Goal: Task Accomplishment & Management: Use online tool/utility

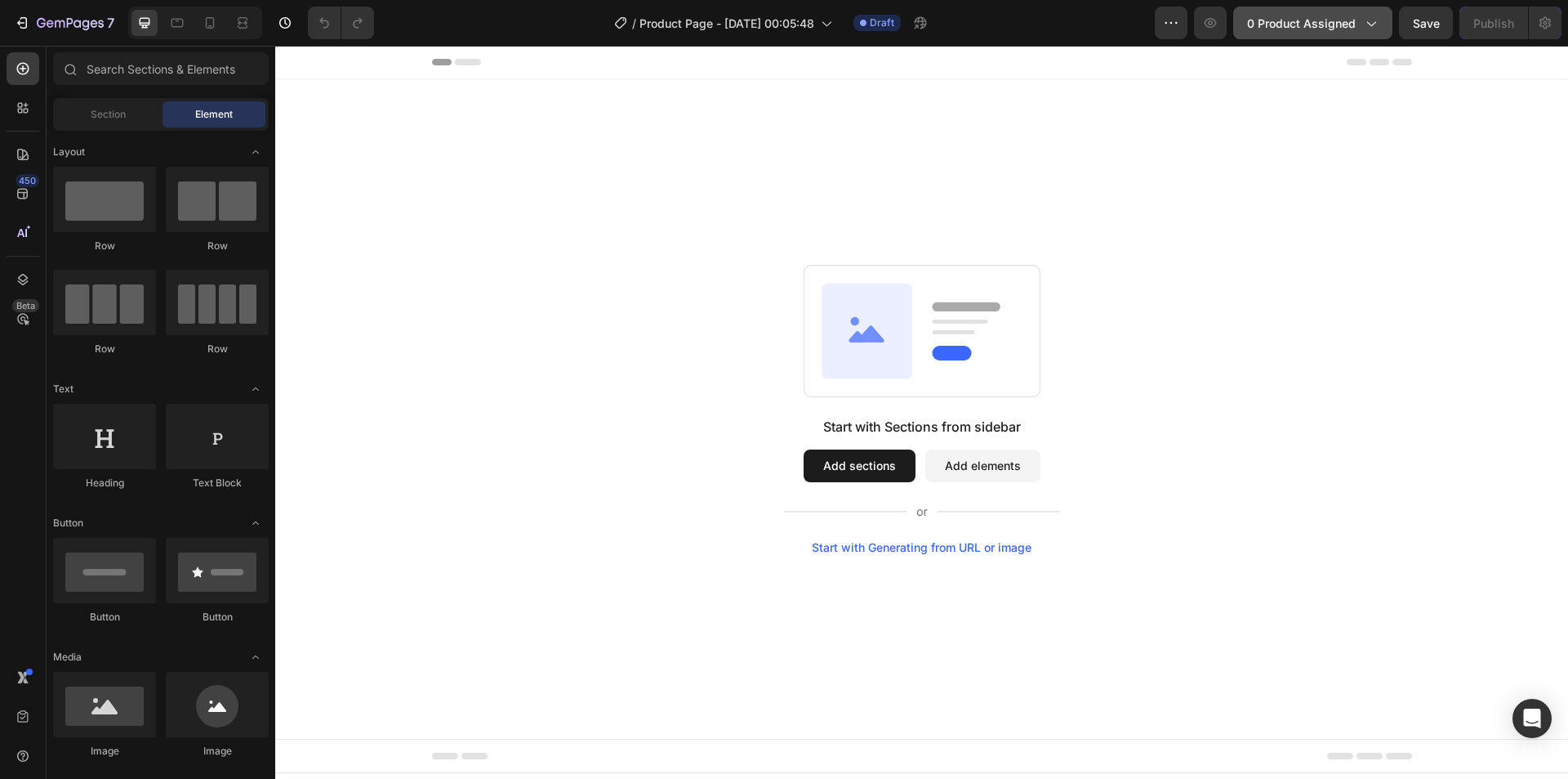
click at [1295, 25] on span "0 product assigned" at bounding box center [1301, 23] width 109 height 17
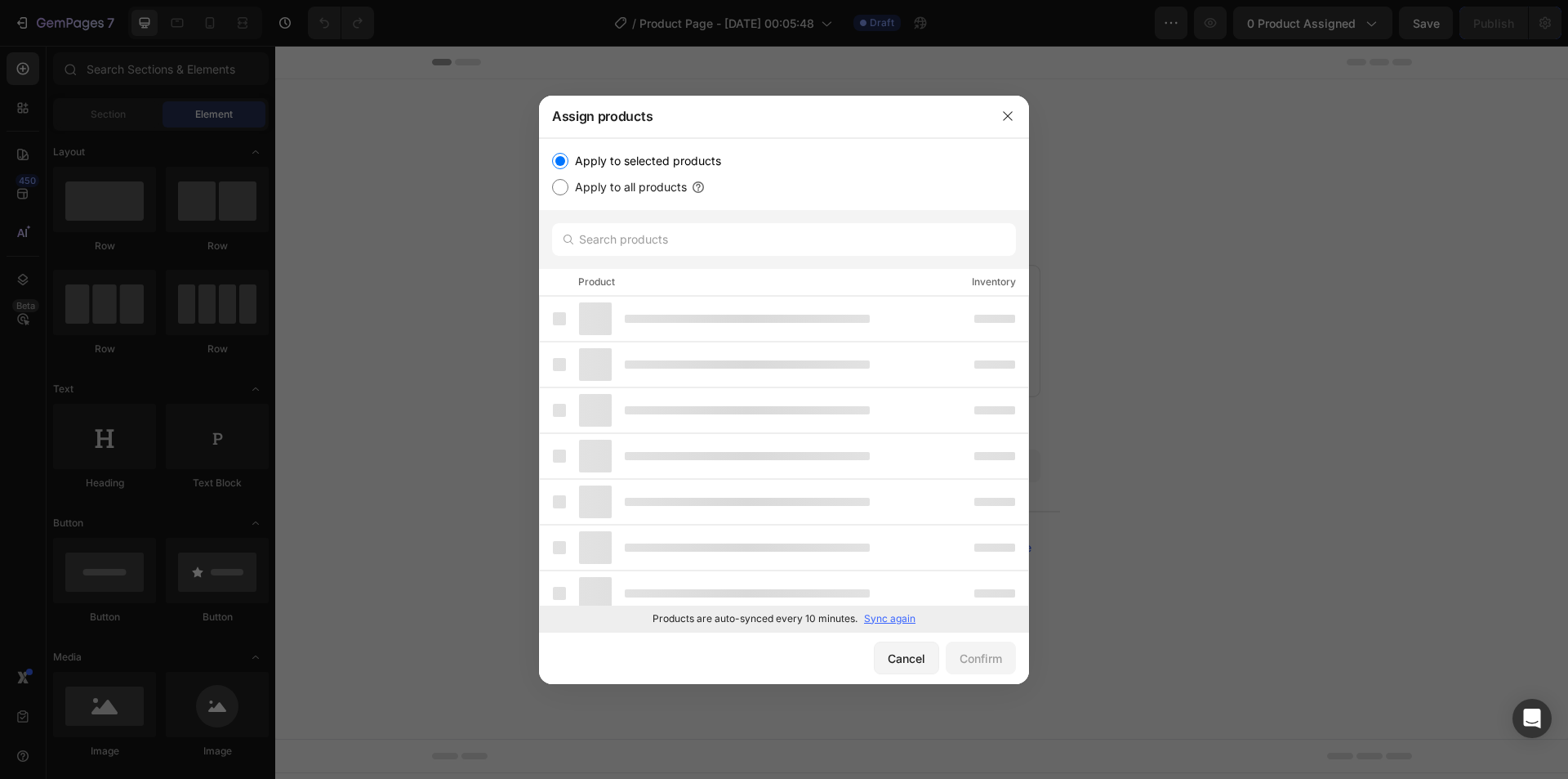
click at [898, 613] on p "Sync again" at bounding box center [889, 618] width 52 height 14
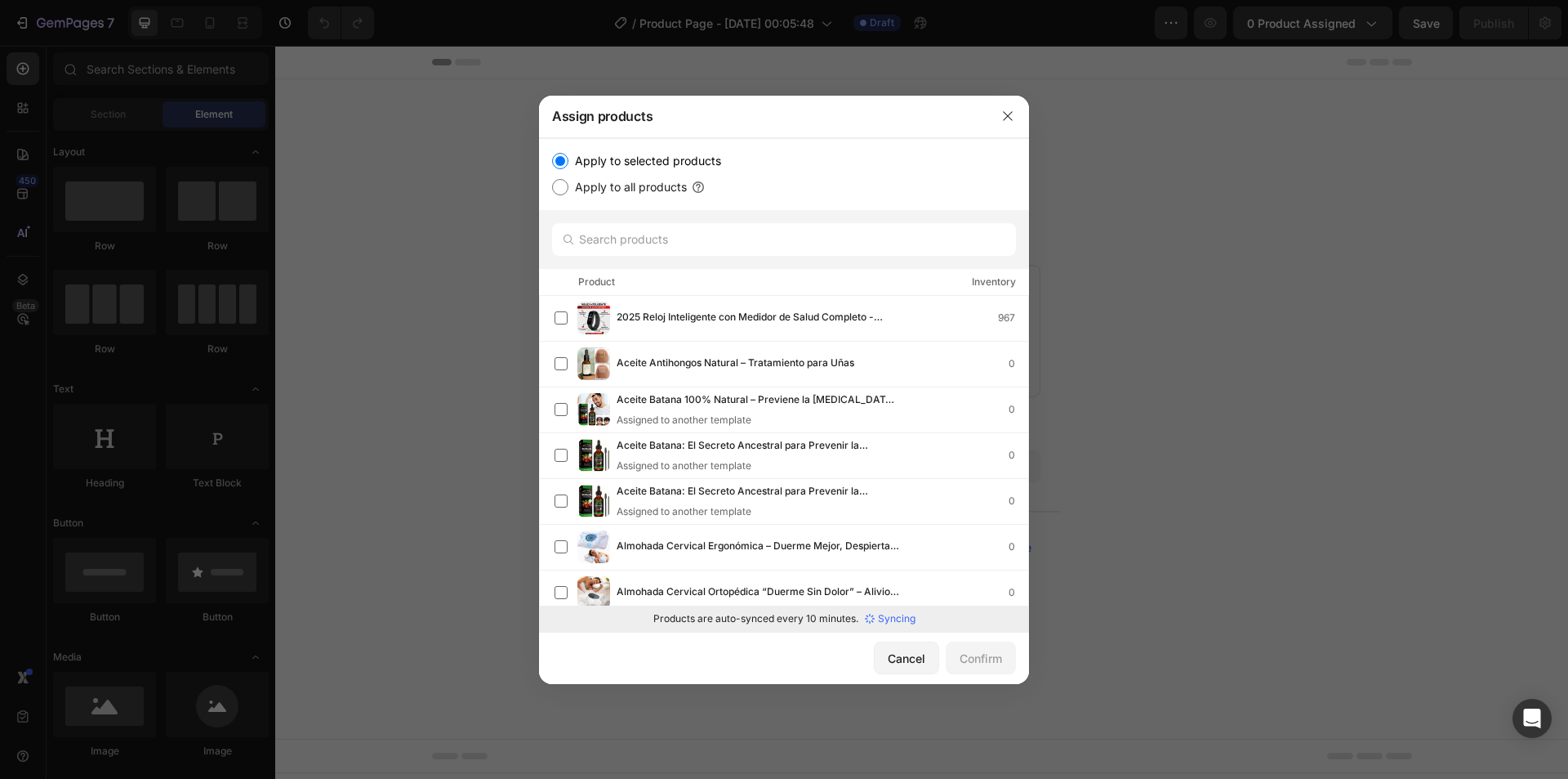
click at [756, 658] on div "Cancel Confirm" at bounding box center [784, 658] width 490 height 52
click at [697, 250] on input "text" at bounding box center [784, 239] width 464 height 33
paste input "Almohada Cervical Ortopédica “Duerme Sin Dolor” – Alivio Natural para cuello y …"
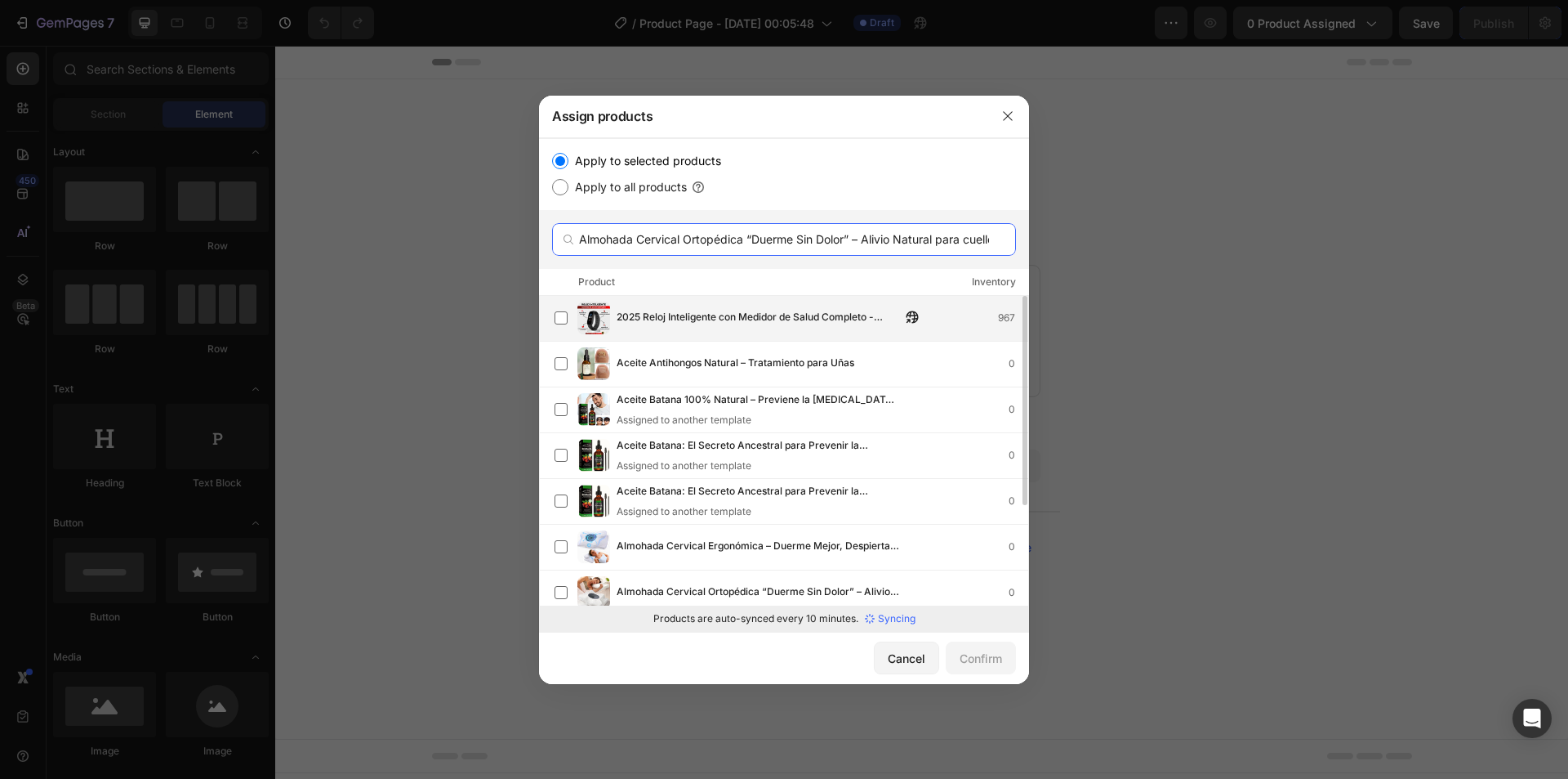
scroll to position [0, 66]
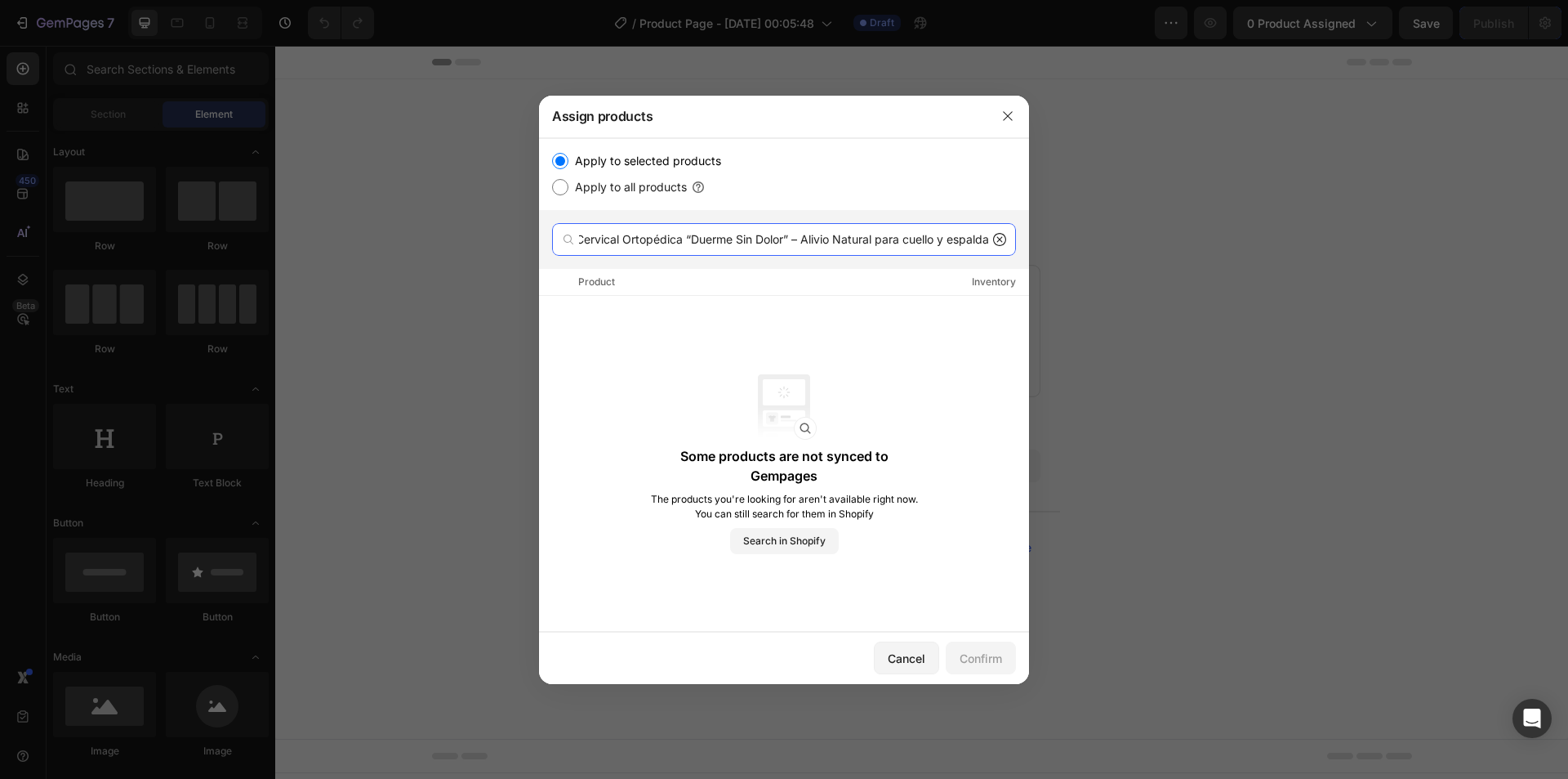
type input "Almohada Cervical Ortopédica “Duerme Sin Dolor” – Alivio Natural para cuello y …"
click at [1004, 243] on icon at bounding box center [999, 239] width 13 height 13
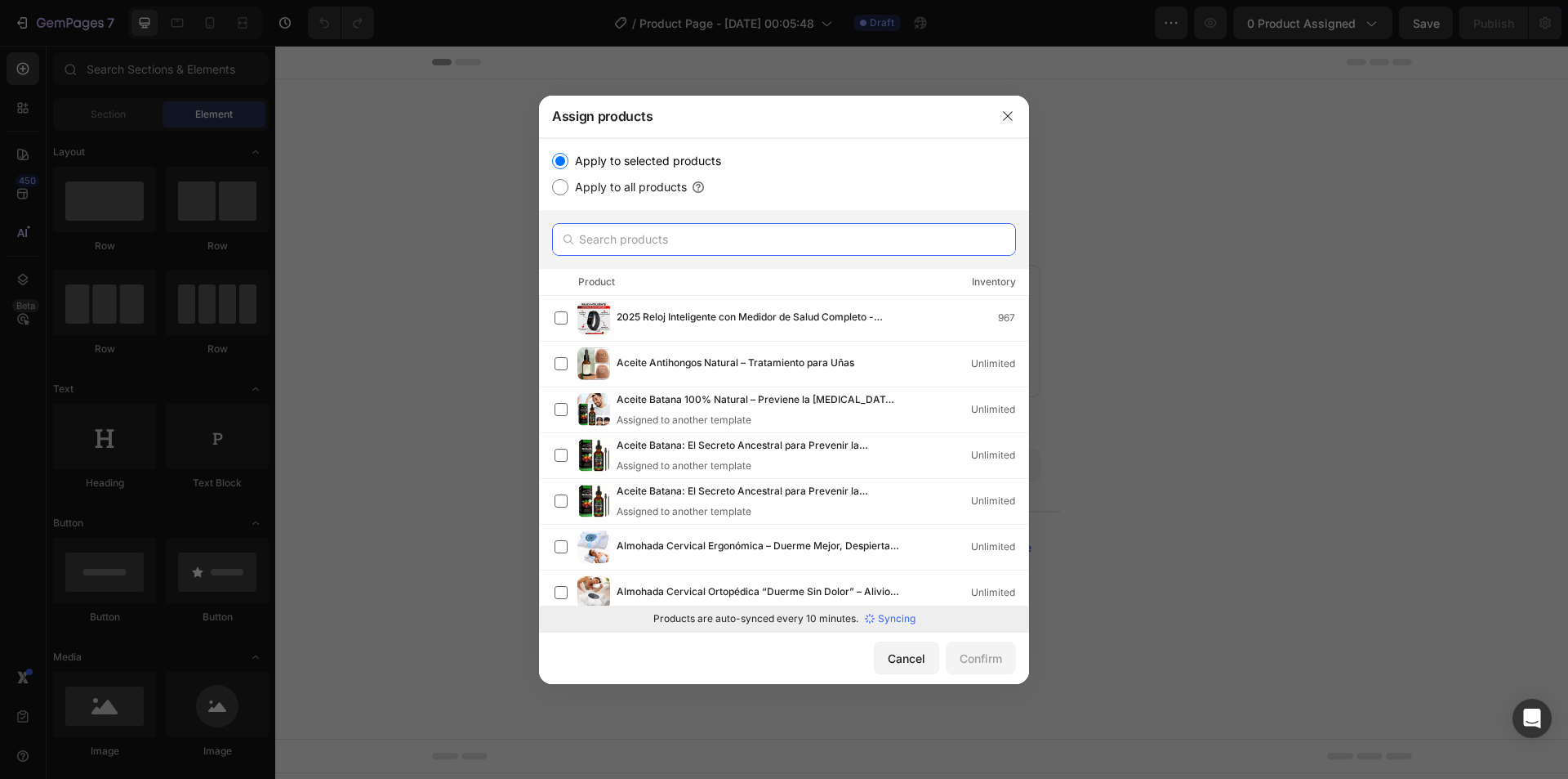
click at [753, 247] on input "text" at bounding box center [784, 239] width 464 height 33
paste input "Almohada Cervical Ortopédica “Duerme Sin Dolor” – Alivio Natural para cuello y …"
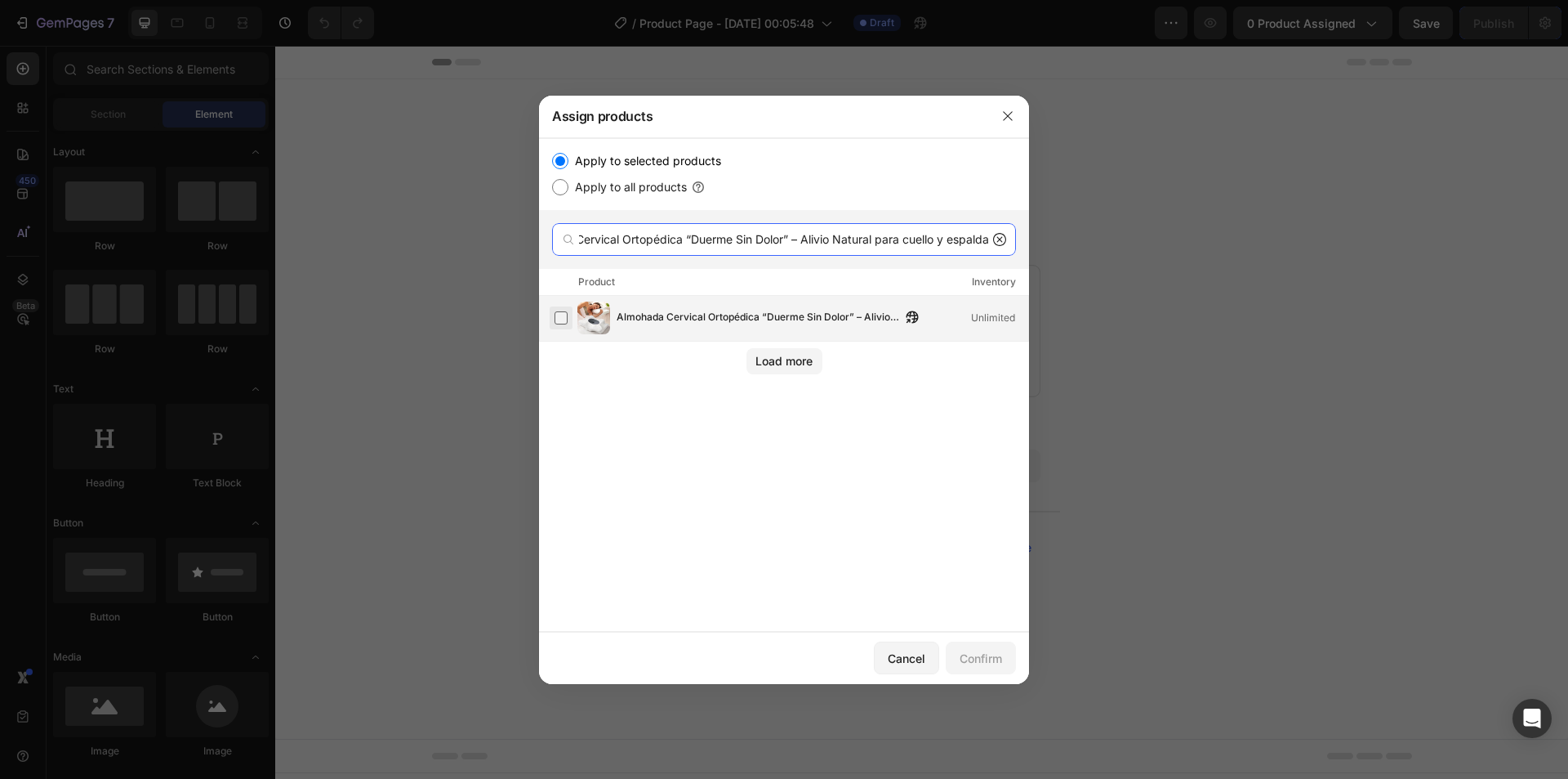
type input "Almohada Cervical Ortopédica “Duerme Sin Dolor” – Alivio Natural para cuello y …"
click at [561, 318] on label at bounding box center [560, 317] width 13 height 13
click at [986, 666] on div "Confirm" at bounding box center [981, 658] width 42 height 17
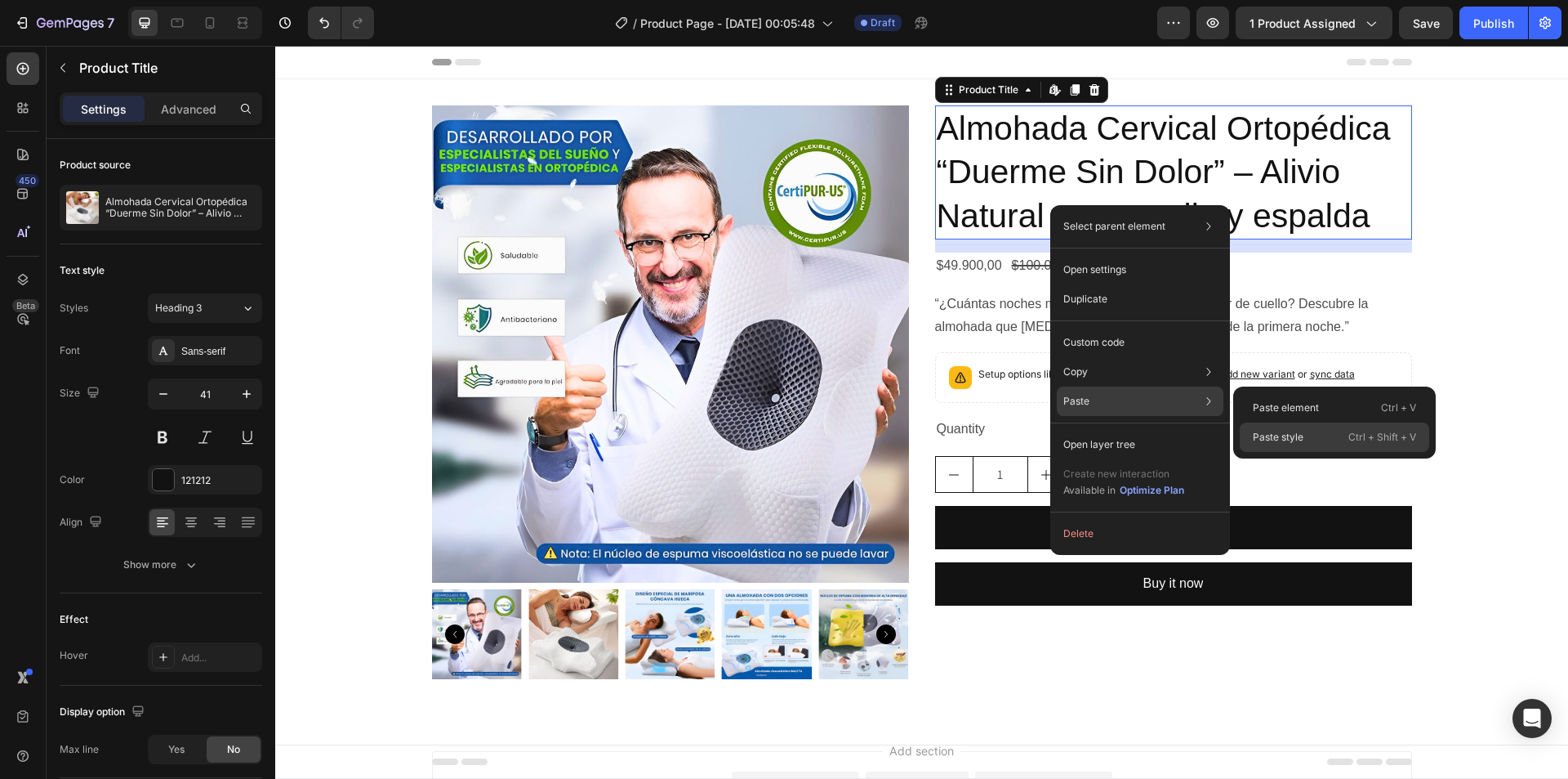
click at [1288, 442] on p "Paste style" at bounding box center [1278, 436] width 51 height 14
type input "40"
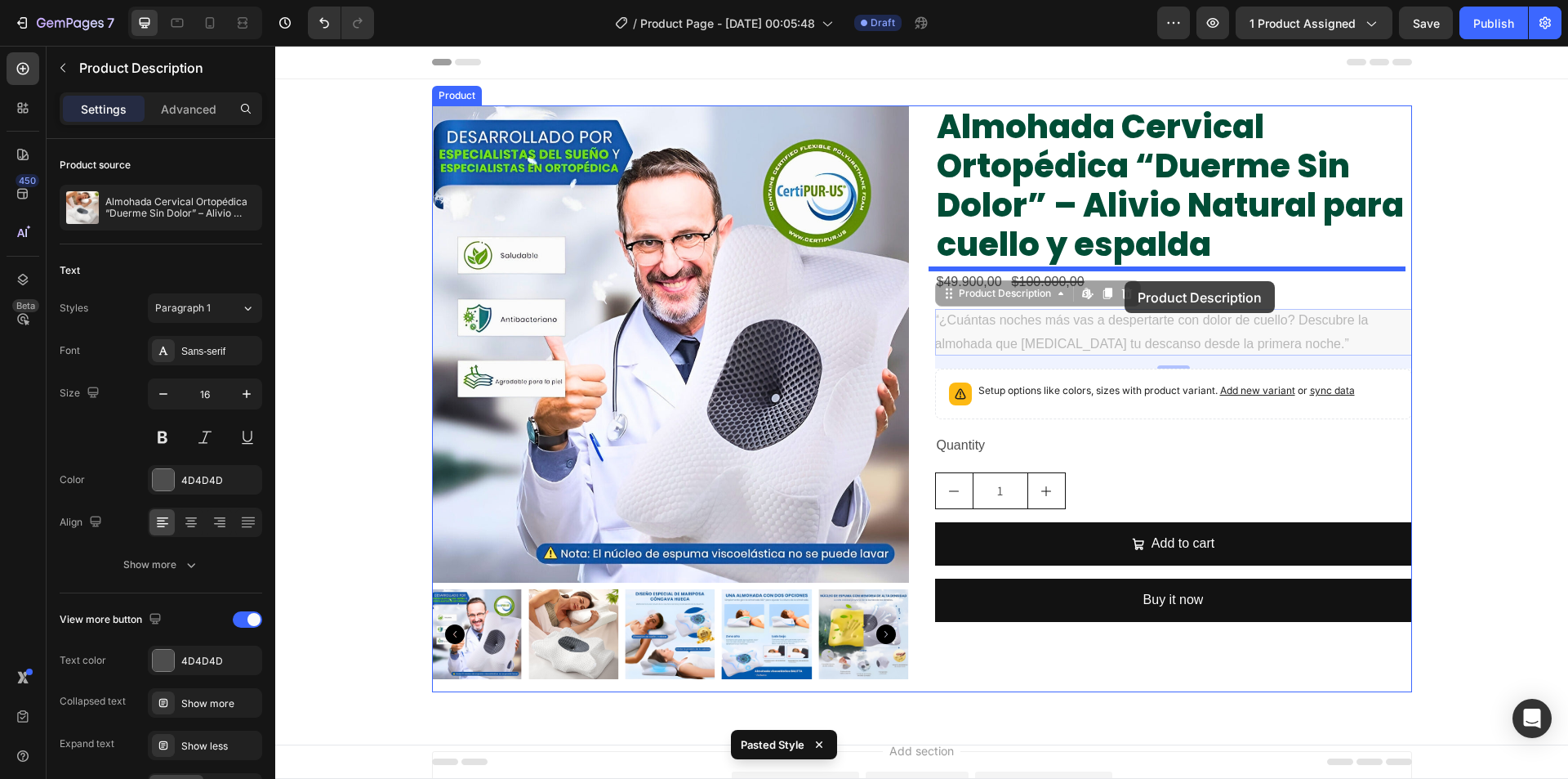
drag, startPoint x: 1118, startPoint y: 350, endPoint x: 1124, endPoint y: 281, distance: 69.3
click at [1124, 281] on div "Header Product Images Almohada Cervical Ortopédica “Duerme Sin Dolor” – Alivio …" at bounding box center [921, 482] width 1292 height 874
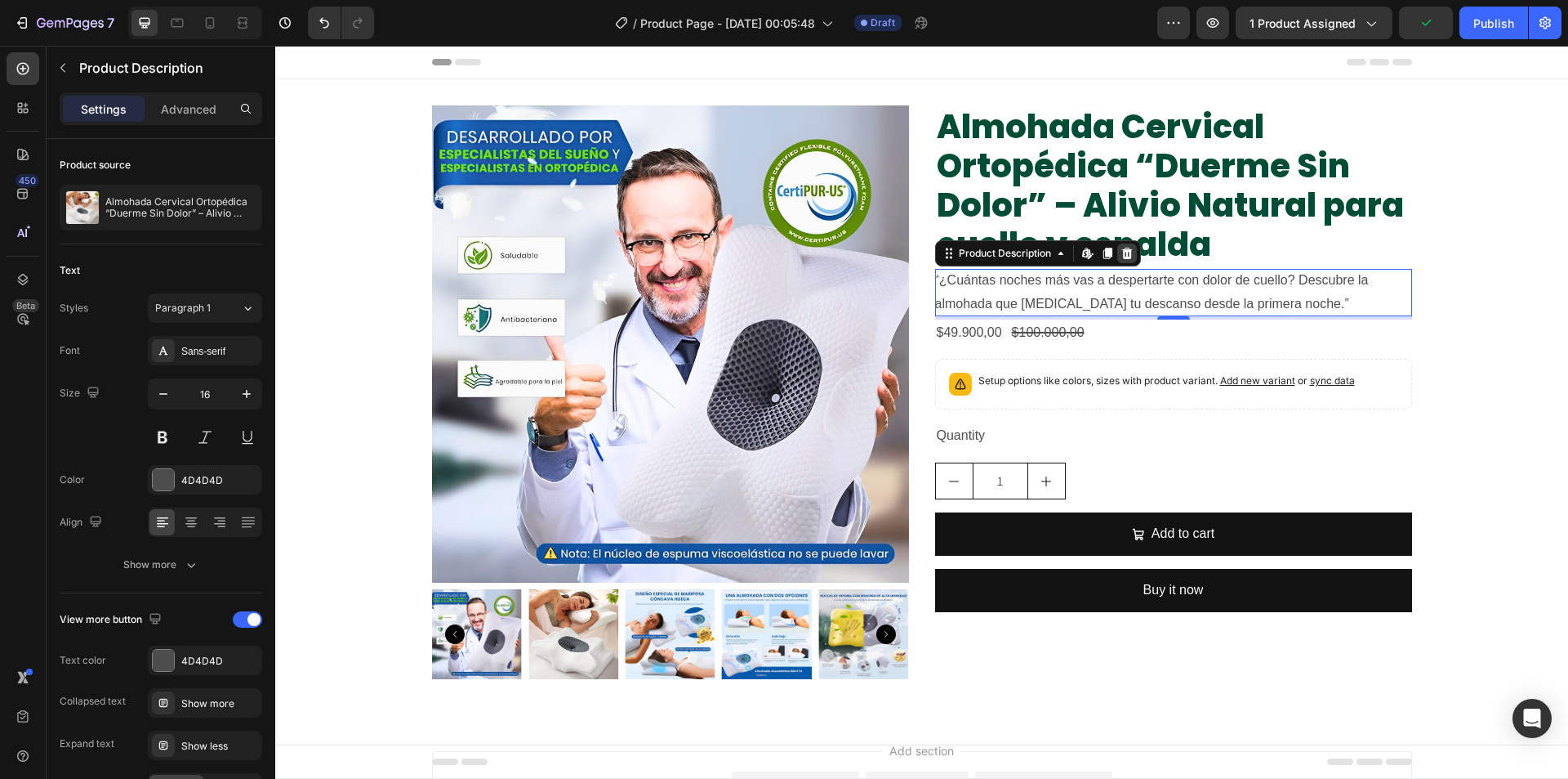
click at [1126, 258] on icon at bounding box center [1127, 253] width 13 height 13
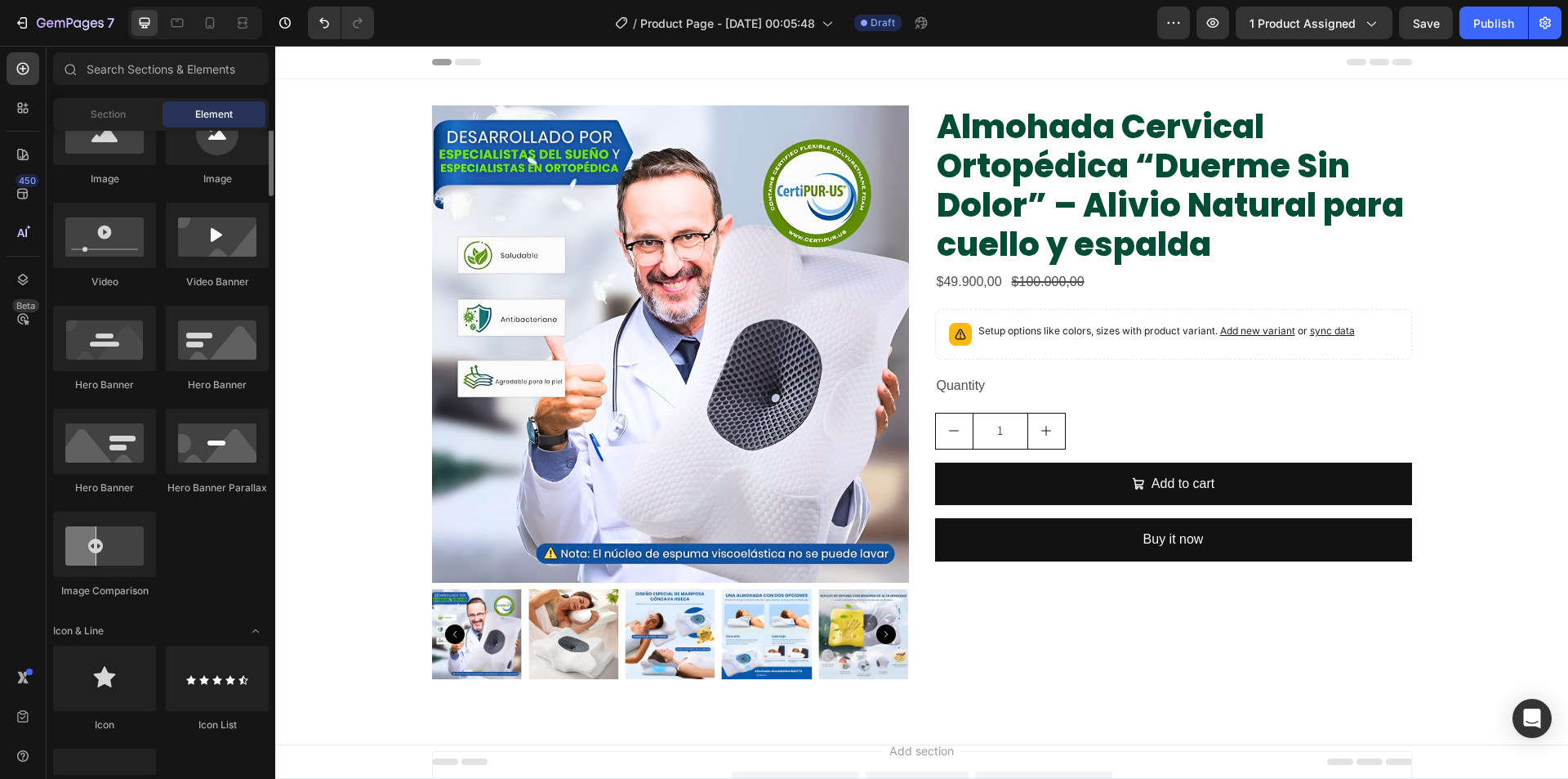
scroll to position [163, 0]
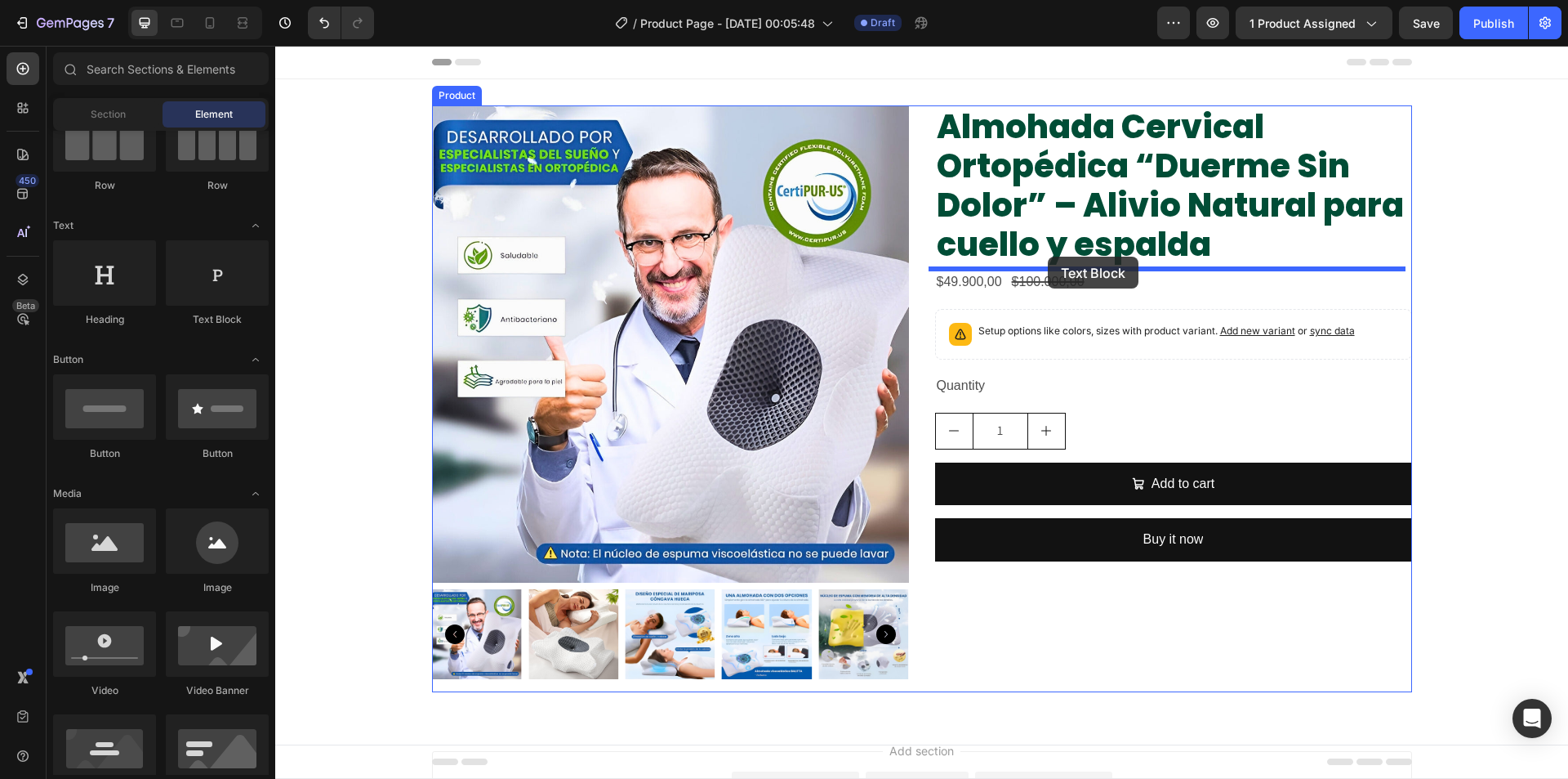
drag, startPoint x: 486, startPoint y: 326, endPoint x: 1048, endPoint y: 256, distance: 566.3
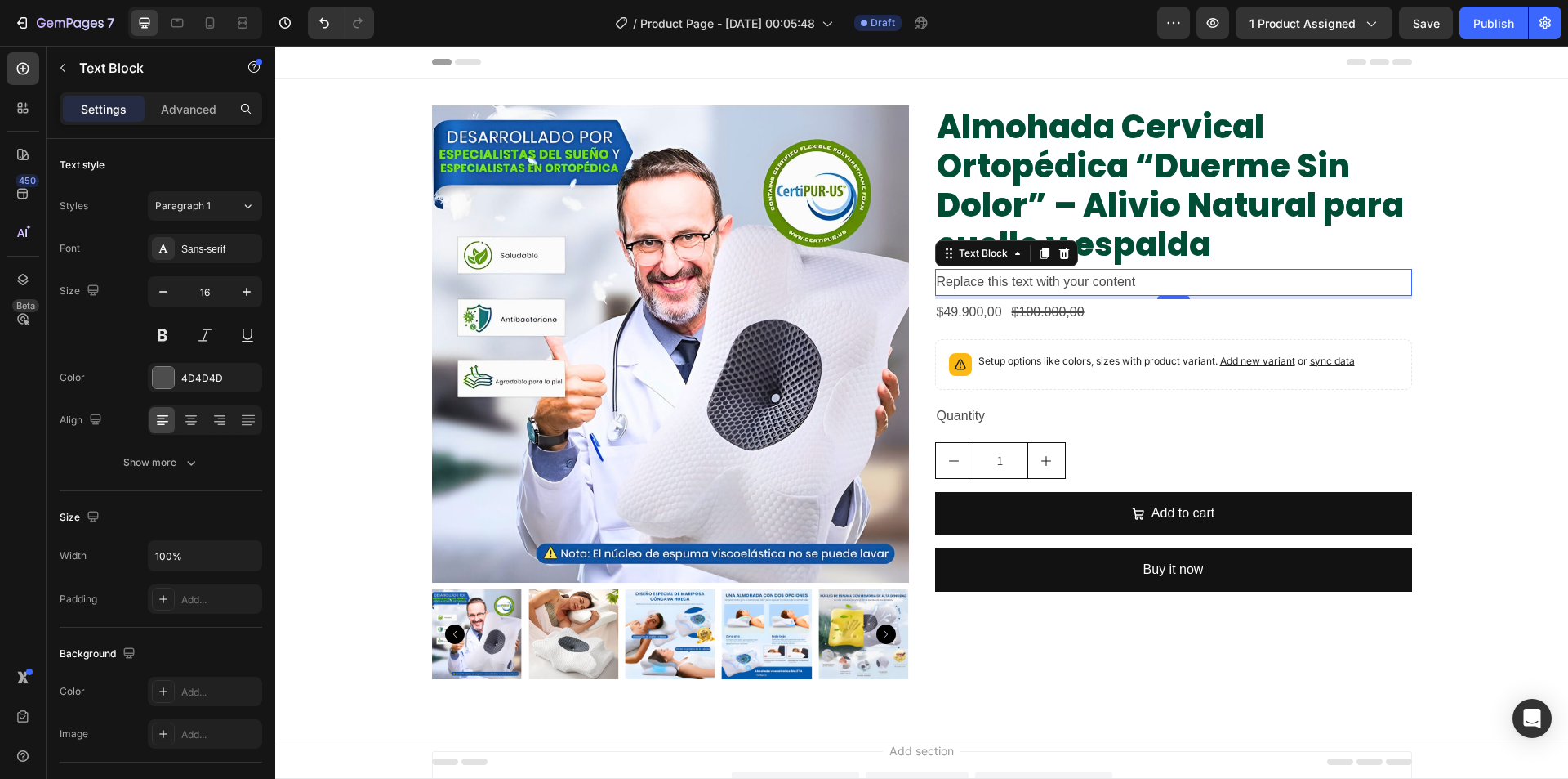
click at [1148, 282] on div "Replace this text with your content" at bounding box center [1173, 283] width 477 height 27
click at [1148, 282] on p "Replace this text with your content" at bounding box center [1173, 283] width 473 height 24
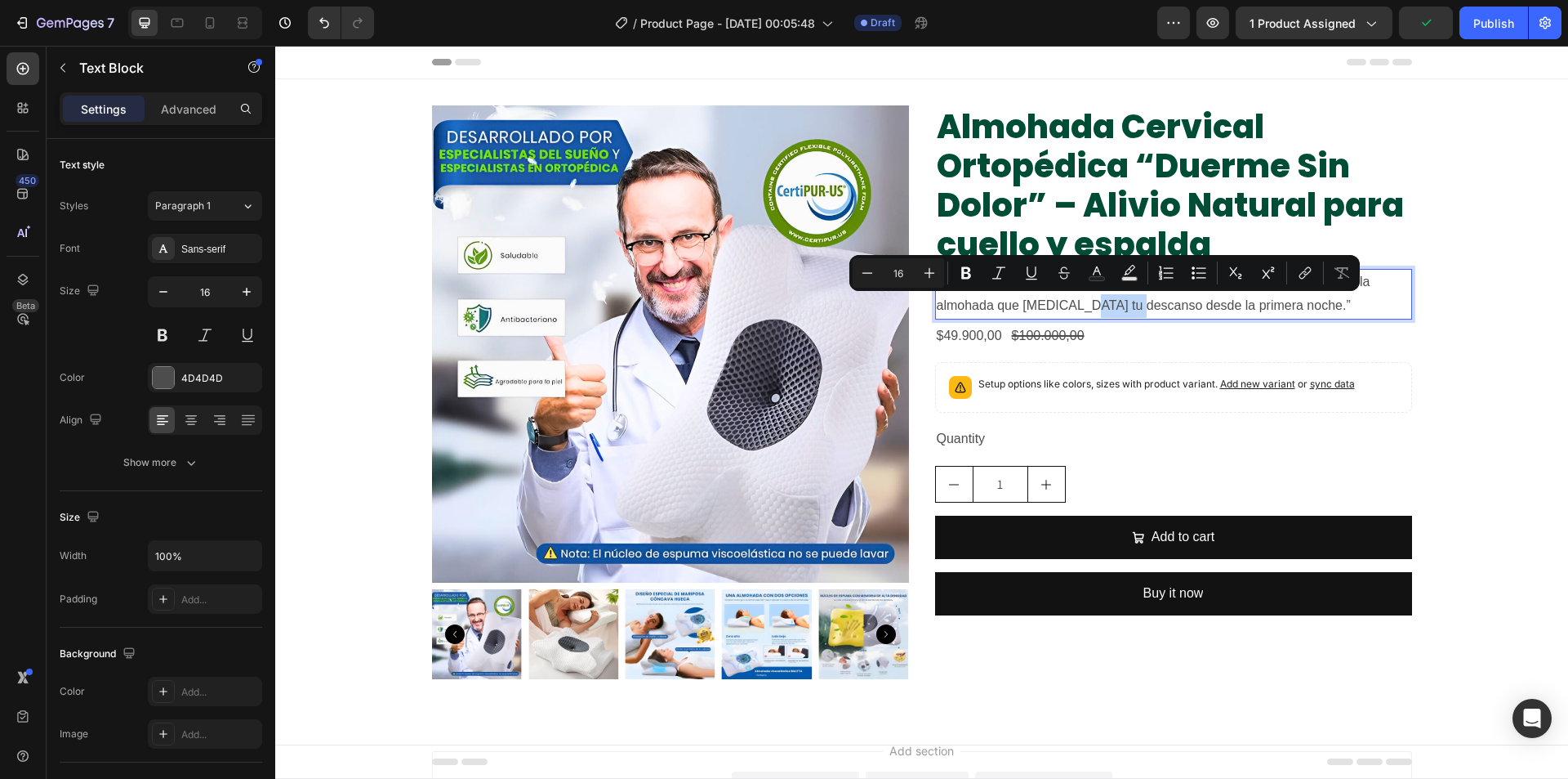
drag, startPoint x: 1104, startPoint y: 294, endPoint x: 1486, endPoint y: 389, distance: 393.6
click at [1486, 389] on div "Product Images Almohada Cervical Ortopédica “Duerme Sin Dolor” – Alivio Natural…" at bounding box center [921, 399] width 1292 height 587
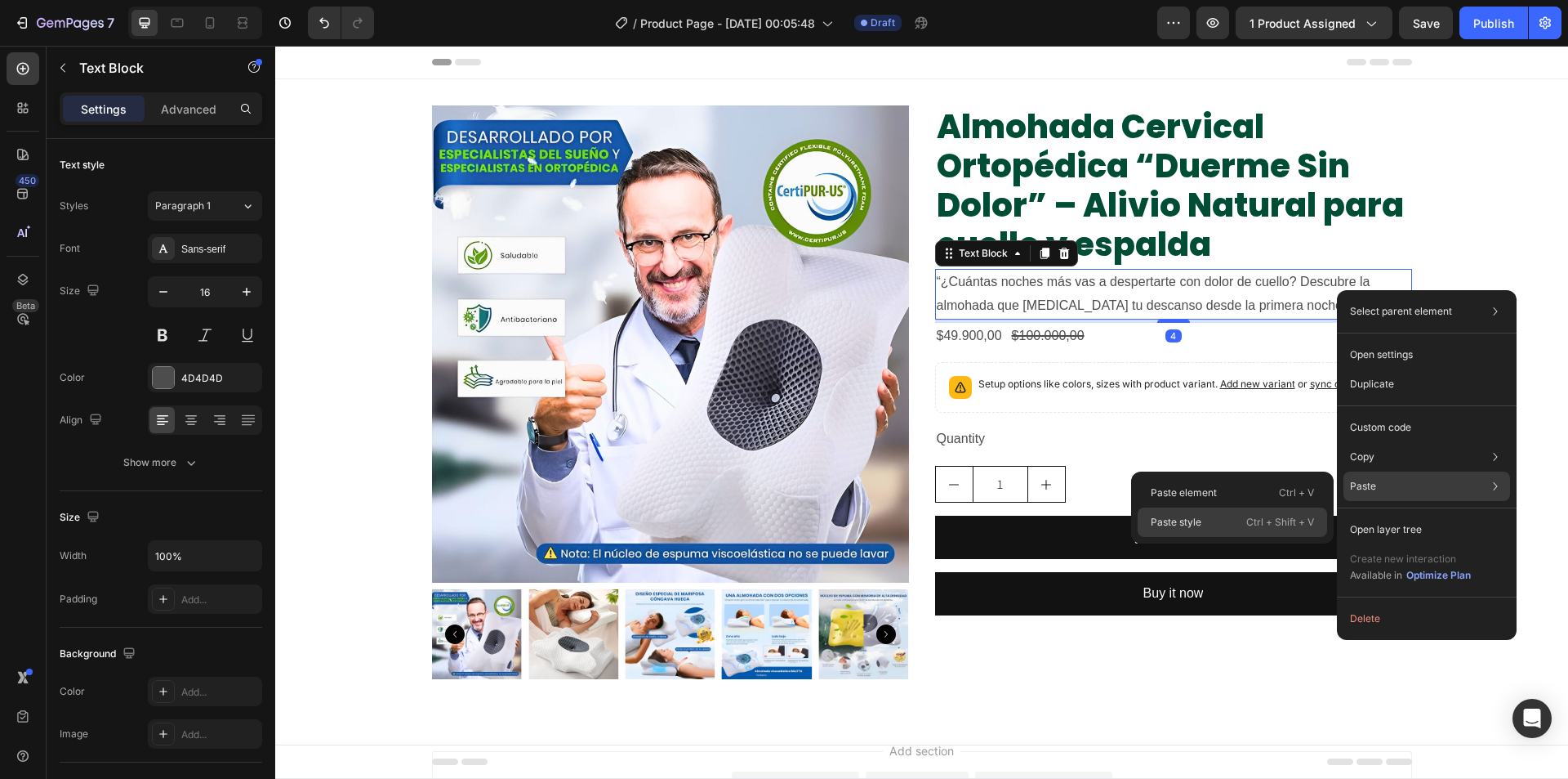
click at [1282, 523] on p "Ctrl + Shift + V" at bounding box center [1280, 522] width 68 height 16
type input "22"
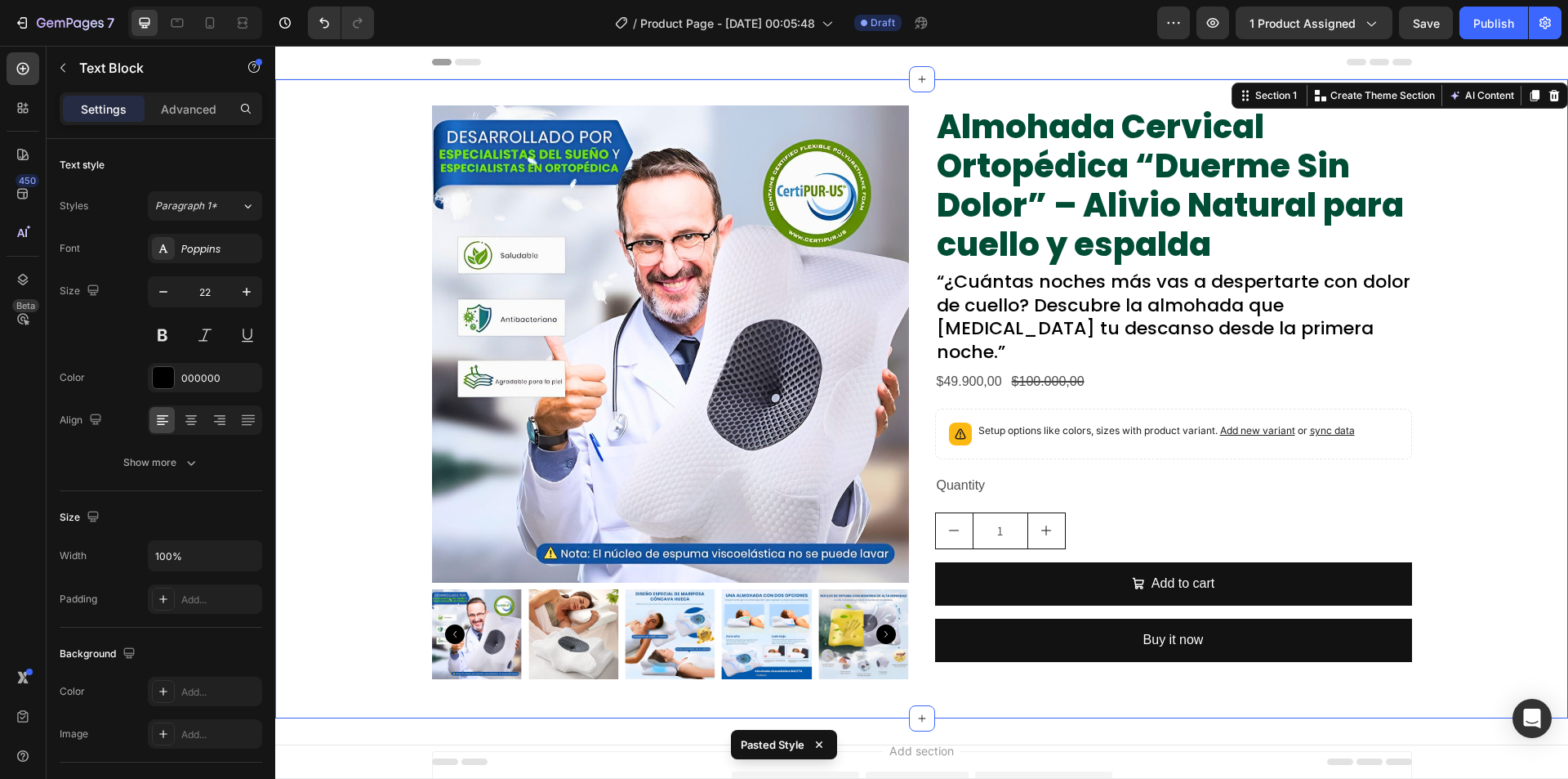
click at [1457, 398] on div "Product Images Almohada Cervical Ortopédica “Duerme Sin Dolor” – Alivio Natural…" at bounding box center [921, 399] width 1292 height 587
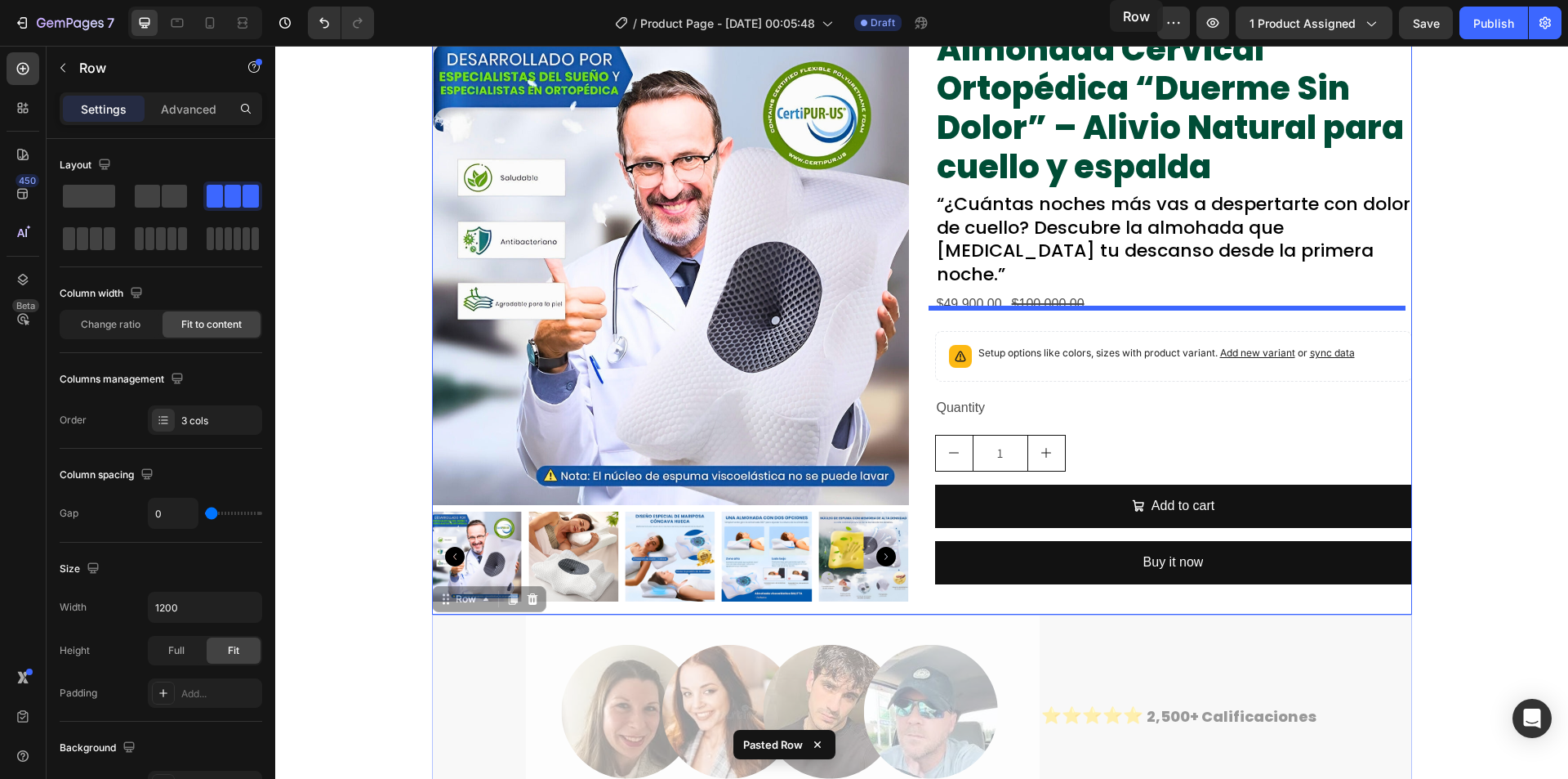
scroll to position [0, 0]
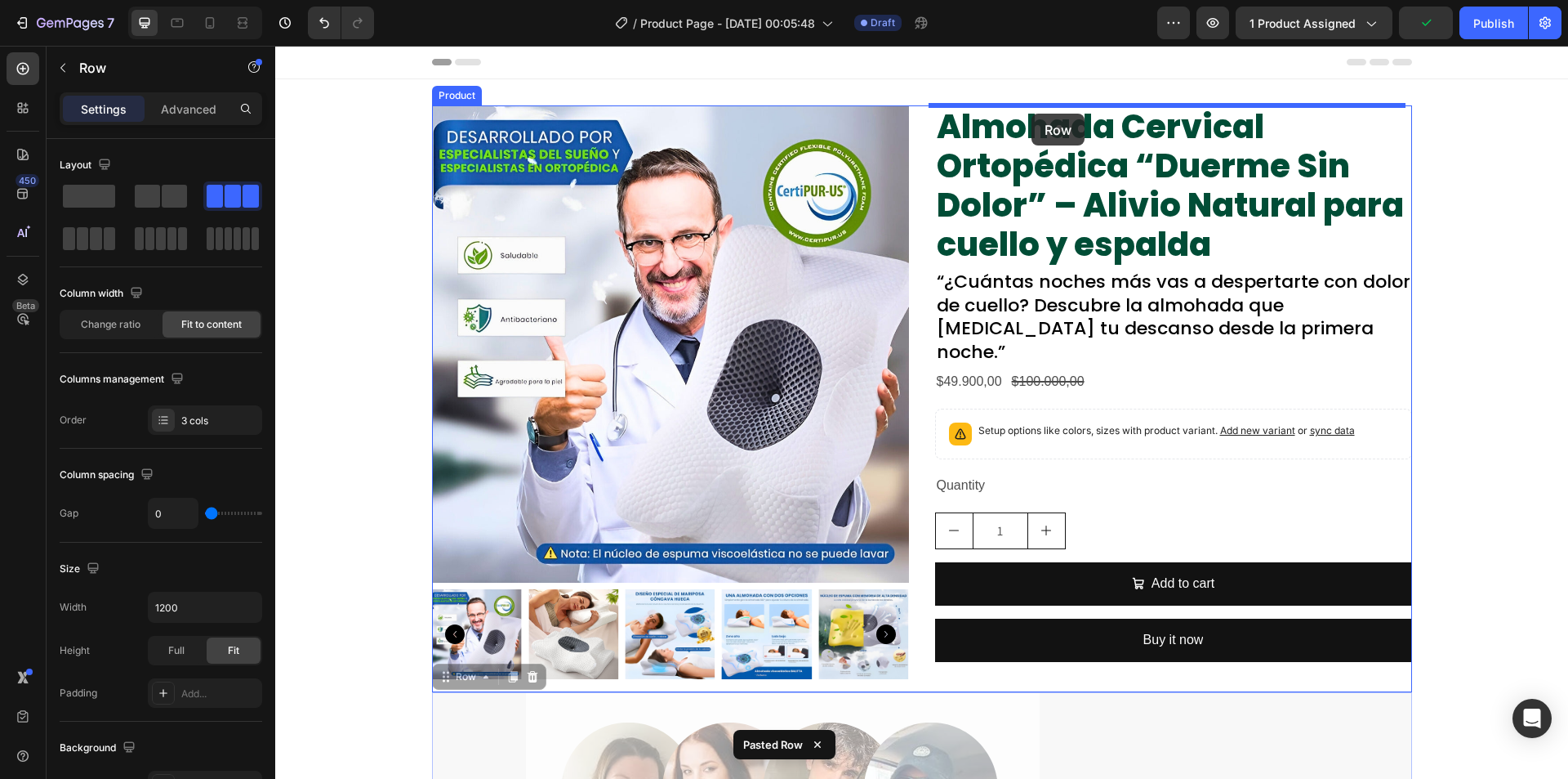
drag, startPoint x: 447, startPoint y: 300, endPoint x: 1030, endPoint y: 116, distance: 611.3
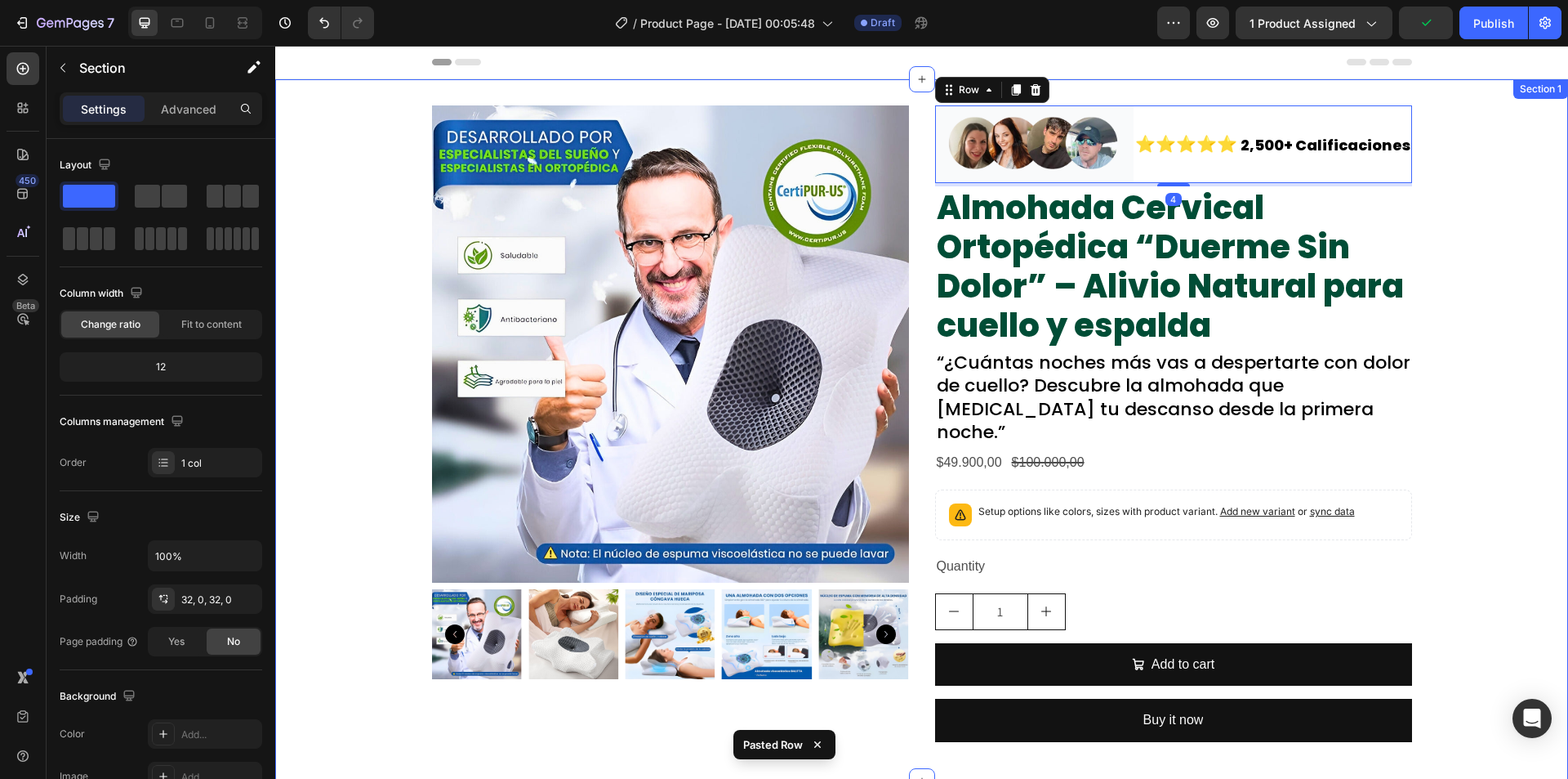
click at [1522, 274] on div "Product Images Image ⭐⭐⭐⭐⭐ Text Block 2,500+ Calificaciones Text Block Row 4 Al…" at bounding box center [921, 431] width 1292 height 650
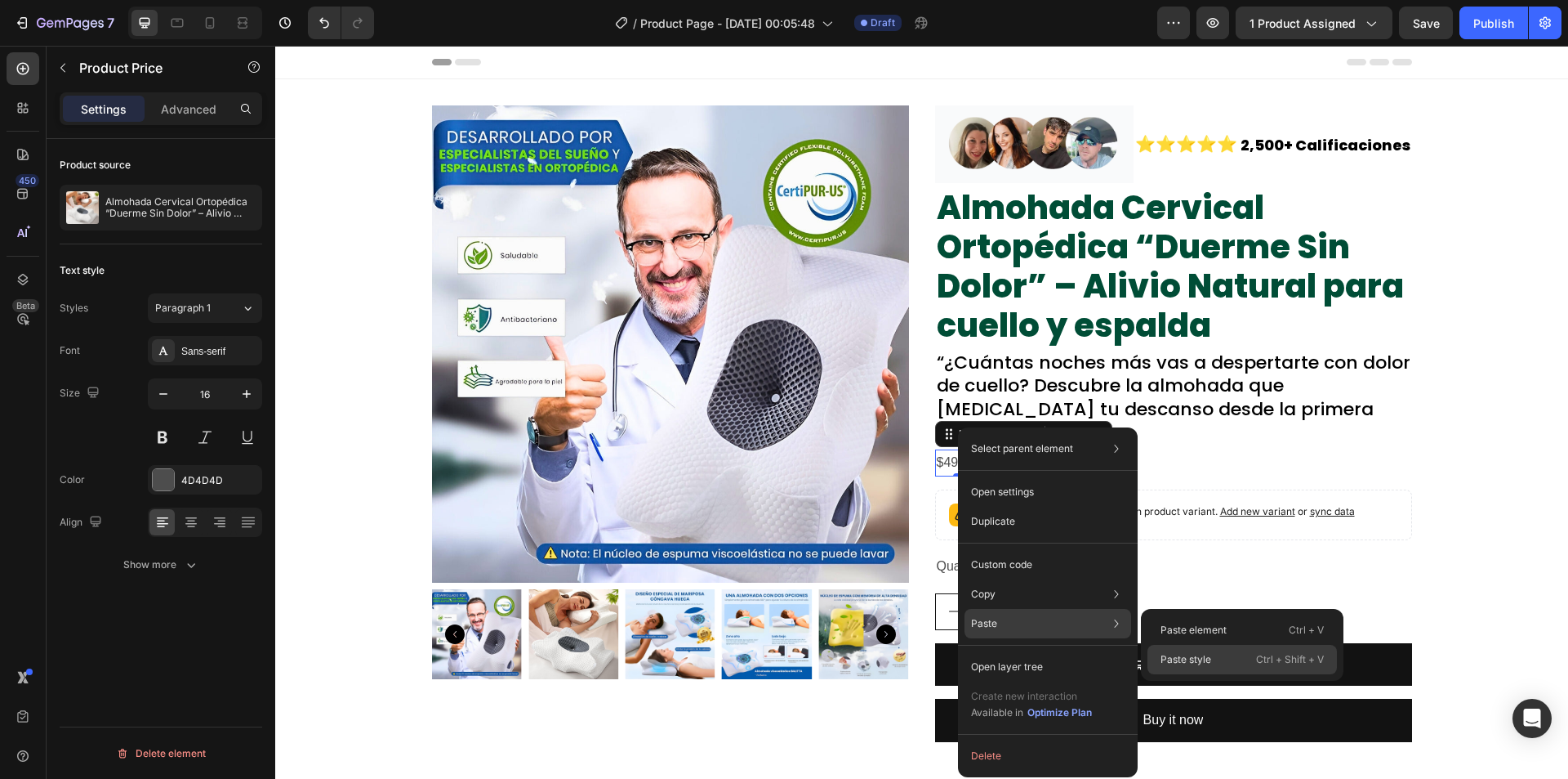
click at [1207, 647] on div "Paste style Ctrl + Shift + V" at bounding box center [1243, 659] width 189 height 30
type input "35"
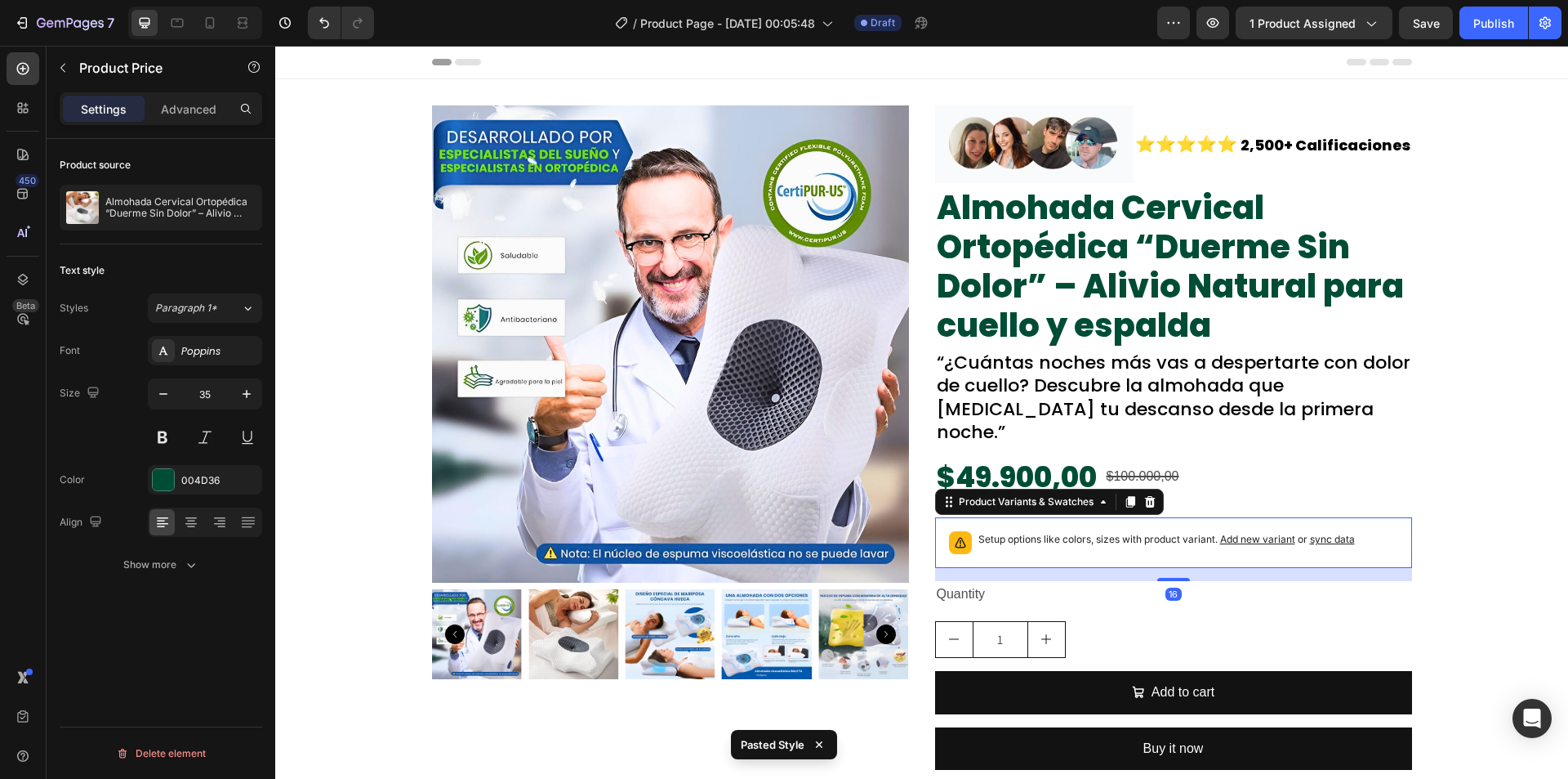
click at [1086, 534] on div "Setup options like colors, sizes with product variant. Add new variant or sync …" at bounding box center [1173, 542] width 462 height 36
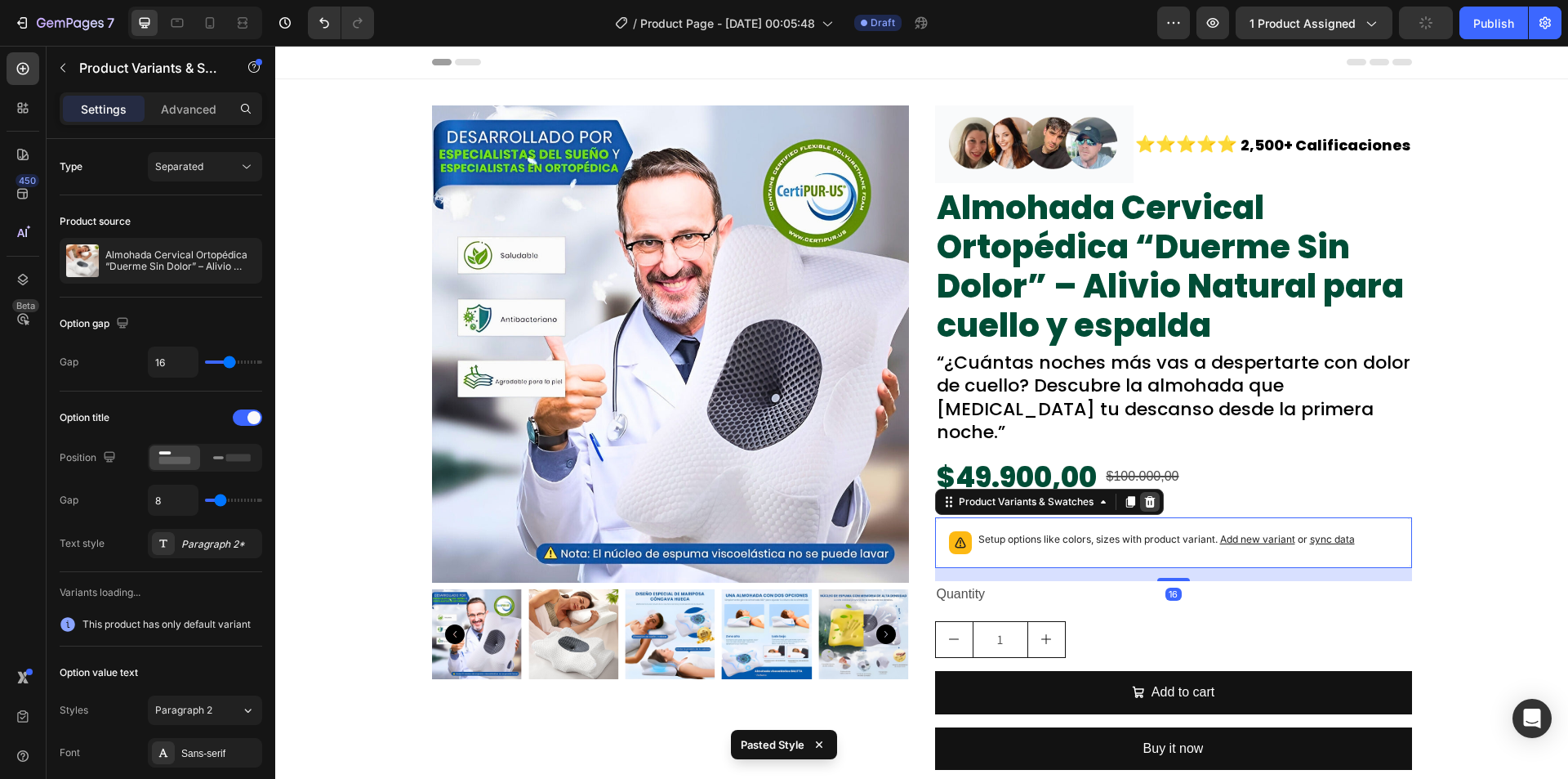
click at [1145, 496] on icon at bounding box center [1150, 502] width 11 height 12
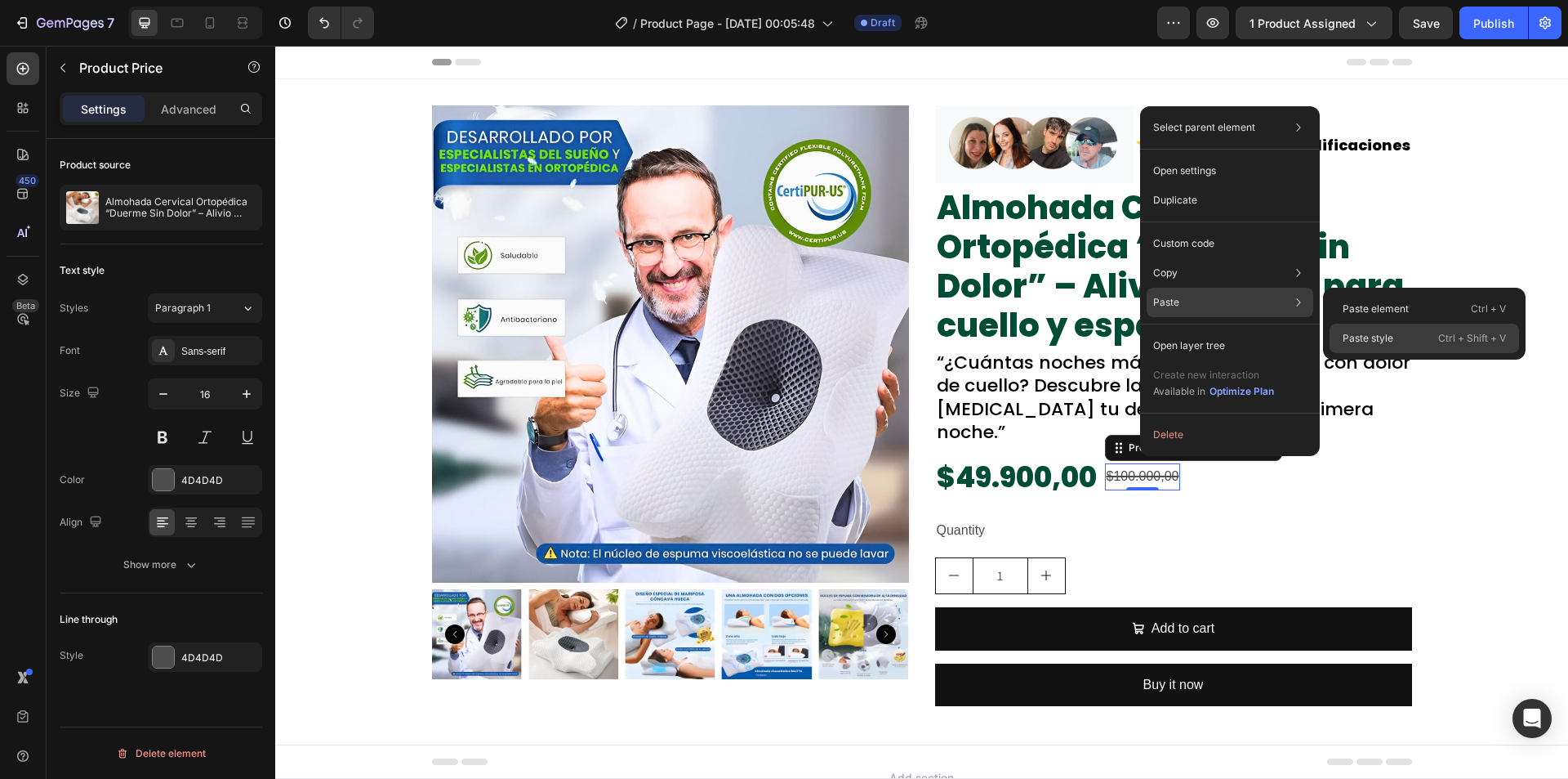
drag, startPoint x: 1409, startPoint y: 341, endPoint x: 1130, endPoint y: 353, distance: 279.3
click at [1409, 341] on div "Paste style Ctrl + Shift + V" at bounding box center [1424, 338] width 189 height 30
type input "20"
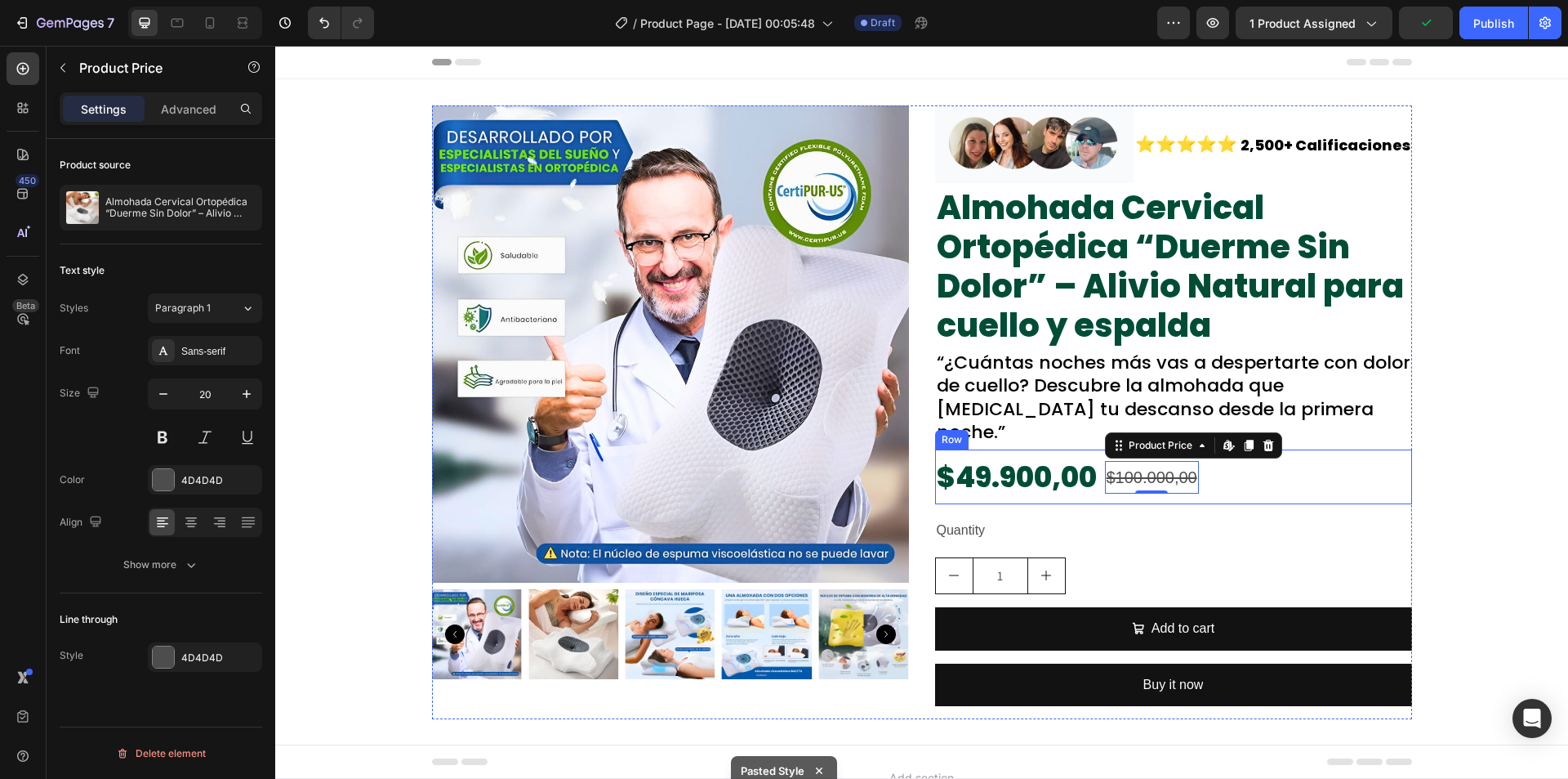
click at [1315, 450] on div "$49.900,00 Product Price Product Price $100.000,00 Product Price Edit content i…" at bounding box center [1173, 476] width 477 height 55
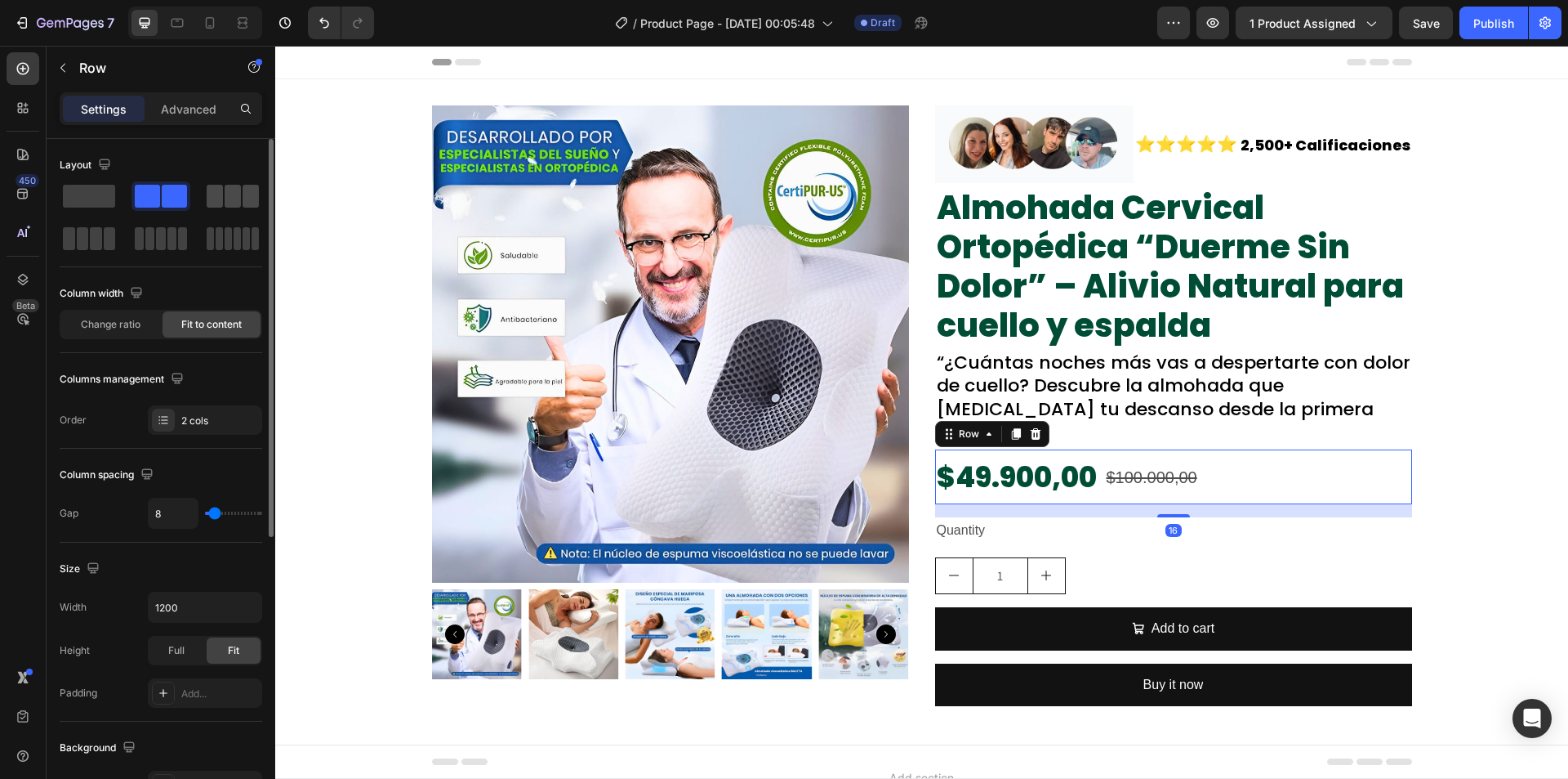
drag, startPoint x: 230, startPoint y: 183, endPoint x: 822, endPoint y: 506, distance: 674.4
click at [230, 183] on div at bounding box center [233, 195] width 59 height 30
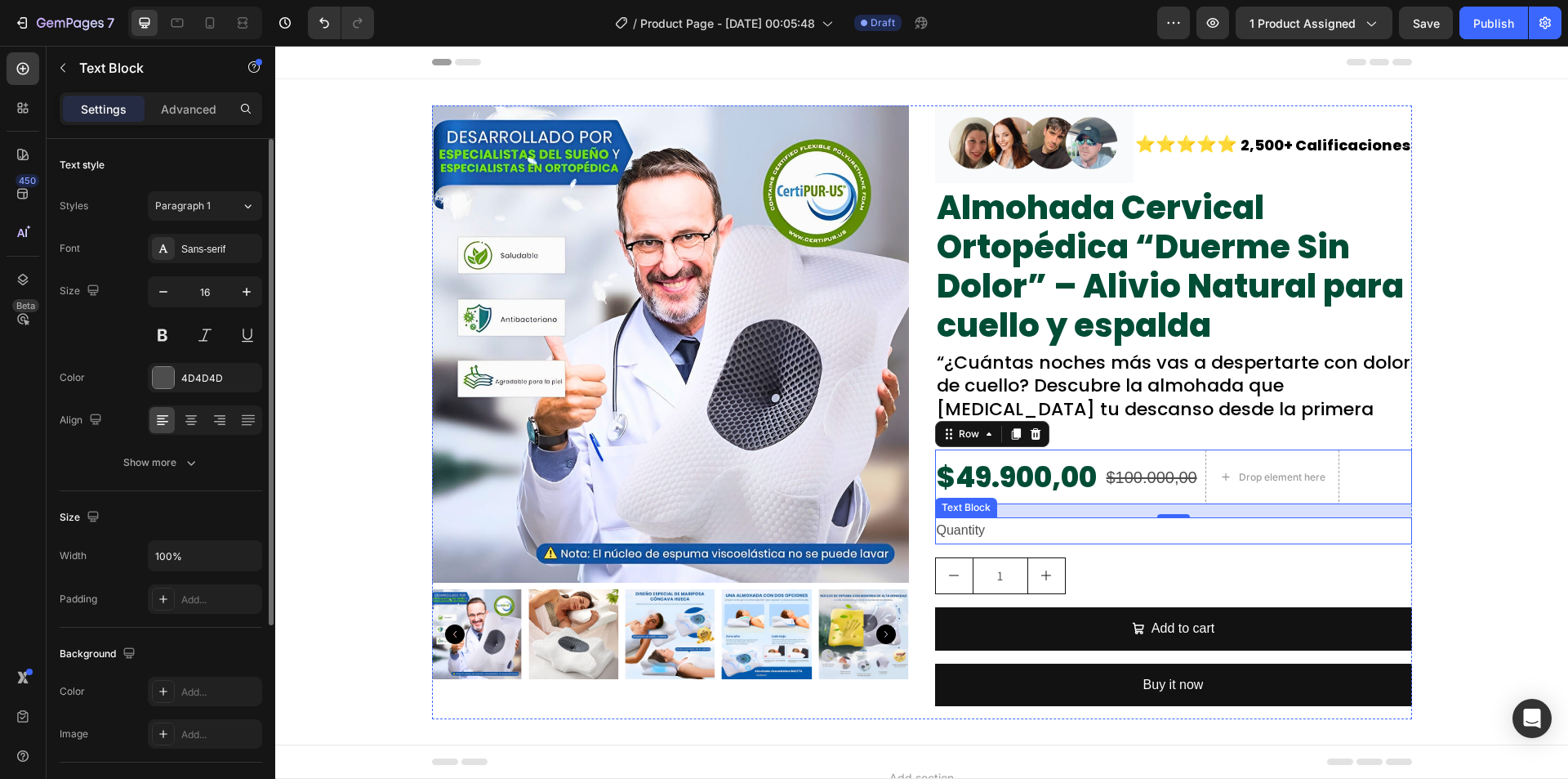
click at [1250, 518] on div "Quantity" at bounding box center [1173, 531] width 477 height 27
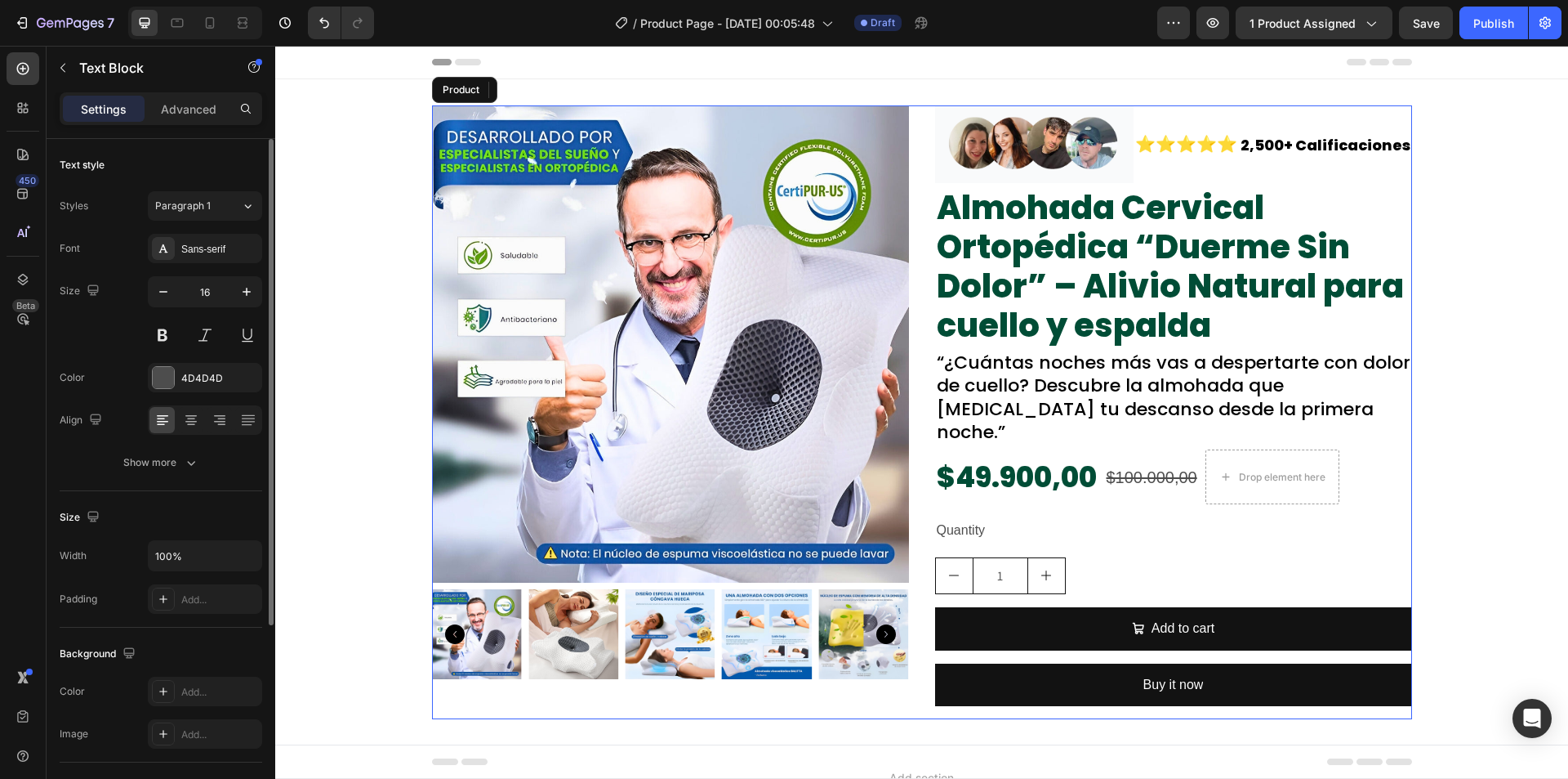
click at [1271, 487] on div "Image ⭐⭐⭐⭐⭐ Text Block 2,500+ Calificaciones Text Block Row Almohada Cervical O…" at bounding box center [1173, 413] width 477 height 614
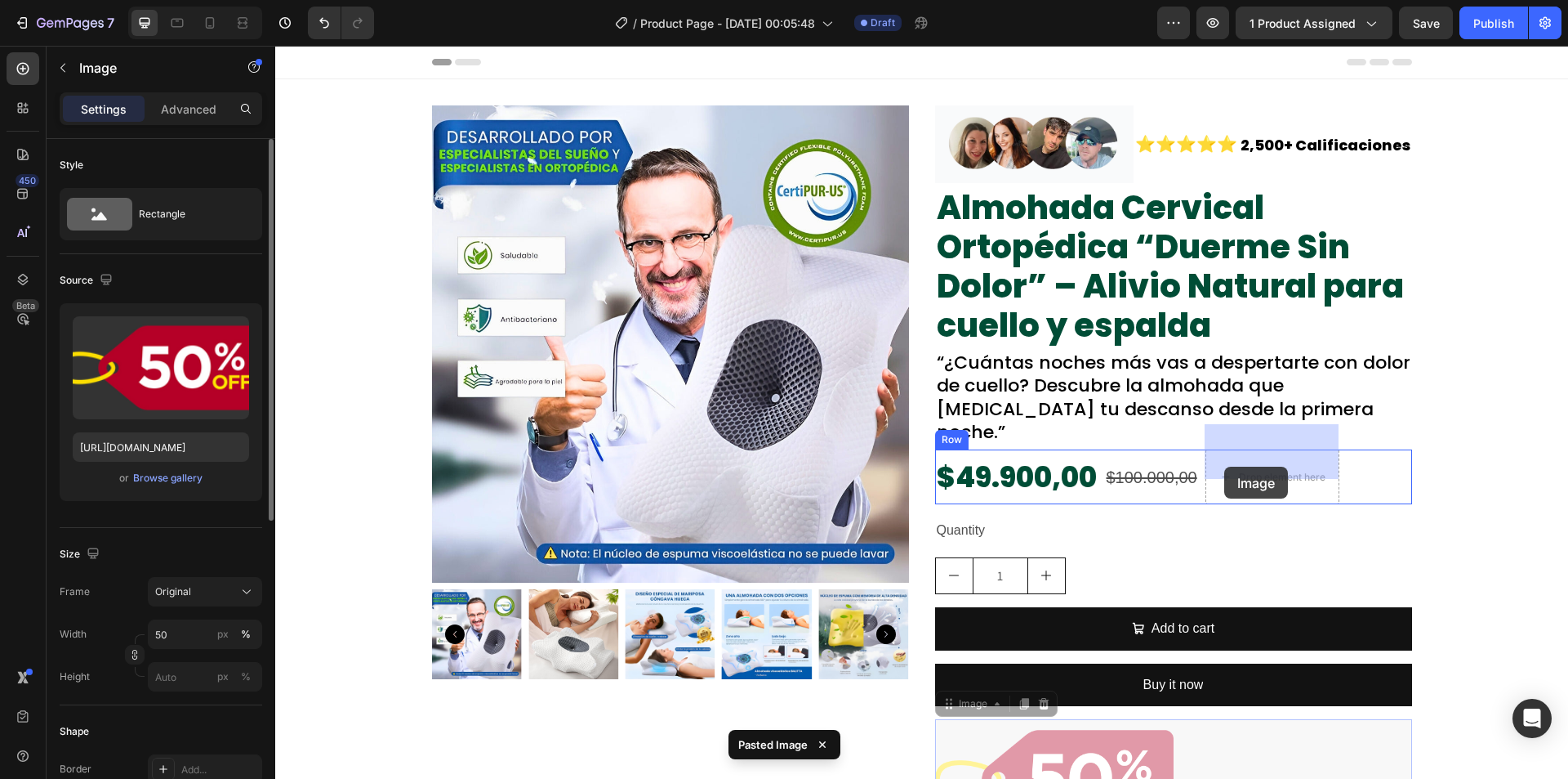
drag, startPoint x: 943, startPoint y: 683, endPoint x: 1224, endPoint y: 467, distance: 354.4
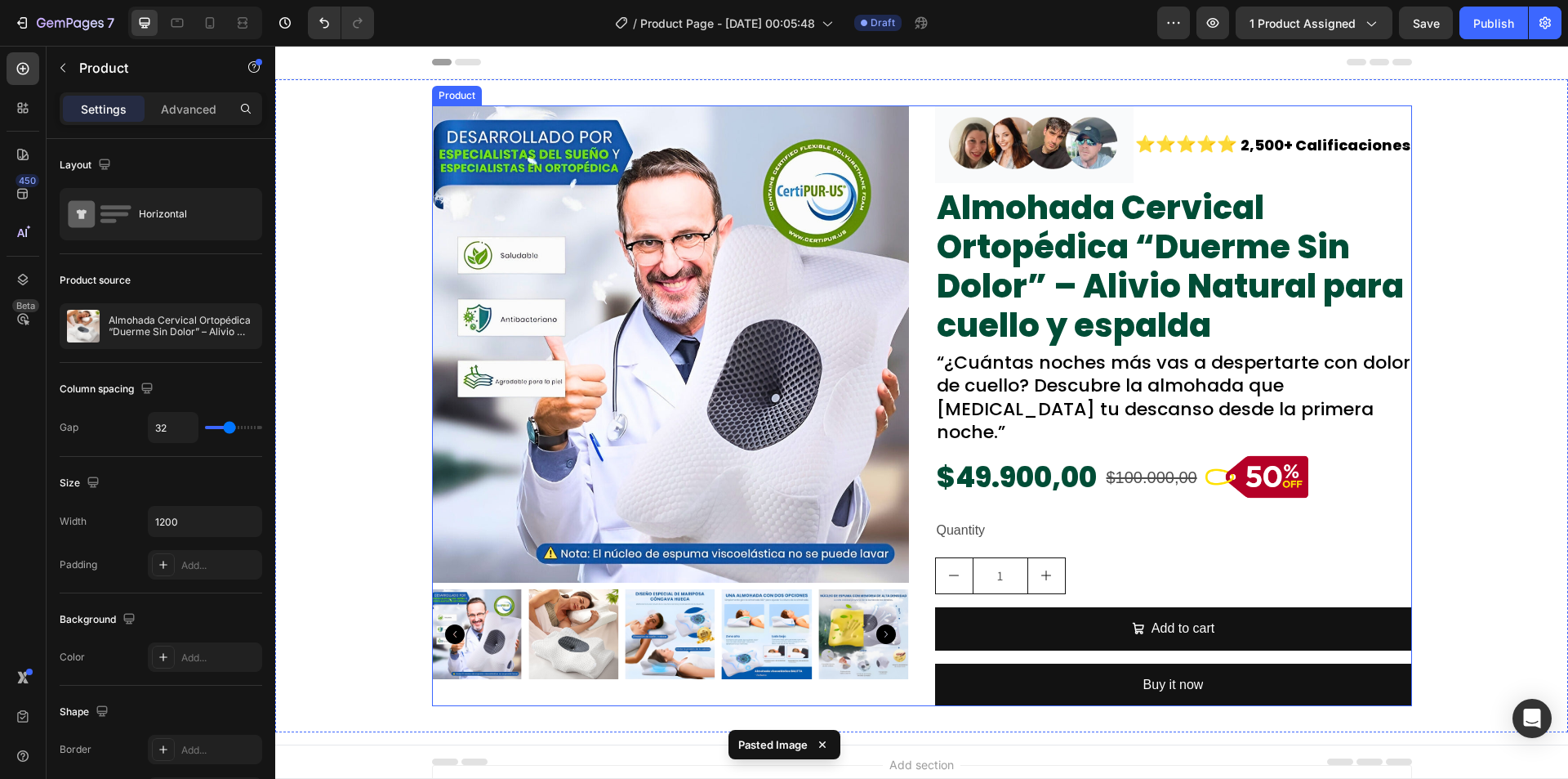
click at [1019, 483] on div "Image ⭐⭐⭐⭐⭐ Text Block 2,500+ Calificaciones Text Block Row Almohada Cervical O…" at bounding box center [1173, 406] width 477 height 601
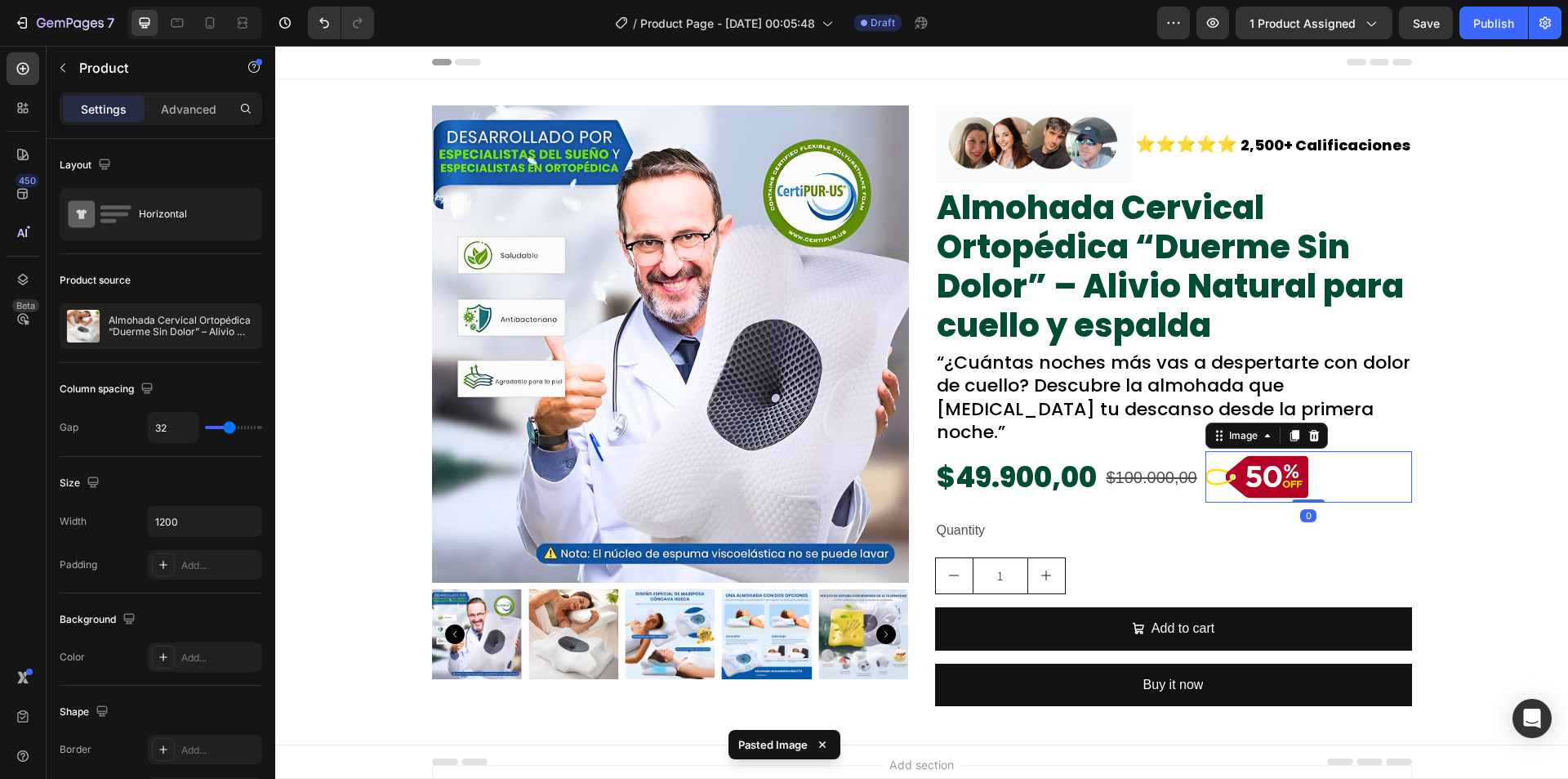
click at [1371, 459] on div at bounding box center [1308, 476] width 206 height 52
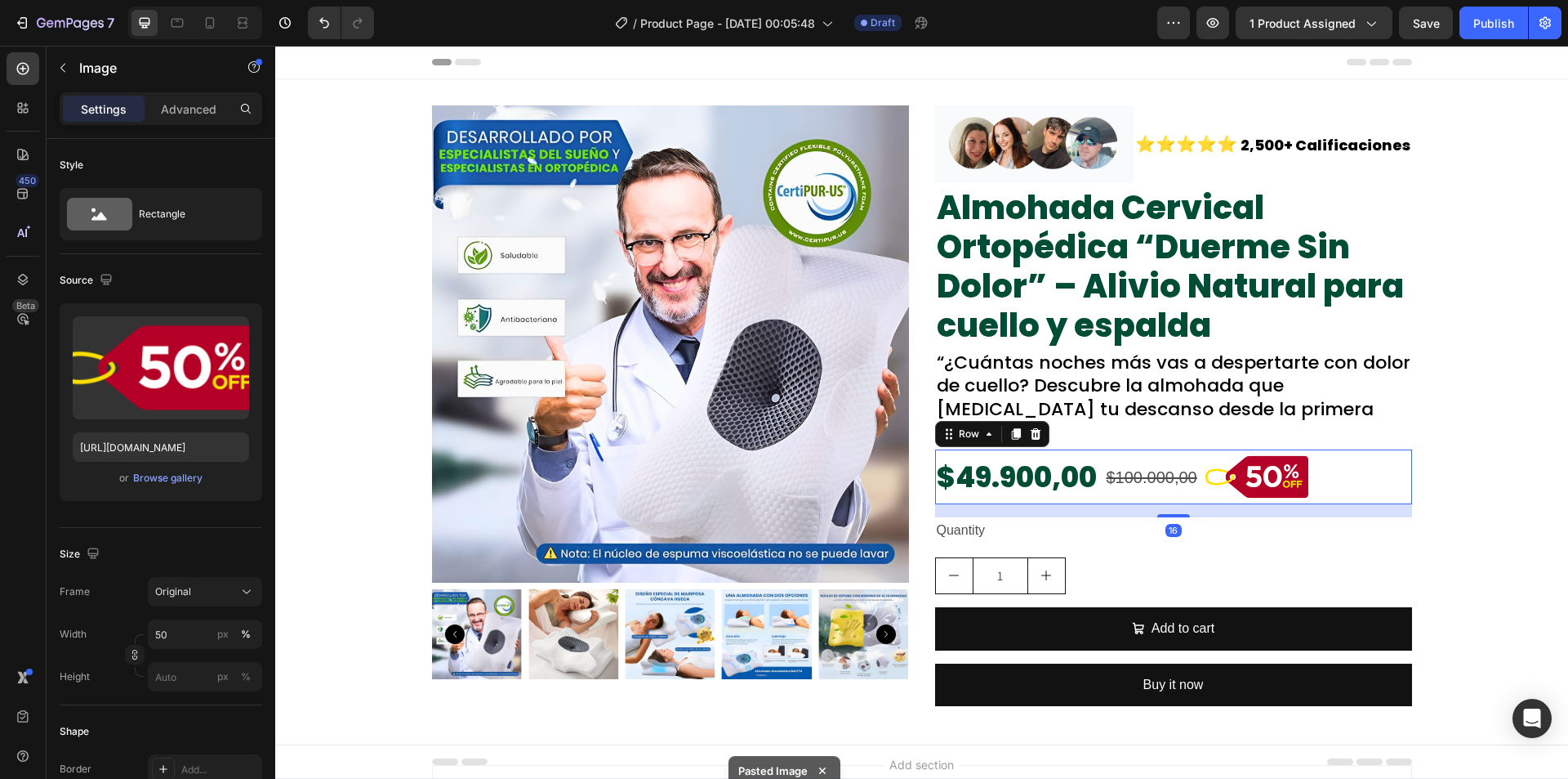
click at [1166, 472] on div "$100.000,00 Product Price Product Price" at bounding box center [1151, 476] width 94 height 55
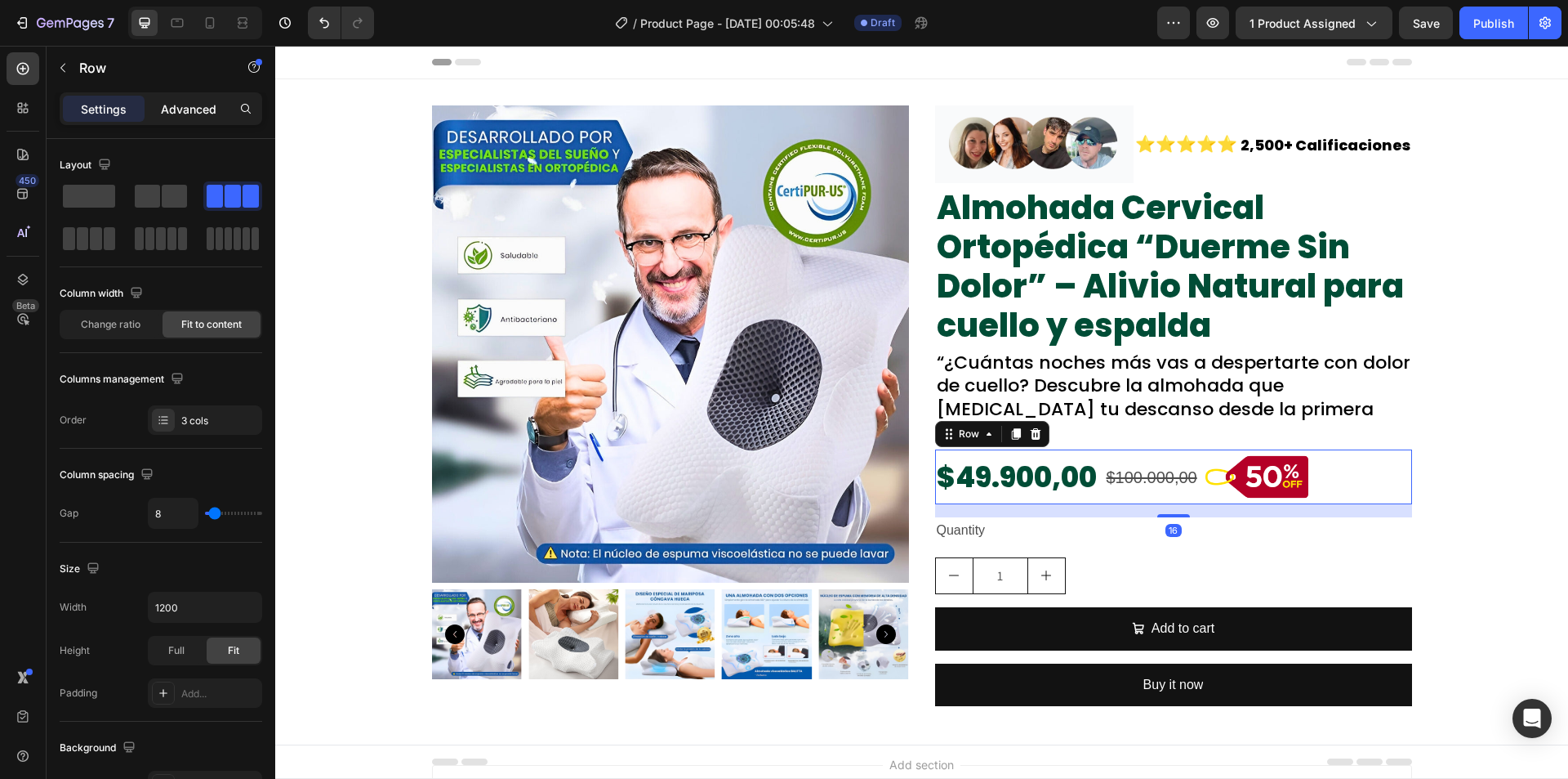
click at [182, 101] on p "Advanced" at bounding box center [188, 109] width 56 height 17
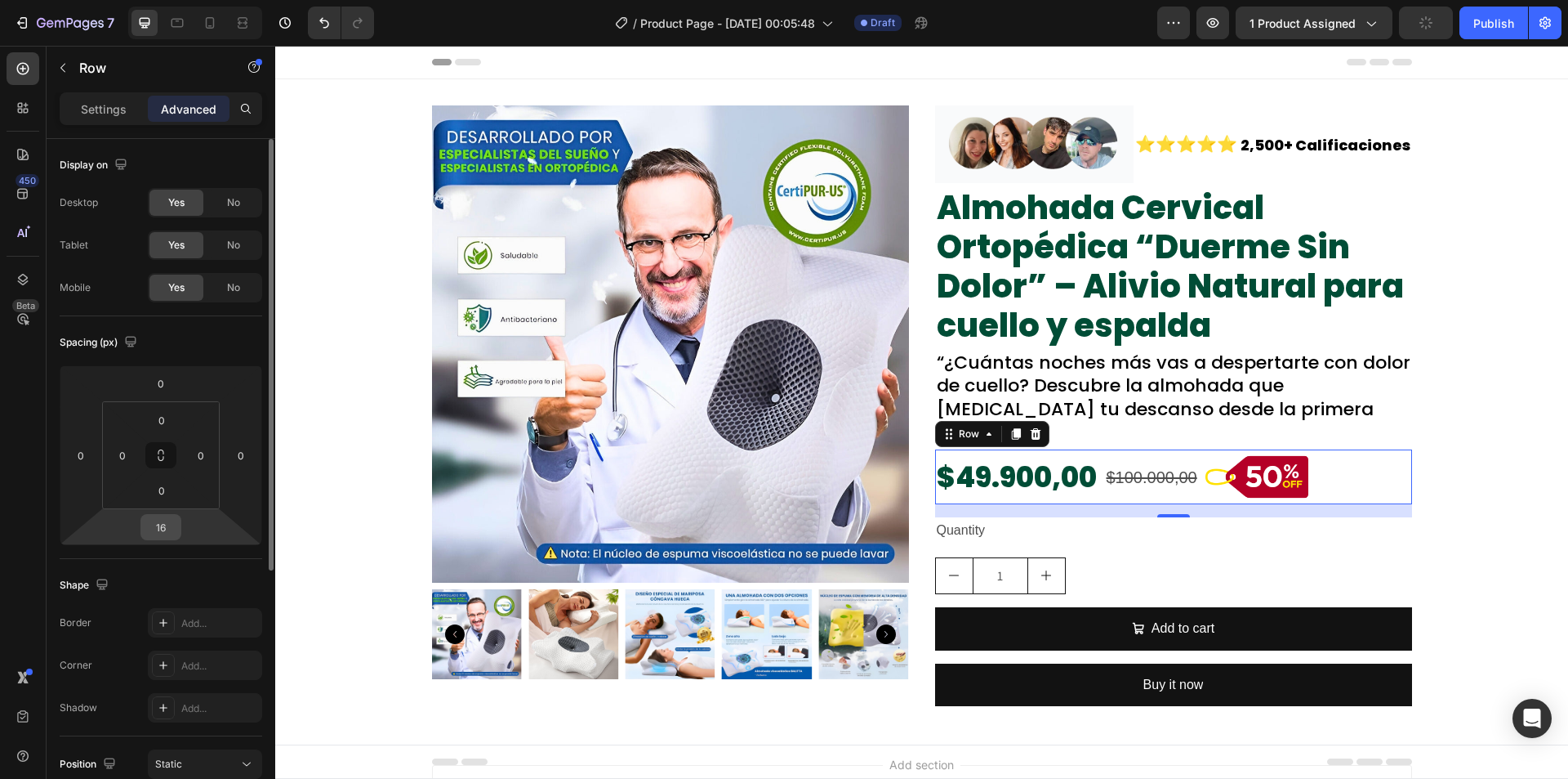
click at [172, 532] on input "16" at bounding box center [161, 527] width 33 height 25
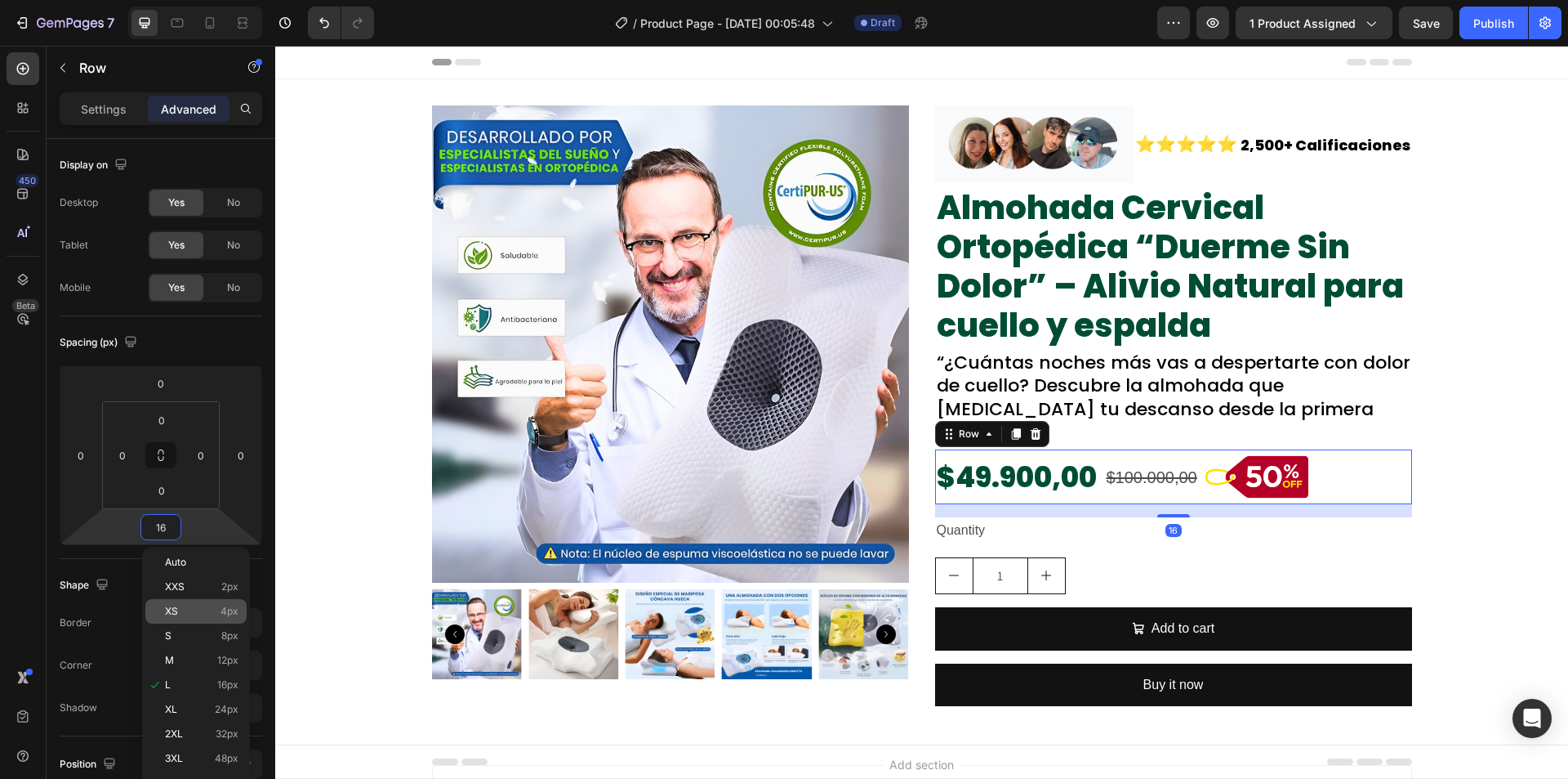
click at [227, 621] on div "XS 4px" at bounding box center [196, 611] width 101 height 25
type input "4"
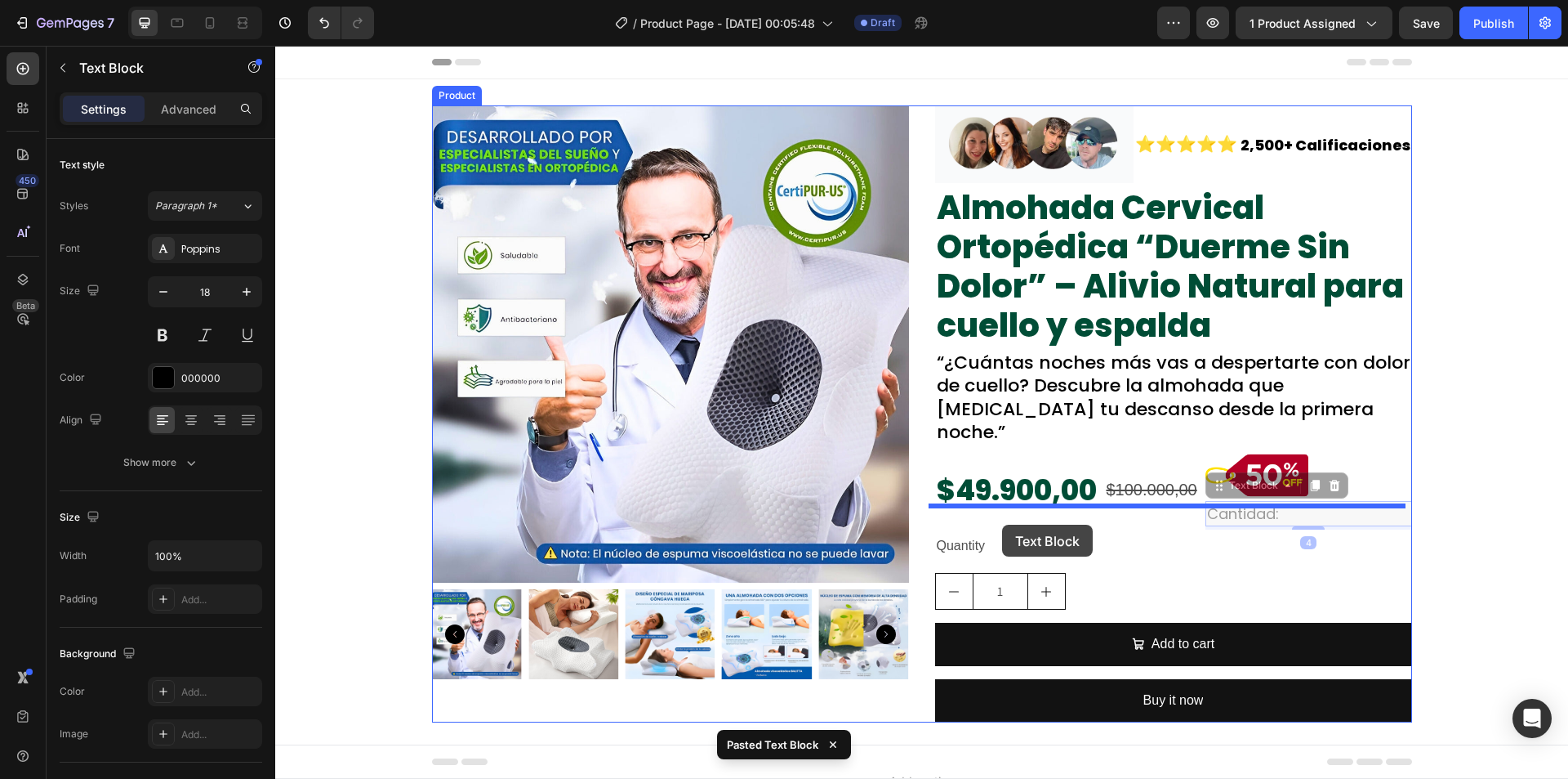
drag, startPoint x: 1213, startPoint y: 461, endPoint x: 1003, endPoint y: 524, distance: 219.2
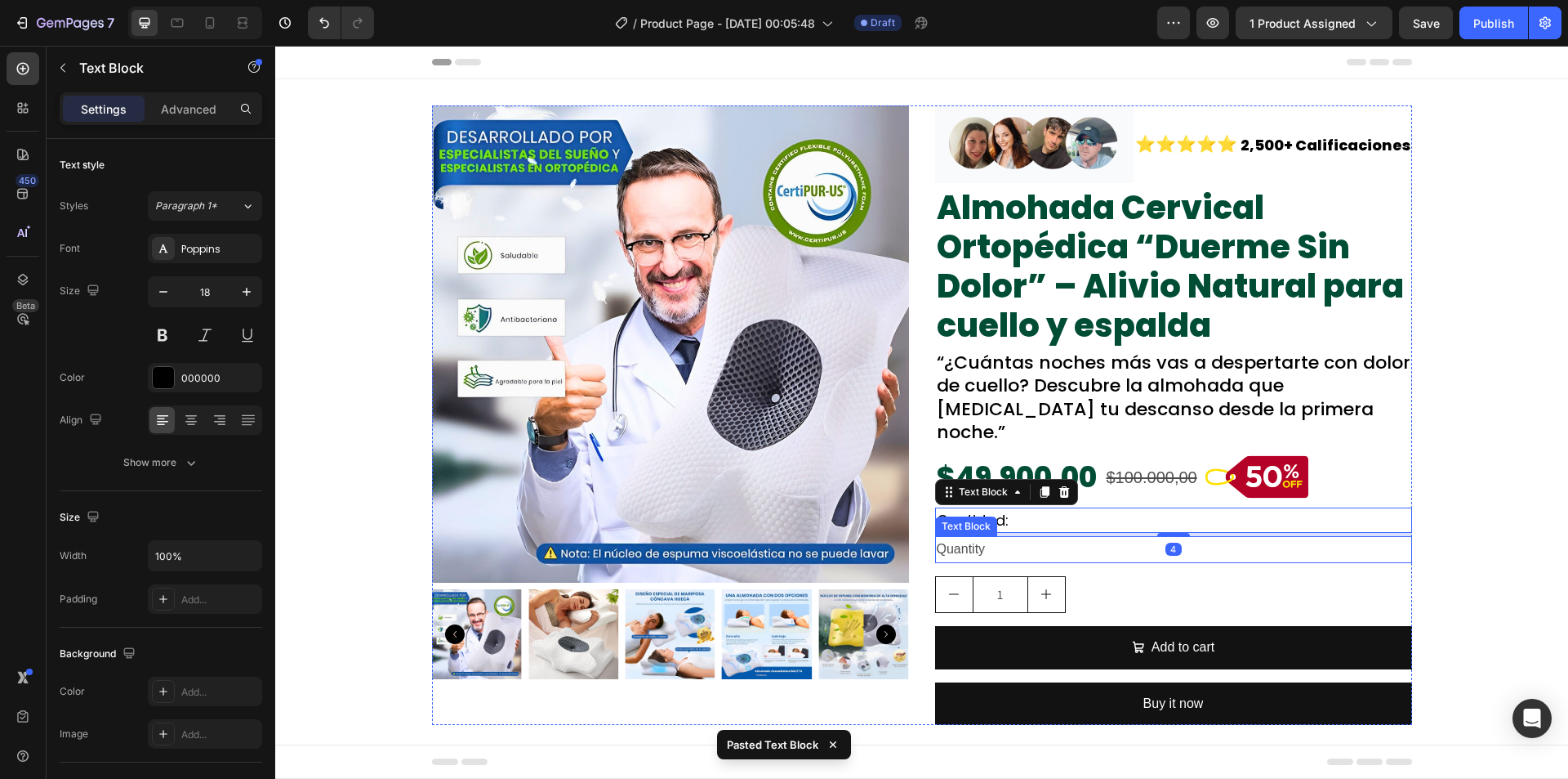
click at [961, 536] on div "Quantity" at bounding box center [1173, 550] width 477 height 27
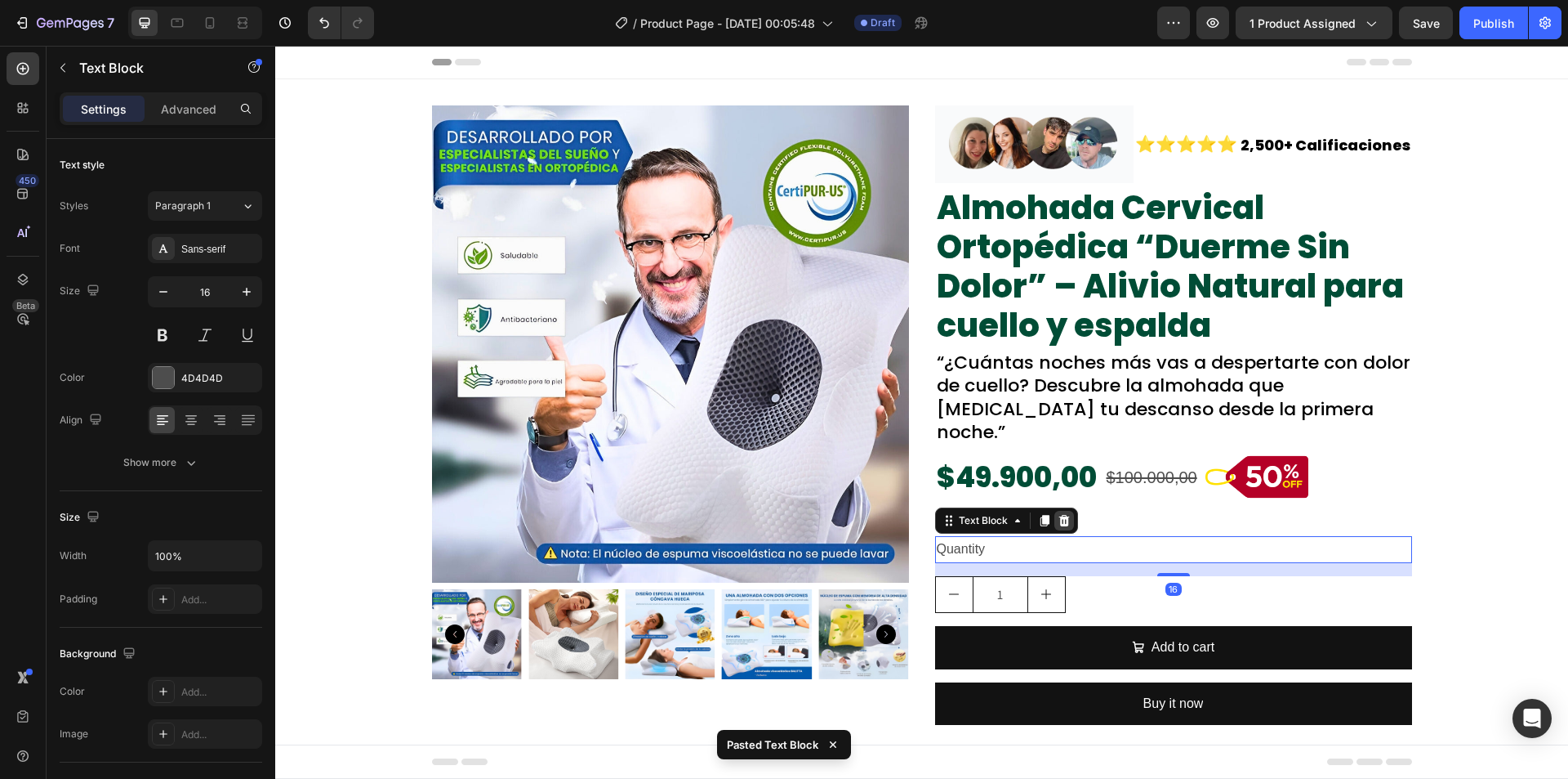
click at [1063, 514] on icon at bounding box center [1063, 520] width 13 height 13
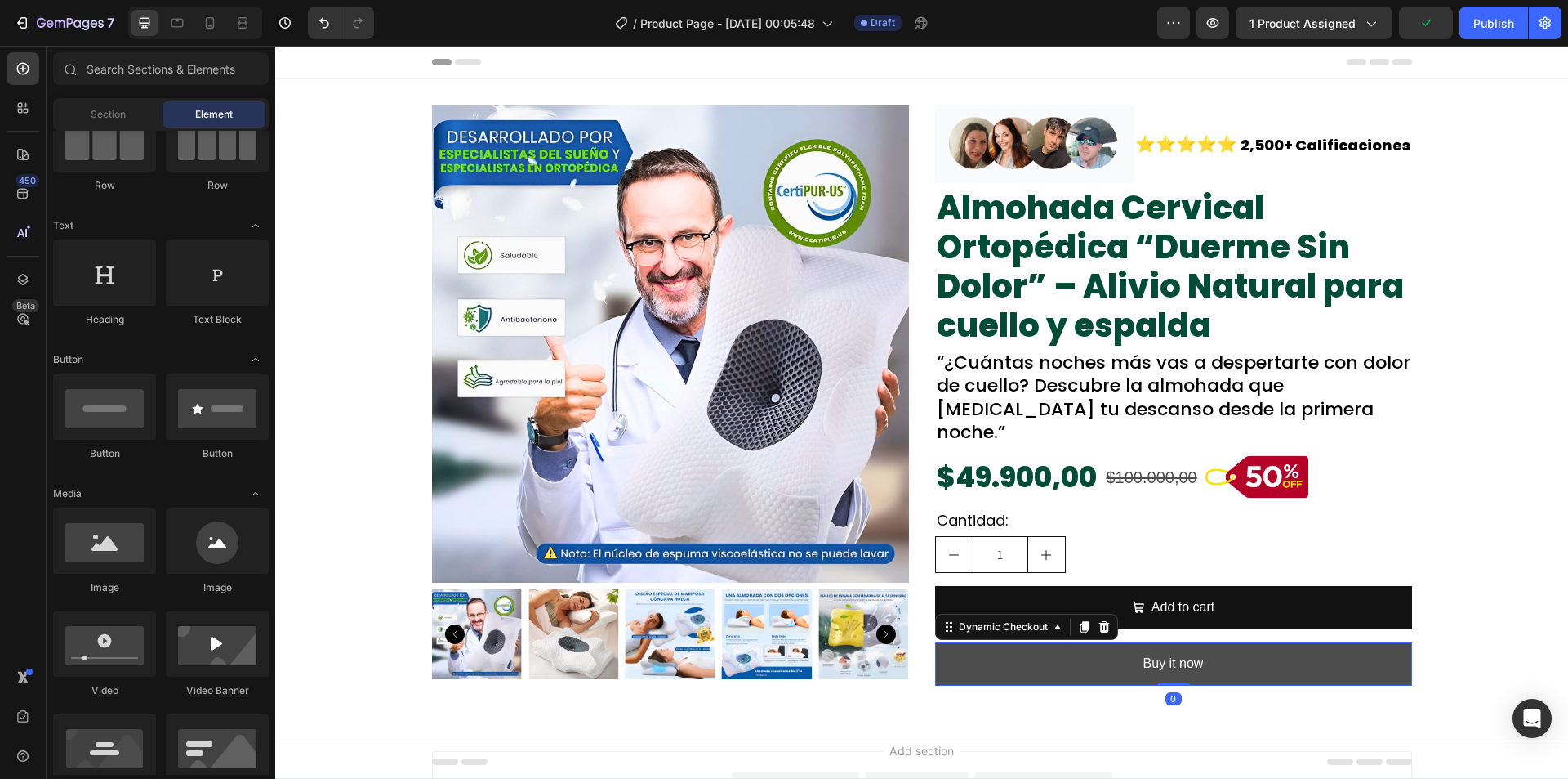
click at [1226, 642] on button "Buy it now" at bounding box center [1173, 663] width 477 height 43
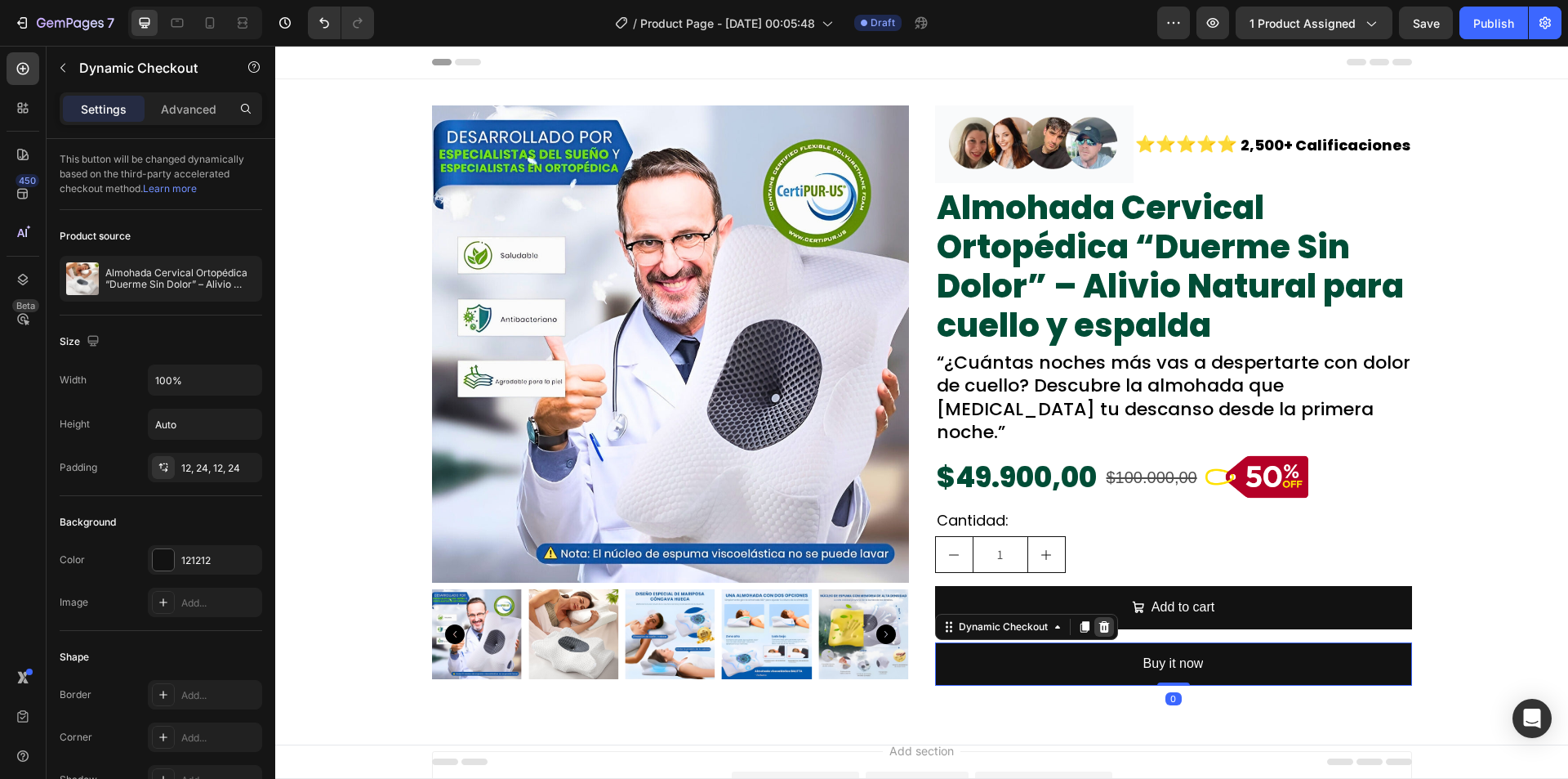
click at [1098, 620] on icon at bounding box center [1104, 626] width 13 height 13
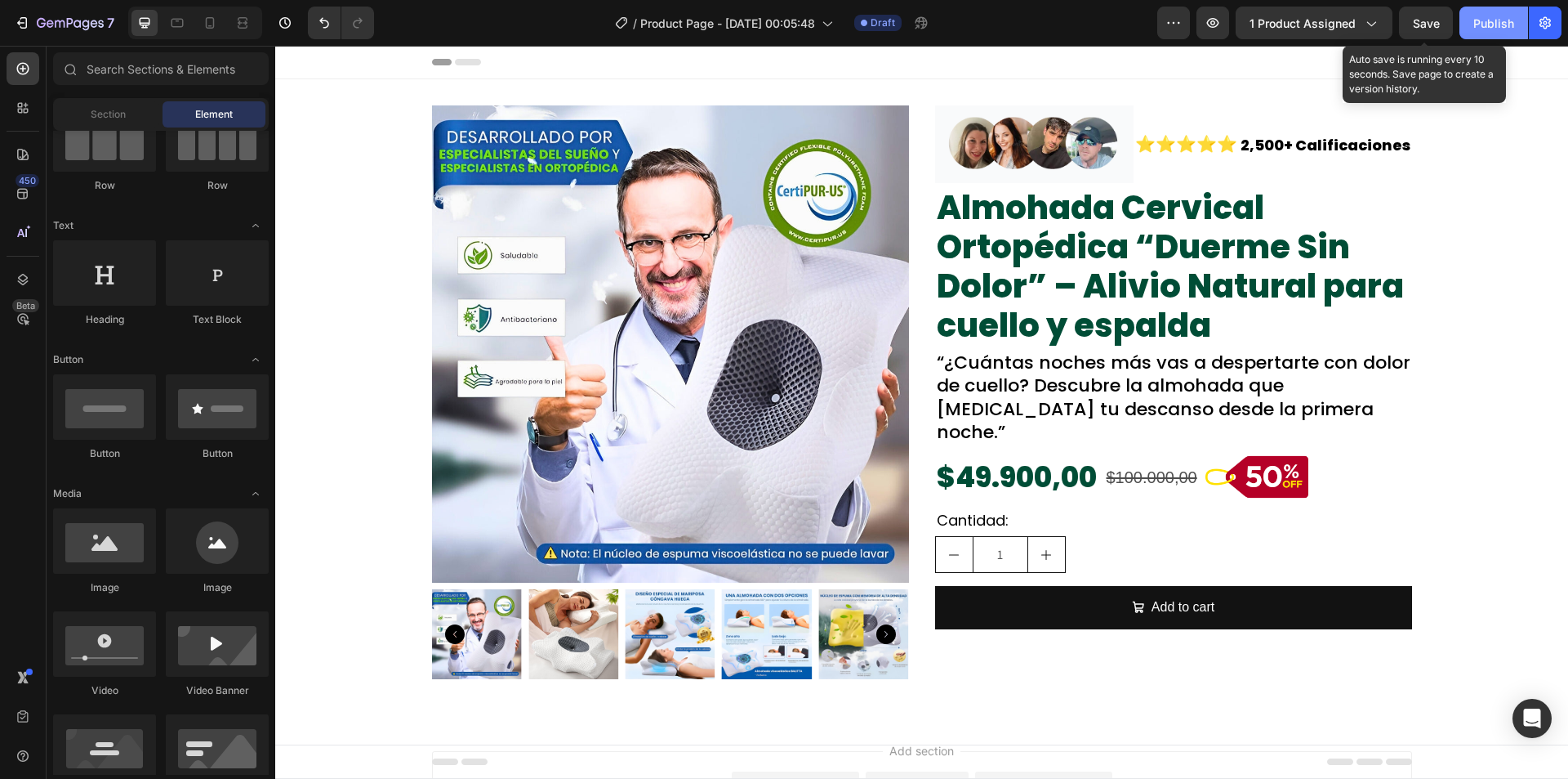
click at [1467, 17] on button "Publish" at bounding box center [1494, 23] width 68 height 33
click at [1466, 34] on button "Publish" at bounding box center [1494, 23] width 68 height 33
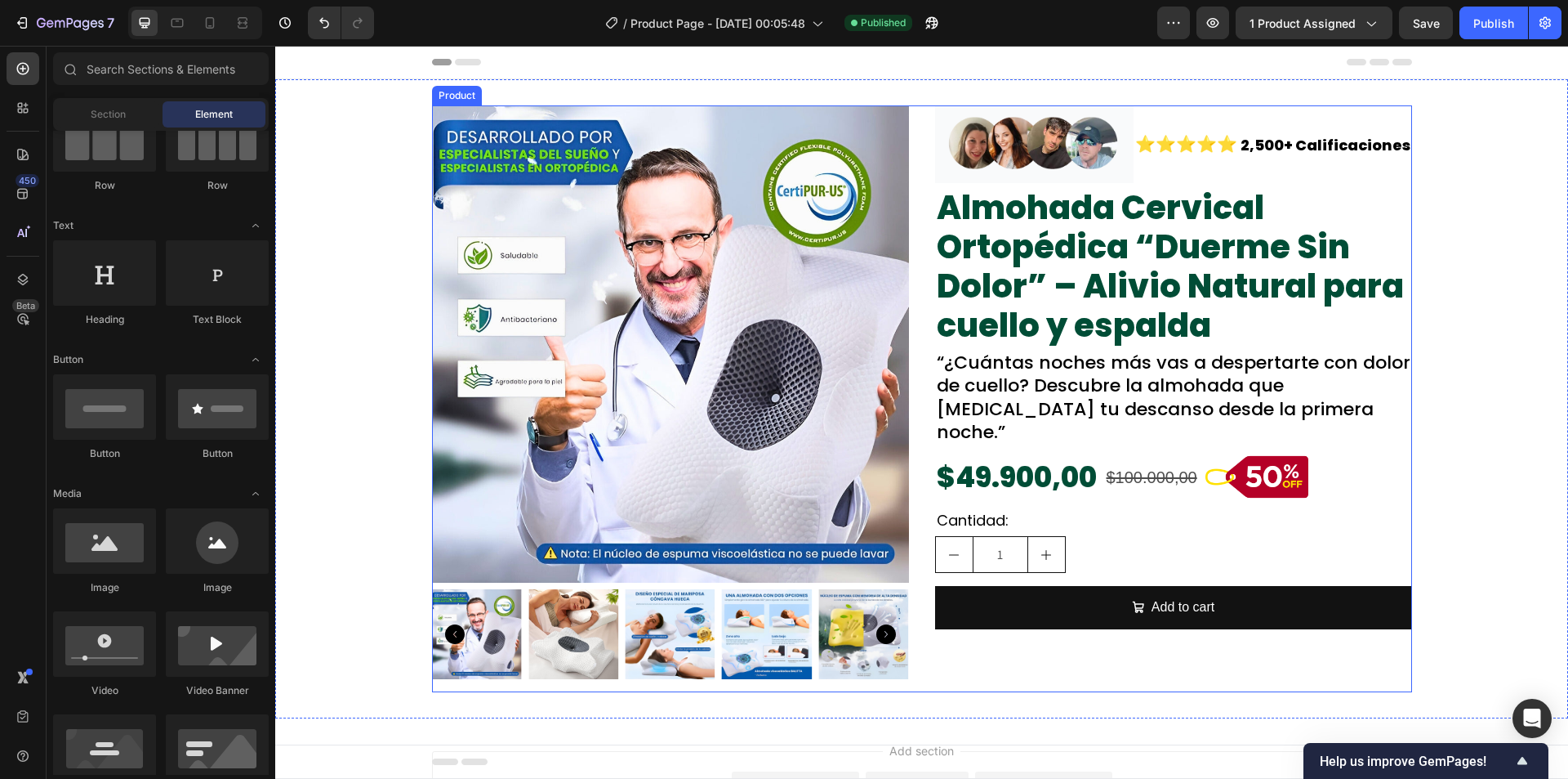
click at [1133, 651] on div "Image ⭐⭐⭐⭐⭐ Text Block 2,500+ Calificaciones Text Block Row Almohada Cervical O…" at bounding box center [1173, 399] width 477 height 587
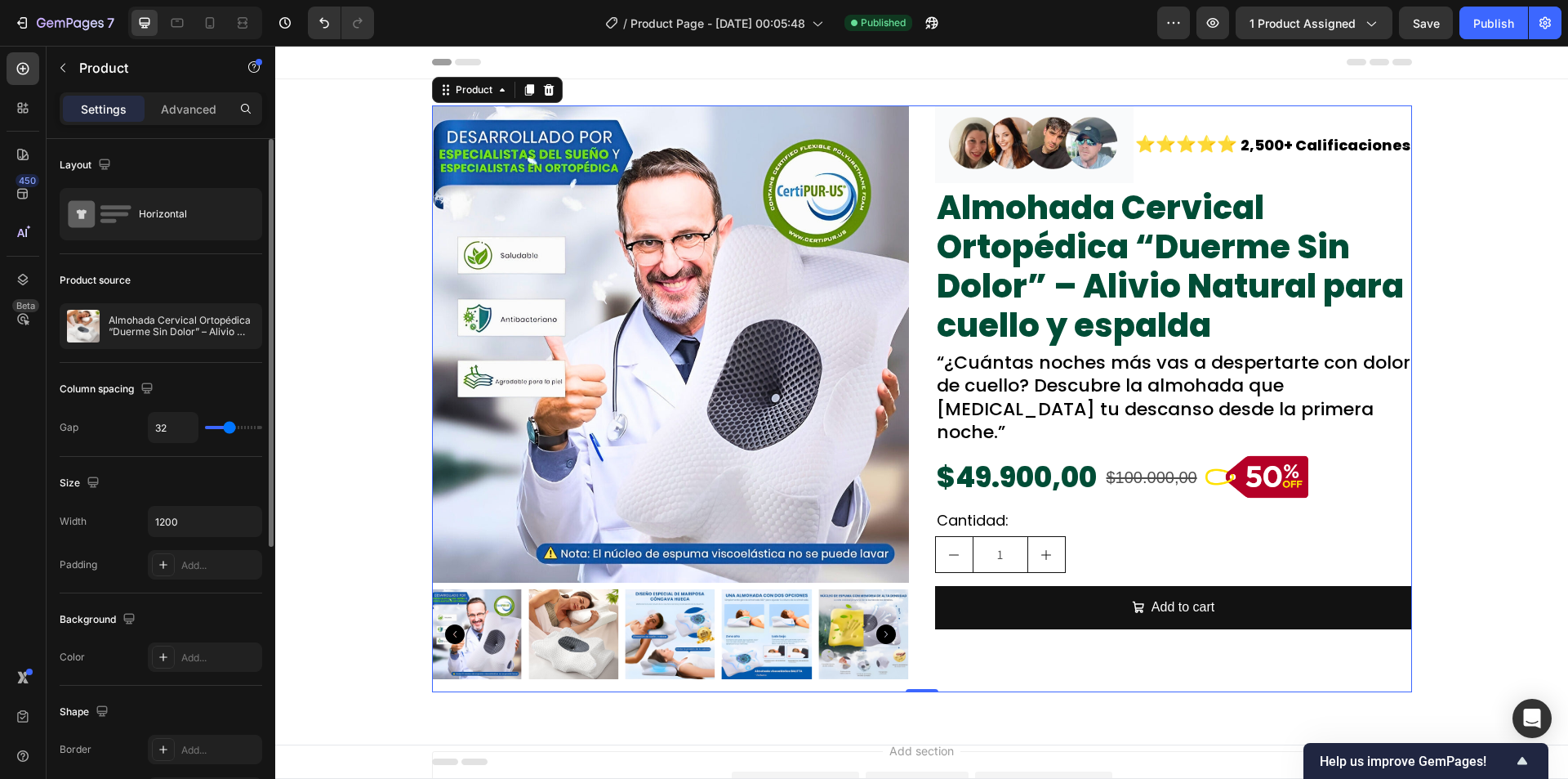
scroll to position [409, 0]
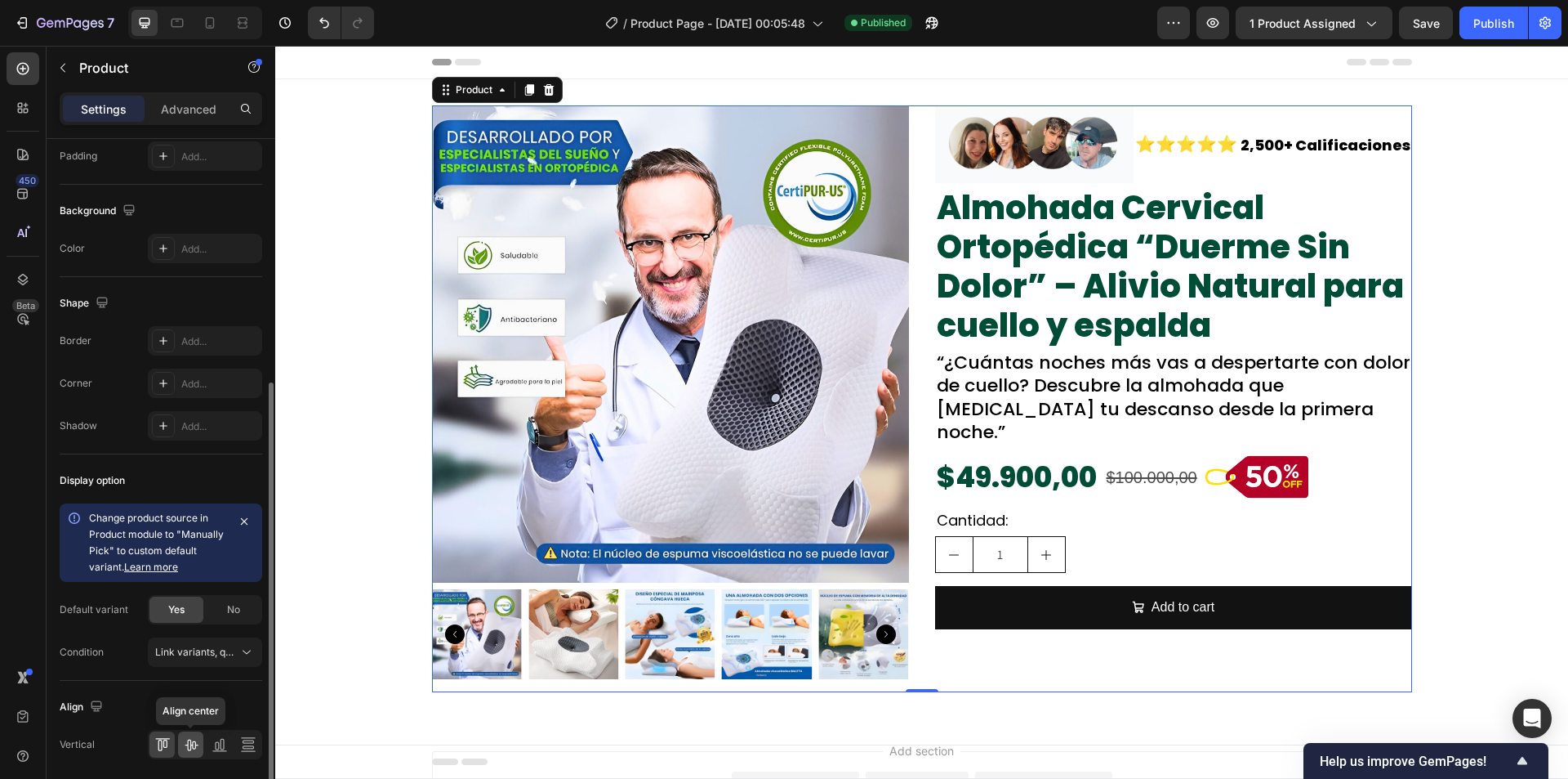
click at [188, 738] on icon at bounding box center [190, 744] width 16 height 16
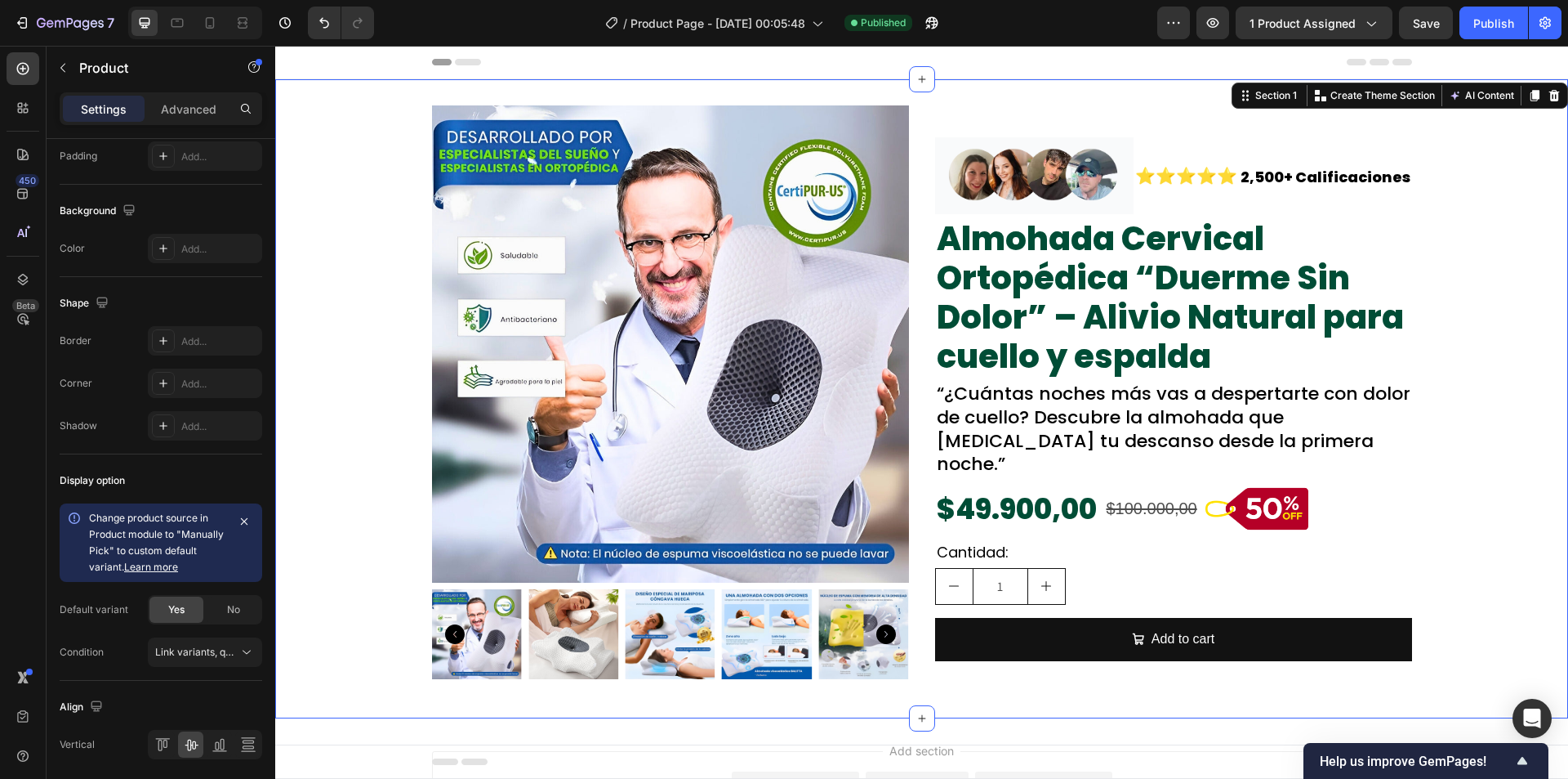
click at [1429, 464] on div "Product Images Image ⭐⭐⭐⭐⭐ Text Block 2,500+ Calificaciones Text Block Row Almo…" at bounding box center [921, 399] width 1292 height 587
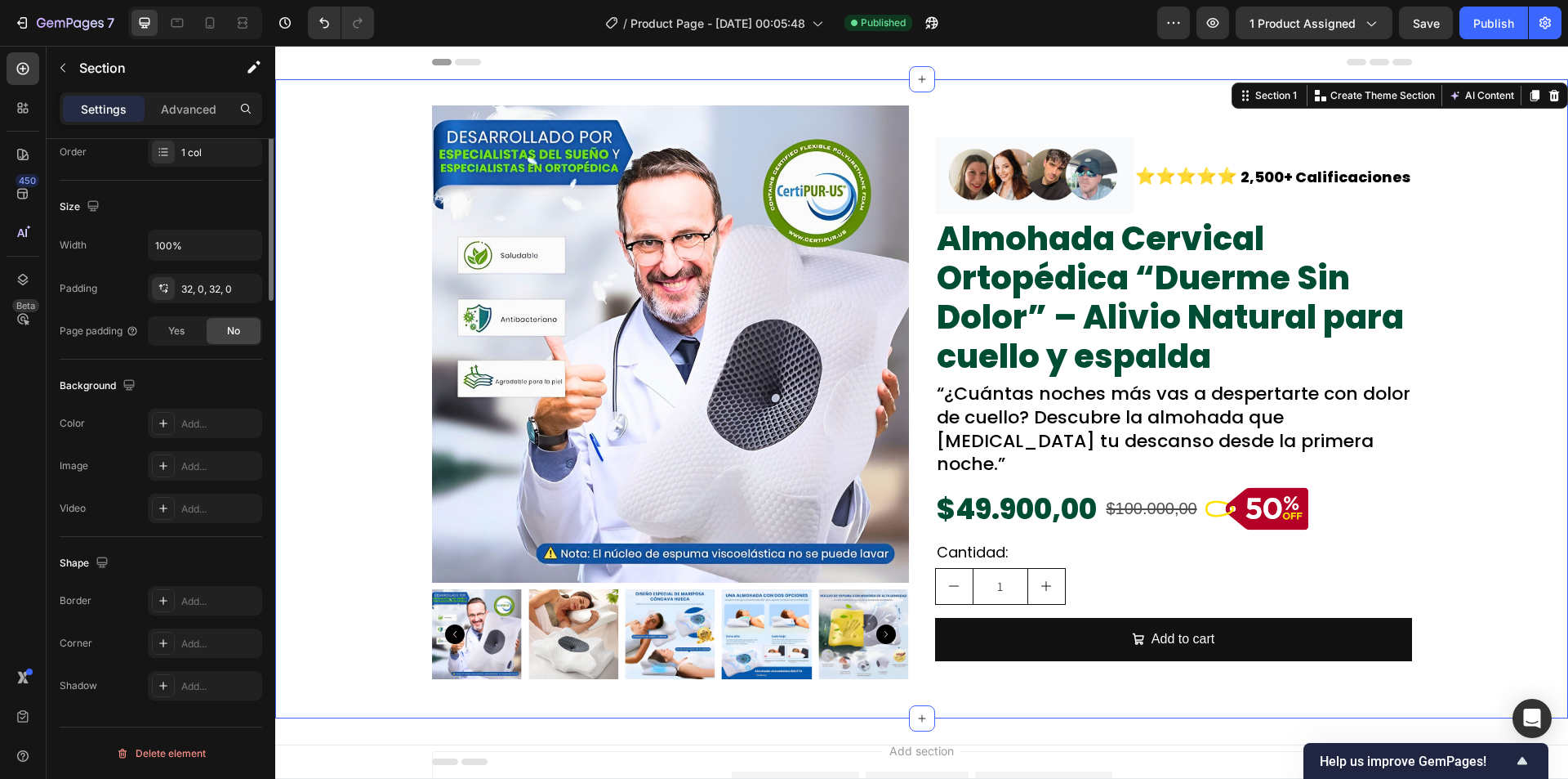
scroll to position [0, 0]
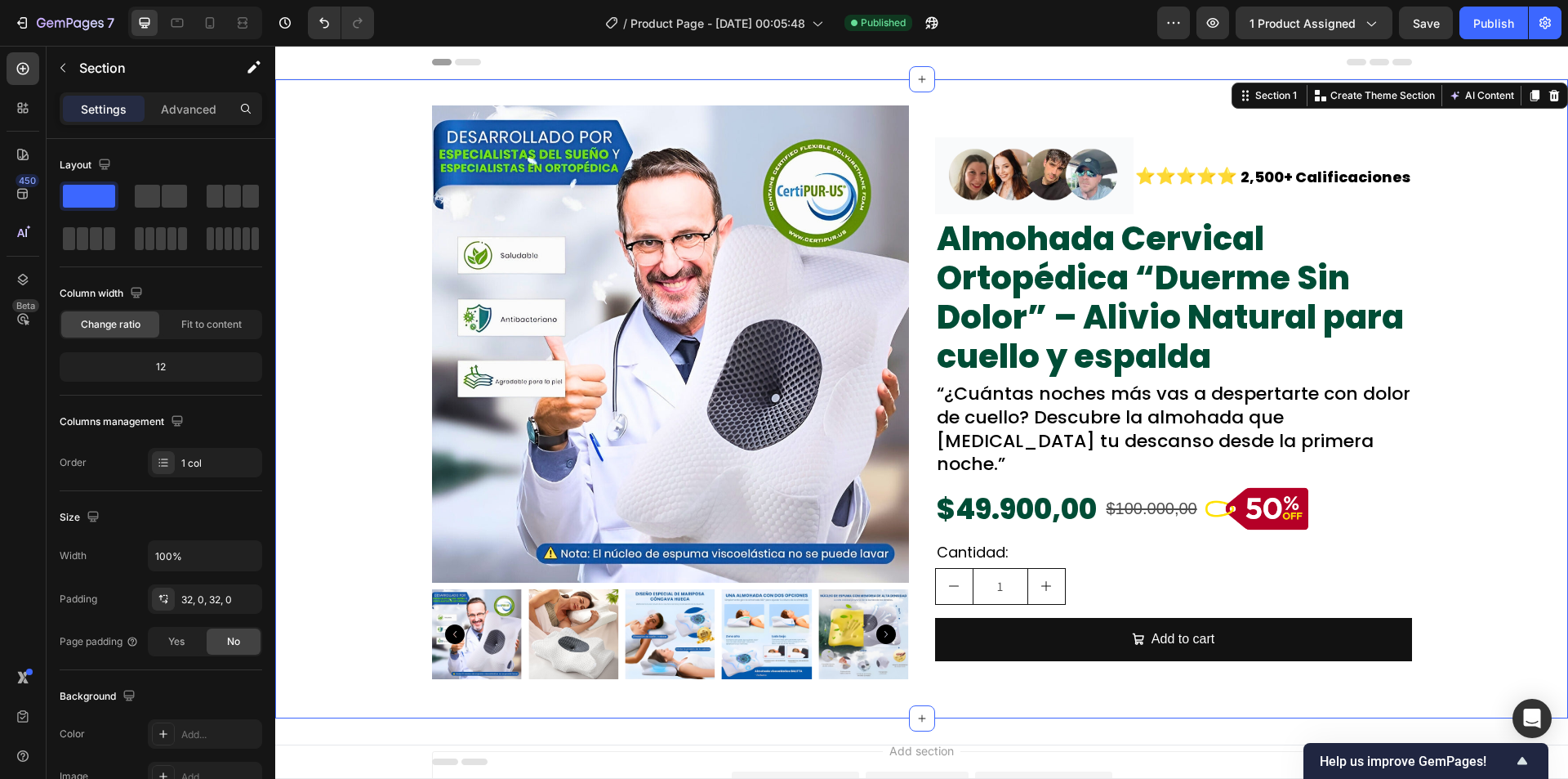
click at [362, 302] on div "Product Images Image ⭐⭐⭐⭐⭐ Text Block 2,500+ Calificaciones Text Block Row Almo…" at bounding box center [921, 399] width 1292 height 587
click at [344, 107] on div "Product Images Image ⭐⭐⭐⭐⭐ Text Block 2,500+ Calificaciones Text Block Row Almo…" at bounding box center [921, 399] width 1292 height 587
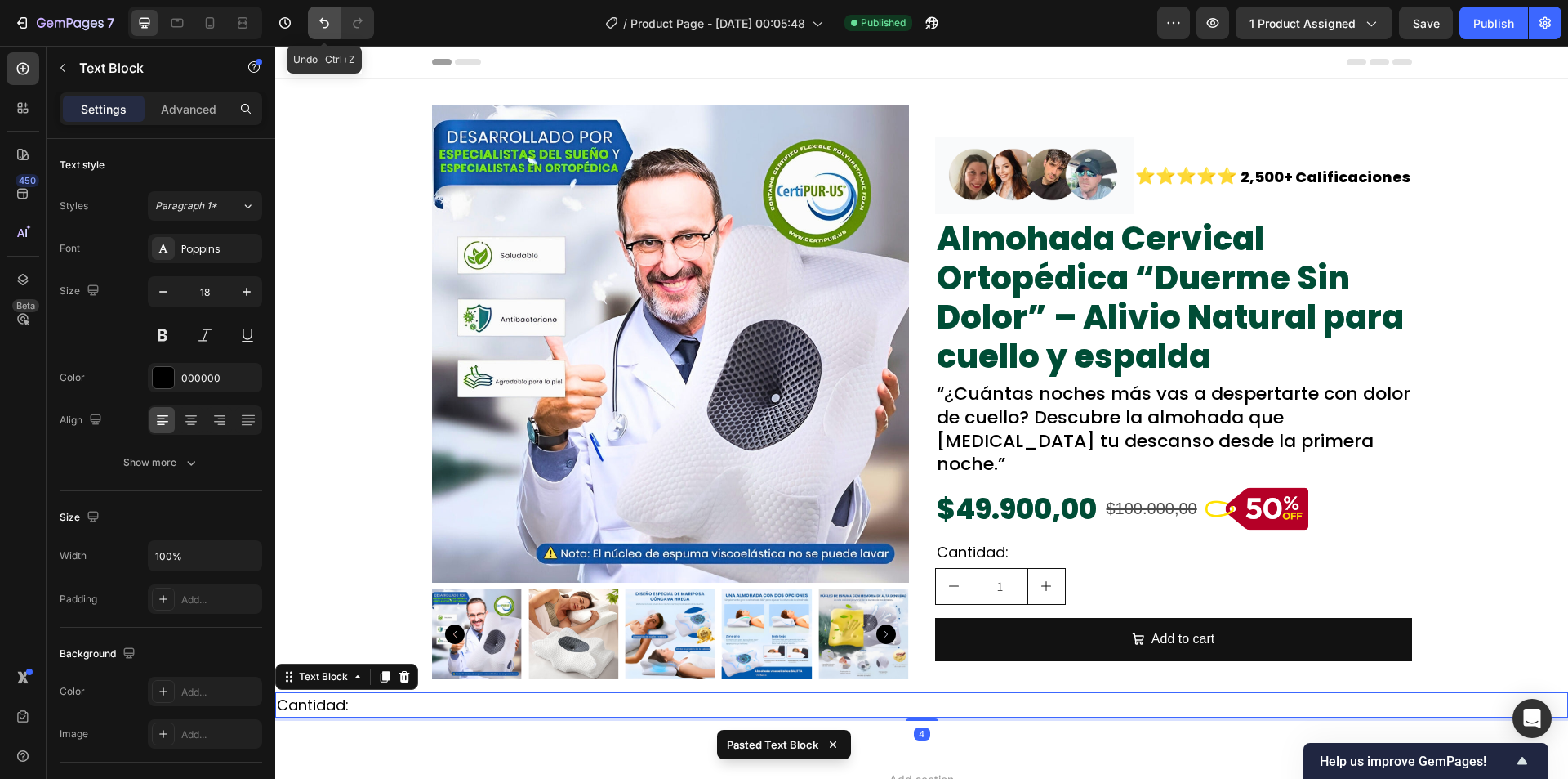
click at [322, 14] on icon "Undo/Redo" at bounding box center [324, 22] width 16 height 16
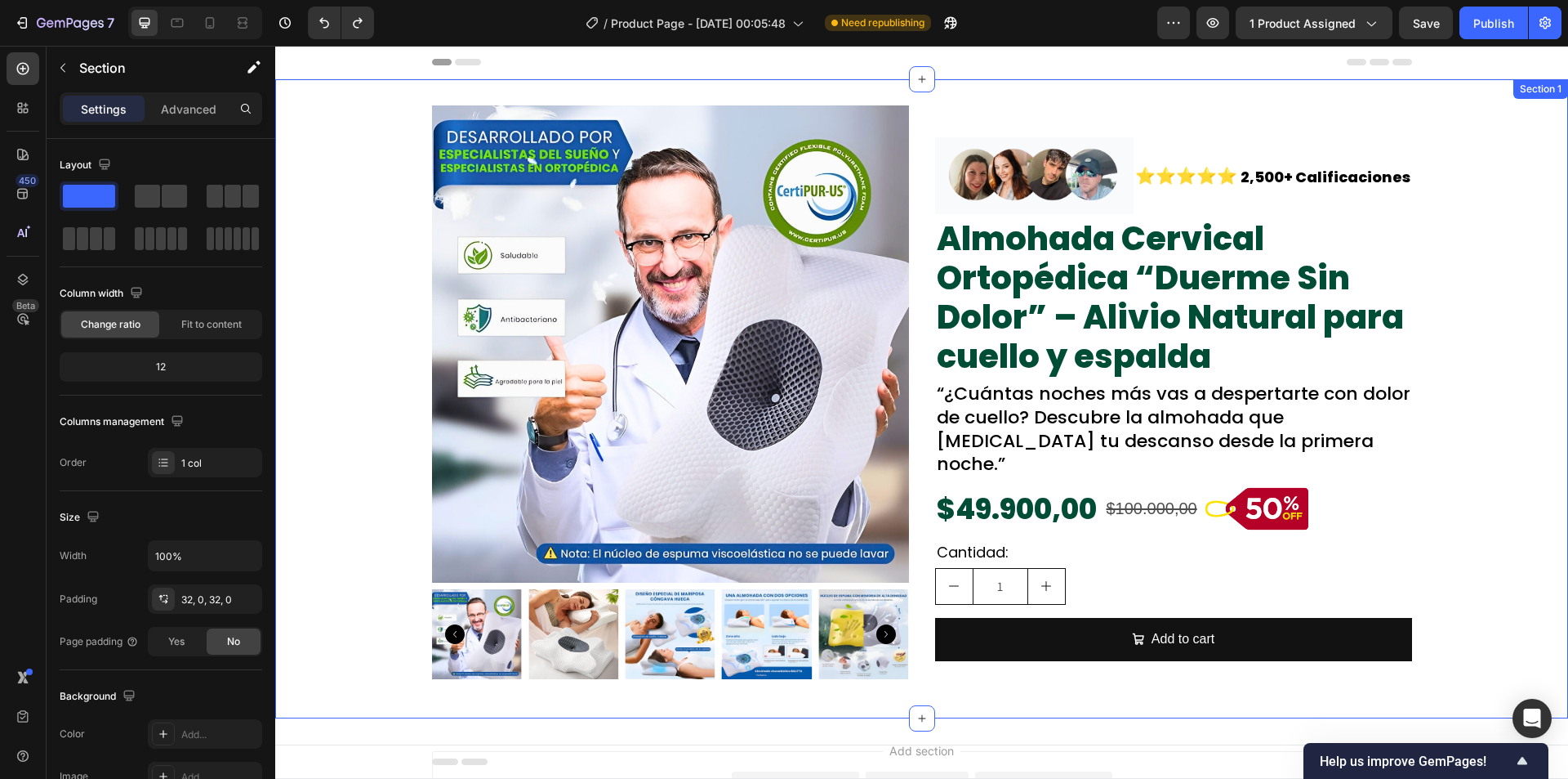
click at [346, 132] on div "Product Images Image ⭐⭐⭐⭐⭐ Text Block 2,500+ Calificaciones Text Block Row Almo…" at bounding box center [921, 399] width 1292 height 587
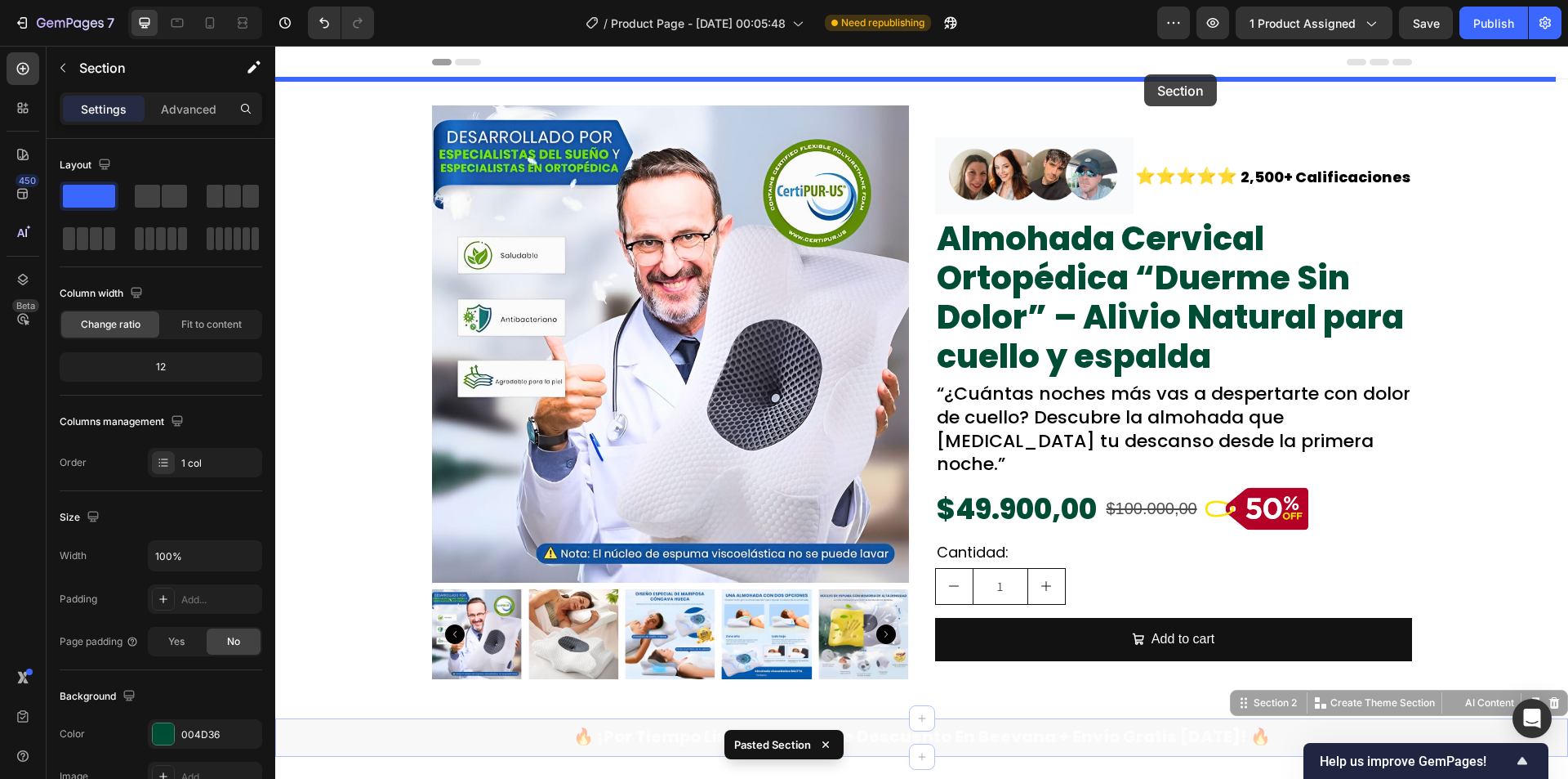
drag, startPoint x: 1233, startPoint y: 701, endPoint x: 1145, endPoint y: 74, distance: 633.1
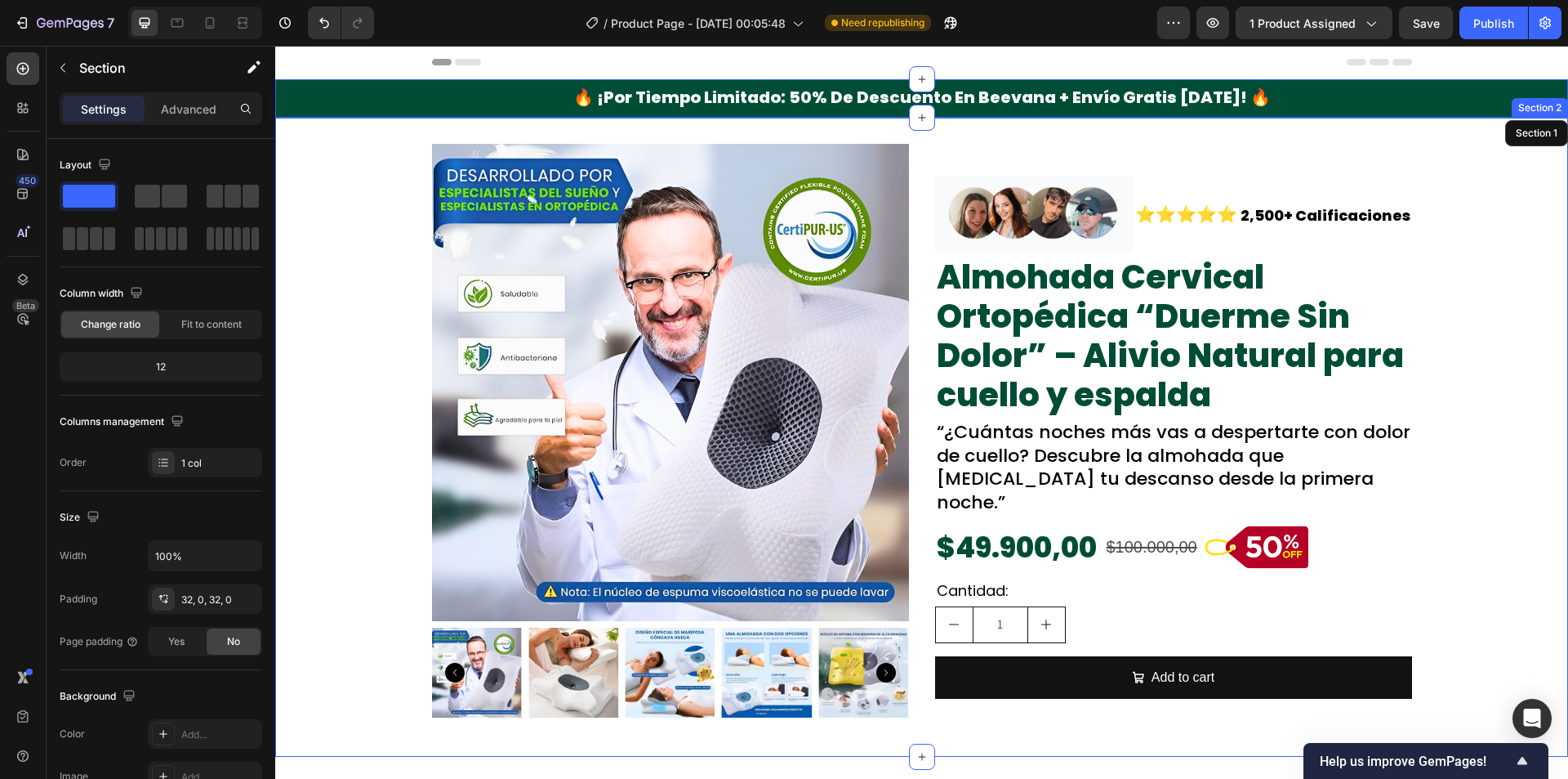
click at [316, 586] on div "Product Images Image ⭐⭐⭐⭐⭐ Text Block 2,500+ Calificaciones Text Block Row Almo…" at bounding box center [921, 437] width 1292 height 587
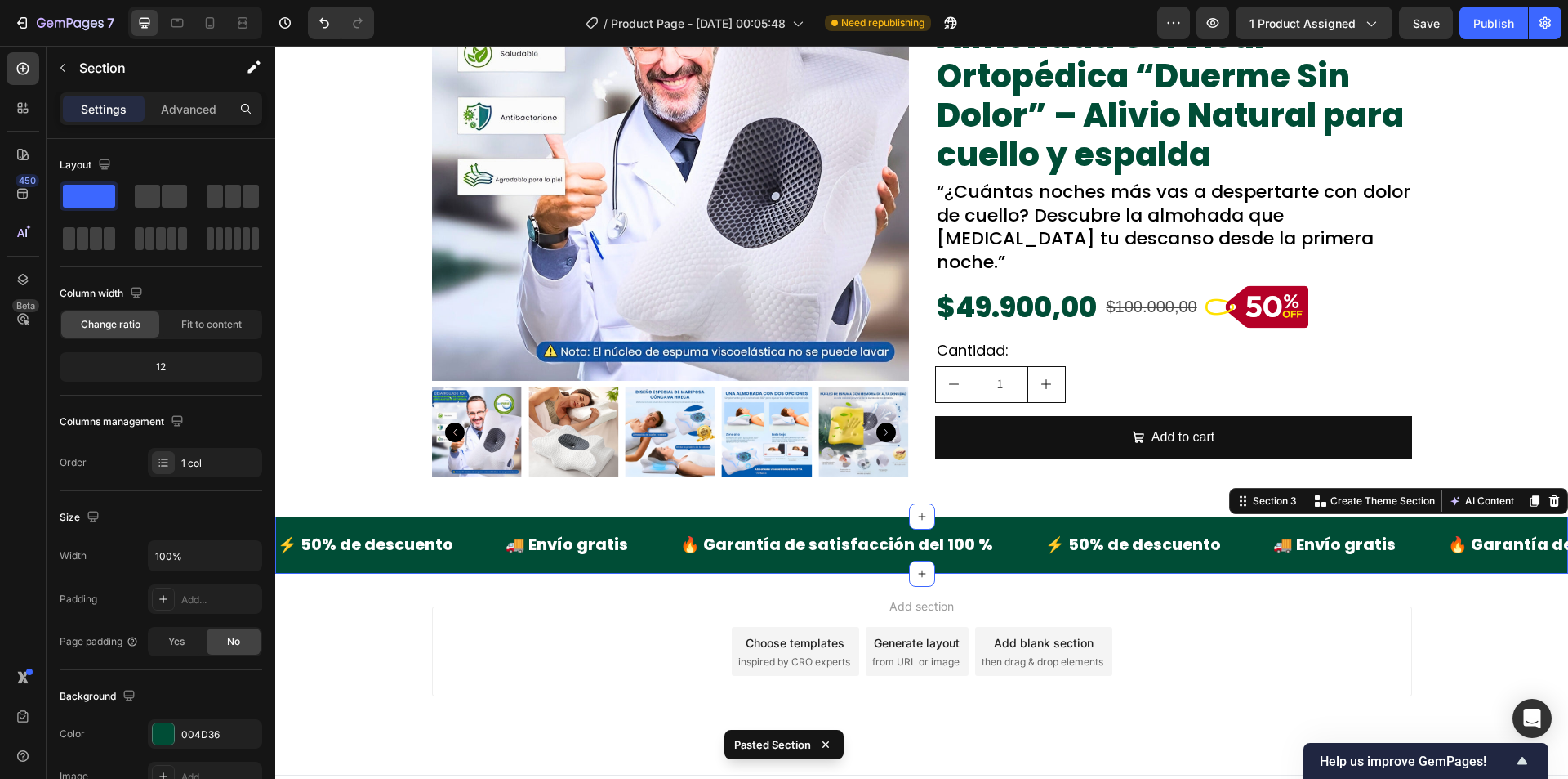
scroll to position [271, 0]
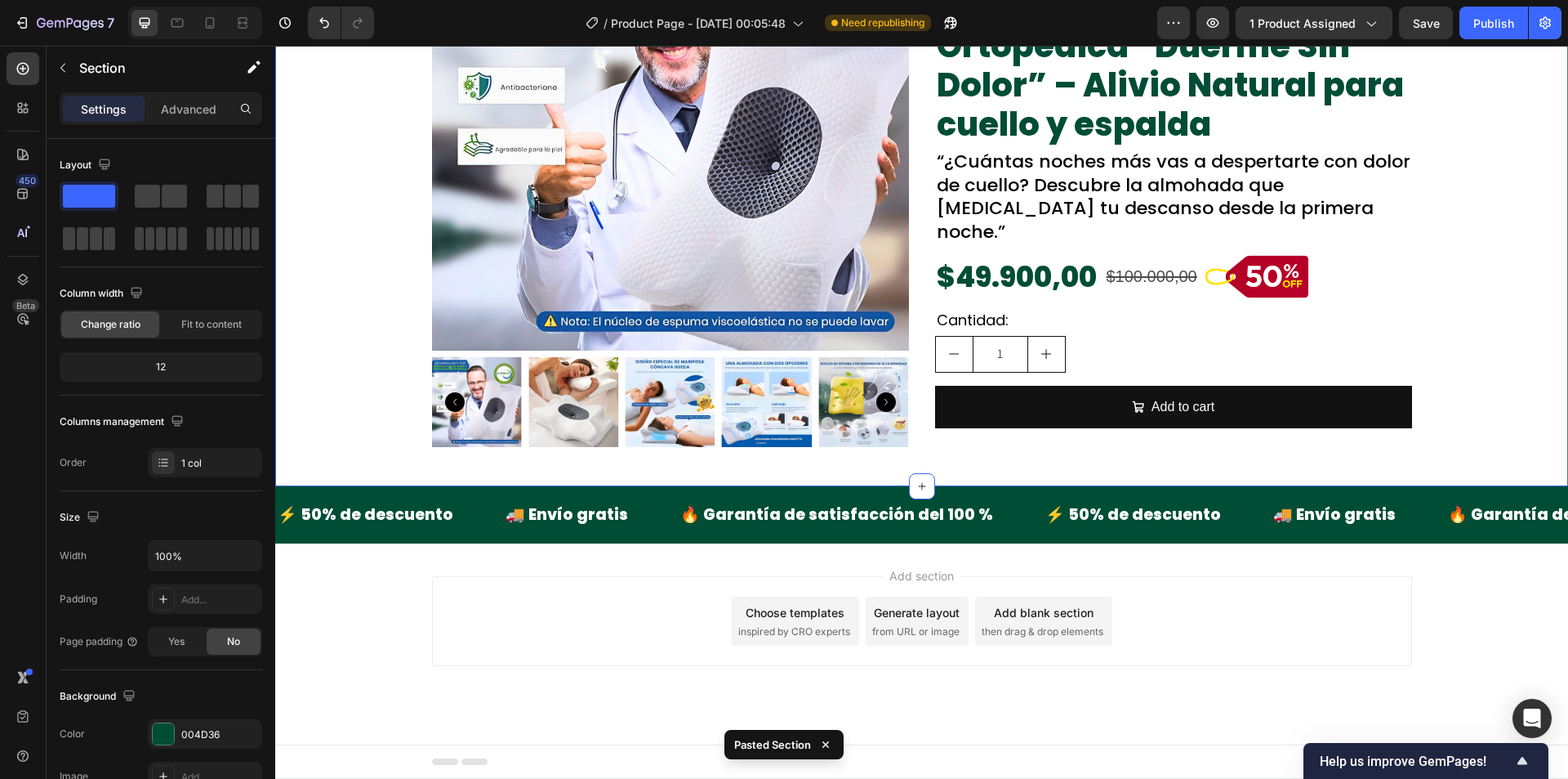
click at [440, 470] on div "Product Images Image ⭐⭐⭐⭐⭐ Text Block 2,500+ Calificaciones Text Block Row Almo…" at bounding box center [921, 167] width 1292 height 639
click at [181, 107] on p "Advanced" at bounding box center [188, 109] width 56 height 17
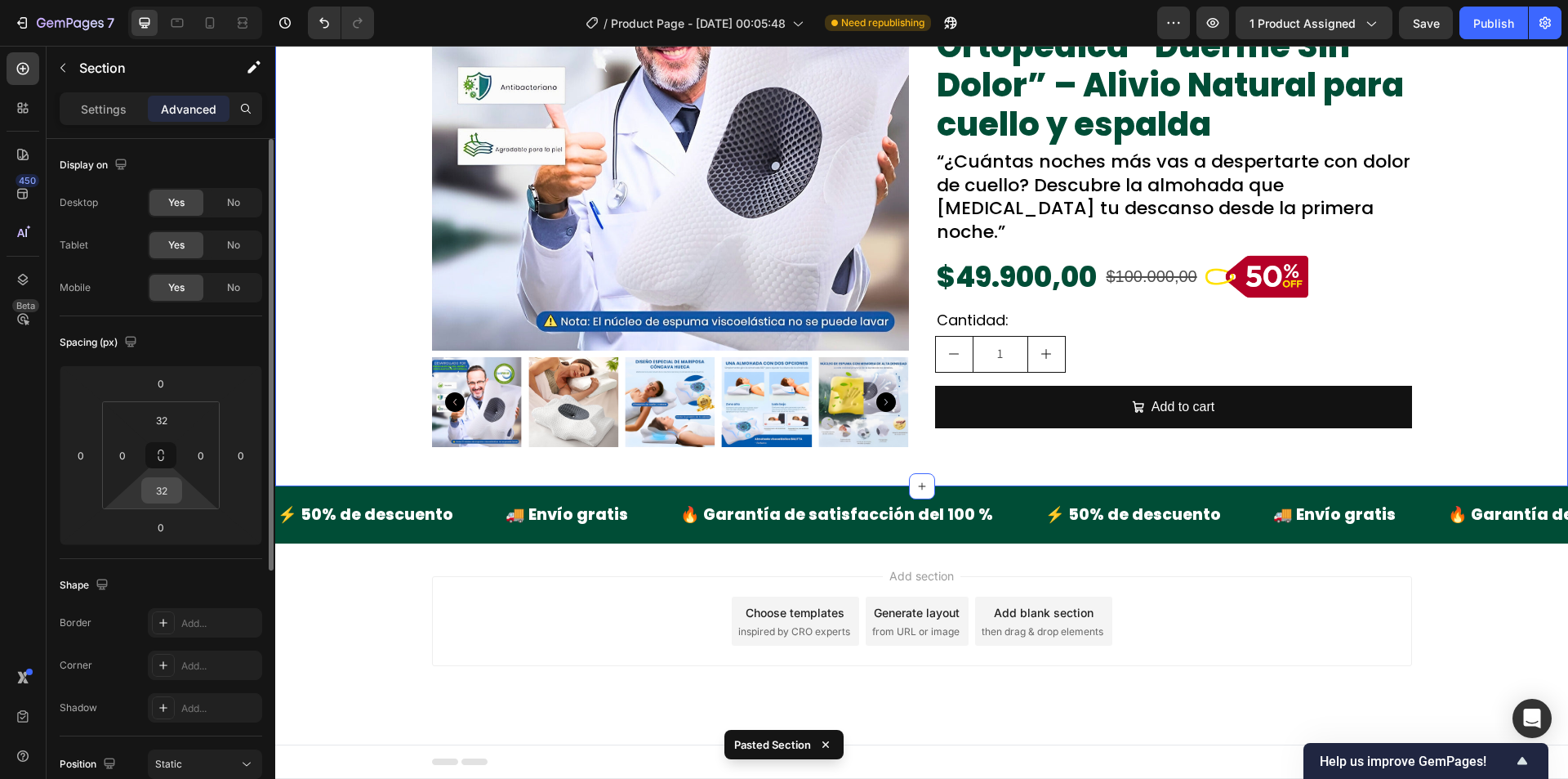
click at [149, 484] on input "32" at bounding box center [161, 490] width 33 height 25
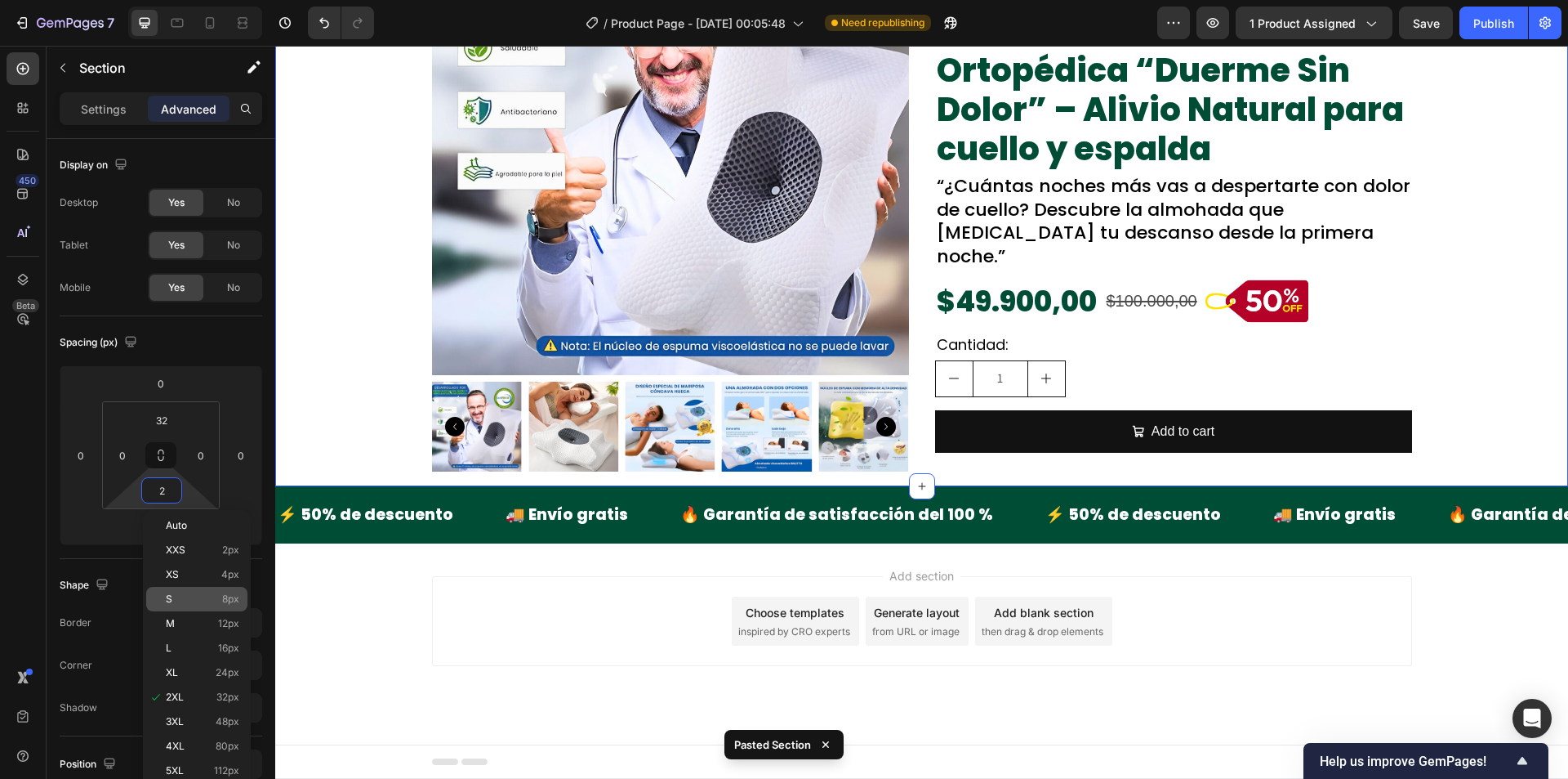
click at [215, 644] on p "L 16px" at bounding box center [202, 648] width 74 height 12
type input "16"
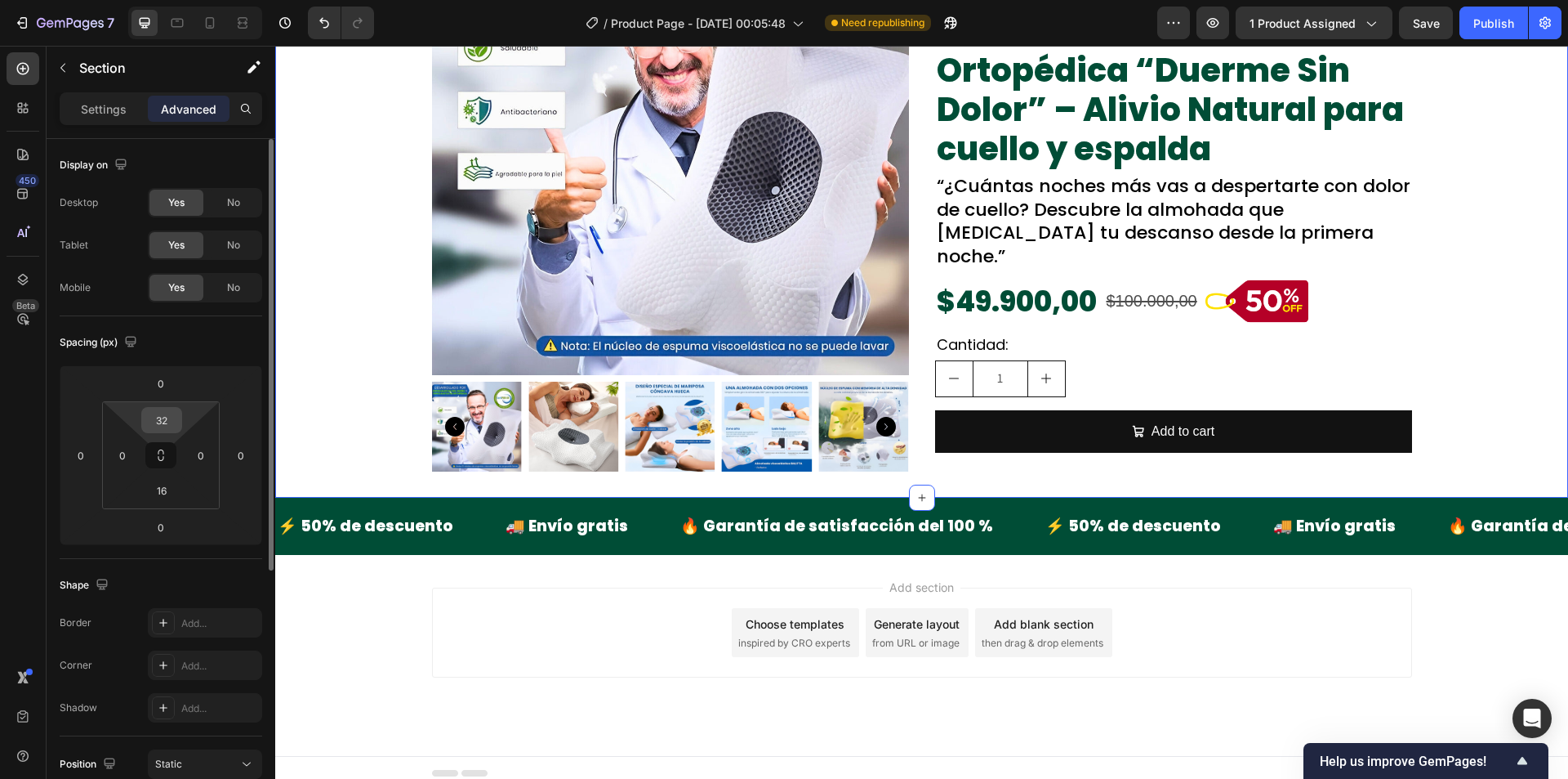
click at [168, 416] on input "32" at bounding box center [161, 420] width 33 height 25
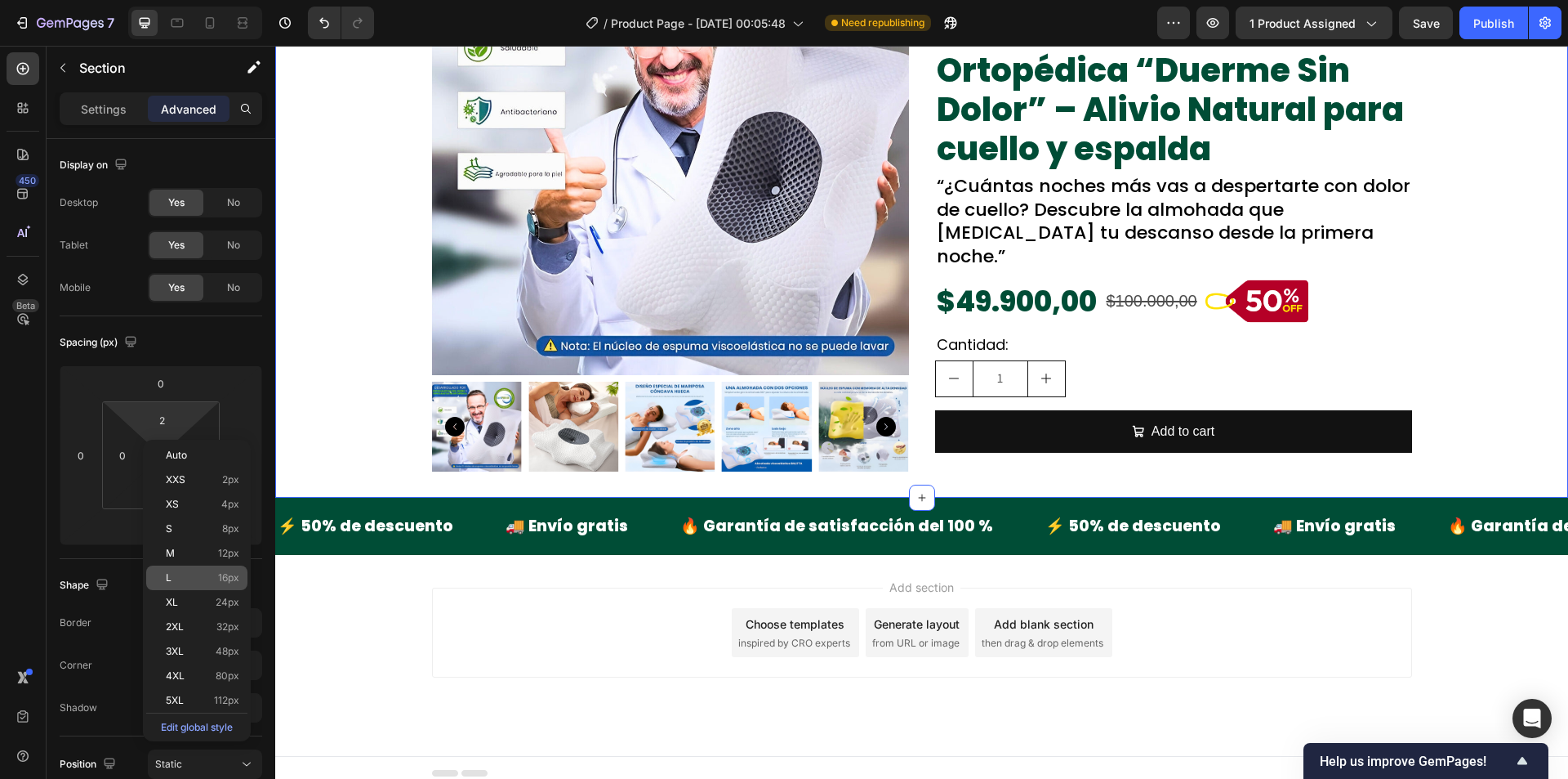
drag, startPoint x: 221, startPoint y: 567, endPoint x: 24, endPoint y: 403, distance: 256.3
click at [221, 567] on div "L 16px" at bounding box center [197, 578] width 101 height 25
type input "16"
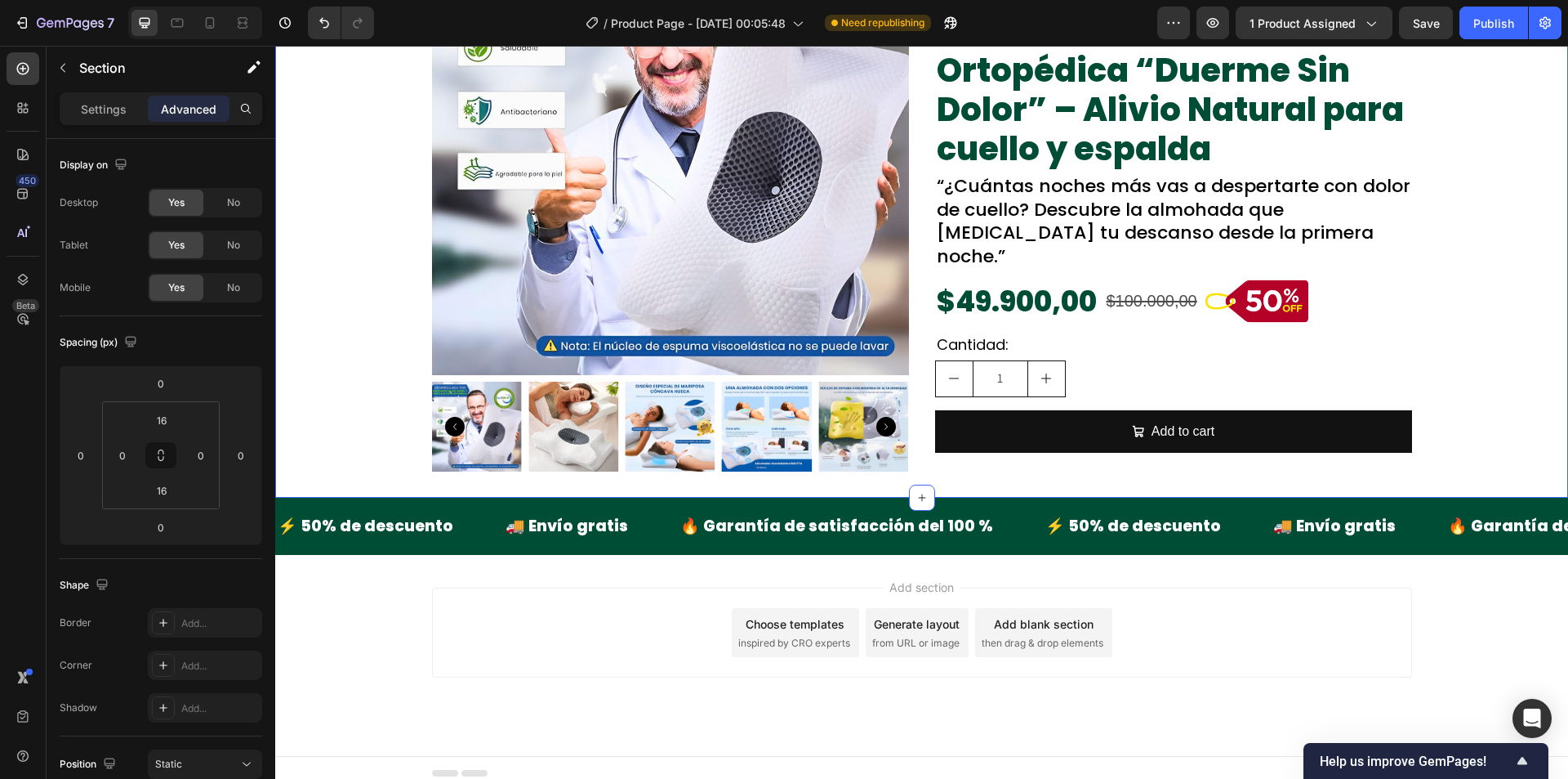
click at [346, 384] on div "Product Images Image ⭐⭐⭐⭐⭐ Text Block 2,500+ Calificaciones Text Block Row Almo…" at bounding box center [921, 191] width 1292 height 587
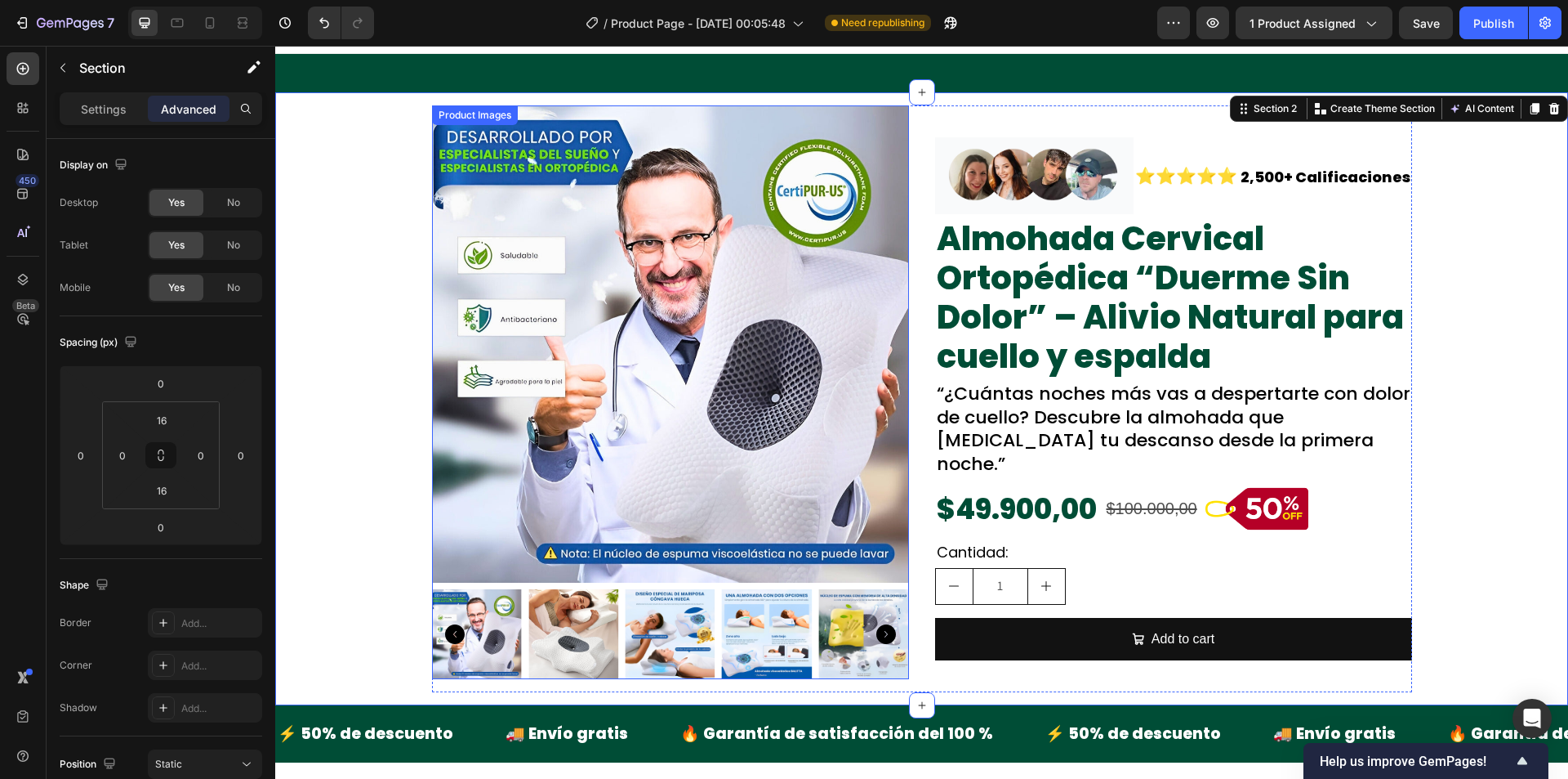
scroll to position [0, 0]
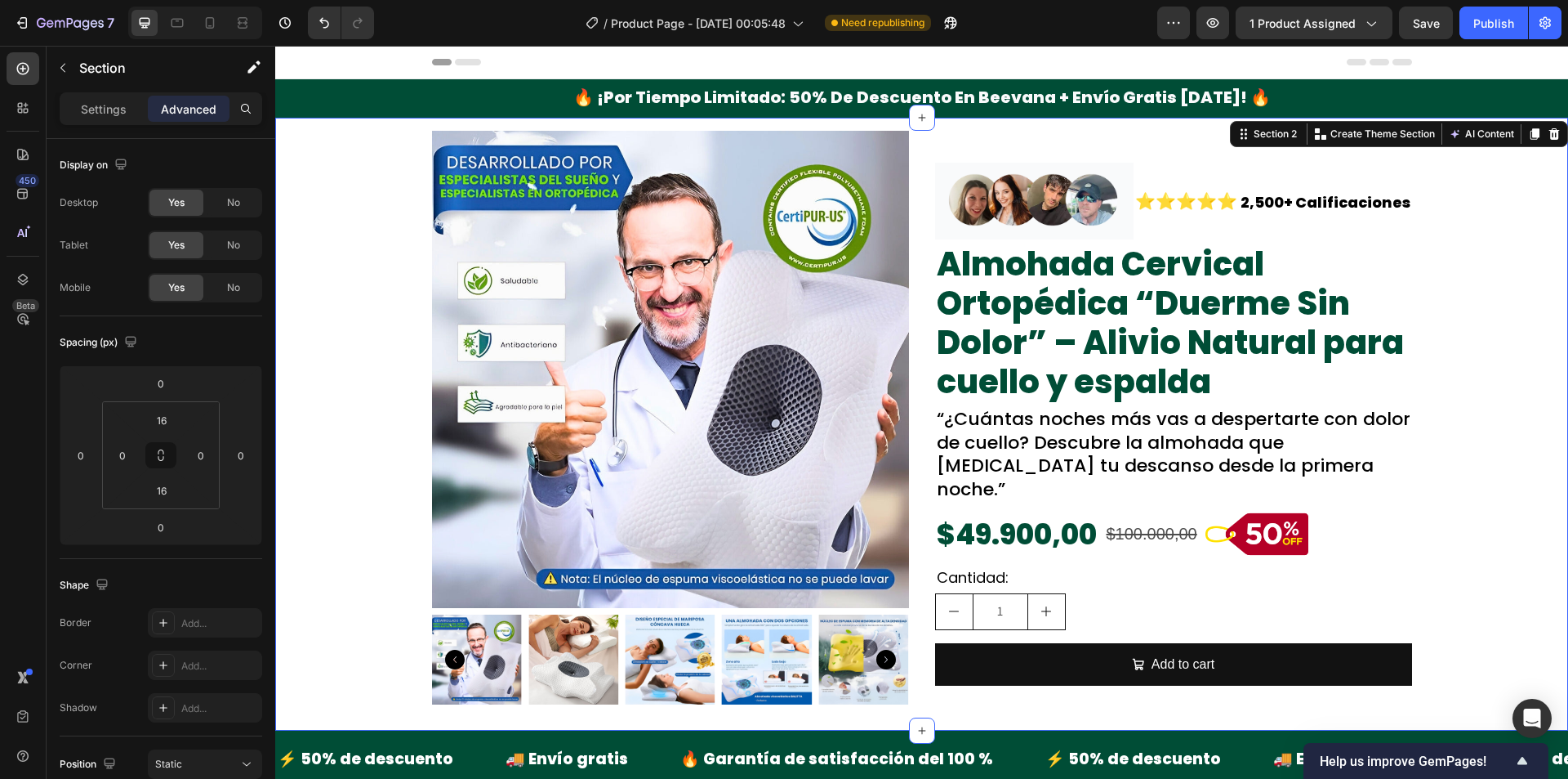
click at [363, 266] on div "Product Images Image ⭐⭐⭐⭐⭐ Text Block 2,500+ Calificaciones Text Block Row Almo…" at bounding box center [921, 425] width 1292 height 587
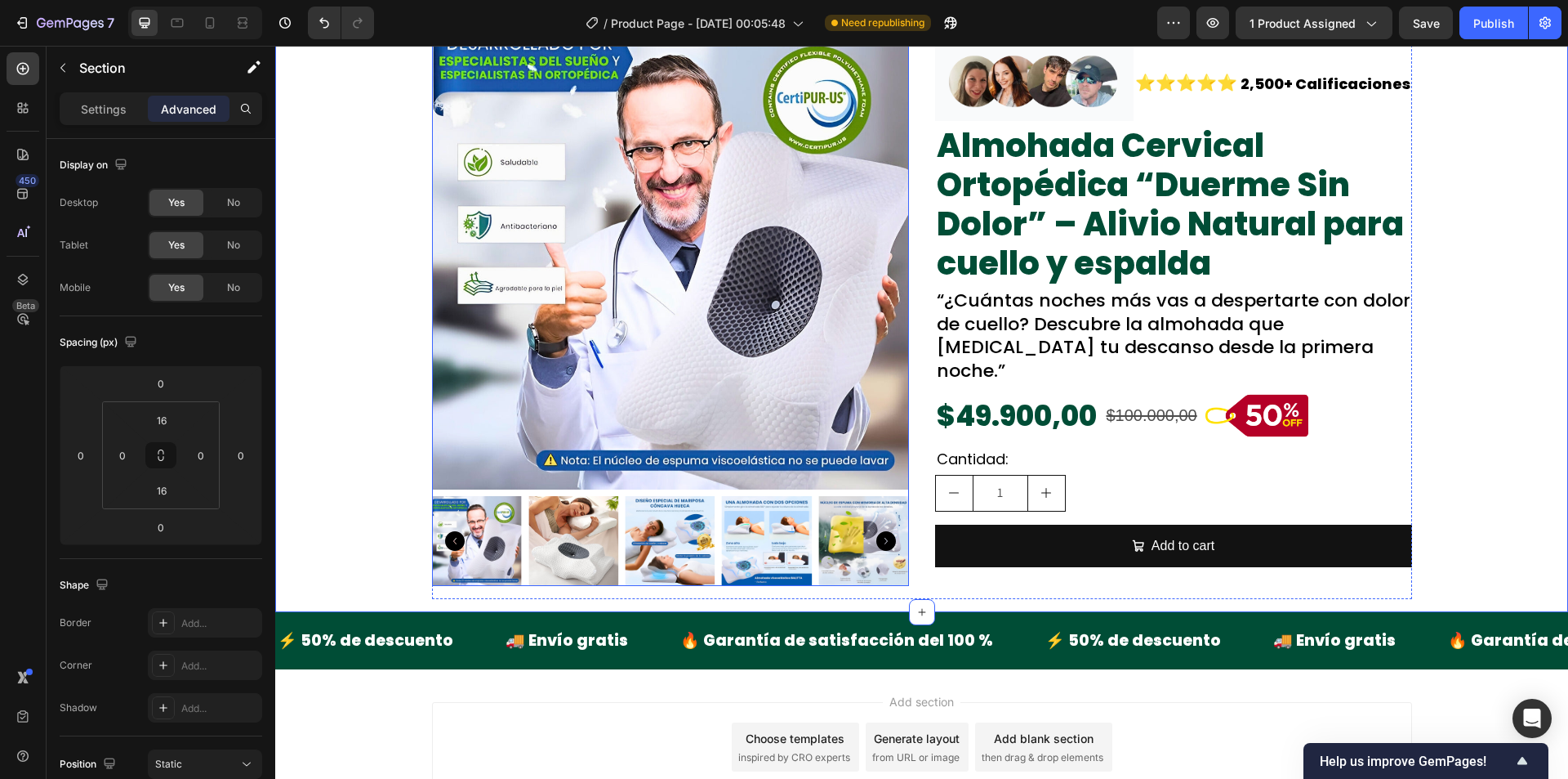
scroll to position [244, 0]
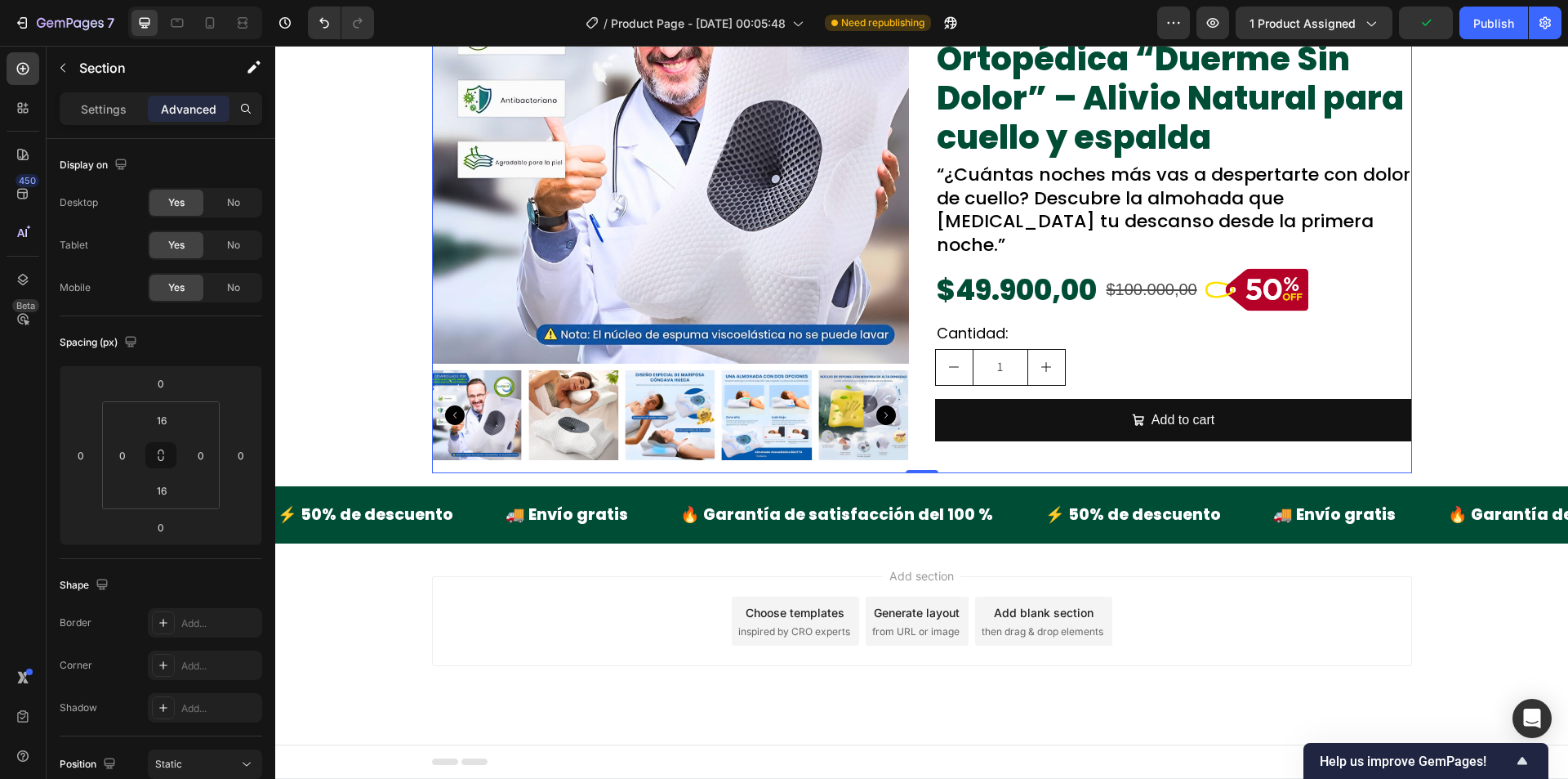
click at [620, 468] on div "Product Images" at bounding box center [670, 180] width 477 height 587
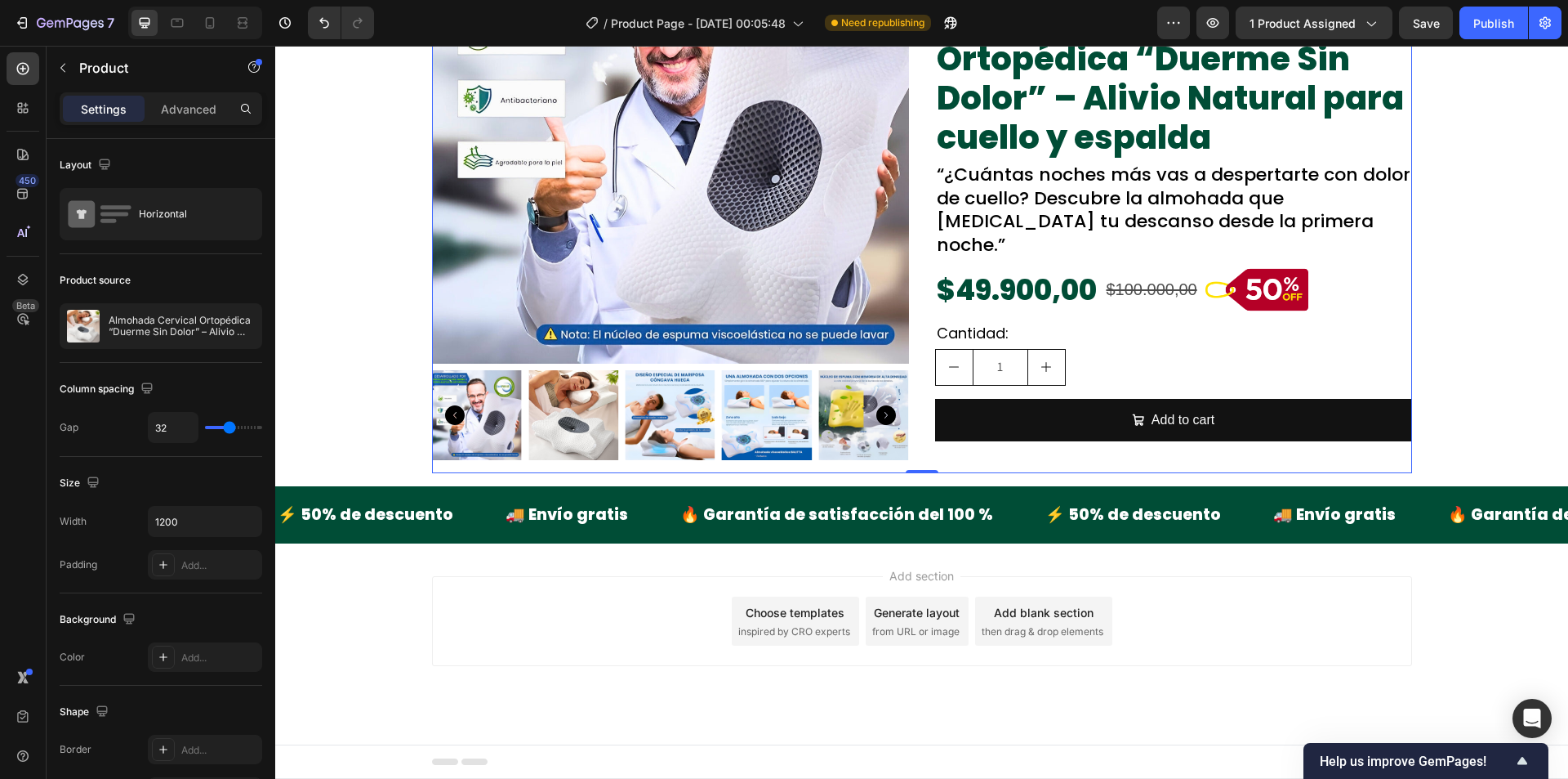
click at [884, 472] on div "Product Images" at bounding box center [670, 180] width 477 height 587
click at [385, 471] on div "Product Images Image ⭐⭐⭐⭐⭐ Text Block 2,500+ Calificaciones Text Block Row Almo…" at bounding box center [921, 180] width 1292 height 587
click at [506, 473] on div "Product Images" at bounding box center [670, 180] width 477 height 587
type input "18"
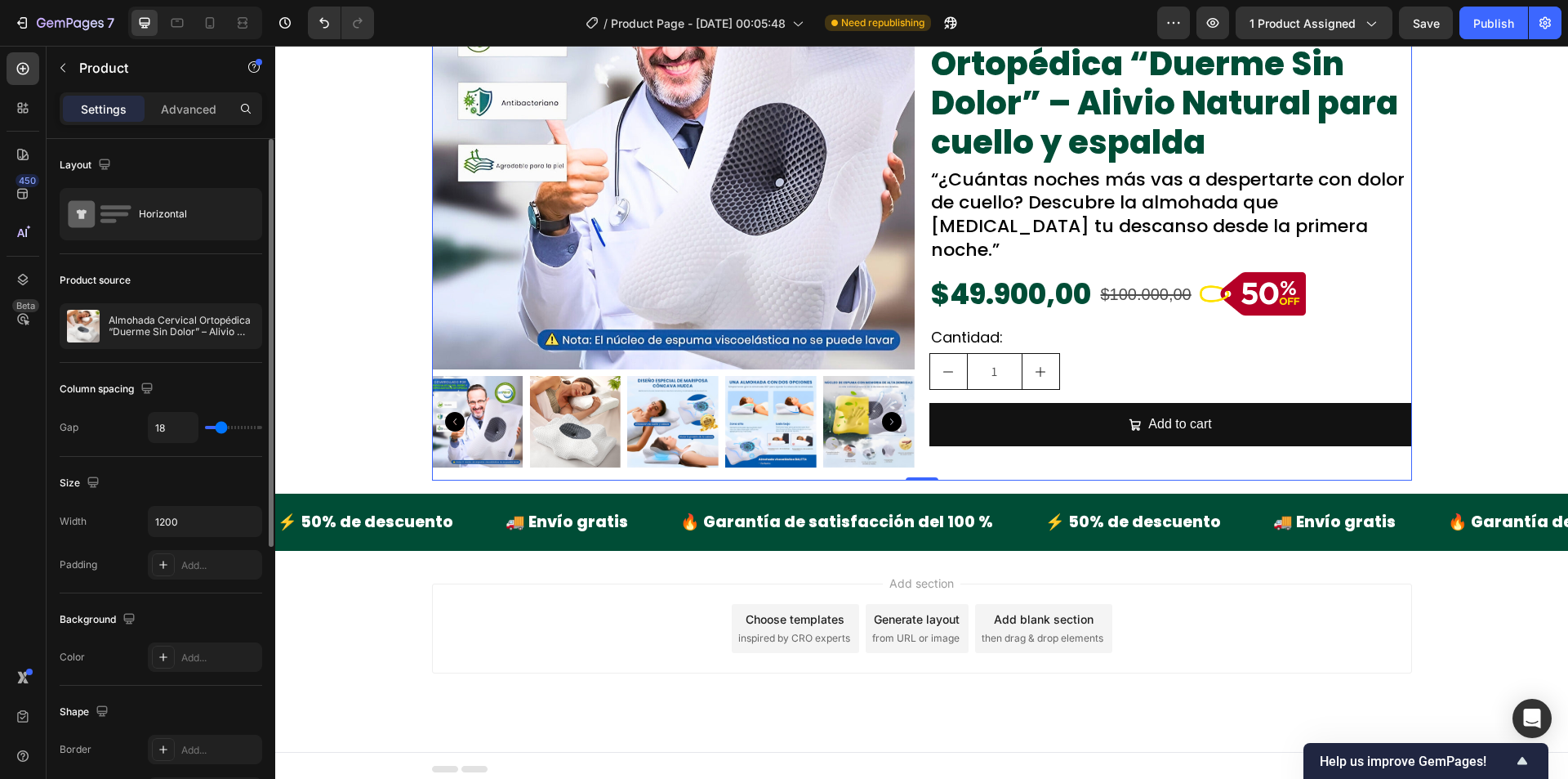
type input "18"
click at [221, 425] on input "range" at bounding box center [234, 427] width 57 height 3
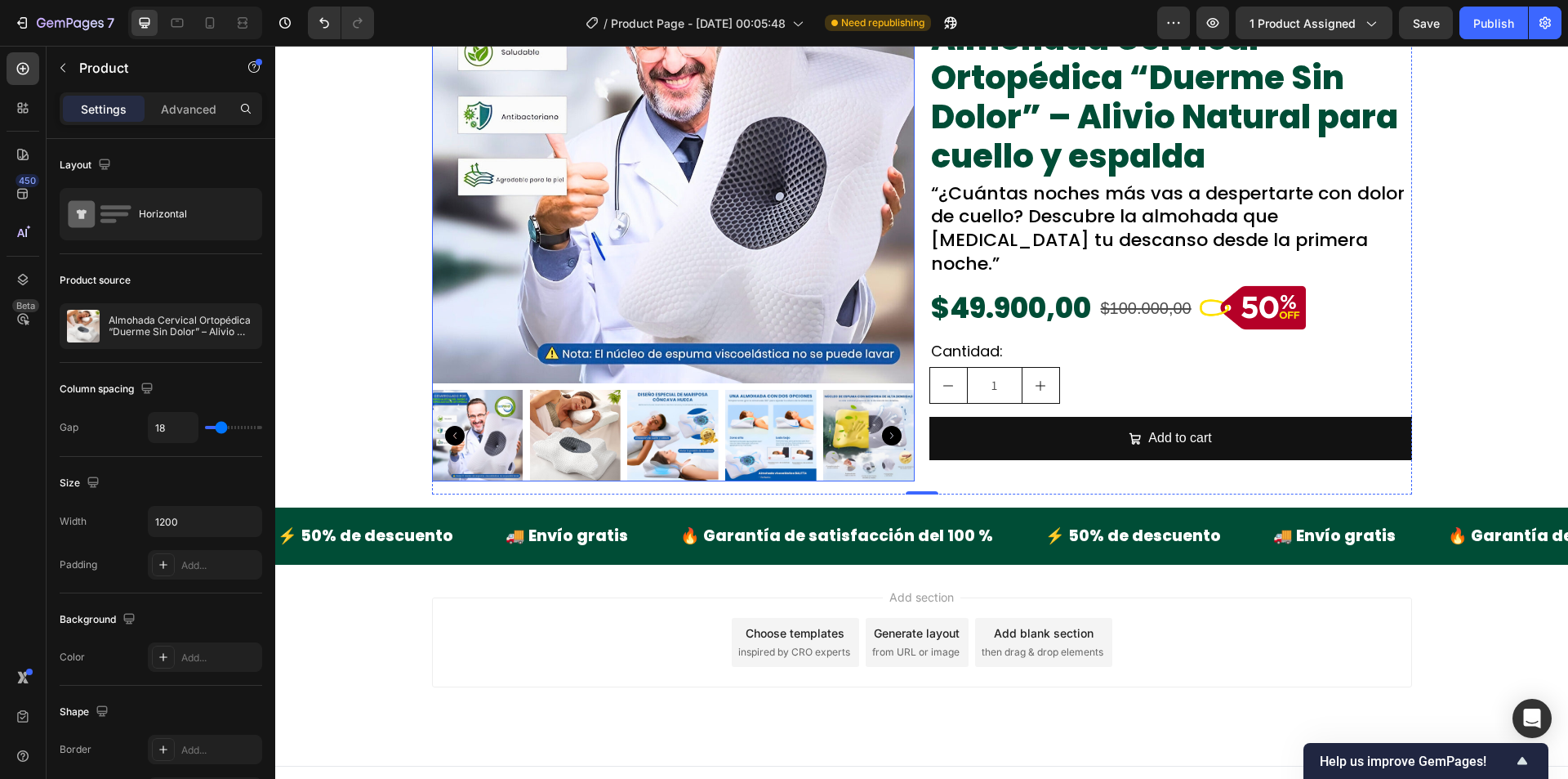
scroll to position [0, 0]
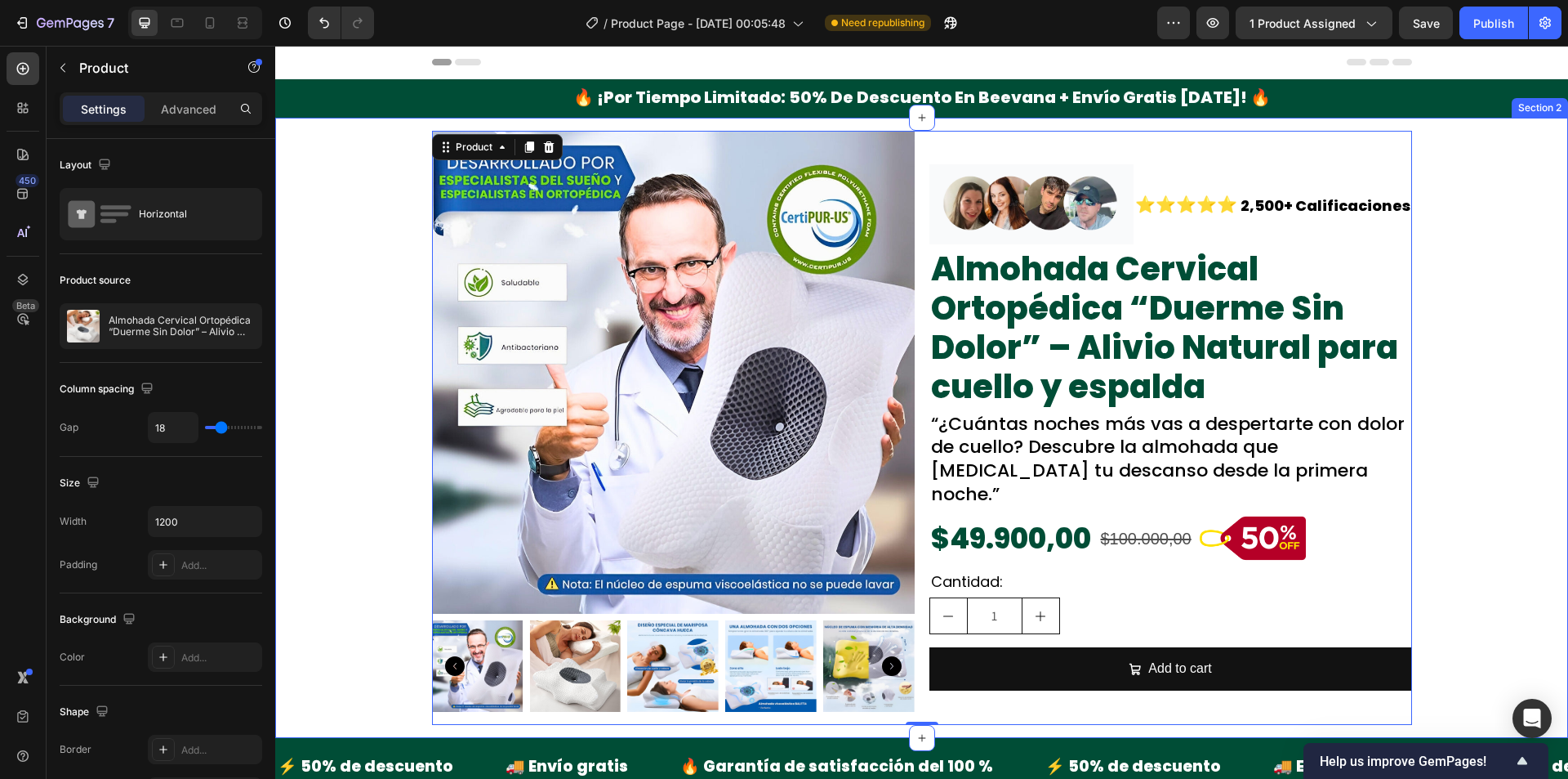
click at [347, 341] on div "Product Images Image ⭐⭐⭐⭐⭐ Text Block 2,500+ Calificaciones Text Block Row Almo…" at bounding box center [921, 428] width 1292 height 594
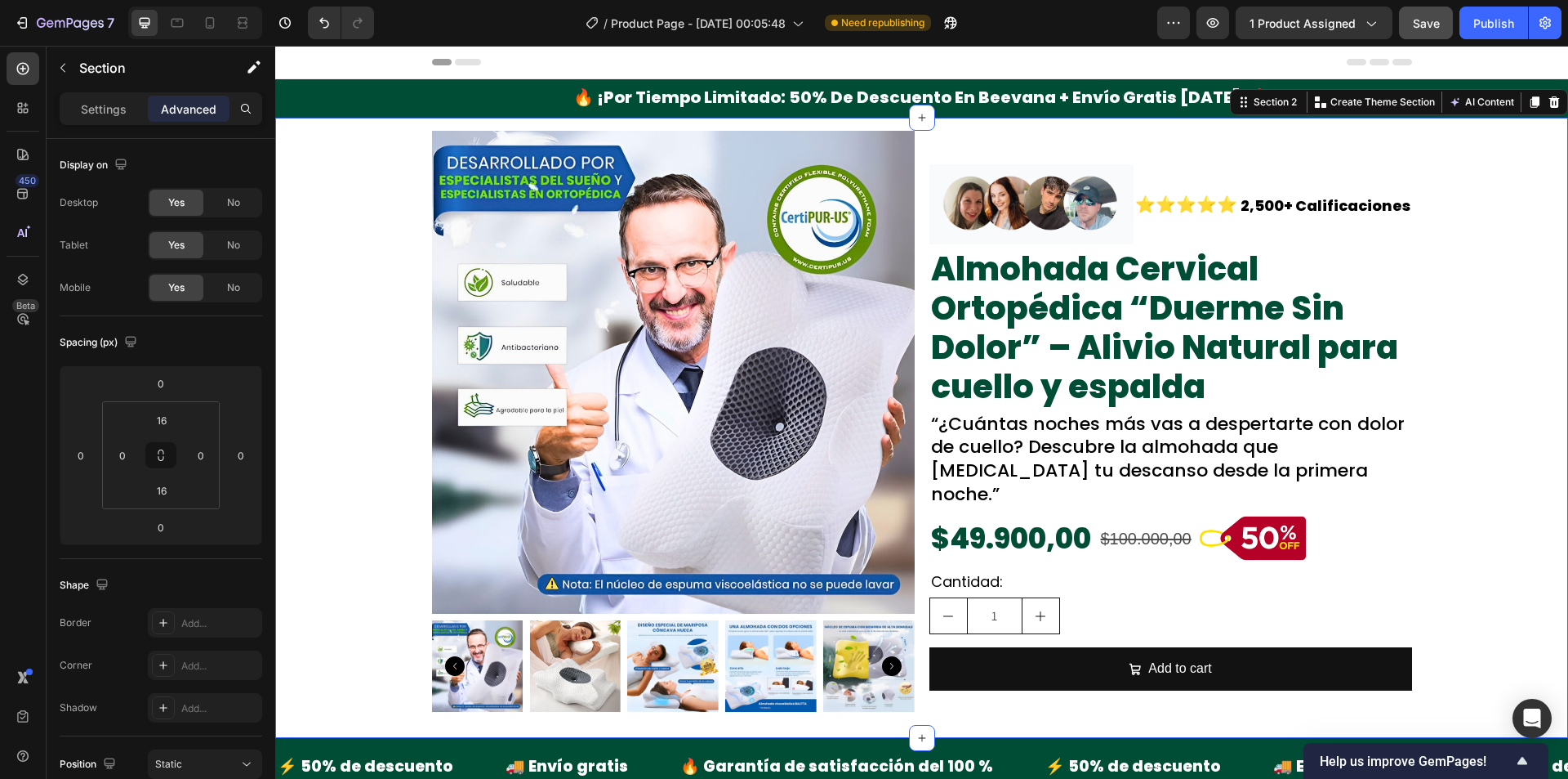
click at [1433, 19] on span "Save" at bounding box center [1427, 23] width 27 height 14
click at [1468, 21] on button "Publish" at bounding box center [1494, 23] width 68 height 33
drag, startPoint x: 309, startPoint y: 383, endPoint x: 358, endPoint y: 379, distance: 49.2
click at [310, 381] on div "Product Images Image ⭐⭐⭐⭐⭐ Text Block 2,500+ Calificaciones Text Block Row Almo…" at bounding box center [921, 428] width 1292 height 594
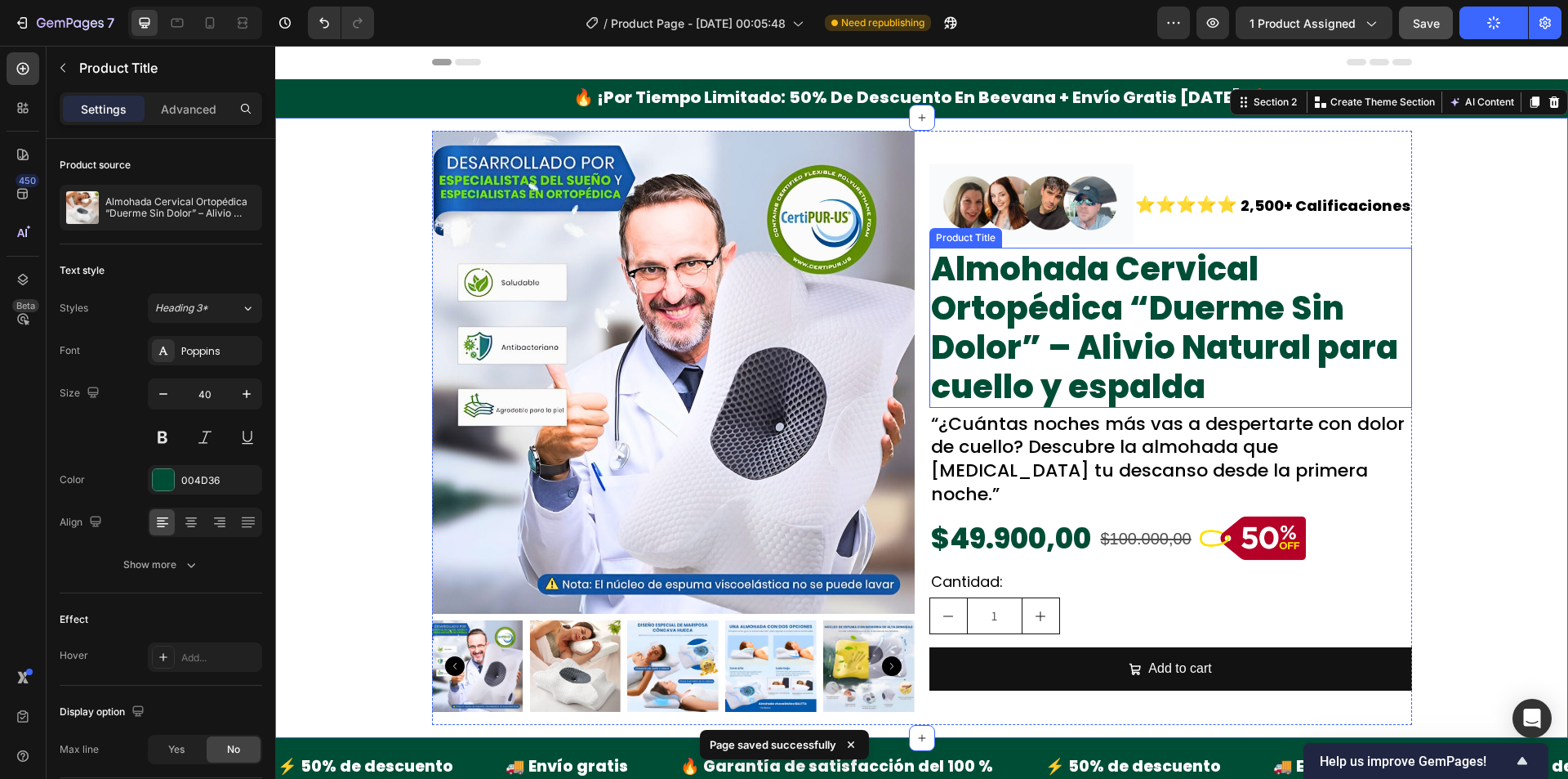
click at [1119, 292] on h2 "Almohada Cervical Ortopédica “Duerme Sin Dolor” – Alivio Natural para cuello y …" at bounding box center [1171, 327] width 483 height 160
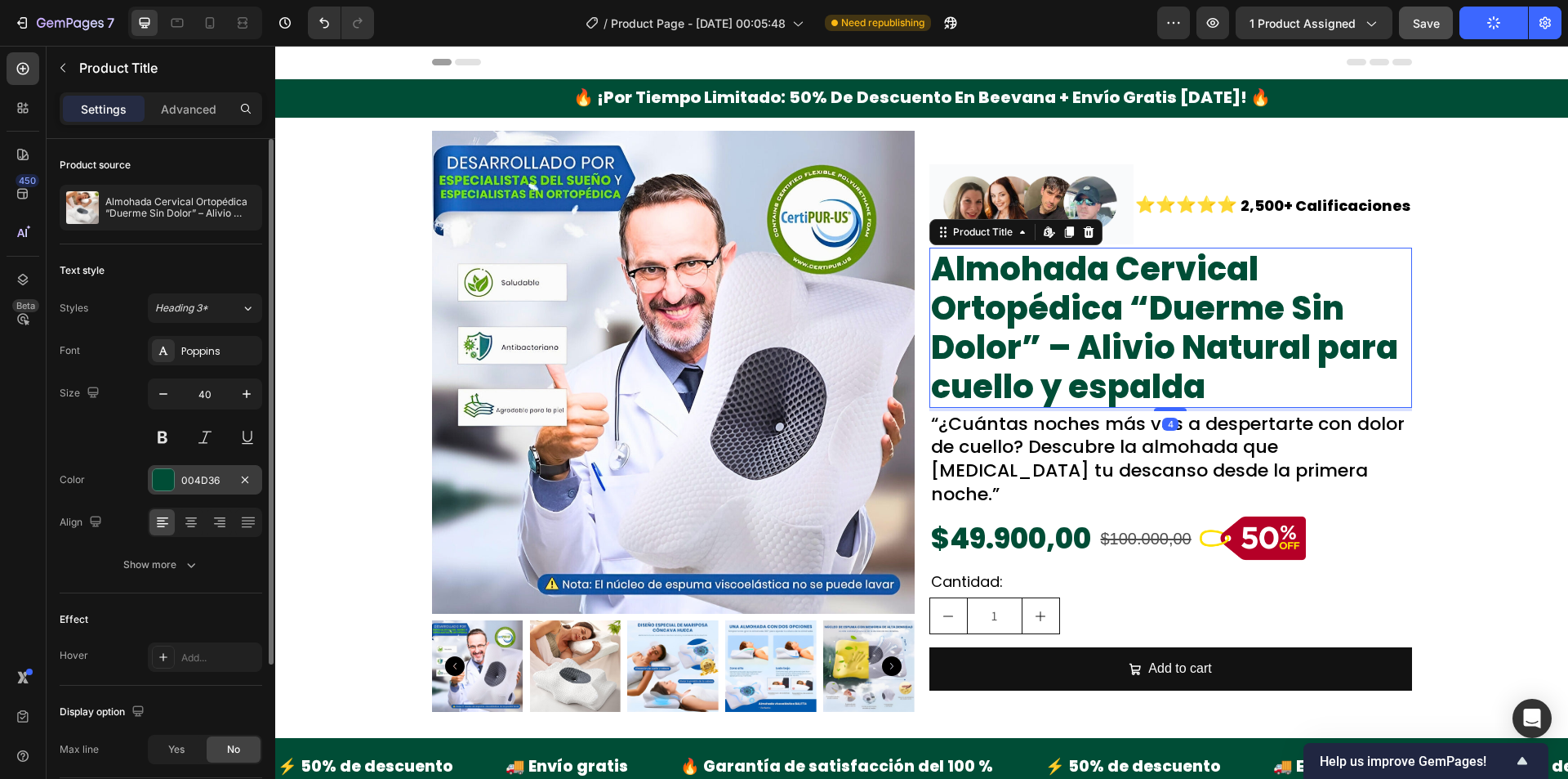
click at [157, 481] on div at bounding box center [163, 480] width 21 height 21
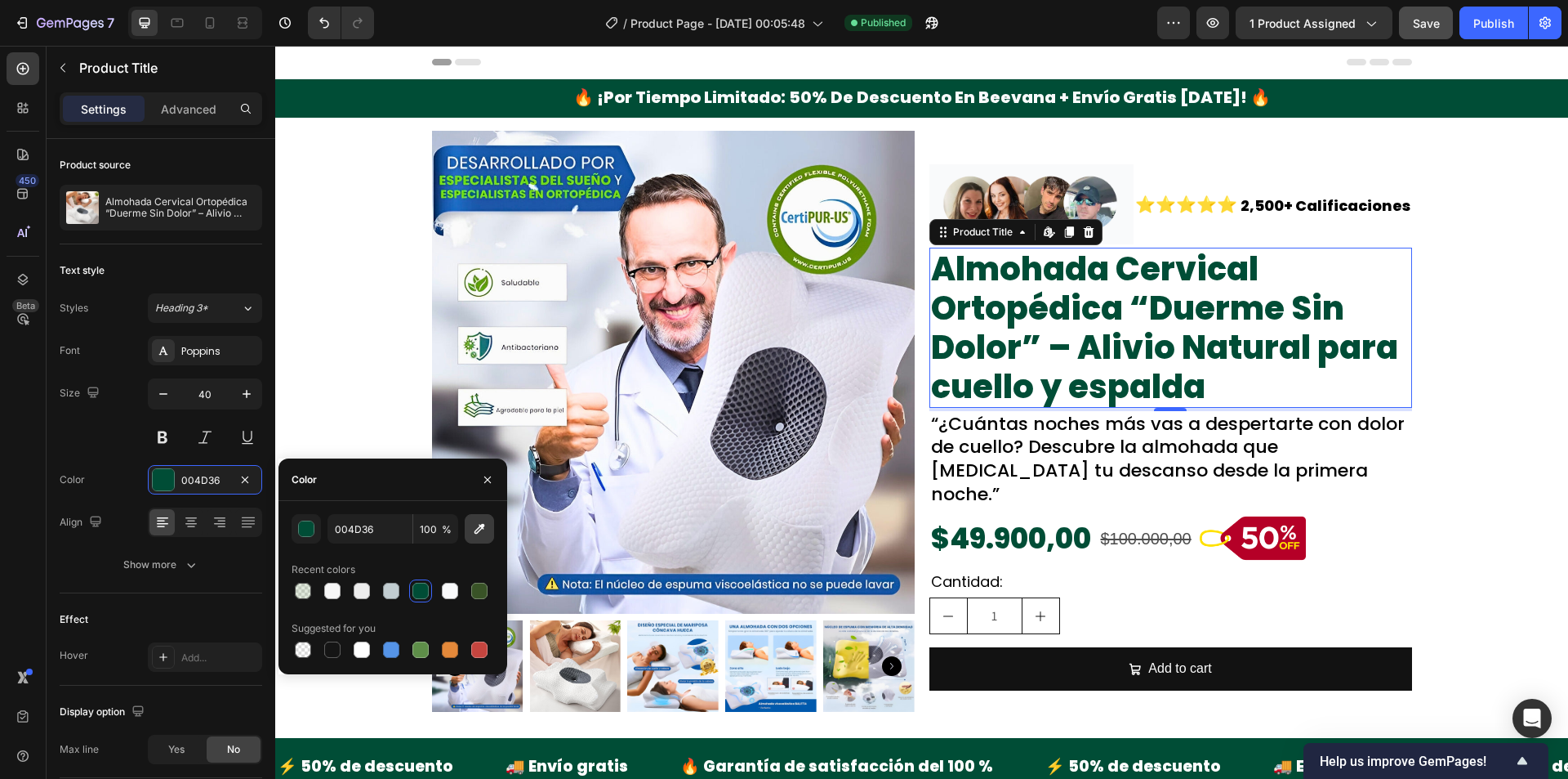
click at [474, 535] on icon "button" at bounding box center [478, 528] width 16 height 16
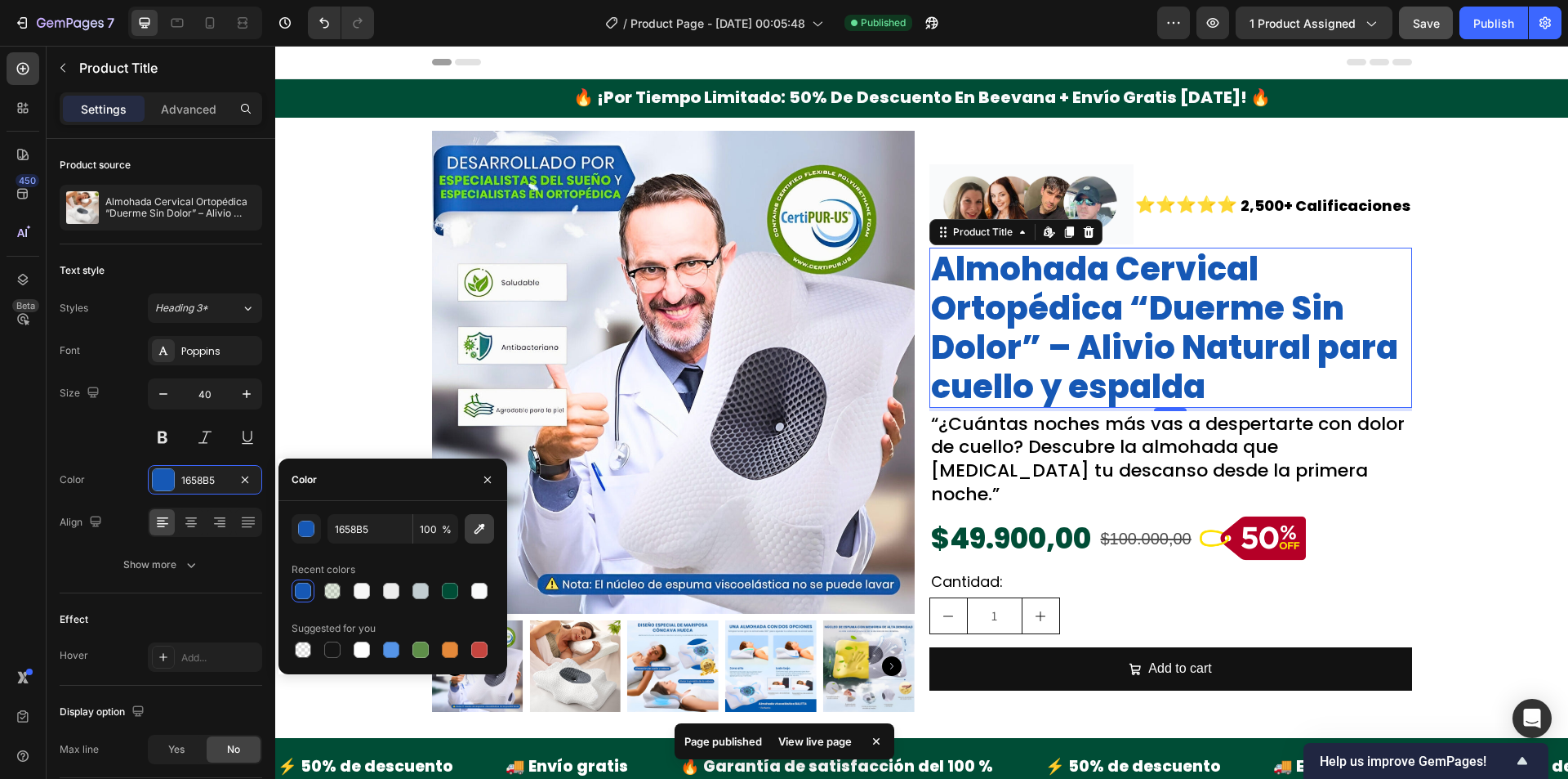
click at [479, 529] on icon "button" at bounding box center [478, 528] width 16 height 16
type input "174A89"
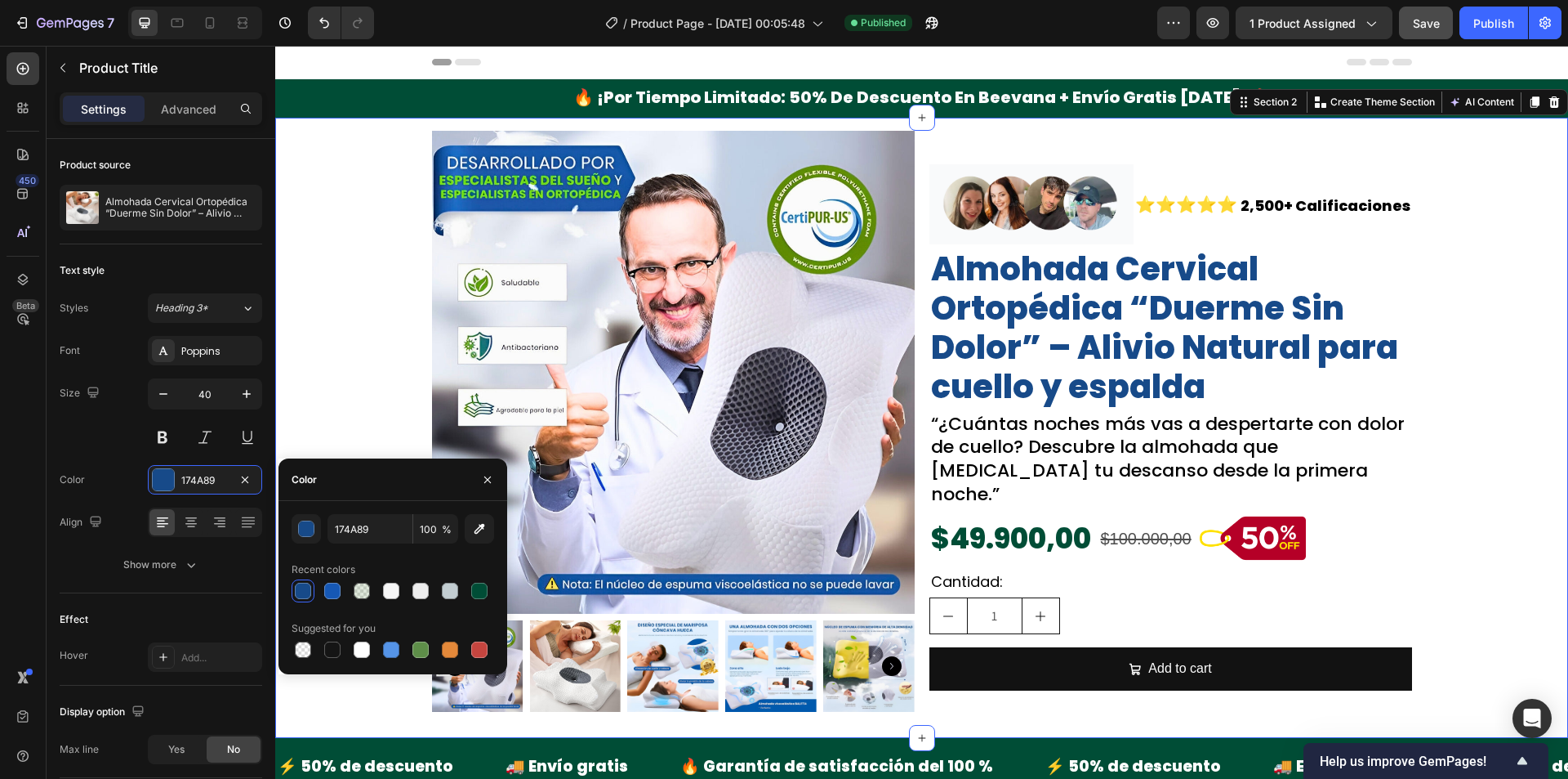
click at [1460, 358] on div "Product Images Image ⭐⭐⭐⭐⭐ Text Block 2,500+ Calificaciones Text Block Row Almo…" at bounding box center [921, 428] width 1292 height 594
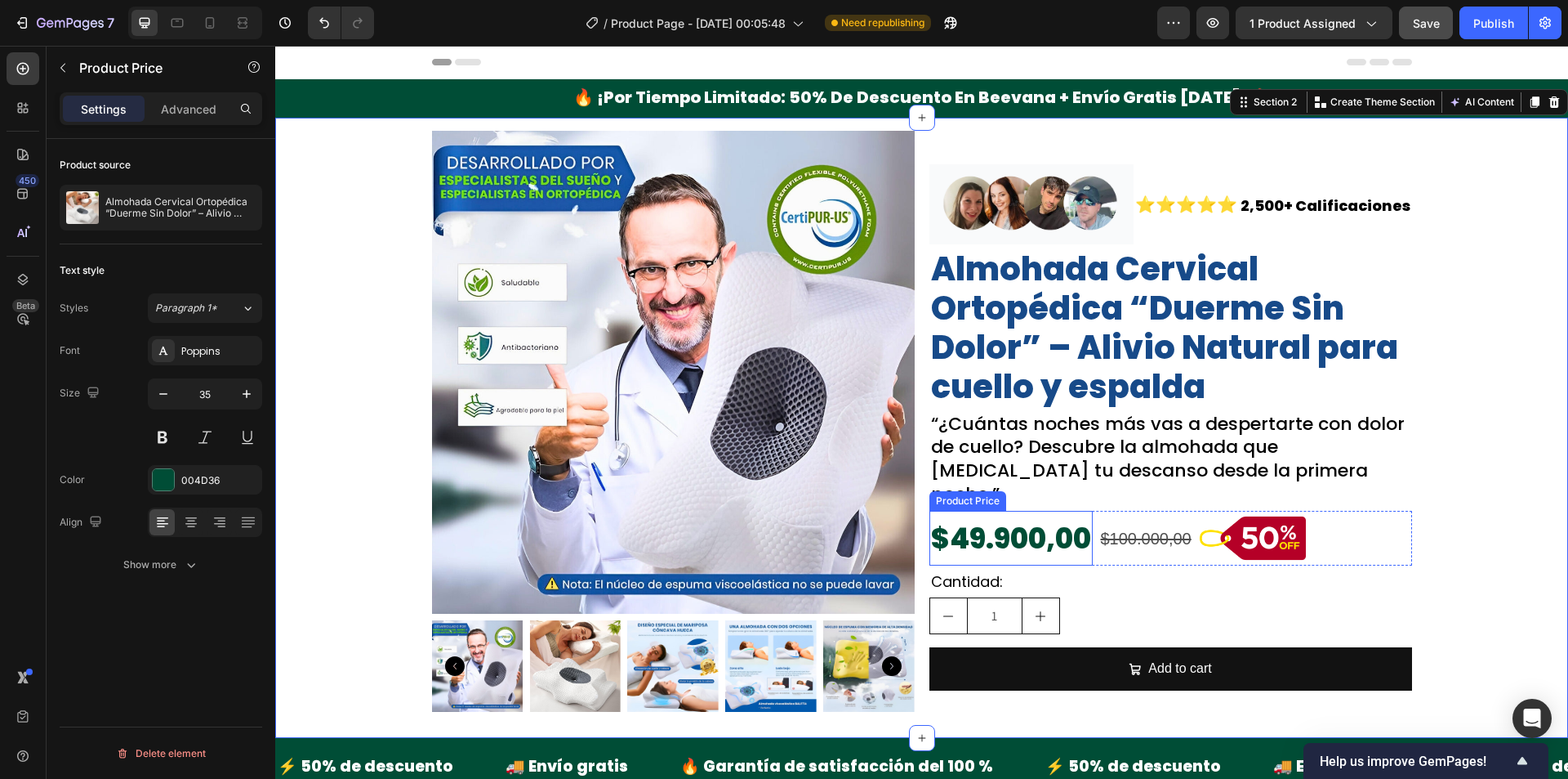
click at [1051, 529] on div "$49.900,00" at bounding box center [1011, 538] width 163 height 55
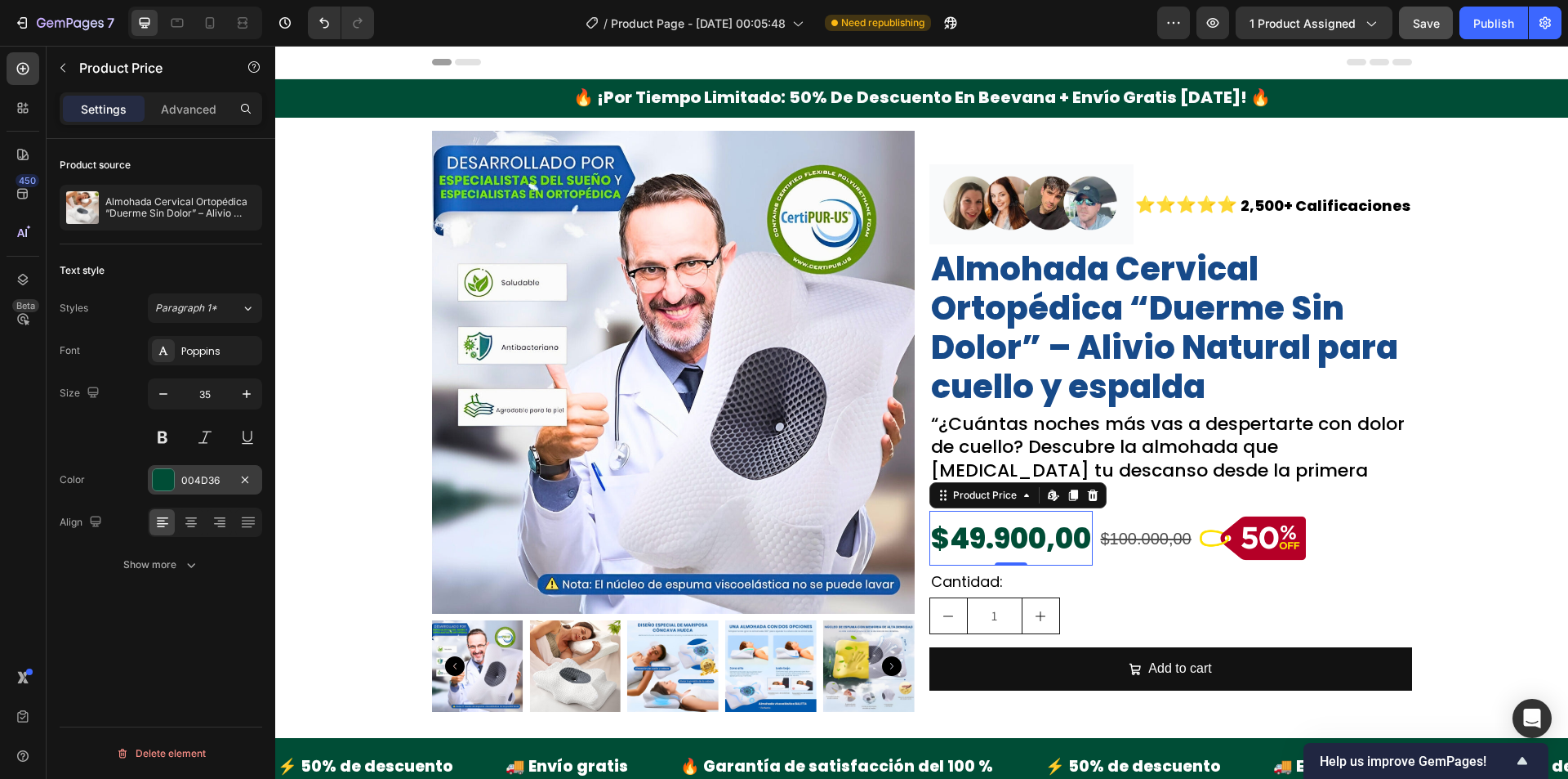
click at [181, 472] on div "004D36" at bounding box center [205, 480] width 114 height 30
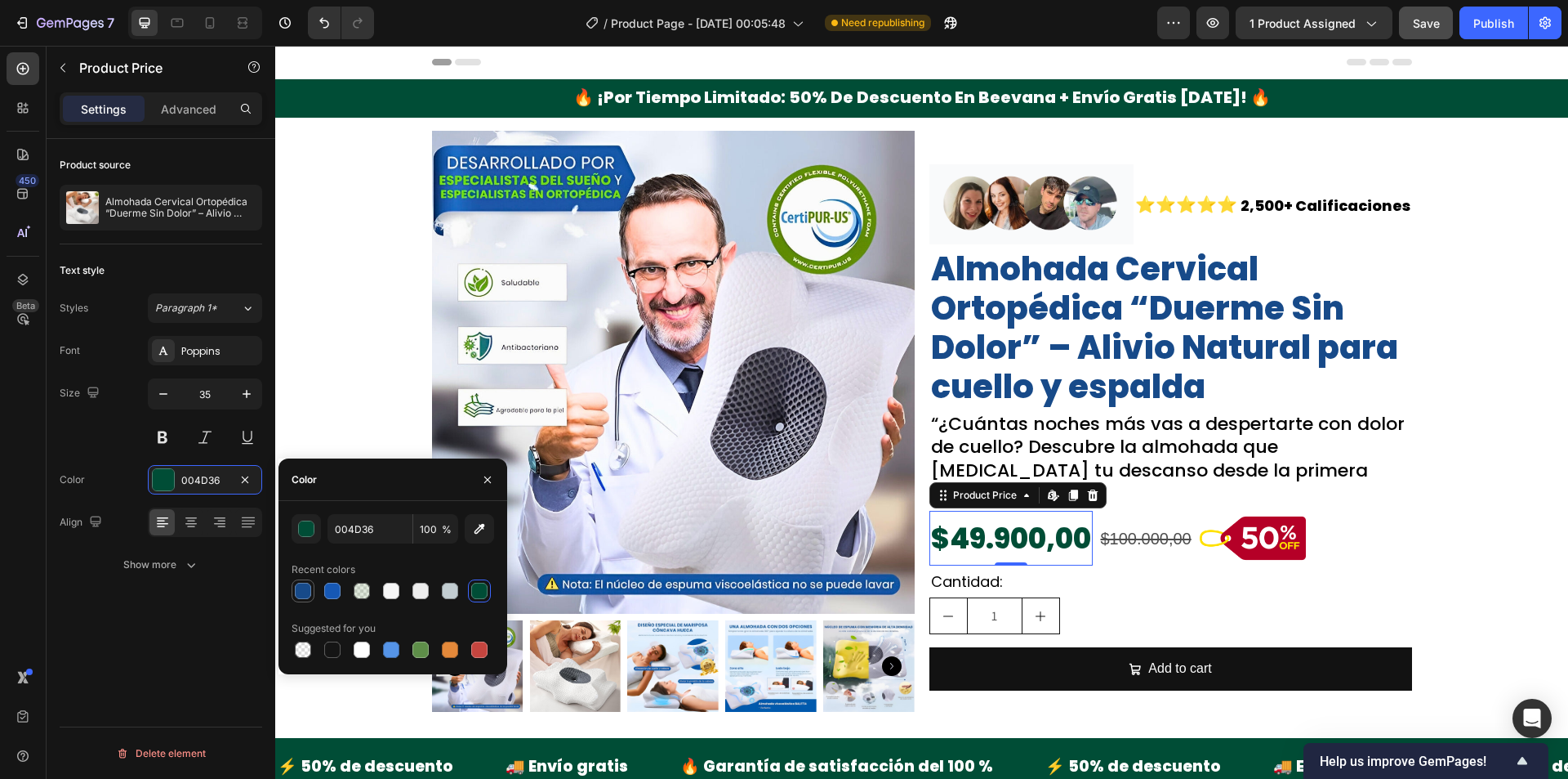
click at [306, 586] on div at bounding box center [303, 590] width 16 height 16
type input "174A89"
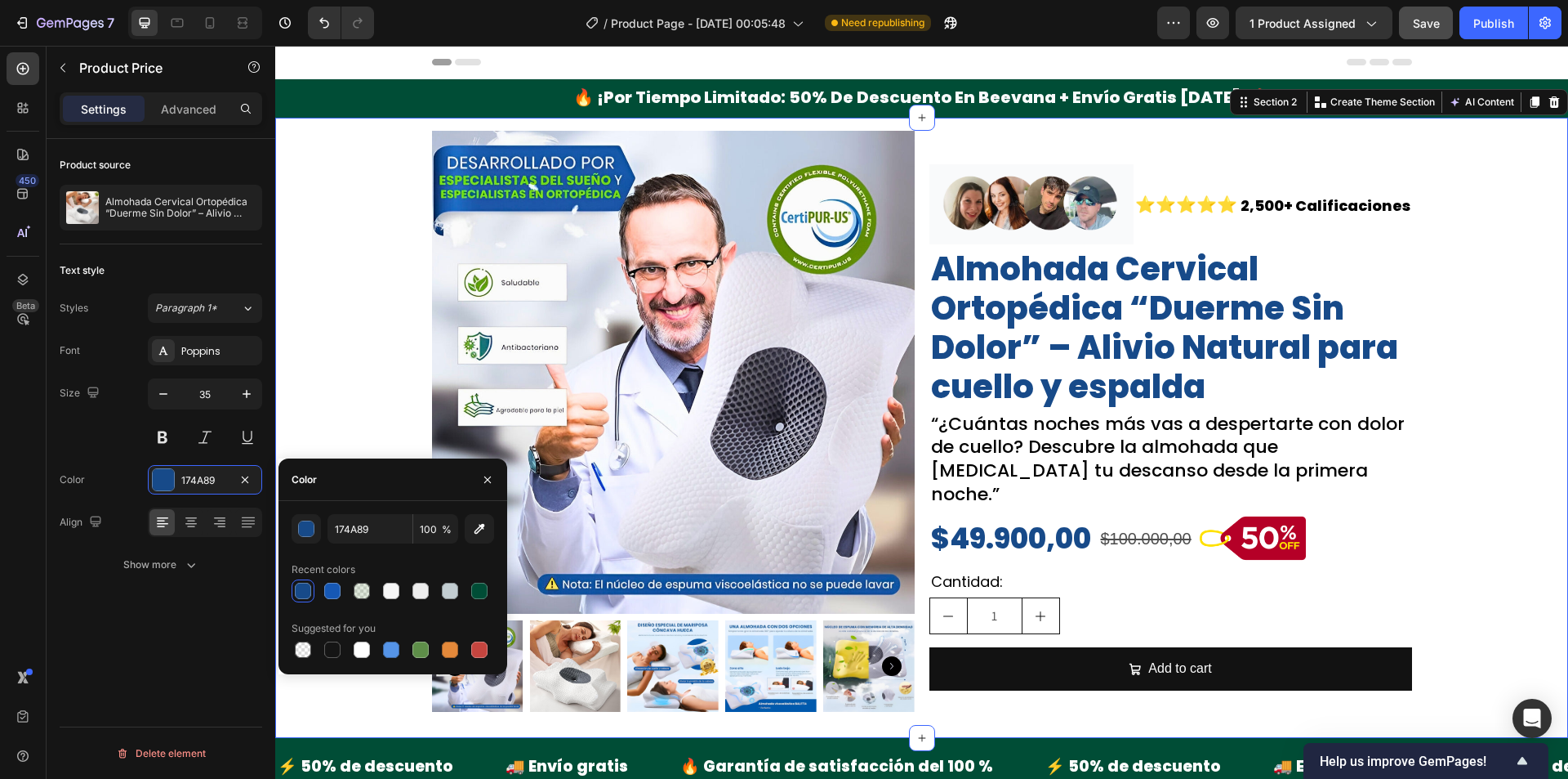
click at [332, 409] on div "Product Images Image ⭐⭐⭐⭐⭐ Text Block 2,500+ Calificaciones Text Block Row Almo…" at bounding box center [921, 428] width 1292 height 594
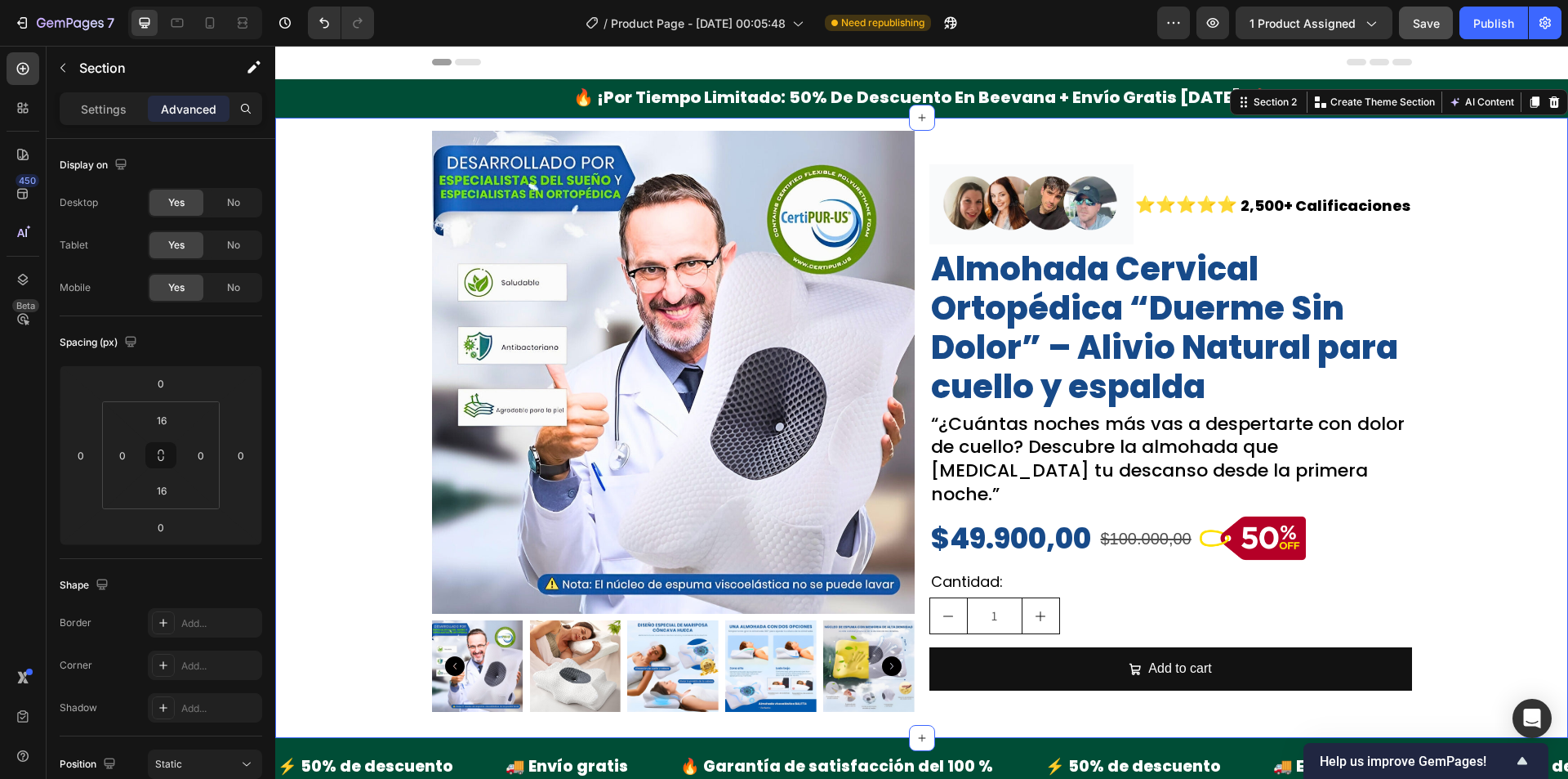
click at [1461, 470] on div "Product Images Image ⭐⭐⭐⭐⭐ Text Block 2,500+ Calificaciones Text Block Row Almo…" at bounding box center [921, 428] width 1292 height 594
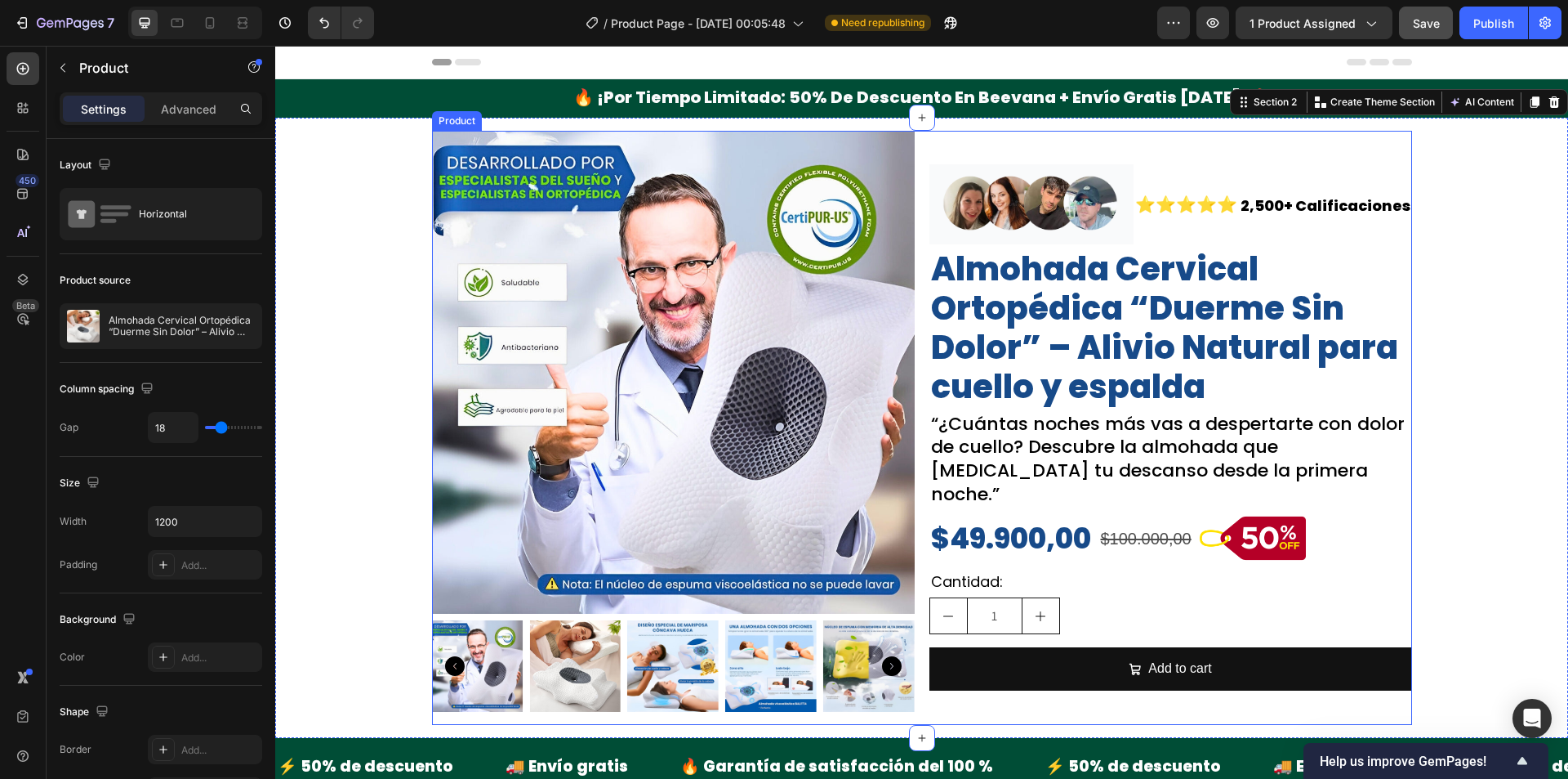
click at [1200, 152] on div "Image ⭐⭐⭐⭐⭐ Text Block 2,500+ Calificaciones Text Block Row Almohada Cervical O…" at bounding box center [1171, 428] width 483 height 594
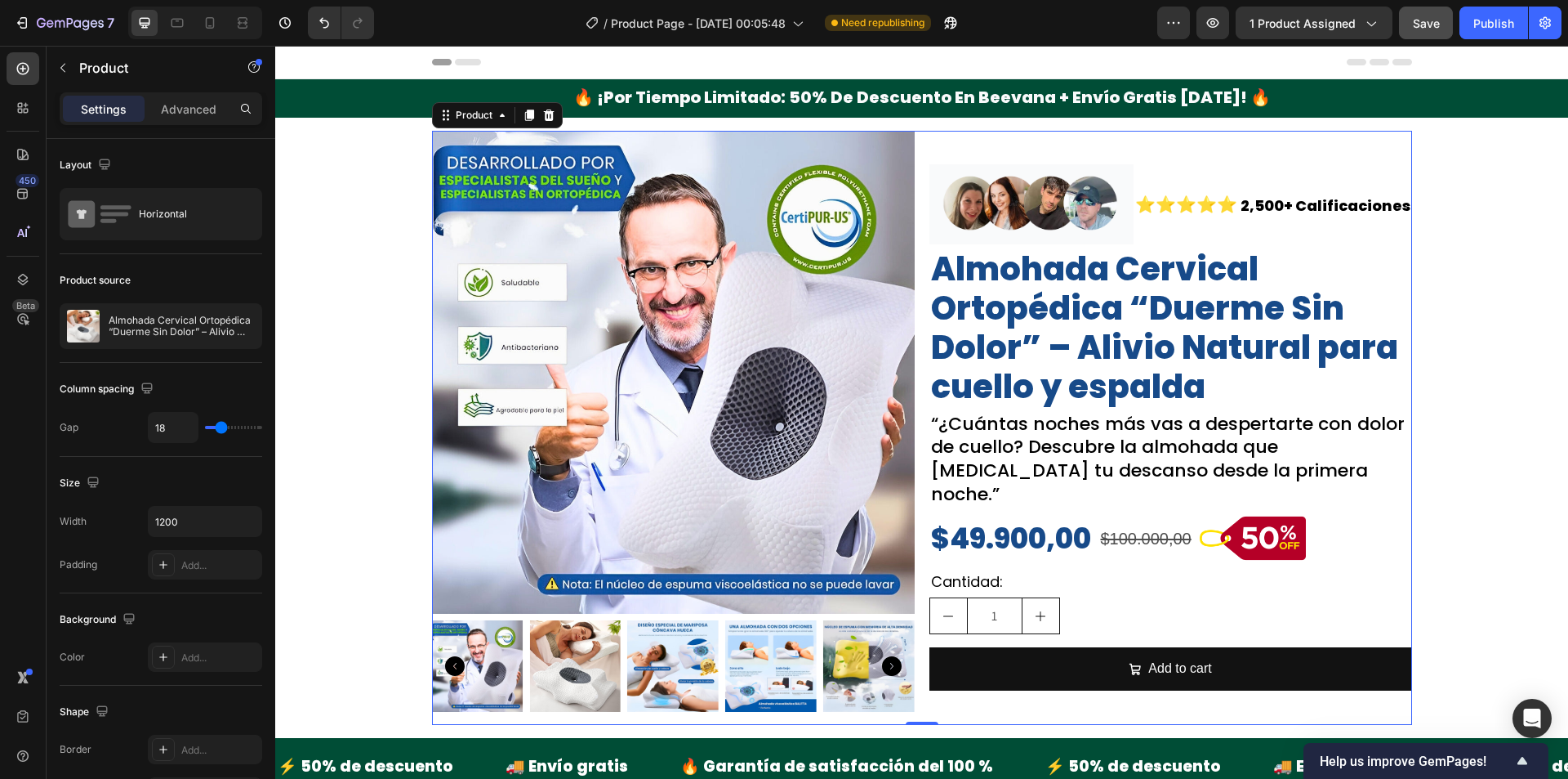
click at [1074, 700] on div "Image ⭐⭐⭐⭐⭐ Text Block 2,500+ Calificaciones Text Block Row Almohada Cervical O…" at bounding box center [1171, 428] width 483 height 594
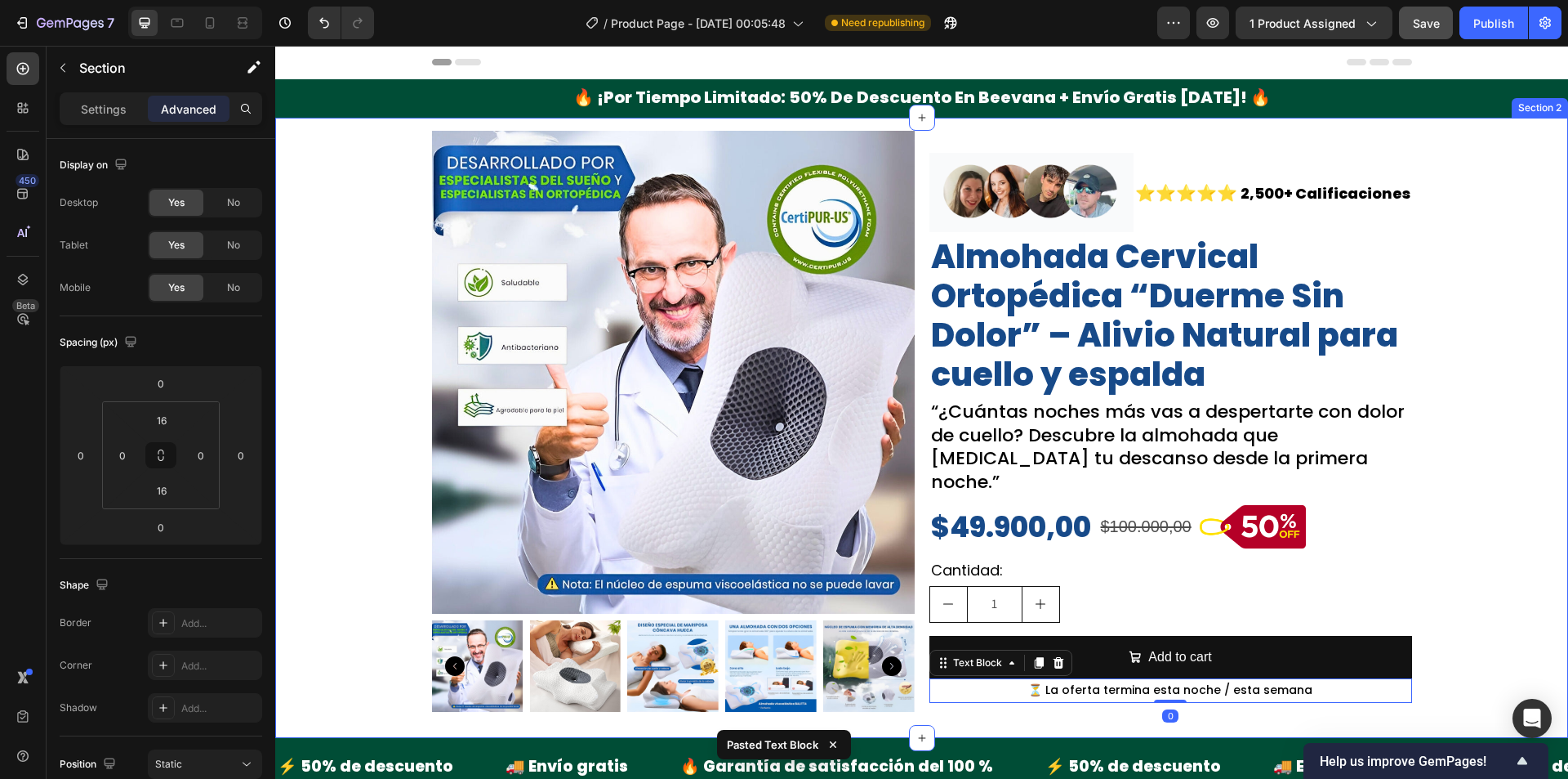
click at [1467, 585] on div "Product Images Image ⭐⭐⭐⭐⭐ Text Block 2,500+ Calificaciones Text Block Row Almo…" at bounding box center [921, 428] width 1292 height 594
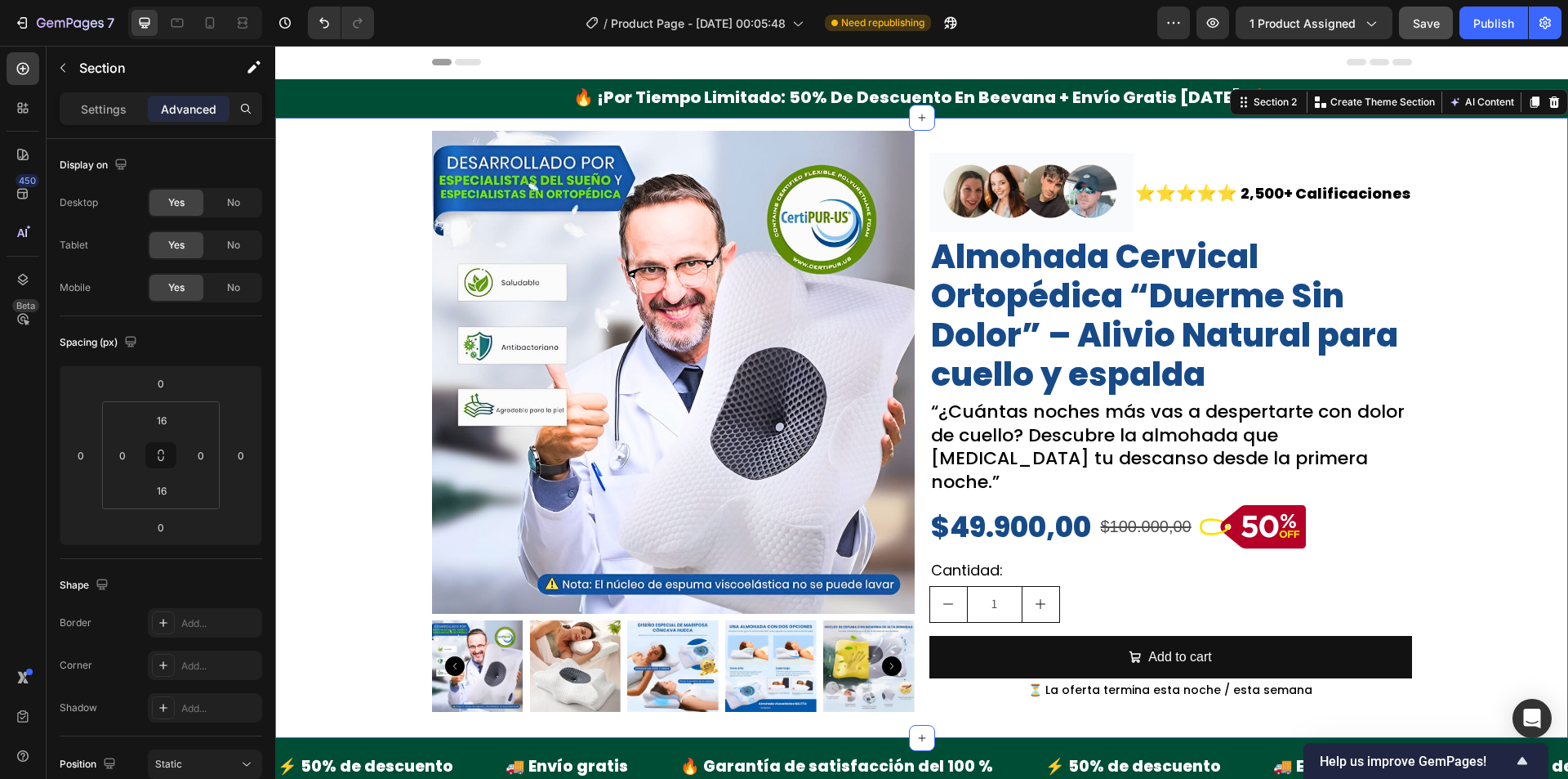
click at [392, 547] on div "Product Images Image ⭐⭐⭐⭐⭐ Text Block 2,500+ Calificaciones Text Block Row Almo…" at bounding box center [921, 428] width 1292 height 594
click at [109, 109] on p "Settings" at bounding box center [104, 109] width 46 height 17
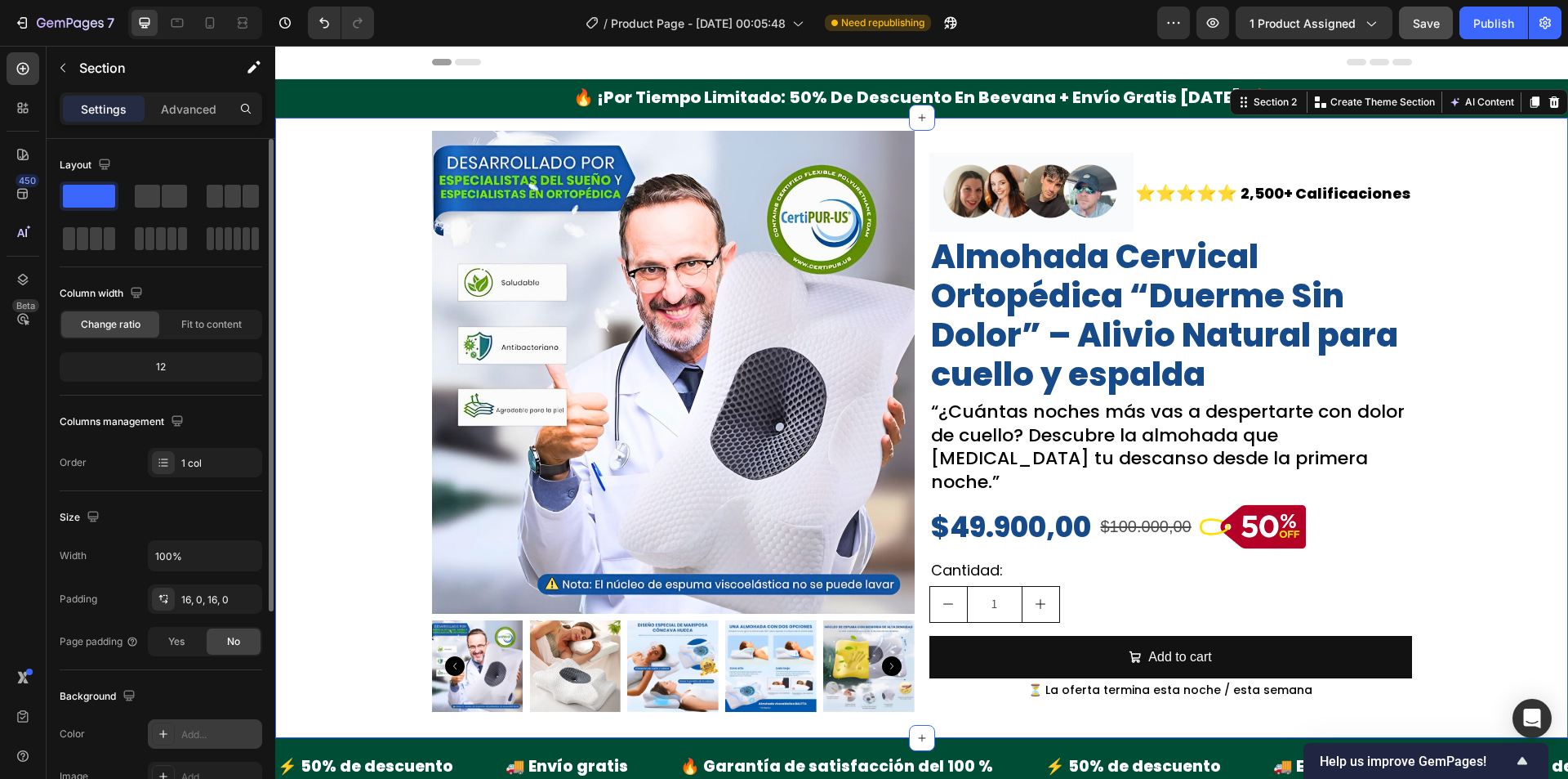
click at [204, 724] on div "Add..." at bounding box center [205, 733] width 114 height 30
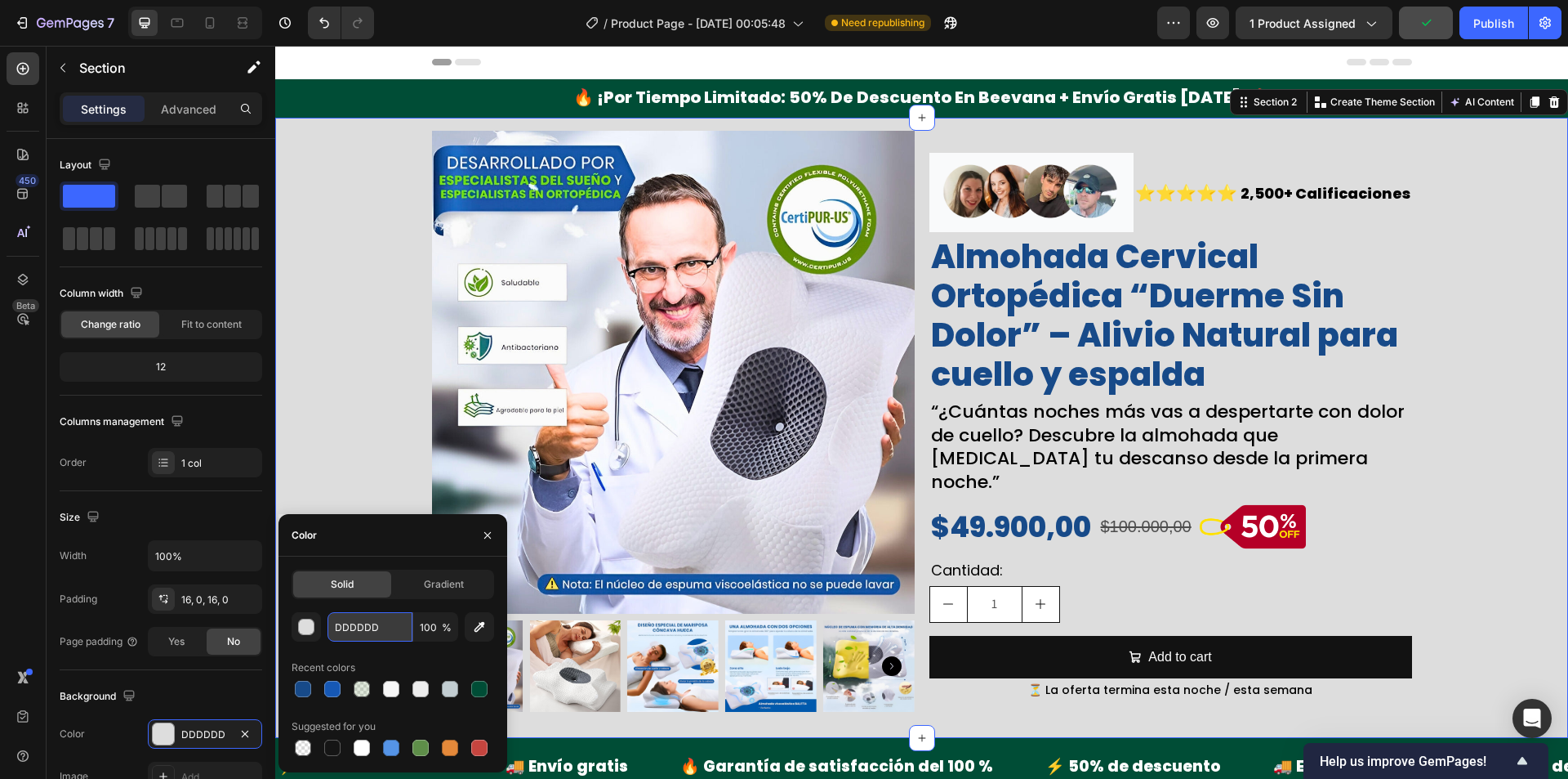
click at [374, 625] on input "DDDDDD" at bounding box center [369, 627] width 85 height 30
paste input "F9FAFB"
type input "F9FAFB"
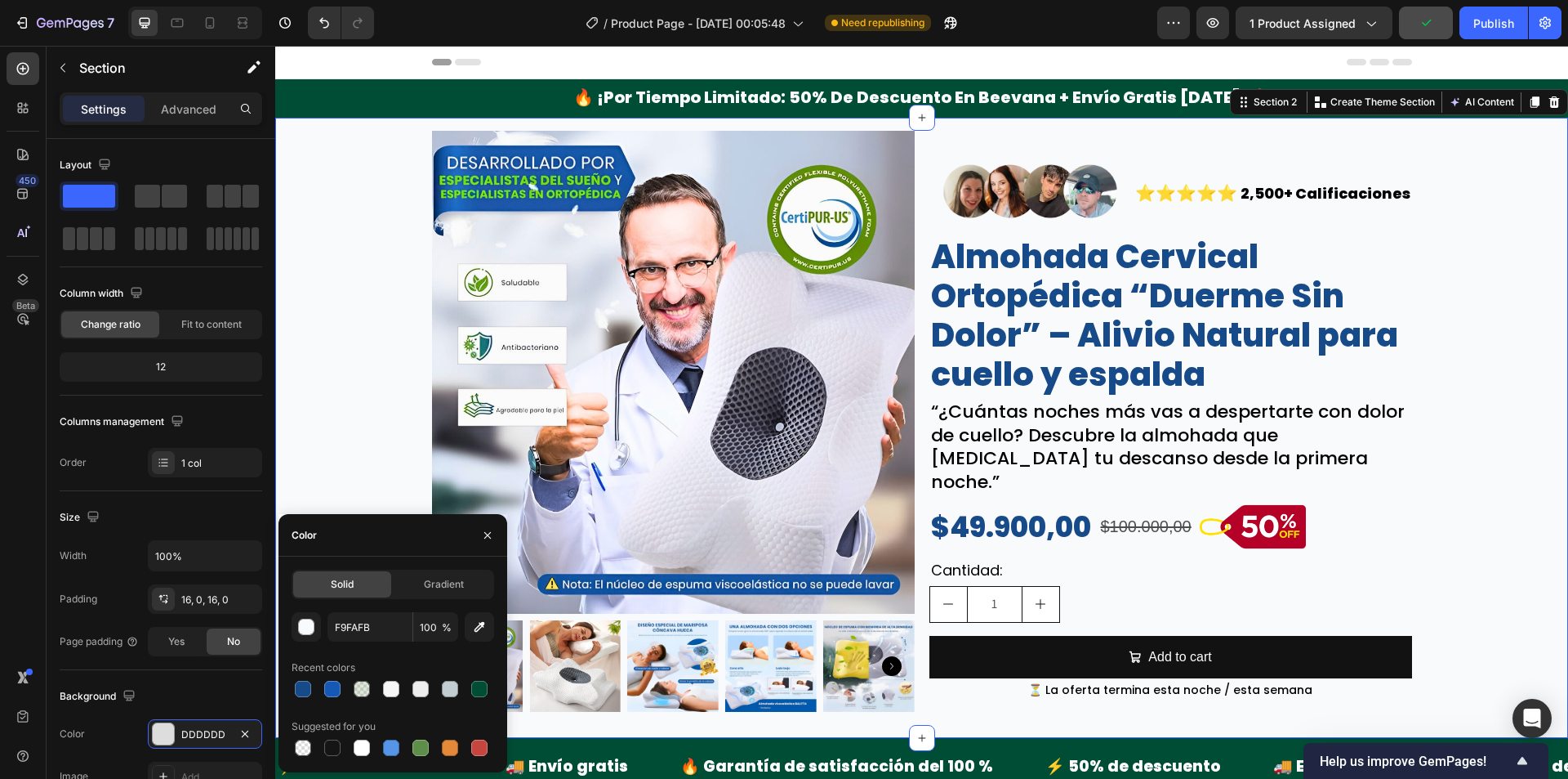
click at [324, 398] on div "Product Images Image ⭐⭐⭐⭐⭐ Text Block 2,500+ Calificaciones Text Block Row Almo…" at bounding box center [921, 428] width 1292 height 594
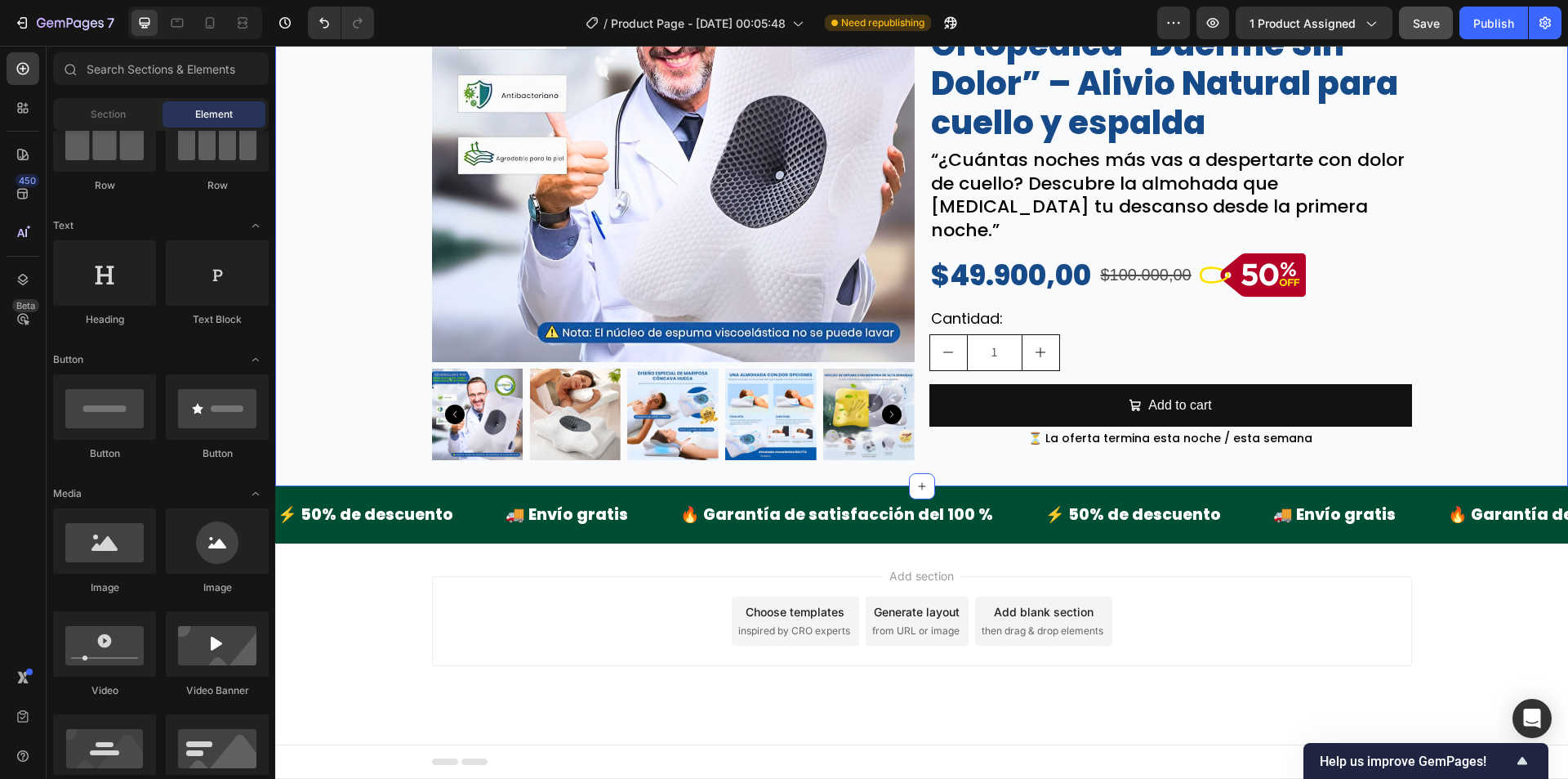
click at [296, 580] on div "Add section Choose templates inspired by CRO experts Generate layout from URL o…" at bounding box center [921, 645] width 1292 height 201
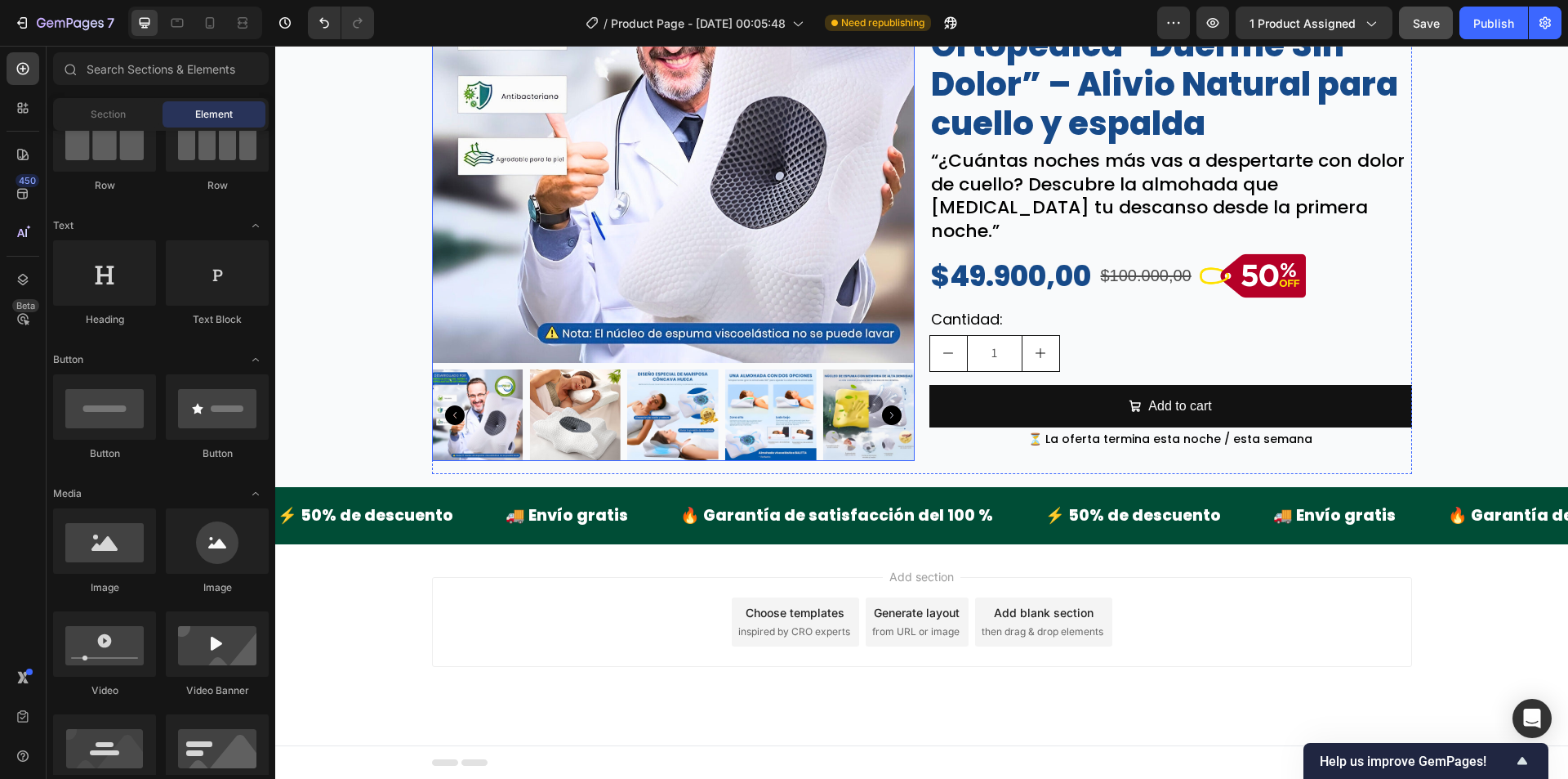
scroll to position [252, 0]
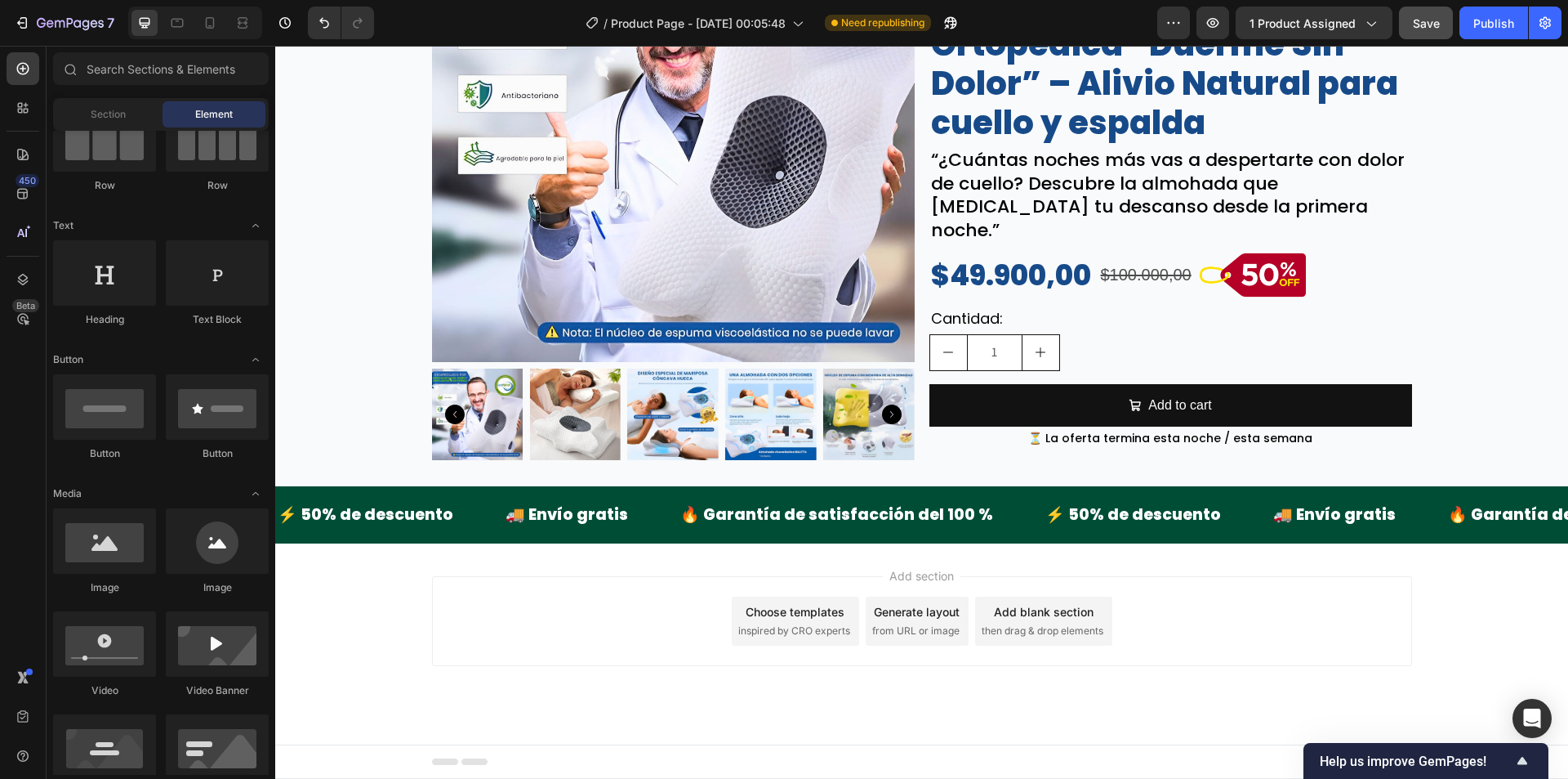
click at [314, 623] on div "Add section Choose templates inspired by CRO experts Generate layout from URL o…" at bounding box center [921, 645] width 1292 height 201
click at [370, 667] on div "Add section Choose templates inspired by CRO experts Generate layout from URL o…" at bounding box center [921, 645] width 1292 height 201
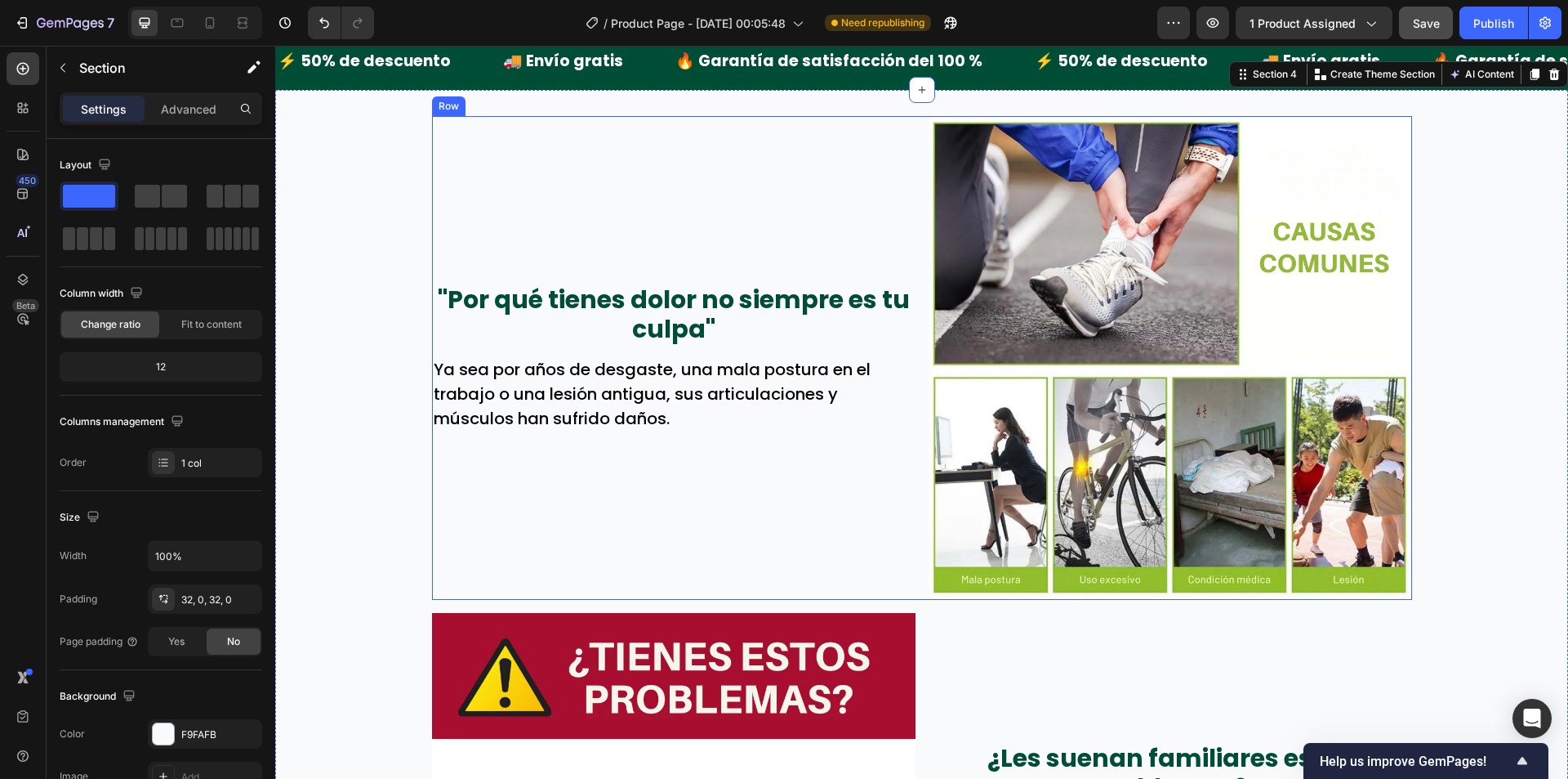
scroll to position [460, 0]
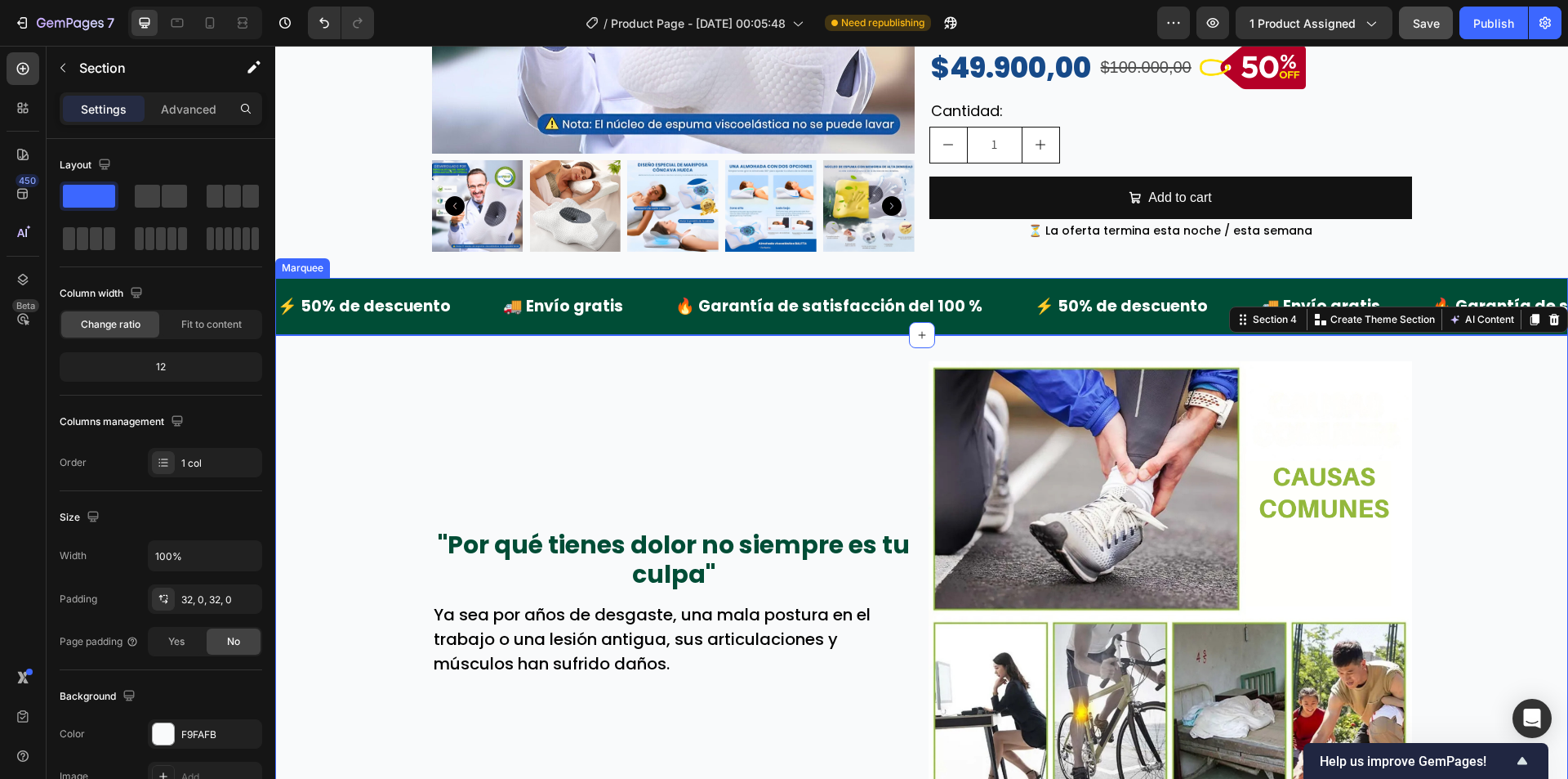
click at [341, 280] on div "⚡ 50% de descuento Text Block 🚚 Envío gratis Text Block 🔥 Garantía de satisfacc…" at bounding box center [921, 307] width 1292 height 58
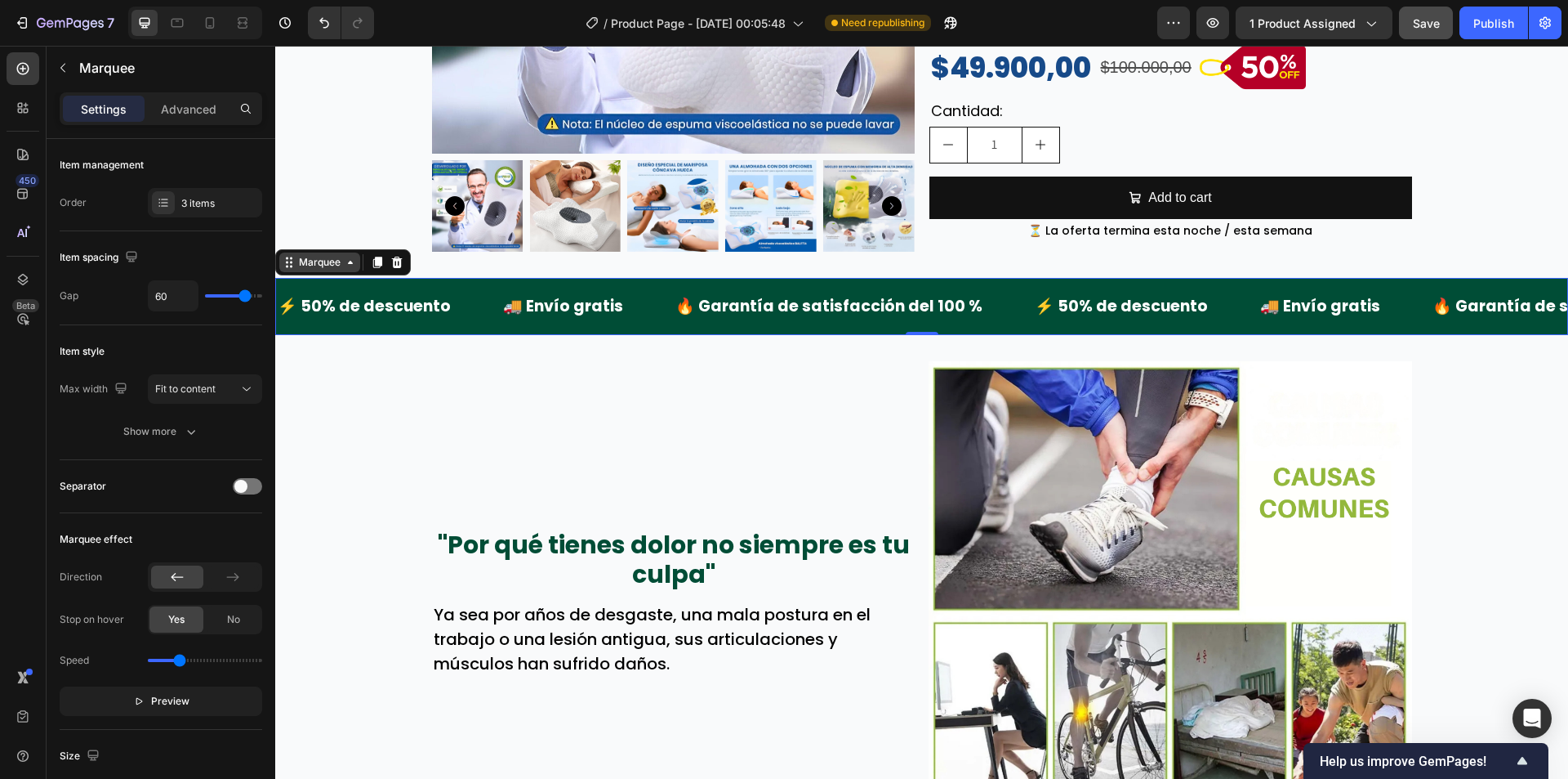
click at [323, 270] on div "Marquee" at bounding box center [320, 262] width 81 height 19
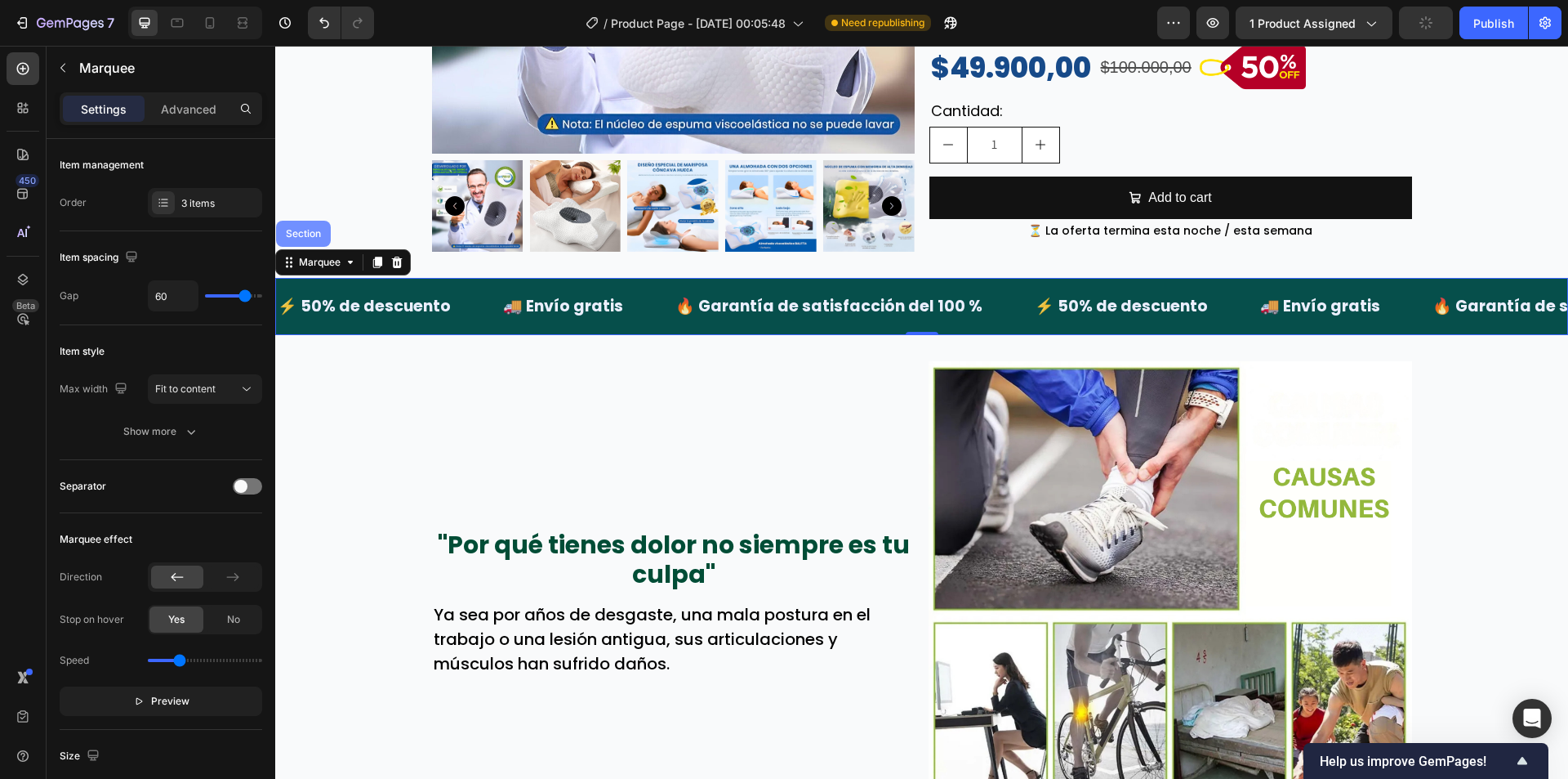
click at [322, 234] on div "Section" at bounding box center [303, 234] width 41 height 10
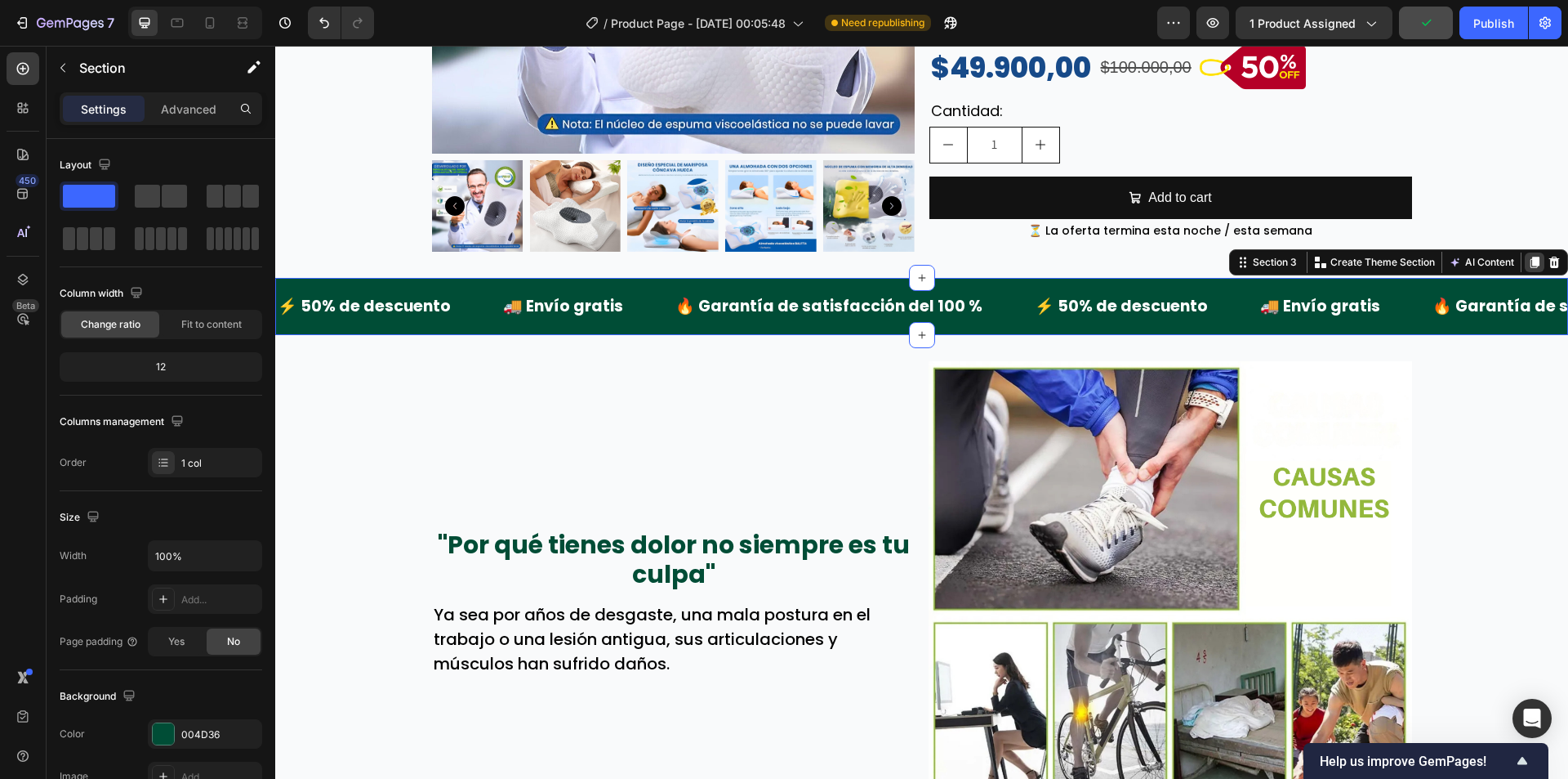
click at [1525, 258] on div at bounding box center [1534, 262] width 19 height 19
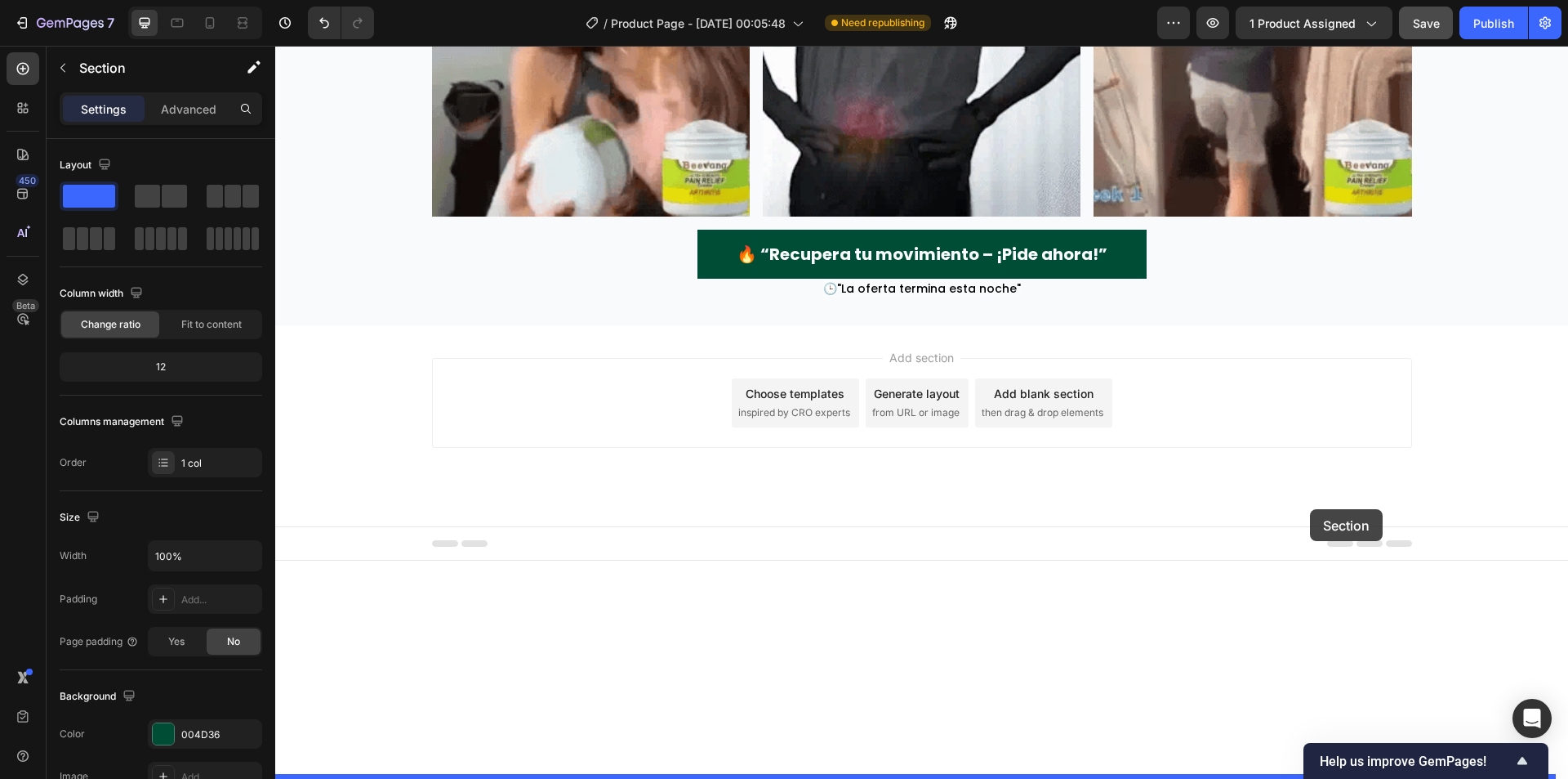
drag, startPoint x: 1232, startPoint y: 351, endPoint x: 1310, endPoint y: 509, distance: 176.2
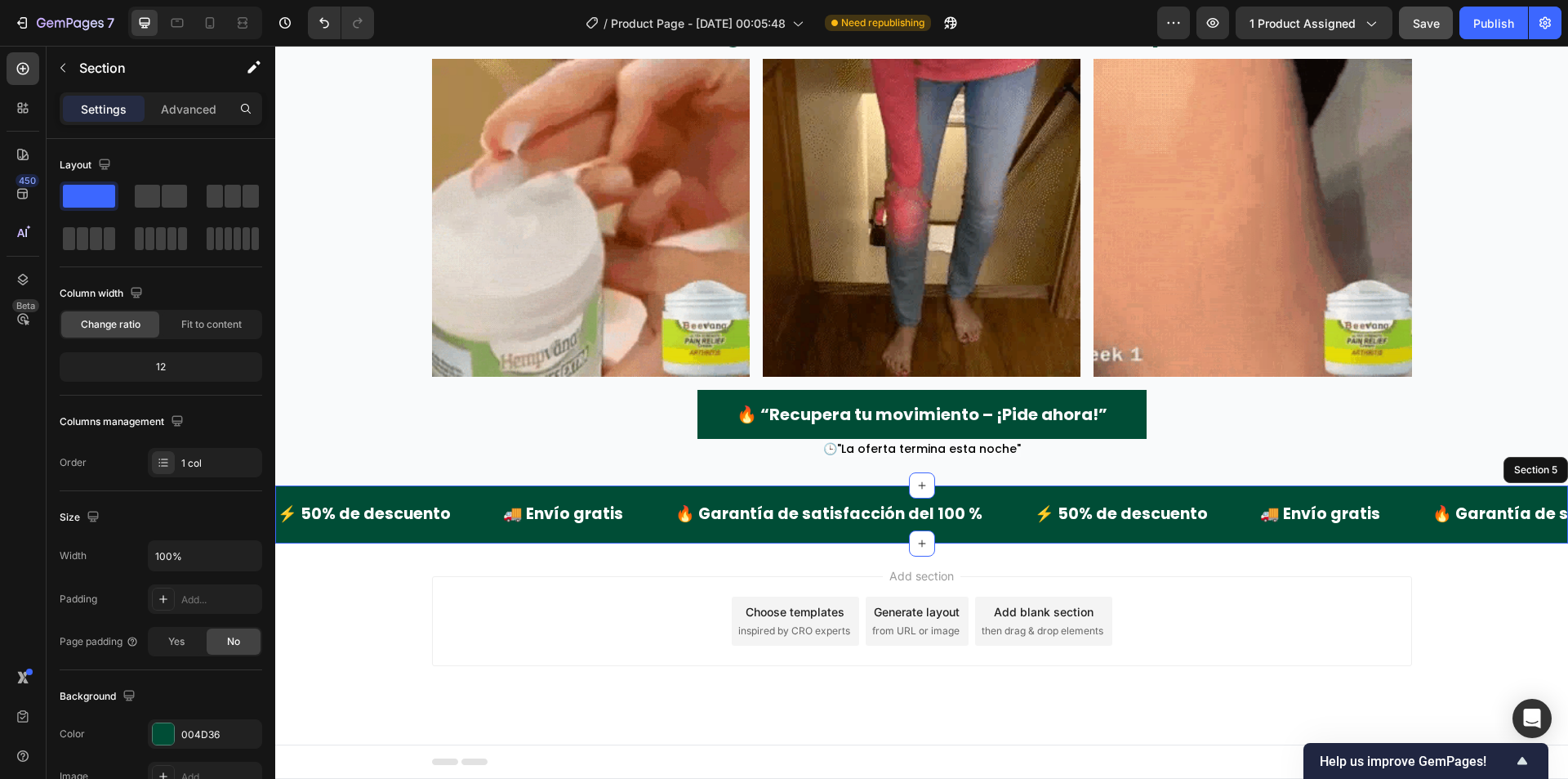
scroll to position [3193, 0]
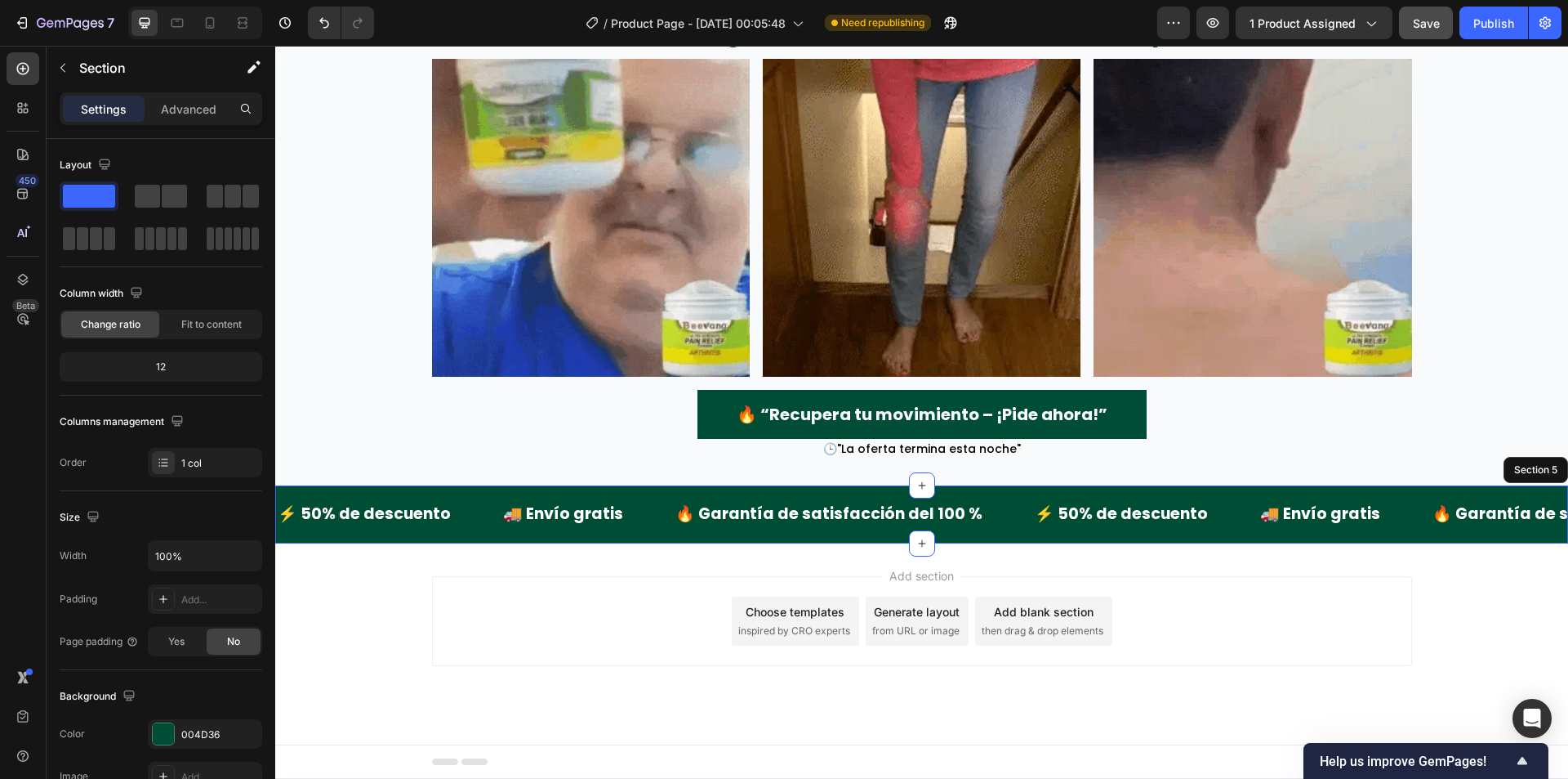
click at [332, 675] on div "Add section Choose templates inspired by CRO experts Generate layout from URL o…" at bounding box center [921, 645] width 1292 height 201
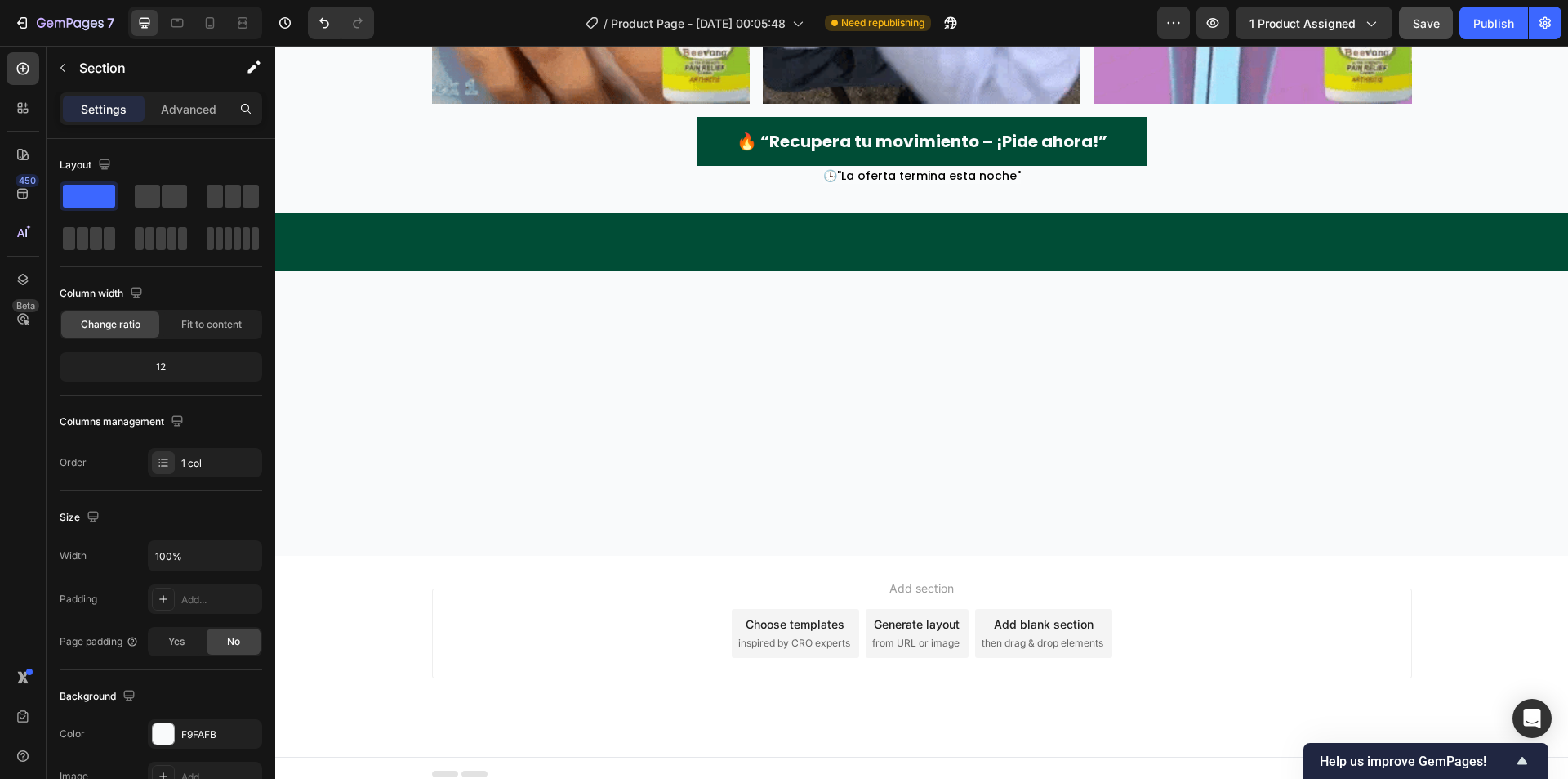
scroll to position [2800, 0]
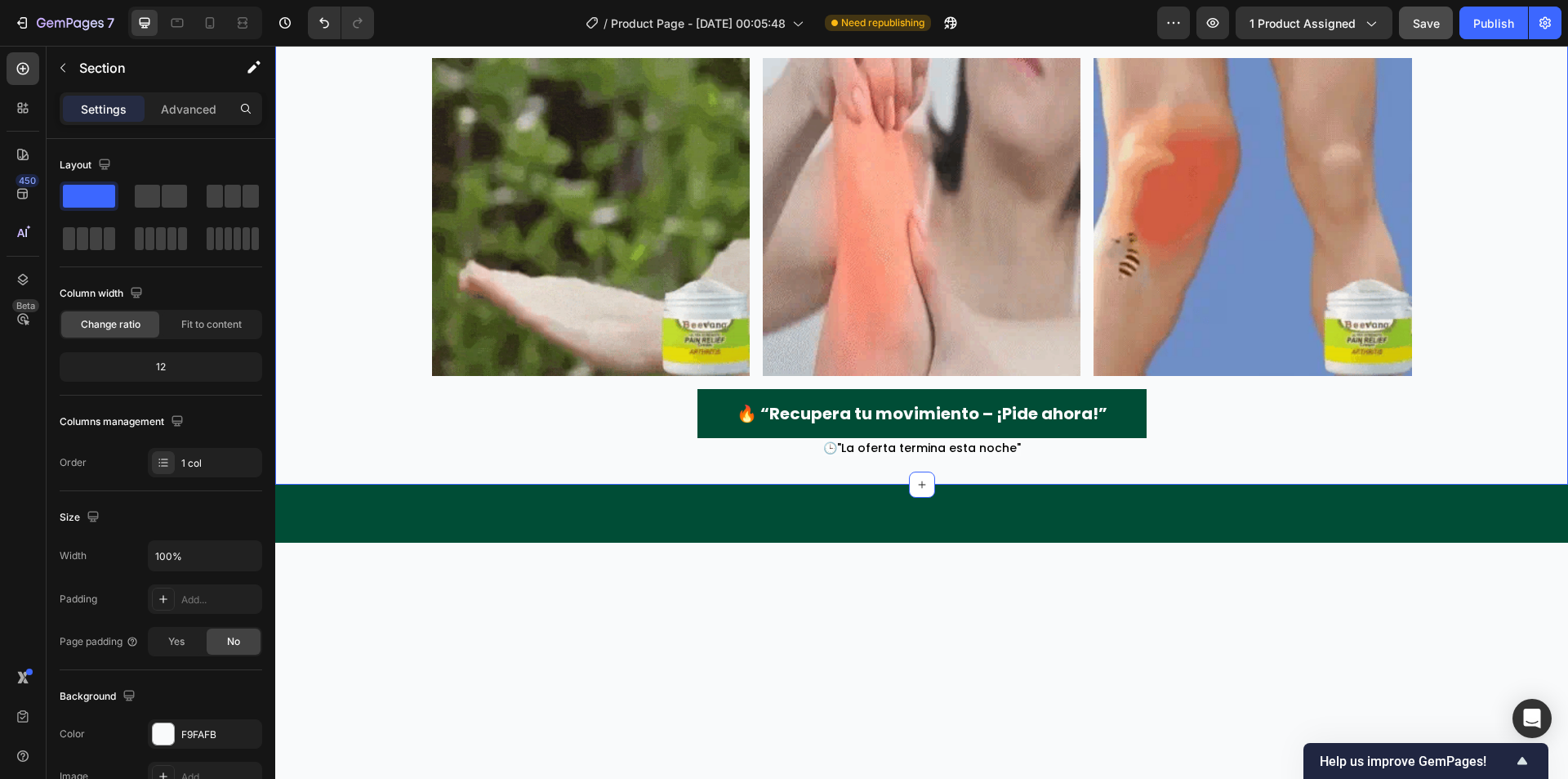
drag, startPoint x: 1534, startPoint y: 580, endPoint x: 1545, endPoint y: 576, distance: 11.7
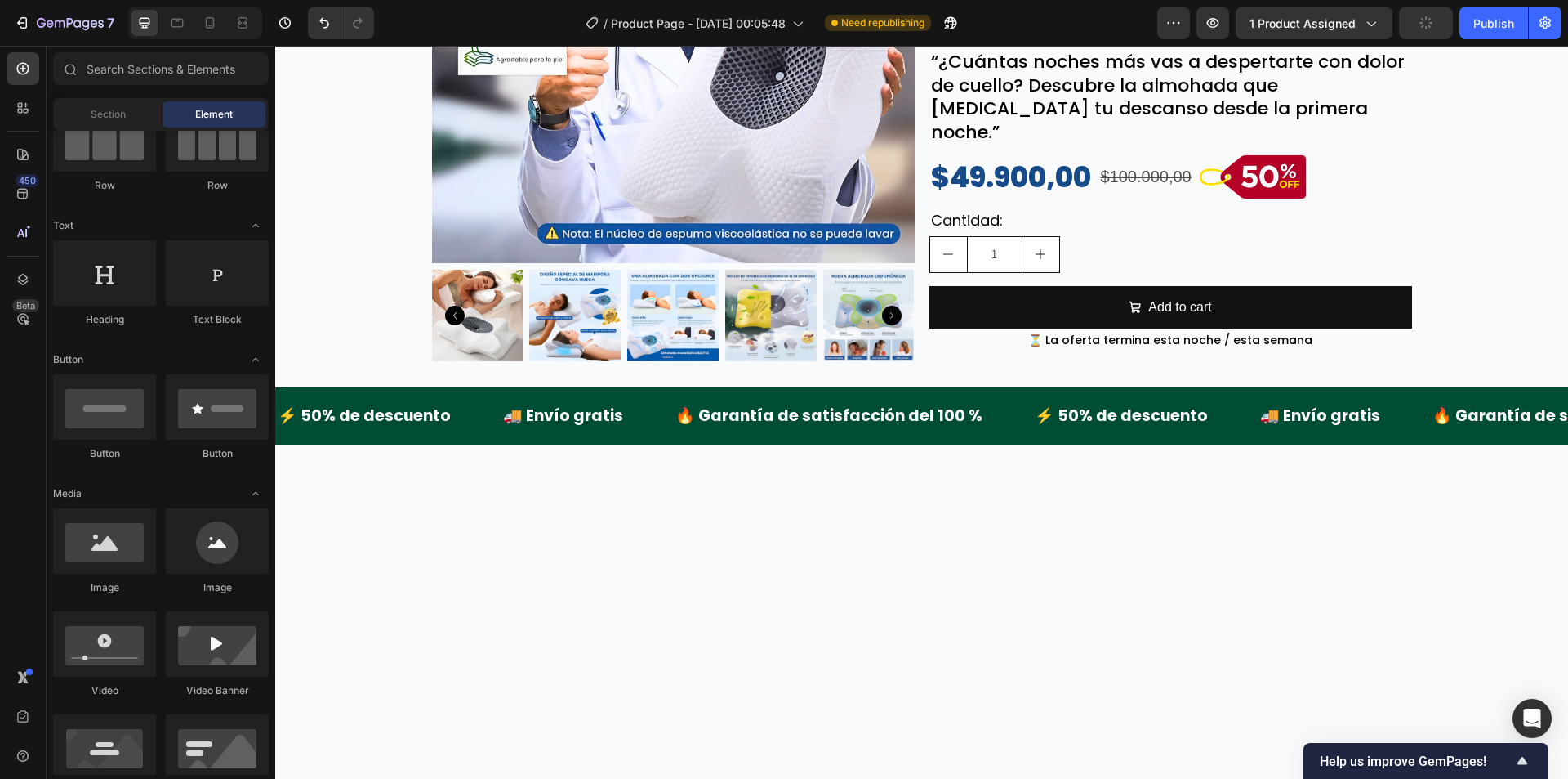
scroll to position [0, 0]
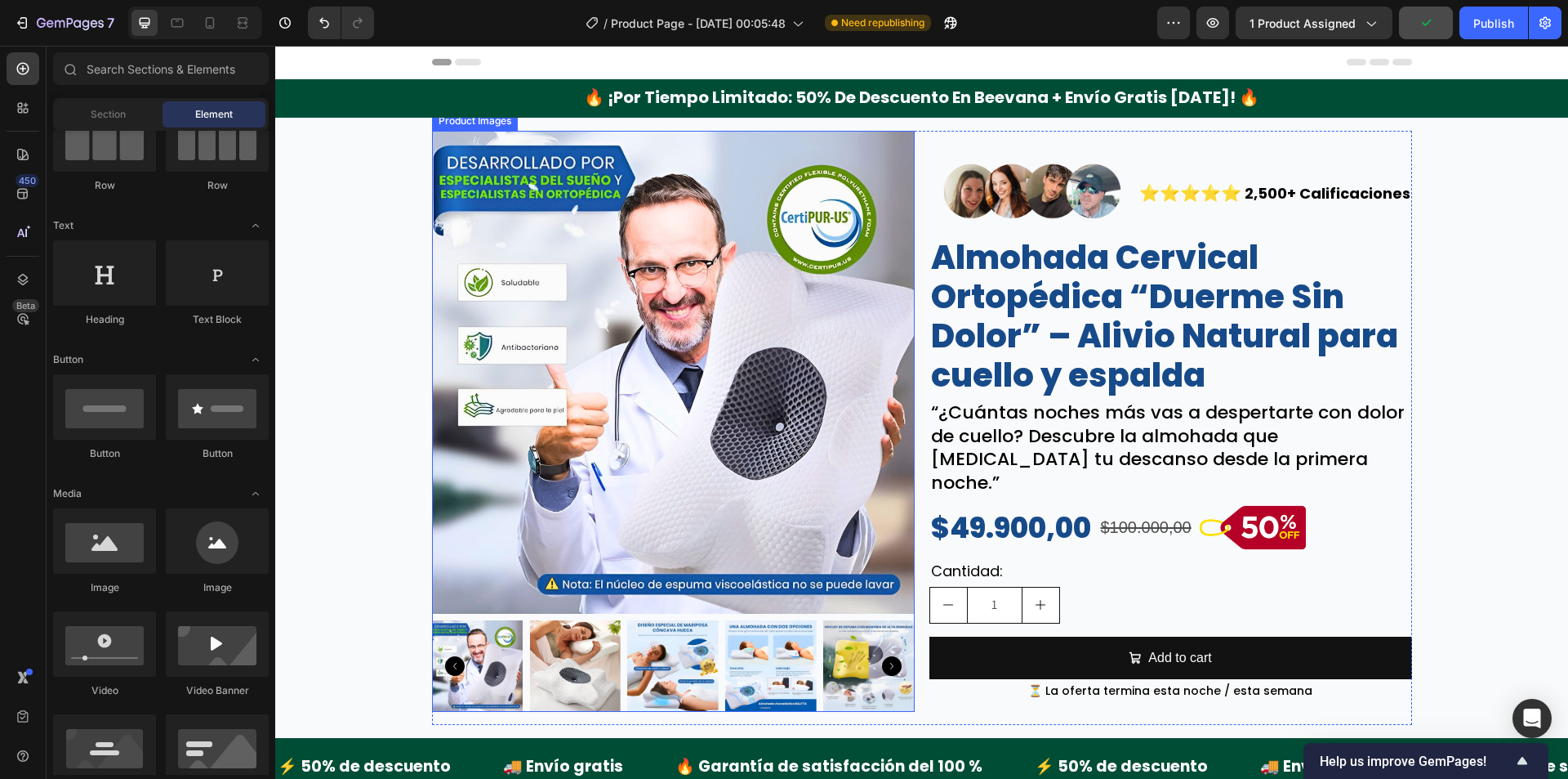
click at [713, 382] on img at bounding box center [673, 372] width 483 height 483
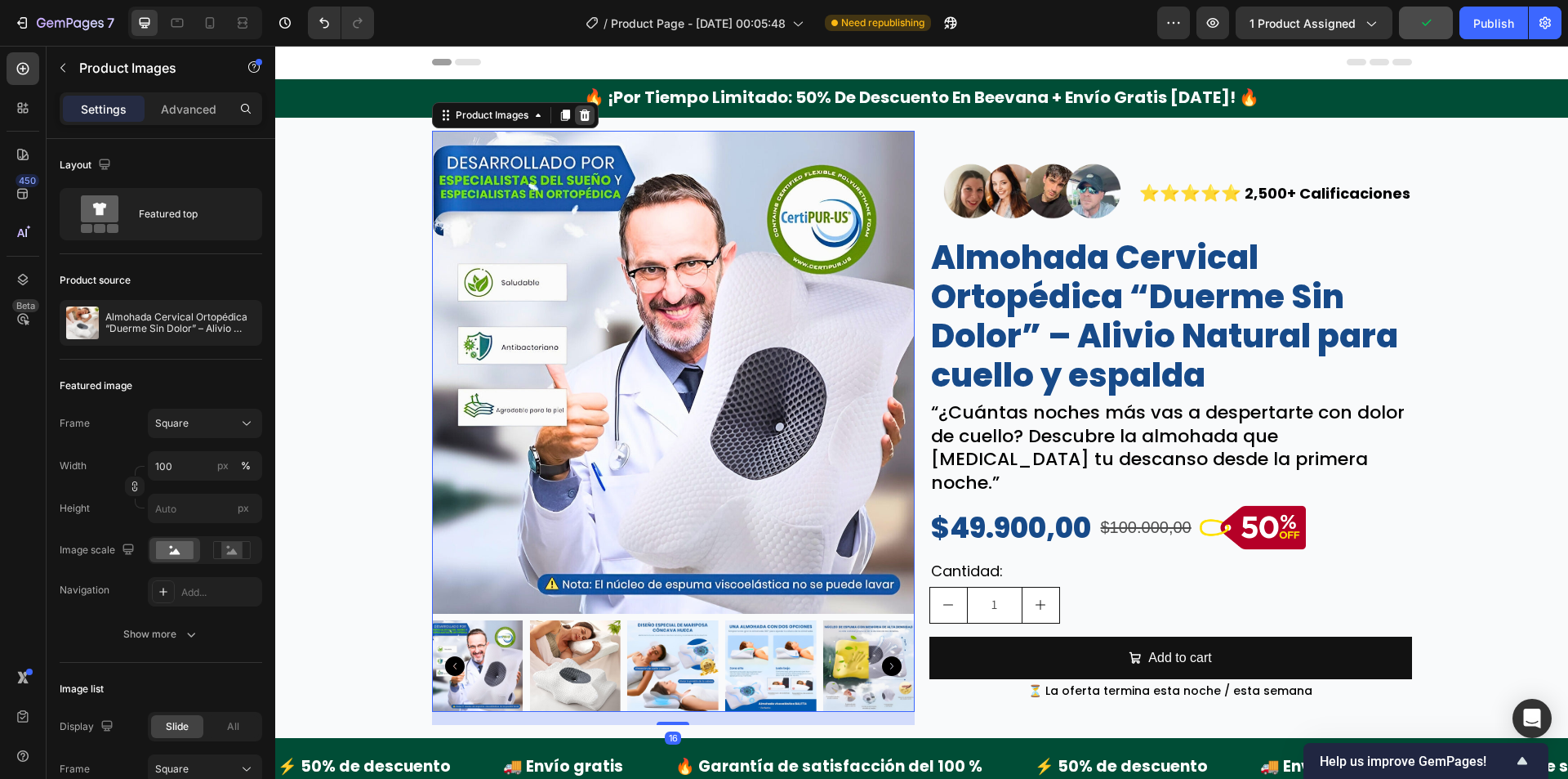
click at [578, 109] on icon at bounding box center [584, 115] width 13 height 13
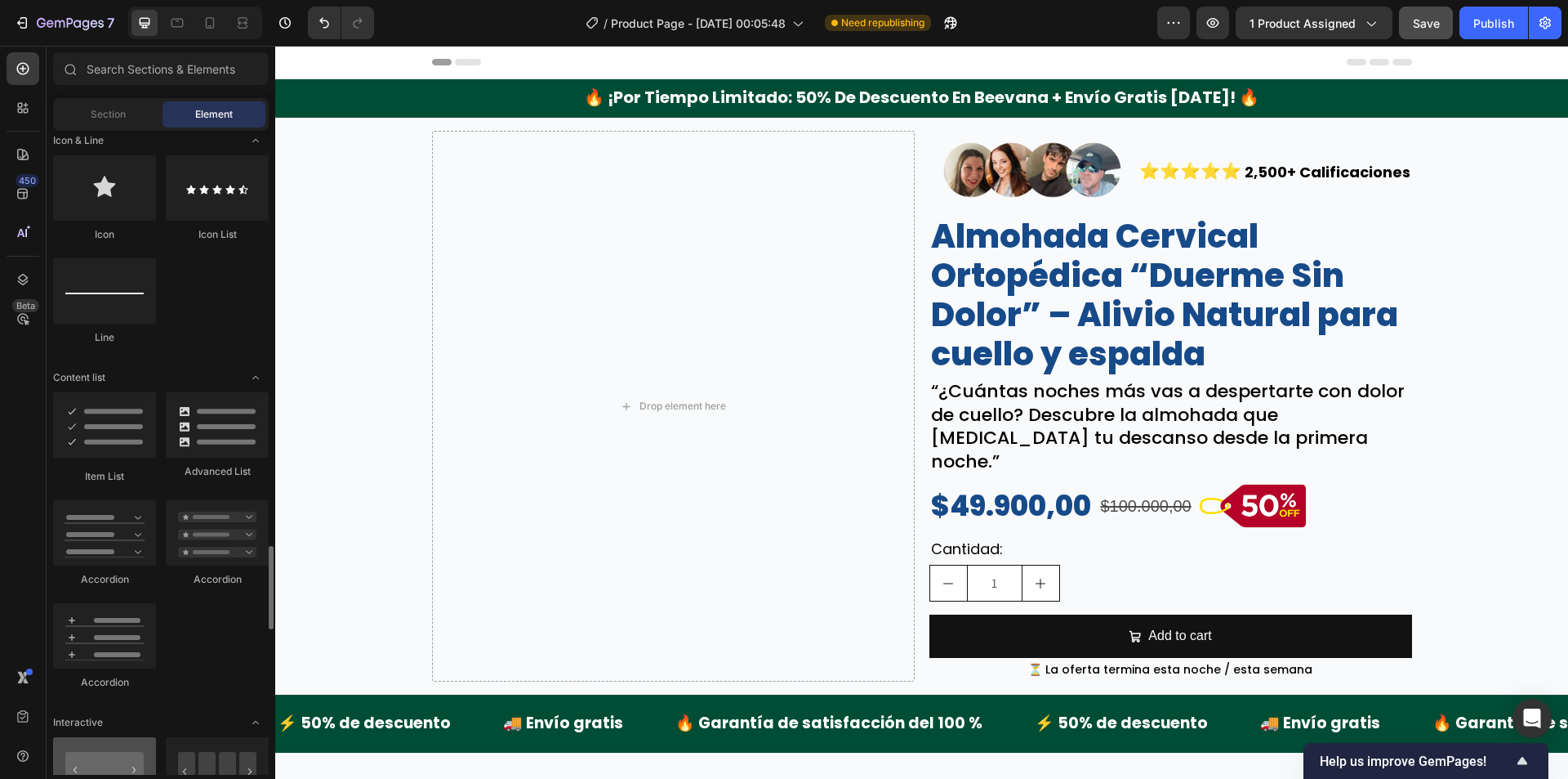
scroll to position [1390, 0]
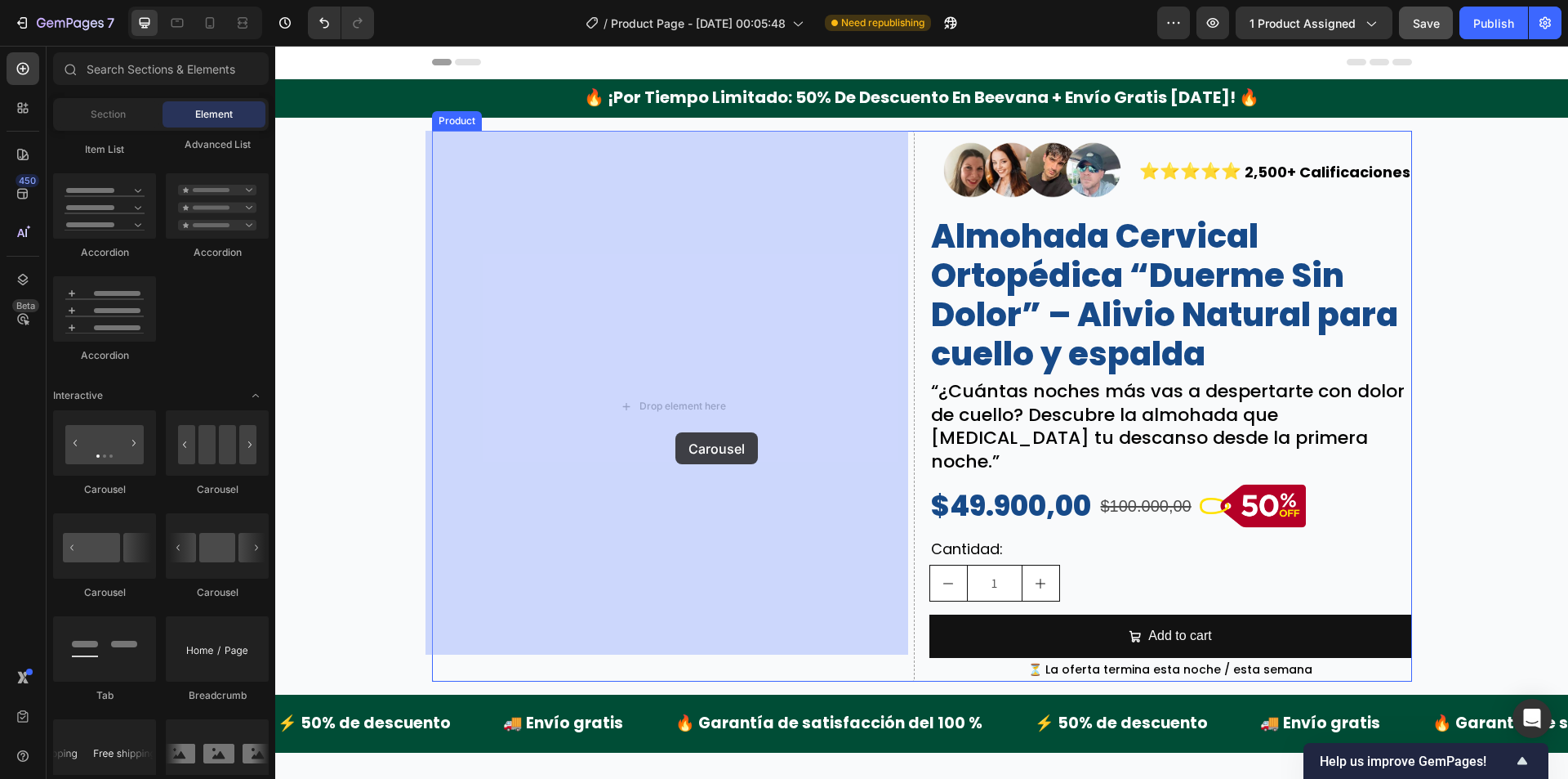
drag, startPoint x: 383, startPoint y: 503, endPoint x: 452, endPoint y: 457, distance: 82.9
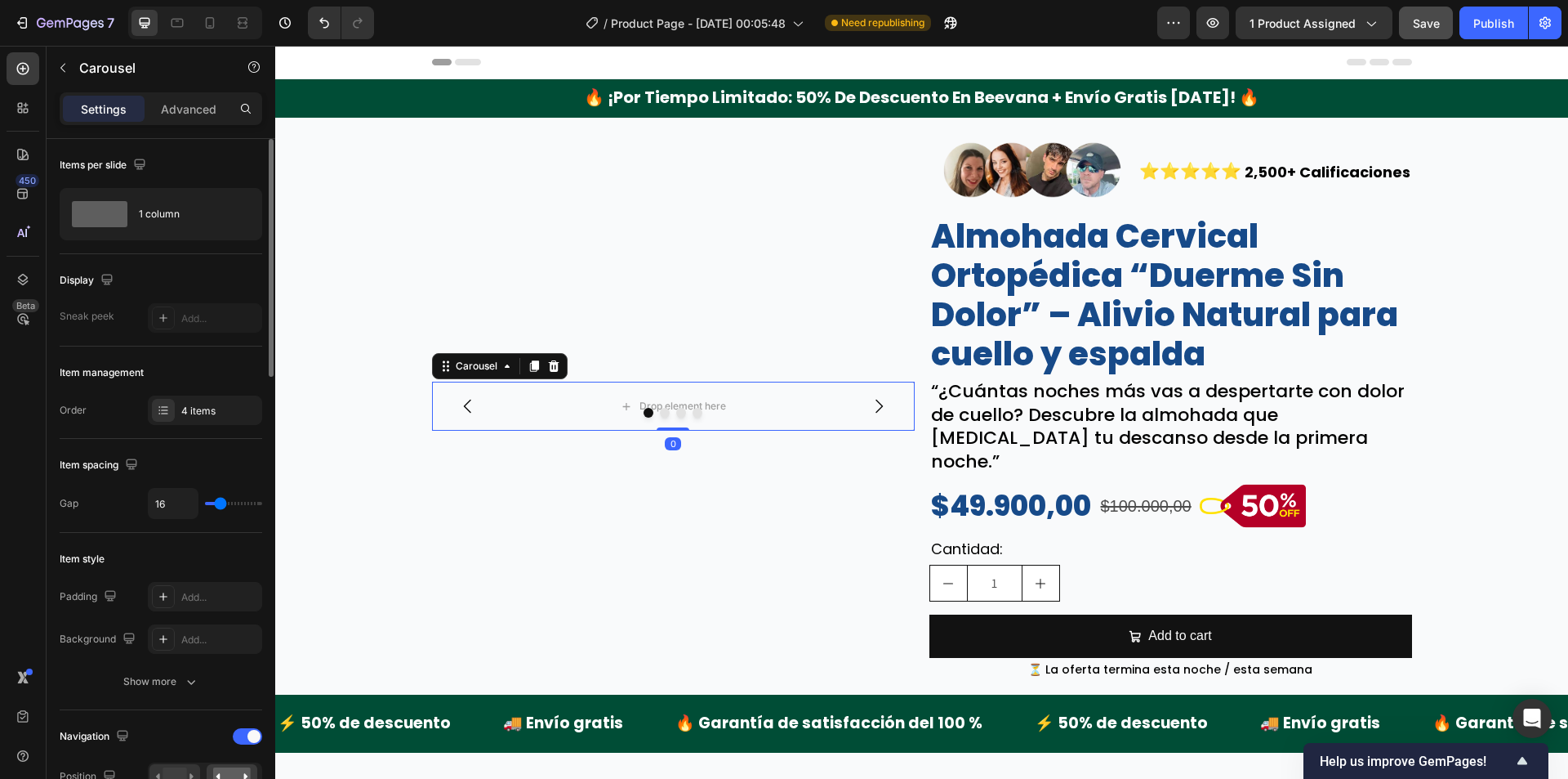
scroll to position [245, 0]
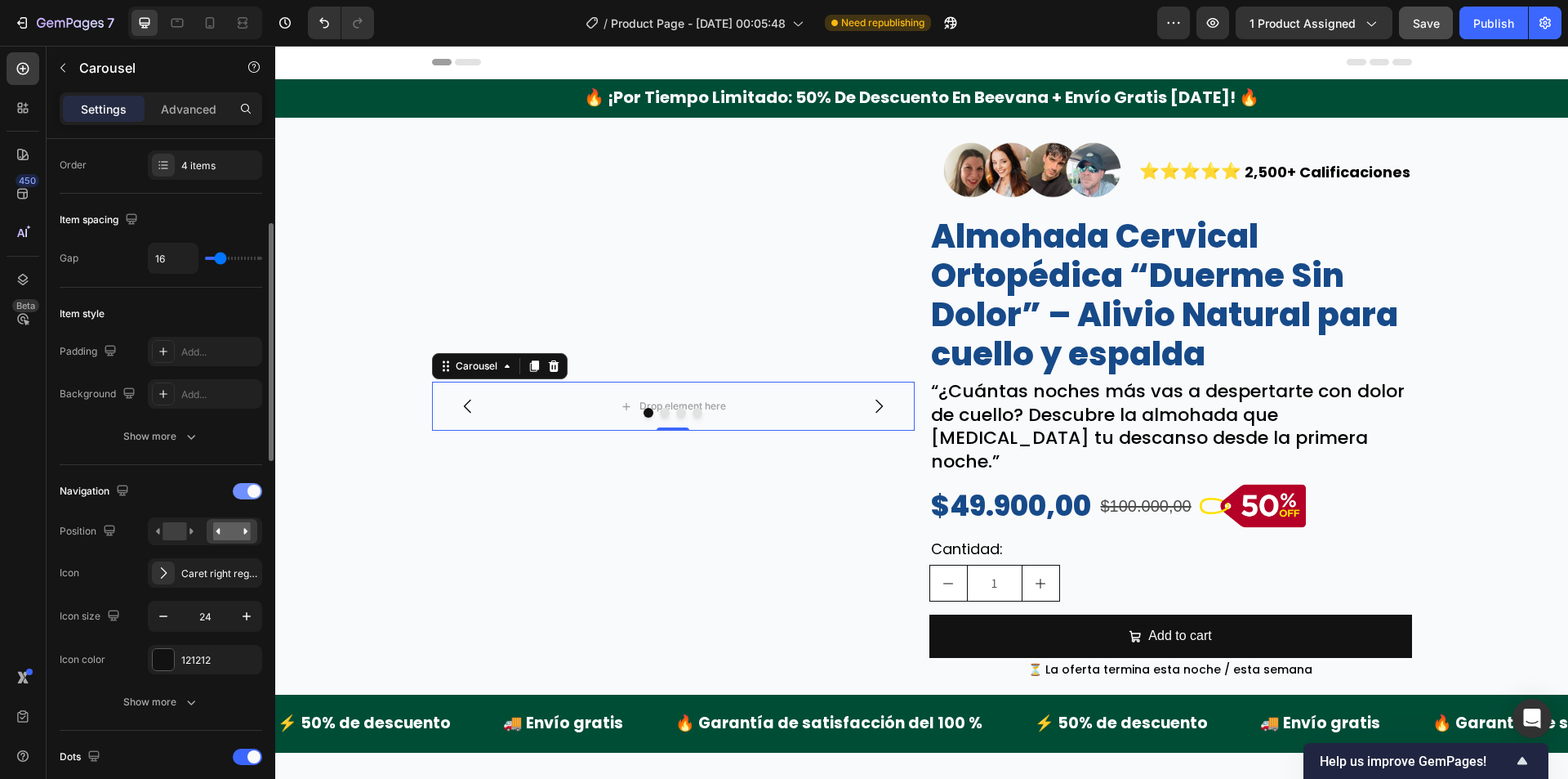
click at [243, 491] on div at bounding box center [247, 491] width 30 height 16
click at [240, 576] on rect at bounding box center [232, 581] width 37 height 12
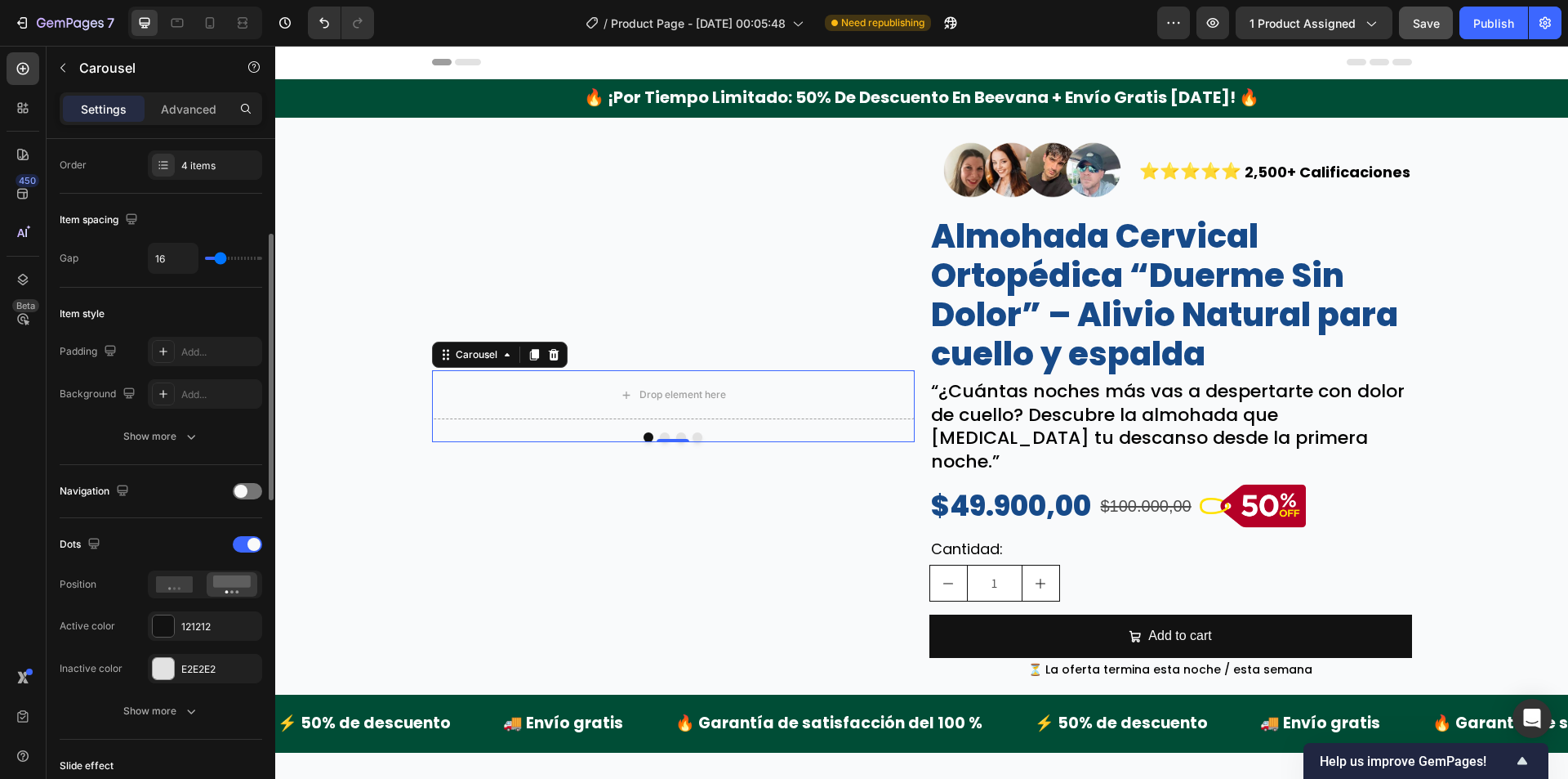
scroll to position [409, 0]
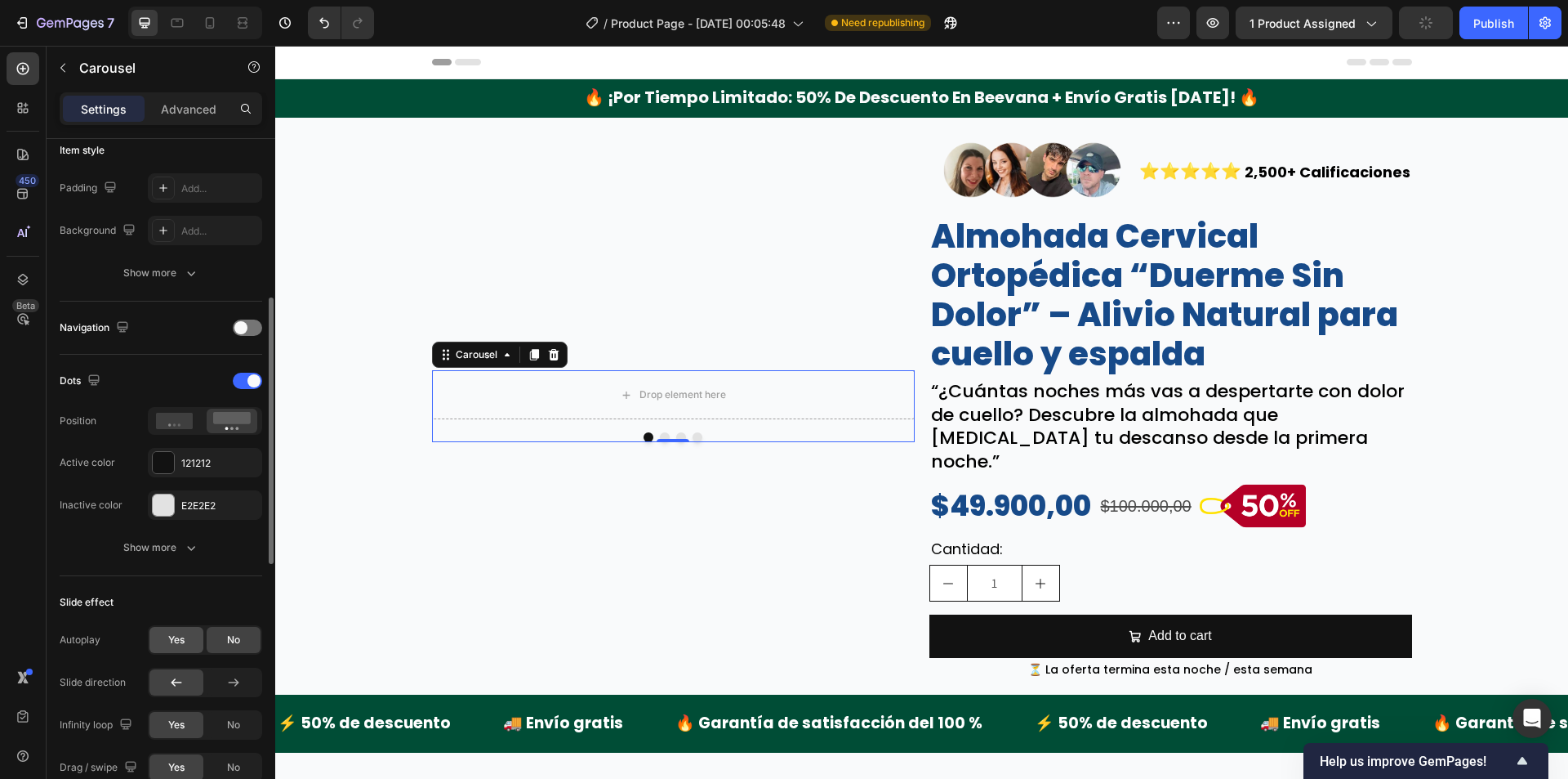
click at [199, 632] on div "Yes" at bounding box center [177, 639] width 54 height 26
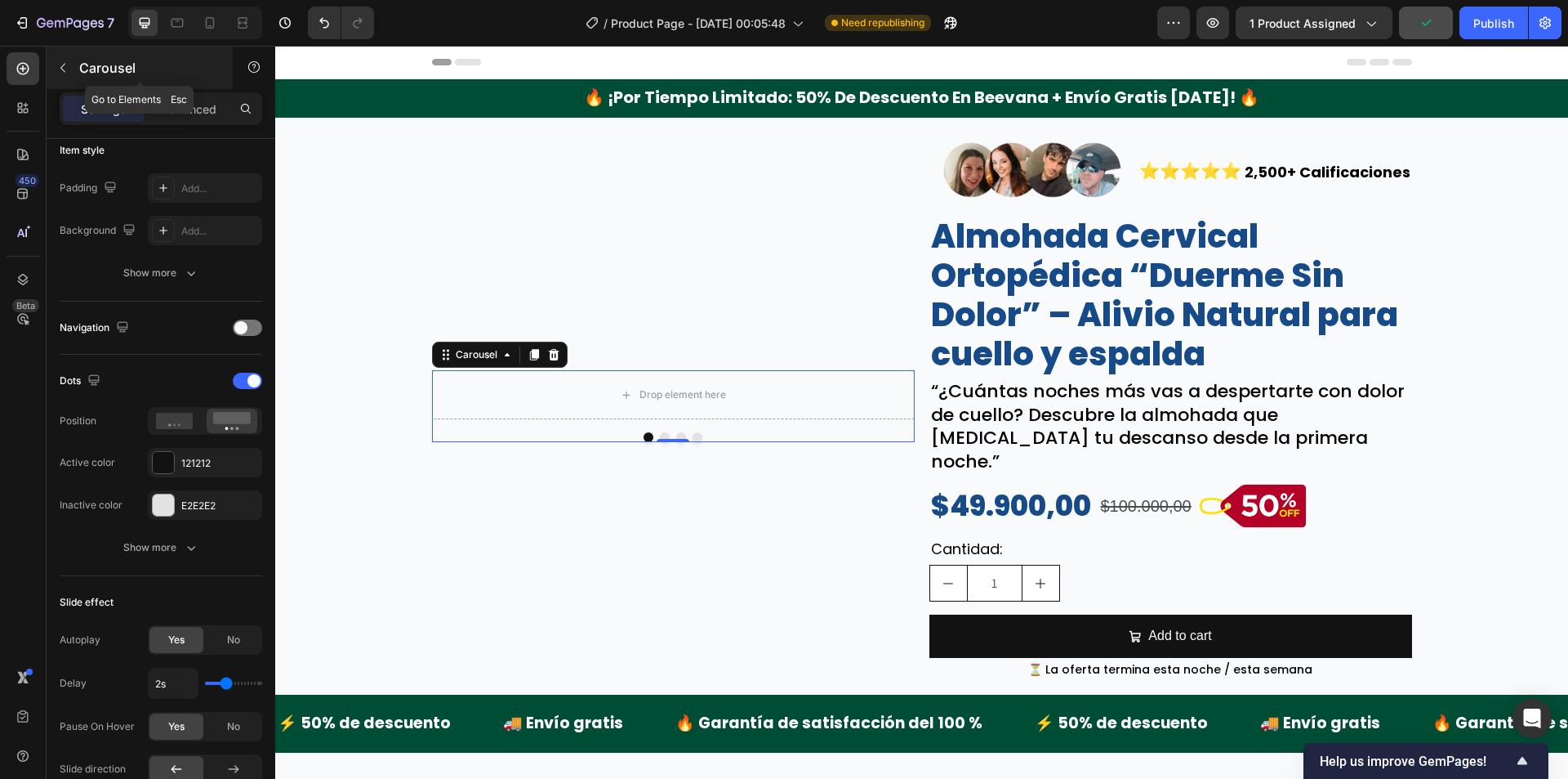
drag, startPoint x: 101, startPoint y: 72, endPoint x: 131, endPoint y: 129, distance: 64.4
click at [100, 72] on p "Carousel" at bounding box center [149, 68] width 139 height 19
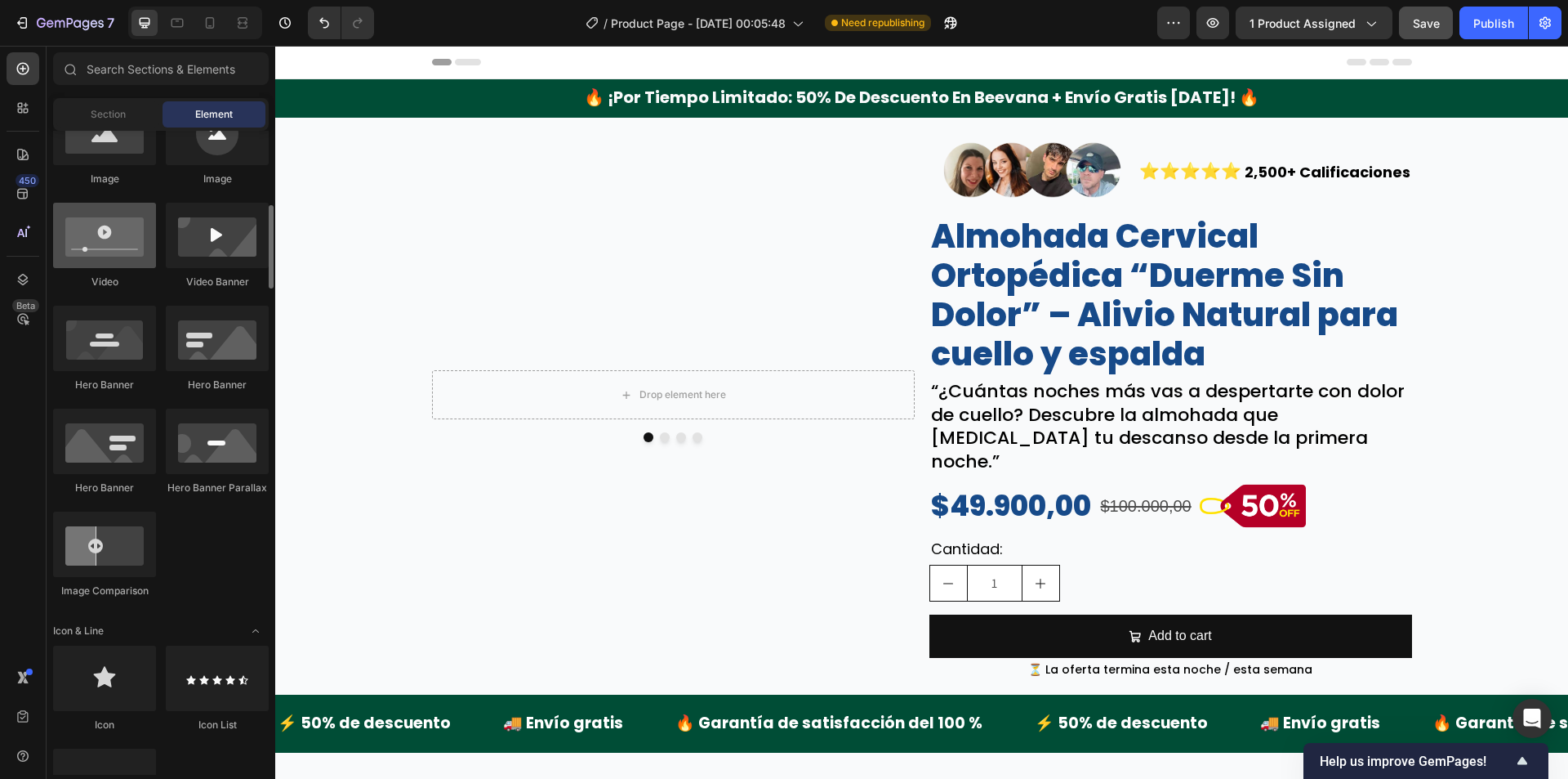
scroll to position [491, 0]
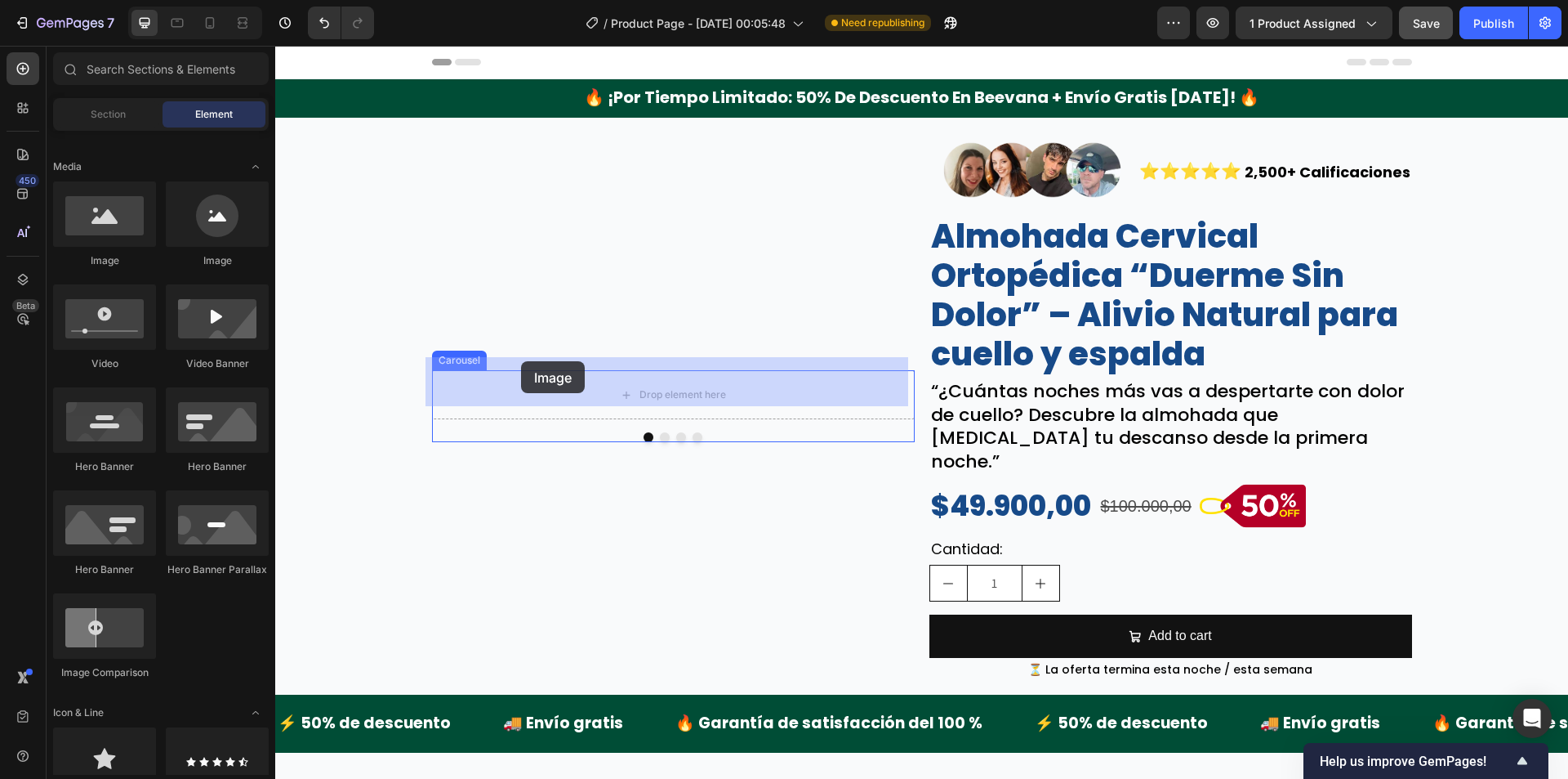
drag, startPoint x: 385, startPoint y: 263, endPoint x: 521, endPoint y: 361, distance: 167.6
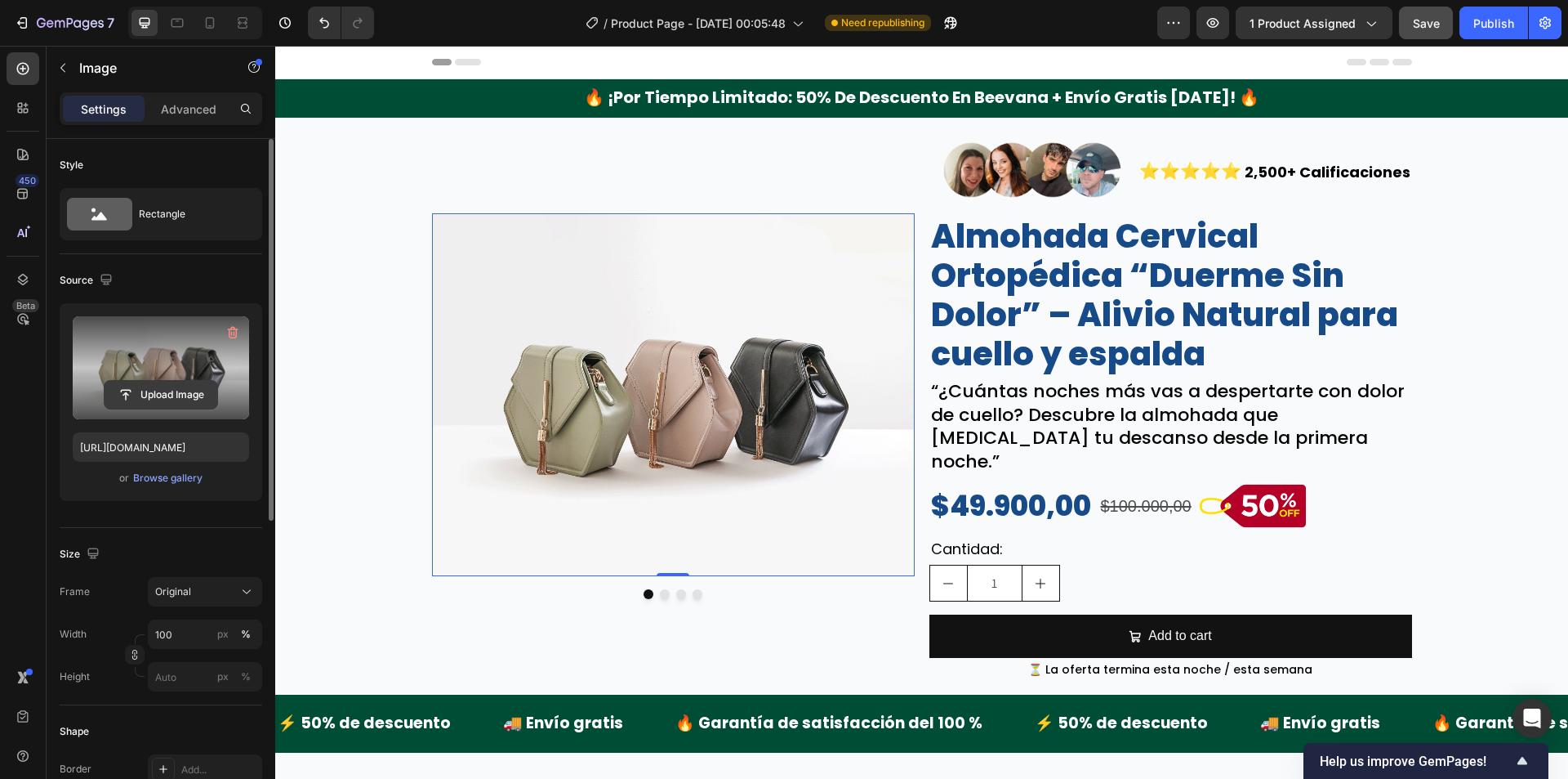
click at [134, 389] on input "file" at bounding box center [161, 394] width 112 height 28
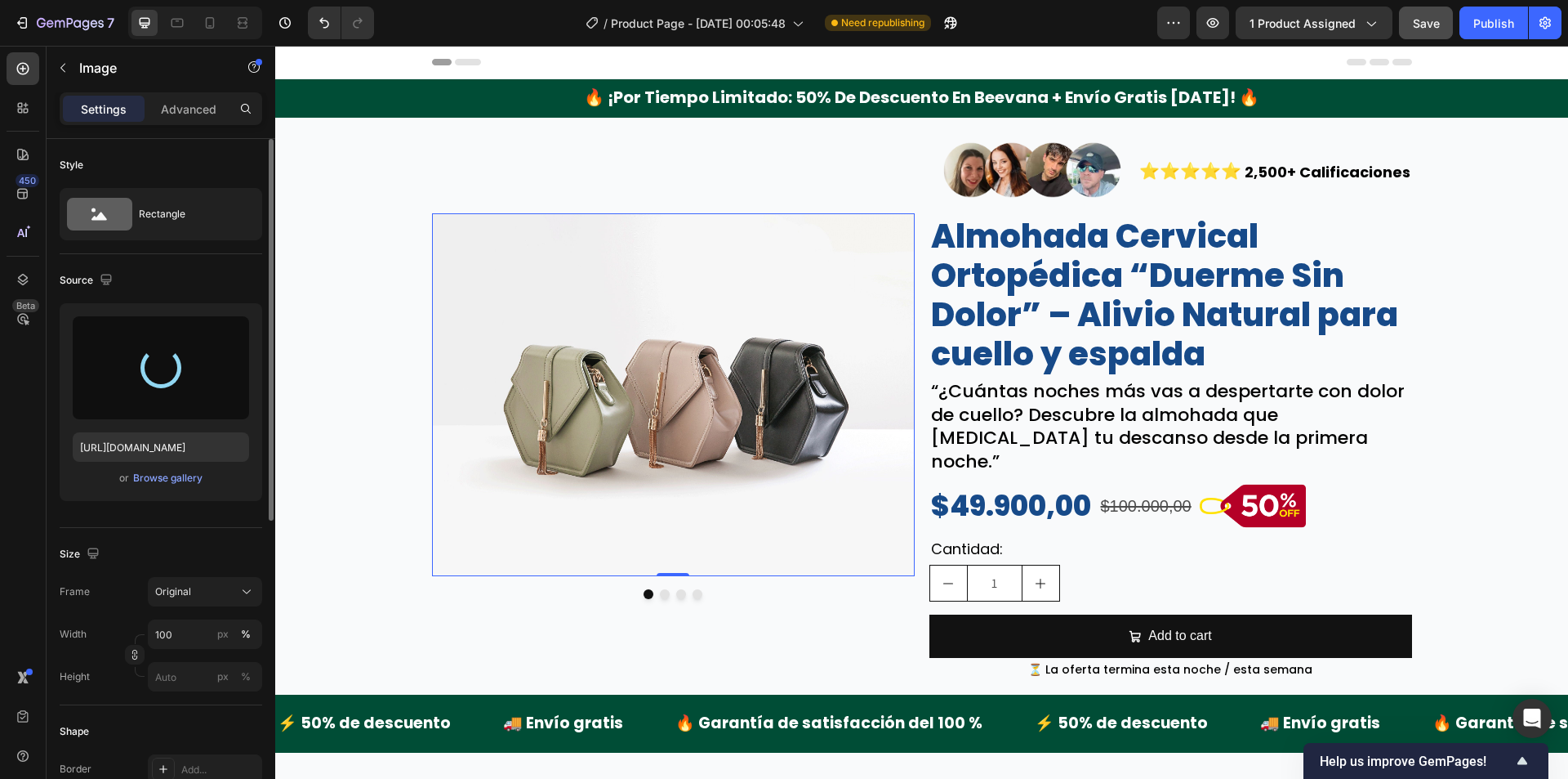
type input "https://cdn.shopify.com/s/files/1/0942/9106/7229/files/gempages_571795456183501…"
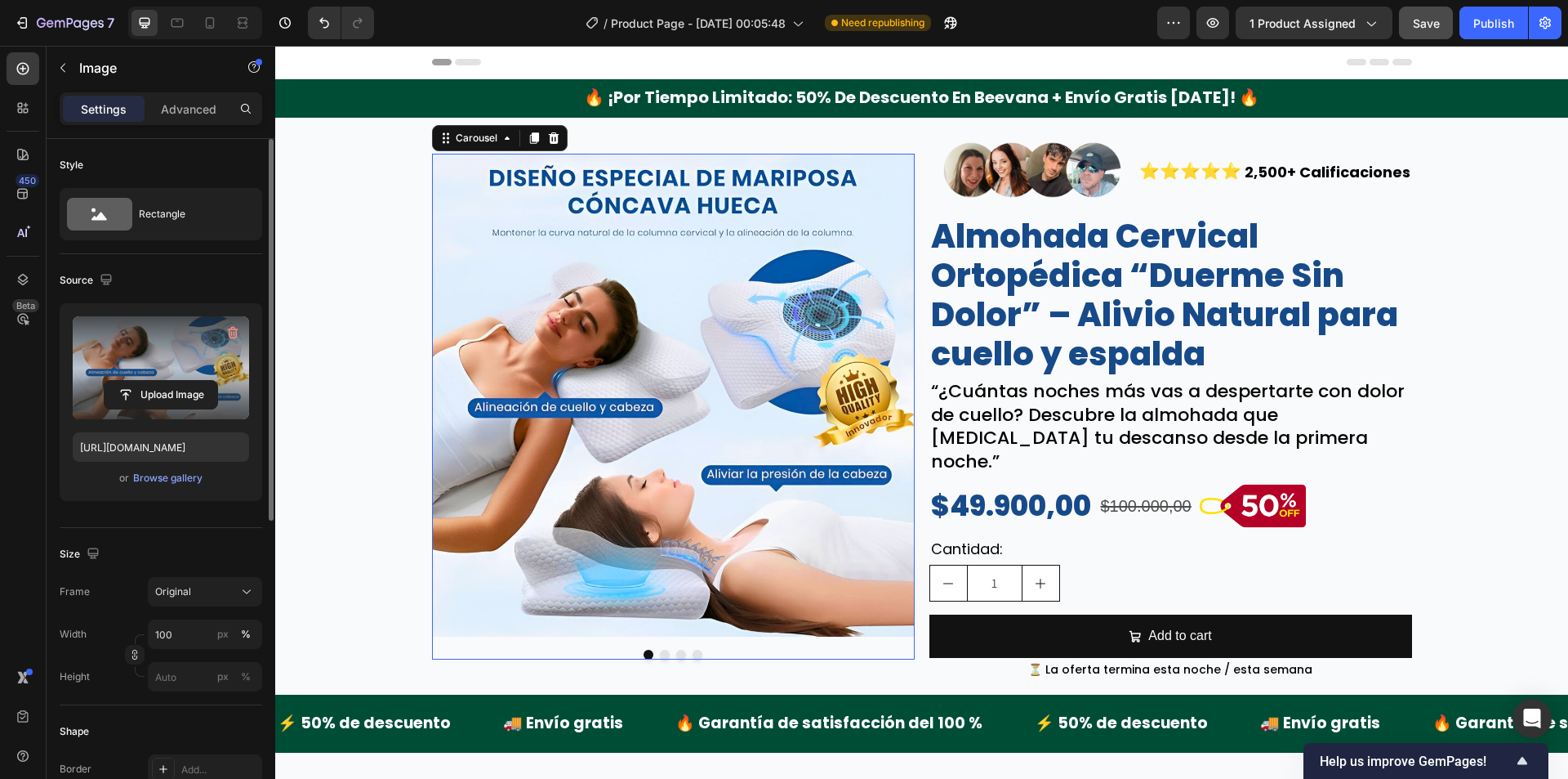
click at [662, 650] on button "Dot" at bounding box center [665, 655] width 10 height 10
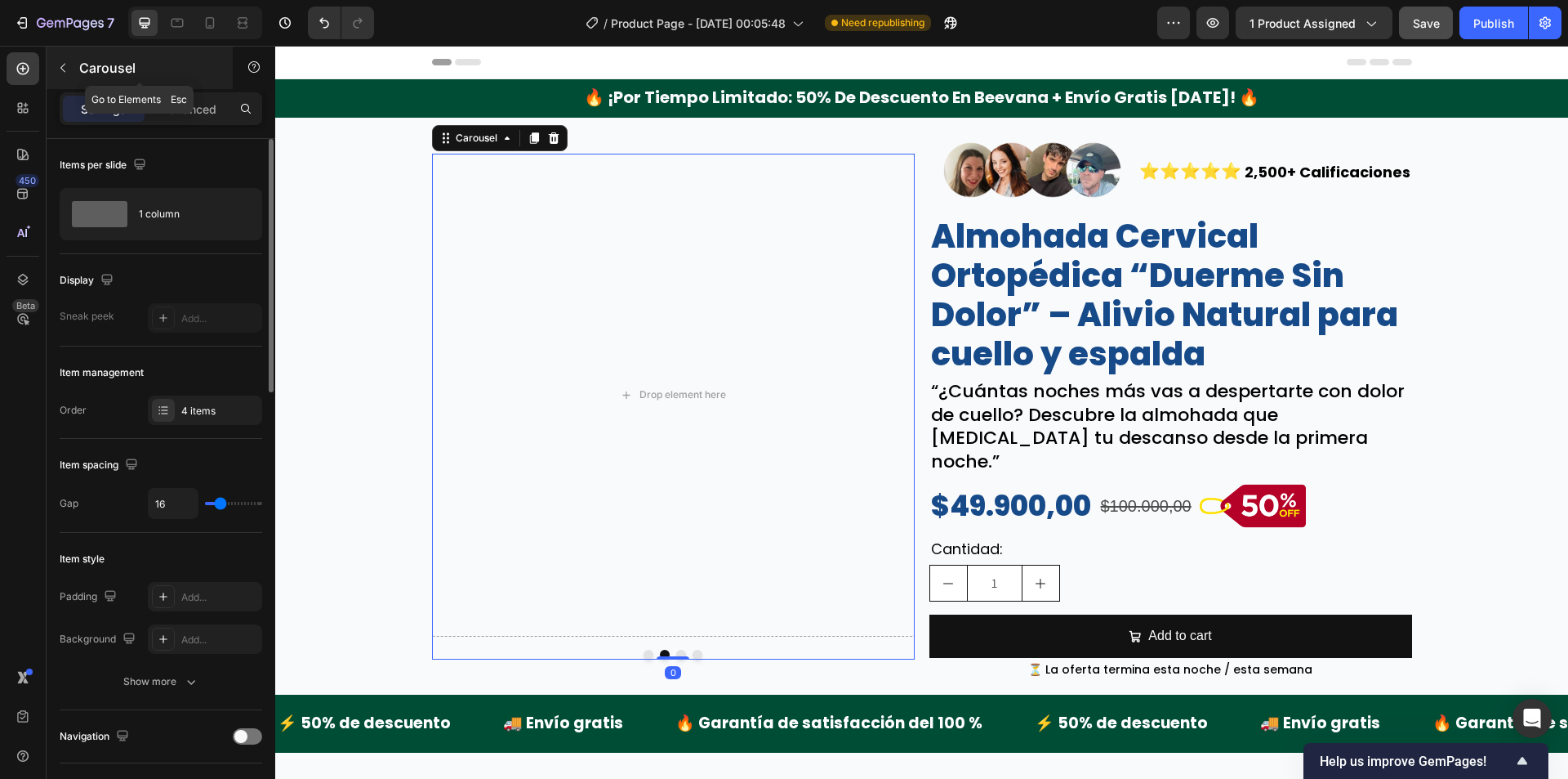
click at [76, 75] on div "Carousel" at bounding box center [139, 68] width 186 height 42
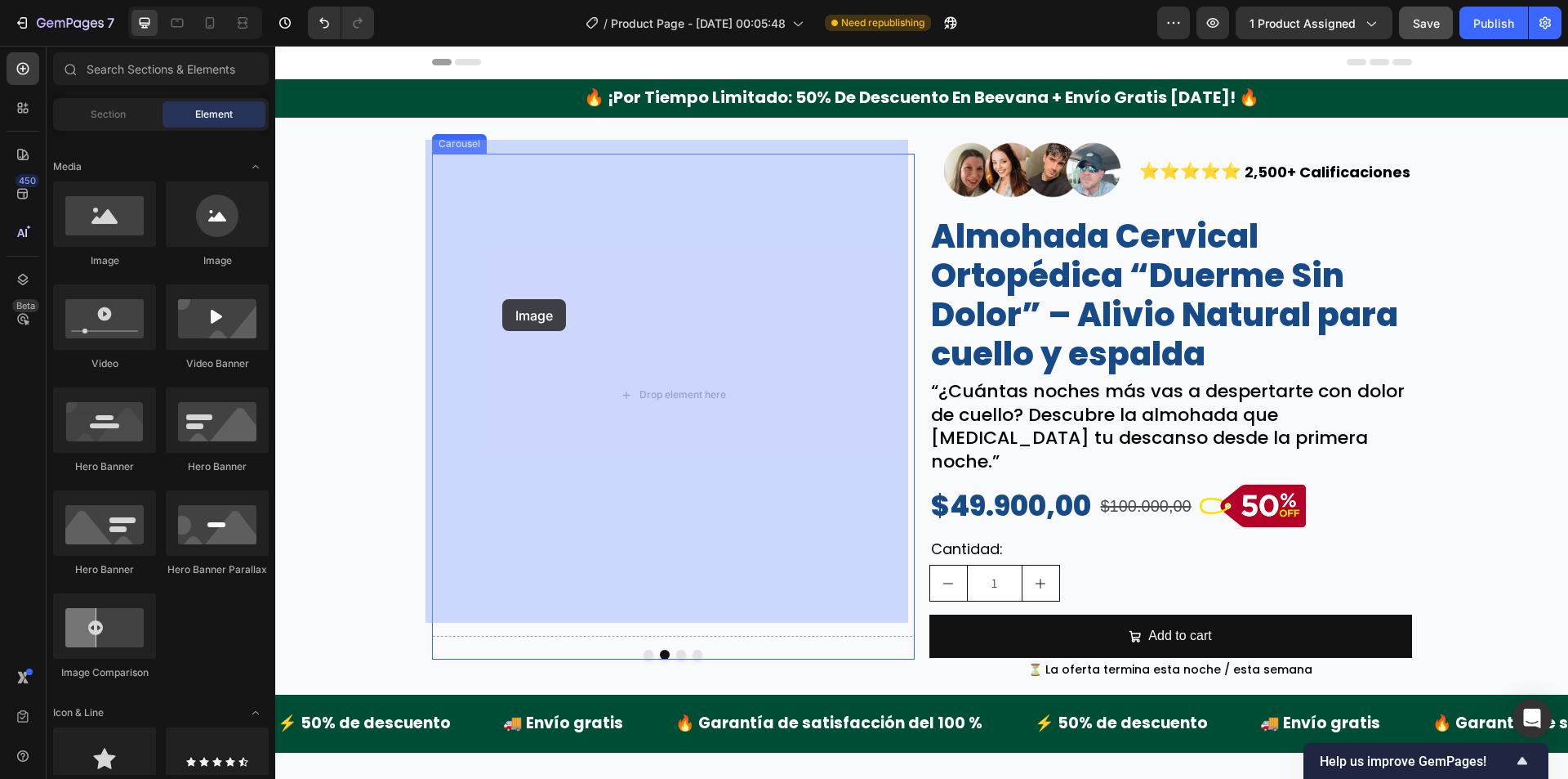
drag, startPoint x: 523, startPoint y: 310, endPoint x: 547, endPoint y: 271, distance: 45.8
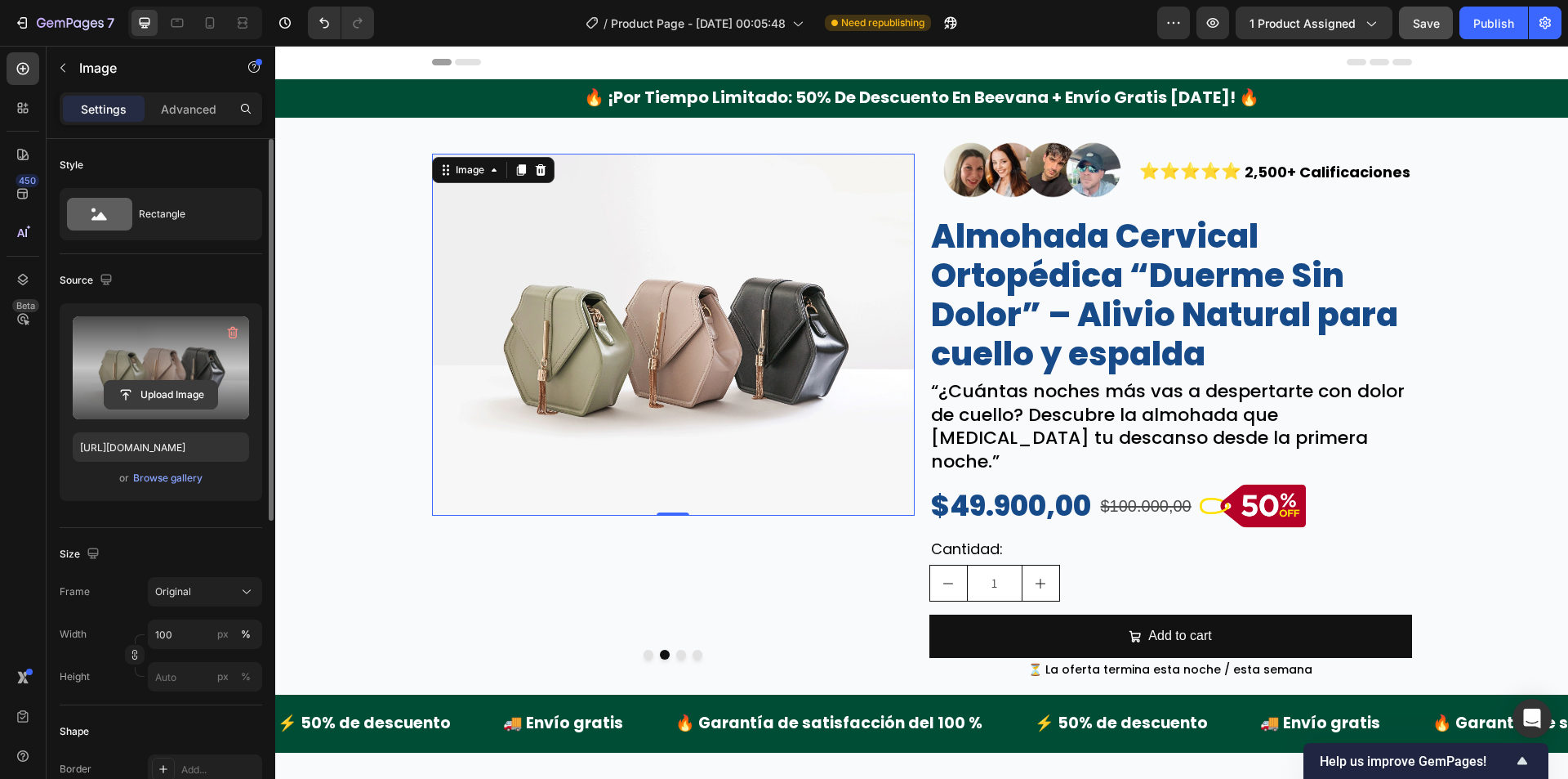
click at [161, 408] on button "Upload Image" at bounding box center [161, 394] width 114 height 30
click at [166, 396] on input "file" at bounding box center [161, 394] width 112 height 28
click at [168, 369] on label at bounding box center [161, 368] width 177 height 103
click at [168, 381] on input "file" at bounding box center [161, 394] width 112 height 28
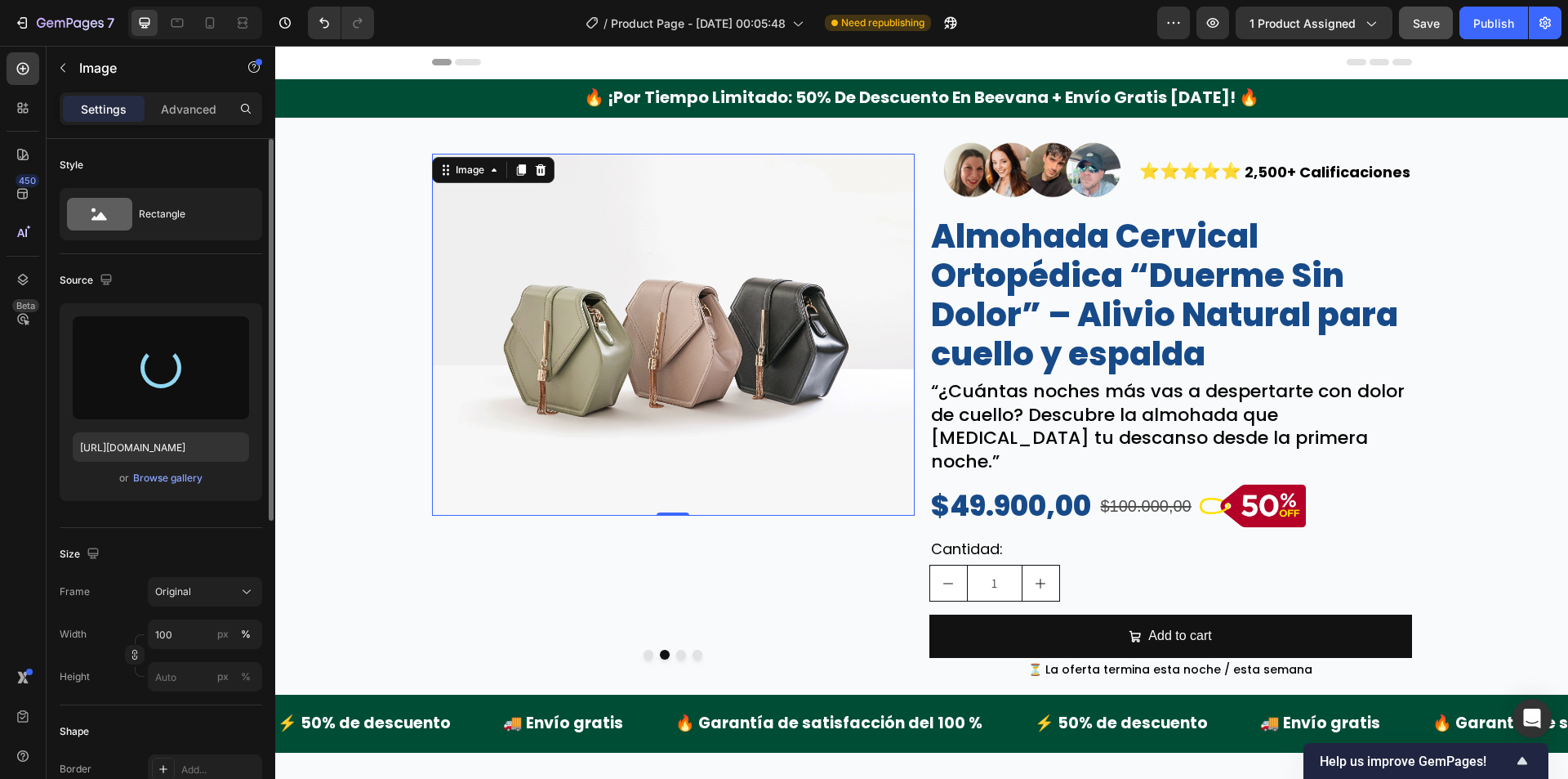
type input "https://cdn.shopify.com/s/files/1/0942/9106/7229/files/gempages_571795456183501…"
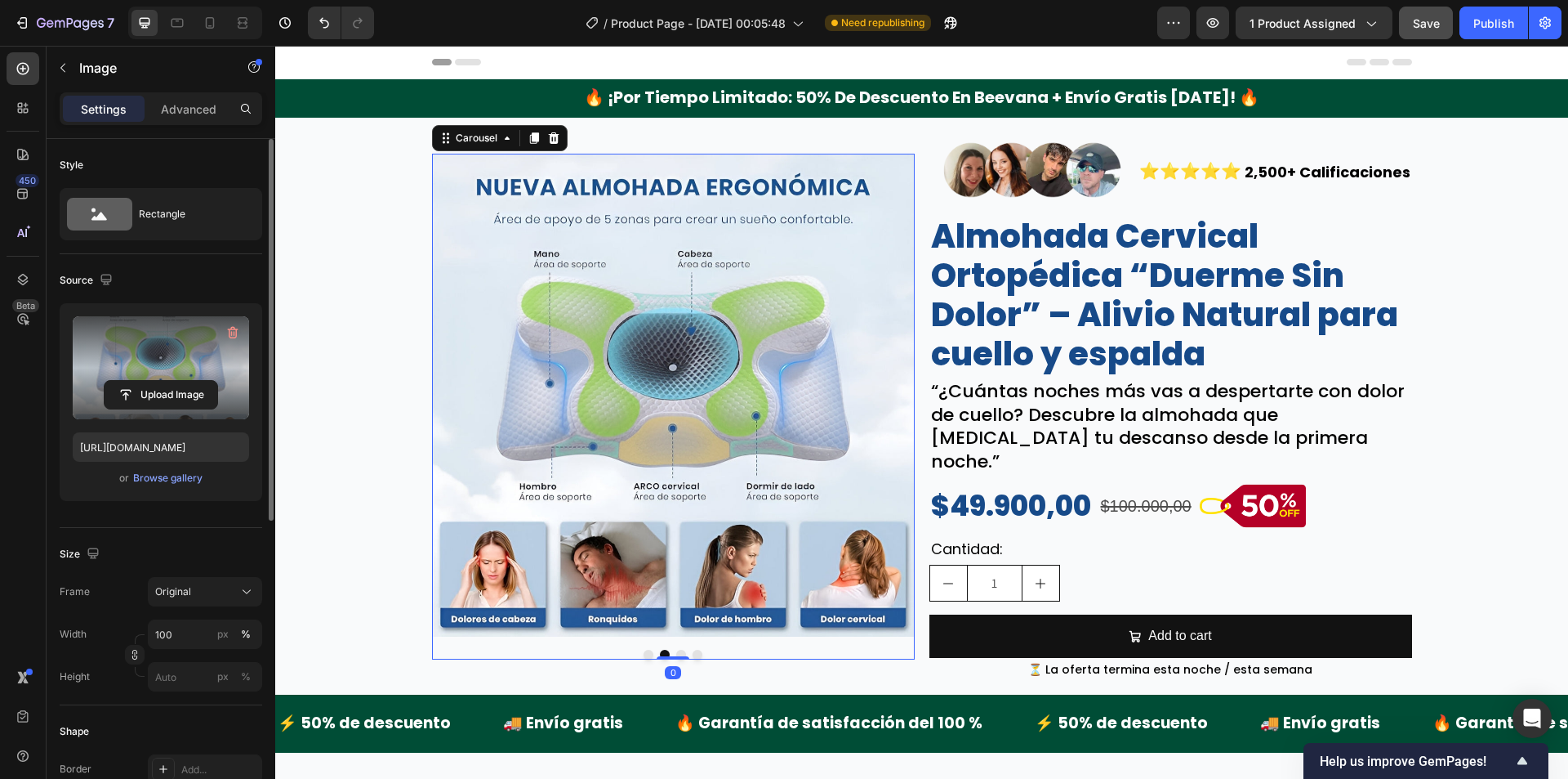
click at [676, 650] on button "Dot" at bounding box center [681, 655] width 10 height 10
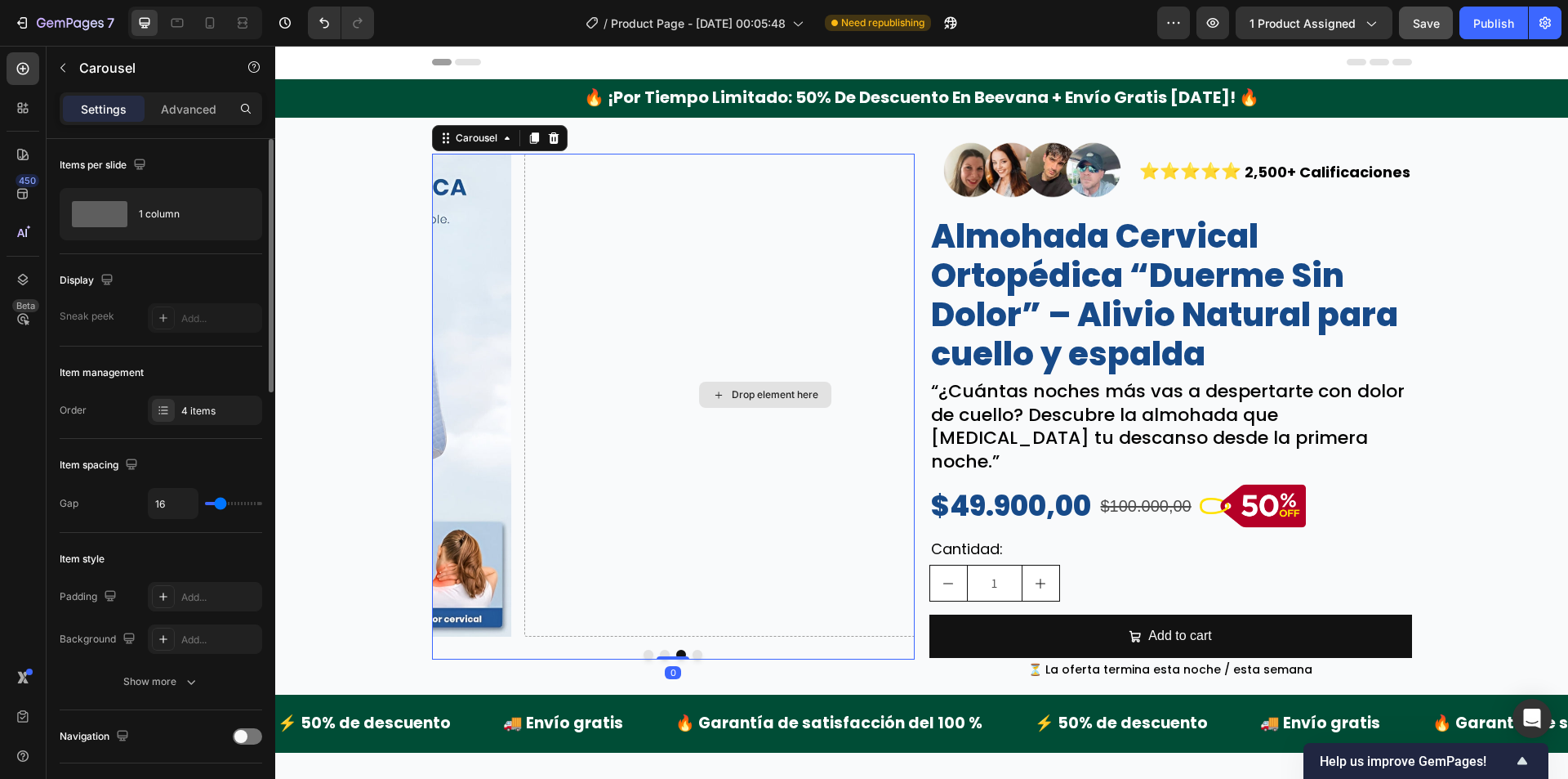
click at [713, 392] on div "Drop element here" at bounding box center [765, 394] width 133 height 26
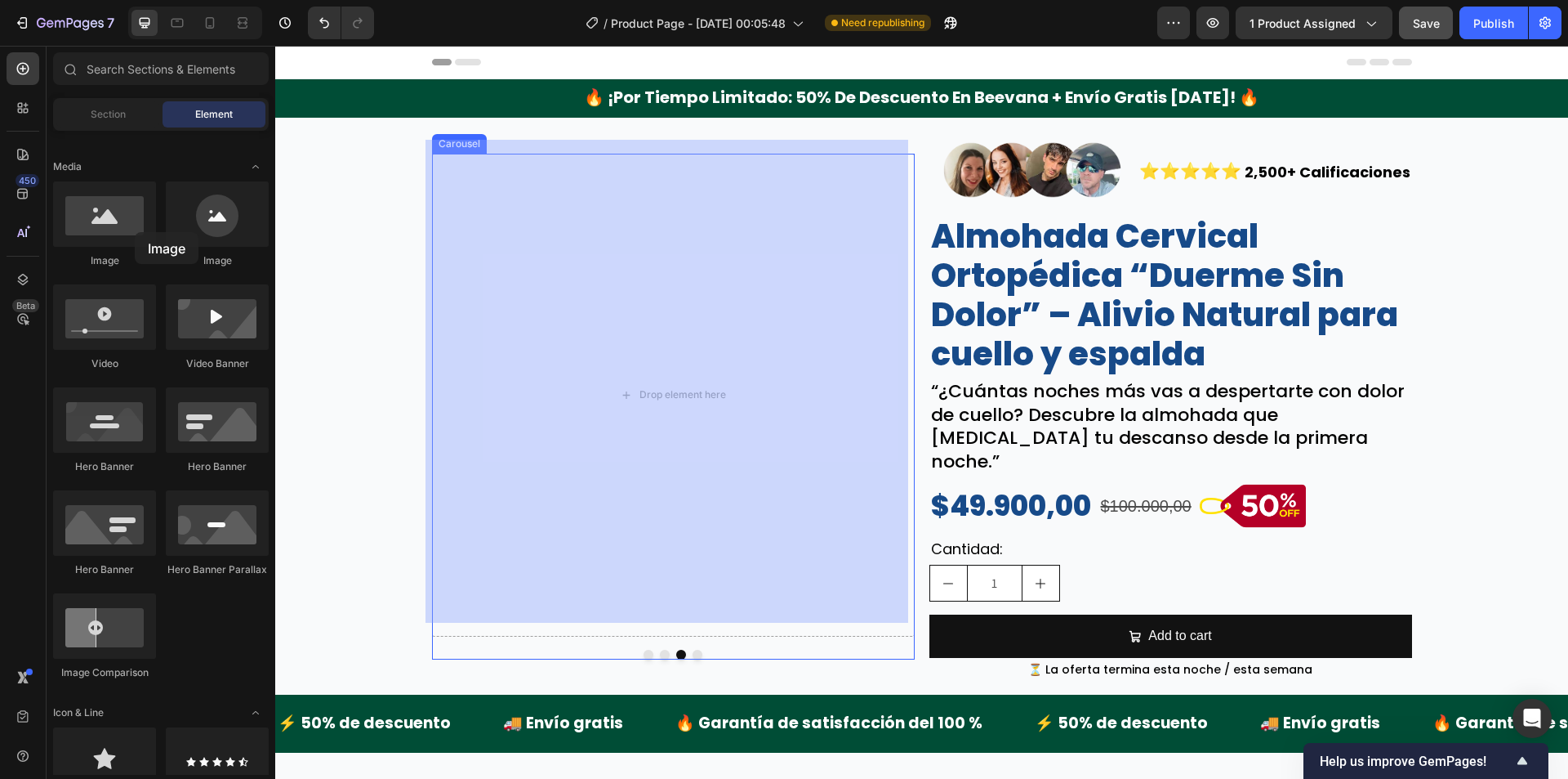
drag, startPoint x: 391, startPoint y: 277, endPoint x: 649, endPoint y: 376, distance: 276.3
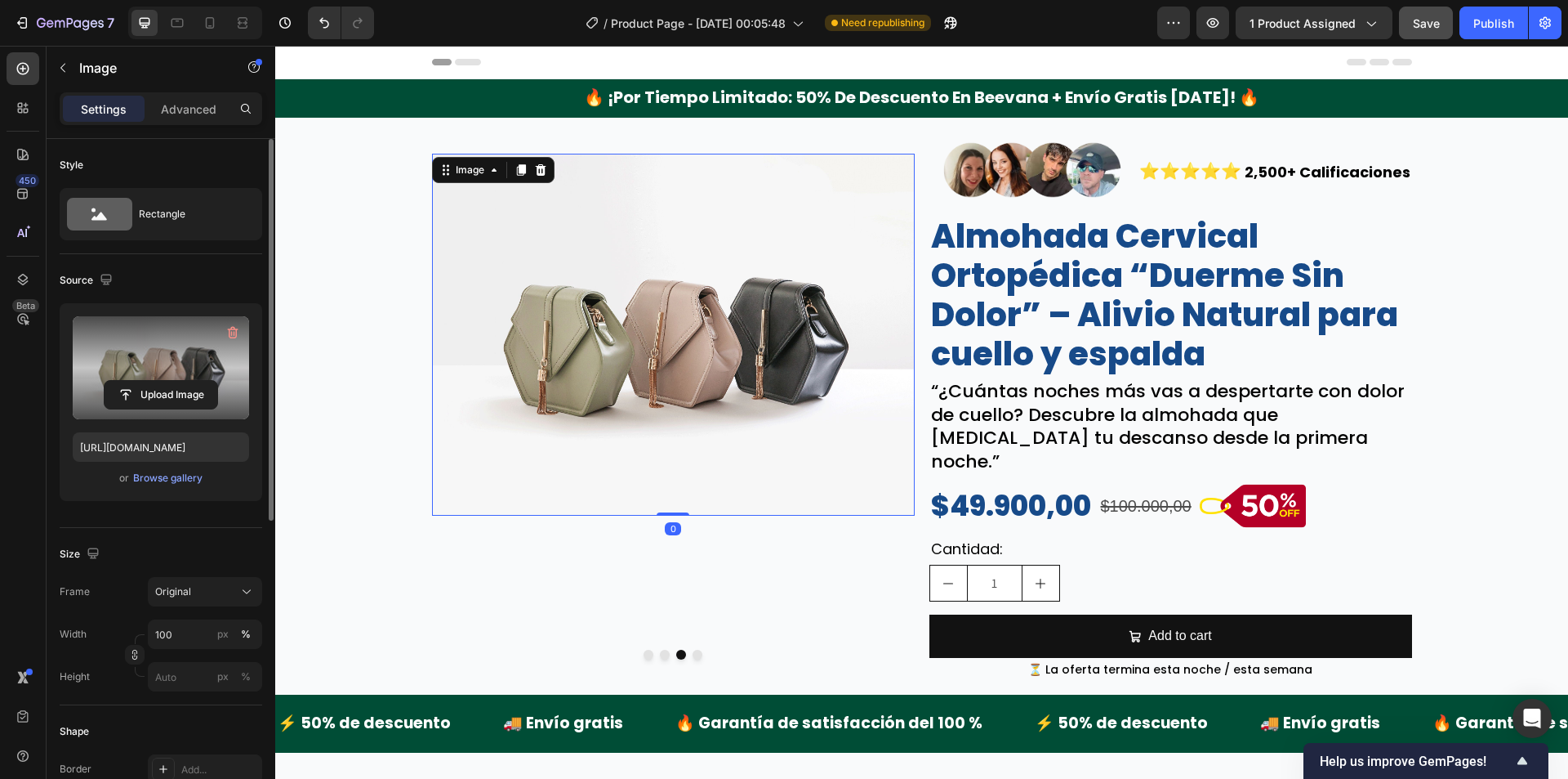
click at [208, 350] on label at bounding box center [161, 368] width 177 height 103
click at [208, 381] on input "file" at bounding box center [161, 394] width 112 height 28
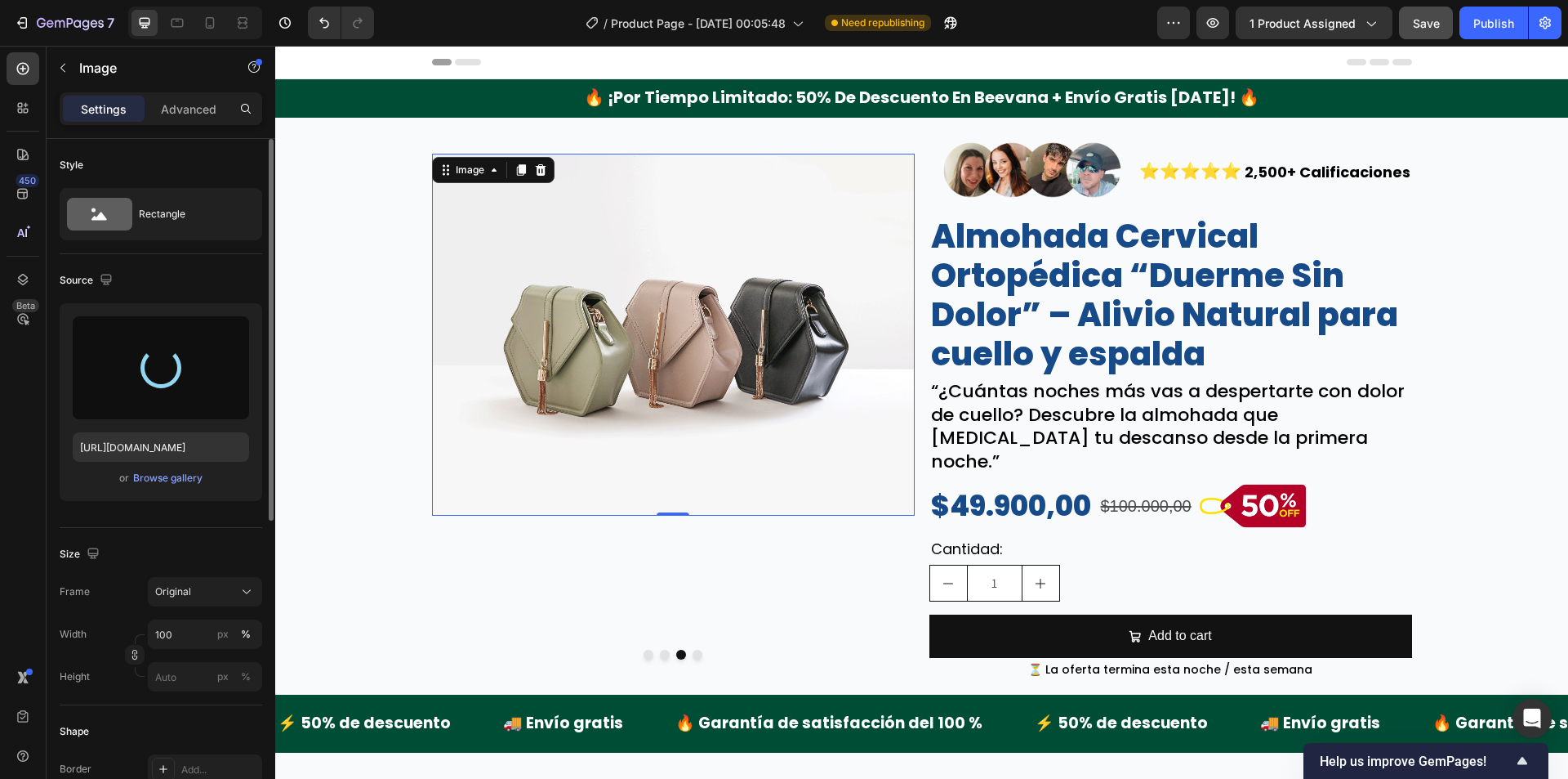
type input "https://cdn.shopify.com/s/files/1/0942/9106/7229/files/gempages_571795456183501…"
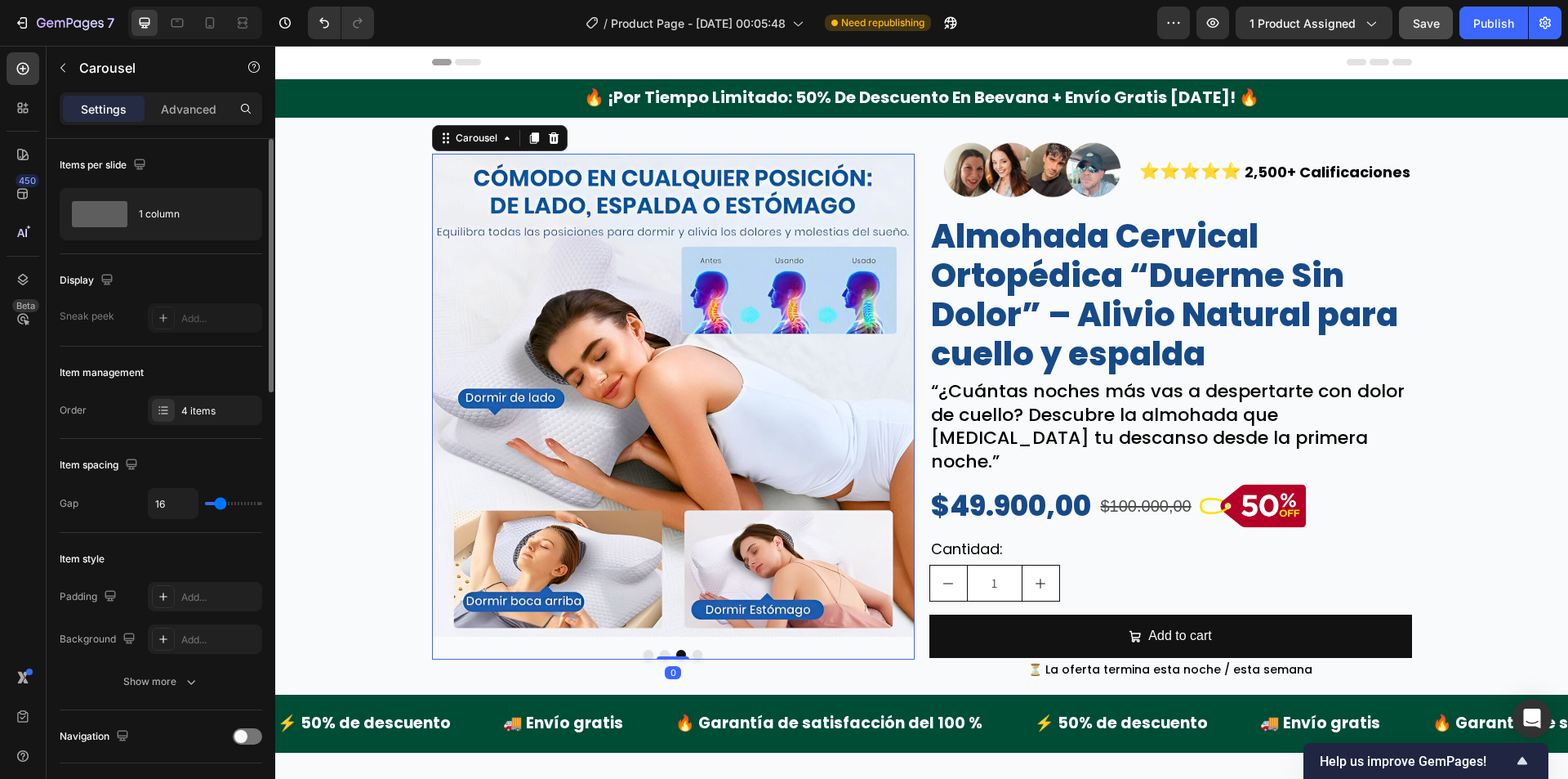
click at [692, 650] on button "Dot" at bounding box center [697, 655] width 10 height 10
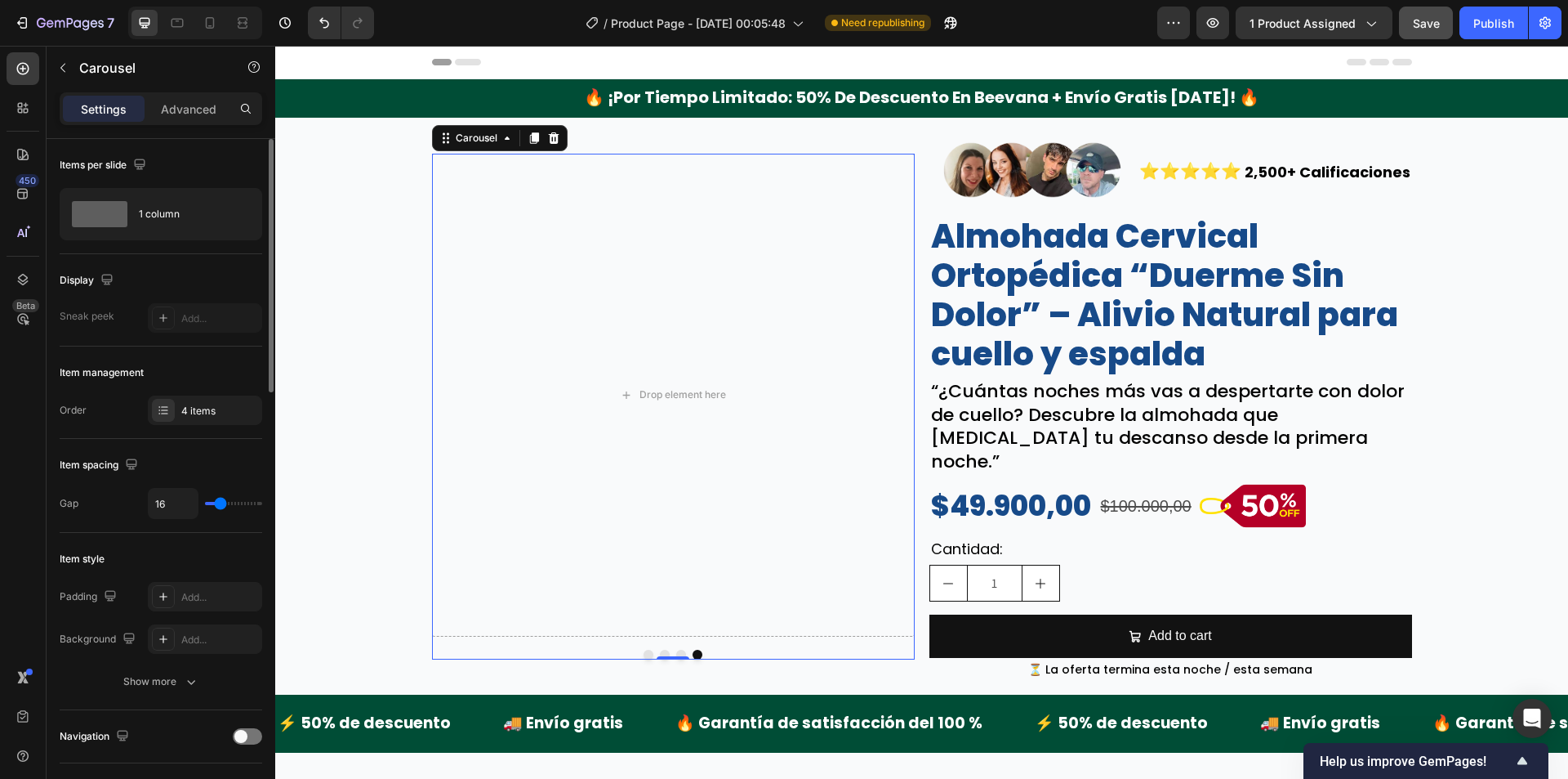
click at [521, 368] on div "Drop element here" at bounding box center [673, 395] width 483 height 483
drag, startPoint x: 697, startPoint y: 365, endPoint x: 676, endPoint y: 381, distance: 26.4
click at [697, 367] on div "Drop element here" at bounding box center [673, 395] width 483 height 483
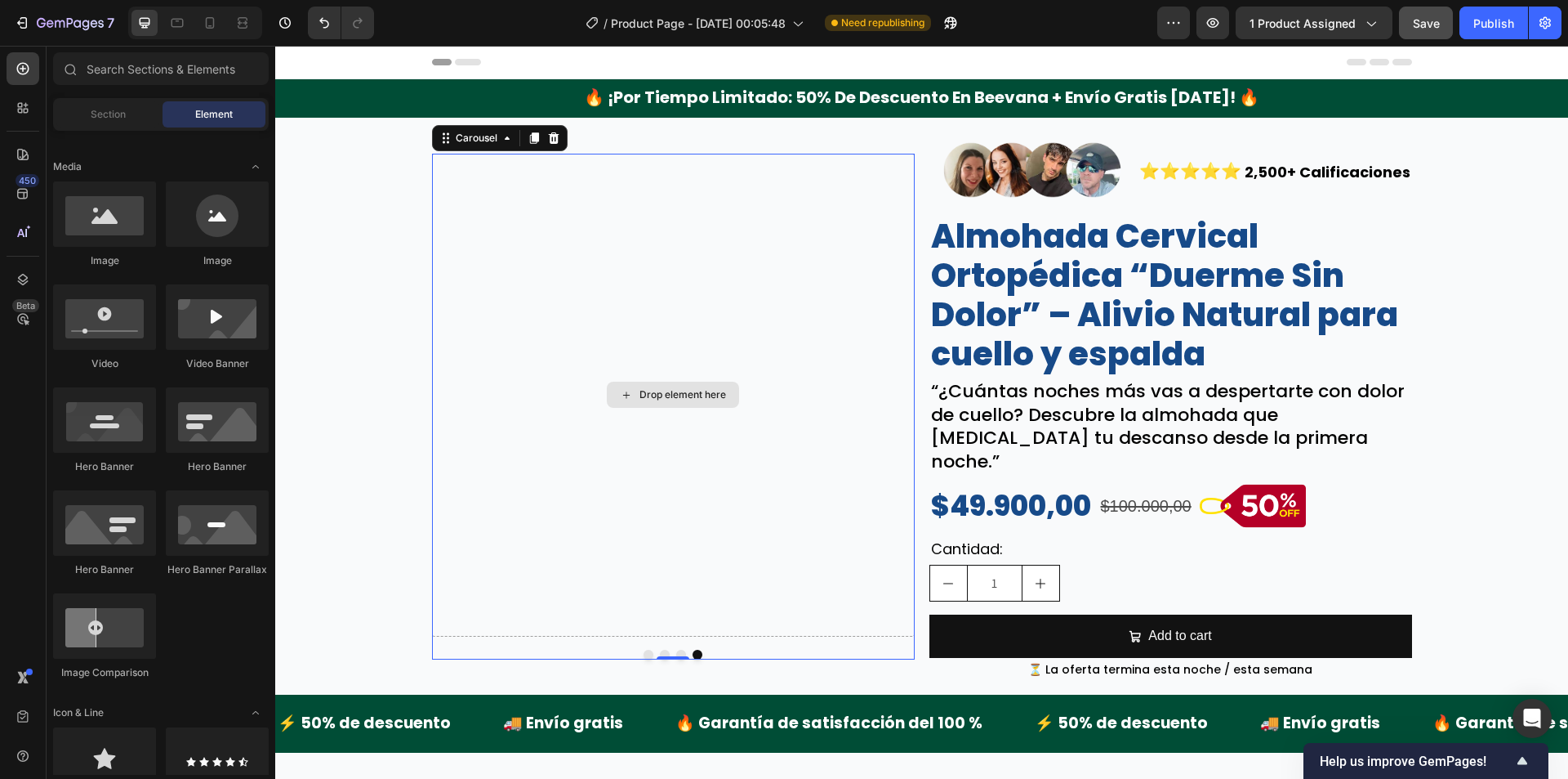
click at [653, 388] on div "Drop element here" at bounding box center [683, 394] width 86 height 13
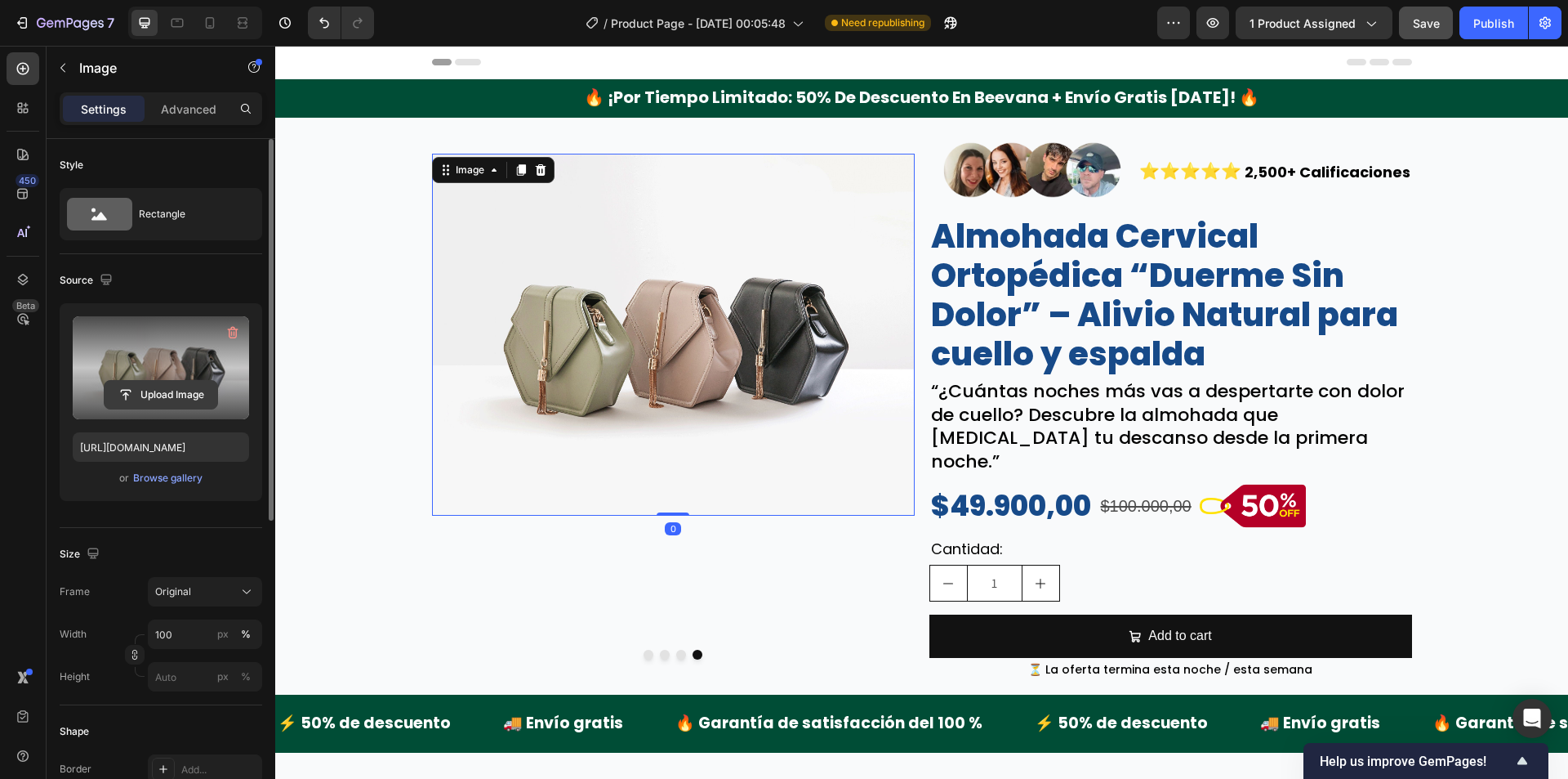
click at [188, 381] on input "file" at bounding box center [161, 394] width 112 height 28
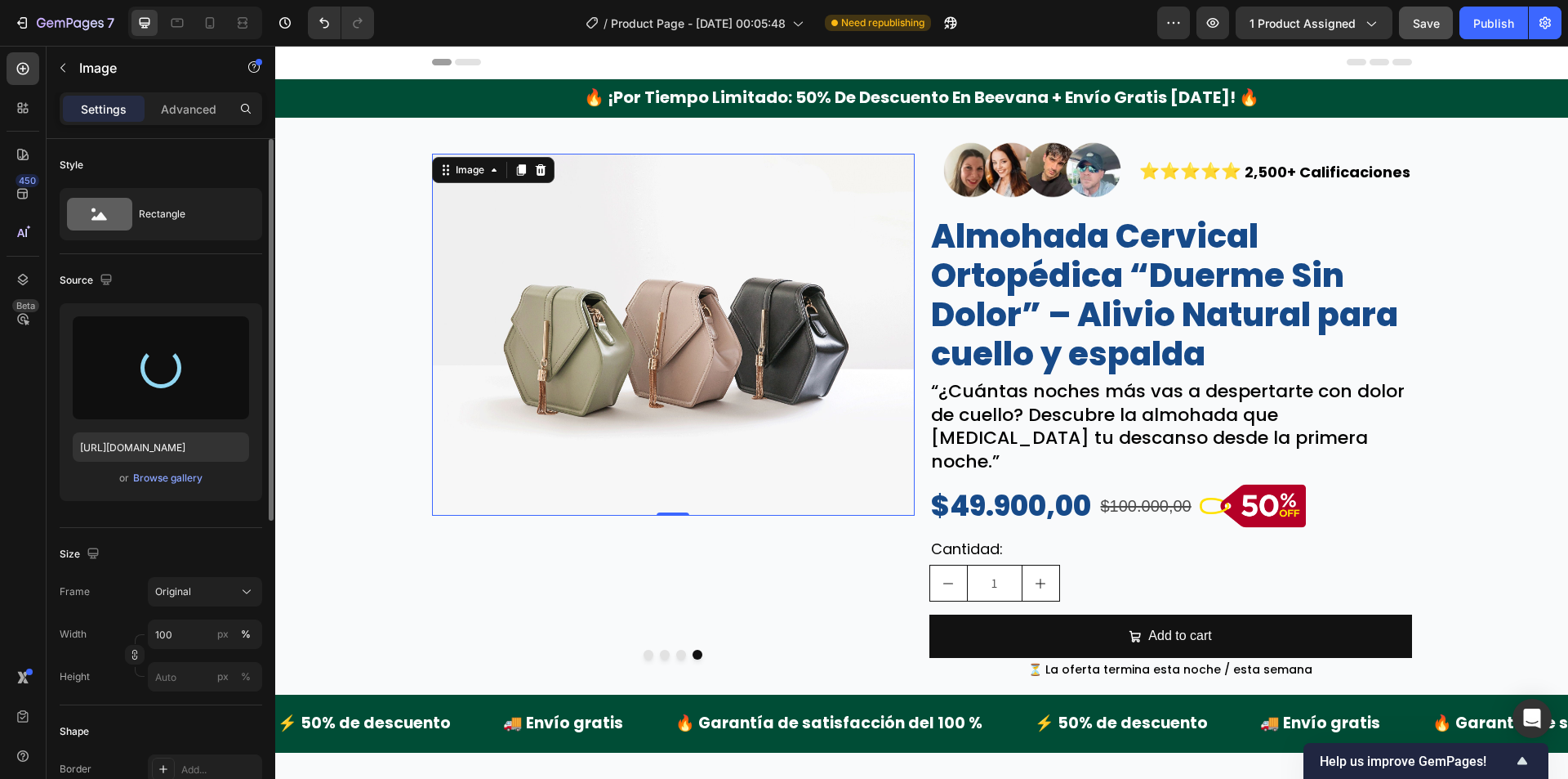
type input "https://cdn.shopify.com/s/files/1/0942/9106/7229/files/gempages_571795456183501…"
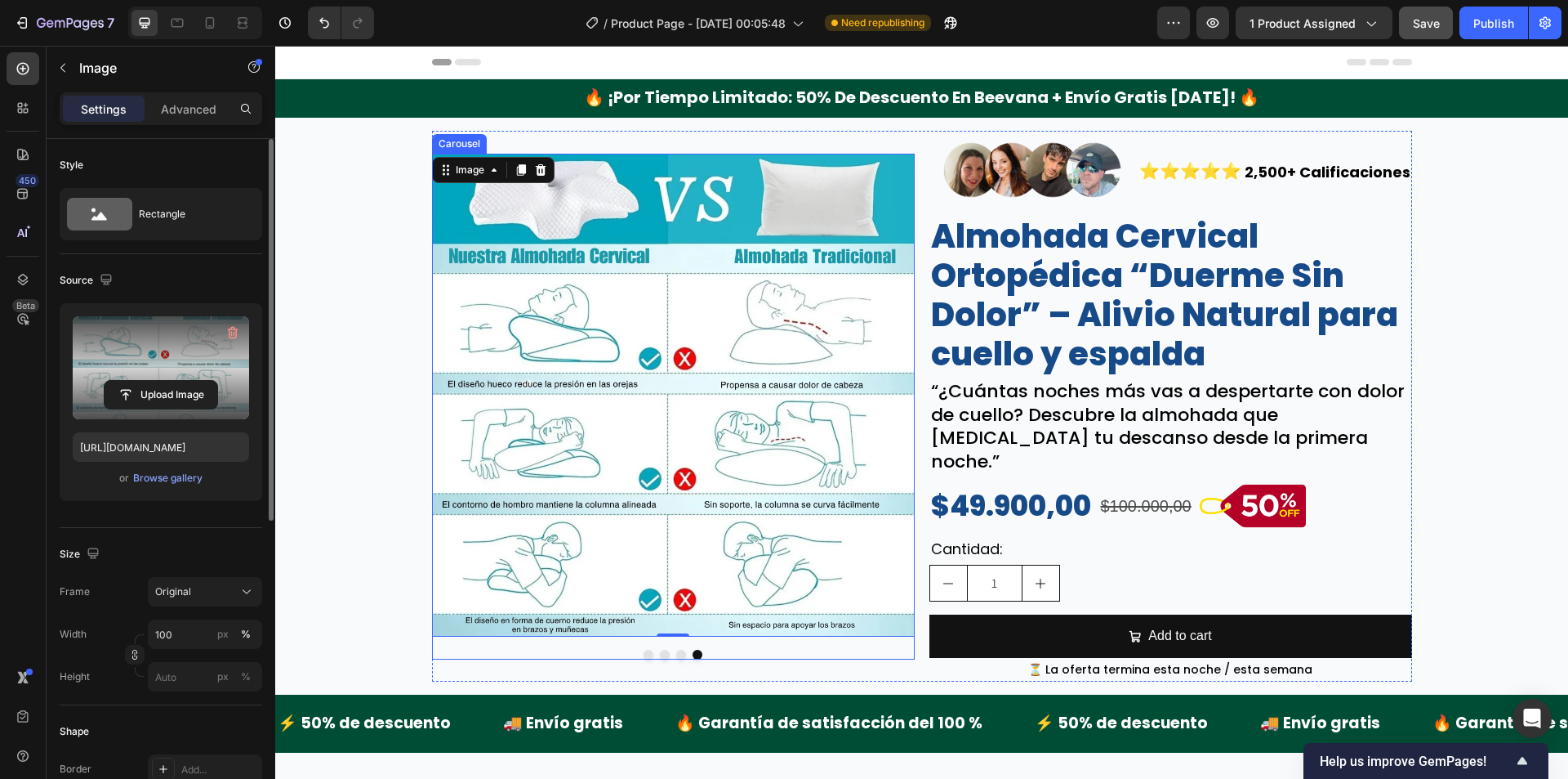
click at [647, 650] on div at bounding box center [673, 655] width 483 height 10
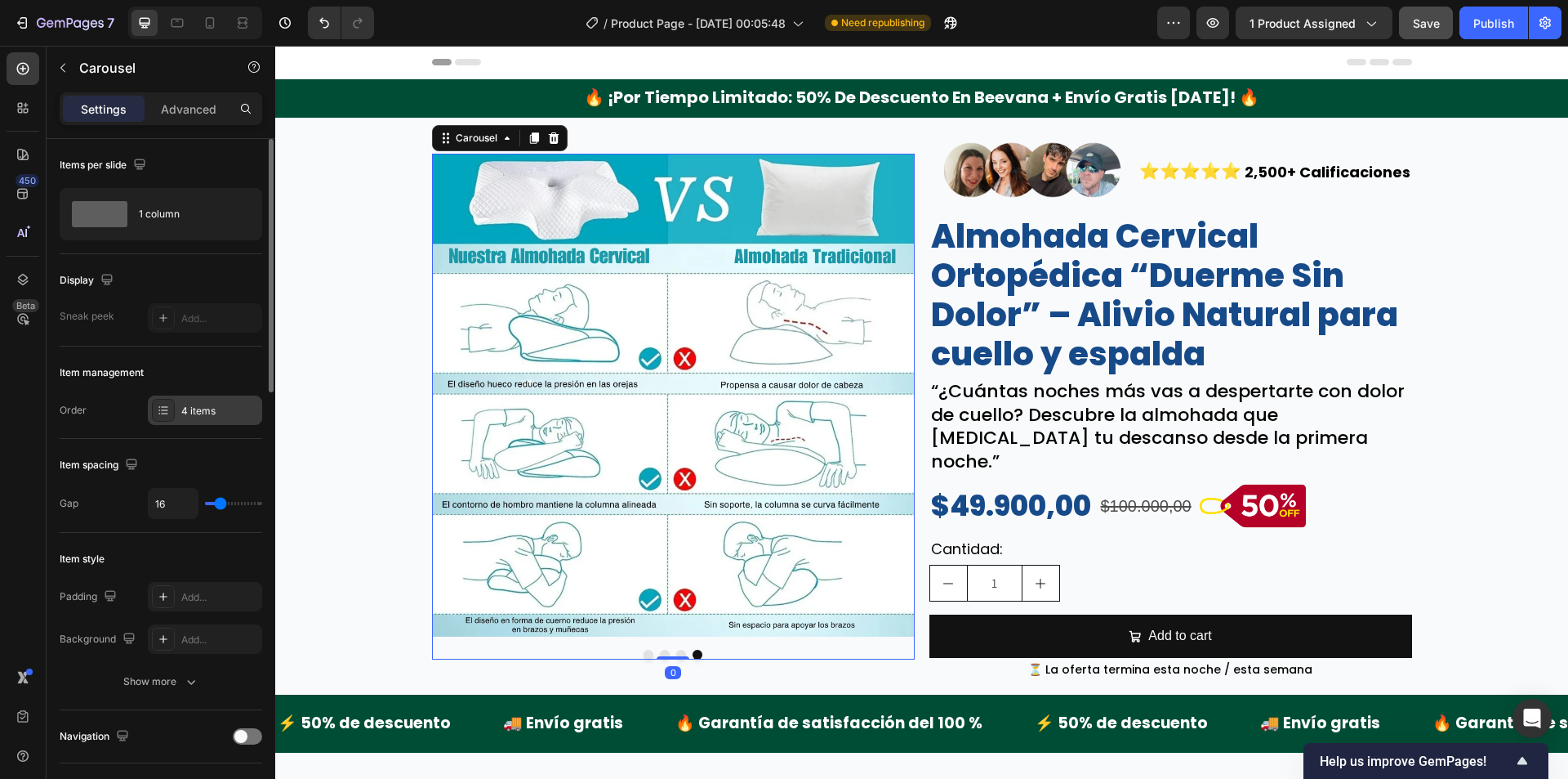
click at [199, 415] on div "4 items" at bounding box center [219, 410] width 77 height 14
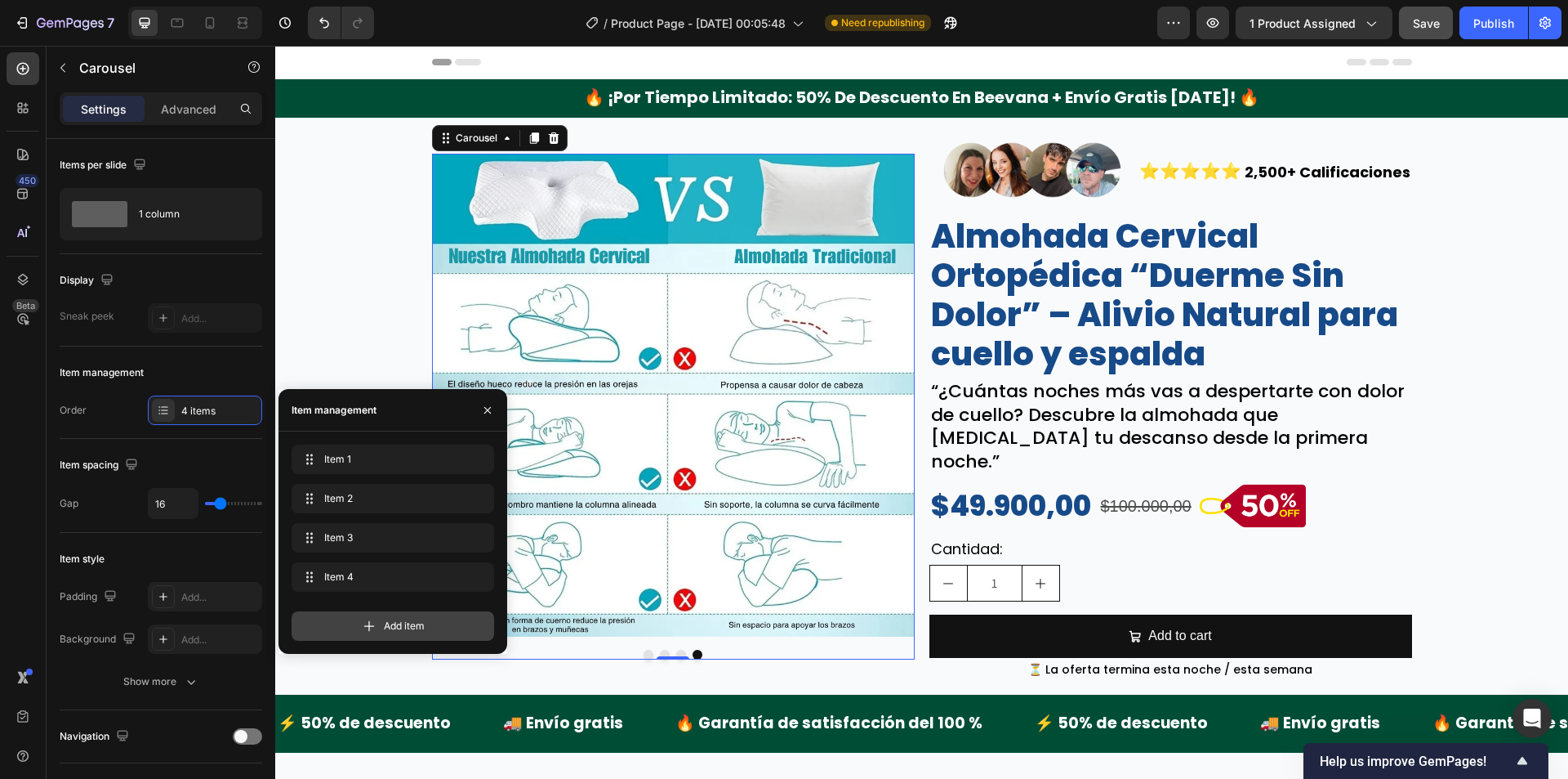
click at [341, 614] on div "Add item" at bounding box center [393, 626] width 203 height 30
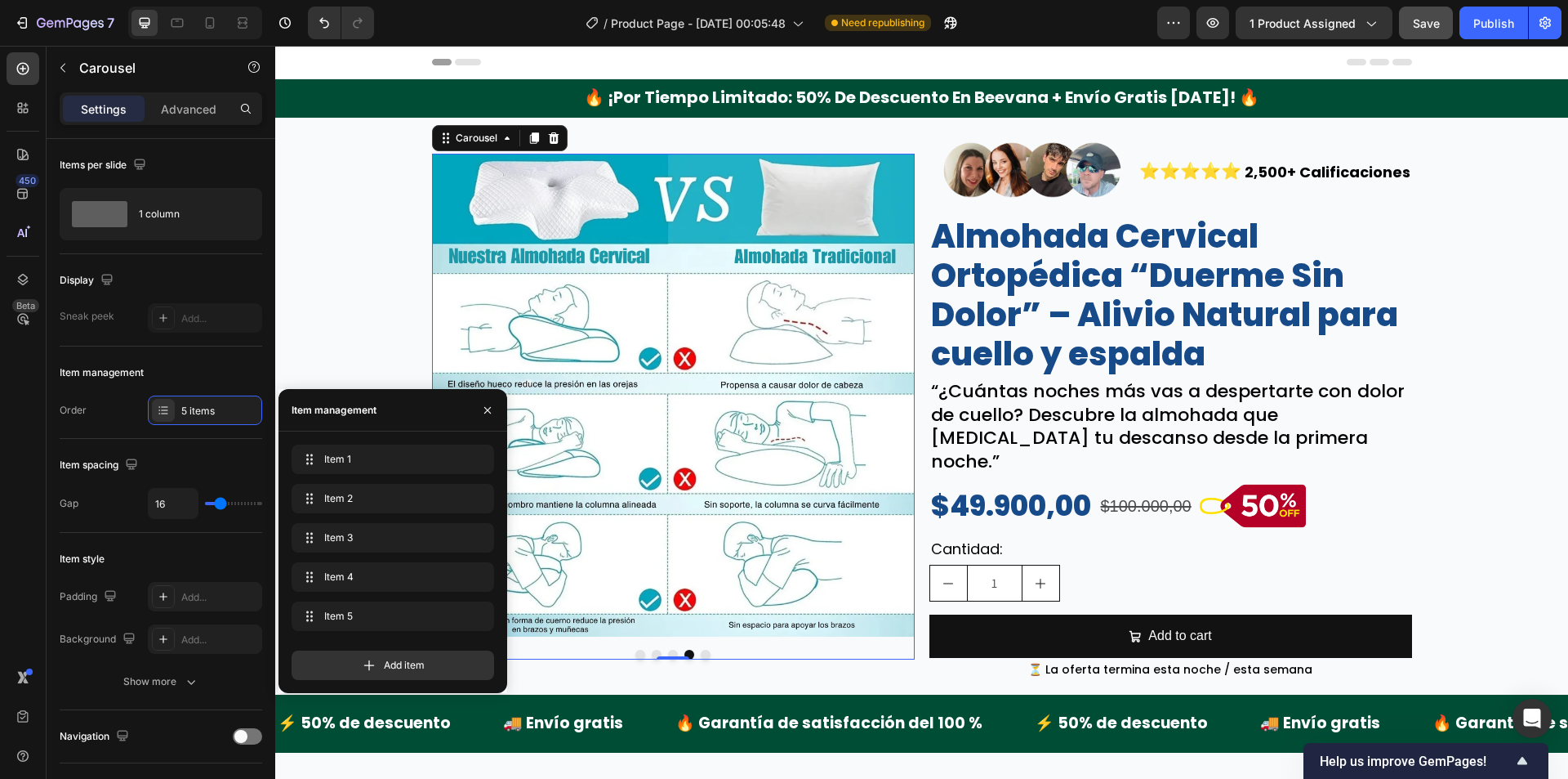
click at [701, 650] on button "Dot" at bounding box center [706, 655] width 10 height 10
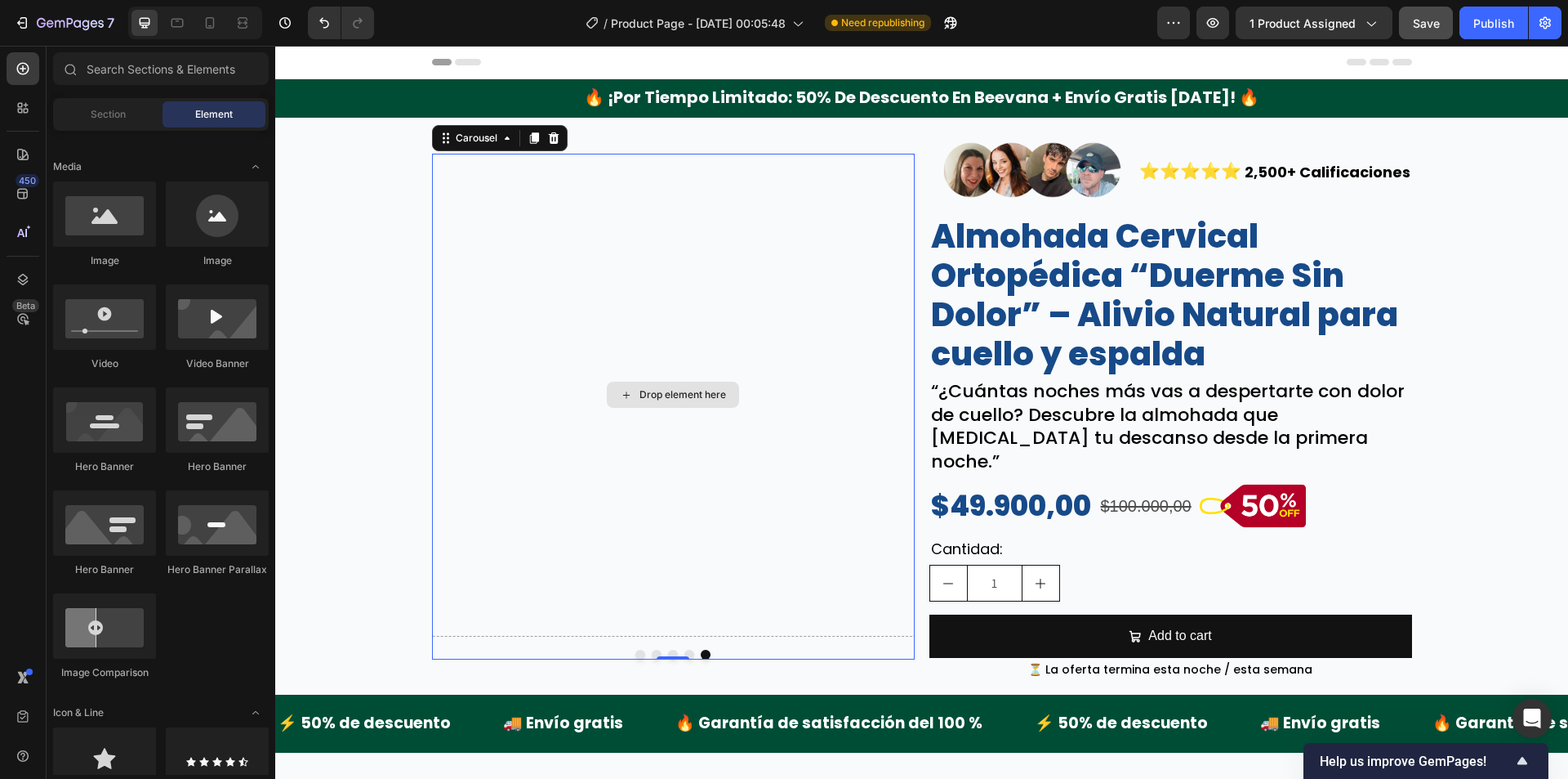
click at [686, 388] on div "Drop element here" at bounding box center [683, 394] width 86 height 13
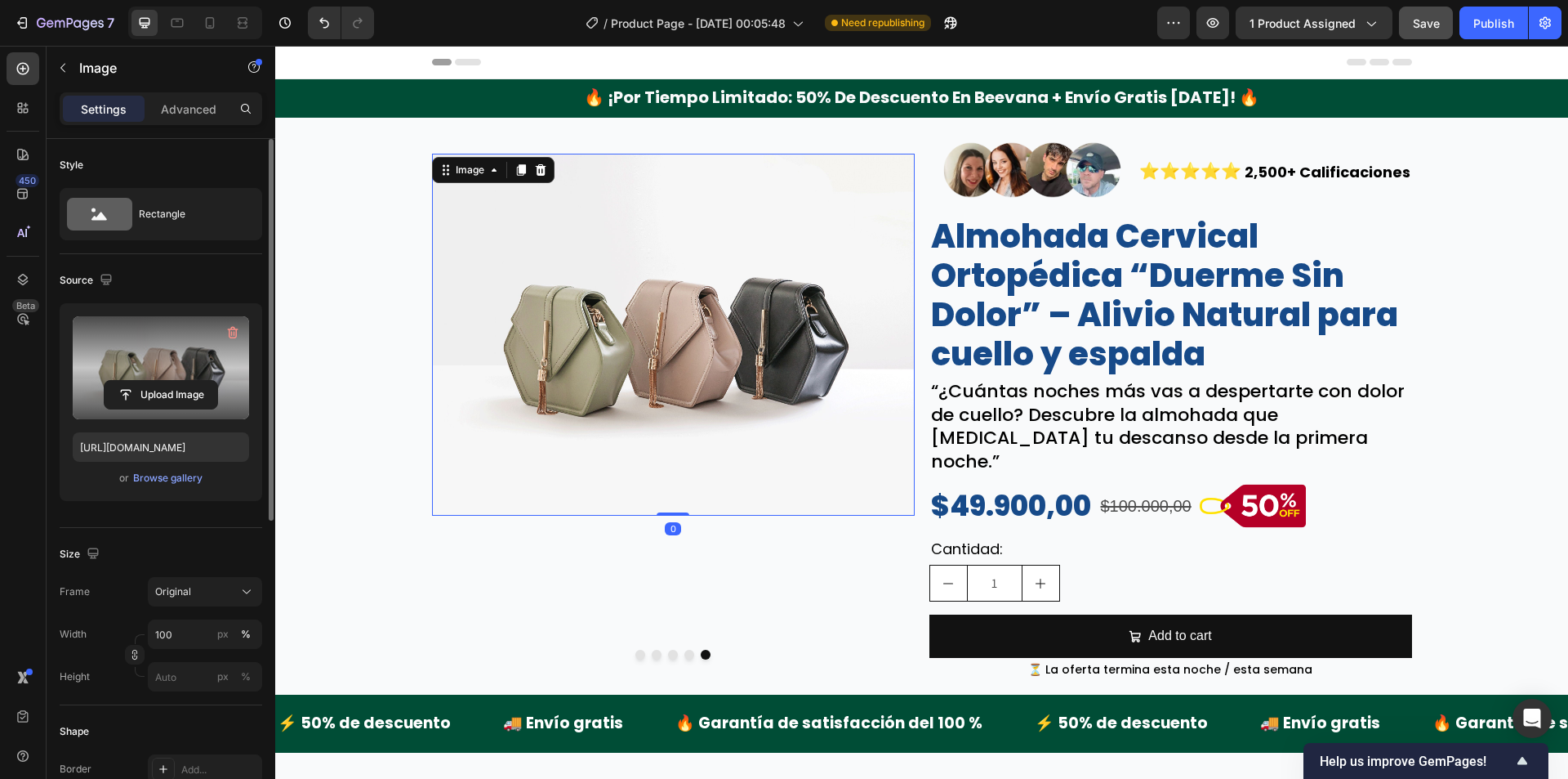
click at [210, 363] on label at bounding box center [161, 368] width 177 height 103
click at [210, 381] on input "file" at bounding box center [161, 394] width 112 height 28
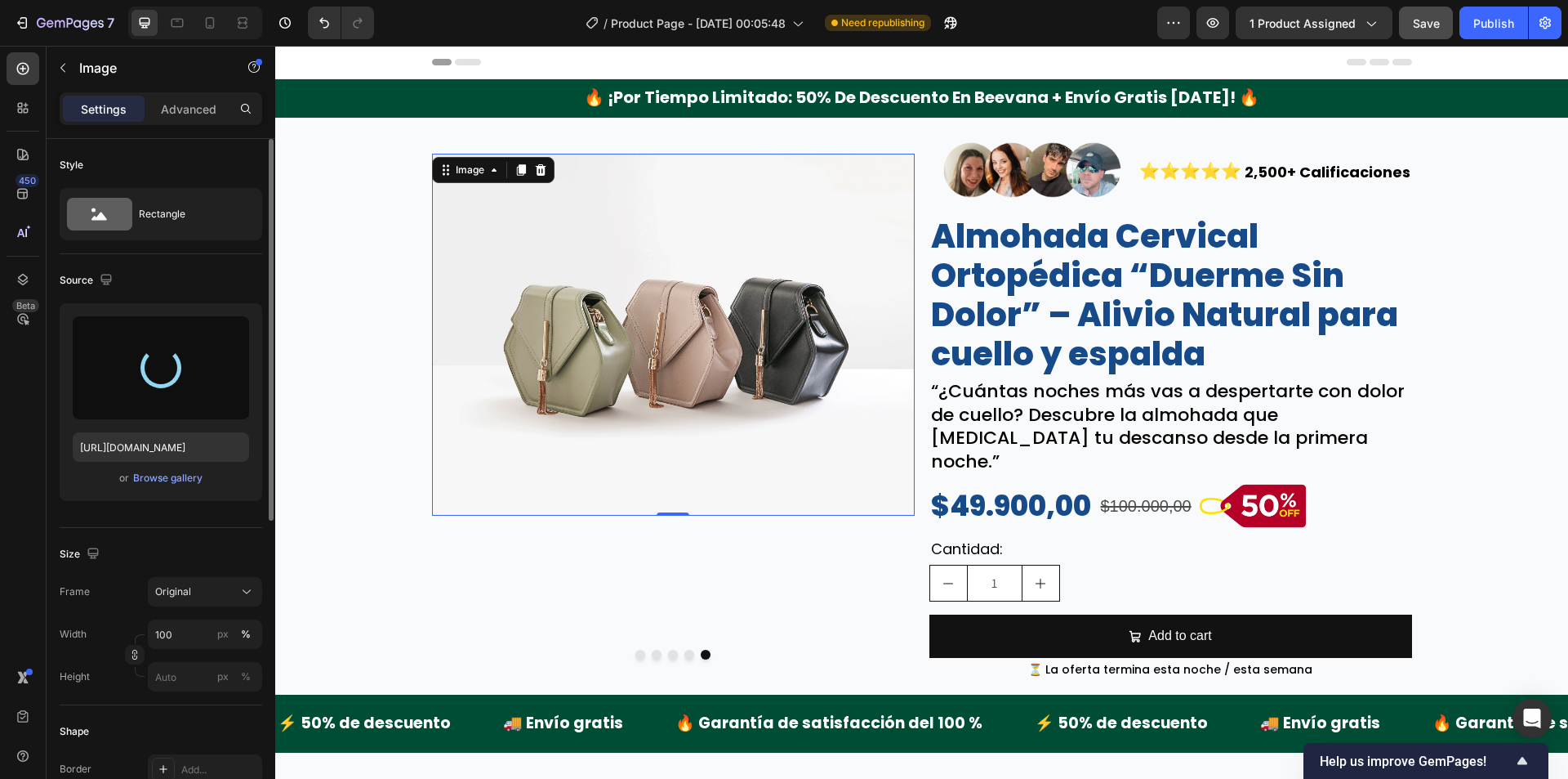
type input "https://cdn.shopify.com/s/files/1/0942/9106/7229/files/gempages_571795456183501…"
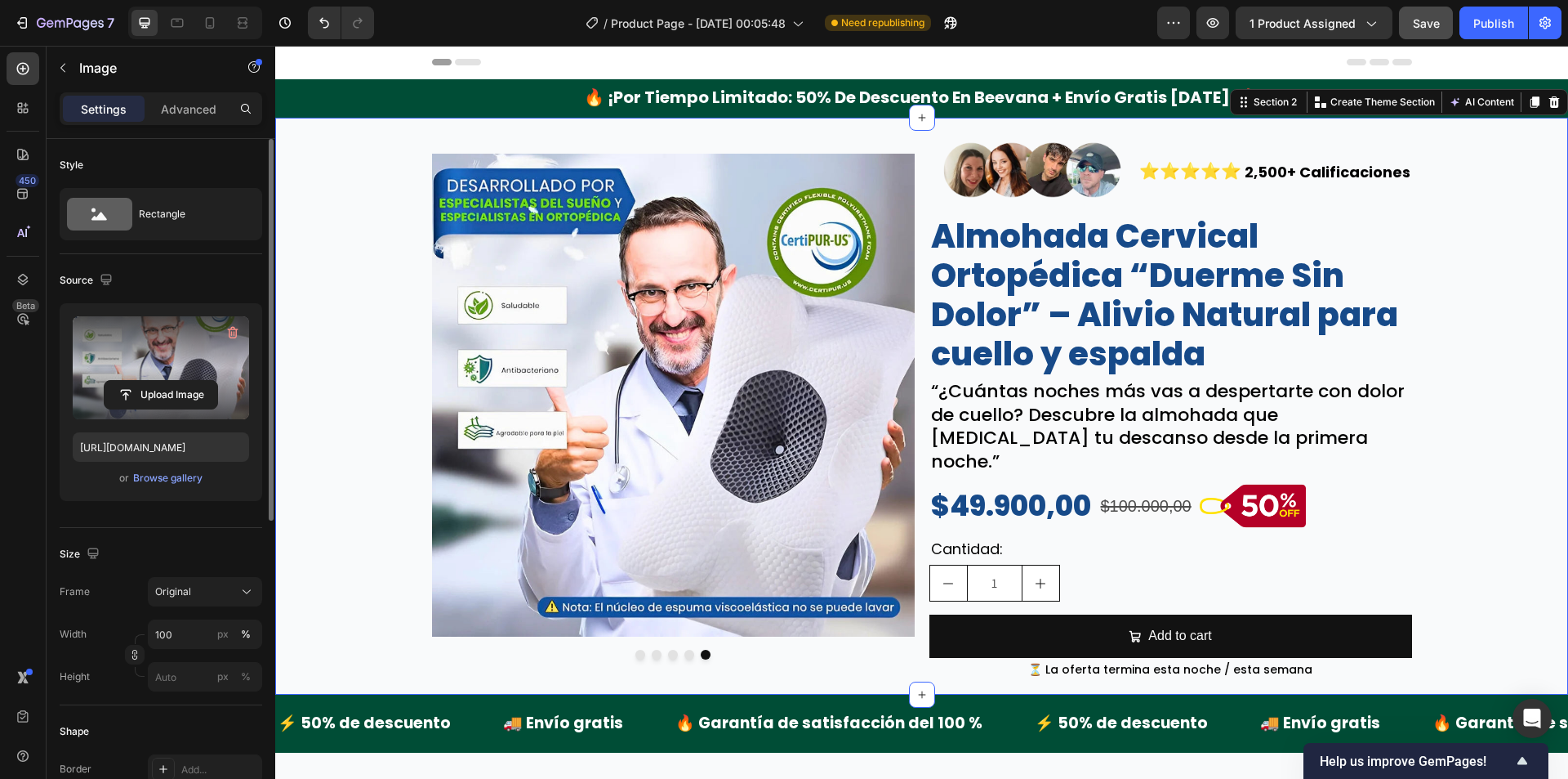
drag, startPoint x: 331, startPoint y: 482, endPoint x: 342, endPoint y: 481, distance: 11.0
click at [332, 482] on div "Image Image Image Image Image Carousel Image ⭐⭐⭐⭐⭐ Text Block 2,500+ Calificaci…" at bounding box center [921, 407] width 1292 height 551
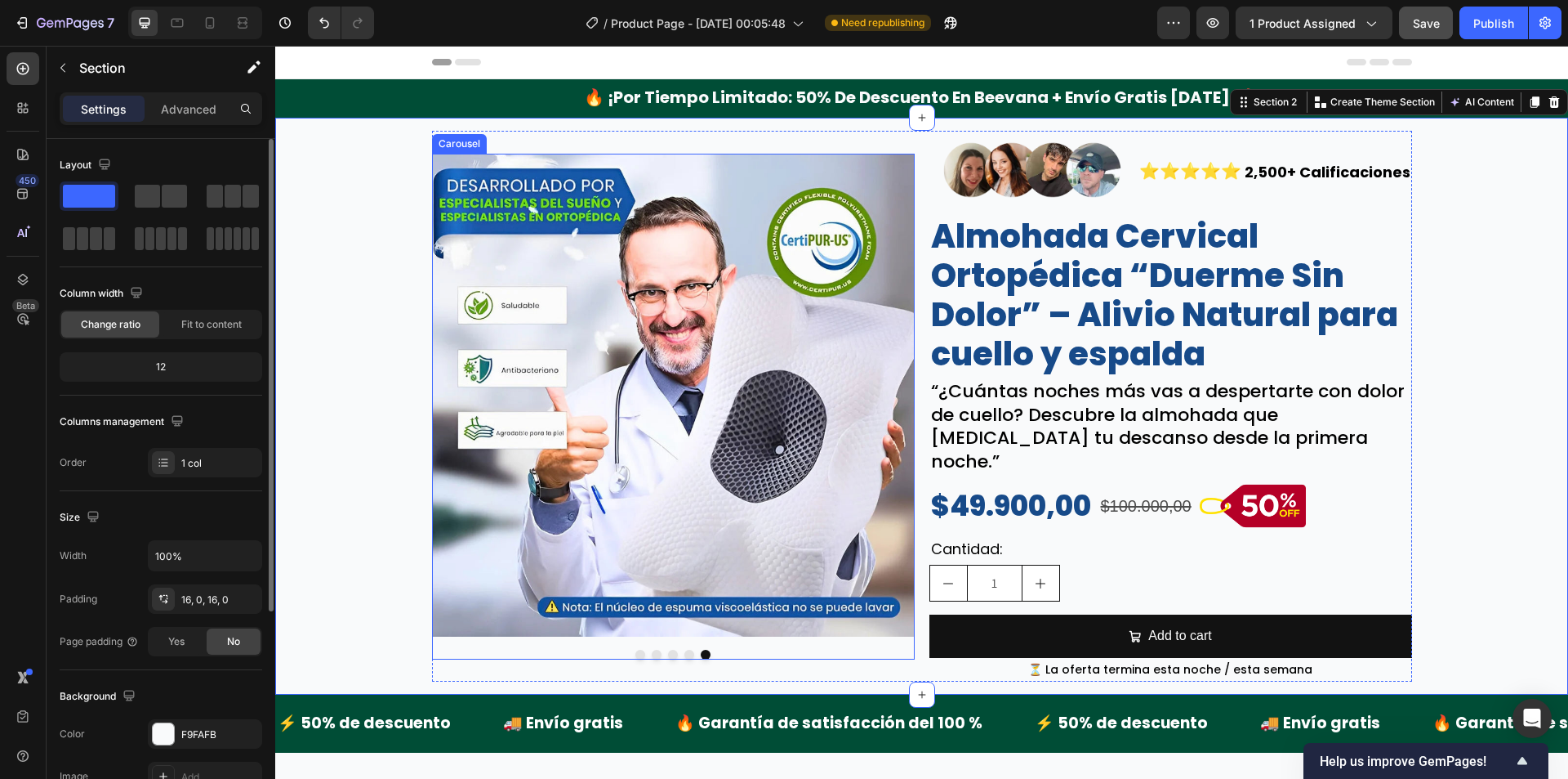
click at [636, 650] on button "Dot" at bounding box center [641, 655] width 10 height 10
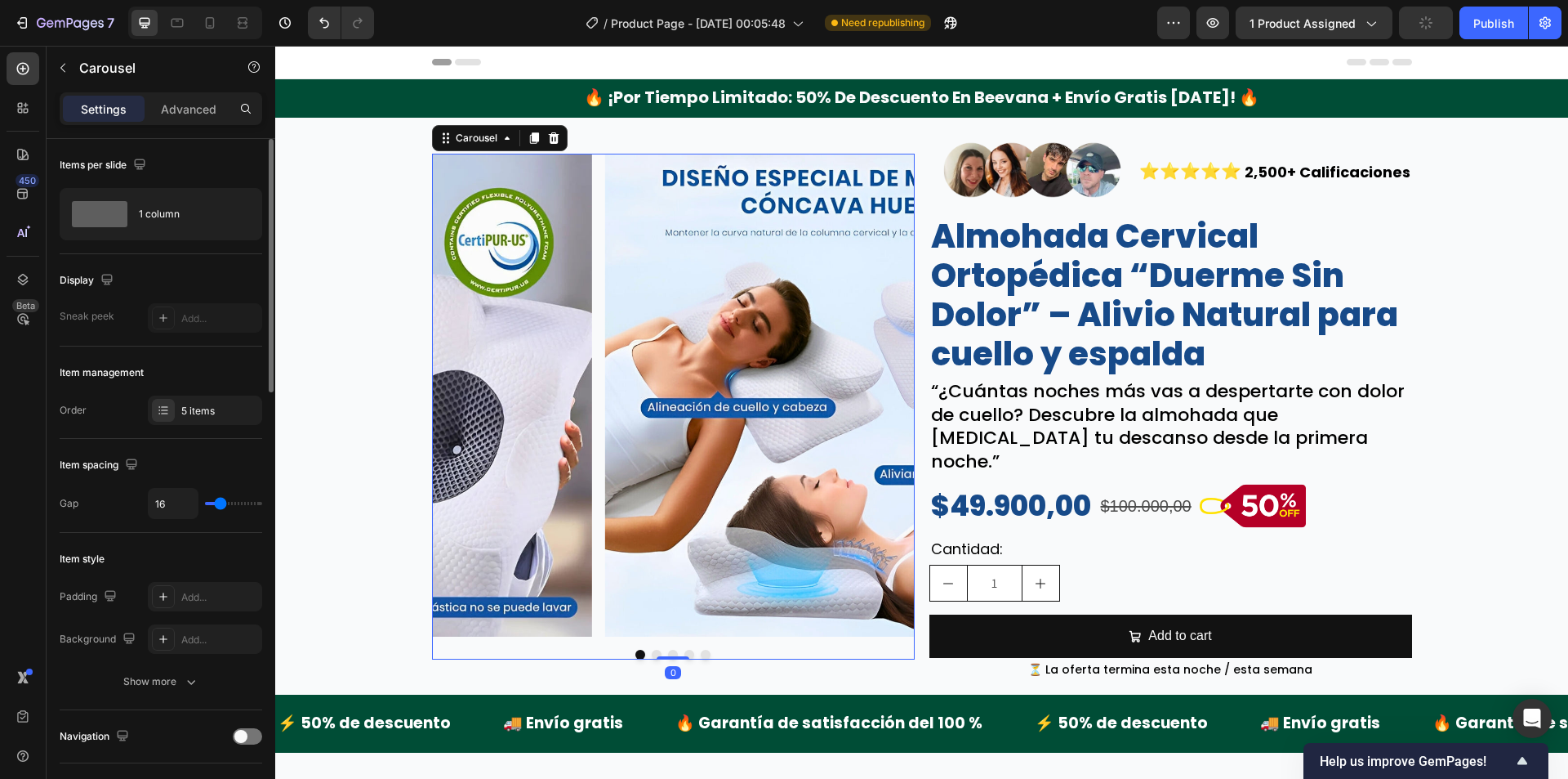
click at [653, 650] on button "Dot" at bounding box center [657, 655] width 10 height 10
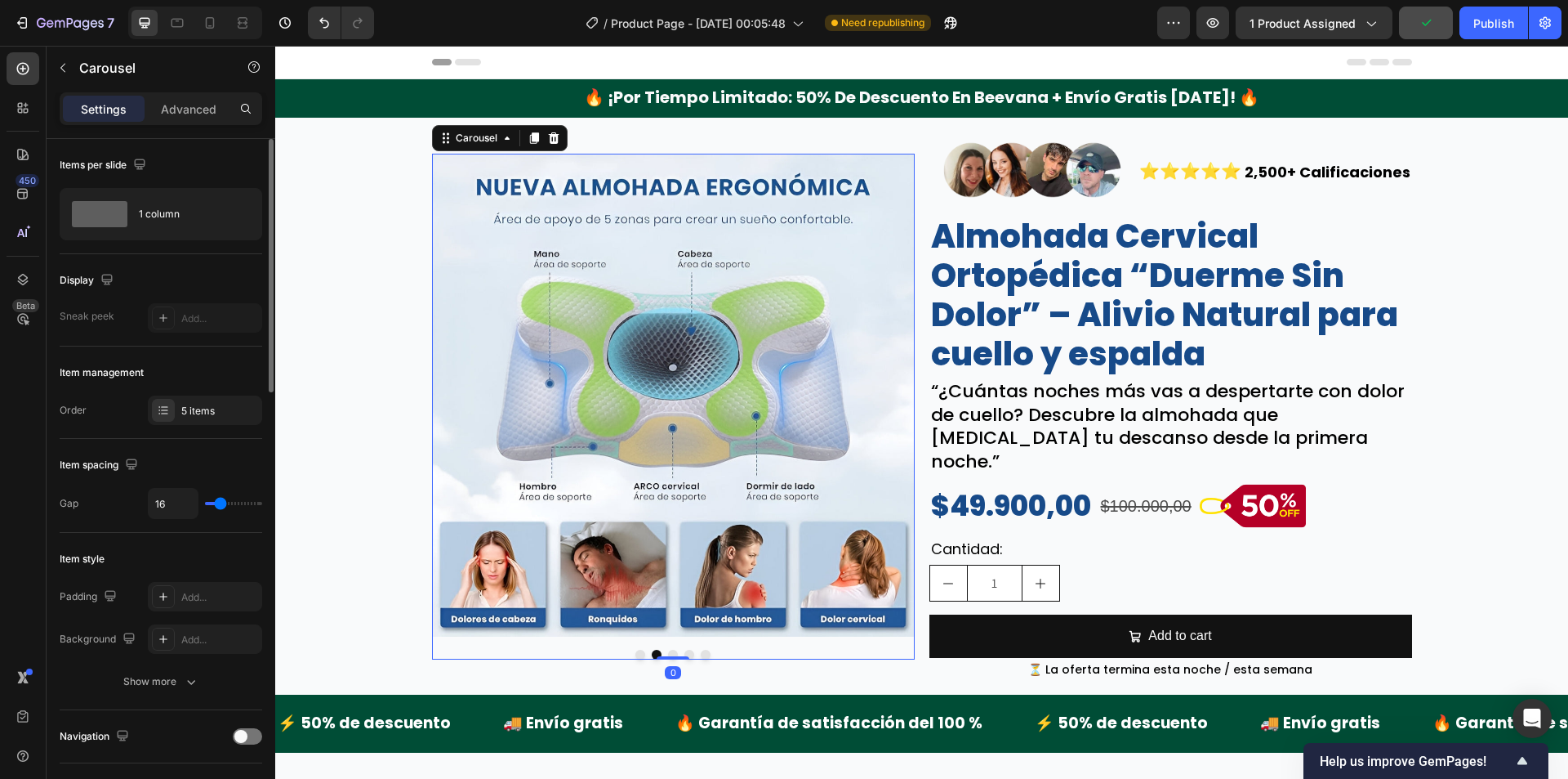
click at [668, 650] on button "Dot" at bounding box center [673, 655] width 10 height 10
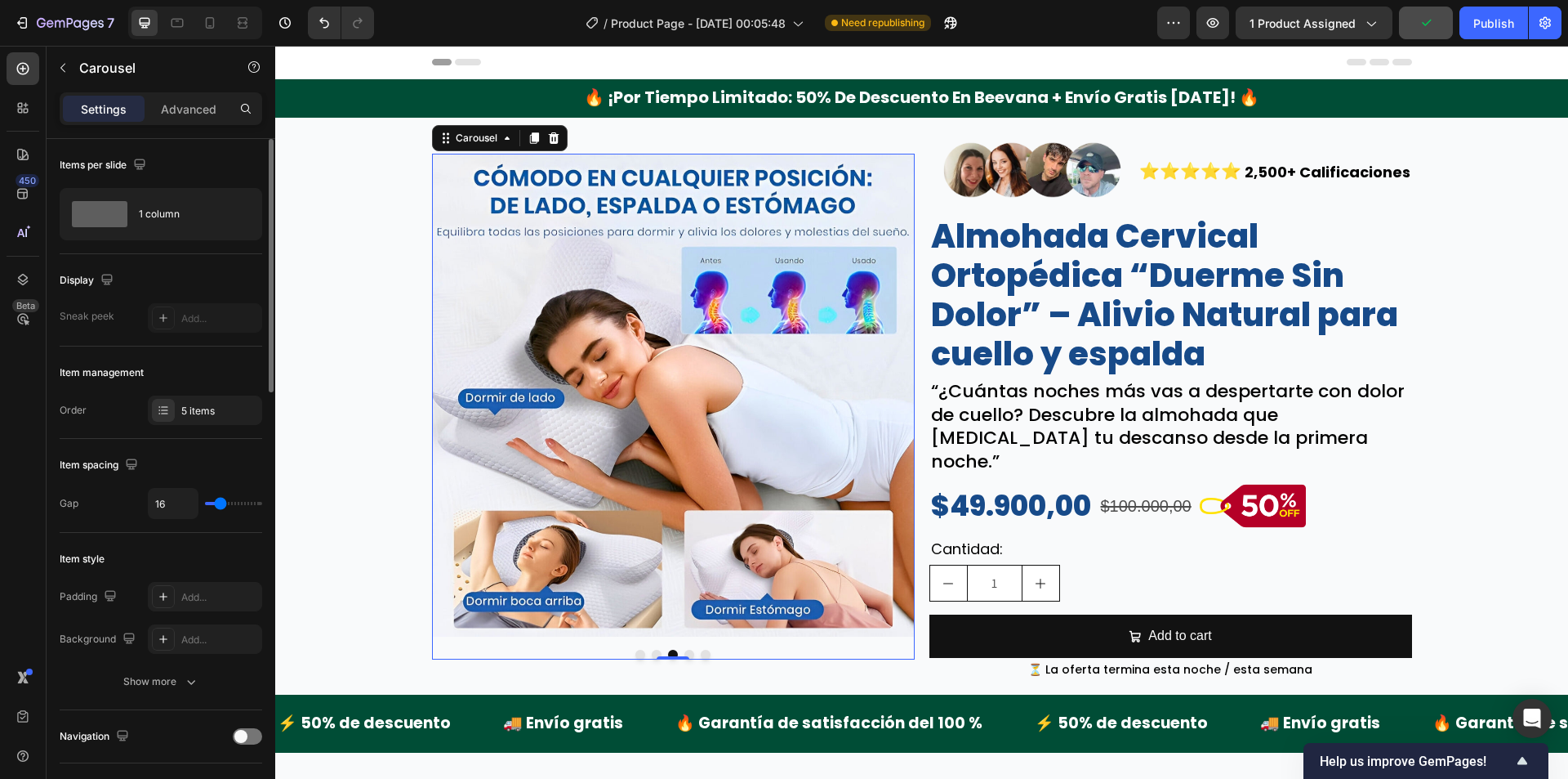
click at [685, 650] on button "Dot" at bounding box center [690, 655] width 10 height 10
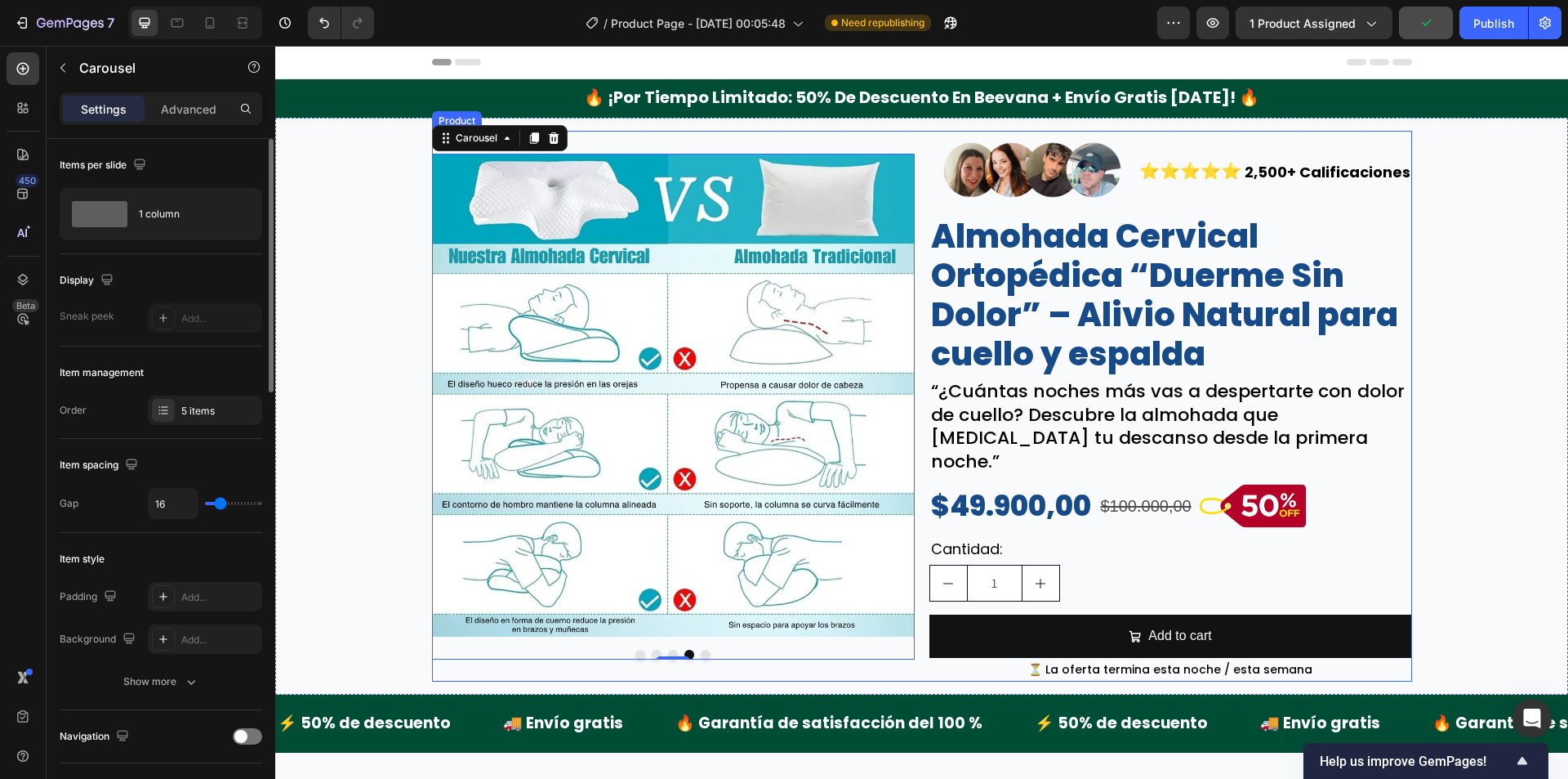
click at [702, 649] on div "Image Image Image Image Image Carousel 0" at bounding box center [673, 407] width 483 height 551
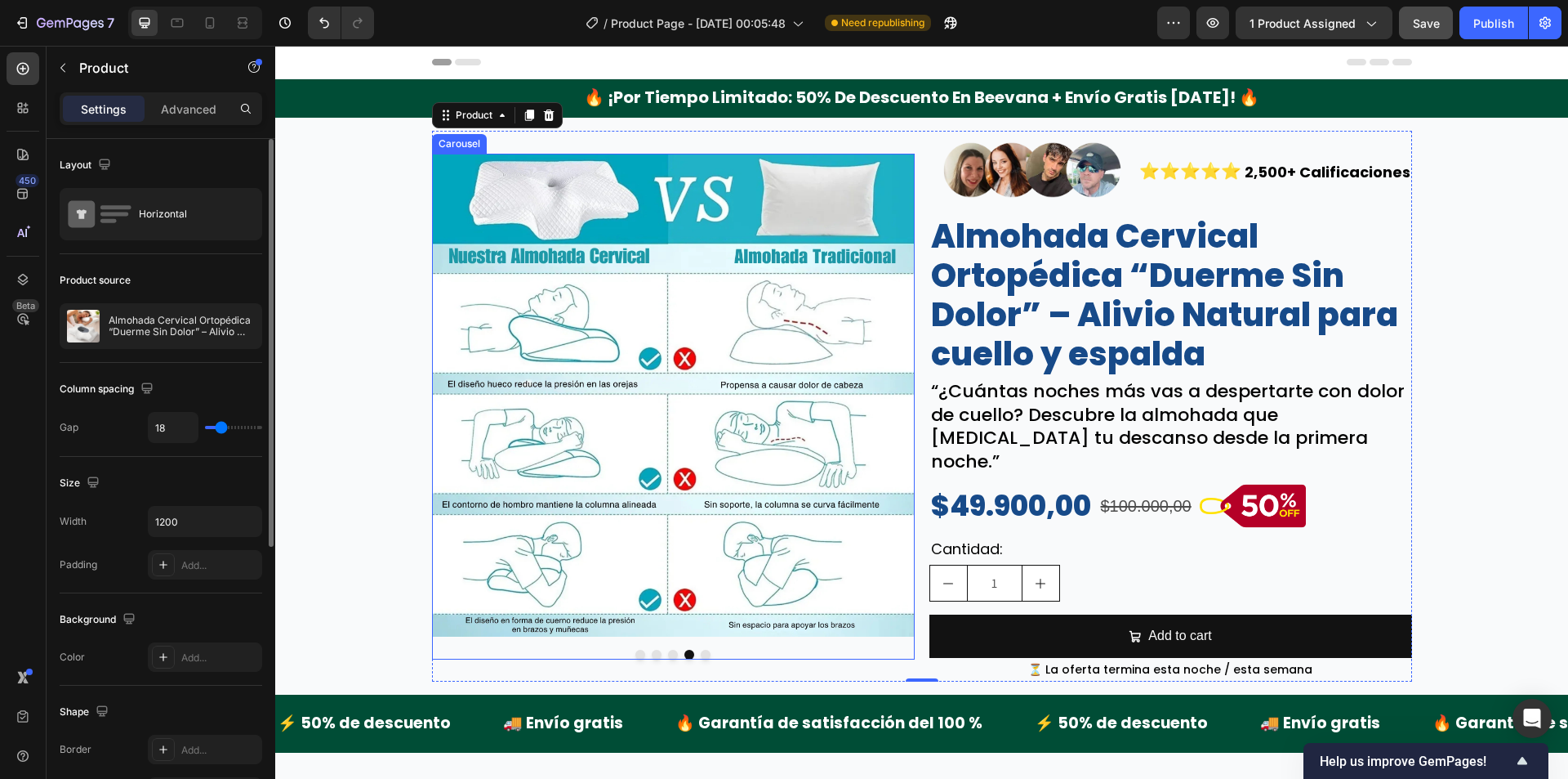
click at [702, 650] on button "Dot" at bounding box center [706, 655] width 10 height 10
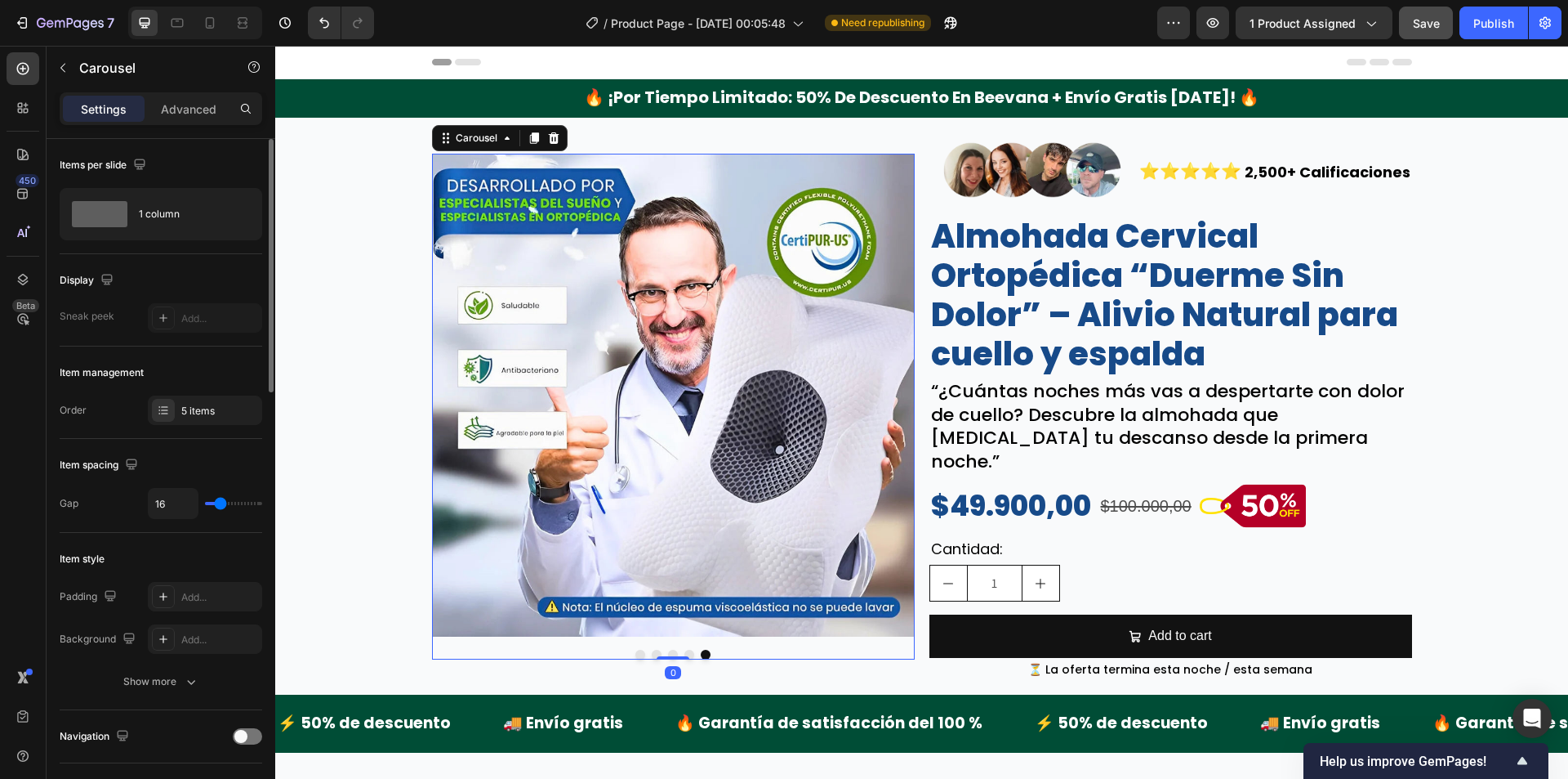
click at [636, 650] on button "Dot" at bounding box center [641, 655] width 10 height 10
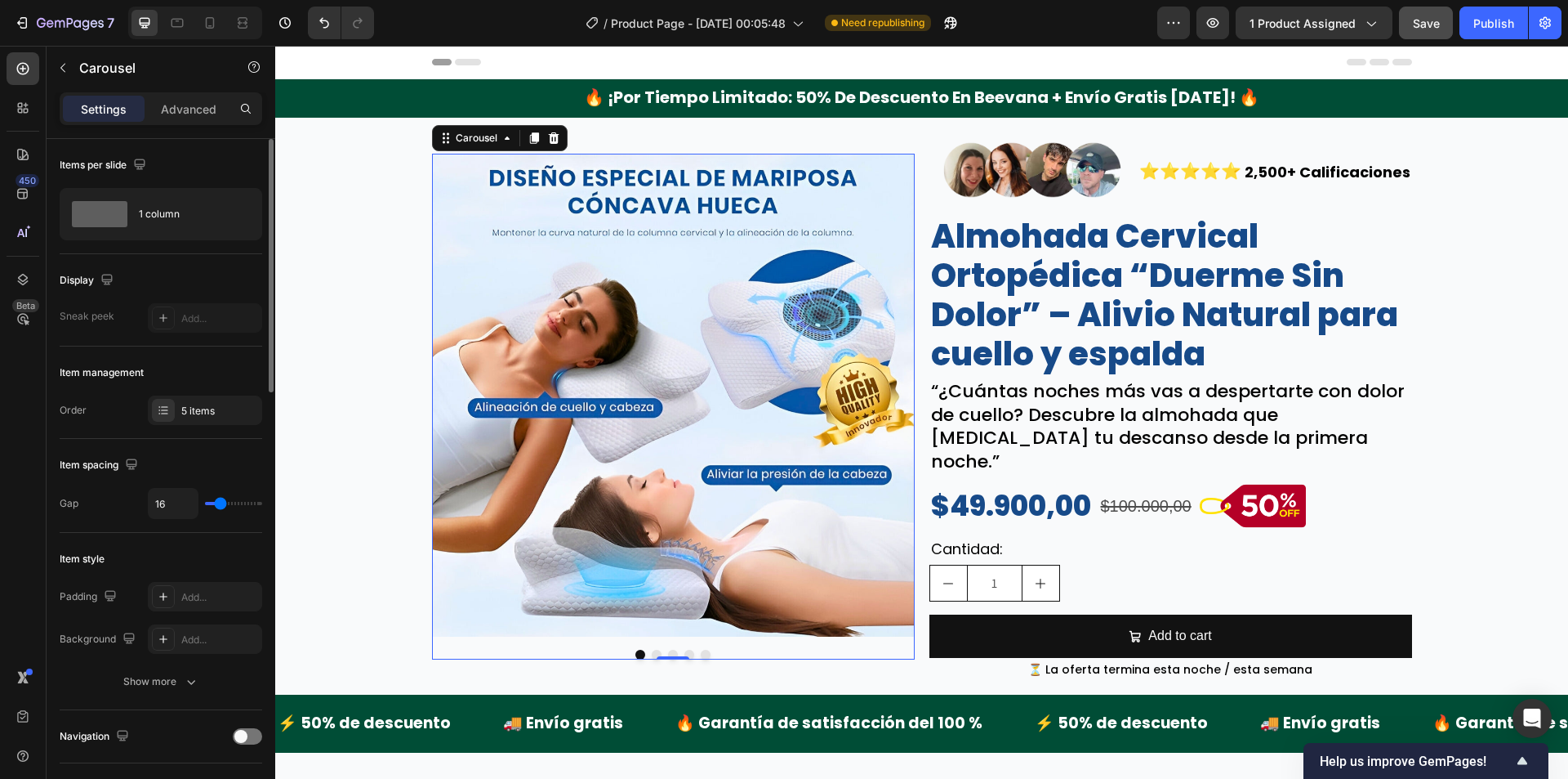
click at [652, 650] on button "Dot" at bounding box center [657, 655] width 10 height 10
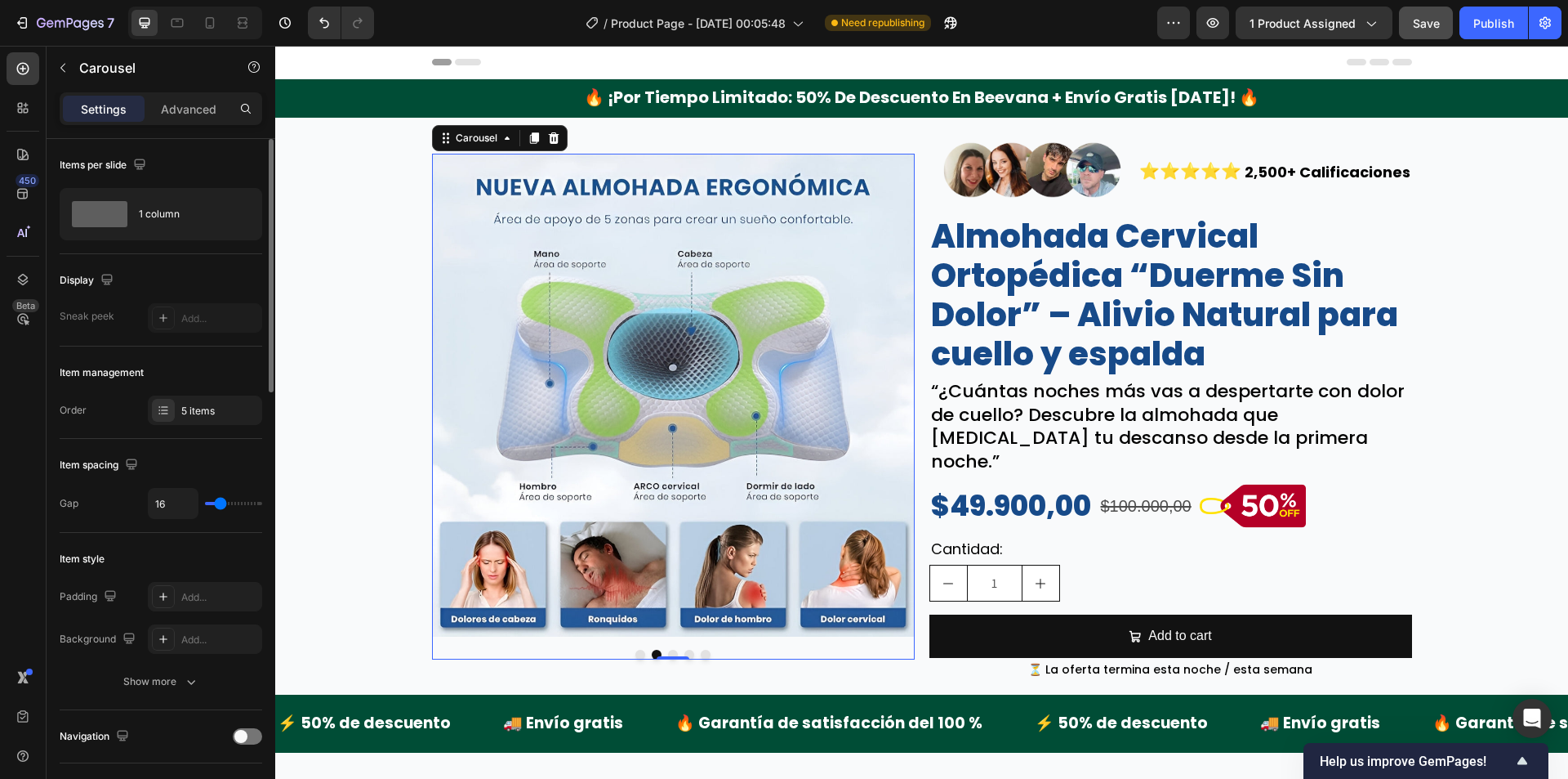
click at [636, 650] on button "Dot" at bounding box center [641, 655] width 10 height 10
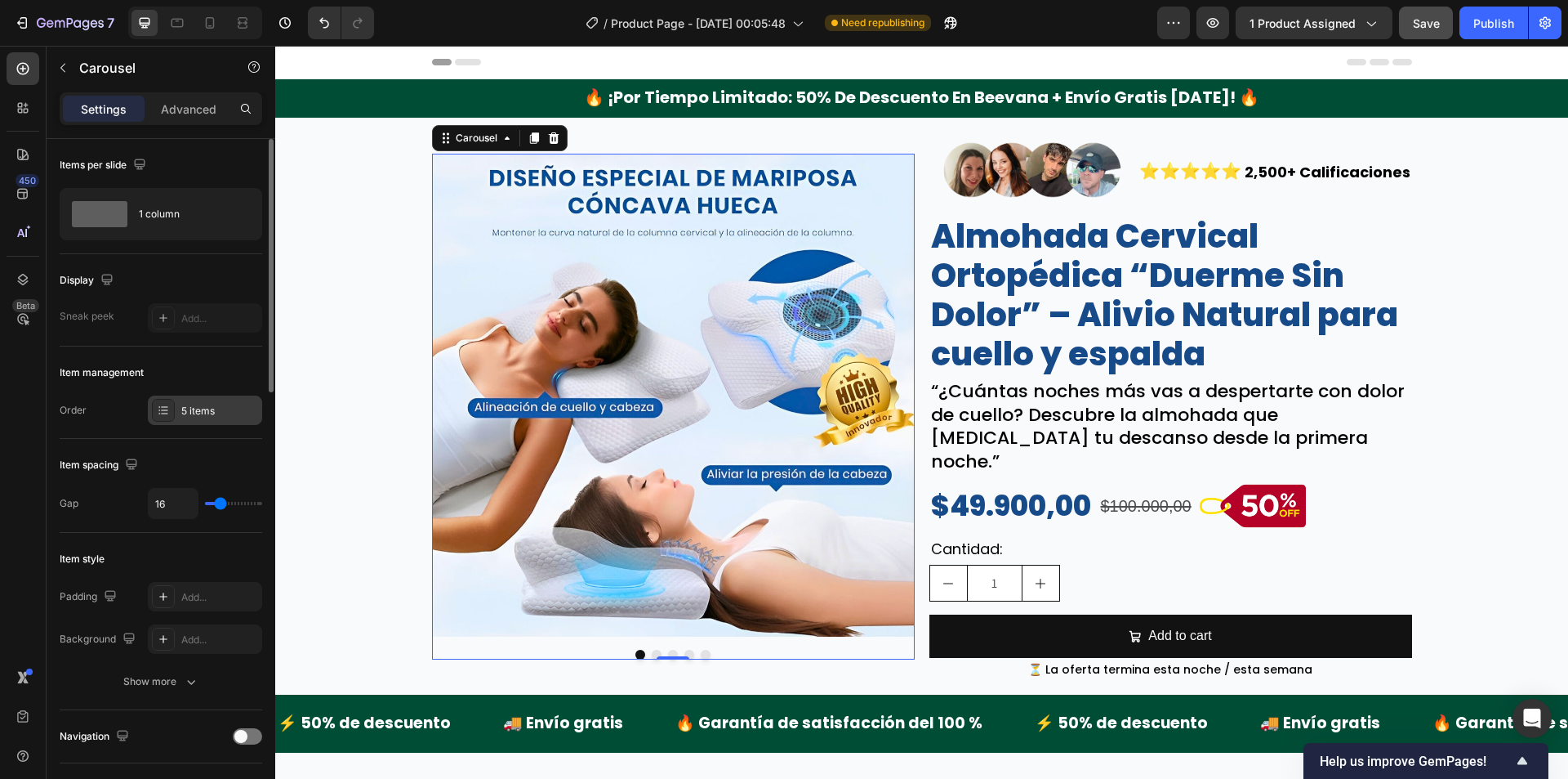
click at [205, 423] on div "5 items" at bounding box center [205, 410] width 114 height 30
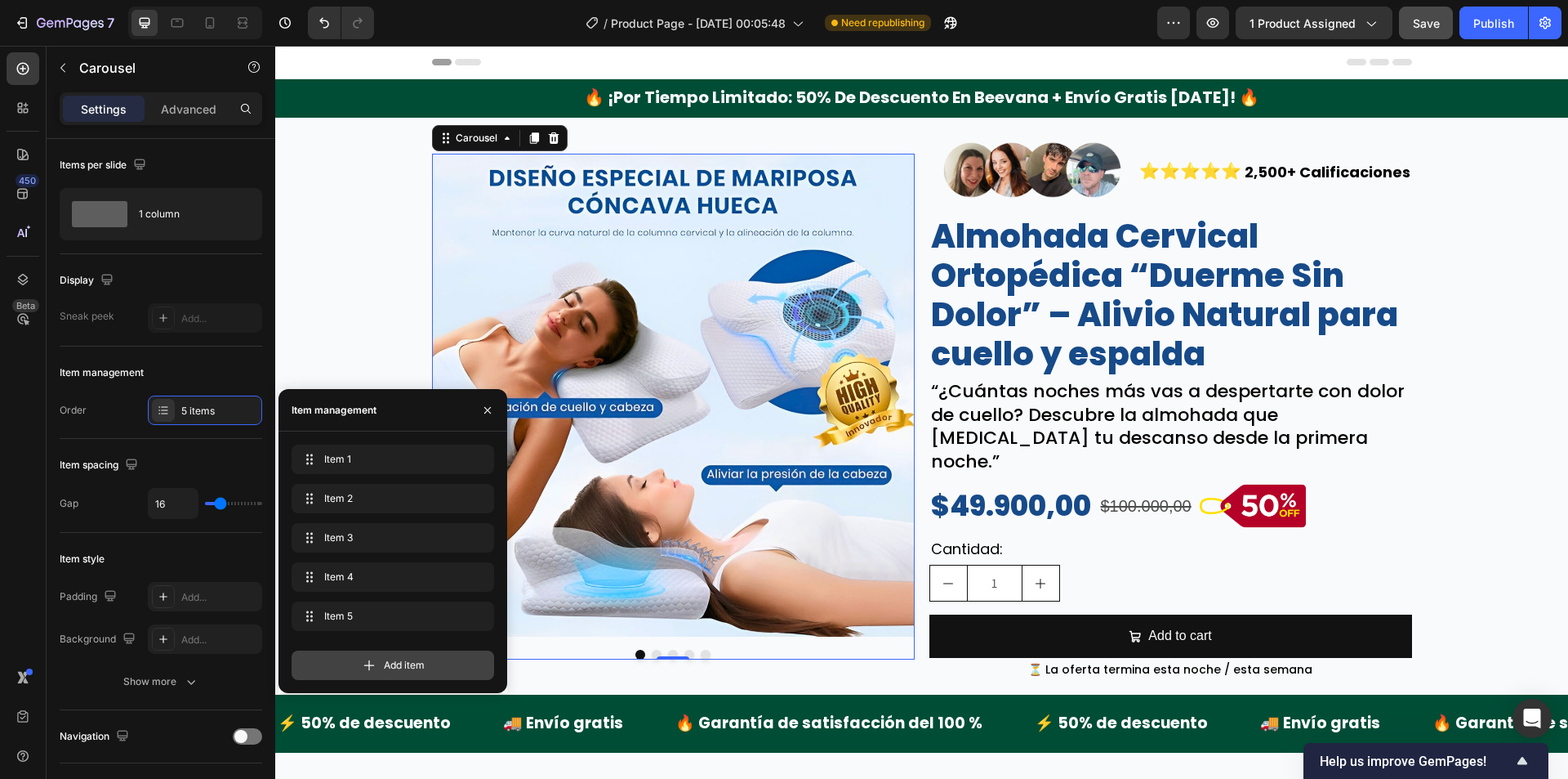
click at [374, 667] on icon at bounding box center [369, 665] width 16 height 16
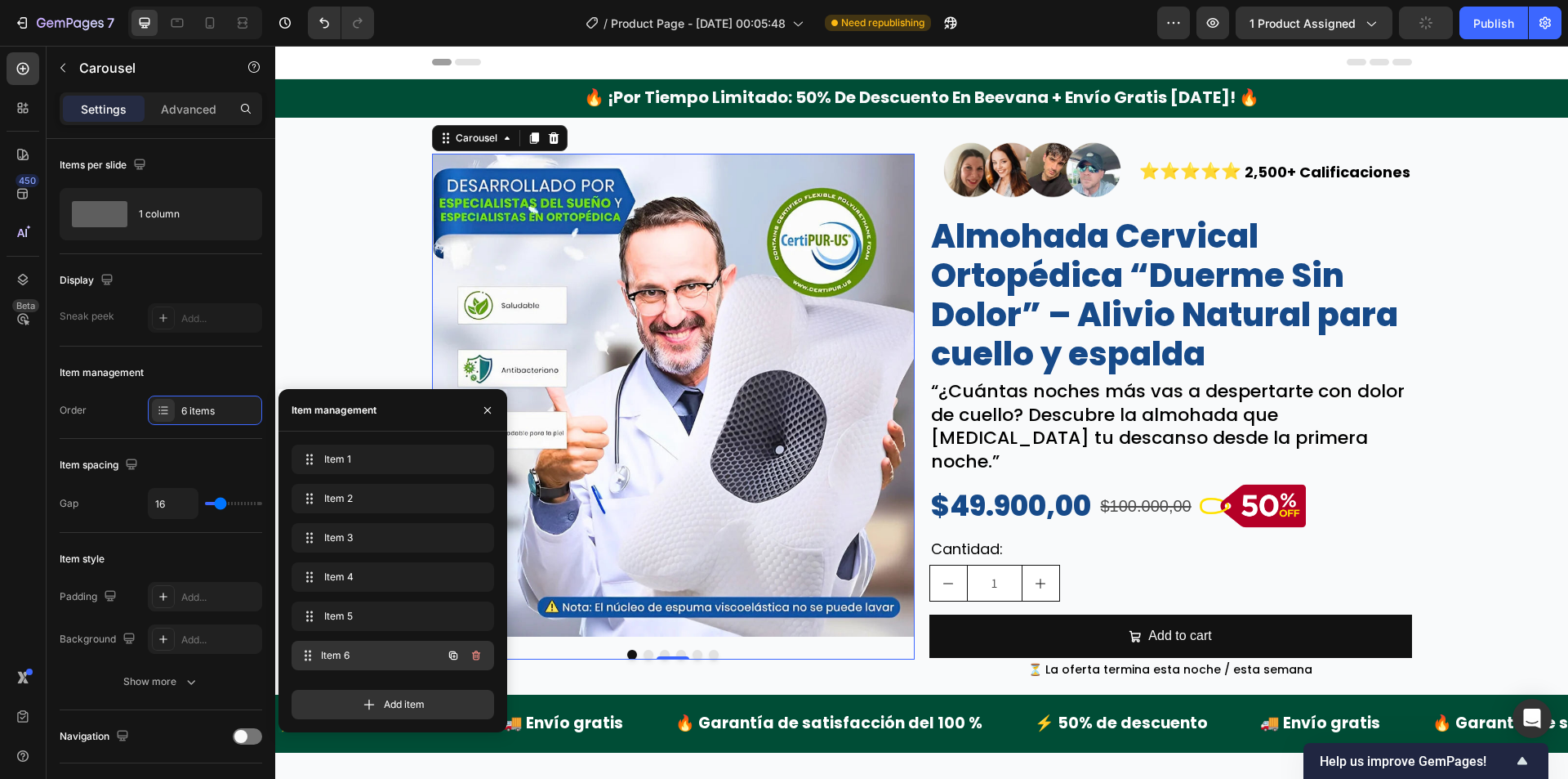
click at [385, 650] on span "Item 6" at bounding box center [381, 655] width 121 height 14
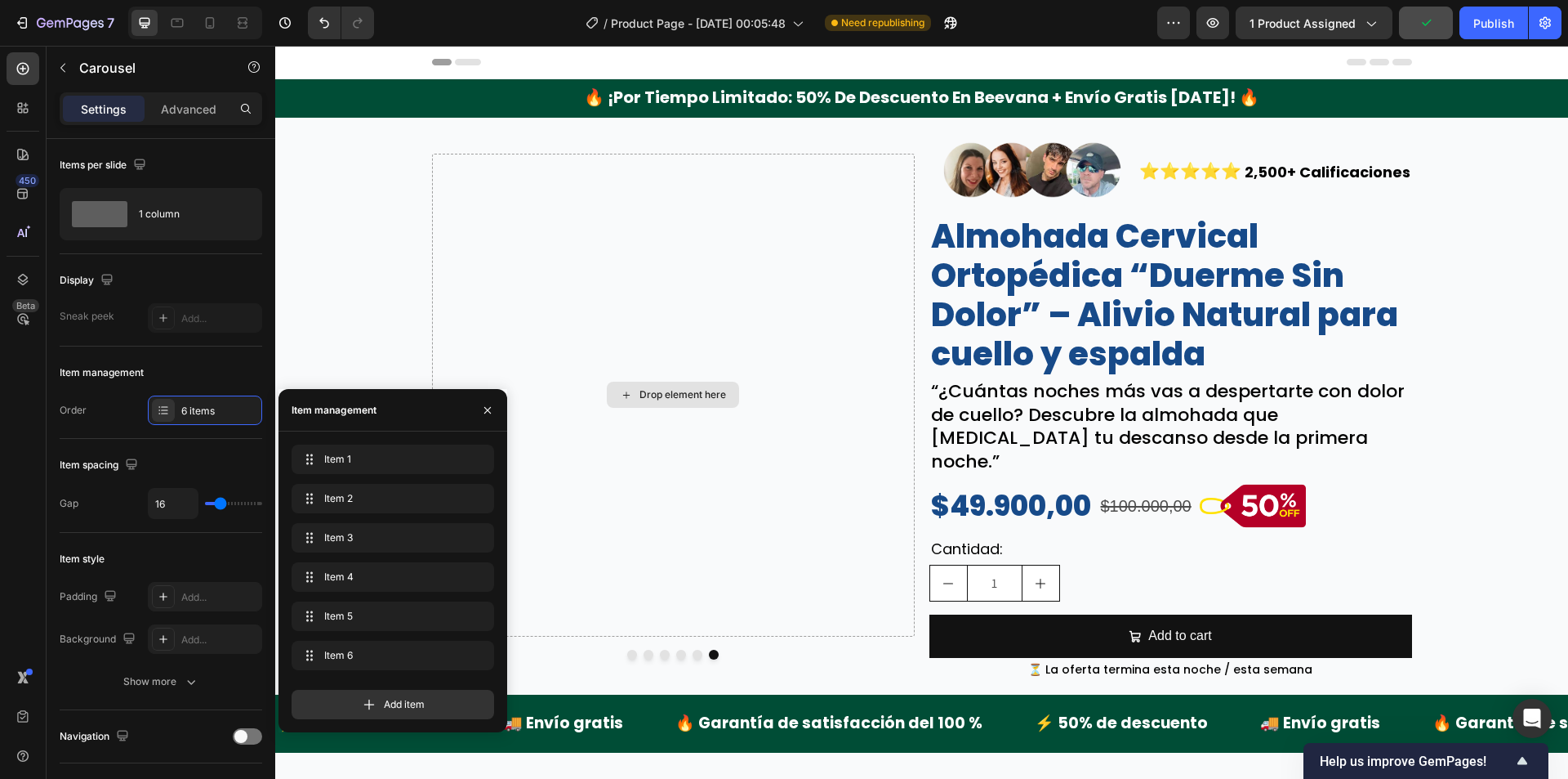
click at [669, 388] on div "Drop element here" at bounding box center [683, 394] width 86 height 13
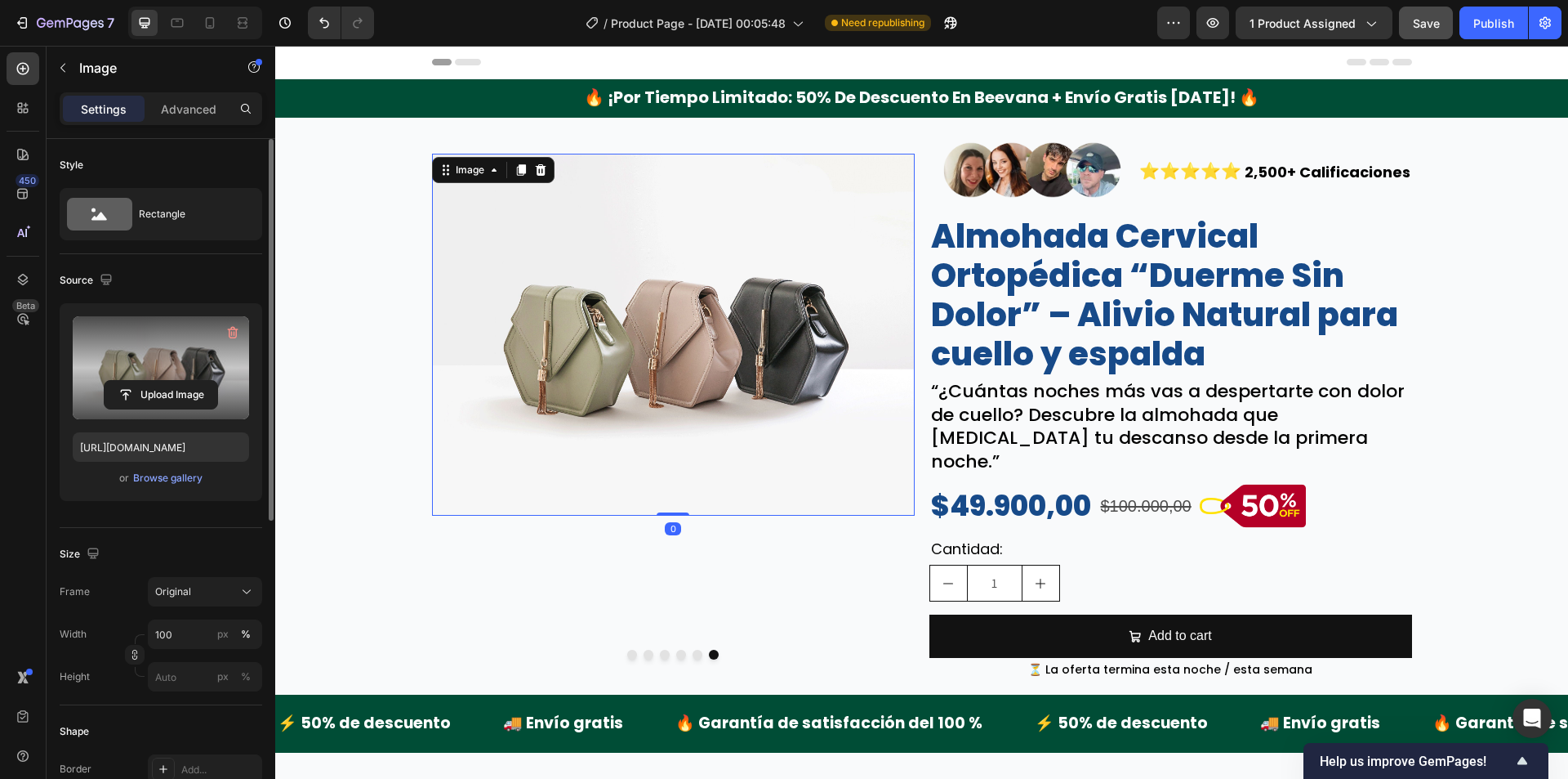
click at [175, 359] on label at bounding box center [161, 368] width 177 height 103
click at [175, 381] on input "file" at bounding box center [161, 394] width 112 height 28
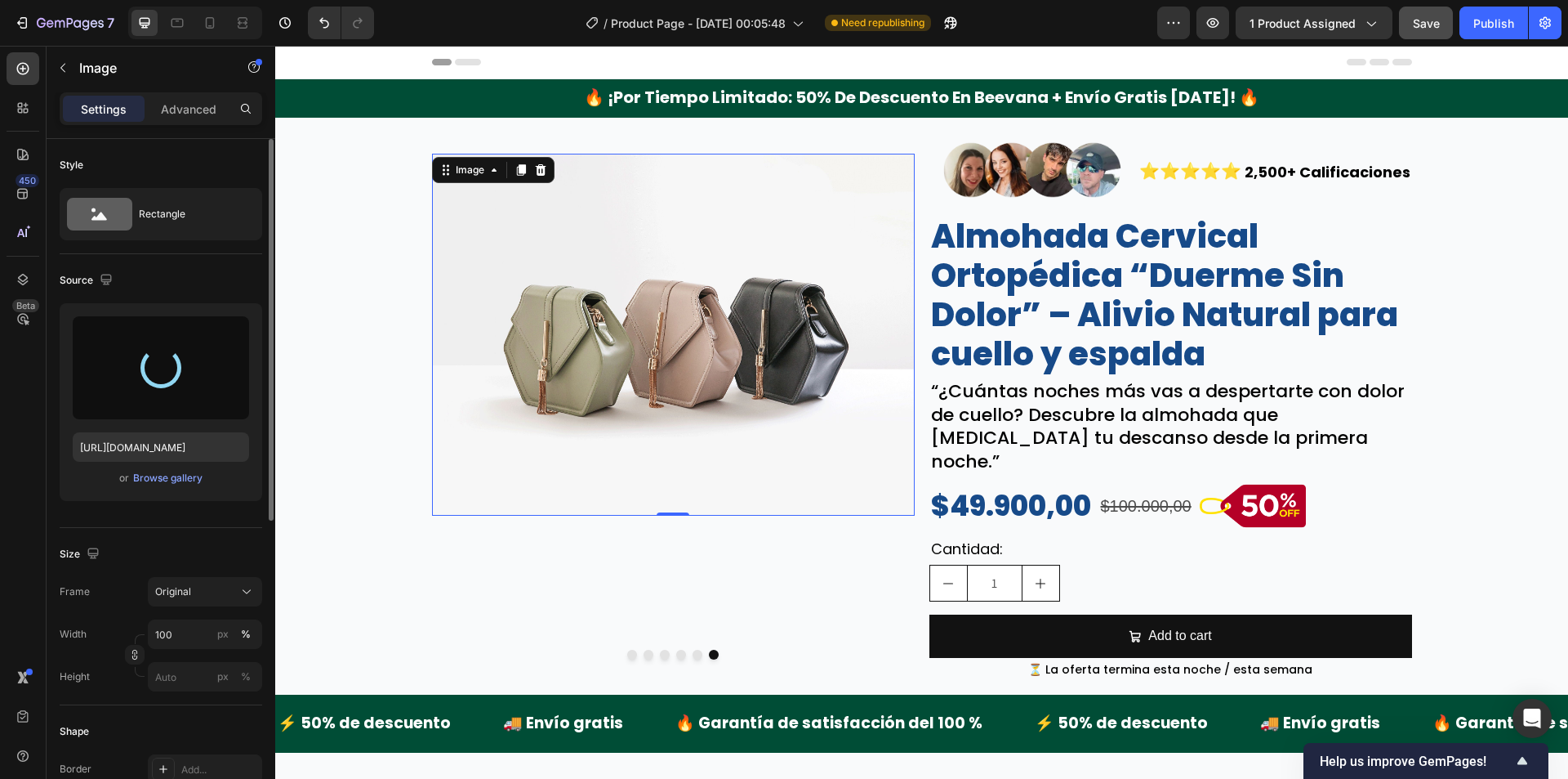
type input "https://cdn.shopify.com/s/files/1/0942/9106/7229/files/gempages_571795456183501…"
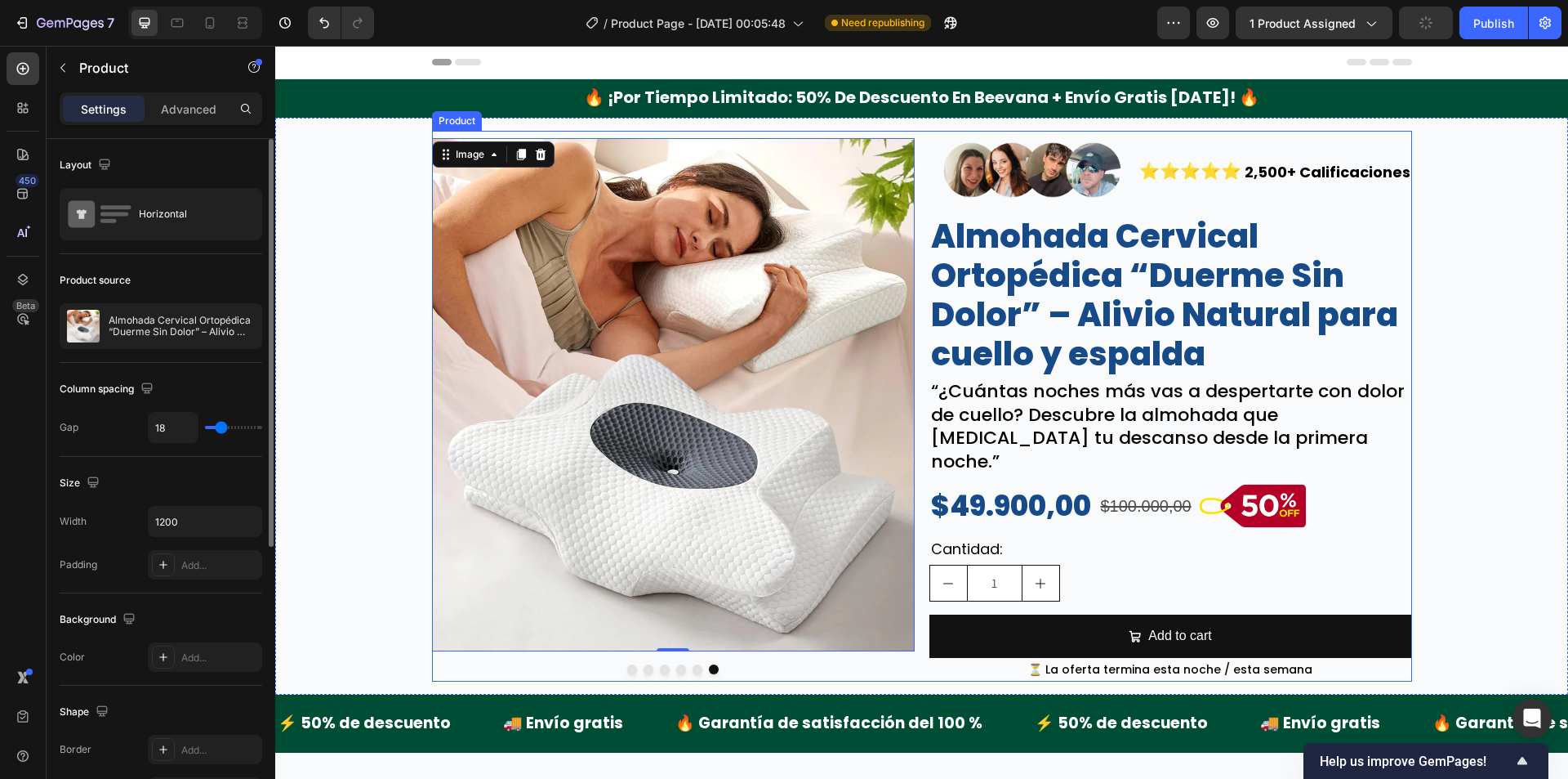
click at [469, 652] on div "Image Image Image Image Image Image 0 Carousel" at bounding box center [673, 407] width 483 height 551
click at [447, 584] on img at bounding box center [673, 394] width 483 height 513
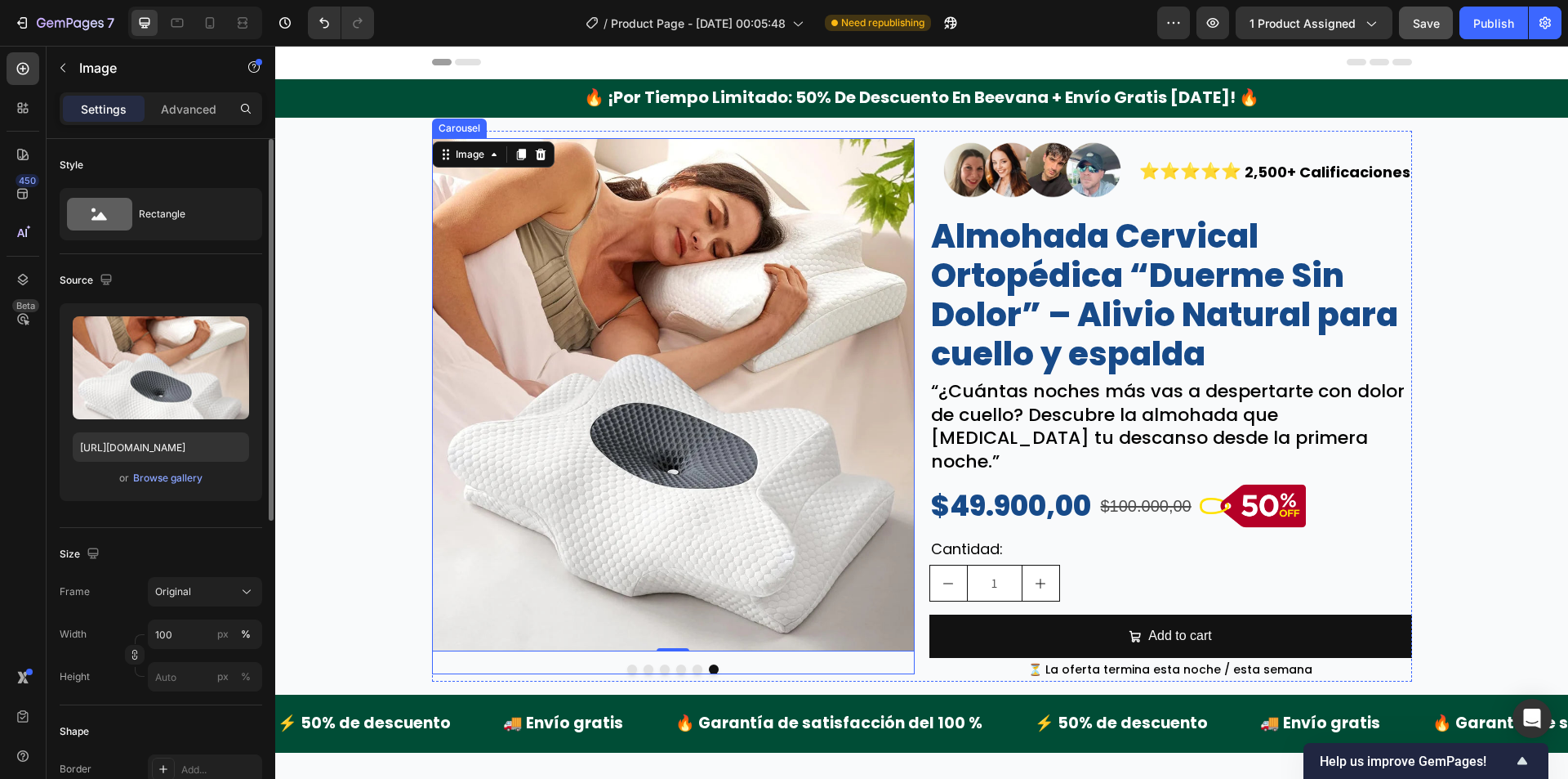
click at [491, 650] on div "Image Image Image Image Image Image 0 Carousel" at bounding box center [673, 406] width 483 height 536
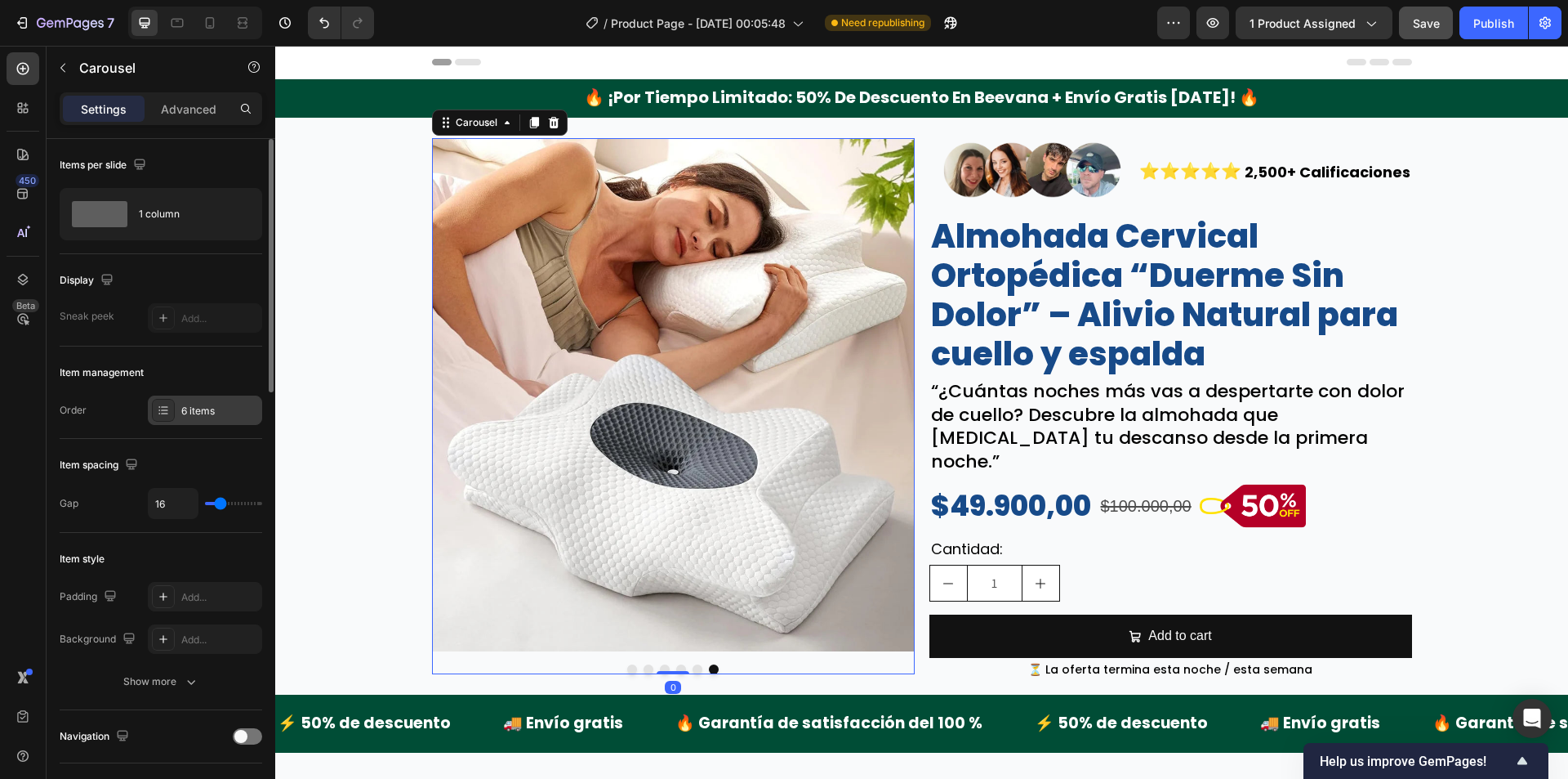
click at [212, 403] on div "6 items" at bounding box center [219, 410] width 77 height 14
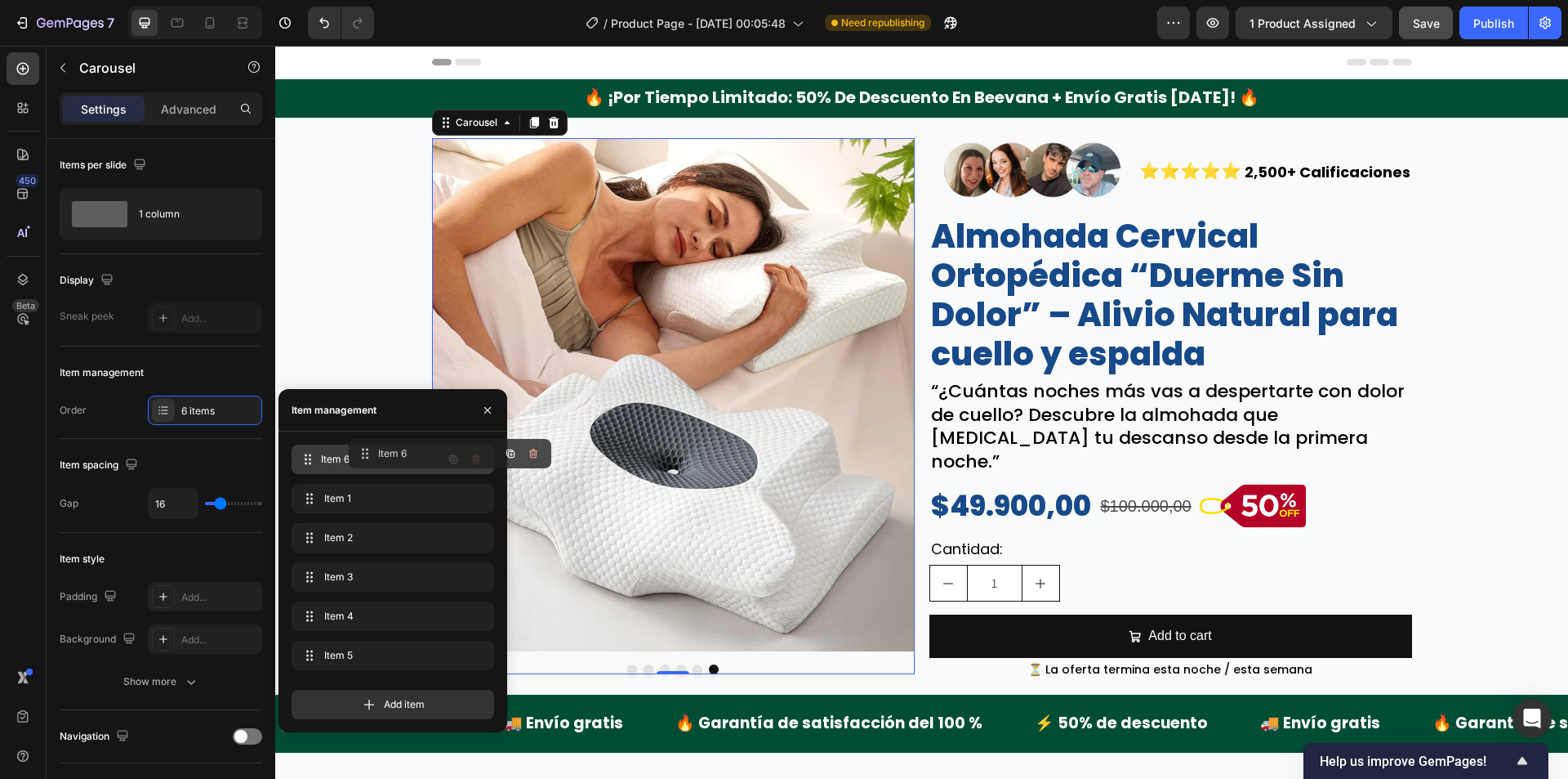
click at [355, 288] on div "Image Image Image Image Image Image Carousel 0 Image ⭐⭐⭐⭐⭐ Text Block 2,500+ Ca…" at bounding box center [921, 407] width 1292 height 551
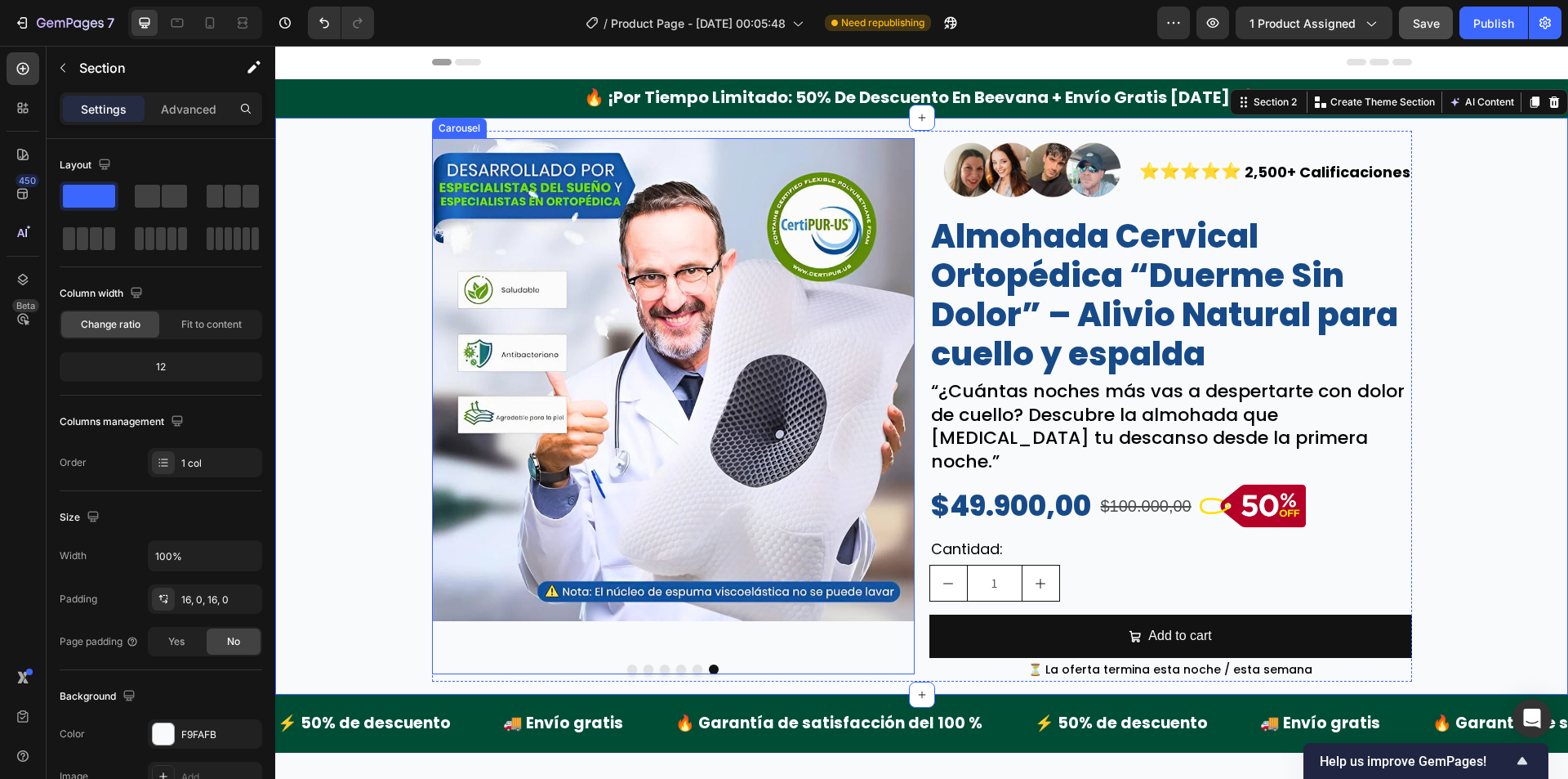
click at [631, 665] on button "Dot" at bounding box center [632, 670] width 10 height 10
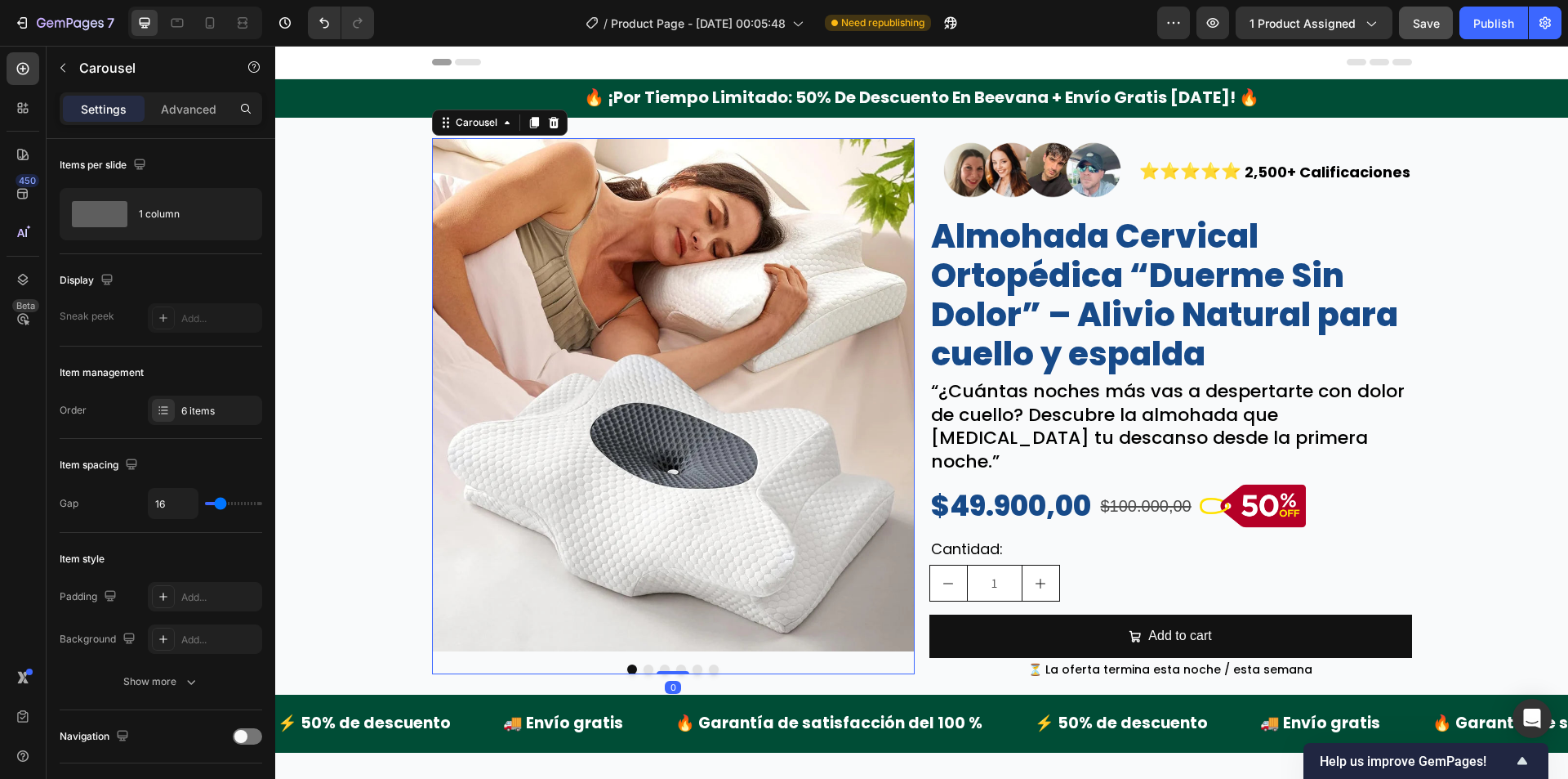
click at [643, 665] on button "Dot" at bounding box center [648, 670] width 10 height 10
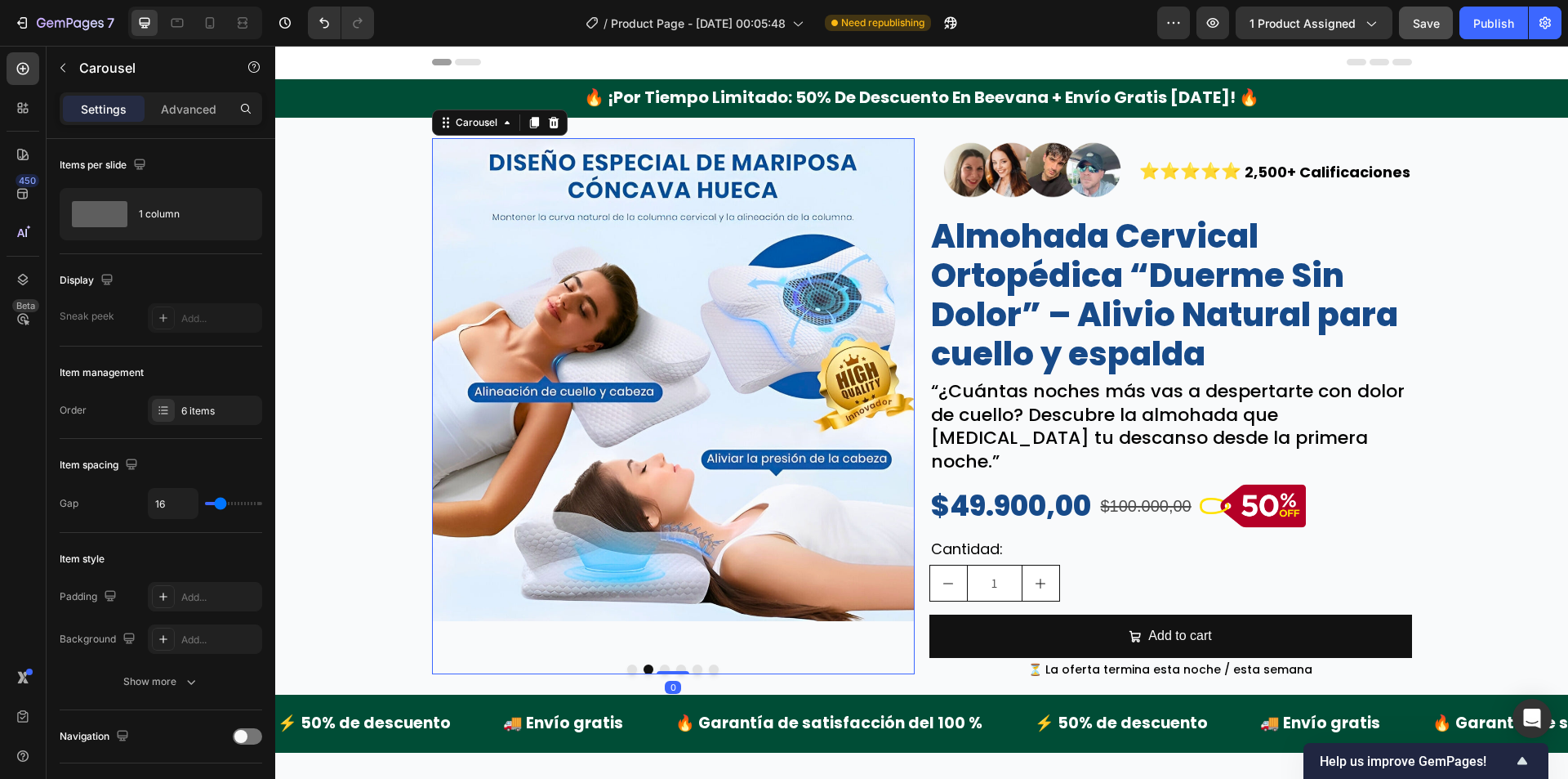
click at [676, 665] on button "Dot" at bounding box center [681, 670] width 10 height 10
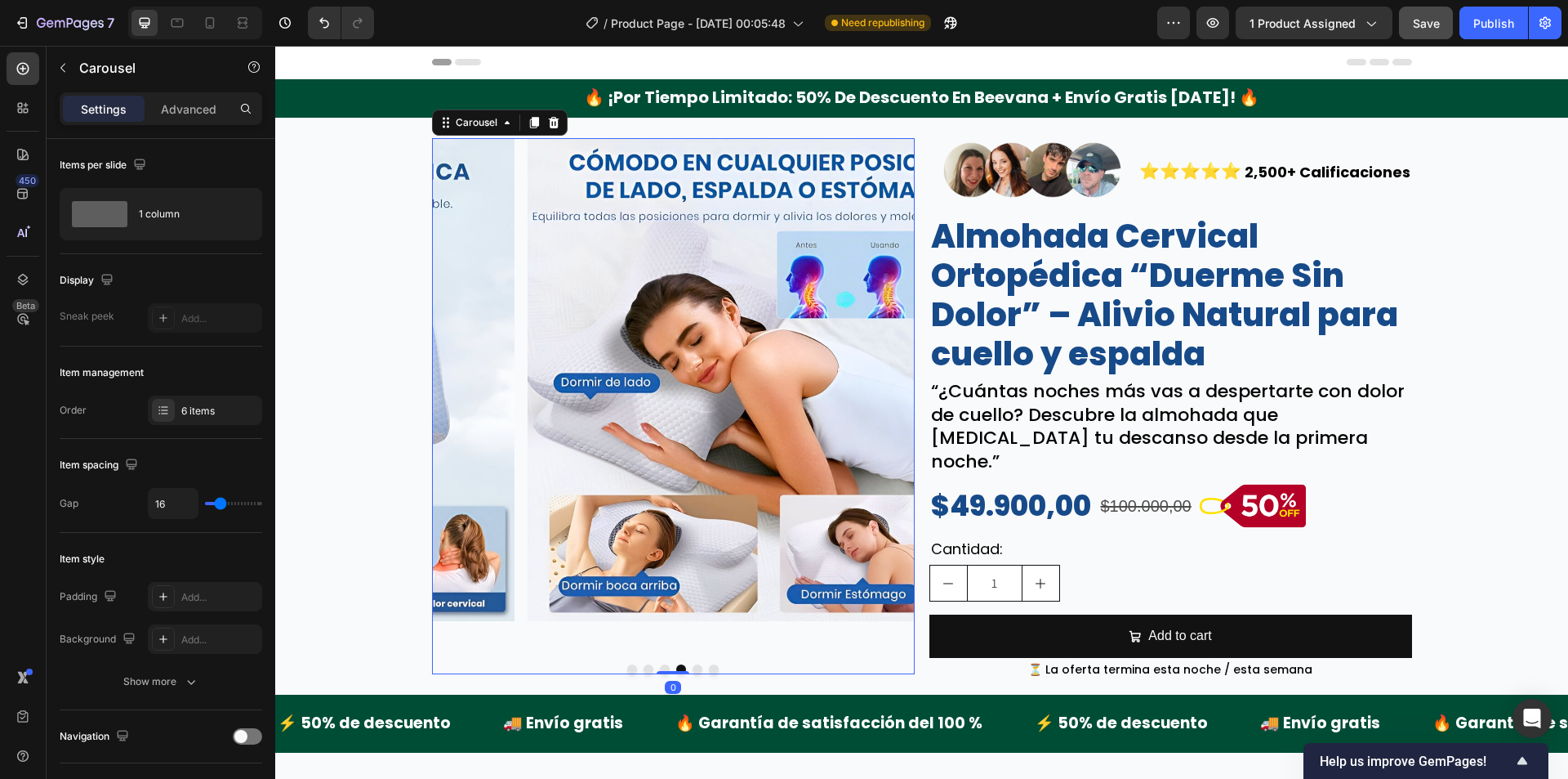
click at [661, 665] on button "Dot" at bounding box center [665, 670] width 10 height 10
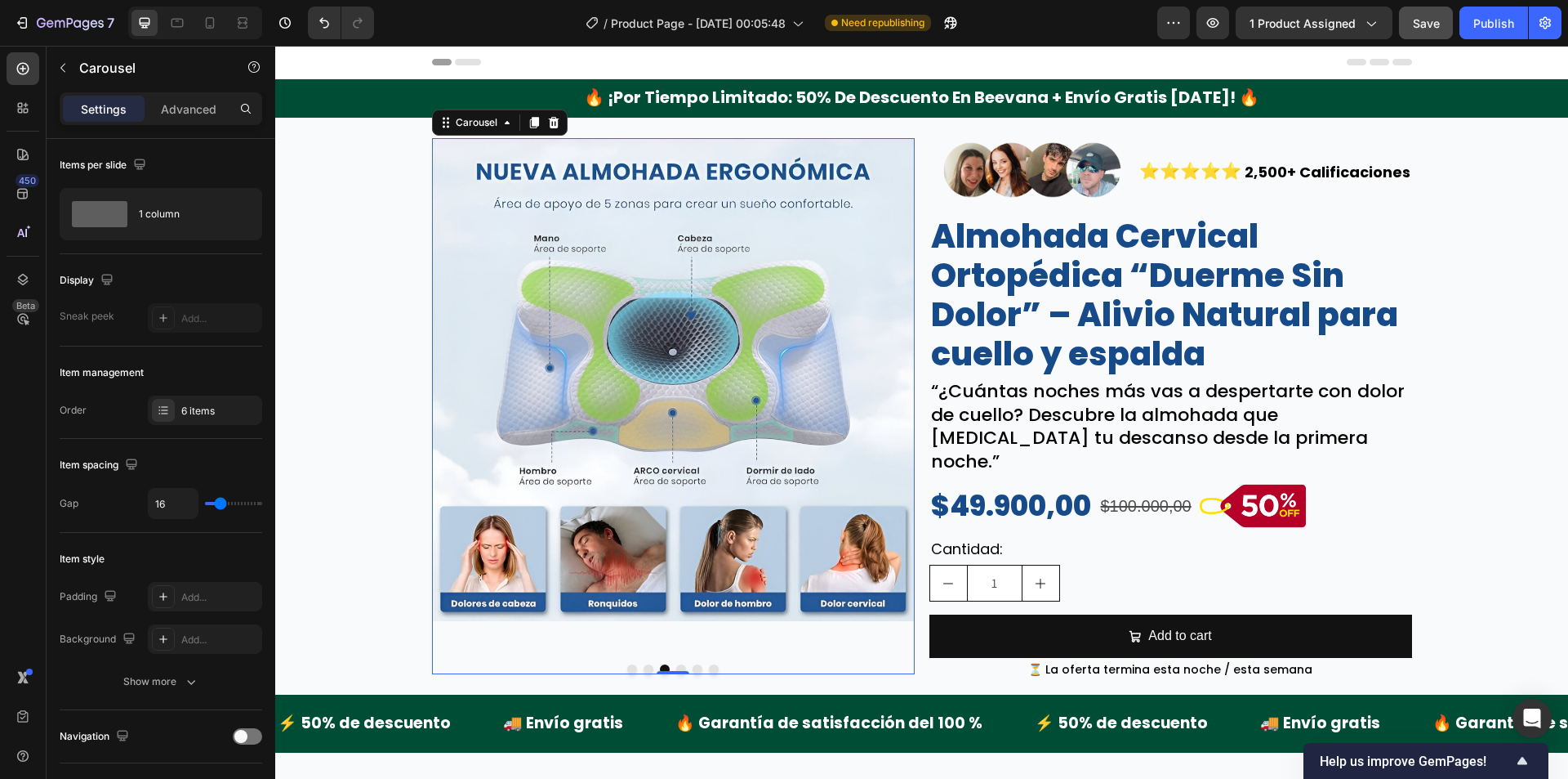
click at [676, 665] on button "Dot" at bounding box center [681, 670] width 10 height 10
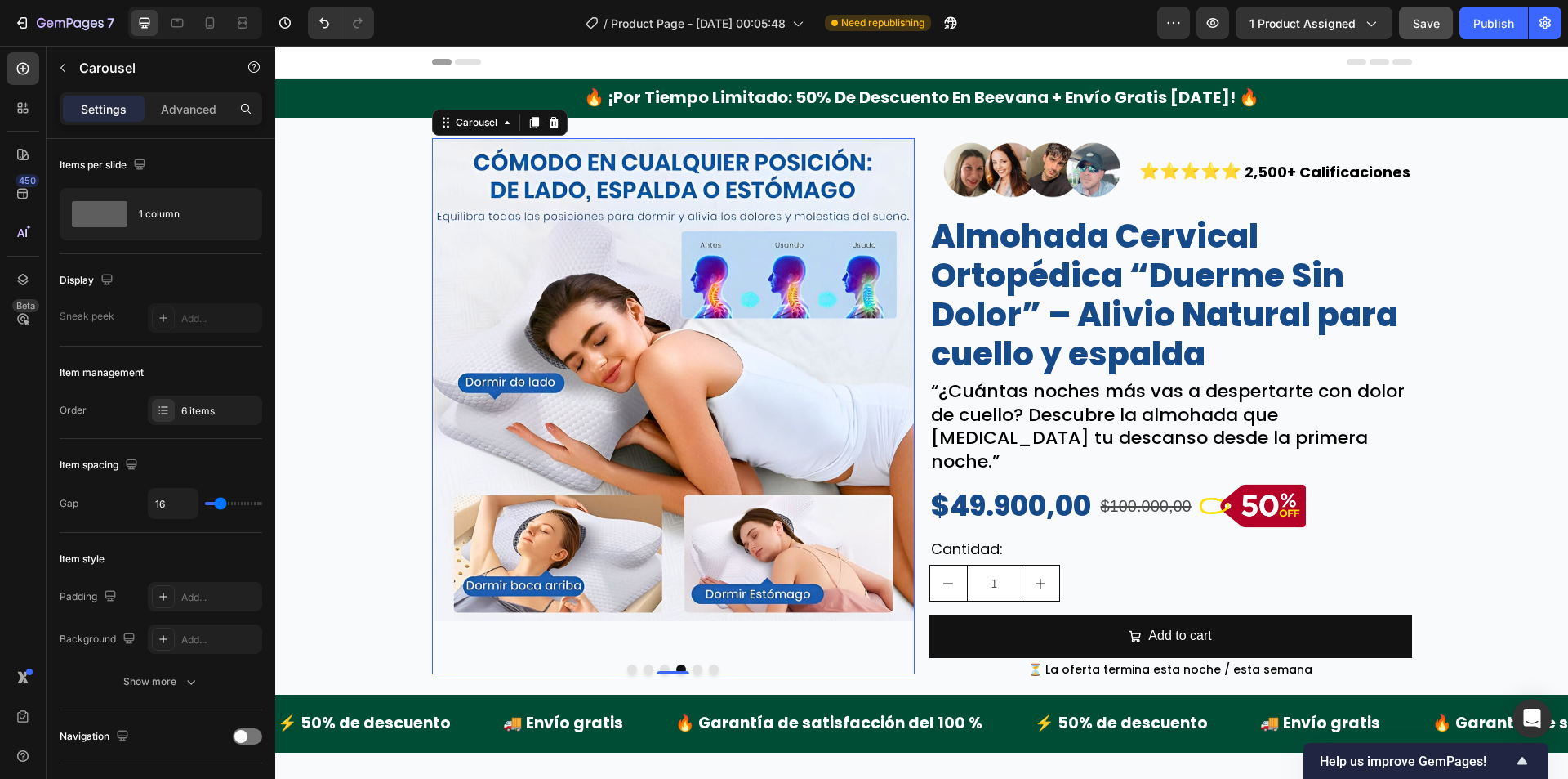
click at [692, 665] on button "Dot" at bounding box center [697, 670] width 10 height 10
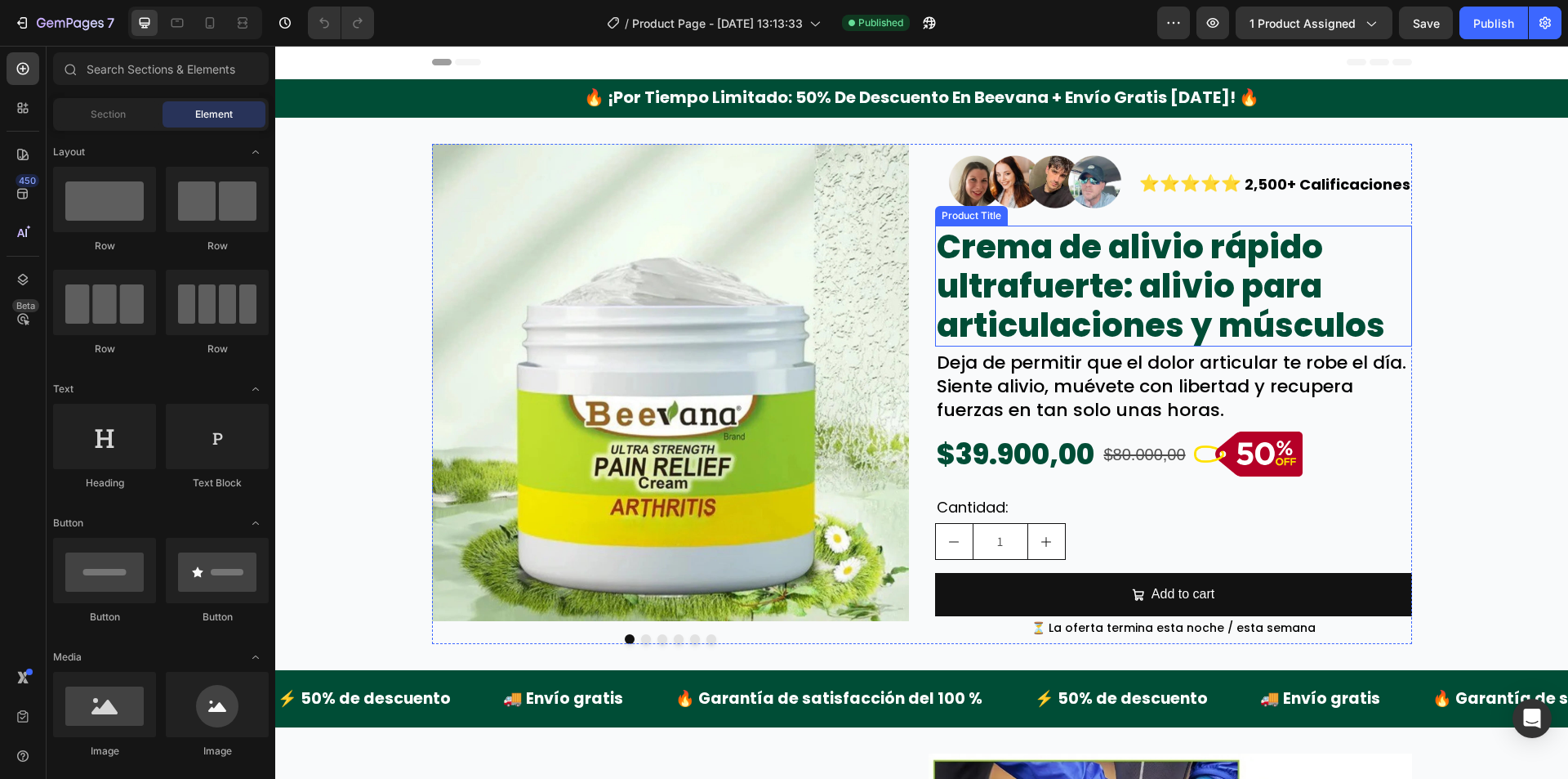
click at [1054, 291] on h2 "Crema de alivio rápido ultrafuerte: alivio para articulaciones y músculos" at bounding box center [1173, 286] width 477 height 121
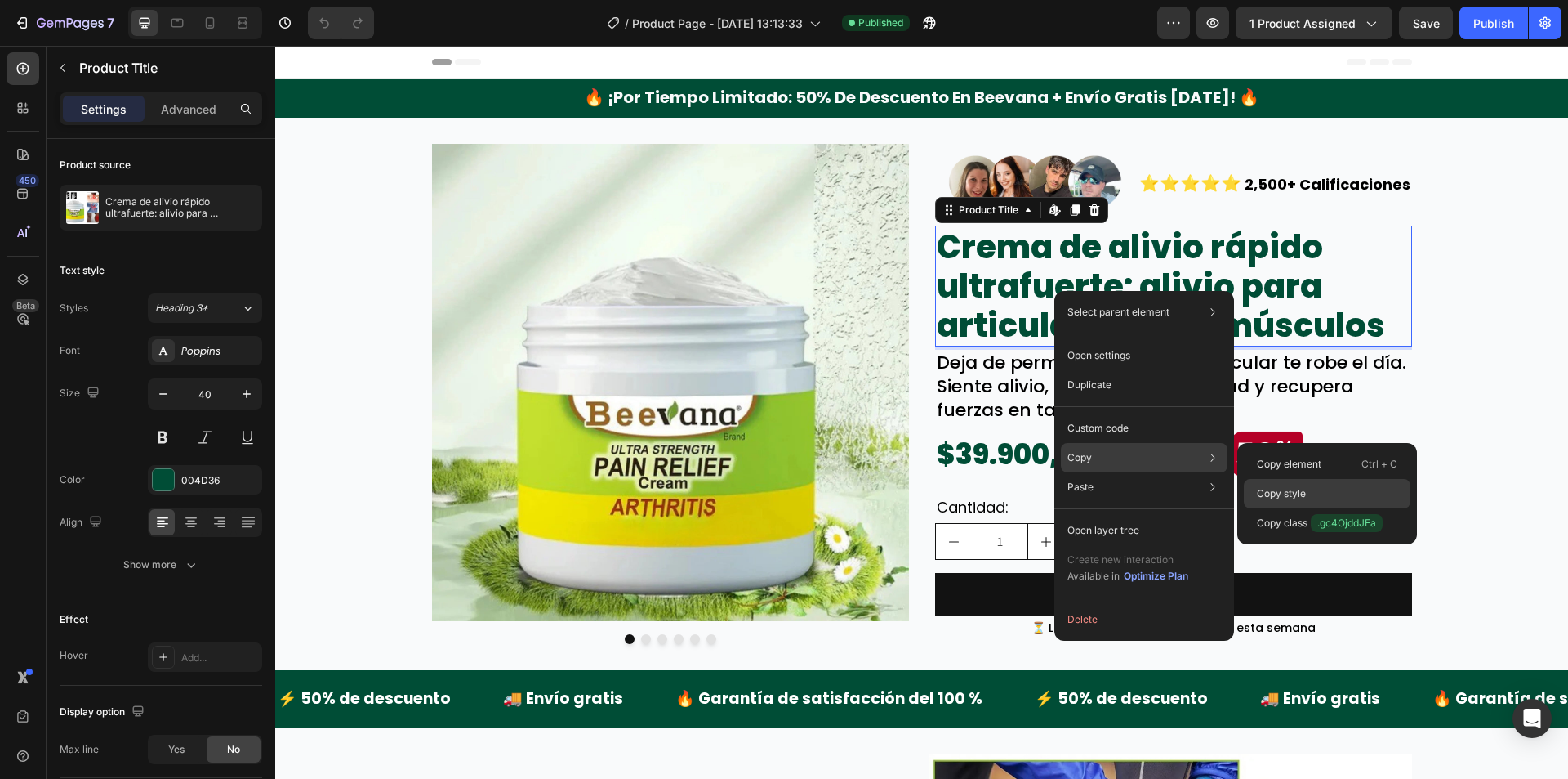
click at [1288, 486] on p "Copy style" at bounding box center [1281, 493] width 49 height 14
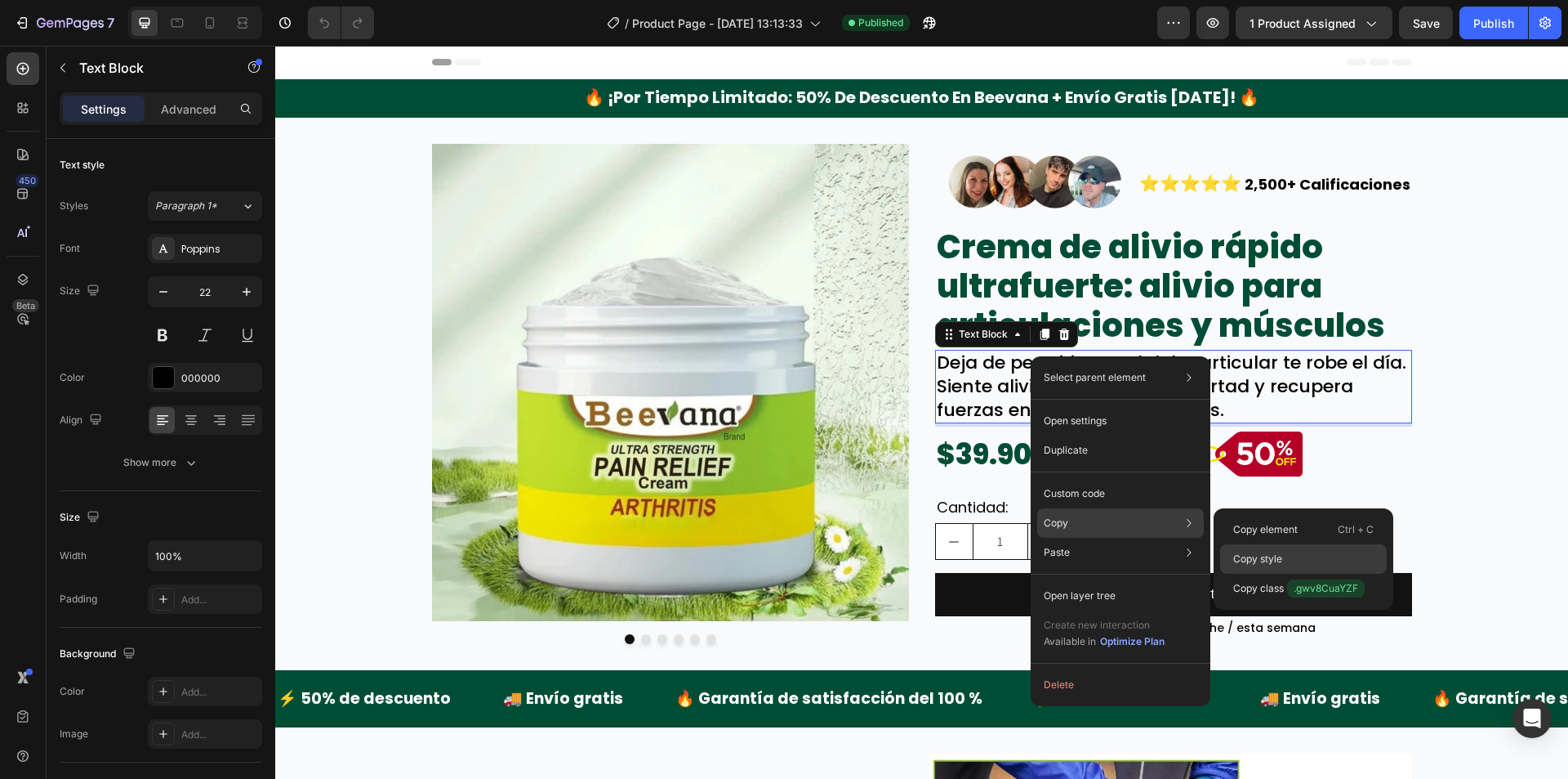
click at [1256, 560] on p "Copy style" at bounding box center [1258, 558] width 49 height 14
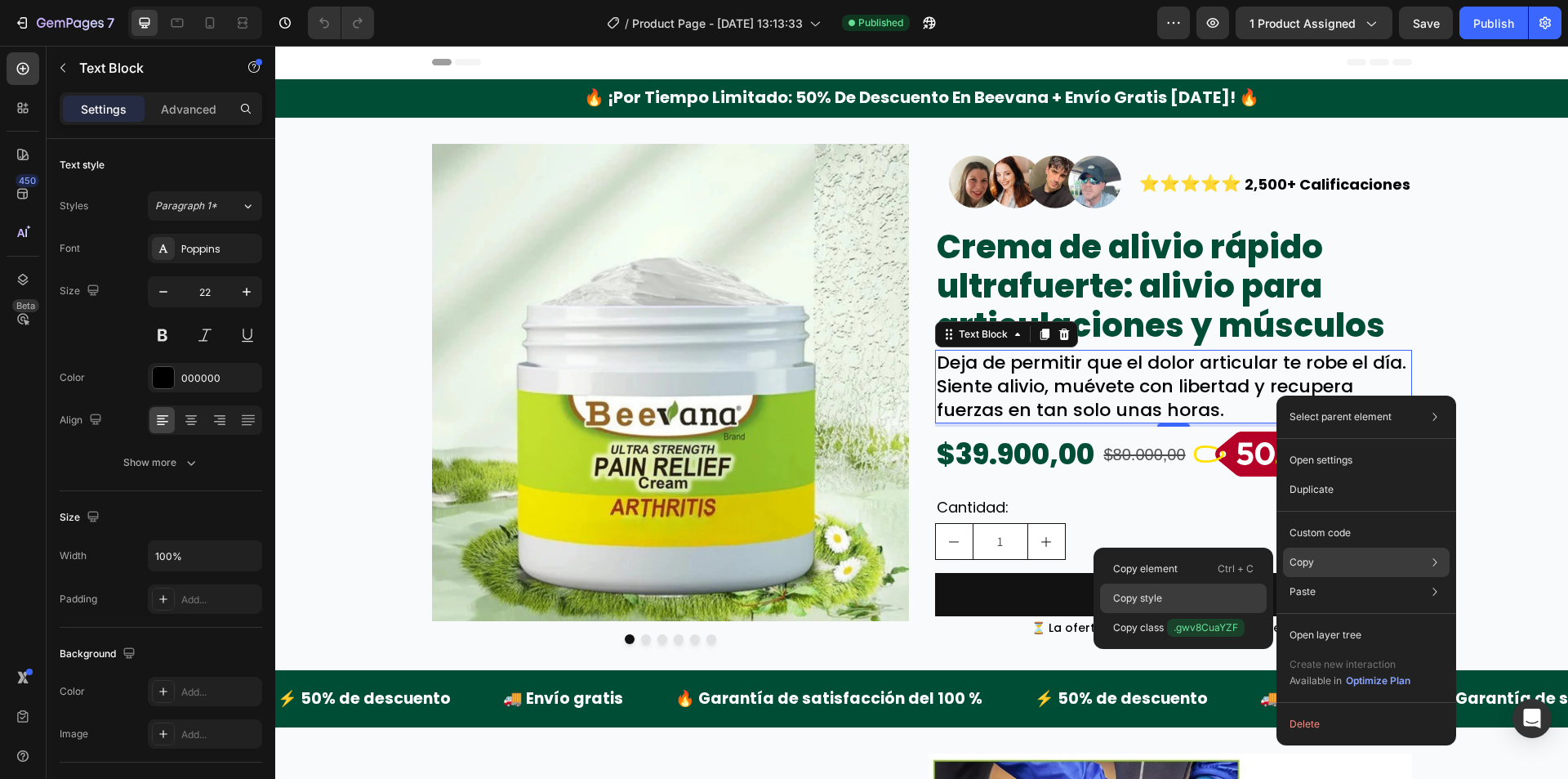
click at [1160, 591] on p "Copy style" at bounding box center [1138, 598] width 49 height 14
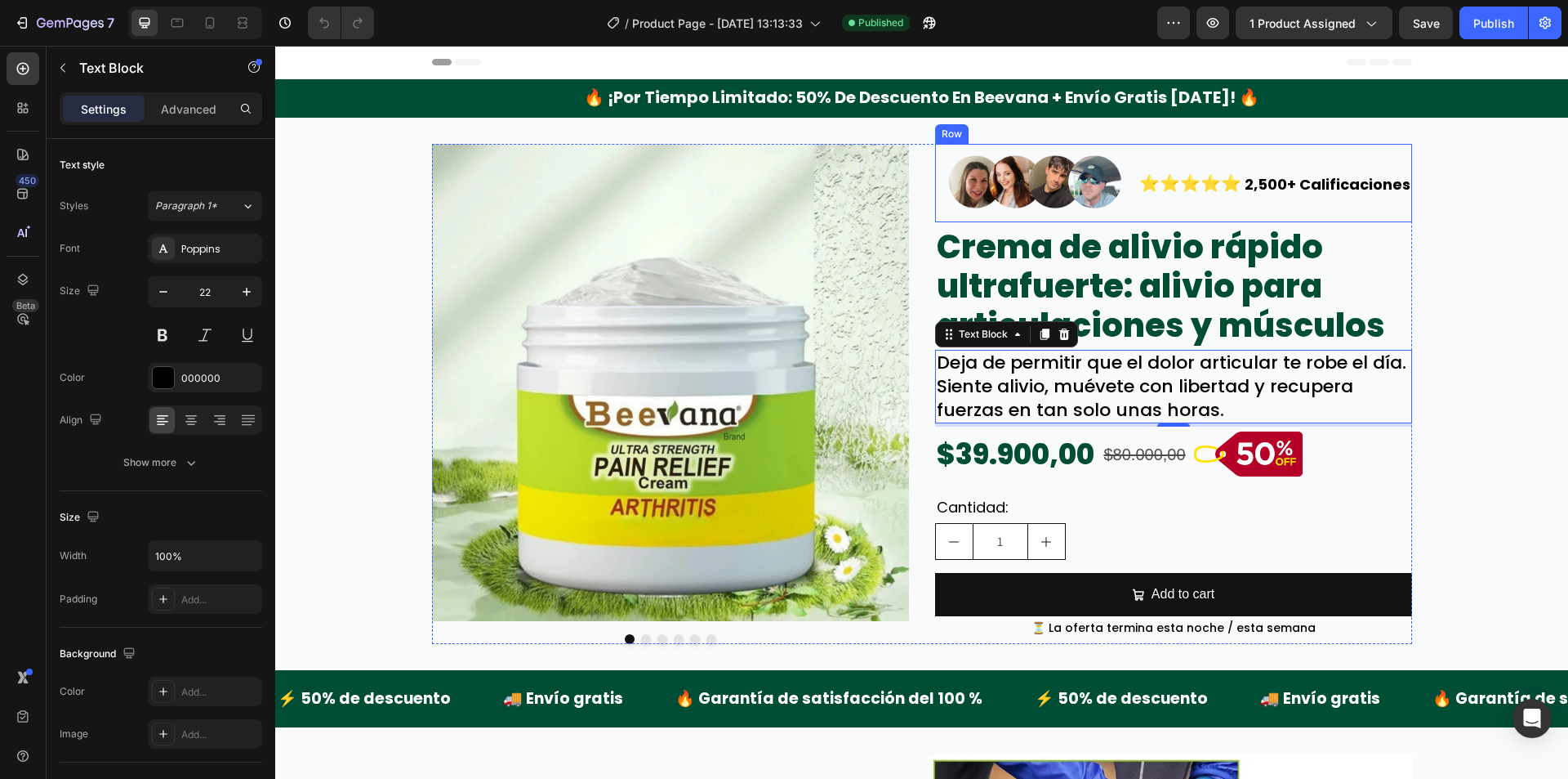
click at [1180, 213] on div "⭐⭐⭐⭐⭐ Text Block" at bounding box center [1190, 184] width 106 height 80
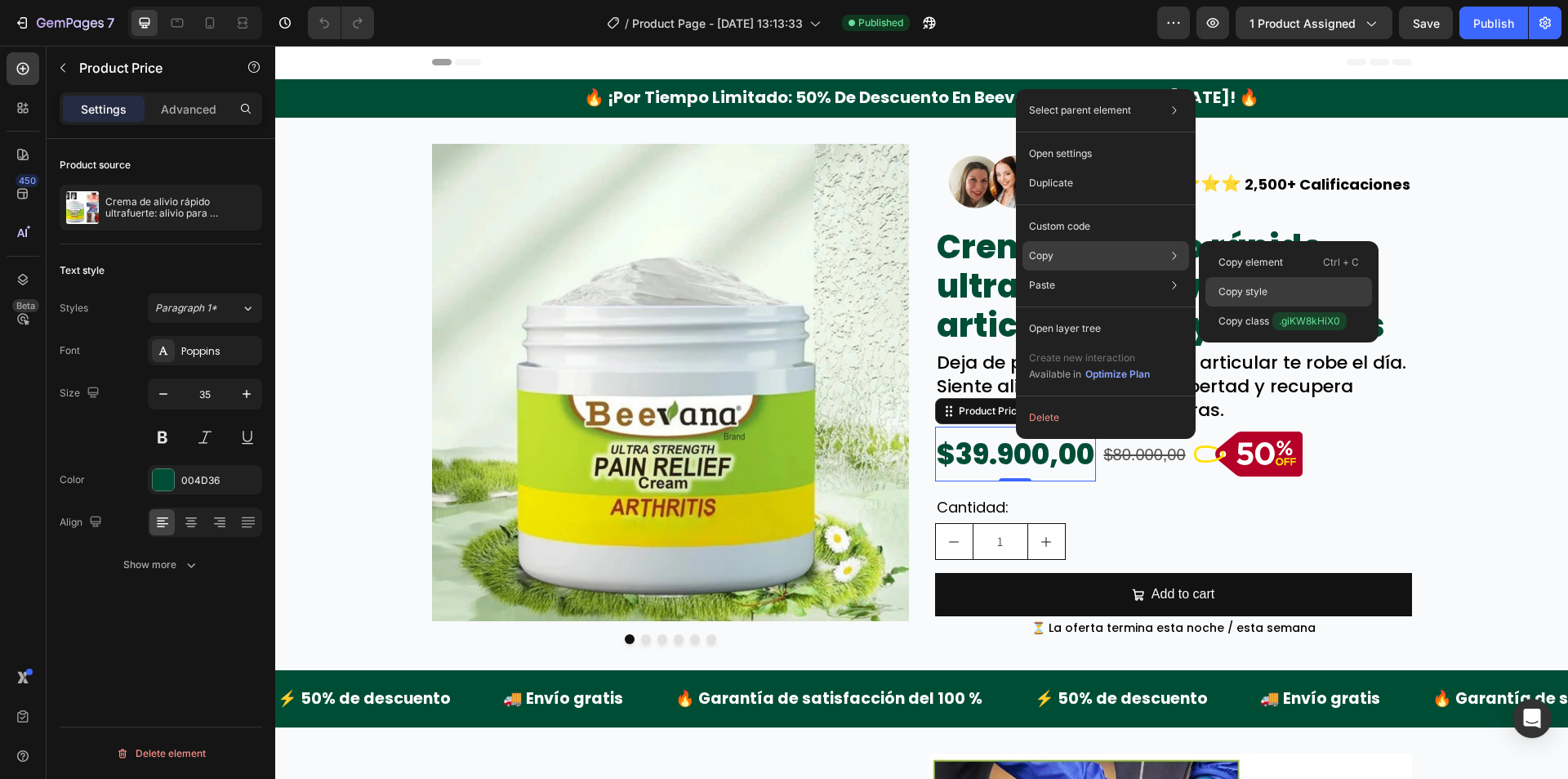
drag, startPoint x: 1298, startPoint y: 285, endPoint x: 866, endPoint y: 129, distance: 459.3
click at [1298, 285] on div "Copy style" at bounding box center [1288, 292] width 167 height 30
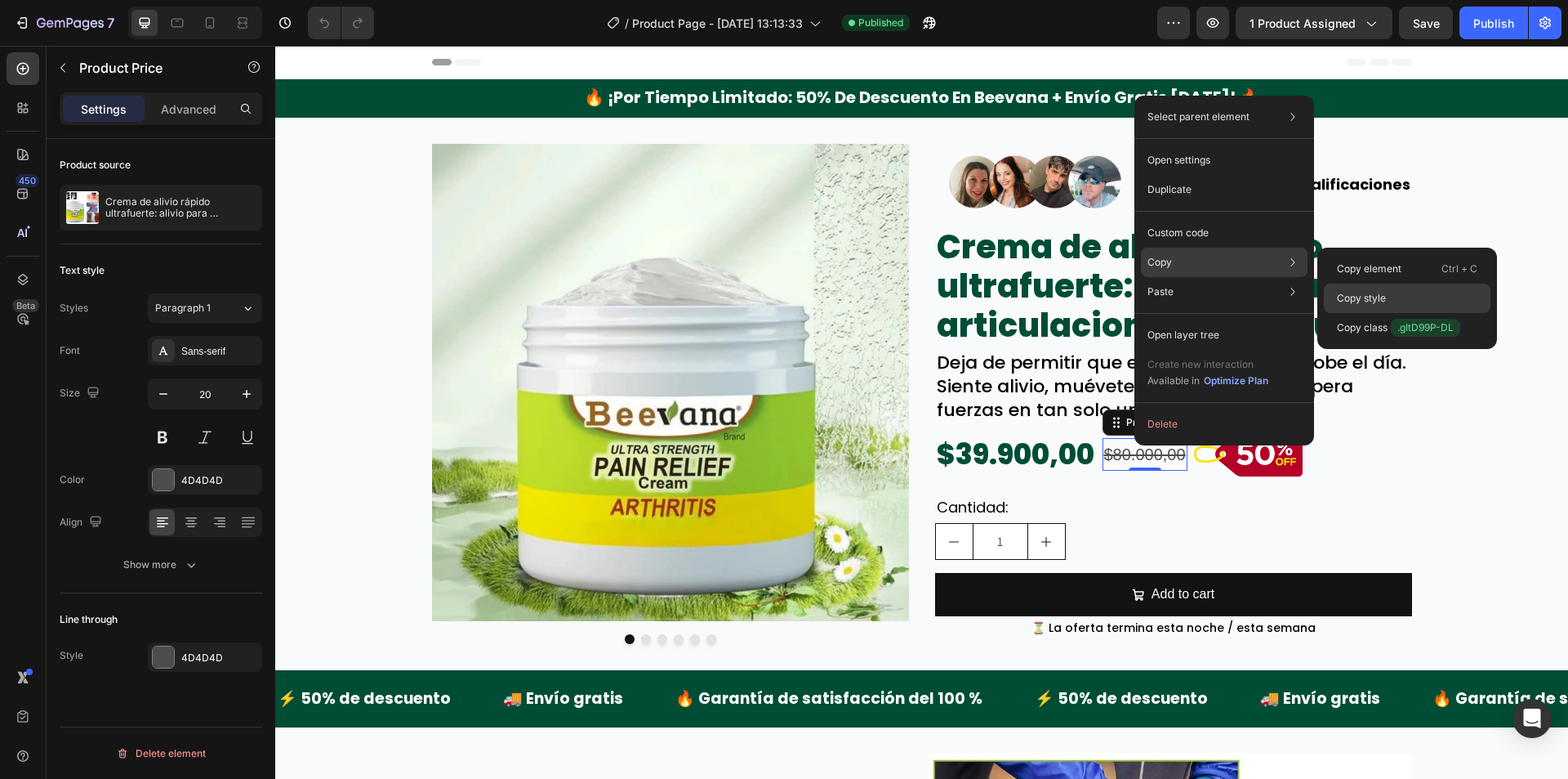
click at [1381, 293] on p "Copy style" at bounding box center [1362, 298] width 49 height 14
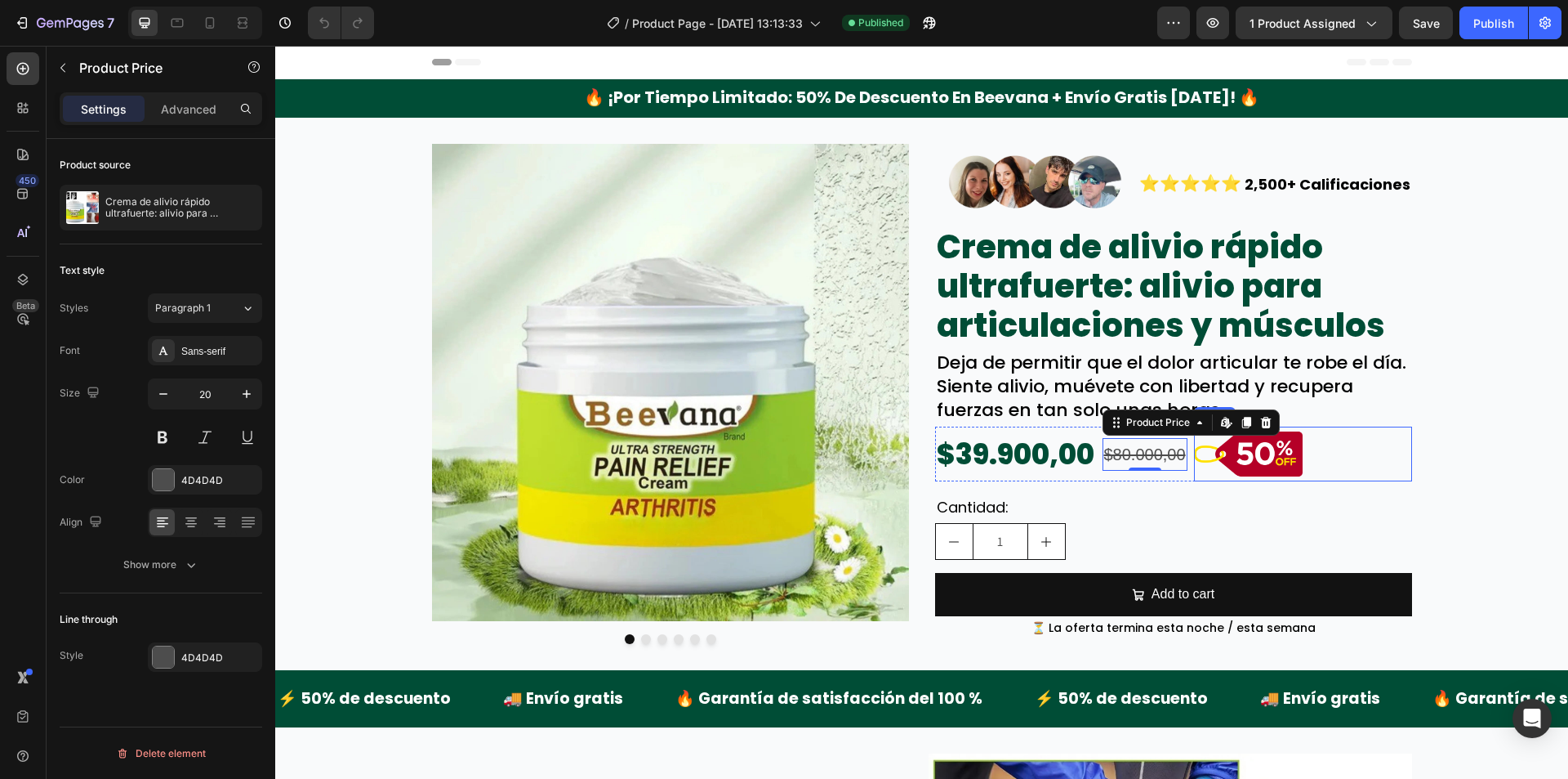
click at [1217, 470] on img at bounding box center [1248, 453] width 109 height 55
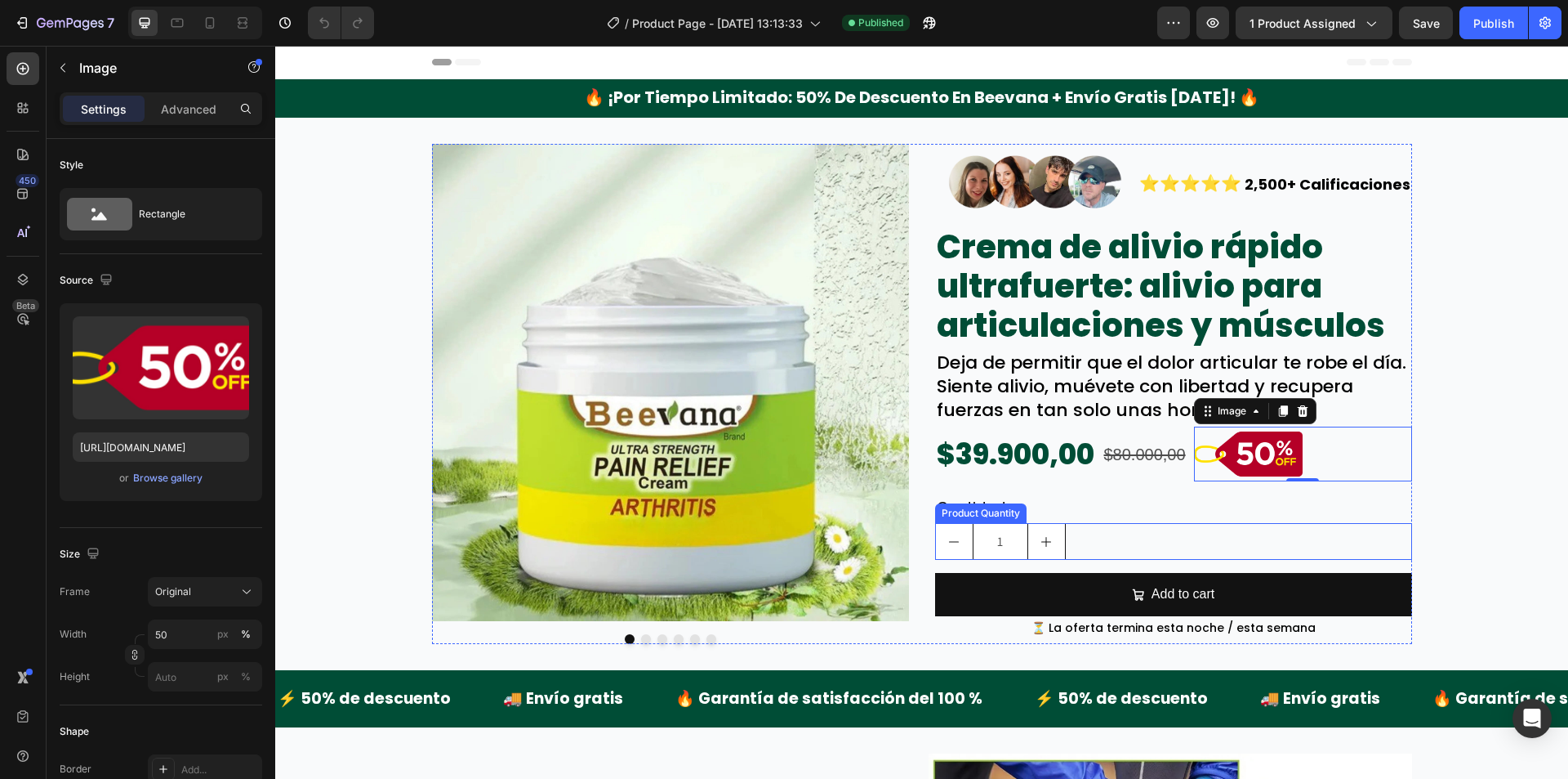
click at [979, 503] on div "Product Quantity" at bounding box center [981, 513] width 91 height 19
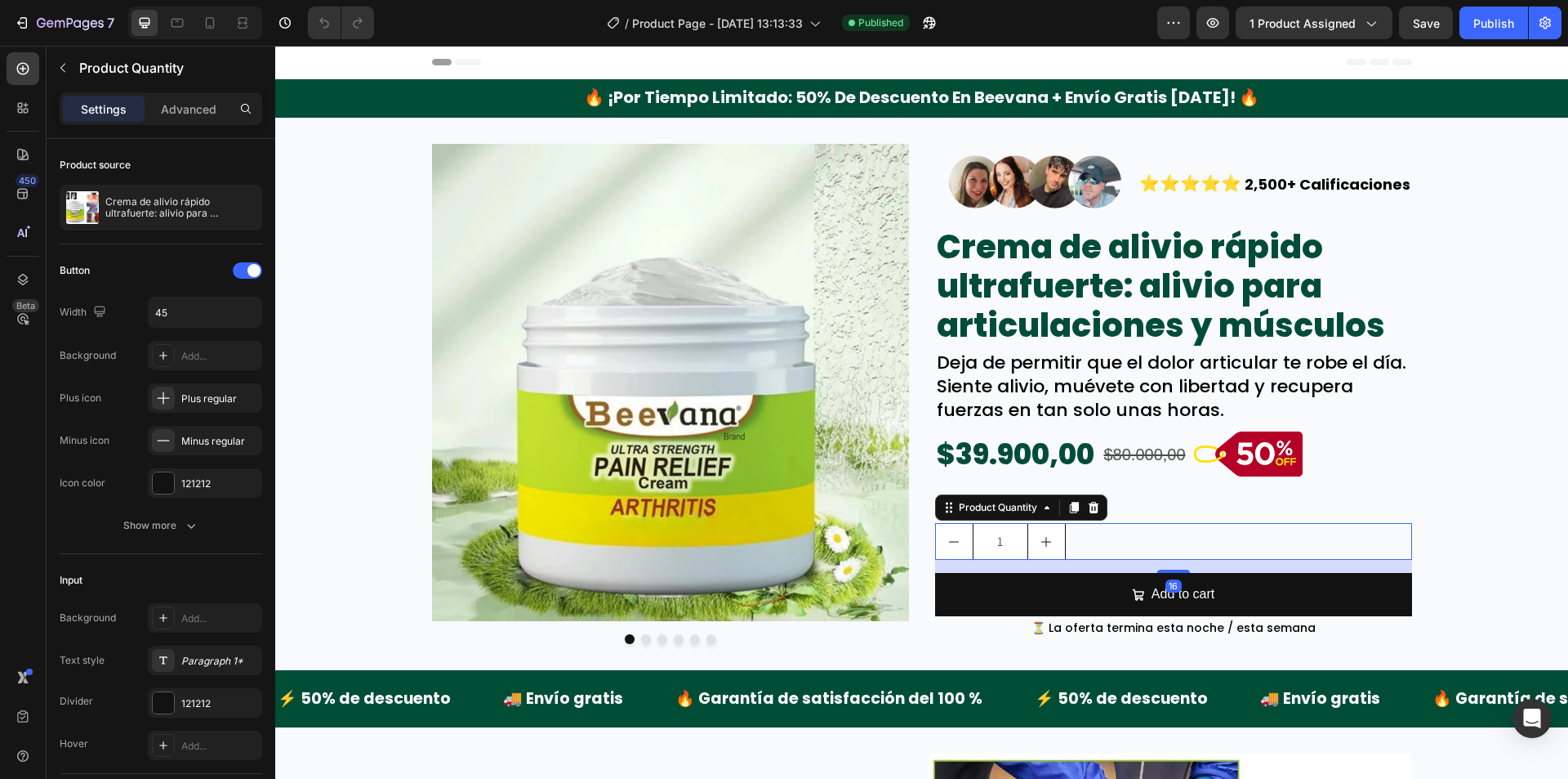
click at [1147, 504] on p "Cantidad:" at bounding box center [1173, 507] width 473 height 22
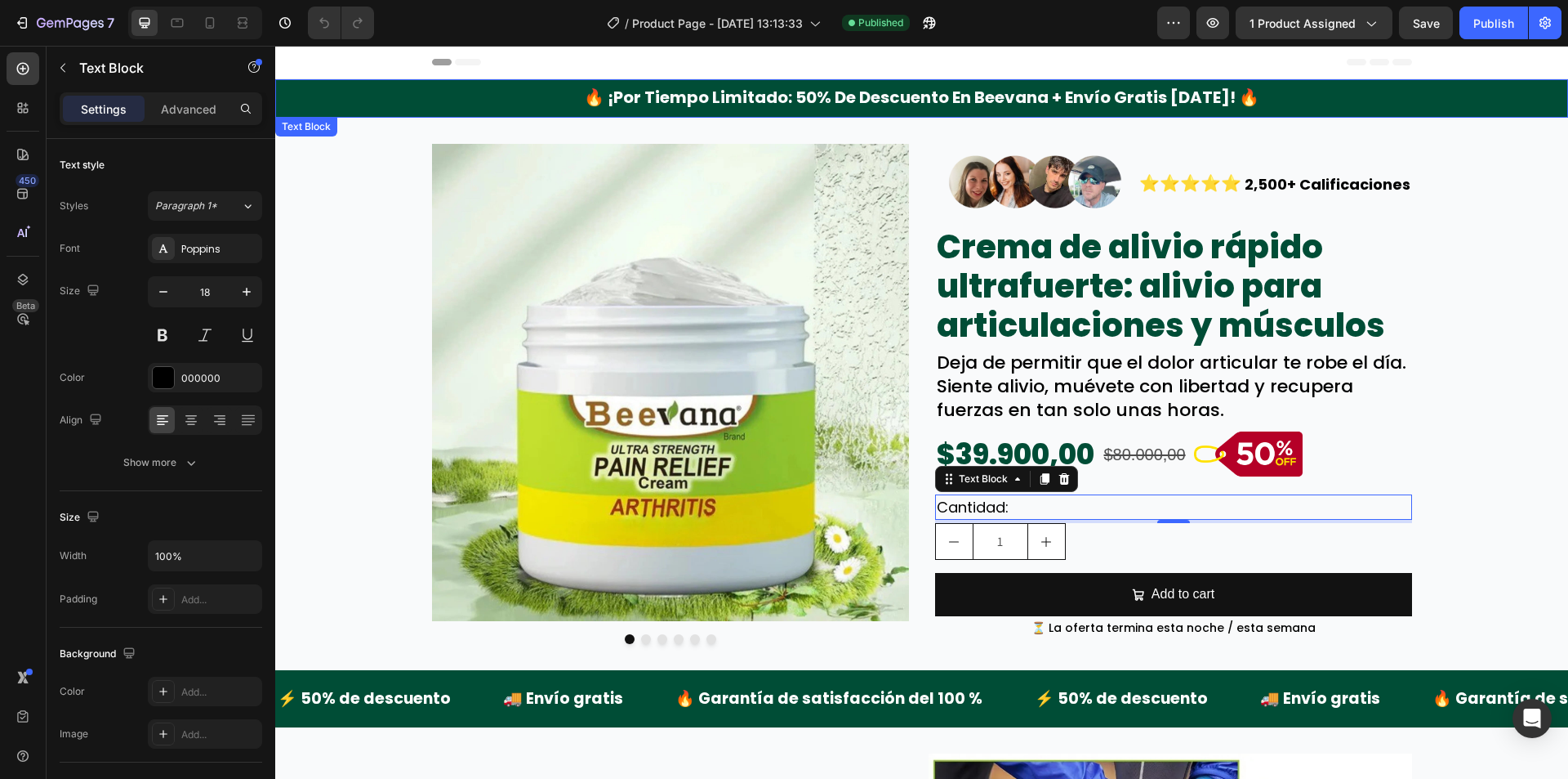
click at [338, 103] on div "🔥 ¡por tiempo limitado: 50% de descuento en beevana + envío gratis [DATE]! 🔥" at bounding box center [921, 98] width 1292 height 38
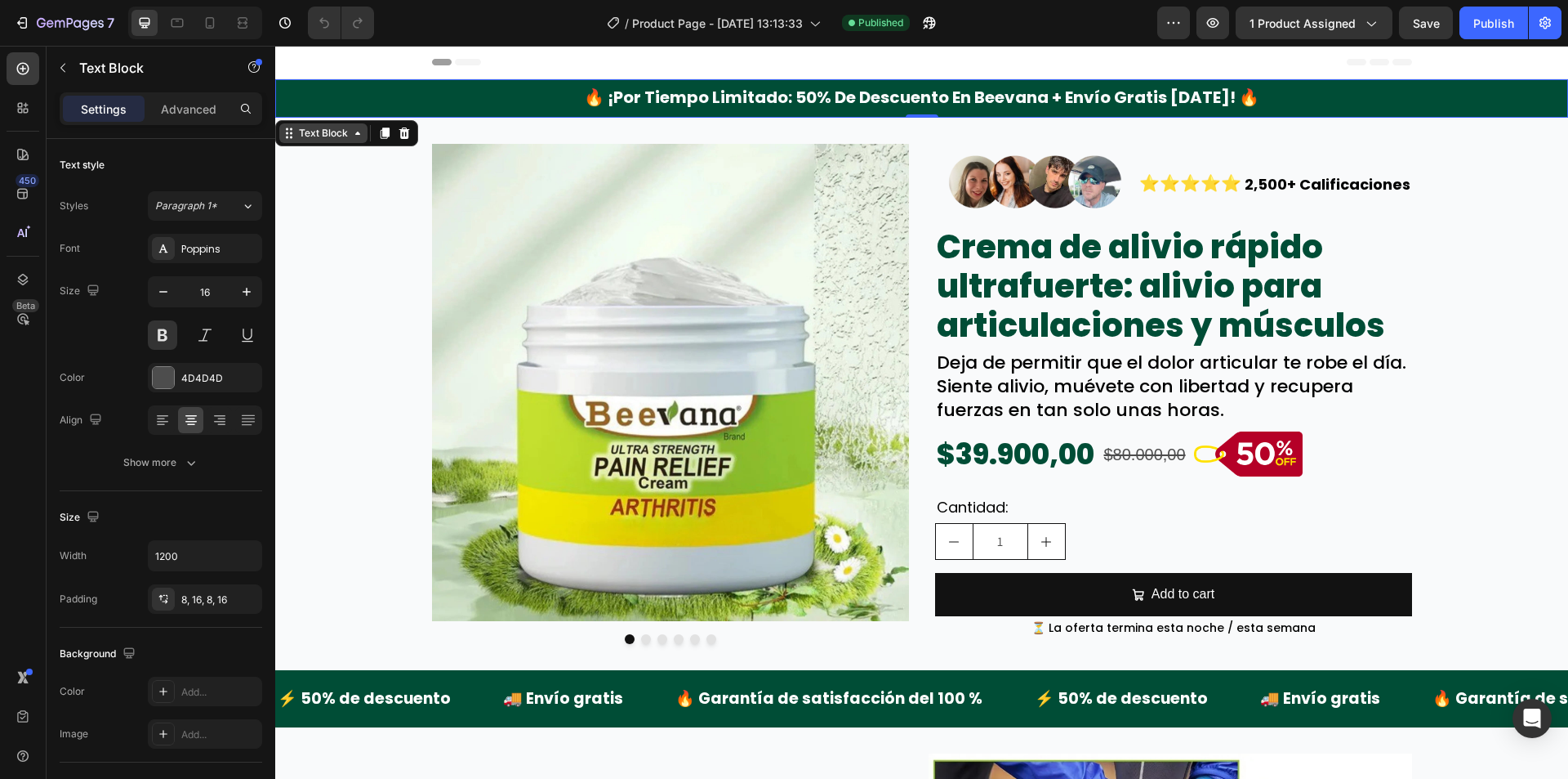
click at [305, 133] on div "Text Block" at bounding box center [324, 133] width 56 height 14
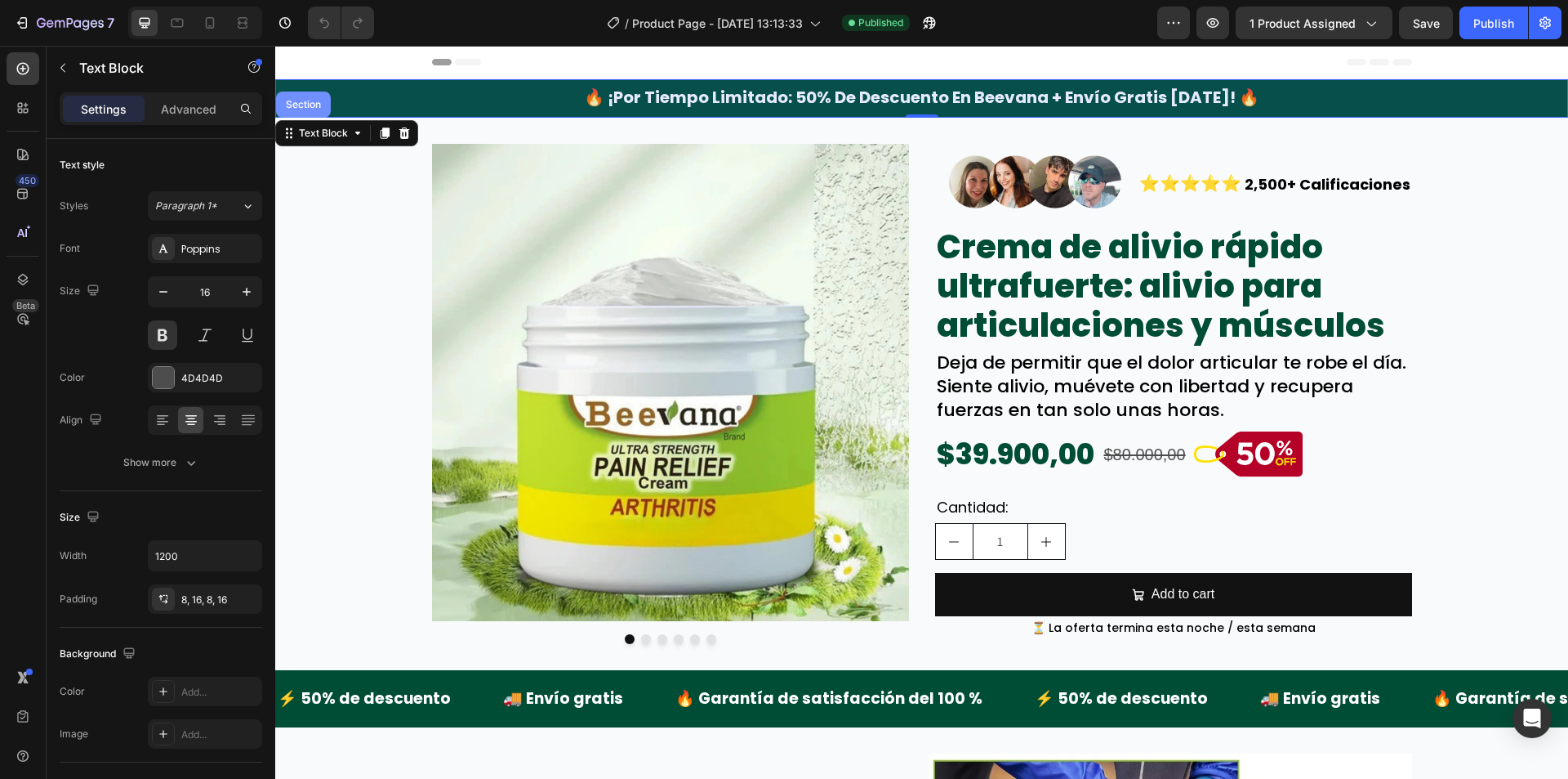
click at [307, 107] on div "Section" at bounding box center [303, 105] width 41 height 10
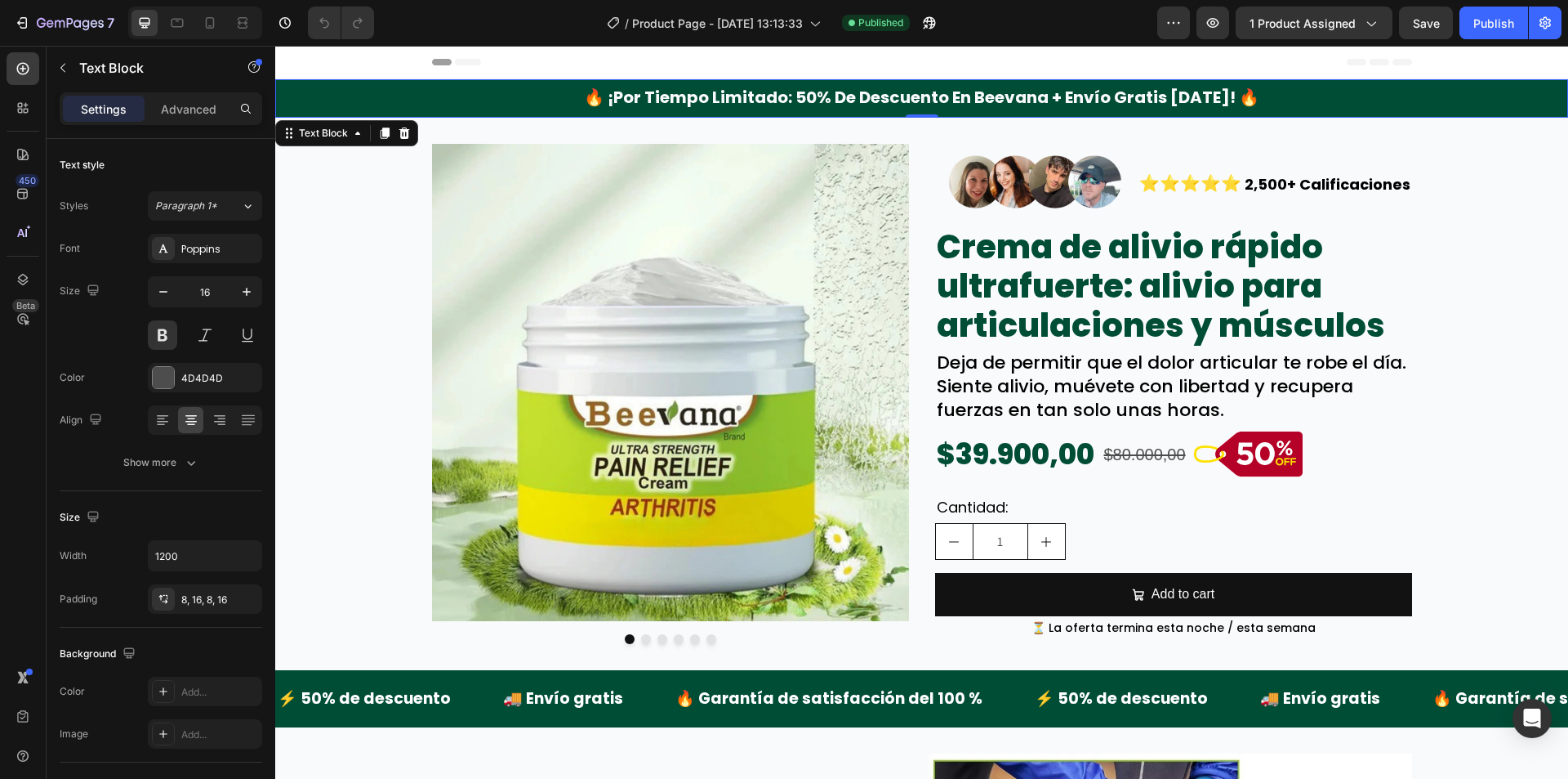
click at [336, 103] on div "🔥 ¡por tiempo limitado: 50% de descuento en beevana + envío gratis [DATE]! 🔥" at bounding box center [921, 98] width 1292 height 38
click at [313, 129] on div "Text Block" at bounding box center [324, 133] width 56 height 14
click at [299, 90] on div "🔥 ¡por tiempo limitado: 50% de descuento en beevana + envío gratis [DATE]! 🔥" at bounding box center [921, 98] width 1292 height 38
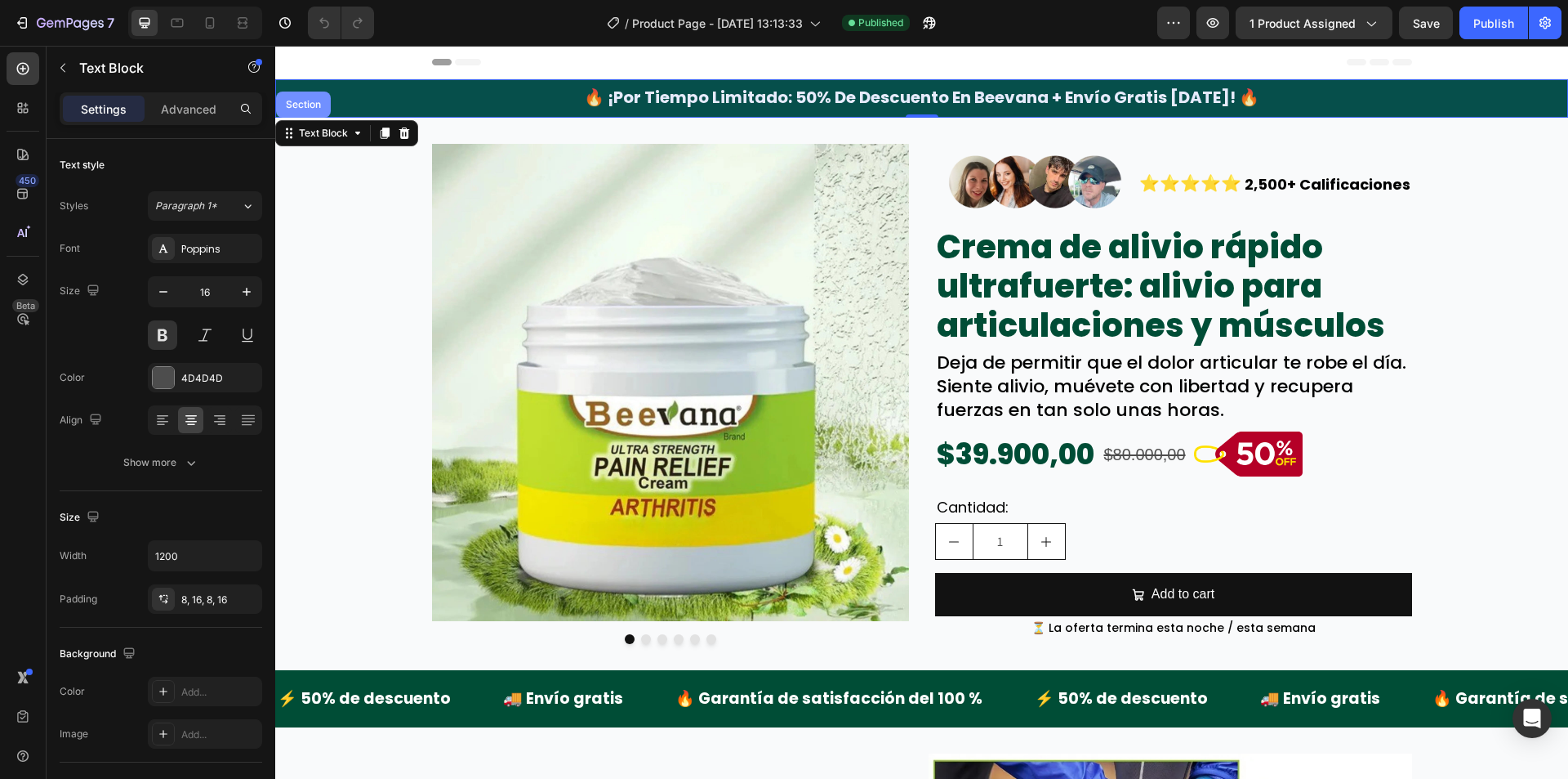
click at [302, 98] on div "Section" at bounding box center [303, 104] width 55 height 26
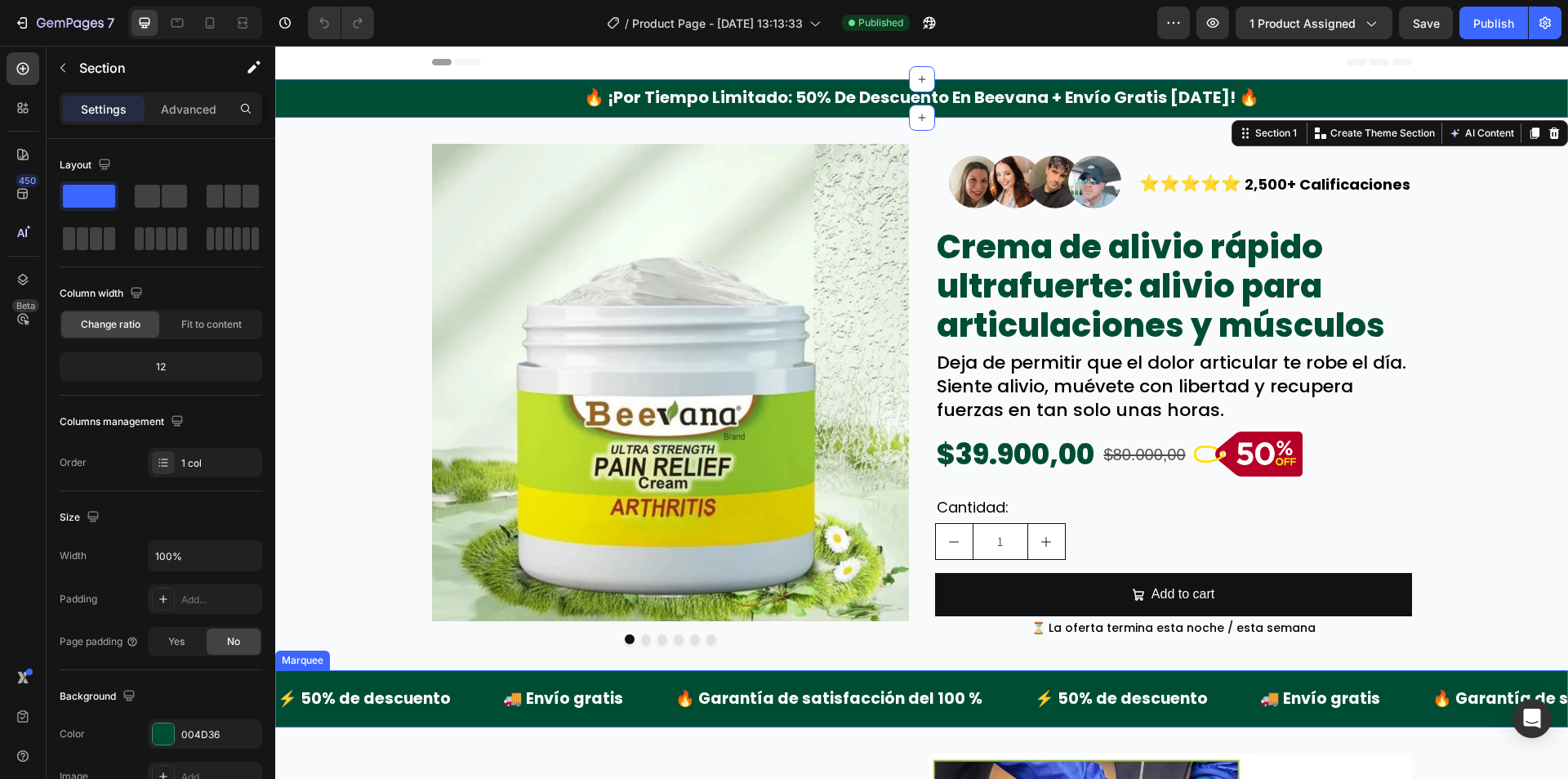
click at [358, 673] on div "⚡ 50% de descuento Text Block 🚚 Envío gratis Text Block 🔥 Garantía de satisfacc…" at bounding box center [921, 699] width 1292 height 58
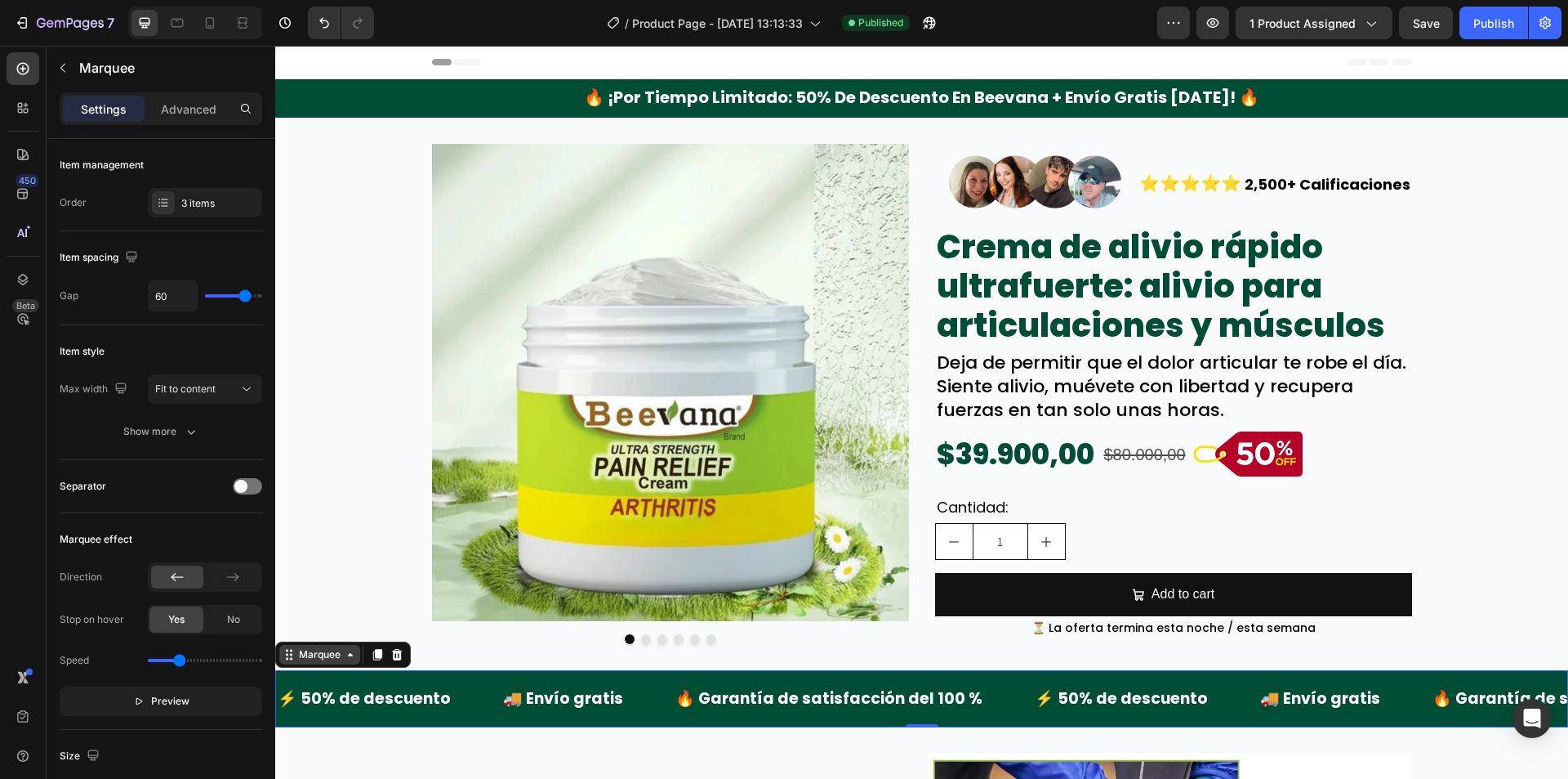
click at [327, 652] on div "Marquee" at bounding box center [320, 654] width 48 height 14
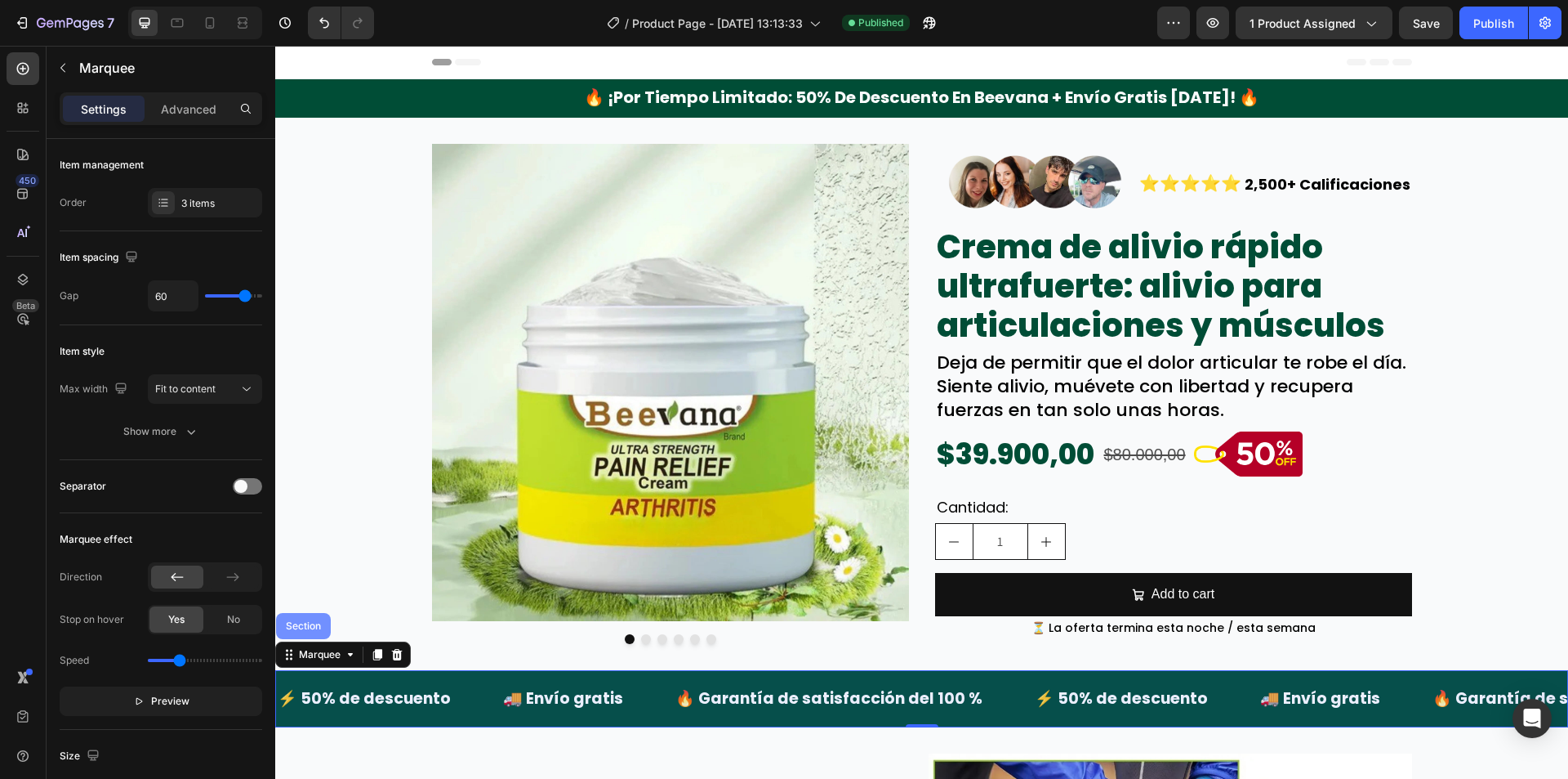
click at [323, 623] on div "Section" at bounding box center [303, 626] width 41 height 10
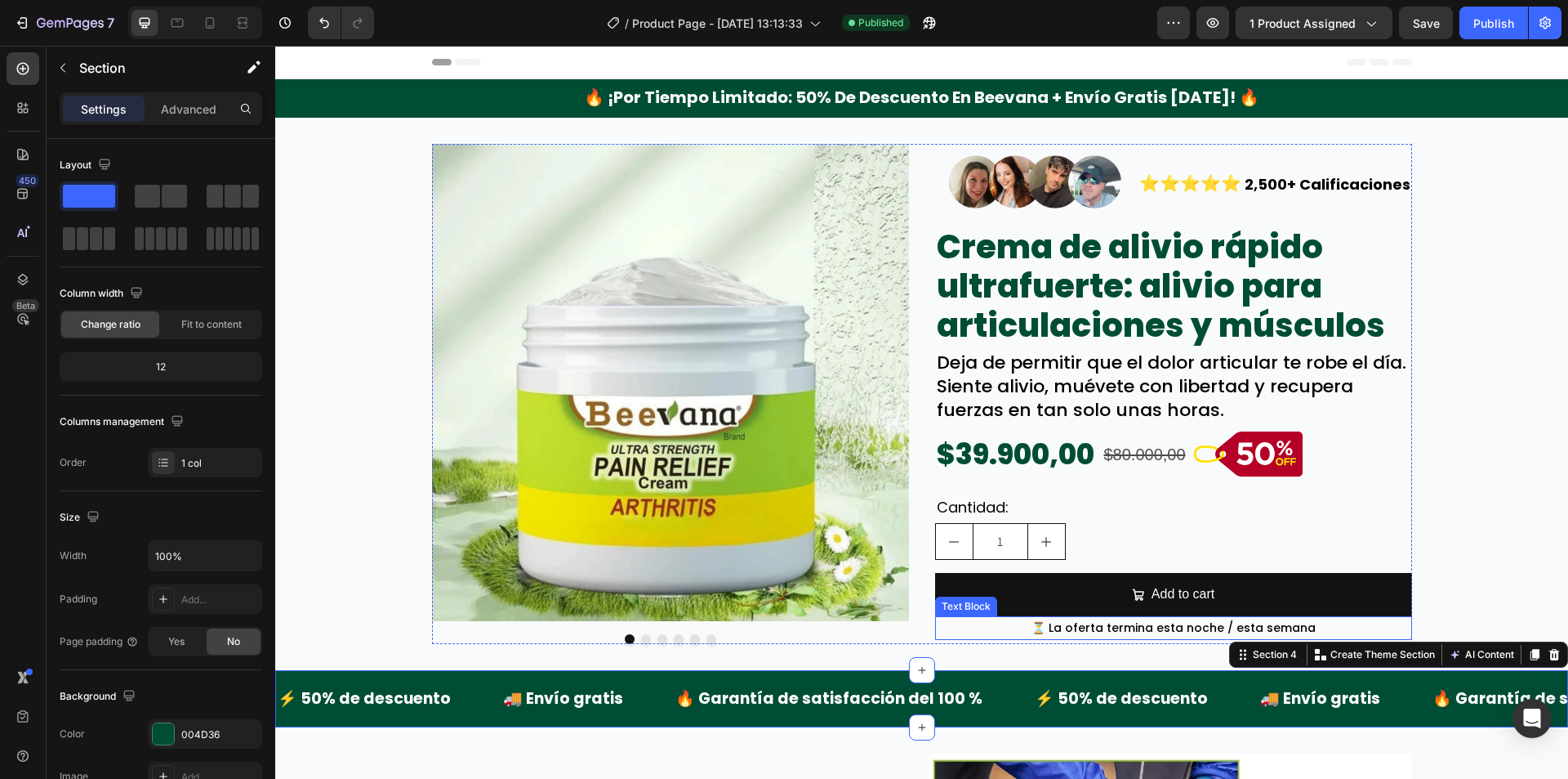
click at [1002, 623] on p "⏳ La oferta termina esta noche / esta semana" at bounding box center [1173, 628] width 473 height 20
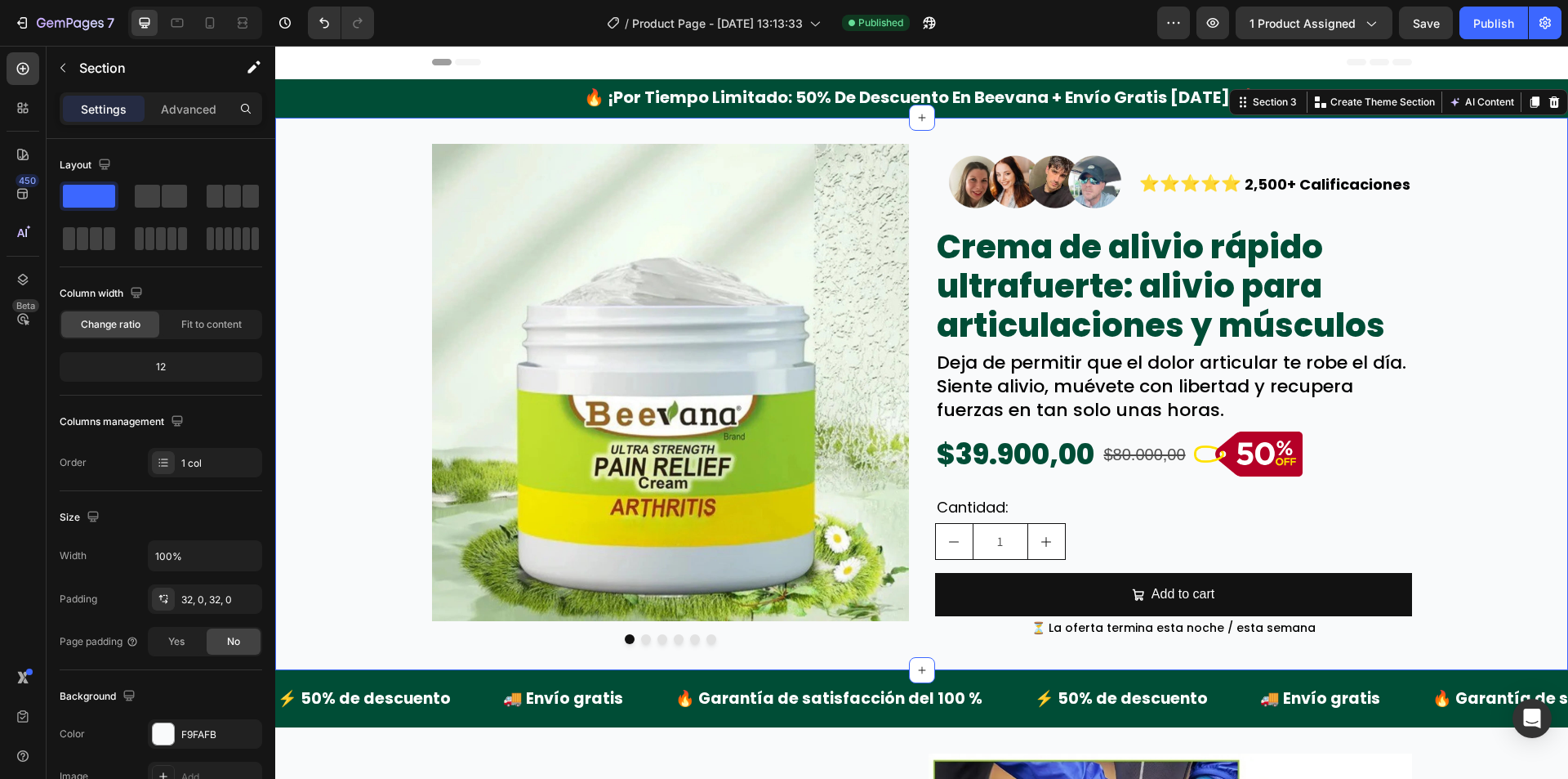
click at [380, 487] on div "Image Image Image Image Image Image Carousel Image ⭐⭐⭐⭐⭐ Text Block Image ⭐⭐⭐⭐⭐…" at bounding box center [921, 393] width 1292 height 500
drag, startPoint x: 195, startPoint y: 735, endPoint x: 3, endPoint y: 657, distance: 207.2
click at [195, 735] on div "F9FAFB" at bounding box center [205, 734] width 47 height 14
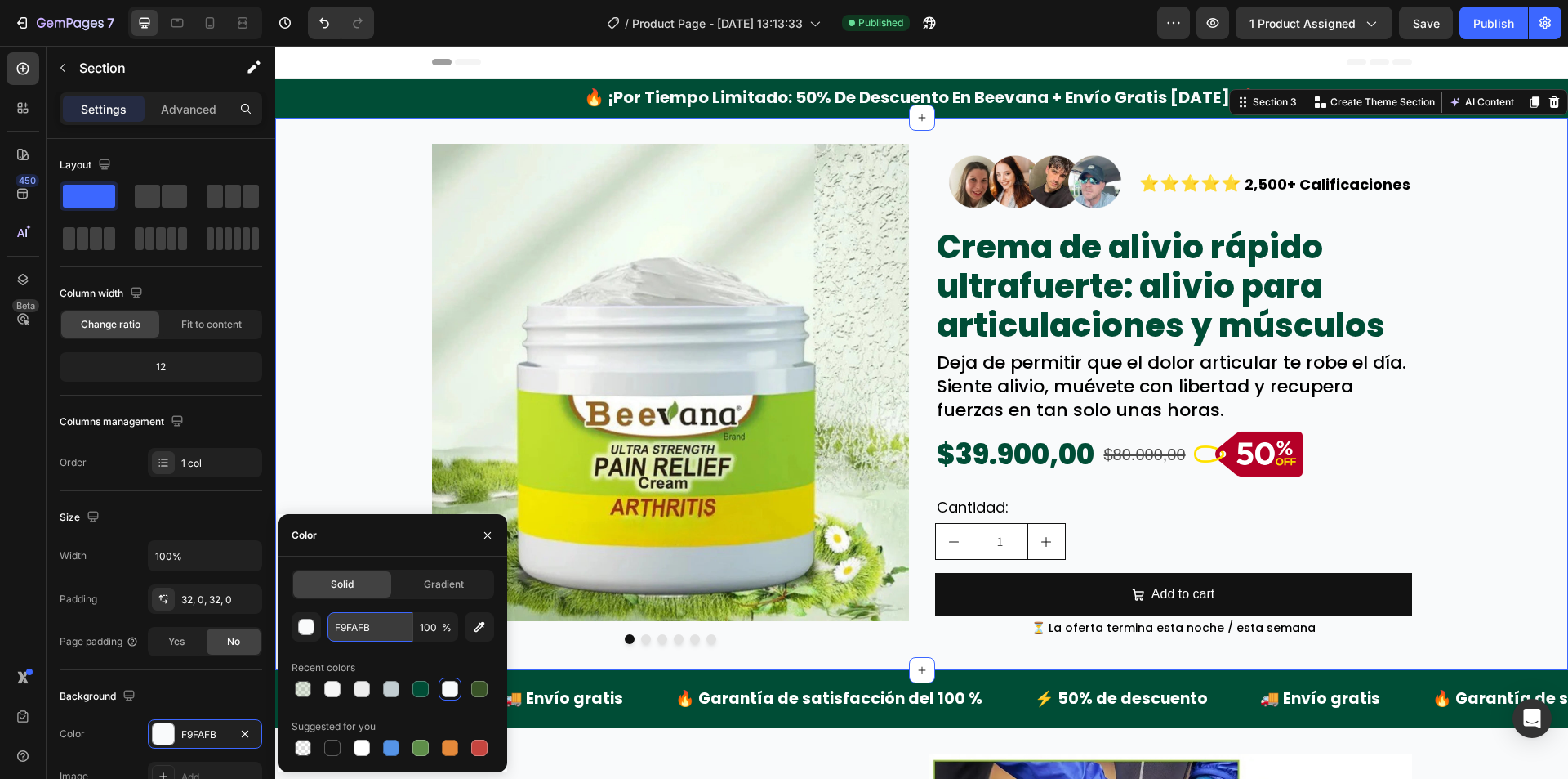
click at [374, 627] on input "F9FAFB" at bounding box center [369, 627] width 85 height 30
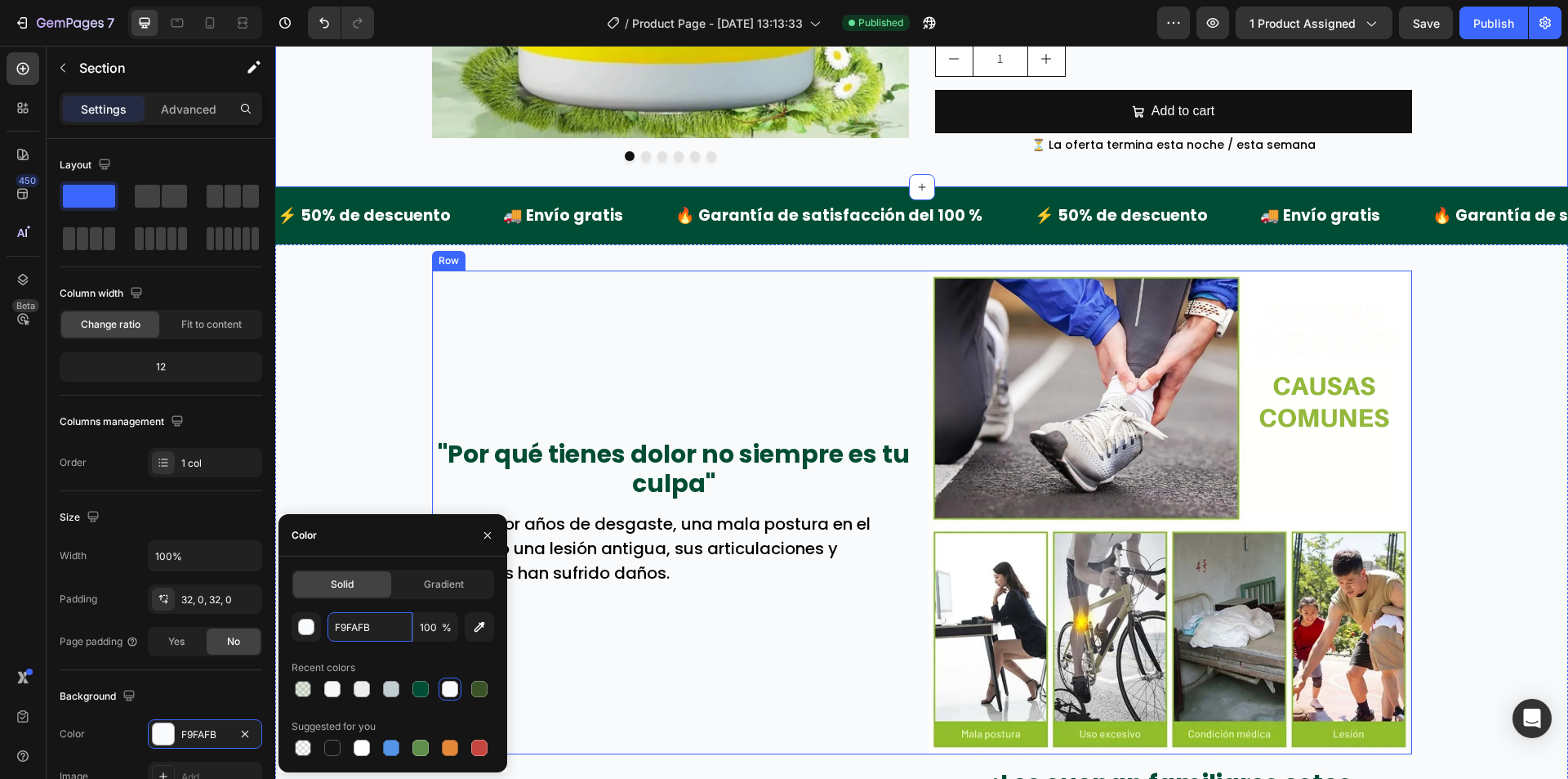
scroll to position [491, 0]
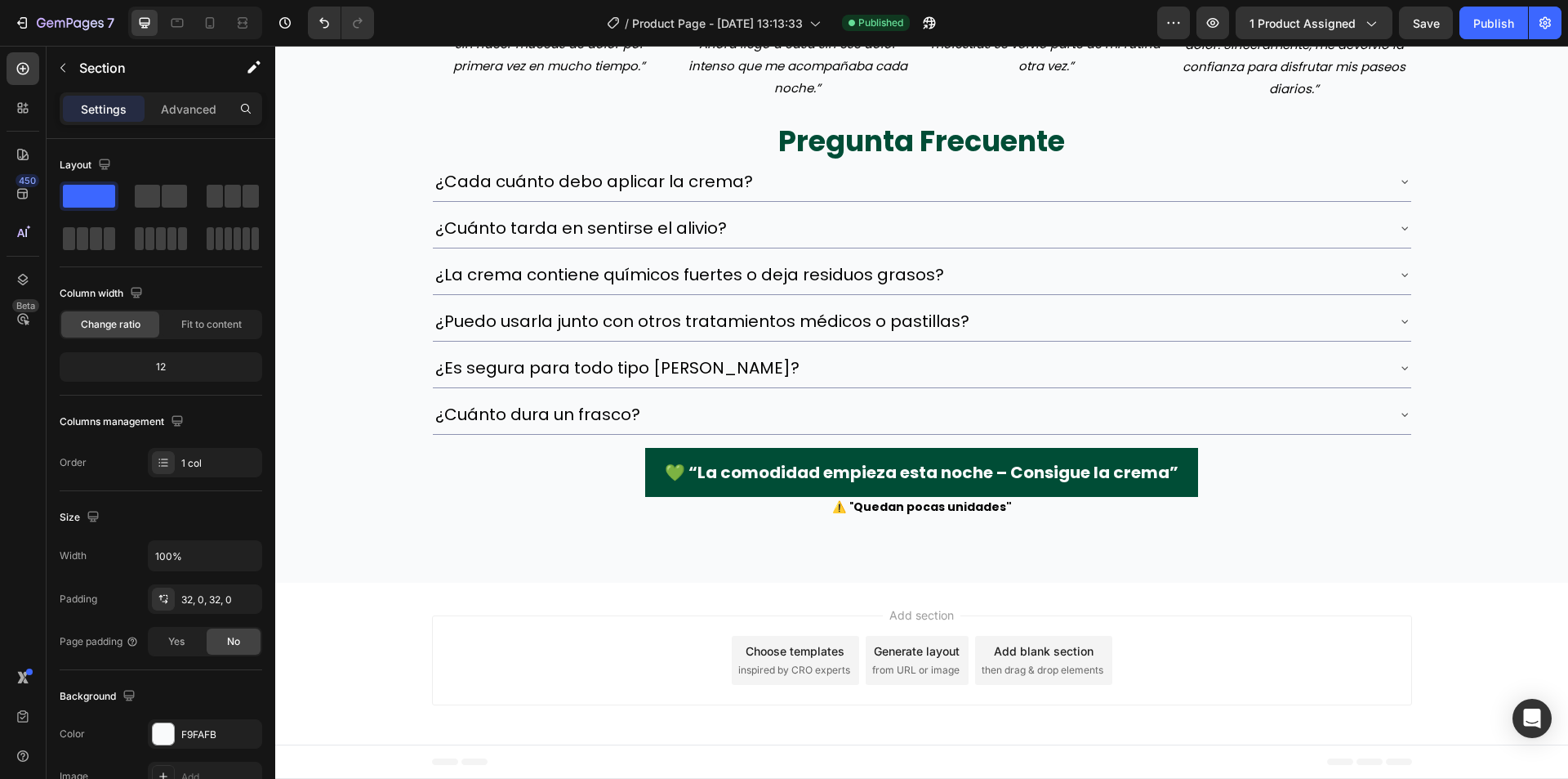
scroll to position [3596, 0]
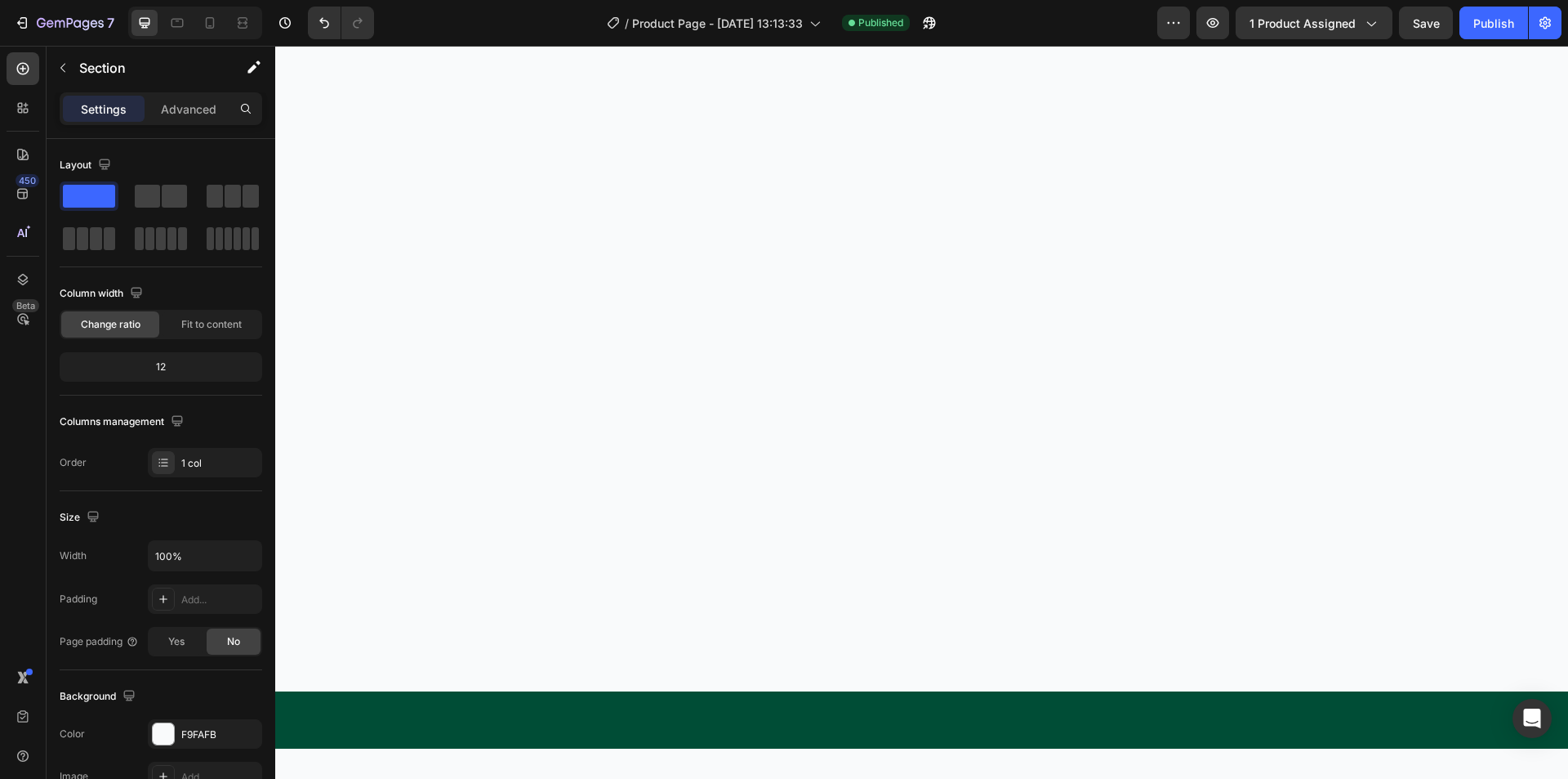
scroll to position [2817, 0]
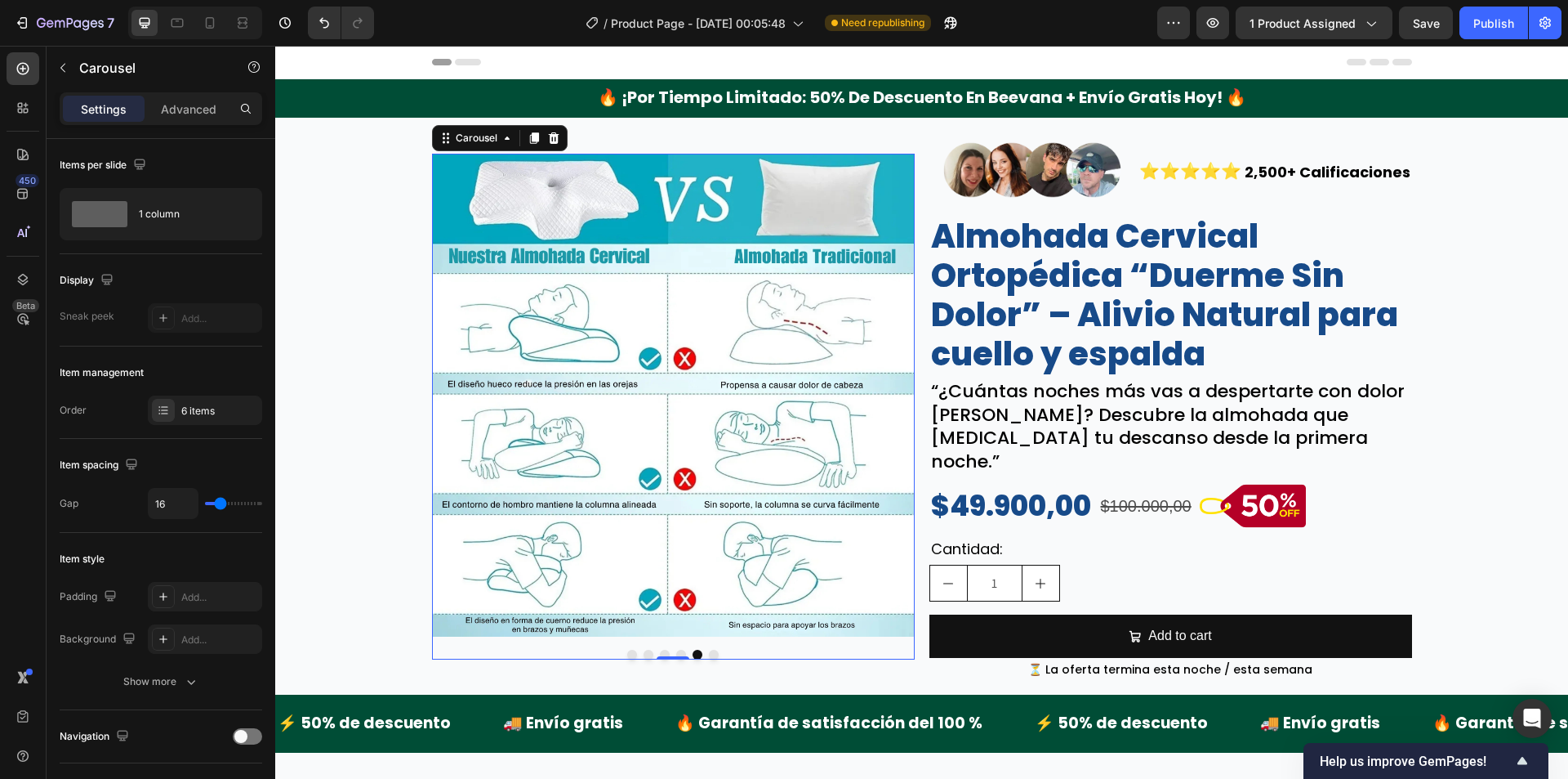
click at [709, 660] on button "Dot" at bounding box center [714, 655] width 10 height 10
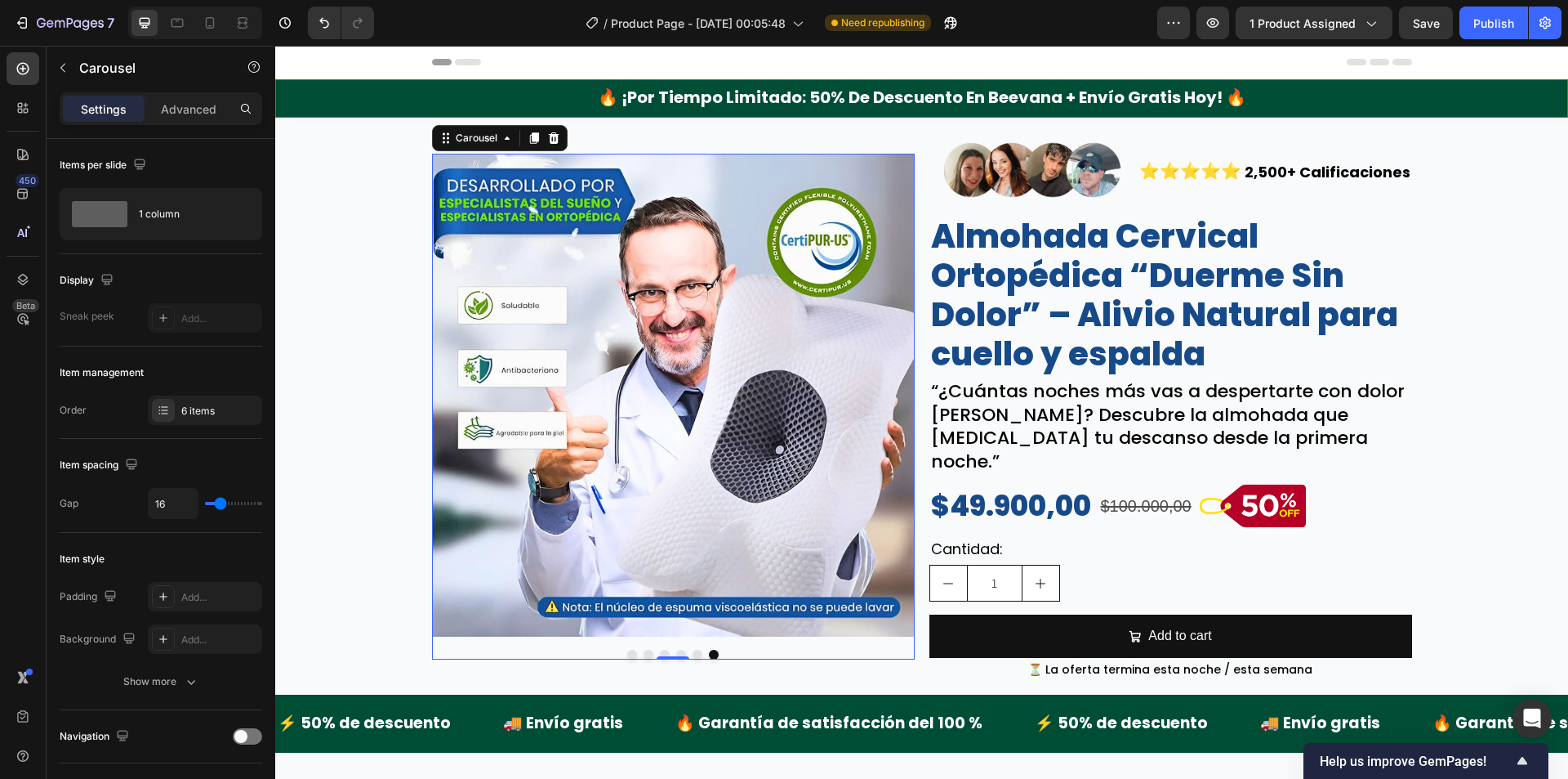
click at [347, 107] on div "🔥 ¡por tiempo limitado: 50% de descuento en beevana + envío gratis [DATE]! 🔥" at bounding box center [921, 98] width 1292 height 38
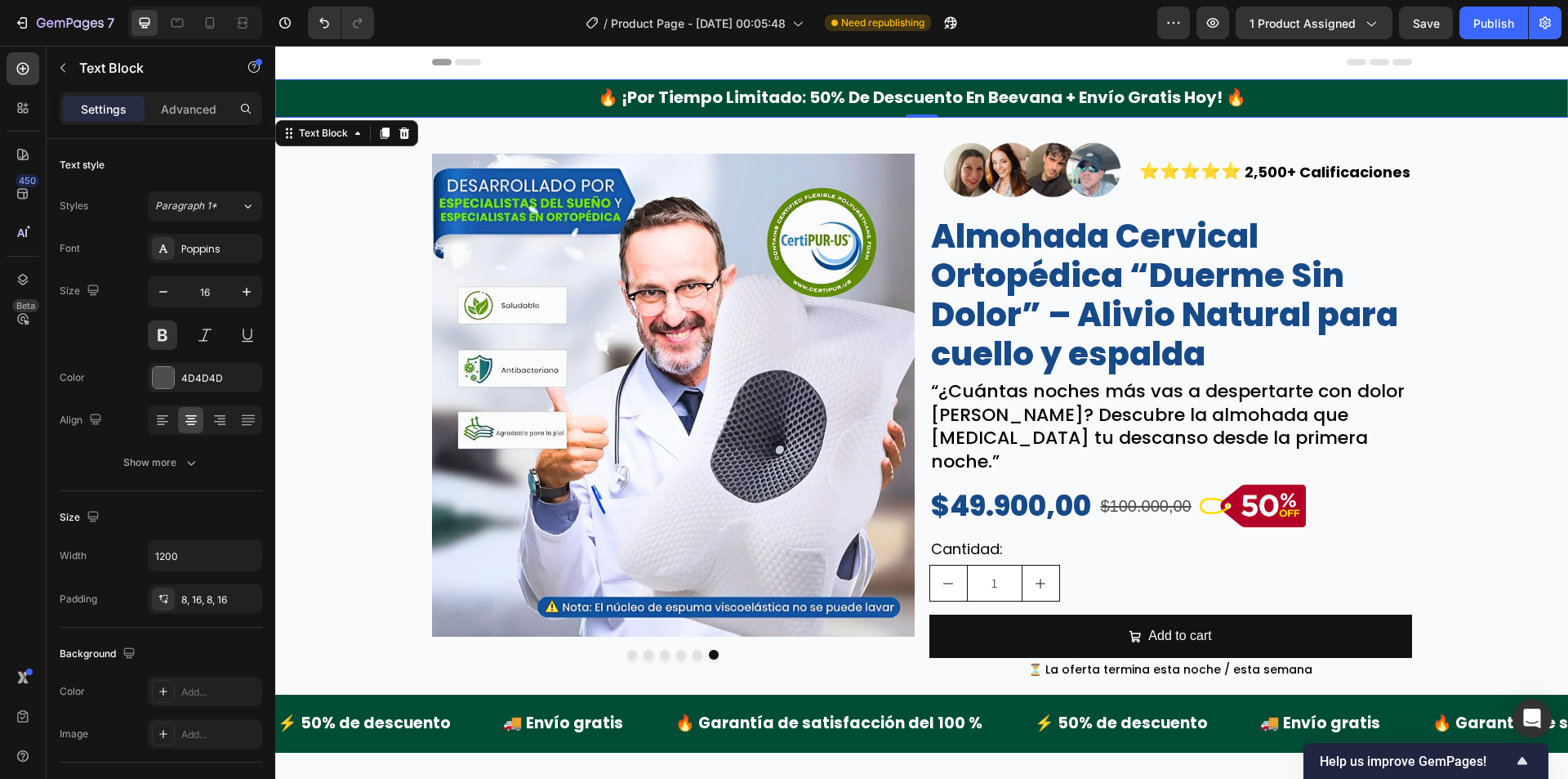
click at [324, 106] on div "🔥 ¡por tiempo limitado: 50% de descuento en beevana + envío gratis [DATE]! 🔥" at bounding box center [921, 98] width 1292 height 38
click at [325, 136] on div "Text Block" at bounding box center [324, 133] width 56 height 14
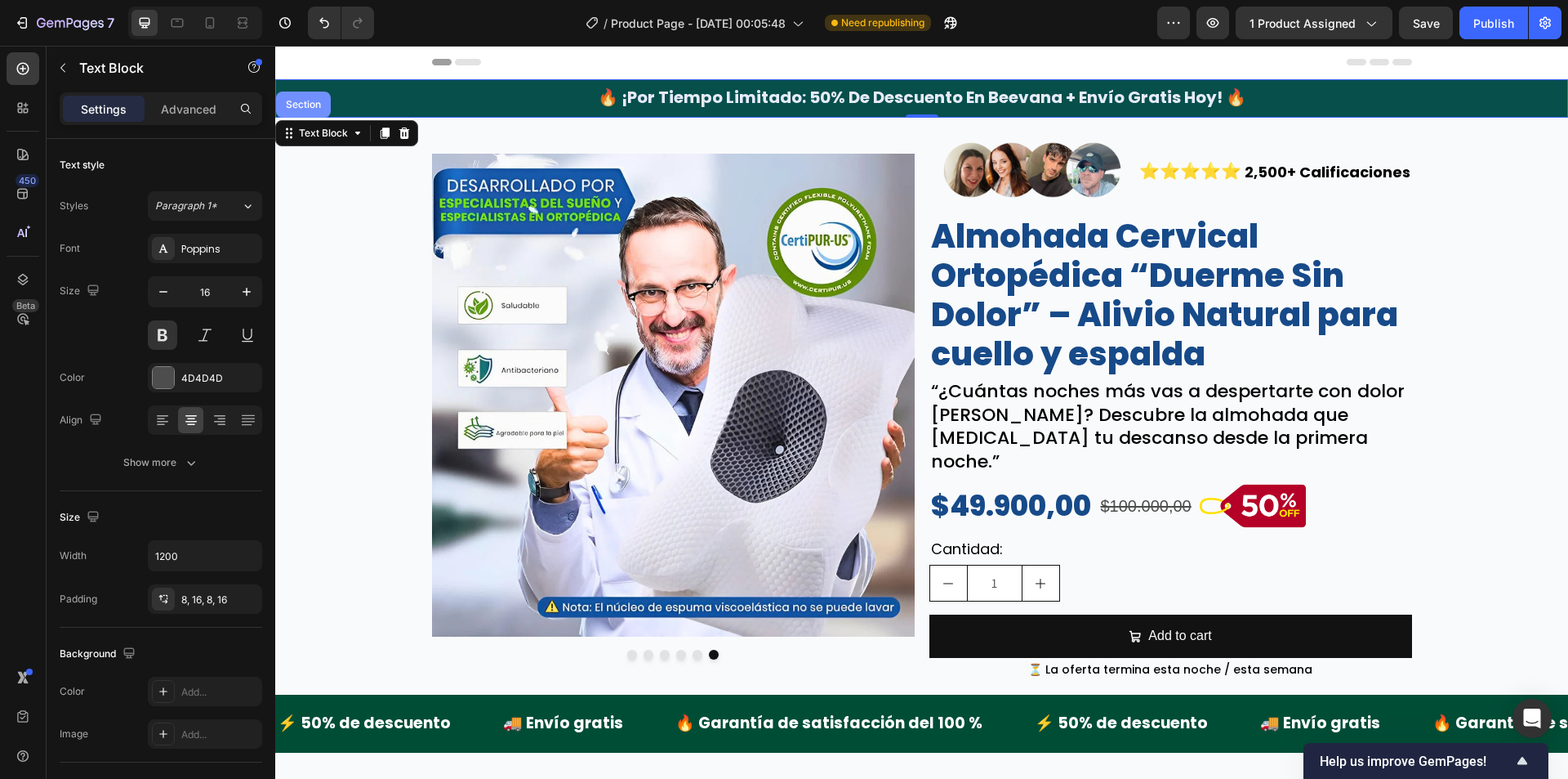
click at [320, 103] on div "Section" at bounding box center [303, 105] width 41 height 10
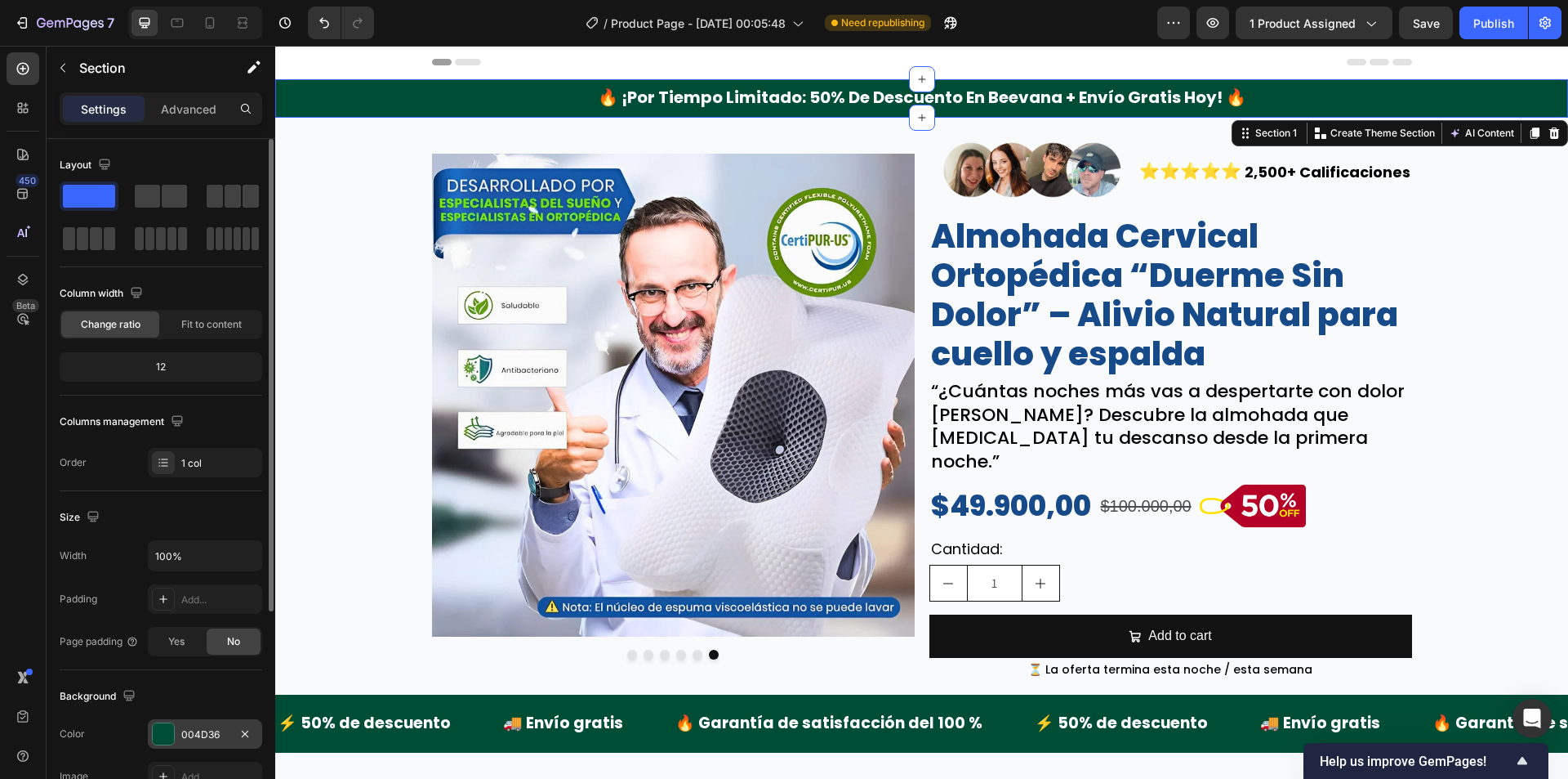
click at [178, 734] on div "004D36" at bounding box center [205, 733] width 114 height 30
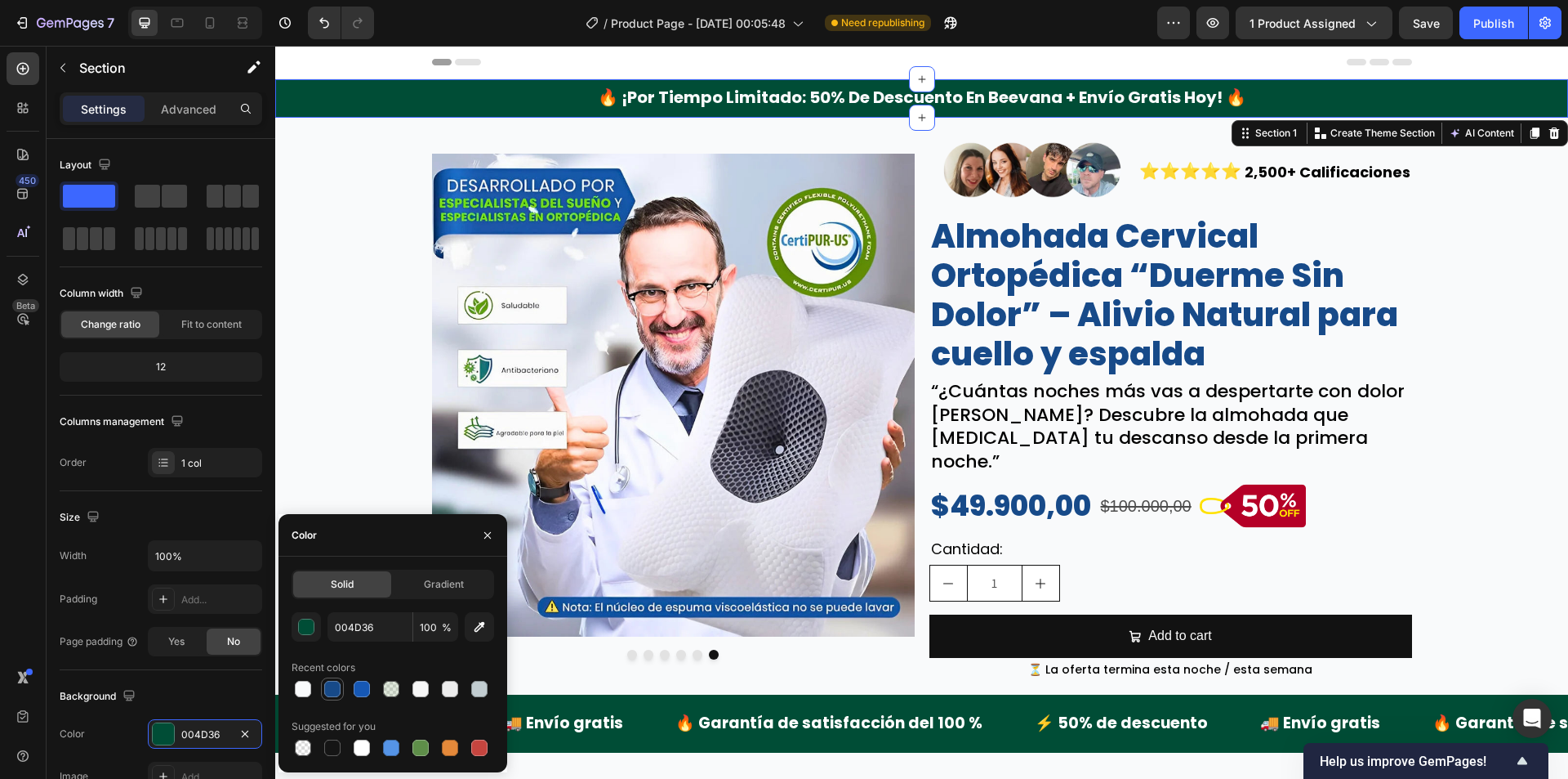
click at [328, 698] on div at bounding box center [332, 688] width 19 height 19
type input "174A89"
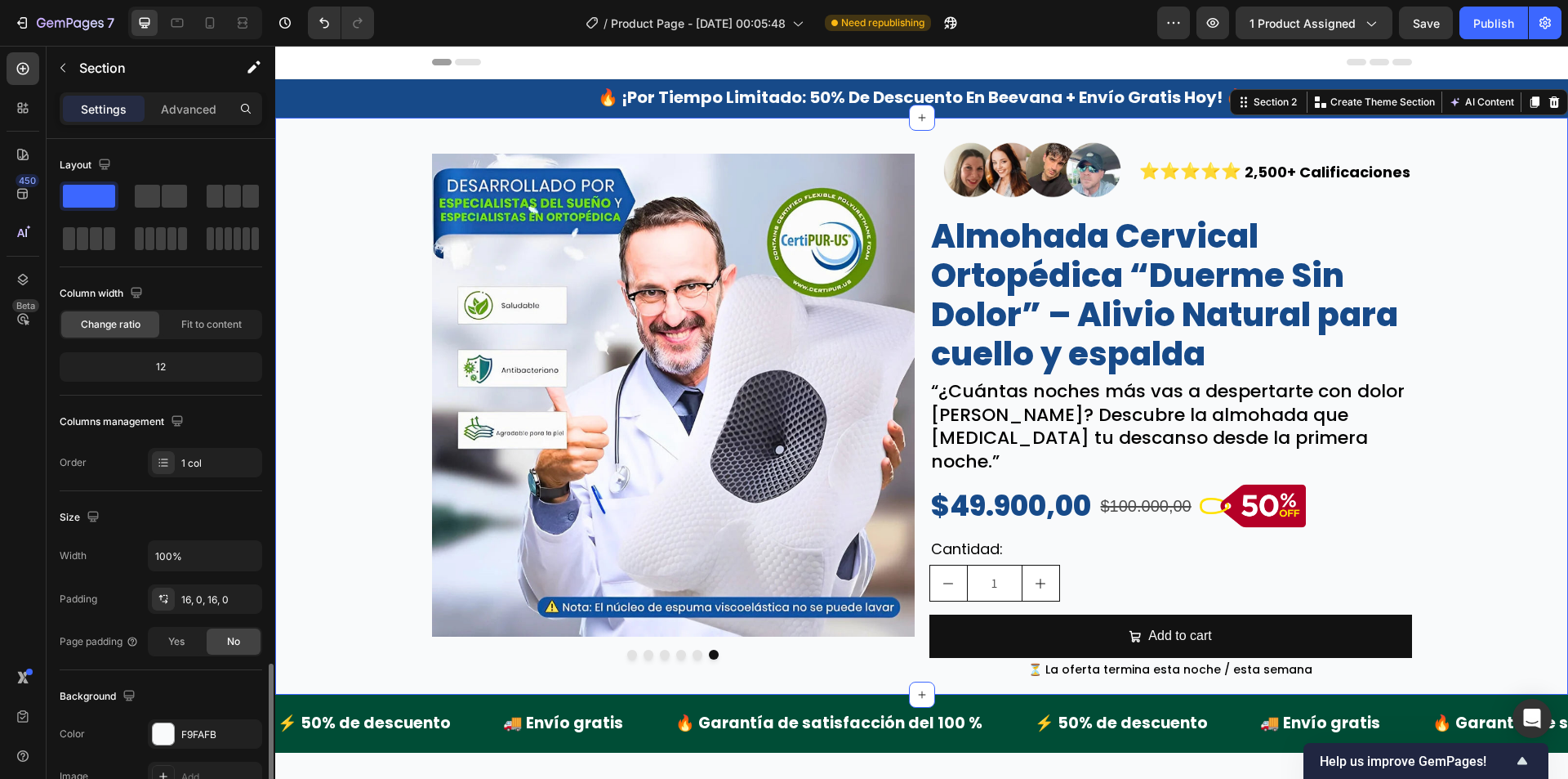
click at [395, 393] on div "Image Image Image Image Image Image Carousel Image ⭐⭐⭐⭐⭐ Text Block 2,500+ Cali…" at bounding box center [921, 407] width 1292 height 551
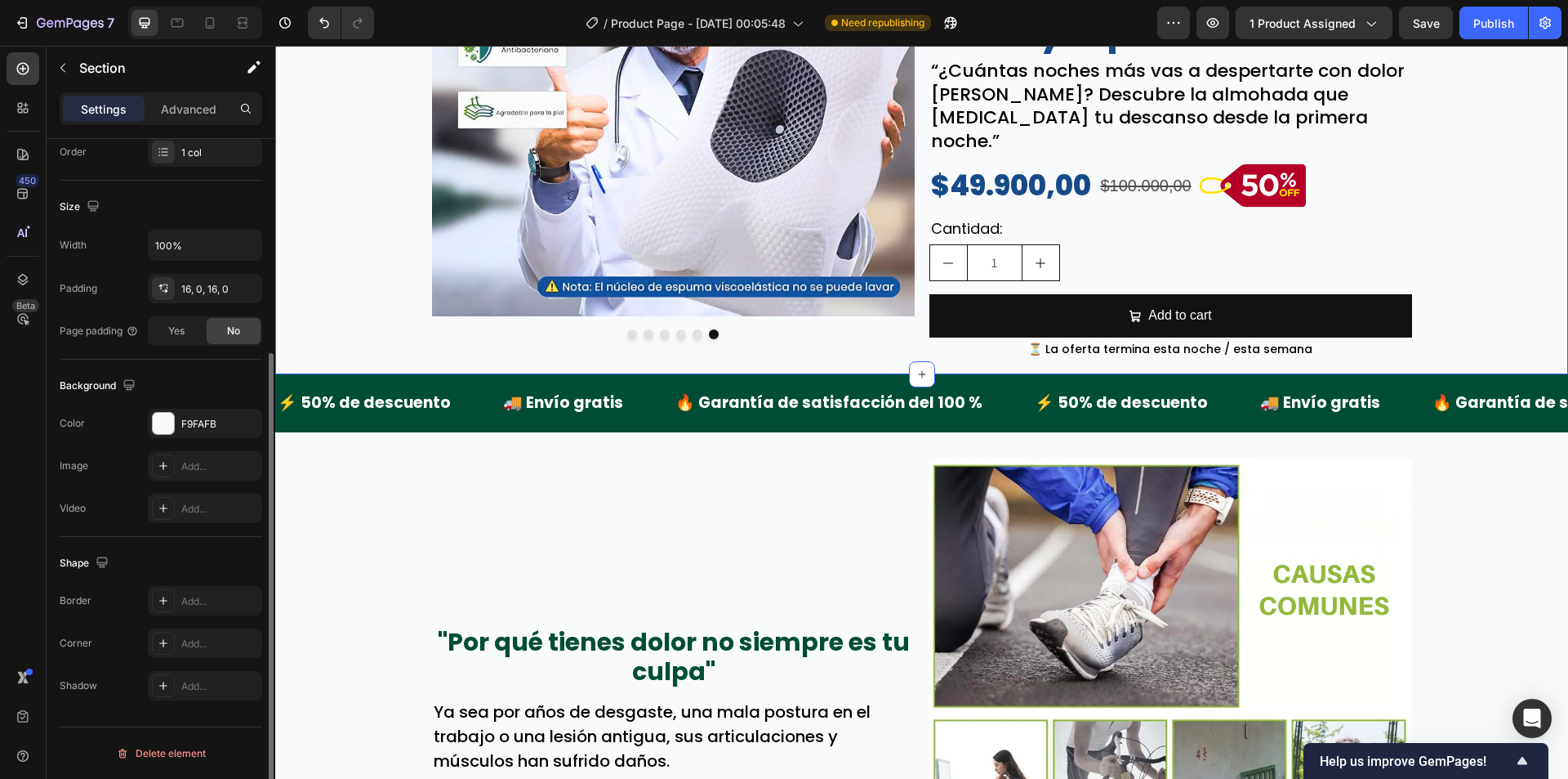
scroll to position [326, 0]
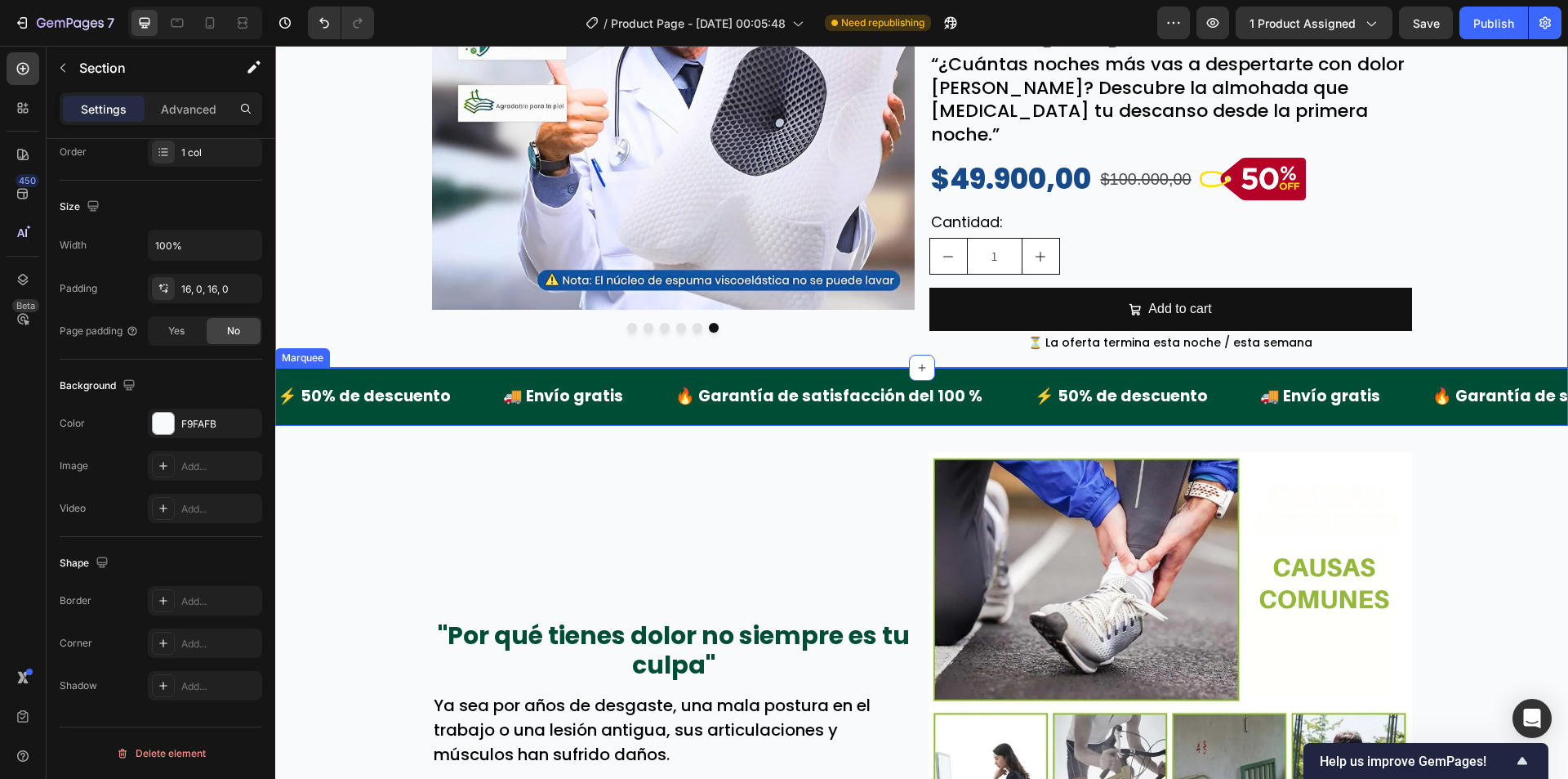
click at [314, 368] on div "⚡ 50% de descuento Text Block 🚚 Envío gratis Text Block 🔥 Garantía de satisfacc…" at bounding box center [921, 397] width 1292 height 58
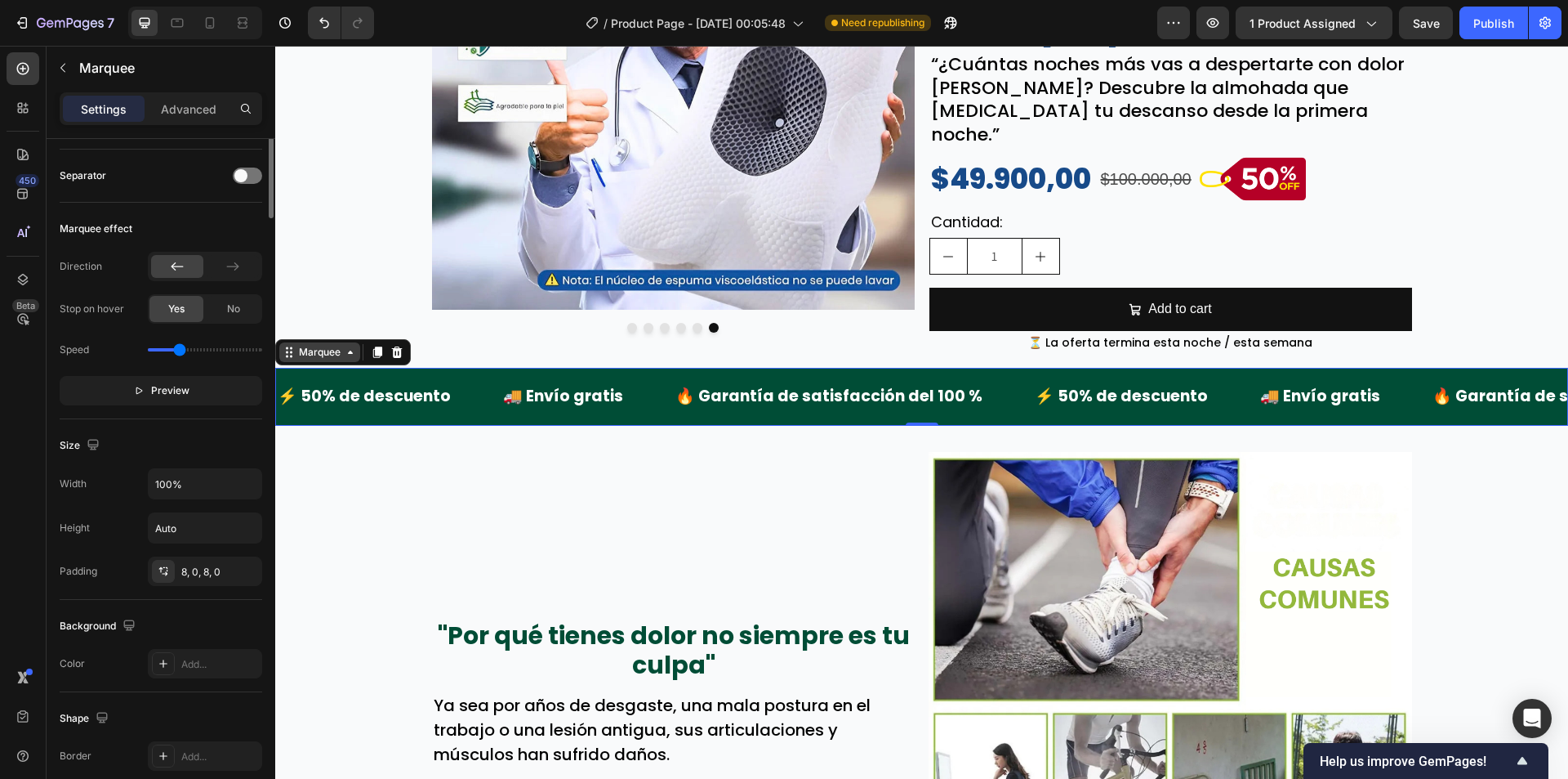
scroll to position [0, 0]
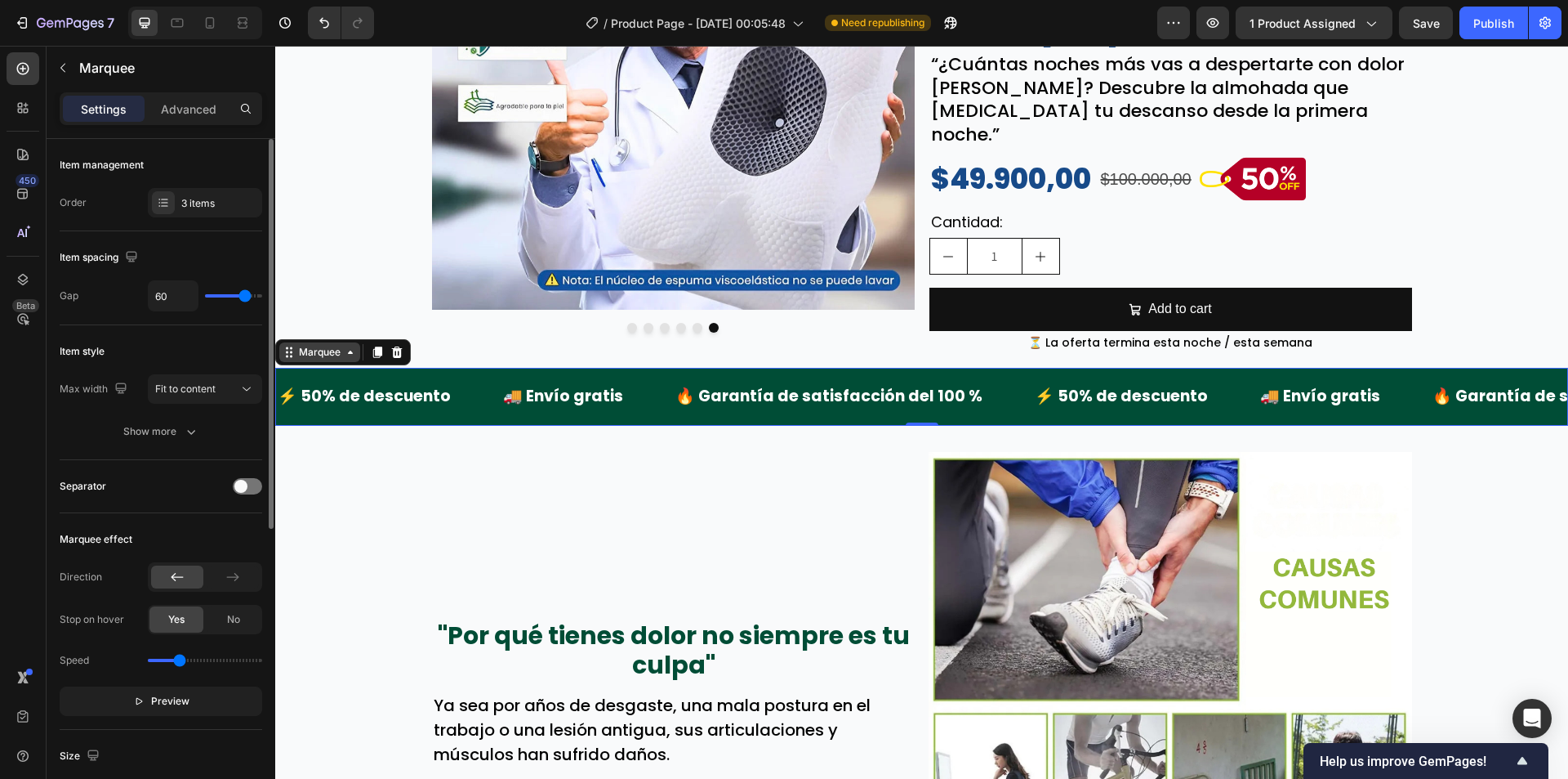
click at [314, 345] on div "Marquee" at bounding box center [320, 352] width 81 height 19
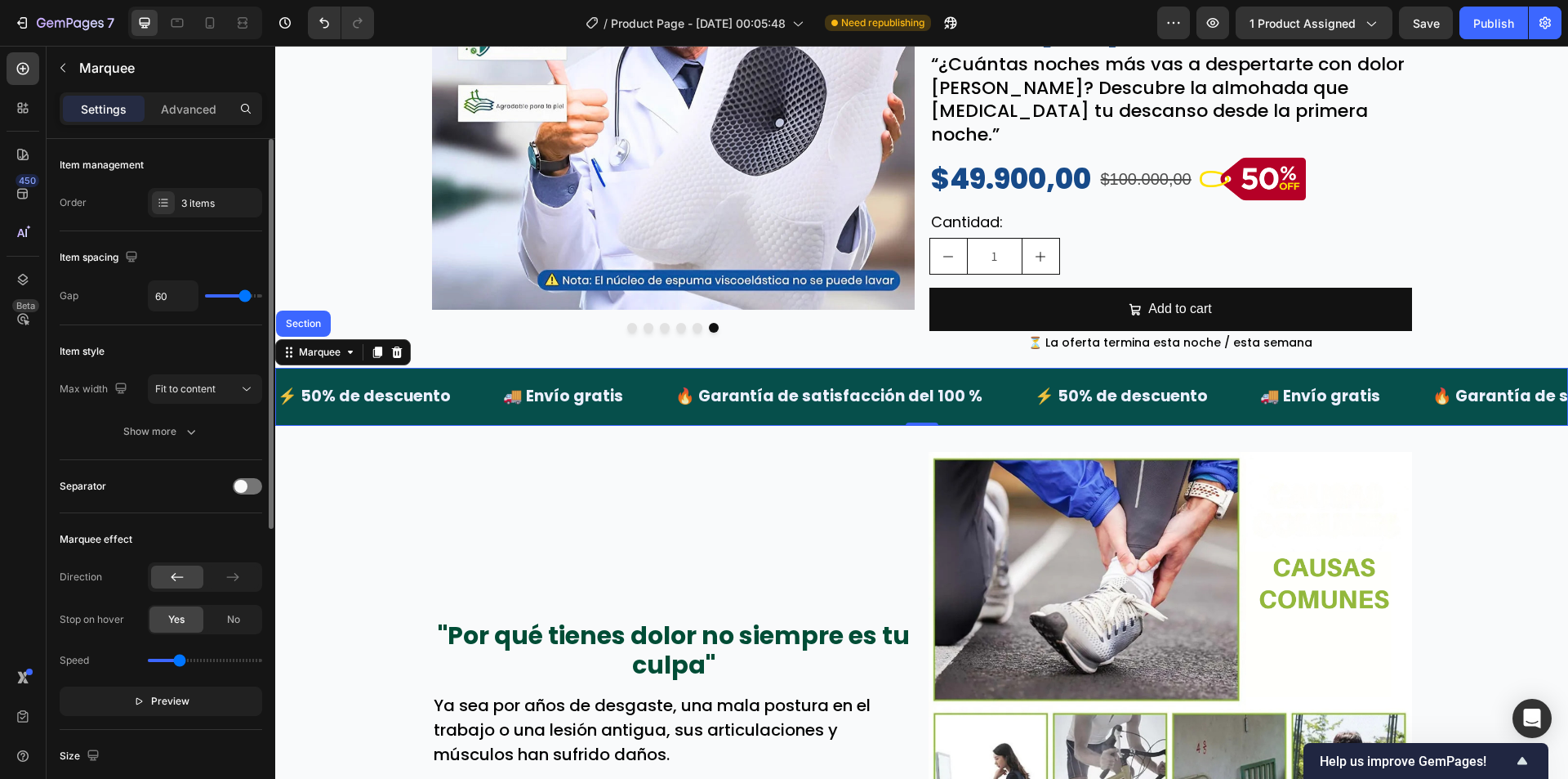
click at [310, 294] on div "Image Image Image Image Image Image Carousel Image ⭐⭐⭐⭐⭐ Text Block 2,500+ Cali…" at bounding box center [921, 80] width 1292 height 551
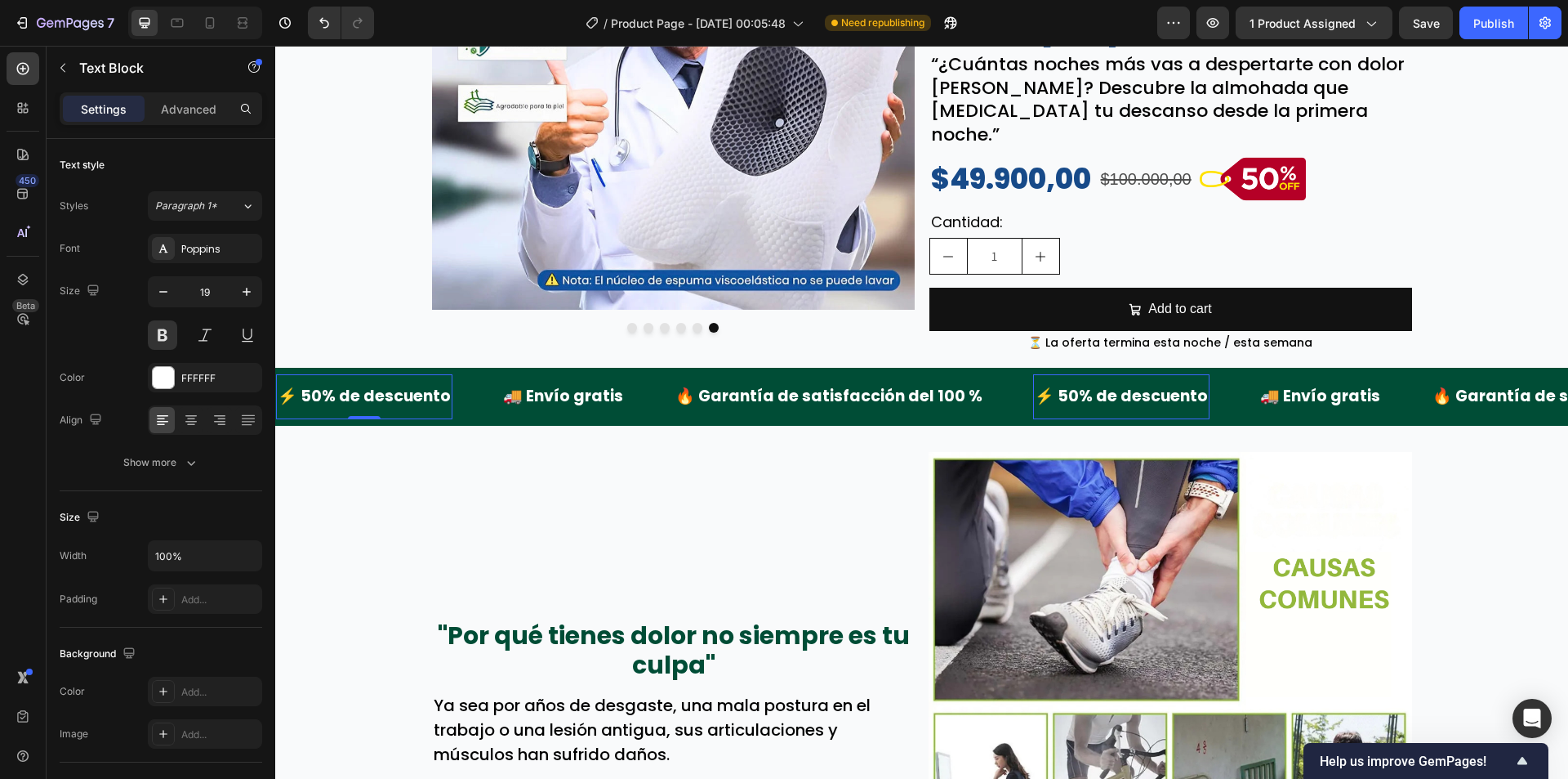
click at [307, 375] on div "⚡ 50% de descuento Text Block 0" at bounding box center [364, 397] width 177 height 44
click at [308, 348] on div "Marquee" at bounding box center [343, 352] width 135 height 26
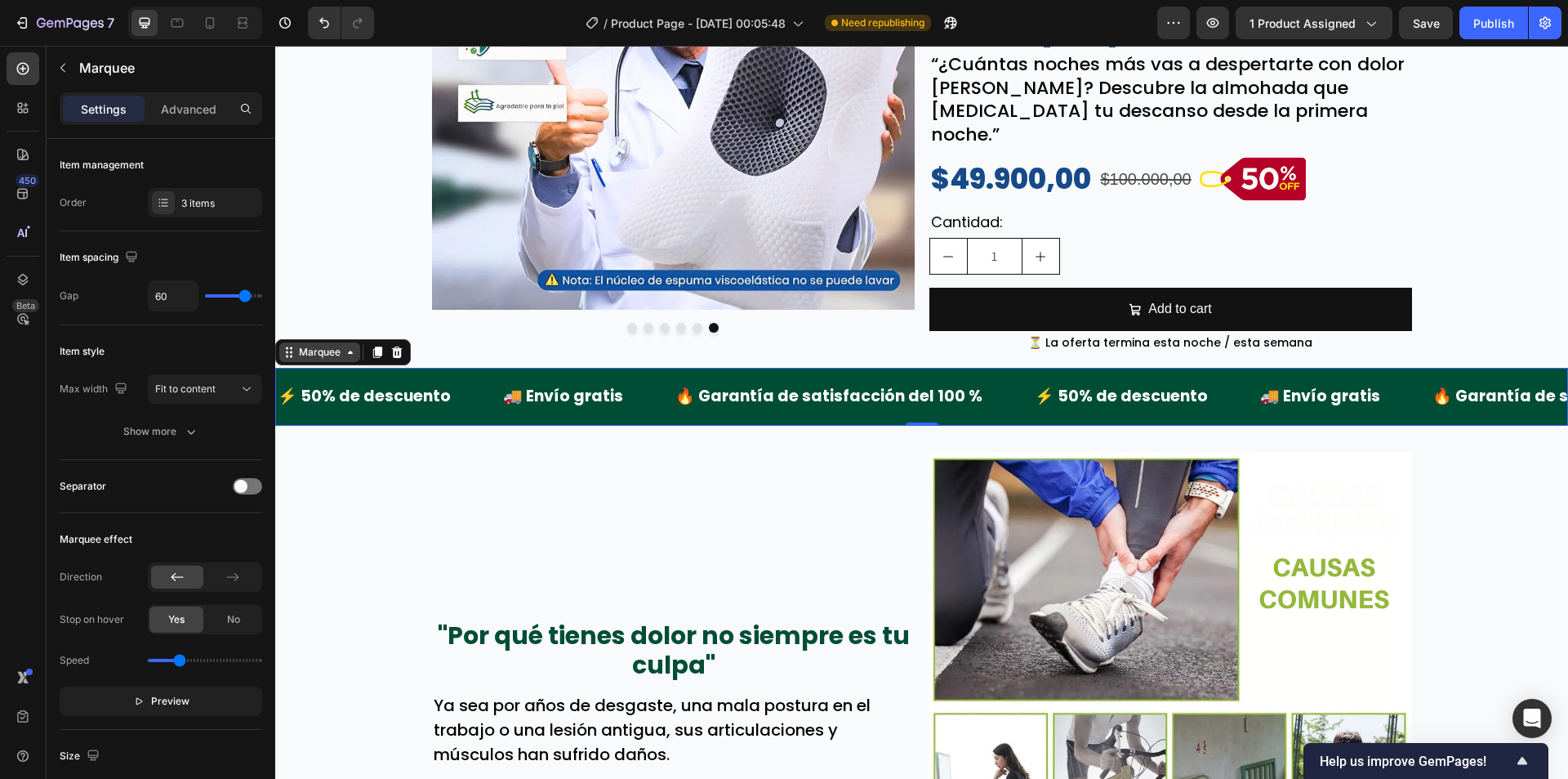
click at [313, 345] on div "Marquee" at bounding box center [320, 352] width 48 height 14
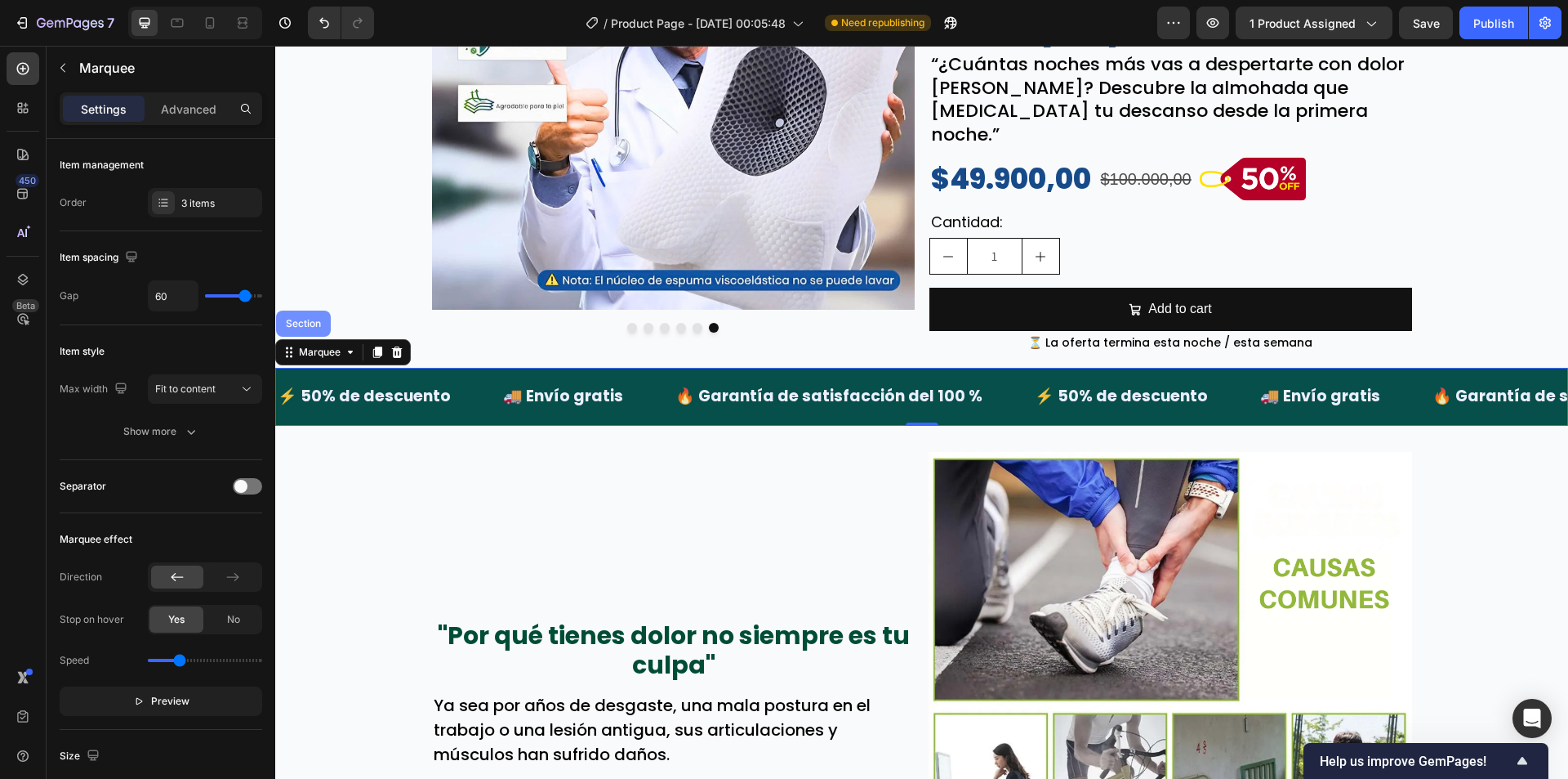
click at [312, 320] on div "Section" at bounding box center [303, 323] width 55 height 26
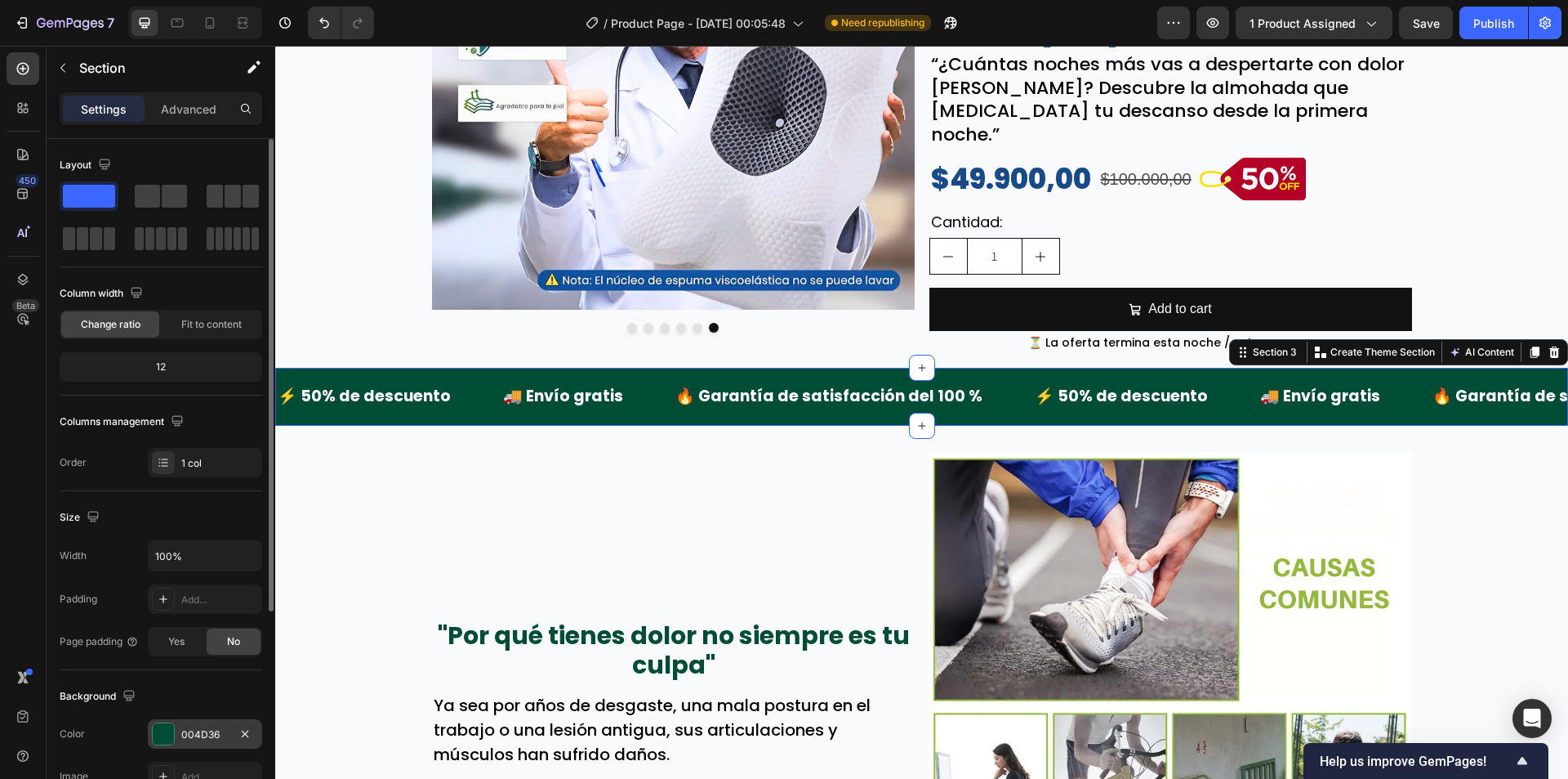
click at [195, 724] on div "004D36" at bounding box center [205, 733] width 114 height 30
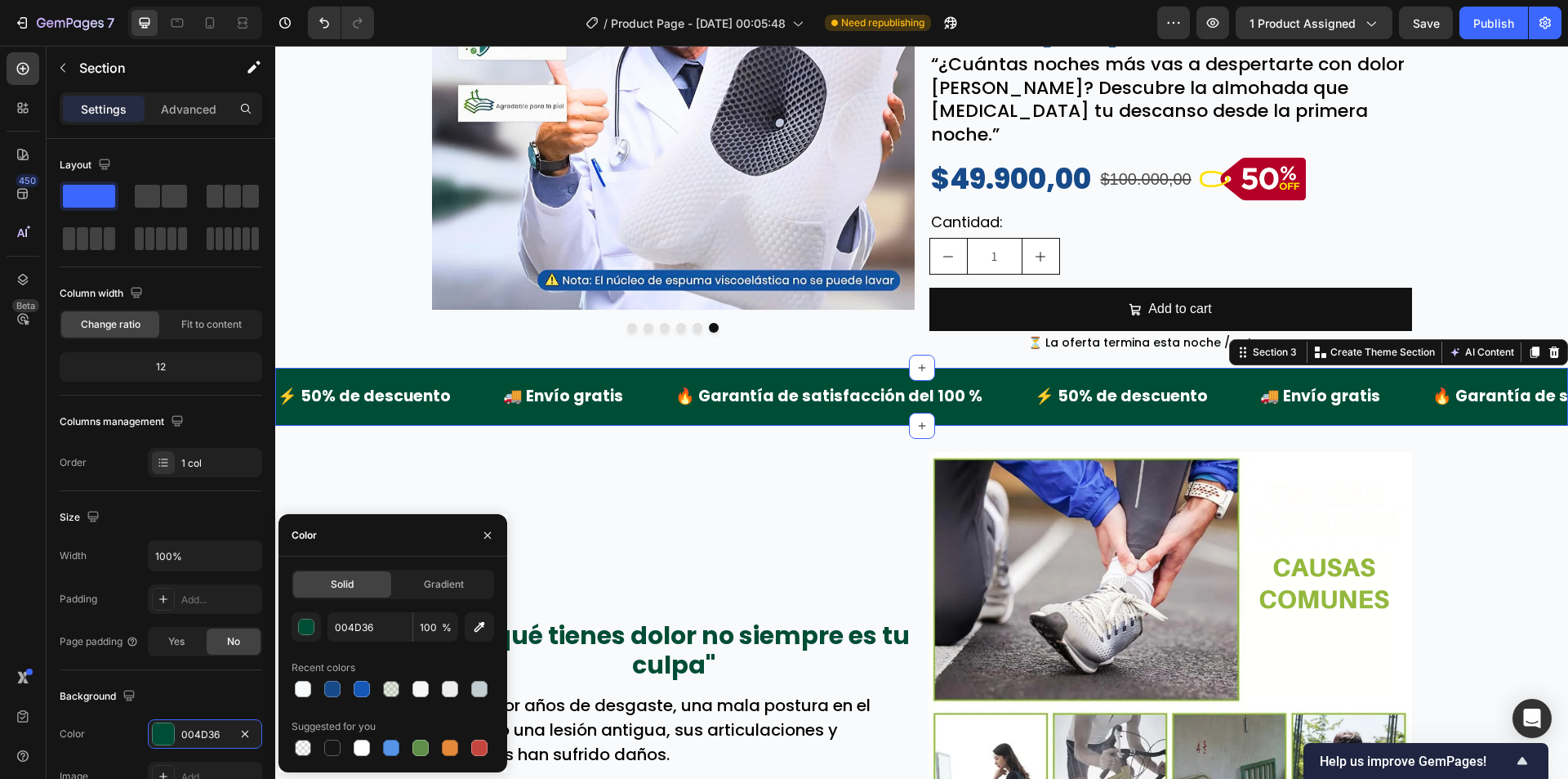
click at [329, 701] on div "004D36 100 % Recent colors Suggested for you" at bounding box center [393, 686] width 203 height 147
drag, startPoint x: 332, startPoint y: 687, endPoint x: 329, endPoint y: 667, distance: 20.2
click at [332, 688] on div at bounding box center [332, 688] width 16 height 16
type input "174A89"
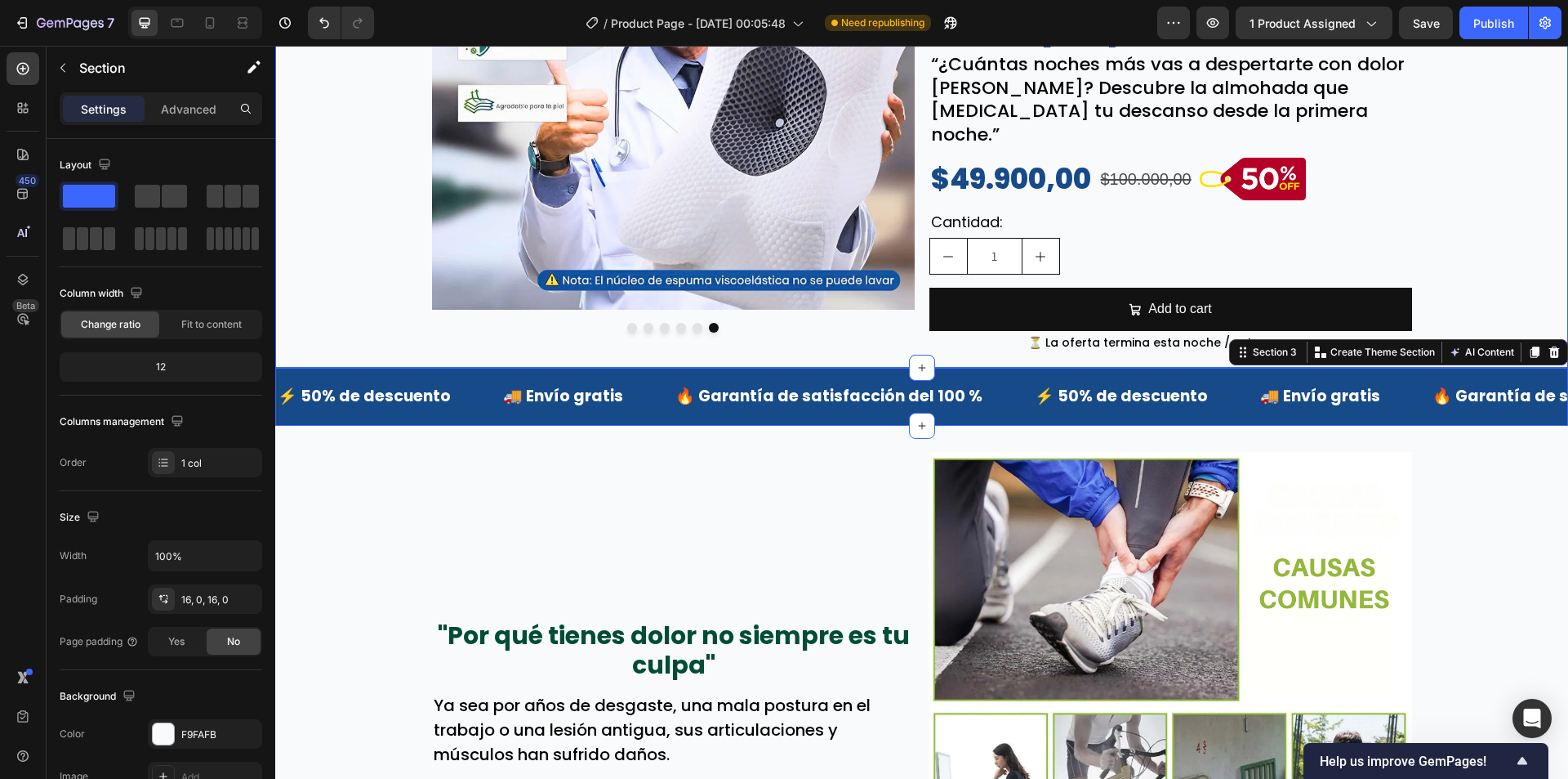
click at [307, 232] on div "Image Image Image Image Image Image Carousel Image ⭐⭐⭐⭐⭐ Text Block 2,500+ Cali…" at bounding box center [921, 80] width 1292 height 551
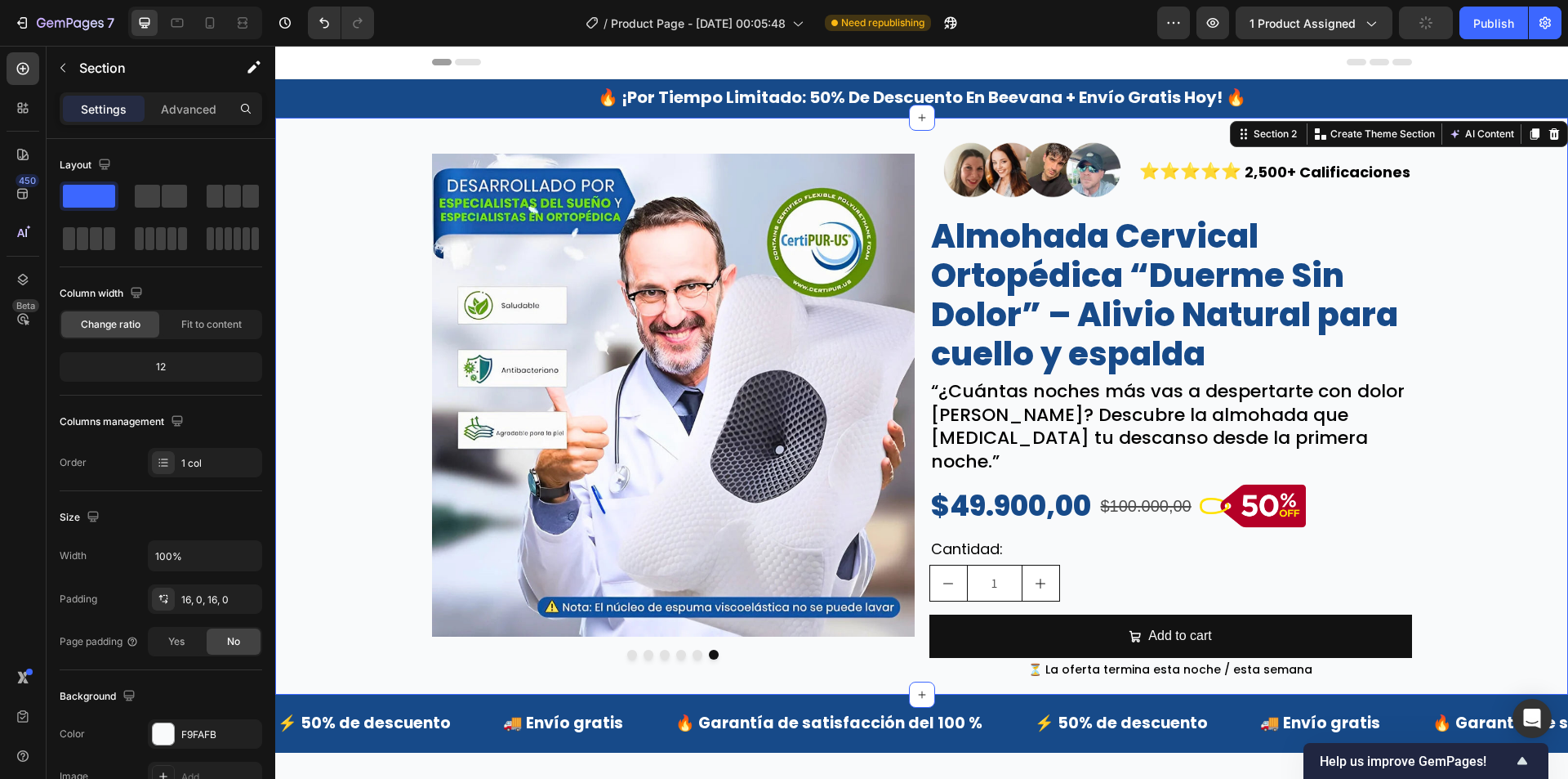
click at [276, 364] on div "Image Image Image Image Image Image Carousel Image ⭐⭐⭐⭐⭐ Text Block 2,500+ Cali…" at bounding box center [921, 407] width 1292 height 551
click at [621, 657] on div at bounding box center [673, 655] width 483 height 10
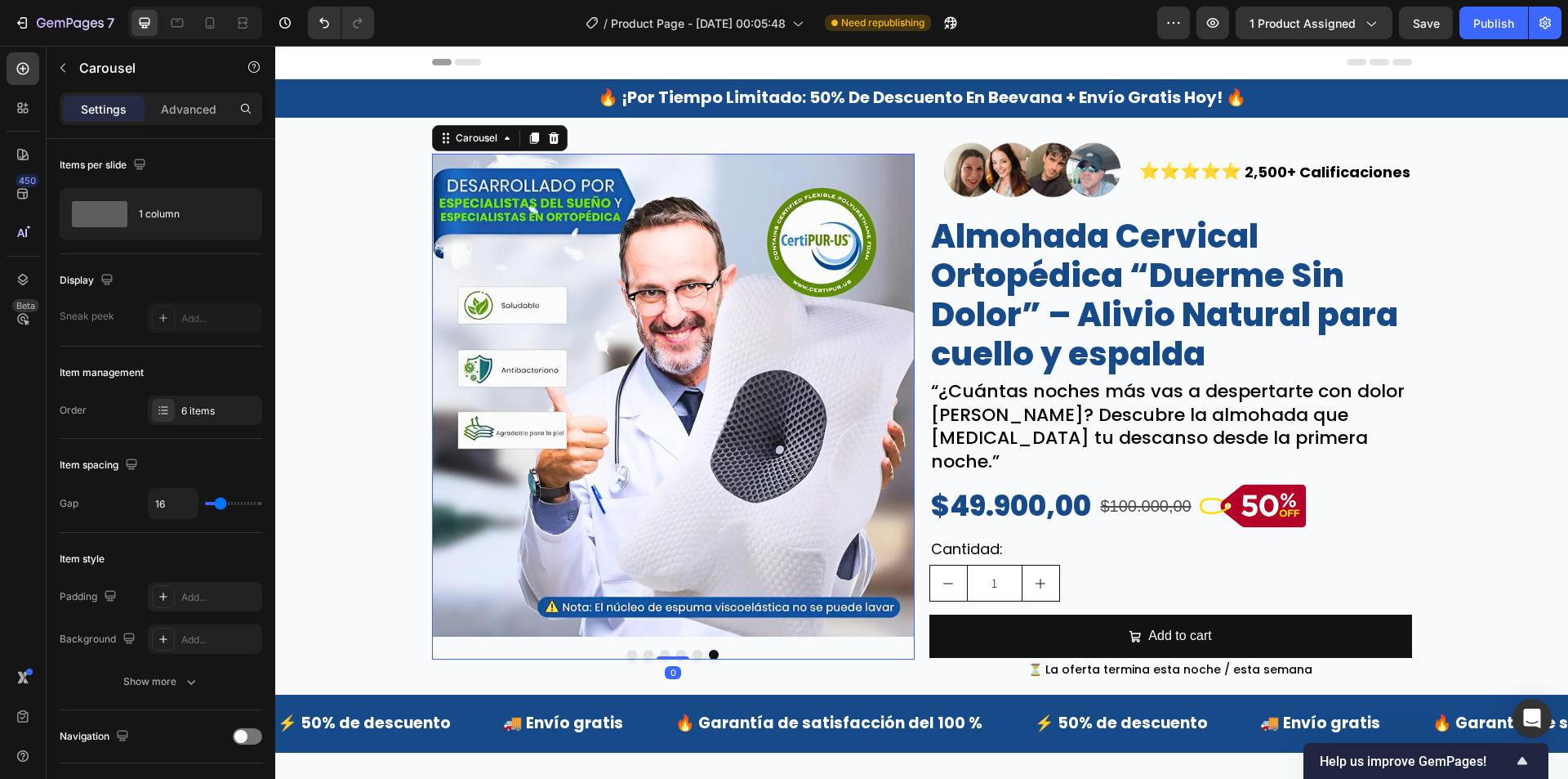
click at [627, 657] on button "Dot" at bounding box center [632, 655] width 10 height 10
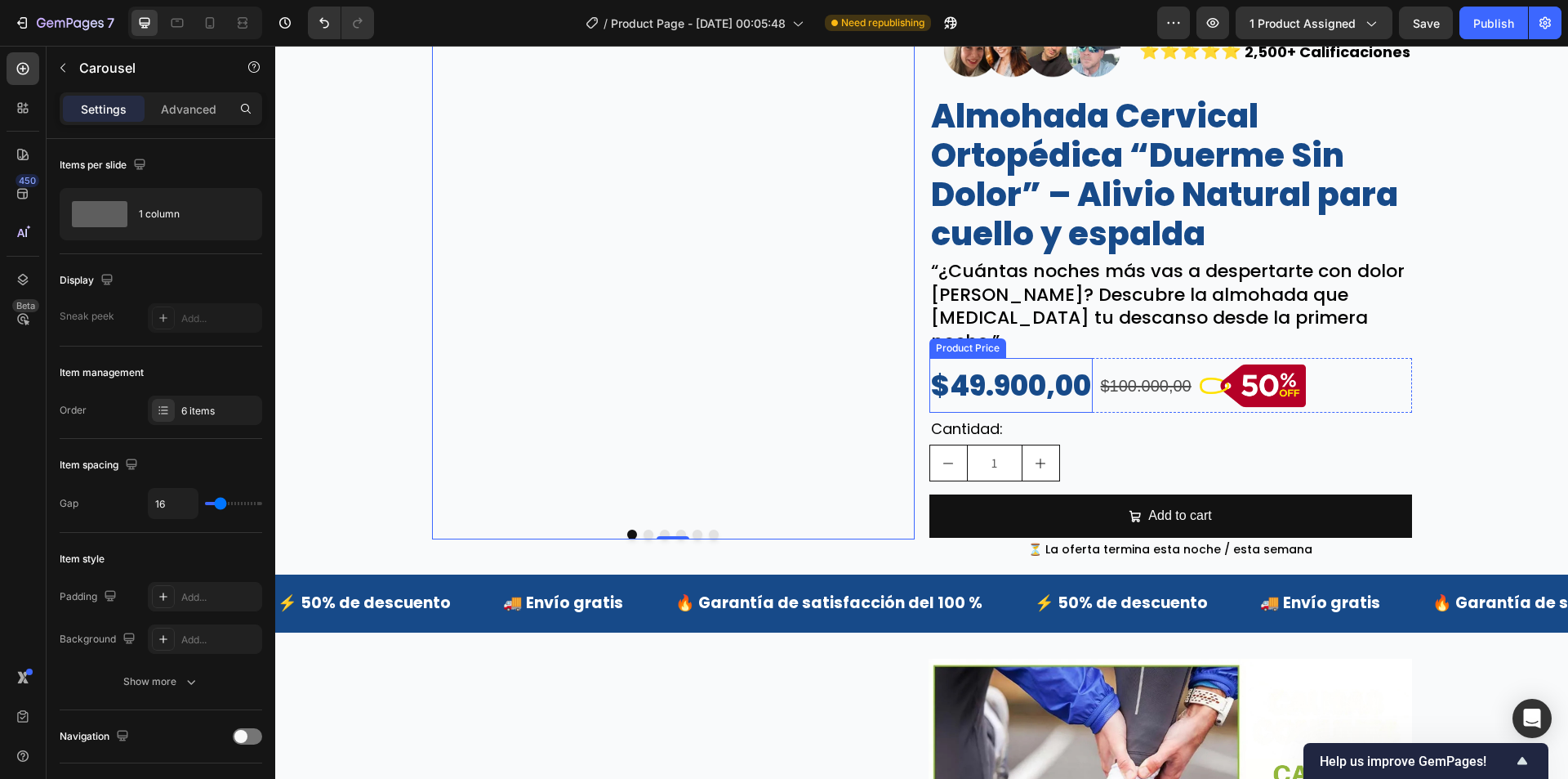
scroll to position [326, 0]
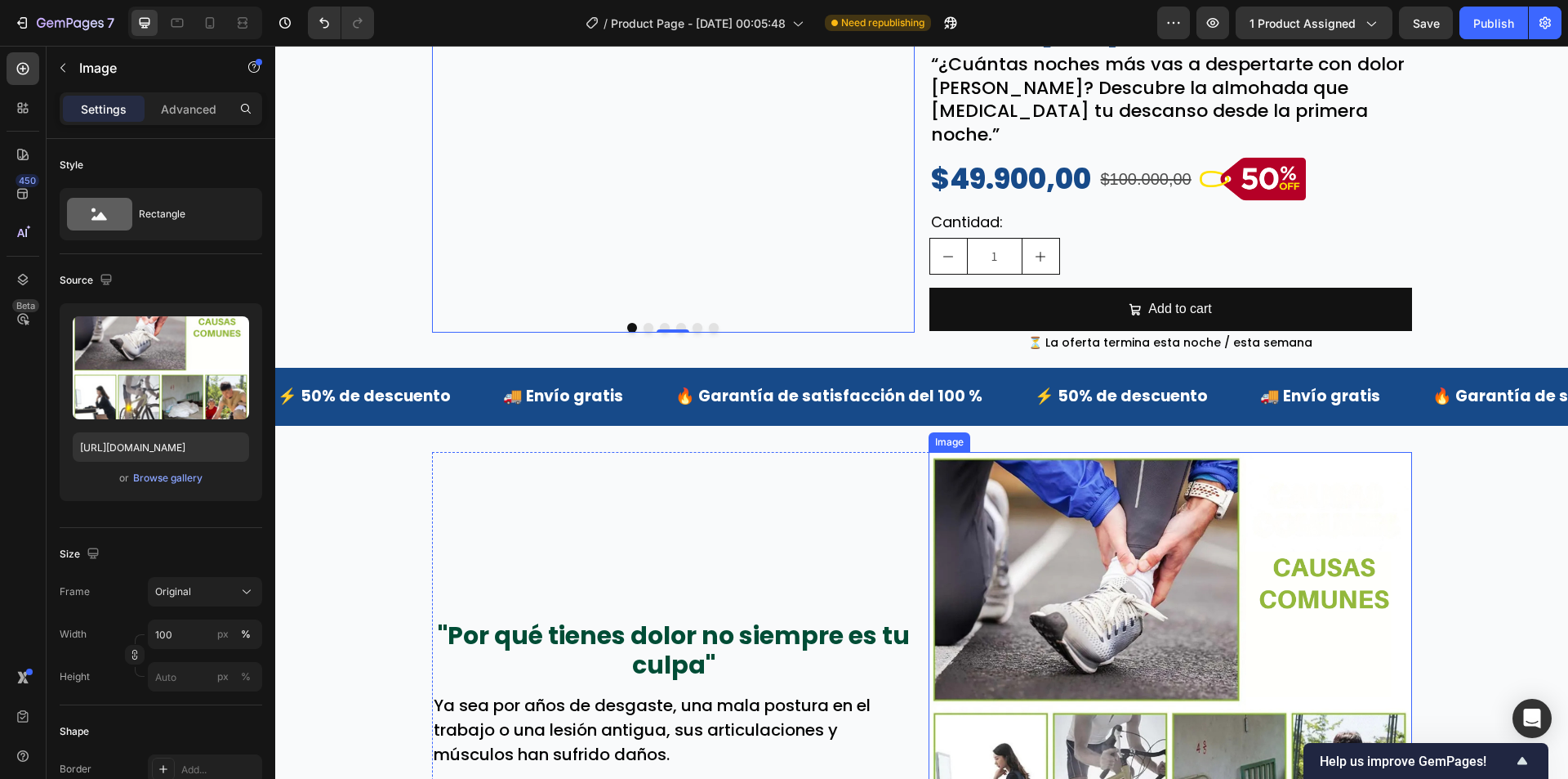
click at [1106, 615] on img at bounding box center [1171, 694] width 484 height 484
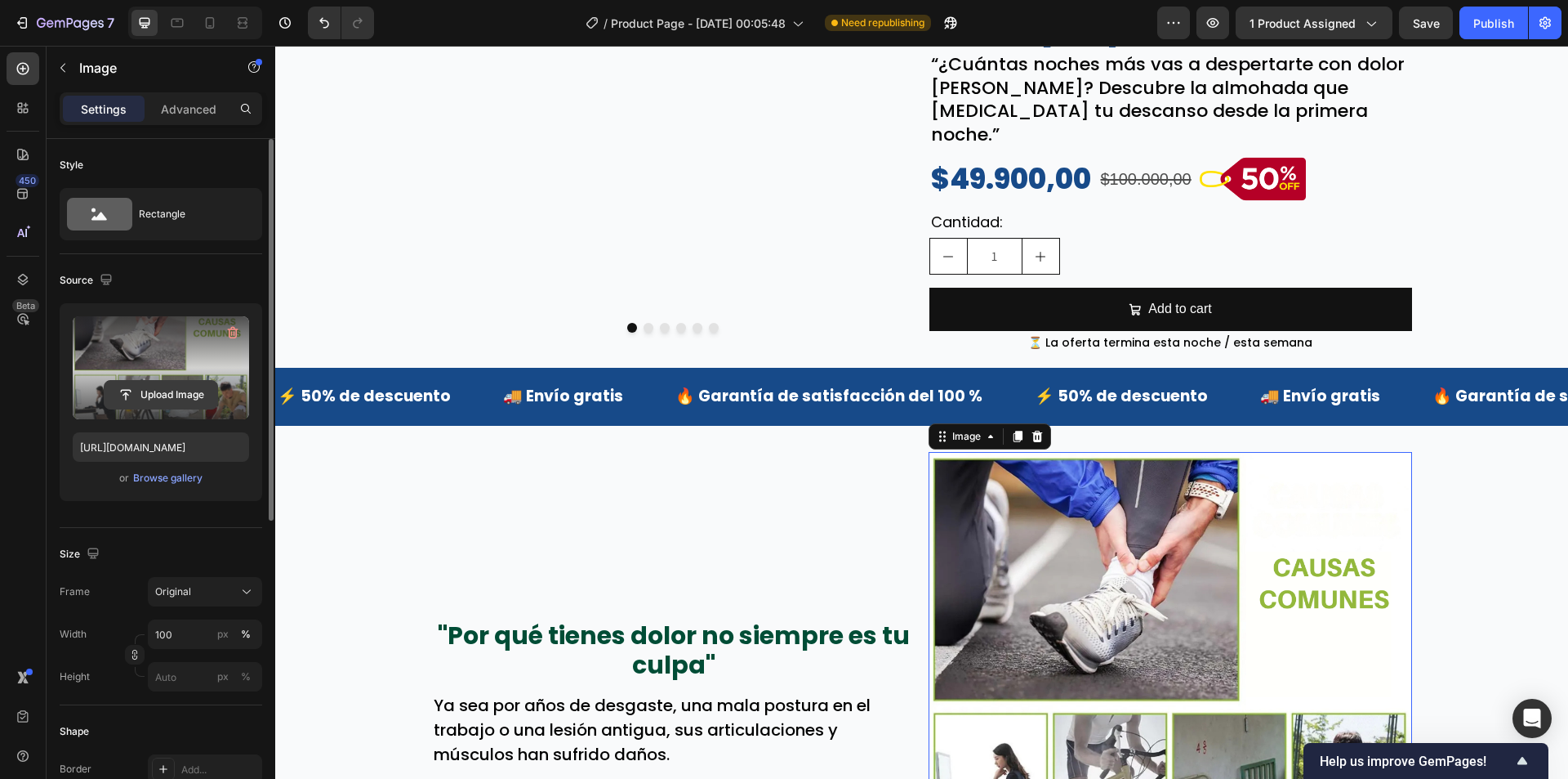
click at [210, 395] on input "file" at bounding box center [161, 394] width 112 height 28
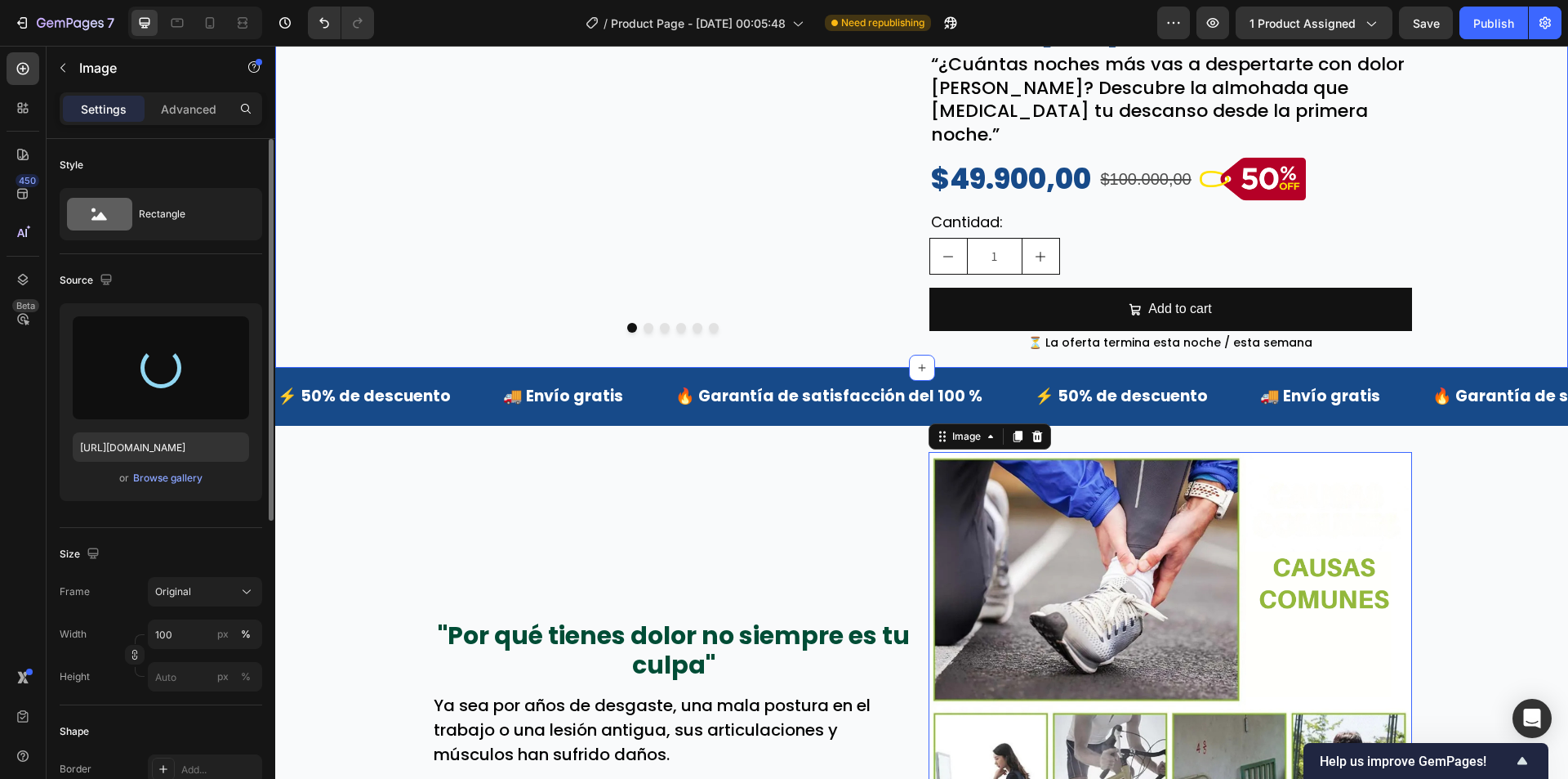
type input "https://cdn.shopify.com/s/files/1/0942/9106/7229/files/gempages_571795456183501…"
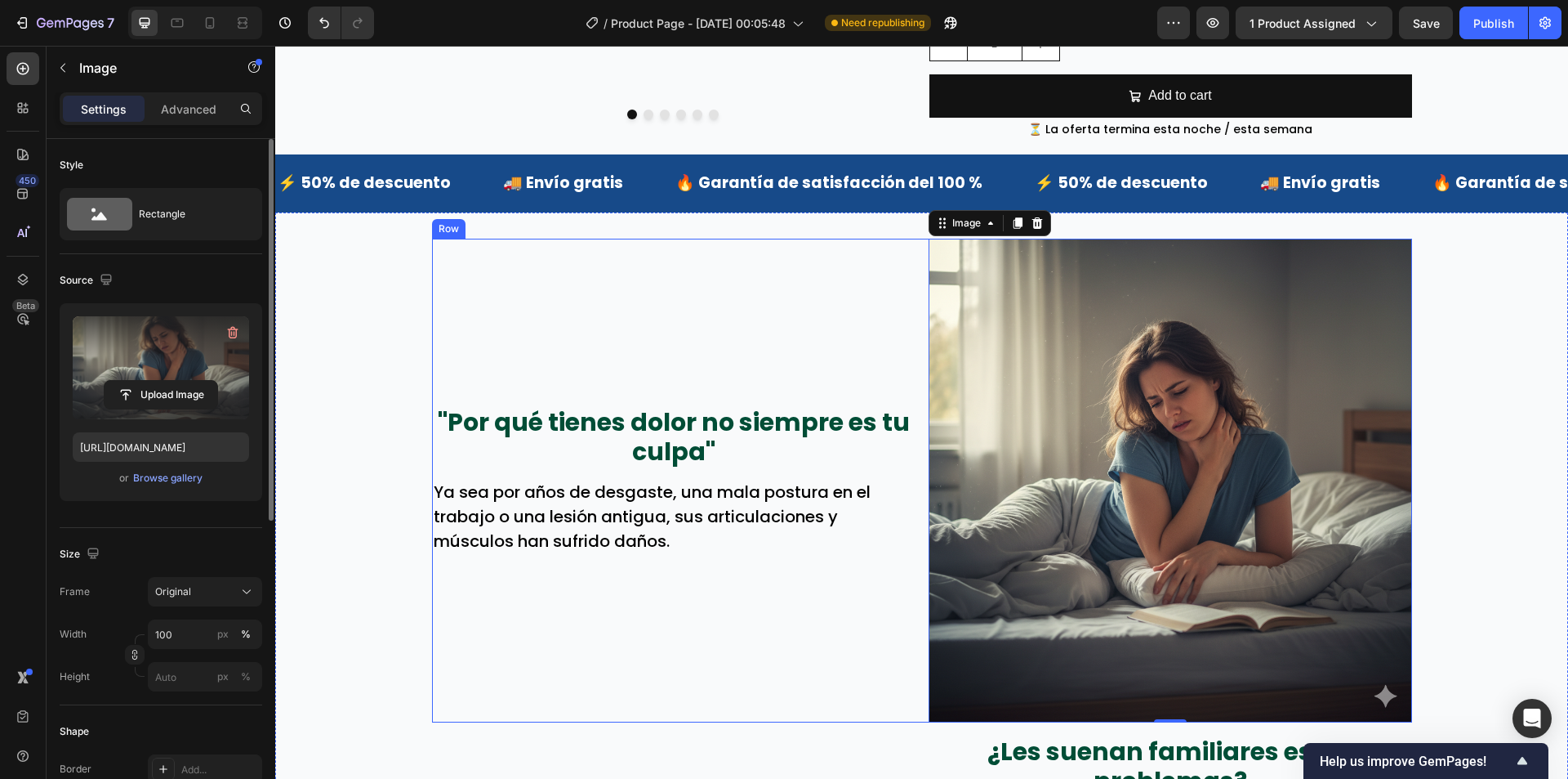
scroll to position [572, 0]
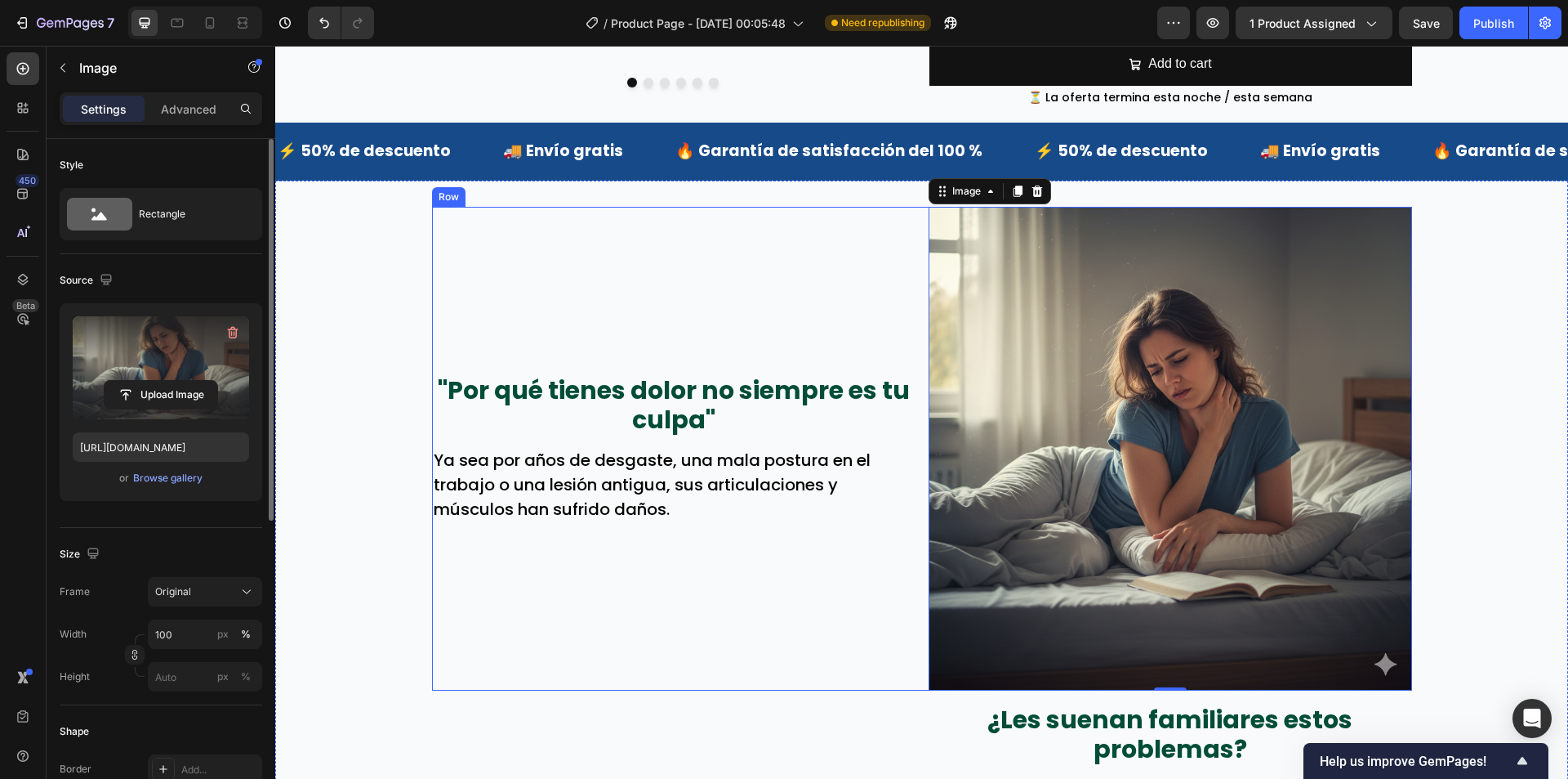
click at [681, 355] on div ""Por qué tienes dolor no siempre es tu culpa" Text Block Ya sea por años de des…" at bounding box center [674, 448] width 484 height 484
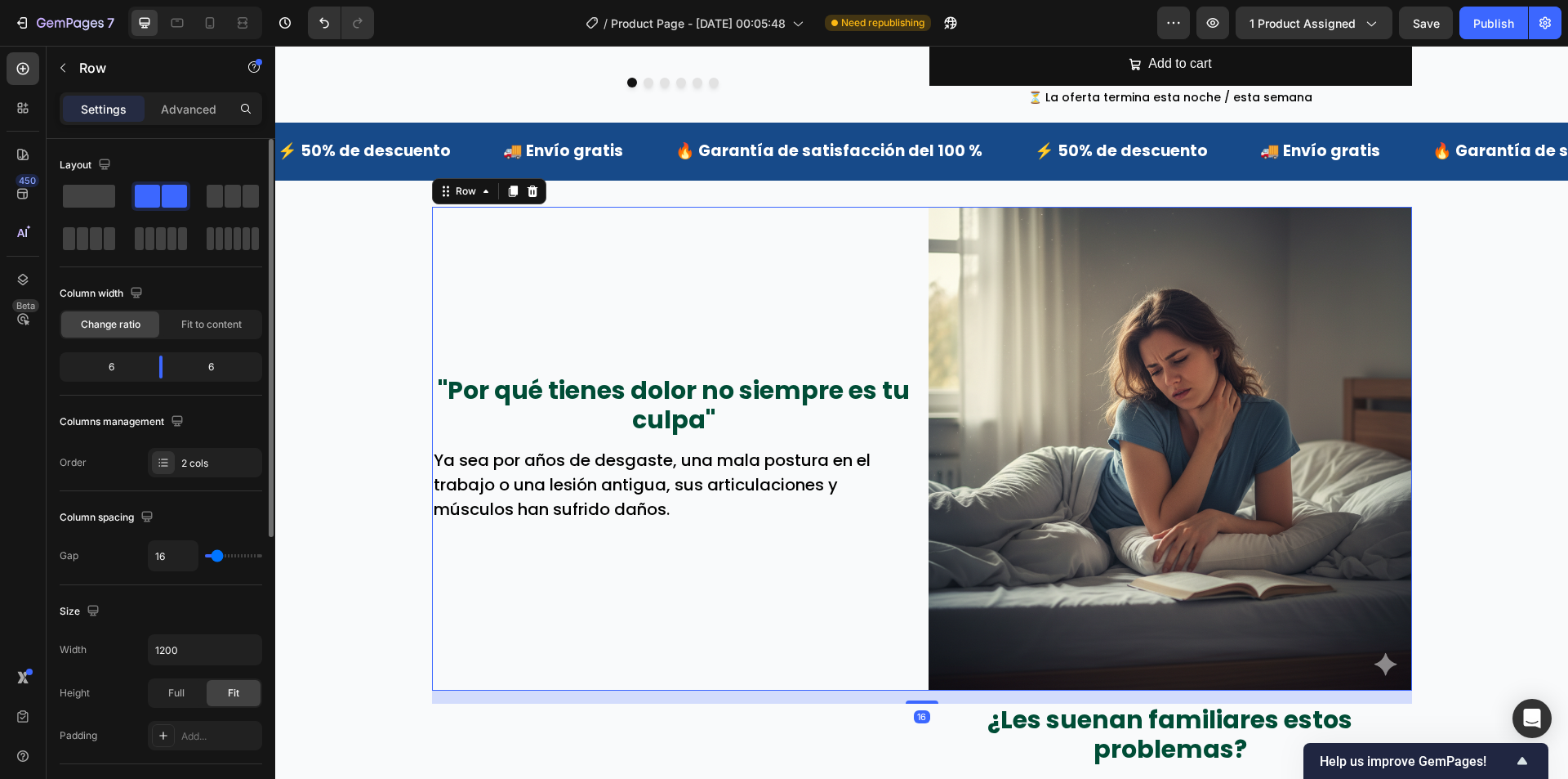
click at [680, 376] on p ""Por qué tienes dolor no siempre es tu culpa"" at bounding box center [674, 405] width 480 height 59
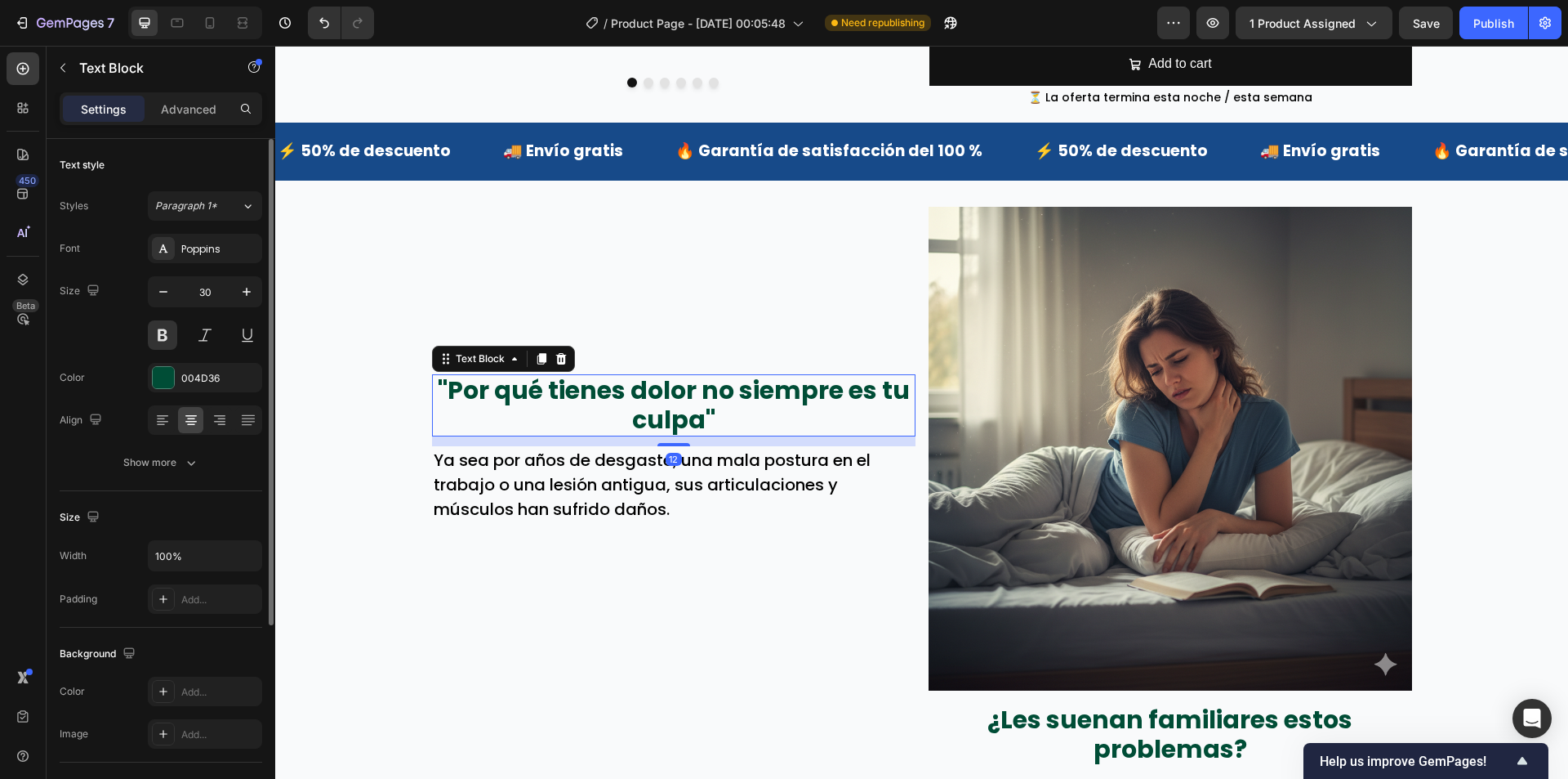
click at [680, 376] on p ""Por qué tienes dolor no siempre es tu culpa"" at bounding box center [674, 405] width 480 height 59
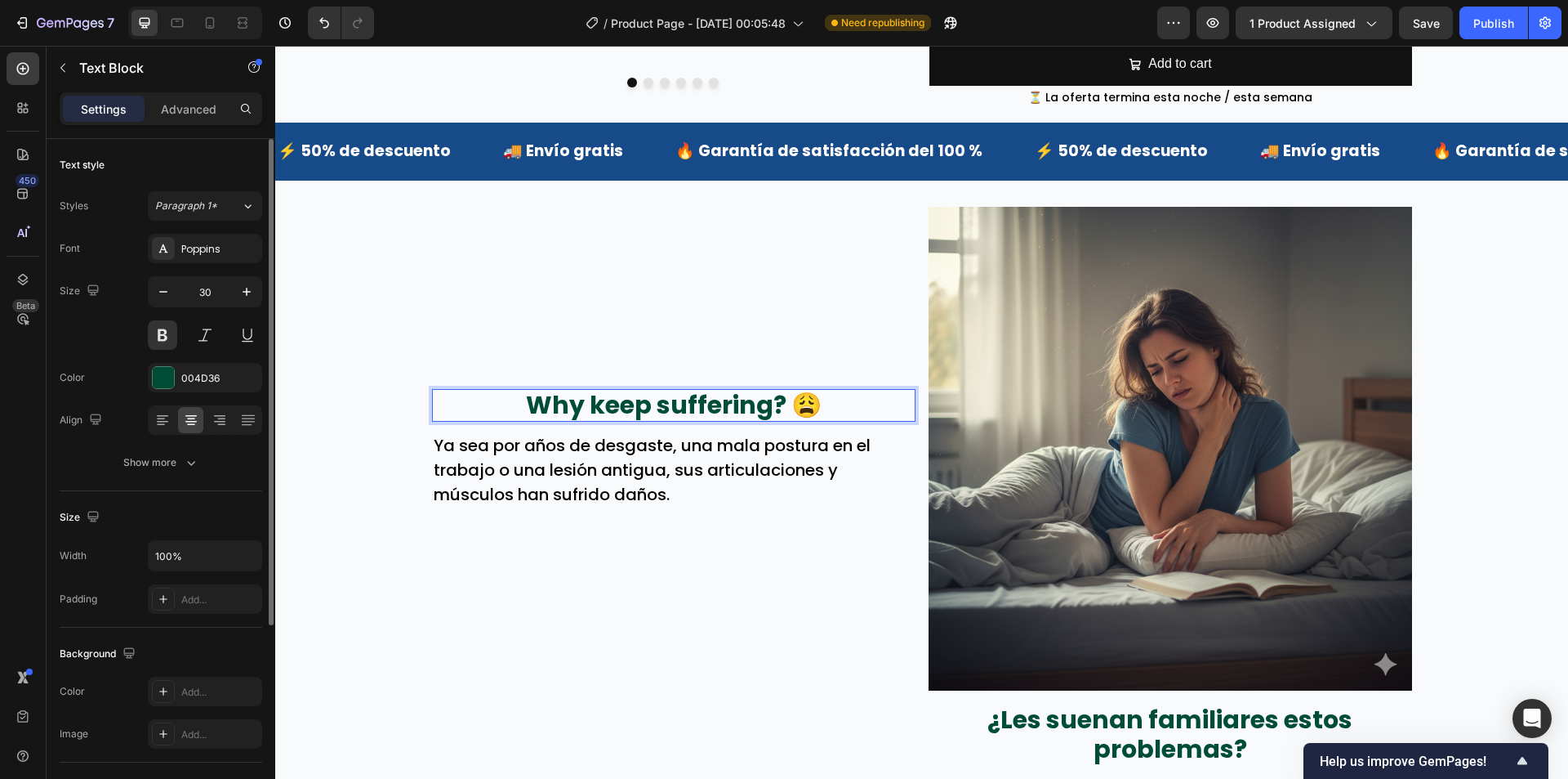
scroll to position [587, 0]
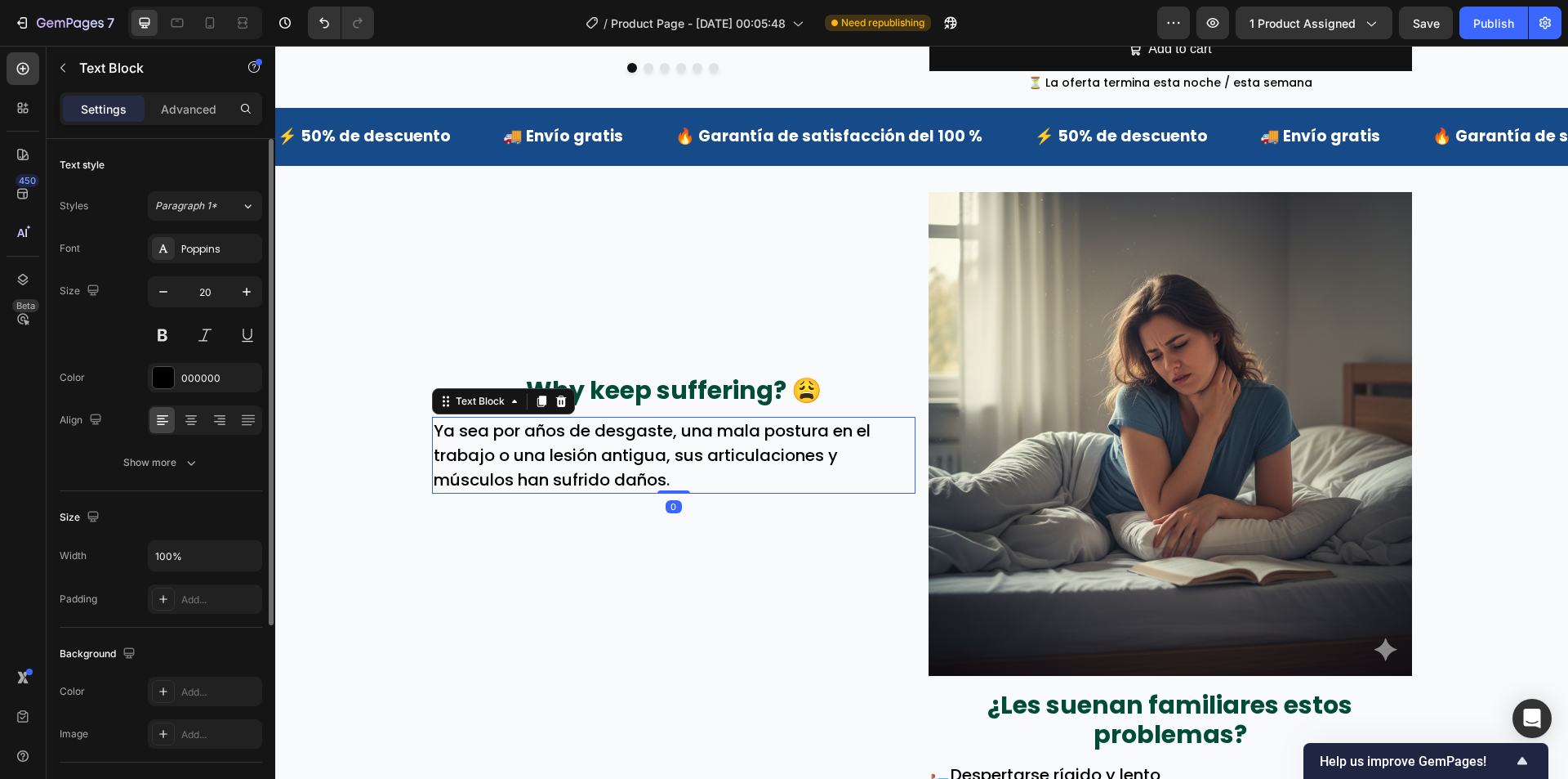
click at [597, 423] on p "Ya sea por años de desgaste, una mala postura en el trabajo o una lesión antigu…" at bounding box center [674, 455] width 480 height 74
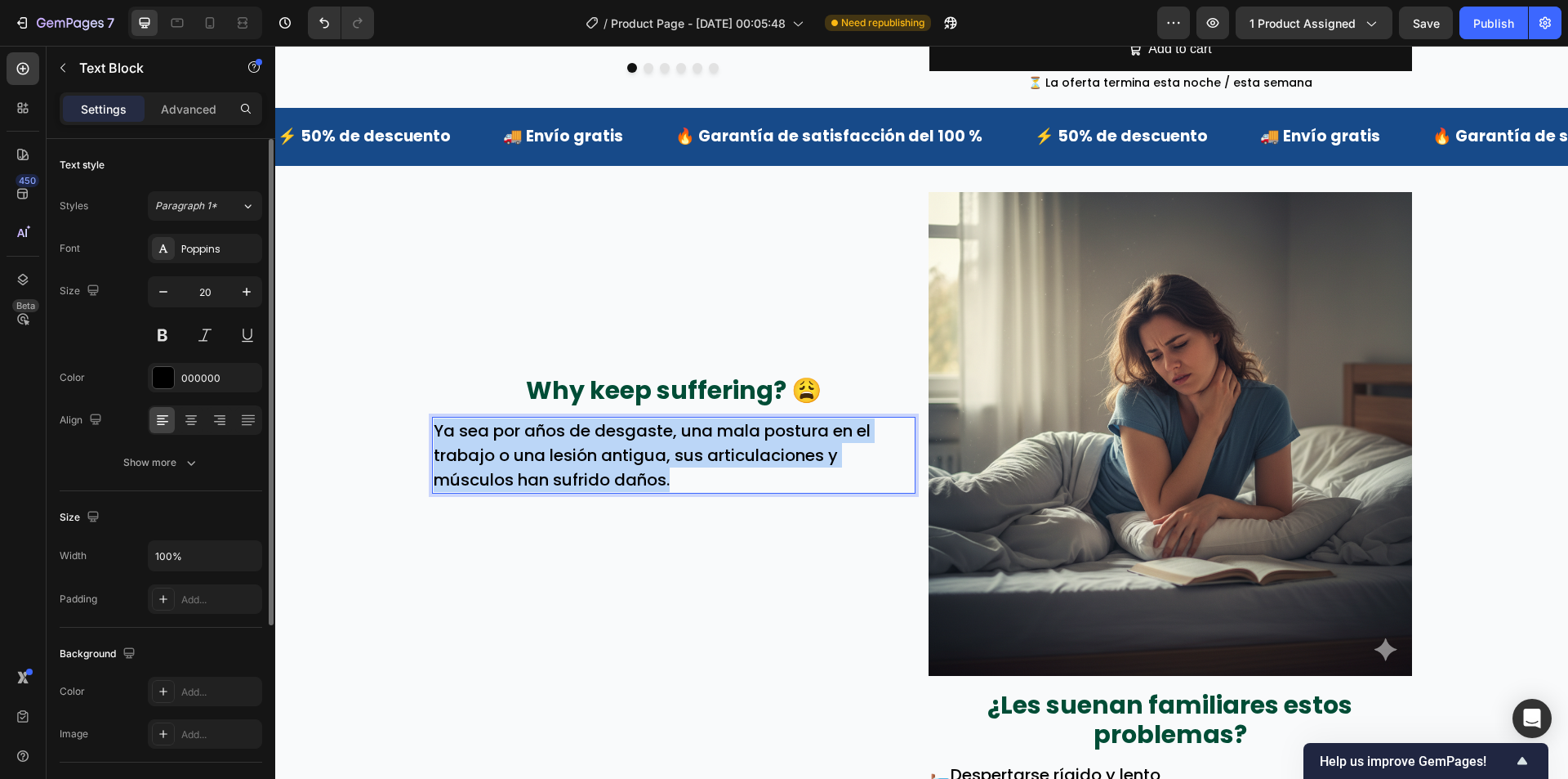
click at [597, 423] on p "Ya sea por años de desgaste, una mala postura en el trabajo o una lesión antigu…" at bounding box center [674, 455] width 480 height 74
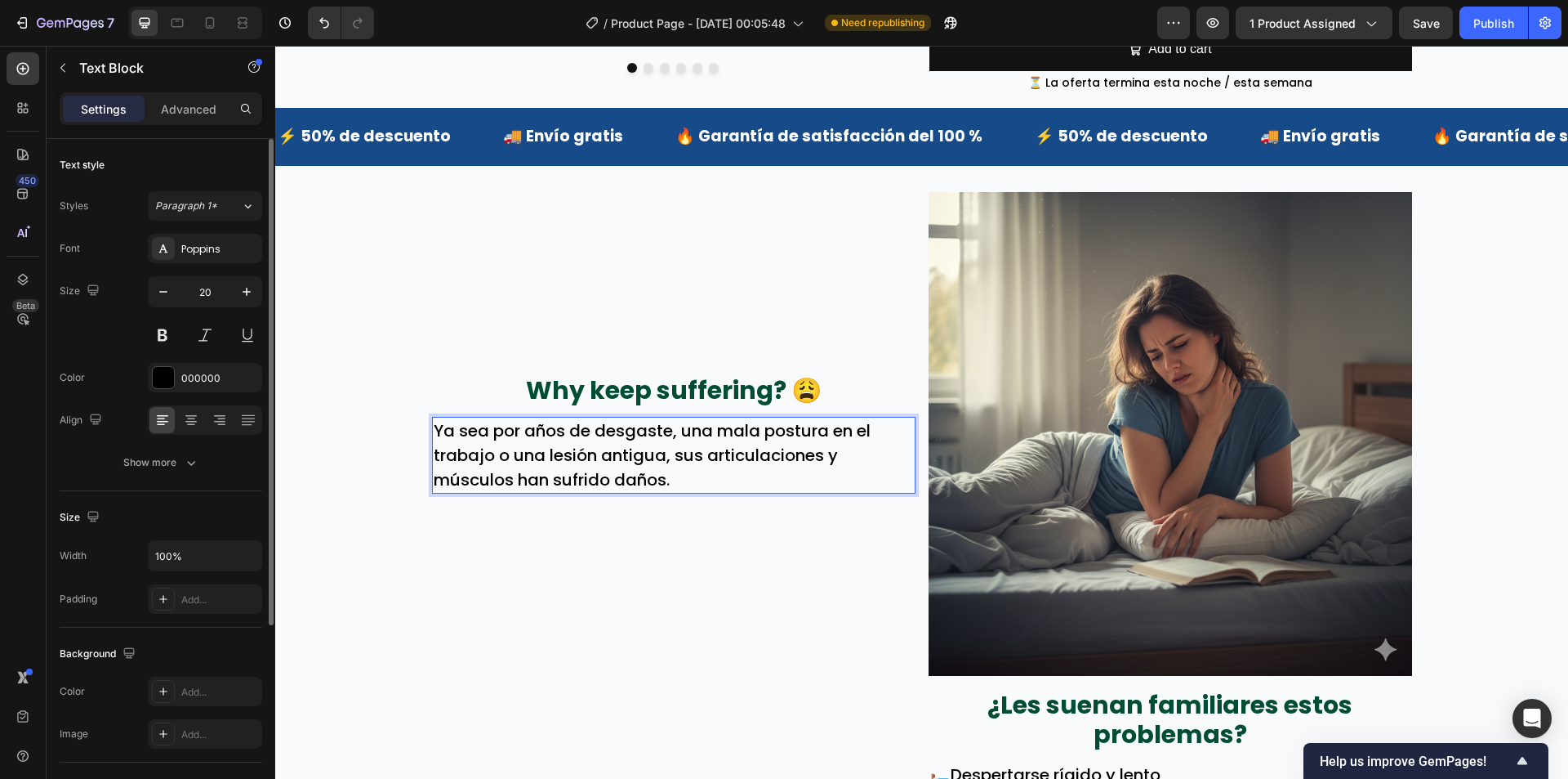
scroll to position [574, 0]
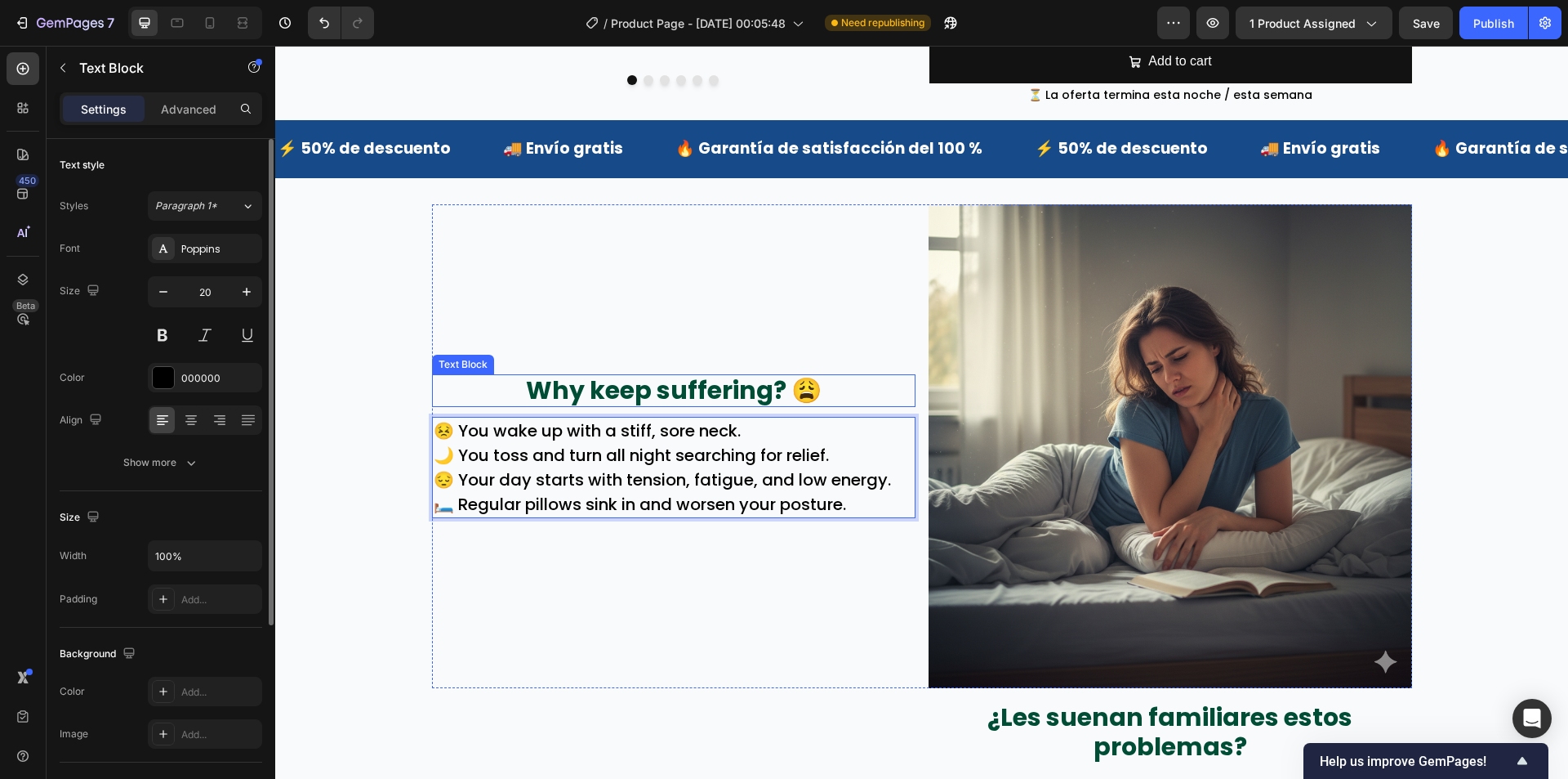
click at [806, 376] on p "Why keep suffering? 😩" at bounding box center [674, 390] width 480 height 30
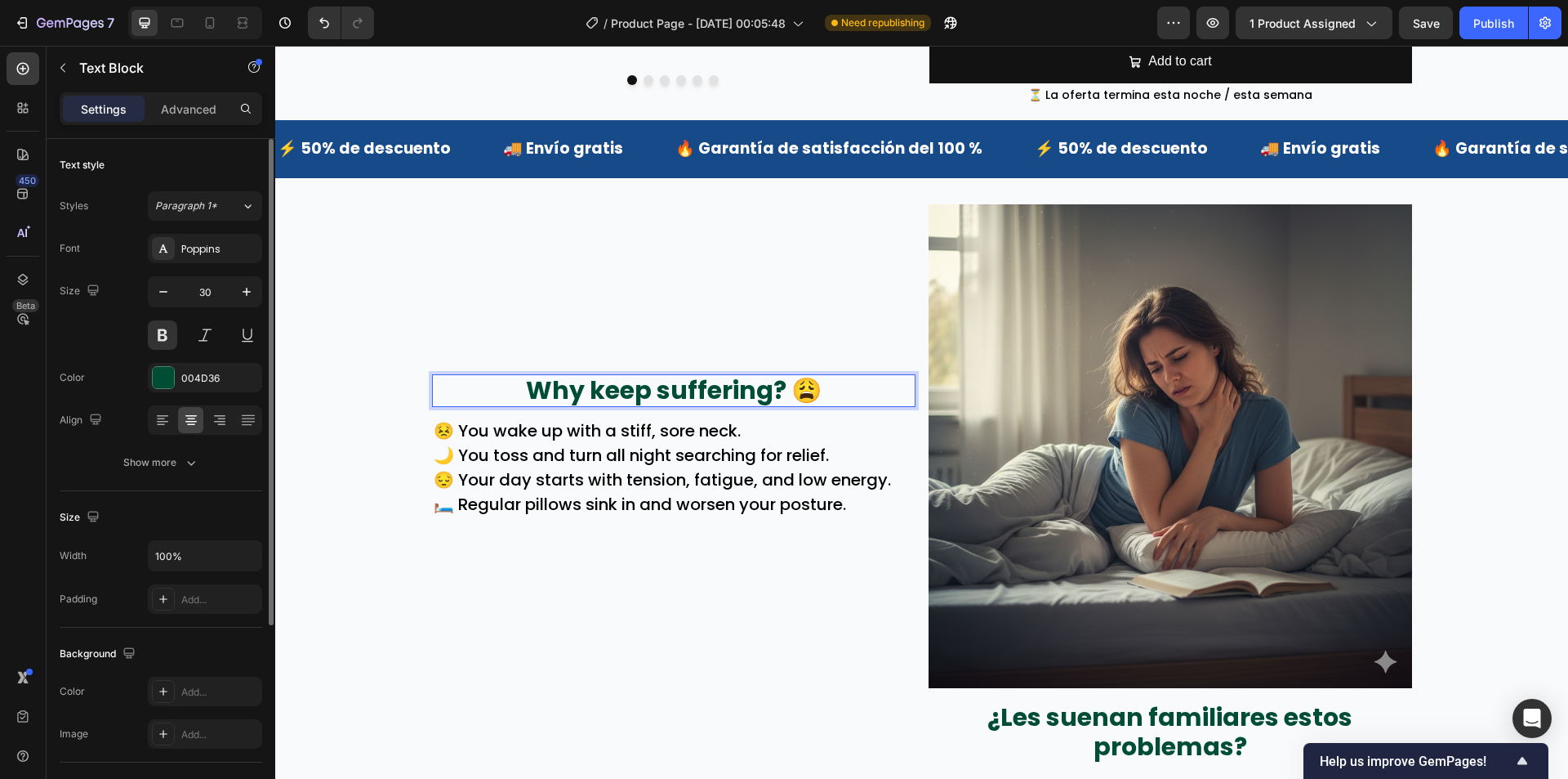
click at [816, 376] on p "Why keep suffering? 😩" at bounding box center [674, 390] width 480 height 30
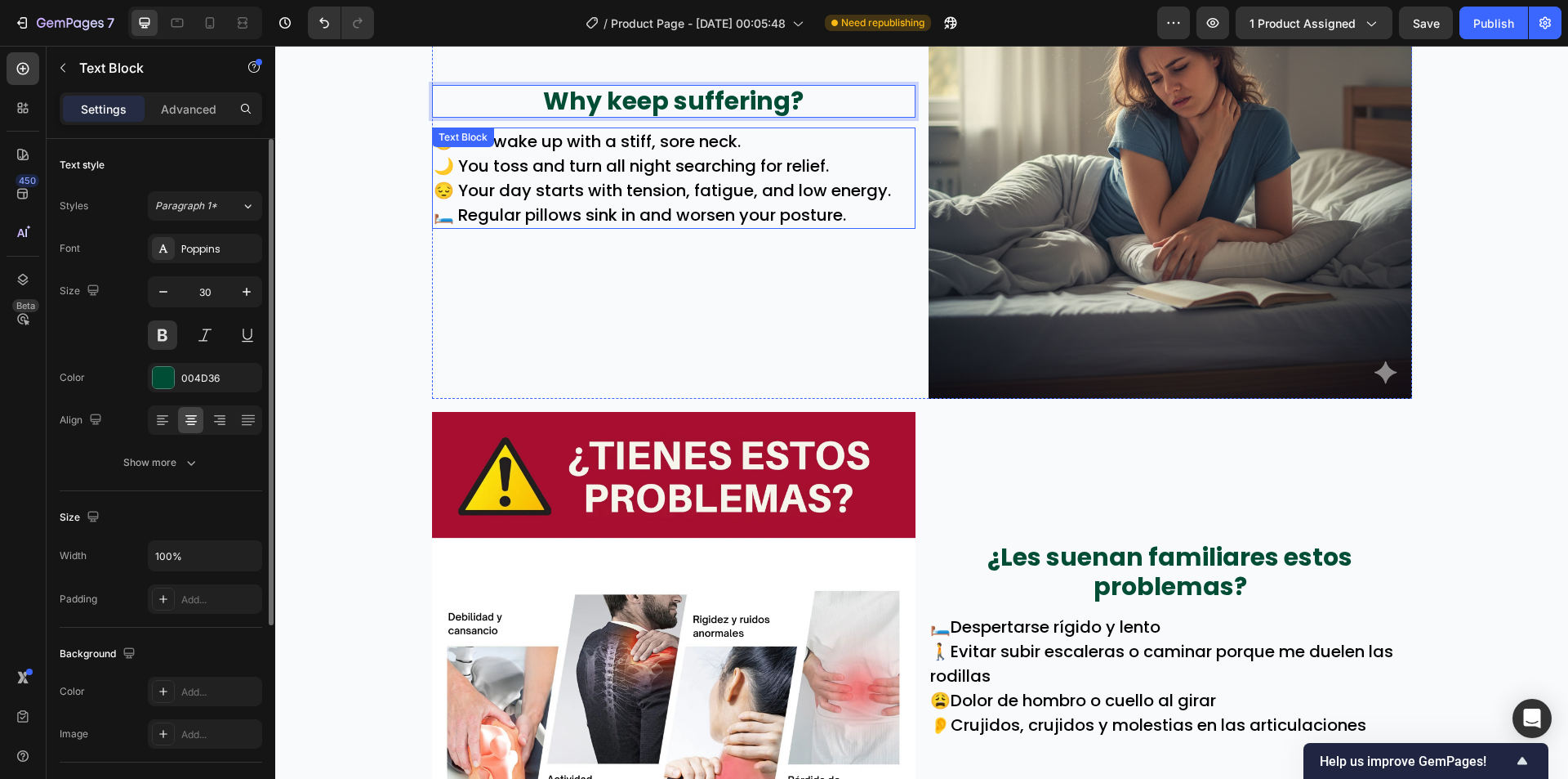
scroll to position [820, 0]
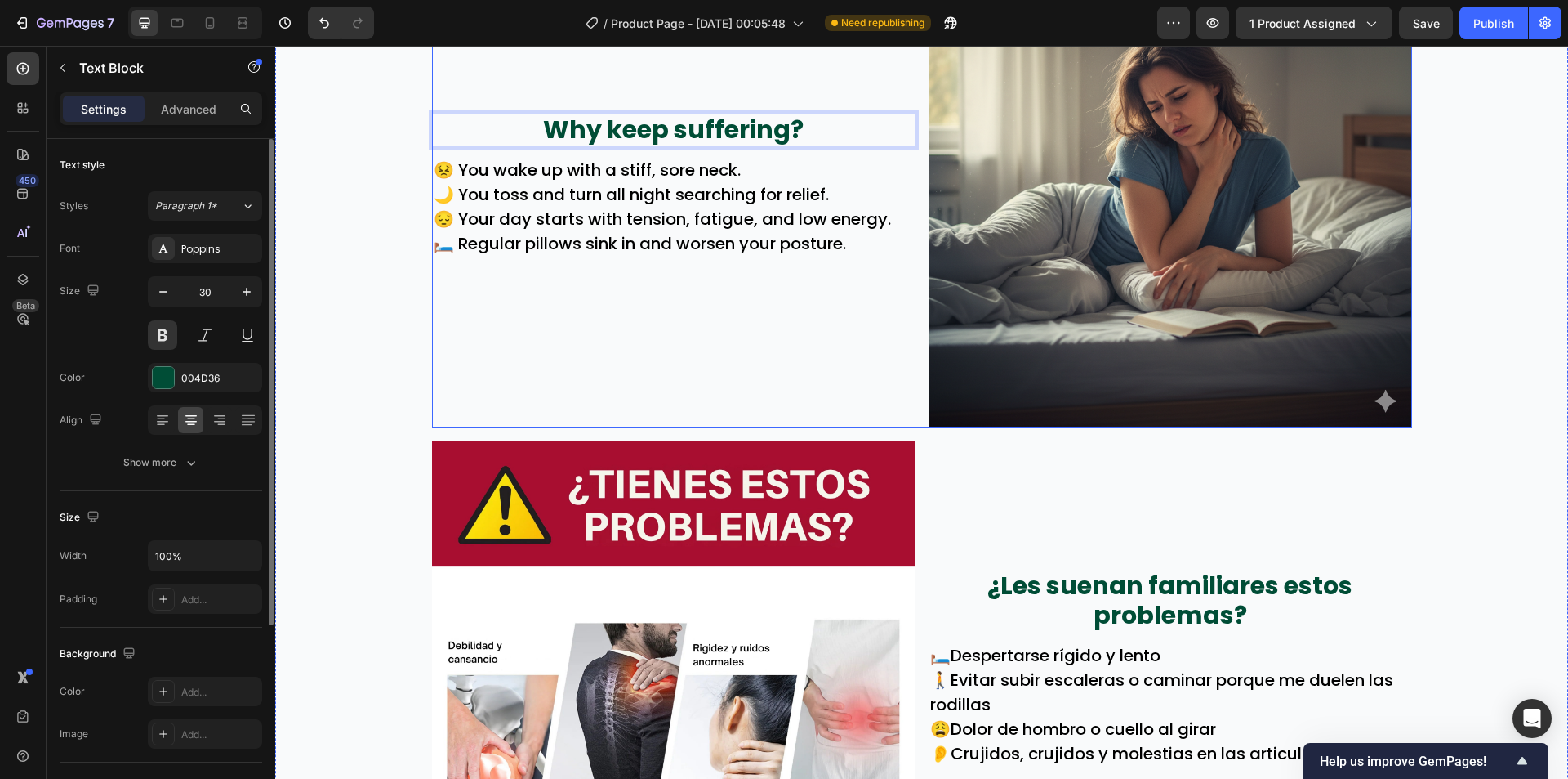
click at [683, 135] on p "Why keep suffering?" at bounding box center [674, 129] width 480 height 30
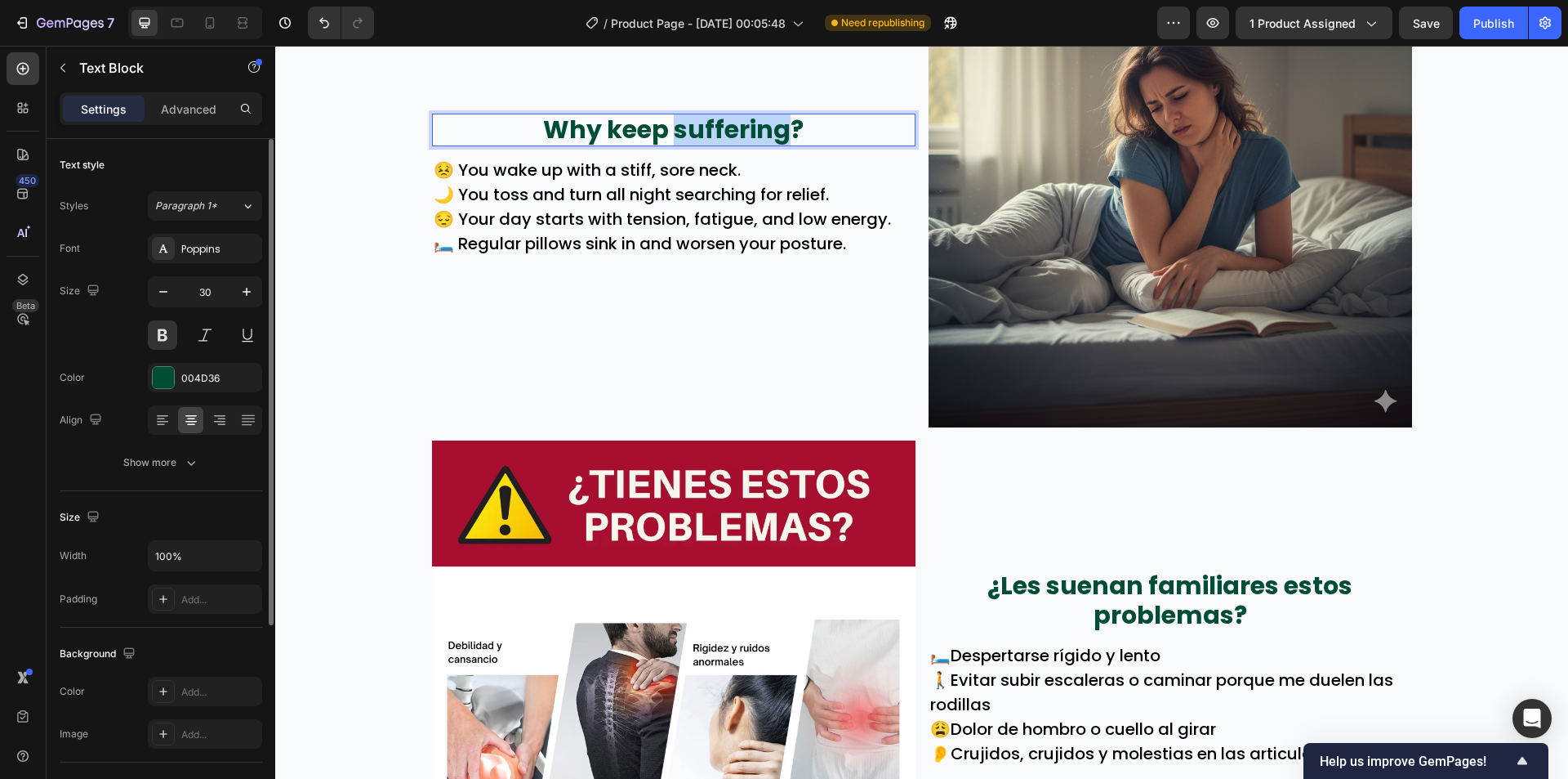
click at [683, 135] on p "Why keep suffering?" at bounding box center [674, 129] width 480 height 30
click at [641, 189] on p "🌙 You toss and turn all night searching for relief." at bounding box center [674, 194] width 480 height 25
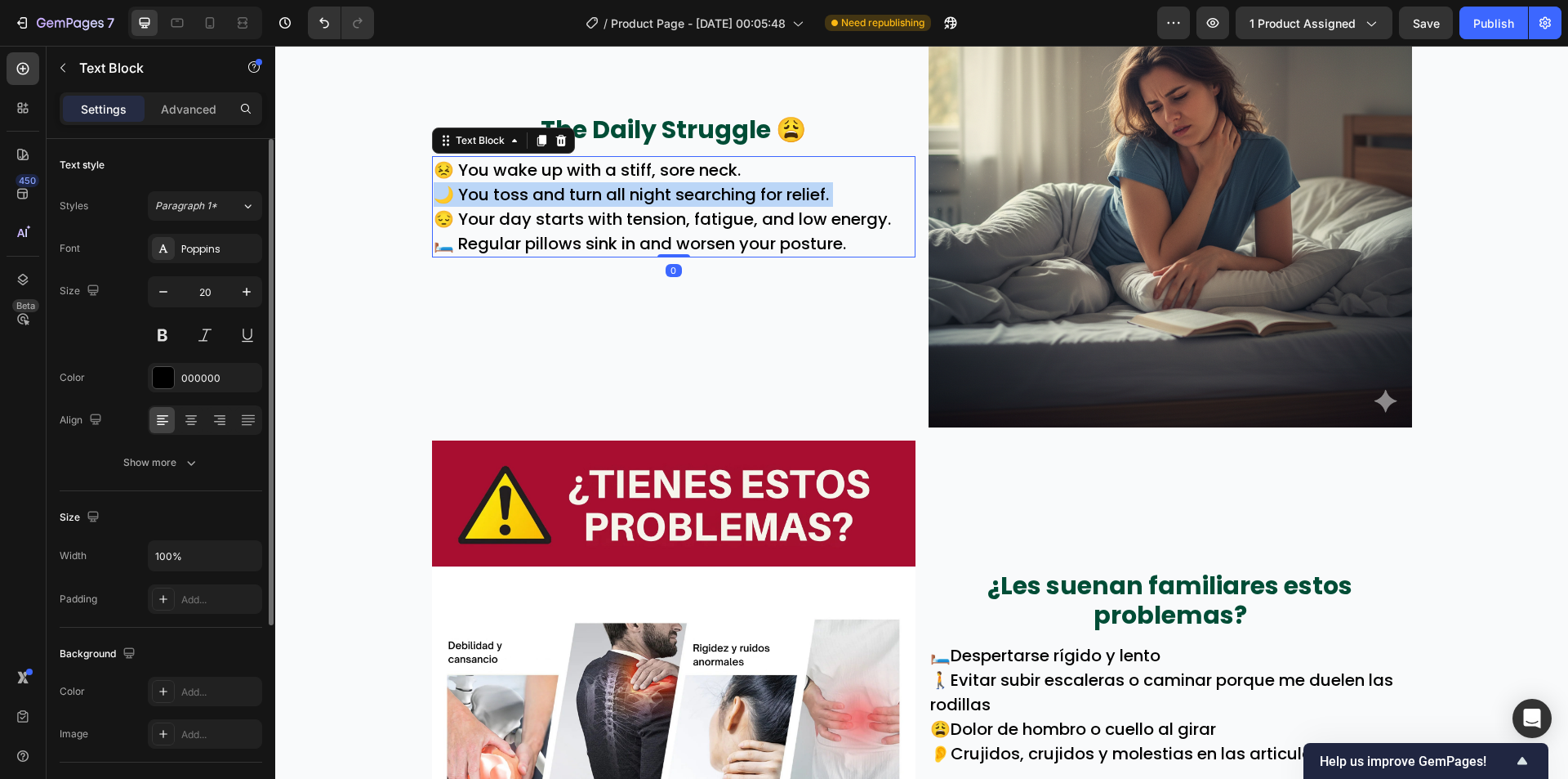
click at [641, 189] on p "🌙 You toss and turn all night searching for relief." at bounding box center [674, 194] width 480 height 25
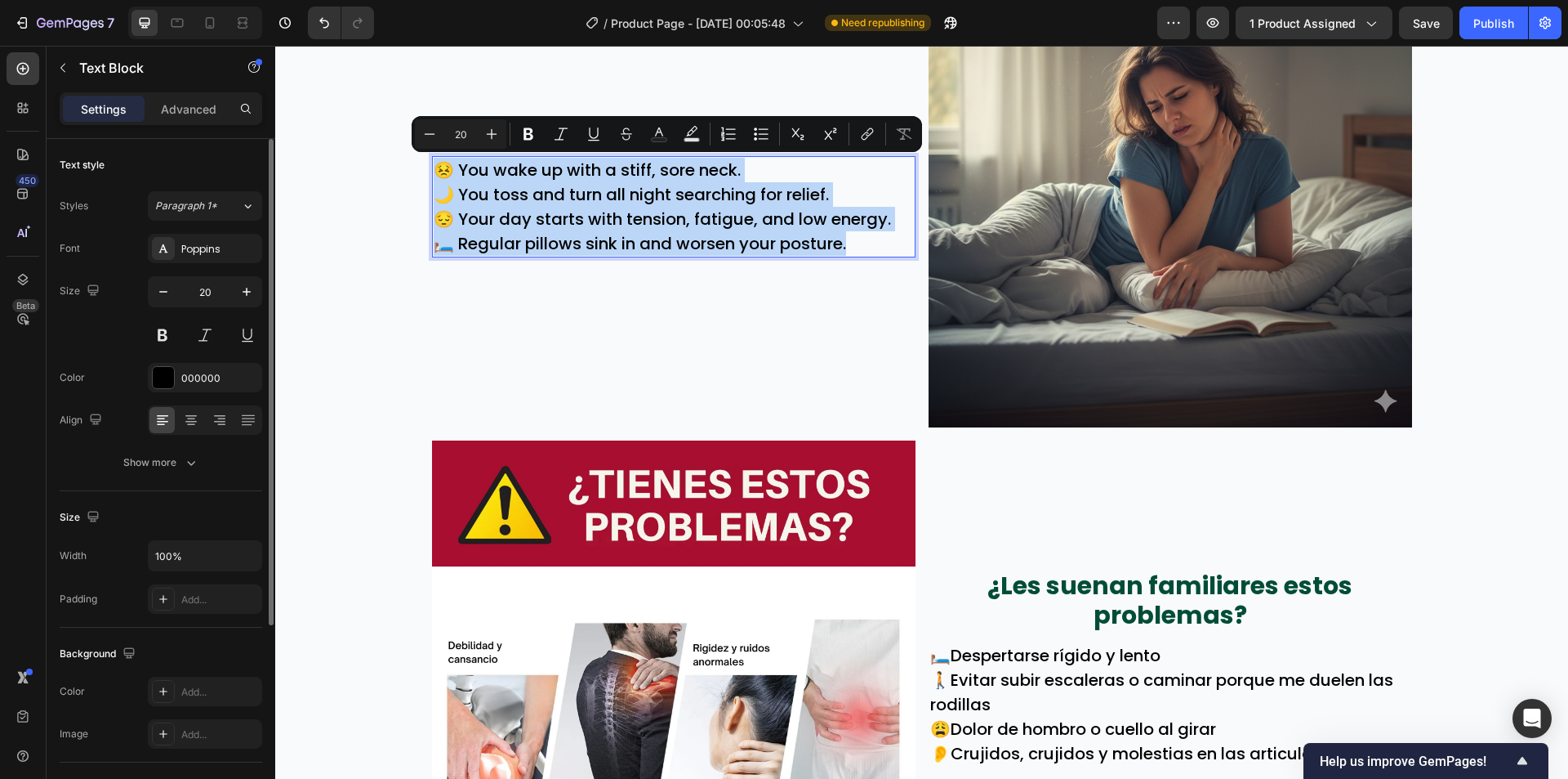
scroll to position [808, 0]
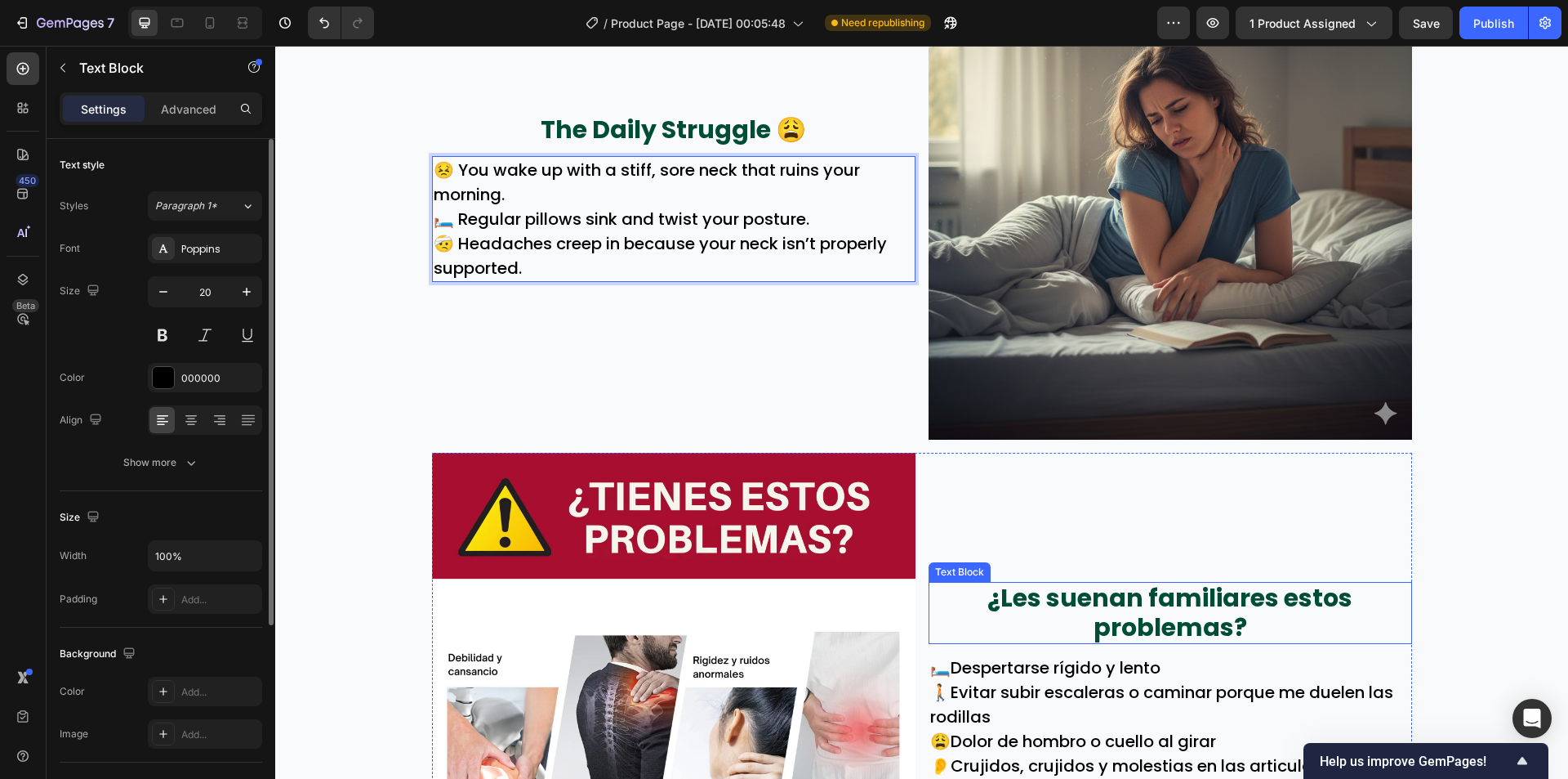
click at [1091, 608] on p "¿Les suenan familiares estos problemas?" at bounding box center [1171, 613] width 480 height 59
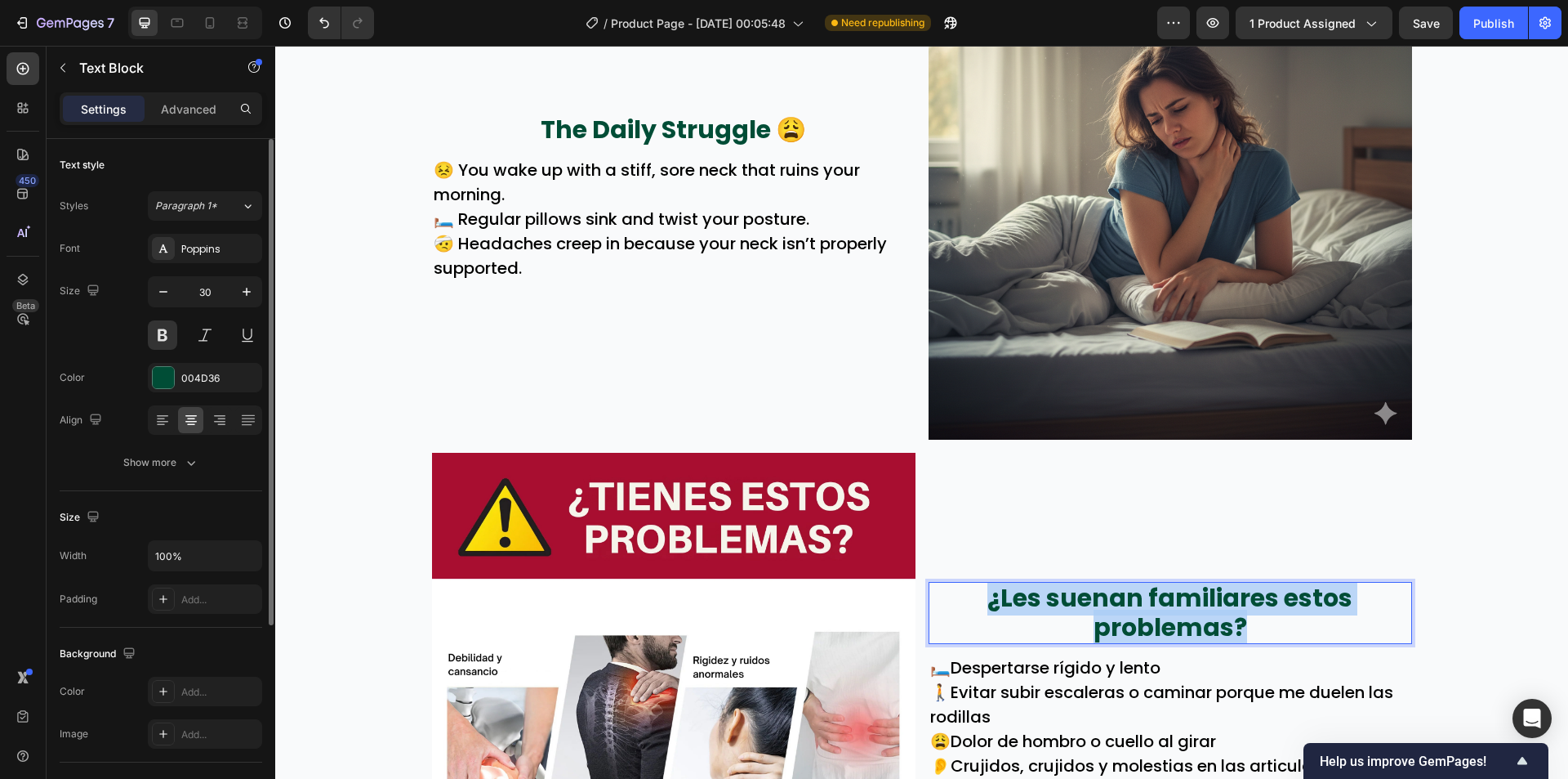
click at [1092, 608] on p "¿Les suenan familiares estos problemas?" at bounding box center [1171, 613] width 480 height 59
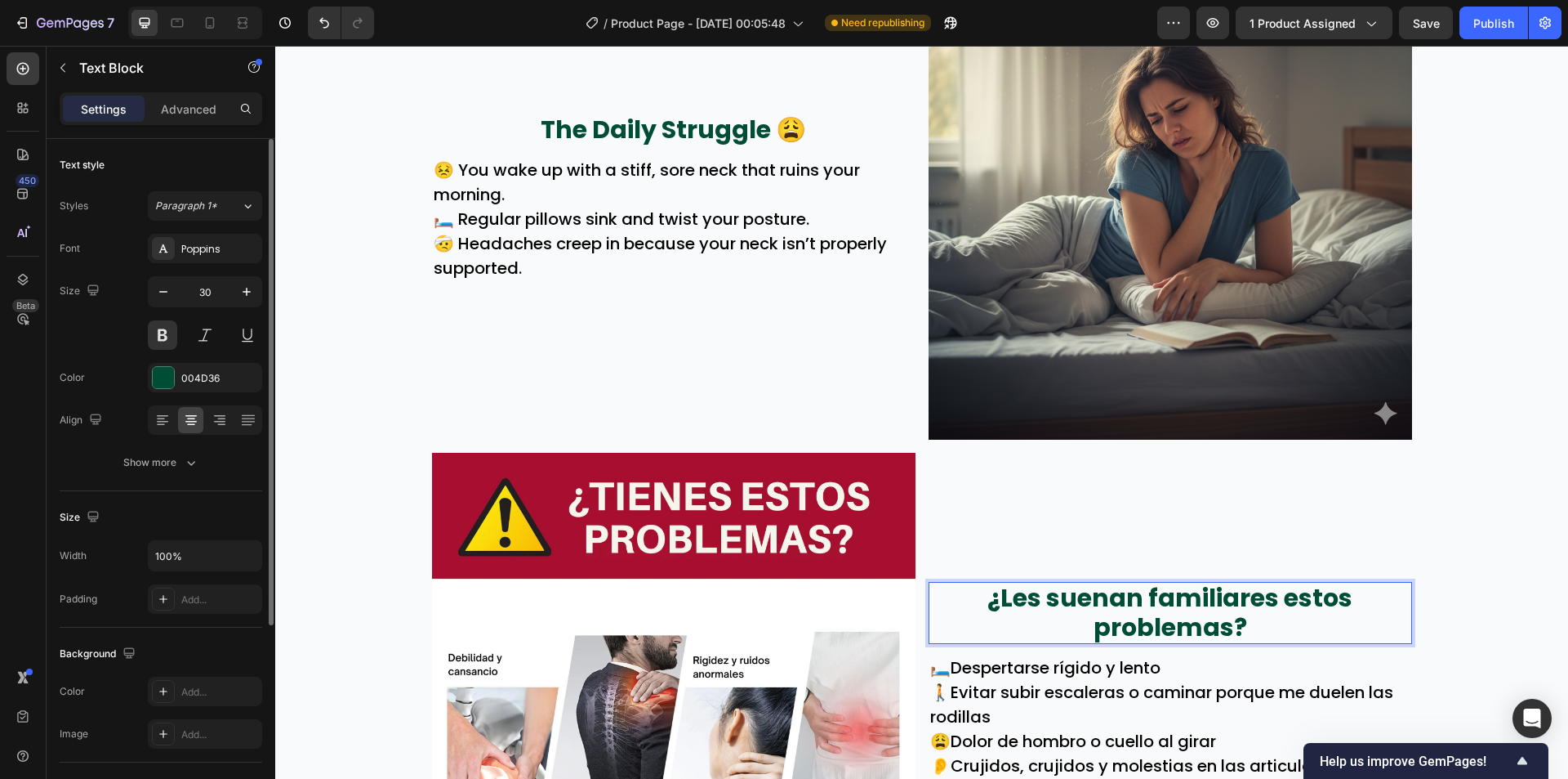
scroll to position [822, 0]
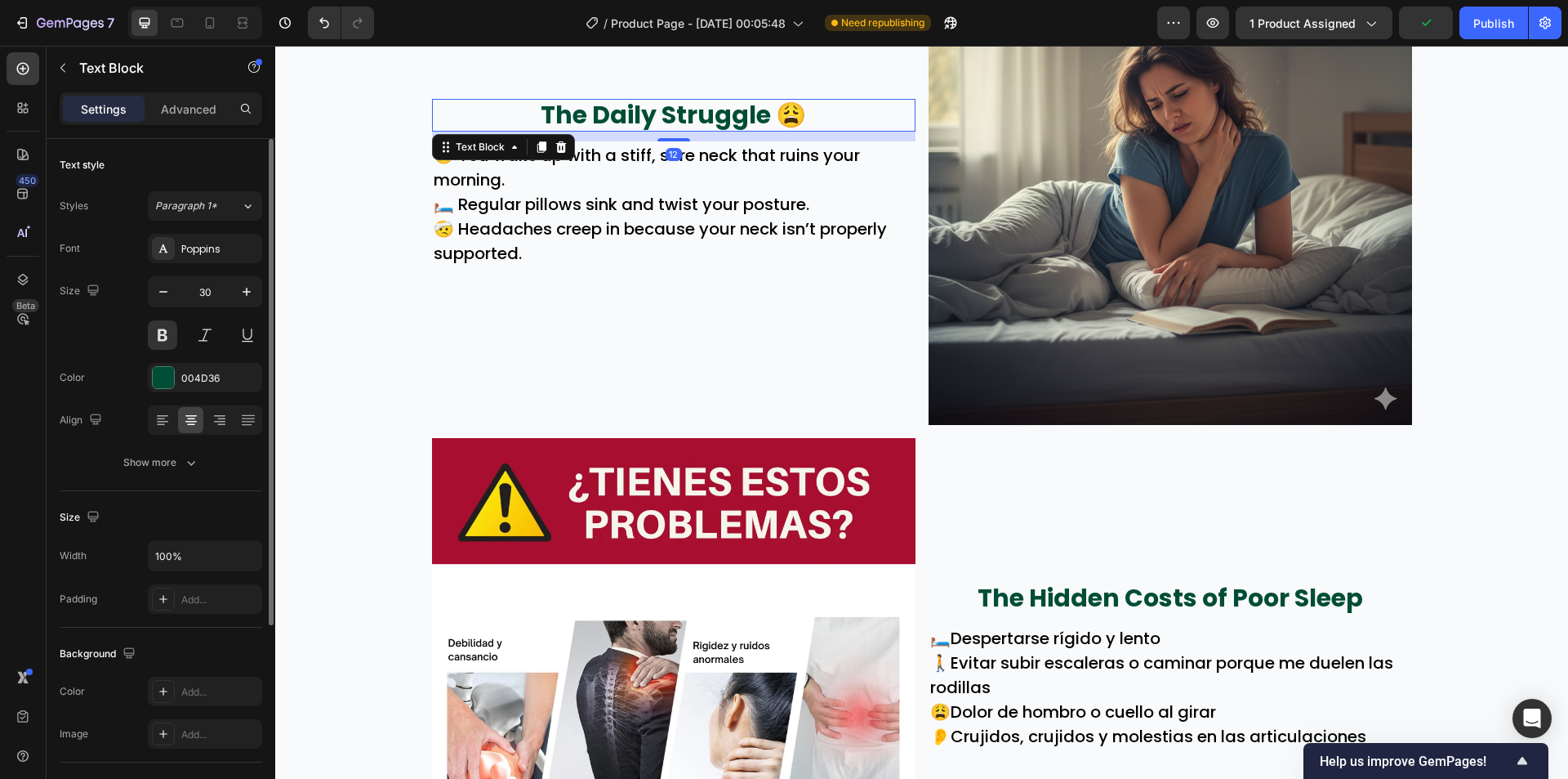
click at [811, 117] on p "The Daily Struggle 😩" at bounding box center [674, 115] width 480 height 30
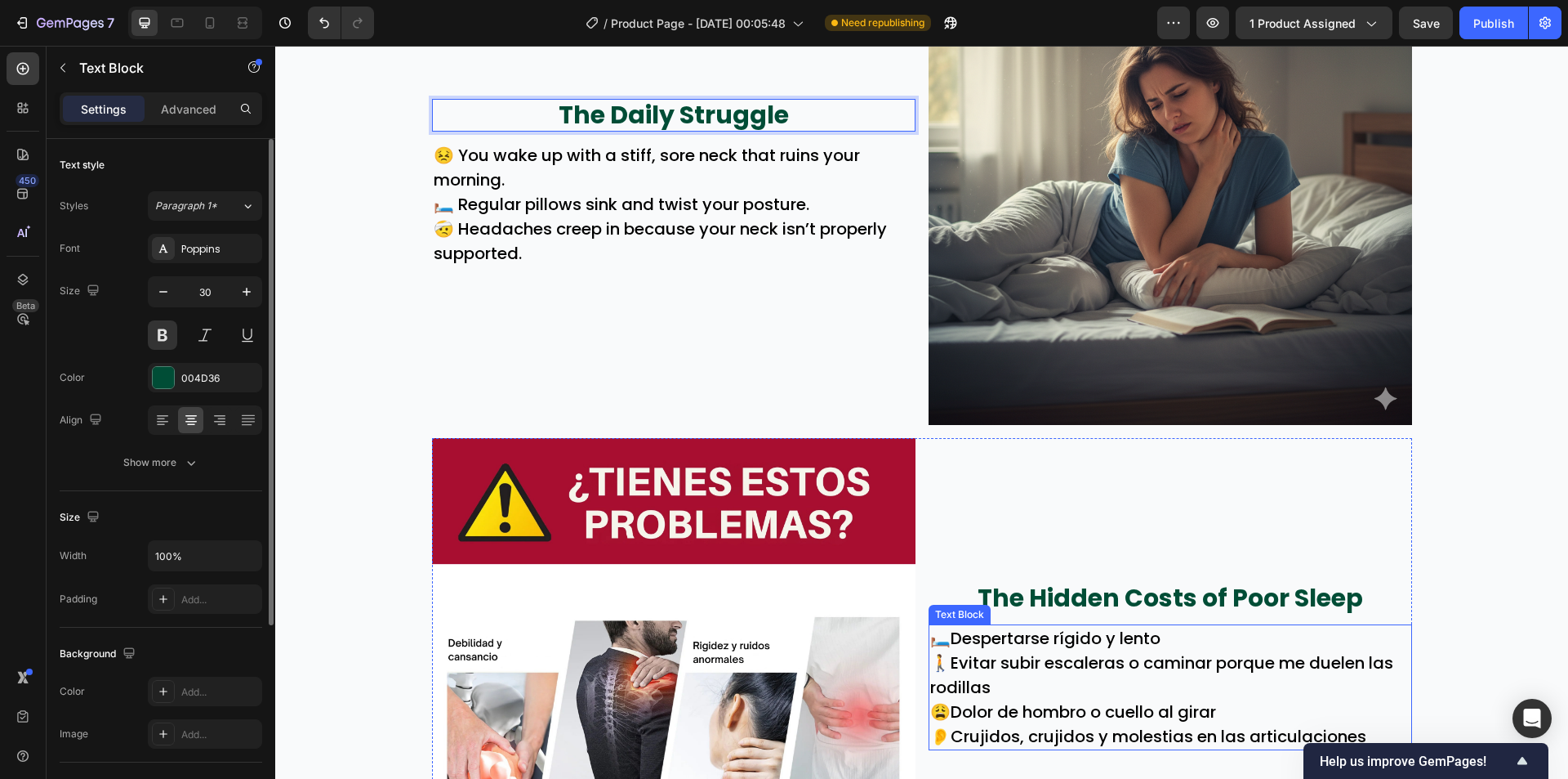
click at [1068, 665] on p "🚶Evitar subir escaleras o caminar porque me duelen las rodillas" at bounding box center [1171, 675] width 480 height 49
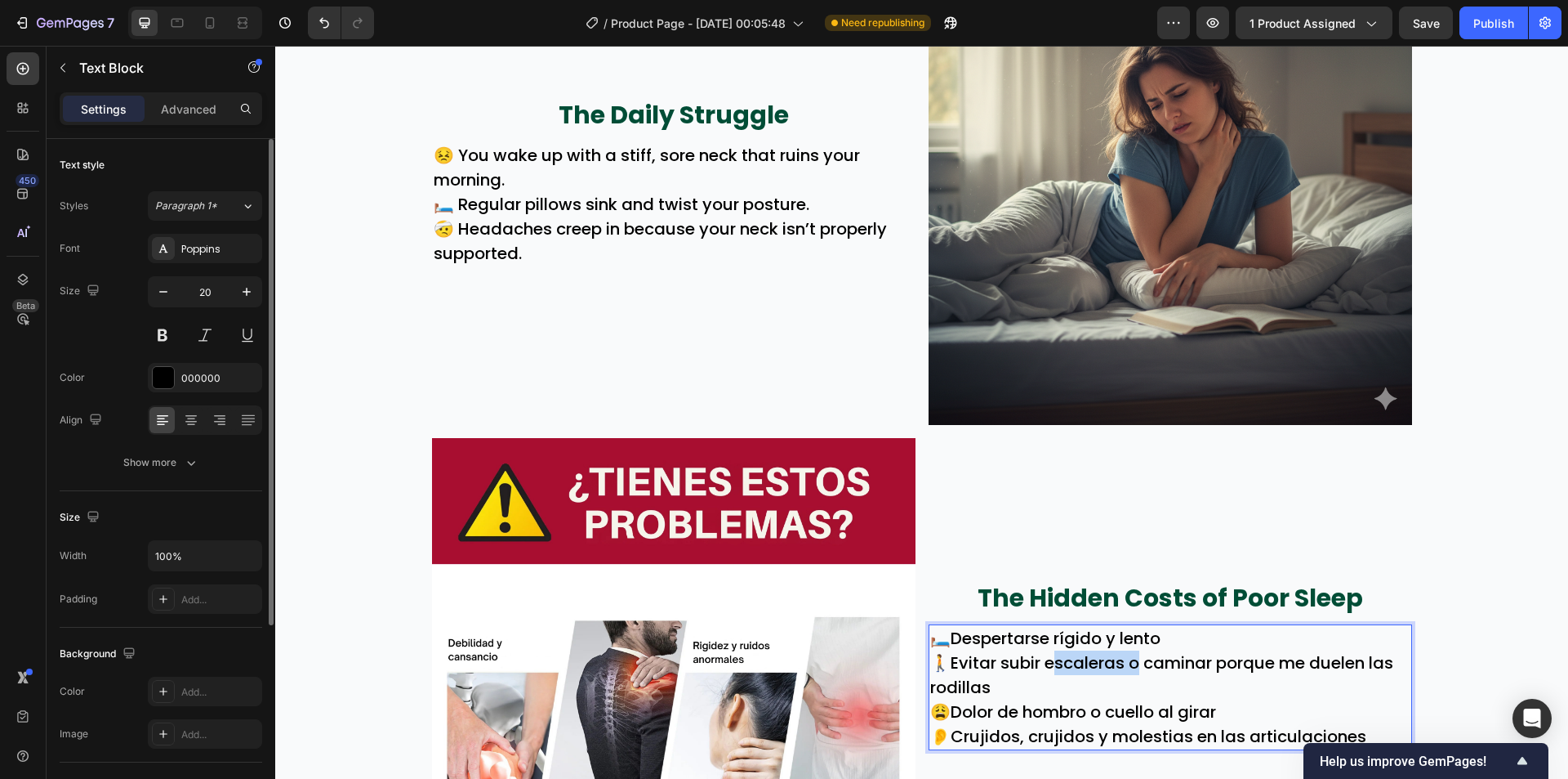
click at [1068, 665] on p "🚶Evitar subir escaleras o caminar porque me duelen las rodillas" at bounding box center [1171, 675] width 480 height 49
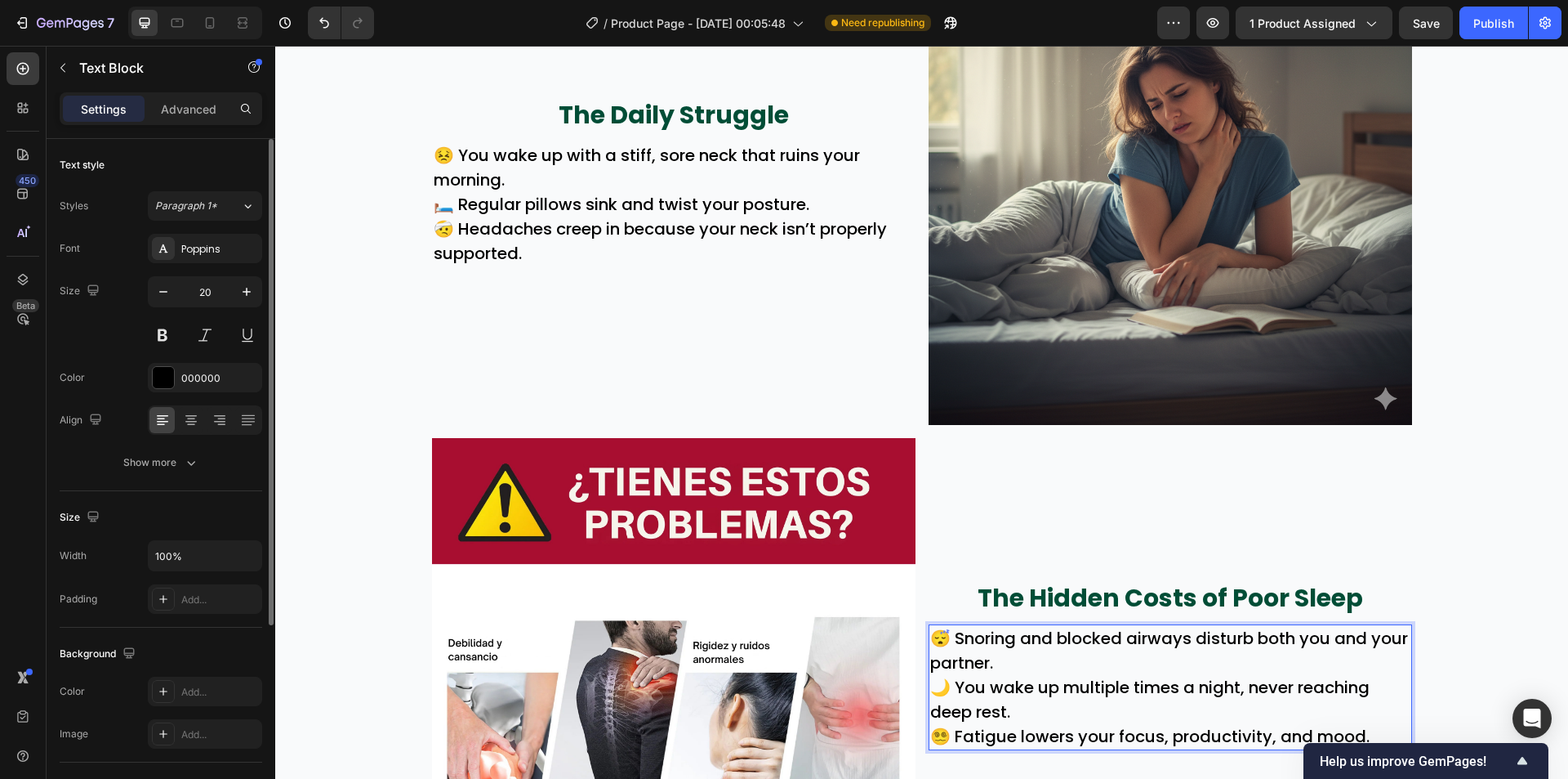
click at [970, 735] on p "😵‍💫 Fatigue lowers your focus, productivity, and mood." at bounding box center [1171, 736] width 480 height 25
click at [970, 740] on p "😵‍💫 Fatigue lowers your focus, productivity, and mood." at bounding box center [1171, 736] width 480 height 25
click at [972, 742] on p "😵‍💫 Fatigue lowers your focus, productivity, and mood." at bounding box center [1171, 736] width 480 height 25
click at [325, 14] on button "Undo/Redo" at bounding box center [324, 23] width 33 height 33
click at [931, 735] on p "Fatigue lowers your focus, productivity, and mood." at bounding box center [1171, 736] width 480 height 25
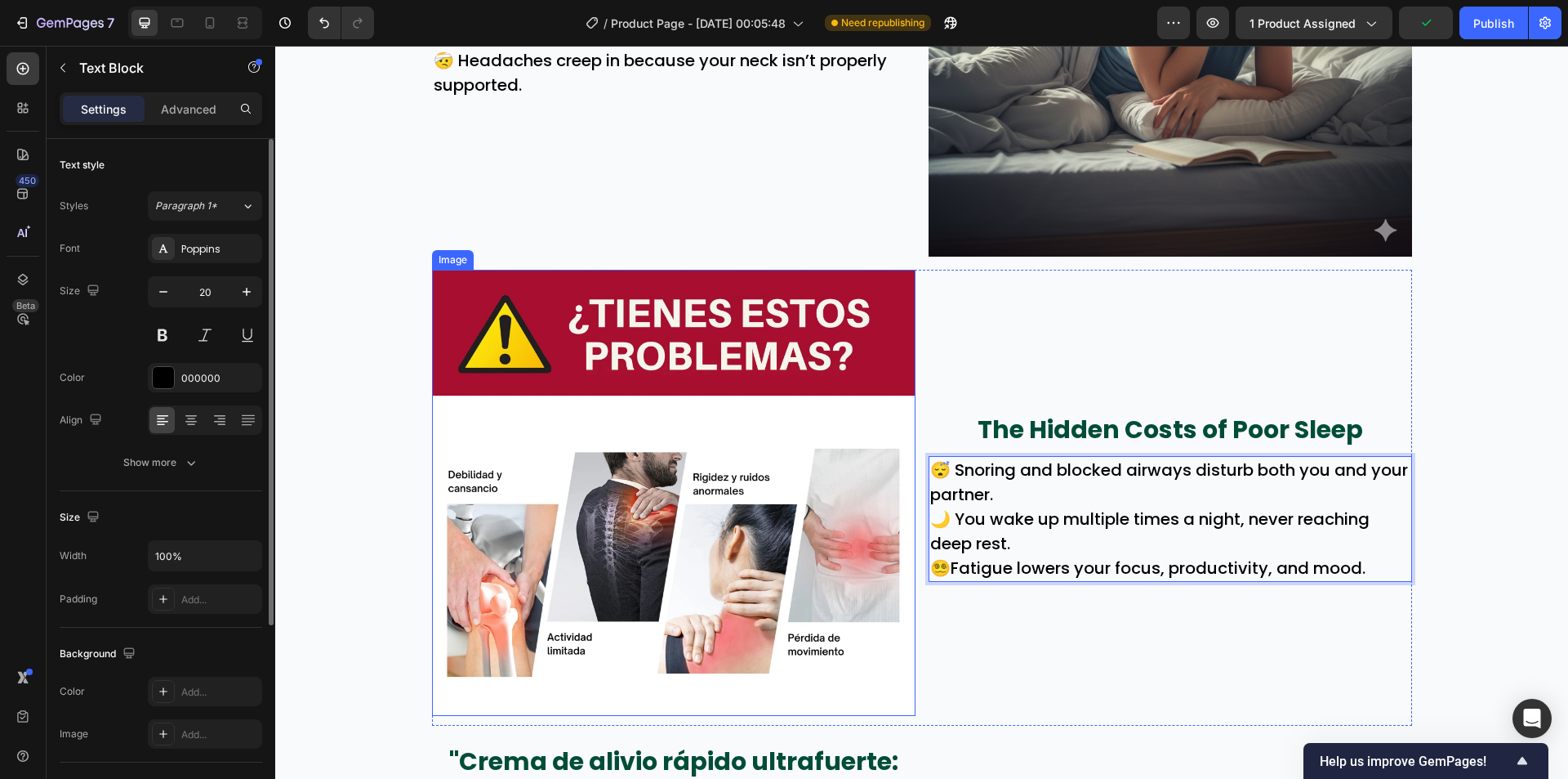
scroll to position [1067, 0]
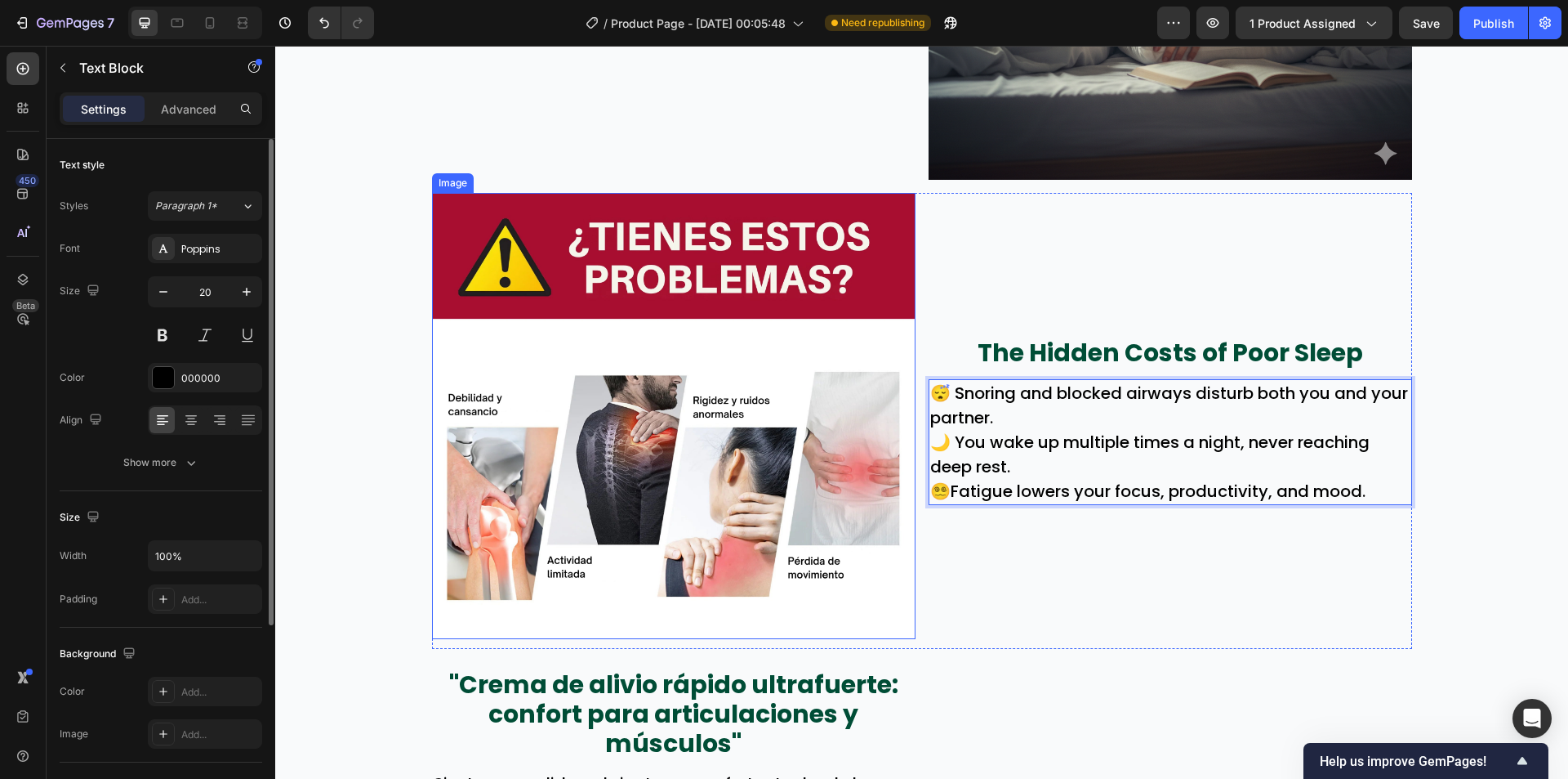
click at [583, 340] on img at bounding box center [674, 416] width 484 height 447
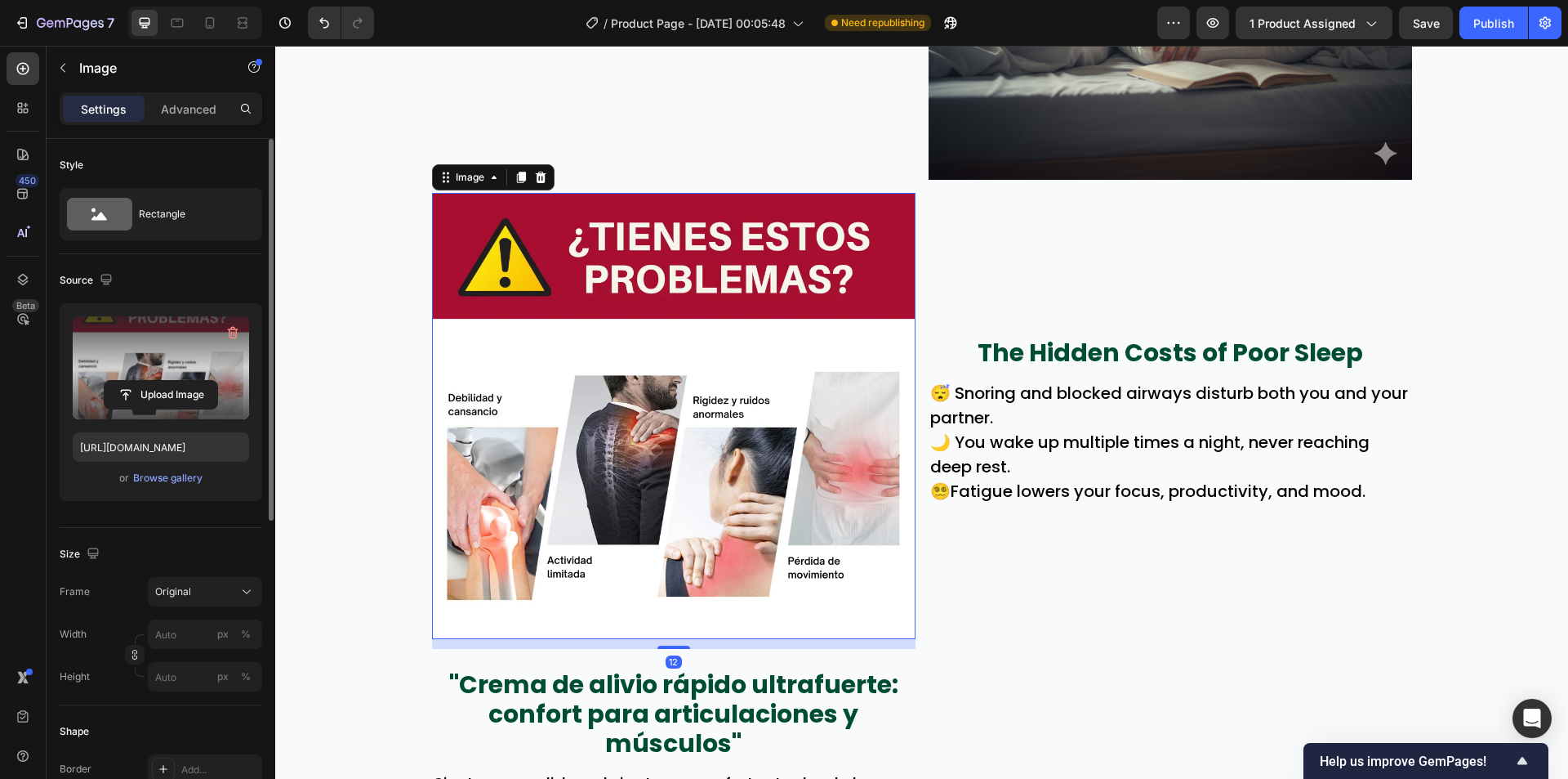
click at [204, 369] on label at bounding box center [161, 368] width 177 height 103
click at [204, 381] on input "file" at bounding box center [161, 394] width 112 height 28
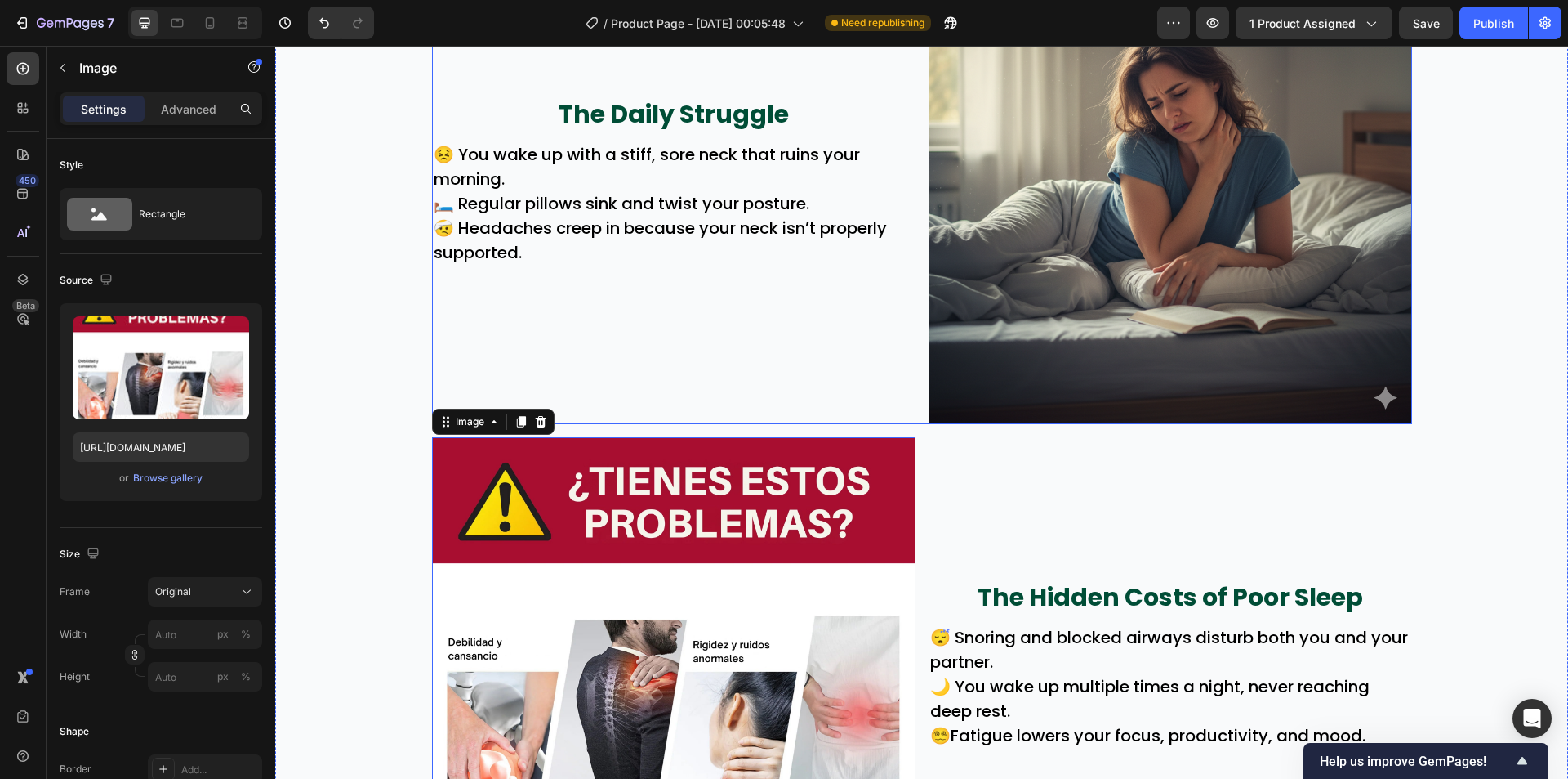
scroll to position [822, 0]
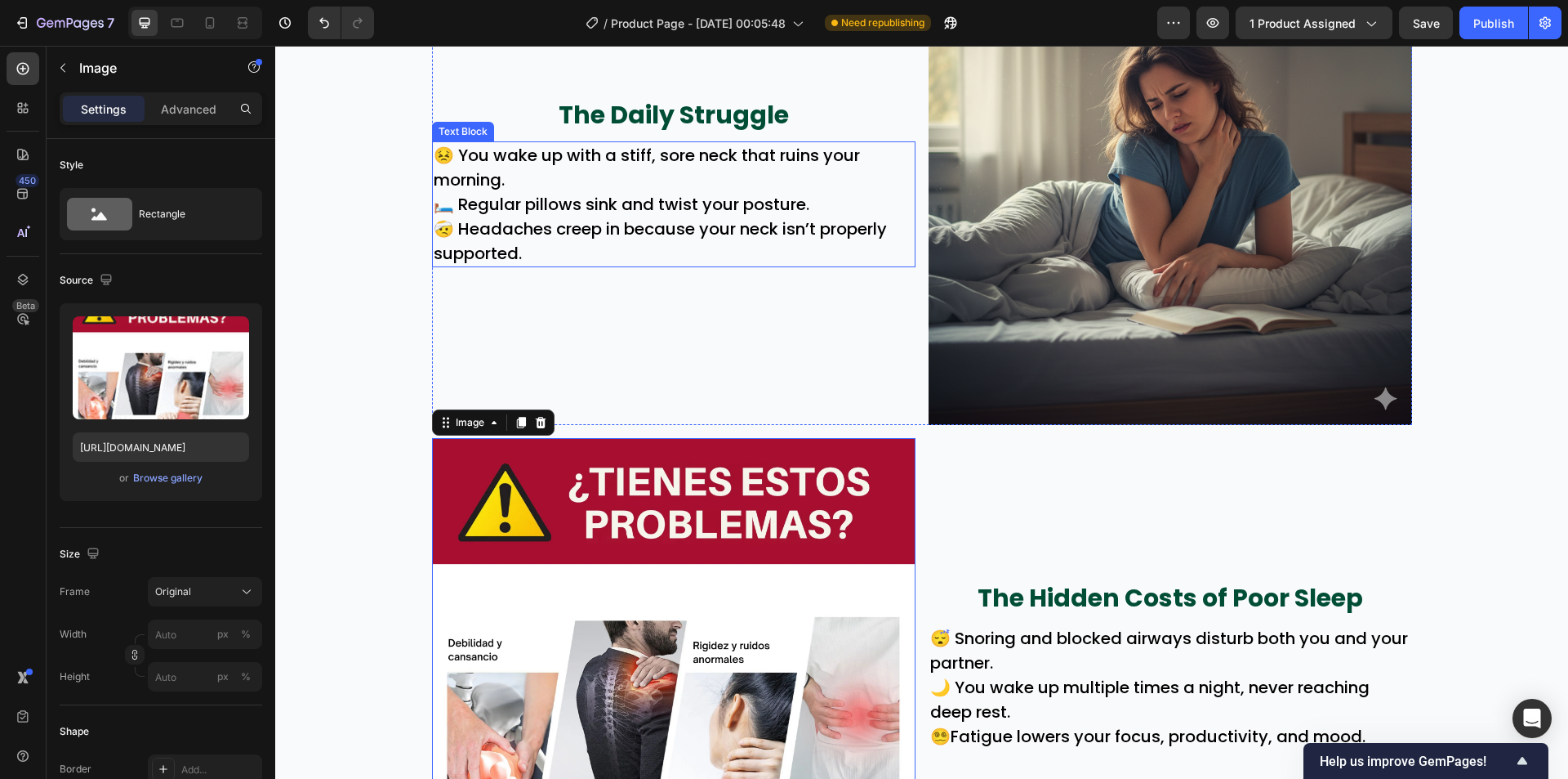
click at [646, 206] on p "🛏️ Regular pillows sink and twist your posture." at bounding box center [674, 204] width 480 height 25
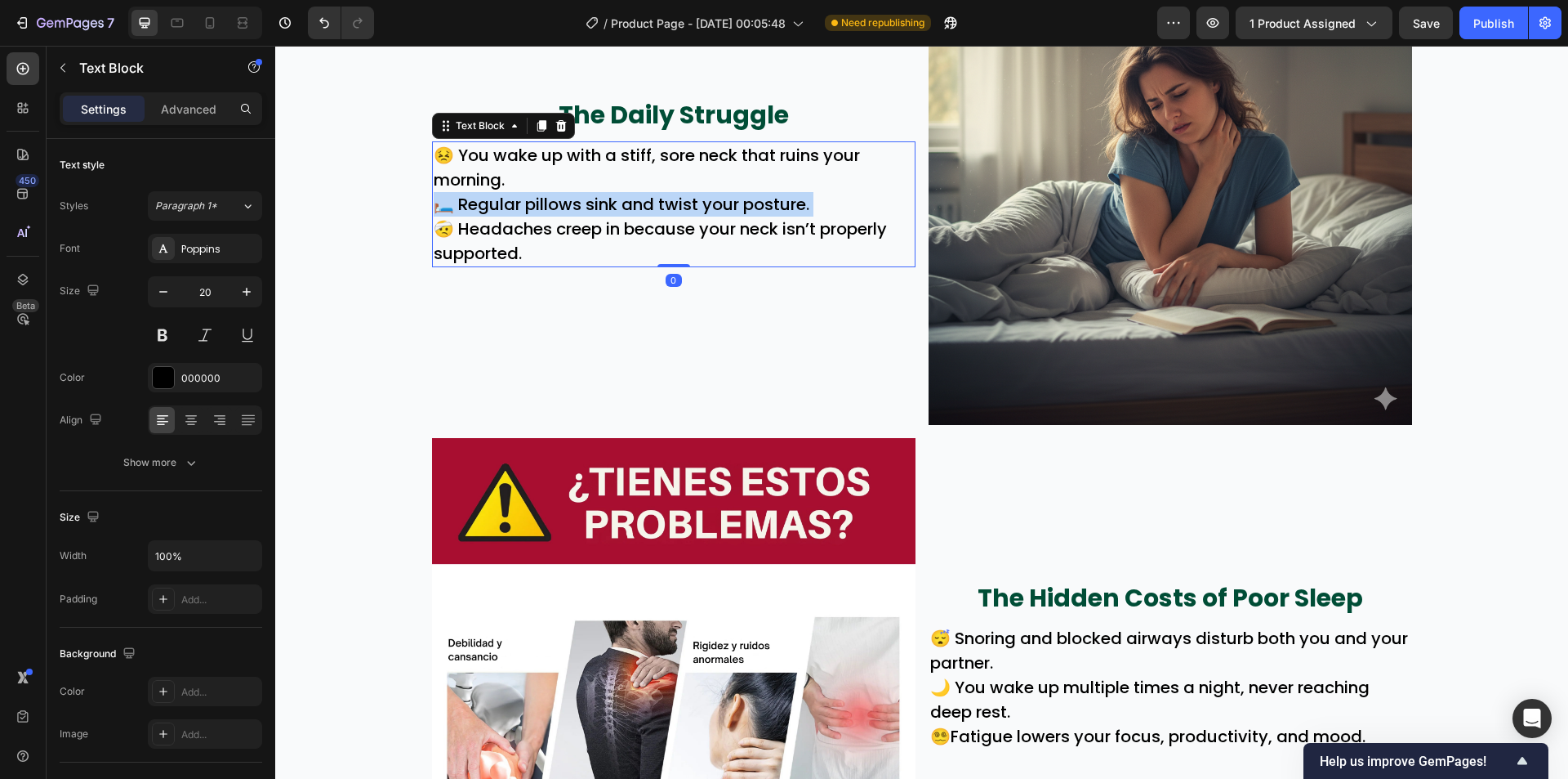
click at [646, 206] on p "🛏️ Regular pillows sink and twist your posture." at bounding box center [674, 204] width 480 height 25
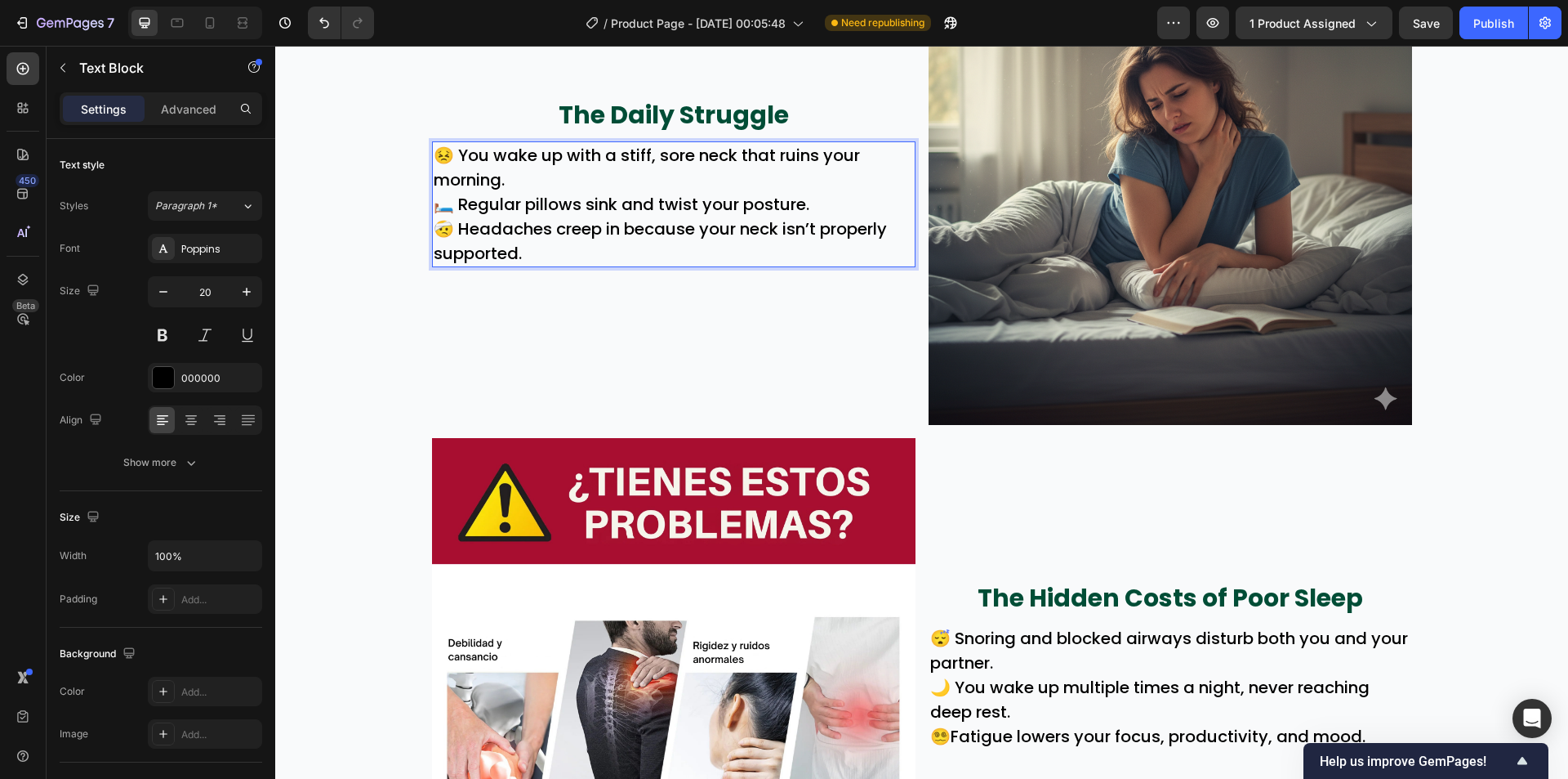
scroll to position [834, 0]
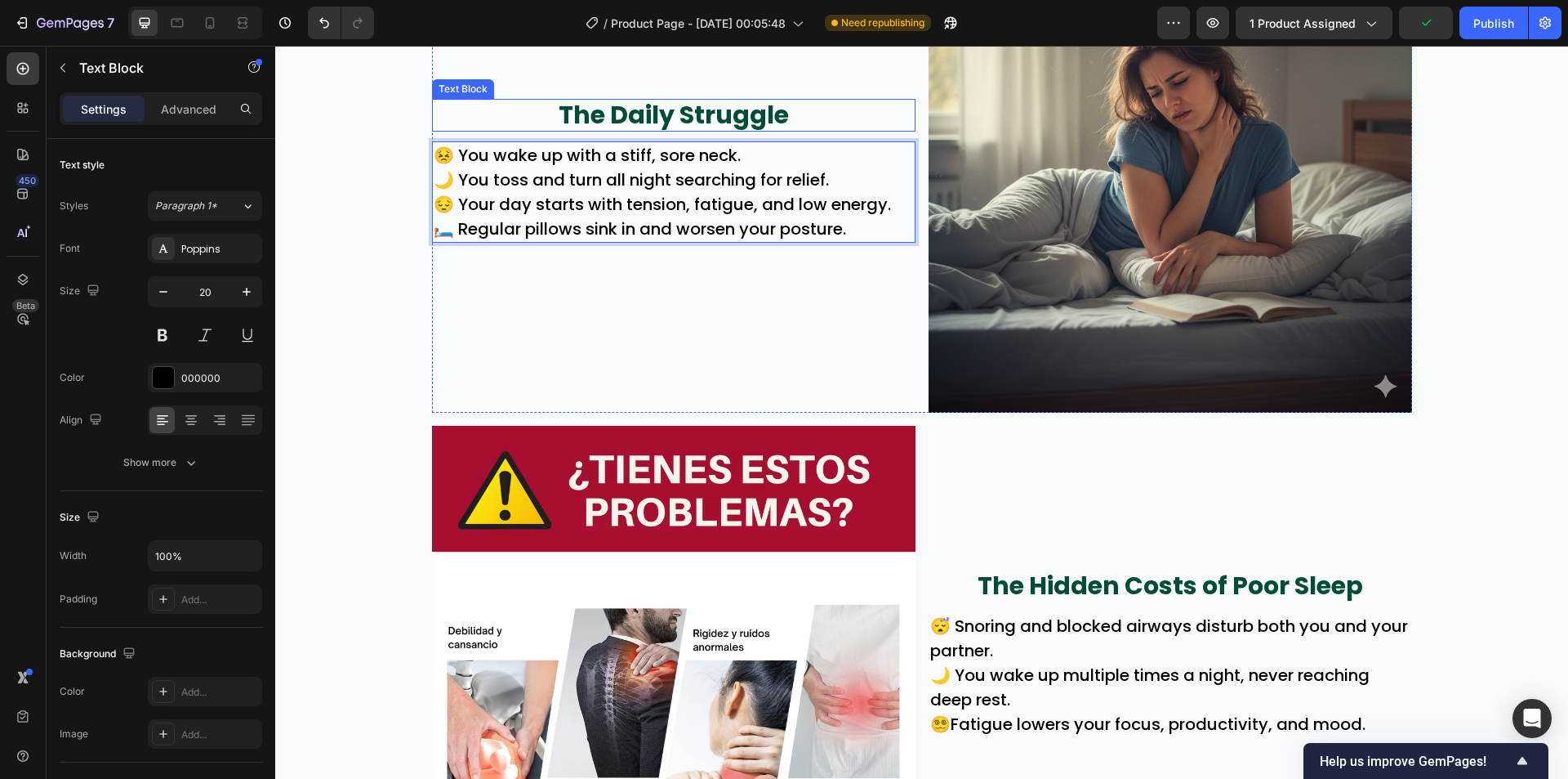
click at [620, 130] on p "The Daily Struggle" at bounding box center [674, 115] width 480 height 30
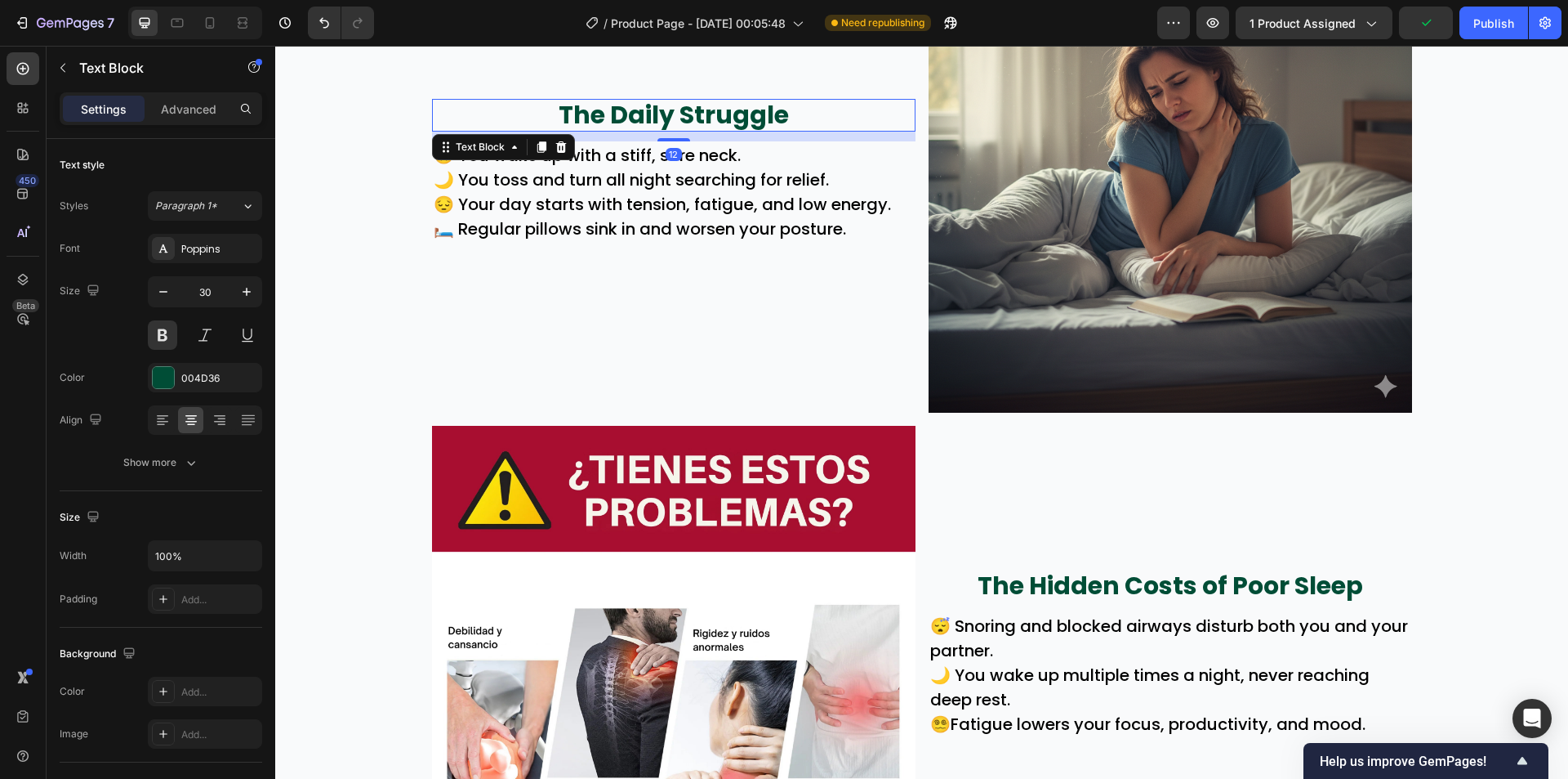
click at [620, 129] on p "The Daily Struggle" at bounding box center [674, 115] width 480 height 30
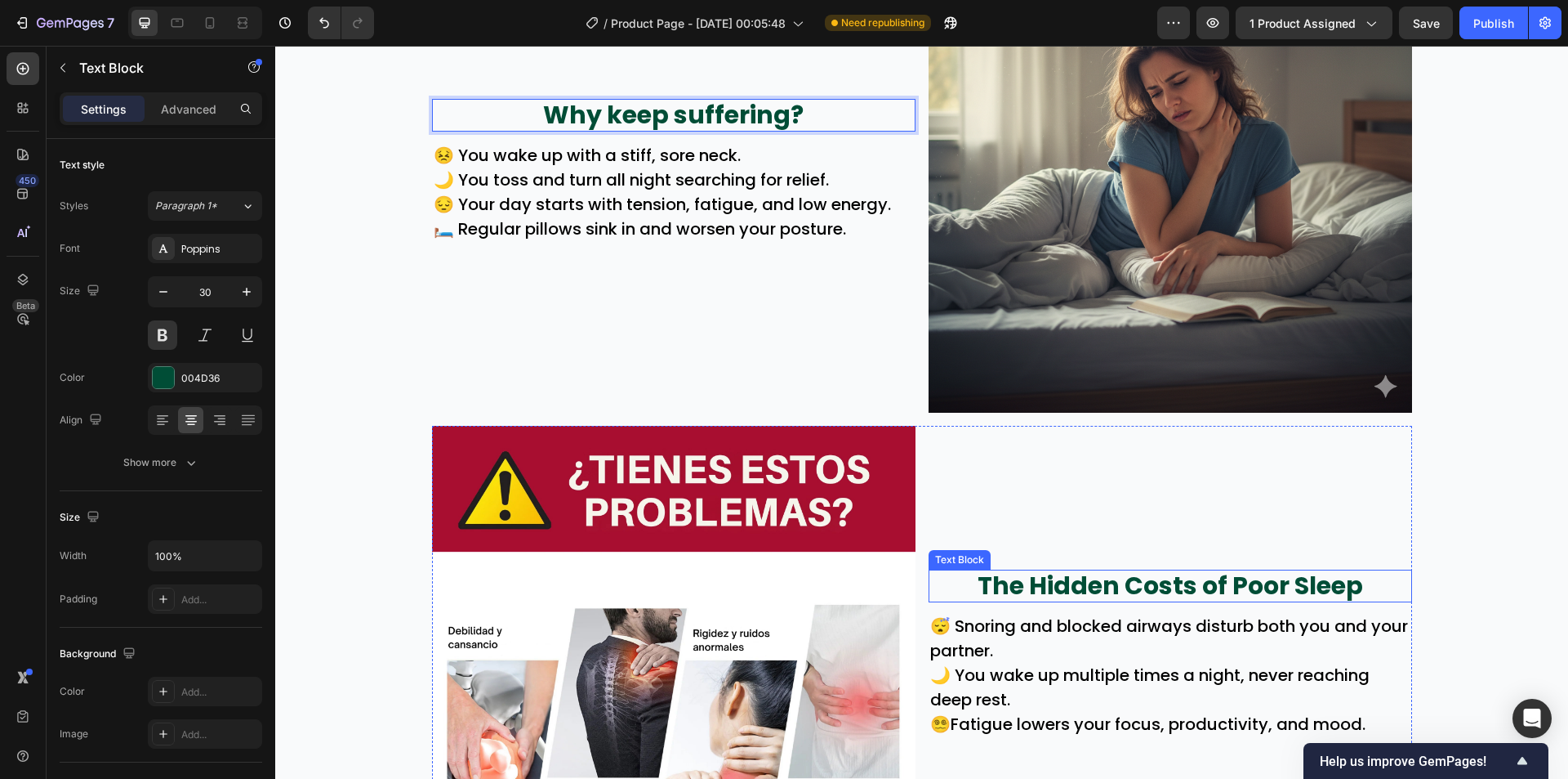
click at [1129, 585] on p "The Hidden Costs of Poor Sleep" at bounding box center [1171, 585] width 480 height 30
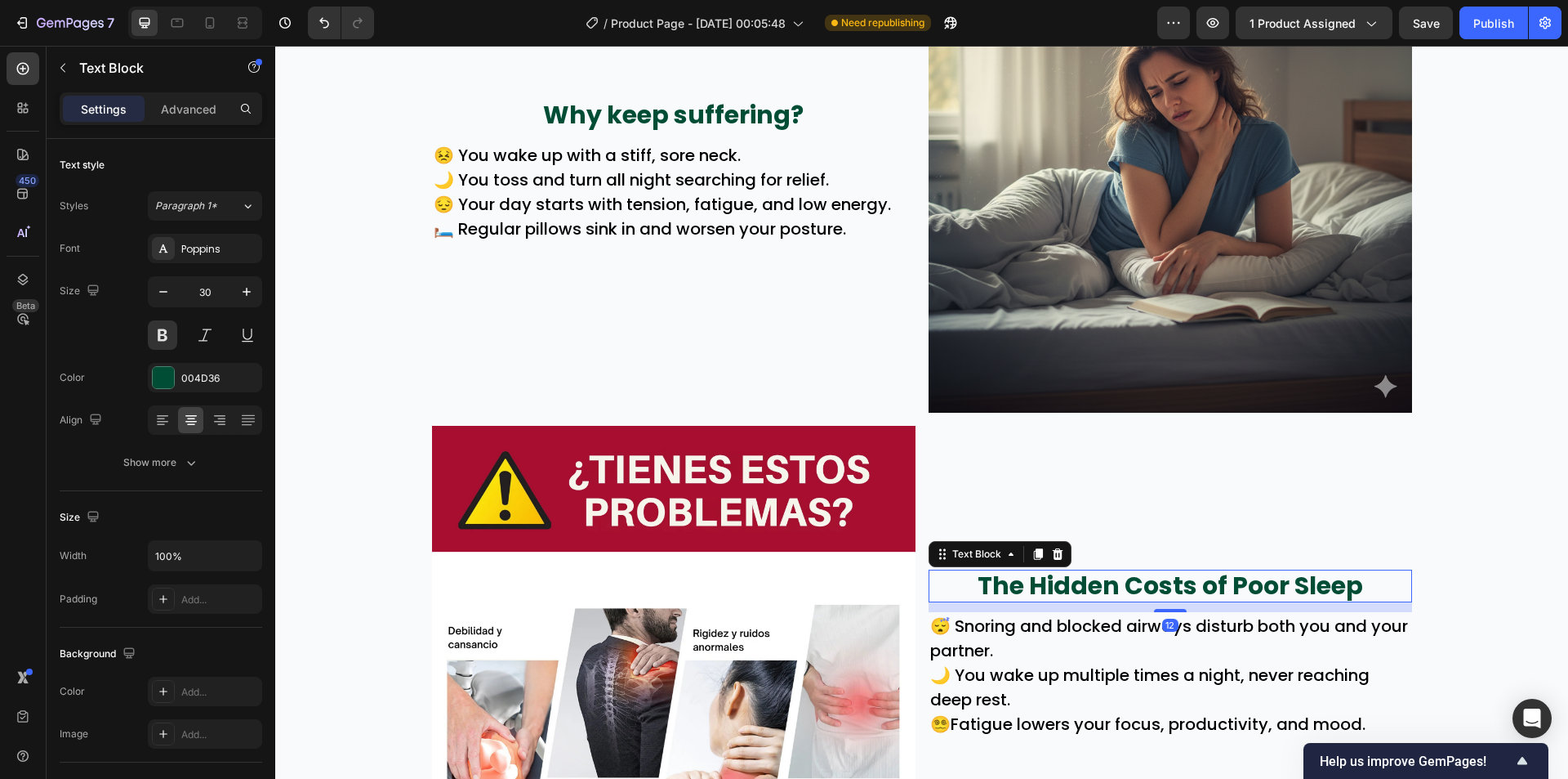
click at [1129, 585] on p "The Hidden Costs of Poor Sleep" at bounding box center [1171, 585] width 480 height 30
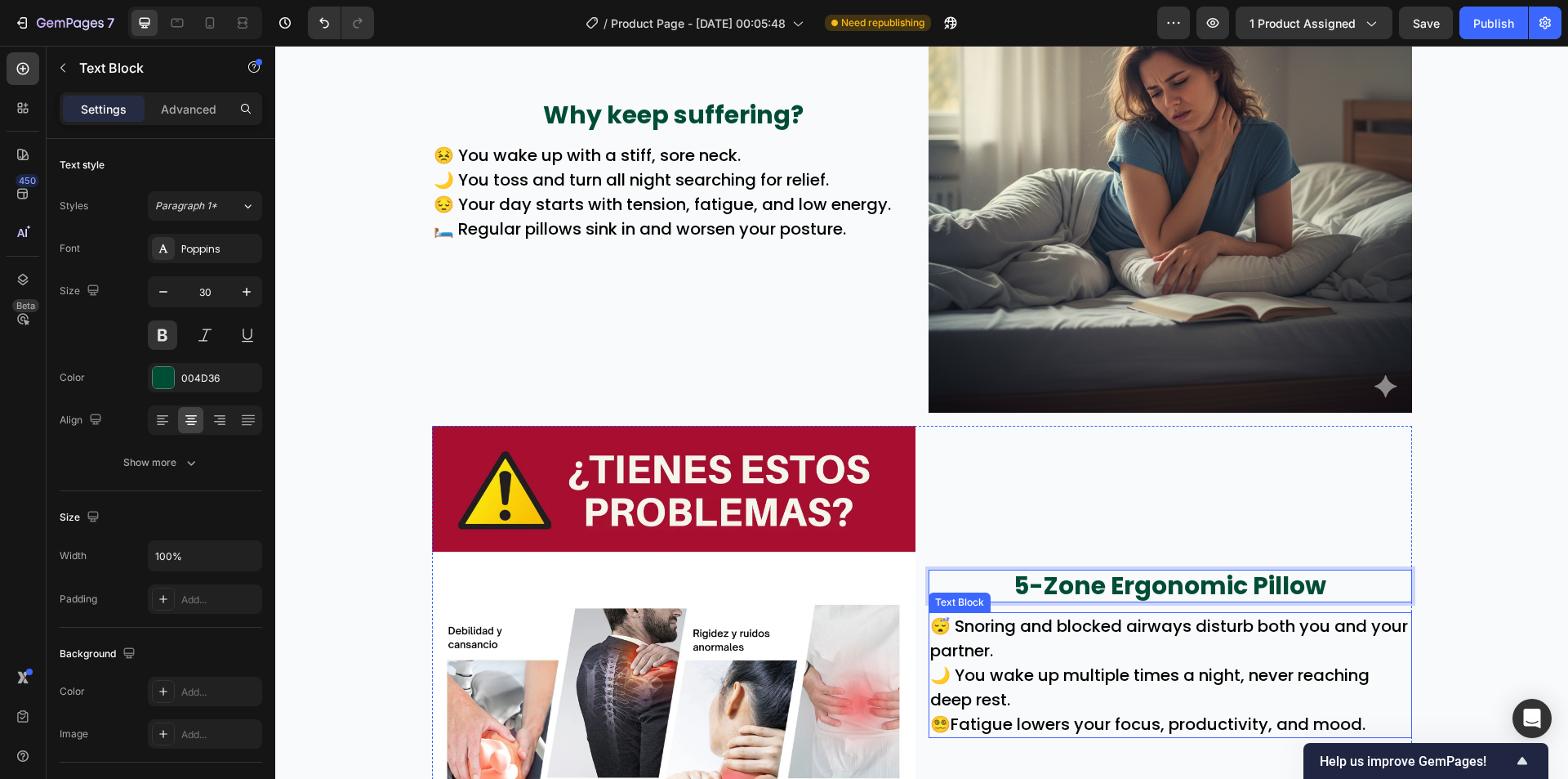
click at [1205, 626] on p "😴 Snoring and blocked airways disturb both you and your partner." at bounding box center [1171, 639] width 480 height 49
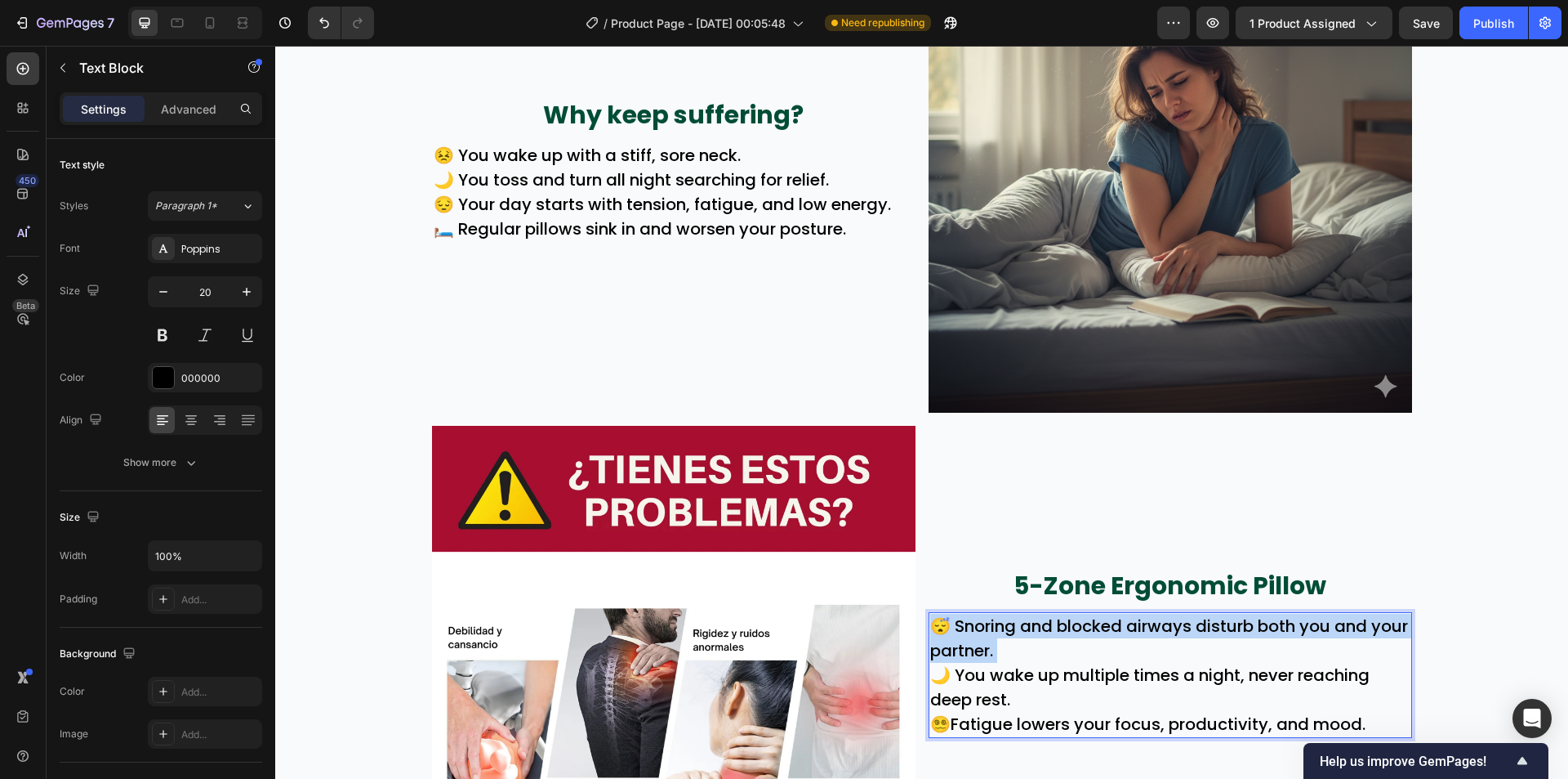
click at [1205, 626] on p "😴 Snoring and blocked airways disturb both you and your partner." at bounding box center [1171, 639] width 480 height 49
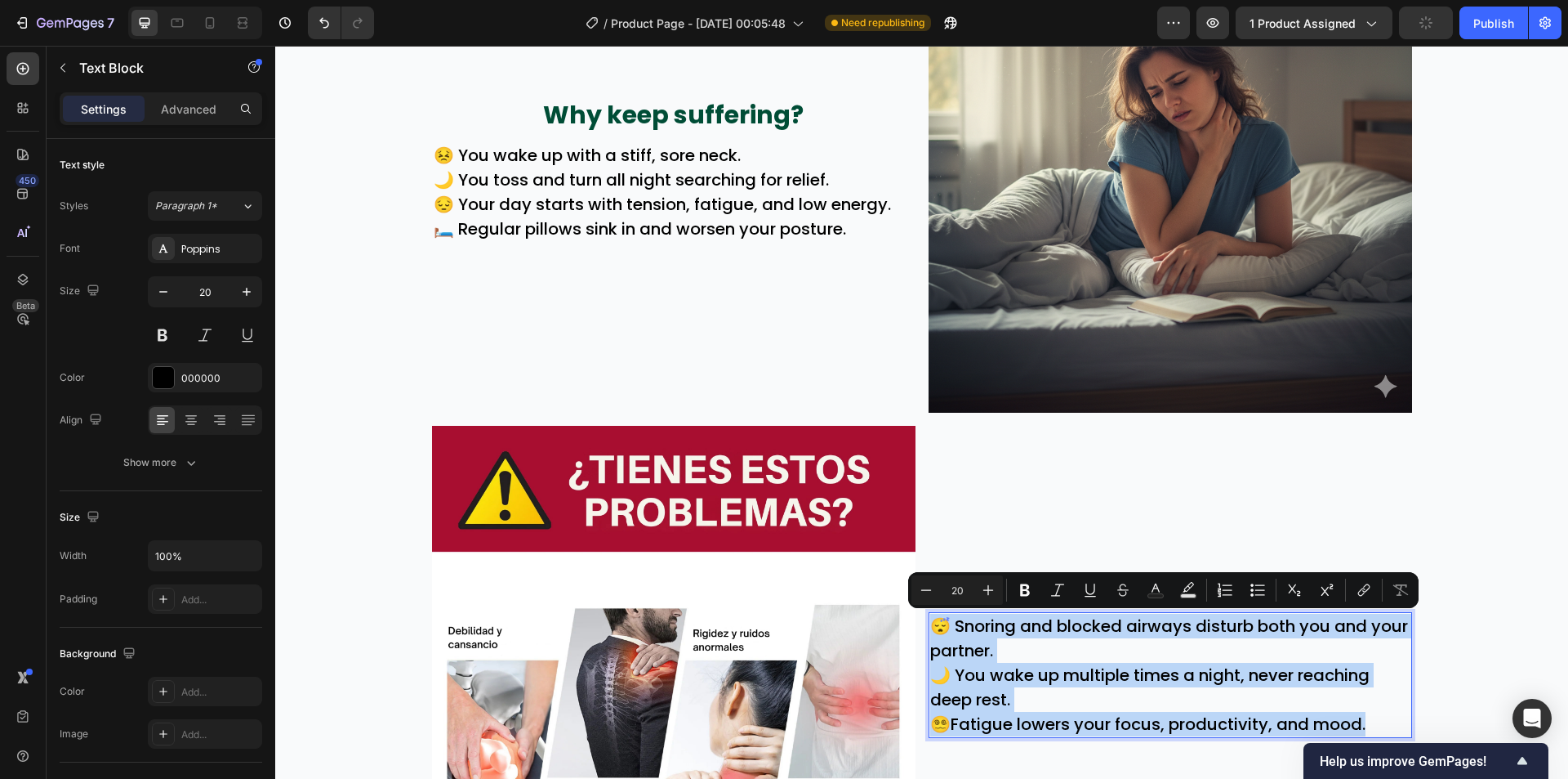
scroll to position [883, 0]
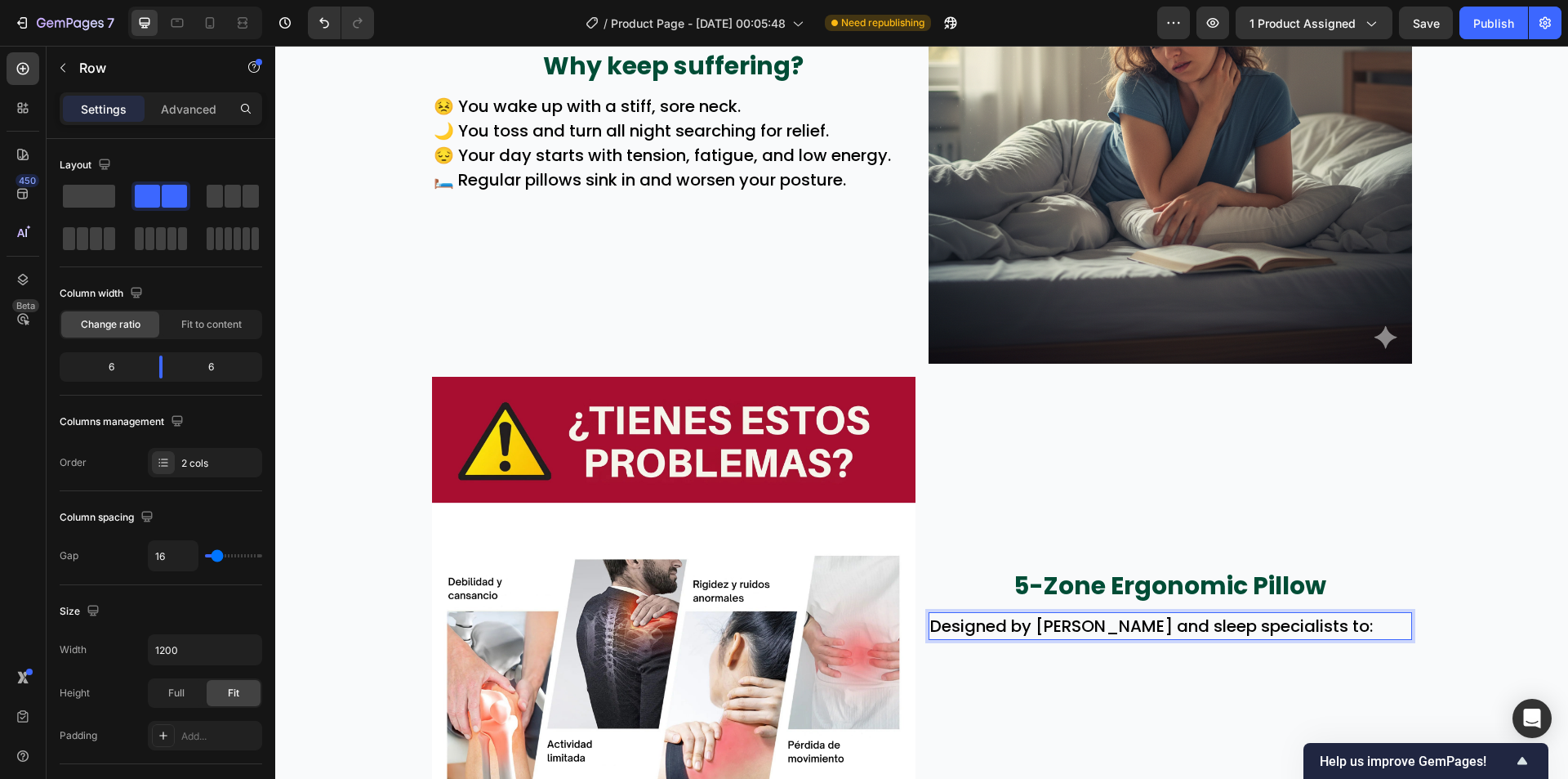
drag, startPoint x: 1194, startPoint y: 622, endPoint x: 1190, endPoint y: 676, distance: 54.1
click at [1192, 677] on div "5-Zone Ergonomic Pillow Text Block Designed by orthopedic and sleep specialists…" at bounding box center [1171, 604] width 484 height 456
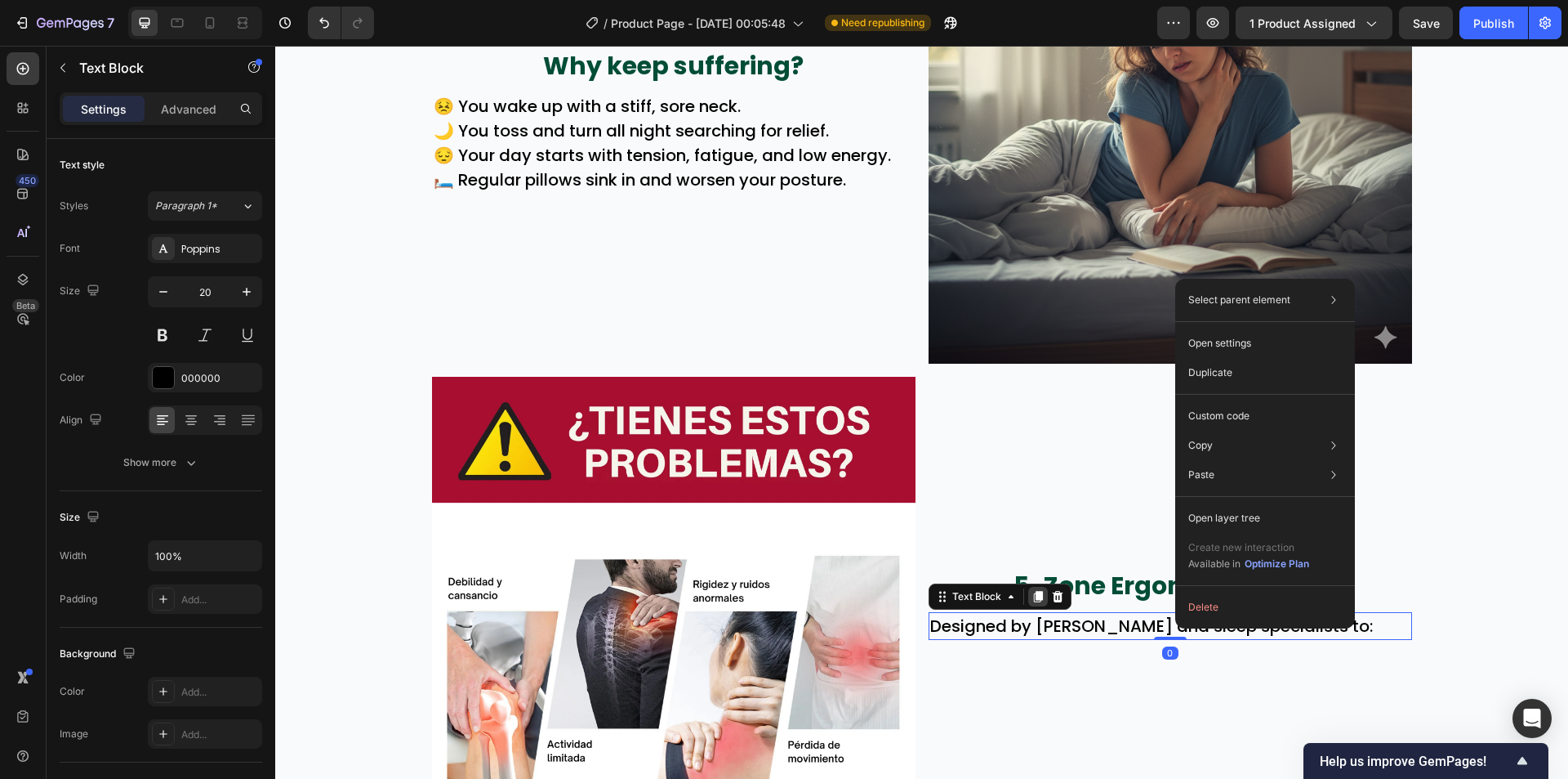
click at [1031, 595] on icon at bounding box center [1037, 596] width 13 height 13
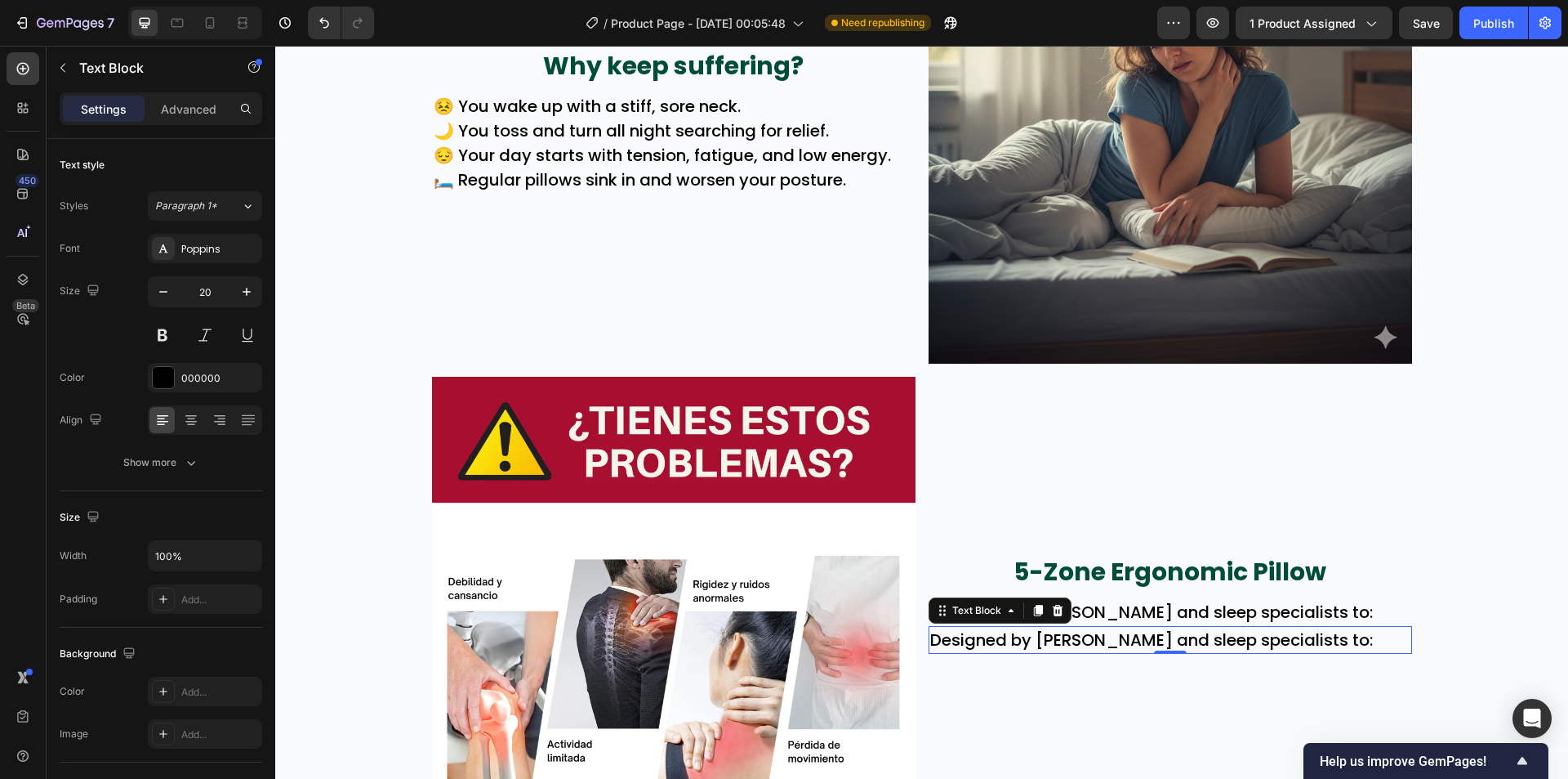
click at [1107, 652] on p "Designed by orthopedic and sleep specialists to:" at bounding box center [1171, 639] width 480 height 25
click at [1107, 651] on p "Designed by orthopedic and sleep specialists to:" at bounding box center [1171, 639] width 480 height 25
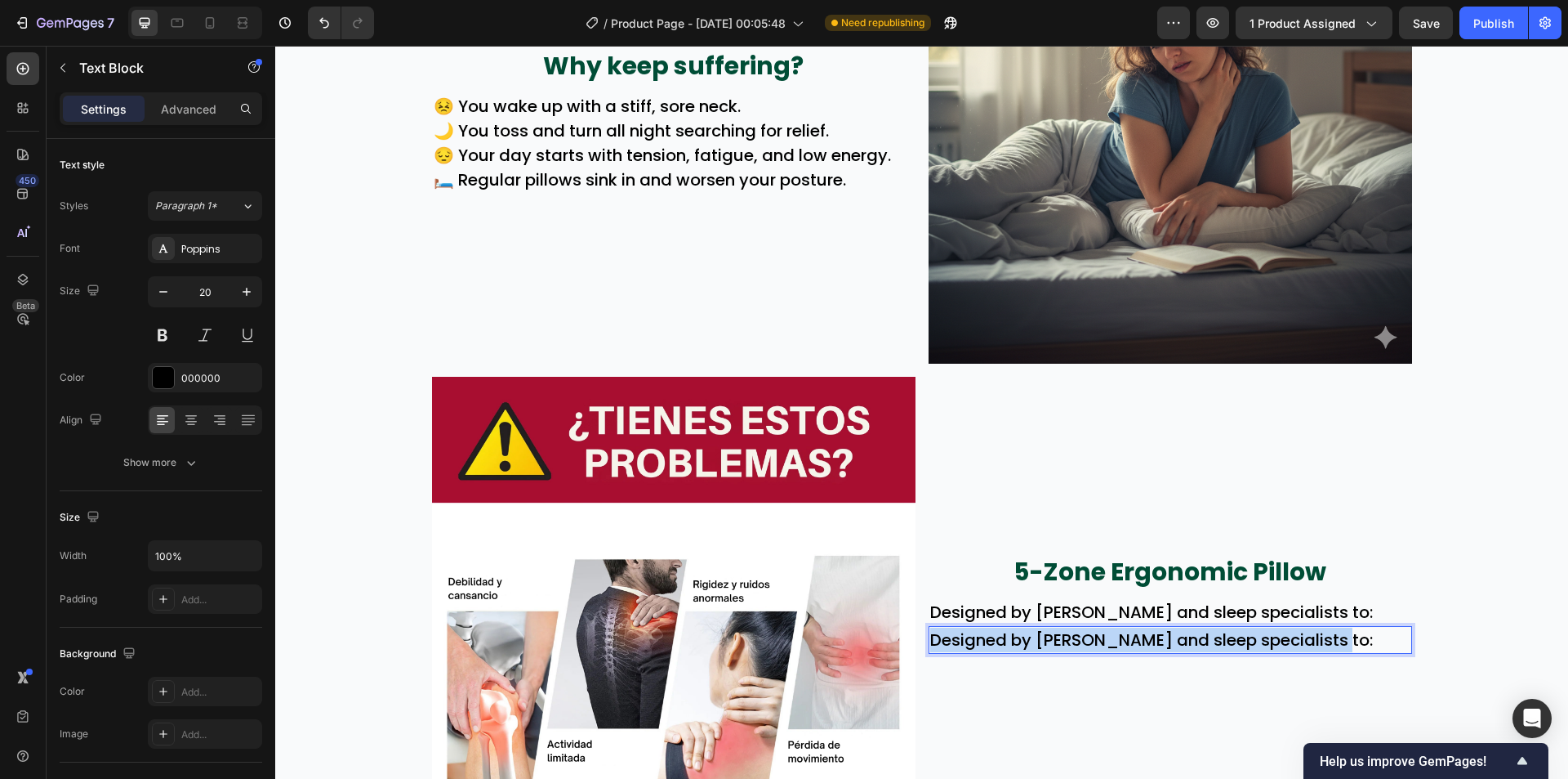
click at [1107, 650] on p "Designed by orthopedic and sleep specialists to:" at bounding box center [1171, 639] width 480 height 25
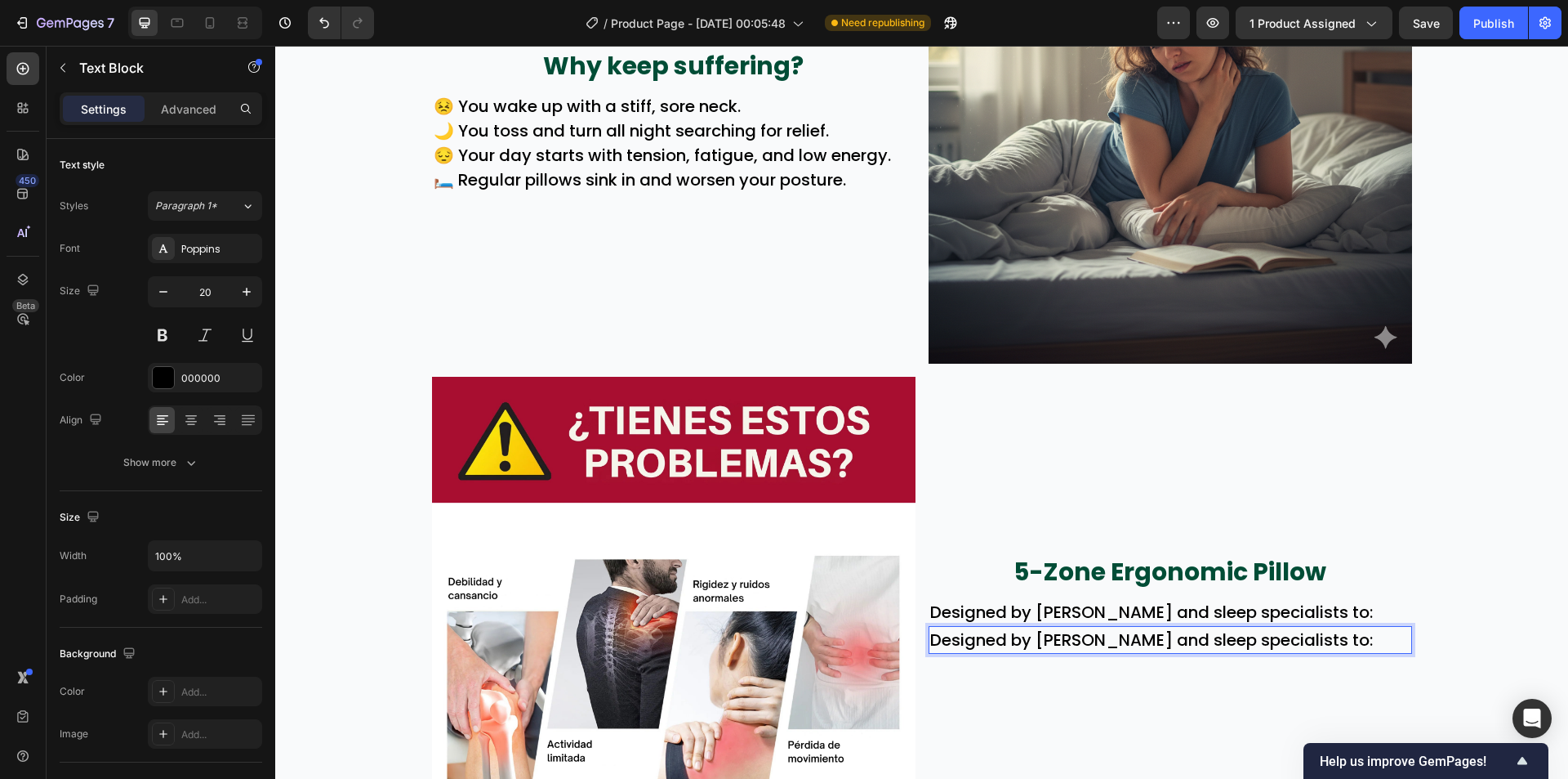
scroll to position [847, 0]
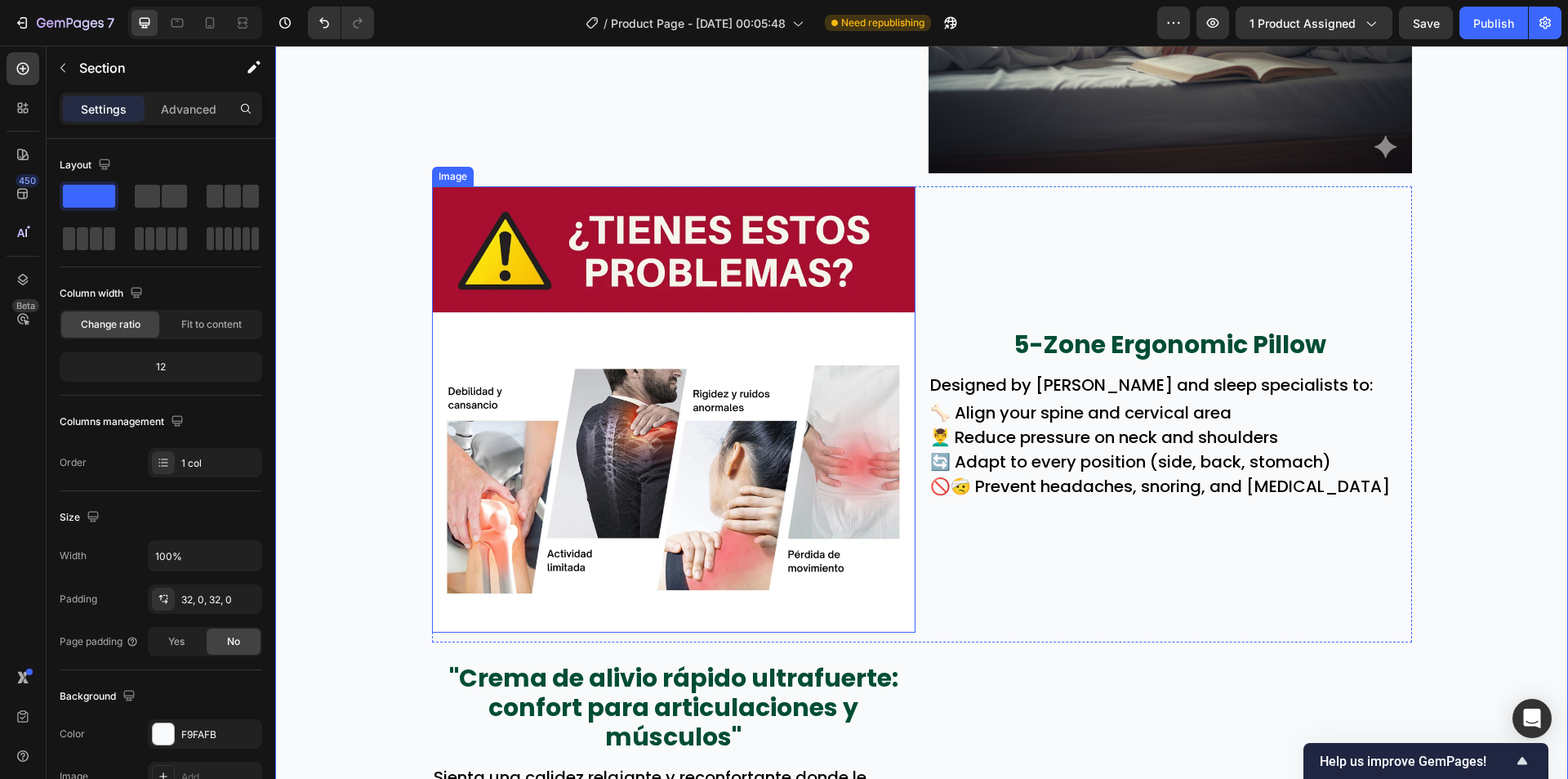
scroll to position [1092, 0]
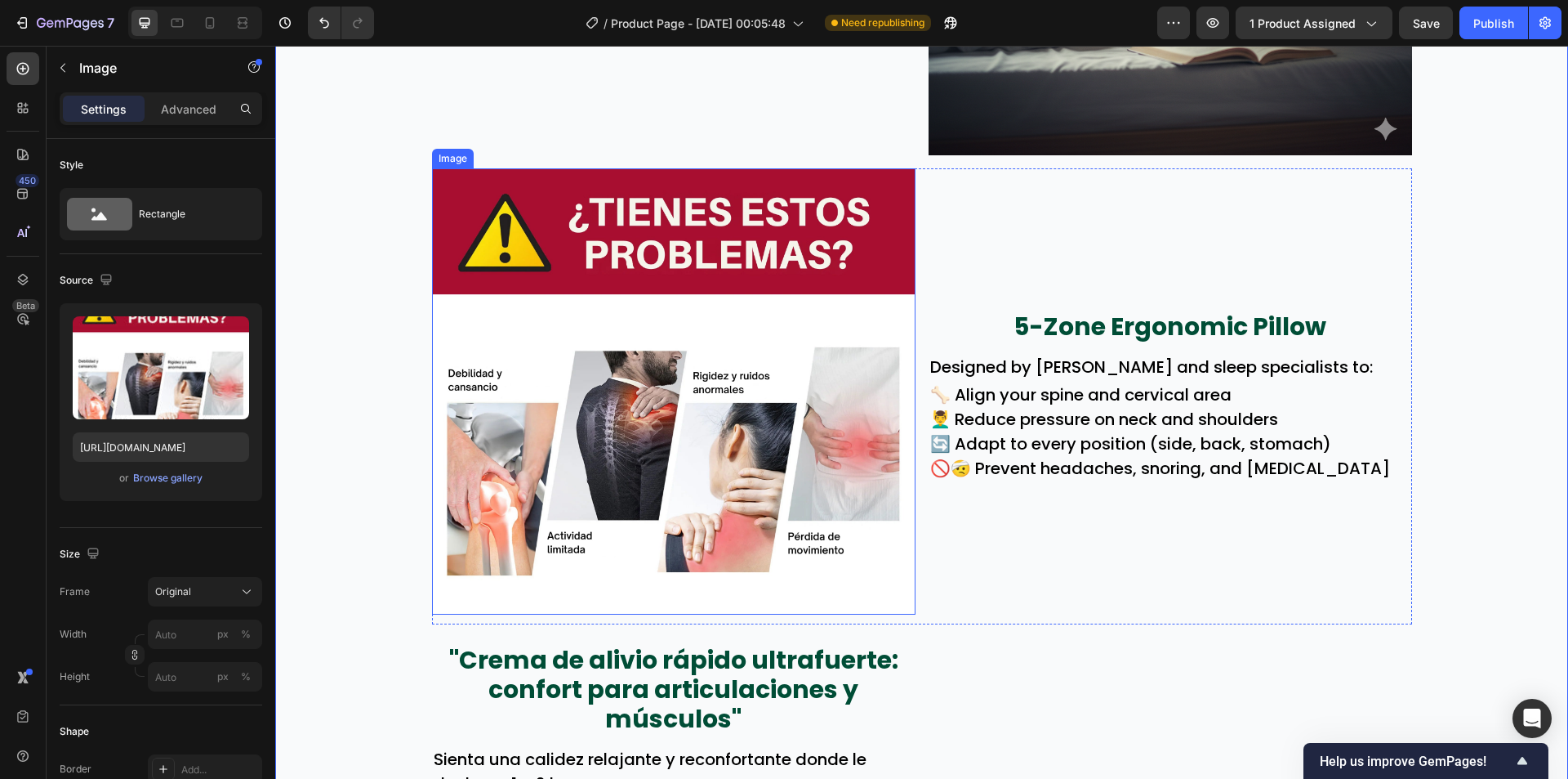
click at [653, 467] on img at bounding box center [674, 392] width 484 height 447
click at [671, 404] on img at bounding box center [674, 392] width 484 height 447
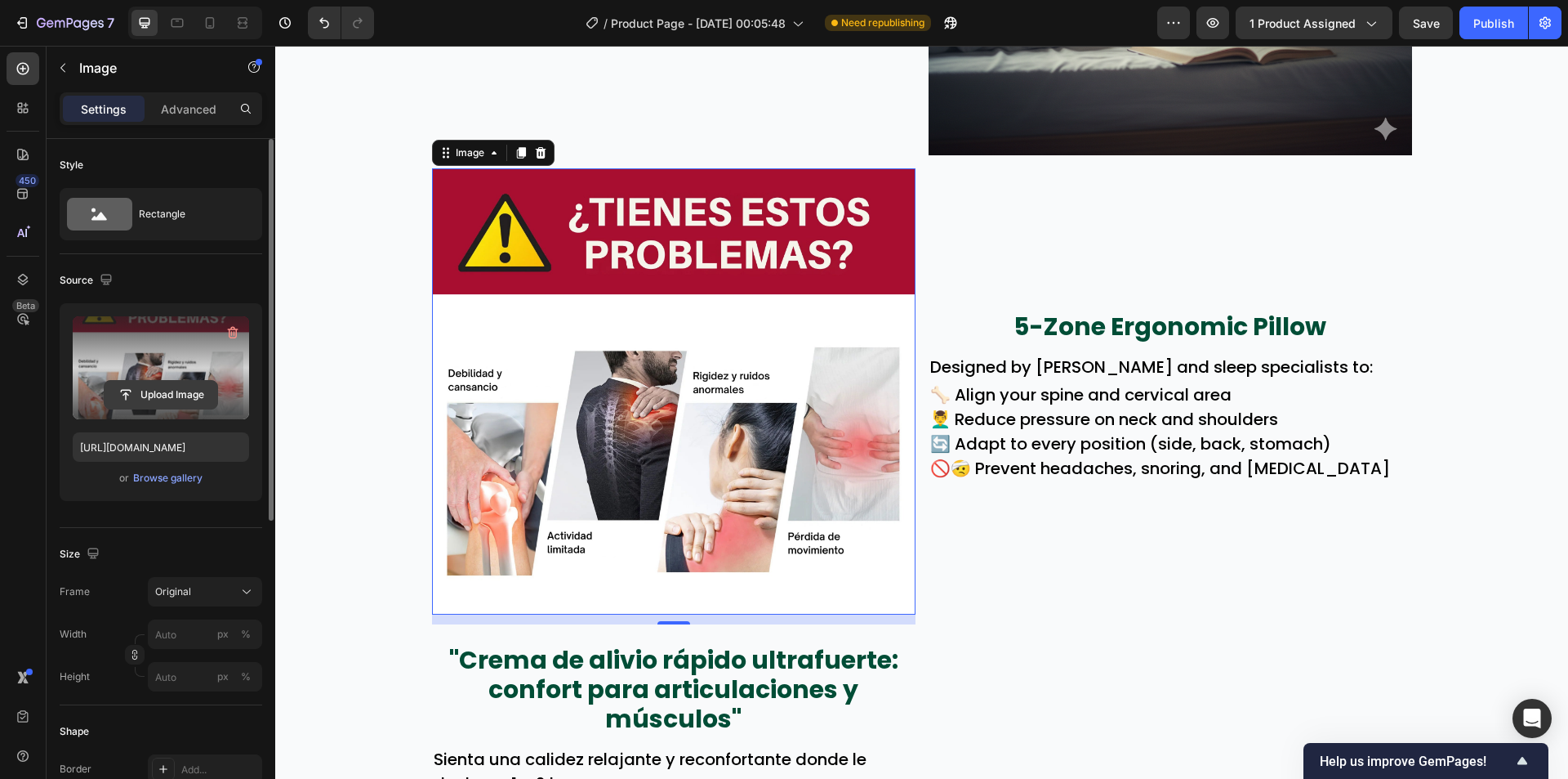
click at [181, 399] on input "file" at bounding box center [161, 394] width 112 height 28
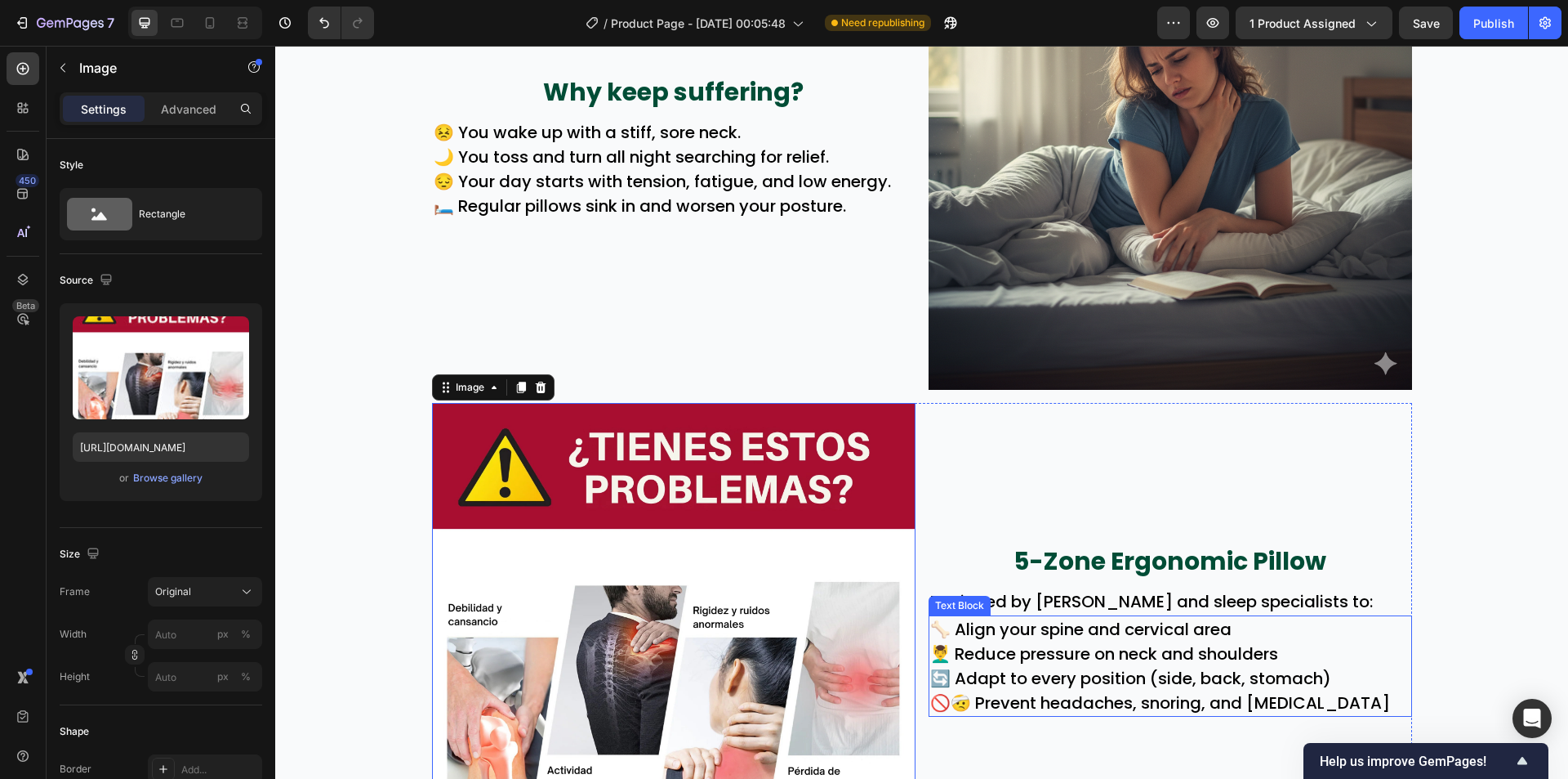
scroll to position [765, 0]
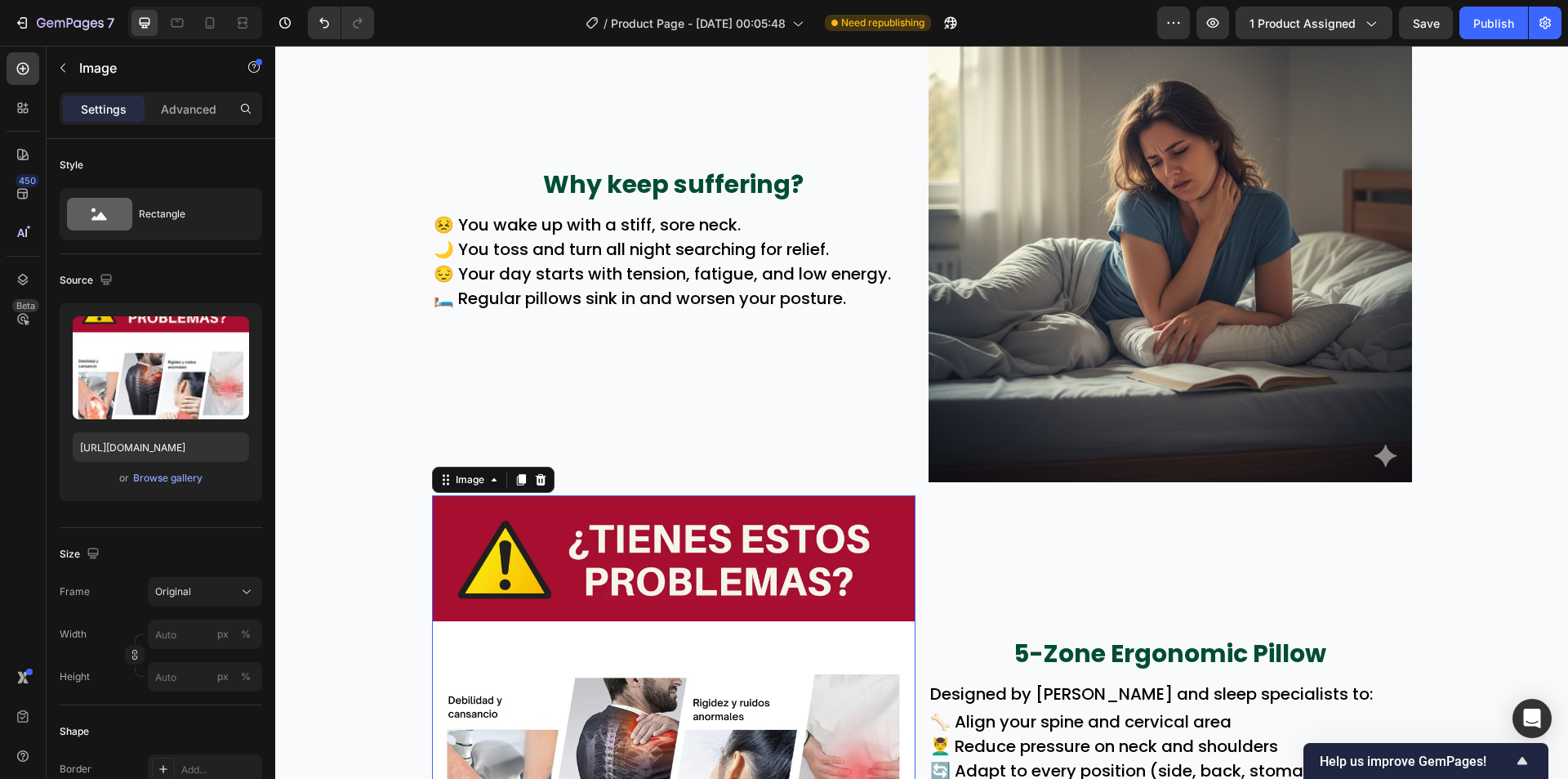
click at [675, 628] on img at bounding box center [674, 719] width 484 height 447
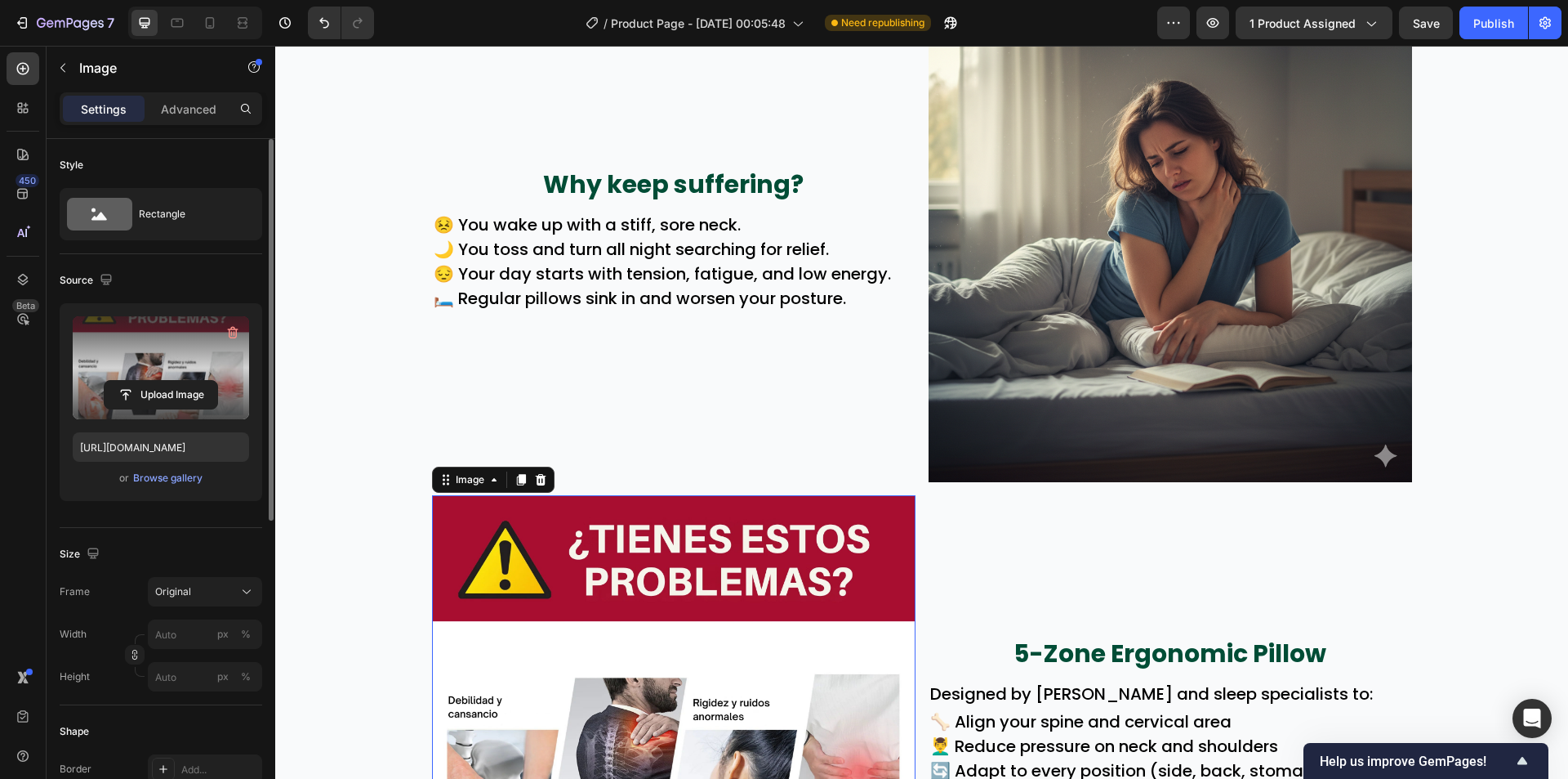
click at [134, 370] on label at bounding box center [161, 368] width 177 height 103
click at [134, 381] on input "file" at bounding box center [161, 394] width 112 height 28
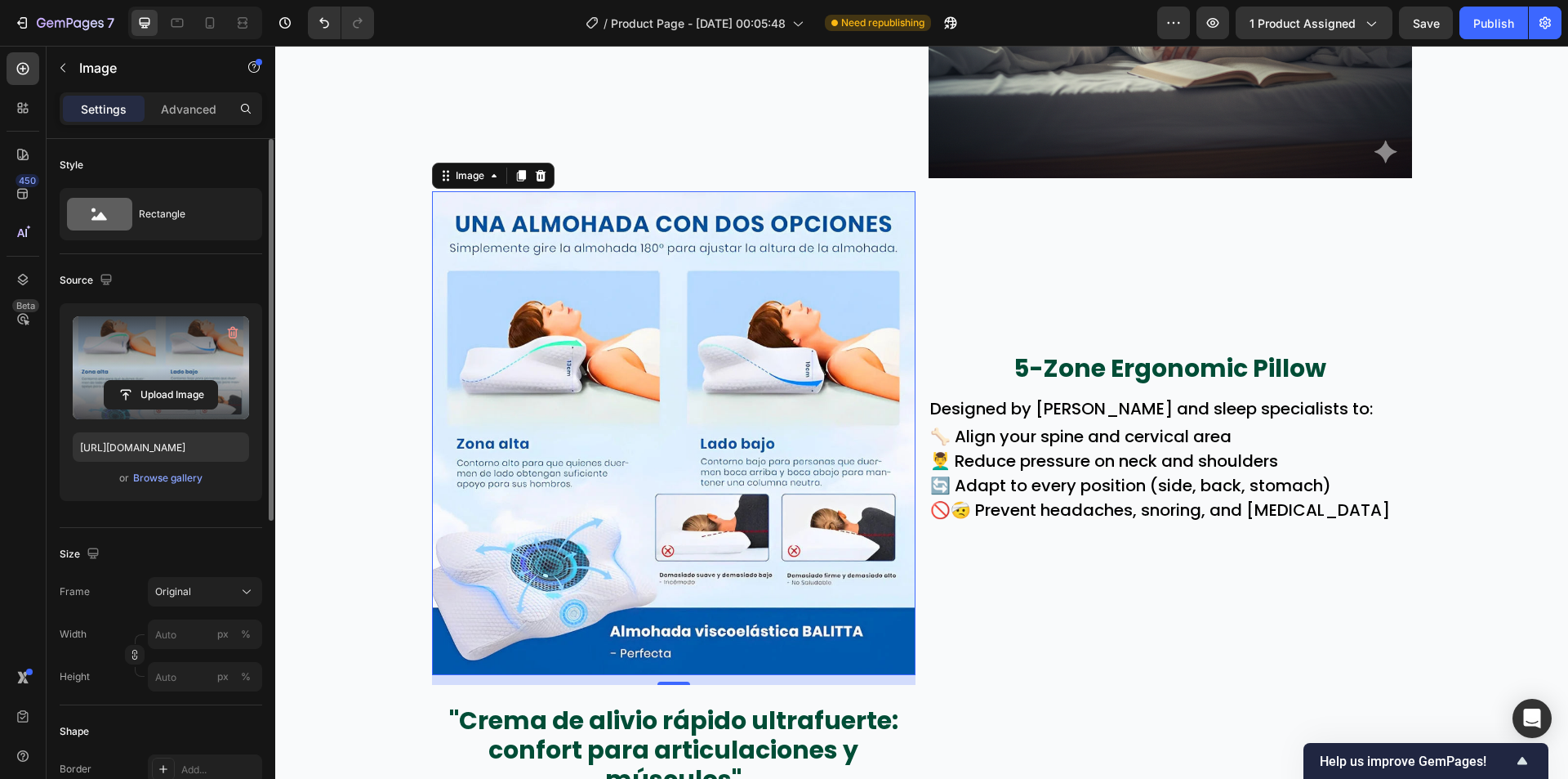
scroll to position [1092, 0]
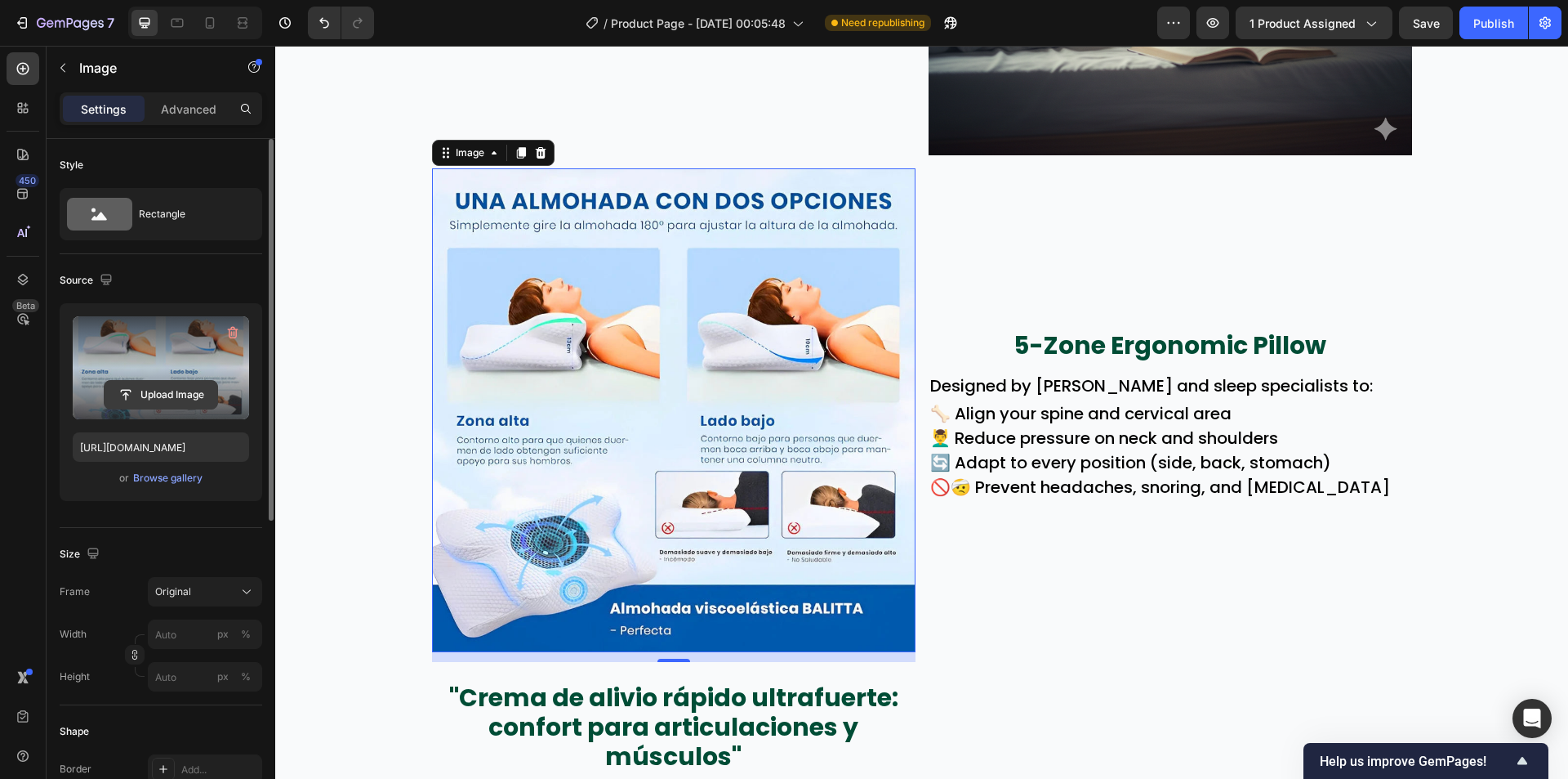
click at [182, 398] on input "file" at bounding box center [161, 394] width 112 height 28
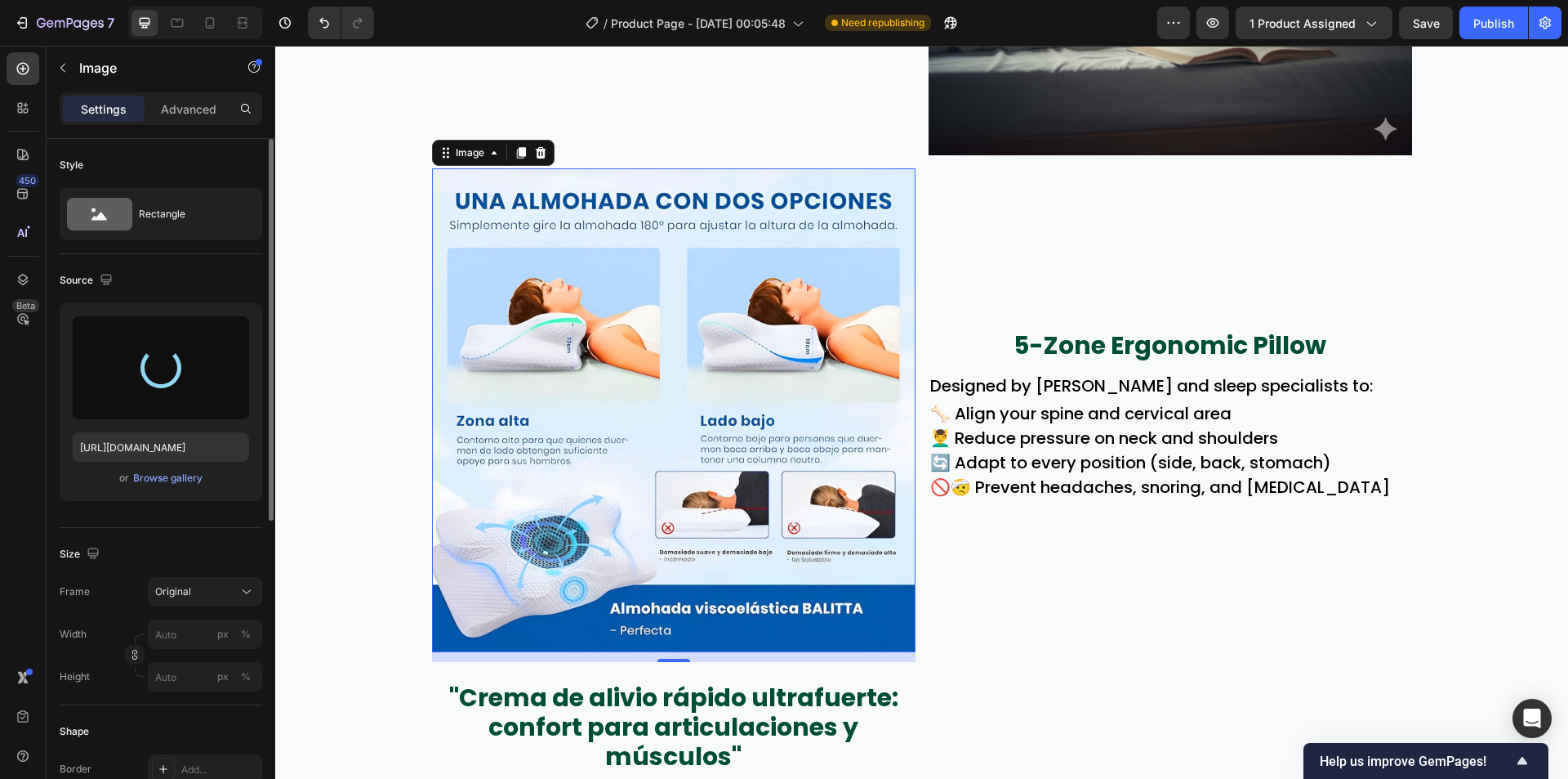
type input "https://cdn.shopify.com/s/files/1/0942/9106/7229/files/gempages_571795456183501…"
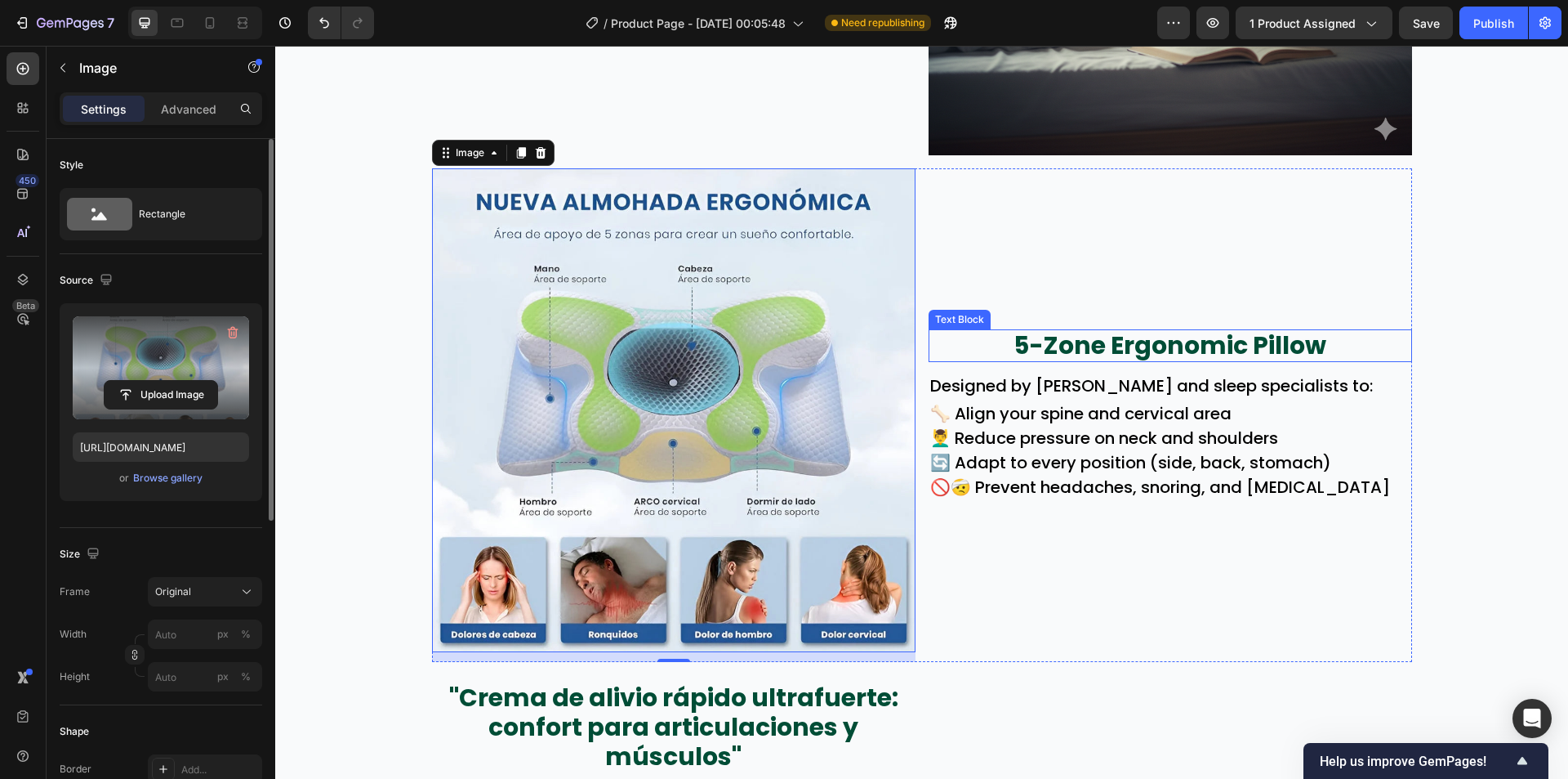
click at [1097, 360] on p "5-Zone Ergonomic Pillow" at bounding box center [1171, 345] width 480 height 30
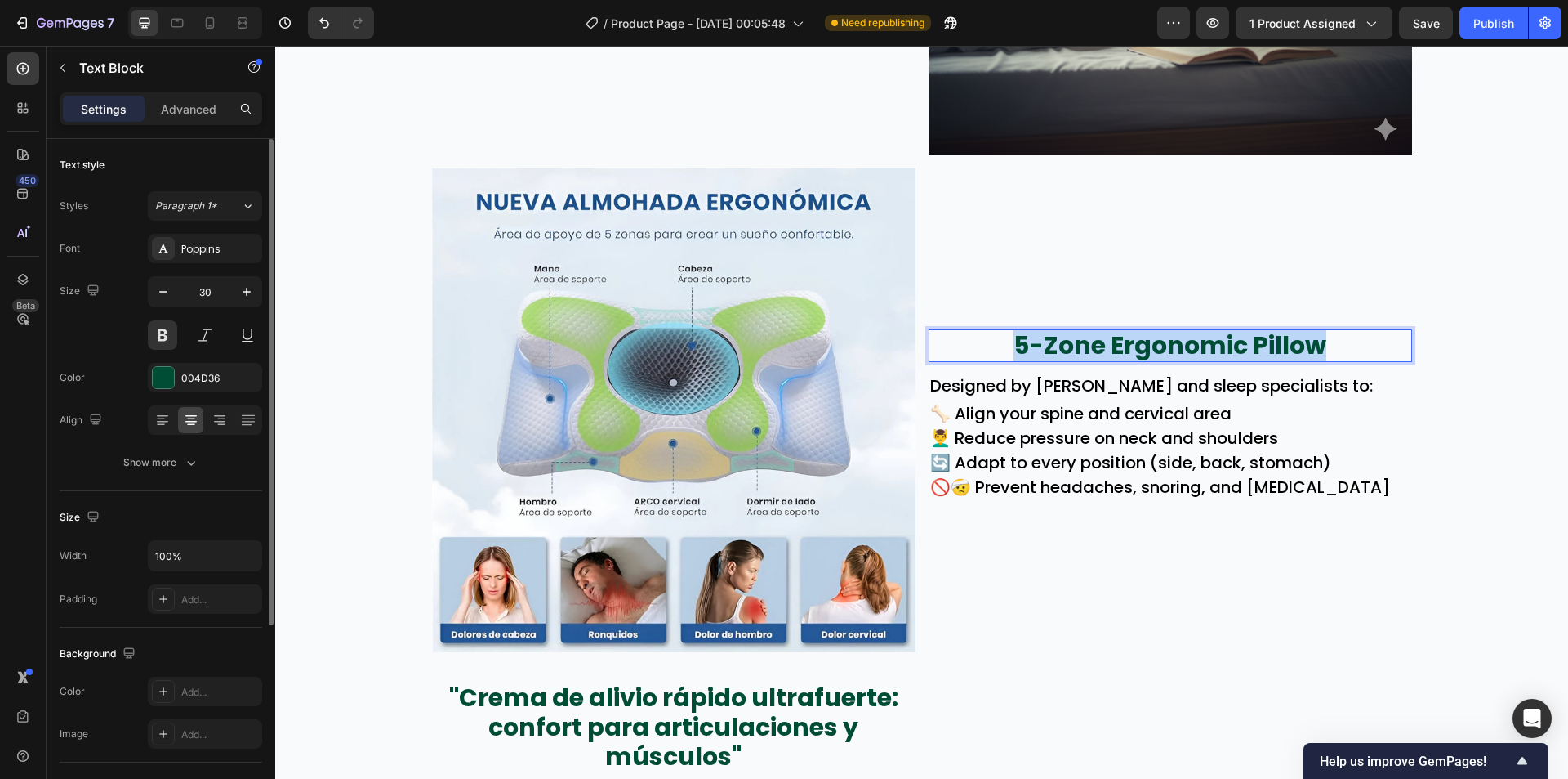
click at [1097, 360] on p "5-Zone Ergonomic Pillow" at bounding box center [1171, 345] width 480 height 30
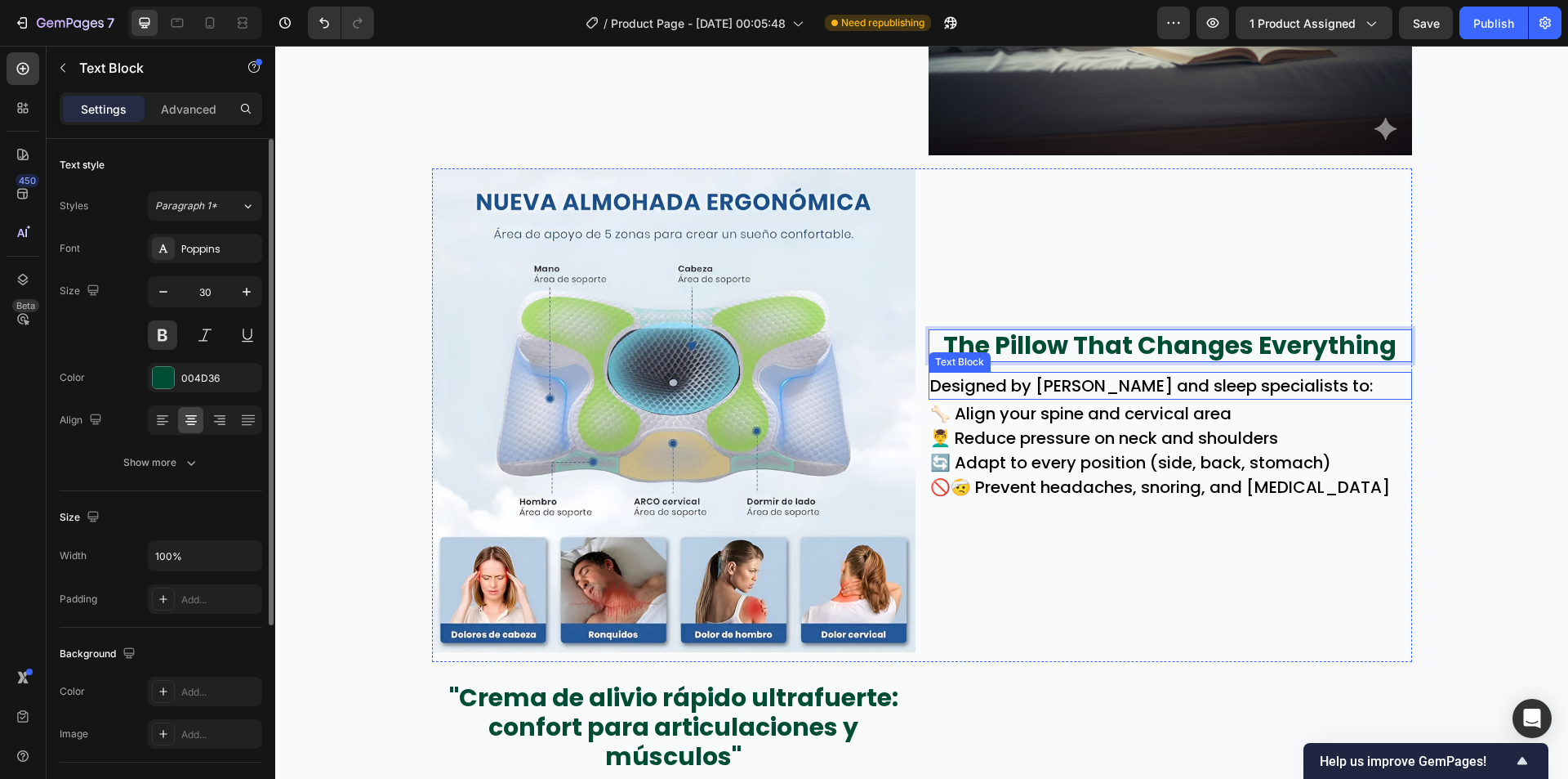
click at [1019, 387] on p "Designed by orthopedic and sleep specialists to:" at bounding box center [1171, 386] width 480 height 25
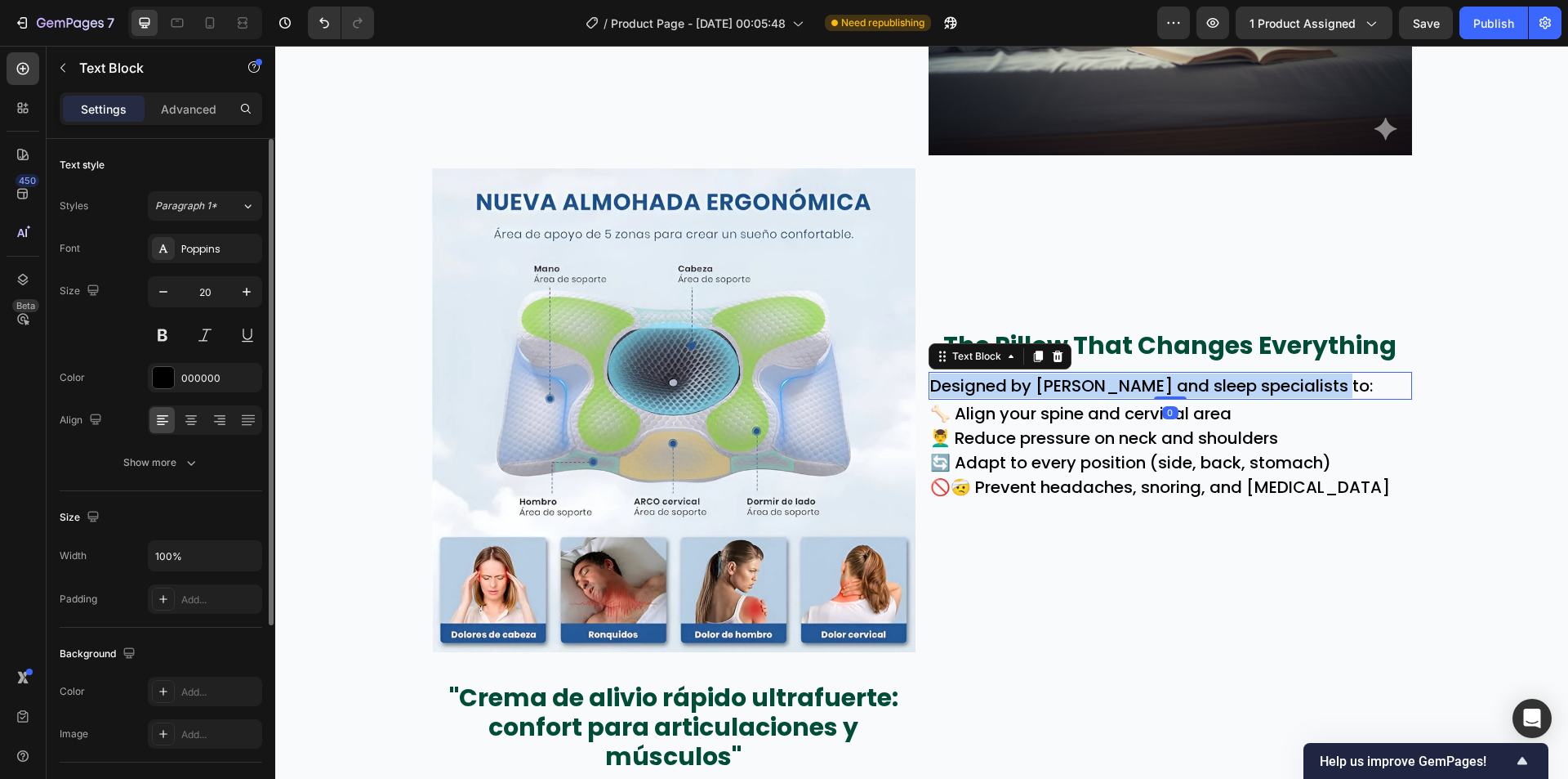
click at [1019, 387] on p "Designed by orthopedic and sleep specialists to:" at bounding box center [1171, 386] width 480 height 25
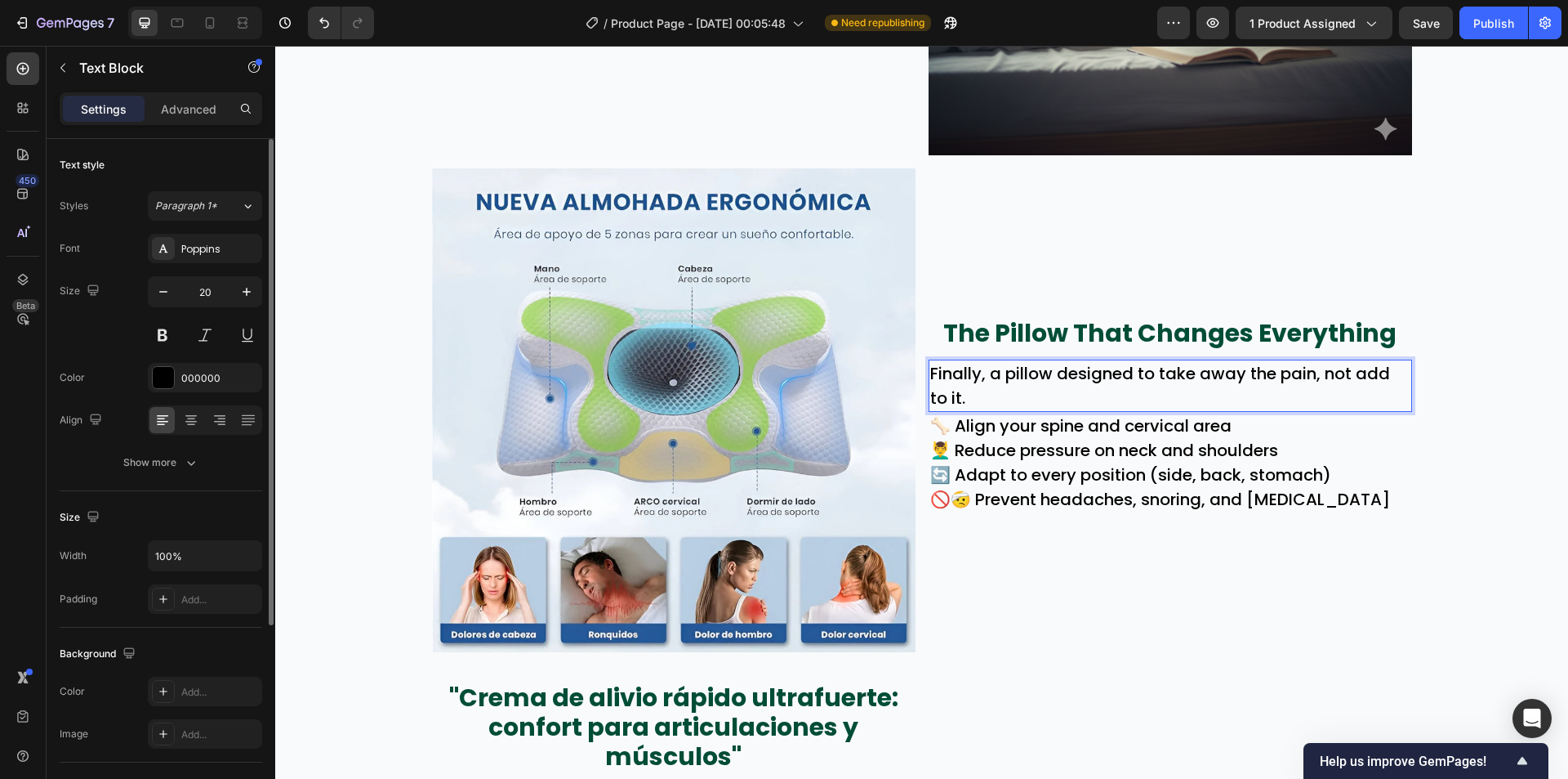
scroll to position [1079, 0]
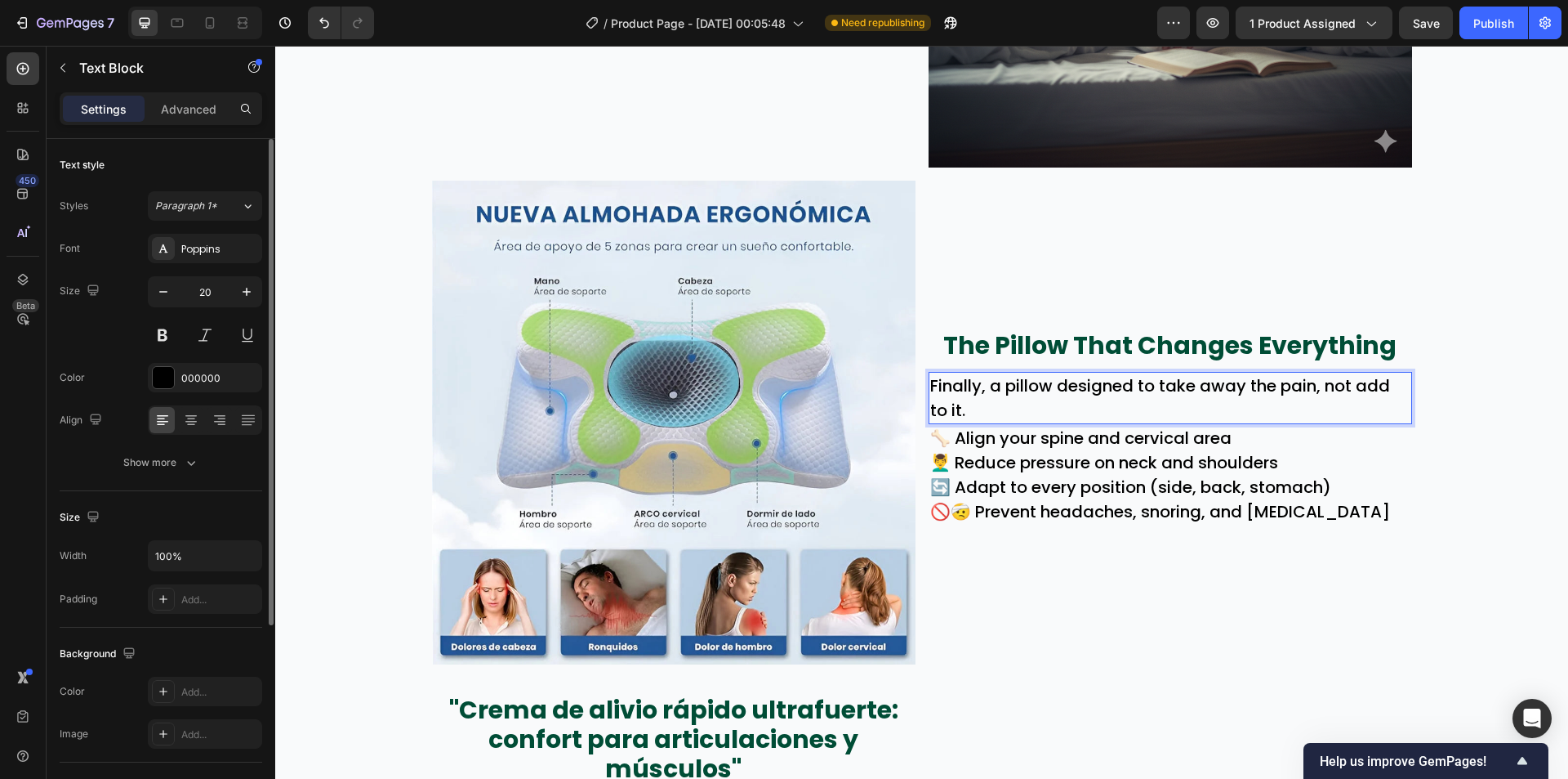
click at [1321, 384] on p "Finally, a pillow designed to take away the pain, not add to it." at bounding box center [1171, 398] width 480 height 49
click at [186, 415] on icon at bounding box center [190, 420] width 16 height 16
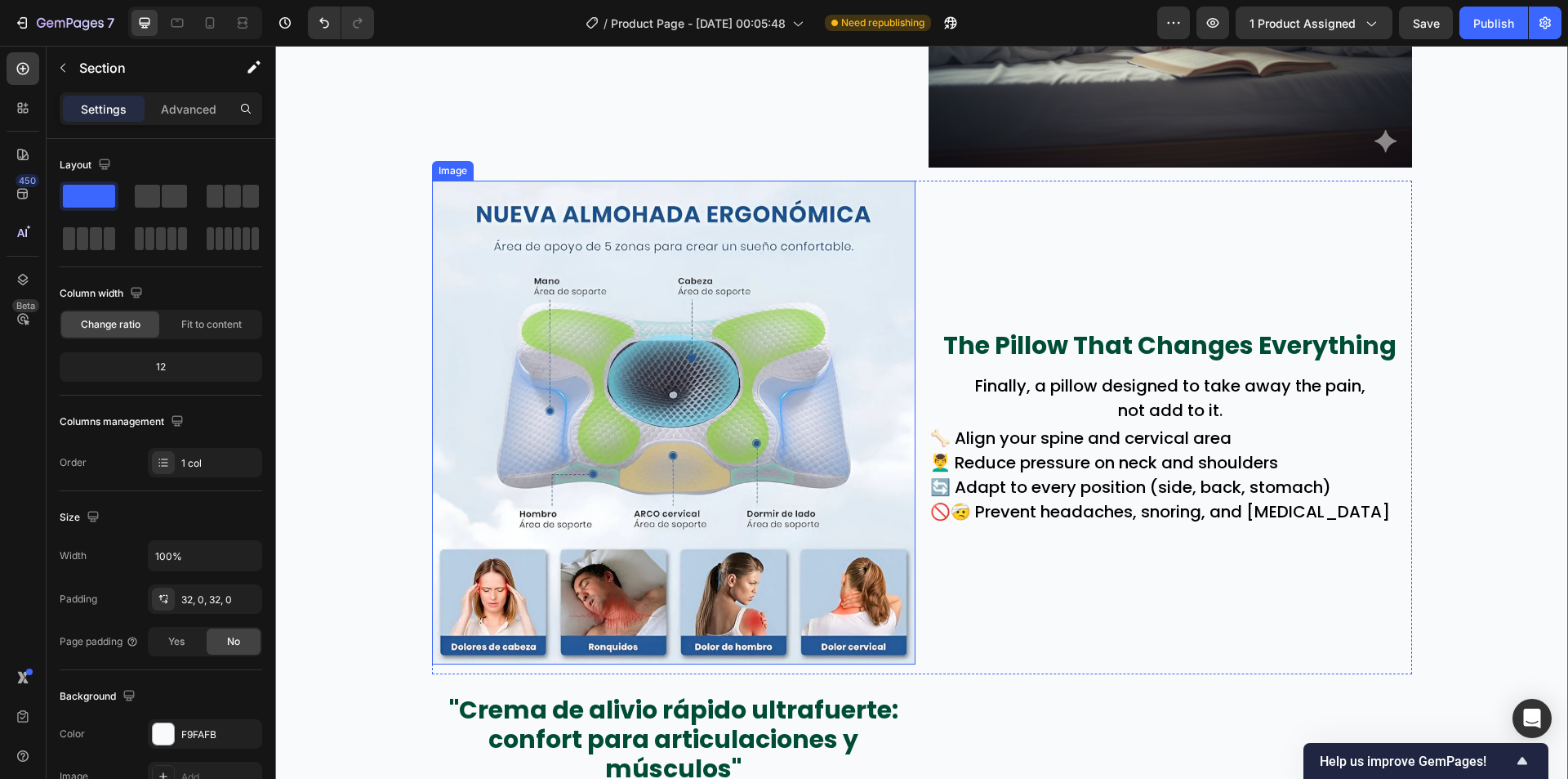
click at [687, 458] on img at bounding box center [674, 423] width 484 height 484
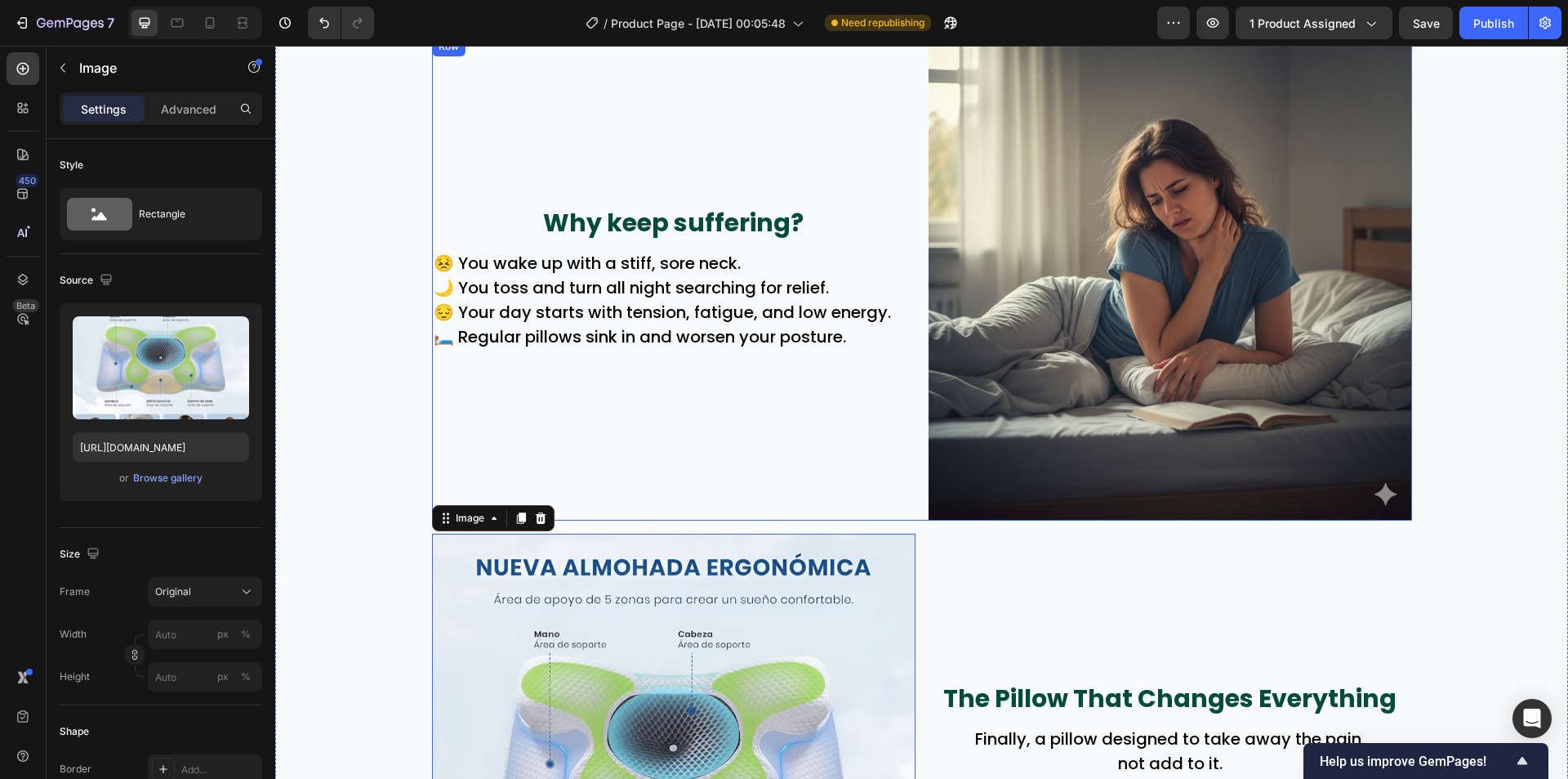
scroll to position [671, 0]
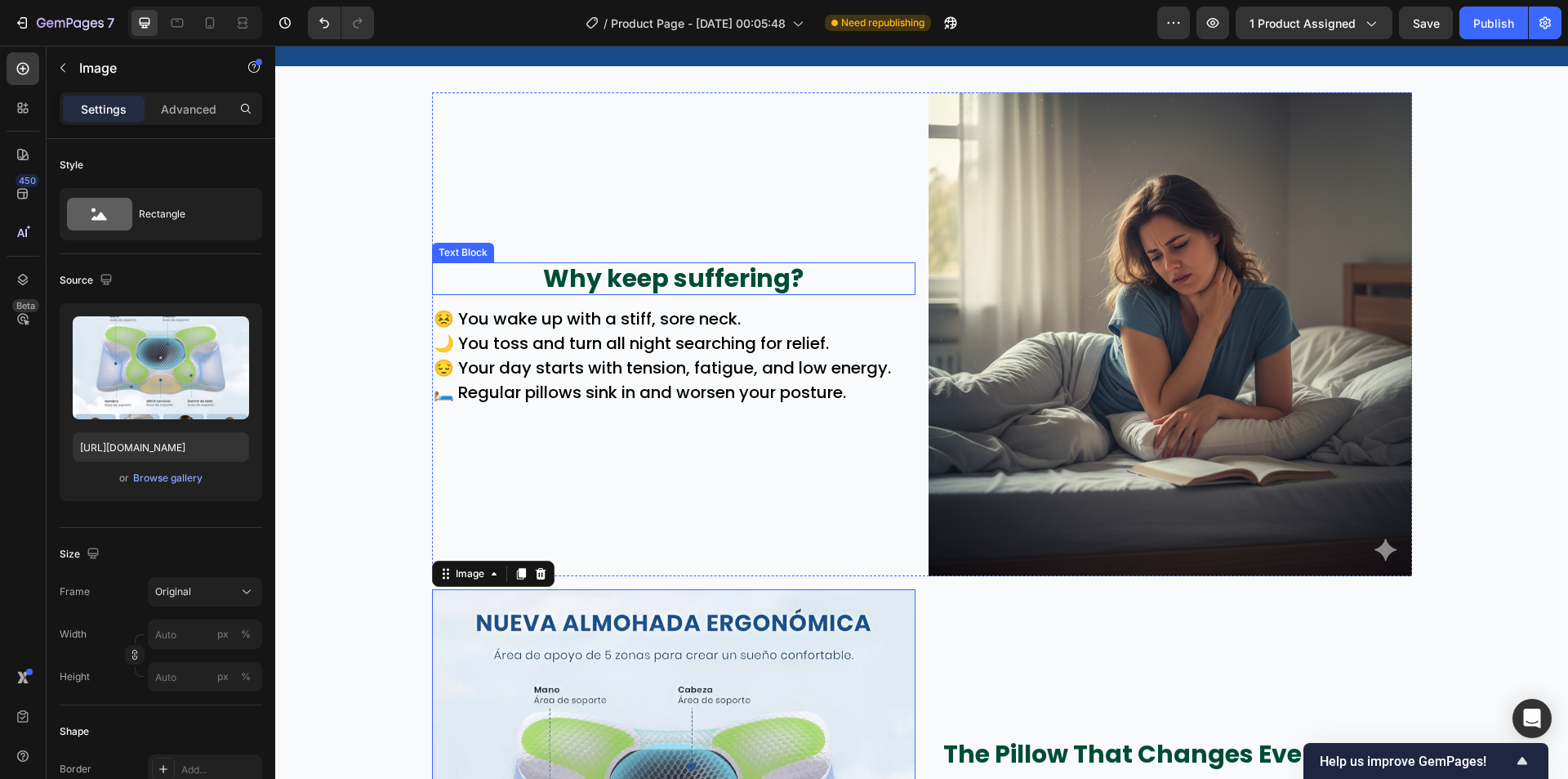
click at [713, 278] on p "Why keep suffering?" at bounding box center [674, 278] width 480 height 30
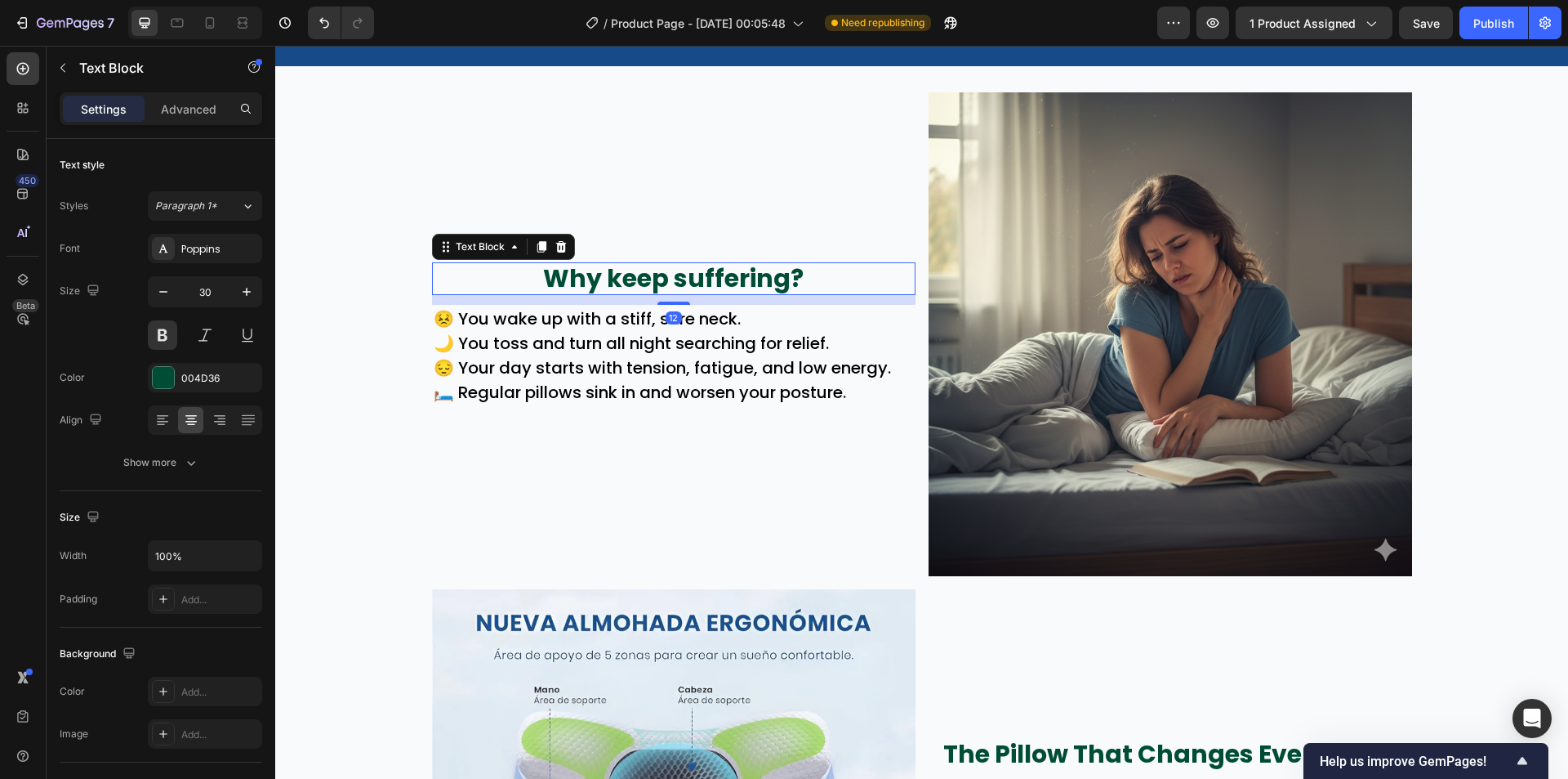
click at [713, 278] on p "Why keep suffering?" at bounding box center [674, 278] width 480 height 30
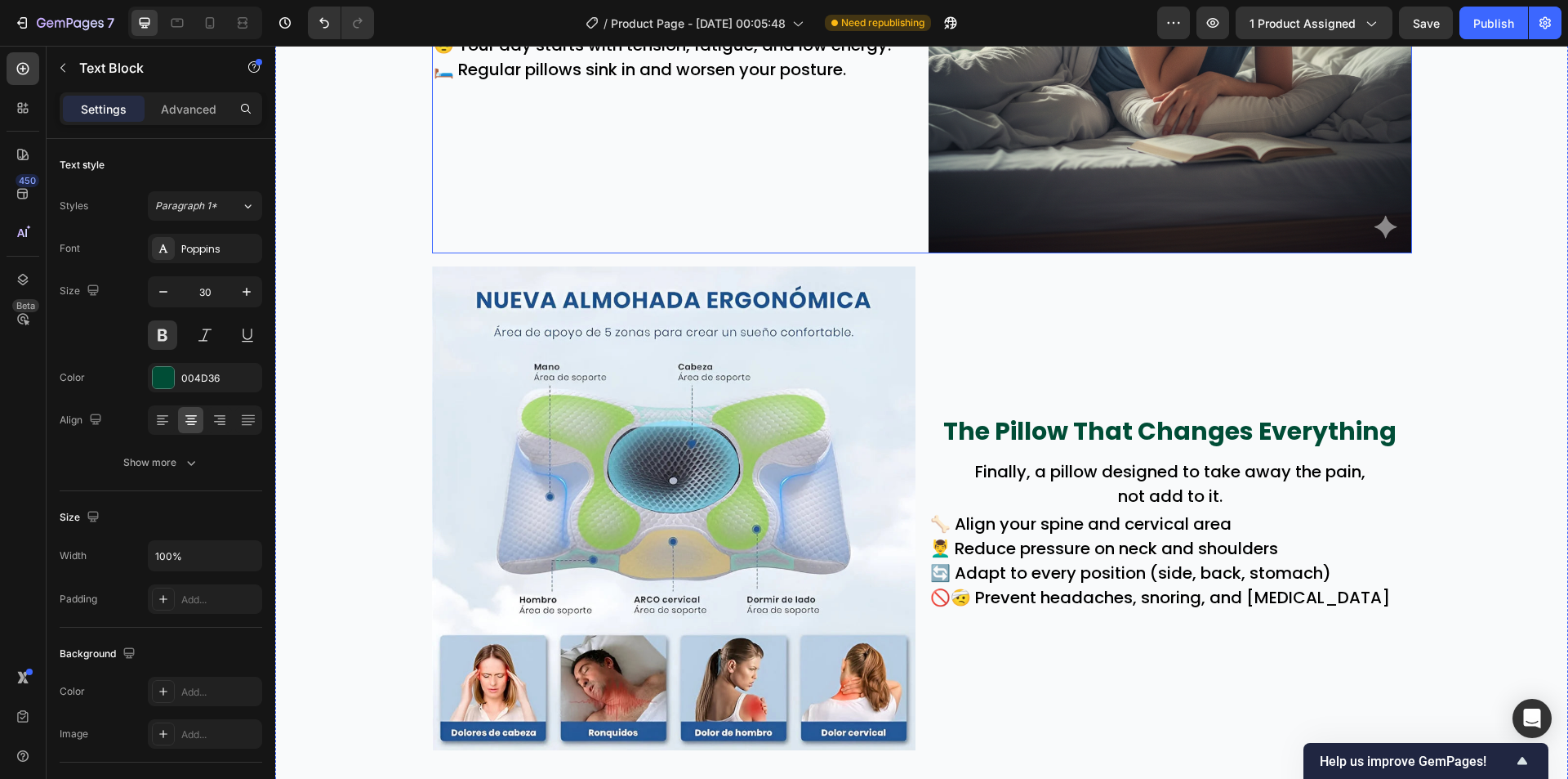
scroll to position [998, 0]
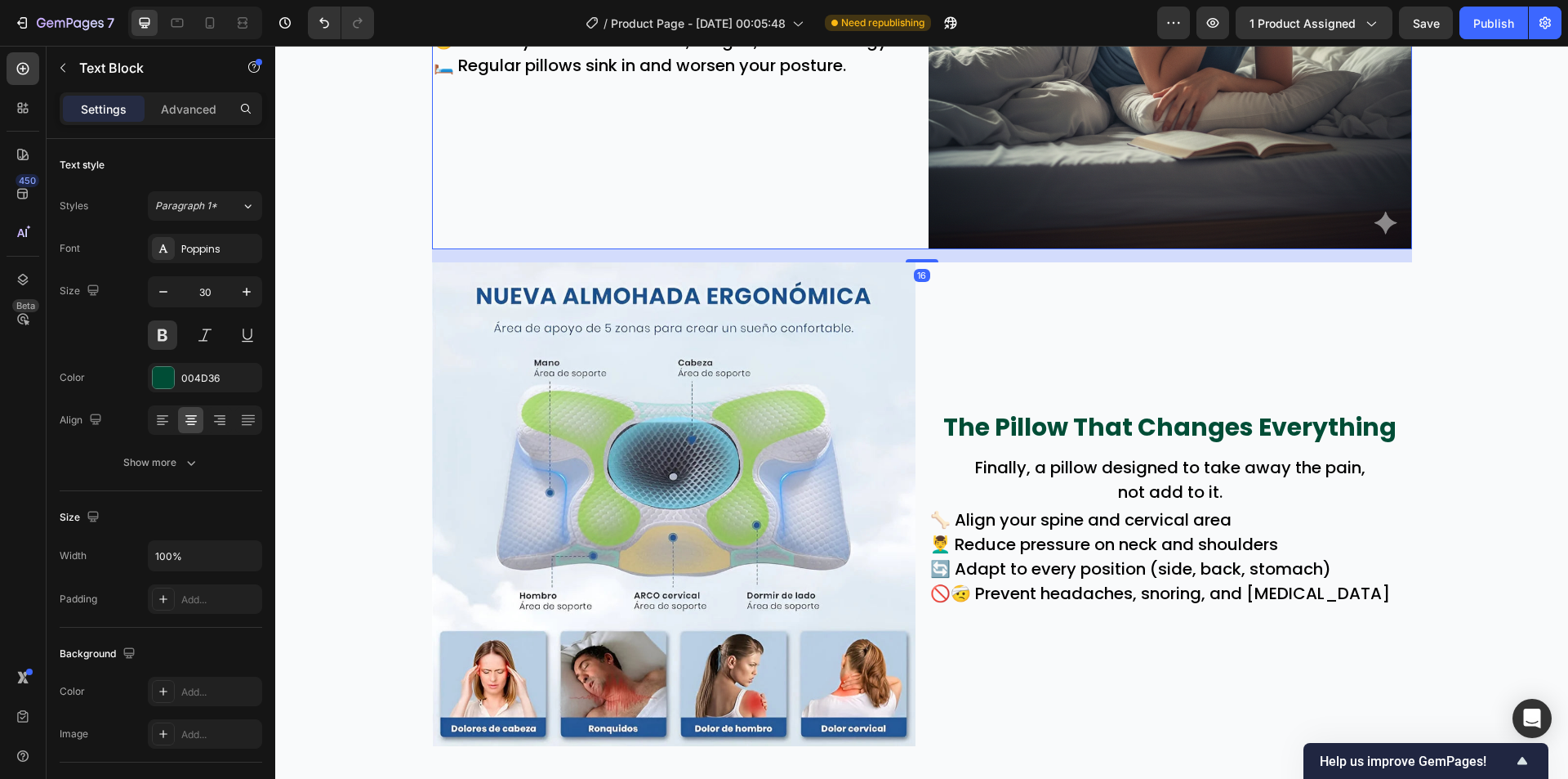
click at [776, 178] on div "Wake Up Without Pain Text Block 😣 You wake up with a stiff, sore neck. 🌙 You to…" at bounding box center [674, 8] width 484 height 484
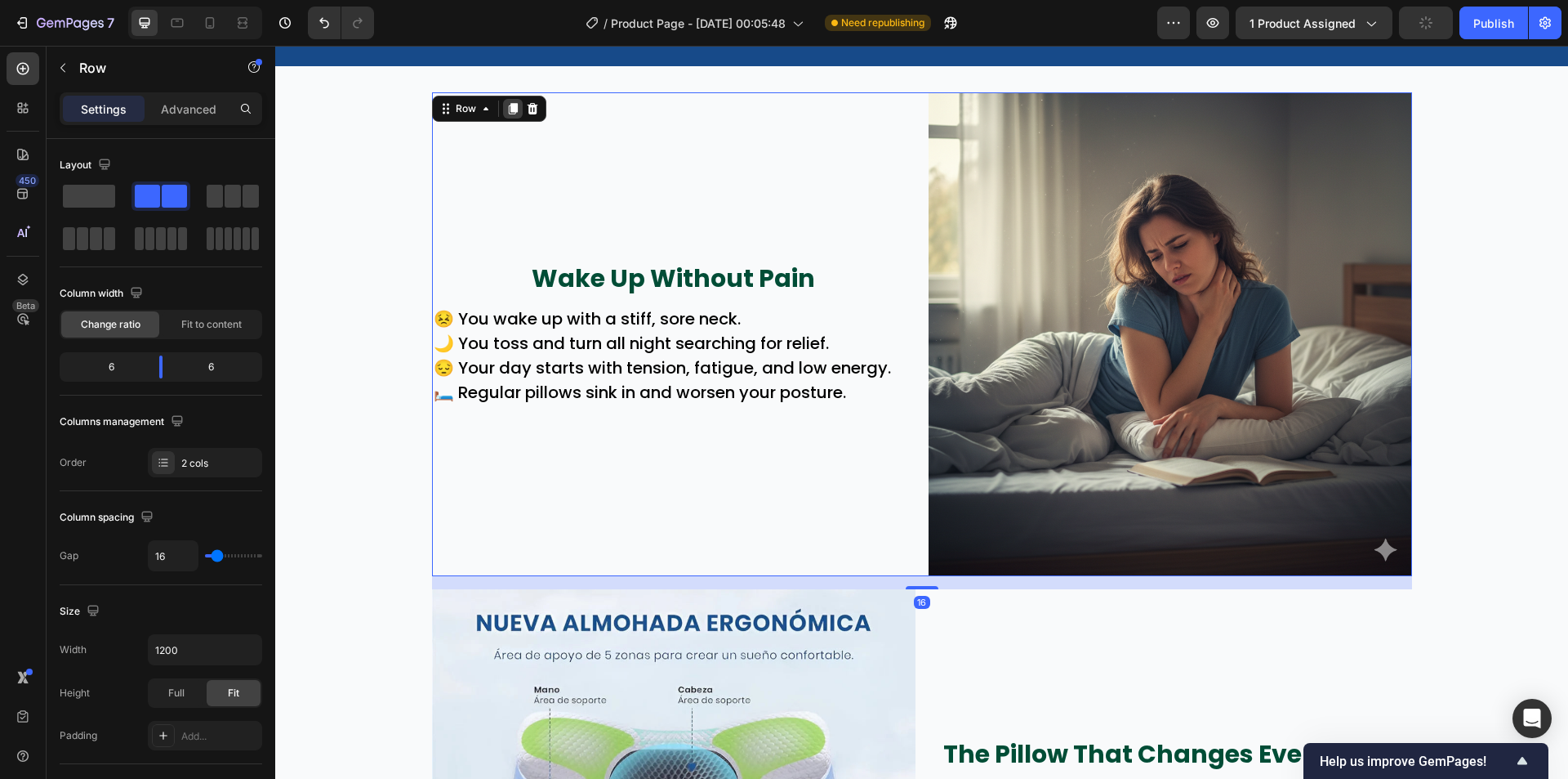
click at [508, 111] on icon at bounding box center [512, 109] width 9 height 12
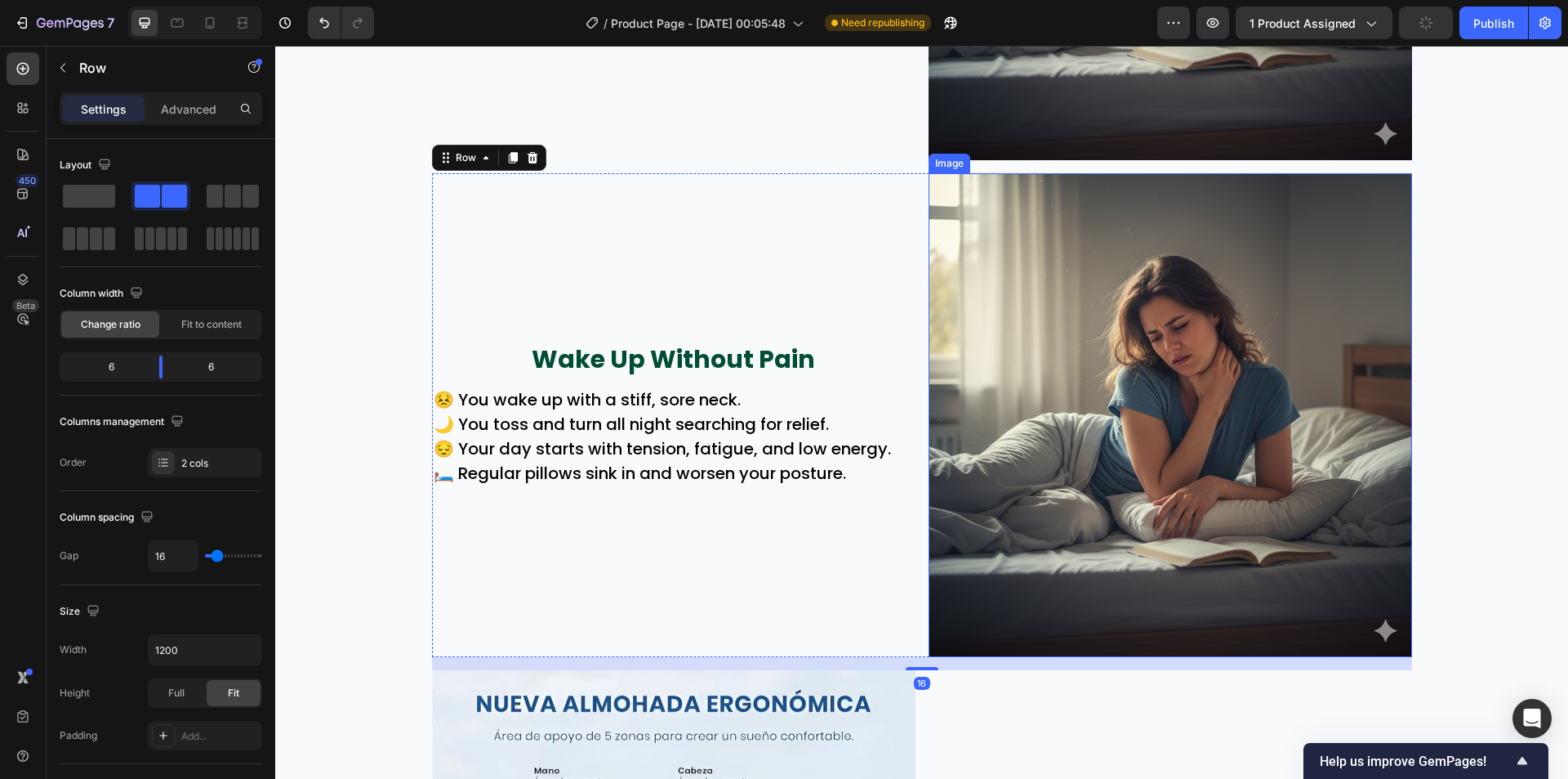
scroll to position [1157, 0]
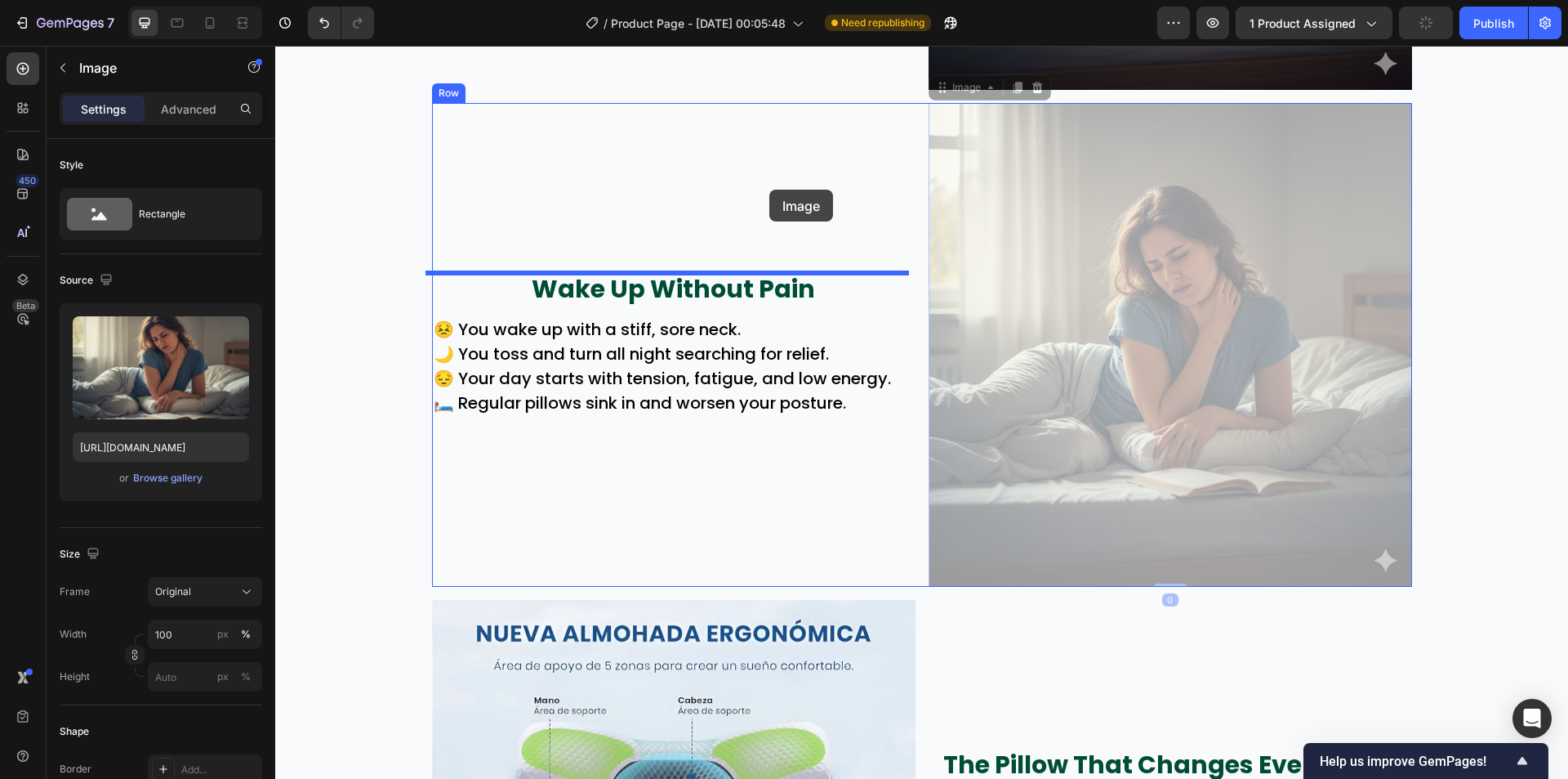
drag, startPoint x: 1074, startPoint y: 405, endPoint x: 769, endPoint y: 189, distance: 373.7
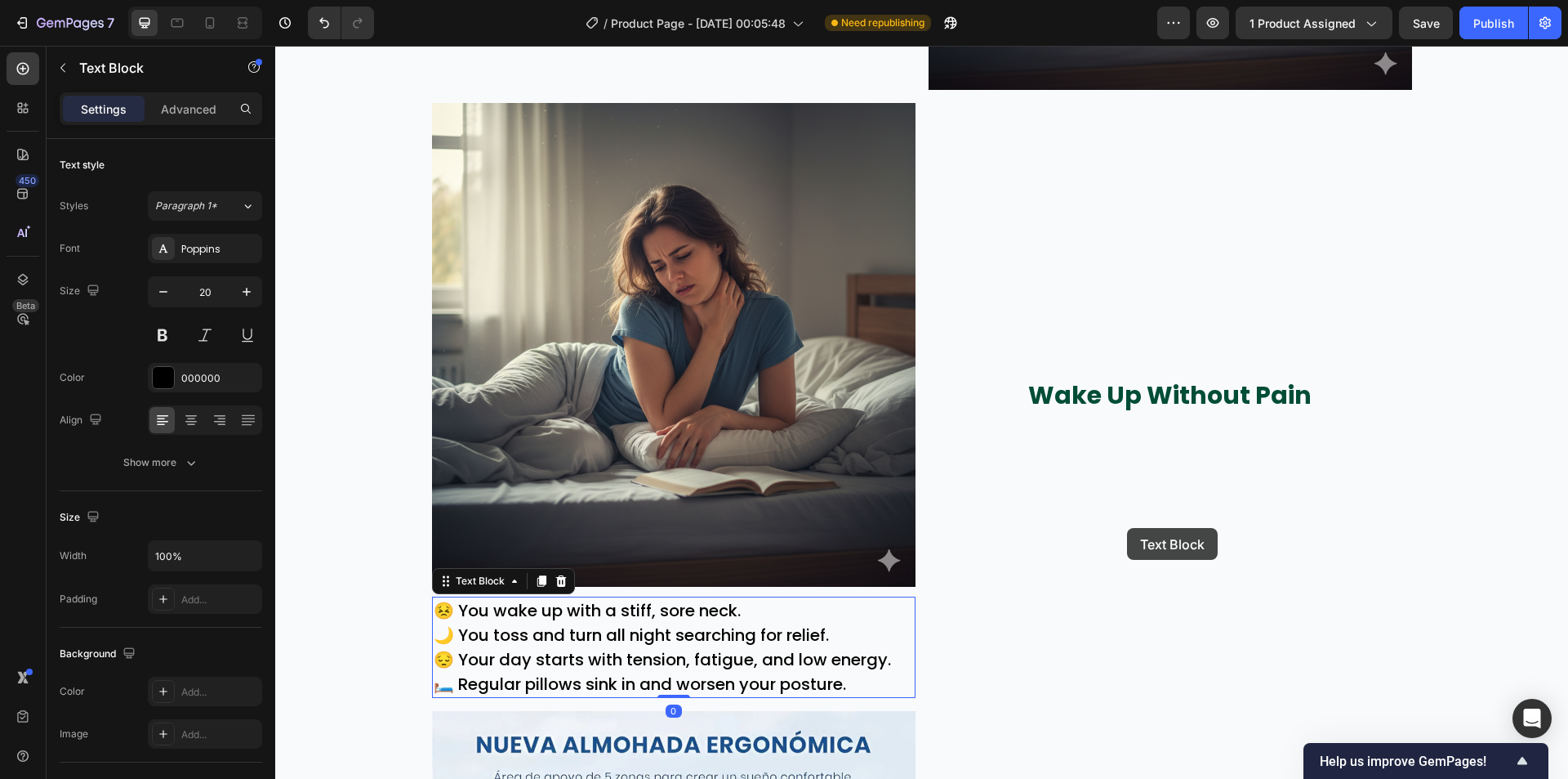
drag, startPoint x: 794, startPoint y: 667, endPoint x: 1127, endPoint y: 528, distance: 360.8
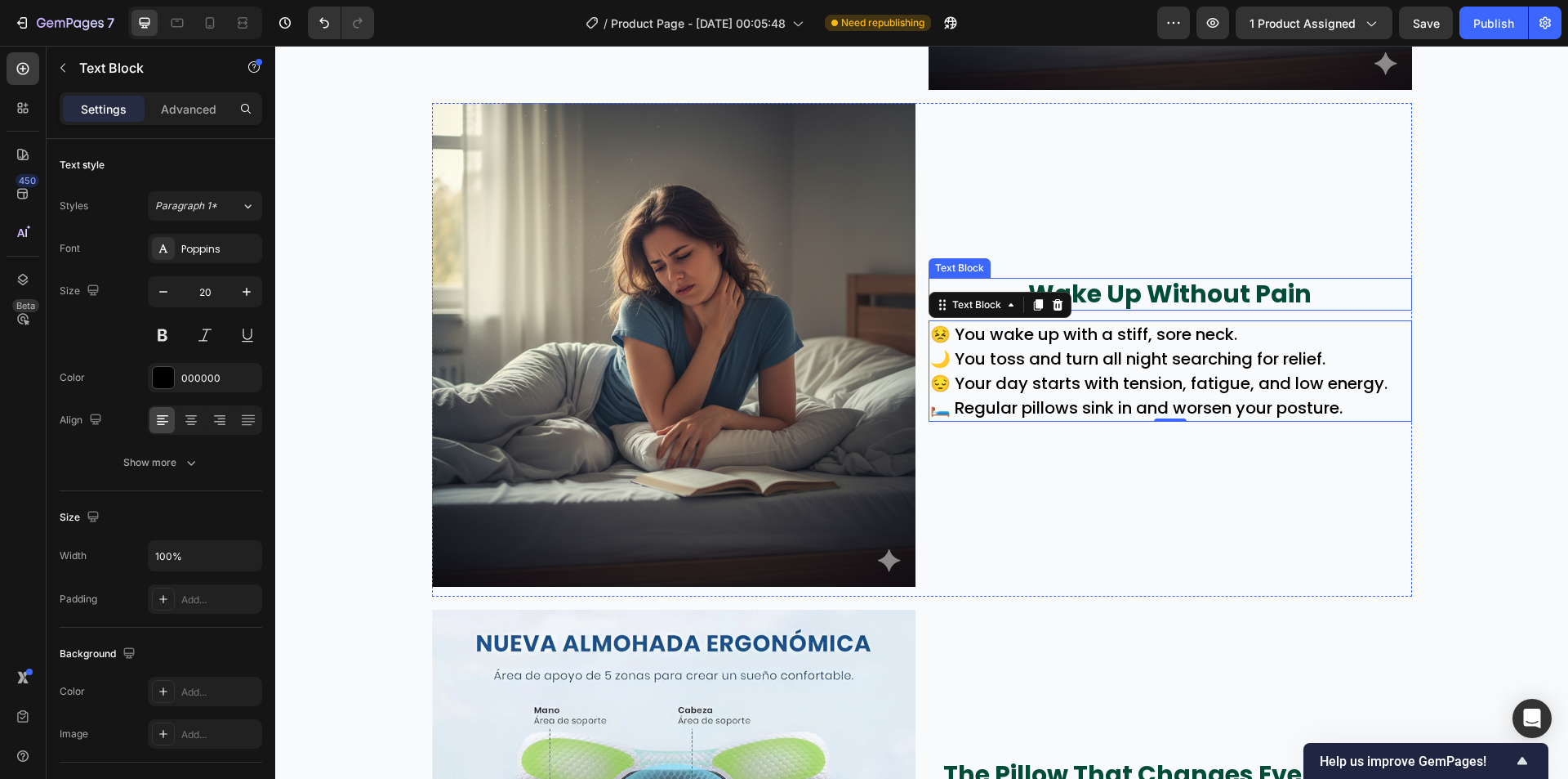
click at [1195, 293] on p "Wake Up Without Pain" at bounding box center [1171, 293] width 480 height 30
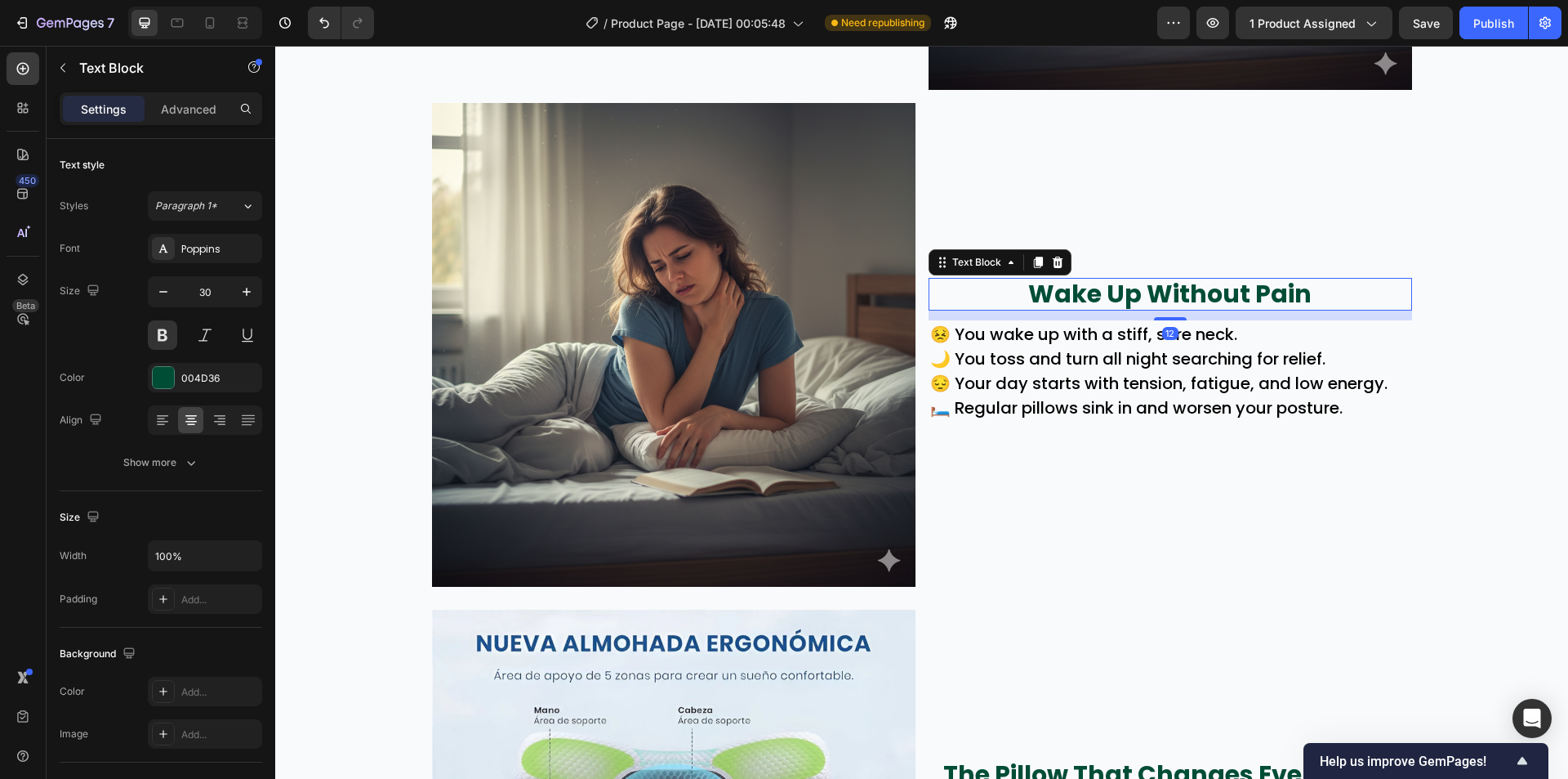
click at [1195, 293] on p "Wake Up Without Pain" at bounding box center [1171, 293] width 480 height 30
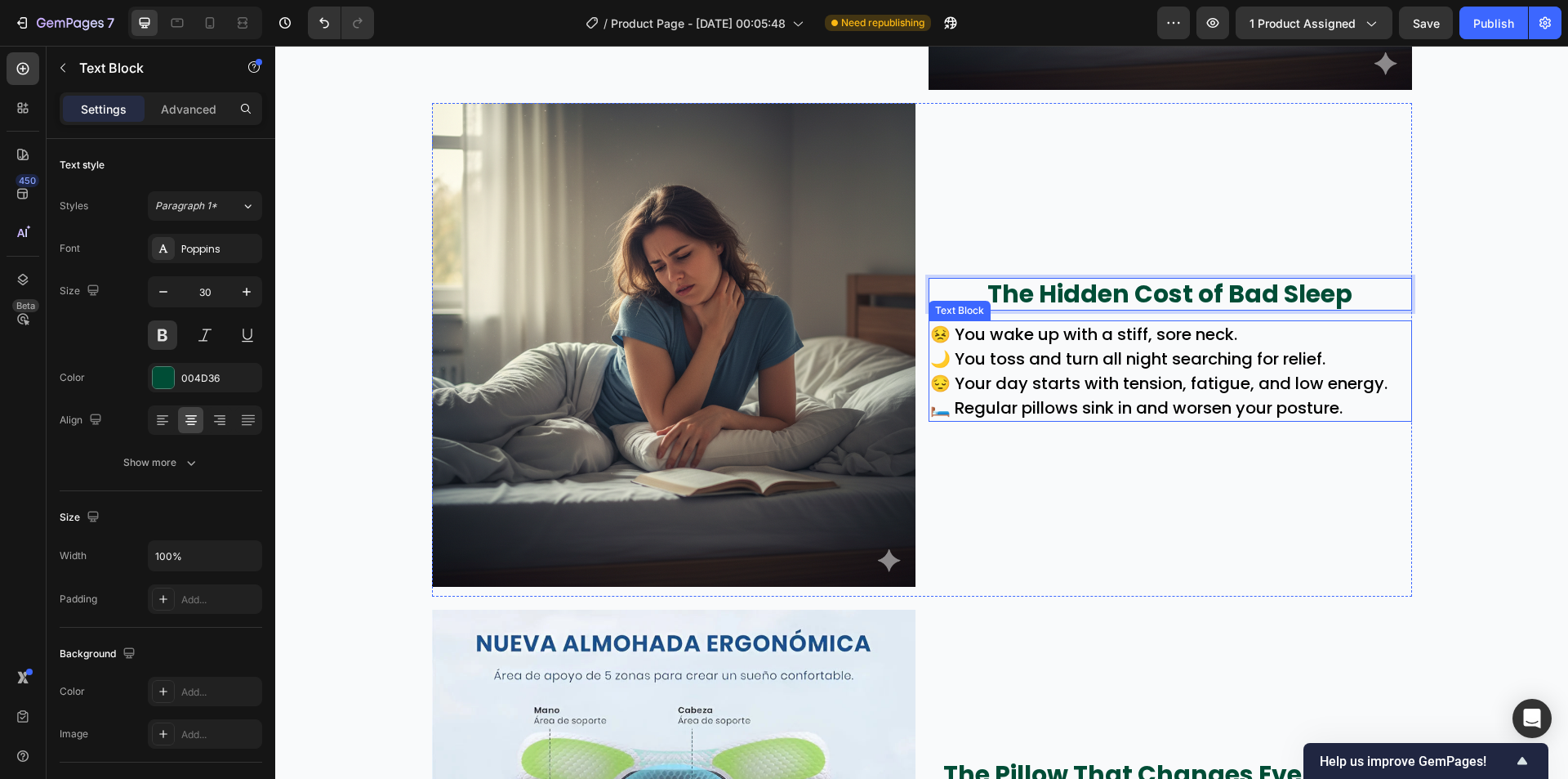
click at [1216, 394] on p "😔 Your day starts with tension, fatigue, and low energy." at bounding box center [1171, 383] width 480 height 25
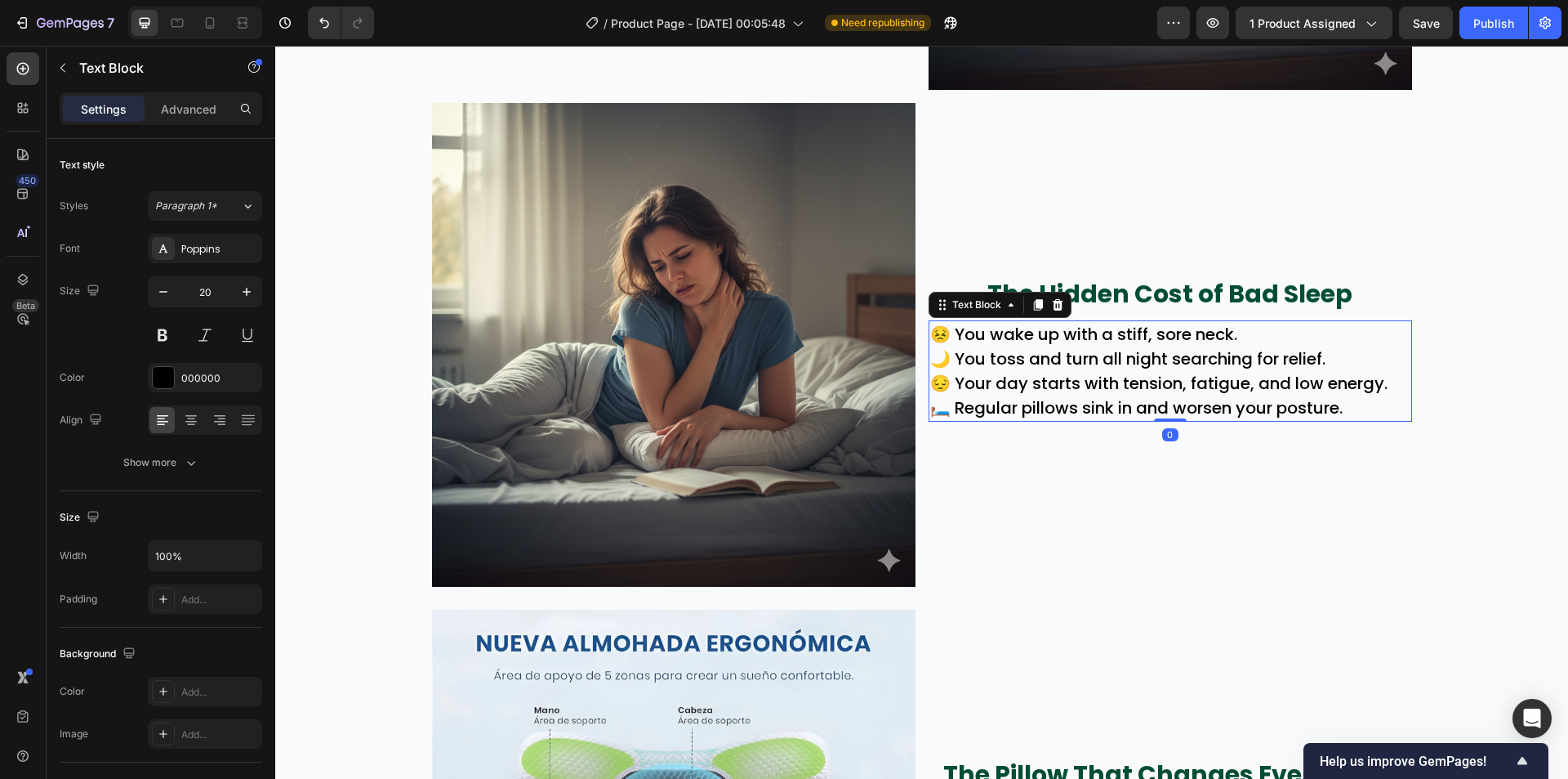
click at [1216, 394] on p "😔 Your day starts with tension, fatigue, and low energy." at bounding box center [1171, 383] width 480 height 25
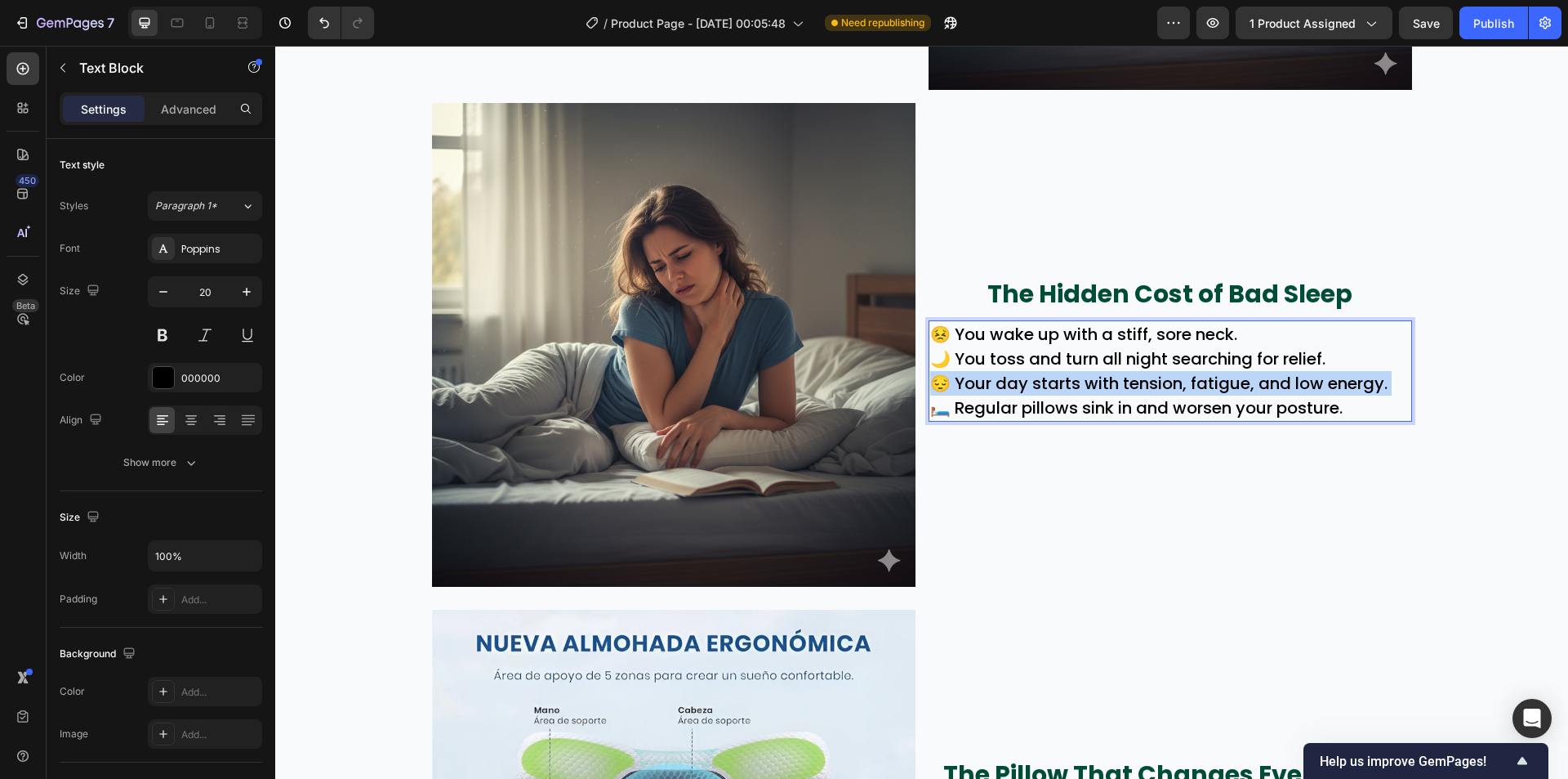
click at [1216, 394] on p "😔 Your day starts with tension, fatigue, and low energy." at bounding box center [1171, 383] width 480 height 25
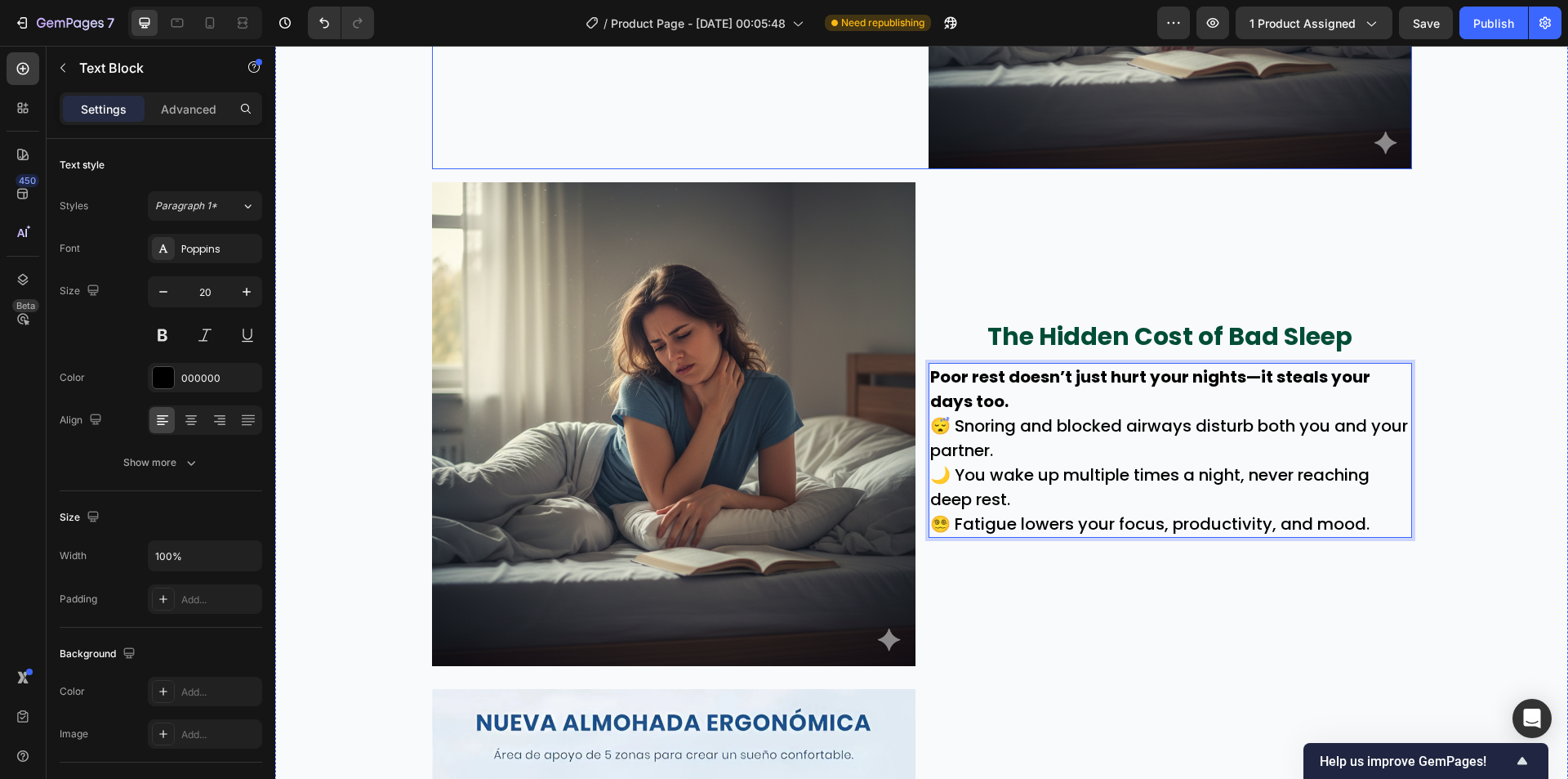
scroll to position [1121, 0]
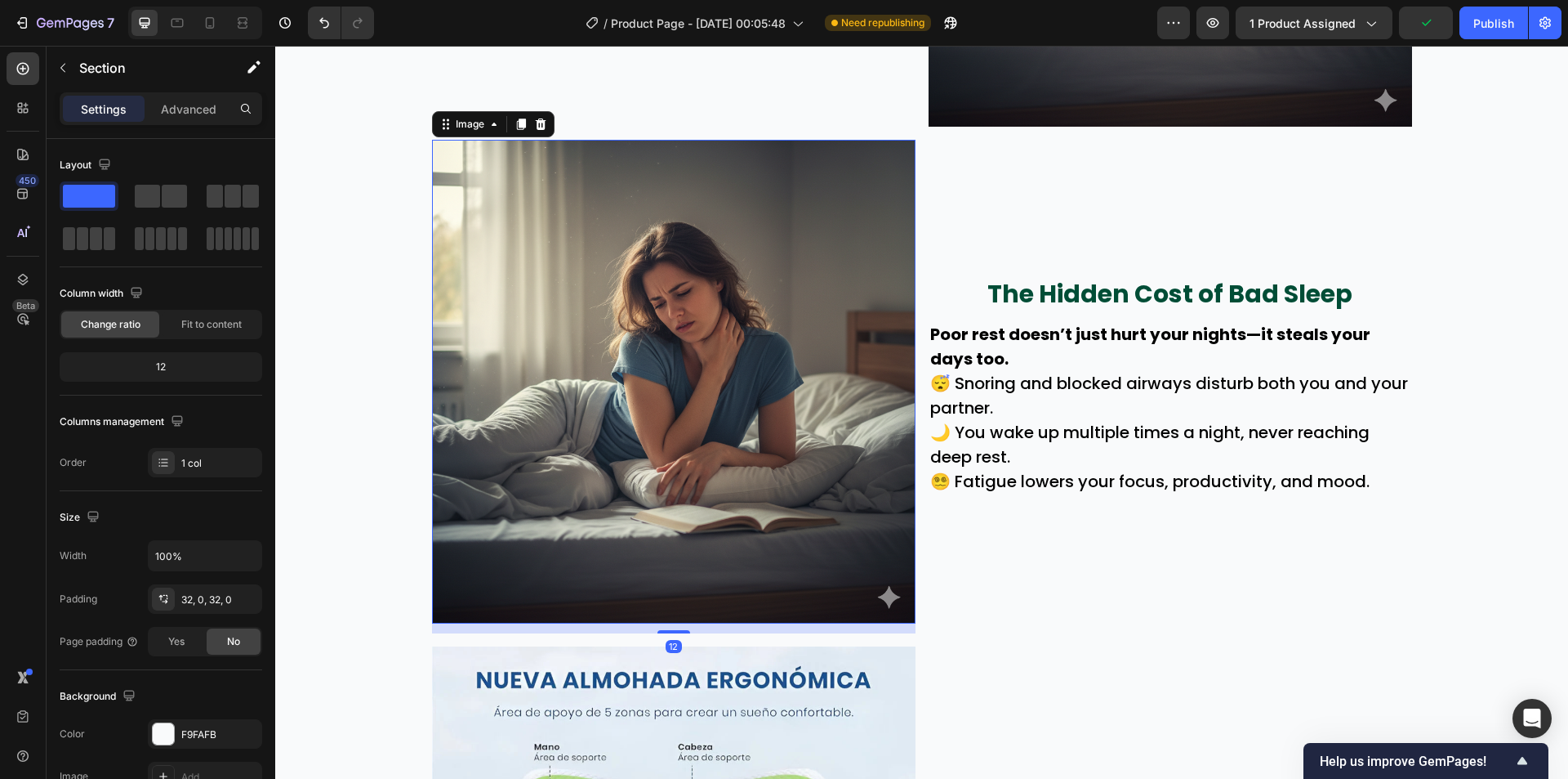
click at [833, 359] on img at bounding box center [674, 381] width 484 height 484
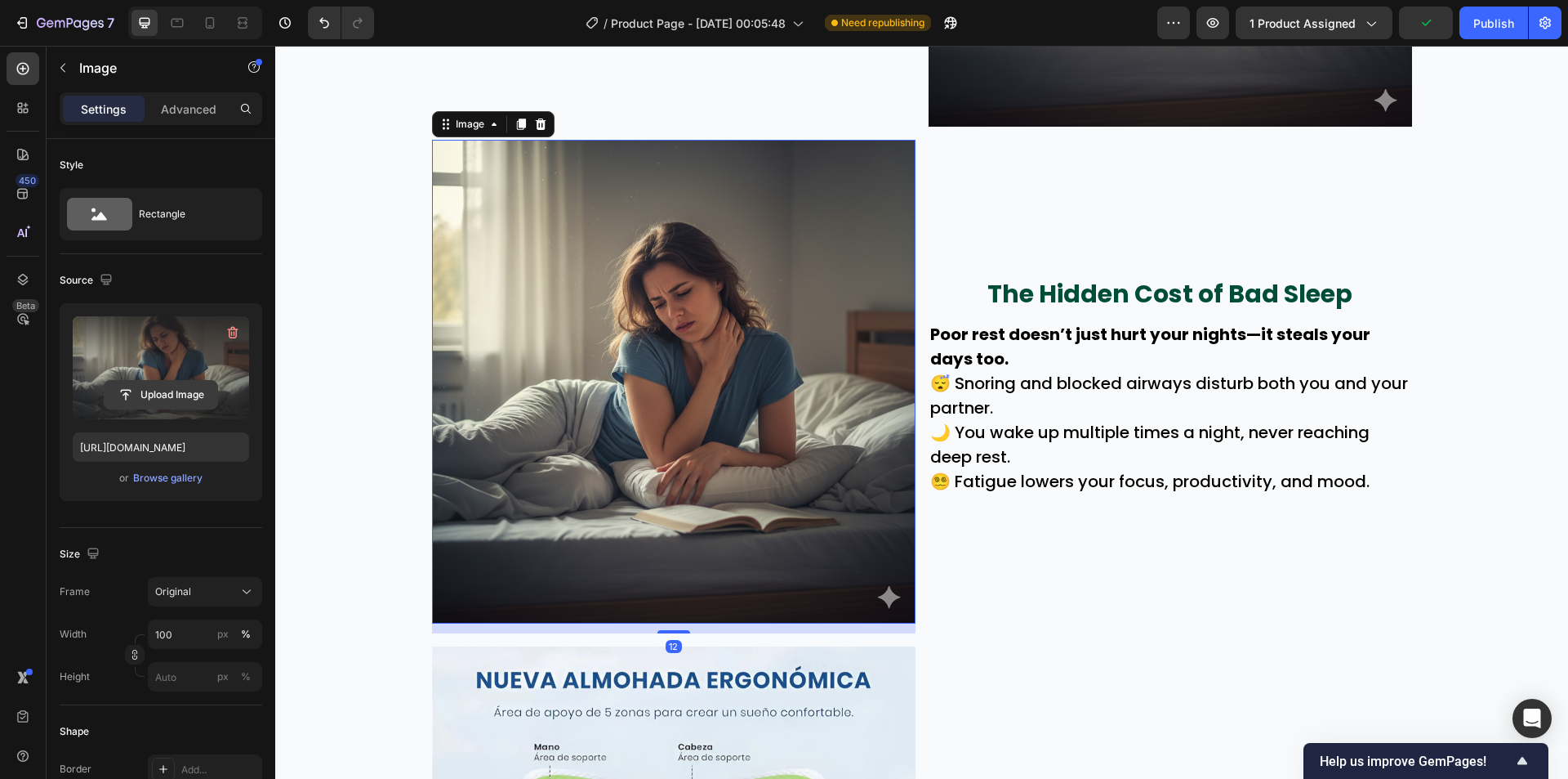
click at [196, 397] on input "file" at bounding box center [161, 394] width 112 height 28
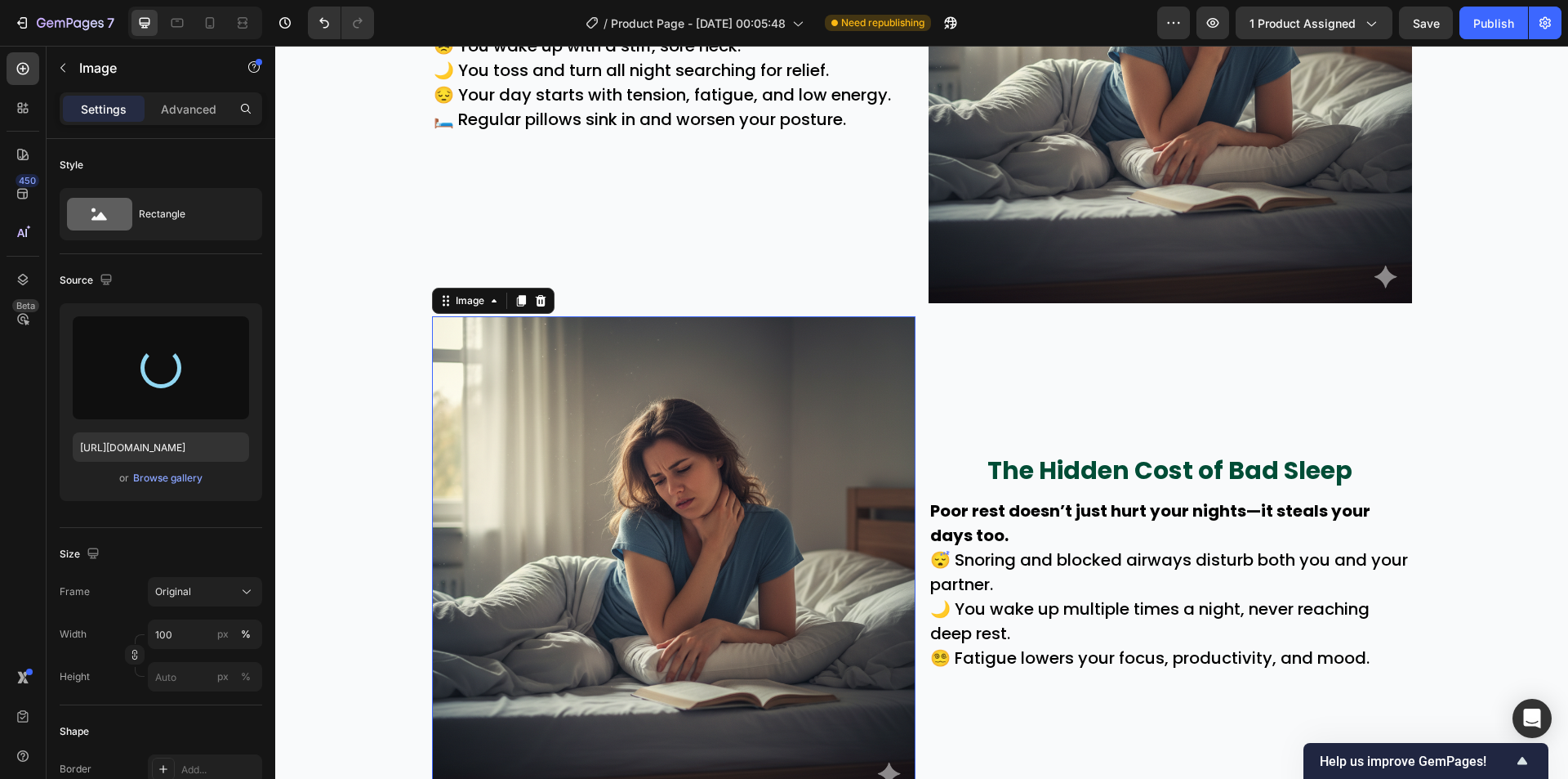
scroll to position [957, 0]
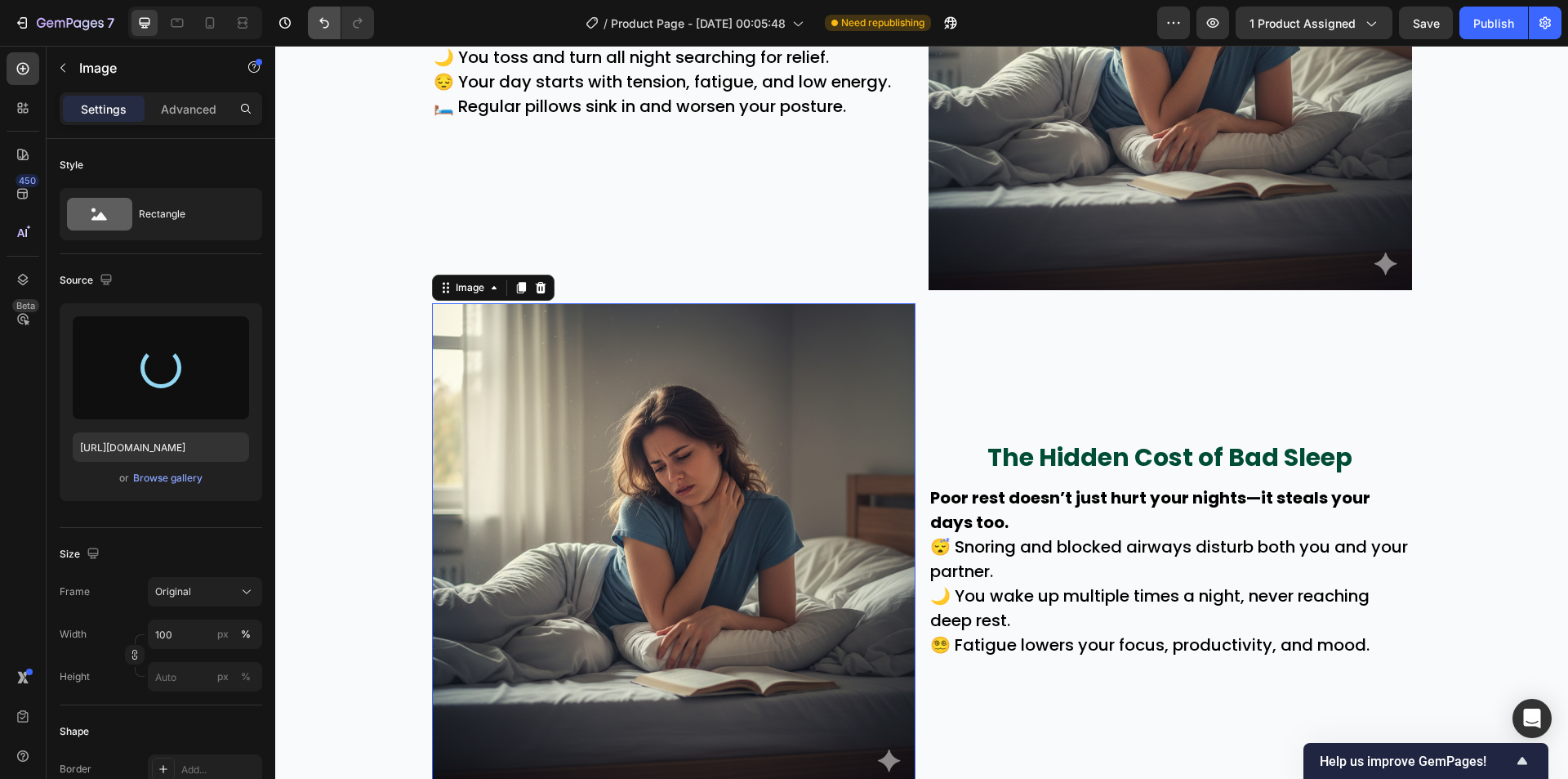
type input "https://cdn.shopify.com/s/files/1/0942/9106/7229/files/gempages_571795456183501…"
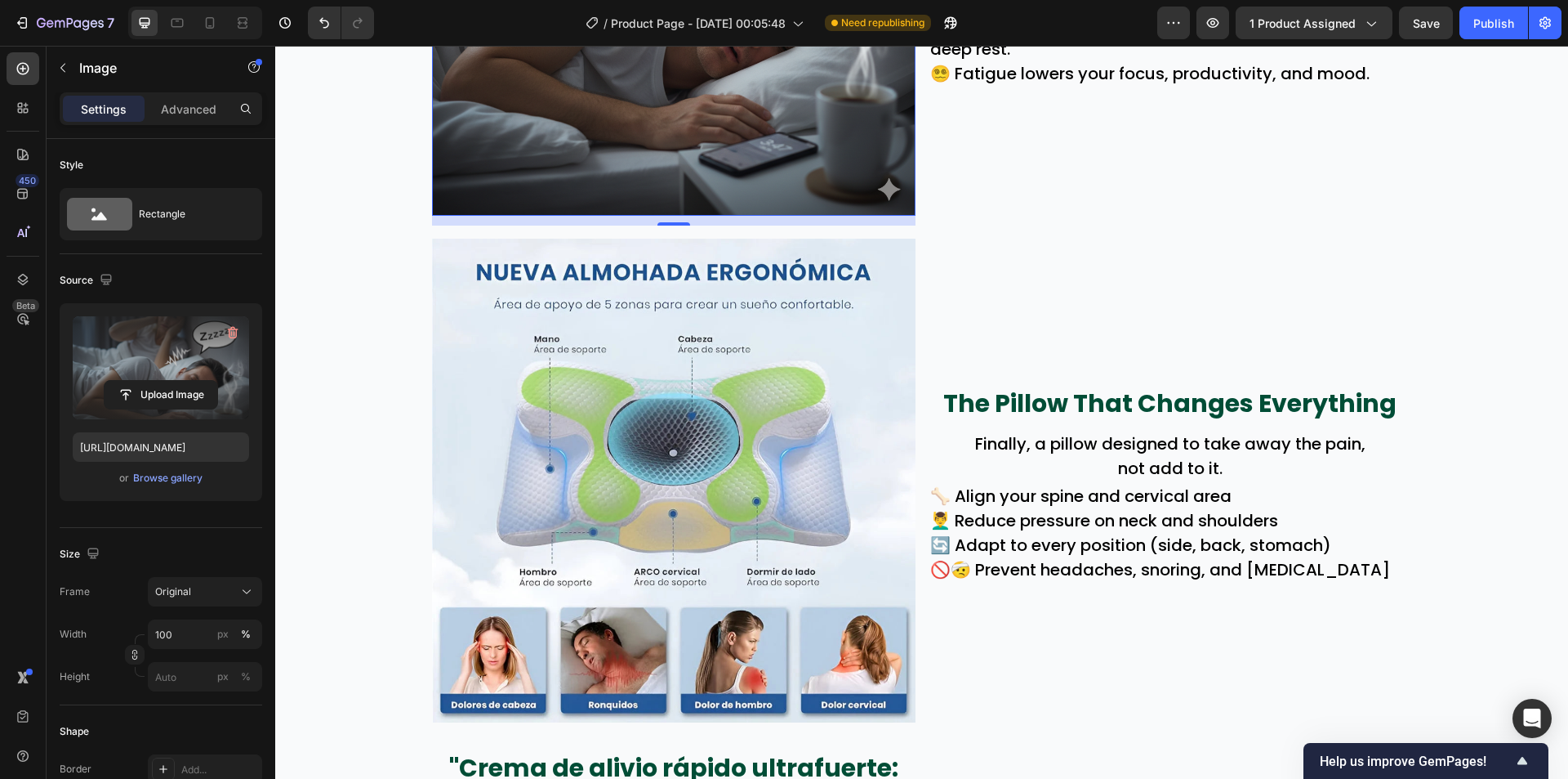
scroll to position [1529, 0]
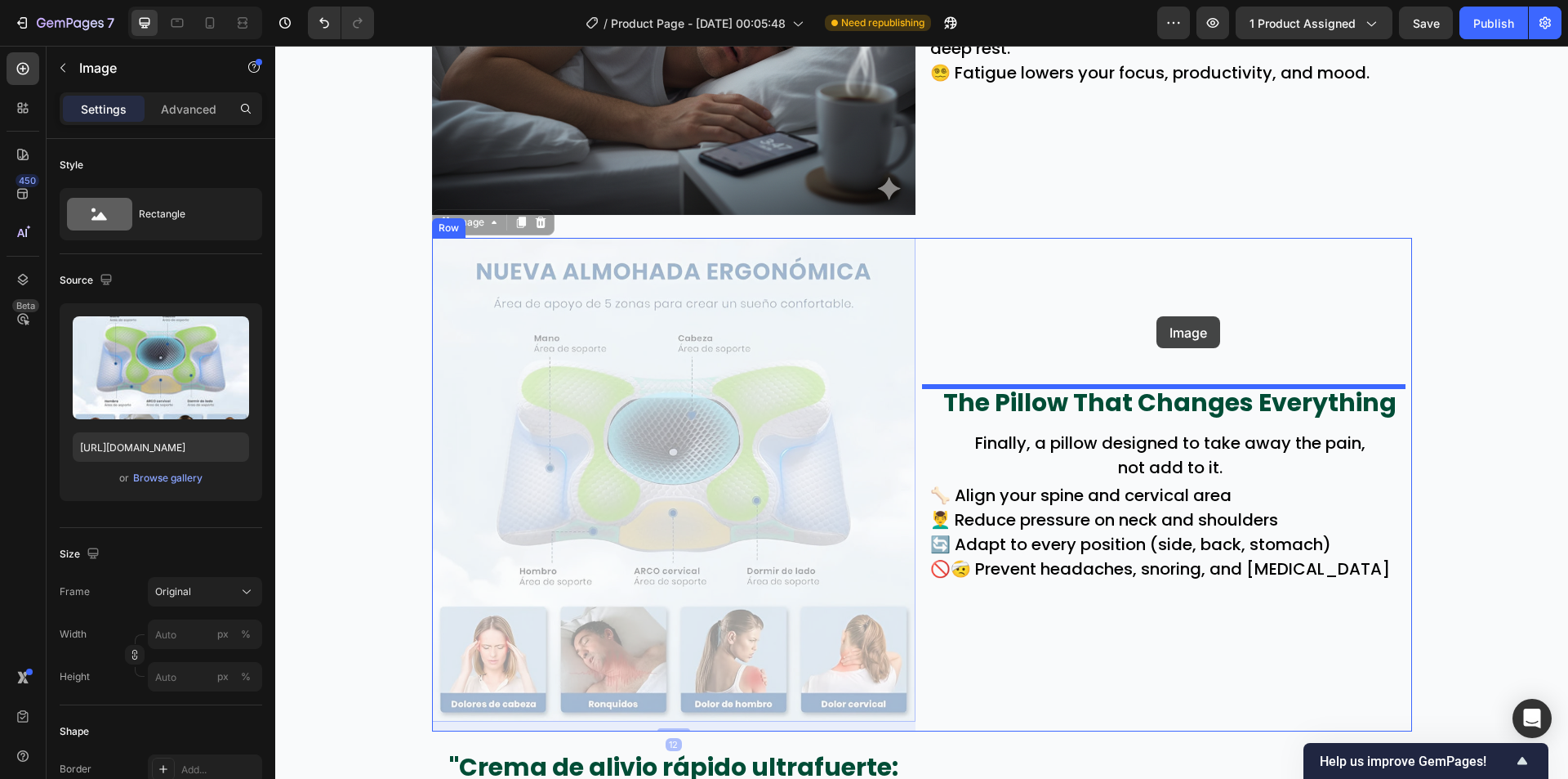
drag, startPoint x: 682, startPoint y: 397, endPoint x: 1157, endPoint y: 322, distance: 480.9
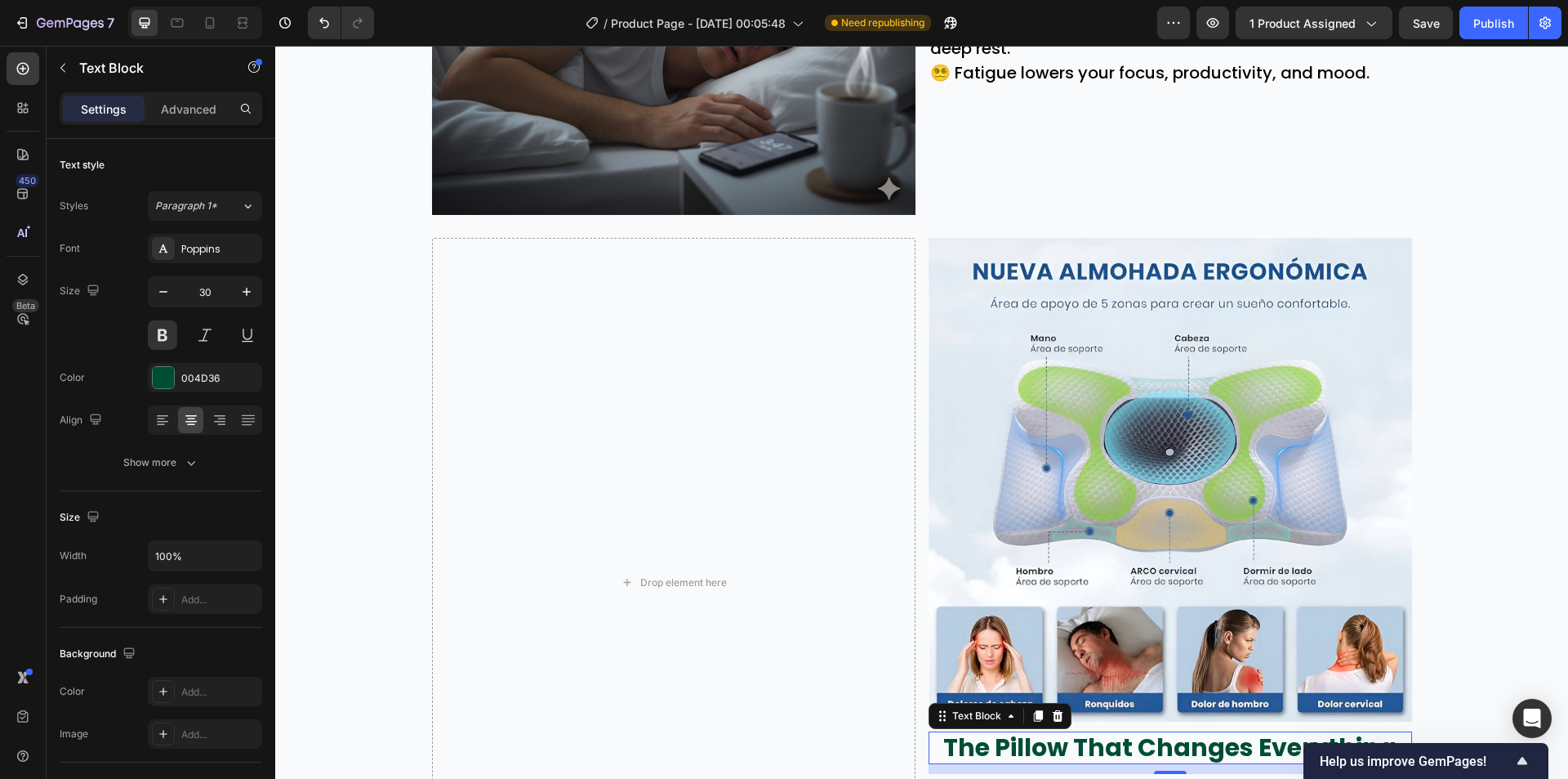
drag, startPoint x: 1071, startPoint y: 743, endPoint x: 754, endPoint y: 482, distance: 410.6
click at [749, 479] on div "Drop element here Image The Pillow That Changes Everything Text Block 12 Finall…" at bounding box center [921, 582] width 980 height 689
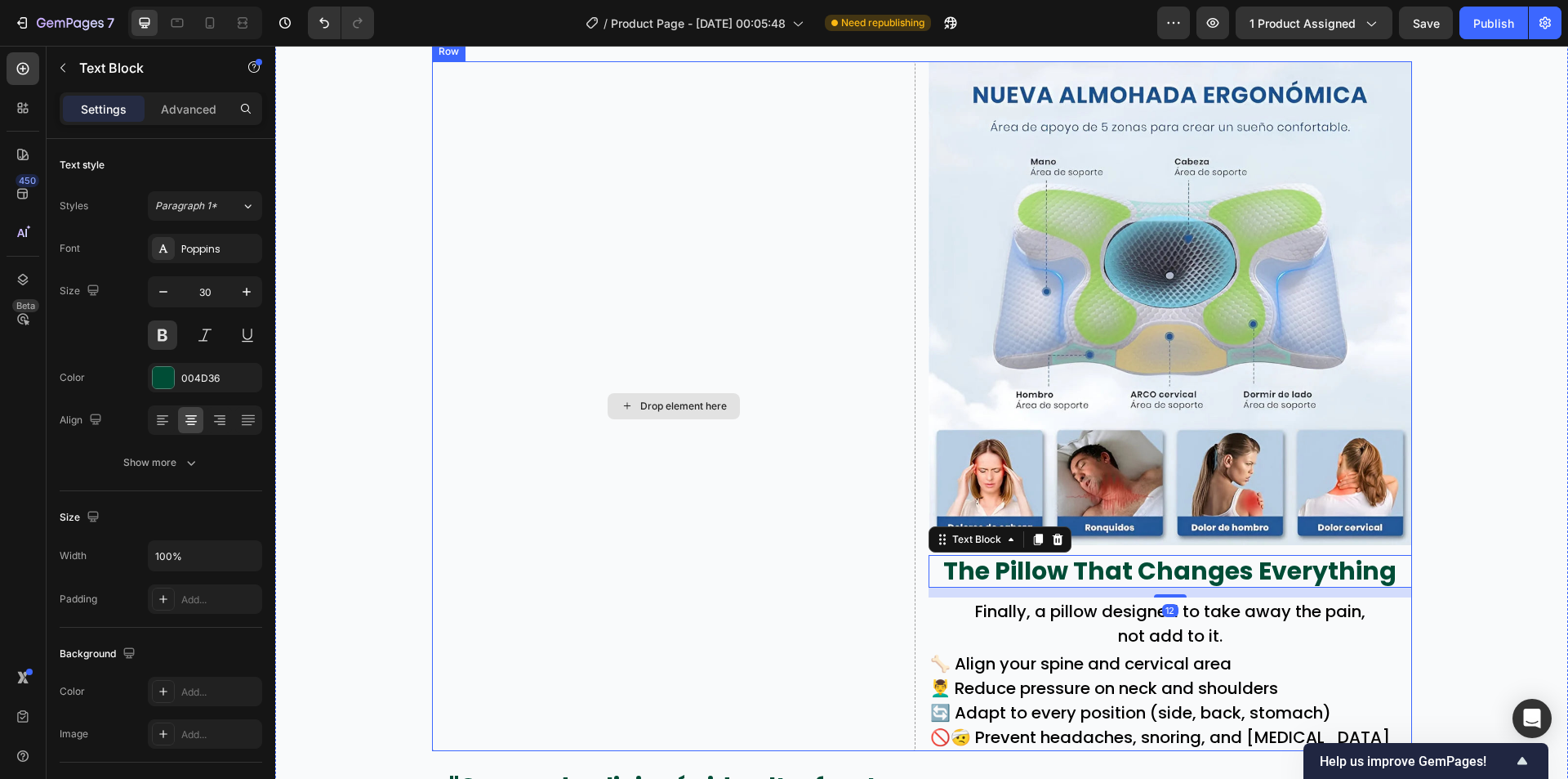
scroll to position [1775, 0]
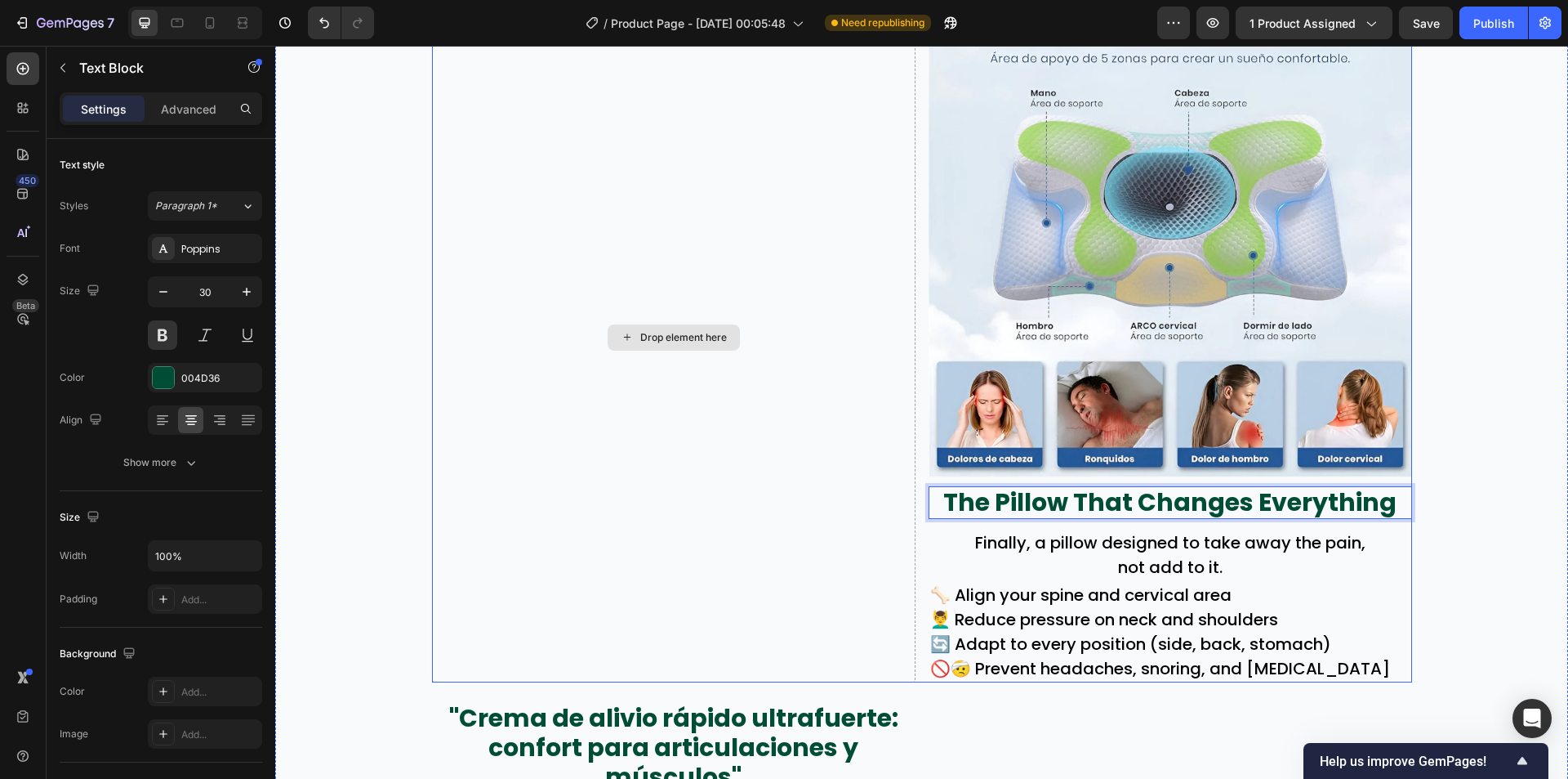
drag, startPoint x: 1057, startPoint y: 502, endPoint x: 704, endPoint y: 283, distance: 415.4
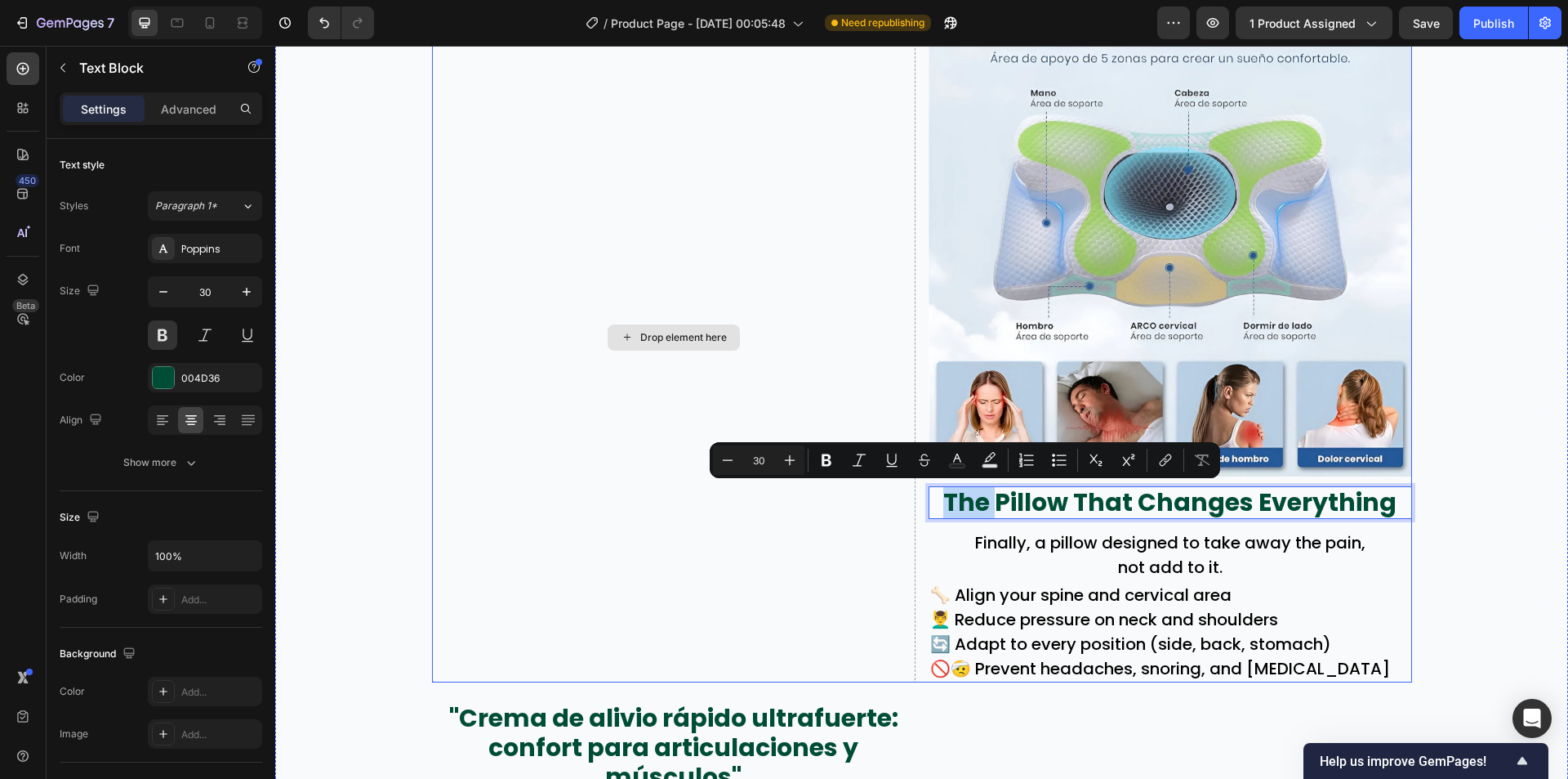
drag, startPoint x: 992, startPoint y: 494, endPoint x: 630, endPoint y: 175, distance: 482.5
click at [630, 175] on div "Drop element here Image The Pillow That Changes Everything Text Block 12 Finall…" at bounding box center [921, 337] width 980 height 689
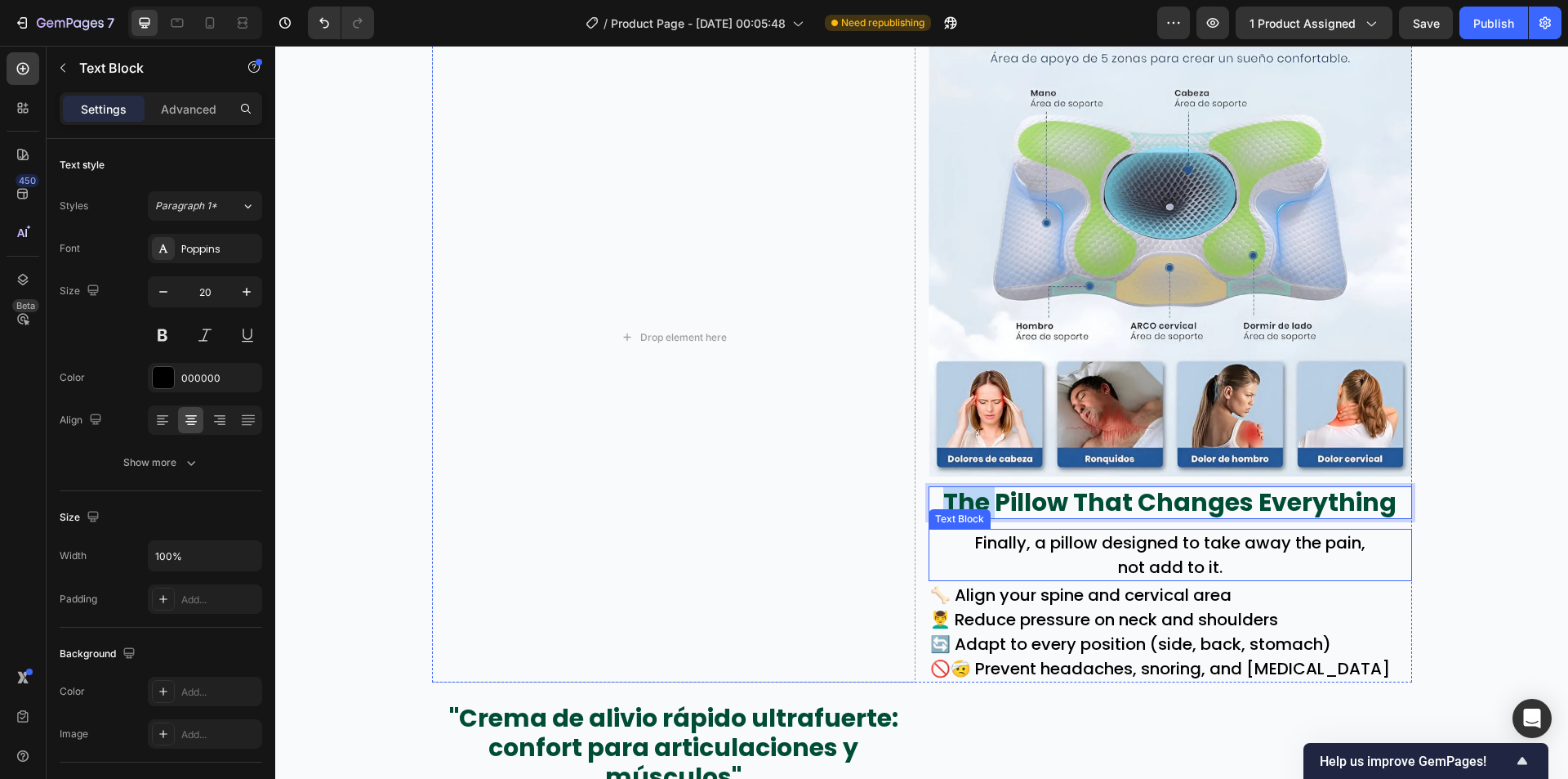
click at [984, 564] on p "not add to it." at bounding box center [1171, 567] width 480 height 25
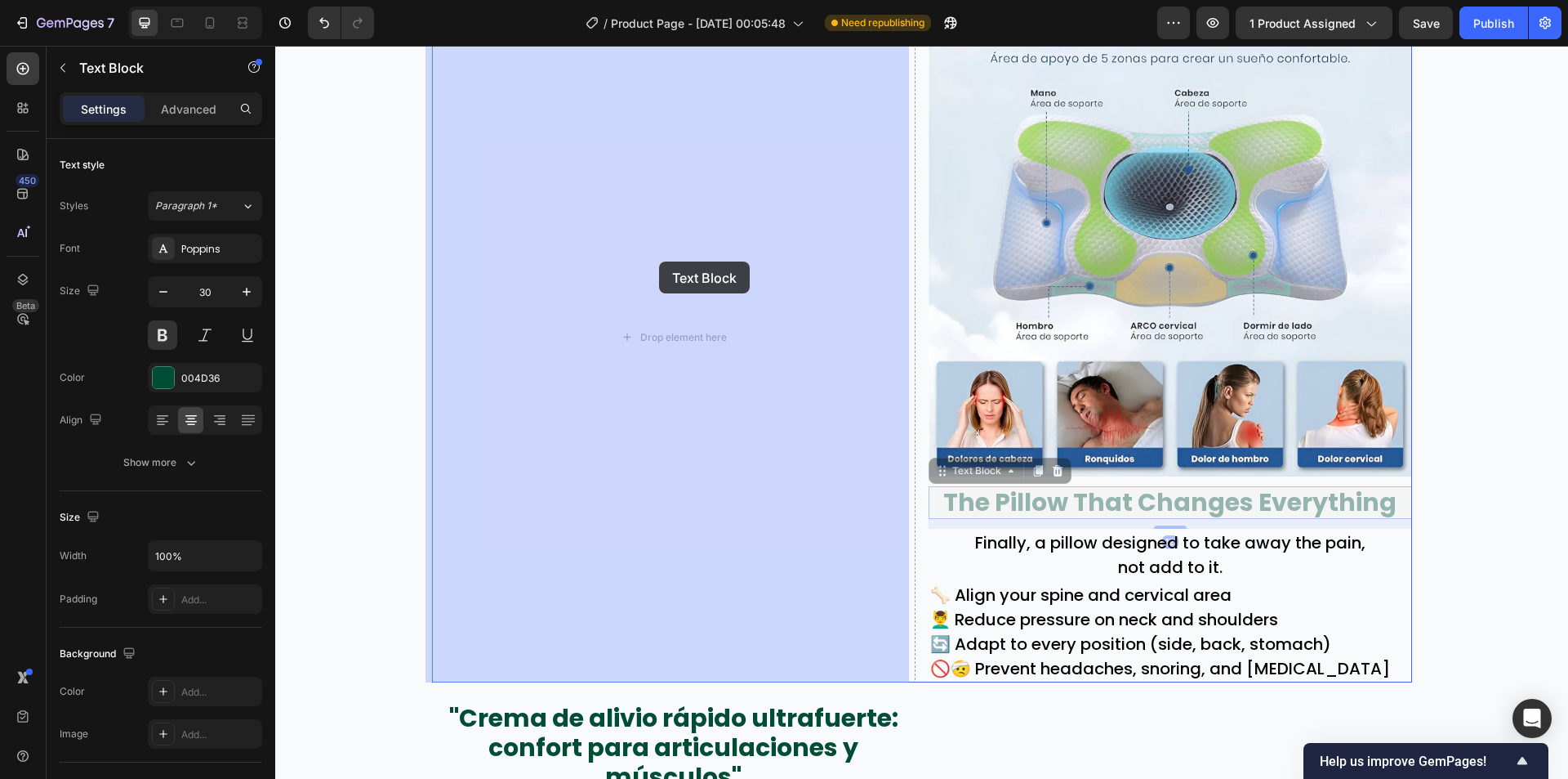
drag, startPoint x: 1059, startPoint y: 499, endPoint x: 690, endPoint y: 315, distance: 412.3
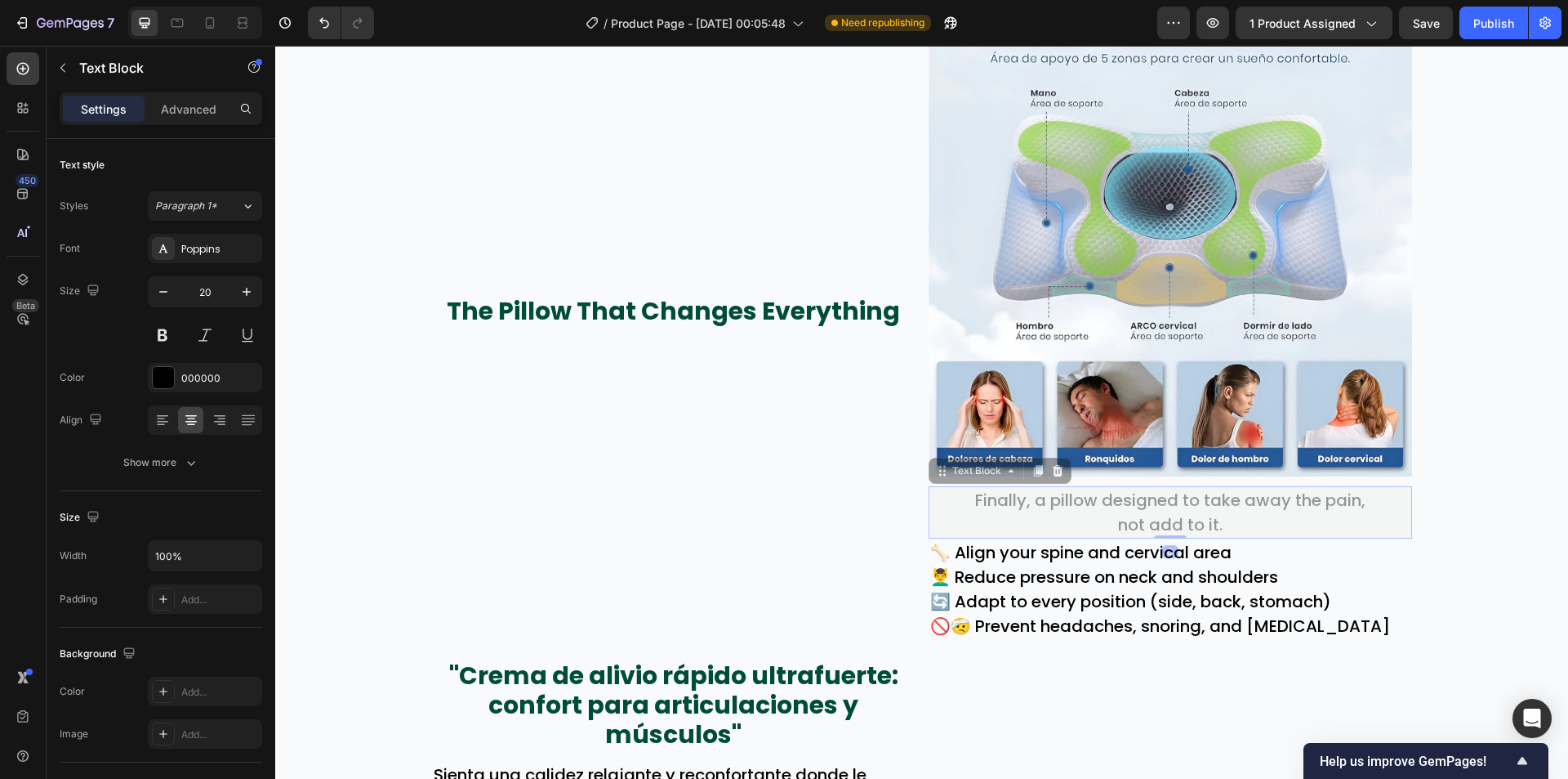
drag, startPoint x: 1017, startPoint y: 518, endPoint x: 858, endPoint y: 471, distance: 165.8
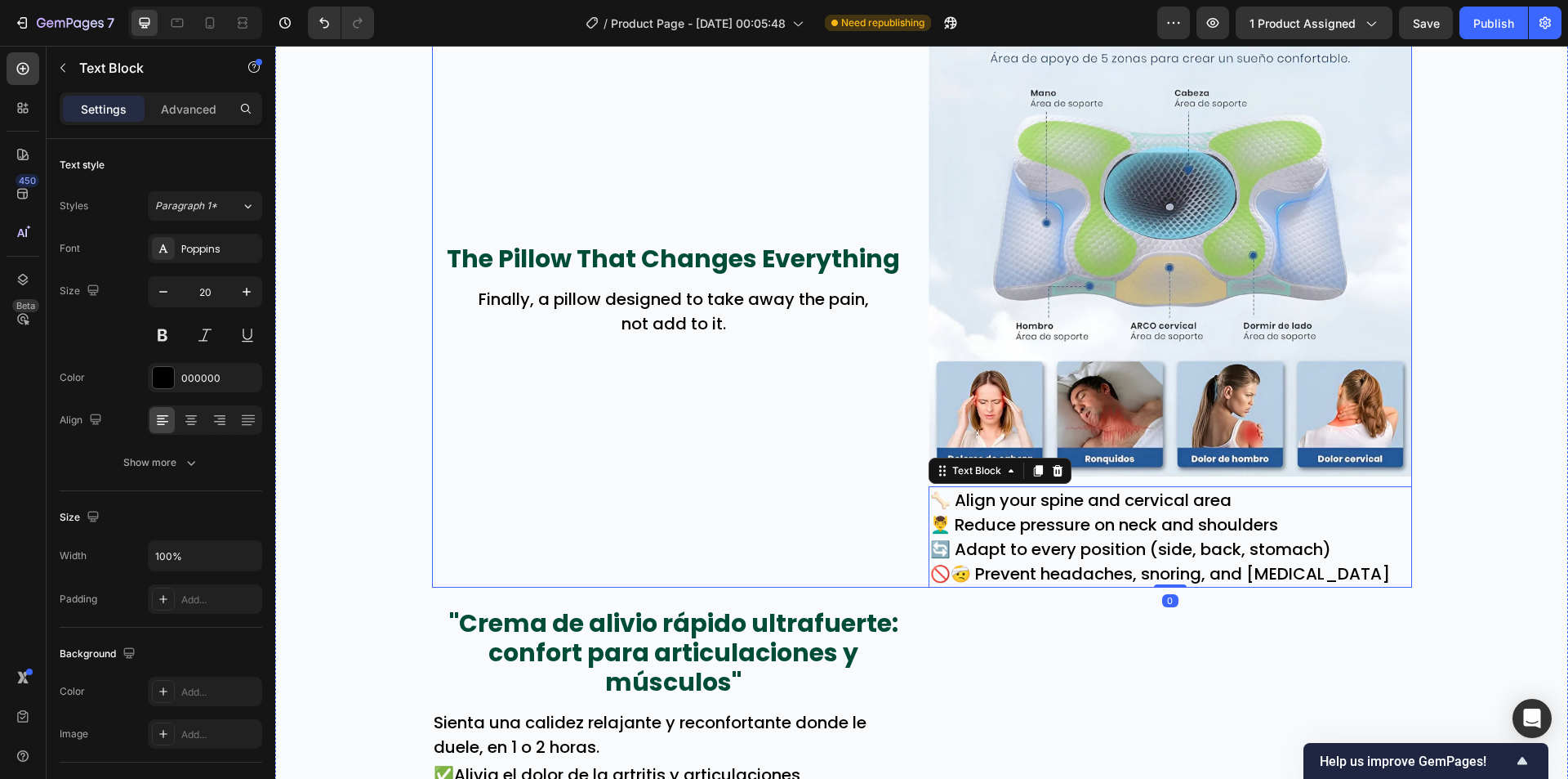
drag, startPoint x: 885, startPoint y: 494, endPoint x: 652, endPoint y: 401, distance: 250.9
click at [652, 401] on div "The Pillow That Changes Everything Text Block Finally, a pillow designed to tak…" at bounding box center [921, 289] width 980 height 595
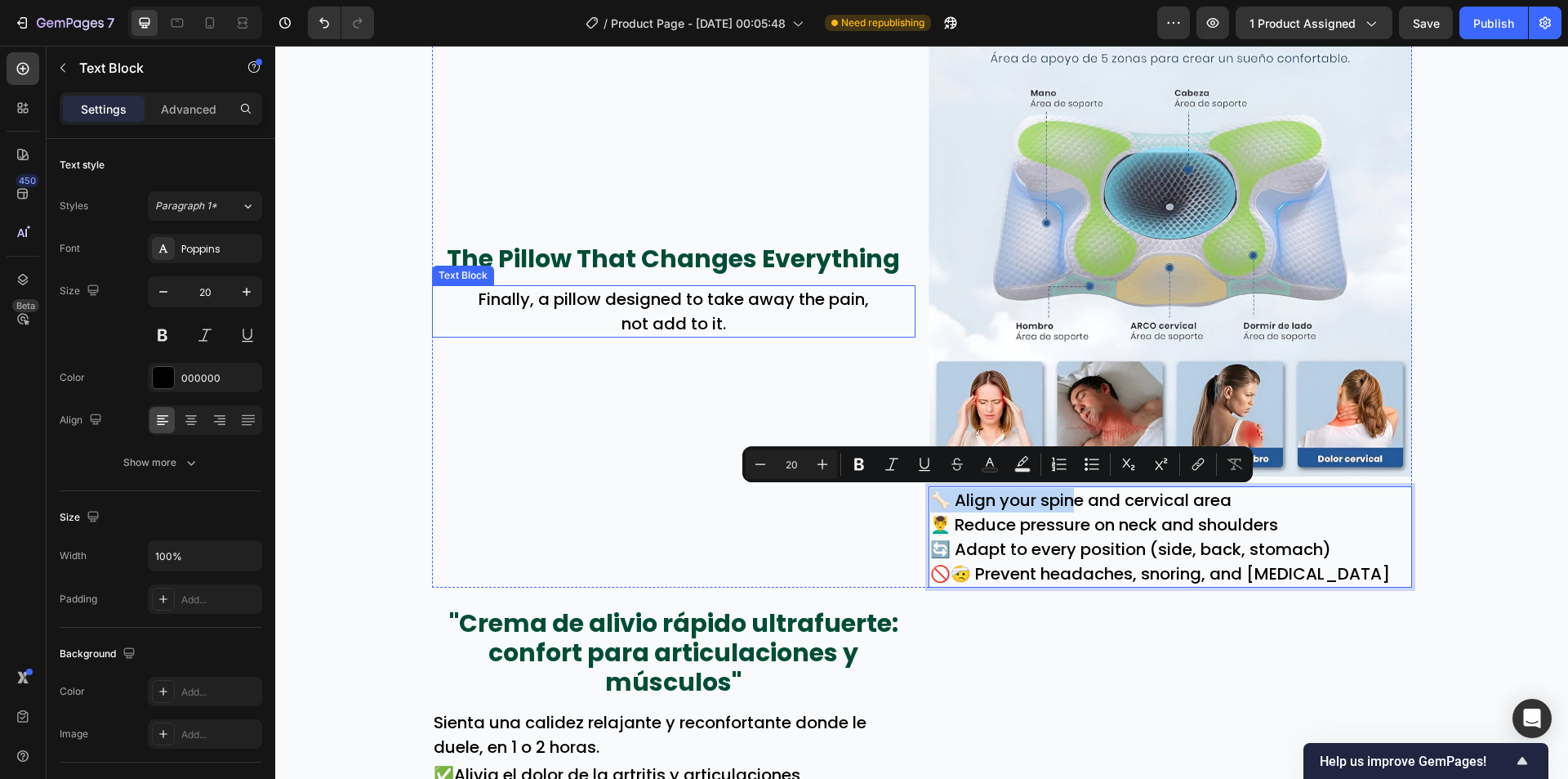
drag, startPoint x: 1074, startPoint y: 505, endPoint x: 669, endPoint y: 320, distance: 445.3
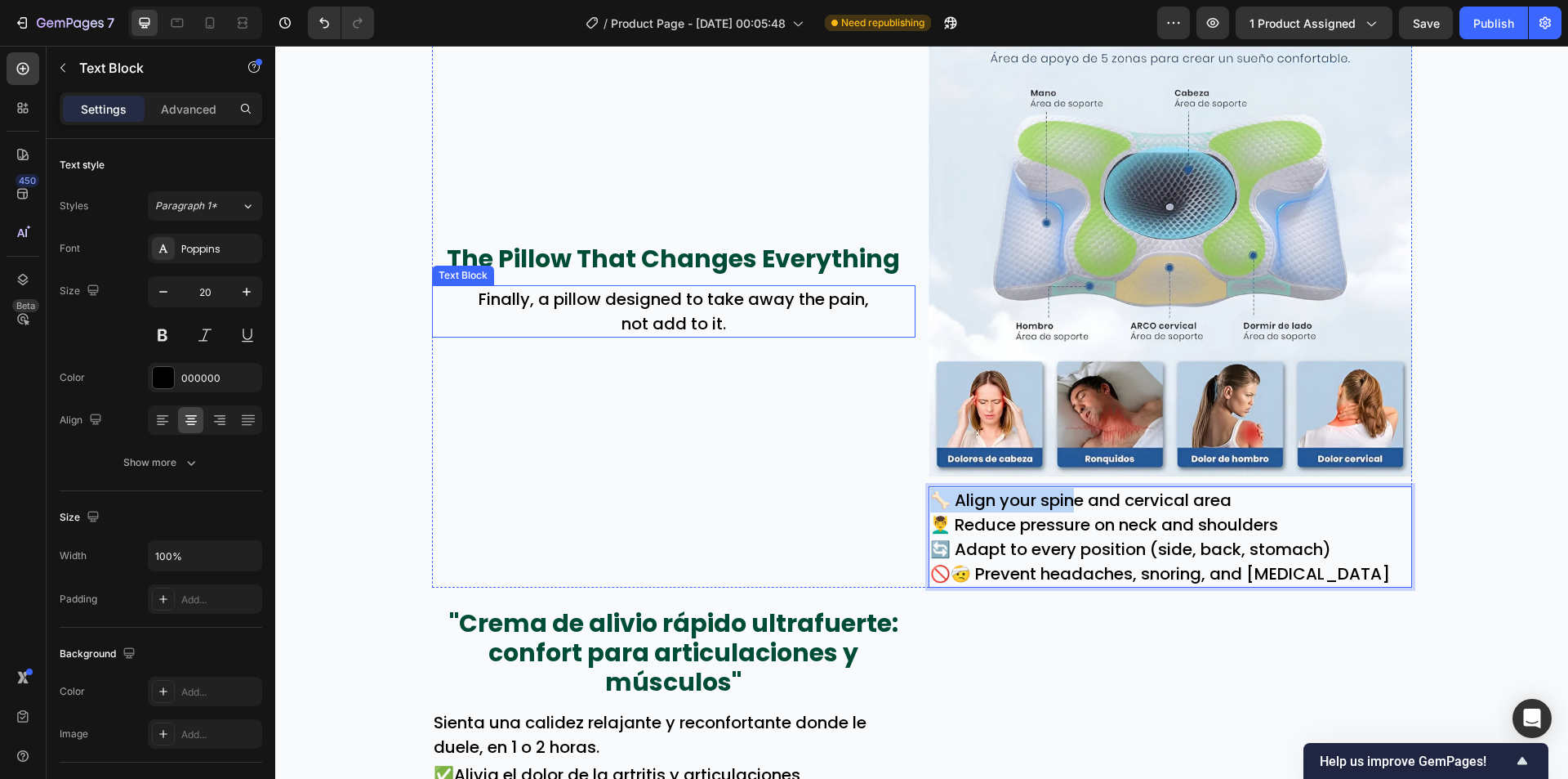
click at [669, 320] on p "not add to it." at bounding box center [674, 323] width 480 height 25
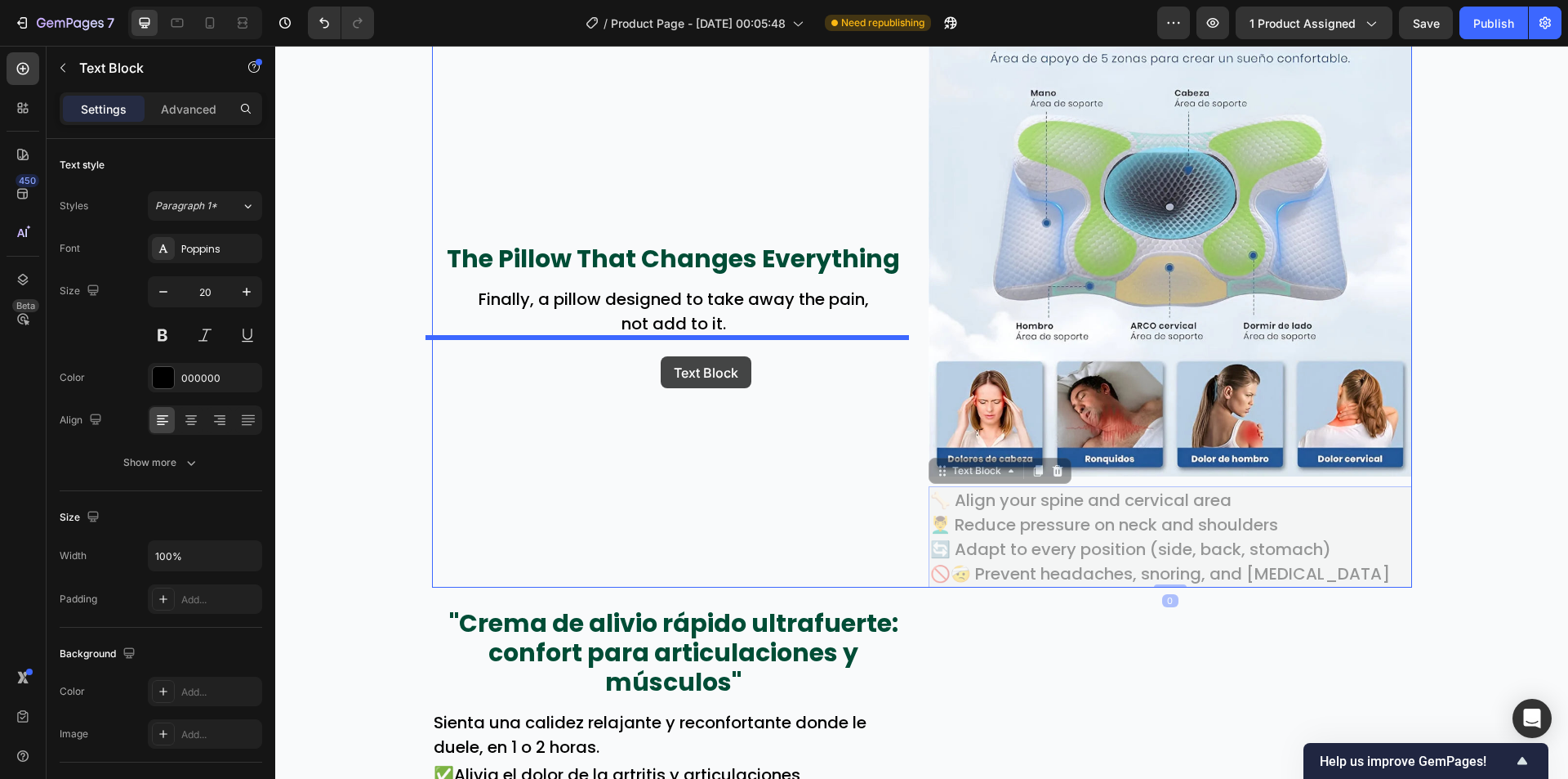
drag, startPoint x: 992, startPoint y: 521, endPoint x: 661, endPoint y: 356, distance: 369.8
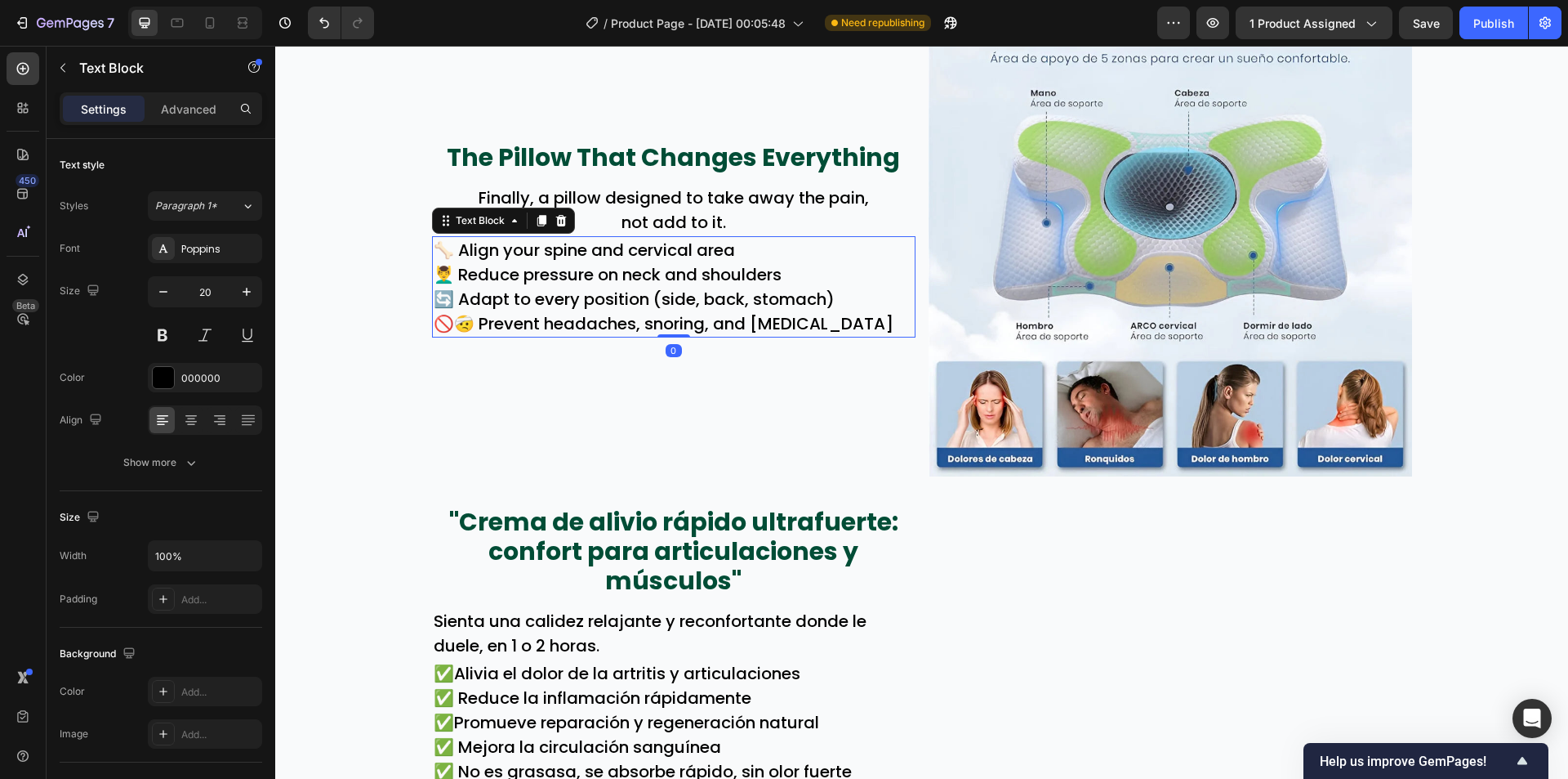
scroll to position [1673, 0]
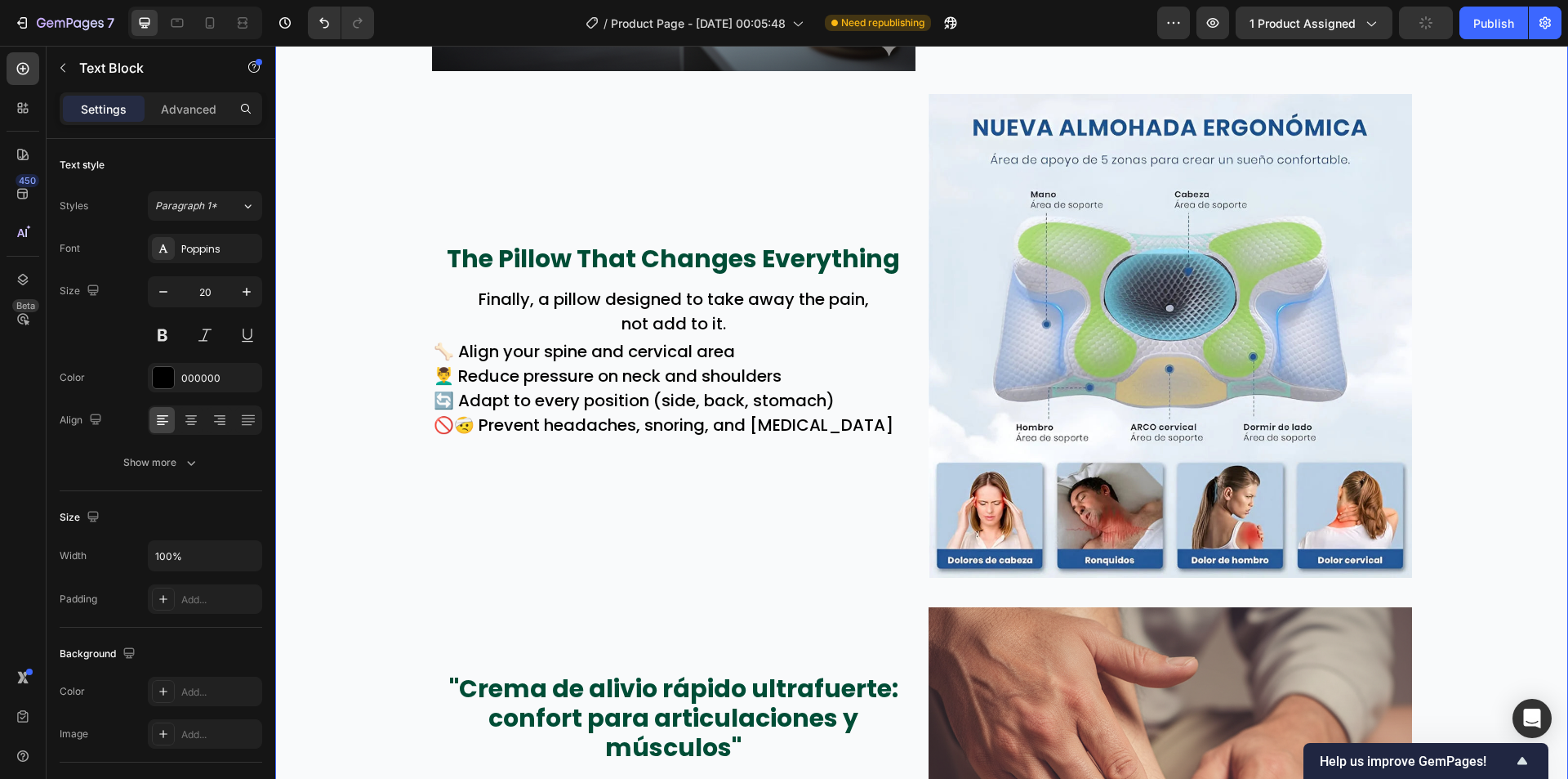
click at [369, 441] on div "Wake Up Without Pain Text Block 😣 You wake up with a stiff, sore neck. 🌙 You to…" at bounding box center [921, 581] width 1292 height 2982
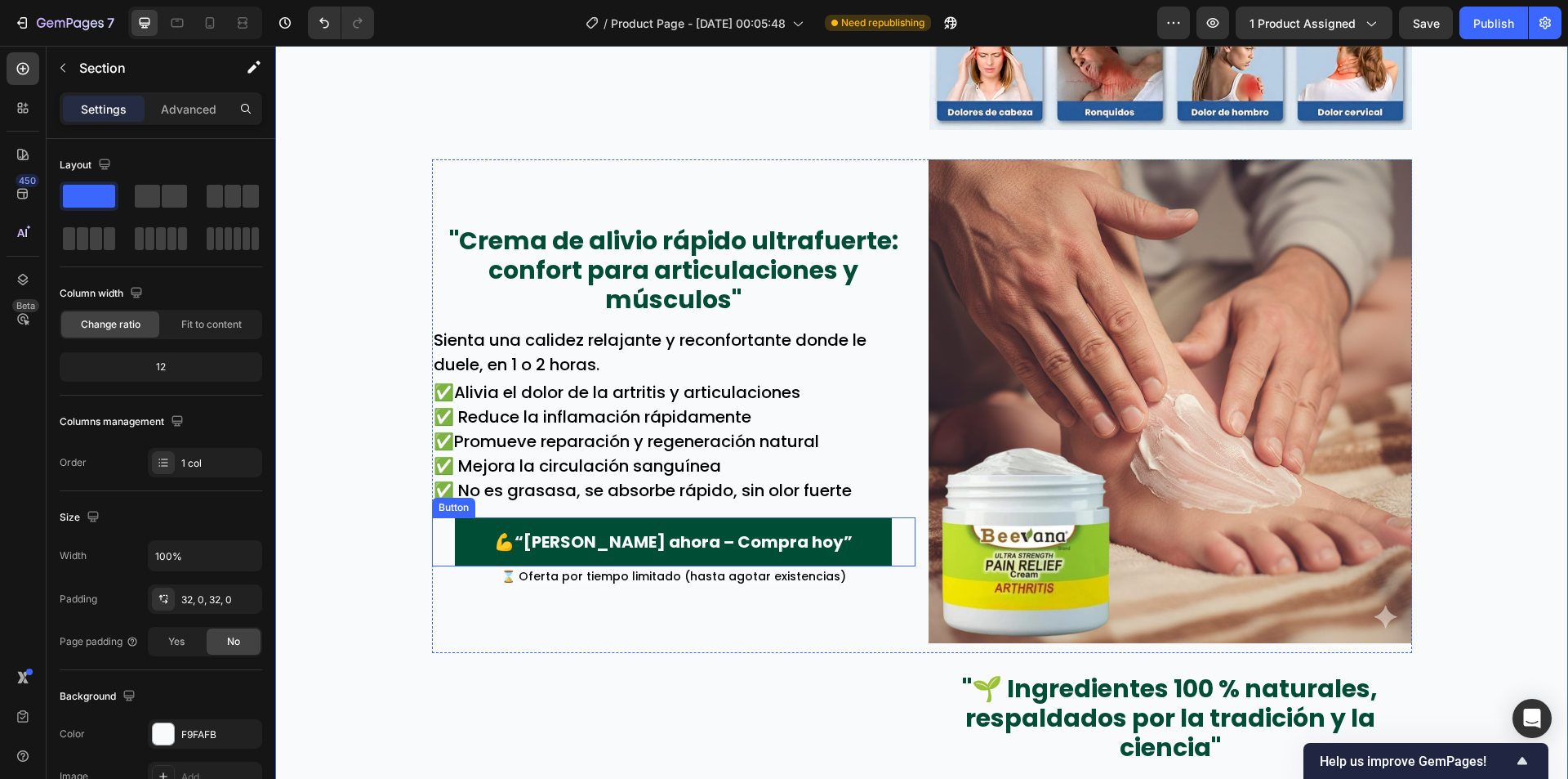
scroll to position [2082, 0]
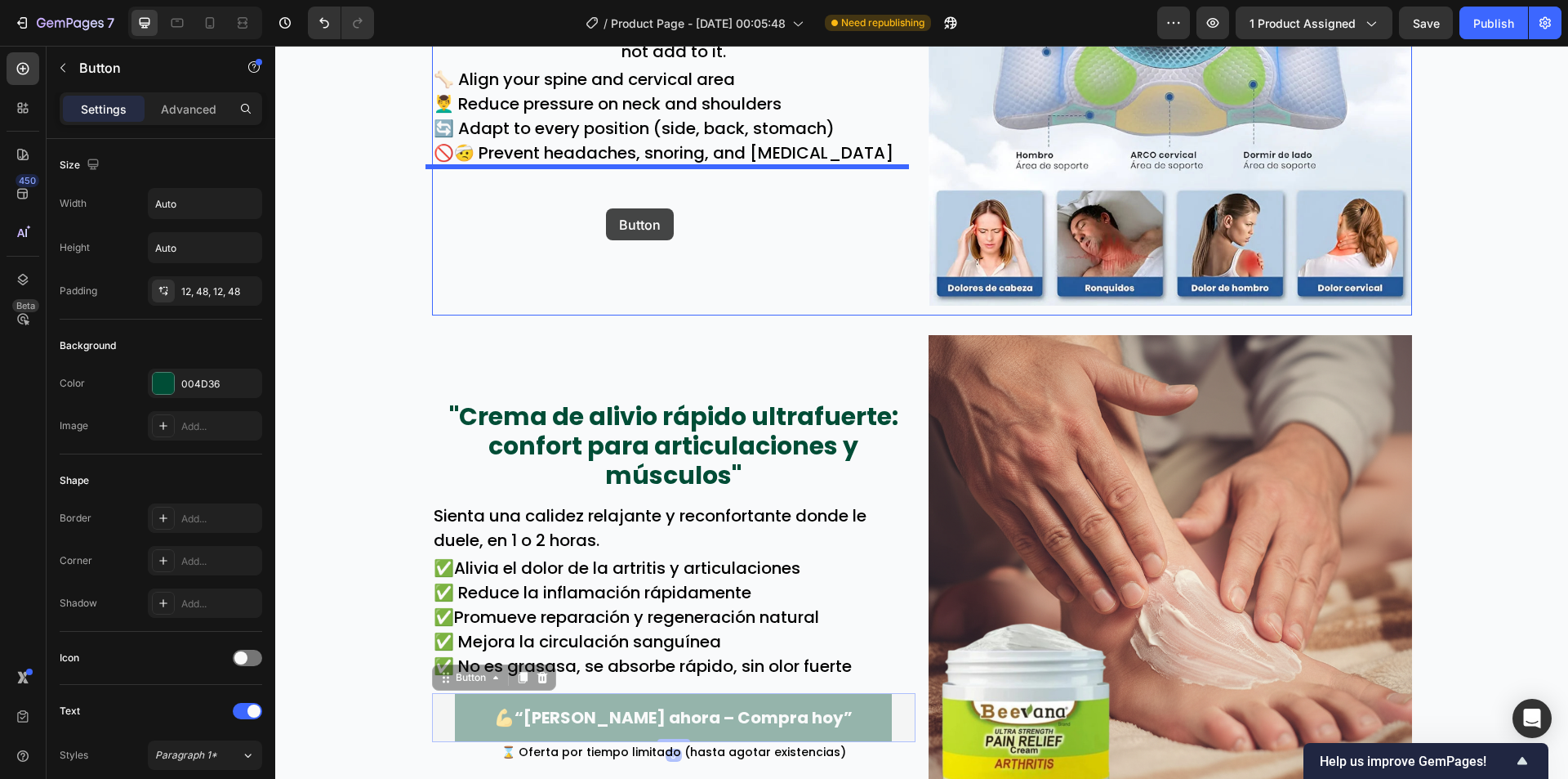
drag, startPoint x: 448, startPoint y: 577, endPoint x: 606, endPoint y: 208, distance: 401.4
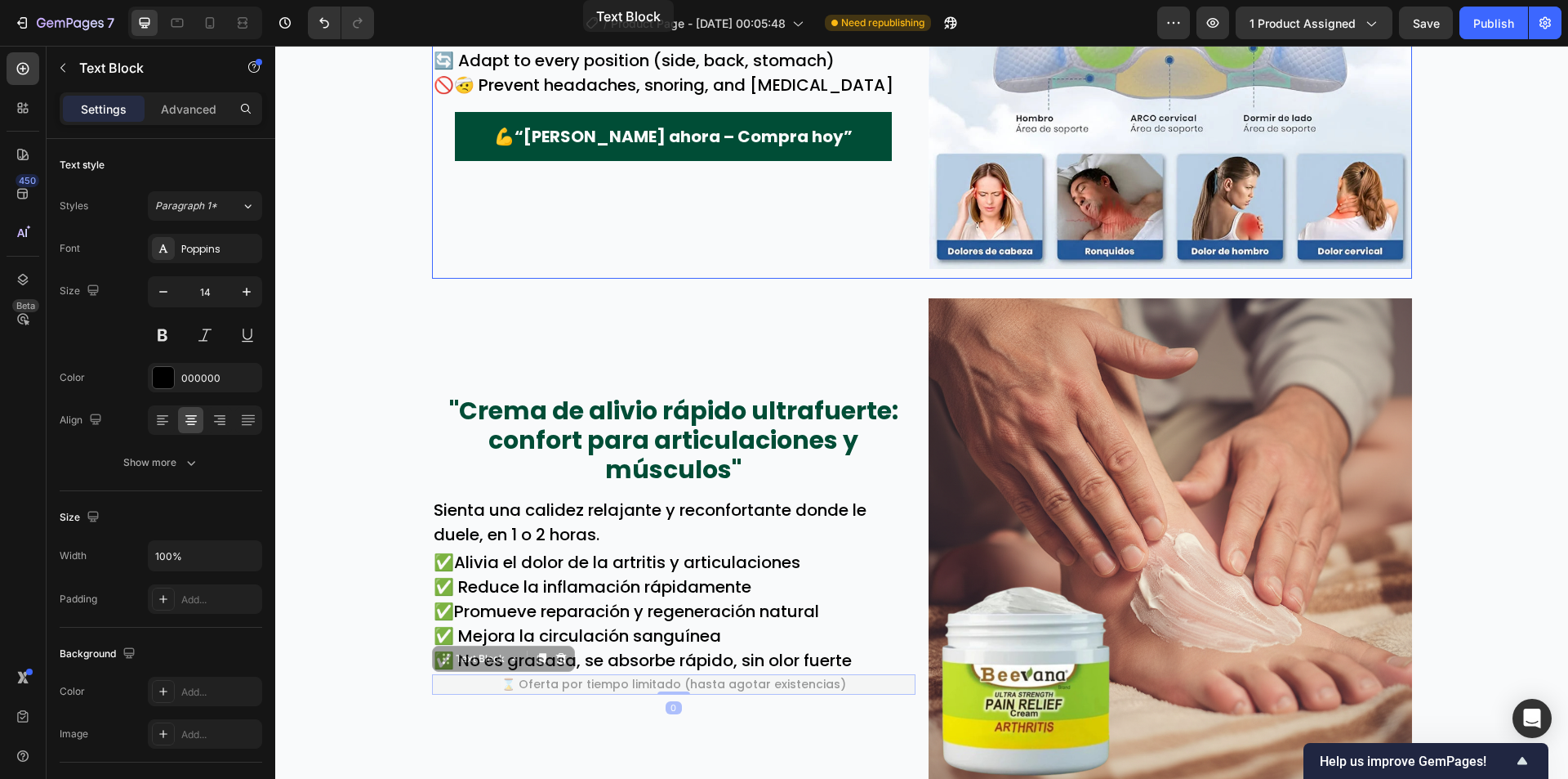
scroll to position [1638, 0]
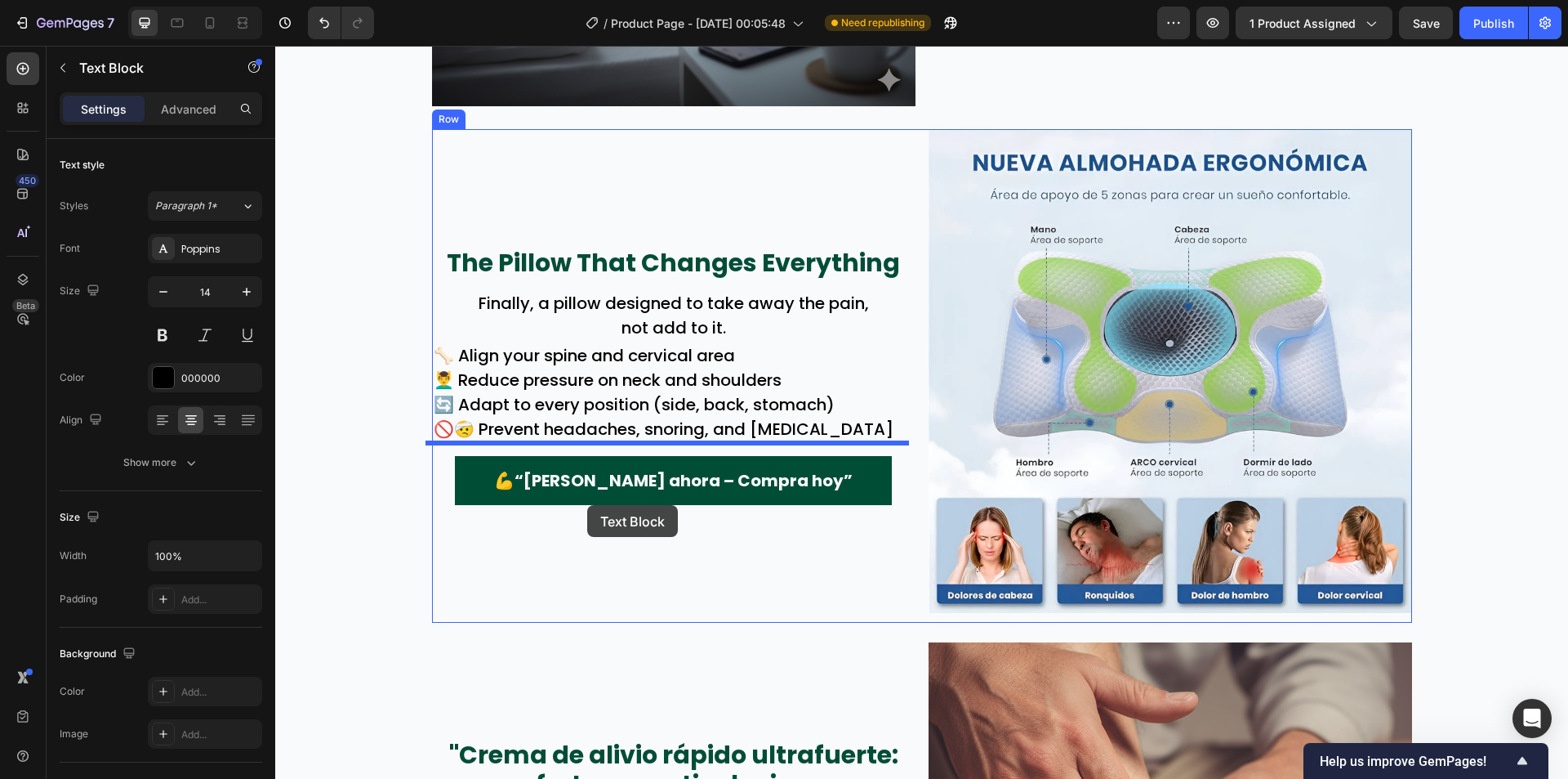
drag, startPoint x: 478, startPoint y: 498, endPoint x: 587, endPoint y: 506, distance: 109.3
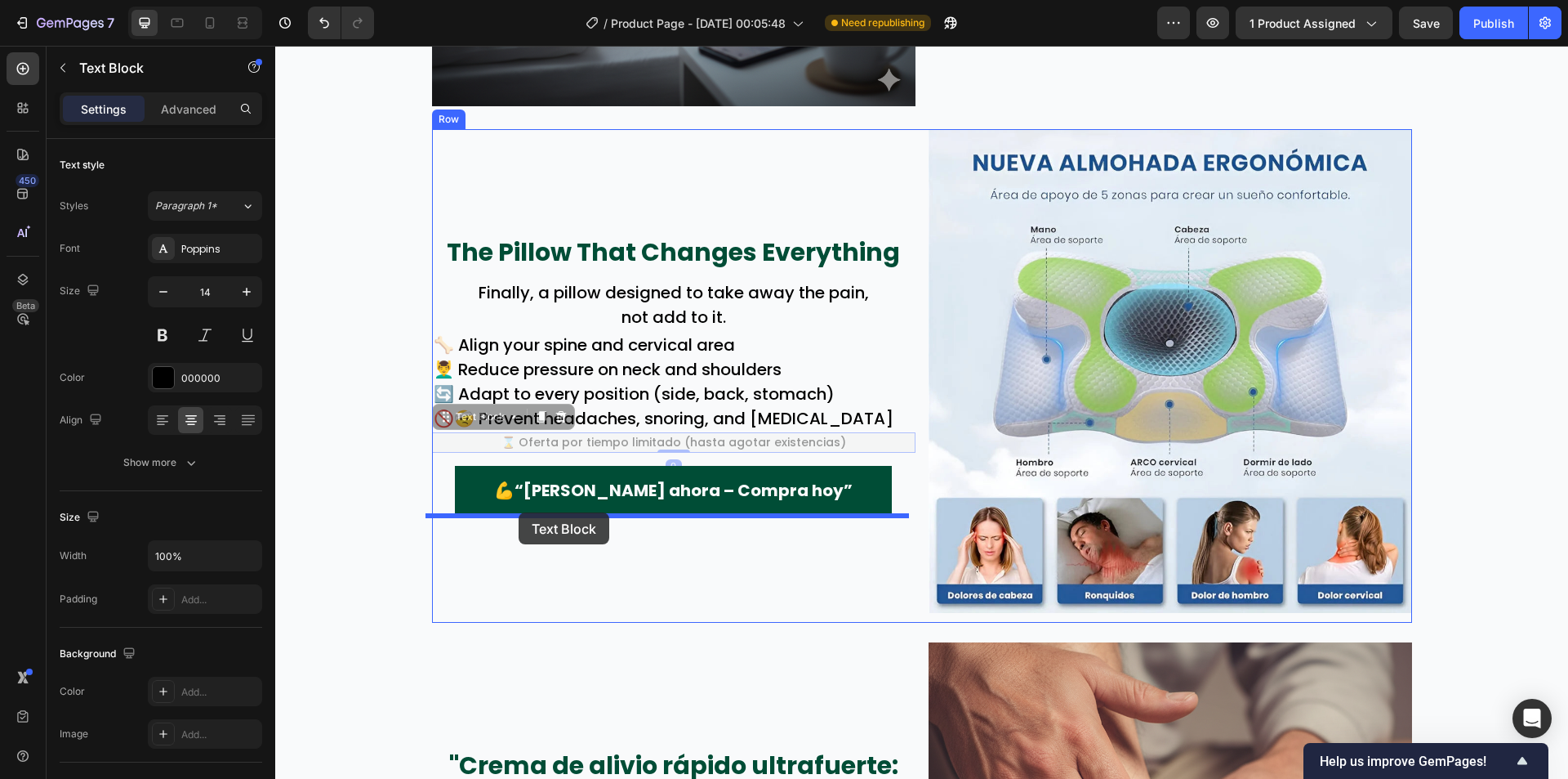
drag, startPoint x: 446, startPoint y: 415, endPoint x: 519, endPoint y: 512, distance: 121.4
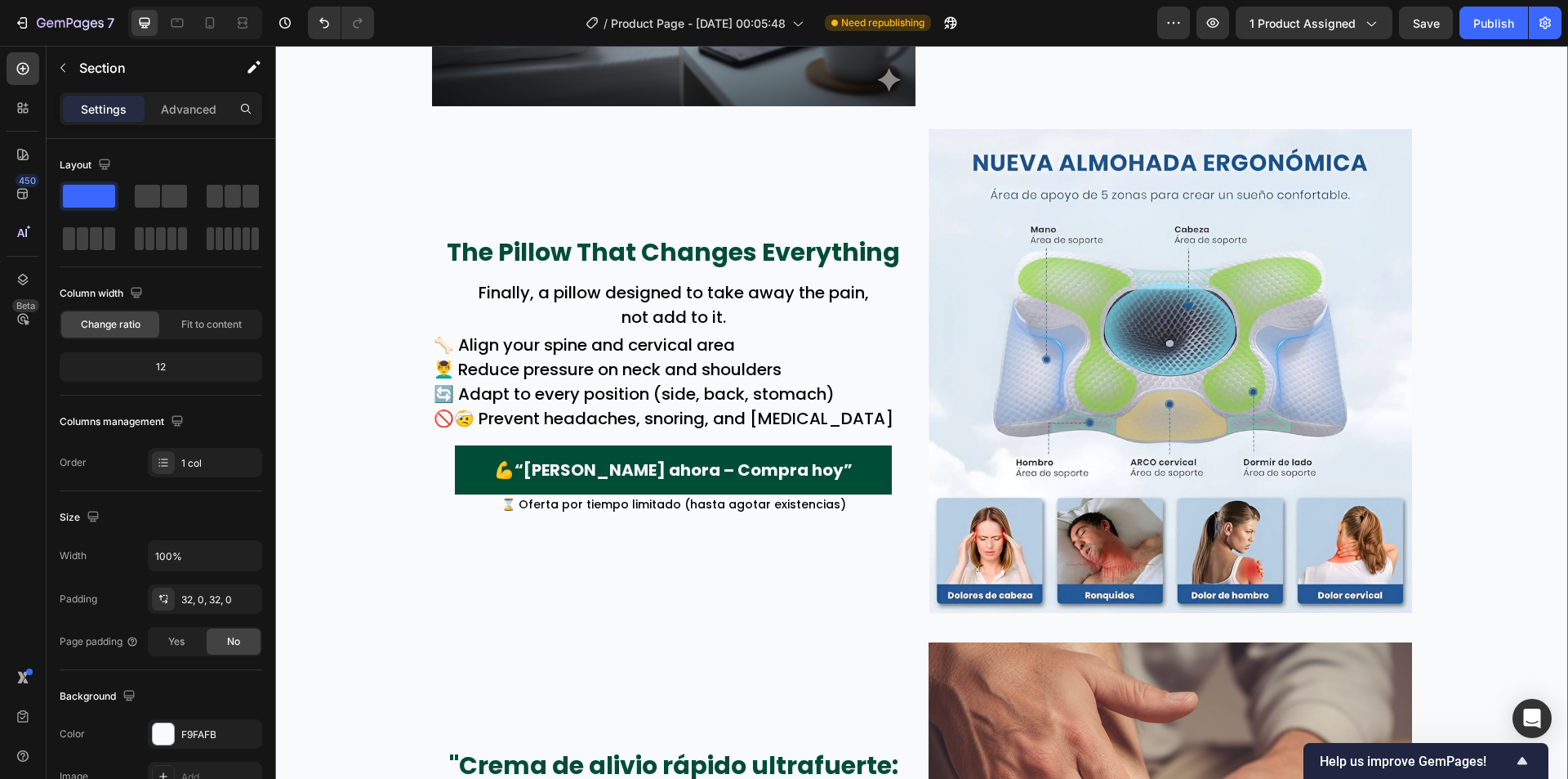
click at [357, 491] on div "Wake Up Without Pain Text Block 😣 You wake up with a stiff, sore neck. 🌙 You to…" at bounding box center [921, 725] width 1292 height 3199
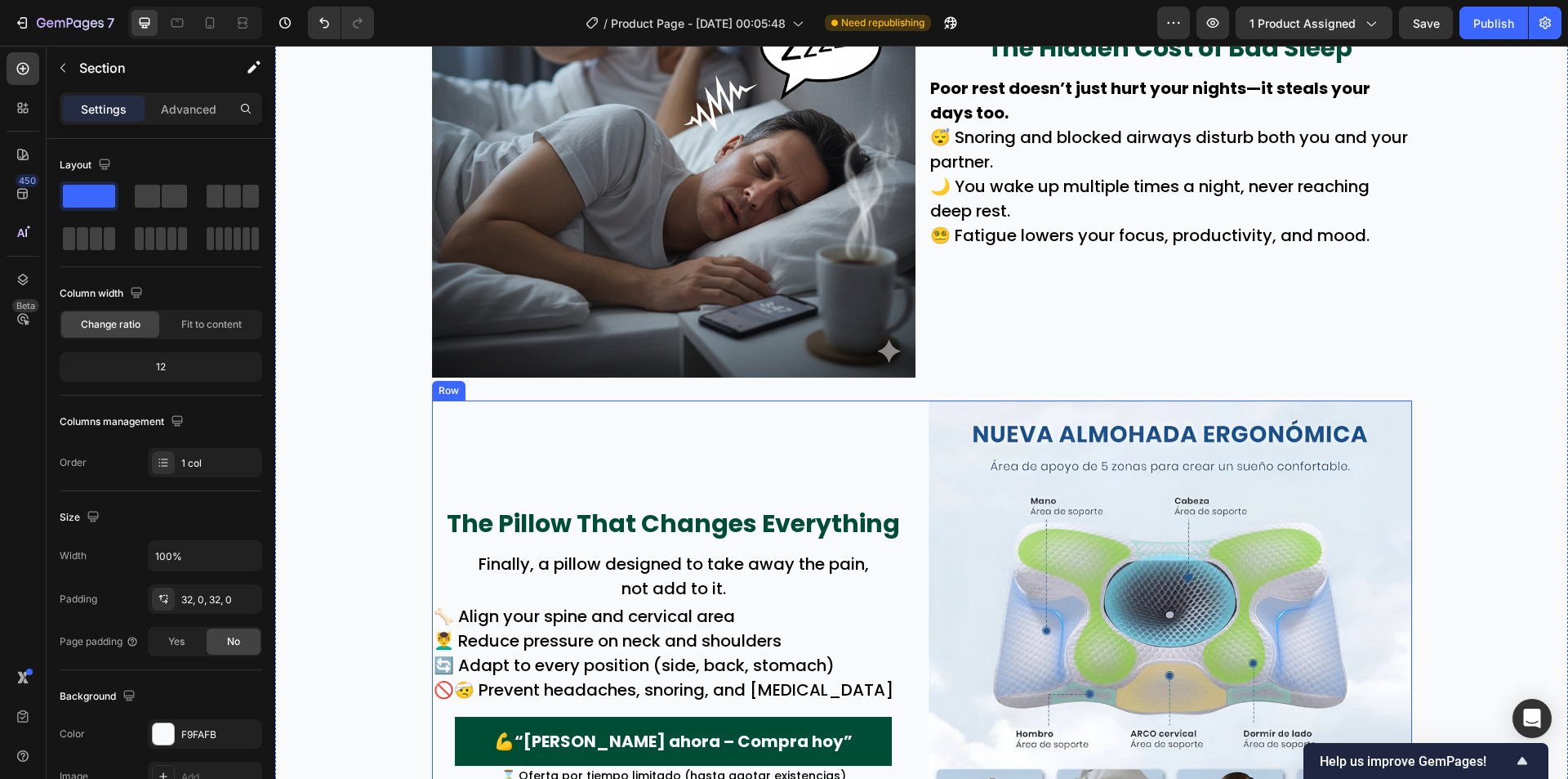
scroll to position [1556, 0]
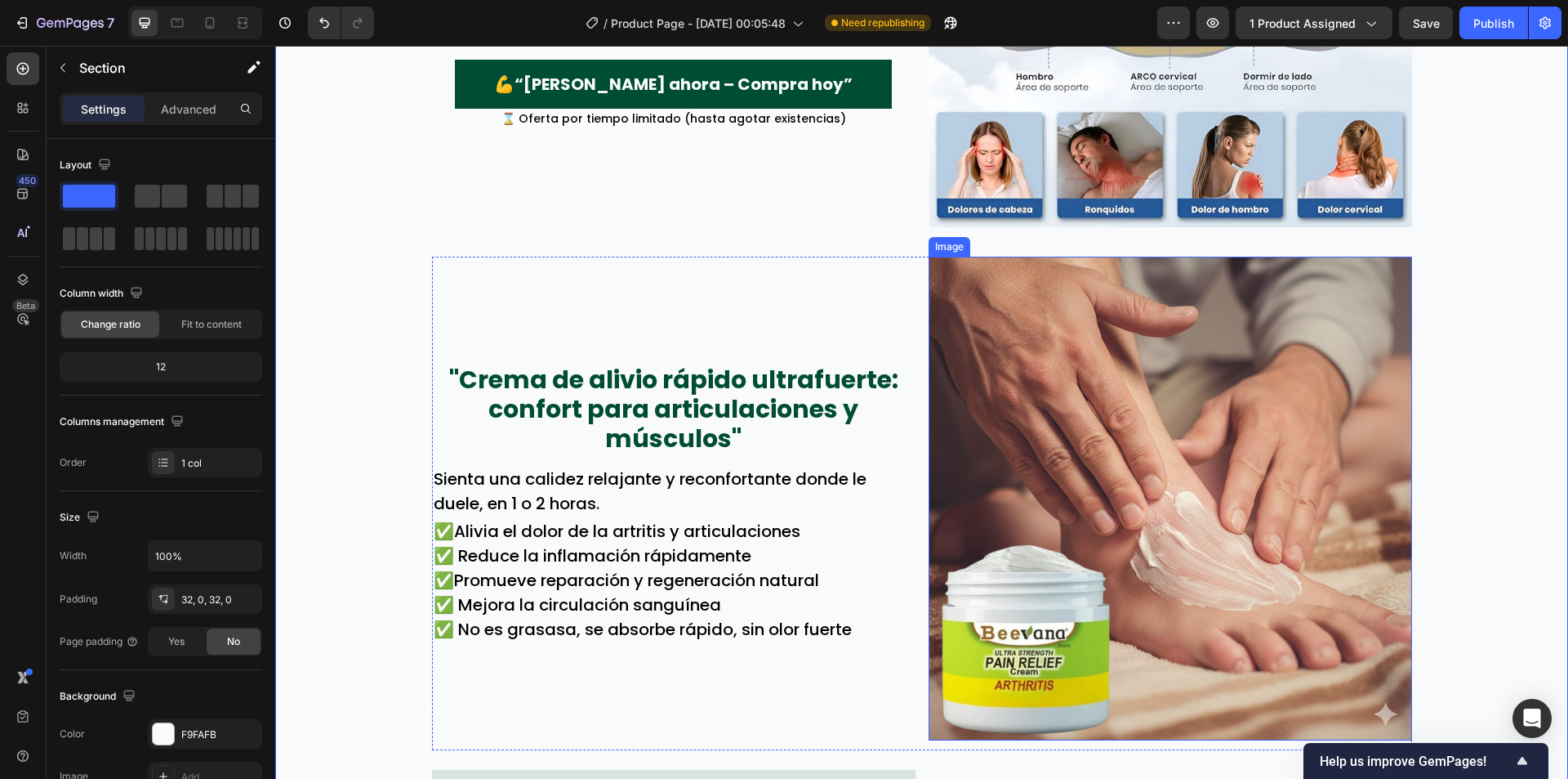
scroll to position [2046, 0]
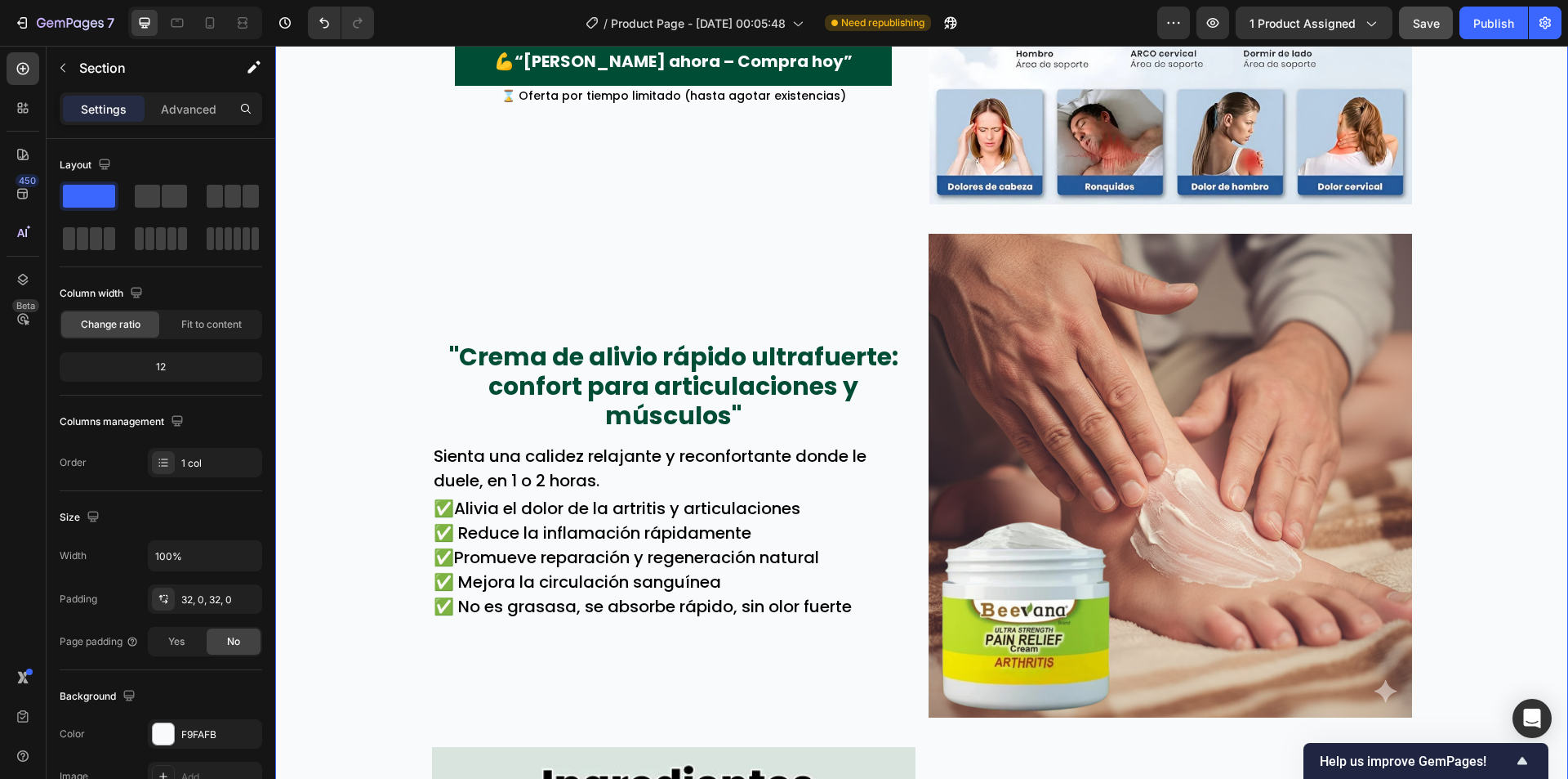
click at [1429, 28] on span "Save" at bounding box center [1427, 23] width 27 height 14
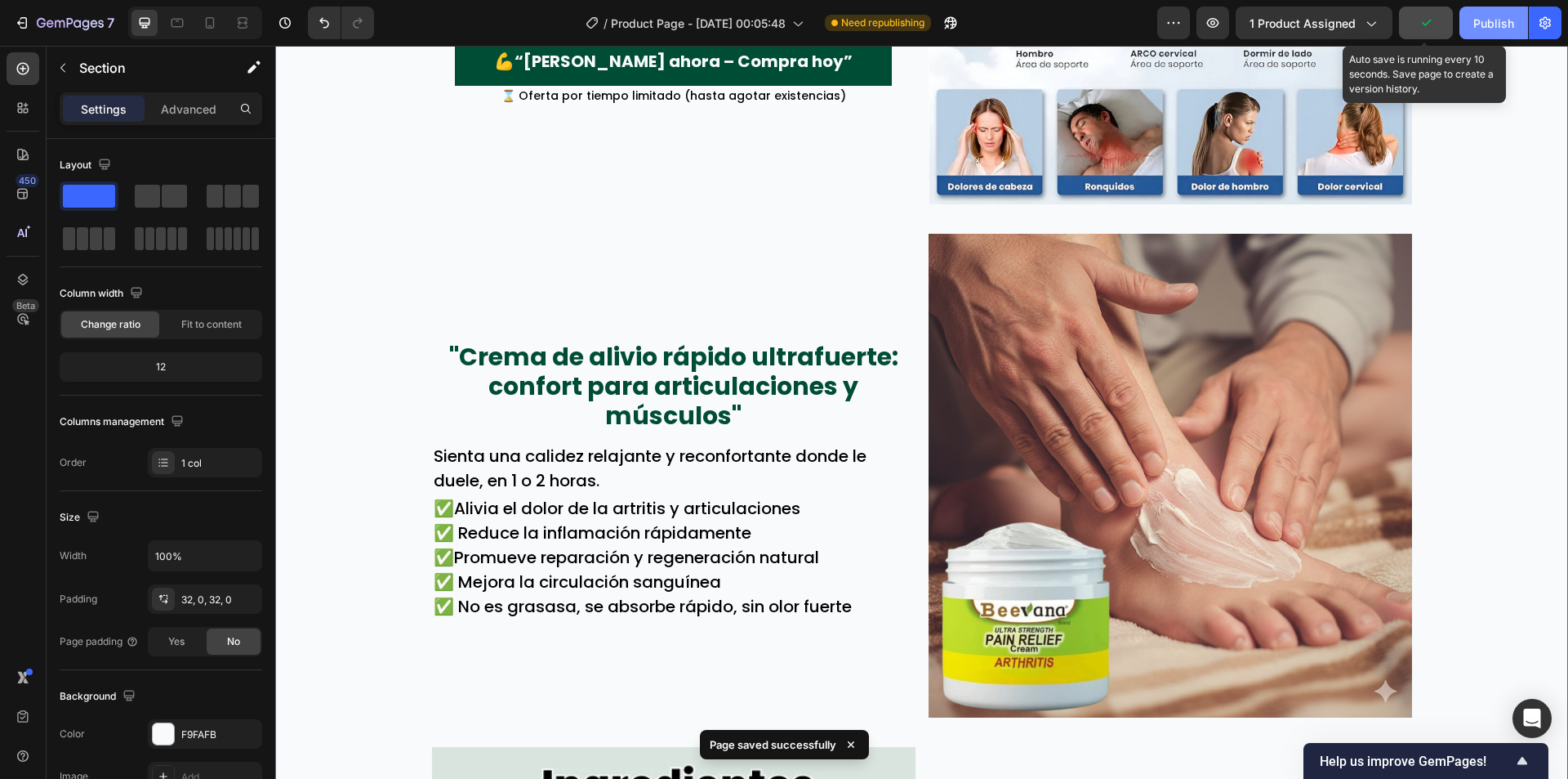
click at [1498, 34] on button "Publish" at bounding box center [1494, 23] width 68 height 33
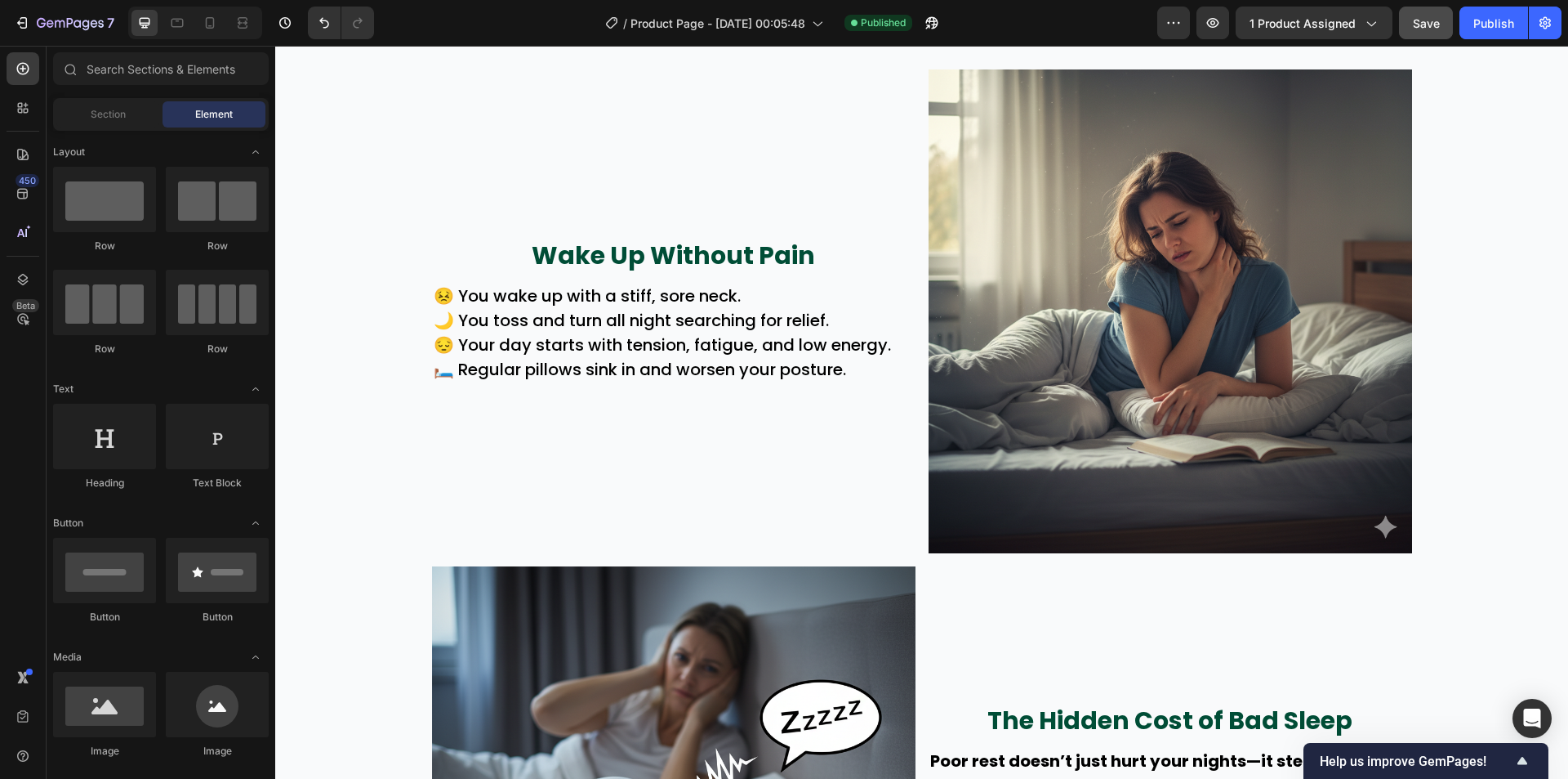
scroll to position [0, 0]
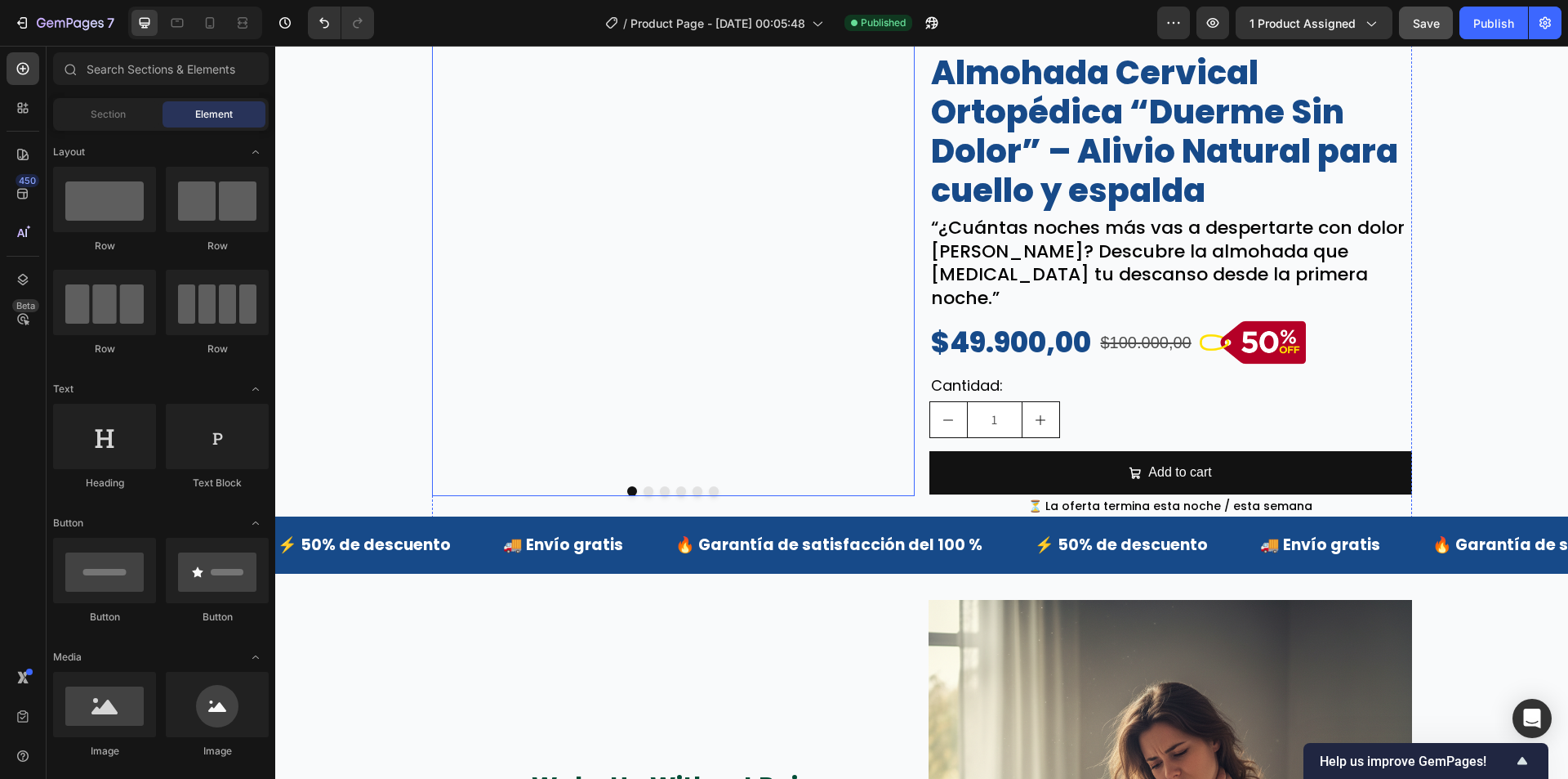
click at [643, 496] on button "Dot" at bounding box center [648, 491] width 10 height 10
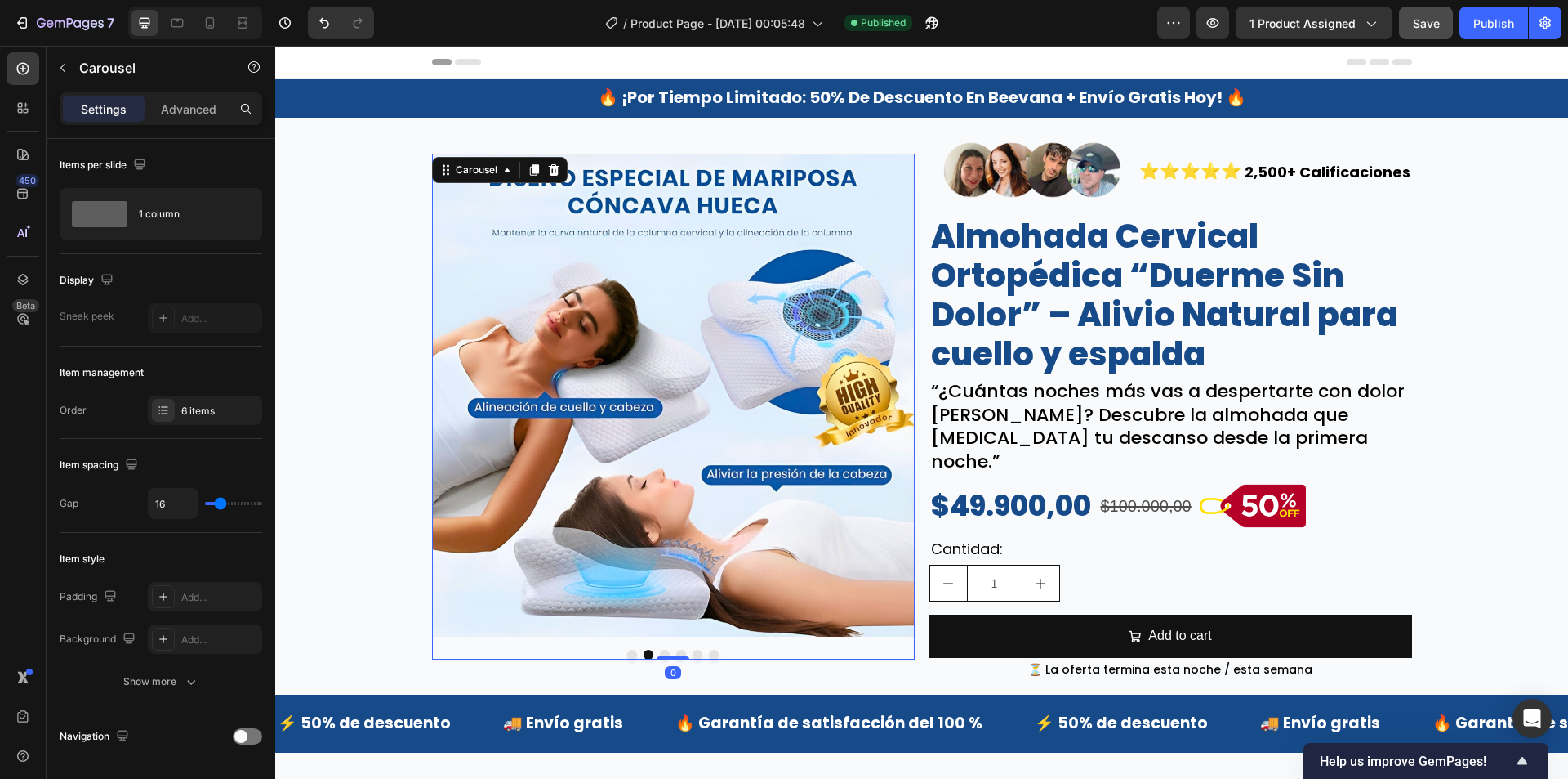
click at [660, 660] on button "Dot" at bounding box center [665, 655] width 10 height 10
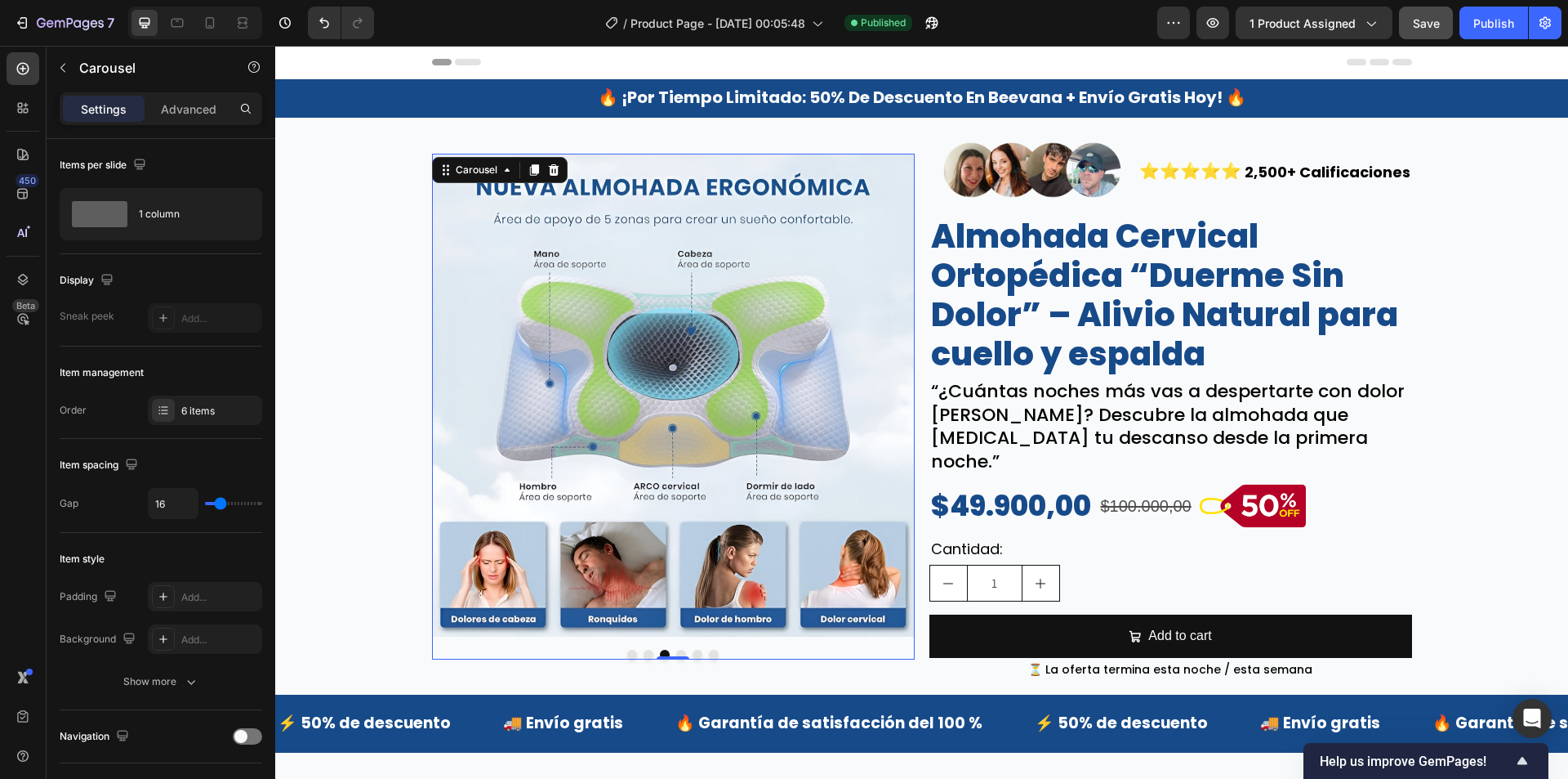
click at [676, 660] on button "Dot" at bounding box center [681, 655] width 10 height 10
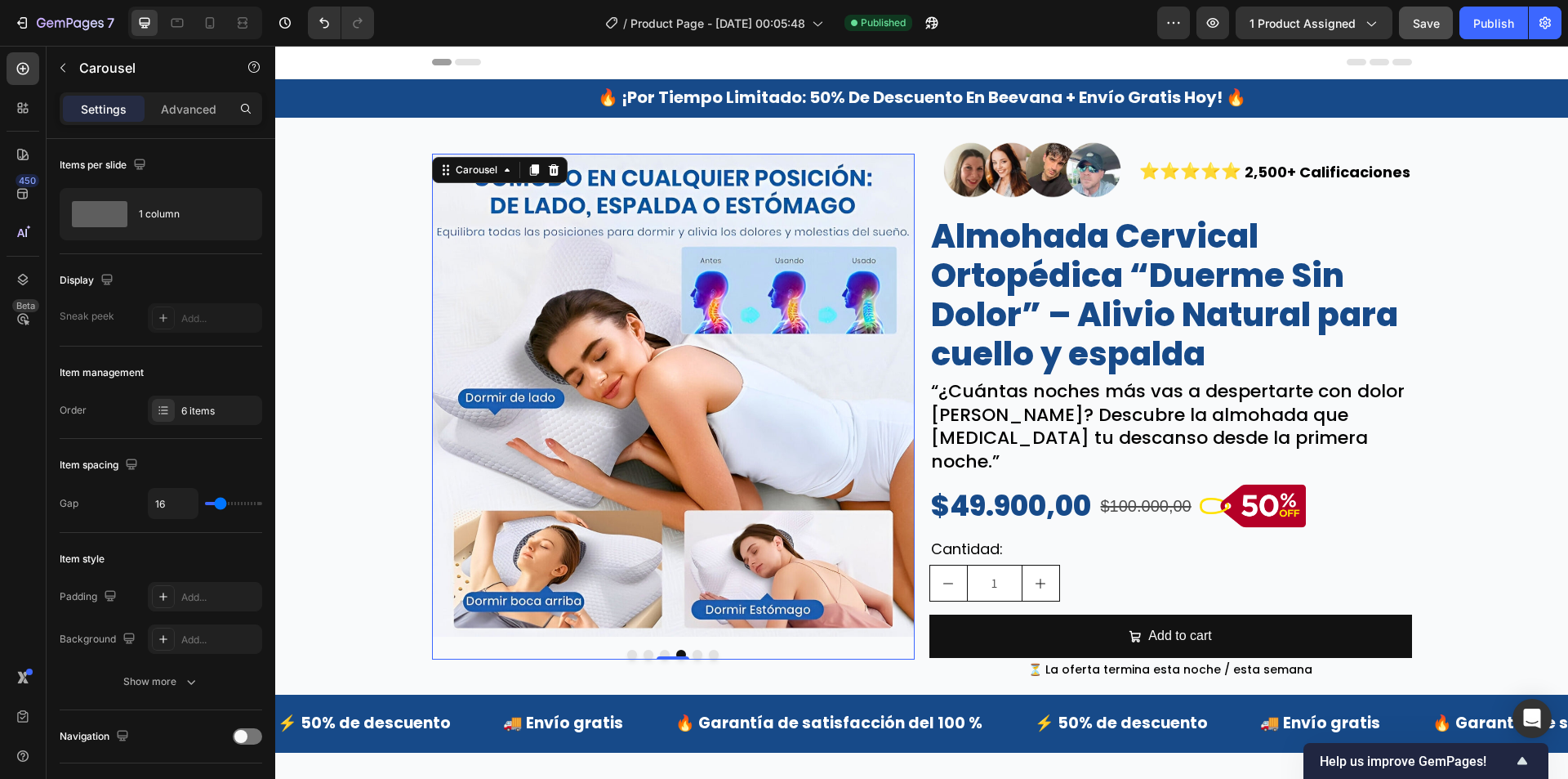
click at [692, 660] on button "Dot" at bounding box center [697, 655] width 10 height 10
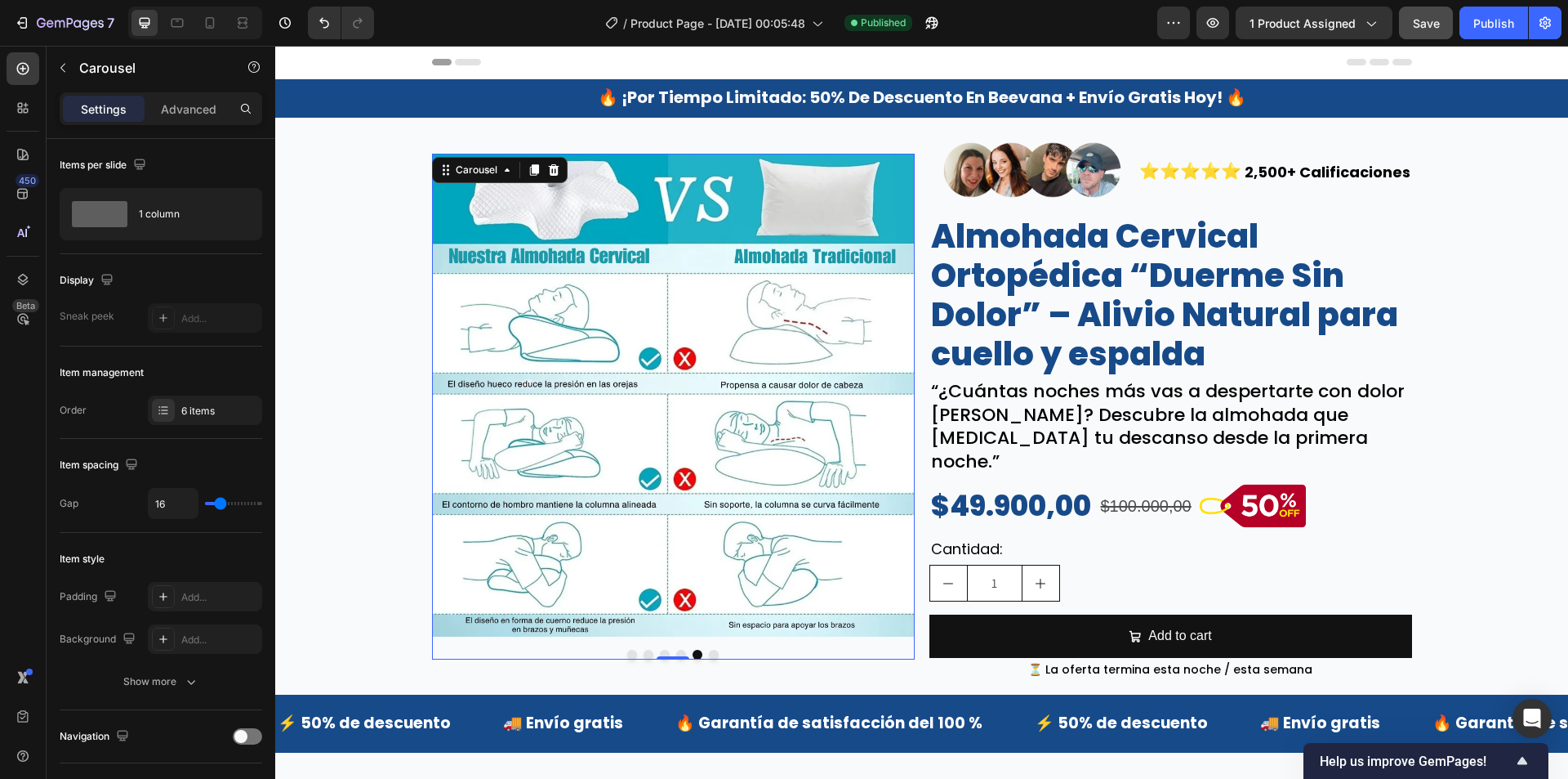
click at [709, 660] on button "Dot" at bounding box center [714, 655] width 10 height 10
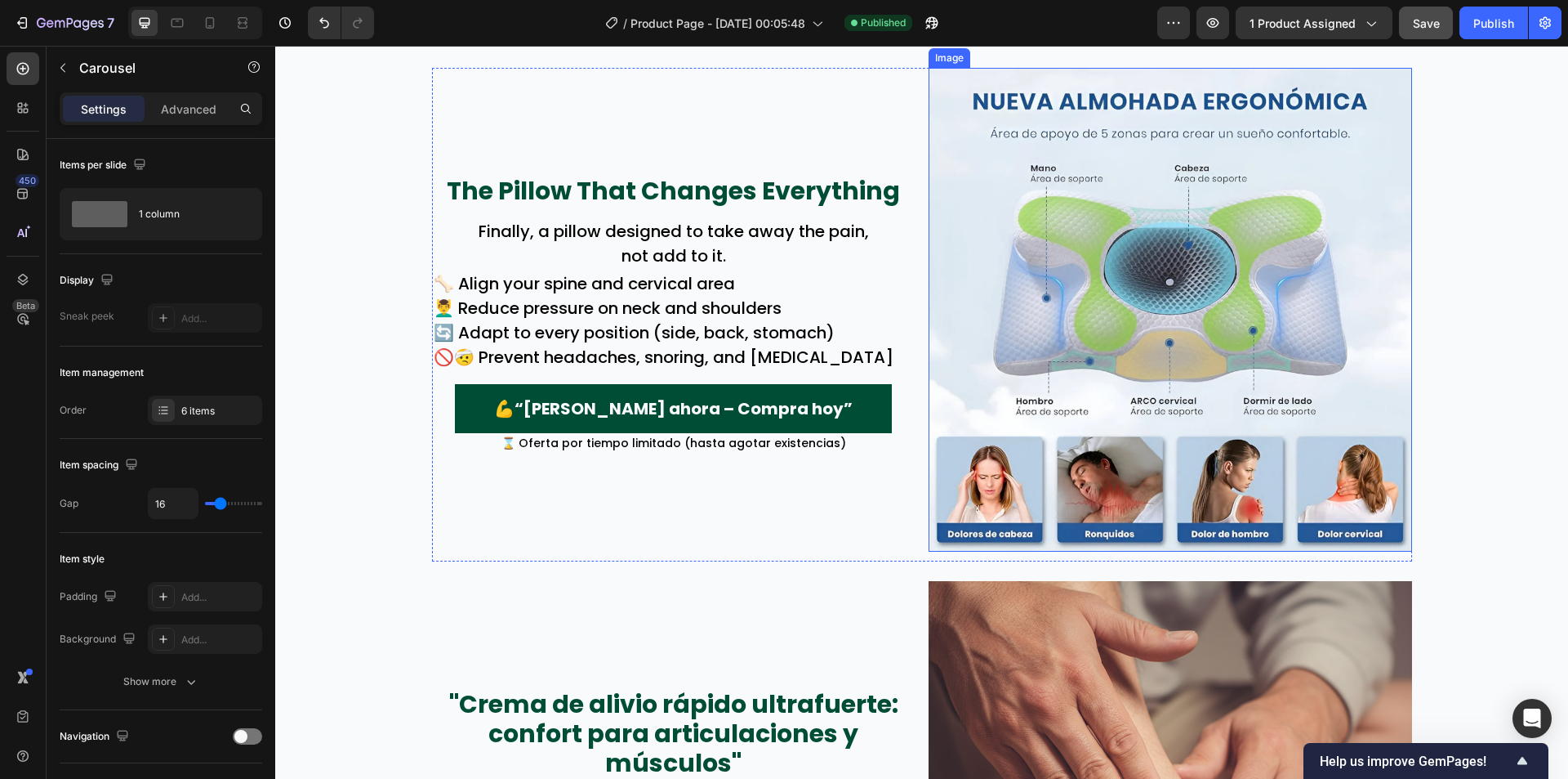
scroll to position [1716, 0]
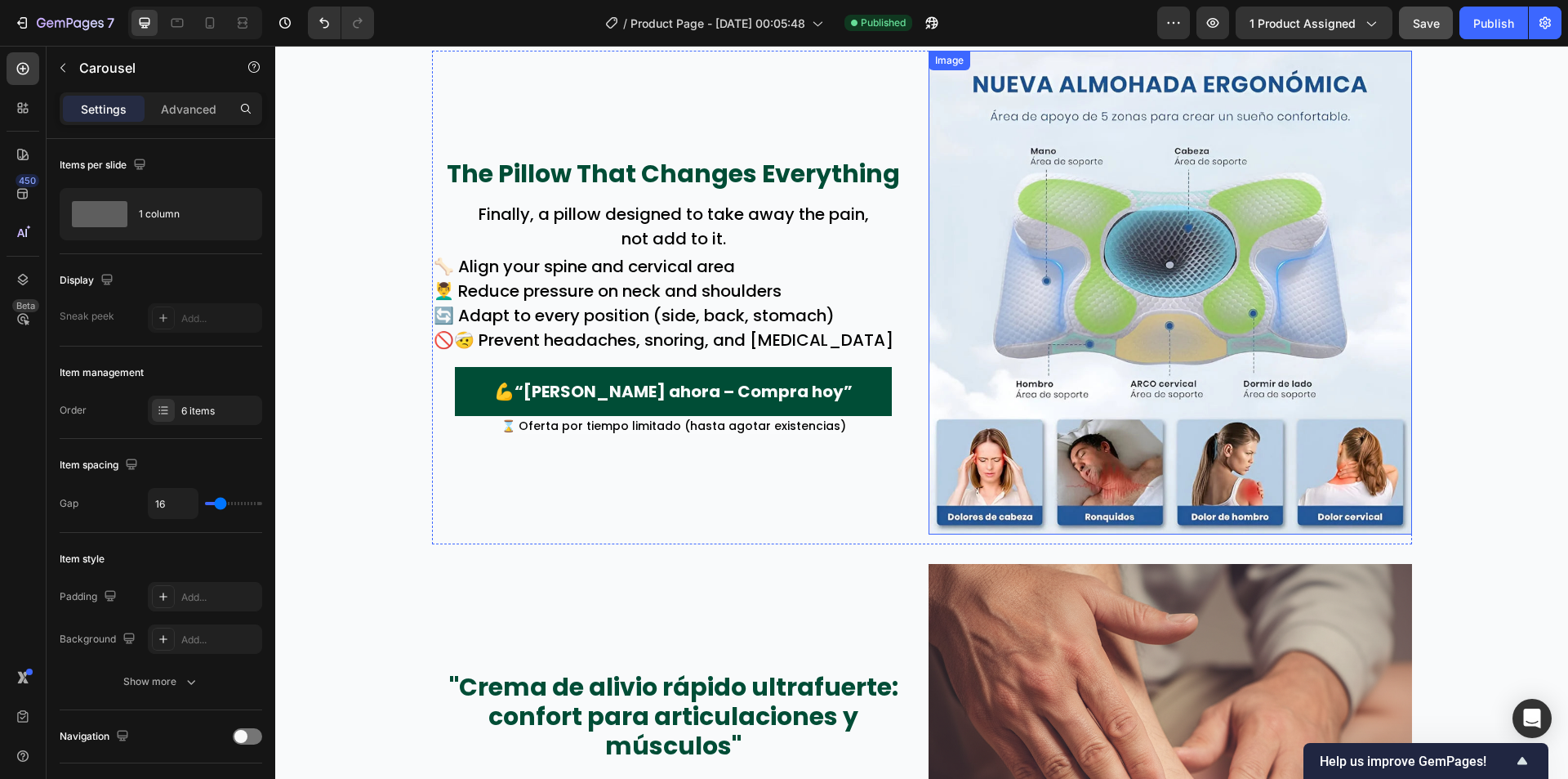
click at [1153, 323] on img at bounding box center [1171, 293] width 484 height 484
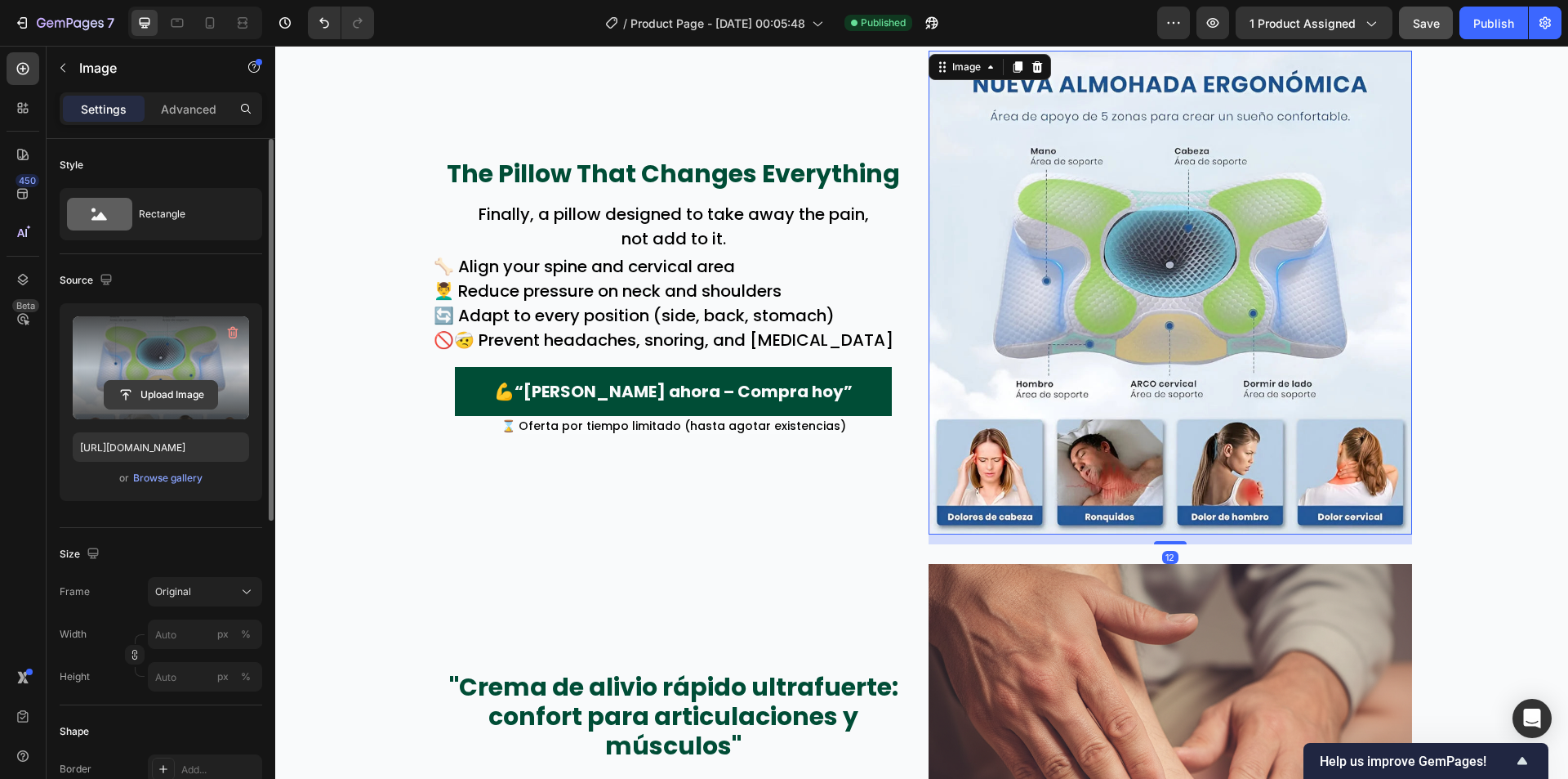
click at [176, 398] on input "file" at bounding box center [161, 394] width 112 height 28
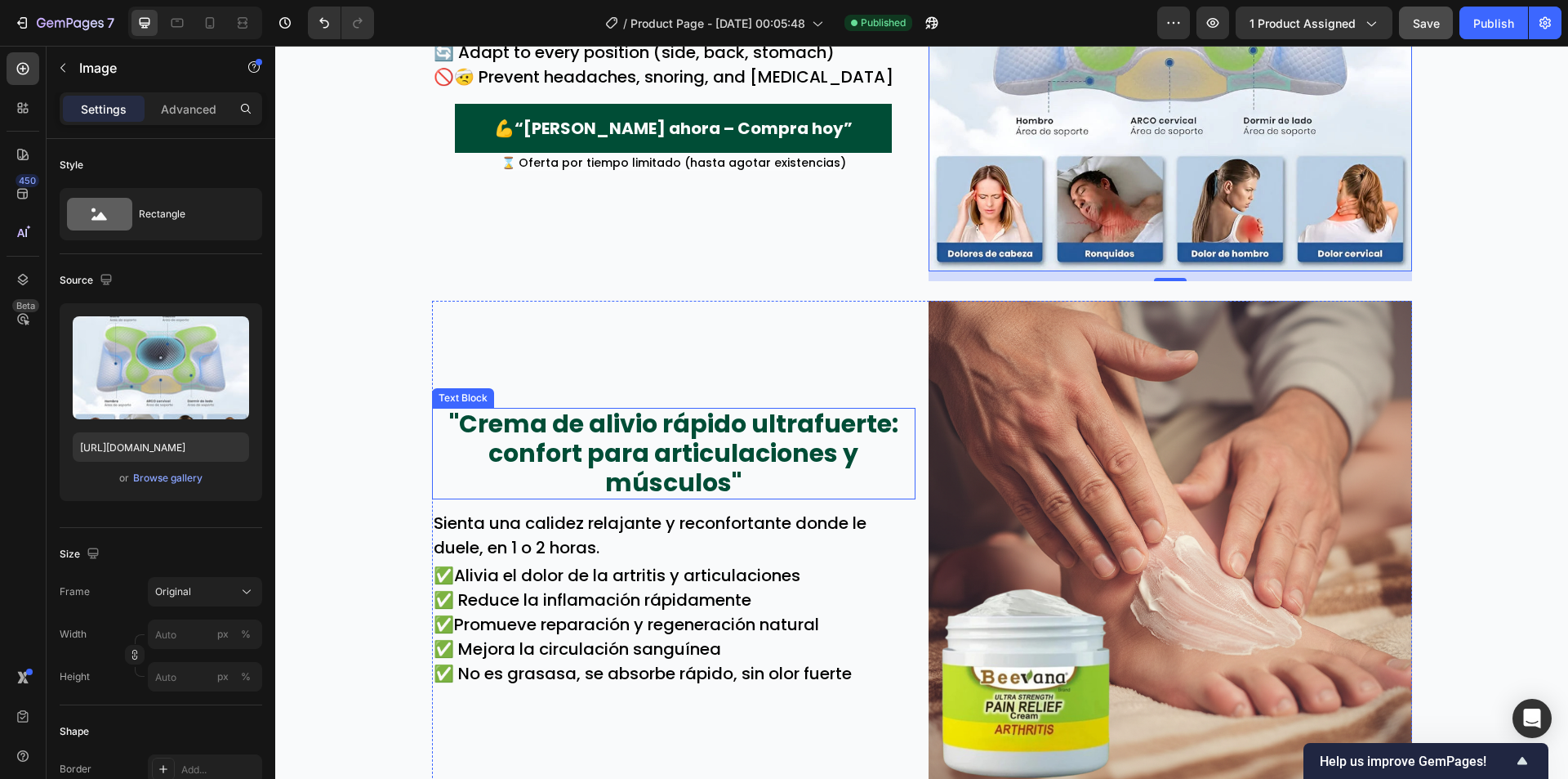
scroll to position [1879, 0]
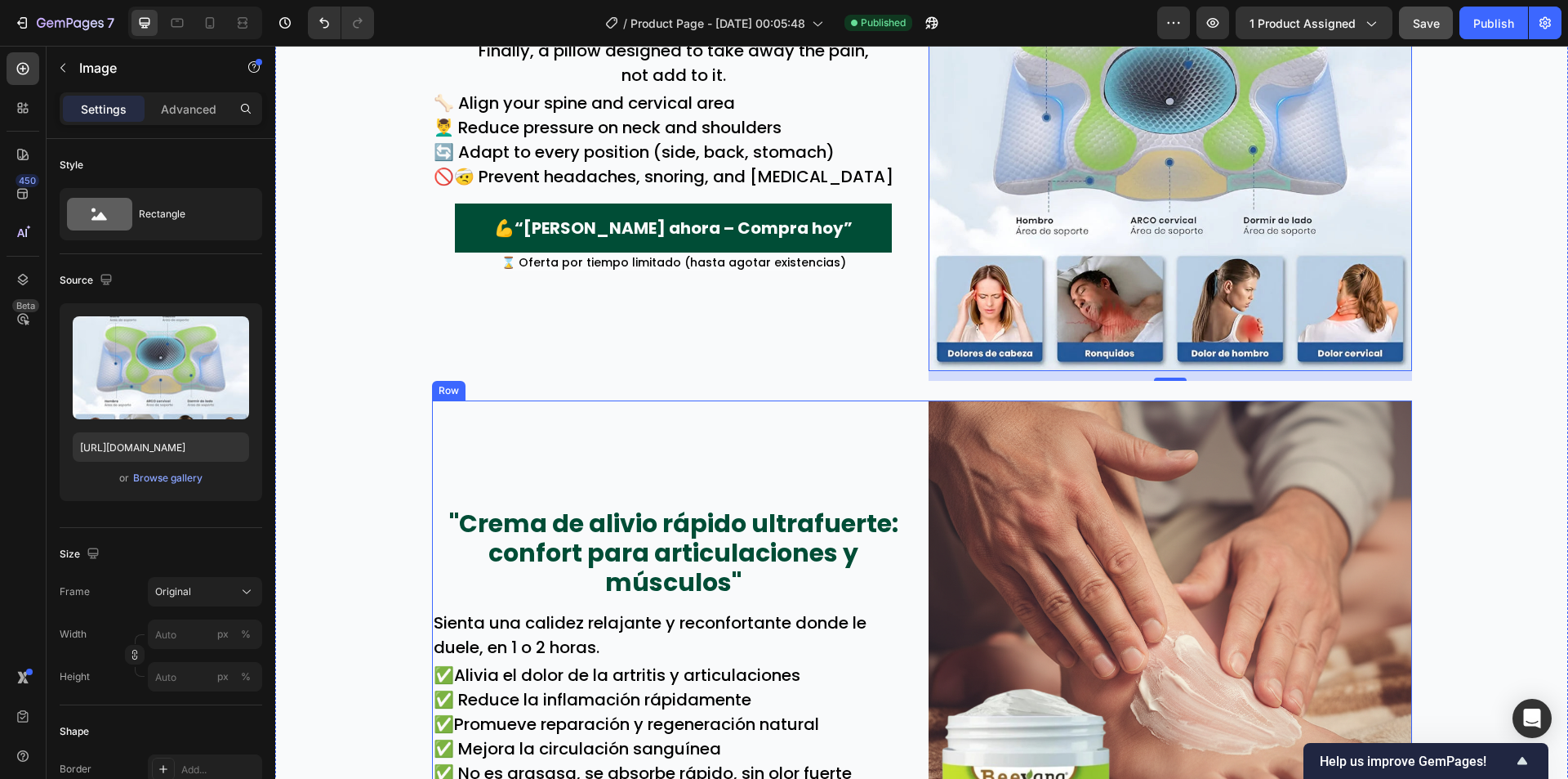
click at [609, 459] on div ""Crema de alivio rápido ultrafuerte: confort para articulaciones y músculos" Te…" at bounding box center [674, 647] width 484 height 494
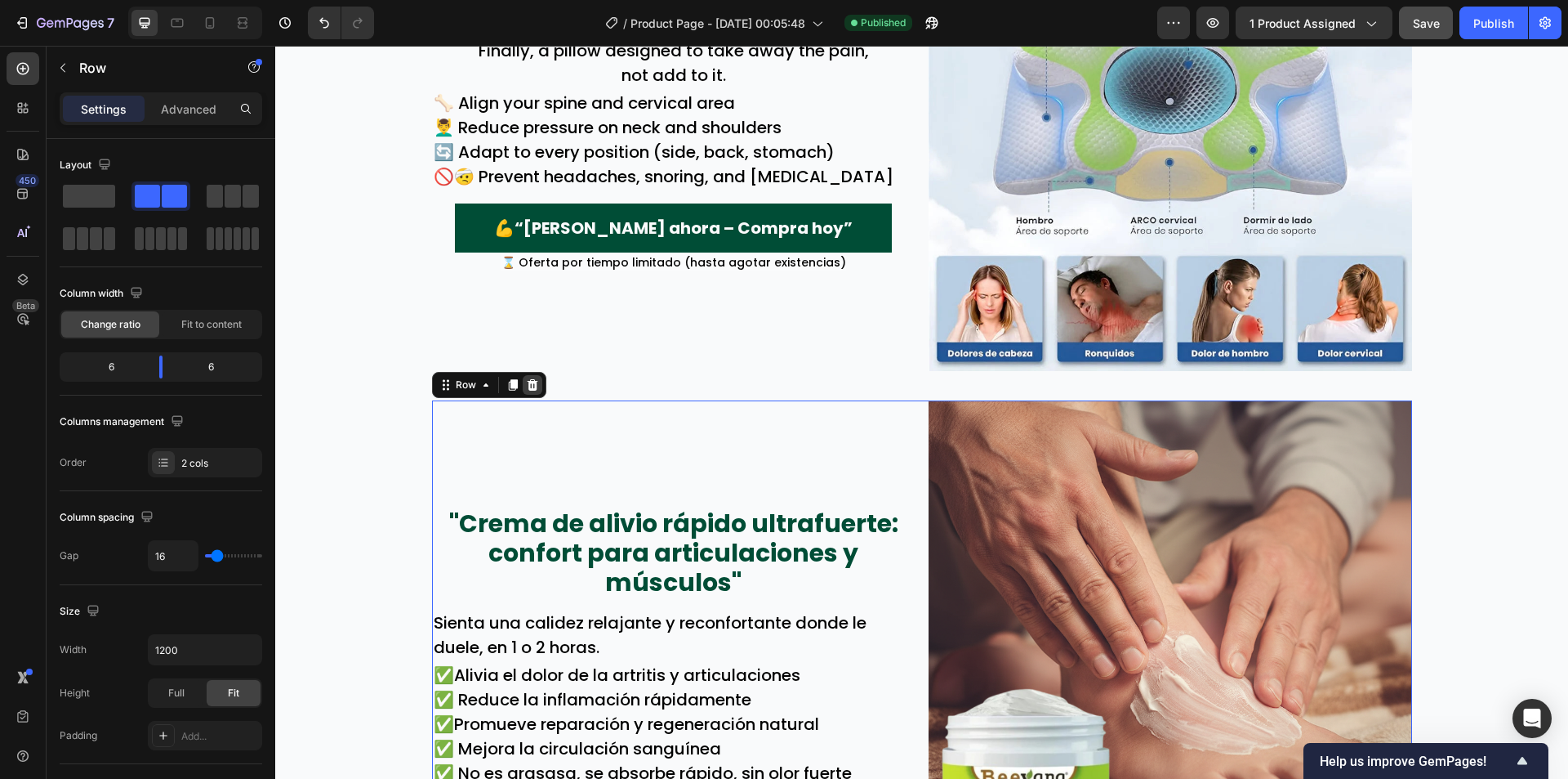
click at [529, 387] on icon at bounding box center [532, 384] width 13 height 13
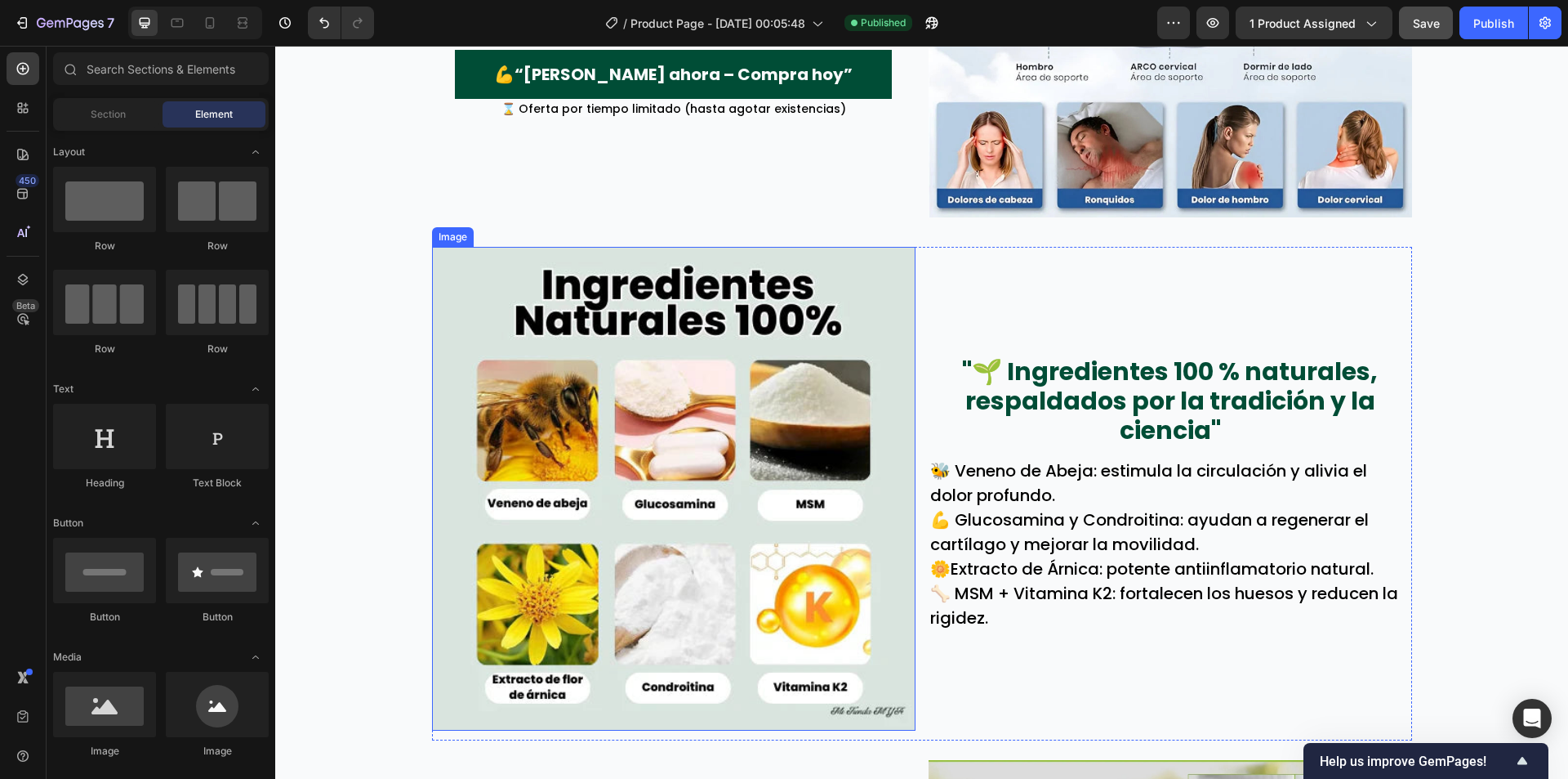
scroll to position [2044, 0]
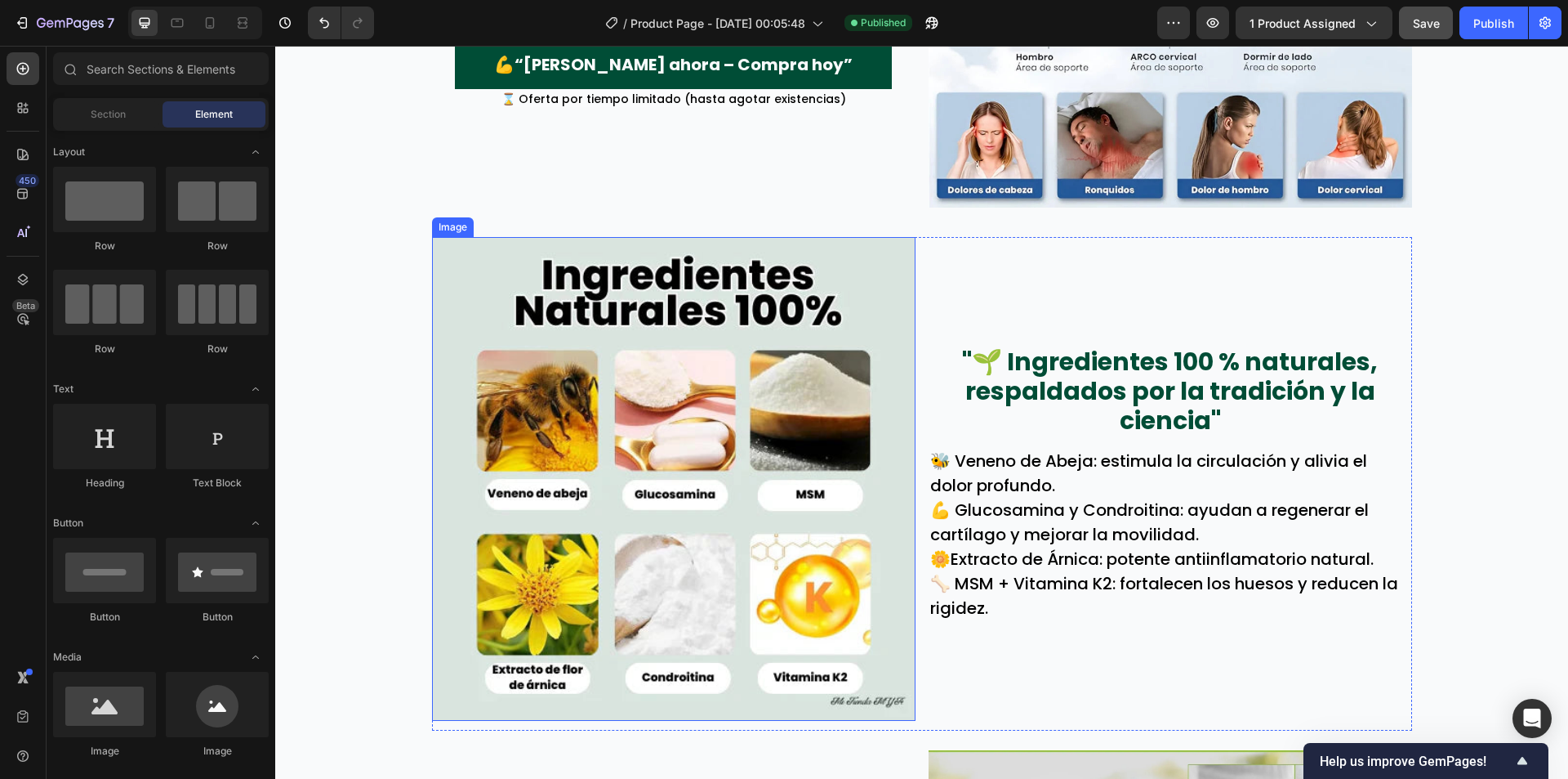
click at [964, 267] on div ""🌱 Ingredientes 100 % naturales, respaldados por la tradición y la ciencia" Tex…" at bounding box center [1171, 484] width 484 height 494
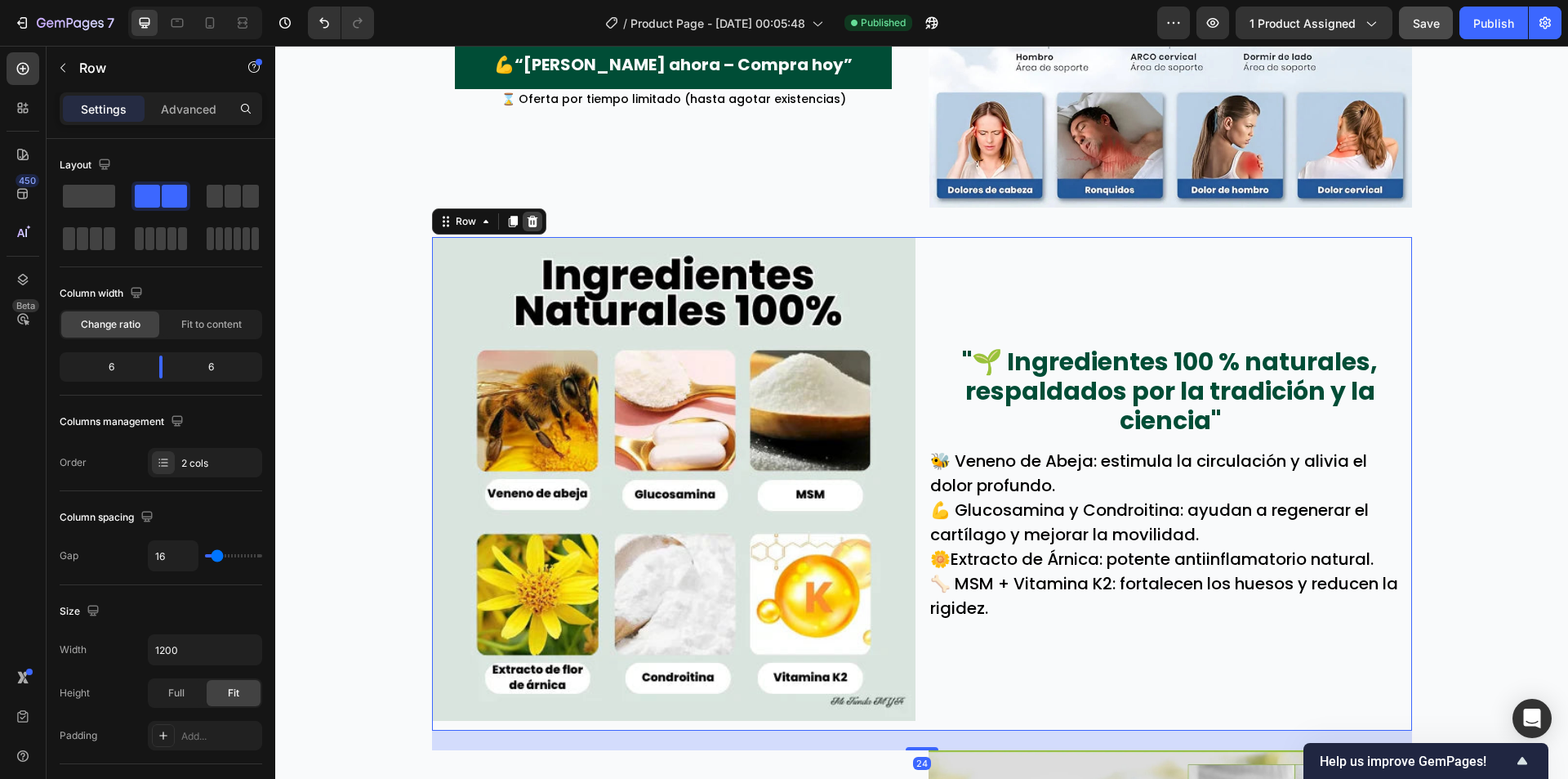
click at [527, 222] on icon at bounding box center [532, 222] width 11 height 12
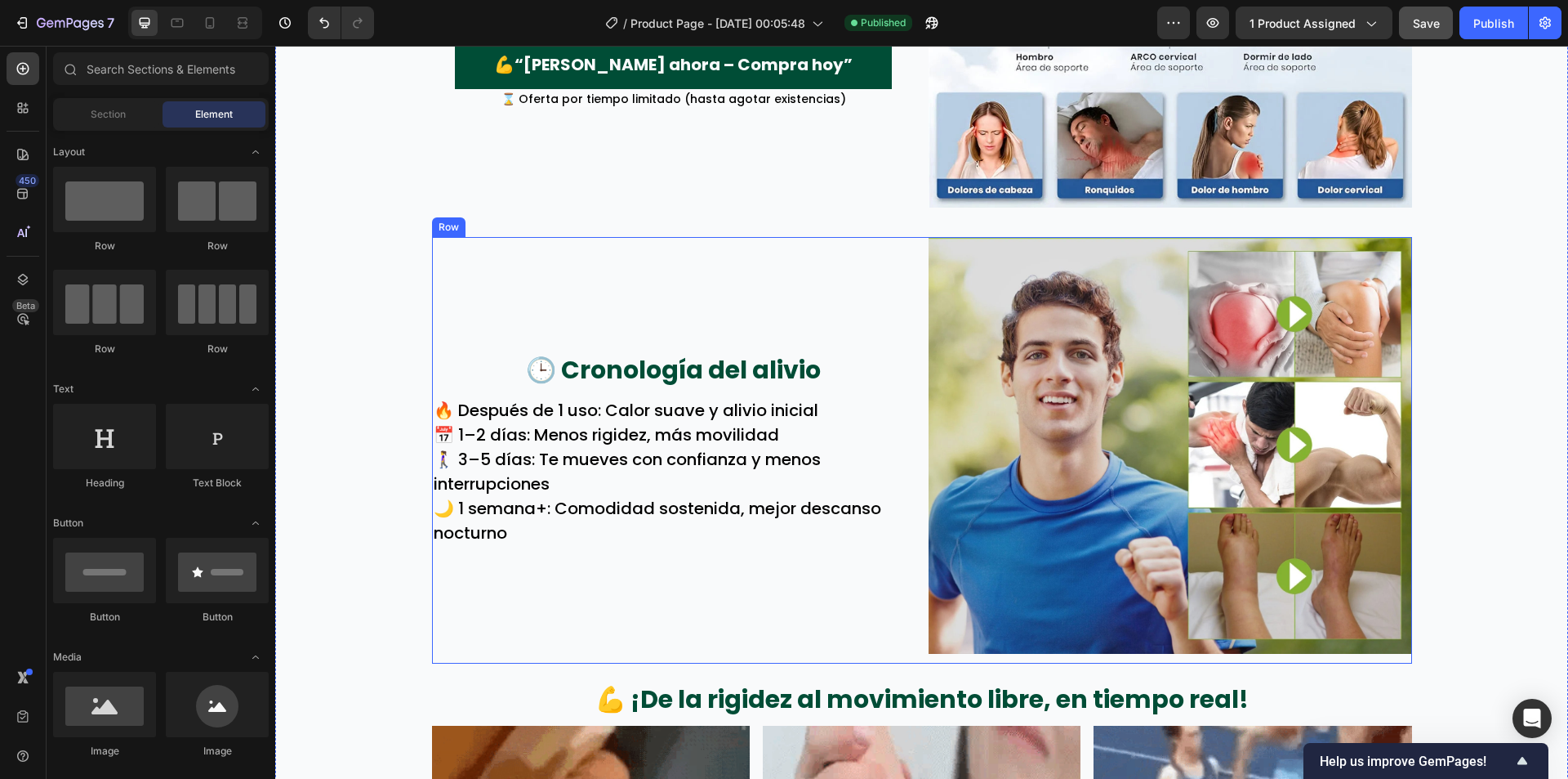
click at [863, 266] on div "🕒 Cronología del alivio Text Block 🔥 Después de 1 uso: Calor suave y alivio ini…" at bounding box center [674, 450] width 484 height 426
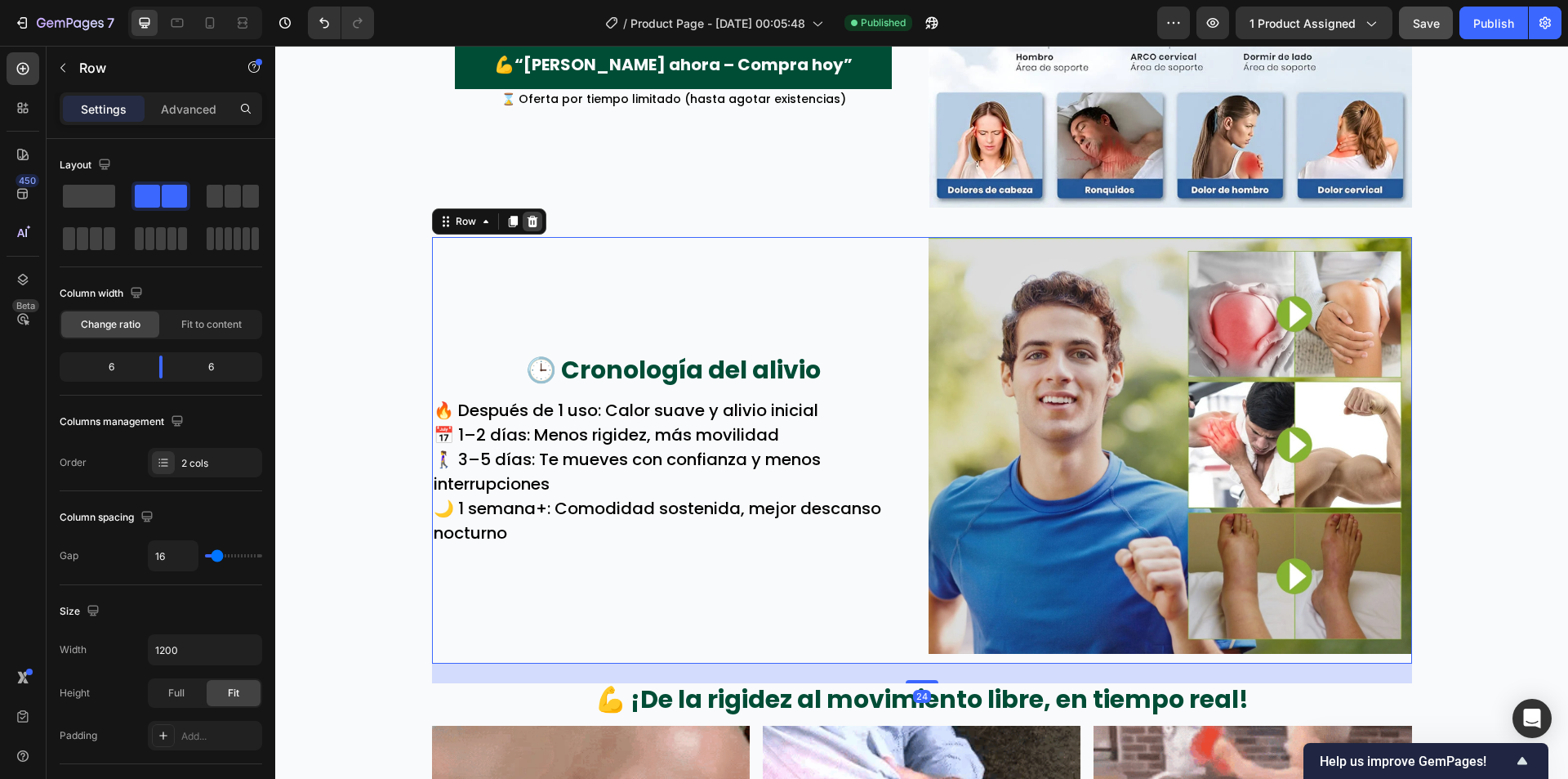
click at [528, 219] on icon at bounding box center [532, 222] width 11 height 12
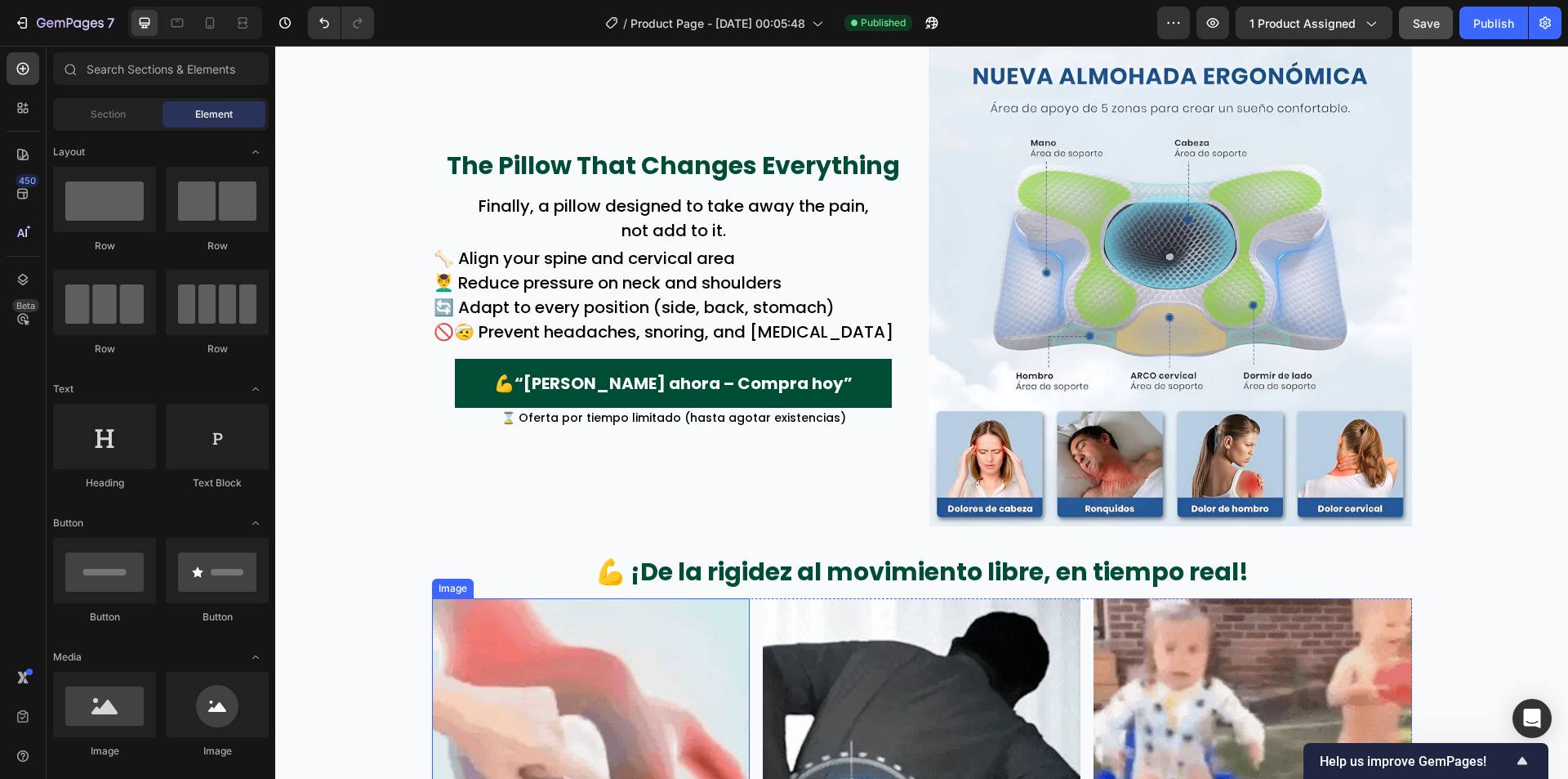
scroll to position [1634, 0]
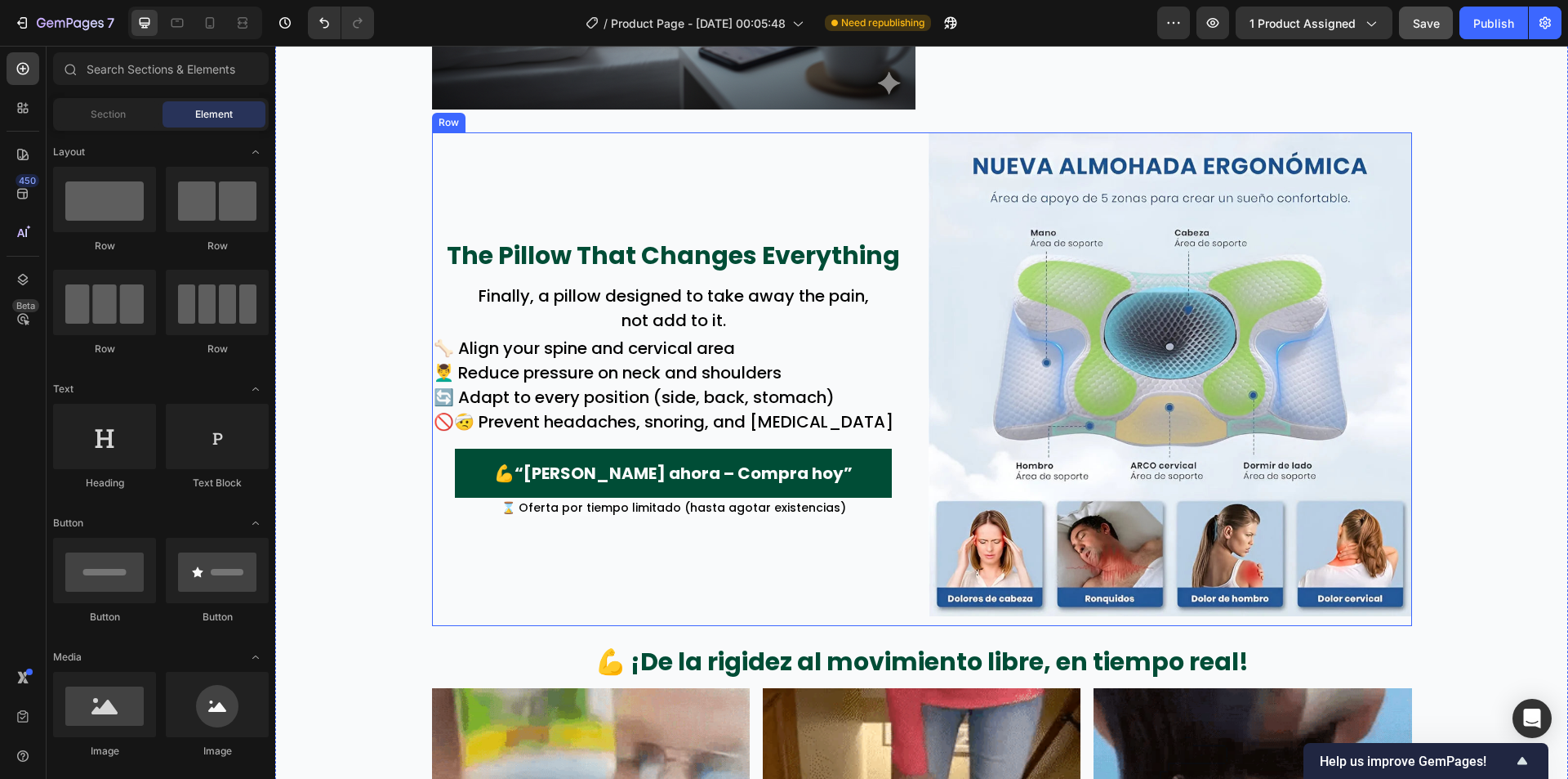
click at [860, 568] on div "The Pillow That Changes Everything Text Block Finally, a pillow designed to tak…" at bounding box center [674, 380] width 484 height 494
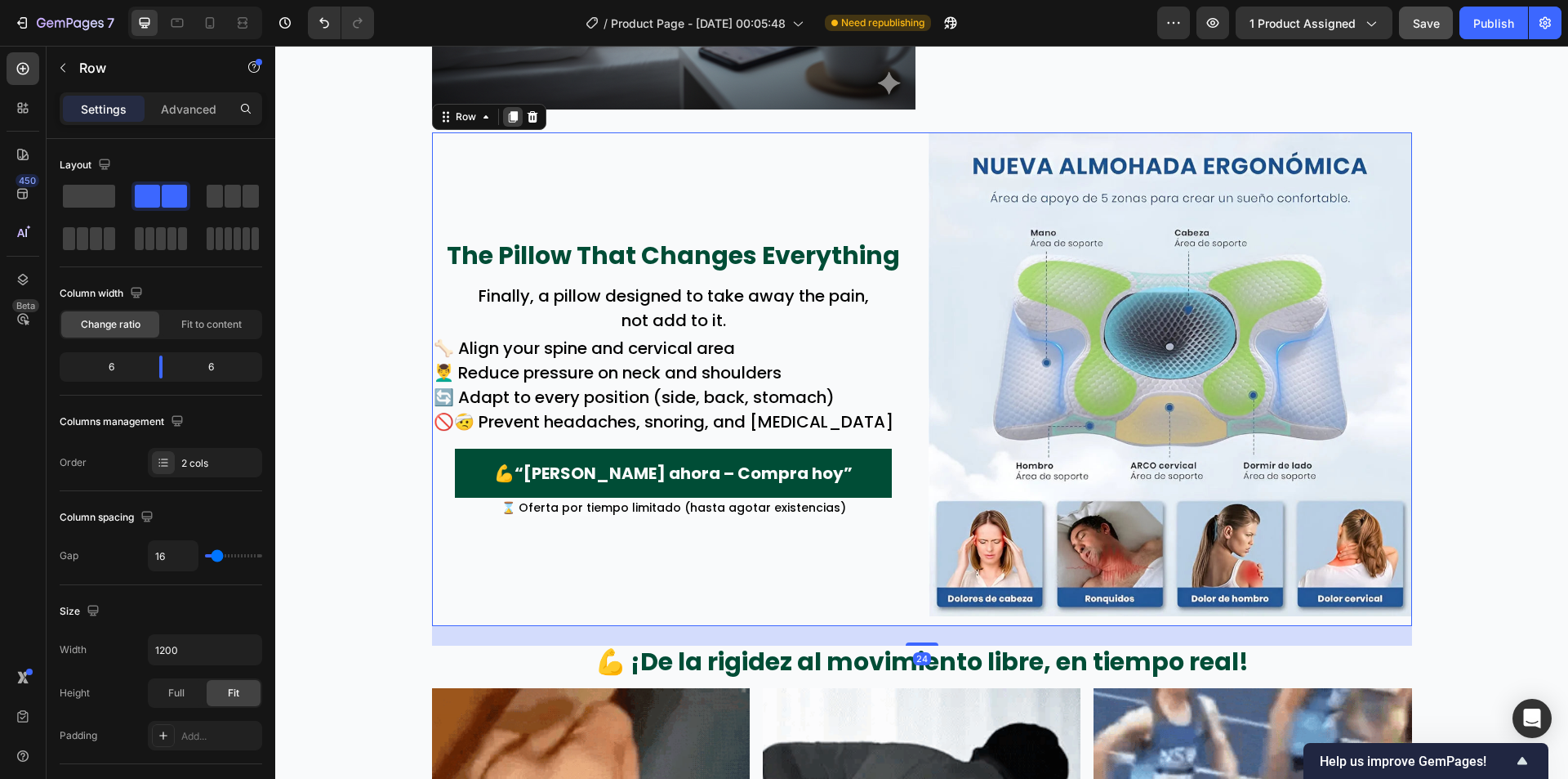
click at [508, 118] on icon at bounding box center [512, 117] width 9 height 12
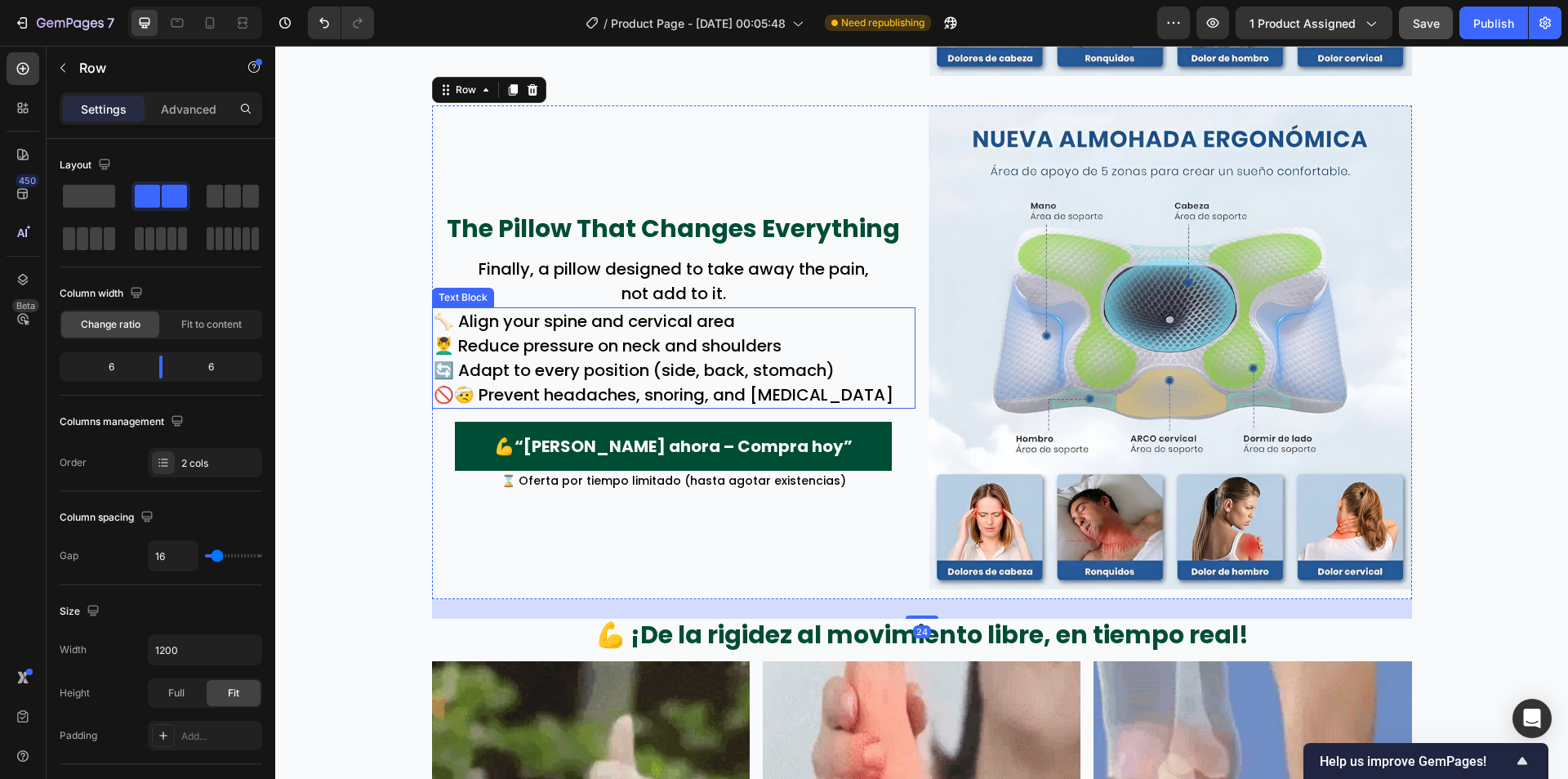
scroll to position [2177, 0]
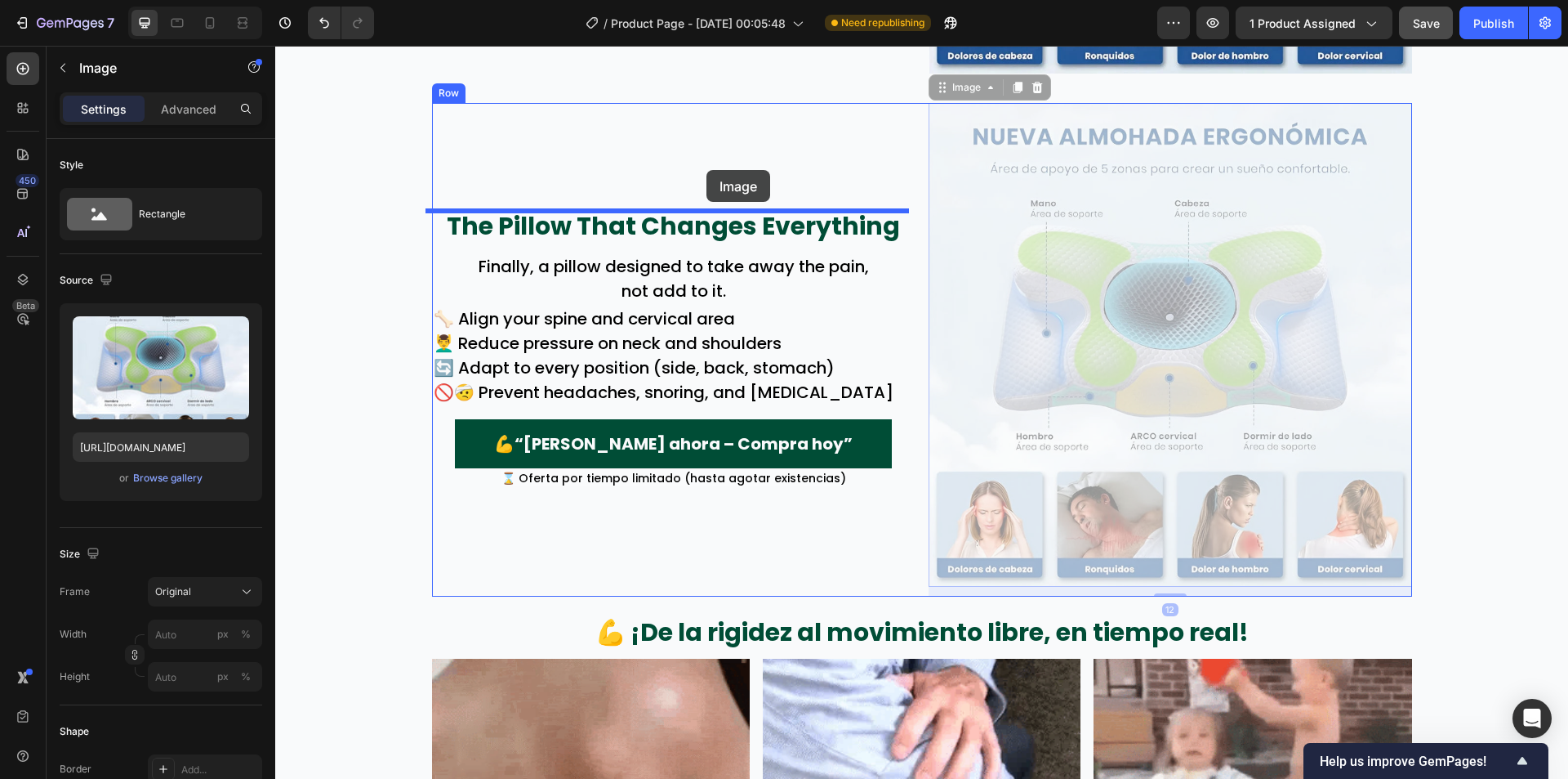
drag, startPoint x: 909, startPoint y: 300, endPoint x: 707, endPoint y: 170, distance: 240.2
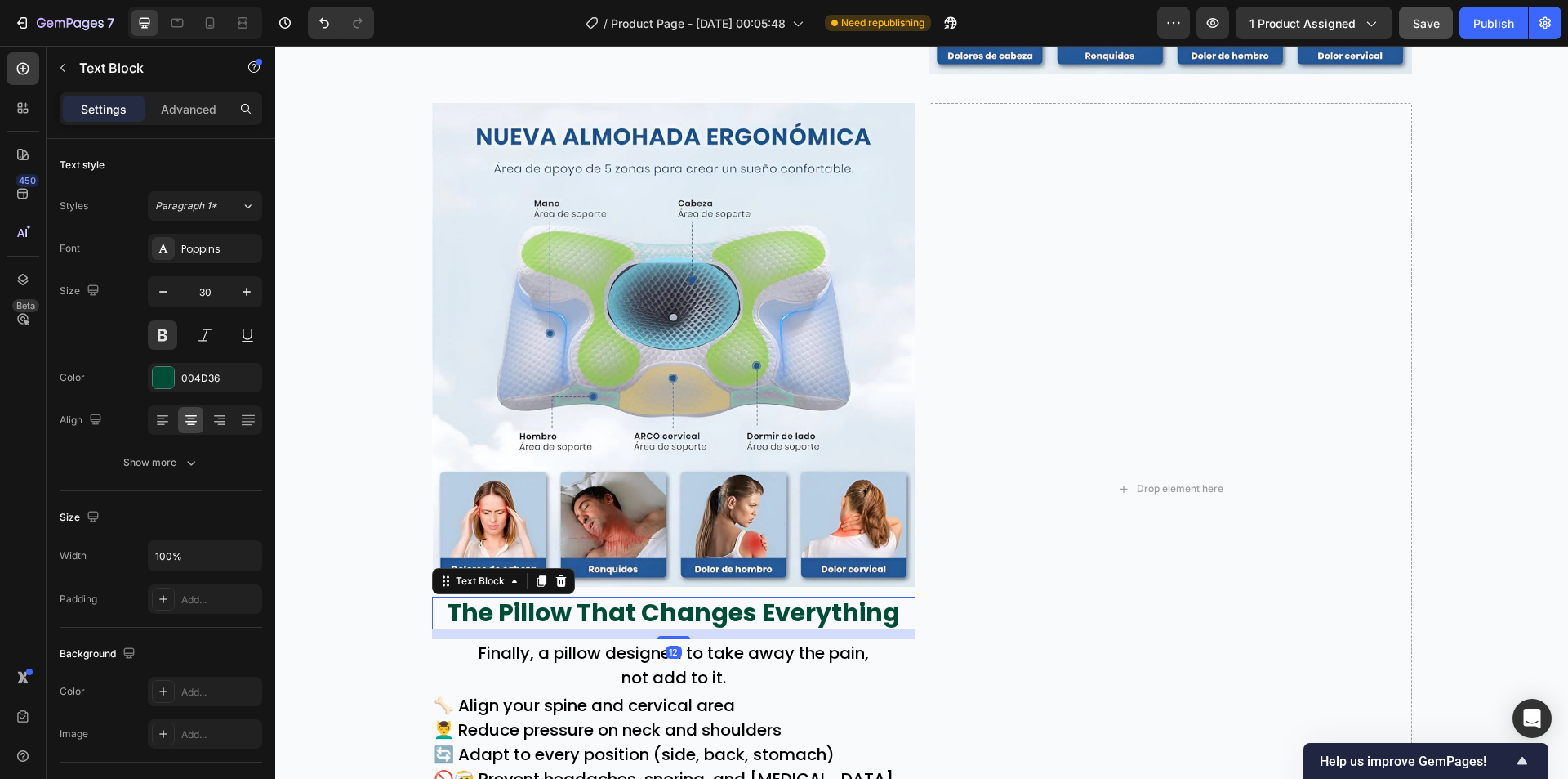
drag, startPoint x: 768, startPoint y: 612, endPoint x: 984, endPoint y: 481, distance: 252.6
click at [1075, 436] on div "Image The Pillow That Changes Everything Text Block 12 Finally, a pillow design…" at bounding box center [921, 489] width 980 height 772
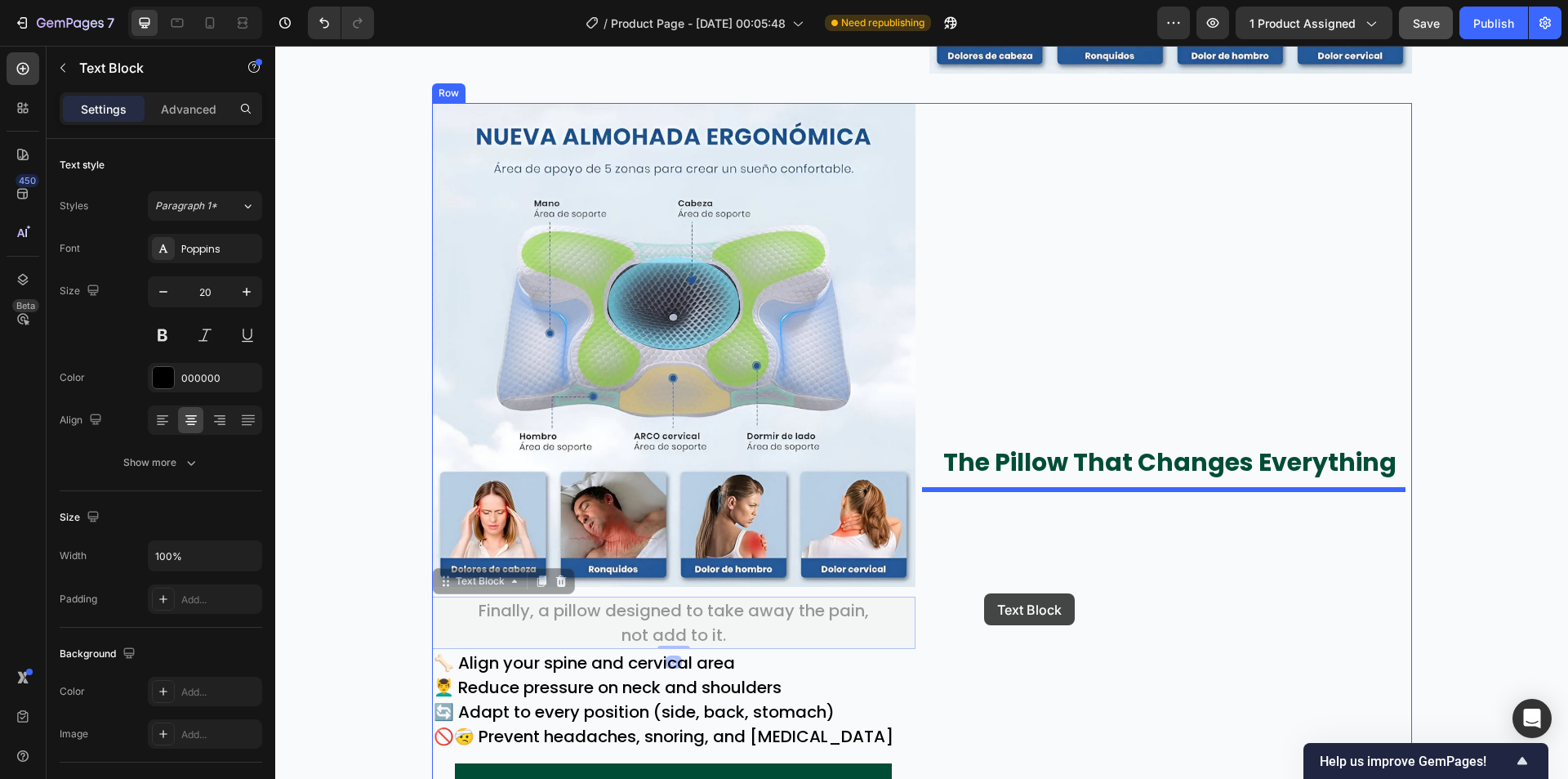
drag, startPoint x: 785, startPoint y: 628, endPoint x: 984, endPoint y: 593, distance: 202.1
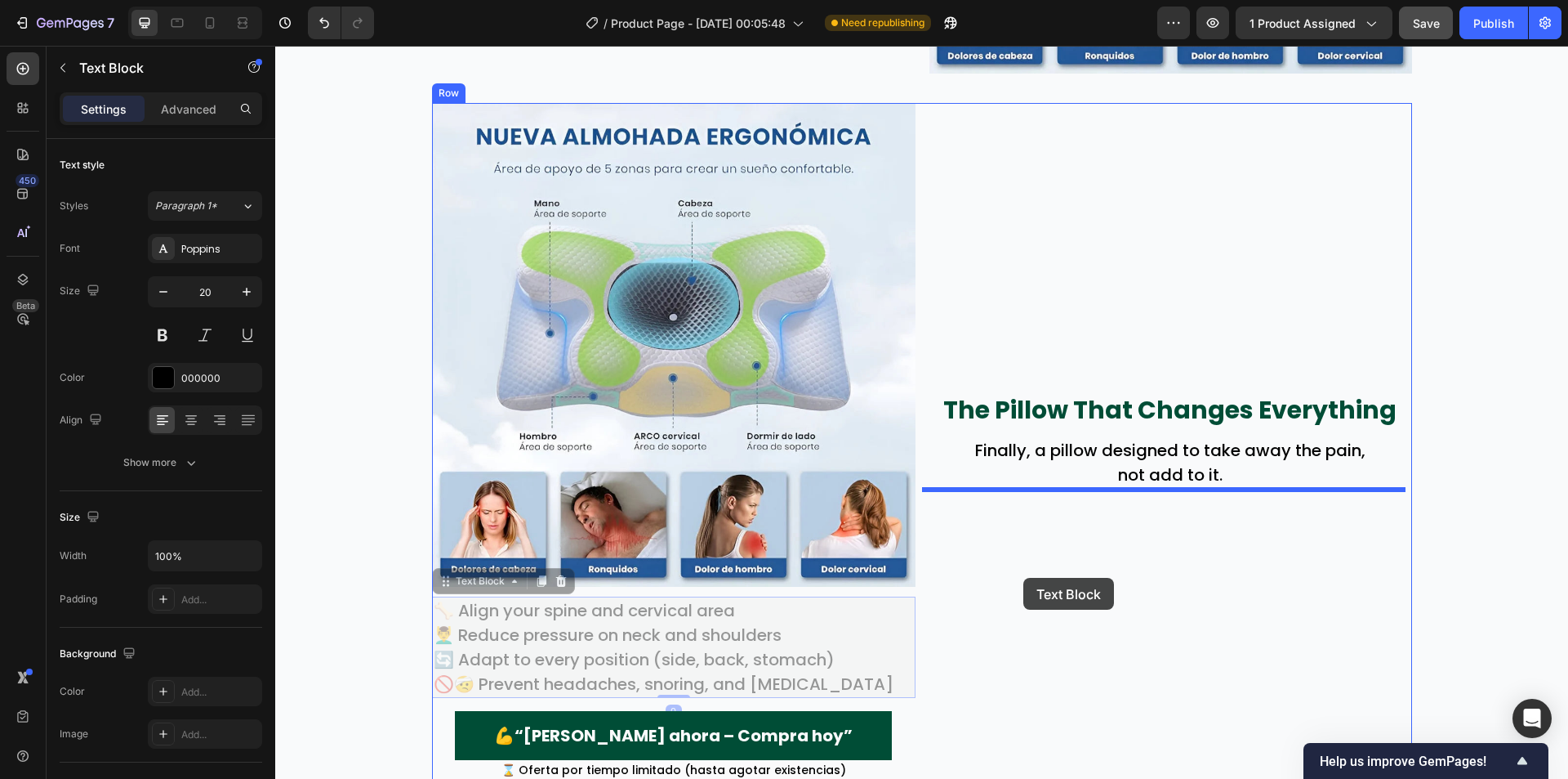
drag, startPoint x: 754, startPoint y: 658, endPoint x: 1024, endPoint y: 577, distance: 281.9
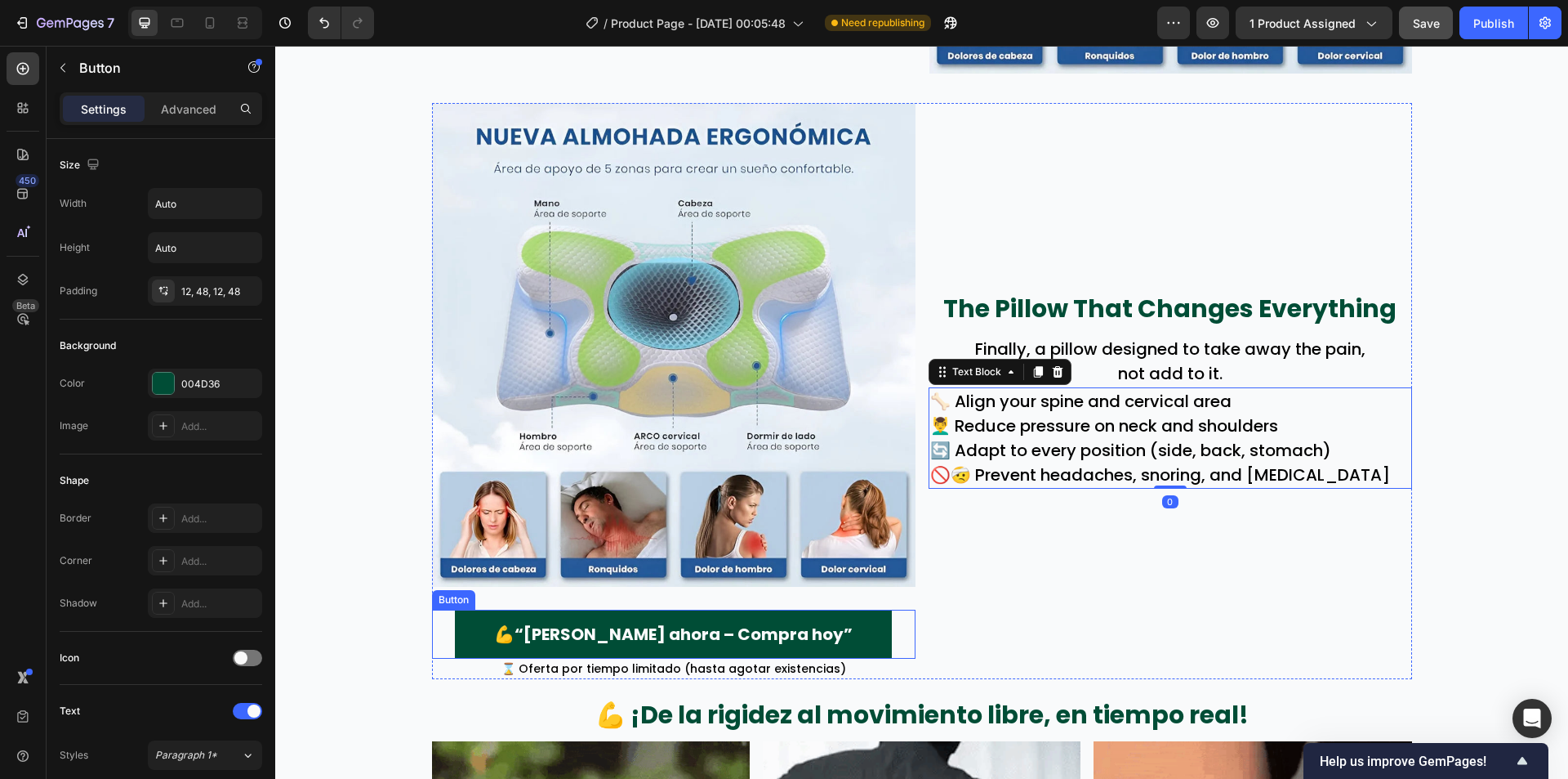
click at [866, 629] on div "💪“Siente alivio ahora – Compra hoy” Button" at bounding box center [674, 634] width 484 height 49
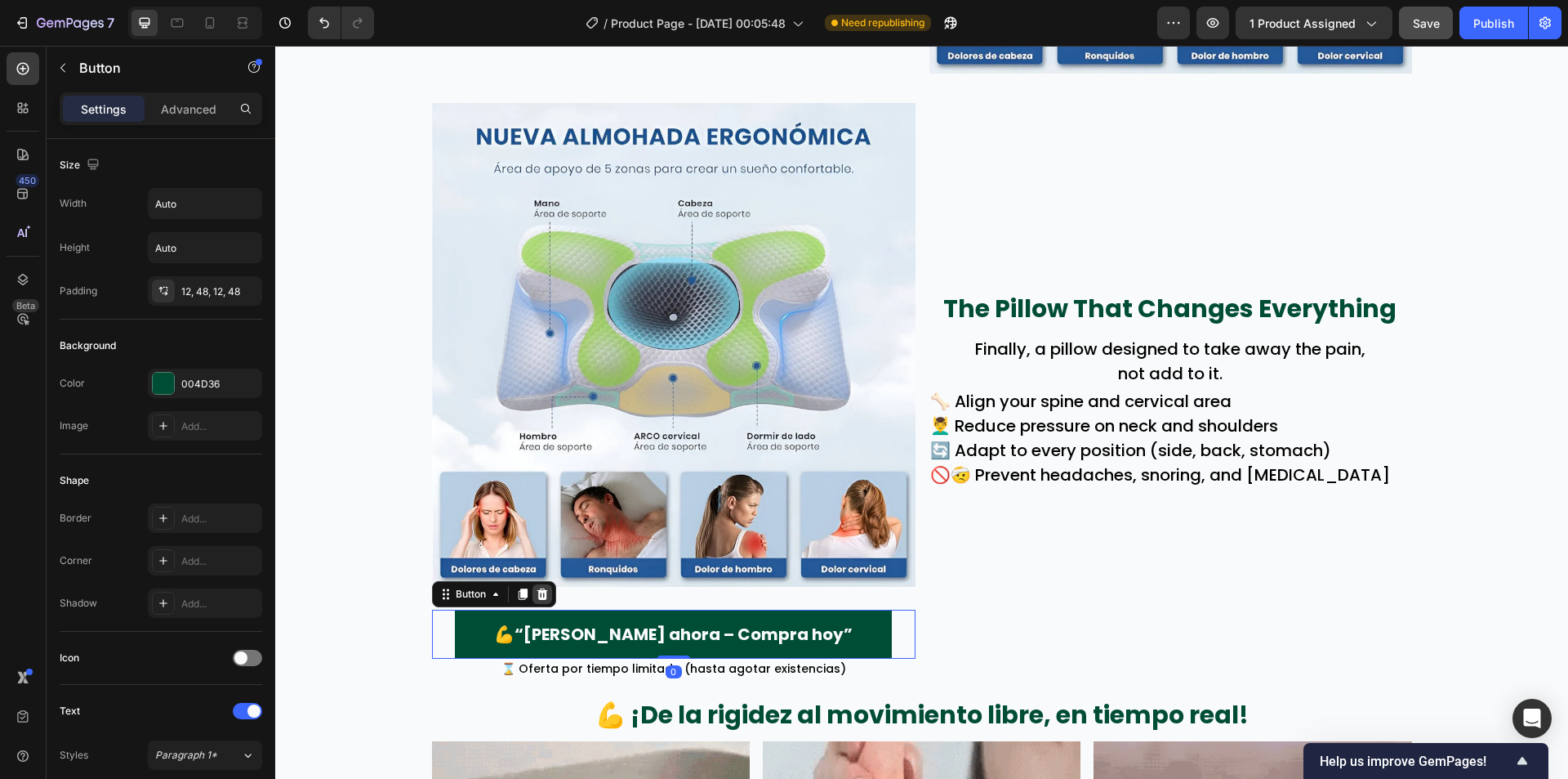
click at [538, 596] on icon at bounding box center [542, 594] width 13 height 13
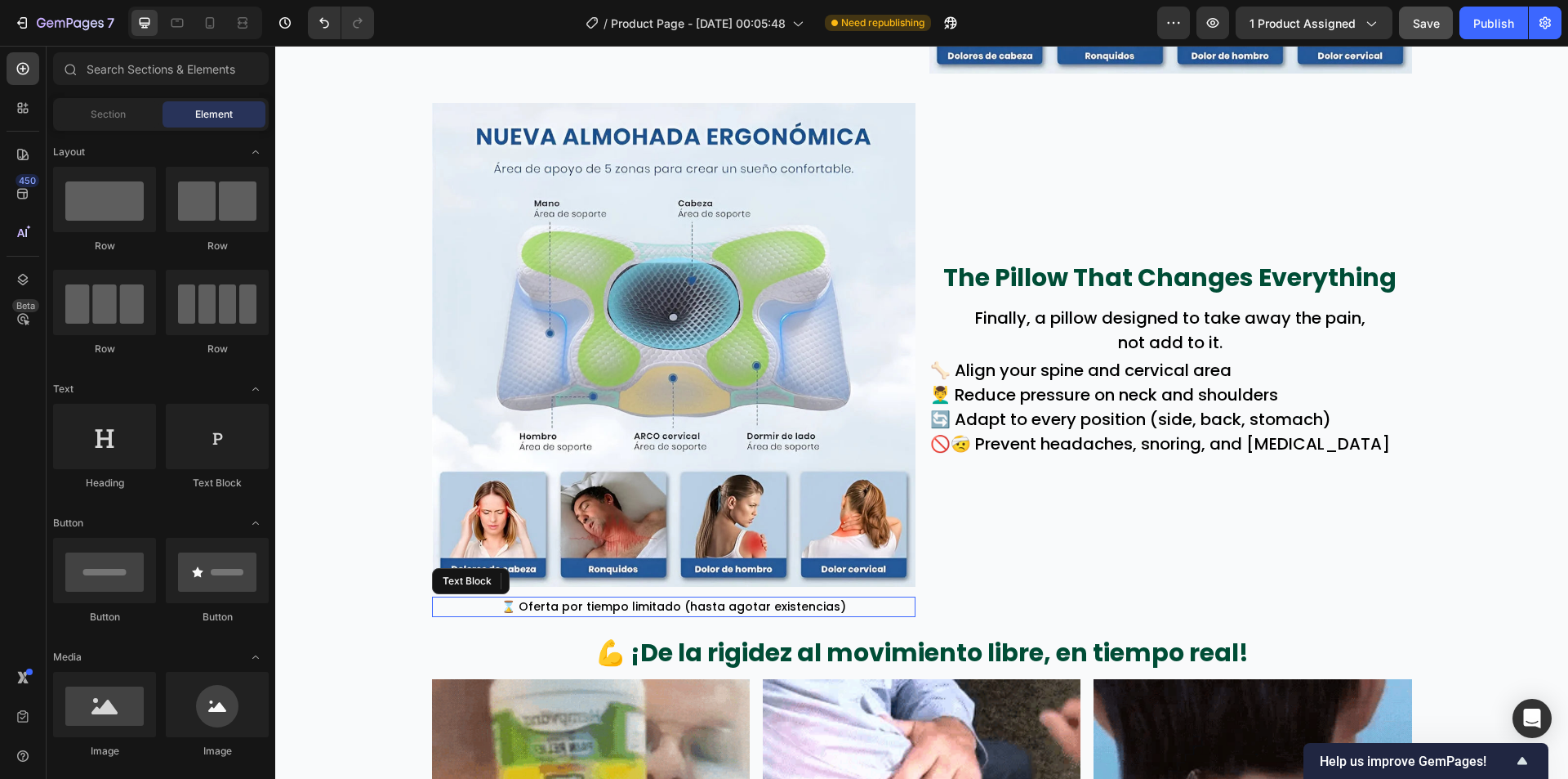
click at [867, 609] on p "⌛ Oferta por tiempo limitado (hasta agotar existencias)" at bounding box center [674, 606] width 480 height 17
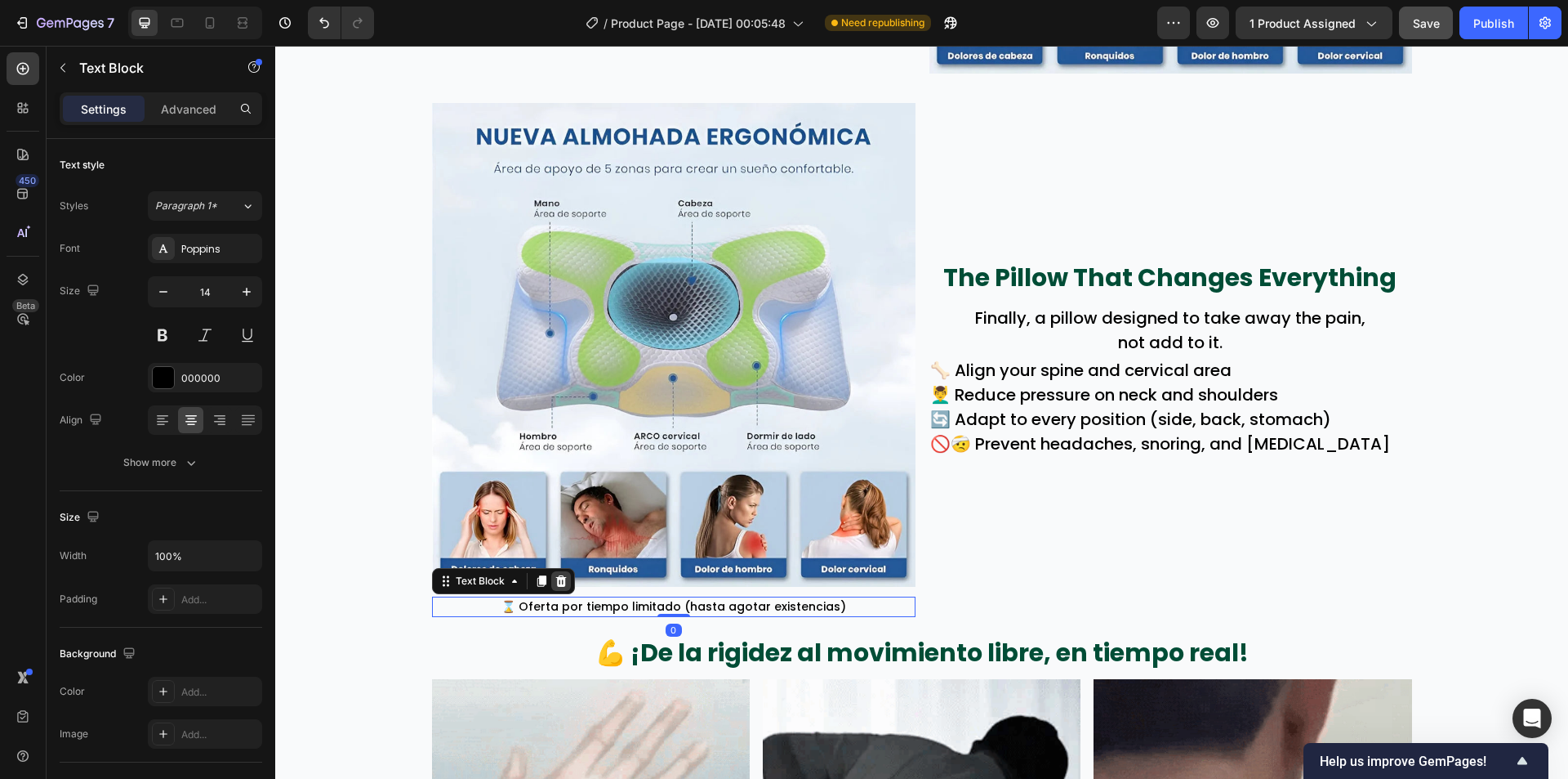
click at [558, 582] on icon at bounding box center [560, 581] width 11 height 12
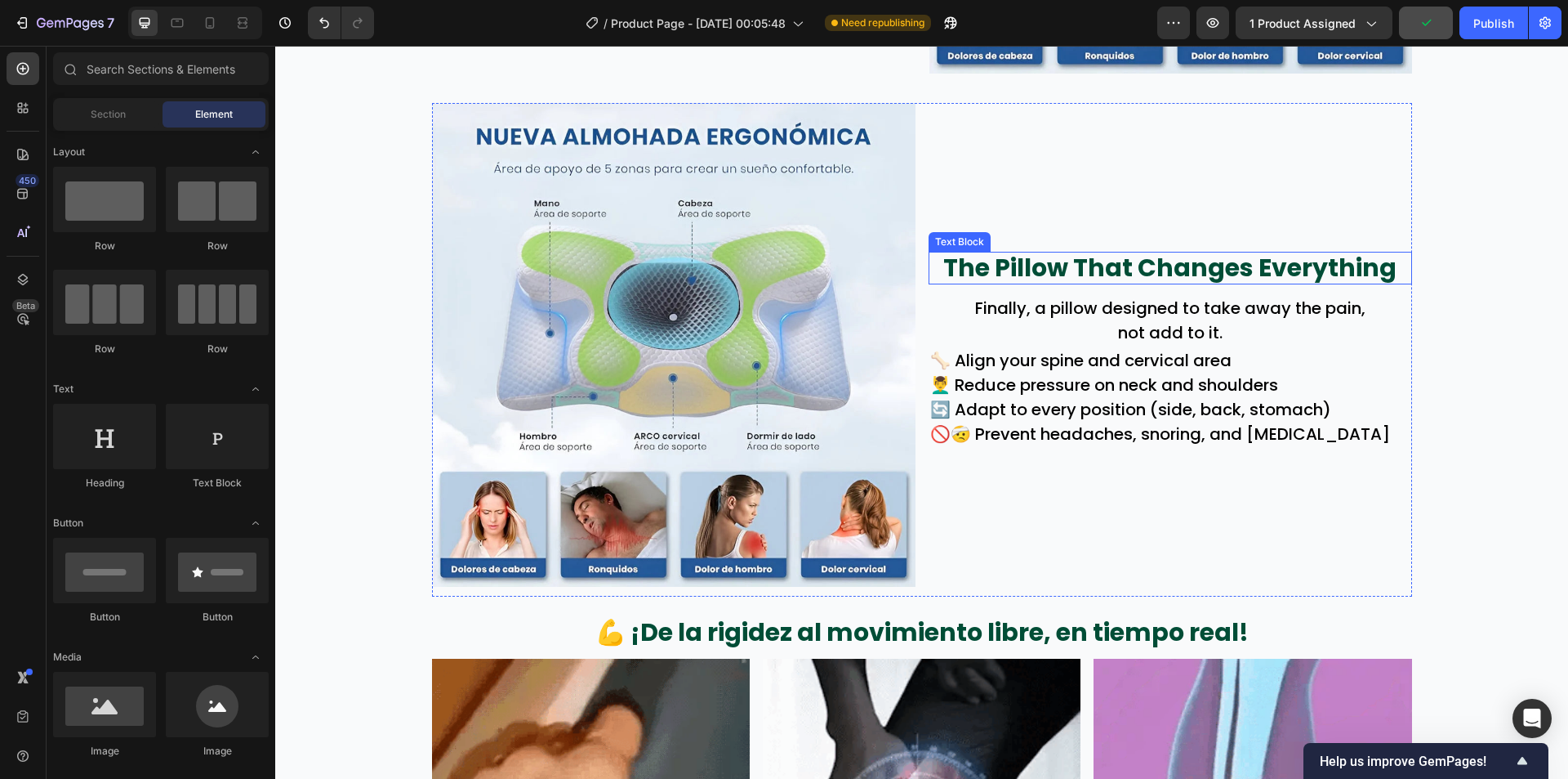
click at [1173, 277] on p "The Pillow That Changes Everything" at bounding box center [1171, 268] width 480 height 30
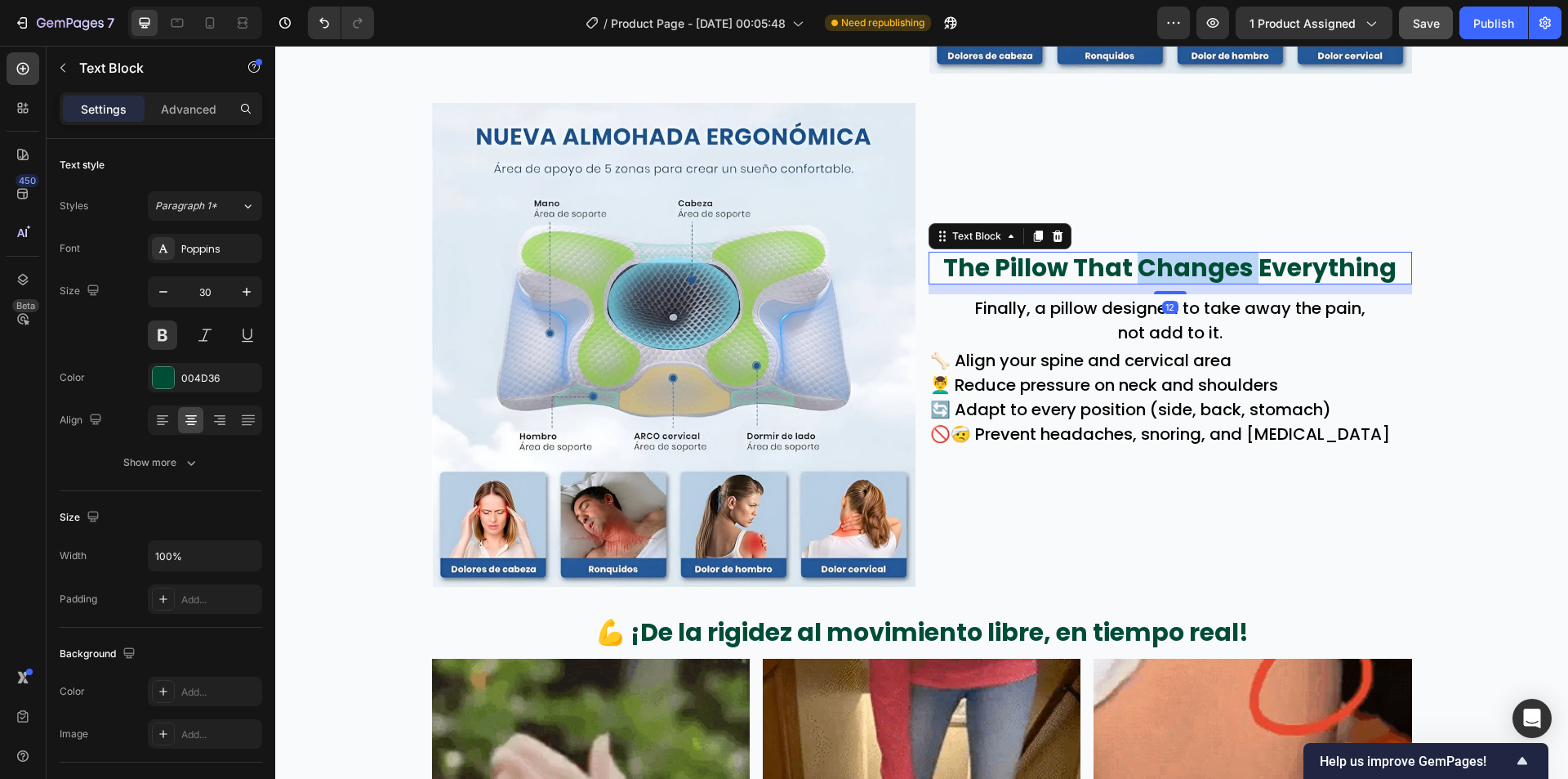
click at [1173, 277] on p "The Pillow That Changes Everything" at bounding box center [1171, 268] width 480 height 30
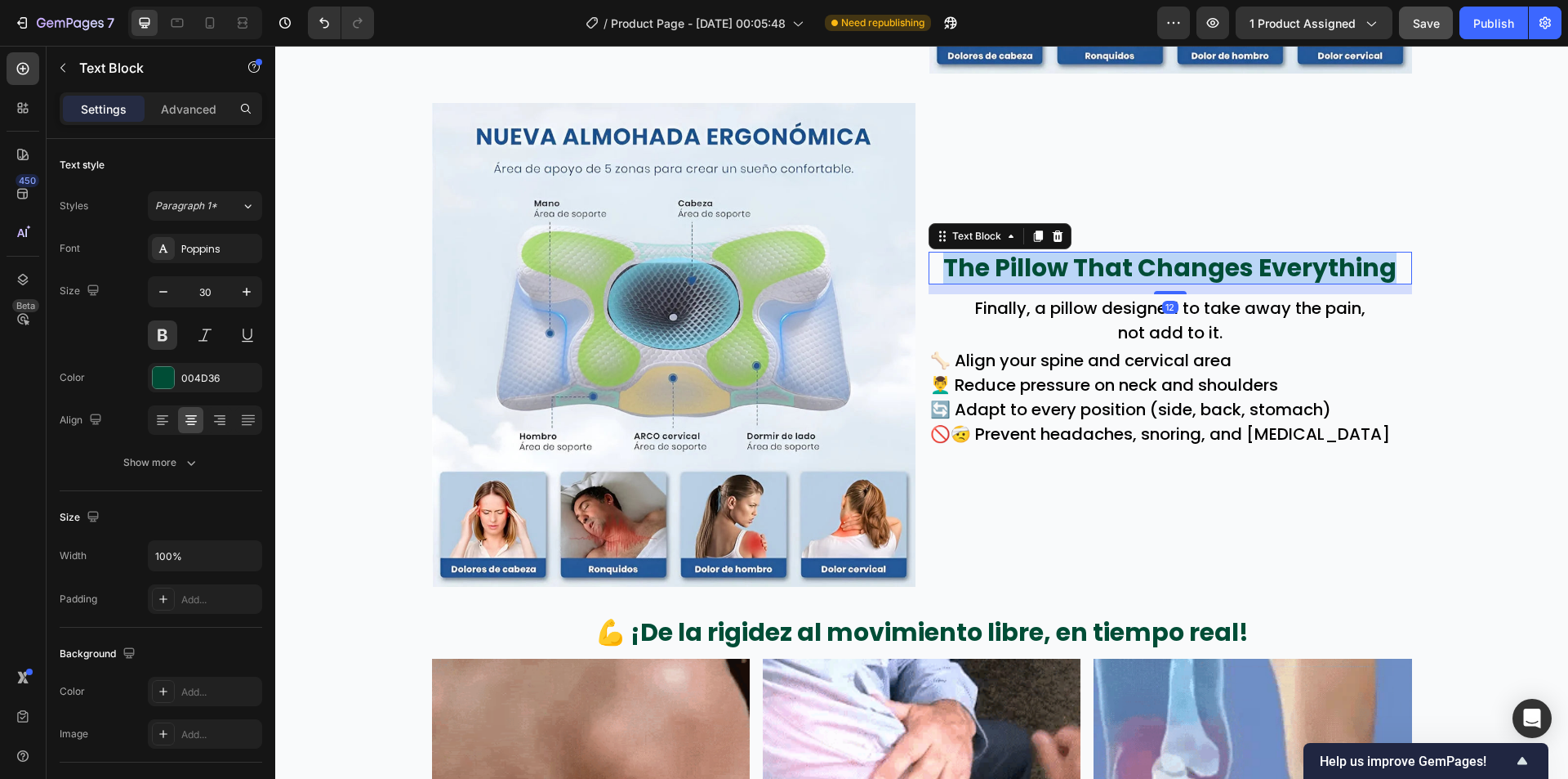
click at [1173, 277] on p "The Pillow That Changes Everything" at bounding box center [1171, 268] width 480 height 30
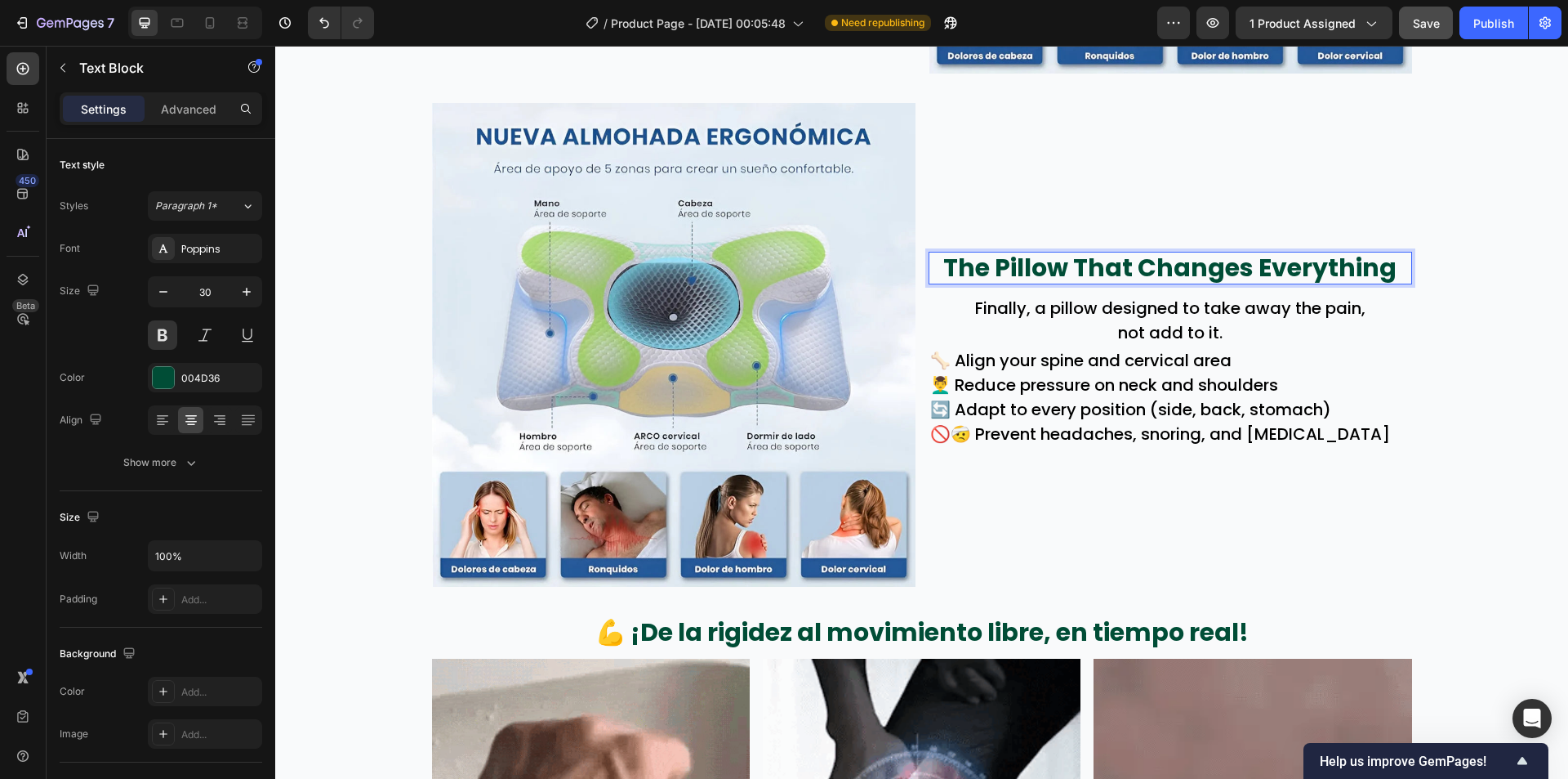
scroll to position [2163, 0]
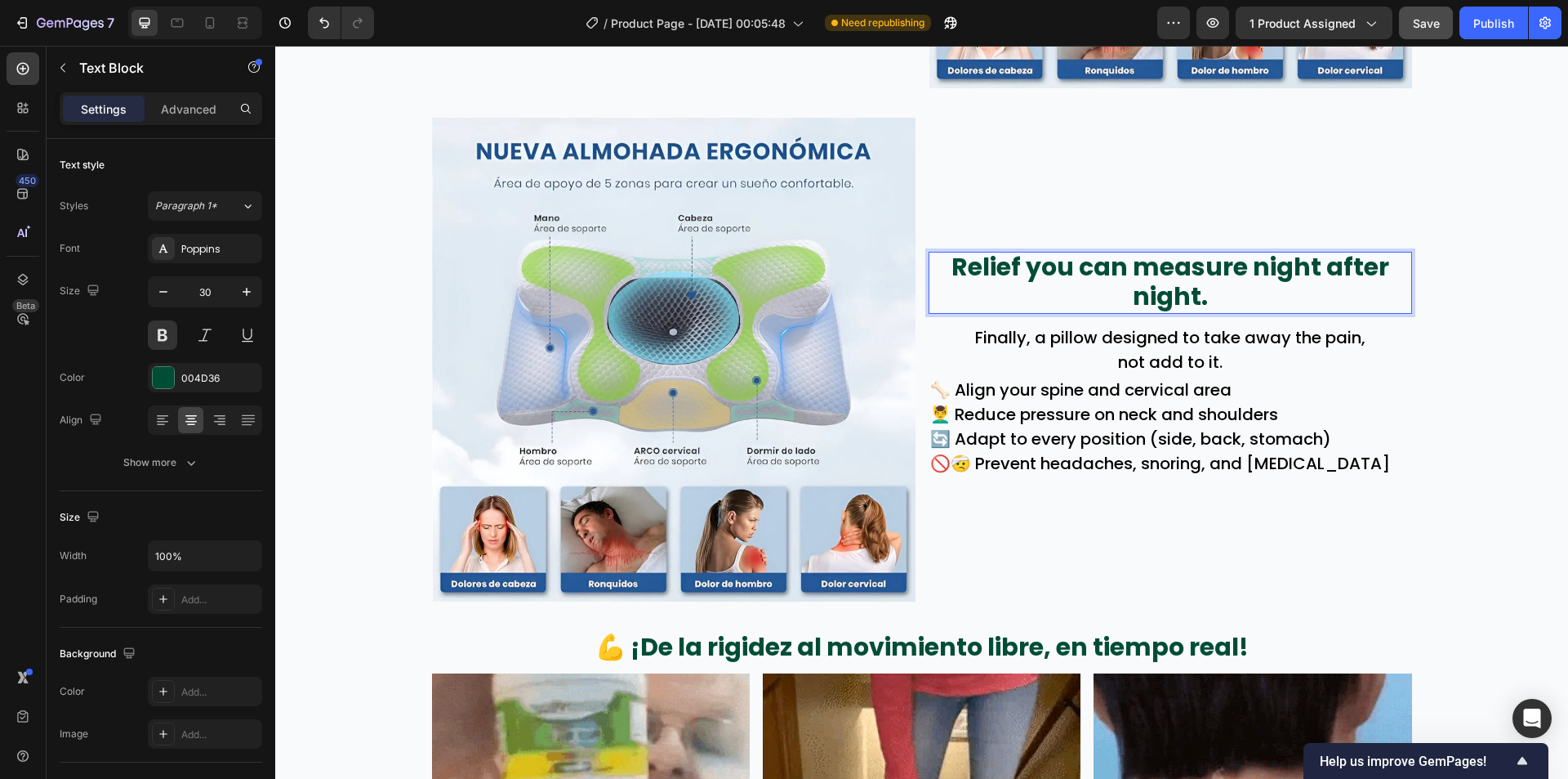
click at [1167, 368] on p "not add to it." at bounding box center [1171, 362] width 480 height 25
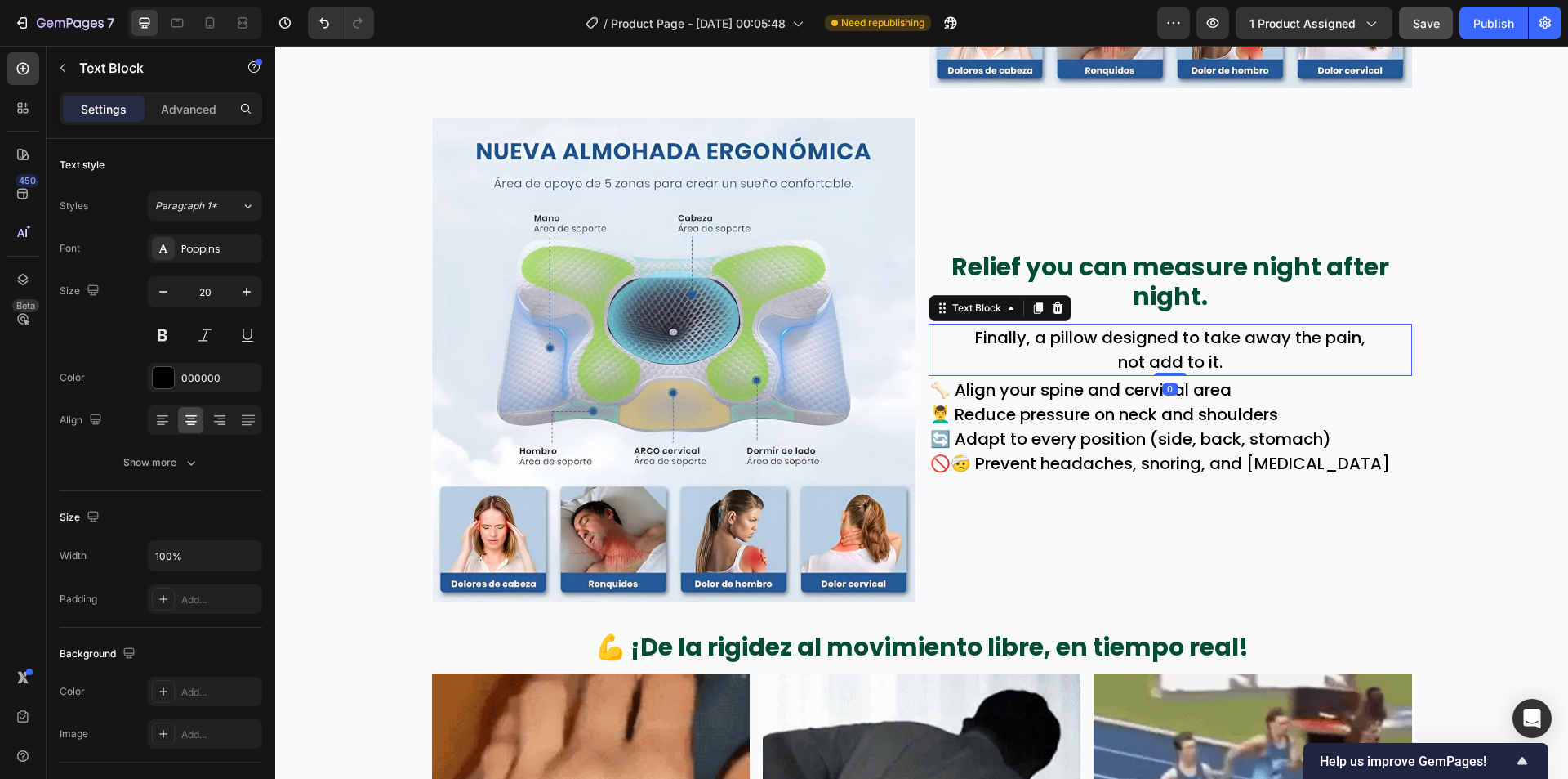
click at [1167, 368] on p "not add to it." at bounding box center [1171, 362] width 480 height 25
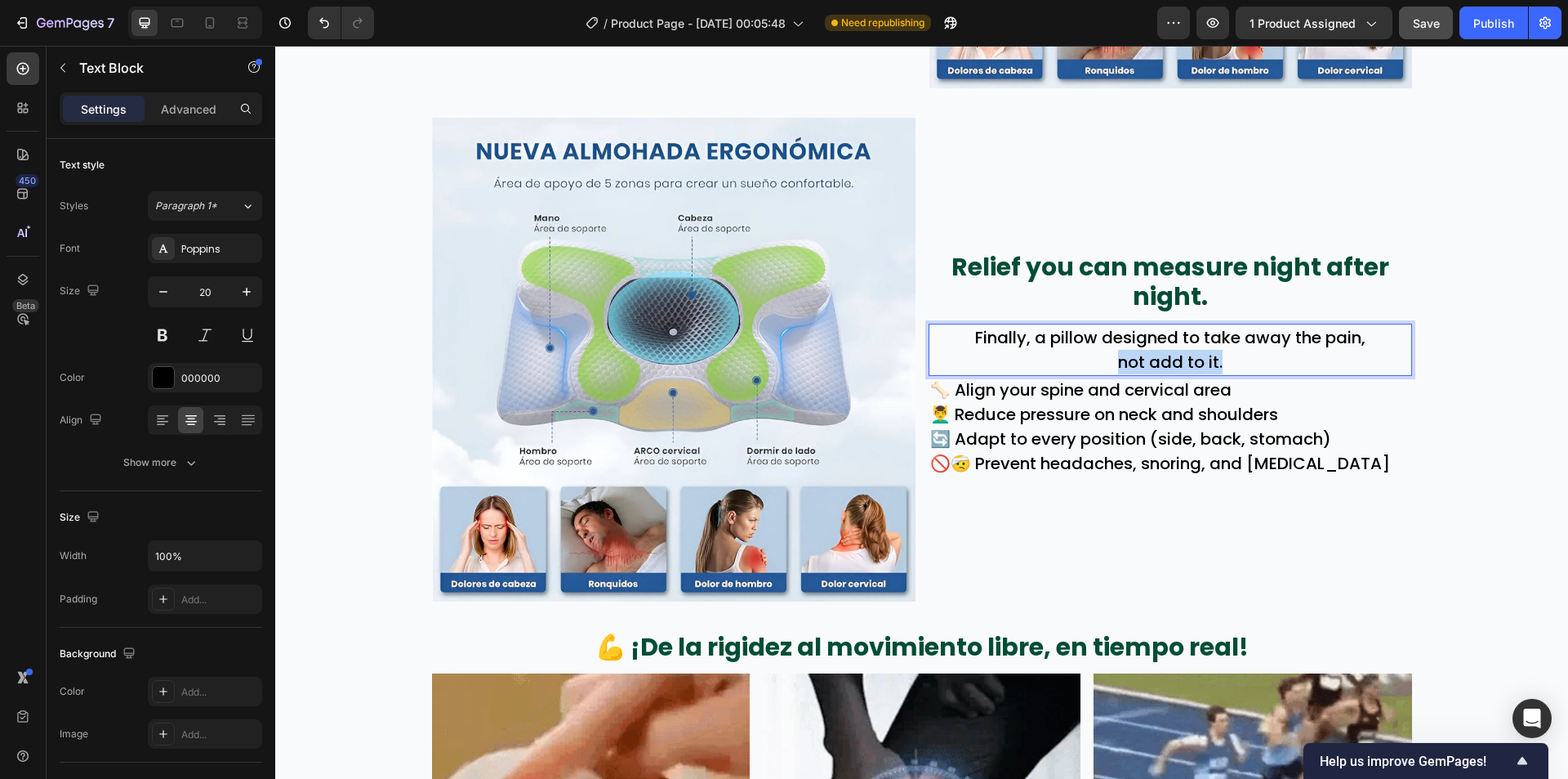
click at [1167, 368] on p "not add to it." at bounding box center [1171, 362] width 480 height 25
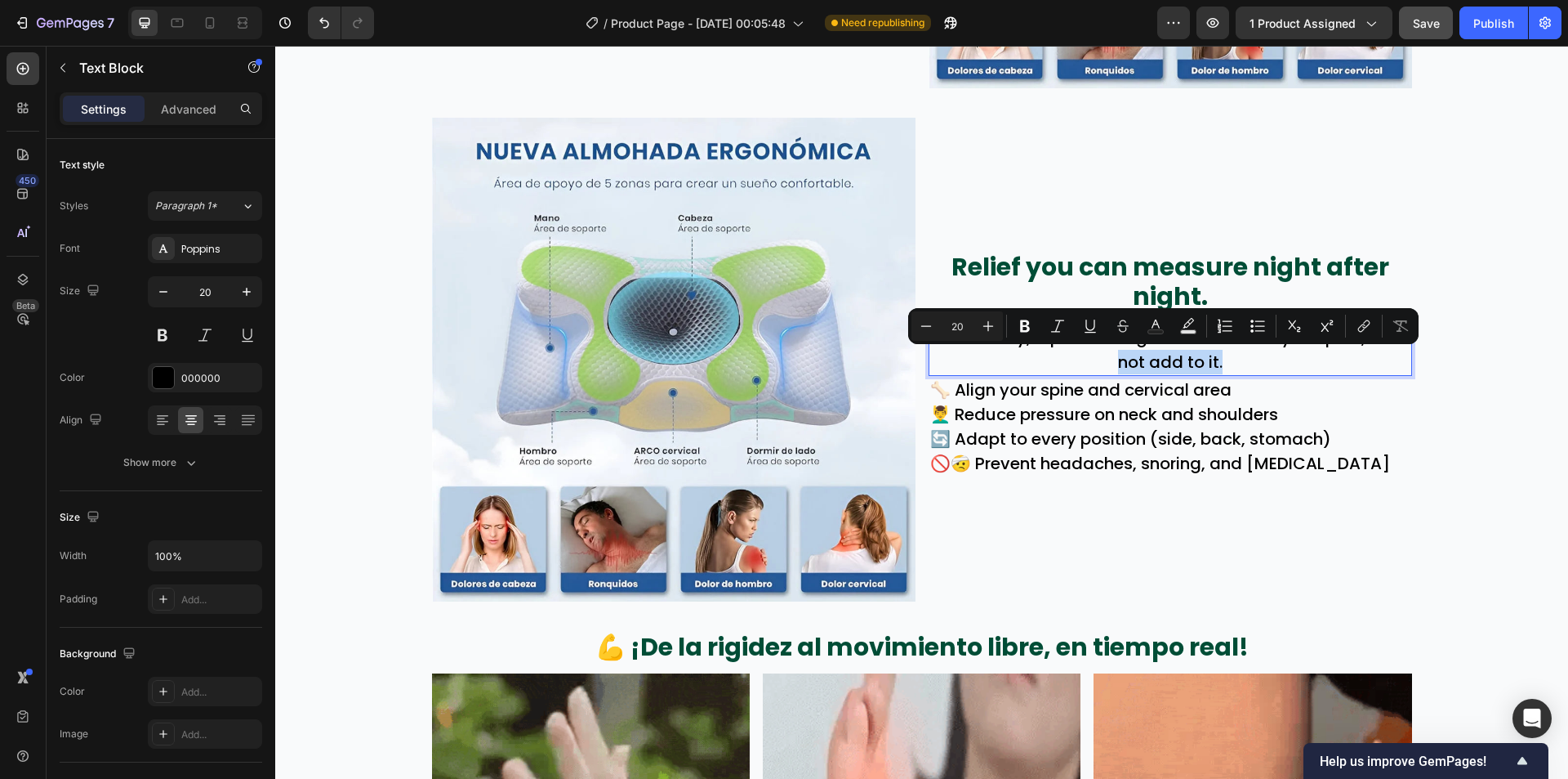
click at [1381, 437] on p "🔄 Adapt to every position (side, back, stomach)" at bounding box center [1171, 438] width 480 height 25
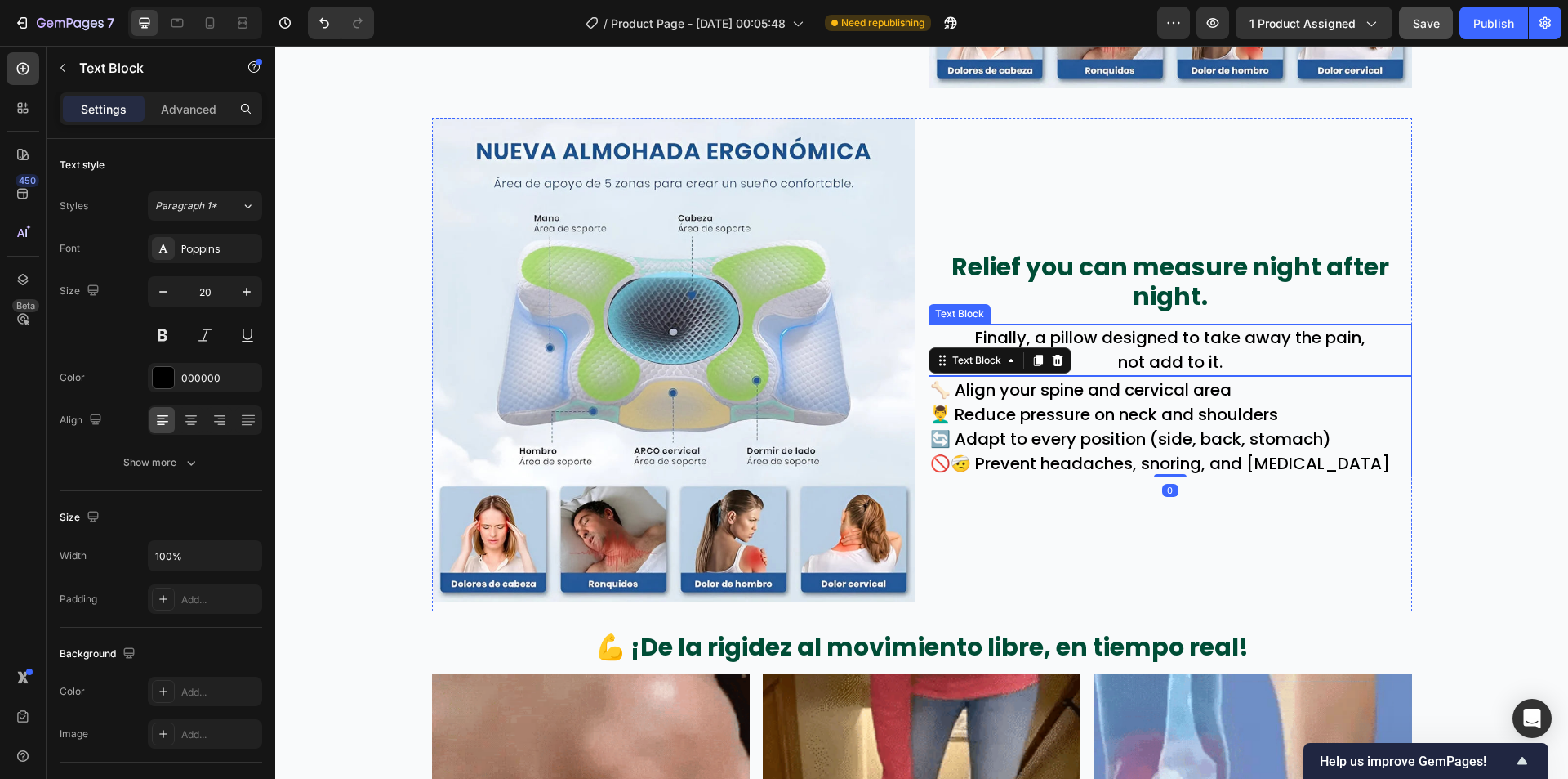
click at [1320, 365] on p "not add to it." at bounding box center [1171, 362] width 480 height 25
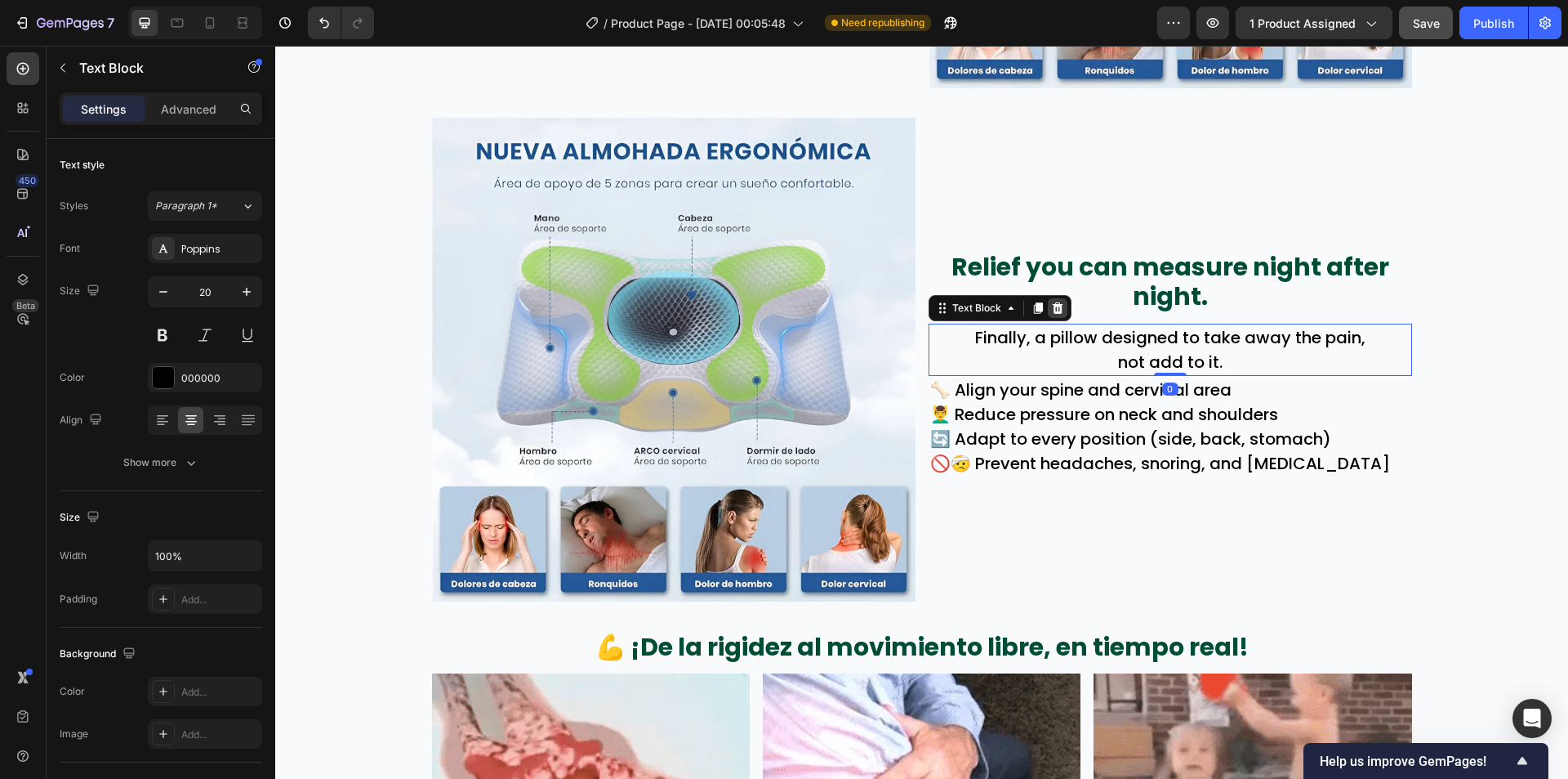
click at [1059, 313] on div at bounding box center [1057, 308] width 19 height 19
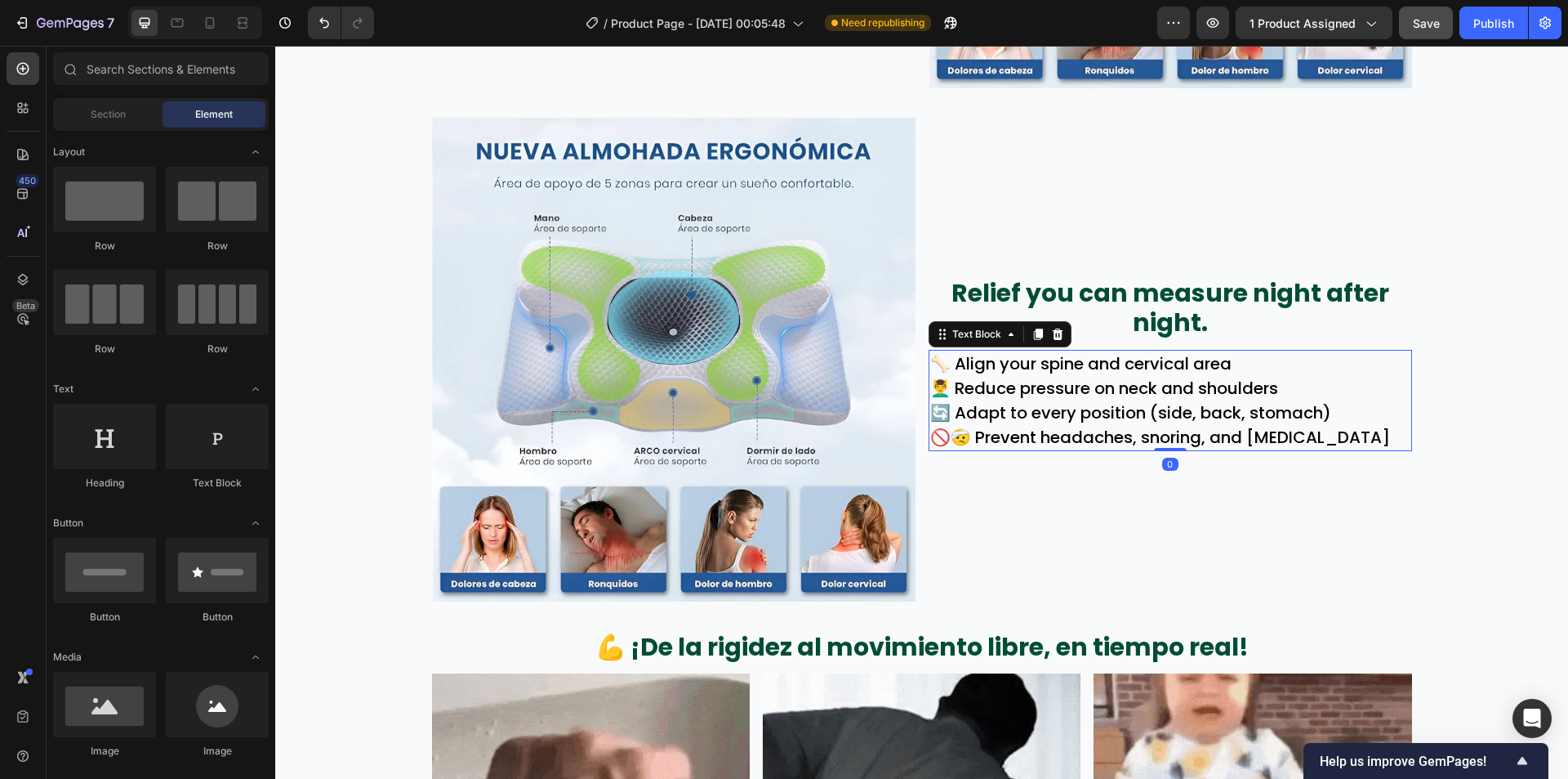
click at [1122, 365] on p "🦴 Align your spine and cervical area" at bounding box center [1171, 363] width 480 height 25
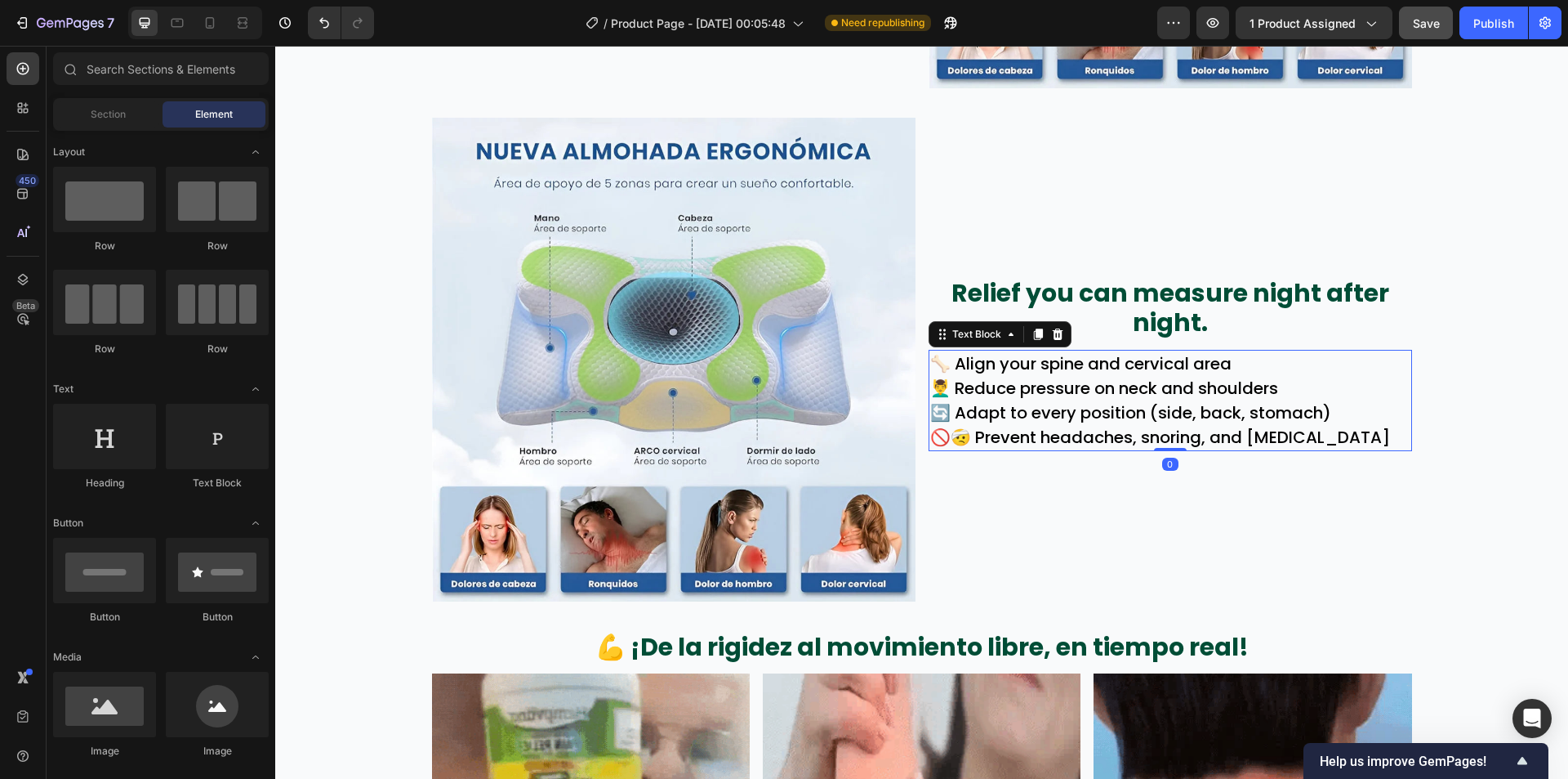
click at [1122, 365] on p "🦴 Align your spine and cervical area" at bounding box center [1171, 363] width 480 height 25
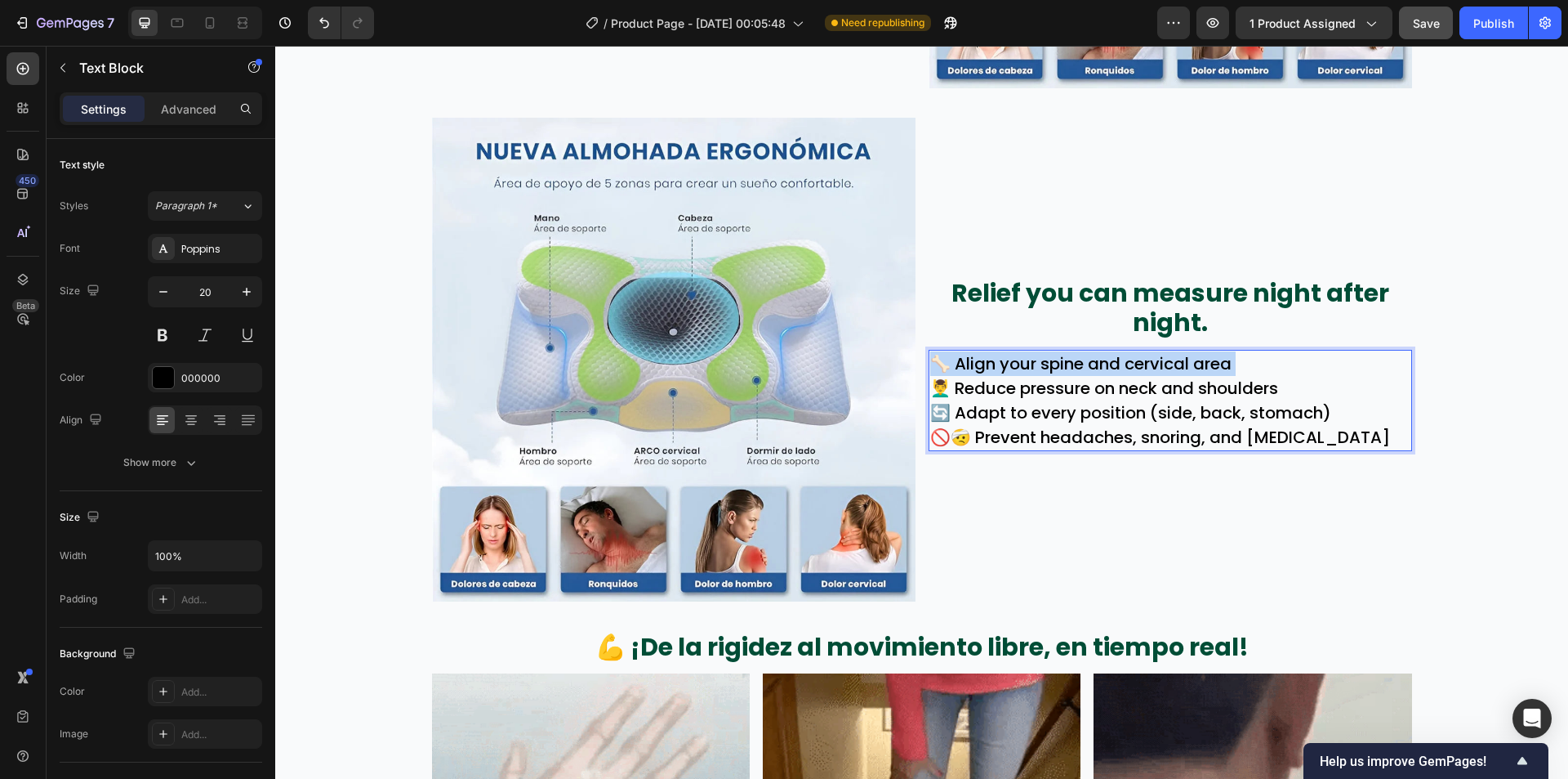
click at [1122, 365] on p "🦴 Align your spine and cervical area" at bounding box center [1171, 363] width 480 height 25
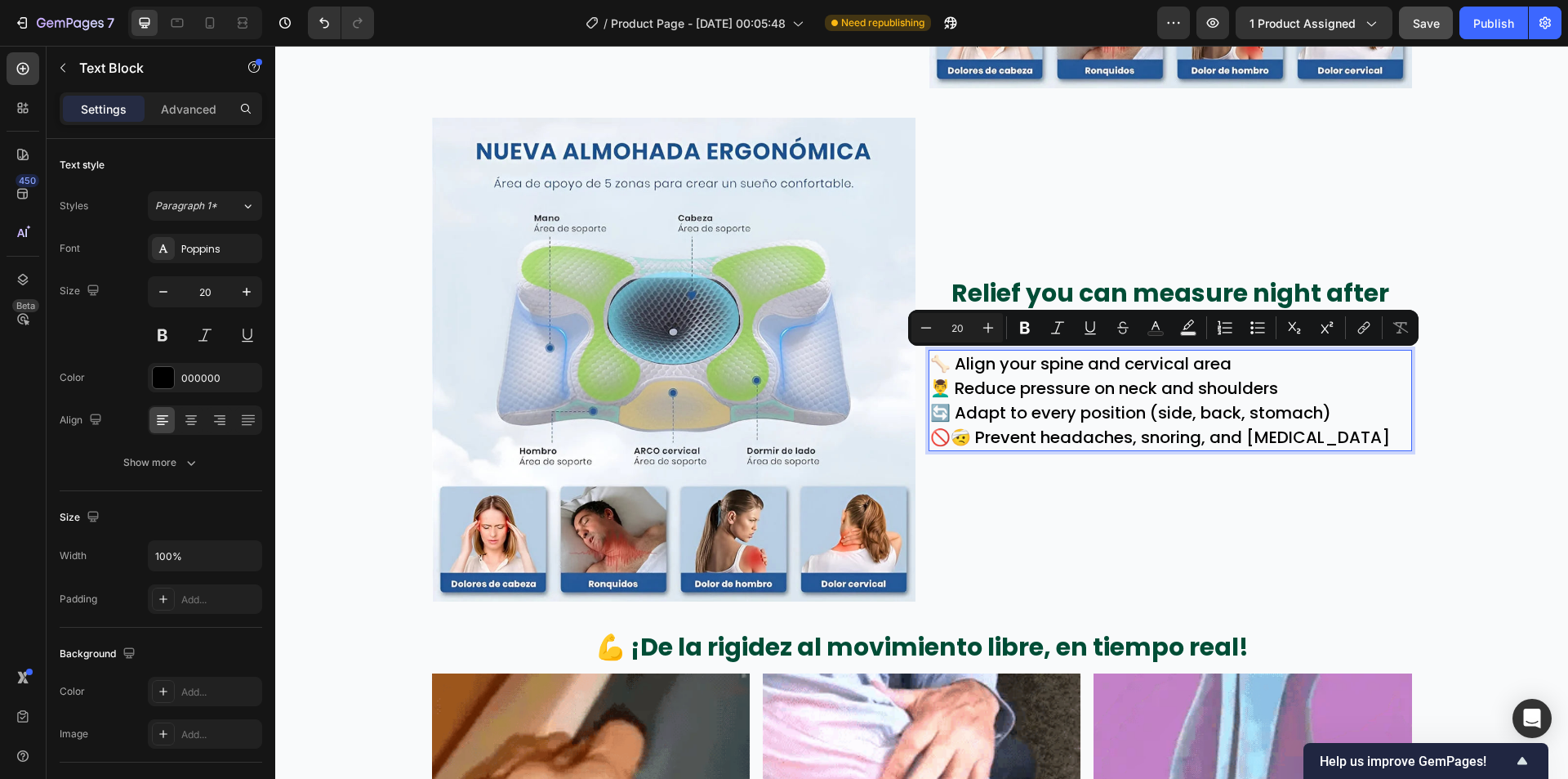
scroll to position [2159, 0]
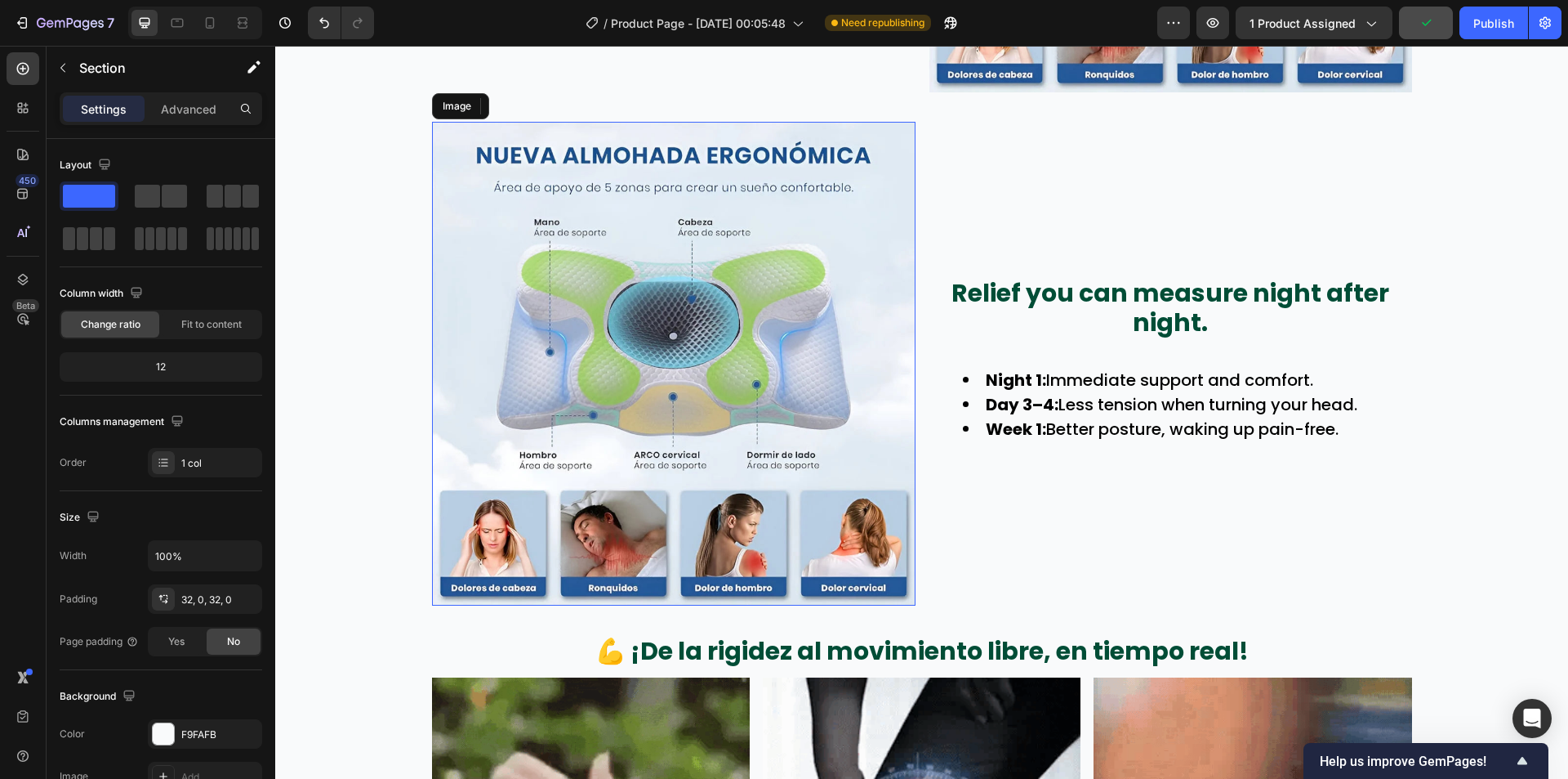
click at [755, 373] on img at bounding box center [674, 364] width 484 height 484
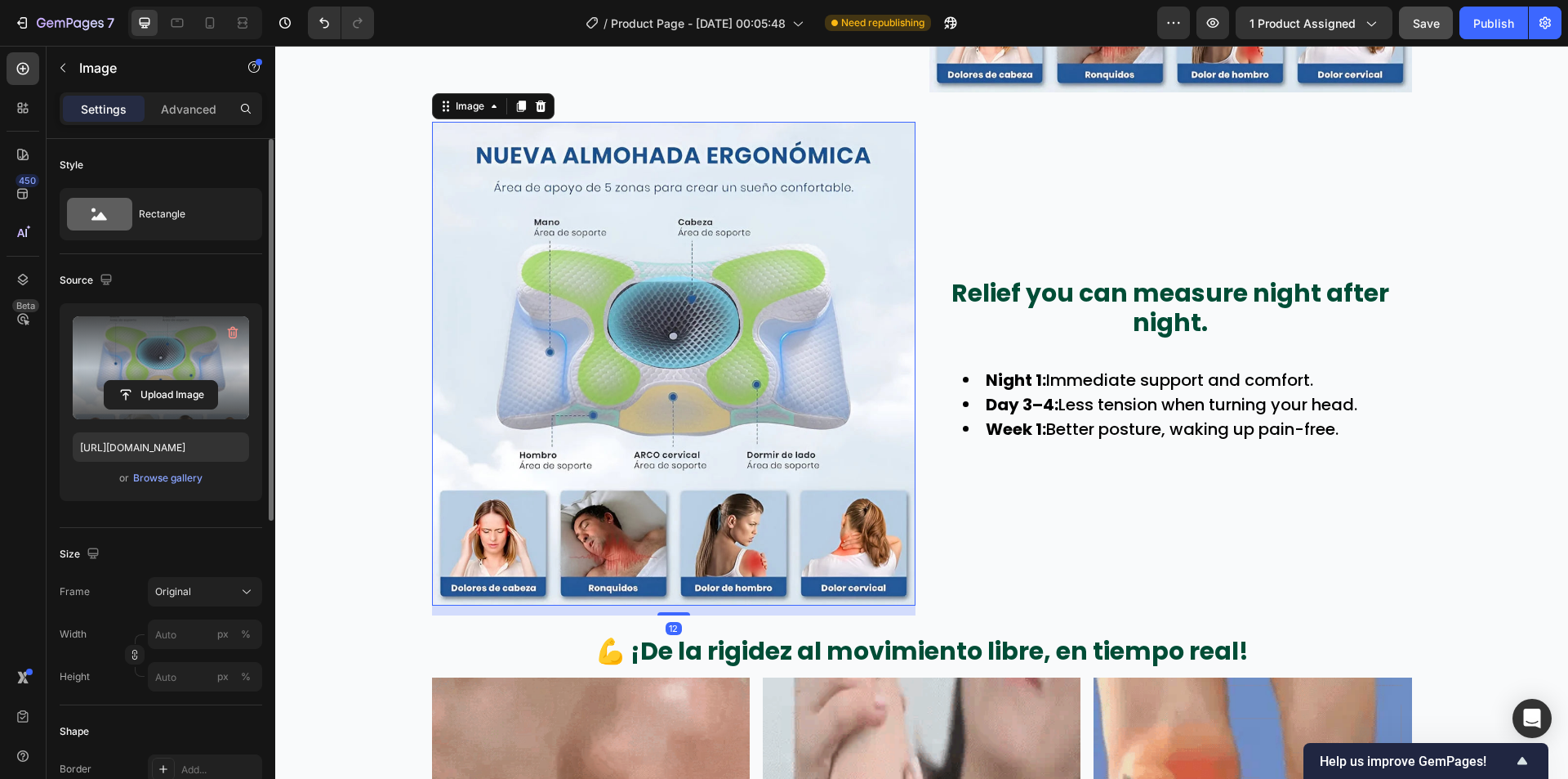
click at [145, 375] on label at bounding box center [161, 368] width 177 height 103
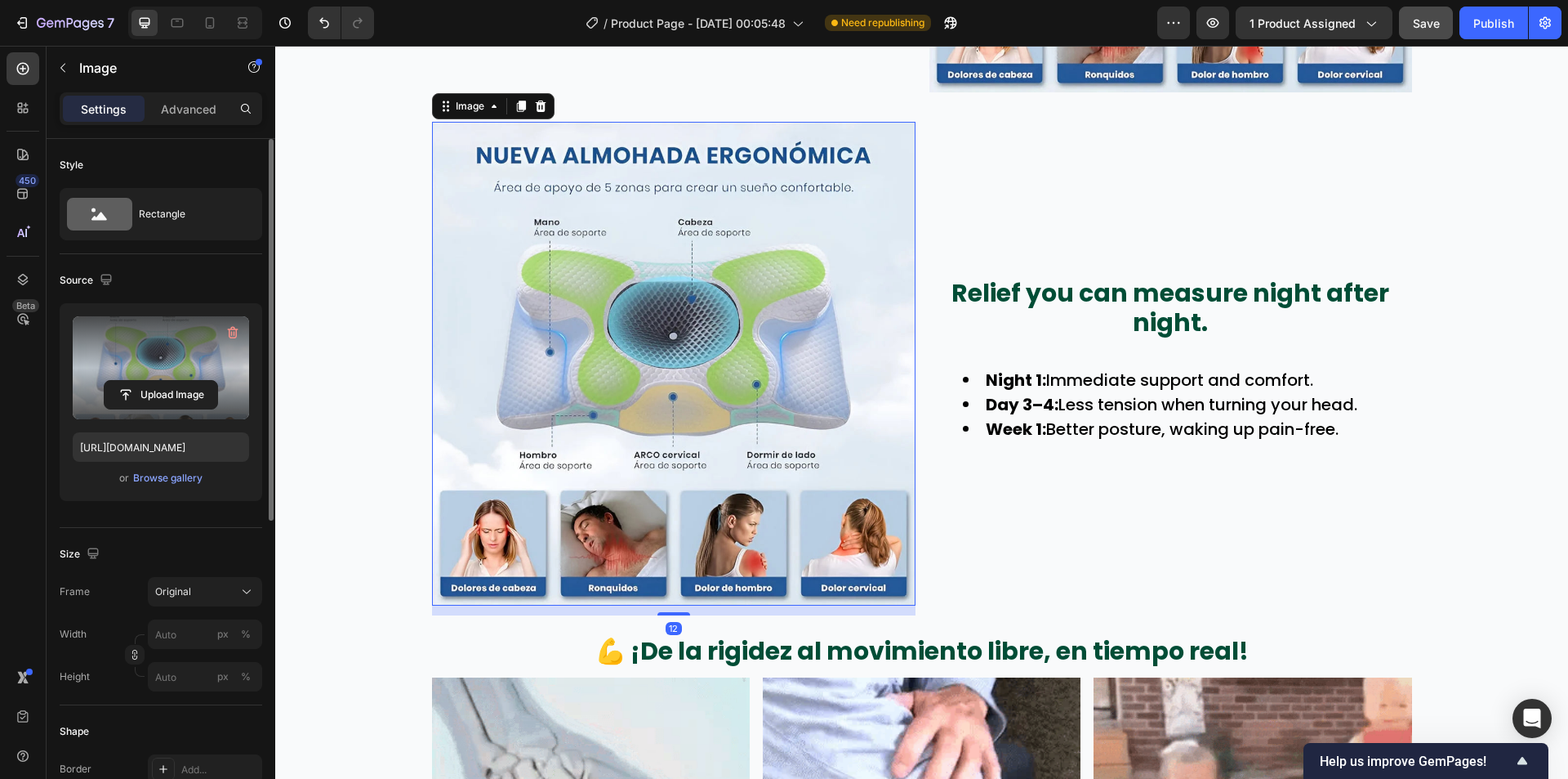
click at [145, 381] on input "file" at bounding box center [161, 394] width 112 height 28
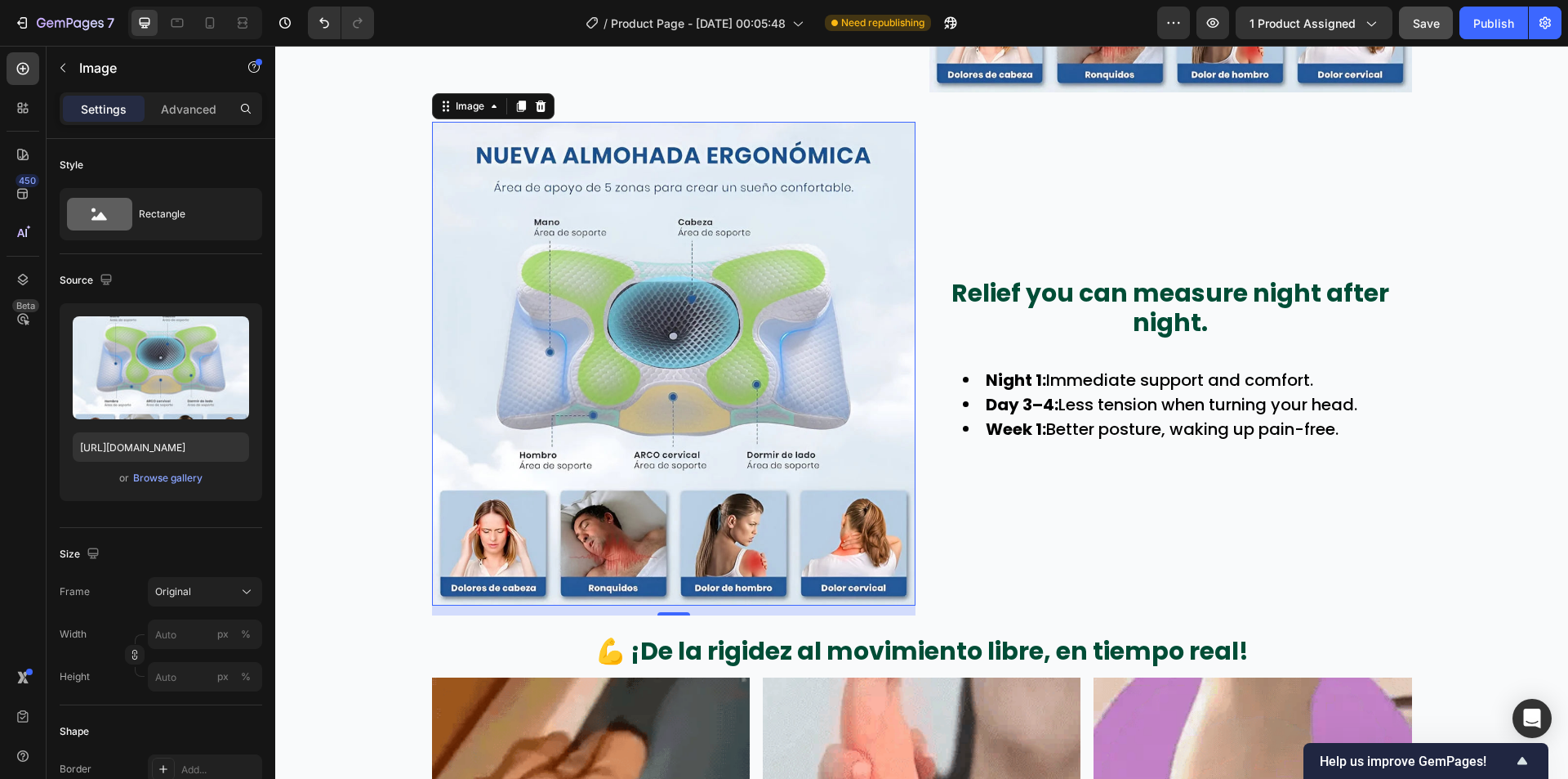
click at [705, 333] on img at bounding box center [674, 364] width 484 height 484
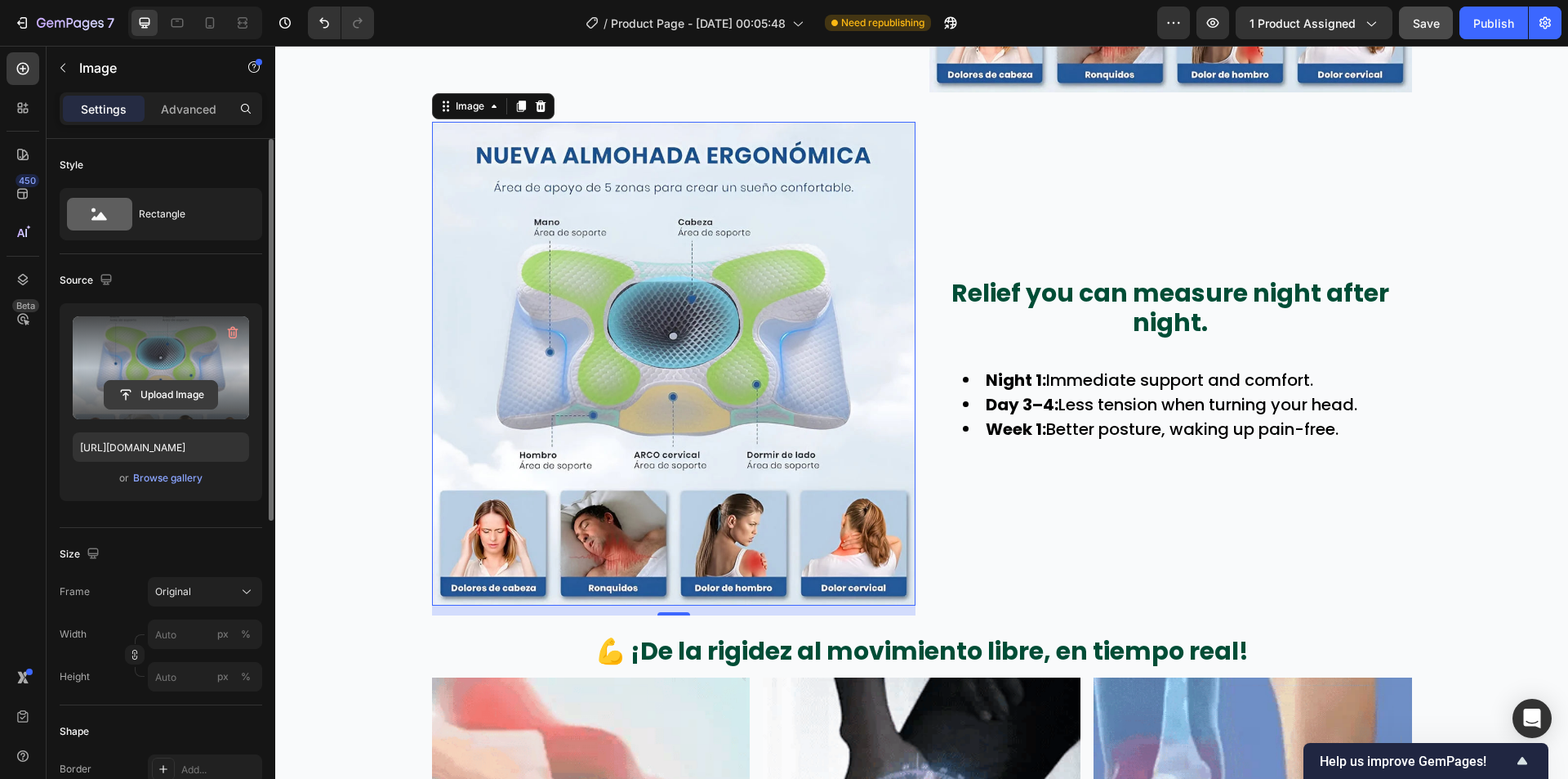
click at [177, 382] on input "file" at bounding box center [161, 394] width 112 height 28
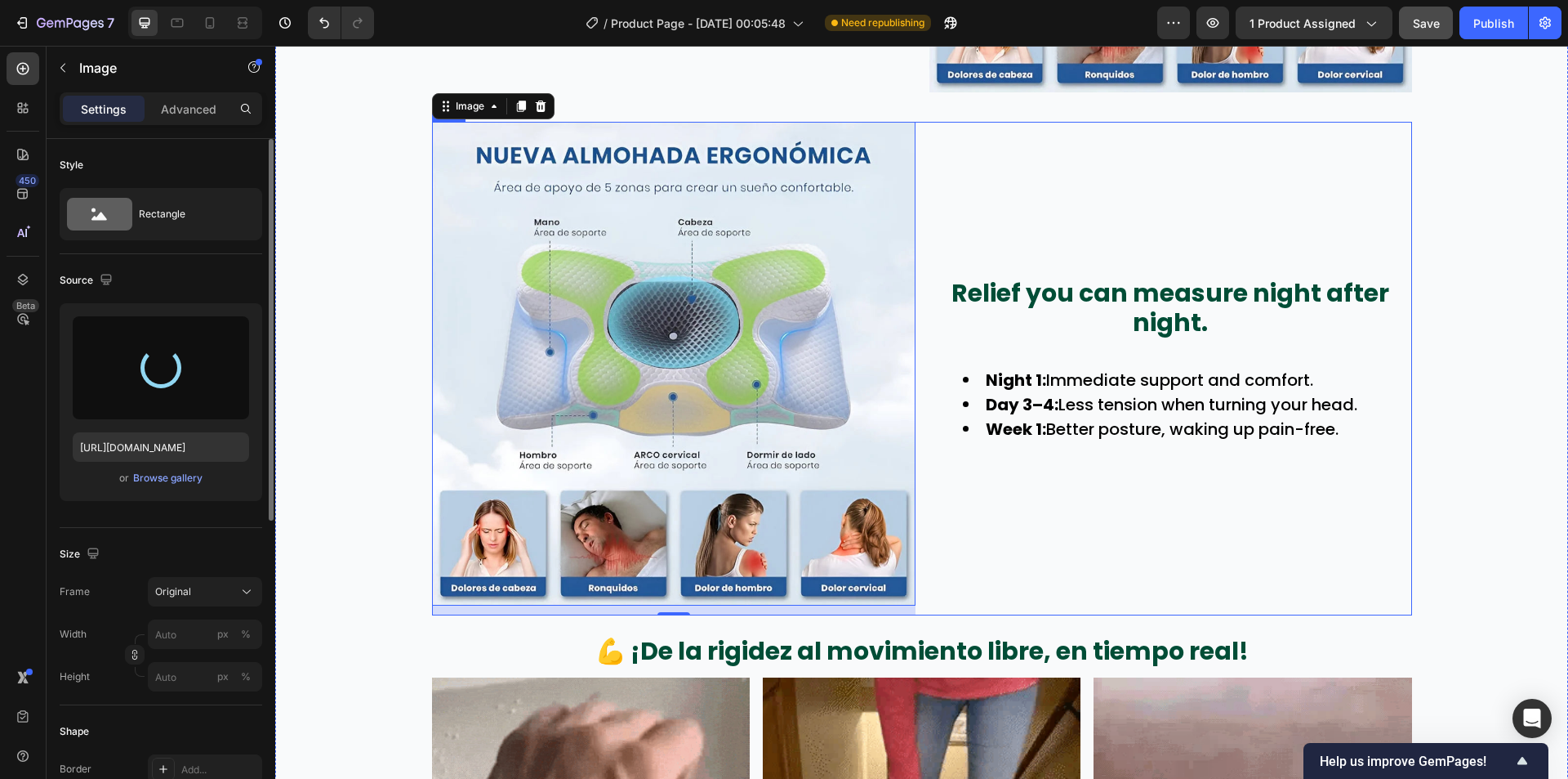
type input "https://cdn.shopify.com/s/files/1/0942/9106/7229/files/gempages_571795456183501…"
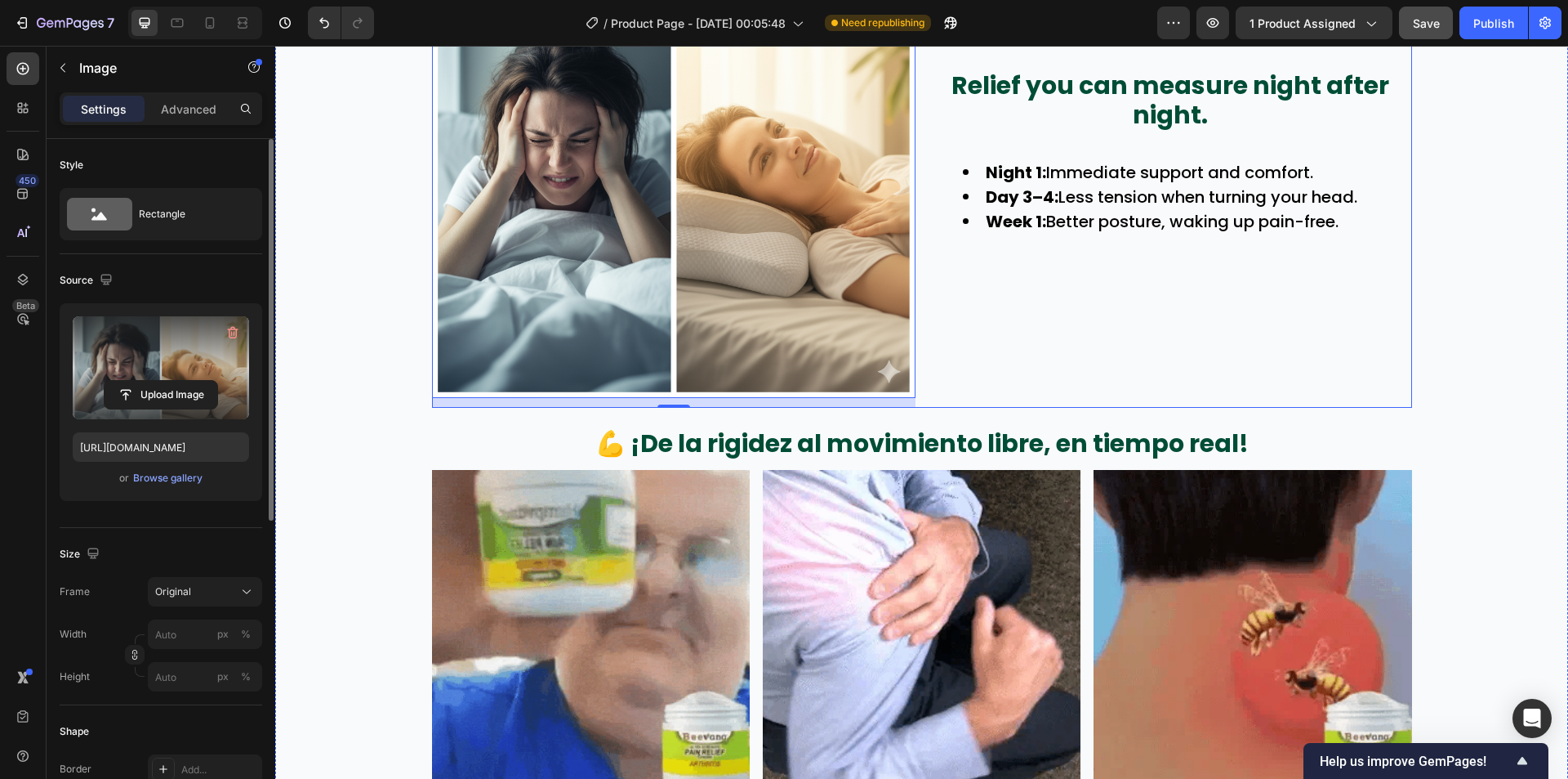
scroll to position [2404, 0]
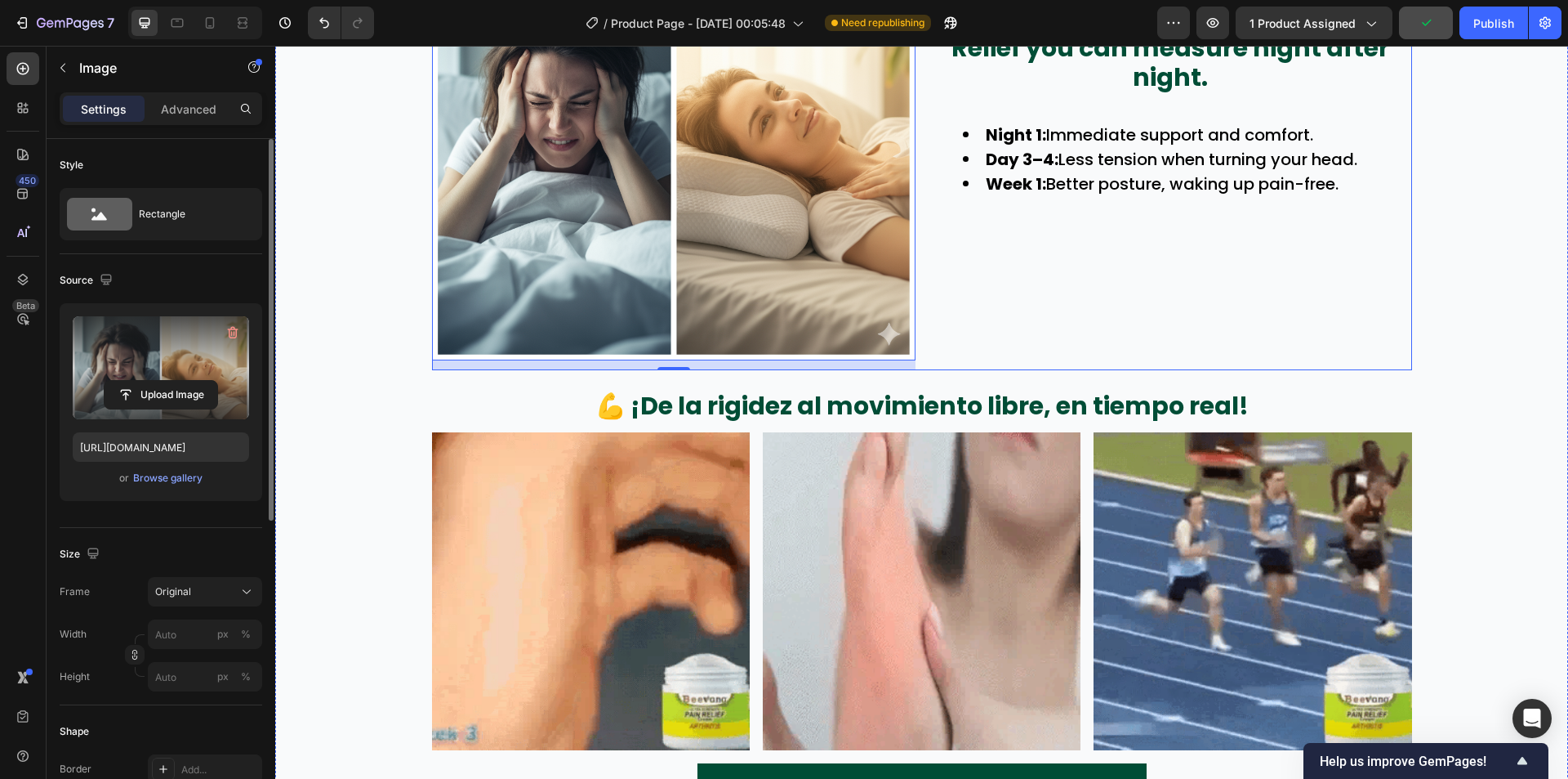
click at [997, 341] on div "Relief you can measure night after night. Text Block Night 1: Immediate support…" at bounding box center [1171, 123] width 484 height 494
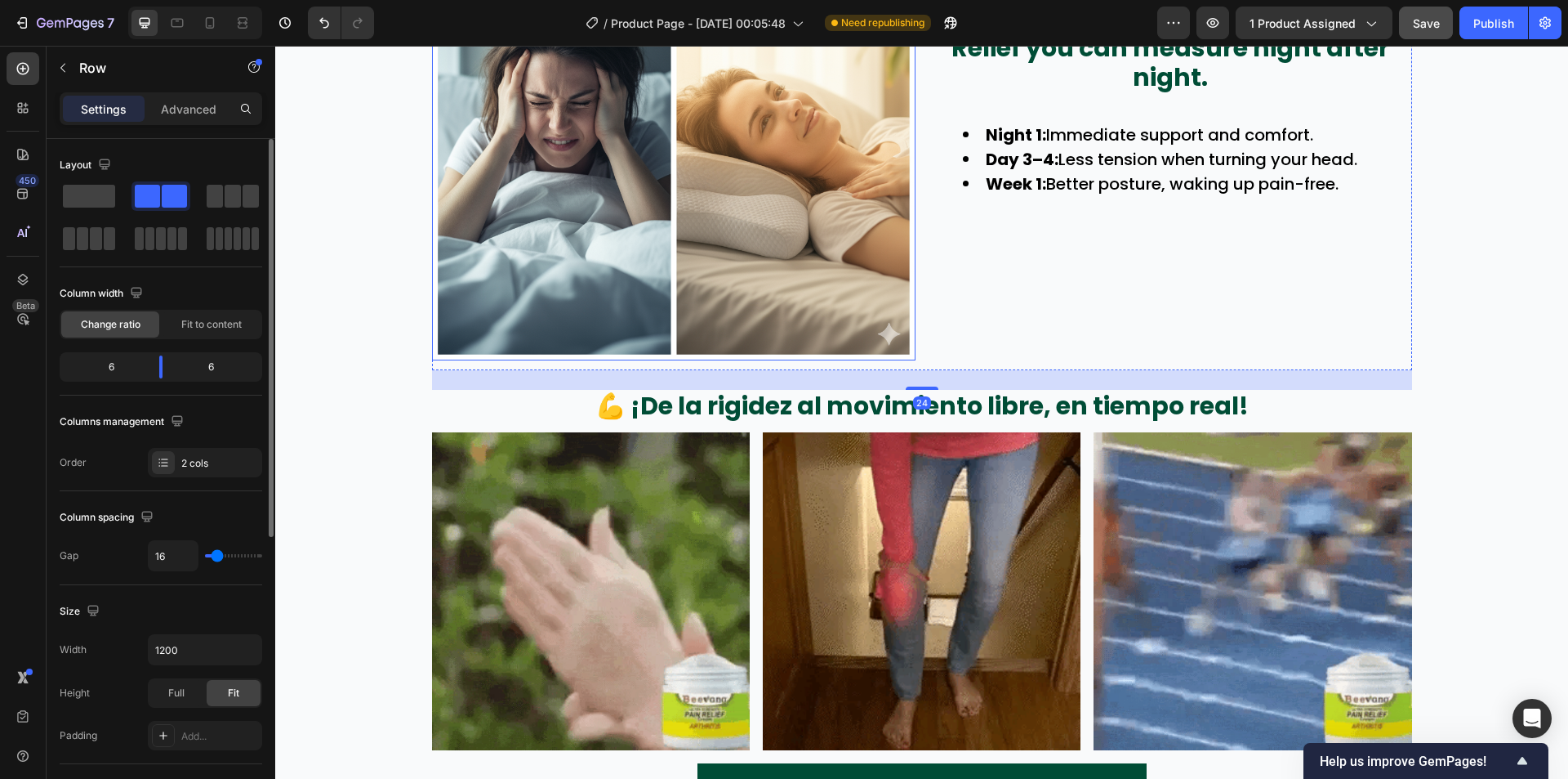
scroll to position [2159, 0]
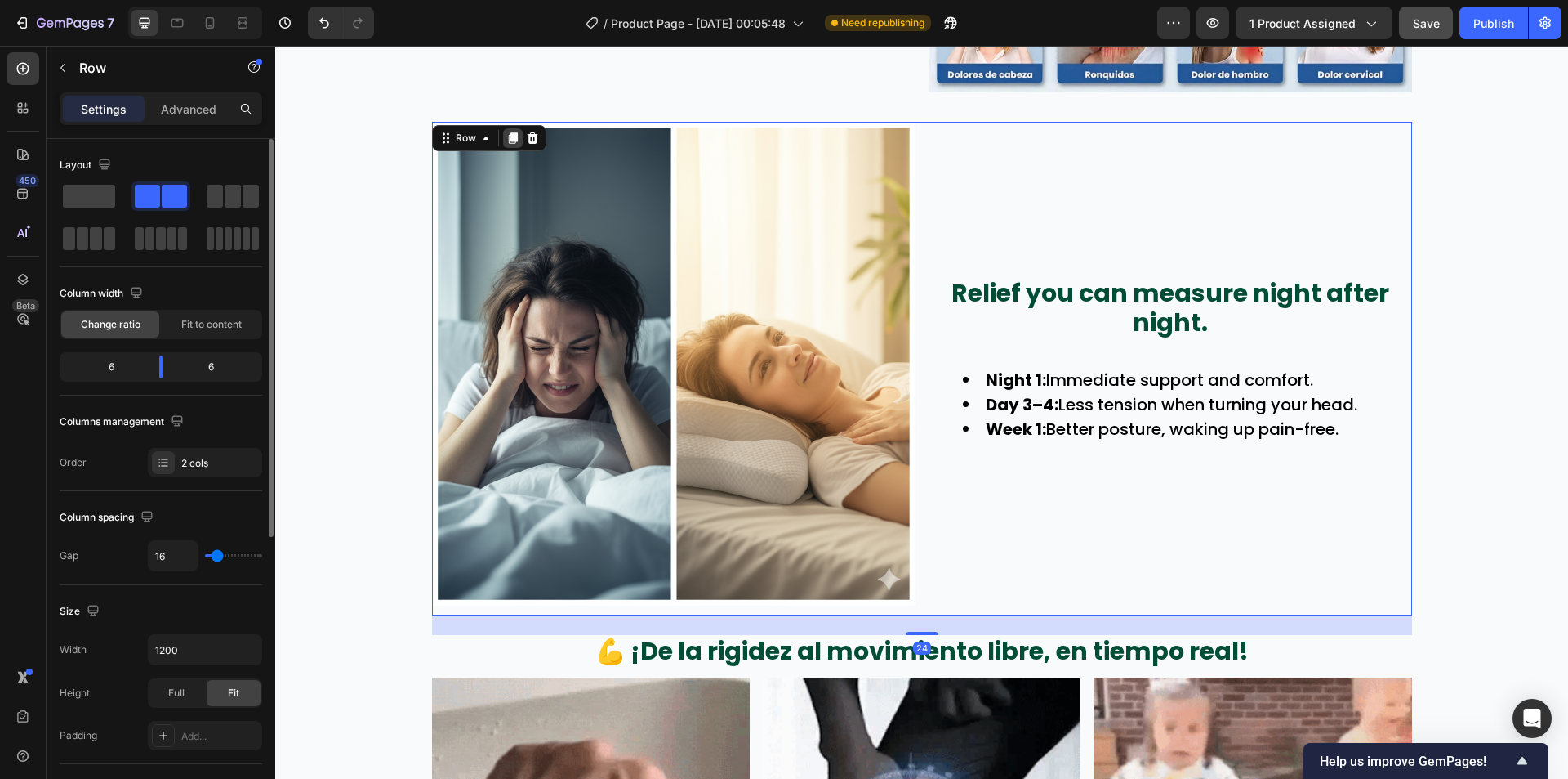
click at [506, 135] on icon at bounding box center [512, 138] width 13 height 13
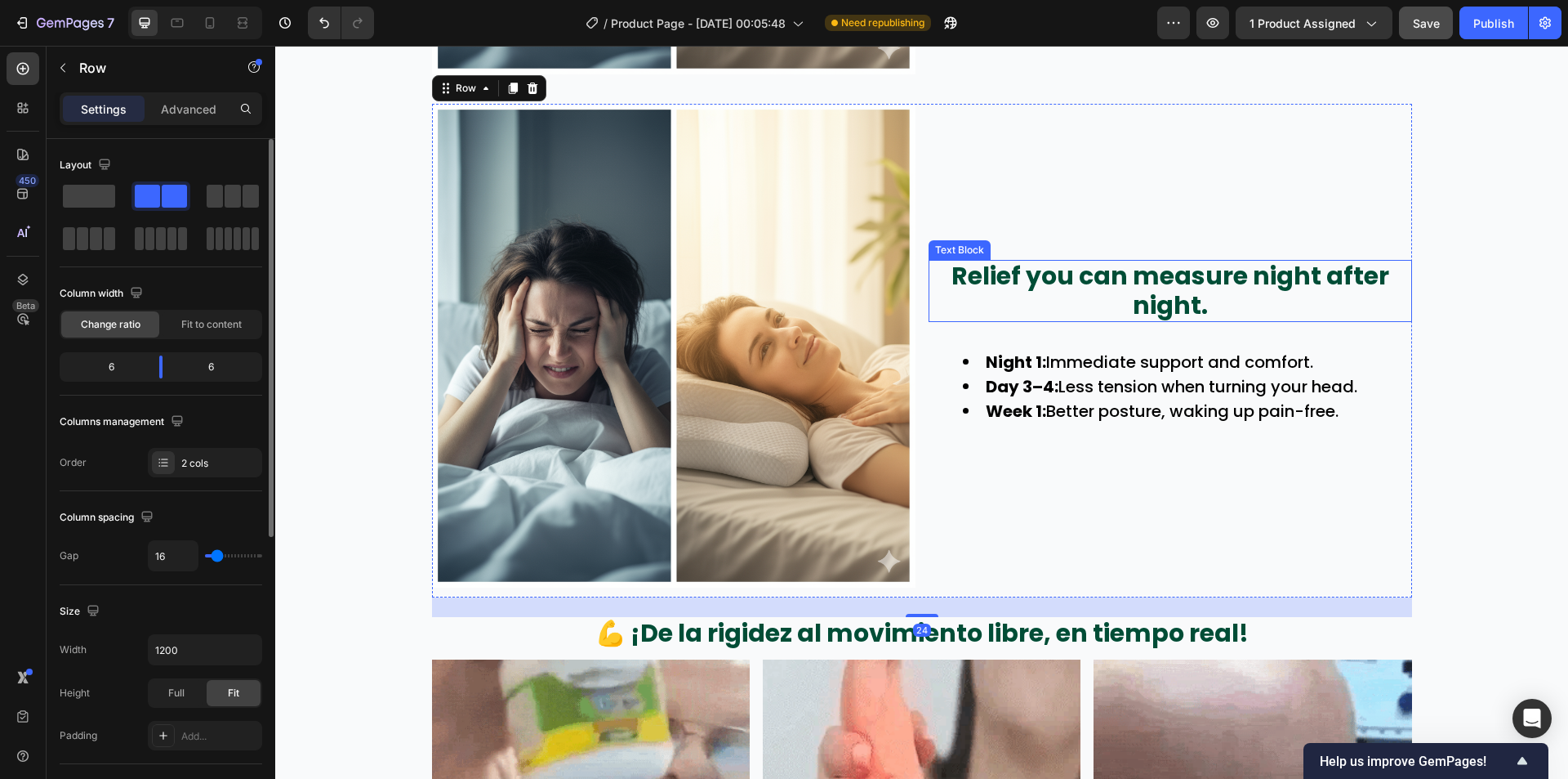
scroll to position [2691, 0]
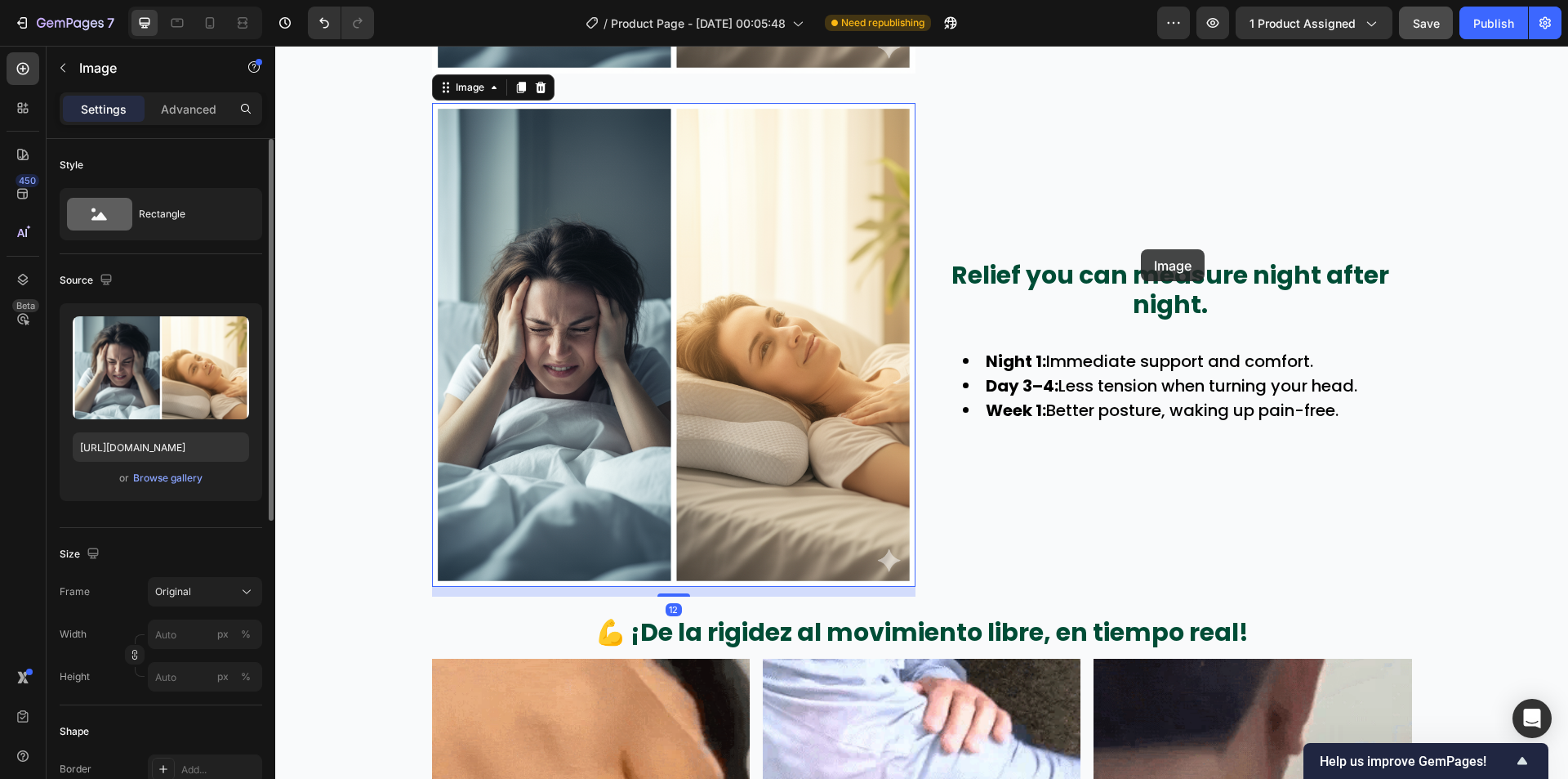
drag, startPoint x: 776, startPoint y: 302, endPoint x: 1141, endPoint y: 250, distance: 368.7
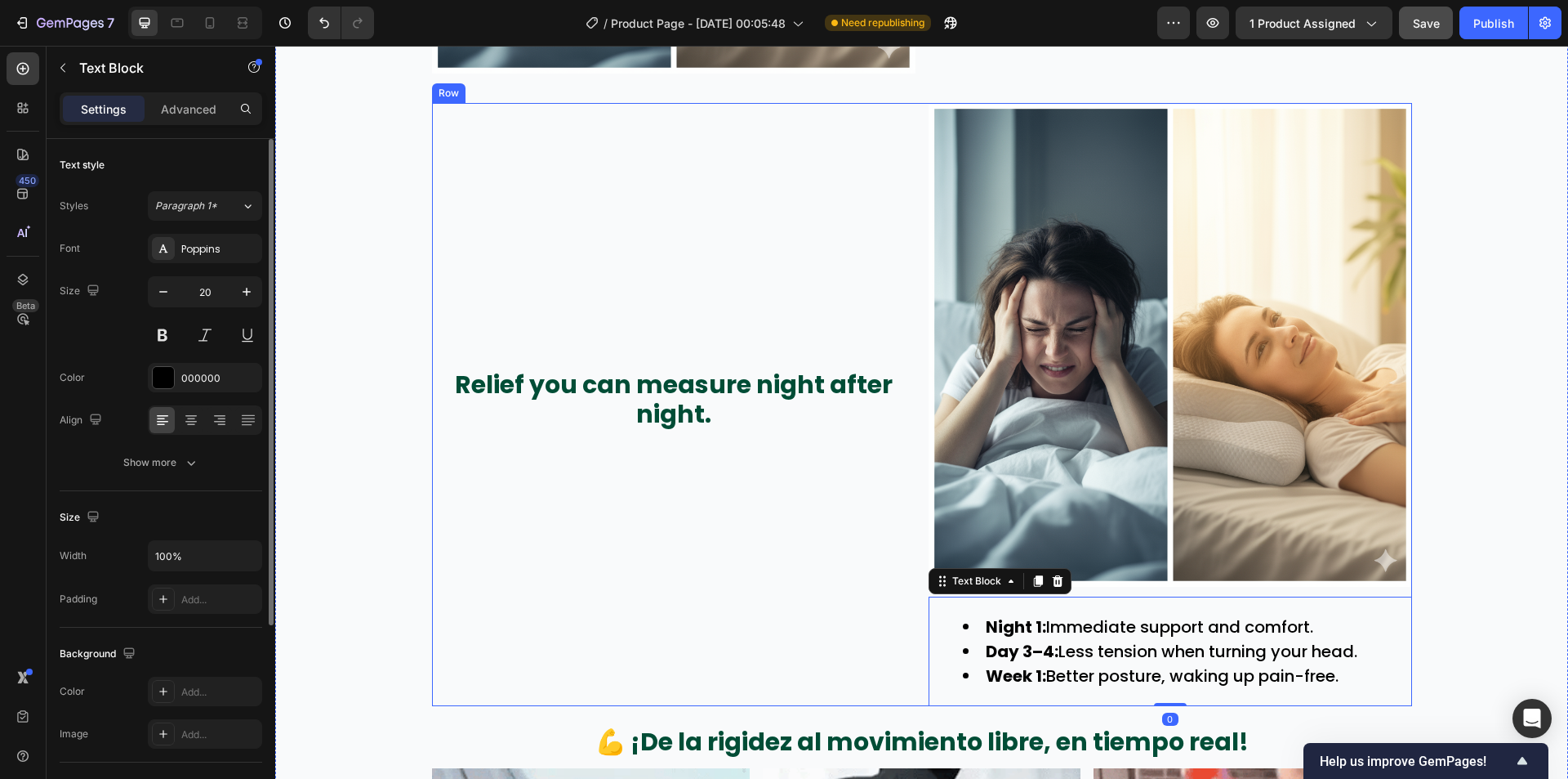
drag, startPoint x: 915, startPoint y: 584, endPoint x: 697, endPoint y: 458, distance: 251.8
click at [697, 458] on div "Relief you can measure night after night. Text Block Image Night 1: Immediate s…" at bounding box center [921, 404] width 980 height 603
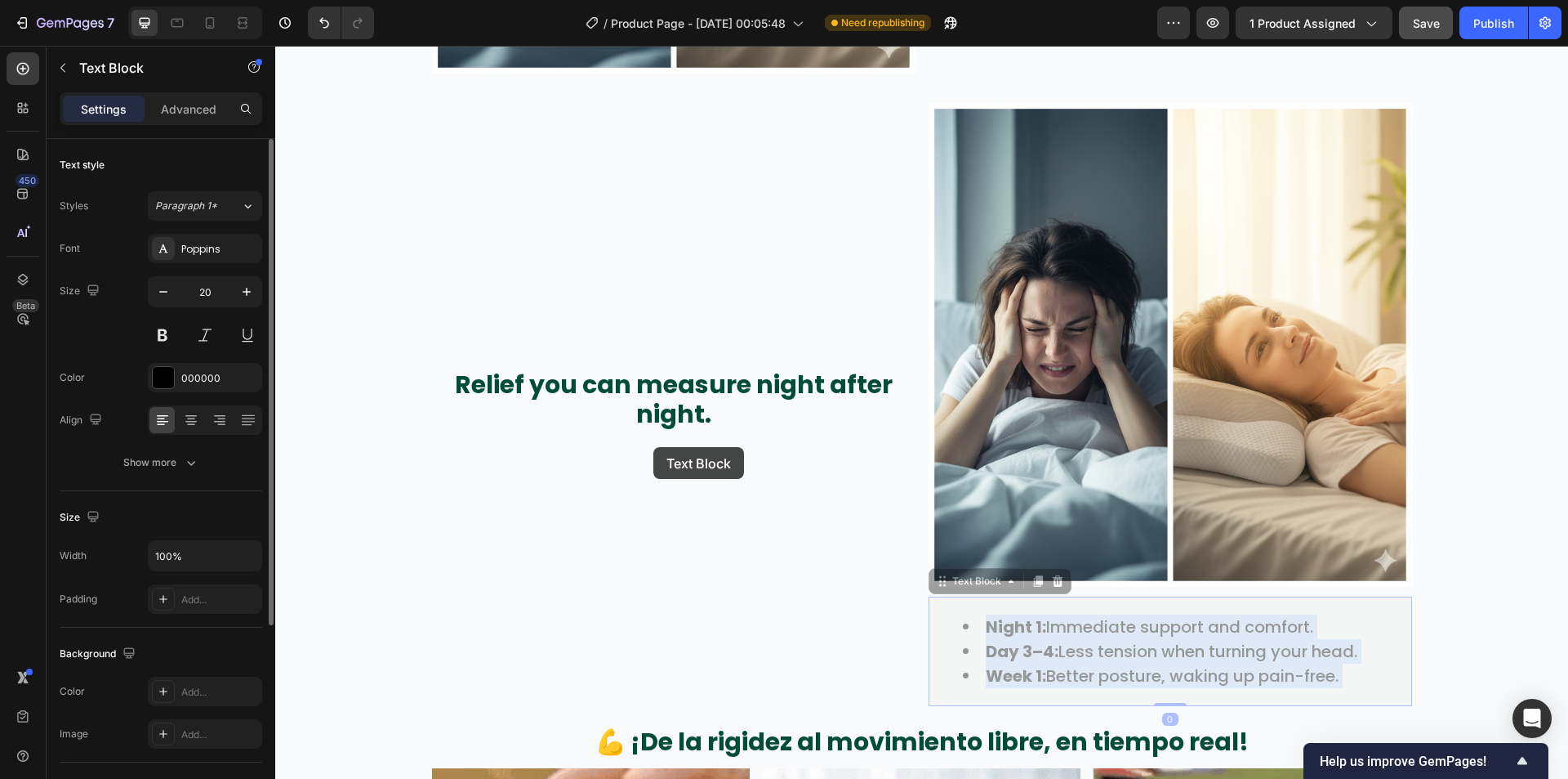
drag, startPoint x: 999, startPoint y: 613, endPoint x: 653, endPoint y: 447, distance: 383.8
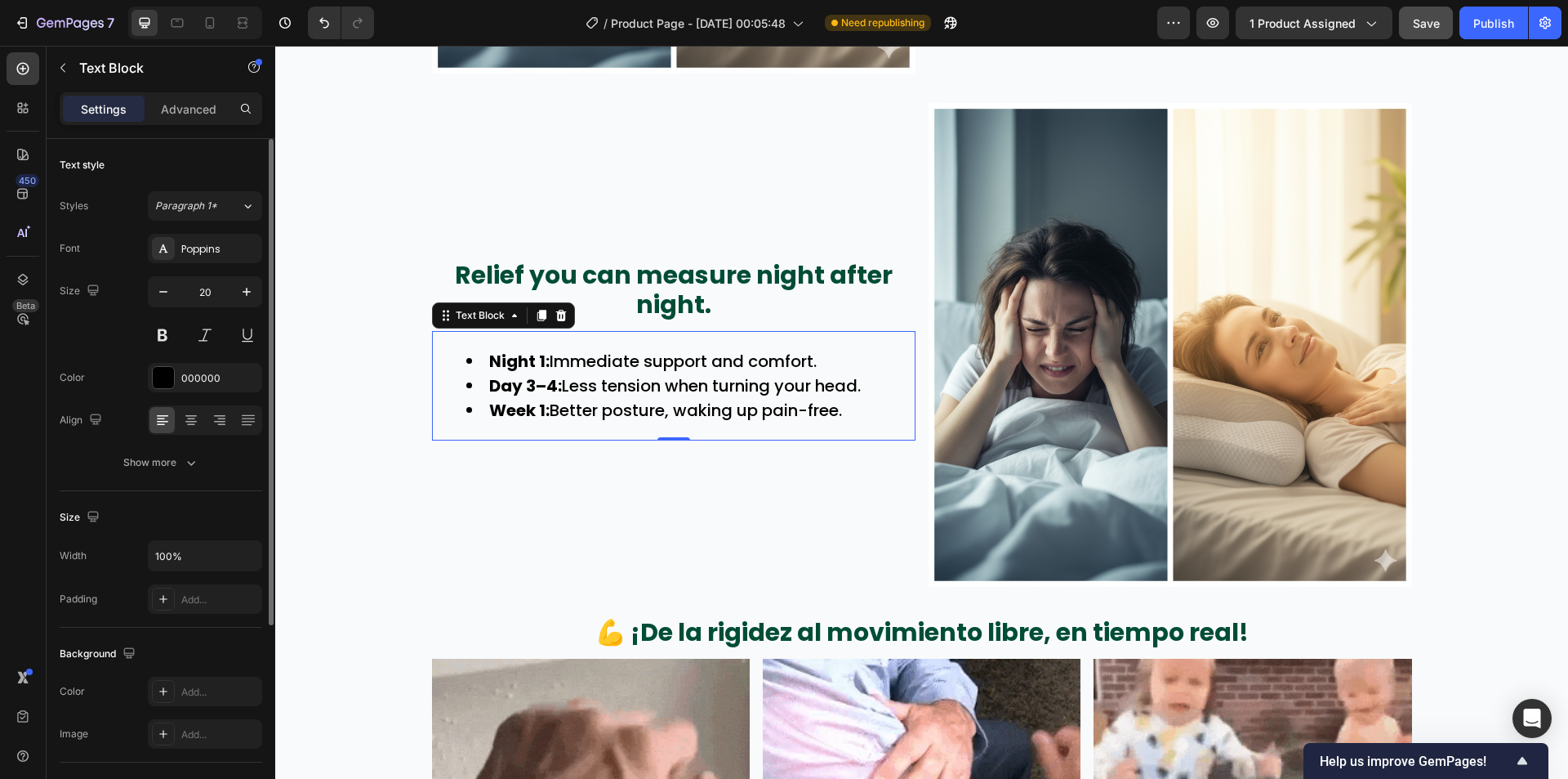
click at [775, 302] on p "Relief you can measure night after night." at bounding box center [674, 290] width 480 height 59
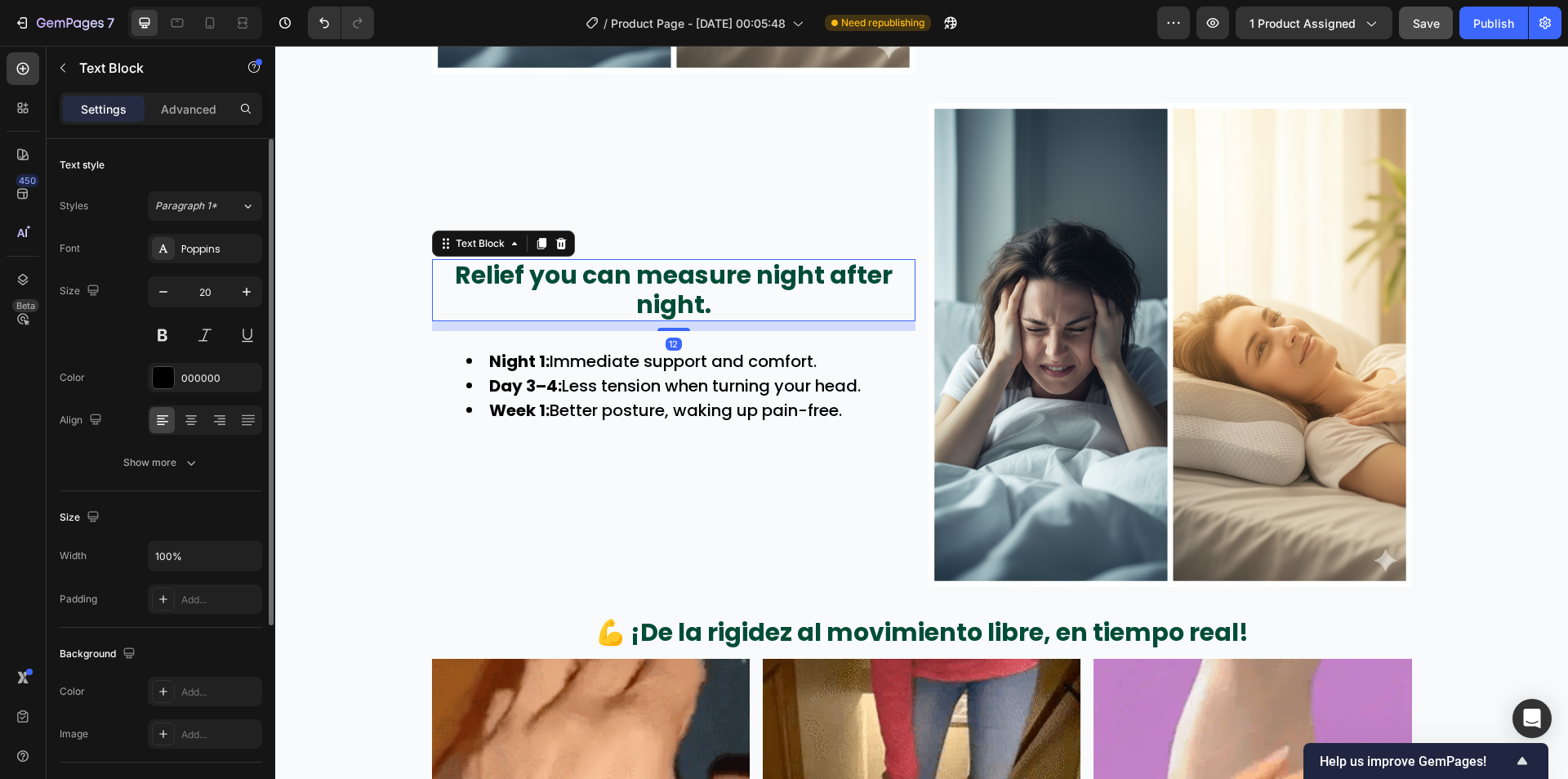
click at [775, 302] on p "Relief you can measure night after night." at bounding box center [674, 290] width 480 height 59
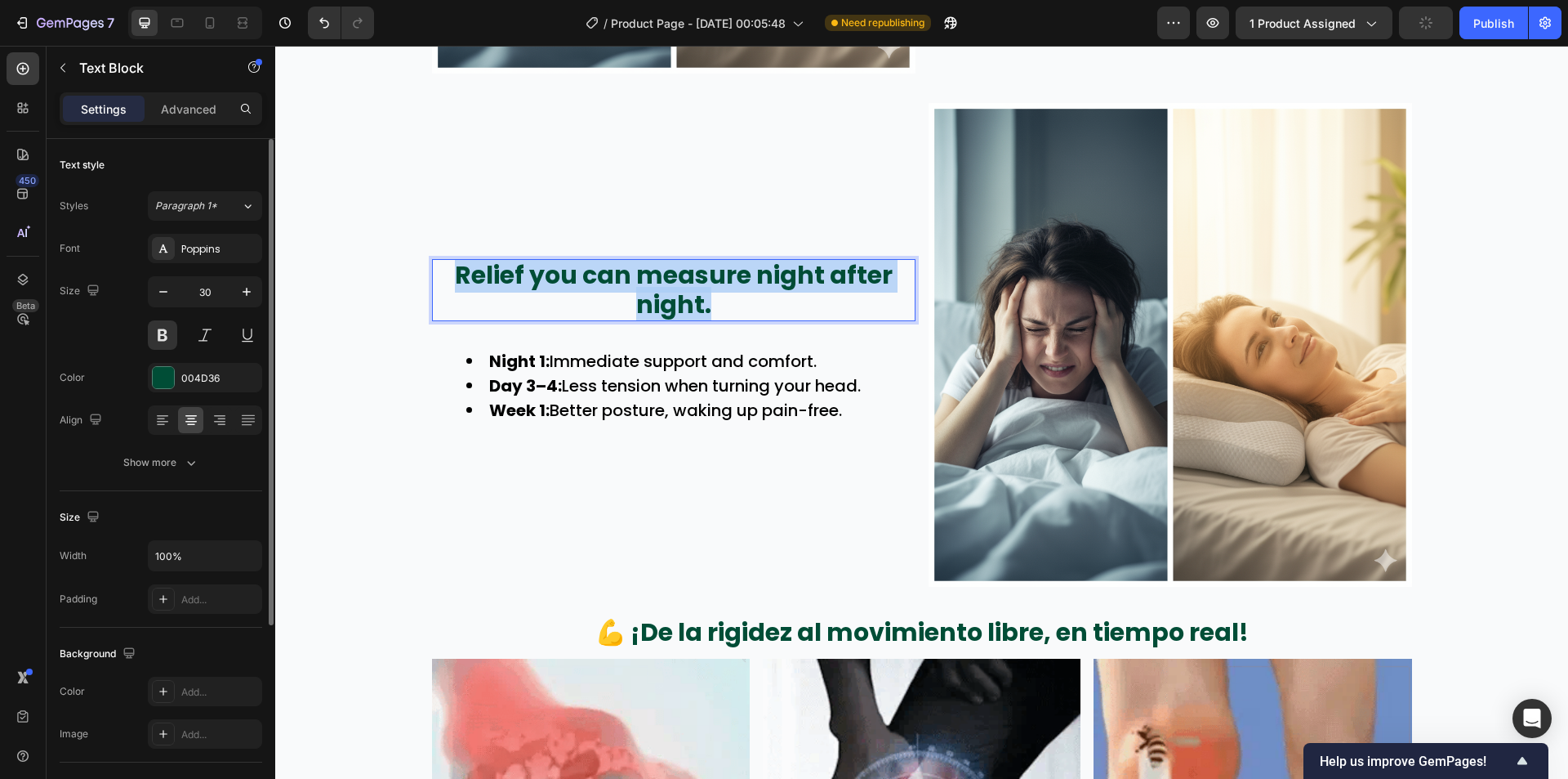
click at [775, 302] on p "Relief you can measure night after night." at bounding box center [674, 290] width 480 height 59
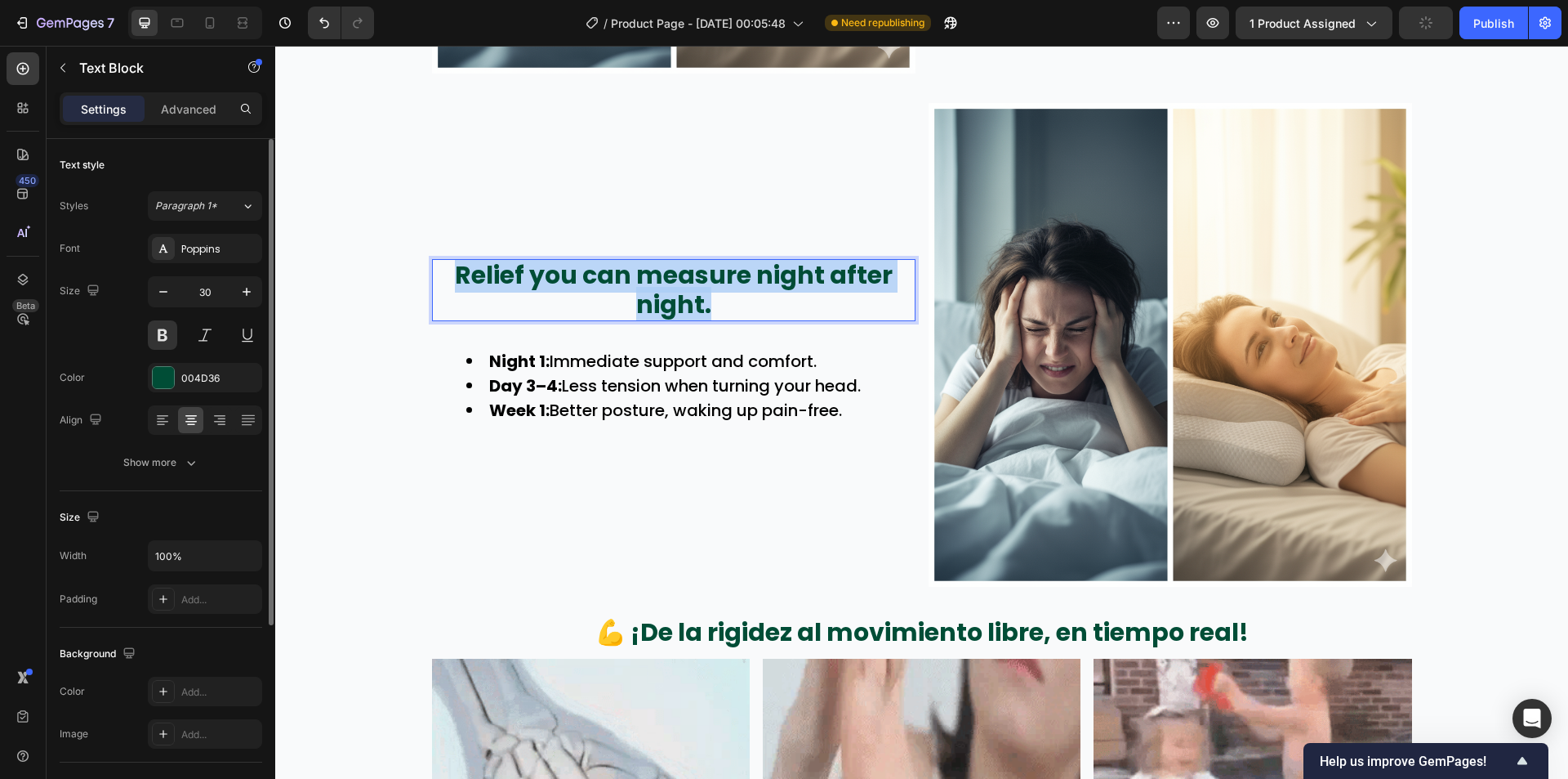
scroll to position [2705, 0]
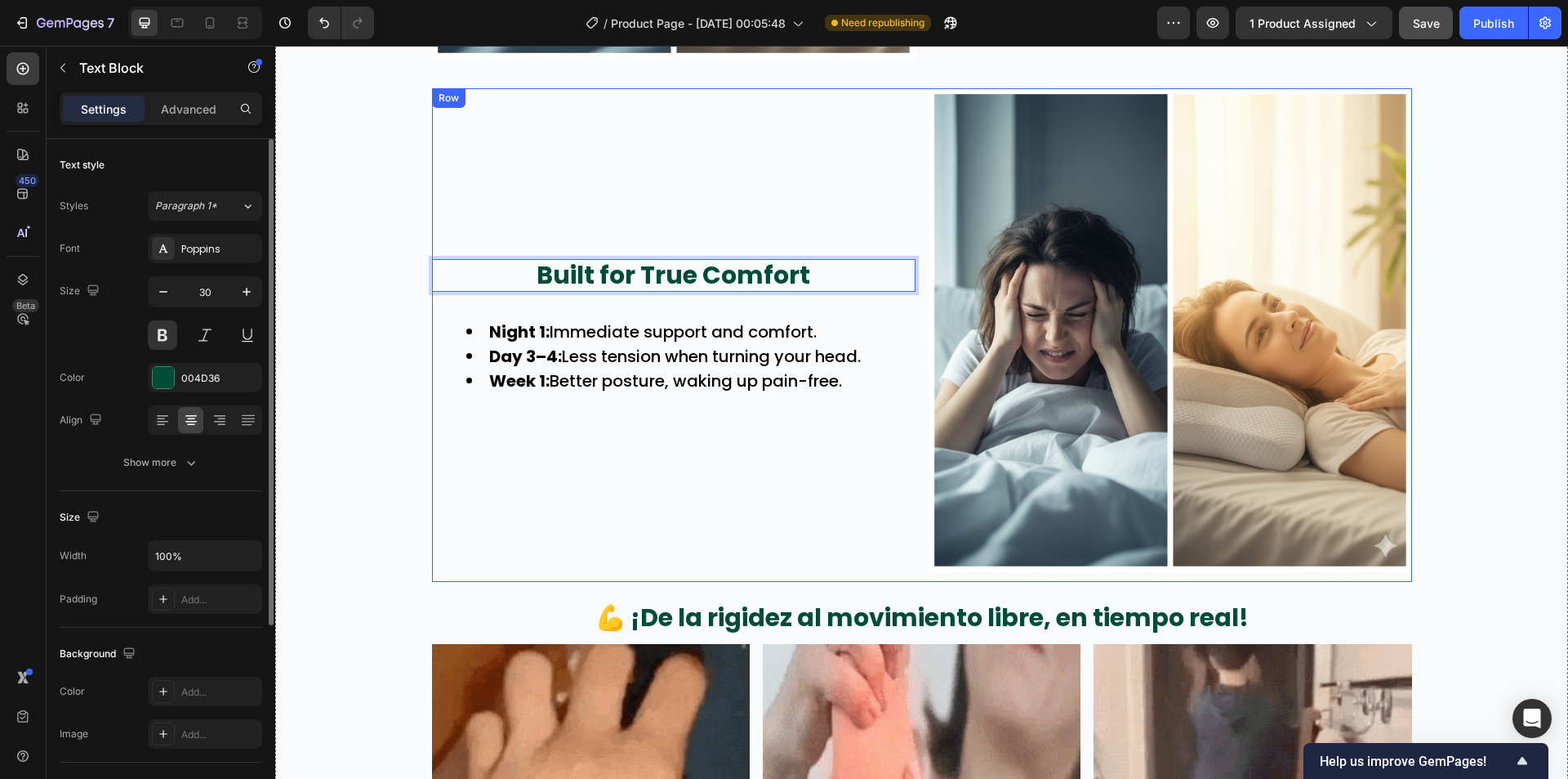
click at [721, 358] on li "Day 3–4: Less tension when turning your head." at bounding box center [690, 356] width 447 height 25
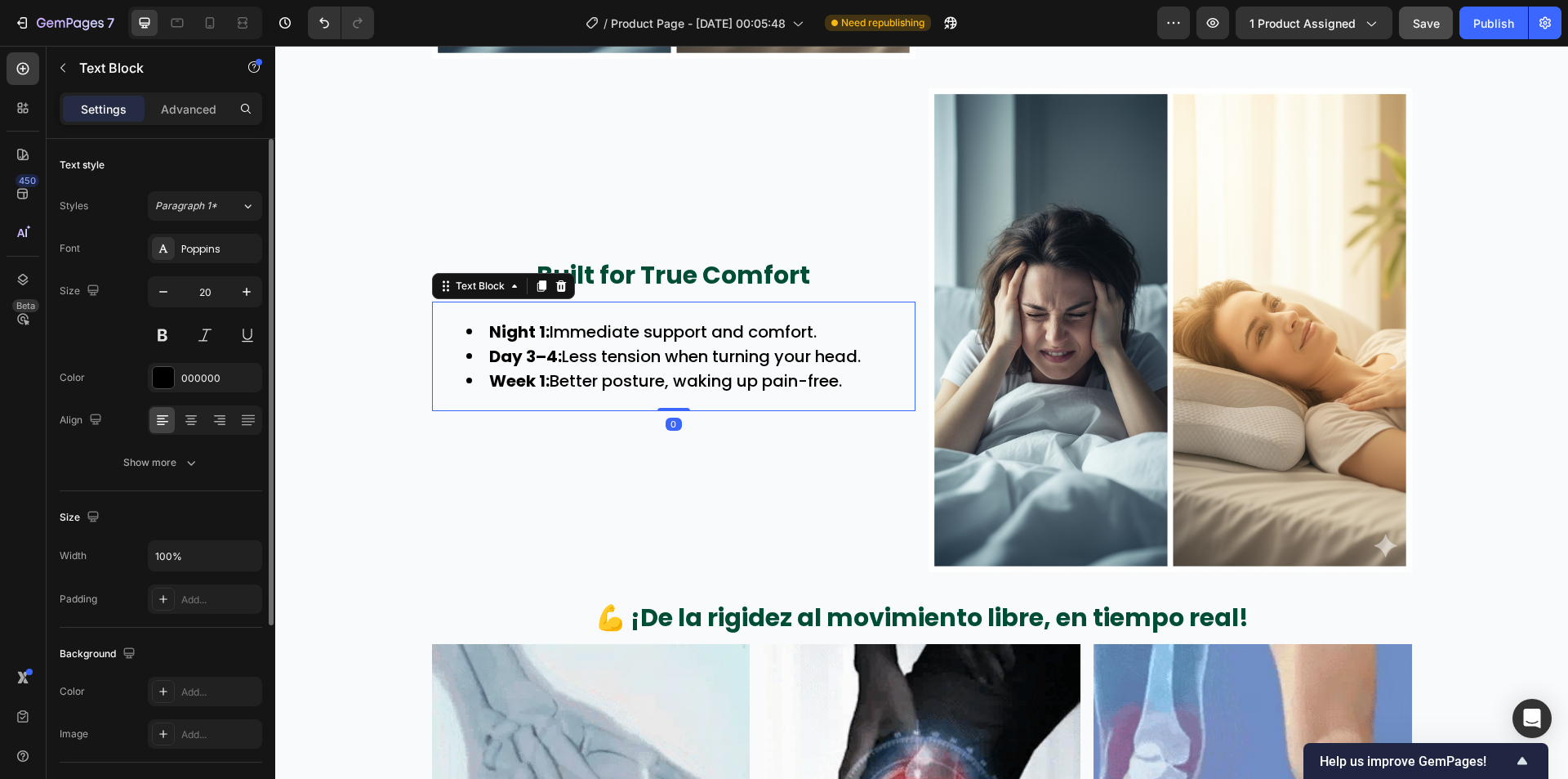
click at [721, 358] on li "Day 3–4: Less tension when turning your head." at bounding box center [690, 356] width 447 height 25
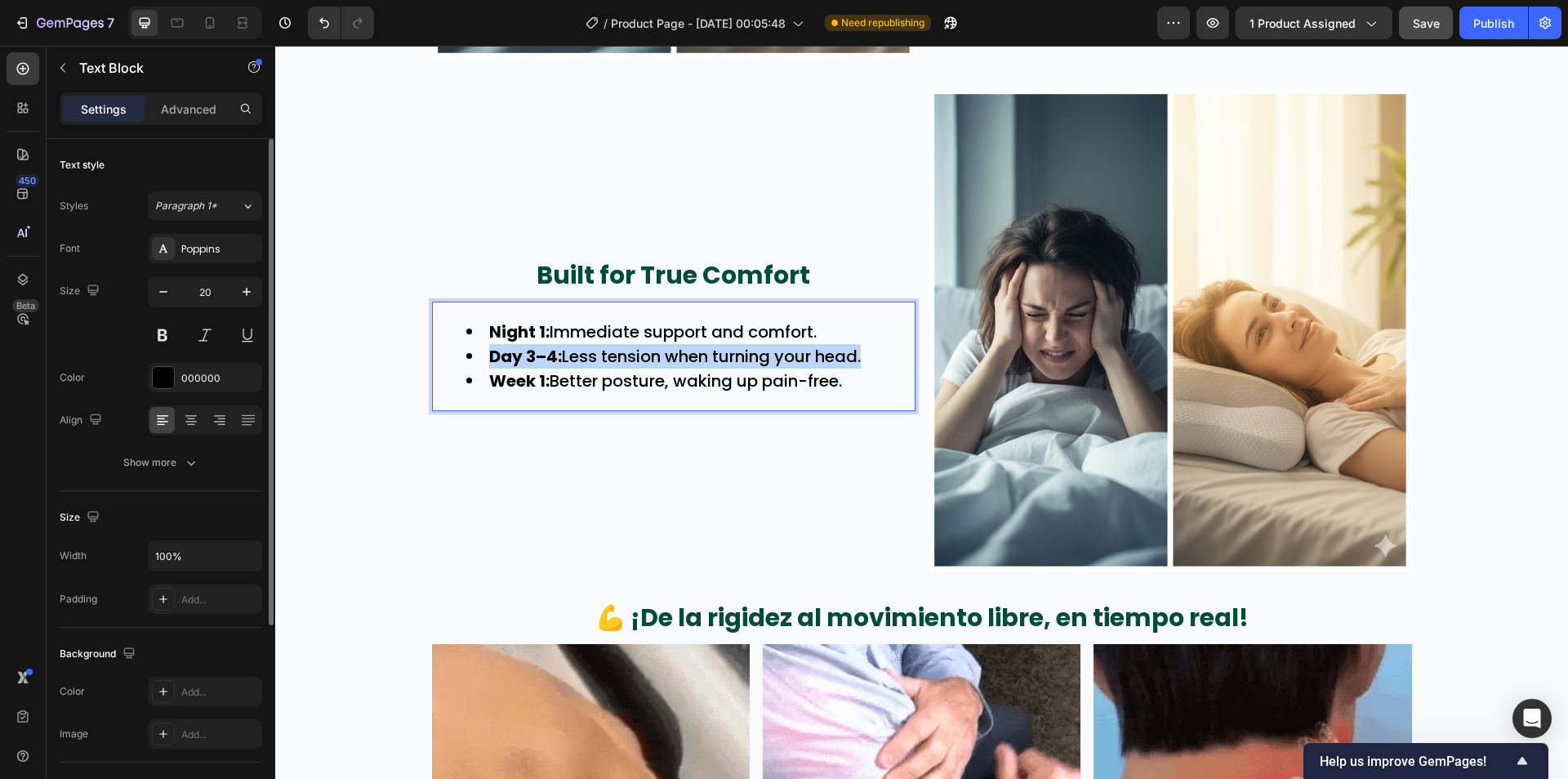
click at [721, 358] on li "Day 3–4: Less tension when turning your head." at bounding box center [690, 356] width 447 height 25
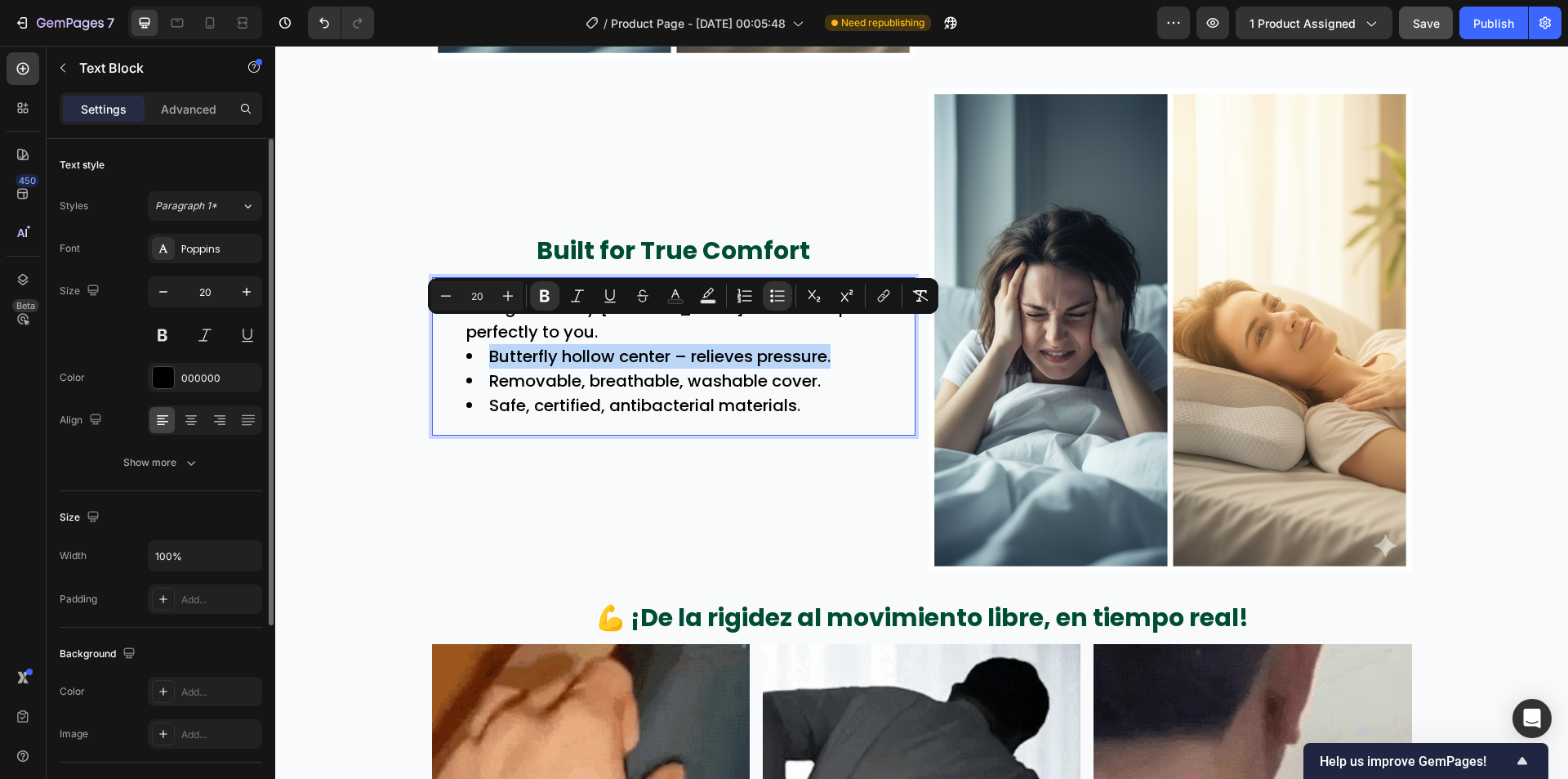
scroll to position [2680, 0]
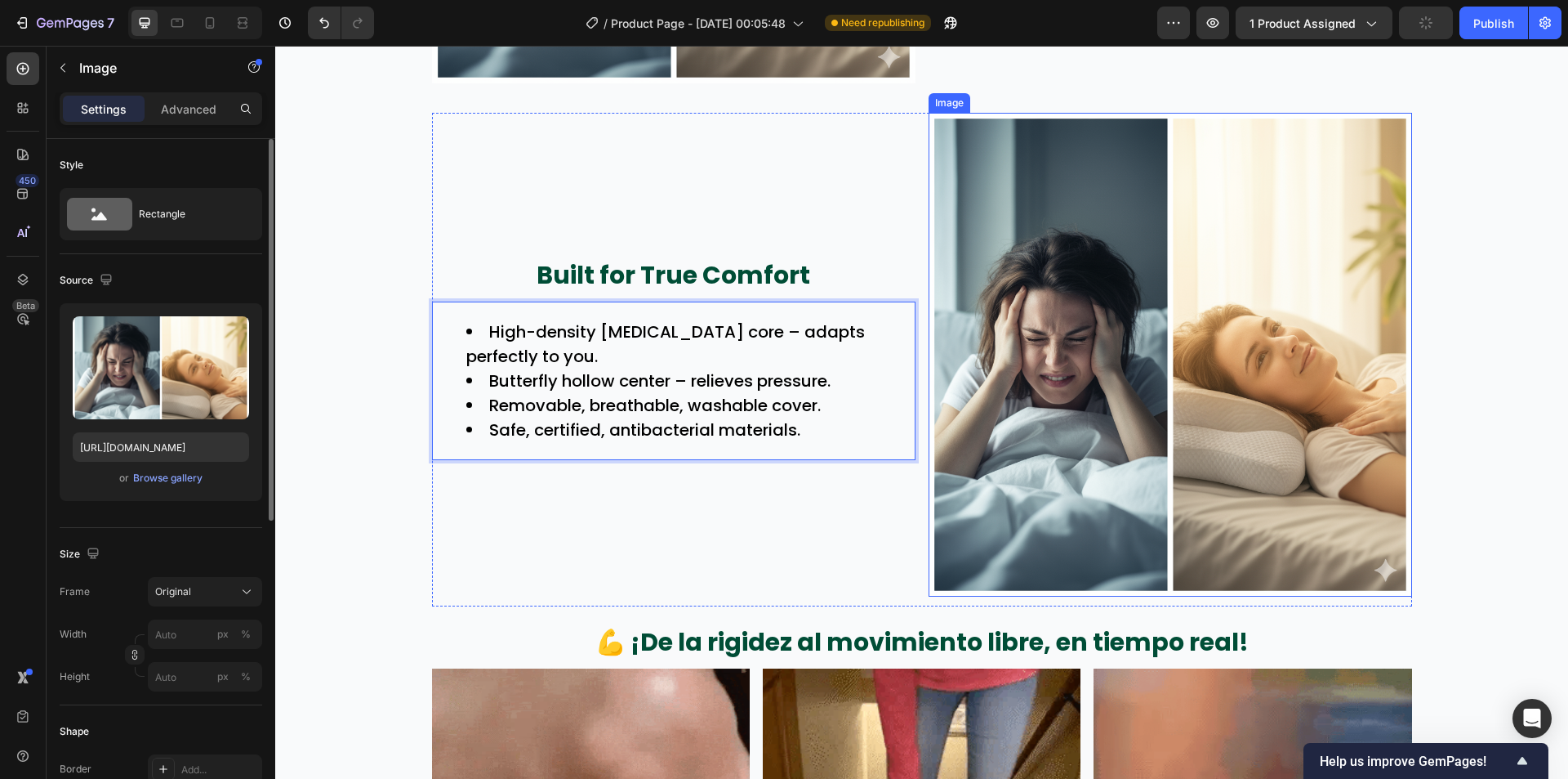
click at [1051, 380] on img at bounding box center [1171, 354] width 484 height 484
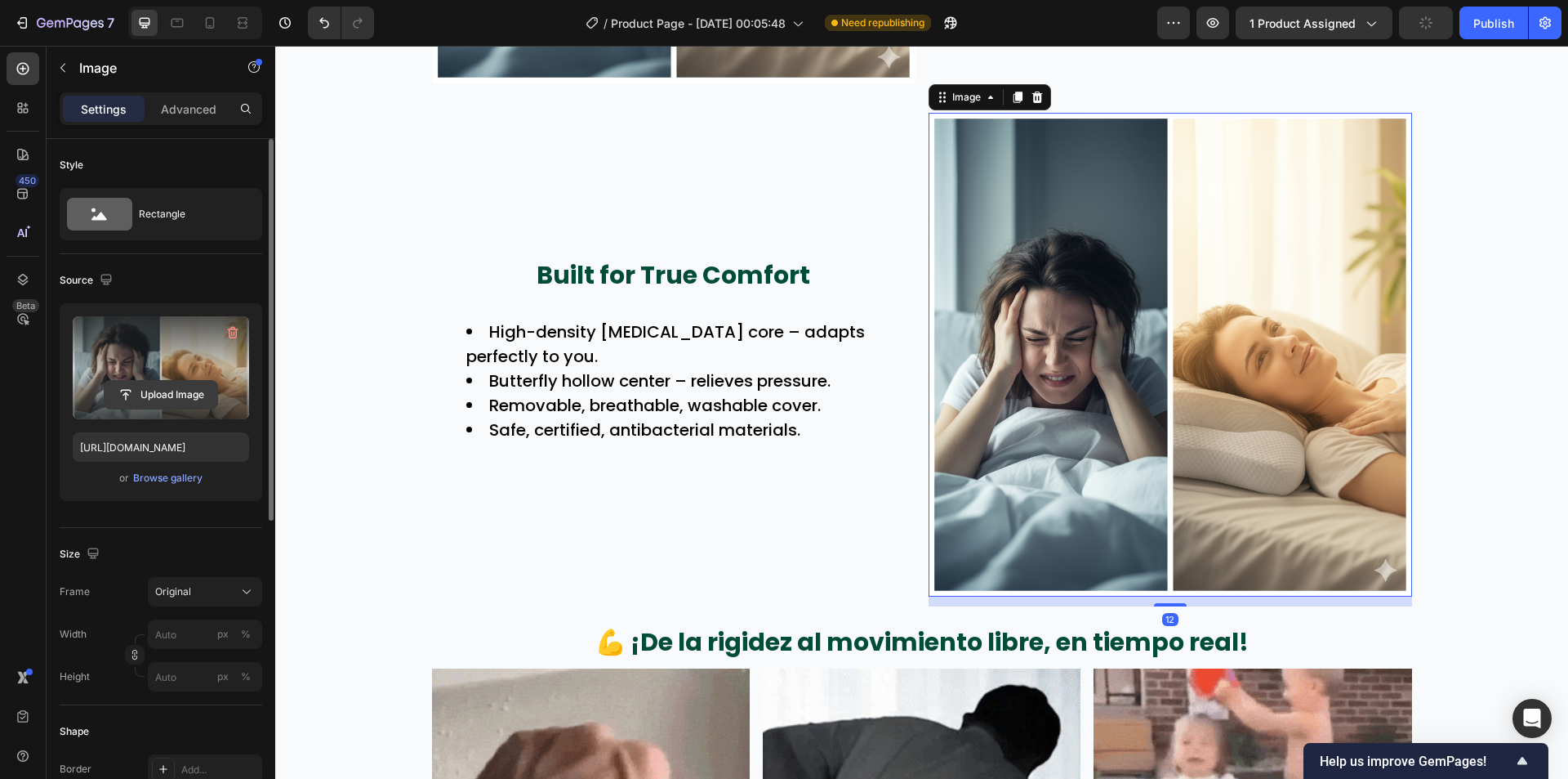
click at [181, 397] on input "file" at bounding box center [161, 394] width 112 height 28
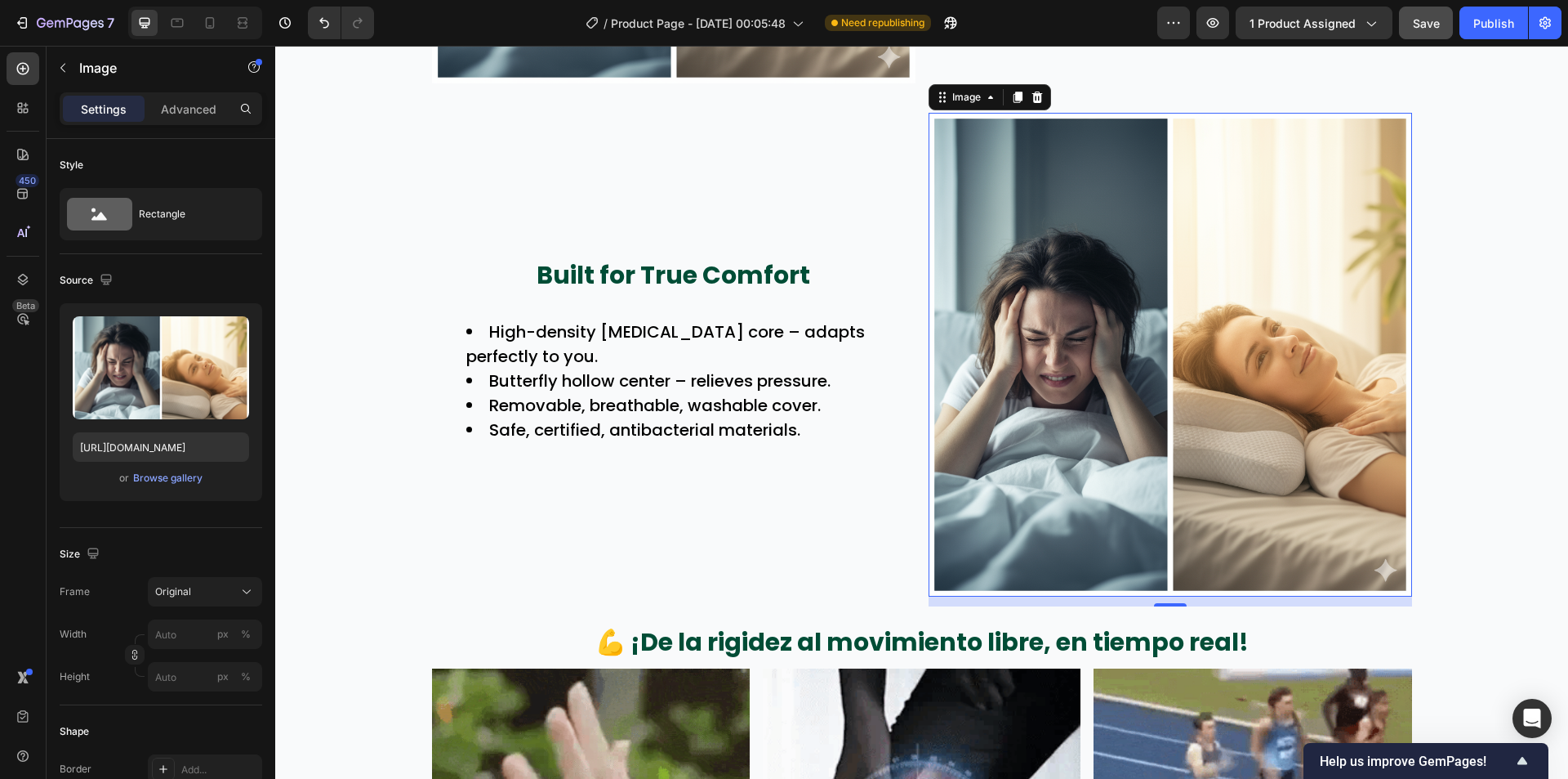
click at [1080, 332] on img at bounding box center [1171, 354] width 484 height 484
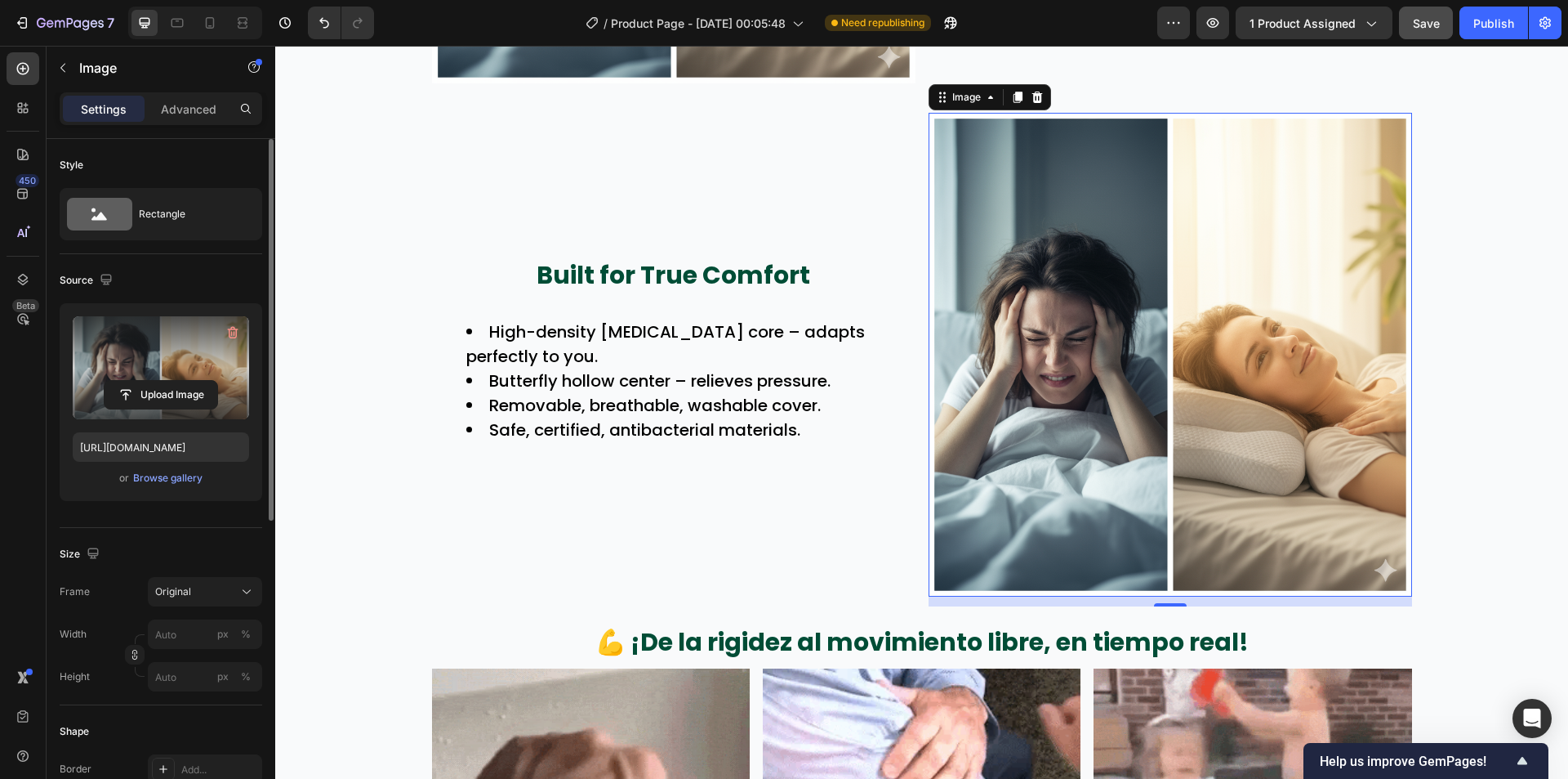
click at [177, 377] on label at bounding box center [161, 368] width 177 height 103
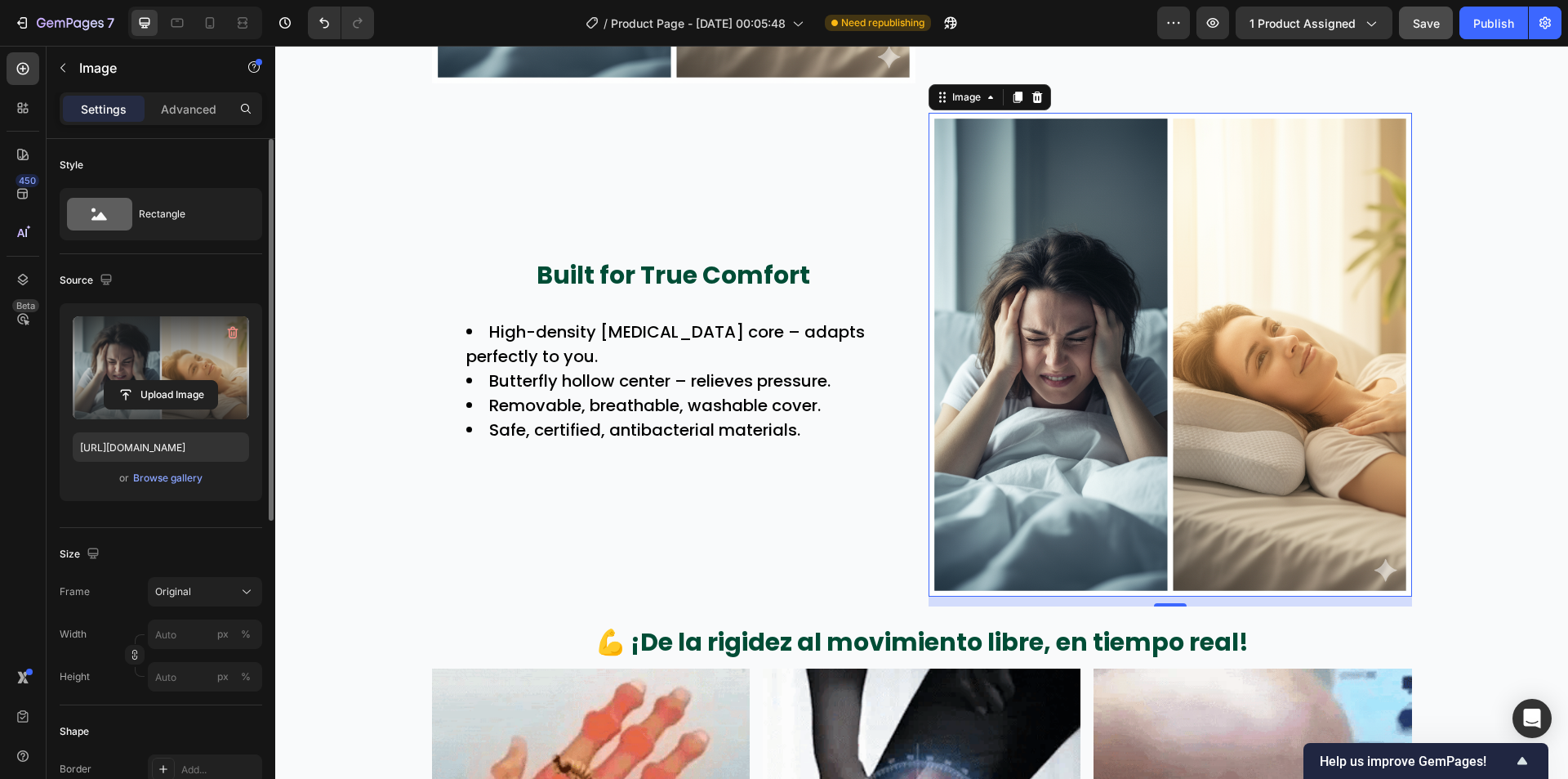
click at [177, 381] on input "file" at bounding box center [161, 394] width 112 height 28
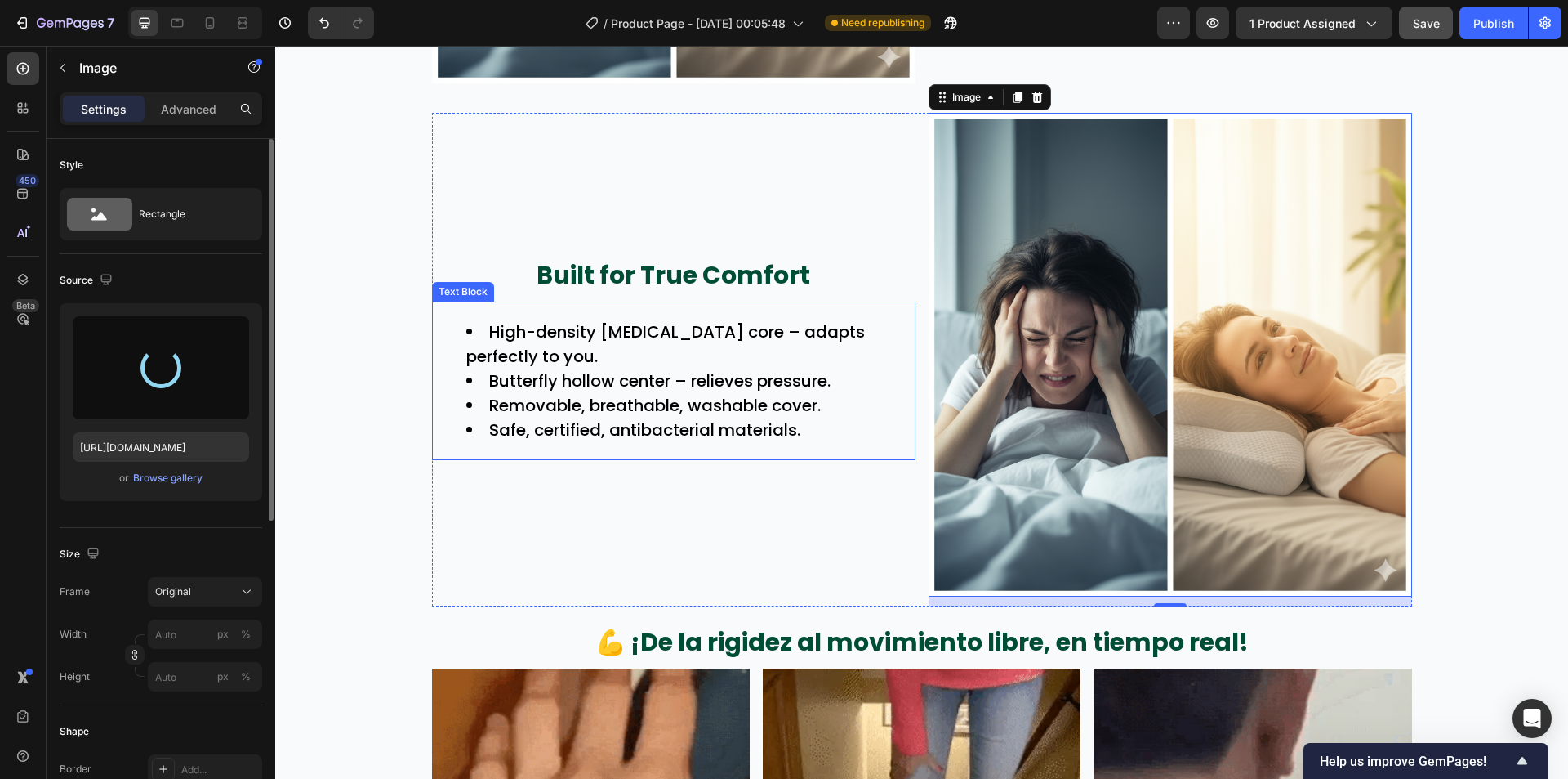
type input "[URL][DOMAIN_NAME]"
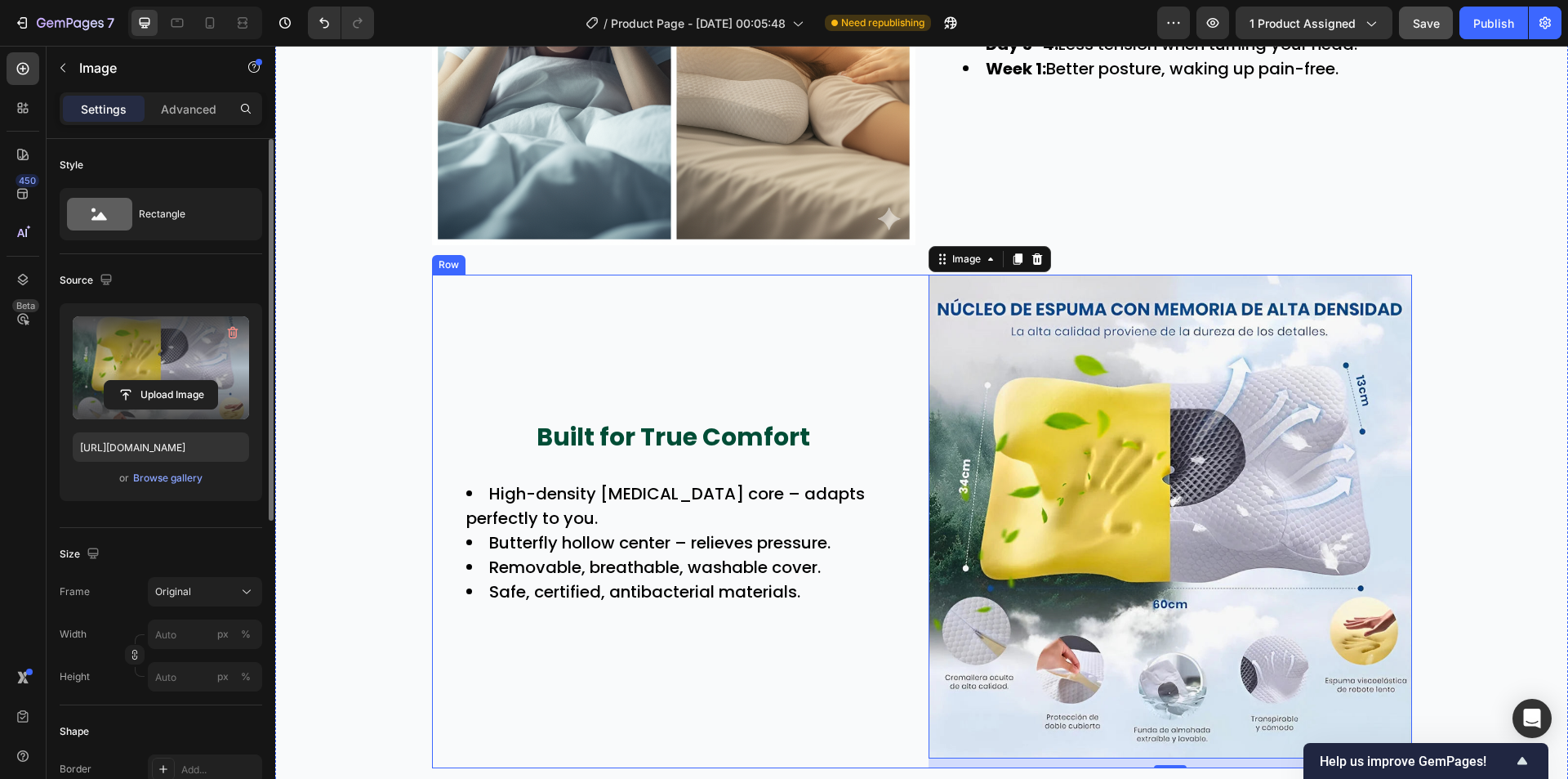
scroll to position [2517, 0]
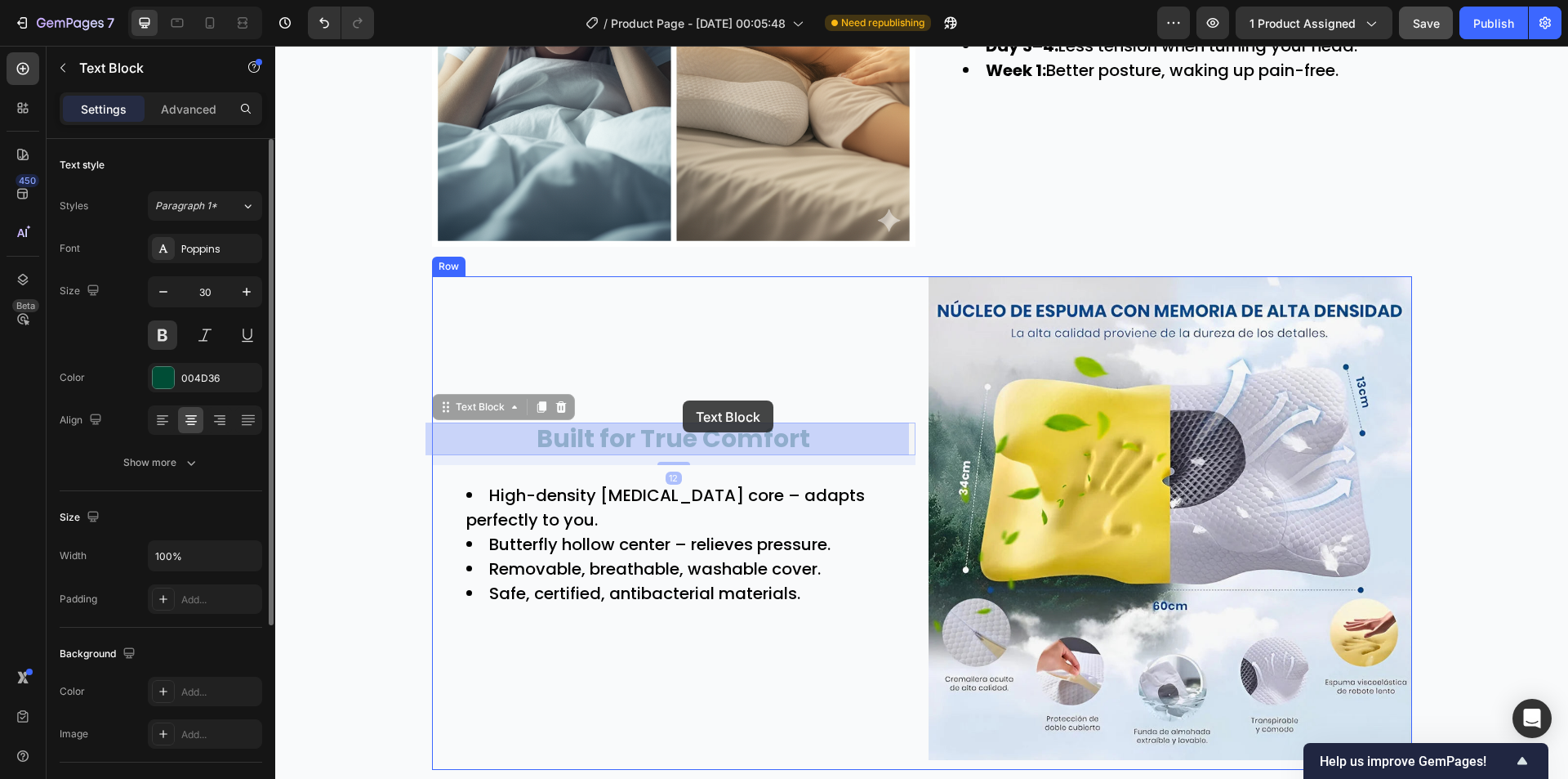
drag, startPoint x: 651, startPoint y: 448, endPoint x: 689, endPoint y: 420, distance: 47.2
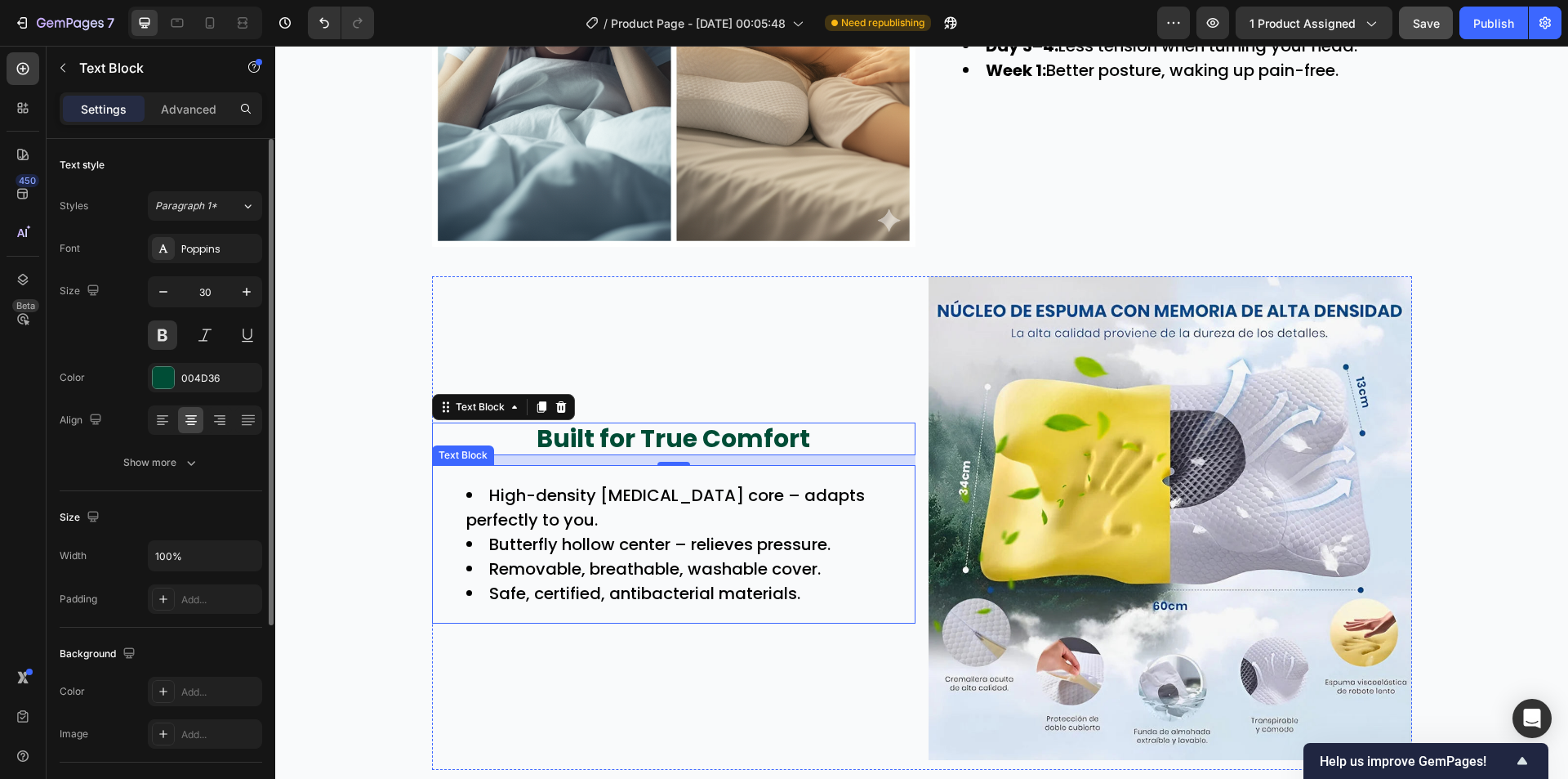
click at [657, 531] on li "High-density memory foam core – adapts perfectly to you." at bounding box center [690, 507] width 447 height 49
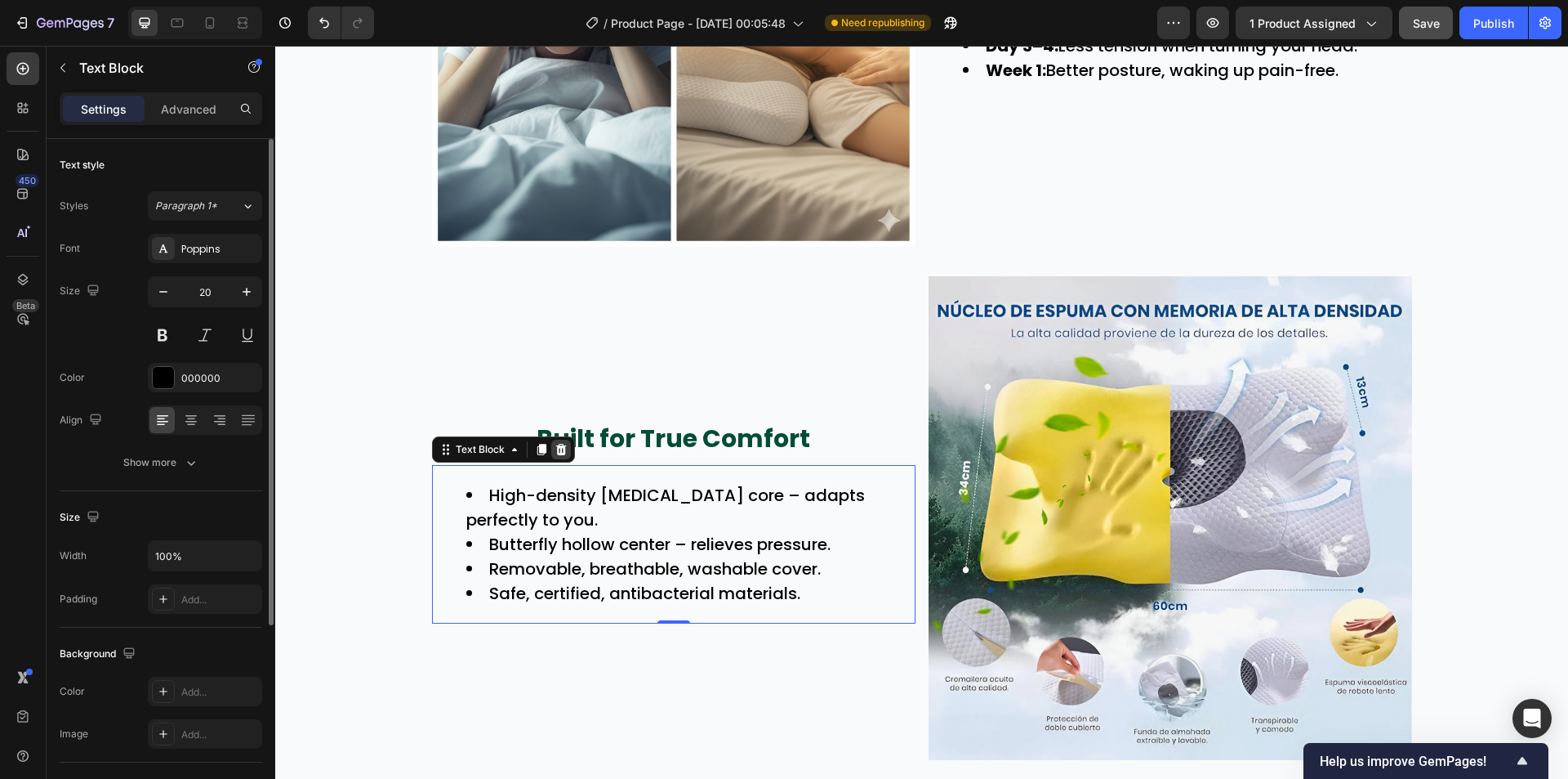
click at [555, 449] on icon at bounding box center [560, 450] width 11 height 12
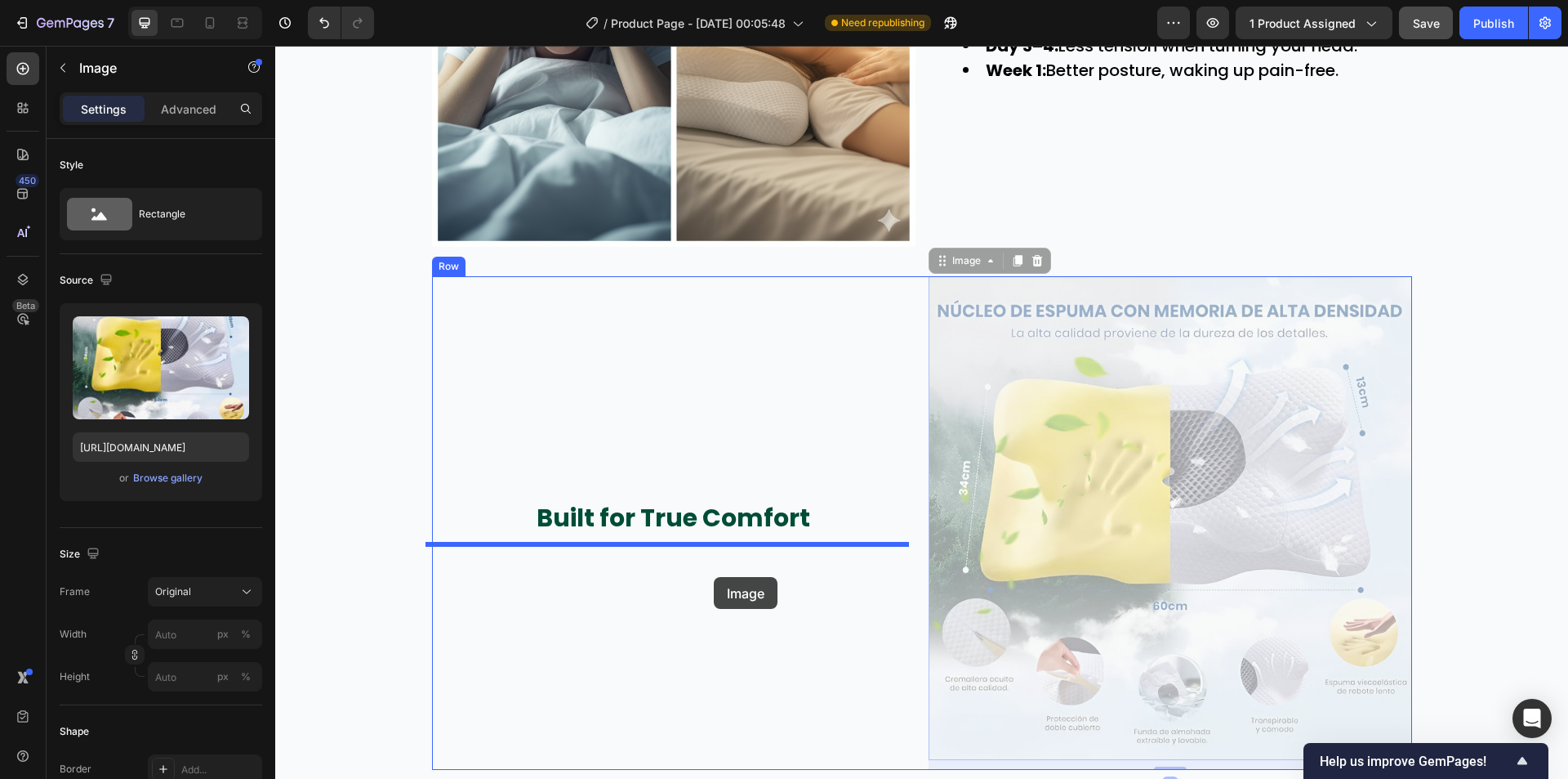
drag, startPoint x: 1078, startPoint y: 485, endPoint x: 713, endPoint y: 577, distance: 376.4
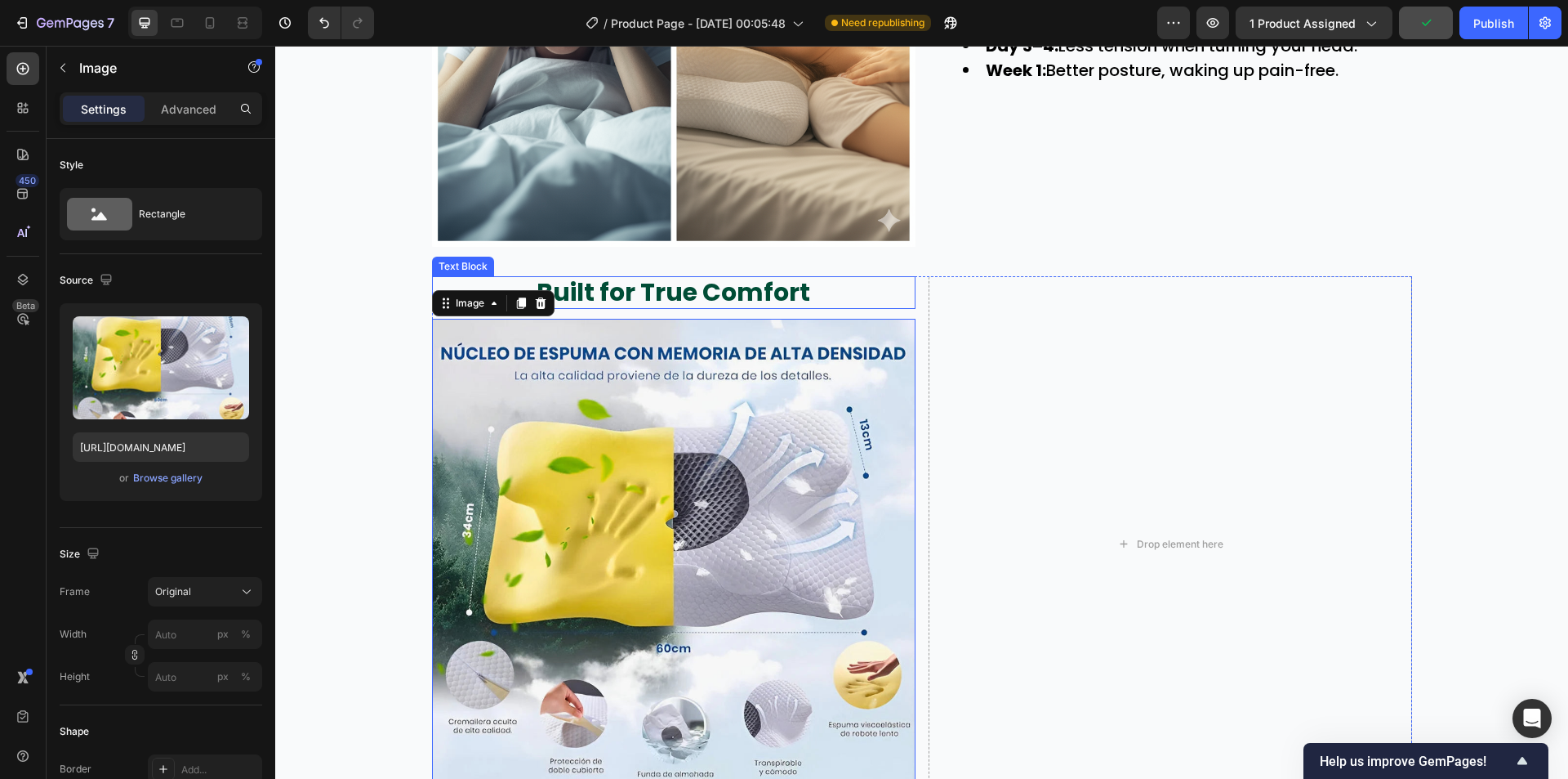
click at [840, 304] on p "Built for True Comfort" at bounding box center [674, 293] width 480 height 30
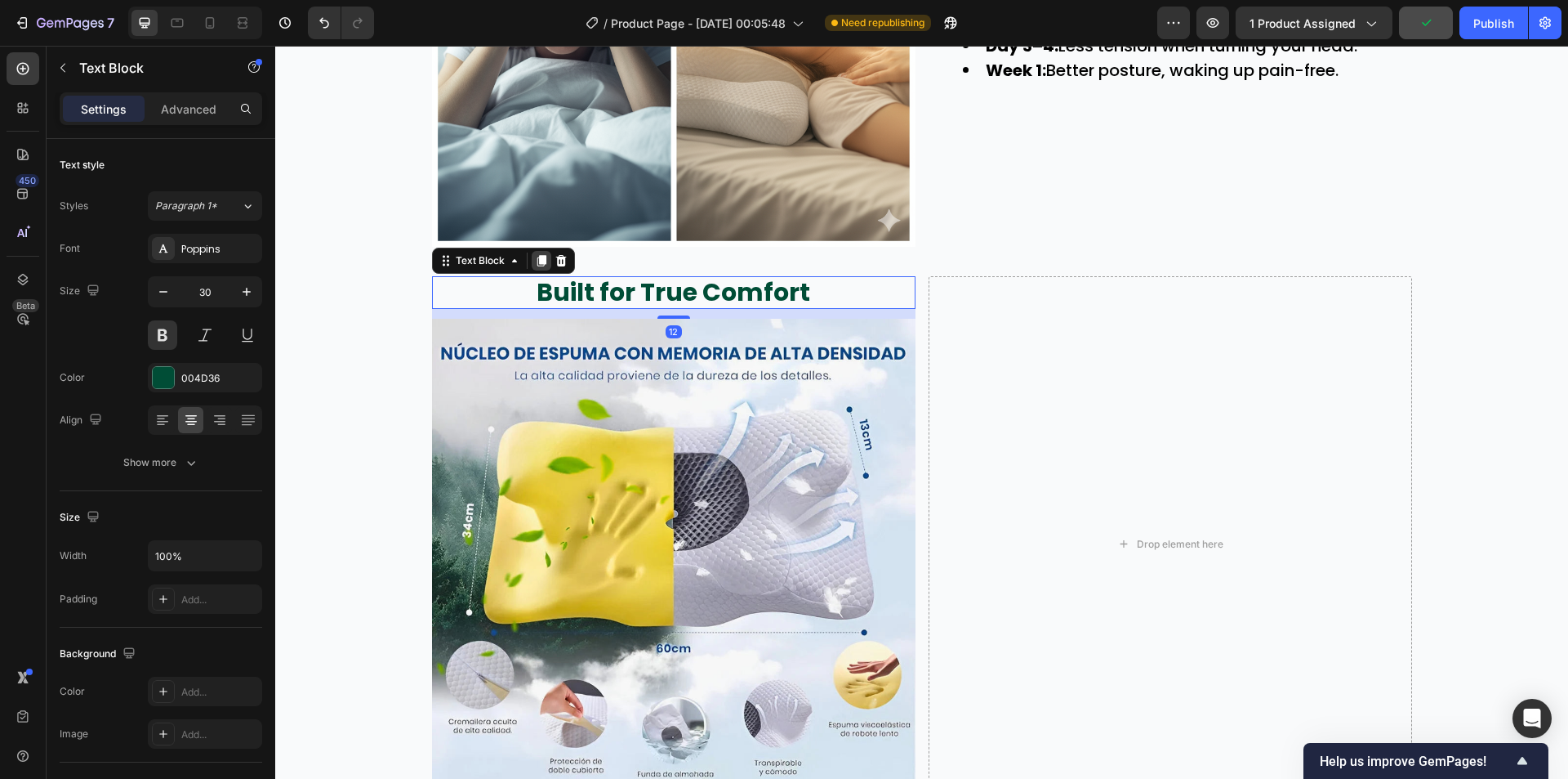
click at [539, 255] on icon at bounding box center [541, 260] width 13 height 13
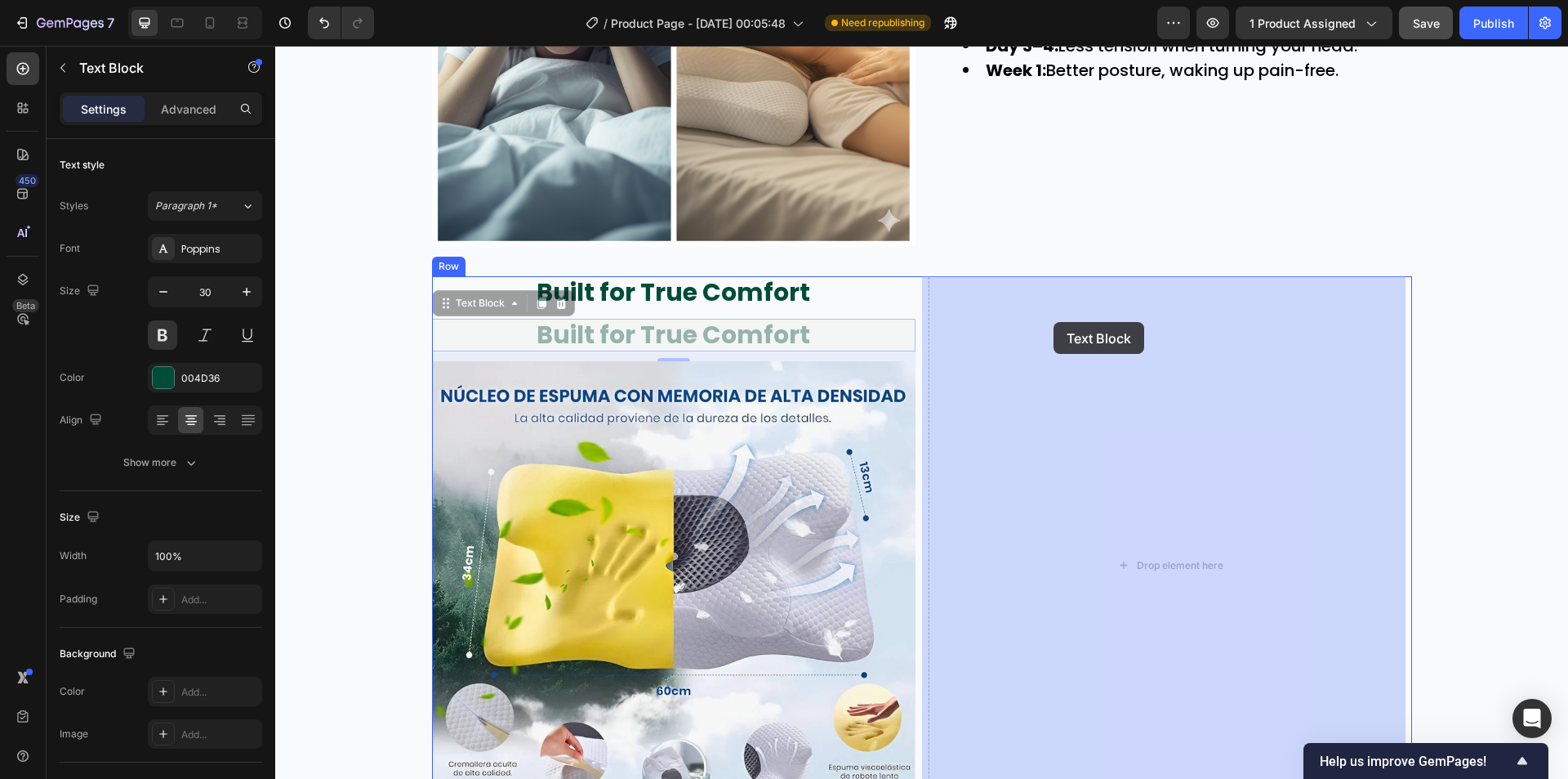
drag, startPoint x: 451, startPoint y: 308, endPoint x: 1053, endPoint y: 322, distance: 602.2
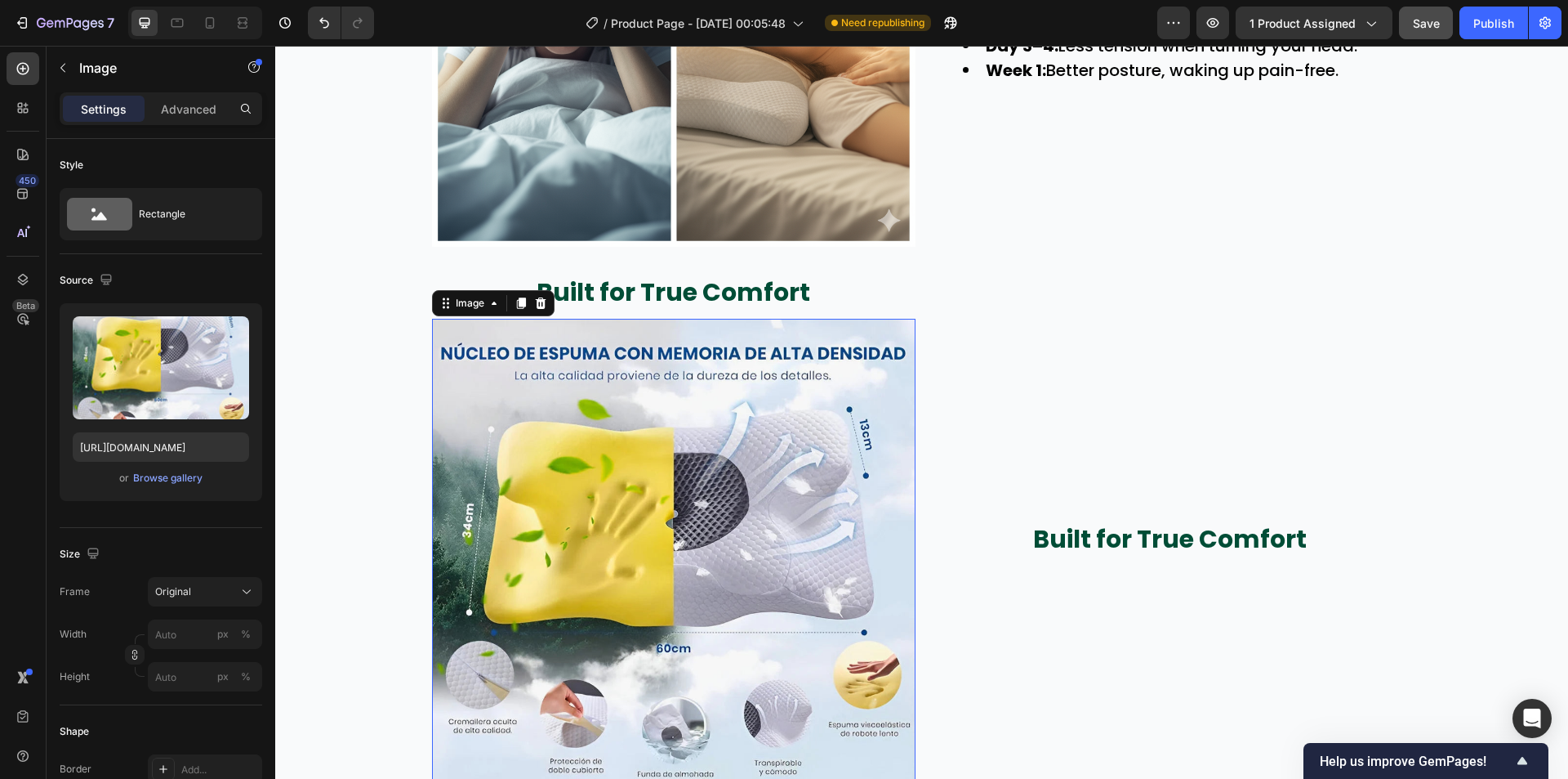
click at [756, 387] on img at bounding box center [674, 561] width 484 height 484
click at [515, 298] on icon at bounding box center [521, 303] width 13 height 13
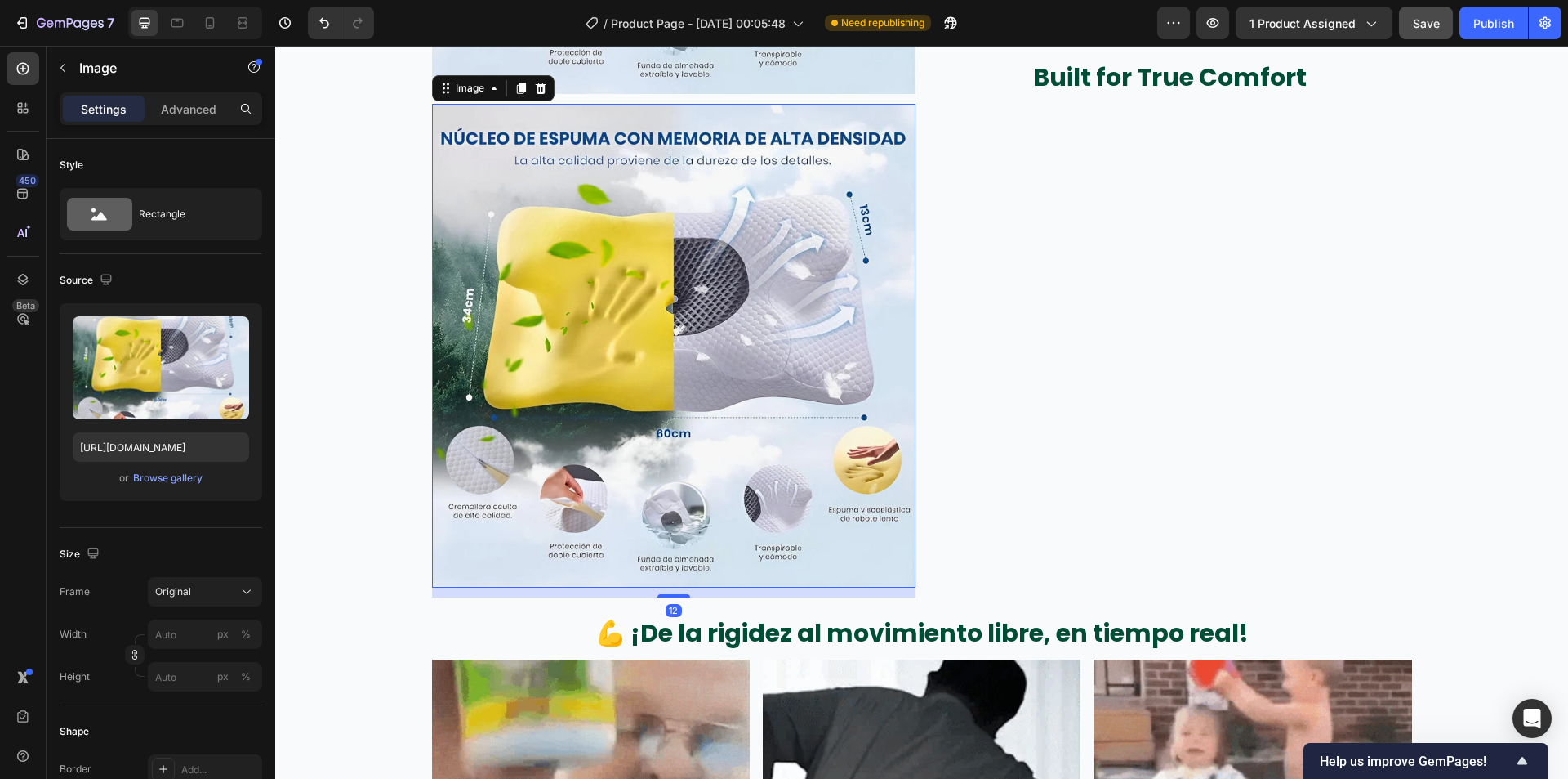
scroll to position [3227, 0]
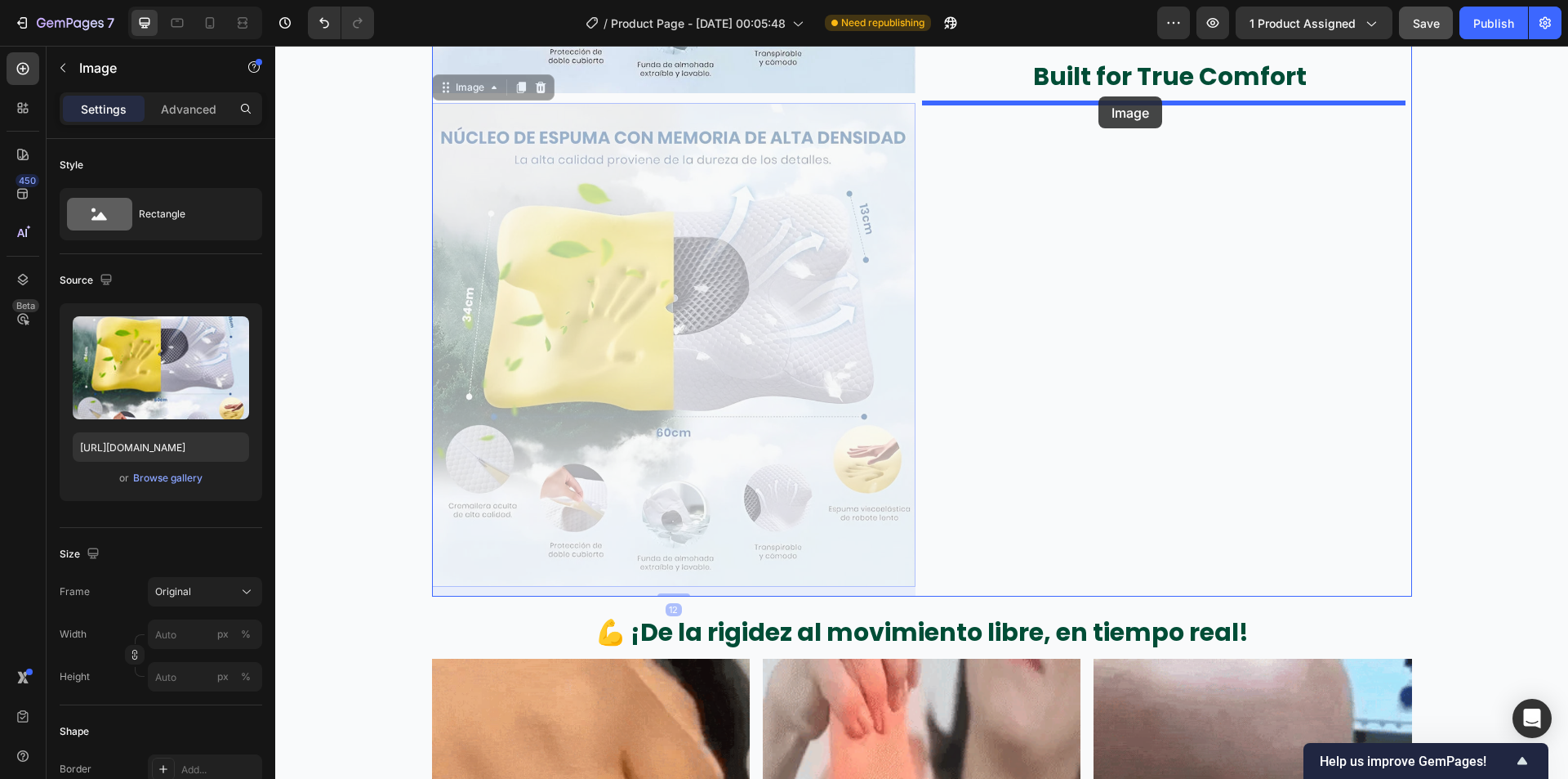
drag, startPoint x: 439, startPoint y: 90, endPoint x: 1099, endPoint y: 96, distance: 660.0
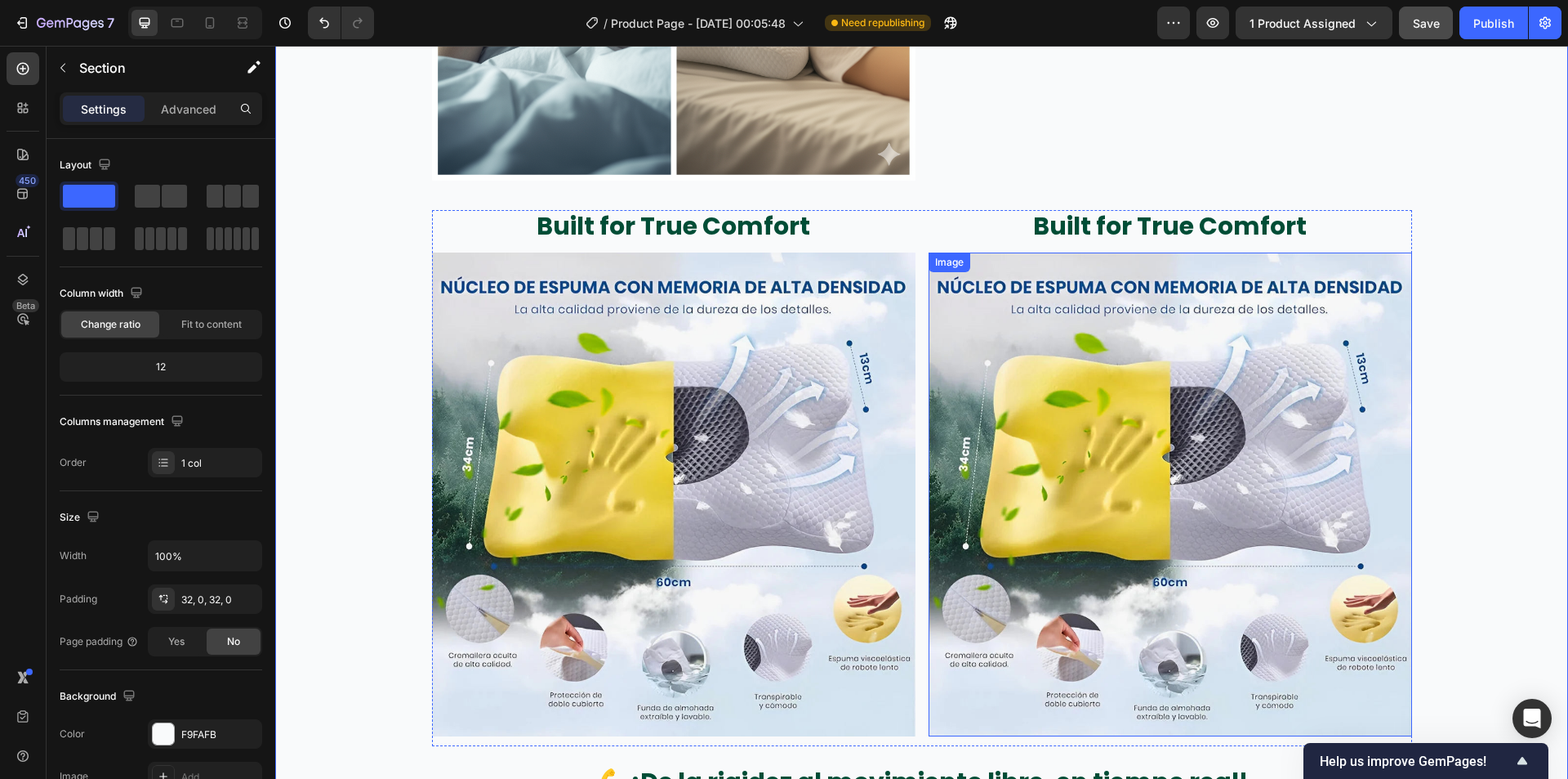
scroll to position [2736, 0]
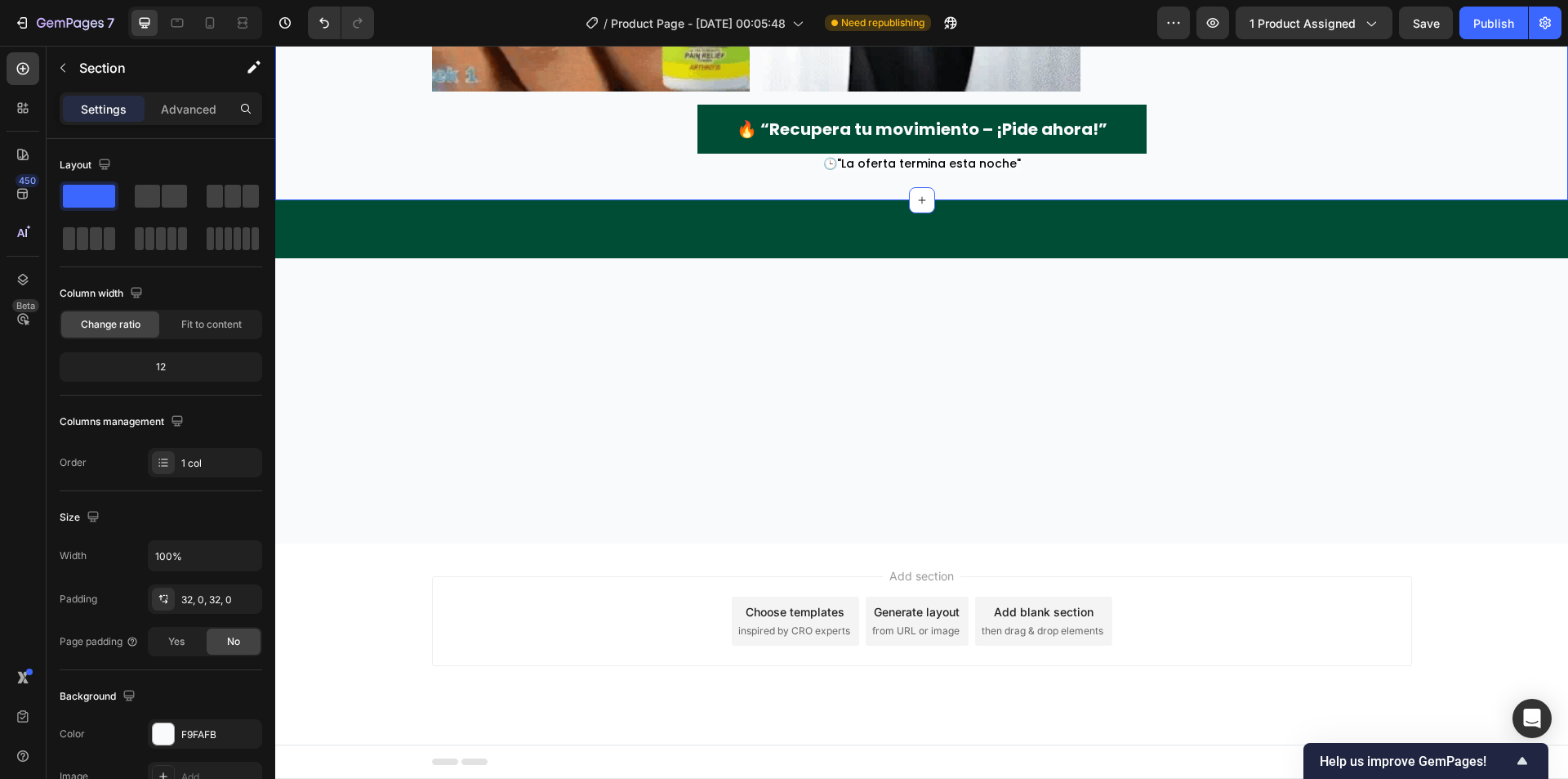
scroll to position [2654, 0]
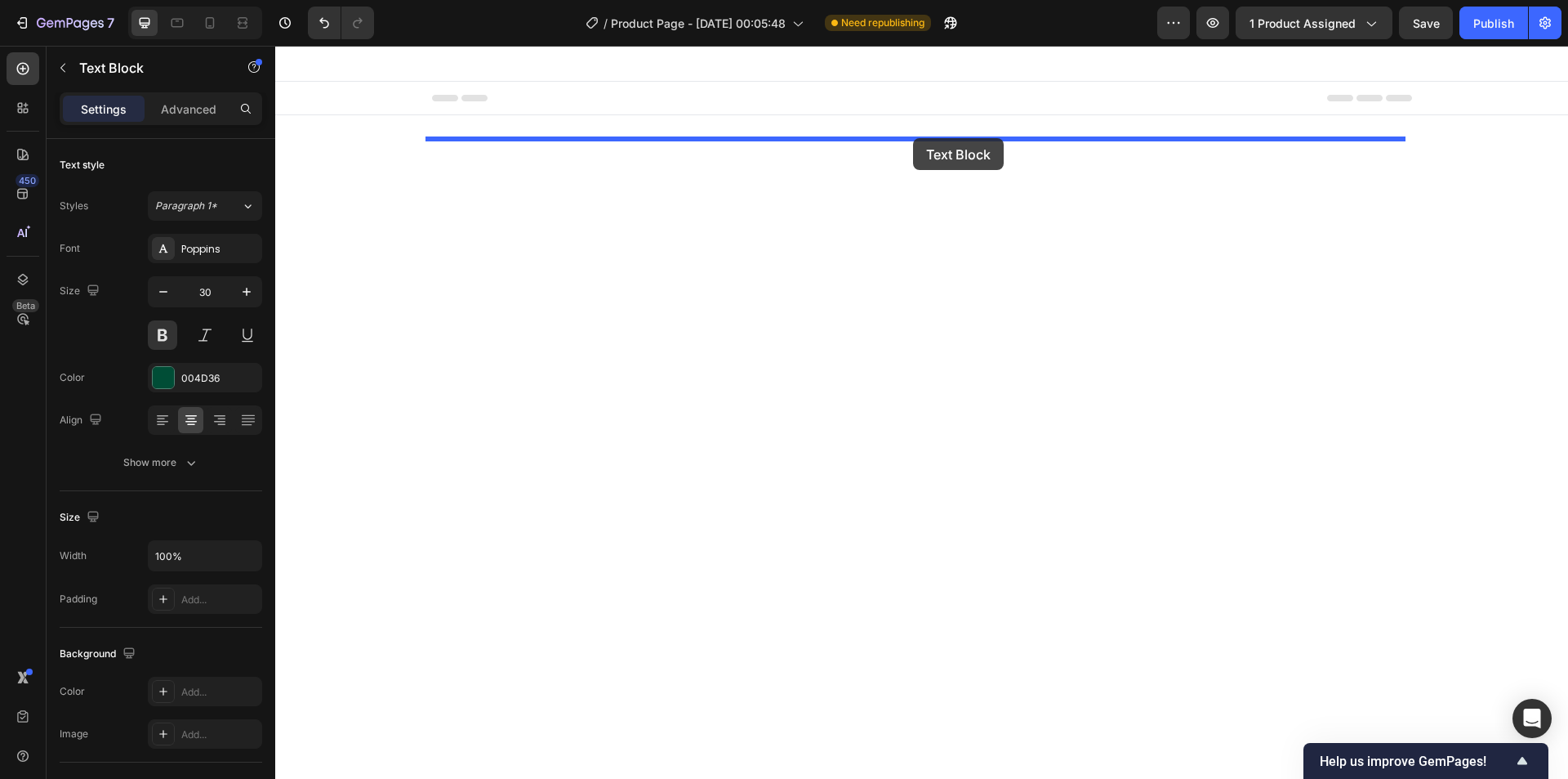
drag, startPoint x: 784, startPoint y: 159, endPoint x: 913, endPoint y: 138, distance: 130.7
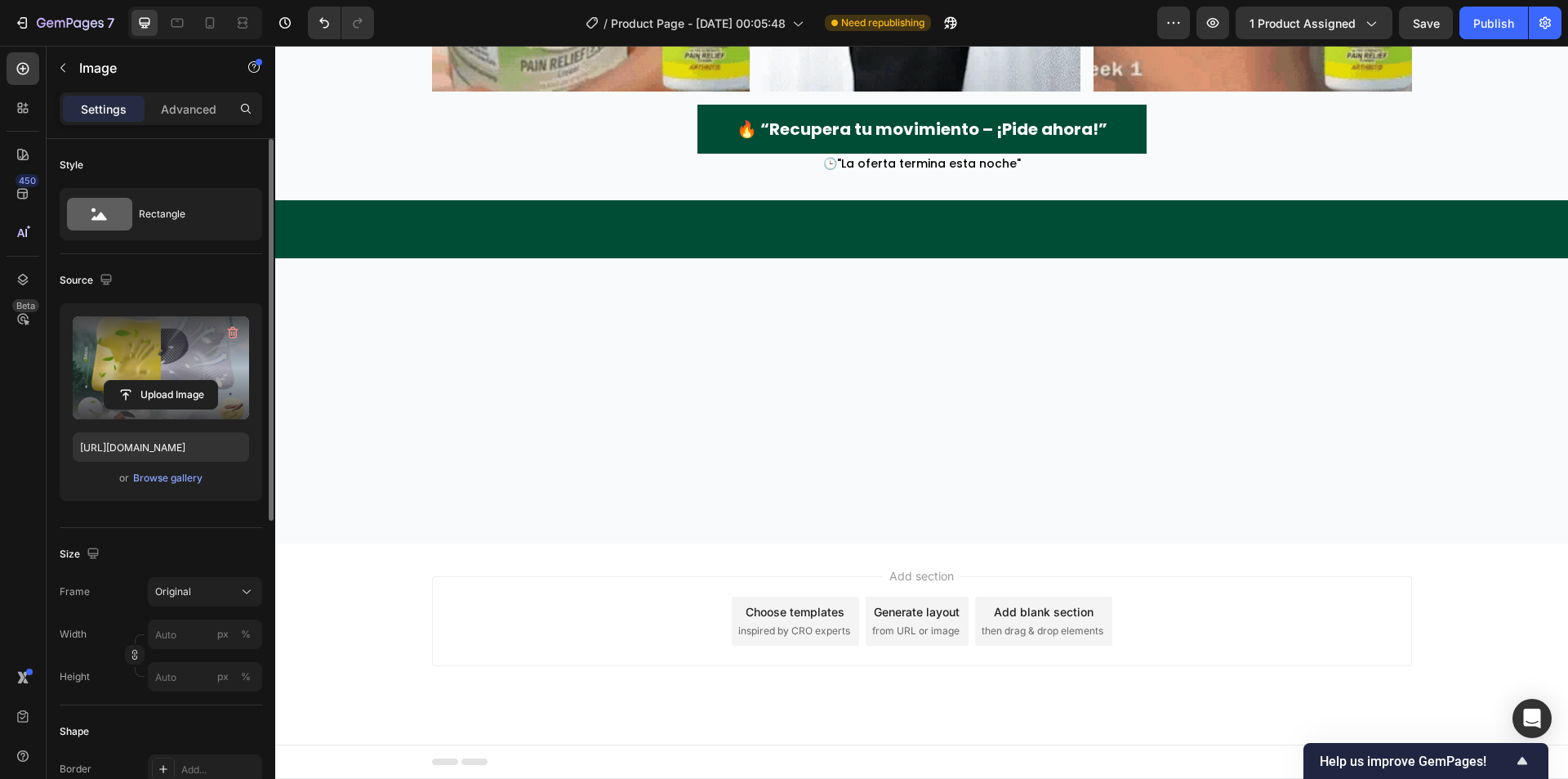
click at [183, 370] on label at bounding box center [161, 368] width 177 height 103
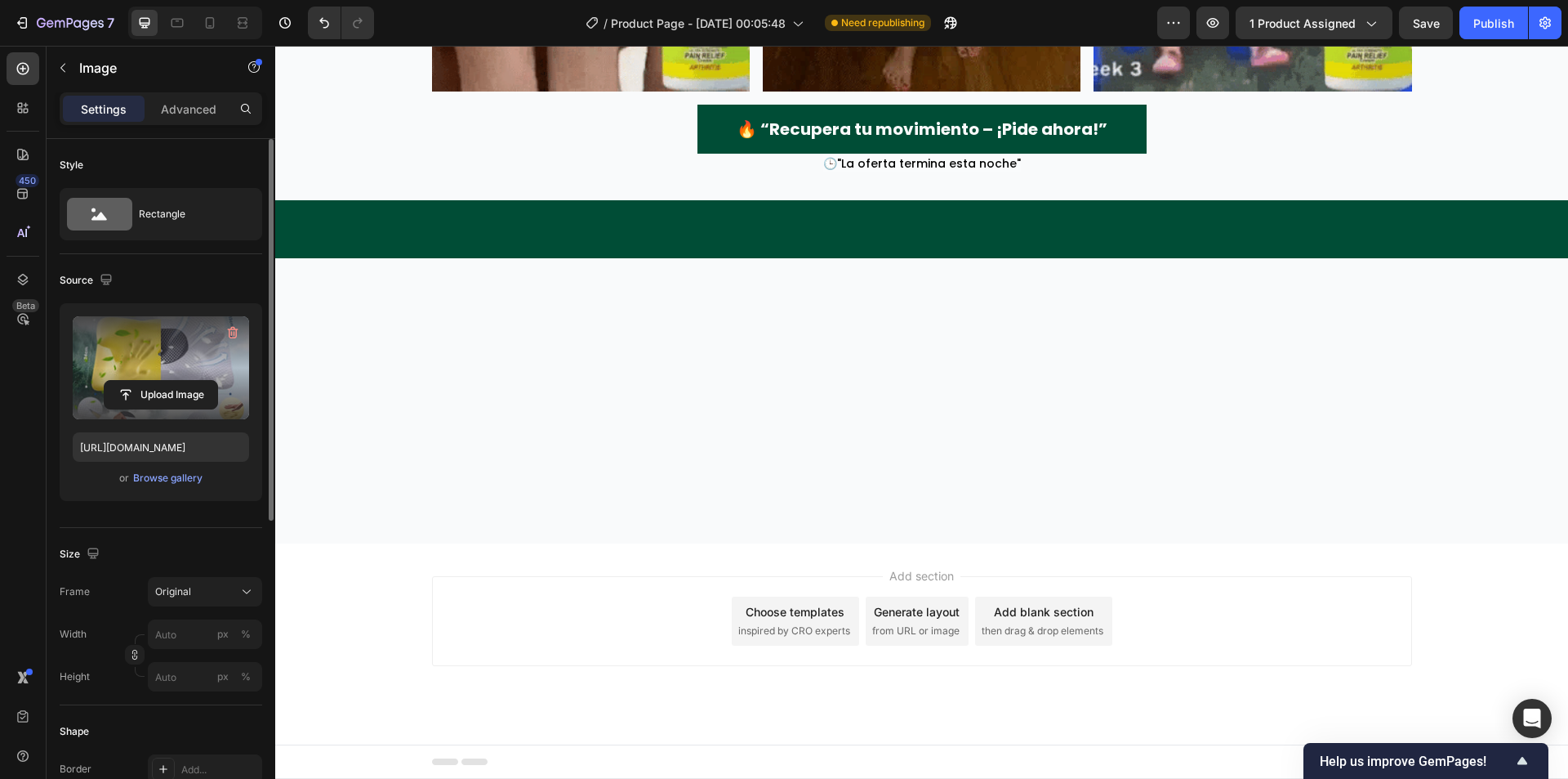
click at [183, 381] on input "file" at bounding box center [161, 394] width 112 height 28
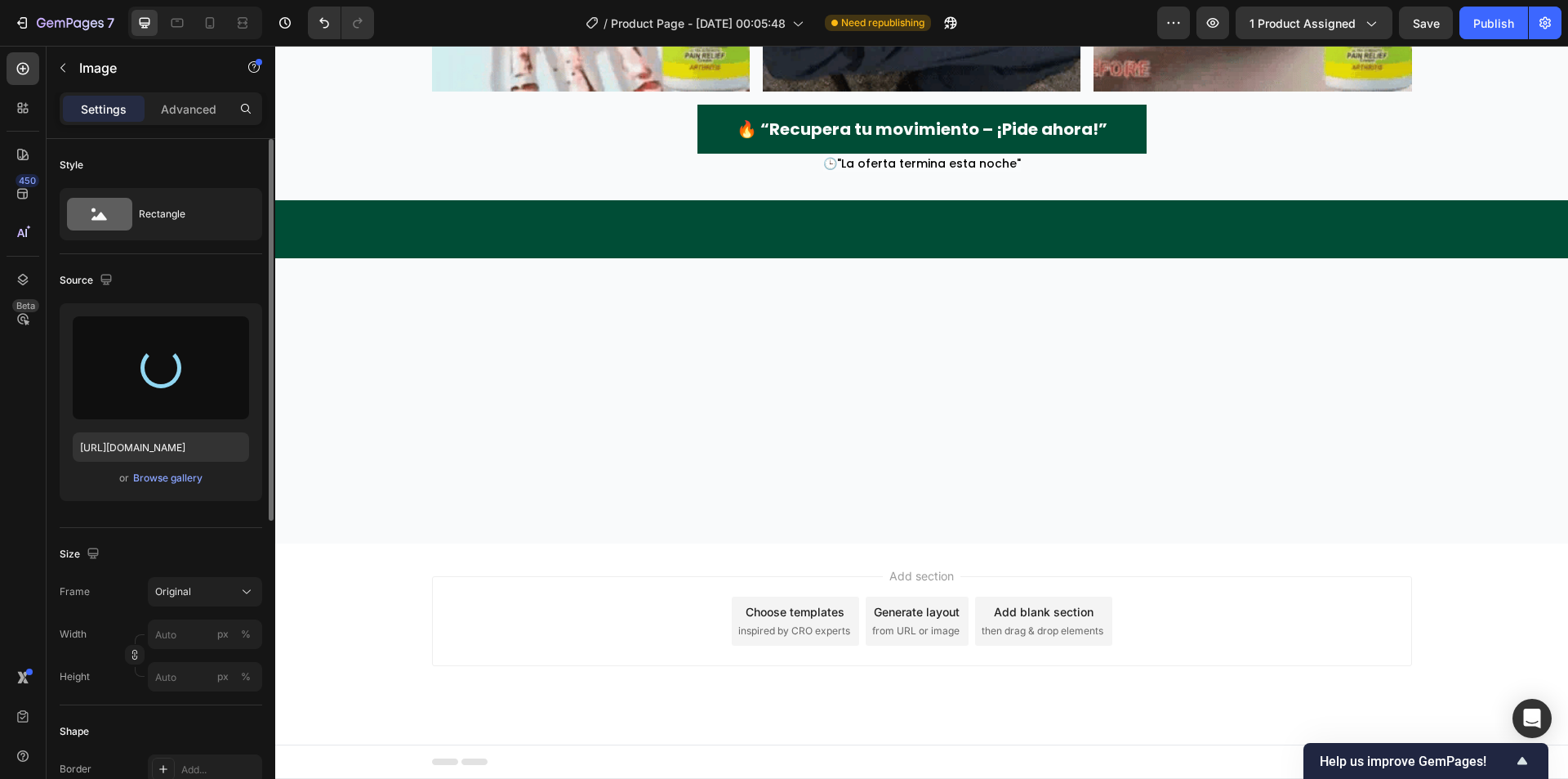
type input "https://cdn.shopify.com/s/files/1/0942/9106/7229/files/gempages_571795456183501…"
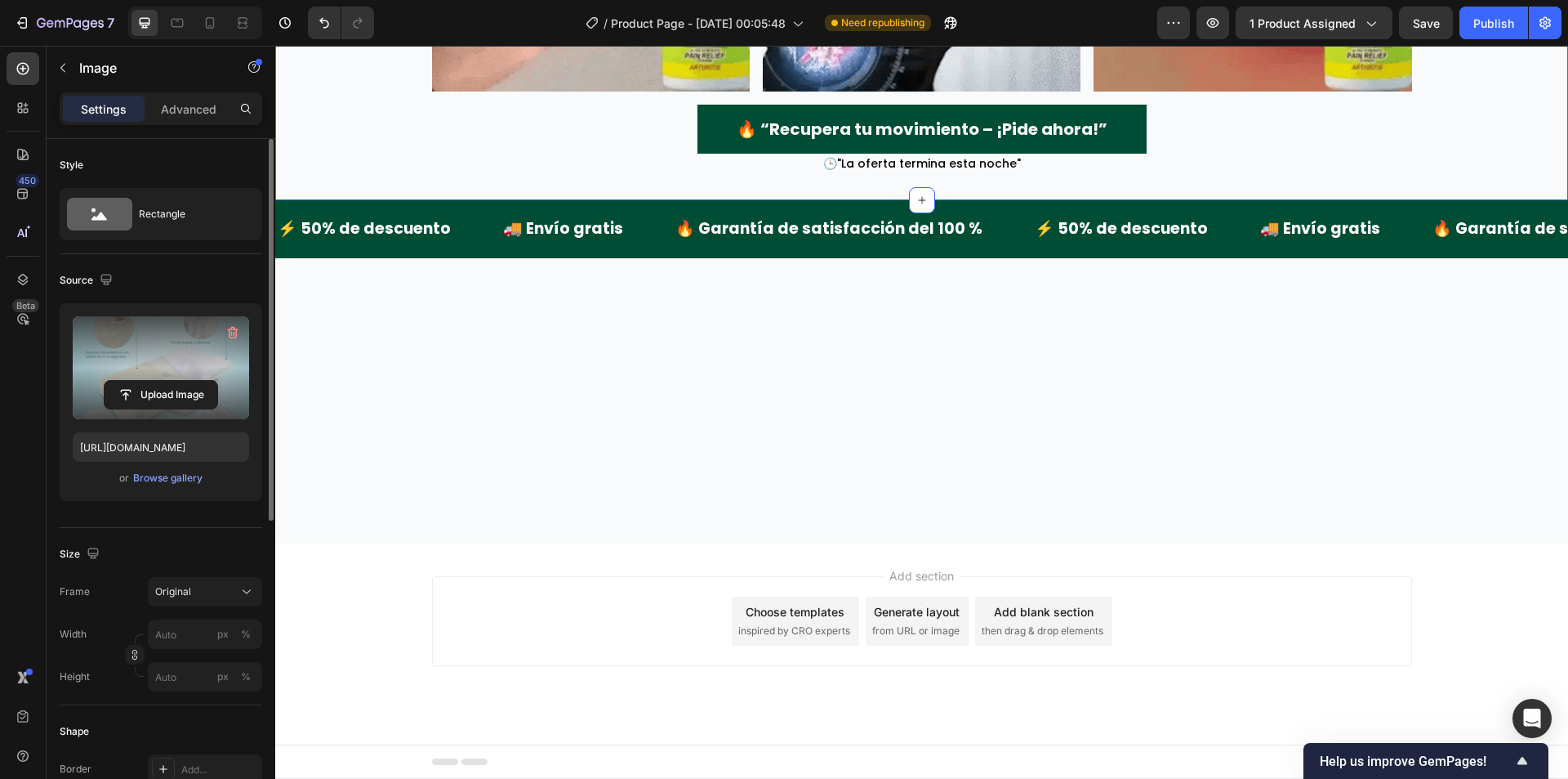
scroll to position [3063, 0]
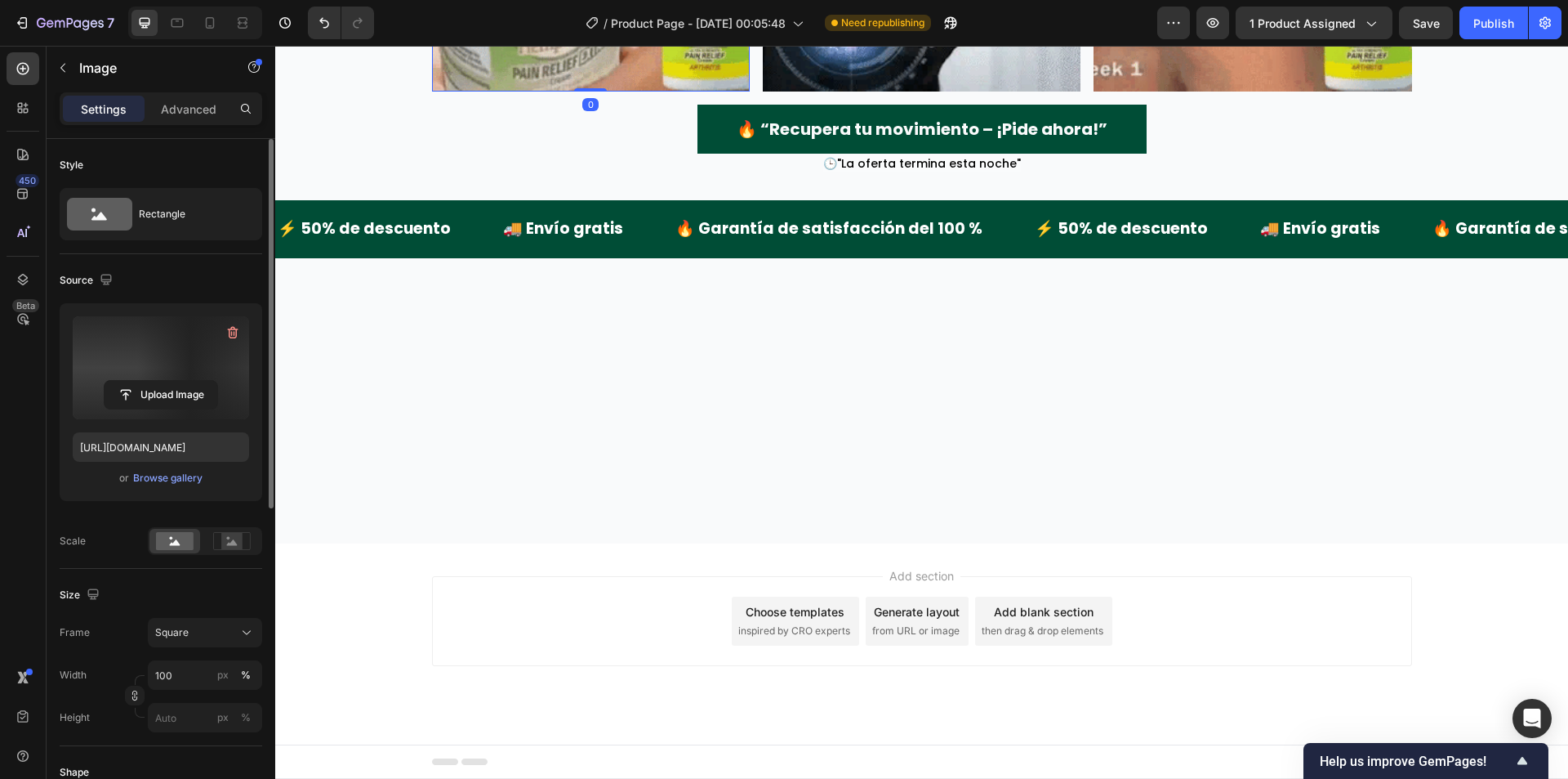
click at [118, 417] on label at bounding box center [161, 368] width 177 height 103
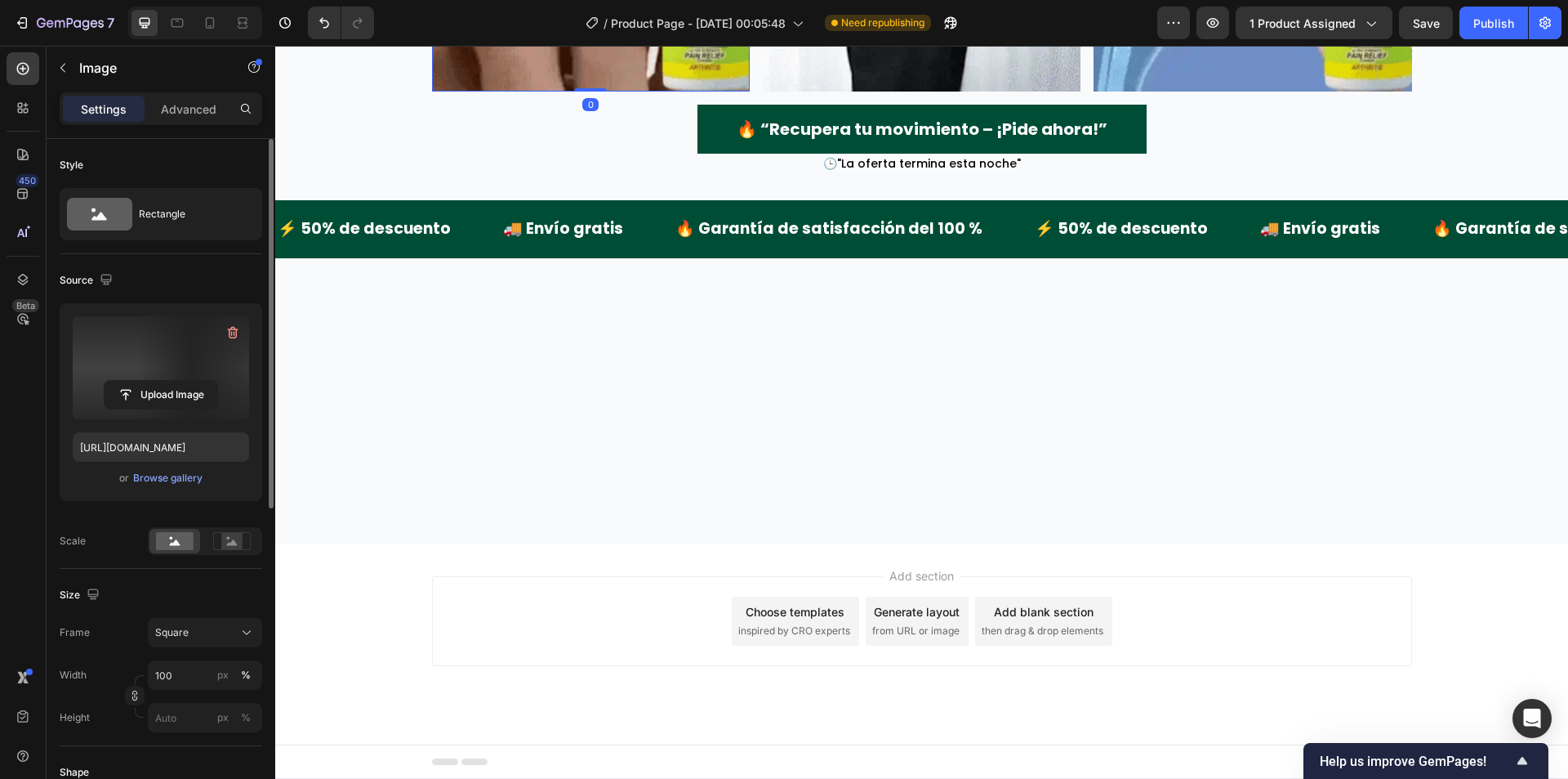
click at [118, 409] on input "file" at bounding box center [161, 394] width 112 height 28
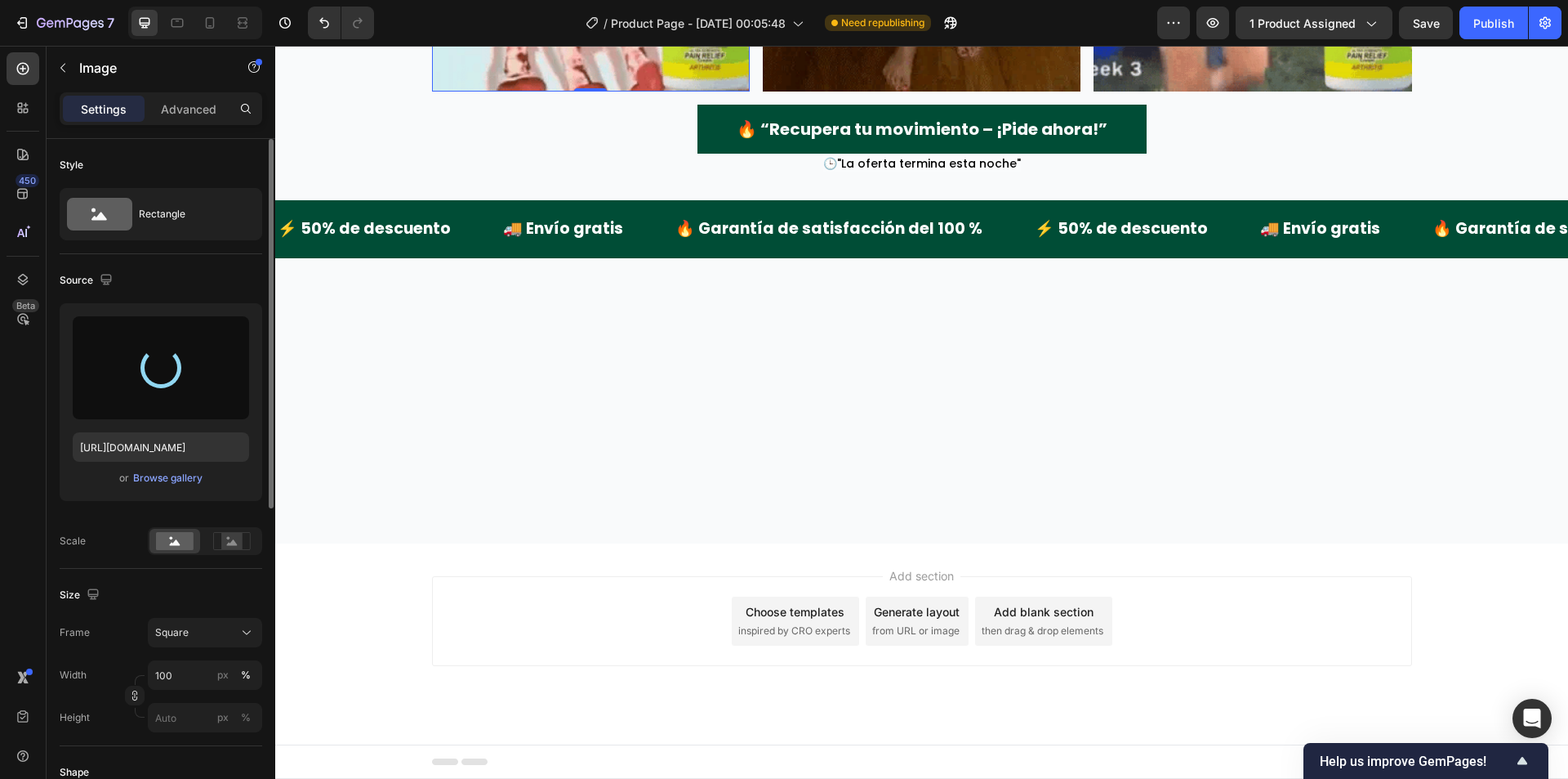
type input "https://cdn.shopify.com/s/files/1/0942/9106/7229/files/gempages_571795456183501…"
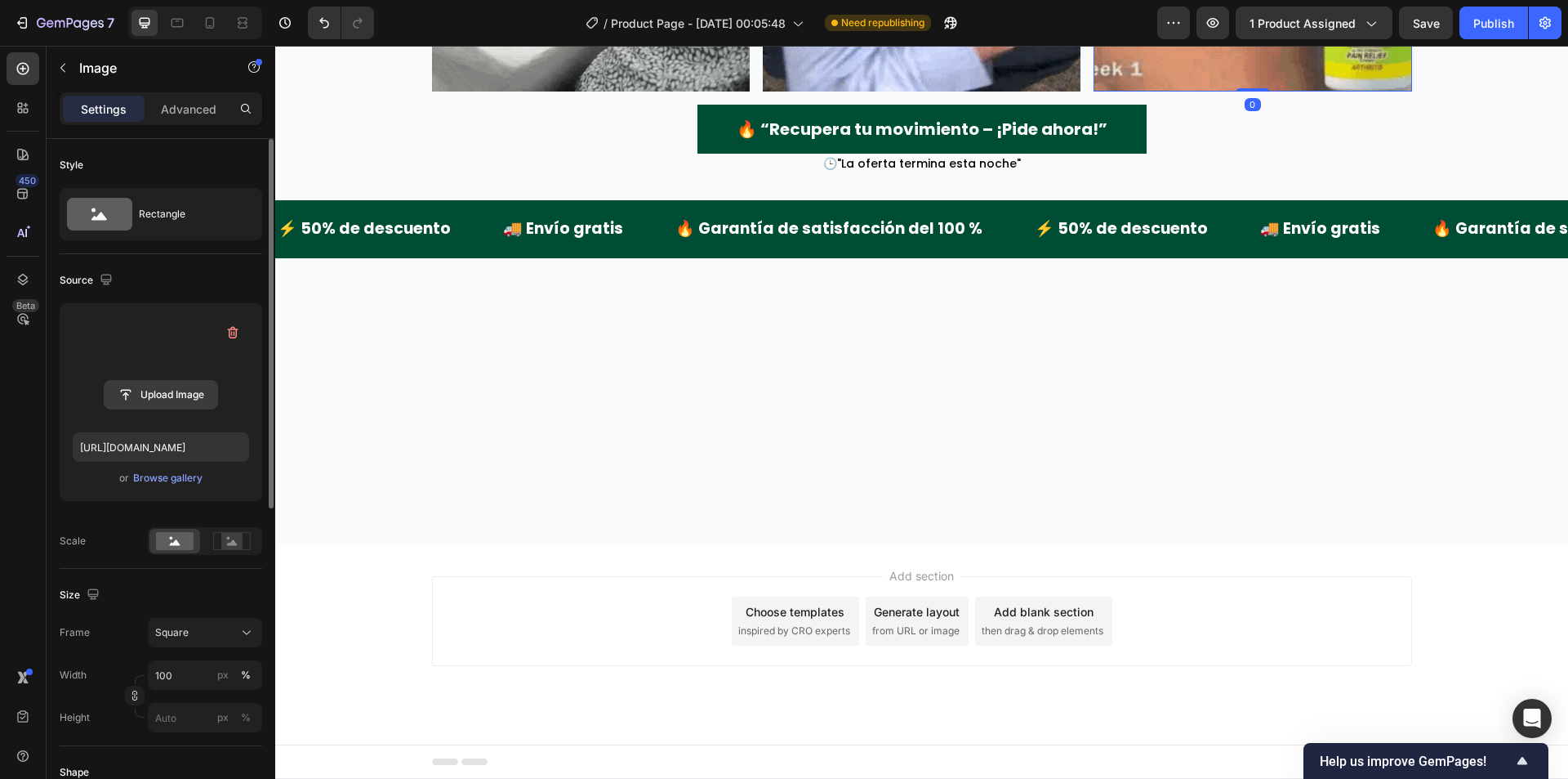
click at [188, 389] on input "file" at bounding box center [161, 394] width 112 height 28
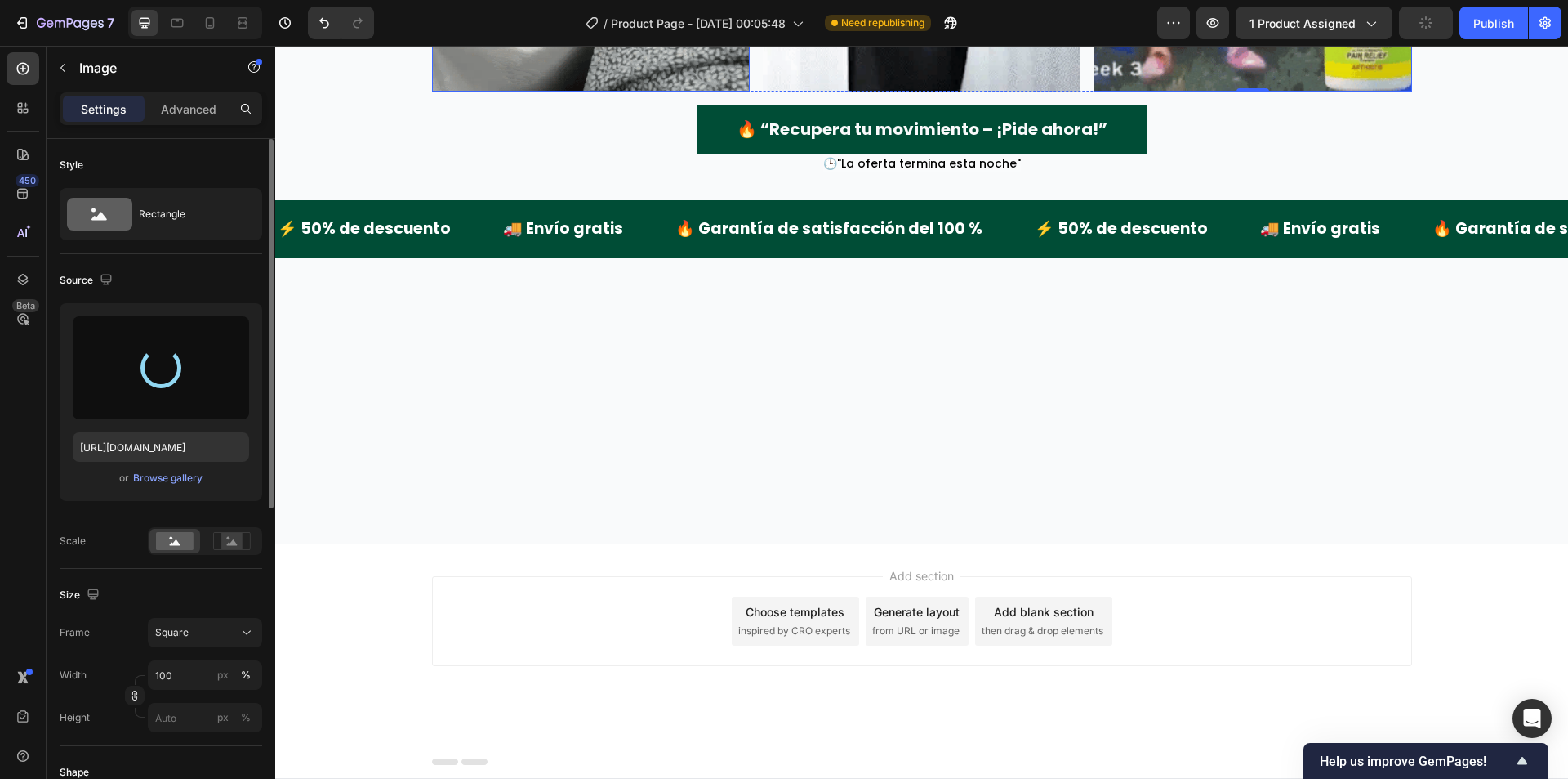
type input "https://cdn.shopify.com/s/files/1/0942/9106/7229/files/gempages_571795456183501…"
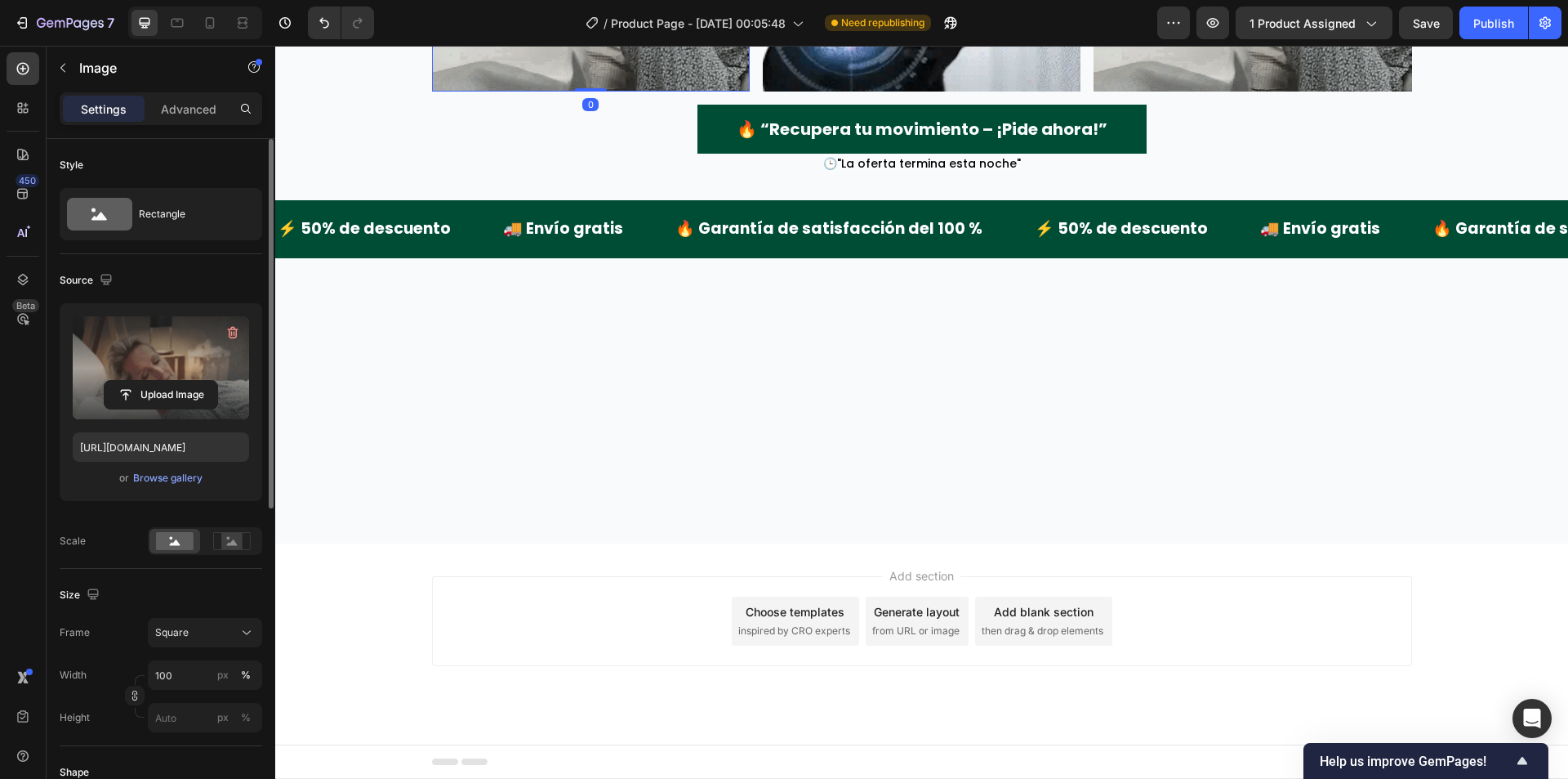
click at [146, 362] on label at bounding box center [161, 368] width 177 height 103
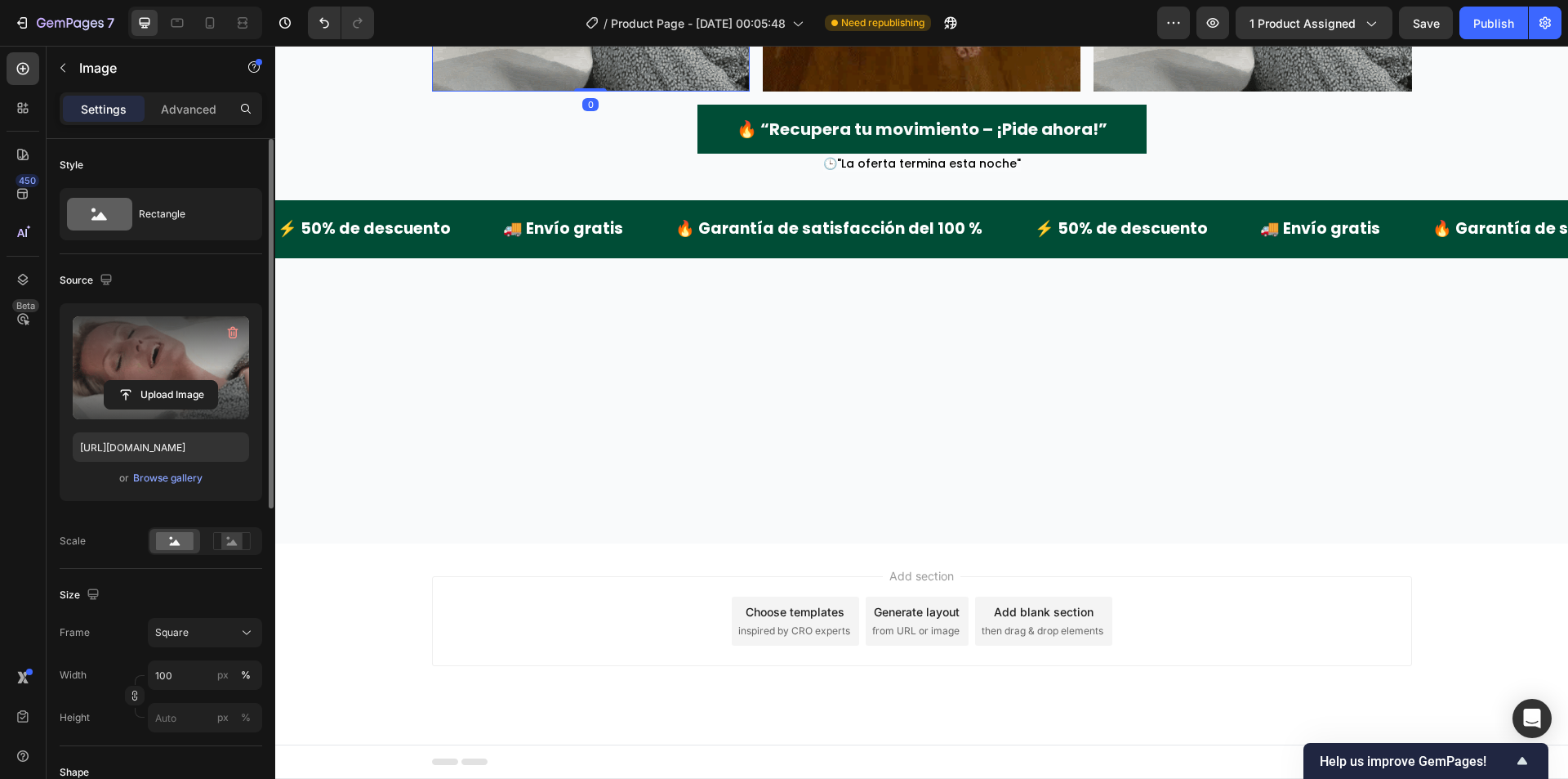
click at [146, 381] on input "file" at bounding box center [161, 394] width 112 height 28
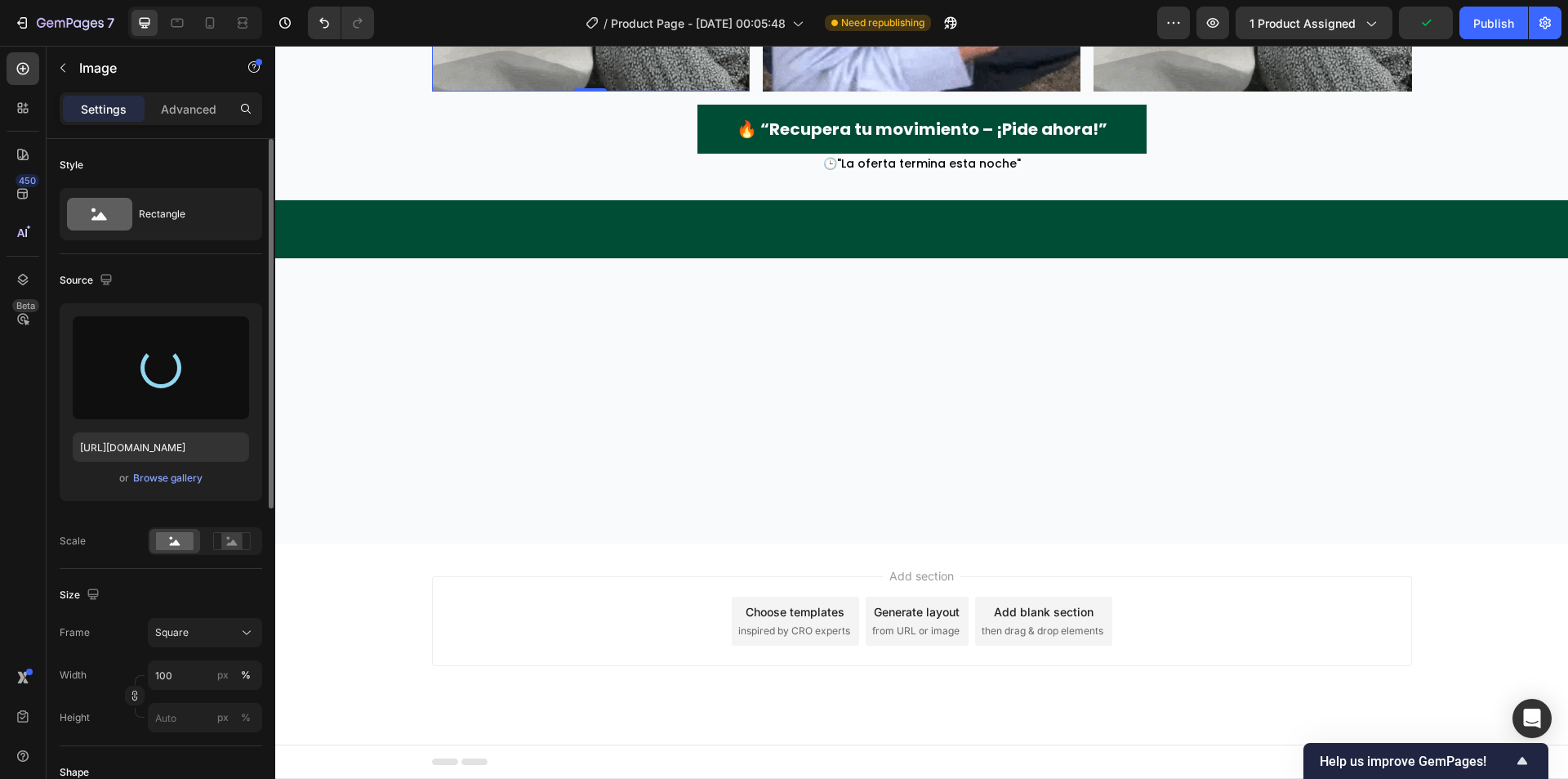
scroll to position [2899, 0]
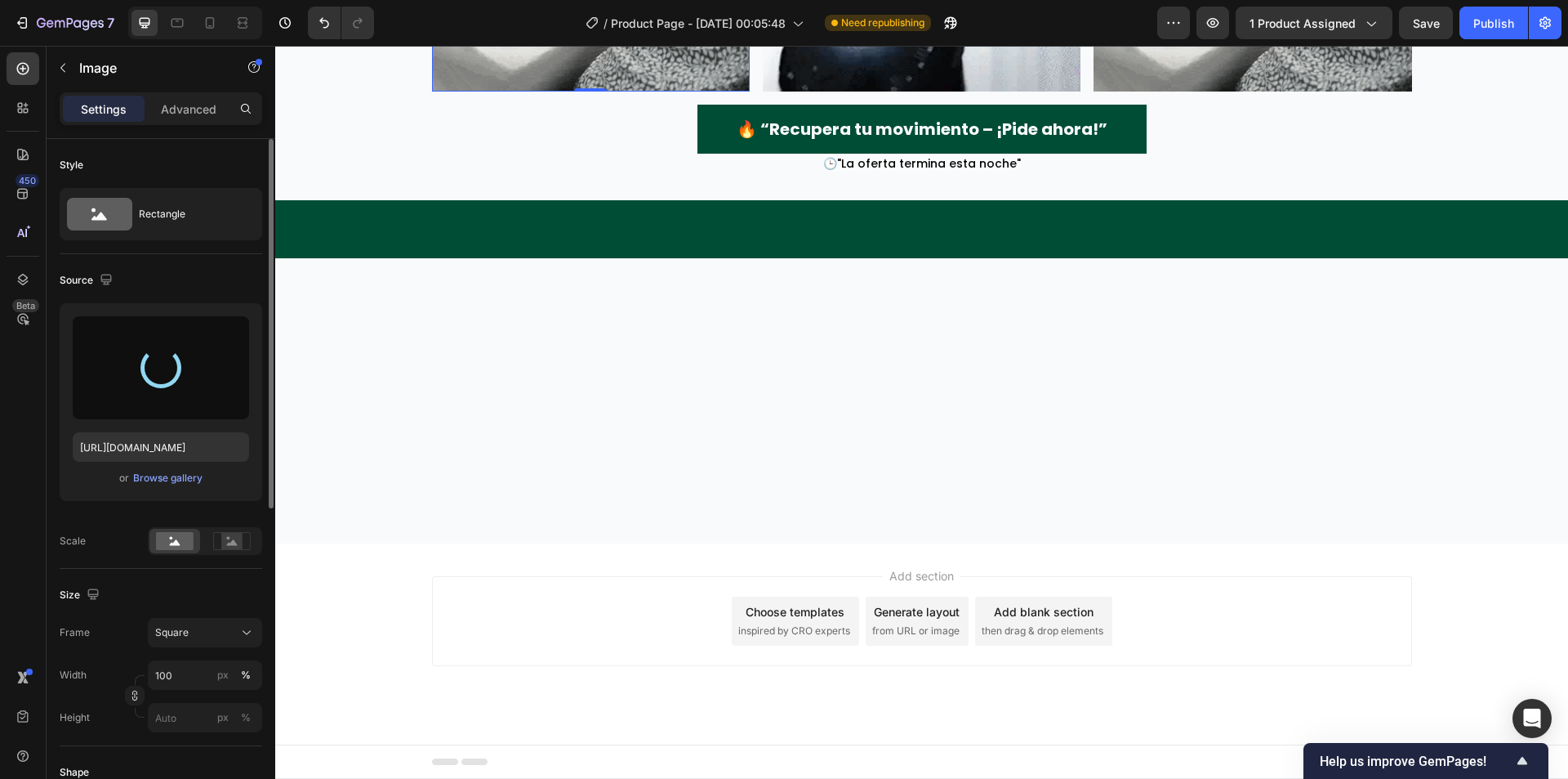
type input "https://cdn.shopify.com/s/files/1/0942/9106/7229/files/gempages_571795456183501…"
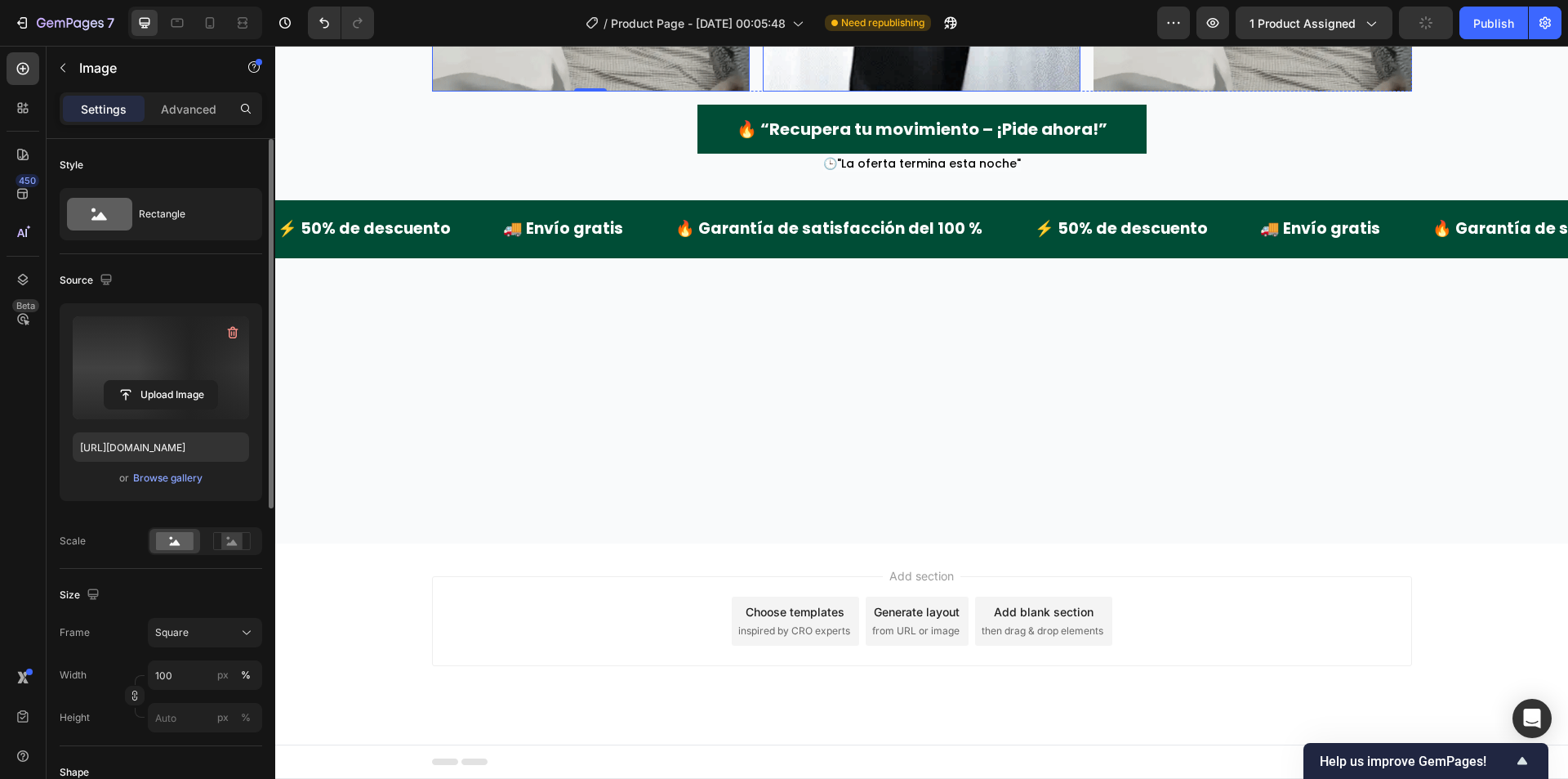
scroll to position [3063, 0]
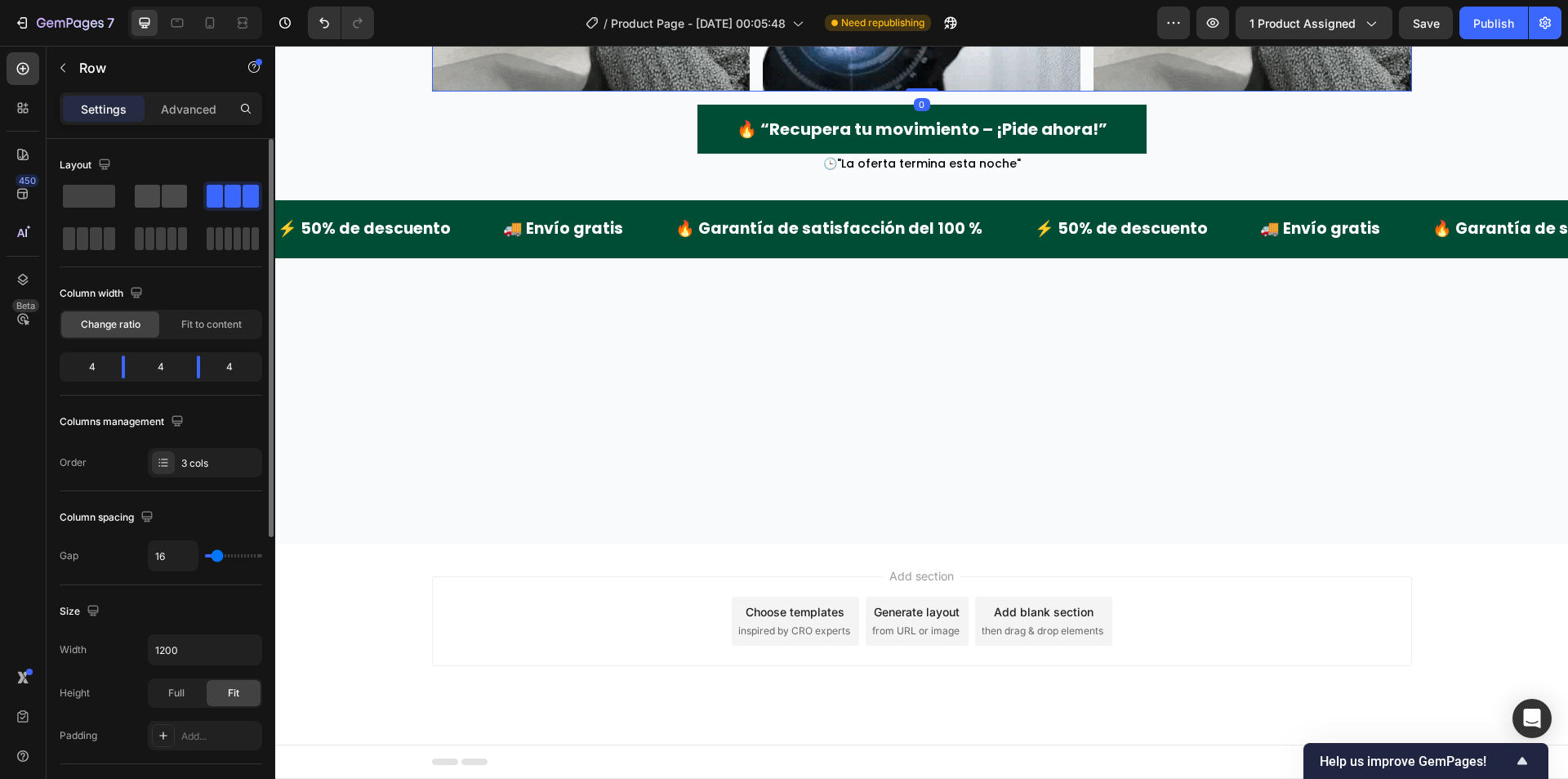
click at [164, 210] on div at bounding box center [161, 217] width 203 height 72
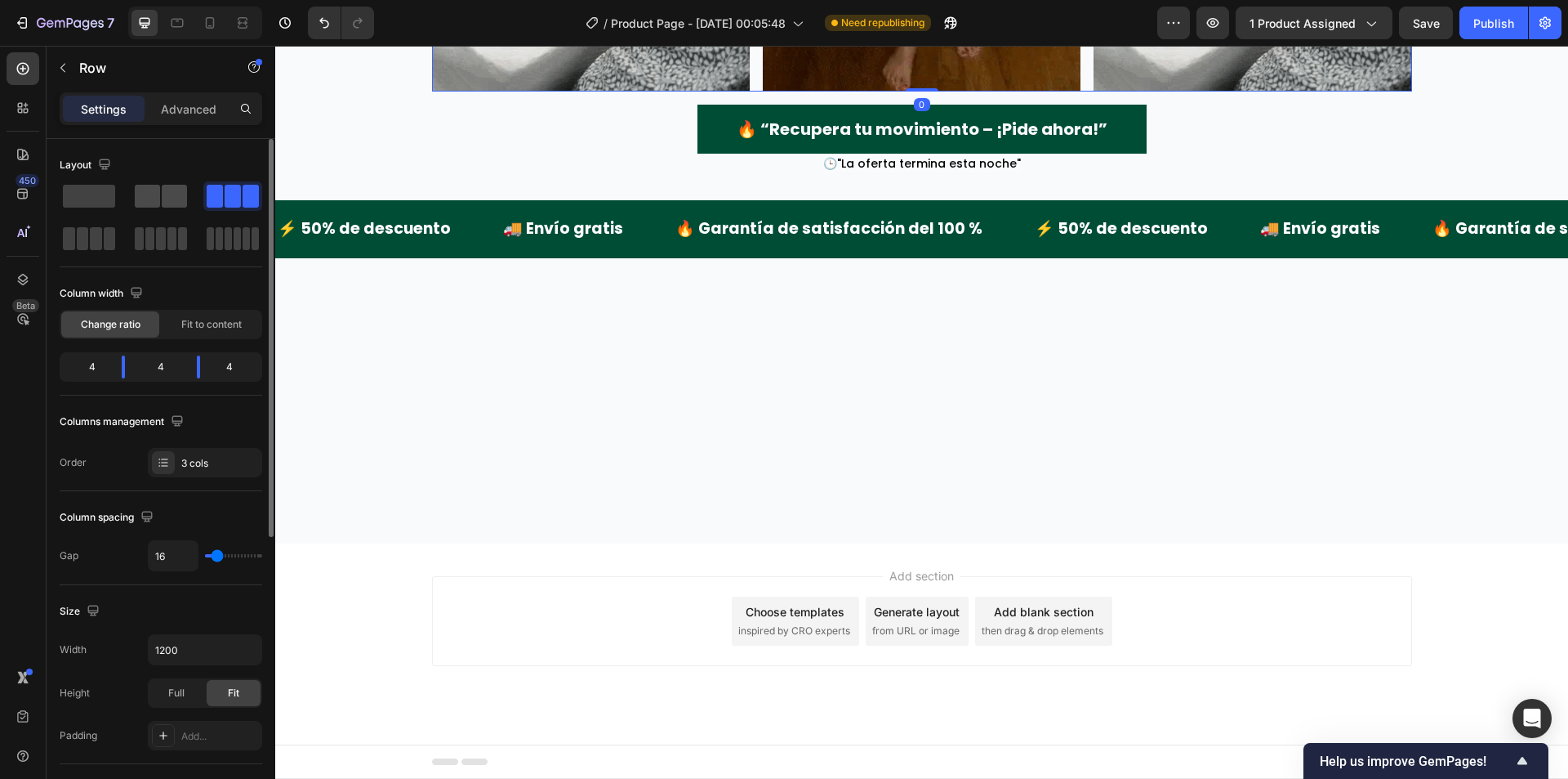
click at [172, 200] on span at bounding box center [174, 195] width 25 height 23
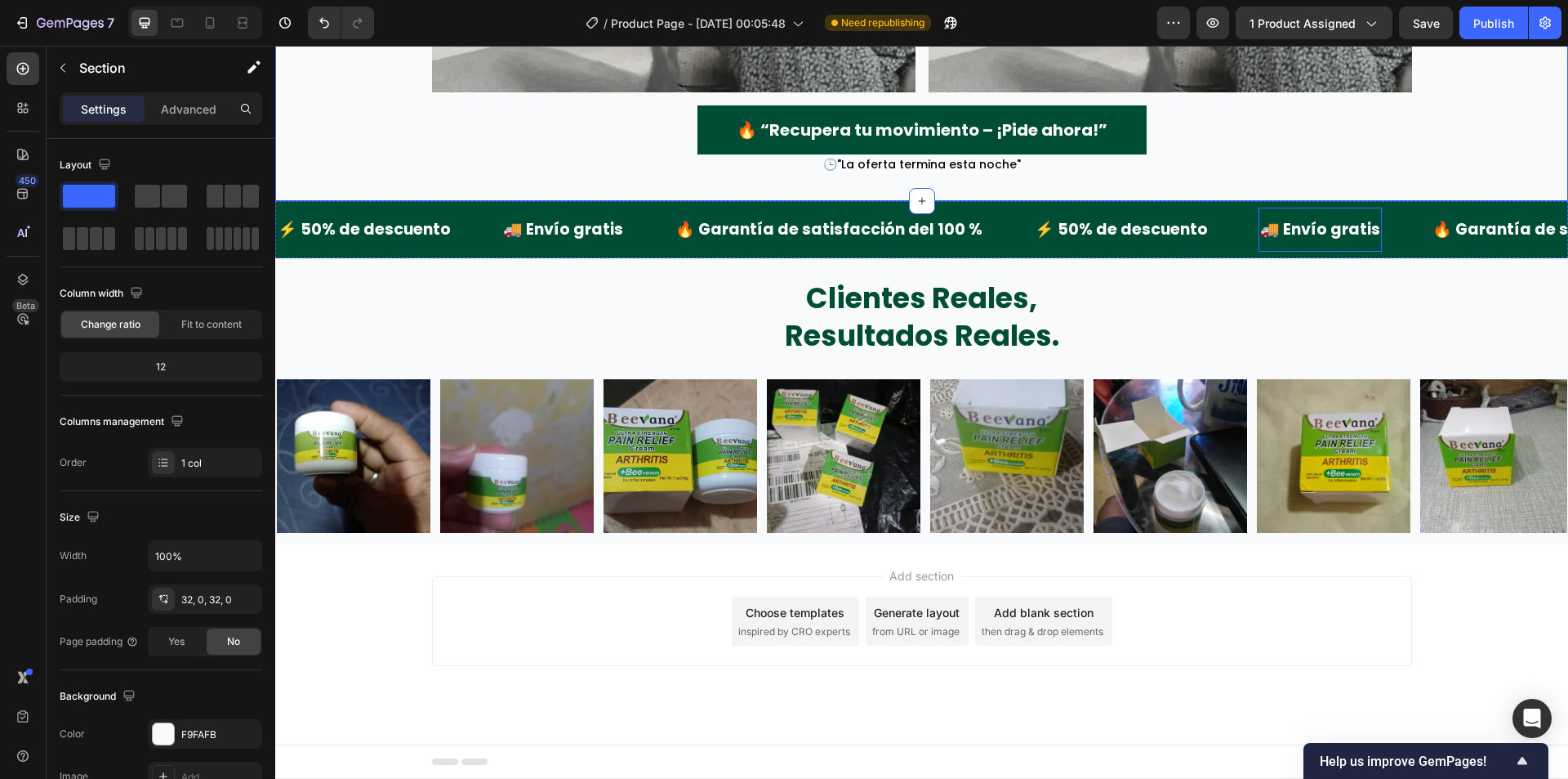
scroll to position [3635, 0]
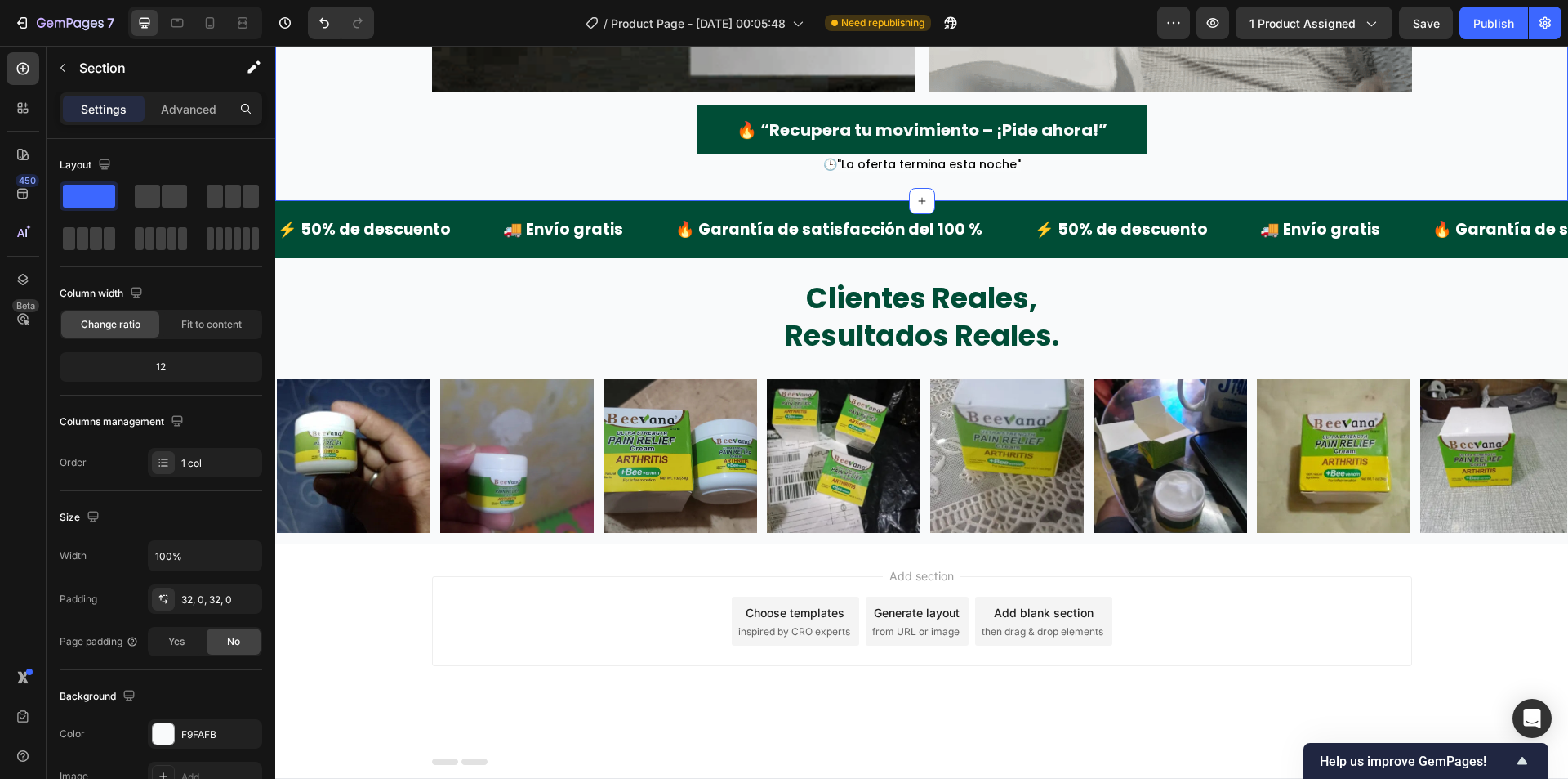
click at [345, 258] on div "⚡ 50% de descuento Text Block 🚚 Envío gratis Text Block 🔥 Garantía de satisfacc…" at bounding box center [921, 230] width 1292 height 58
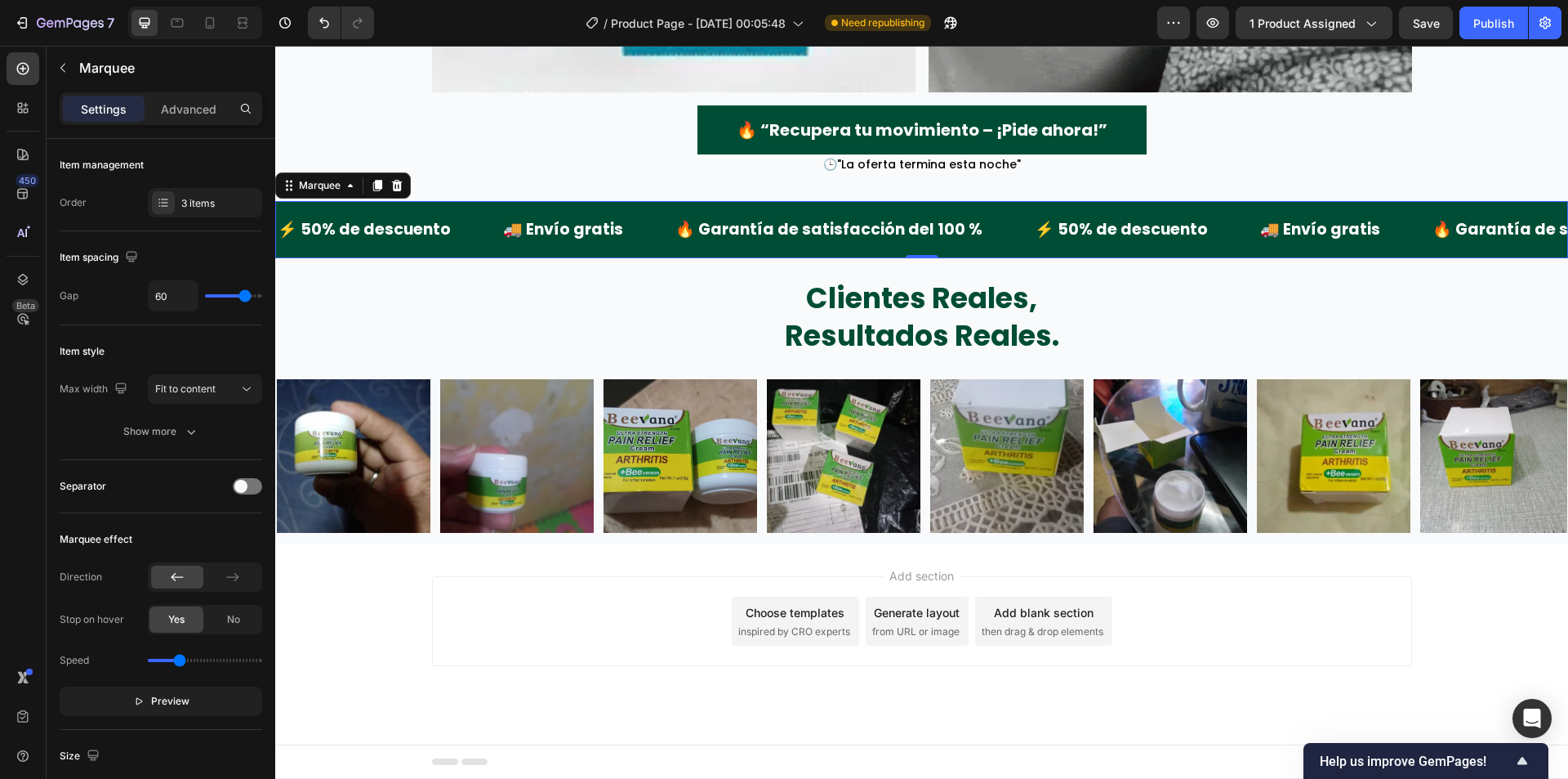
click at [336, 199] on div "Marquee" at bounding box center [343, 185] width 135 height 26
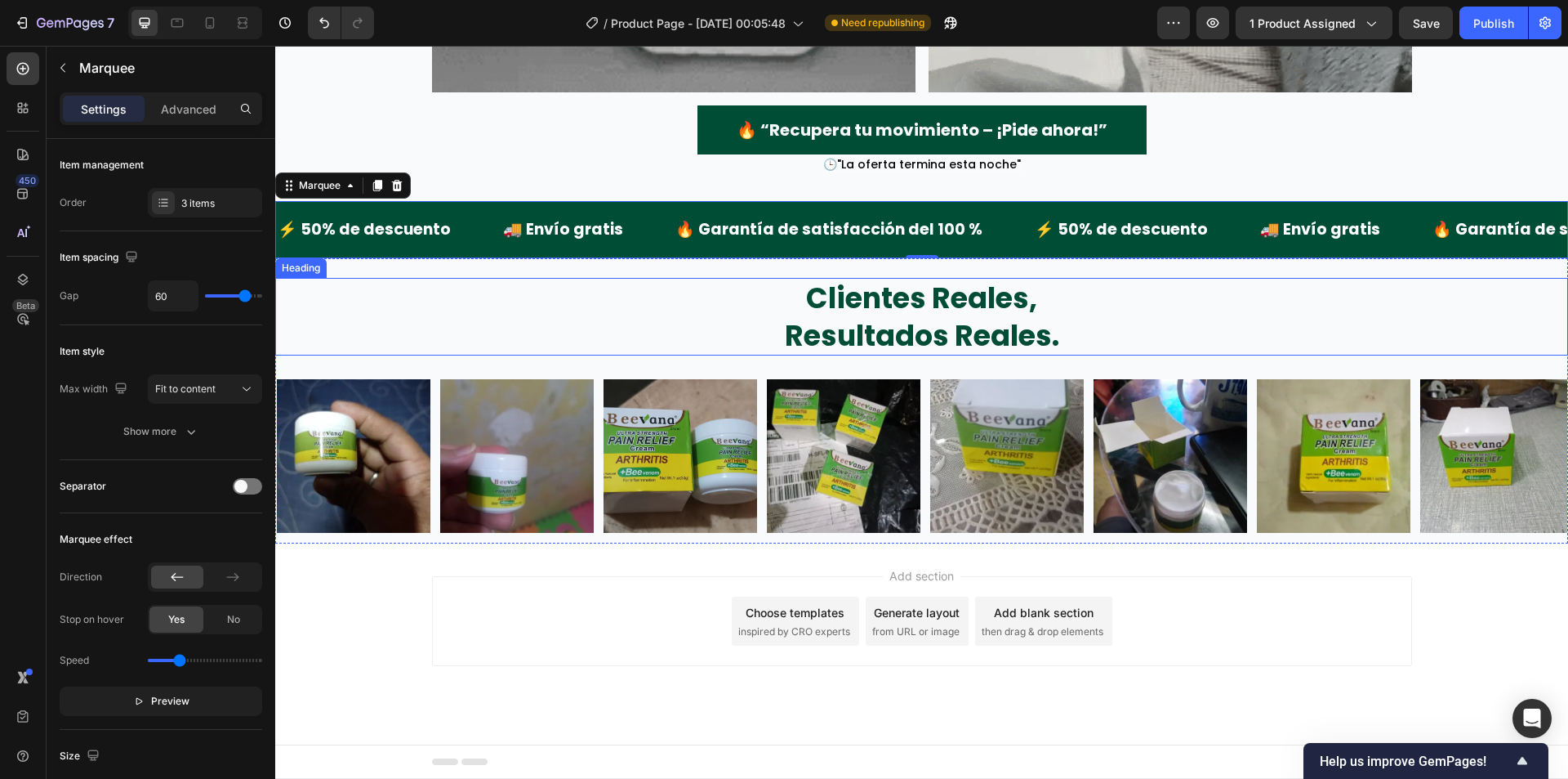
scroll to position [3783, 0]
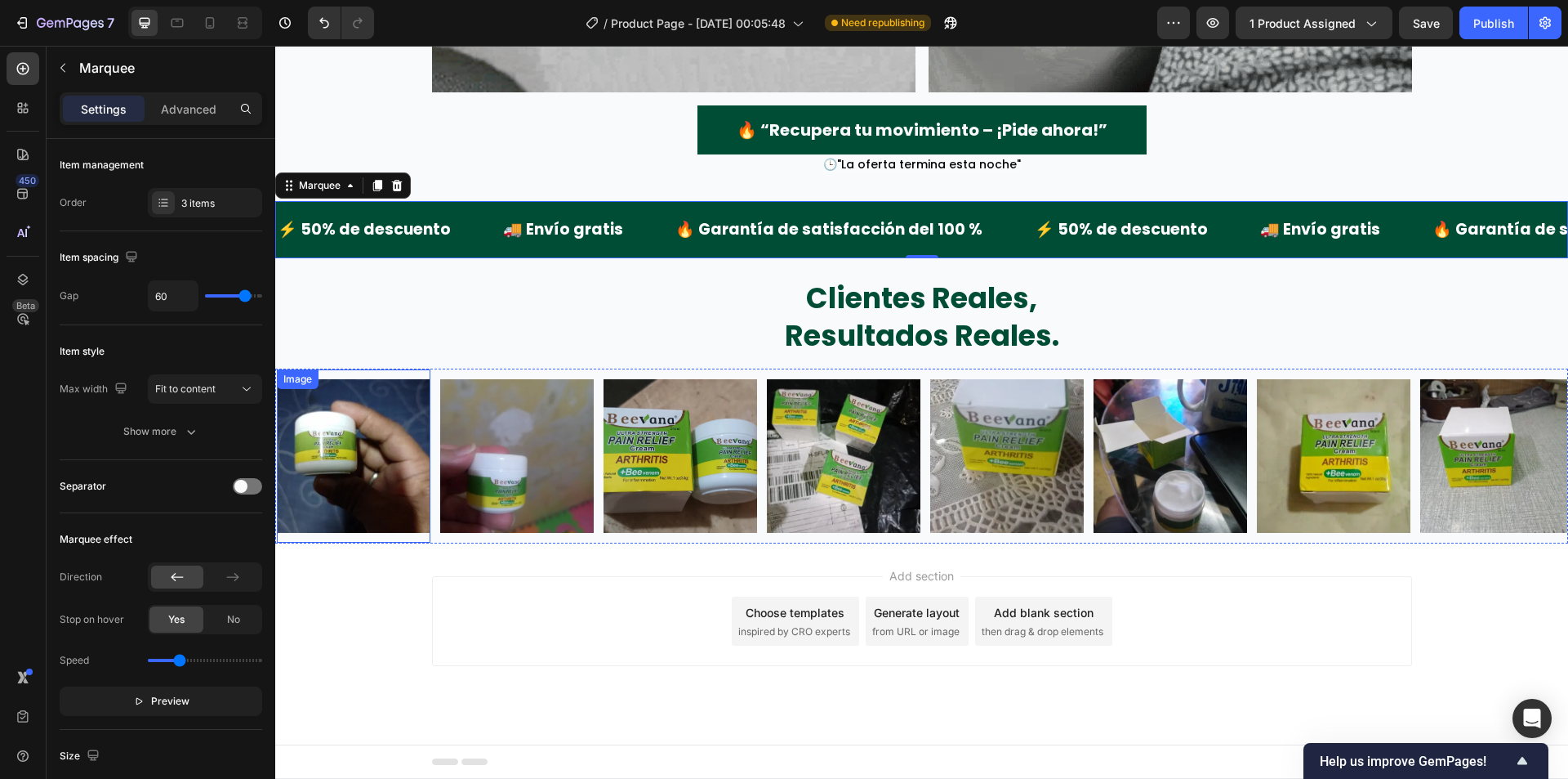
click at [371, 433] on img at bounding box center [354, 456] width 154 height 154
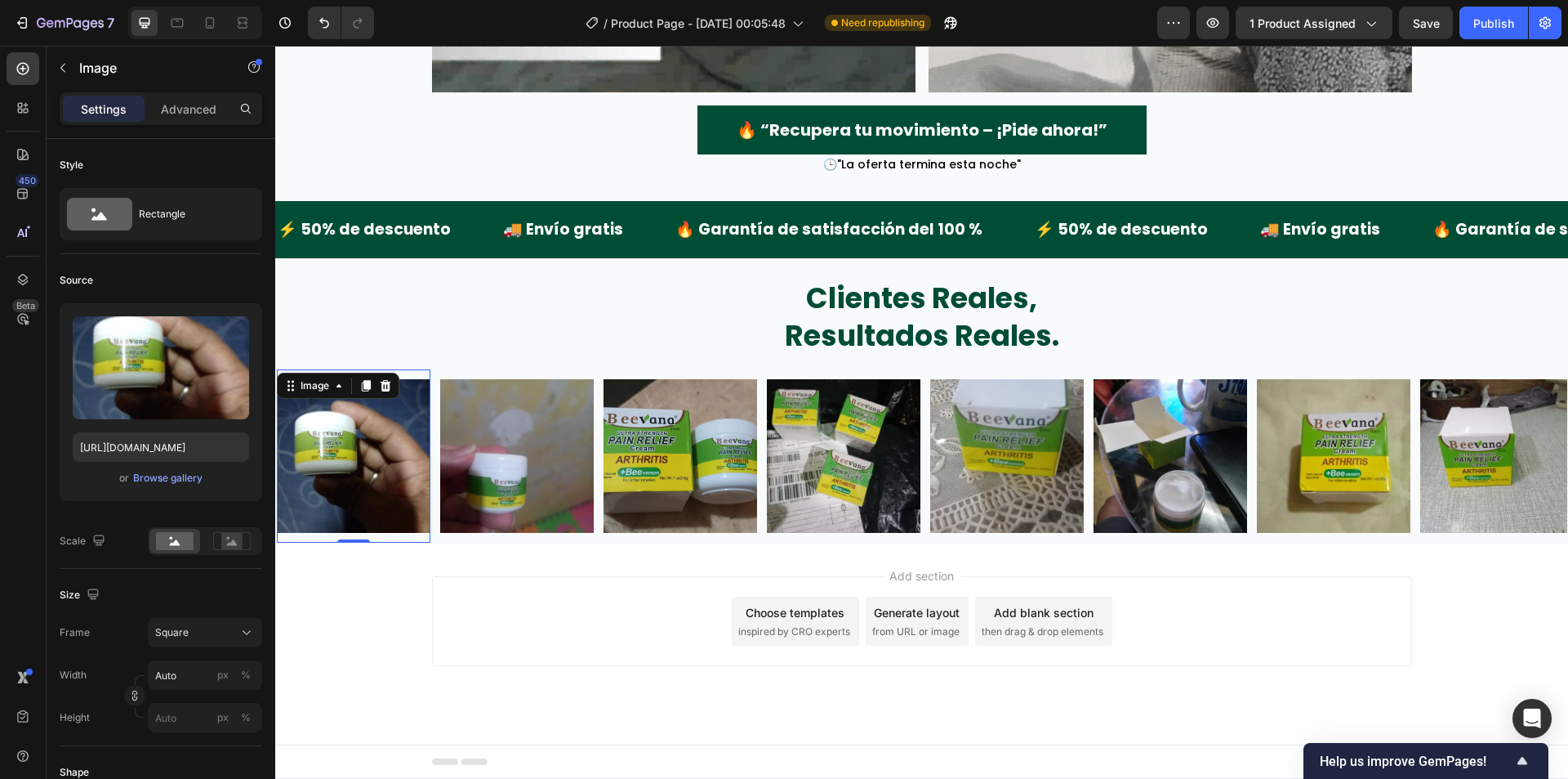
click at [388, 455] on img at bounding box center [354, 456] width 154 height 154
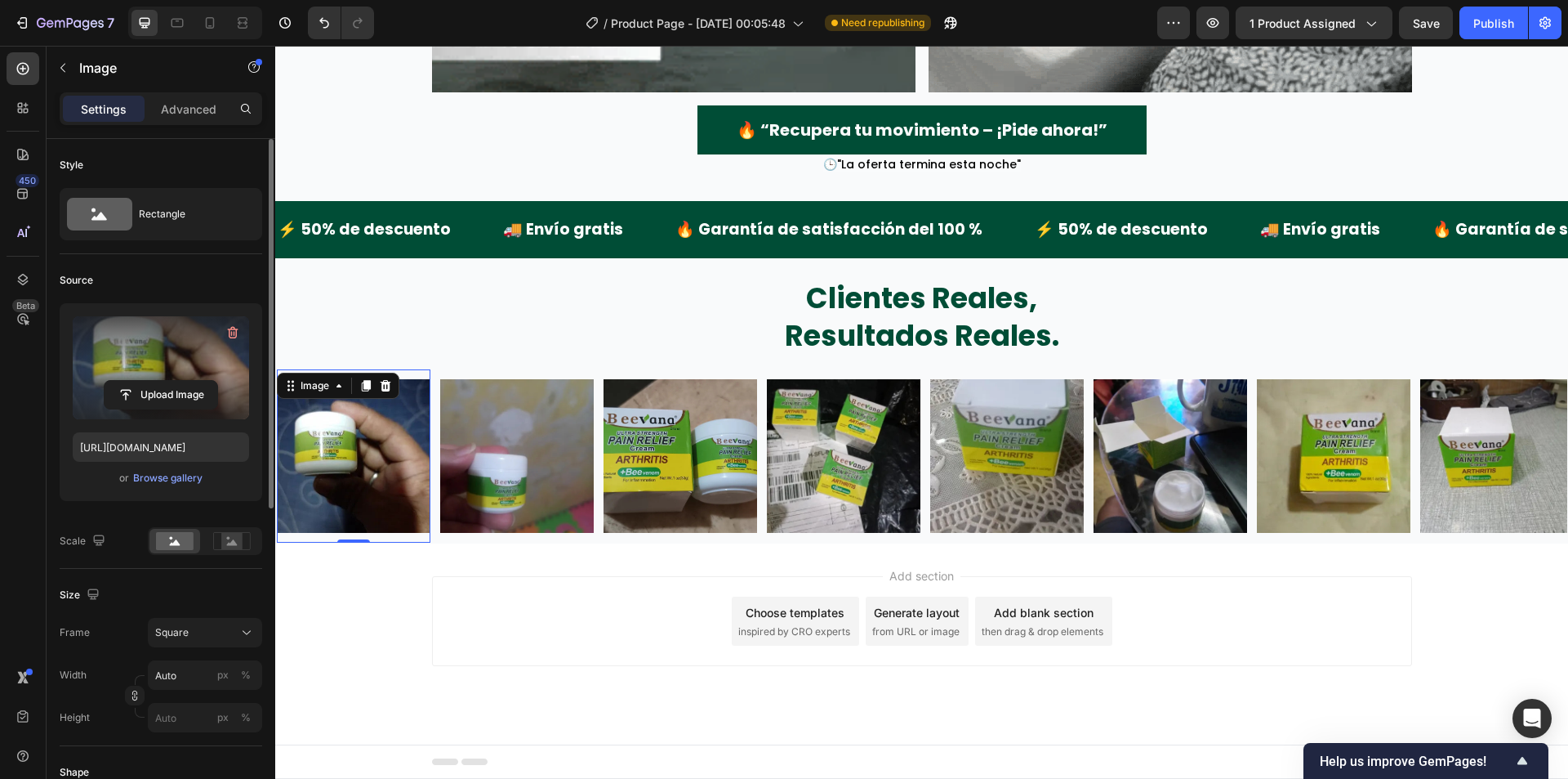
click at [186, 353] on label at bounding box center [161, 368] width 177 height 103
click at [186, 381] on input "file" at bounding box center [161, 394] width 112 height 28
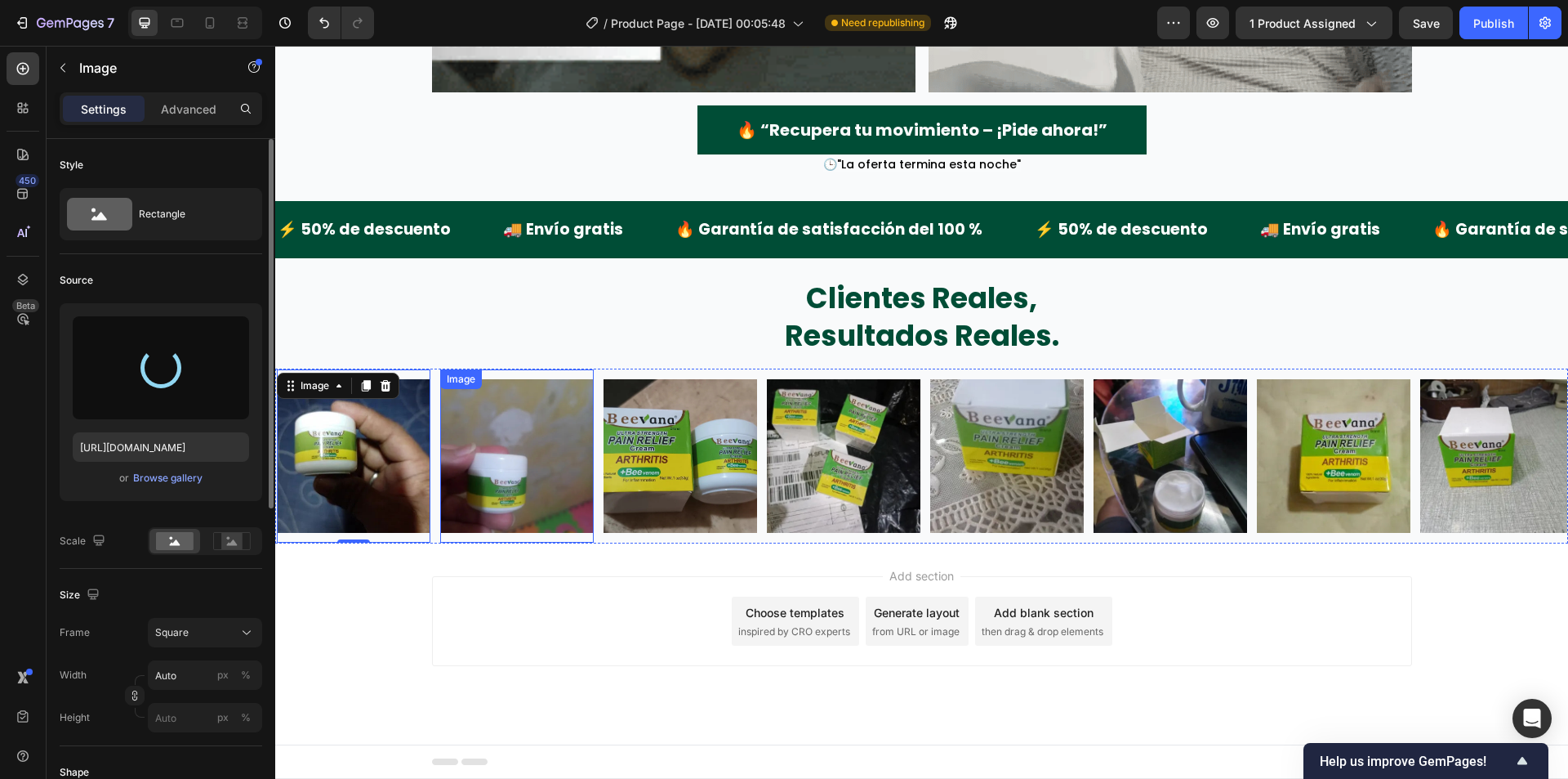
type input "https://cdn.shopify.com/s/files/1/0942/9106/7229/files/gempages_571795456183501…"
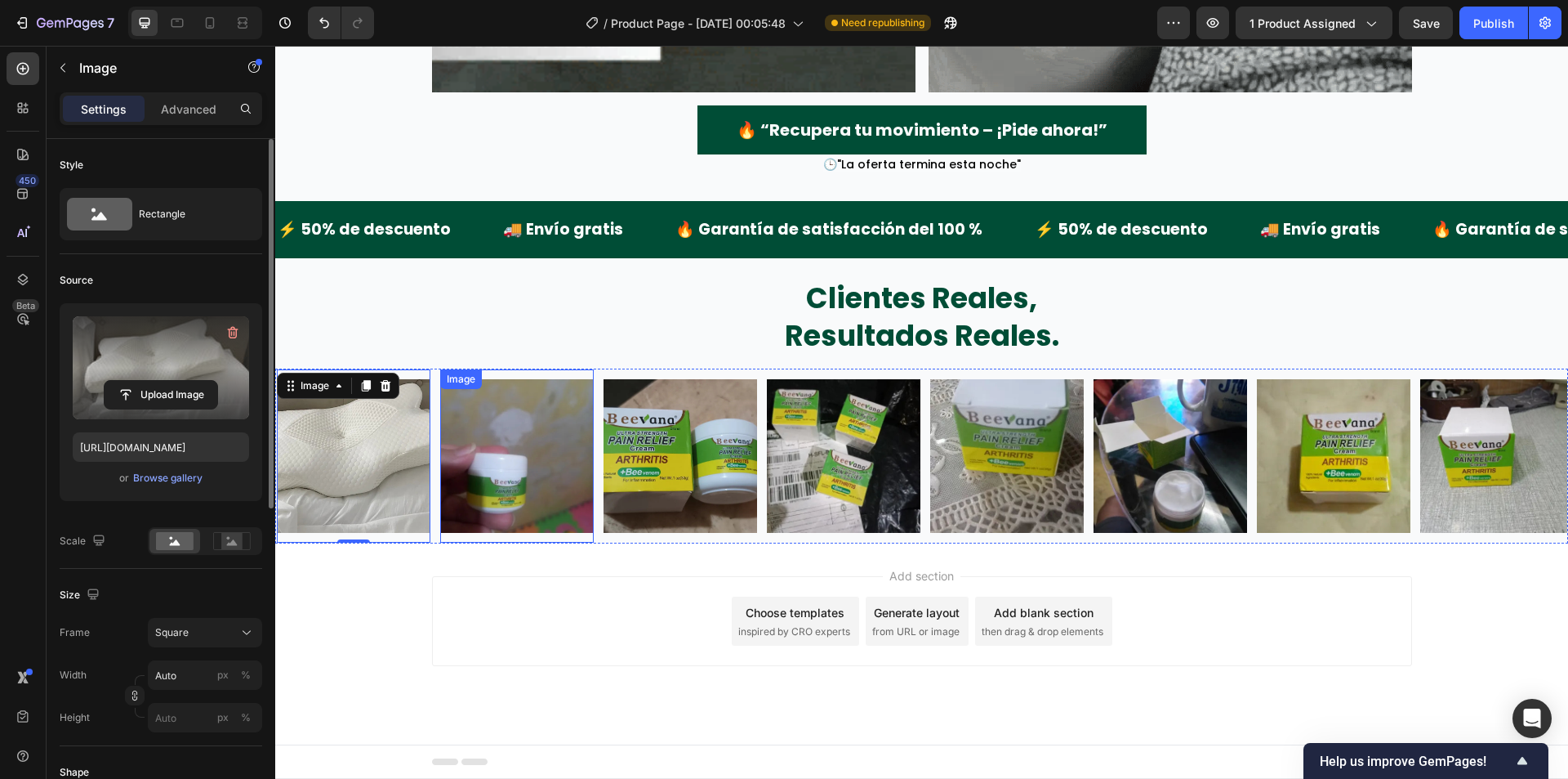
click at [507, 442] on img at bounding box center [517, 456] width 154 height 154
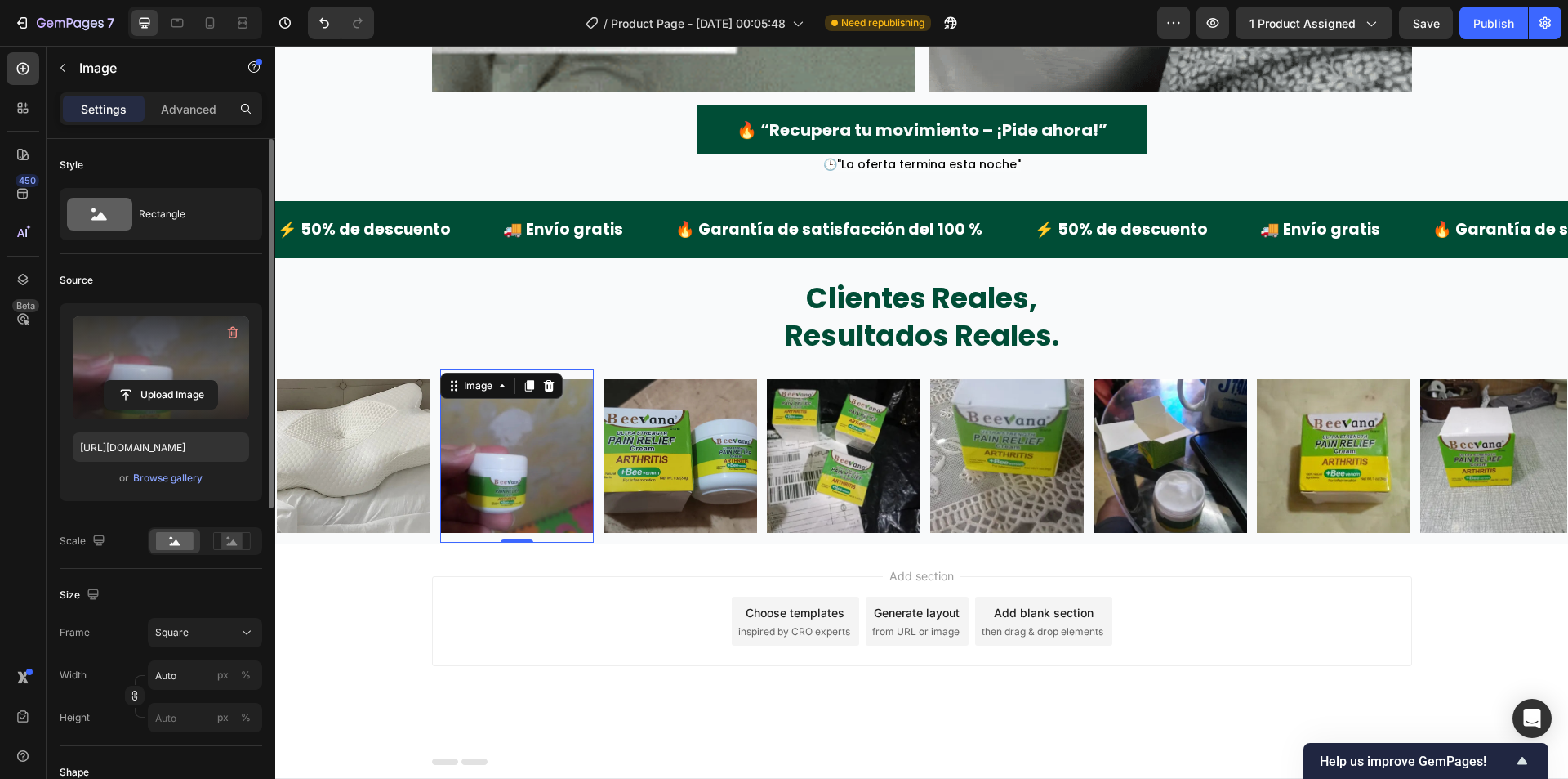
click at [183, 367] on label at bounding box center [161, 368] width 177 height 103
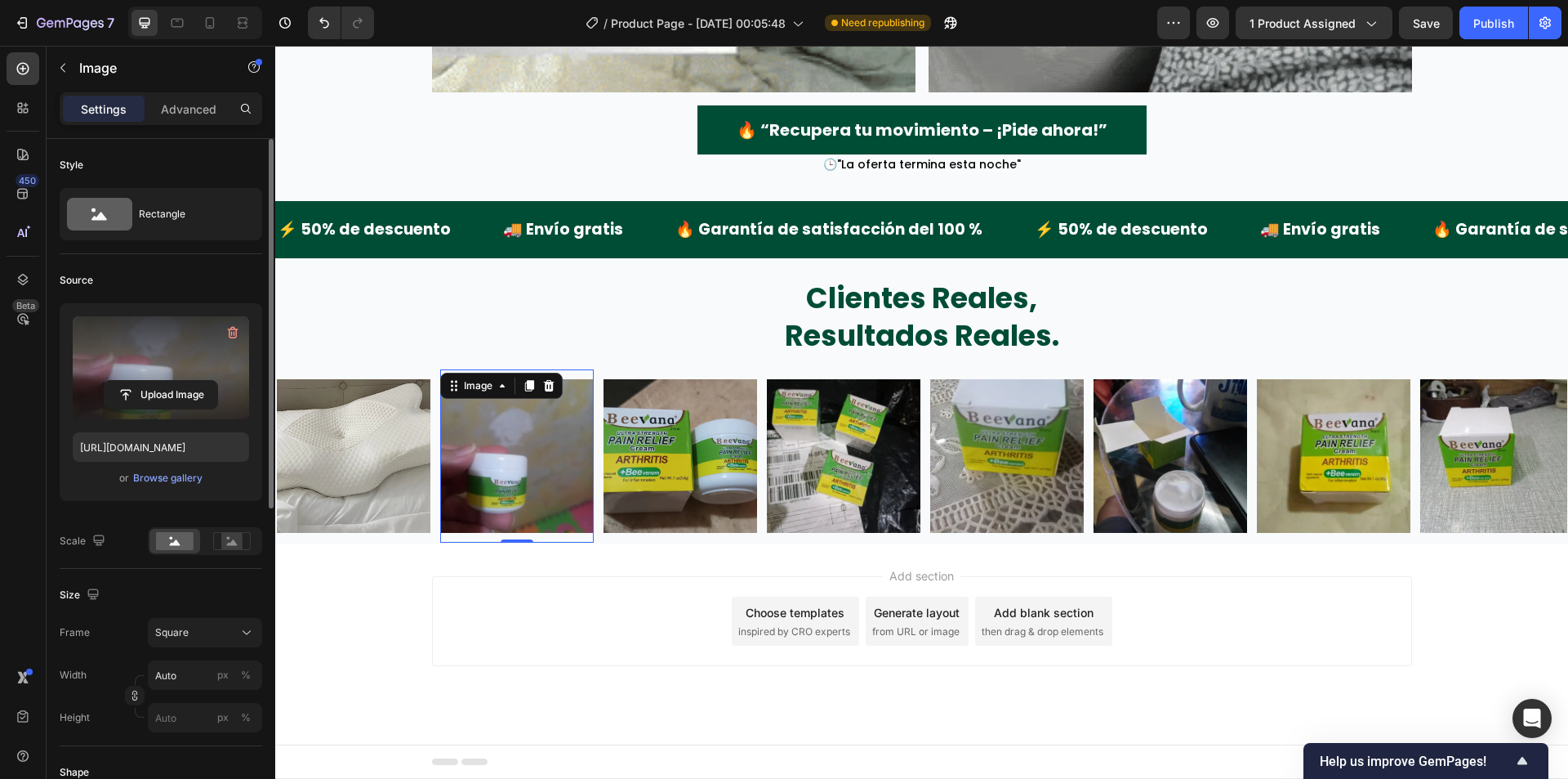
click at [183, 381] on input "file" at bounding box center [161, 394] width 112 height 28
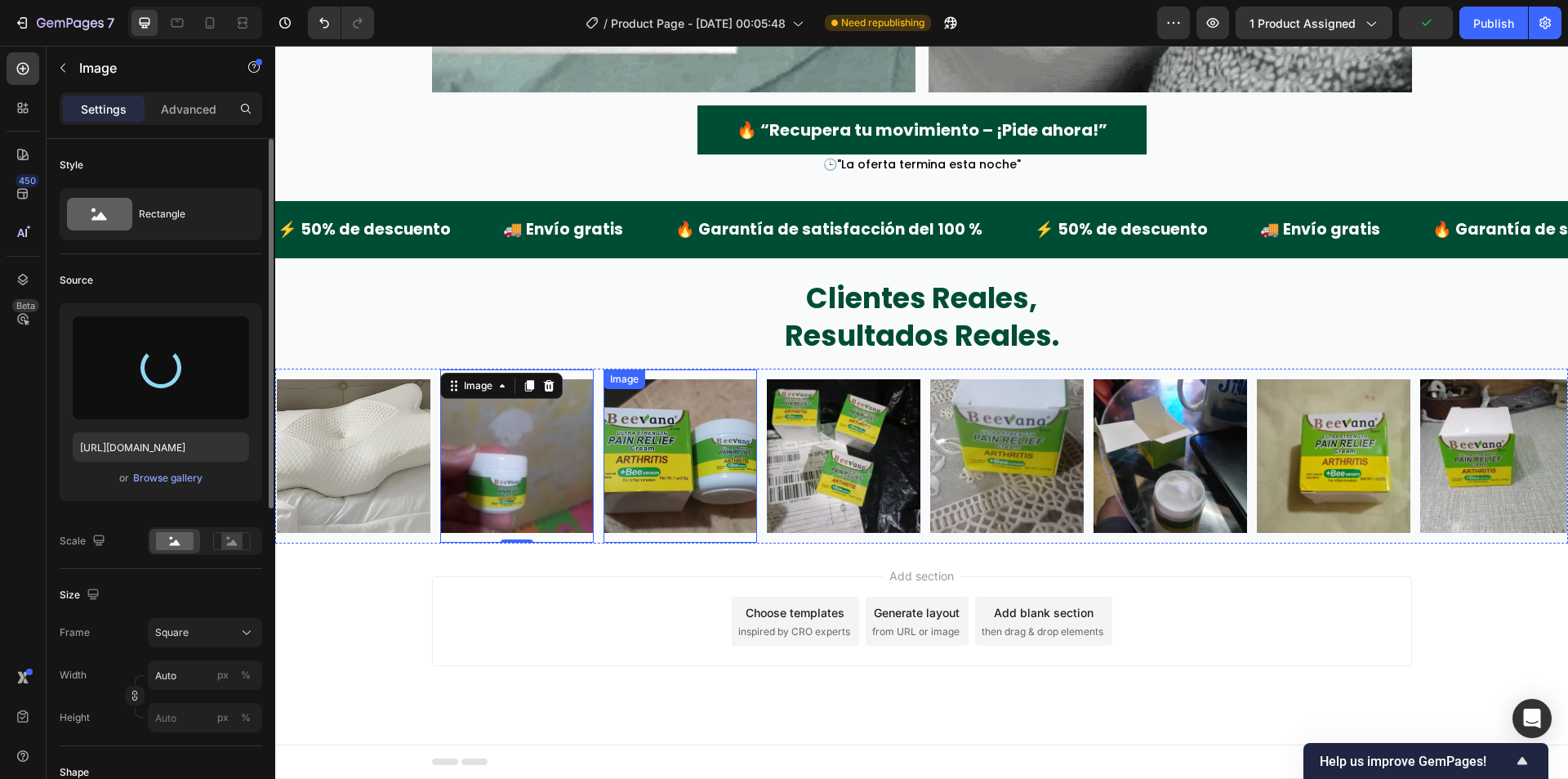
type input "https://cdn.shopify.com/s/files/1/0942/9106/7229/files/gempages_571795456183501…"
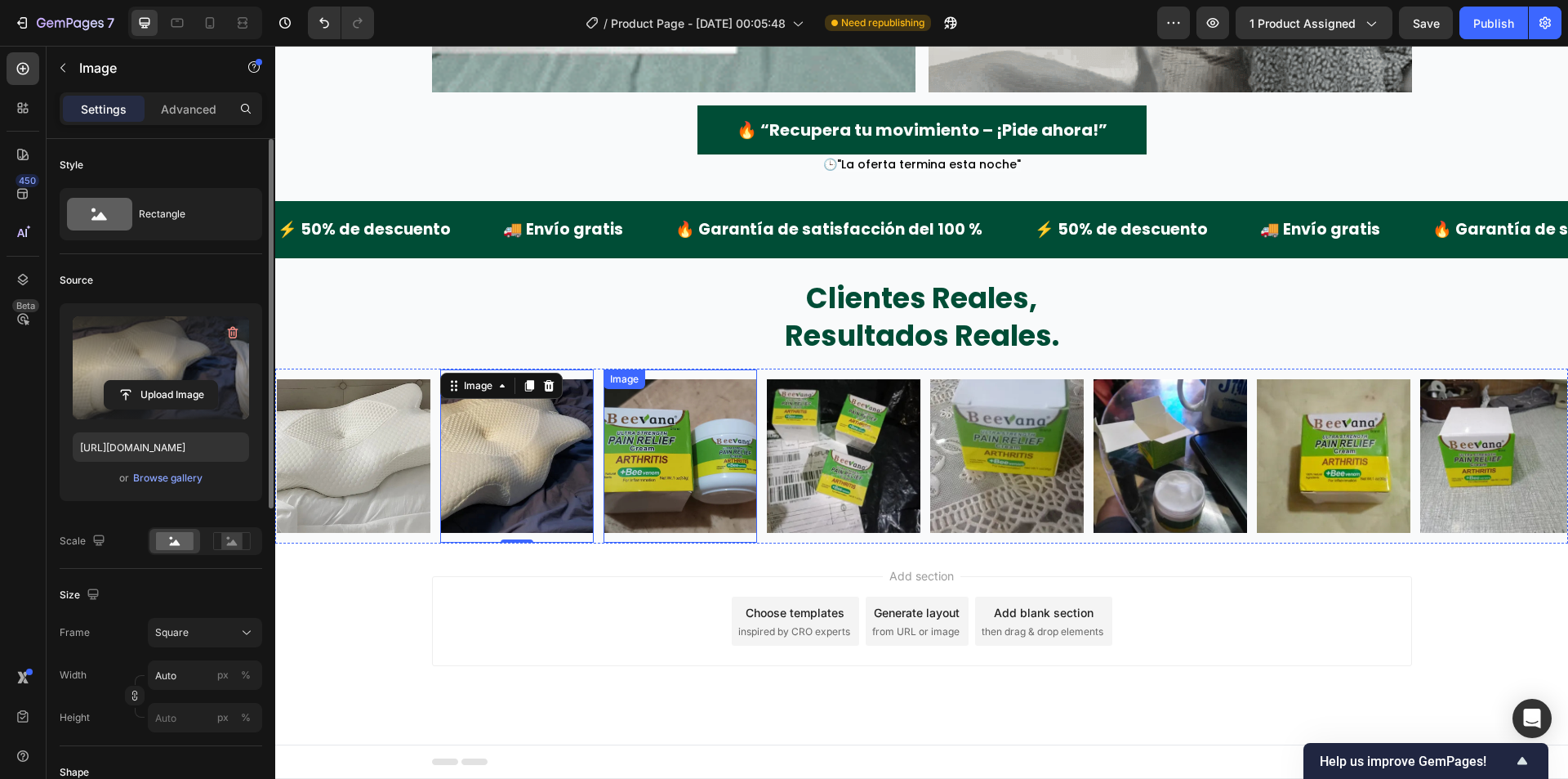
click at [671, 447] on img at bounding box center [680, 456] width 154 height 154
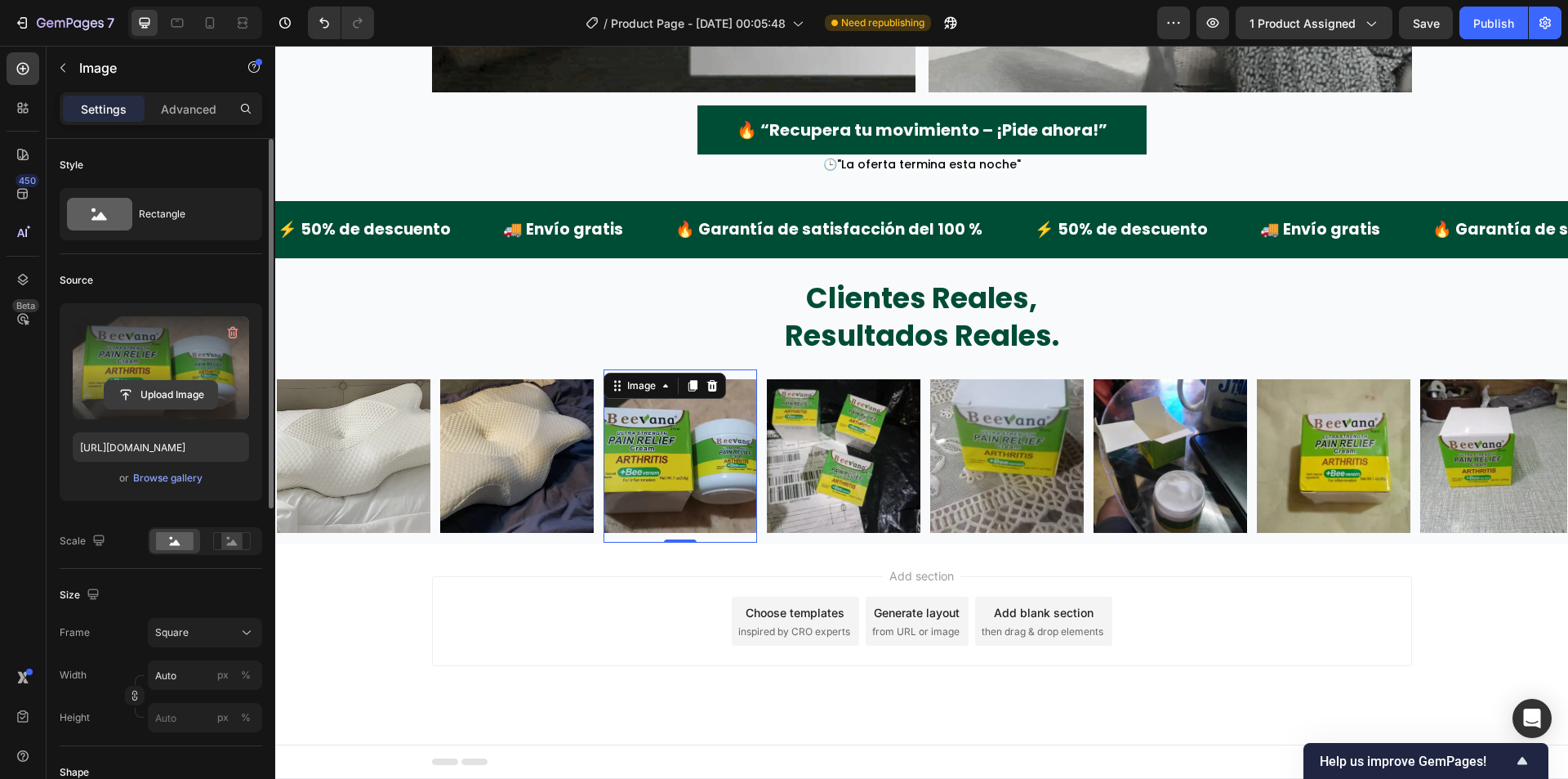
click at [182, 389] on input "file" at bounding box center [161, 394] width 112 height 28
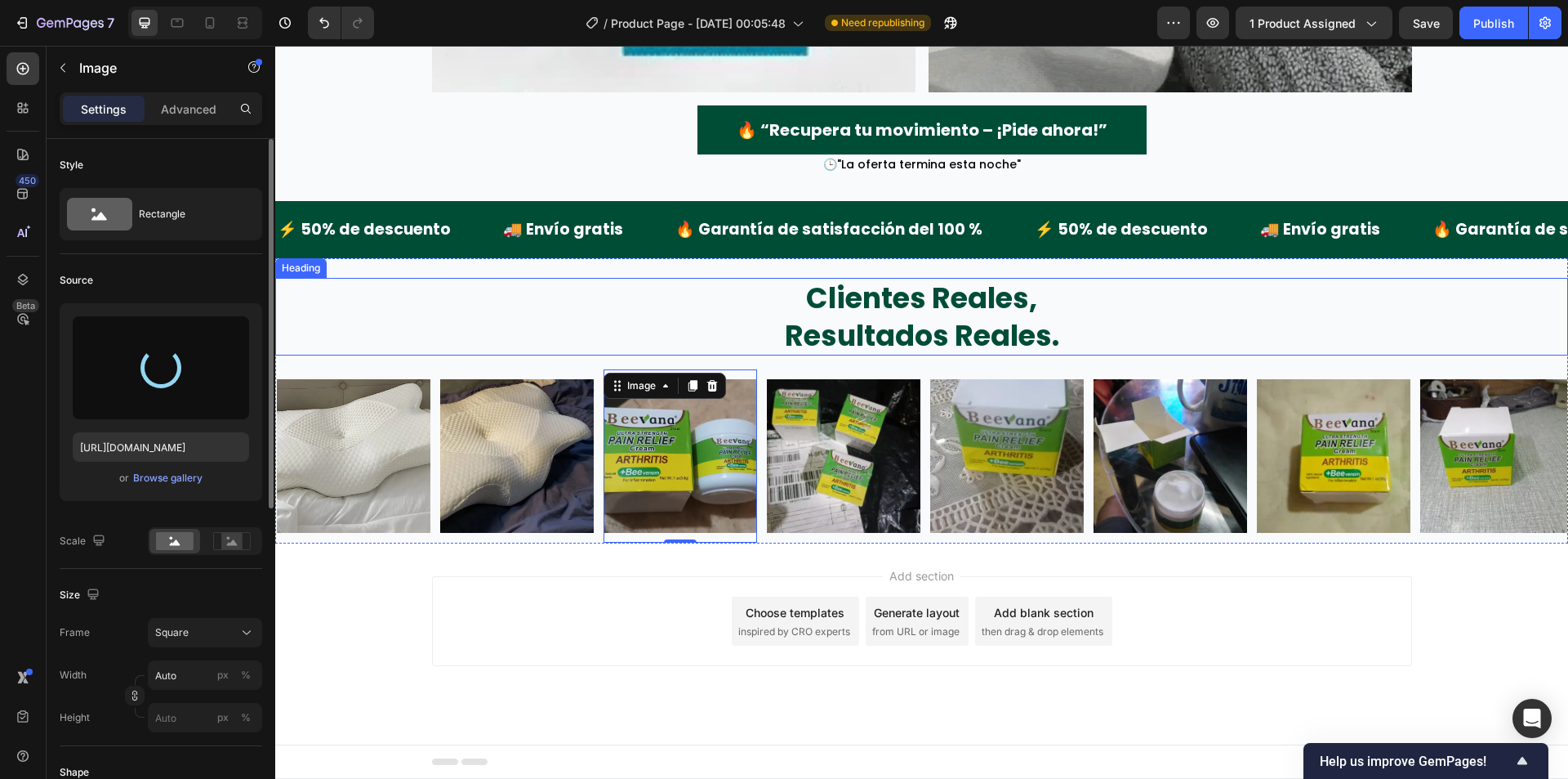
type input "https://cdn.shopify.com/s/files/1/0942/9106/7229/files/gempages_571795456183501…"
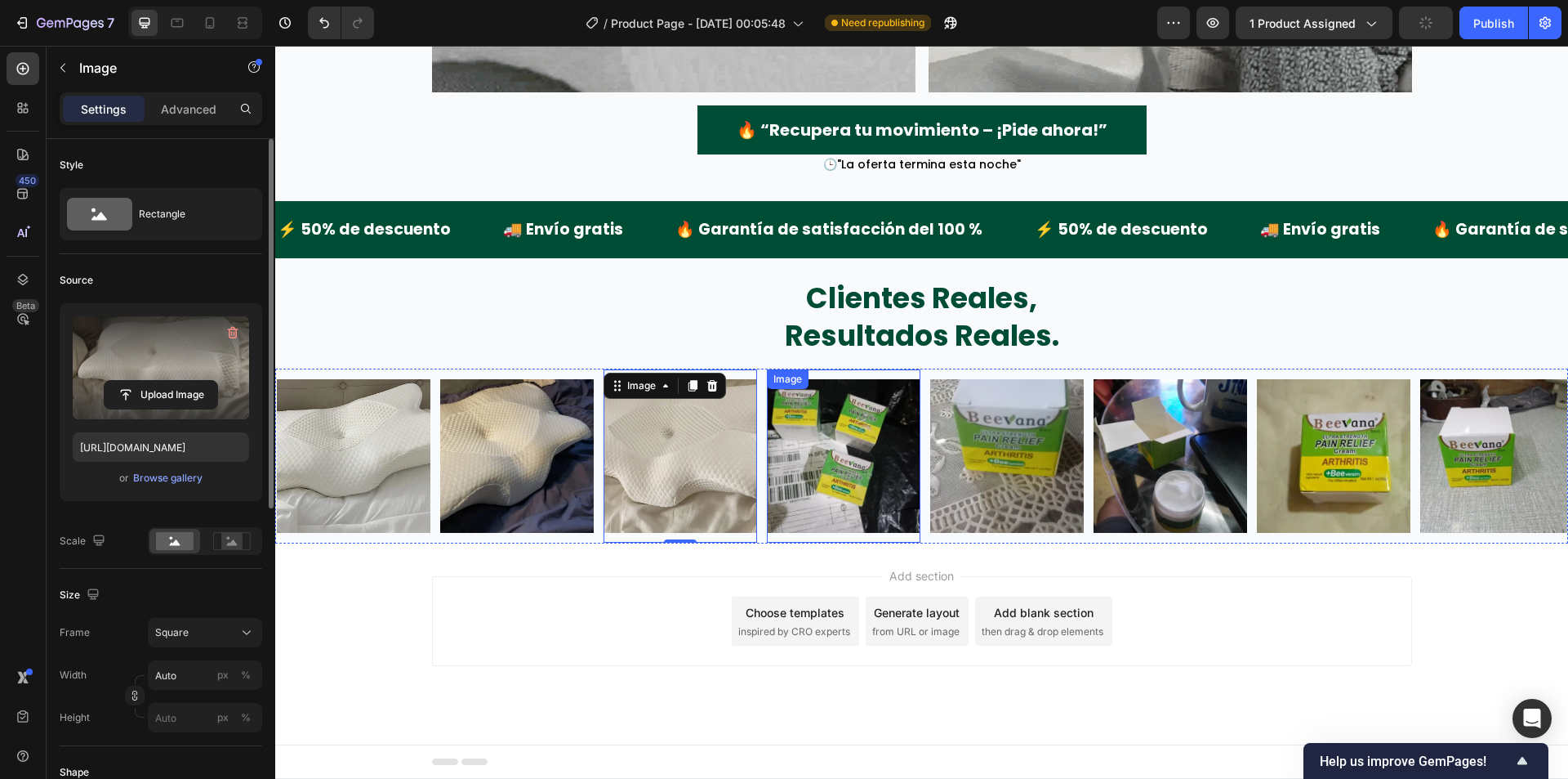
click at [854, 447] on img at bounding box center [844, 456] width 154 height 154
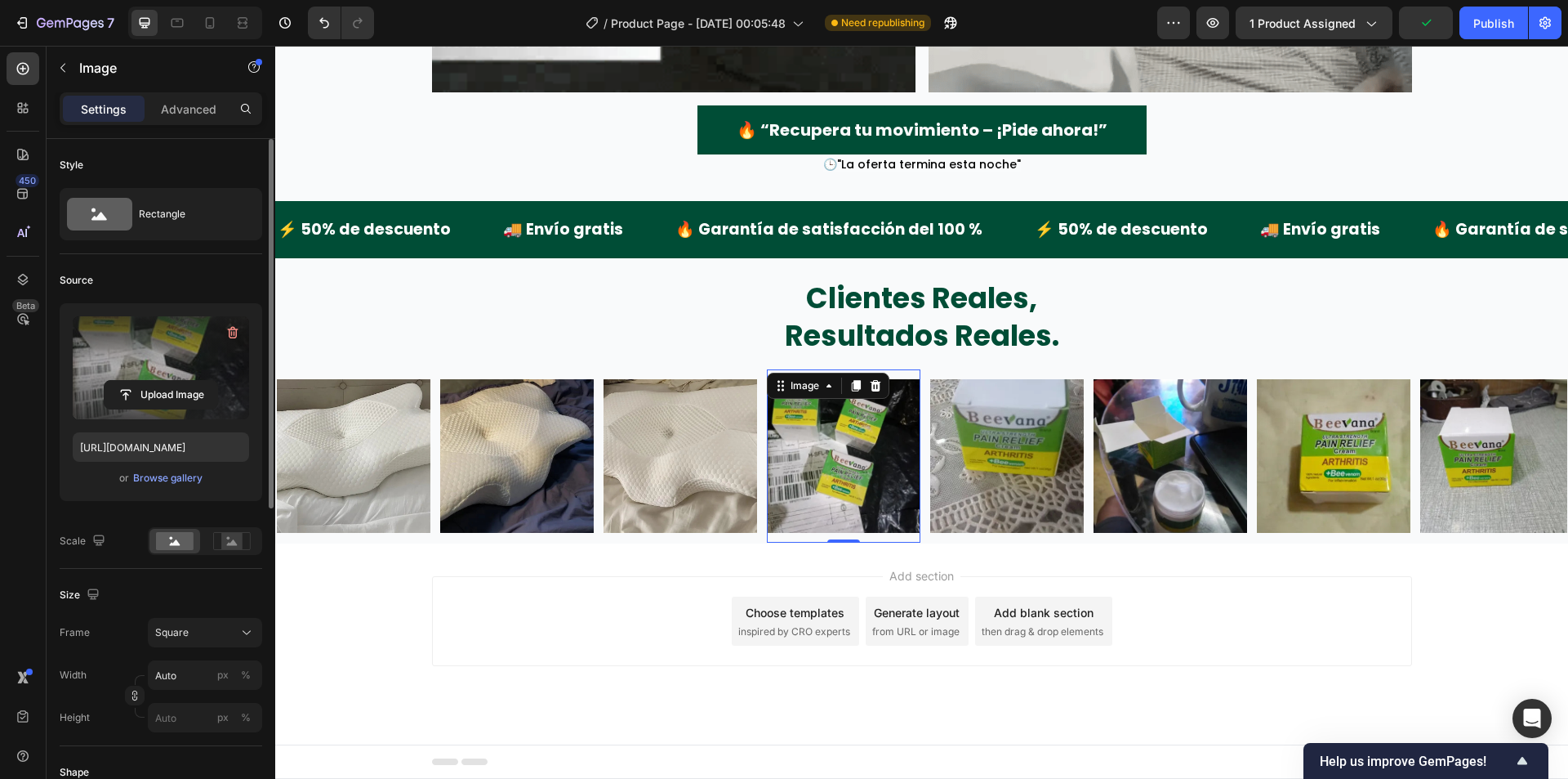
click at [217, 366] on label at bounding box center [161, 368] width 177 height 103
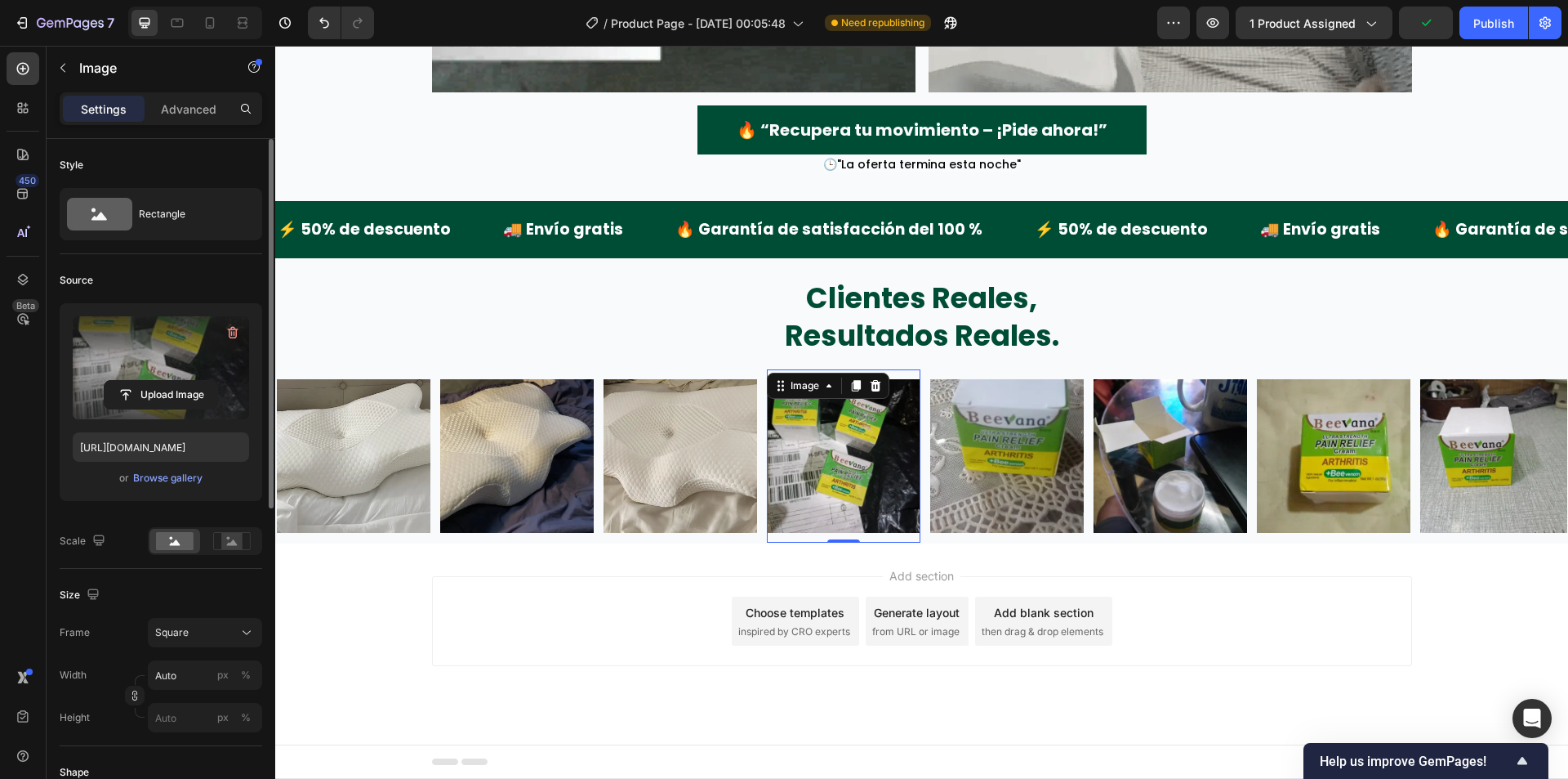
click at [217, 381] on input "file" at bounding box center [161, 394] width 112 height 28
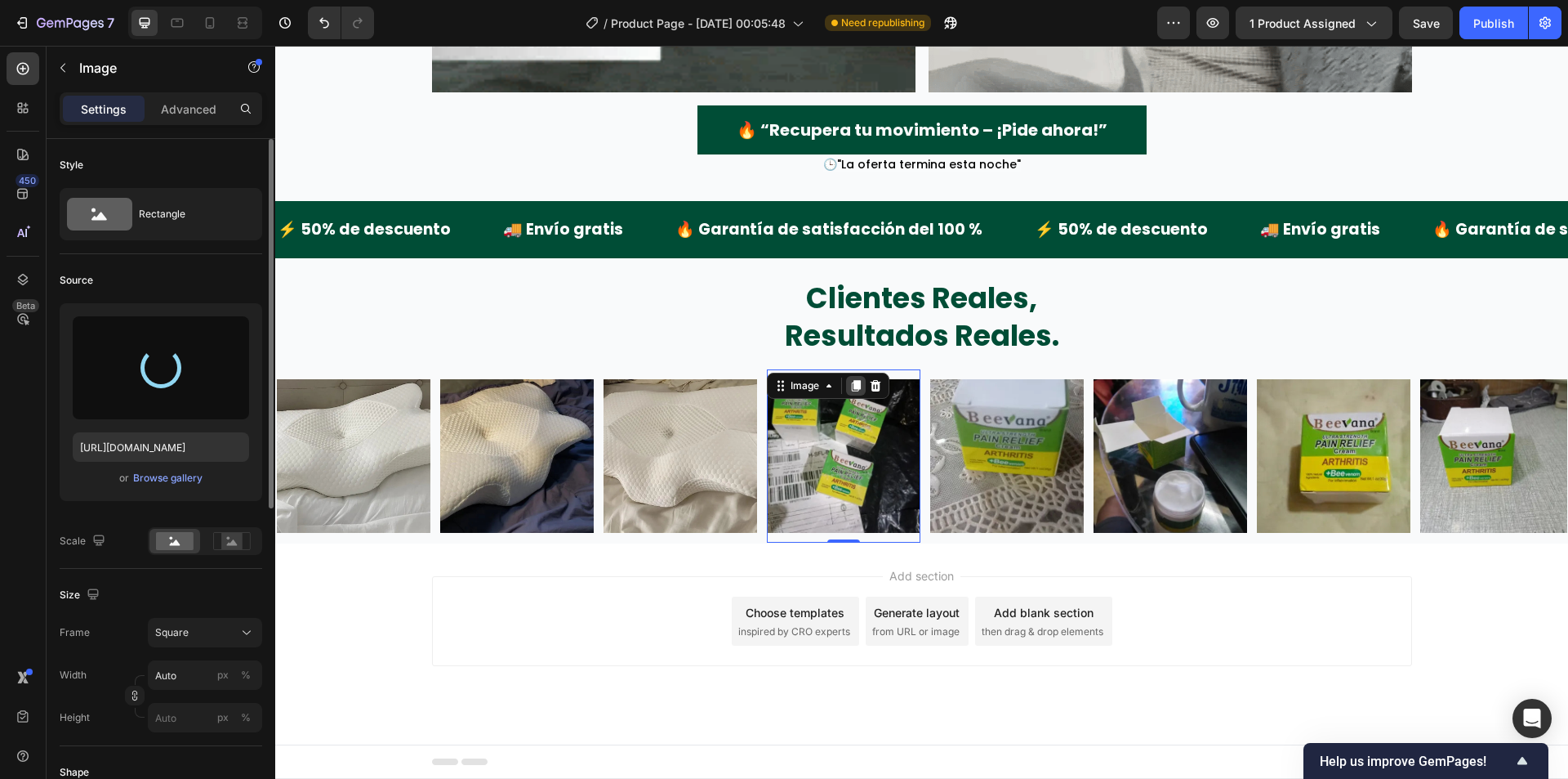
type input "https://cdn.shopify.com/s/files/1/0942/9106/7229/files/gempages_571795456183501…"
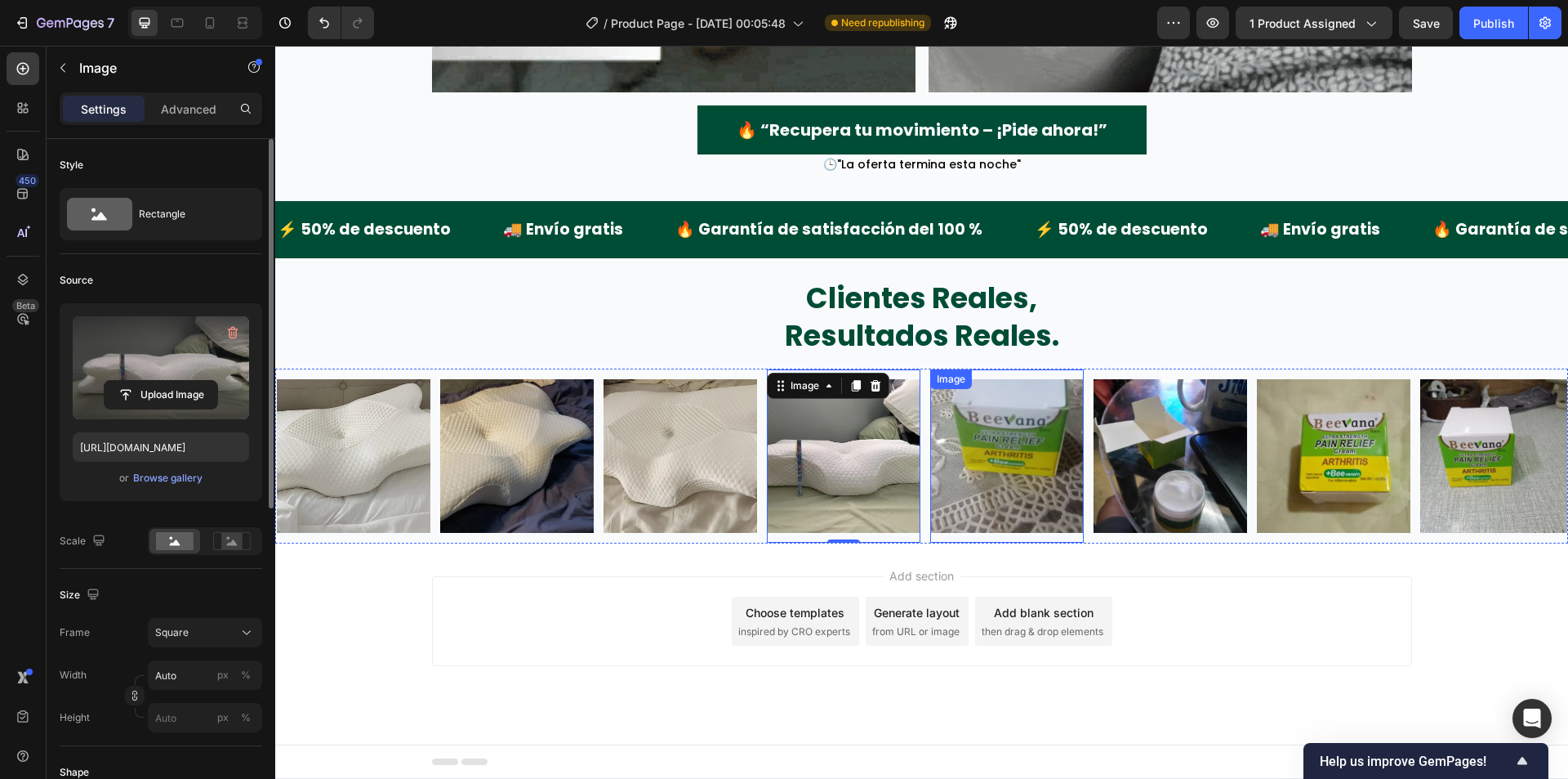
click at [1001, 456] on img at bounding box center [1008, 456] width 154 height 154
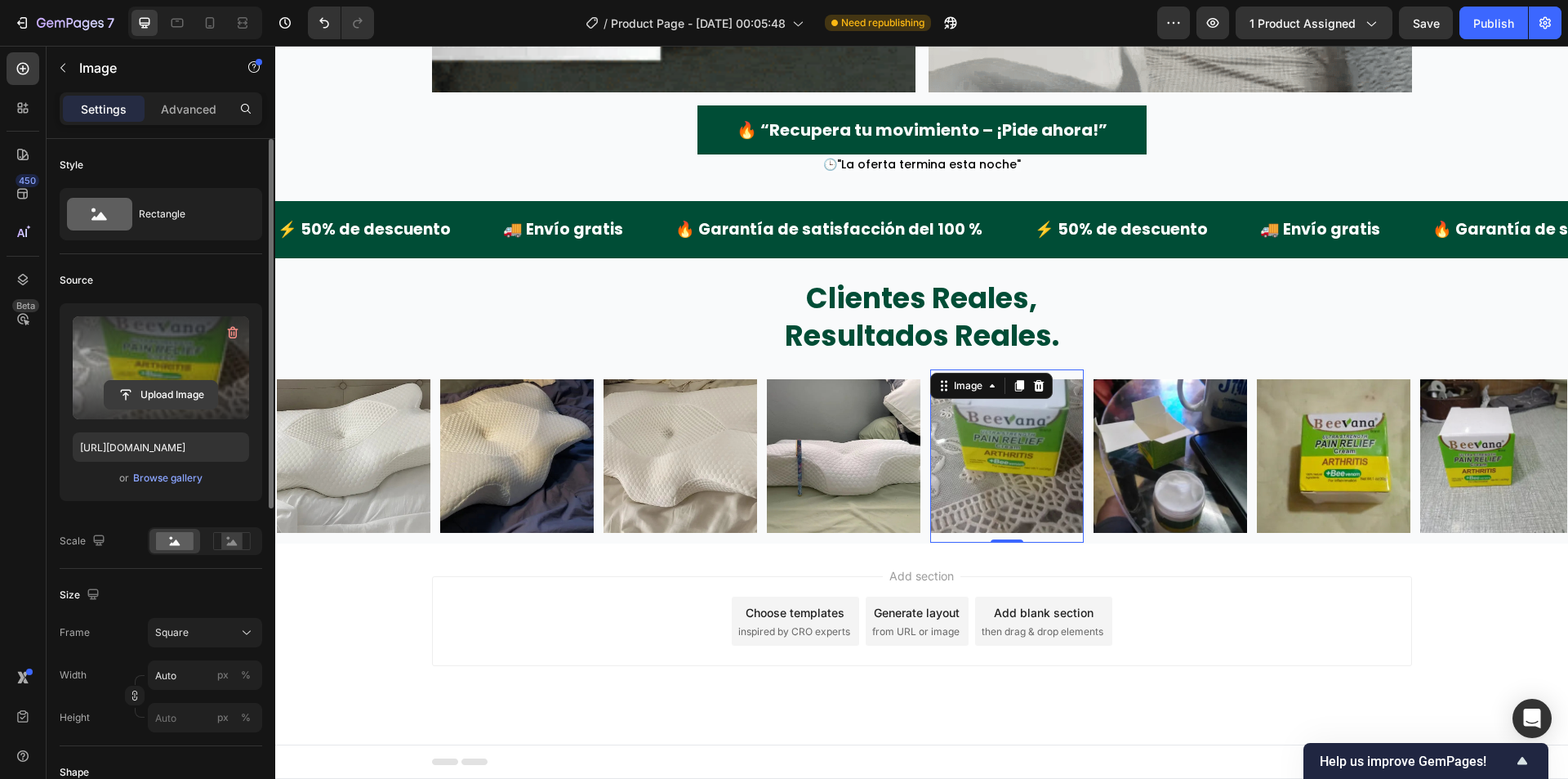
click at [141, 392] on input "file" at bounding box center [161, 394] width 112 height 28
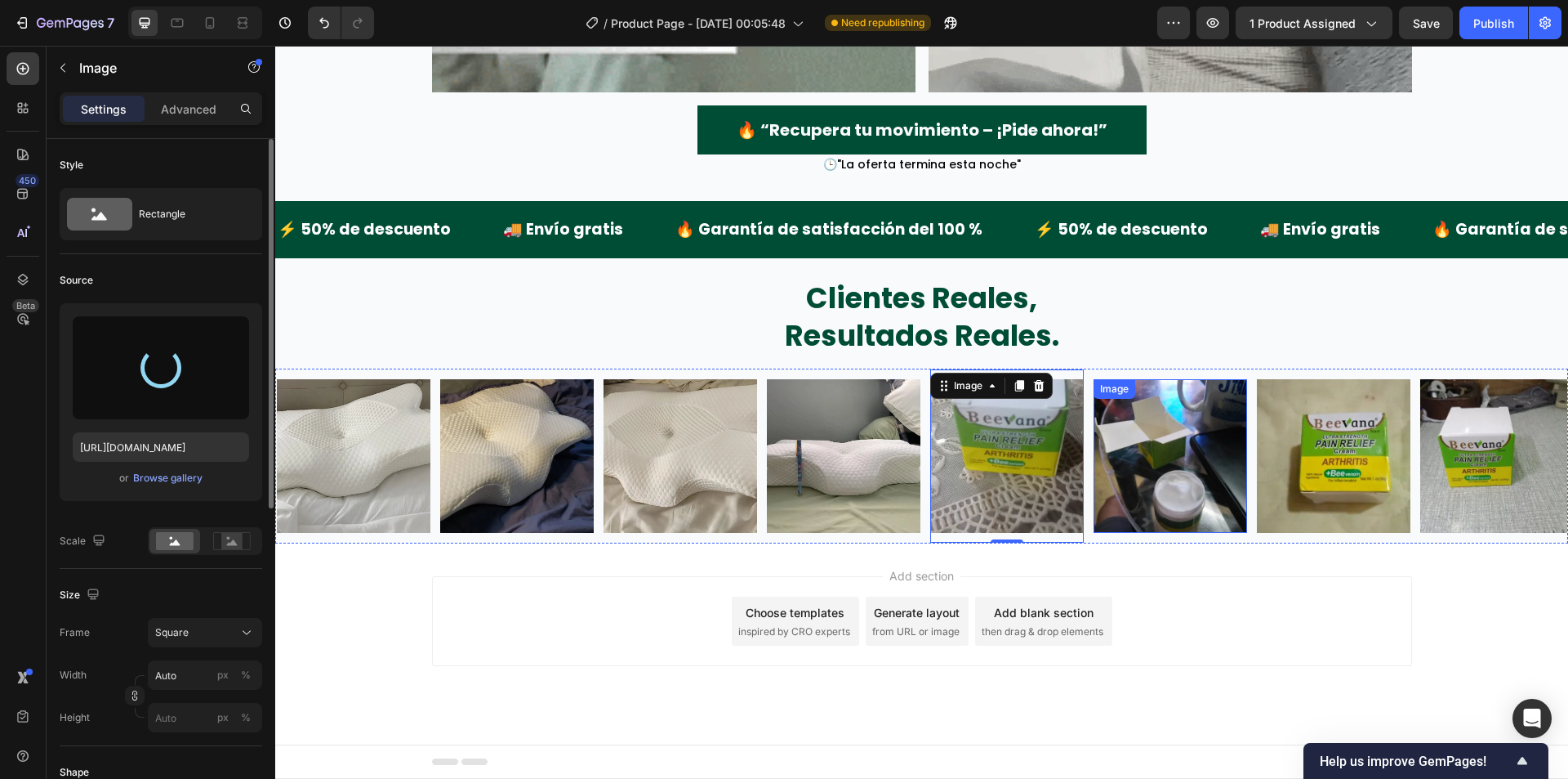
type input "https://cdn.shopify.com/s/files/1/0942/9106/7229/files/gempages_571795456183501…"
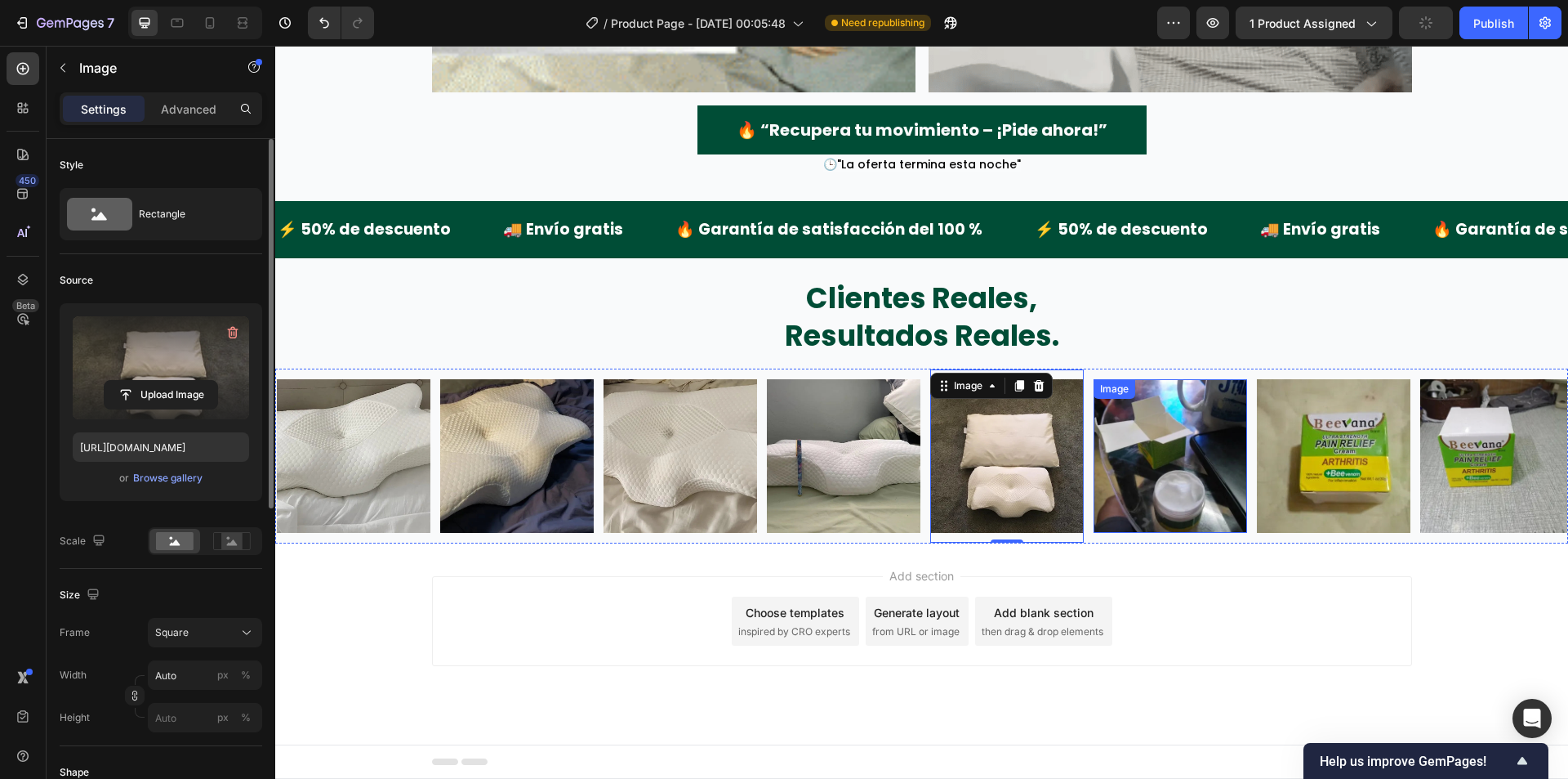
click at [1153, 491] on img at bounding box center [1171, 456] width 154 height 154
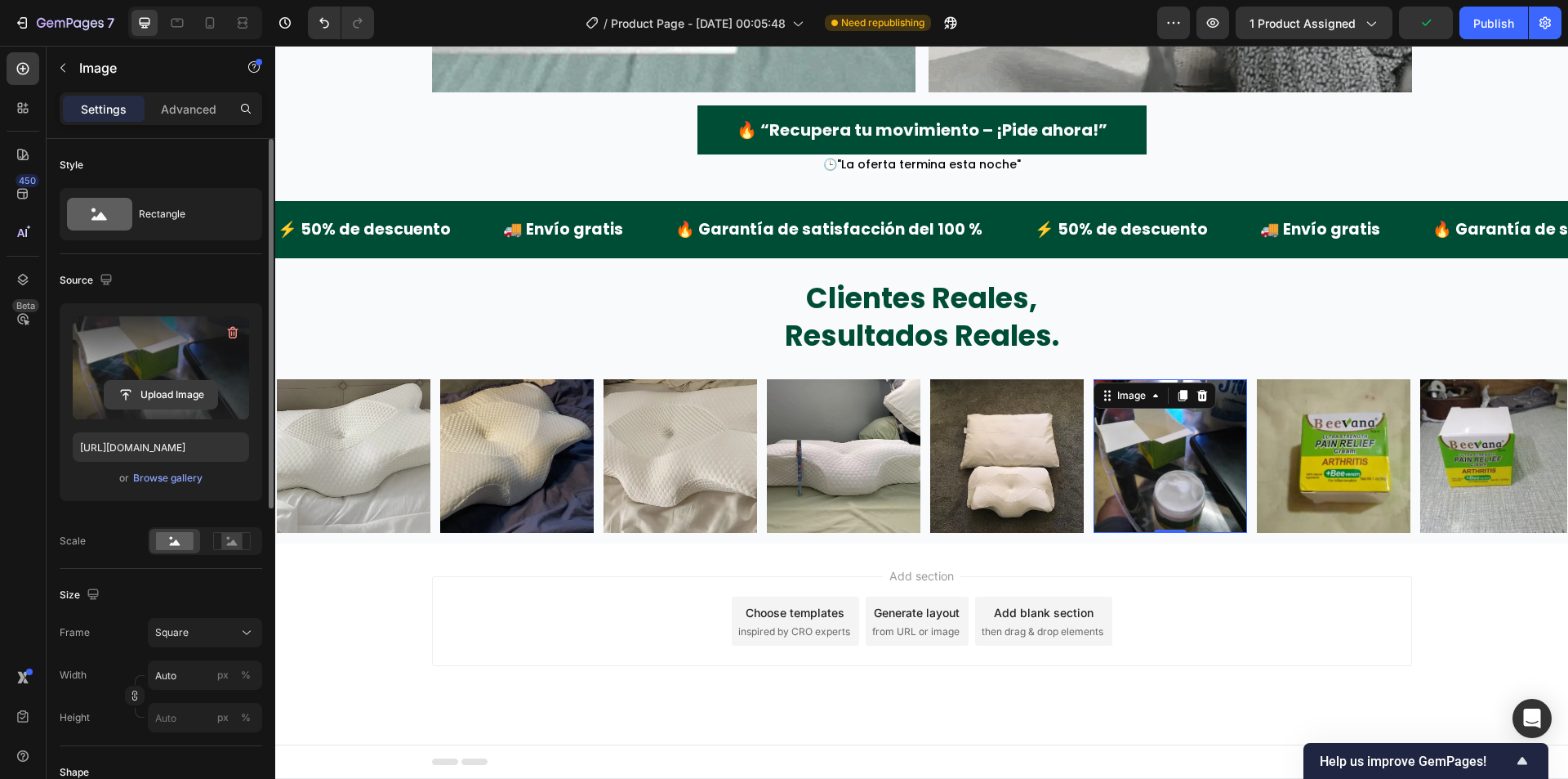
click at [164, 391] on input "file" at bounding box center [161, 394] width 112 height 28
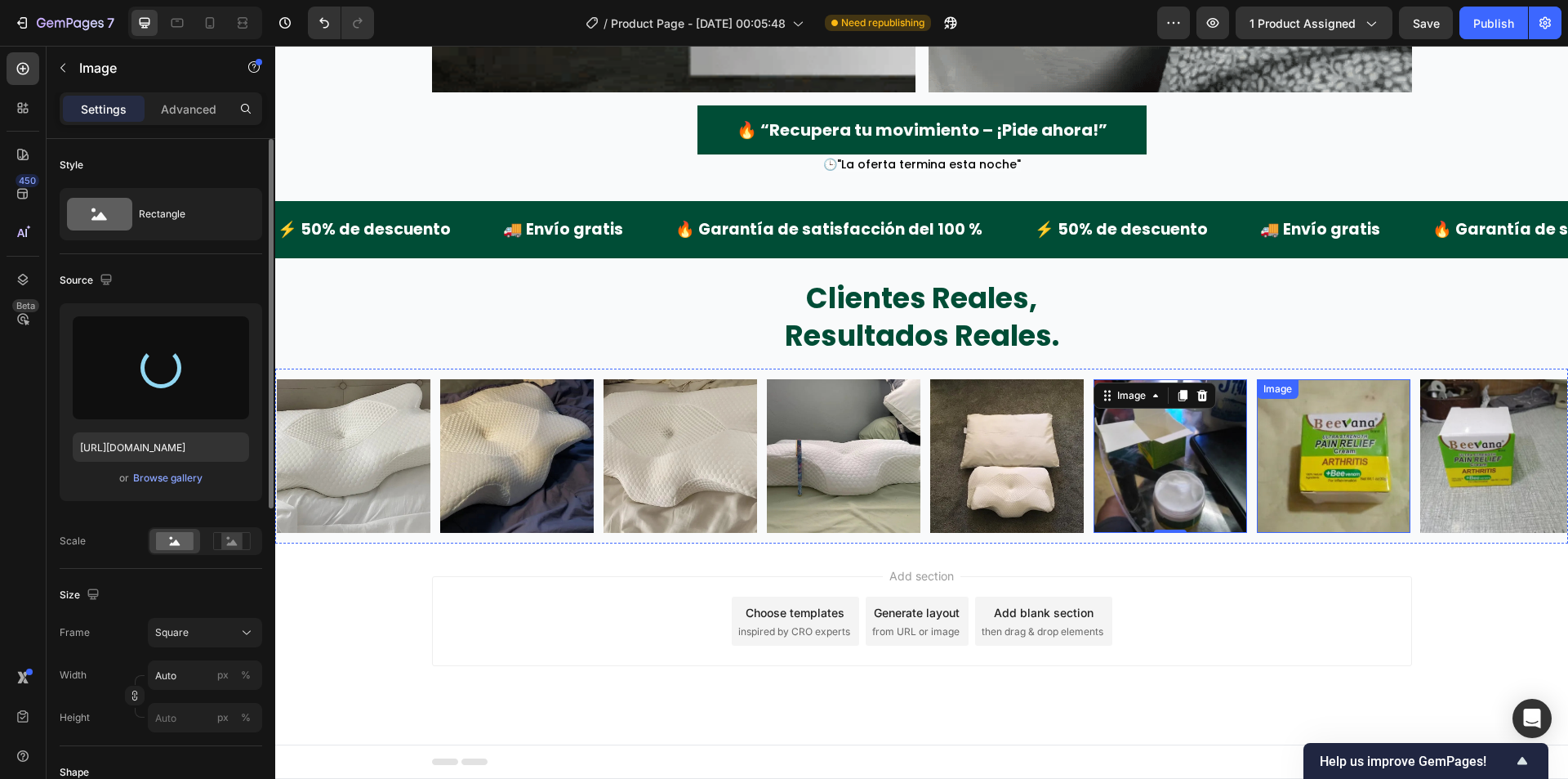
type input "https://cdn.shopify.com/s/files/1/0942/9106/7229/files/gempages_571795456183501…"
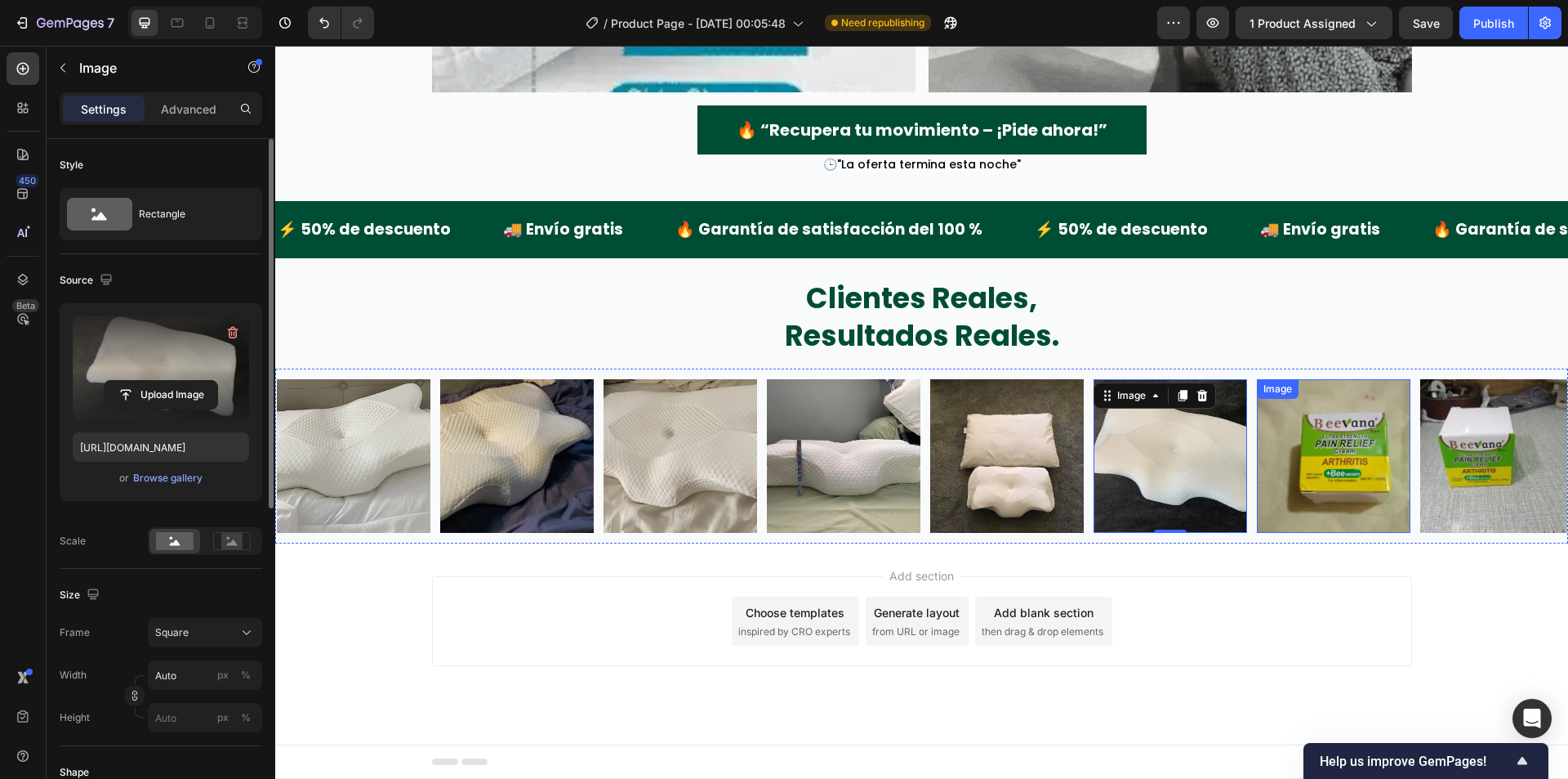
click at [1370, 453] on img at bounding box center [1334, 456] width 154 height 154
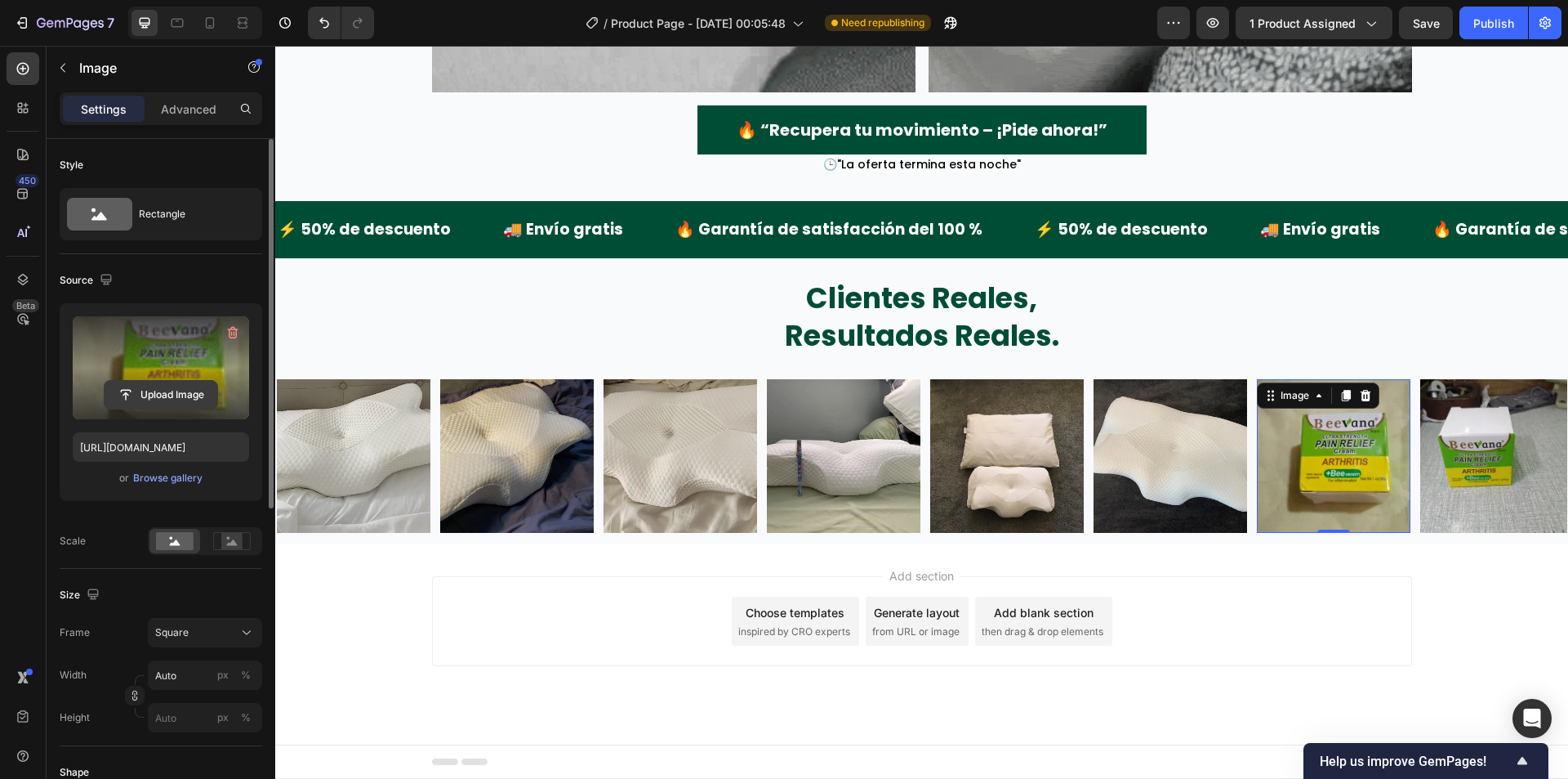
click at [202, 399] on input "file" at bounding box center [161, 394] width 112 height 28
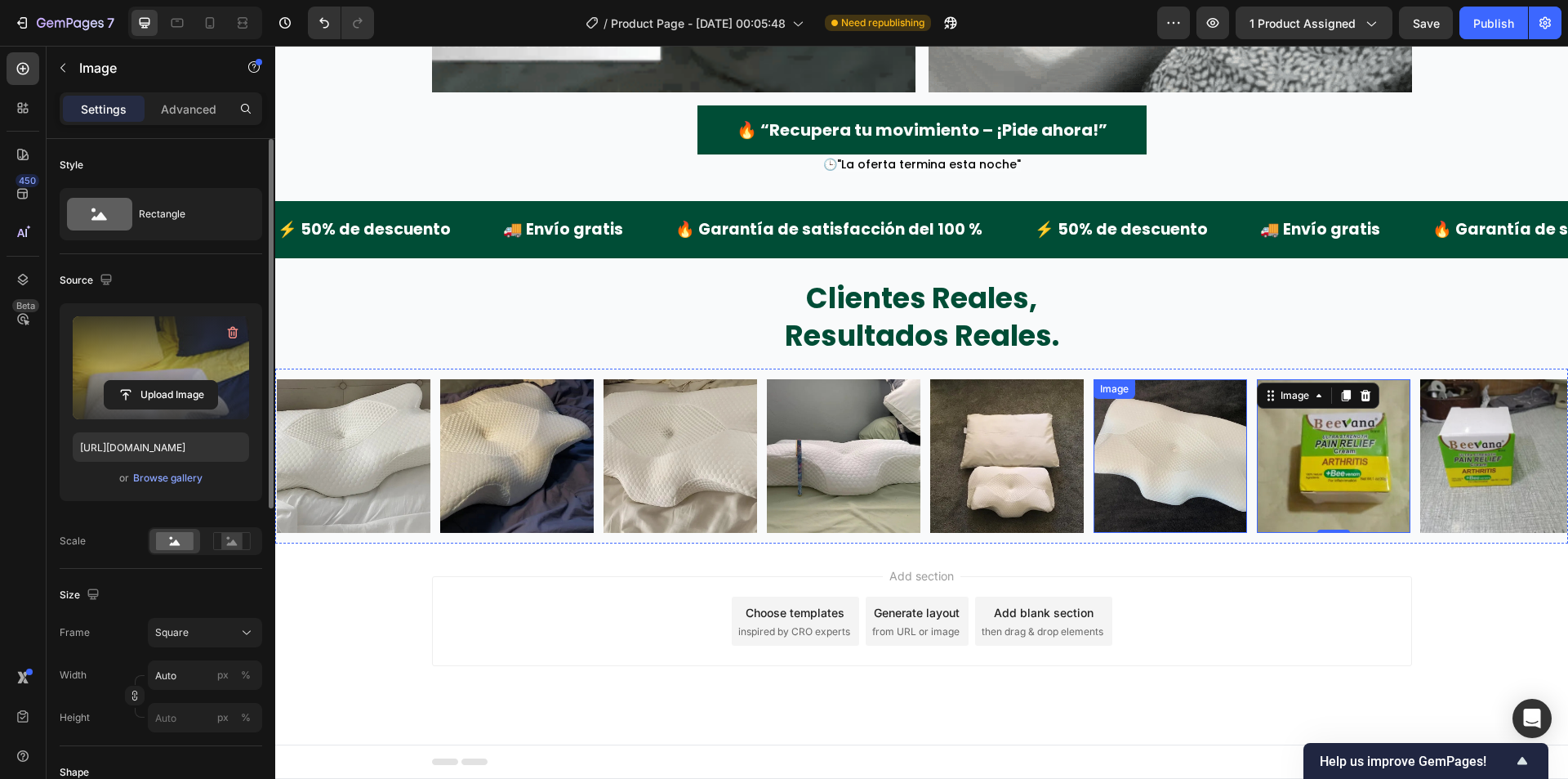
type input "https://cdn.shopify.com/s/files/1/0942/9106/7229/files/gempages_571795456183501…"
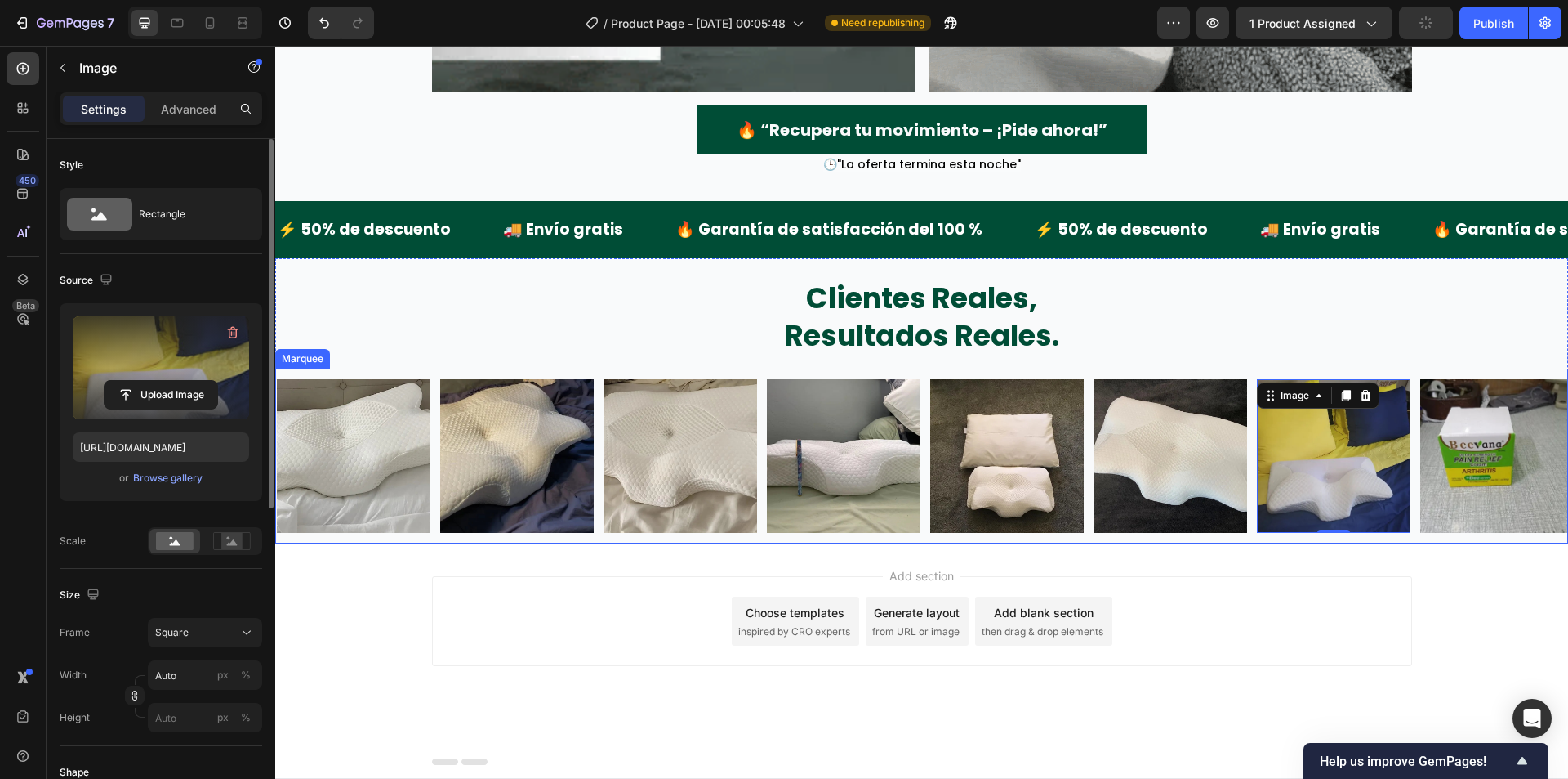
click at [1251, 376] on div "Image Image Image Image Image Image Image 0 Image Image Image" at bounding box center [1094, 456] width 1633 height 173
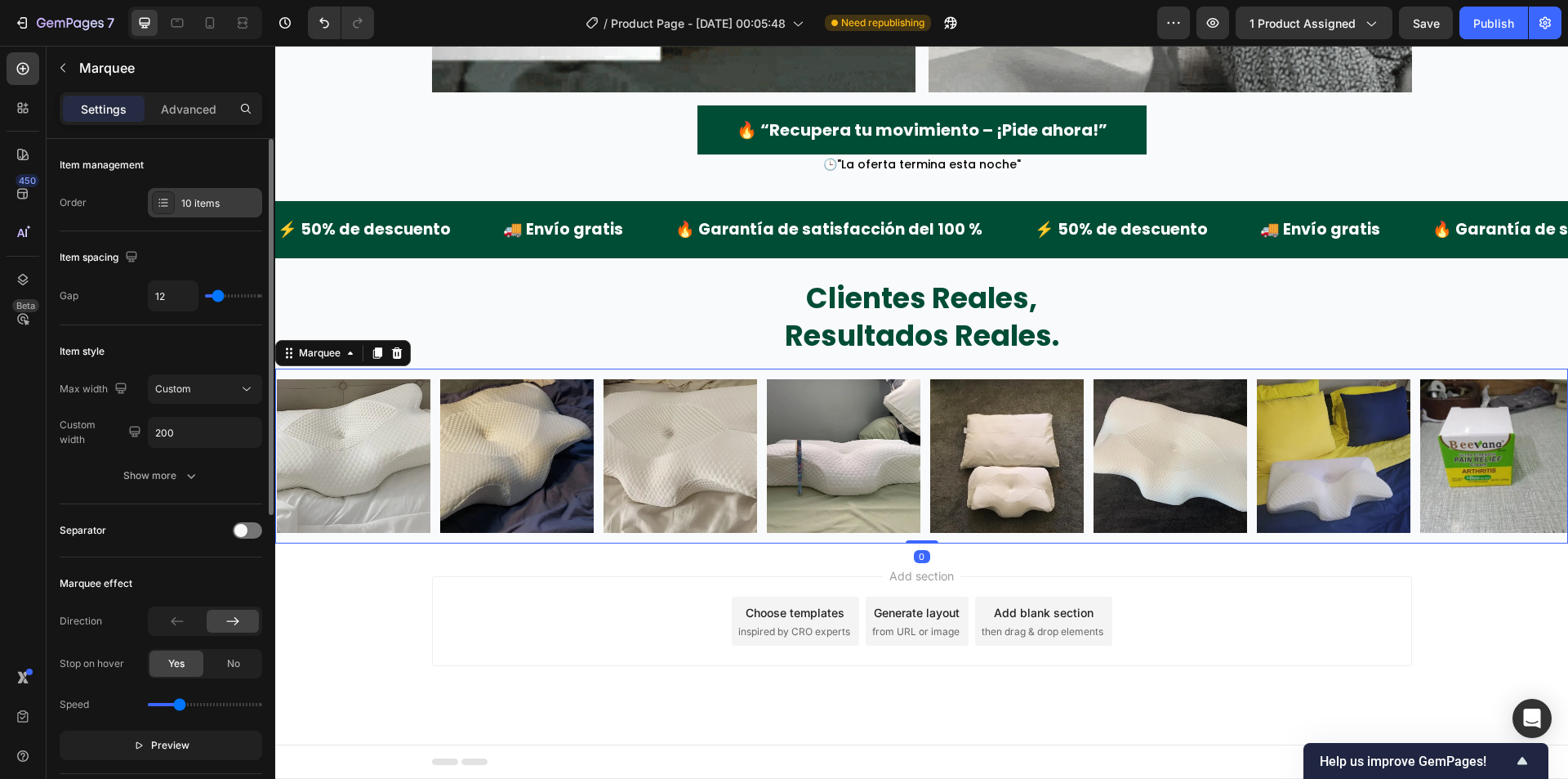
click at [206, 204] on div "10 items" at bounding box center [219, 203] width 77 height 14
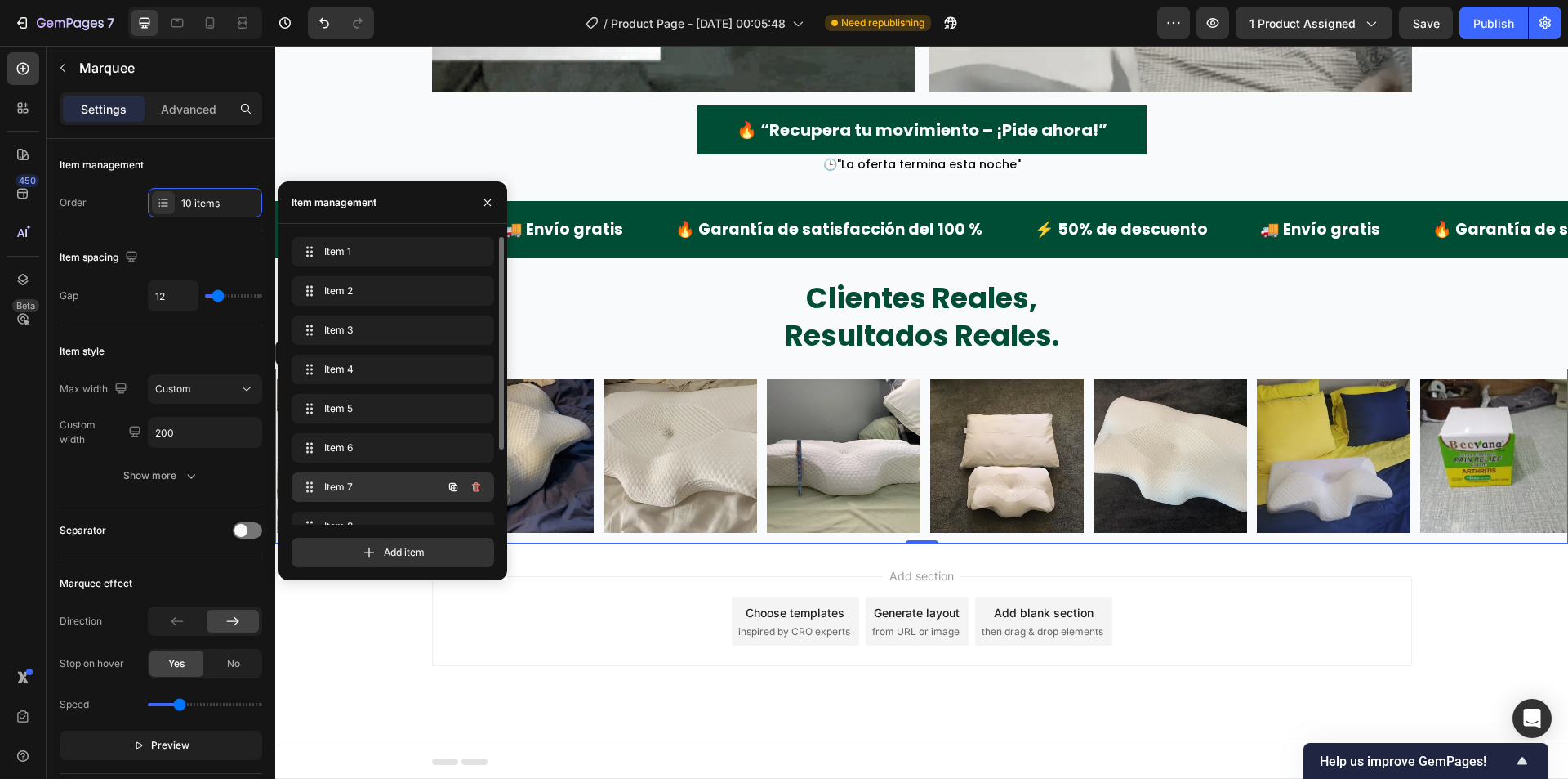
scroll to position [101, 0]
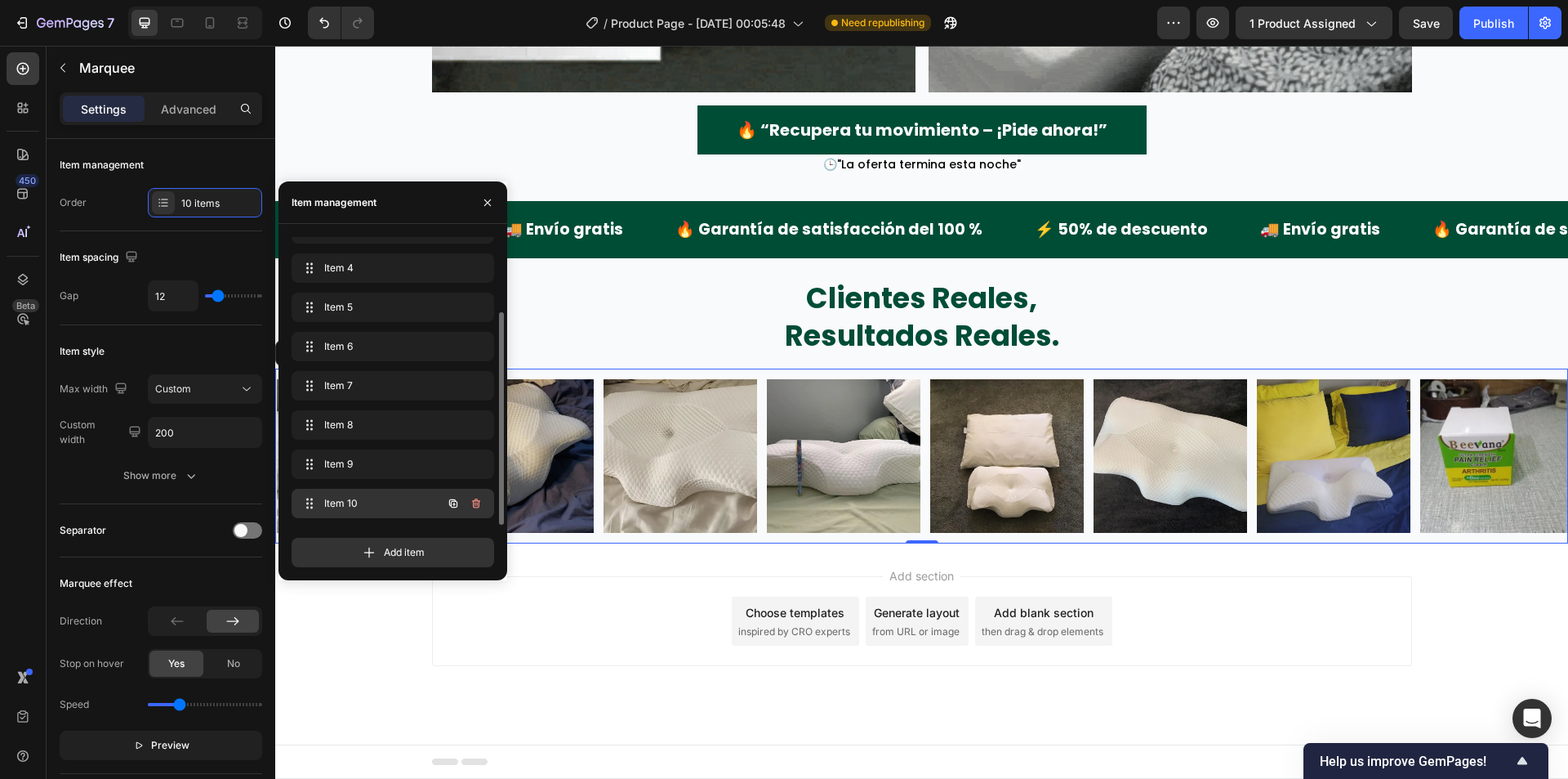
click at [438, 499] on div "Item 10 Item 10" at bounding box center [370, 503] width 144 height 23
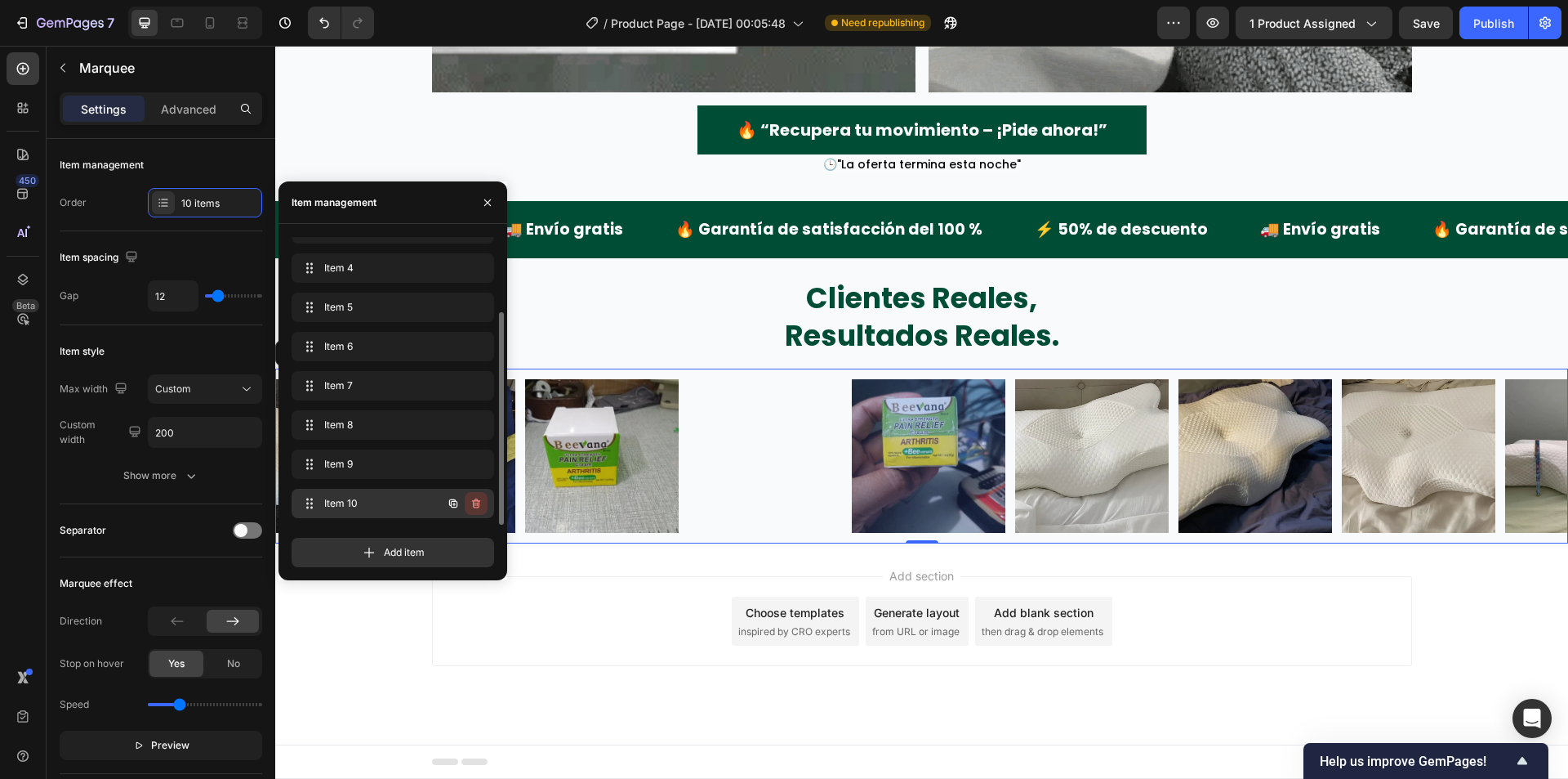
scroll to position [0, 908]
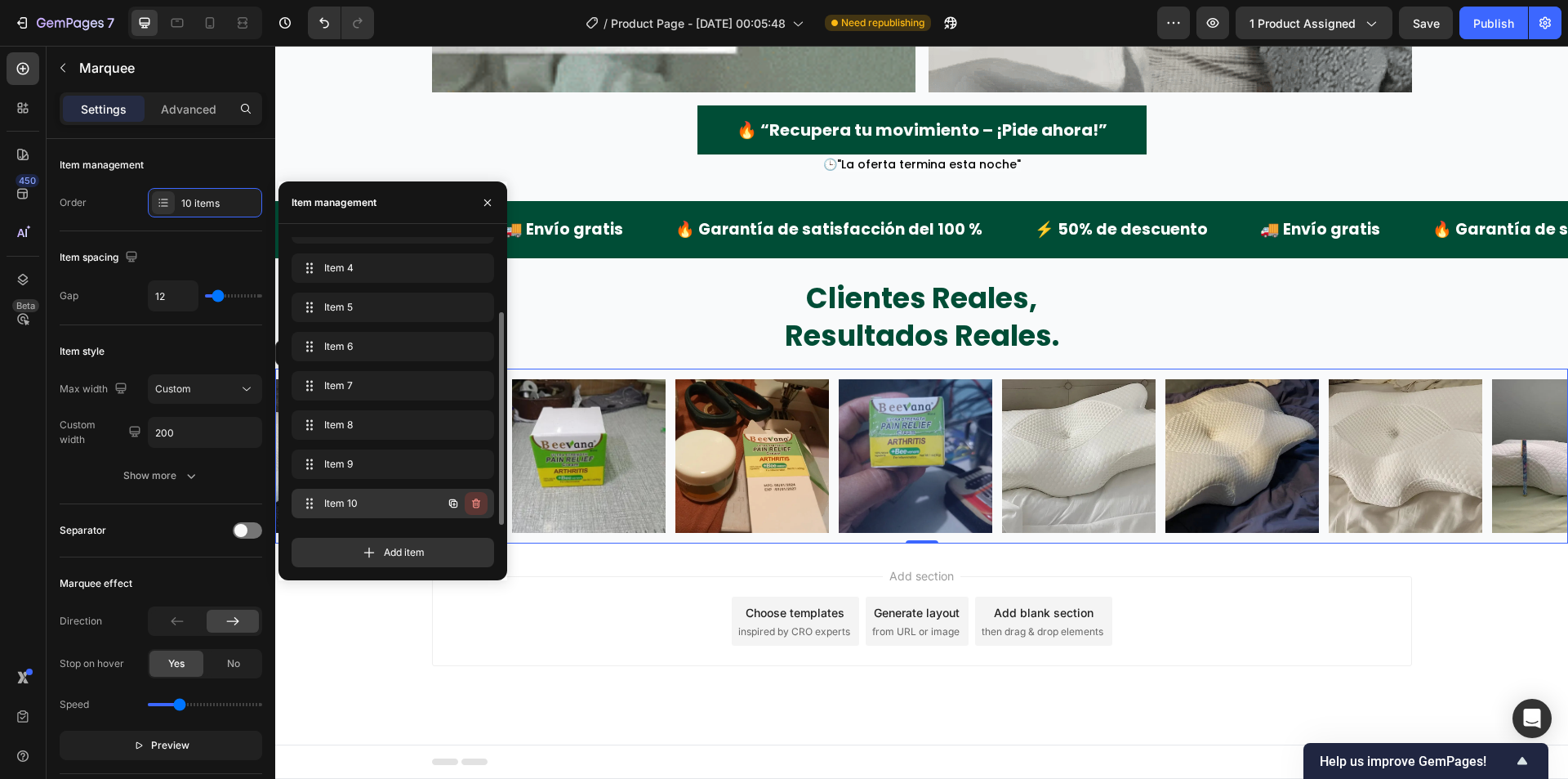
click at [476, 497] on icon "button" at bounding box center [476, 502] width 13 height 13
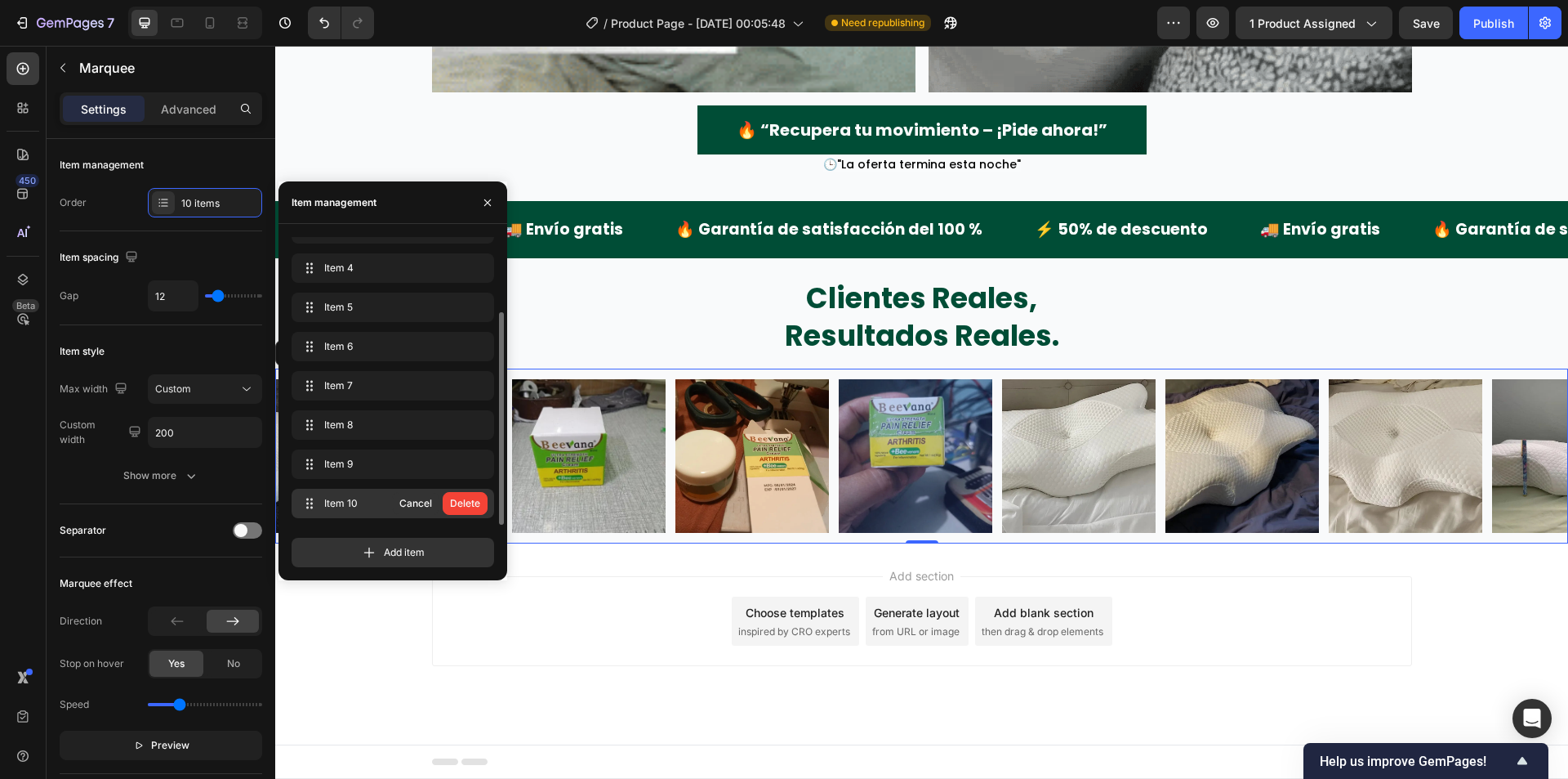
click at [476, 497] on div "Delete" at bounding box center [465, 502] width 30 height 14
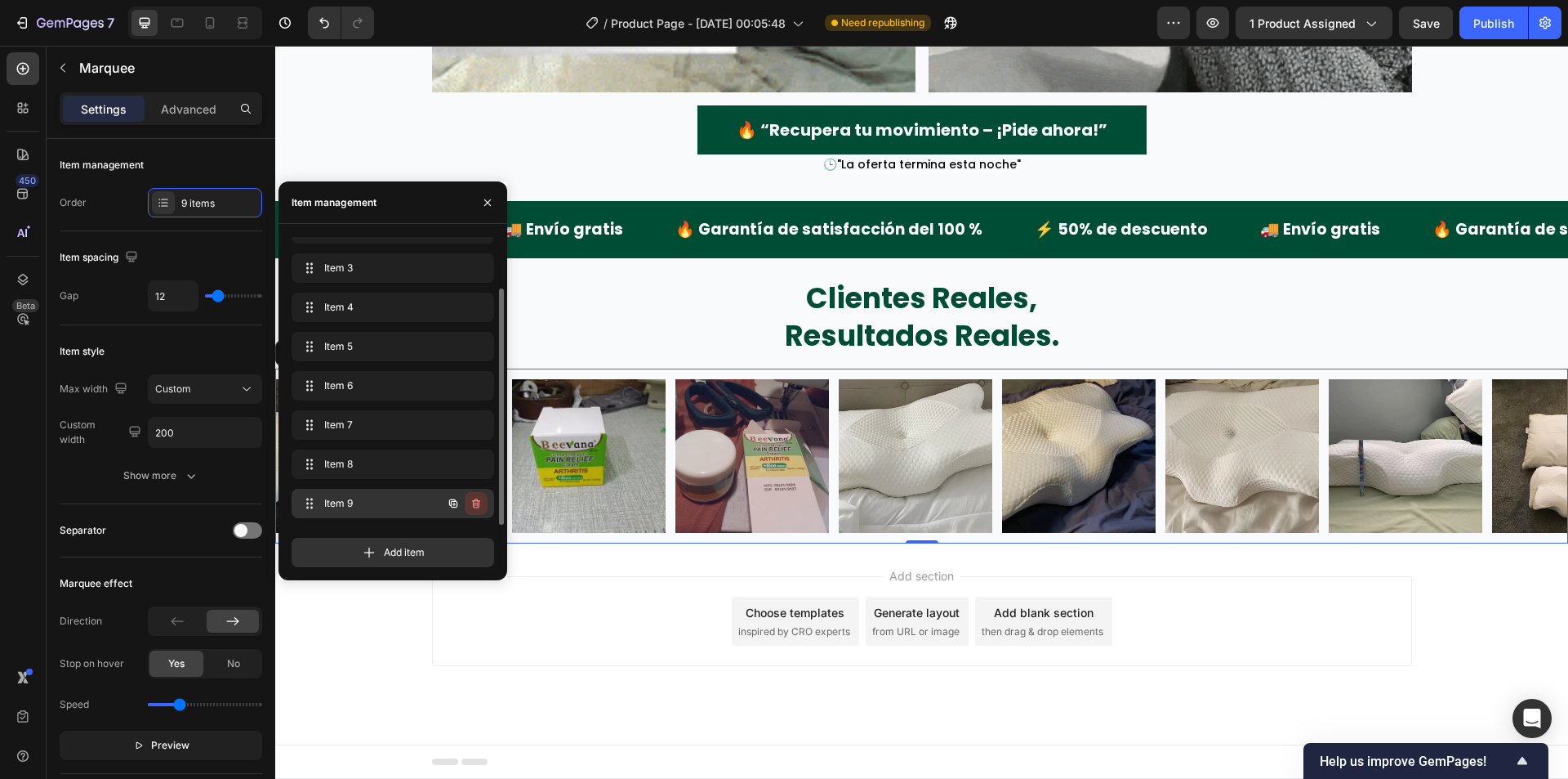
scroll to position [62, 0]
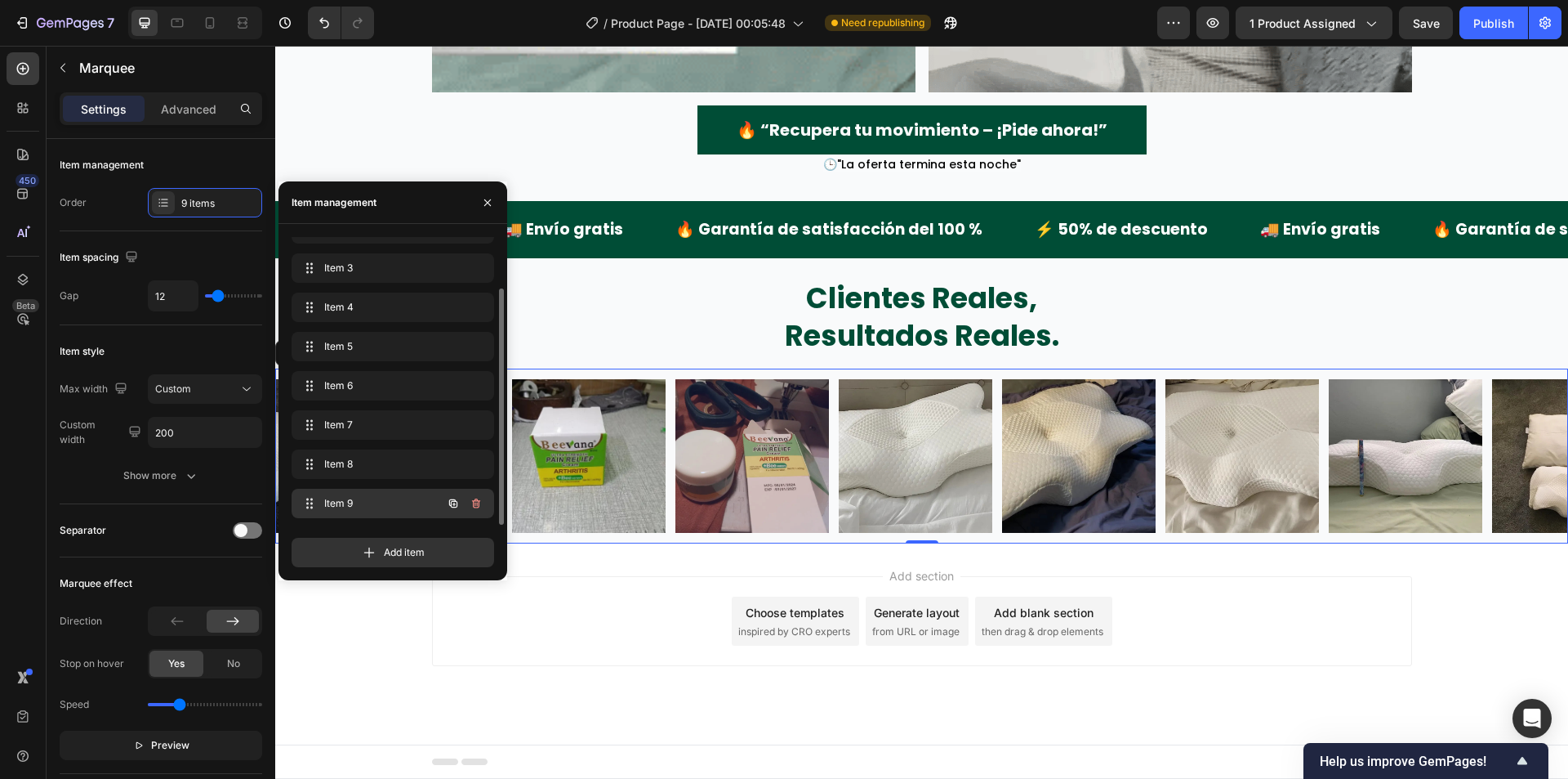
click at [477, 492] on button "button" at bounding box center [476, 503] width 23 height 23
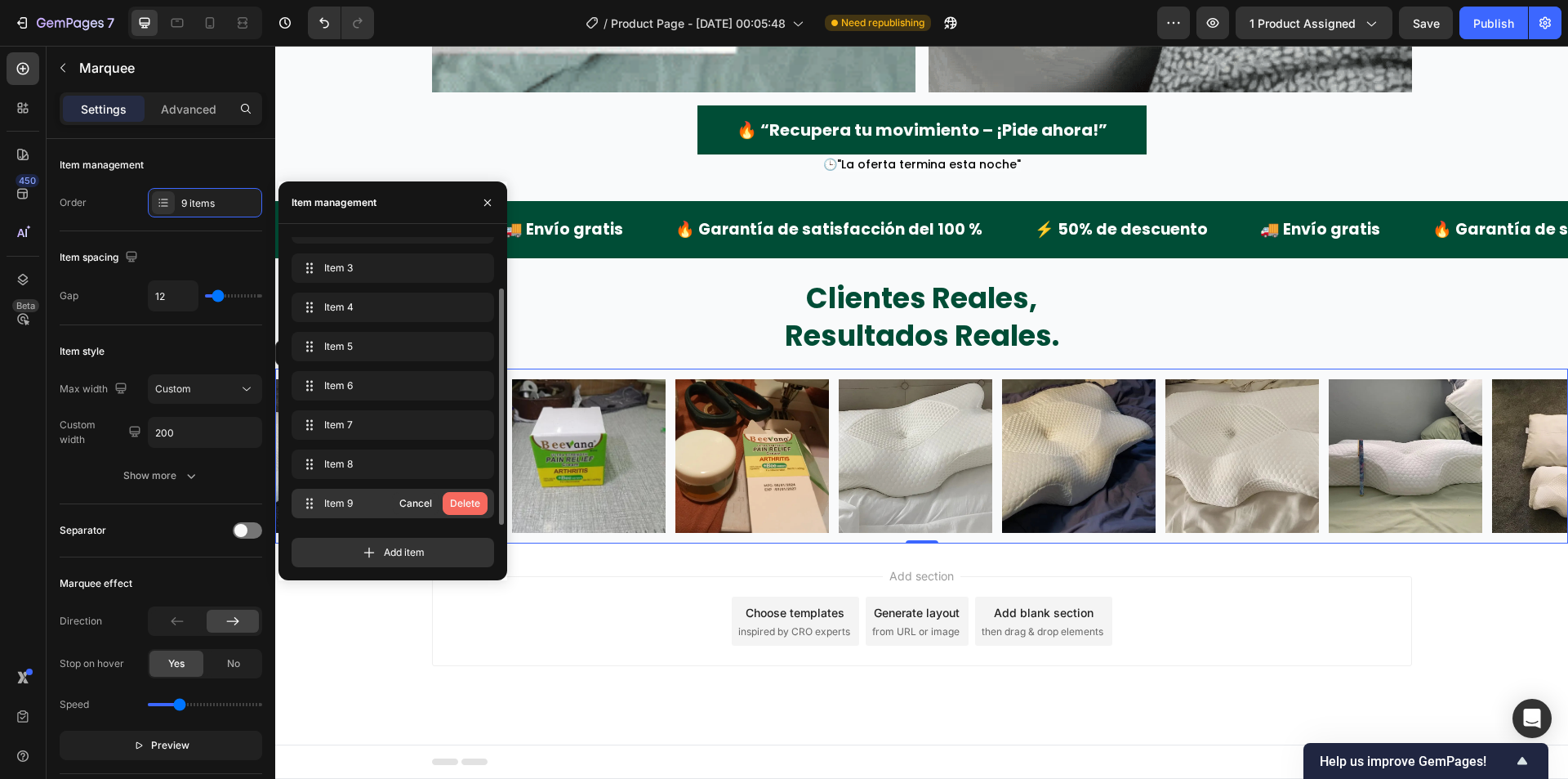
click at [473, 497] on div "Delete" at bounding box center [465, 502] width 30 height 14
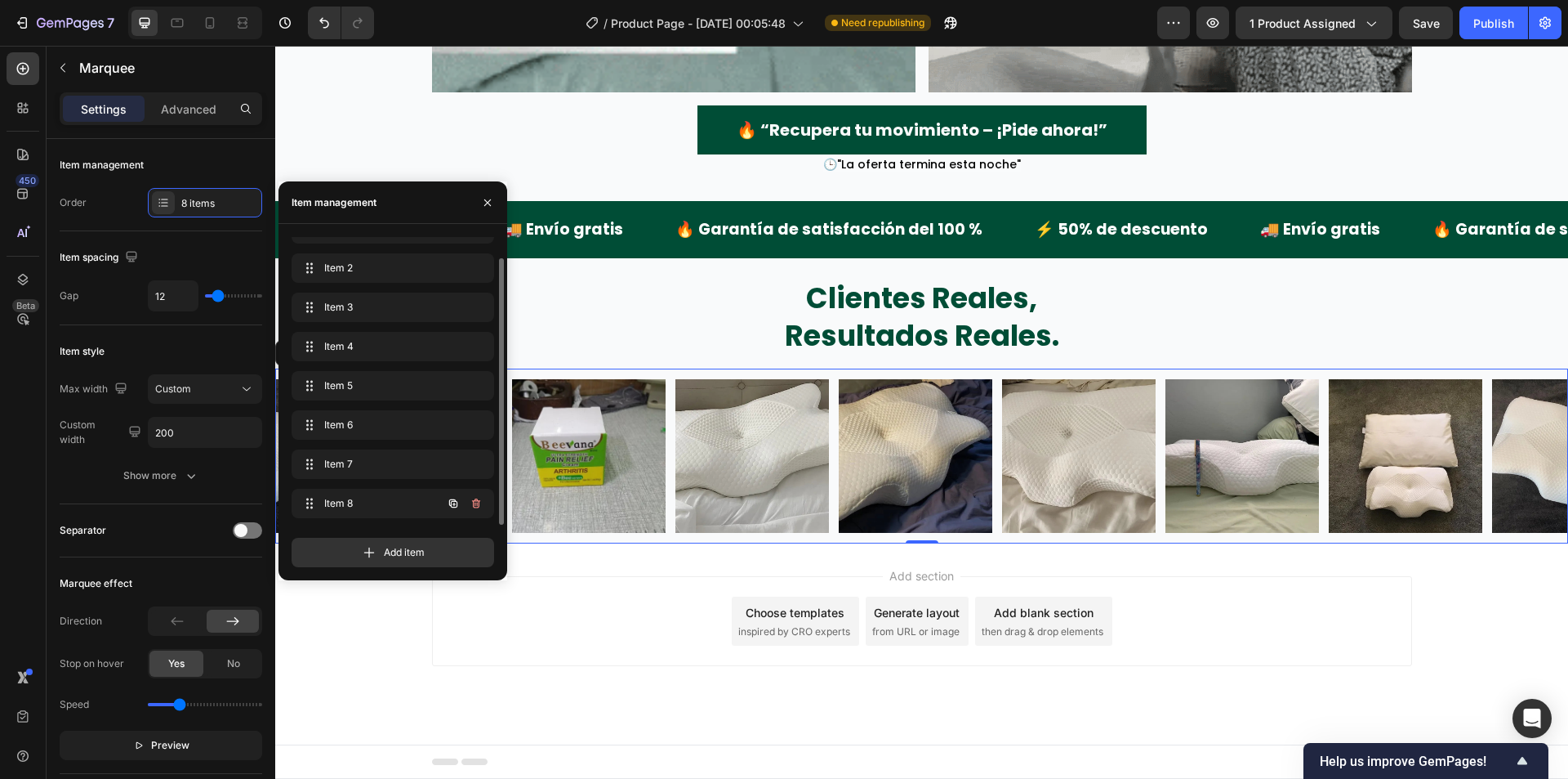
scroll to position [23, 0]
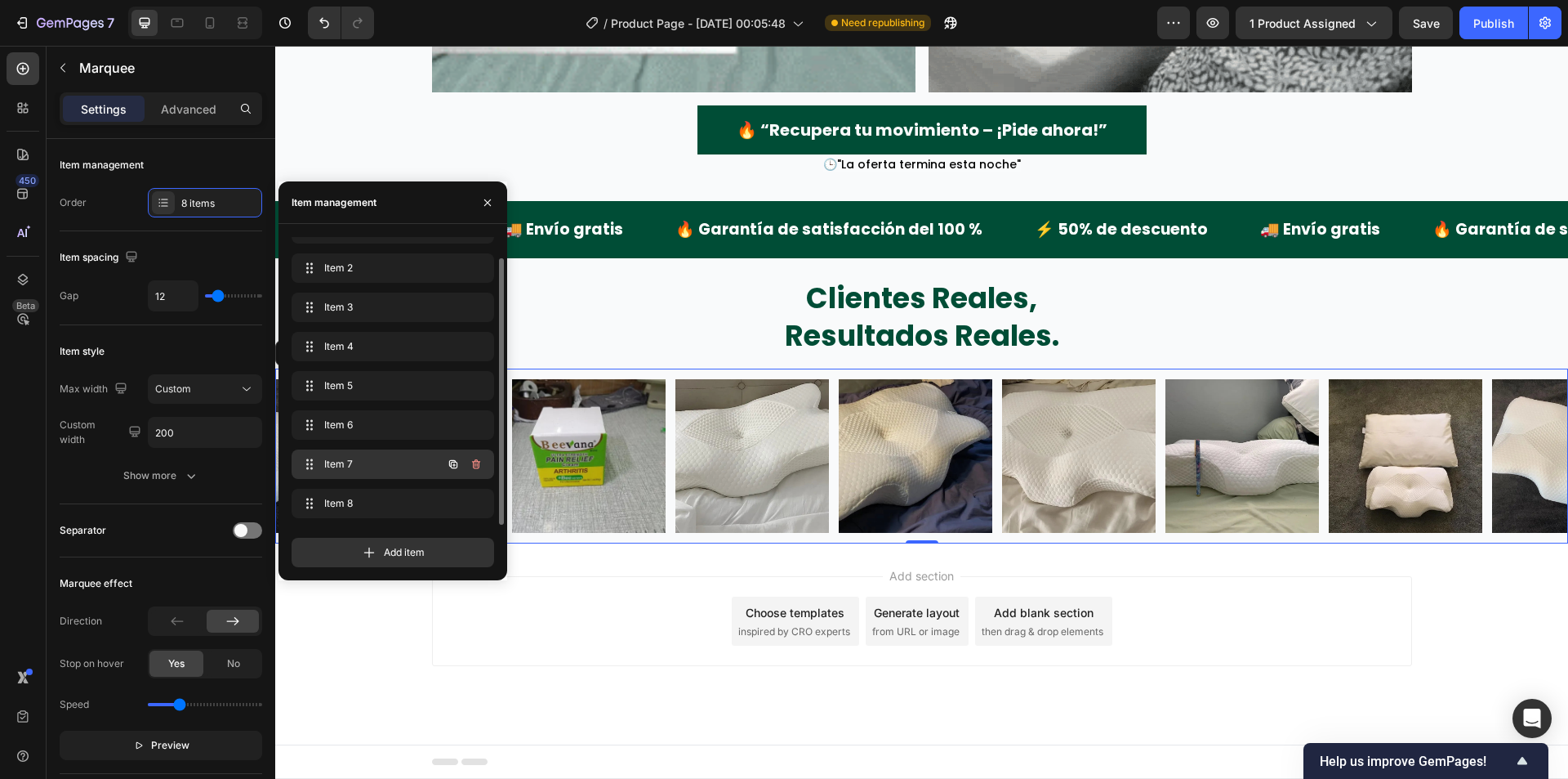
click at [474, 474] on button "button" at bounding box center [476, 464] width 23 height 23
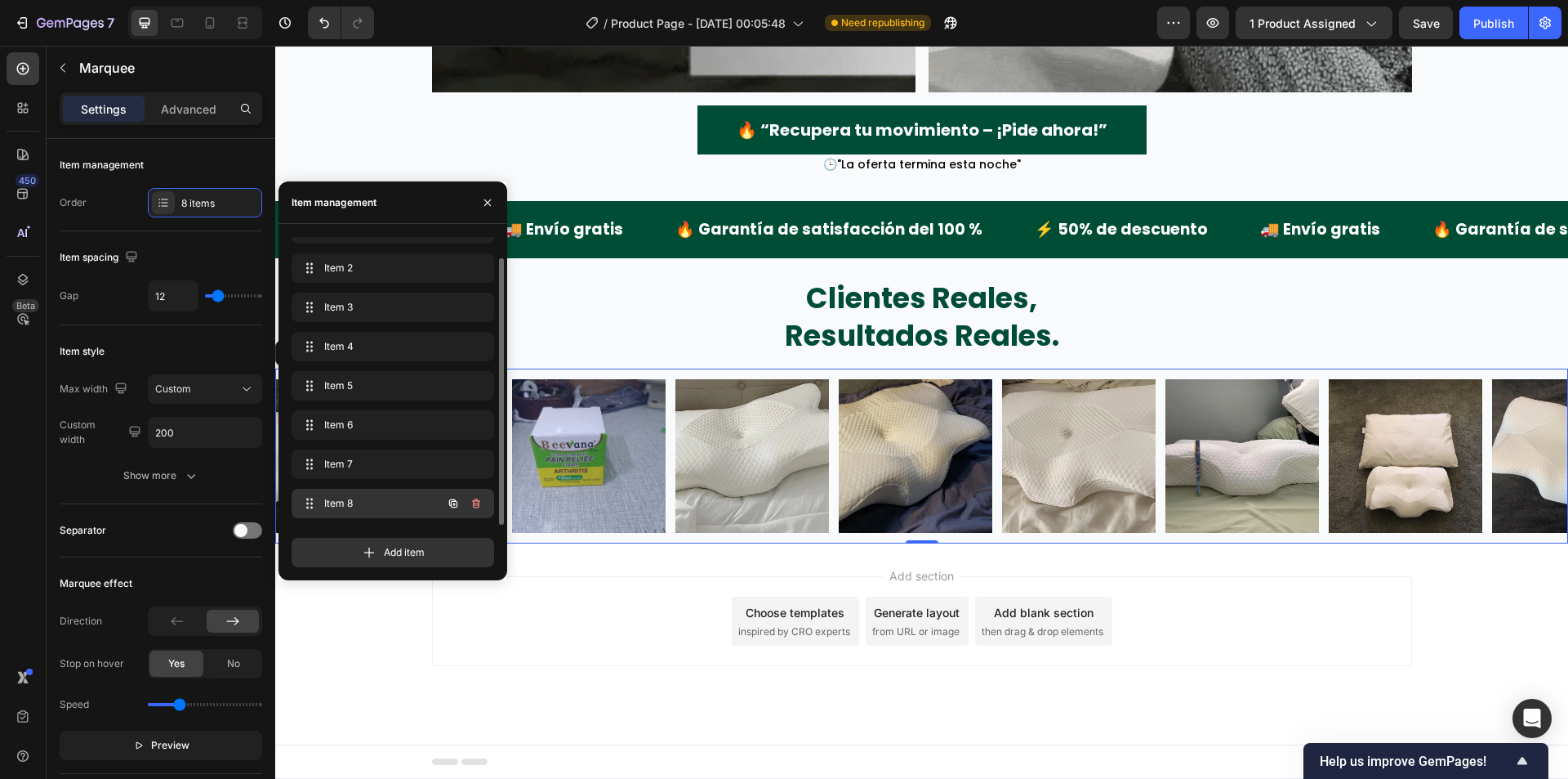
click at [472, 500] on icon "button" at bounding box center [476, 502] width 13 height 13
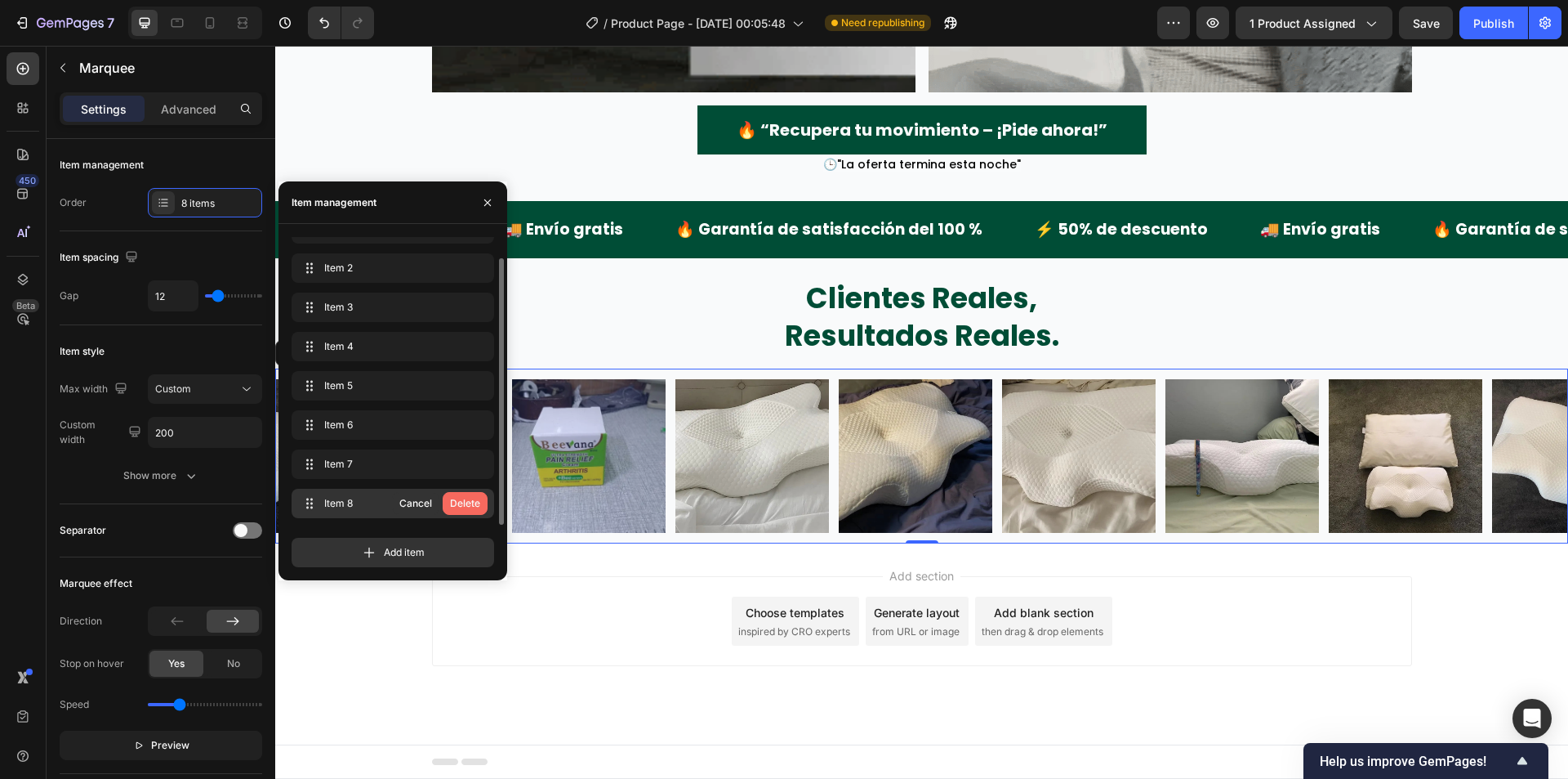
click at [473, 501] on div "Delete" at bounding box center [465, 502] width 30 height 14
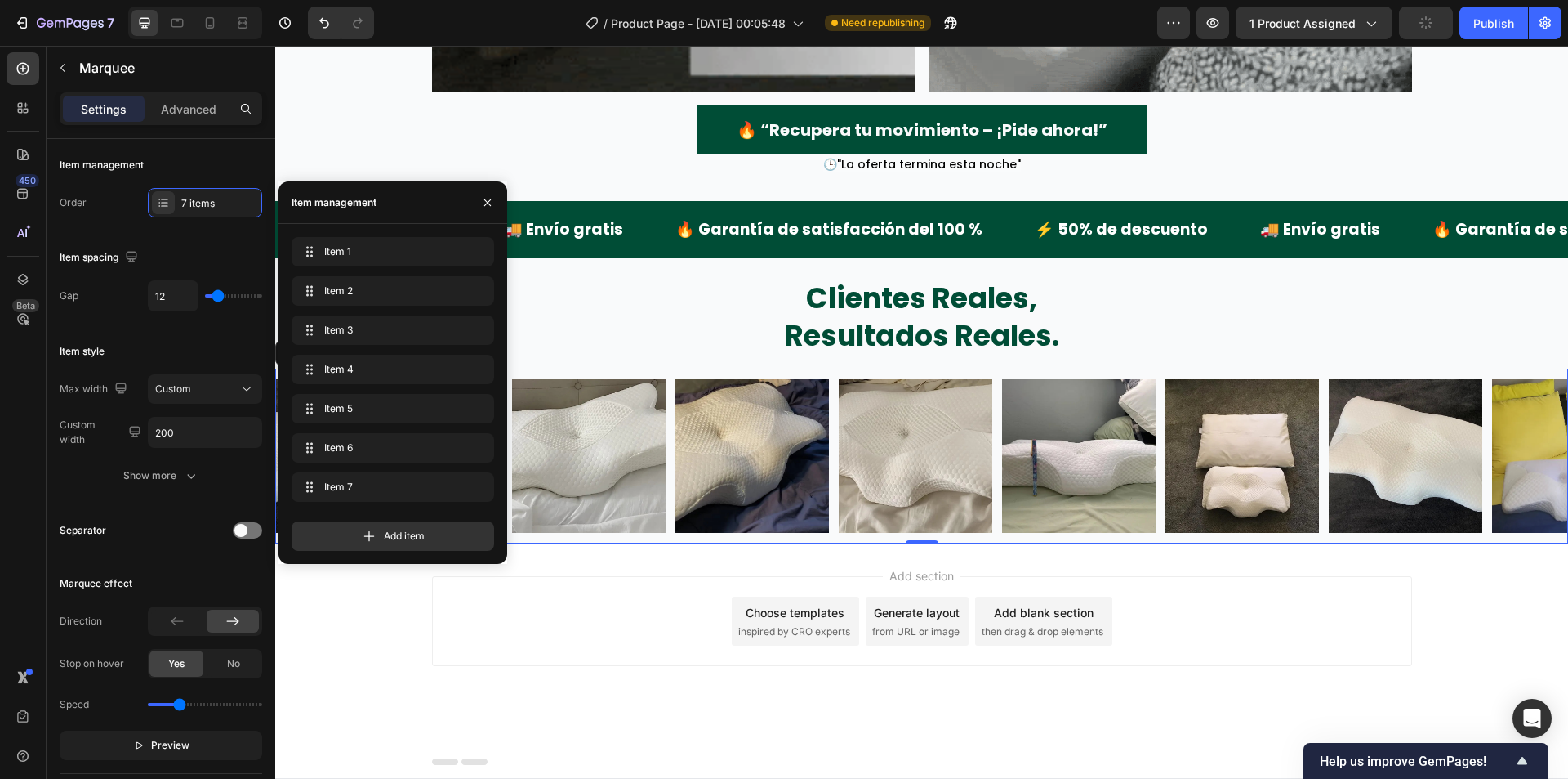
scroll to position [0, 0]
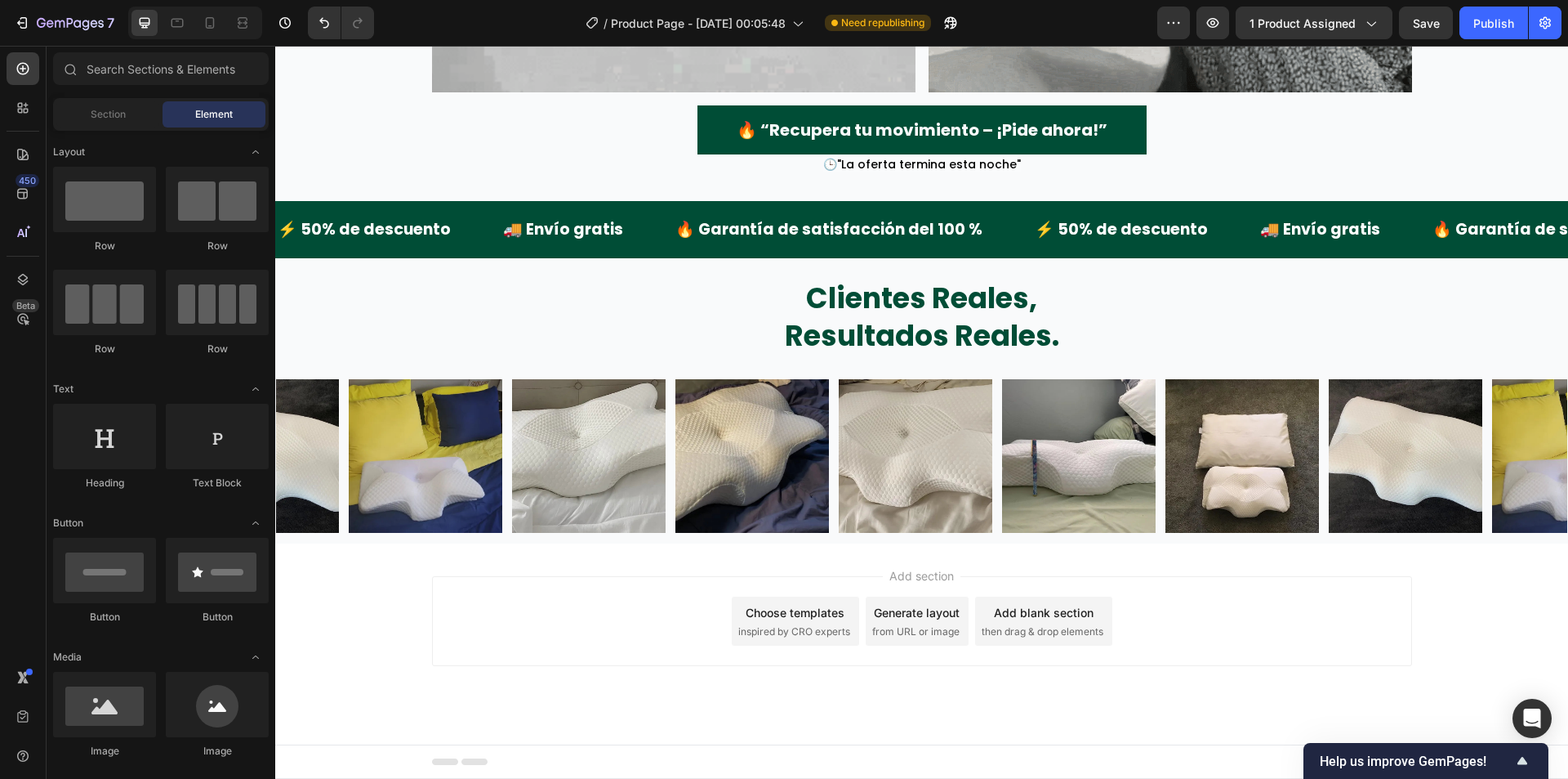
click at [360, 603] on div "Add section Choose templates inspired by CRO experts Generate layout from URL o…" at bounding box center [921, 645] width 1292 height 201
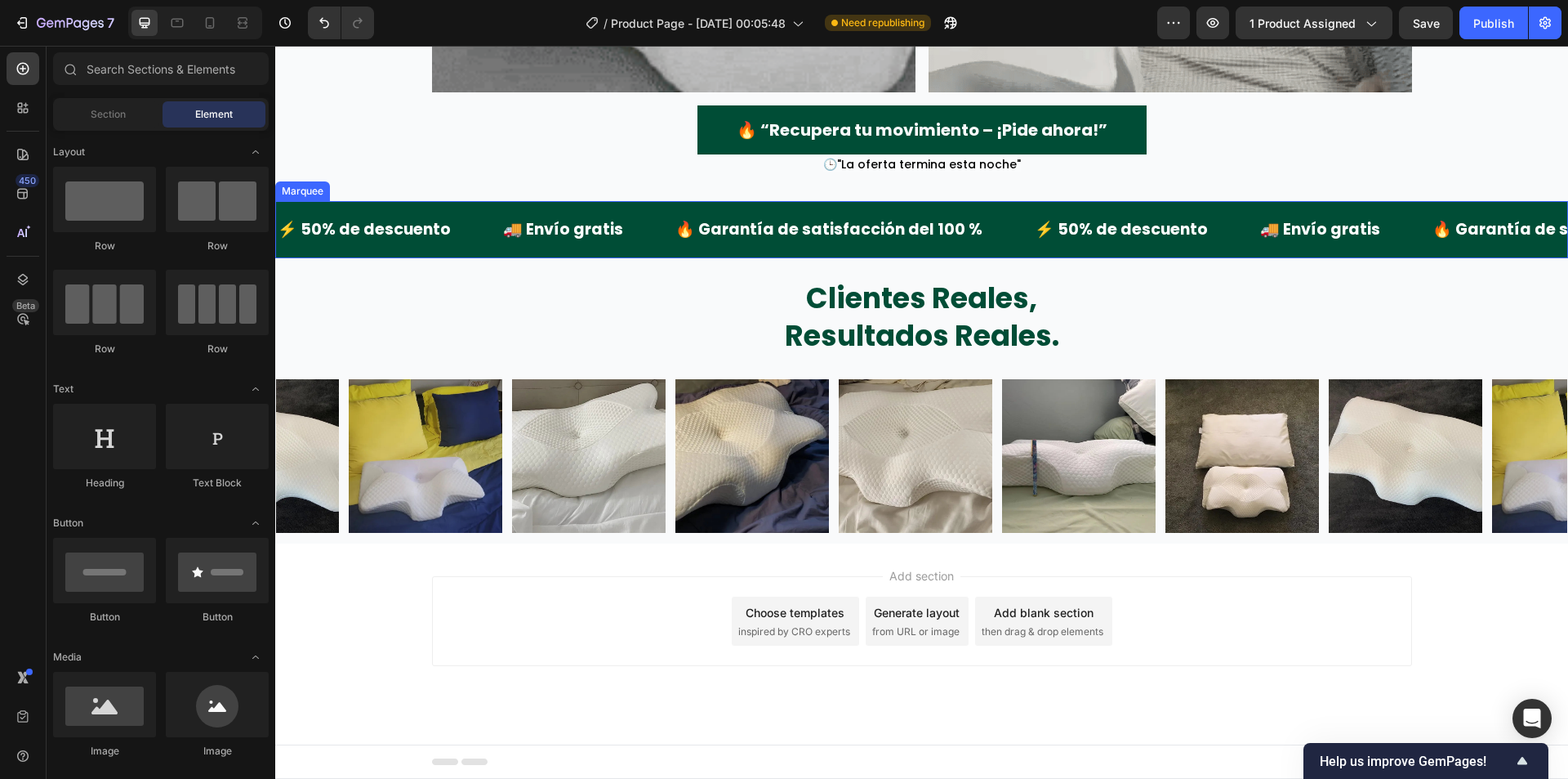
scroll to position [3783, 0]
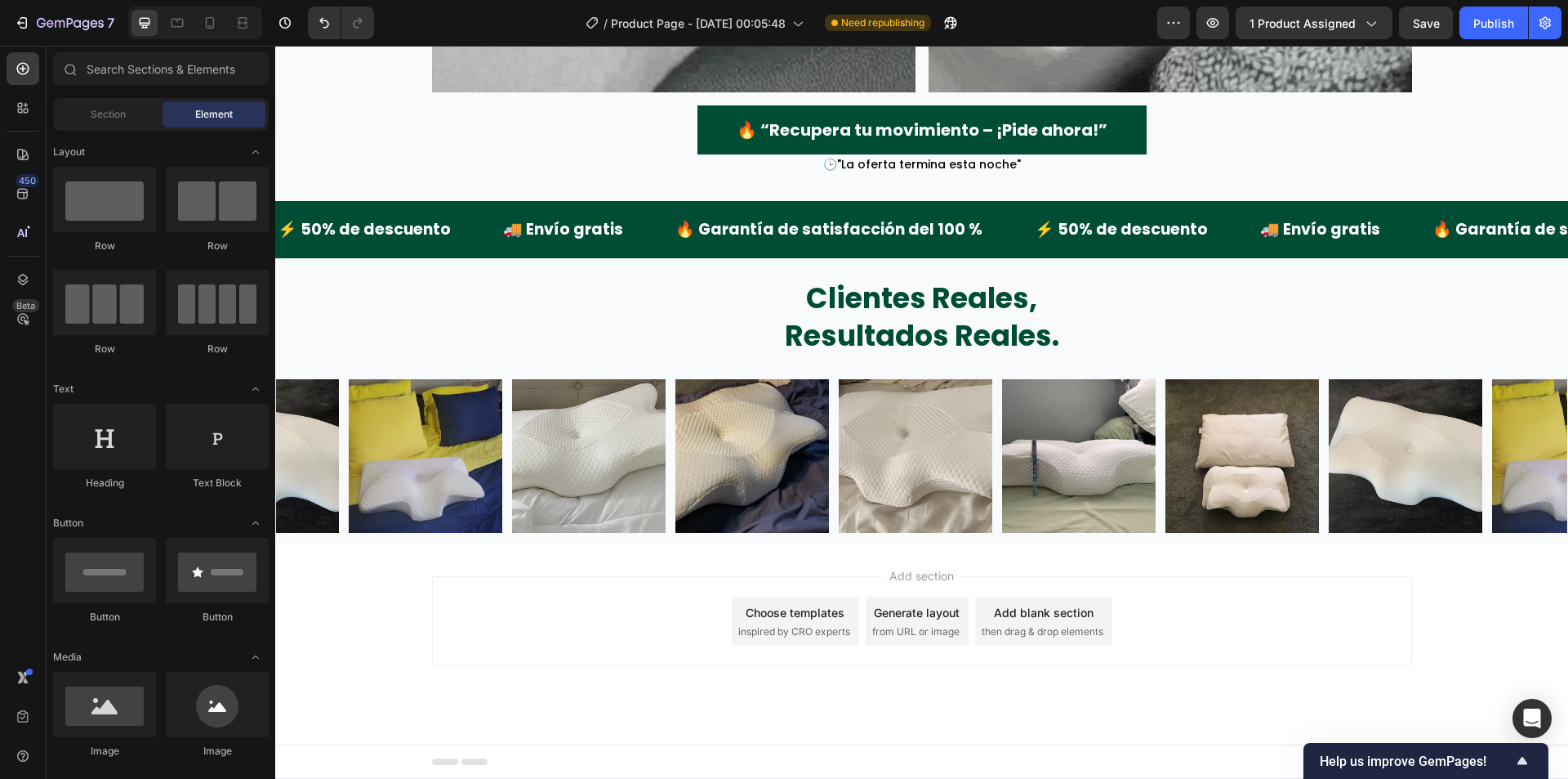
click at [362, 636] on div "Add section Choose templates inspired by CRO experts Generate layout from URL o…" at bounding box center [921, 645] width 1292 height 201
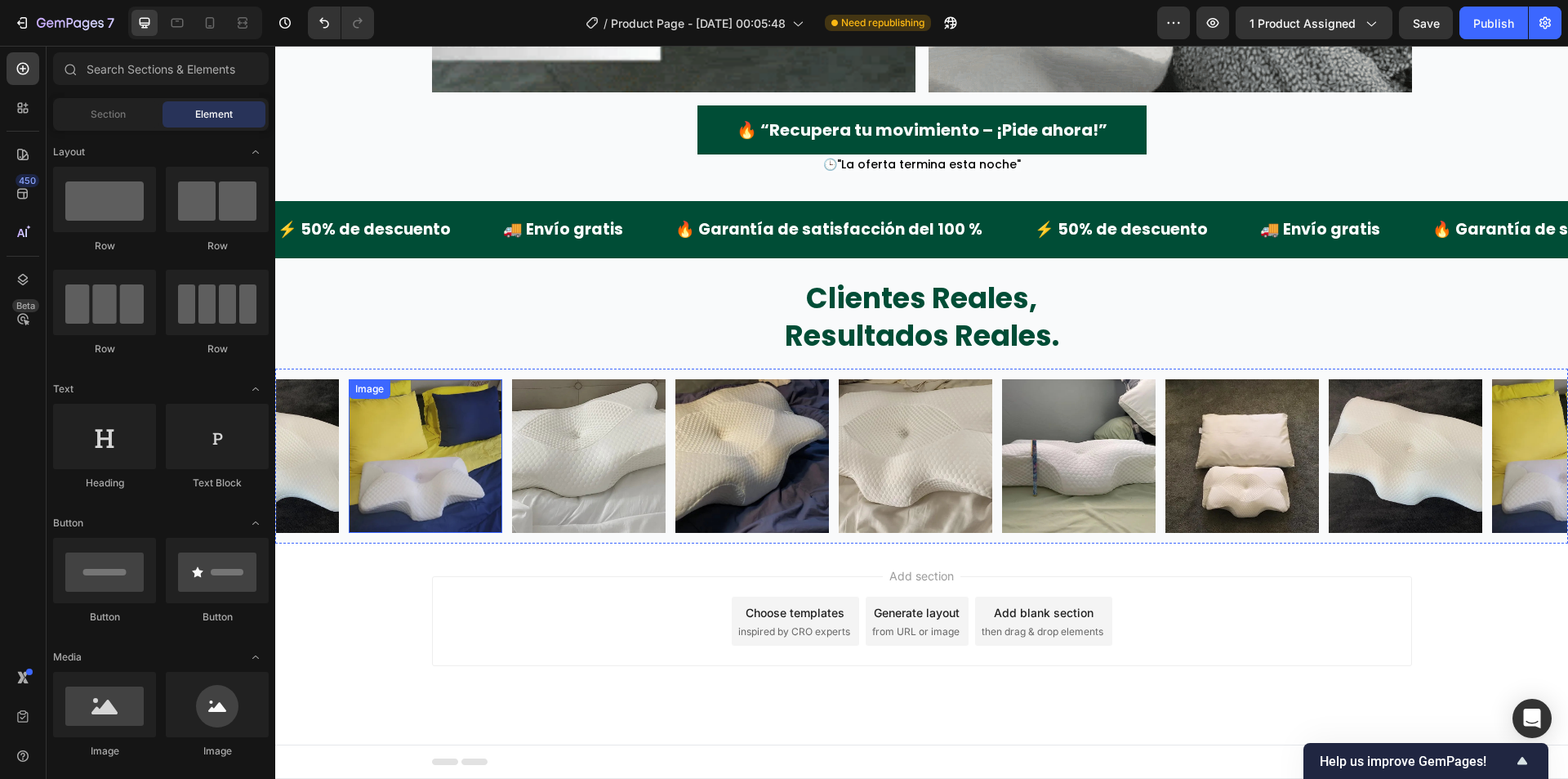
click at [359, 595] on div "Add section Choose templates inspired by CRO experts Generate layout from URL o…" at bounding box center [921, 645] width 1292 height 201
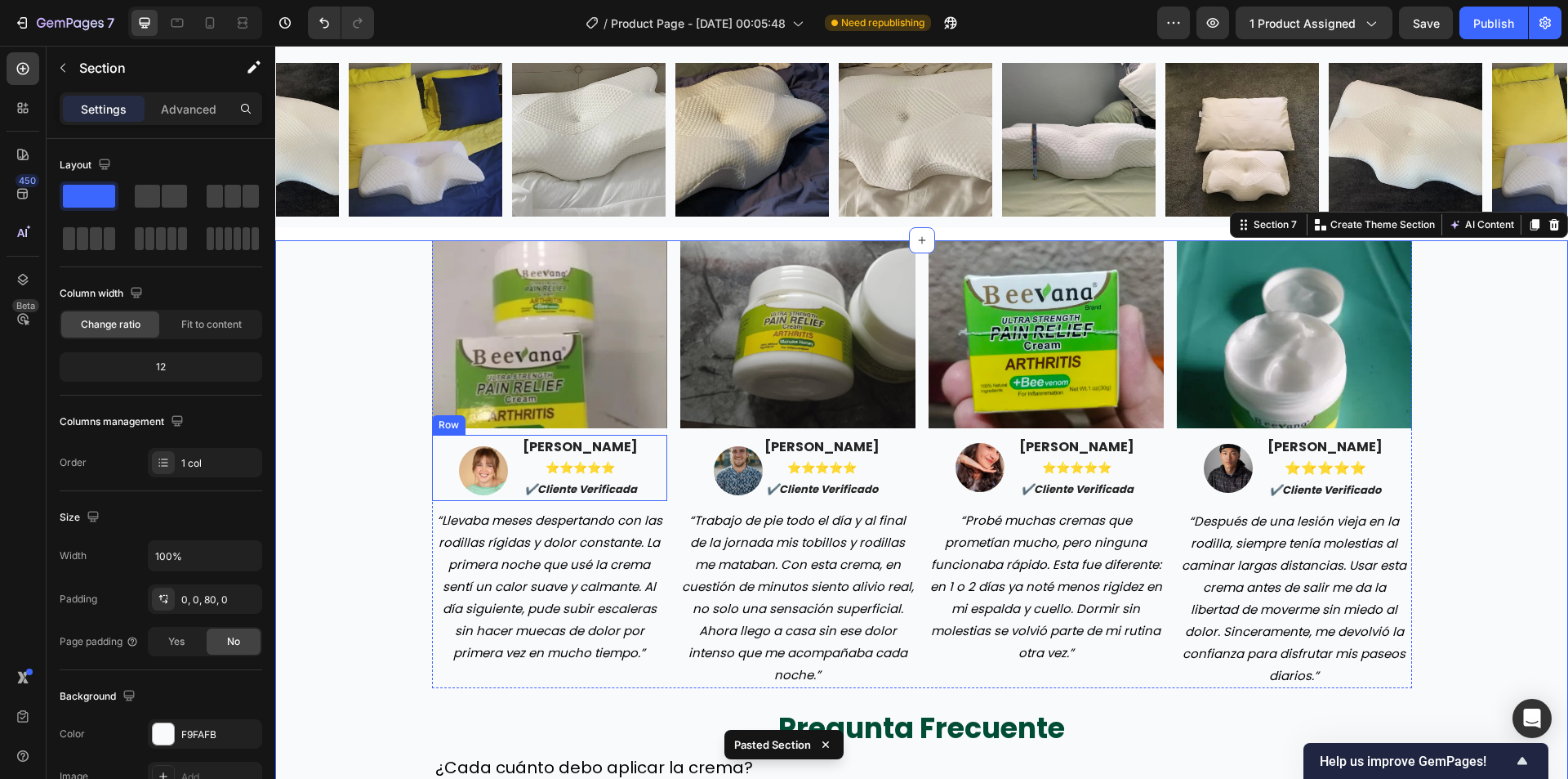
scroll to position [4084, 0]
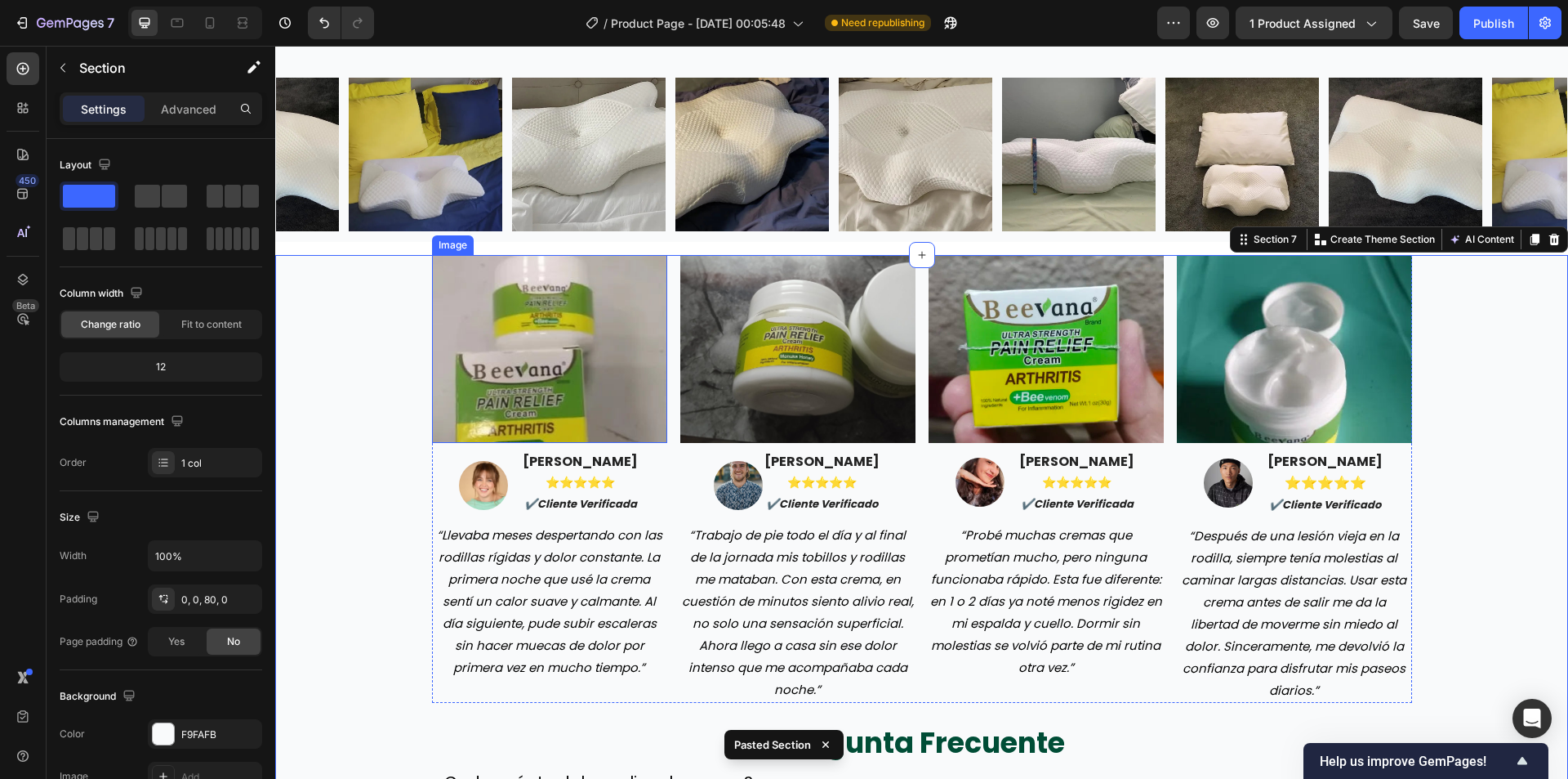
click at [513, 338] on img at bounding box center [549, 348] width 235 height 188
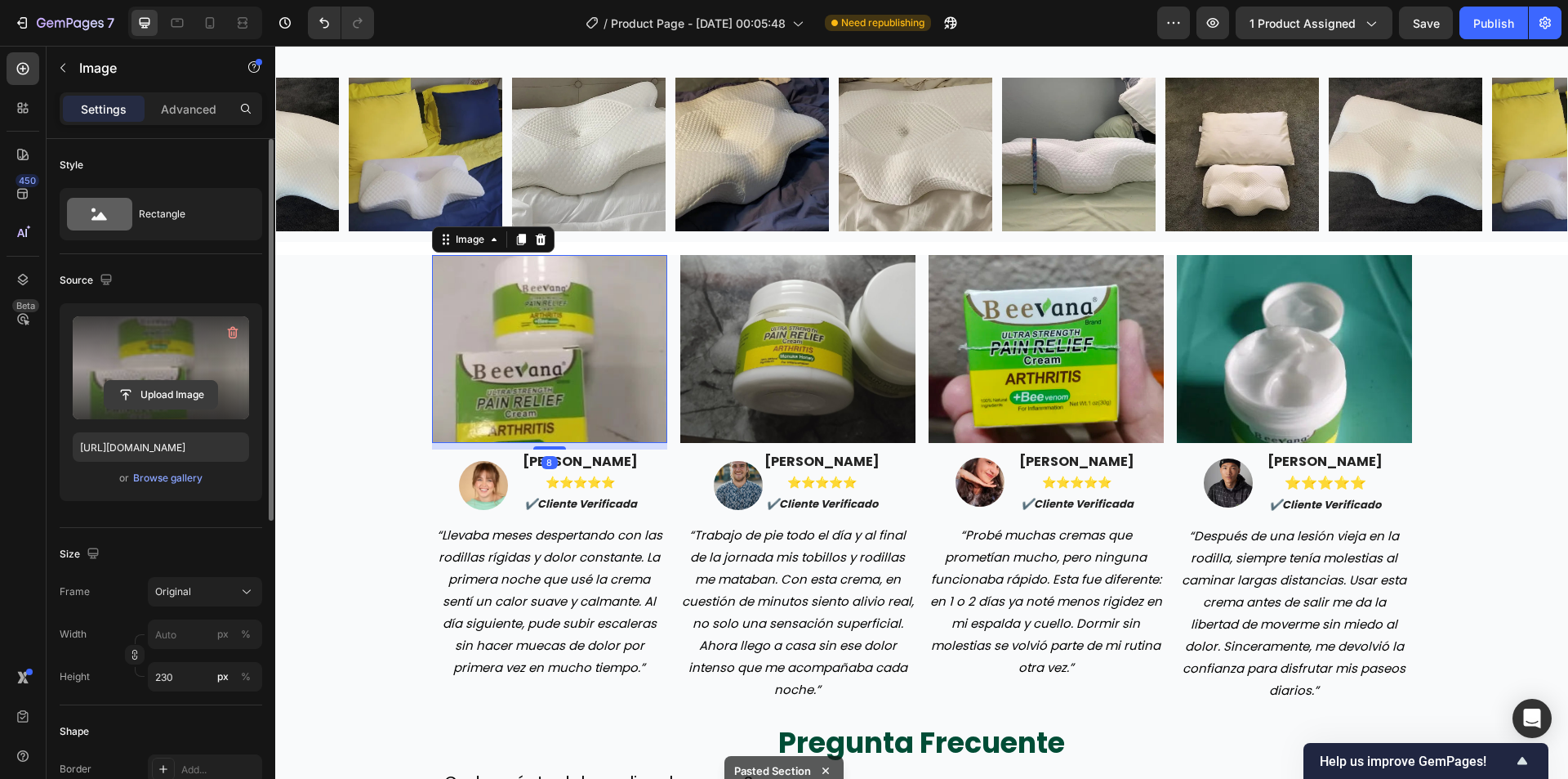
click at [161, 387] on input "file" at bounding box center [161, 394] width 112 height 28
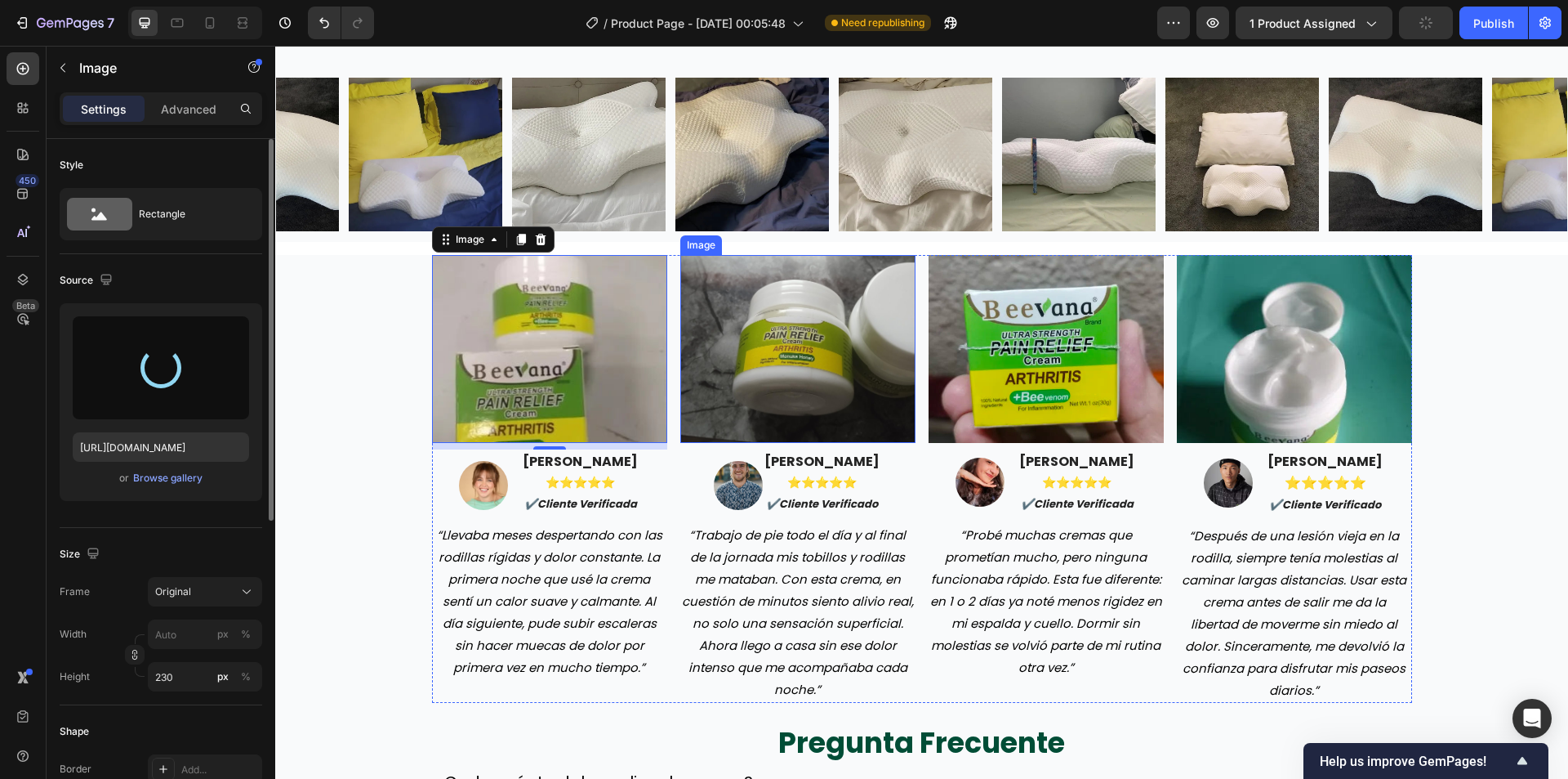
type input "[URL][DOMAIN_NAME]"
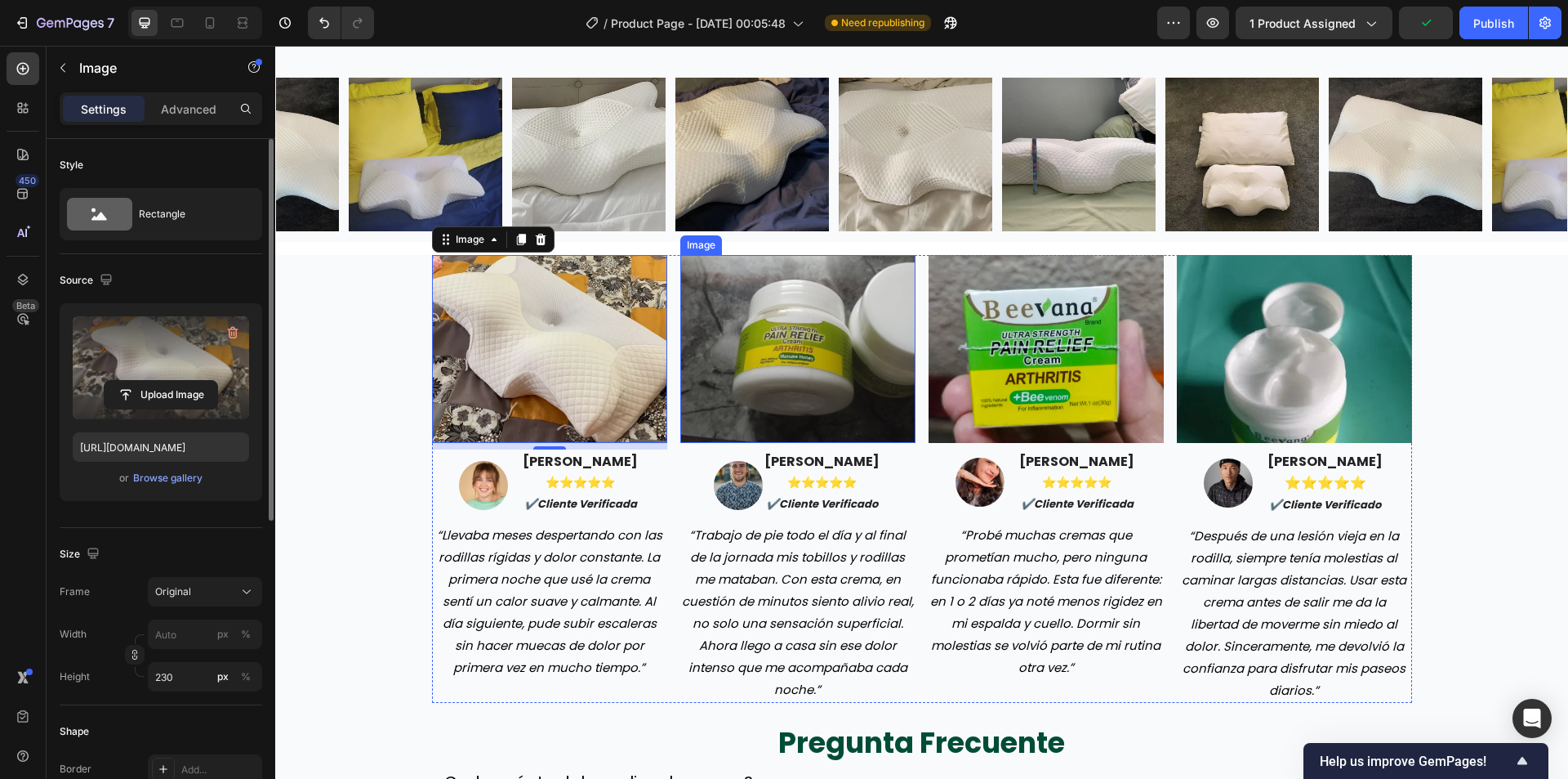
click at [757, 330] on img at bounding box center [798, 348] width 235 height 188
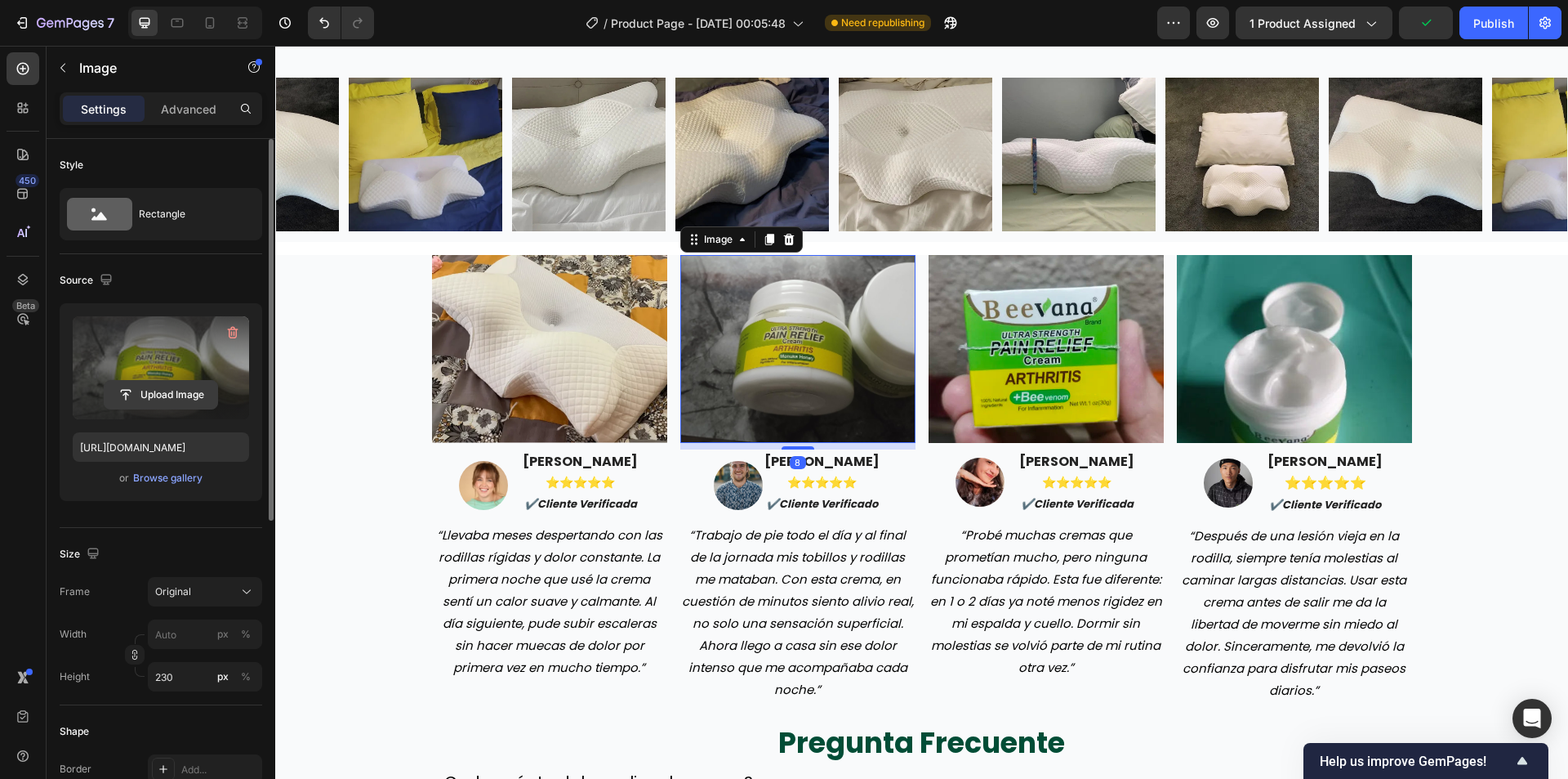
click at [111, 381] on input "file" at bounding box center [161, 394] width 112 height 28
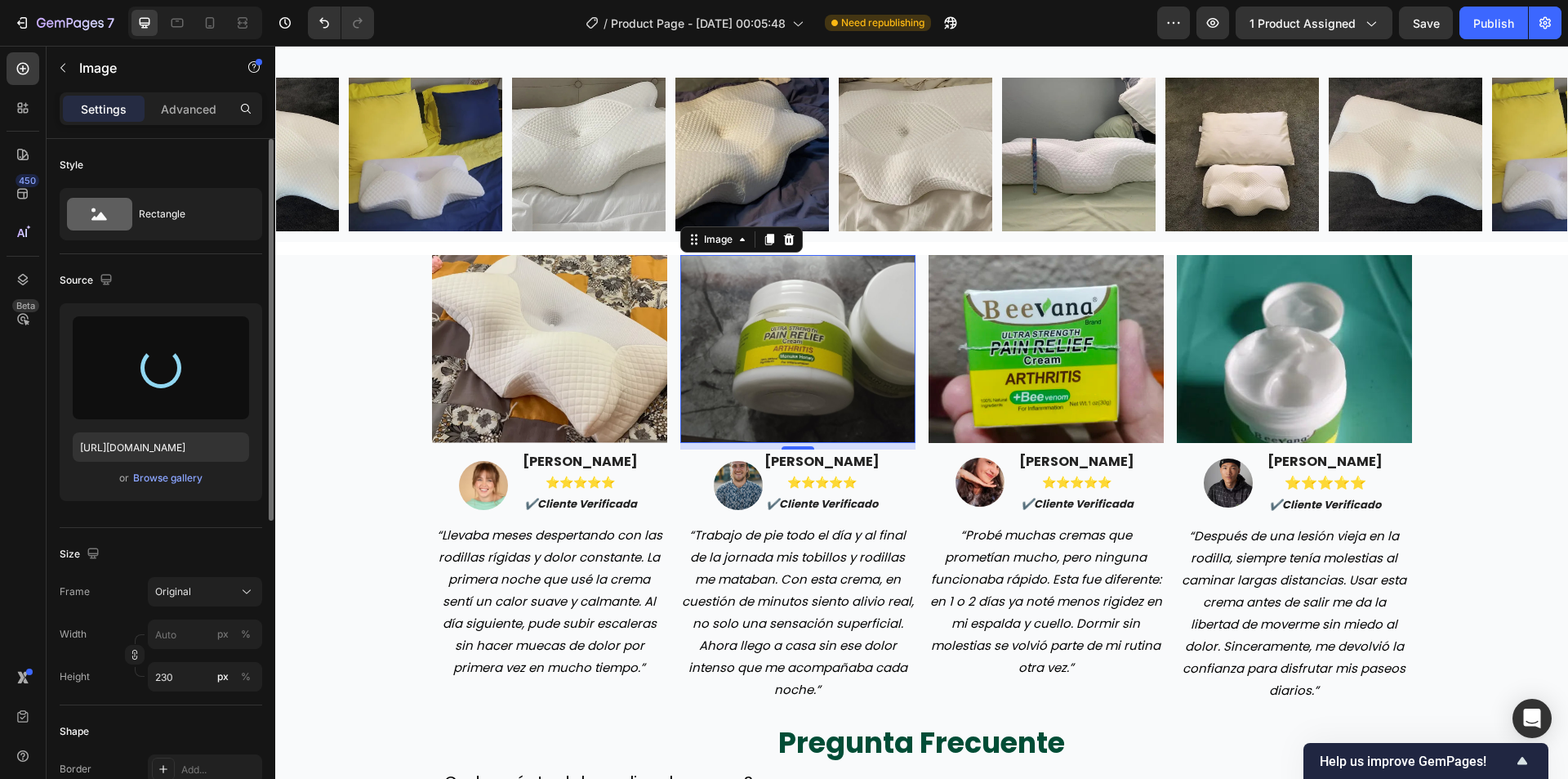
type input "https://cdn.shopify.com/s/files/1/0942/9106/7229/files/gempages_571795456183501…"
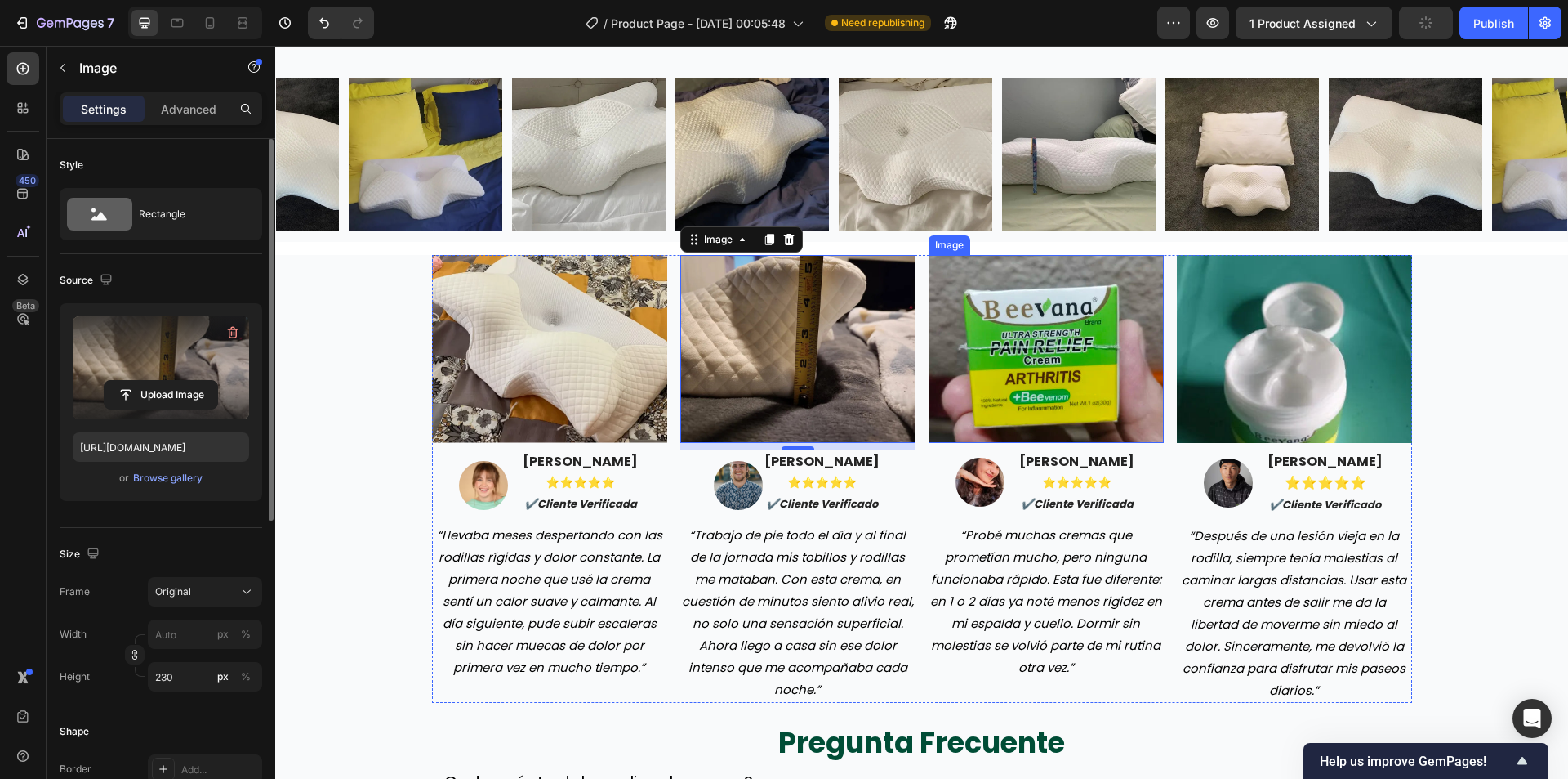
click at [1031, 333] on img at bounding box center [1046, 348] width 235 height 188
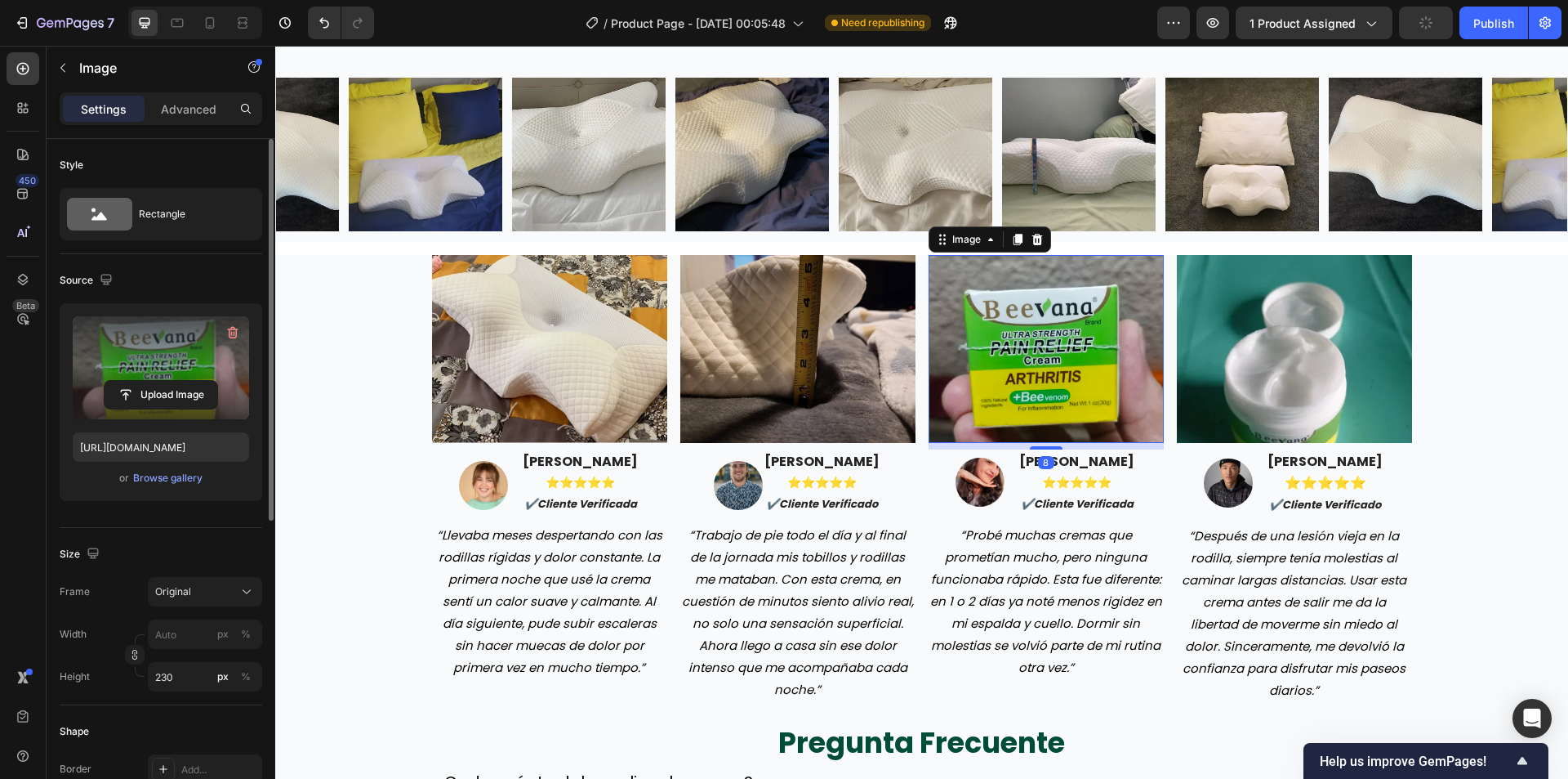
click at [205, 372] on label at bounding box center [161, 368] width 177 height 103
click at [205, 381] on input "file" at bounding box center [161, 394] width 112 height 28
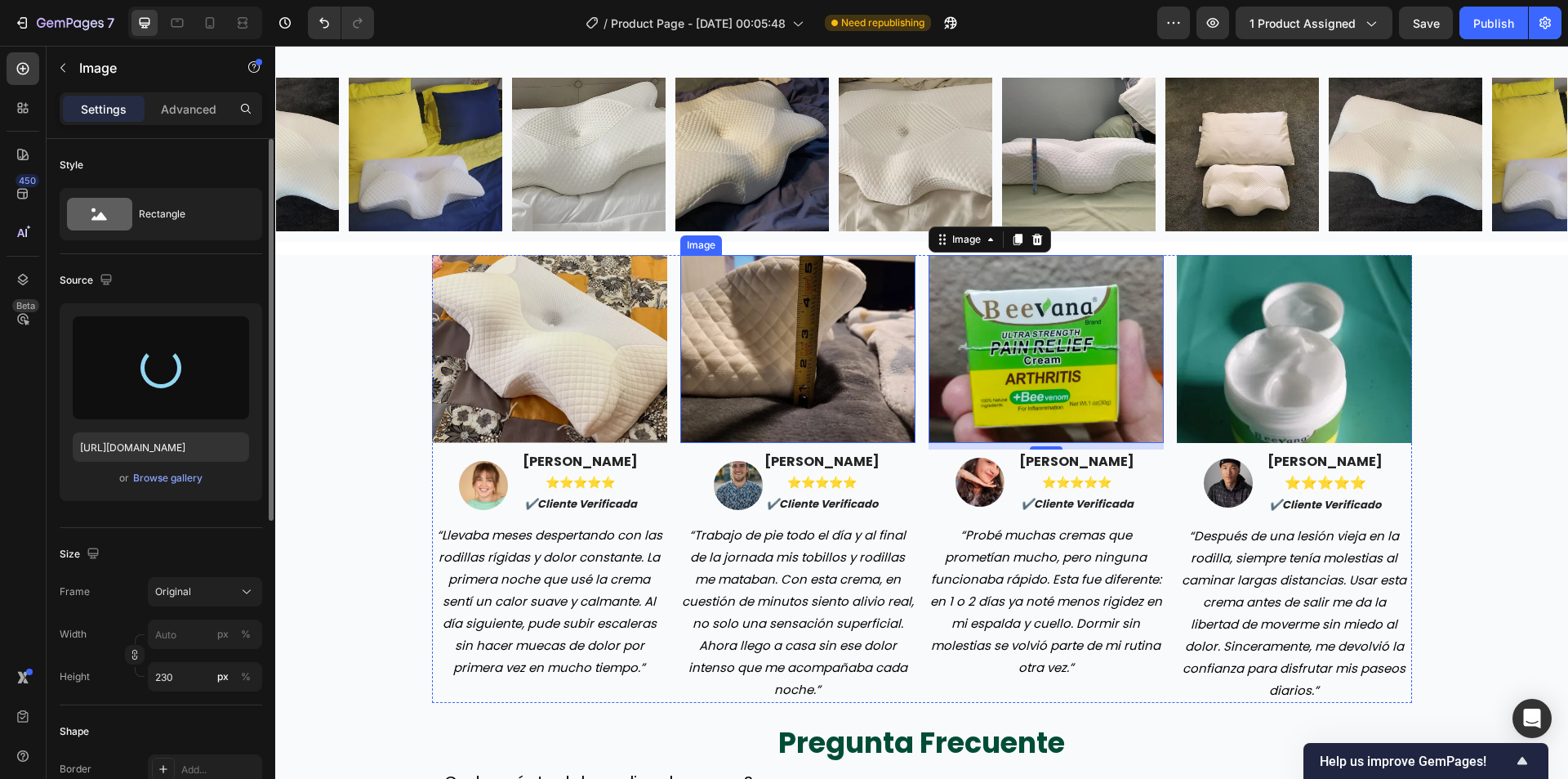
type input "https://cdn.shopify.com/s/files/1/0942/9106/7229/files/gempages_571795456183501…"
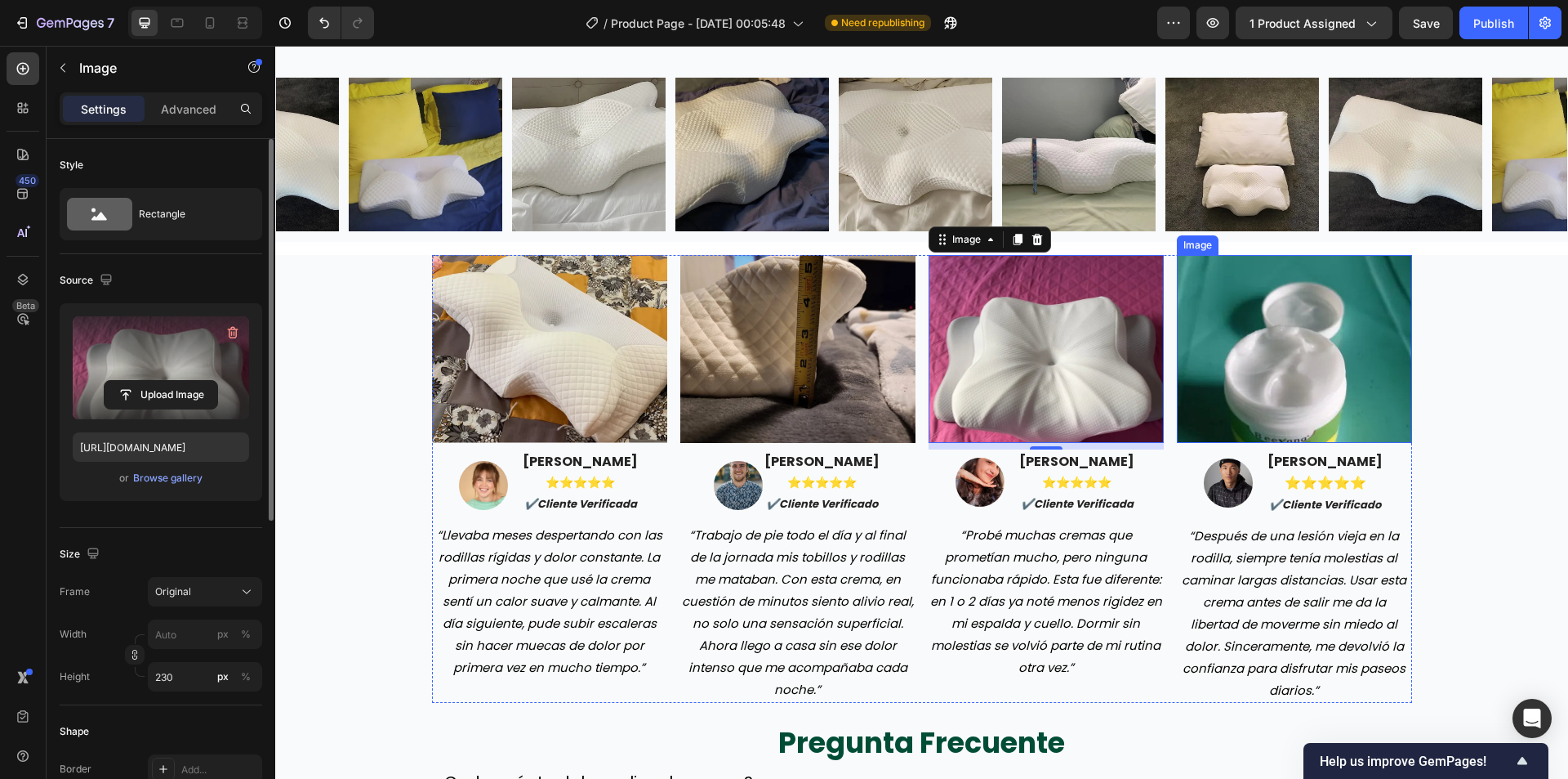
click at [1266, 337] on img at bounding box center [1294, 348] width 235 height 188
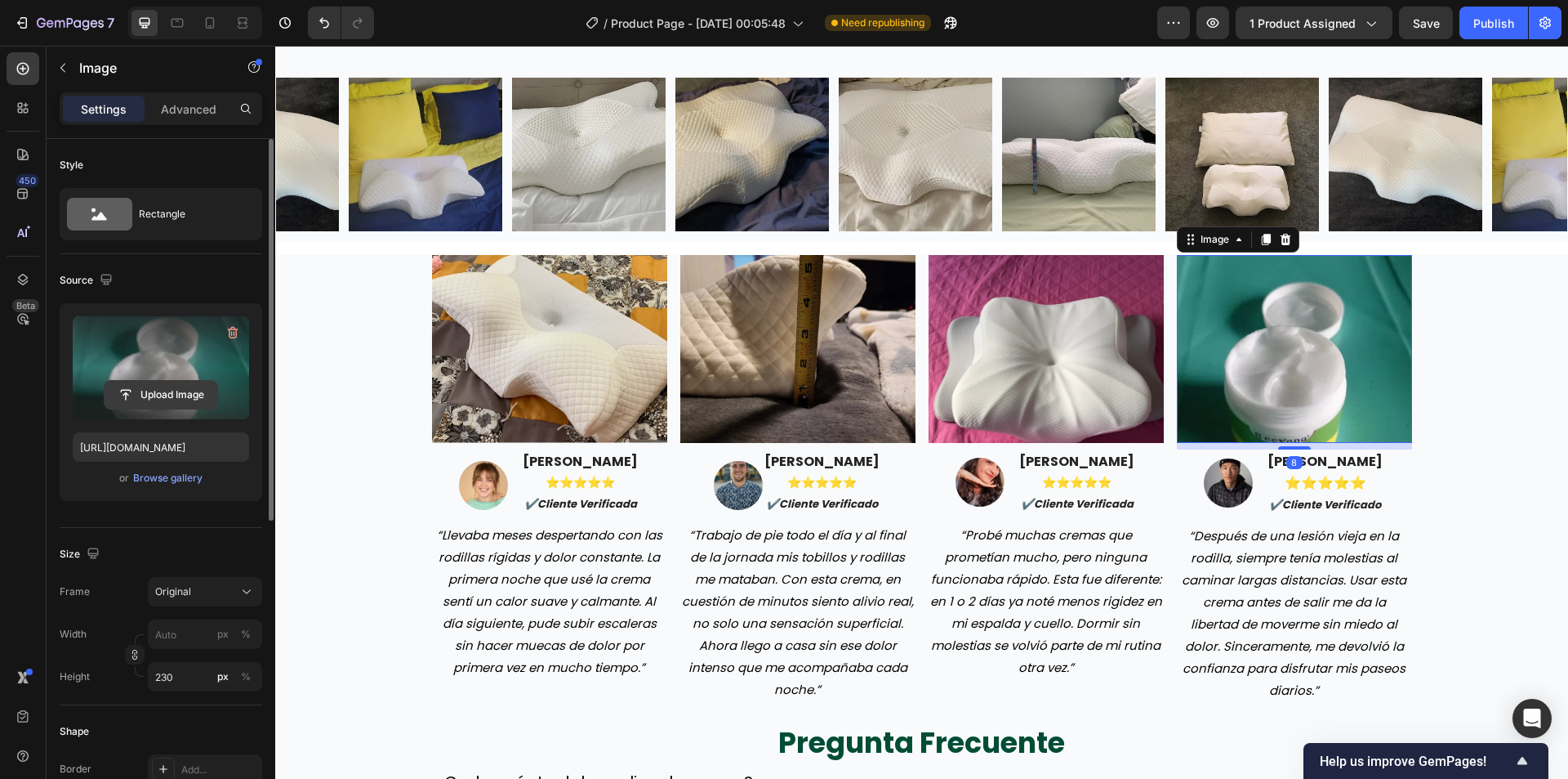
click at [160, 380] on button "Upload Image" at bounding box center [161, 394] width 114 height 30
click at [169, 390] on input "file" at bounding box center [161, 394] width 112 height 28
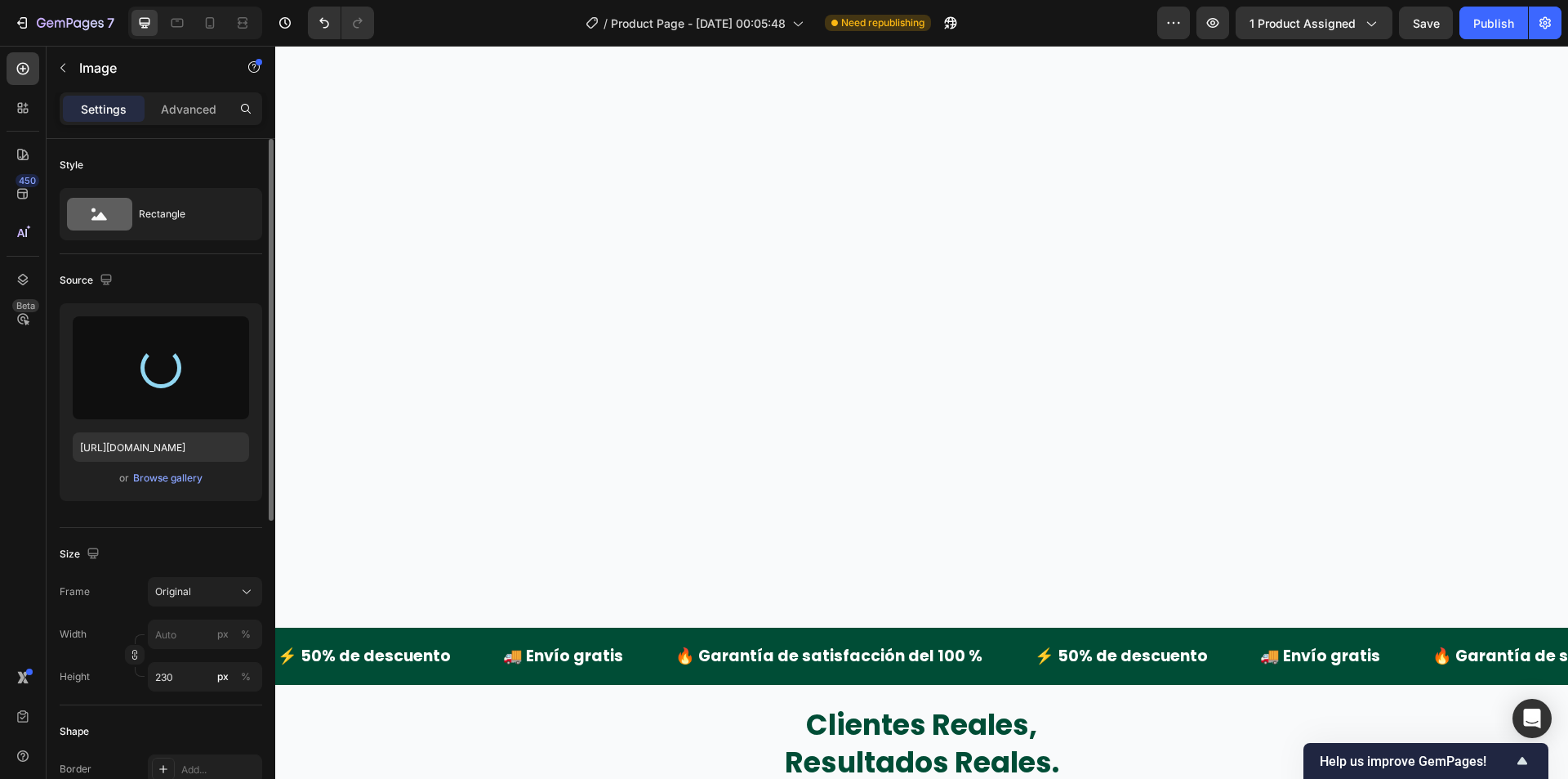
scroll to position [3349, 0]
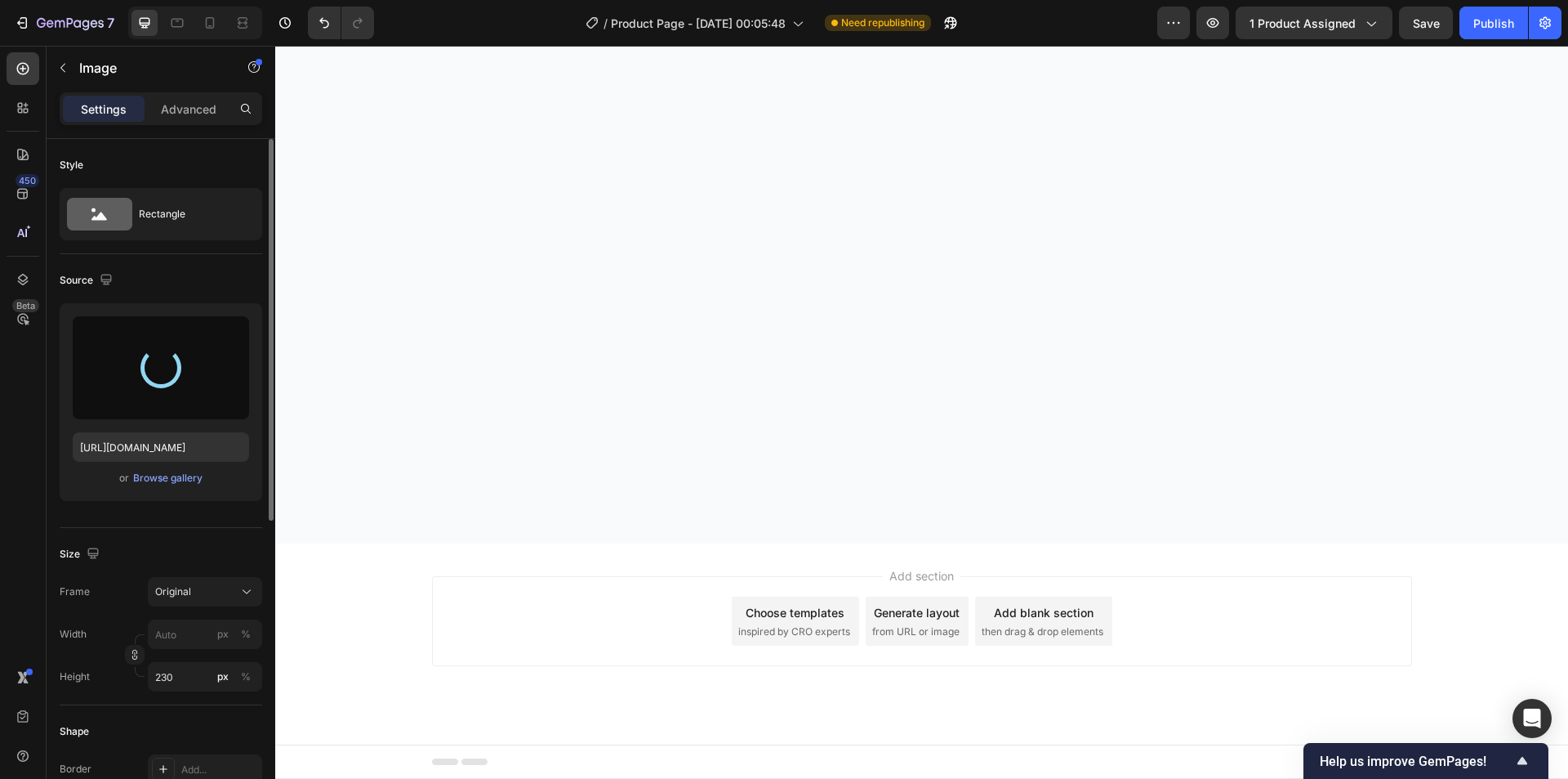
type input "https://cdn.shopify.com/s/files/1/0942/9106/7229/files/gempages_571795456183501…"
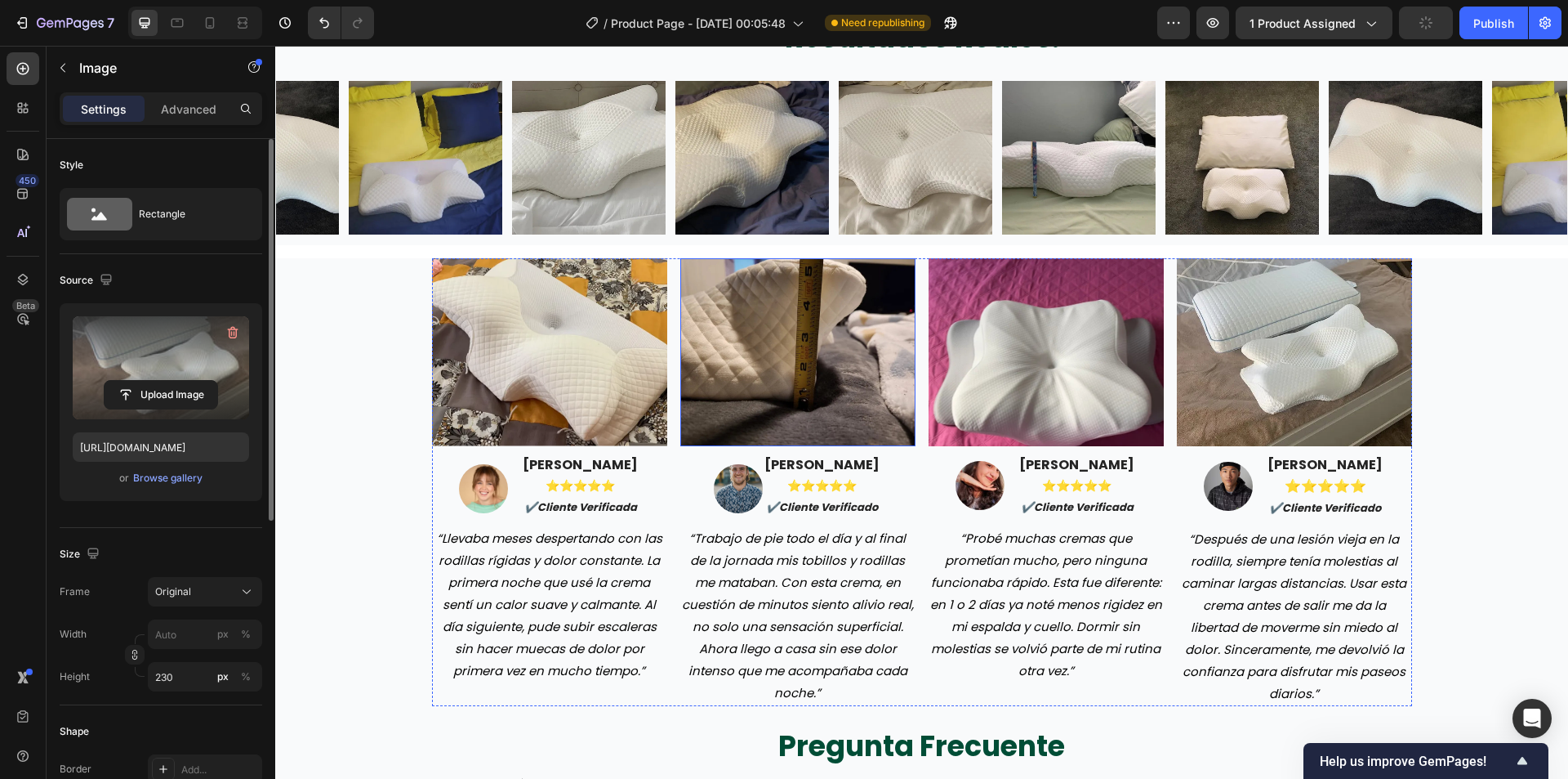
scroll to position [4167, 0]
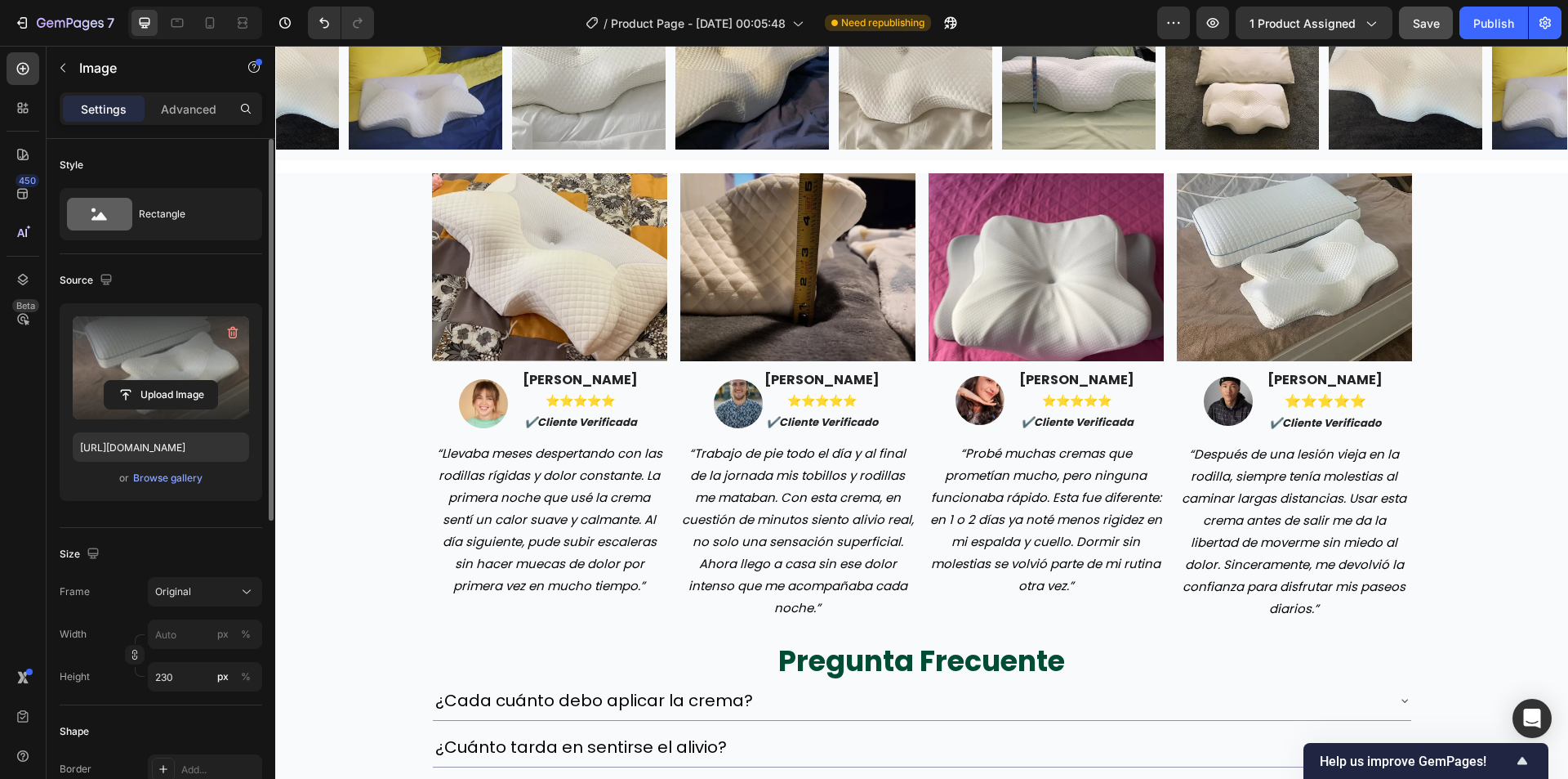
click at [1434, 33] on button "Save" at bounding box center [1426, 23] width 54 height 33
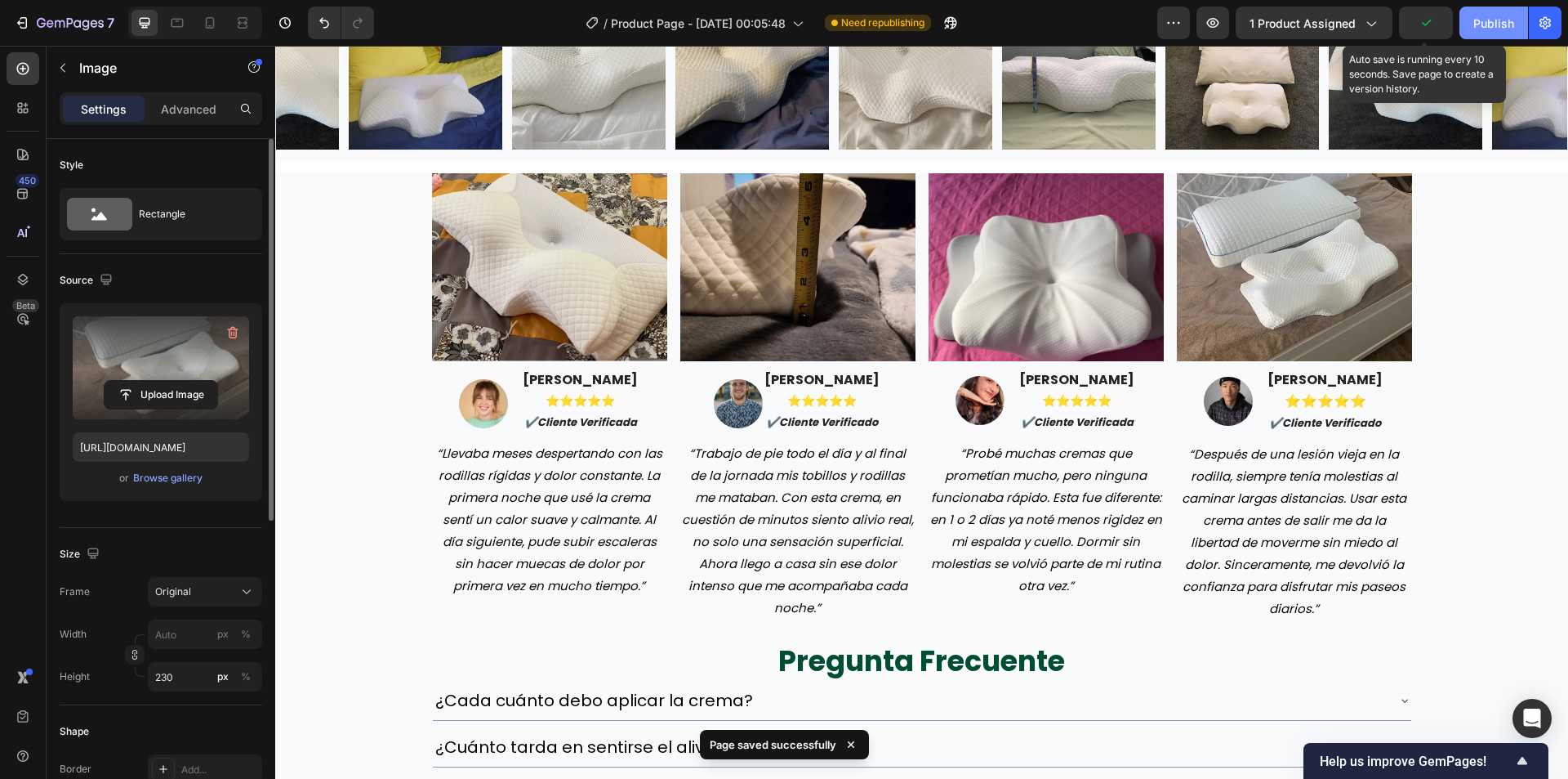
click at [1494, 15] on div "Publish" at bounding box center [1494, 23] width 41 height 17
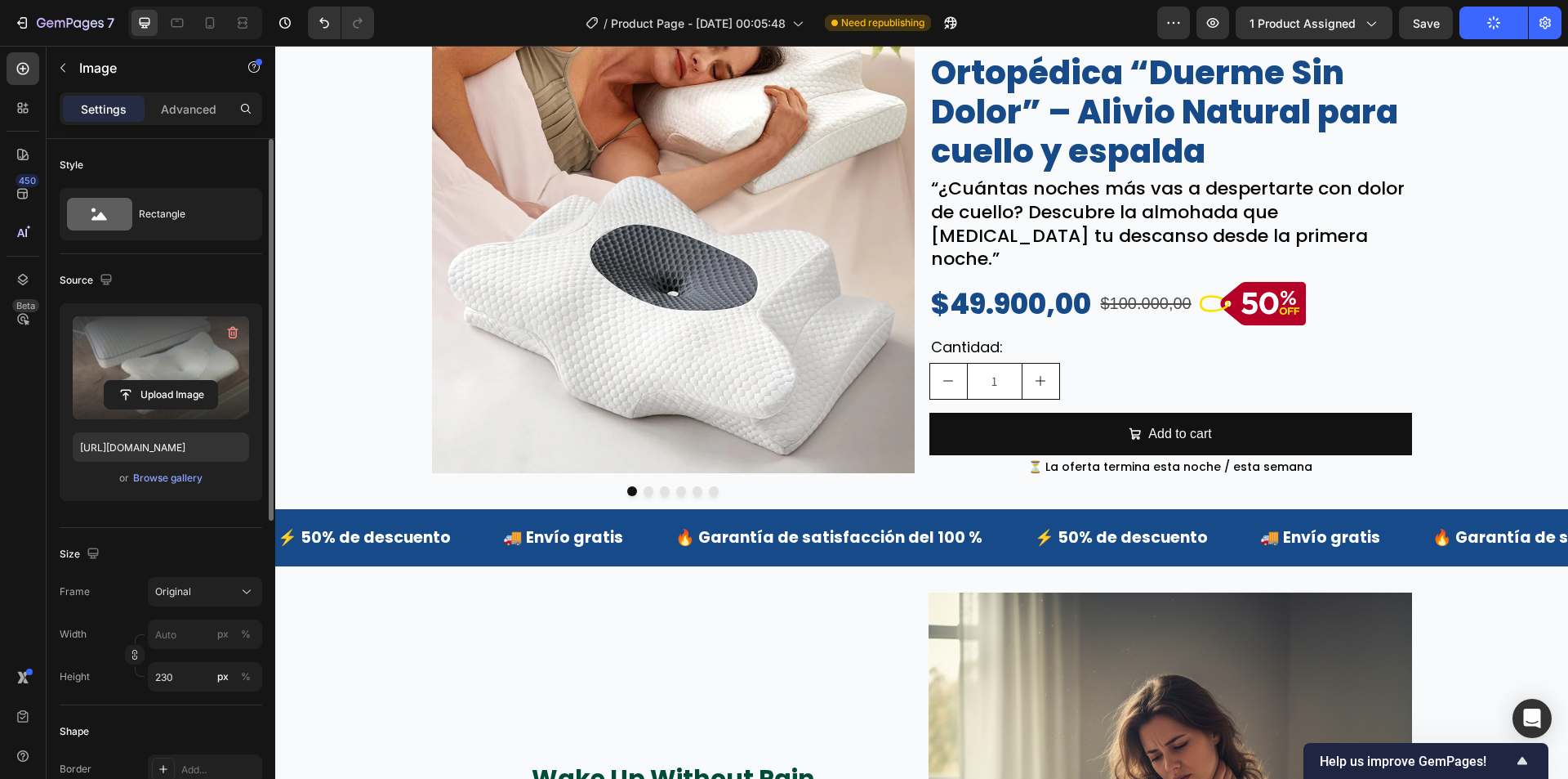
scroll to position [409, 0]
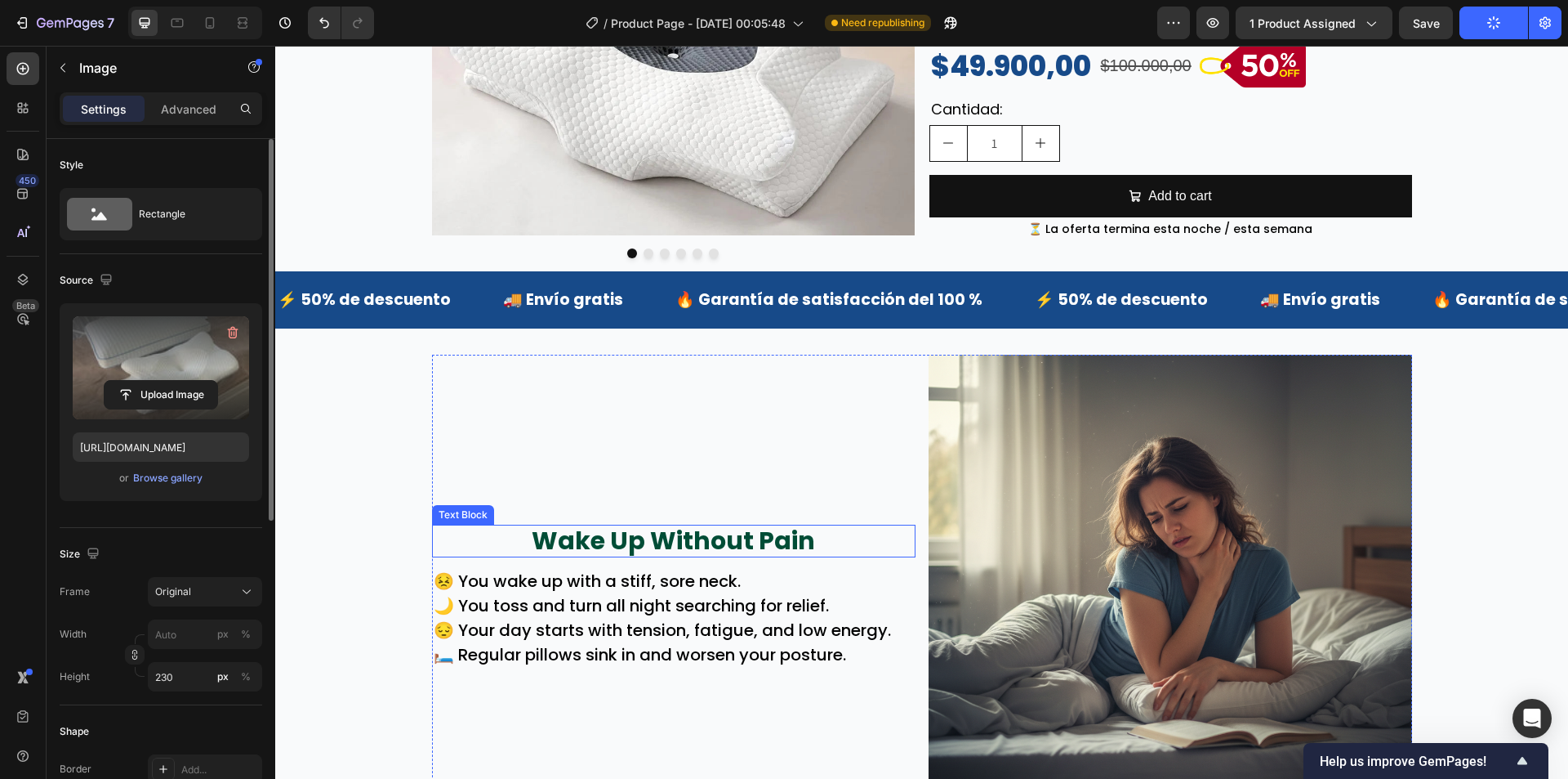
click at [653, 537] on p "Wake Up Without Pain" at bounding box center [674, 540] width 480 height 30
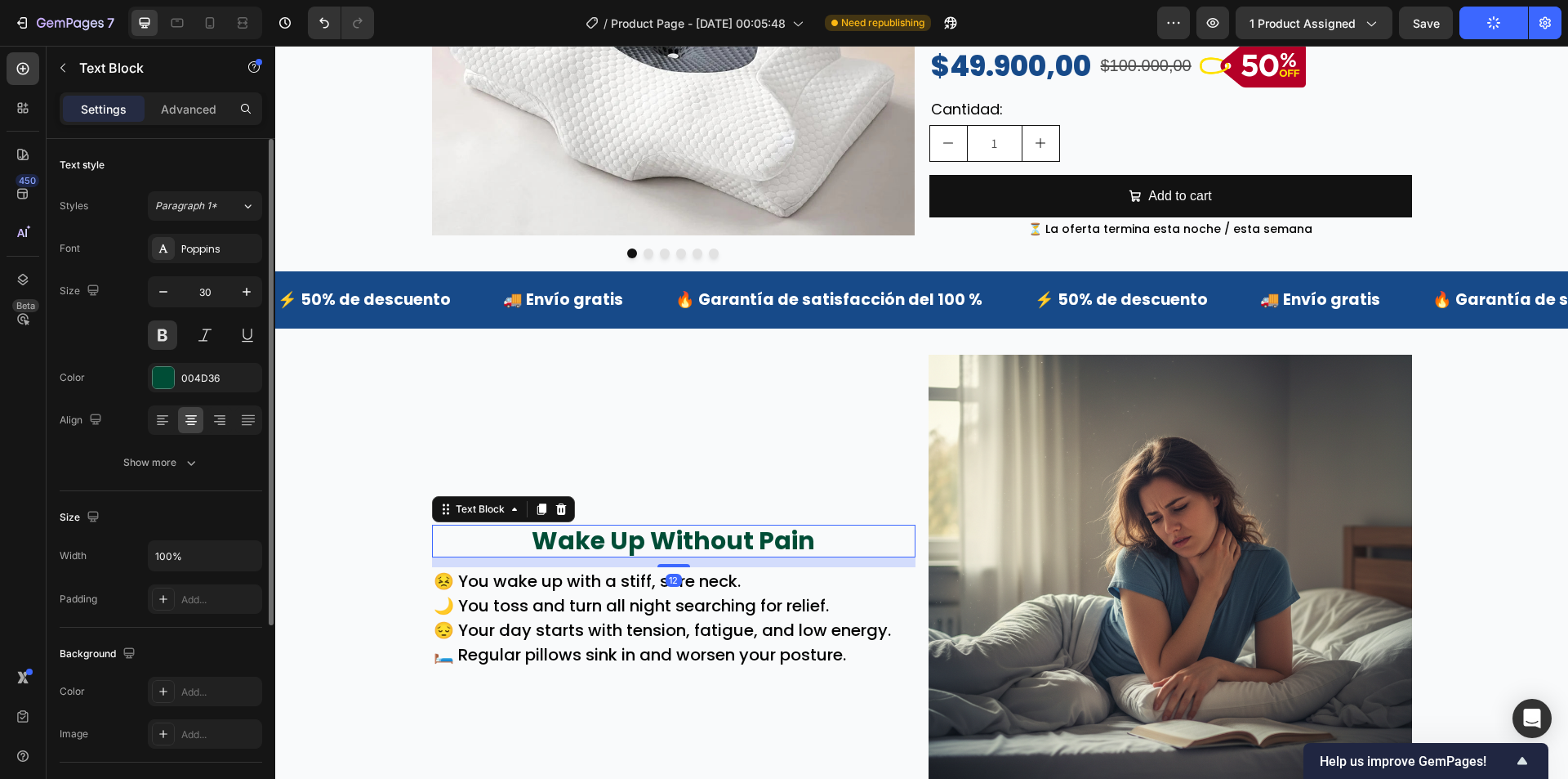
click at [177, 392] on div "Font Poppins Size 30 Color 004D36 Align Show more" at bounding box center [161, 355] width 203 height 244
click at [194, 381] on div "004D36" at bounding box center [205, 378] width 47 height 14
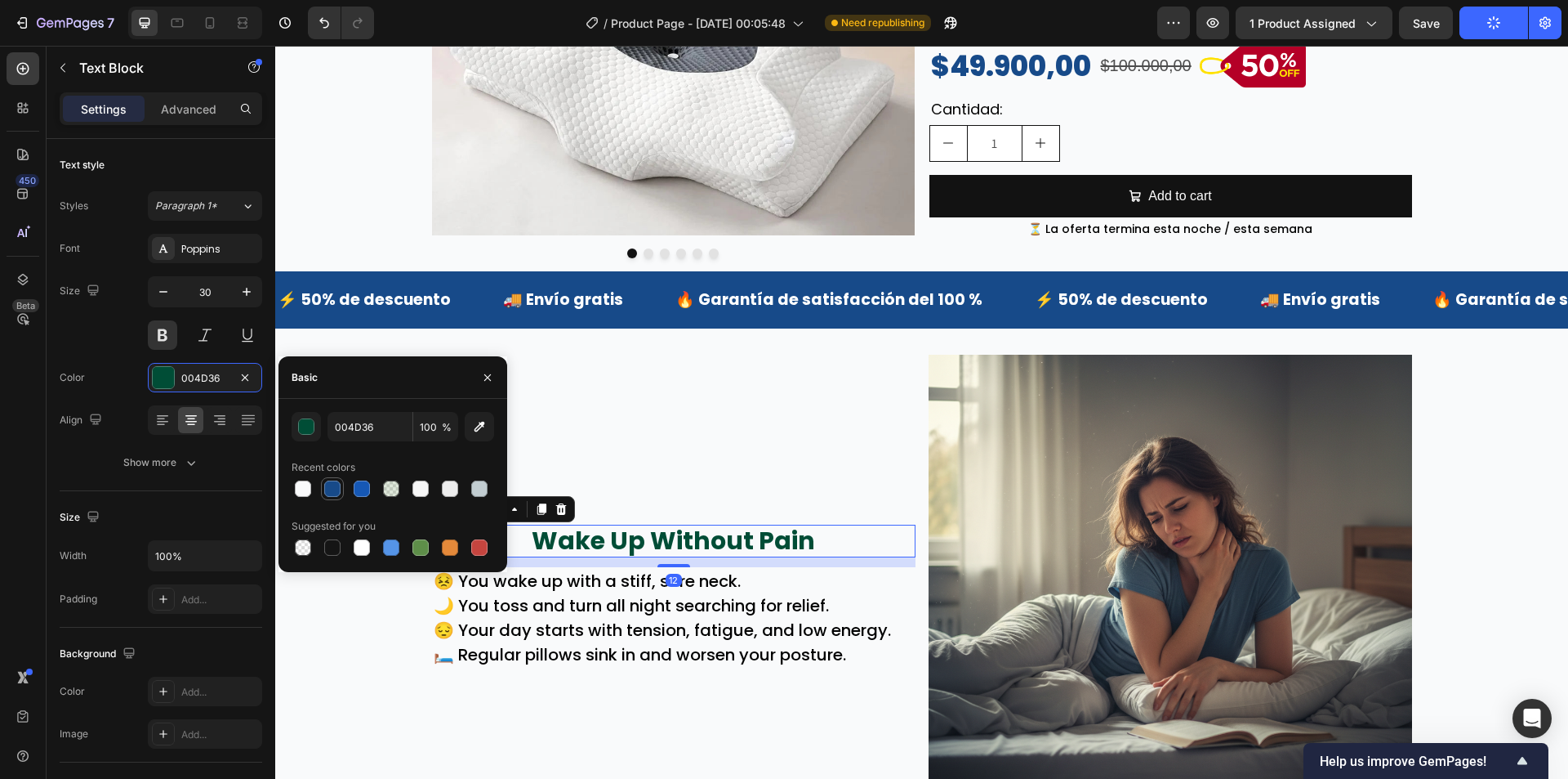
click at [323, 484] on div at bounding box center [332, 488] width 19 height 19
type input "174A89"
click at [716, 462] on div "Wake Up Without Pain Text Block 12 😣 You wake up with a stiff, sore neck. 🌙 You…" at bounding box center [674, 596] width 484 height 484
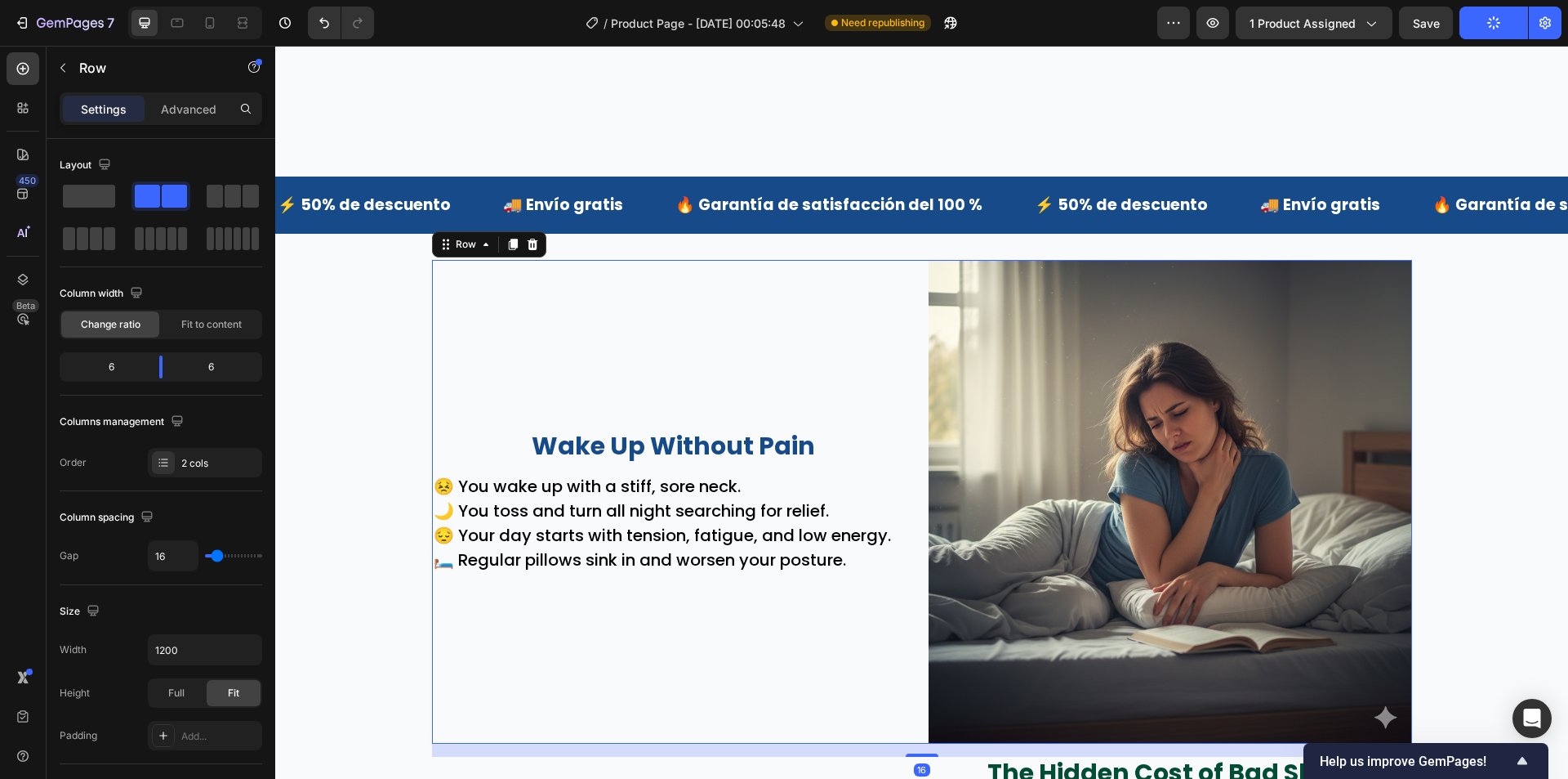
scroll to position [817, 0]
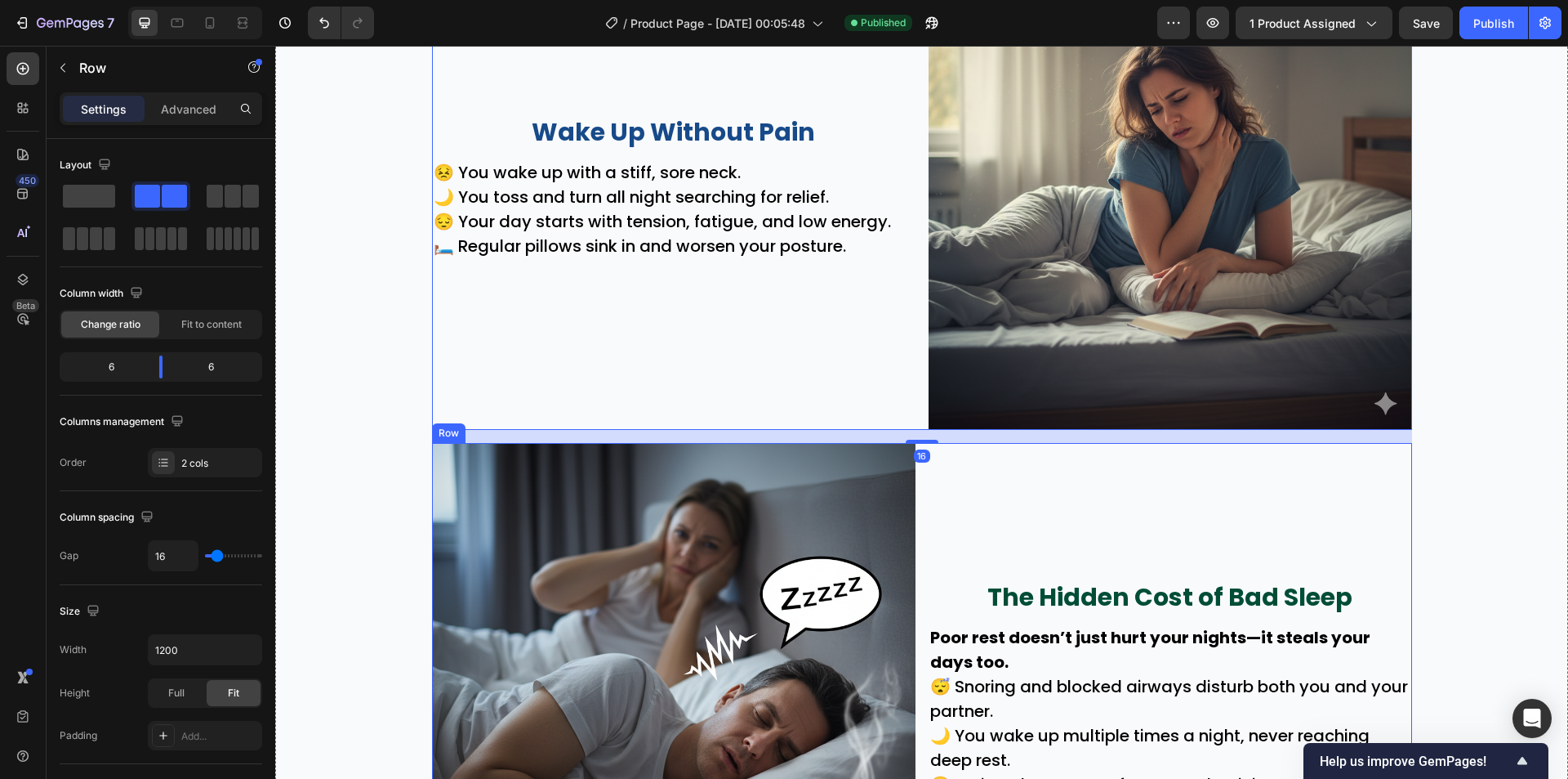
click at [1172, 596] on p "The Hidden Cost of Bad Sleep" at bounding box center [1171, 597] width 480 height 30
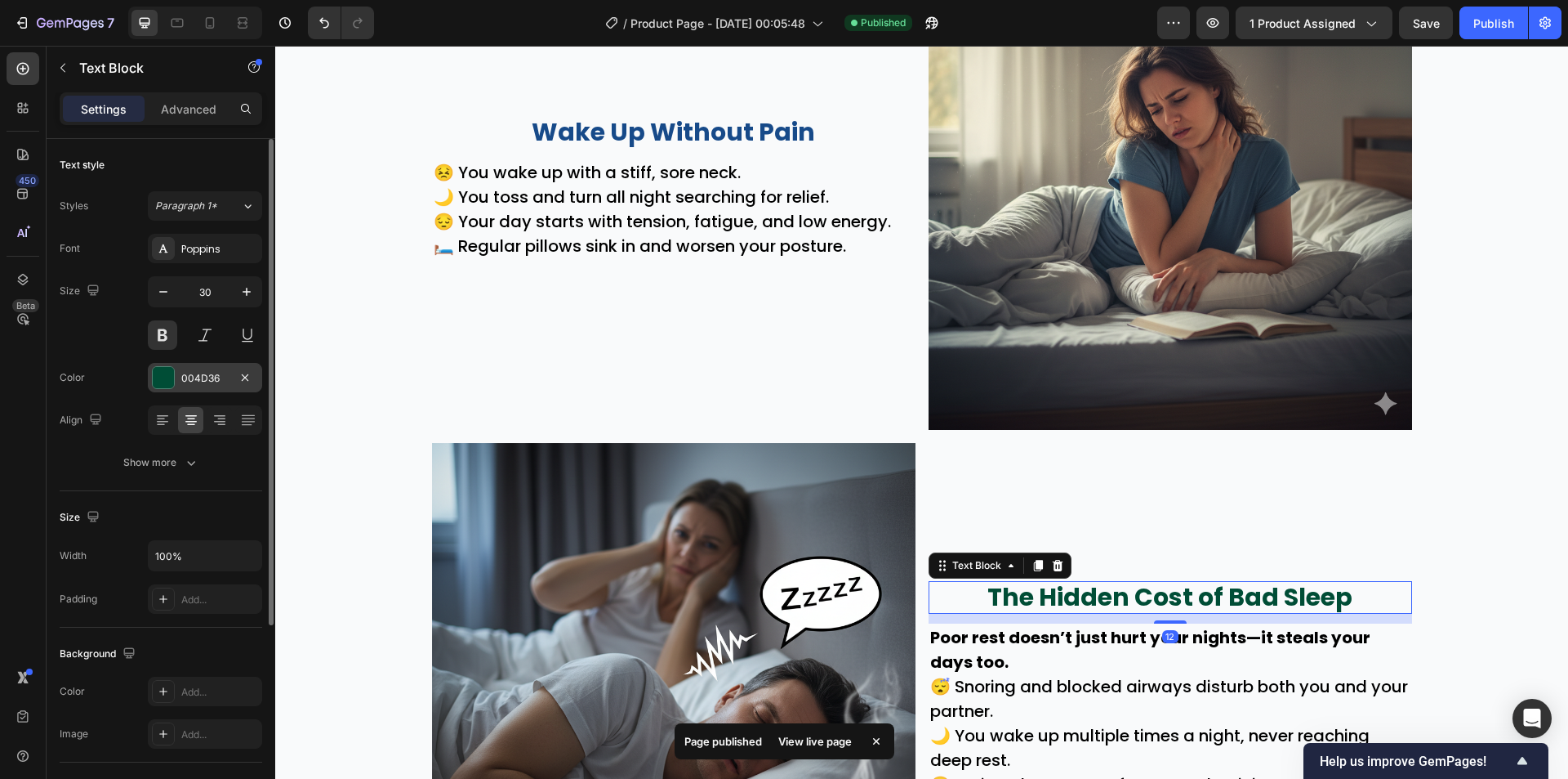
click at [201, 375] on div "004D36" at bounding box center [205, 378] width 47 height 14
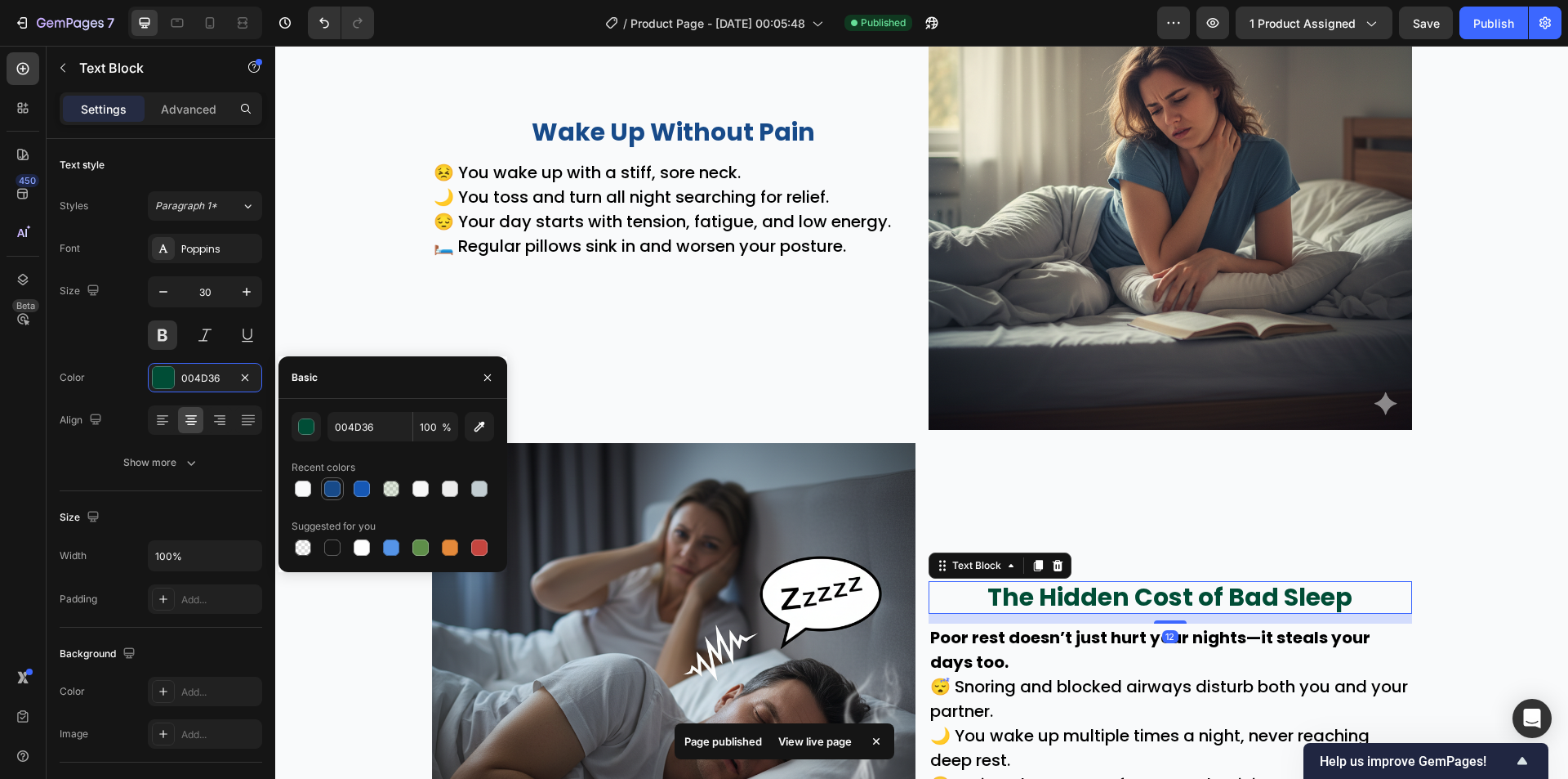
click at [332, 486] on div at bounding box center [332, 488] width 16 height 16
type input "174A89"
click at [718, 377] on div "Wake Up Without Pain Text Block 😣 You wake up with a stiff, sore neck. 🌙 You to…" at bounding box center [674, 188] width 484 height 484
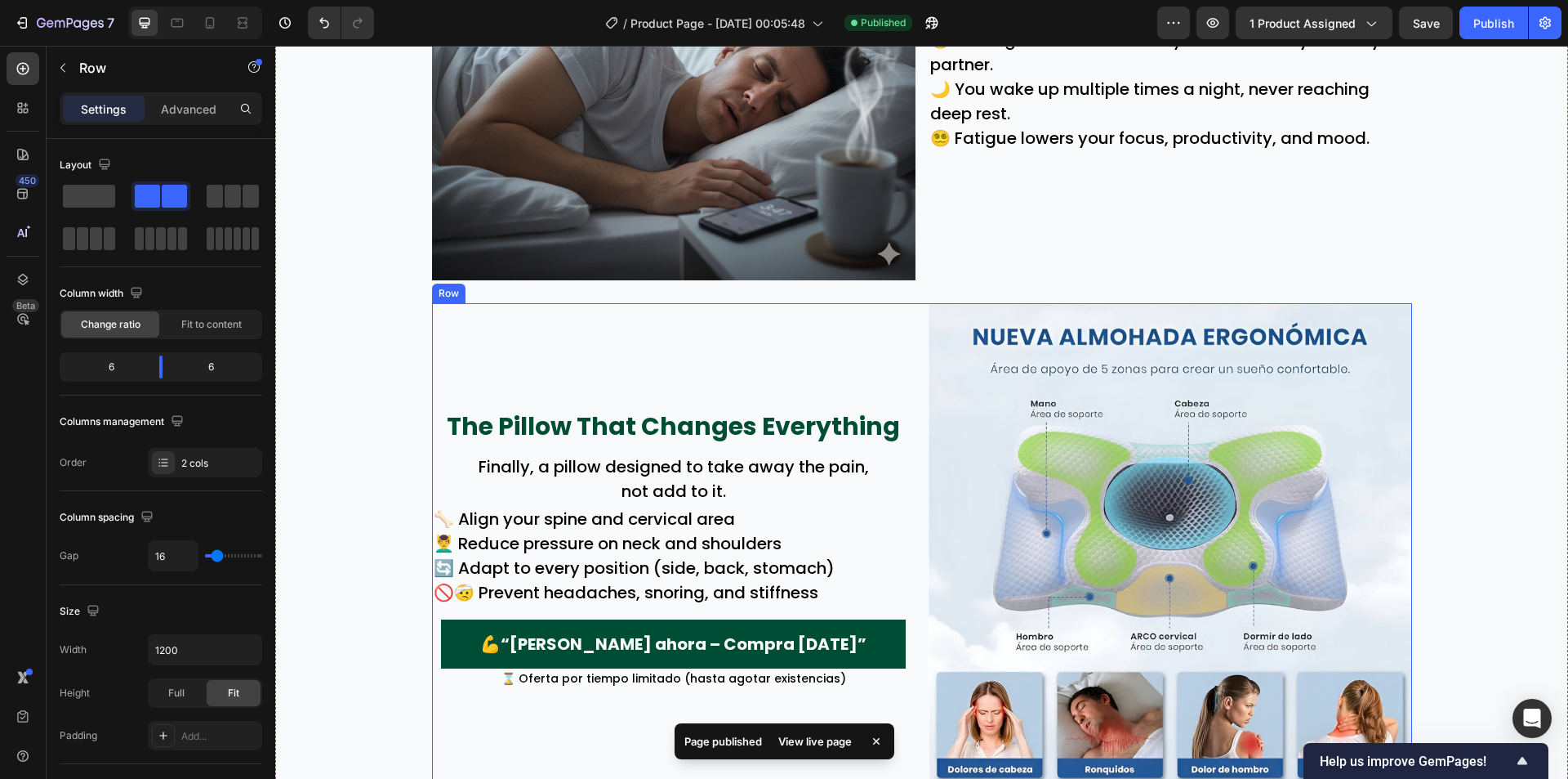
scroll to position [1471, 0]
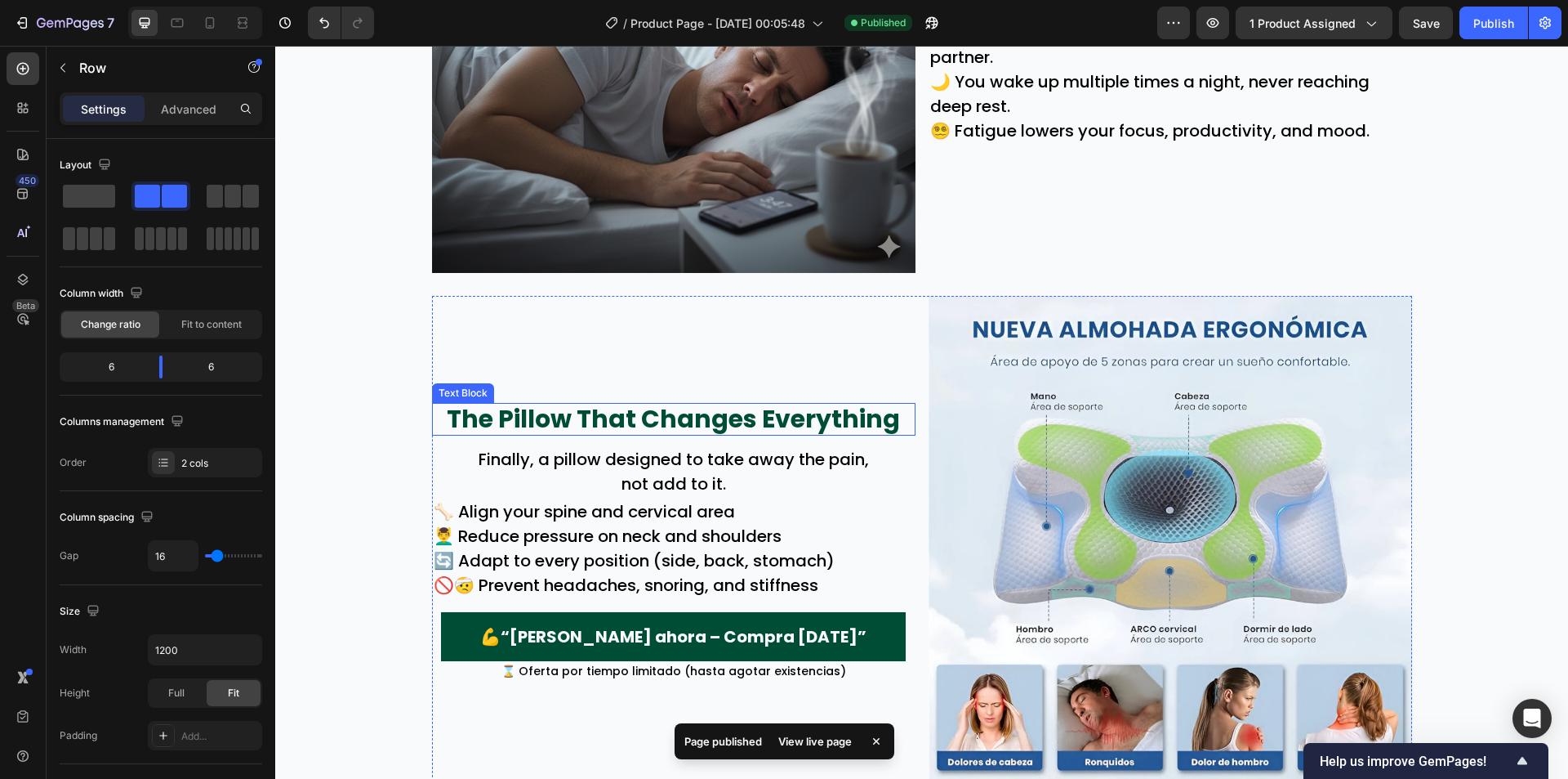
click at [604, 423] on p "The Pillow That Changes Everything" at bounding box center [674, 419] width 480 height 30
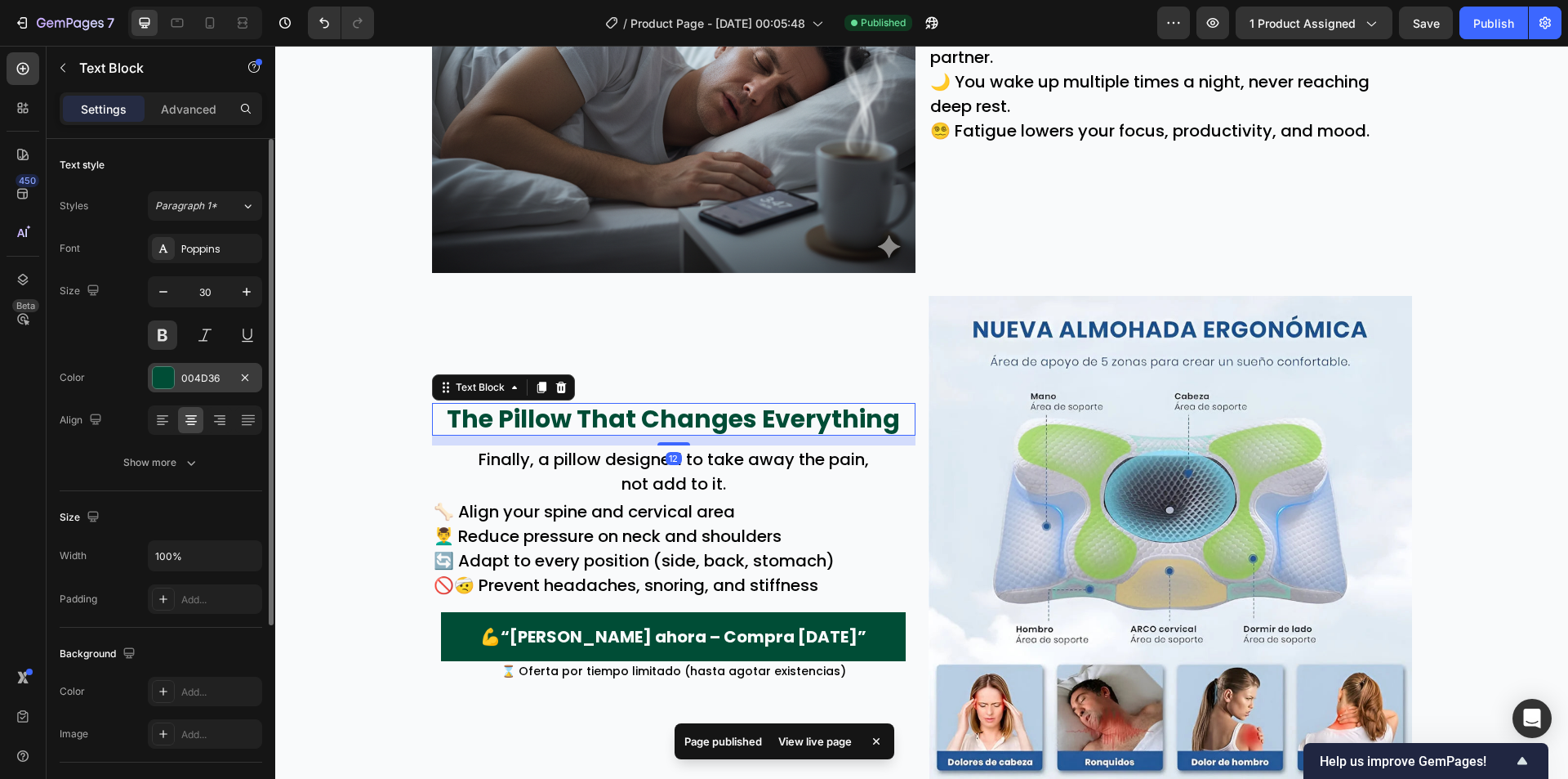
click at [217, 377] on div "004D36" at bounding box center [205, 378] width 47 height 14
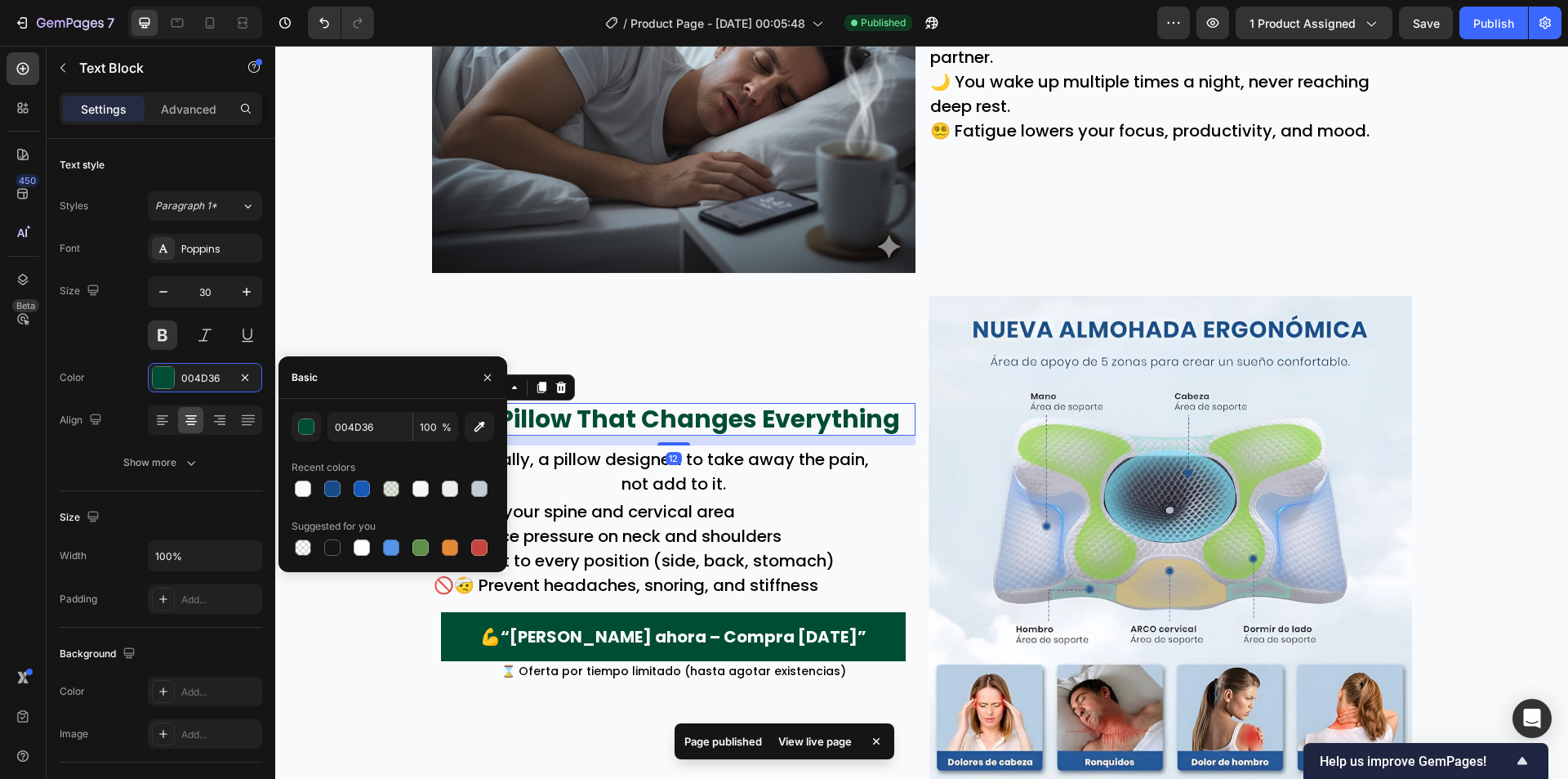
click at [335, 491] on div at bounding box center [332, 488] width 16 height 16
type input "174A89"
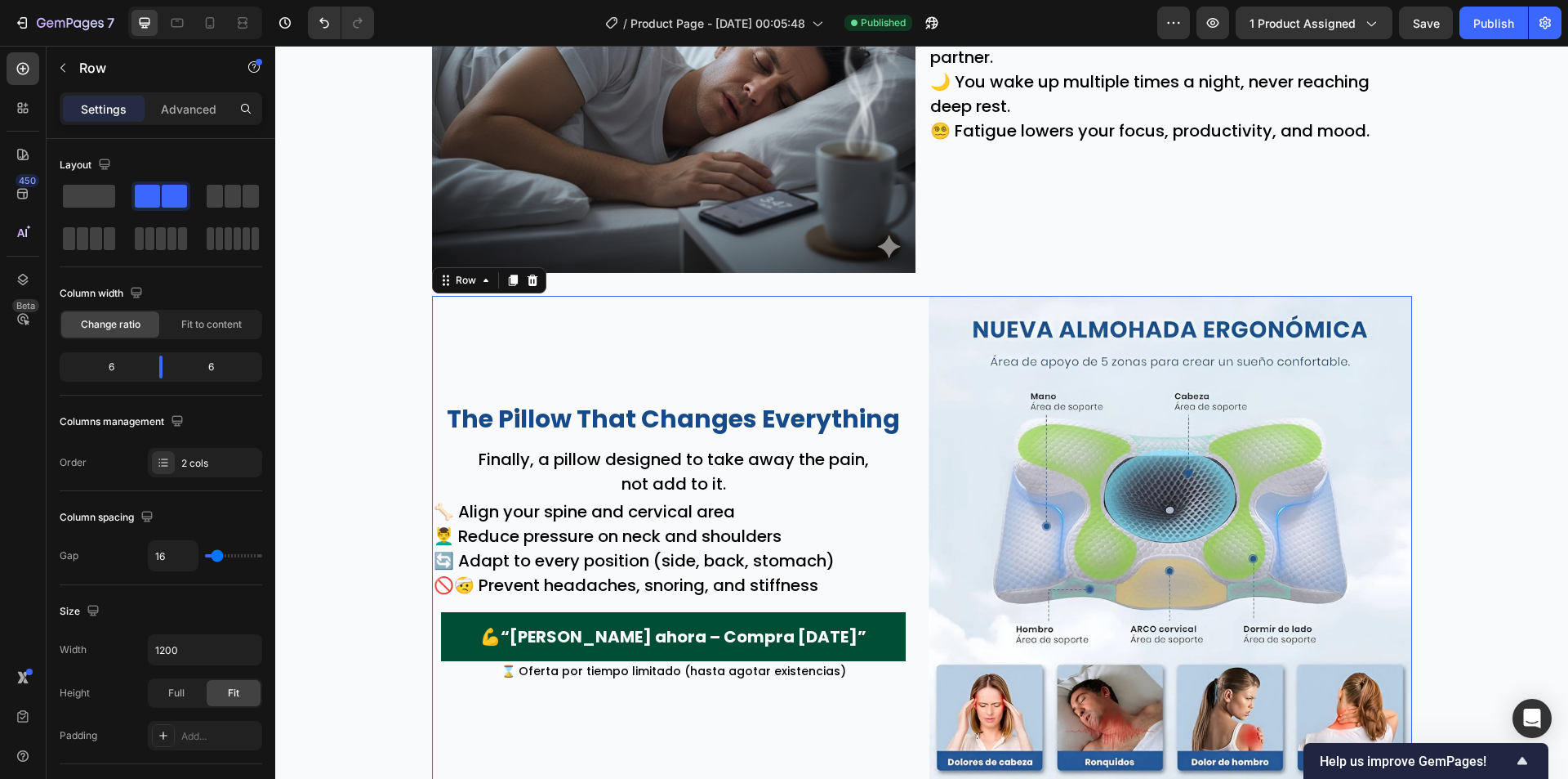
click at [761, 339] on div "The Pillow That Changes Everything Text Block Finally, a pillow designed to tak…" at bounding box center [674, 543] width 484 height 494
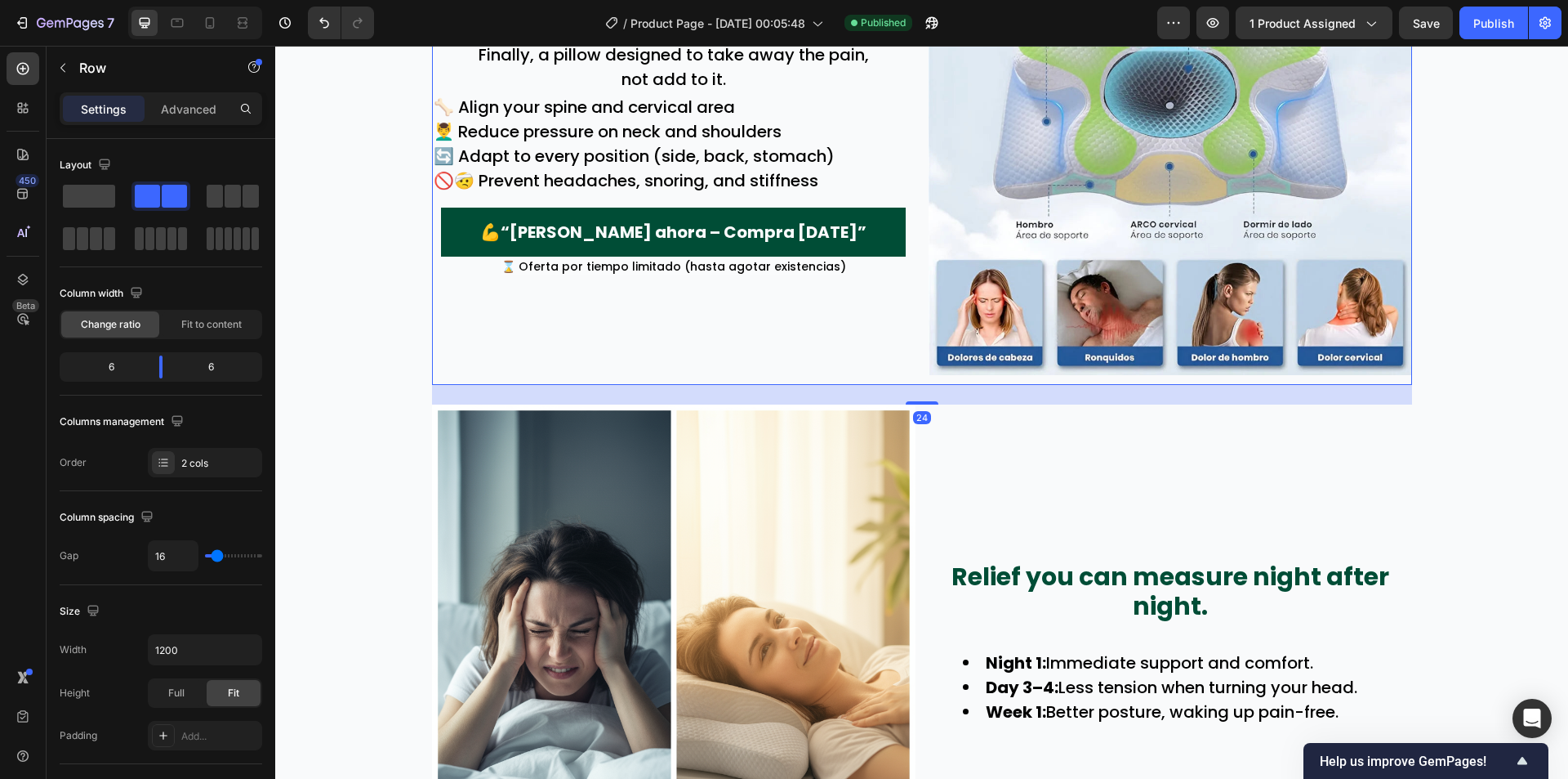
scroll to position [1879, 0]
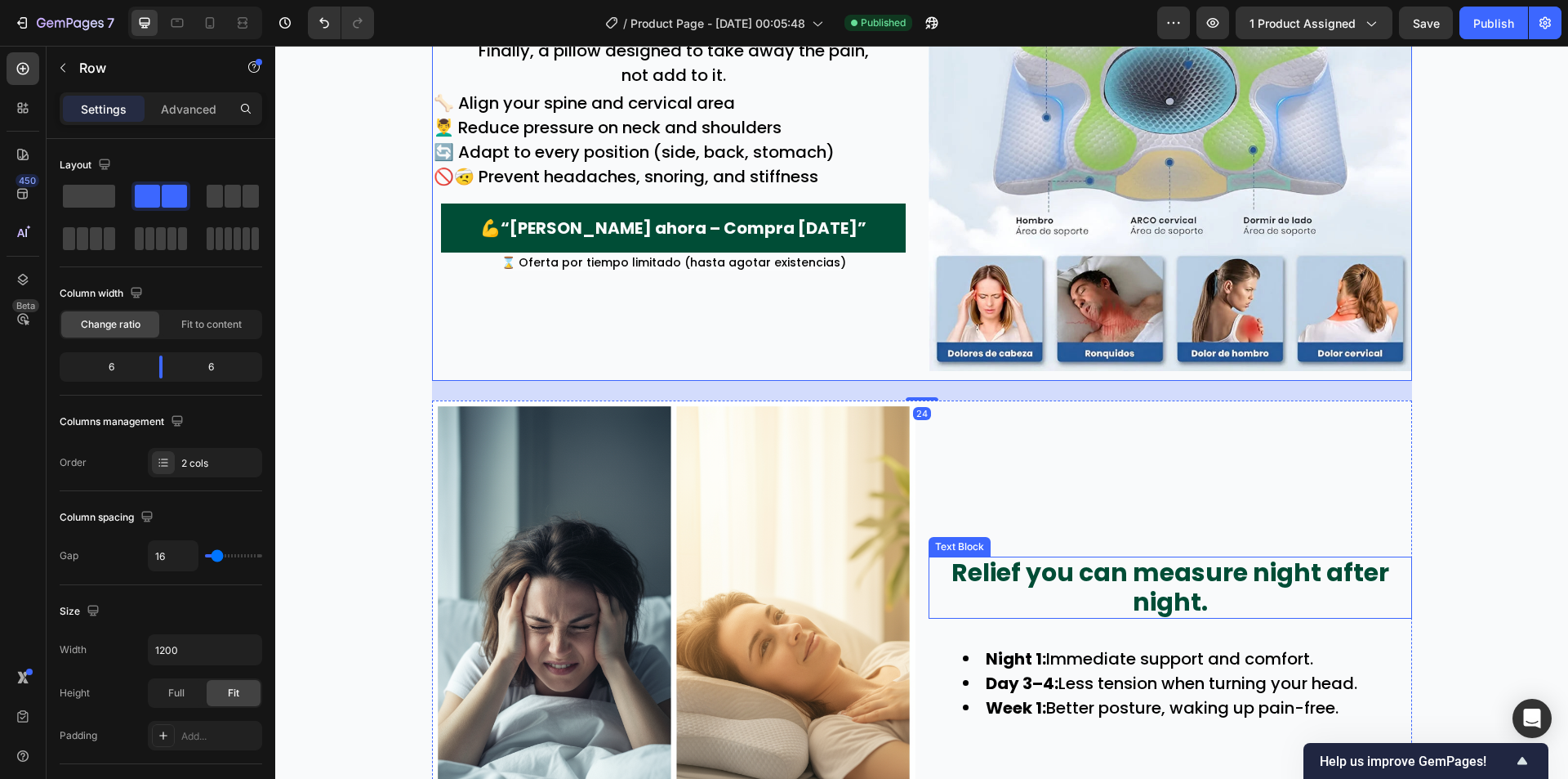
click at [1066, 582] on p "Relief you can measure night after night." at bounding box center [1171, 588] width 480 height 59
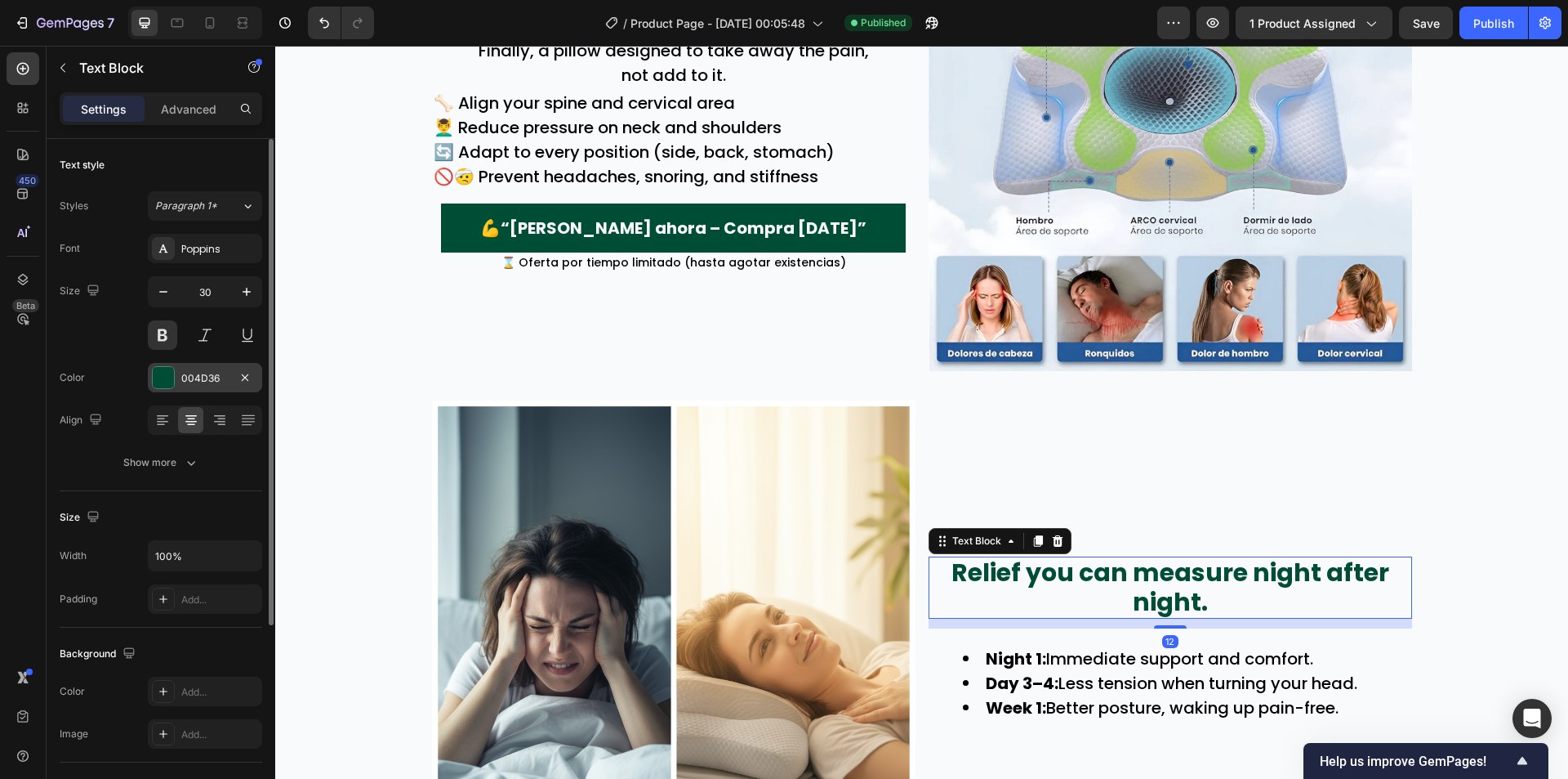
click at [190, 370] on div "004D36" at bounding box center [205, 377] width 114 height 30
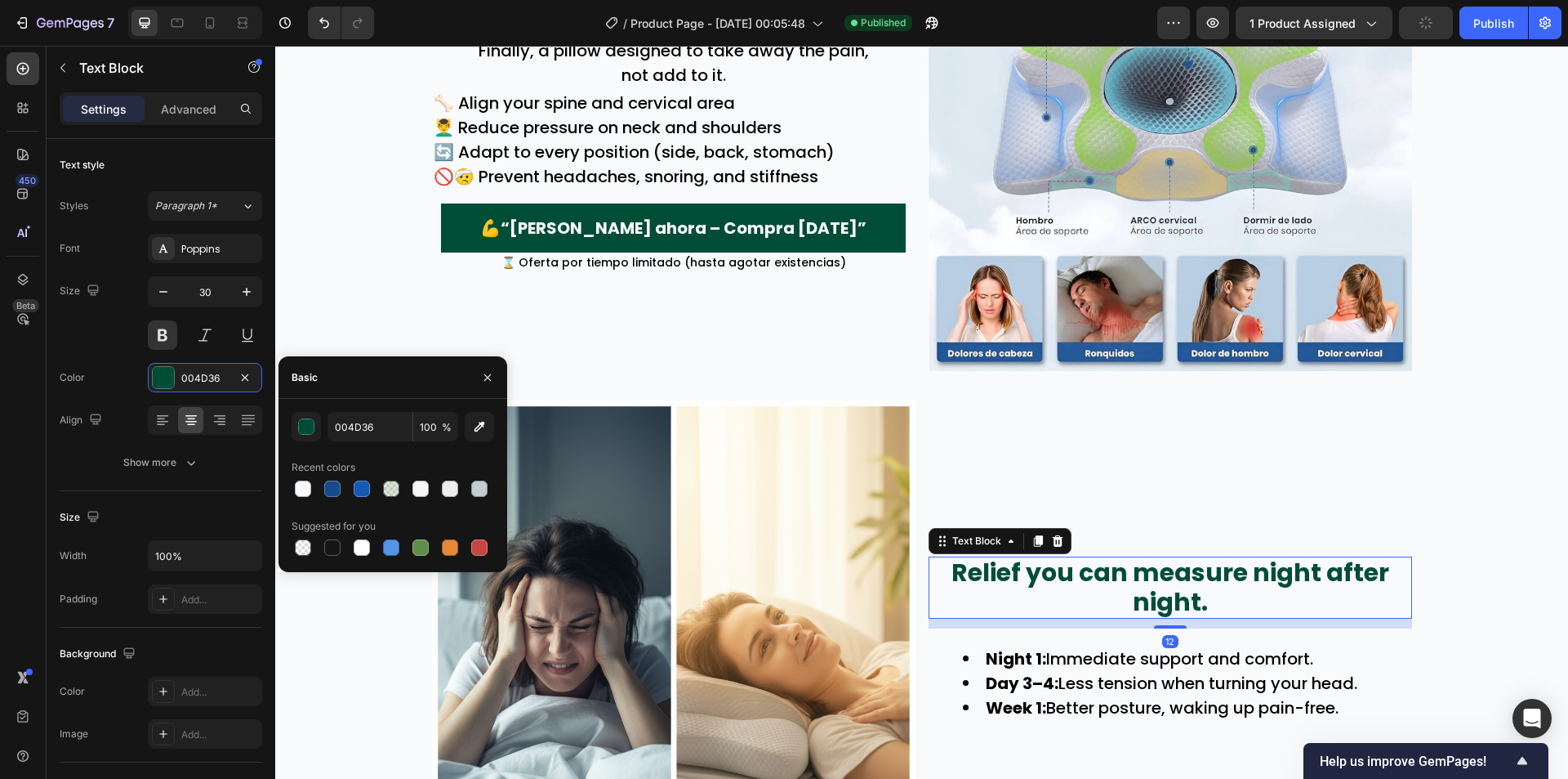
click at [329, 481] on div at bounding box center [332, 488] width 16 height 16
type input "174A89"
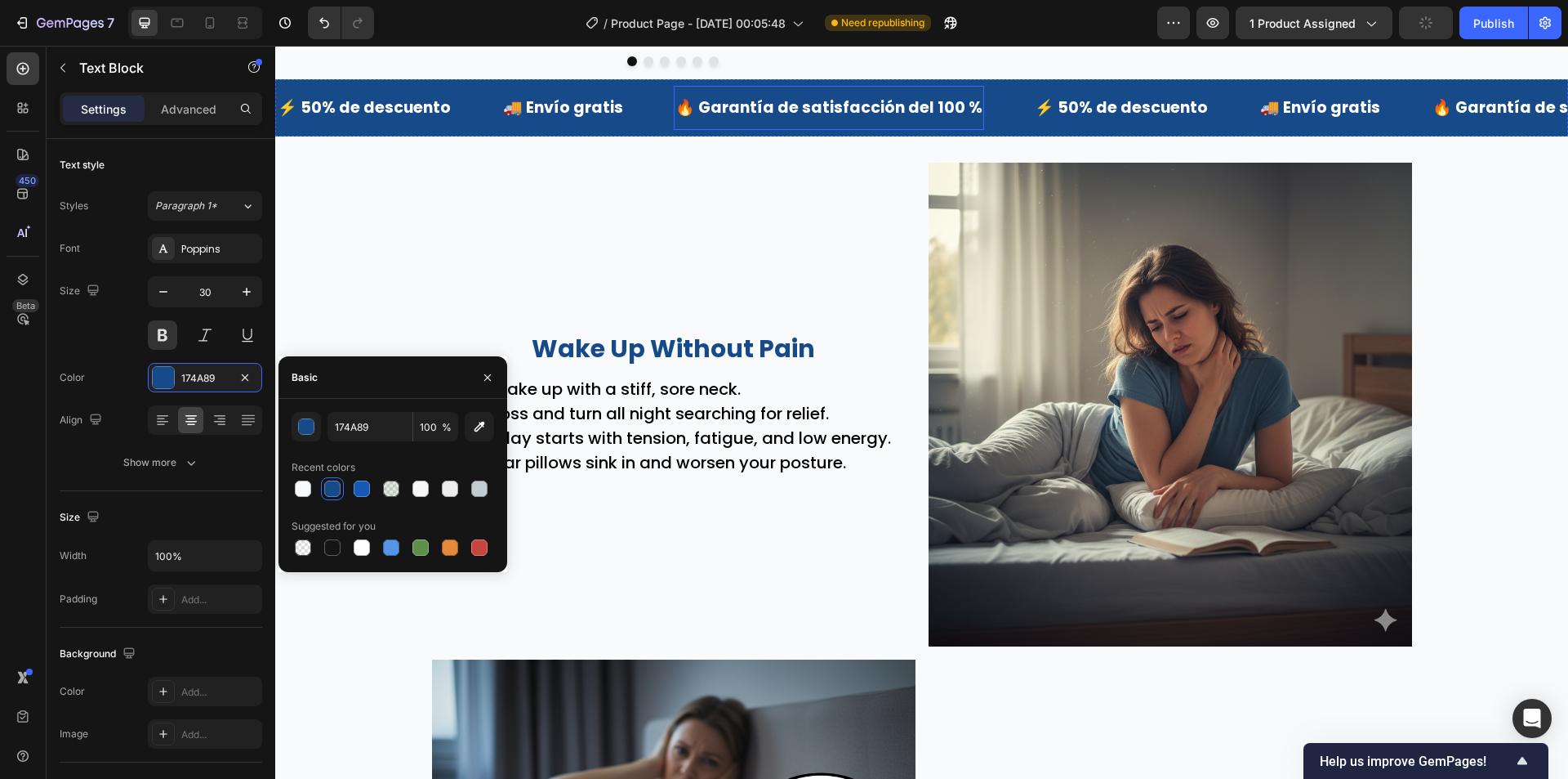
scroll to position [0, 0]
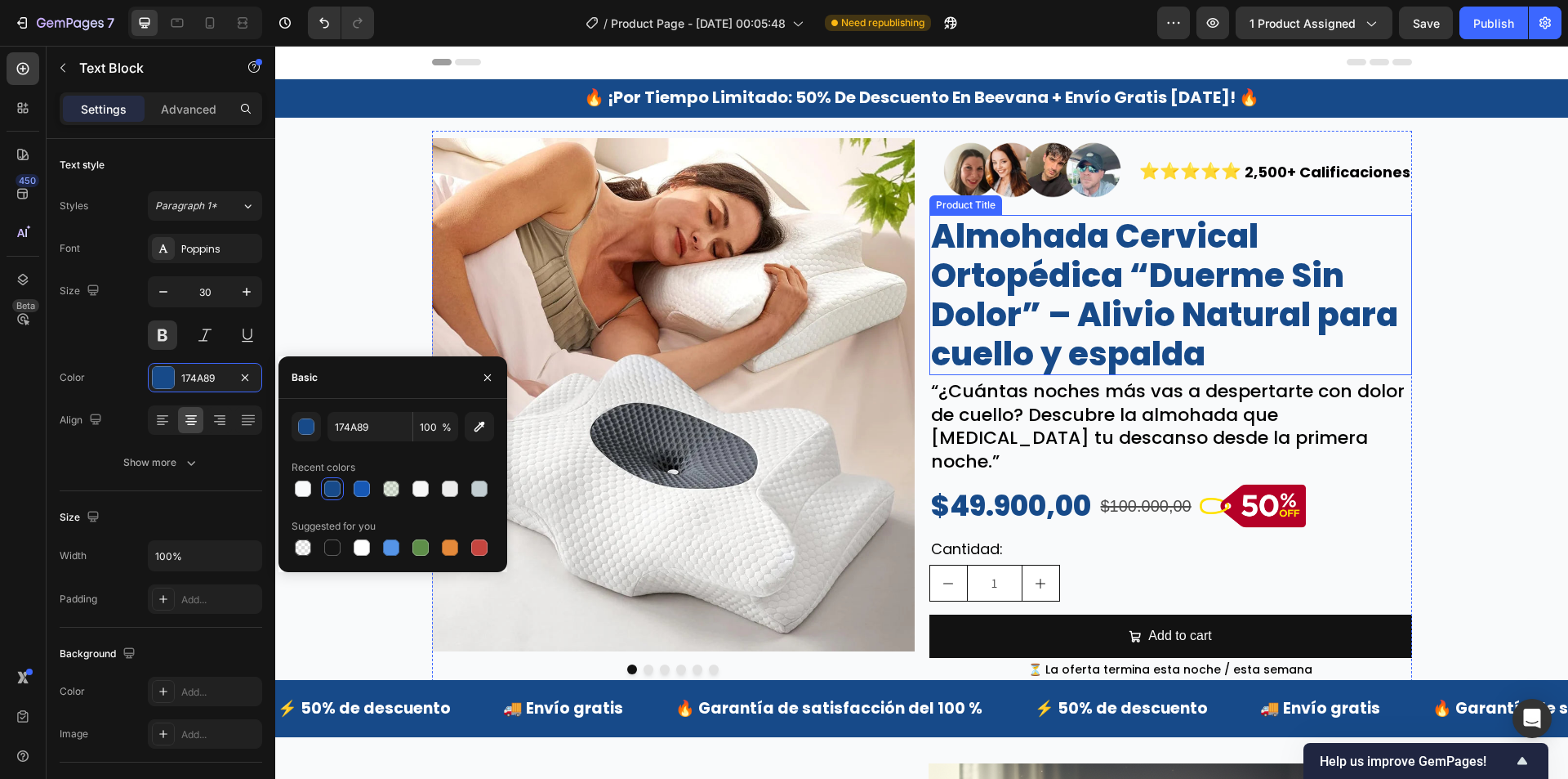
click at [1007, 304] on h2 "Almohada Cervical Ortopédica “Duerme Sin Dolor” – Alivio Natural para cuello y …" at bounding box center [1171, 294] width 483 height 160
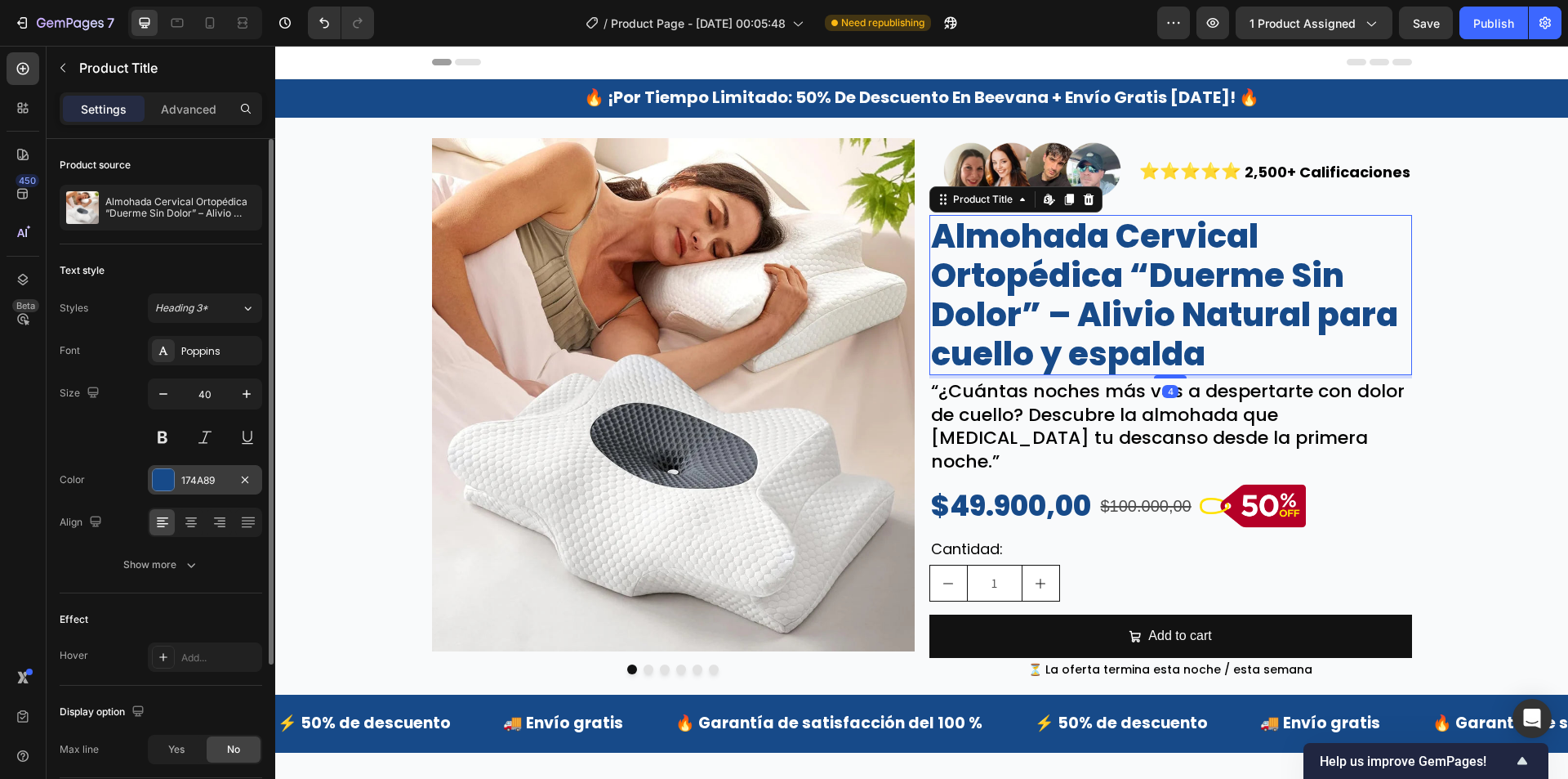
click at [188, 476] on div "174A89" at bounding box center [205, 480] width 47 height 14
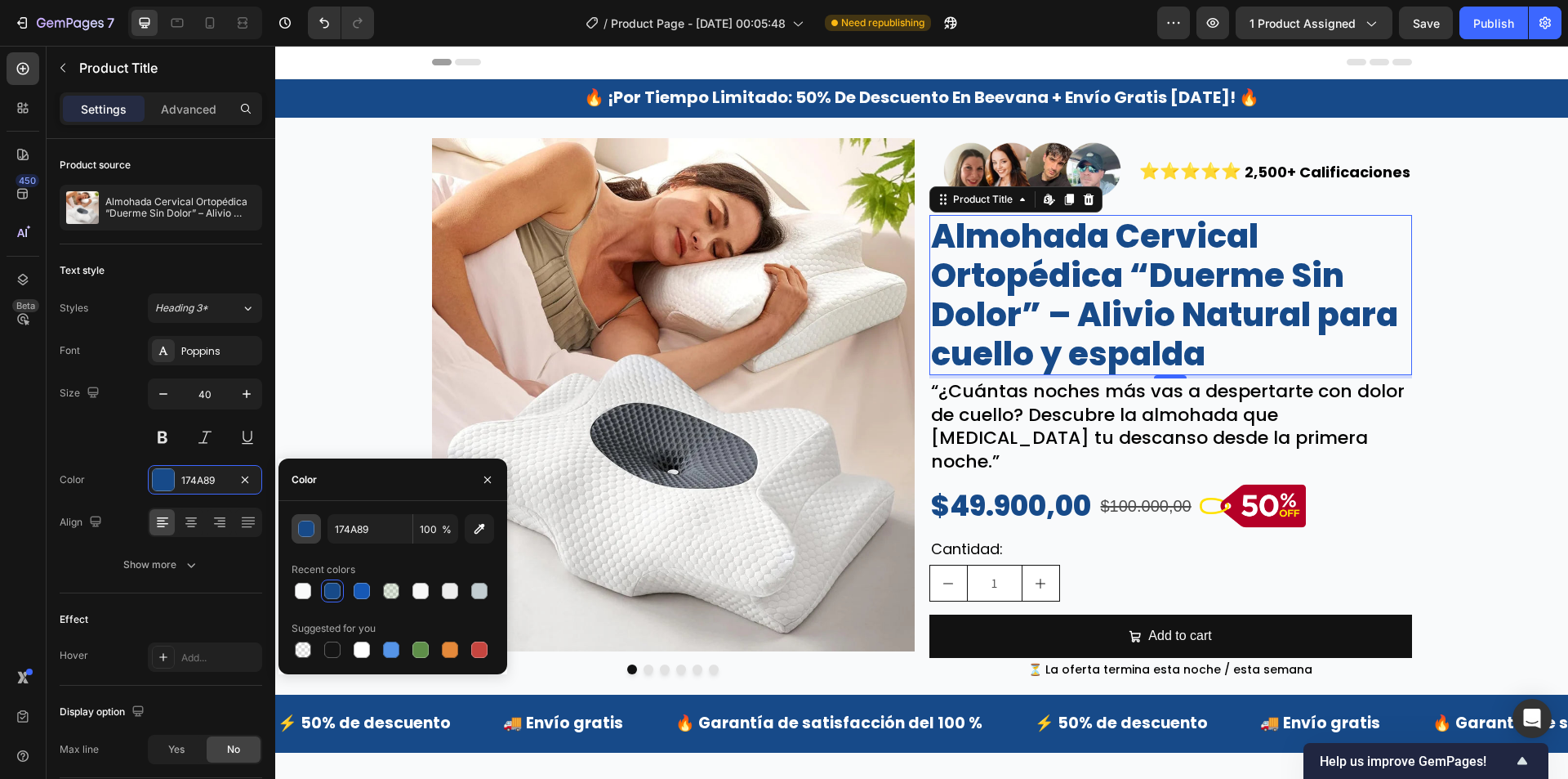
click at [305, 532] on div "button" at bounding box center [307, 529] width 16 height 16
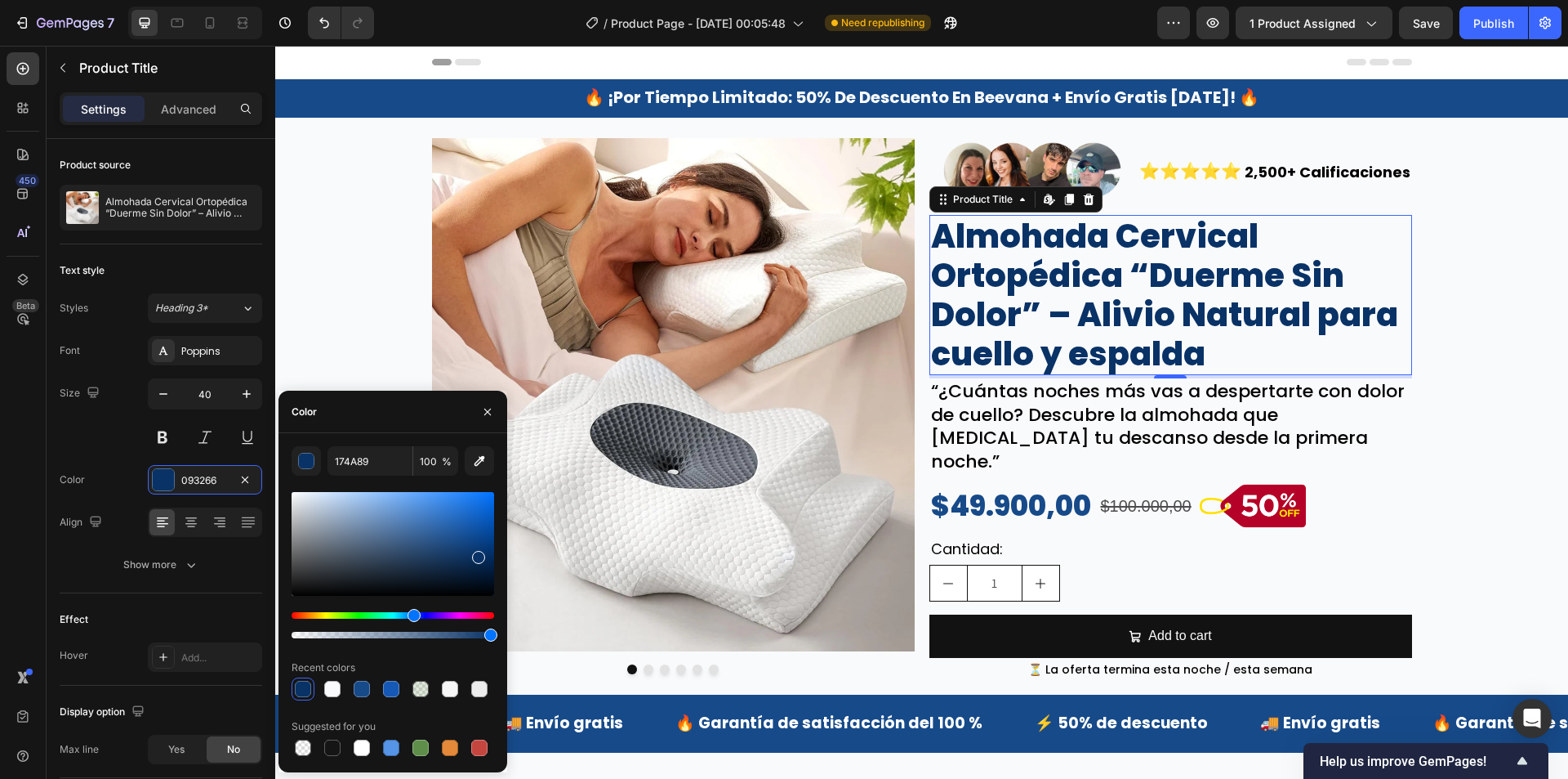
type input "093266"
drag, startPoint x: 464, startPoint y: 544, endPoint x: 478, endPoint y: 554, distance: 17.2
click at [478, 554] on div at bounding box center [478, 557] width 13 height 13
click at [371, 91] on div "🔥 ¡por tiempo limitado: 50% de descuento en beevana + envío gratis hoy! 🔥" at bounding box center [921, 98] width 1292 height 38
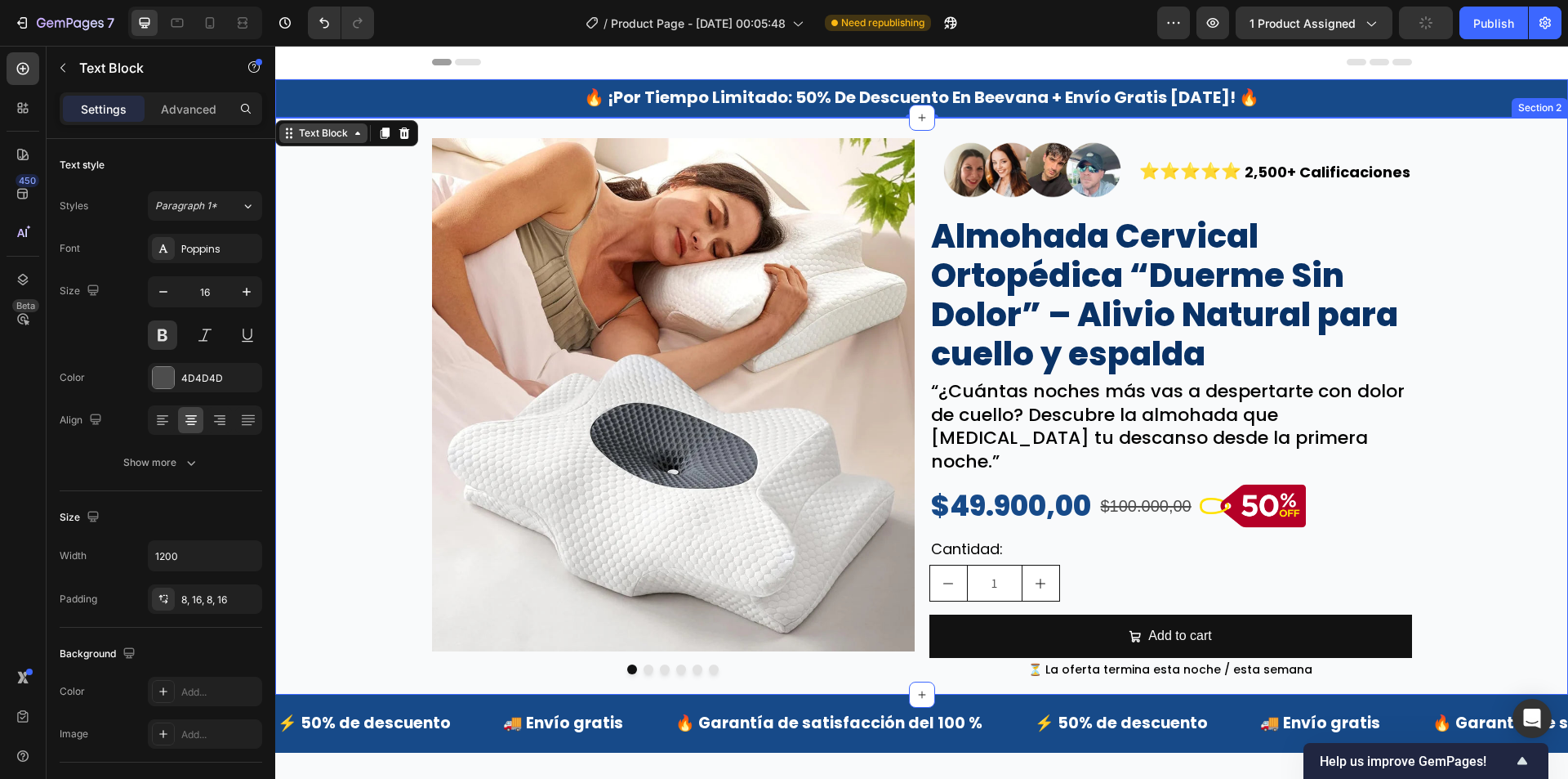
click at [308, 127] on div "Text Block" at bounding box center [324, 133] width 56 height 14
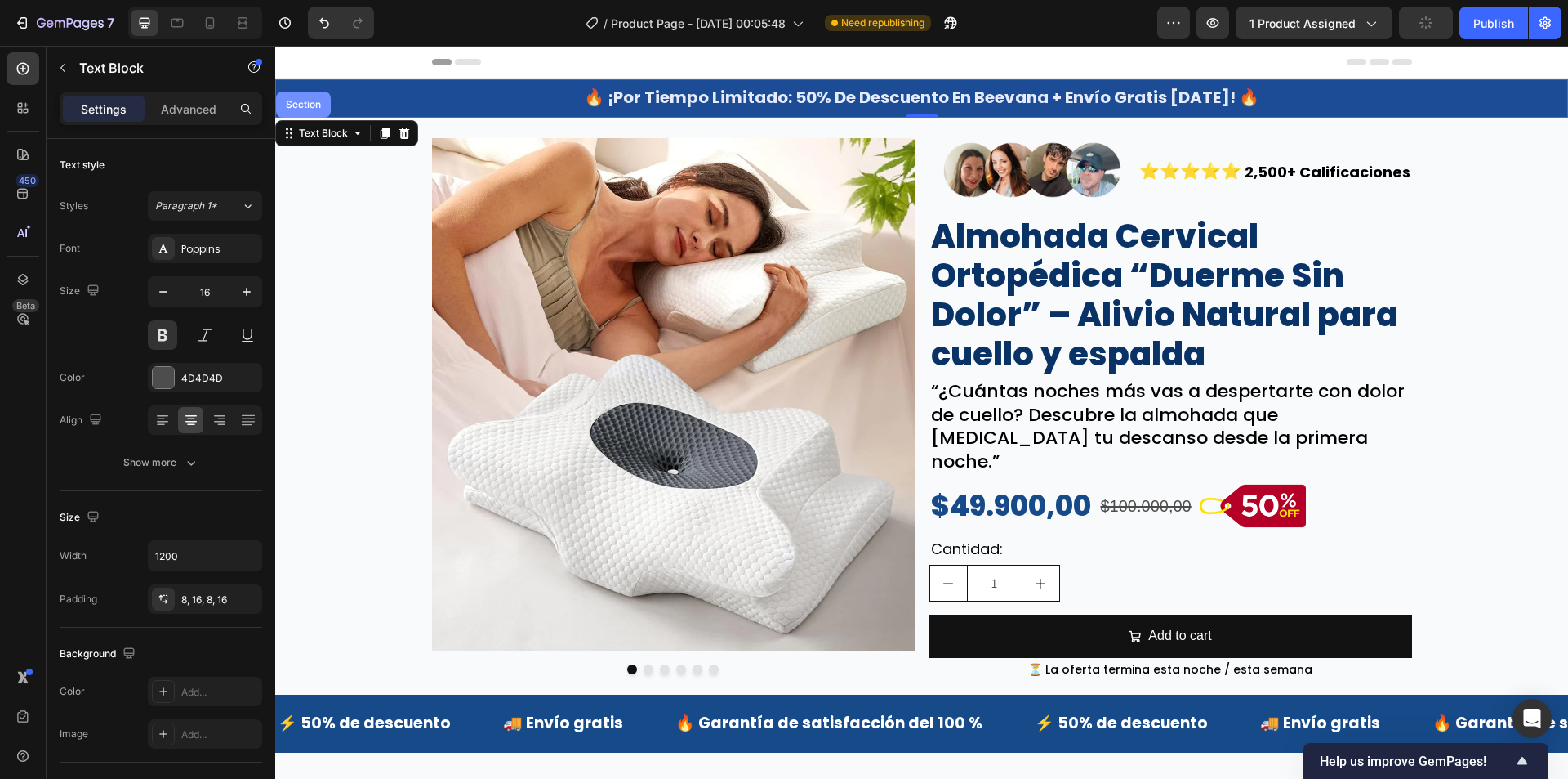
click at [306, 111] on div "Section" at bounding box center [303, 104] width 55 height 26
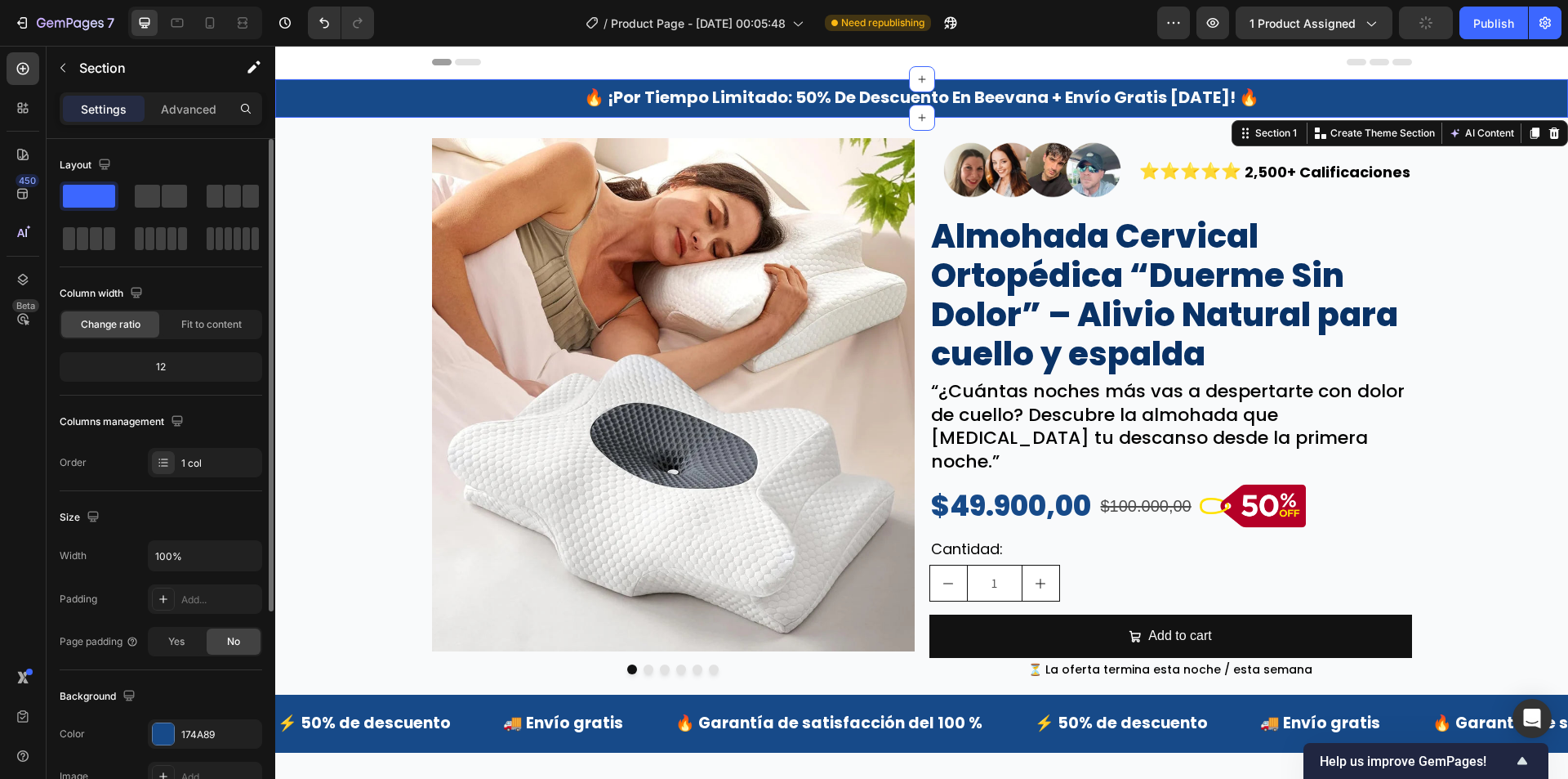
drag, startPoint x: 194, startPoint y: 722, endPoint x: 212, endPoint y: 710, distance: 21.6
click at [194, 723] on div "174A89" at bounding box center [205, 733] width 114 height 30
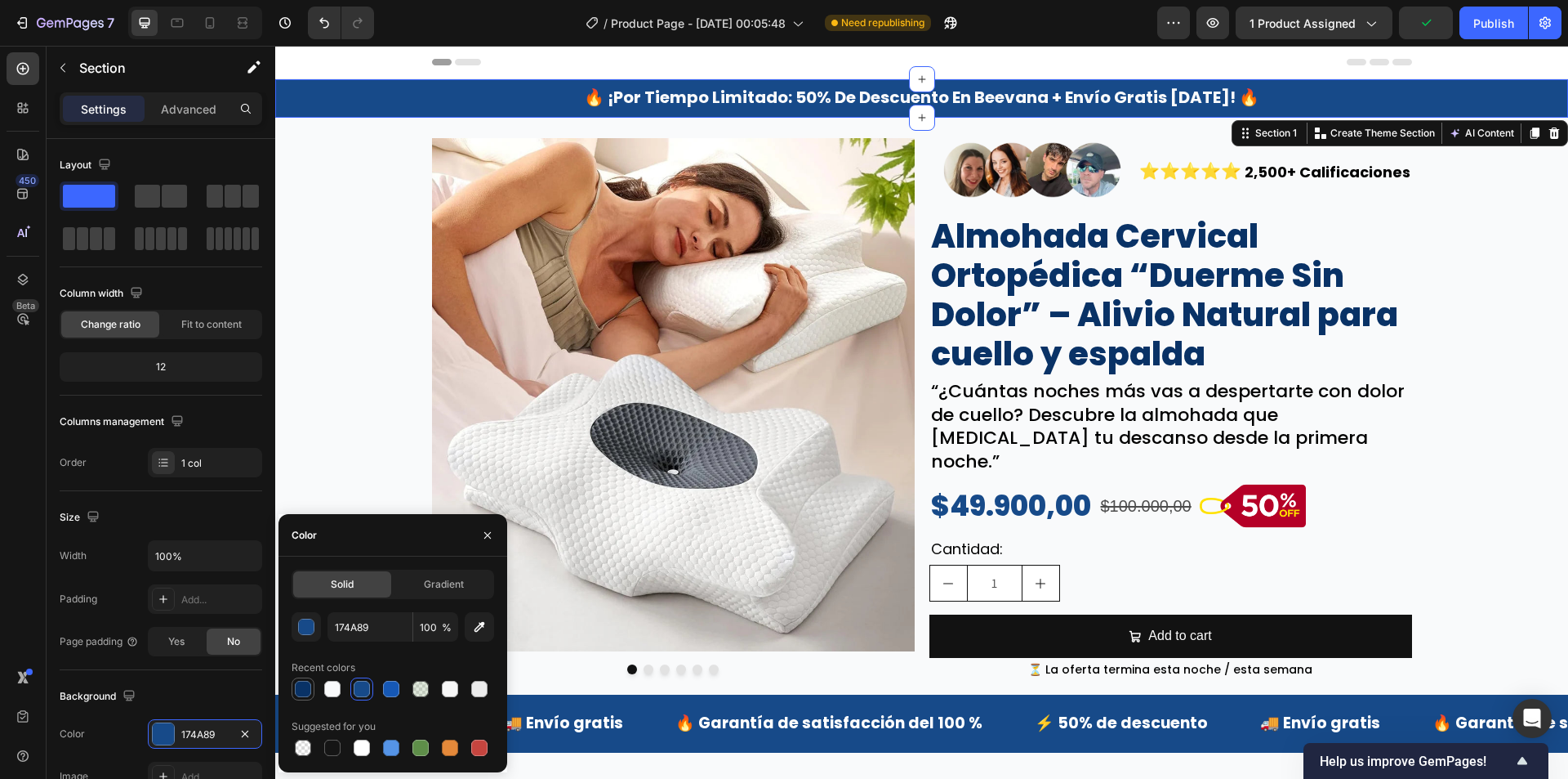
click at [307, 687] on div at bounding box center [303, 688] width 16 height 16
type input "093266"
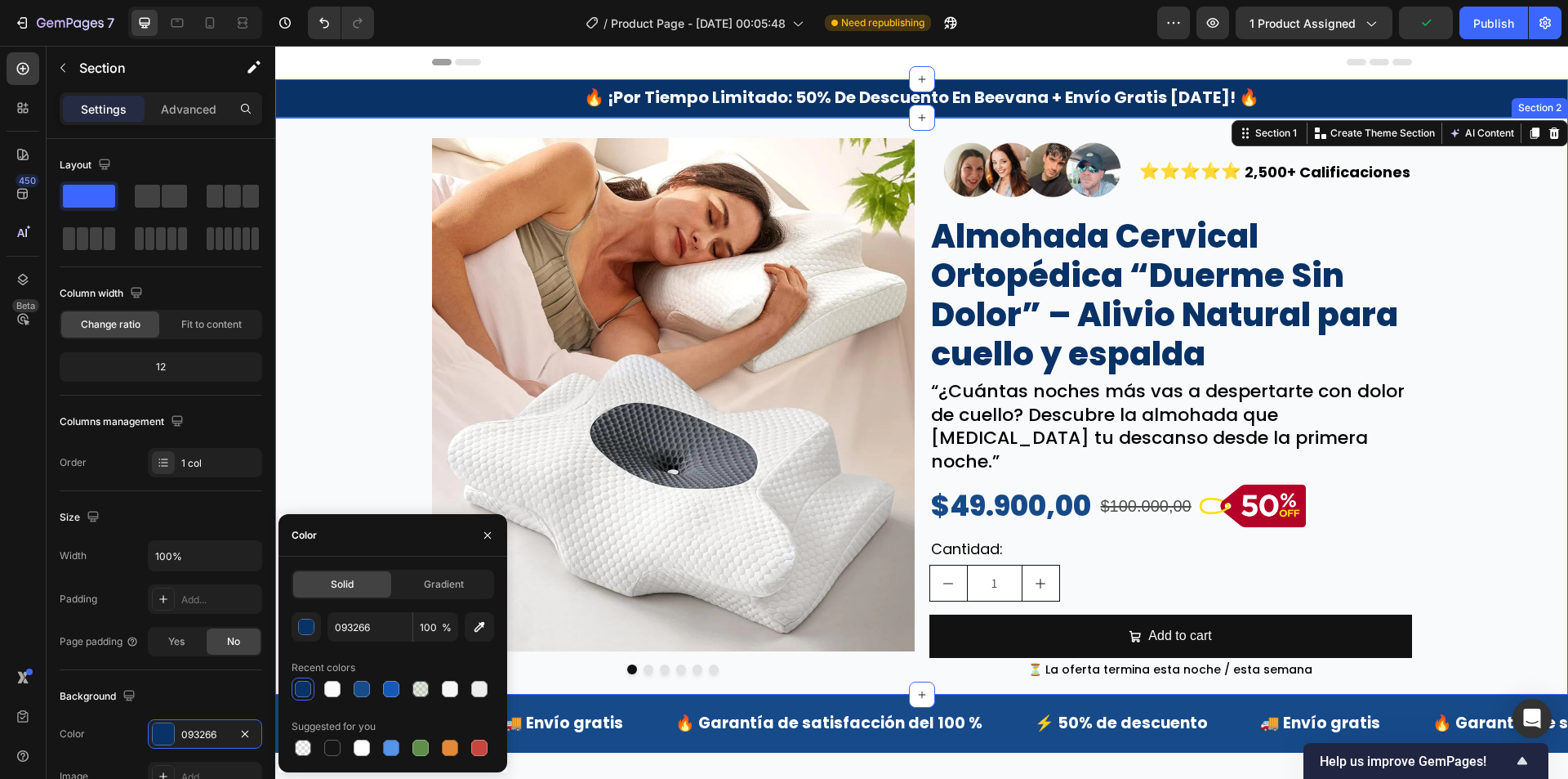
click at [349, 328] on div "Image Image Image Image Image Image Carousel Image ⭐⭐⭐⭐⭐ Text Block 2,500+ Cali…" at bounding box center [921, 407] width 1292 height 551
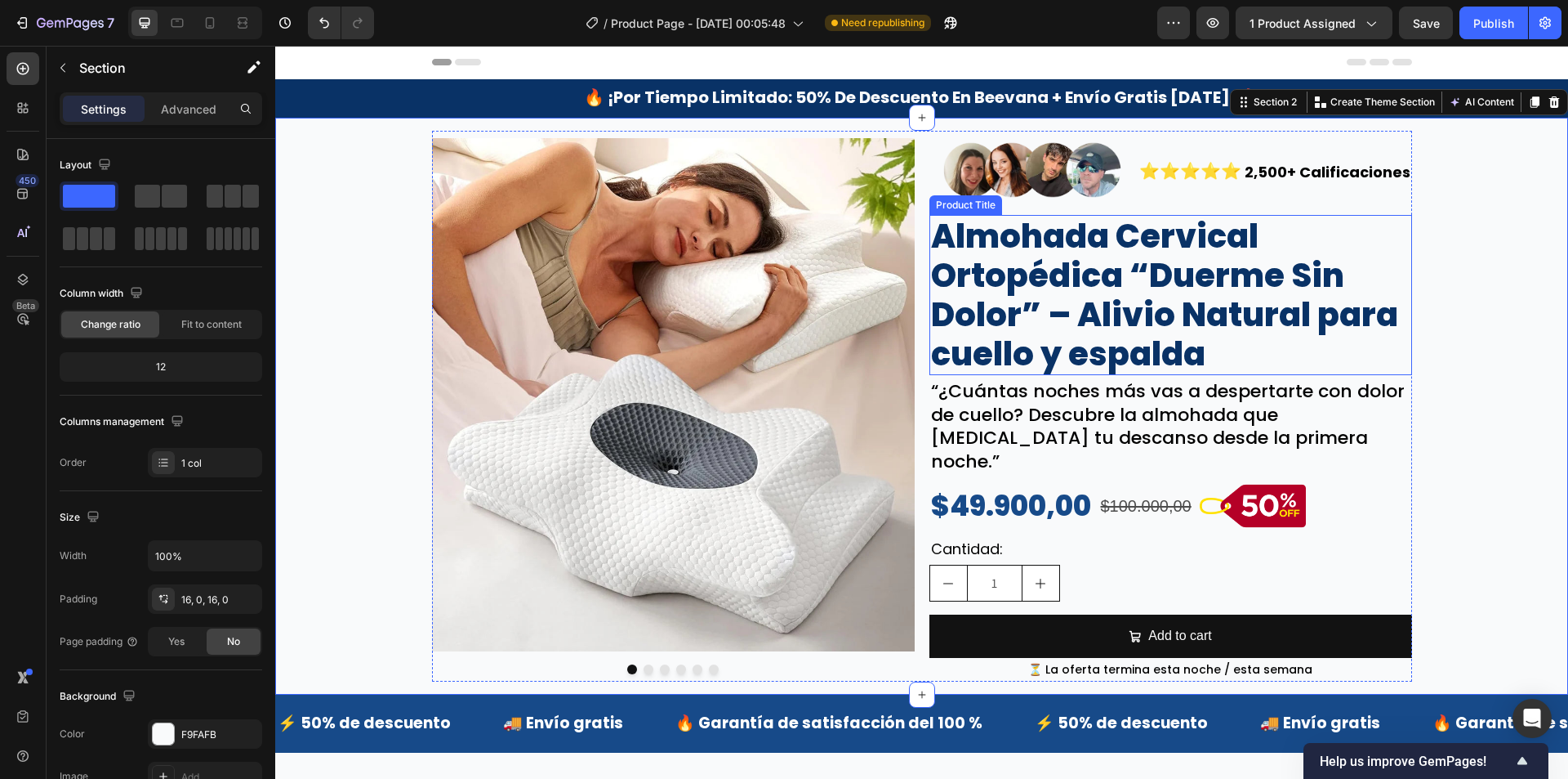
scroll to position [82, 0]
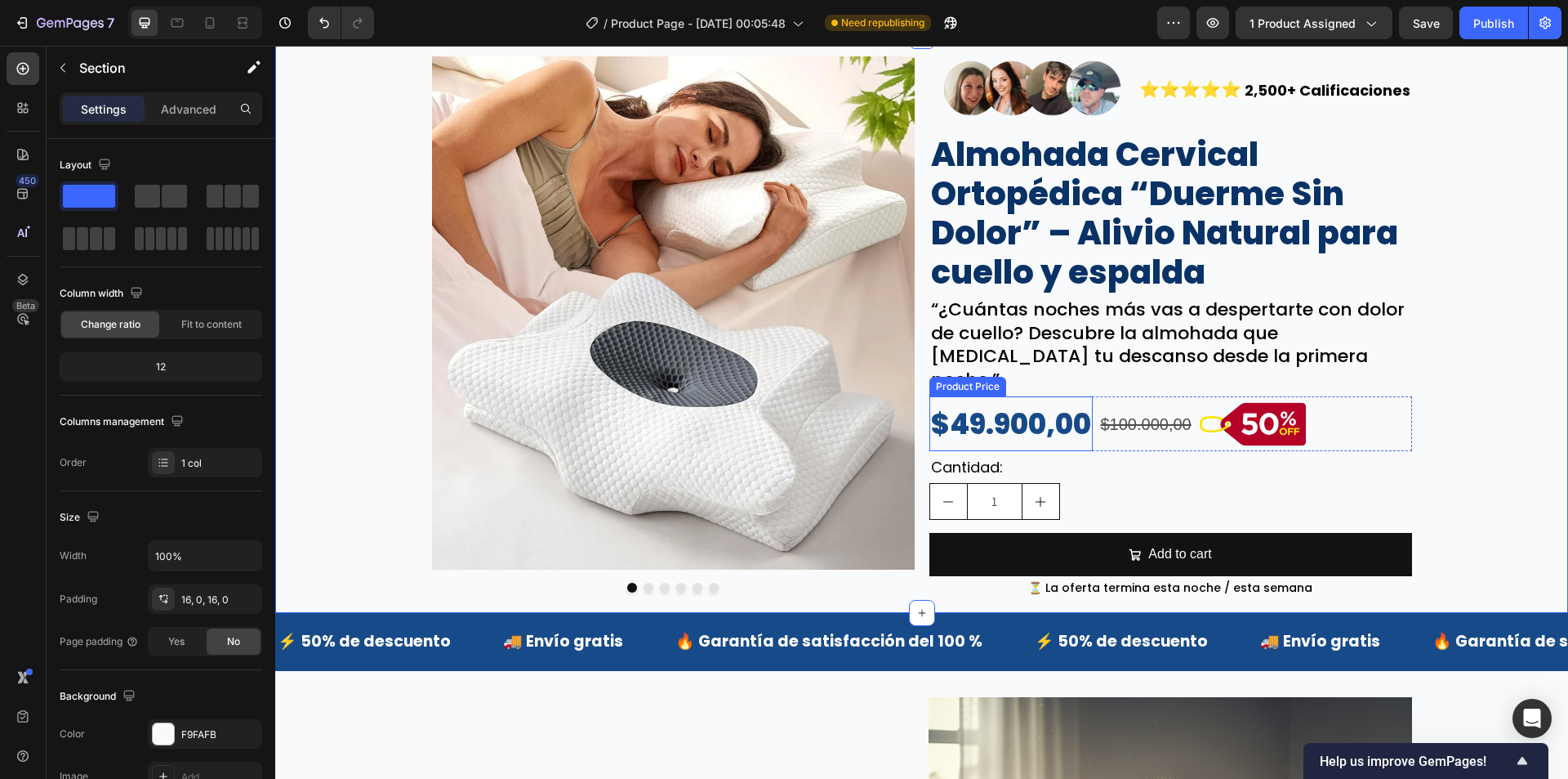
click at [982, 397] on div "$49.900,00" at bounding box center [1011, 424] width 163 height 55
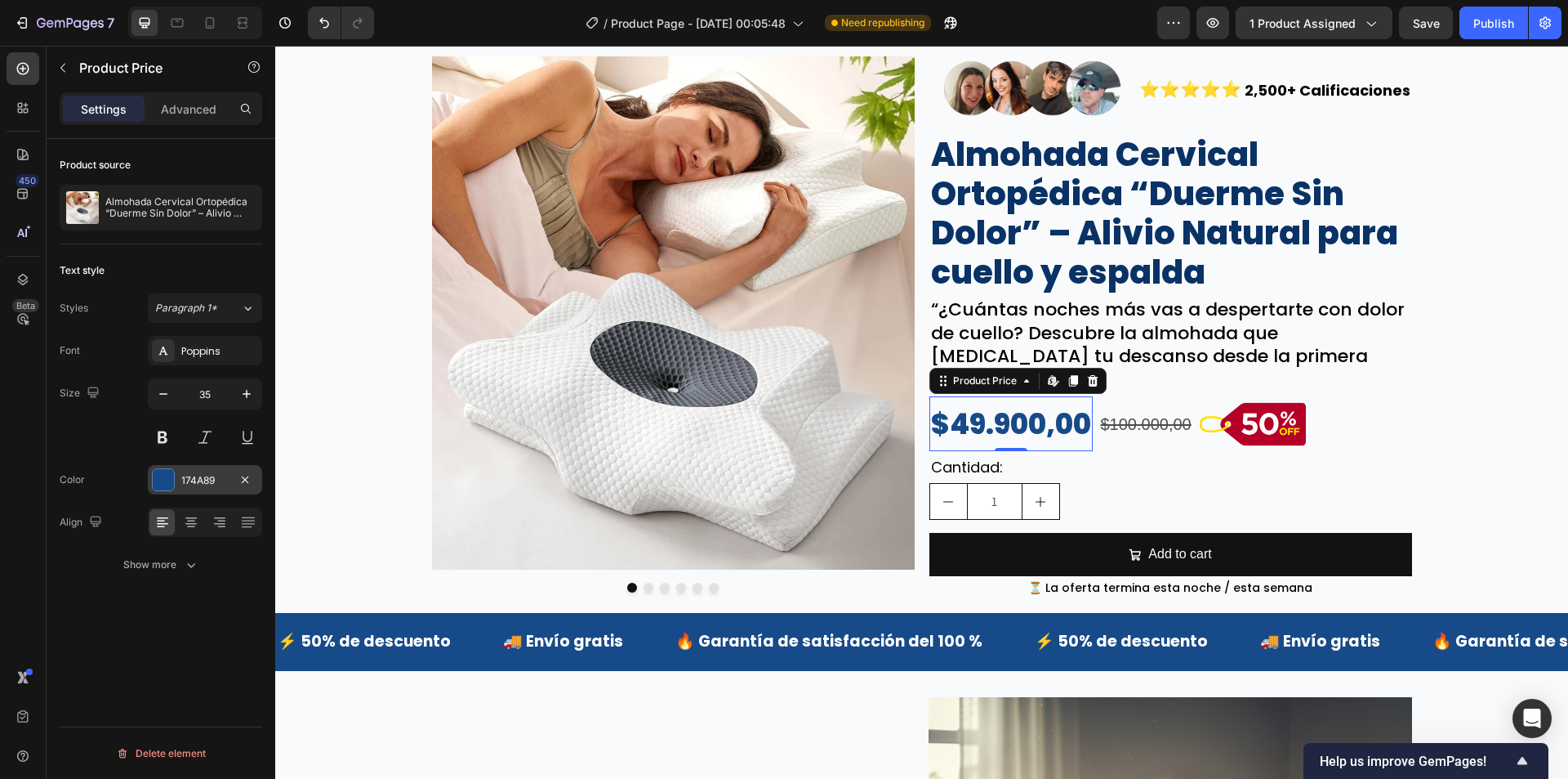
click at [193, 474] on div "174A89" at bounding box center [205, 480] width 47 height 14
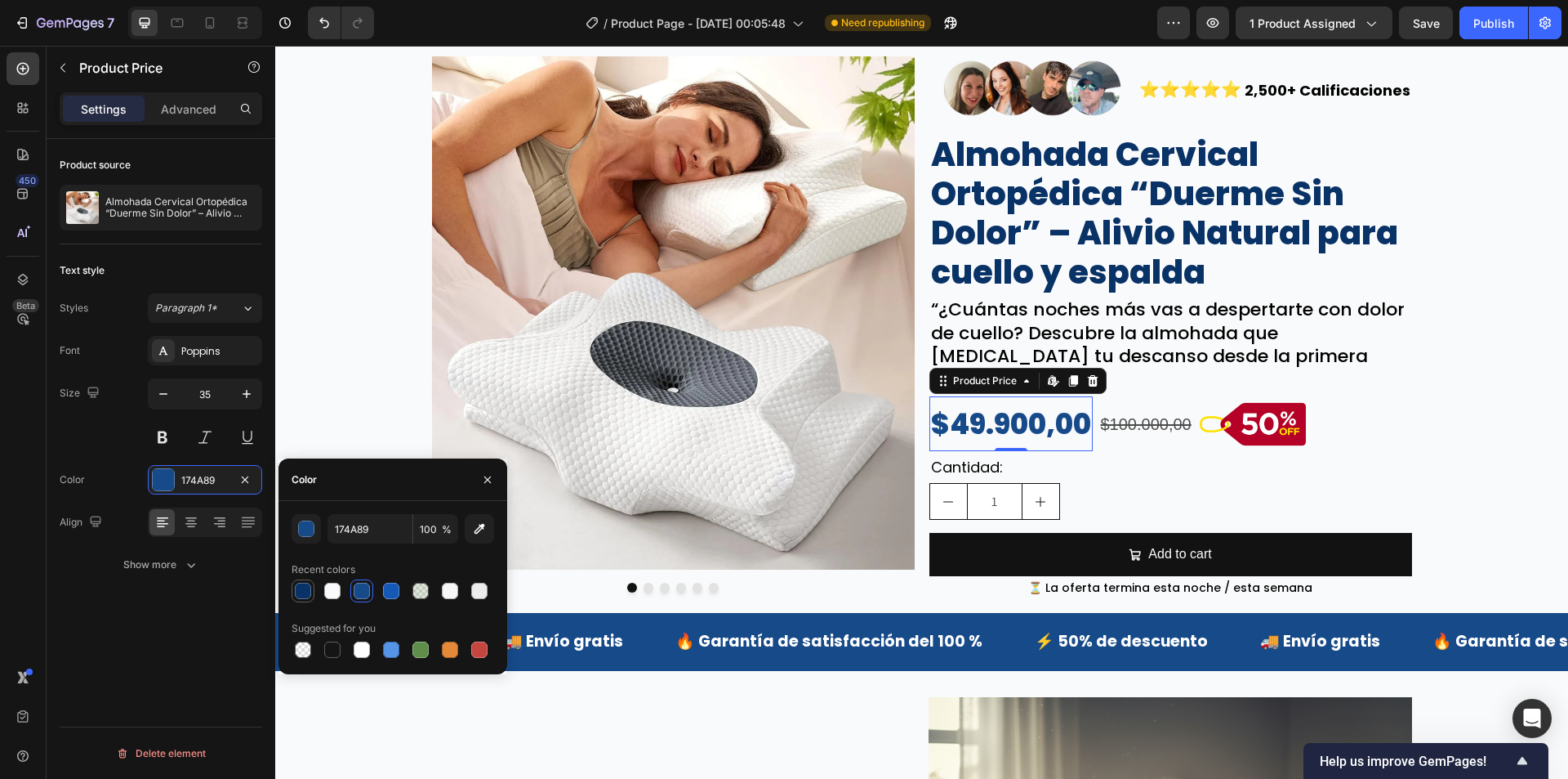
click at [304, 594] on div at bounding box center [303, 590] width 16 height 16
type input "093266"
click at [333, 387] on div "Image Image Image Image Image Image Carousel Image ⭐⭐⭐⭐⭐ Text Block 2,500+ Cali…" at bounding box center [921, 325] width 1292 height 551
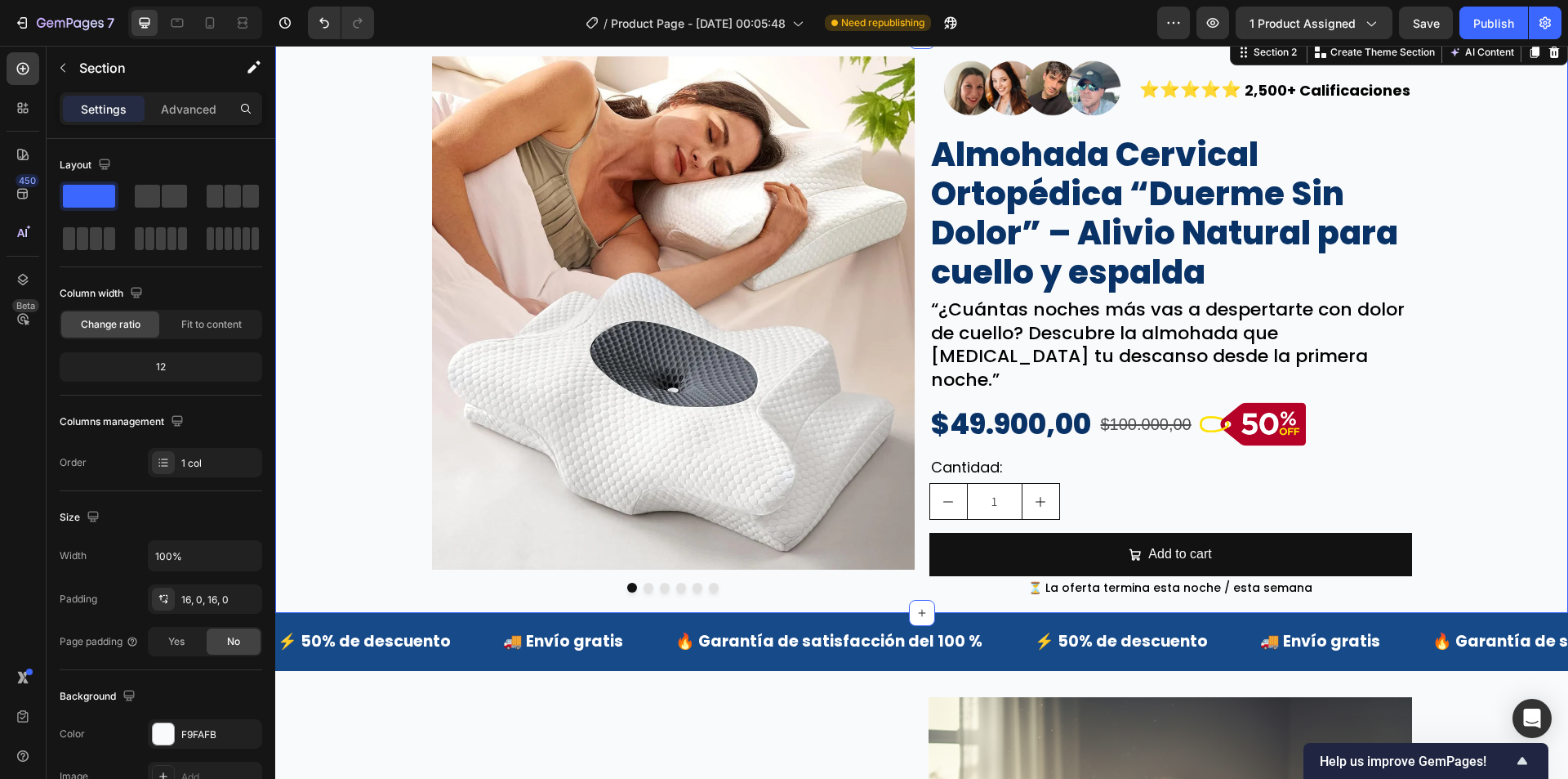
click at [377, 595] on div "Image Image Image Image Image Image Carousel Image ⭐⭐⭐⭐⭐ Text Block 2,500+ Cali…" at bounding box center [921, 325] width 1292 height 578
click at [317, 596] on div "Image Image Image Image Image Image Carousel Image ⭐⭐⭐⭐⭐ Text Block 2,500+ Cali…" at bounding box center [921, 325] width 1292 height 578
click at [313, 613] on div "⚡ 50% de descuento Text Block 🚚 Envío gratis Text Block 🔥 Garantía de satisfacc…" at bounding box center [921, 642] width 1292 height 58
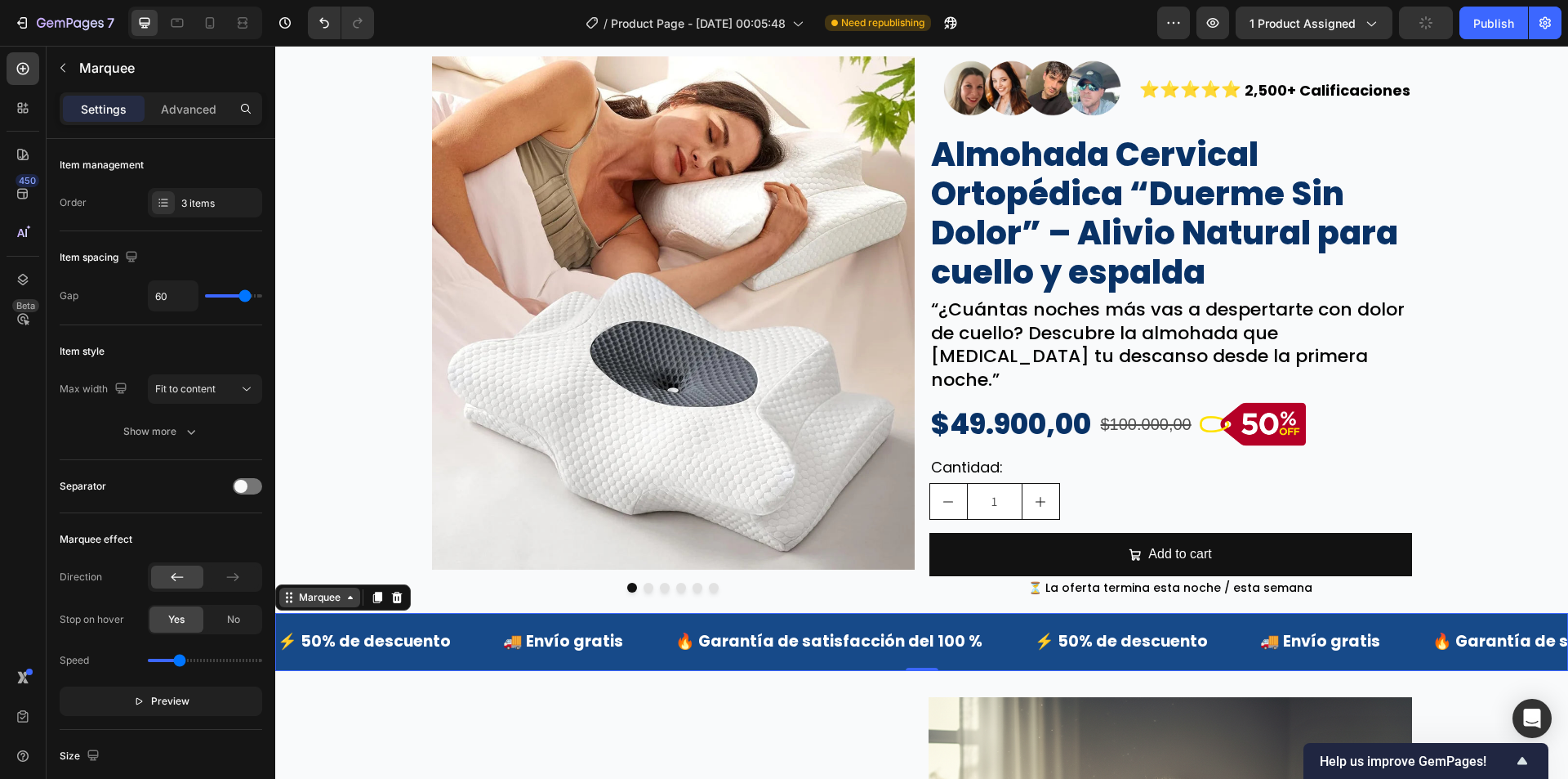
click at [309, 590] on div "Marquee" at bounding box center [320, 597] width 48 height 14
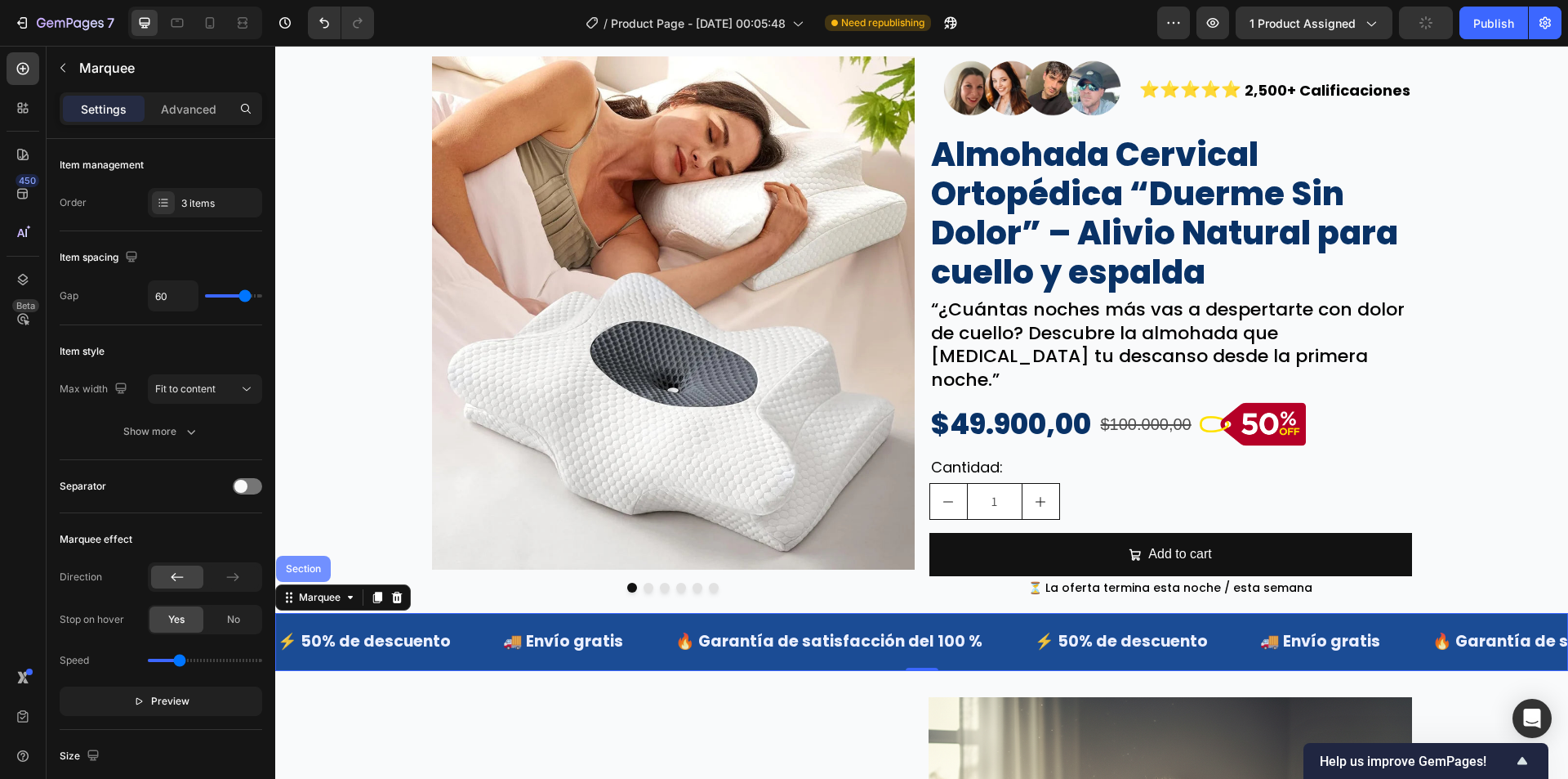
click at [309, 559] on div "Section" at bounding box center [303, 568] width 55 height 26
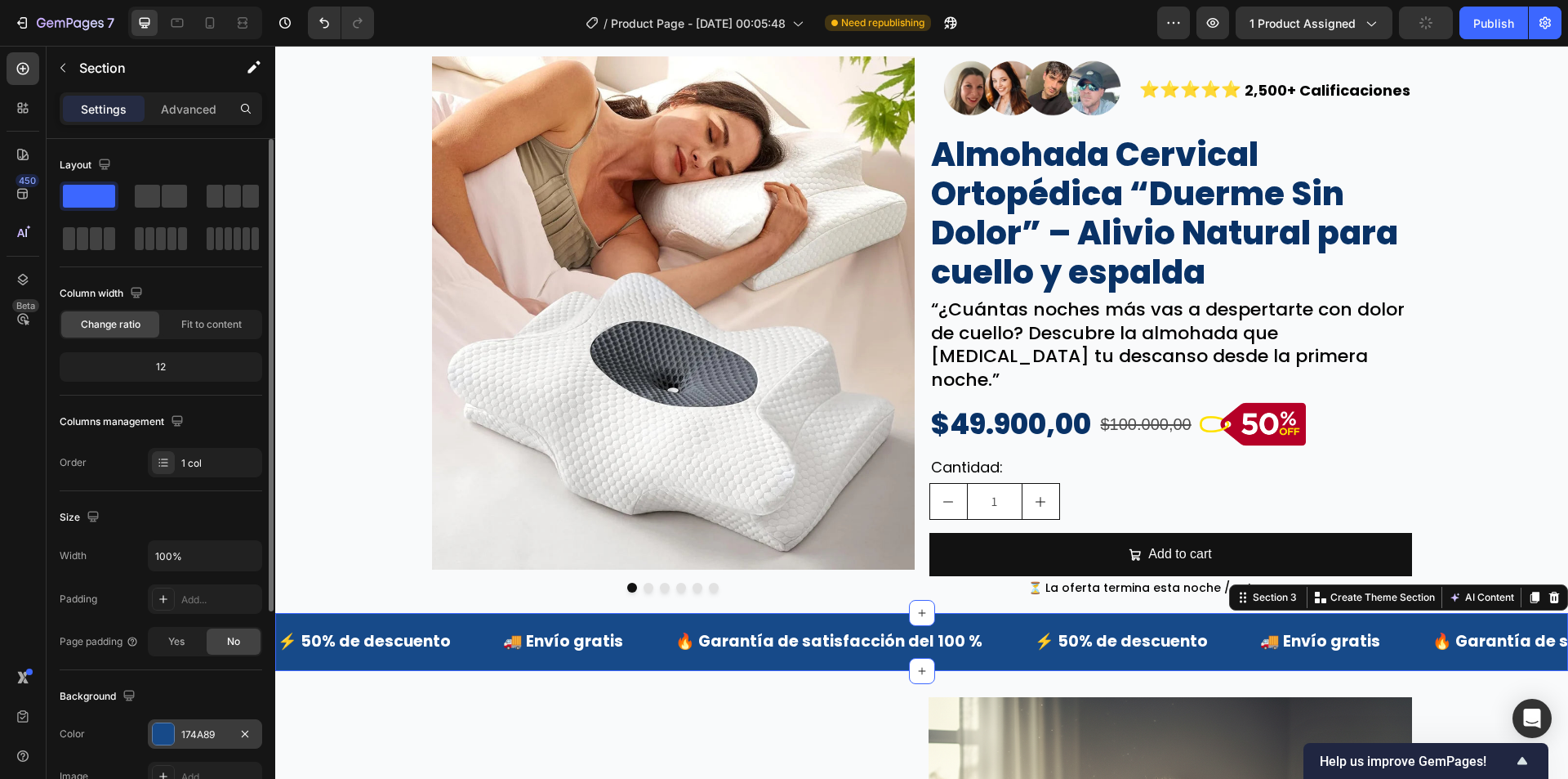
click at [195, 744] on div "174A89" at bounding box center [205, 733] width 114 height 30
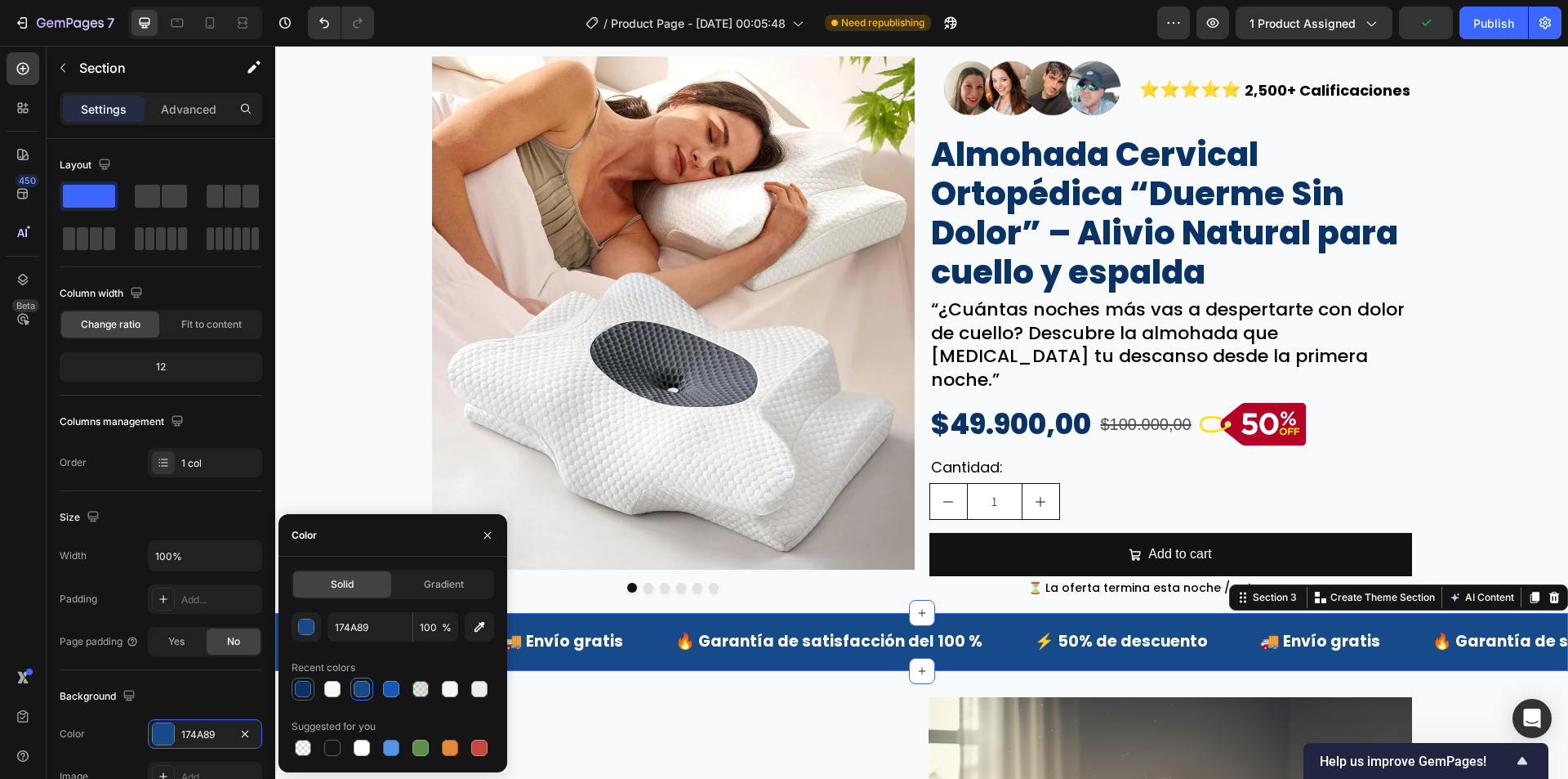
click at [303, 683] on div at bounding box center [303, 688] width 16 height 16
type input "093266"
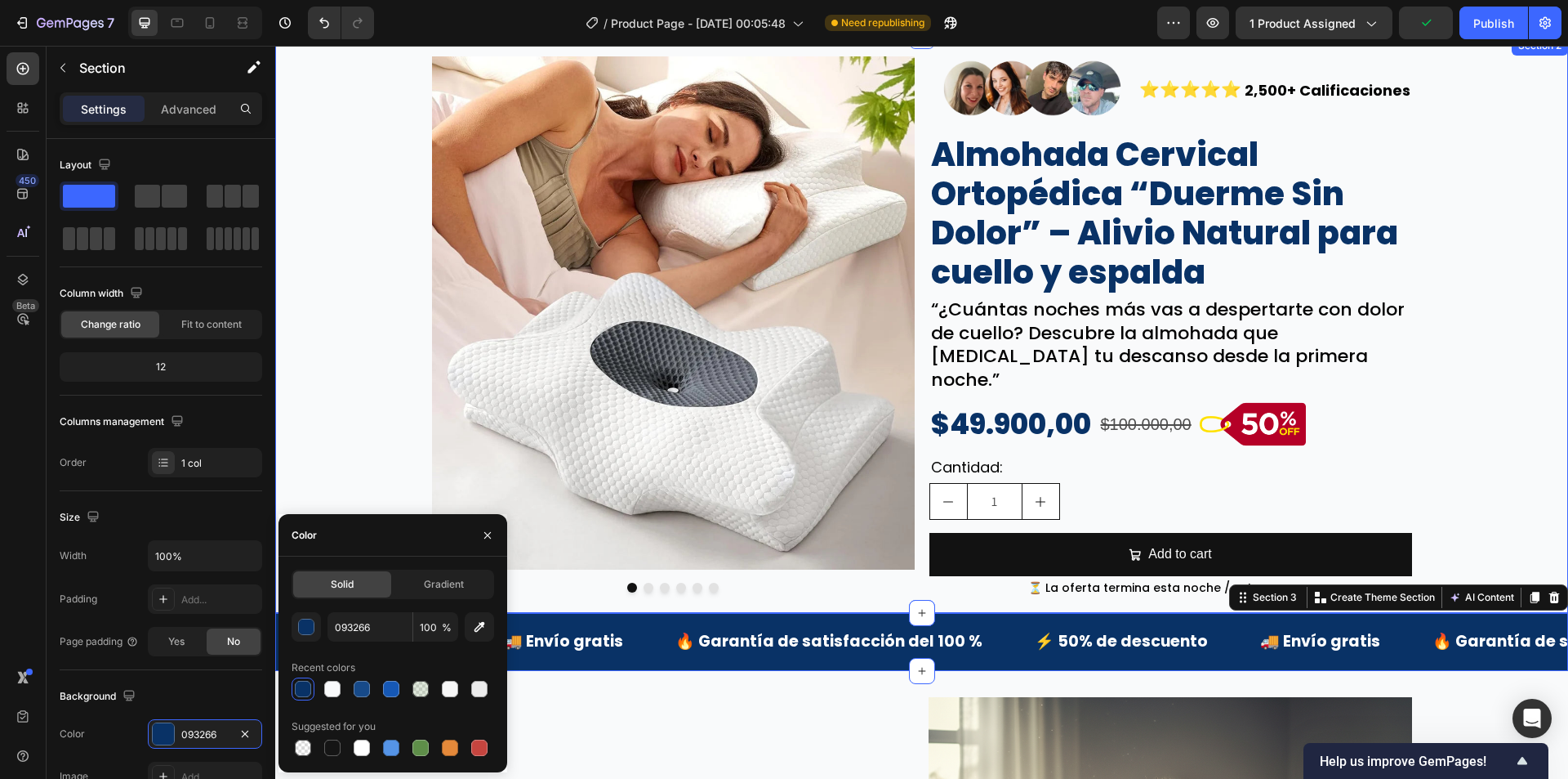
click at [339, 460] on div "Image Image Image Image Image Image Carousel Image ⭐⭐⭐⭐⭐ Text Block 2,500+ Cali…" at bounding box center [921, 325] width 1292 height 551
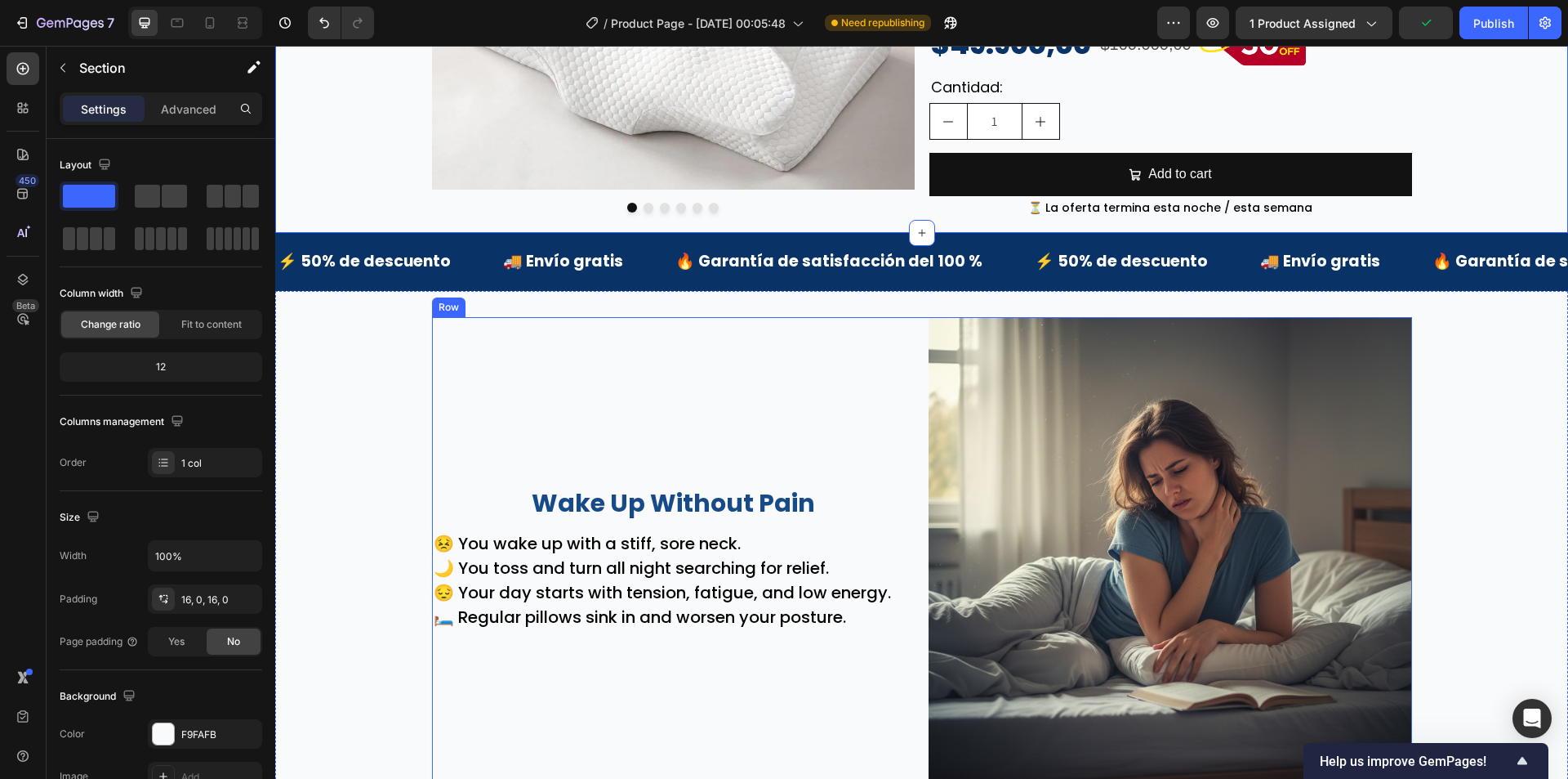
scroll to position [491, 0]
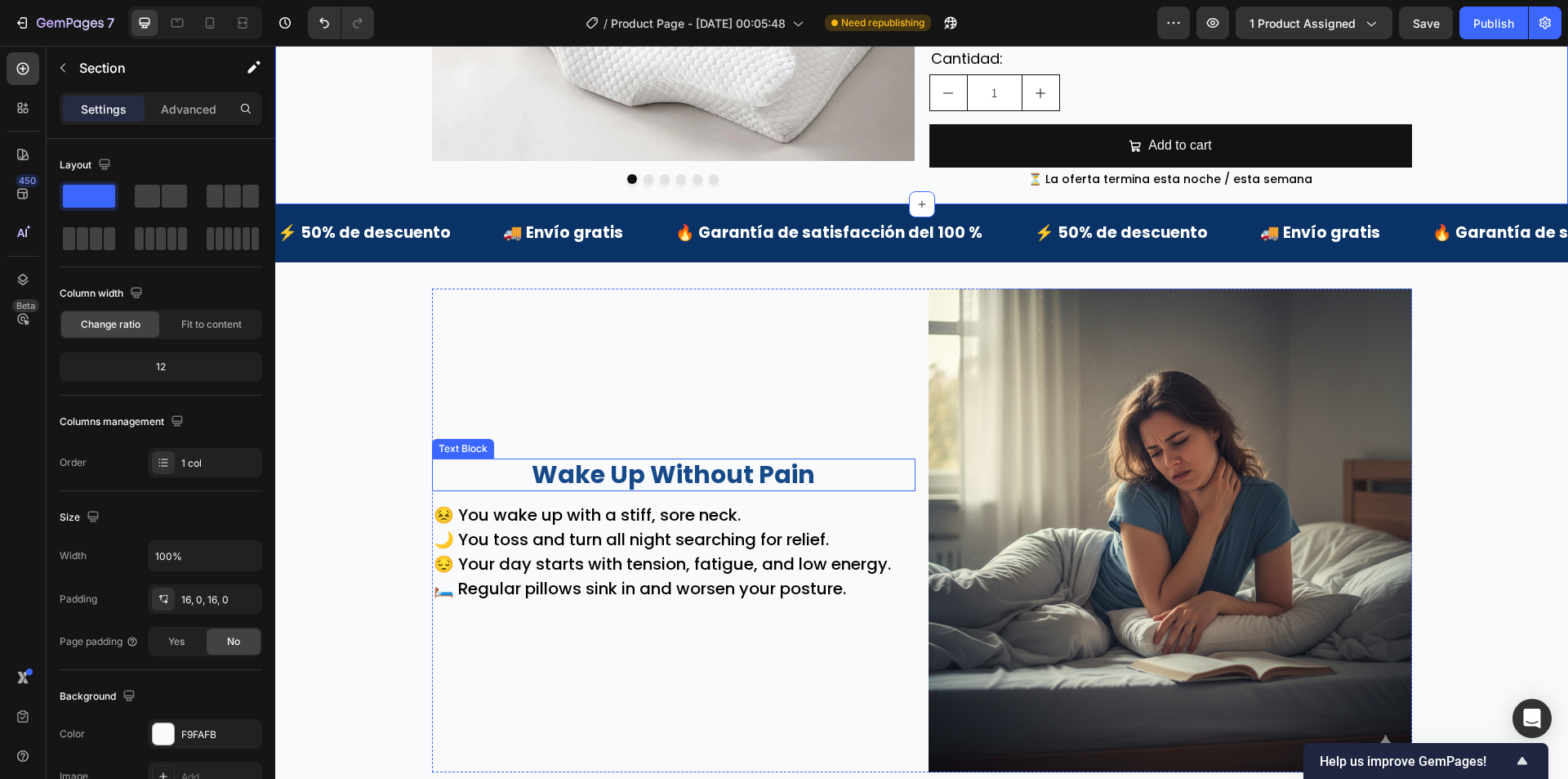
click at [689, 460] on p "Wake Up Without Pain" at bounding box center [674, 475] width 480 height 30
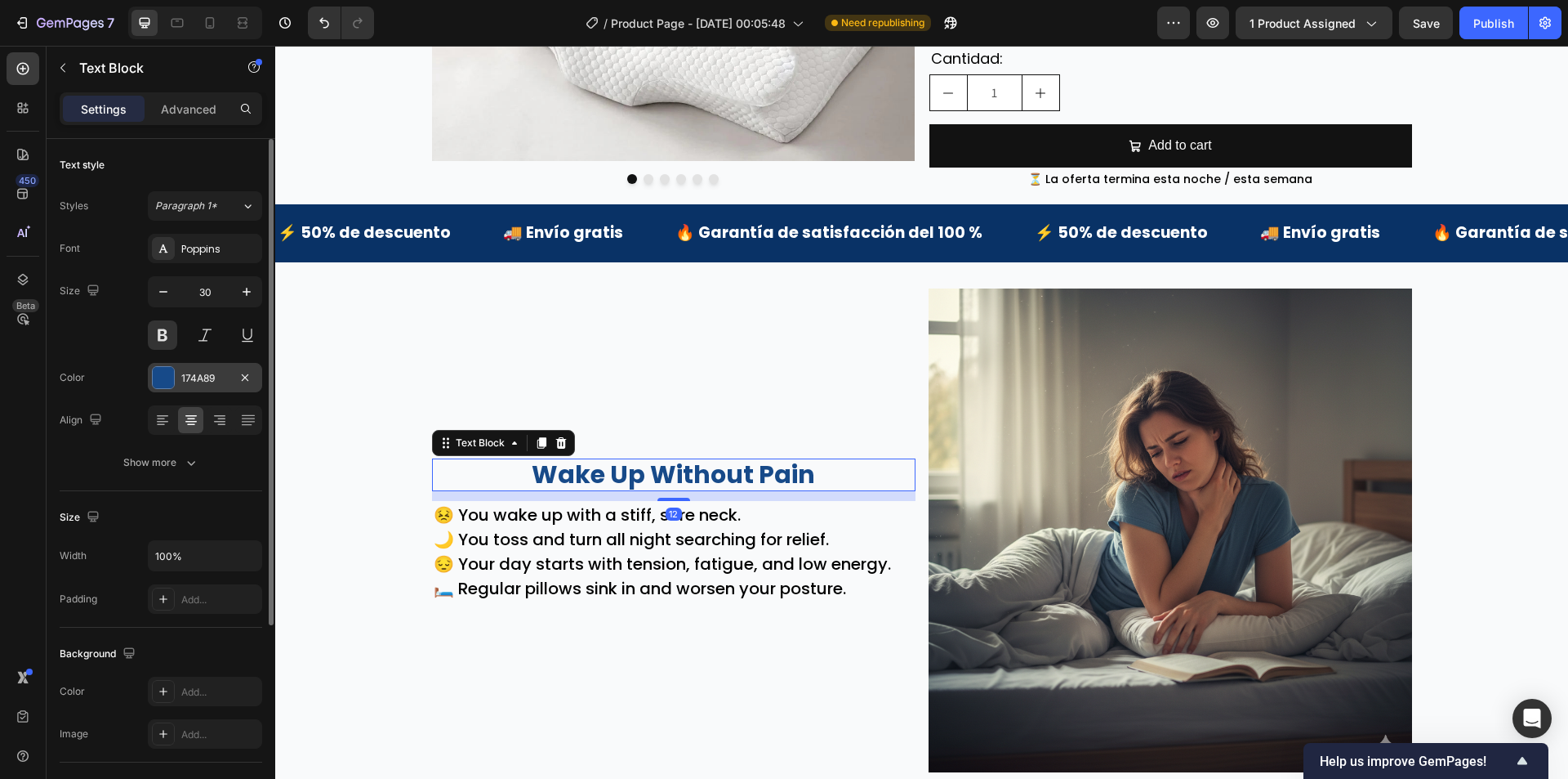
click at [159, 378] on div at bounding box center [163, 377] width 21 height 21
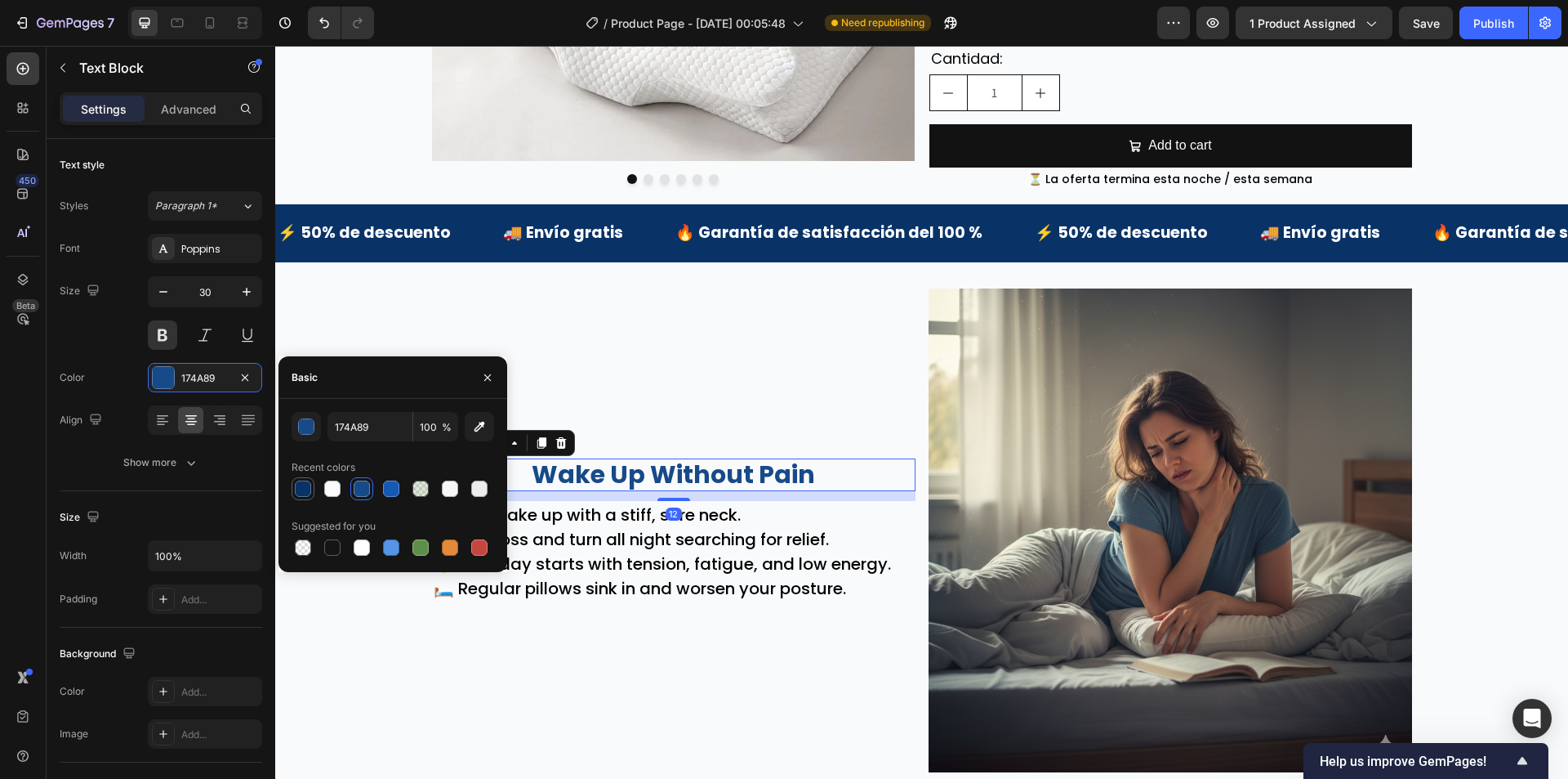
click at [298, 488] on div at bounding box center [303, 488] width 16 height 16
type input "093266"
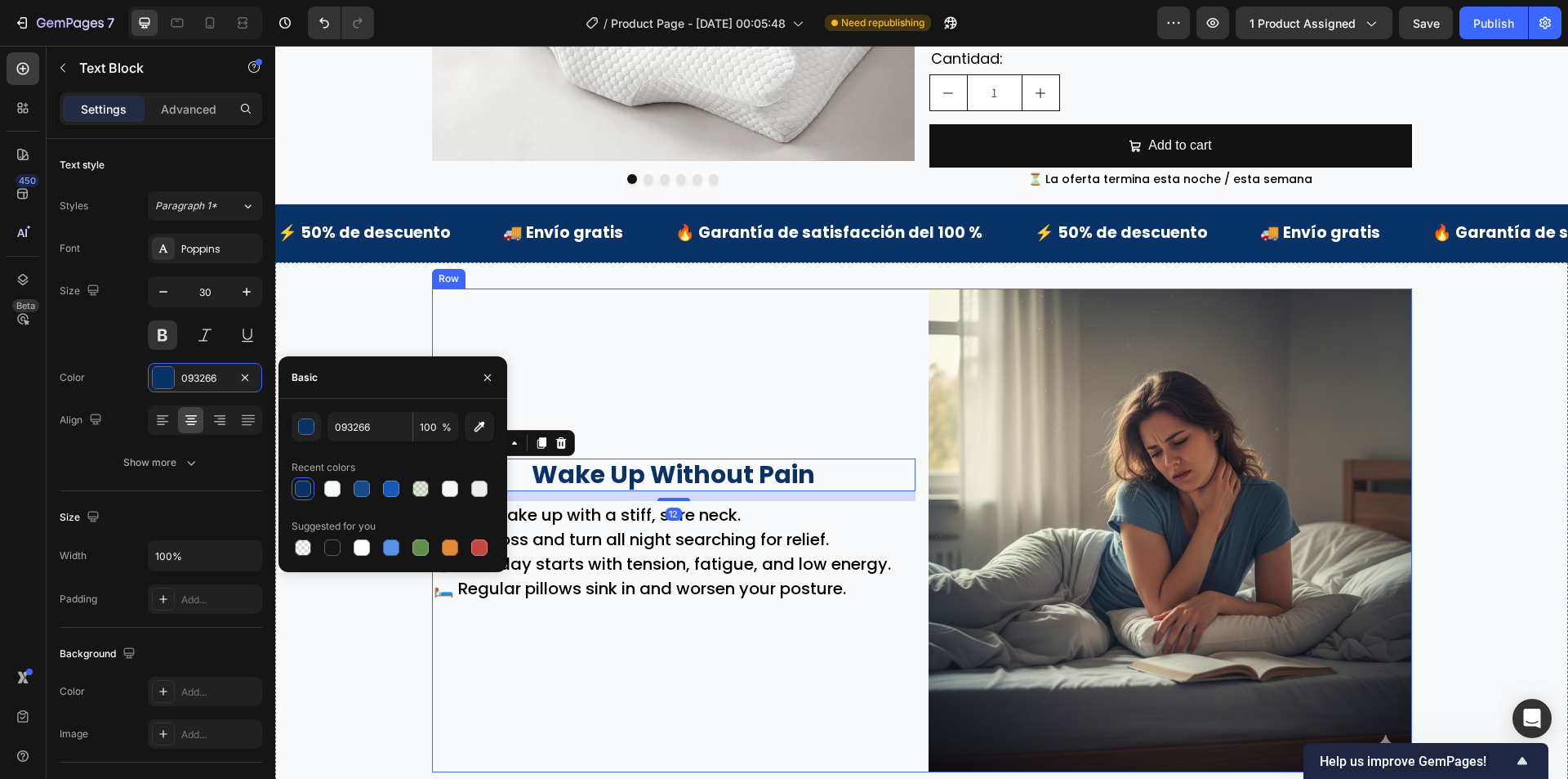
click at [770, 348] on div "Wake Up Without Pain Text Block 12 😣 You wake up with a stiff, sore neck. 🌙 You…" at bounding box center [674, 530] width 484 height 484
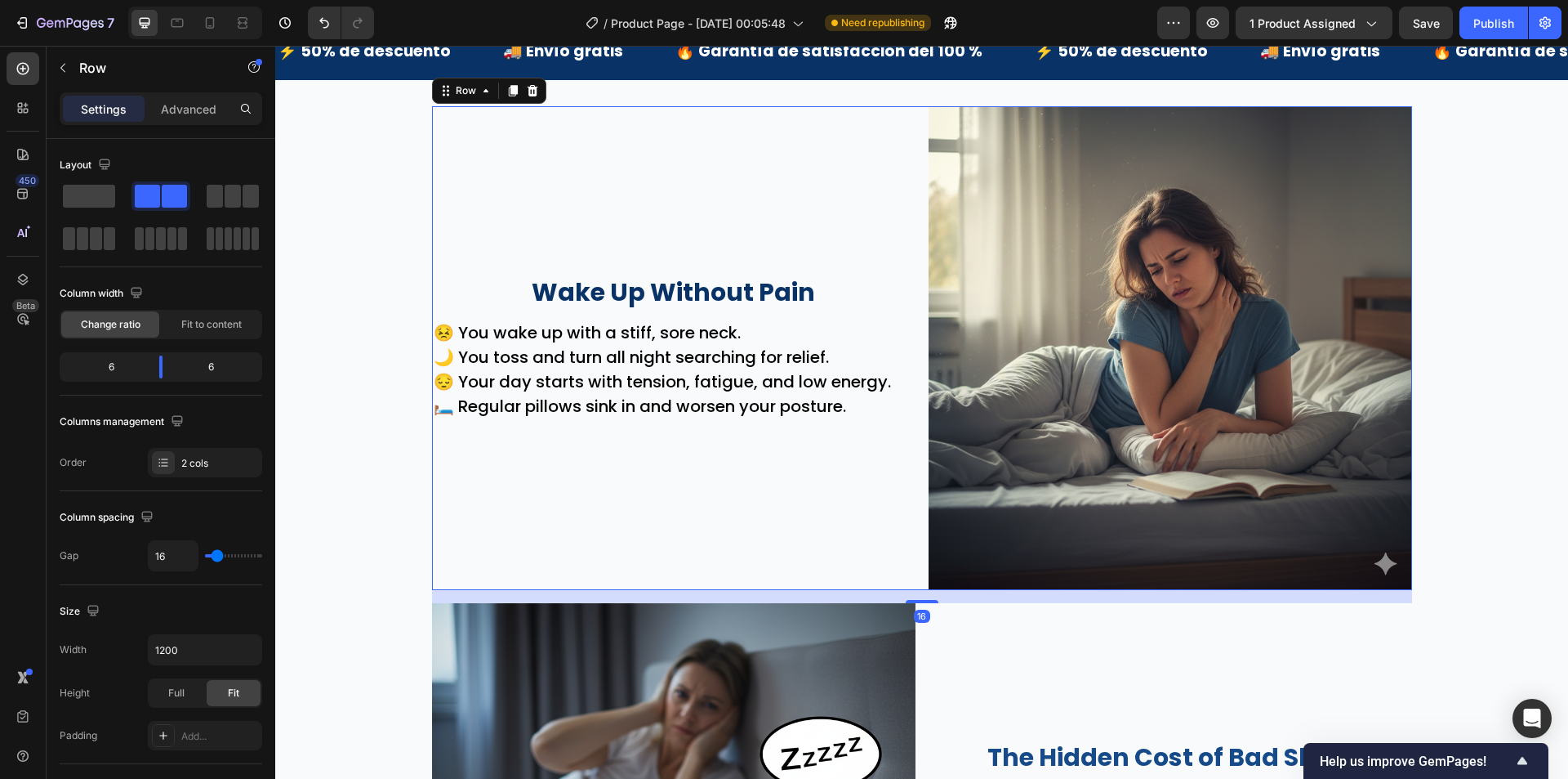
scroll to position [899, 0]
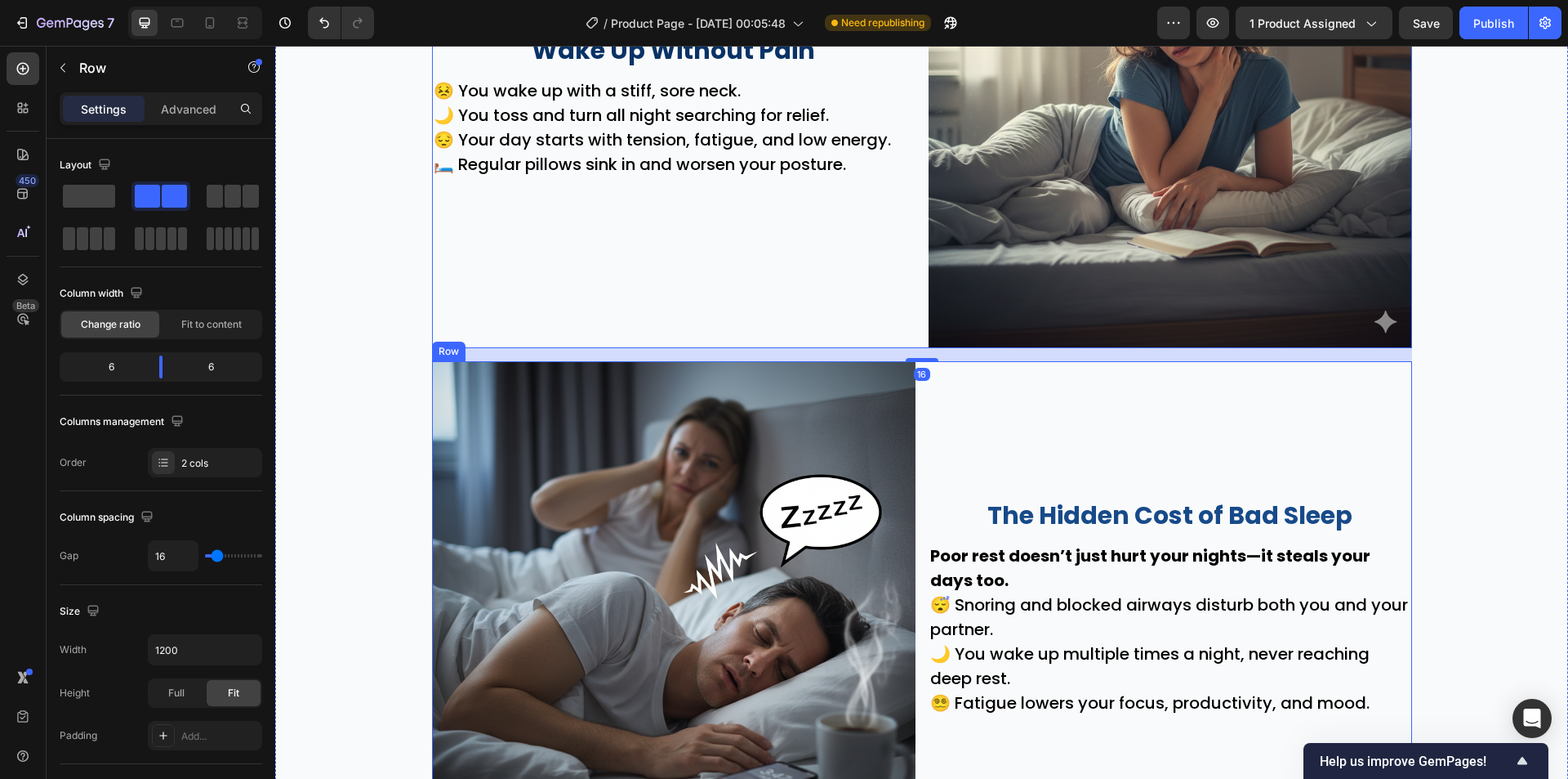
click at [1112, 520] on p "The Hidden Cost of Bad Sleep" at bounding box center [1171, 515] width 480 height 30
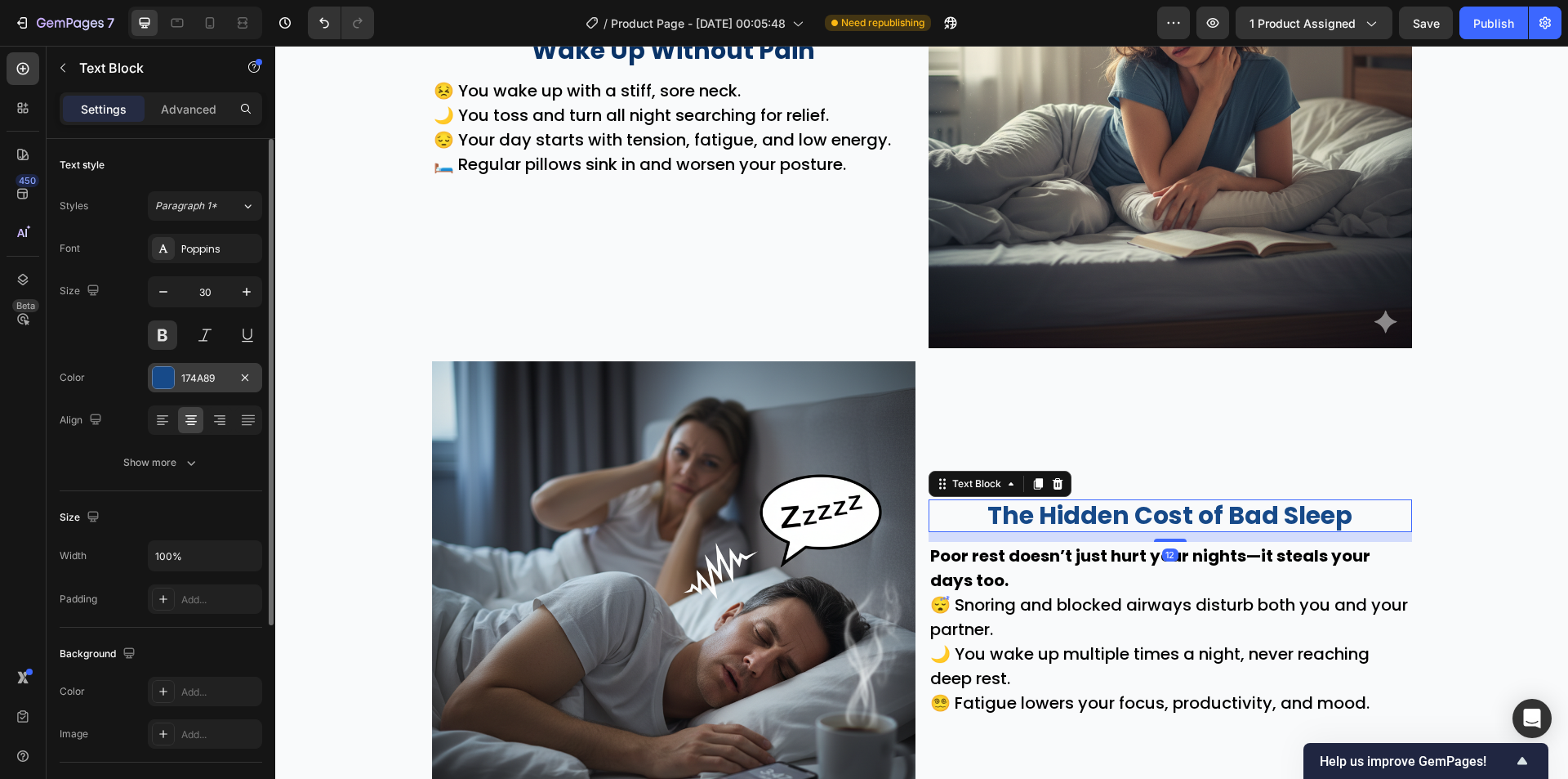
click at [184, 368] on div "174A89" at bounding box center [205, 377] width 114 height 30
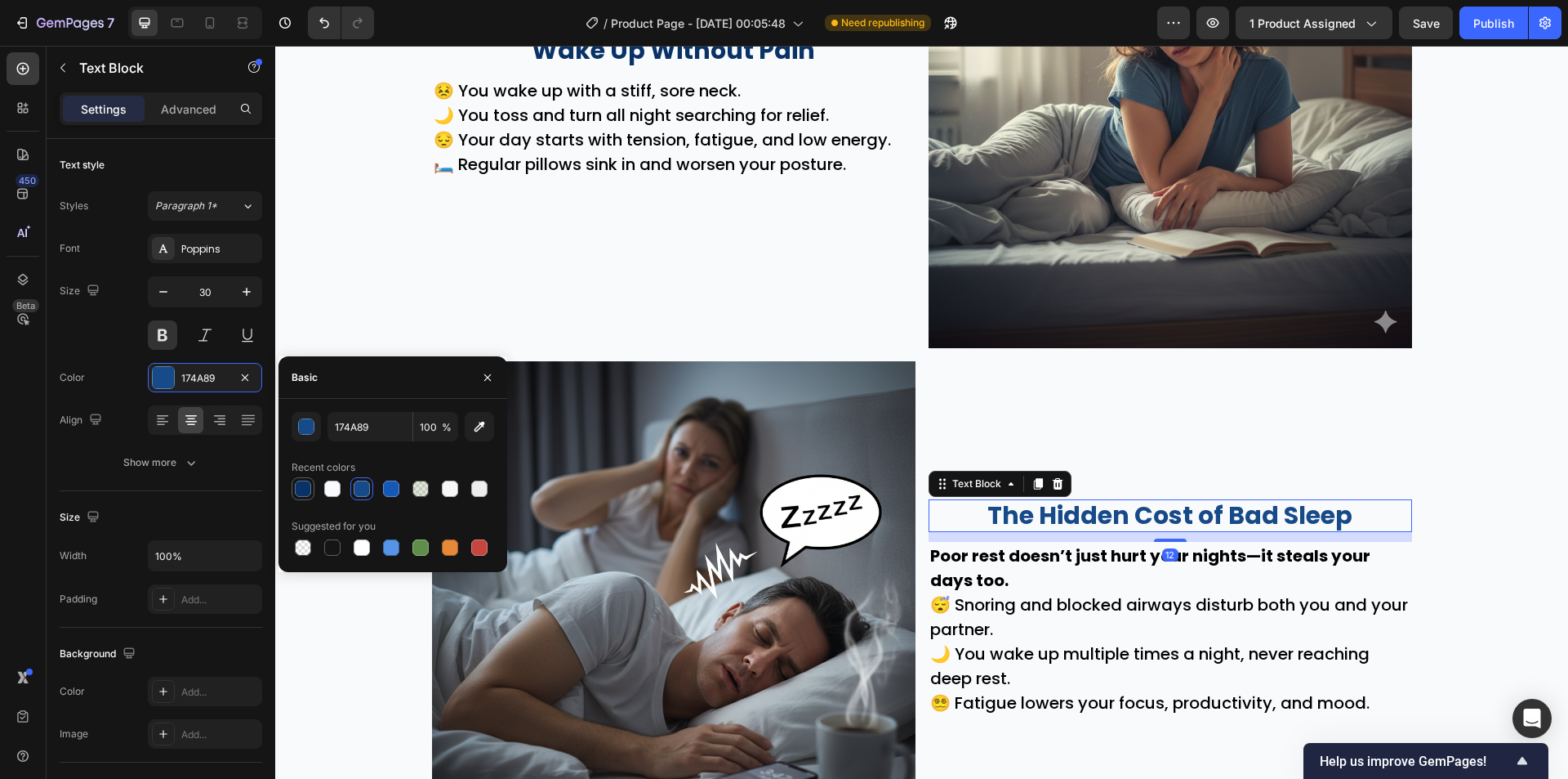
click at [302, 486] on div at bounding box center [303, 488] width 16 height 16
type input "093266"
click at [767, 270] on div "Wake Up Without Pain Text Block 😣 You wake up with a stiff, sore neck. 🌙 You to…" at bounding box center [674, 107] width 484 height 484
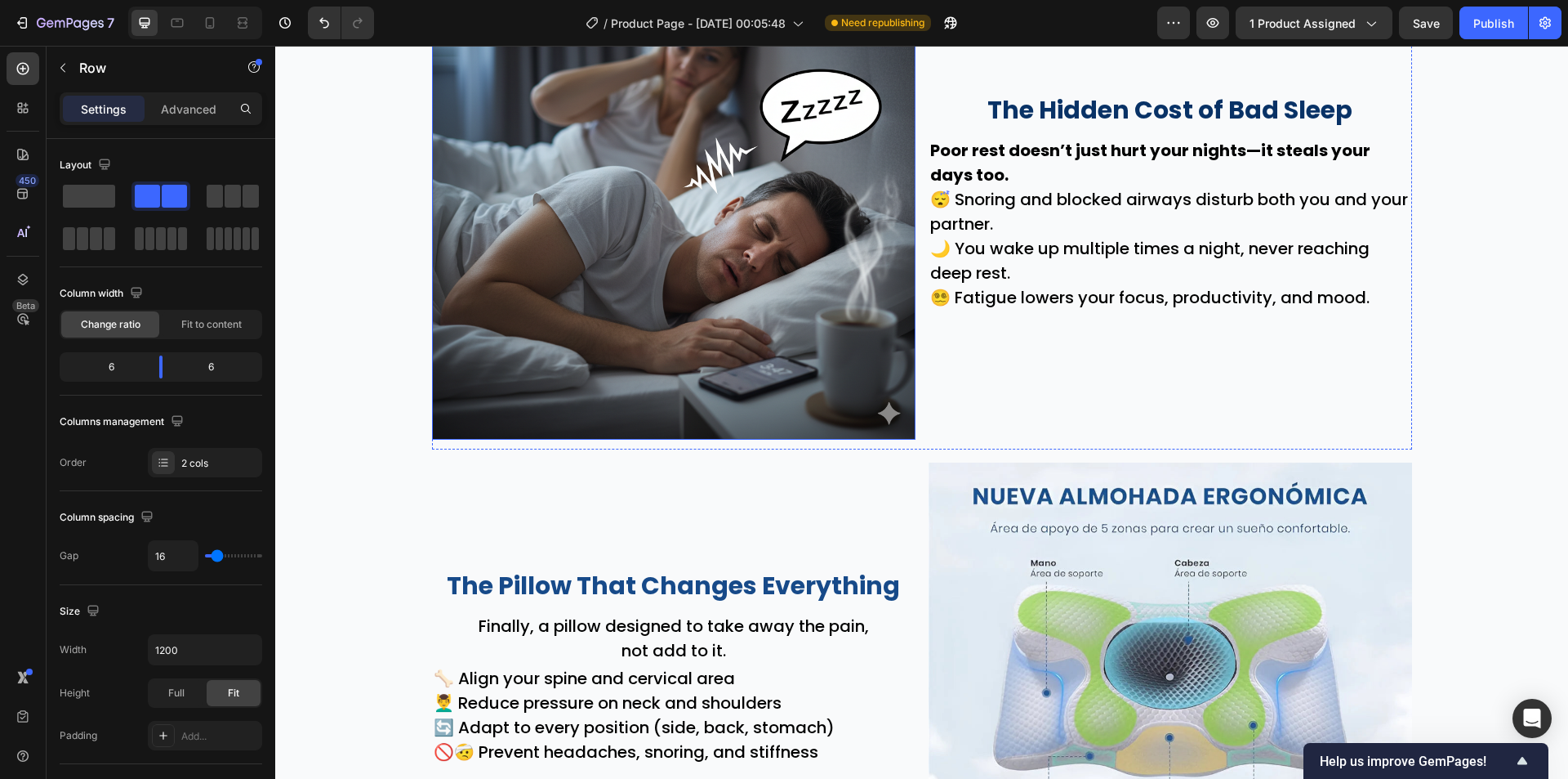
scroll to position [1308, 0]
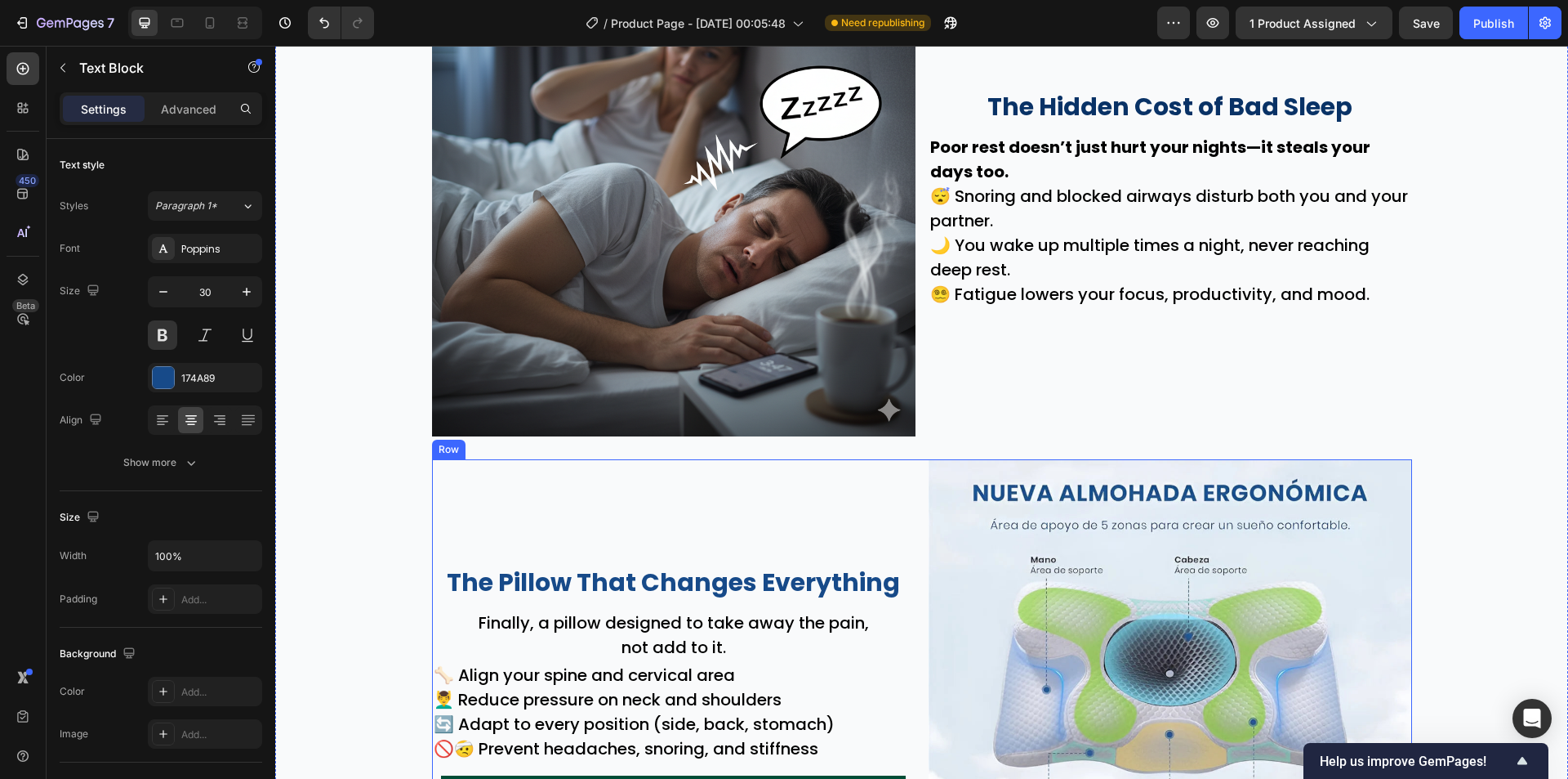
click at [716, 582] on p "The Pillow That Changes Everything" at bounding box center [674, 583] width 480 height 30
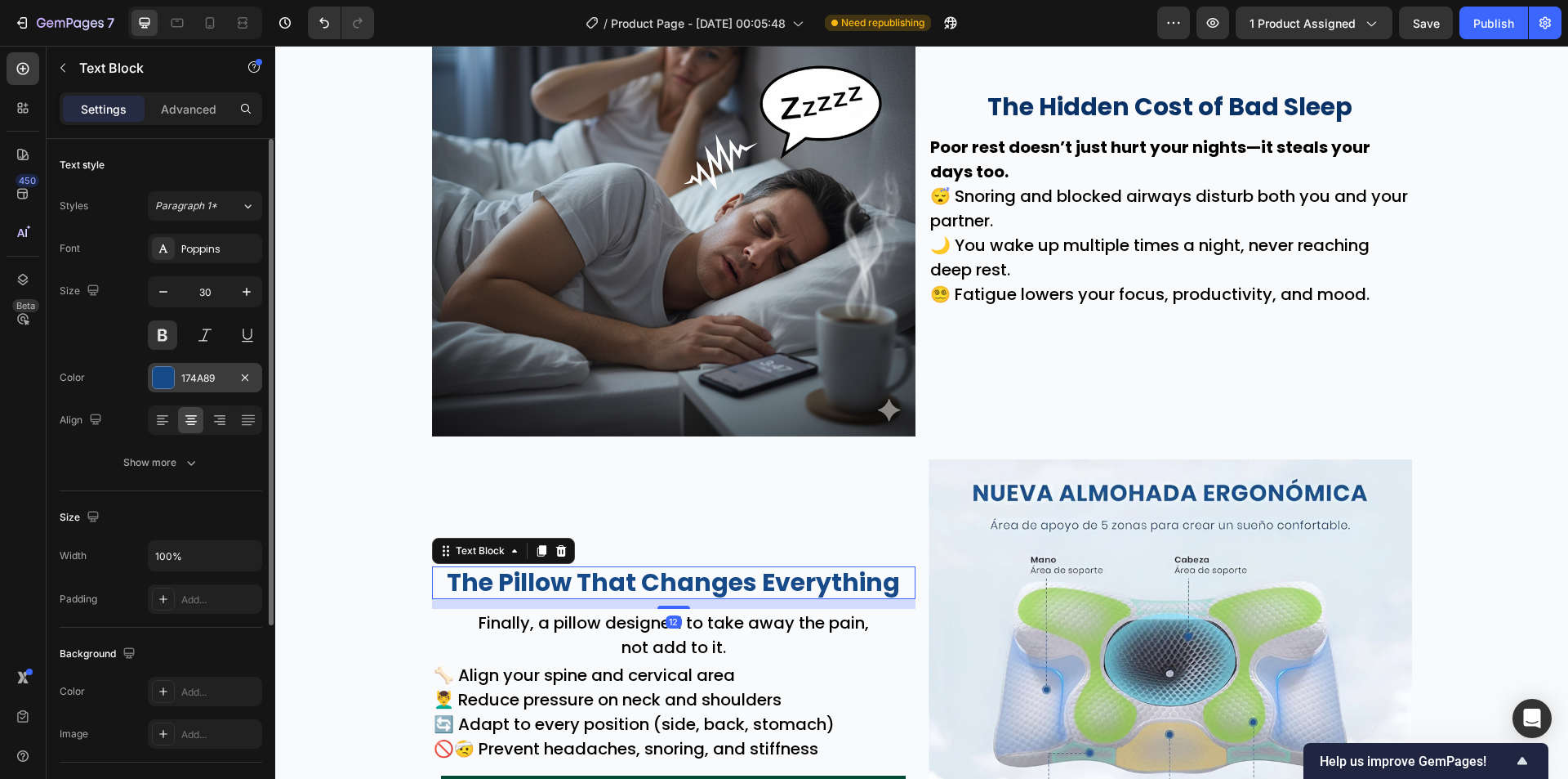
click at [196, 377] on div "174A89" at bounding box center [205, 378] width 47 height 14
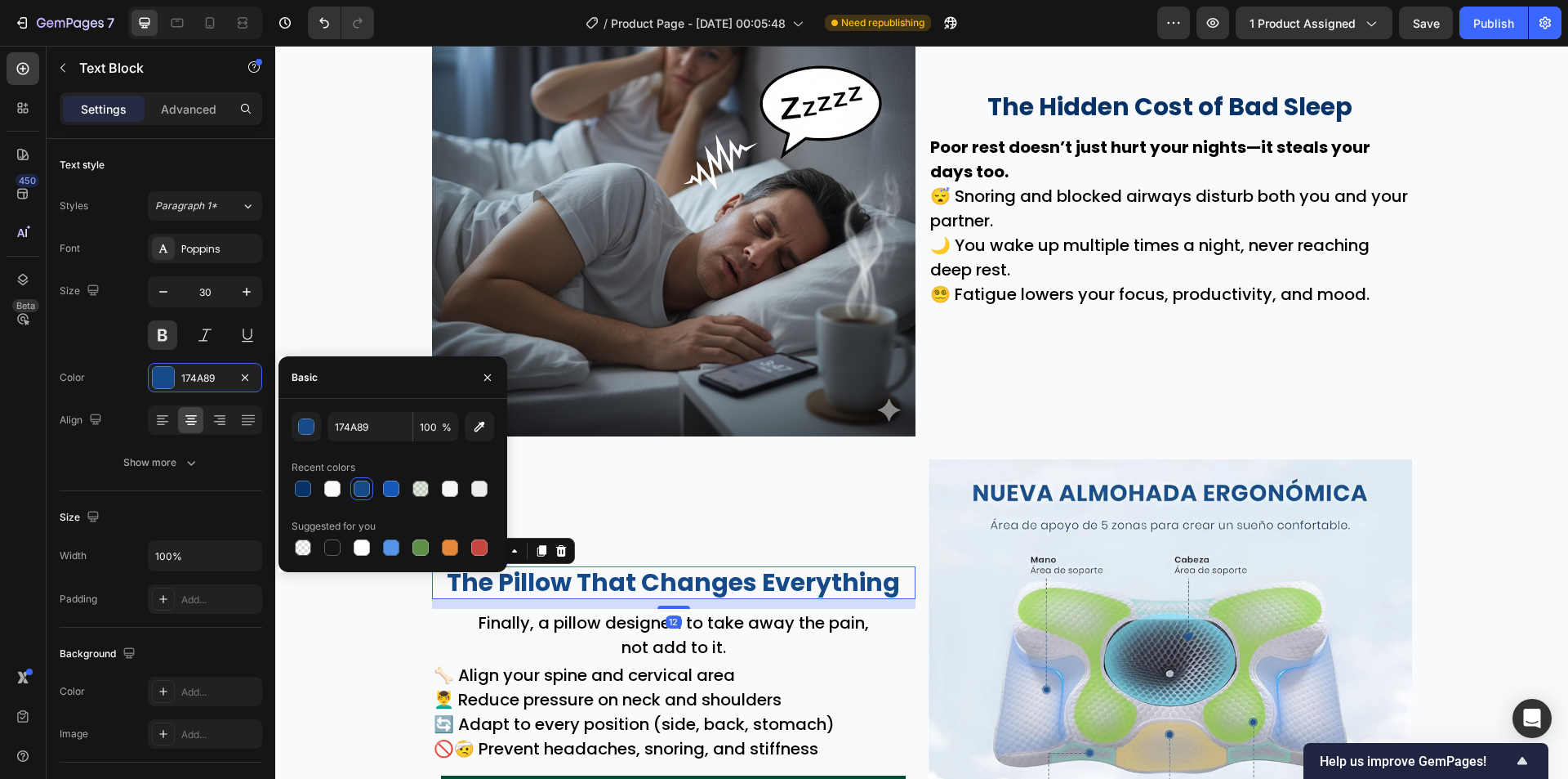
click at [291, 488] on div "174A89 100 % Recent colors Suggested for you" at bounding box center [392, 486] width 229 height 147
drag, startPoint x: 302, startPoint y: 487, endPoint x: 301, endPoint y: 399, distance: 88.0
click at [303, 486] on div at bounding box center [303, 488] width 16 height 16
type input "093266"
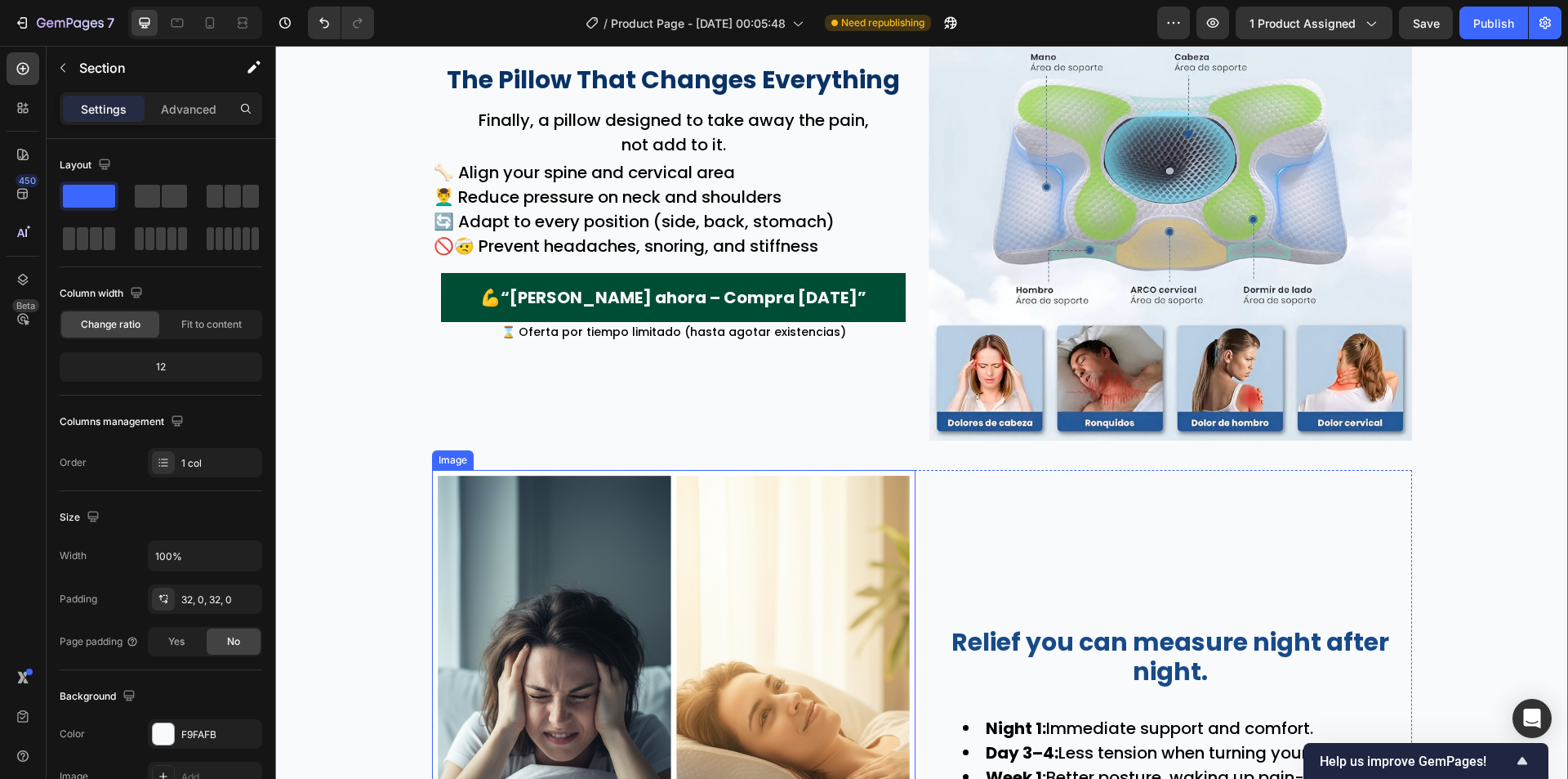
scroll to position [1961, 0]
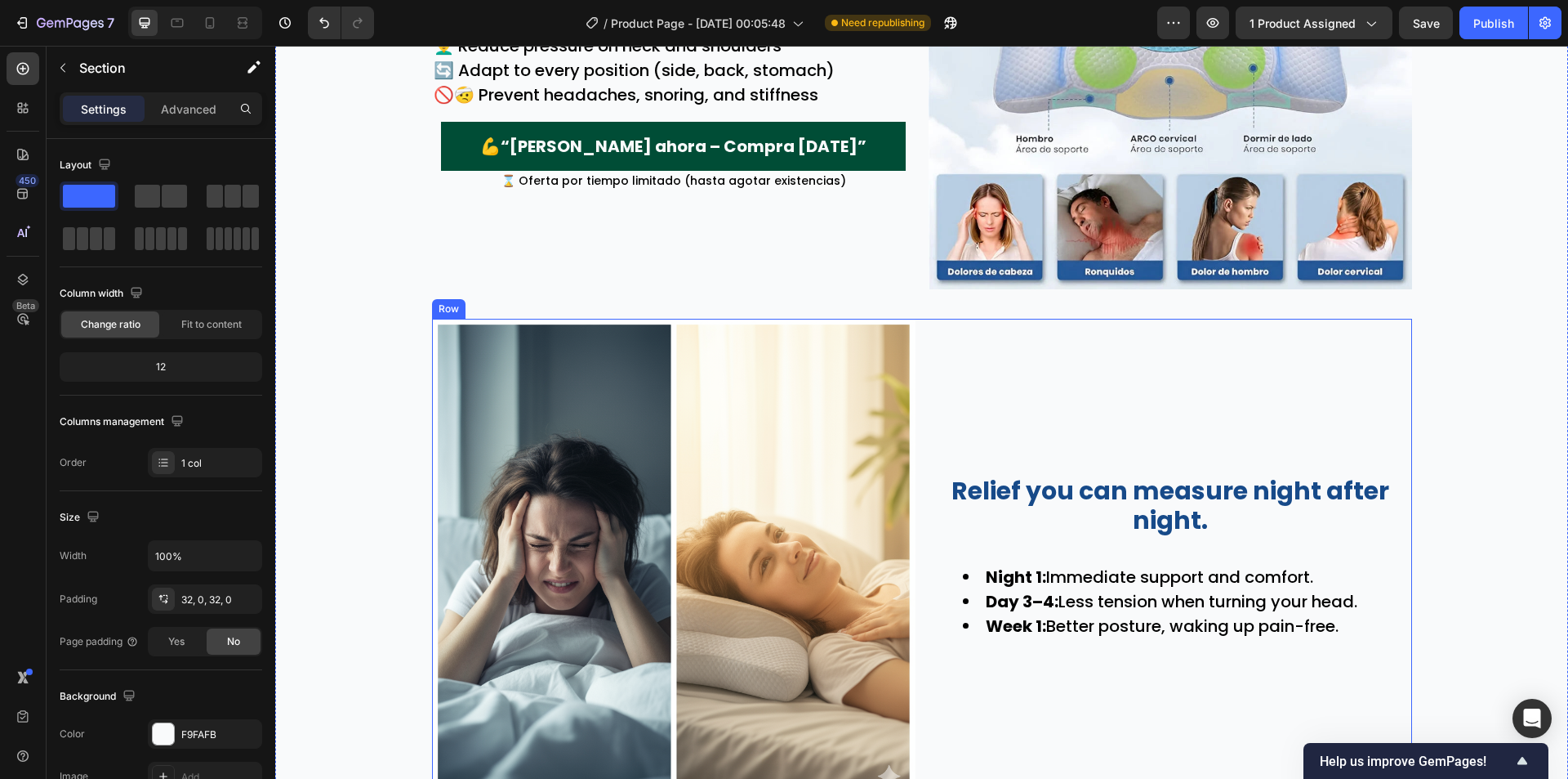
click at [1109, 495] on p "Relief you can measure night after night." at bounding box center [1171, 506] width 480 height 59
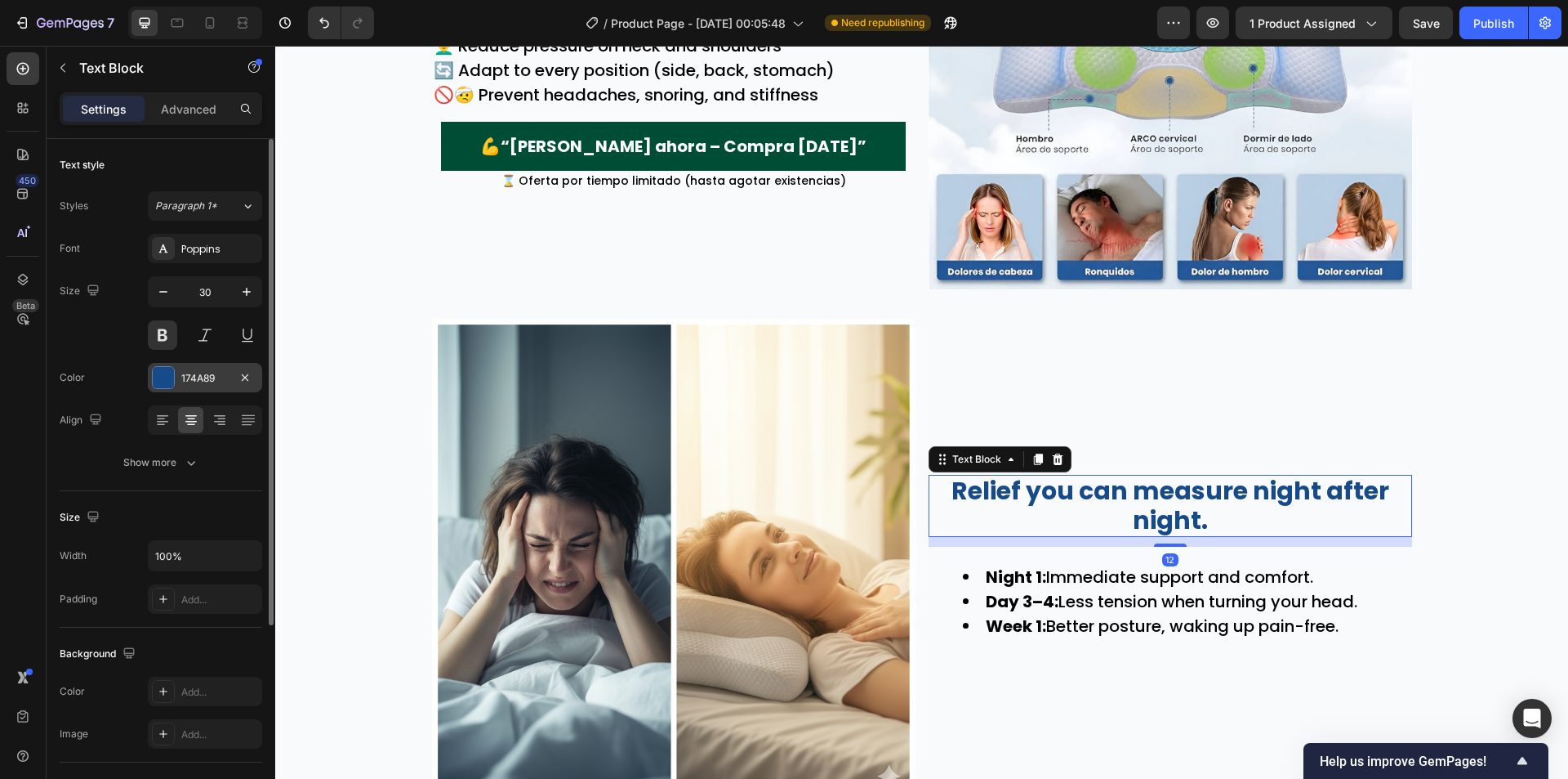
click at [190, 384] on div "174A89" at bounding box center [205, 378] width 47 height 14
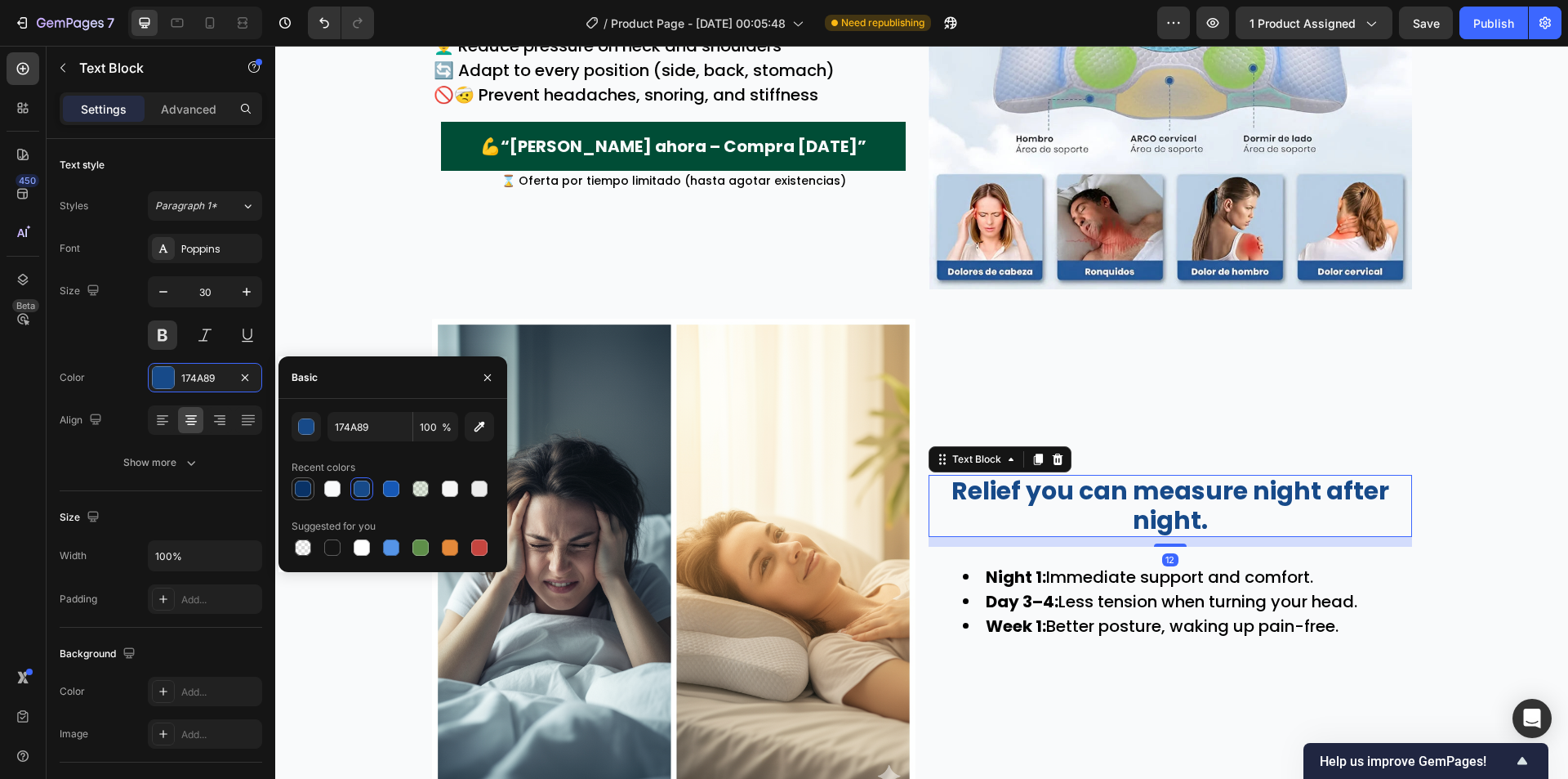
click at [303, 493] on div at bounding box center [303, 488] width 16 height 16
type input "093266"
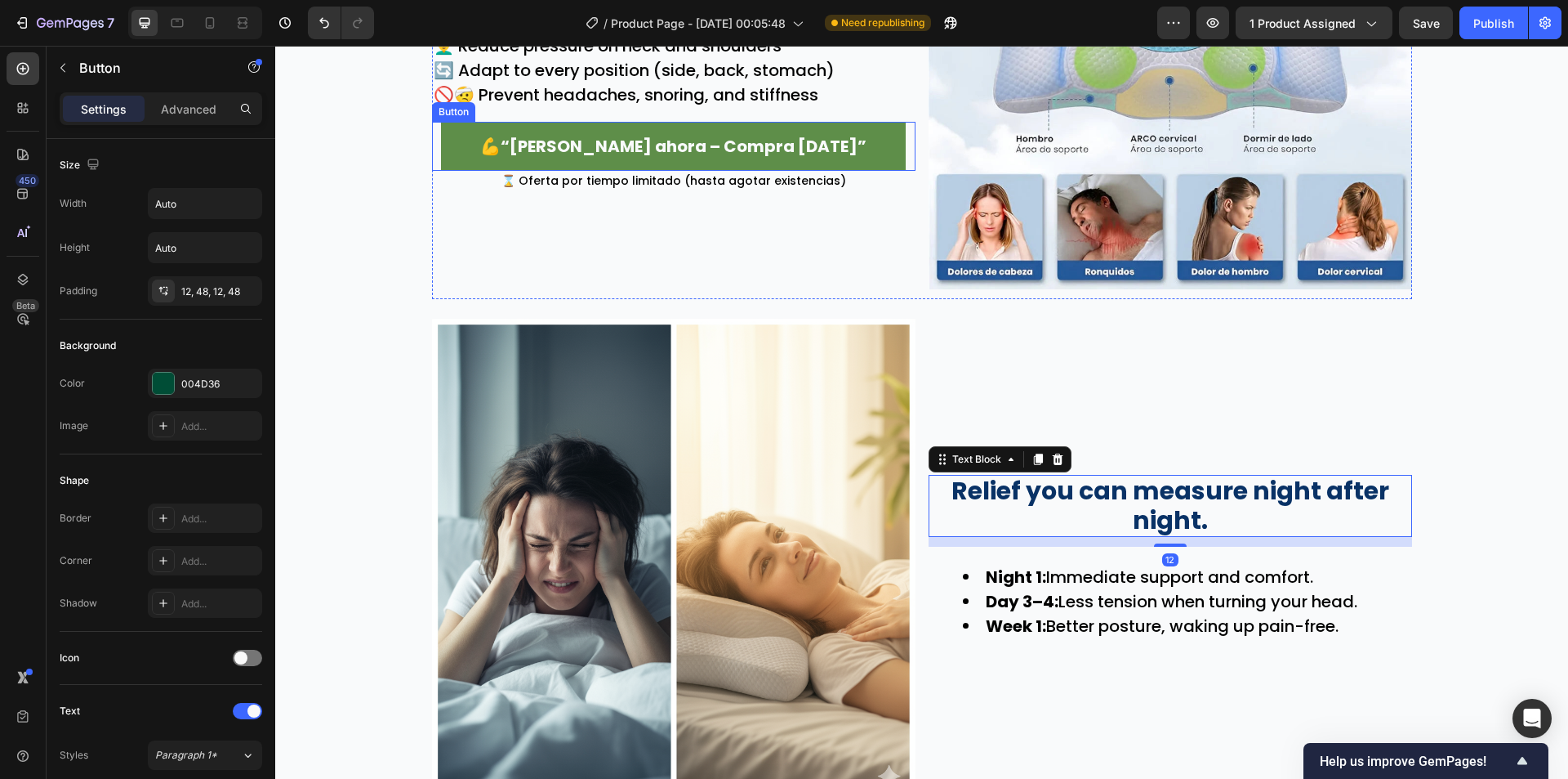
click at [489, 148] on button "💪“Siente alivio ahora – Compra hoy”" at bounding box center [674, 146] width 465 height 49
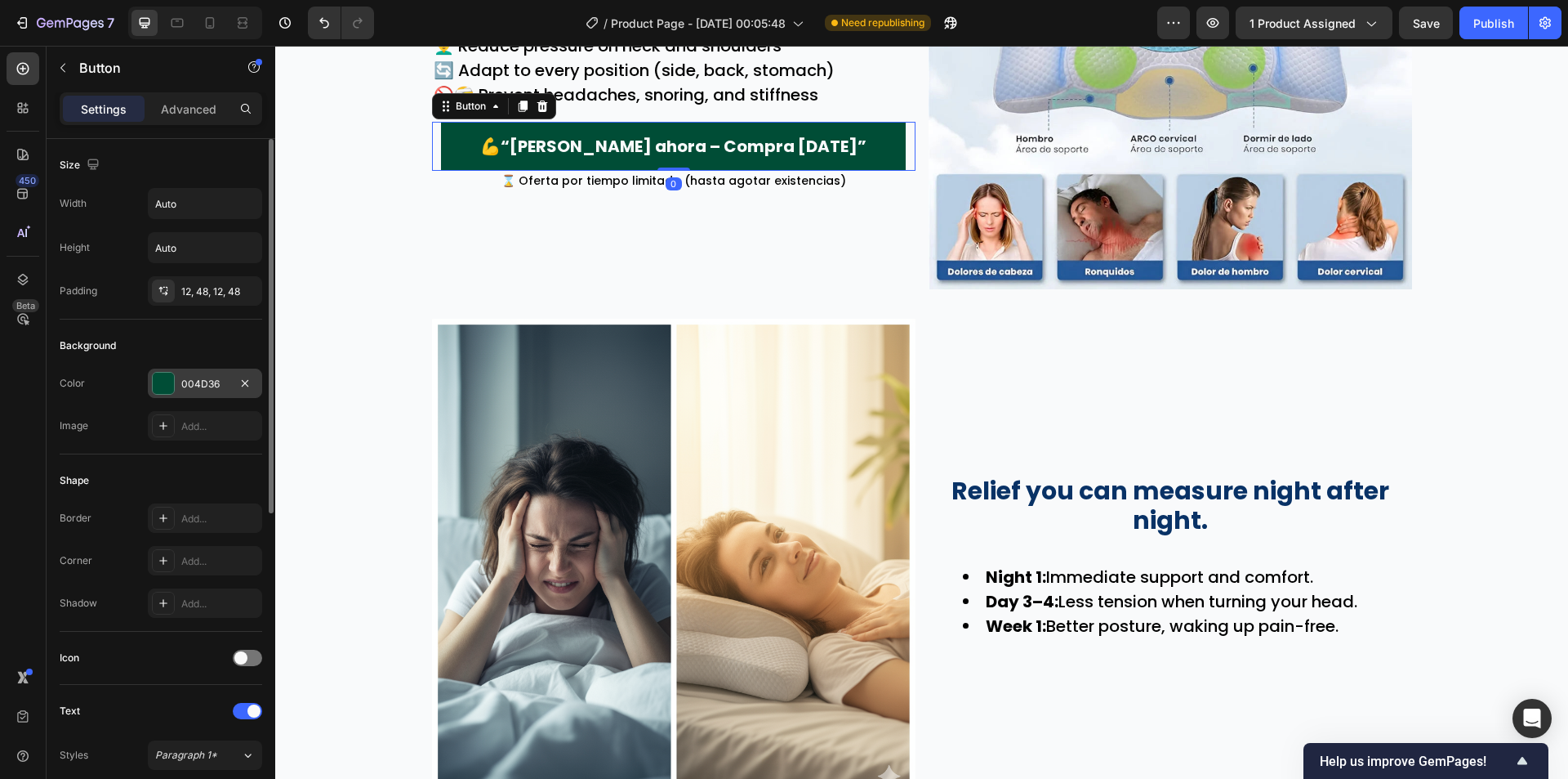
click at [203, 381] on div "004D36" at bounding box center [205, 383] width 47 height 14
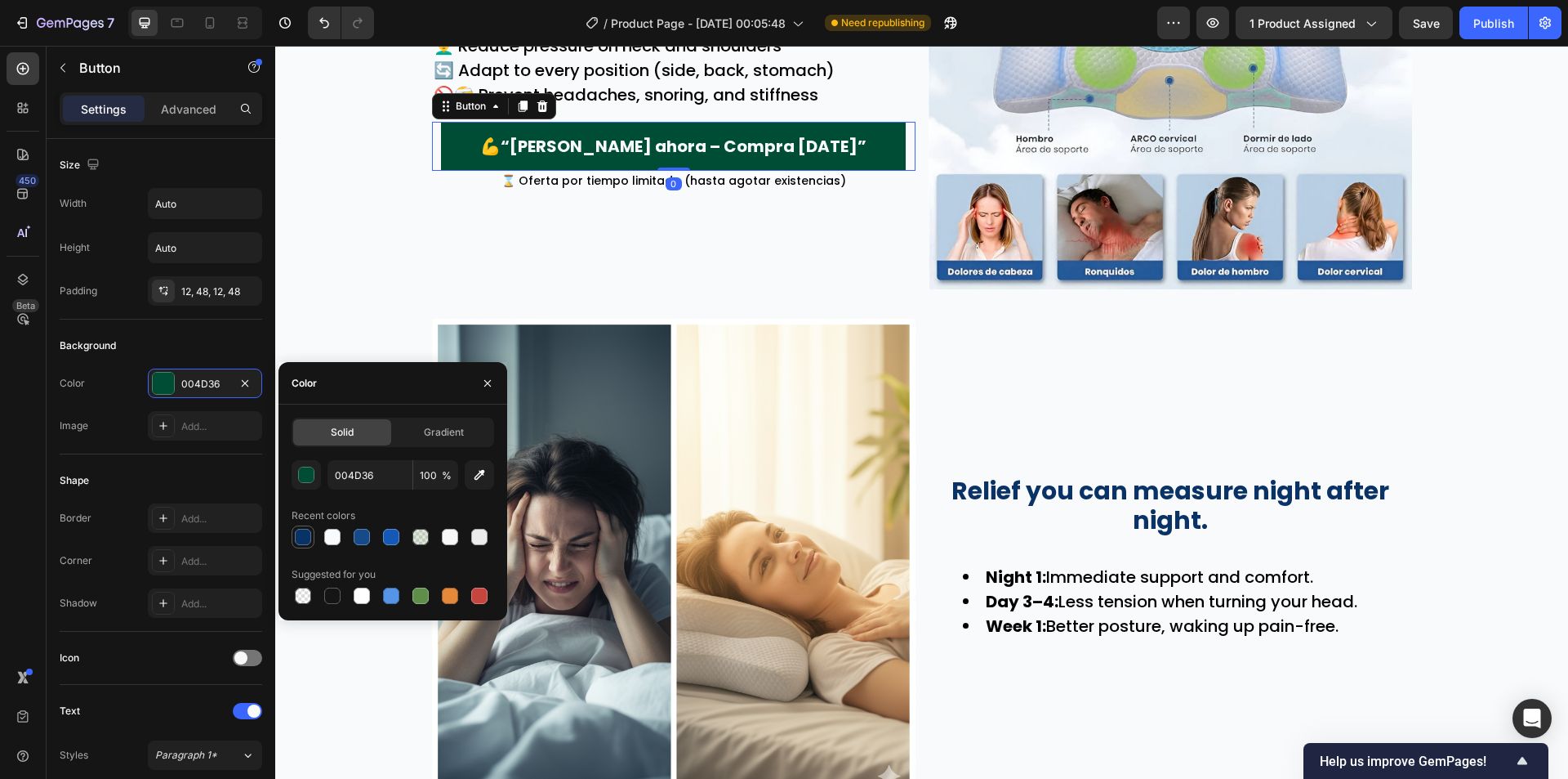
click at [303, 538] on div at bounding box center [303, 536] width 16 height 16
type input "093266"
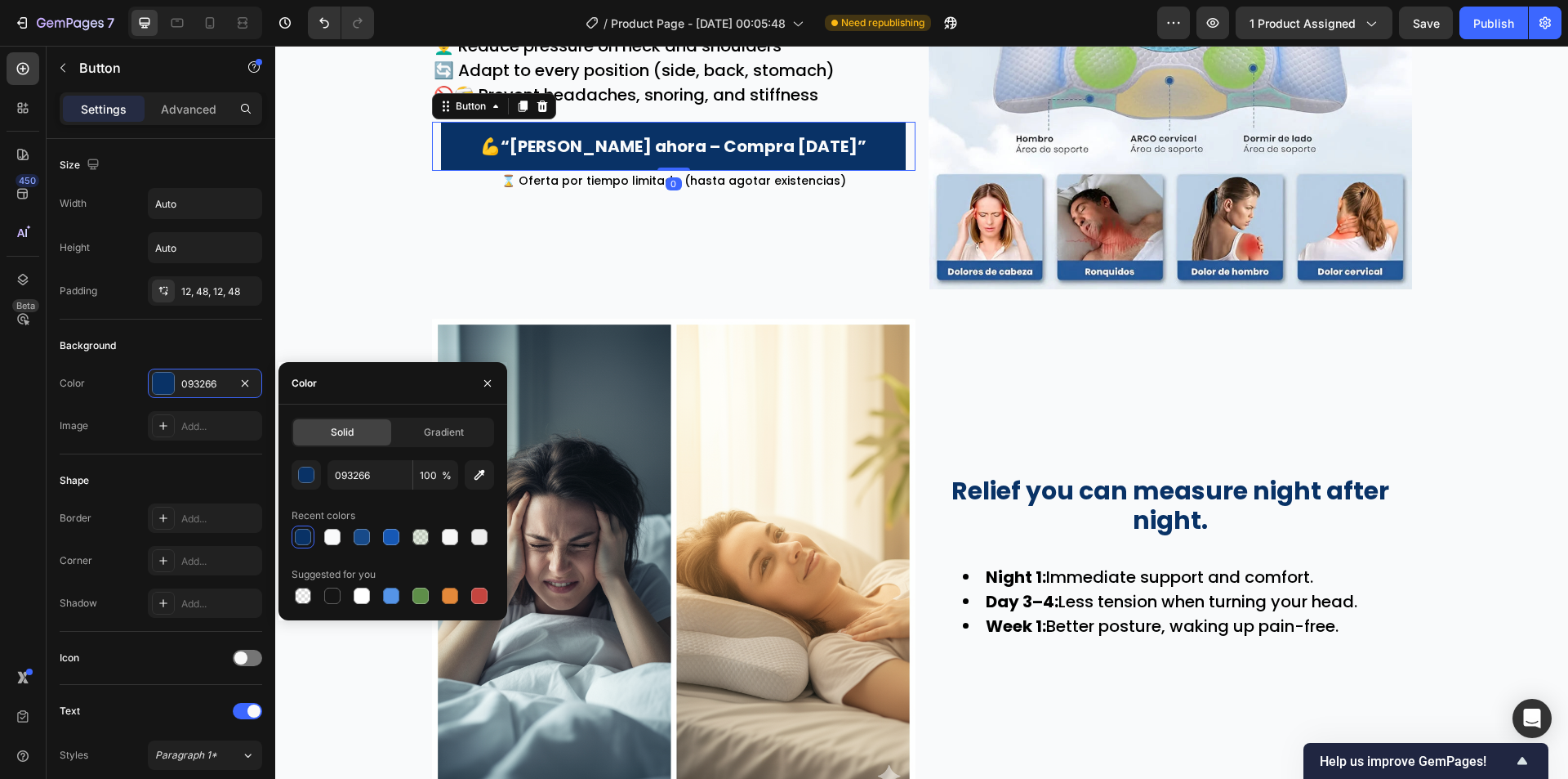
click at [299, 174] on div "Wake Up Without Pain Text Block 😣 You wake up with a stiff, sore neck. 🌙 You to…" at bounding box center [921, 157] width 1292 height 2711
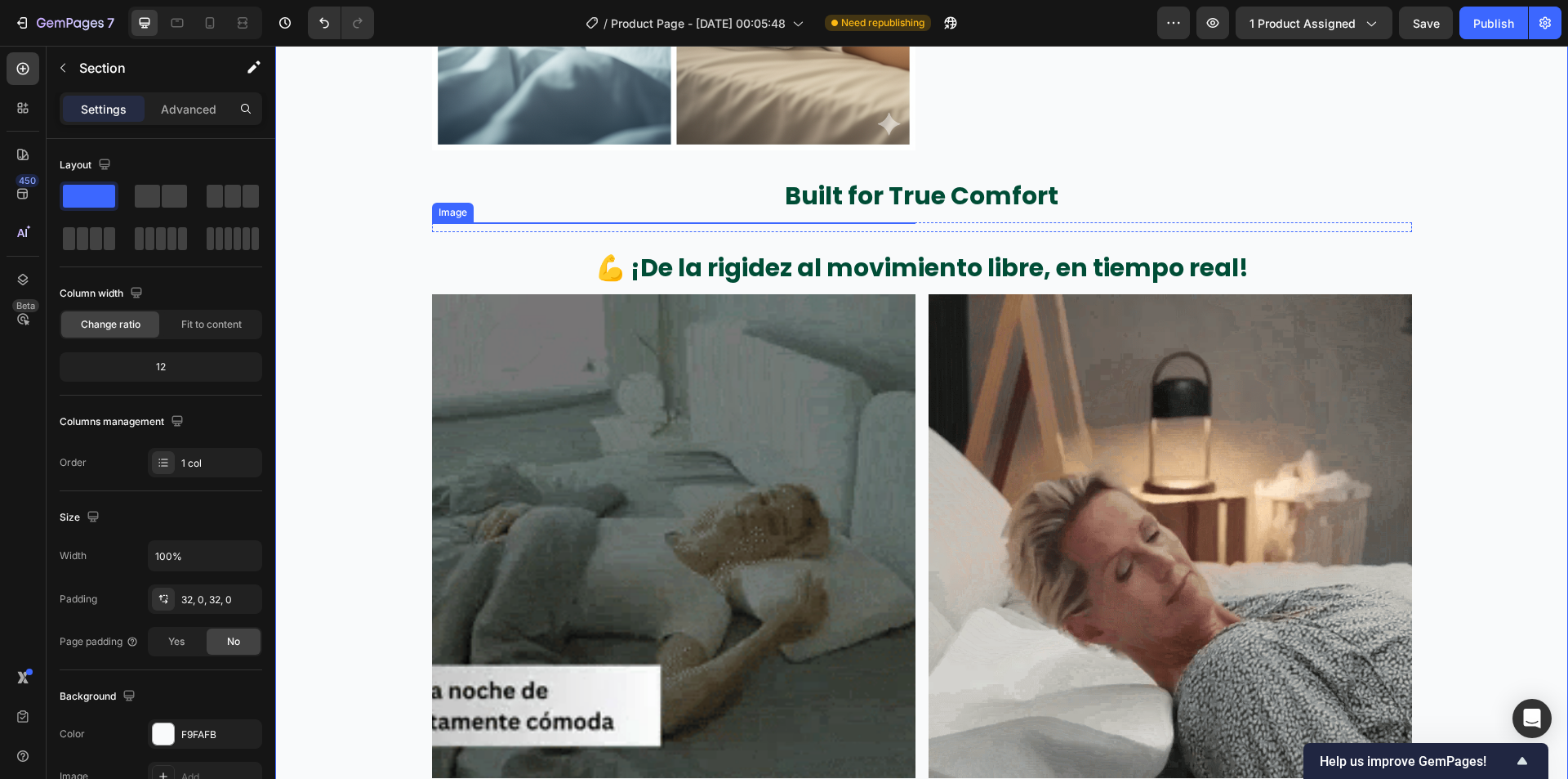
scroll to position [2615, 0]
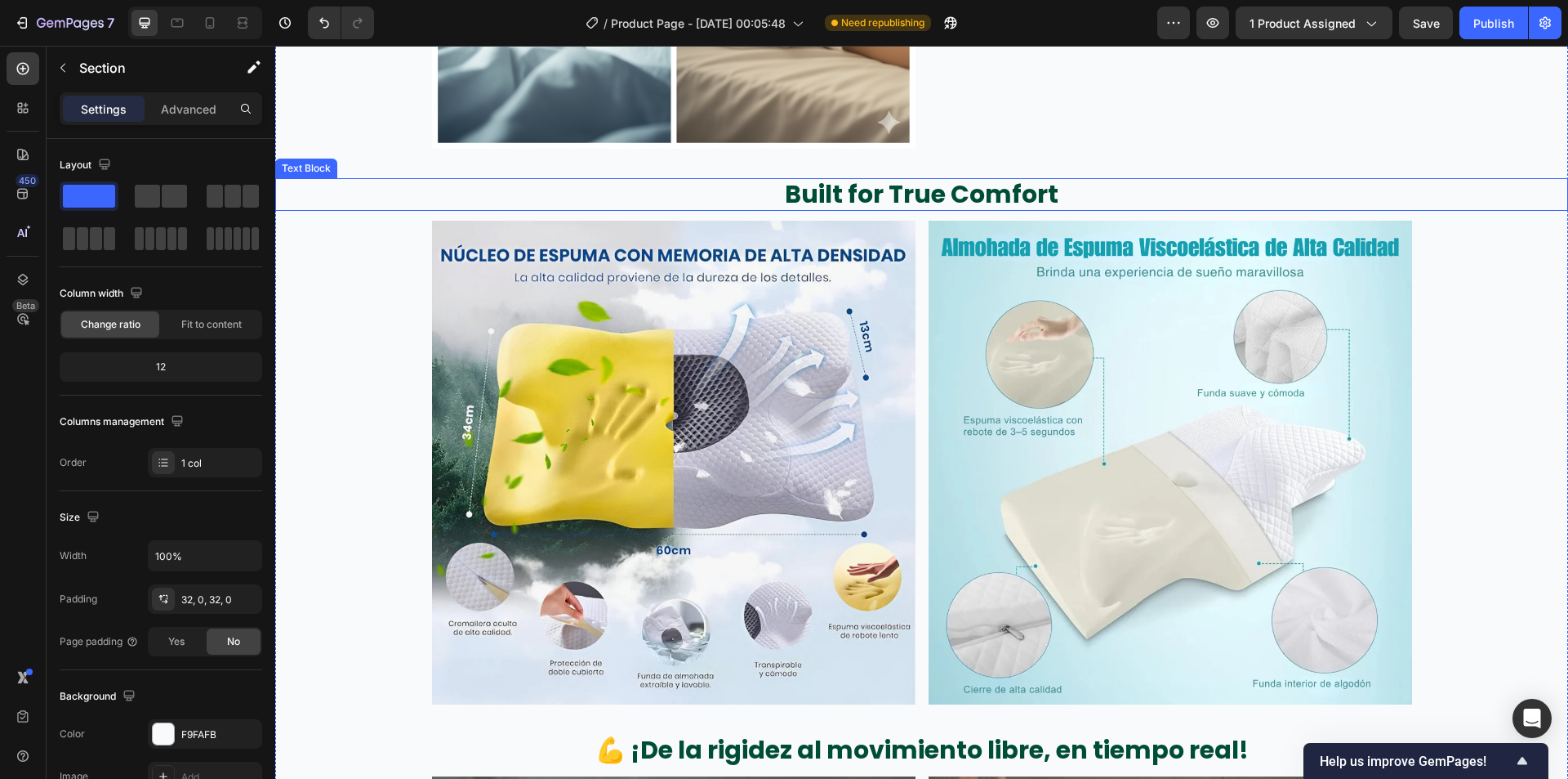
click at [856, 200] on p "Built for True Comfort" at bounding box center [922, 195] width 1290 height 30
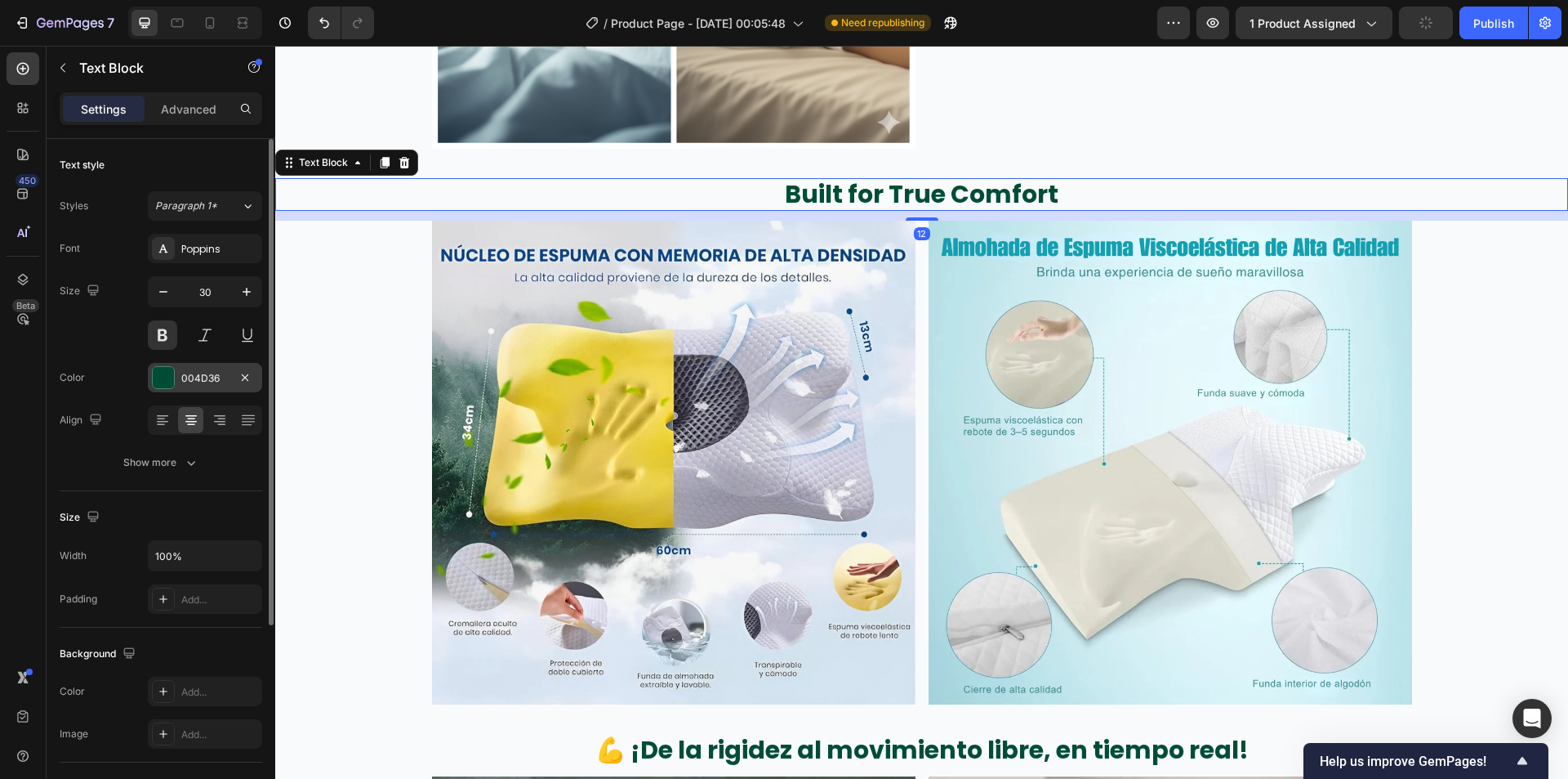
click at [167, 367] on div at bounding box center [163, 377] width 21 height 21
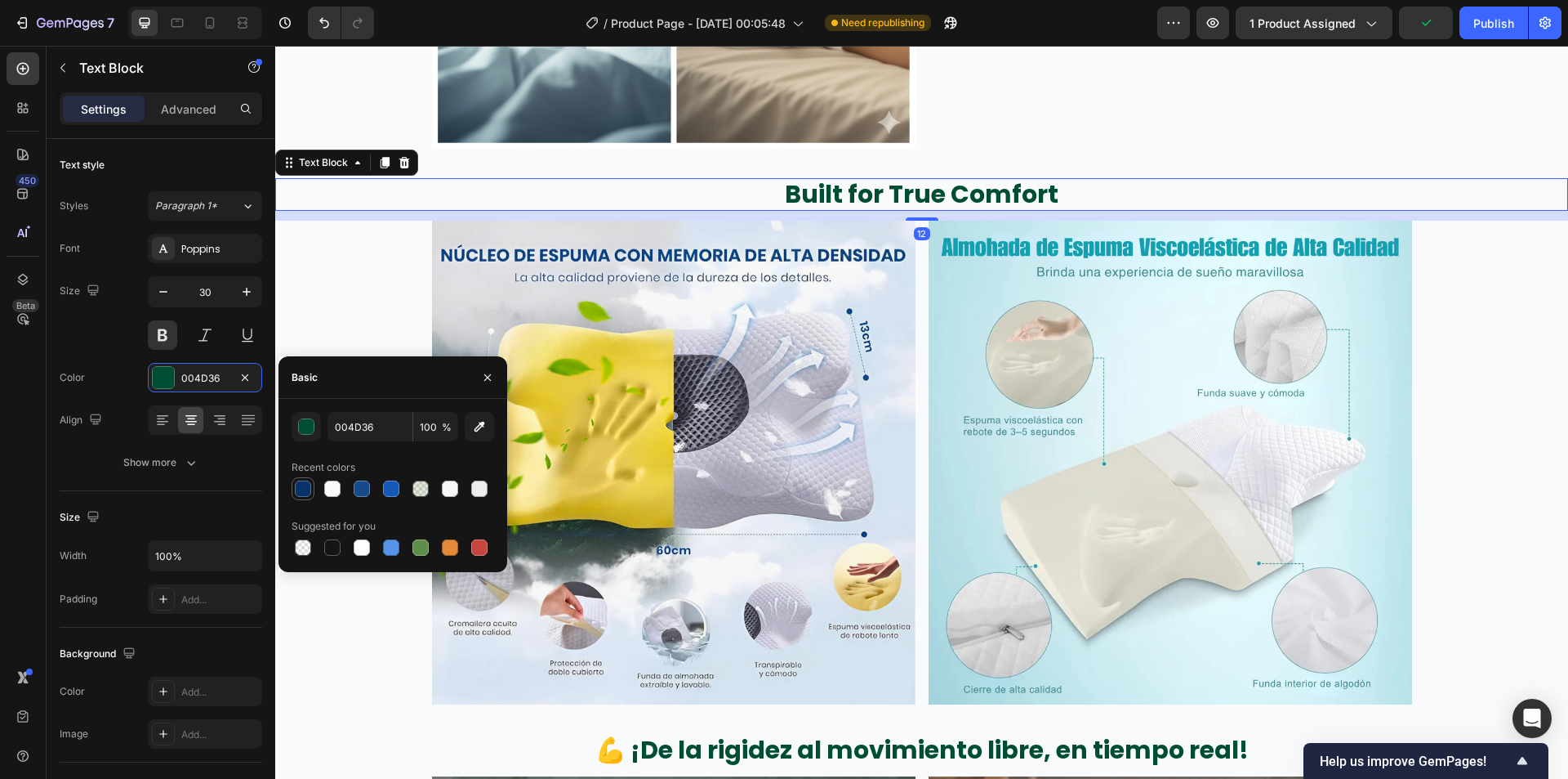
click at [301, 482] on div at bounding box center [303, 488] width 16 height 16
type input "093266"
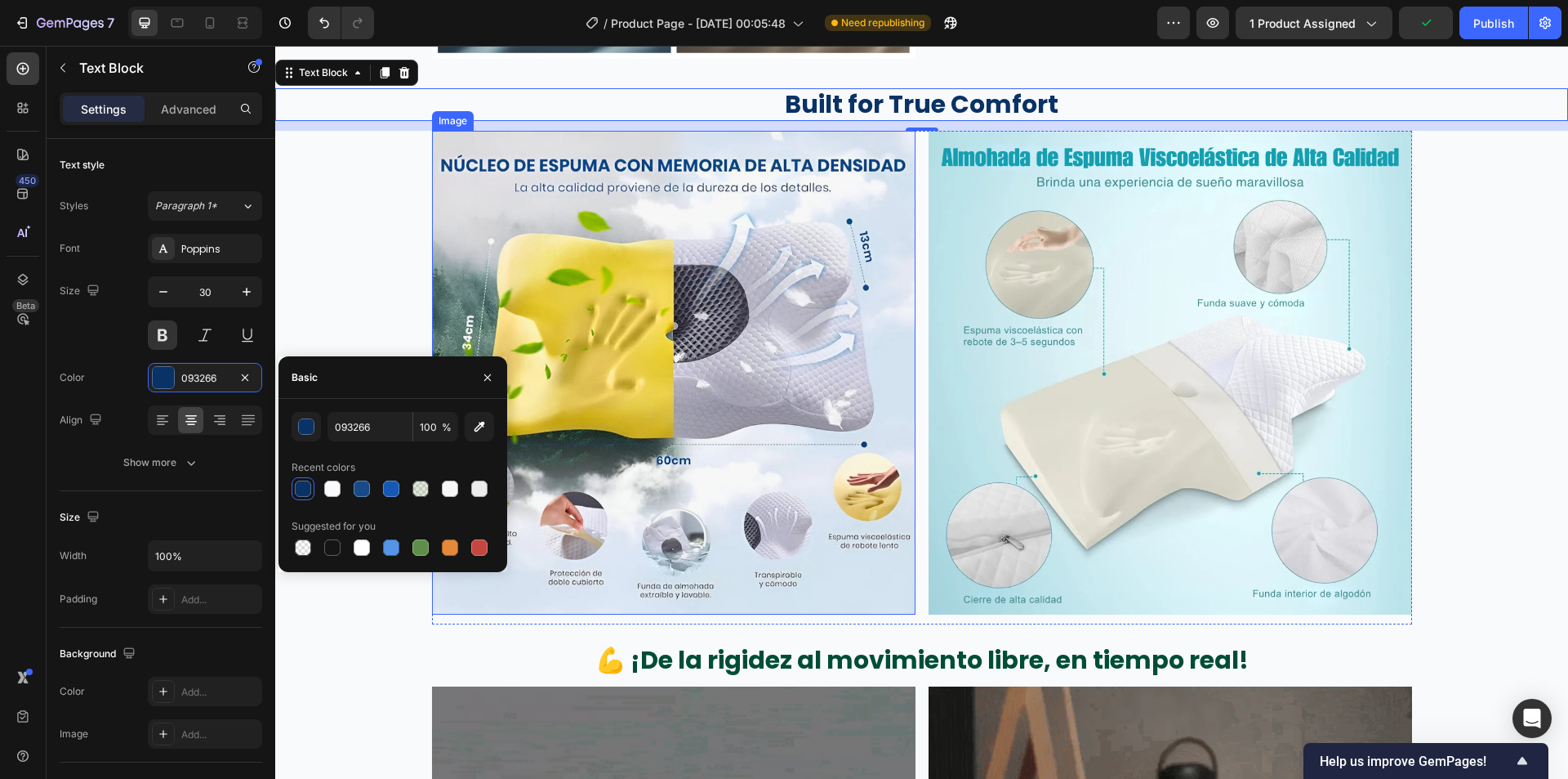
scroll to position [2861, 0]
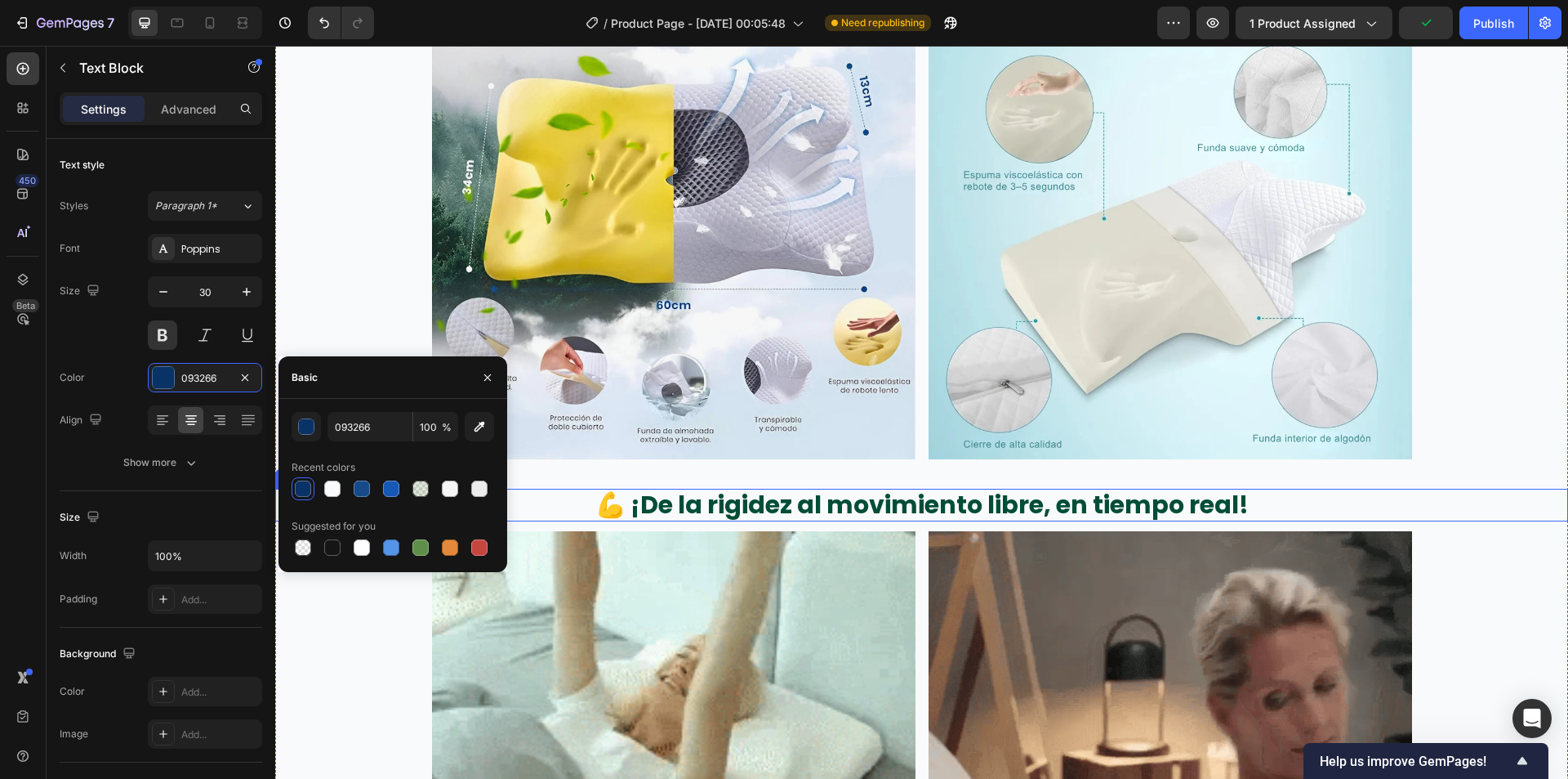
click at [864, 507] on p "💪 ¡De la rigidez al movimiento libre, en tiempo real!" at bounding box center [922, 505] width 1290 height 30
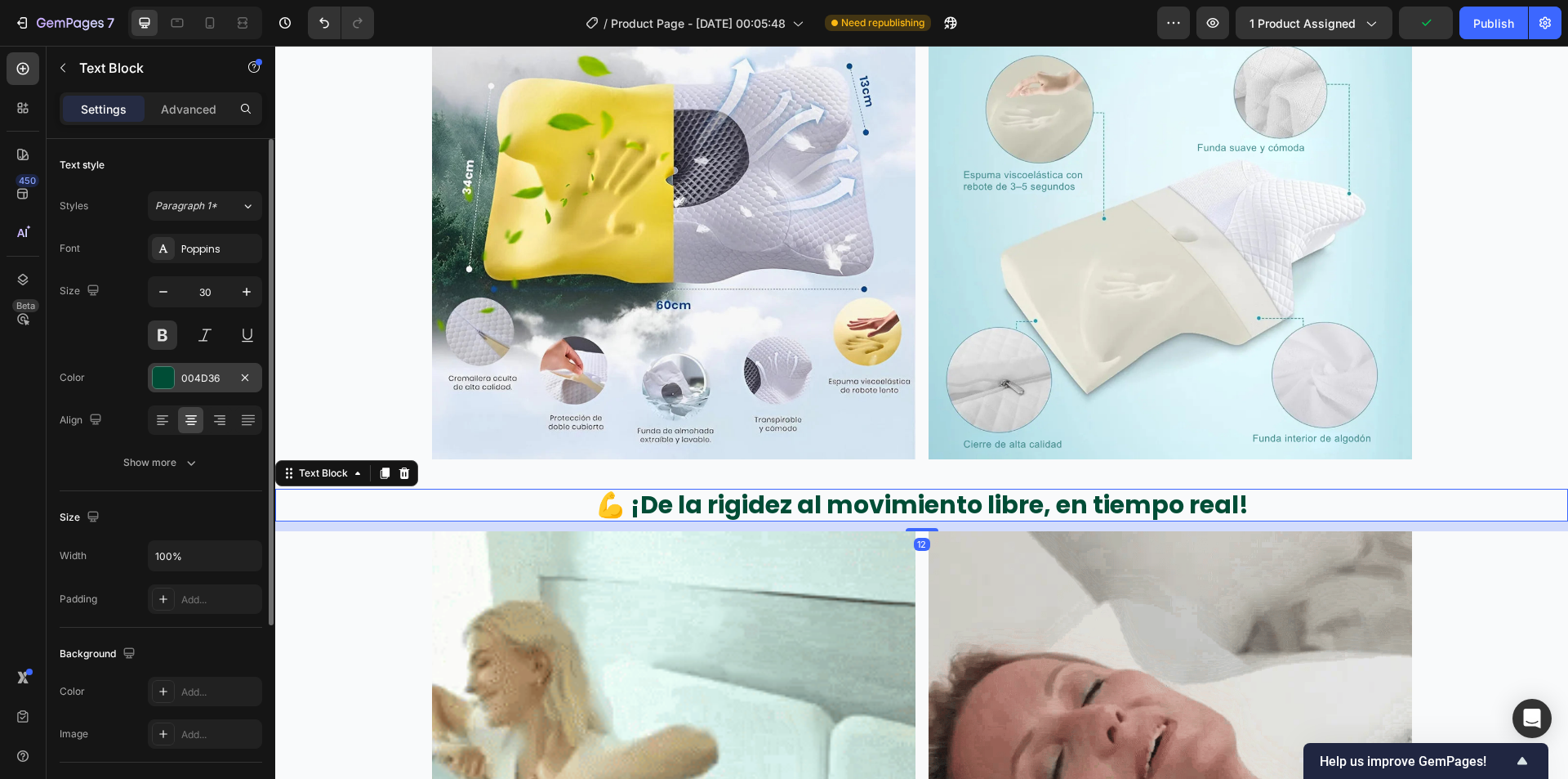
click at [179, 381] on div "004D36" at bounding box center [205, 377] width 114 height 30
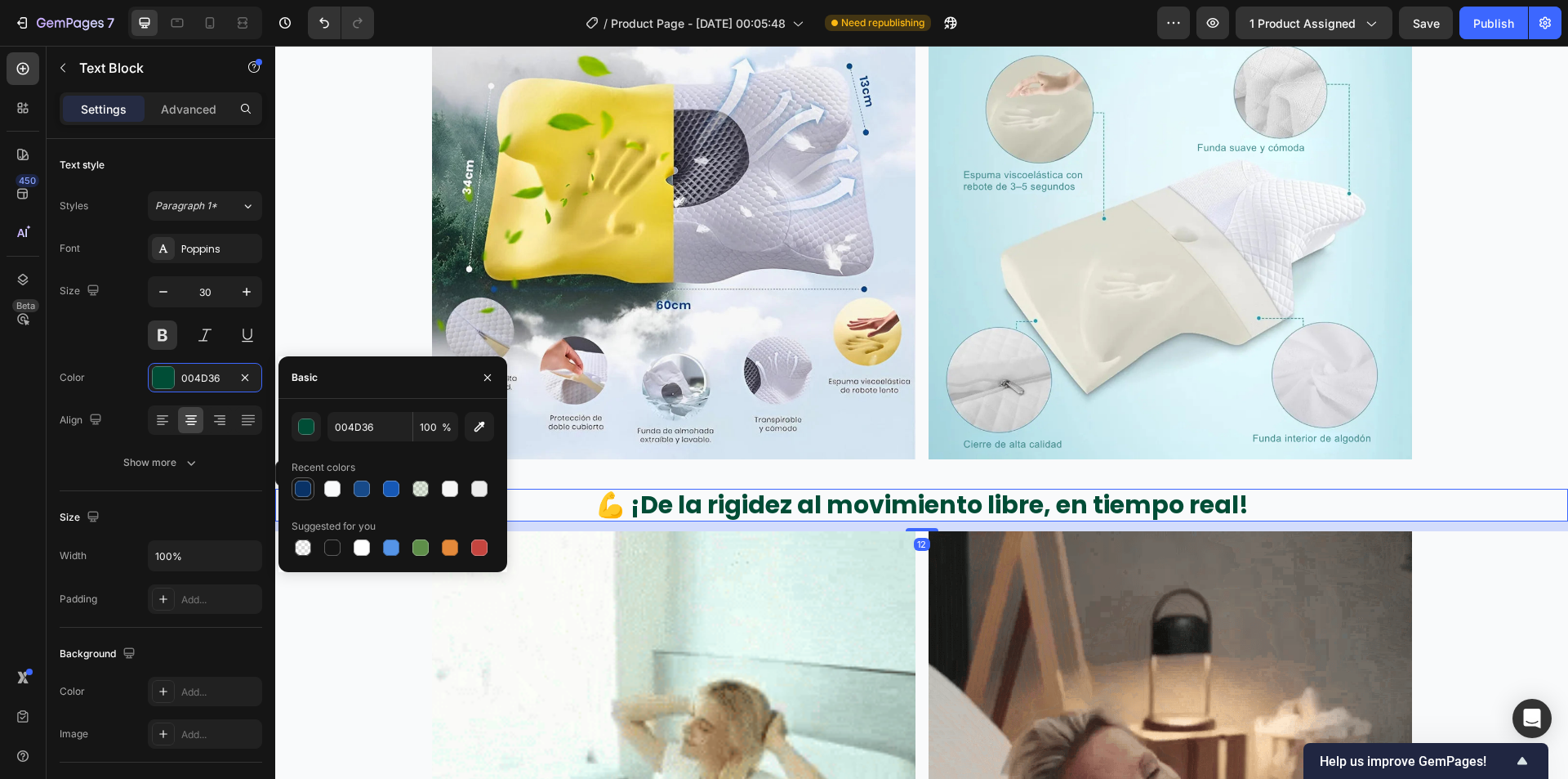
click at [304, 492] on div at bounding box center [303, 488] width 16 height 16
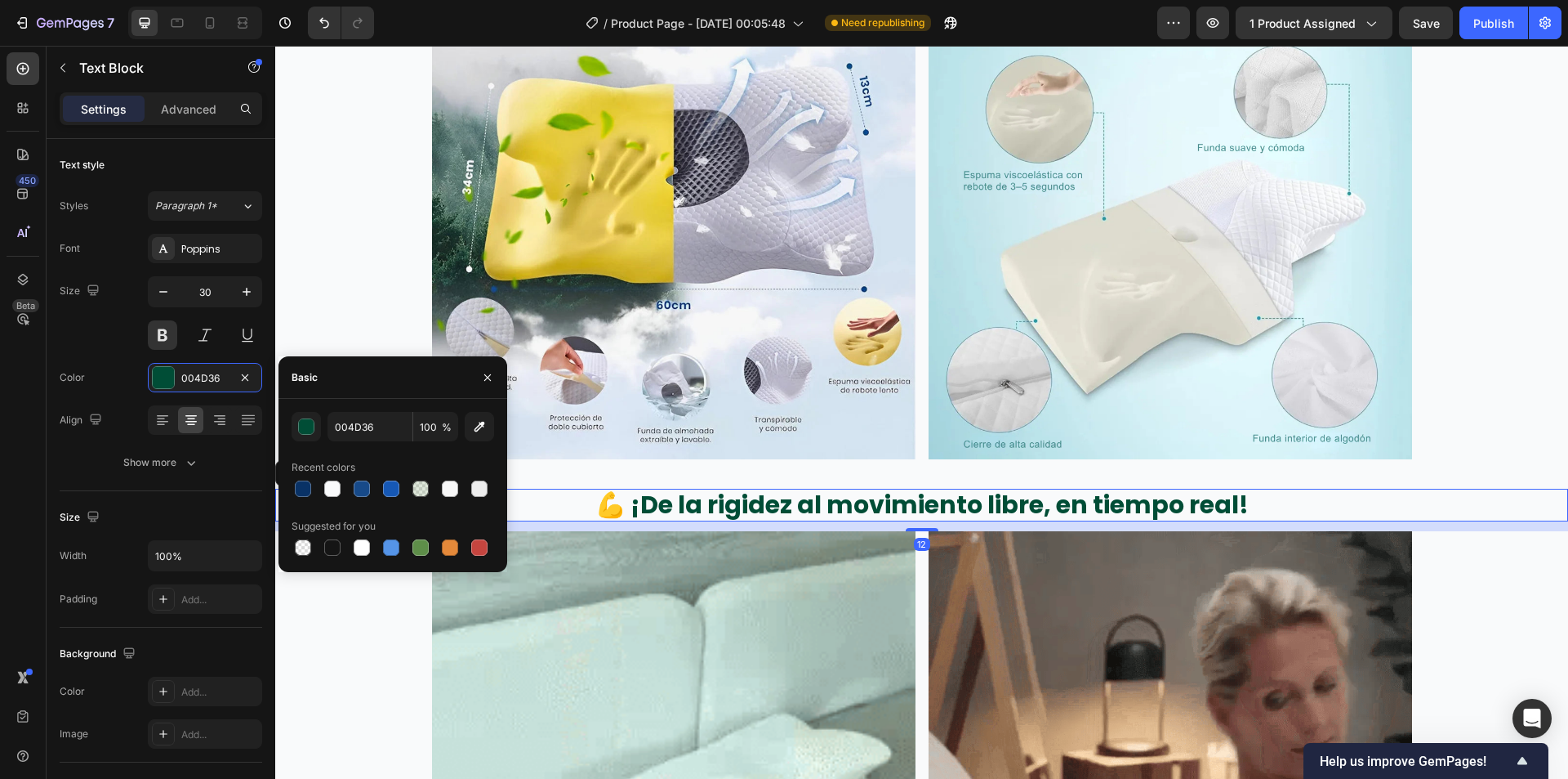
type input "093266"
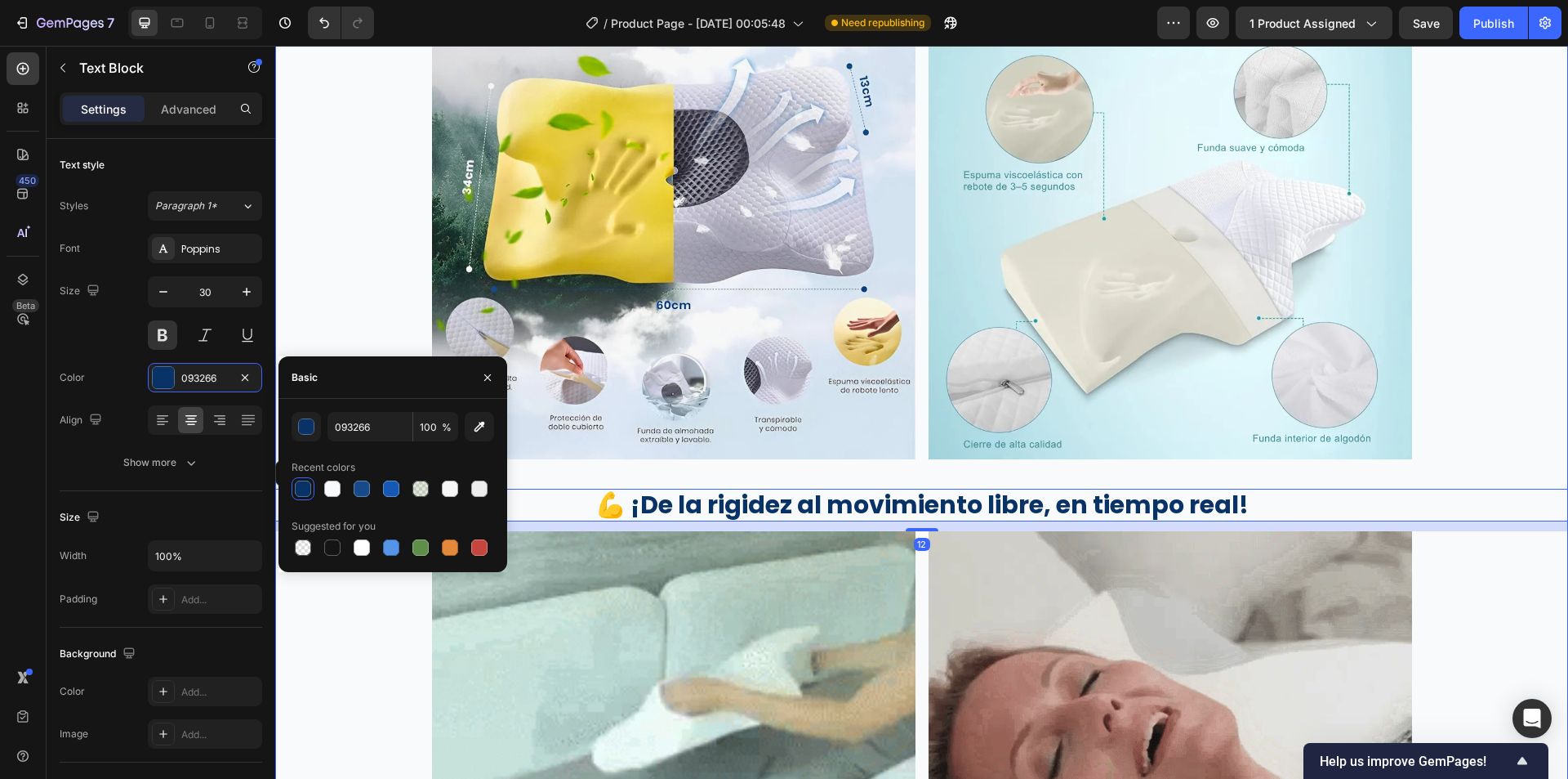
drag, startPoint x: 303, startPoint y: 299, endPoint x: 402, endPoint y: 369, distance: 121.2
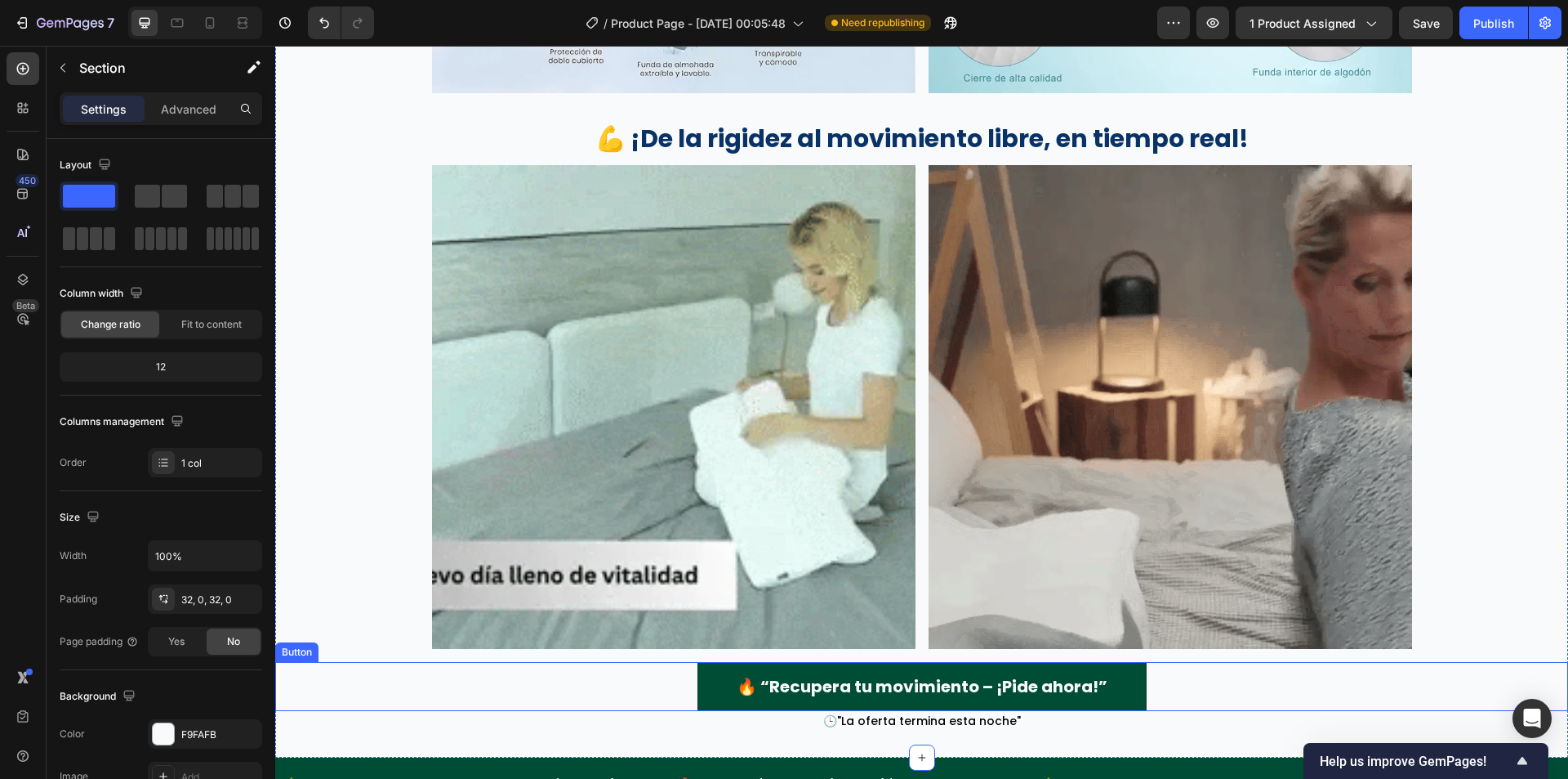
scroll to position [3432, 0]
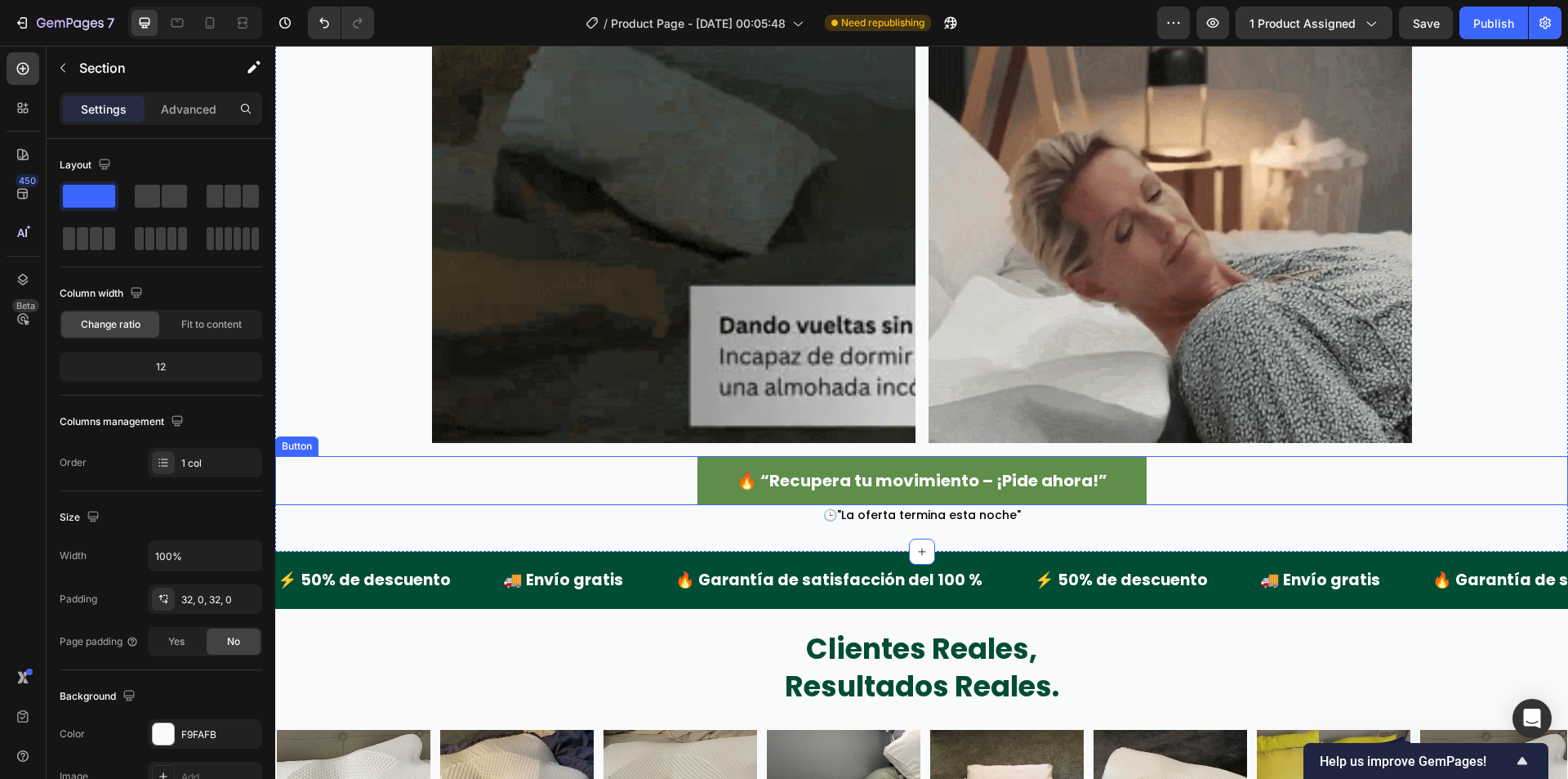
click at [702, 471] on button "🔥 “Recupera tu movimiento – ¡Pide ahora!”" at bounding box center [921, 480] width 449 height 49
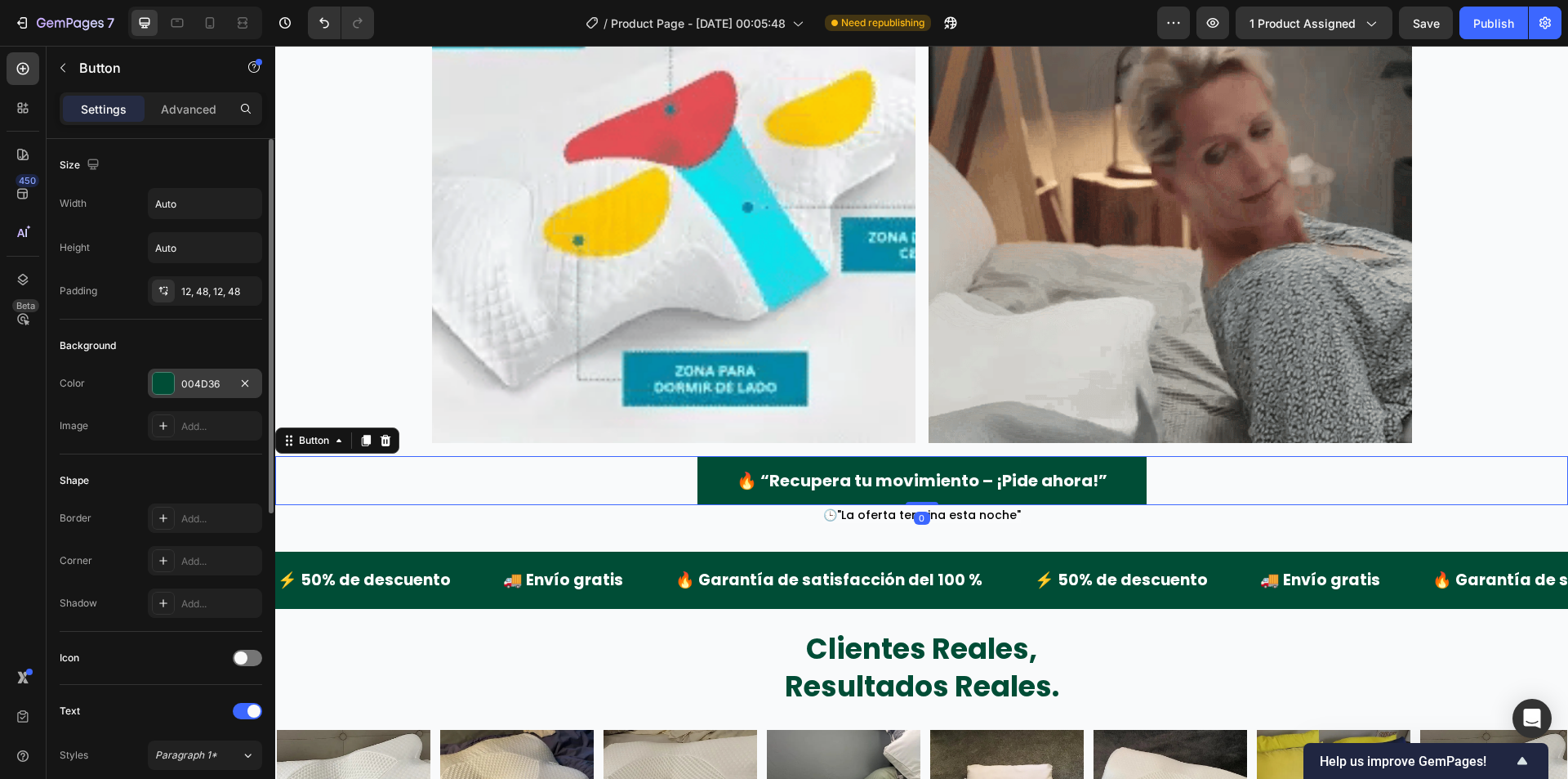
click at [175, 380] on div "004D36" at bounding box center [205, 383] width 114 height 30
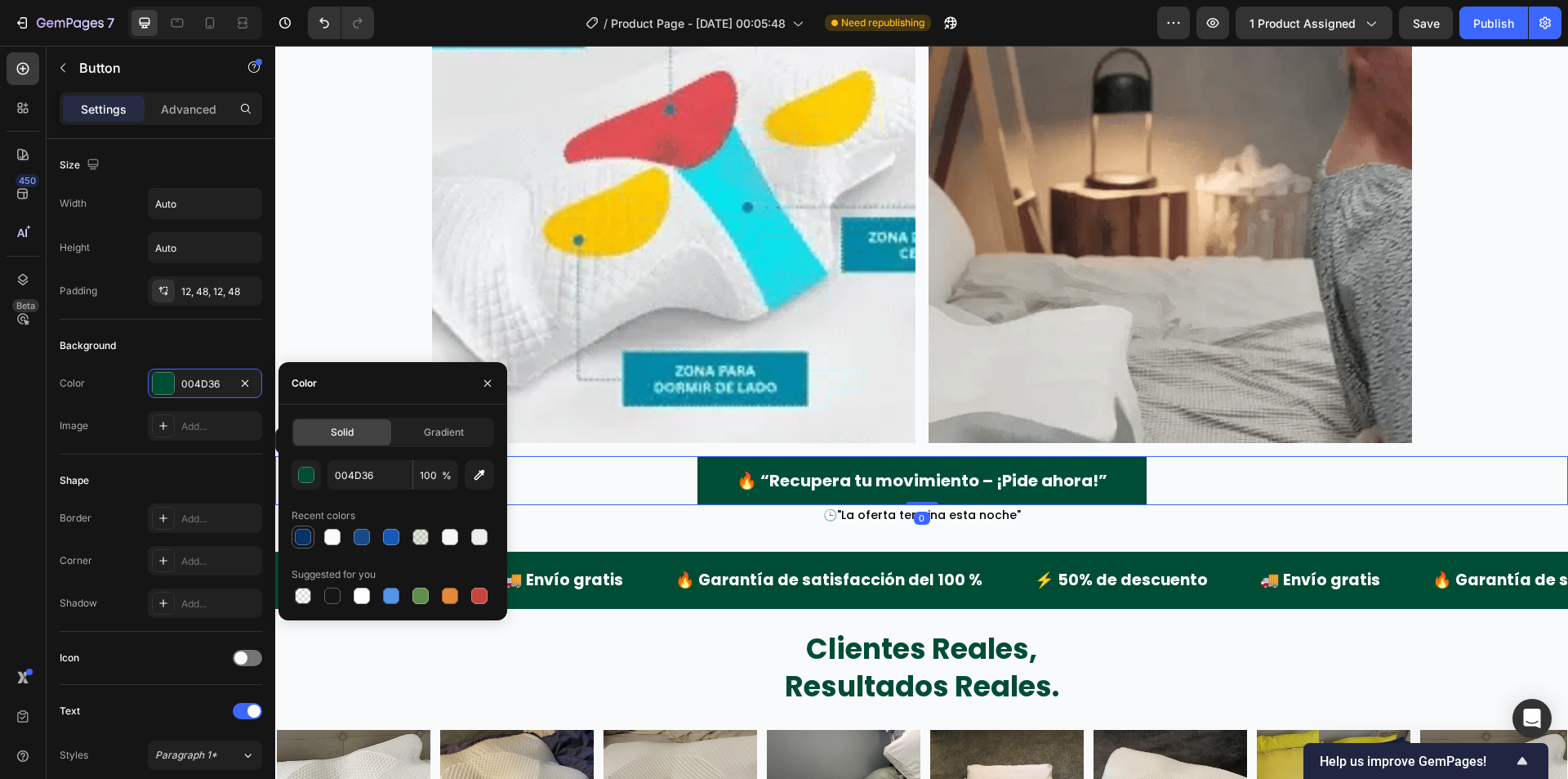
drag, startPoint x: 300, startPoint y: 521, endPoint x: 306, endPoint y: 532, distance: 12.5
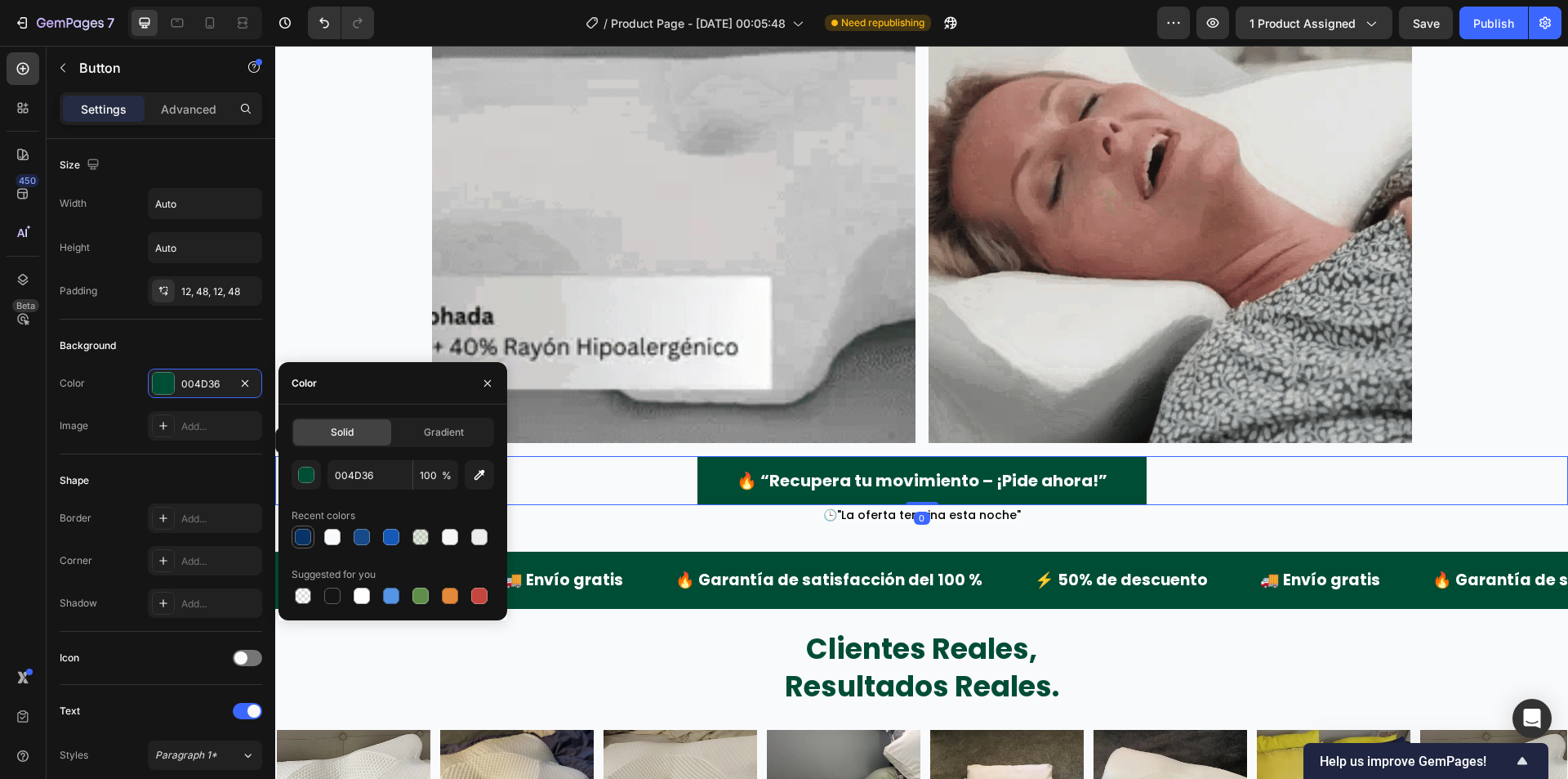
click at [300, 522] on div "Recent colors" at bounding box center [323, 515] width 63 height 14
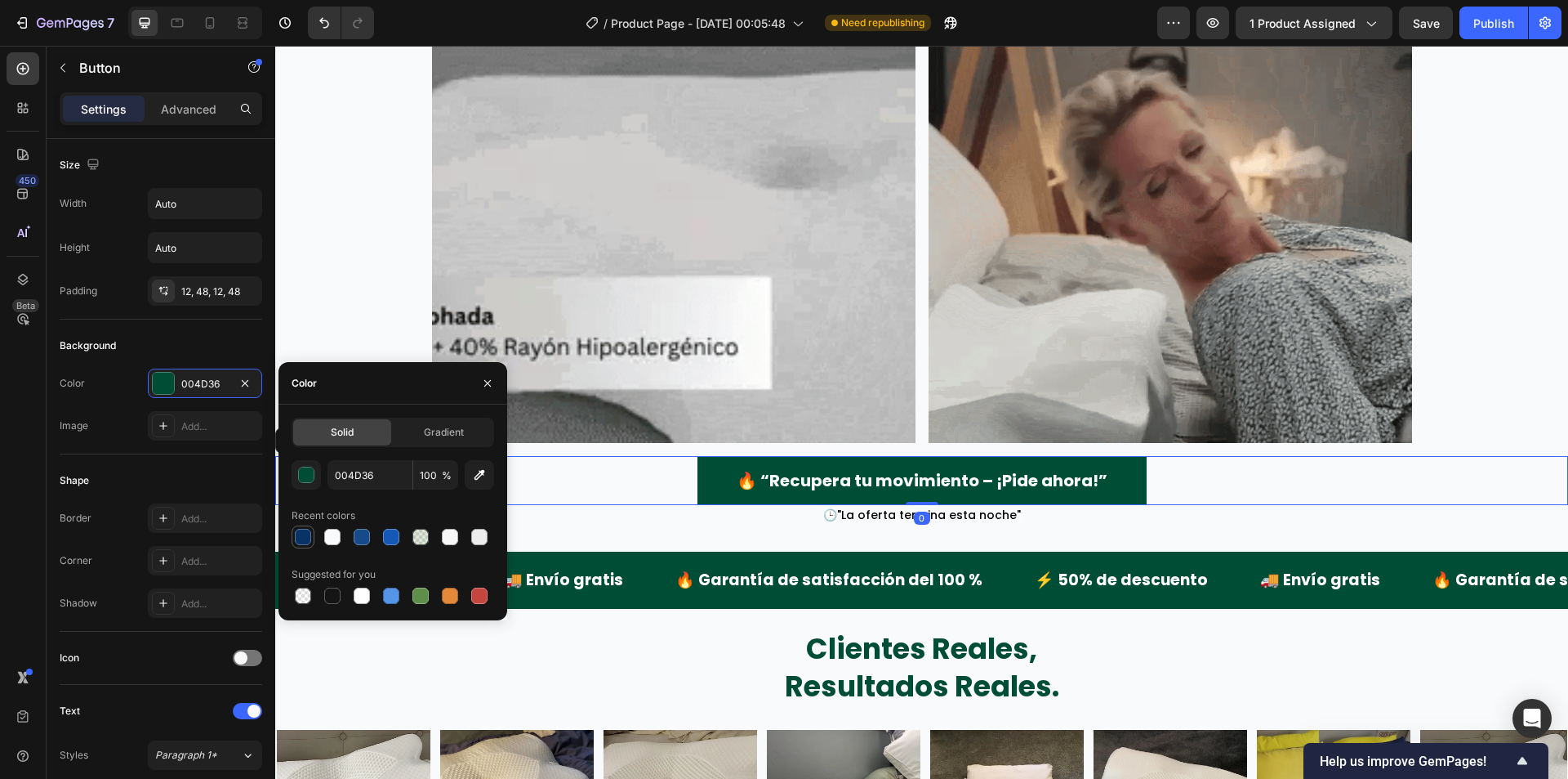
click at [306, 532] on div at bounding box center [303, 536] width 16 height 16
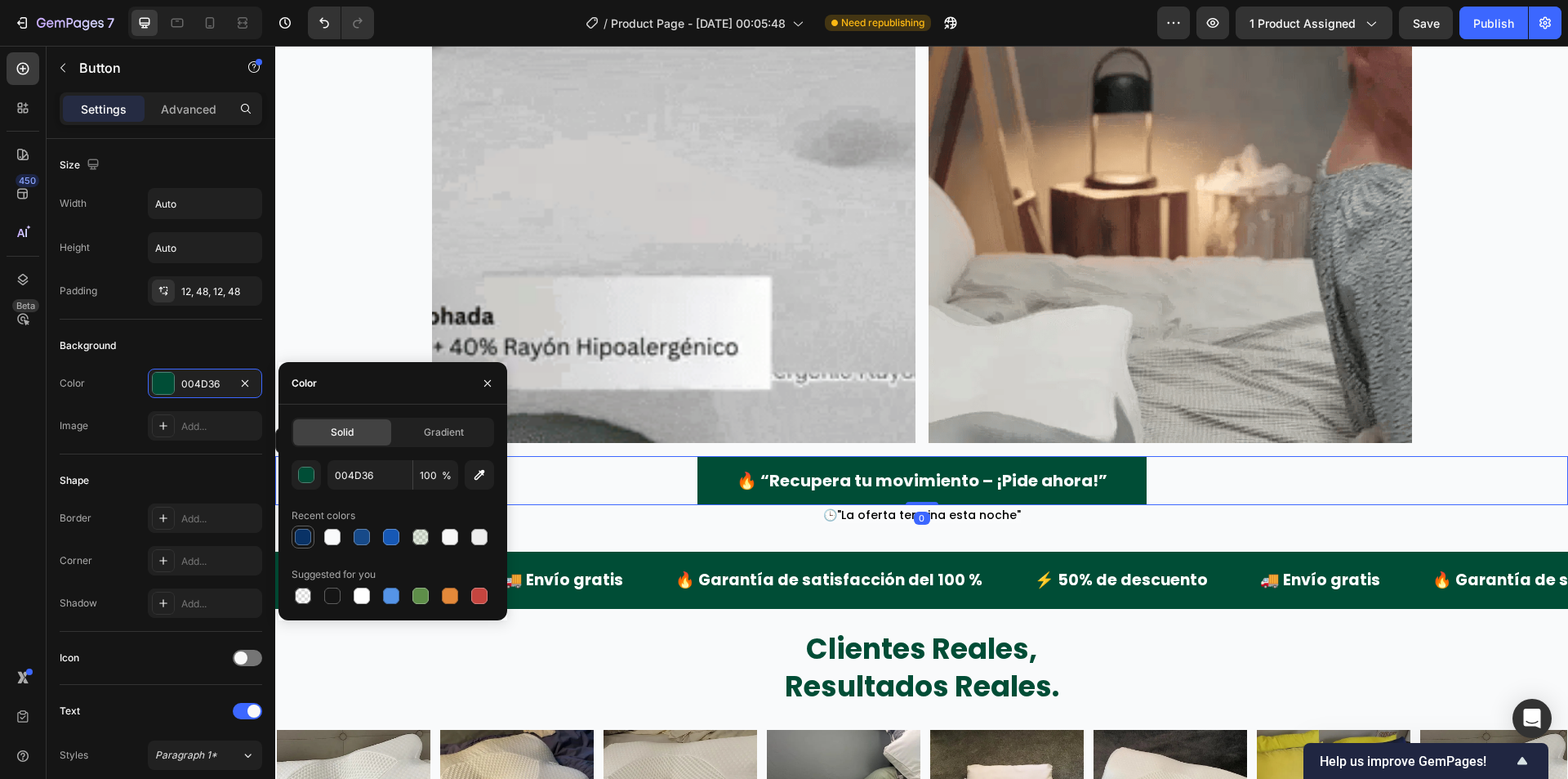
type input "093266"
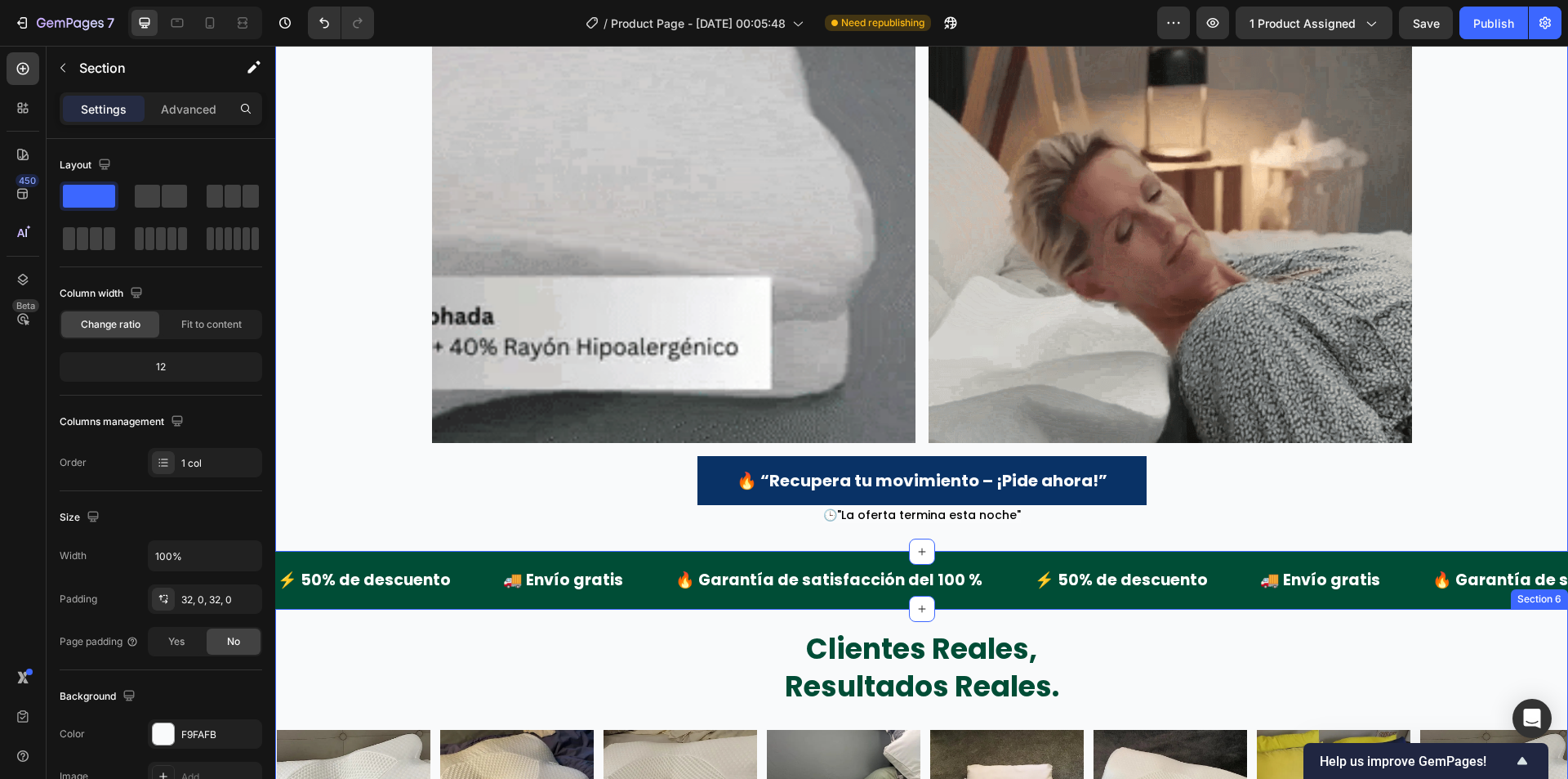
click at [478, 571] on div "⚡ 50% de descuento Text Block" at bounding box center [389, 580] width 226 height 44
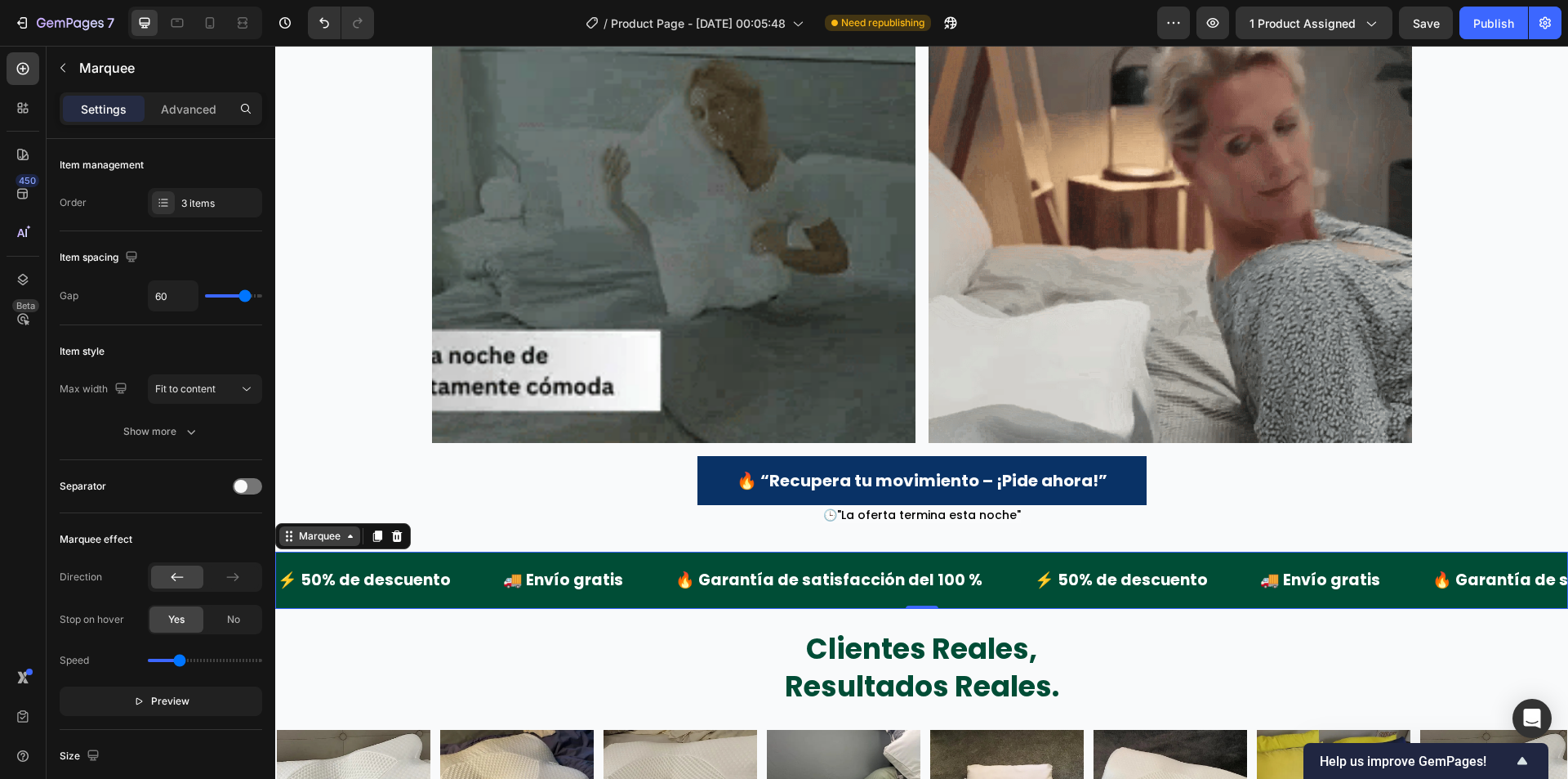
click at [324, 543] on div "Marquee" at bounding box center [320, 535] width 48 height 14
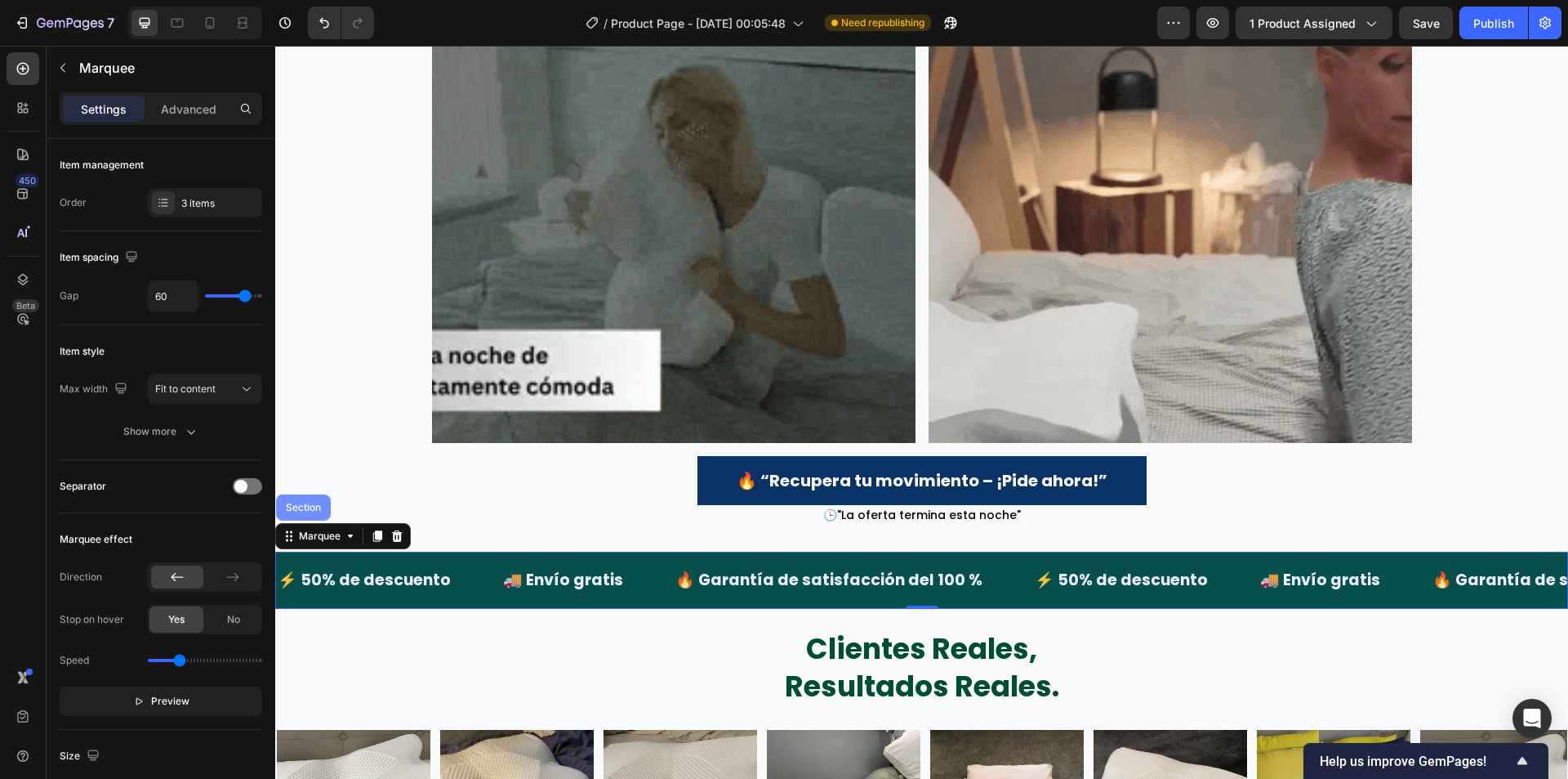
drag, startPoint x: 314, startPoint y: 511, endPoint x: 533, endPoint y: 560, distance: 224.4
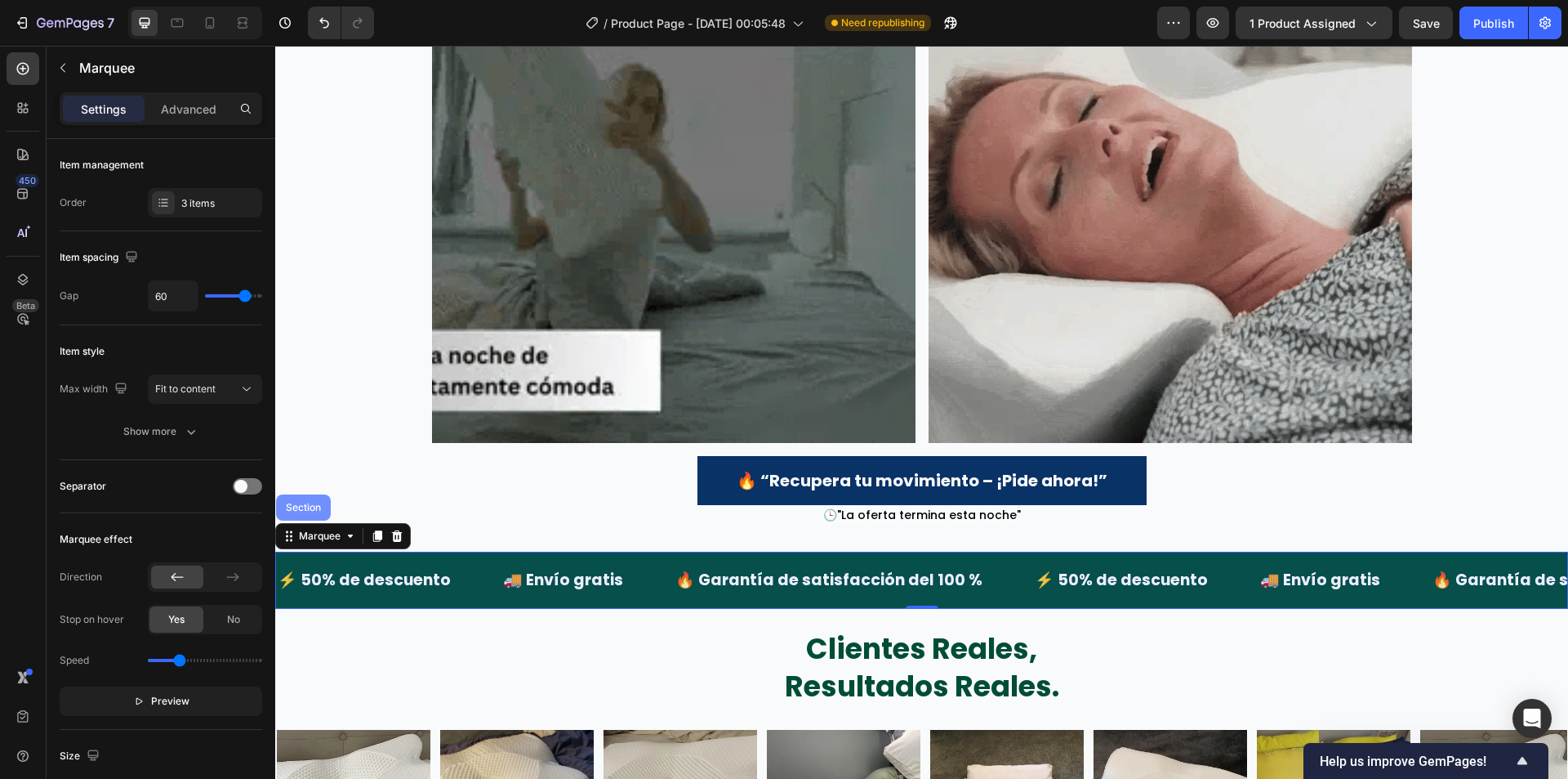
click at [314, 511] on div "Section" at bounding box center [303, 507] width 41 height 10
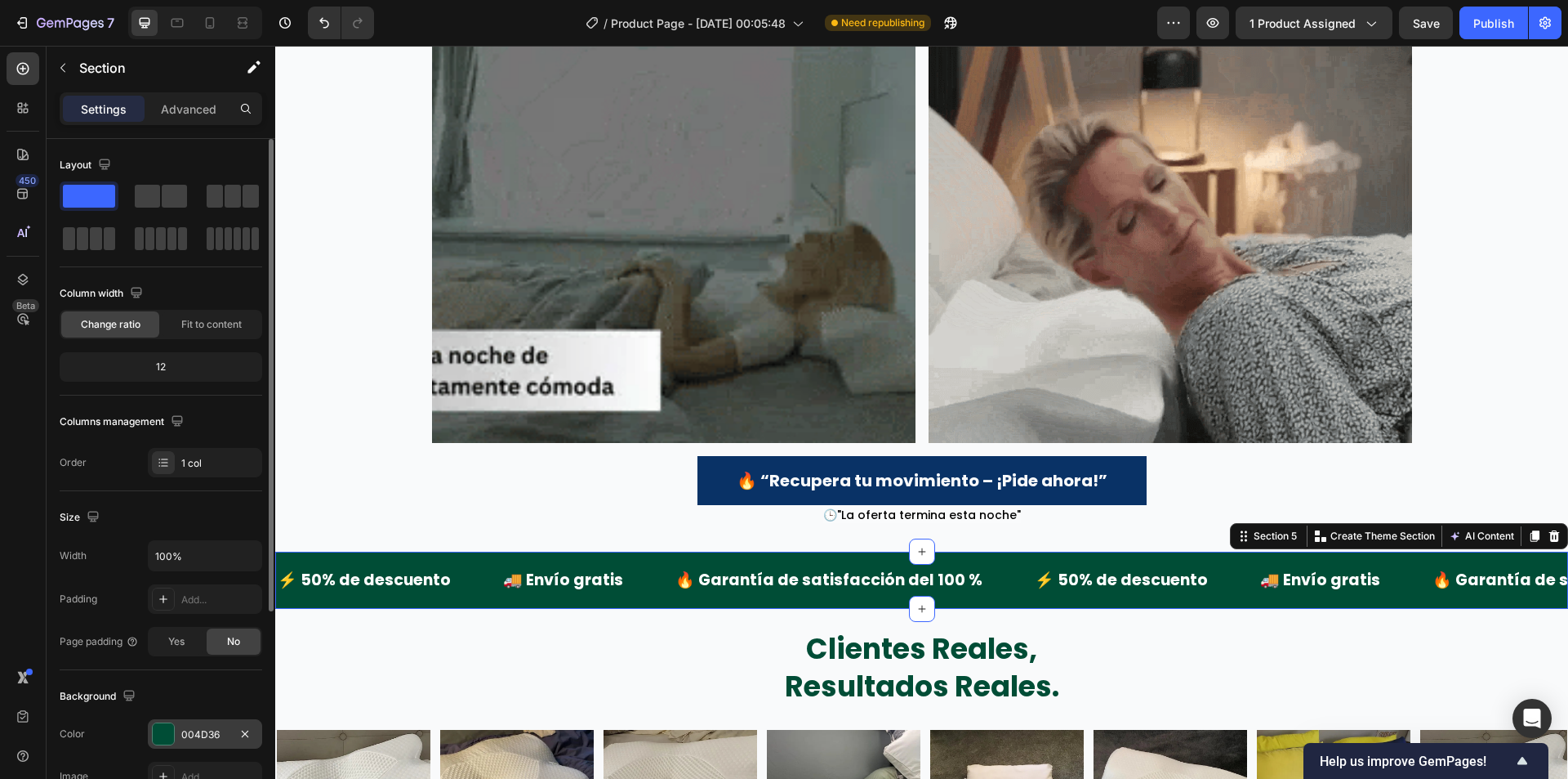
click at [193, 738] on div "004D36" at bounding box center [205, 734] width 47 height 14
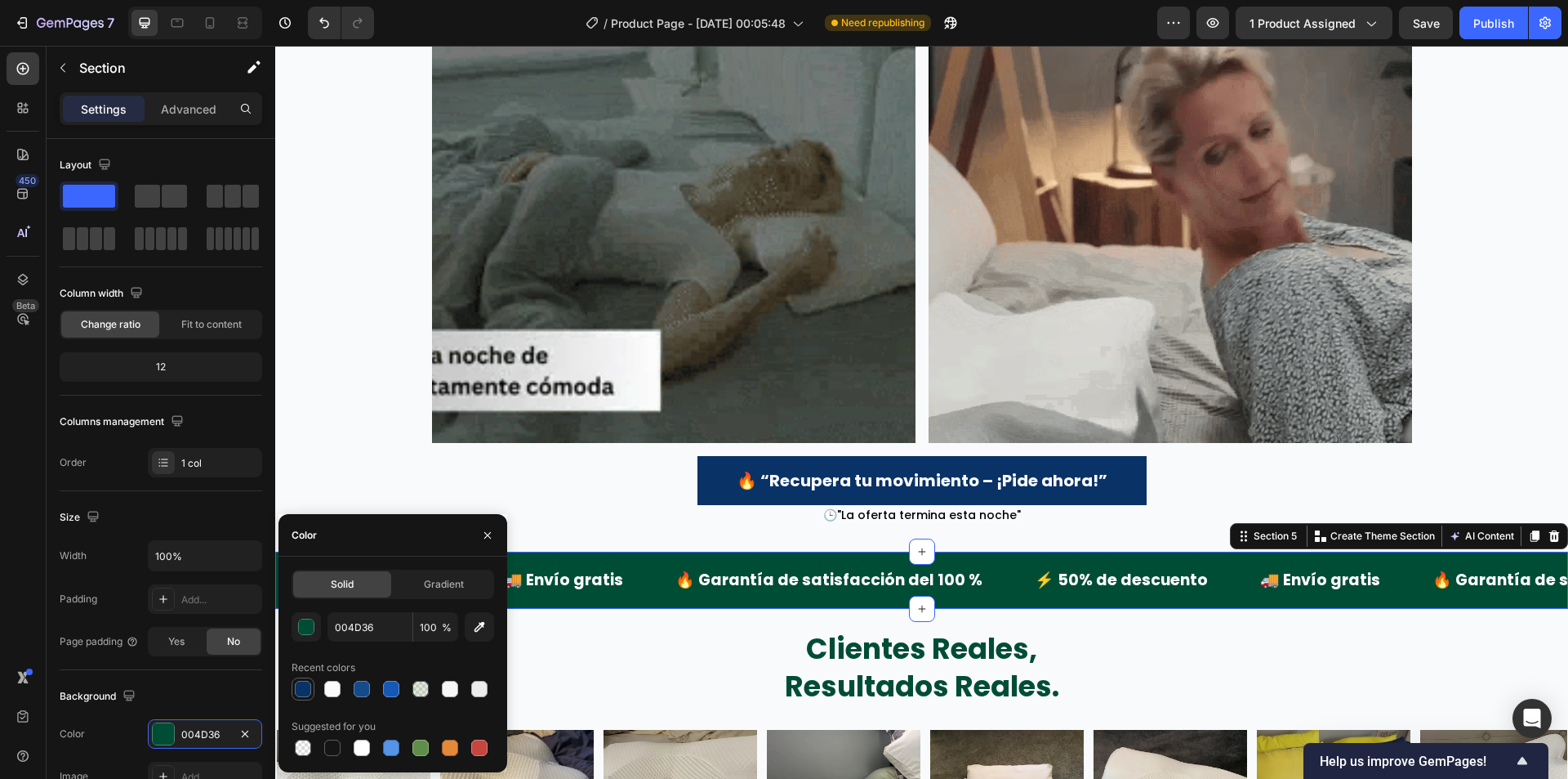
click at [303, 689] on div at bounding box center [303, 688] width 16 height 16
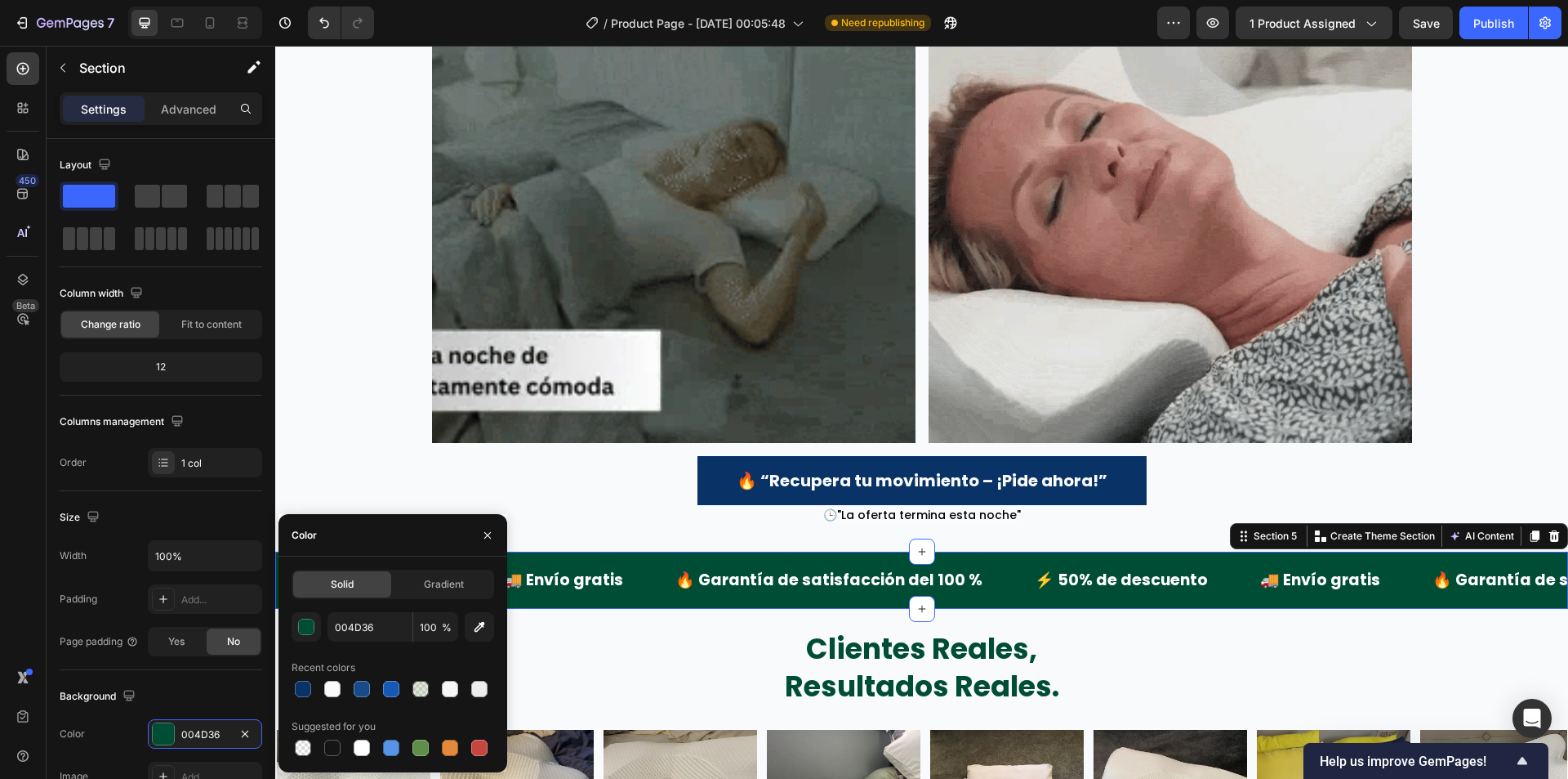
type input "093266"
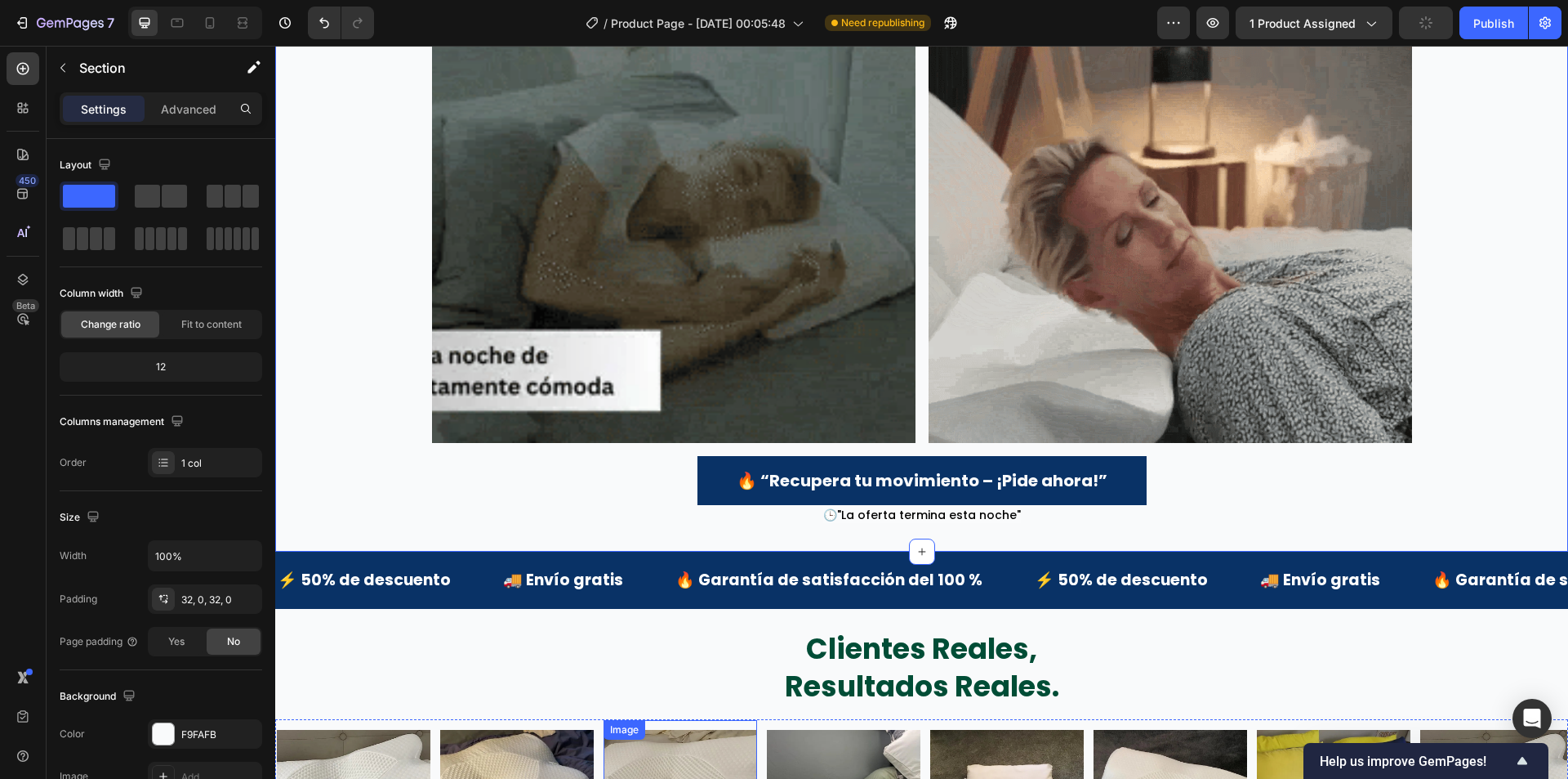
scroll to position [3841, 0]
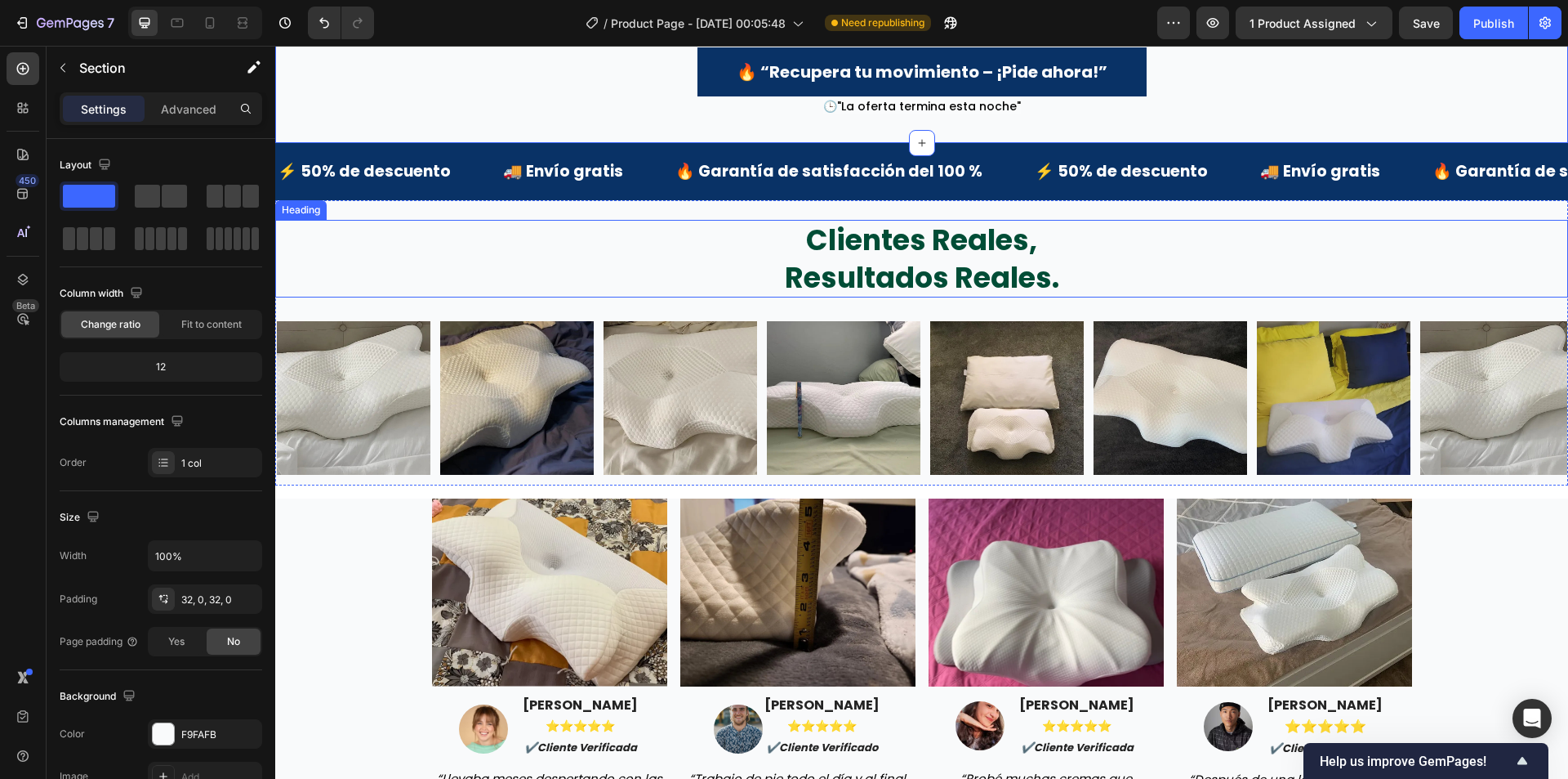
click at [869, 248] on h2 "clientes reales, resultados reales." at bounding box center [921, 259] width 1292 height 78
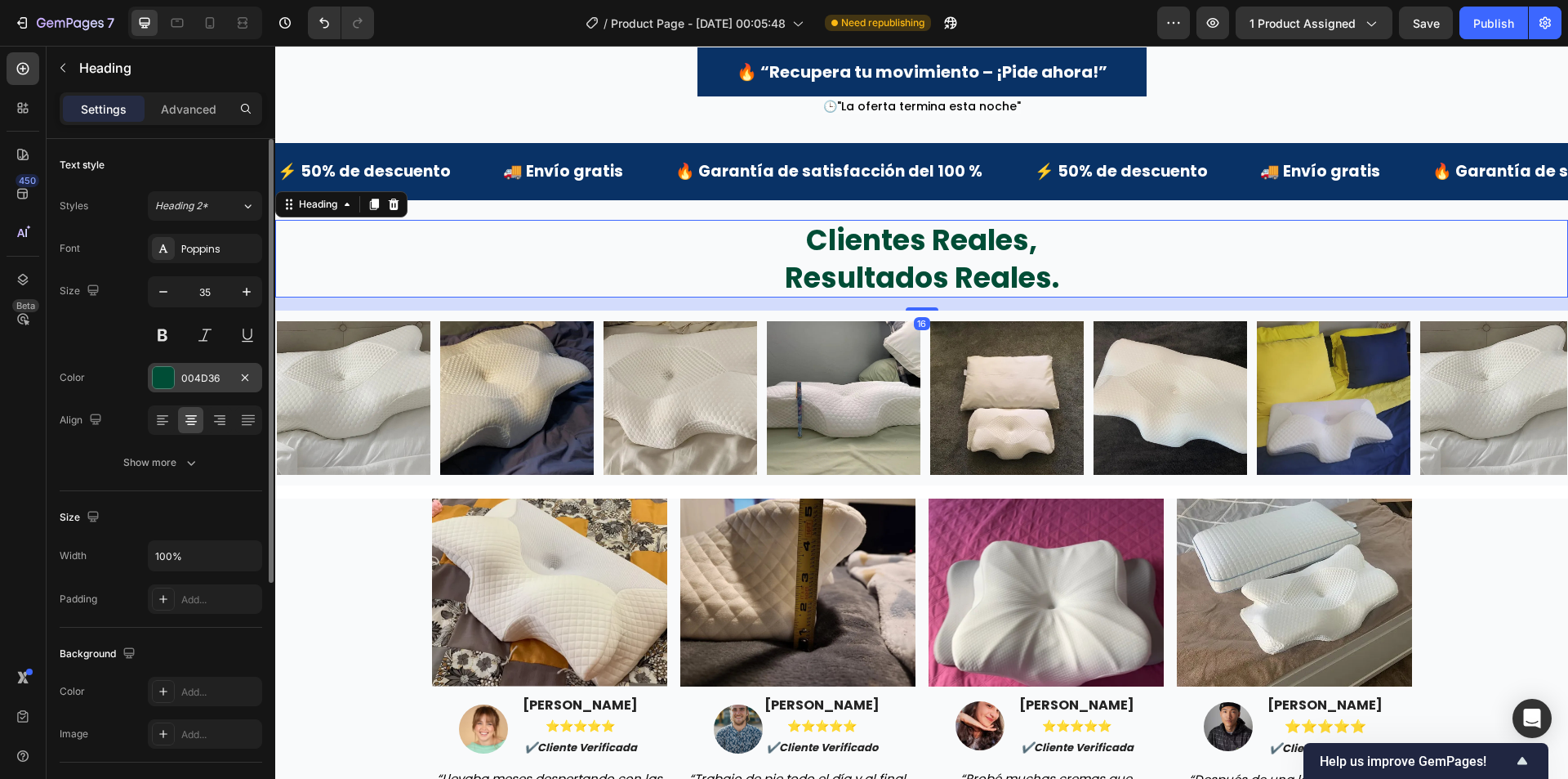
click at [174, 375] on div at bounding box center [163, 377] width 23 height 23
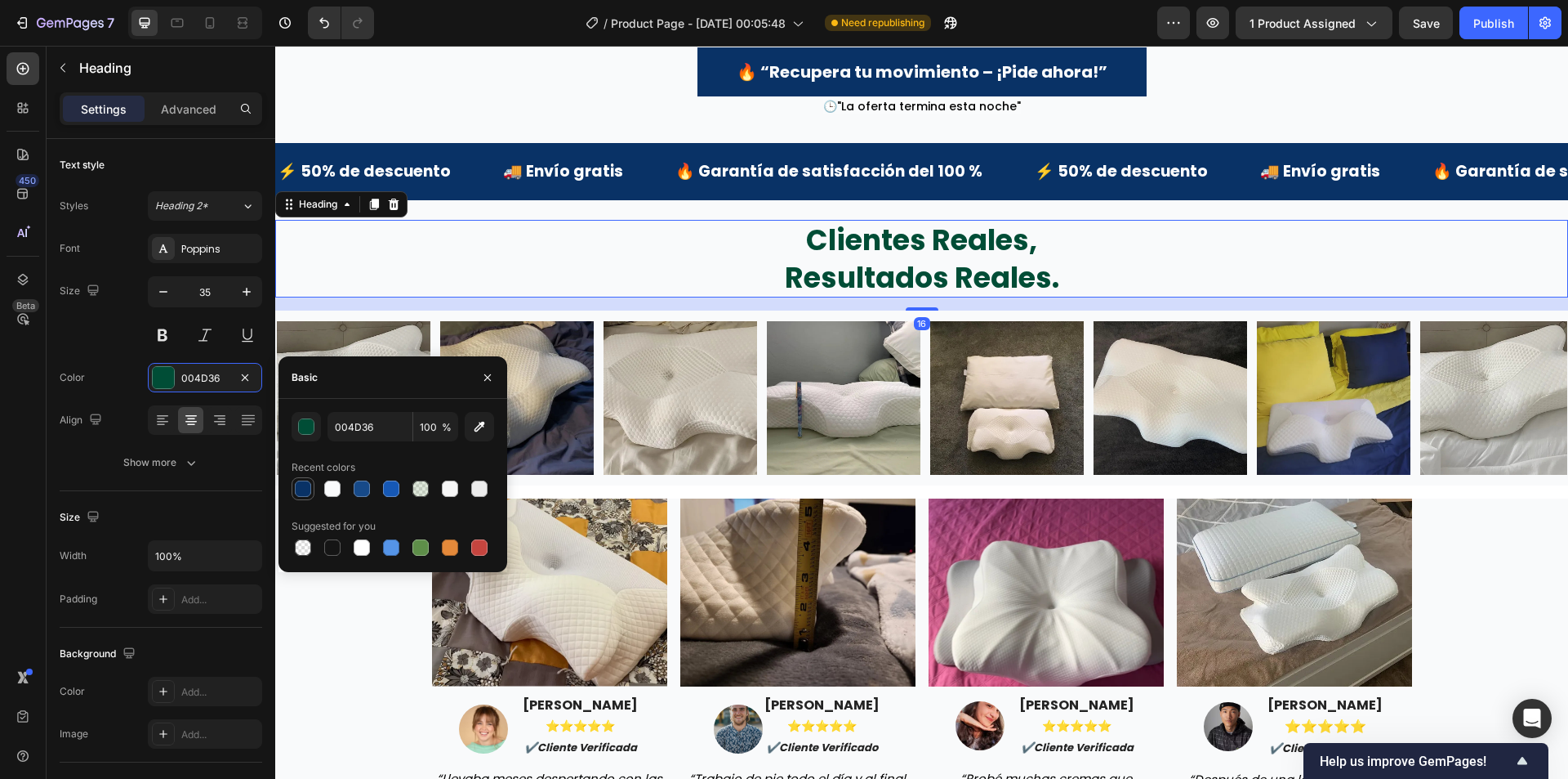
click at [295, 486] on div at bounding box center [303, 488] width 16 height 16
type input "093266"
drag, startPoint x: 288, startPoint y: 284, endPoint x: 355, endPoint y: 340, distance: 87.3
click at [290, 284] on h2 "clientes reales, resultados reales." at bounding box center [921, 259] width 1292 height 78
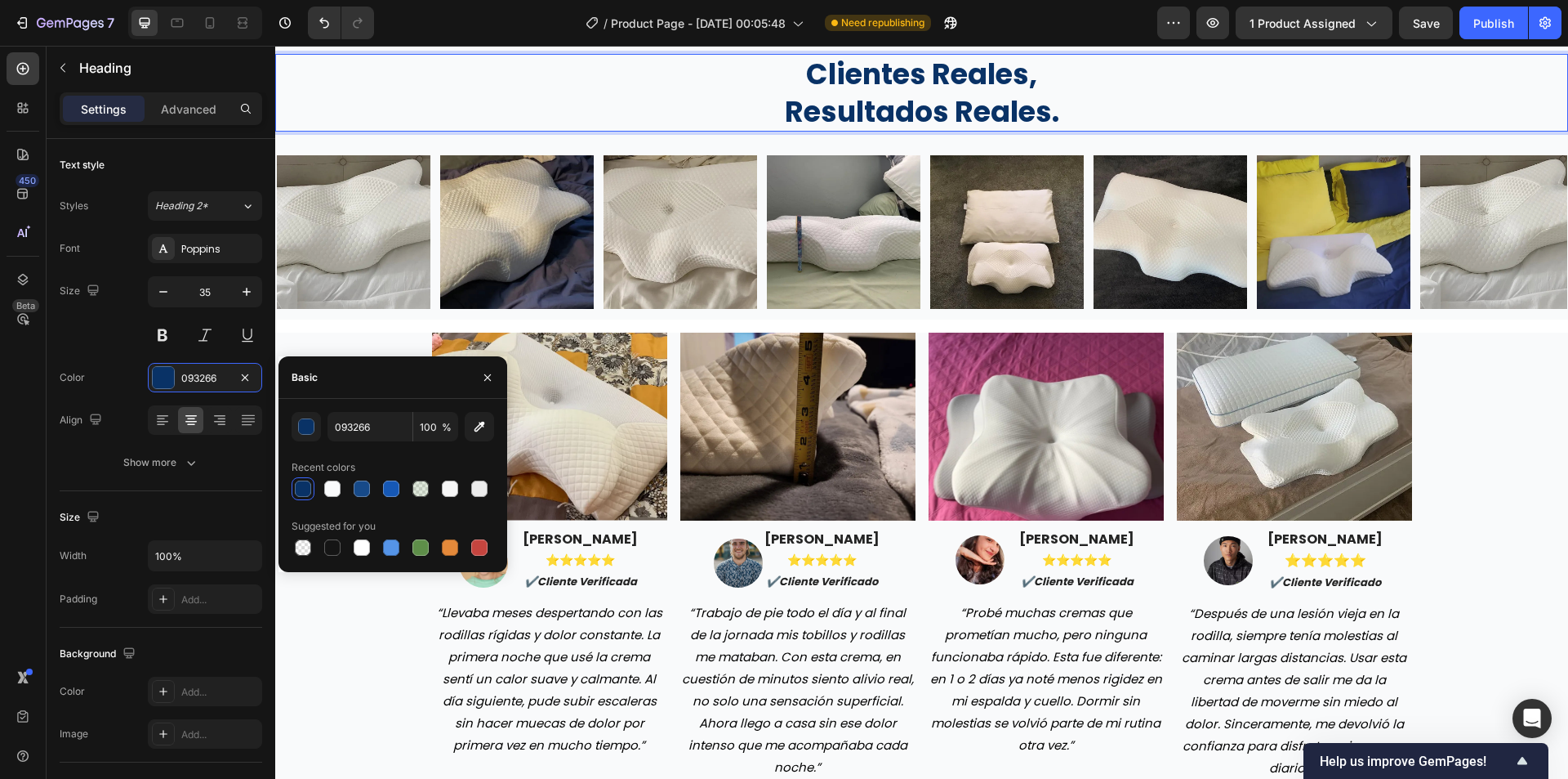
scroll to position [4086, 0]
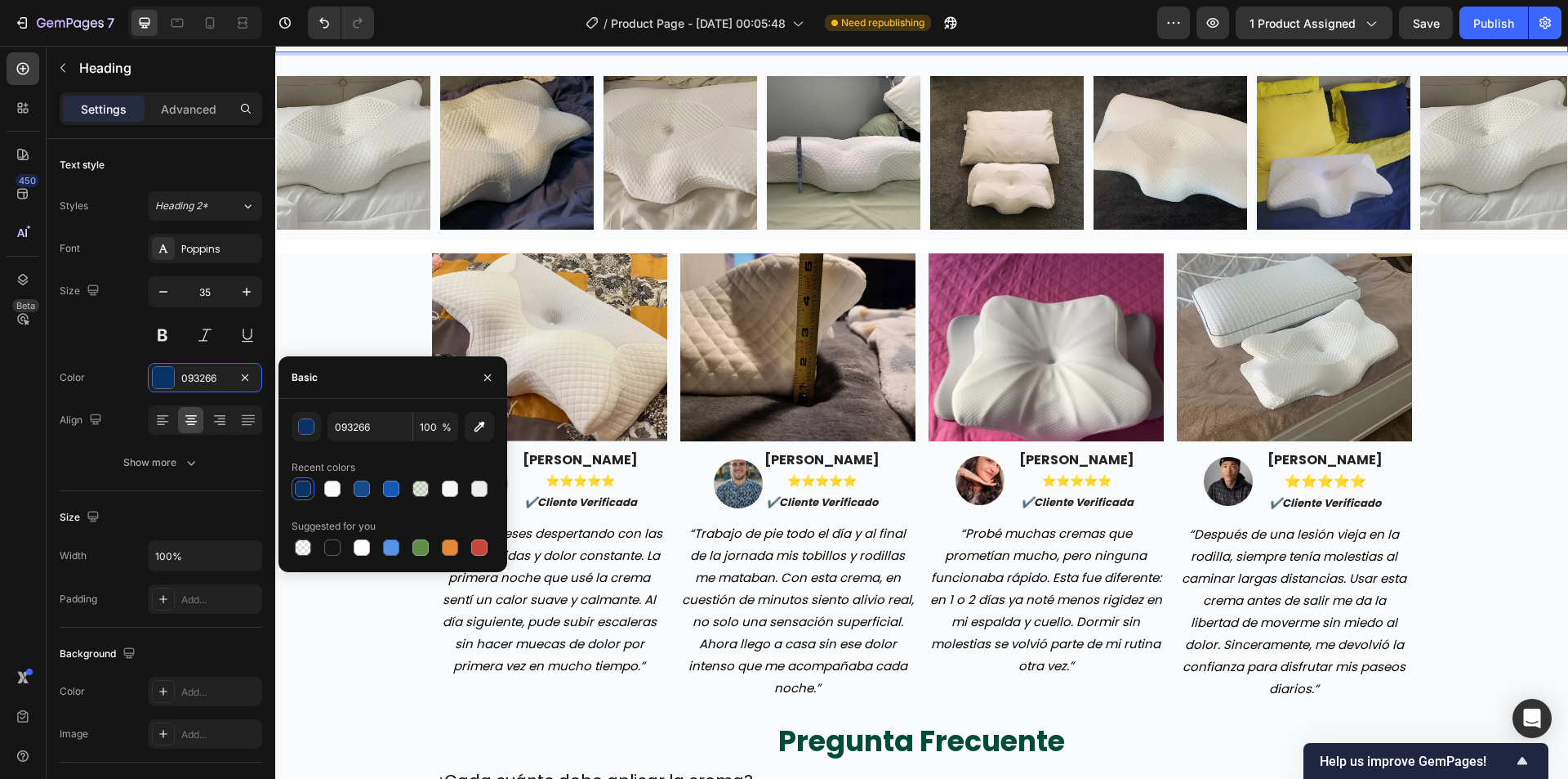
click at [369, 322] on div "Image Image [PERSON_NAME] ⭐️⭐️⭐️⭐️⭐️ ✔️cliente verificada Text block Row “Lleva…" at bounding box center [921, 685] width 1292 height 863
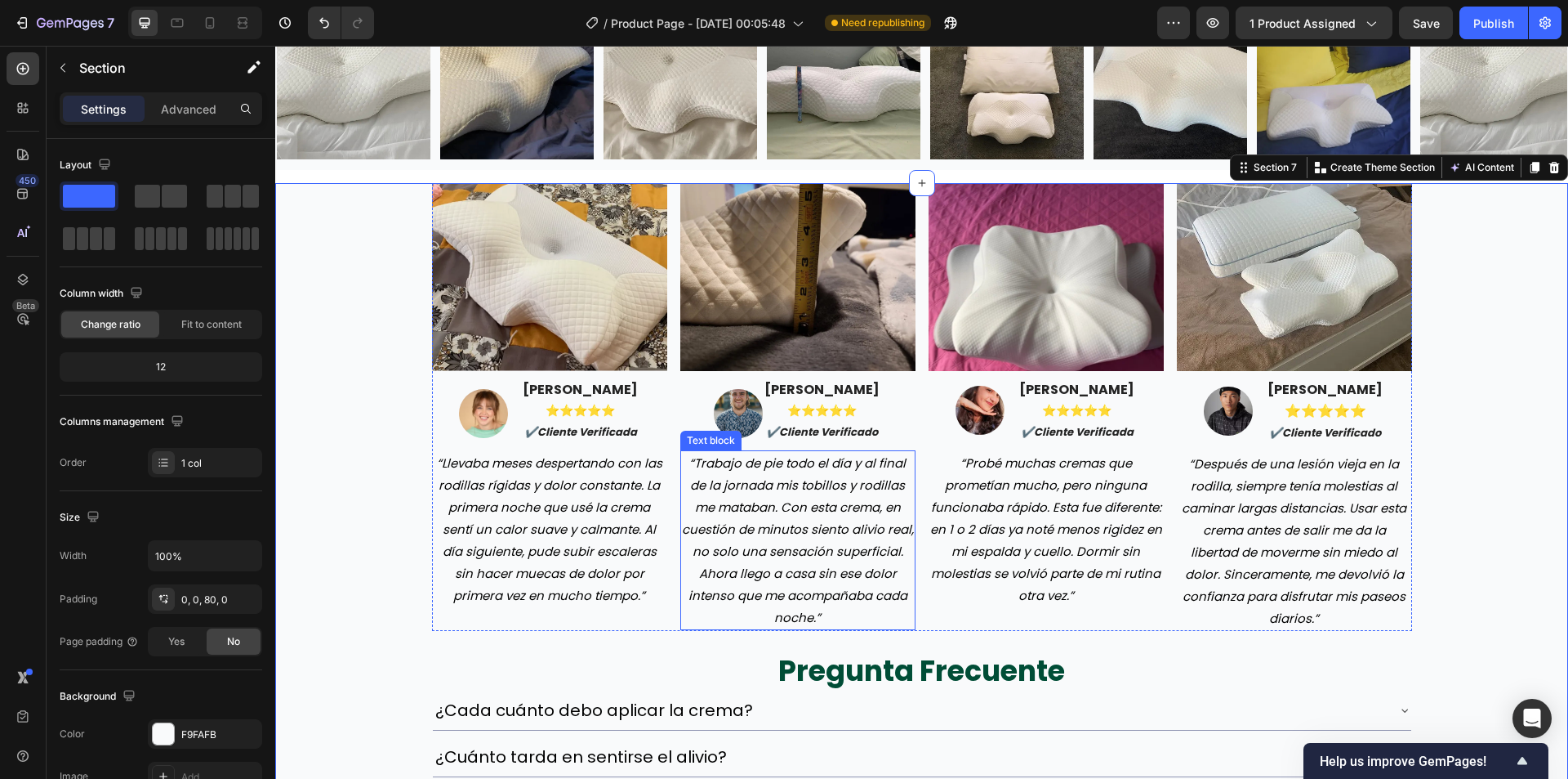
scroll to position [4249, 0]
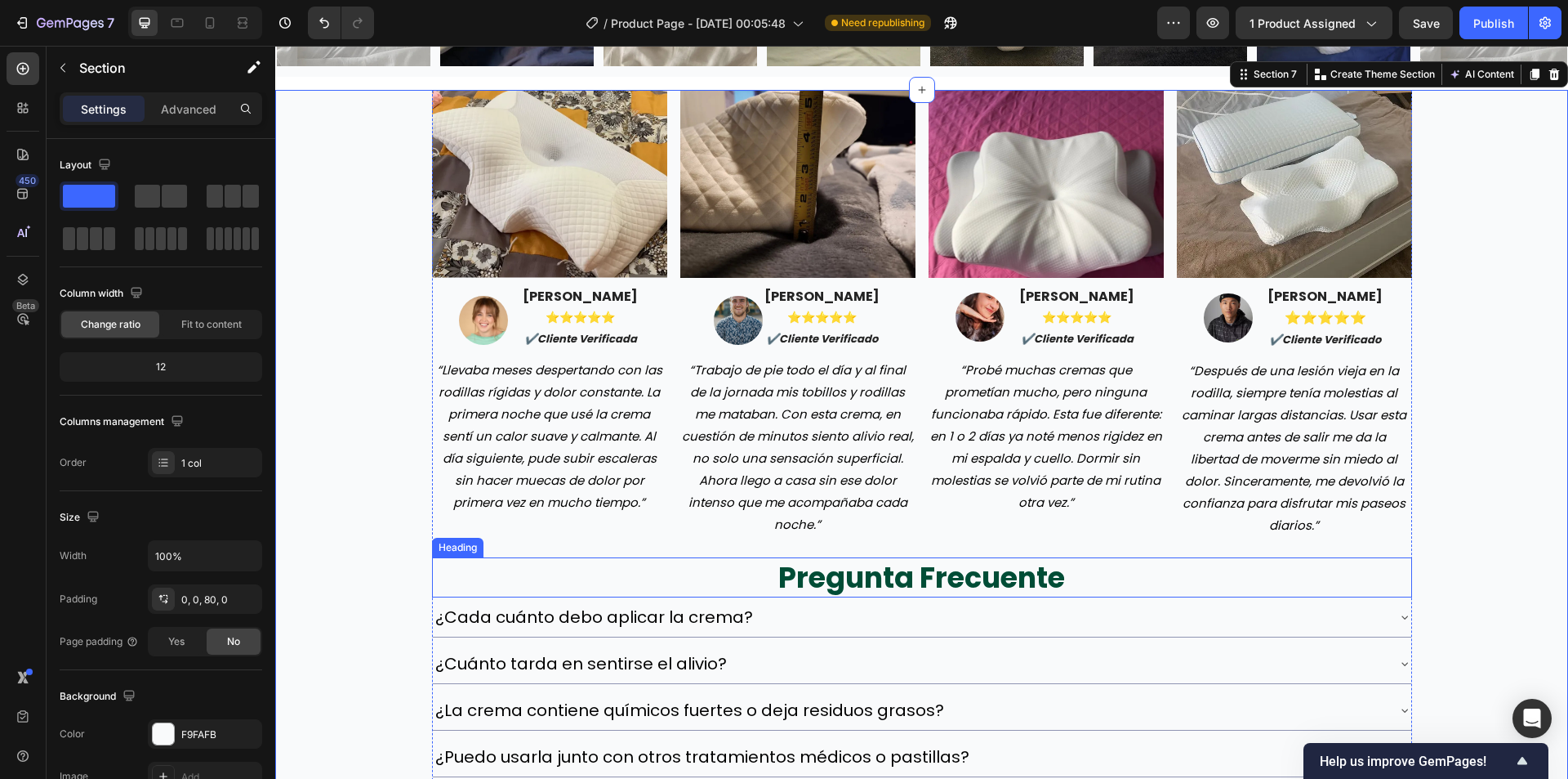
click at [915, 593] on h2 "pregunta frecuente" at bounding box center [921, 578] width 980 height 41
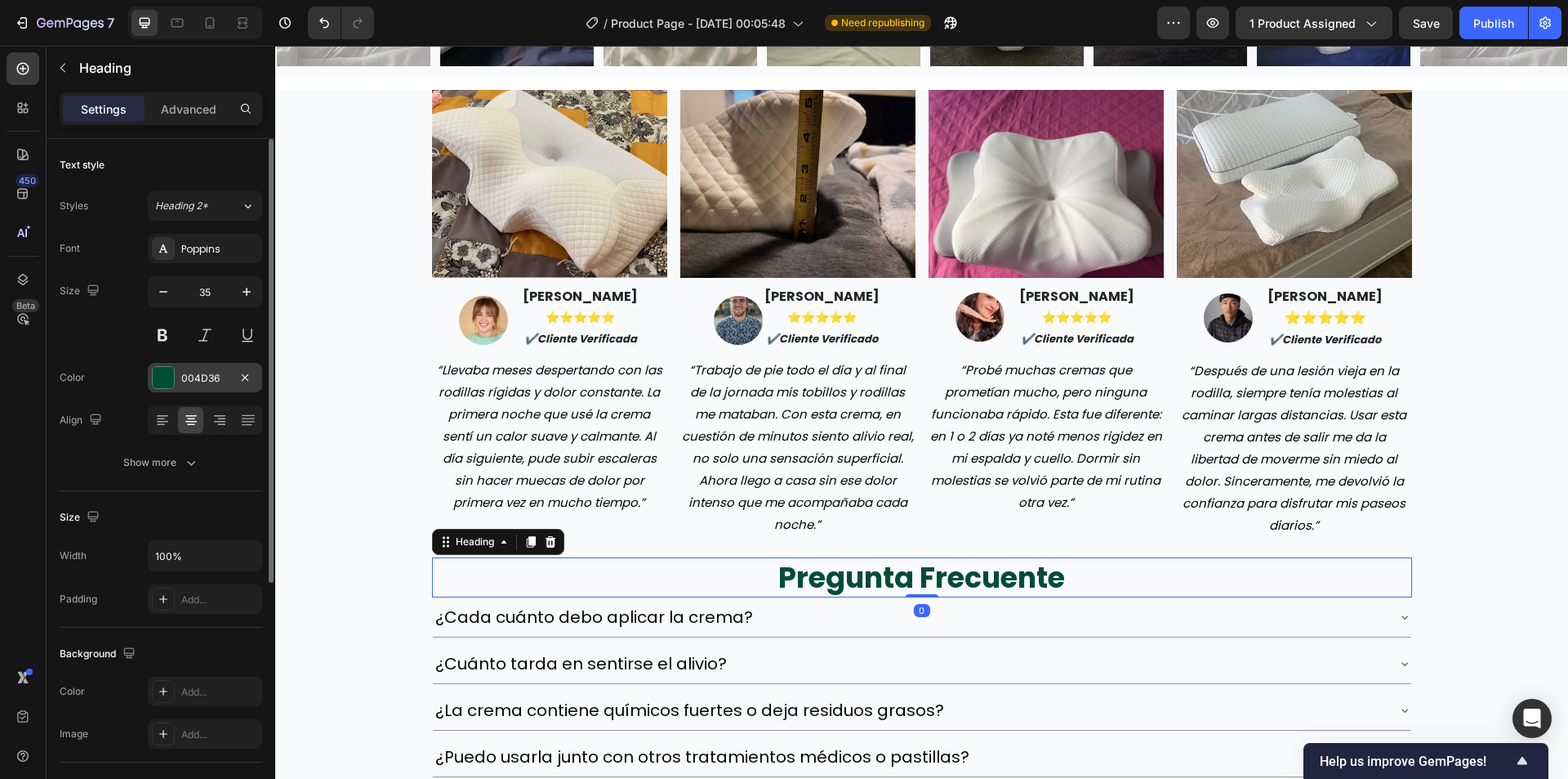
click at [166, 385] on div at bounding box center [163, 377] width 21 height 21
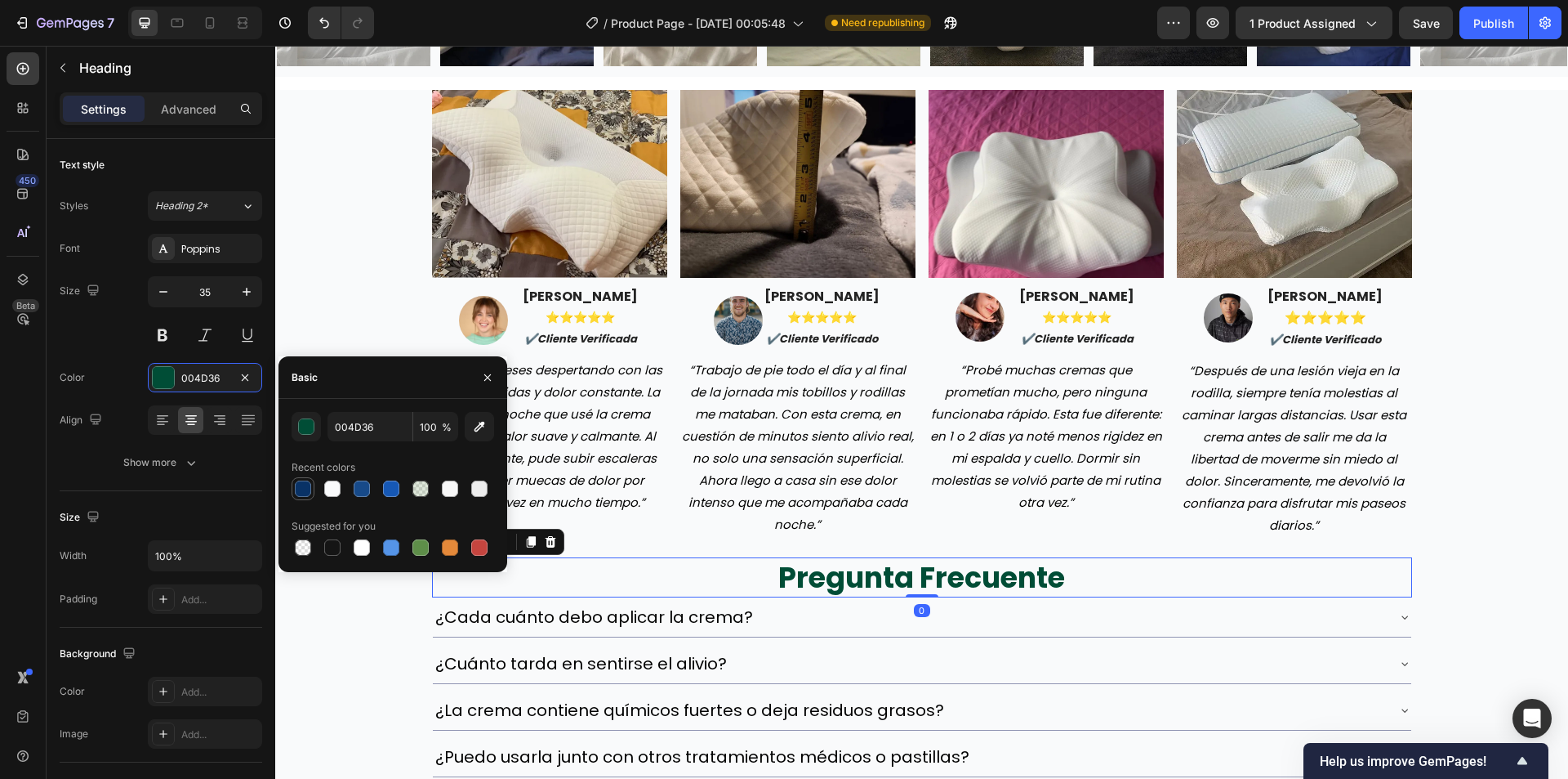
click at [298, 481] on div at bounding box center [303, 488] width 16 height 16
type input "093266"
click at [312, 337] on div "Image Image [PERSON_NAME] ⭐️⭐️⭐️⭐️⭐️ ✔️cliente verificada Text block Row “Lleva…" at bounding box center [921, 521] width 1292 height 863
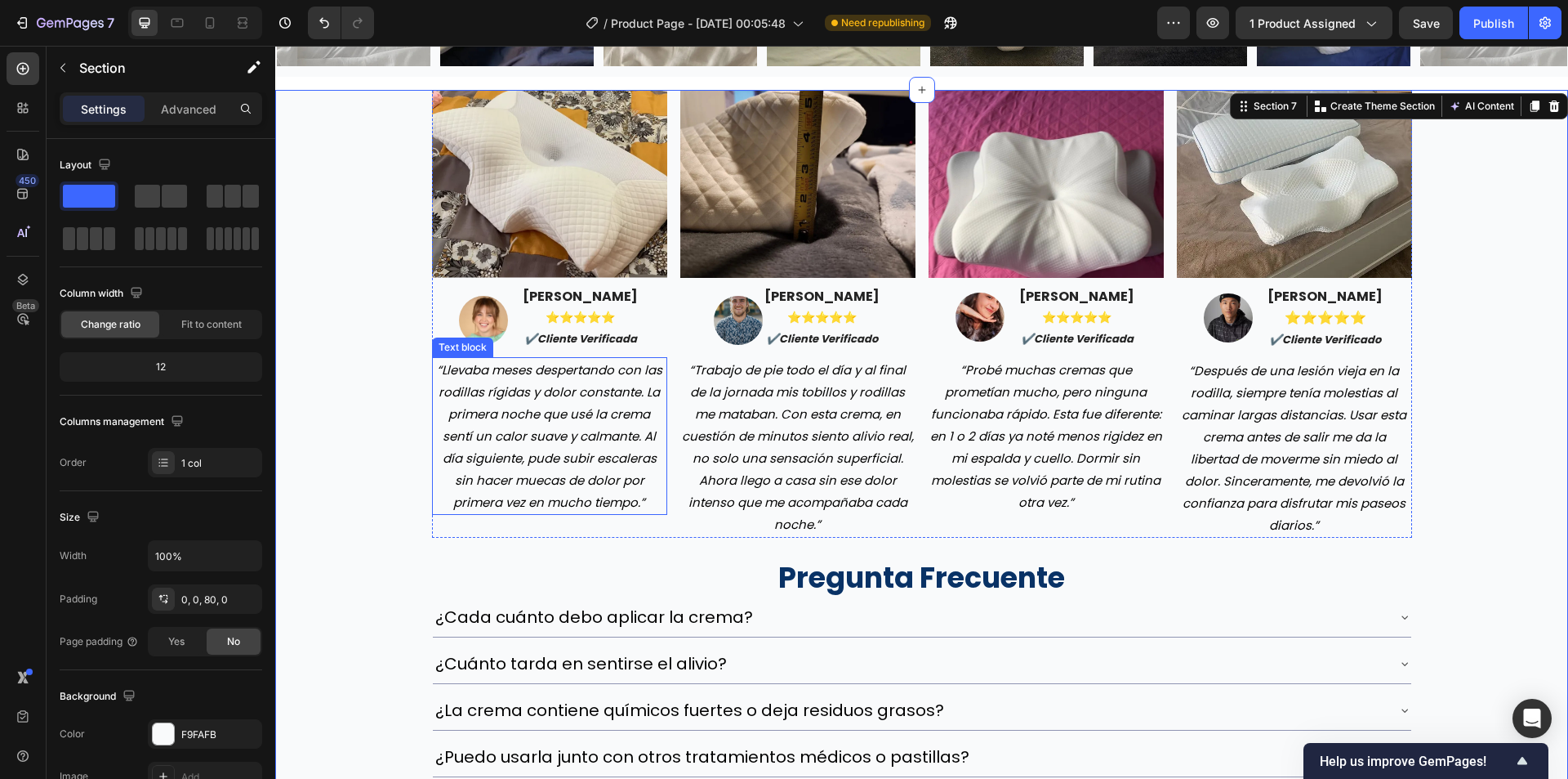
scroll to position [4658, 0]
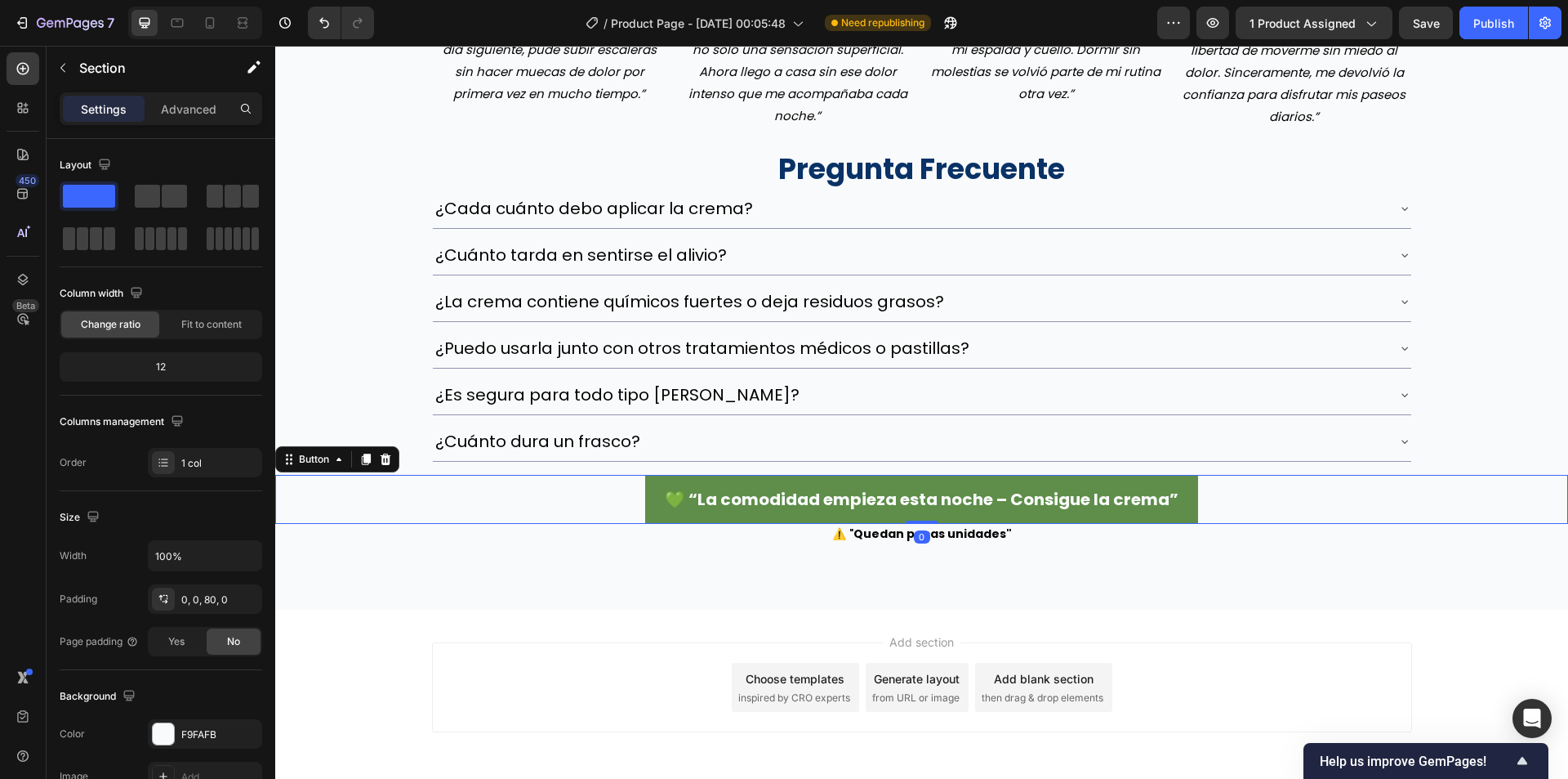
click at [653, 504] on button "💚 “La comodidad empieza esta noche – Consigue la crema”" at bounding box center [921, 499] width 553 height 49
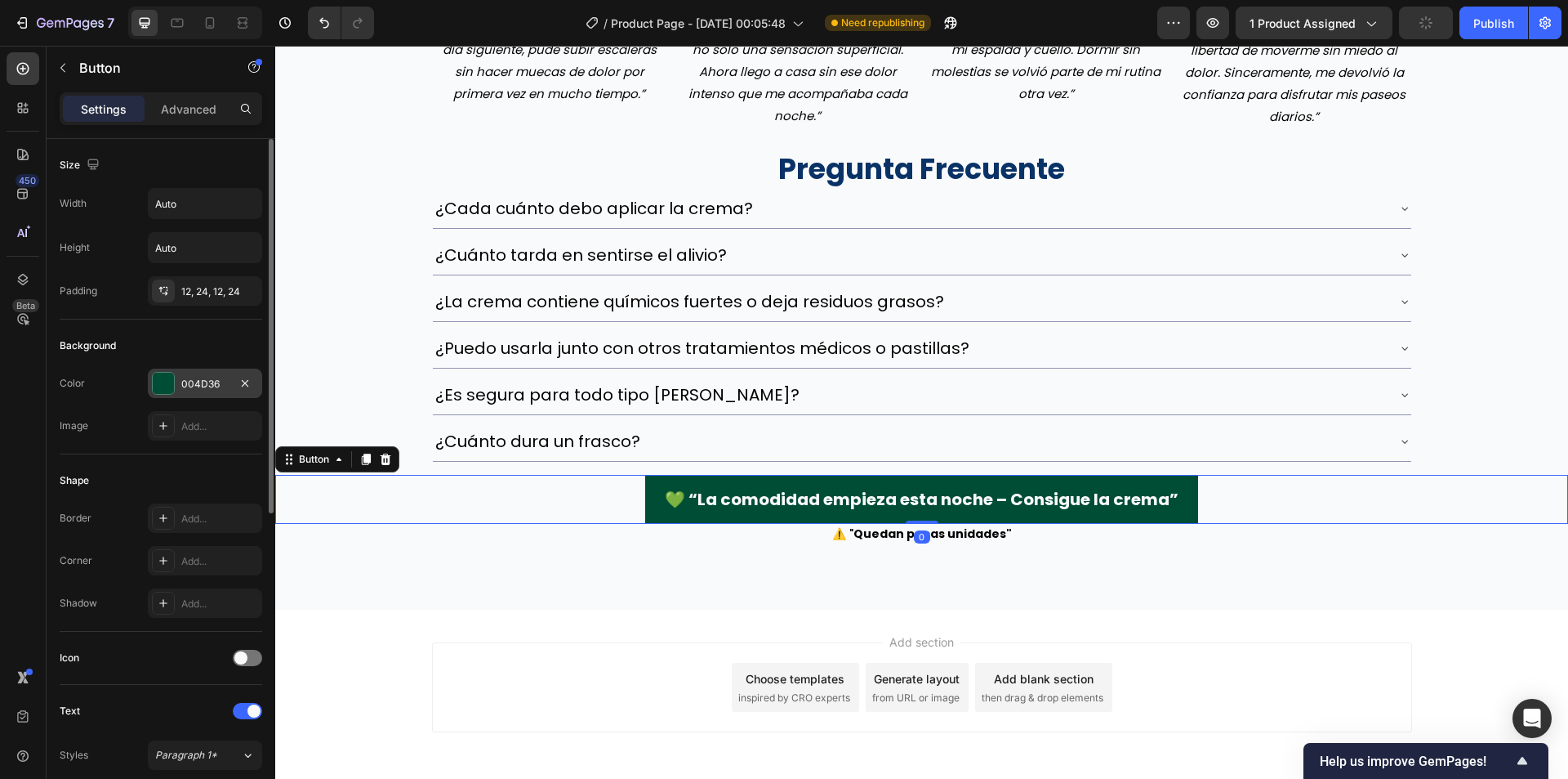
click at [200, 373] on div "004D36" at bounding box center [205, 383] width 114 height 30
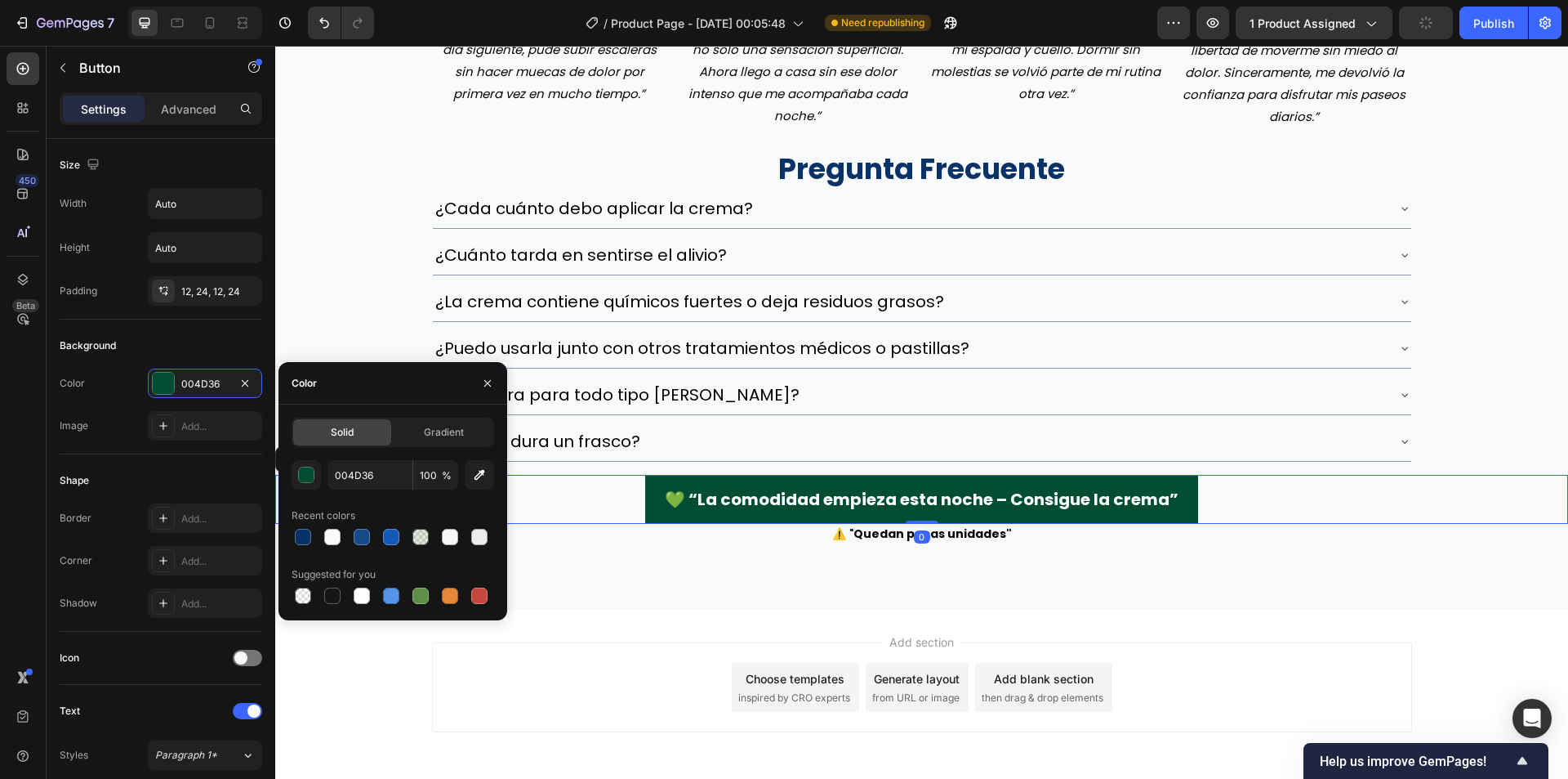
drag, startPoint x: 303, startPoint y: 533, endPoint x: 296, endPoint y: 439, distance: 94.3
click at [302, 533] on div at bounding box center [303, 536] width 16 height 16
type input "093266"
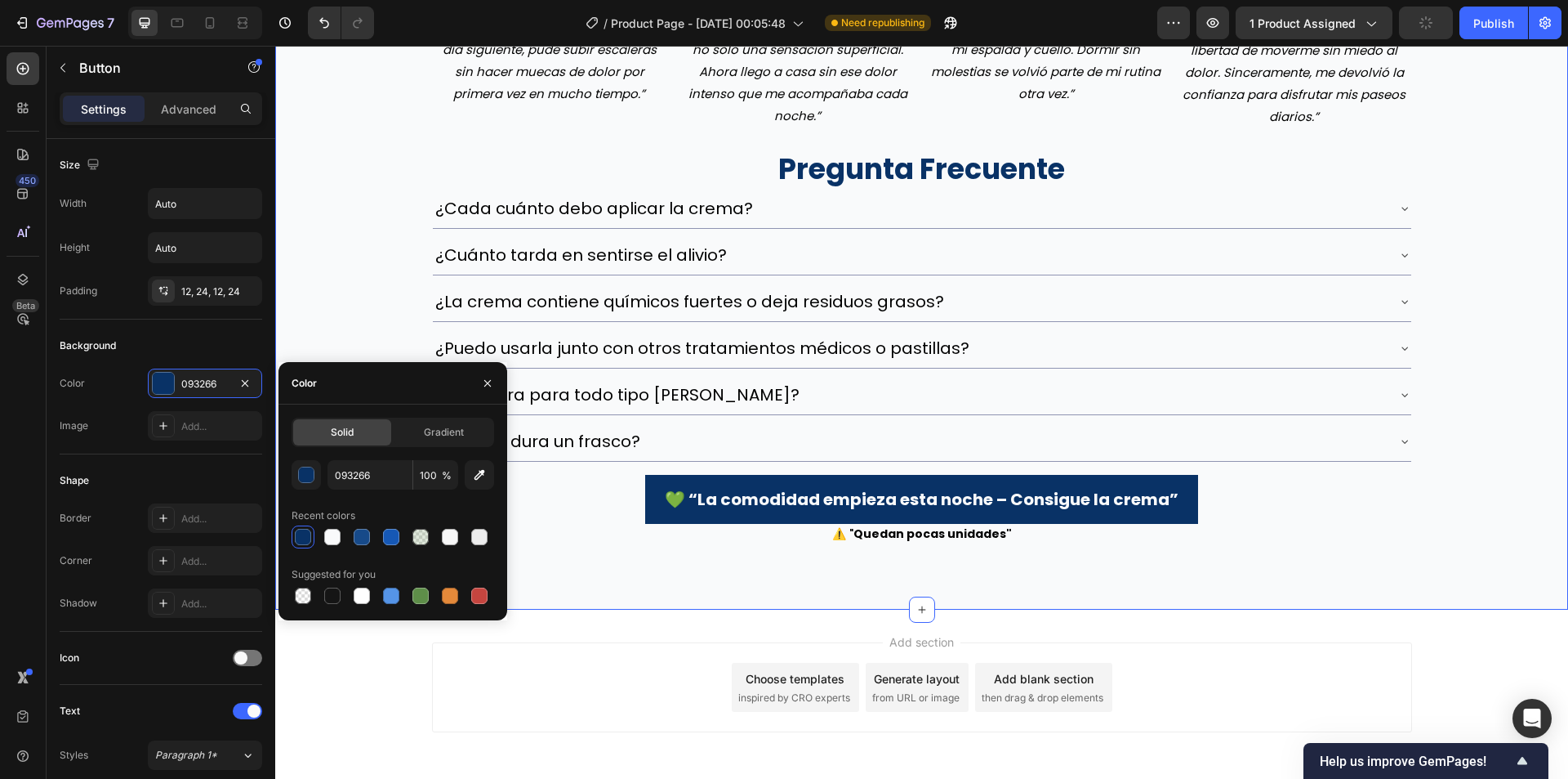
click at [303, 230] on div "Image Image [PERSON_NAME] ⭐️⭐️⭐️⭐️⭐️ ✔️cliente verificada Text block Row “Lleva…" at bounding box center [921, 112] width 1292 height 863
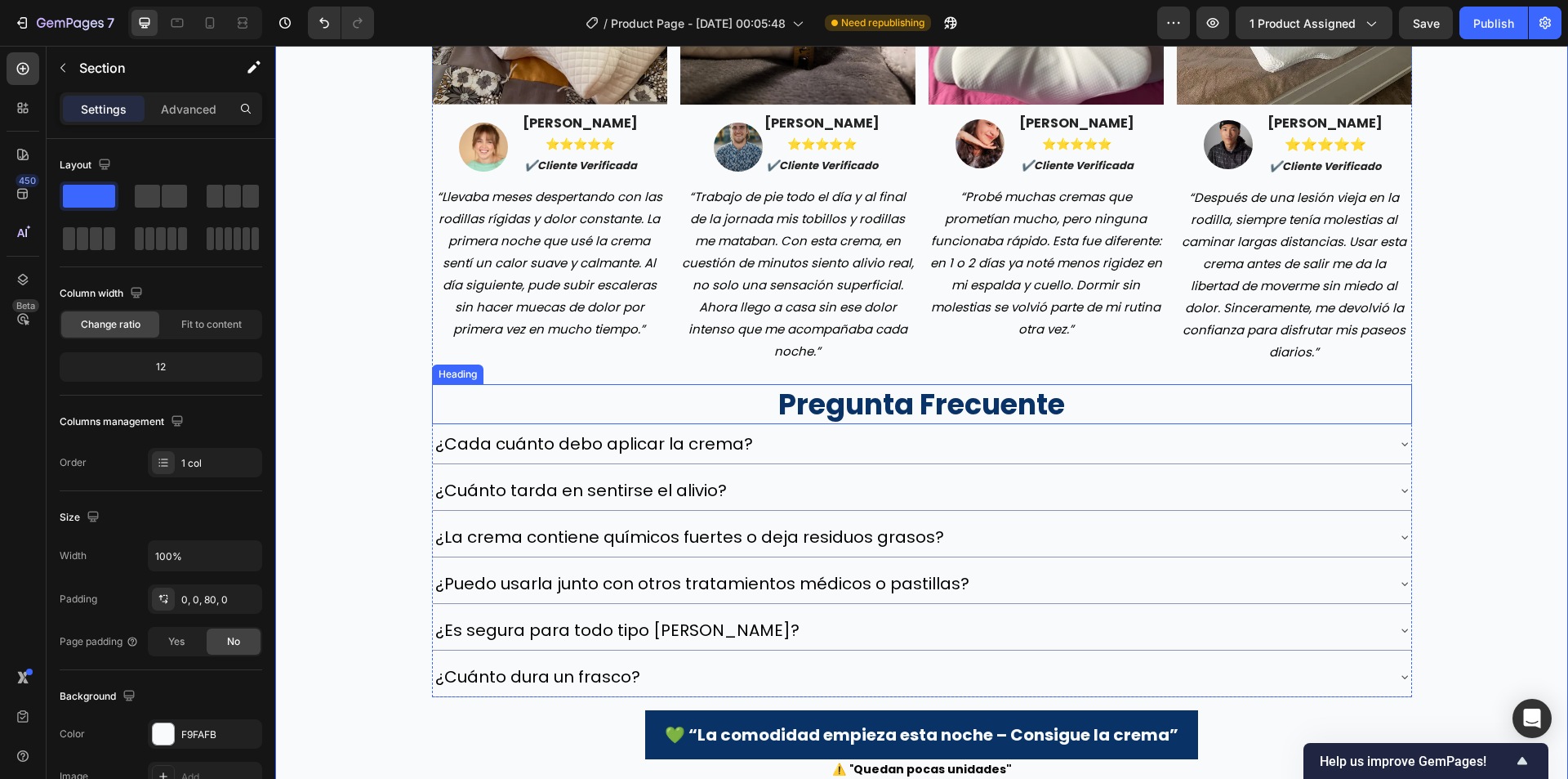
scroll to position [4331, 0]
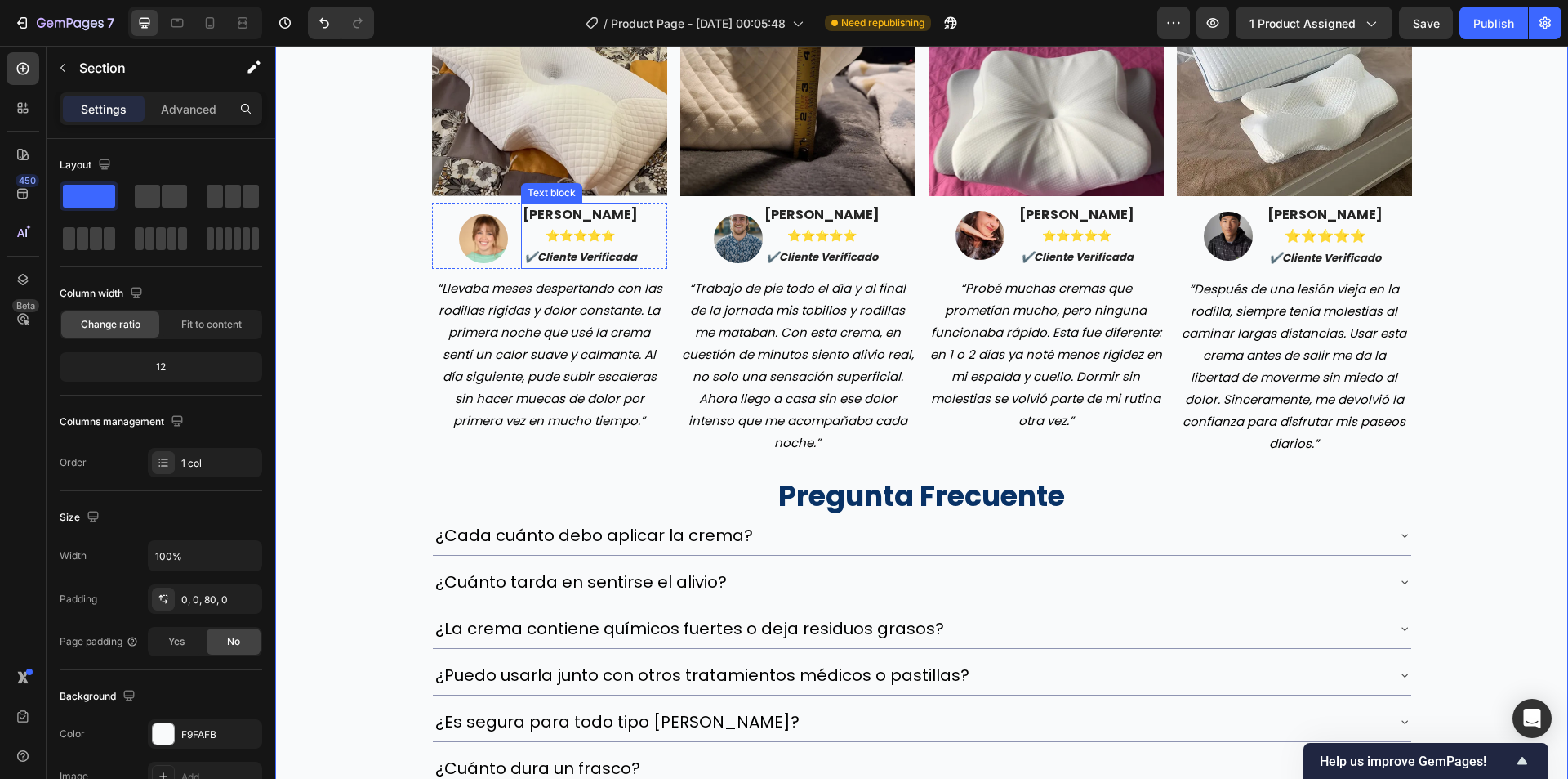
click at [586, 215] on strong "[PERSON_NAME]" at bounding box center [580, 215] width 115 height 19
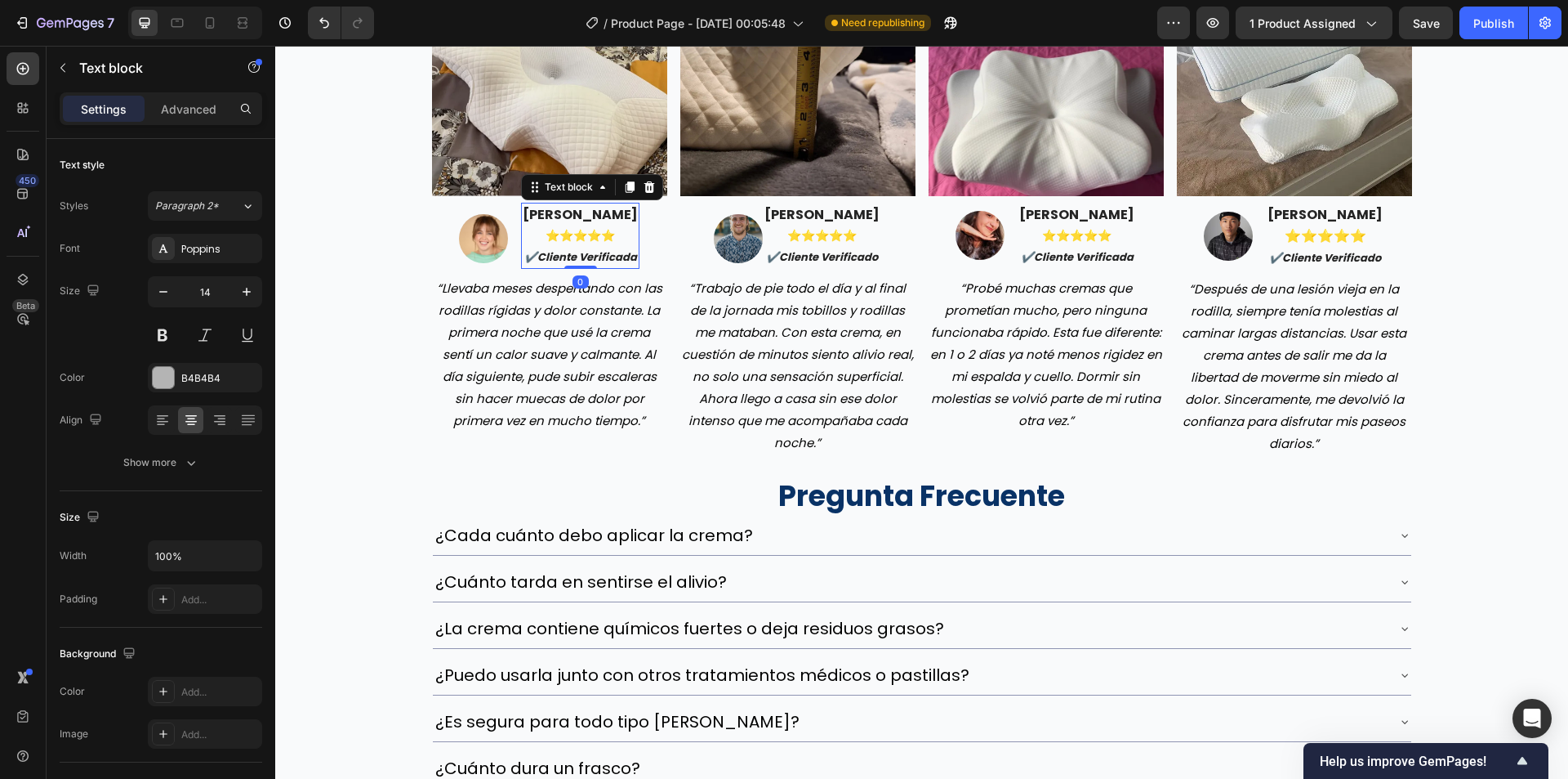
click at [586, 215] on strong "[PERSON_NAME]" at bounding box center [580, 215] width 115 height 19
click at [818, 220] on strong "[PERSON_NAME]" at bounding box center [822, 215] width 115 height 19
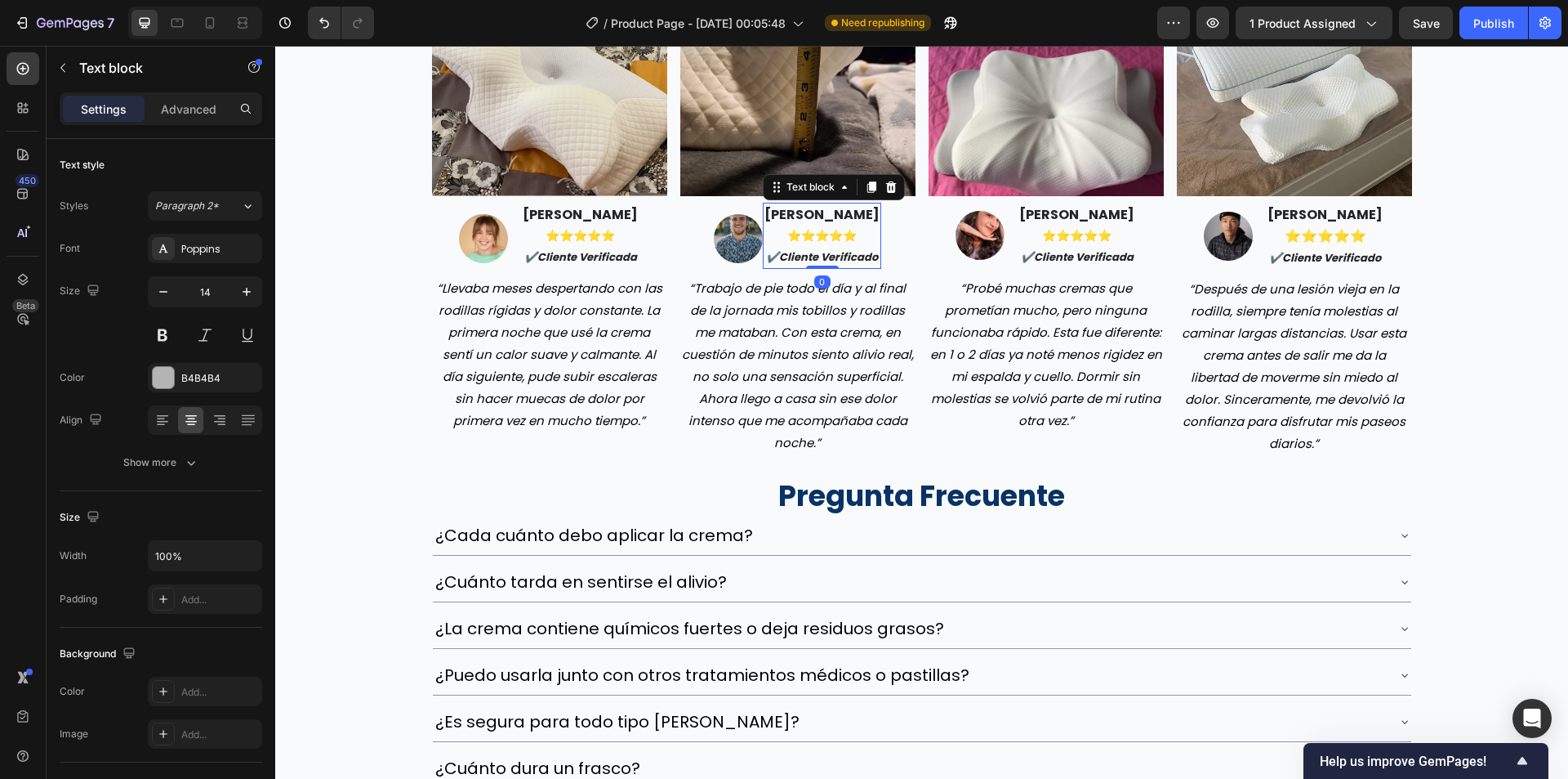
click at [819, 220] on strong "[PERSON_NAME]" at bounding box center [822, 215] width 115 height 19
click at [1052, 215] on strong "[PERSON_NAME]" at bounding box center [1077, 215] width 115 height 19
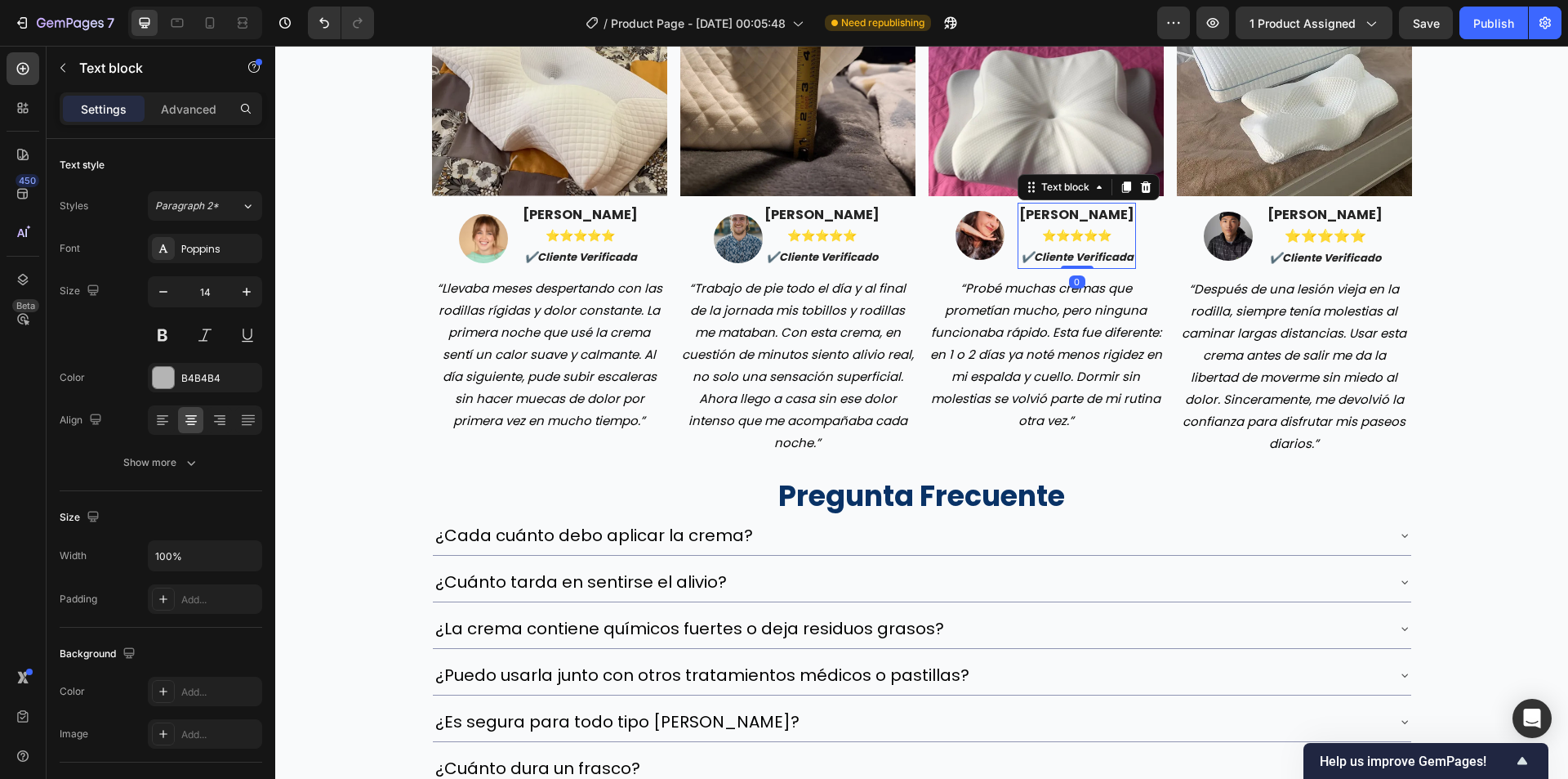
click at [1052, 215] on strong "[PERSON_NAME]" at bounding box center [1077, 215] width 115 height 19
click at [1308, 206] on strong "[PERSON_NAME]" at bounding box center [1325, 215] width 115 height 19
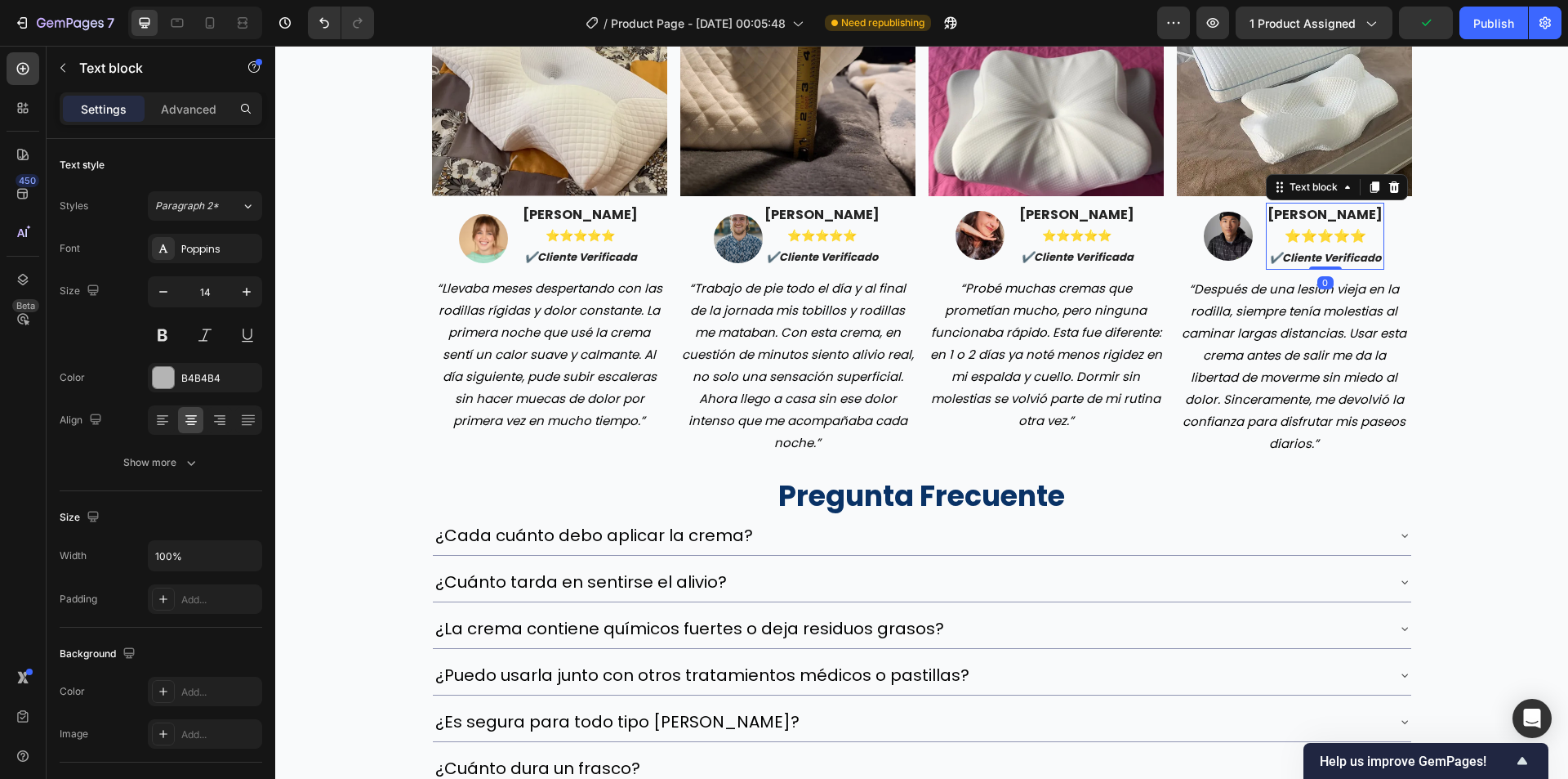
click at [1308, 206] on strong "[PERSON_NAME]" at bounding box center [1325, 215] width 115 height 19
click at [489, 239] on img at bounding box center [484, 239] width 49 height 49
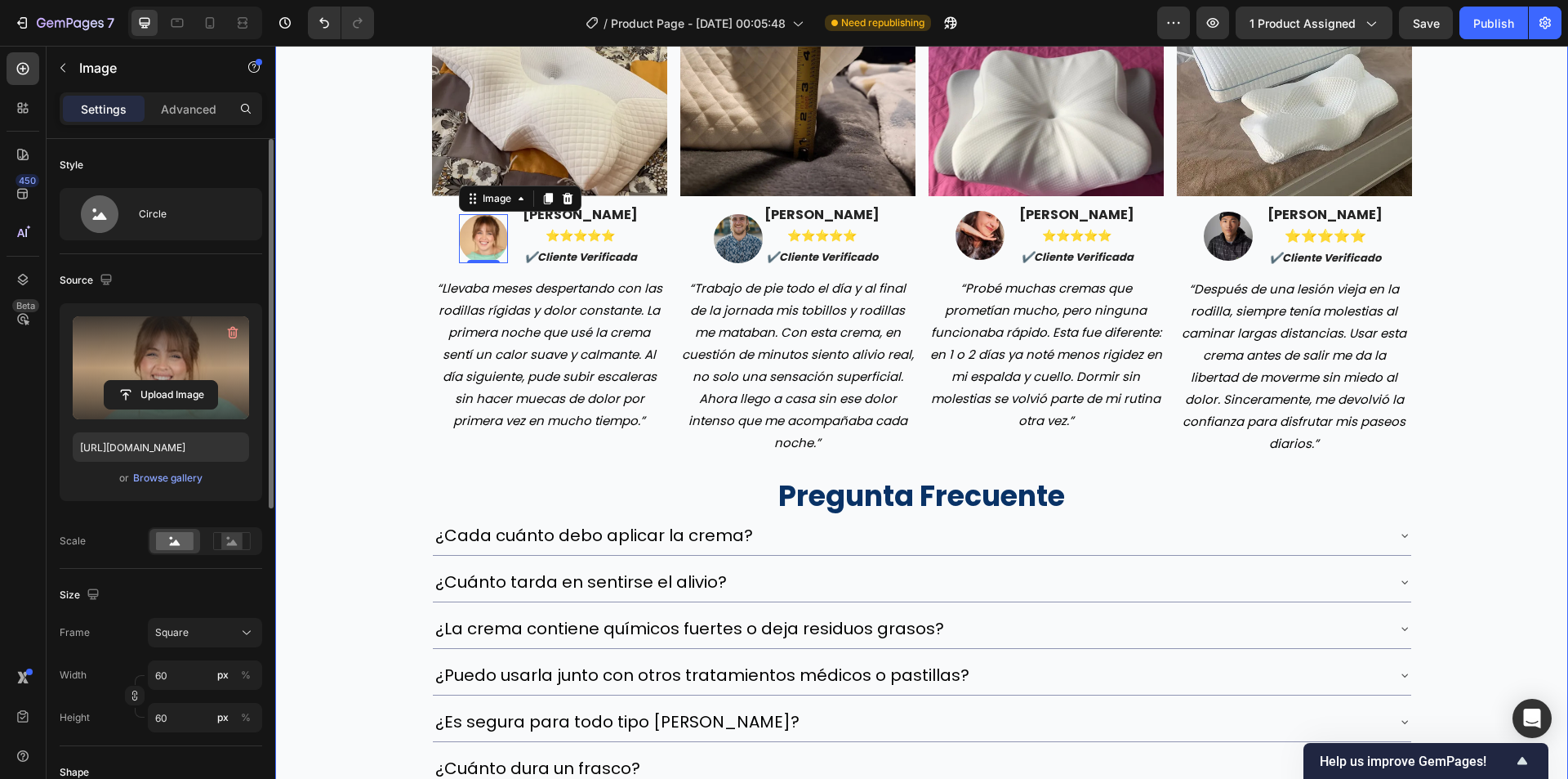
click at [190, 376] on label at bounding box center [161, 368] width 177 height 103
click at [190, 381] on input "file" at bounding box center [161, 394] width 112 height 28
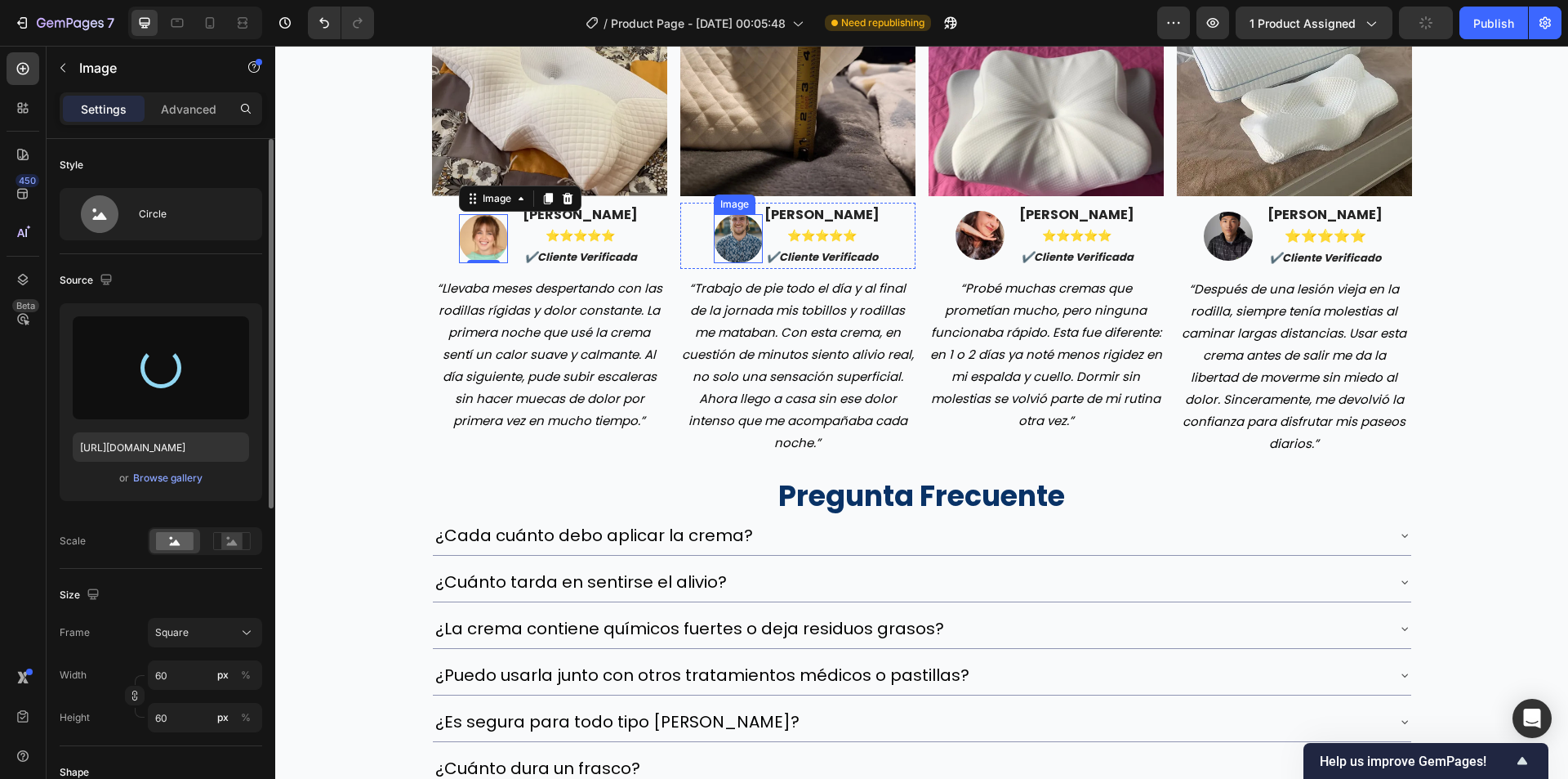
type input "https://cdn.shopify.com/s/files/1/0942/9106/7229/files/gempages_571795456183501…"
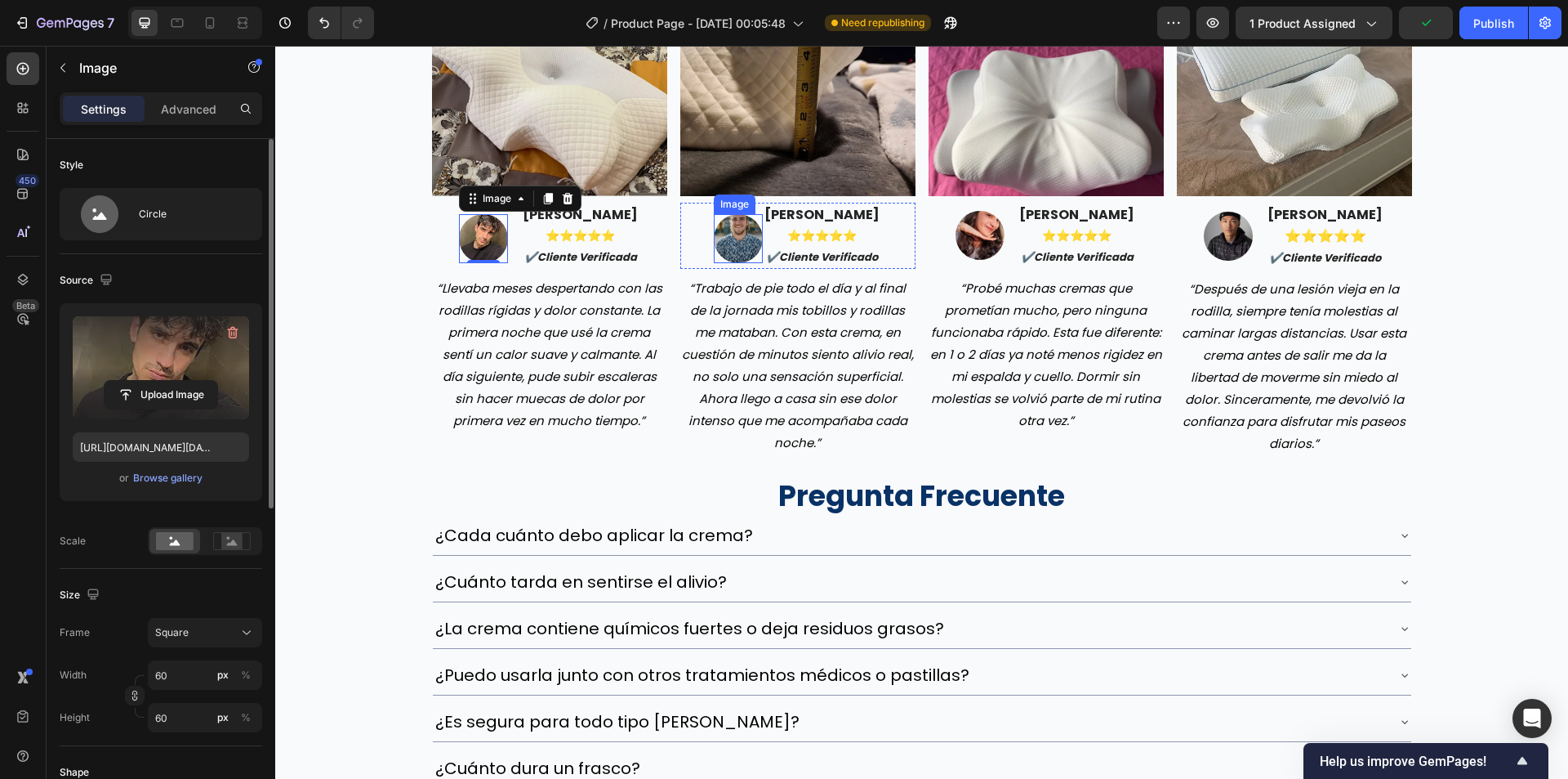
click at [729, 244] on img at bounding box center [738, 239] width 49 height 49
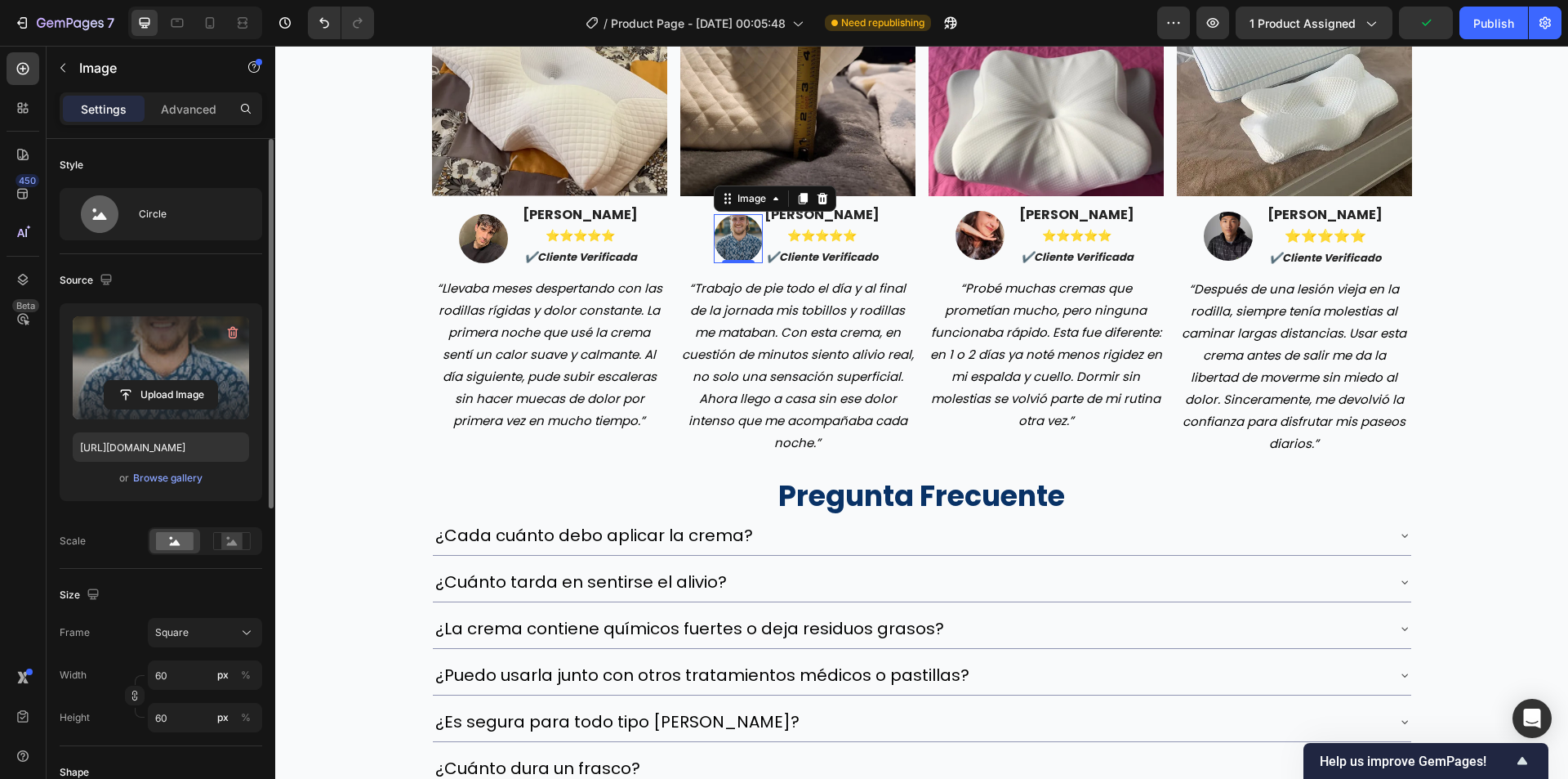
click at [184, 363] on label at bounding box center [161, 368] width 177 height 103
click at [184, 381] on input "file" at bounding box center [161, 394] width 112 height 28
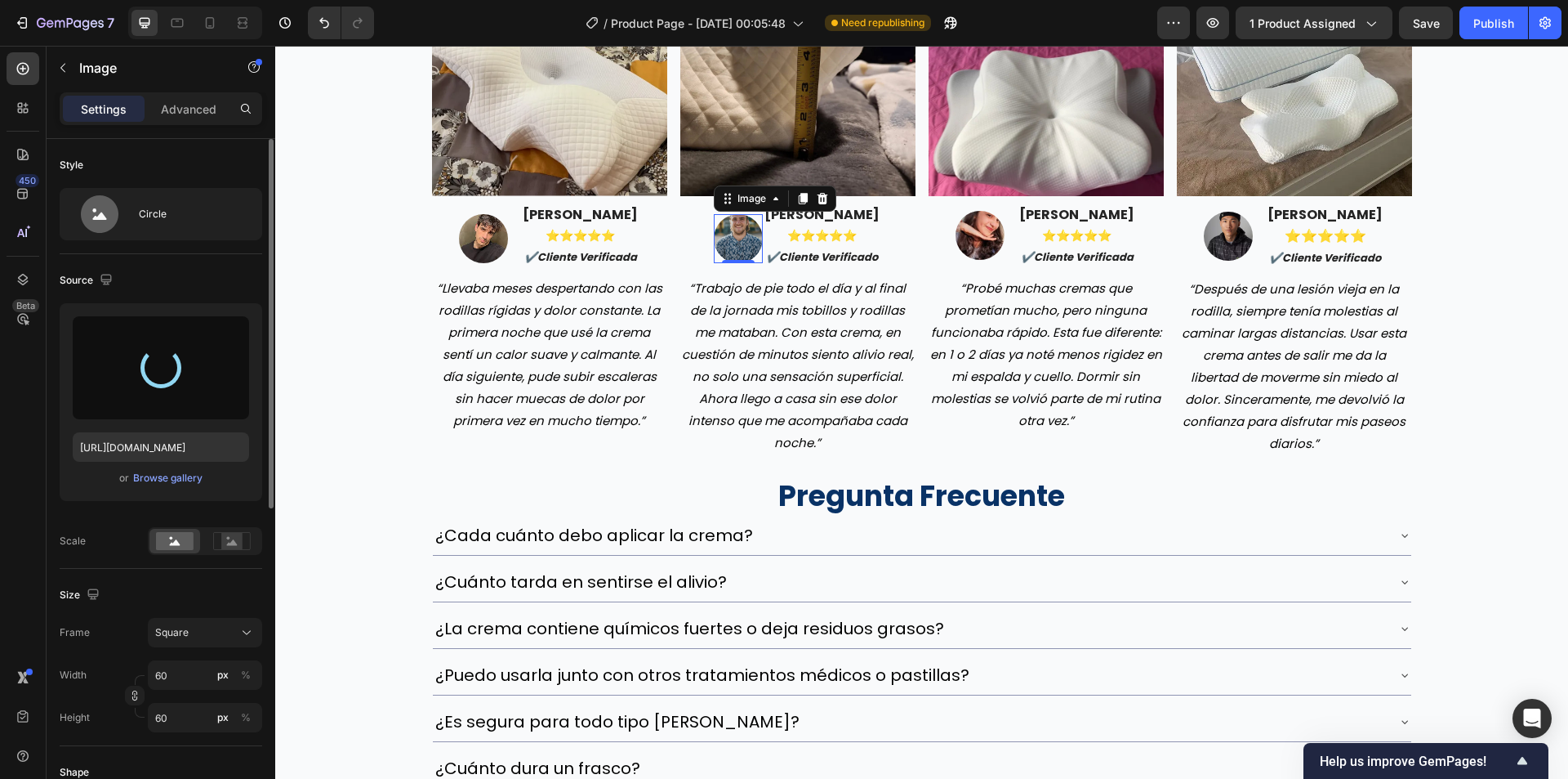
type input "https://cdn.shopify.com/s/files/1/0942/9106/7229/files/gempages_571795456183501…"
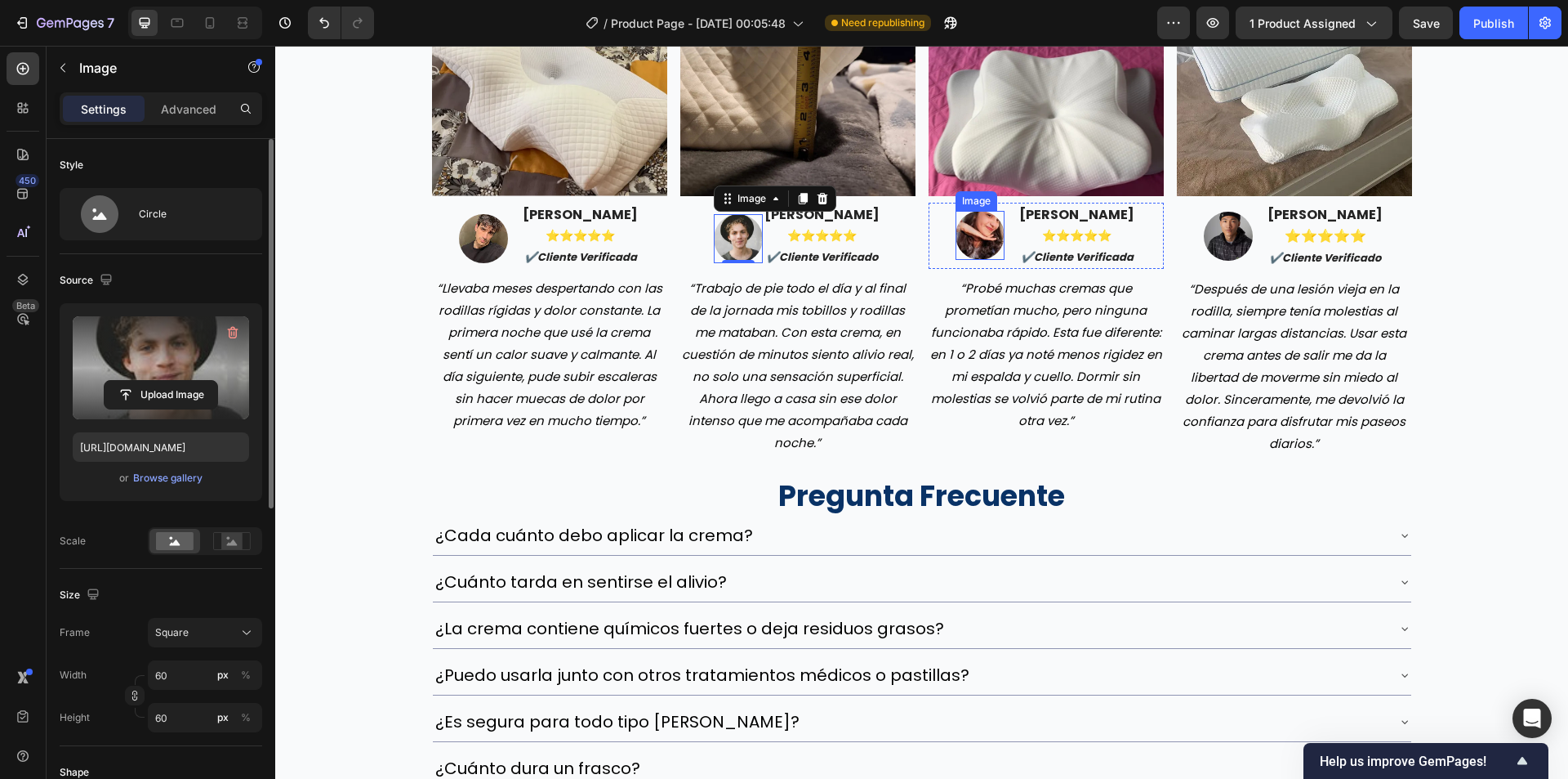
click at [980, 242] on img at bounding box center [980, 235] width 49 height 49
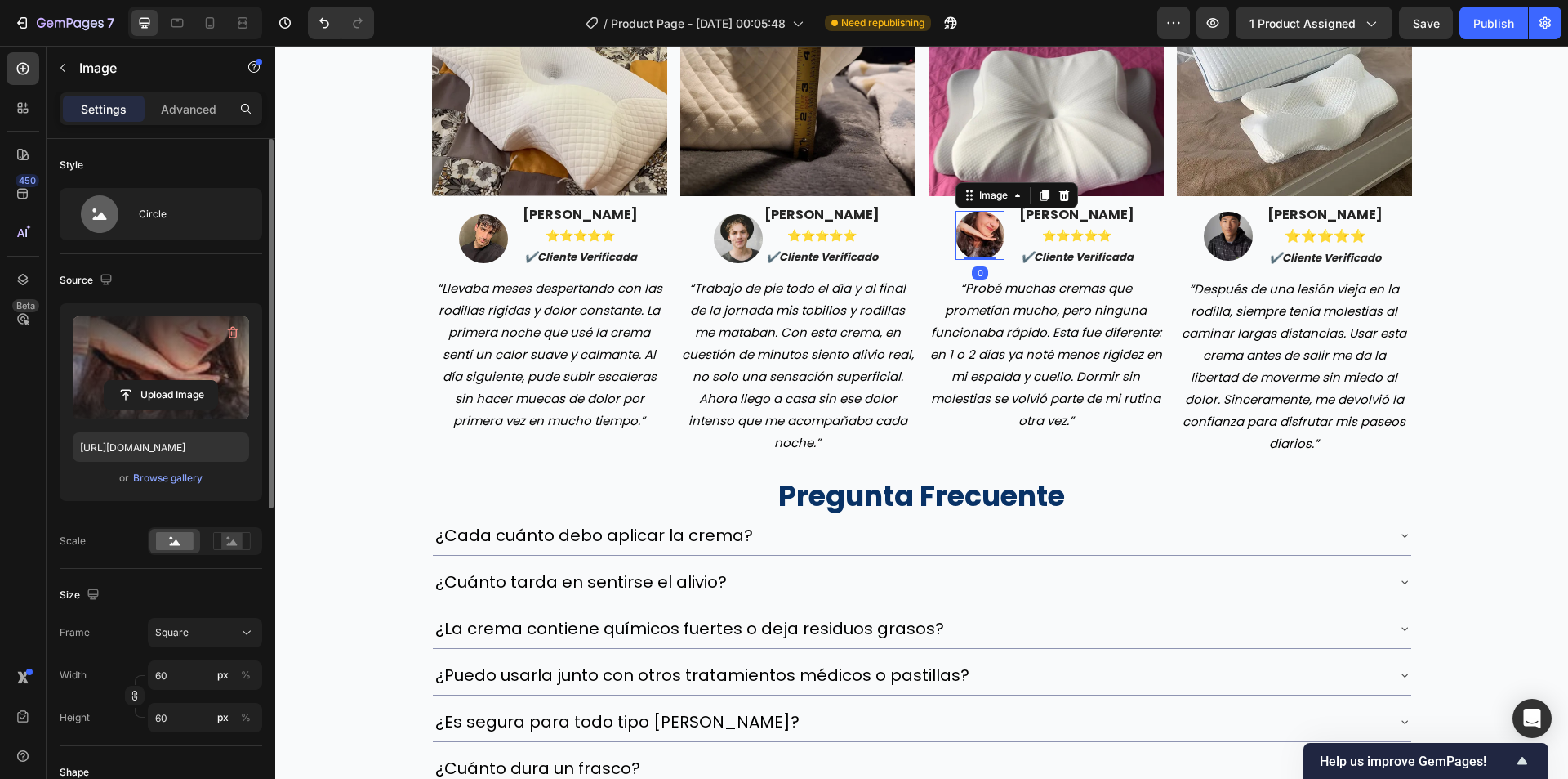
click at [171, 353] on label at bounding box center [161, 368] width 177 height 103
click at [171, 381] on input "file" at bounding box center [161, 394] width 112 height 28
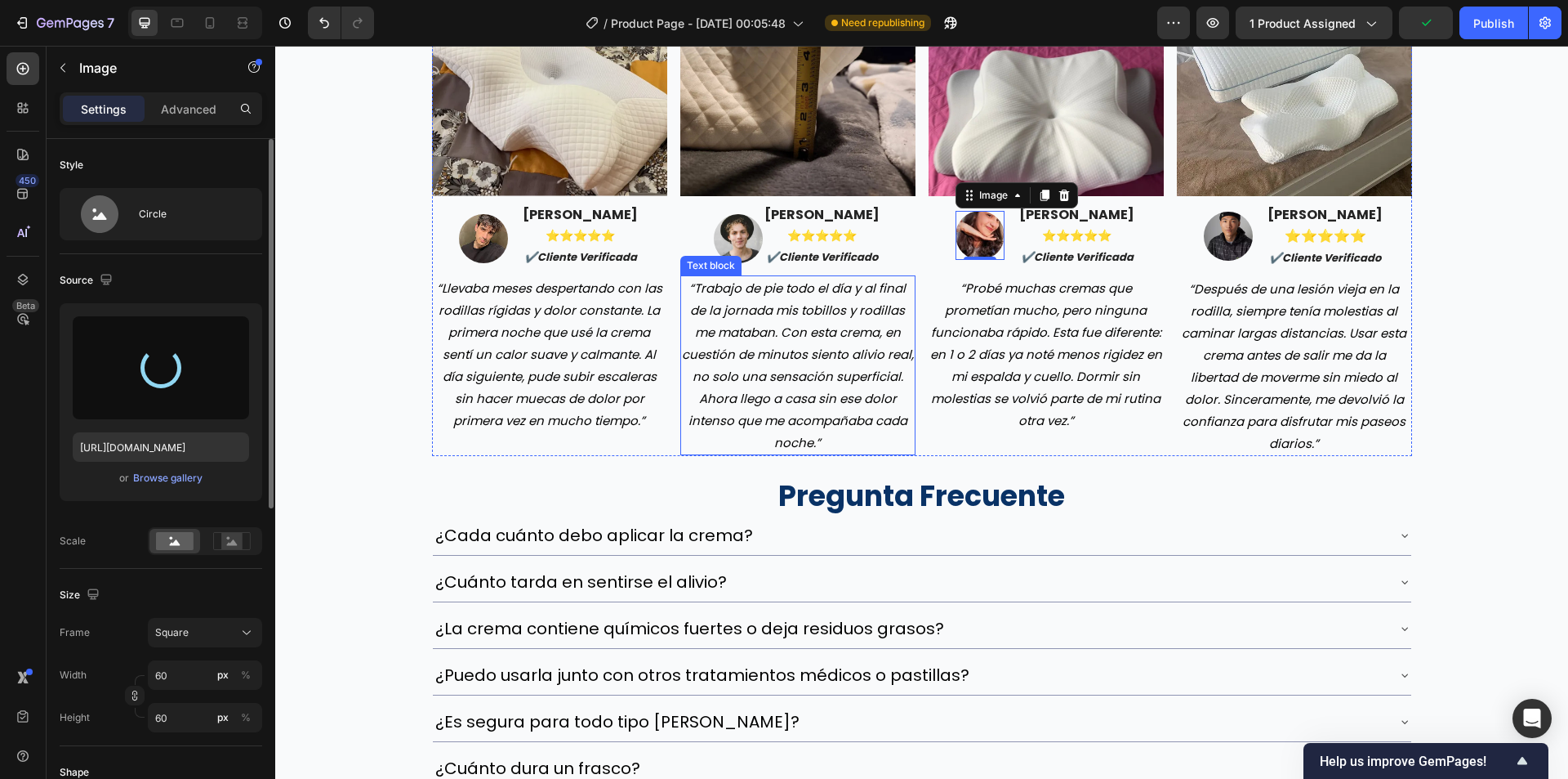
type input "https://cdn.shopify.com/s/files/1/0942/9106/7229/files/gempages_571795456183501…"
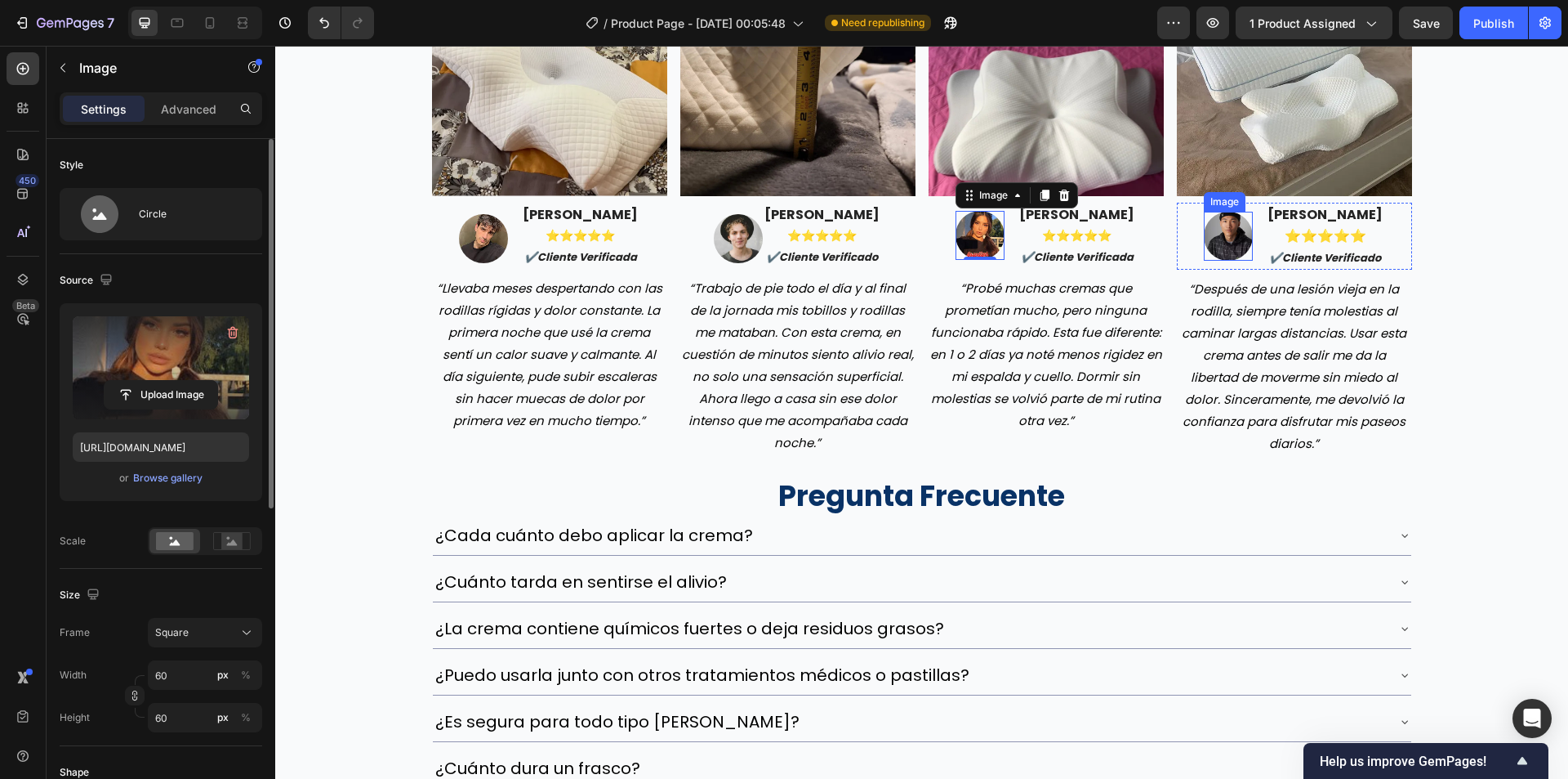
click at [1204, 237] on img at bounding box center [1228, 236] width 49 height 49
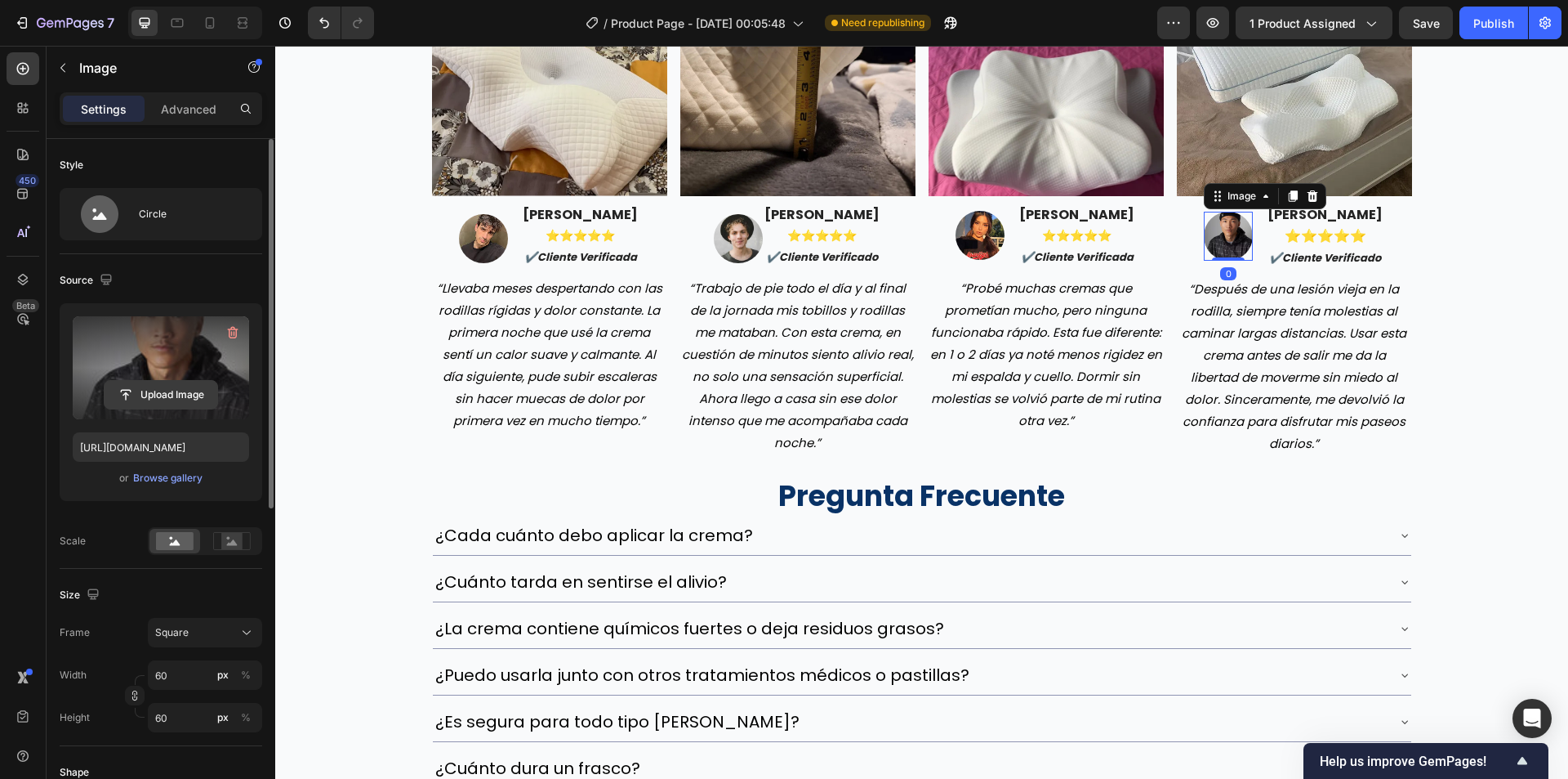
click at [205, 381] on input "file" at bounding box center [161, 394] width 112 height 28
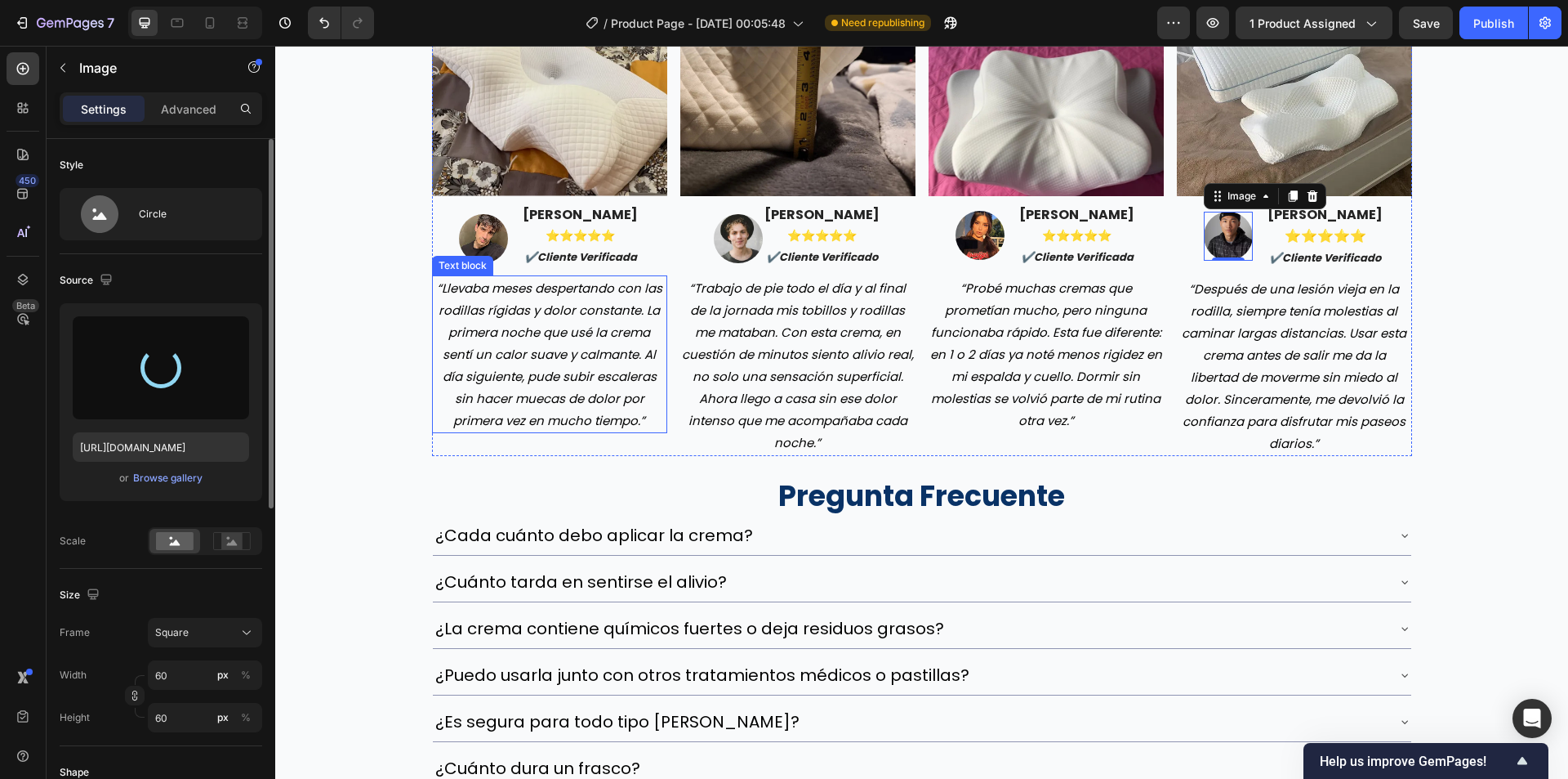
type input "https://cdn.shopify.com/s/files/1/0942/9106/7229/files/gempages_571795456183501…"
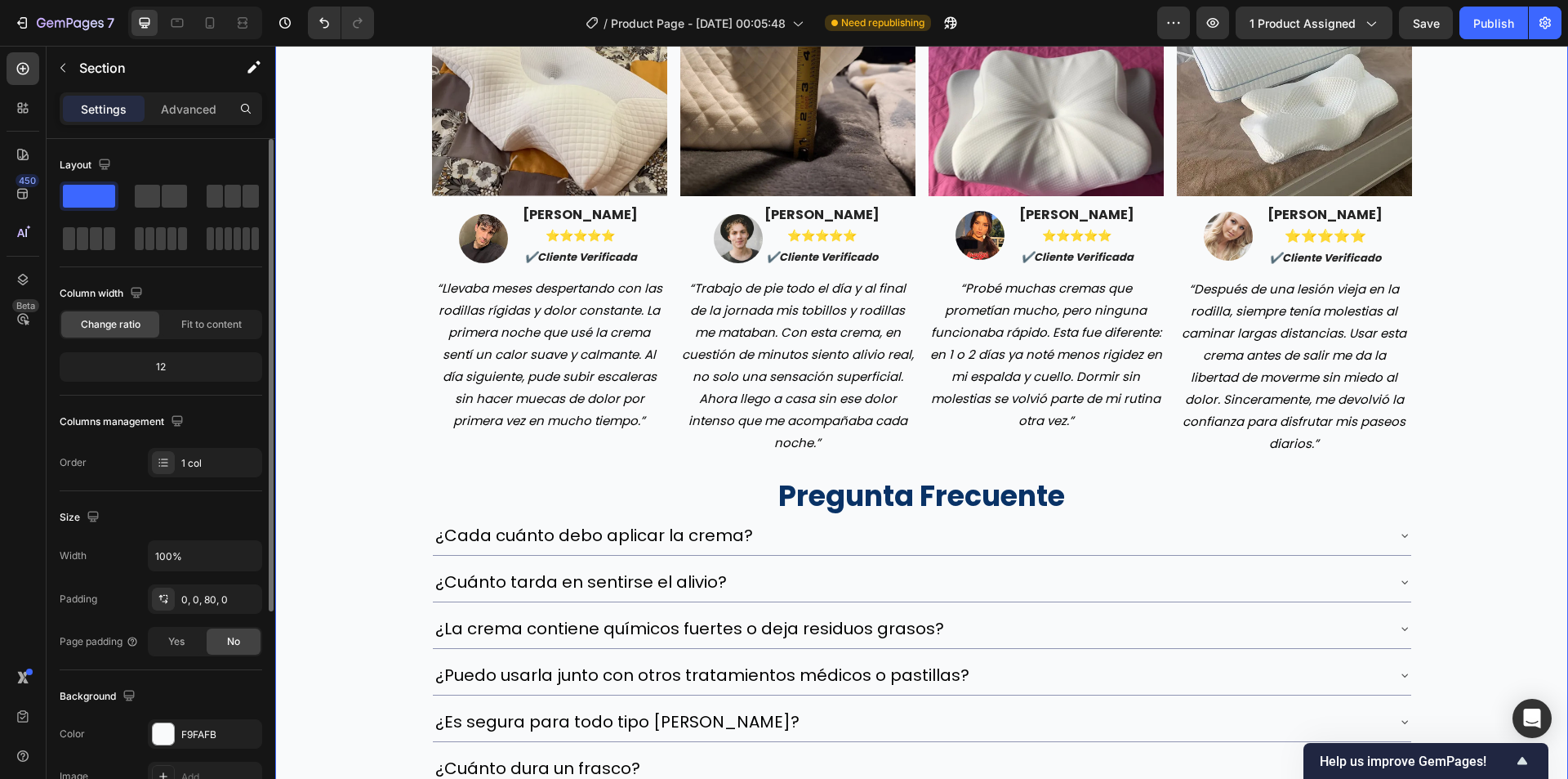
click at [1423, 322] on div "Image Image Javier Martínez ⭐️⭐️⭐️⭐️⭐️ ✔️cliente verificada Text block Row “Lle…" at bounding box center [921, 440] width 1292 height 863
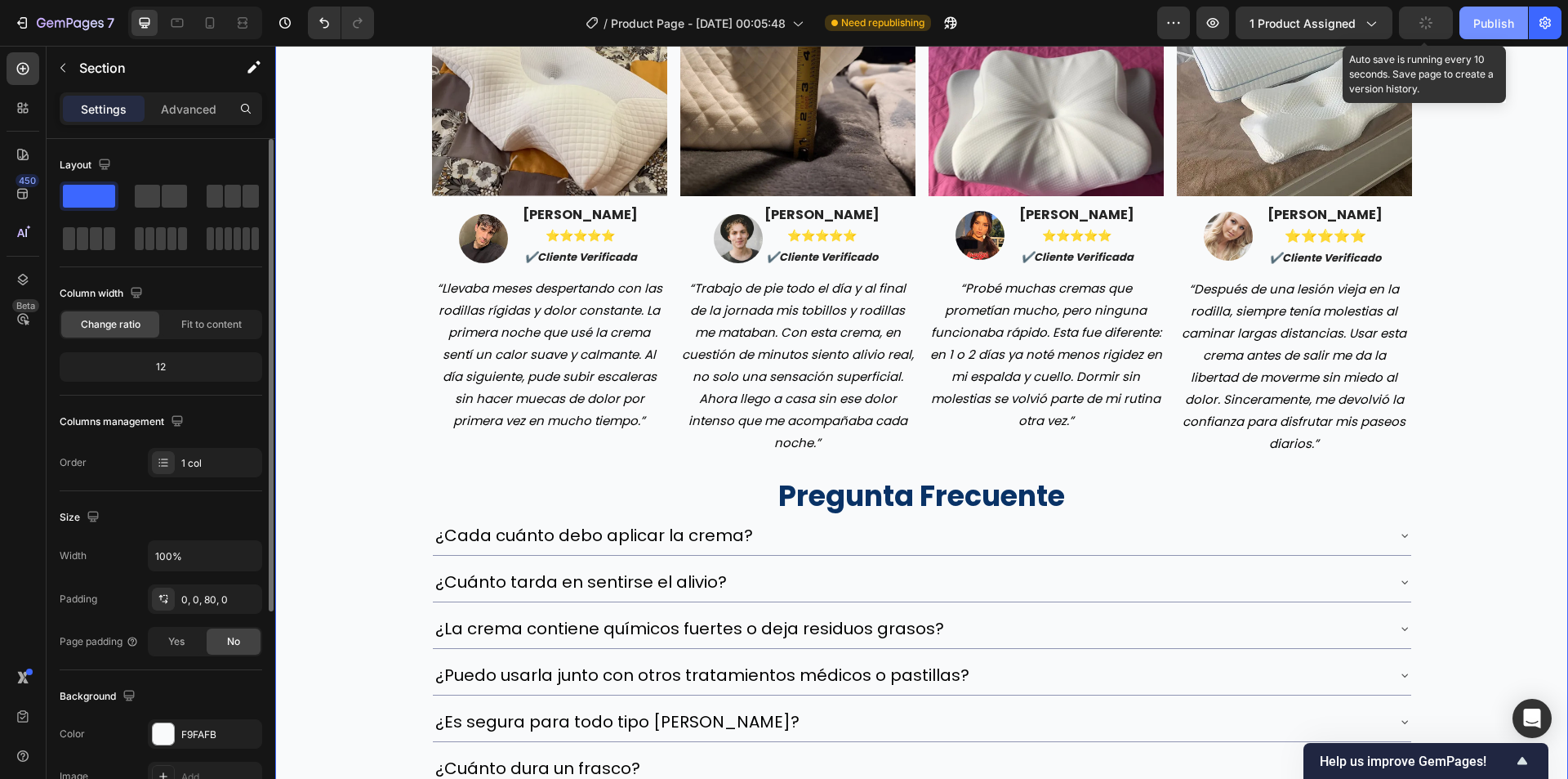
drag, startPoint x: 1425, startPoint y: 36, endPoint x: 1478, endPoint y: 25, distance: 54.1
click at [1429, 25] on icon "button" at bounding box center [1425, 22] width 14 height 14
click at [1478, 25] on div "Publish" at bounding box center [1494, 23] width 41 height 17
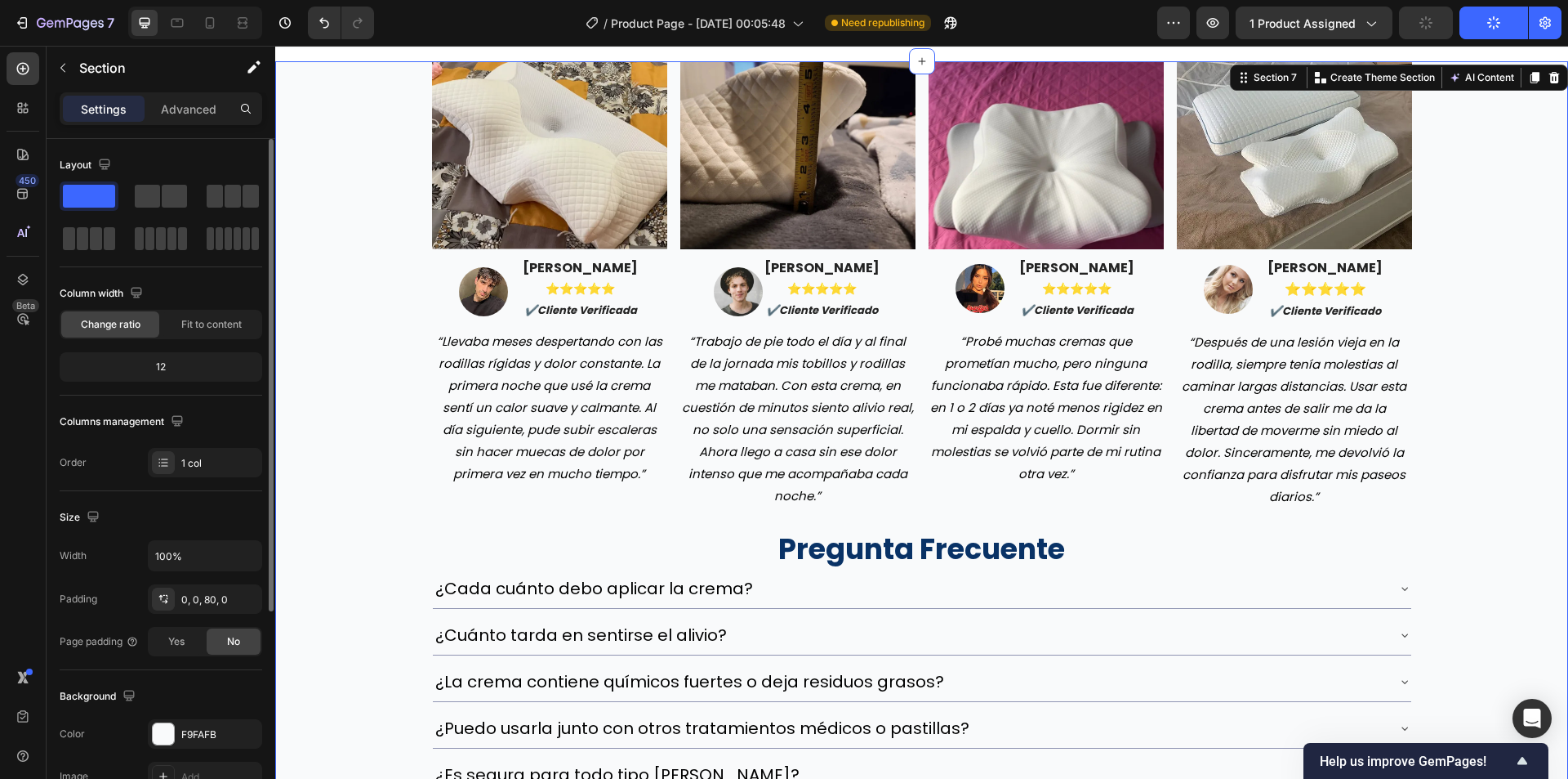
scroll to position [4249, 0]
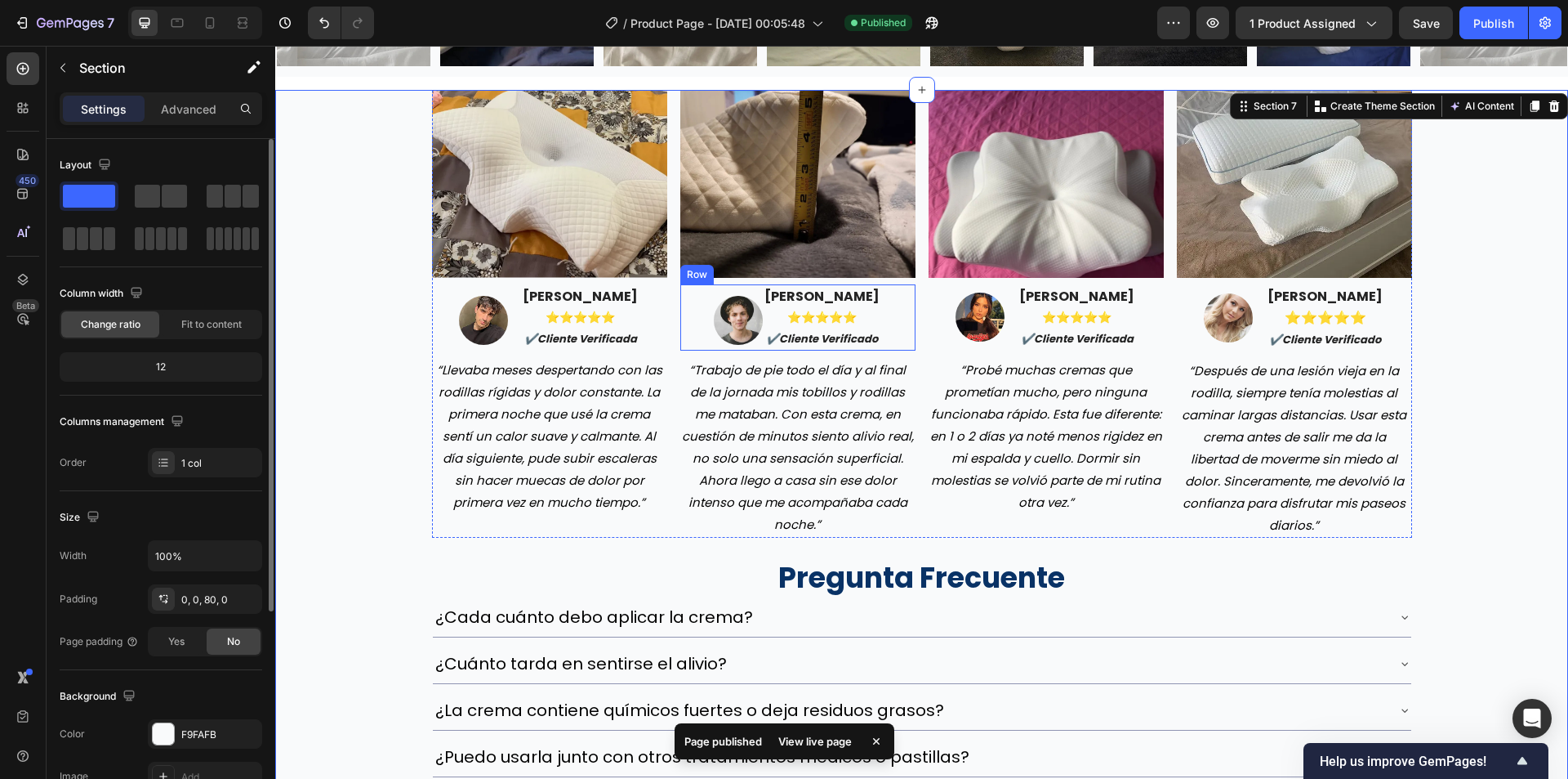
click at [595, 436] on p "“Llevaba meses despertando con las rodillas rígidas y dolor constante. La prime…" at bounding box center [549, 436] width 232 height 155
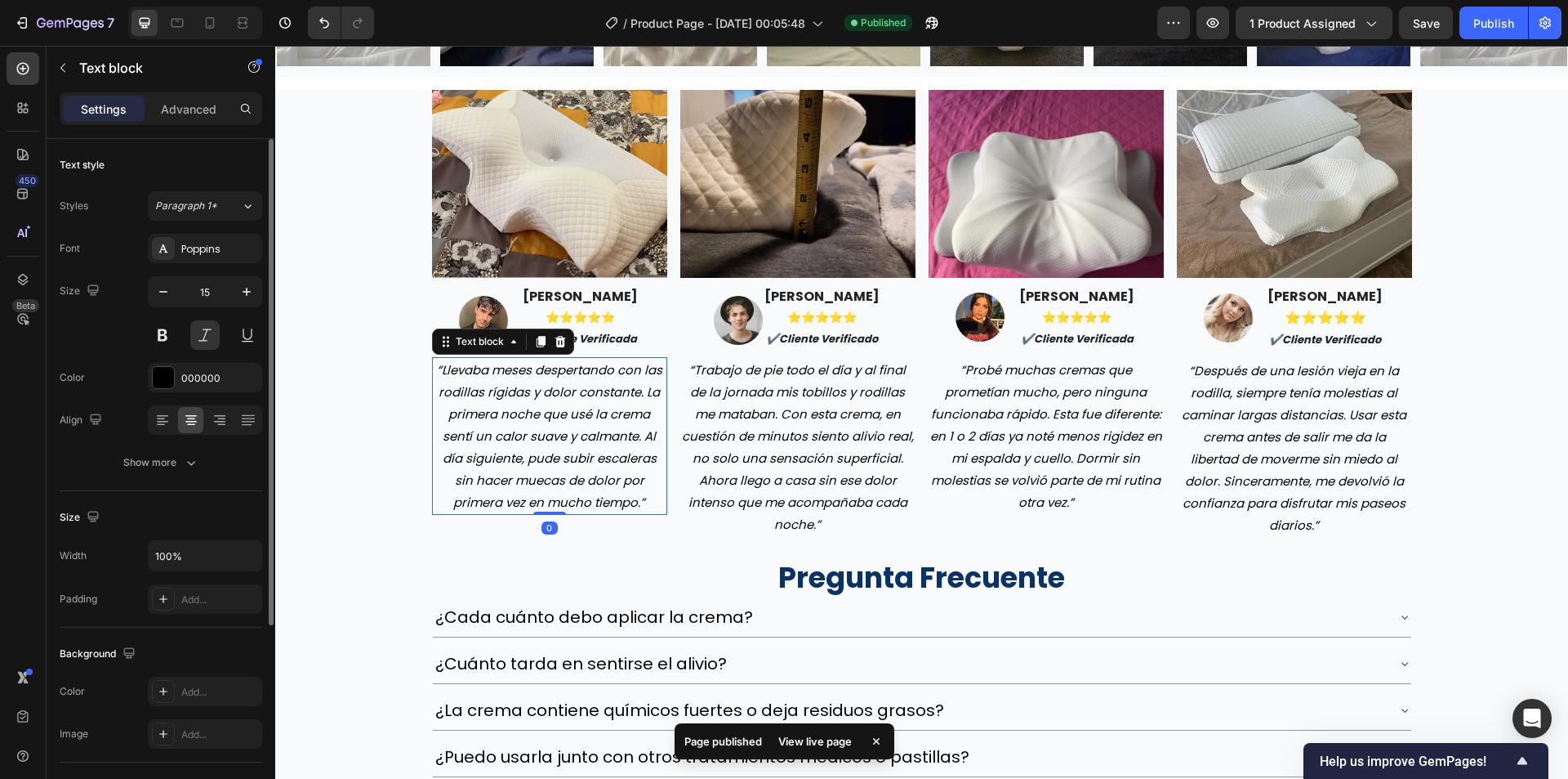
click at [595, 436] on p "“Llevaba meses despertando con las rodillas rígidas y dolor constante. La prime…" at bounding box center [549, 436] width 232 height 155
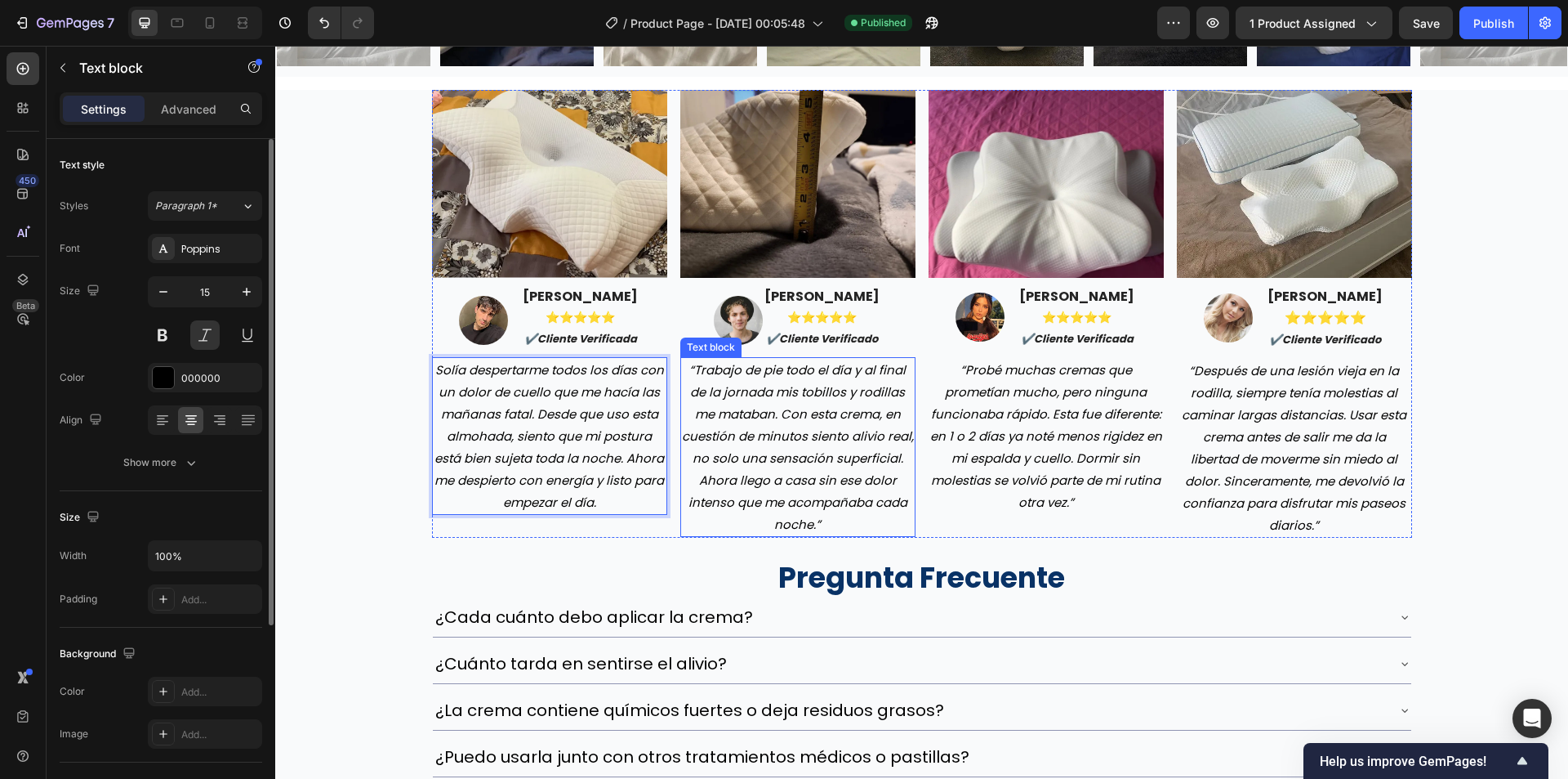
click at [808, 462] on p "“Trabajo de pie todo el día y al final de la jornada mis tobillos y rodillas me…" at bounding box center [798, 447] width 232 height 177
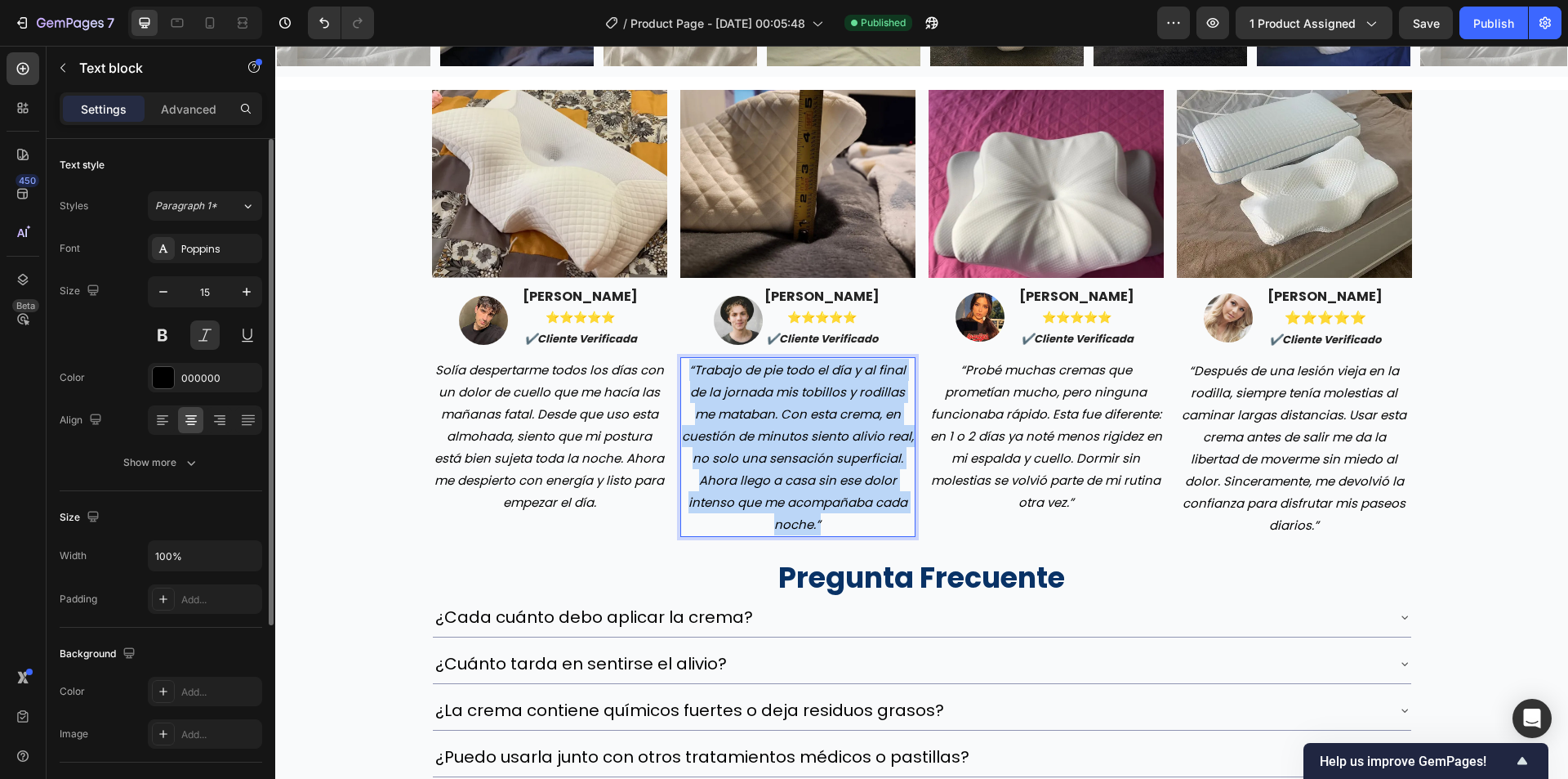
click at [808, 462] on p "“Trabajo de pie todo el día y al final de la jornada mis tobillos y rodillas me…" at bounding box center [798, 447] width 232 height 177
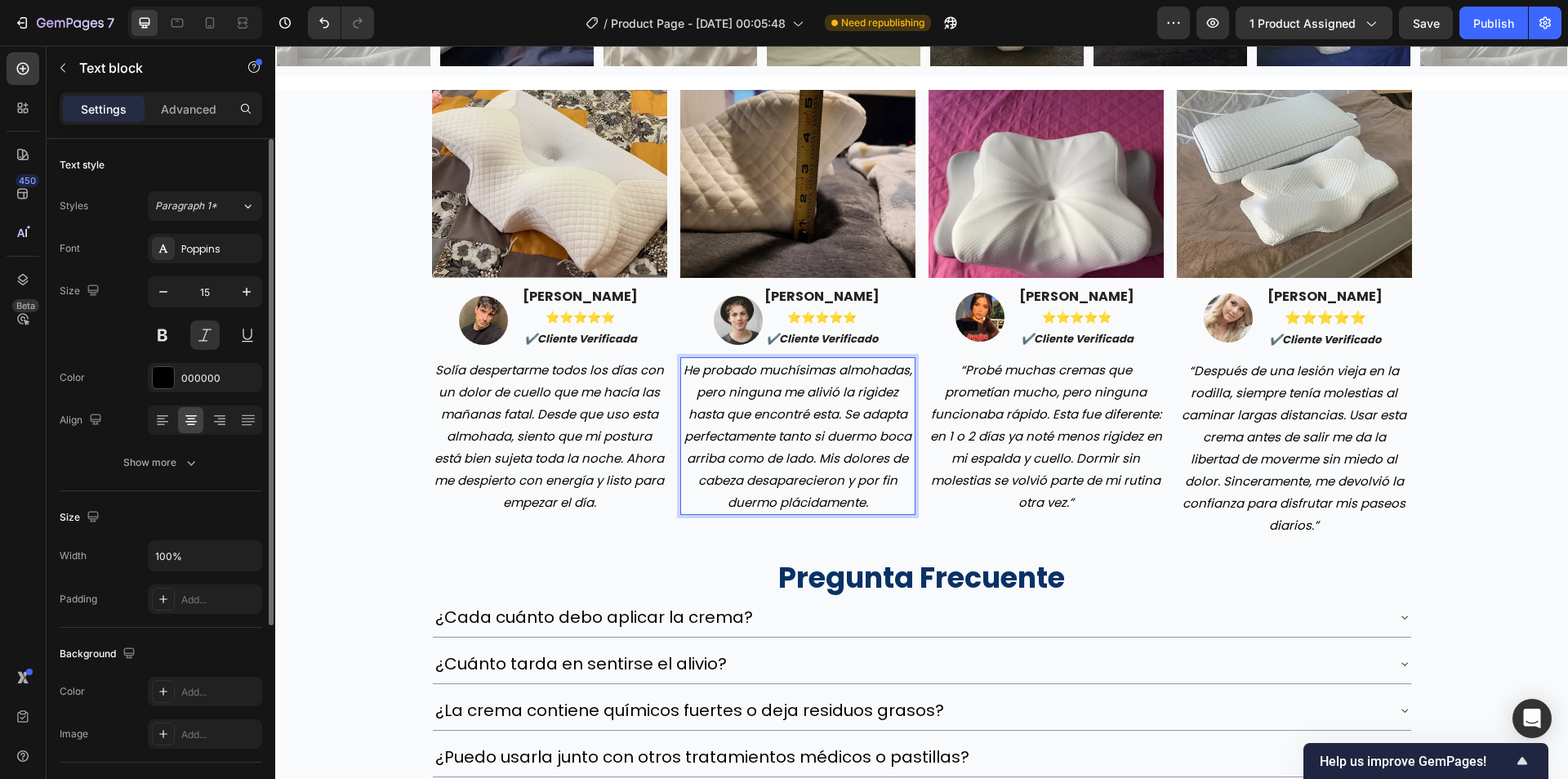
click at [1021, 436] on p "“Probé muchas cremas que prometían mucho, pero ninguna funcionaba rápido. Esta …" at bounding box center [1046, 436] width 232 height 155
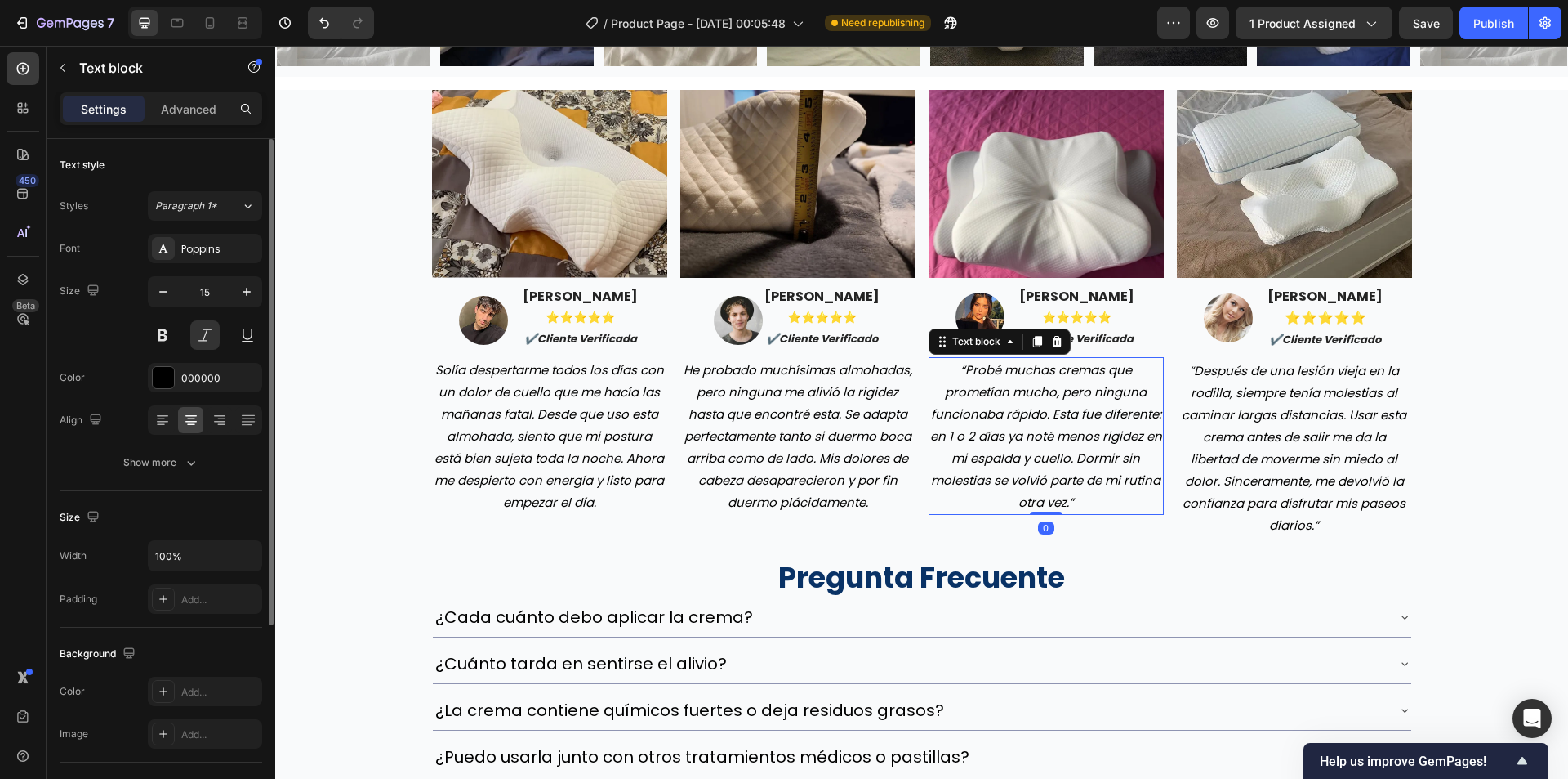
click at [1021, 436] on p "“Probé muchas cremas que prometían mucho, pero ninguna funcionaba rápido. Esta …" at bounding box center [1046, 436] width 232 height 155
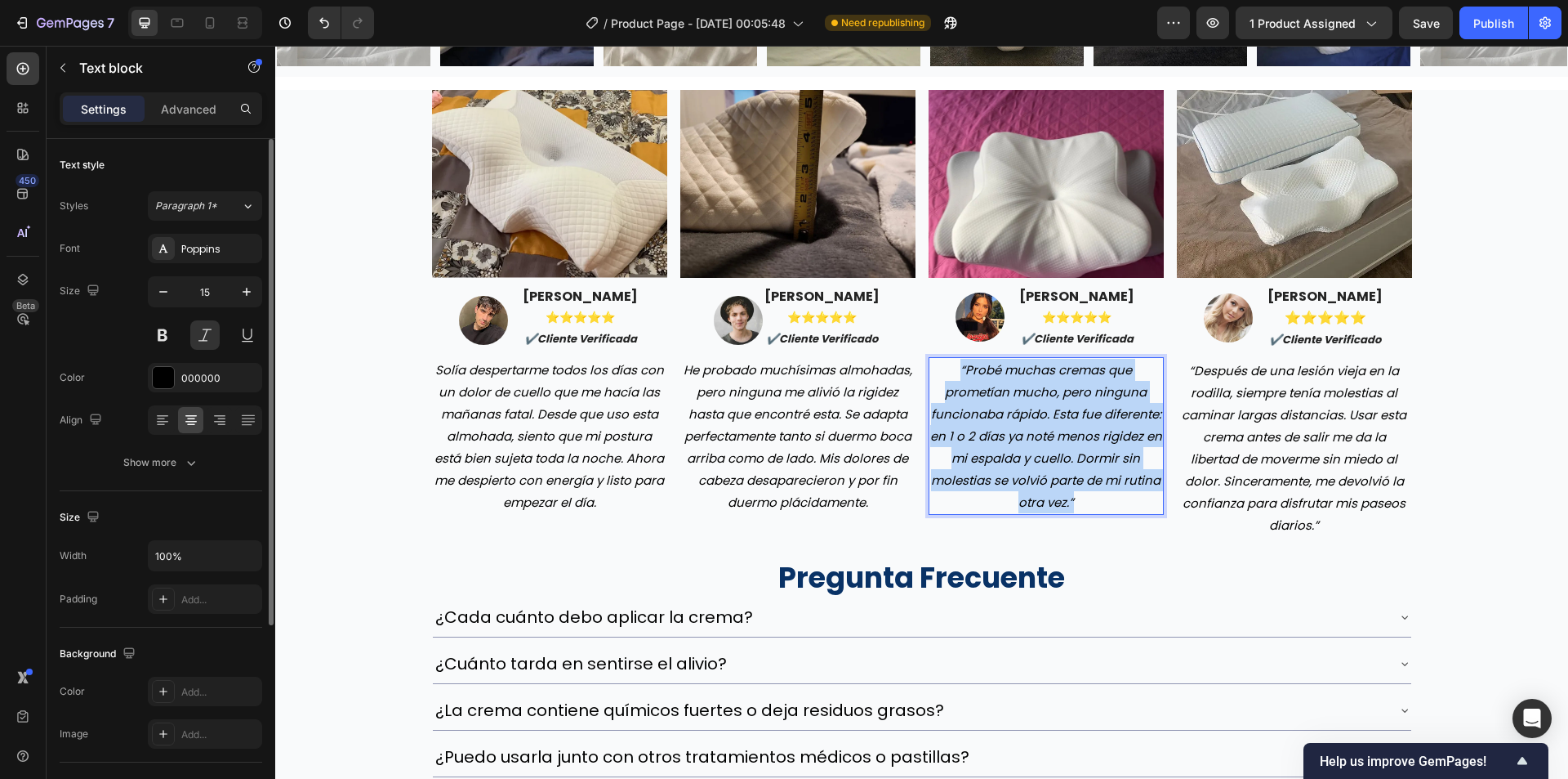
click at [1021, 436] on p "“Probé muchas cremas que prometían mucho, pero ninguna funcionaba rápido. Esta …" at bounding box center [1046, 436] width 232 height 155
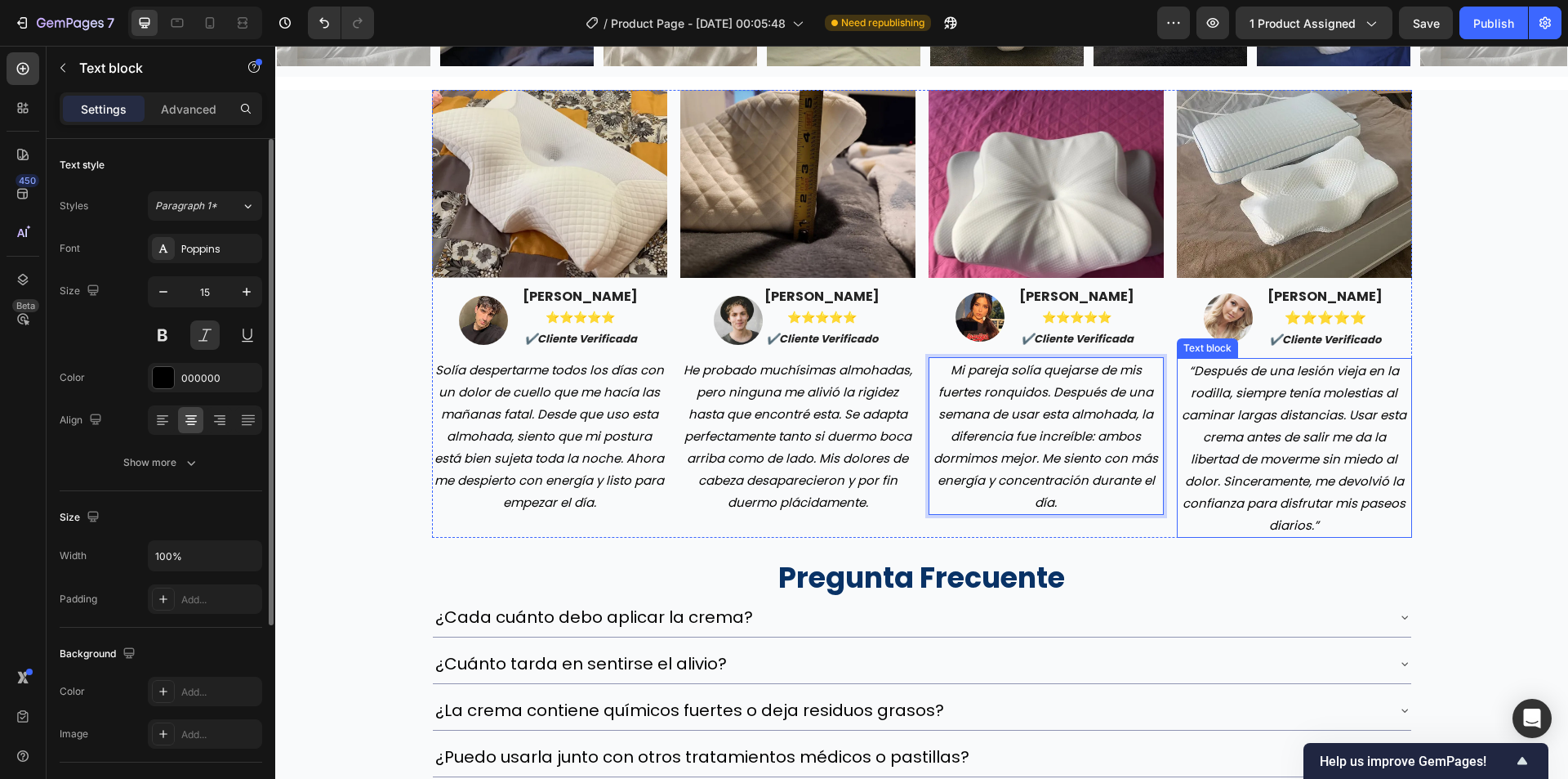
click at [1304, 480] on p "“Después de una lesión vieja en la rodilla, siempre tenía molestias al caminar …" at bounding box center [1294, 447] width 232 height 177
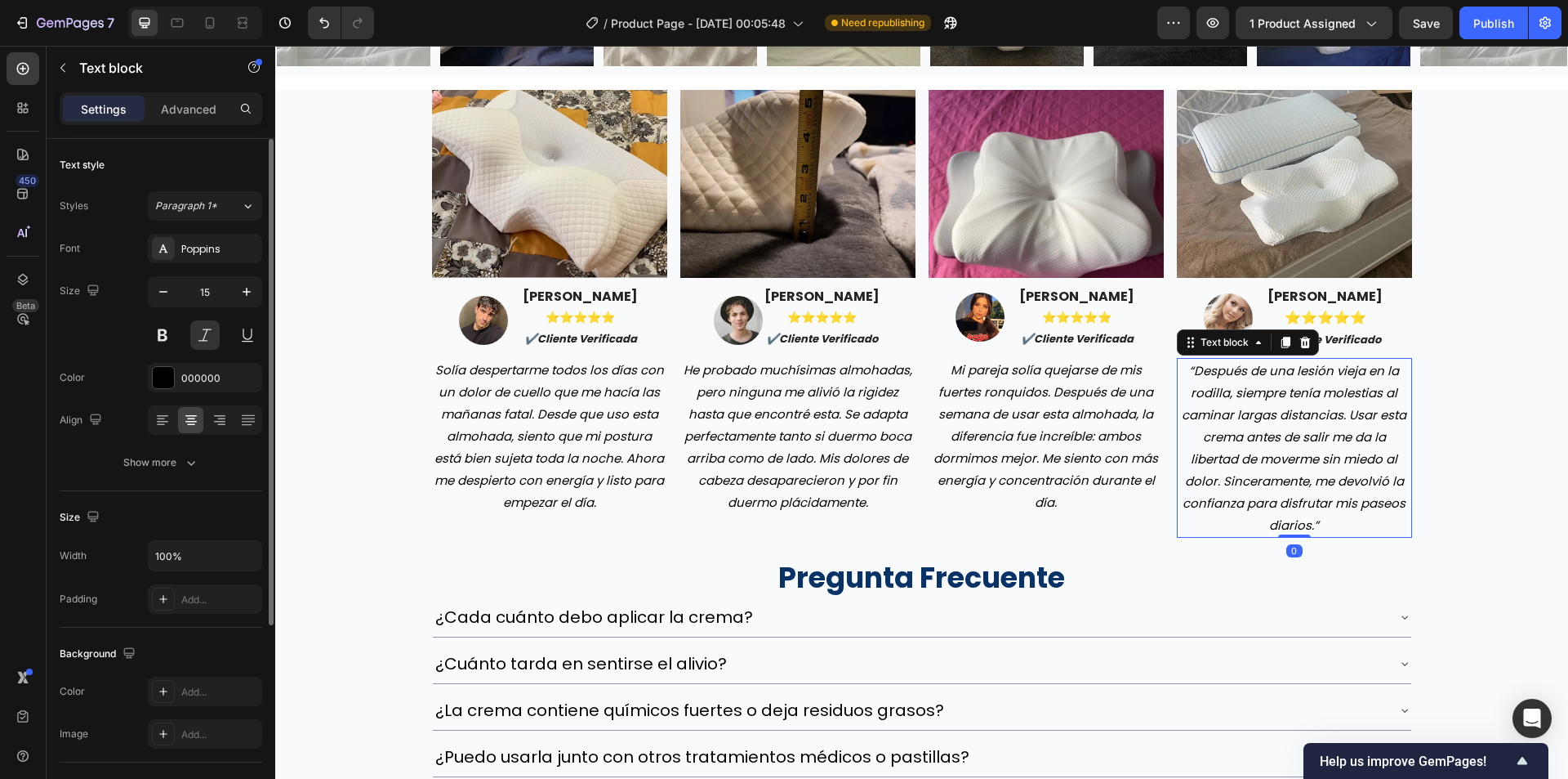
click at [1304, 480] on p "“Después de una lesión vieja en la rodilla, siempre tenía molestias al caminar …" at bounding box center [1294, 447] width 232 height 177
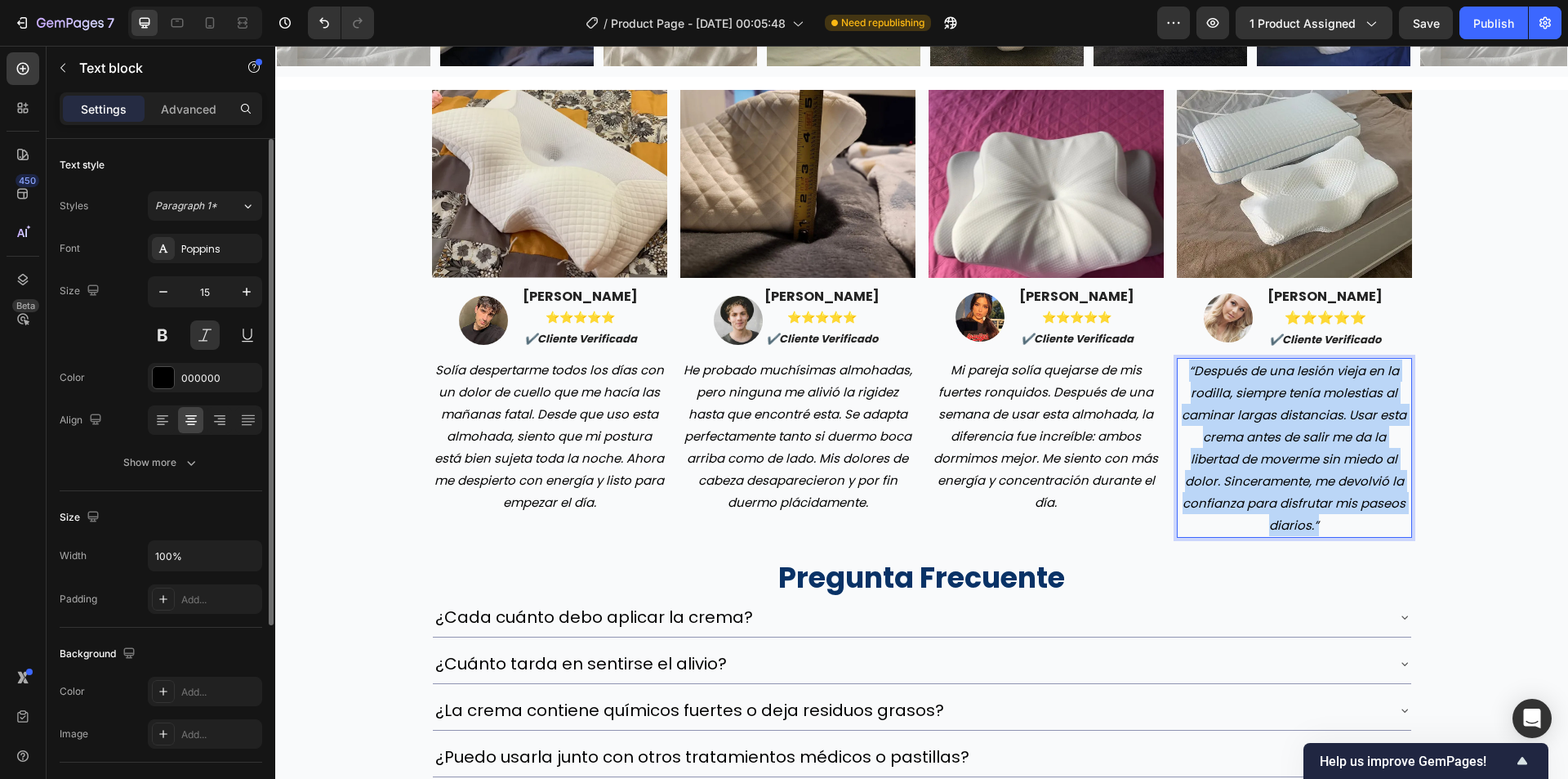
click at [1304, 480] on p "“Después de una lesión vieja en la rodilla, siempre tenía molestias al caminar …" at bounding box center [1294, 447] width 232 height 177
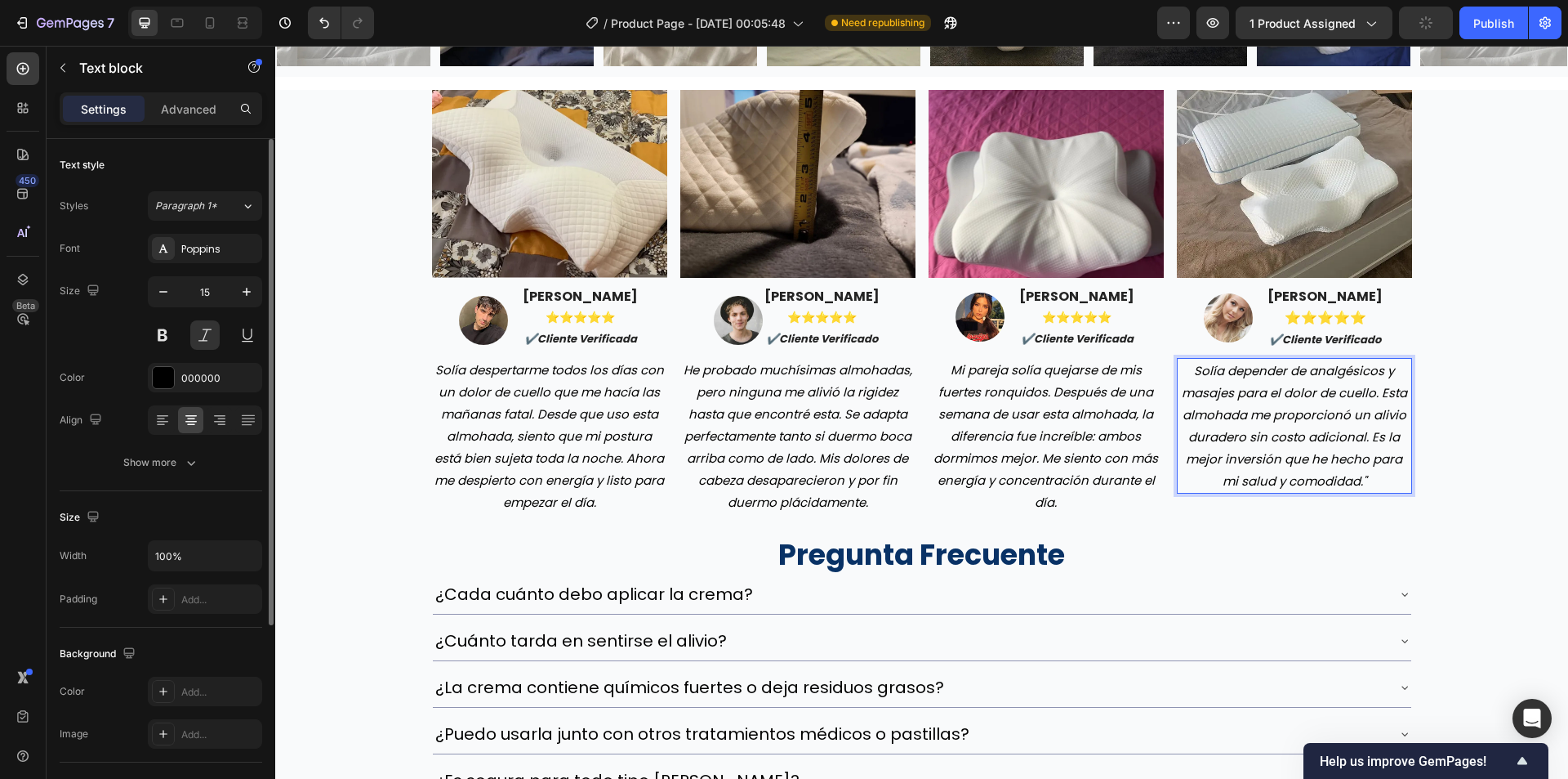
click at [1190, 368] on p "Solía ​​depender de analgésicos y masajes para el dolor de cuello. Esta almohad…" at bounding box center [1294, 425] width 232 height 133
click at [1073, 503] on p "Mi pareja solía quejarse de mis fuertes ronquidos. Después de una semana de usa…" at bounding box center [1046, 436] width 232 height 155
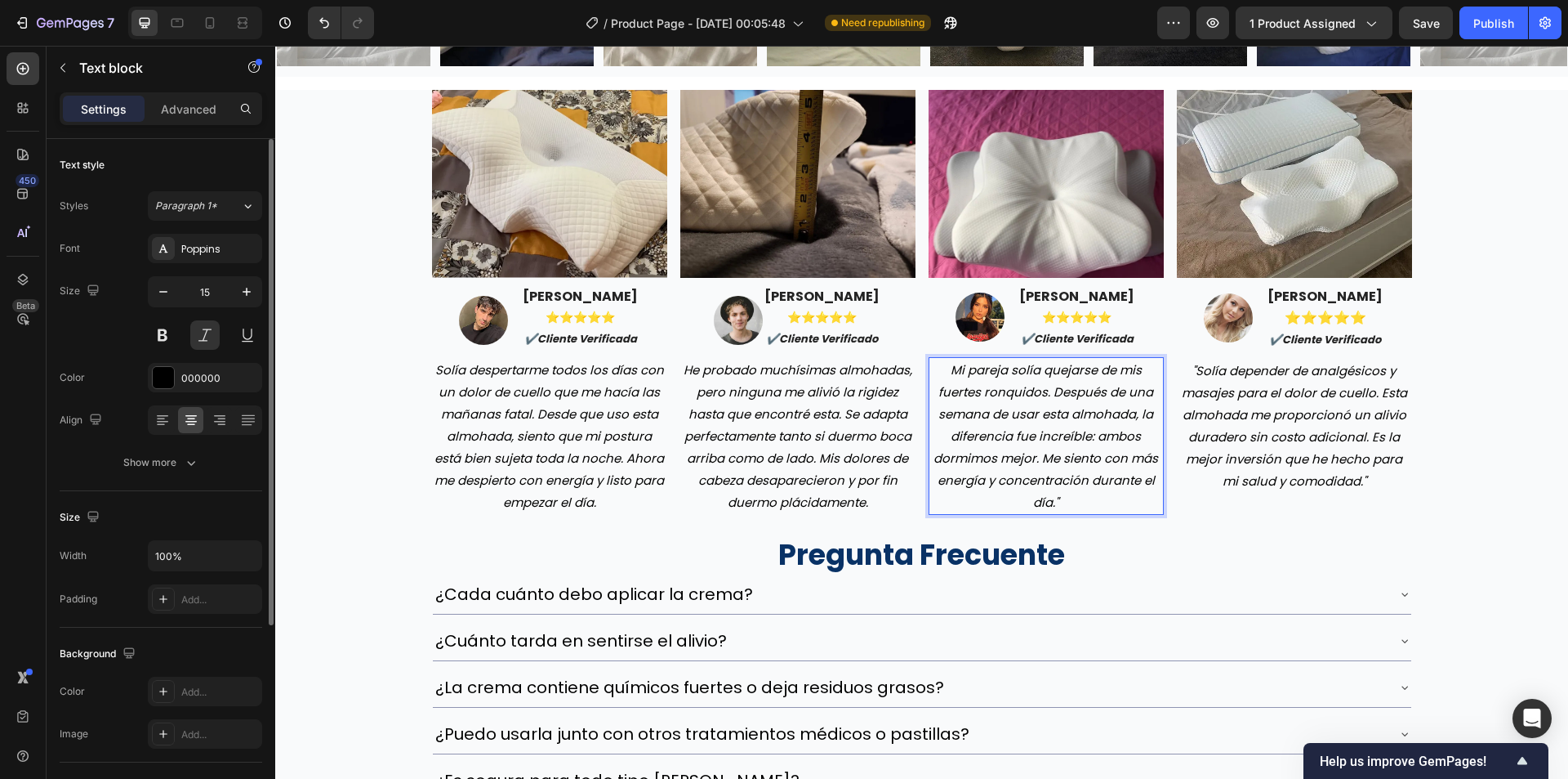
click at [948, 375] on p "Mi pareja solía quejarse de mis fuertes ronquidos. Después de una semana de usa…" at bounding box center [1046, 436] width 232 height 155
click at [872, 501] on p "He probado muchísimas almohadas, pero ninguna me alivió la rigidez hasta que en…" at bounding box center [798, 436] width 232 height 155
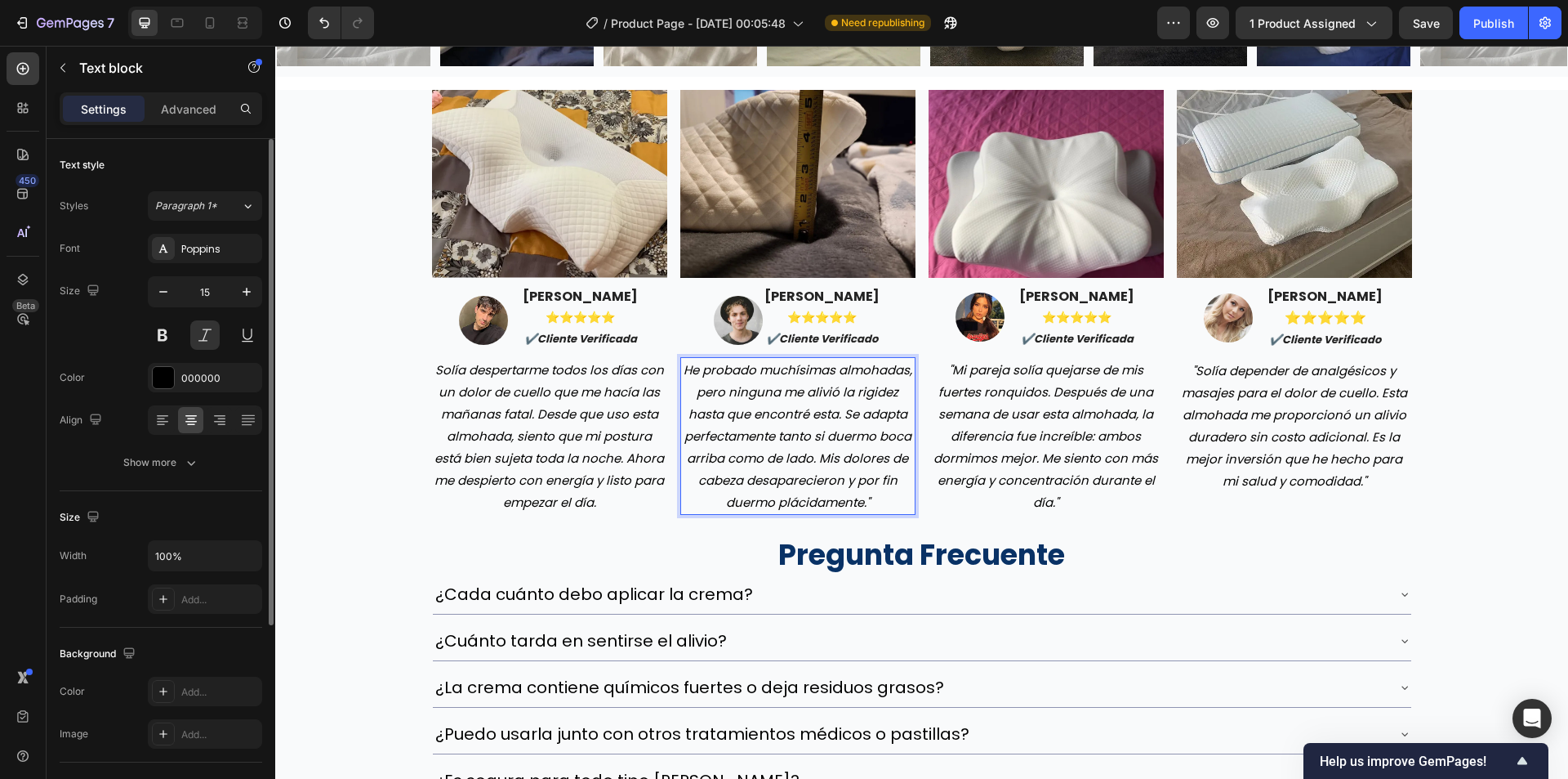
click at [682, 372] on p "He probado muchísimas almohadas, pero ninguna me alivió la rigidez hasta que en…" at bounding box center [798, 436] width 232 height 155
click at [602, 500] on p "Solía ​​despertarme todos los días con un dolor de cuello que me hacía las maña…" at bounding box center [549, 436] width 232 height 155
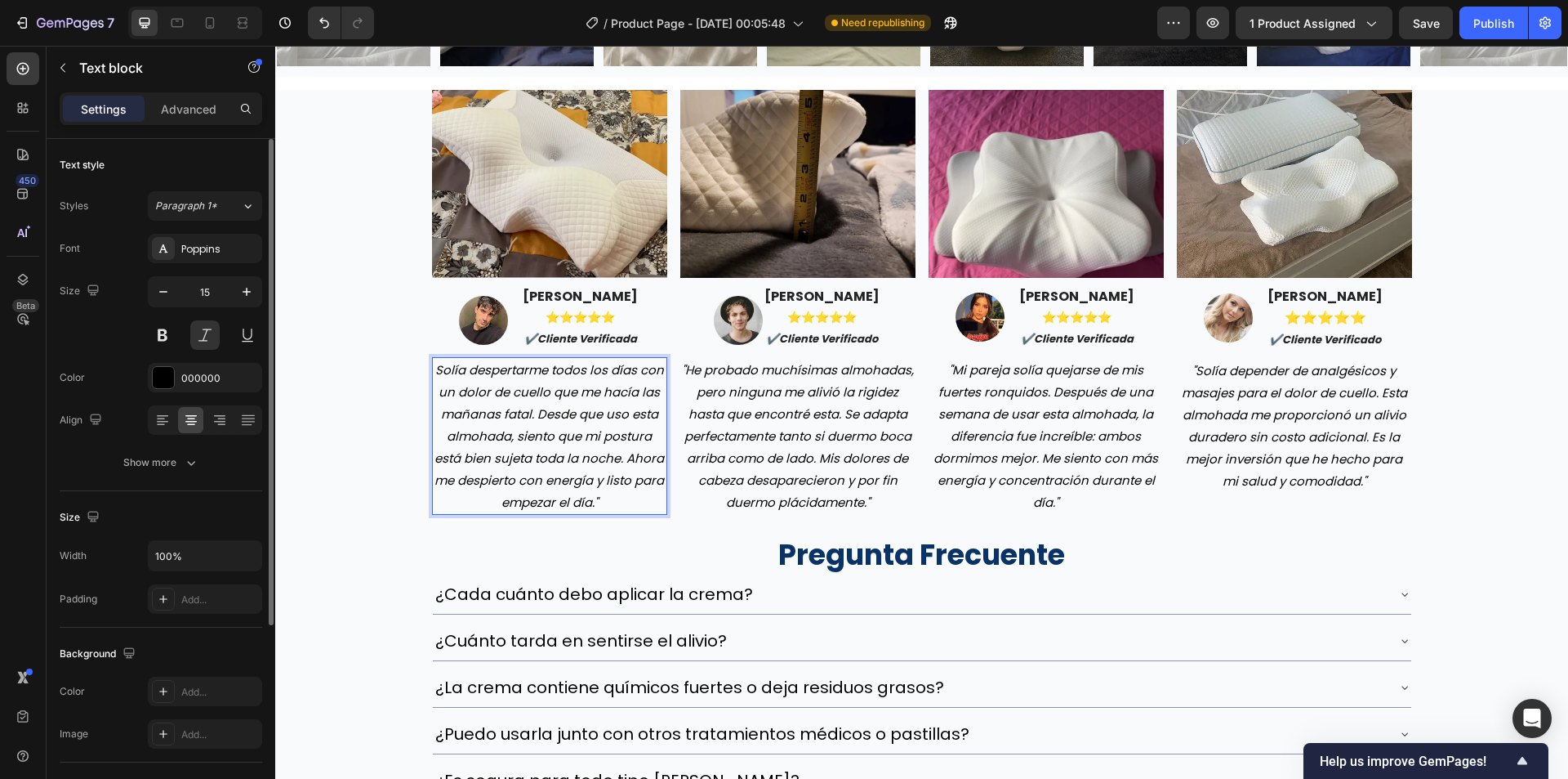
click at [434, 373] on p "Solía ​​despertarme todos los días con un dolor de cuello que me hacía las maña…" at bounding box center [549, 436] width 232 height 155
click at [374, 432] on div "Image Image Javier Martínez ⭐️⭐️⭐️⭐️⭐️ ✔️cliente verificada Text block Row "Sol…" at bounding box center [921, 509] width 1292 height 840
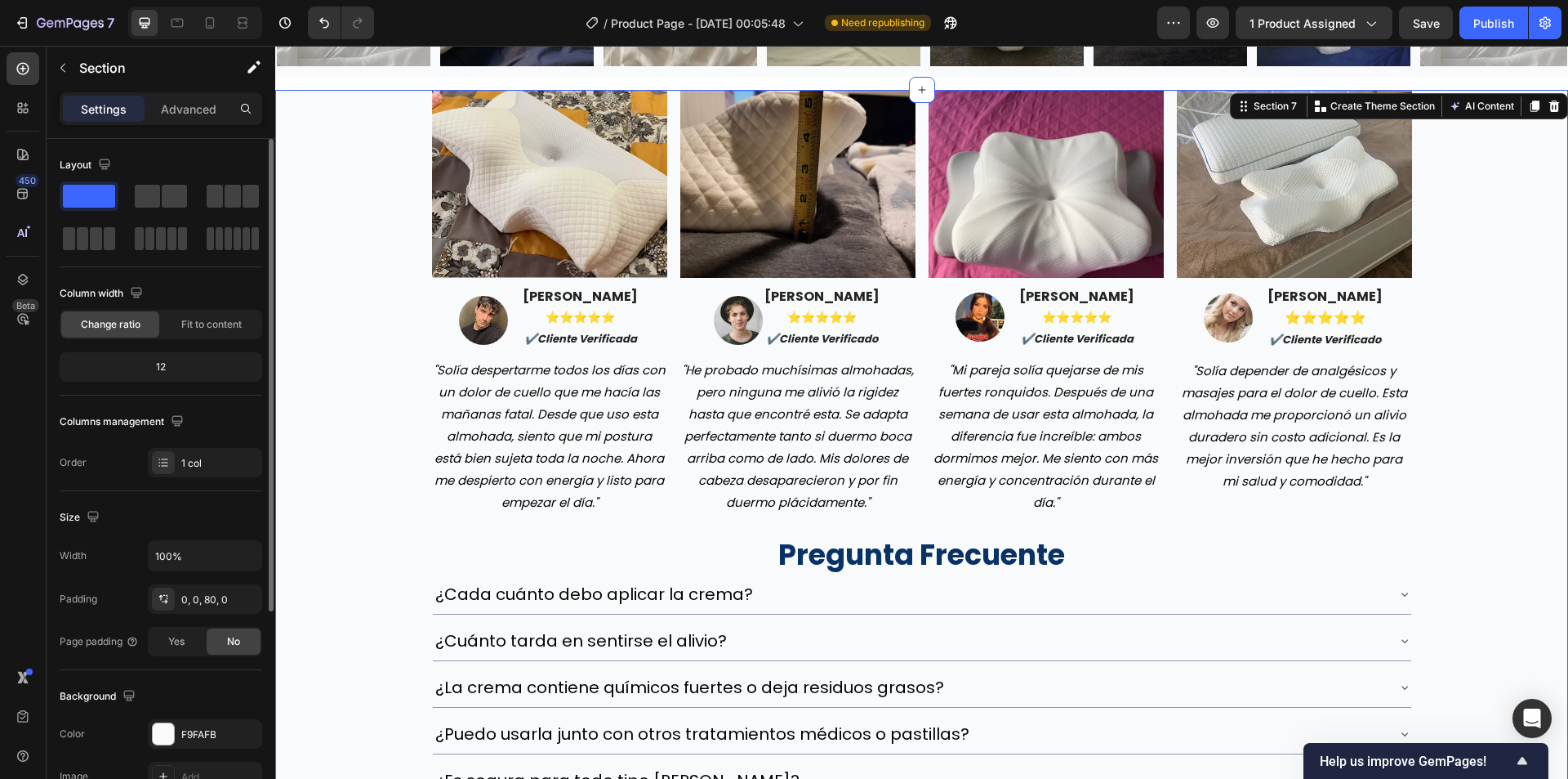
click at [1447, 544] on div "Image Image Javier Martínez ⭐️⭐️⭐️⭐️⭐️ ✔️cliente verificada Text block Row "Sol…" at bounding box center [921, 509] width 1292 height 840
click at [571, 603] on p "¿Cada cuánto debo aplicar la crema?" at bounding box center [594, 594] width 318 height 21
click at [572, 602] on p "¿Cada cuánto debo aplicar la crema?" at bounding box center [594, 594] width 318 height 21
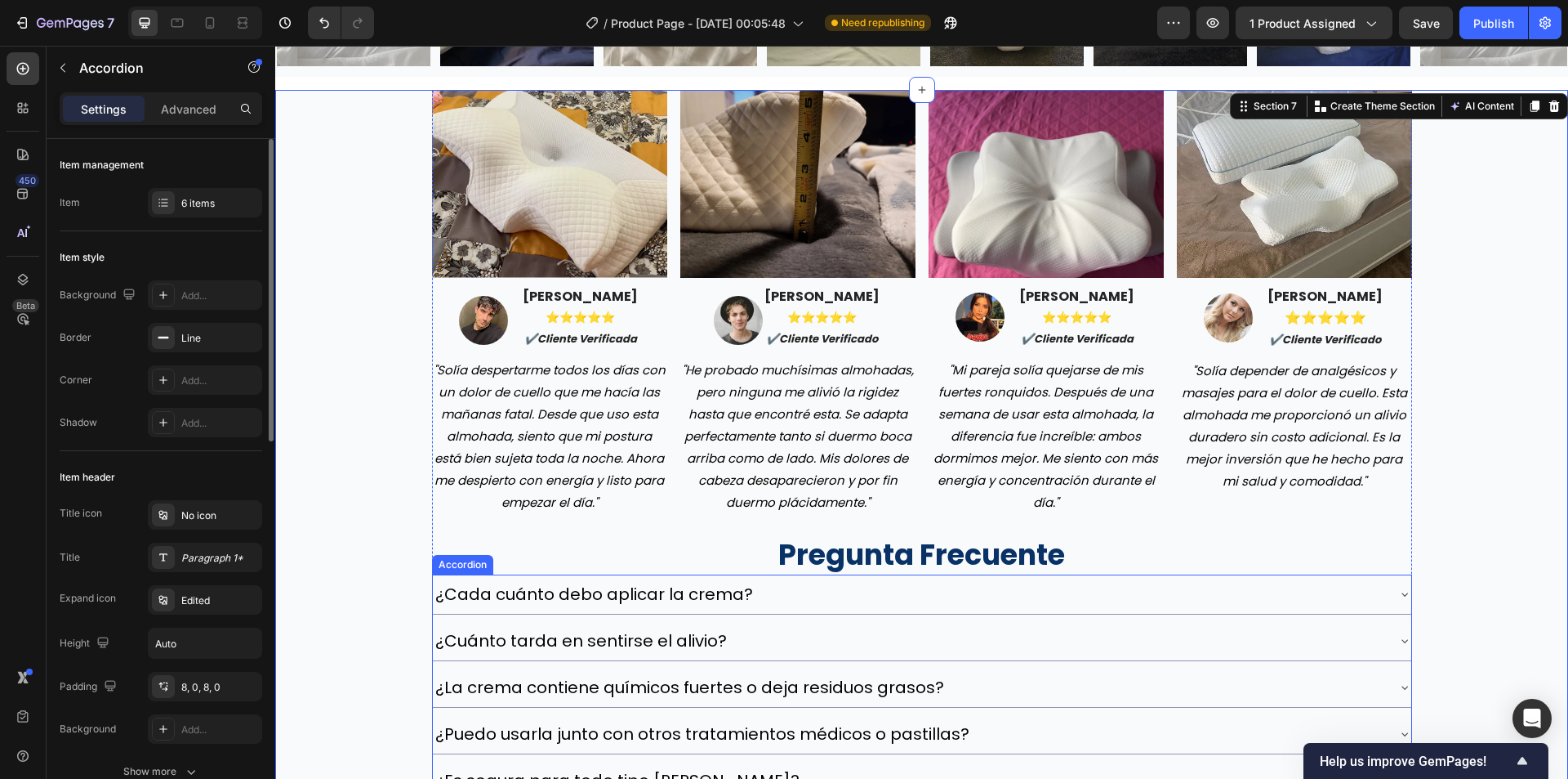
click at [572, 602] on p "¿Cada cuánto debo aplicar la crema?" at bounding box center [594, 594] width 318 height 21
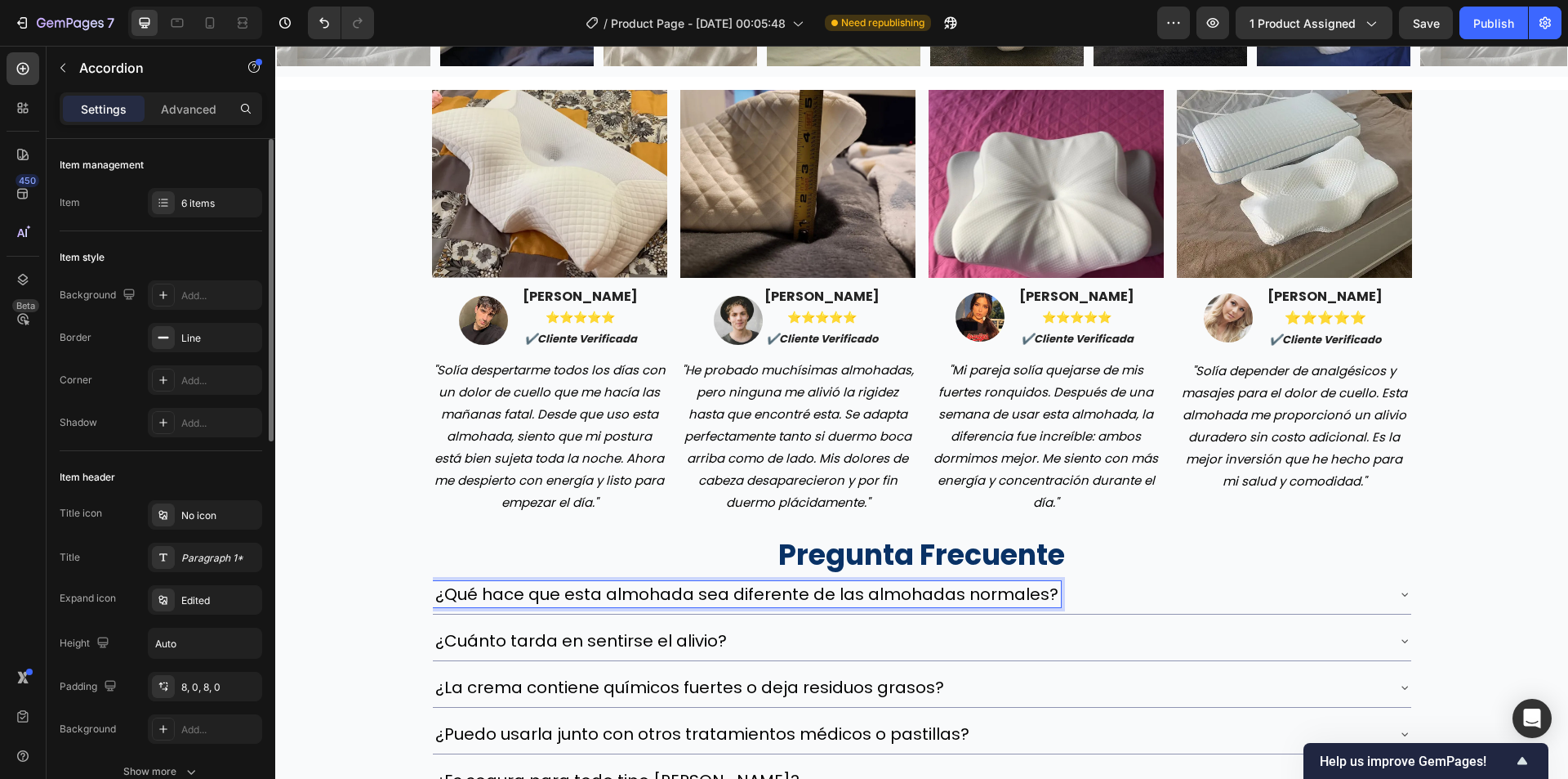
click at [594, 647] on p "¿Cuánto tarda en sentirse el alivio?" at bounding box center [581, 640] width 292 height 21
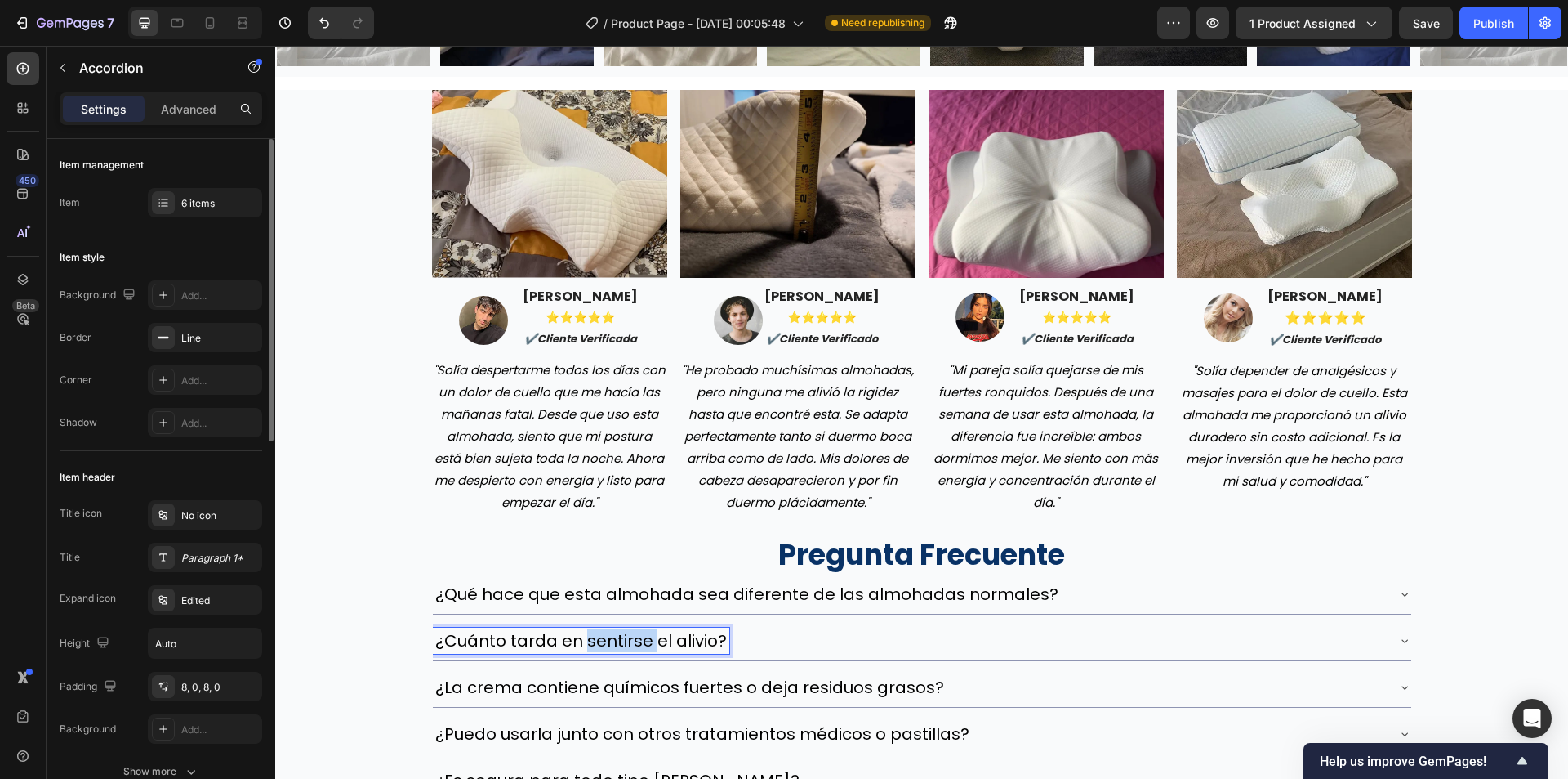
click at [594, 647] on p "¿Cuánto tarda en sentirse el alivio?" at bounding box center [581, 640] width 292 height 21
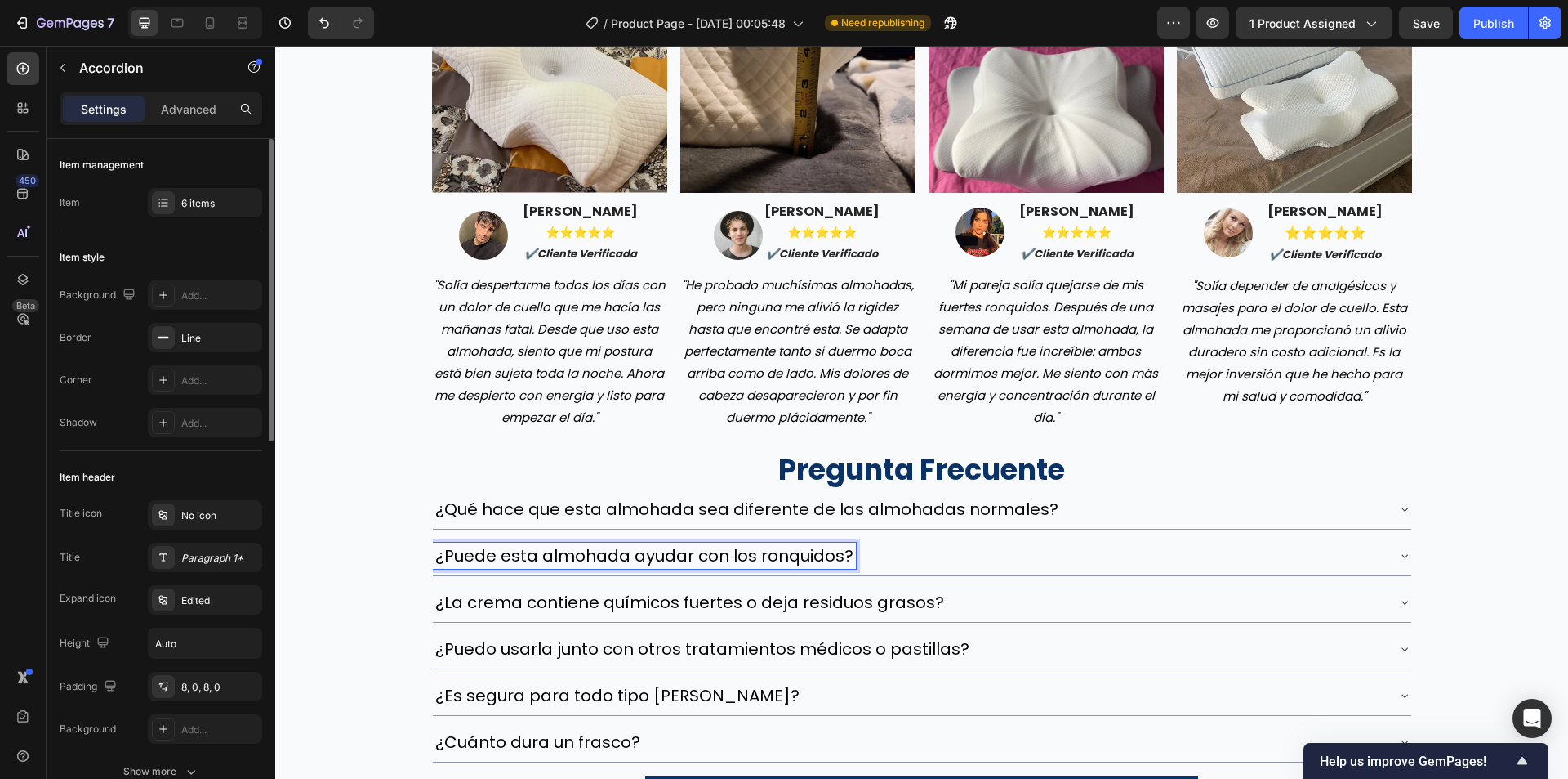
scroll to position [4577, 0]
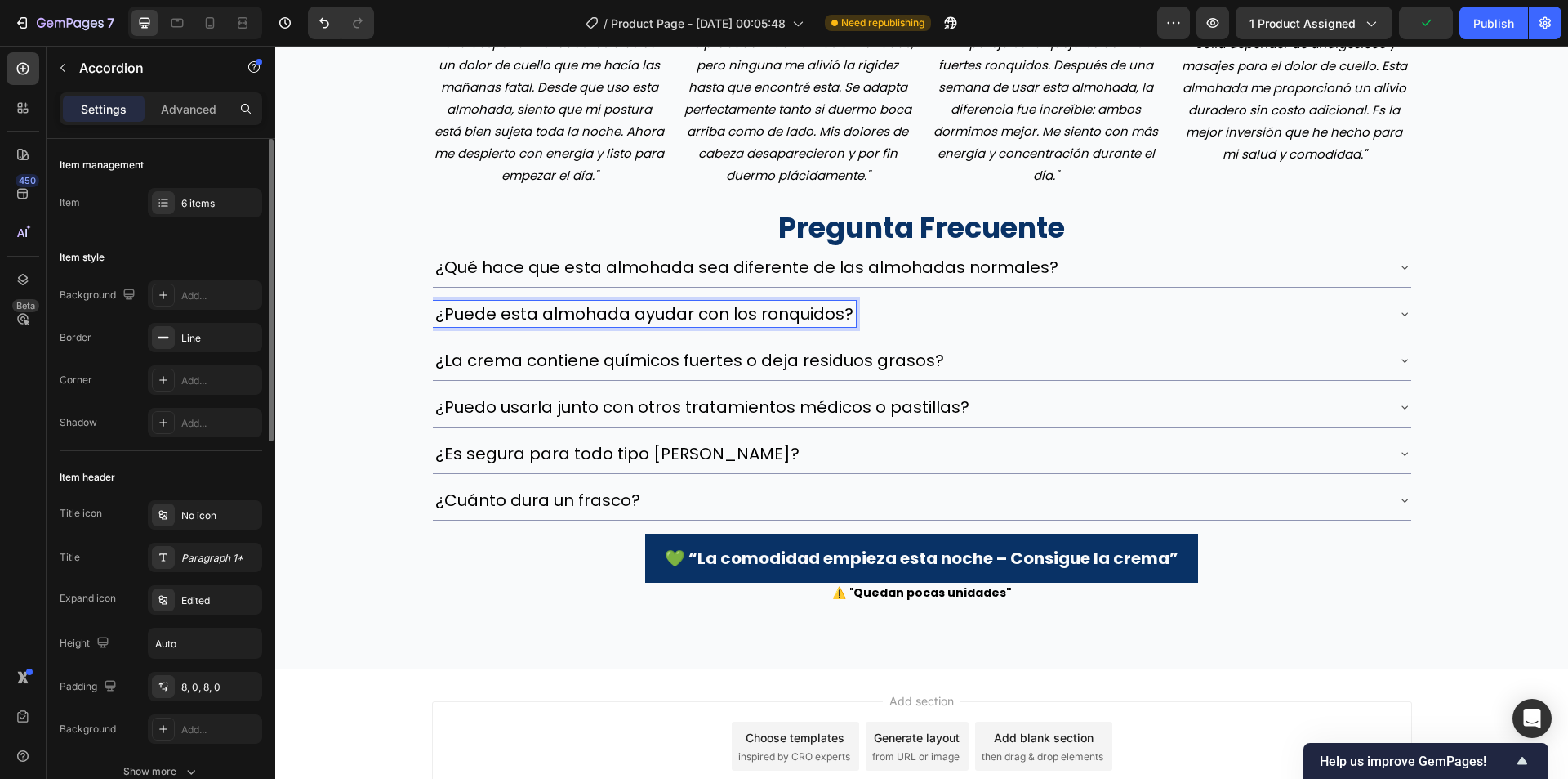
click at [672, 365] on p "¿La crema contiene químicos fuertes o deja residuos grasos?" at bounding box center [690, 360] width 509 height 21
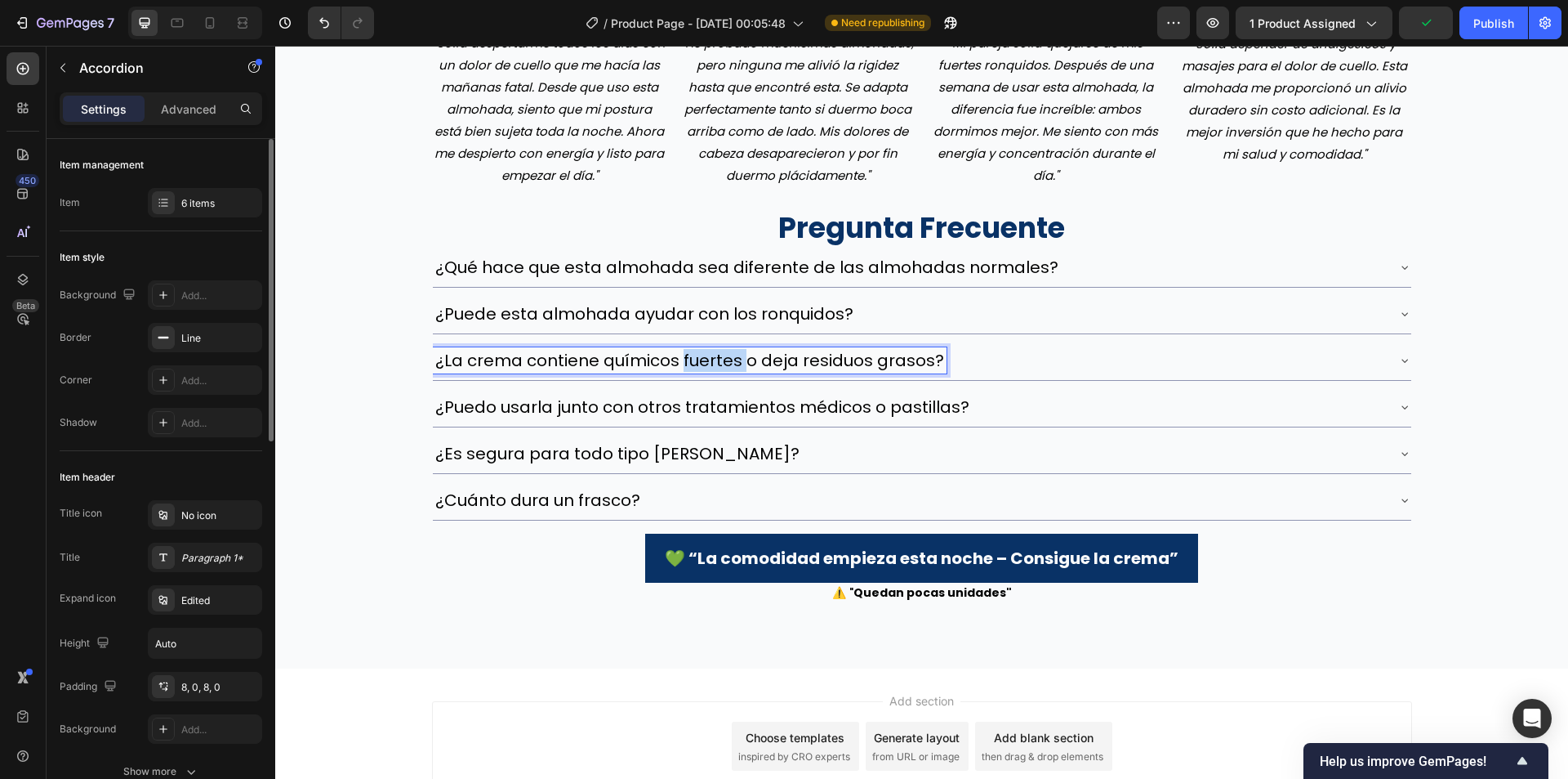
click at [672, 365] on p "¿La crema contiene químicos fuertes o deja residuos grasos?" at bounding box center [690, 360] width 509 height 21
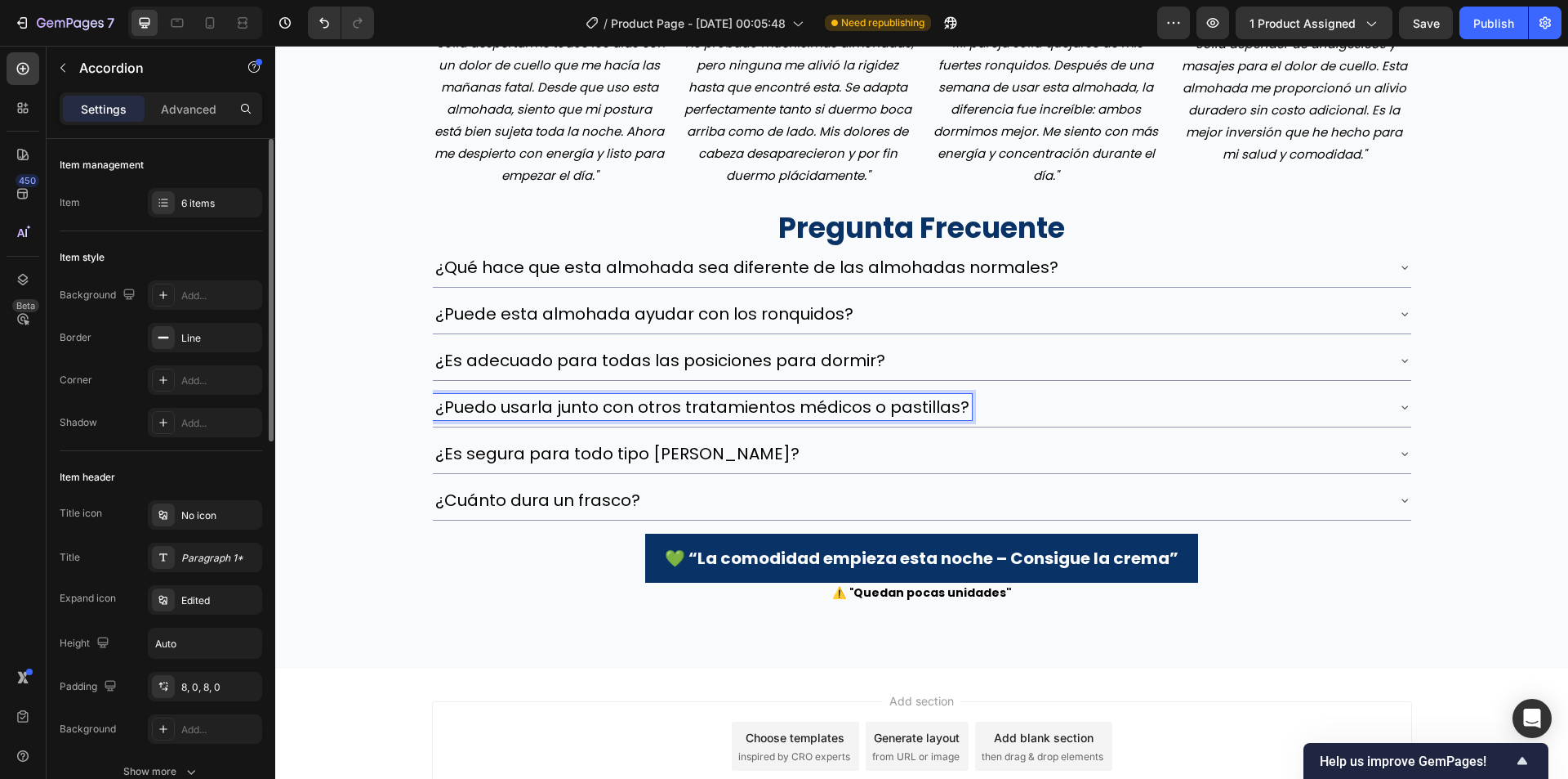
click at [648, 417] on p "¿Puedo usarla junto con otros tratamientos médicos o pastillas?" at bounding box center [702, 407] width 534 height 21
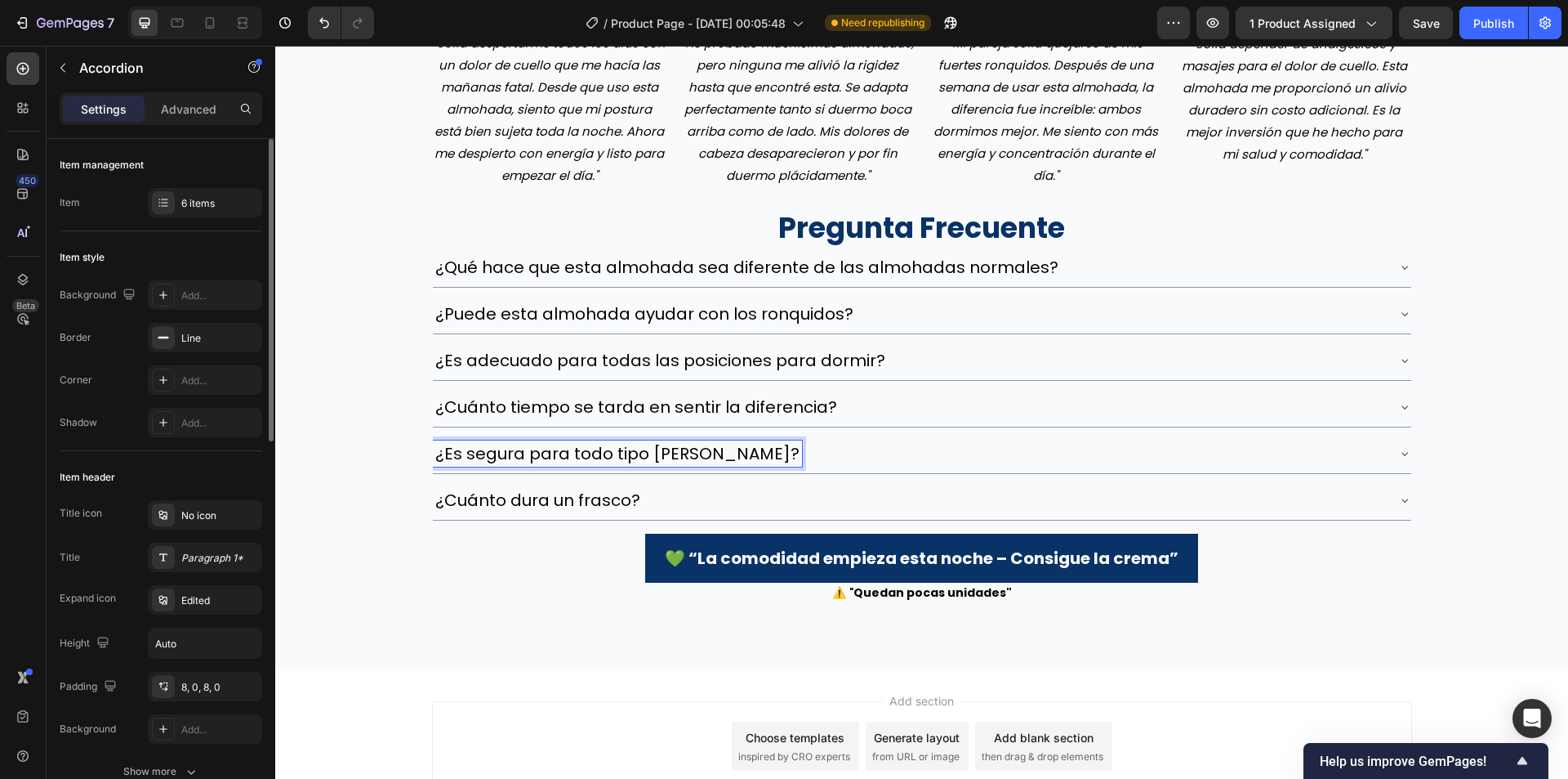
click at [652, 459] on p "¿Es segura para todo tipo [PERSON_NAME]?" at bounding box center [617, 453] width 364 height 21
click at [651, 459] on p "¿Es segura para todo tipo [PERSON_NAME]?" at bounding box center [617, 453] width 364 height 21
click at [615, 490] on p "¿Cuánto dura un frasco?" at bounding box center [538, 500] width 205 height 21
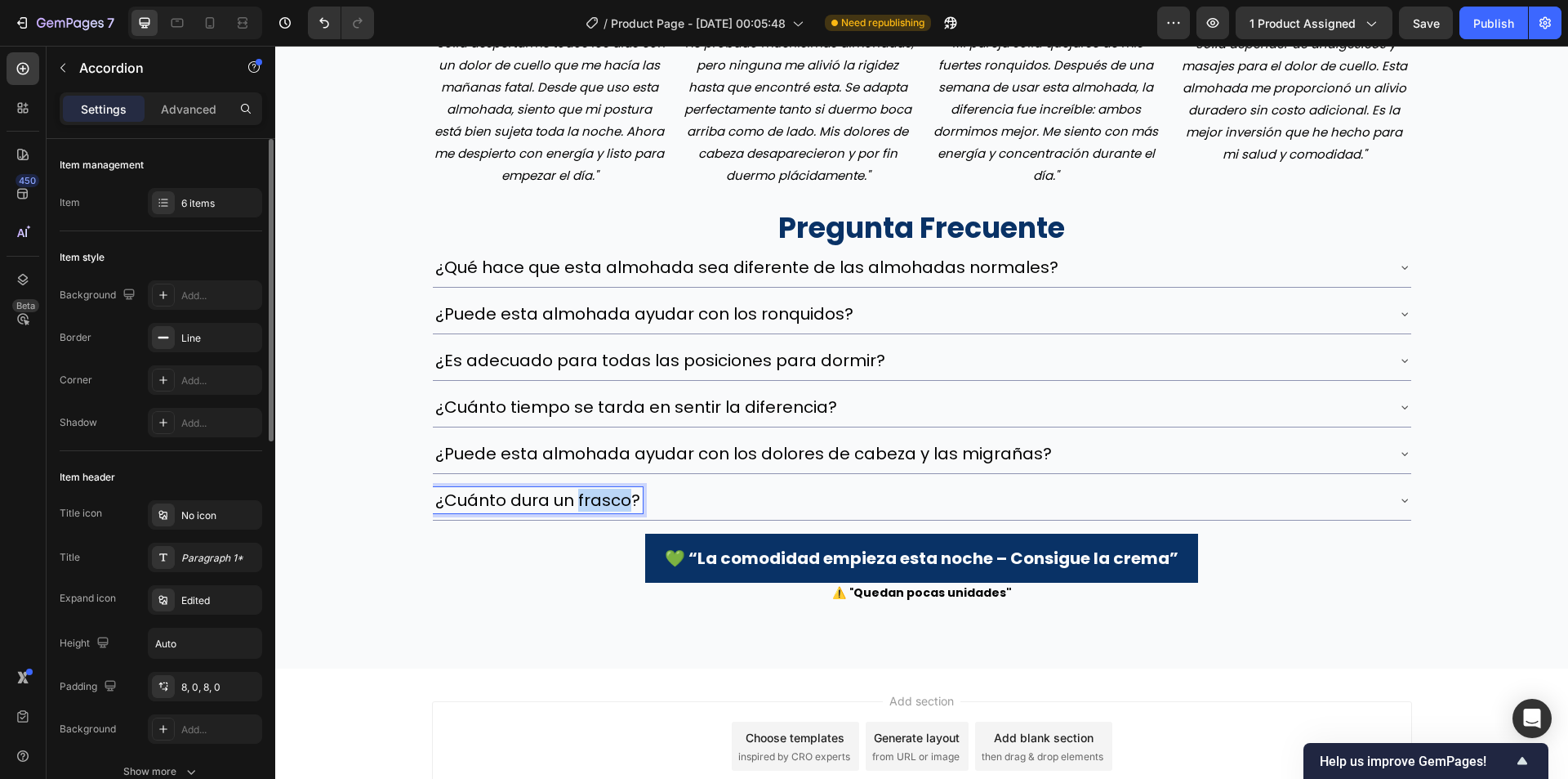
click at [615, 490] on p "¿Cuánto dura un frasco?" at bounding box center [538, 500] width 205 height 21
click at [1107, 272] on div "¿Qué hace que esta almohada sea diferente de las almohadas normales?" at bounding box center [909, 266] width 953 height 26
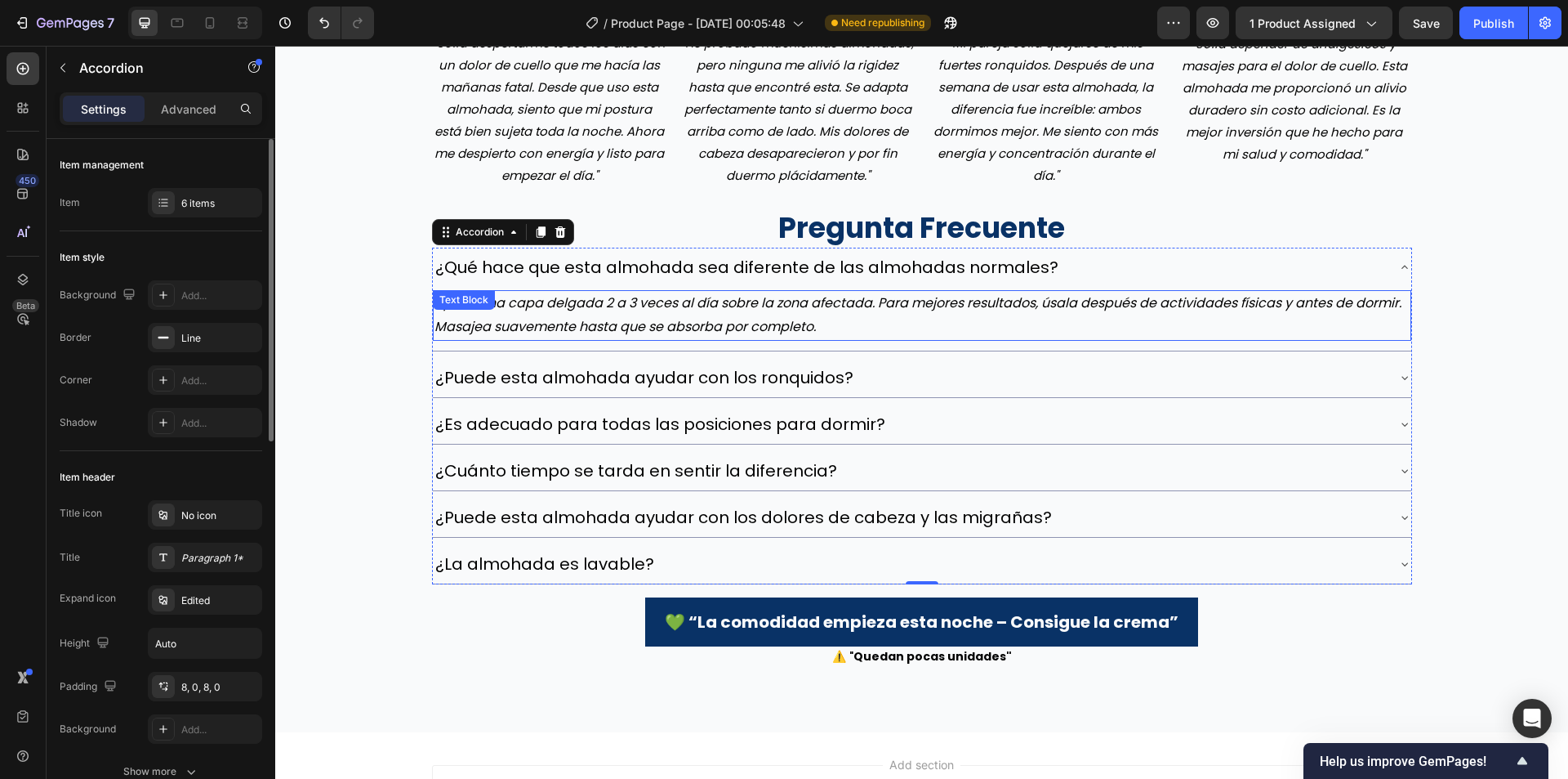
click at [717, 280] on div "¿Qué hace que esta almohada sea diferente de las almohadas normales?" at bounding box center [746, 266] width 628 height 26
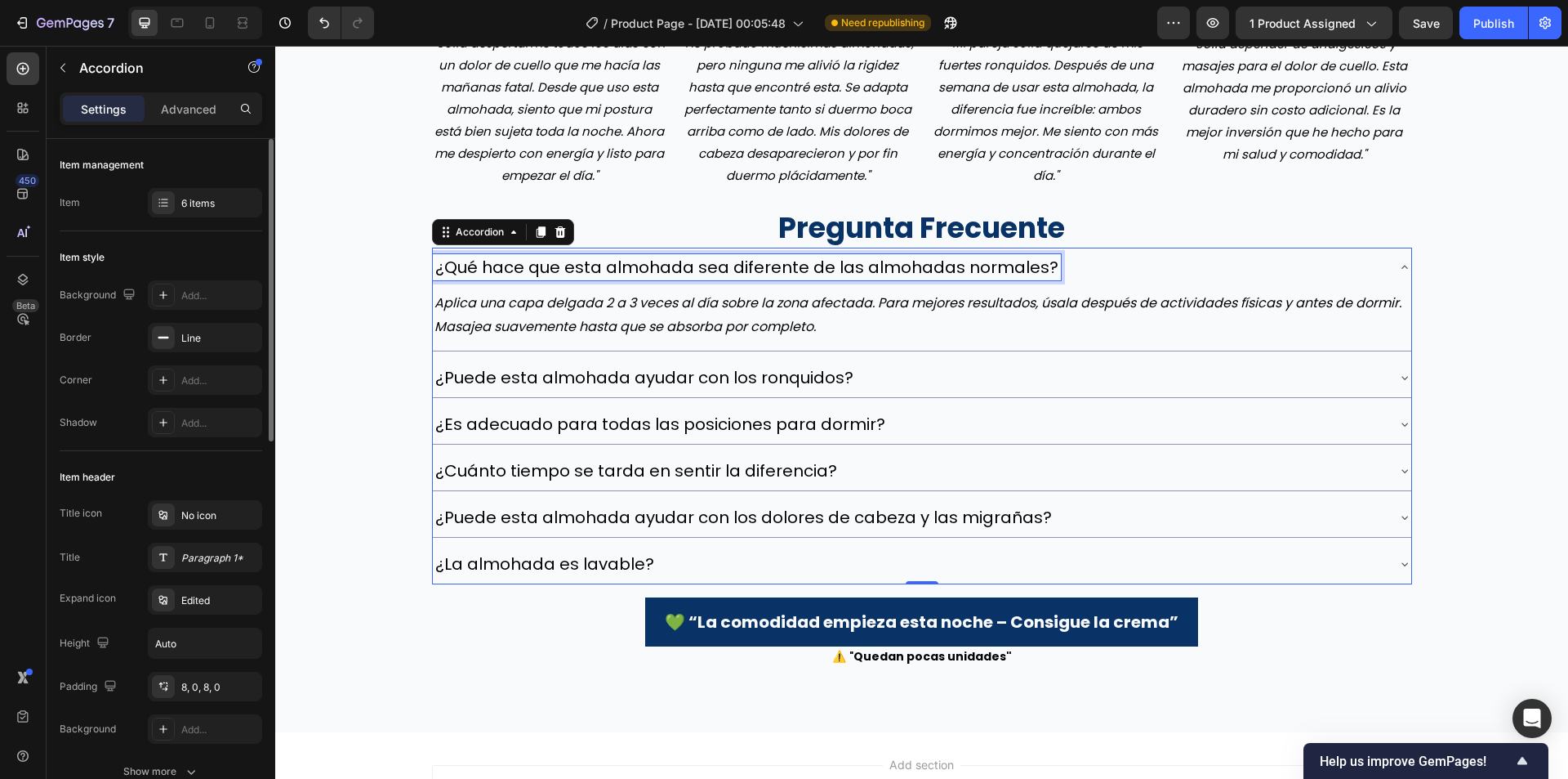
click at [724, 301] on p "Aplica una capa delgada 2 a 3 veces al día sobre la zona afectada. Para mejores…" at bounding box center [922, 315] width 975 height 47
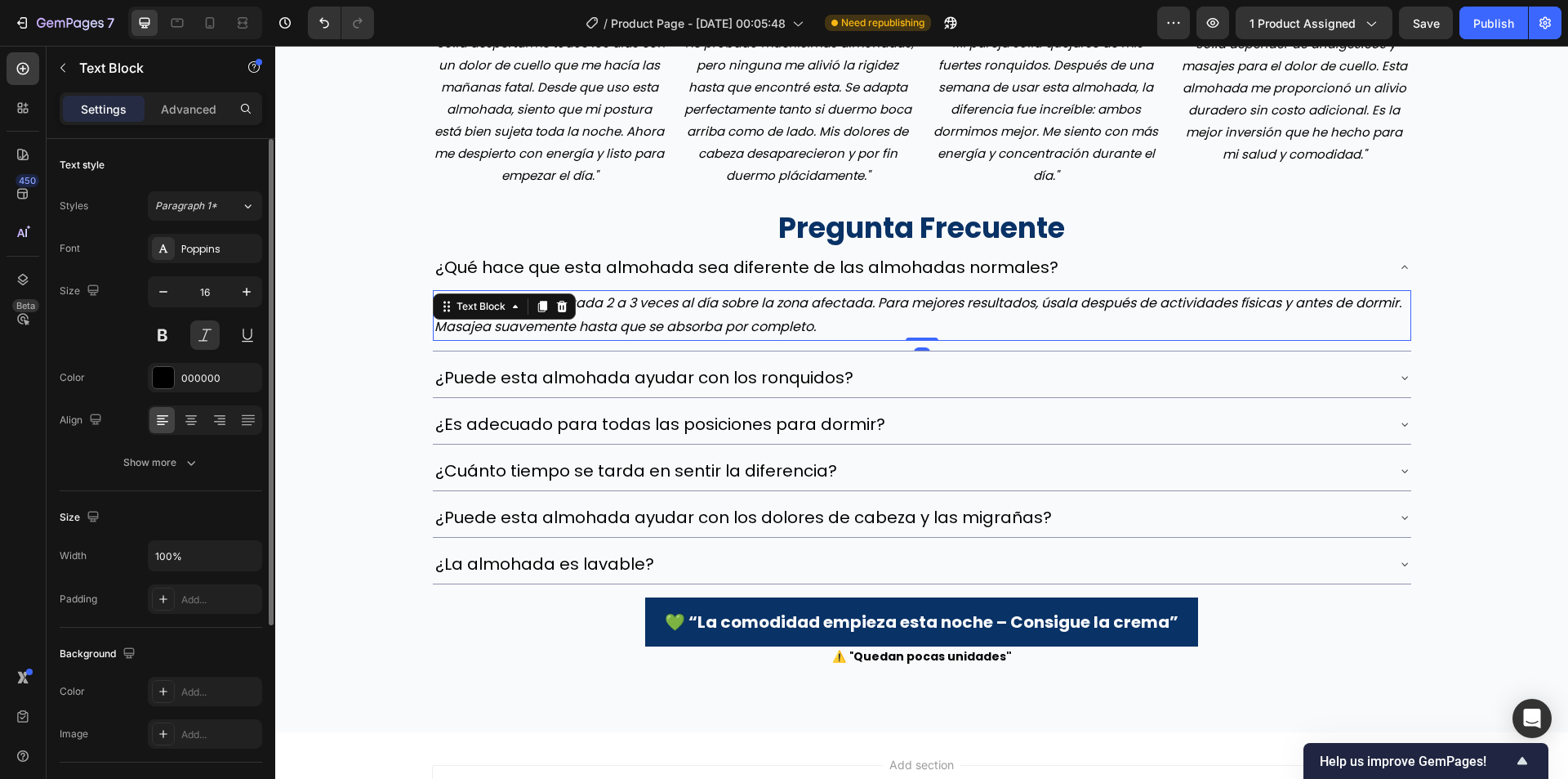
click at [724, 301] on p "Aplica una capa delgada 2 a 3 veces al día sobre la zona afectada. Para mejores…" at bounding box center [922, 315] width 975 height 47
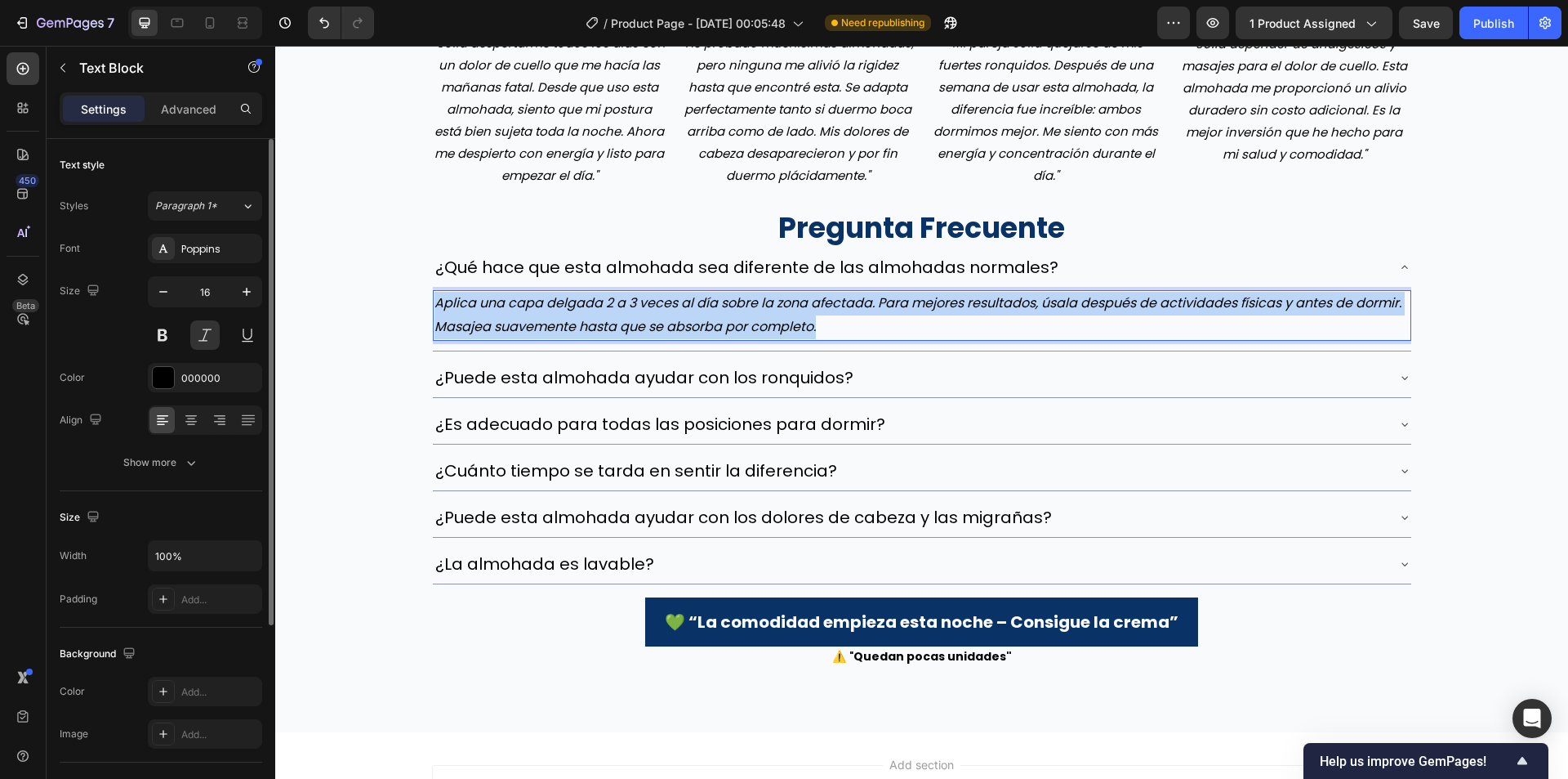
click at [724, 301] on p "Aplica una capa delgada 2 a 3 veces al día sobre la zona afectada. Para mejores…" at bounding box center [922, 315] width 975 height 47
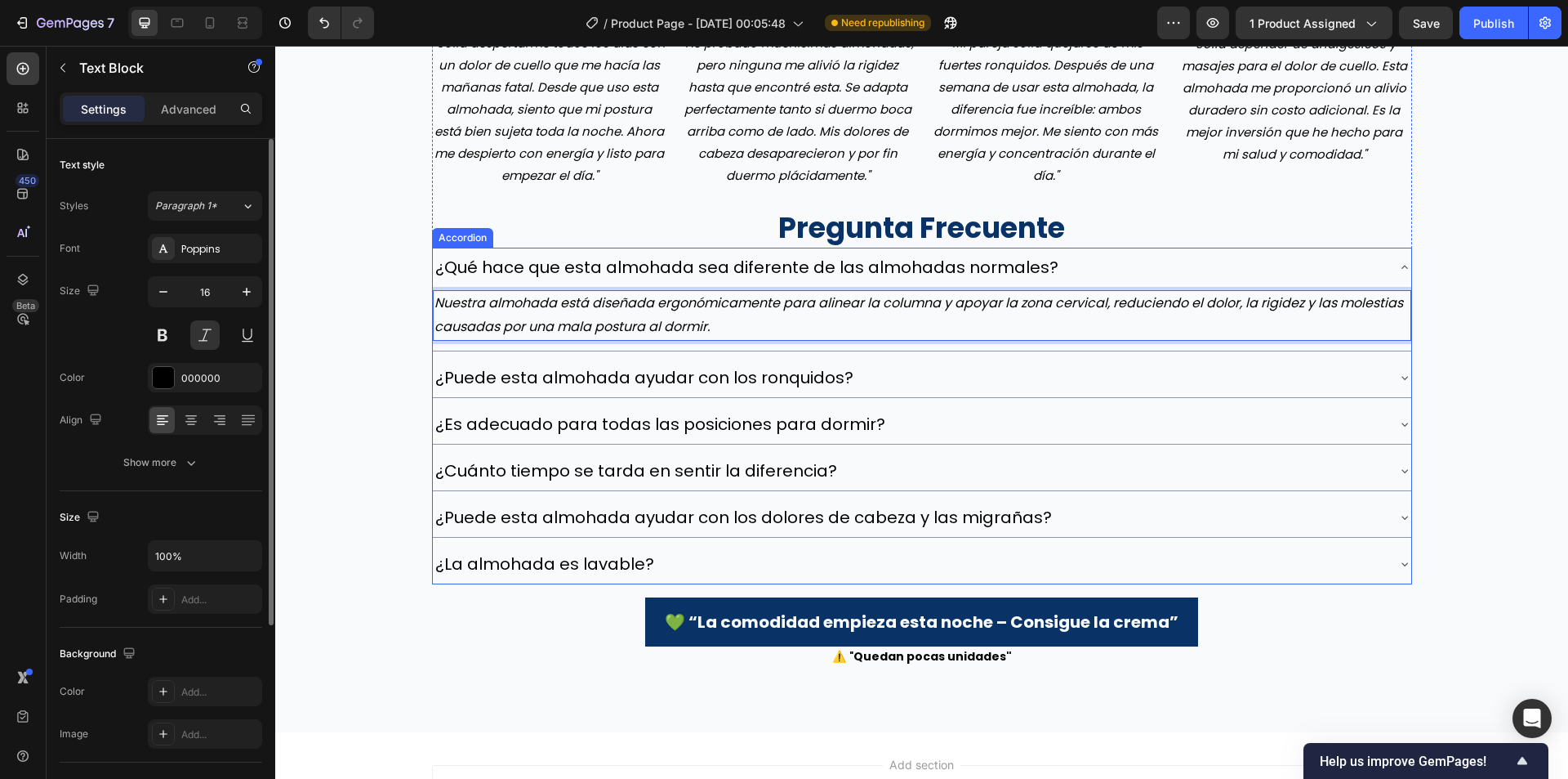
click at [882, 379] on div "¿Puede esta almohada ayudar con los ronquidos?" at bounding box center [909, 377] width 953 height 26
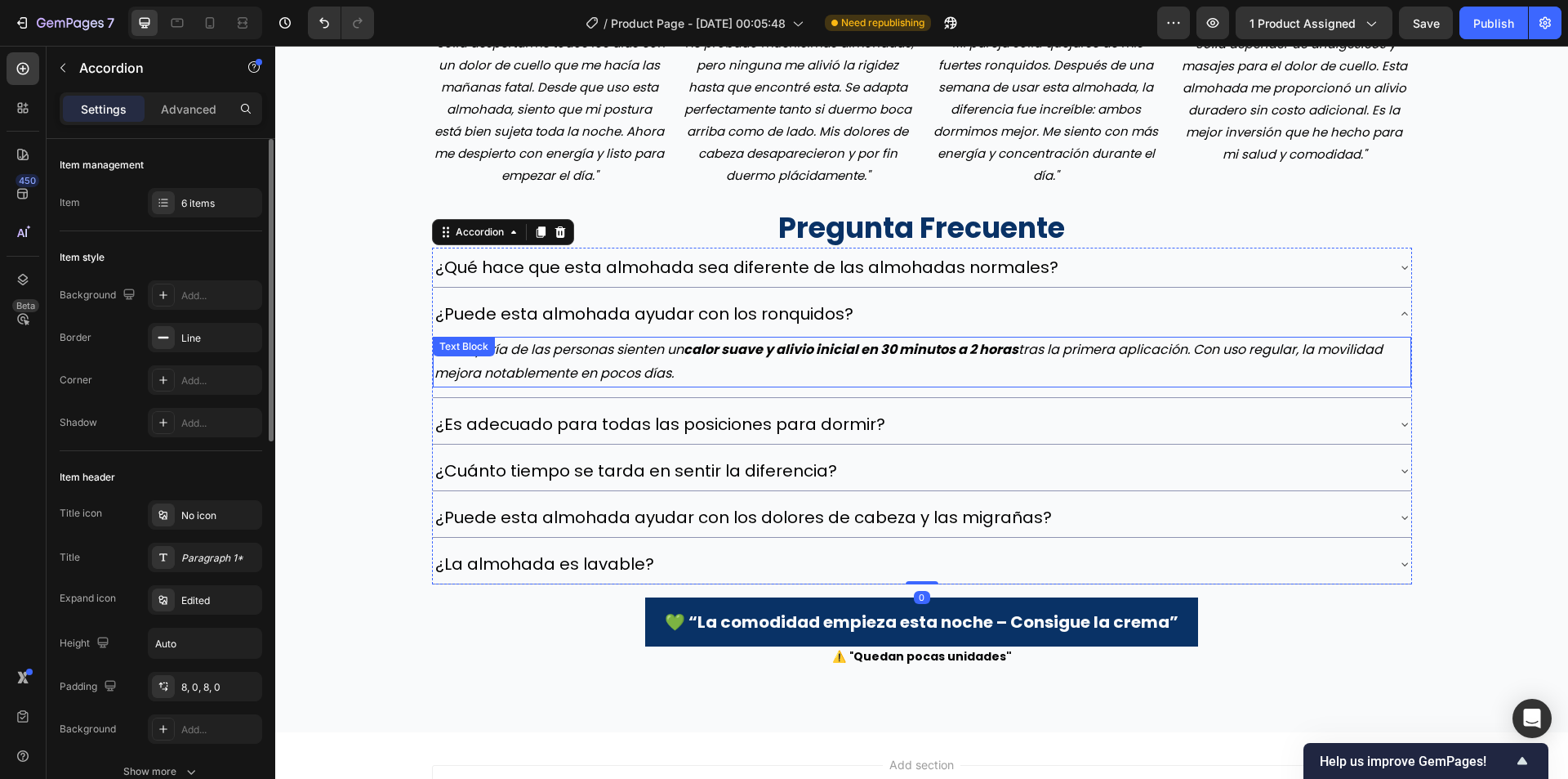
click at [605, 366] on p "La mayoría de las personas sienten un calor suave y alivio inicial en 30 minuto…" at bounding box center [922, 362] width 975 height 47
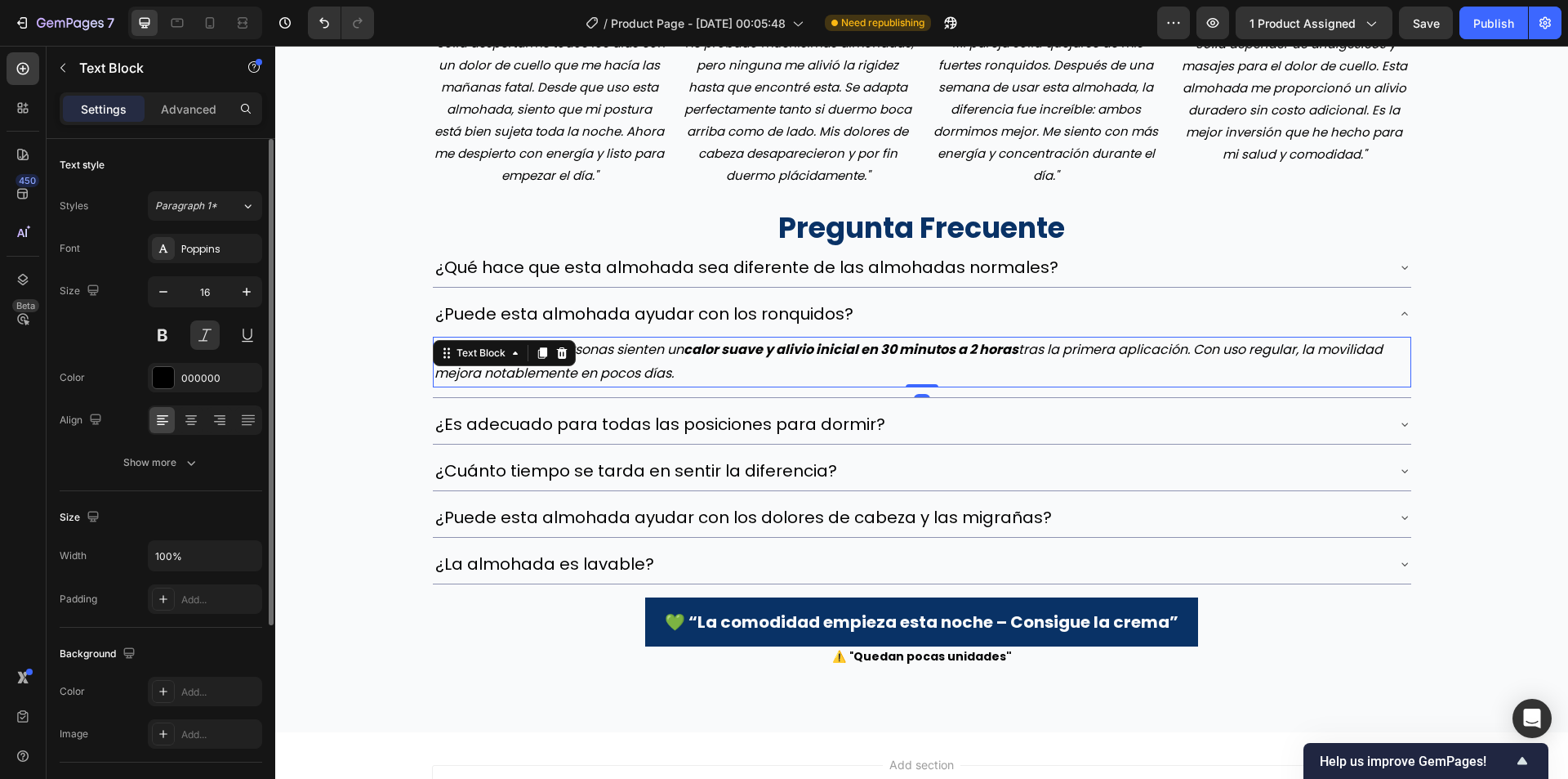
click at [605, 366] on p "La mayoría de las personas sienten un calor suave y alivio inicial en 30 minuto…" at bounding box center [922, 362] width 975 height 47
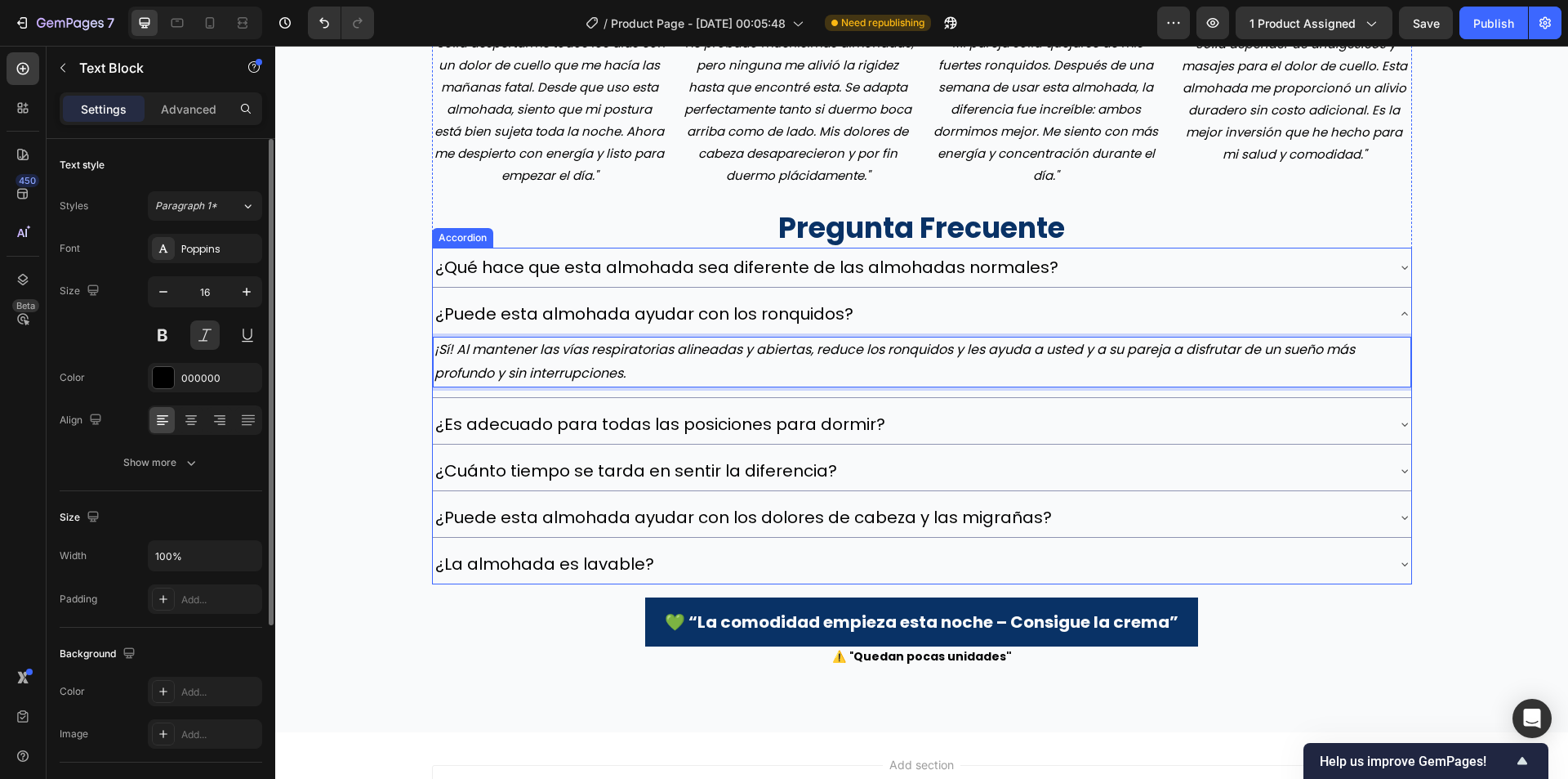
click at [925, 431] on div "¿Es adecuado para todas las posiciones para dormir?" at bounding box center [909, 424] width 953 height 26
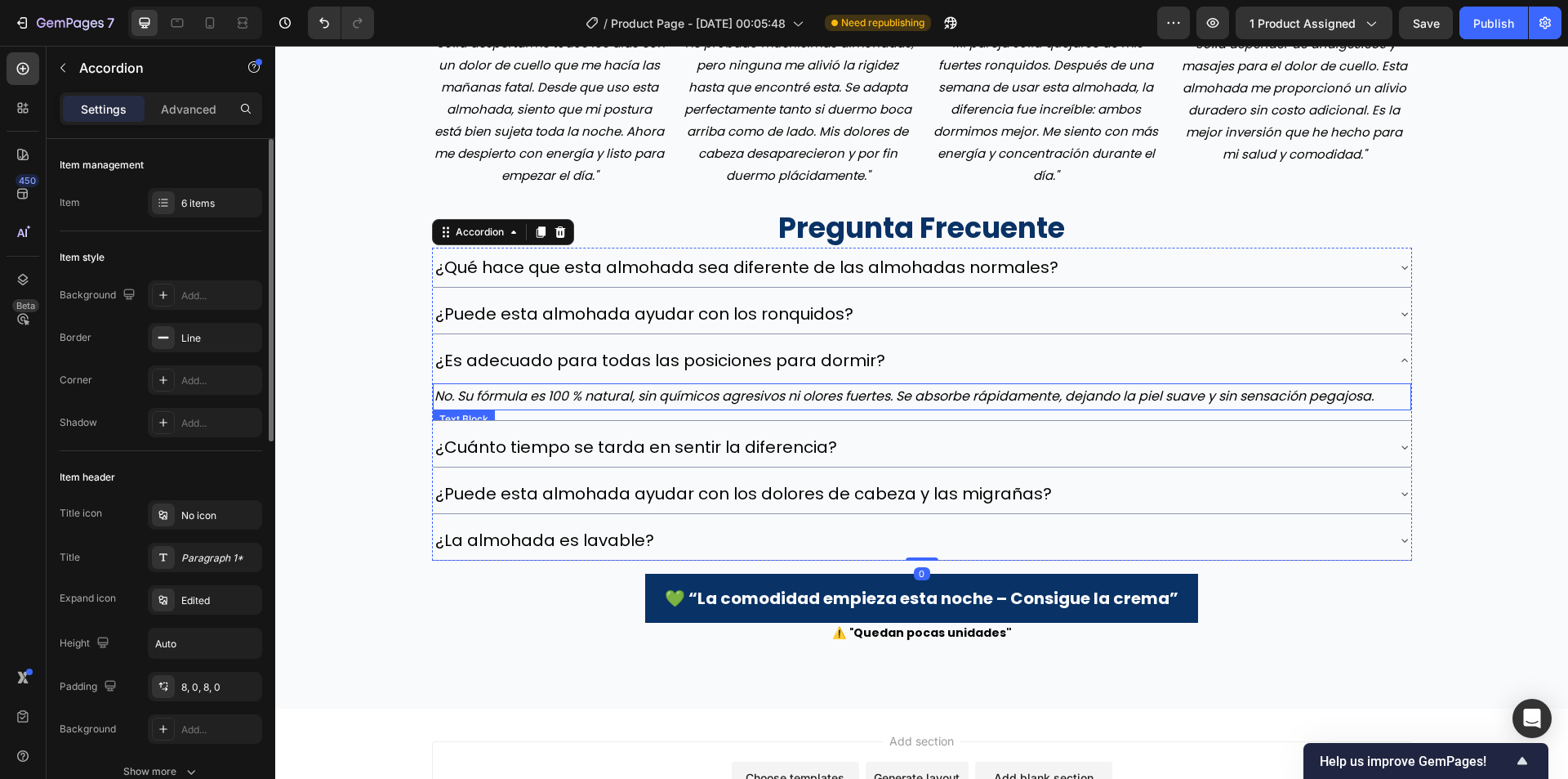
click at [722, 408] on p "No. Su fórmula es 100 % natural, sin químicos agresivos ni olores fuertes. Se a…" at bounding box center [922, 397] width 975 height 24
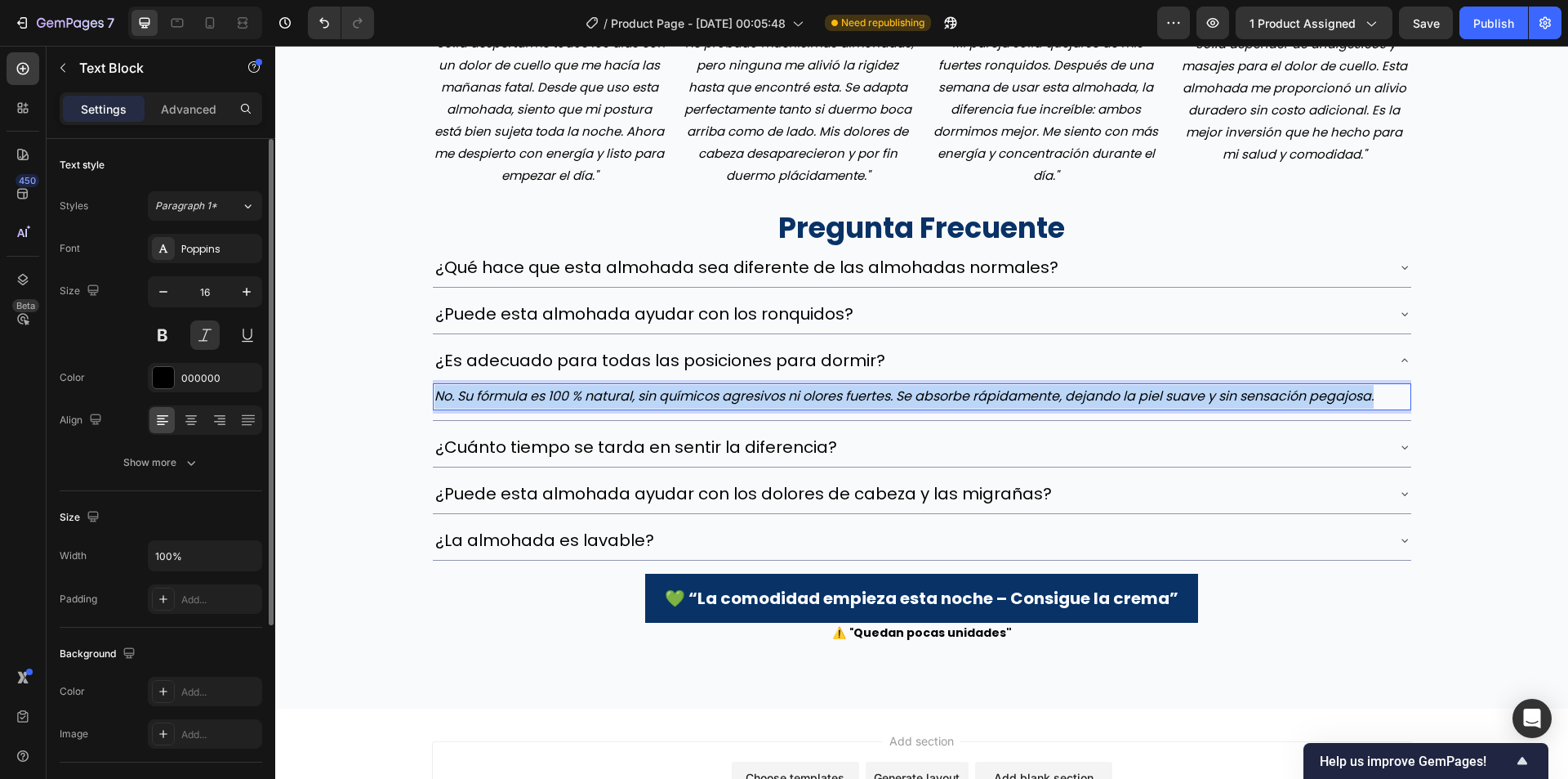
click at [722, 408] on p "No. Su fórmula es 100 % natural, sin químicos agresivos ni olores fuertes. Se a…" at bounding box center [922, 397] width 975 height 24
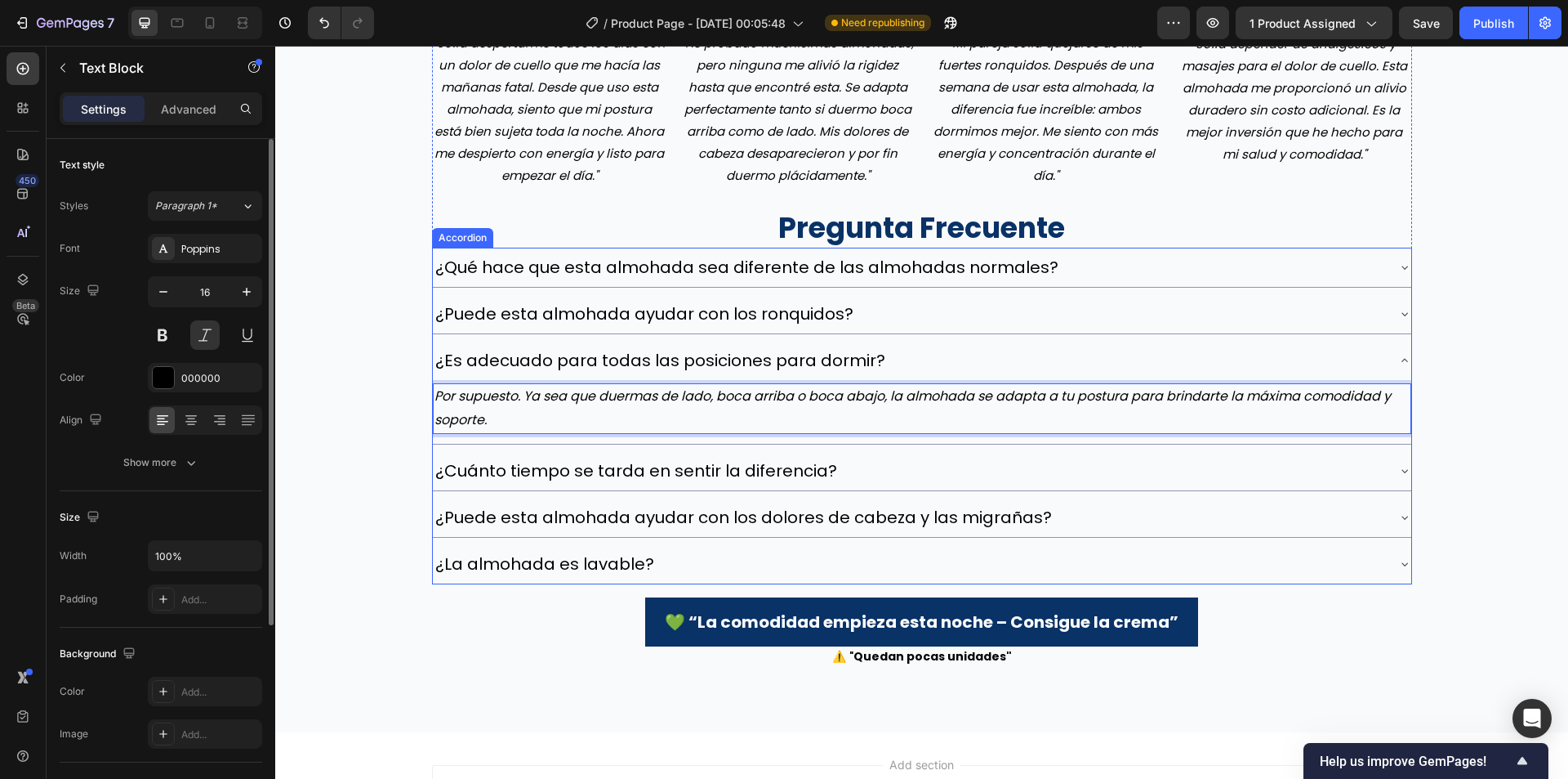
click at [939, 453] on div "¿Cuánto tiempo se tarda en sentir la diferencia?" at bounding box center [922, 470] width 979 height 39
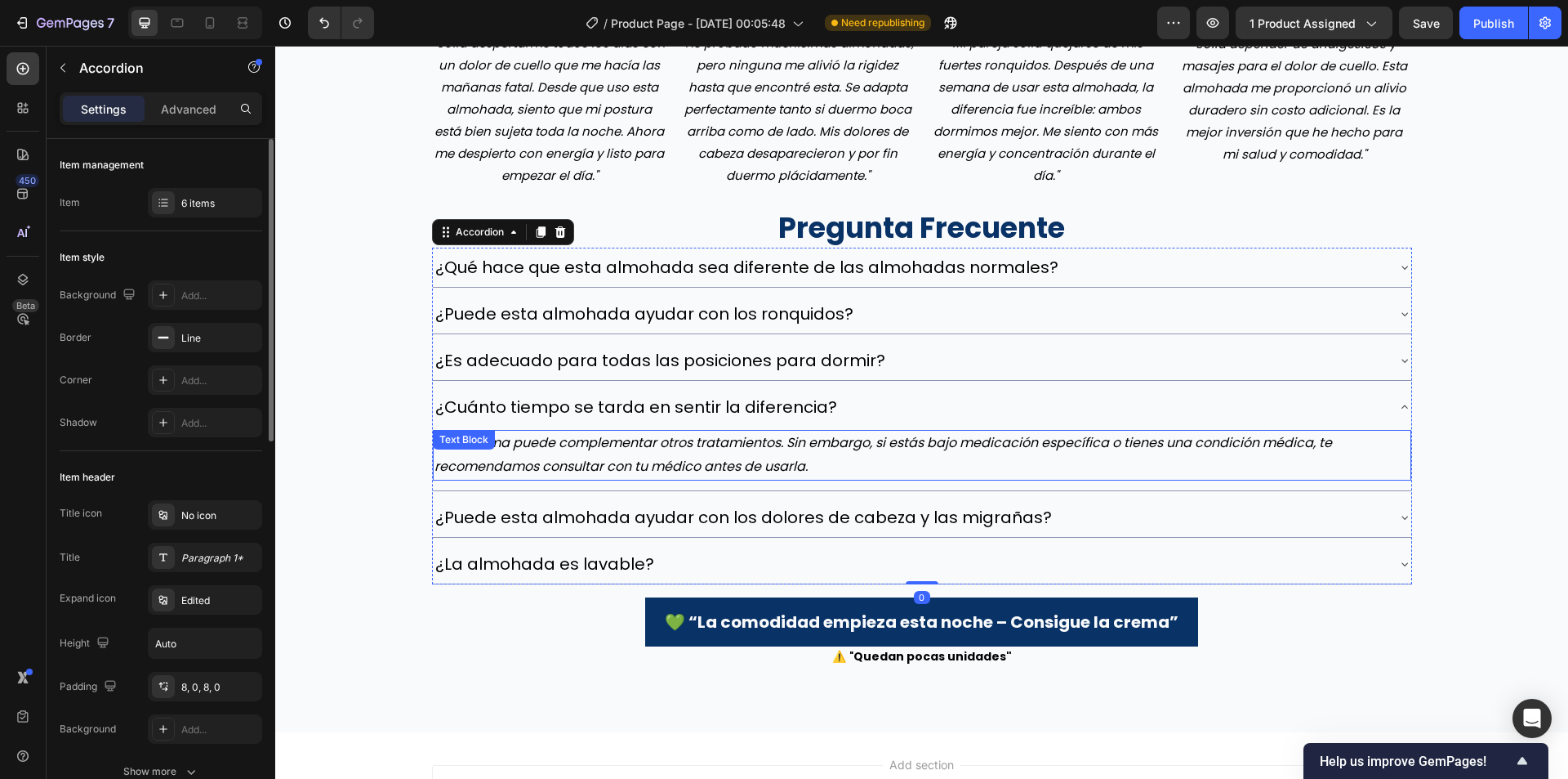
click at [702, 458] on p "Sí, la crema puede complementar otros tratamientos. Sin embargo, si estás bajo …" at bounding box center [922, 455] width 975 height 47
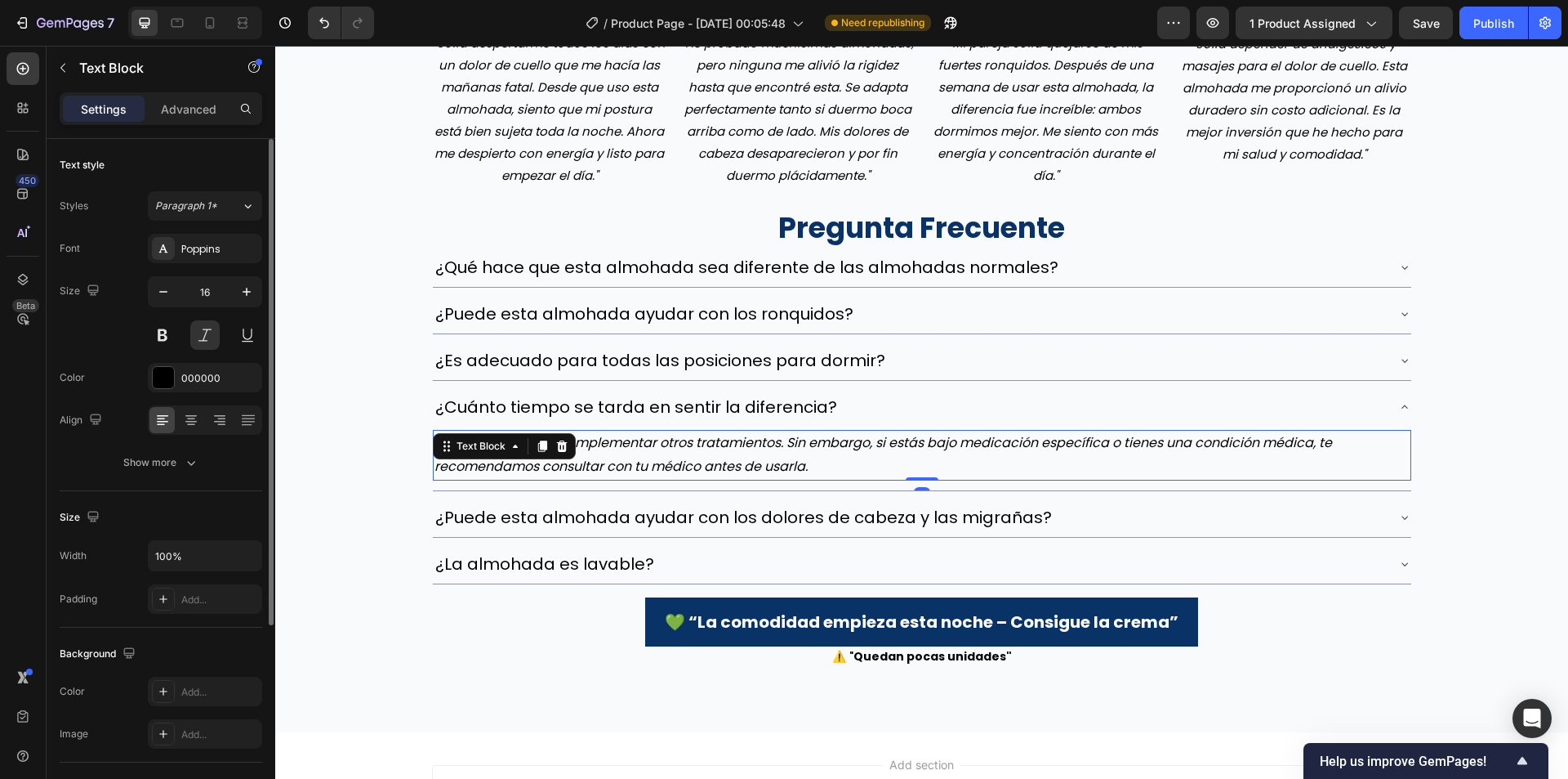
click at [702, 458] on p "Sí, la crema puede complementar otros tratamientos. Sin embargo, si estás bajo …" at bounding box center [922, 455] width 975 height 47
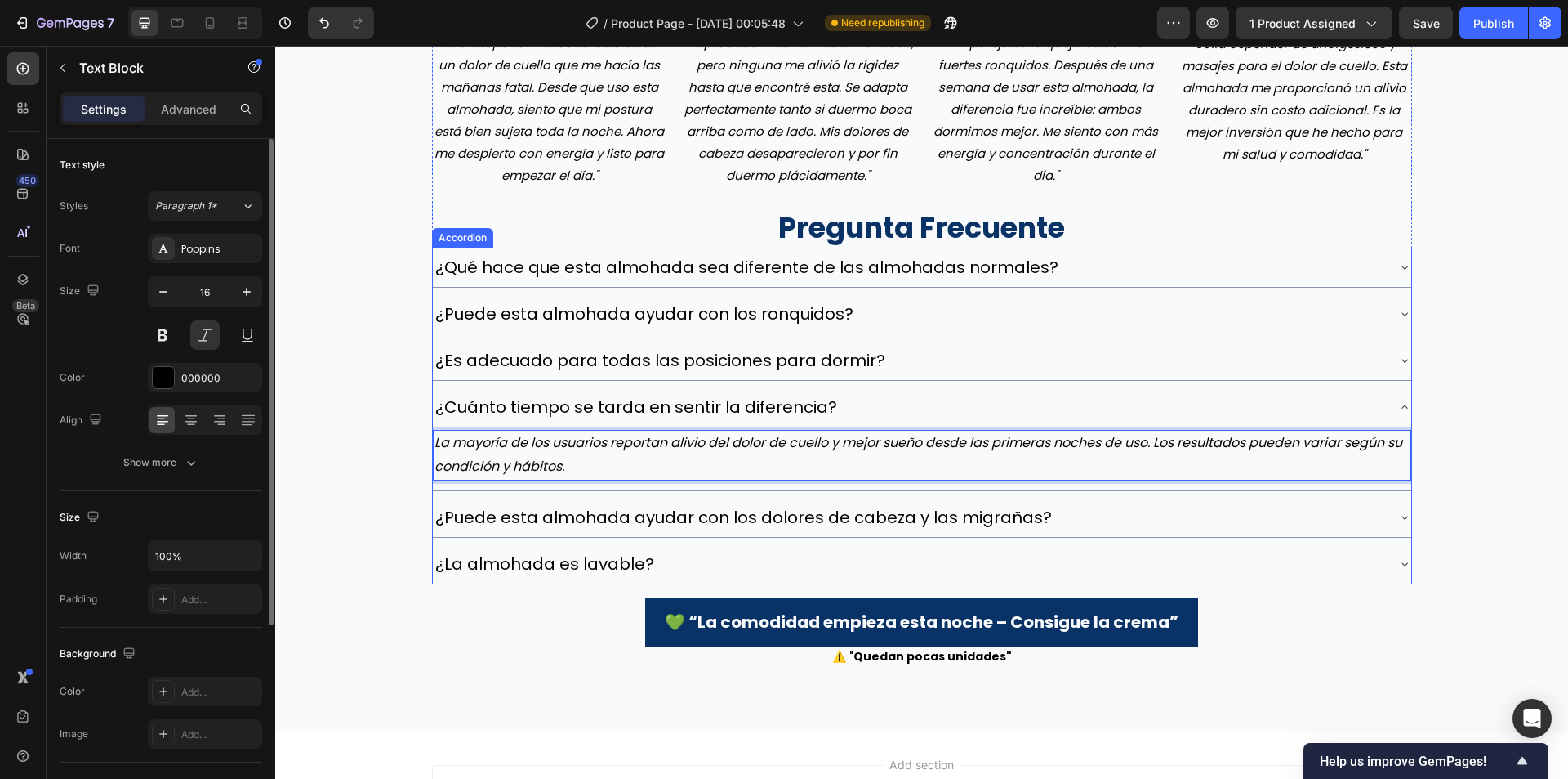
click at [1073, 513] on div "¿Puede esta almohada ayudar con los dolores de cabeza y las migrañas?" at bounding box center [909, 517] width 953 height 26
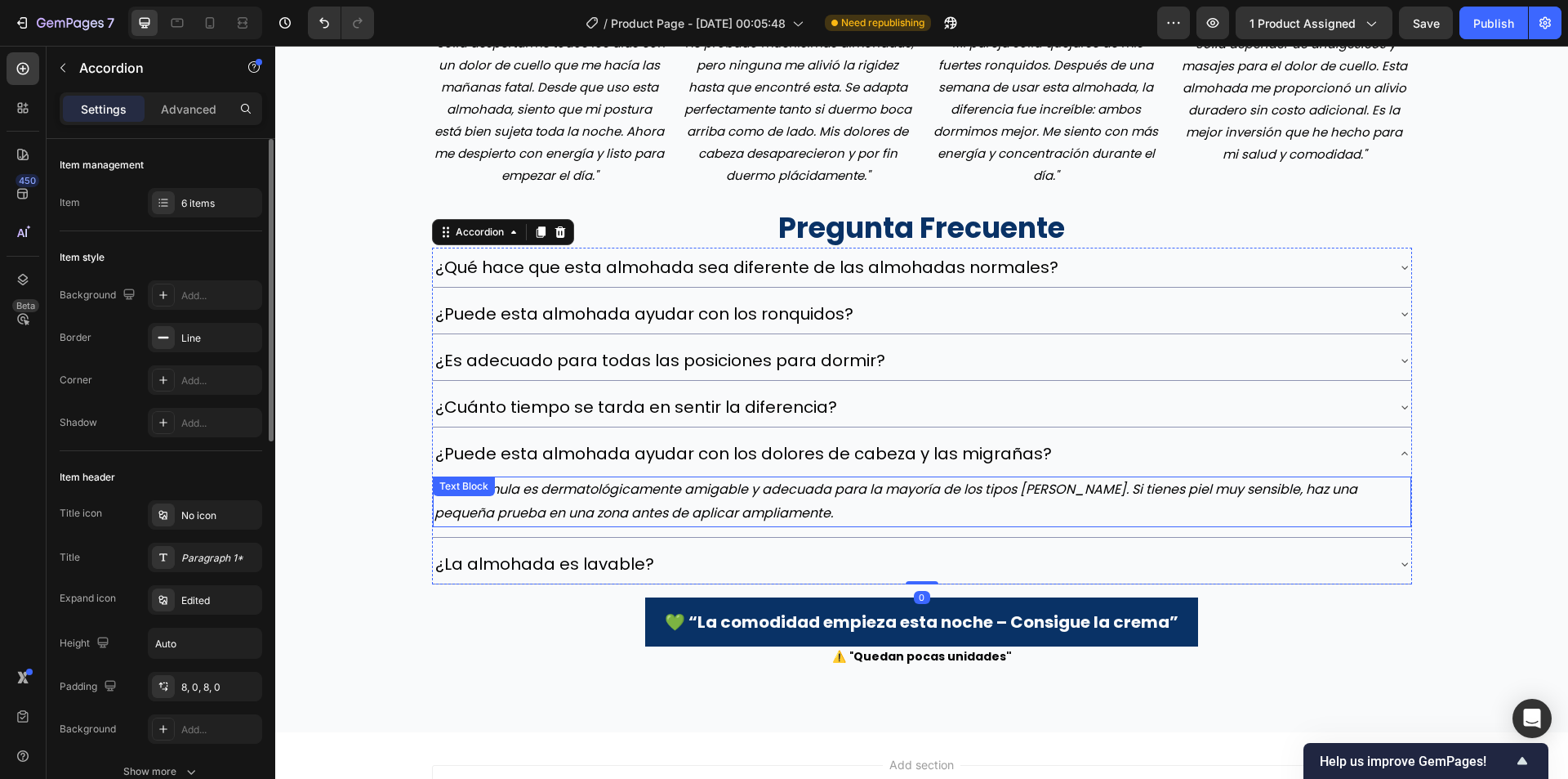
click at [813, 486] on p "Sí. La fórmula es dermatológicamente amigable y adecuada para la mayoría de los…" at bounding box center [922, 502] width 975 height 47
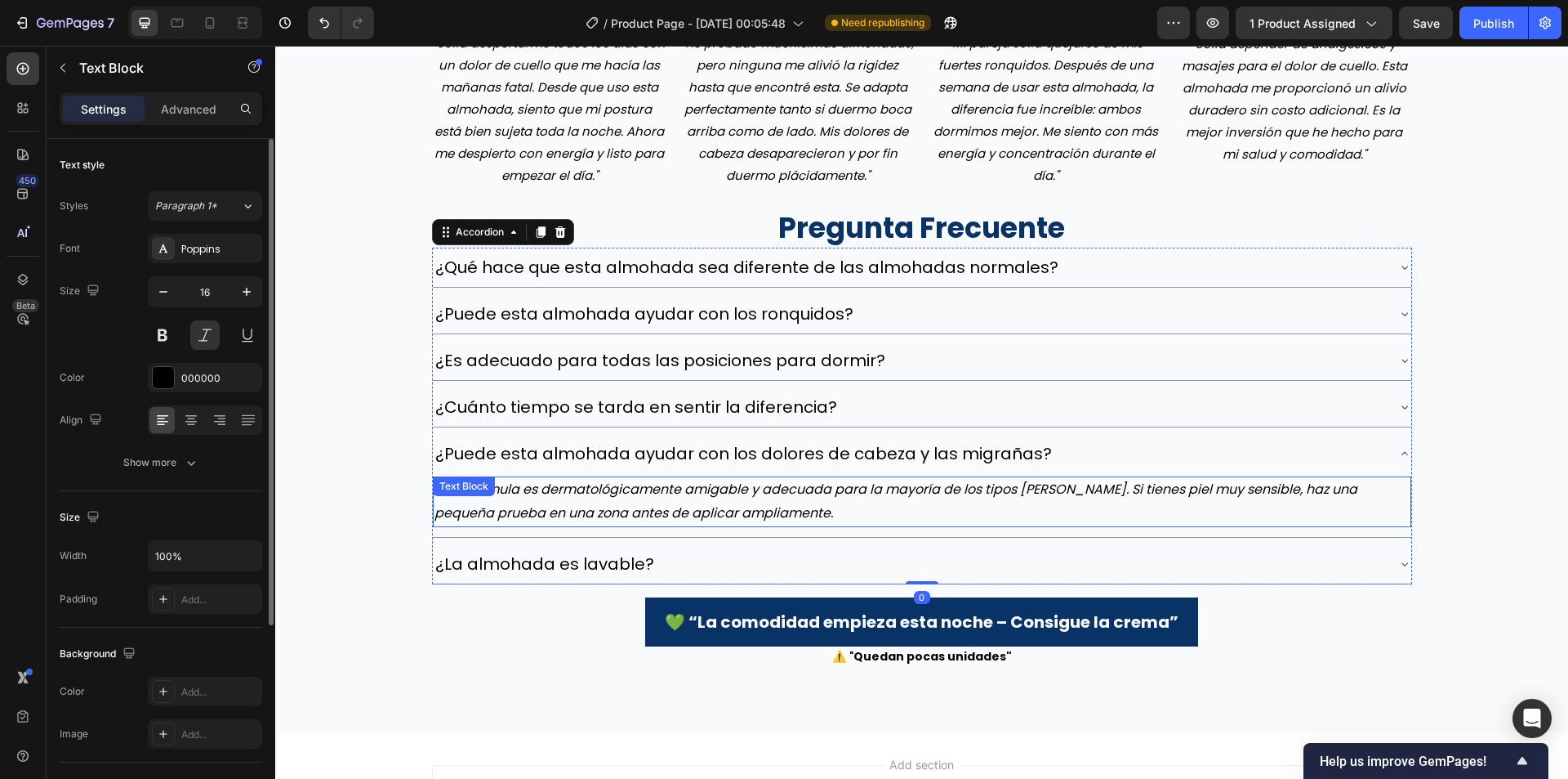
click at [813, 486] on p "Sí. La fórmula es dermatológicamente amigable y adecuada para la mayoría de los…" at bounding box center [922, 502] width 975 height 47
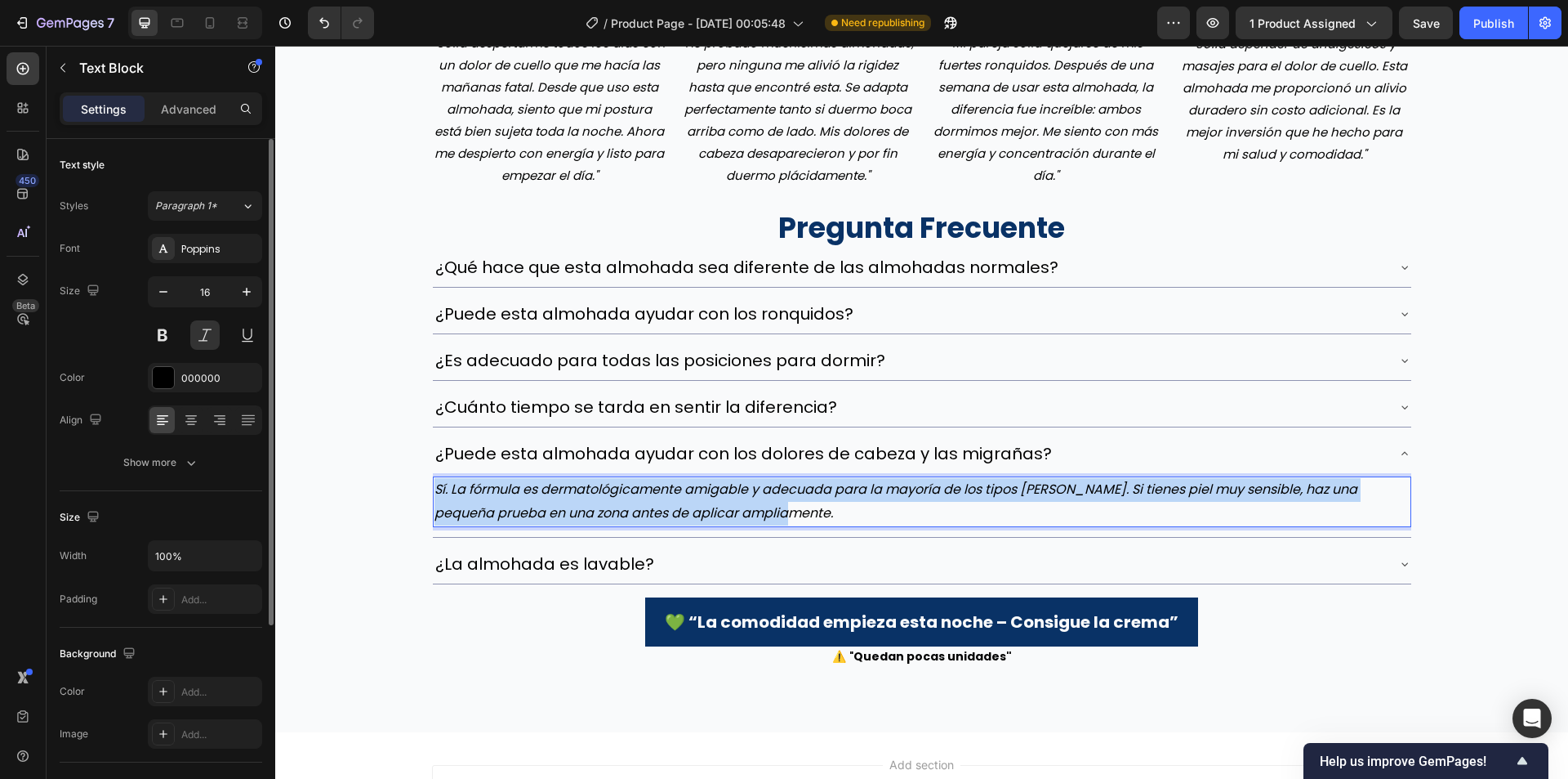
click at [813, 486] on p "Sí. La fórmula es dermatológicamente amigable y adecuada para la mayoría de los…" at bounding box center [922, 502] width 975 height 47
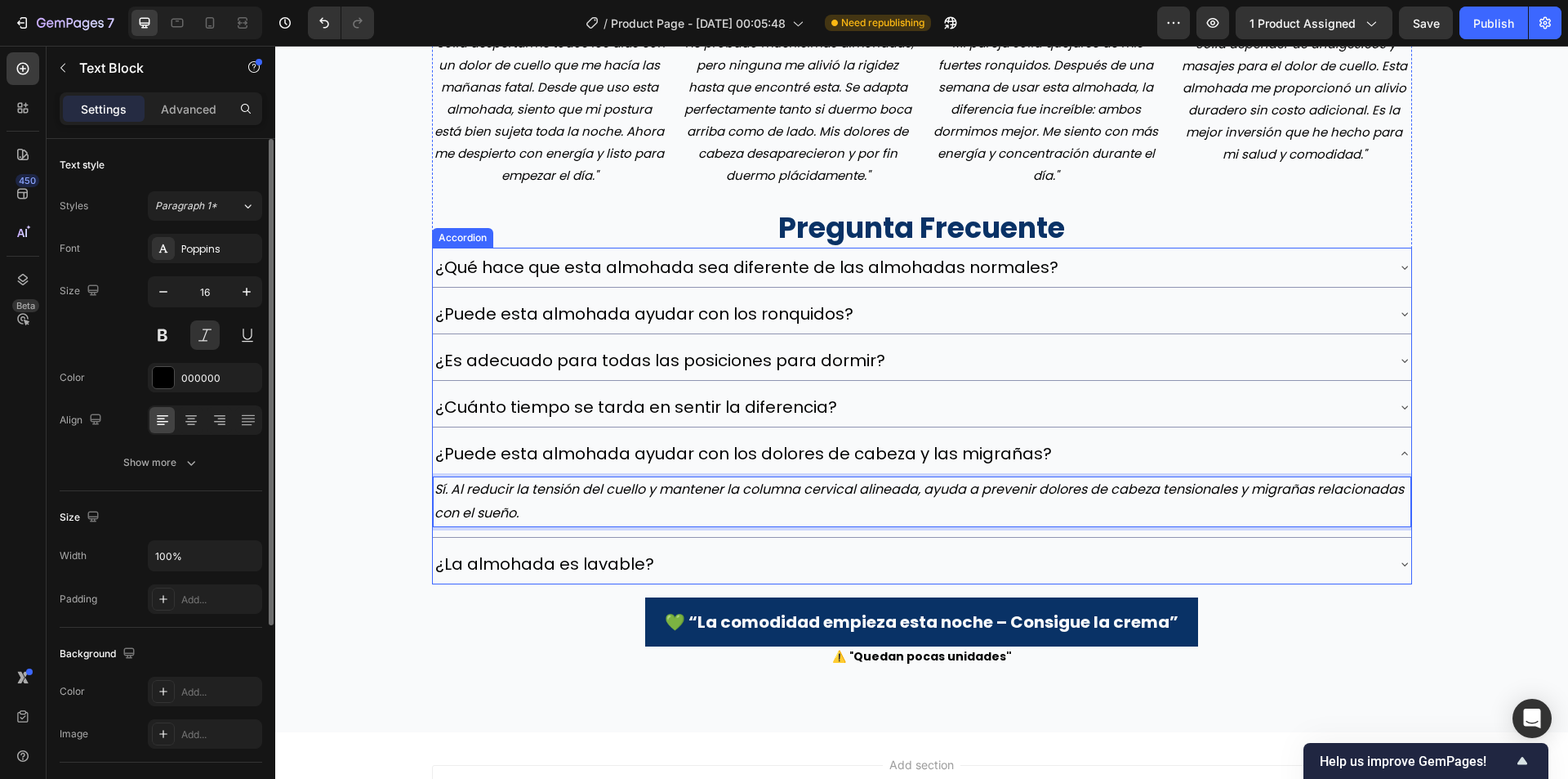
click at [724, 573] on div "¿La almohada es lavable?" at bounding box center [909, 563] width 953 height 26
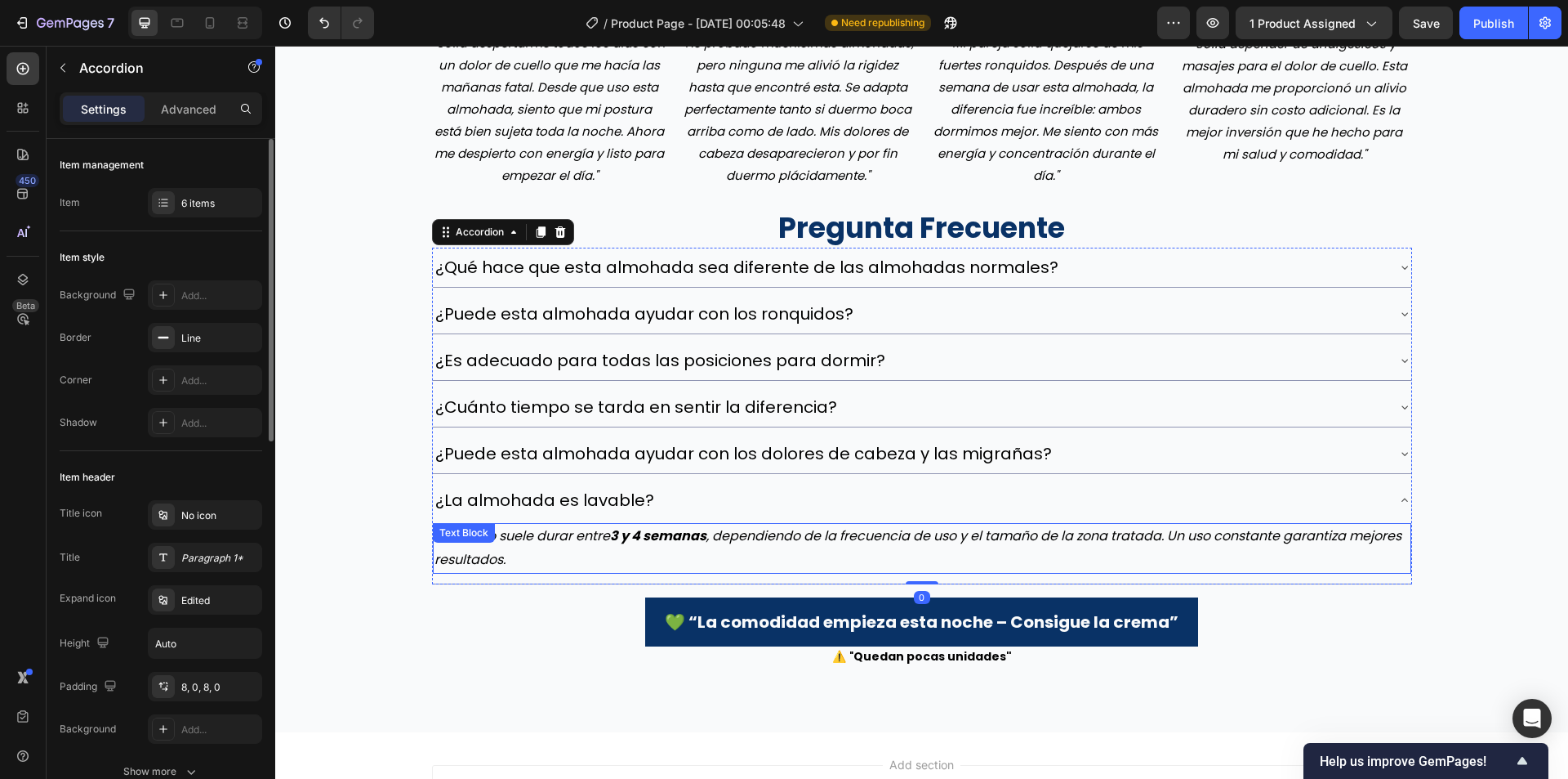
click at [642, 540] on strong "3 y 4 semanas" at bounding box center [658, 535] width 96 height 19
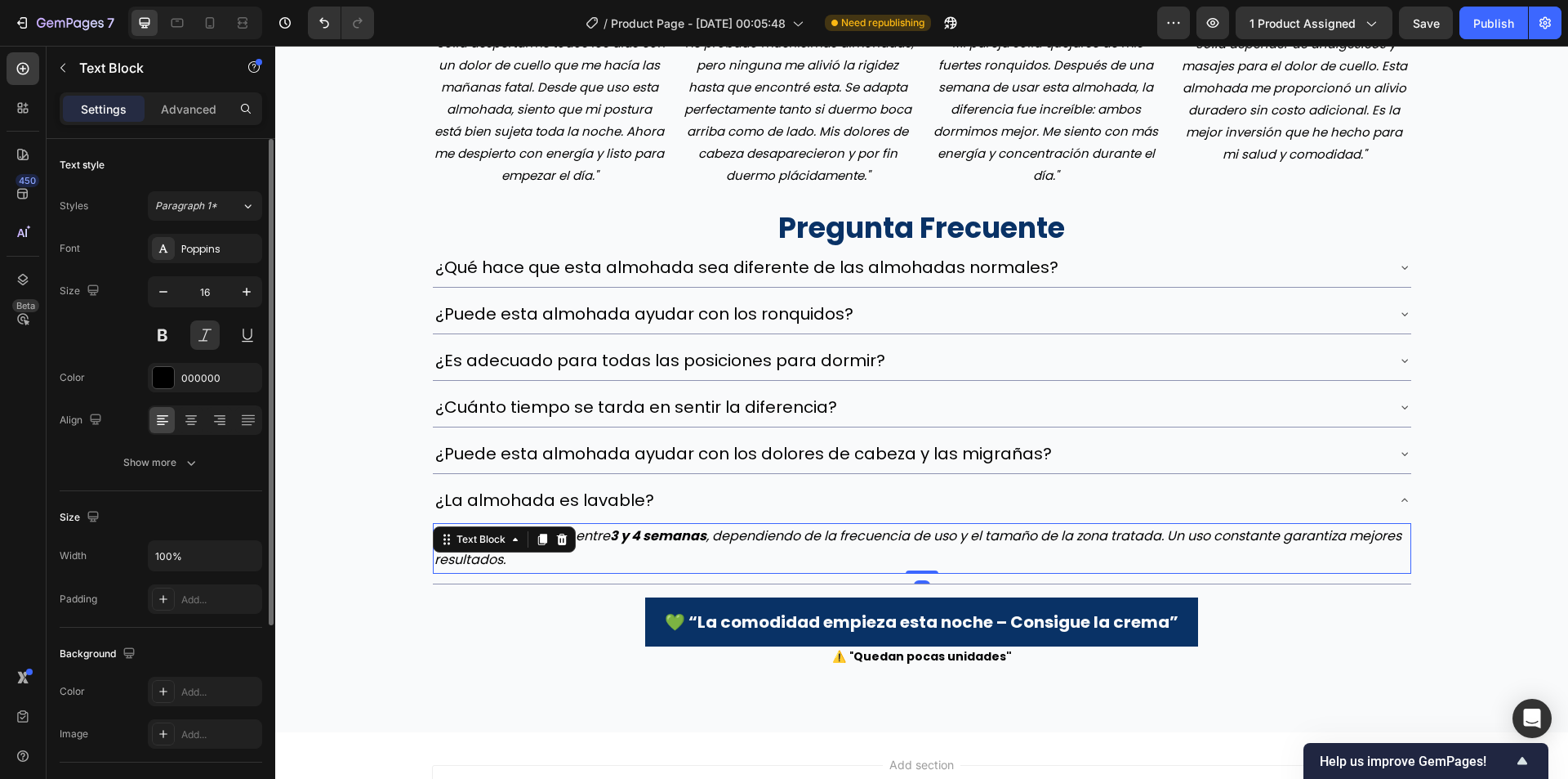
click at [642, 540] on strong "3 y 4 semanas" at bounding box center [658, 535] width 96 height 19
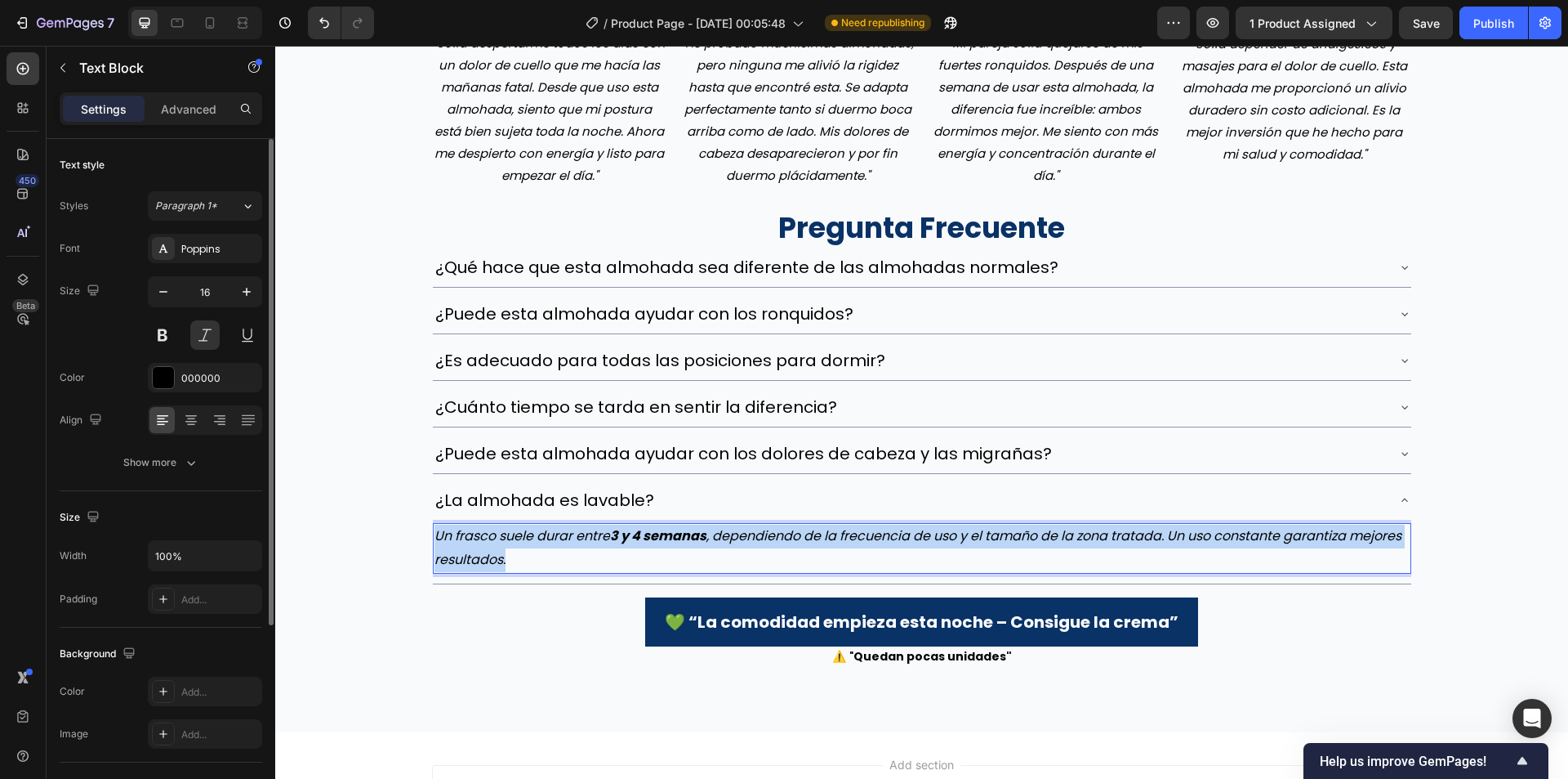
click at [642, 540] on strong "3 y 4 semanas" at bounding box center [658, 535] width 96 height 19
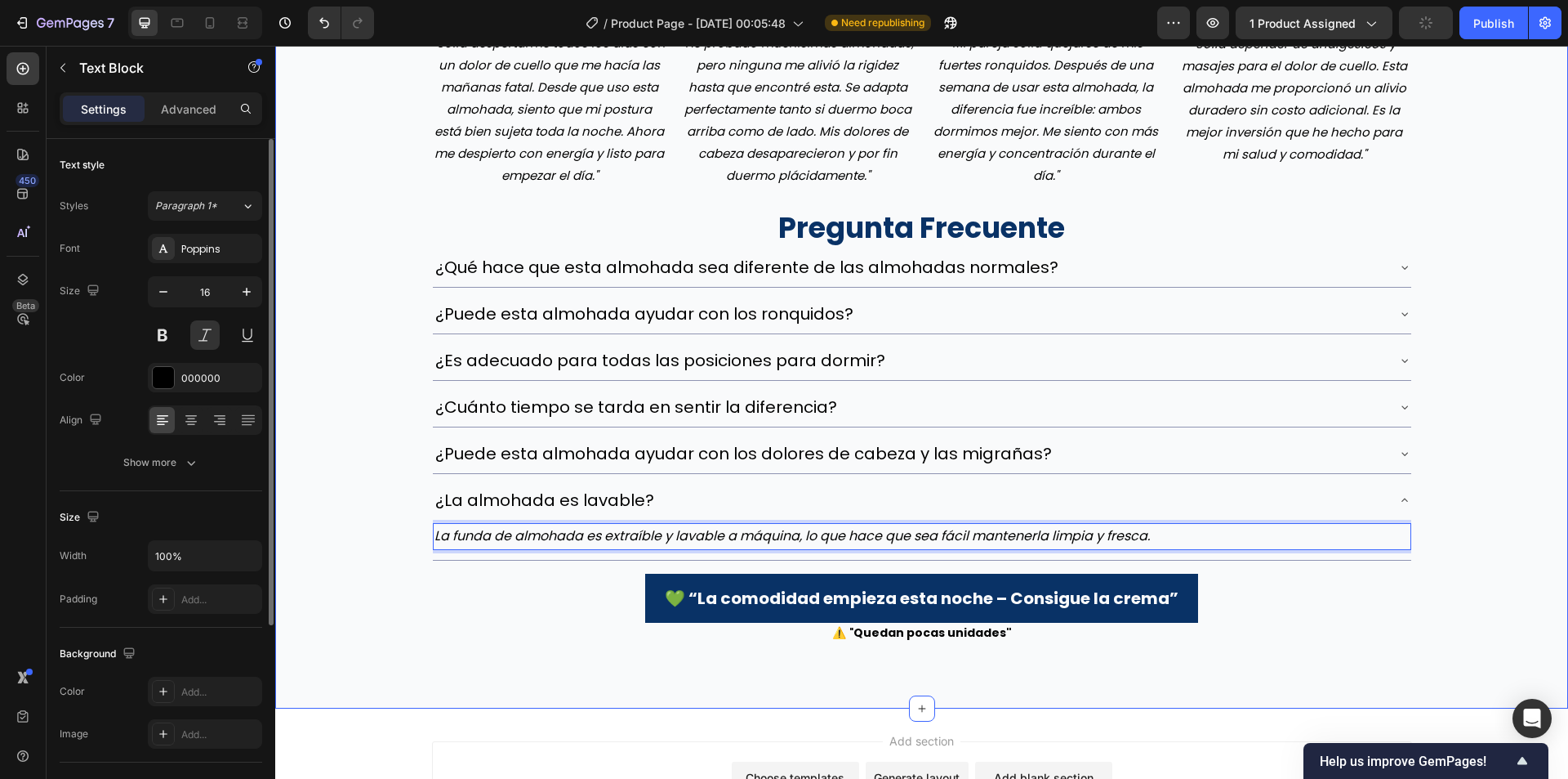
click at [1526, 537] on div "Image Image Javier Martínez ⭐️⭐️⭐️⭐️⭐️ ✔️cliente verificada Text block Row "Sol…" at bounding box center [921, 203] width 1292 height 880
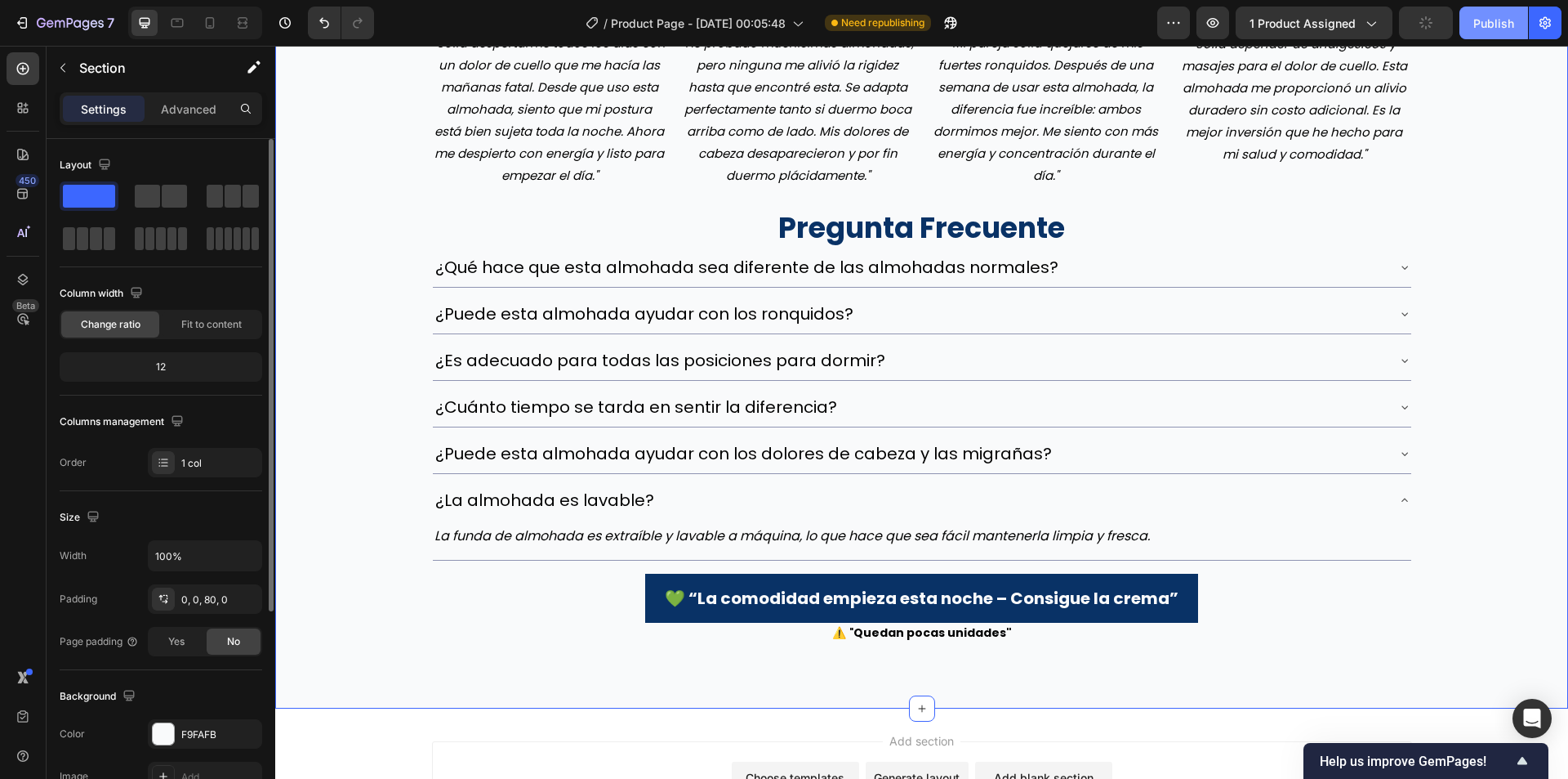
click at [1483, 36] on button "Publish" at bounding box center [1494, 23] width 68 height 33
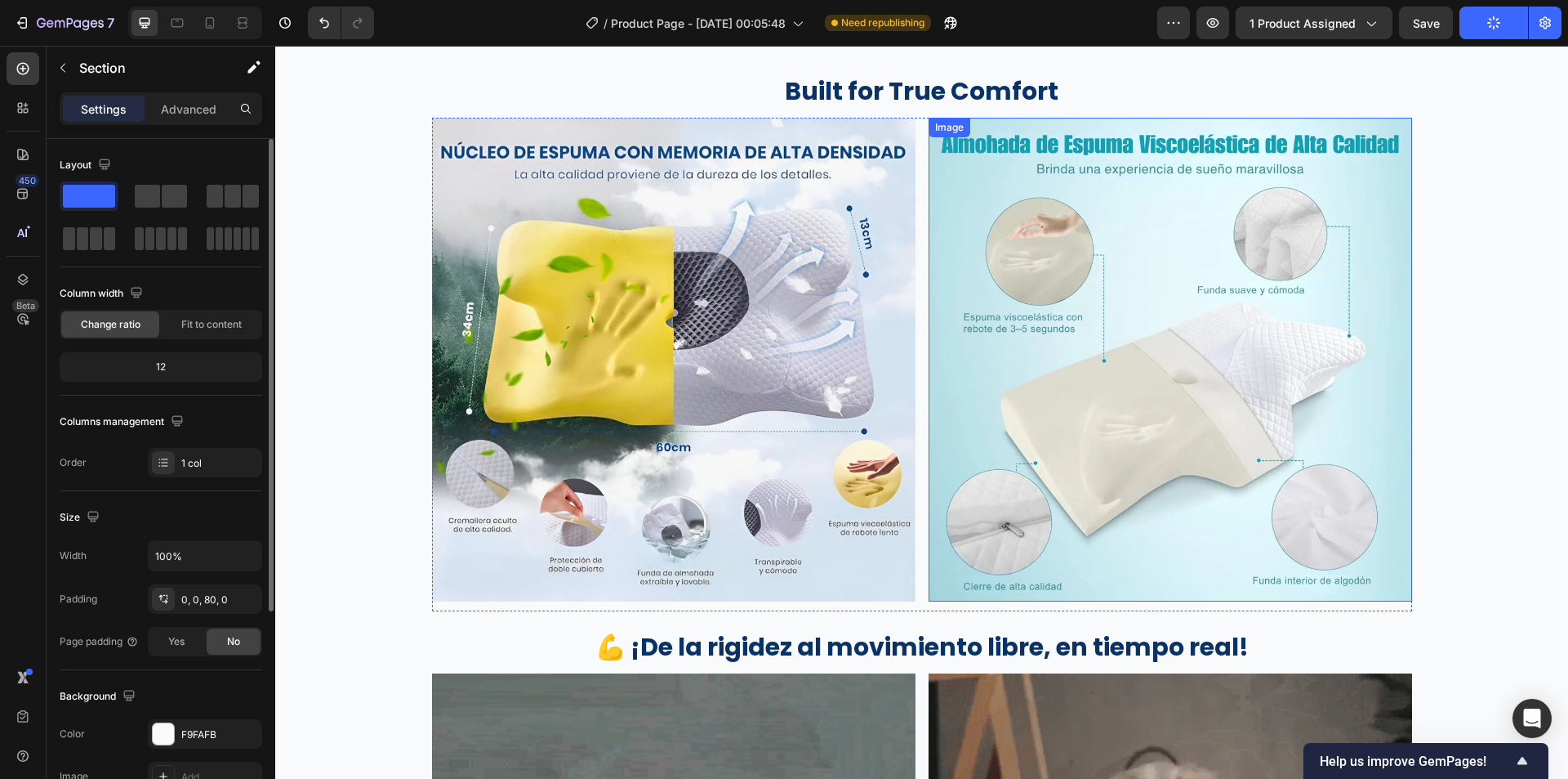
scroll to position [2696, 0]
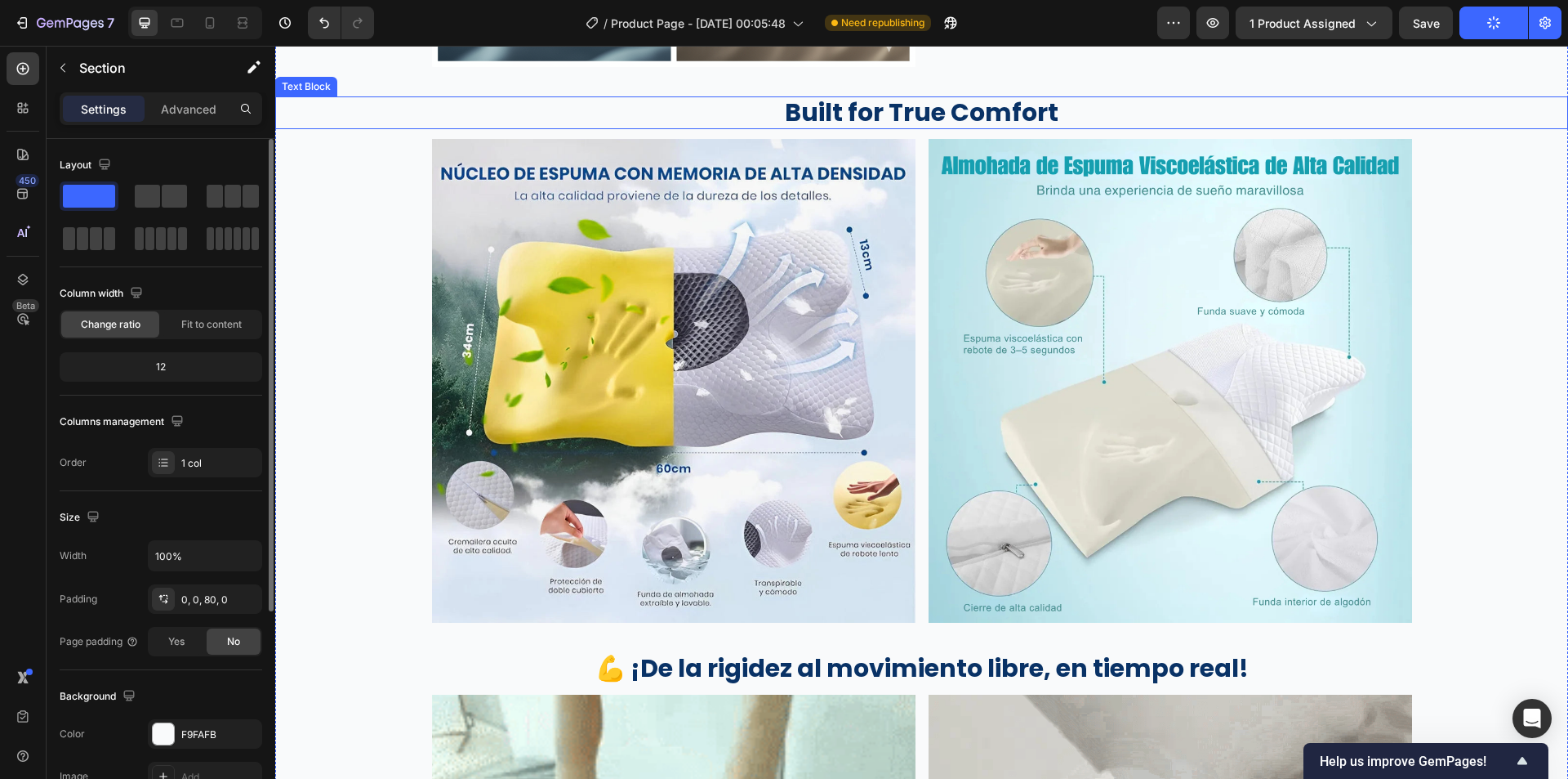
click at [939, 122] on p "Built for True Comfort" at bounding box center [922, 112] width 1290 height 30
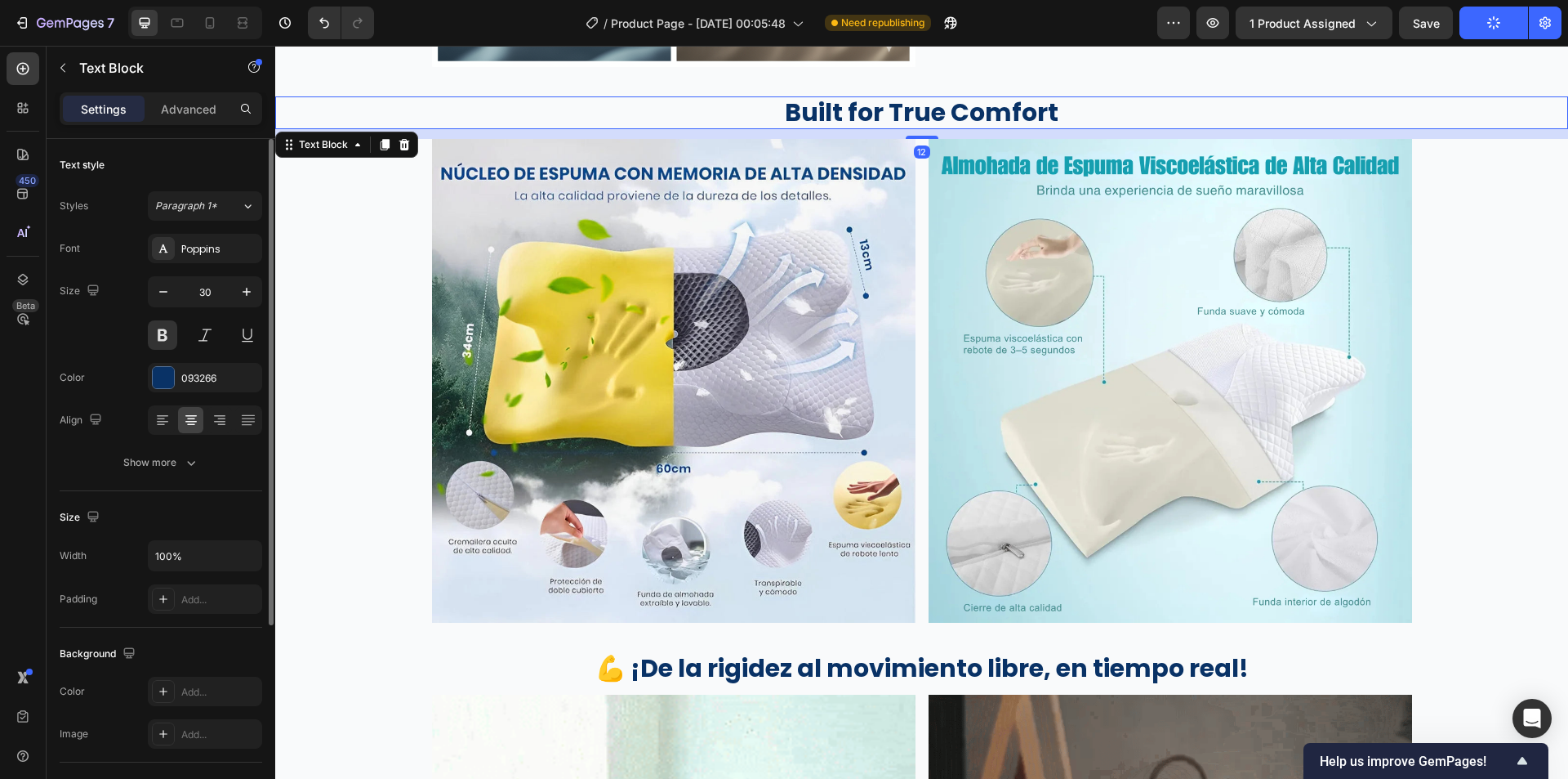
click at [939, 122] on p "Built for True Comfort" at bounding box center [922, 112] width 1290 height 30
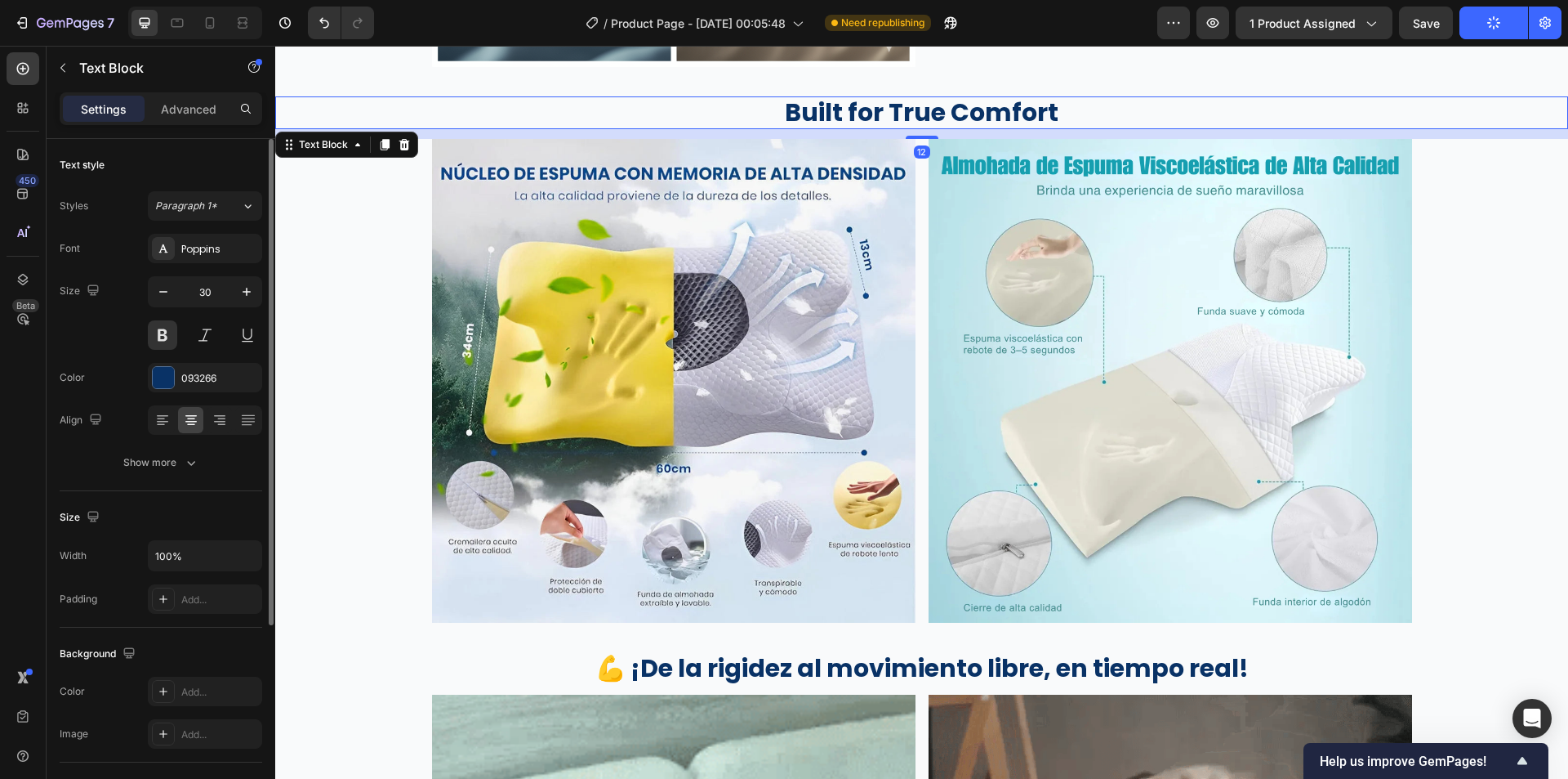
click at [939, 122] on p "Built for True Comfort" at bounding box center [922, 112] width 1290 height 30
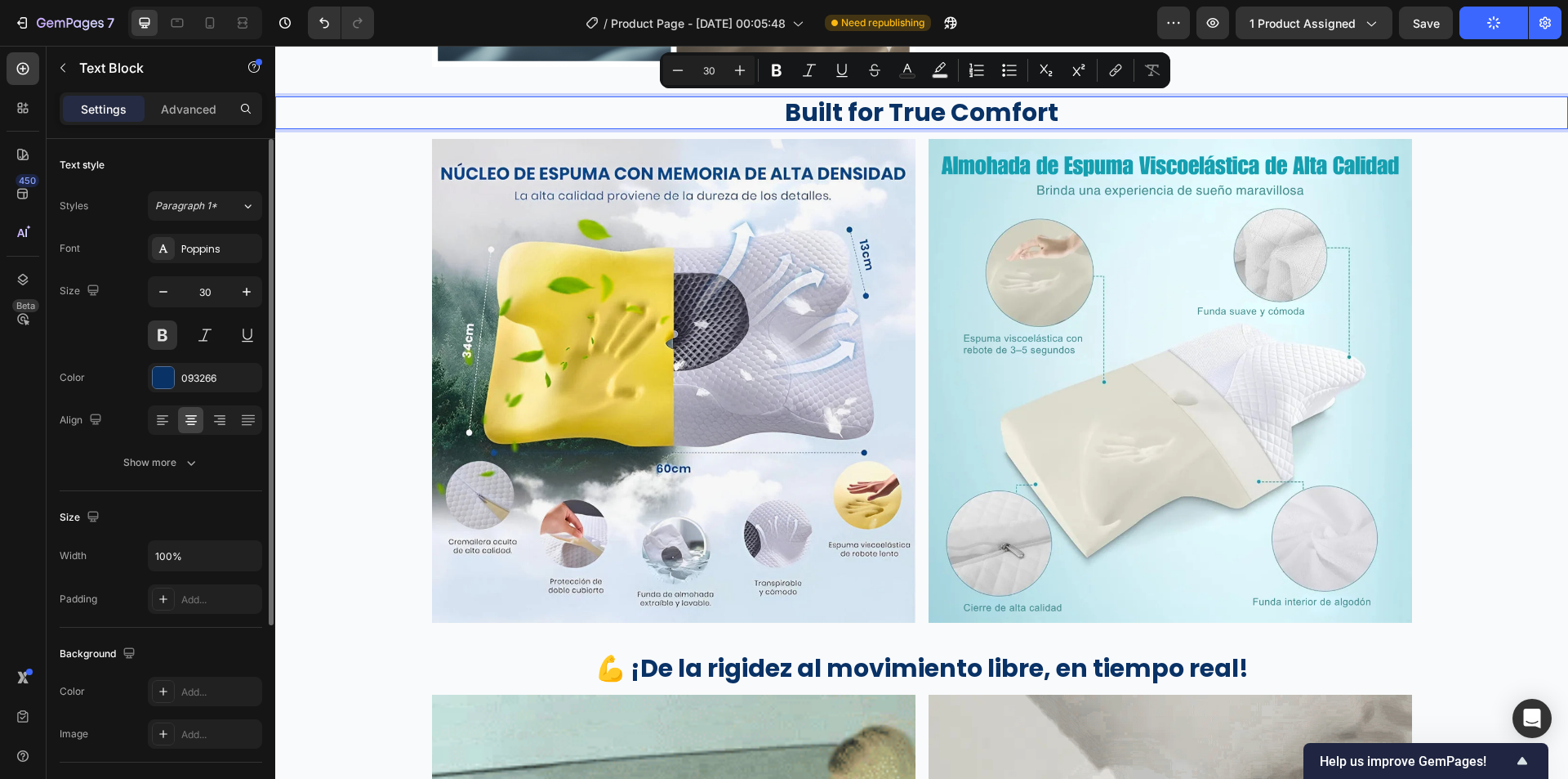
copy p "Built for True Comfort"
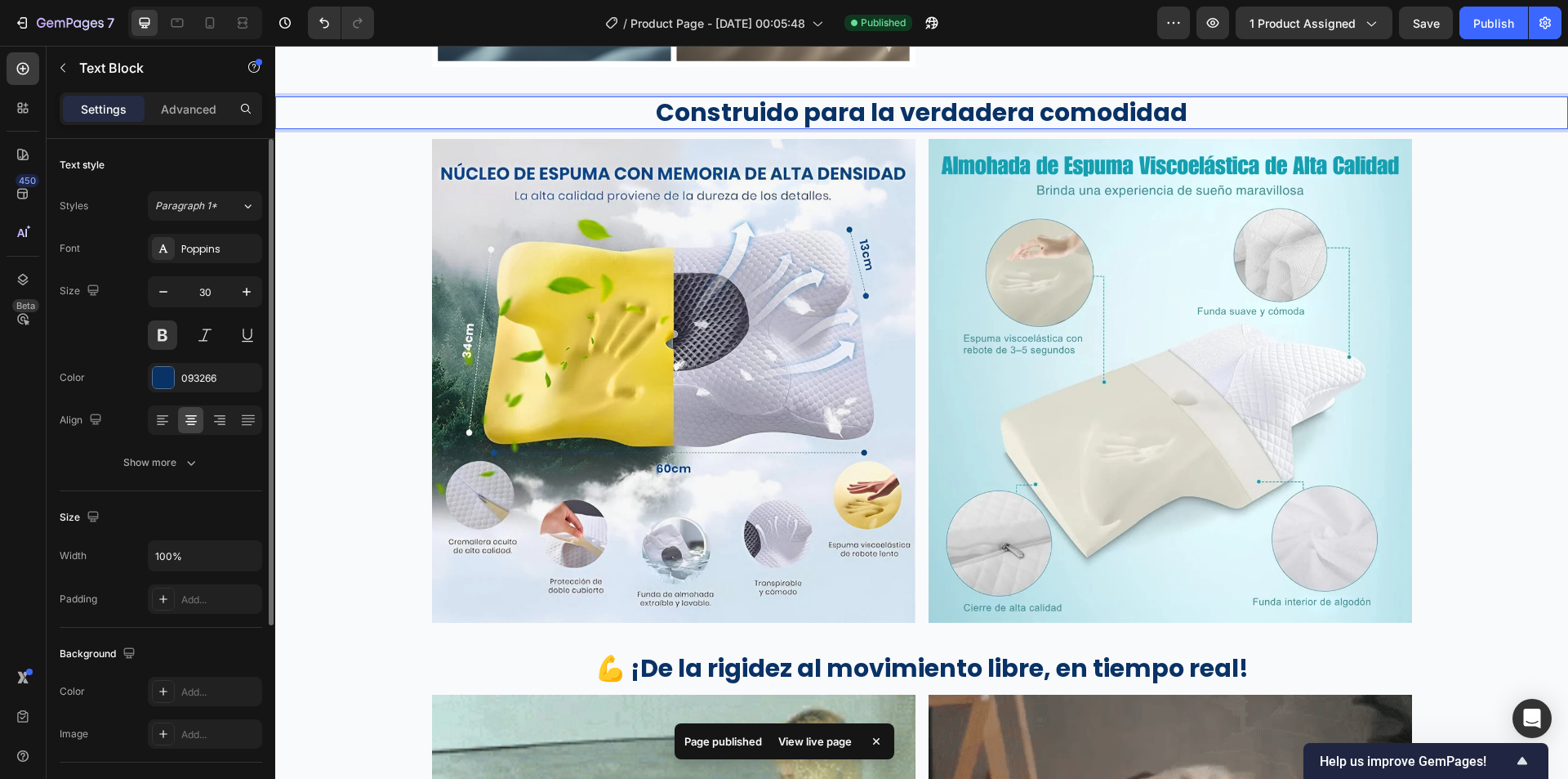
click at [995, 116] on p "Construido para la verdadera comodidad" at bounding box center [922, 112] width 1290 height 30
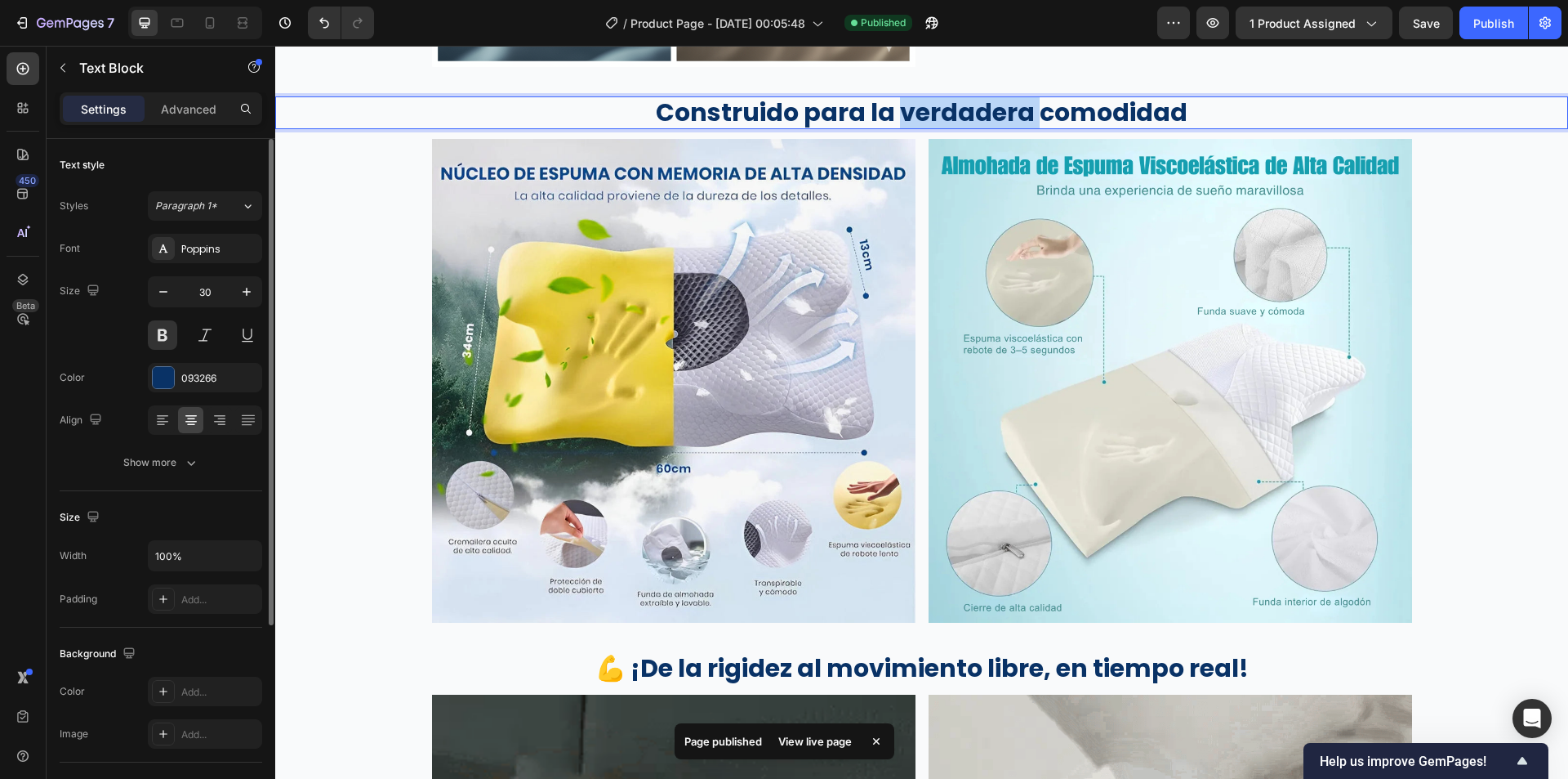
click at [995, 116] on p "Construido para la verdadera comodidad" at bounding box center [922, 112] width 1290 height 30
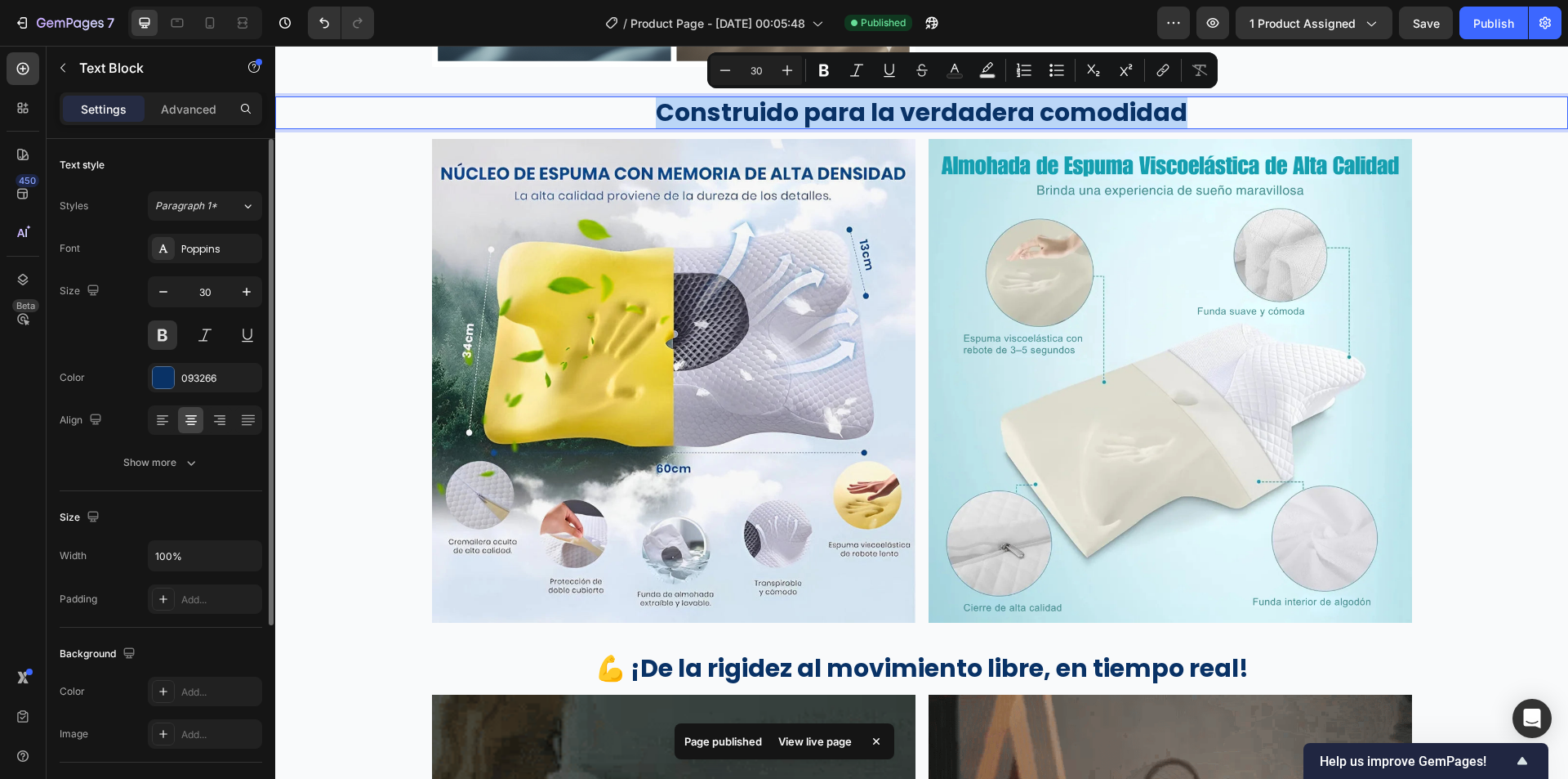
click at [995, 116] on p "Construido para la verdadera comodidad" at bounding box center [922, 112] width 1290 height 30
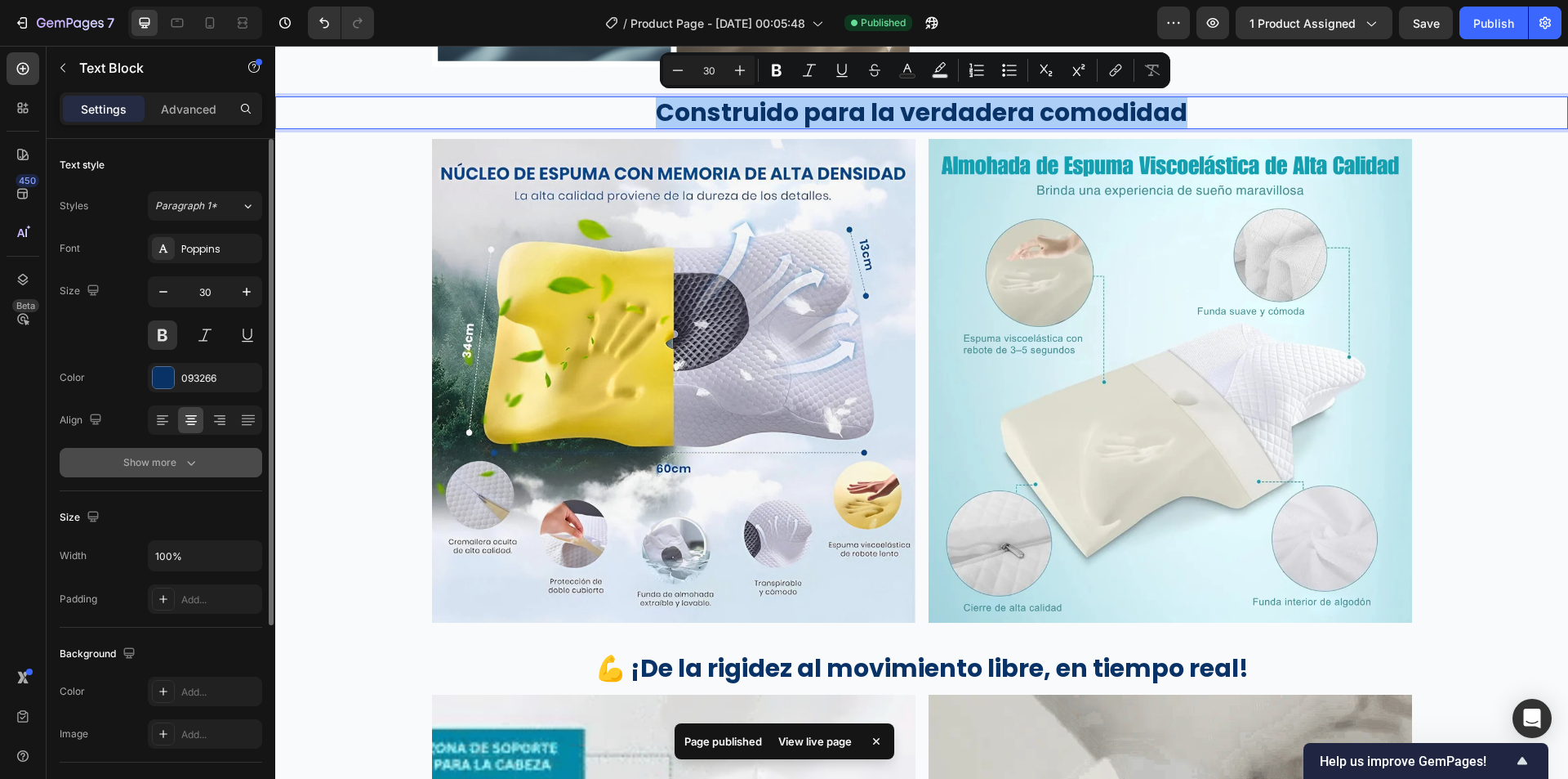
click at [183, 464] on icon "button" at bounding box center [190, 462] width 16 height 16
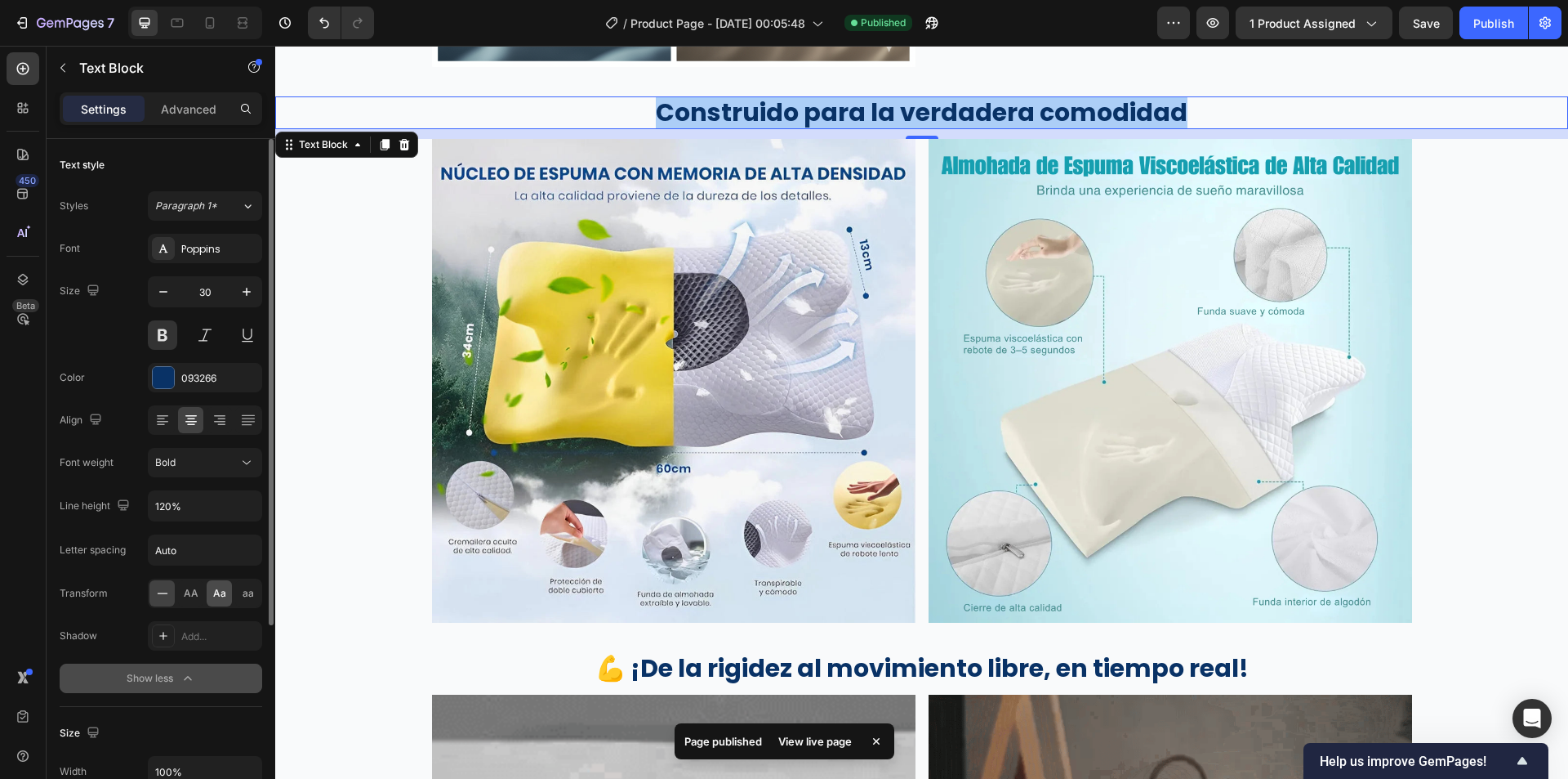
click at [227, 590] on div "Aa" at bounding box center [219, 593] width 25 height 26
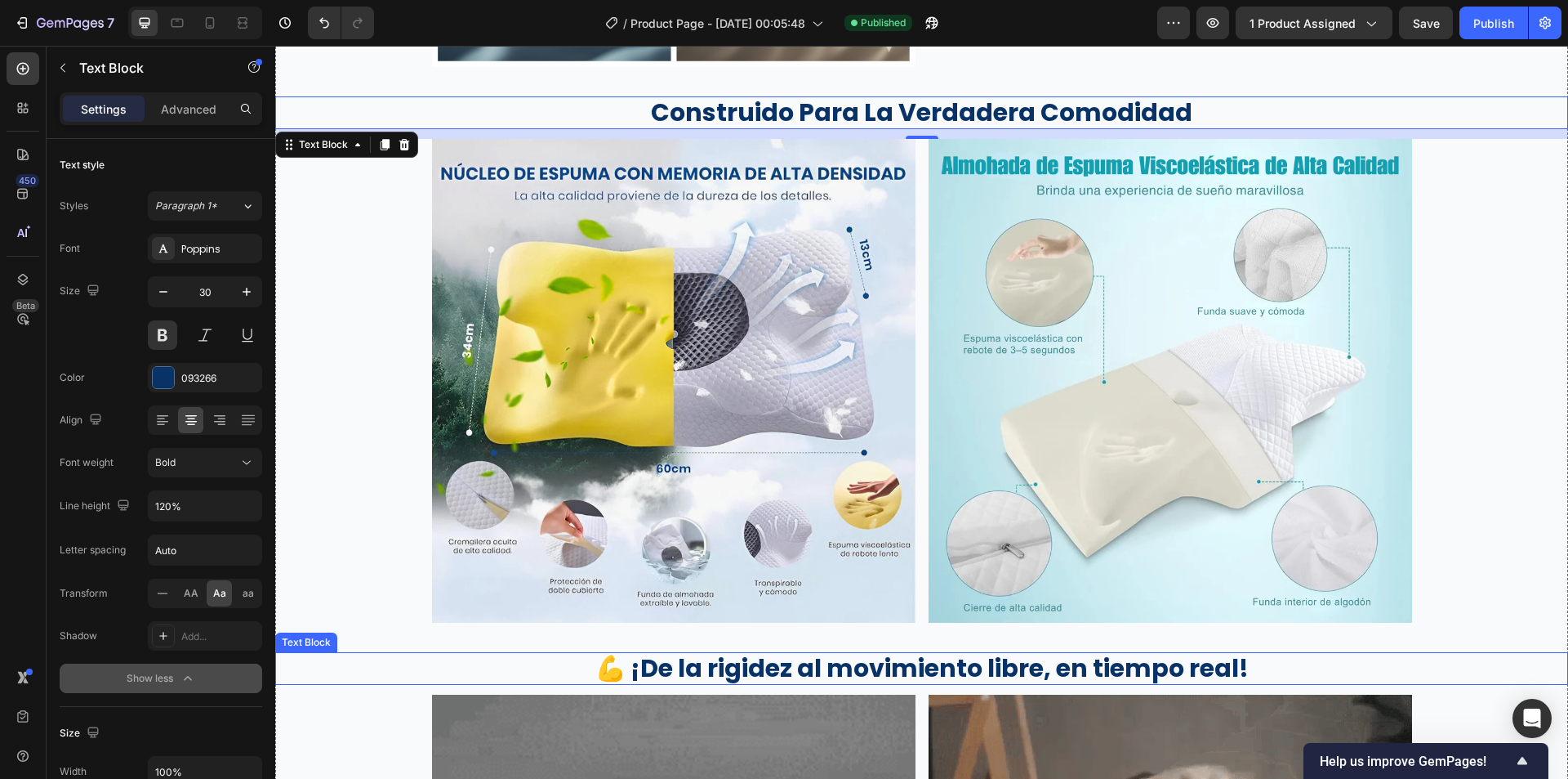
drag, startPoint x: 1073, startPoint y: 663, endPoint x: 948, endPoint y: 656, distance: 125.2
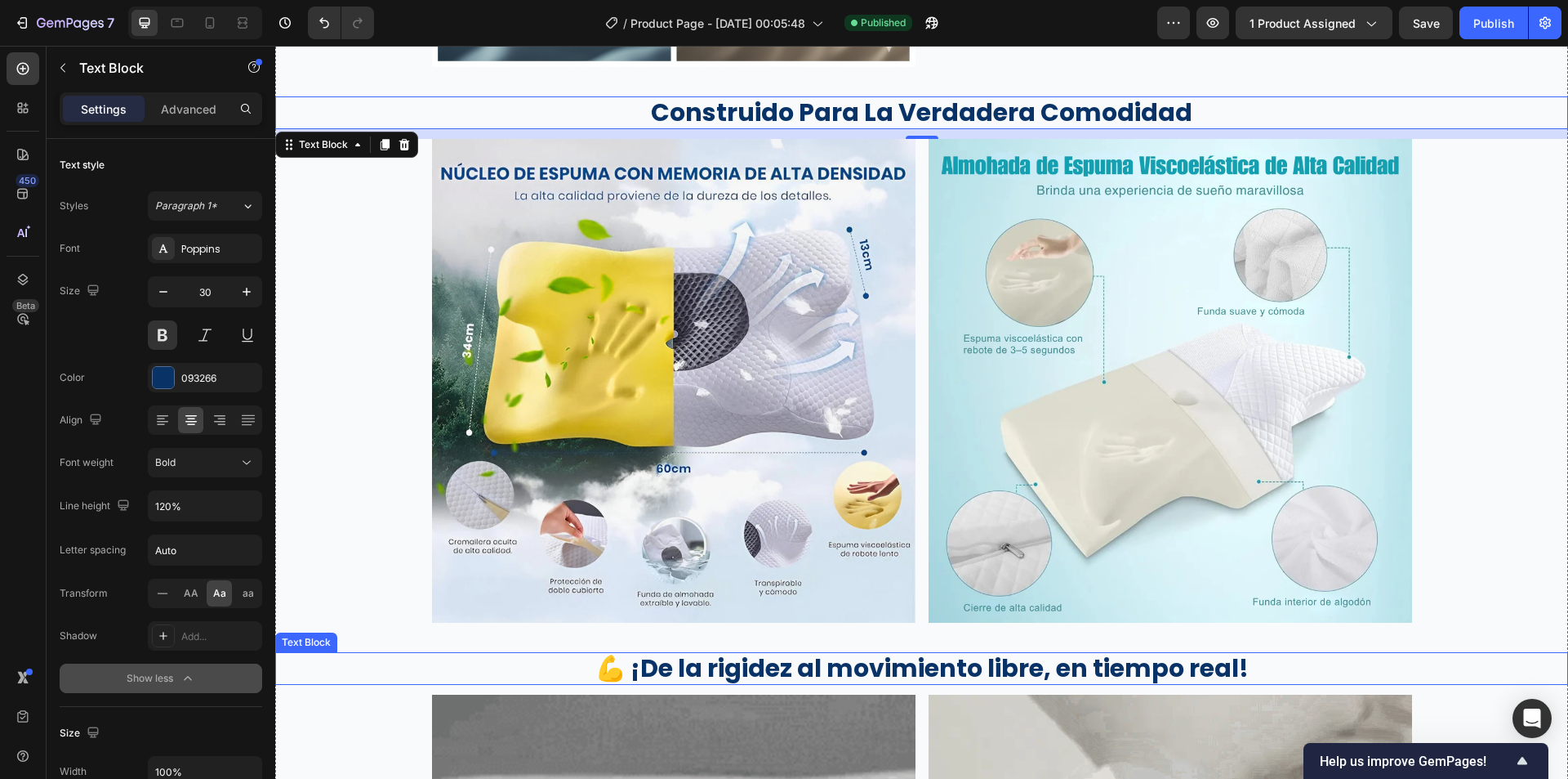
click at [1073, 664] on p "💪 ¡De la rigidez al movimiento libre, en tiempo real!" at bounding box center [922, 668] width 1290 height 30
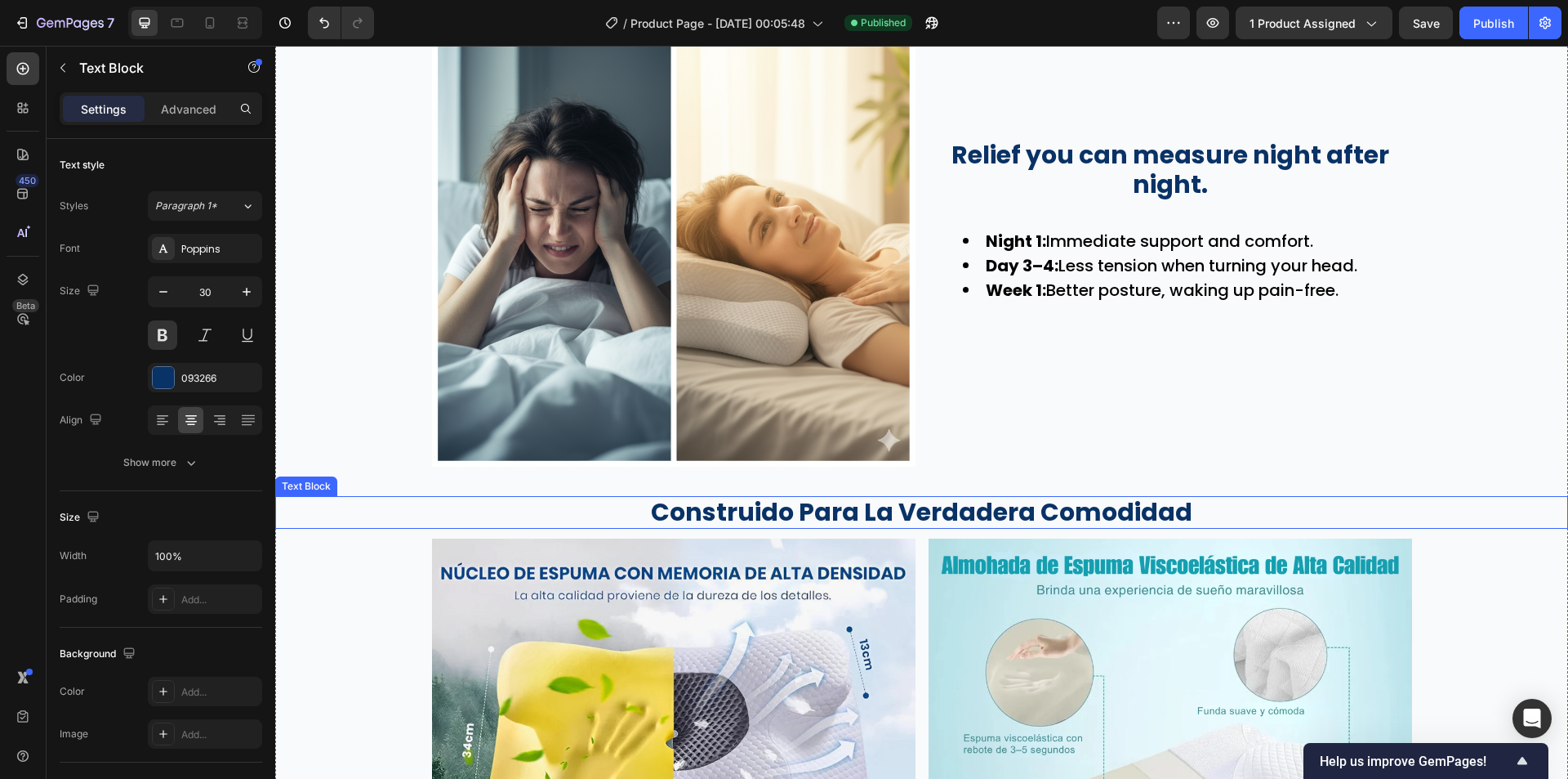
scroll to position [2288, 0]
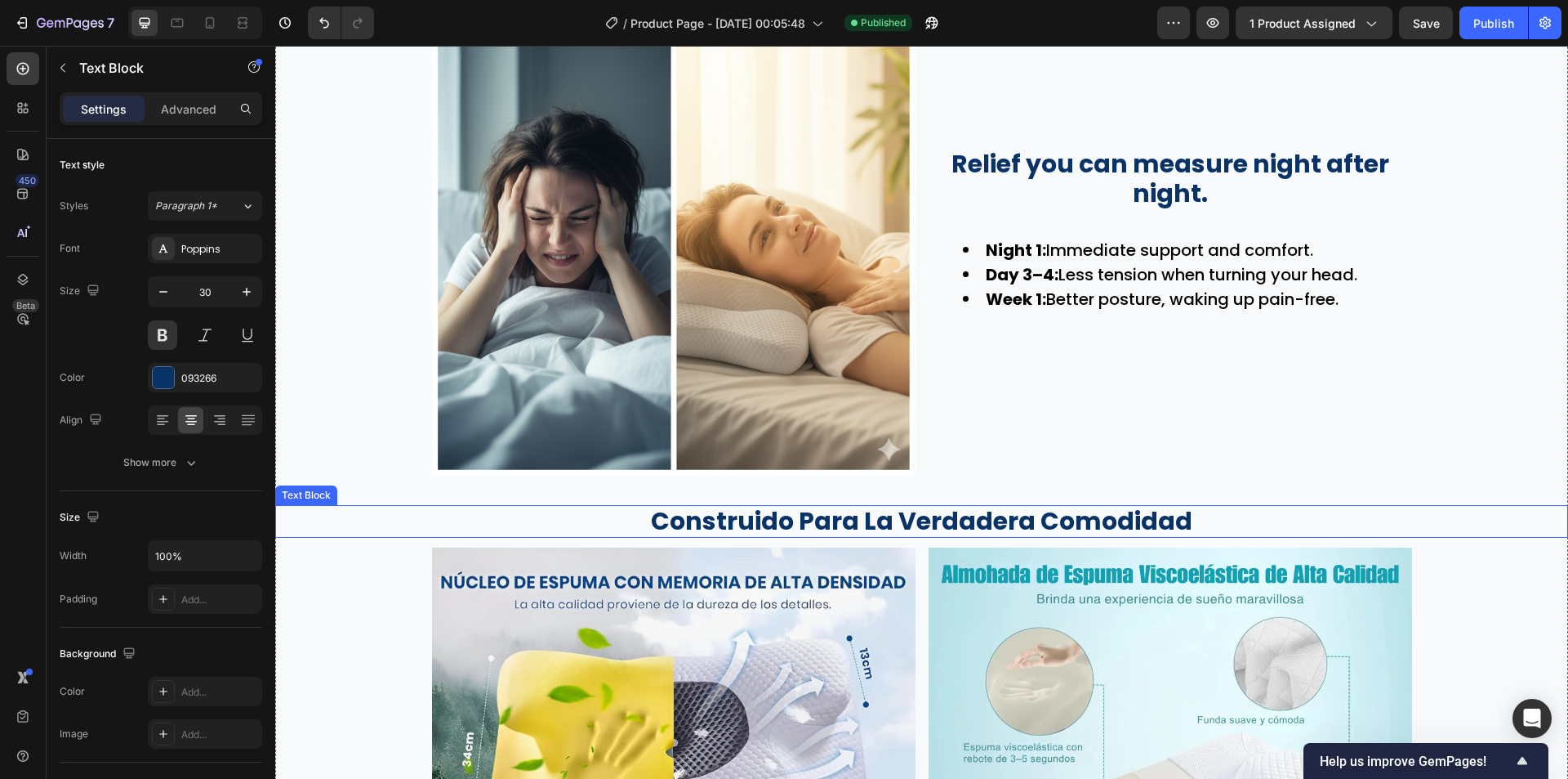
click at [875, 529] on p "Construido para la verdadera comodidad" at bounding box center [922, 521] width 1290 height 30
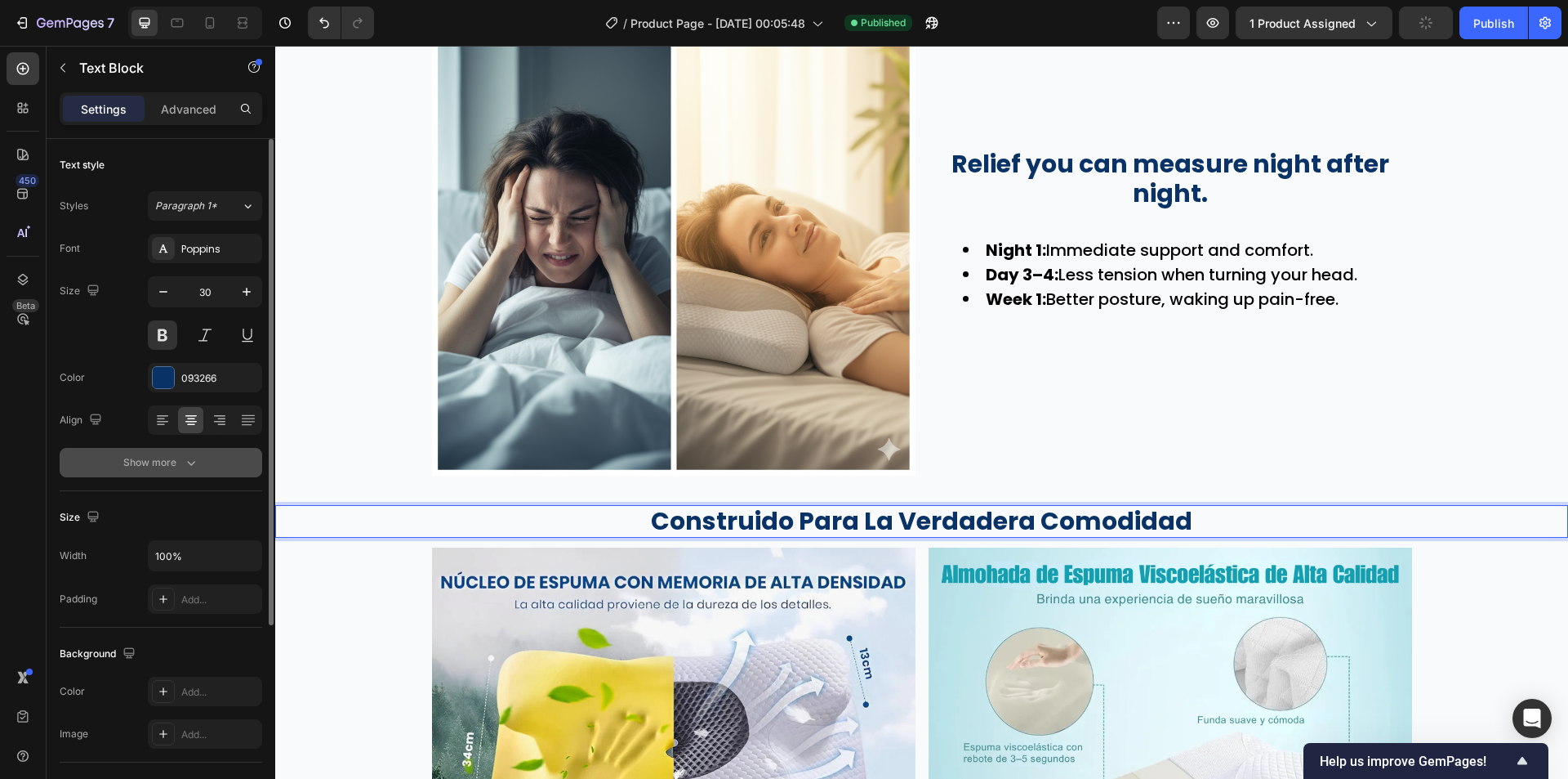
click at [160, 450] on button "Show more" at bounding box center [161, 462] width 203 height 30
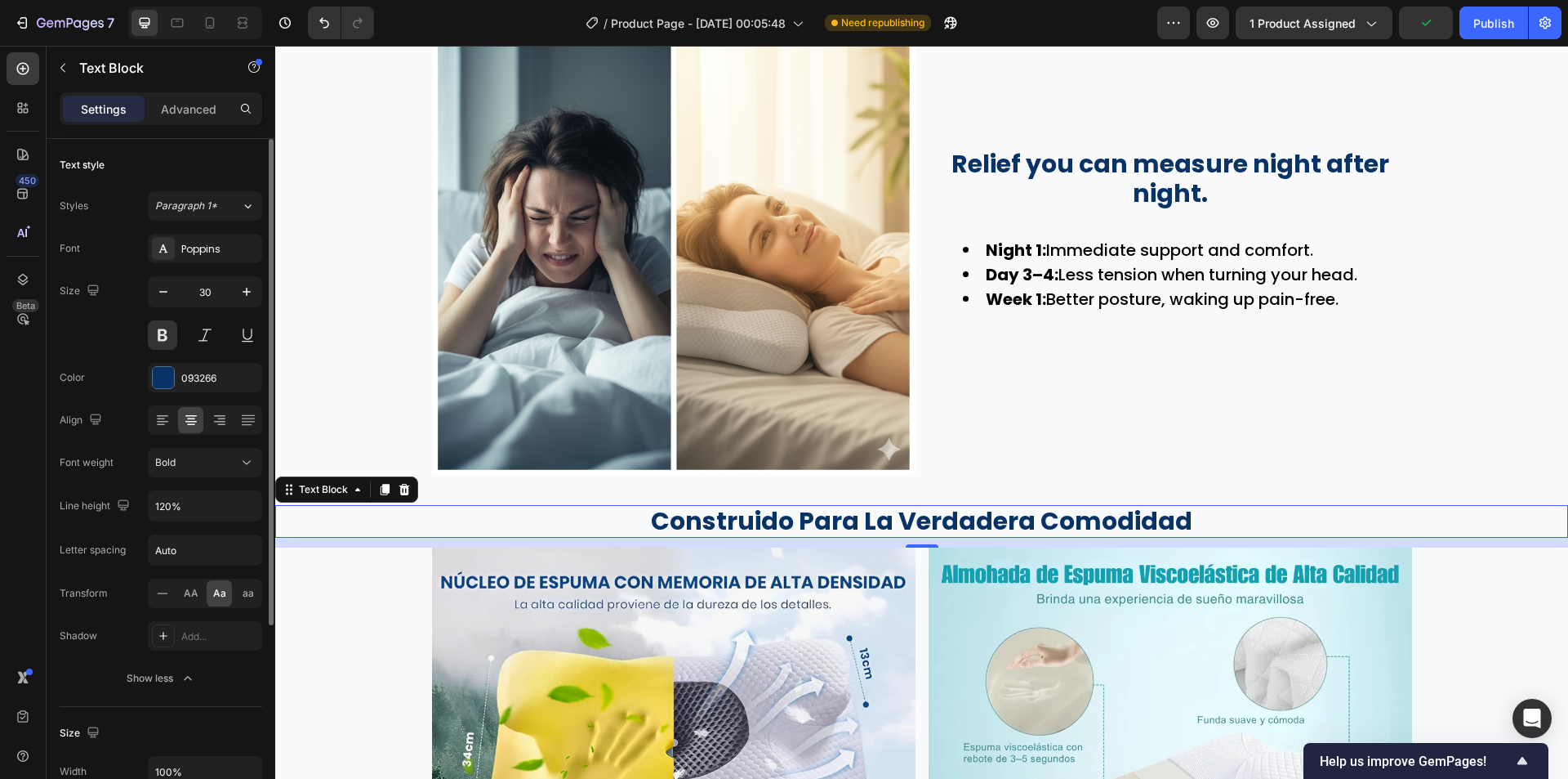
click at [218, 596] on span "Aa" at bounding box center [219, 593] width 13 height 14
click at [245, 596] on span "aa" at bounding box center [249, 593] width 12 height 14
click at [227, 592] on div "Aa" at bounding box center [219, 593] width 25 height 26
click at [1087, 183] on p "Relief you can measure night after night." at bounding box center [1171, 179] width 480 height 59
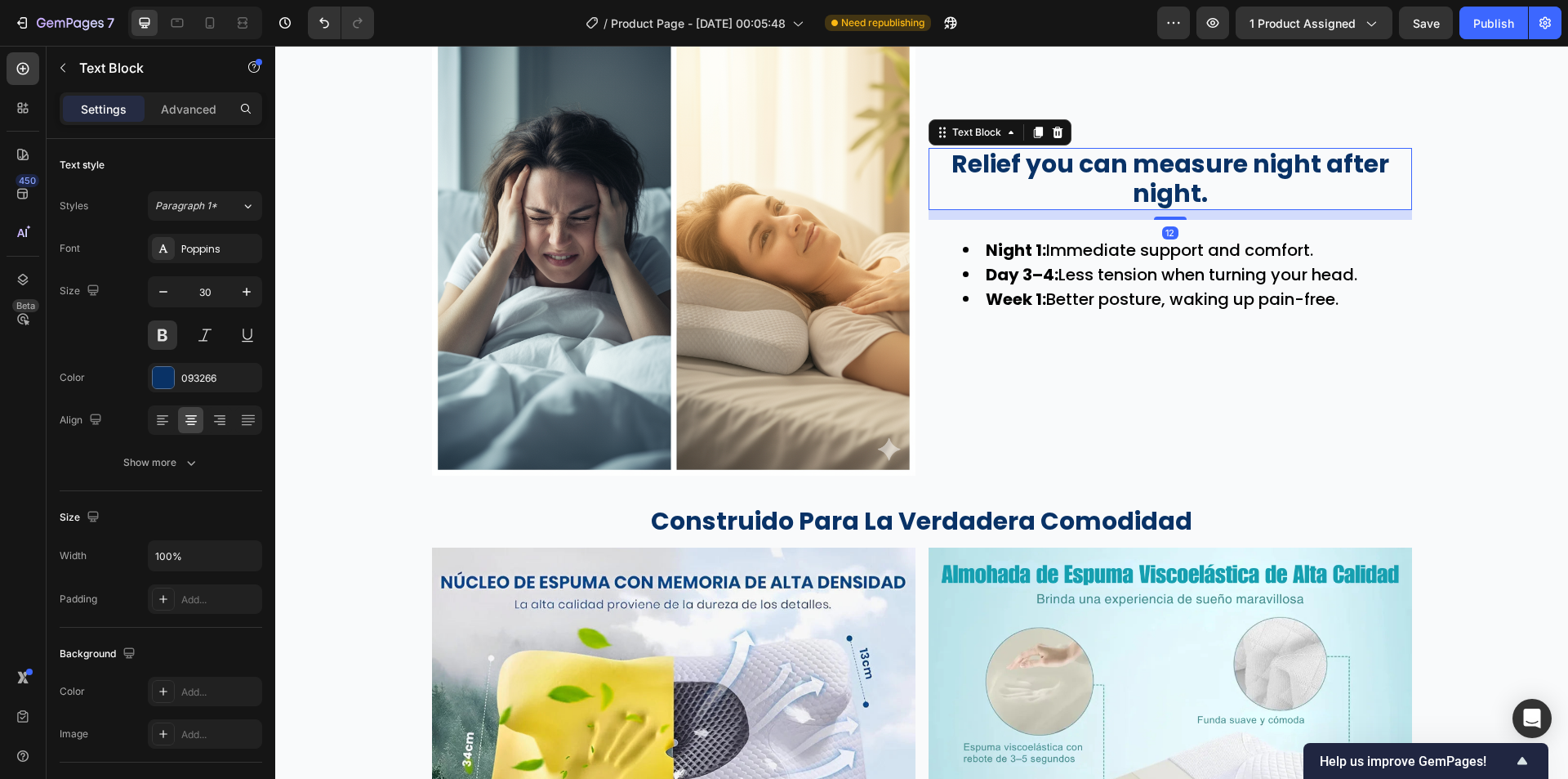
click at [1120, 173] on p "Relief you can measure night after night." at bounding box center [1171, 179] width 480 height 59
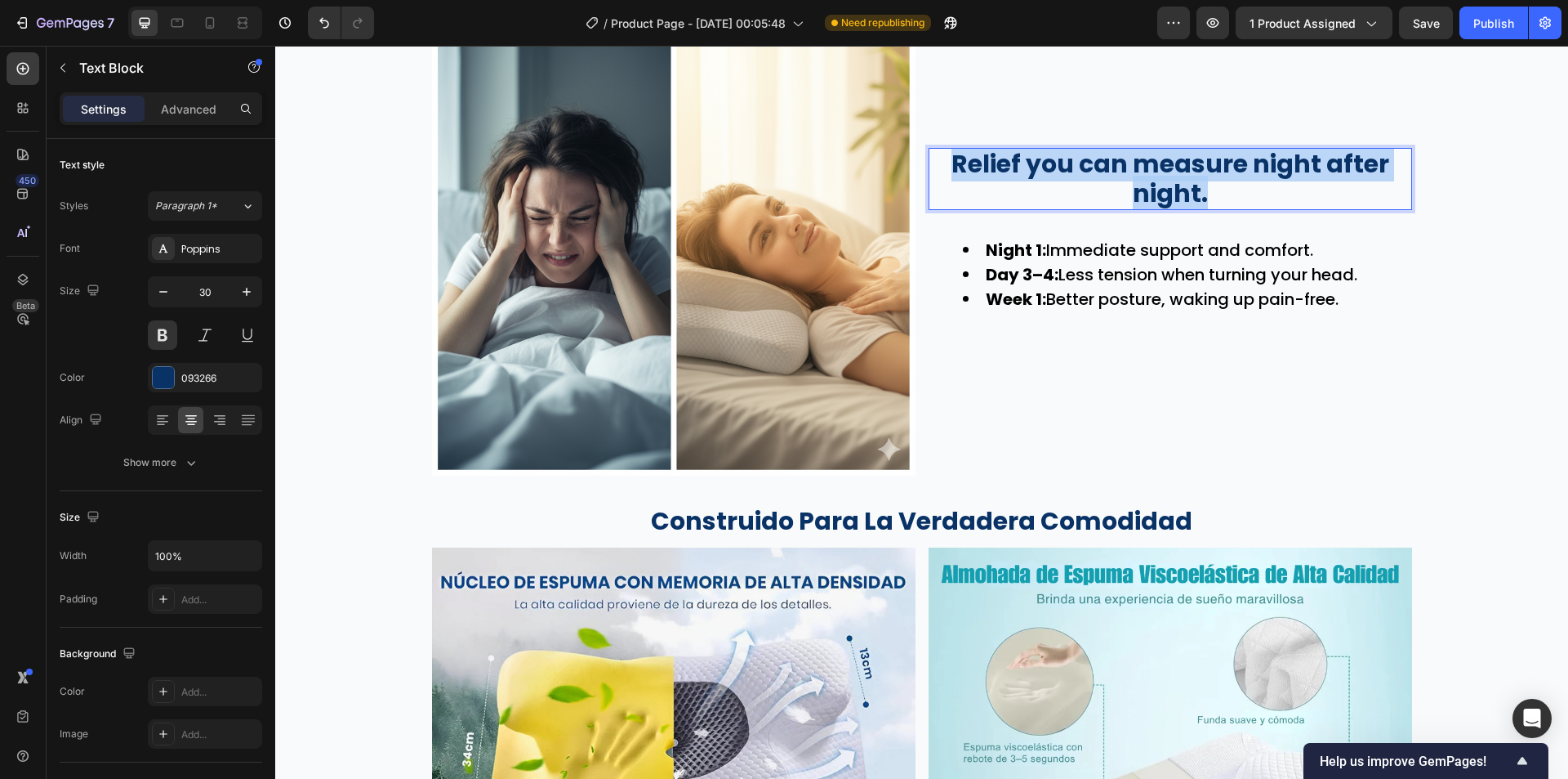
click at [1120, 173] on p "Relief you can measure night after night." at bounding box center [1171, 179] width 480 height 59
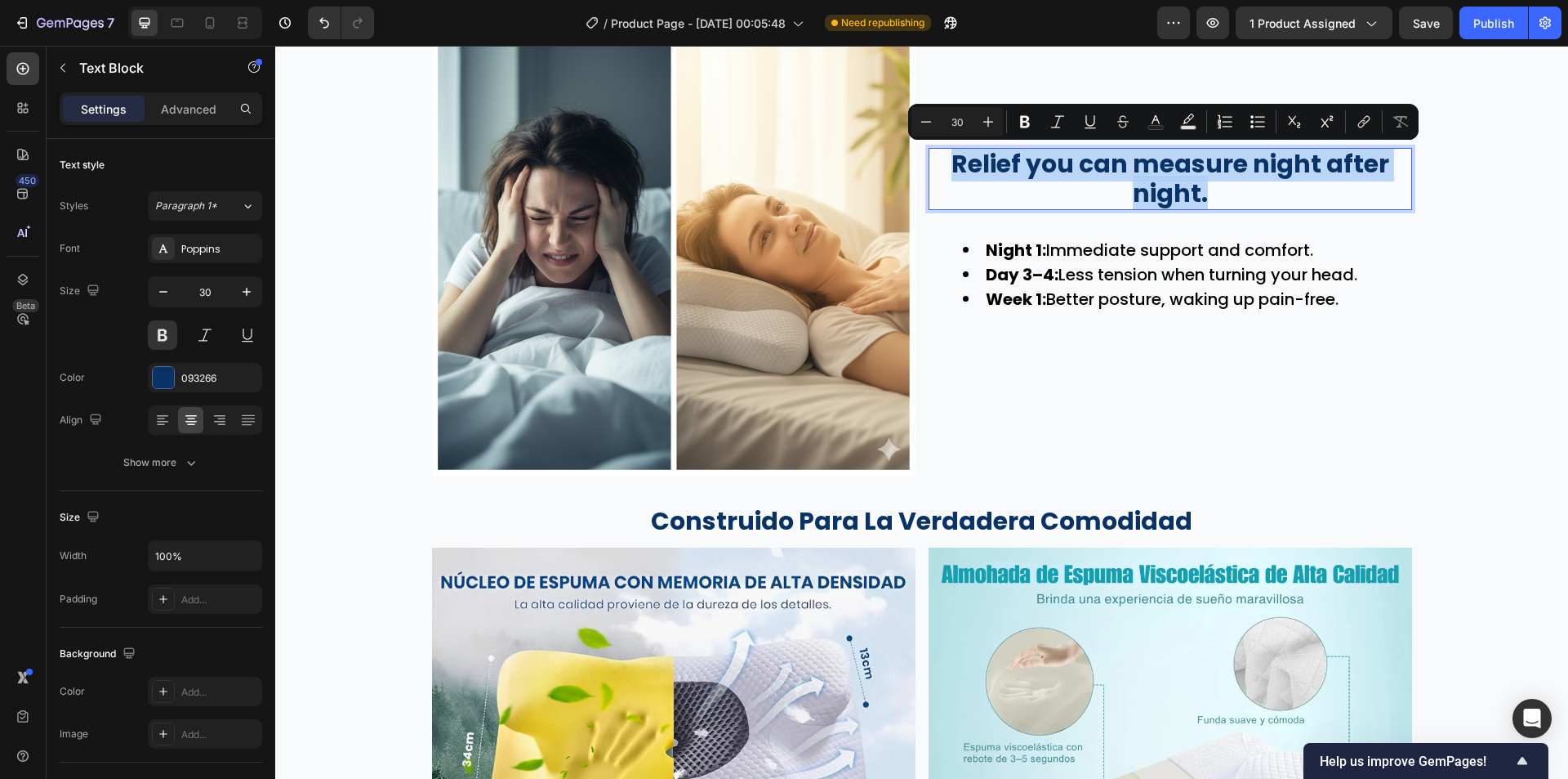
copy p "Relief you can measure night after night."
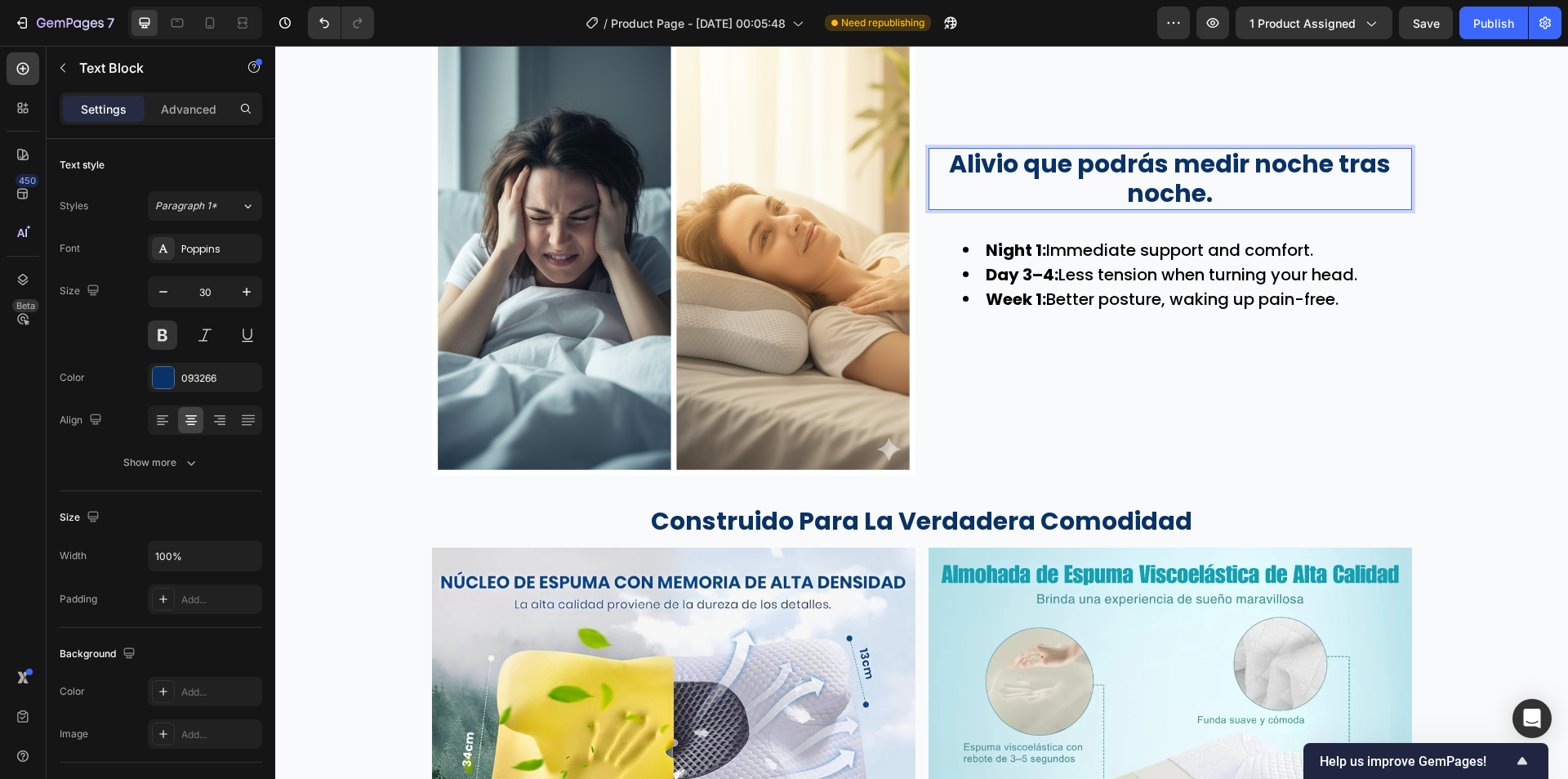
scroll to position [1, 0]
click at [1071, 242] on li "Night 1: Immediate support and comfort." at bounding box center [1186, 250] width 447 height 25
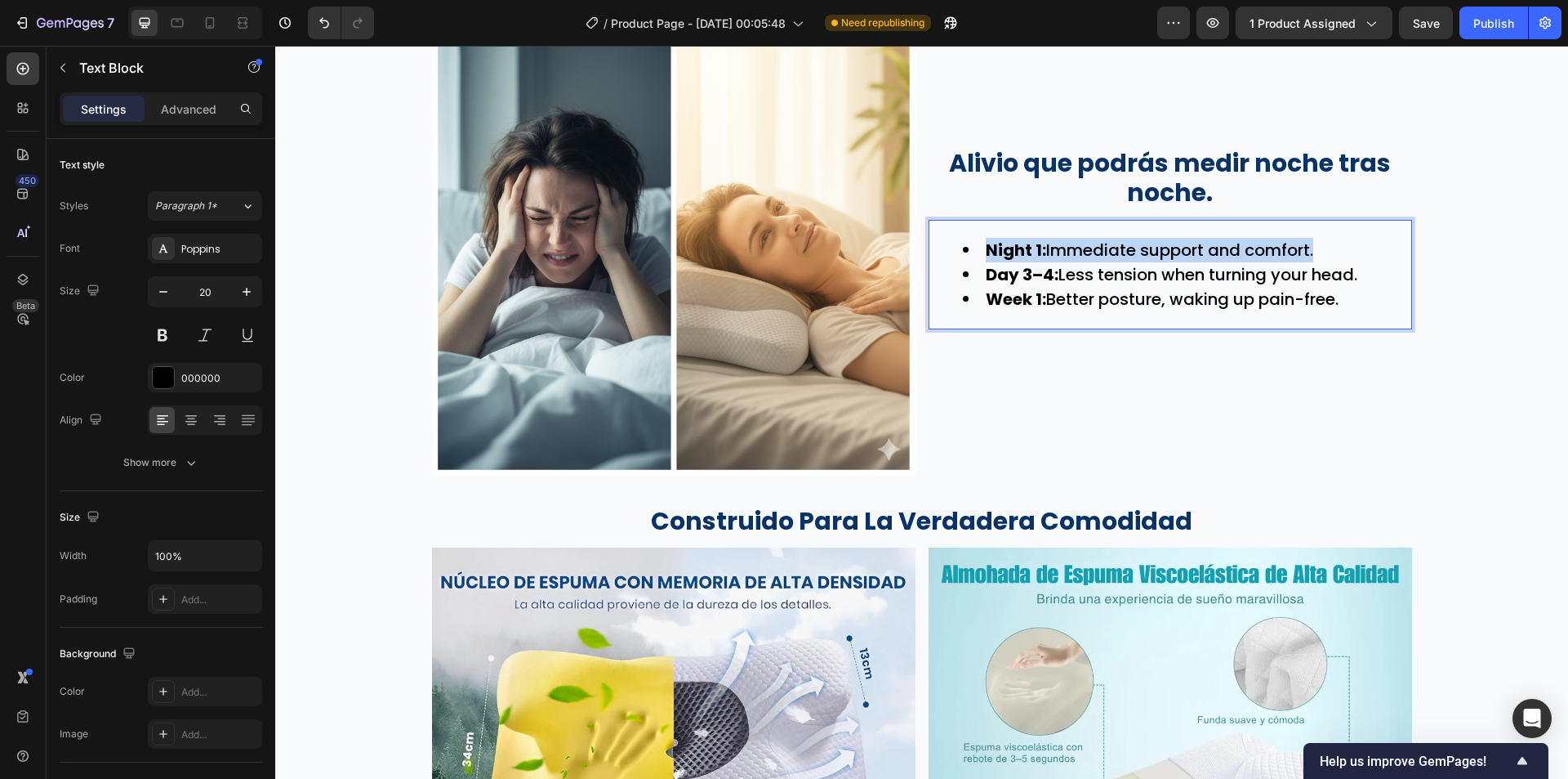
click at [1071, 242] on li "Night 1: Immediate support and comfort." at bounding box center [1186, 250] width 447 height 25
copy ul "Night 1: Immediate support and comfort. Day 3–4: Less tension when turning your…"
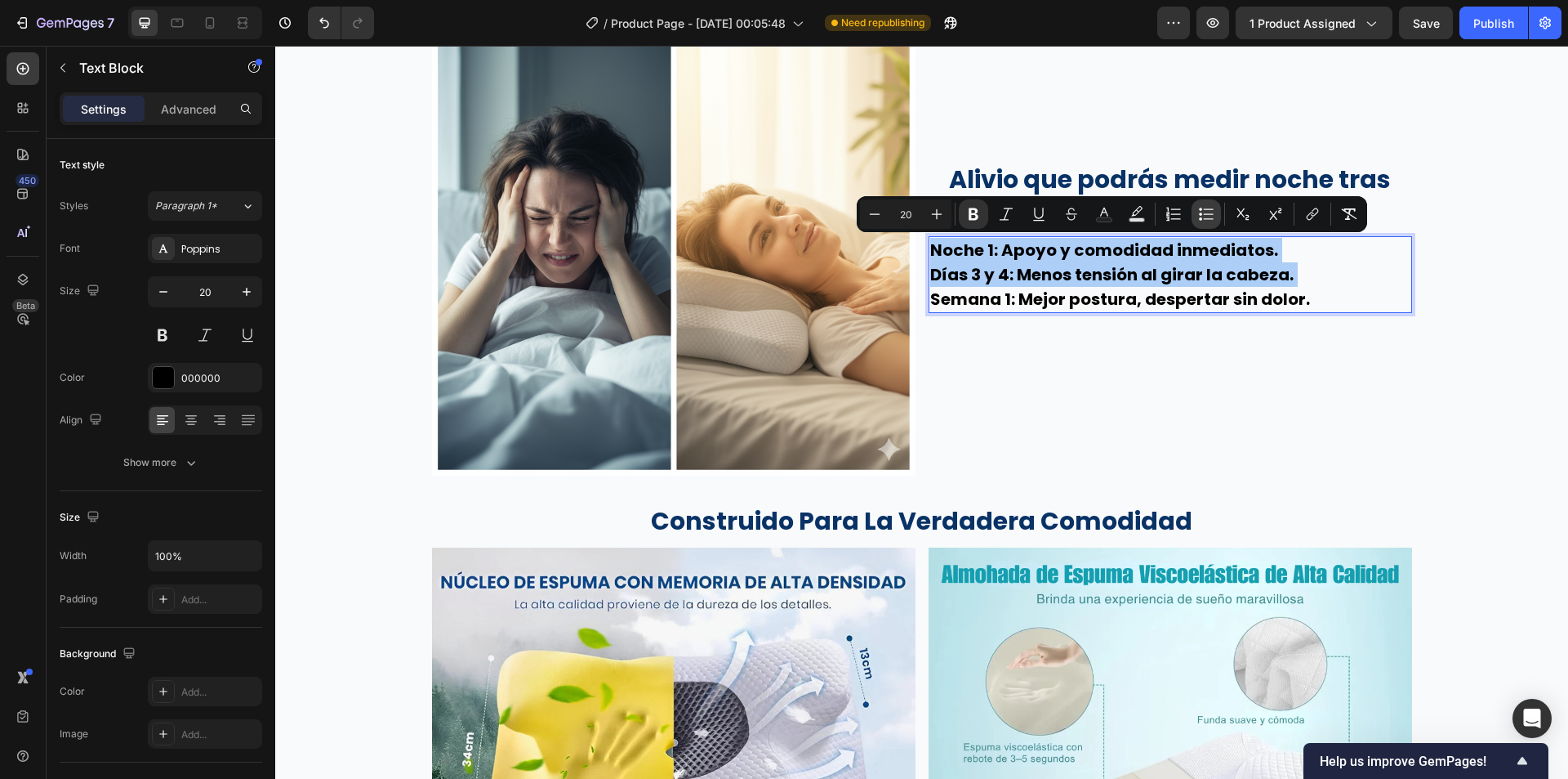
click at [1196, 208] on button "Bulleted List" at bounding box center [1206, 214] width 30 height 30
type input "20"
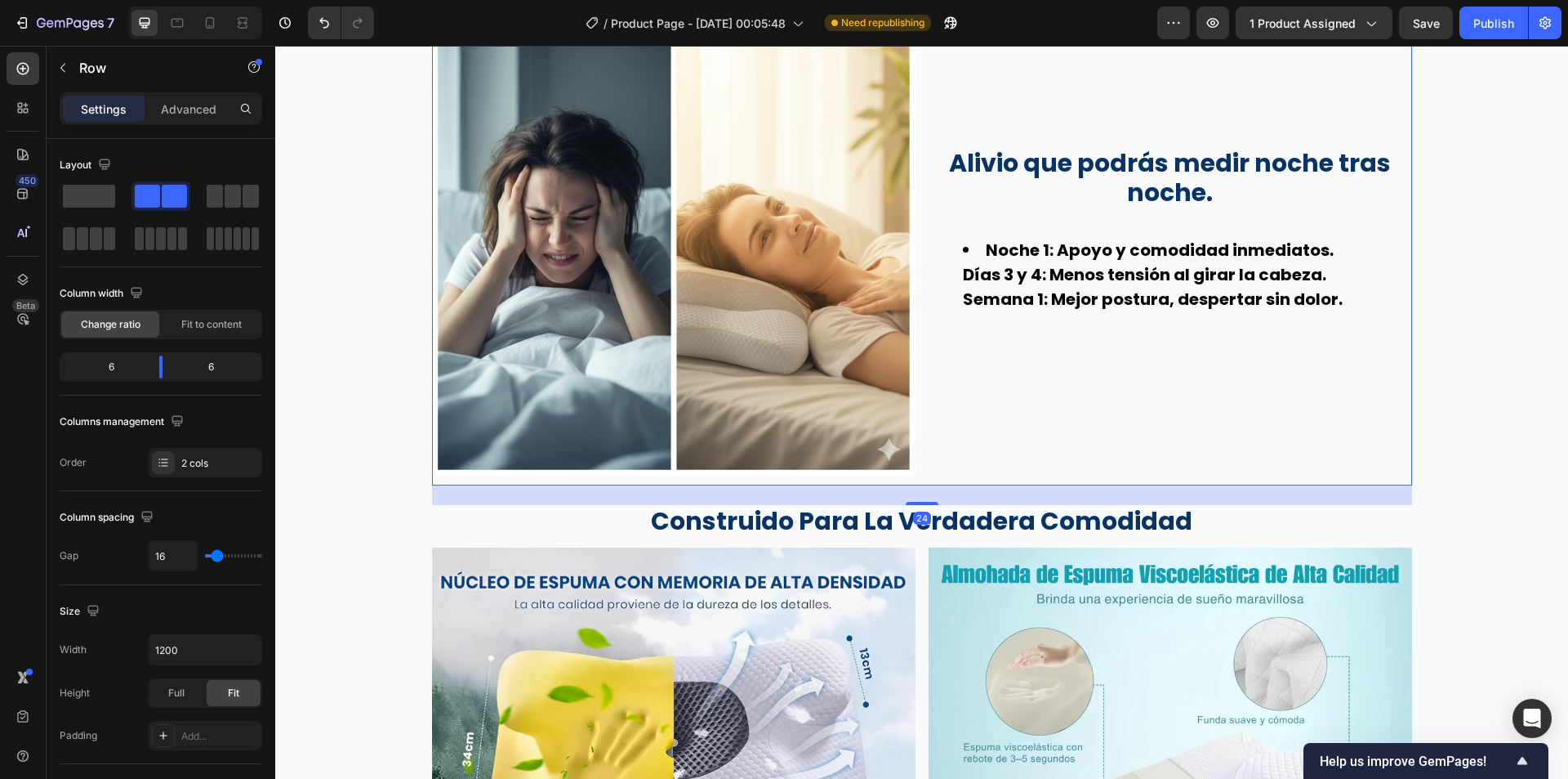
click at [1401, 432] on div "Alivio que podrás medir noche tras noche. Text Block Noche 1: Apoyo y comodidad…" at bounding box center [1171, 239] width 484 height 494
click at [326, 25] on icon "Undo/Redo" at bounding box center [324, 22] width 16 height 16
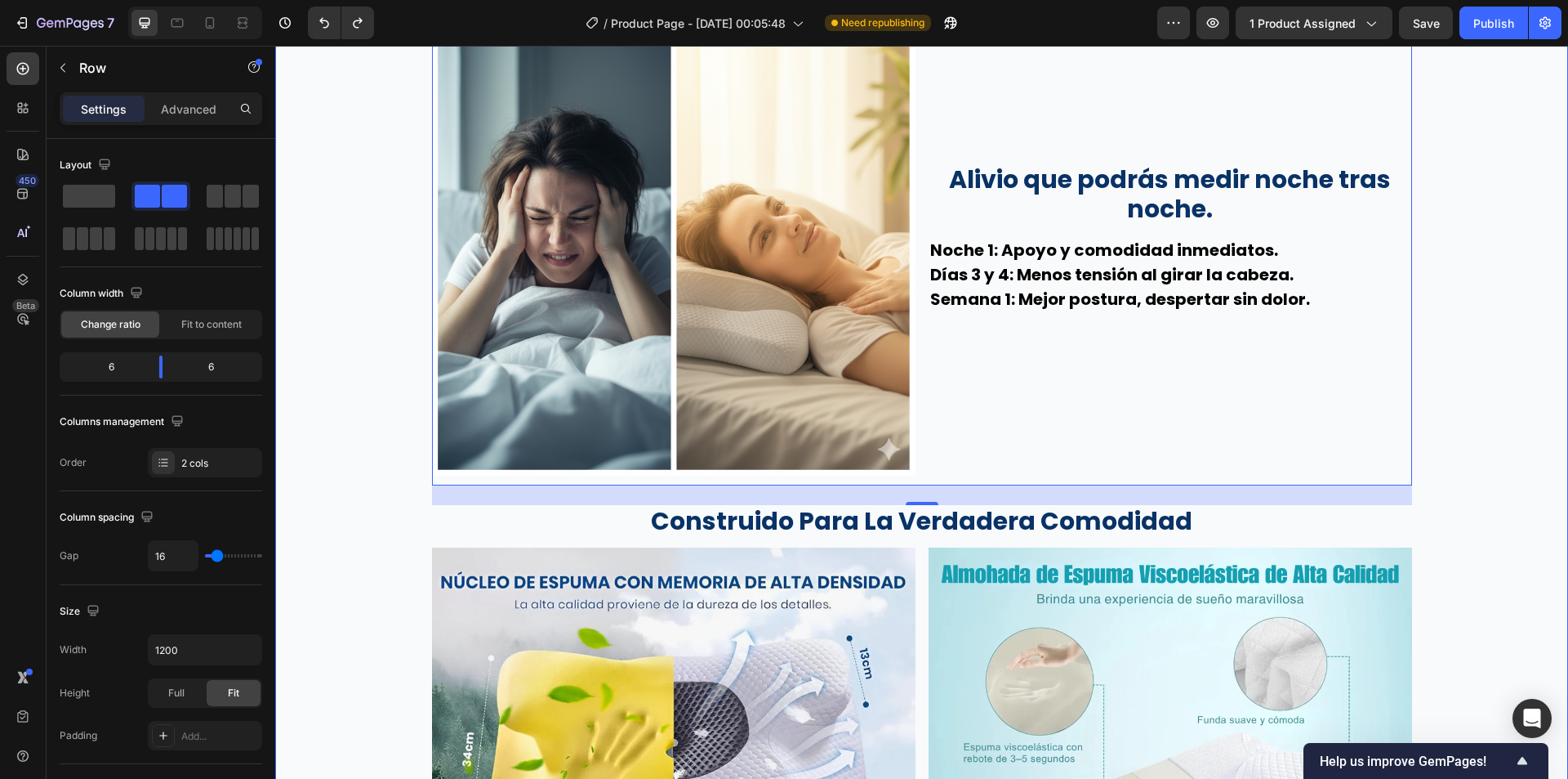
click at [1456, 349] on div "Wake Up Without Pain Text Block 😣 You wake up with a stiff, sore neck. 🌙 You to…" at bounding box center [921, 72] width 1292 height 3195
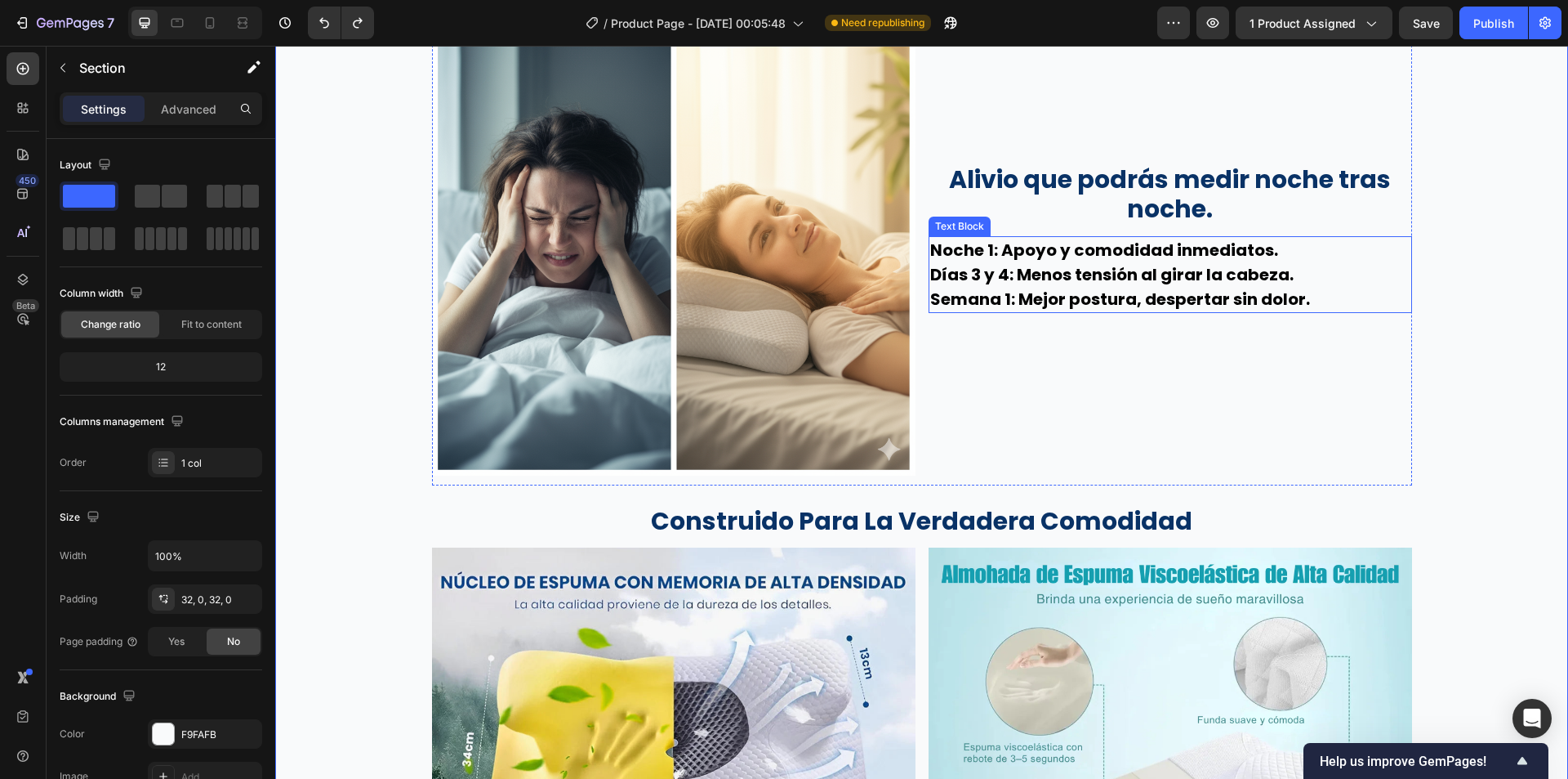
click at [1081, 276] on strong "Días 3 y 4: Menos tensión al girar la cabeza." at bounding box center [1112, 274] width 363 height 23
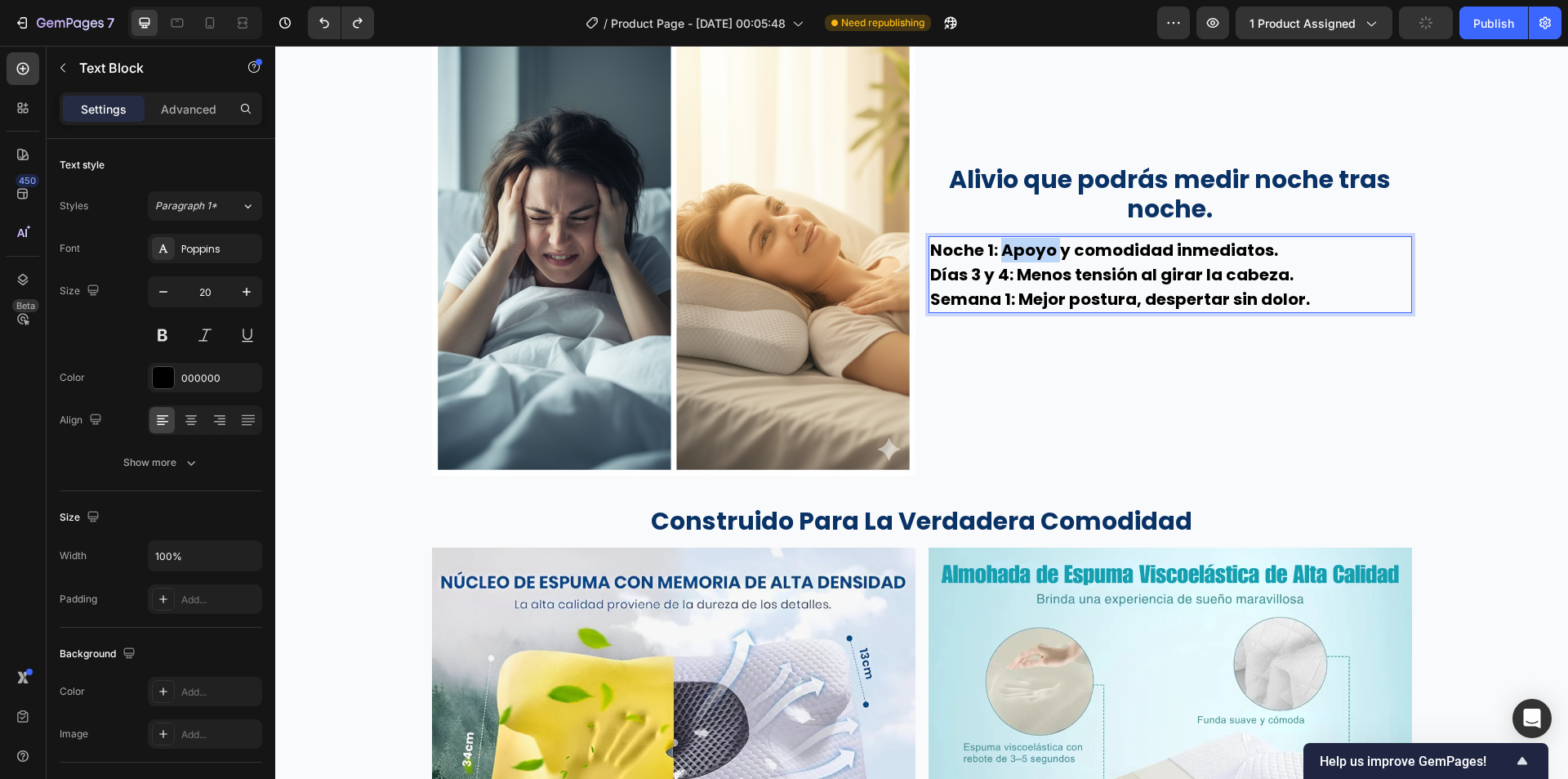
click at [1036, 261] on p "Noche 1: Apoyo y comodidad inmediatos. Días 3 y 4: Menos tensión al girar la ca…" at bounding box center [1171, 274] width 480 height 74
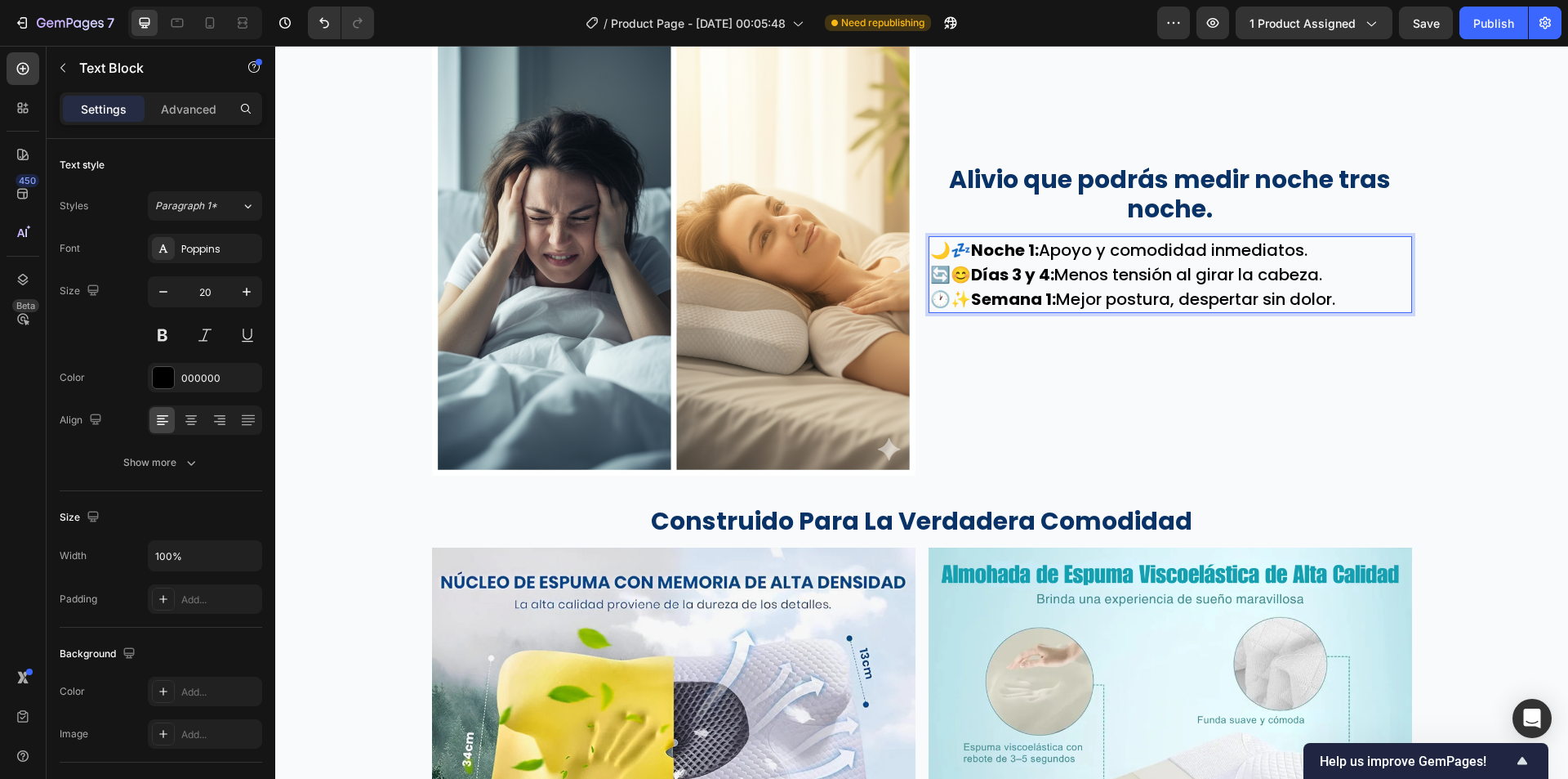
click at [972, 248] on p "🌙💤 Noche 1: Apoyo y comodidad inmediatos." at bounding box center [1171, 250] width 480 height 25
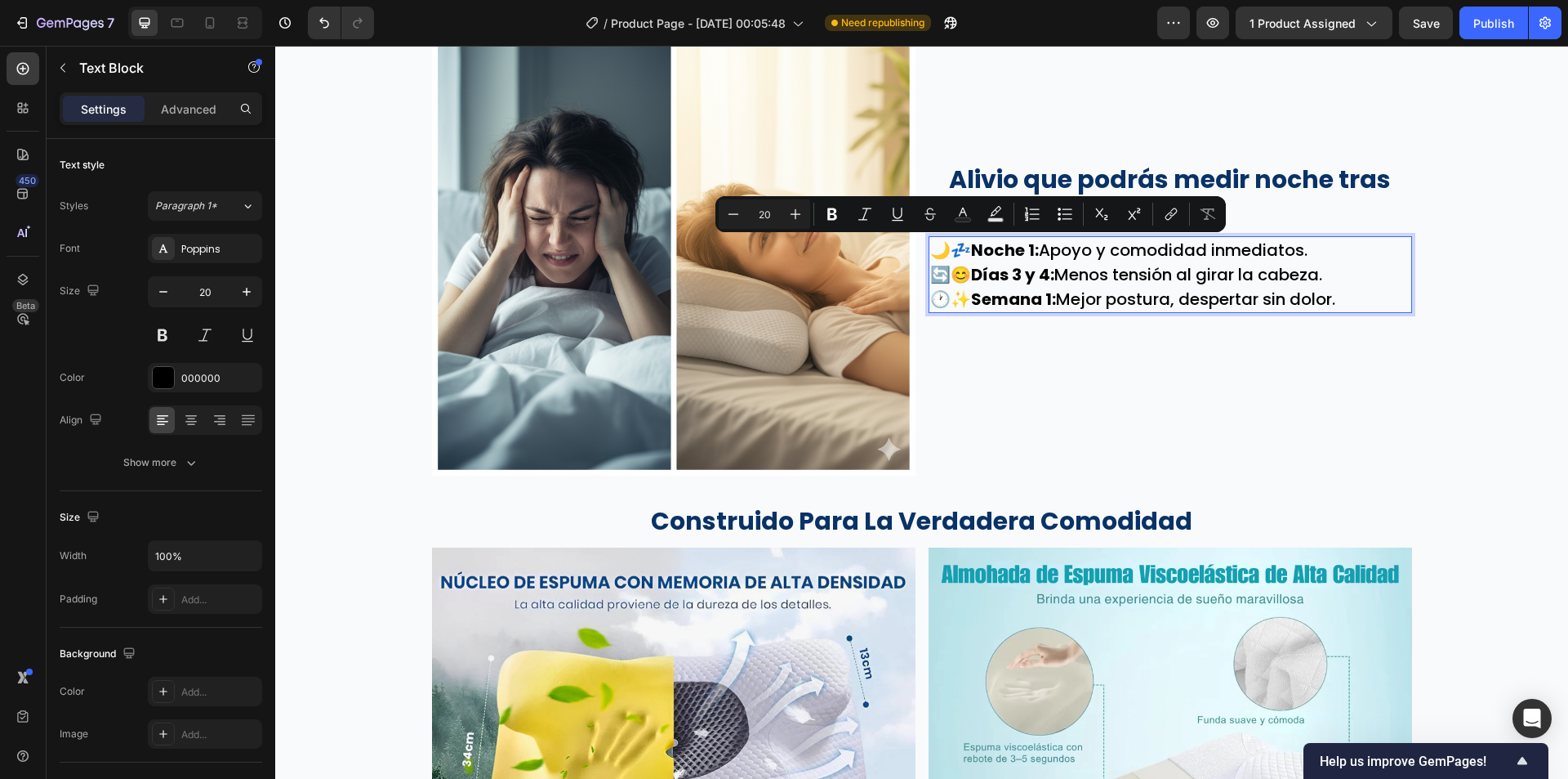
click at [970, 256] on p "🌙💤 Noche 1: Apoyo y comodidad inmediatos." at bounding box center [1171, 250] width 480 height 25
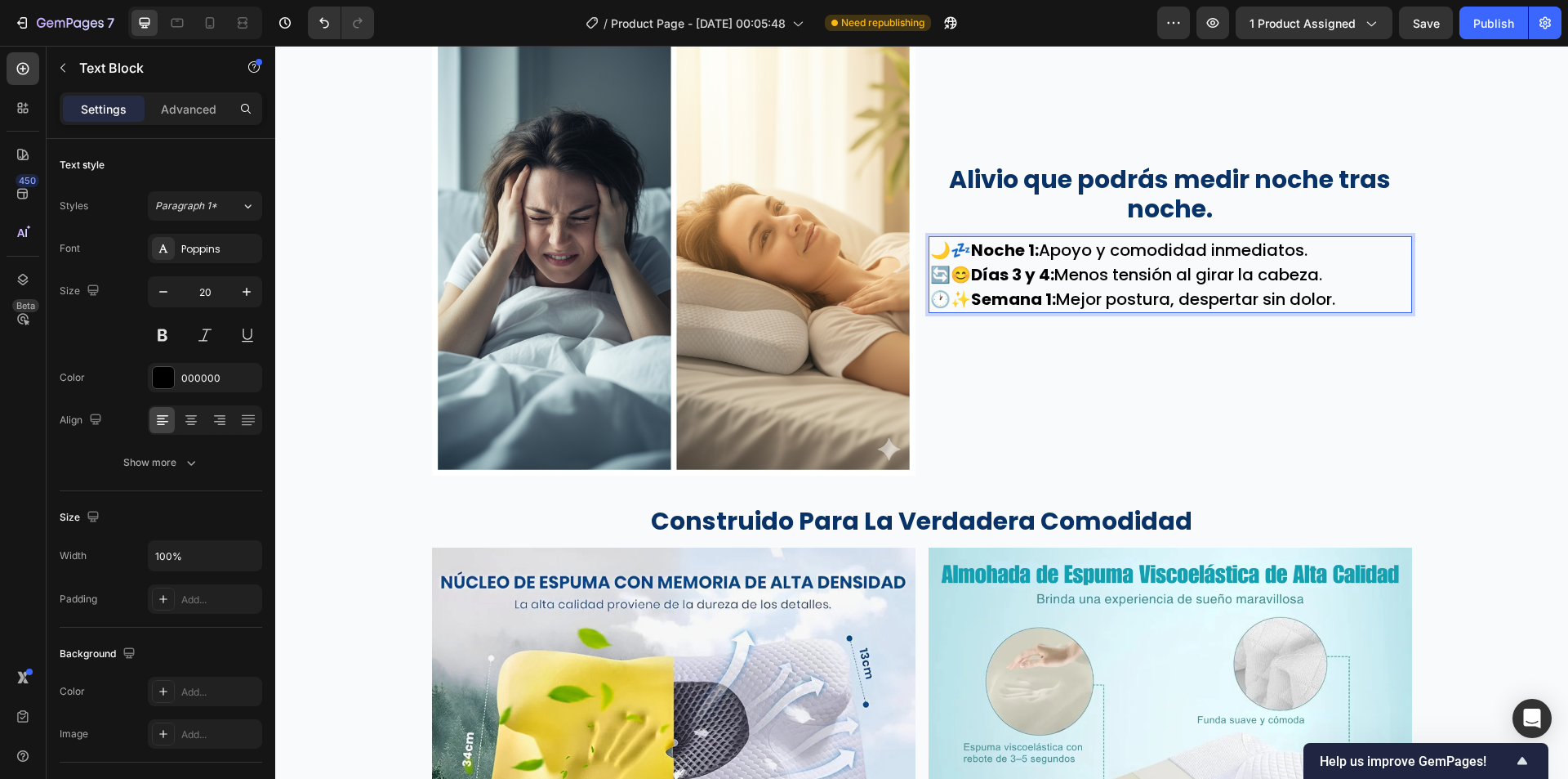
click at [973, 254] on strong "Noche 1:" at bounding box center [1005, 250] width 68 height 23
click at [972, 271] on p "🔄😊 Días 3 y 4: Menos tensión al girar la cabeza." at bounding box center [1171, 274] width 480 height 25
click at [974, 302] on strong "Semana 1:" at bounding box center [1013, 299] width 85 height 23
click at [1459, 347] on div "Wake Up Without Pain Text Block 😣 You wake up with a stiff, sore neck. 🌙 You to…" at bounding box center [921, 72] width 1292 height 3195
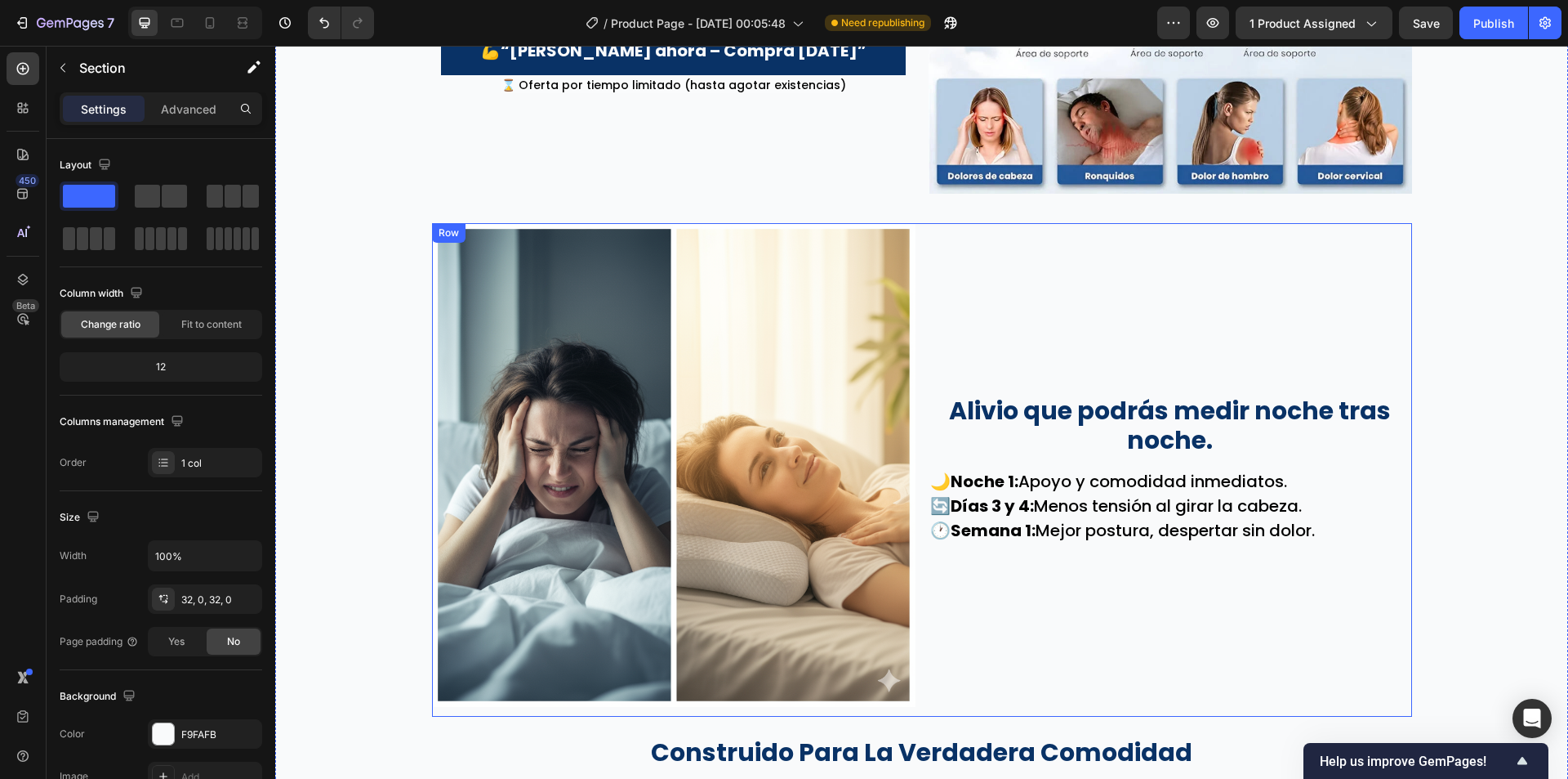
scroll to position [2044, 0]
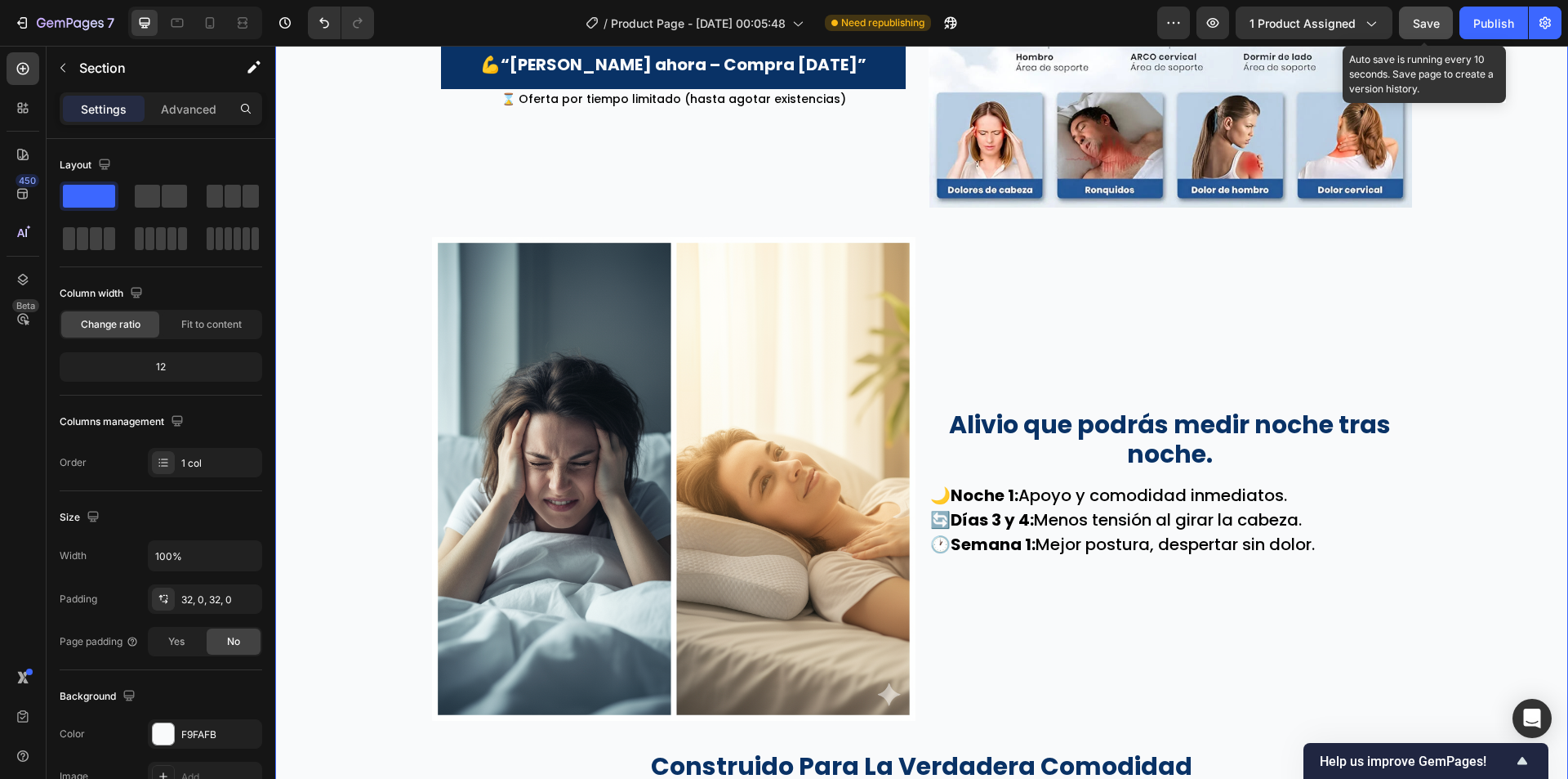
click at [1436, 36] on button "Save" at bounding box center [1426, 23] width 54 height 33
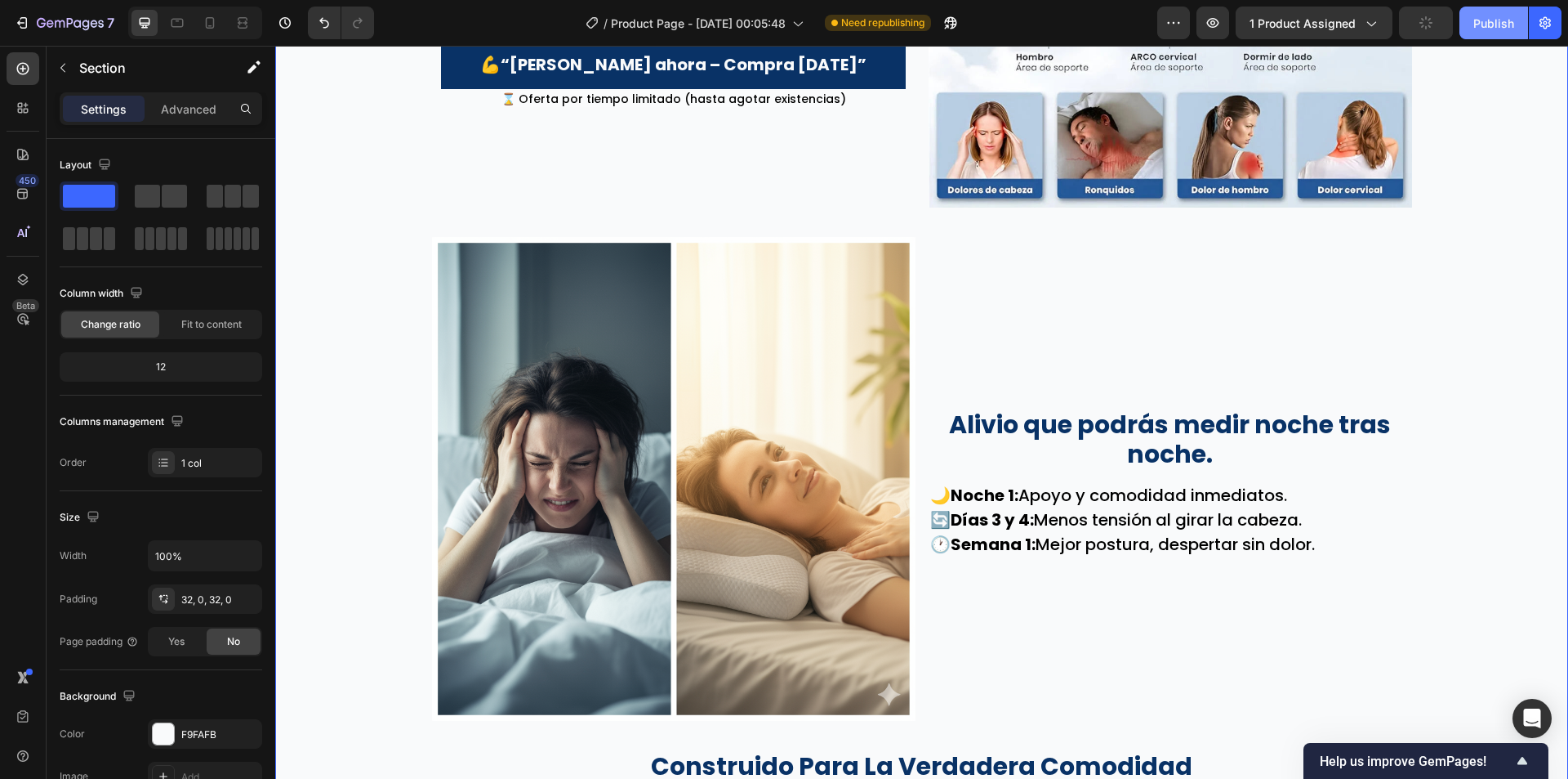
click at [1498, 30] on div "Publish" at bounding box center [1494, 23] width 41 height 17
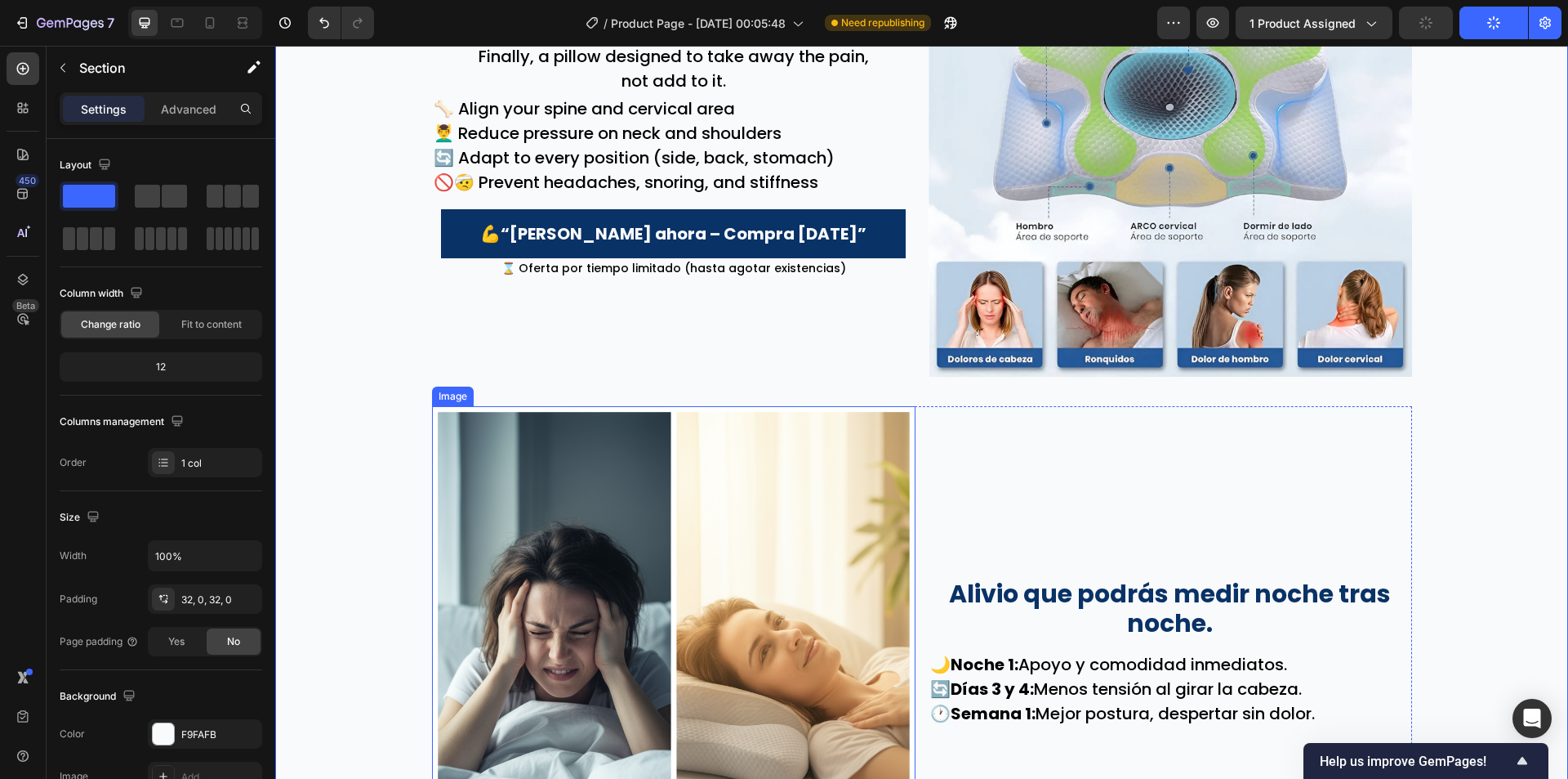
scroll to position [1798, 0]
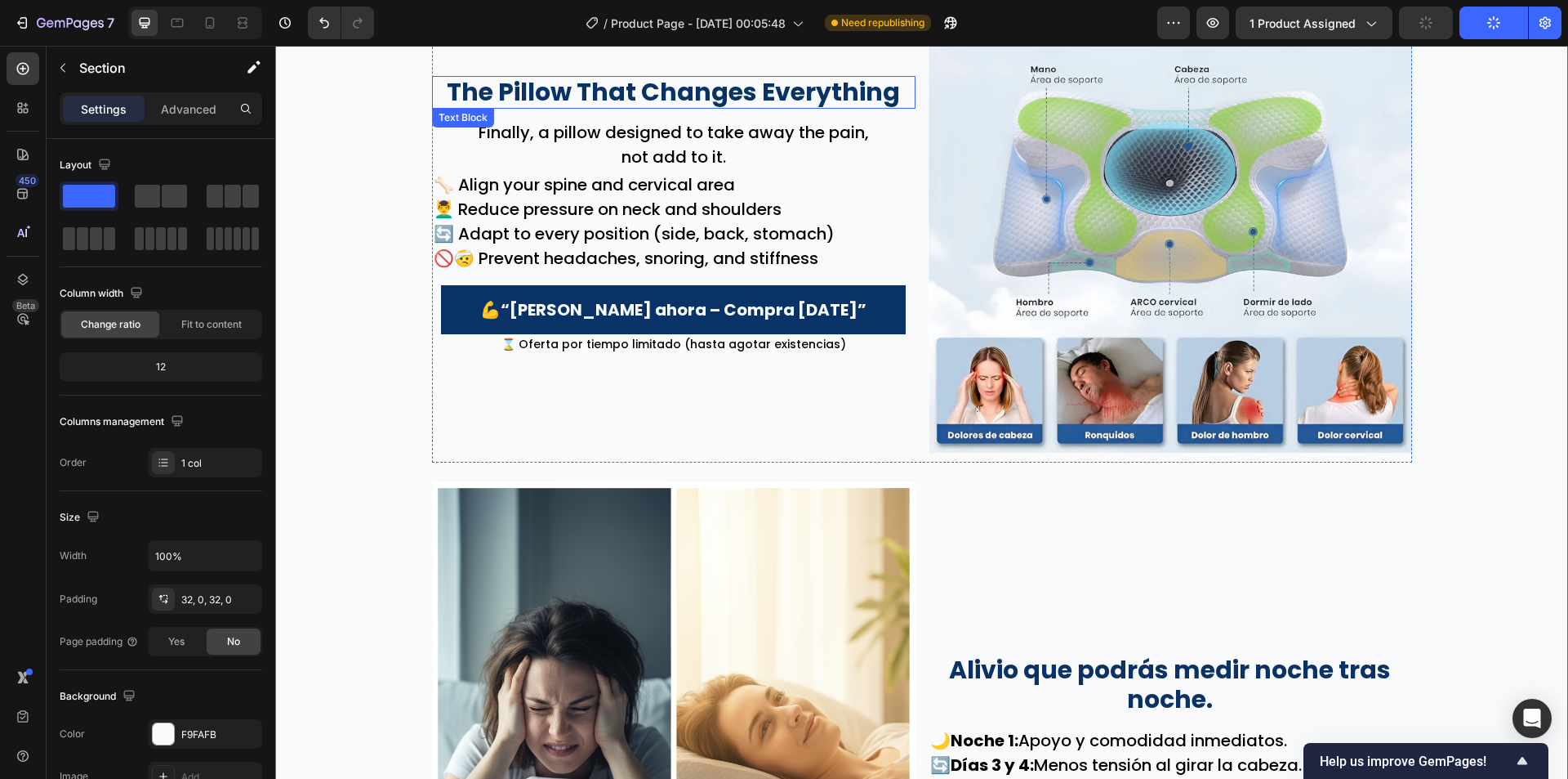
click at [643, 91] on p "The Pillow That Changes Everything" at bounding box center [674, 92] width 480 height 30
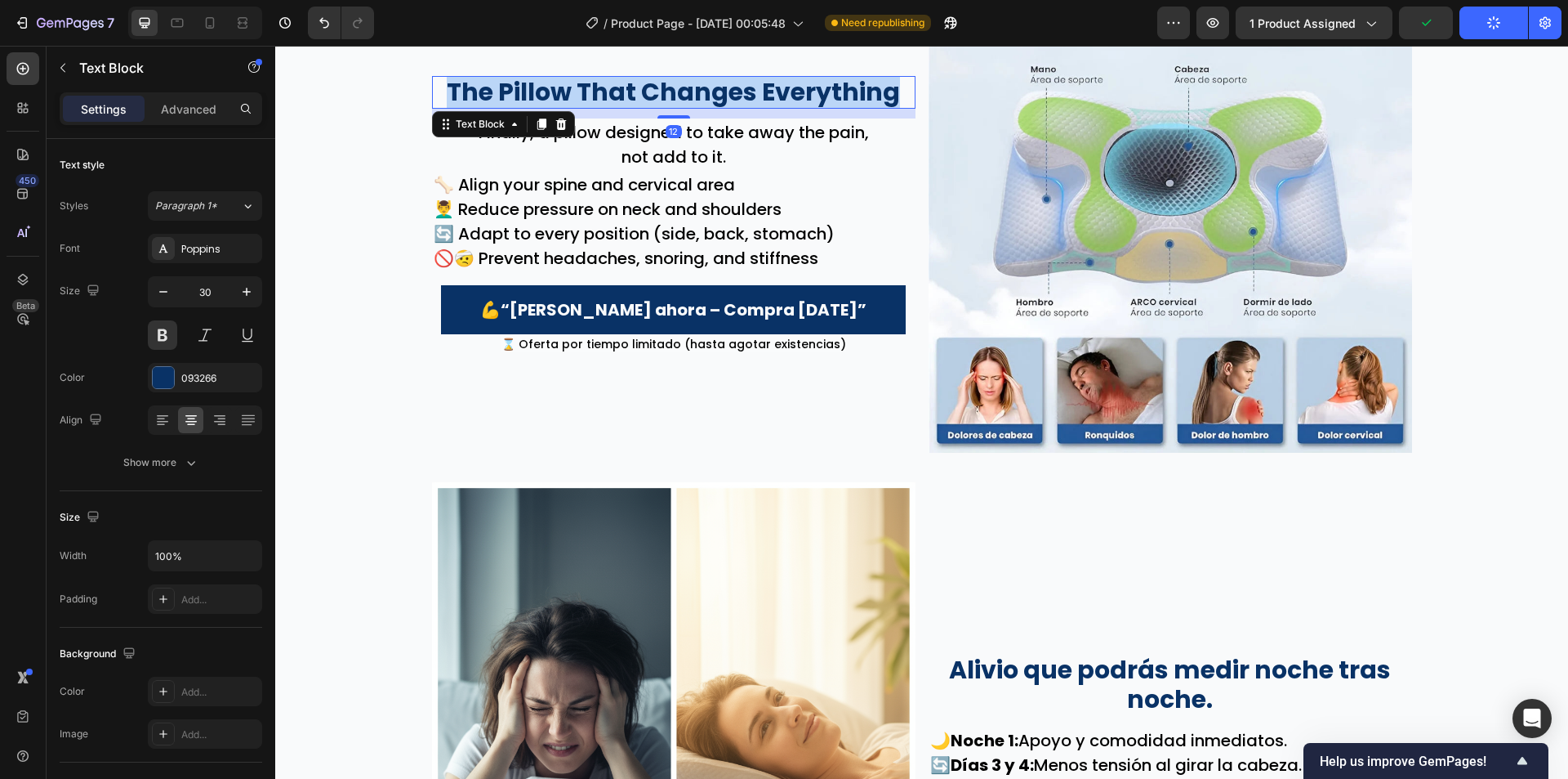
click at [643, 91] on p "The Pillow That Changes Everything" at bounding box center [674, 92] width 480 height 30
copy p "The Pillow That Changes Everything"
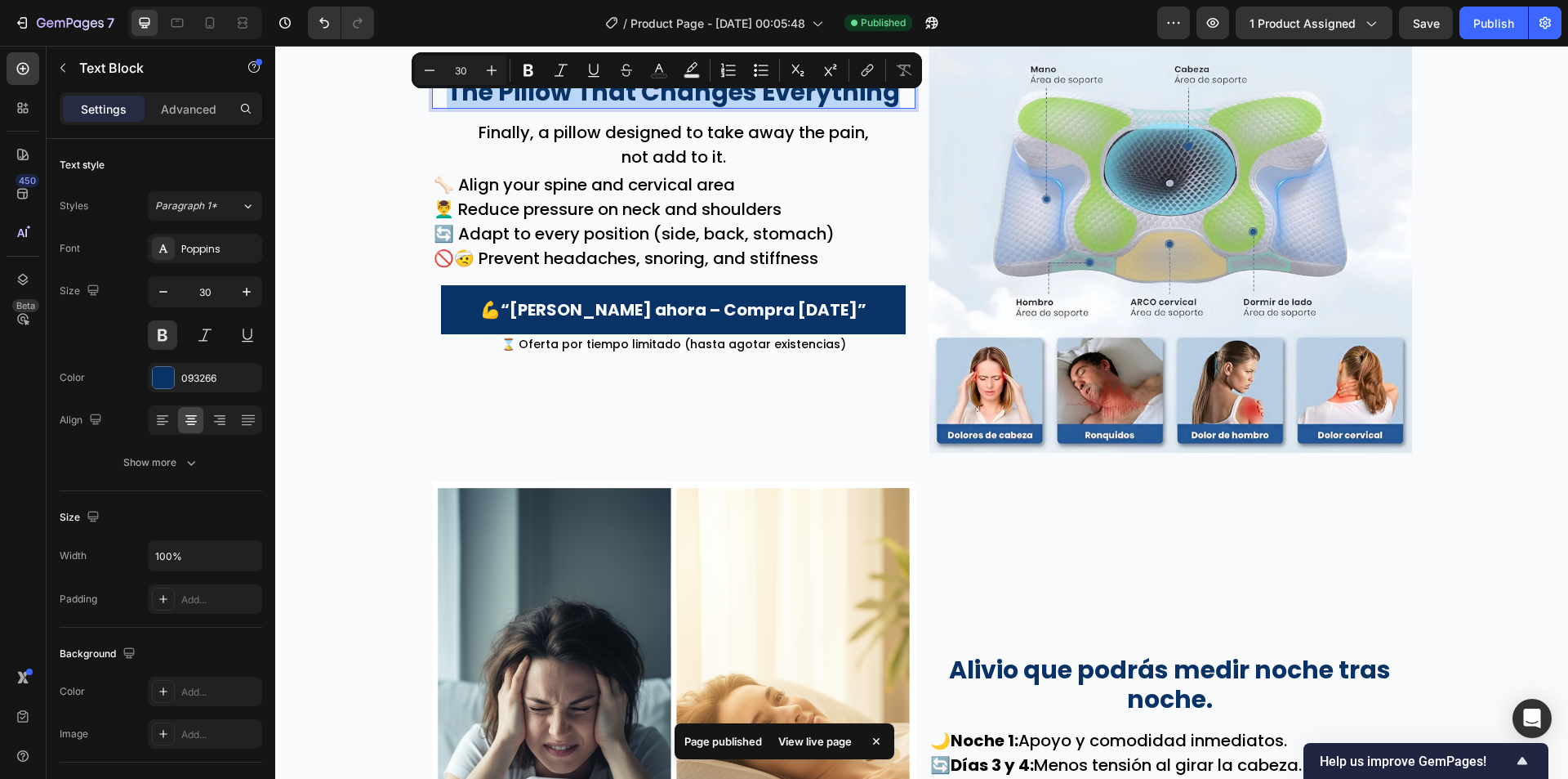
click at [740, 98] on p "The Pillow That Changes Everything" at bounding box center [674, 92] width 480 height 30
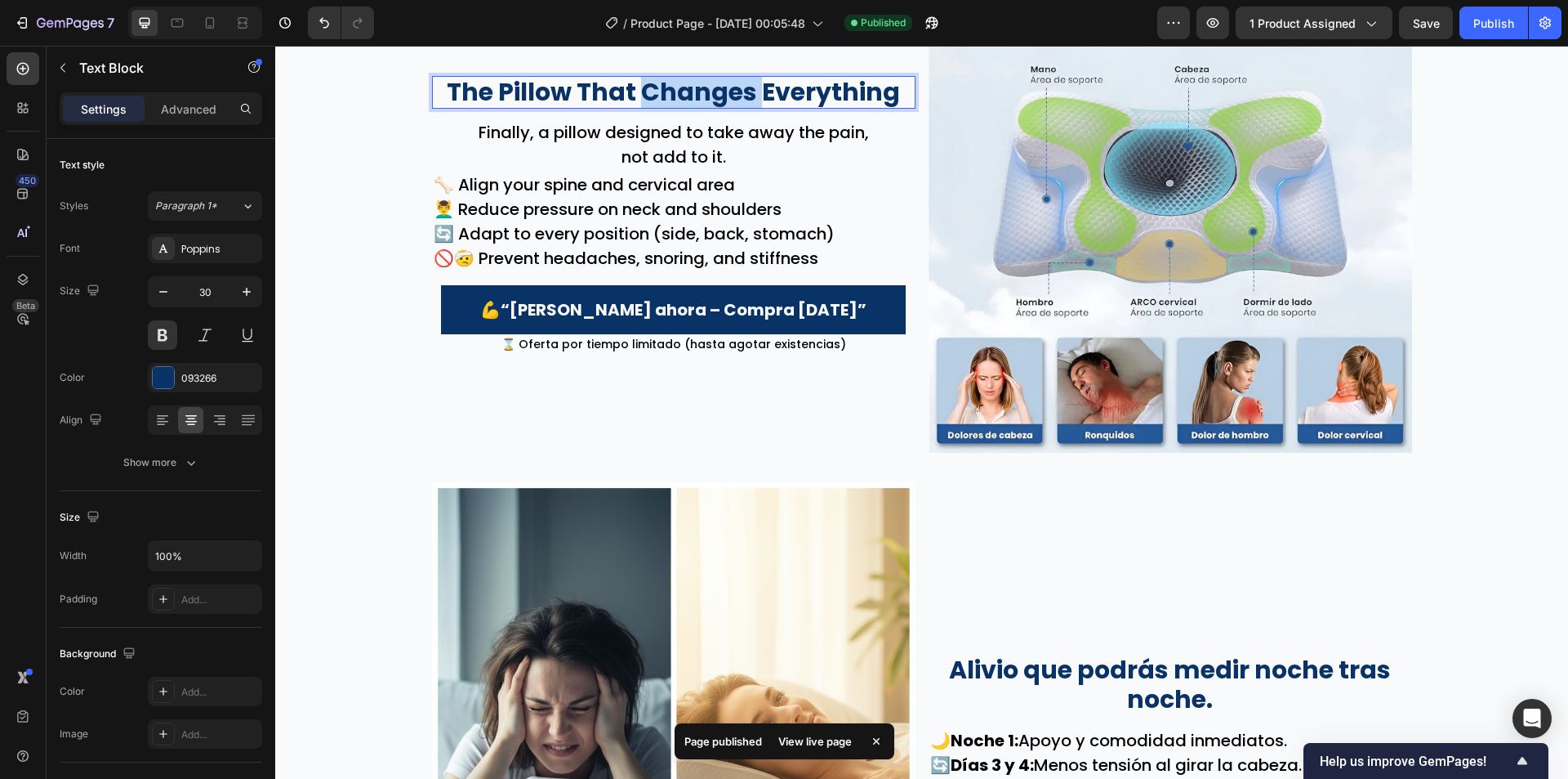
click at [740, 98] on p "The Pillow That Changes Everything" at bounding box center [674, 92] width 480 height 30
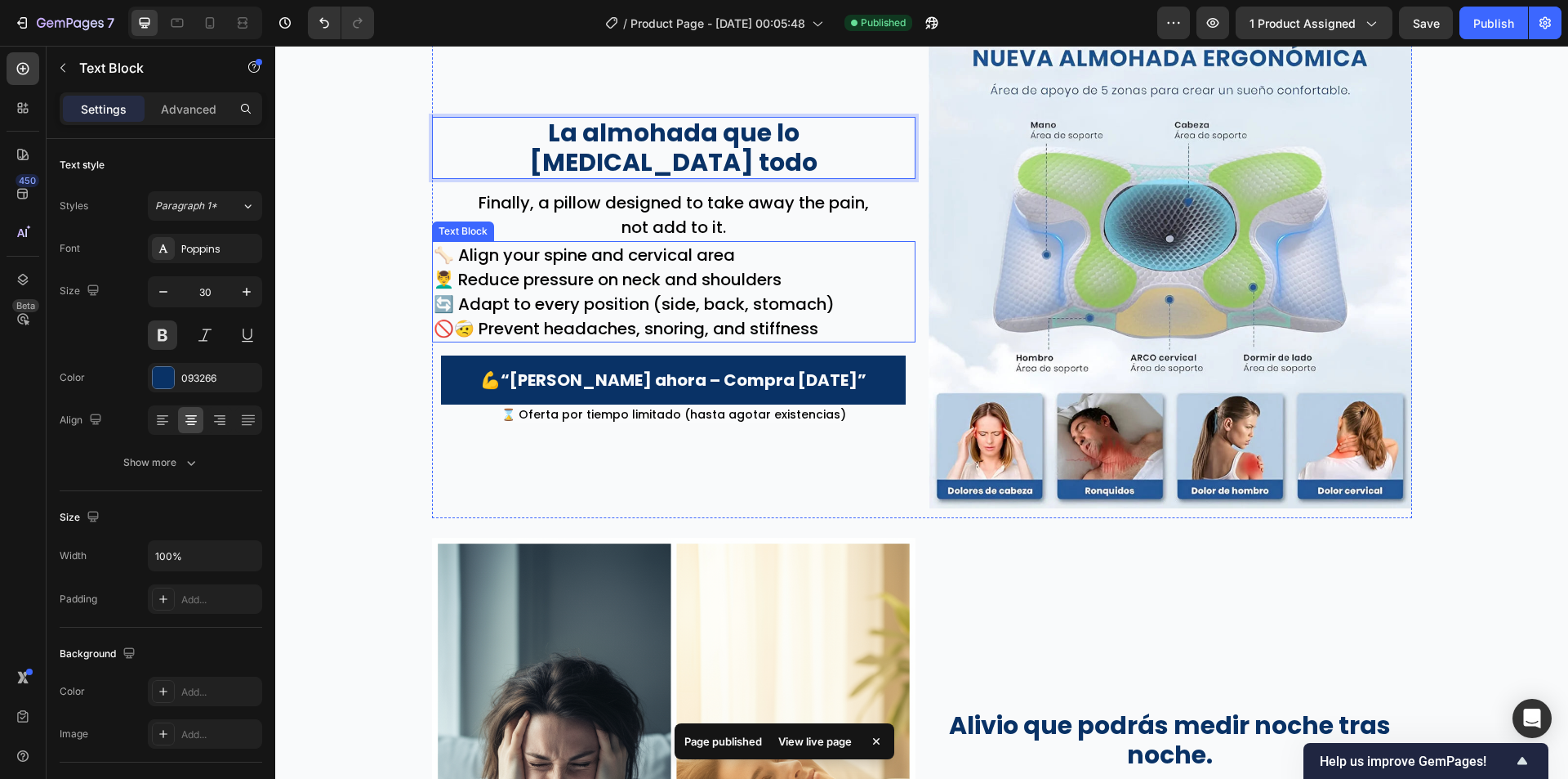
scroll to position [1716, 0]
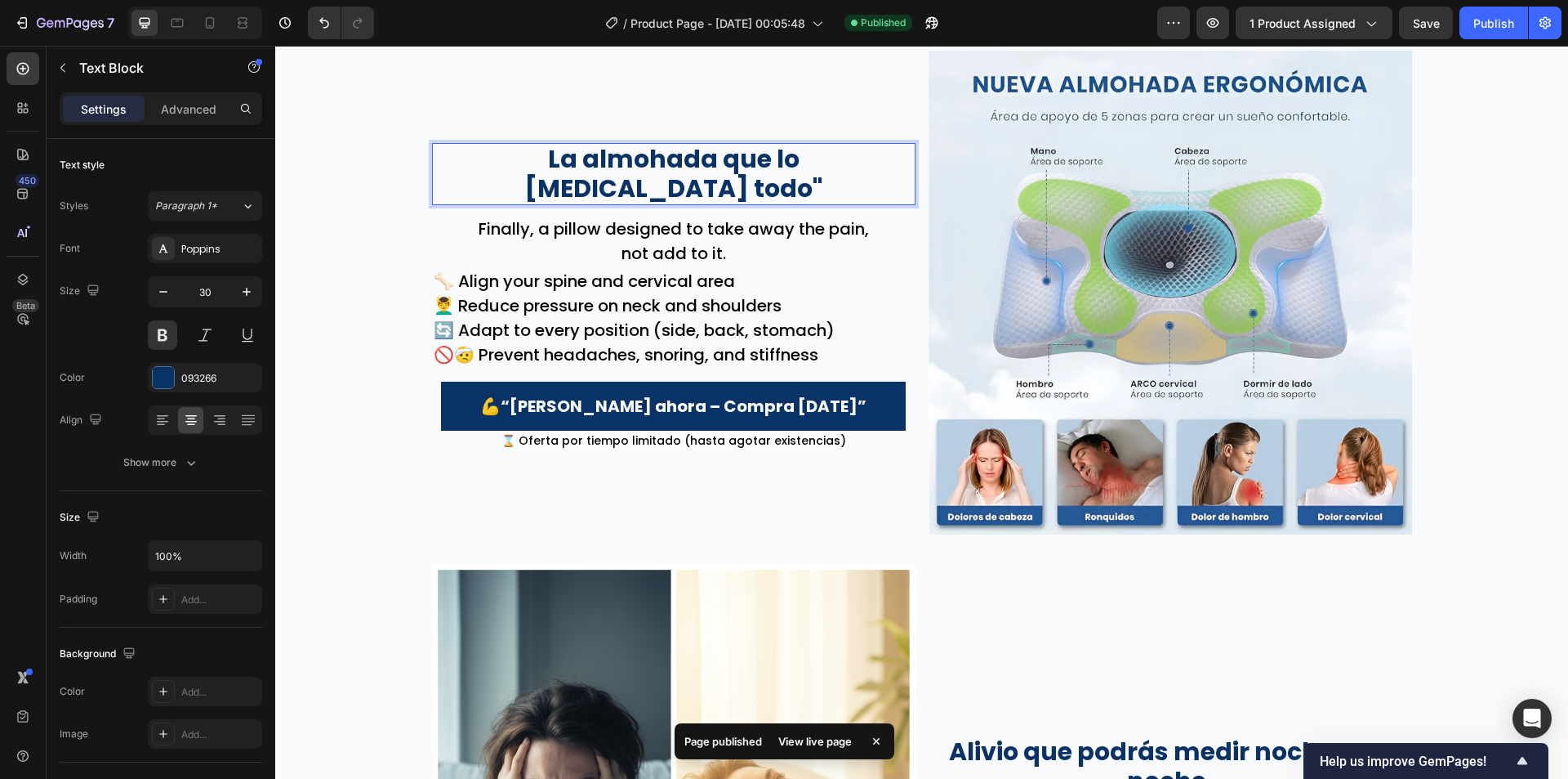
click at [456, 170] on p "La almohada que lo cambia todo"" at bounding box center [674, 174] width 480 height 59
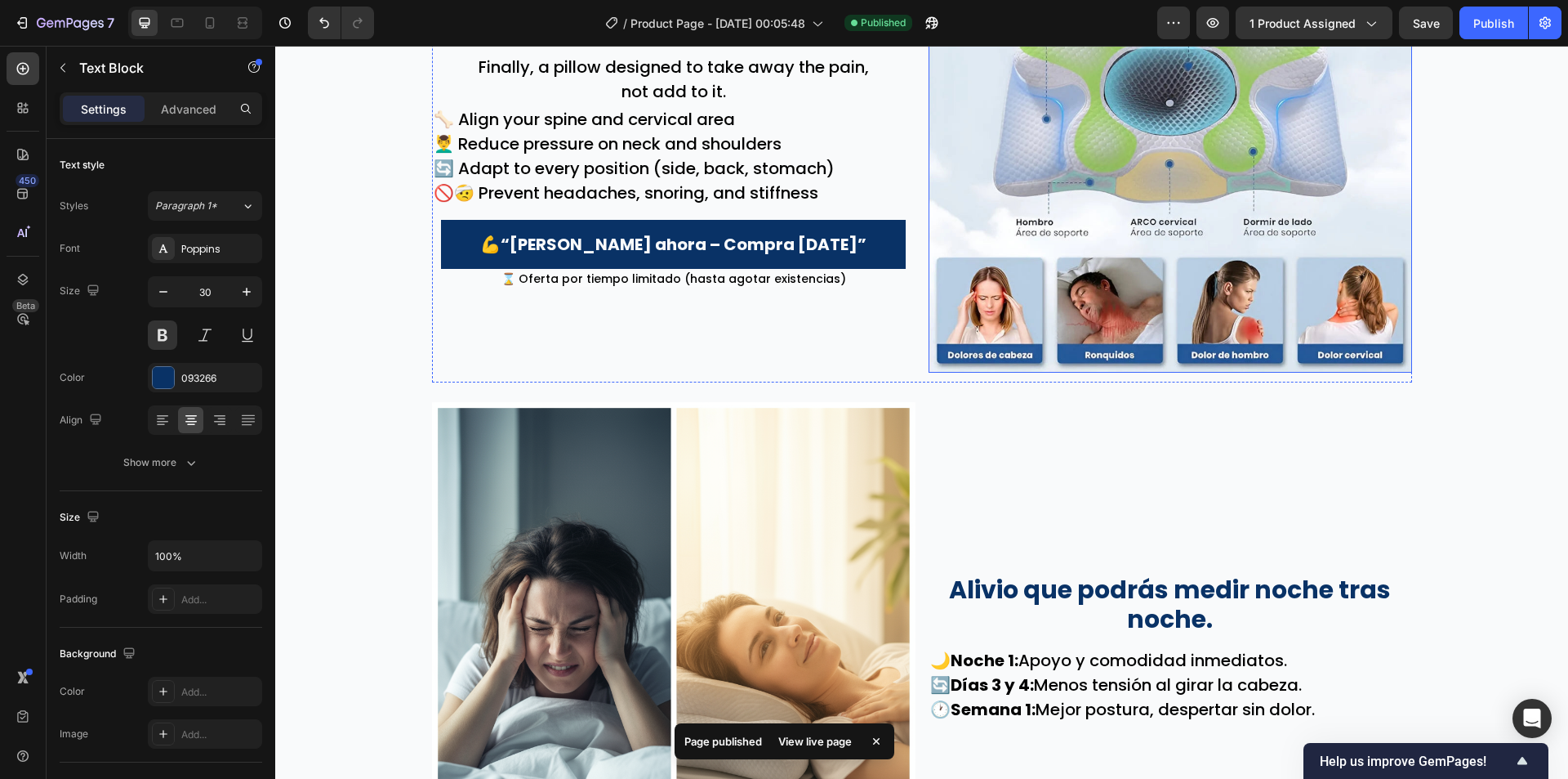
scroll to position [1879, 0]
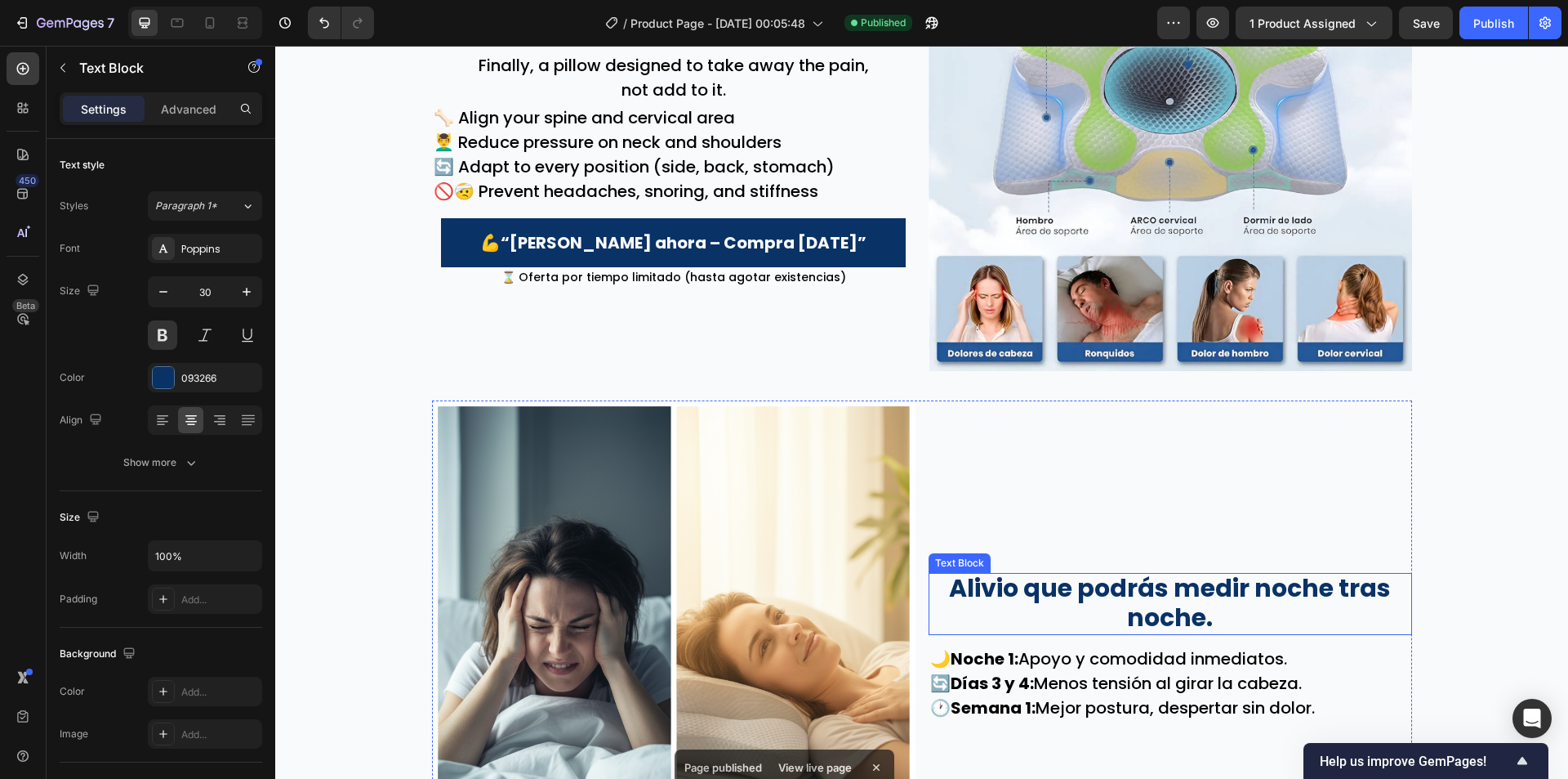
click at [946, 574] on p "Alivio que podrás medir noche tras noche." at bounding box center [1171, 603] width 480 height 59
click at [1231, 633] on p ""Alivio que podrás medir noche tras noche." at bounding box center [1171, 604] width 480 height 59
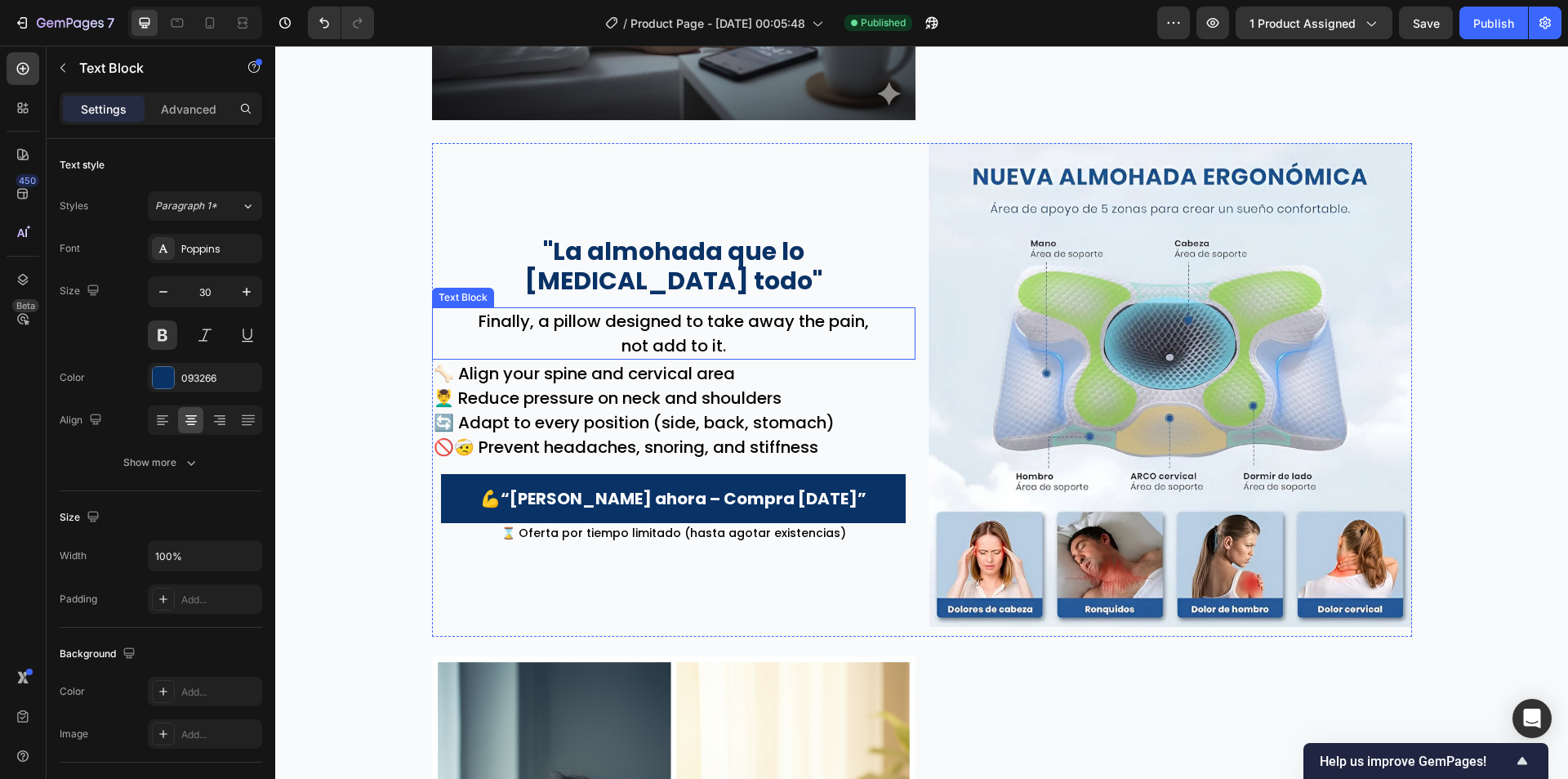
scroll to position [1553, 0]
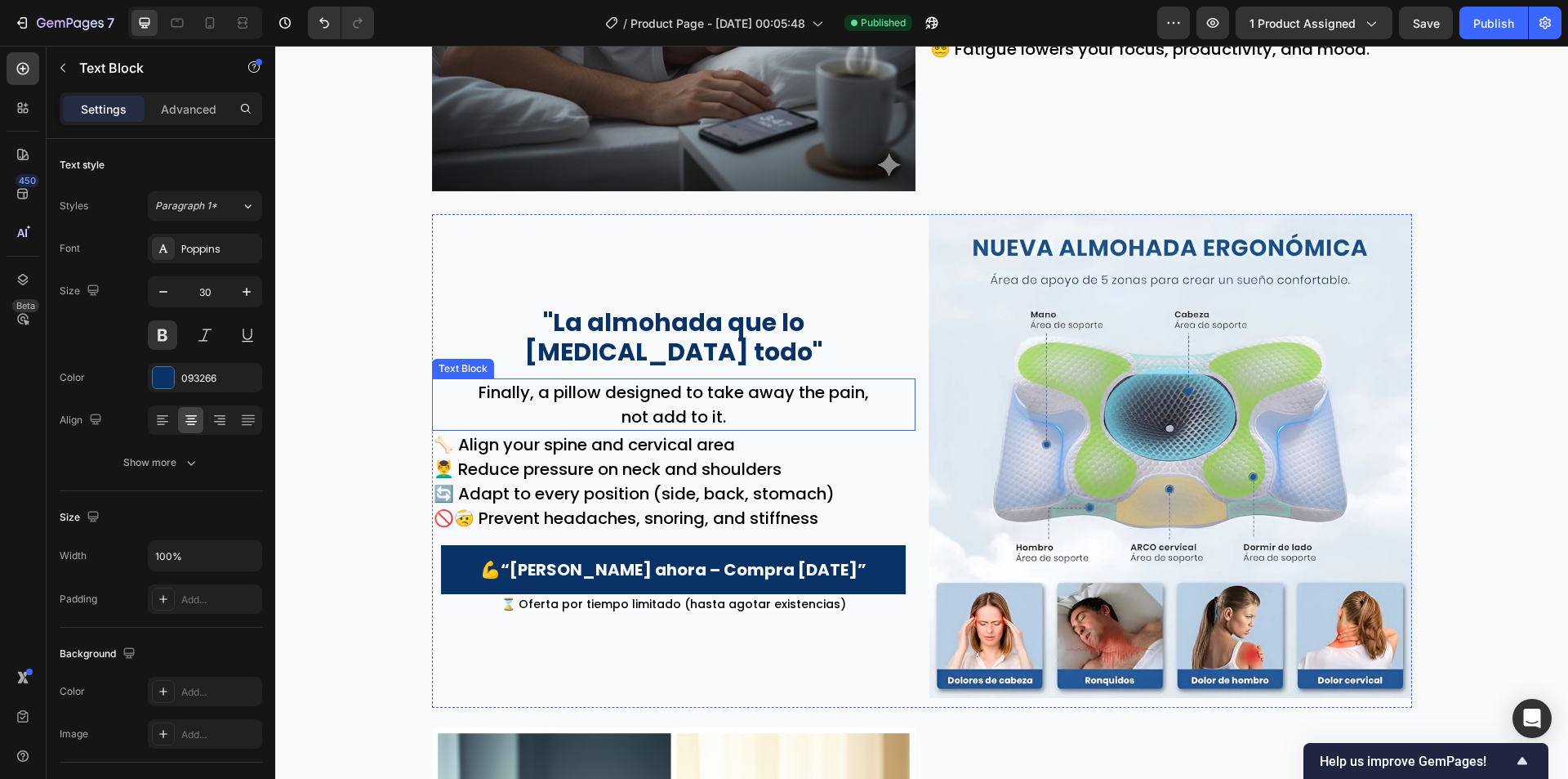
click at [668, 380] on p "Finally, a pillow designed to take away the pain," at bounding box center [674, 392] width 480 height 25
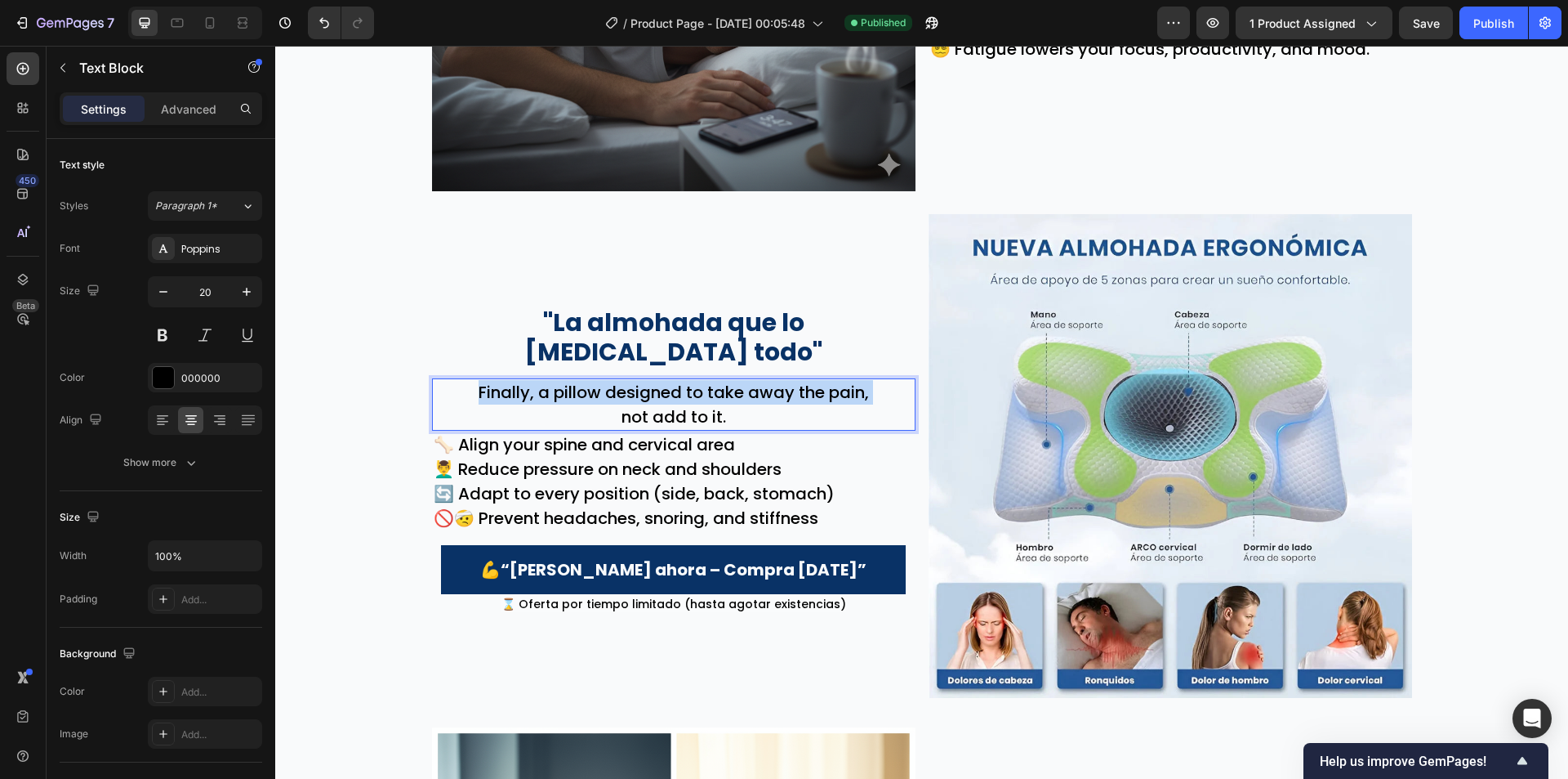
click at [668, 380] on p "Finally, a pillow designed to take away the pain," at bounding box center [674, 392] width 480 height 25
copy p "Finally, a pillow designed to take away the pain,"
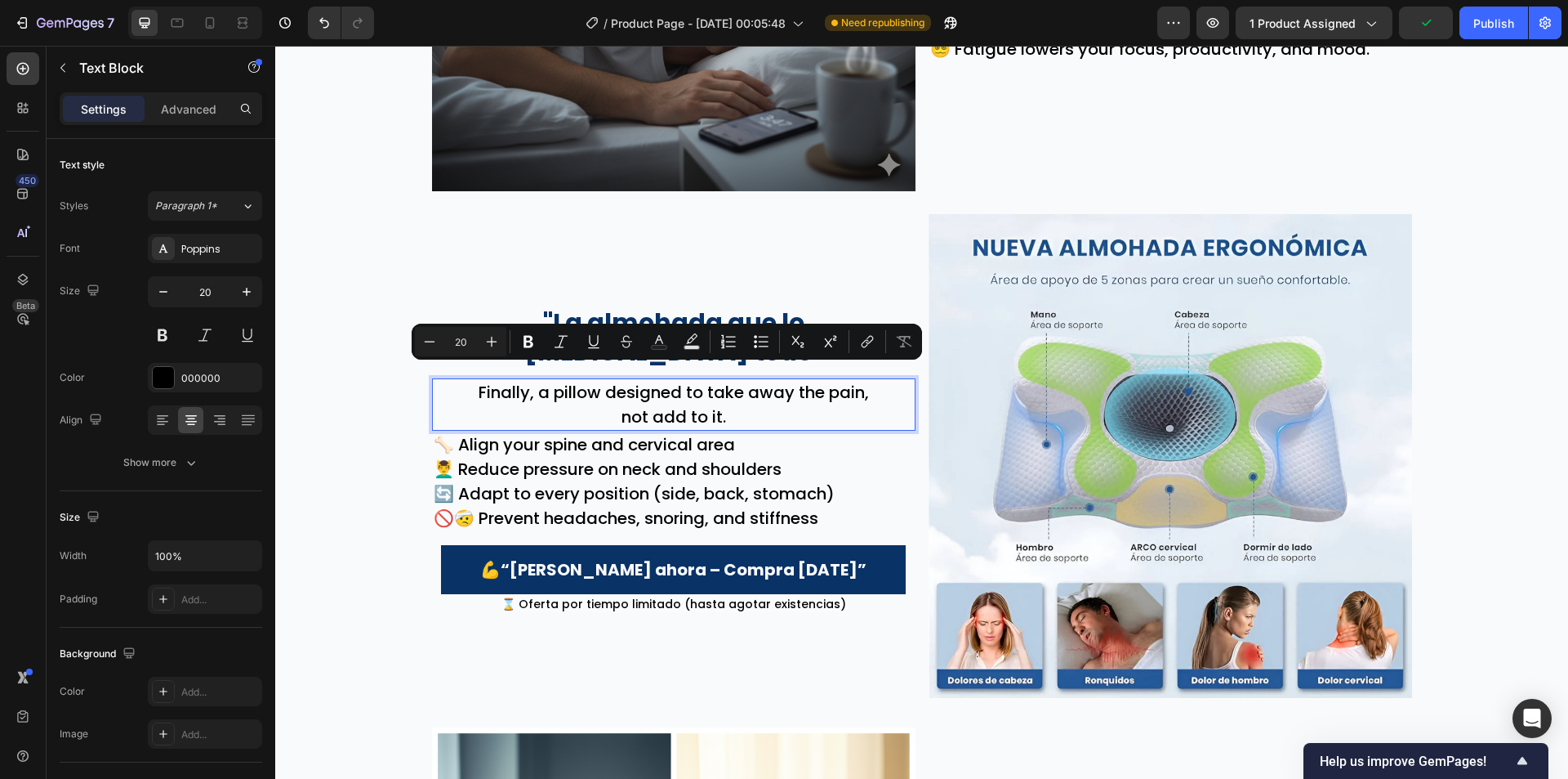
click at [745, 404] on p "not add to it." at bounding box center [674, 416] width 480 height 25
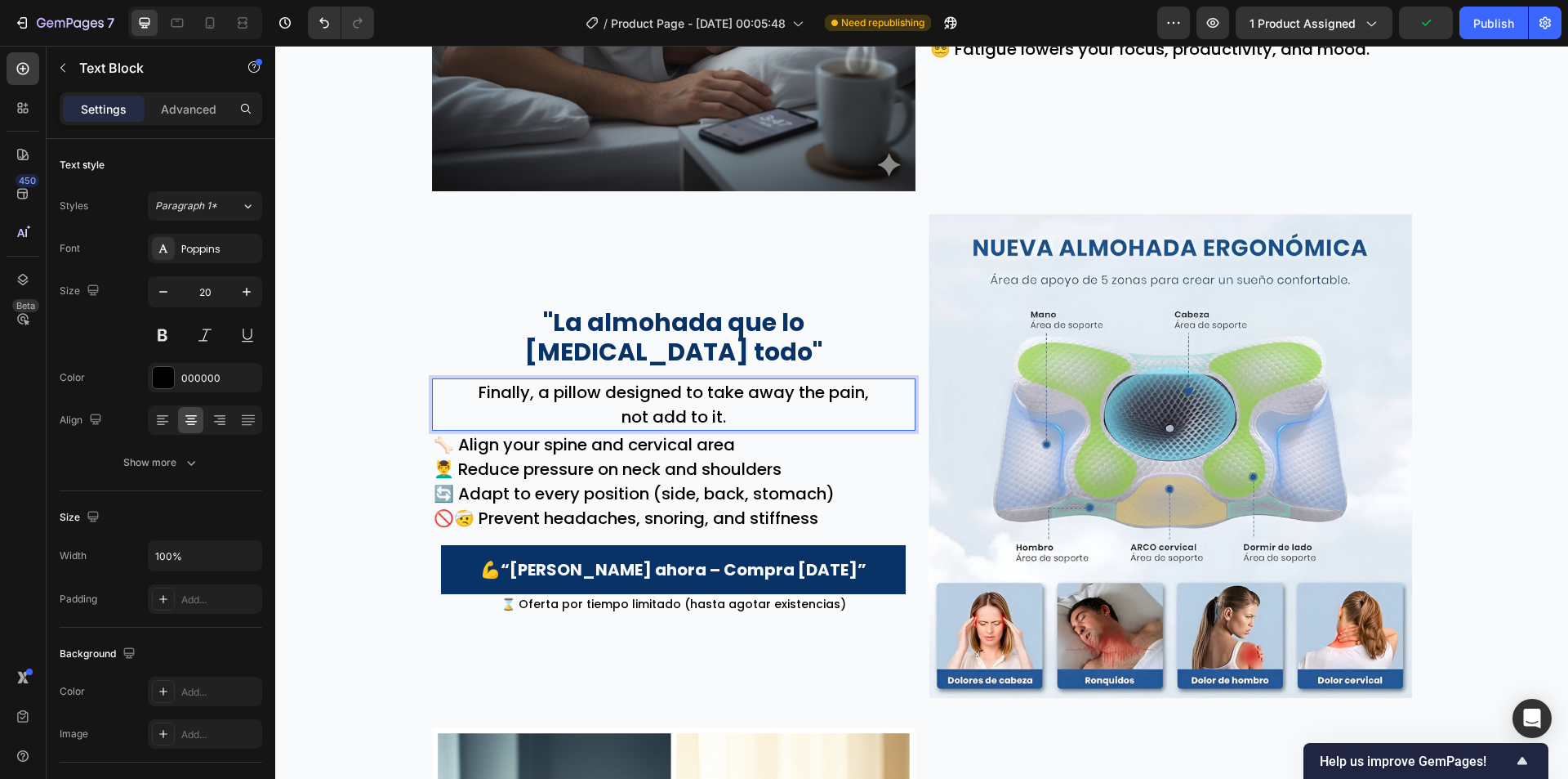
click at [744, 404] on p "not add to it." at bounding box center [674, 416] width 480 height 25
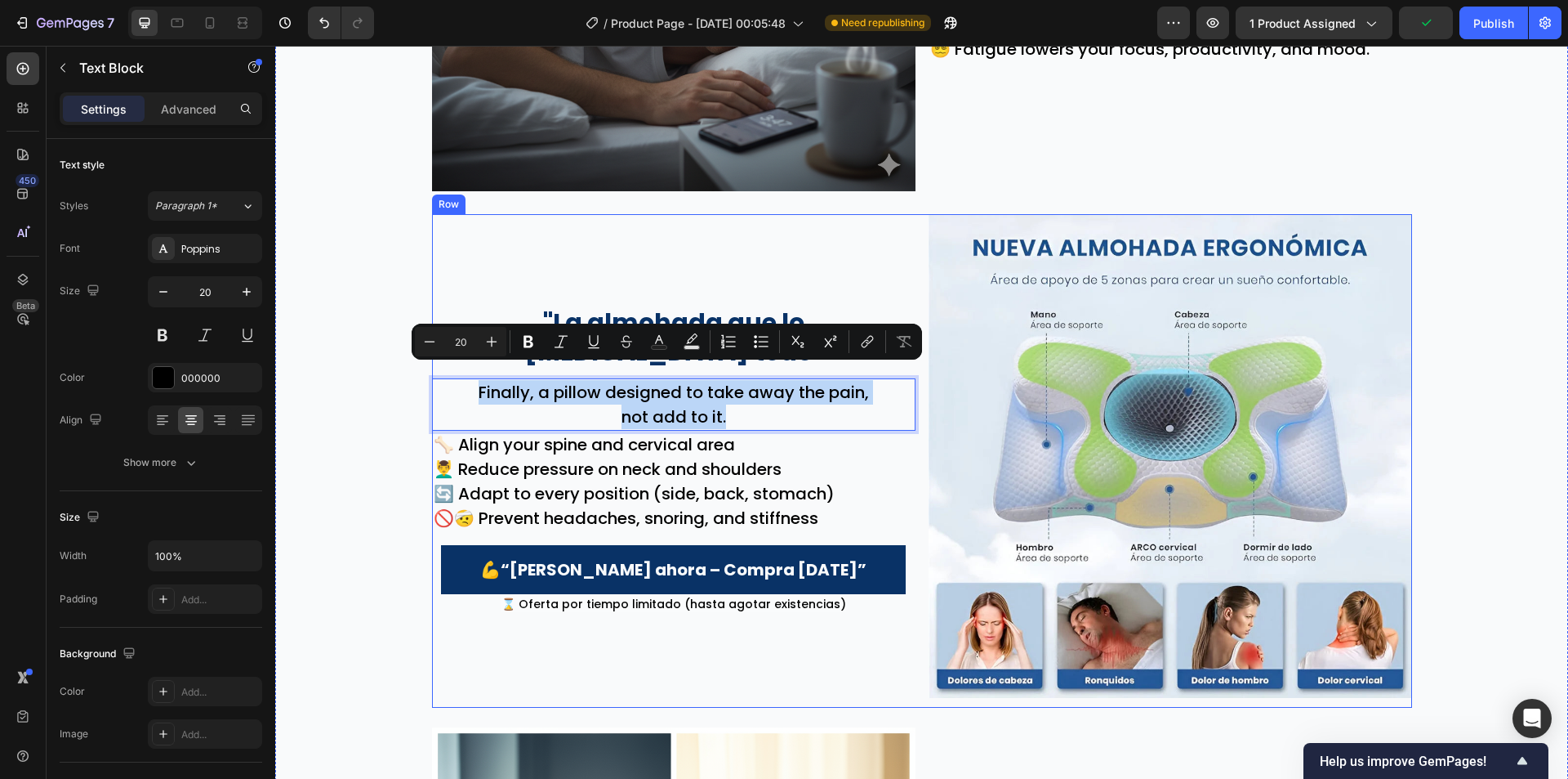
copy div "Finally, a pillow designed to take away the pain, not add to it."
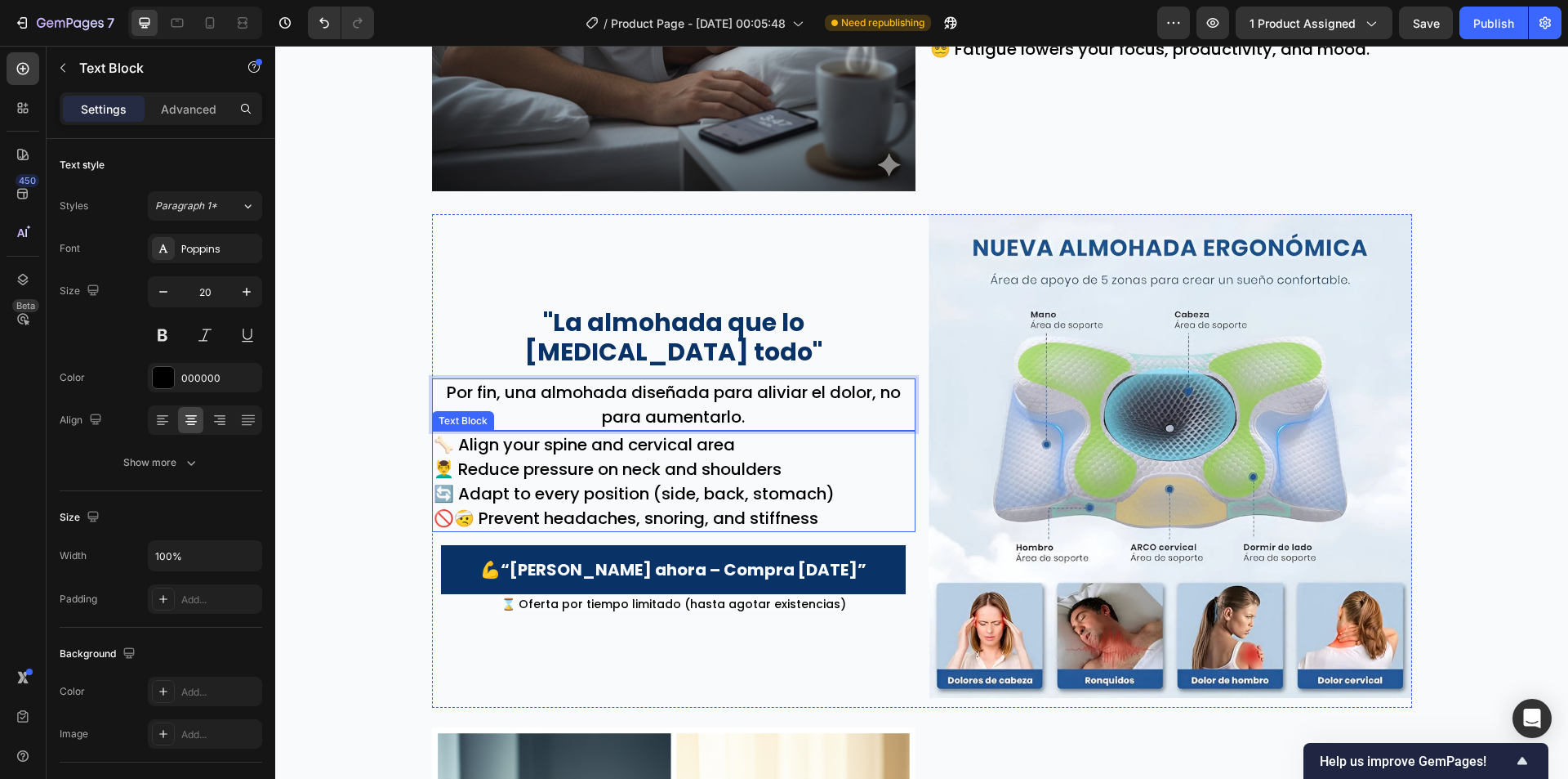
click at [708, 457] on p "💆‍♂️ Reduce pressure on neck and shoulders" at bounding box center [674, 469] width 480 height 25
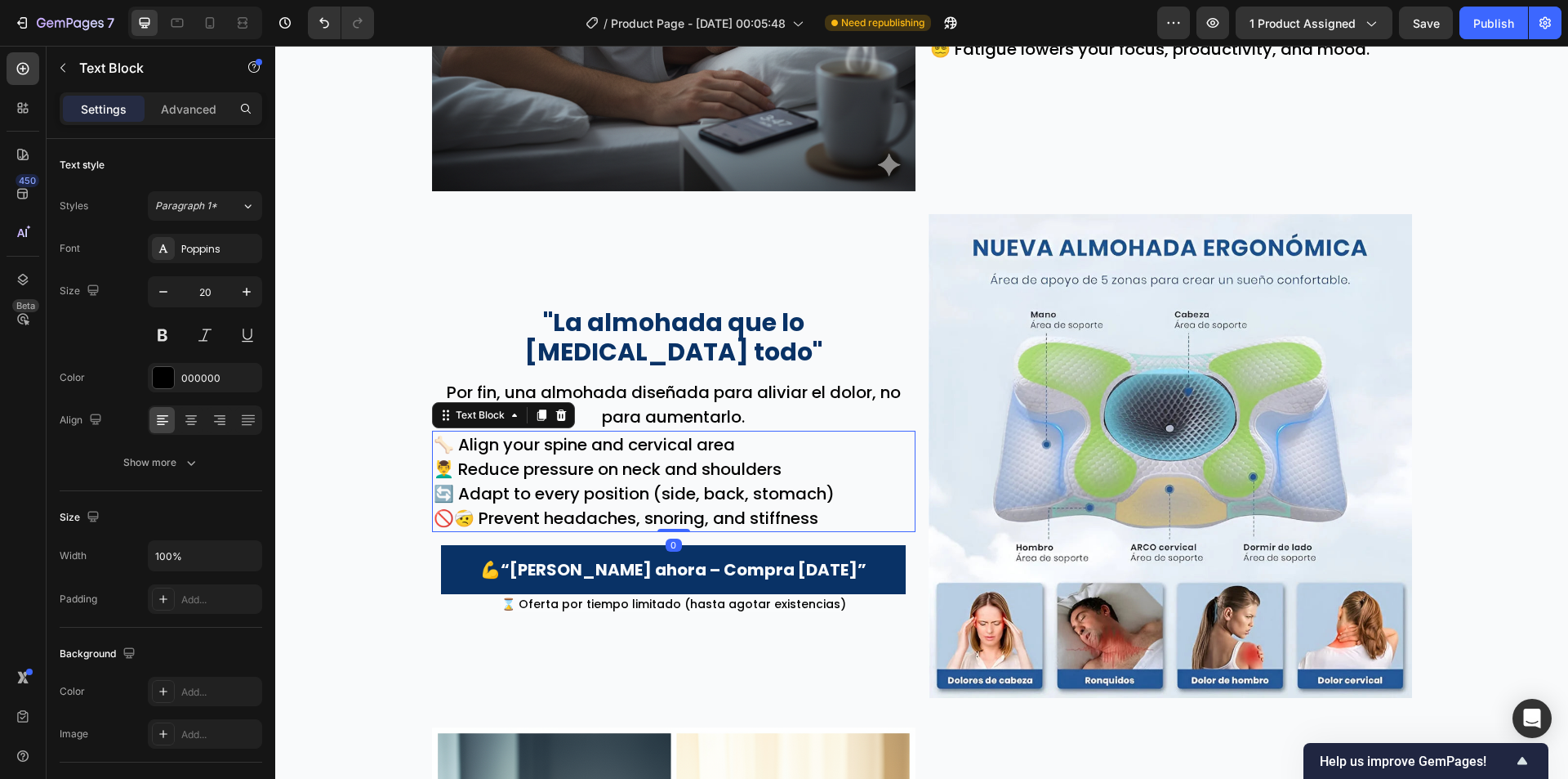
click at [708, 457] on p "💆‍♂️ Reduce pressure on neck and shoulders" at bounding box center [674, 469] width 480 height 25
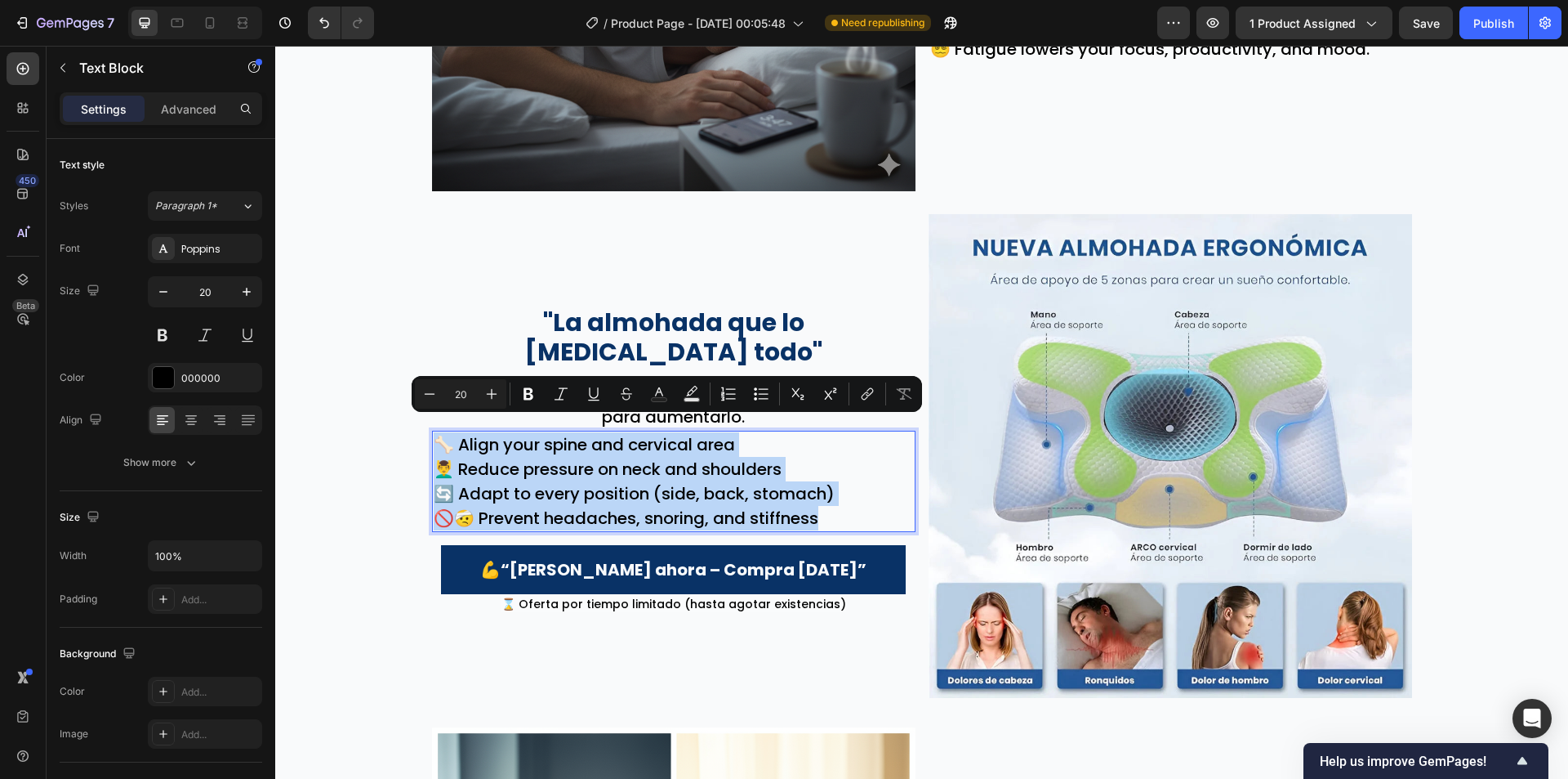
copy div "🦴 Align your spine and cervical area 💆‍♂️ Reduce pressure on neck and shoulders…"
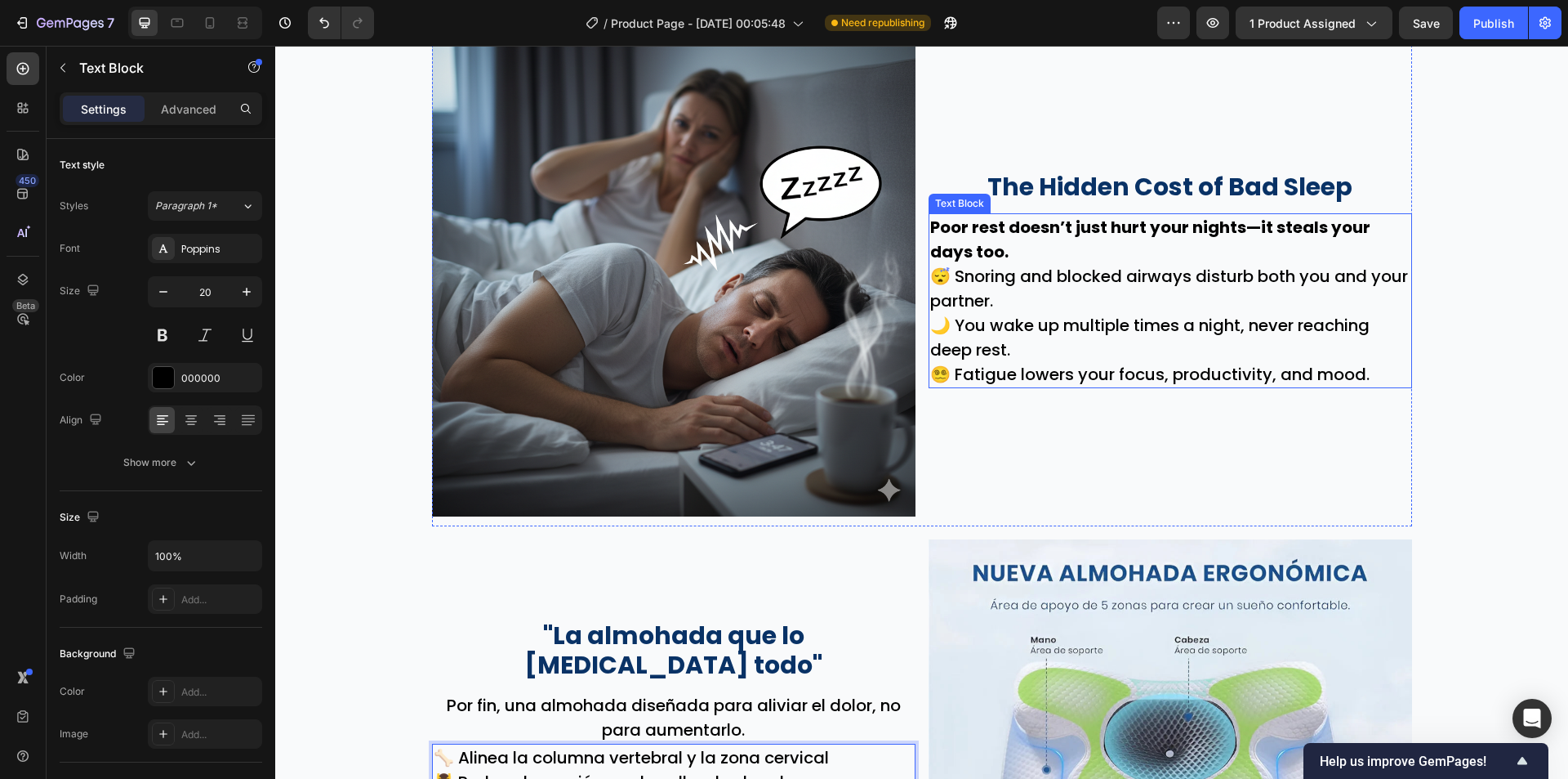
scroll to position [1226, 0]
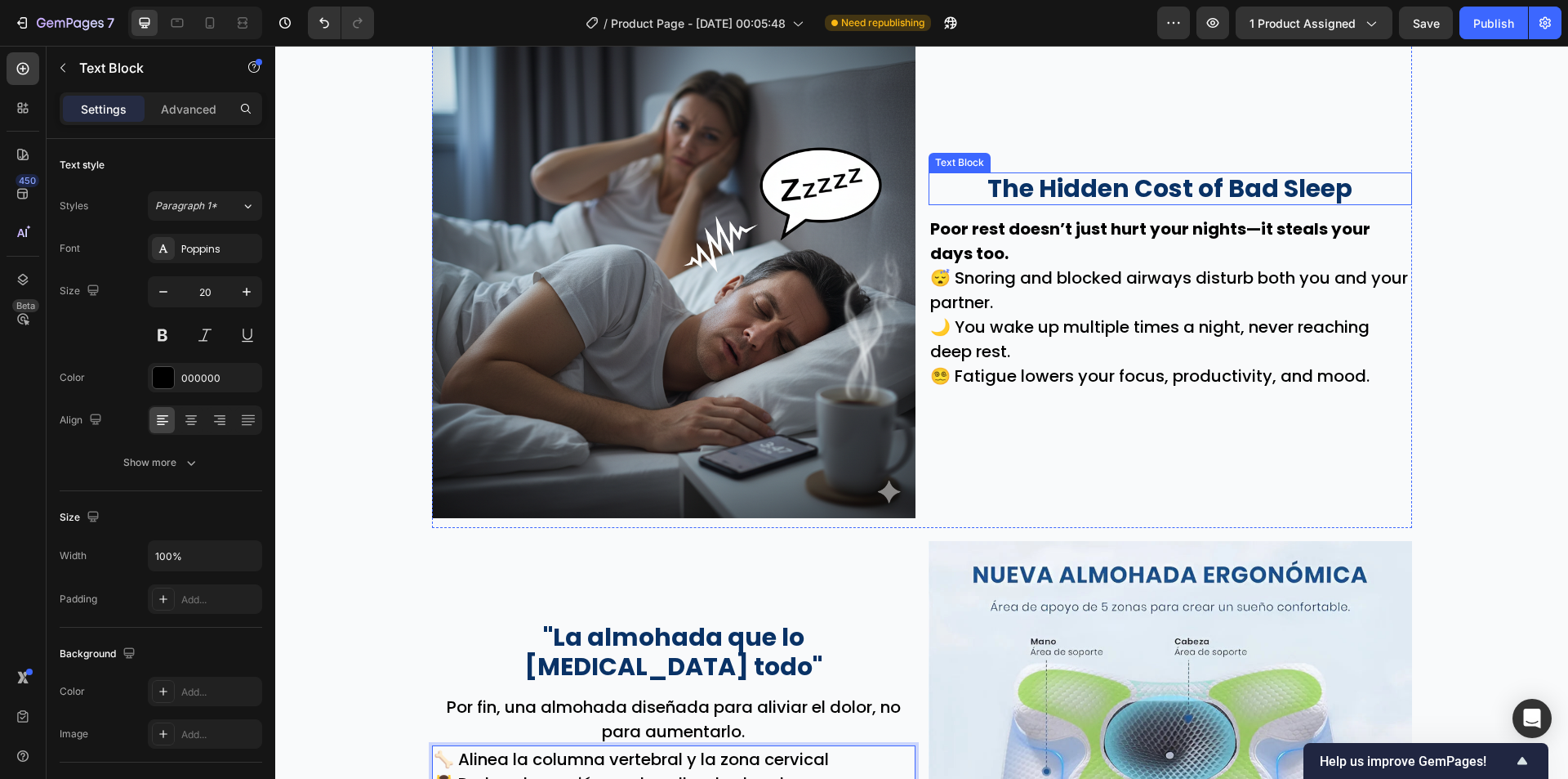
click at [1098, 195] on p "The Hidden Cost of Bad Sleep" at bounding box center [1171, 189] width 480 height 30
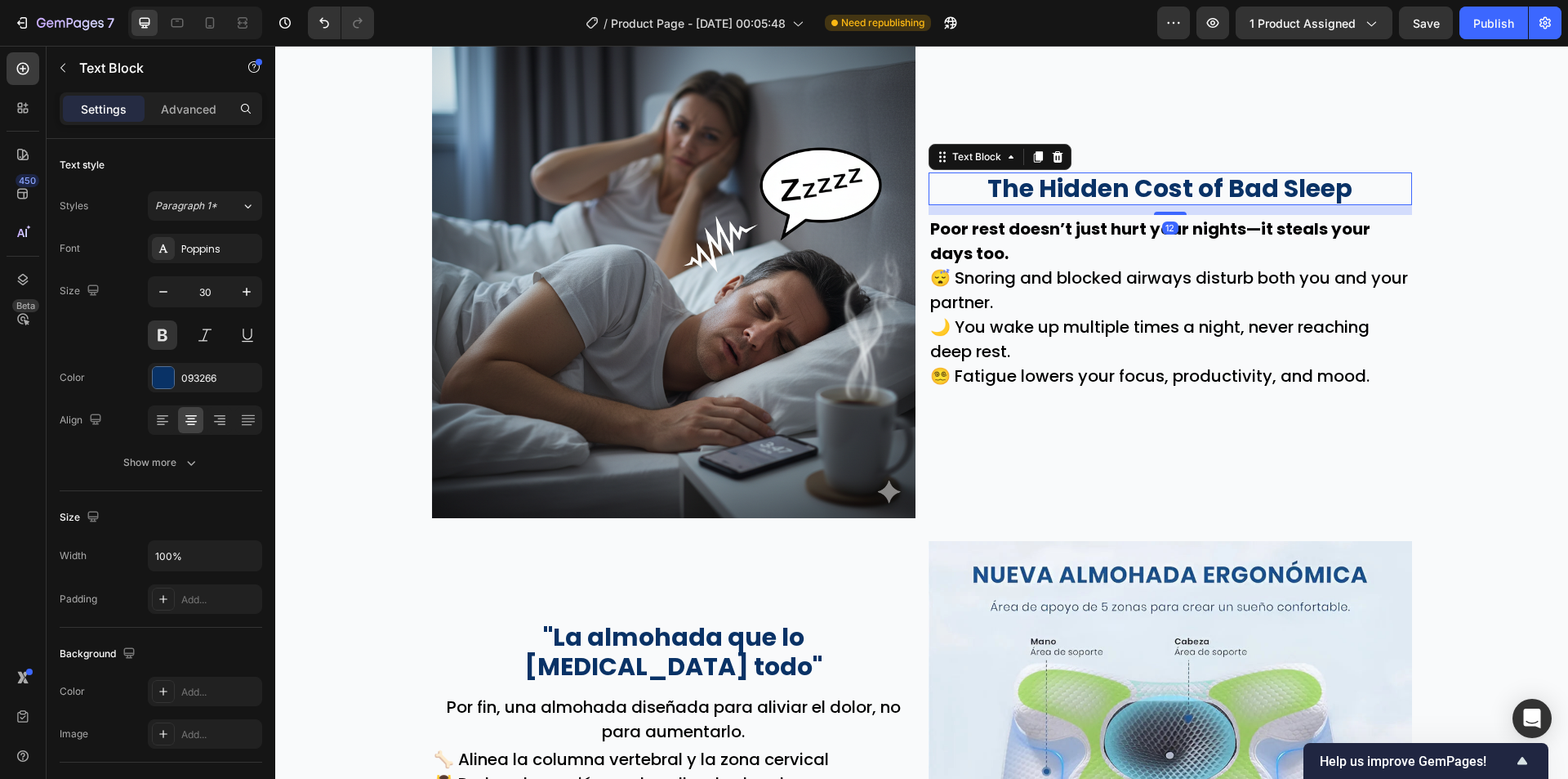
click at [1098, 195] on p "The Hidden Cost of Bad Sleep" at bounding box center [1171, 189] width 480 height 30
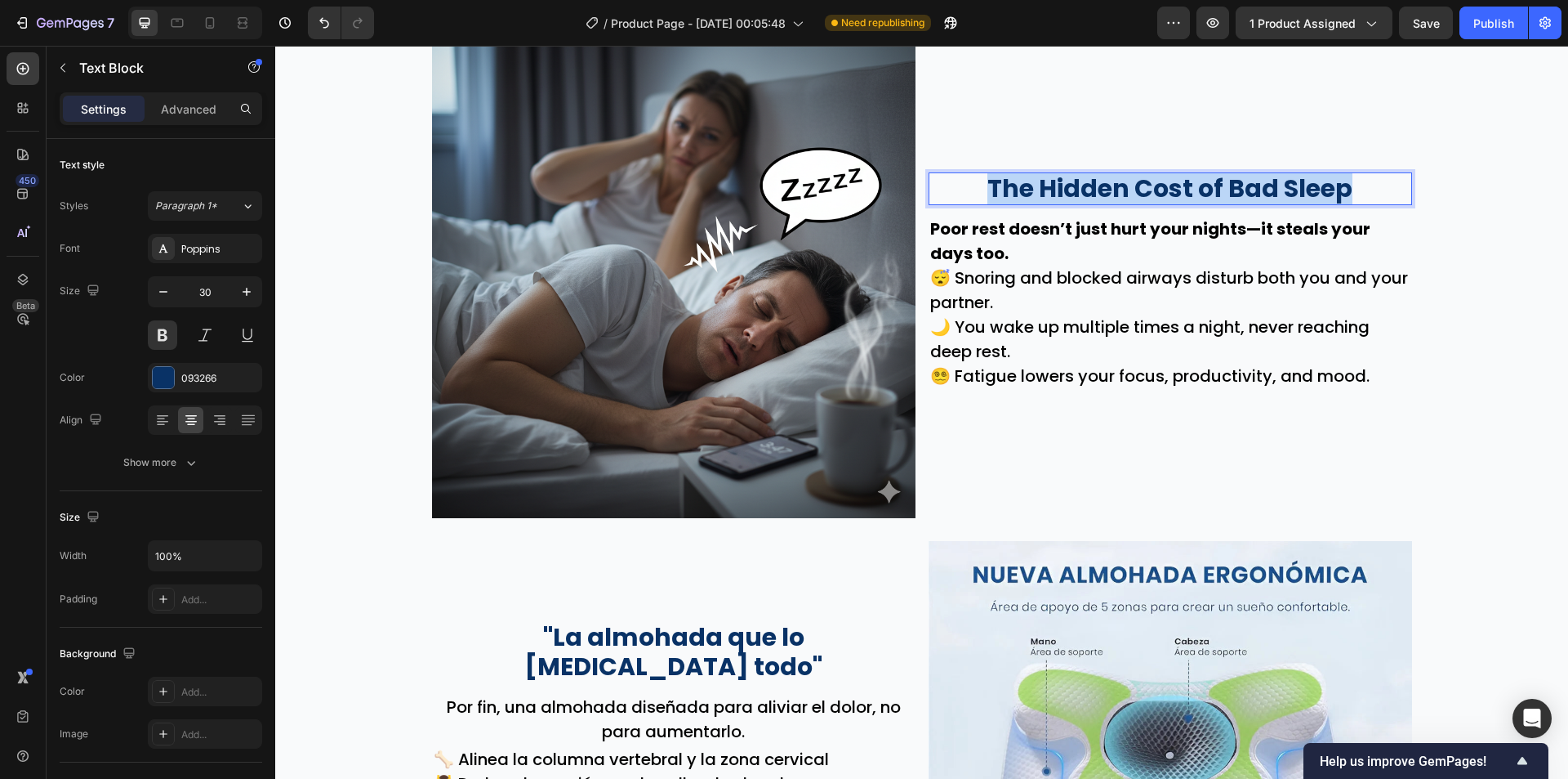
copy p "The Hidden Cost of Bad Sleep"
click at [976, 178] on p "El costo oculto de dormir mal"" at bounding box center [1171, 189] width 480 height 30
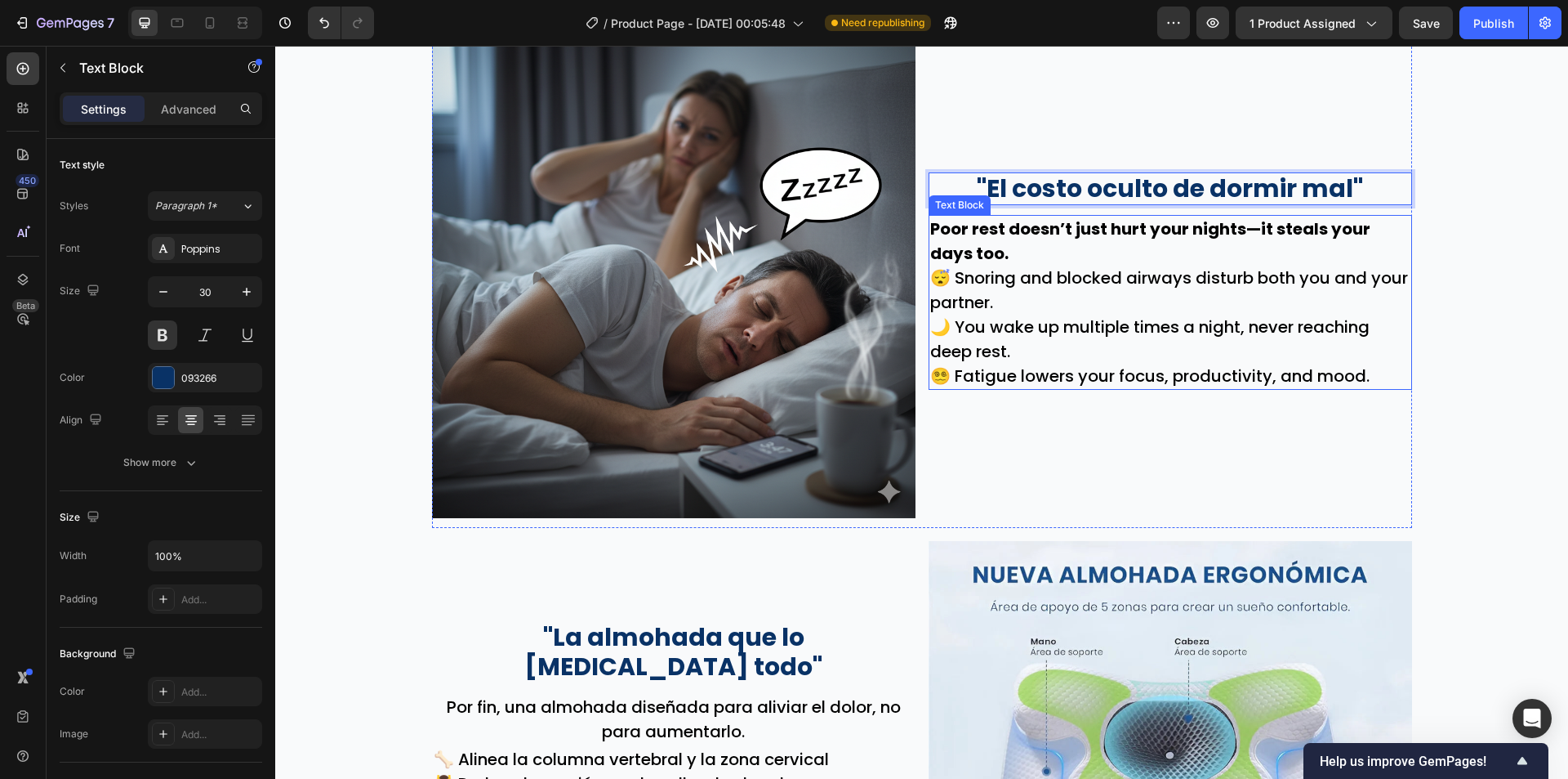
click at [1079, 303] on p "Poor rest doesn’t just hurt your nights—it steals your days too. 😴 Snoring and …" at bounding box center [1171, 302] width 480 height 172
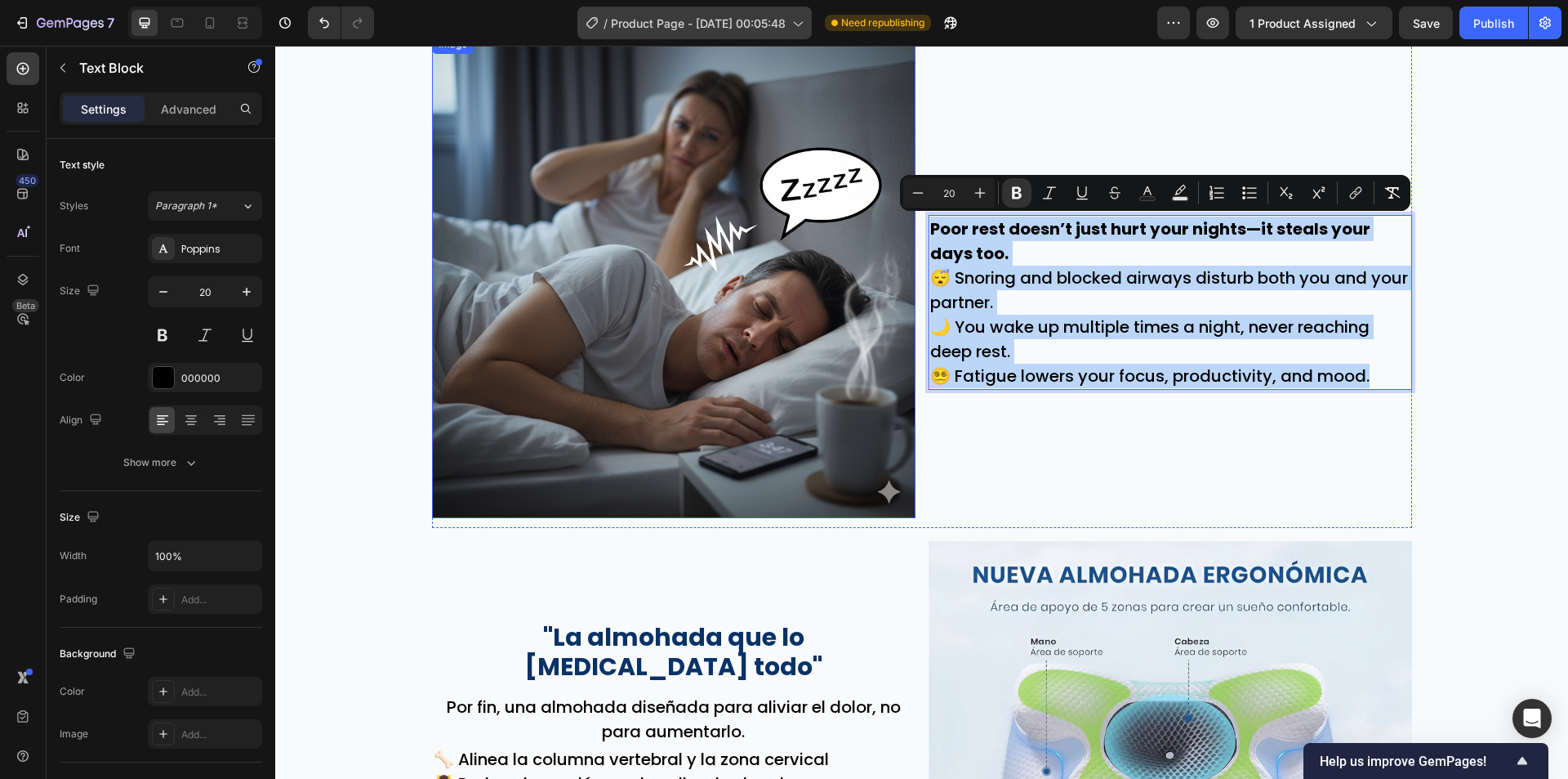
copy p "Poor rest doesn’t just hurt your nights—it steals your days too. 😴 Snoring and …"
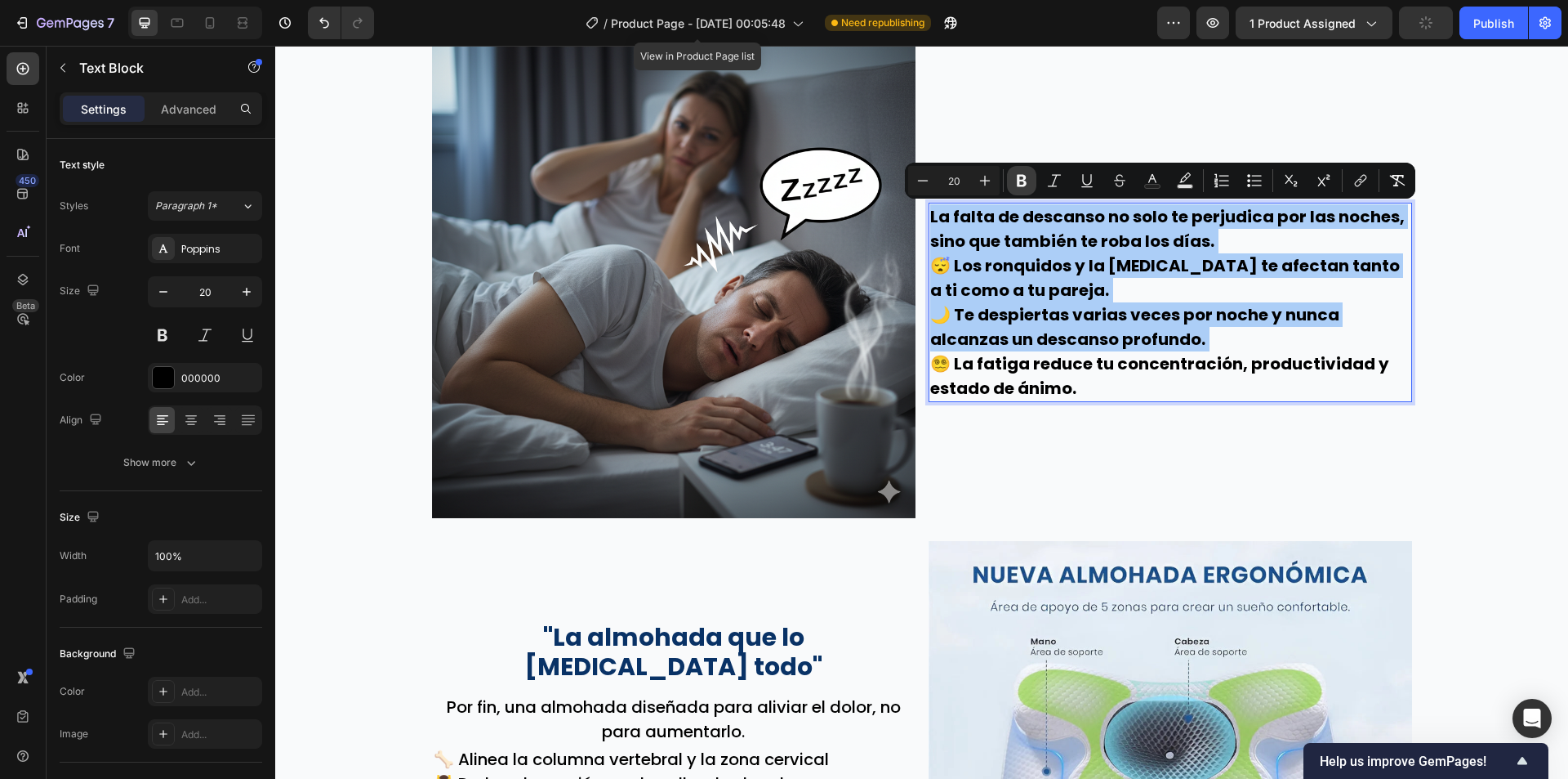
drag, startPoint x: 1019, startPoint y: 178, endPoint x: 769, endPoint y: 168, distance: 250.2
click at [1019, 178] on icon "Editor contextual toolbar" at bounding box center [1022, 181] width 10 height 12
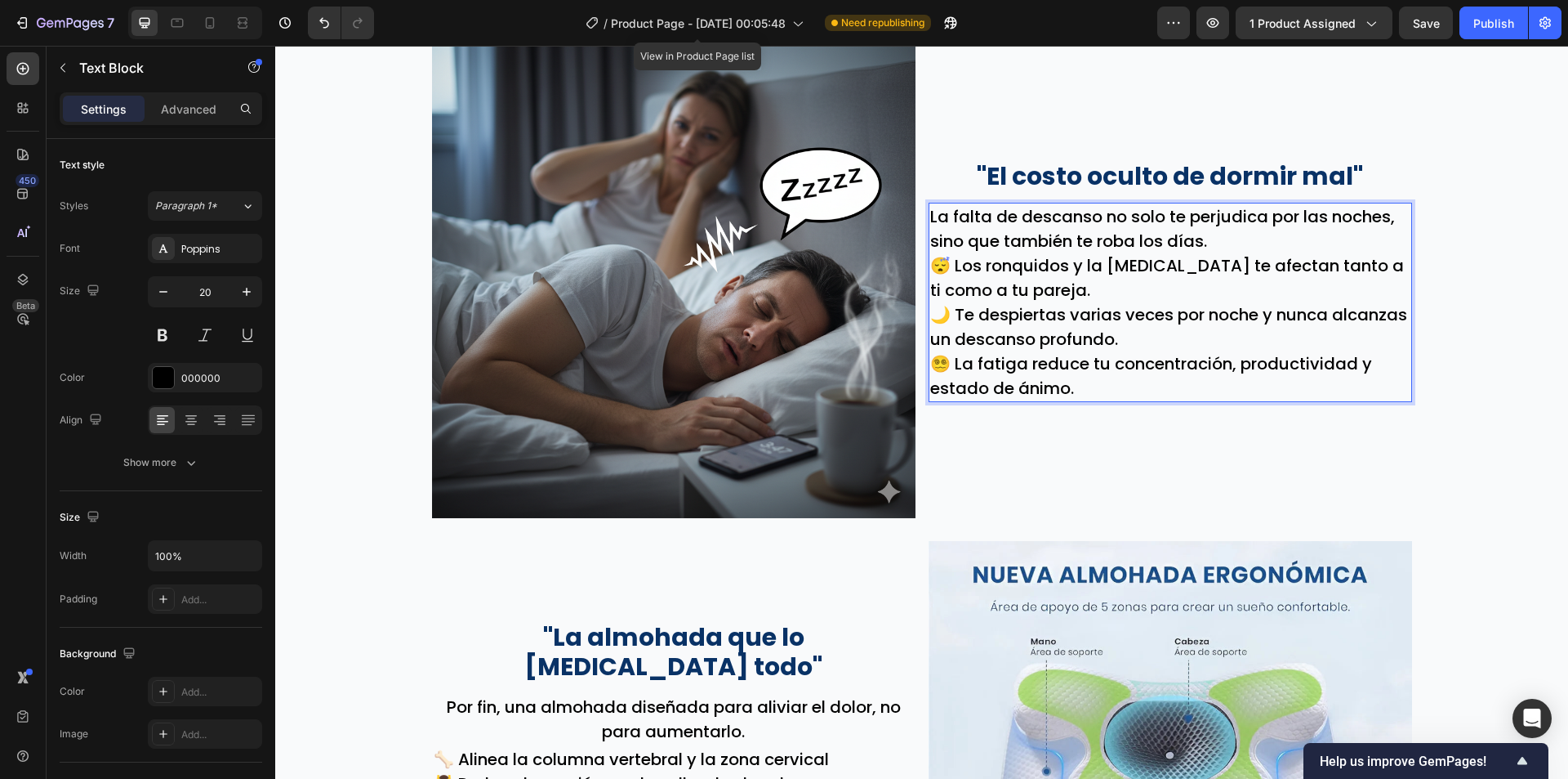
click at [1207, 244] on p "La falta de descanso no solo te perjudica por las noches, sino que también te r…" at bounding box center [1171, 303] width 480 height 196
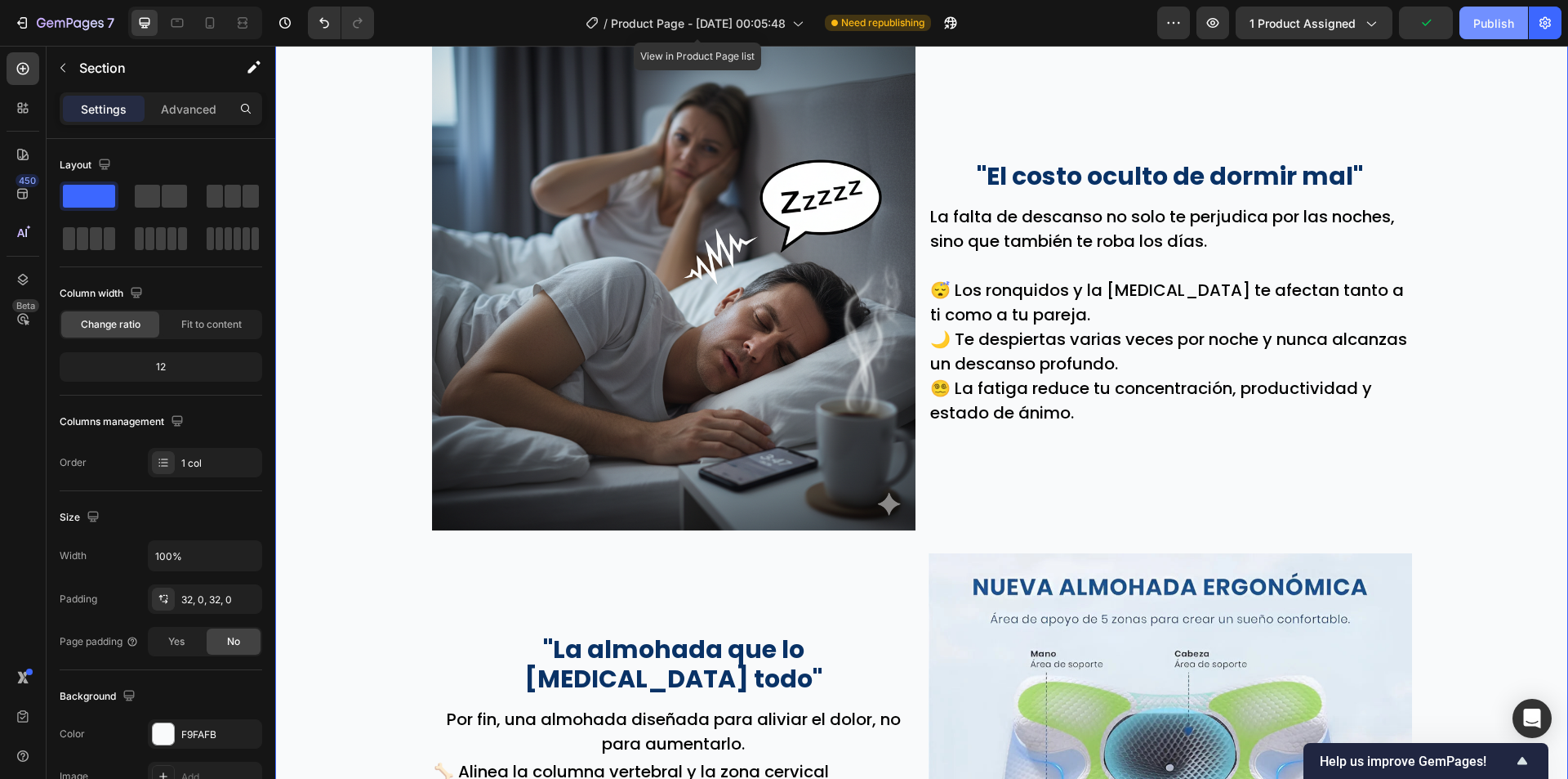
click at [1485, 31] on div "Publish" at bounding box center [1494, 23] width 41 height 17
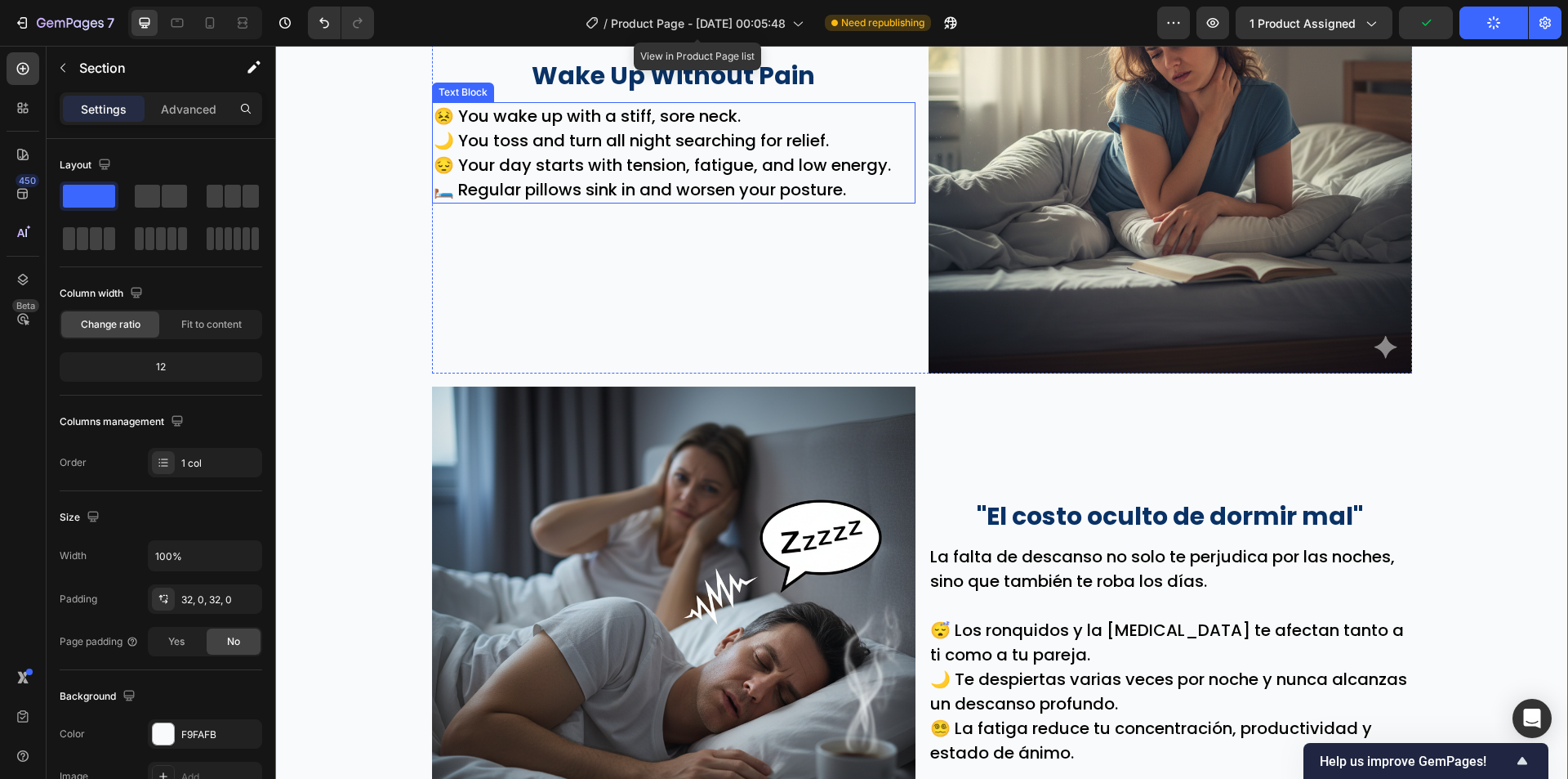
scroll to position [723, 0]
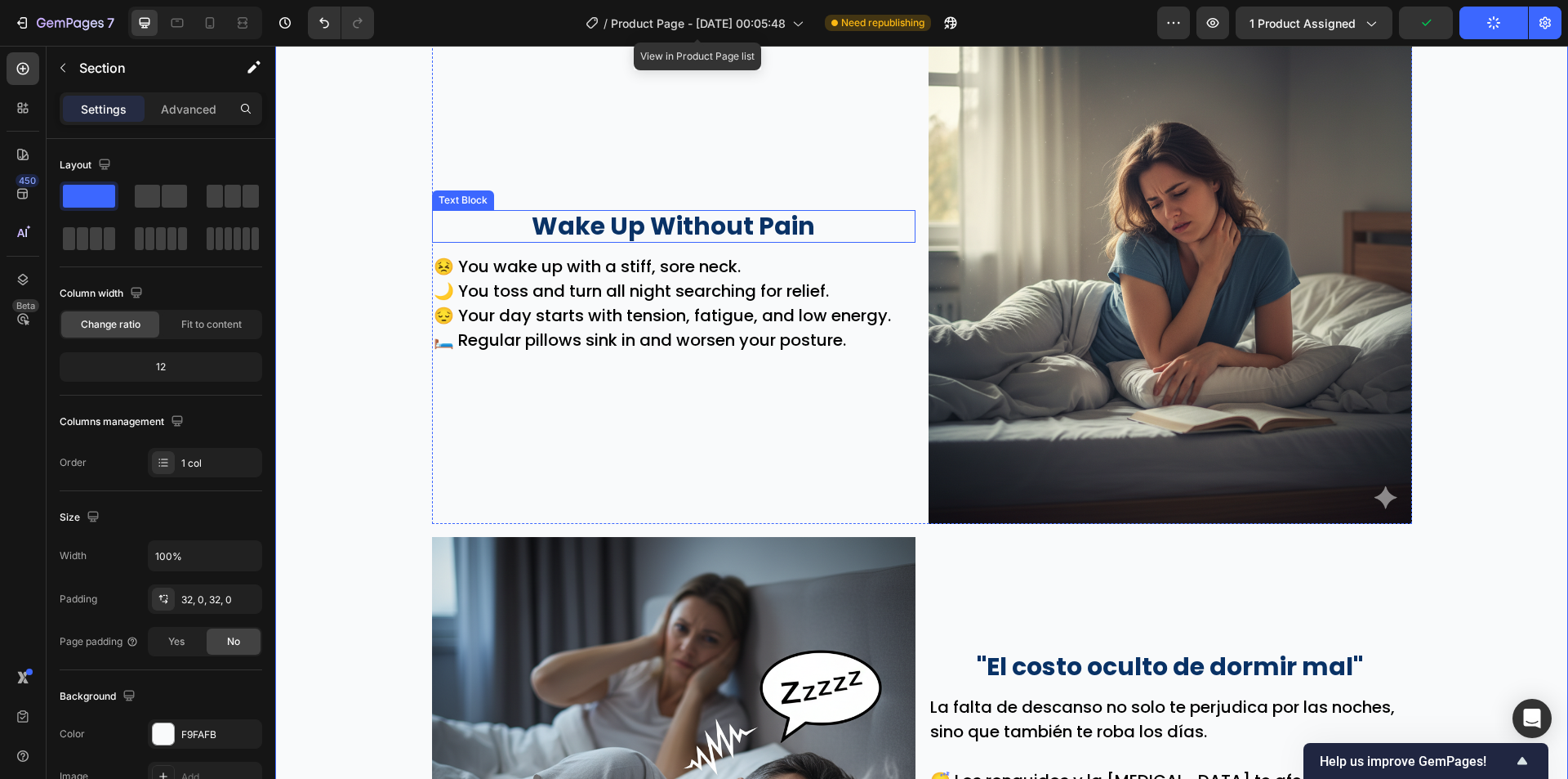
click at [689, 225] on p "Wake Up Without Pain" at bounding box center [674, 226] width 480 height 30
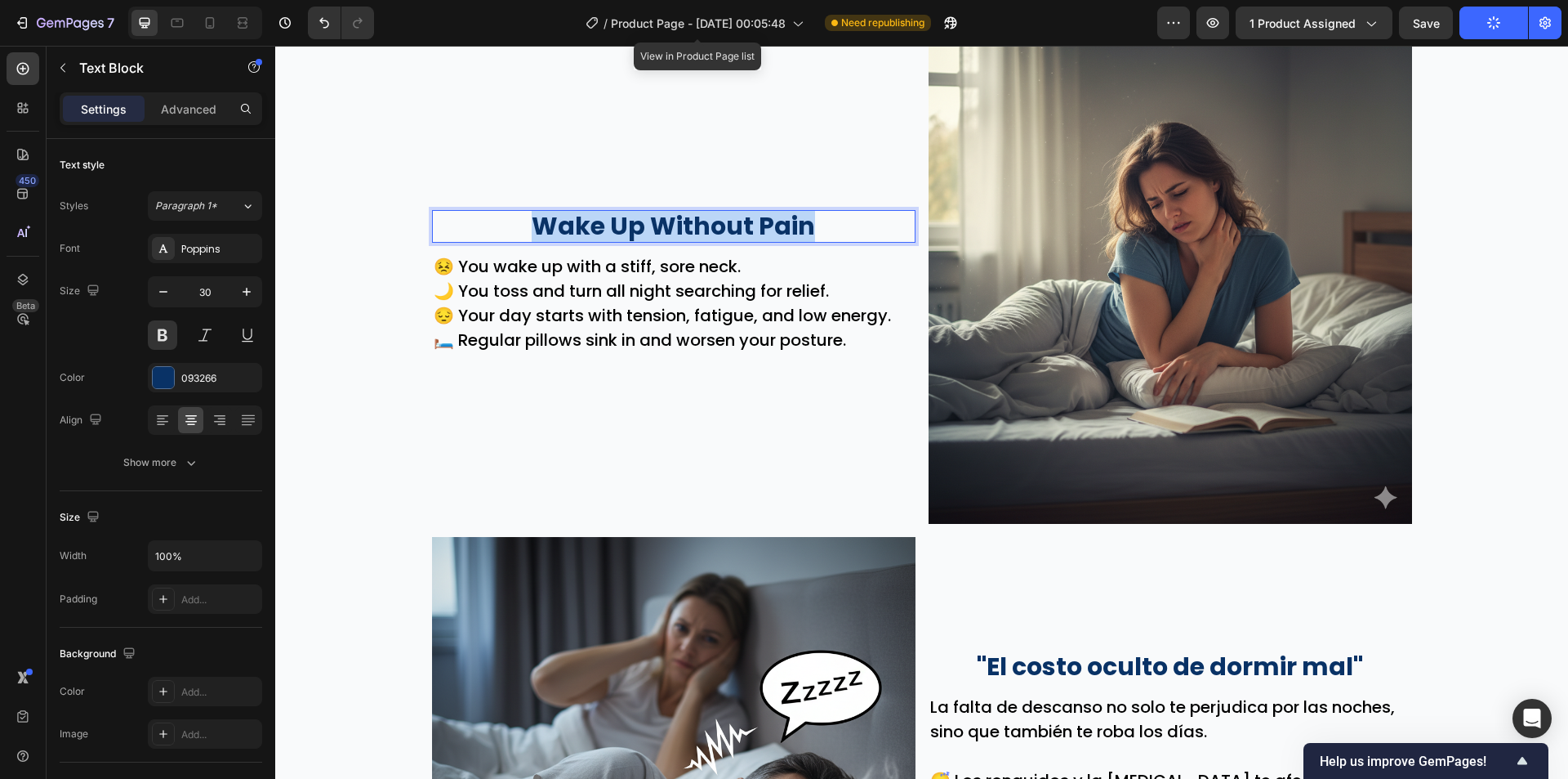
click at [689, 225] on p "Wake Up Without Pain" at bounding box center [674, 226] width 480 height 30
copy p "Wake Up Without Pain"
click at [557, 224] on p "Despierta sin dolor"" at bounding box center [674, 226] width 480 height 30
click at [551, 223] on p "Despierta sin dolor"" at bounding box center [674, 226] width 480 height 30
click at [713, 336] on p "🛏️ Regular pillows sink in and worsen your posture." at bounding box center [674, 339] width 480 height 25
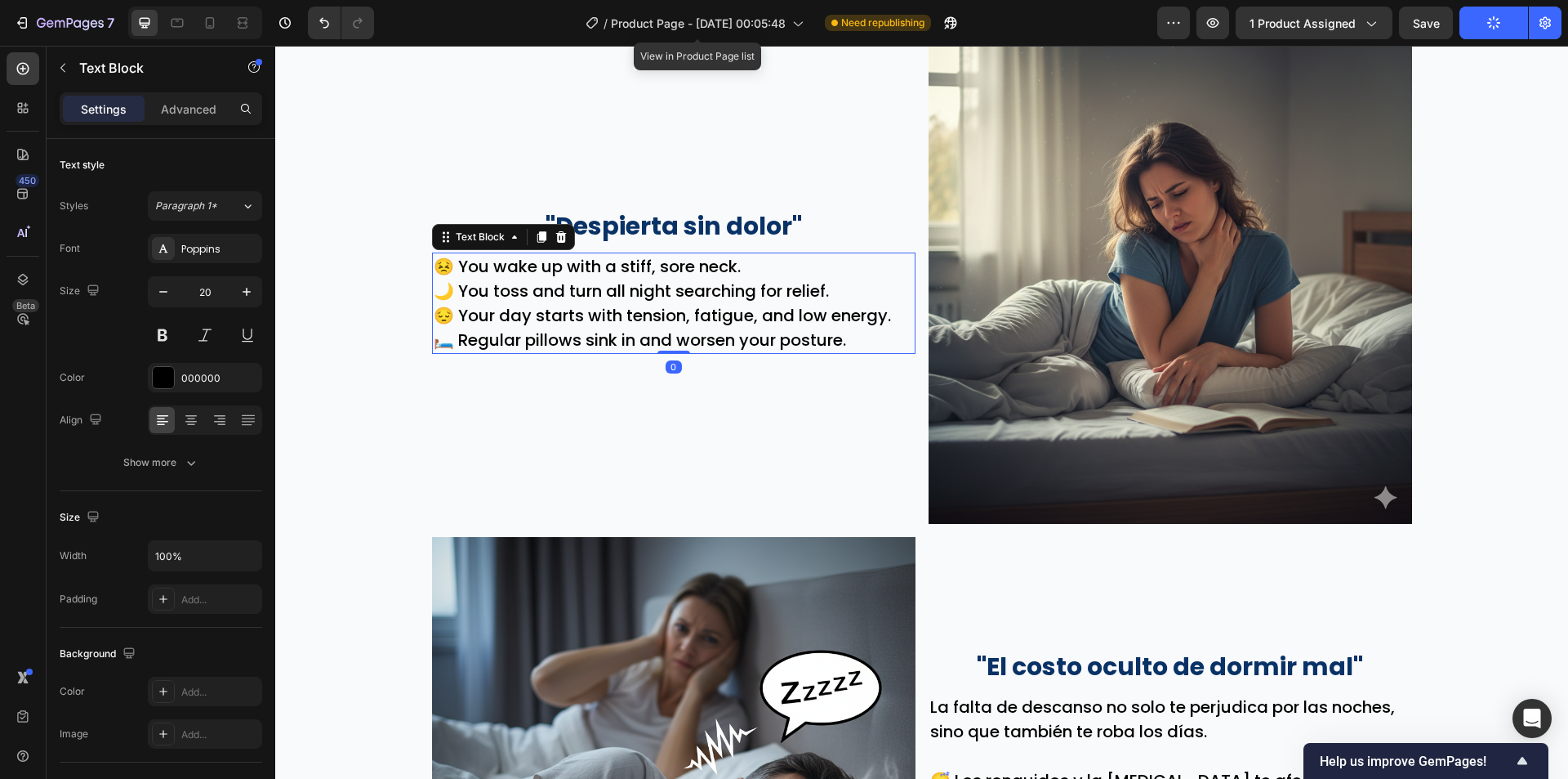
click at [713, 335] on p "🛏️ Regular pillows sink in and worsen your posture." at bounding box center [674, 339] width 480 height 25
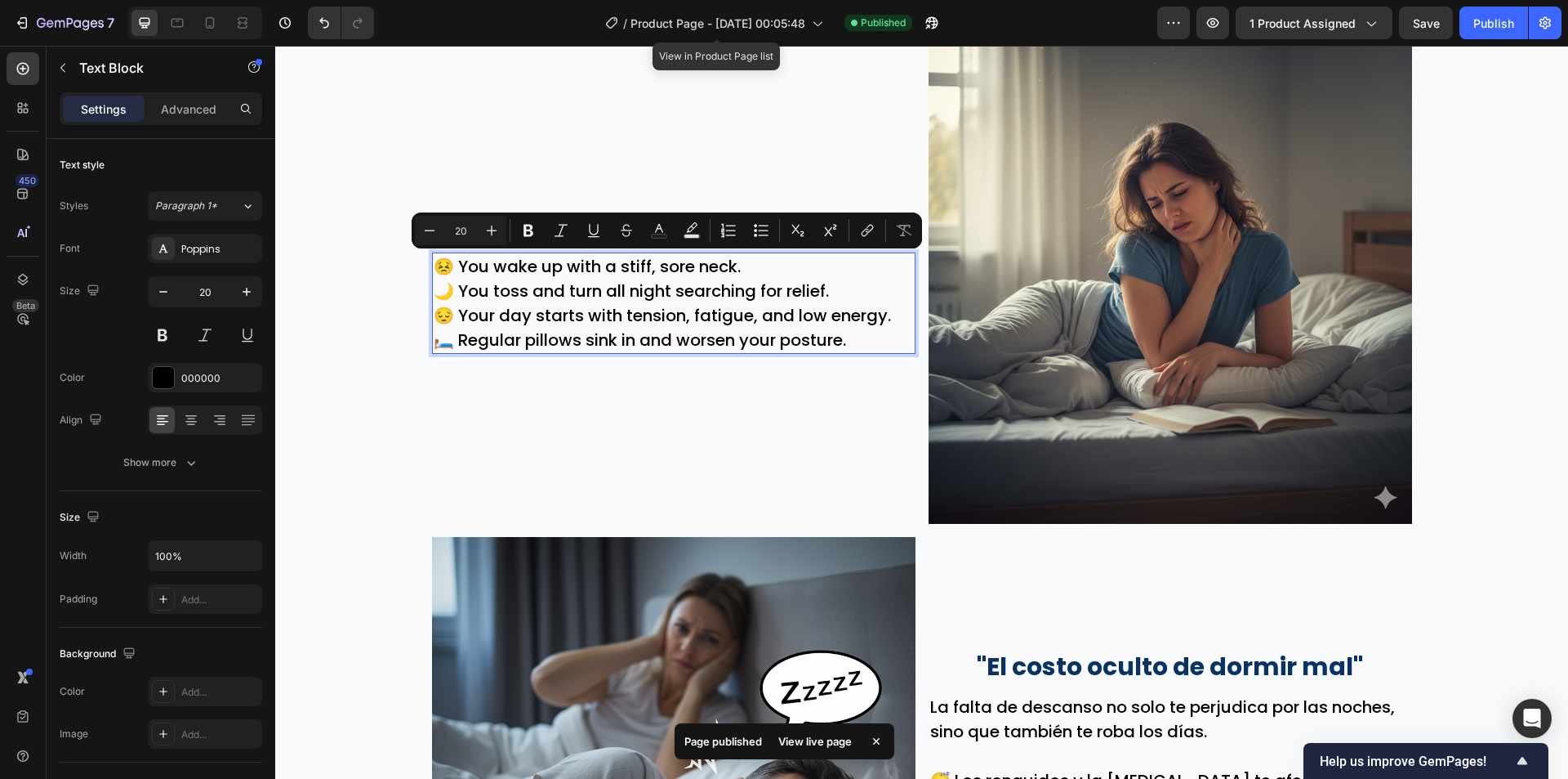
scroll to position [711, 0]
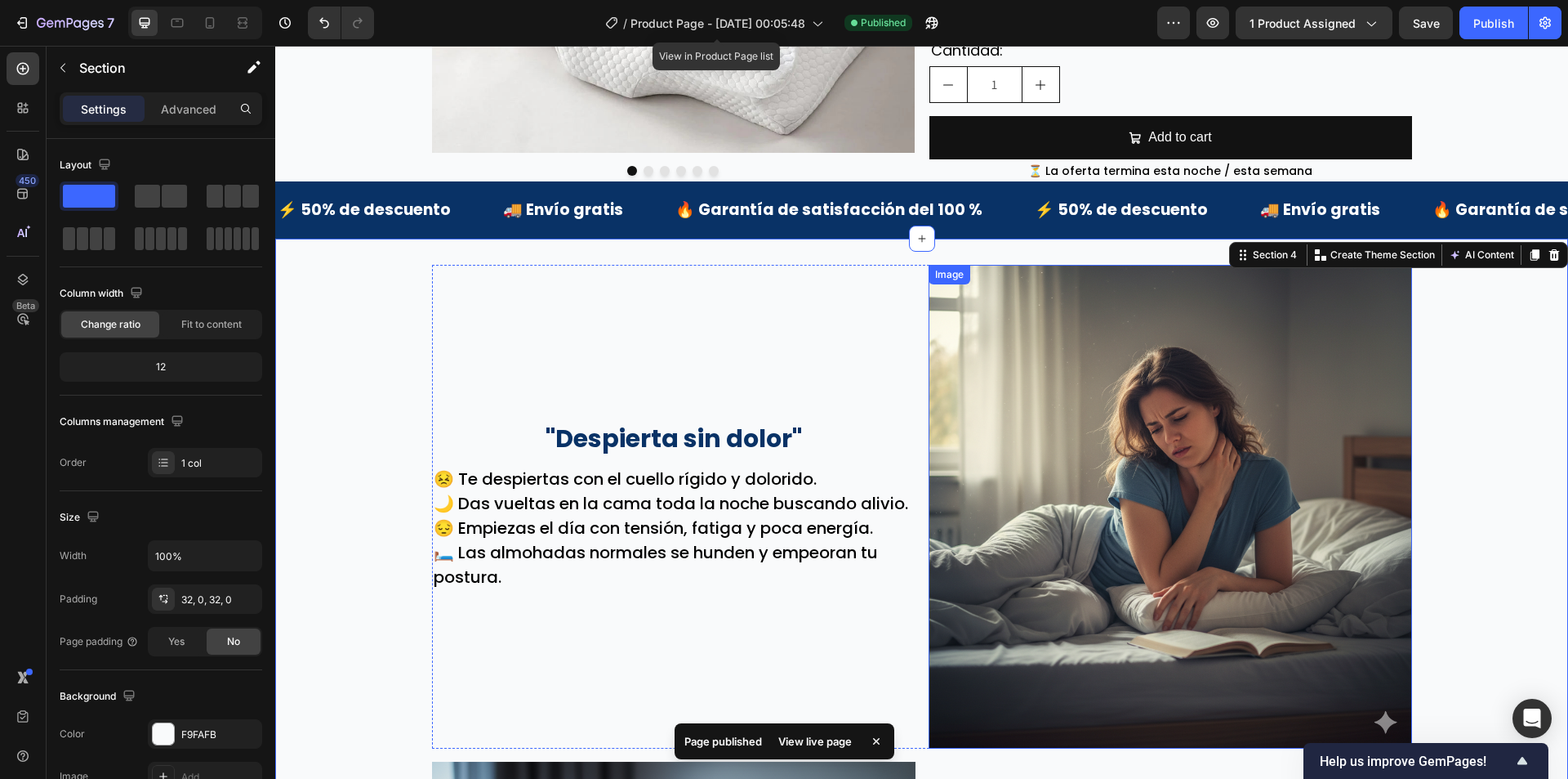
scroll to position [466, 0]
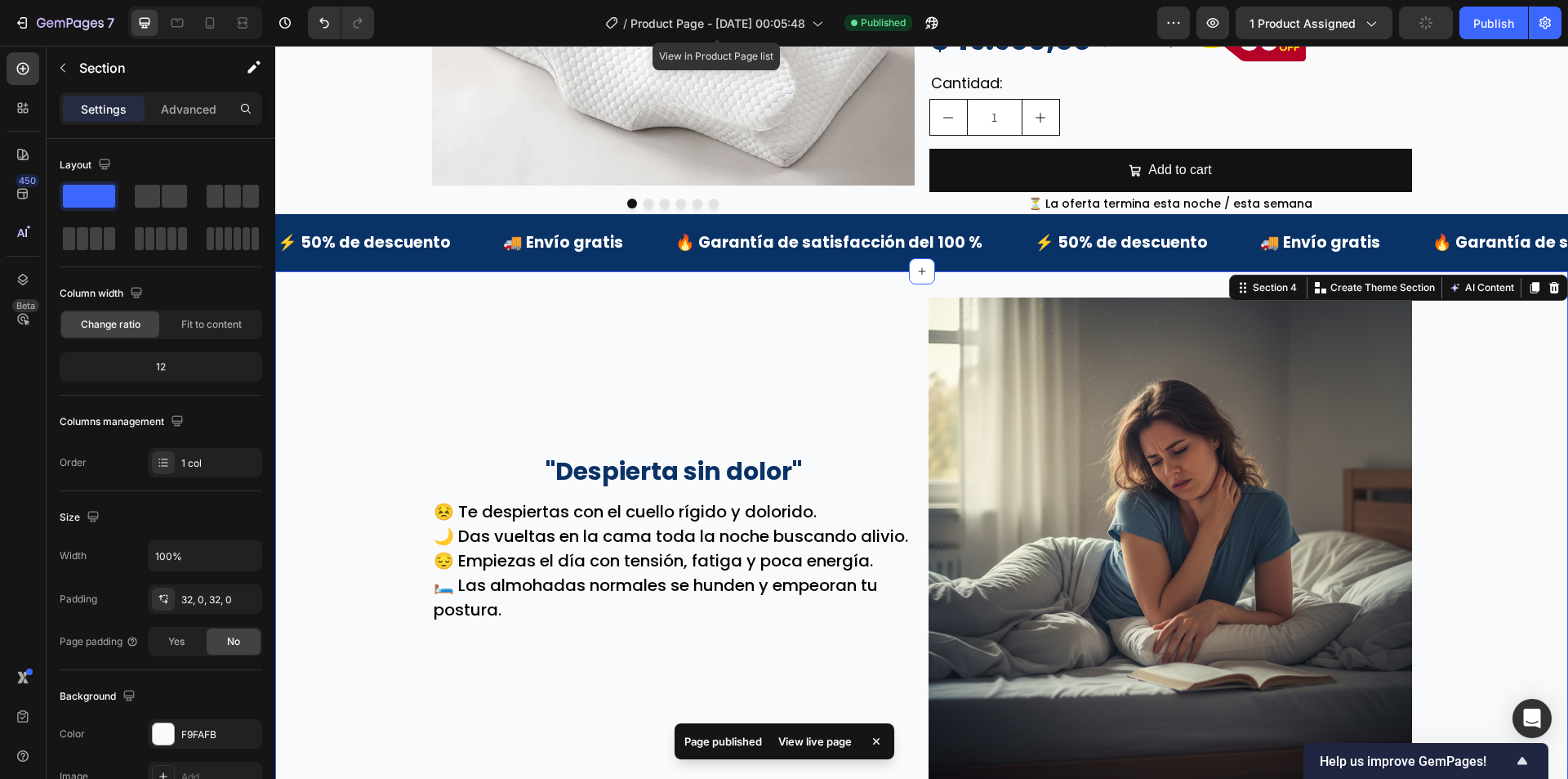
click at [740, 458] on p ""Despierta sin dolor"" at bounding box center [674, 471] width 480 height 30
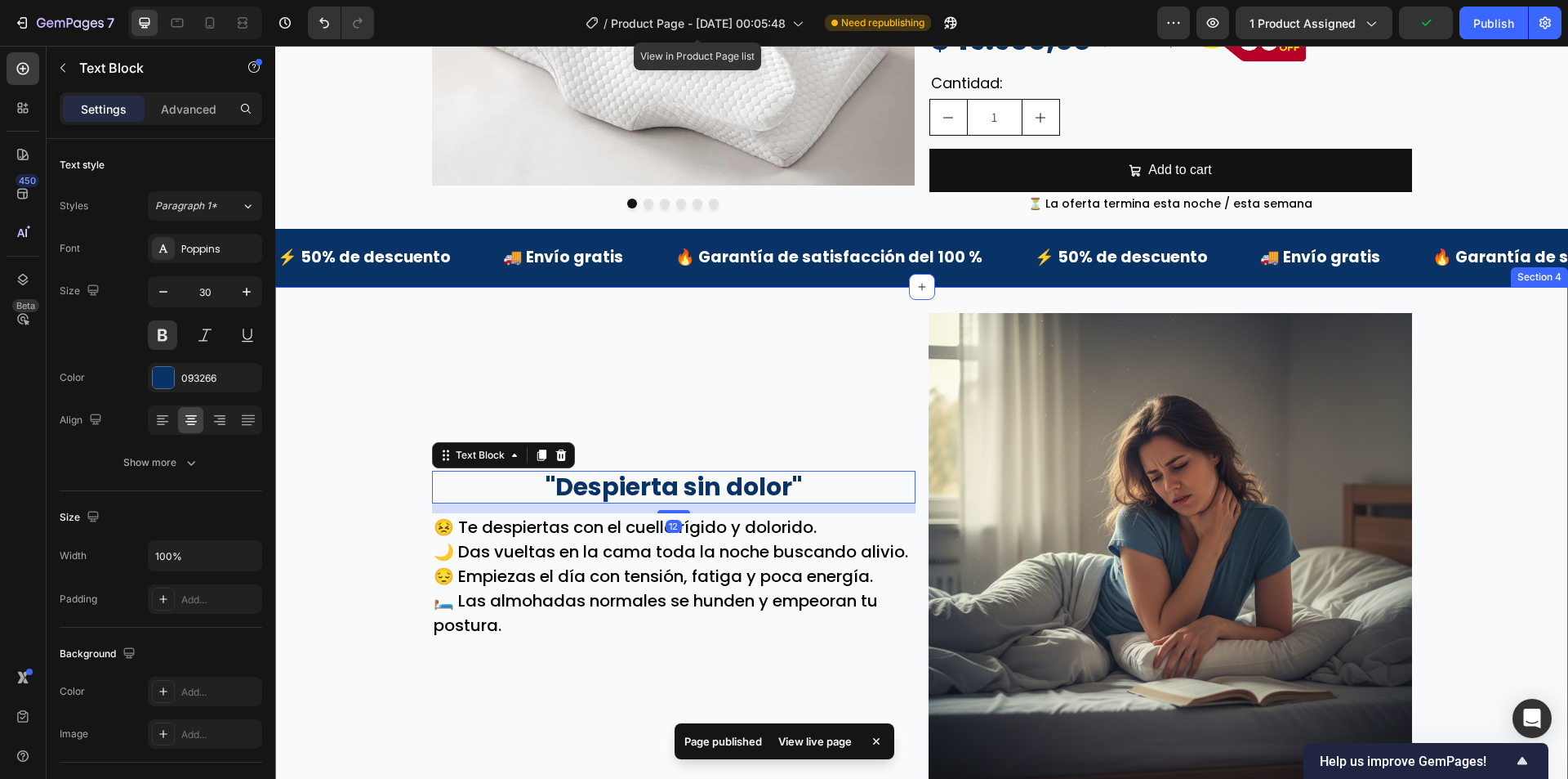
click at [459, 327] on div ""Despierta sin dolor" Text Block 12 😣 Te despiertas con el cuello rígido y dolo…" at bounding box center [674, 555] width 484 height 484
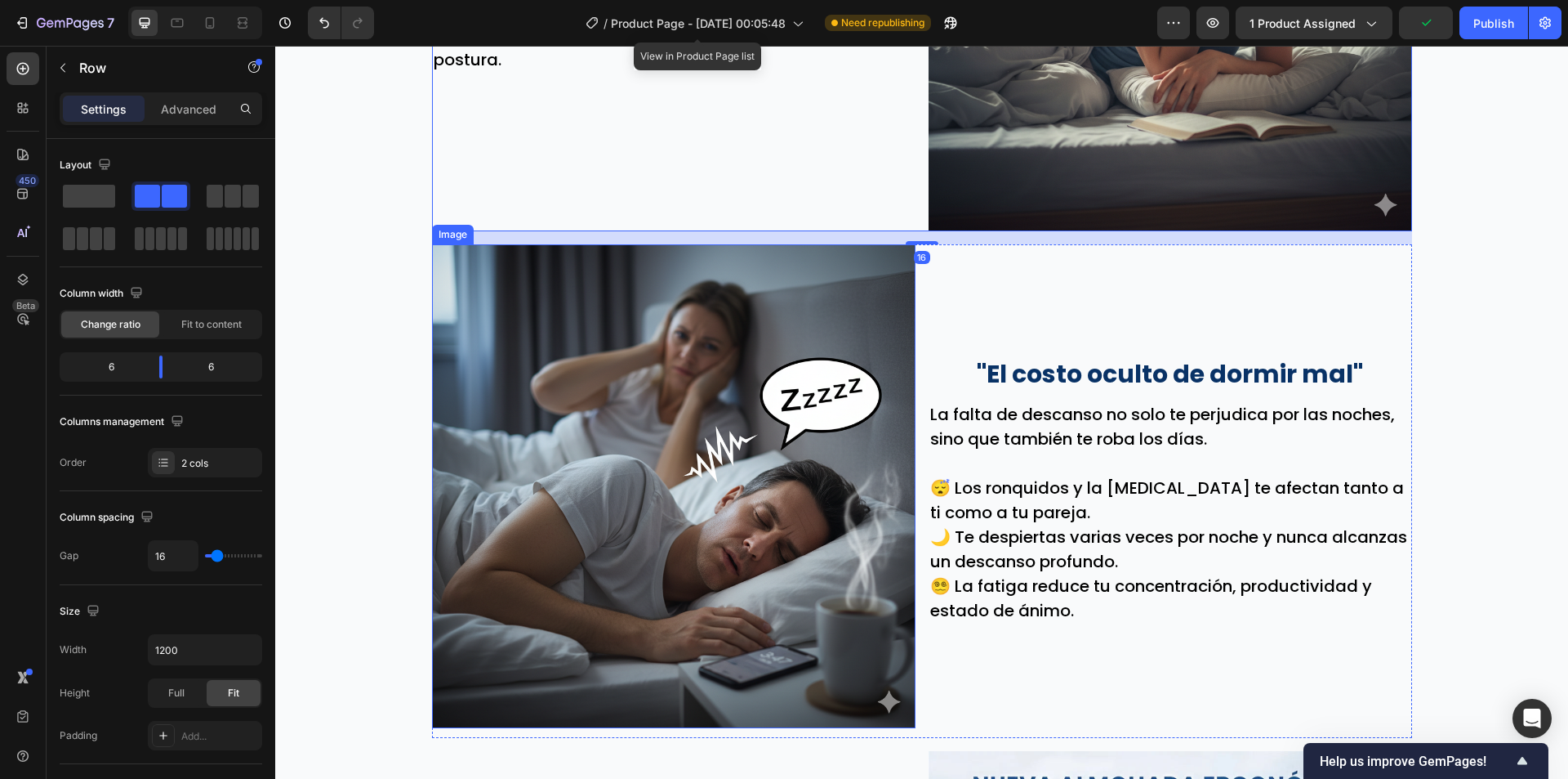
scroll to position [1038, 0]
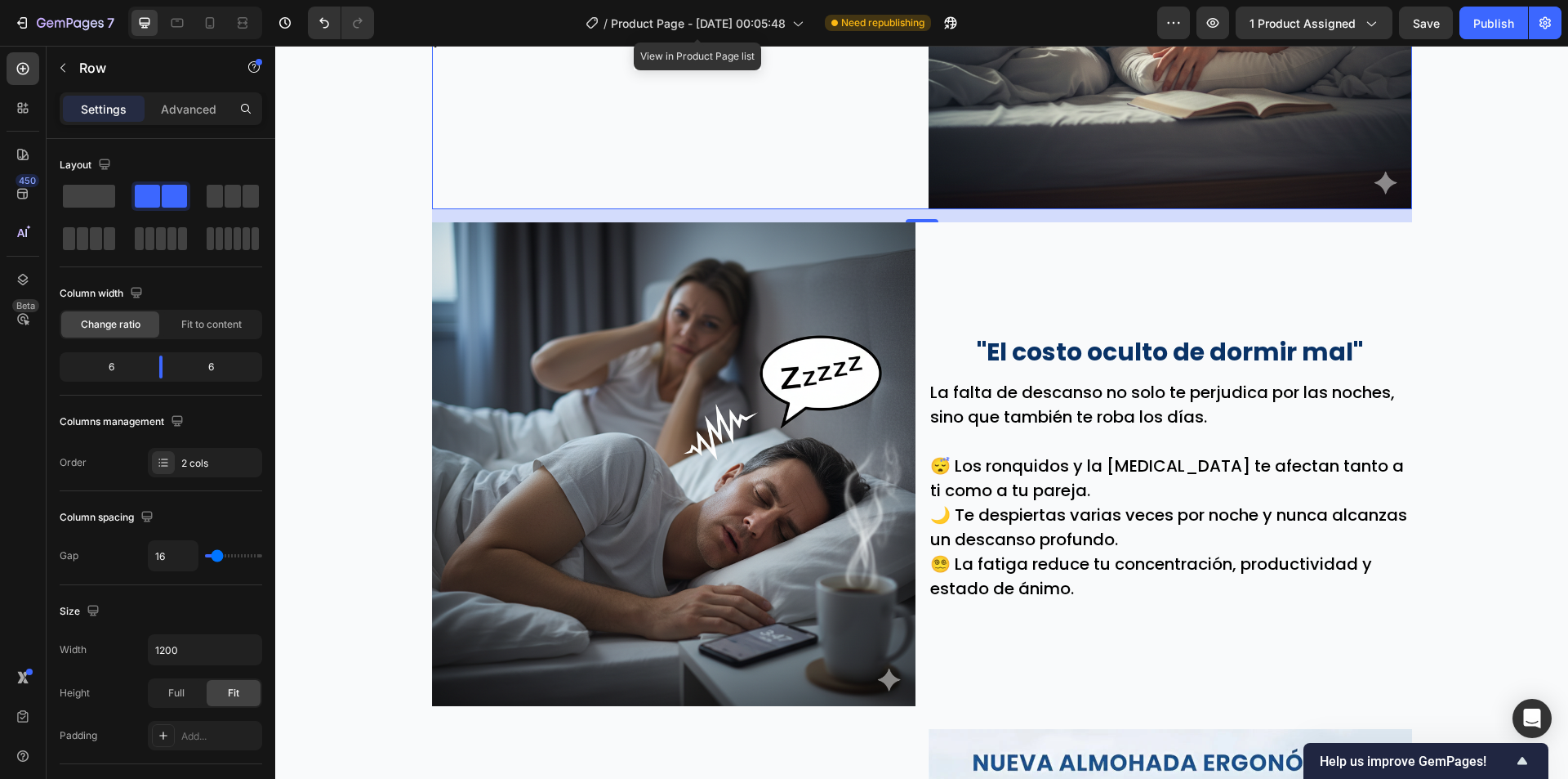
click at [1418, 42] on div "7 Version history / Product Page - Sep 29, 00:05:48 View in Product Page list N…" at bounding box center [784, 23] width 1568 height 47
click at [1469, 32] on button "Publish" at bounding box center [1494, 23] width 68 height 33
click at [1448, 34] on button "Save" at bounding box center [1426, 23] width 54 height 33
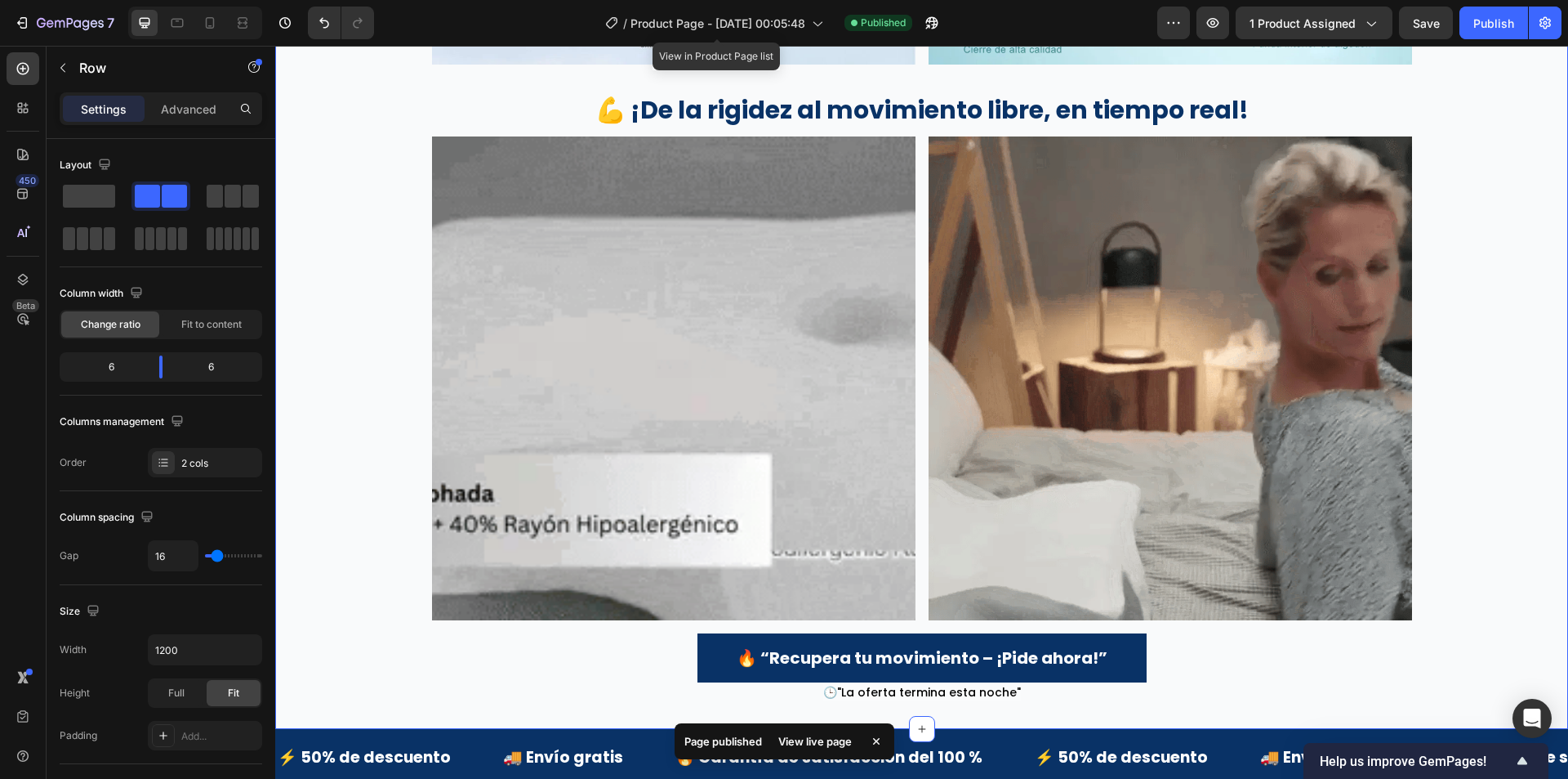
scroll to position [3571, 0]
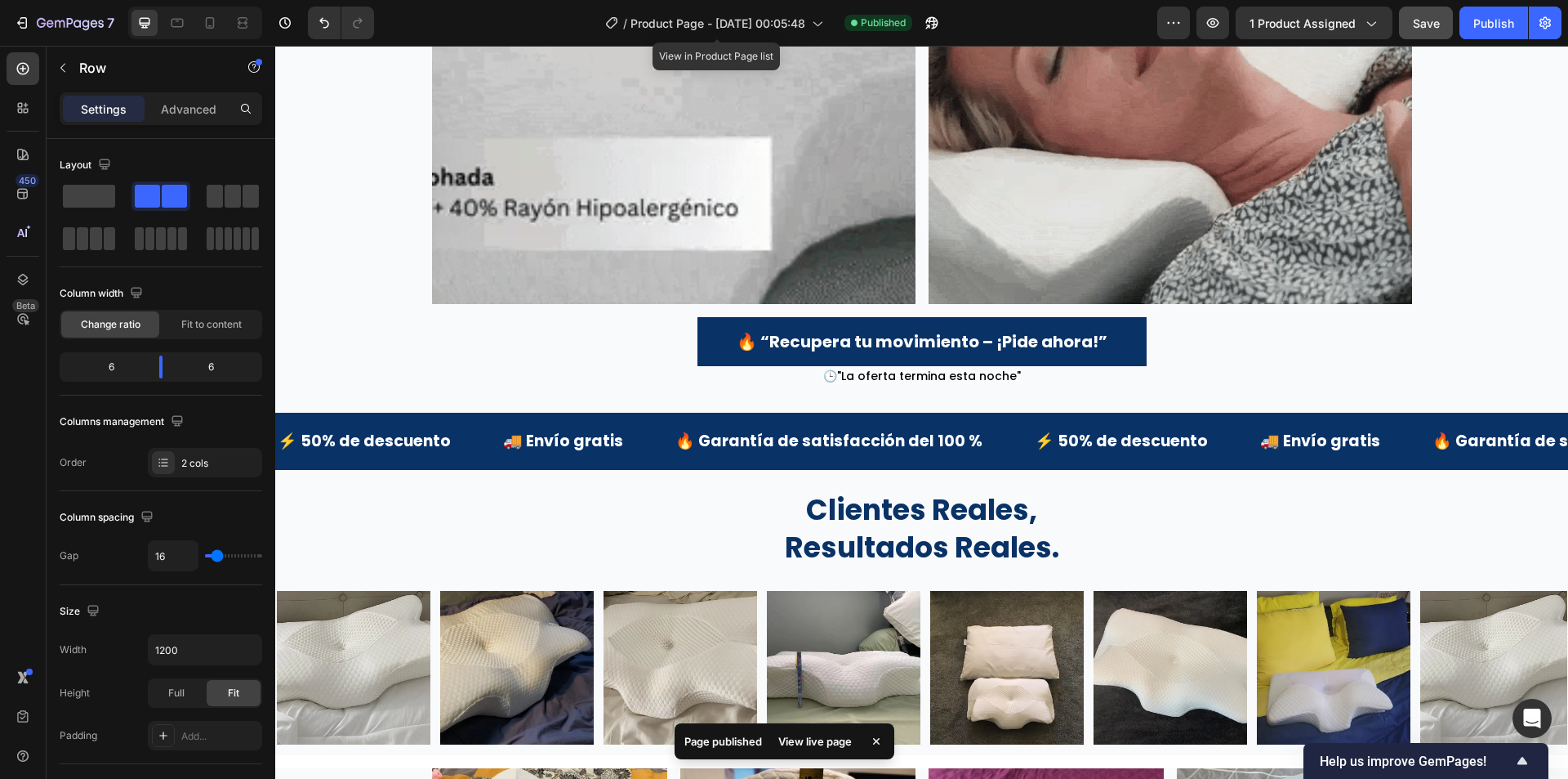
drag, startPoint x: 1435, startPoint y: 20, endPoint x: 1445, endPoint y: 24, distance: 10.8
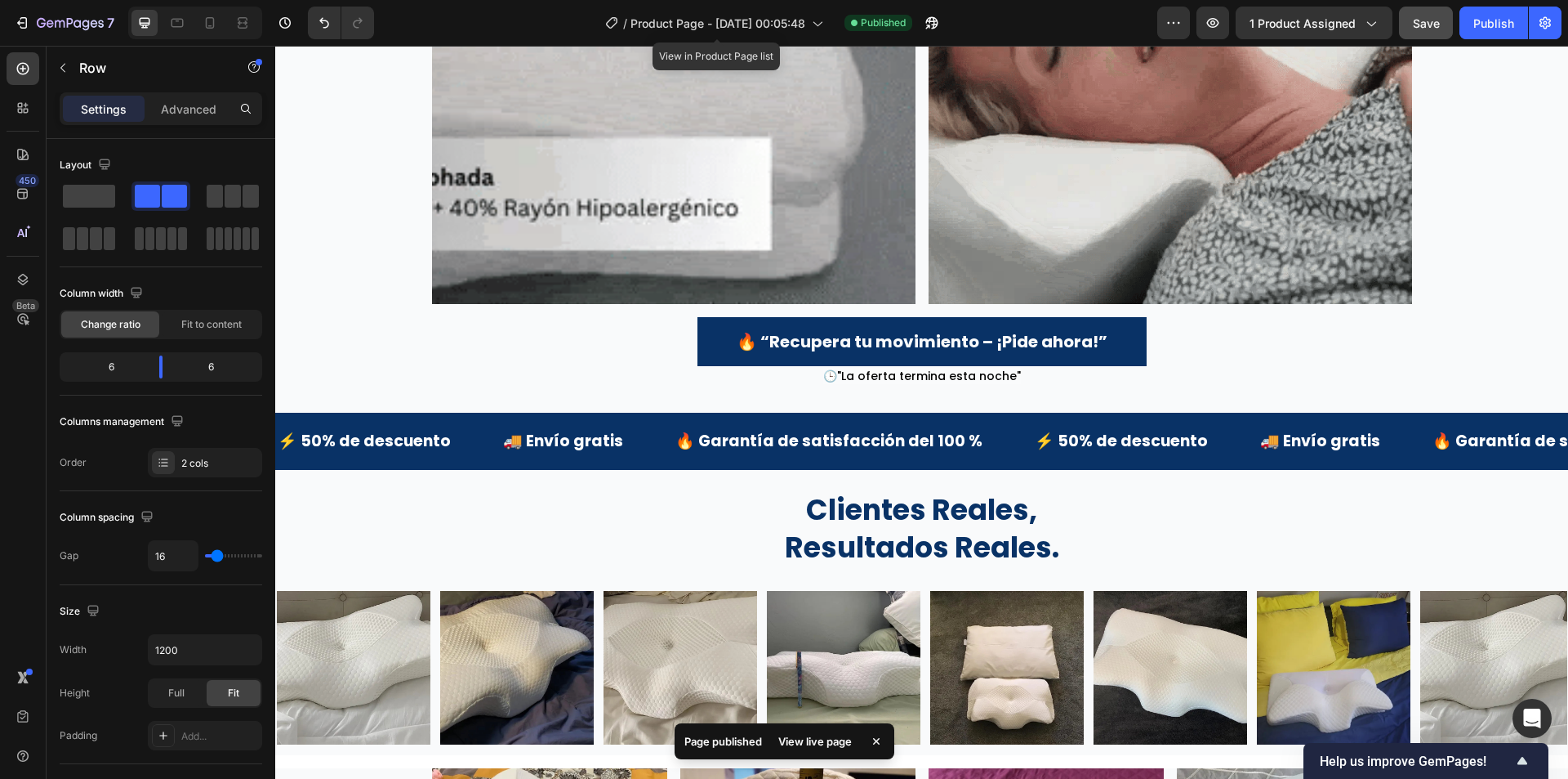
click at [1435, 21] on span "Save" at bounding box center [1427, 23] width 27 height 14
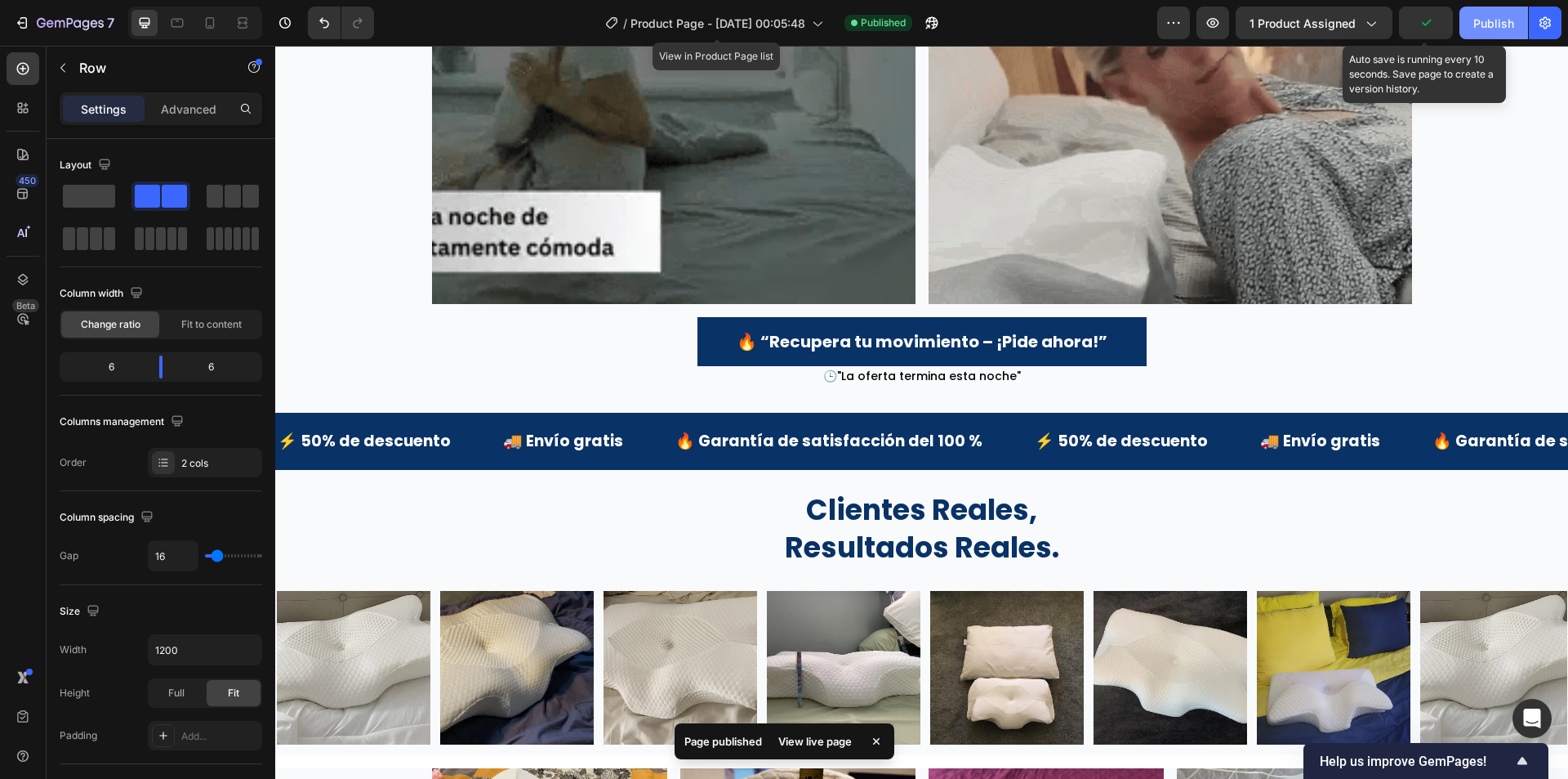
click at [1494, 31] on div "Publish" at bounding box center [1494, 23] width 41 height 17
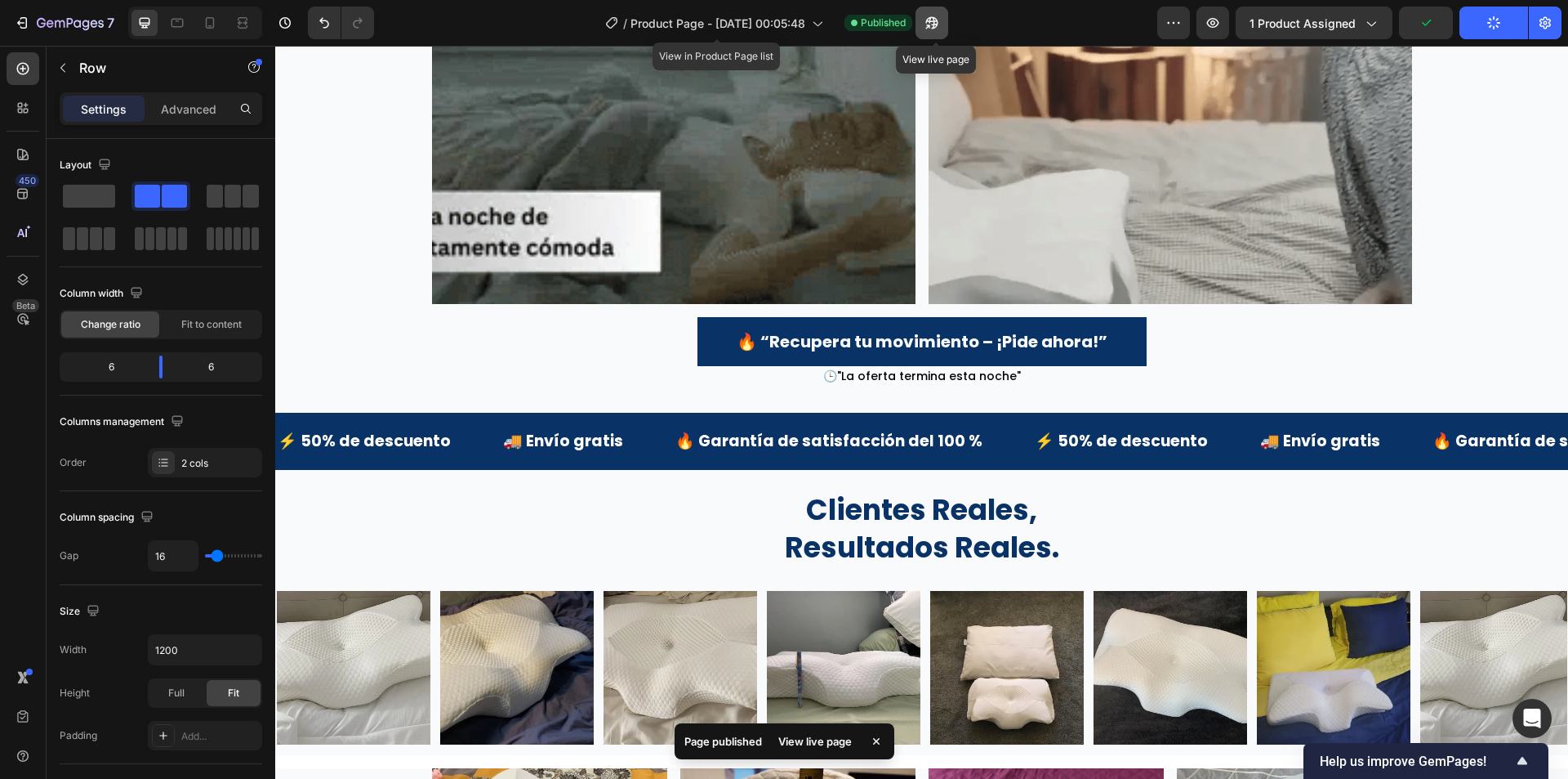
click at [930, 16] on icon "button" at bounding box center [932, 22] width 16 height 16
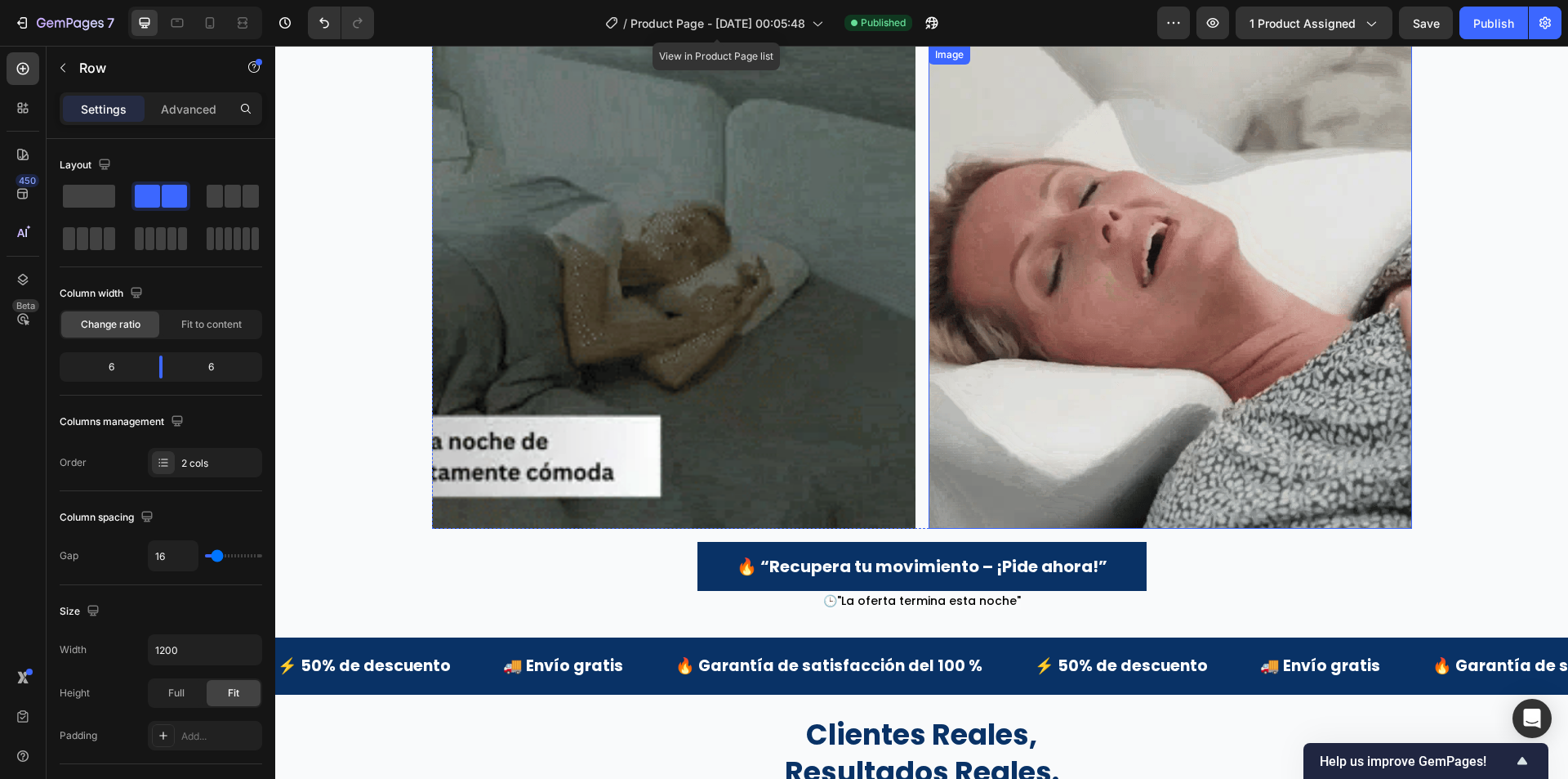
scroll to position [3163, 0]
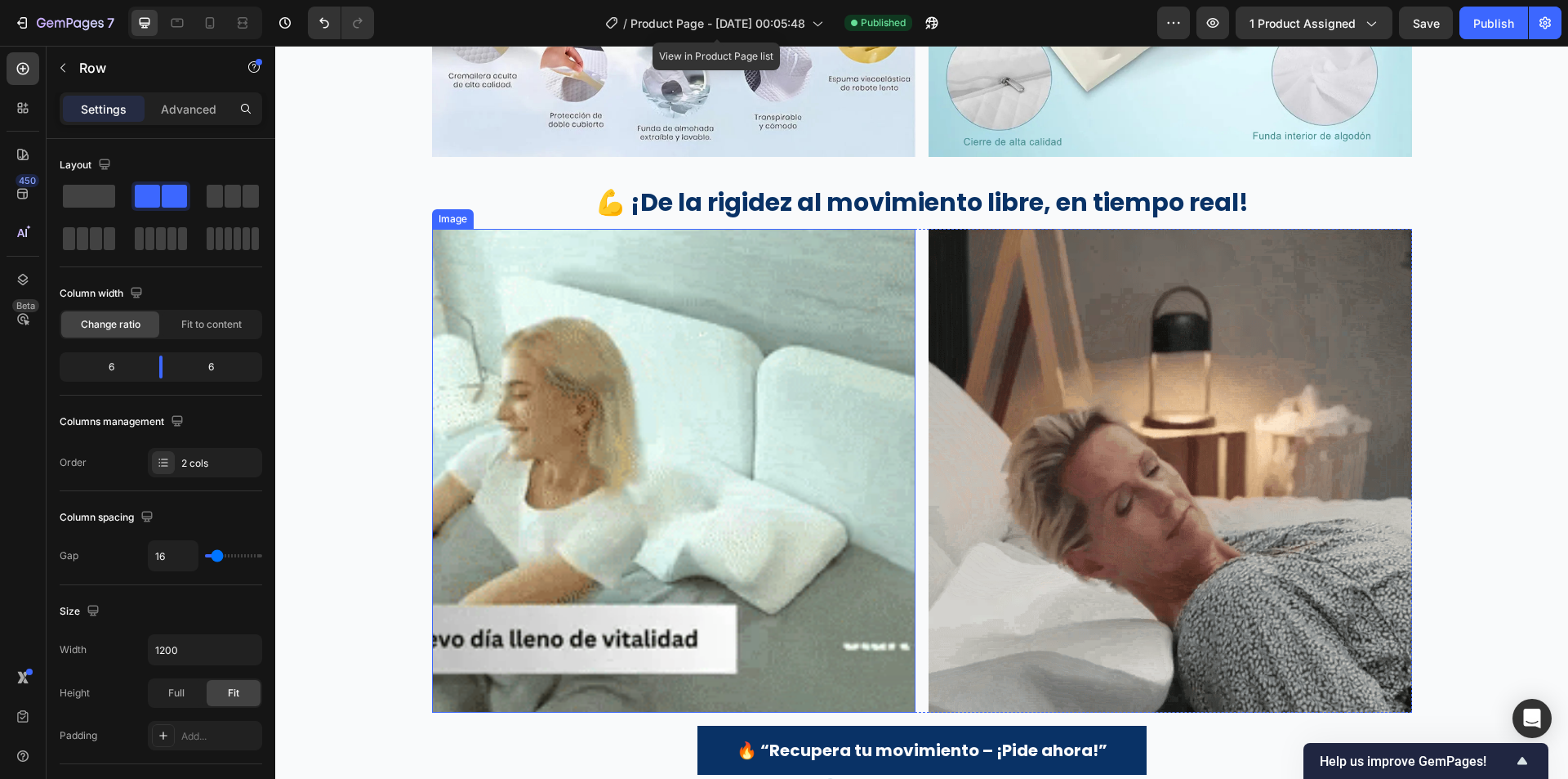
click at [875, 215] on p "💪 ¡De la rigidez al movimiento libre, en tiempo real!" at bounding box center [922, 202] width 1290 height 30
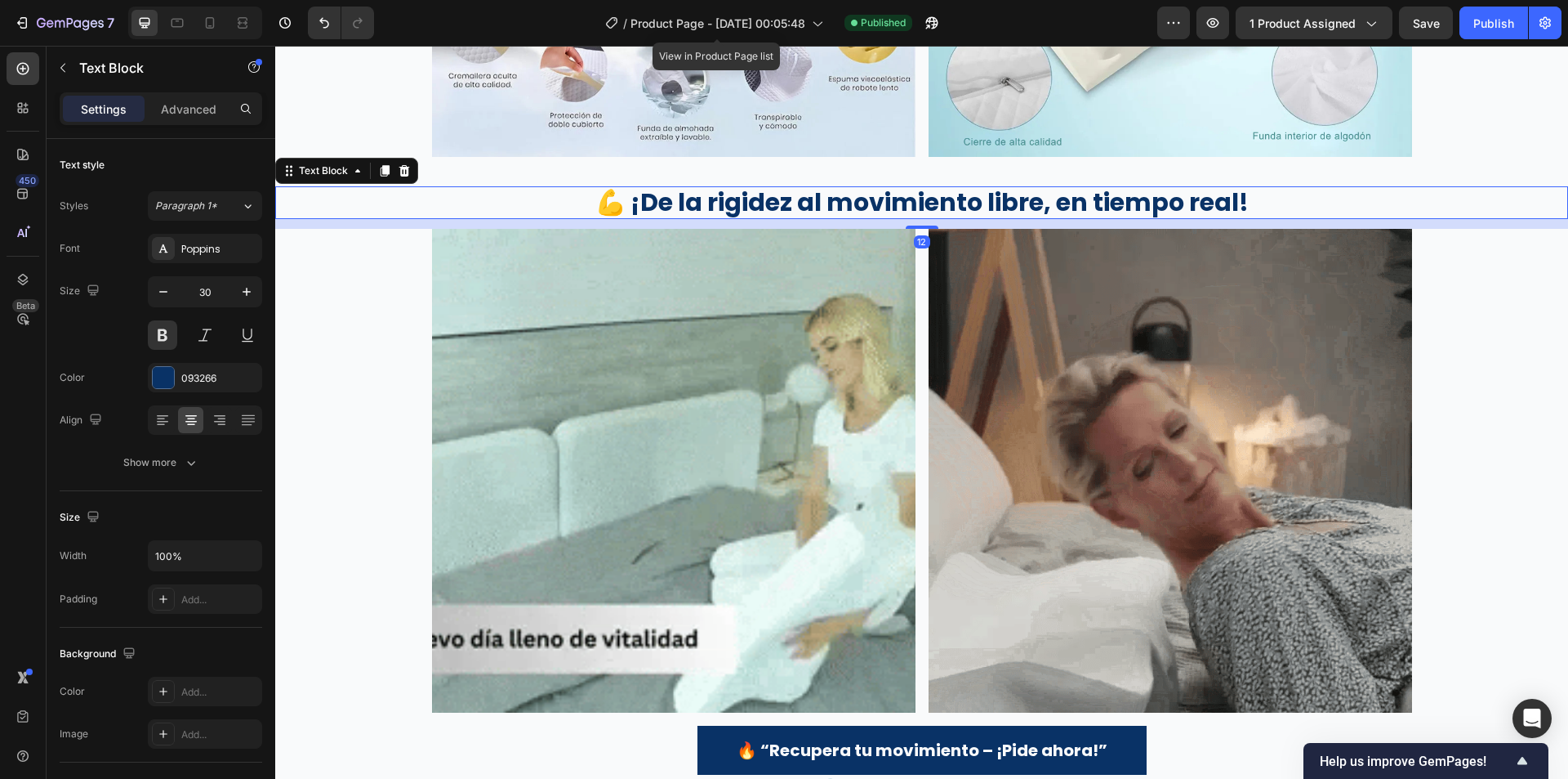
click at [875, 215] on p "💪 ¡De la rigidez al movimiento libre, en tiempo real!" at bounding box center [922, 202] width 1290 height 30
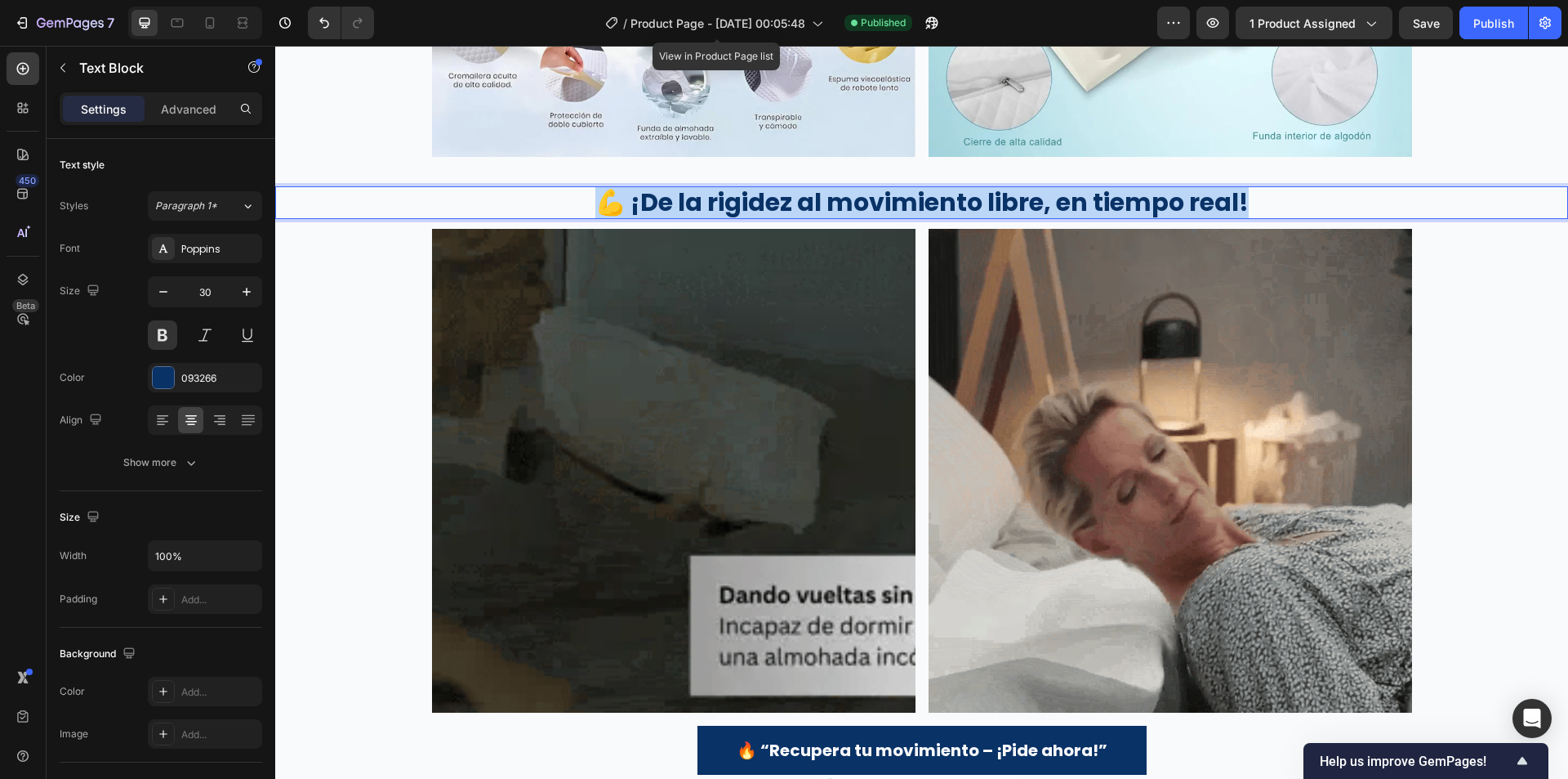
click at [875, 215] on p "💪 ¡De la rigidez al movimiento libre, en tiempo real!" at bounding box center [922, 202] width 1290 height 30
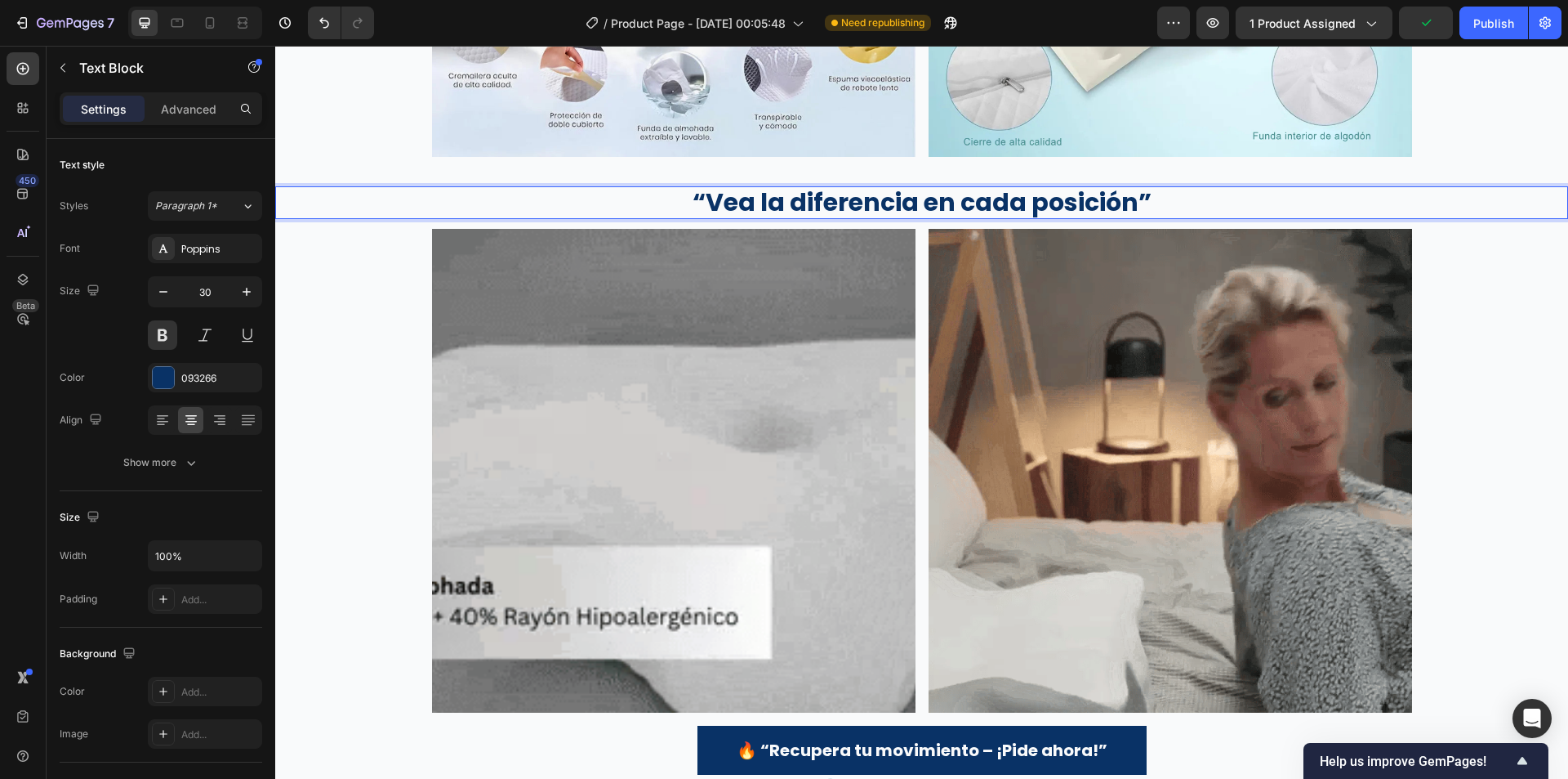
click at [901, 206] on p "“Vea la diferencia en cada posición”" at bounding box center [922, 202] width 1290 height 30
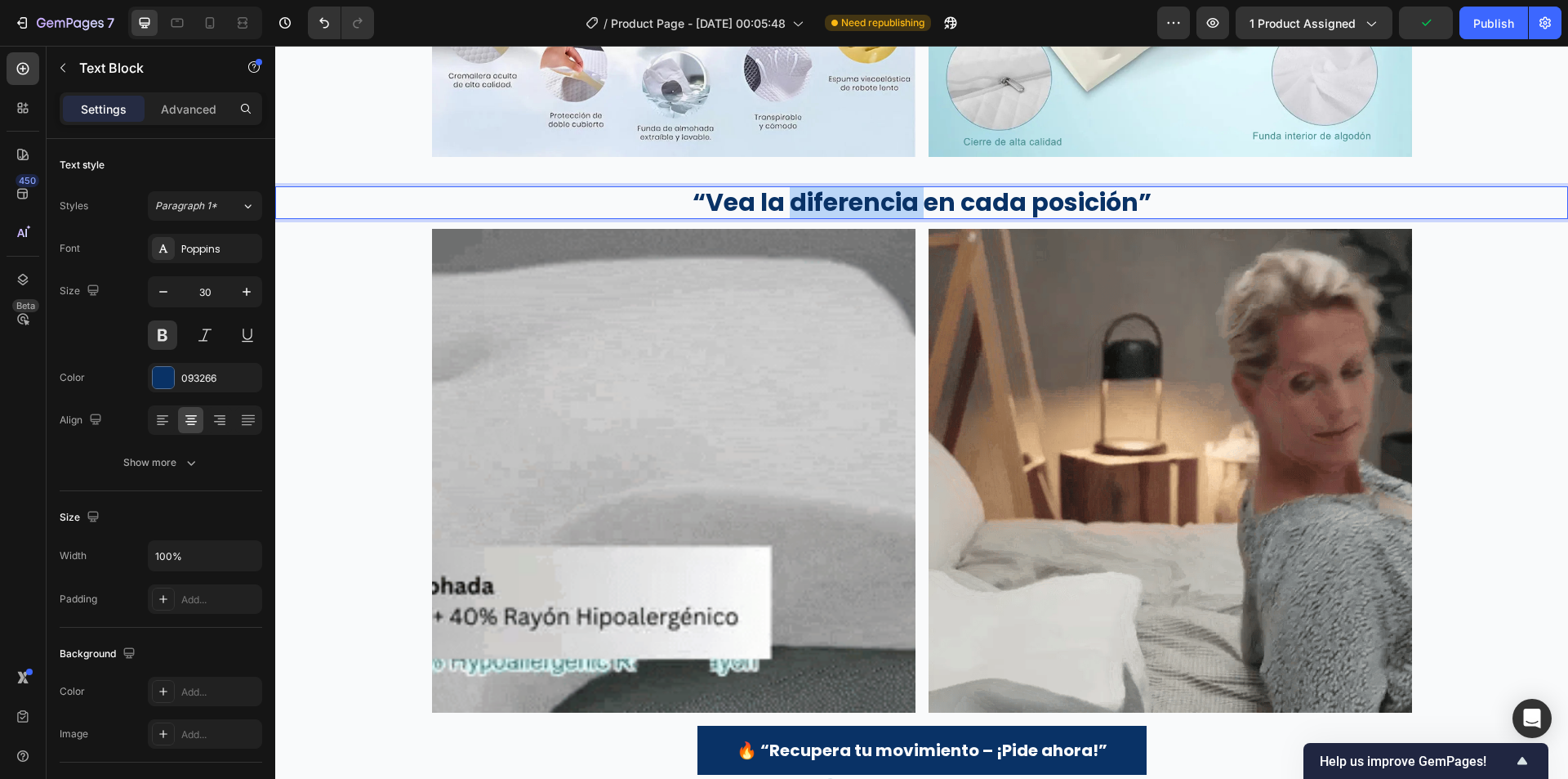
click at [901, 206] on p "“Vea la diferencia en cada posición”" at bounding box center [922, 202] width 1290 height 30
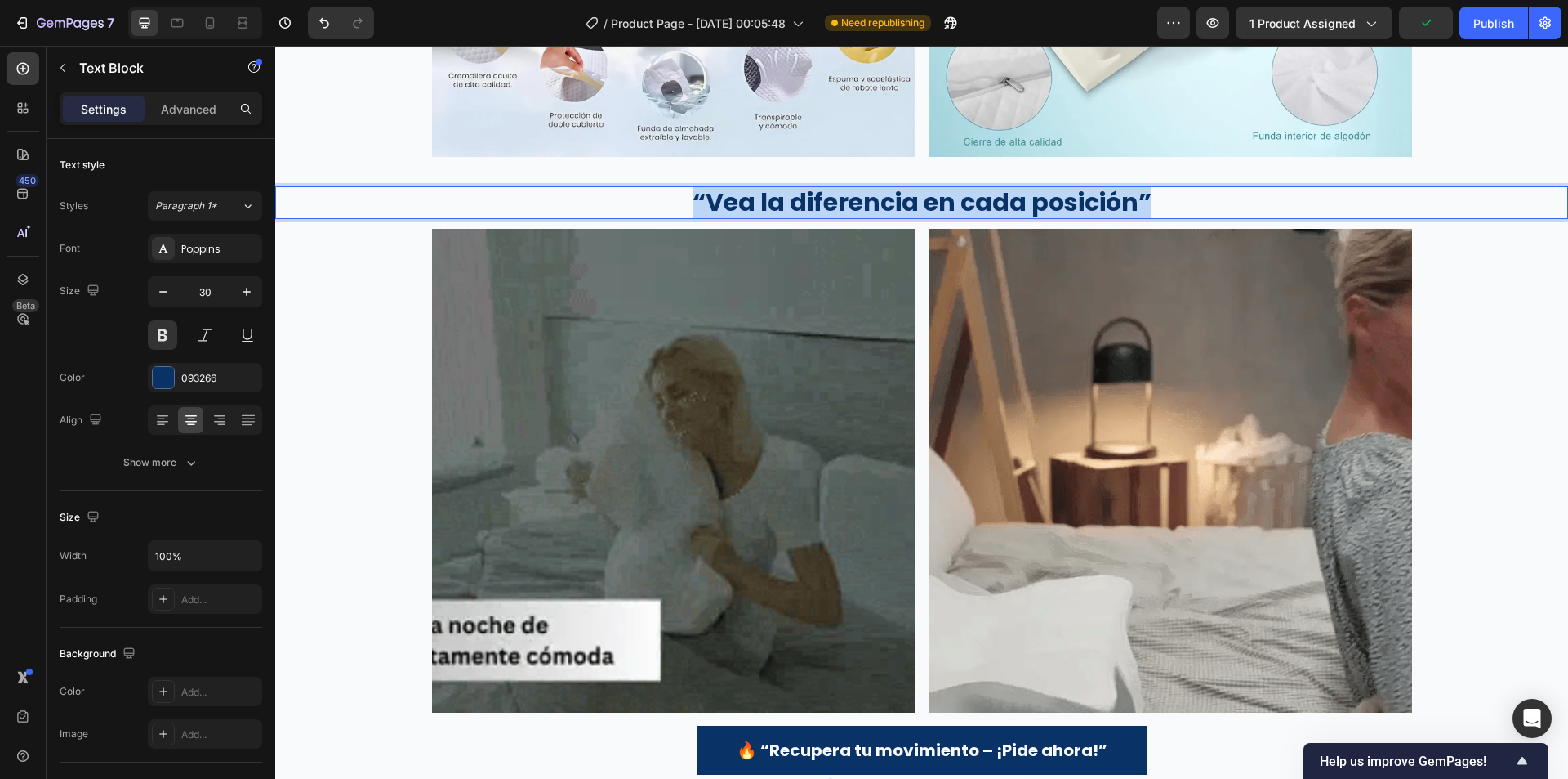
click at [901, 206] on p "“Vea la diferencia en cada posición”" at bounding box center [922, 202] width 1290 height 30
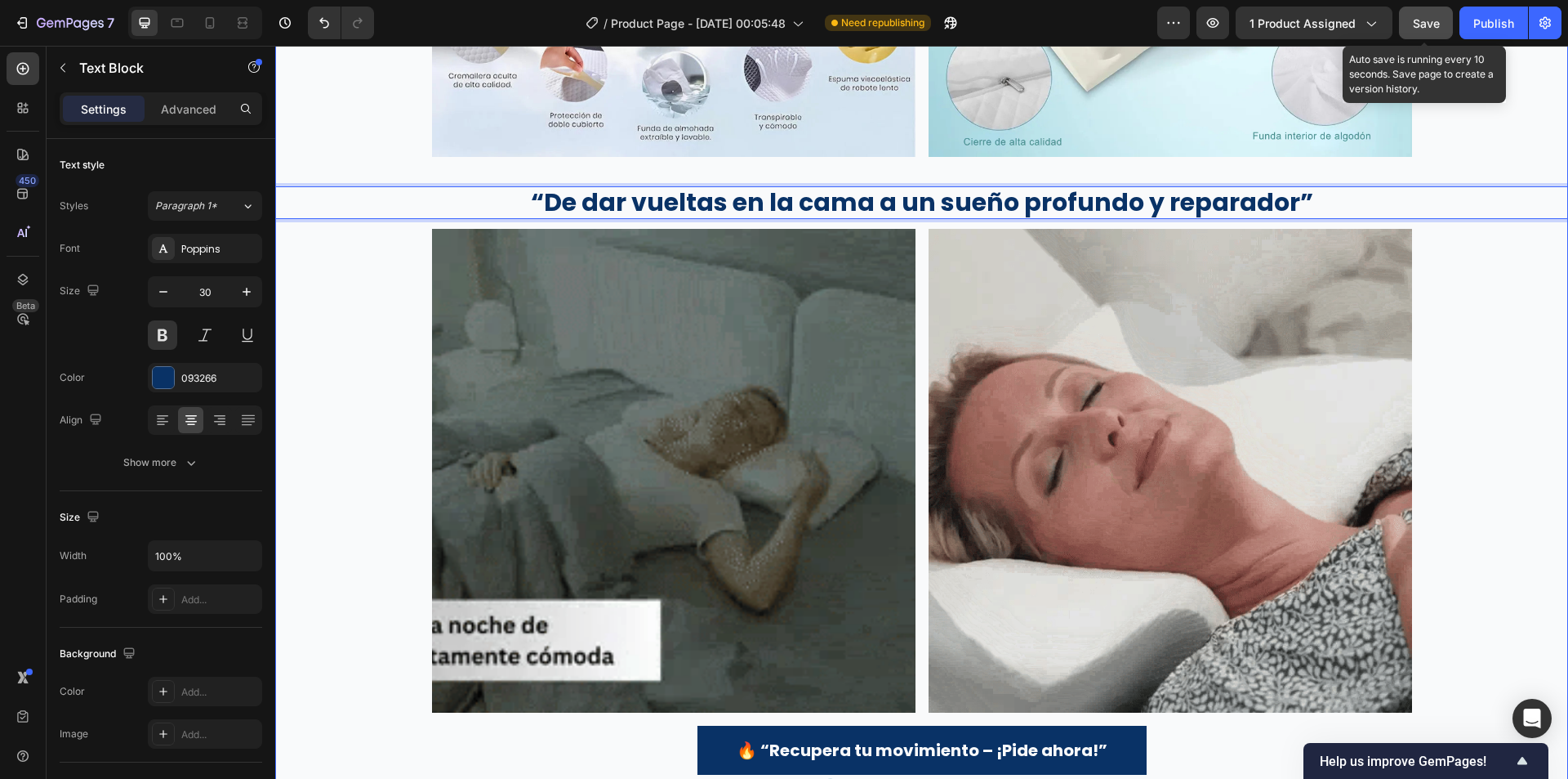
click at [1429, 19] on span "Save" at bounding box center [1427, 23] width 27 height 14
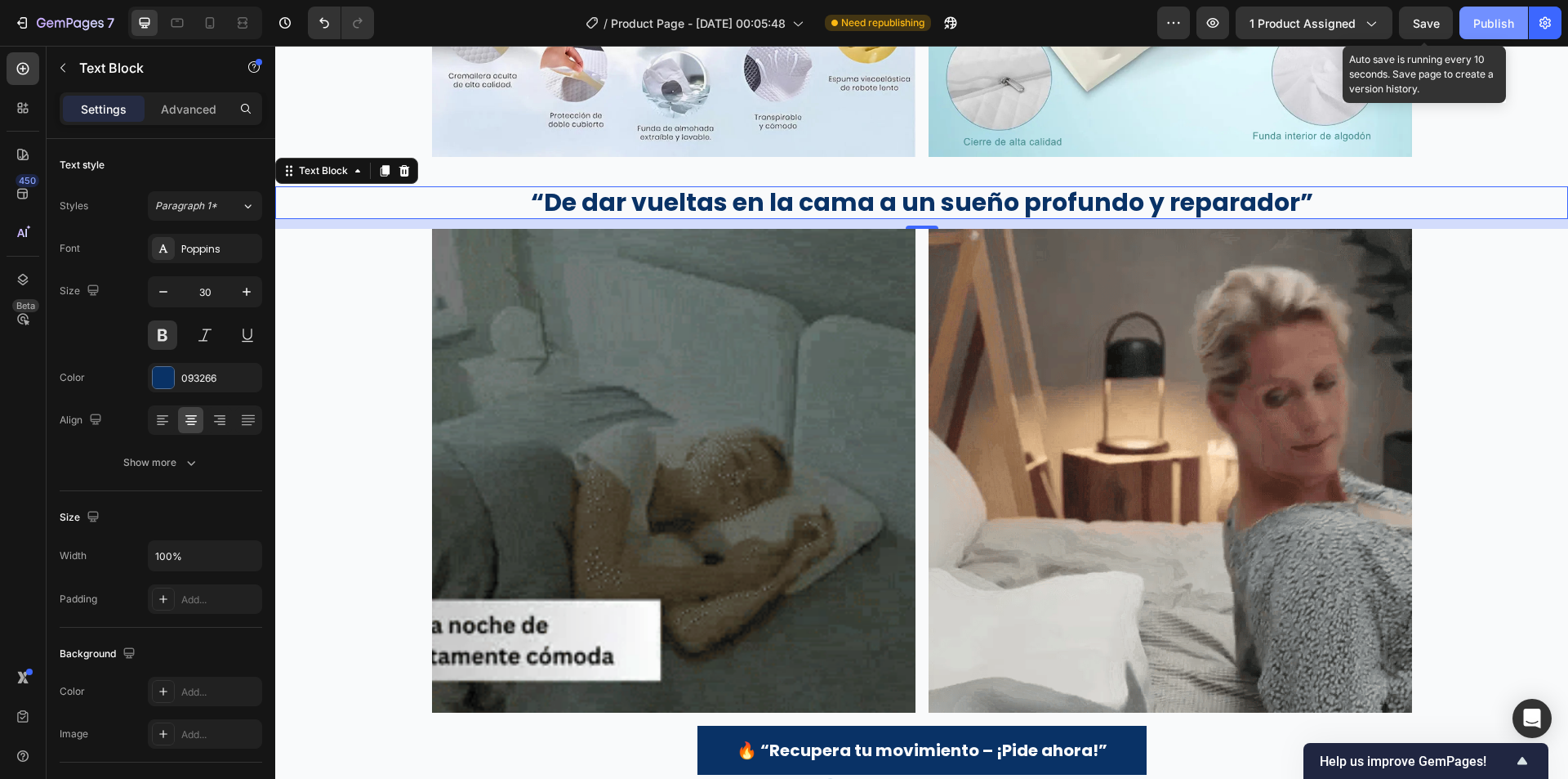
drag, startPoint x: 1460, startPoint y: 17, endPoint x: 1467, endPoint y: 19, distance: 7.3
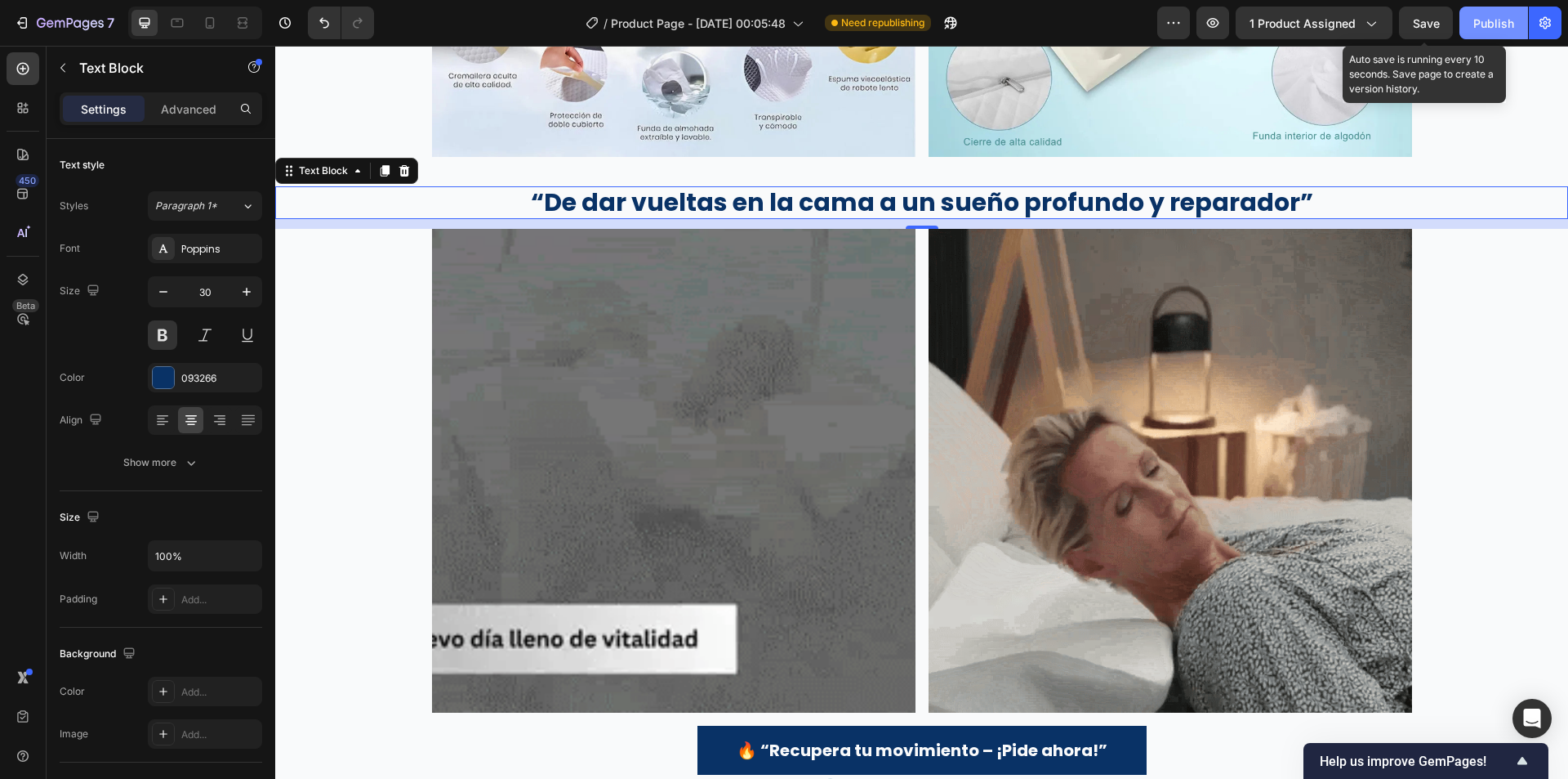
click at [1461, 17] on div "Preview 1 product assigned Save Auto save is running every 10 seconds. Save pag…" at bounding box center [1359, 23] width 404 height 33
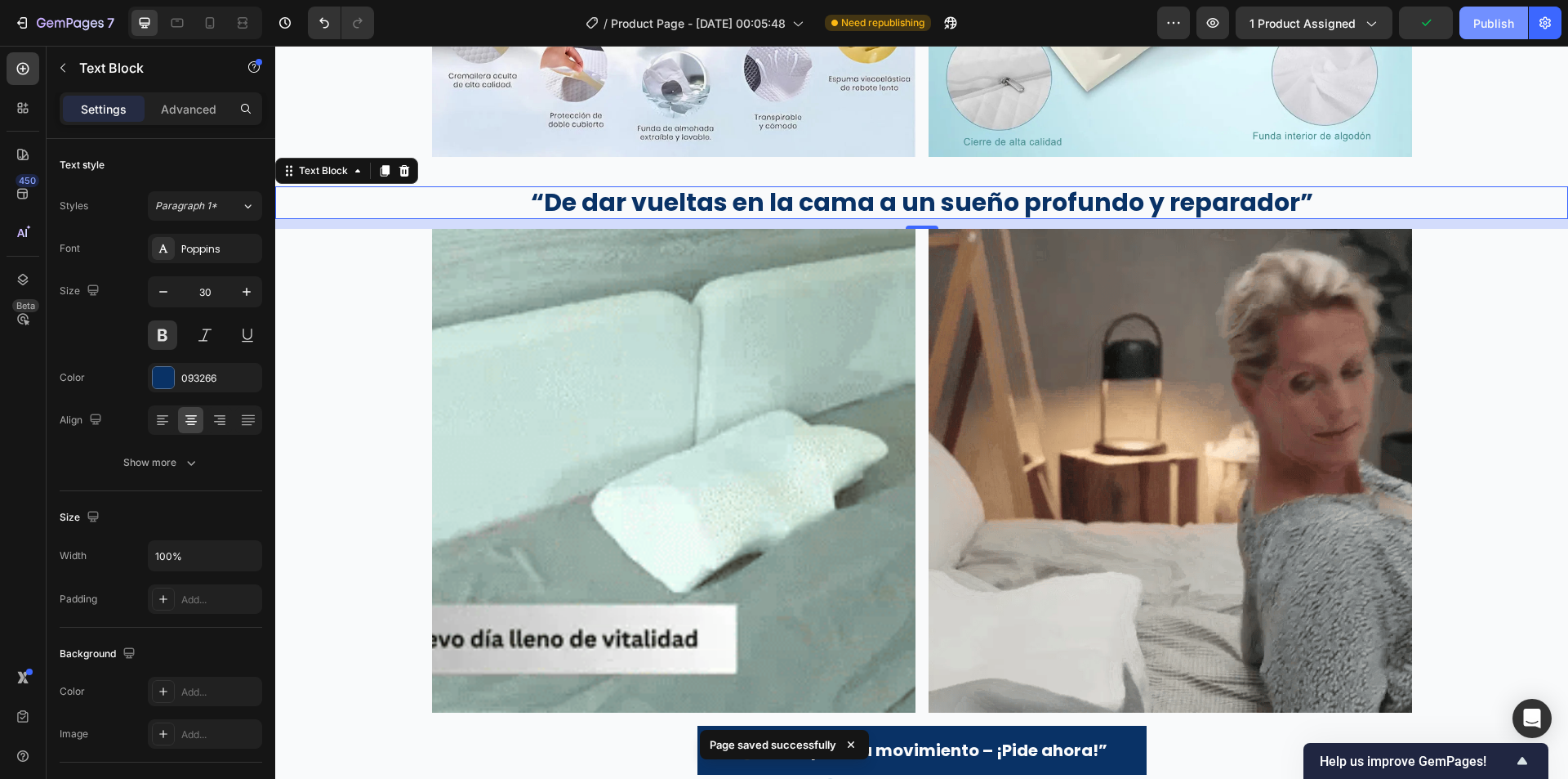
click at [1503, 22] on div "Publish" at bounding box center [1494, 23] width 41 height 17
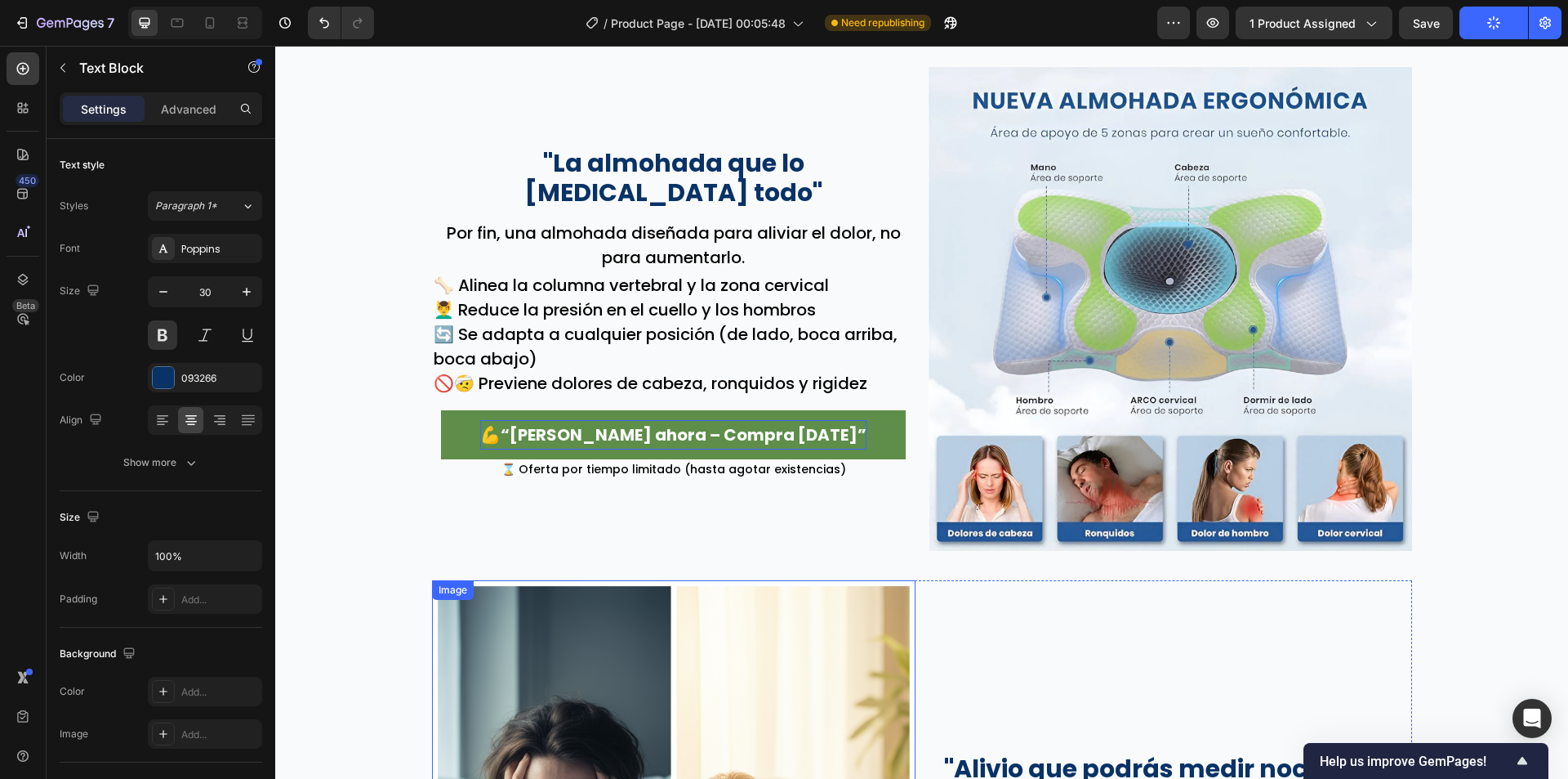
scroll to position [1692, 0]
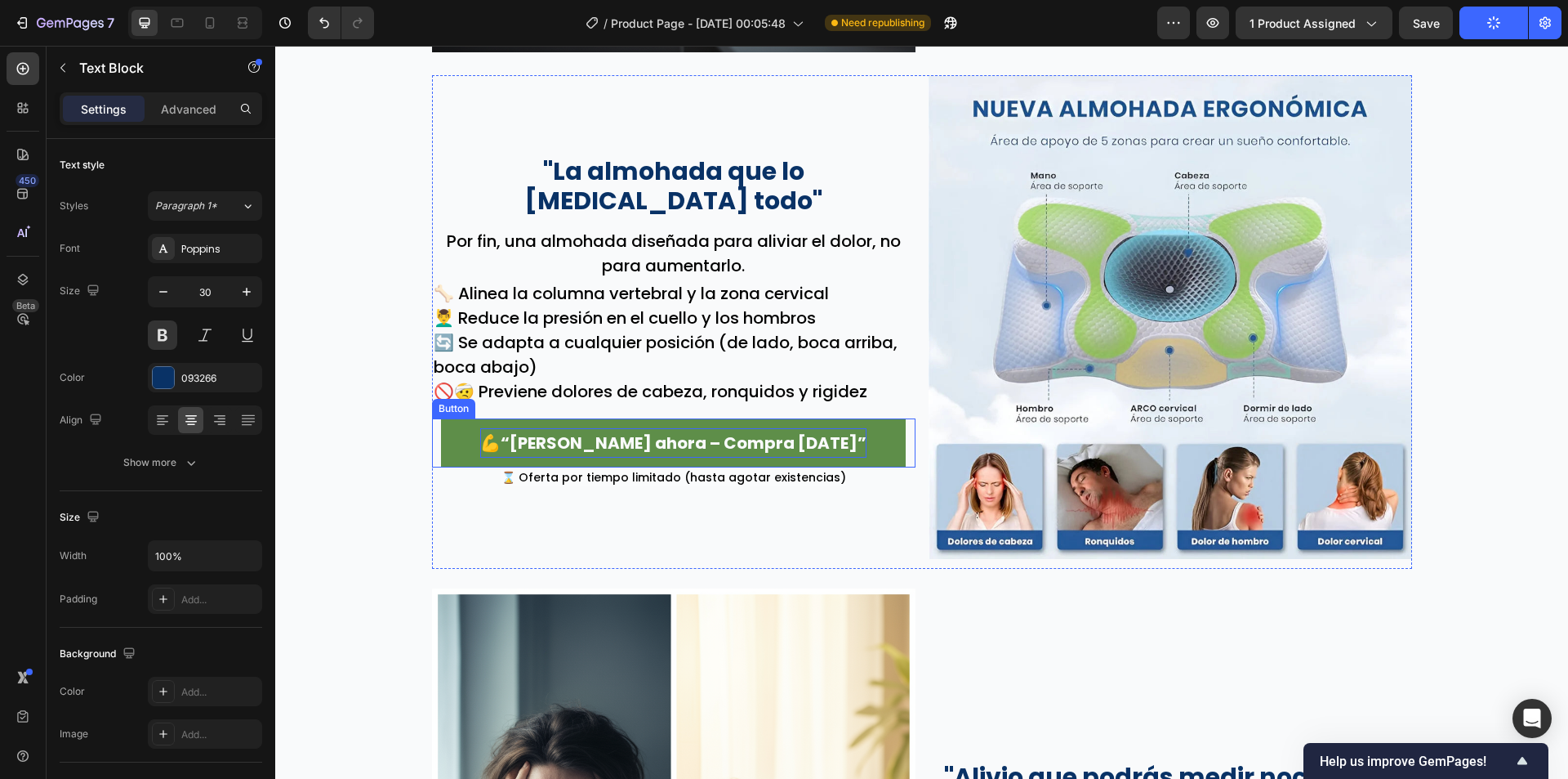
click at [642, 428] on p "💪“Siente alivio ahora – Compra hoy”" at bounding box center [673, 442] width 386 height 30
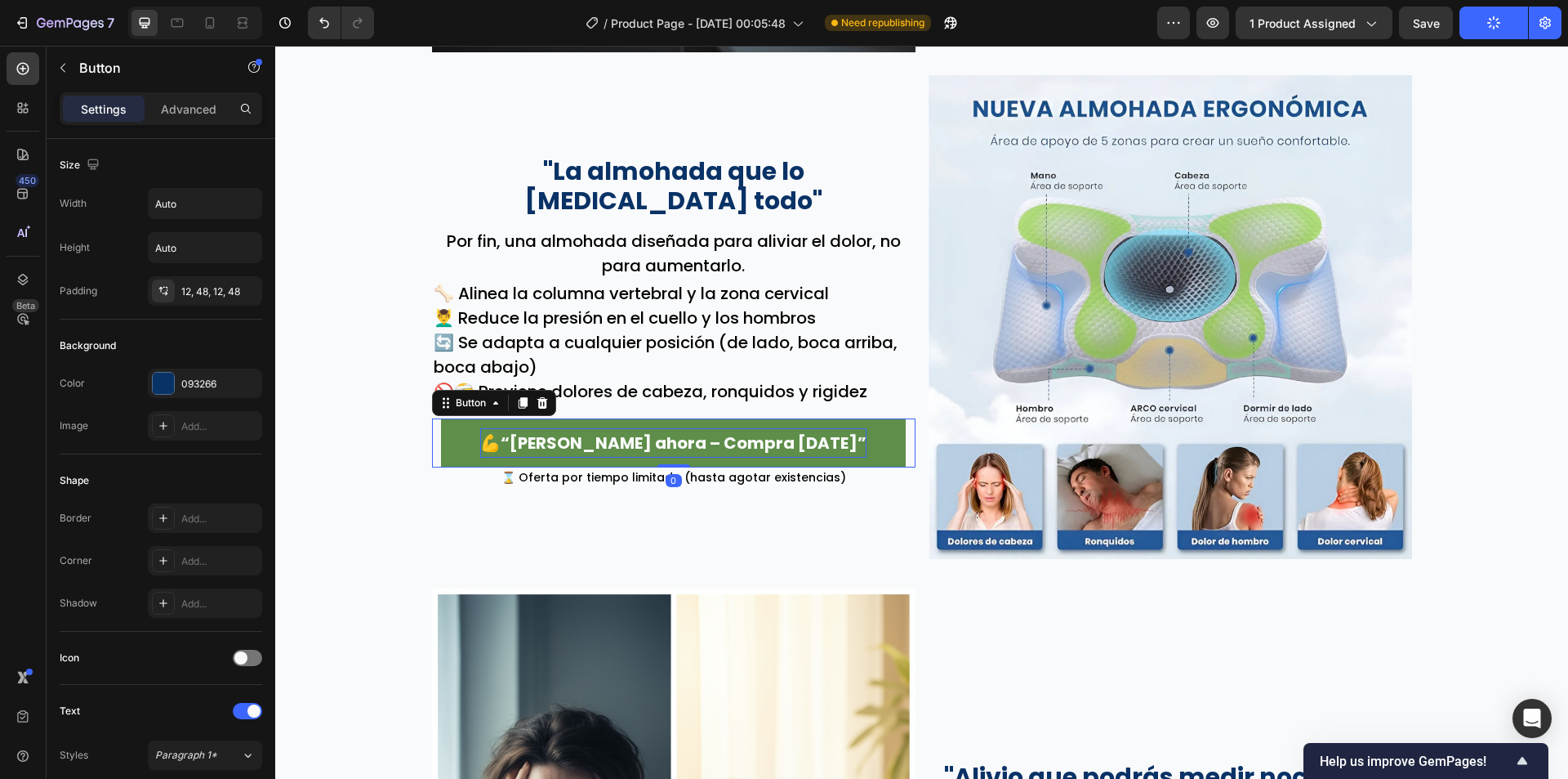
click at [642, 428] on p "💪“Siente alivio ahora – Compra hoy”" at bounding box center [673, 442] width 386 height 30
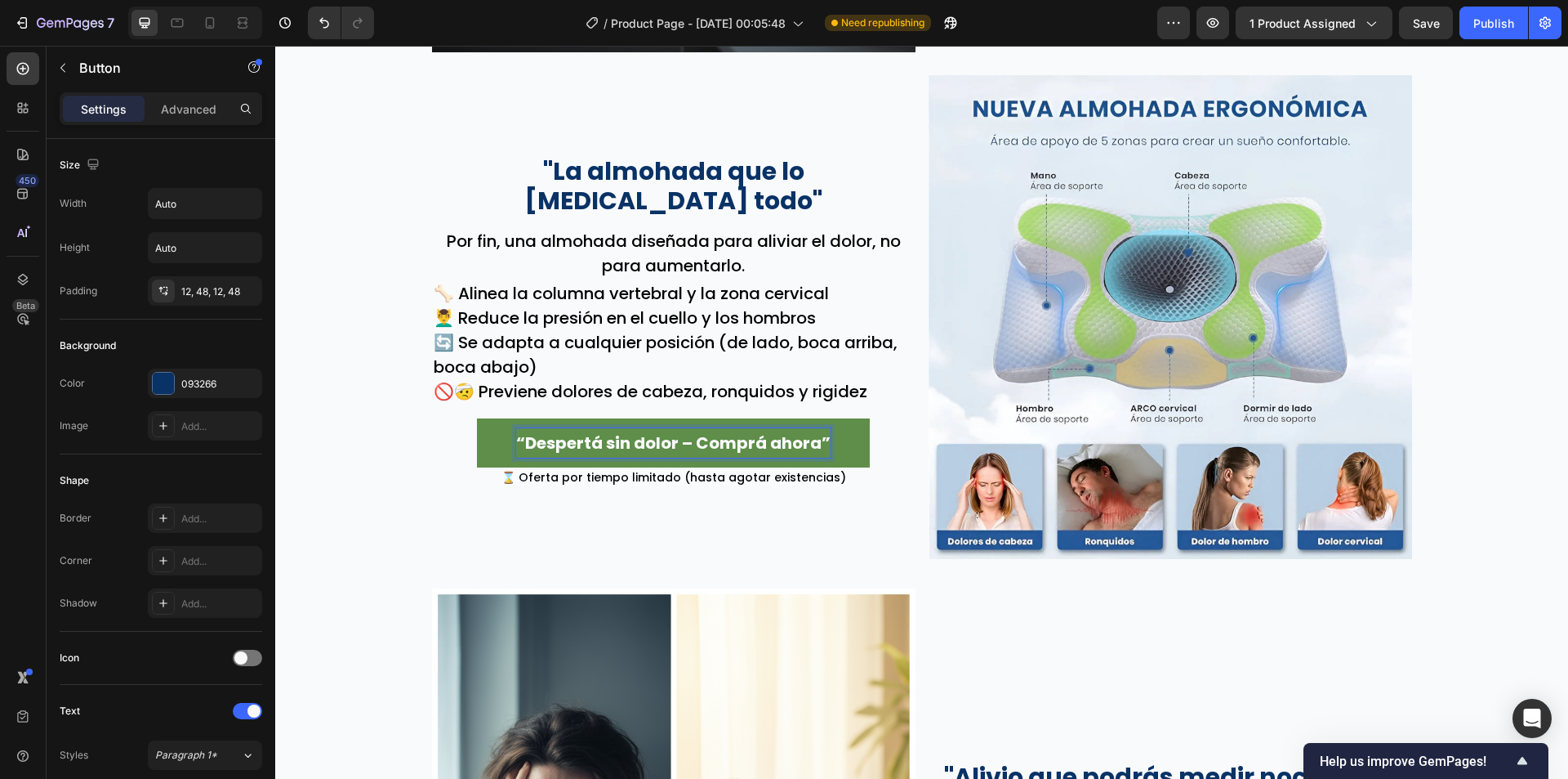
click at [683, 440] on p "“Despertá sin dolor – Comprá ahora”" at bounding box center [674, 442] width 314 height 30
click at [671, 439] on p "🌅✨ “Wake up pain-free – Buy now”" at bounding box center [674, 442] width 308 height 30
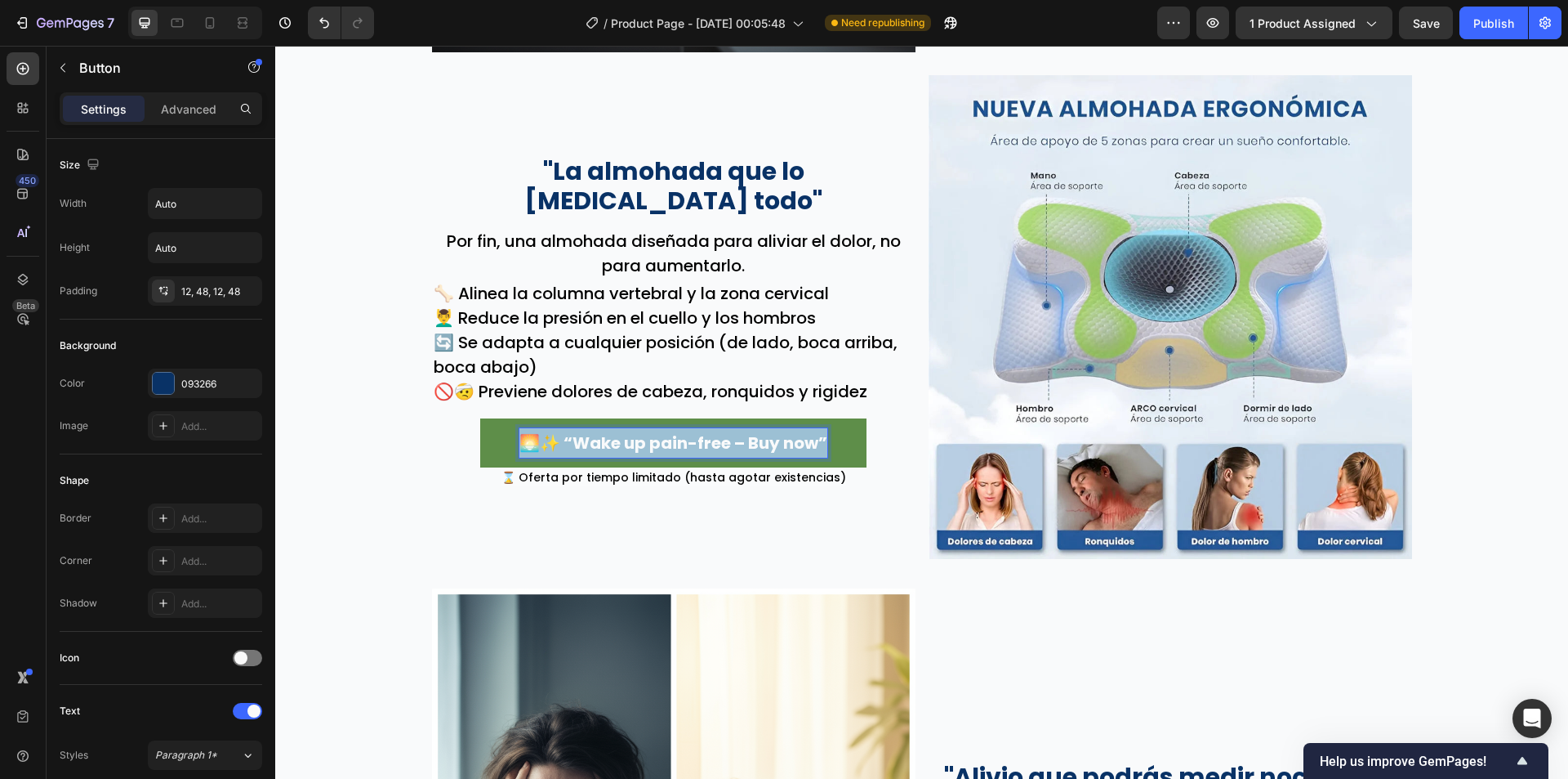
click at [671, 439] on p "🌅✨ “Wake up pain-free – Buy now”" at bounding box center [674, 442] width 308 height 30
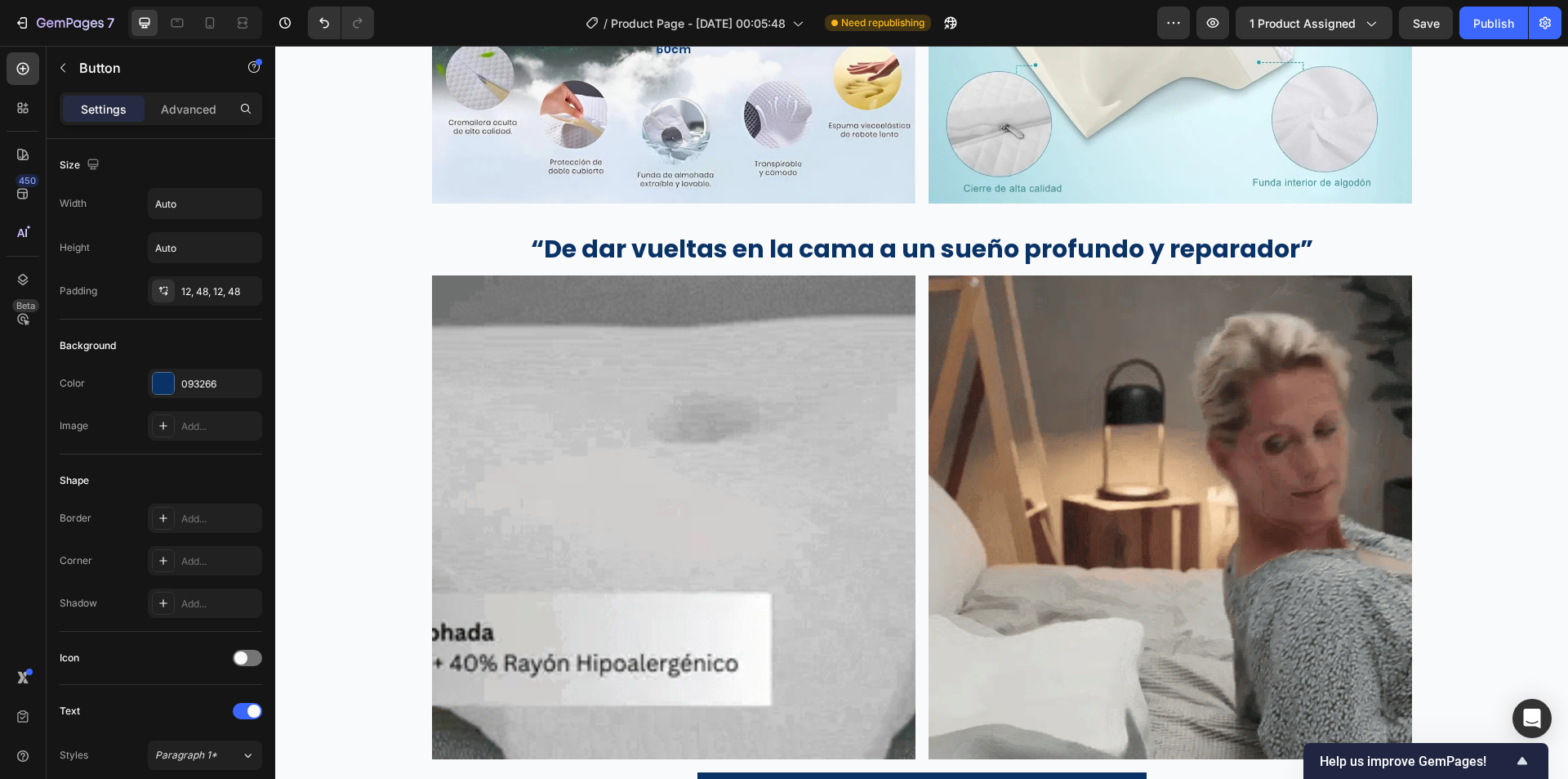
scroll to position [3408, 0]
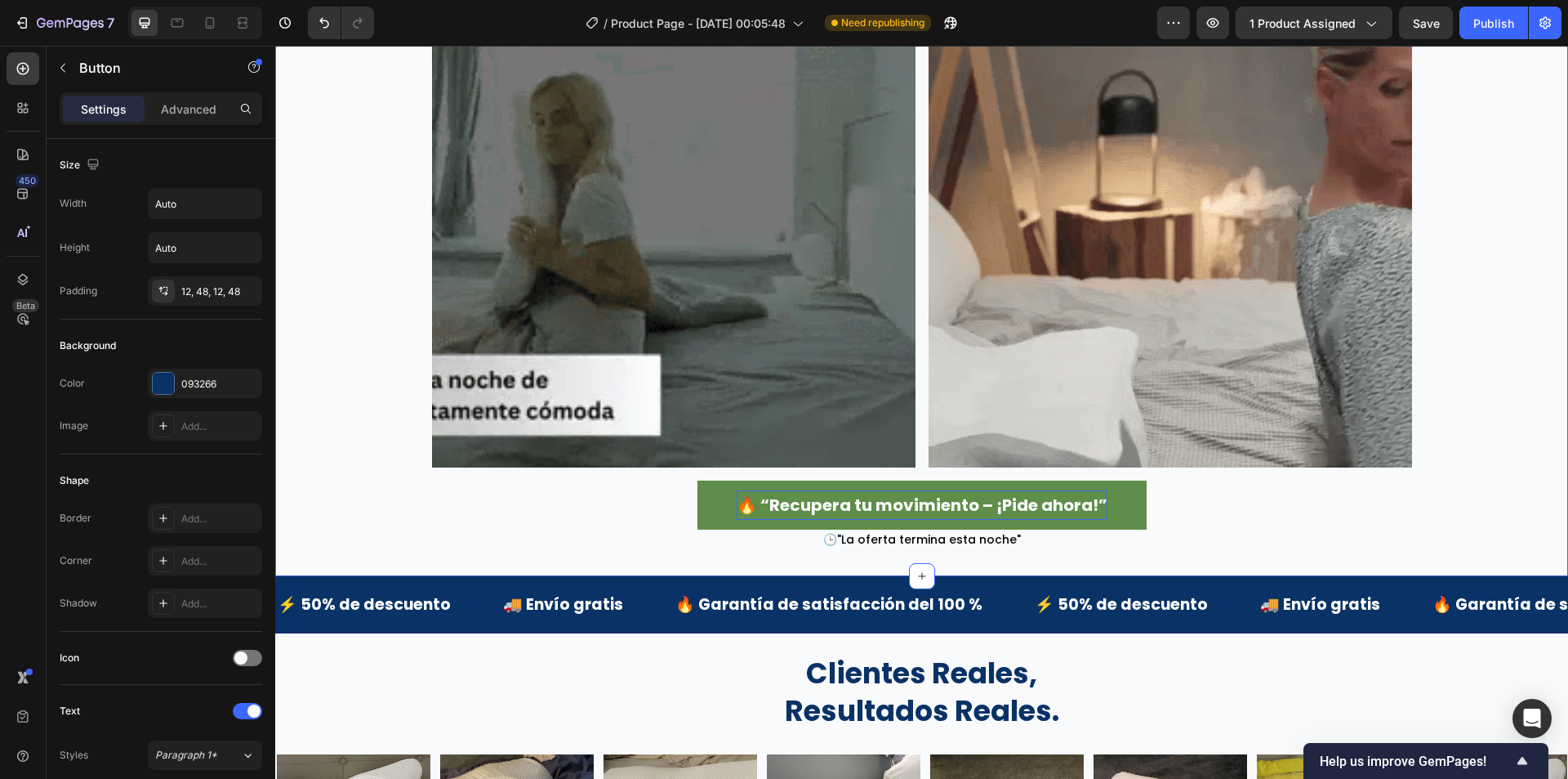
click at [895, 501] on p "🔥 “Recupera tu movimiento – ¡Pide ahora!”" at bounding box center [922, 505] width 371 height 30
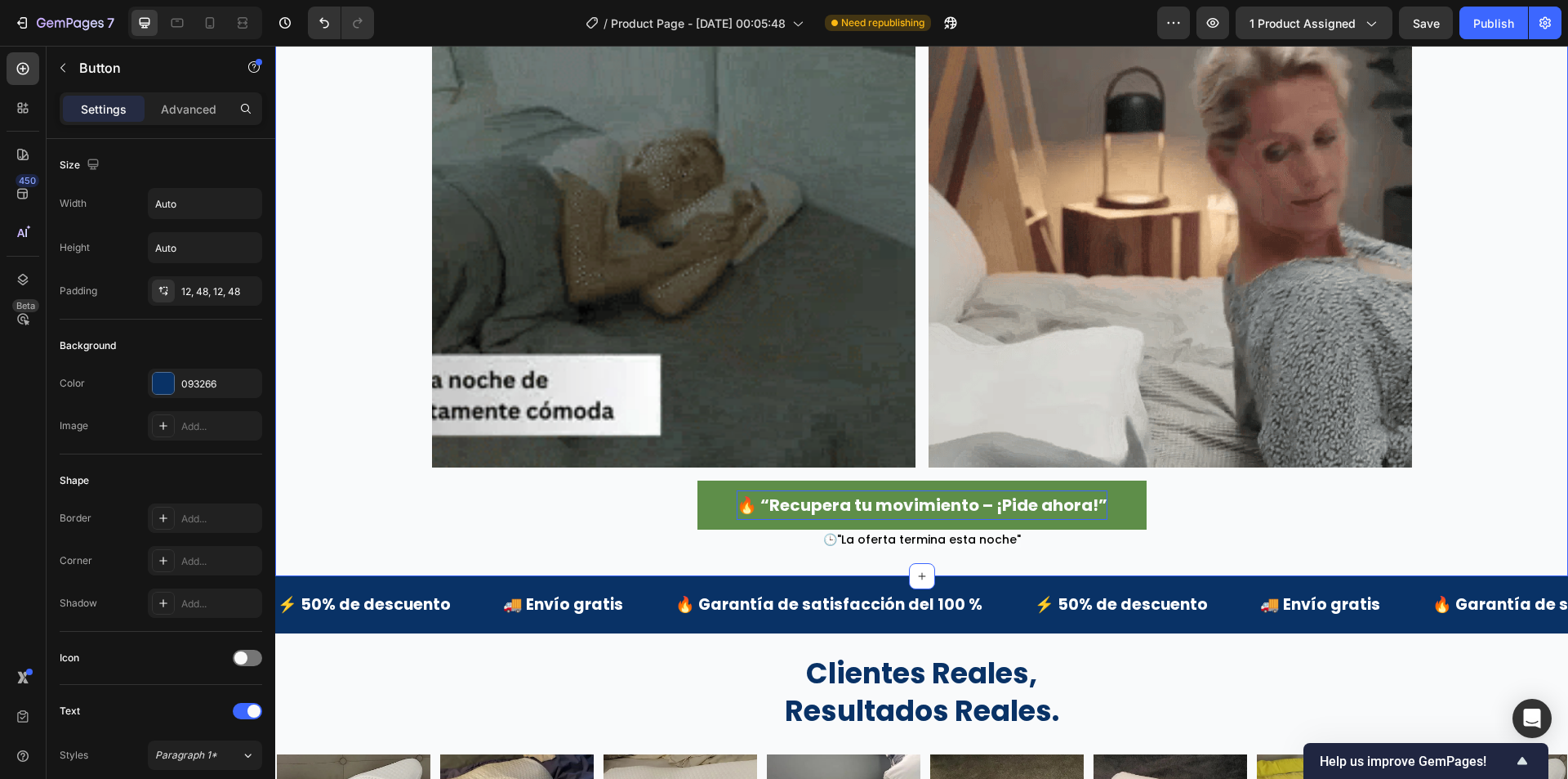
click at [895, 501] on p "🔥 “Recupera tu movimiento – ¡Pide ahora!”" at bounding box center [922, 505] width 371 height 30
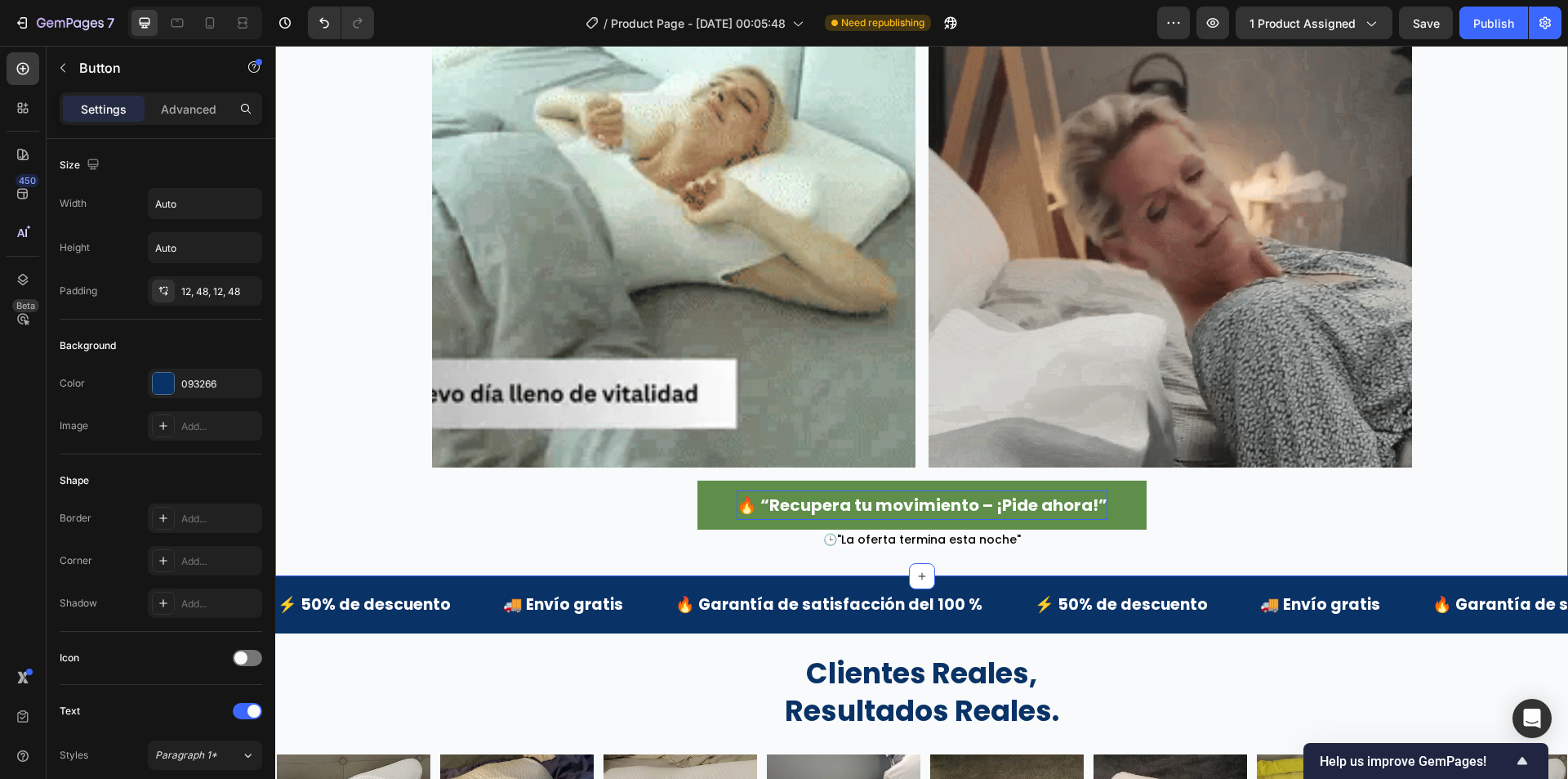
click at [895, 501] on p "🔥 “Recupera tu movimiento – ¡Pide ahora!”" at bounding box center [922, 505] width 371 height 30
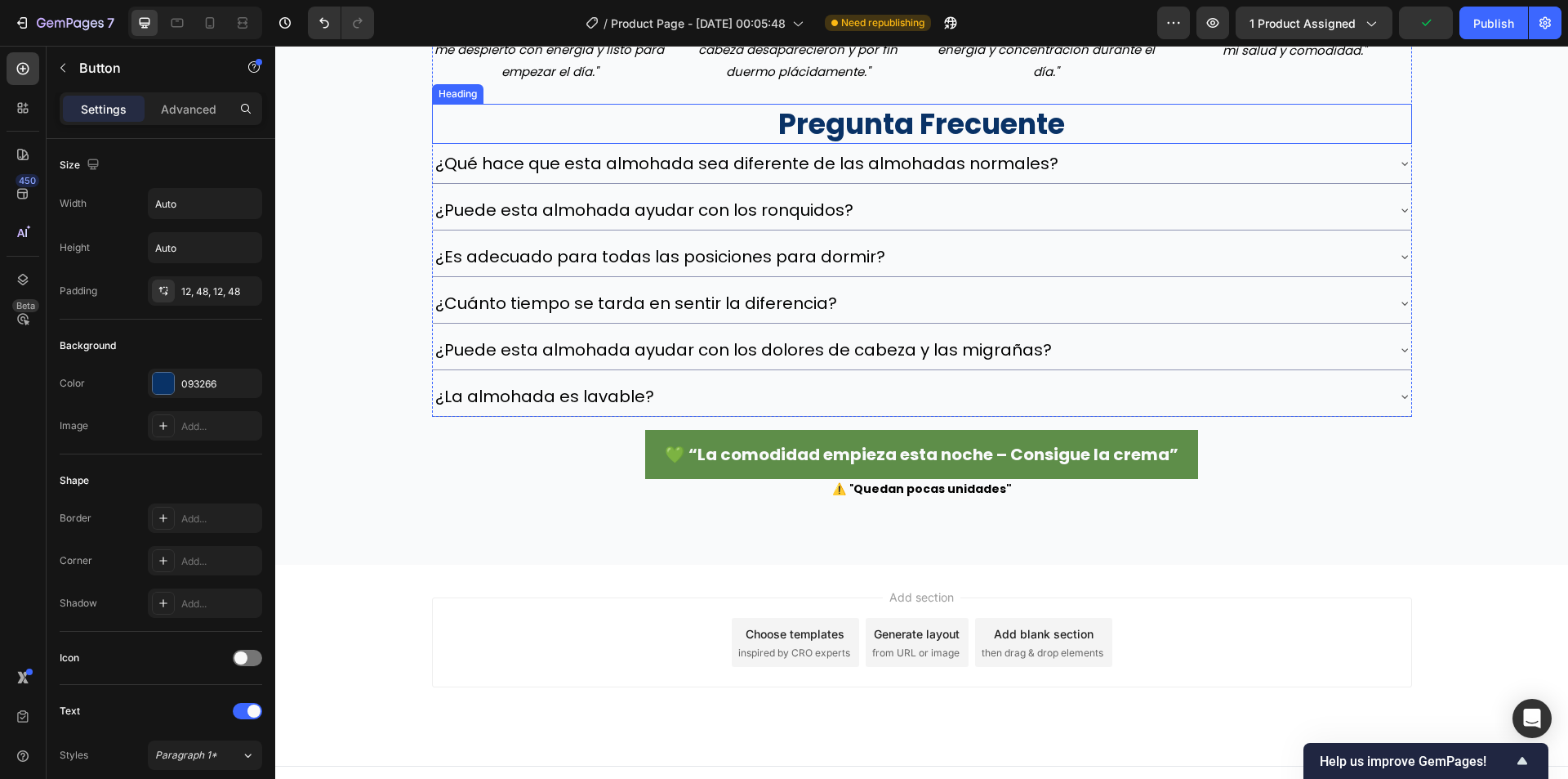
scroll to position [4702, 0]
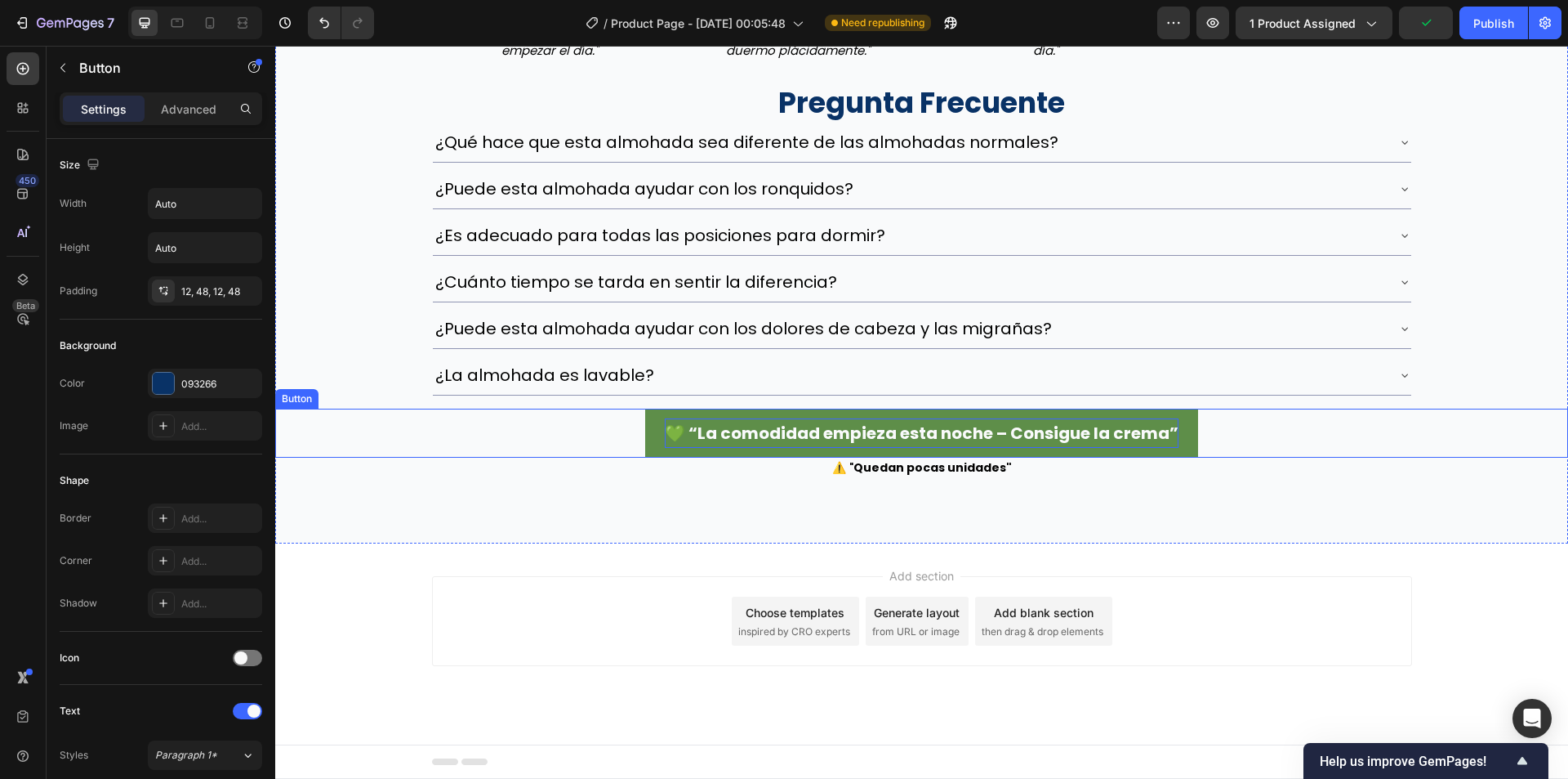
click at [887, 436] on p "💚 “La comodidad empieza esta noche – Consigue la crema”" at bounding box center [921, 433] width 514 height 30
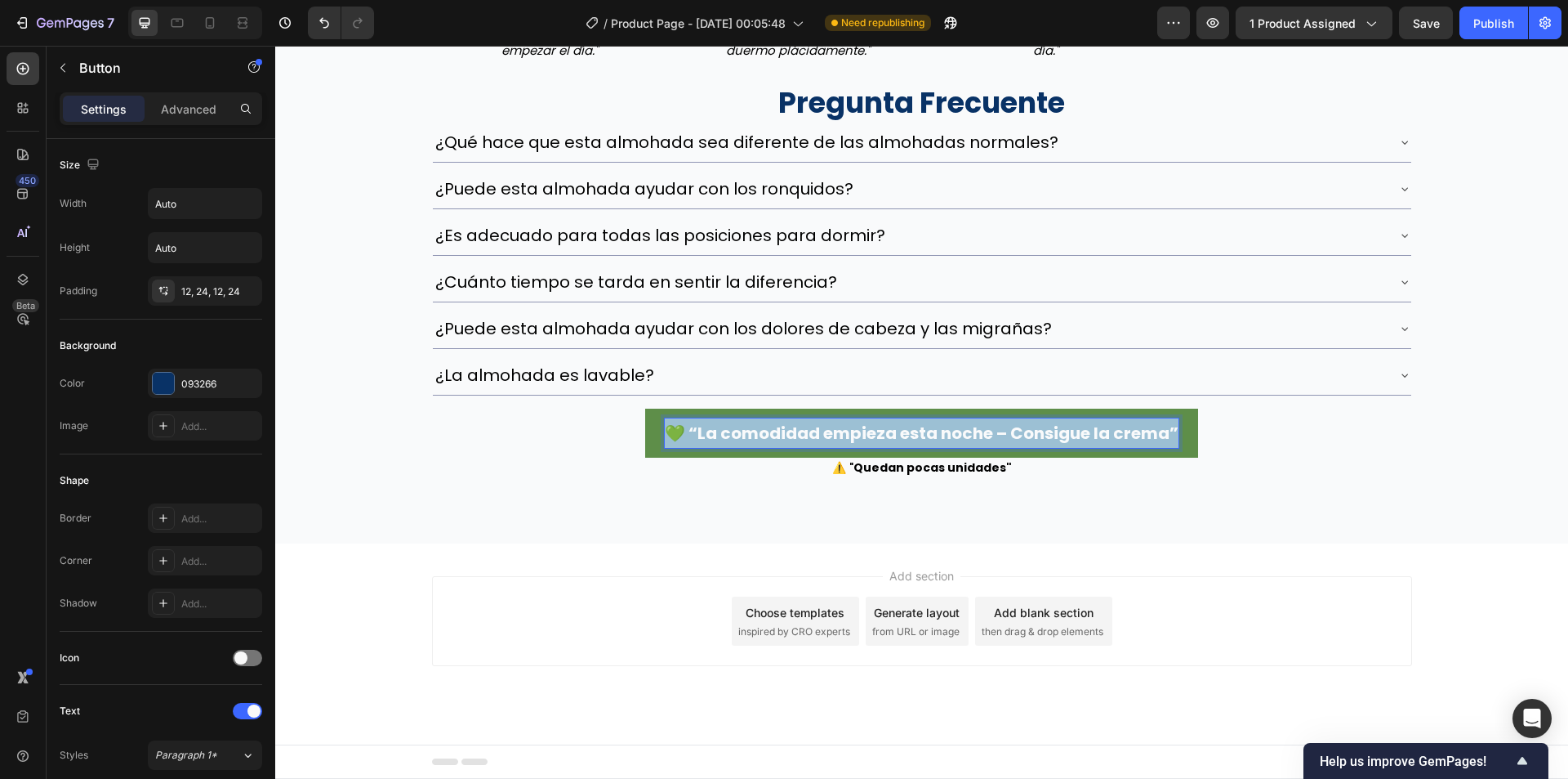
click at [887, 436] on p "💚 “La comodidad empieza esta noche – Consigue la crema”" at bounding box center [921, 433] width 514 height 30
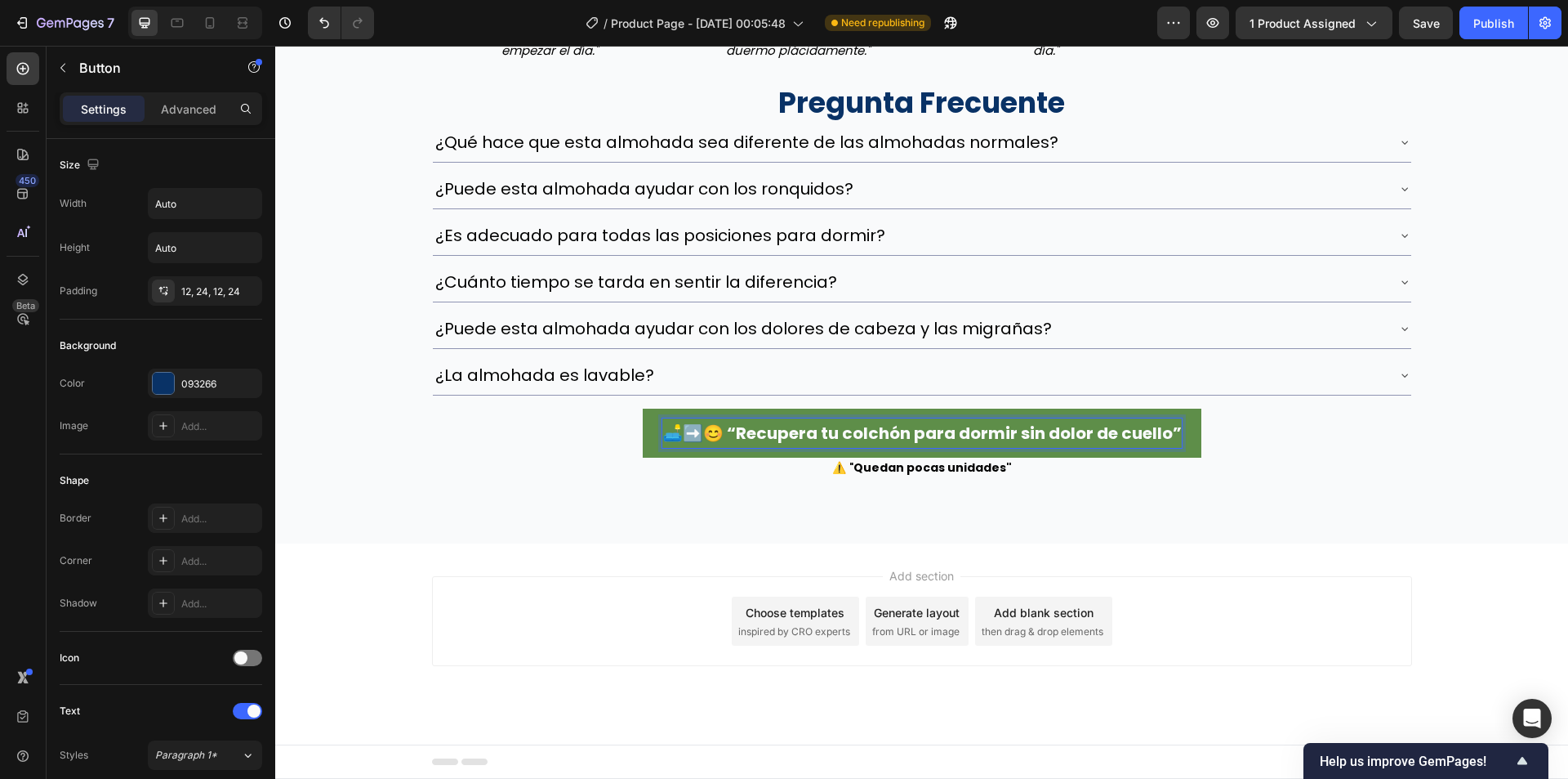
click at [698, 436] on p "🛋️➡️😊 “Recupera tu colchón para dormir sin dolor de cuello”" at bounding box center [922, 433] width 520 height 30
click at [720, 437] on p "🛋️➡️😊 “Recupera tu colchón para dormir sin dolor de cuello”" at bounding box center [922, 433] width 520 height 30
click at [360, 138] on div "Image Image javier martínez ⭐️⭐️⭐️⭐️⭐️ ✔️cliente verificada Text block Row "Sol…" at bounding box center [921, 58] width 1292 height 840
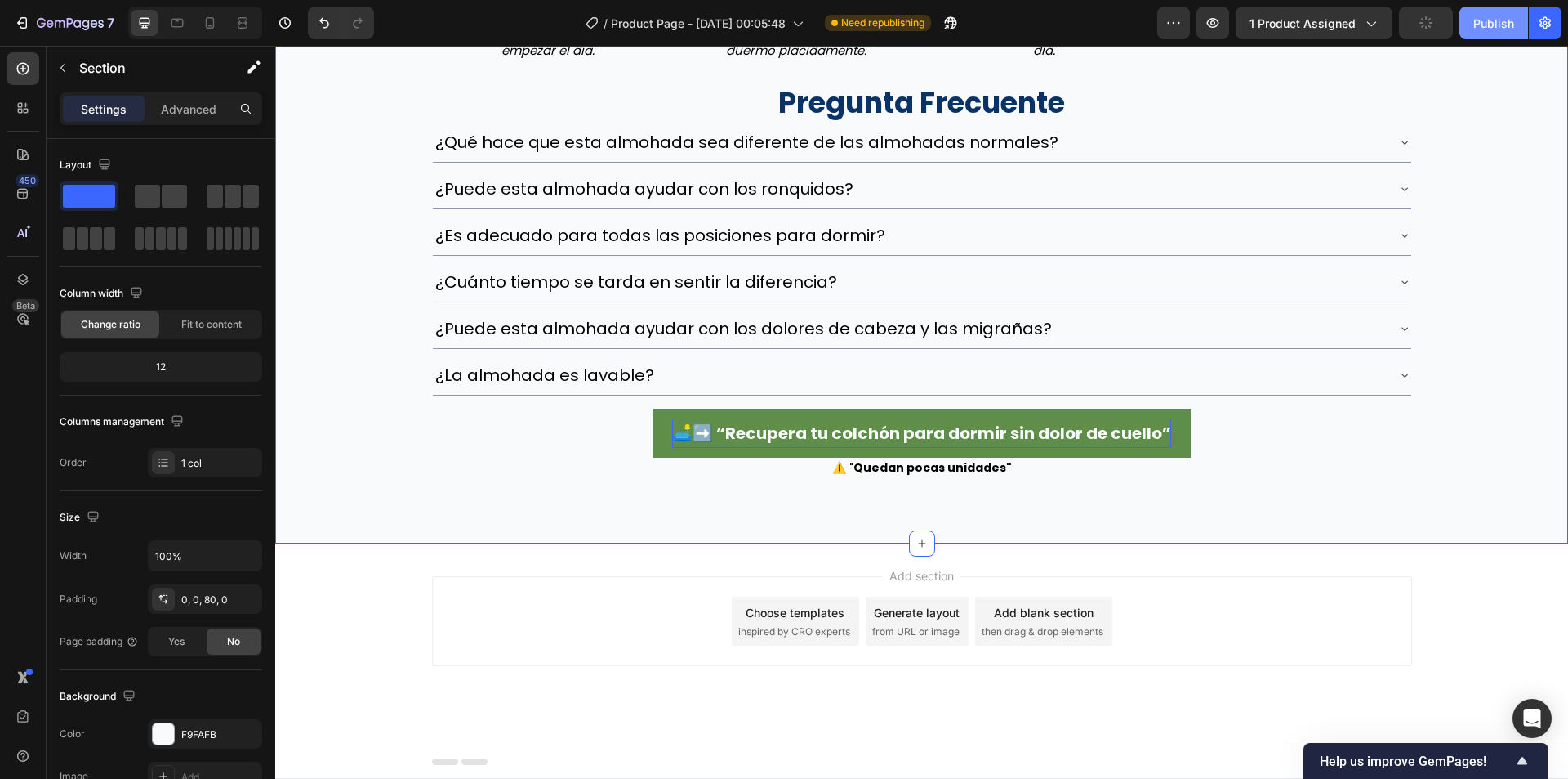
click at [1480, 24] on div "Publish" at bounding box center [1494, 23] width 41 height 17
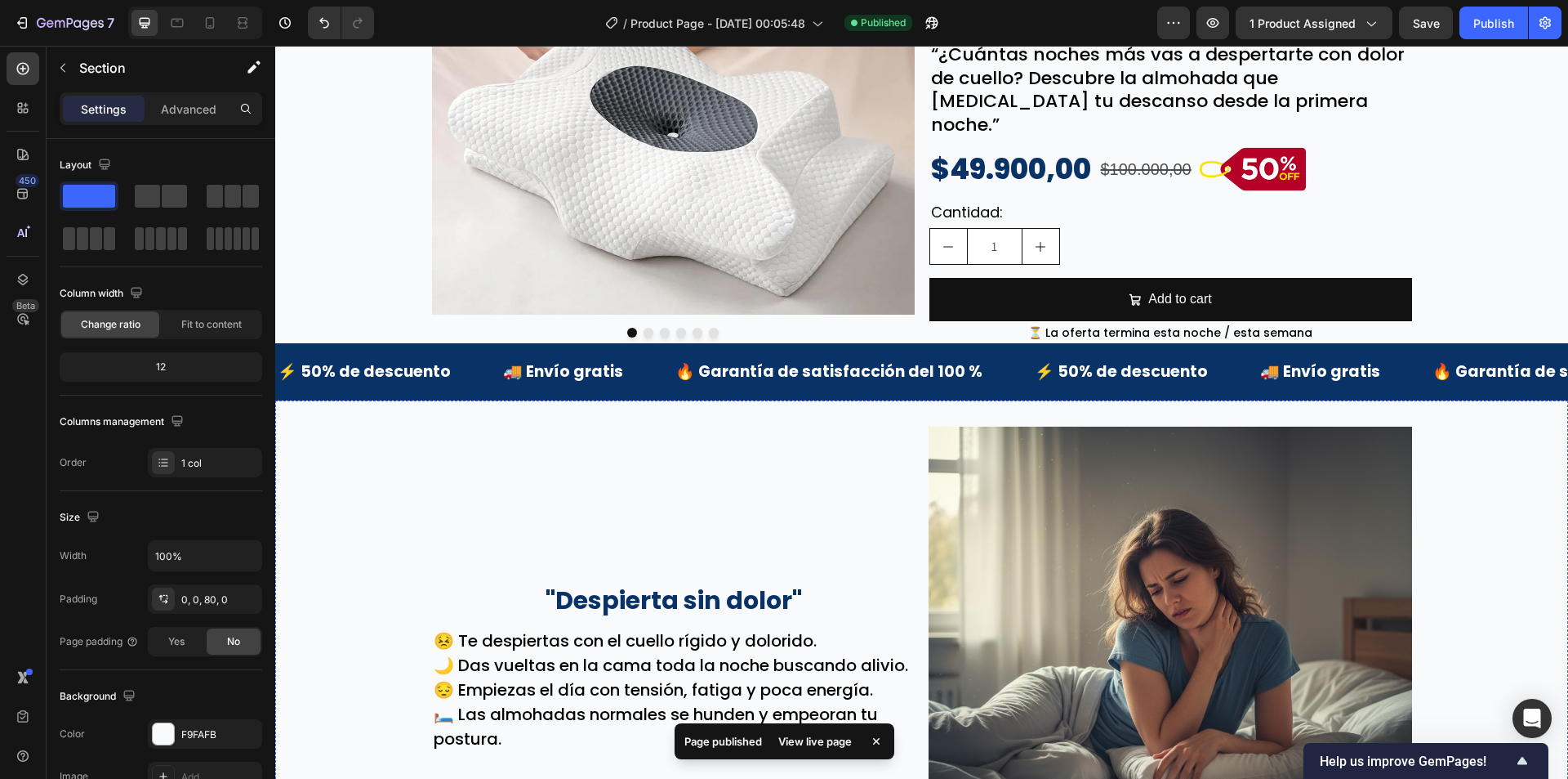
scroll to position [0, 0]
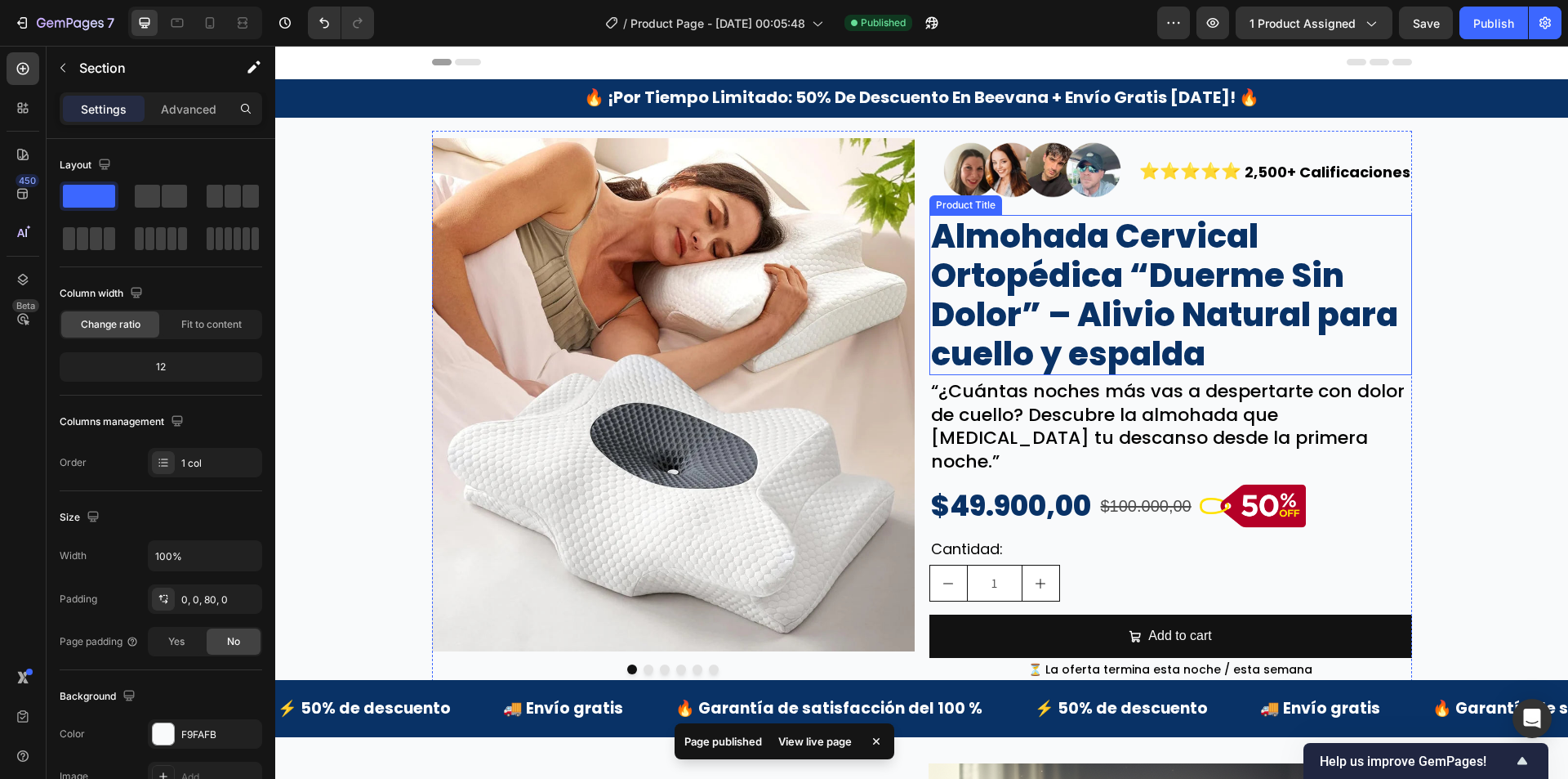
click at [1038, 244] on h2 "Almohada Cervical Ortopédica “Duerme Sin Dolor” – Alivio Natural para cuello y …" at bounding box center [1171, 294] width 483 height 160
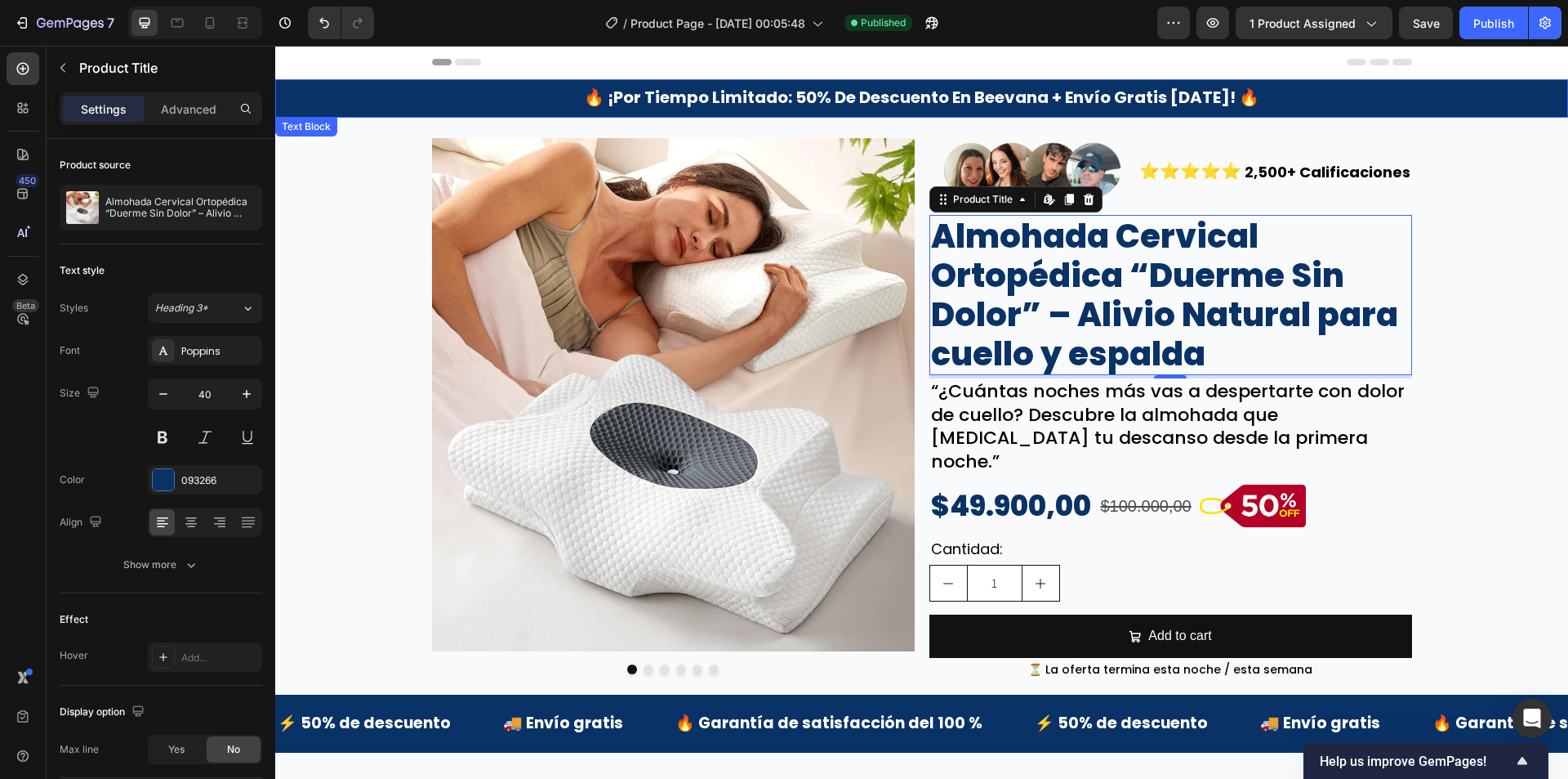
click at [973, 109] on p "🔥 ¡por tiempo limitado: 50% de descuento en beevana + envío gratis hoy! 🔥" at bounding box center [922, 98] width 954 height 25
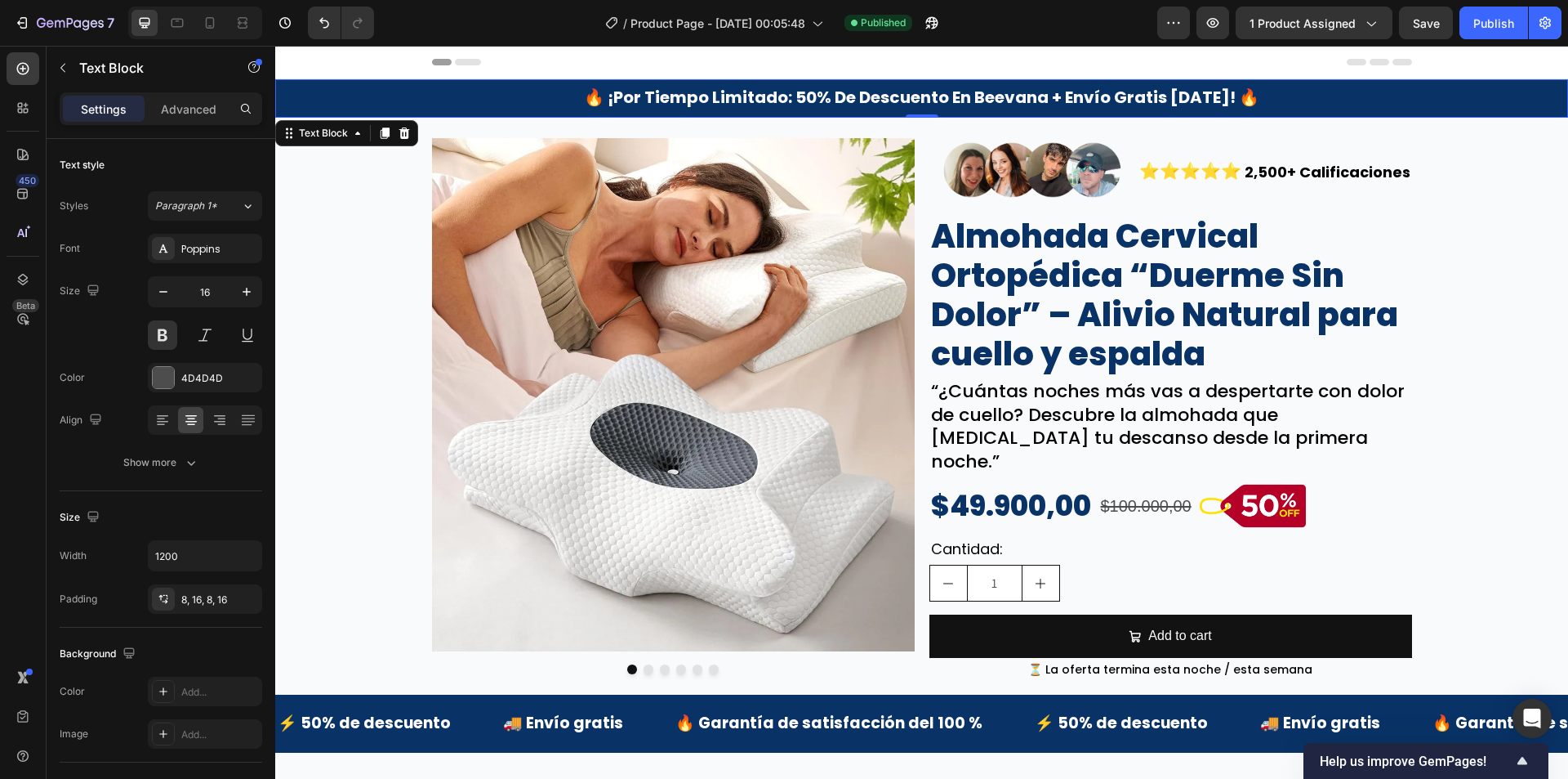
click at [989, 105] on span "🔥 ¡por tiempo limitado: 50% de descuento en beevana + envío gratis hoy! 🔥" at bounding box center [921, 96] width 675 height 23
drag, startPoint x: 982, startPoint y: 99, endPoint x: 1055, endPoint y: 106, distance: 73.3
click at [1053, 104] on span "🔥 ¡por tiempo limitado: 50% de descuento en beevana + envío gratis hoy! 🔥" at bounding box center [921, 96] width 675 height 23
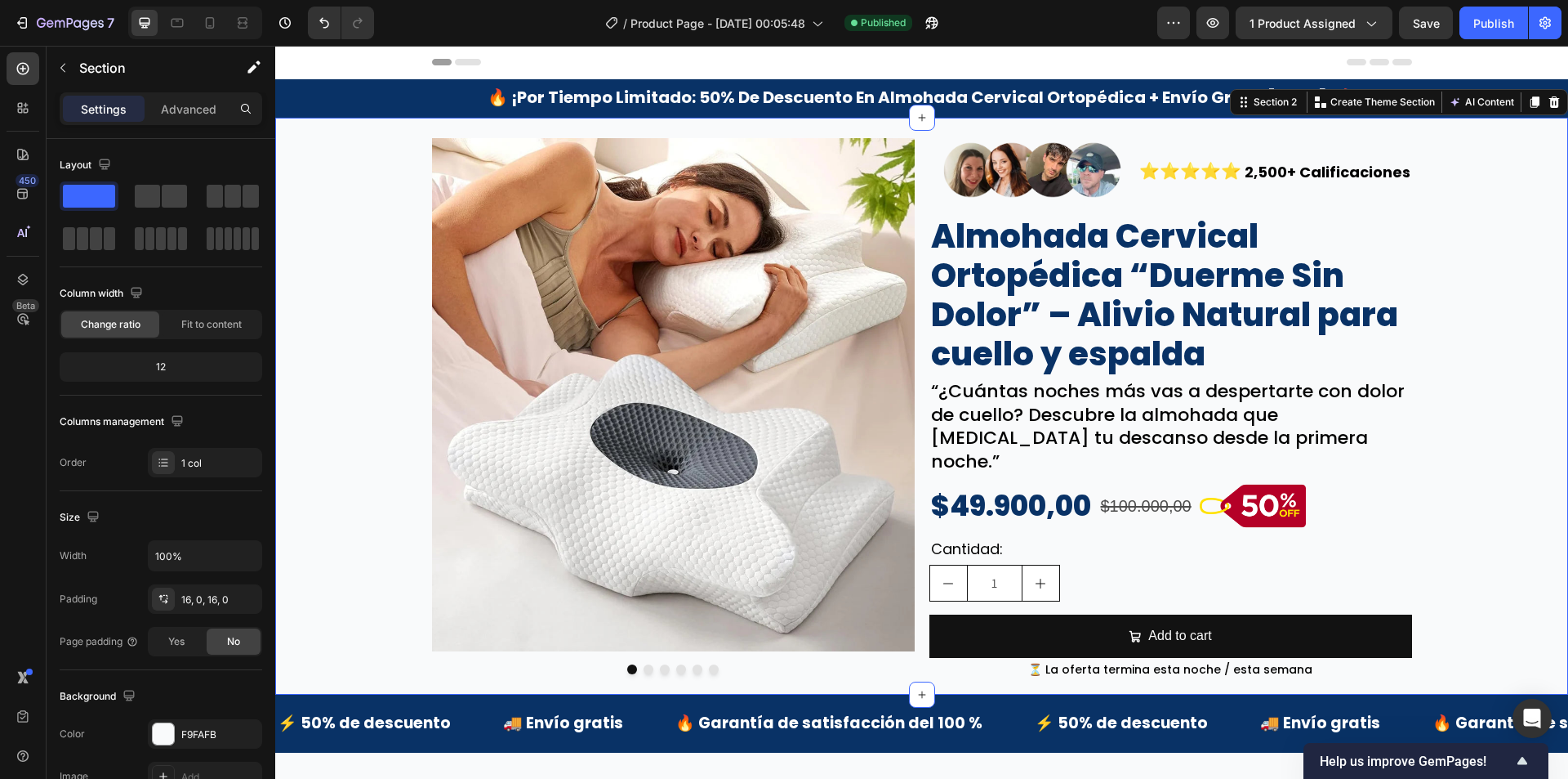
click at [1493, 221] on div "Image Image Image Image Image Image Carousel Image ⭐⭐⭐⭐⭐ Text Block 2,500+ Cali…" at bounding box center [921, 407] width 1292 height 551
click at [1535, 332] on div "Image Image Image Image Image Image Carousel Image ⭐⭐⭐⭐⭐ Text Block 2,500+ Cali…" at bounding box center [921, 407] width 1292 height 551
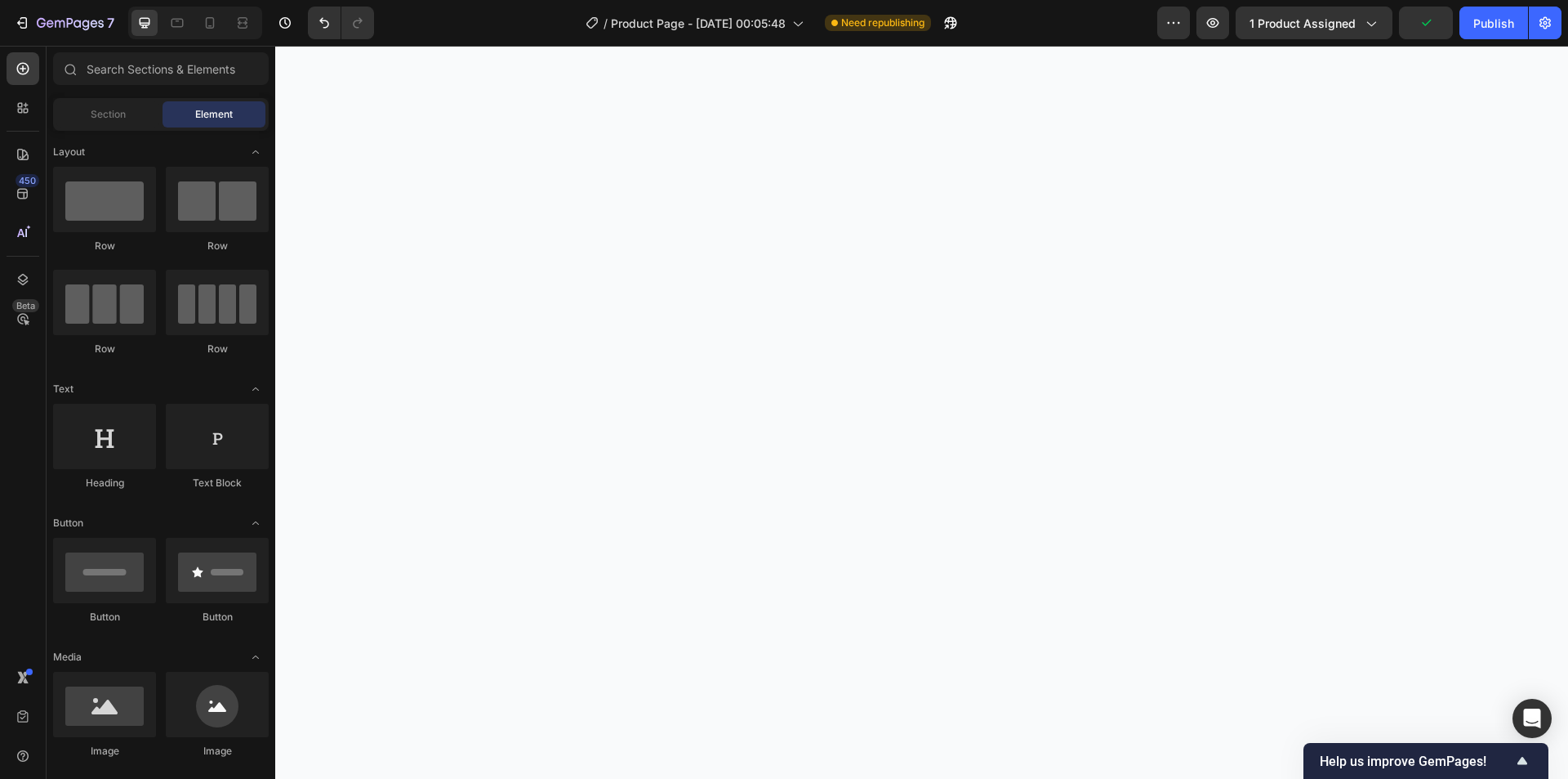
scroll to position [4702, 0]
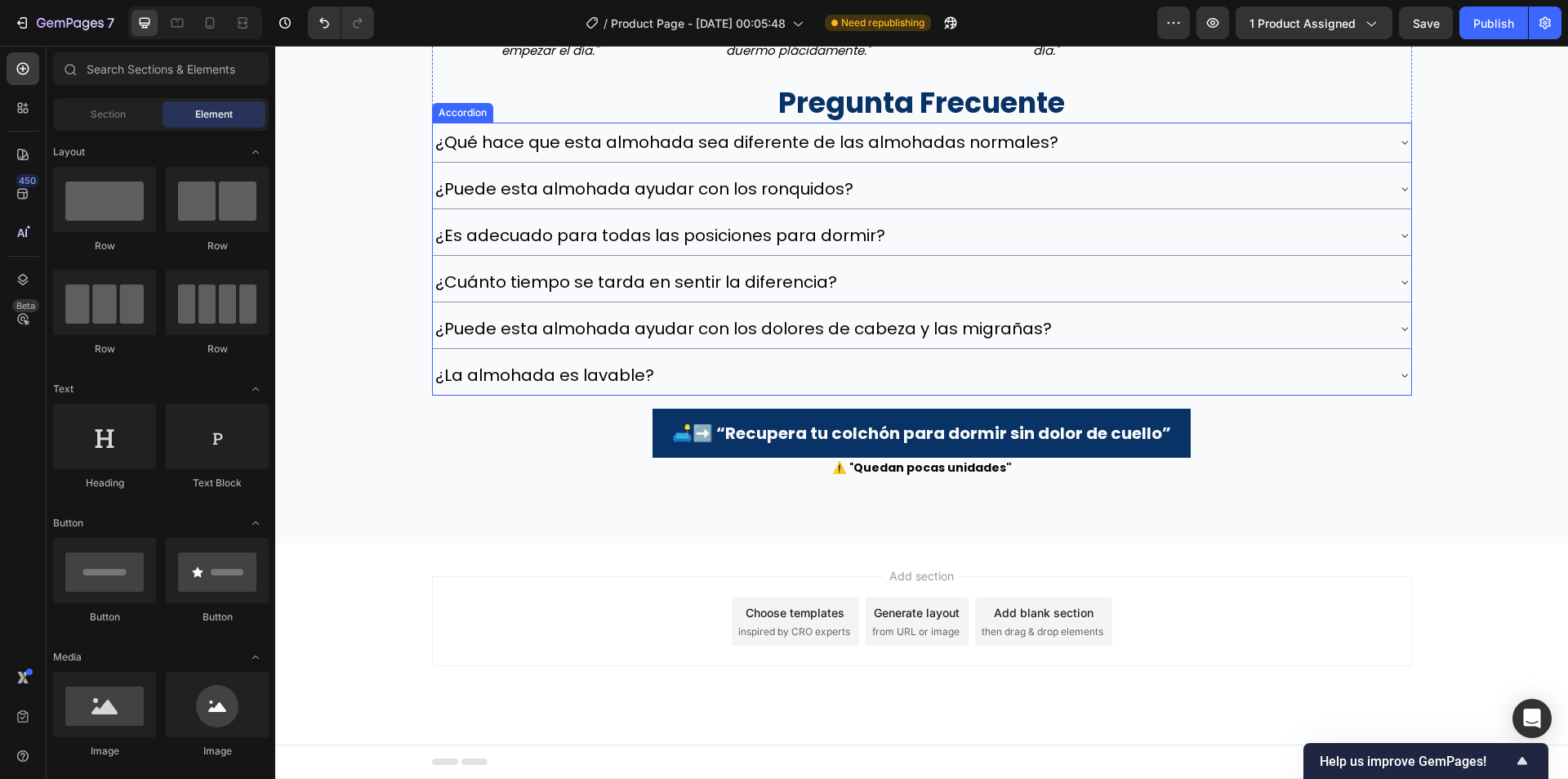
click at [1082, 149] on div "¿Qué hace que esta almohada sea diferente de las almohadas normales?" at bounding box center [909, 142] width 953 height 26
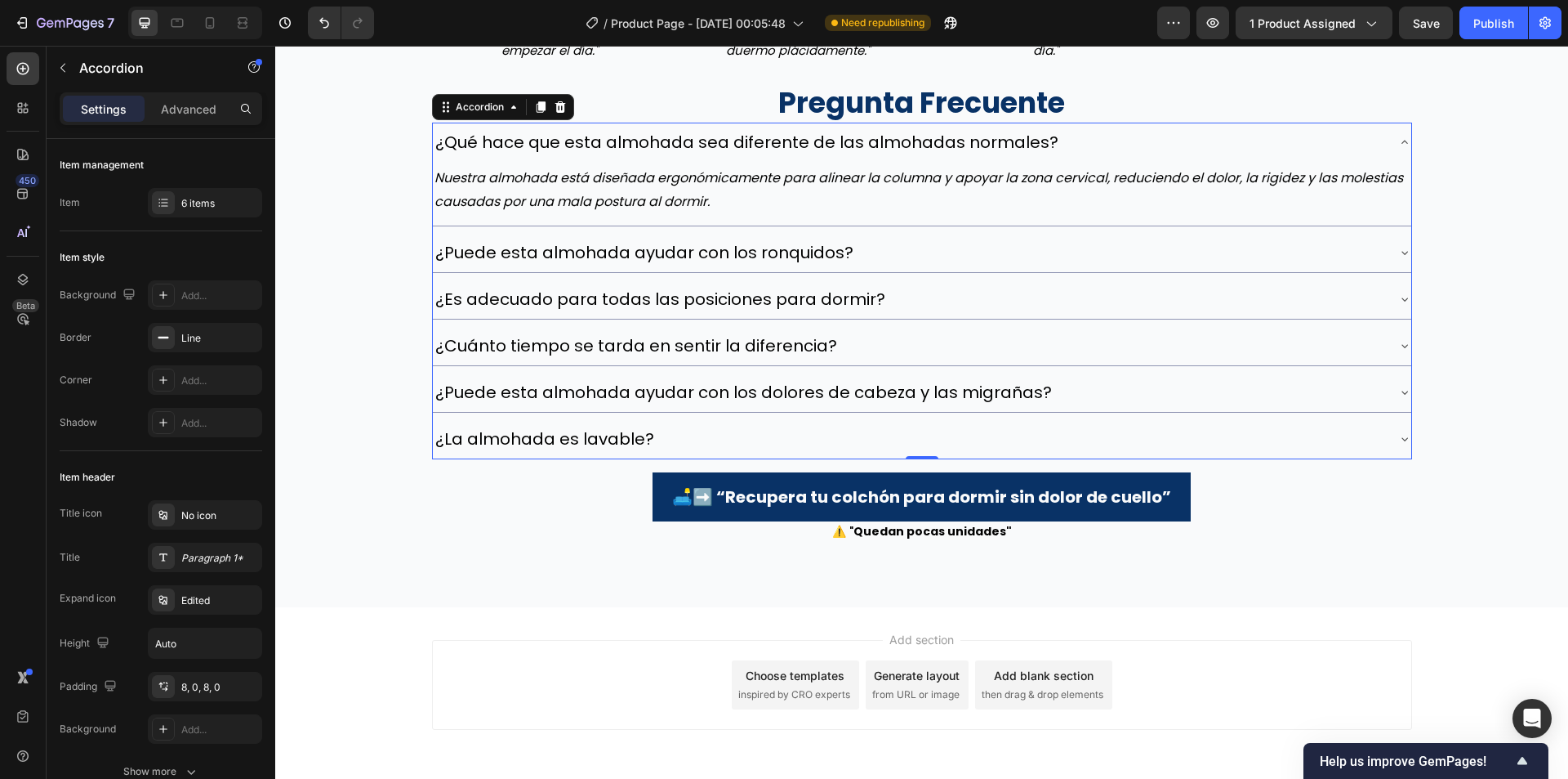
click at [1063, 258] on div "¿Puede esta almohada ayudar con los ronquidos?" at bounding box center [909, 252] width 953 height 26
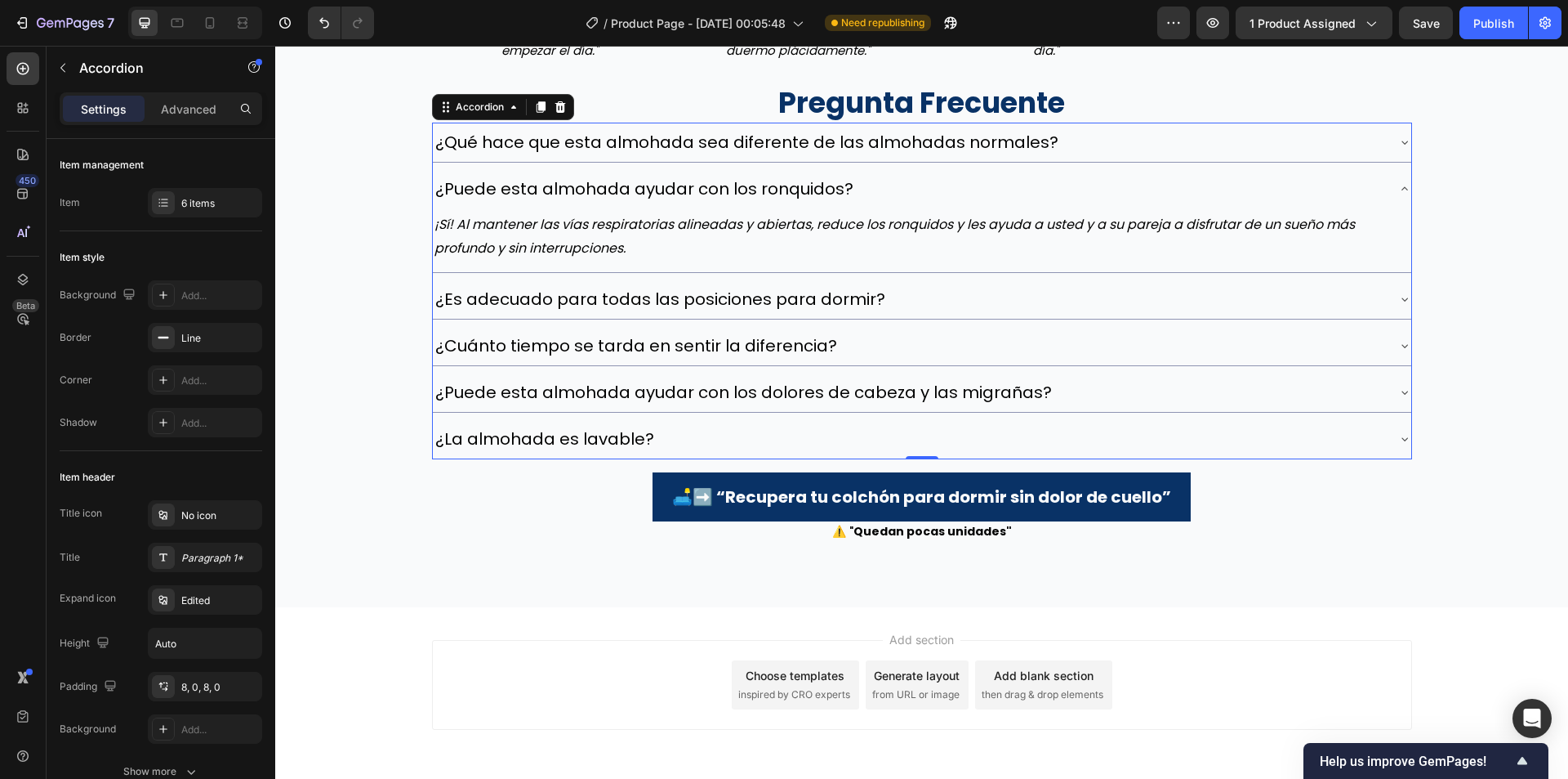
click at [1062, 300] on div "¿Es adecuado para todas las posiciones para dormir?" at bounding box center [909, 299] width 953 height 26
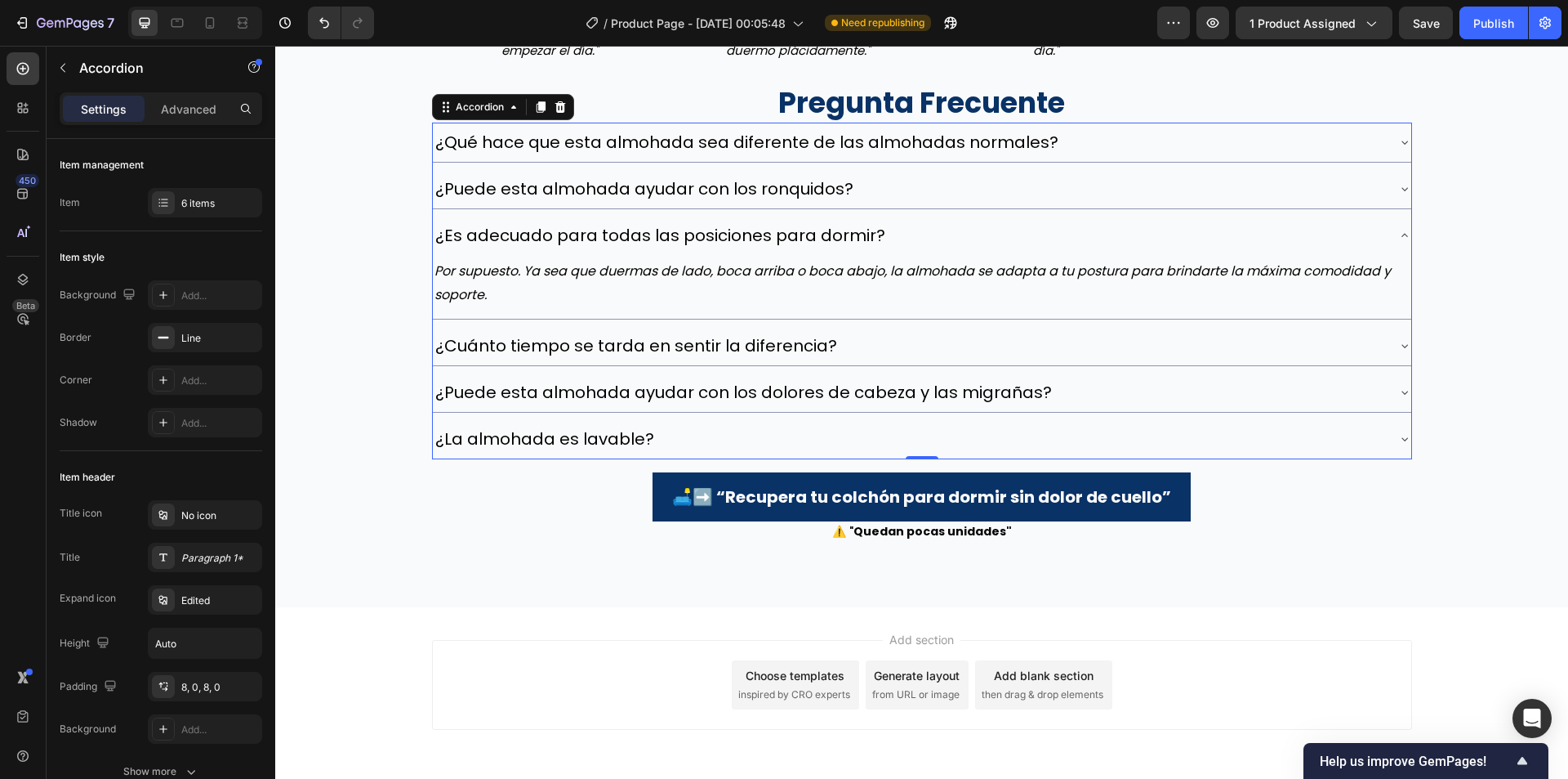
click at [1066, 348] on div "¿Cuánto tiempo se tarda en sentir la diferencia?" at bounding box center [909, 345] width 953 height 26
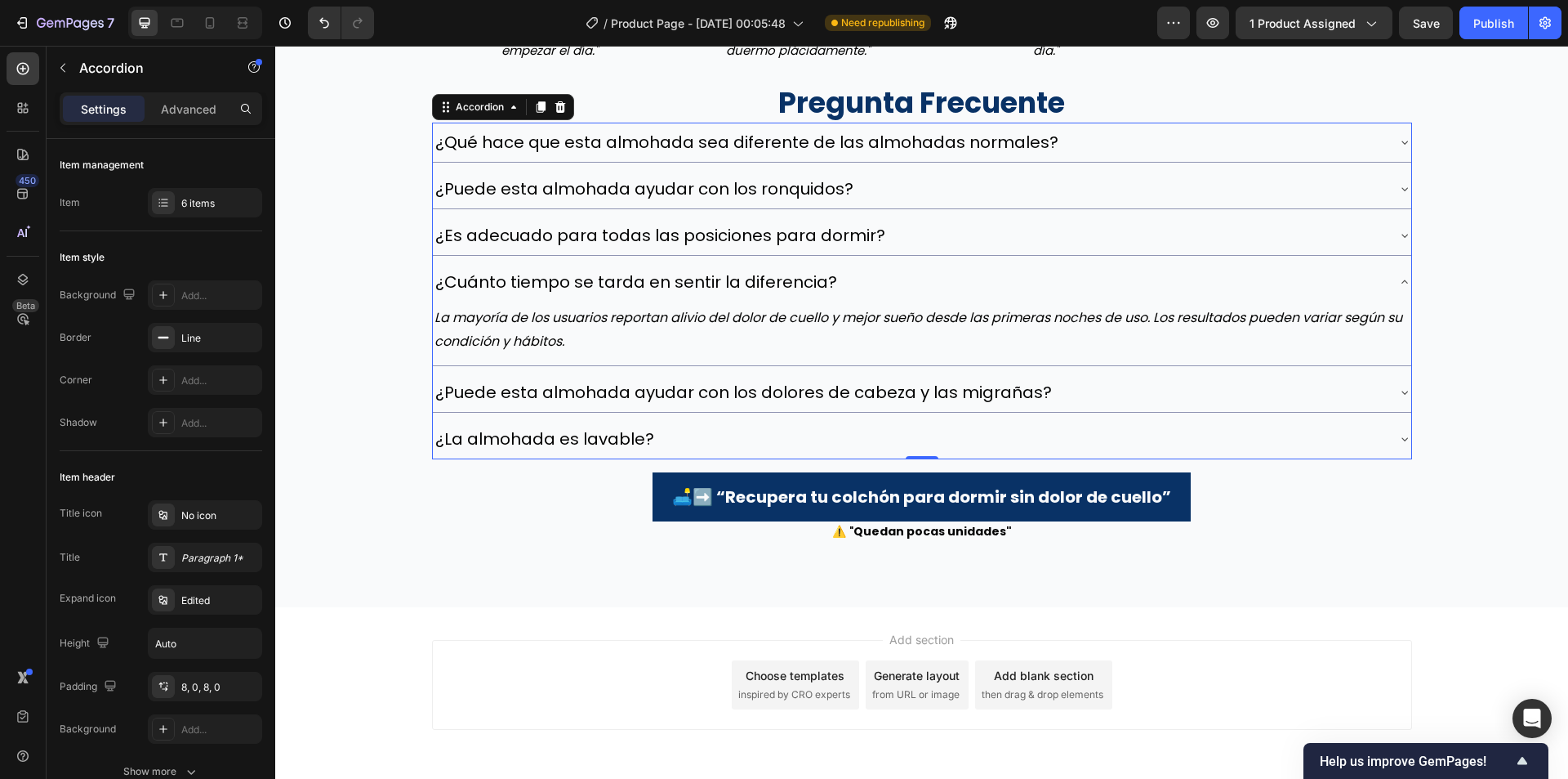
click at [1075, 409] on div "¿Puede esta almohada ayudar con los dolores de cabeza y las migrañas?" at bounding box center [922, 392] width 979 height 39
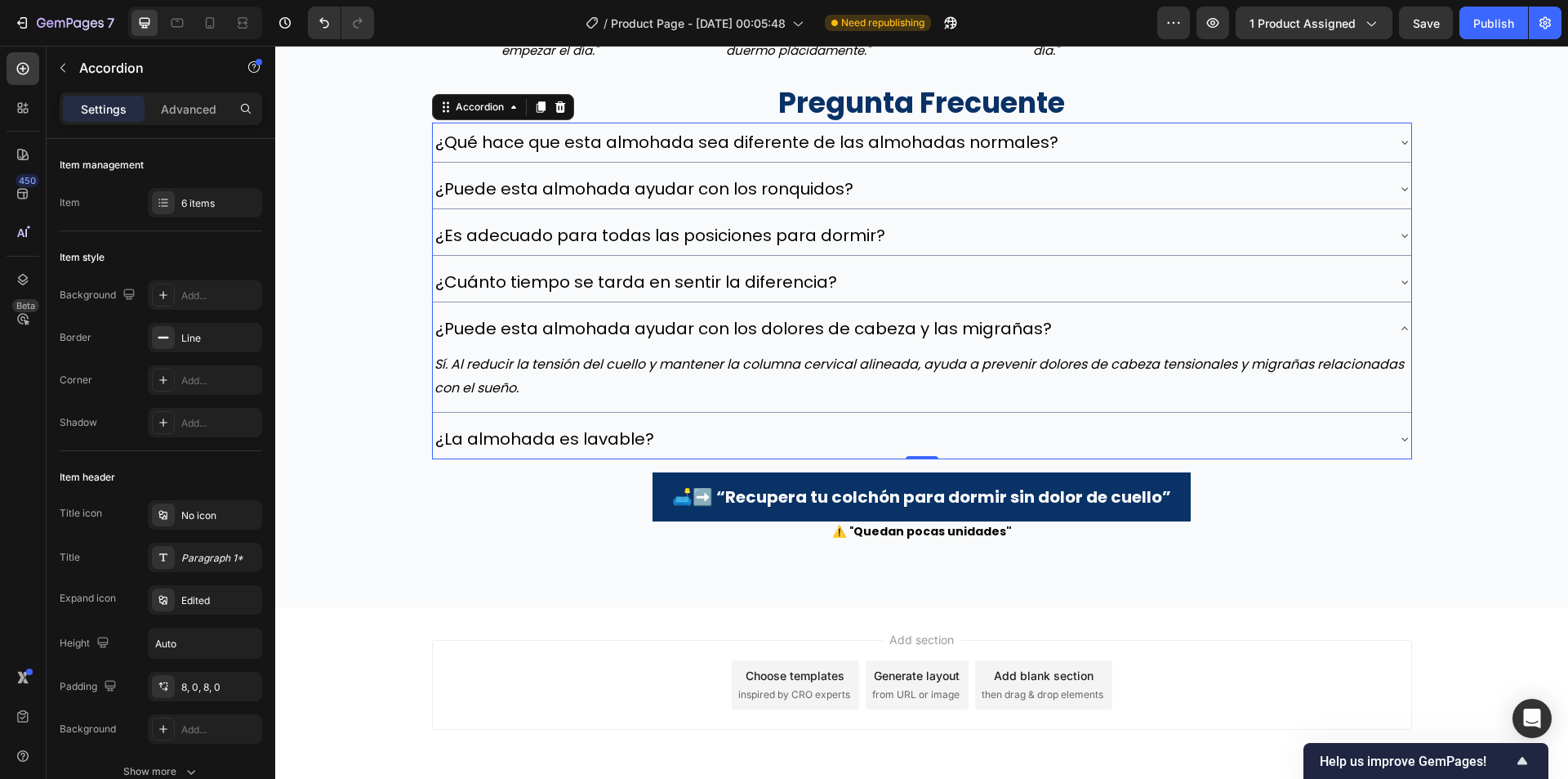
click at [1085, 421] on div "¿La almohada es lavable?" at bounding box center [922, 439] width 979 height 39
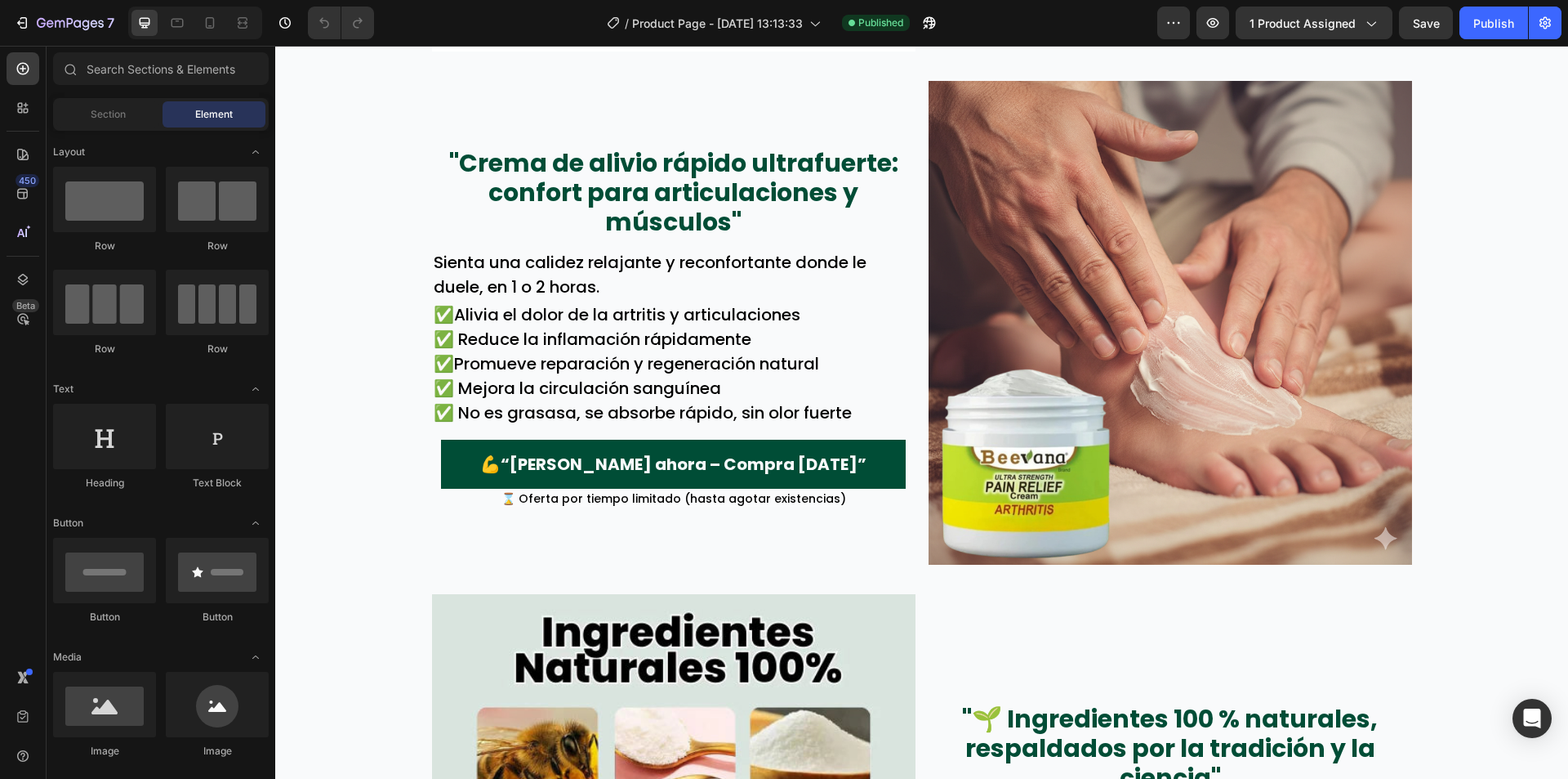
scroll to position [3729, 0]
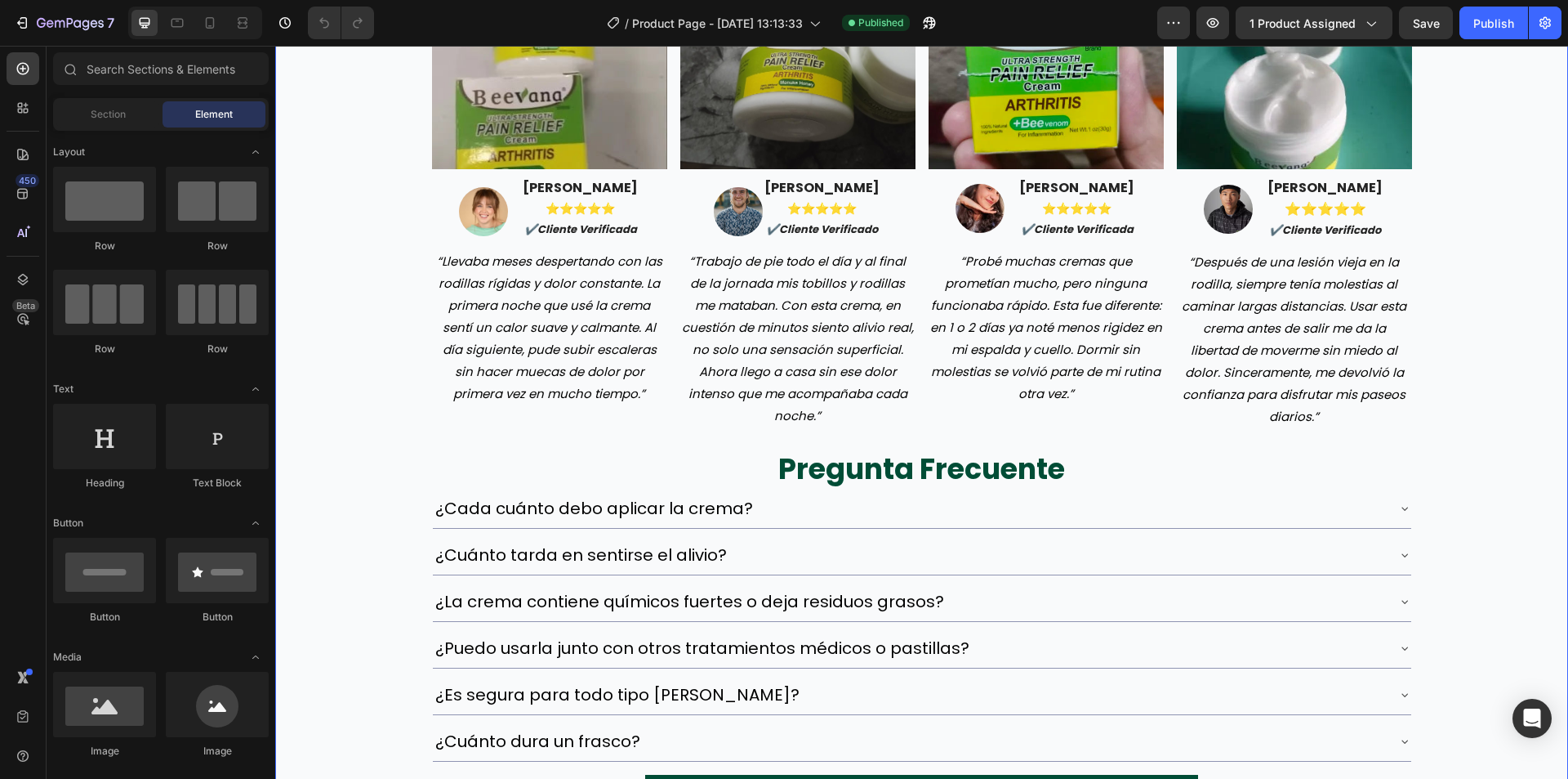
click at [332, 258] on div "Image Image [PERSON_NAME] ⭐️⭐️⭐️⭐️⭐️ ✔️cliente verificada Text block Row “Lleva…" at bounding box center [921, 413] width 1292 height 863
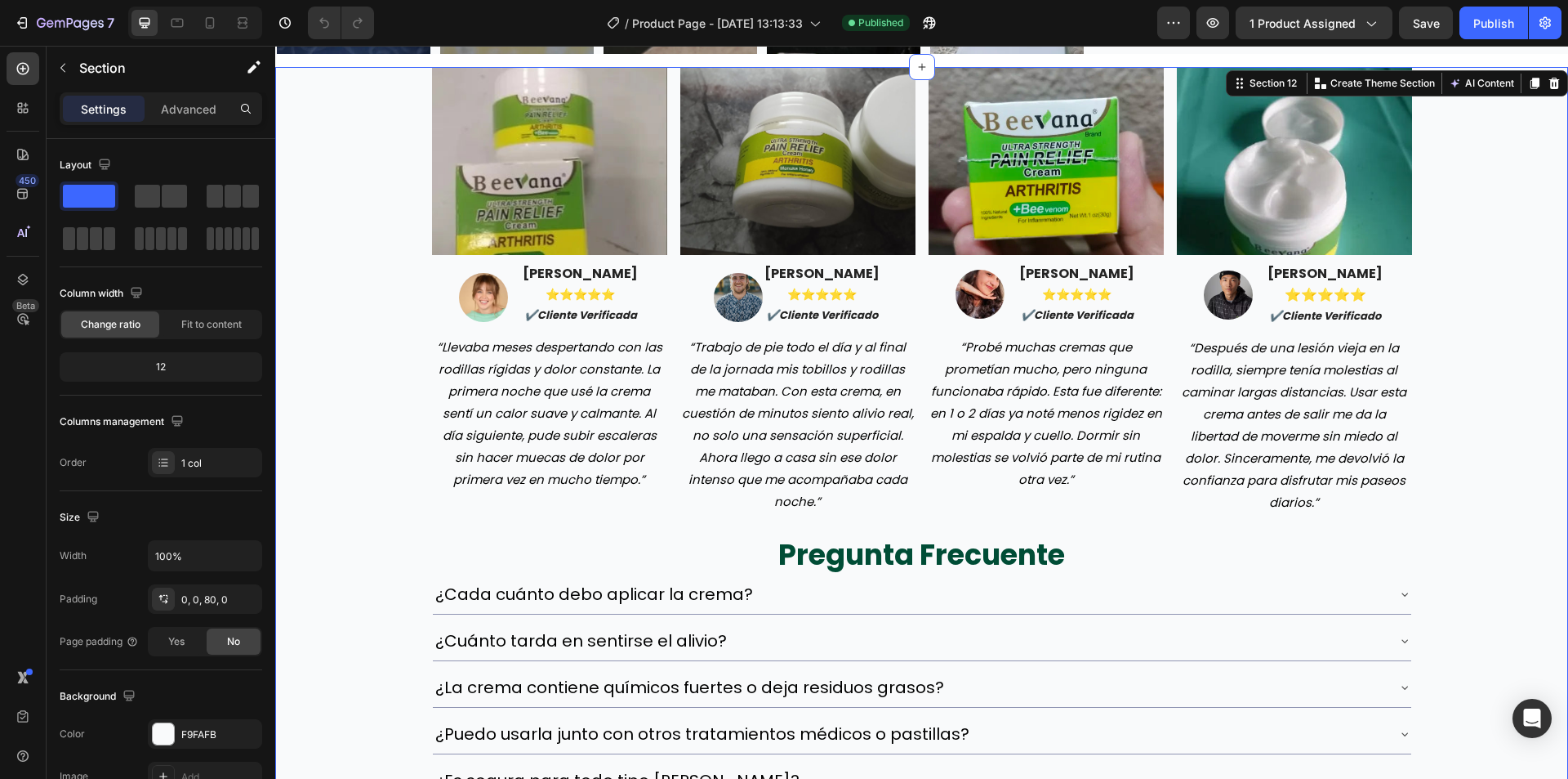
scroll to position [3157, 0]
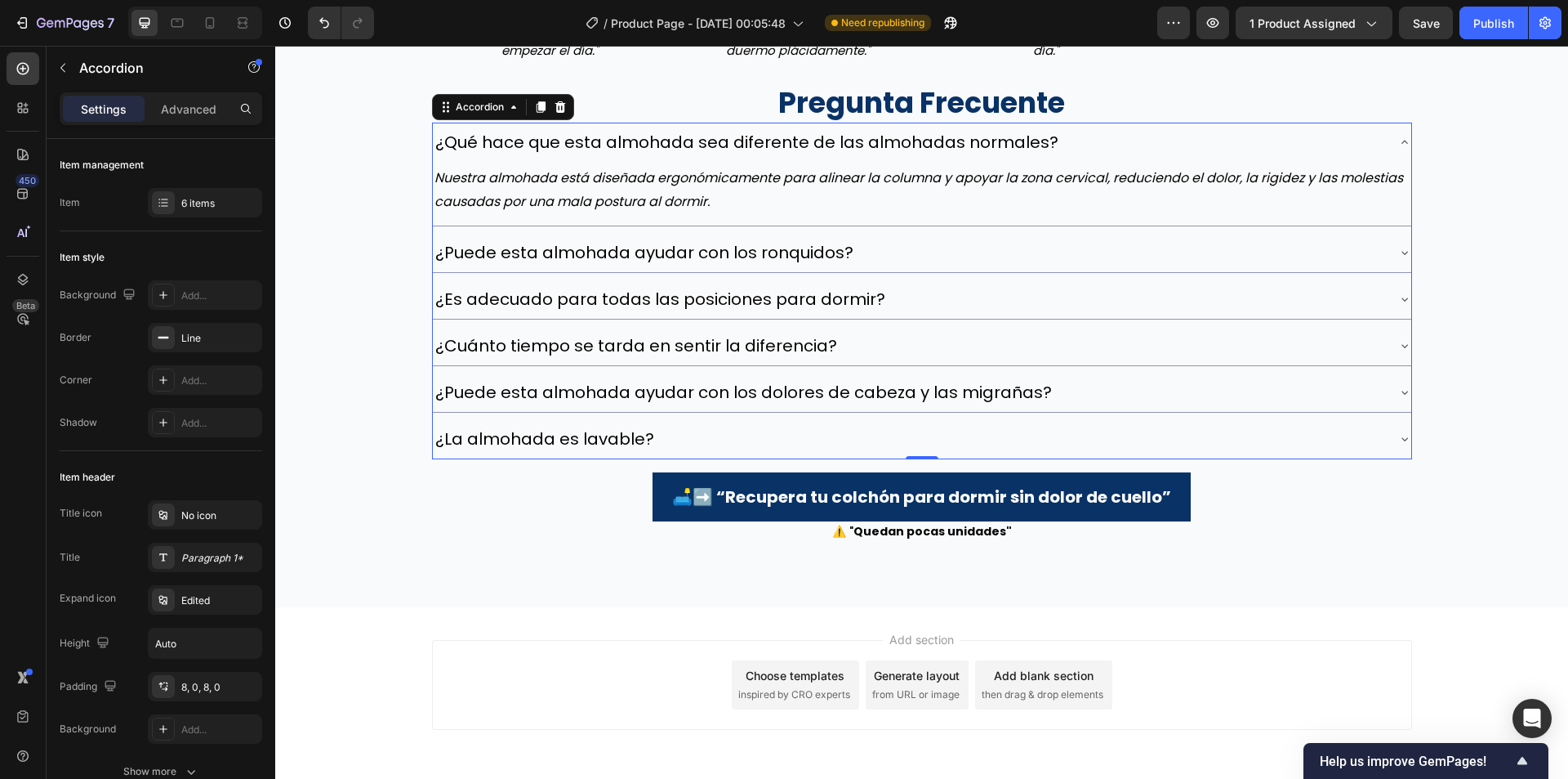
scroll to position [4620, 0]
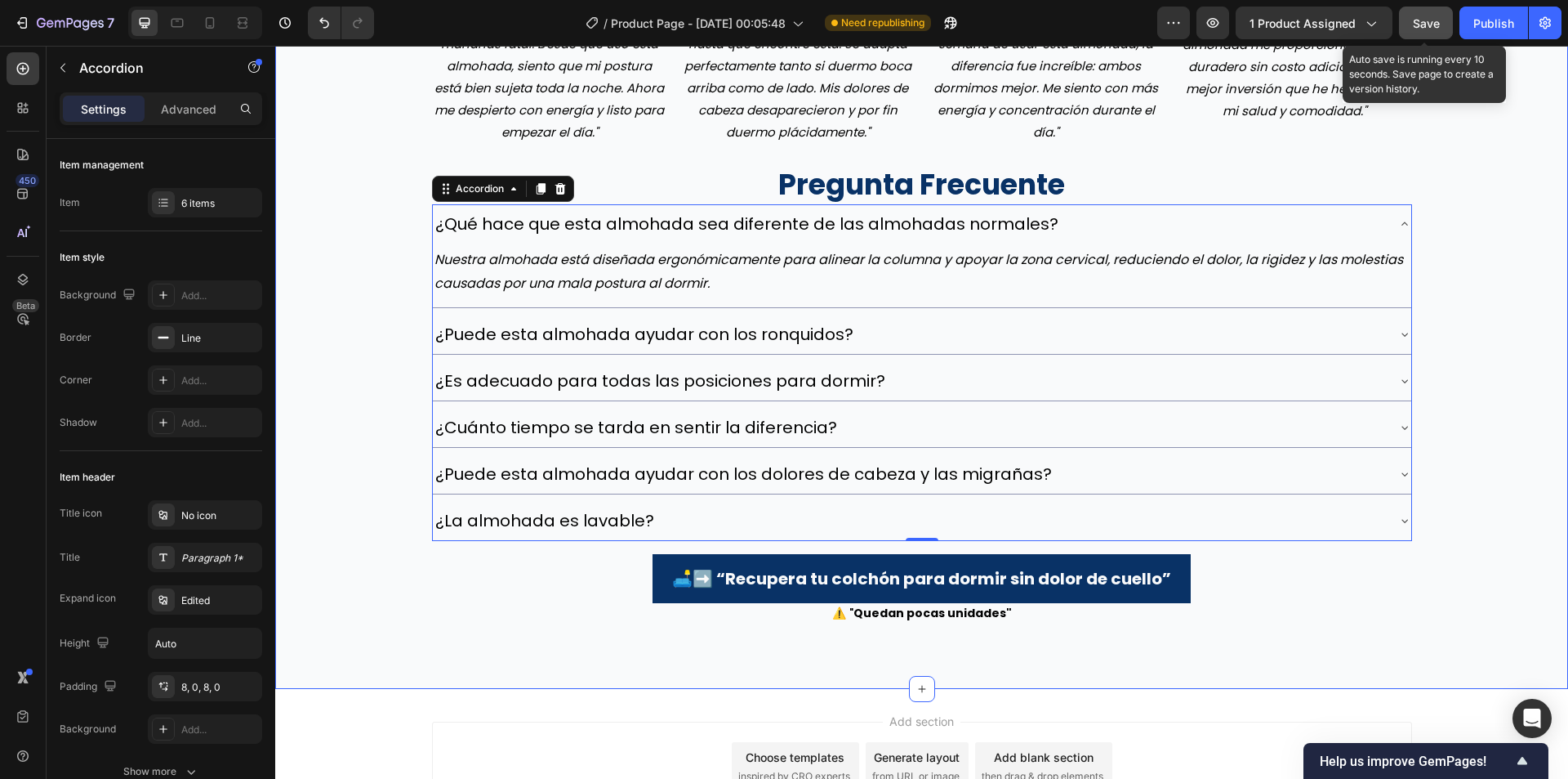
click at [1435, 37] on div "7 Version history / Product Page - [DATE] 00:05:48 Need republishing Preview 1 …" at bounding box center [784, 23] width 1568 height 47
click at [1468, 26] on button "Publish" at bounding box center [1494, 23] width 68 height 33
click at [1438, 33] on button "Save" at bounding box center [1426, 23] width 54 height 33
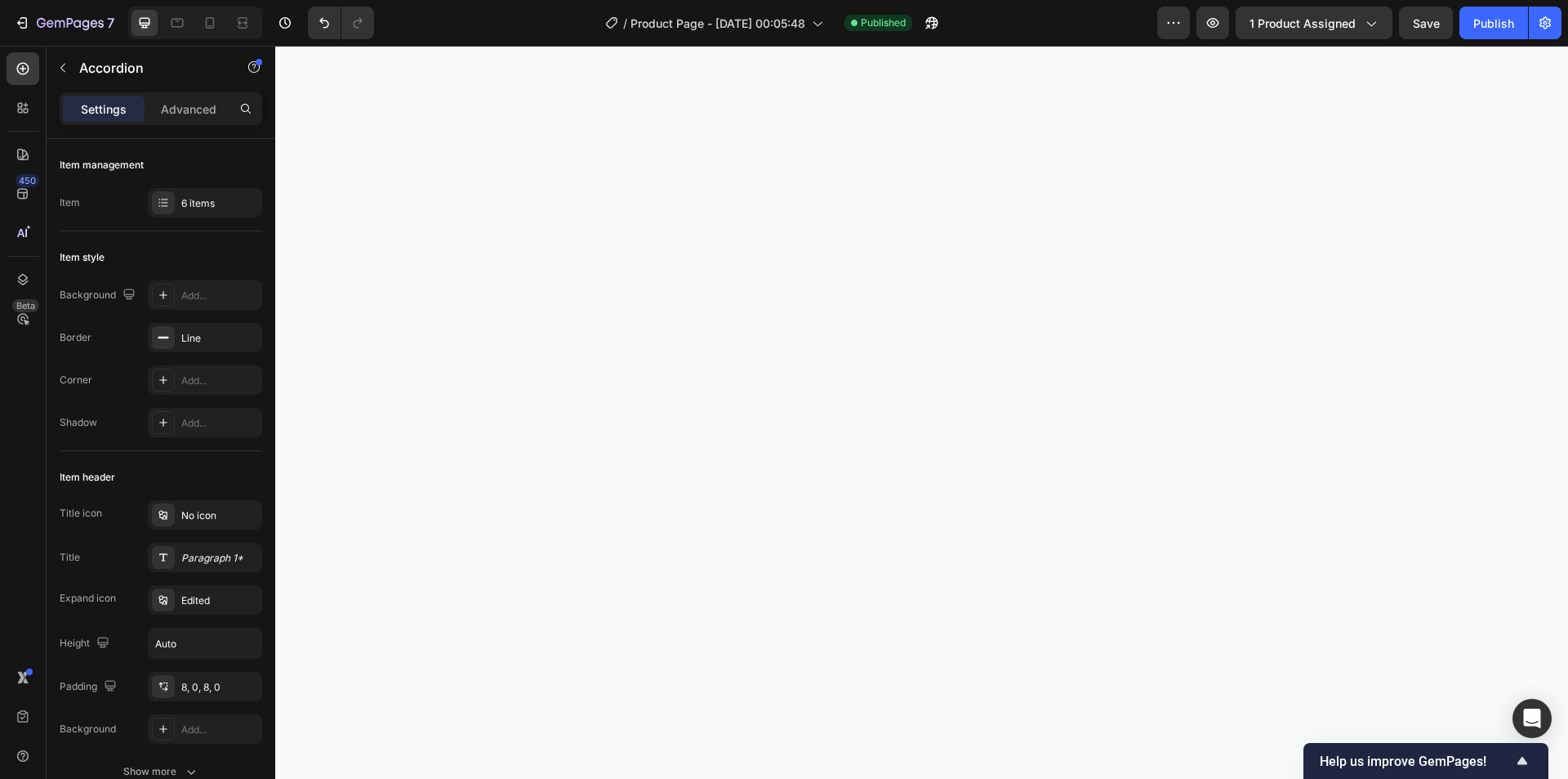
scroll to position [2740, 0]
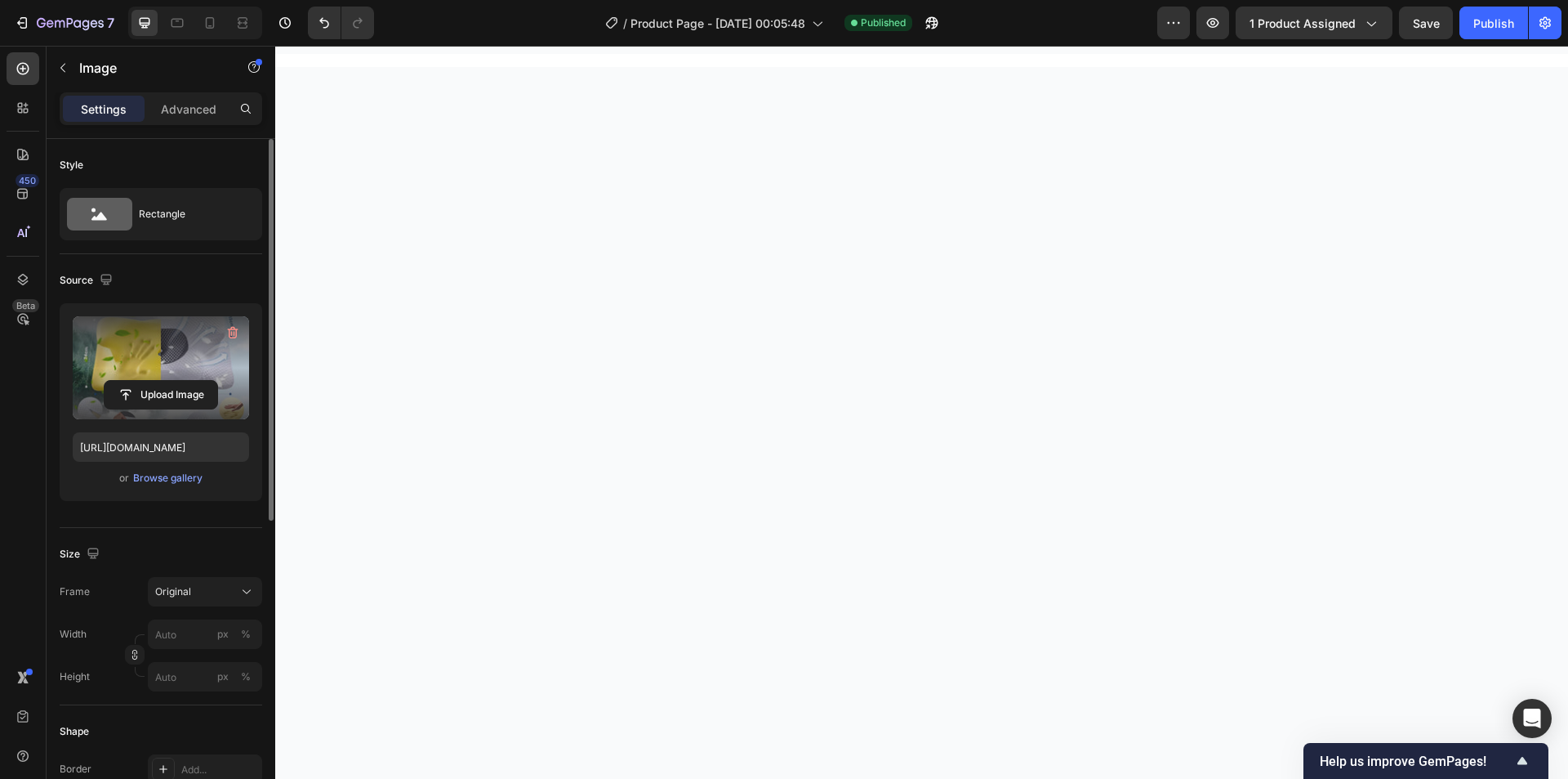
click at [202, 375] on label at bounding box center [161, 368] width 177 height 103
click at [202, 381] on input "file" at bounding box center [161, 394] width 112 height 28
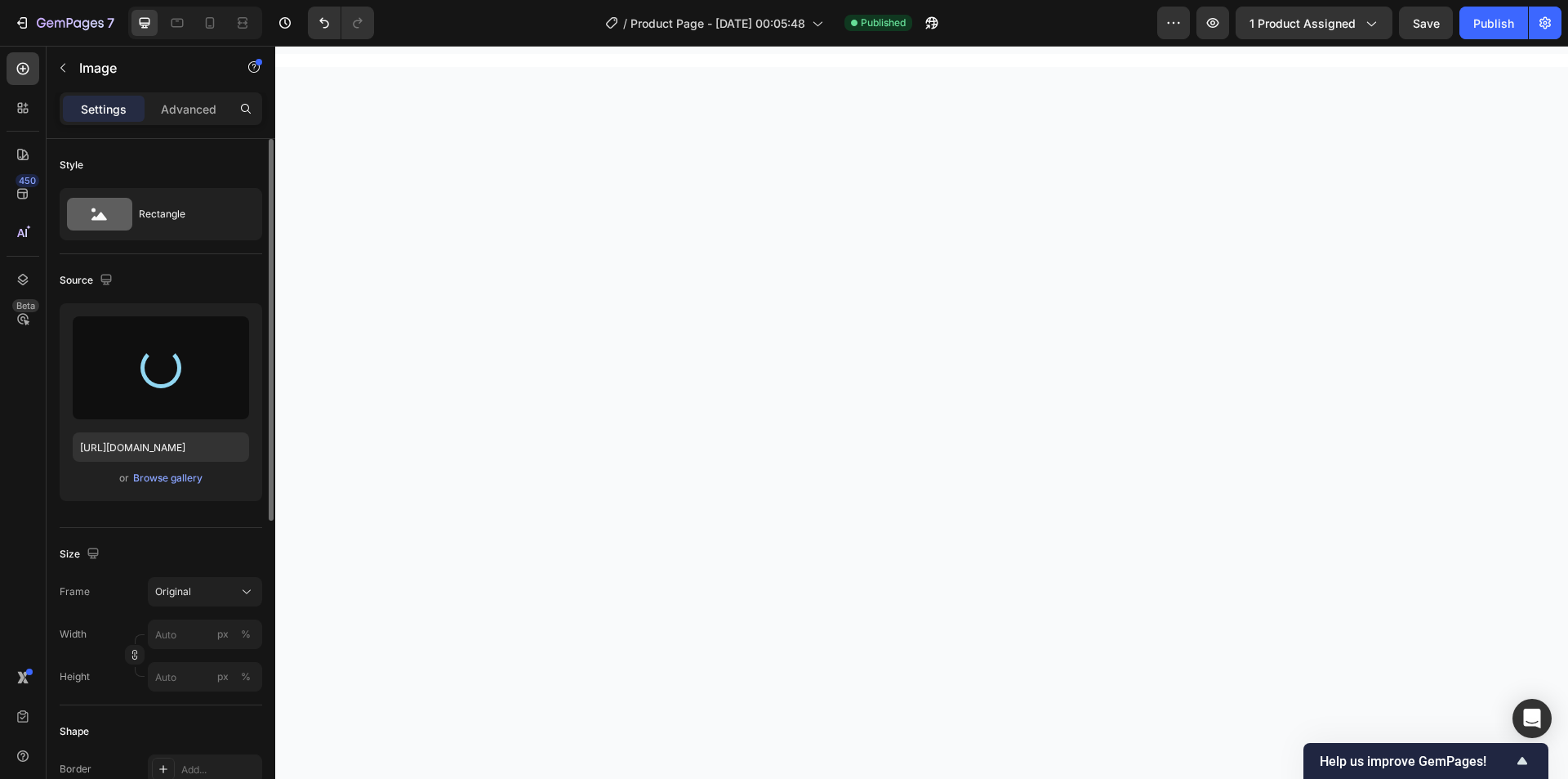
type input "[URL][DOMAIN_NAME]"
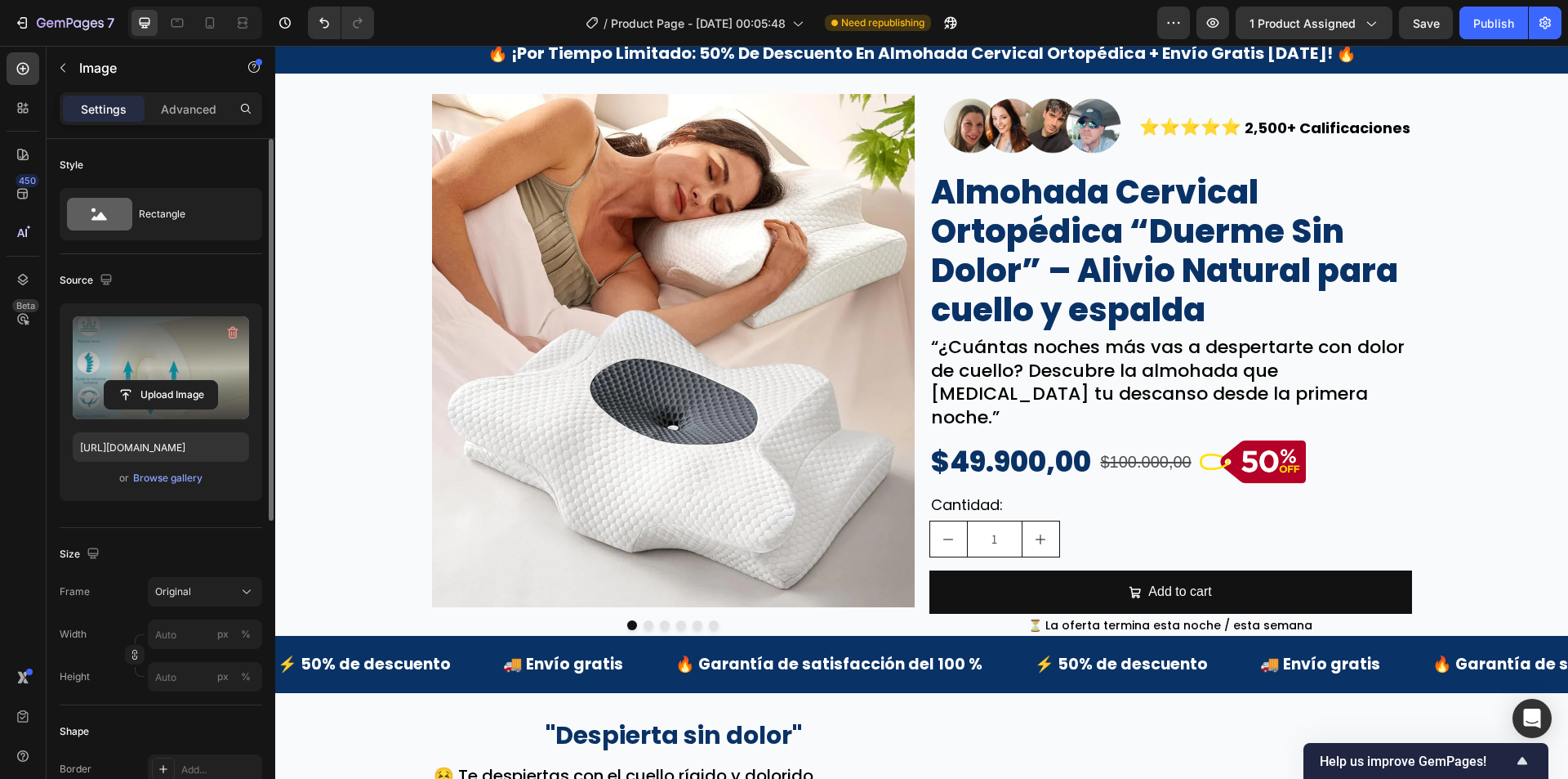
scroll to position [43, 0]
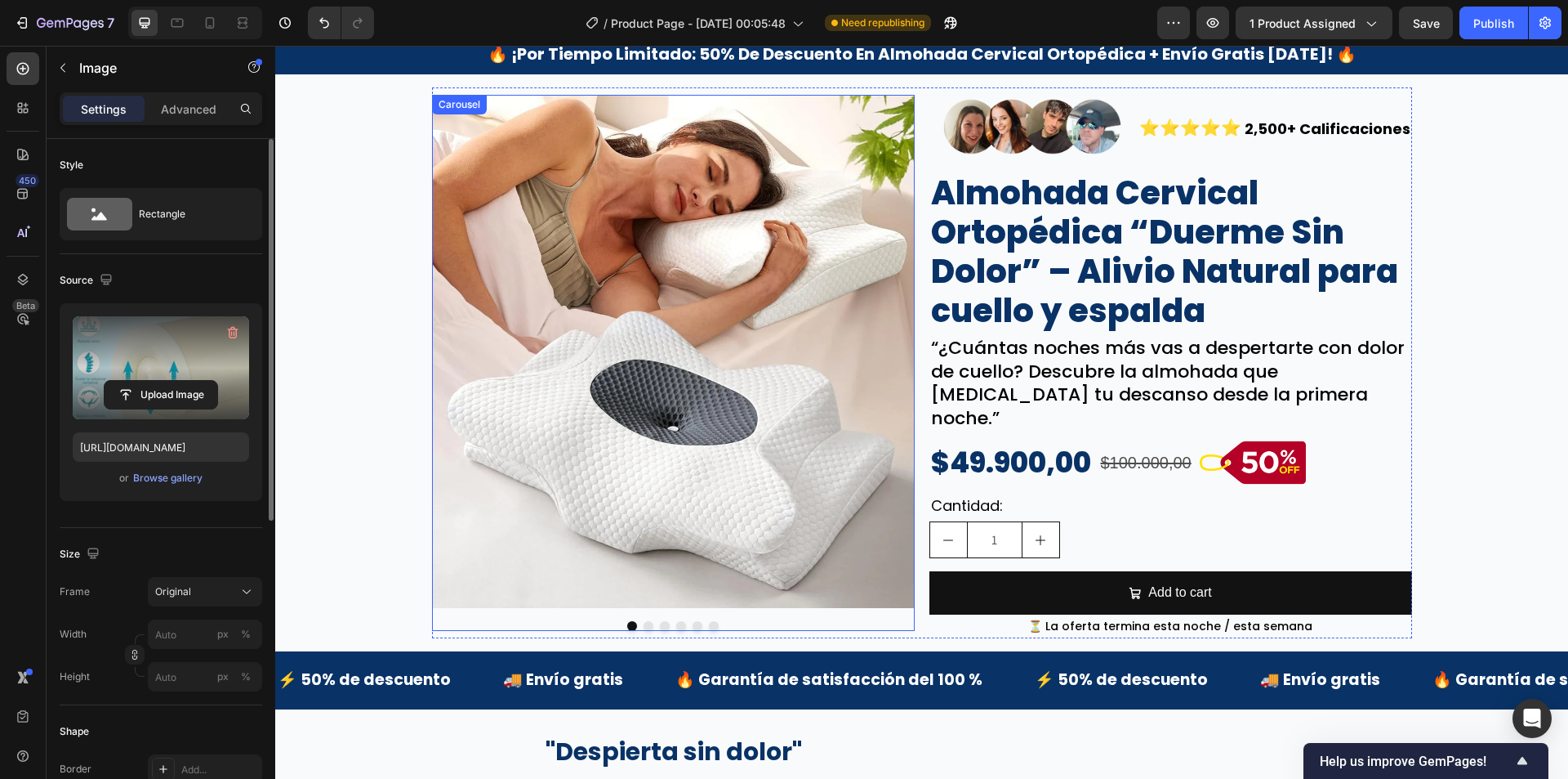
click at [712, 621] on button "Dot" at bounding box center [714, 626] width 10 height 10
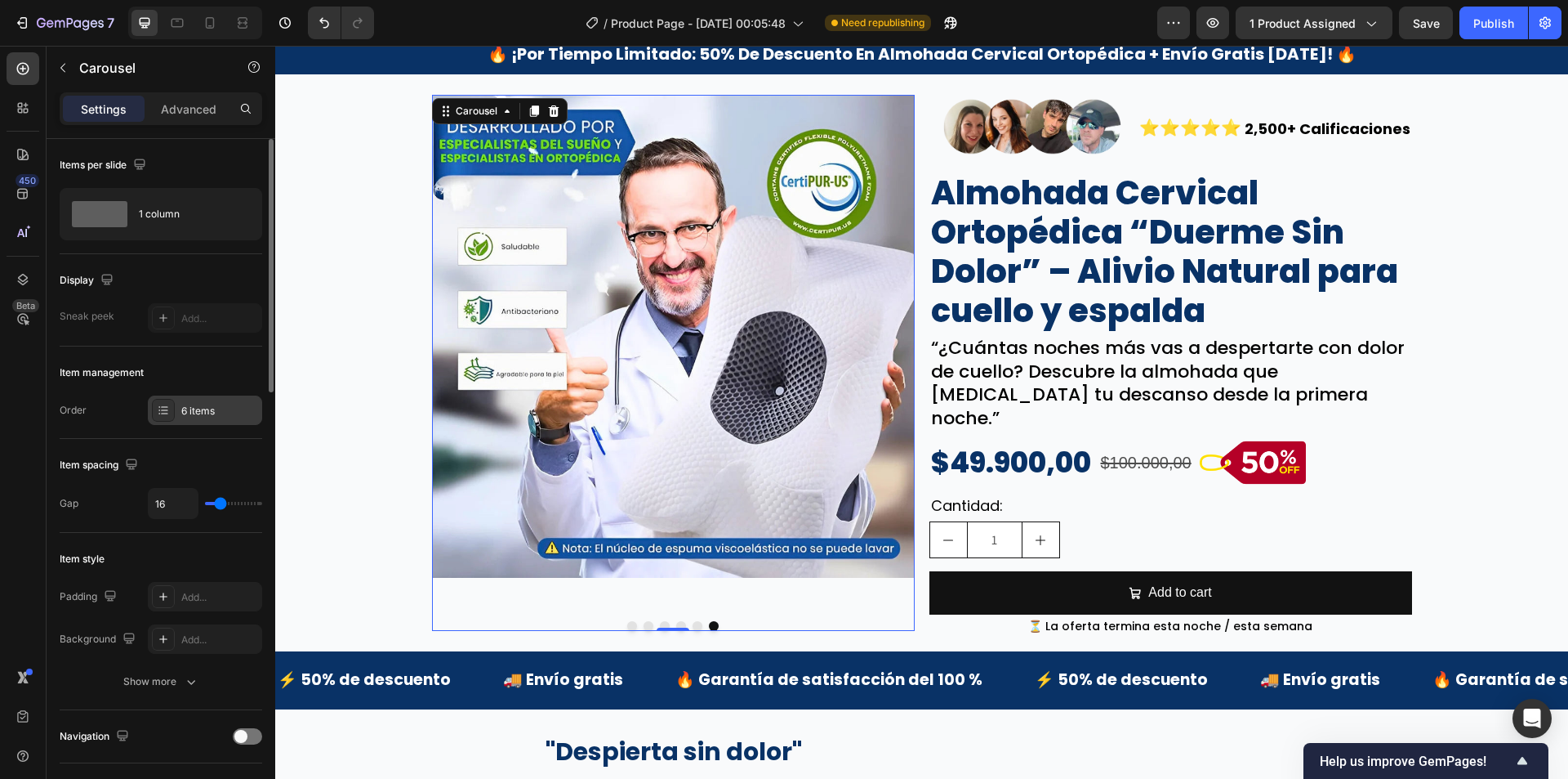
click at [197, 410] on div "6 items" at bounding box center [219, 410] width 77 height 14
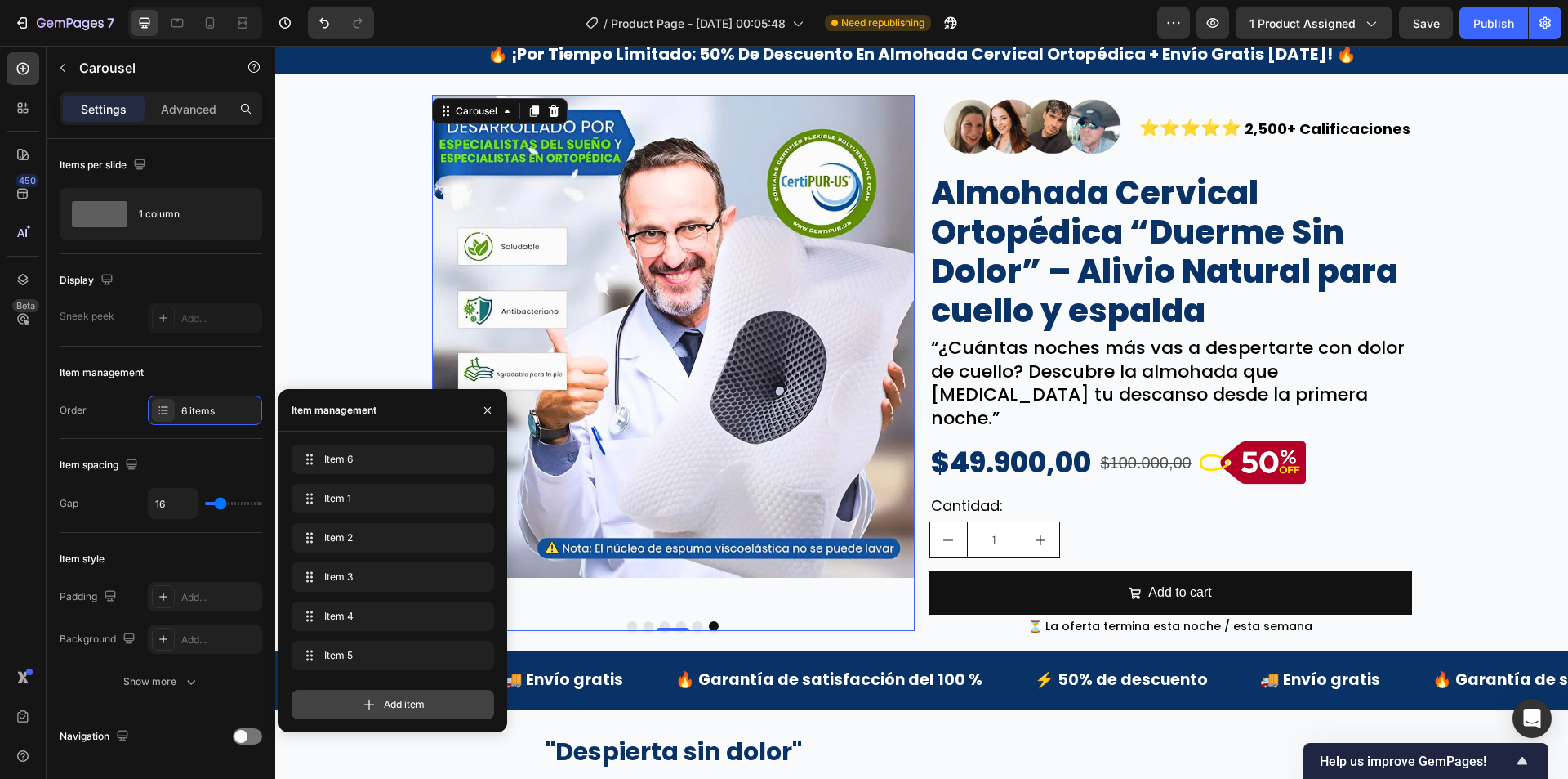
click at [395, 694] on div "Add item" at bounding box center [393, 704] width 203 height 30
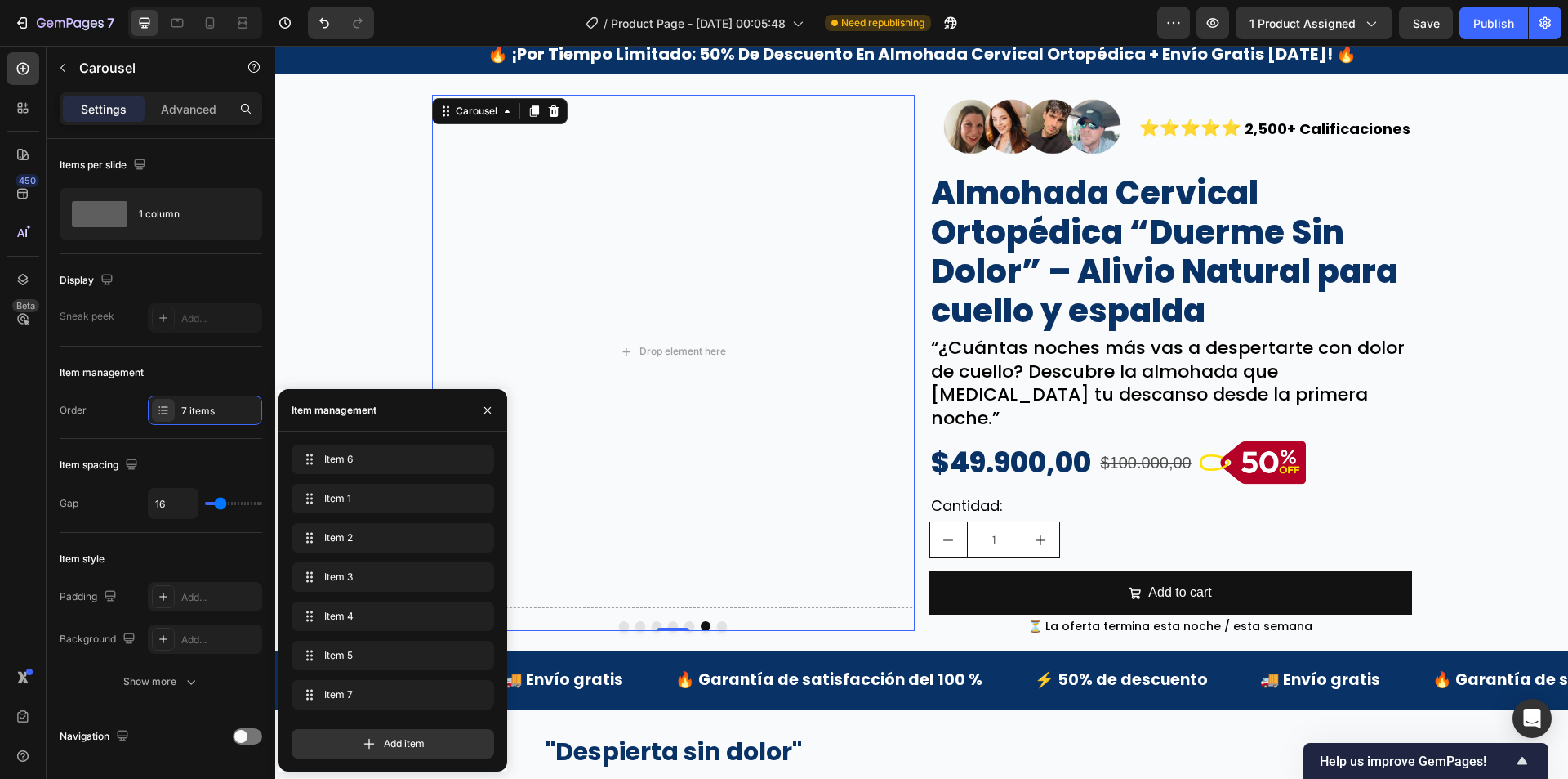
click at [652, 621] on div at bounding box center [673, 626] width 483 height 10
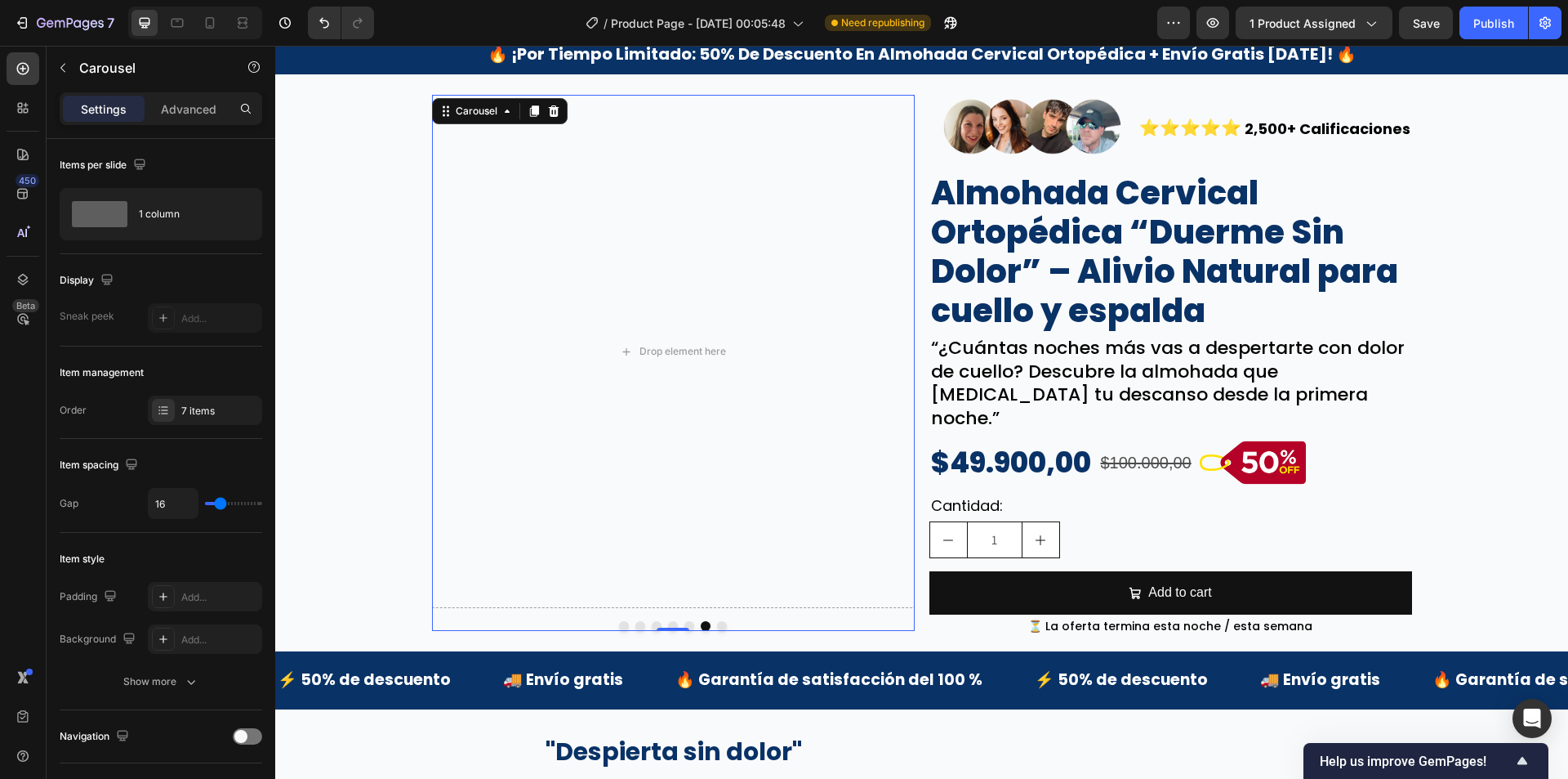
click at [652, 621] on button "Dot" at bounding box center [657, 626] width 10 height 10
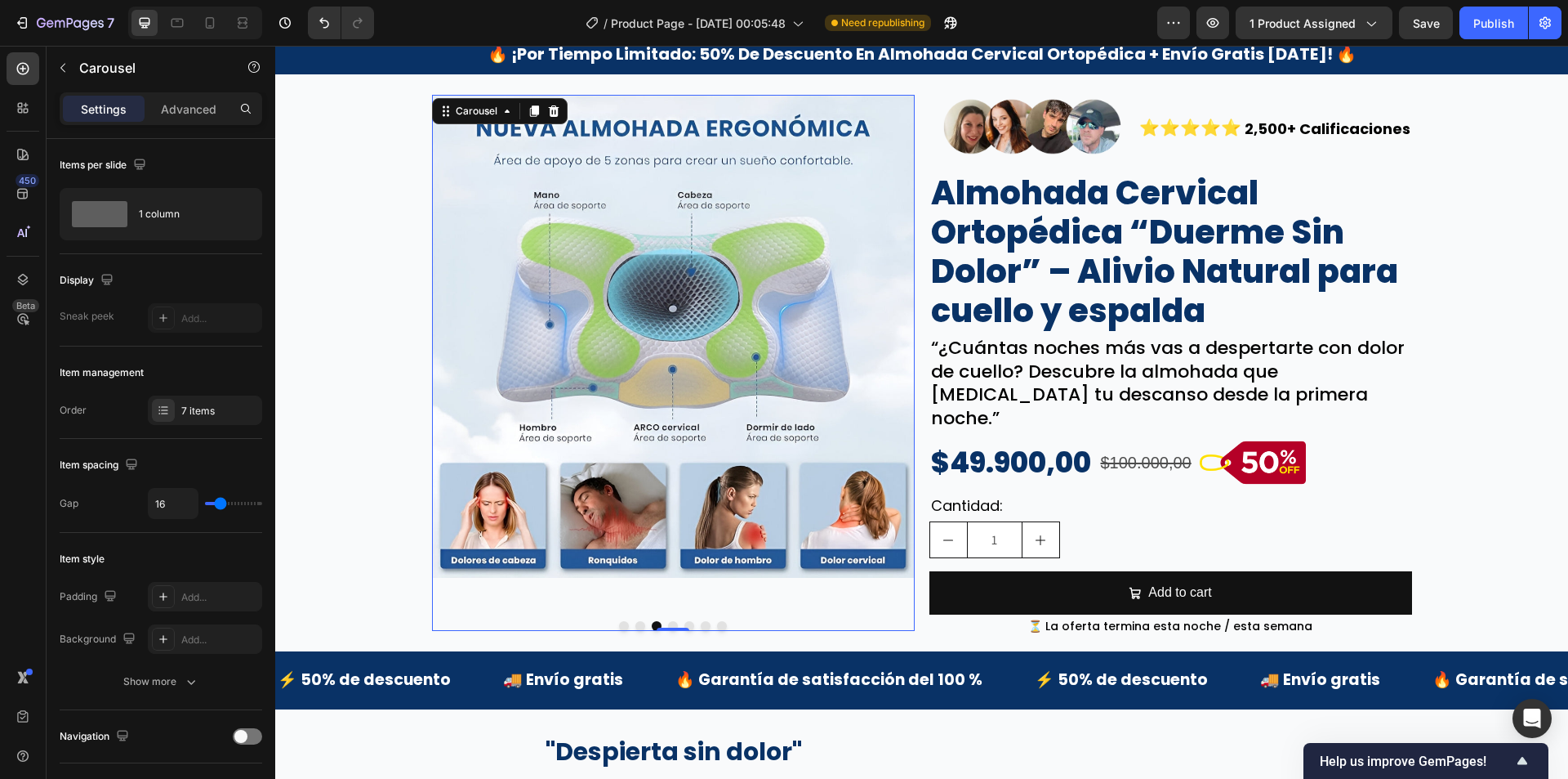
click at [672, 621] on div at bounding box center [673, 626] width 483 height 10
click at [668, 621] on button "Dot" at bounding box center [673, 626] width 10 height 10
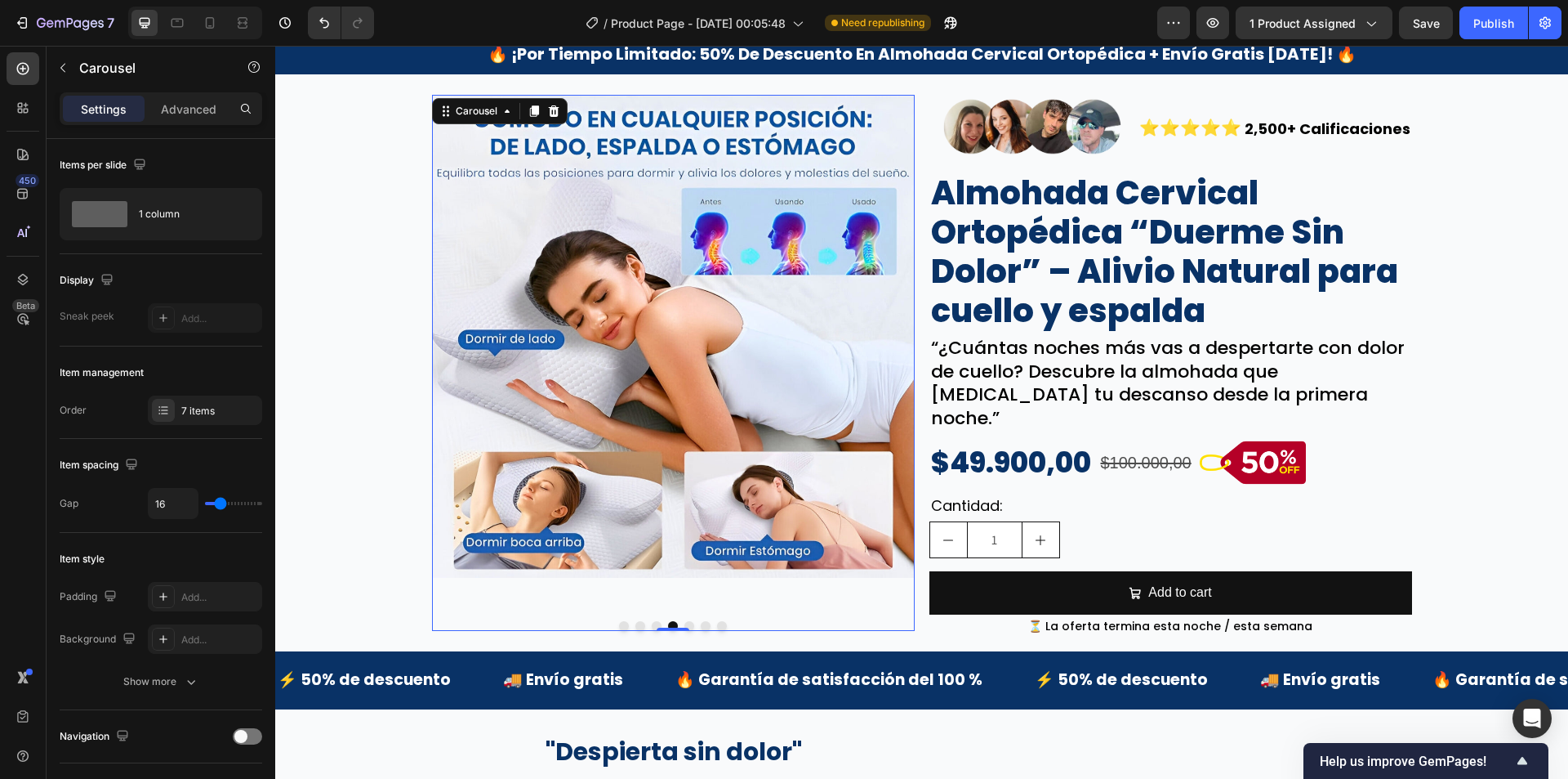
click at [685, 621] on button "Dot" at bounding box center [690, 626] width 10 height 10
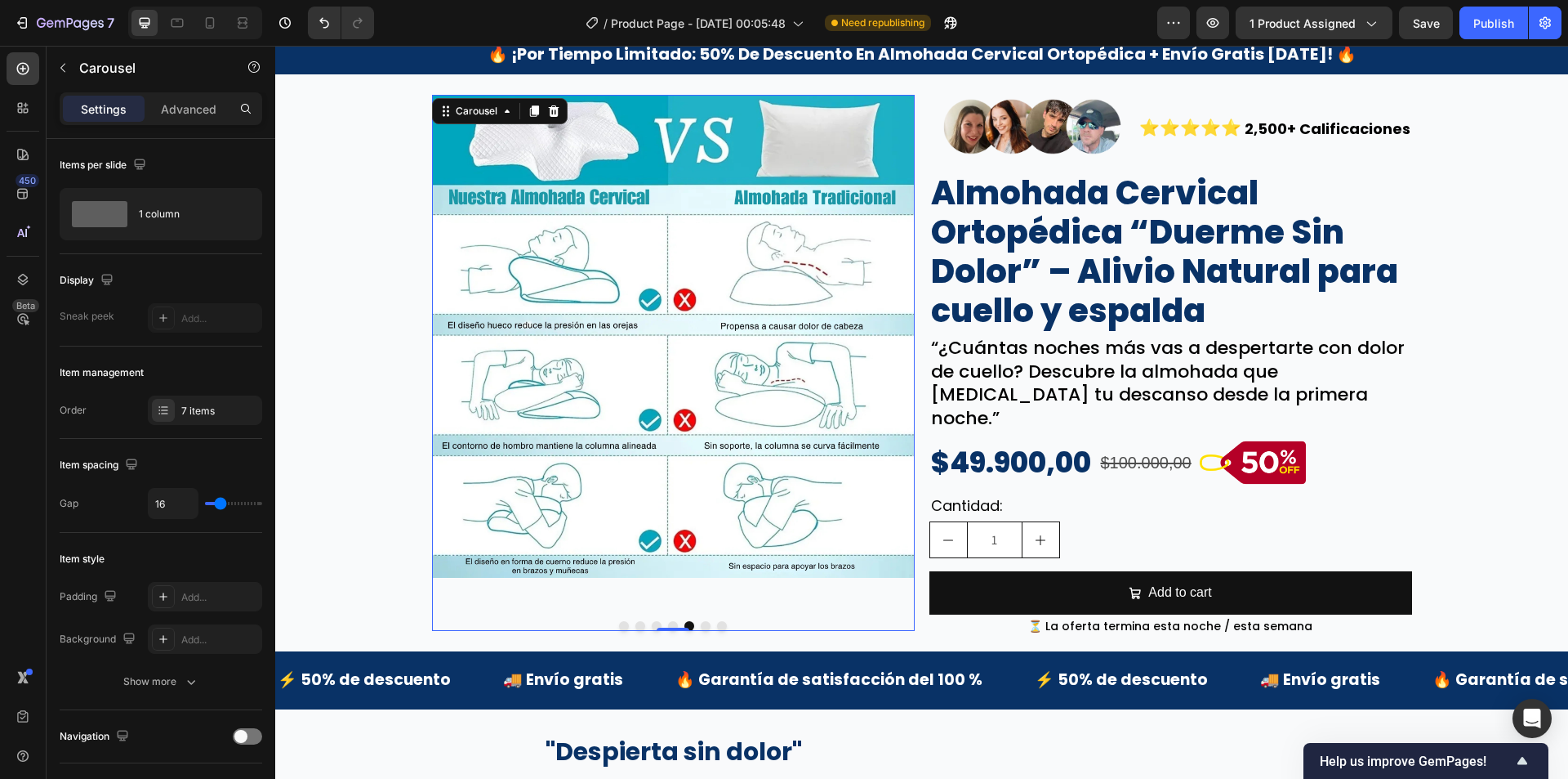
click at [701, 621] on button "Dot" at bounding box center [706, 626] width 10 height 10
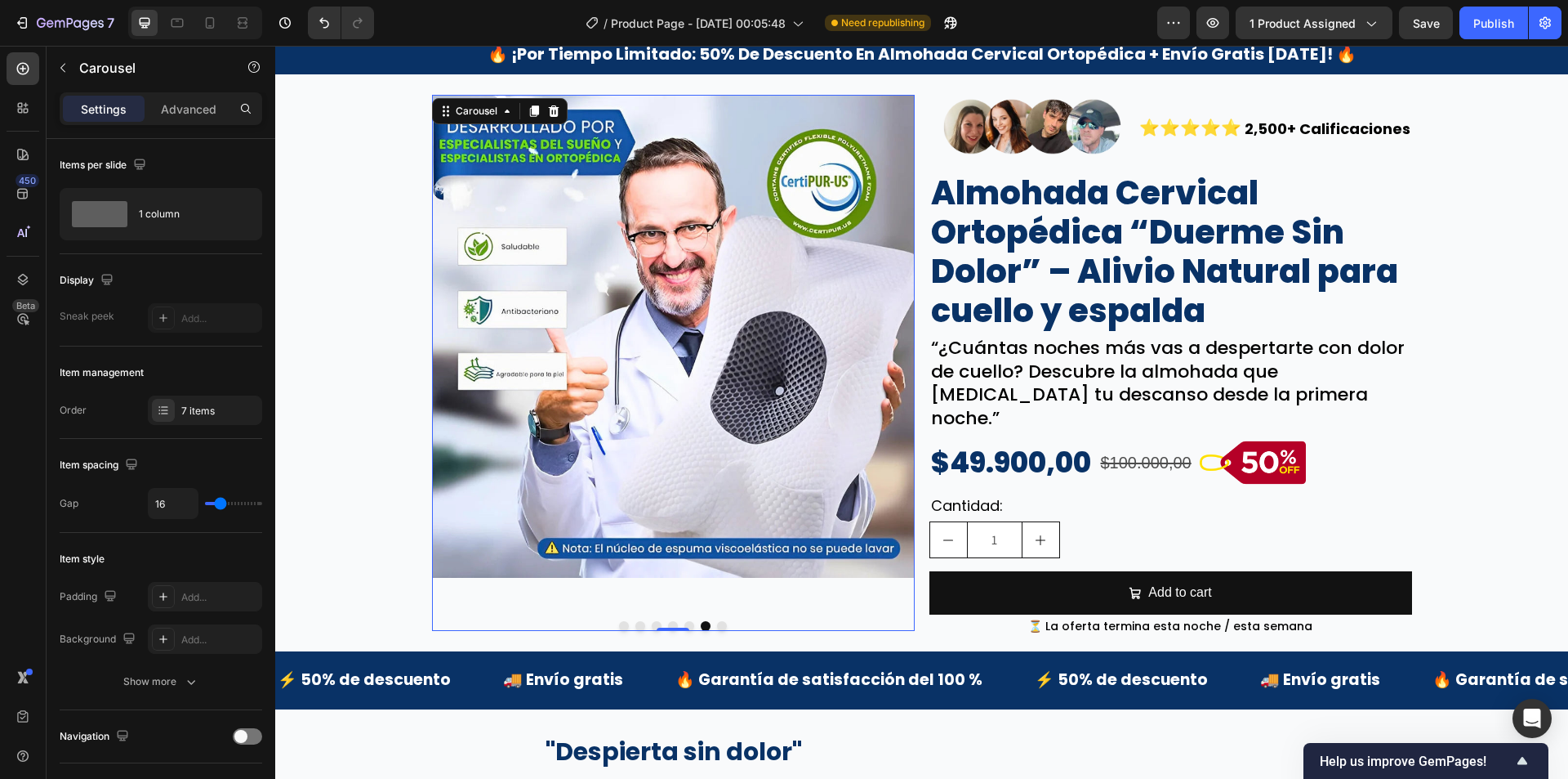
click at [718, 621] on button "Dot" at bounding box center [722, 626] width 10 height 10
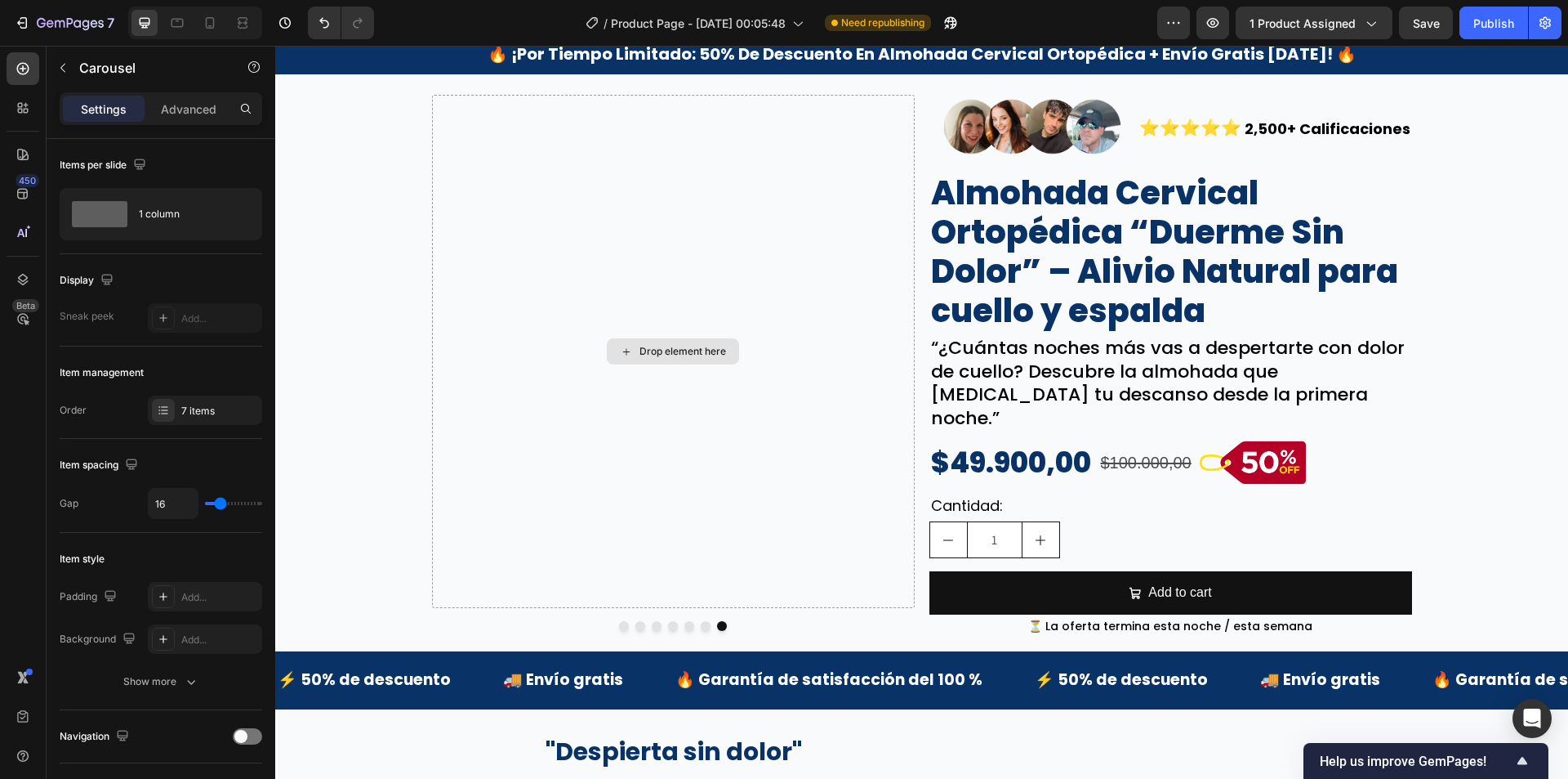
click at [680, 354] on div "Drop element here" at bounding box center [673, 351] width 133 height 26
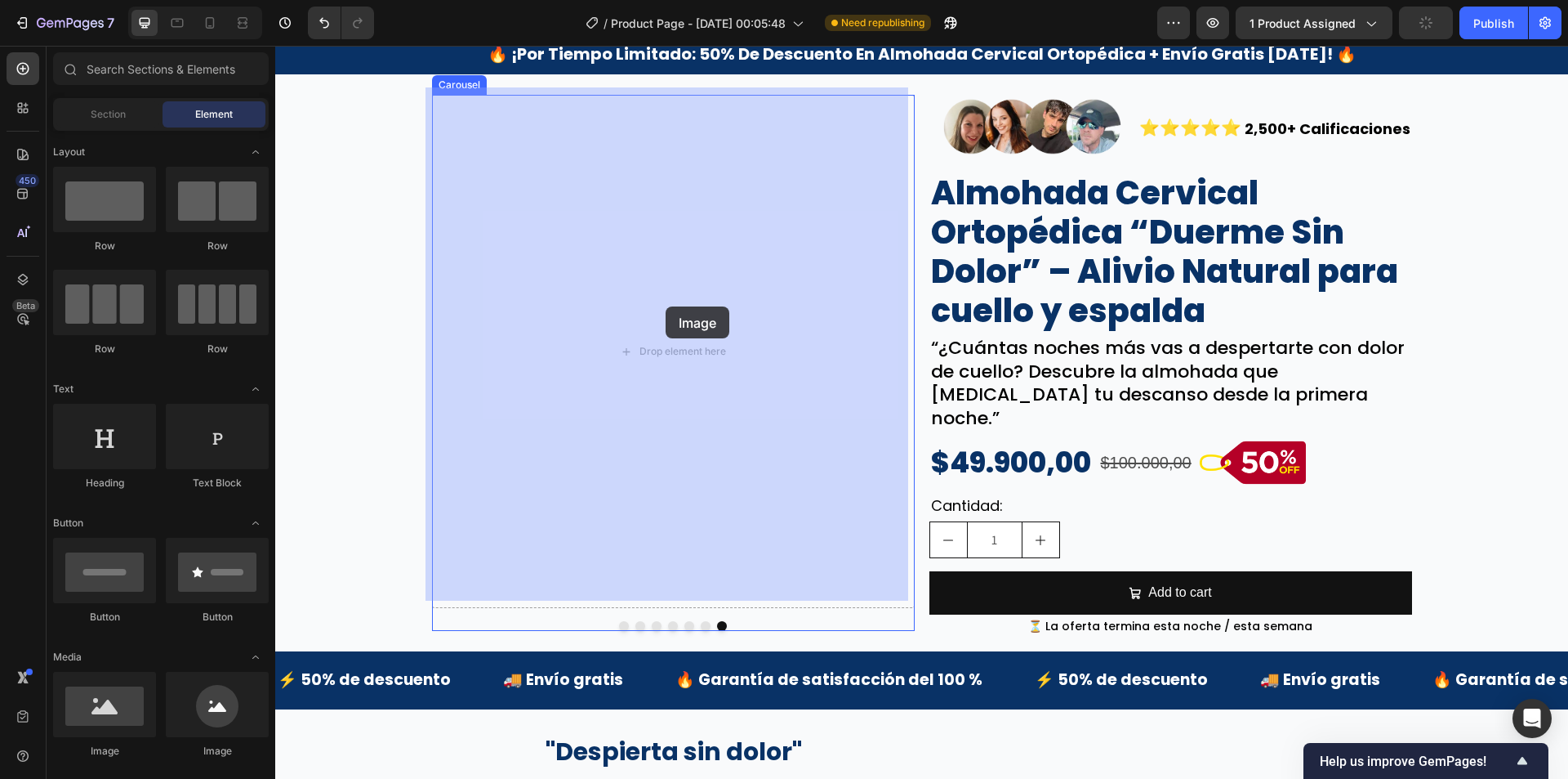
drag, startPoint x: 400, startPoint y: 275, endPoint x: 665, endPoint y: 306, distance: 266.8
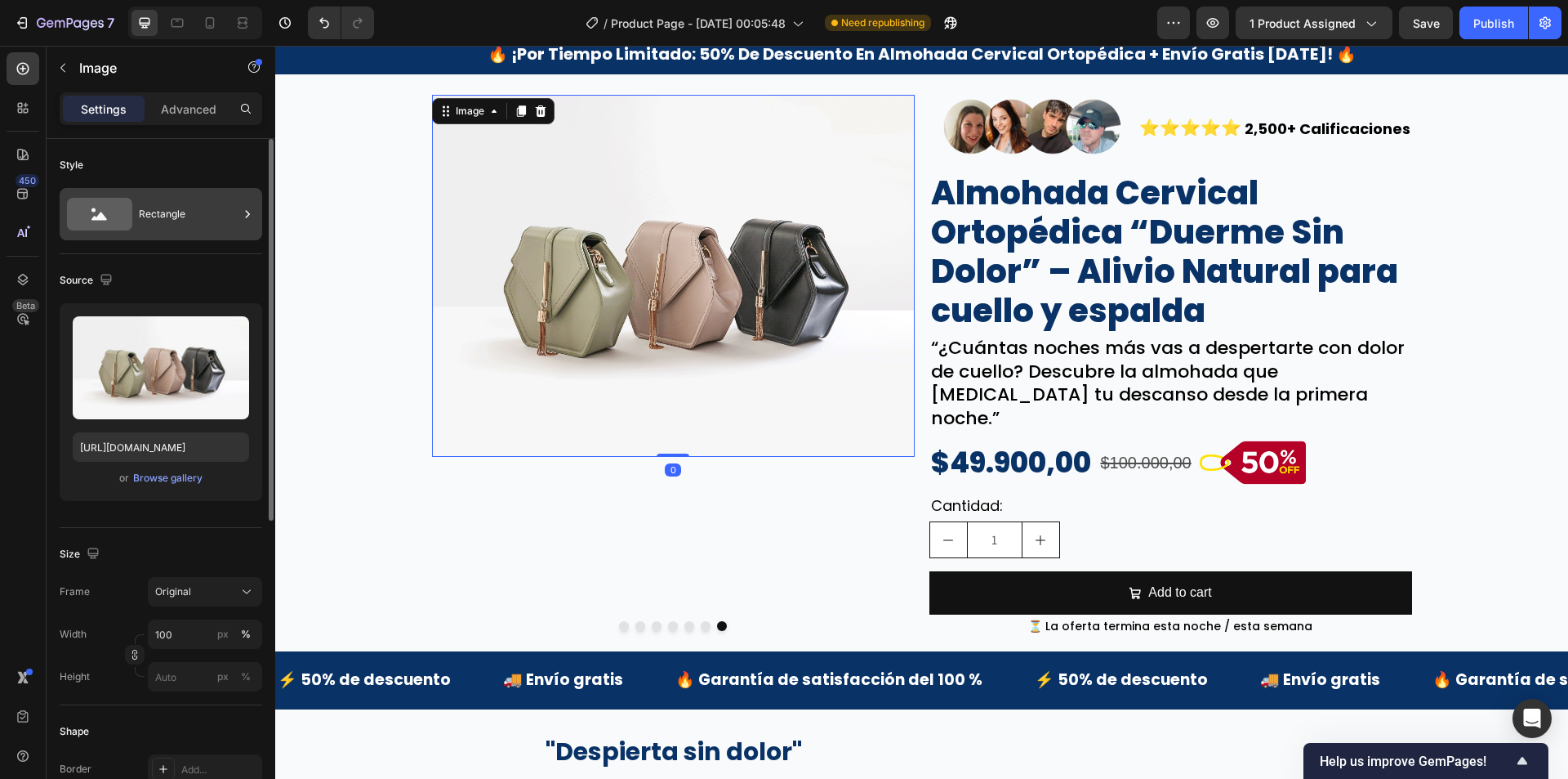
click at [191, 234] on div "Rectangle" at bounding box center [161, 214] width 203 height 52
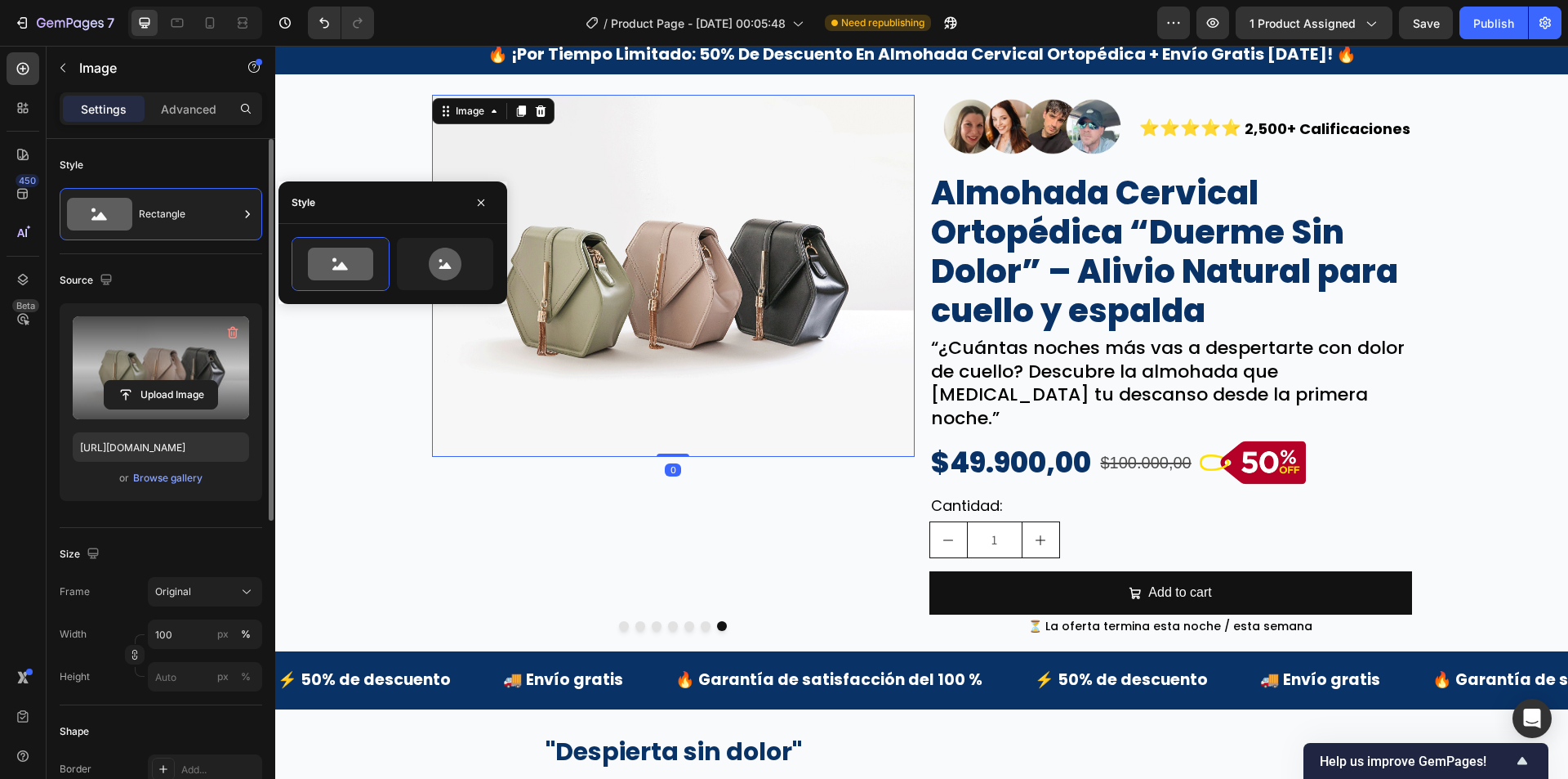
click at [206, 343] on label at bounding box center [161, 368] width 177 height 103
click at [206, 381] on input "file" at bounding box center [161, 394] width 112 height 28
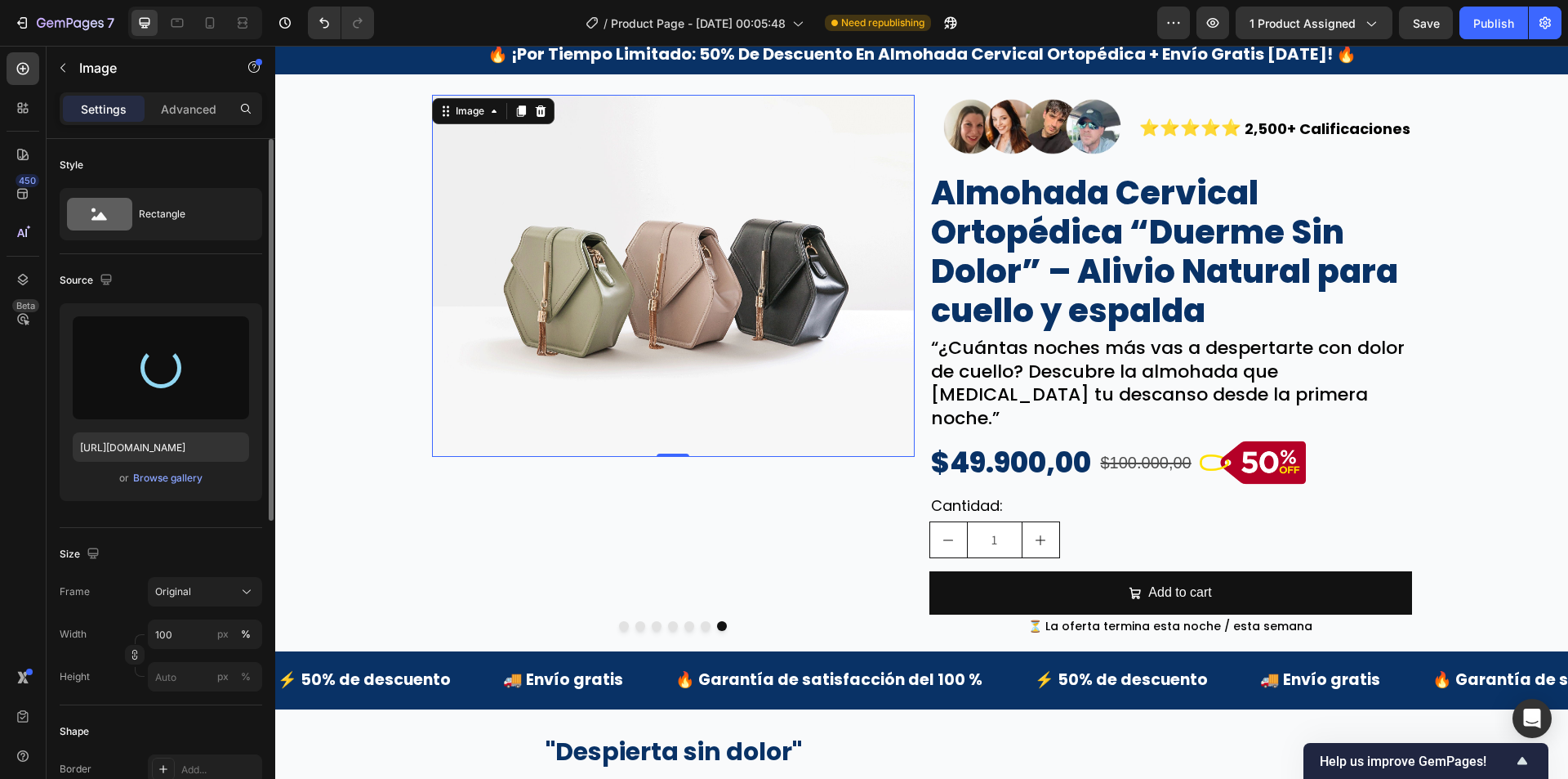
type input "[URL][DOMAIN_NAME]"
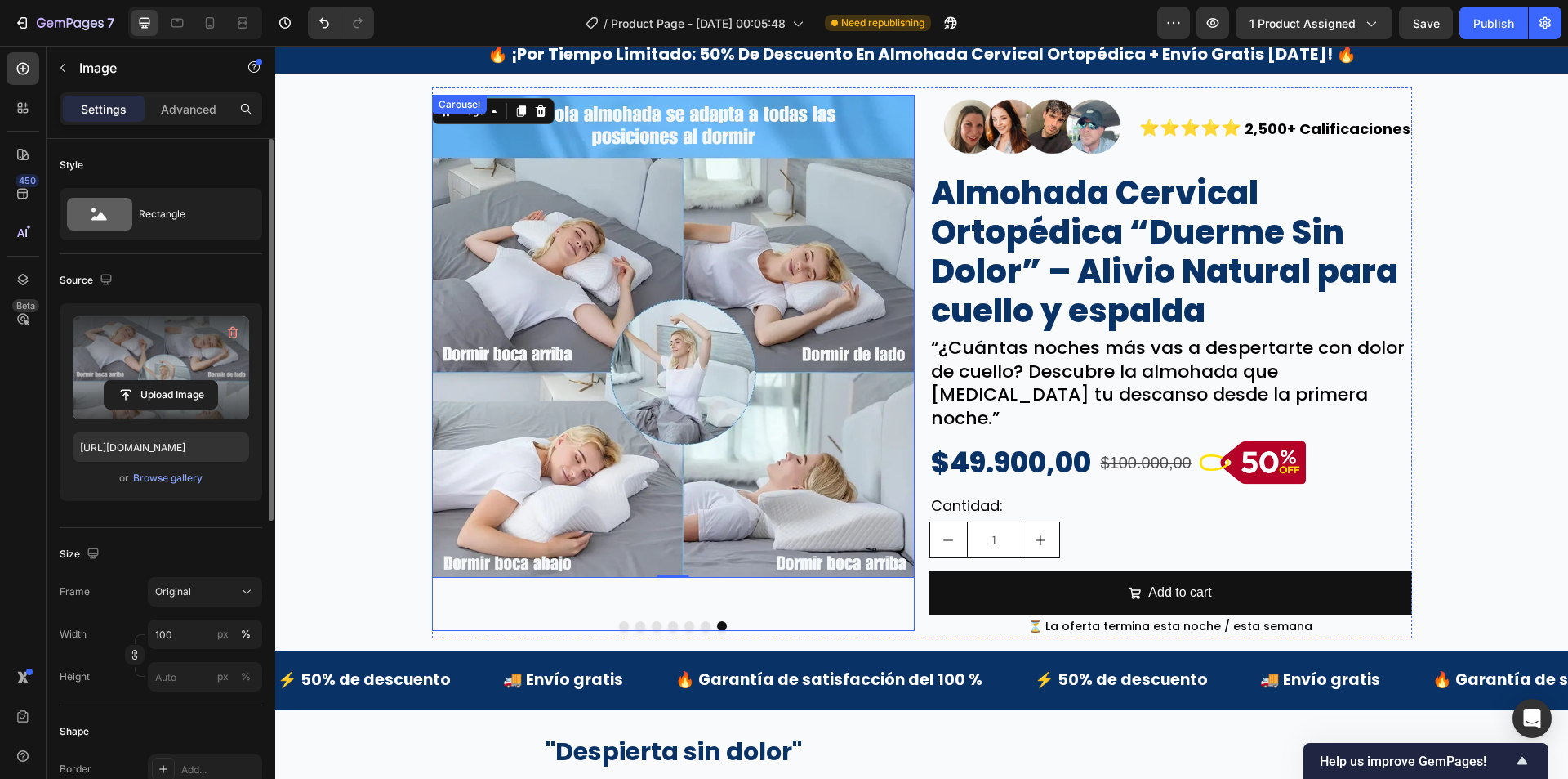
click at [701, 621] on button "Dot" at bounding box center [706, 626] width 10 height 10
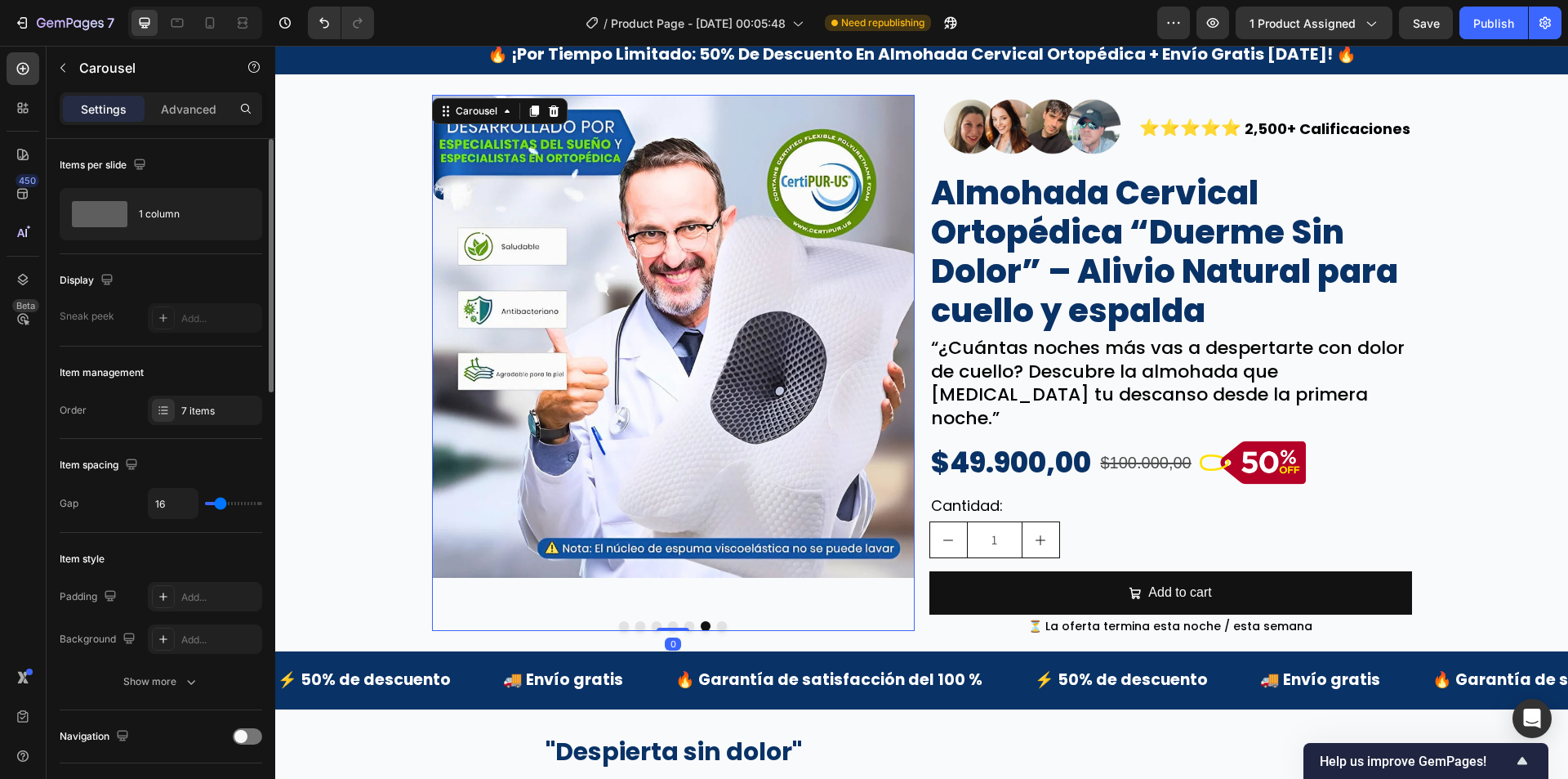
click at [685, 621] on button "Dot" at bounding box center [690, 626] width 10 height 10
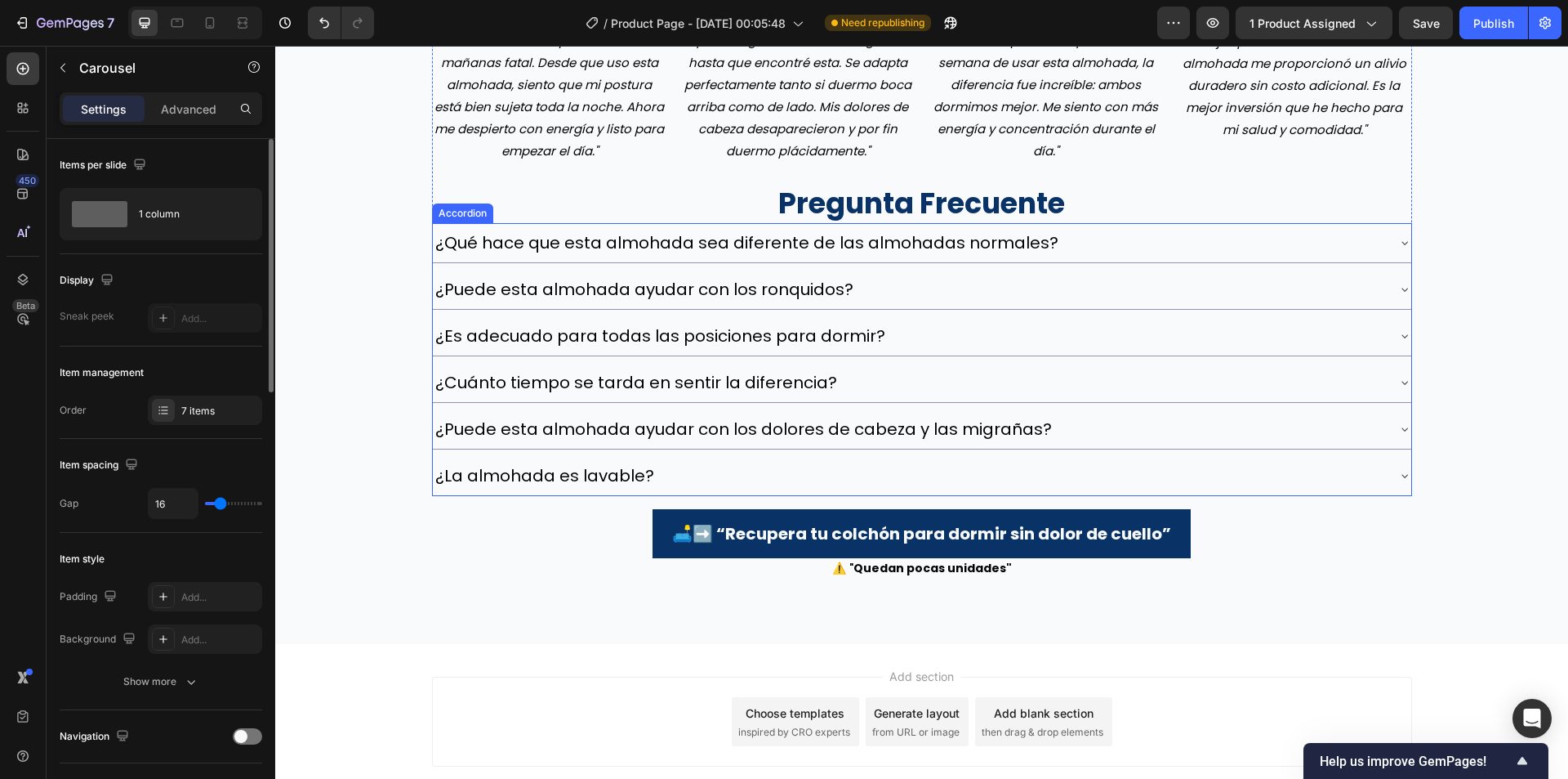
scroll to position [4702, 0]
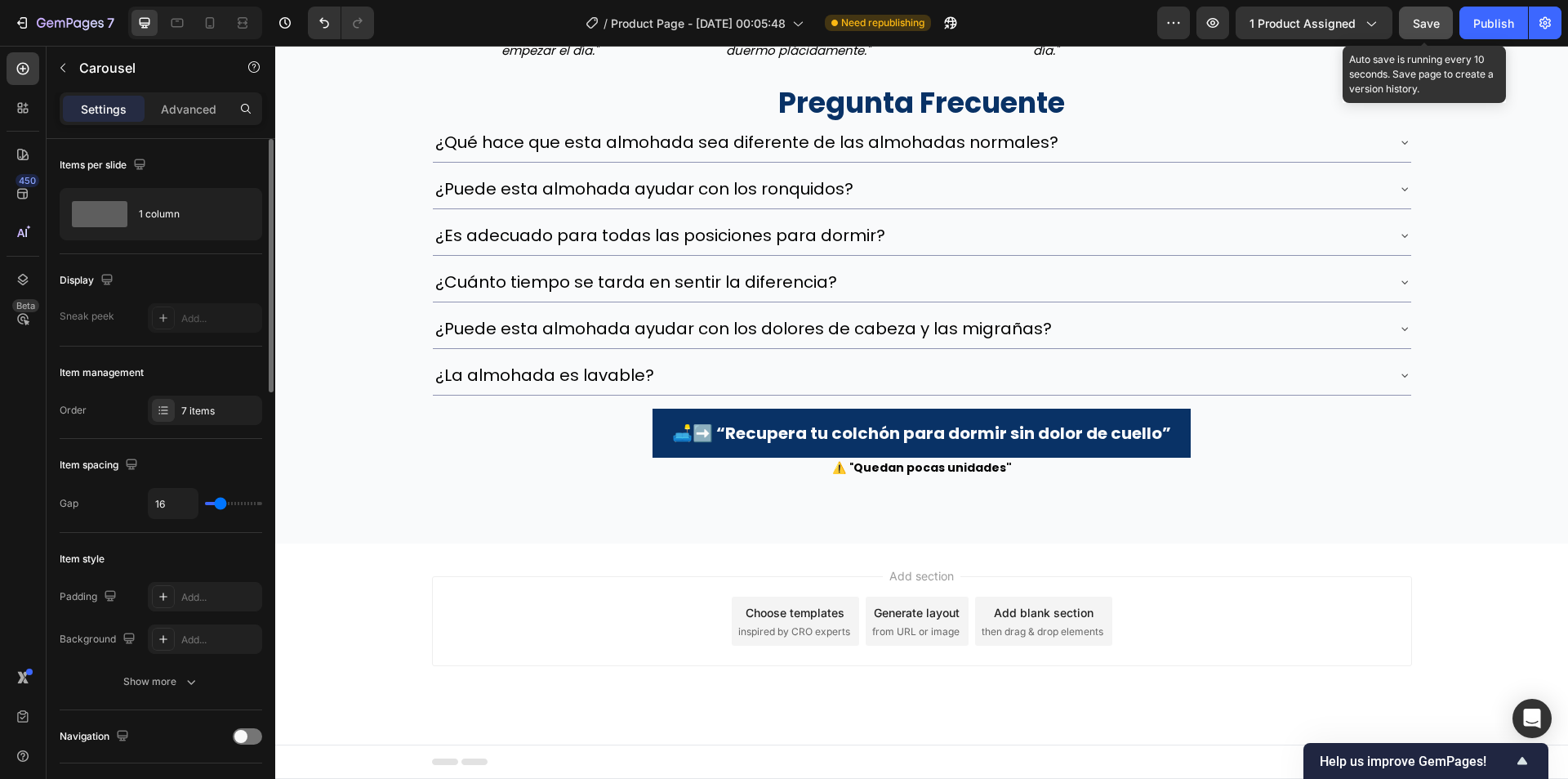
click at [1440, 28] on button "Save" at bounding box center [1426, 23] width 54 height 33
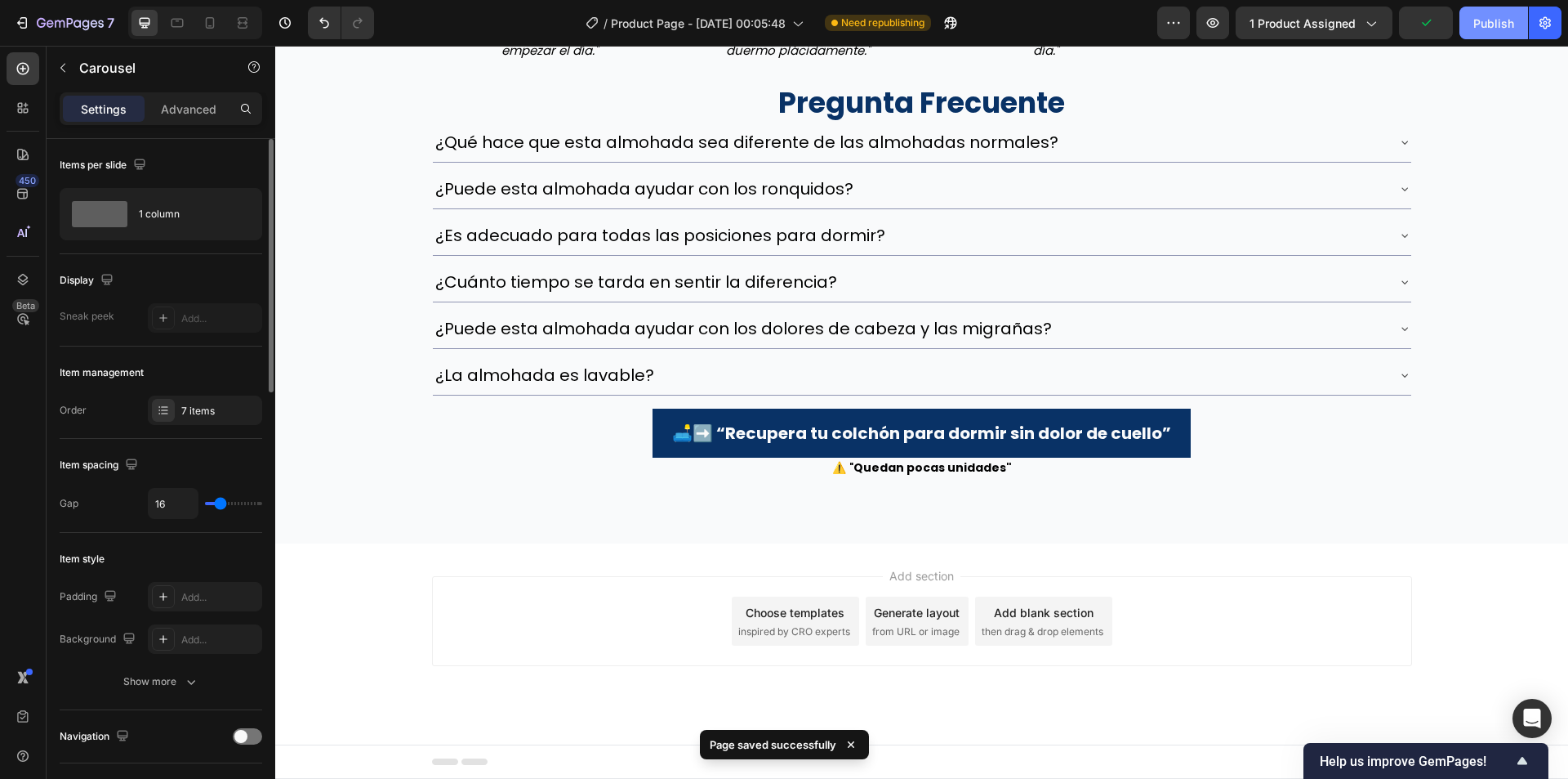
click at [1482, 23] on div "Publish" at bounding box center [1494, 23] width 41 height 17
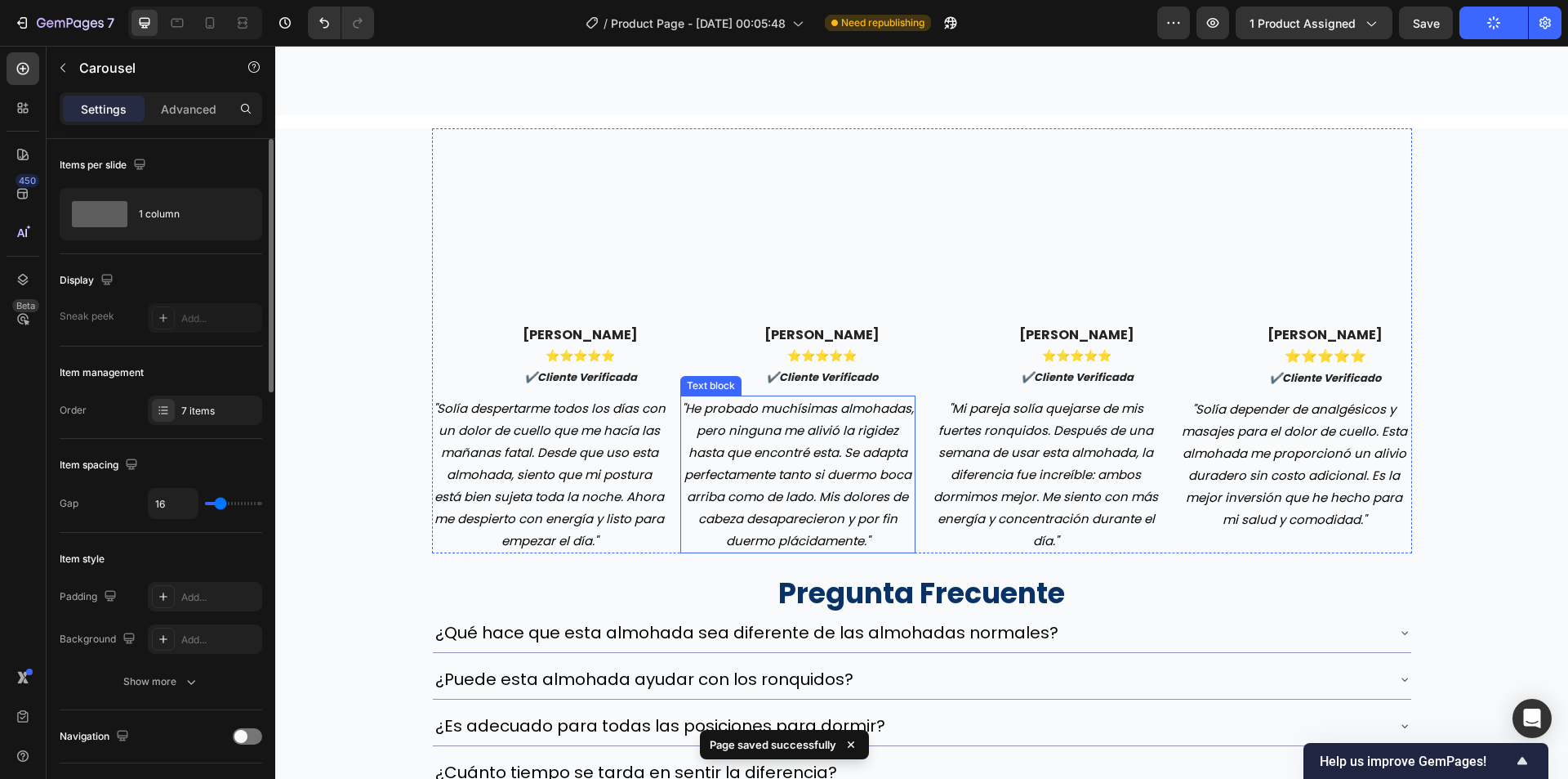
scroll to position [4620, 0]
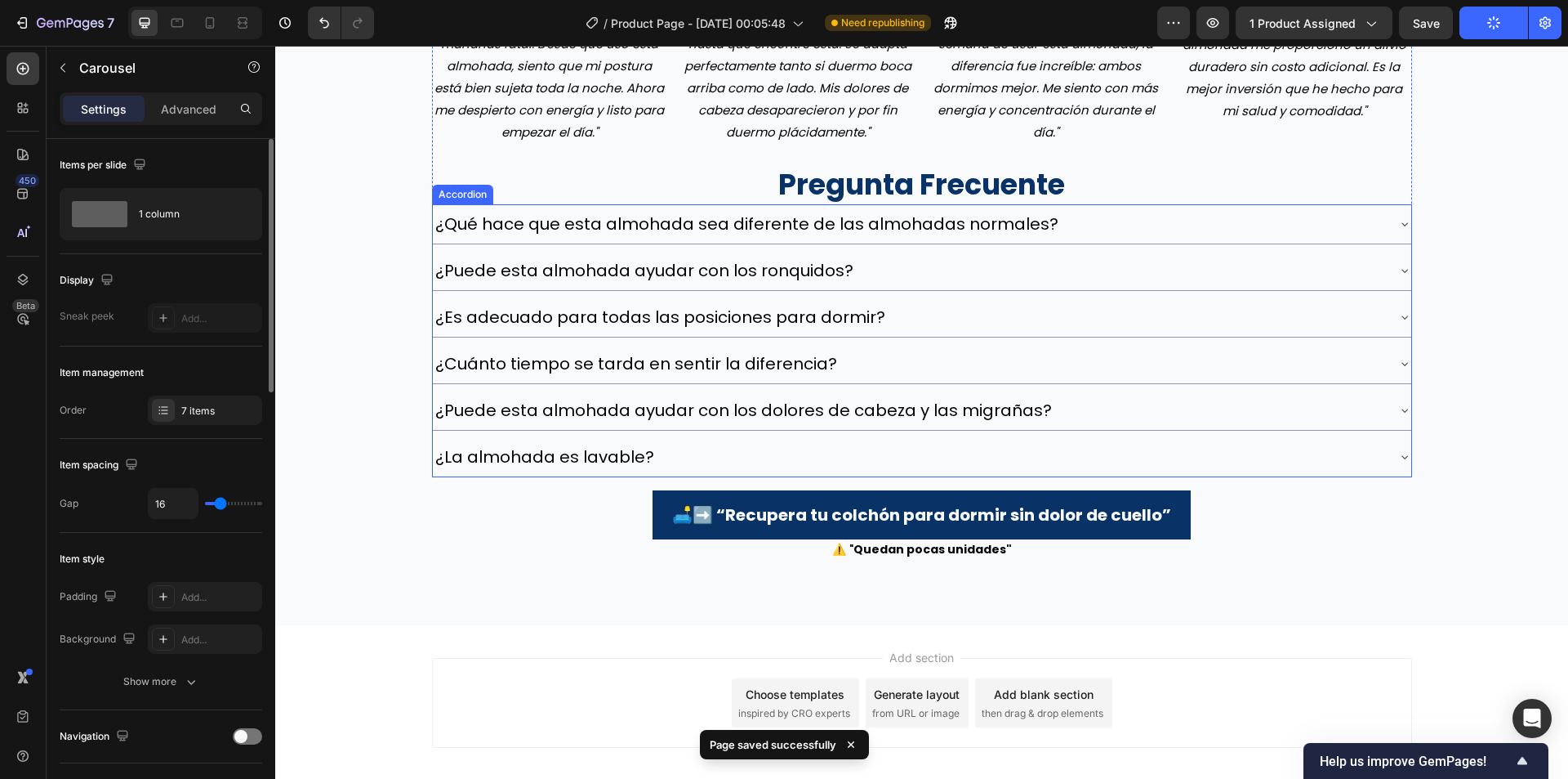
click at [344, 434] on div "Image Image [PERSON_NAME] ⭐️⭐️⭐️⭐️⭐️ ✔️cliente verificada Text block Row "Solía…" at bounding box center [921, 140] width 1292 height 840
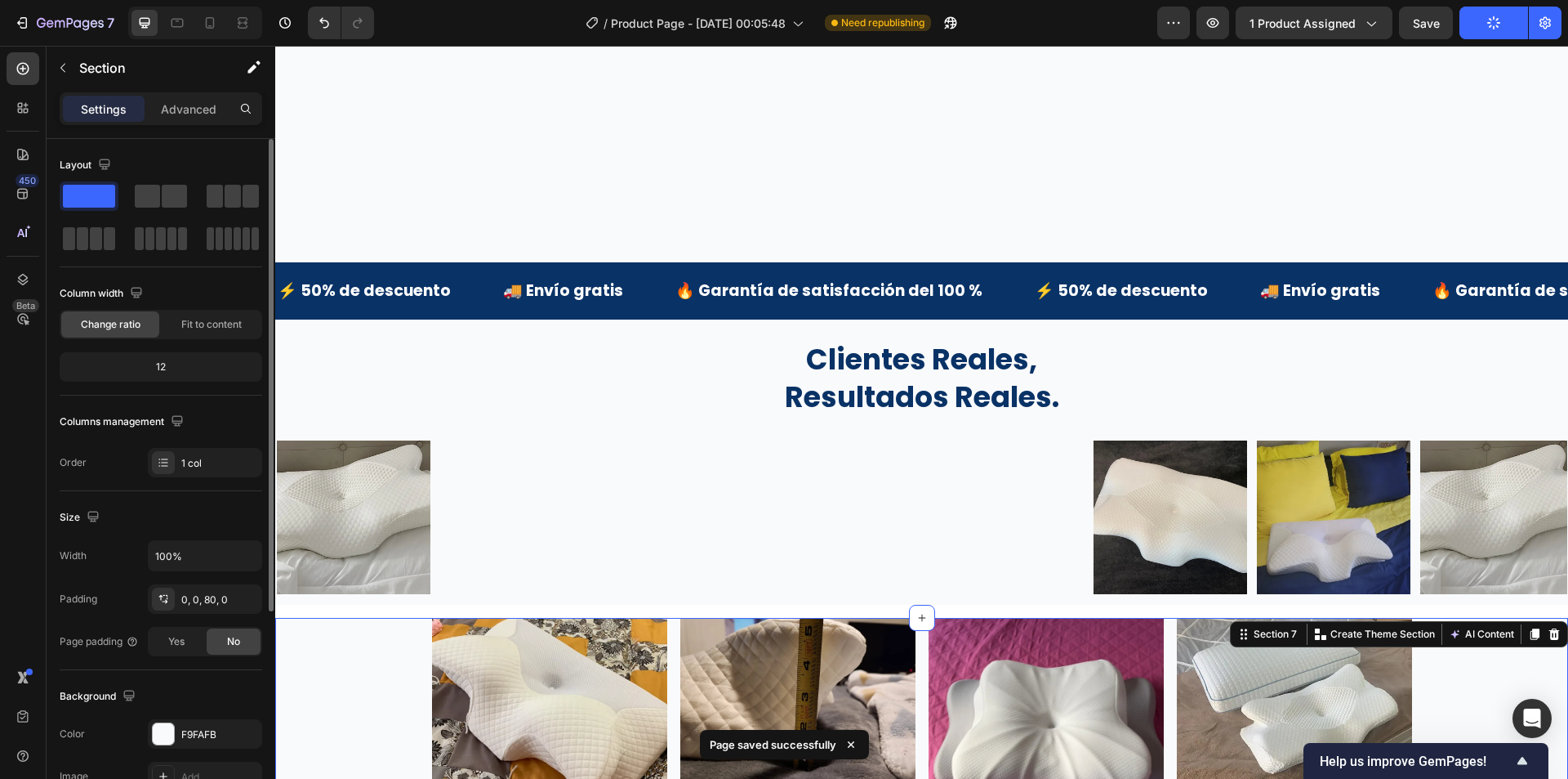
scroll to position [3721, 0]
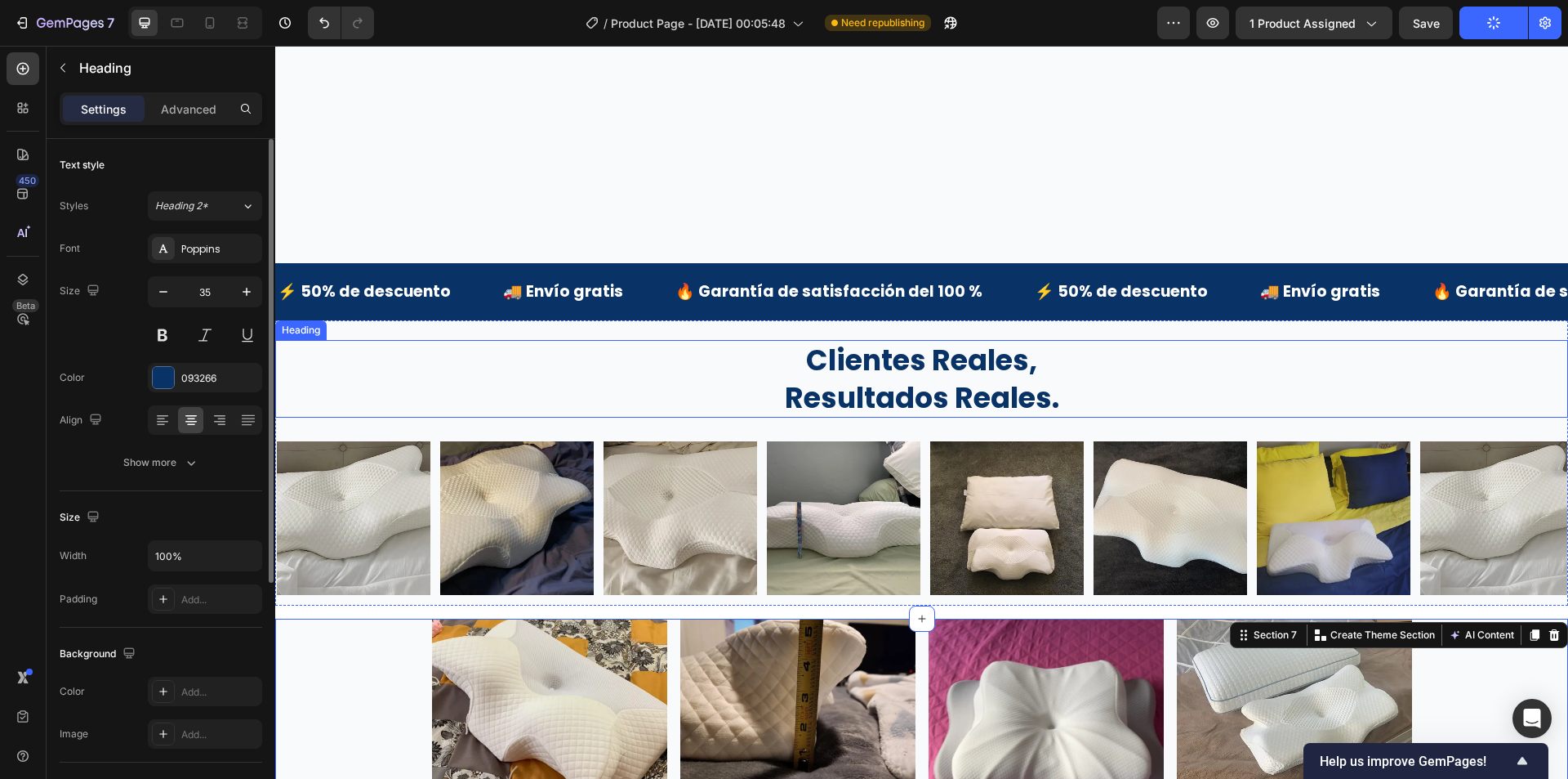
click at [453, 377] on h2 "clientes reales, resultados reales." at bounding box center [921, 379] width 1292 height 78
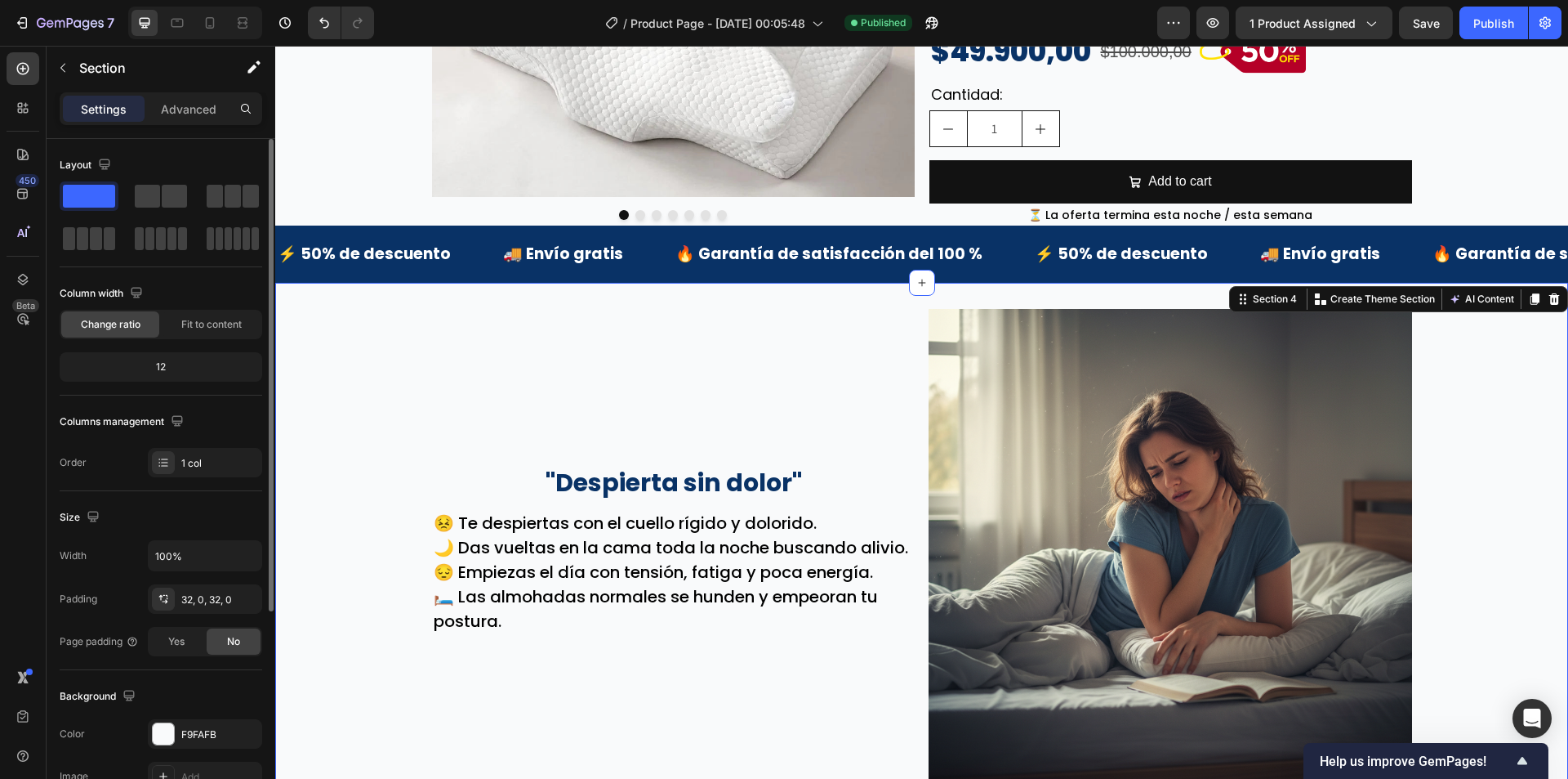
scroll to position [288, 0]
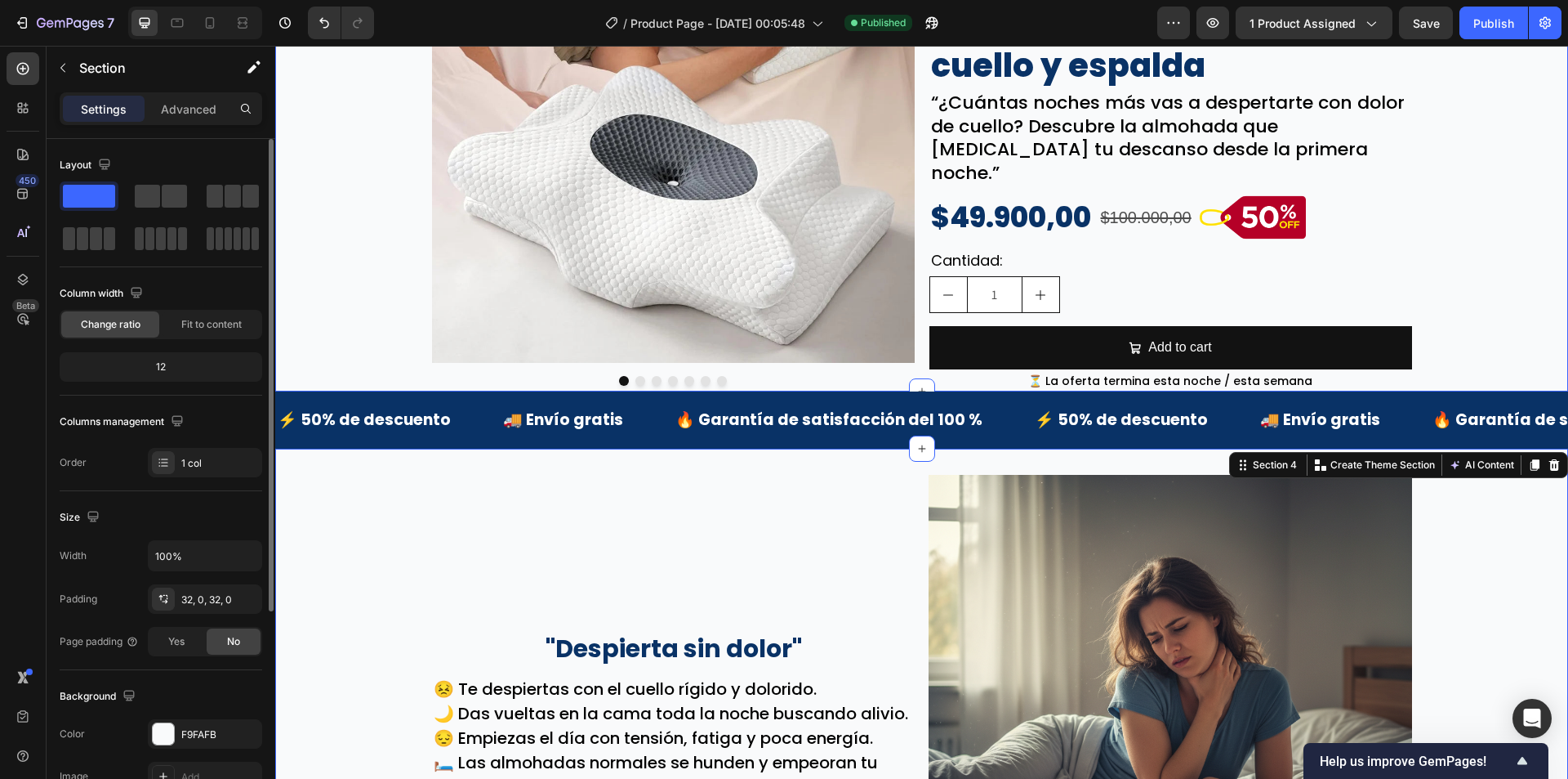
click at [379, 347] on div "Image Image Image Image Image Image Image Carousel Image ⭐⭐⭐⭐⭐ Text Block 2,500…" at bounding box center [921, 118] width 1292 height 551
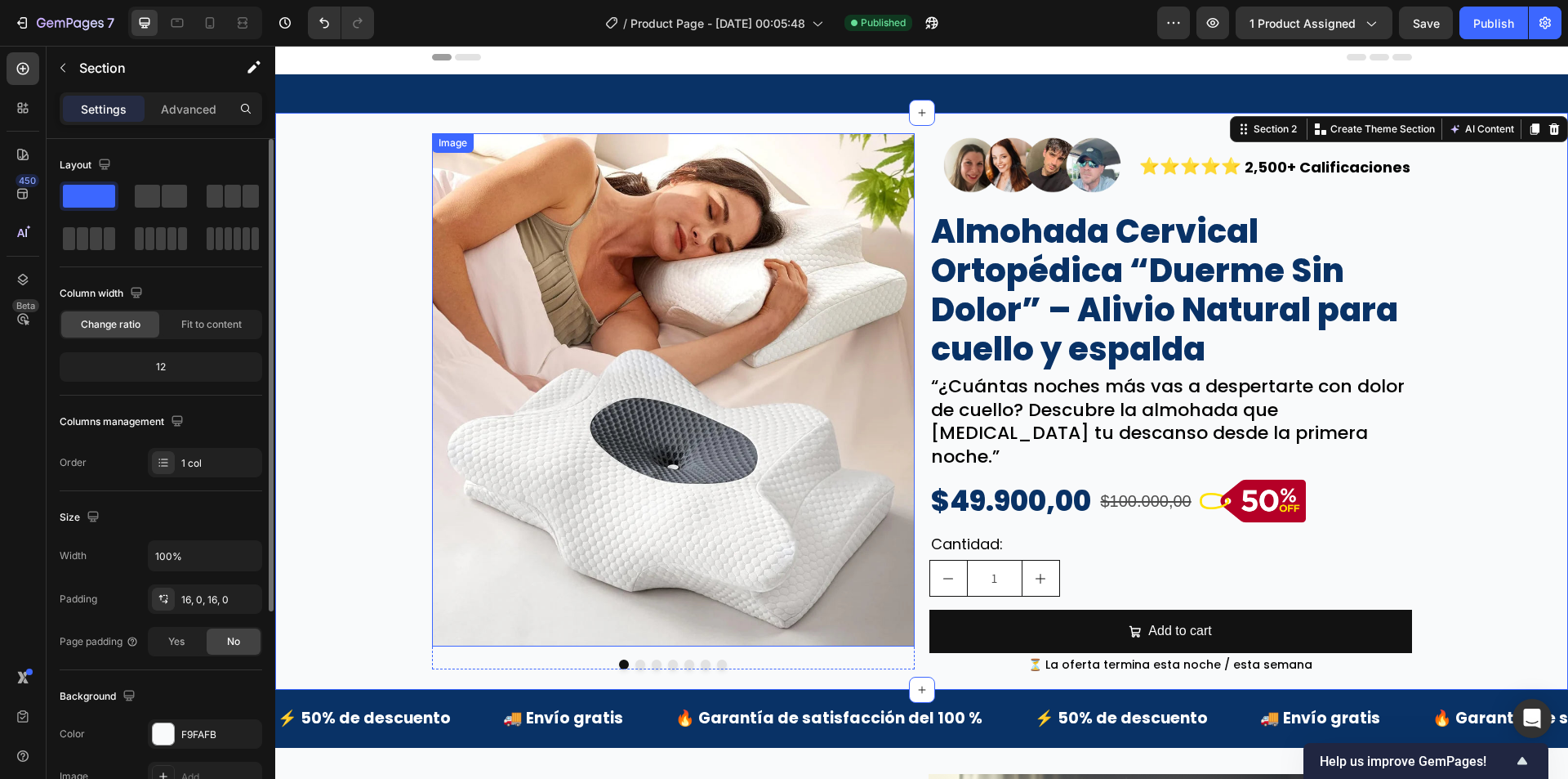
scroll to position [0, 0]
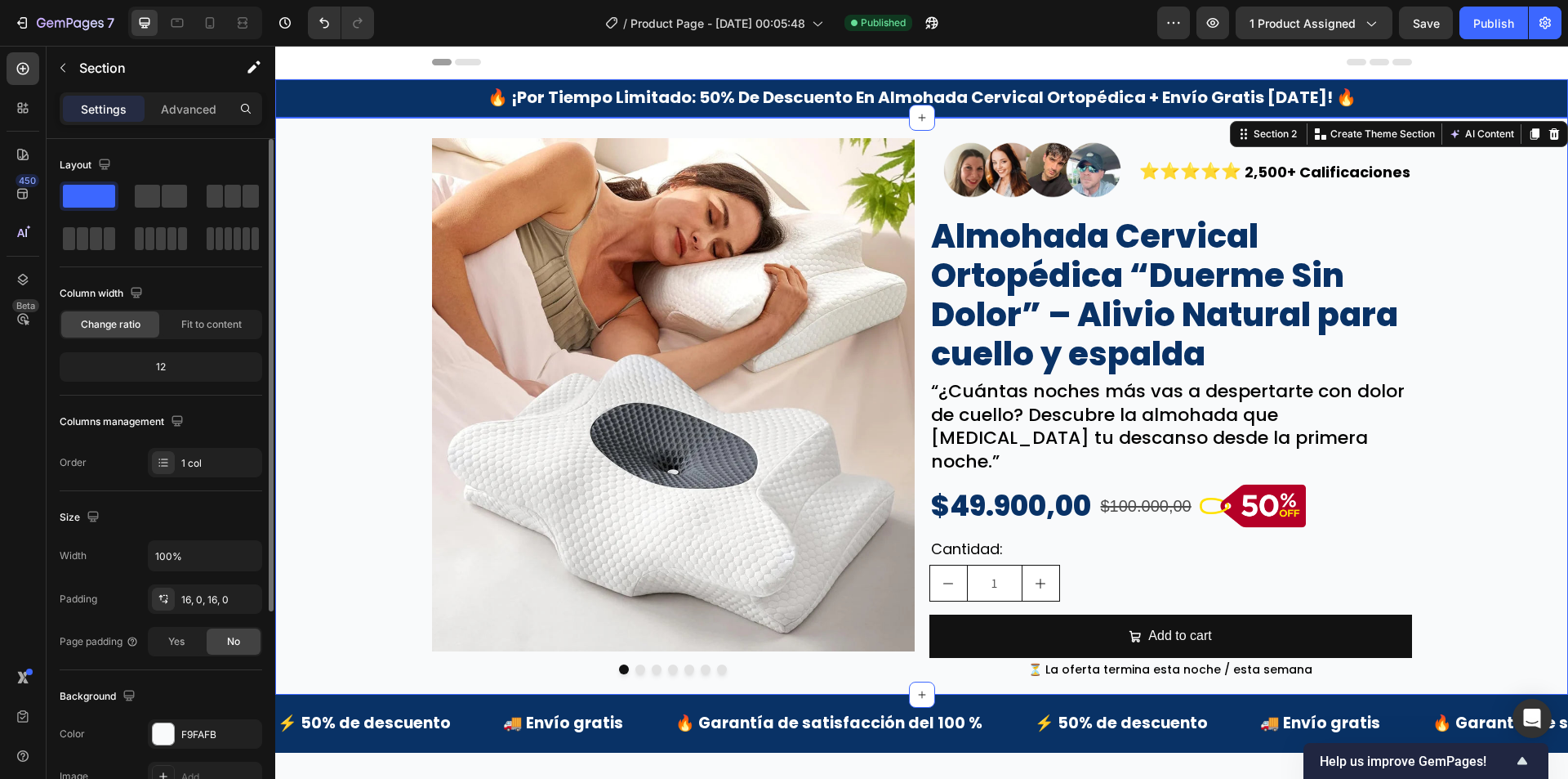
click at [336, 107] on div "🔥 ¡por tiempo limitado: 50% de descuento en almohada cervical ortopédica + enví…" at bounding box center [921, 98] width 1292 height 38
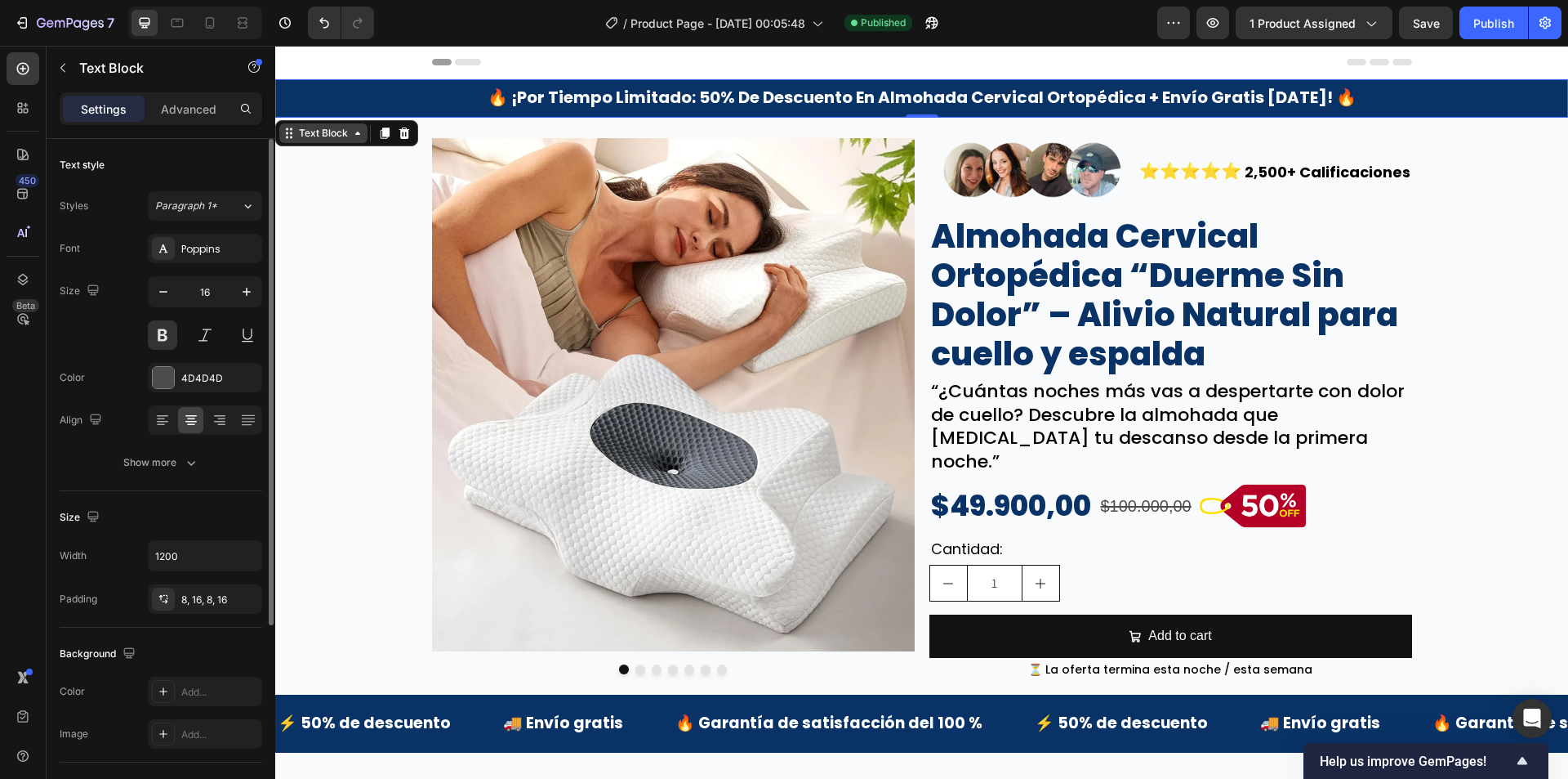
click at [351, 129] on icon at bounding box center [357, 133] width 13 height 13
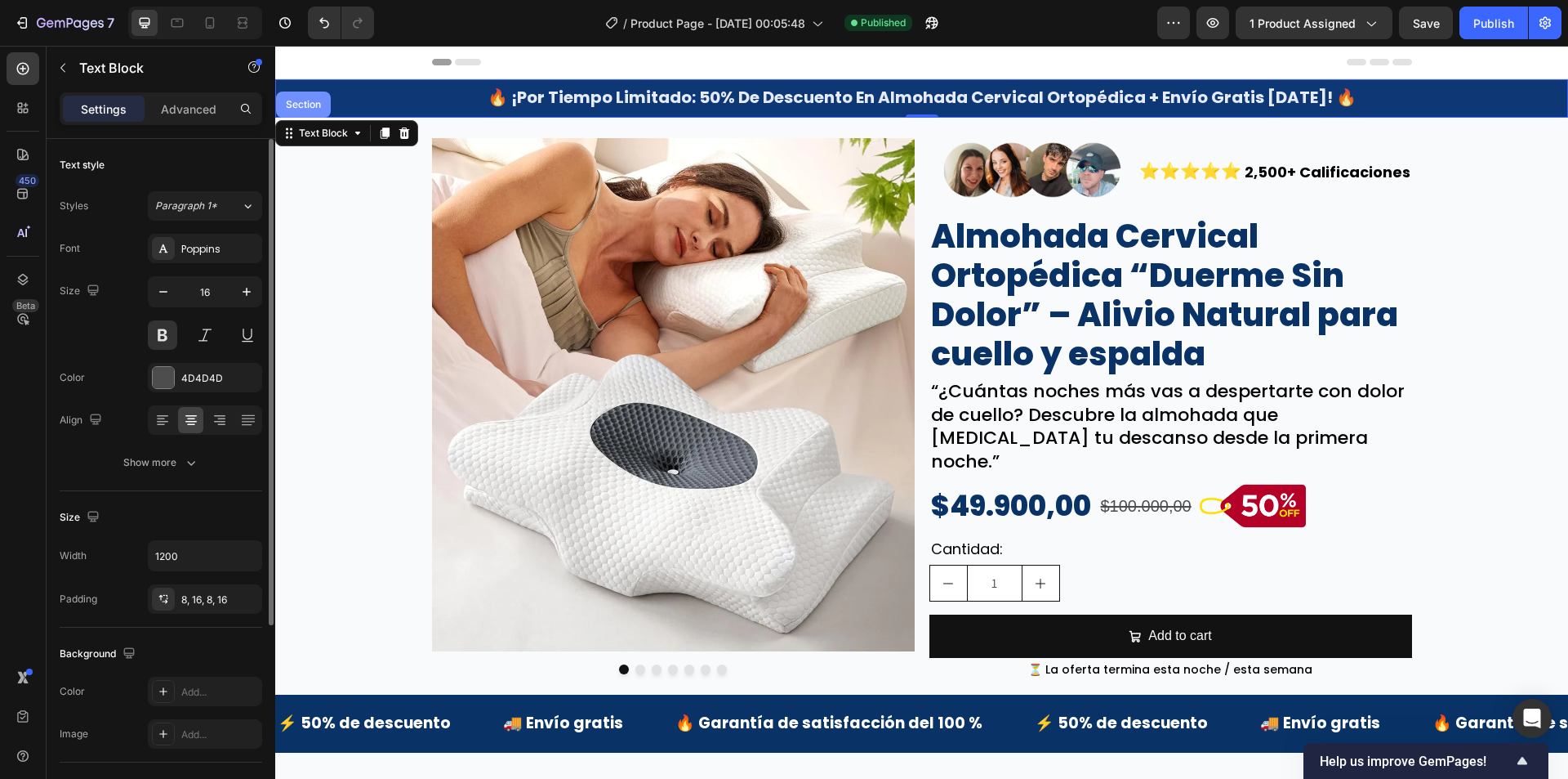
click at [308, 98] on div "Section" at bounding box center [303, 104] width 55 height 26
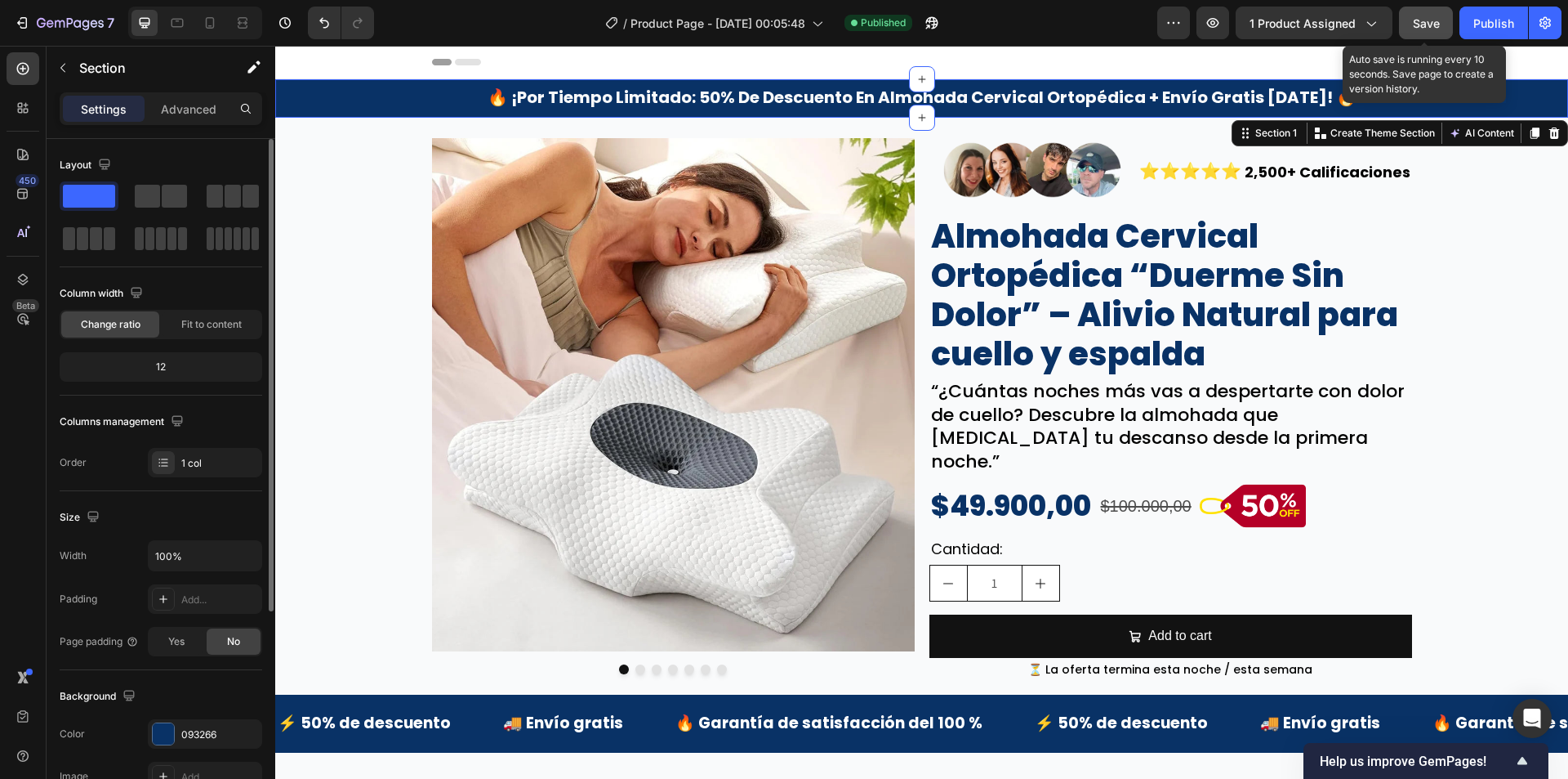
drag, startPoint x: 1428, startPoint y: 19, endPoint x: 1463, endPoint y: 17, distance: 35.1
click at [1429, 19] on span "Save" at bounding box center [1427, 23] width 27 height 14
click at [1464, 17] on button "Publish" at bounding box center [1494, 23] width 68 height 33
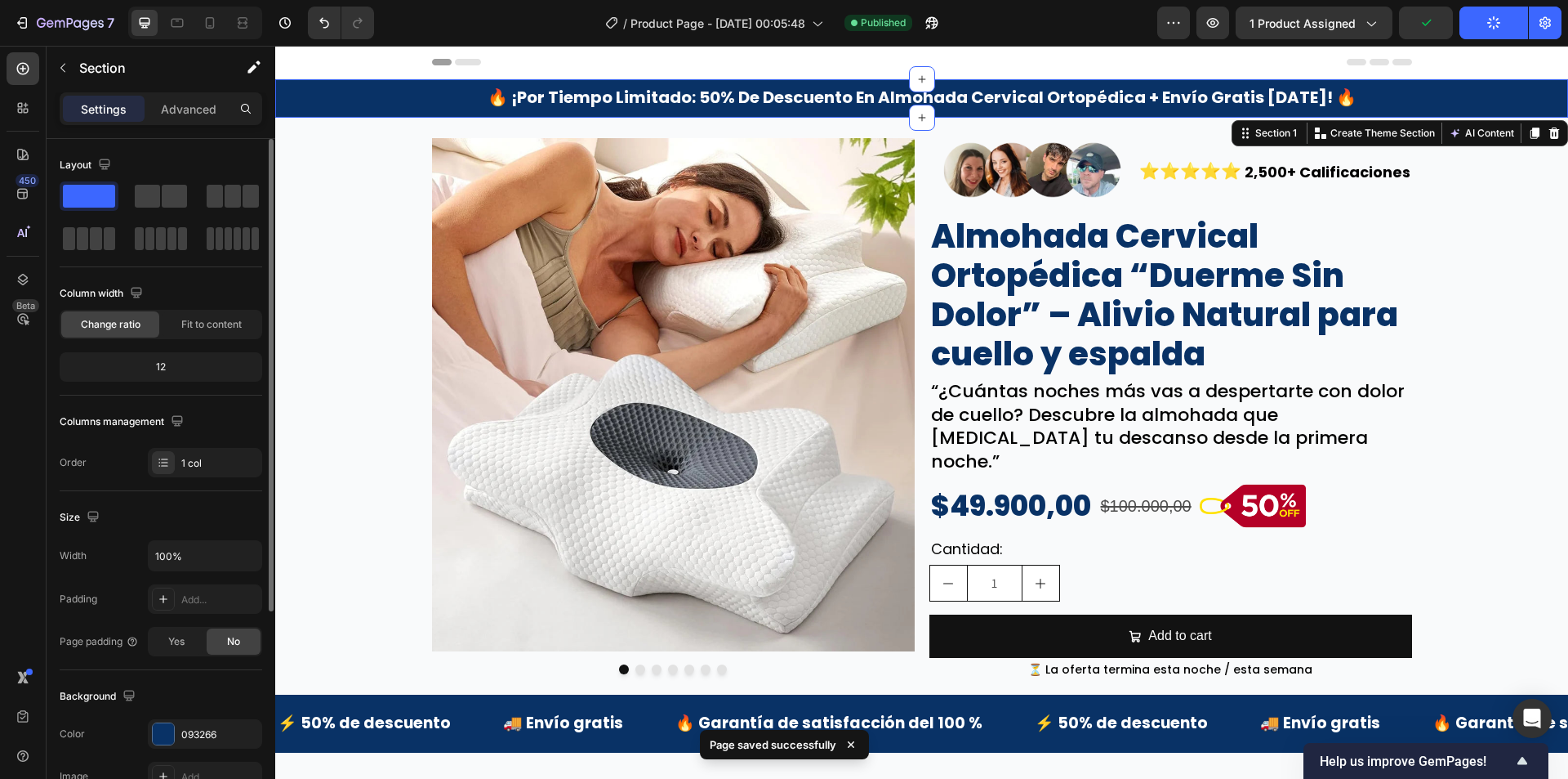
click at [918, 22] on div at bounding box center [930, 23] width 36 height 33
click at [927, 20] on button "button" at bounding box center [932, 23] width 33 height 33
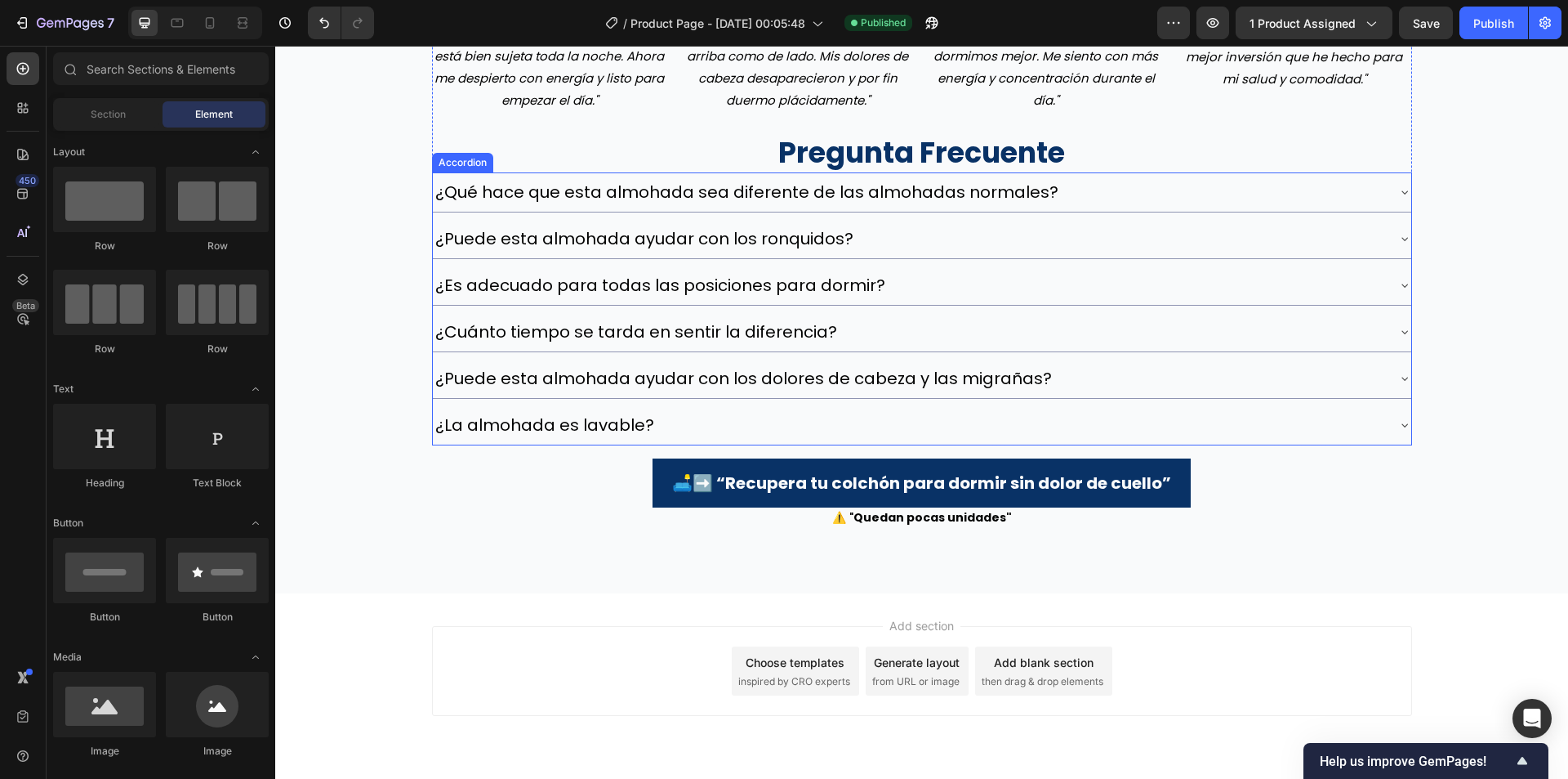
scroll to position [4538, 0]
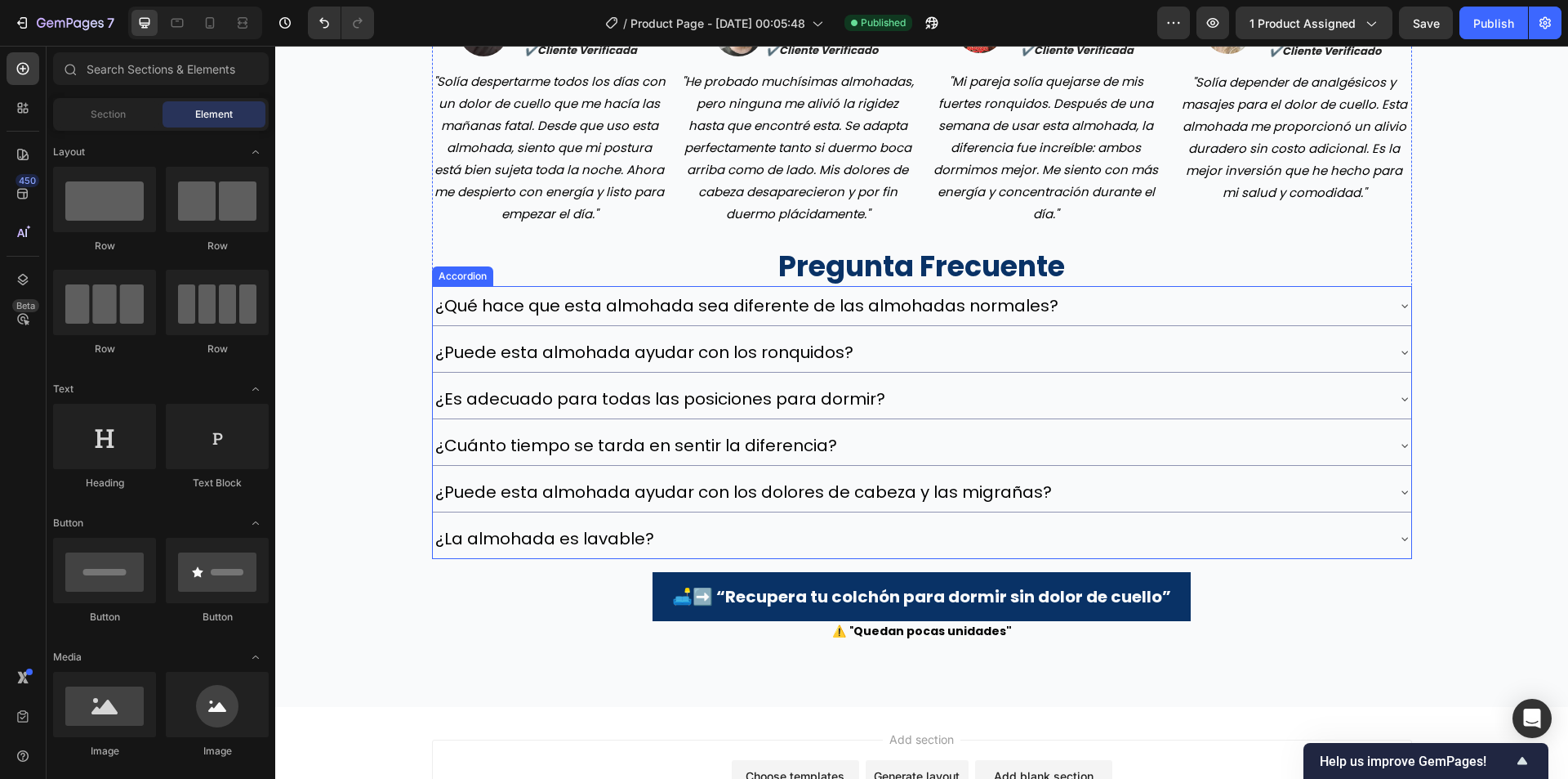
click at [906, 302] on p "¿Qué hace que esta almohada sea diferente de las almohadas normales?" at bounding box center [746, 305] width 623 height 21
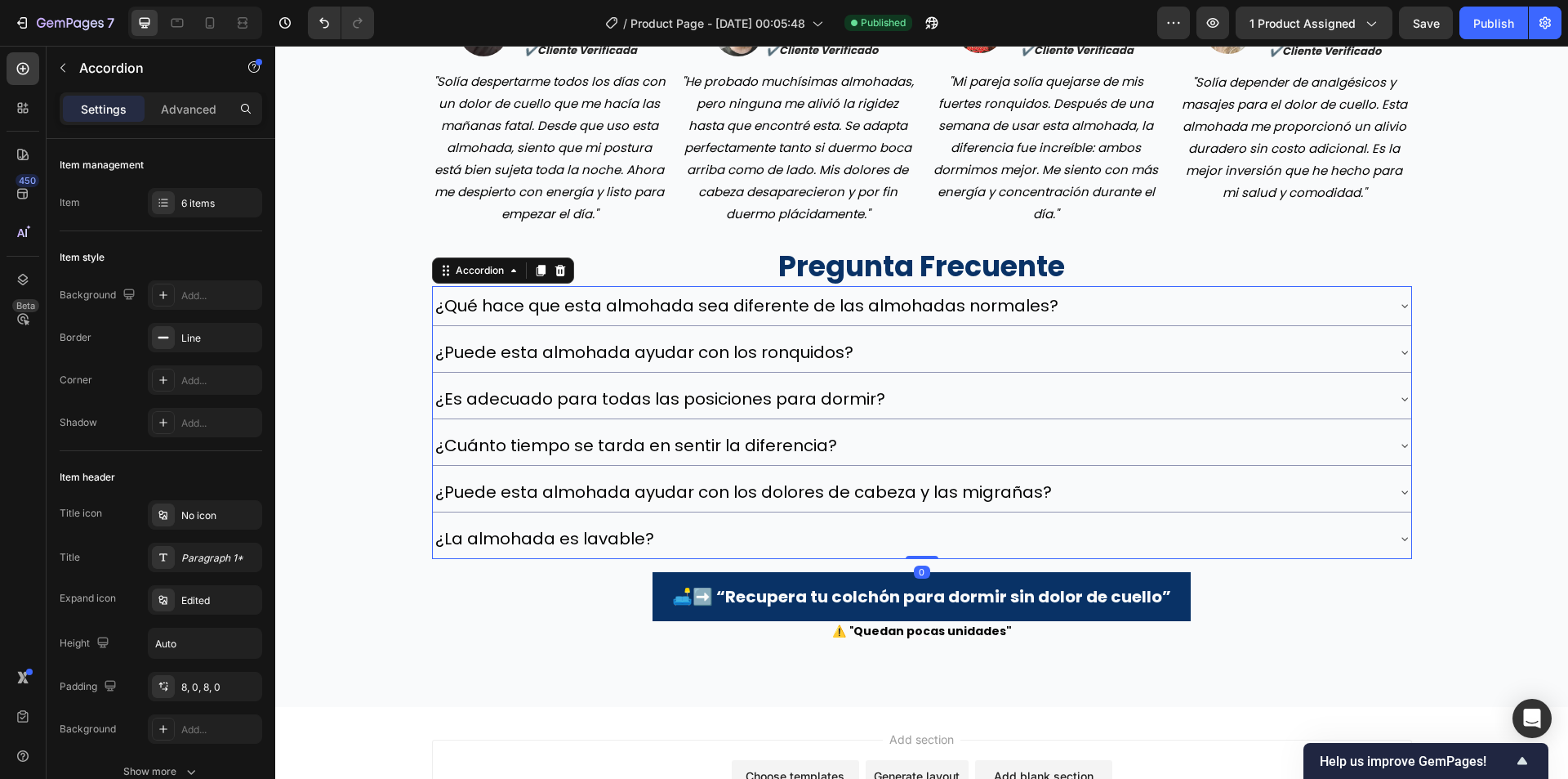
click at [973, 309] on p "¿Qué hace que esta almohada sea diferente de las almohadas normales?" at bounding box center [746, 305] width 623 height 21
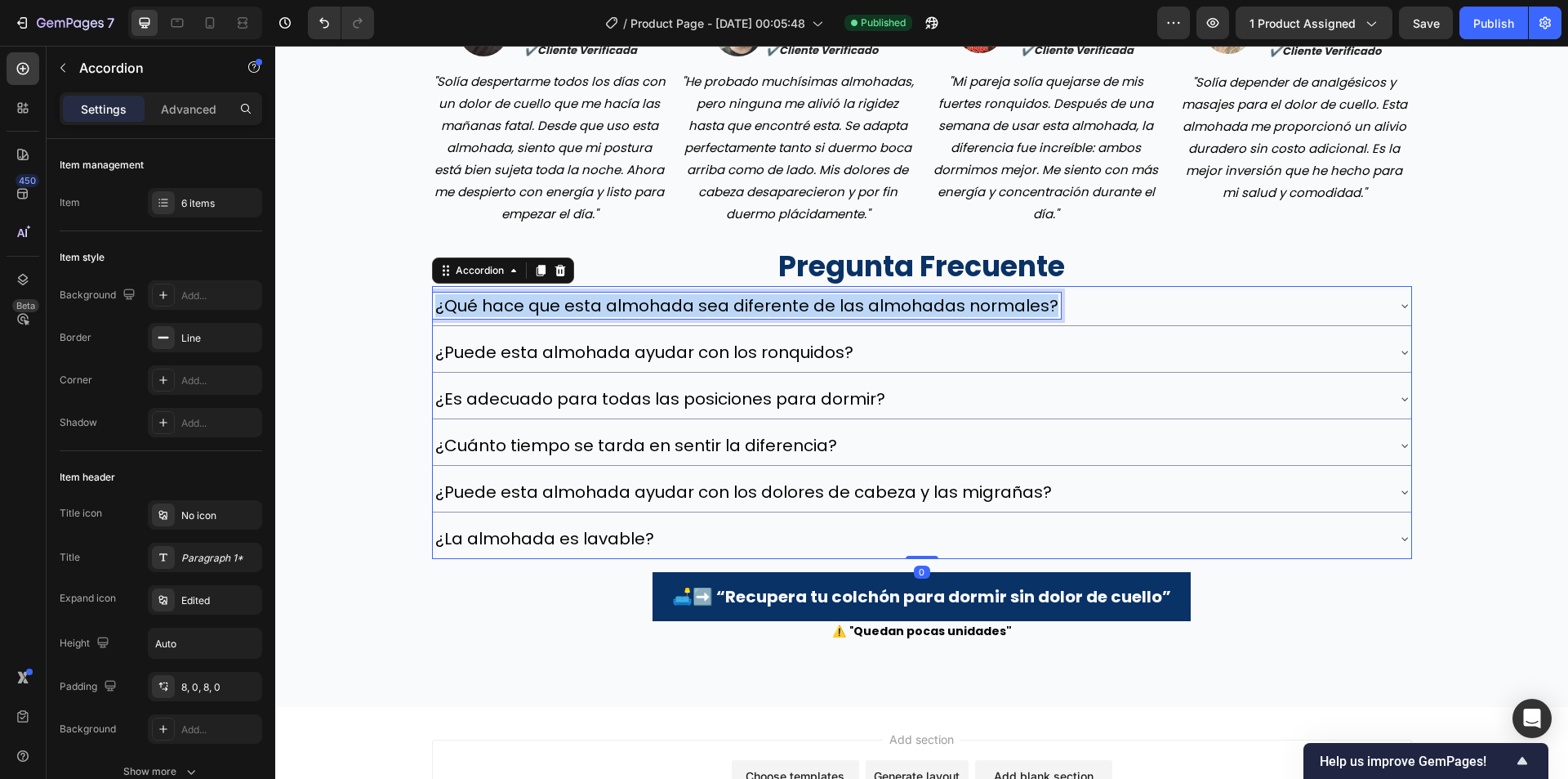
click at [973, 309] on p "¿Qué hace que esta almohada sea diferente de las almohadas normales?" at bounding box center [746, 305] width 623 height 21
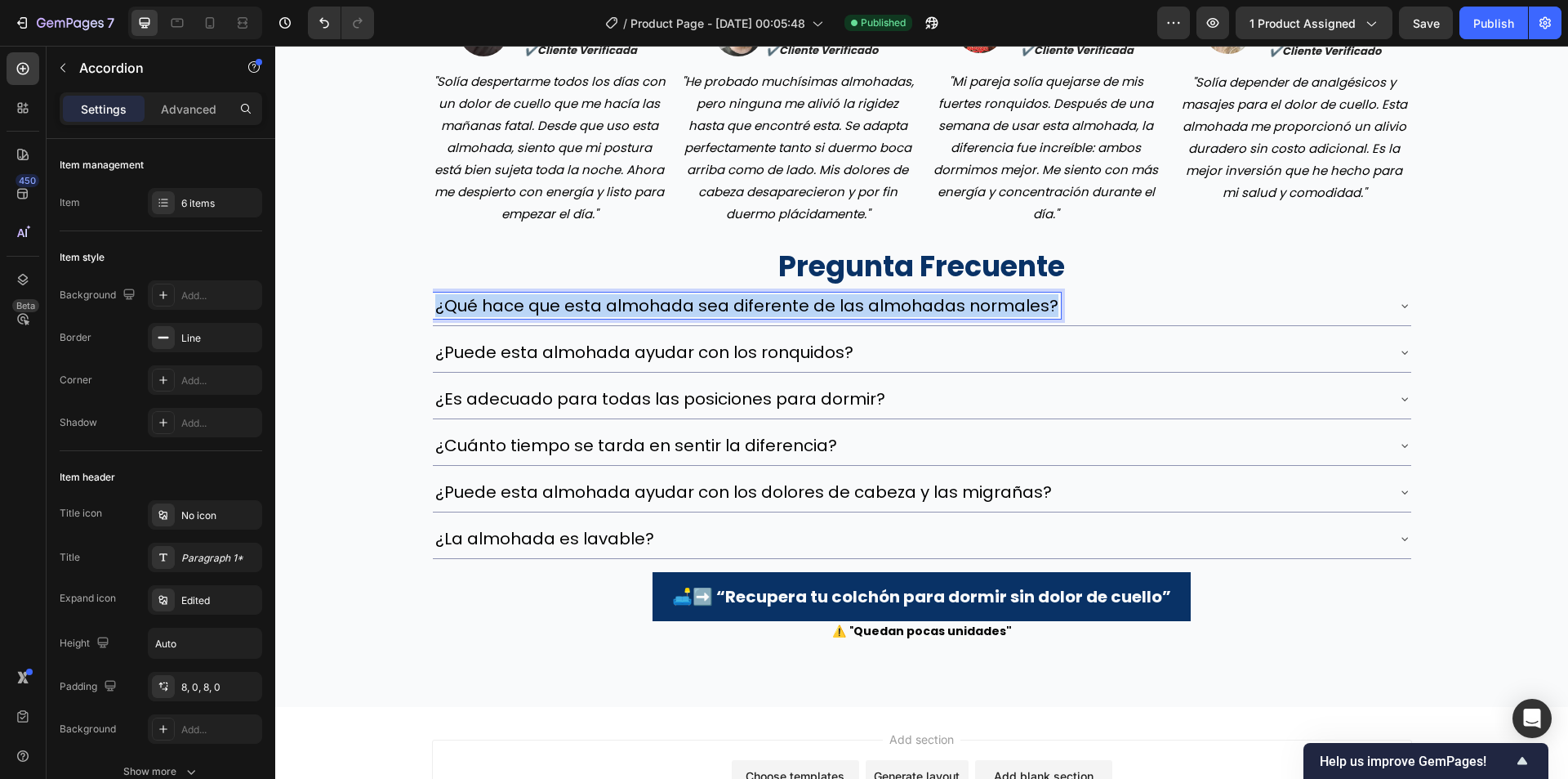
copy p "¿Qué hace que esta almohada sea diferente de las almohadas normales?"
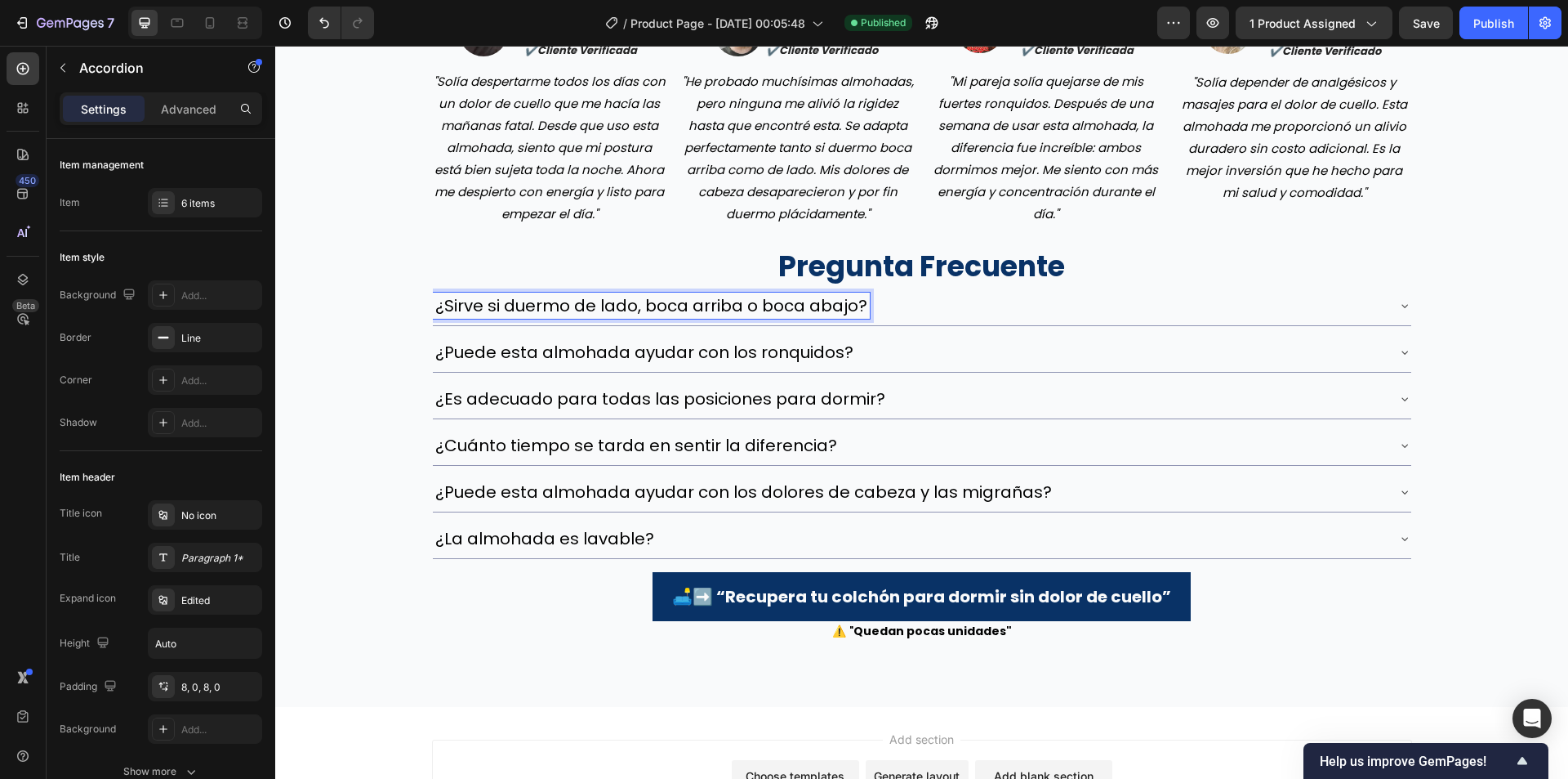
click at [944, 281] on h2 "pregunta frecuente" at bounding box center [921, 266] width 980 height 41
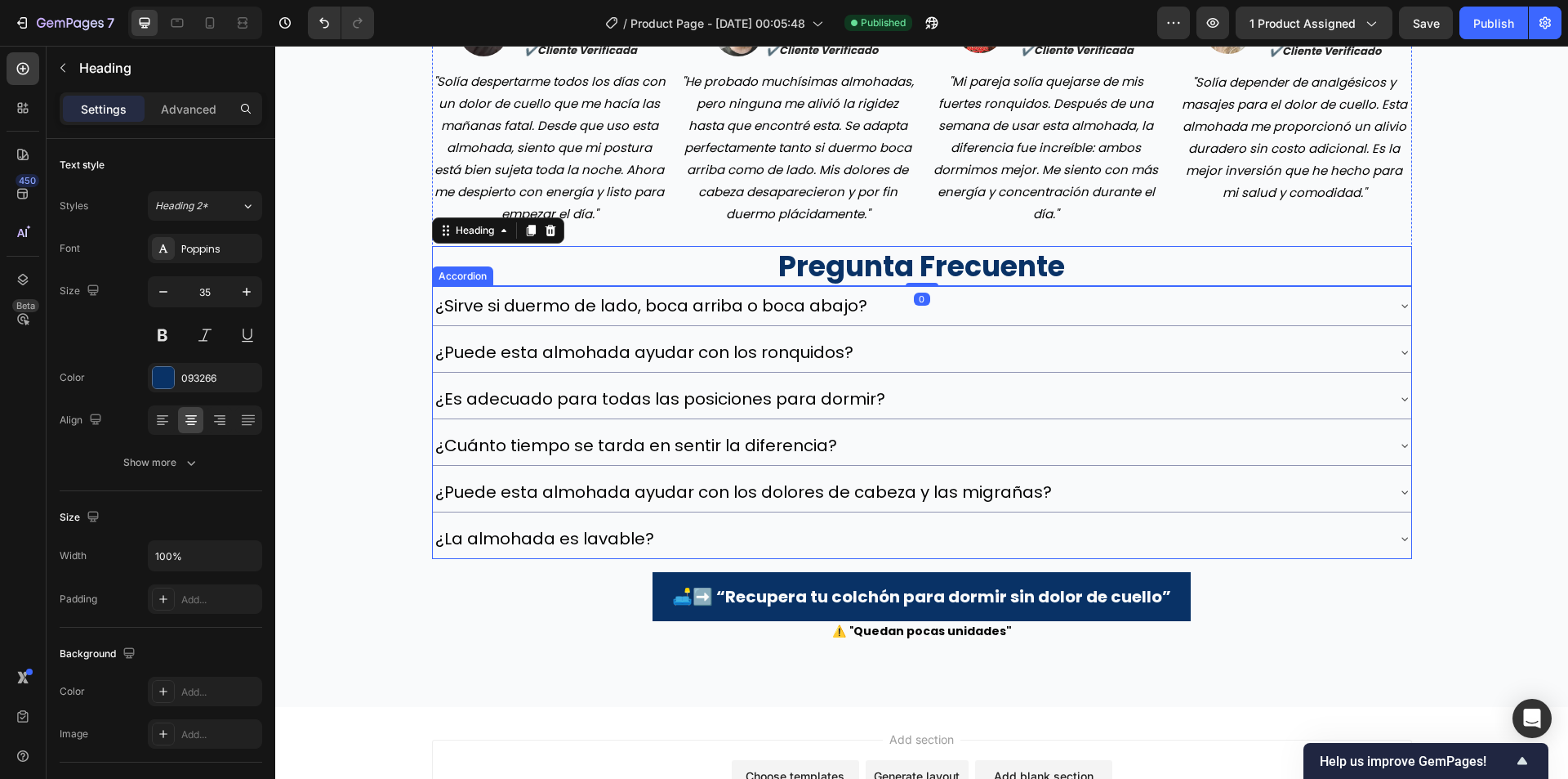
click at [904, 297] on div "¿Sirve si duermo de lado, boca arriba o boca abajo?" at bounding box center [909, 305] width 953 height 26
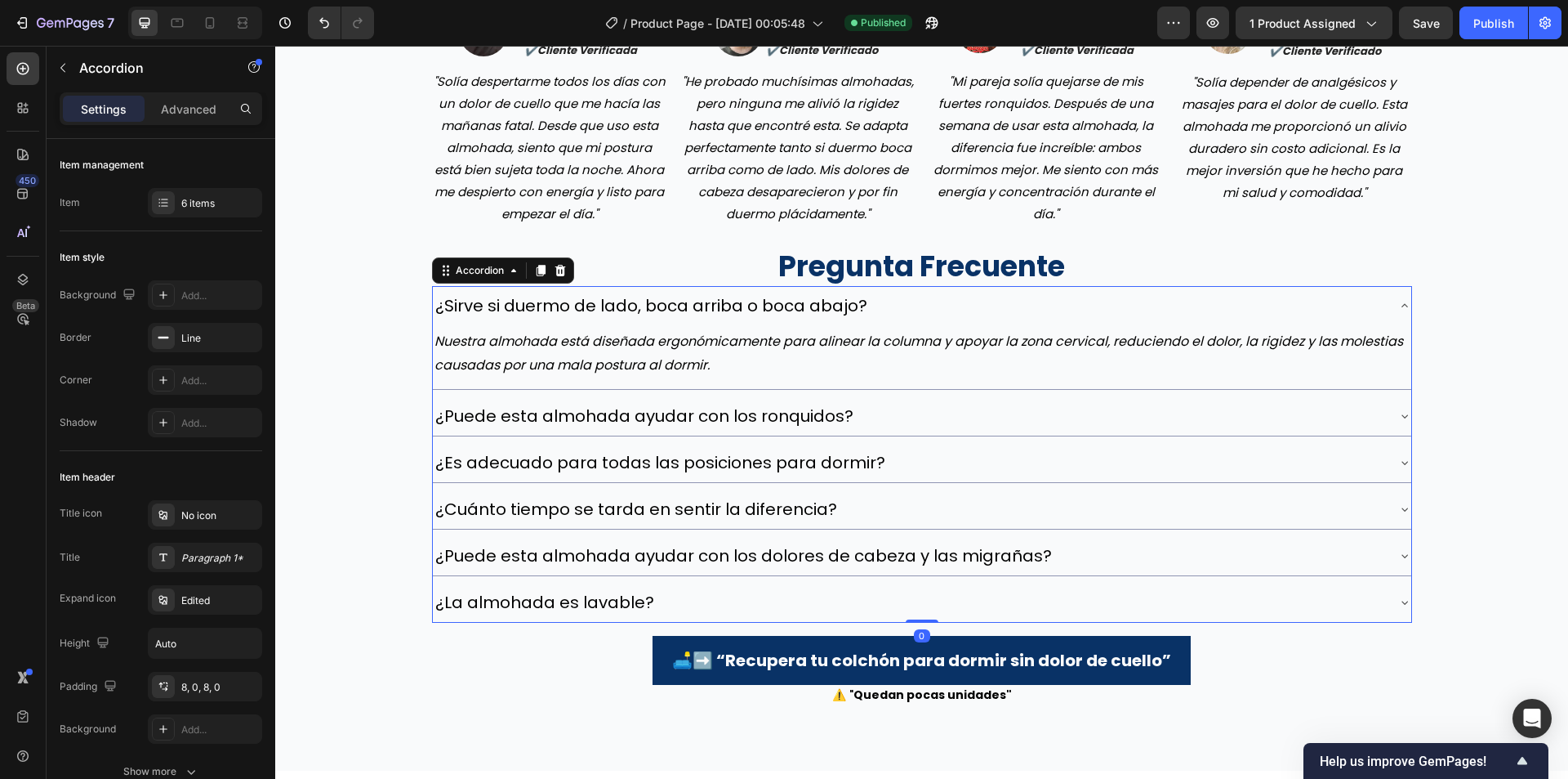
click at [839, 326] on div "Nuestra almohada está diseñada ergonómicamente para alinear la columna y apoyar…" at bounding box center [922, 357] width 979 height 63
click at [839, 328] on div "Nuestra almohada está diseñada ergonómicamente para alinear la columna y apoyar…" at bounding box center [922, 354] width 979 height 51
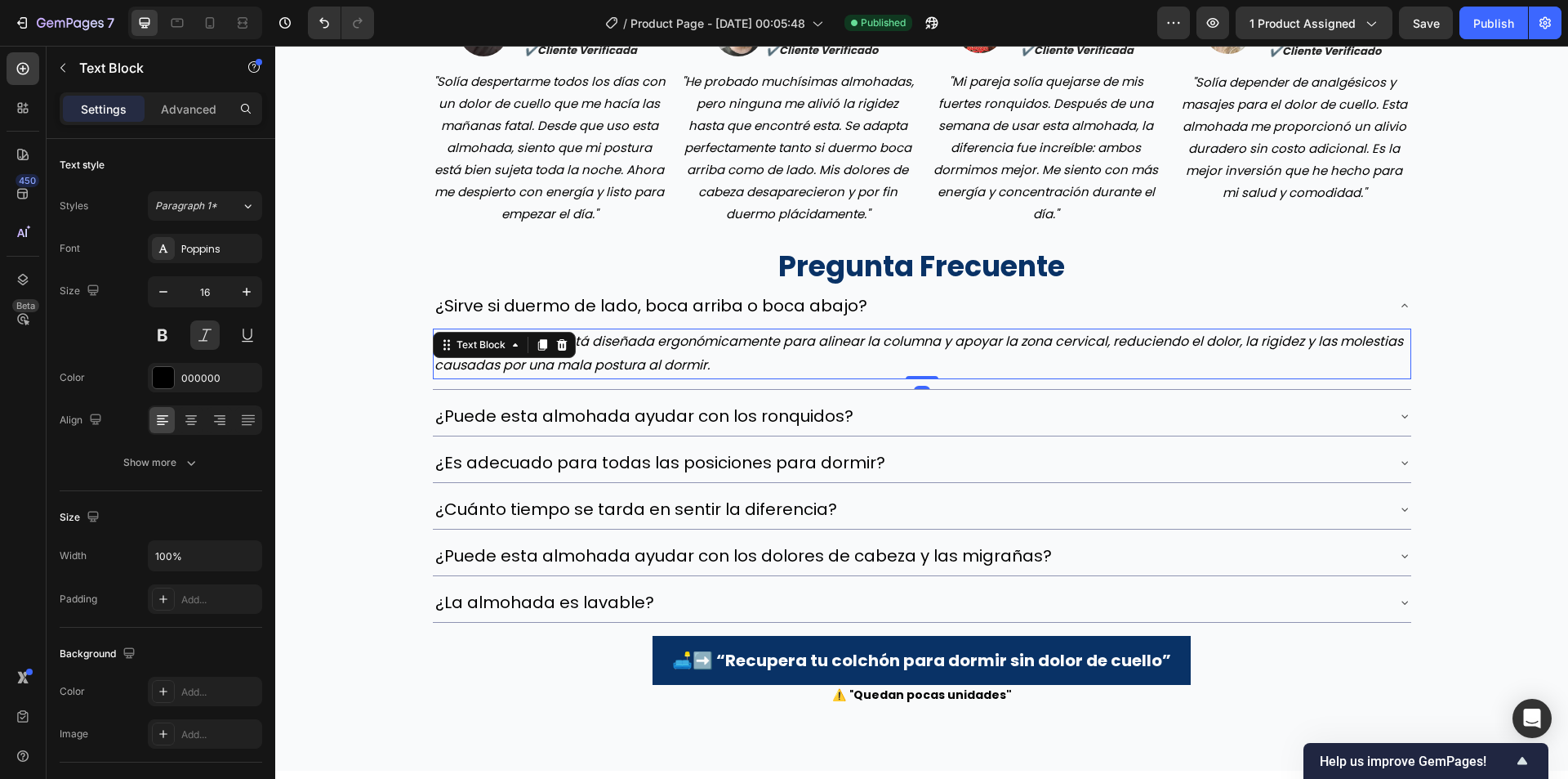
click at [839, 328] on div "Nuestra almohada está diseñada ergonómicamente para alinear la columna y apoyar…" at bounding box center [922, 354] width 979 height 51
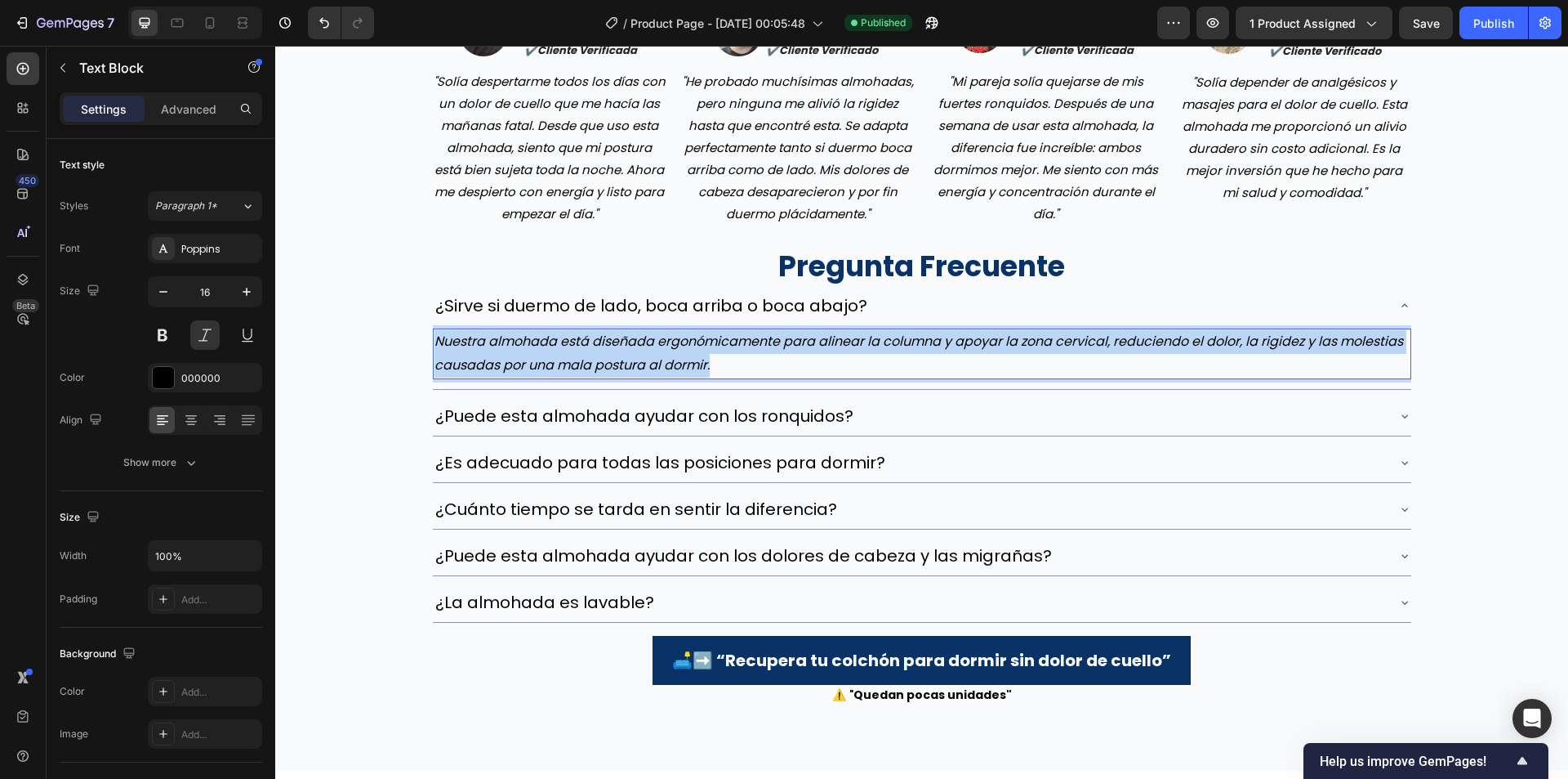
click at [837, 336] on p "Nuestra almohada está diseñada ergonómicamente para alinear la columna y apoyar…" at bounding box center [922, 354] width 975 height 47
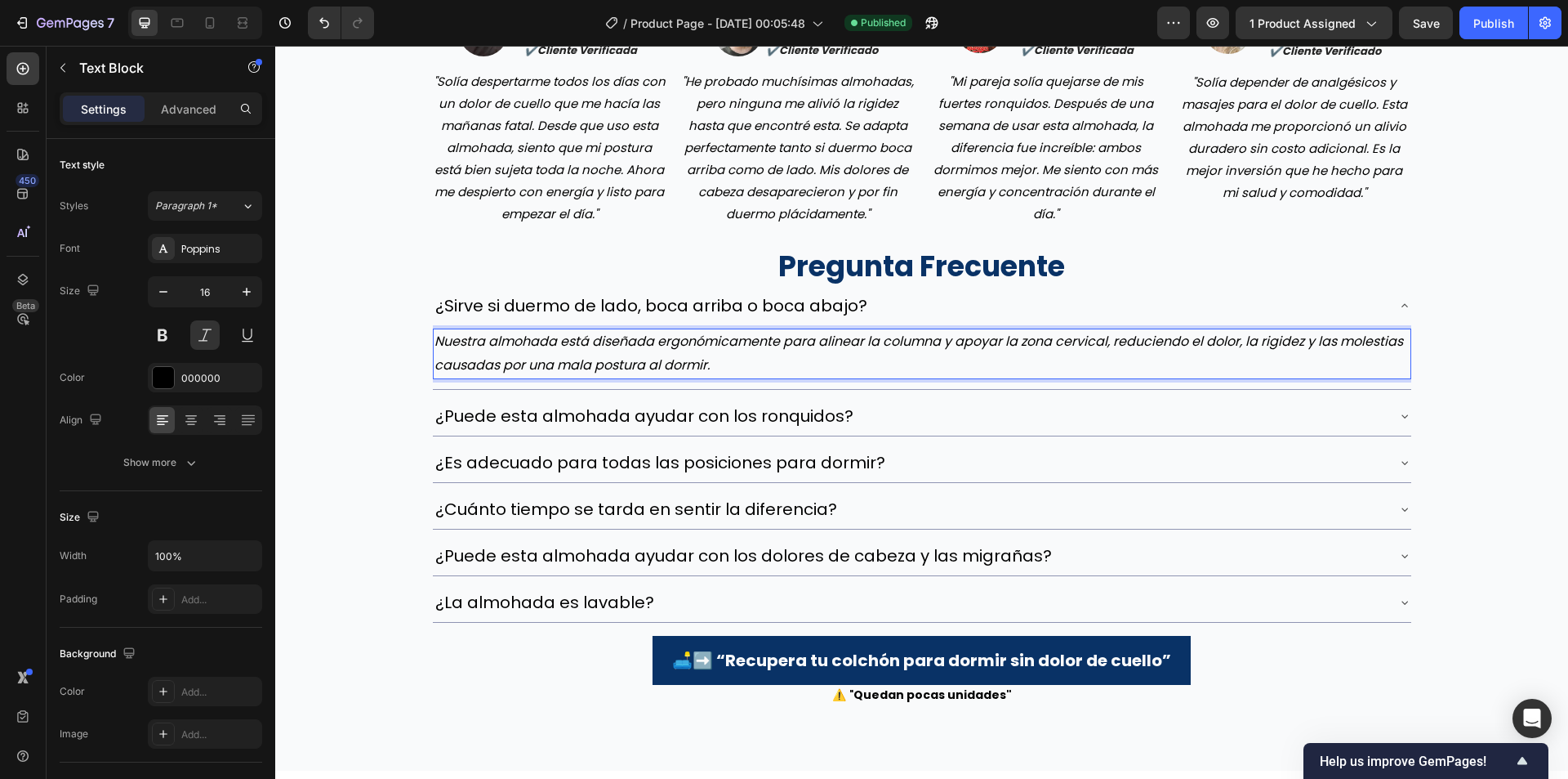
click at [837, 336] on p "Nuestra almohada está diseñada ergonómicamente para alinear la columna y apoyar…" at bounding box center [922, 354] width 975 height 47
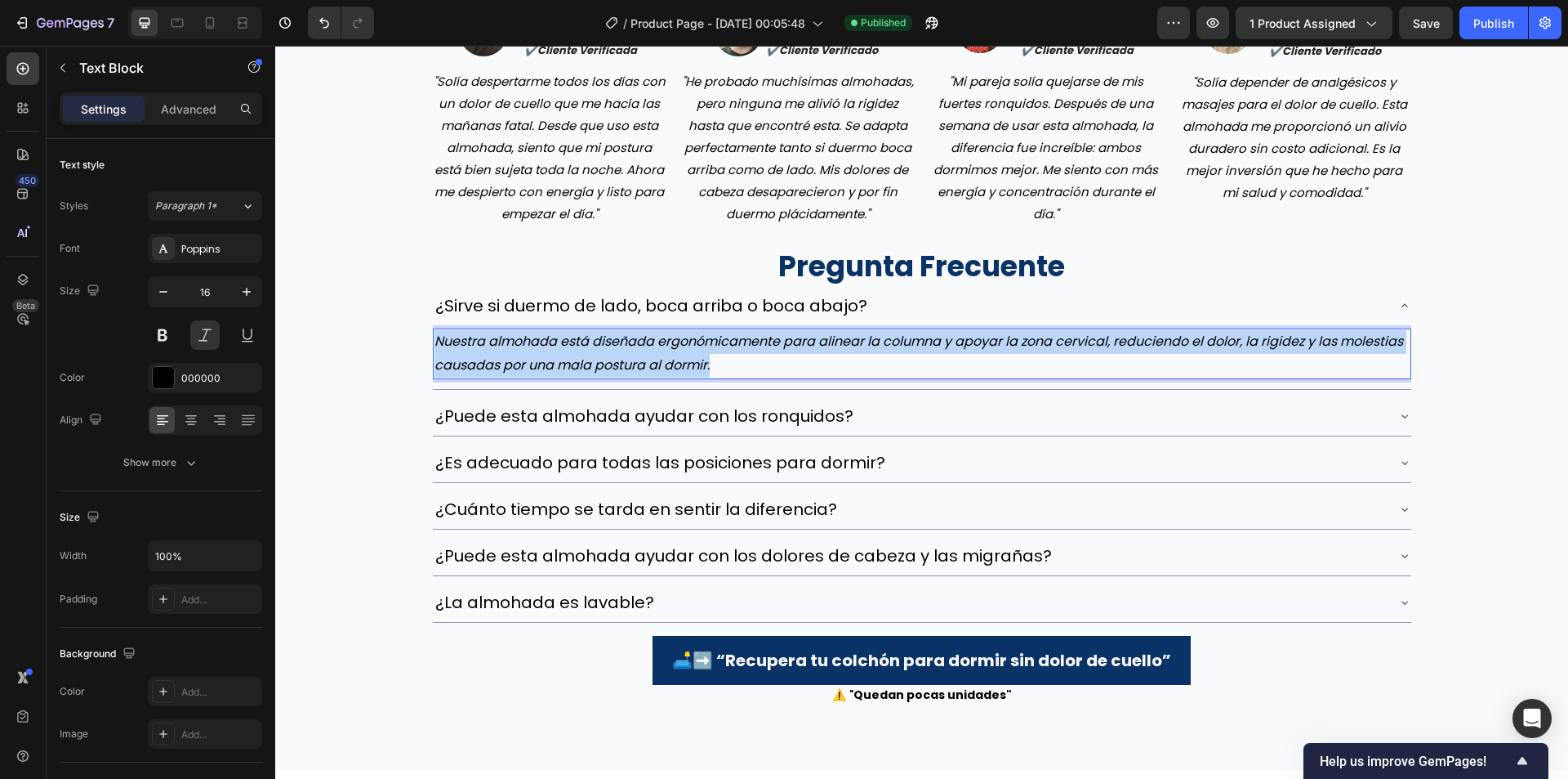
click at [837, 336] on p "Nuestra almohada está diseñada ergonómicamente para alinear la columna y apoyar…" at bounding box center [922, 354] width 975 height 47
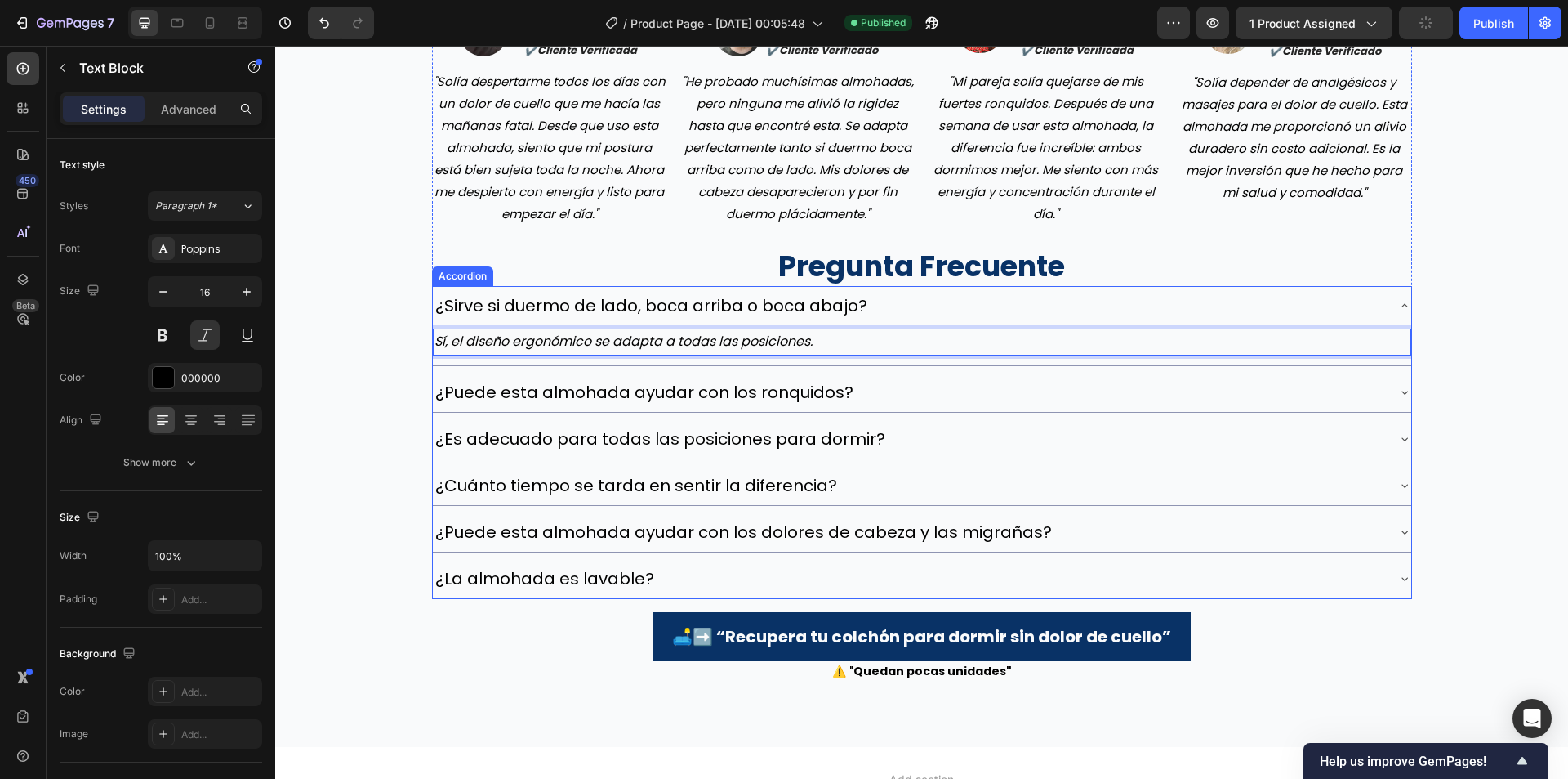
click at [676, 380] on div "¿Puede esta almohada ayudar con los ronquidos?" at bounding box center [644, 392] width 423 height 26
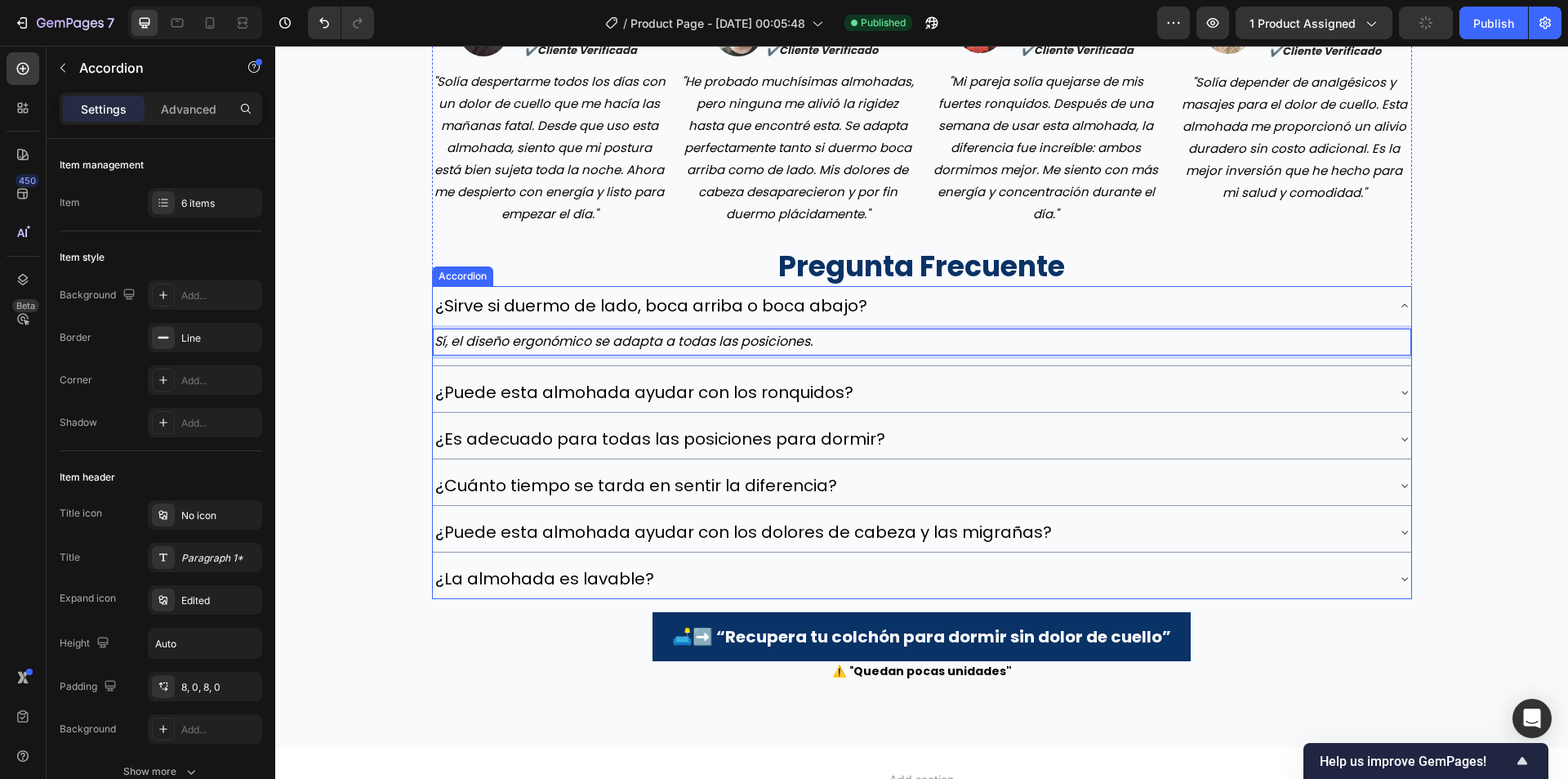
click at [676, 380] on div "¿Puede esta almohada ayudar con los ronquidos?" at bounding box center [644, 392] width 423 height 26
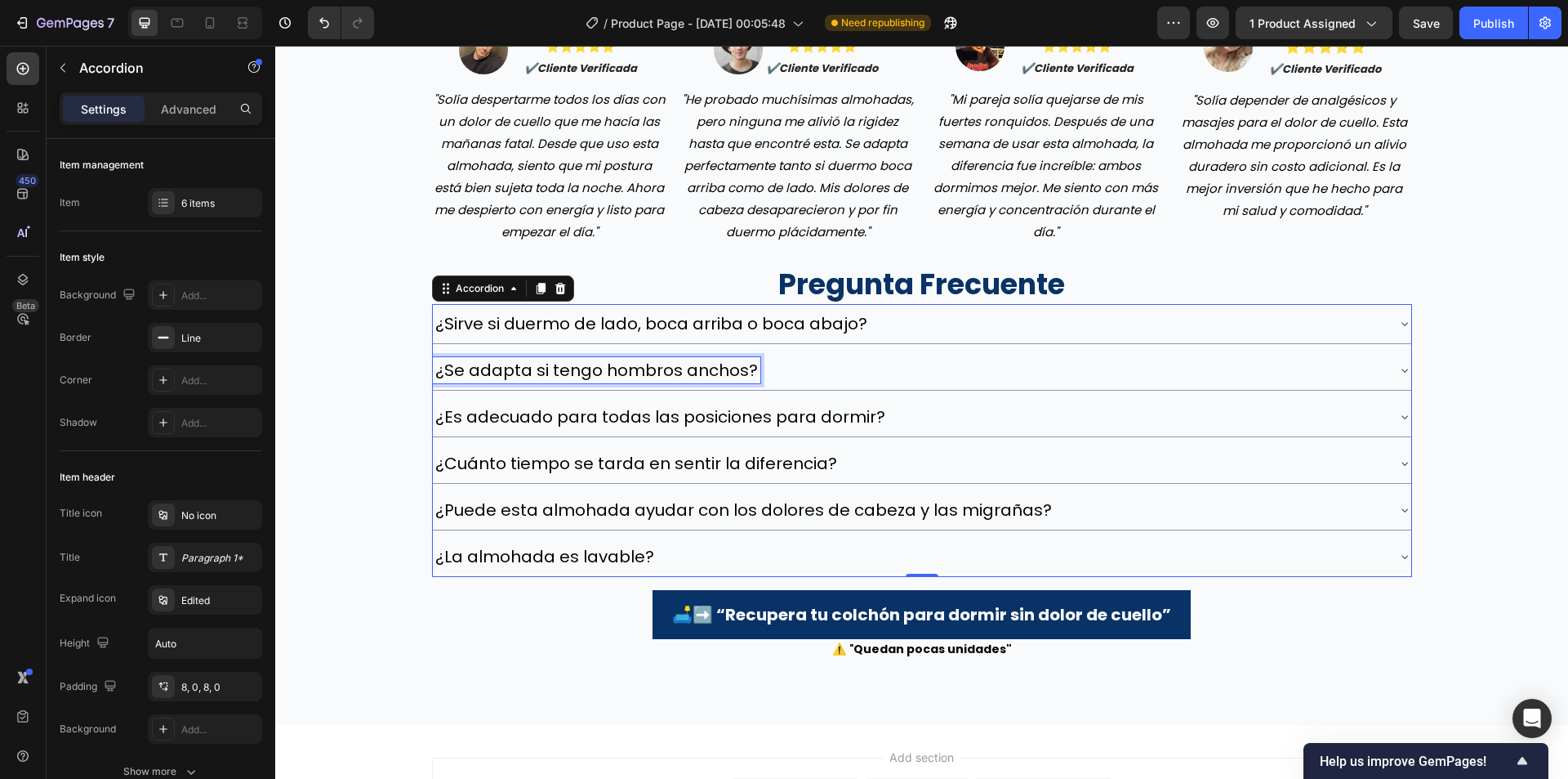
scroll to position [4498, 0]
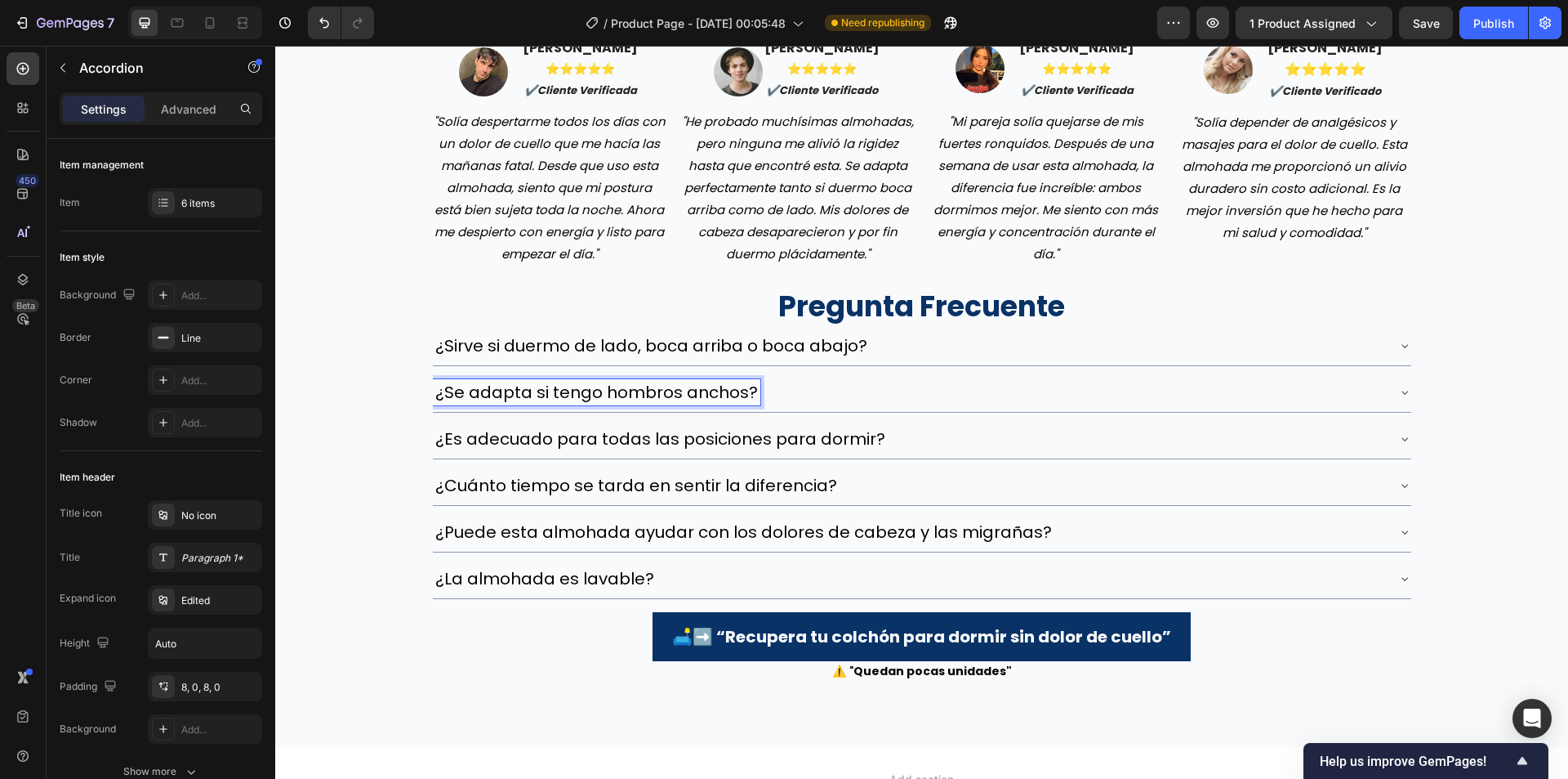
click at [817, 403] on div "¿Se adapta si tengo hombros anchos?" at bounding box center [909, 392] width 953 height 26
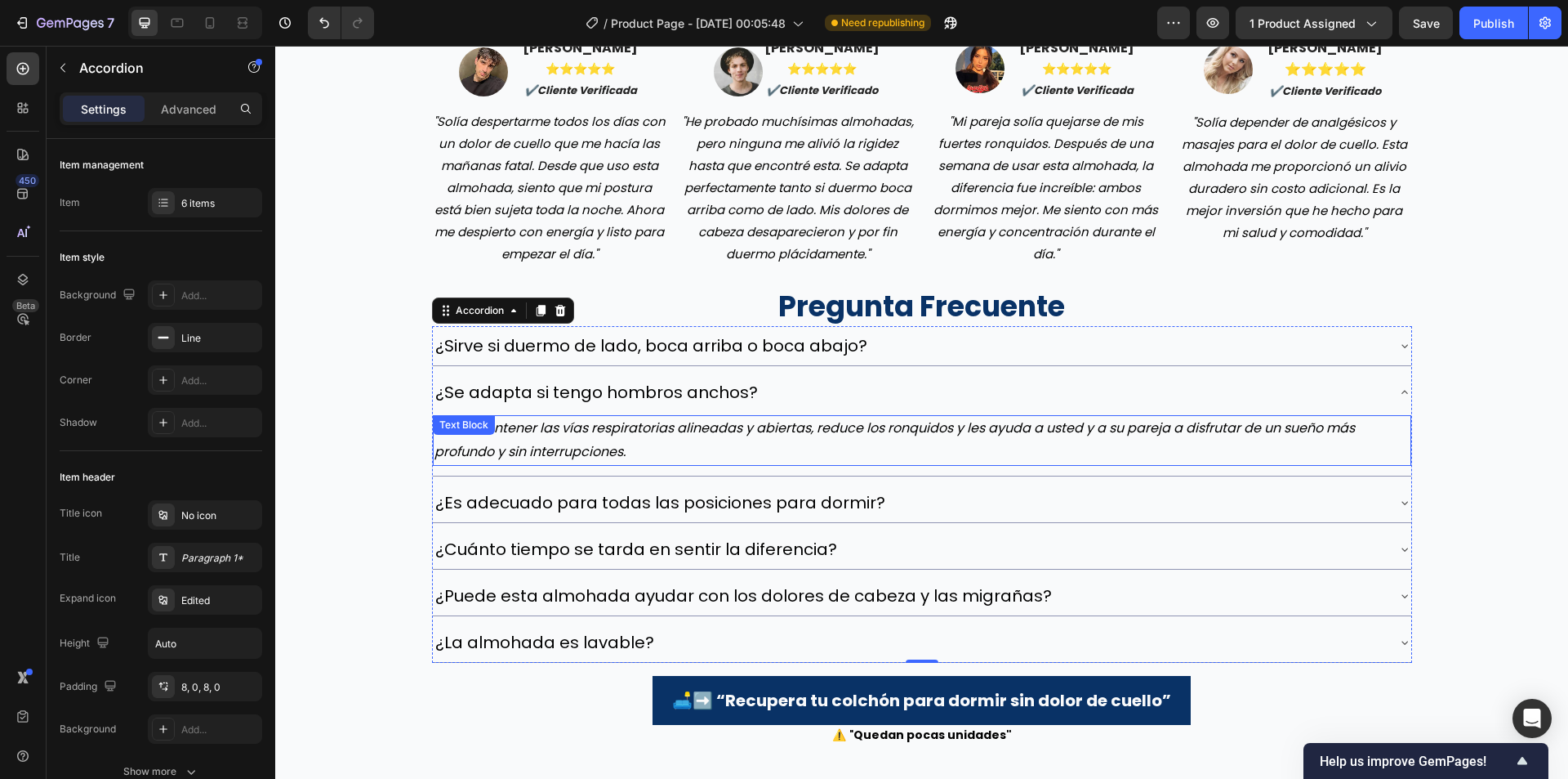
click at [790, 423] on p "¡Sí! Al mantener las vías respiratorias alineadas y abiertas, reduce los ronqui…" at bounding box center [922, 441] width 975 height 47
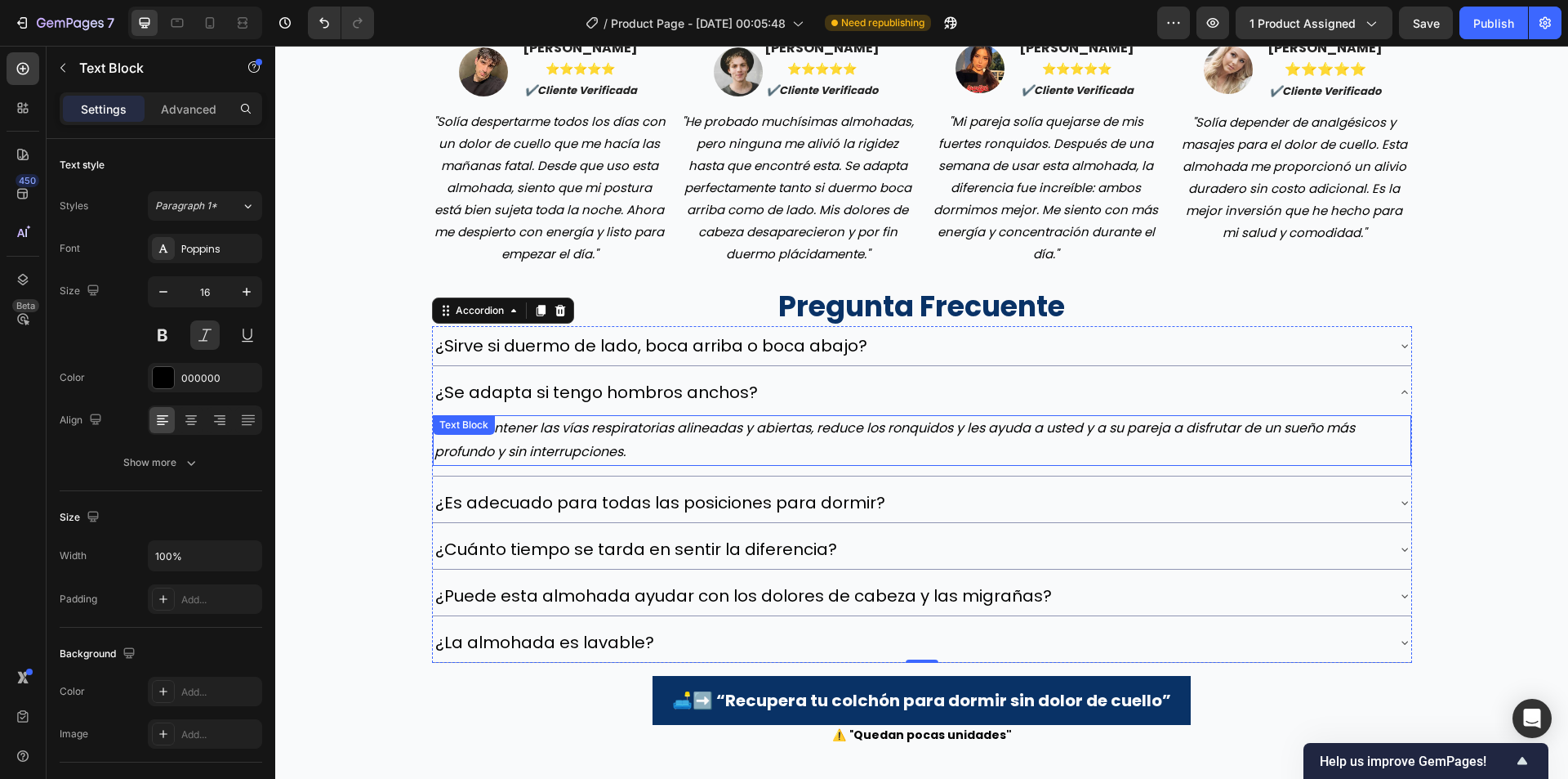
click at [790, 423] on p "¡Sí! Al mantener las vías respiratorias alineadas y abiertas, reduce los ronqui…" at bounding box center [922, 441] width 975 height 47
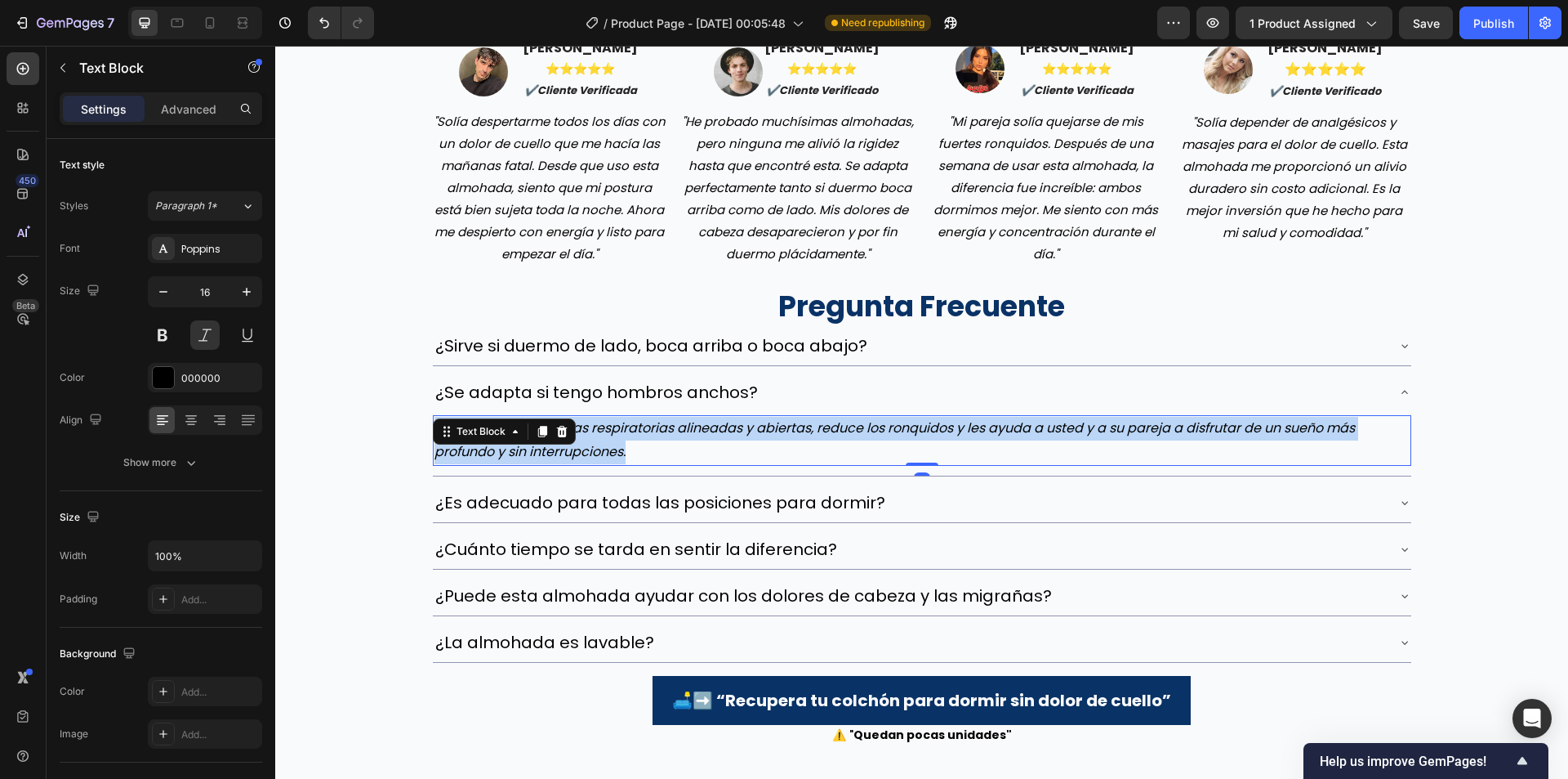
click at [790, 423] on p "¡Sí! Al mantener las vías respiratorias alineadas y abiertas, reduce los ronqui…" at bounding box center [922, 441] width 975 height 47
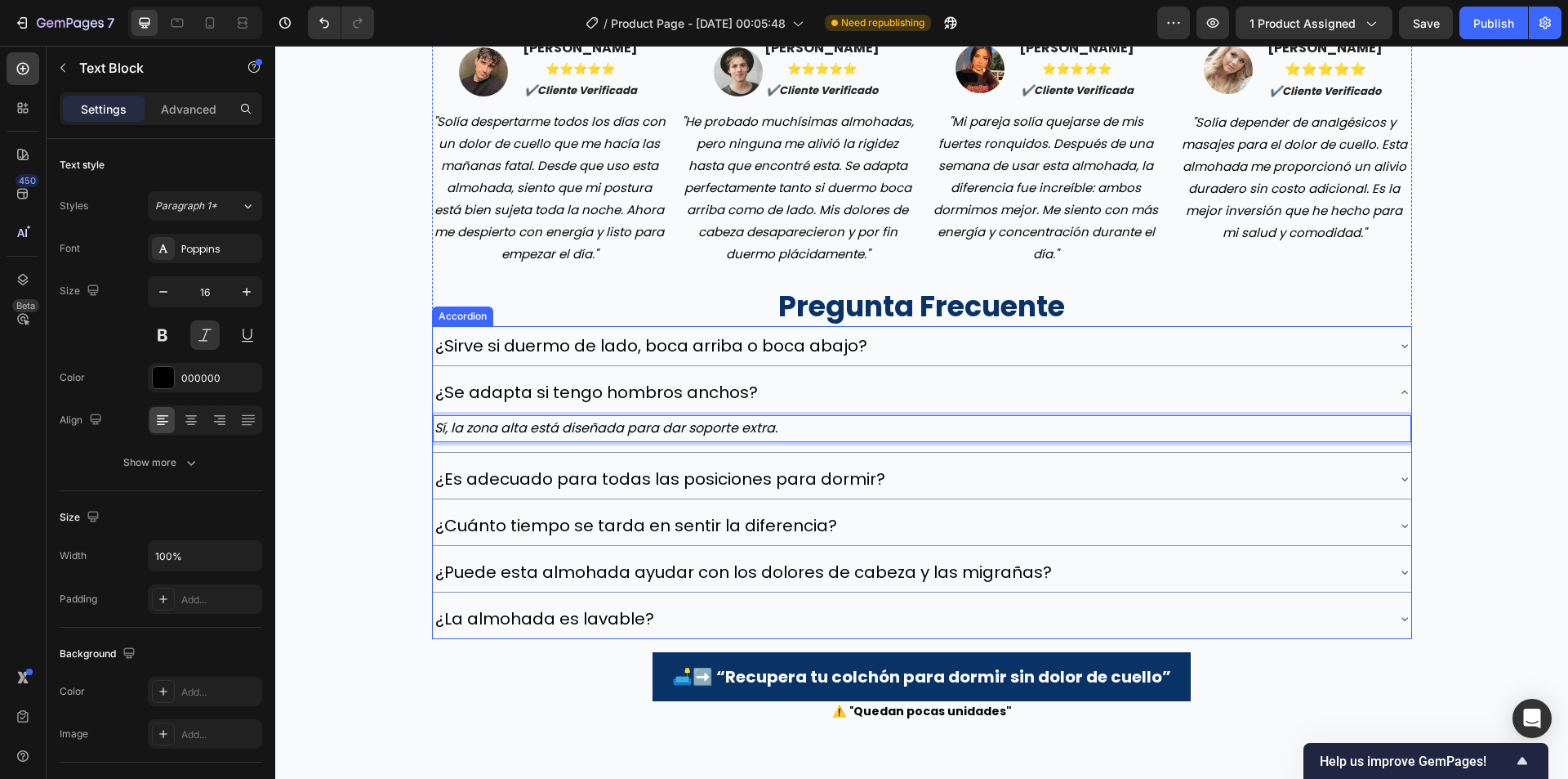
click at [721, 478] on p "¿Es adecuado para todas las posiciones para dormir?" at bounding box center [660, 479] width 450 height 21
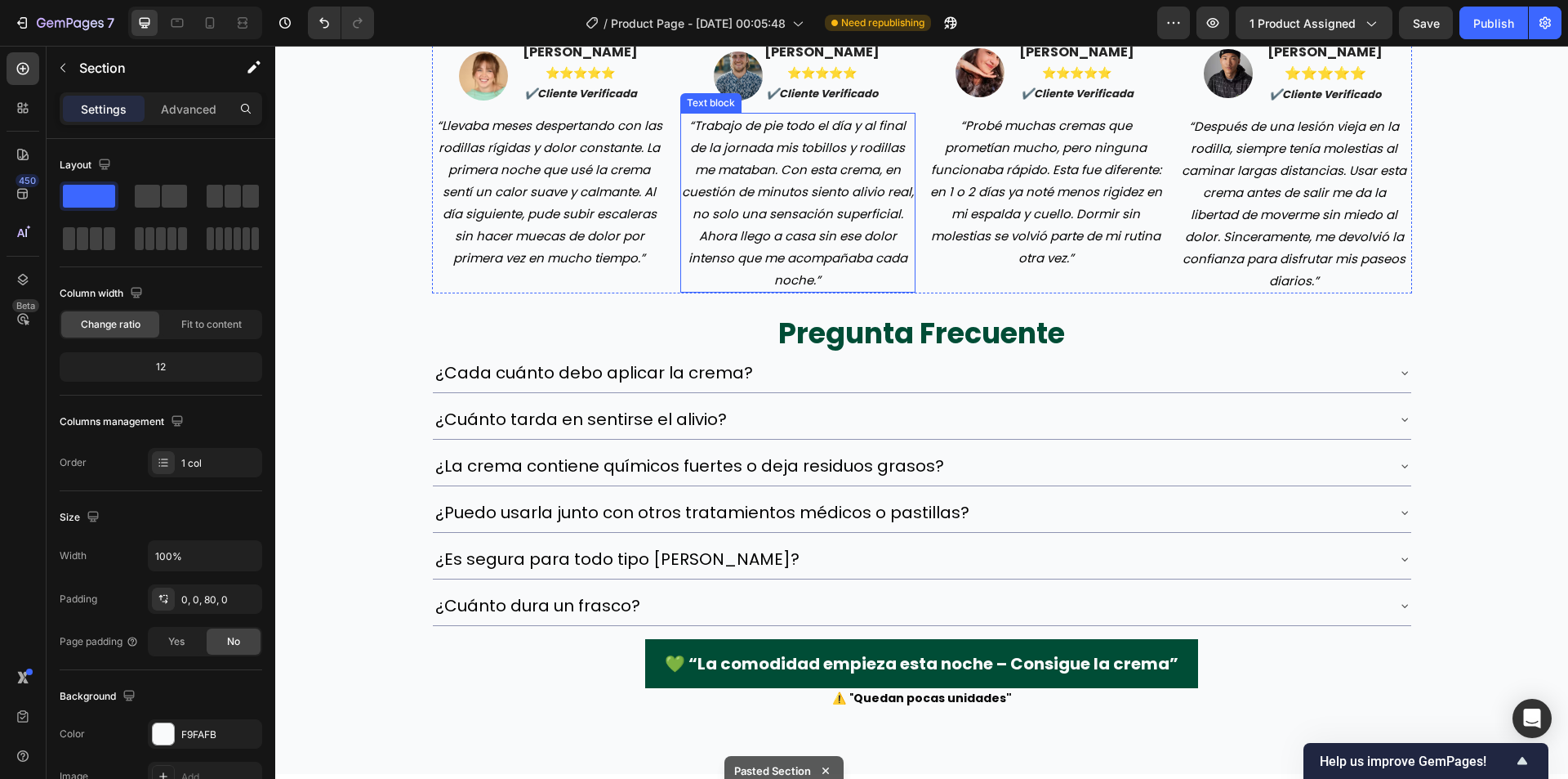
scroll to position [5522, 0]
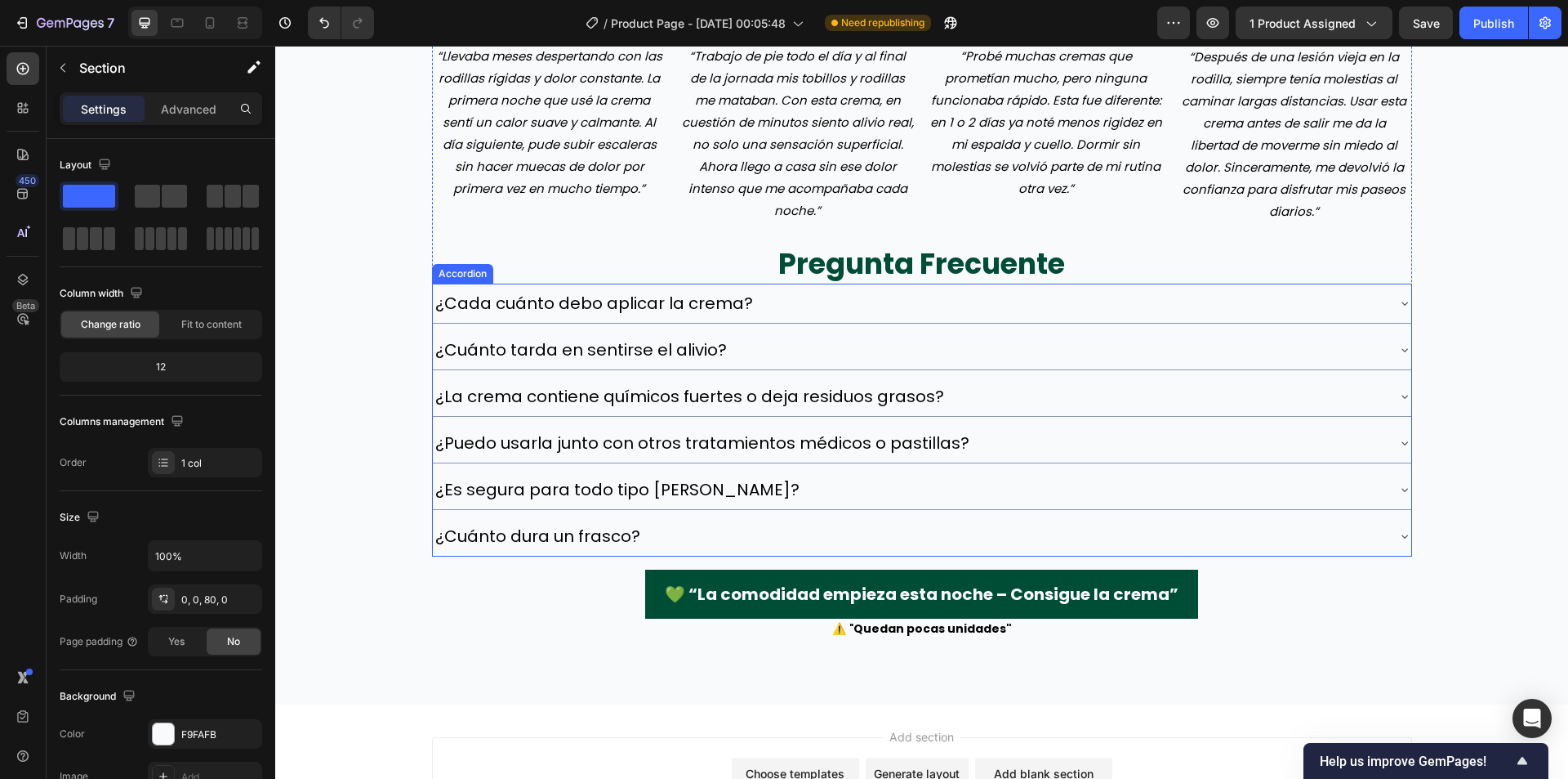
click at [828, 398] on p "¿La crema contiene químicos fuertes o deja residuos grasos?" at bounding box center [690, 396] width 509 height 21
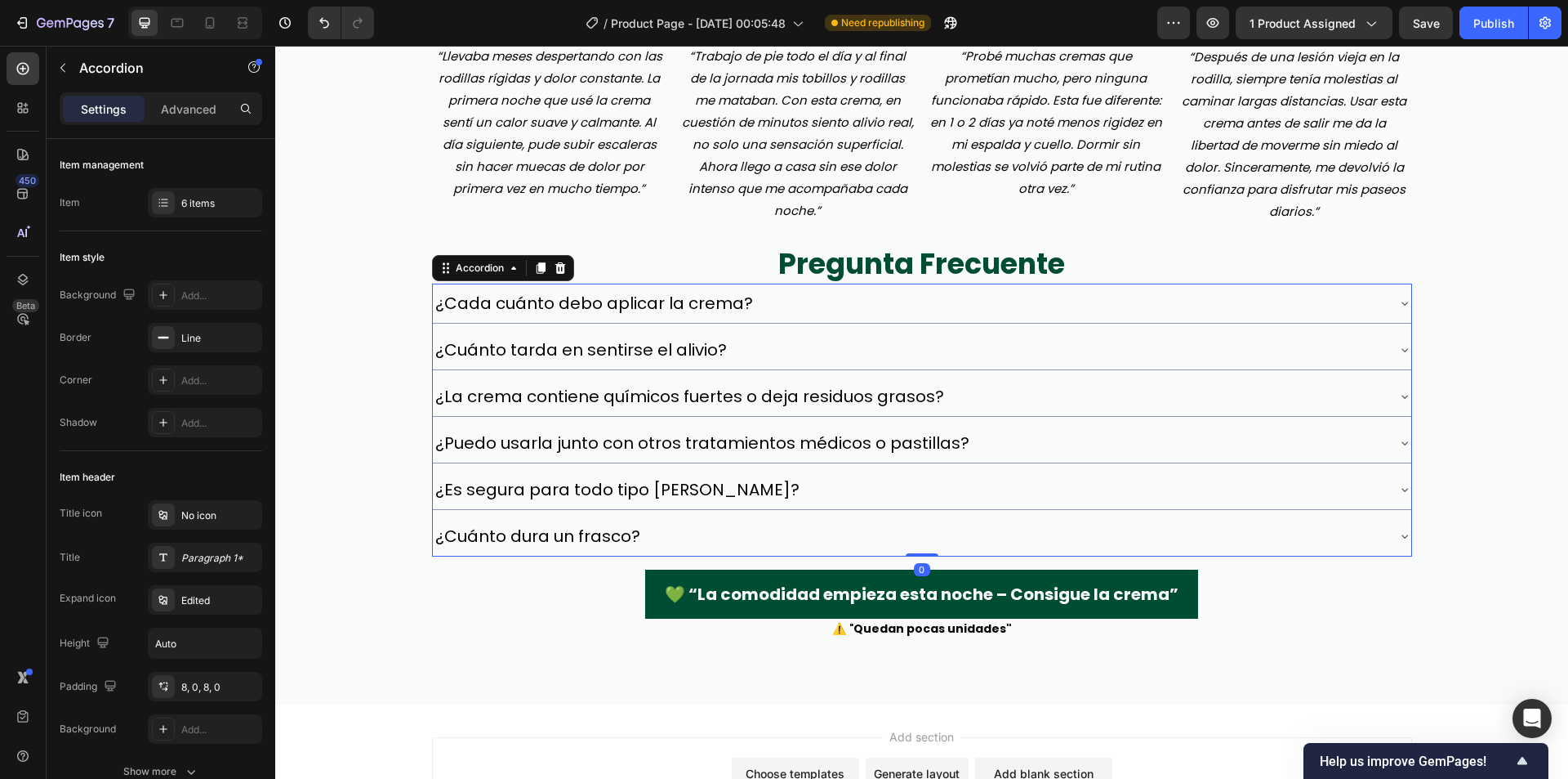
click at [828, 398] on p "¿La crema contiene químicos fuertes o deja residuos grasos?" at bounding box center [690, 396] width 509 height 21
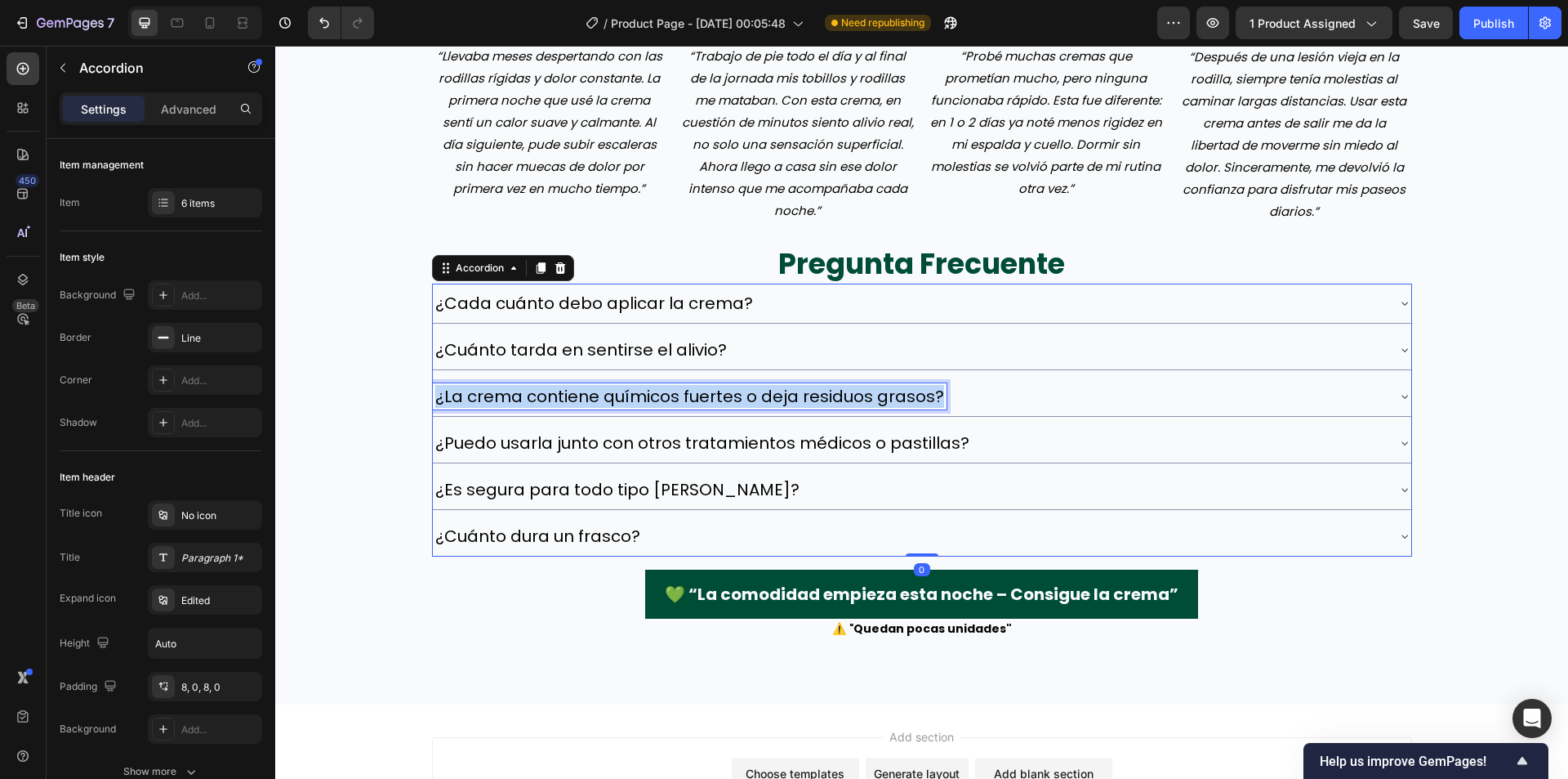
click at [828, 398] on p "¿La crema contiene químicos fuertes o deja residuos grasos?" at bounding box center [690, 396] width 509 height 21
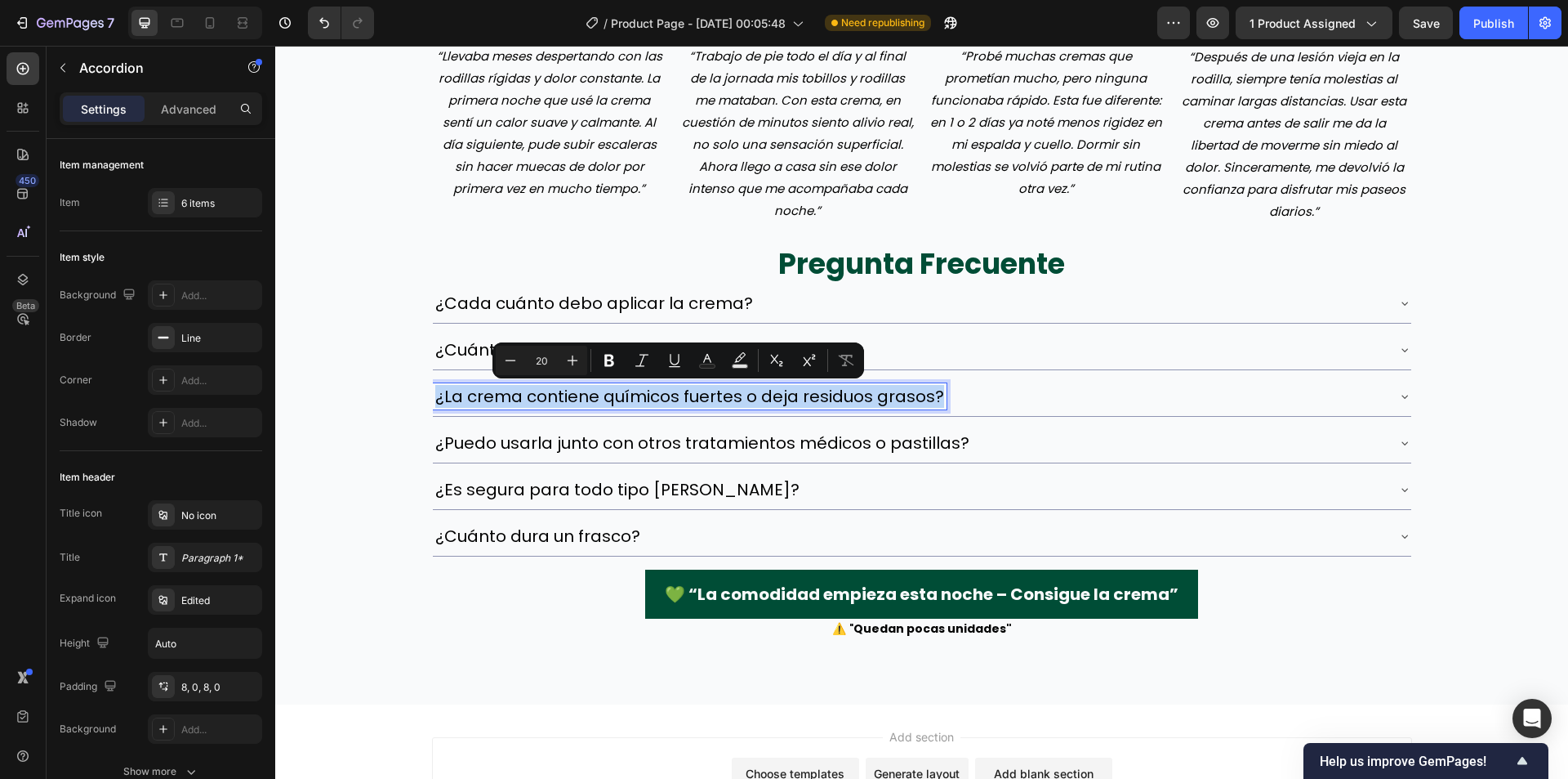
drag, startPoint x: 1002, startPoint y: 394, endPoint x: 992, endPoint y: 396, distance: 10.2
click at [1001, 394] on div "¿La crema contiene químicos fuertes o deja residuos grasos?" at bounding box center [909, 396] width 953 height 26
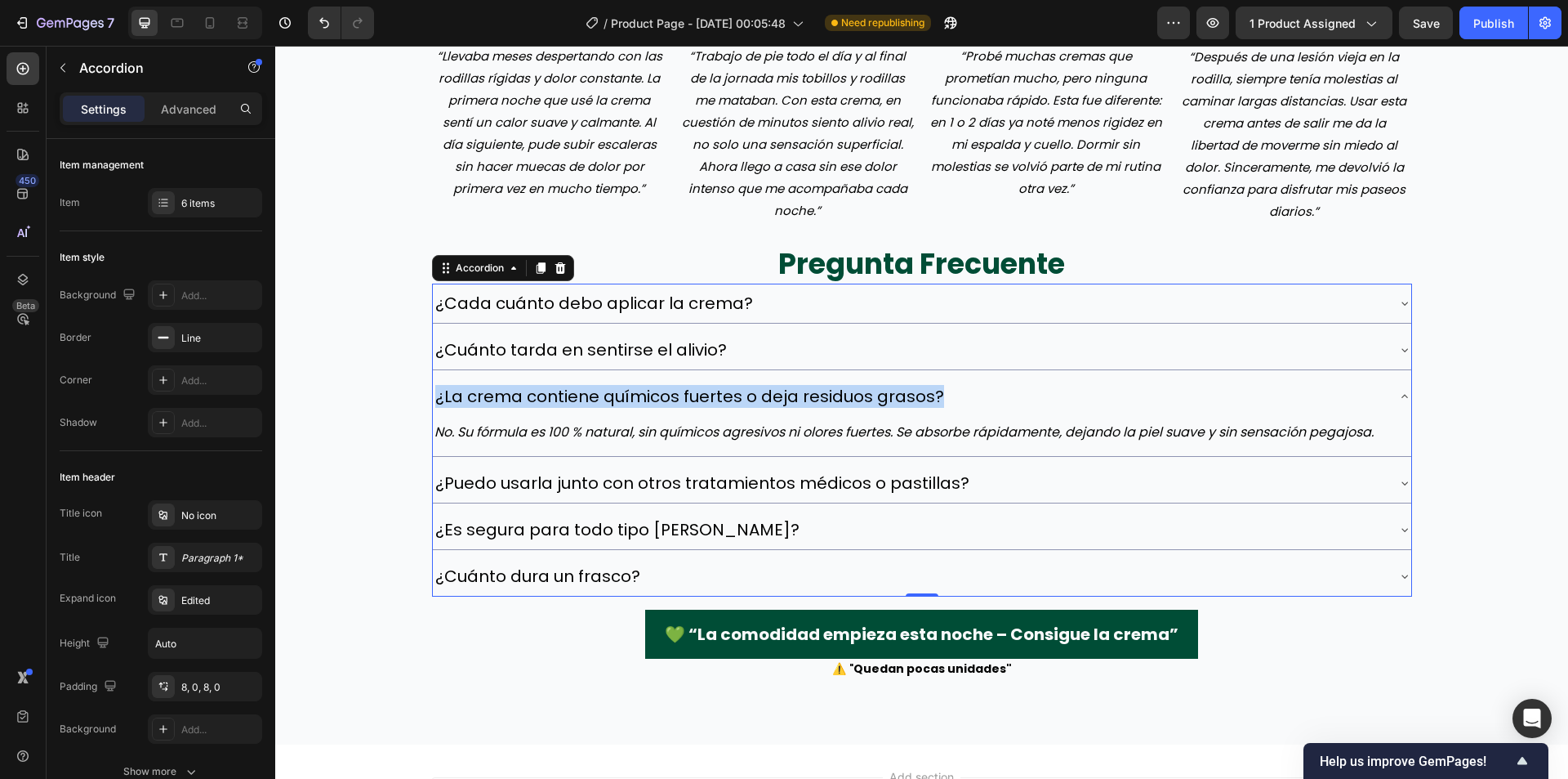
click at [828, 419] on div "No. Su fórmula es 100 % natural, sin químicos agresivos ni olores fuertes. Se a…" at bounding box center [922, 436] width 979 height 40
click at [828, 431] on p "No. Su fórmula es 100 % natural, sin químicos agresivos ni olores fuertes. Se a…" at bounding box center [922, 433] width 975 height 24
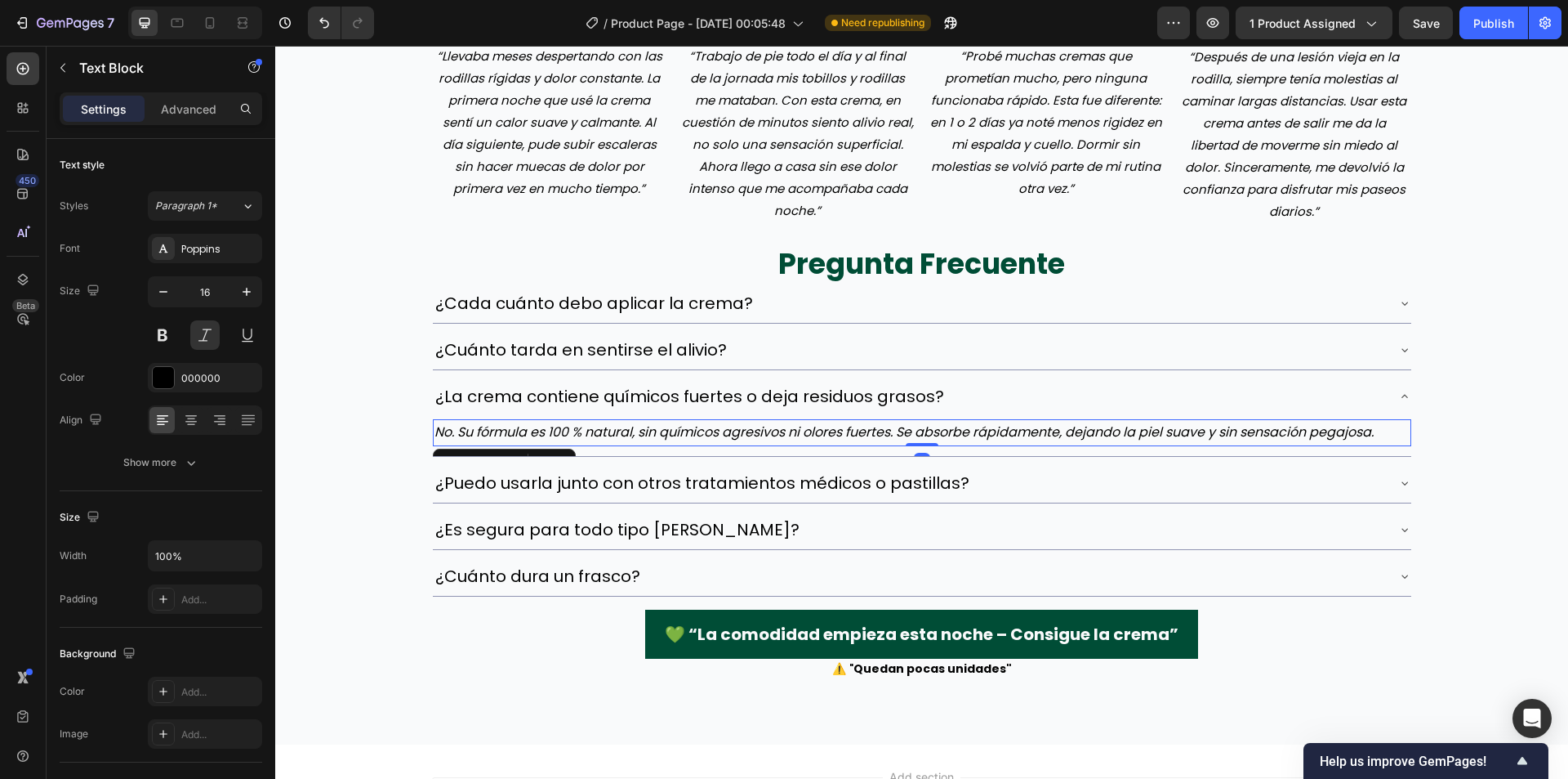
click at [828, 431] on p "No. Su fórmula es 100 % natural, sin químicos agresivos ni olores fuertes. Se a…" at bounding box center [922, 433] width 975 height 24
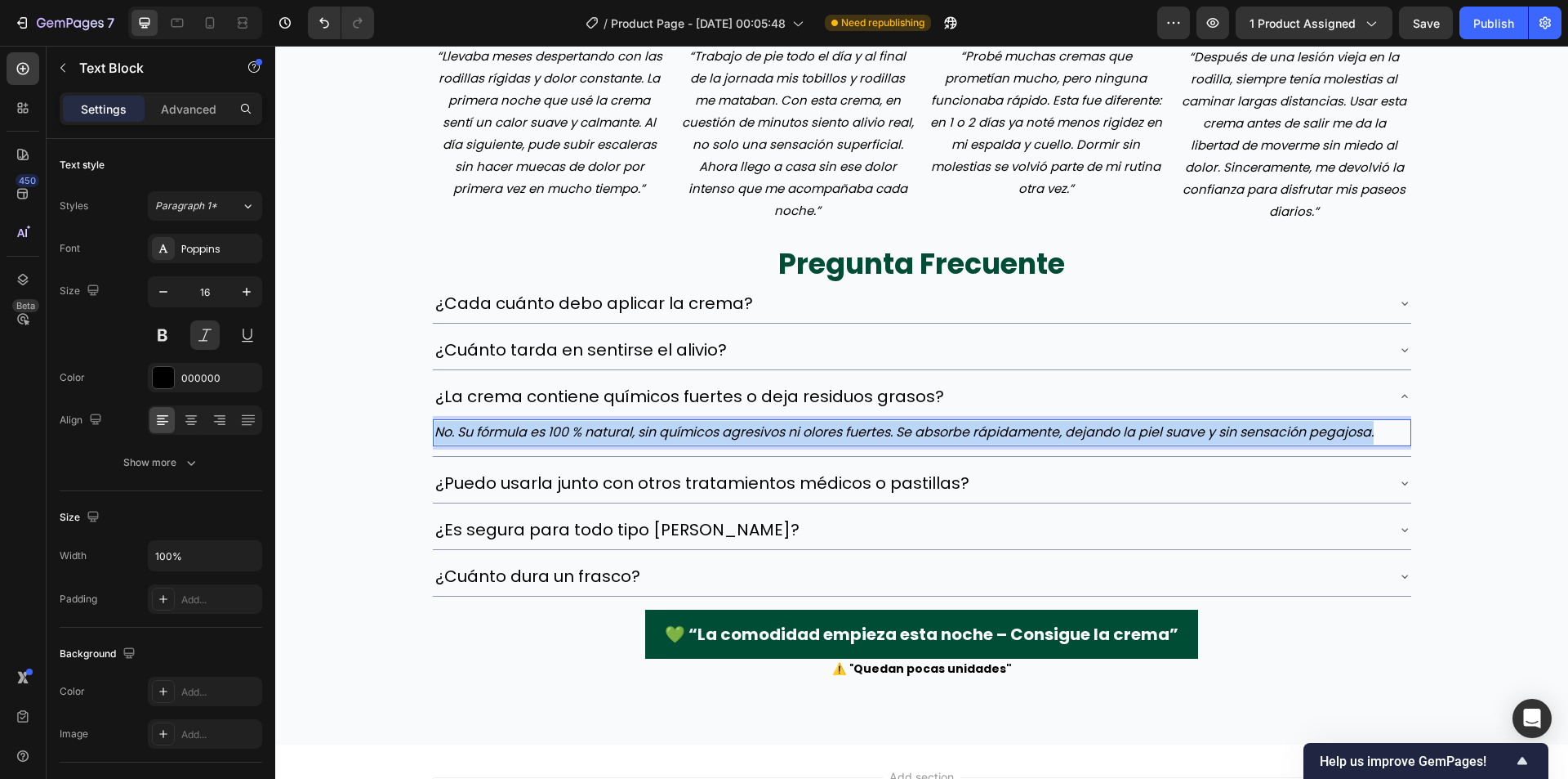
click at [828, 431] on p "No. Su fórmula es 100 % natural, sin químicos agresivos ni olores fuertes. Se a…" at bounding box center [922, 433] width 975 height 24
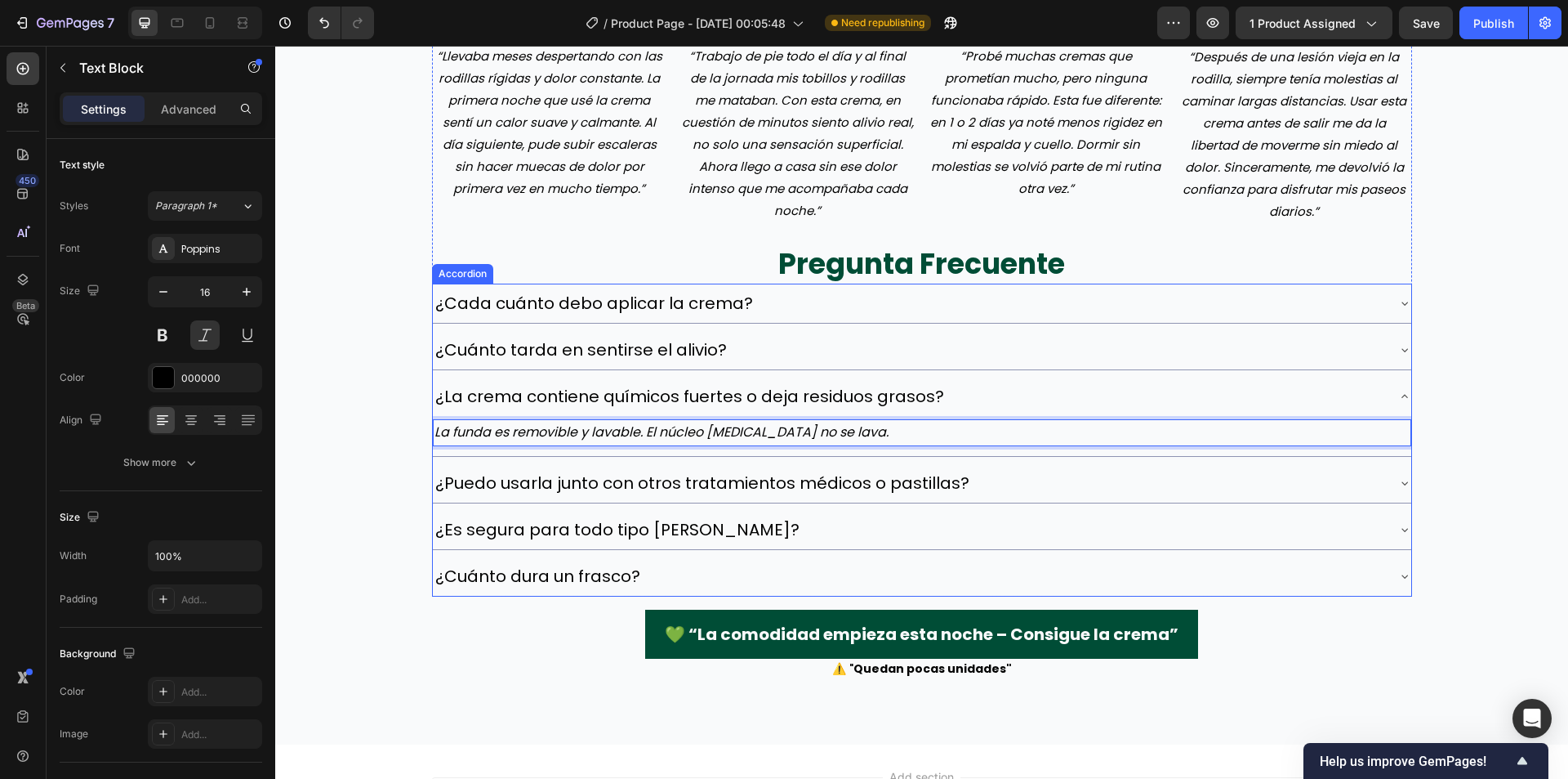
click at [664, 392] on p "¿La crema contiene químicos fuertes o deja residuos grasos?" at bounding box center [690, 396] width 509 height 21
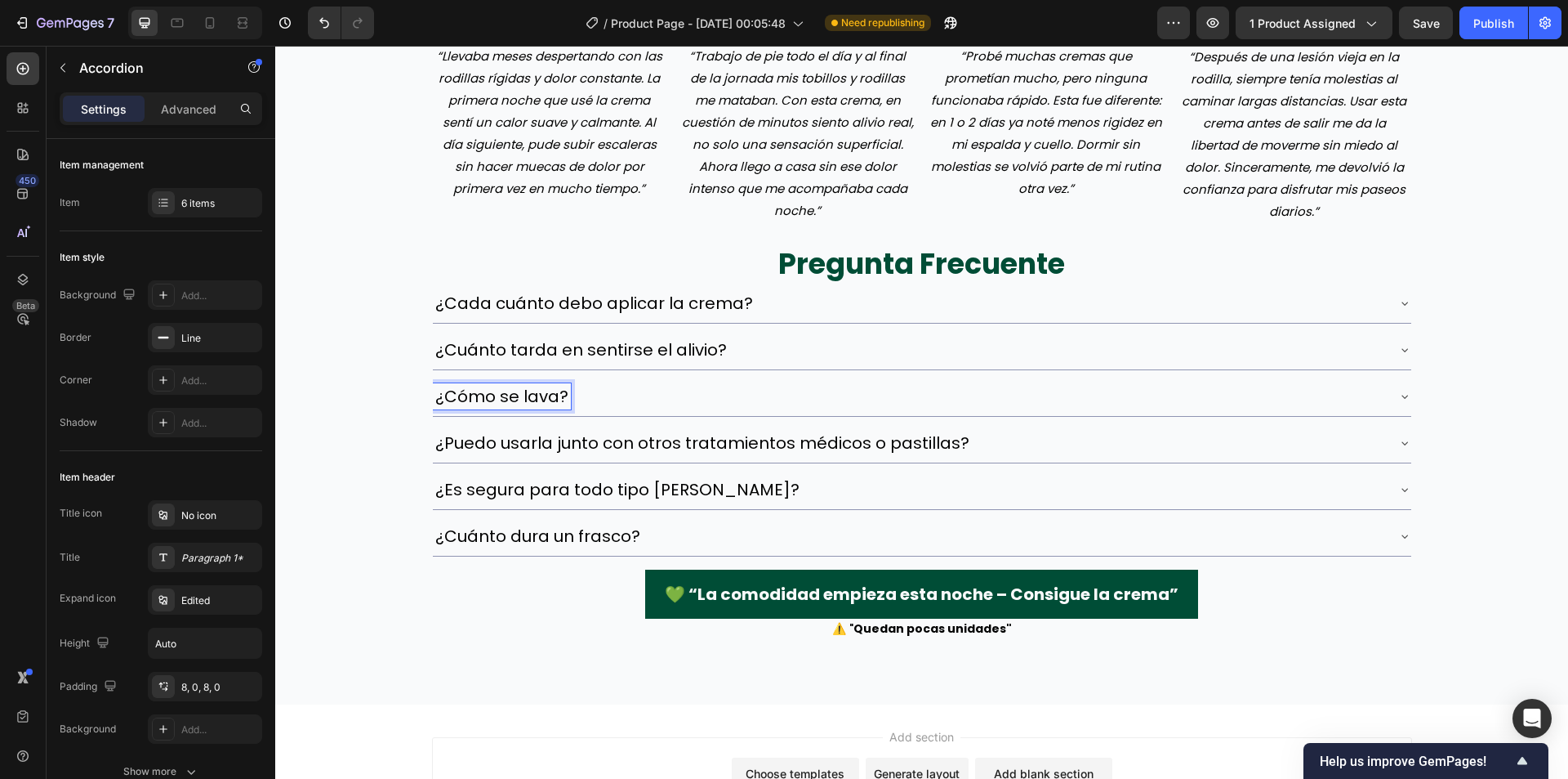
click at [609, 449] on p "¿Puedo usarla junto con otros tratamientos médicos o pastillas?" at bounding box center [702, 442] width 534 height 21
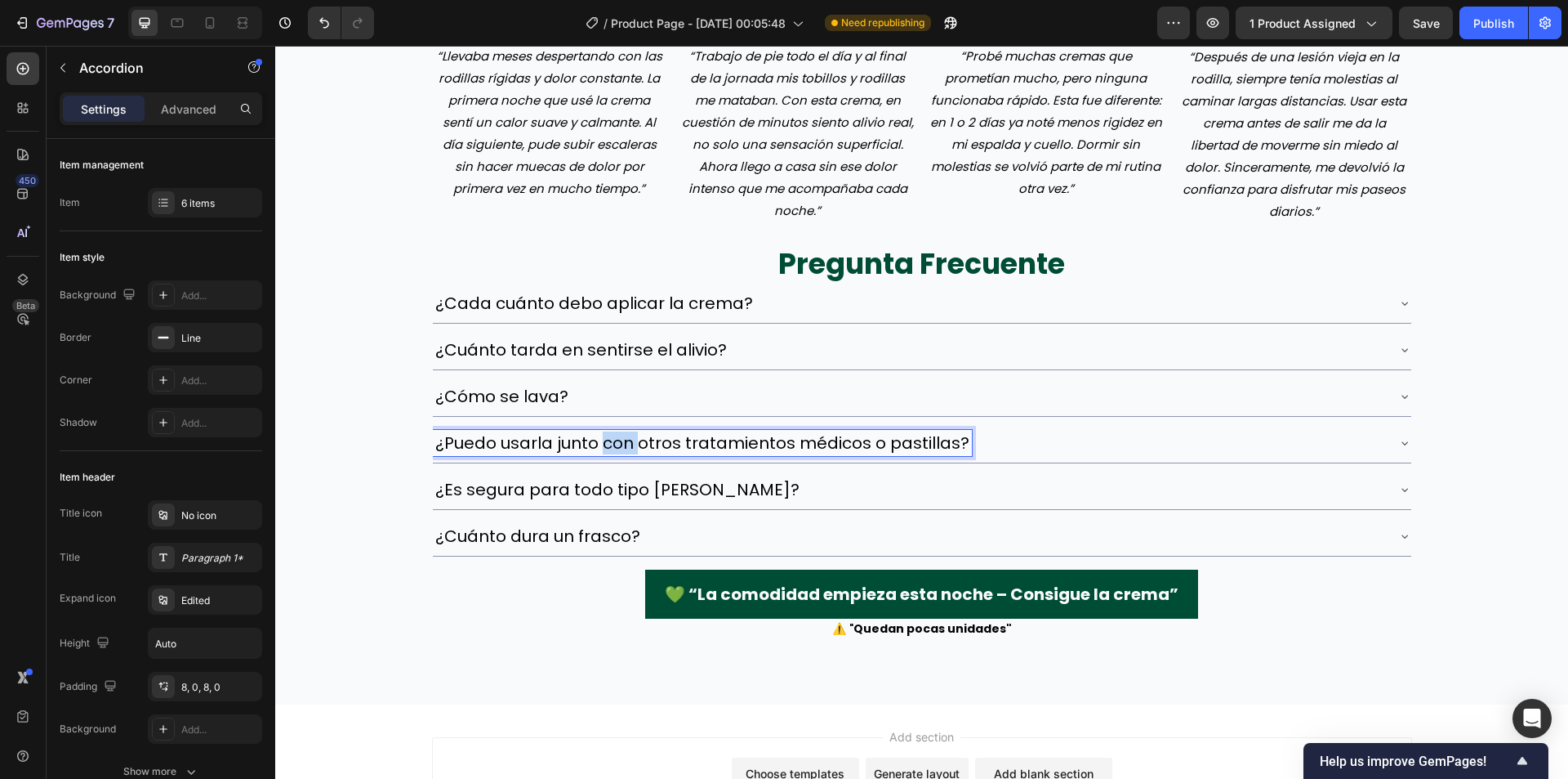
click at [609, 449] on p "¿Puedo usarla junto con otros tratamientos médicos o pastillas?" at bounding box center [702, 442] width 534 height 21
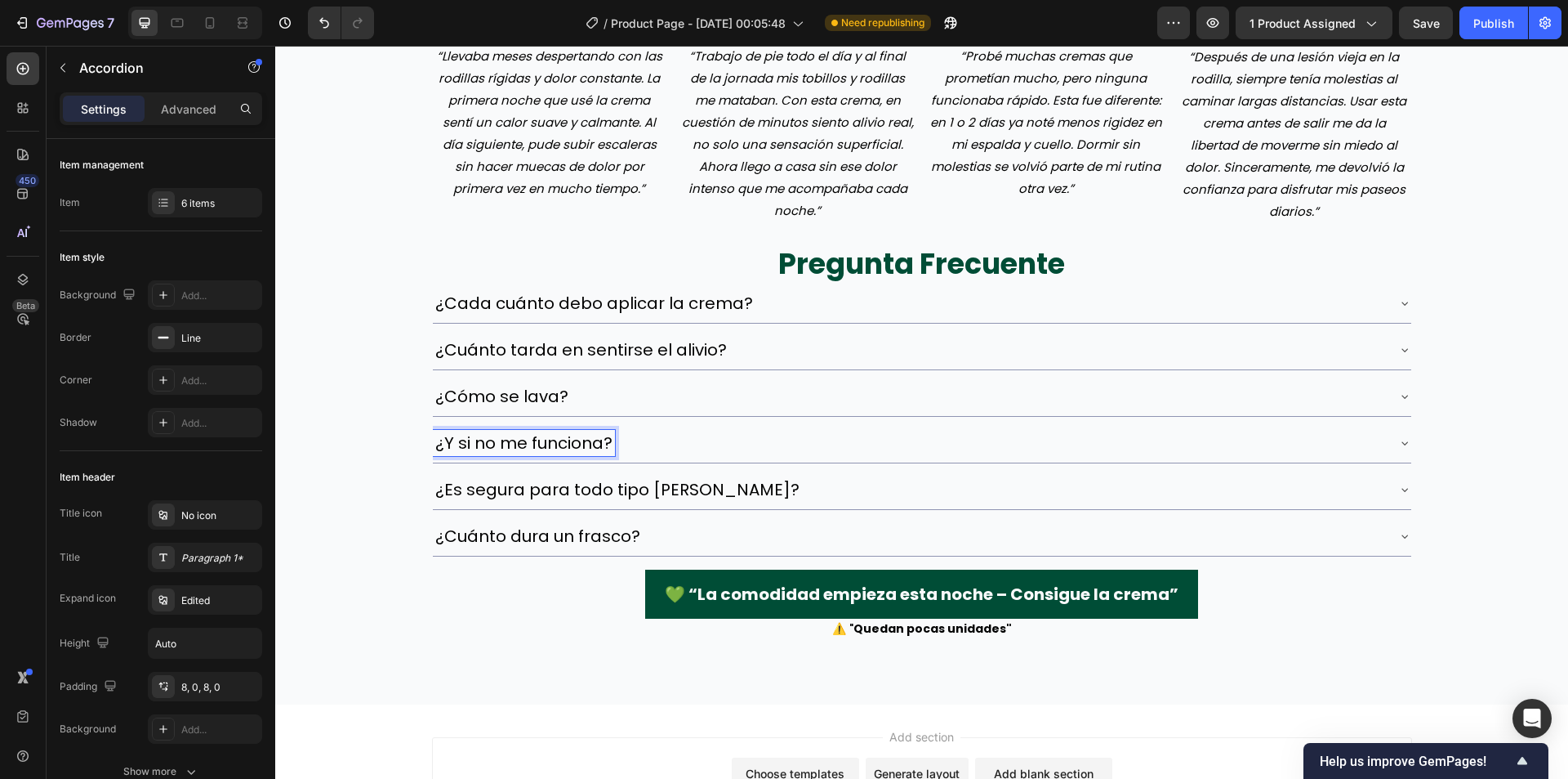
click at [686, 438] on div "¿Y si no me funciona?" at bounding box center [909, 442] width 953 height 26
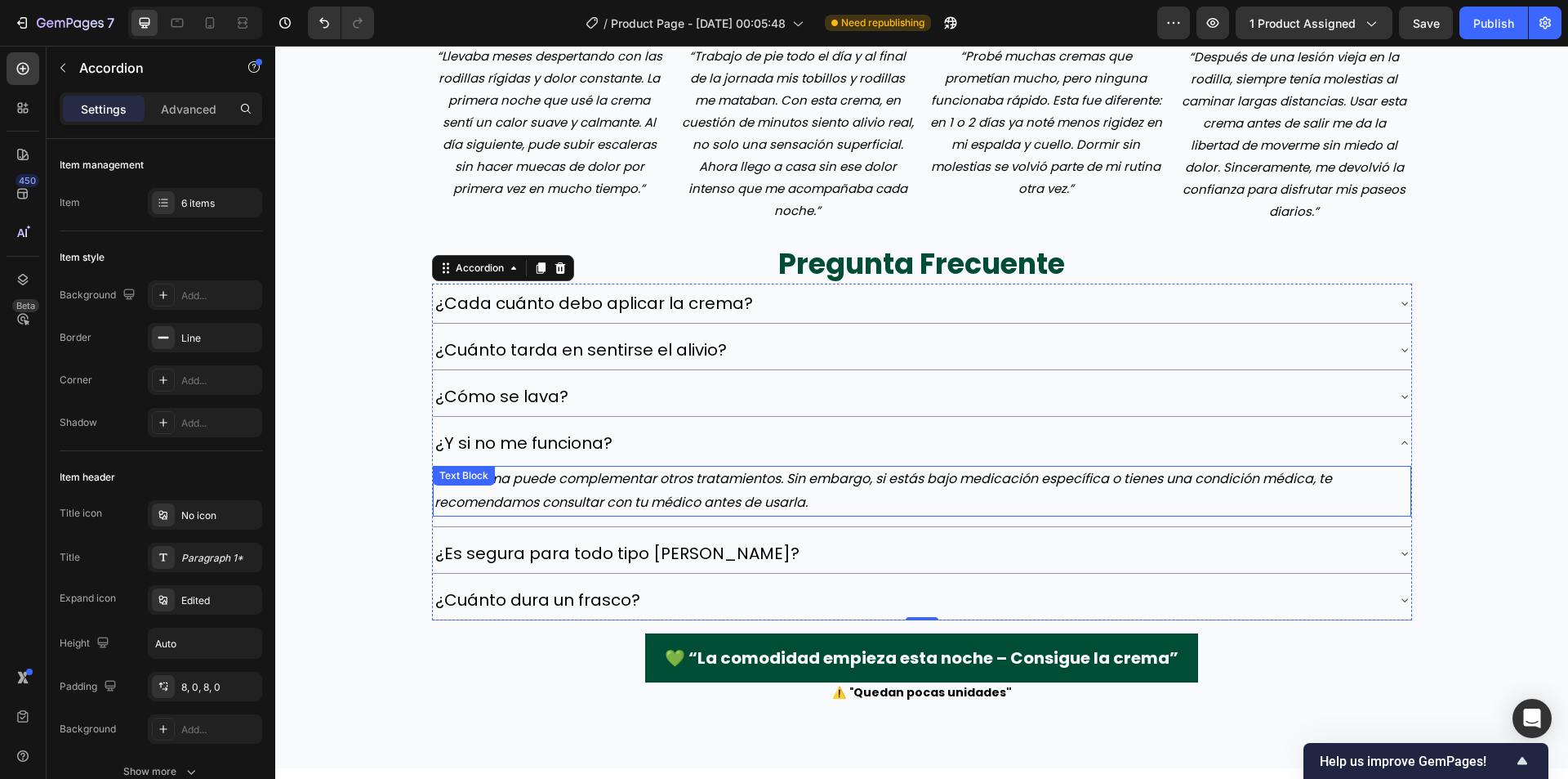
click at [658, 483] on p "Sí, la crema puede complementar otros tratamientos. Sin embargo, si estás bajo …" at bounding box center [922, 491] width 975 height 47
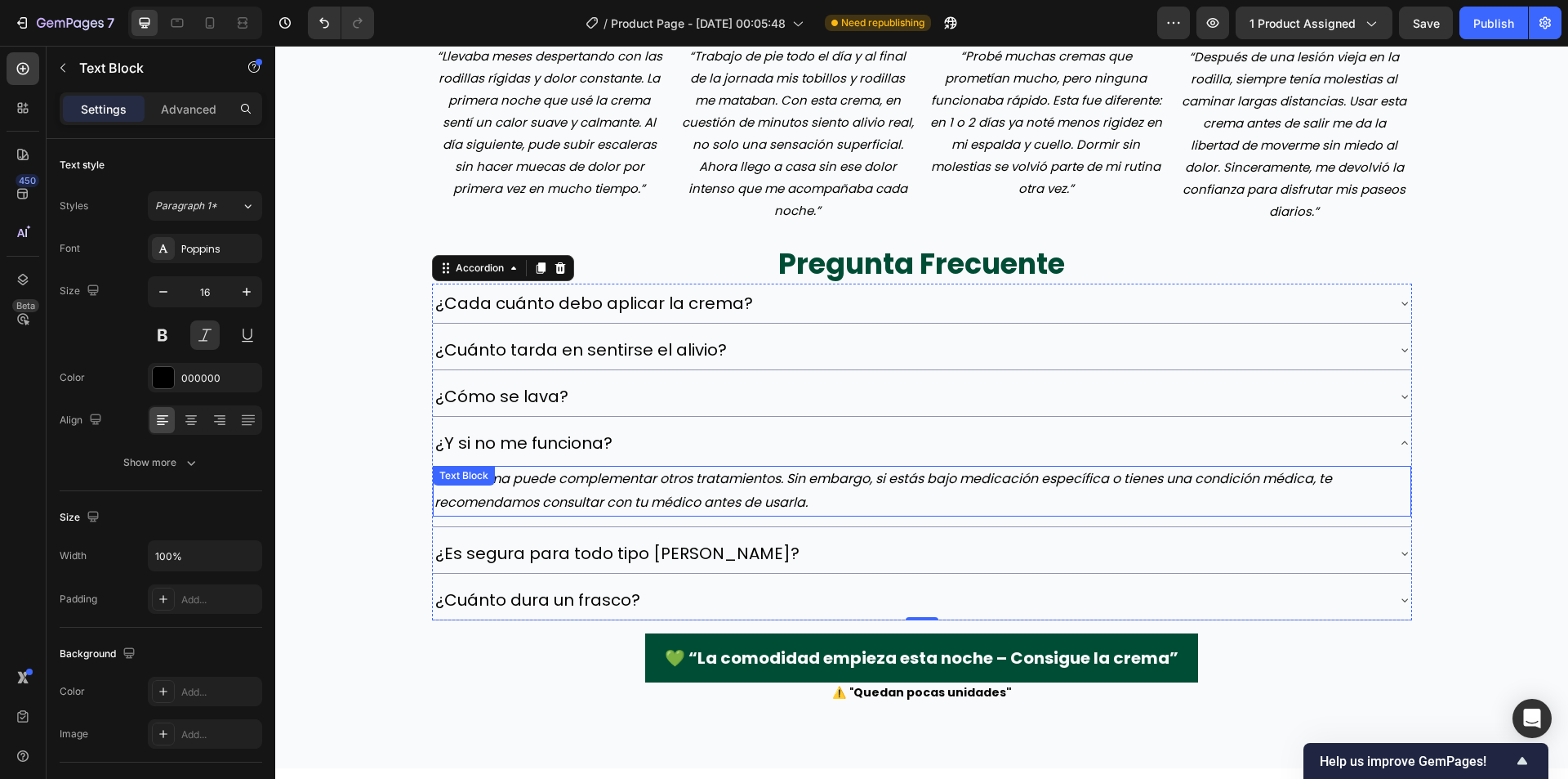
click at [658, 483] on p "Sí, la crema puede complementar otros tratamientos. Sin embargo, si estás bajo …" at bounding box center [922, 491] width 975 height 47
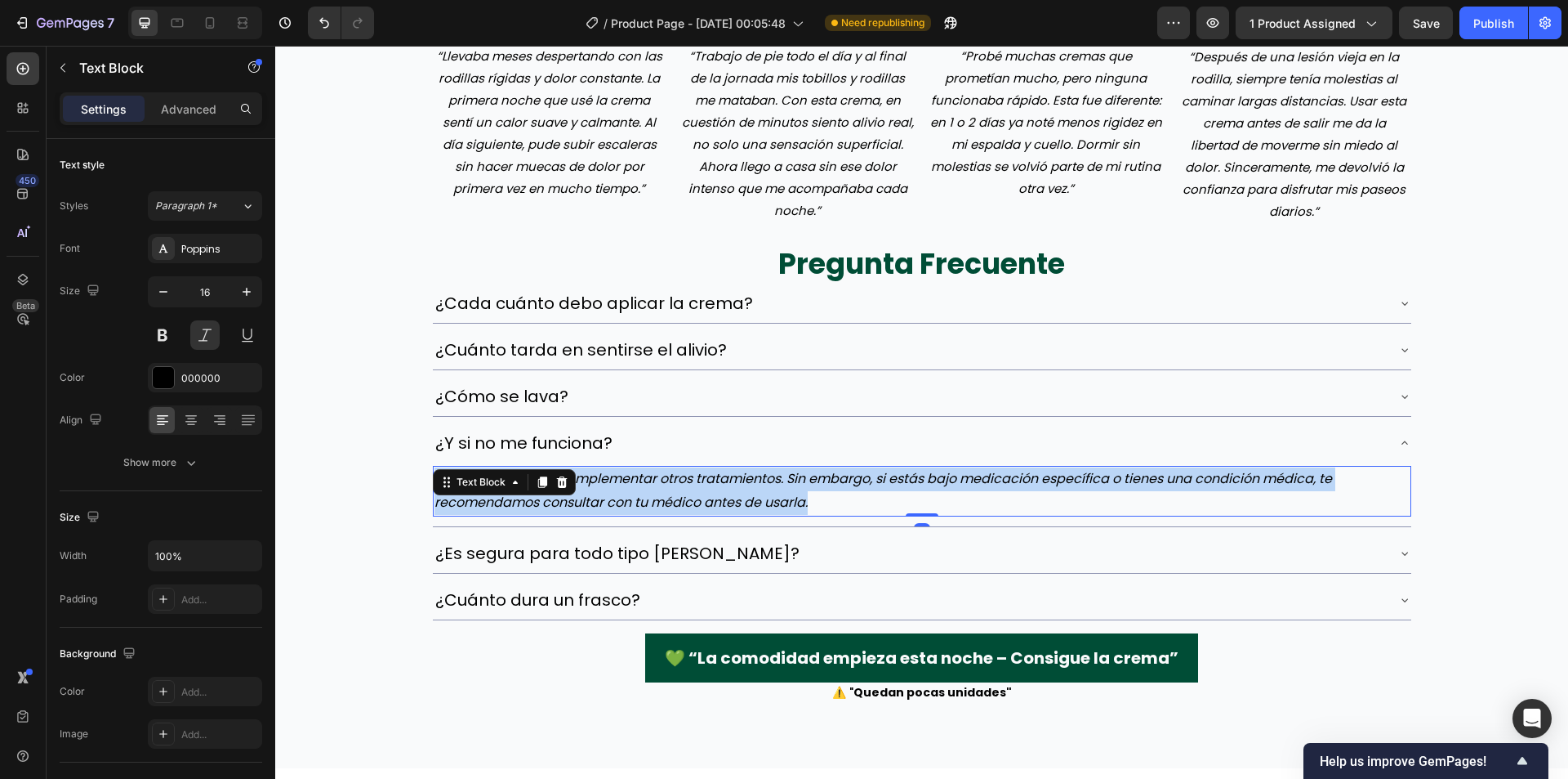
click at [658, 483] on p "Sí, la crema puede complementar otros tratamientos. Sin embargo, si estás bajo …" at bounding box center [922, 491] width 975 height 47
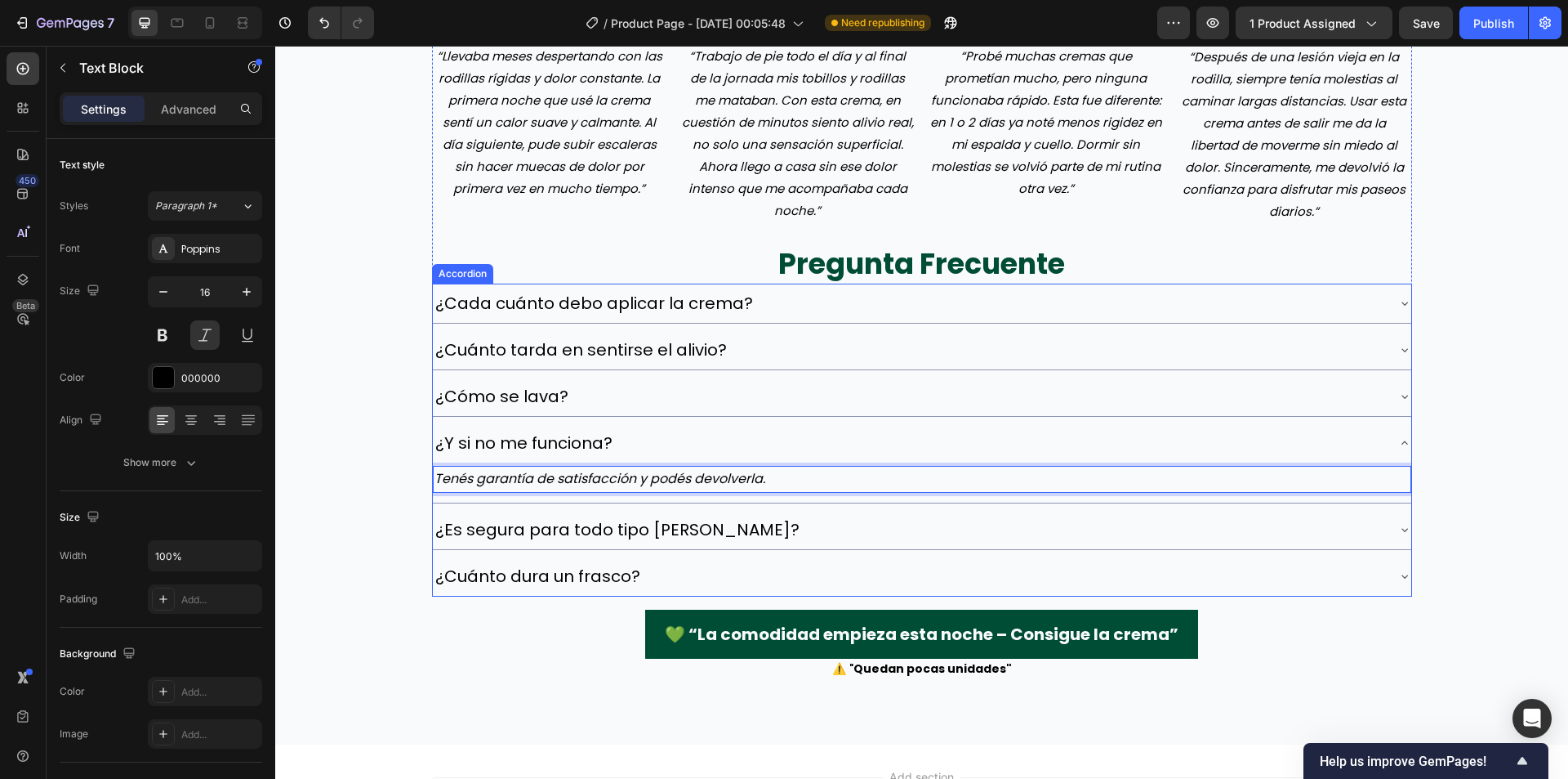
click at [437, 486] on p "Tenés garantía de satisfacción y podés devolverla." at bounding box center [922, 480] width 975 height 24
click at [411, 488] on div "Image Image [PERSON_NAME] ⭐️⭐️⭐️⭐️⭐️ ✔️cliente verificada Text block Row “Lleva…" at bounding box center [921, 228] width 1292 height 903
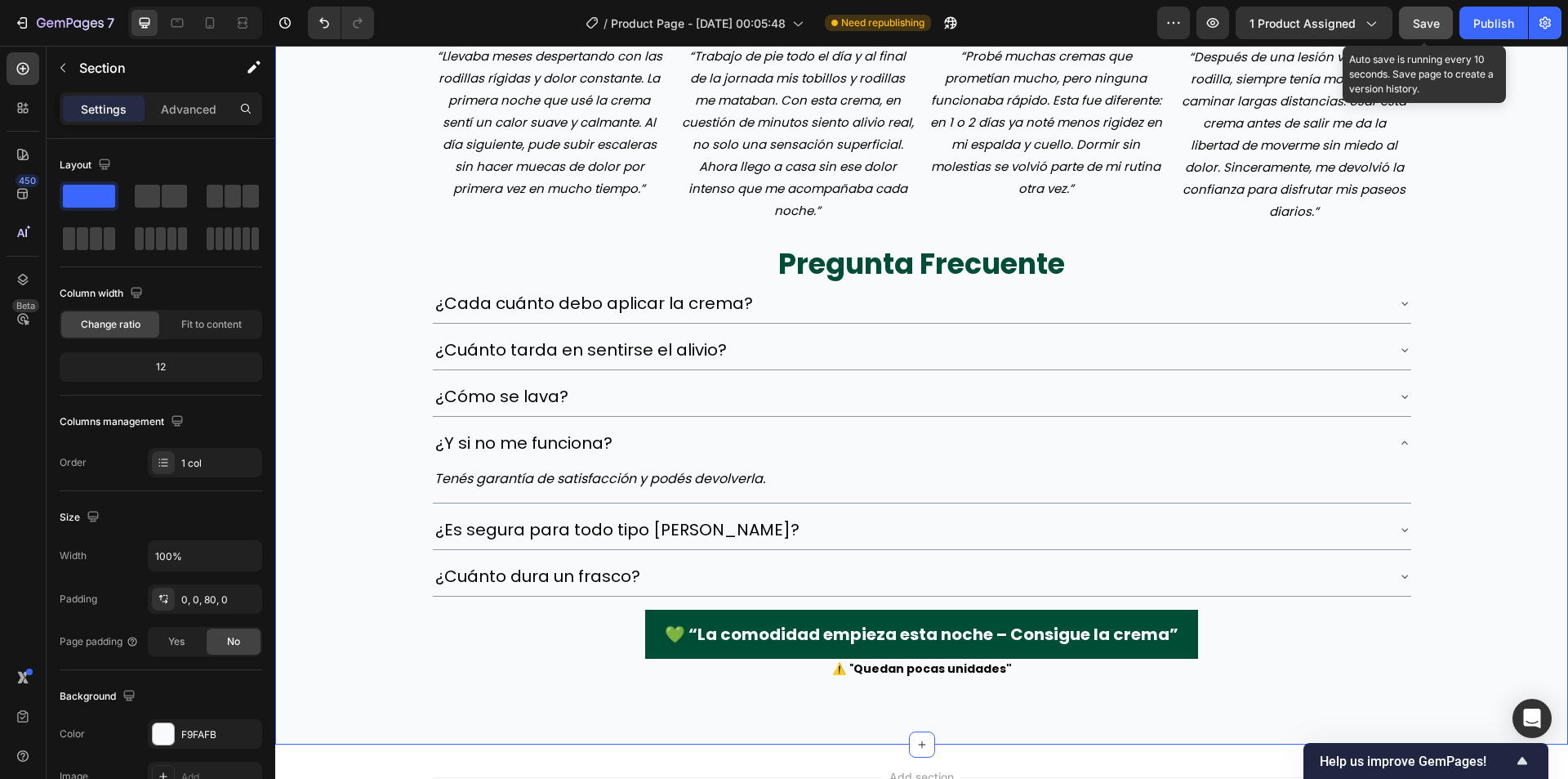
click at [1423, 16] on span "Save" at bounding box center [1427, 23] width 27 height 14
click at [1480, 14] on div "Publish" at bounding box center [1494, 23] width 41 height 17
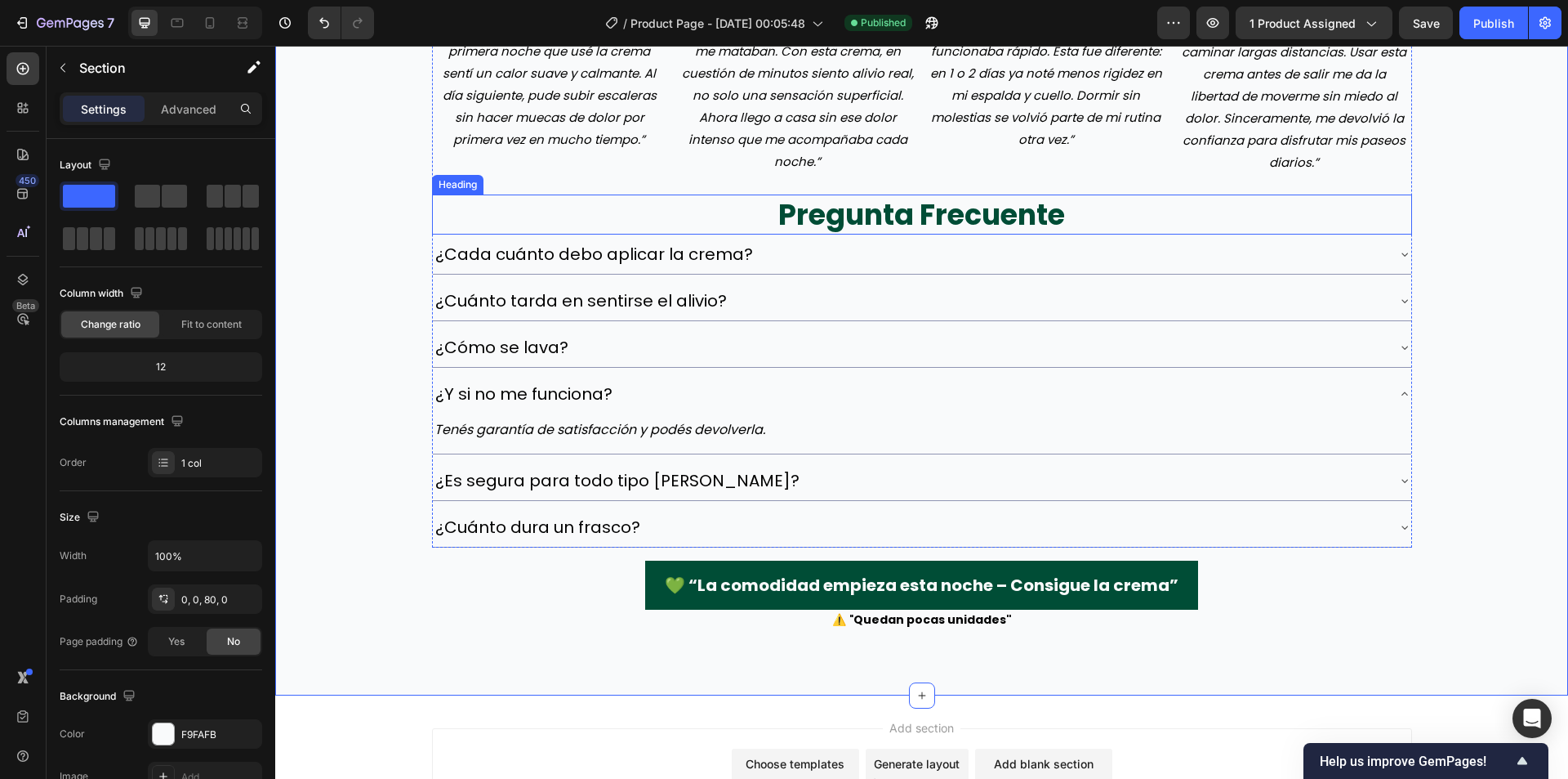
scroll to position [5723, 0]
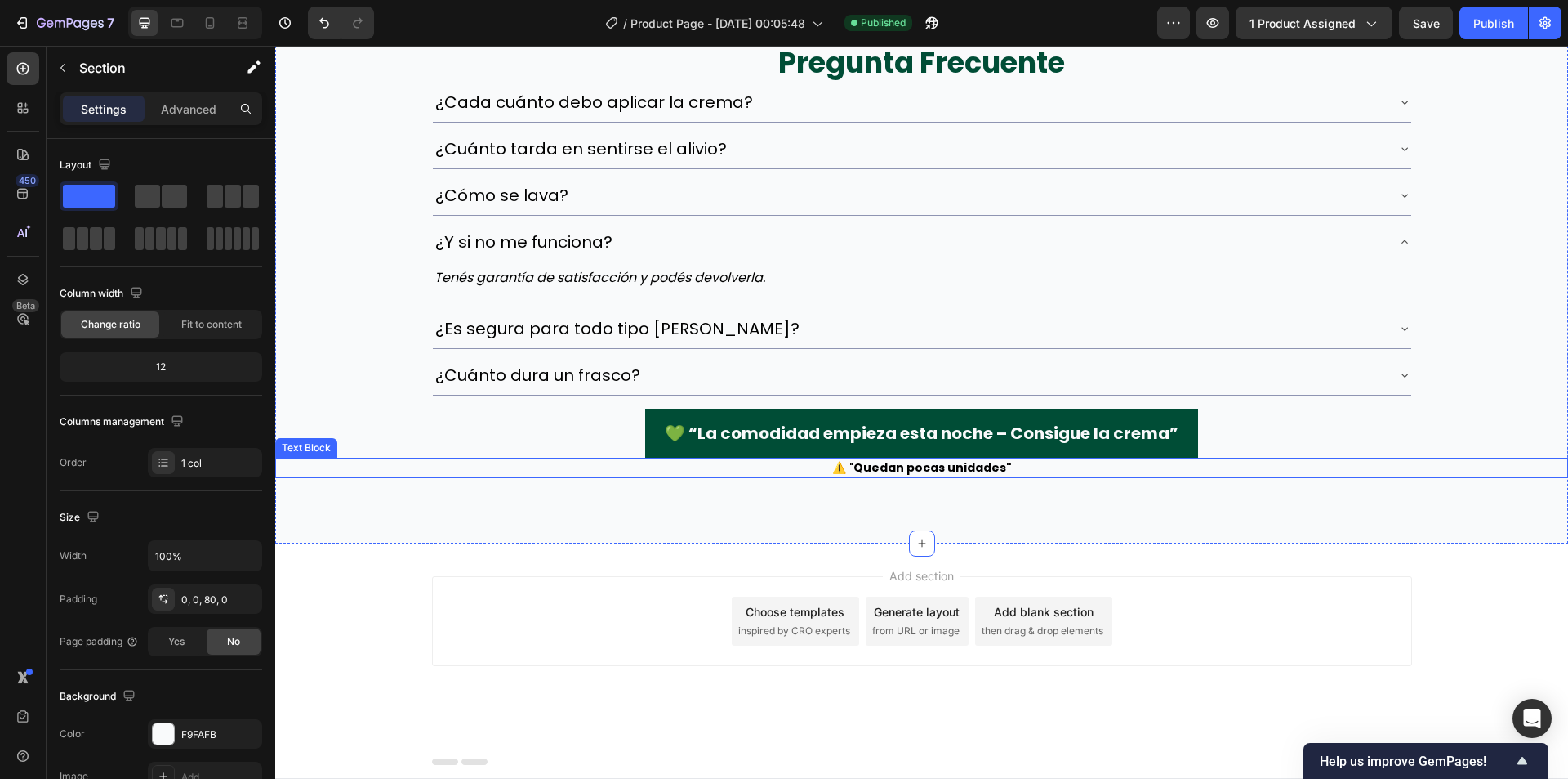
click at [914, 469] on strong "Quedan pocas unidades"" at bounding box center [932, 467] width 158 height 16
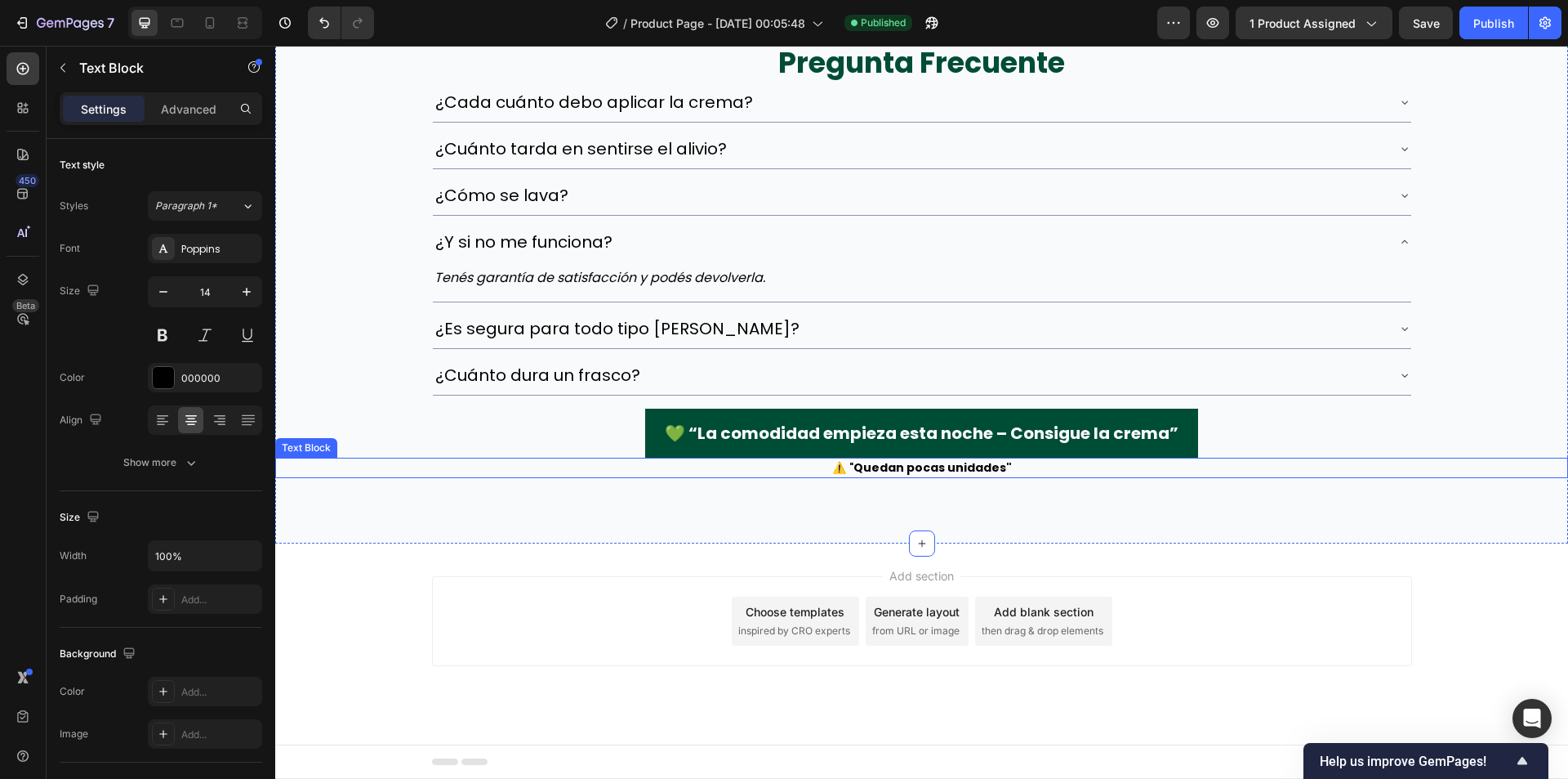
click at [914, 469] on strong "Quedan pocas unidades"" at bounding box center [932, 467] width 158 height 16
click at [916, 479] on div "Image Image [PERSON_NAME] ⭐️⭐️⭐️⭐️⭐️ ✔️cliente verificada Text block Row “Lleva…" at bounding box center [921, 59] width 1292 height 968
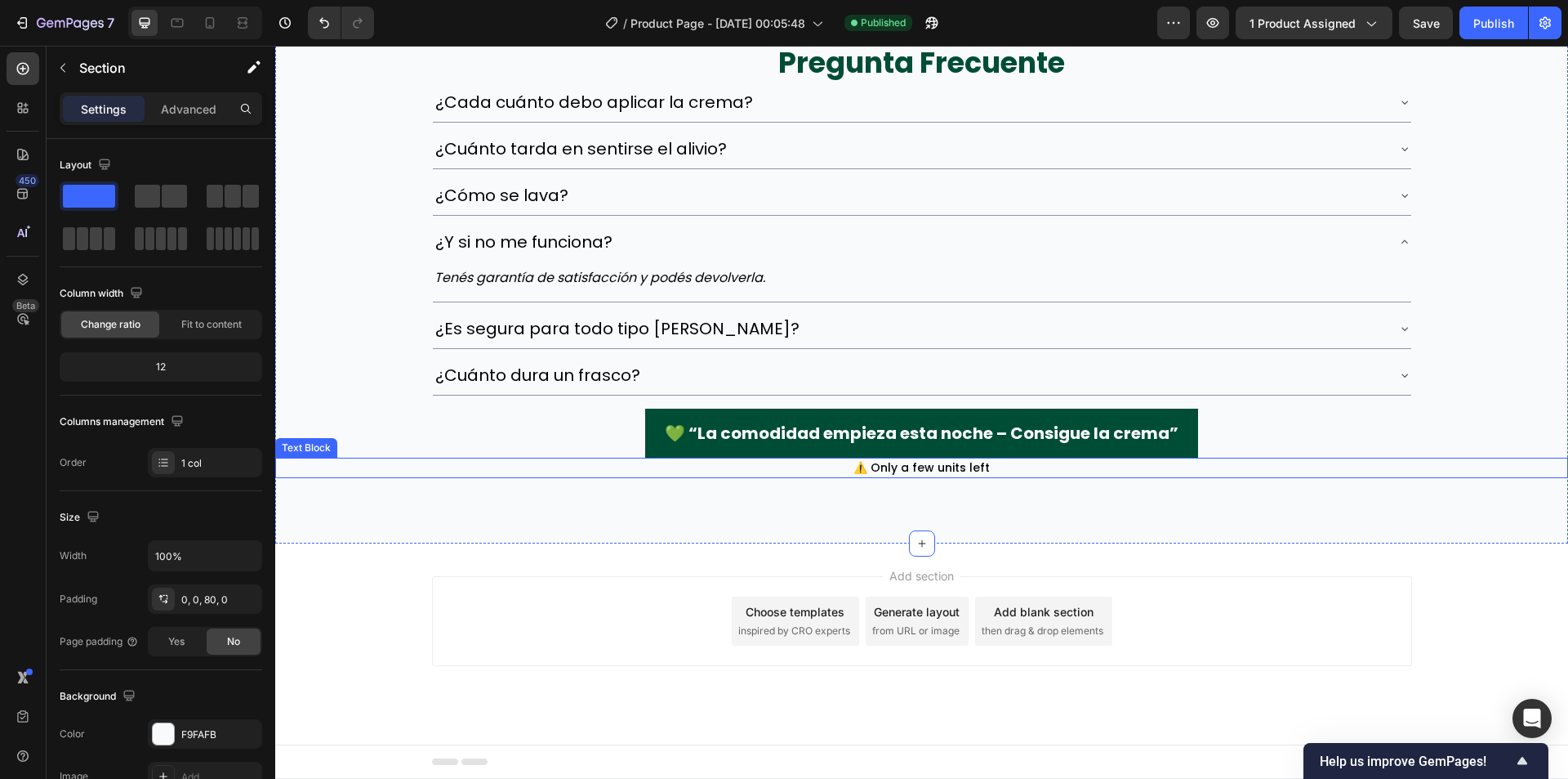
click at [917, 469] on p "⚠️ Only a few units left" at bounding box center [922, 468] width 1290 height 17
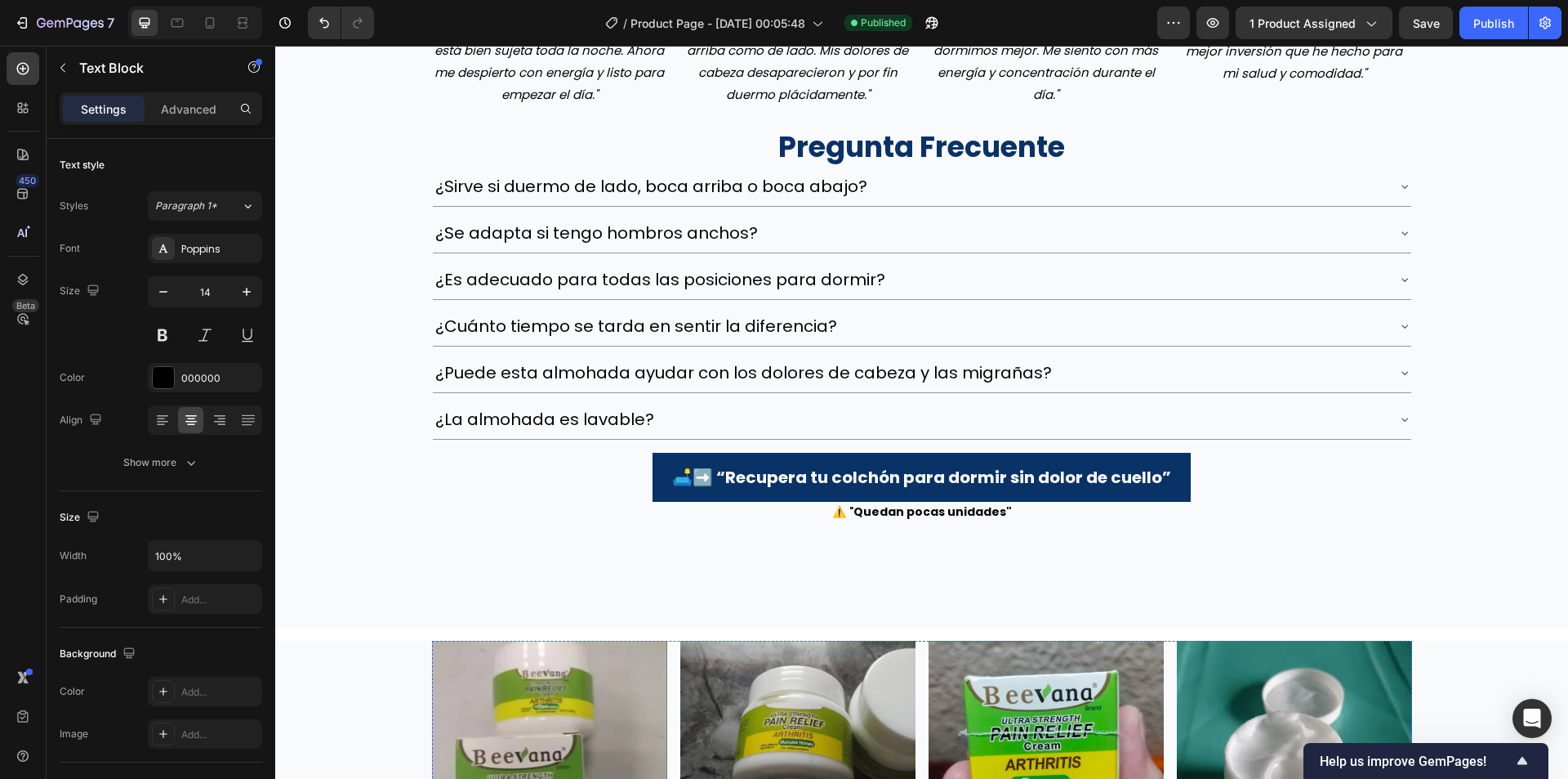
scroll to position [4579, 0]
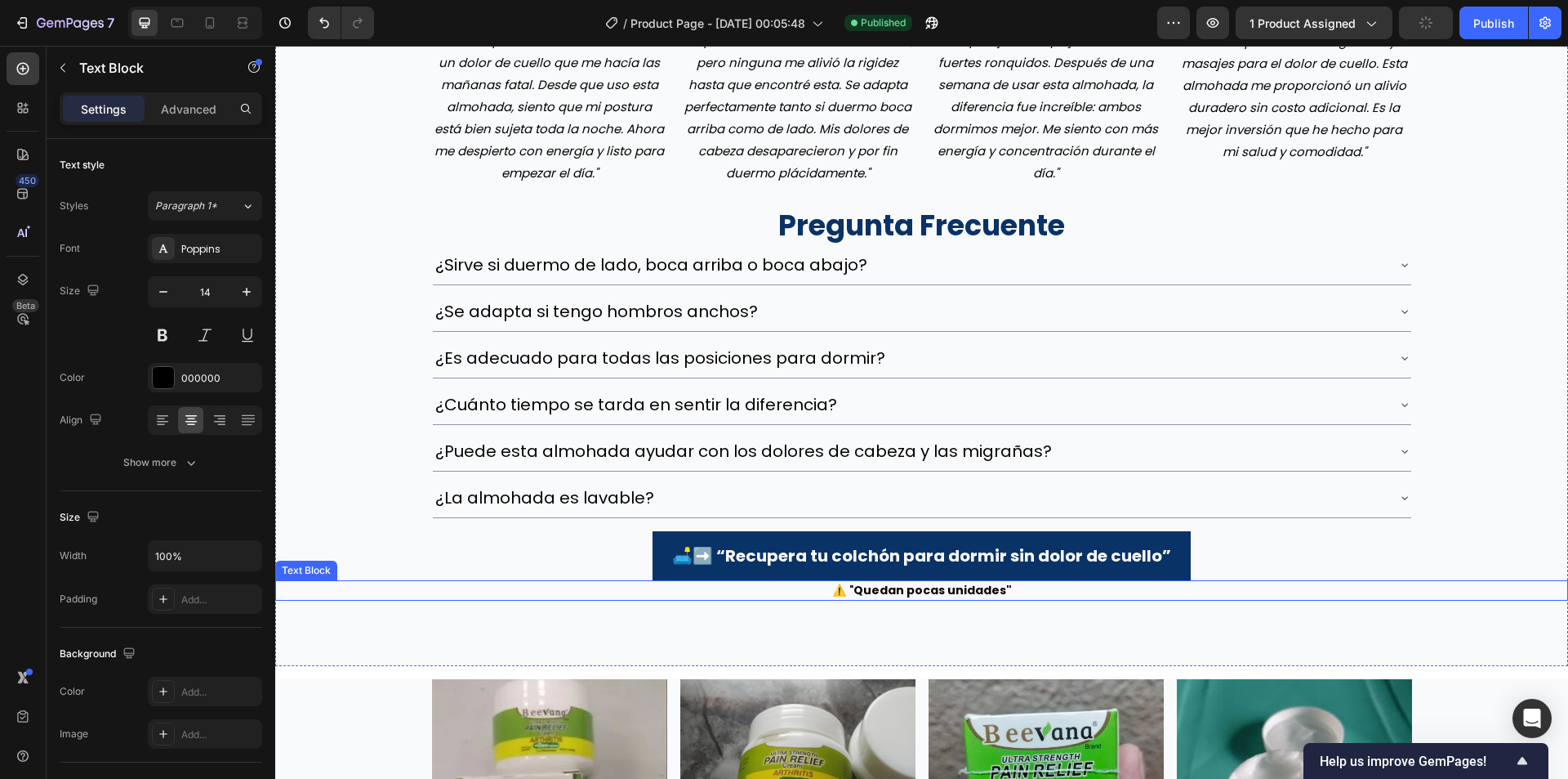
click at [918, 590] on strong "Quedan pocas unidades"" at bounding box center [932, 590] width 158 height 16
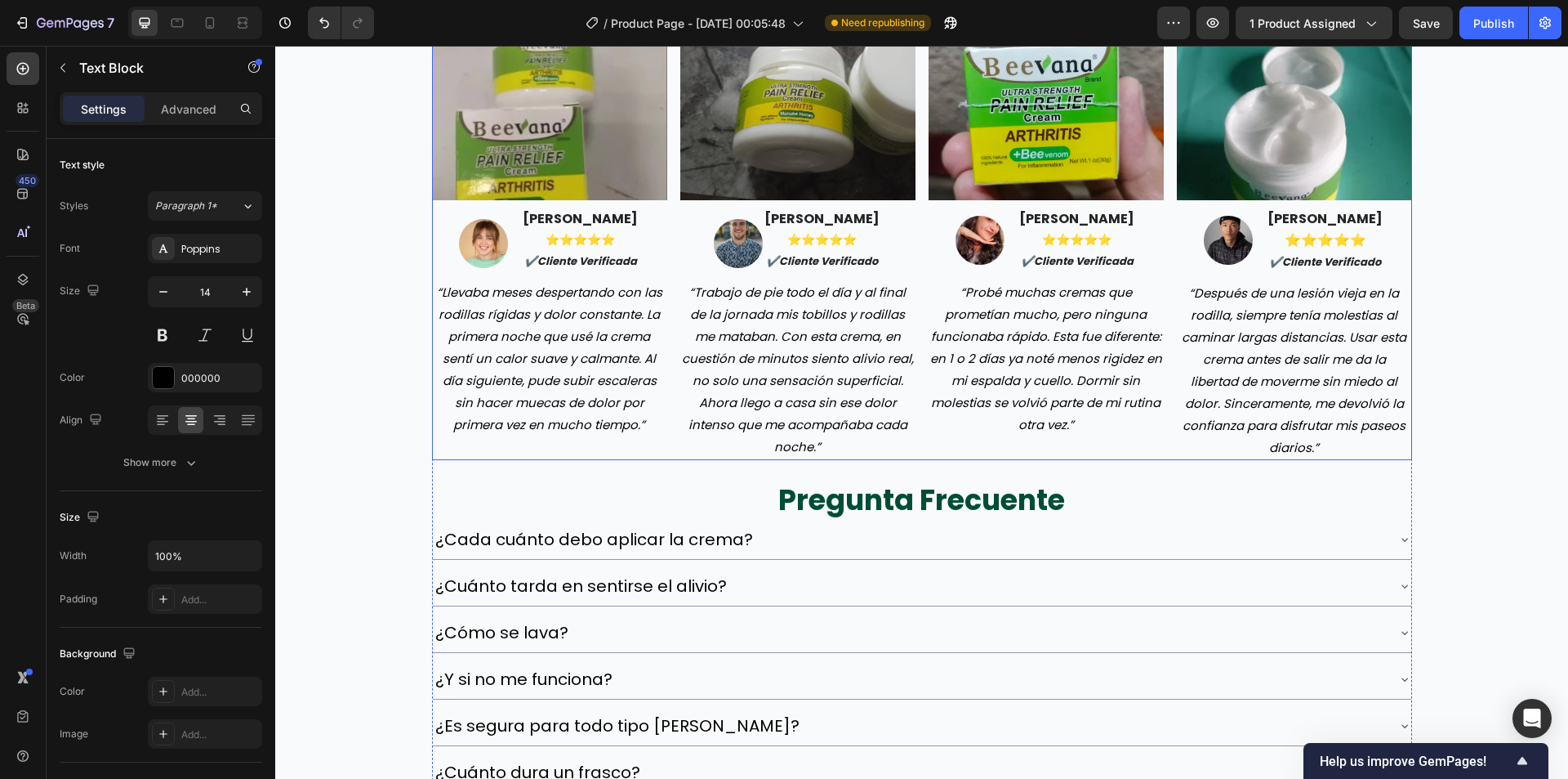
scroll to position [5314, 0]
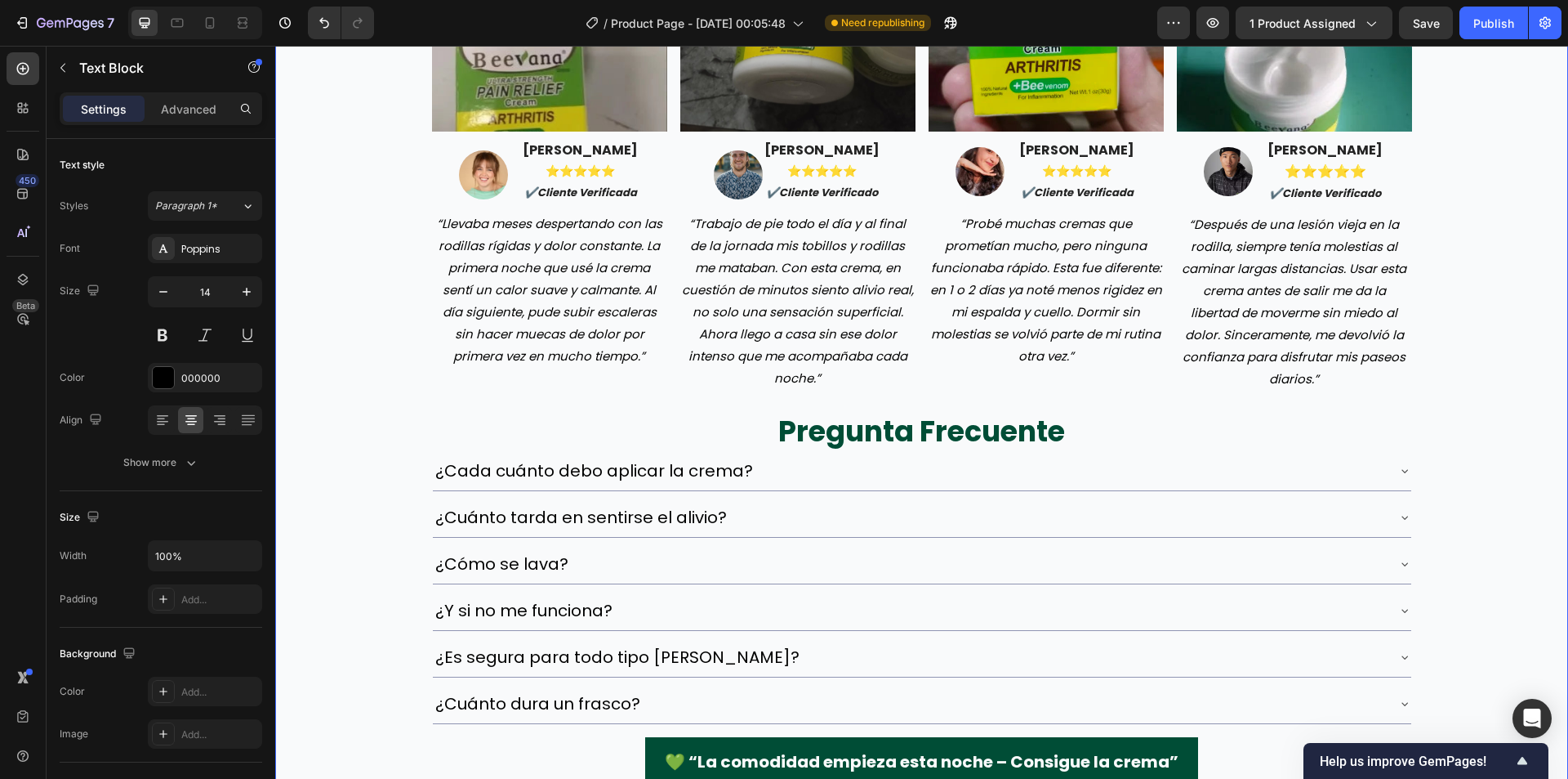
click at [336, 296] on div "Image Image [PERSON_NAME] ⭐️⭐️⭐️⭐️⭐️ ✔️cliente verificada Text block Row “Lleva…" at bounding box center [921, 375] width 1292 height 863
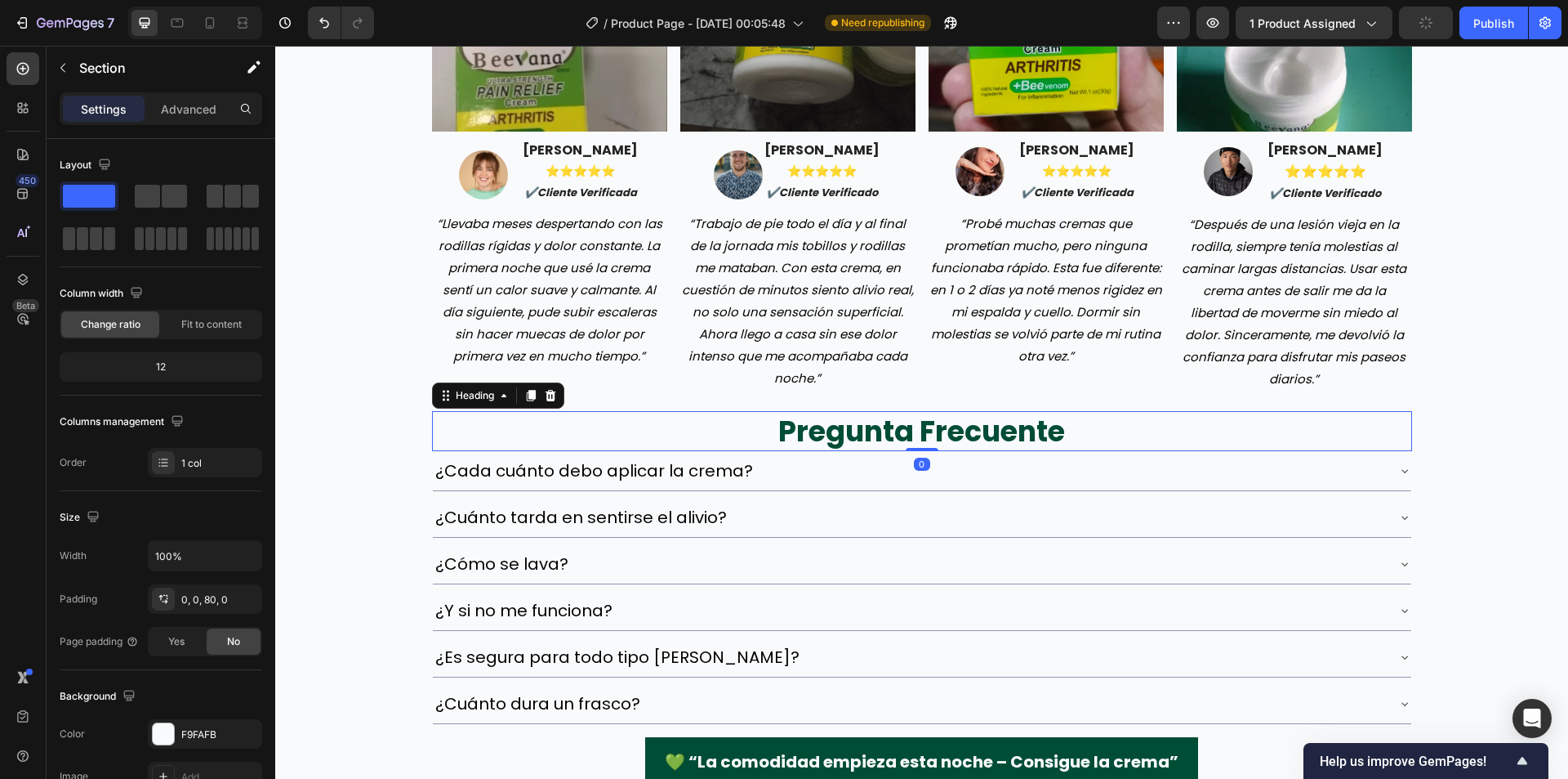
click at [456, 448] on h2 "pregunta frecuente" at bounding box center [921, 431] width 980 height 41
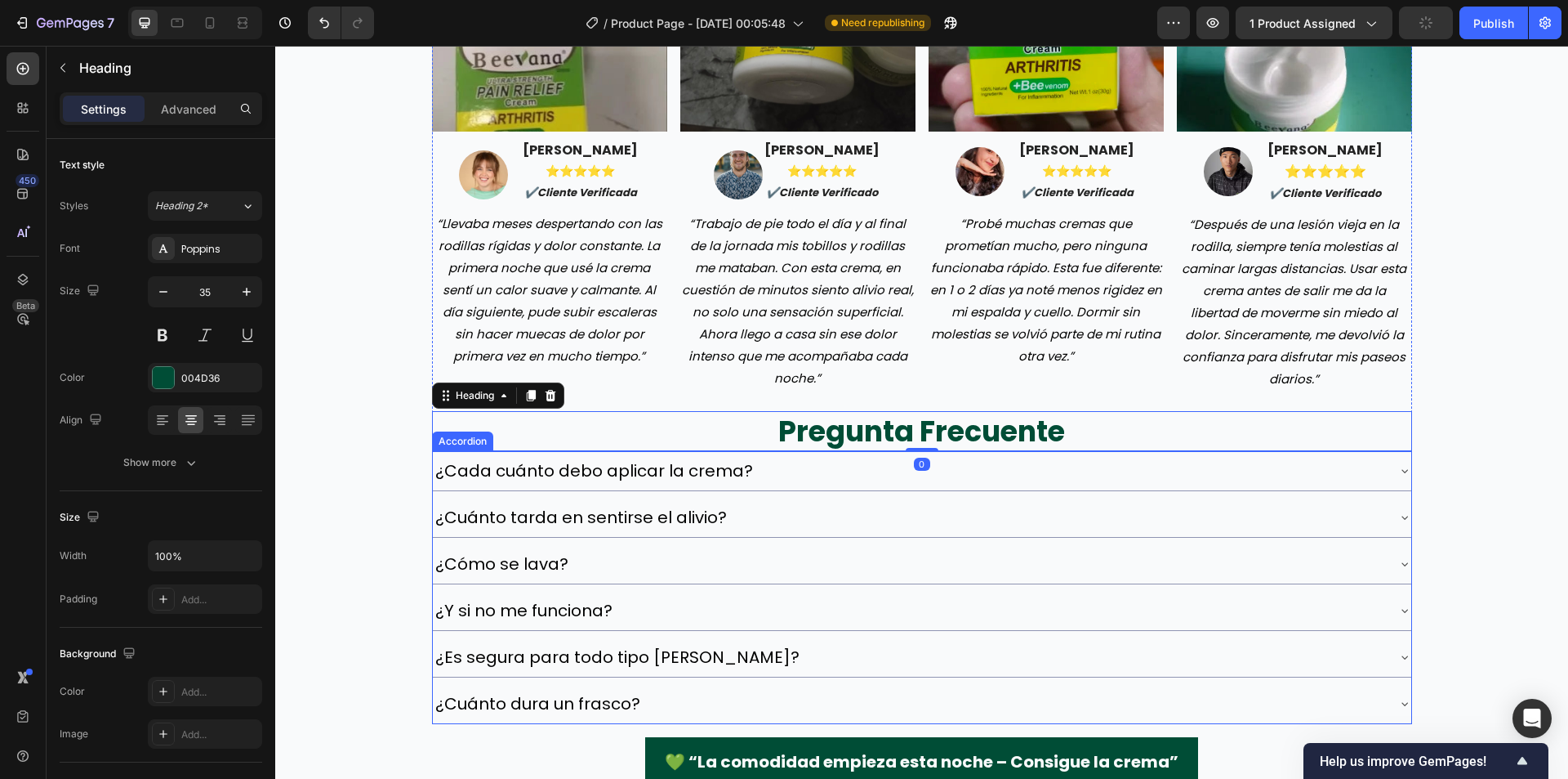
click at [407, 399] on div "Image Image verónica gonzález ⭐️⭐️⭐️⭐️⭐️ ✔️cliente verificada Text block Row “L…" at bounding box center [921, 375] width 1292 height 863
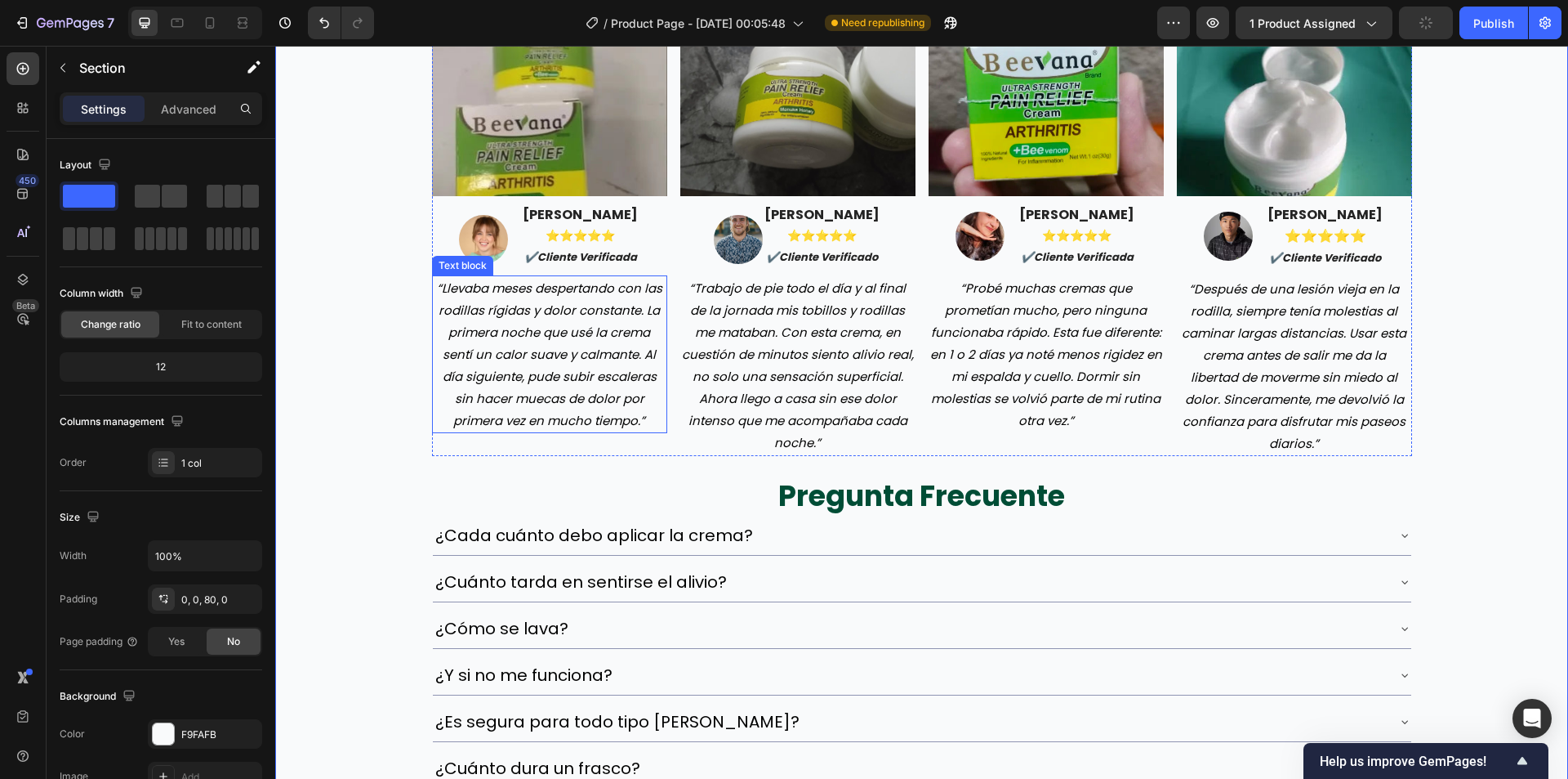
scroll to position [4988, 0]
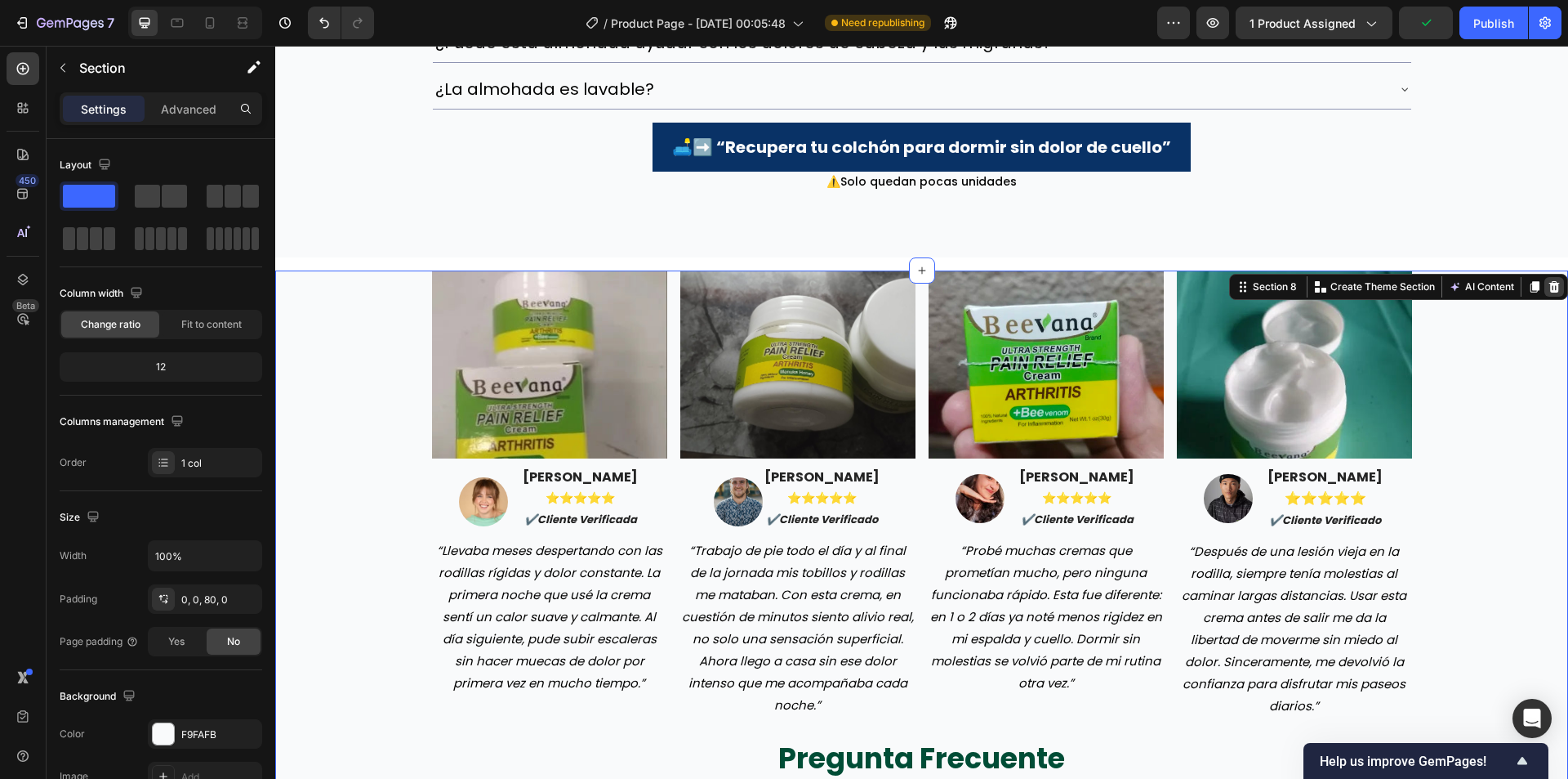
click at [1548, 292] on icon at bounding box center [1554, 286] width 13 height 13
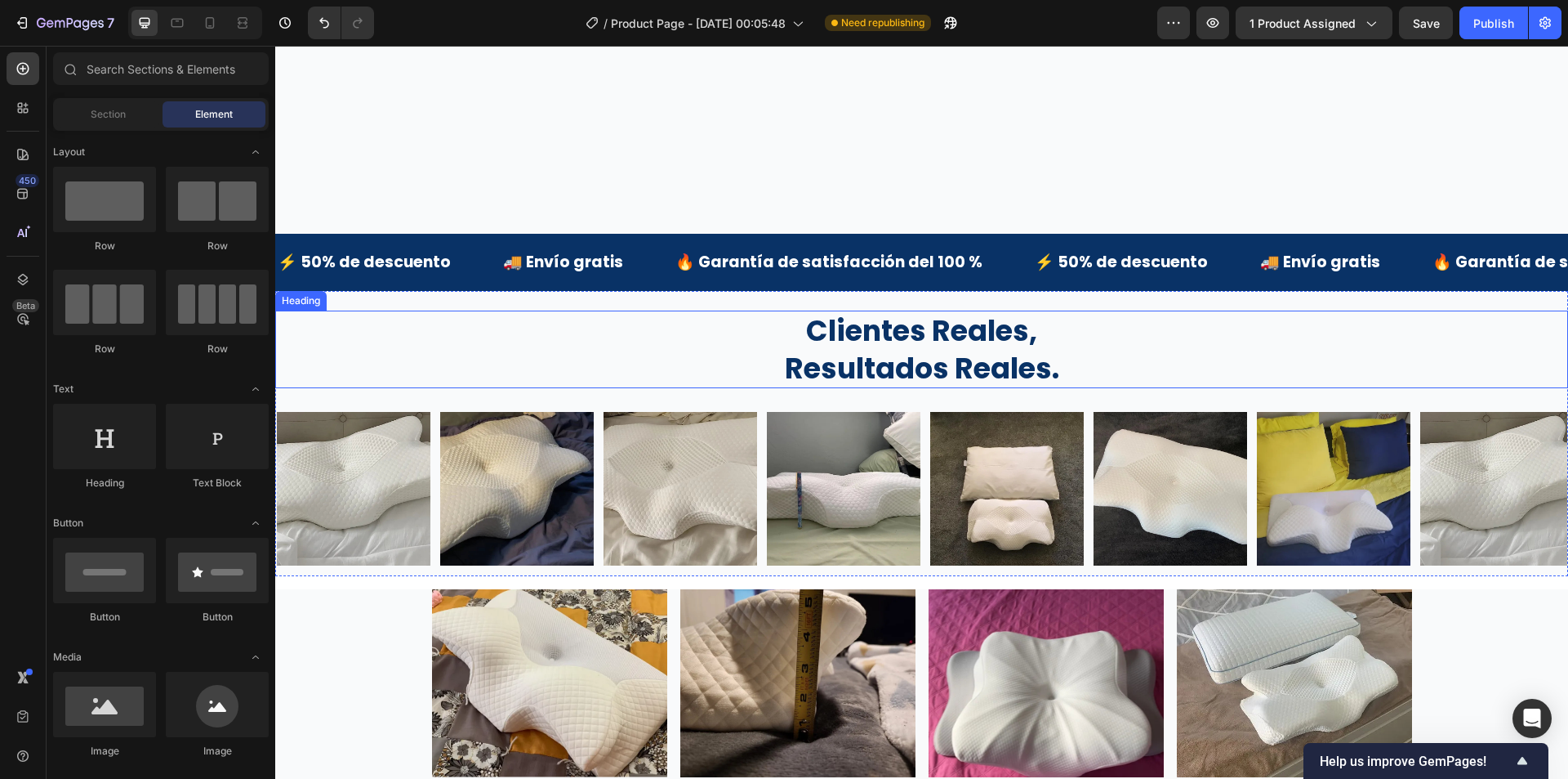
scroll to position [3721, 0]
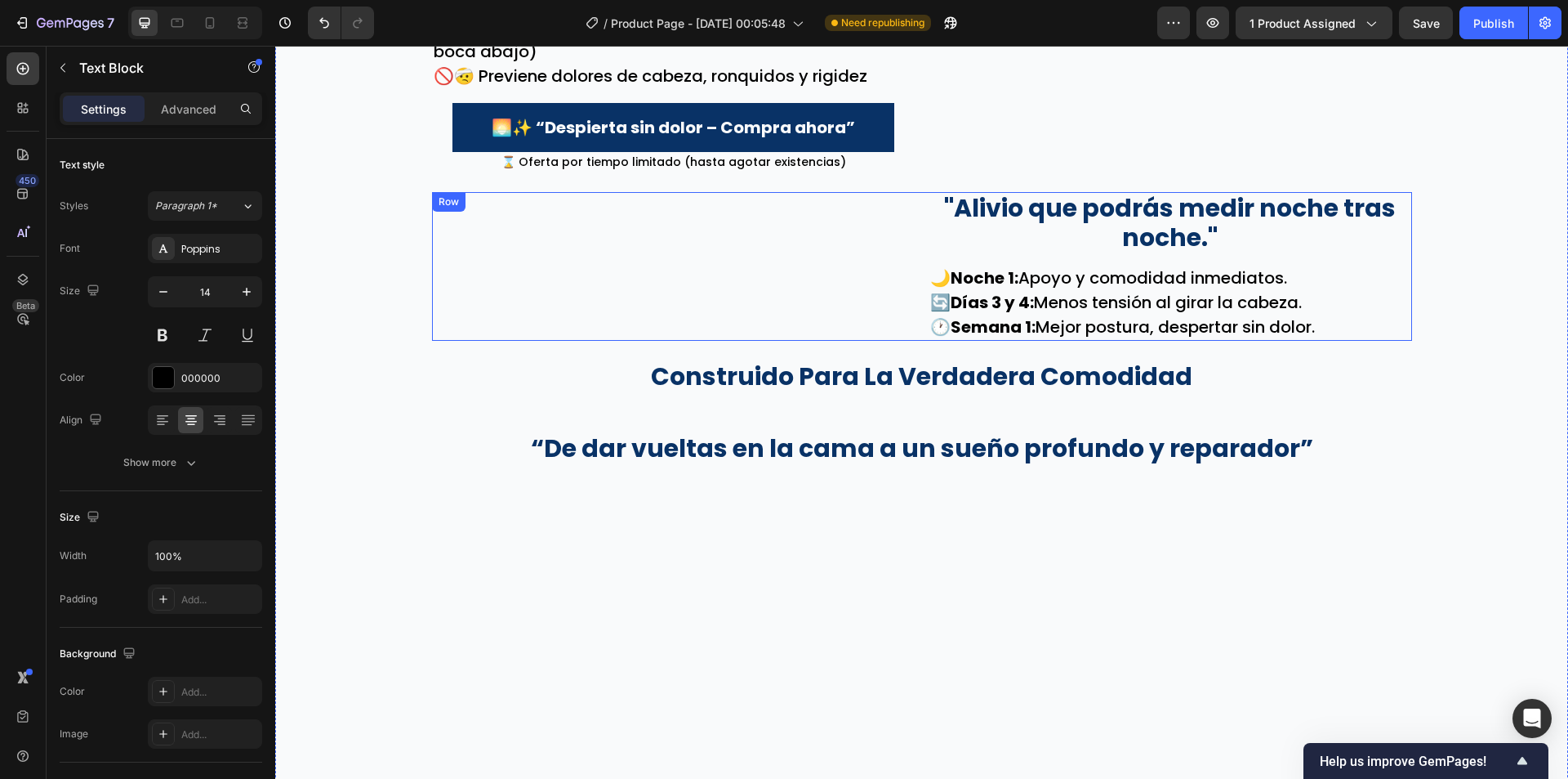
scroll to position [1923, 0]
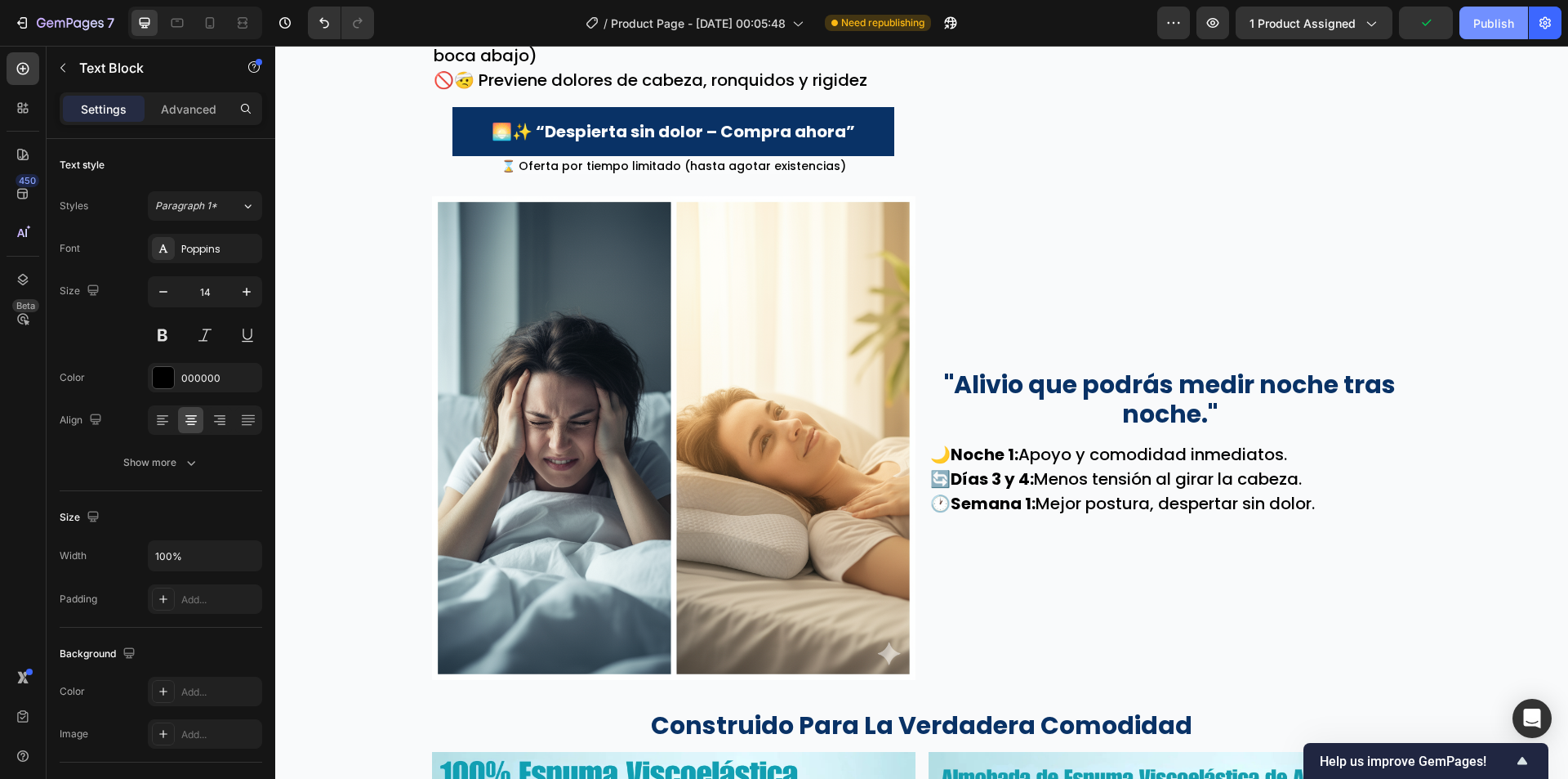
click at [1465, 24] on button "Publish" at bounding box center [1494, 23] width 68 height 33
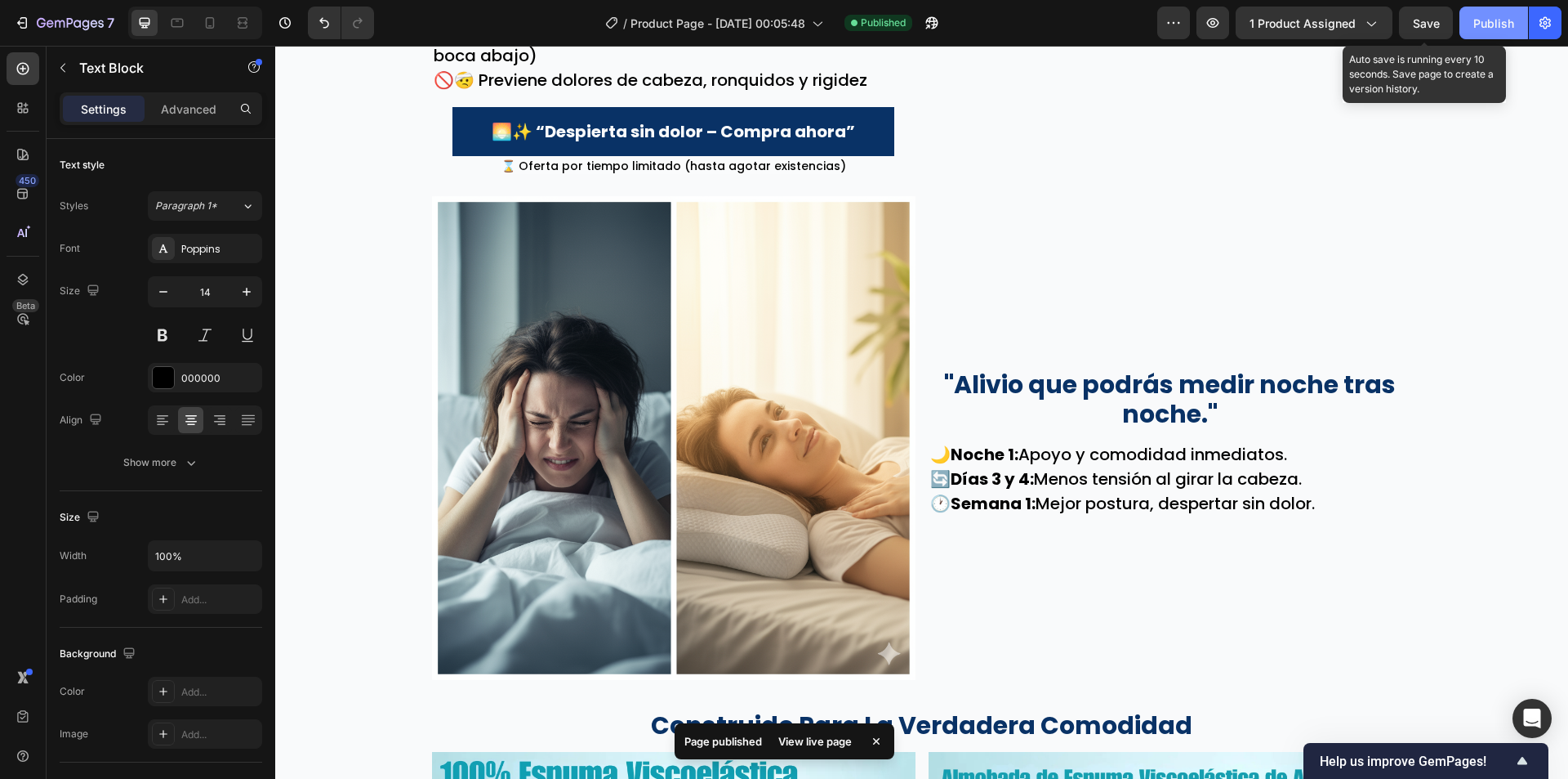
drag, startPoint x: 1413, startPoint y: 13, endPoint x: 1477, endPoint y: 14, distance: 64.0
click at [1414, 13] on button "Save" at bounding box center [1426, 23] width 54 height 33
click at [1492, 16] on div "Publish" at bounding box center [1494, 23] width 41 height 17
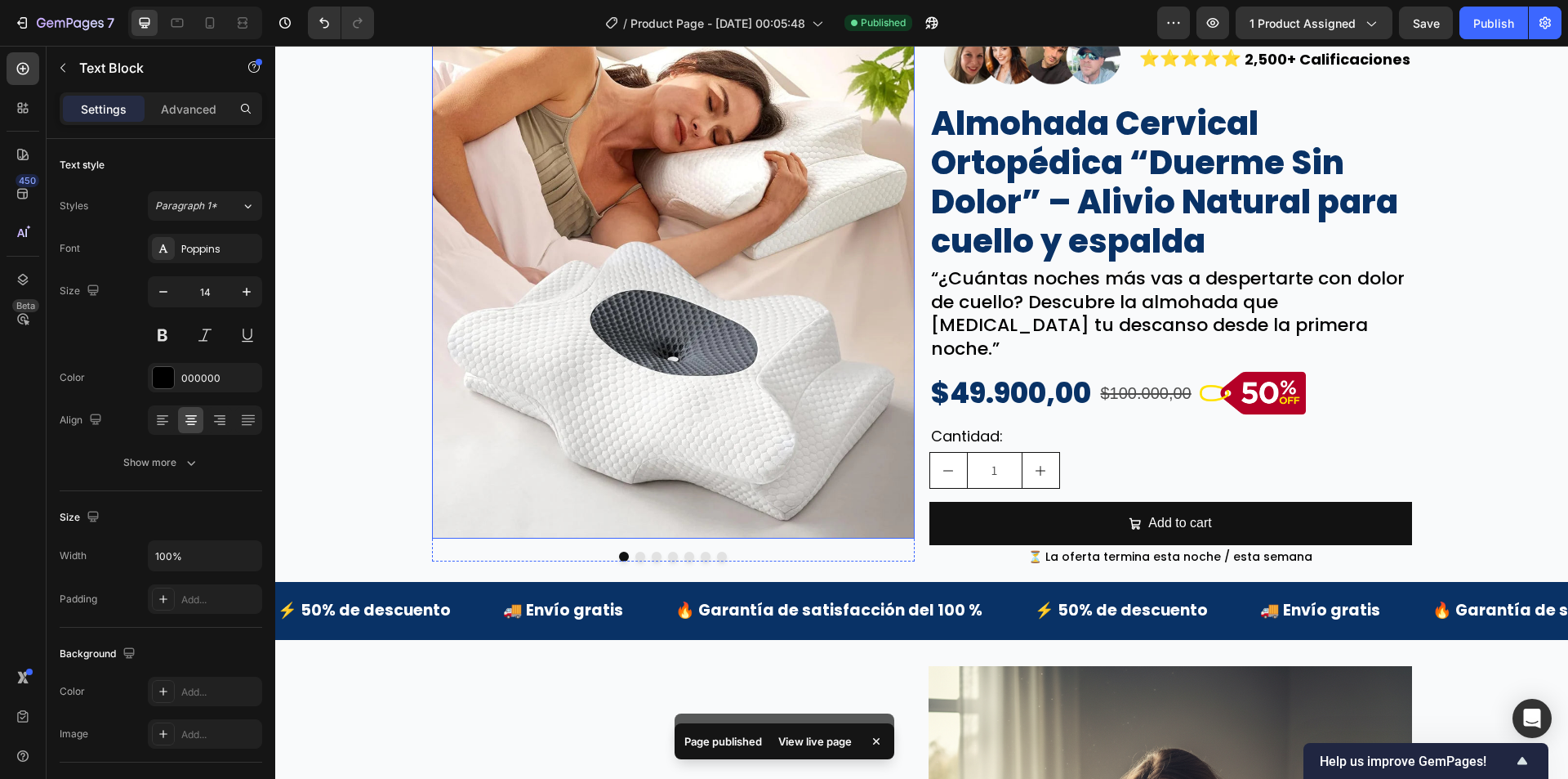
scroll to position [0, 0]
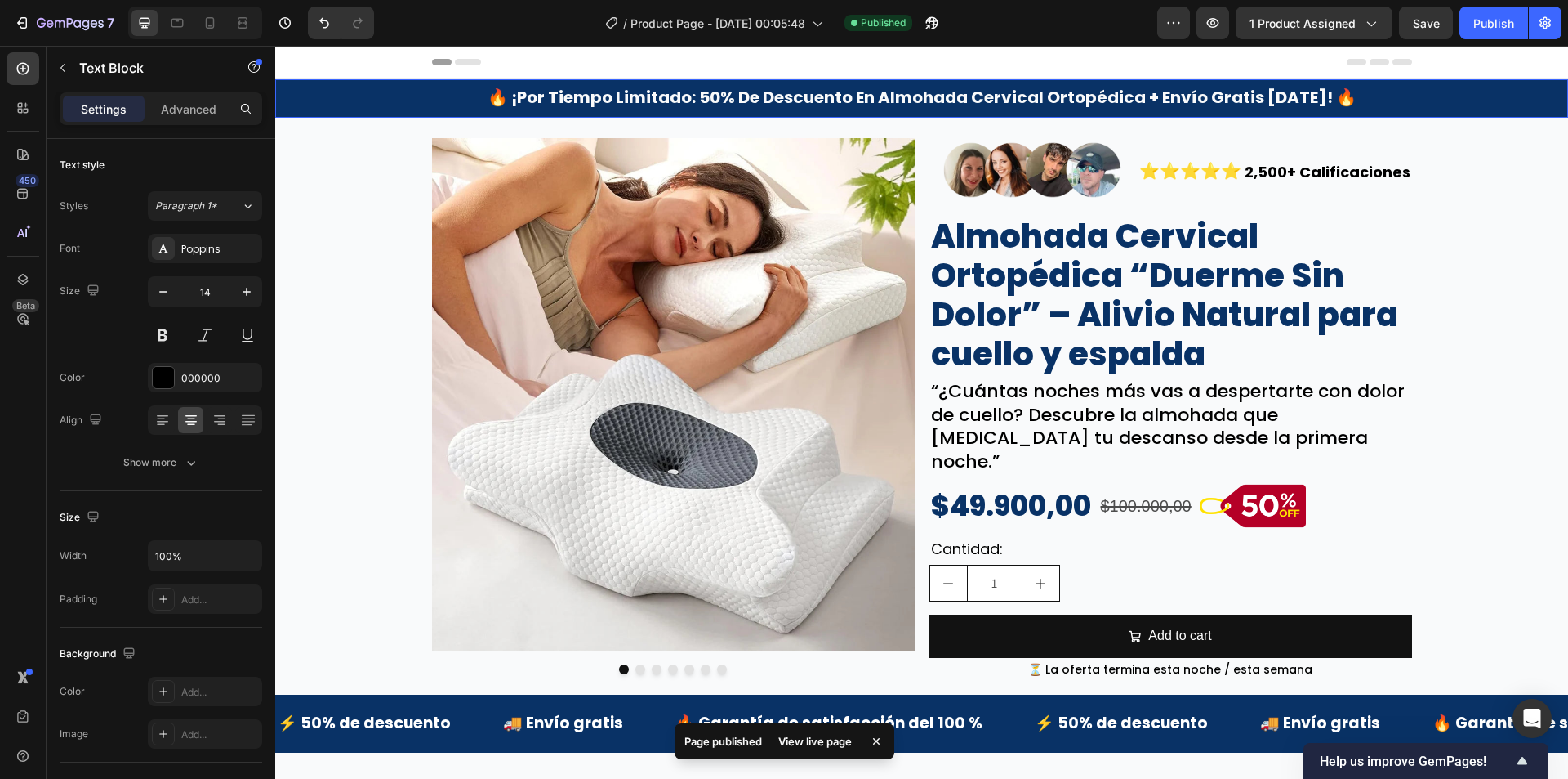
click at [337, 101] on div "🔥 ¡por tiempo limitado: 50% de descuento en almohada cervical ortopédica + enví…" at bounding box center [921, 98] width 1292 height 38
click at [337, 135] on div "Text Block" at bounding box center [324, 133] width 56 height 14
click at [322, 118] on div "Section" at bounding box center [303, 104] width 55 height 26
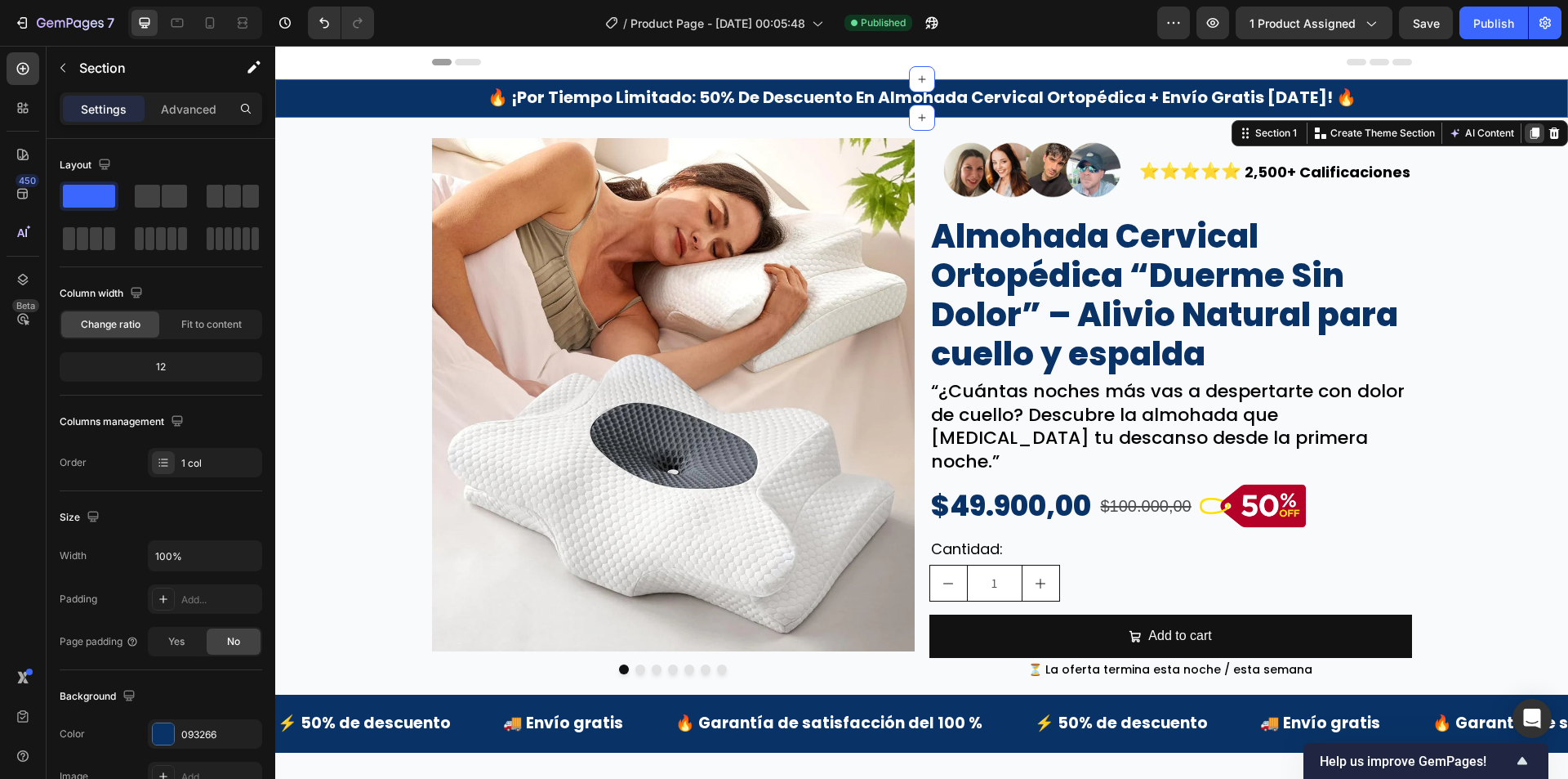
click at [1531, 134] on icon at bounding box center [1535, 134] width 9 height 12
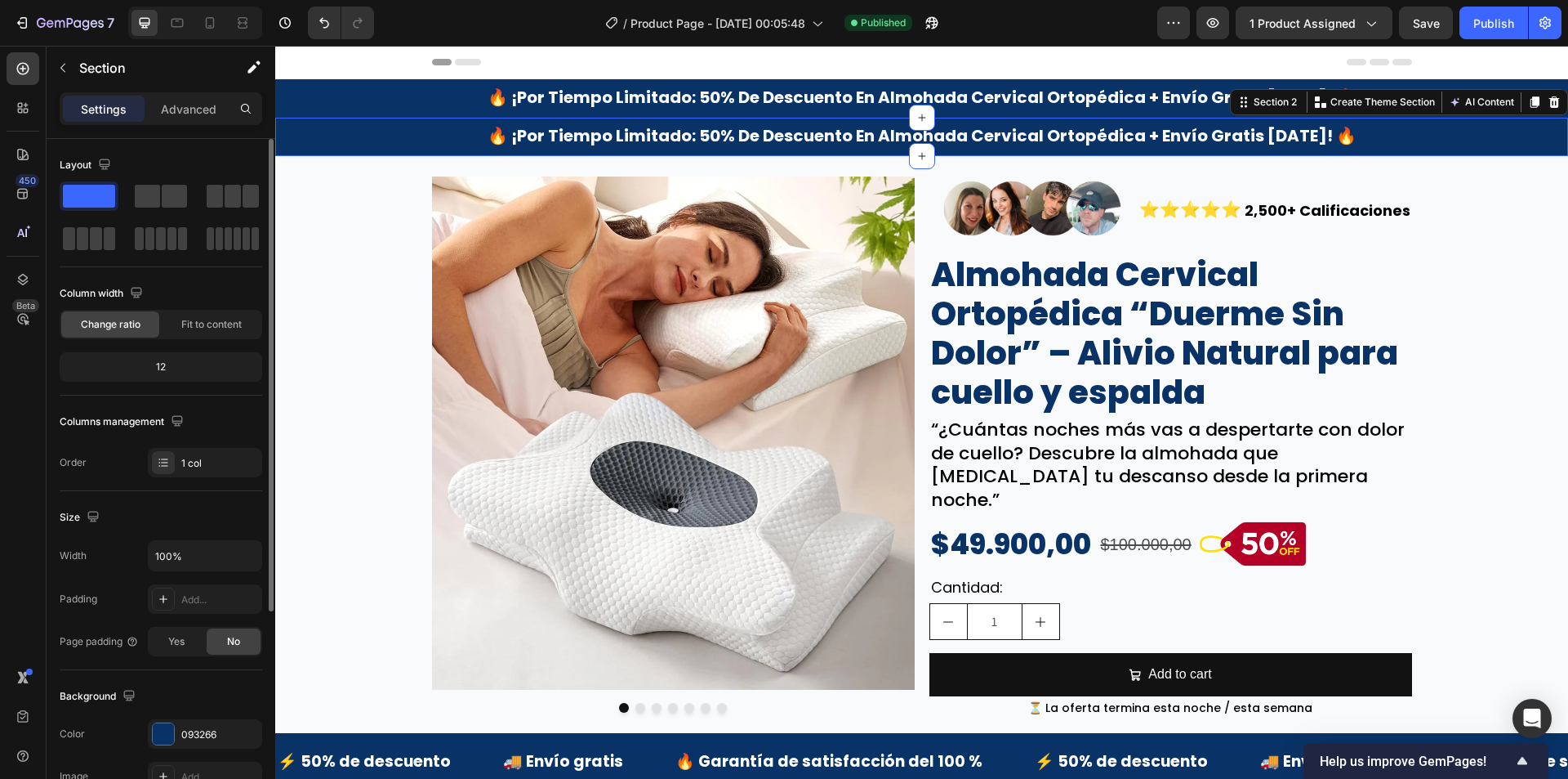
drag, startPoint x: 199, startPoint y: 109, endPoint x: 234, endPoint y: 182, distance: 81.0
click at [199, 108] on p "Advanced" at bounding box center [188, 109] width 56 height 17
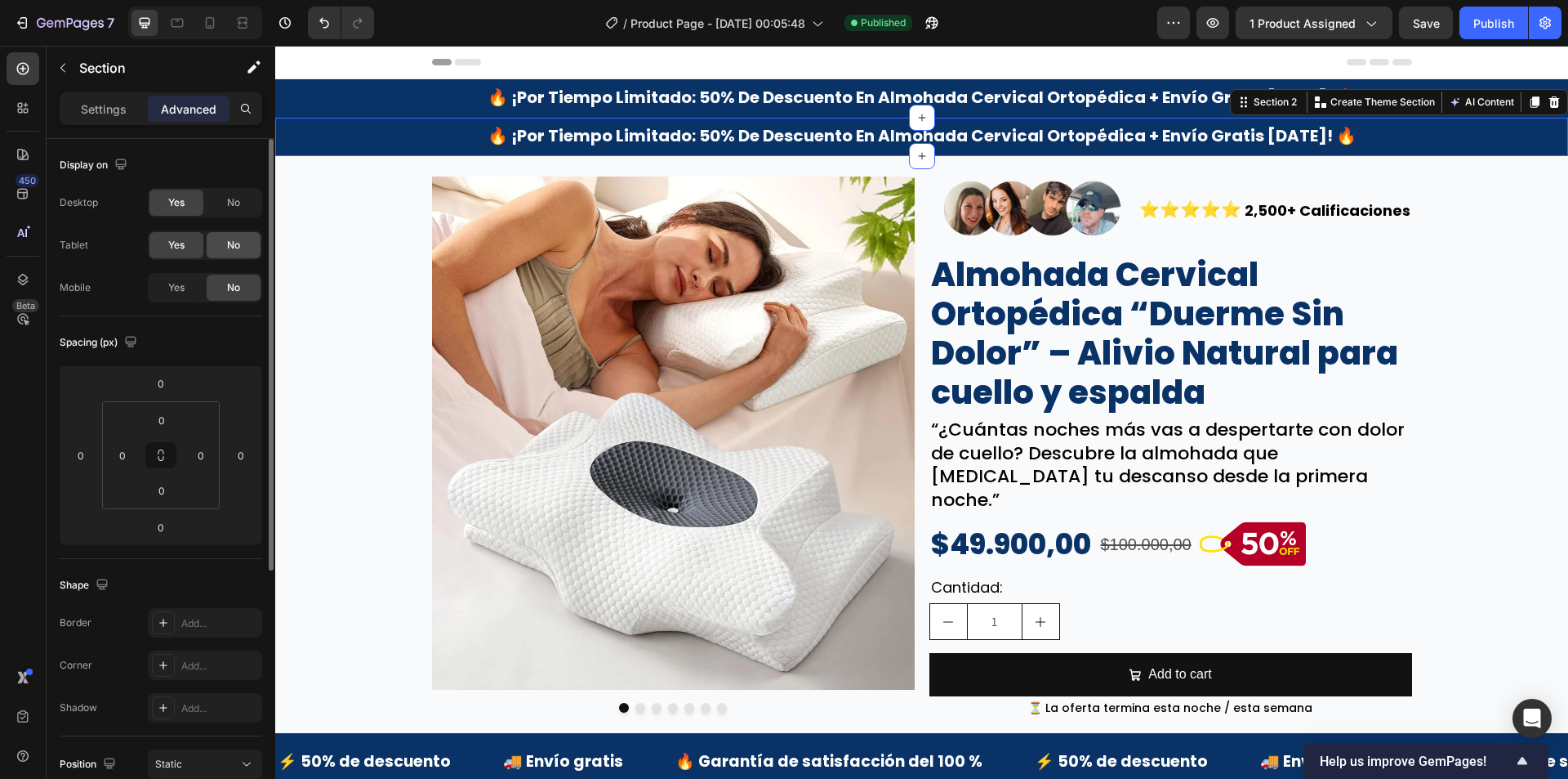
click at [245, 242] on div "No" at bounding box center [233, 244] width 54 height 26
click at [231, 193] on div "No" at bounding box center [233, 202] width 54 height 26
click at [196, 284] on div "Yes" at bounding box center [177, 288] width 54 height 26
click at [234, 211] on div "No" at bounding box center [233, 202] width 54 height 26
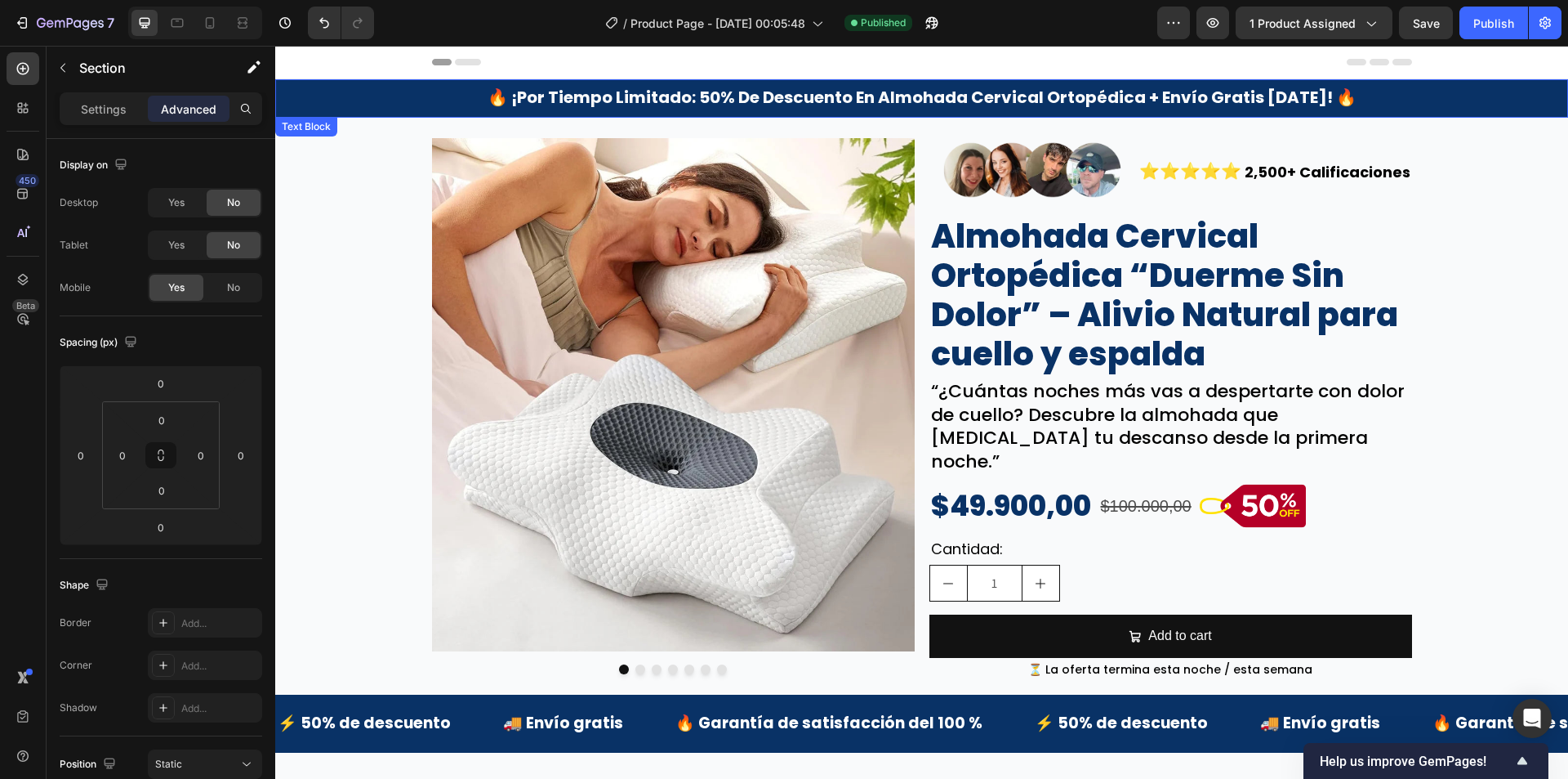
click at [353, 126] on div "Image Image Image Image Image Image Image Carousel Image ⭐⭐⭐⭐⭐ Text Block 2,500…" at bounding box center [921, 406] width 1292 height 578
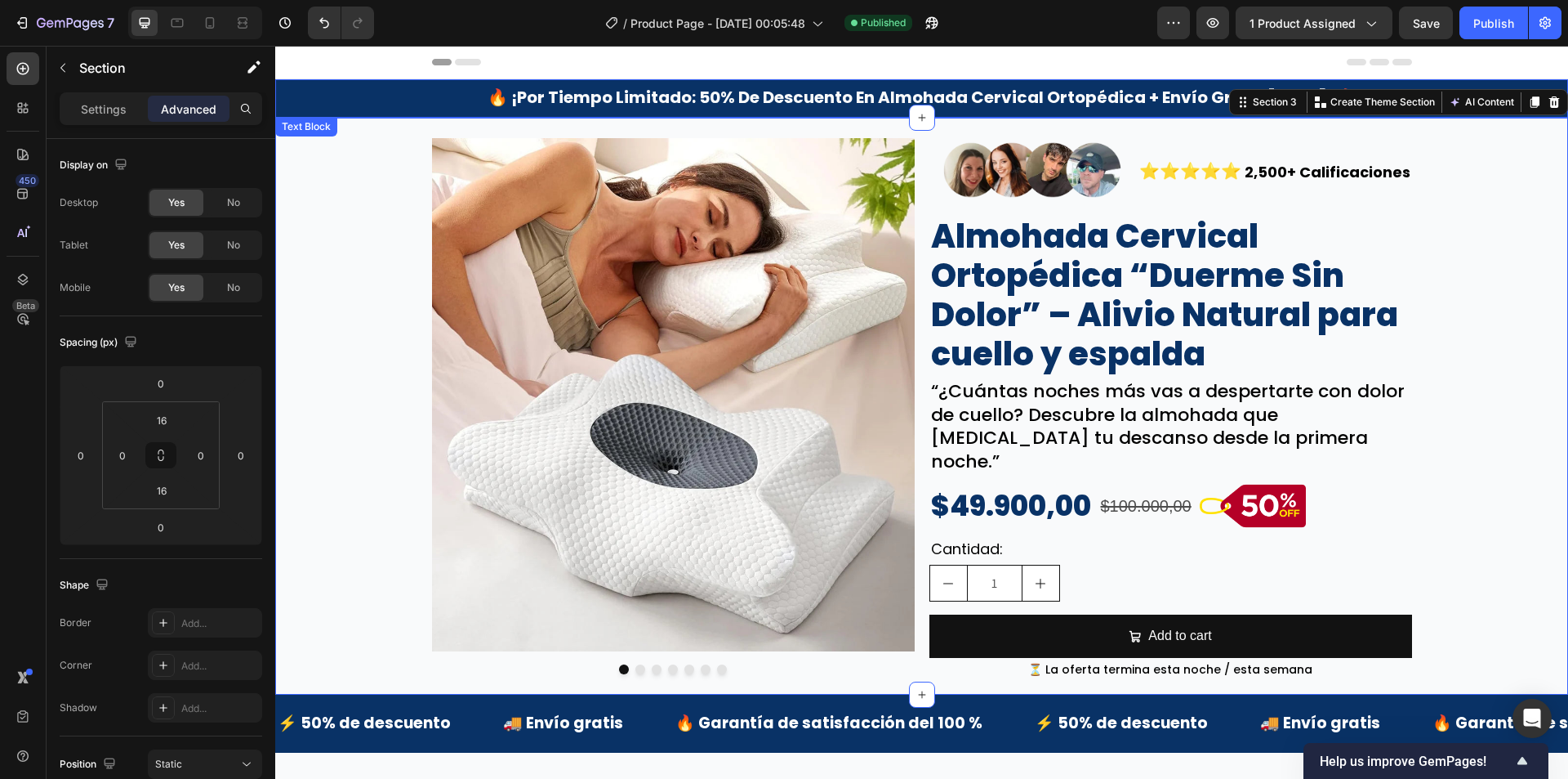
click at [352, 114] on div "🔥 ¡por tiempo limitado: 50% de descuento en almohada cervical ortopédica + enví…" at bounding box center [921, 98] width 1292 height 38
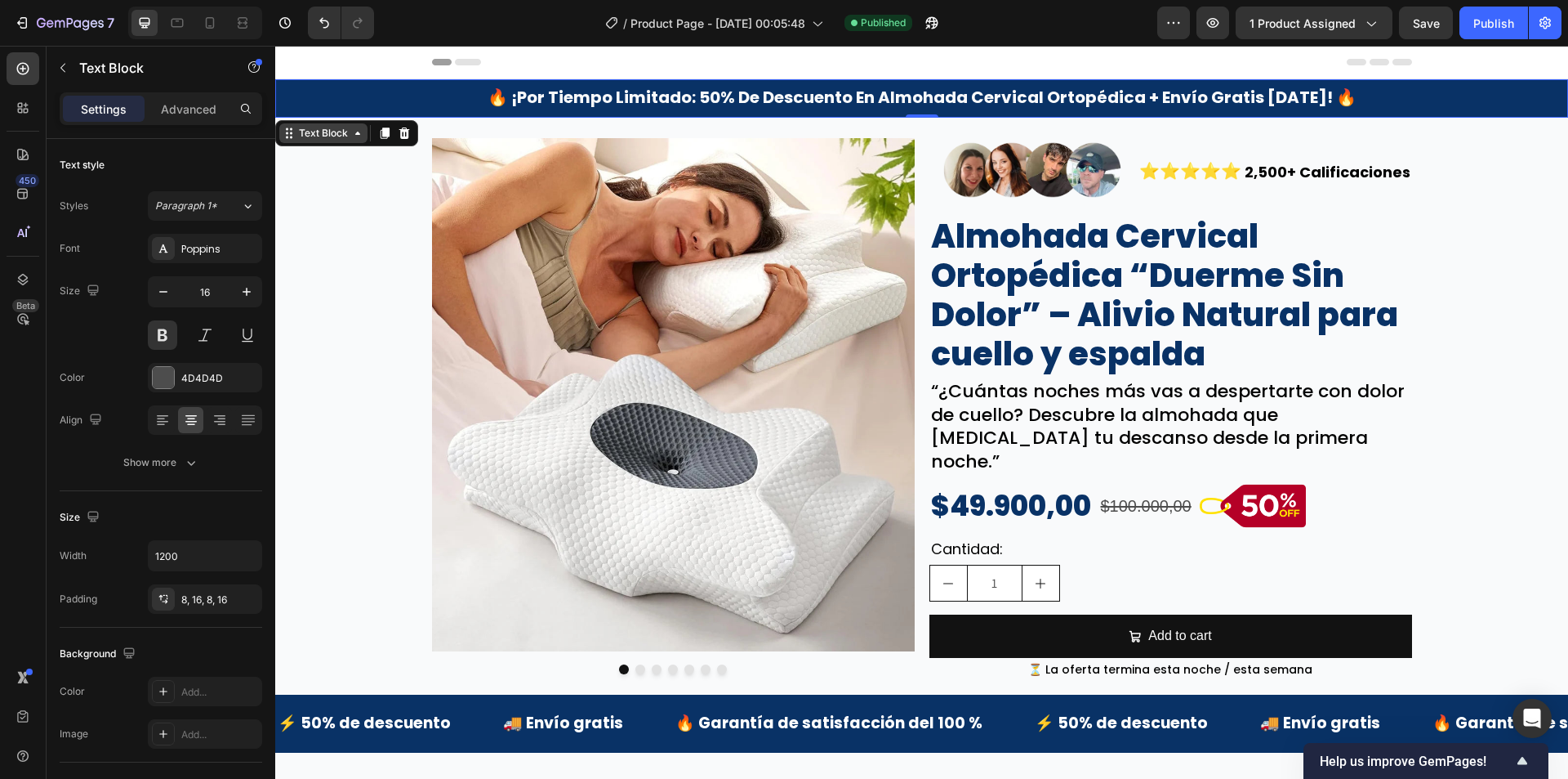
click at [325, 123] on div "Text Block" at bounding box center [323, 133] width 88 height 19
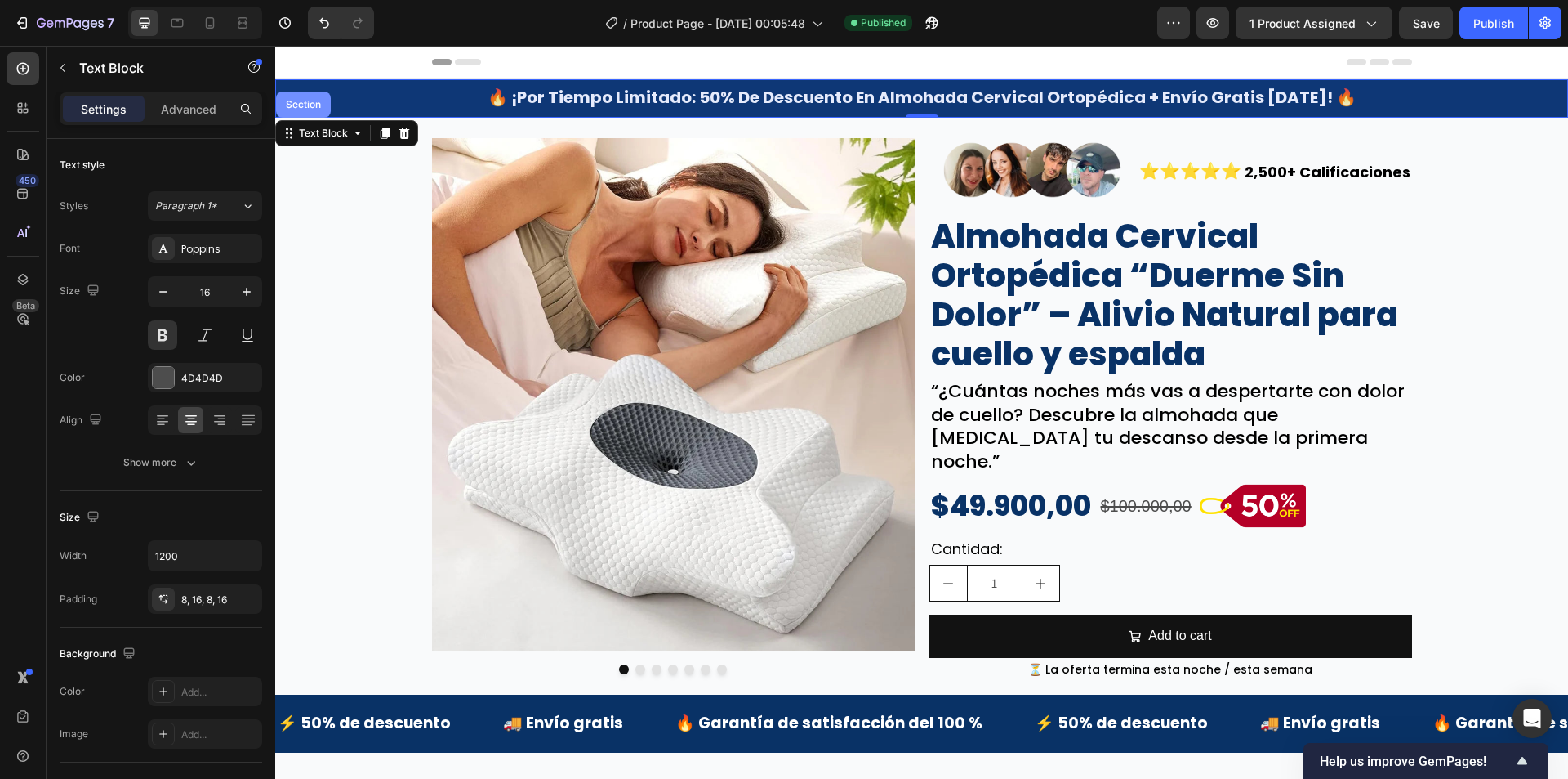
click at [309, 109] on div "Section" at bounding box center [303, 104] width 55 height 26
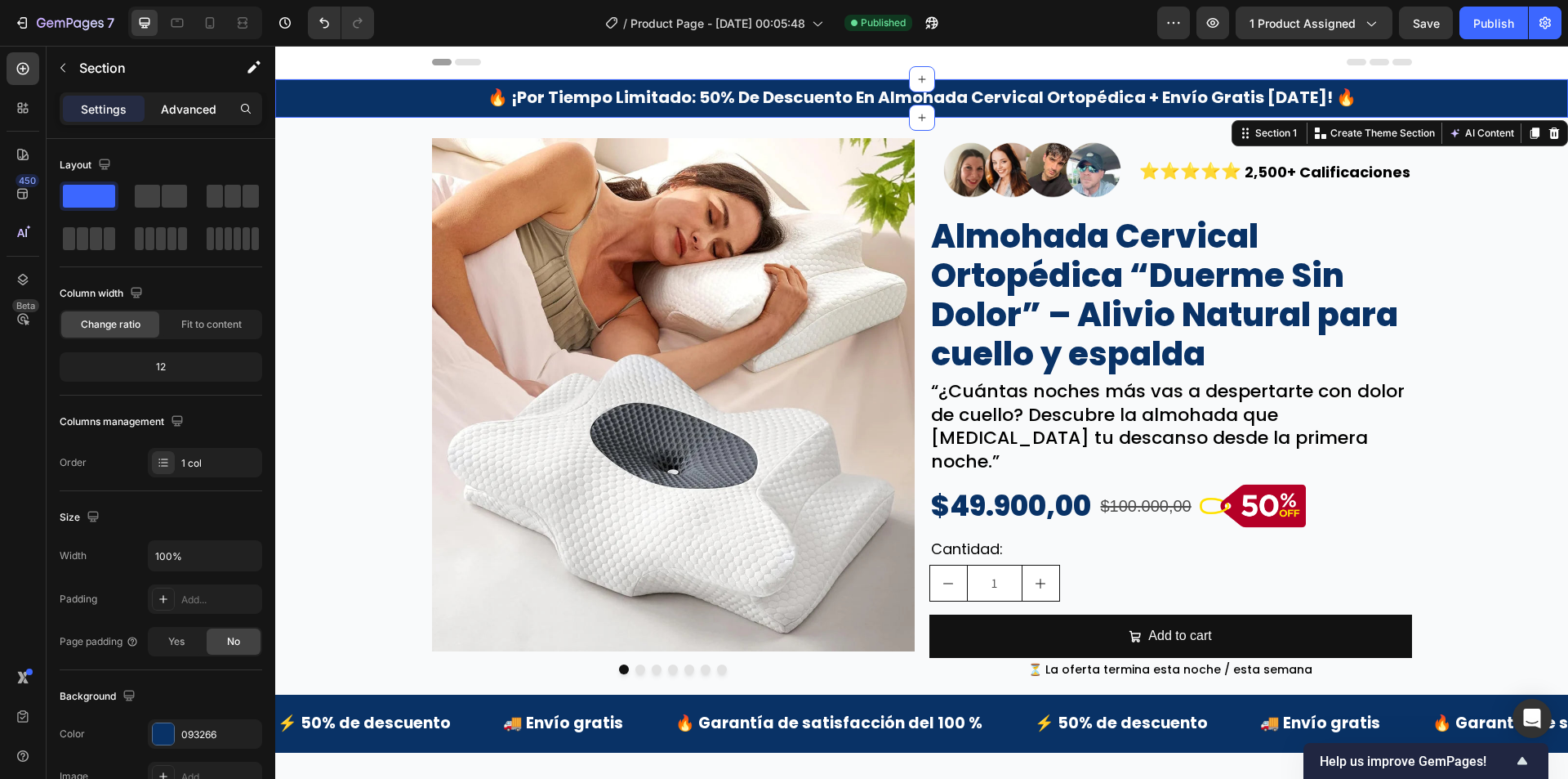
click at [209, 112] on p "Advanced" at bounding box center [188, 109] width 56 height 17
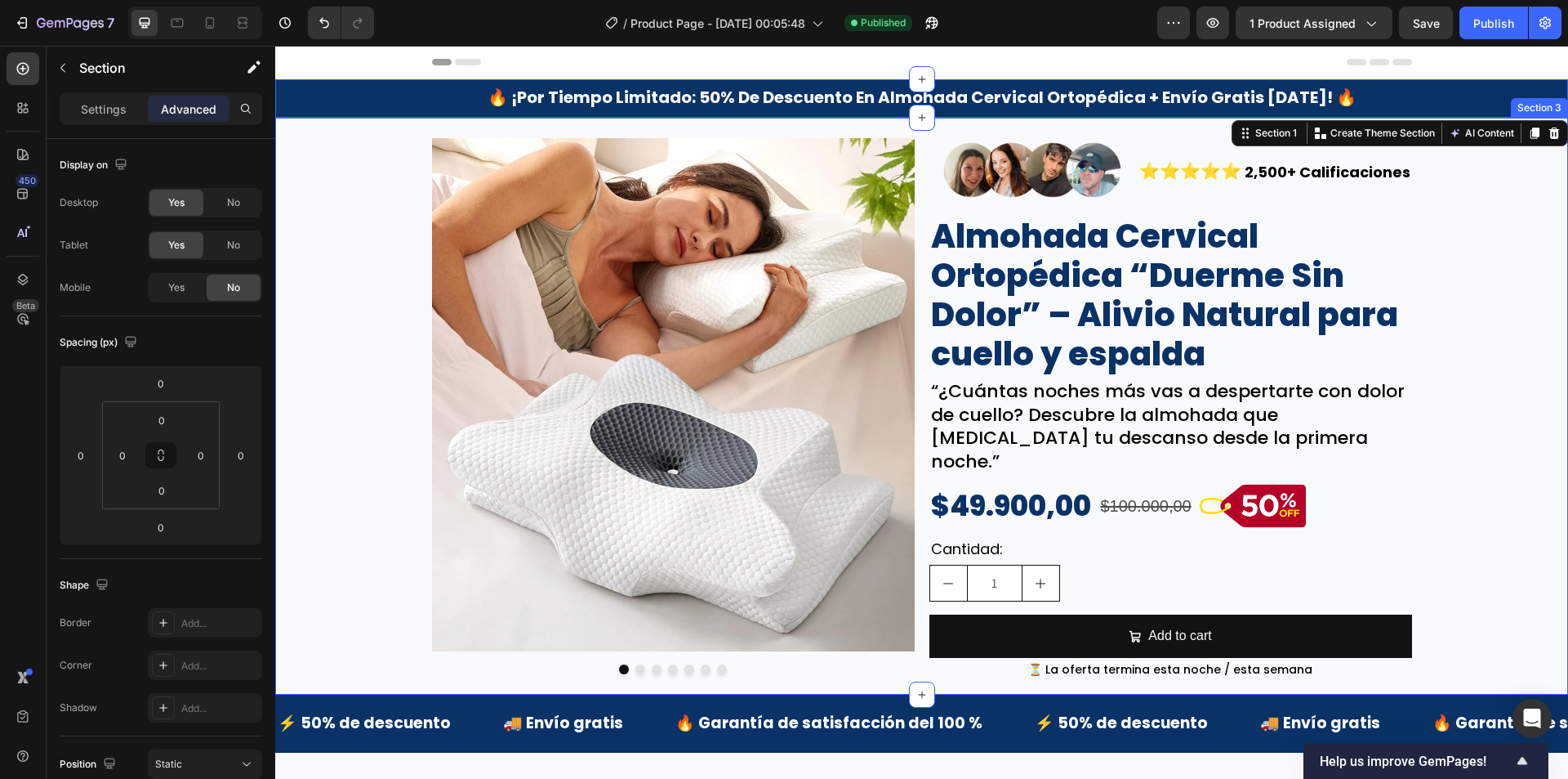
click at [325, 244] on div "Image Image Image Image Image Image Image Carousel Image ⭐⭐⭐⭐⭐ Text Block 2,500…" at bounding box center [921, 407] width 1292 height 551
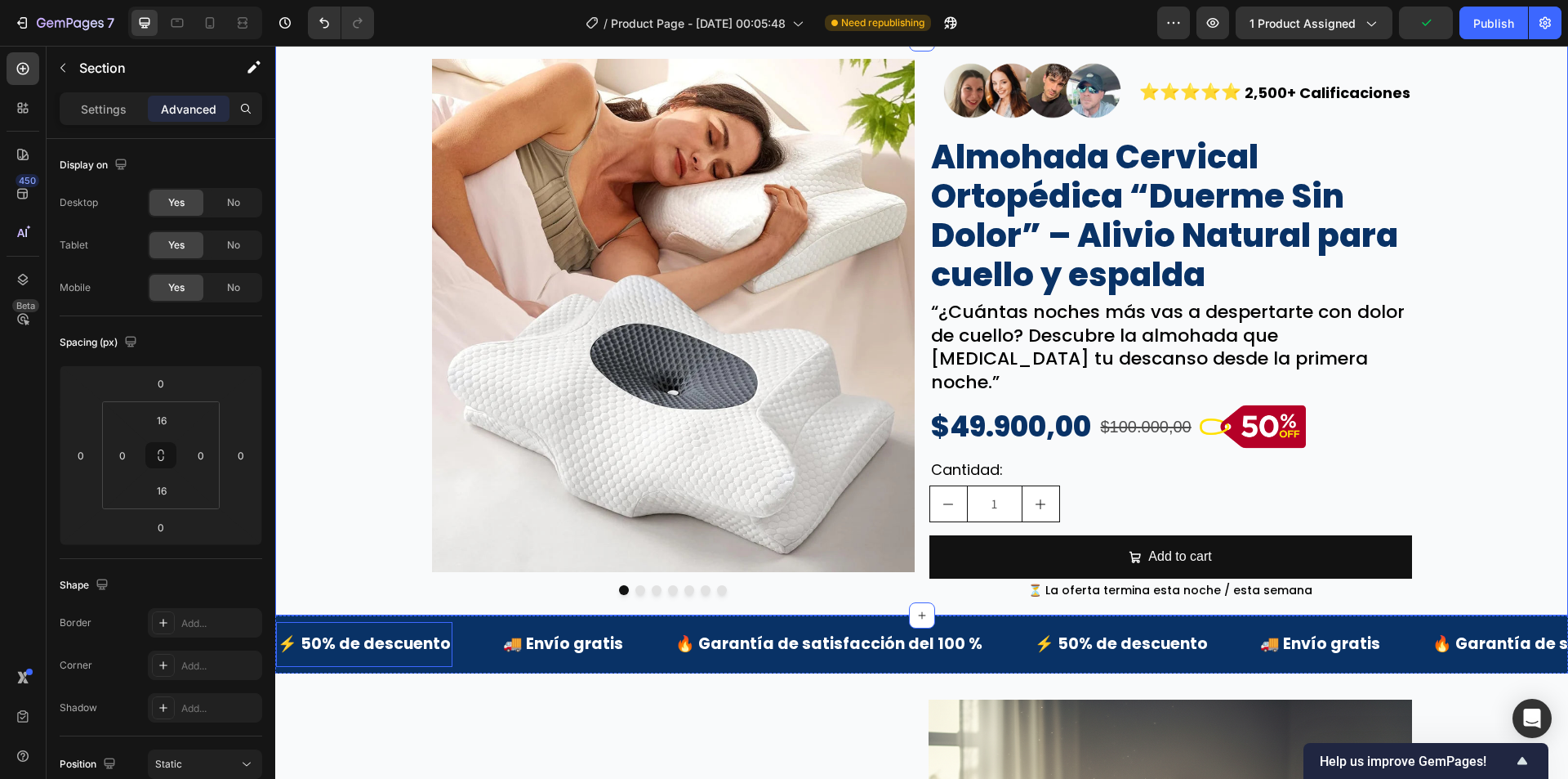
scroll to position [245, 0]
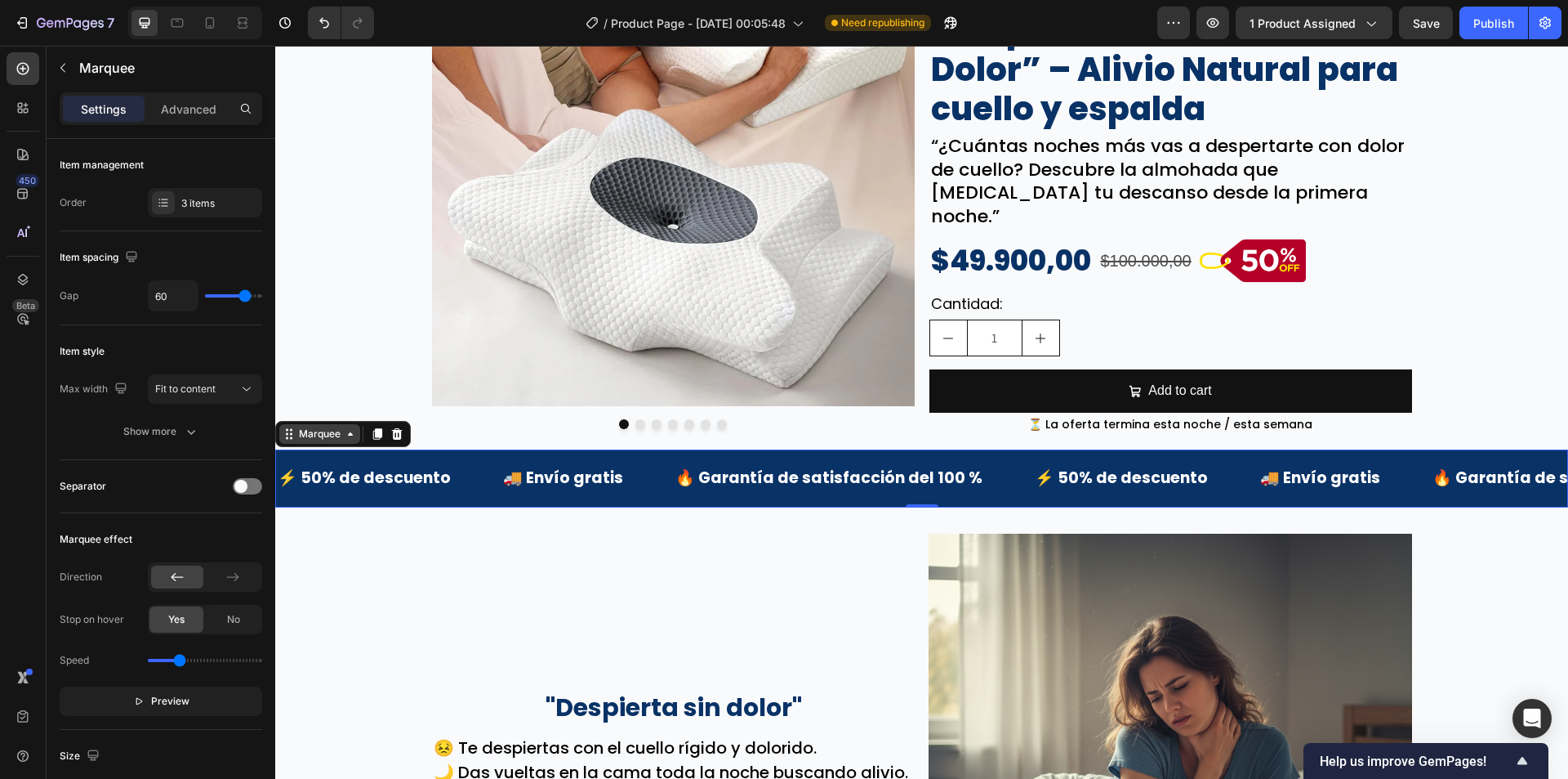
click at [313, 426] on div "Marquee" at bounding box center [320, 433] width 48 height 14
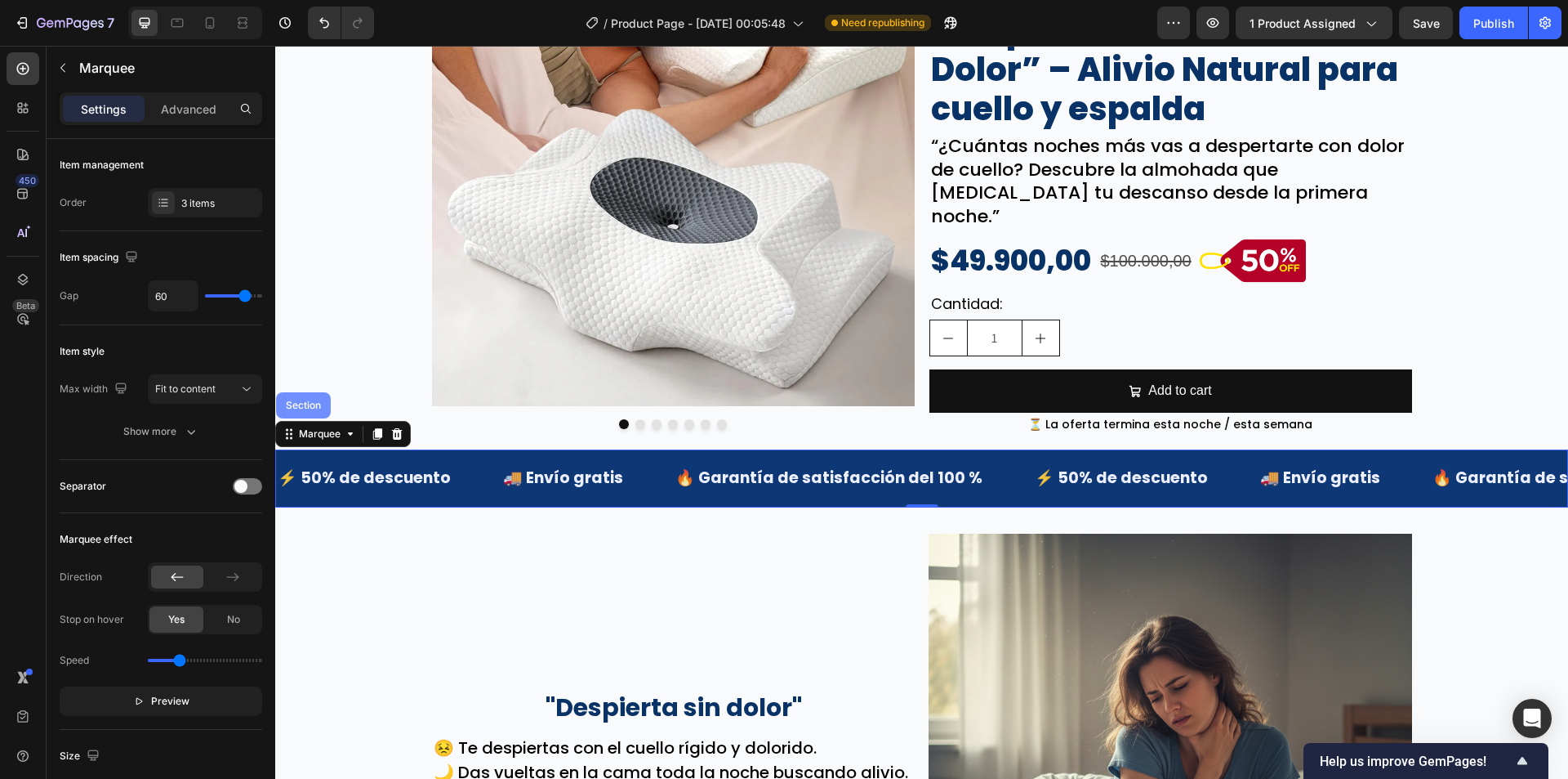
click at [313, 392] on div "Section" at bounding box center [303, 405] width 55 height 26
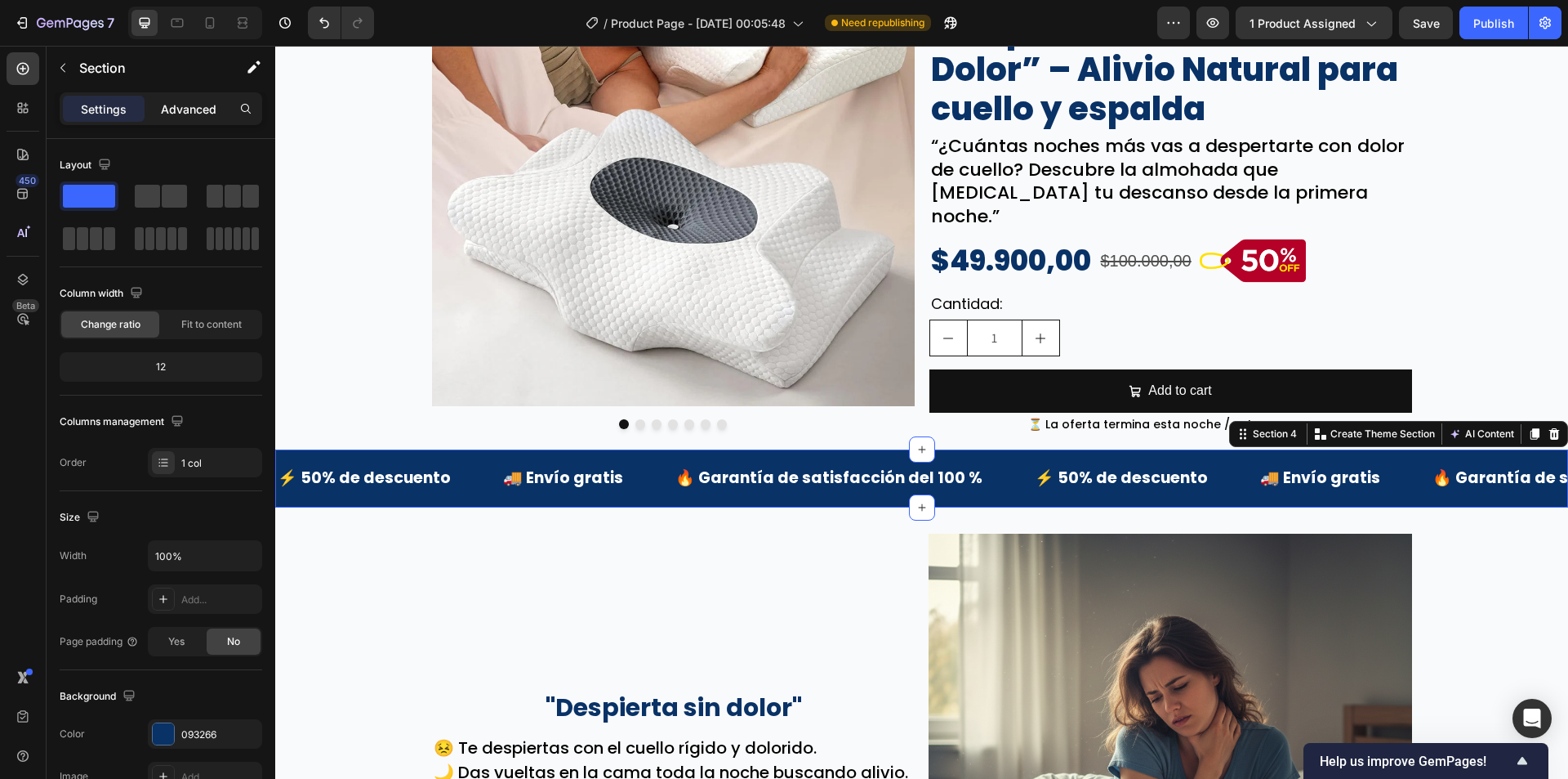
click at [177, 104] on p "Advanced" at bounding box center [188, 109] width 56 height 17
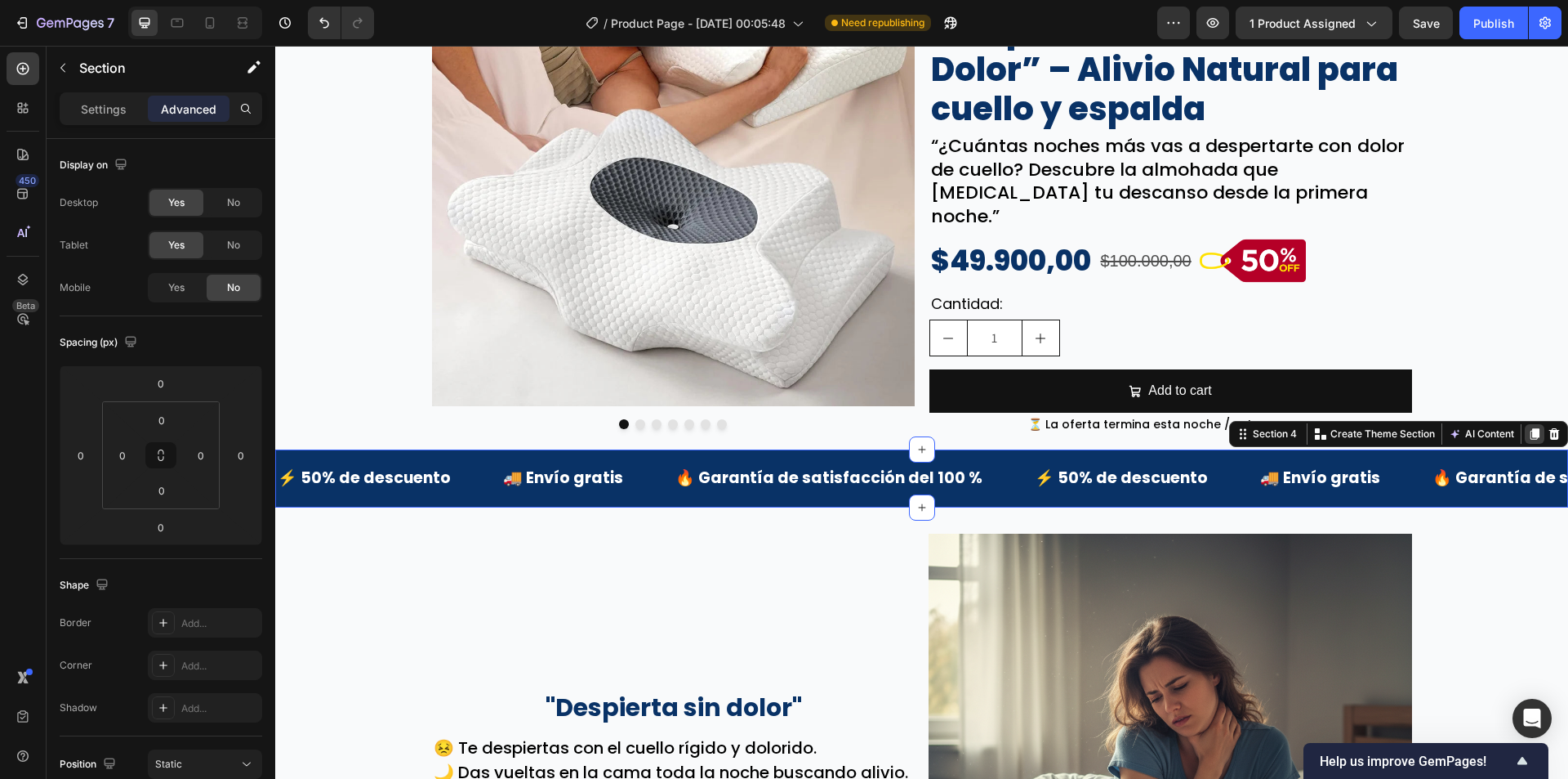
click at [1528, 427] on icon at bounding box center [1534, 433] width 13 height 13
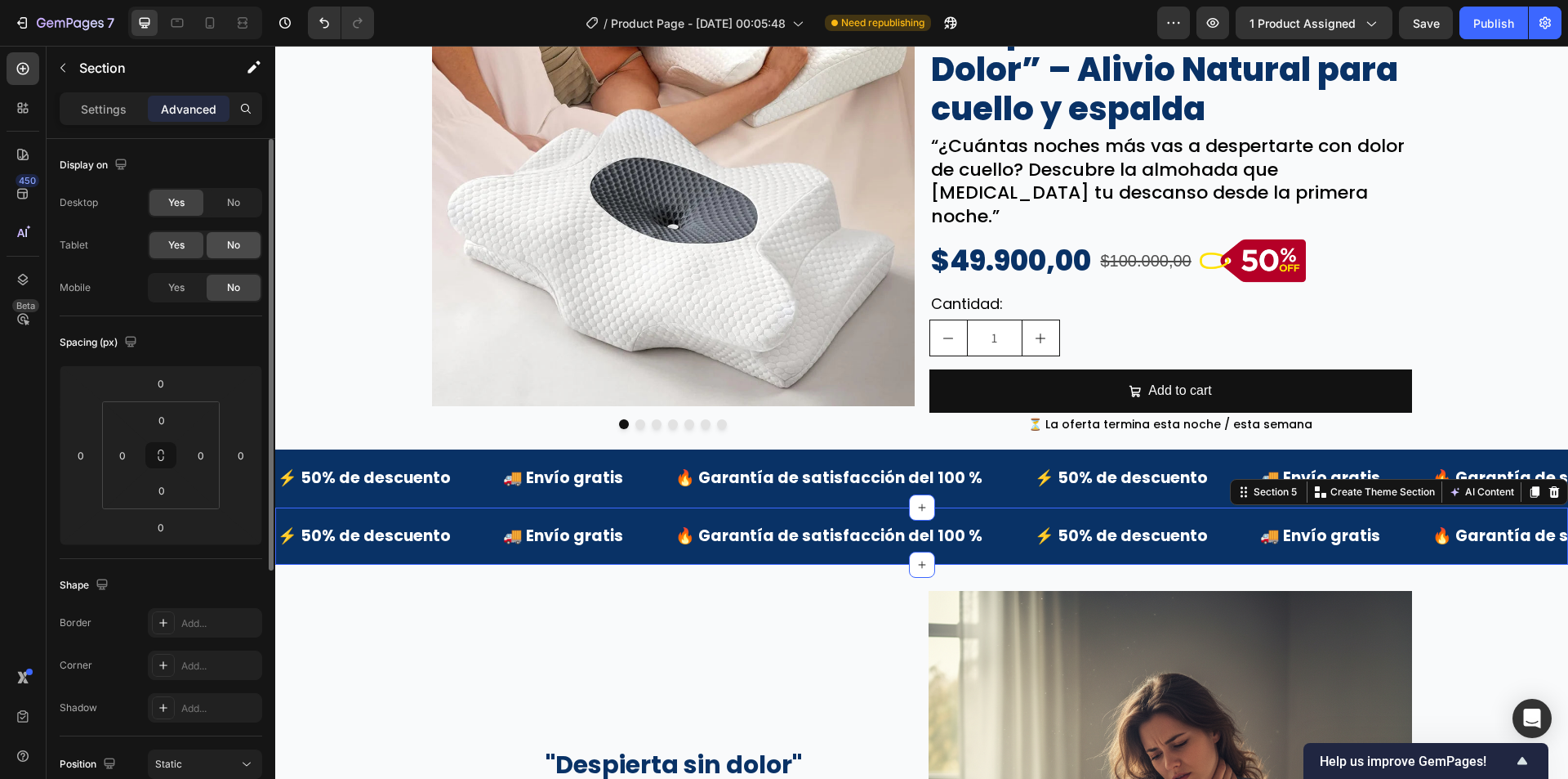
click at [175, 287] on span "Yes" at bounding box center [176, 287] width 16 height 14
click at [240, 249] on span "No" at bounding box center [233, 244] width 13 height 14
click at [238, 216] on div "Yes No" at bounding box center [205, 202] width 114 height 30
click at [237, 209] on div "No" at bounding box center [233, 202] width 54 height 26
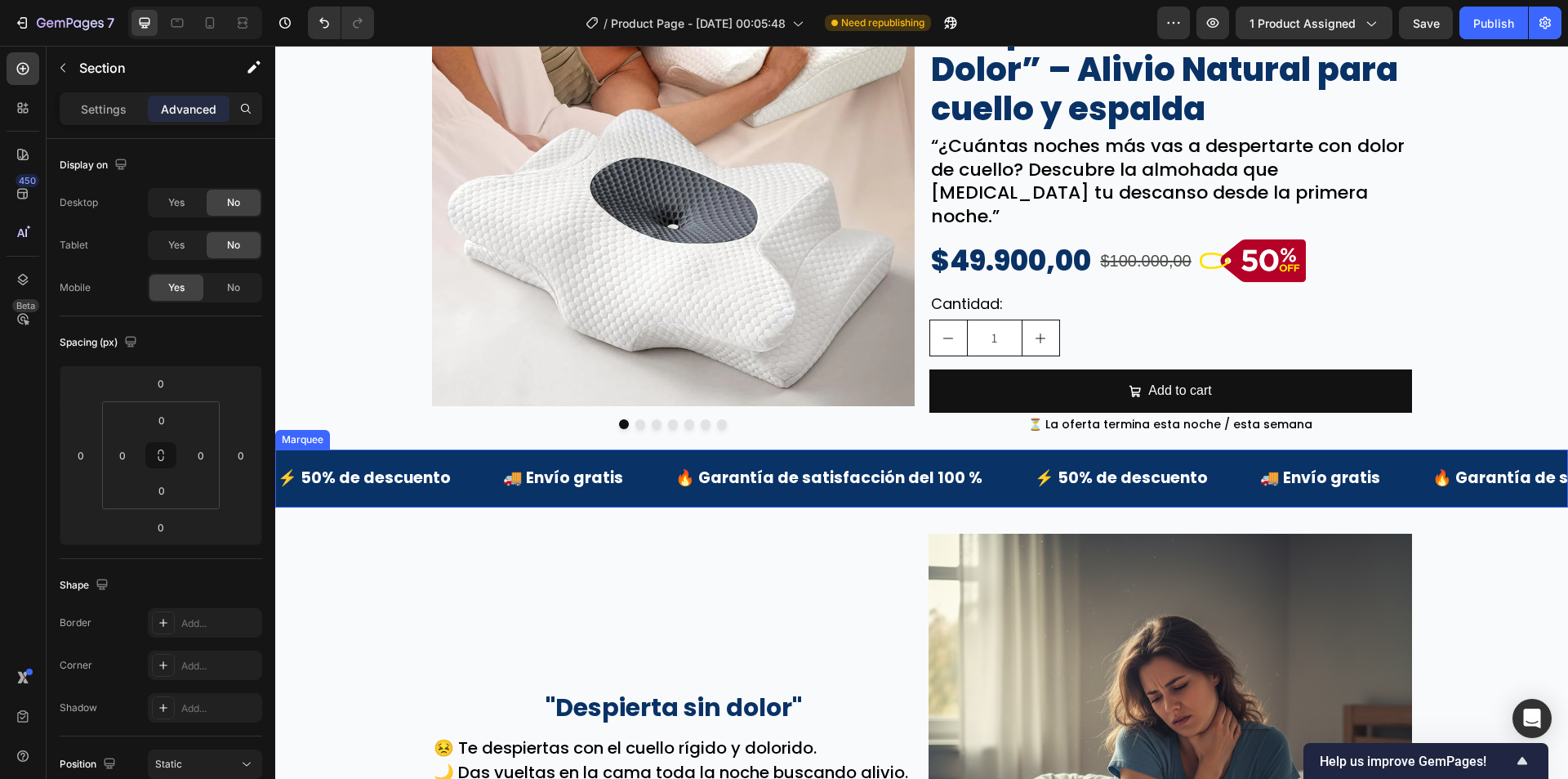
click at [347, 449] on div "⚡ 50% de descuento Text Block 🚚 Envío gratis Text Block 🔥 Garantía de satisfacc…" at bounding box center [921, 478] width 1292 height 58
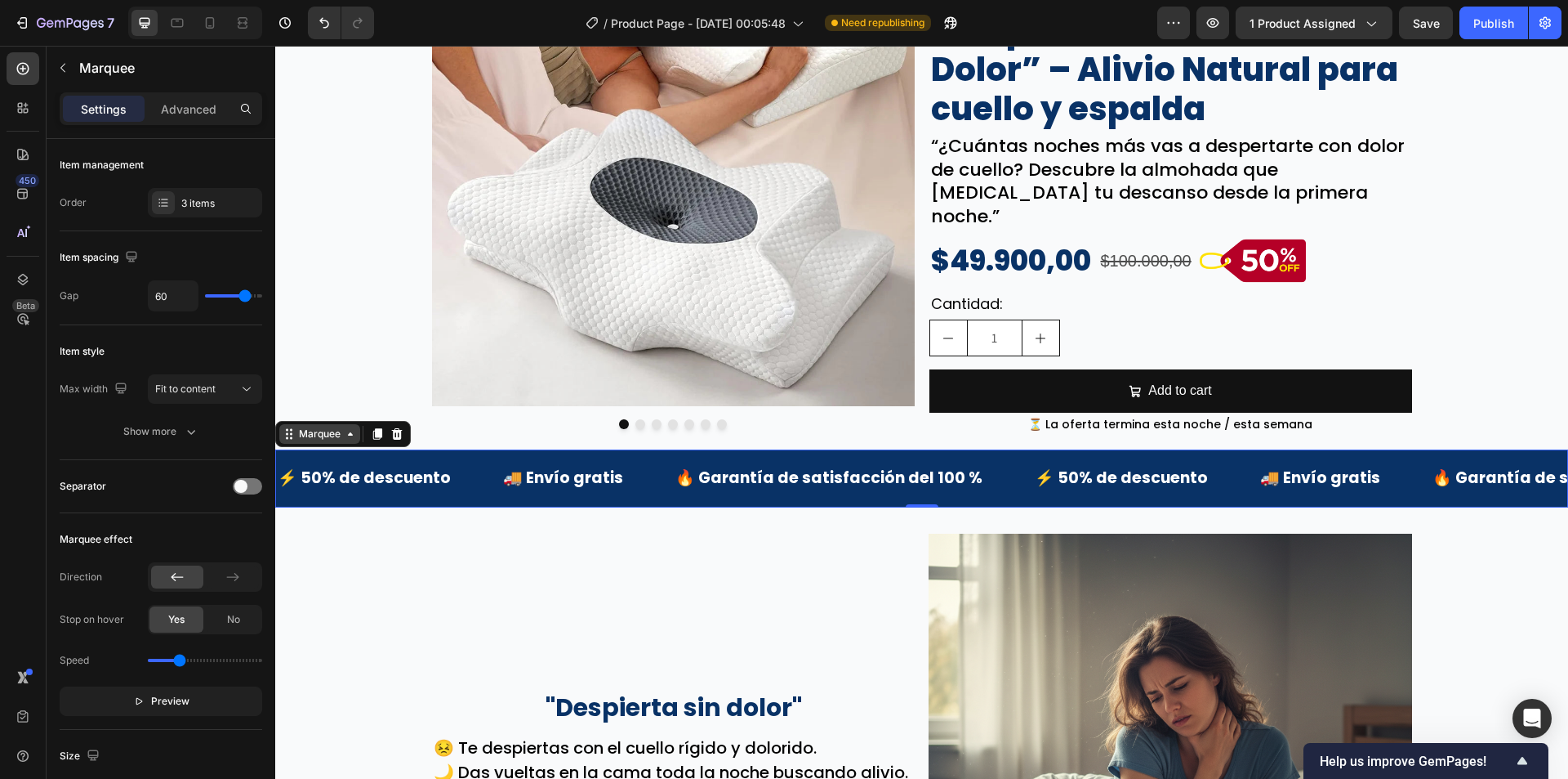
click at [317, 426] on div "Marquee" at bounding box center [320, 433] width 48 height 14
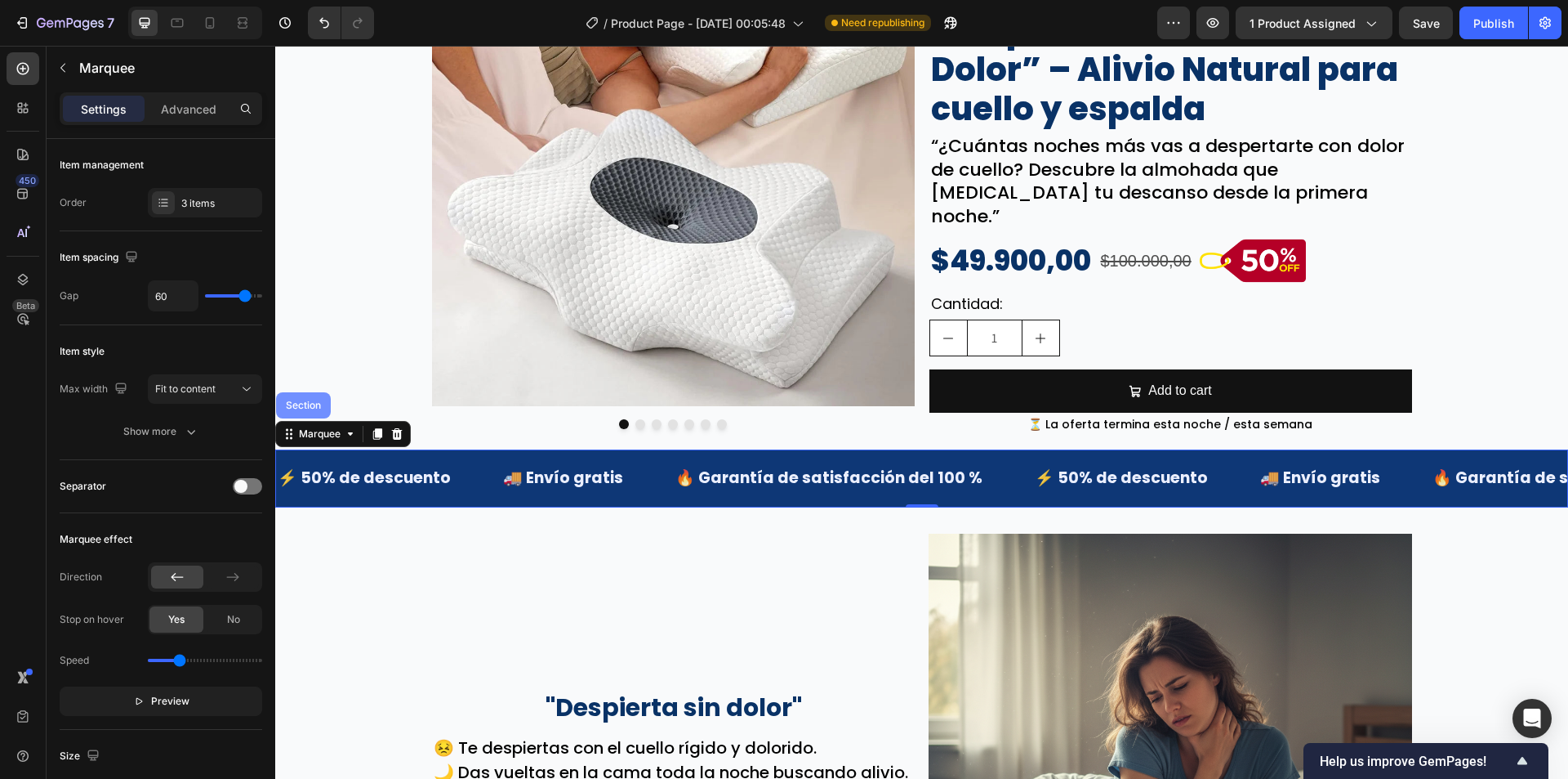
click at [312, 398] on div "Section" at bounding box center [303, 405] width 55 height 26
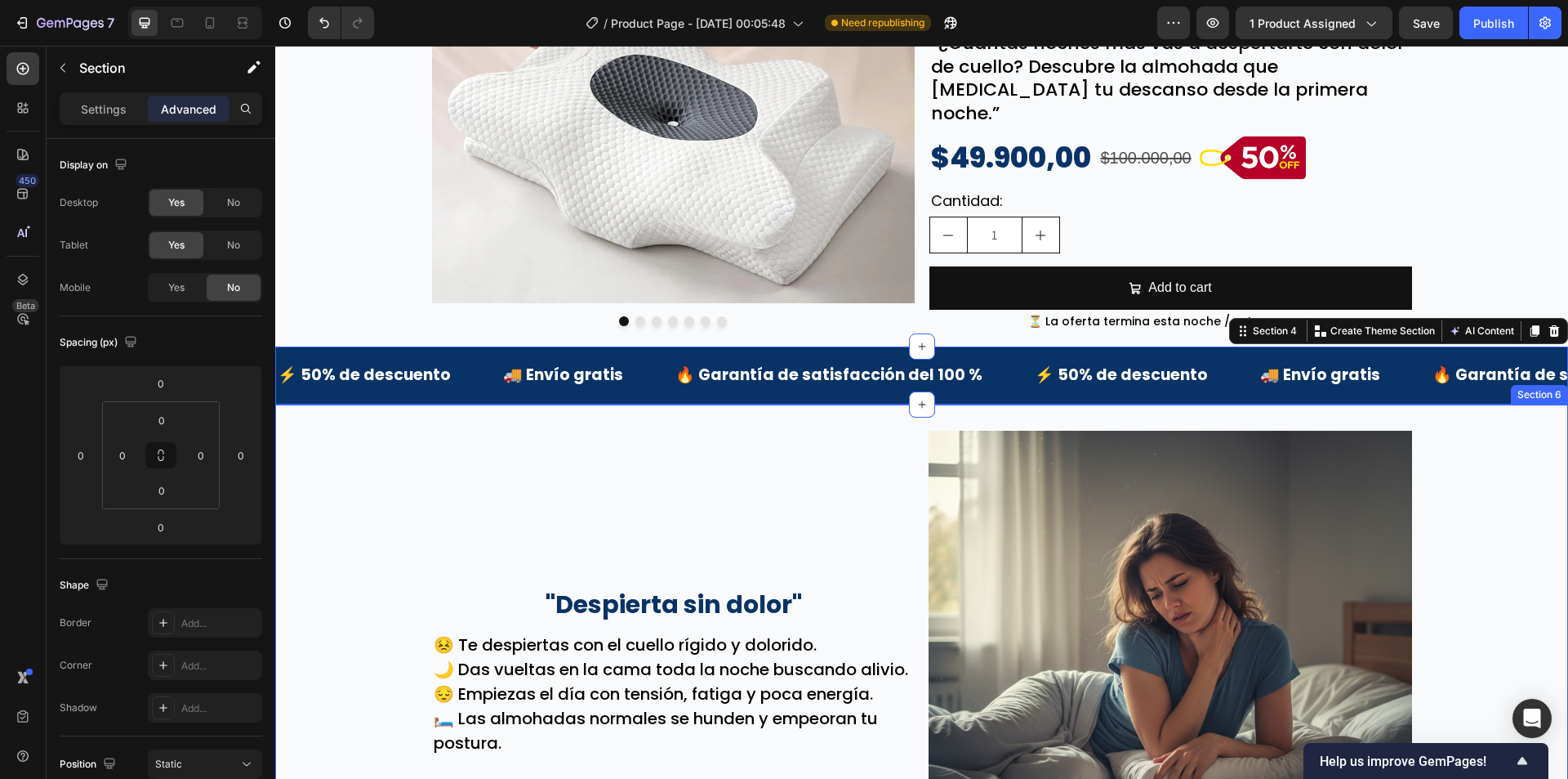
scroll to position [572, 0]
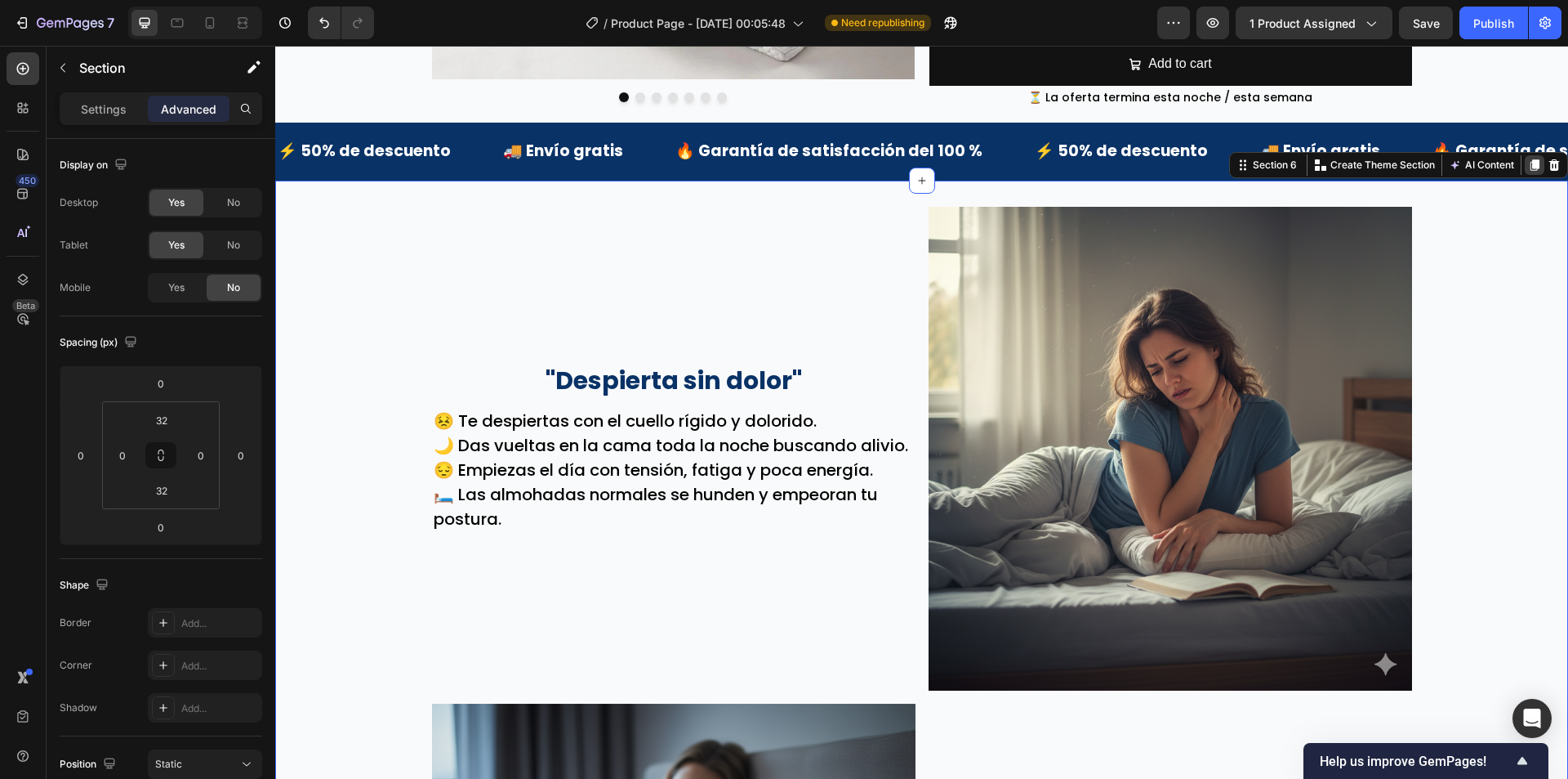
click at [1528, 158] on icon at bounding box center [1534, 164] width 13 height 13
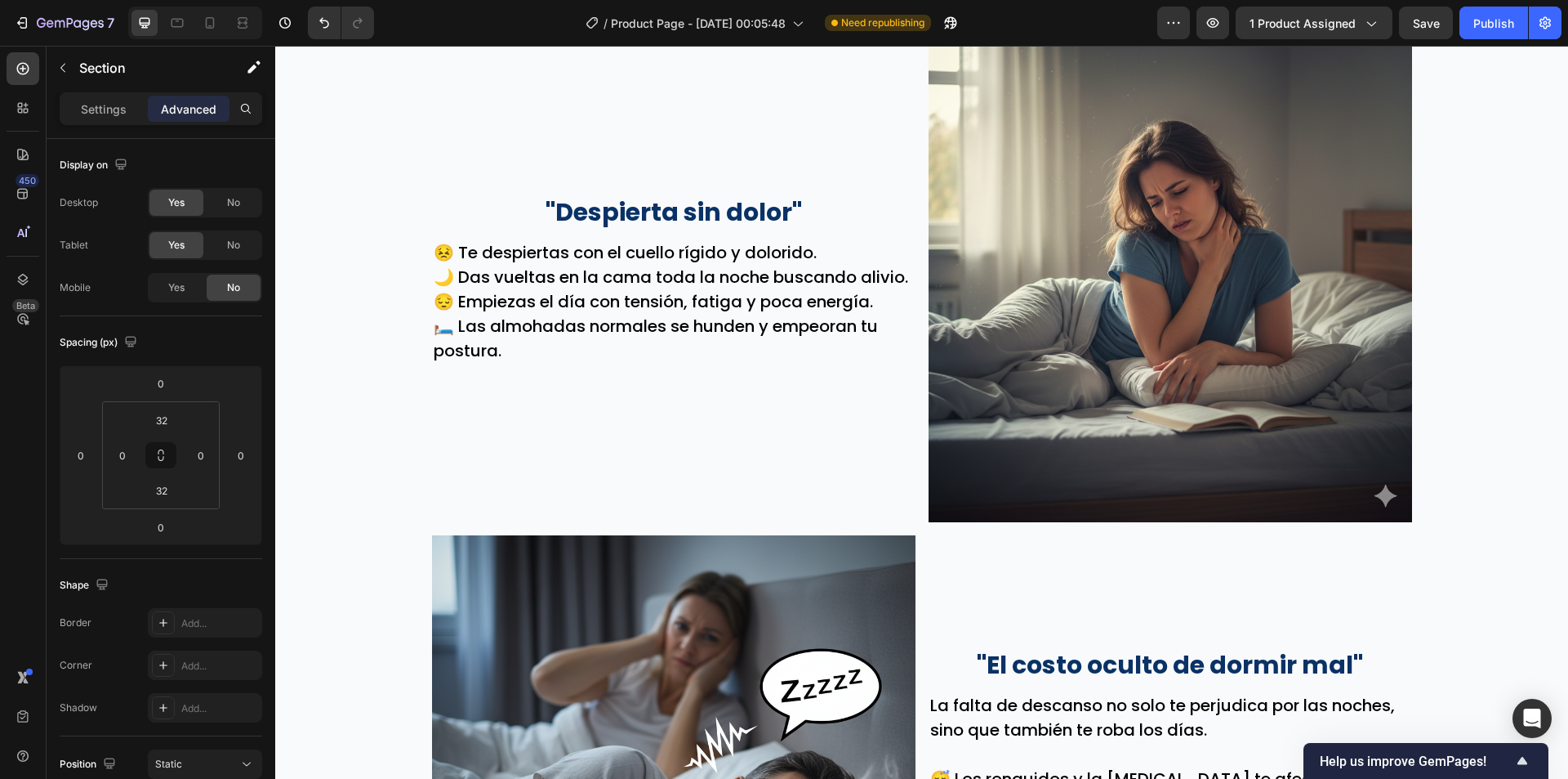
scroll to position [3881, 0]
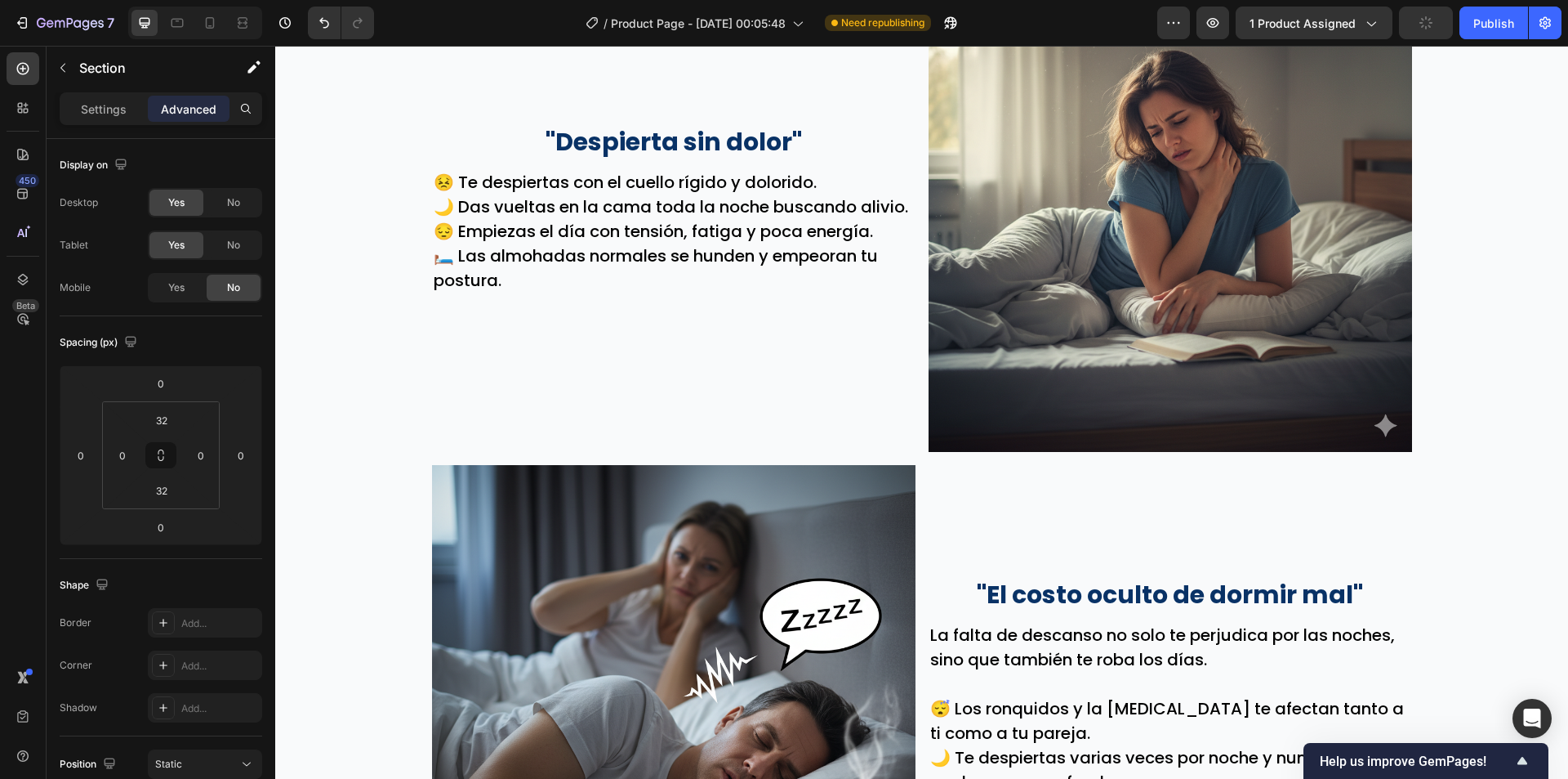
click at [481, 219] on div ""Despierta sin dolor" Text Block 😣 Te despiertas con el cuello rígido y dolorid…" at bounding box center [674, 210] width 484 height 484
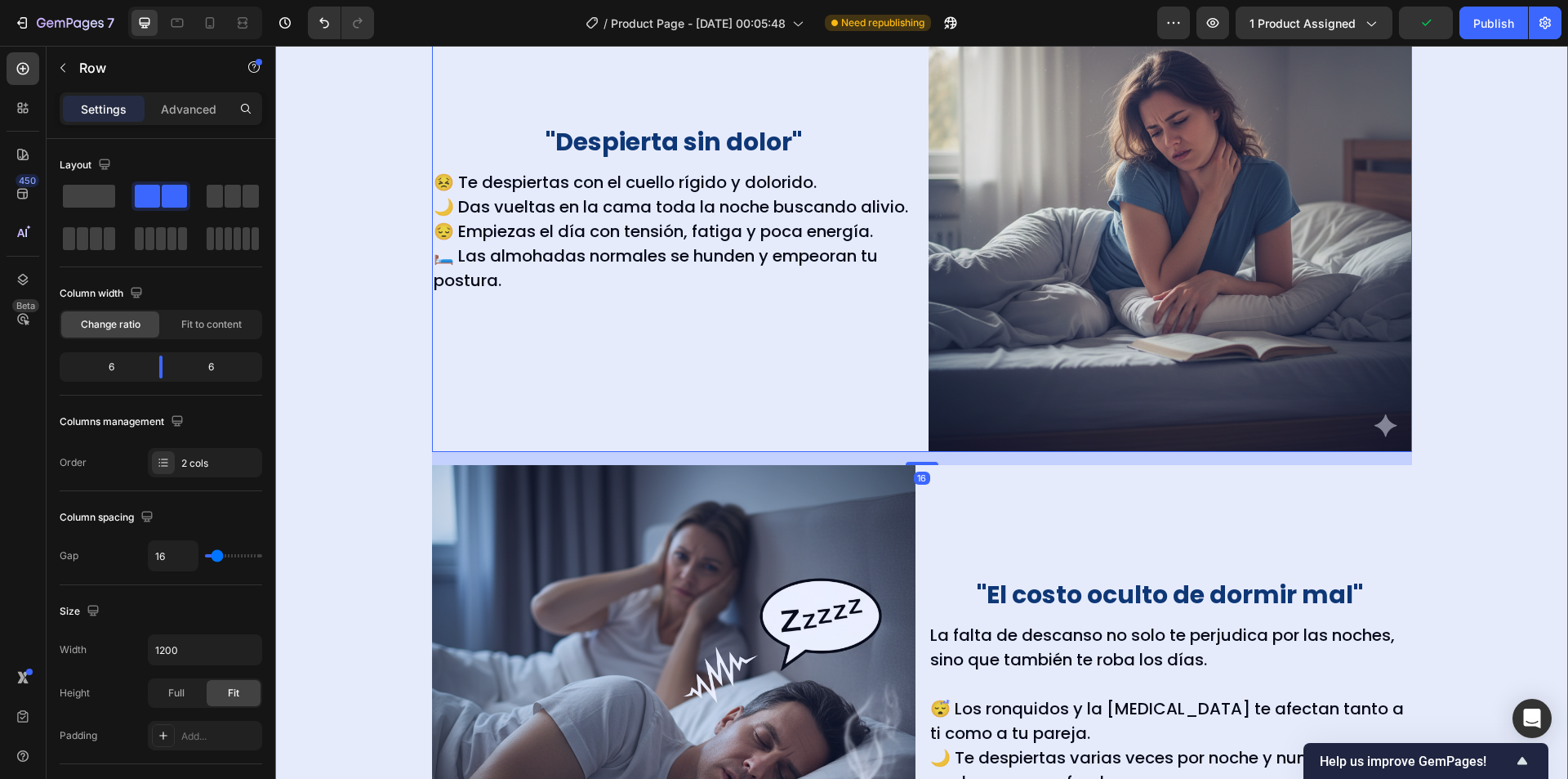
drag, startPoint x: 449, startPoint y: 97, endPoint x: 336, endPoint y: 194, distance: 148.9
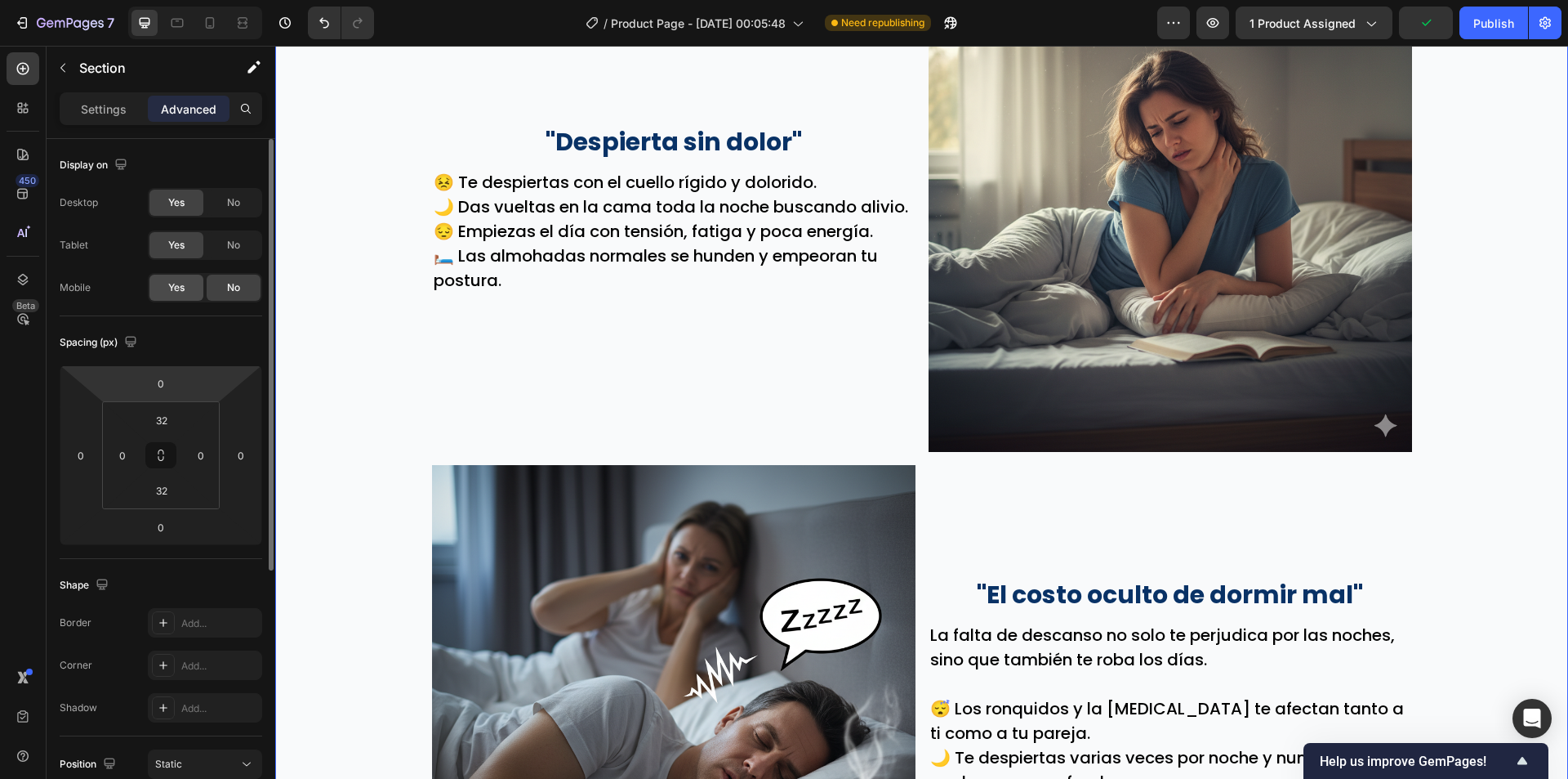
click at [174, 287] on span "Yes" at bounding box center [176, 287] width 16 height 14
click at [228, 234] on div "No" at bounding box center [233, 244] width 54 height 26
click at [227, 198] on span "No" at bounding box center [233, 202] width 13 height 14
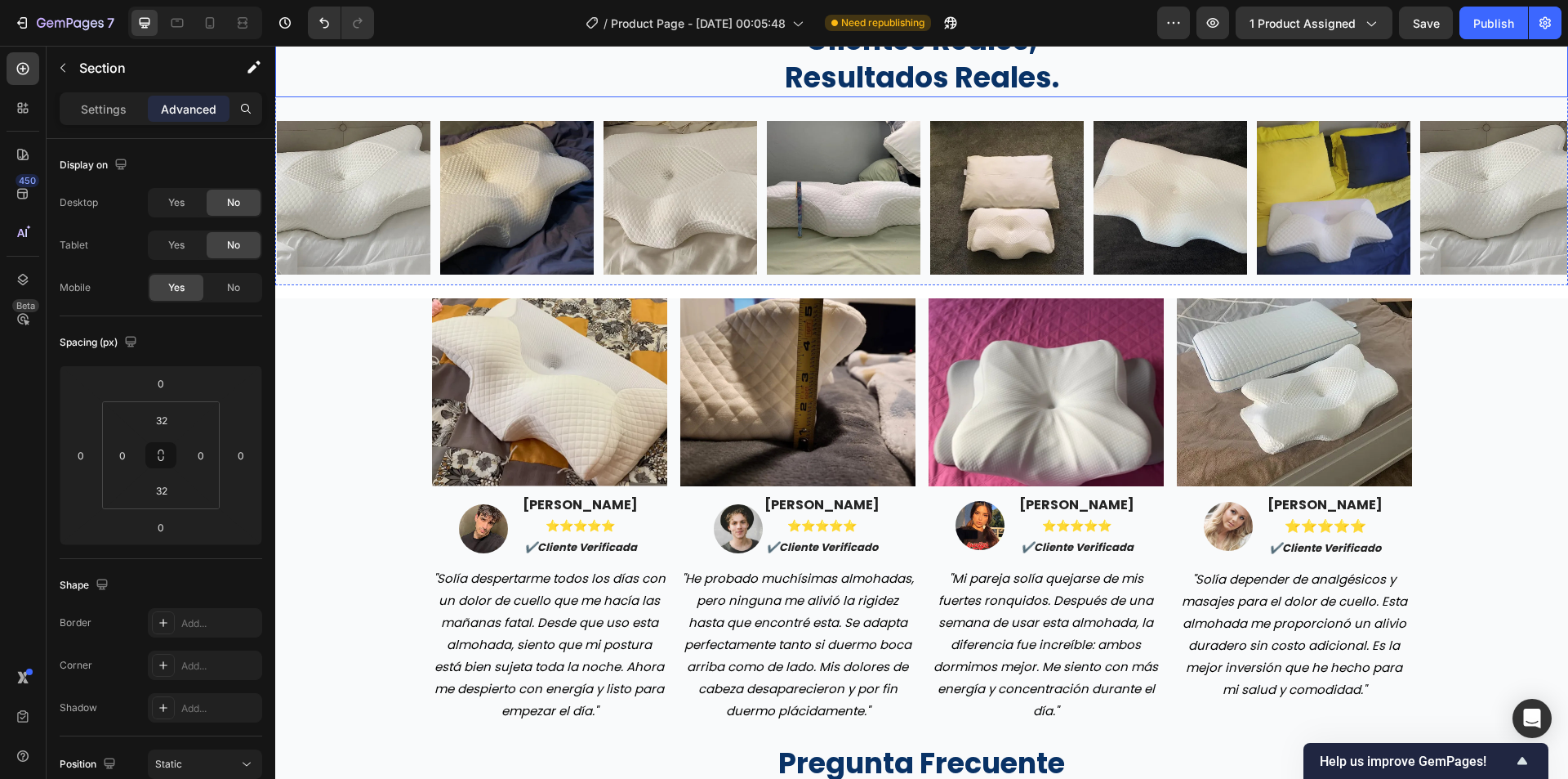
scroll to position [3717, 0]
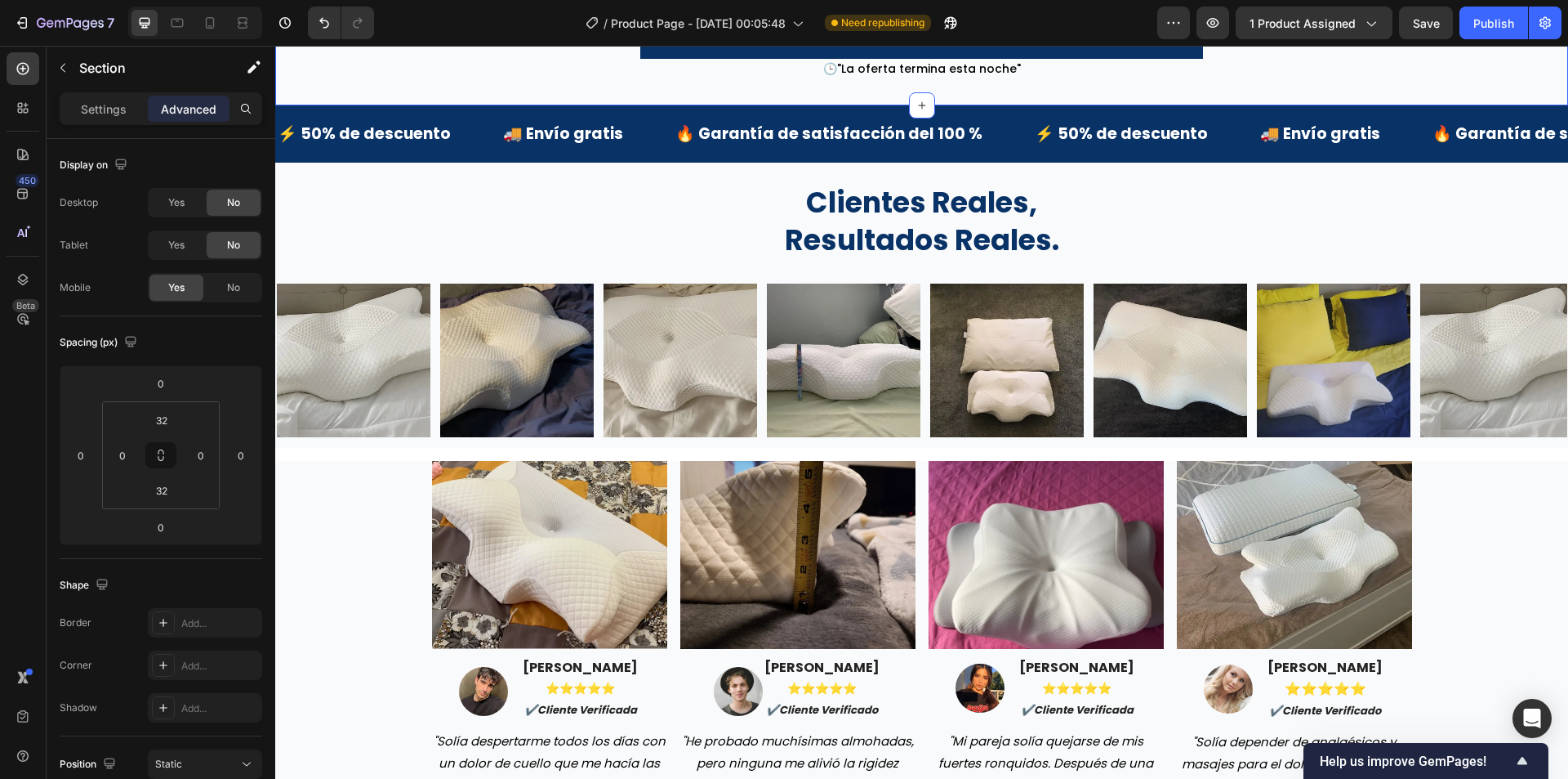
click at [334, 59] on div "😴🛏️ “Duerme bien esta noche. Consigue una almohada”. Button" at bounding box center [921, 35] width 1292 height 49
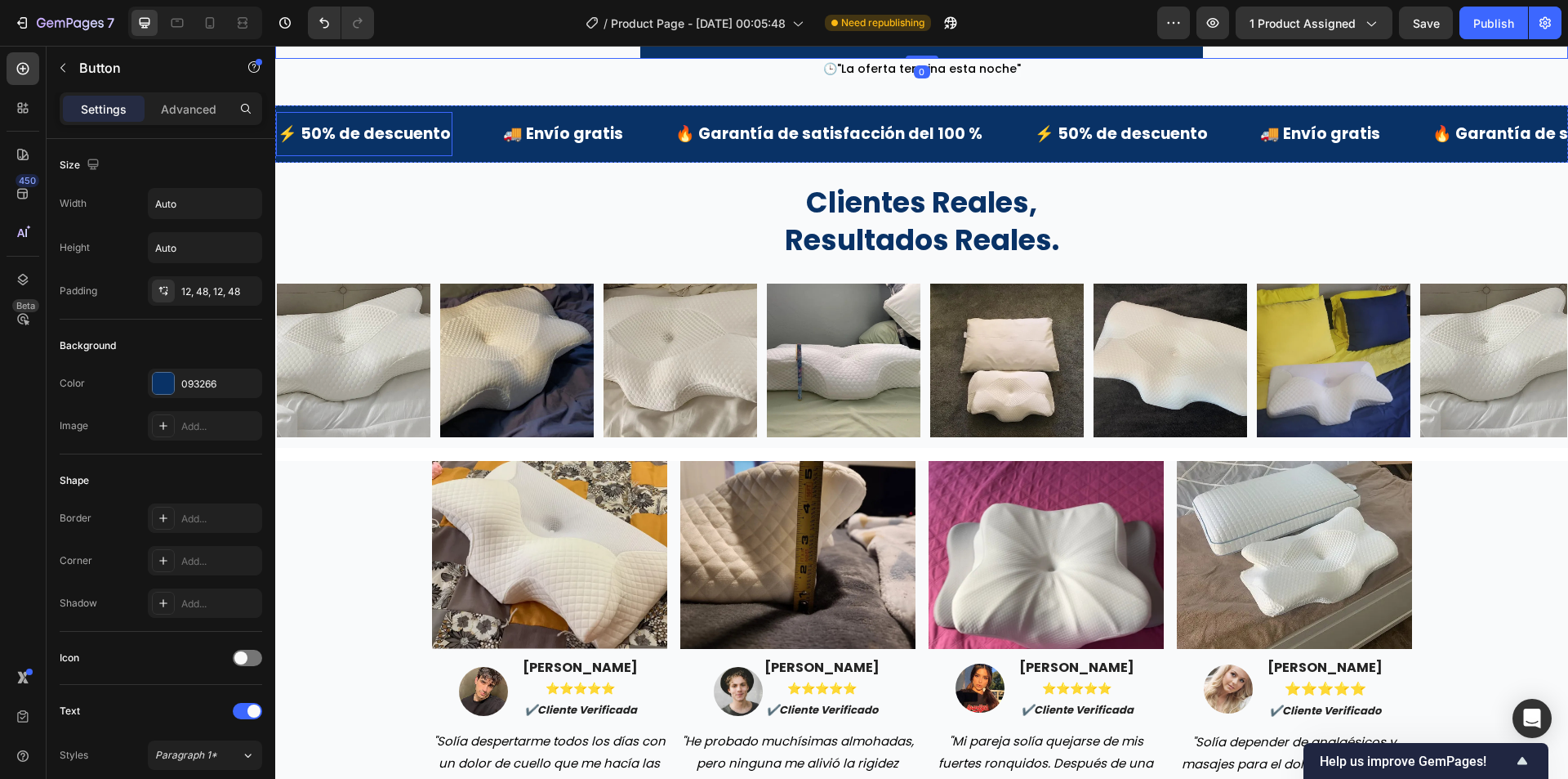
click at [401, 156] on div "⚡ 50% de descuento Text Block" at bounding box center [364, 134] width 177 height 44
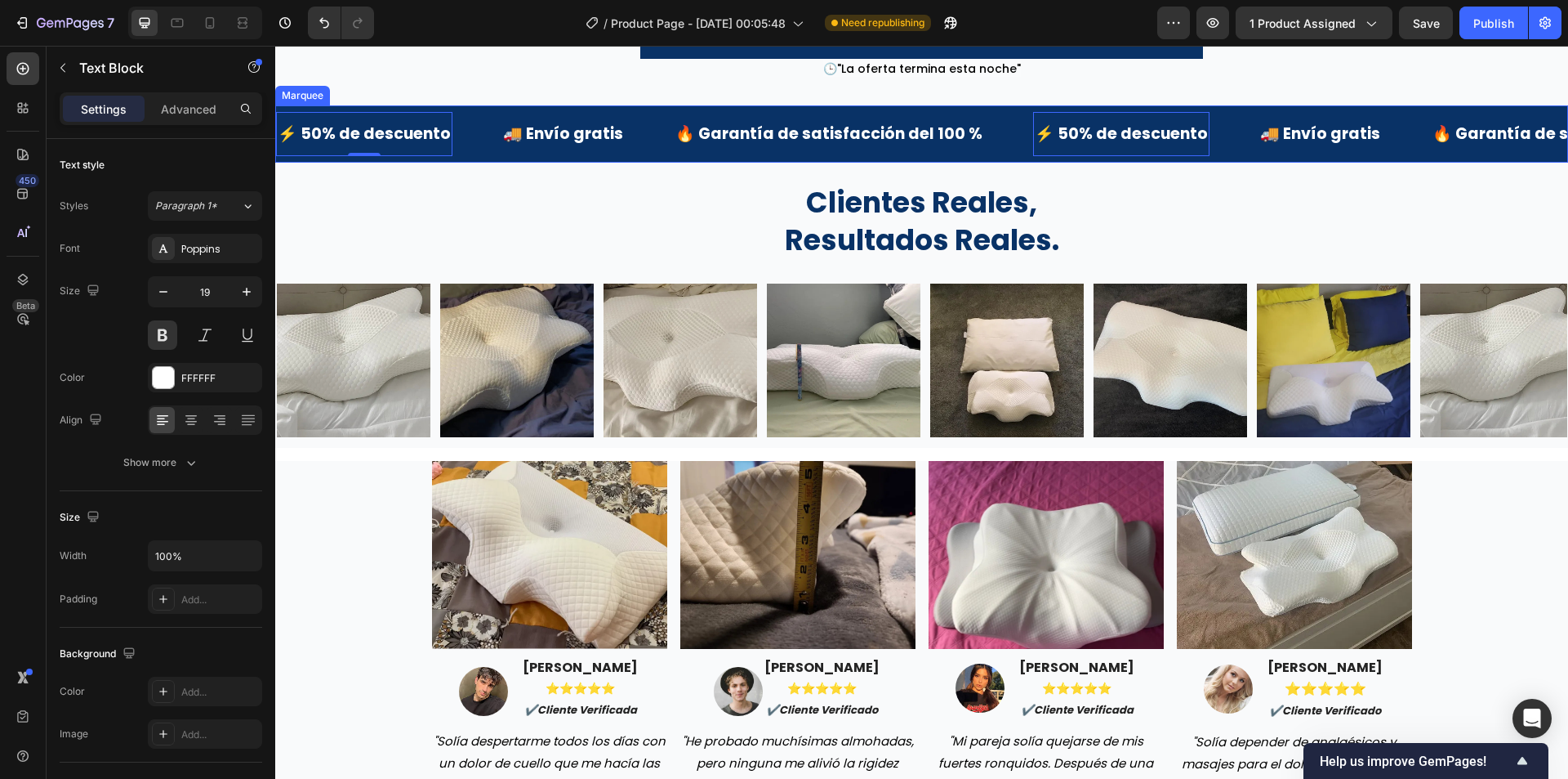
click at [449, 162] on div "⚡ 50% de descuento Text Block 0 🚚 Envío gratis Text Block 🔥 Garantía de satisfa…" at bounding box center [921, 134] width 1292 height 58
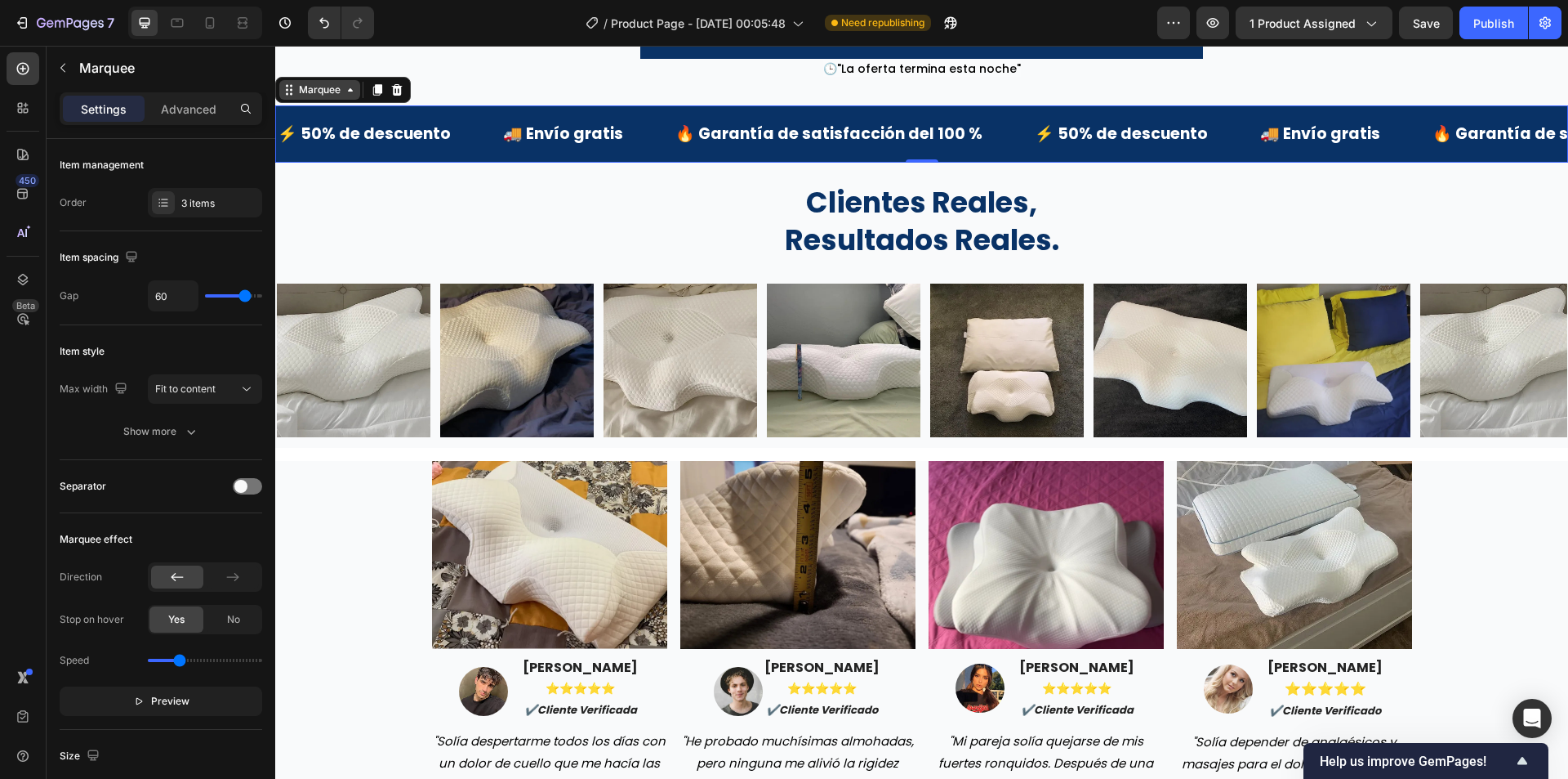
click at [288, 96] on icon at bounding box center [288, 90] width 13 height 13
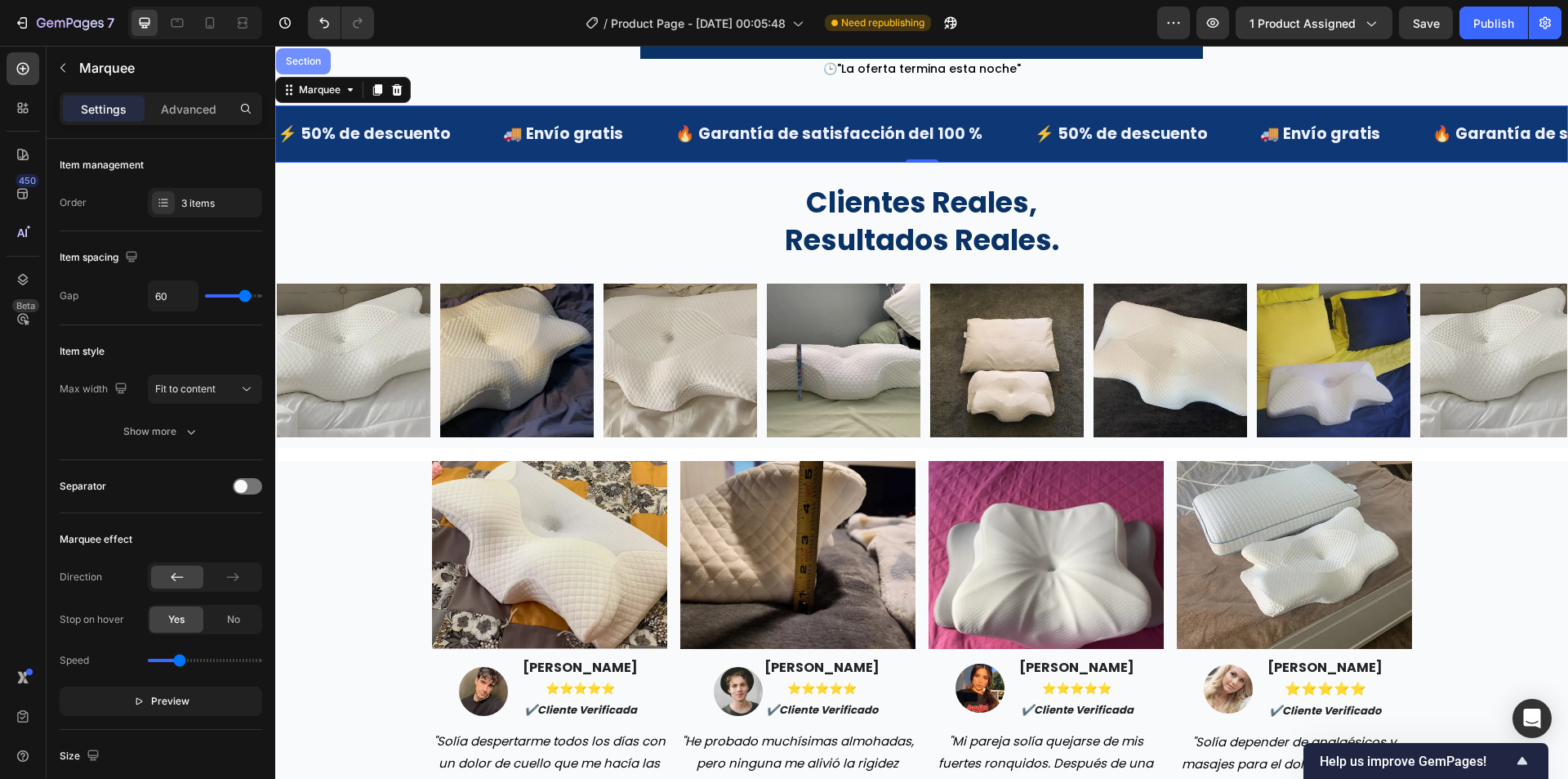
click at [312, 66] on div "Section" at bounding box center [303, 62] width 41 height 10
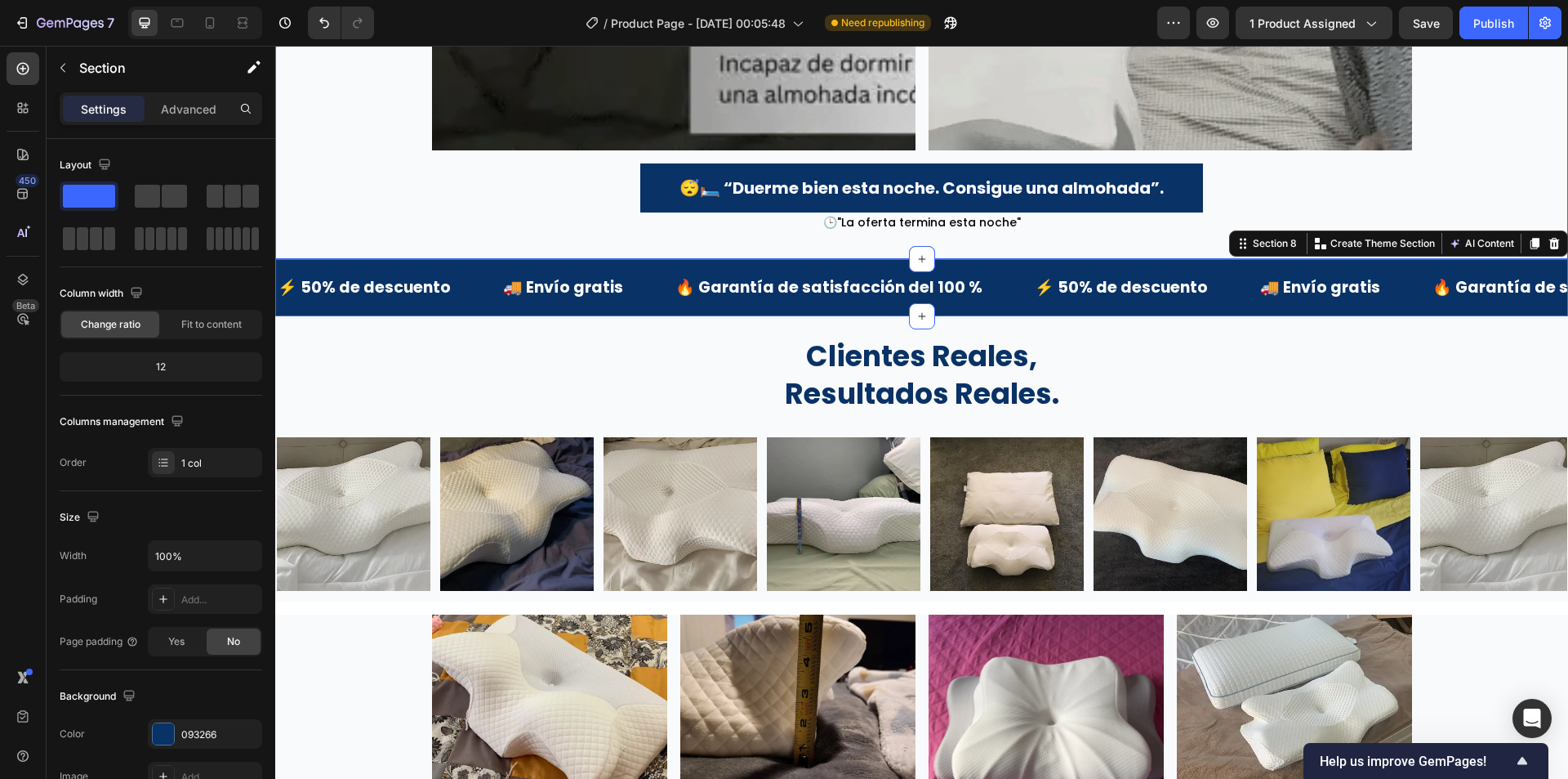
scroll to position [3554, 0]
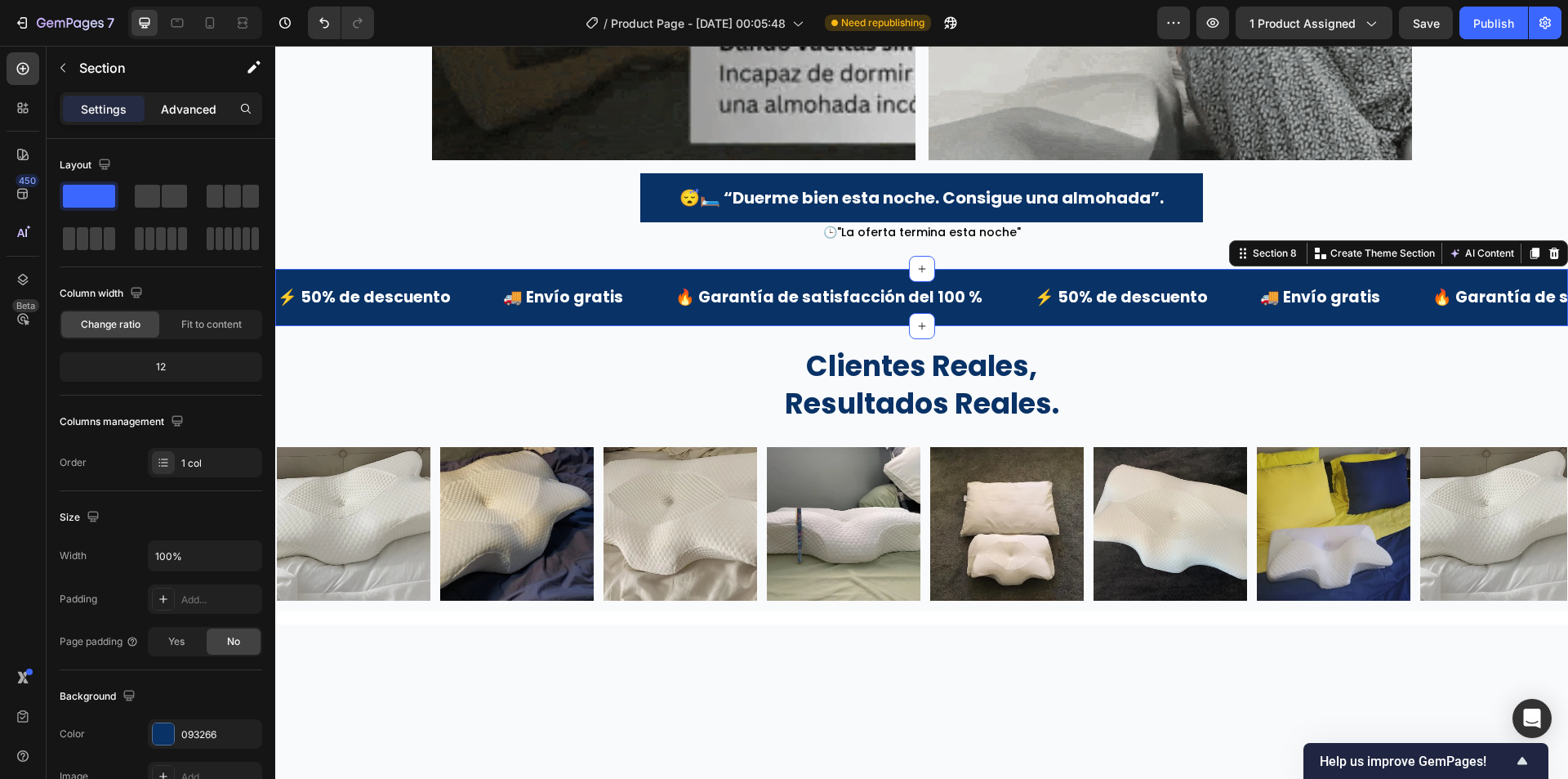
click at [183, 109] on p "Advanced" at bounding box center [188, 109] width 56 height 17
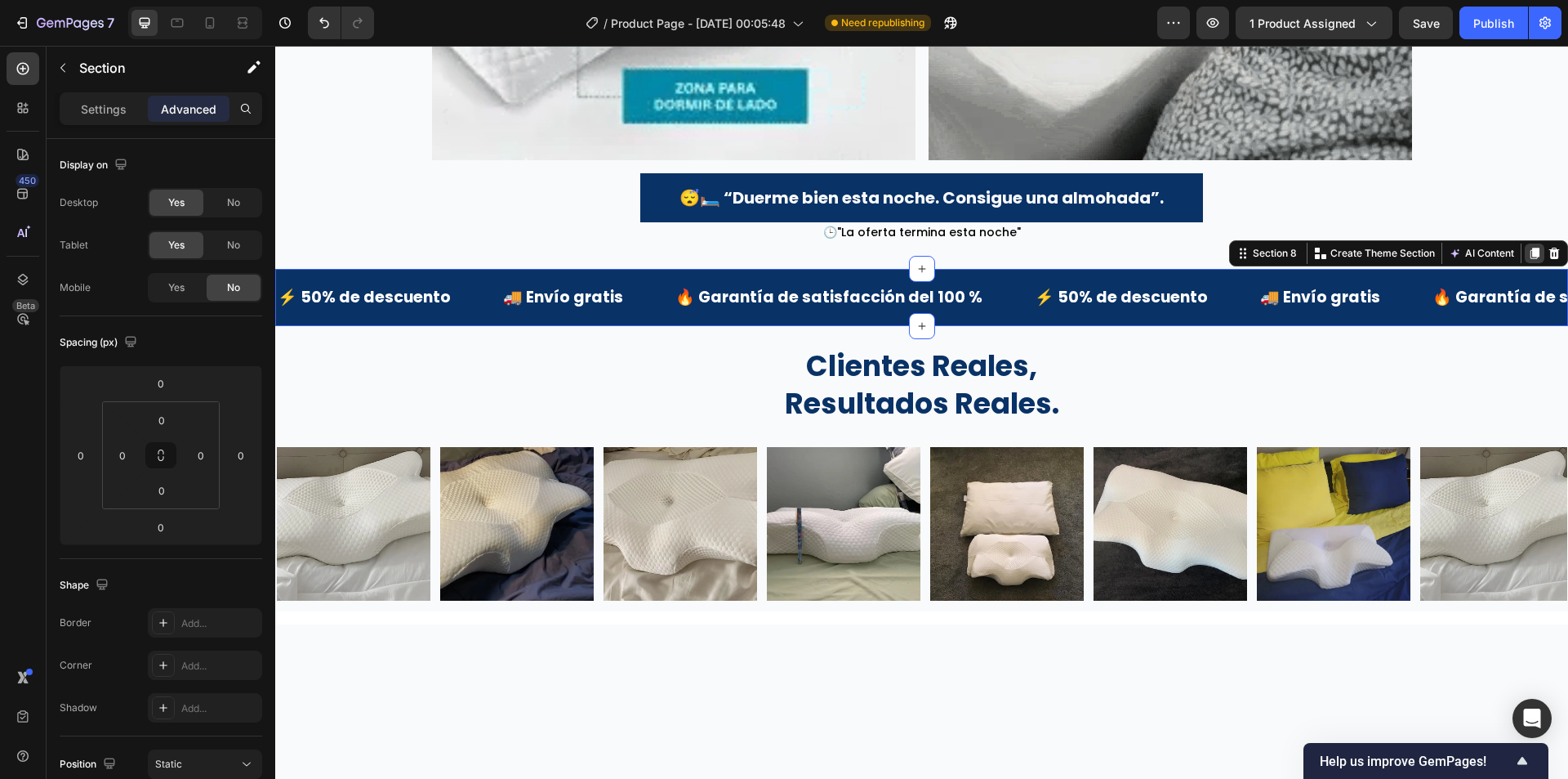
click at [1531, 259] on icon at bounding box center [1535, 254] width 9 height 12
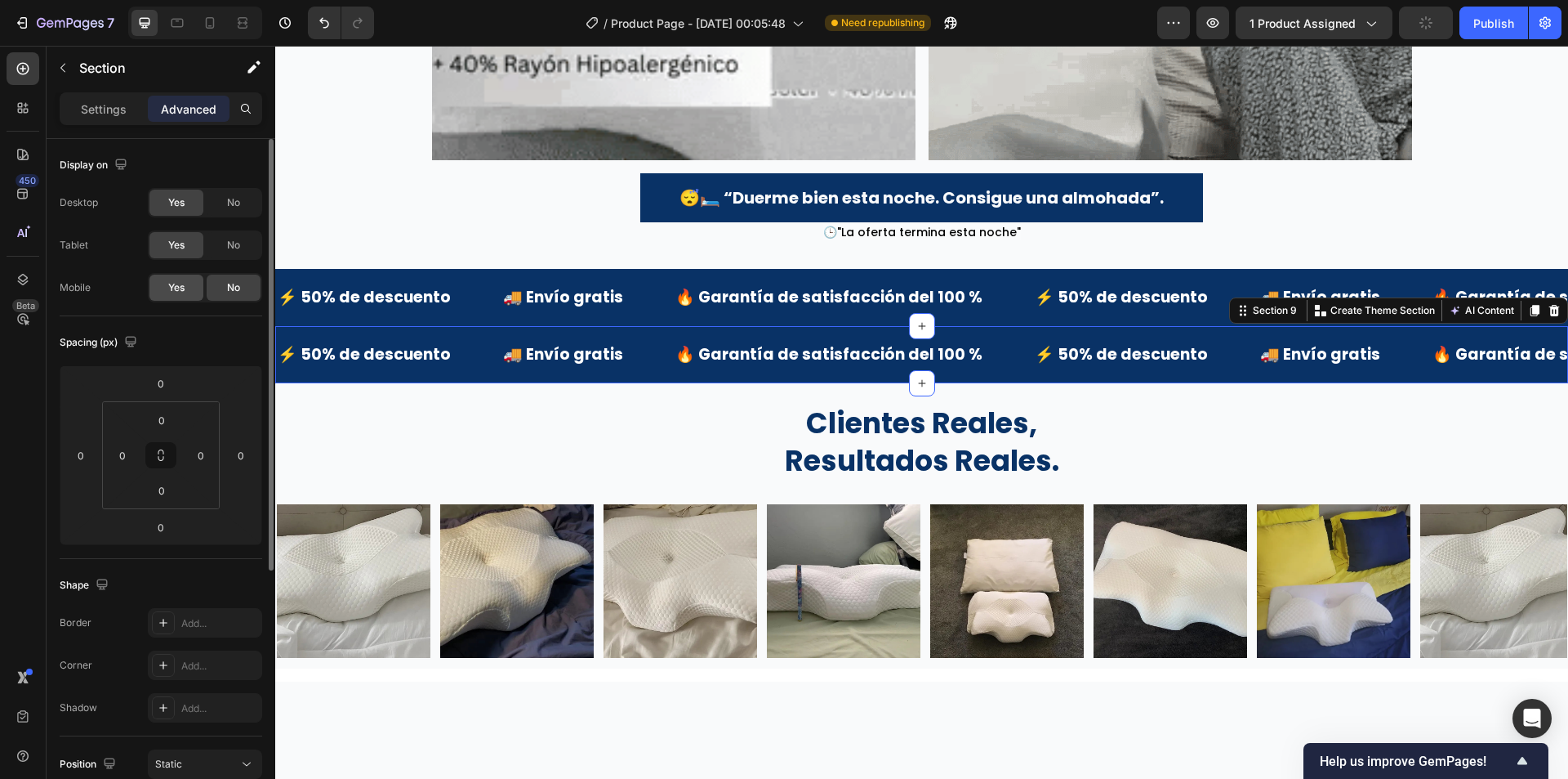
click at [178, 282] on span "Yes" at bounding box center [176, 287] width 16 height 14
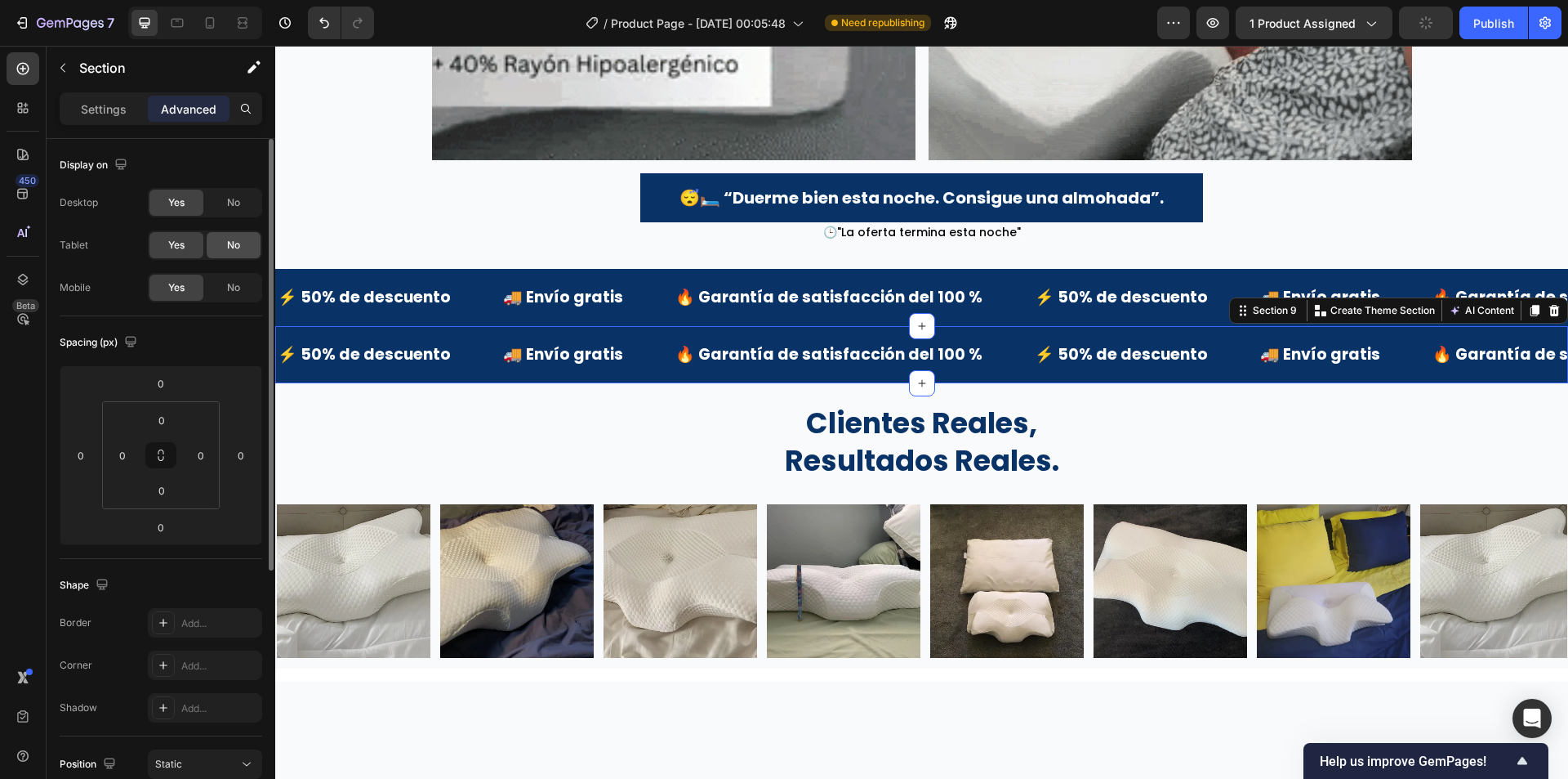
click at [220, 251] on div "No" at bounding box center [233, 244] width 54 height 26
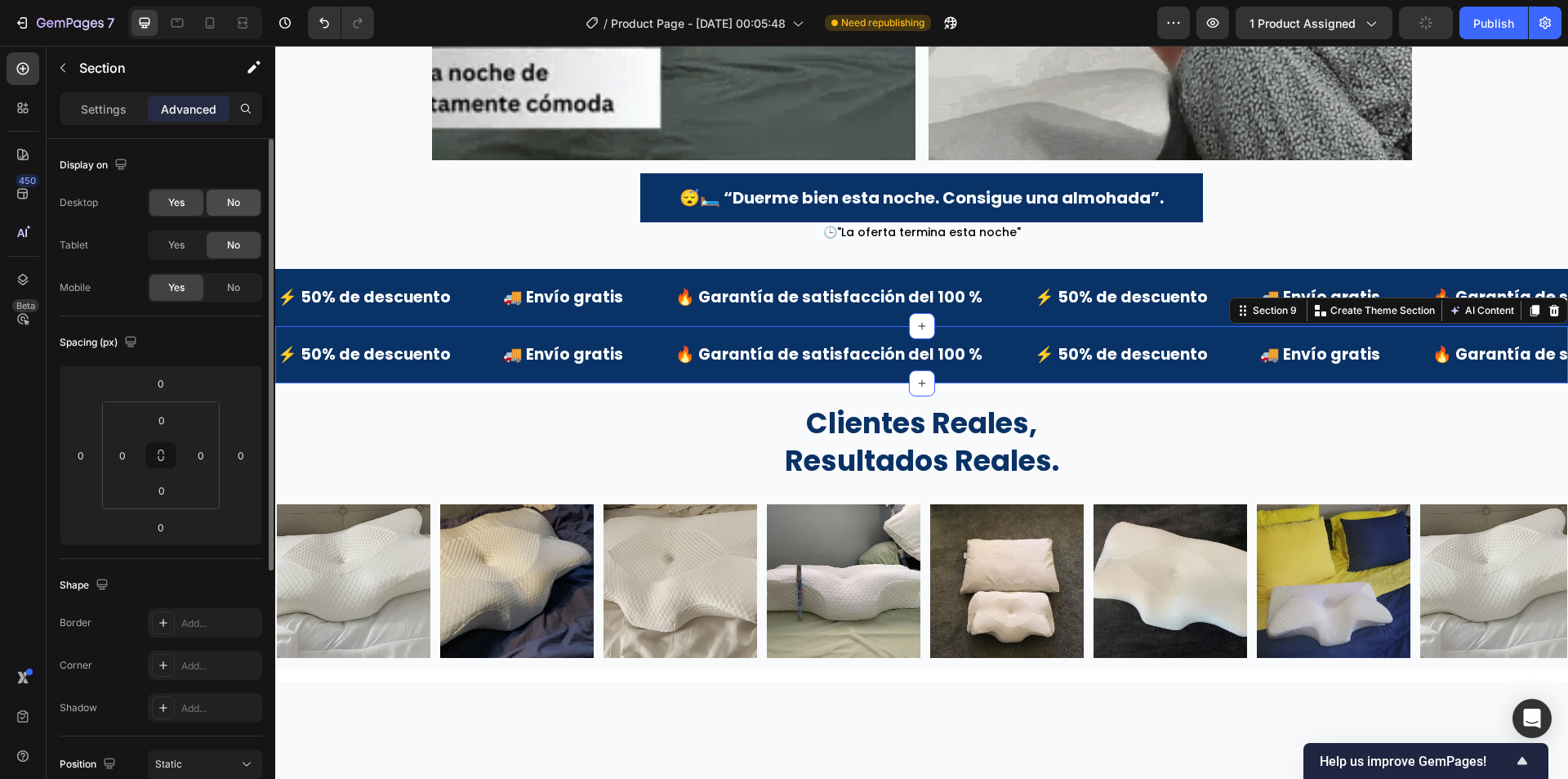
click at [227, 208] on span "No" at bounding box center [233, 202] width 13 height 14
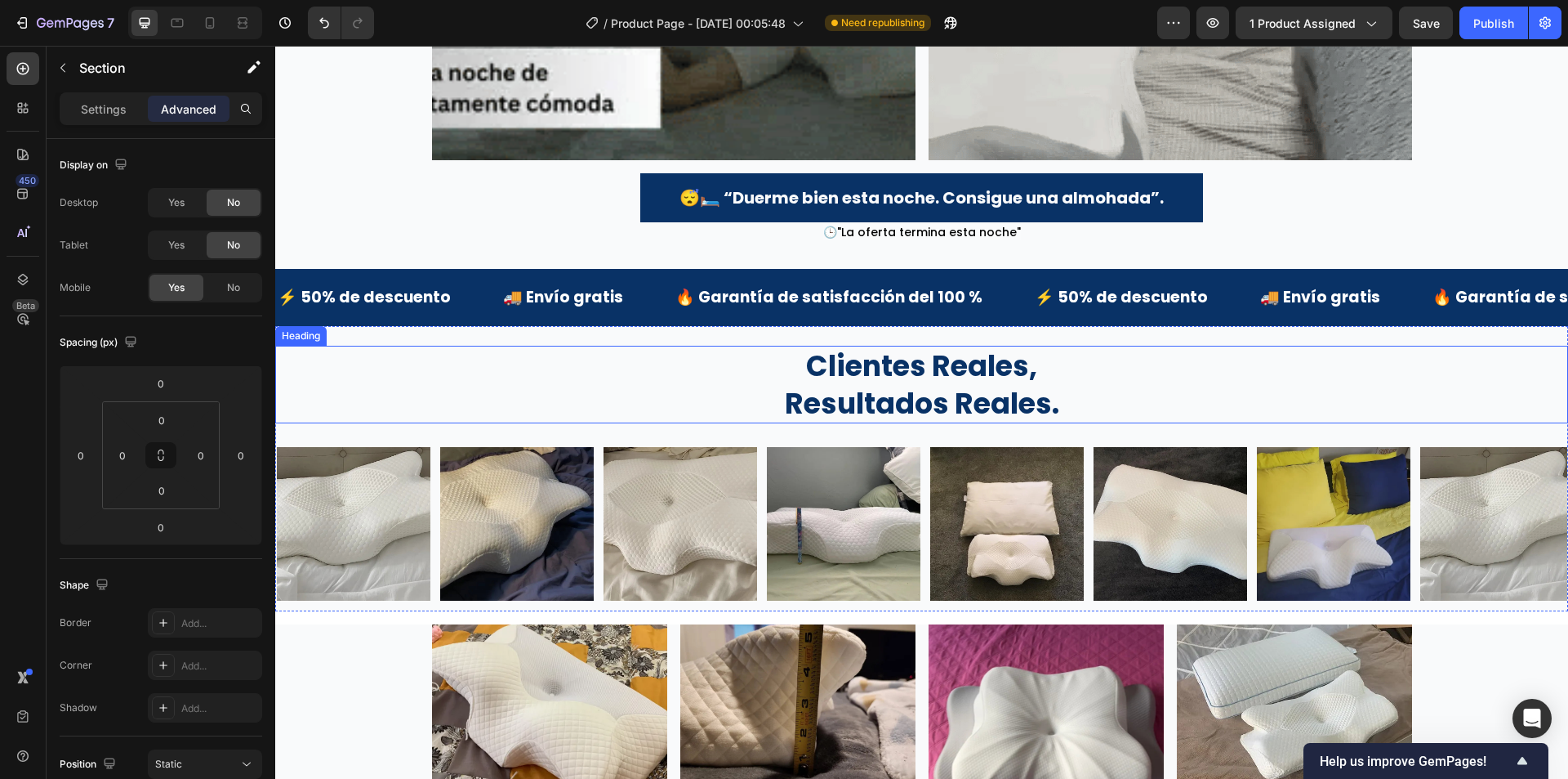
scroll to position [3717, 0]
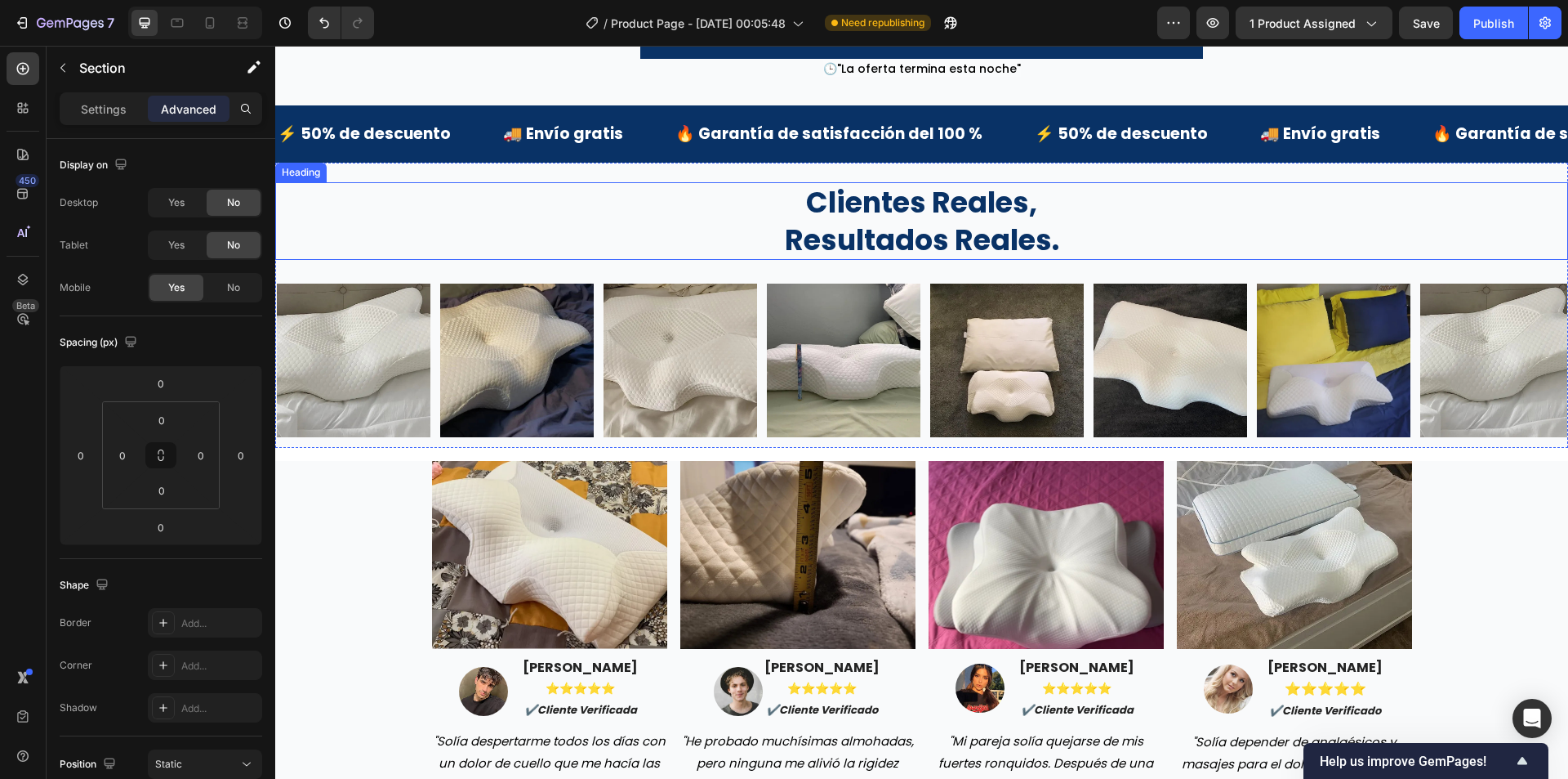
click at [326, 260] on h2 "clientes reales, resultados reales." at bounding box center [921, 221] width 1292 height 78
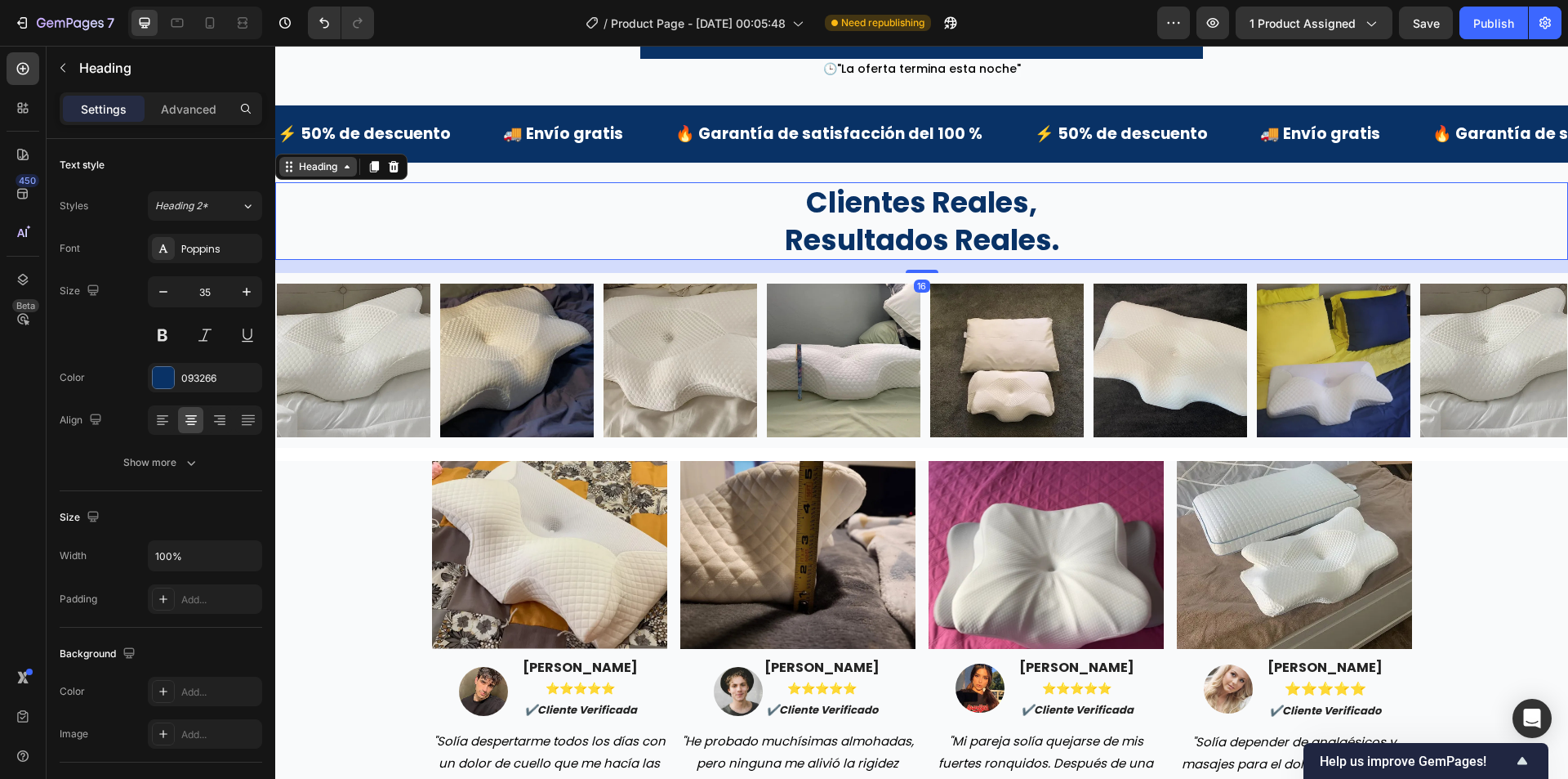
click at [330, 174] on div "Heading" at bounding box center [318, 166] width 45 height 14
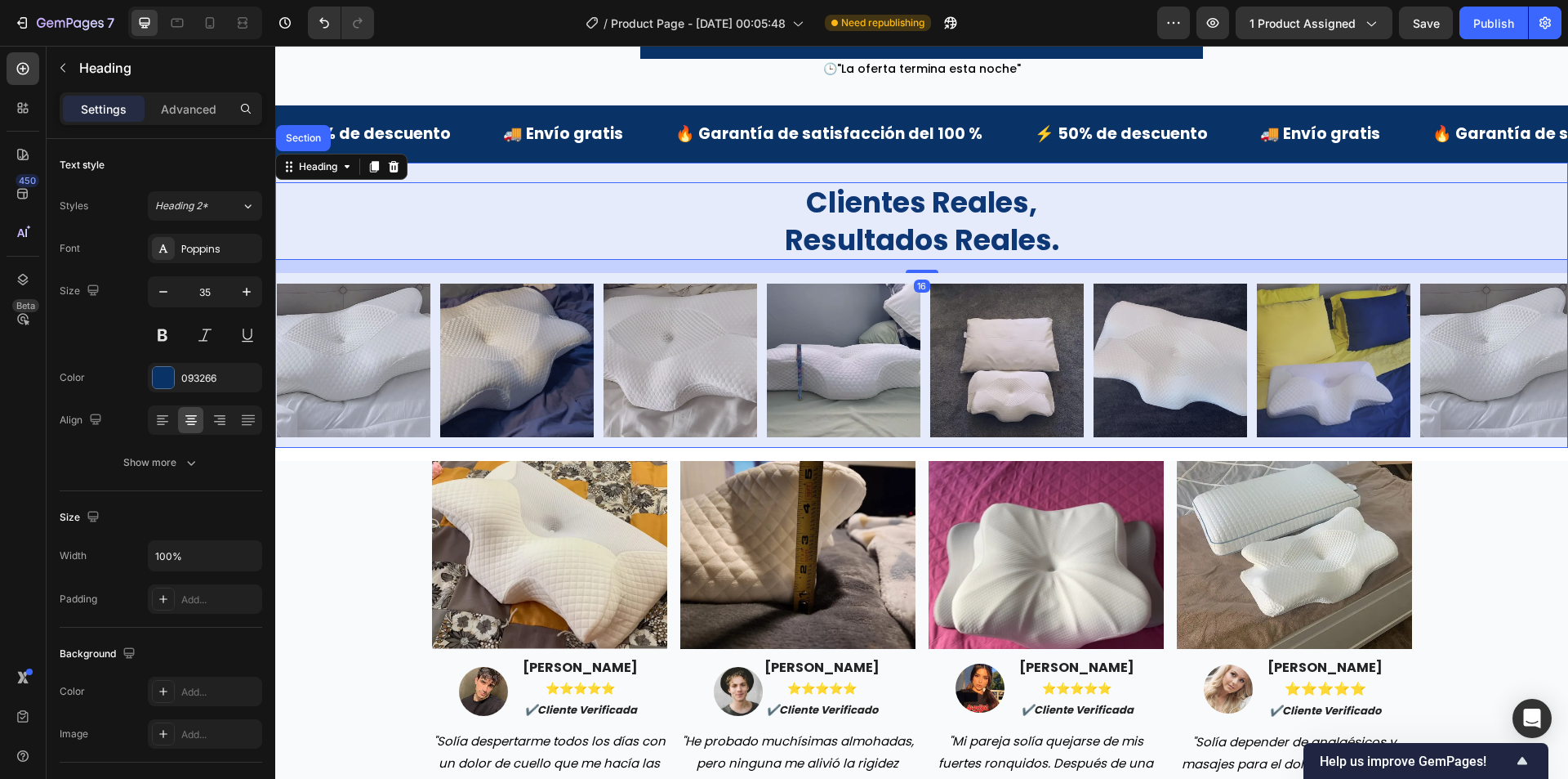
click at [321, 143] on div "Section" at bounding box center [303, 138] width 41 height 10
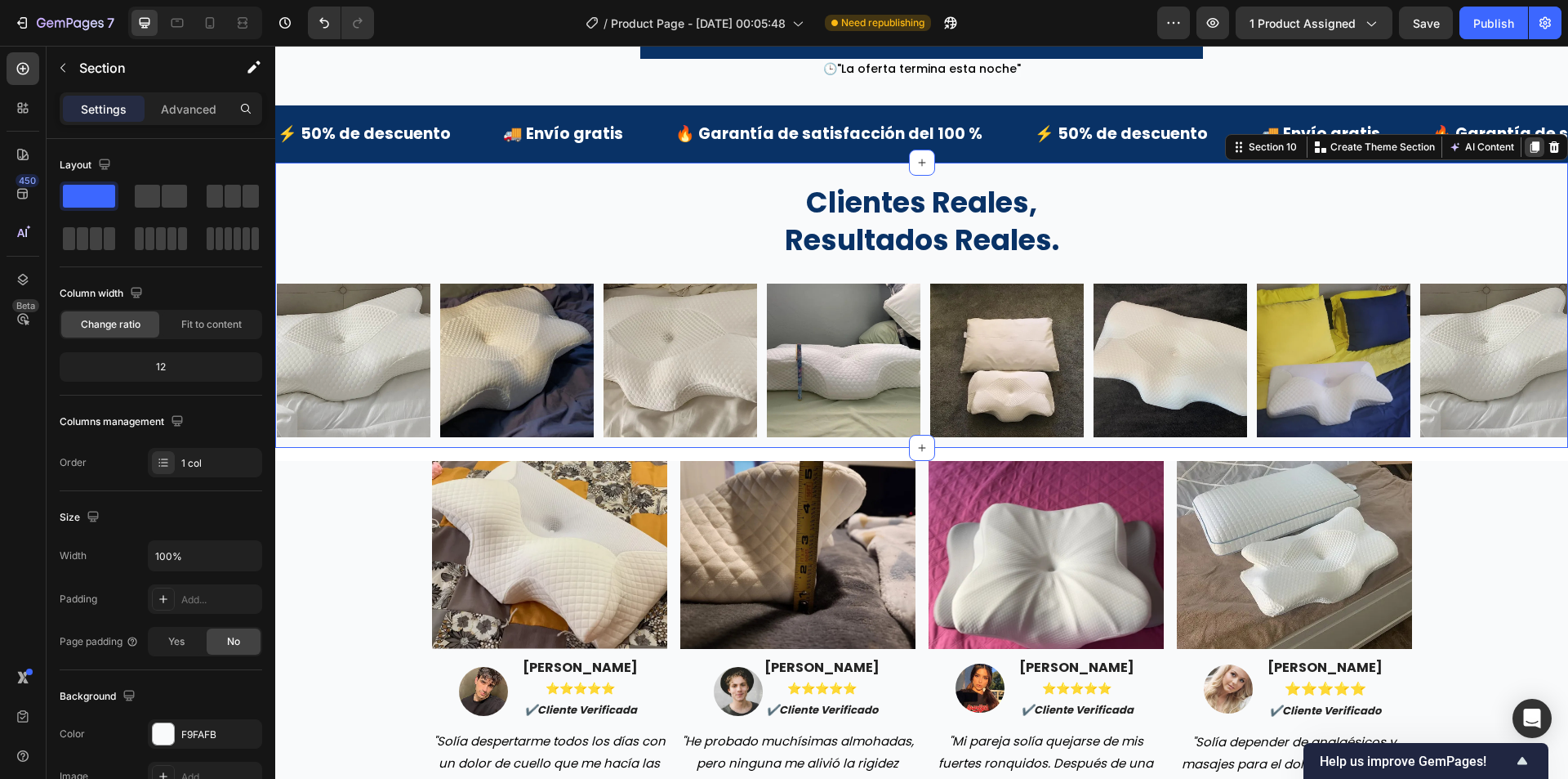
click at [1531, 153] on icon at bounding box center [1535, 147] width 9 height 12
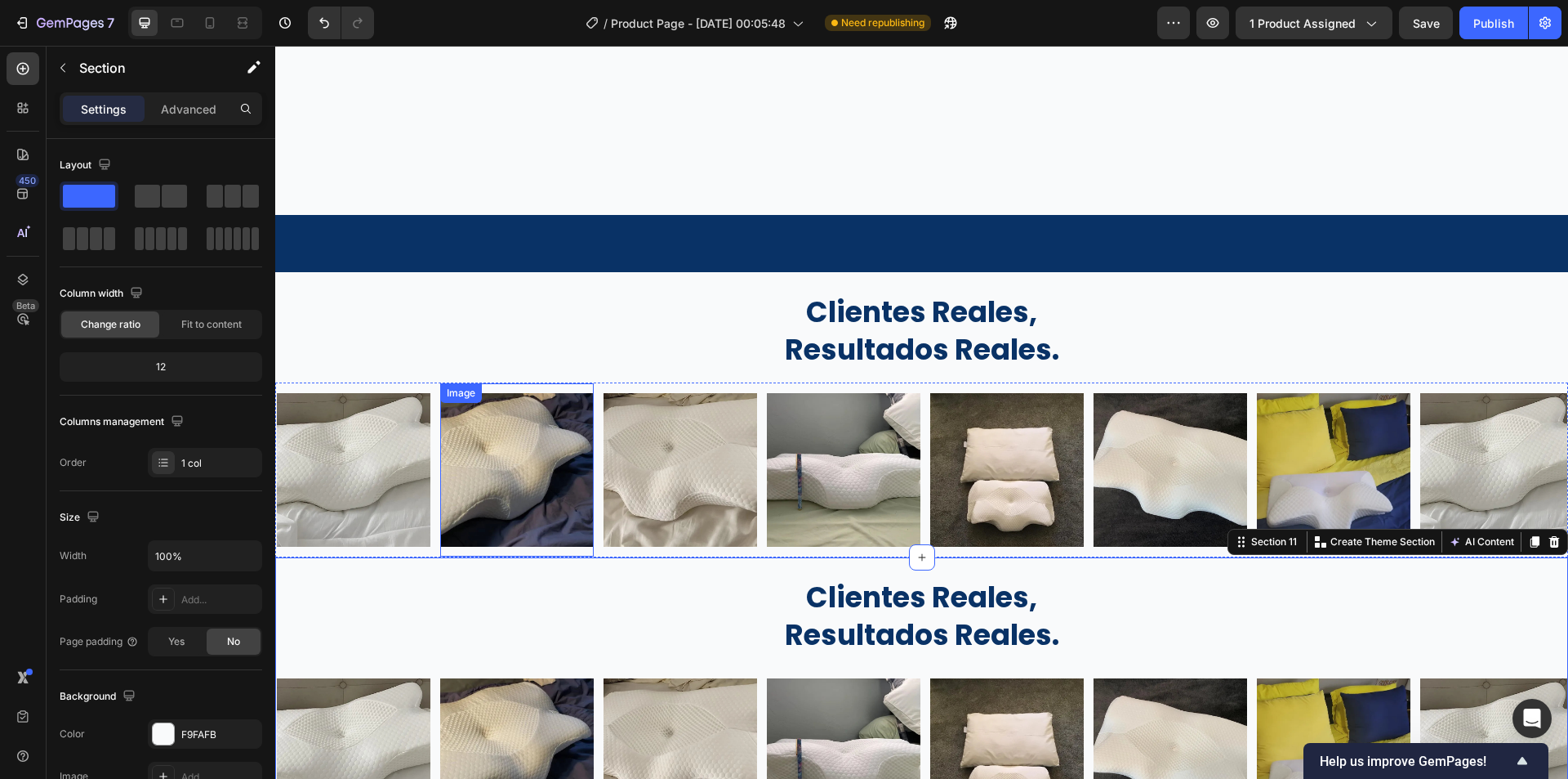
scroll to position [4223, 0]
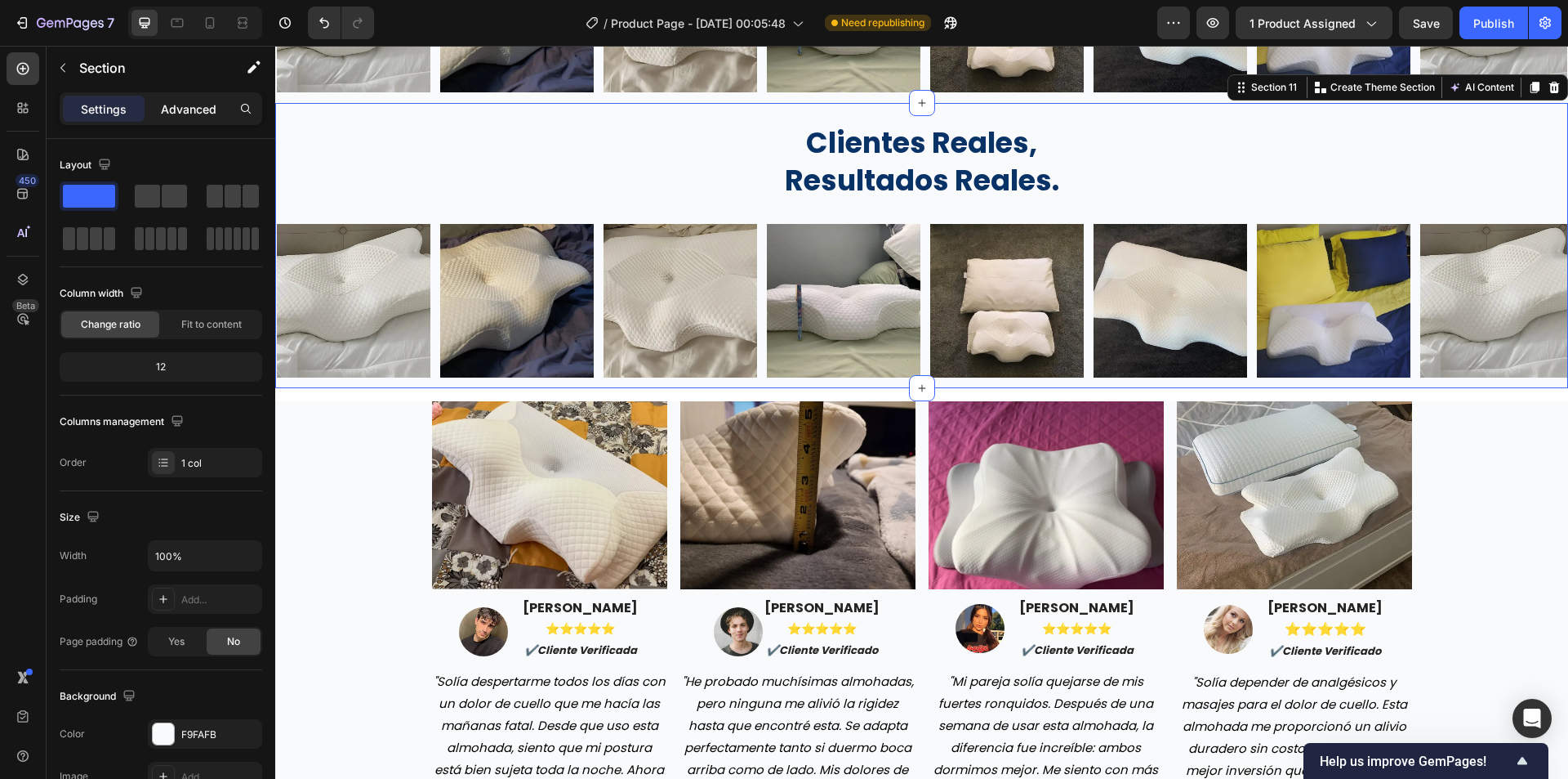
click at [166, 108] on p "Advanced" at bounding box center [188, 109] width 56 height 17
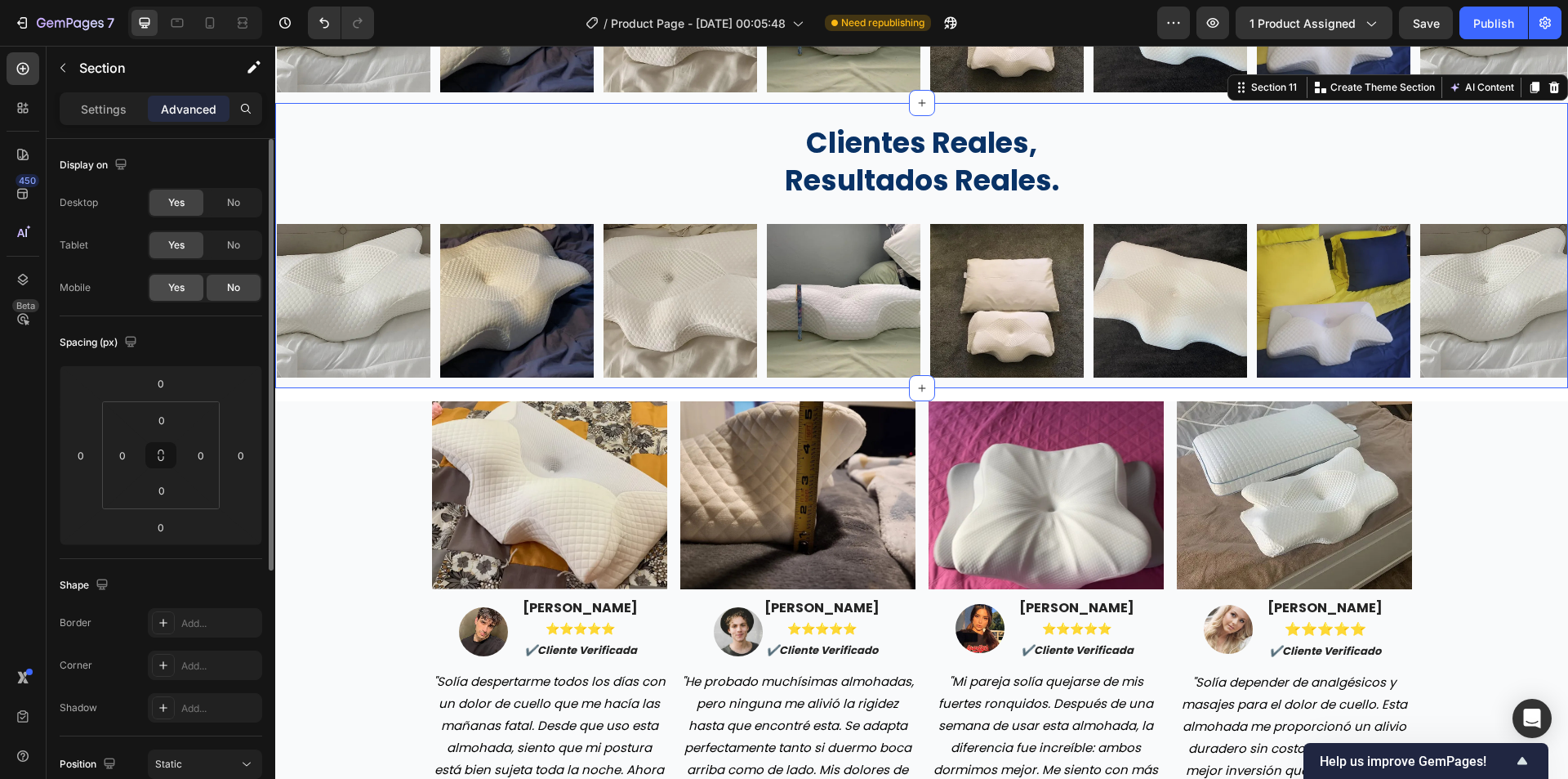
click at [181, 277] on div "Yes" at bounding box center [177, 288] width 54 height 26
click at [213, 248] on div "No" at bounding box center [233, 244] width 54 height 26
click at [229, 206] on span "No" at bounding box center [233, 202] width 13 height 14
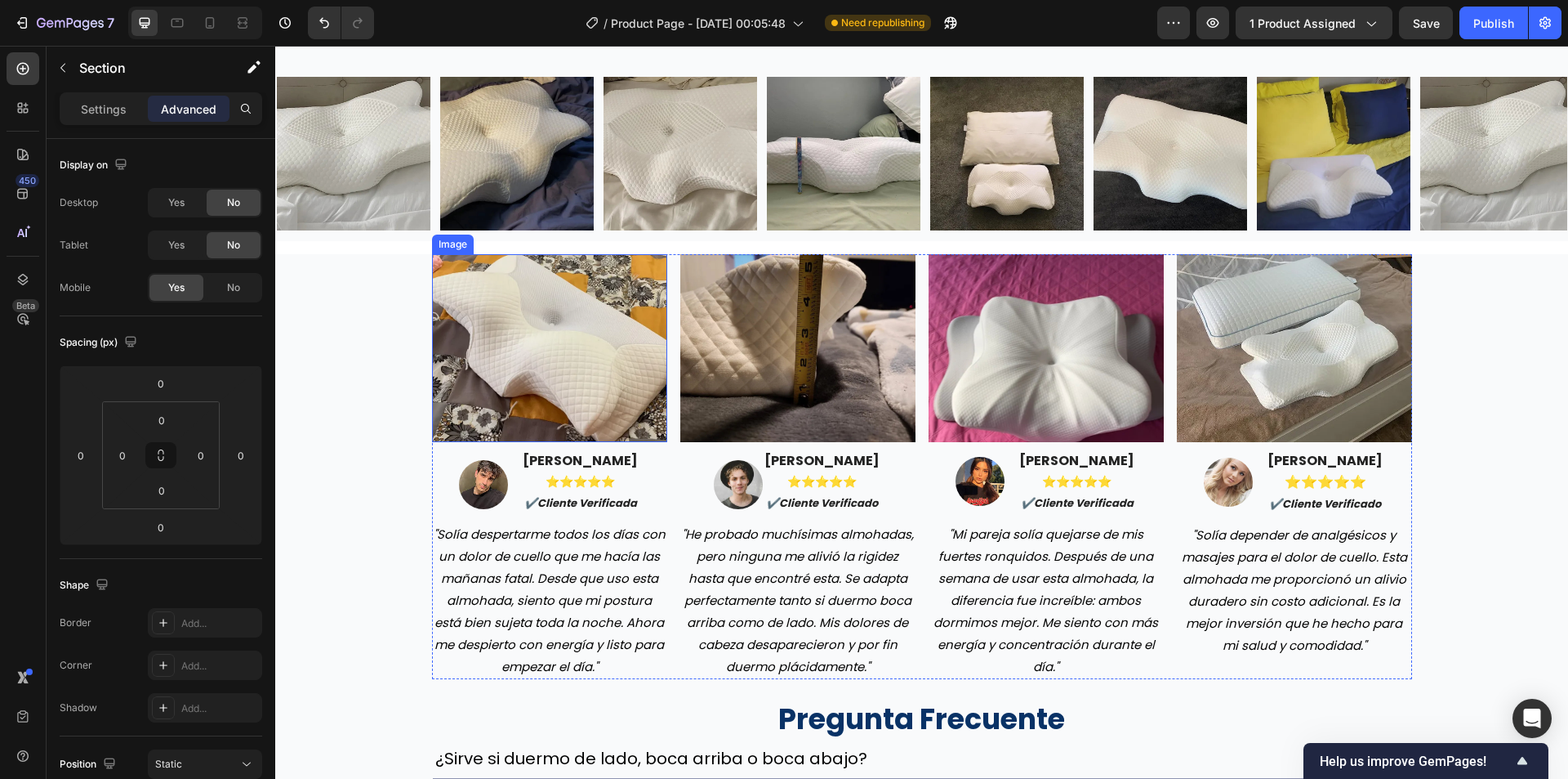
scroll to position [4060, 0]
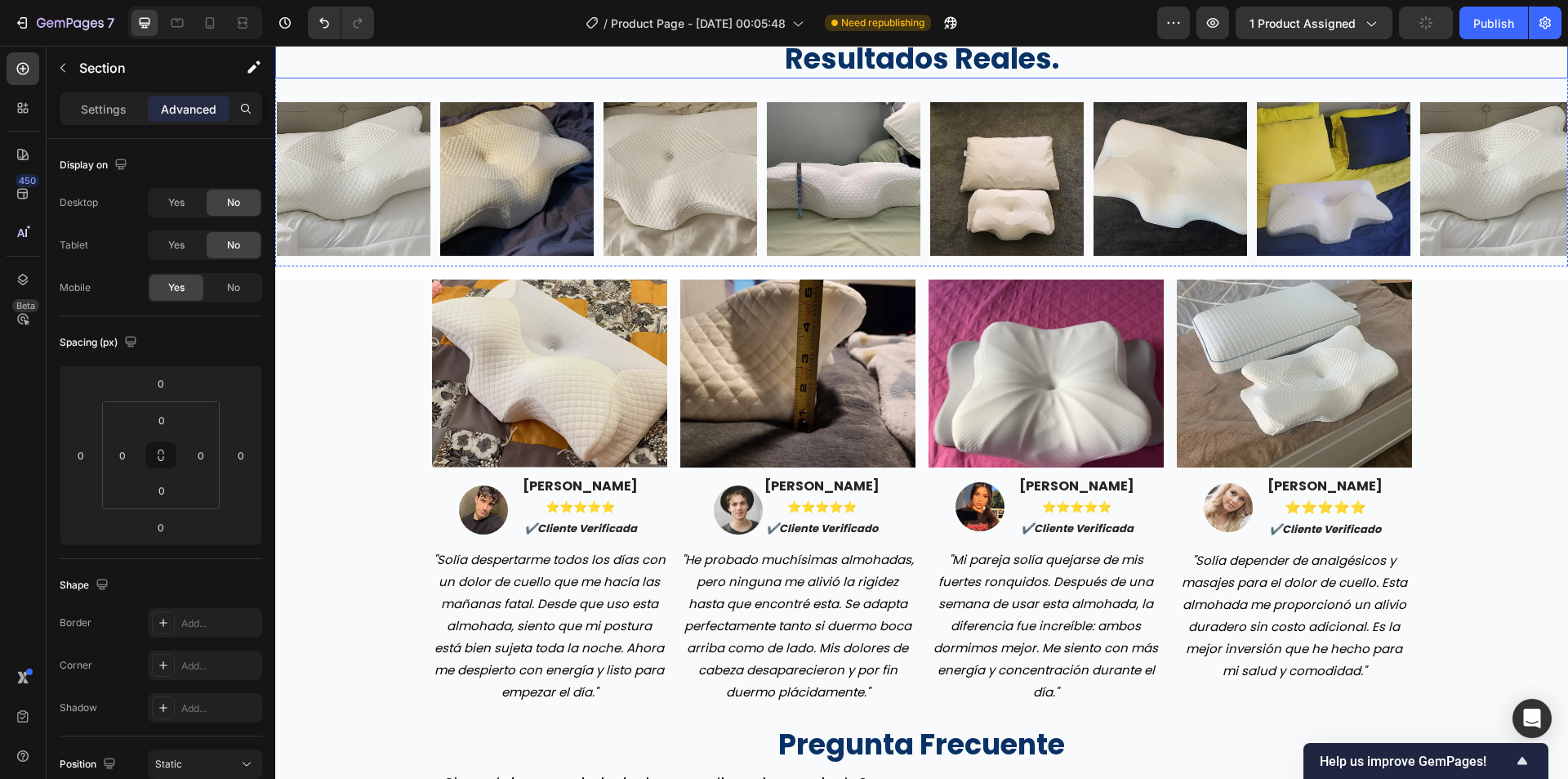
click at [396, 67] on h2 "clientes reales, resultados reales." at bounding box center [921, 40] width 1292 height 78
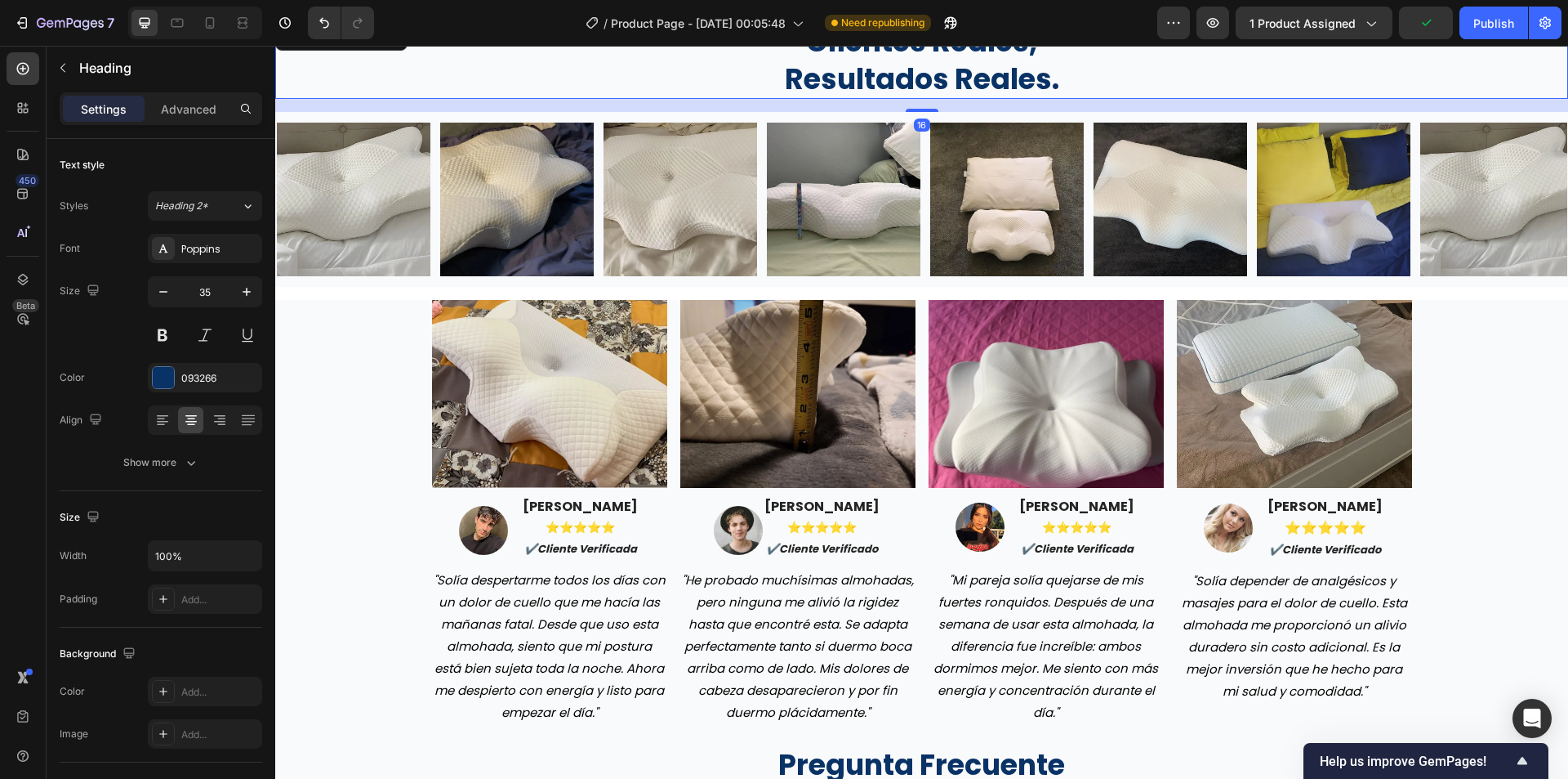
scroll to position [3978, 0]
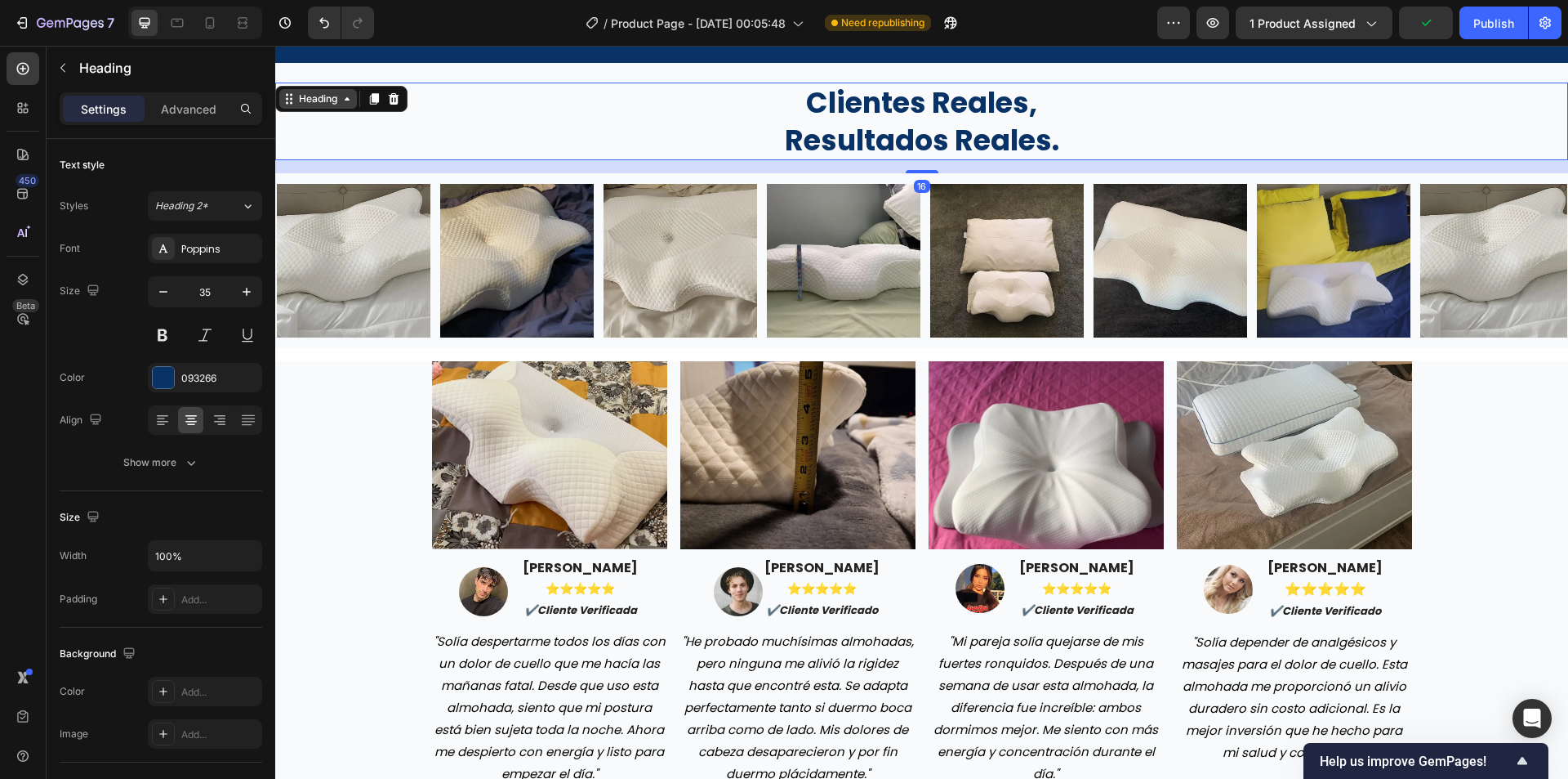
click at [306, 109] on div "Heading" at bounding box center [341, 98] width 133 height 26
click at [308, 101] on div "Heading" at bounding box center [318, 98] width 45 height 14
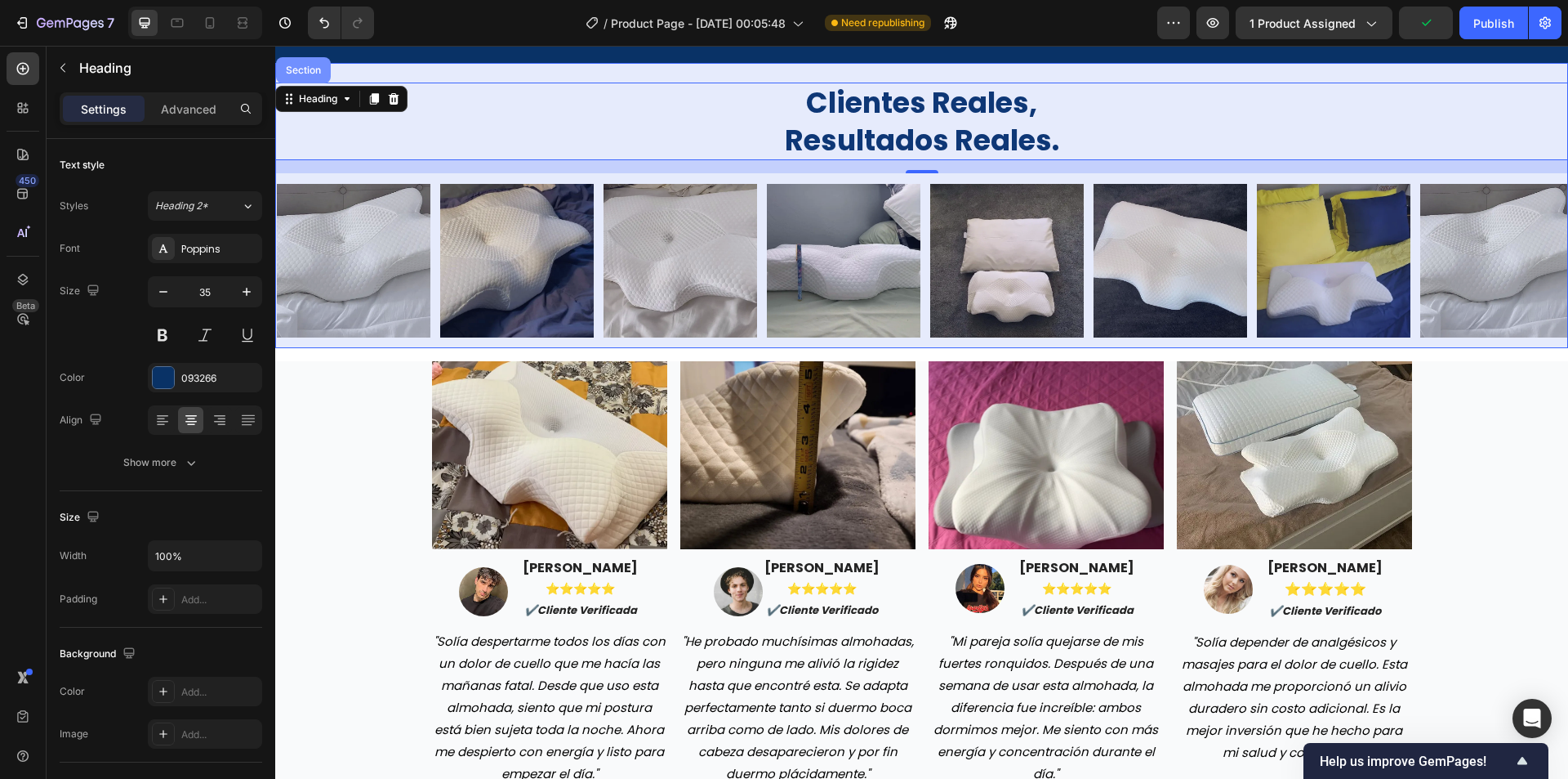
click at [303, 78] on div "Section" at bounding box center [303, 70] width 55 height 26
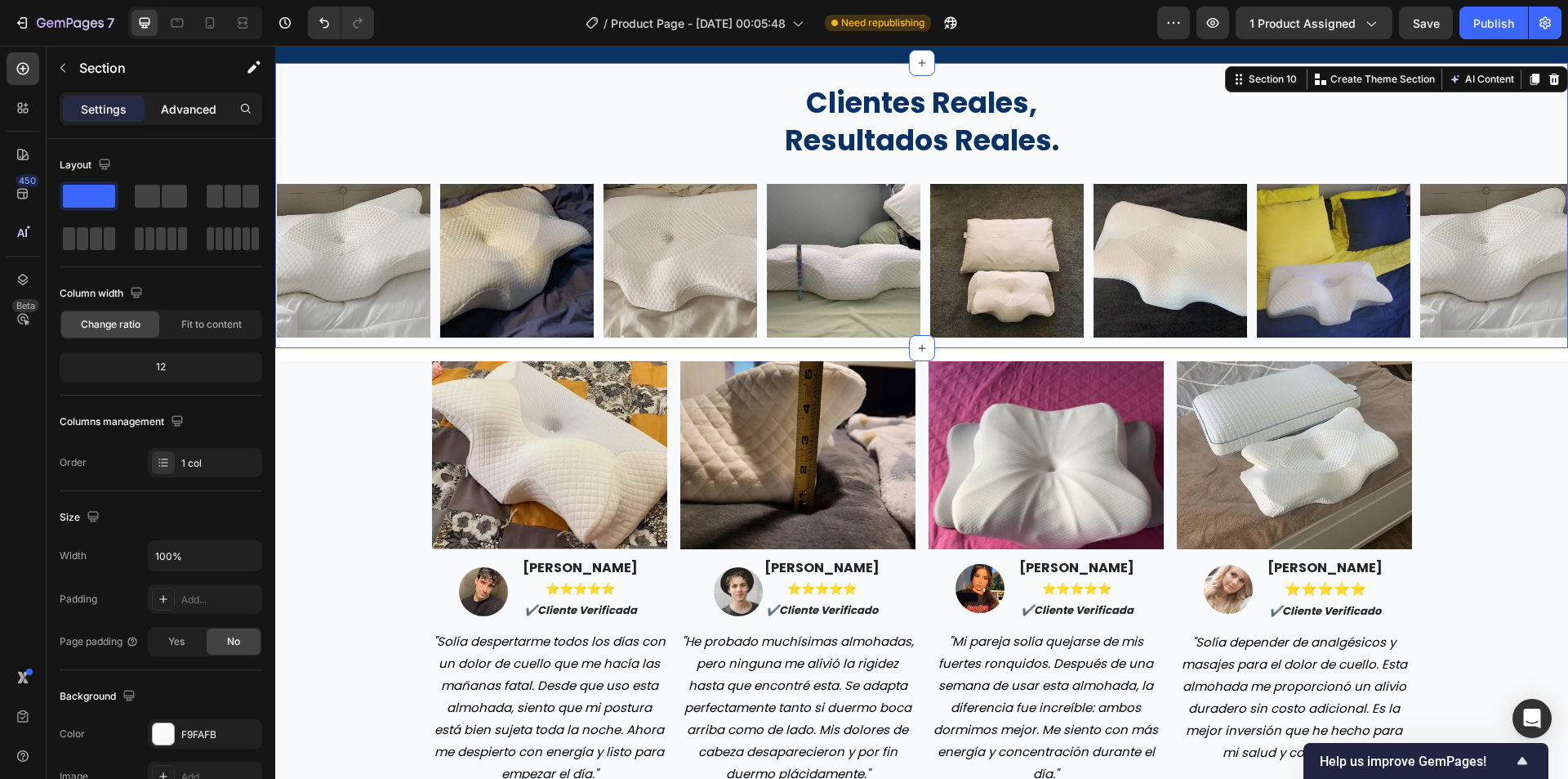
click at [197, 114] on p "Advanced" at bounding box center [188, 109] width 56 height 17
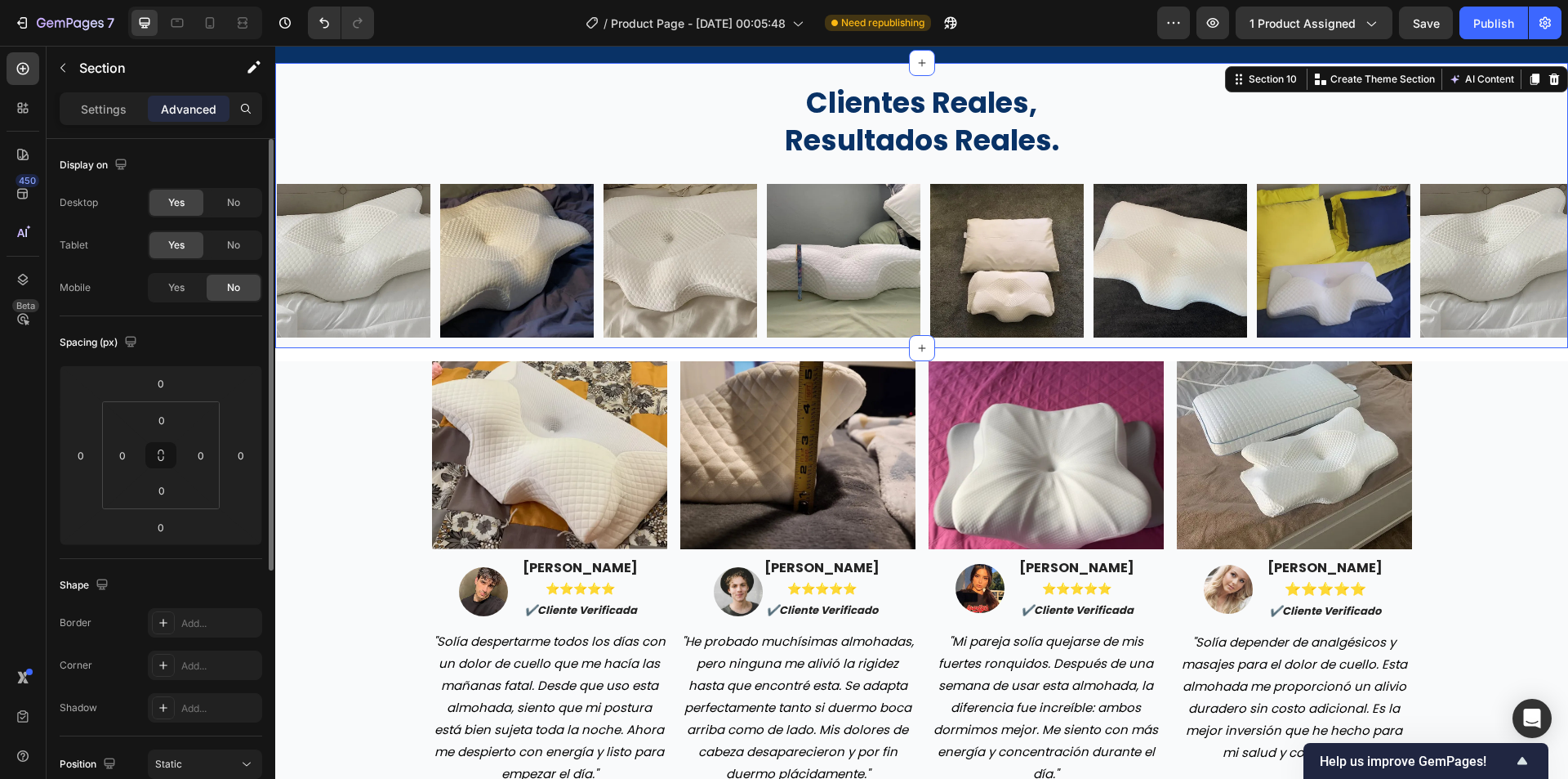
click at [194, 277] on div "Yes" at bounding box center [177, 288] width 54 height 26
click at [245, 288] on div "No" at bounding box center [233, 288] width 54 height 26
click at [345, 381] on div "Image Image javier martínez ⭐️⭐️⭐️⭐️⭐️ ✔️cliente verificada Text block Row "Sol…" at bounding box center [921, 781] width 1292 height 840
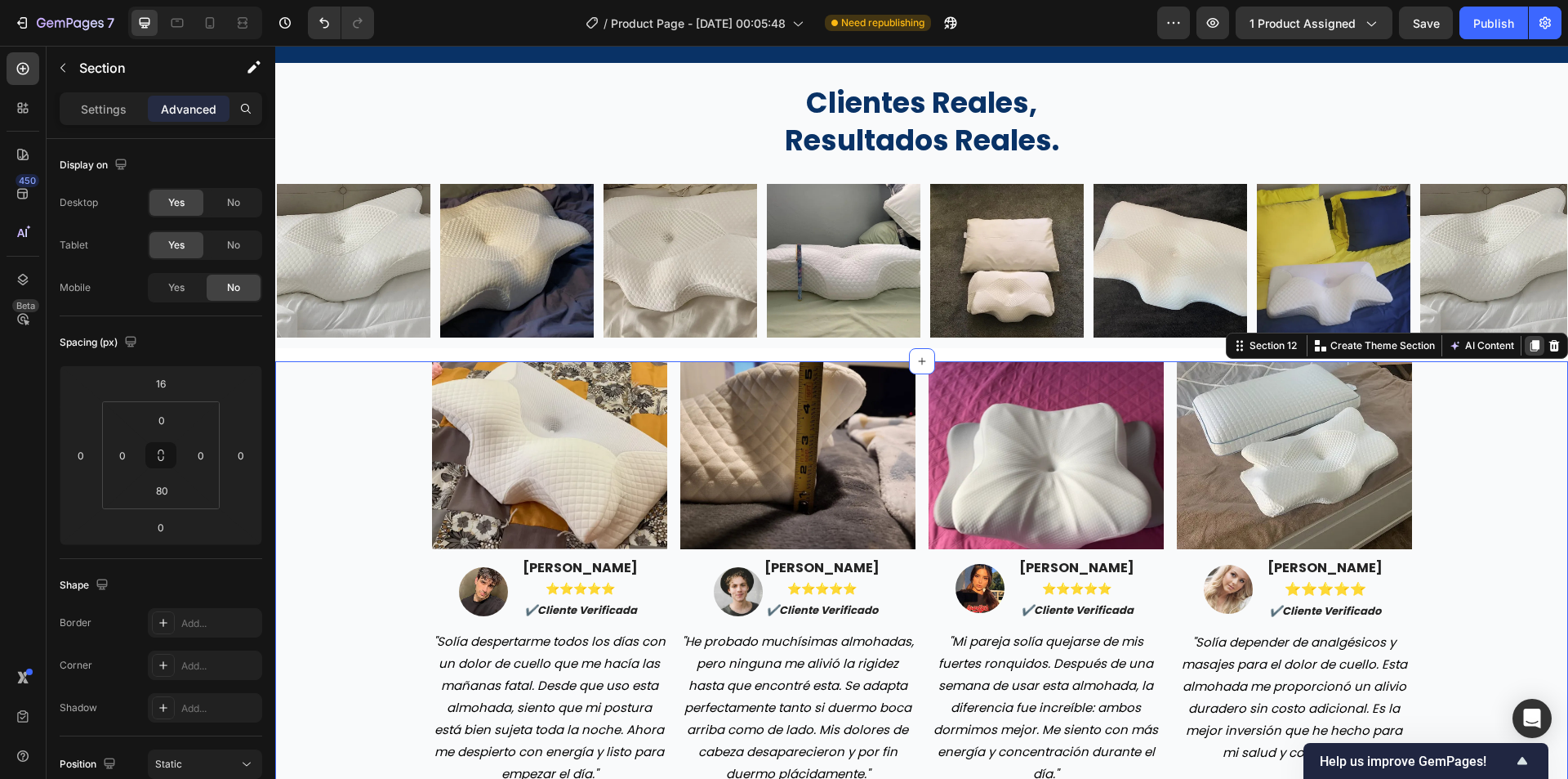
click at [1531, 345] on icon at bounding box center [1535, 346] width 9 height 12
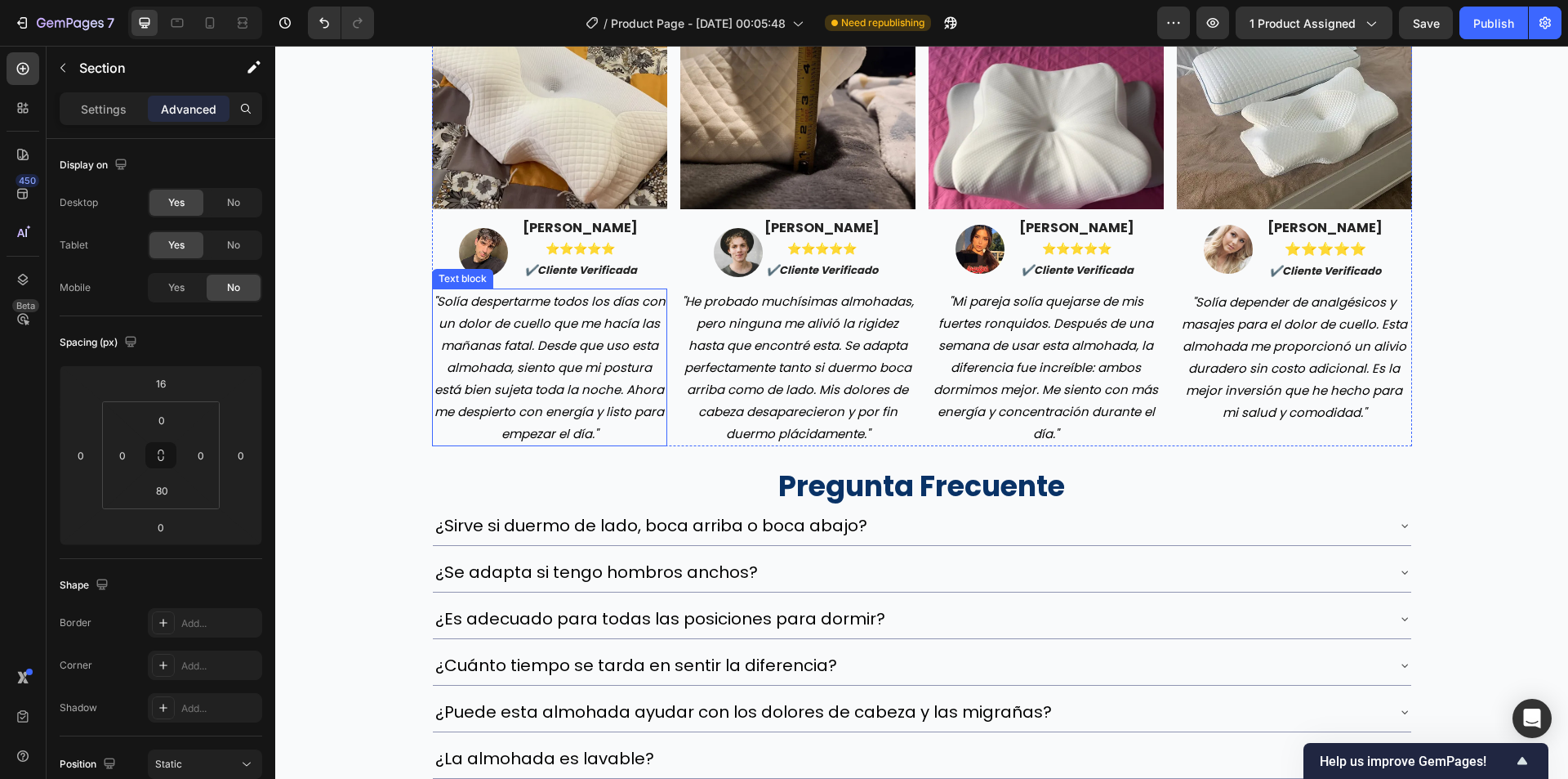
scroll to position [5201, 0]
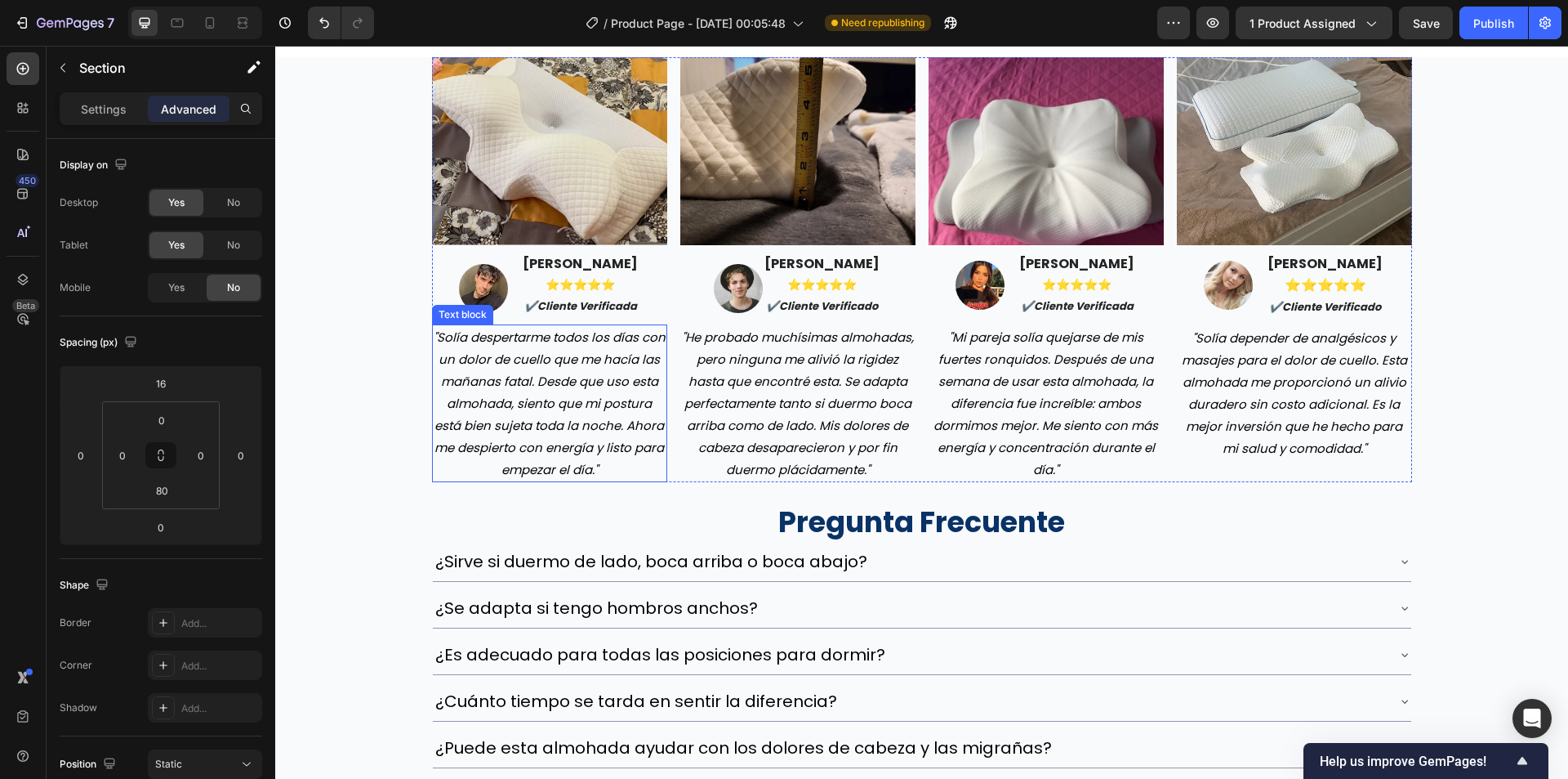
click at [503, 182] on img at bounding box center [549, 151] width 235 height 188
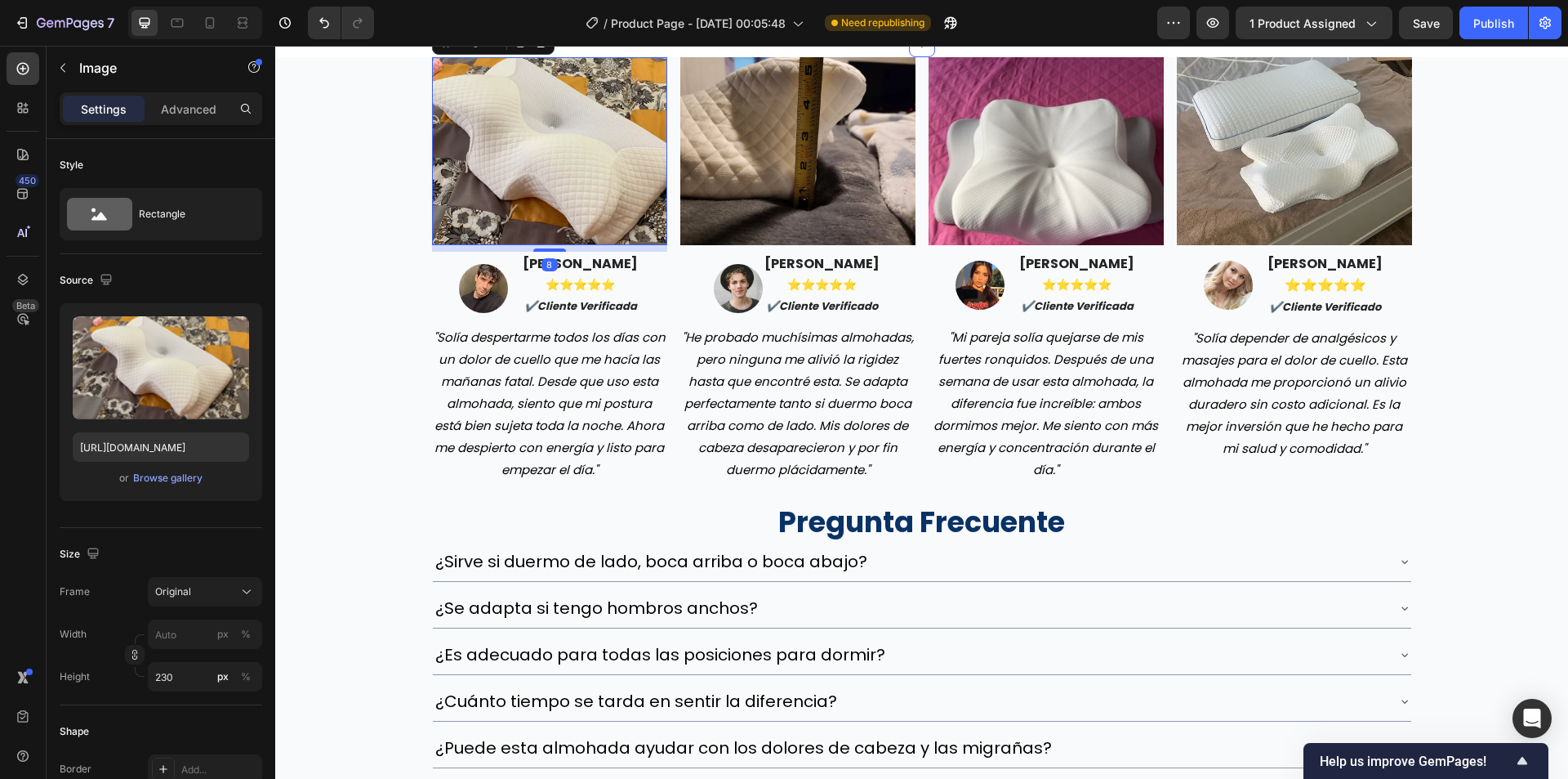
scroll to position [4992, 0]
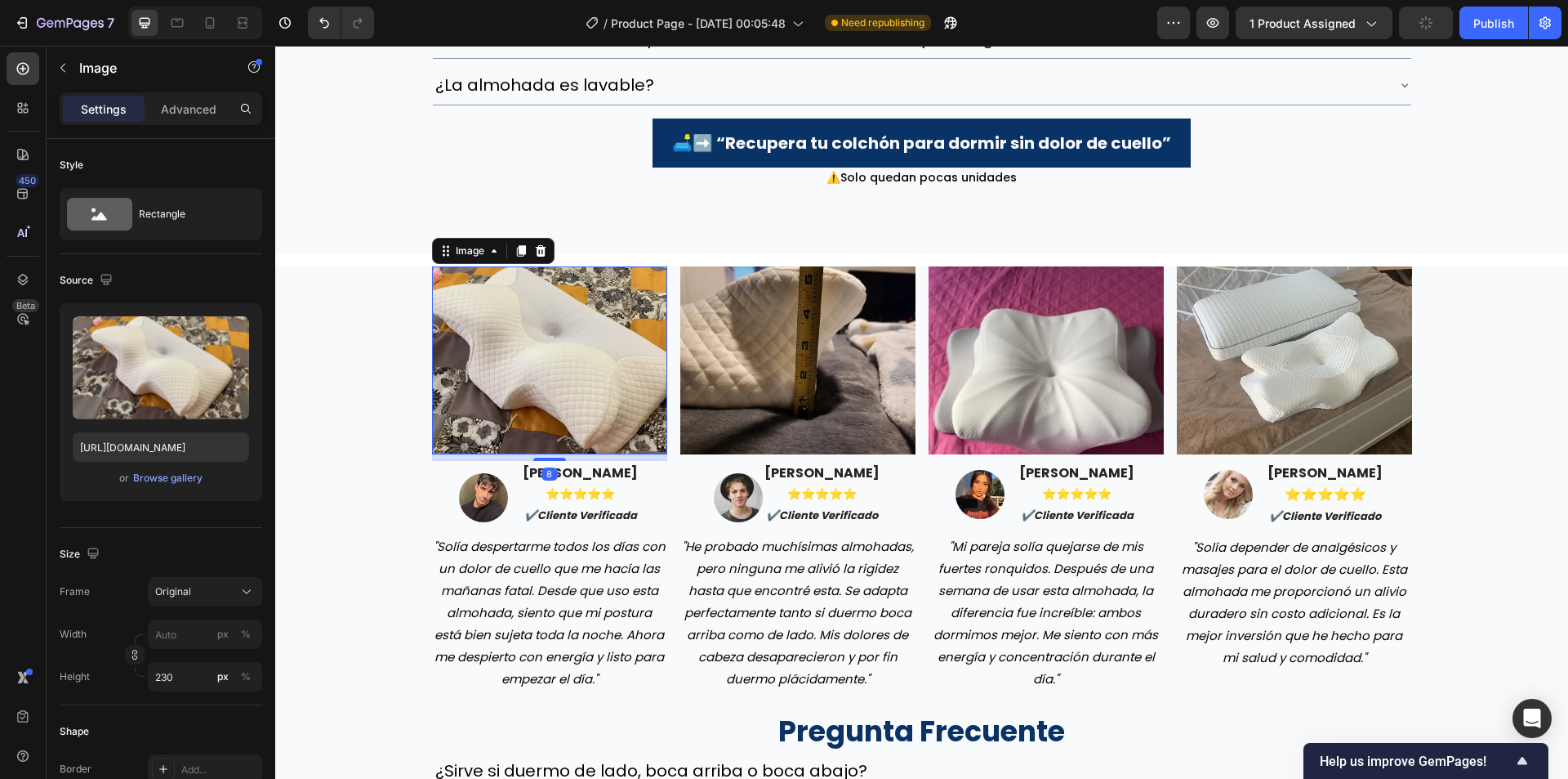
click at [499, 316] on img at bounding box center [549, 360] width 235 height 188
click at [396, 276] on div "Image 8 Image javier martínez ⭐️⭐️⭐️⭐️⭐️ ✔️cliente verificada Text block Row "S…" at bounding box center [921, 686] width 1292 height 840
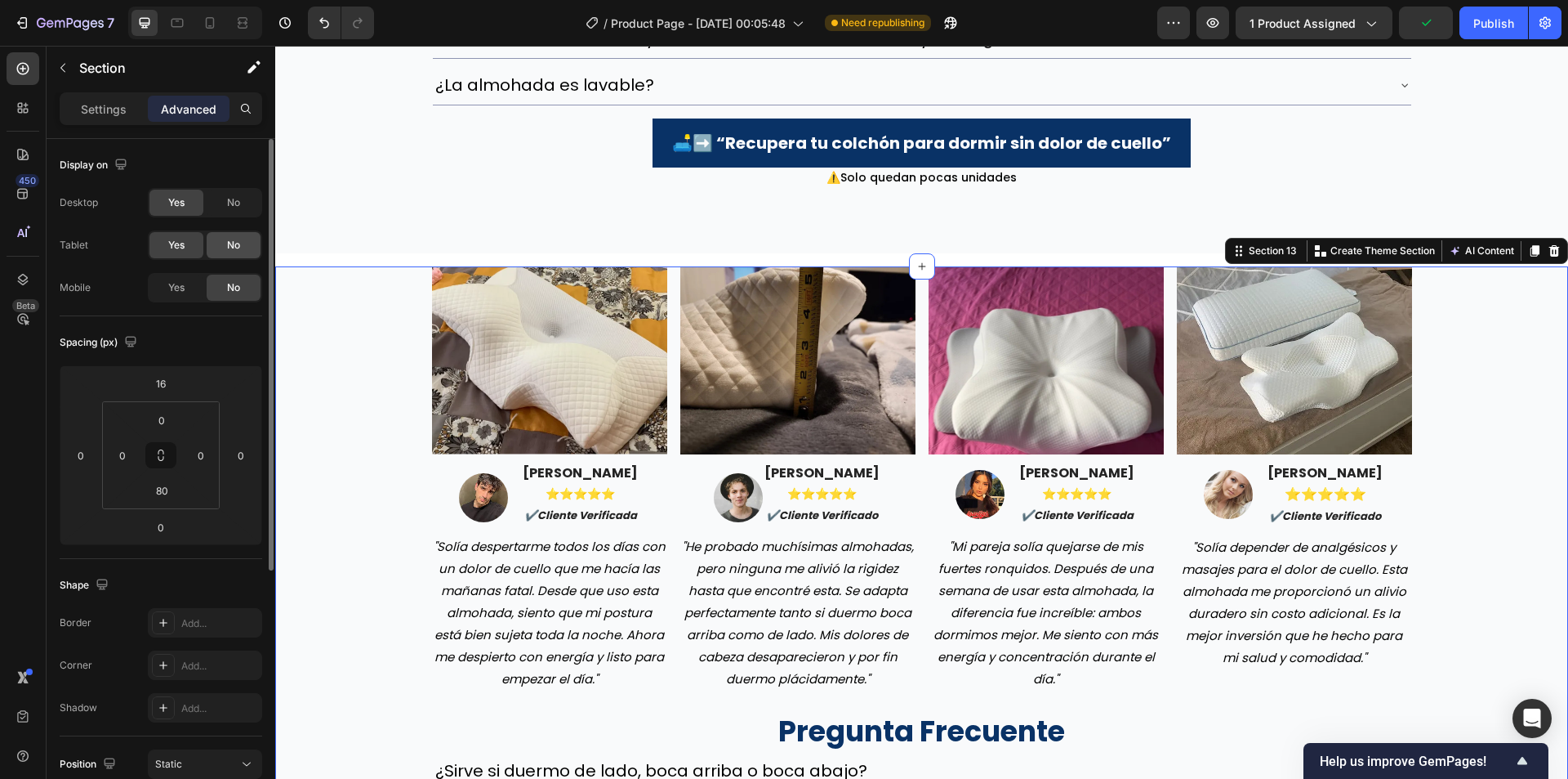
drag, startPoint x: 182, startPoint y: 293, endPoint x: 230, endPoint y: 250, distance: 64.4
click at [182, 292] on span "Yes" at bounding box center [176, 287] width 16 height 14
click at [243, 242] on div "No" at bounding box center [233, 244] width 54 height 26
click at [240, 207] on span "No" at bounding box center [233, 202] width 13 height 14
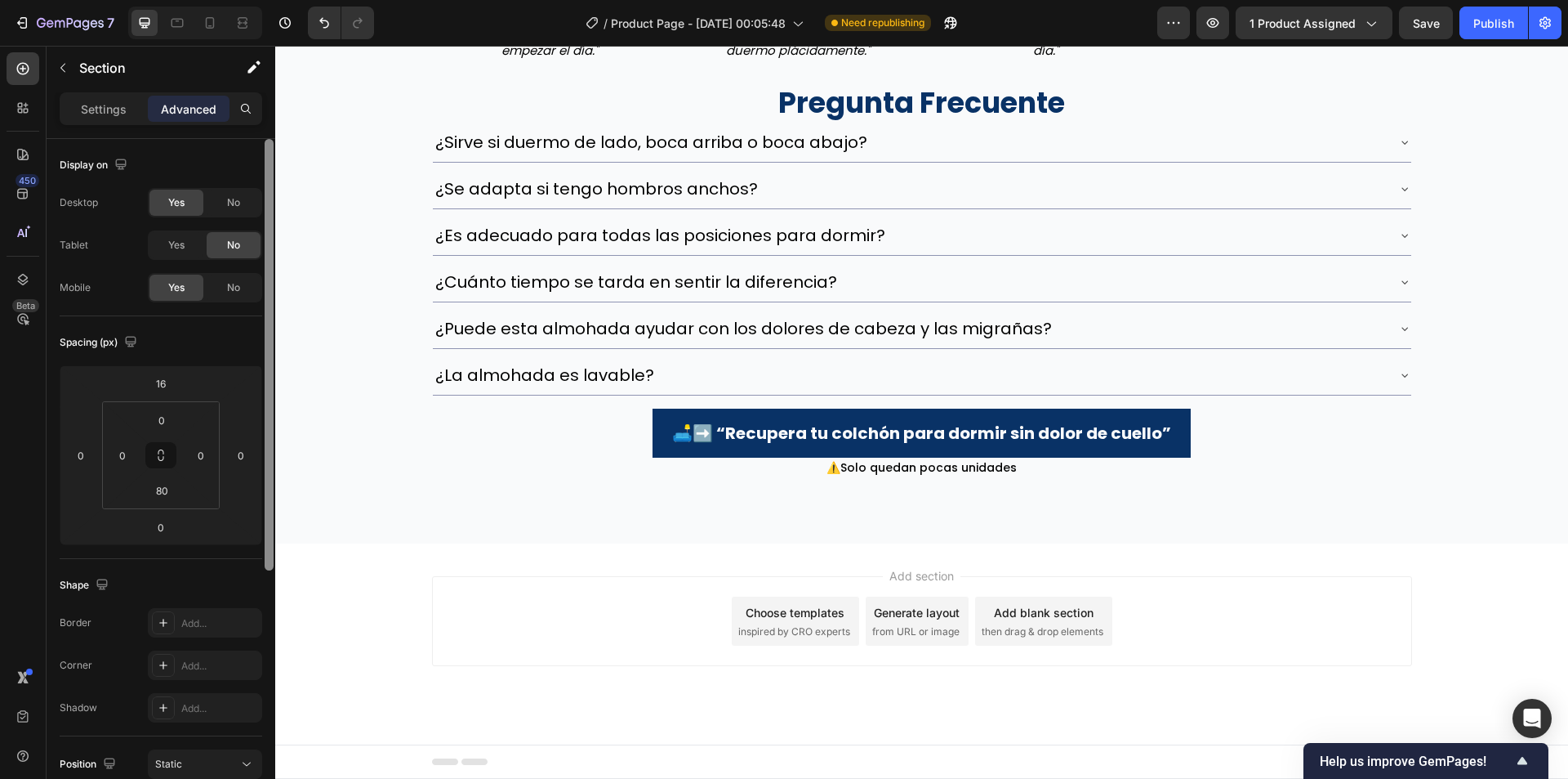
scroll to position [4702, 0]
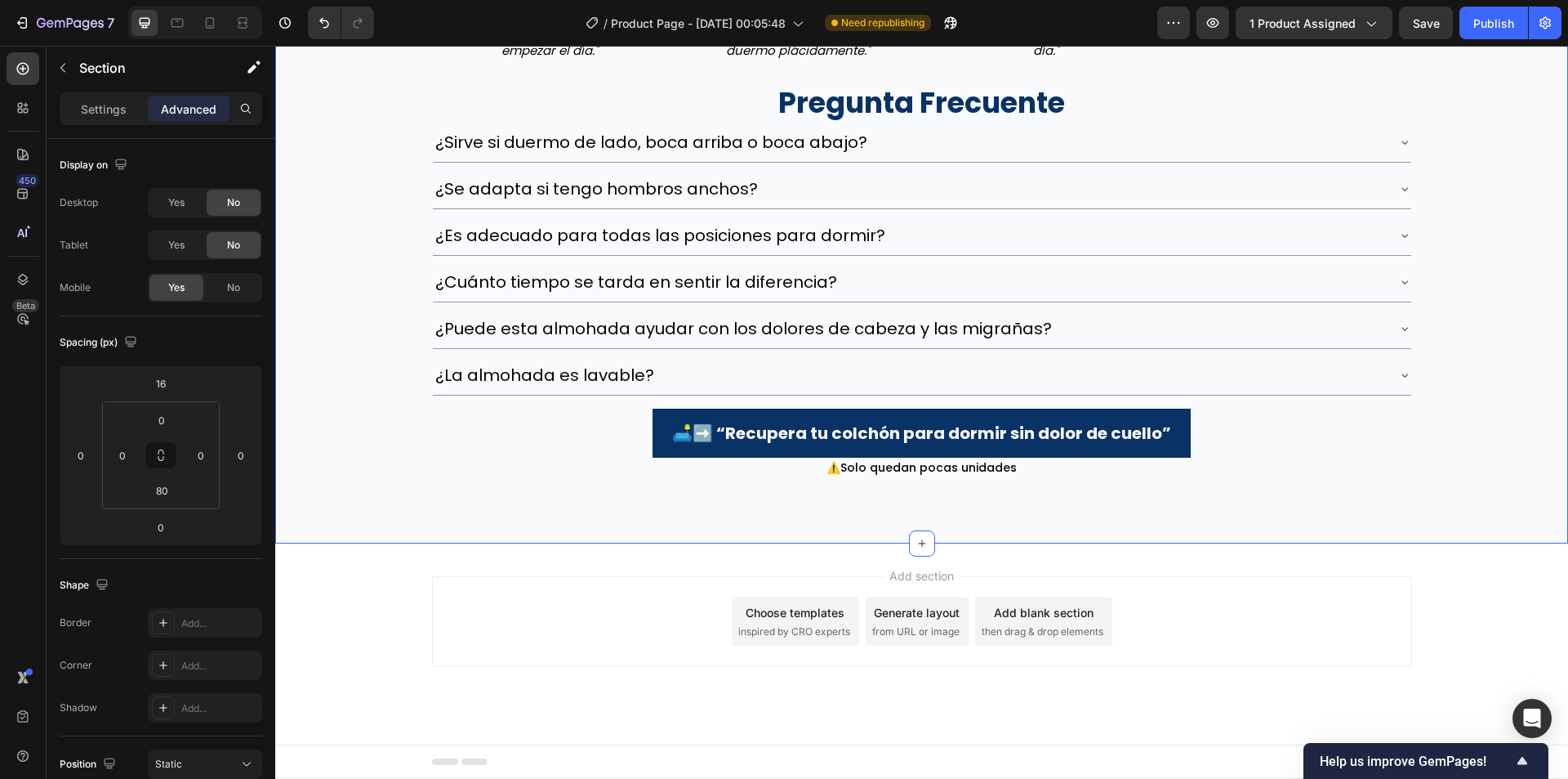
click at [320, 291] on div "Image Image javier martínez ⭐️⭐️⭐️⭐️⭐️ ✔️cliente verificada Text block Row "Sol…" at bounding box center [921, 58] width 1292 height 840
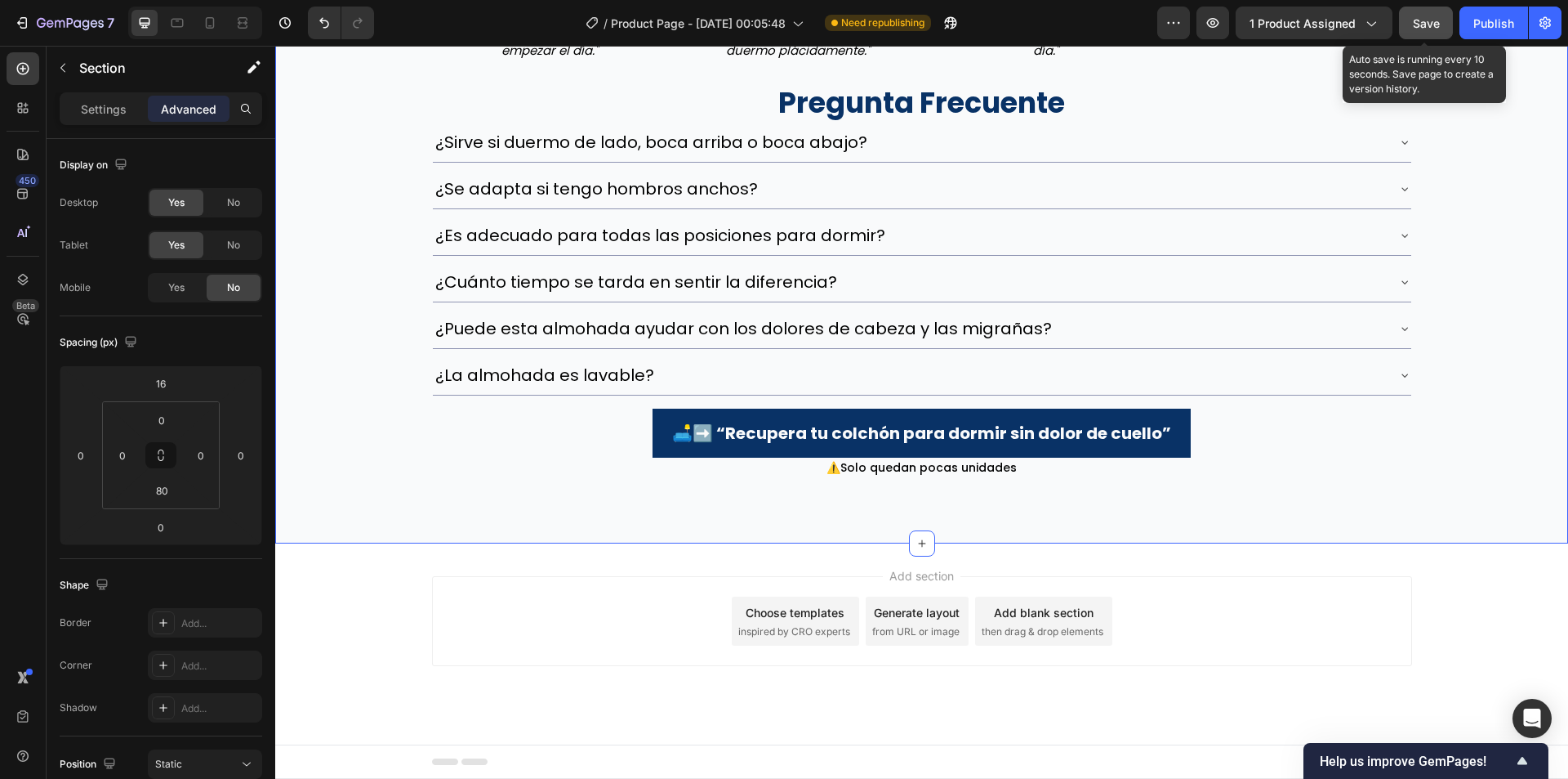
click at [1405, 22] on button "Save" at bounding box center [1426, 23] width 54 height 33
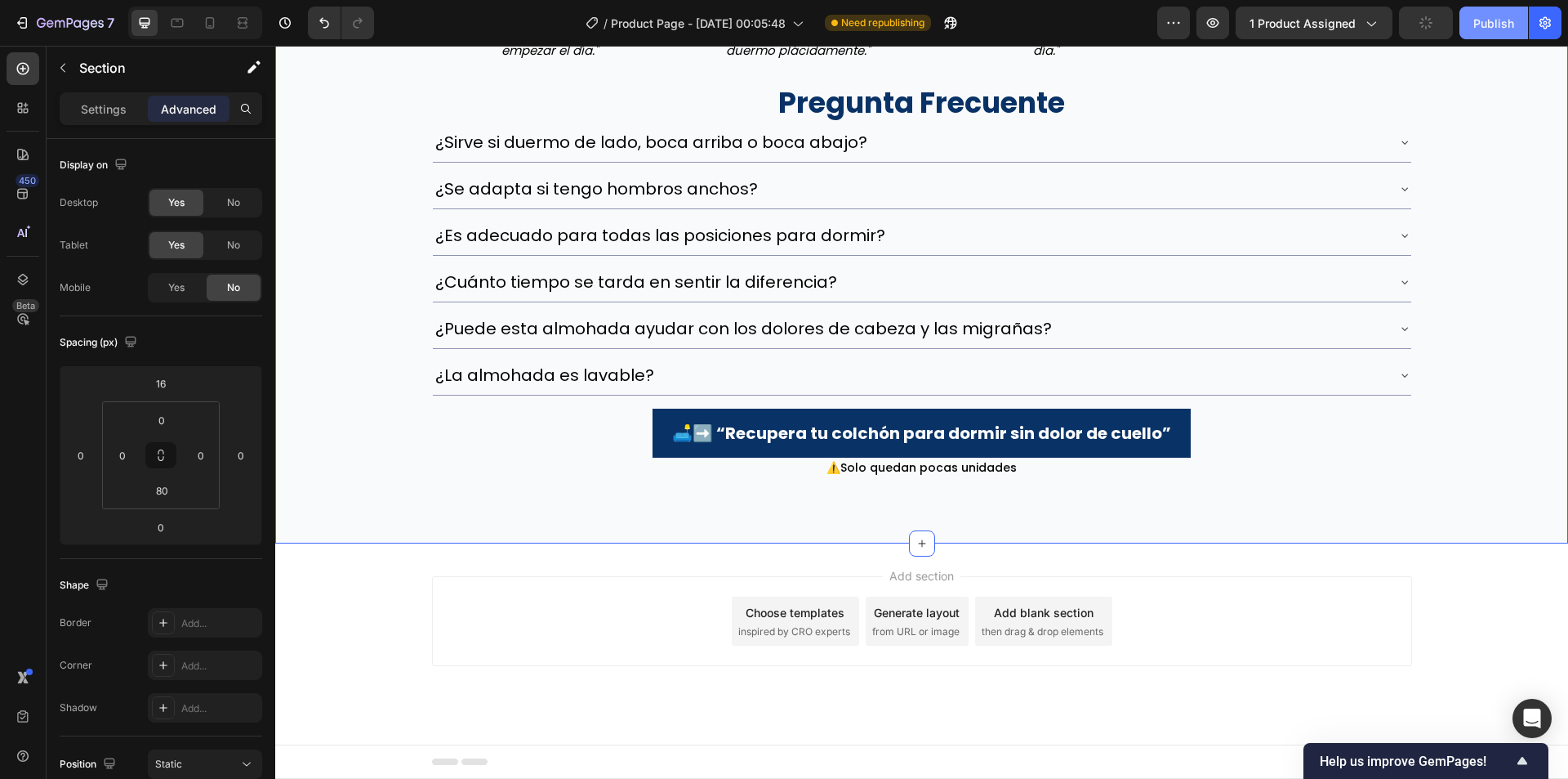
click at [1499, 22] on div "Publish" at bounding box center [1494, 23] width 41 height 17
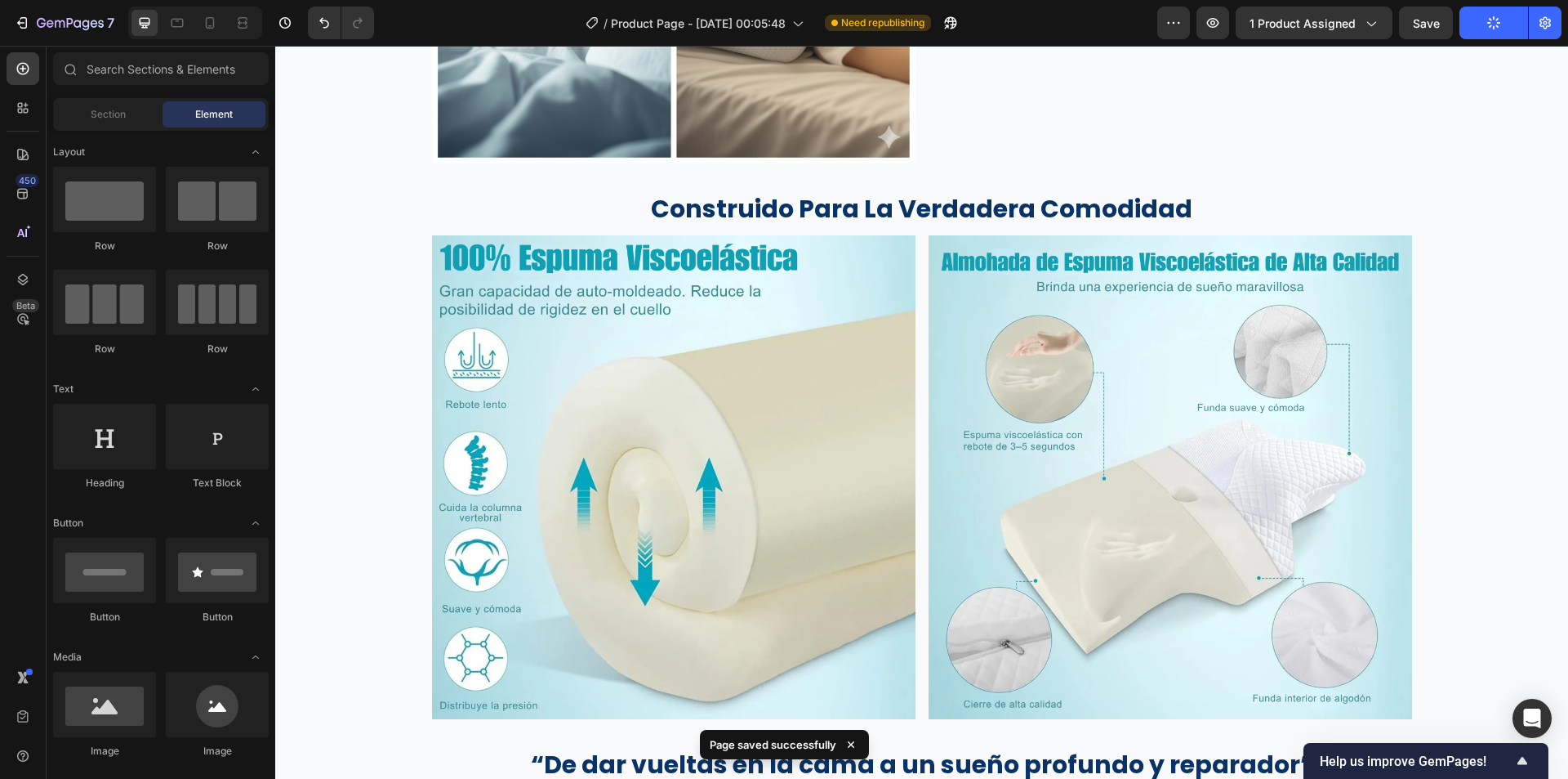
scroll to position [1089, 0]
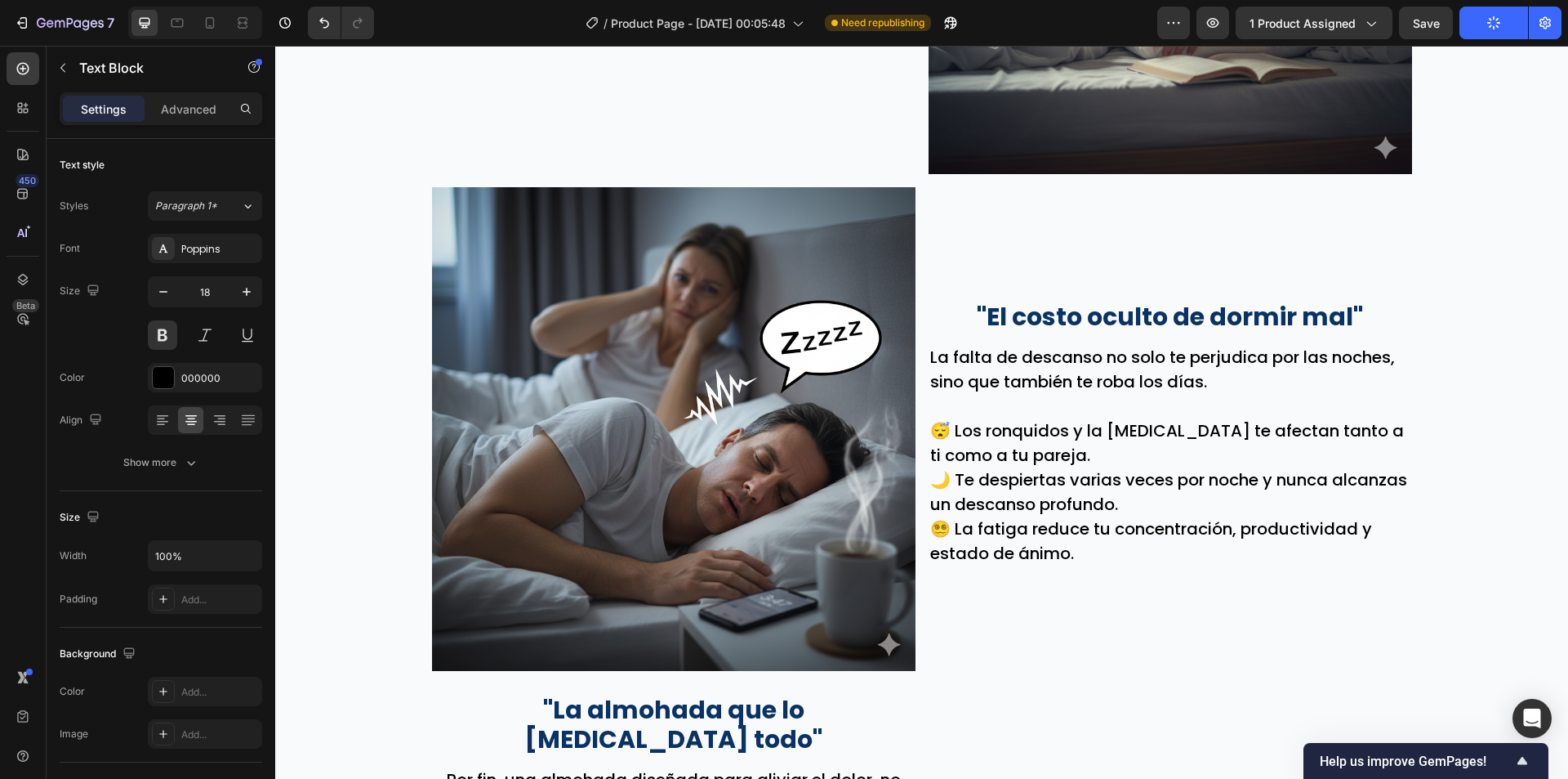
scroll to position [0, 0]
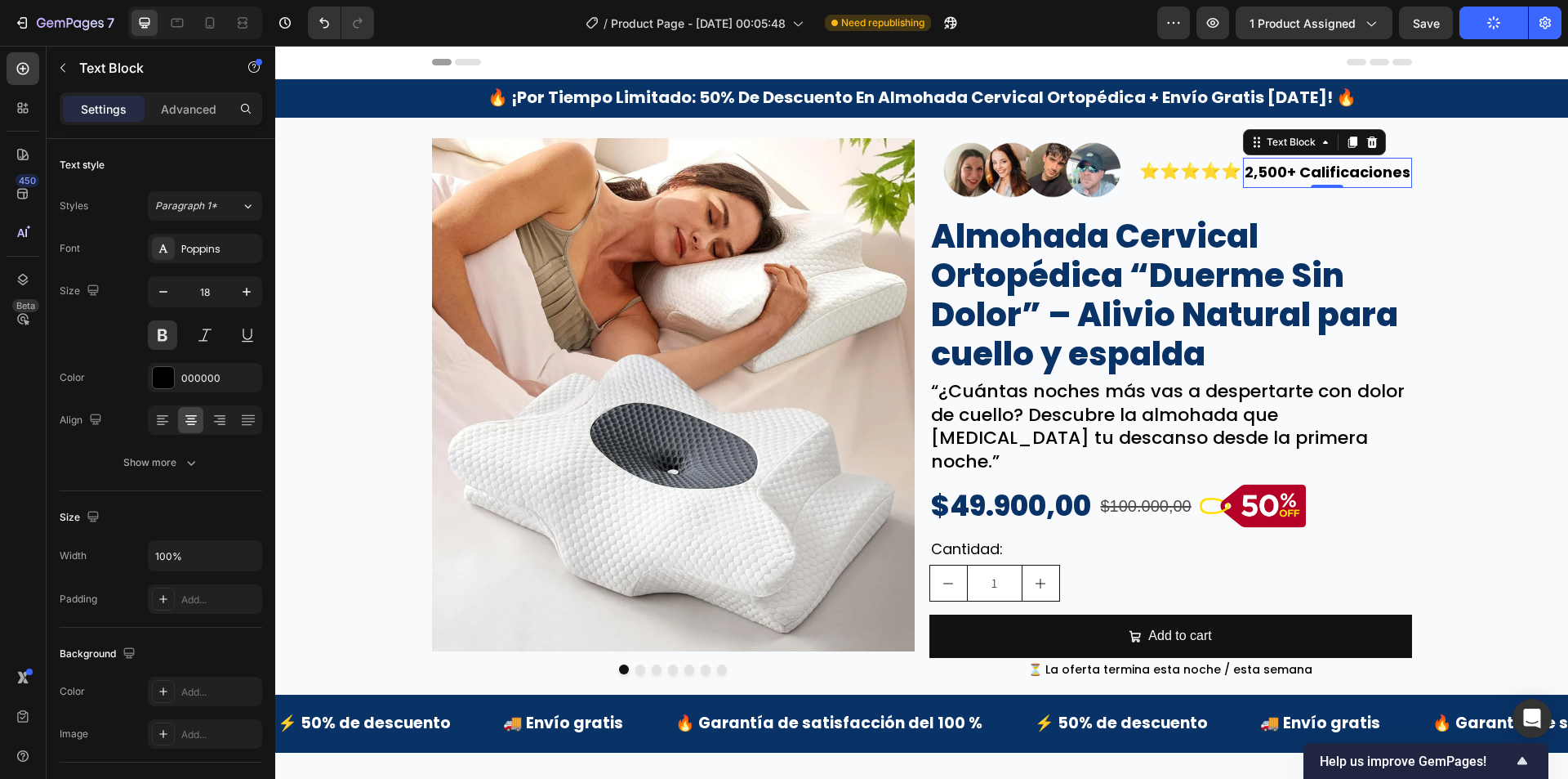
click at [1261, 176] on p "2,500+ Calificaciones" at bounding box center [1327, 172] width 166 height 26
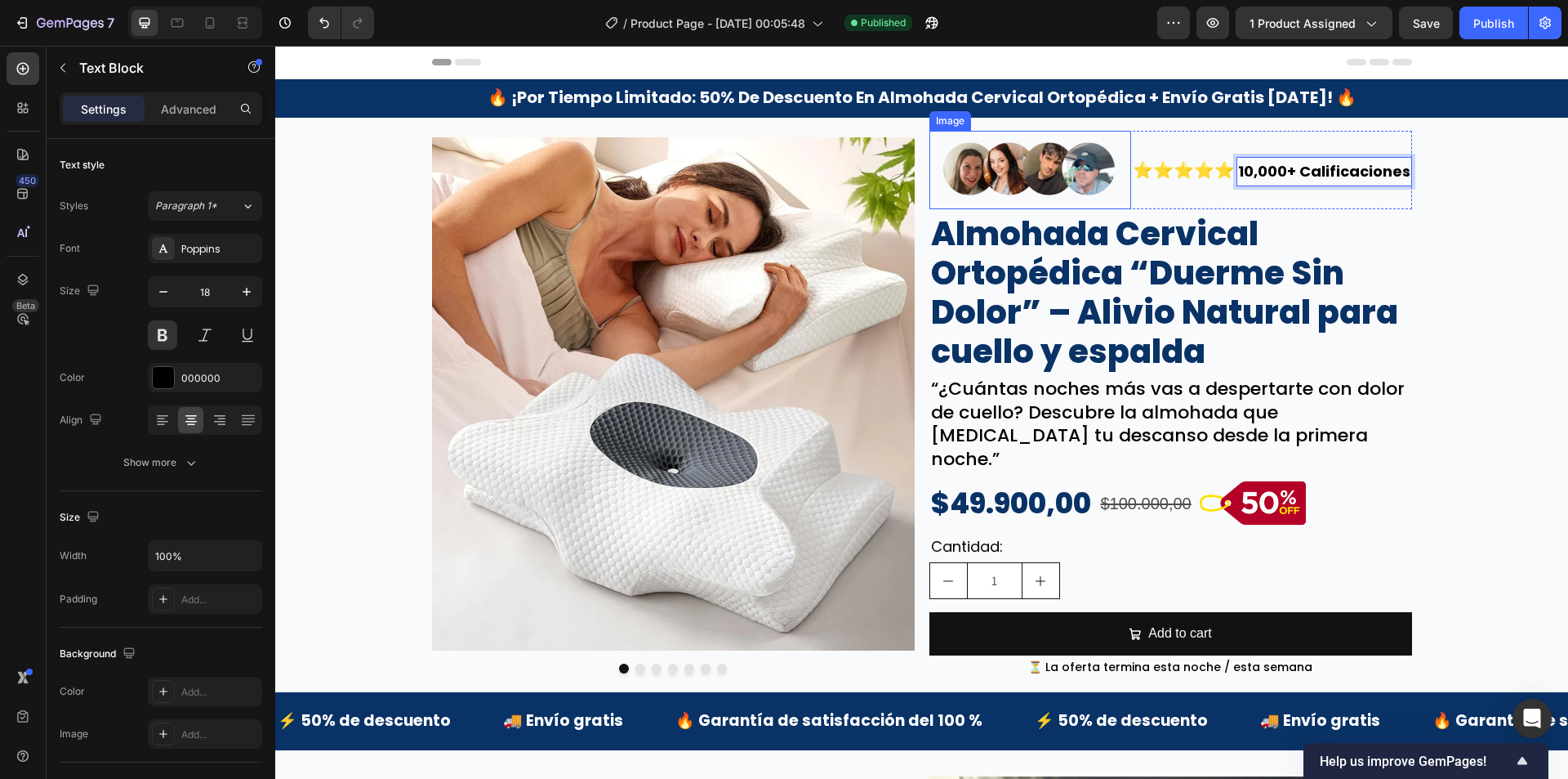
click at [970, 176] on img at bounding box center [1030, 170] width 202 height 79
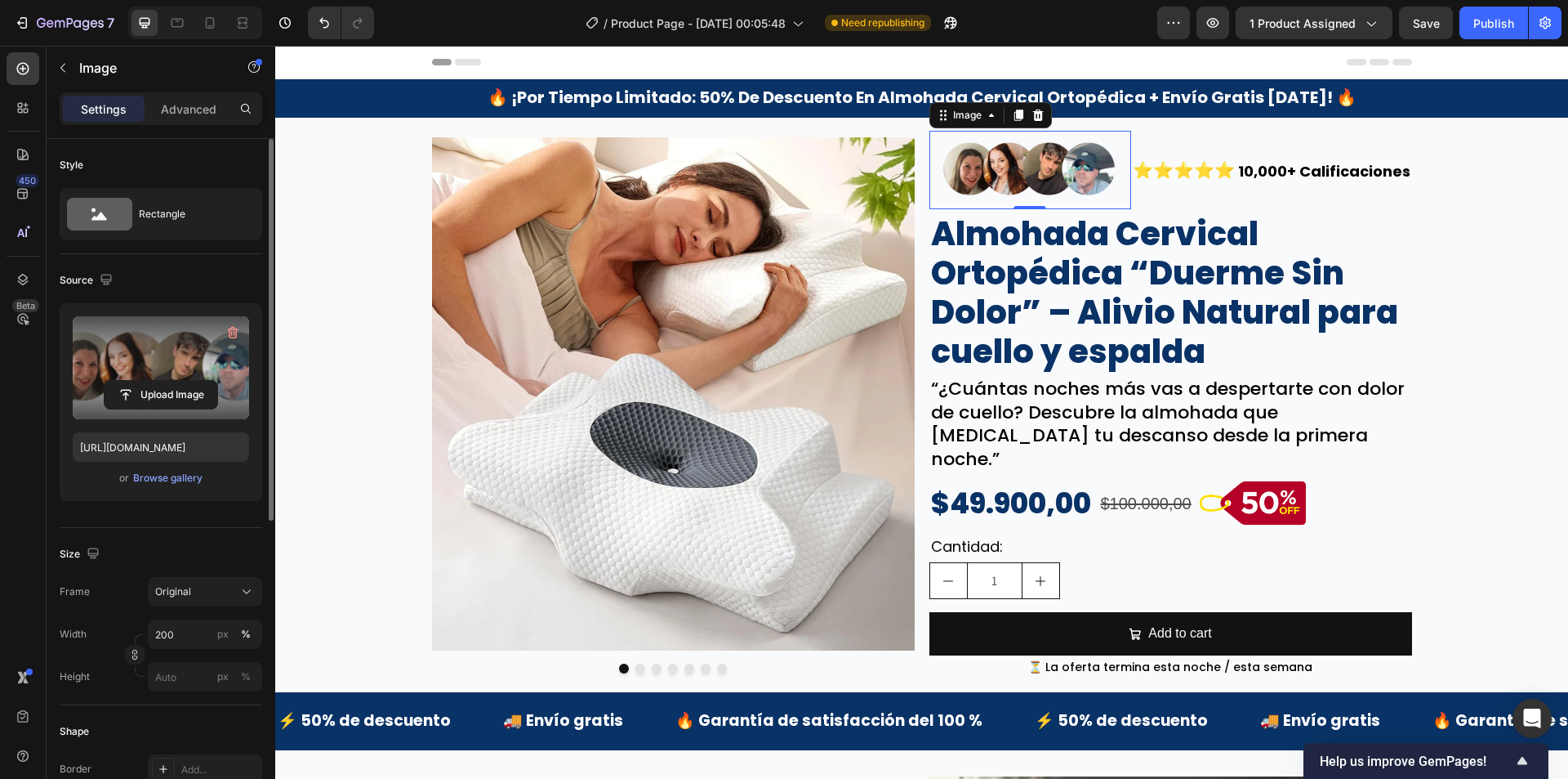
click at [143, 369] on label at bounding box center [161, 368] width 177 height 103
click at [143, 381] on input "file" at bounding box center [161, 394] width 112 height 28
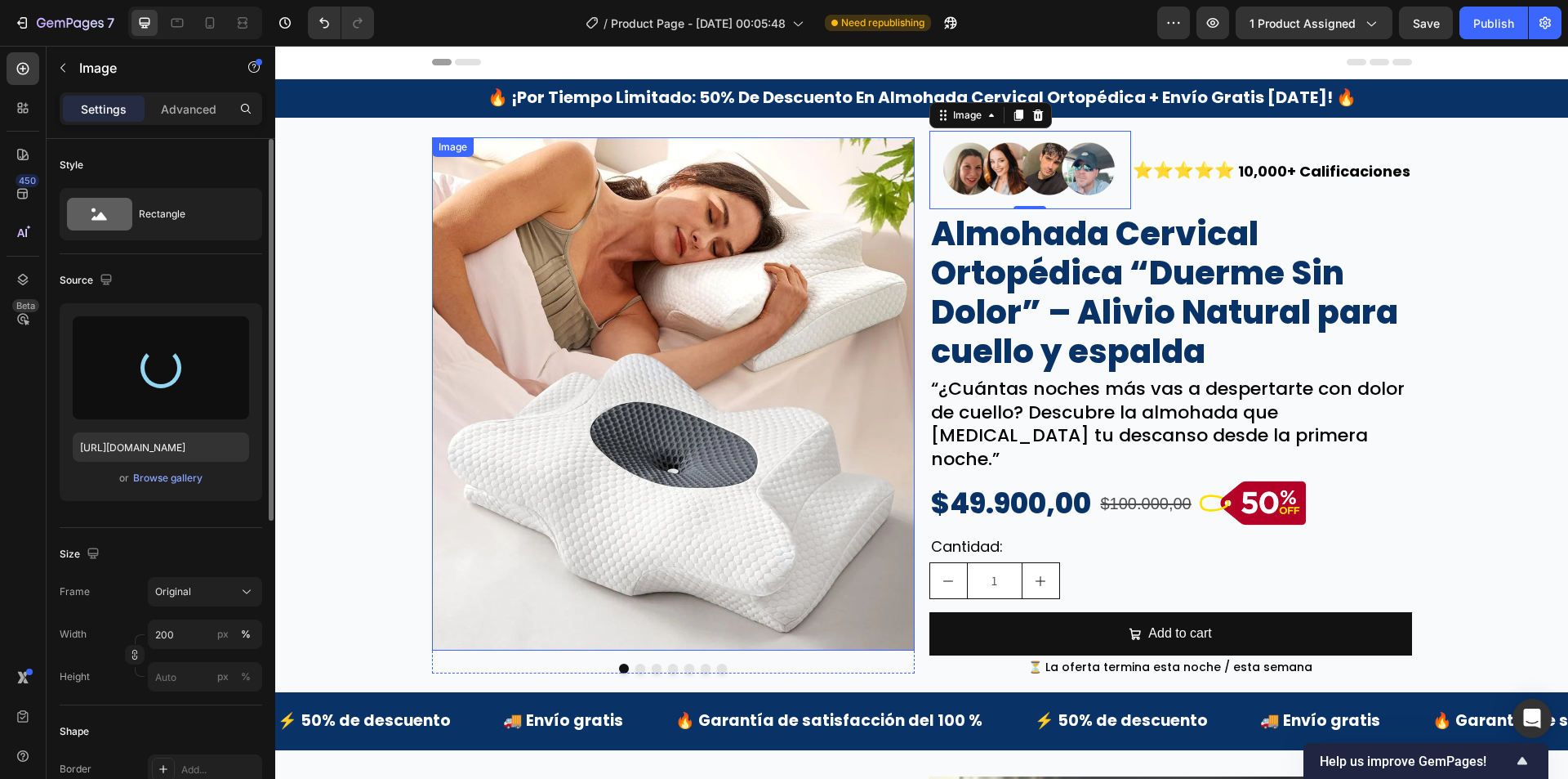
type input "https://cdn.shopify.com/s/files/1/0942/9106/7229/files/gempages_571795456183501…"
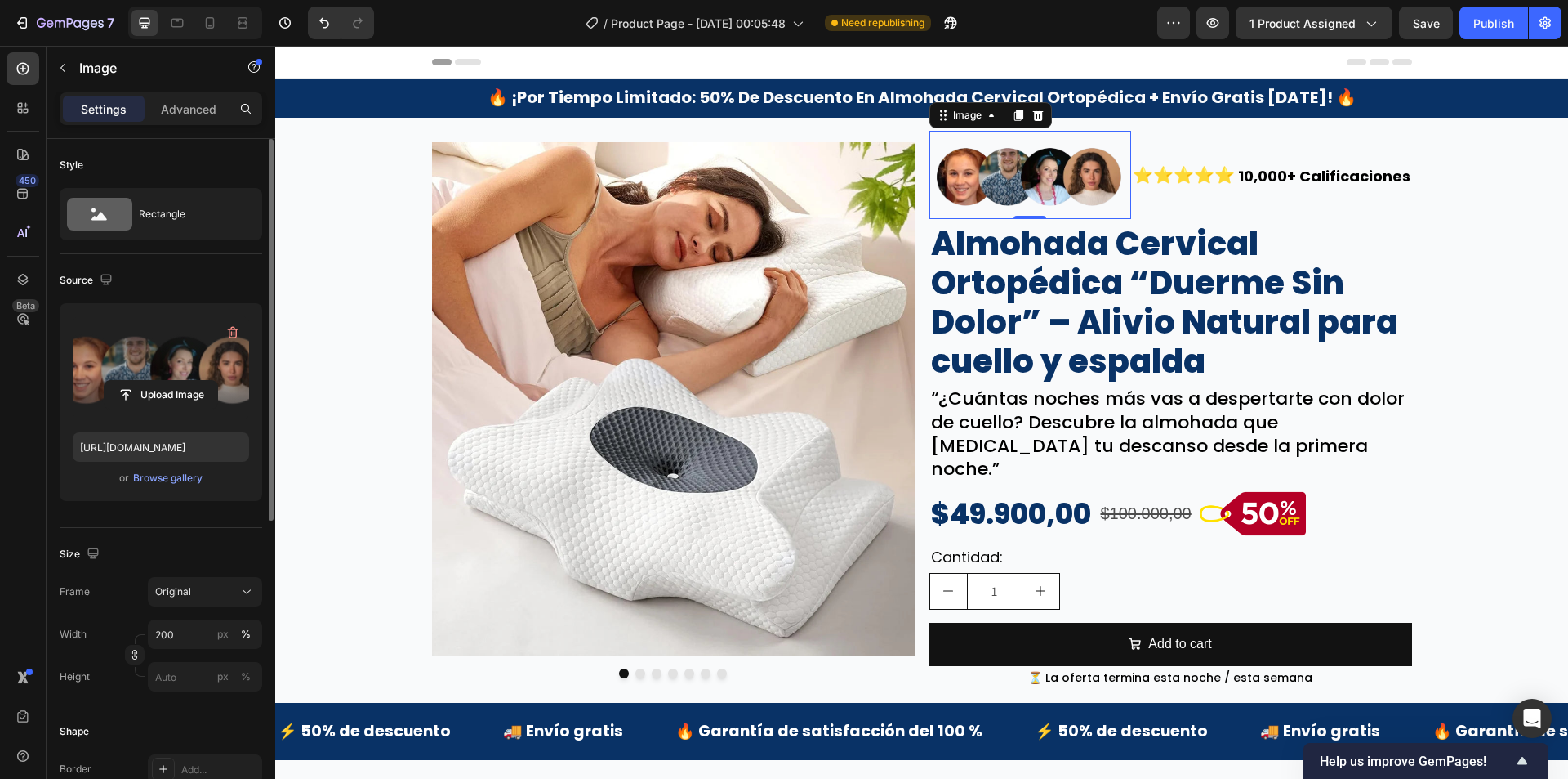
drag, startPoint x: 1461, startPoint y: 218, endPoint x: 1460, endPoint y: 227, distance: 9.1
click at [1461, 221] on div "Image Image Image Image Image Image Image Carousel Image 0 ⭐⭐⭐⭐⭐ Text Block 10,…" at bounding box center [921, 410] width 1292 height 559
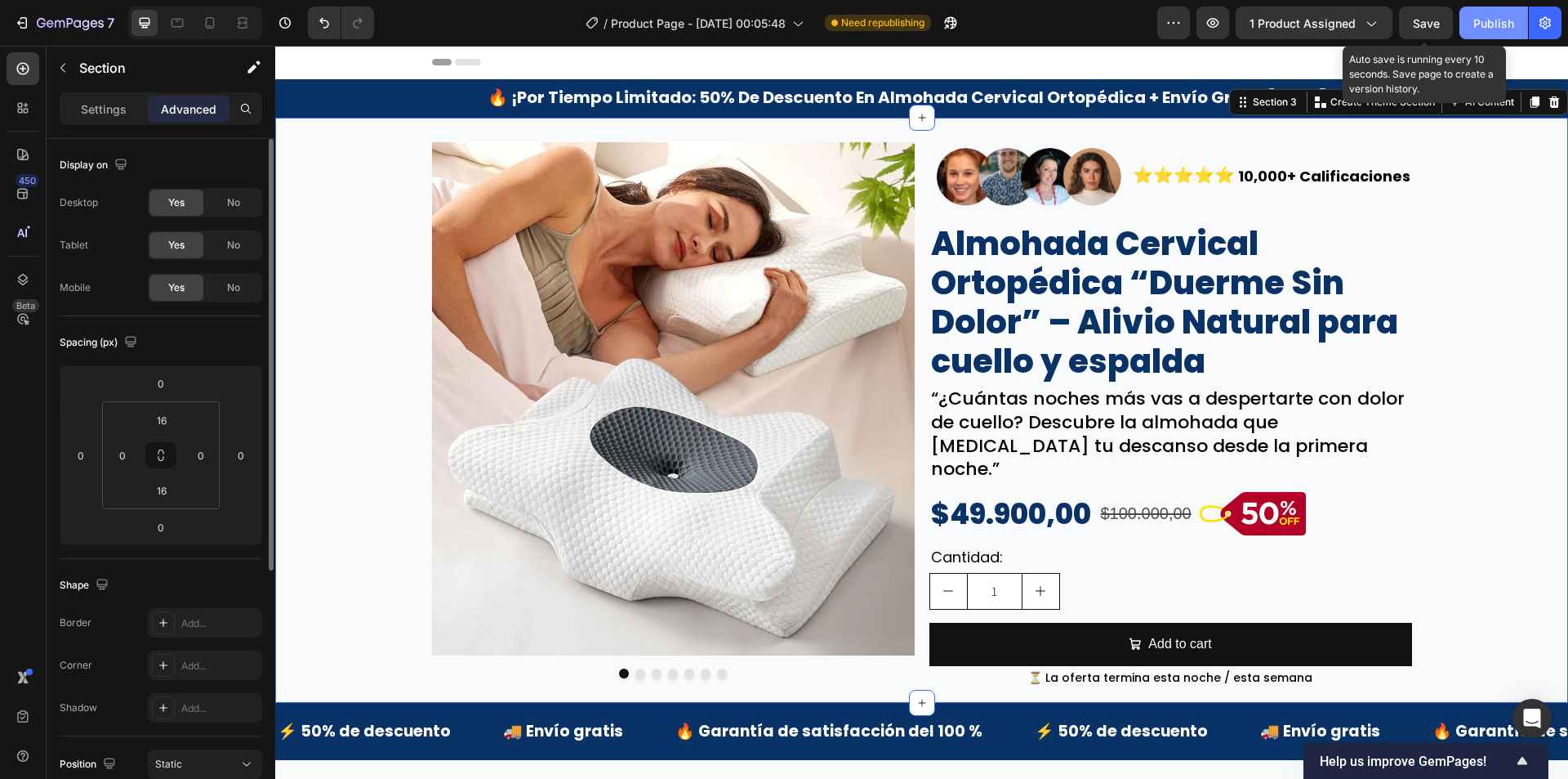
drag, startPoint x: 1433, startPoint y: 29, endPoint x: 1462, endPoint y: 27, distance: 29.1
click at [1436, 28] on span "Save" at bounding box center [1427, 23] width 27 height 14
click at [1466, 26] on button "Publish" at bounding box center [1494, 23] width 68 height 33
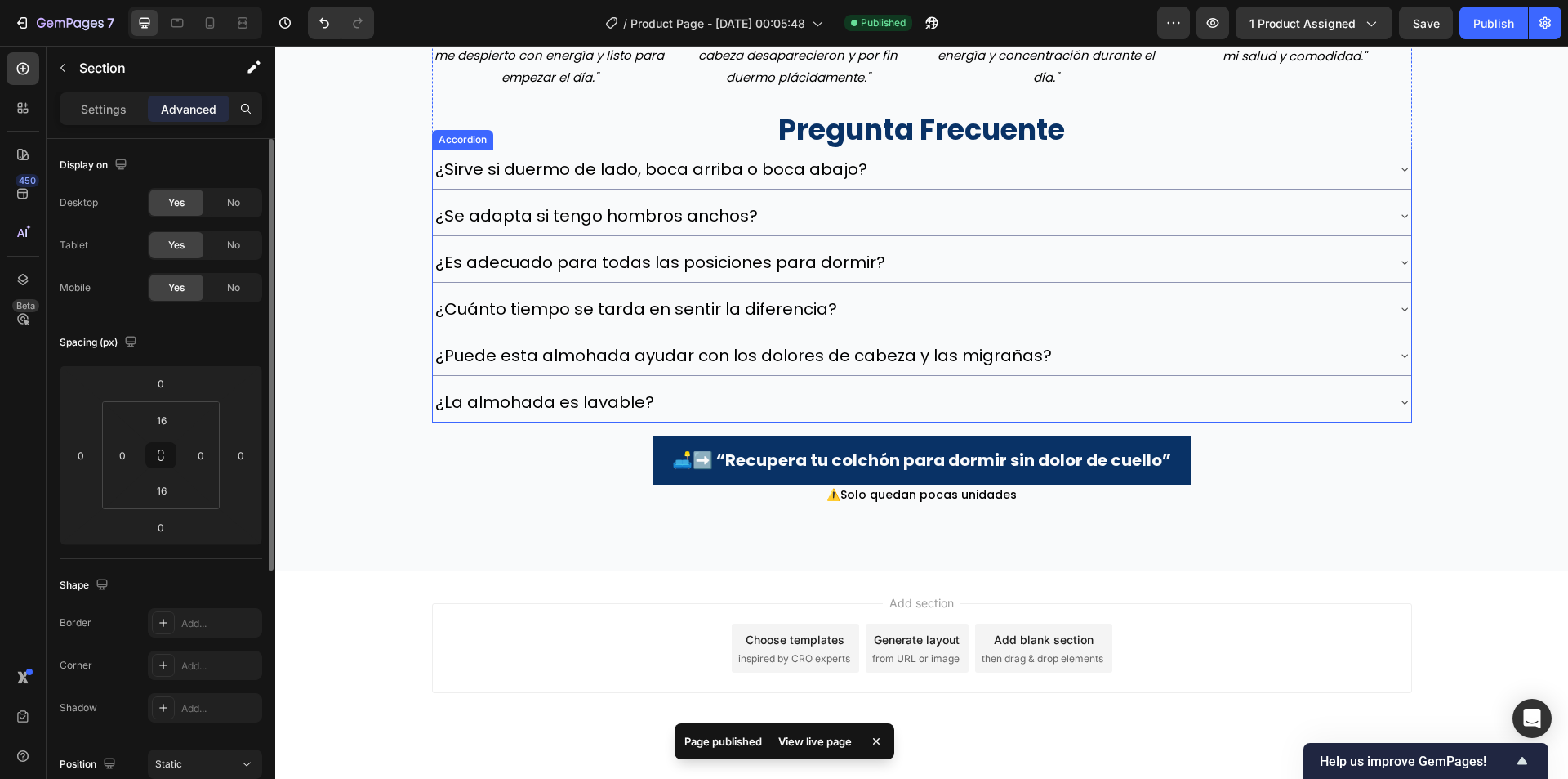
scroll to position [4702, 0]
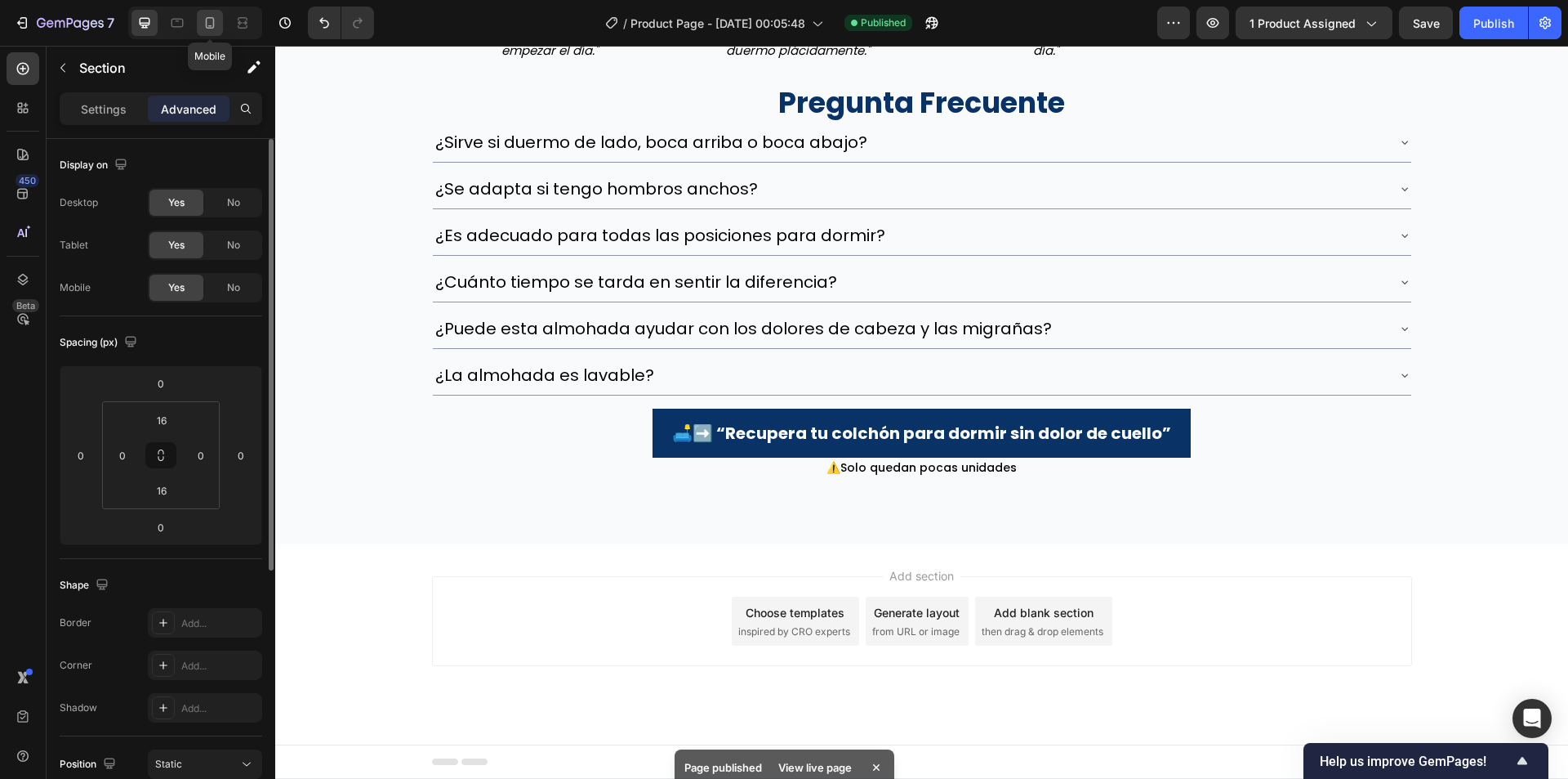
click at [203, 19] on icon at bounding box center [210, 22] width 16 height 16
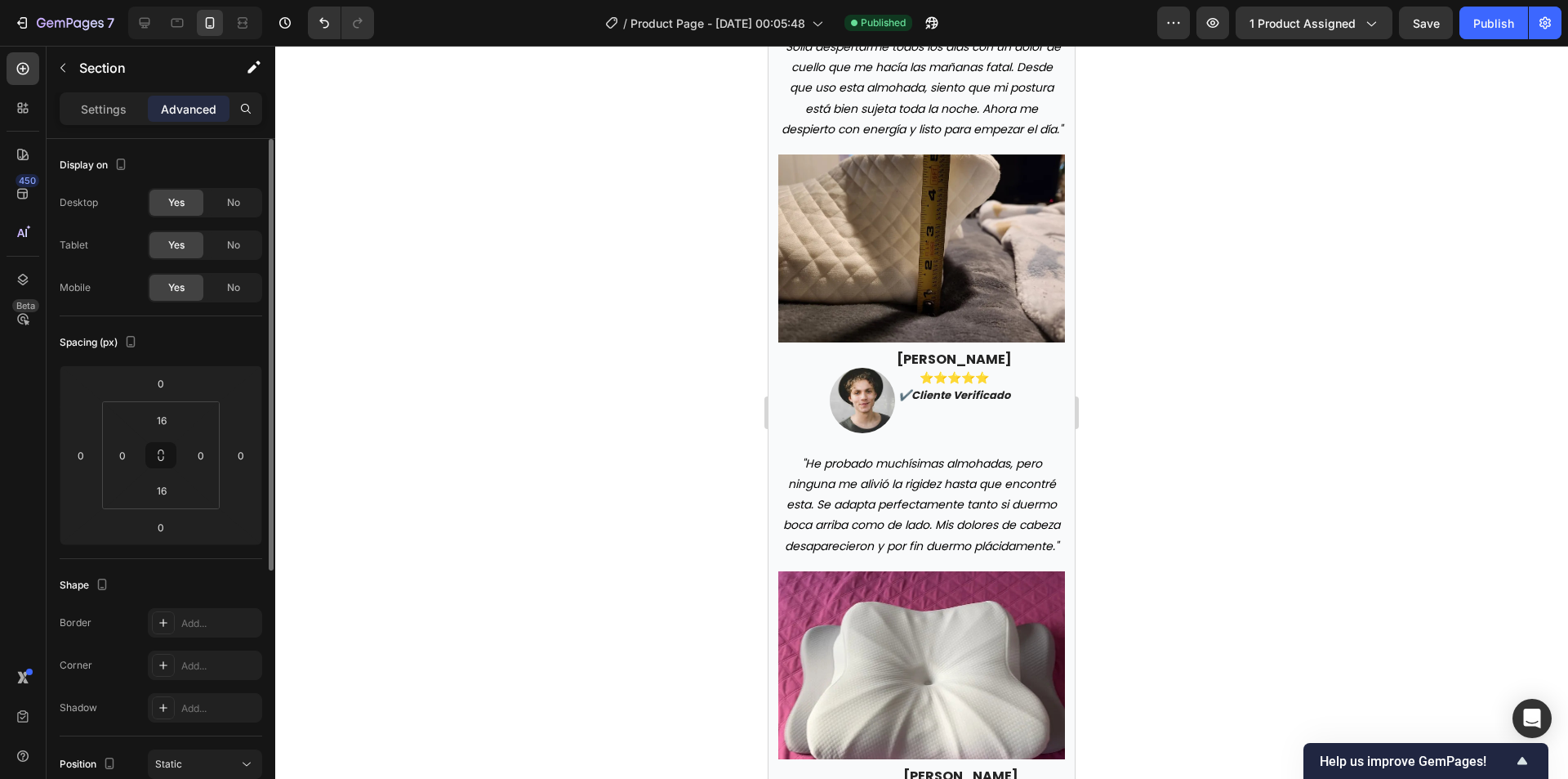
click at [1434, 33] on button "Save" at bounding box center [1426, 23] width 54 height 33
click at [1482, 30] on div "Publish" at bounding box center [1494, 23] width 41 height 17
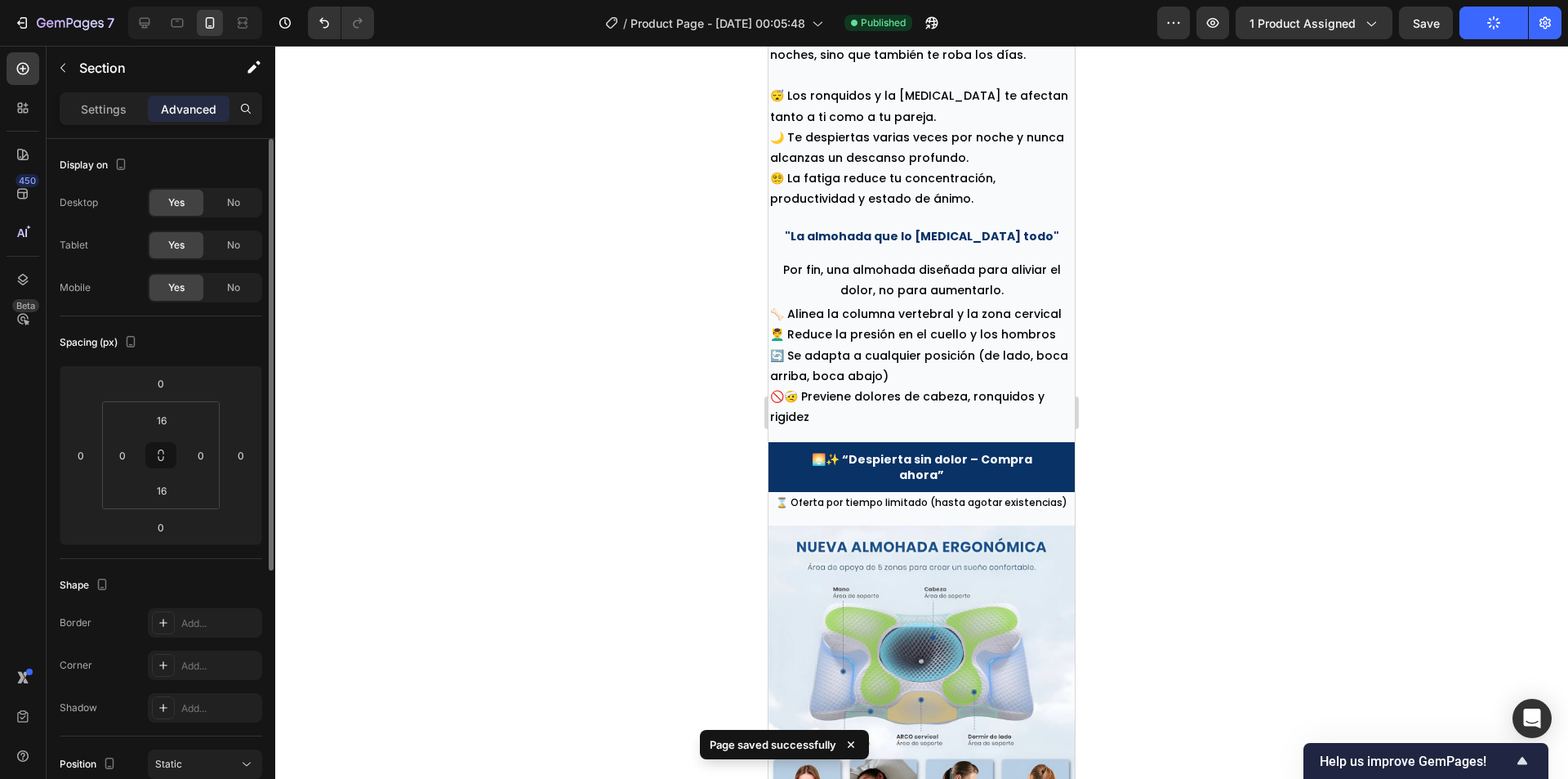
scroll to position [79, 0]
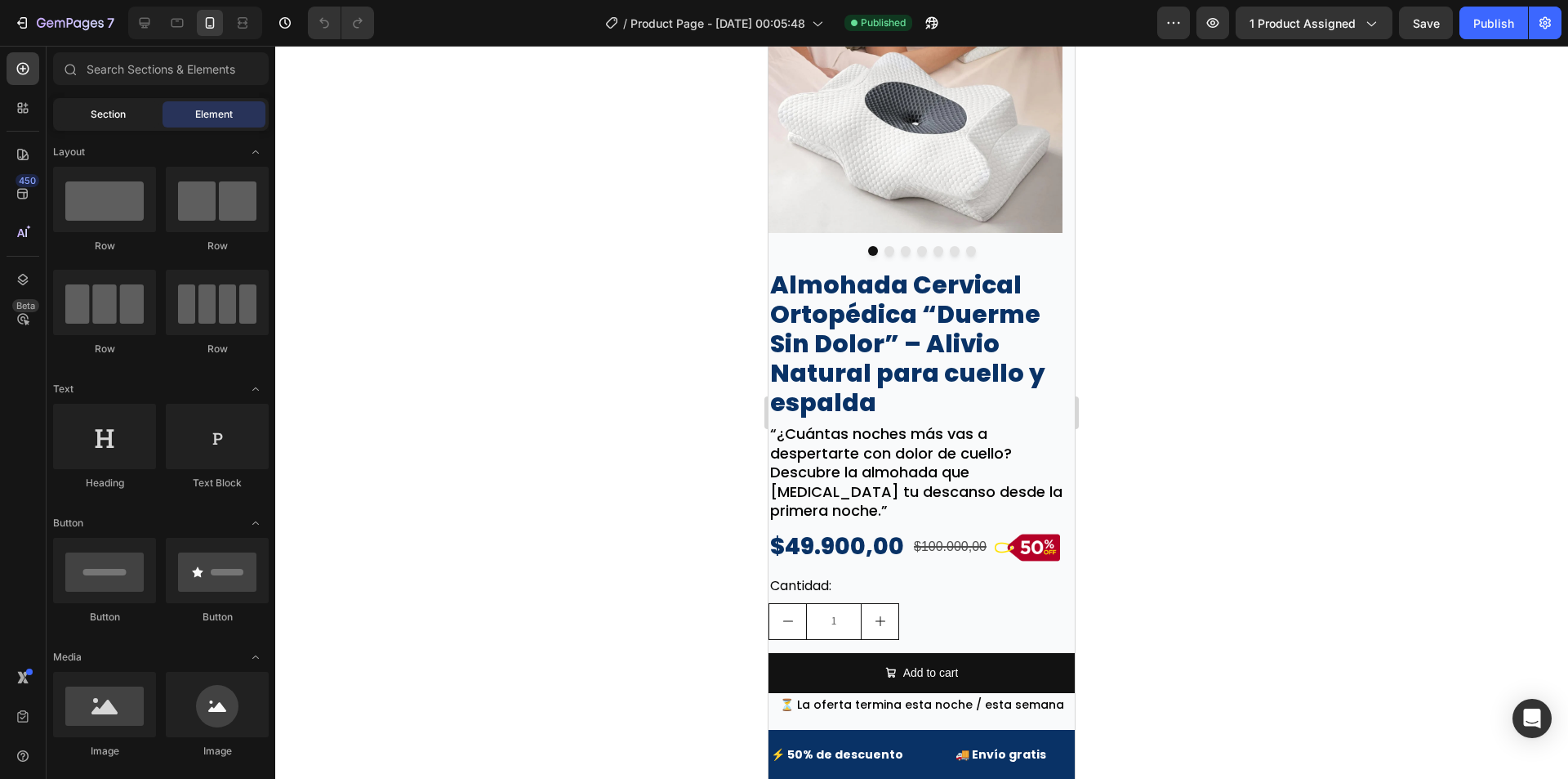
scroll to position [245, 0]
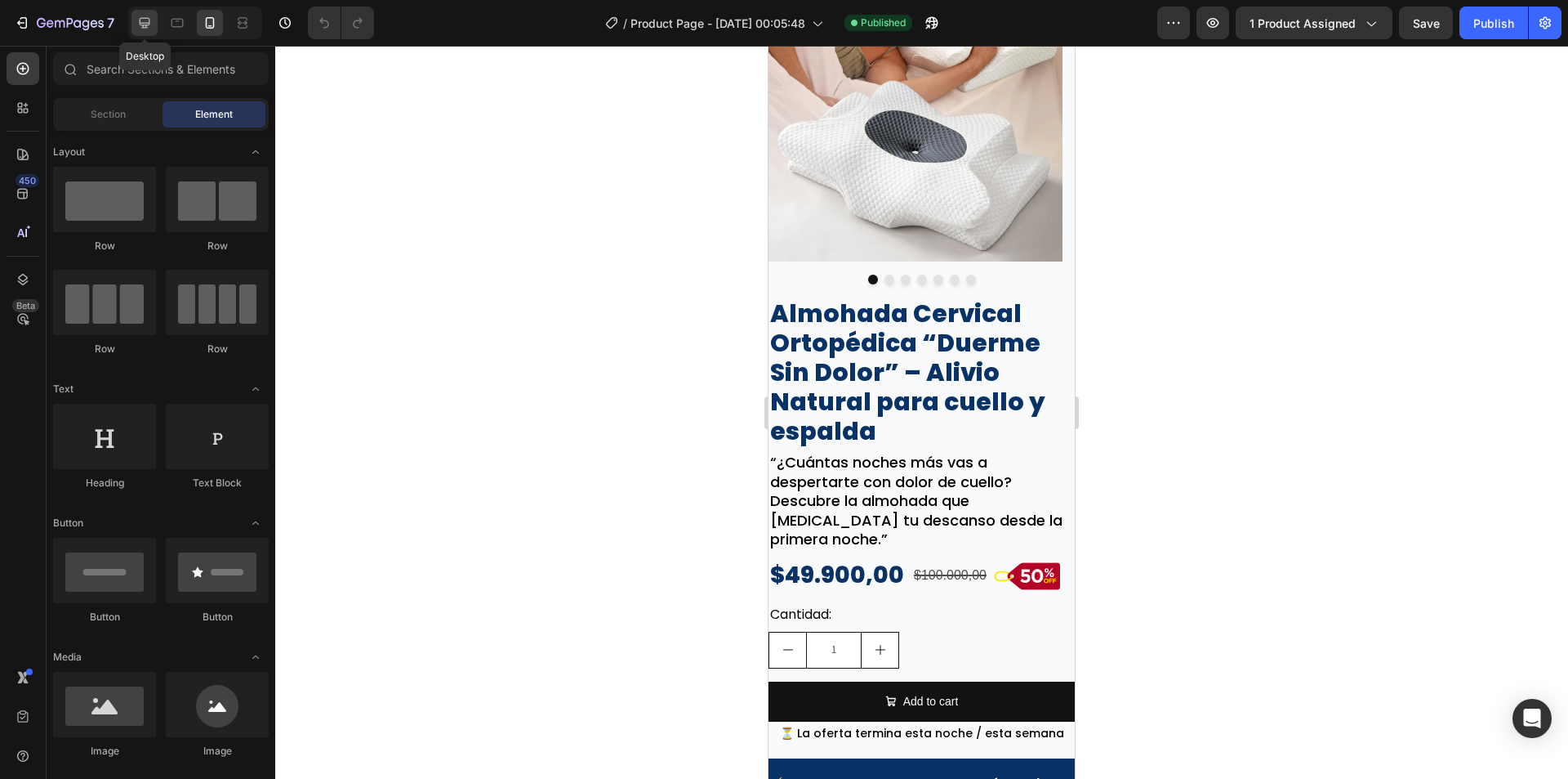
click at [152, 12] on div at bounding box center [145, 23] width 26 height 26
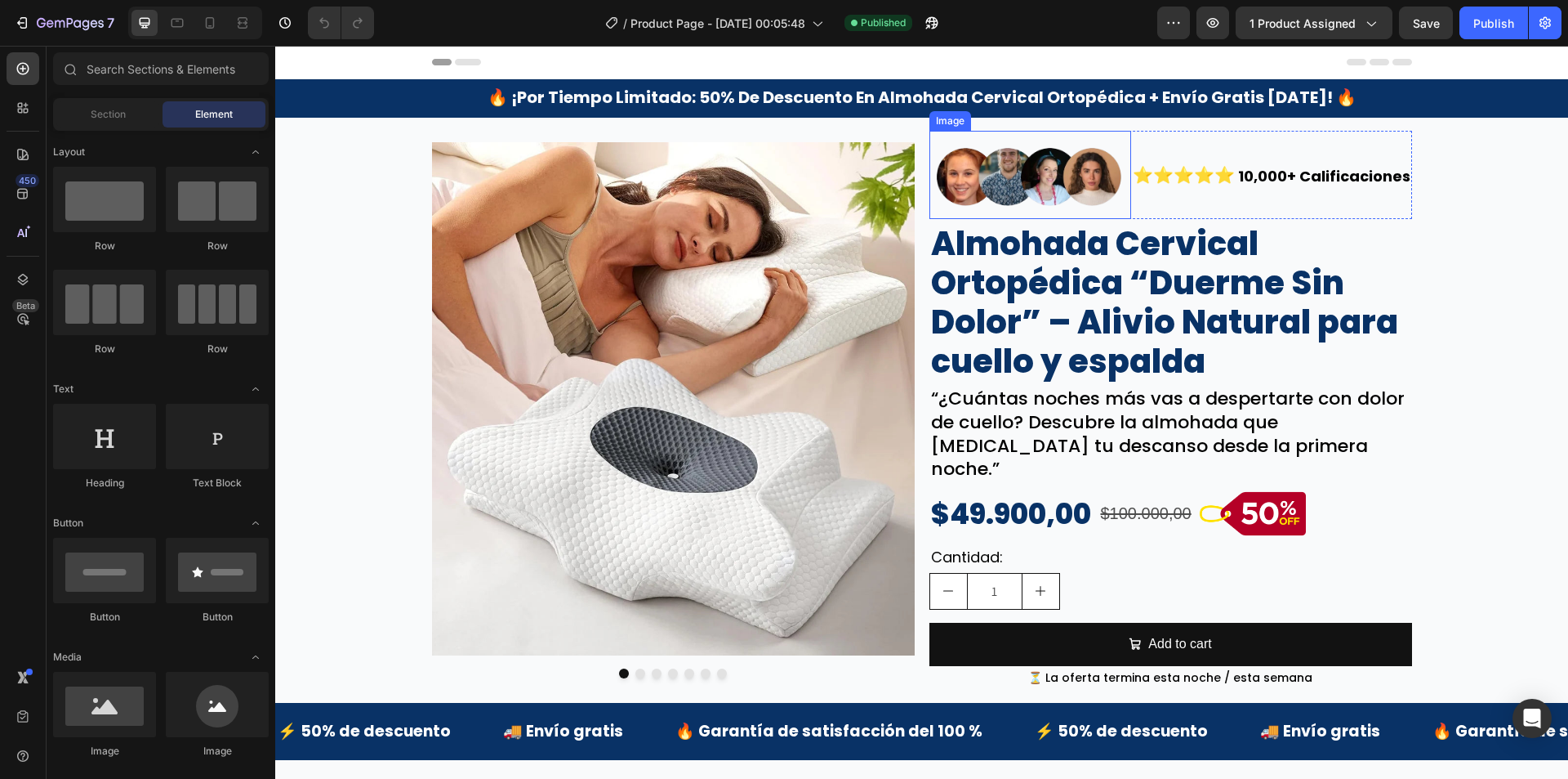
click at [1102, 211] on img at bounding box center [1030, 175] width 202 height 89
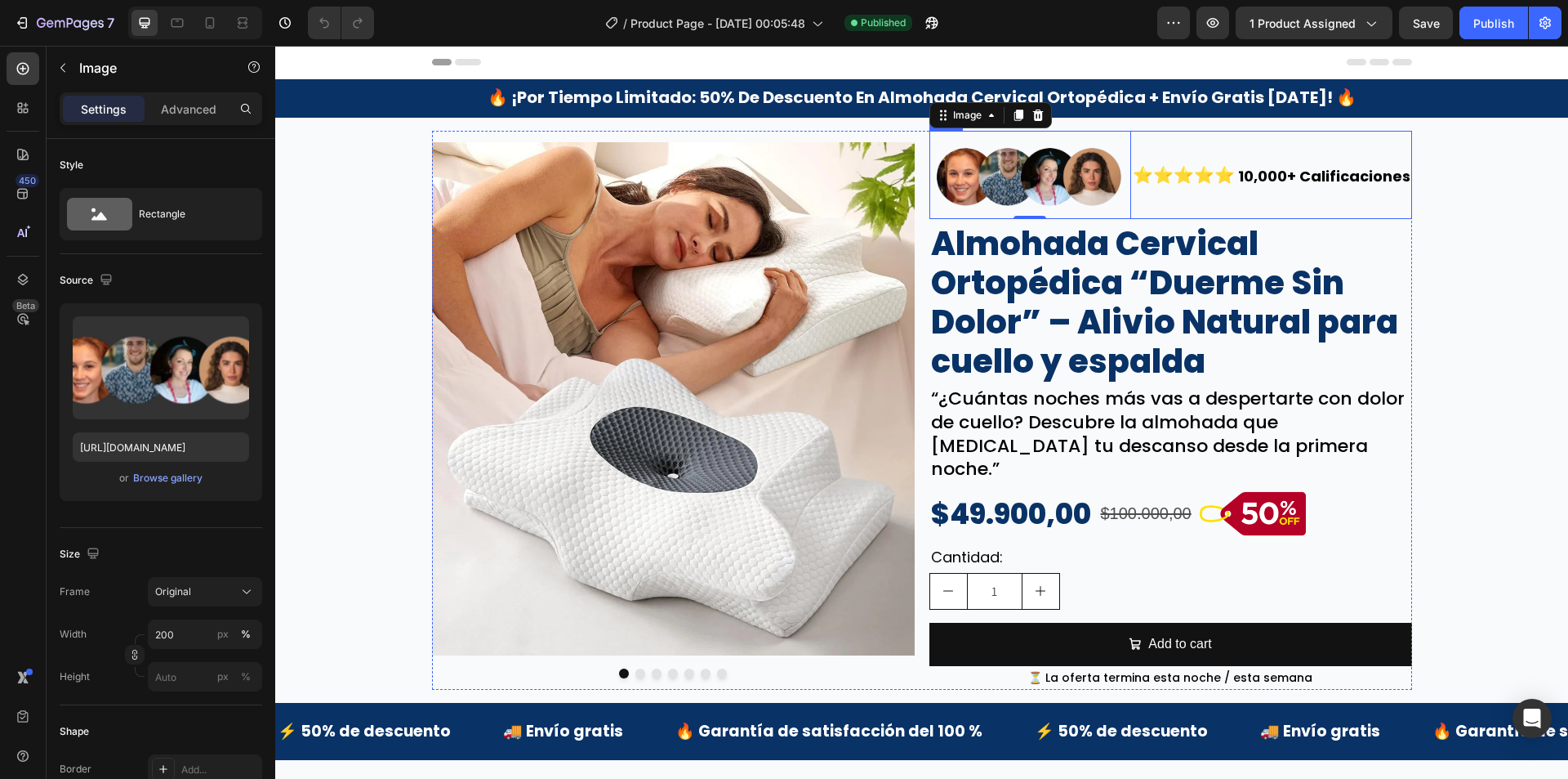
click at [1142, 210] on div "⭐⭐⭐⭐⭐ Text Block" at bounding box center [1183, 175] width 106 height 89
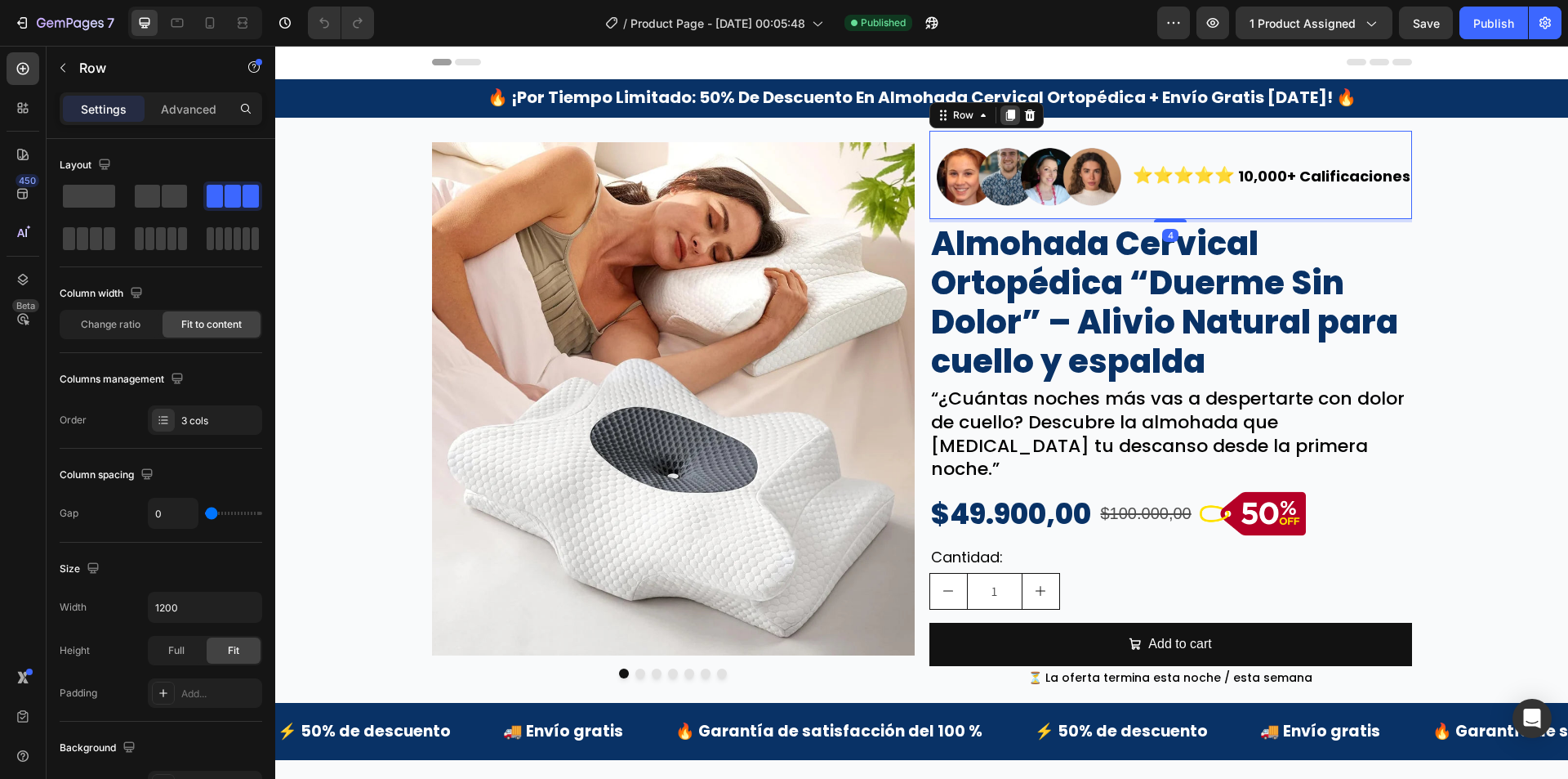
click at [1005, 114] on icon at bounding box center [1009, 115] width 9 height 12
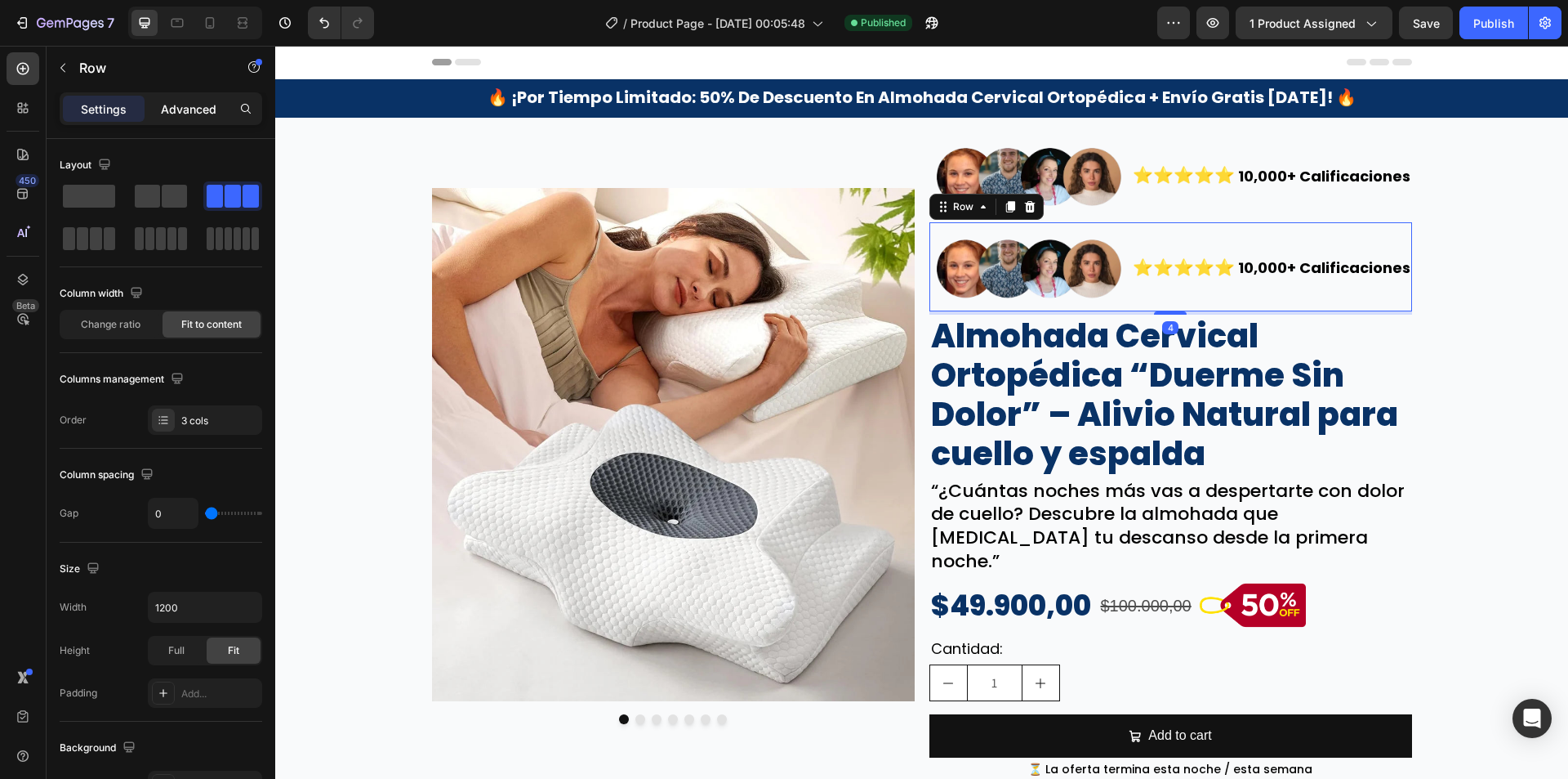
click at [199, 102] on p "Advanced" at bounding box center [188, 109] width 56 height 17
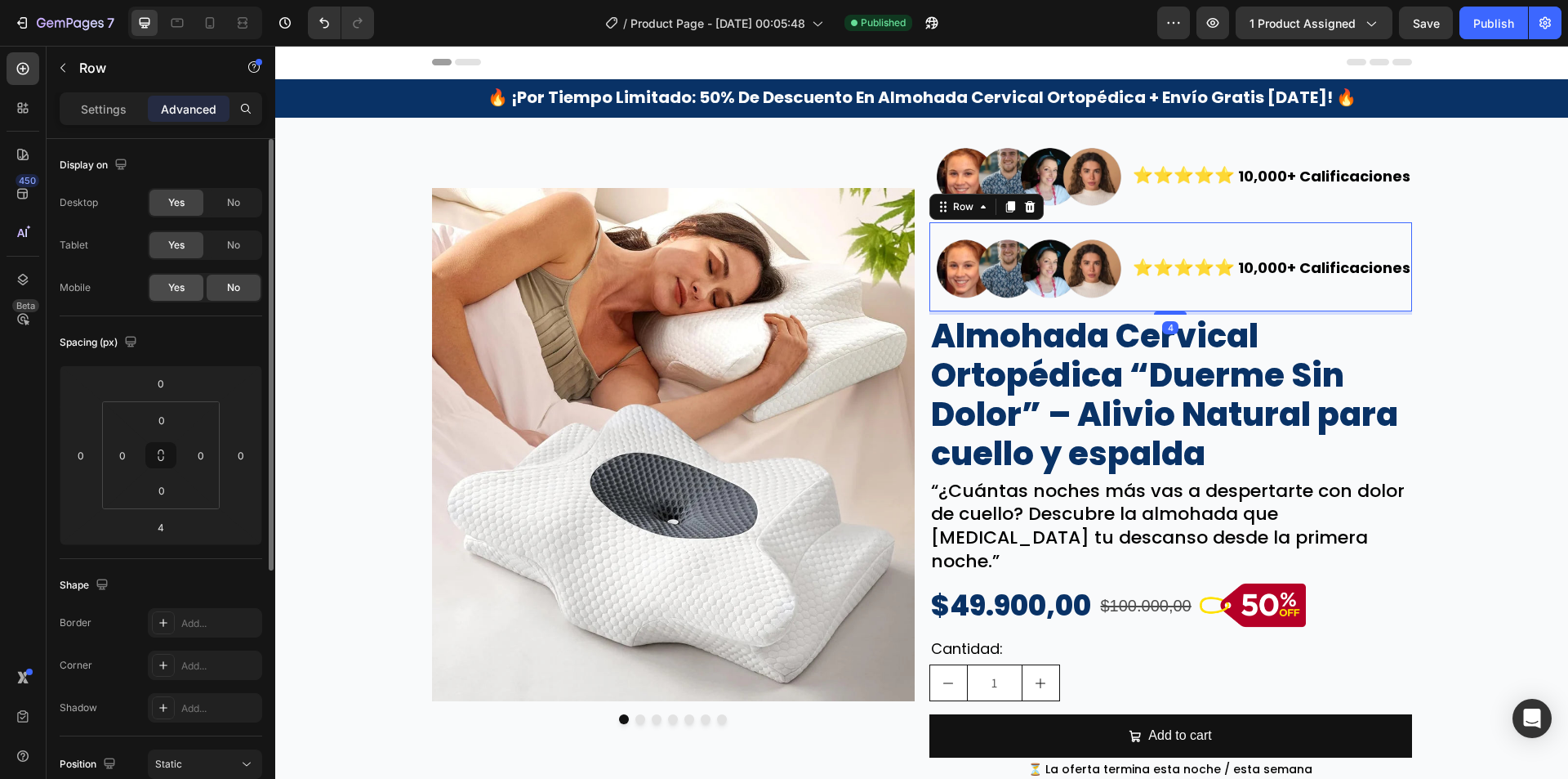
drag, startPoint x: 191, startPoint y: 283, endPoint x: 214, endPoint y: 271, distance: 25.9
click at [191, 281] on div "Yes" at bounding box center [177, 288] width 54 height 26
click at [229, 237] on div "No" at bounding box center [233, 244] width 54 height 26
click at [246, 195] on div "No" at bounding box center [233, 202] width 54 height 26
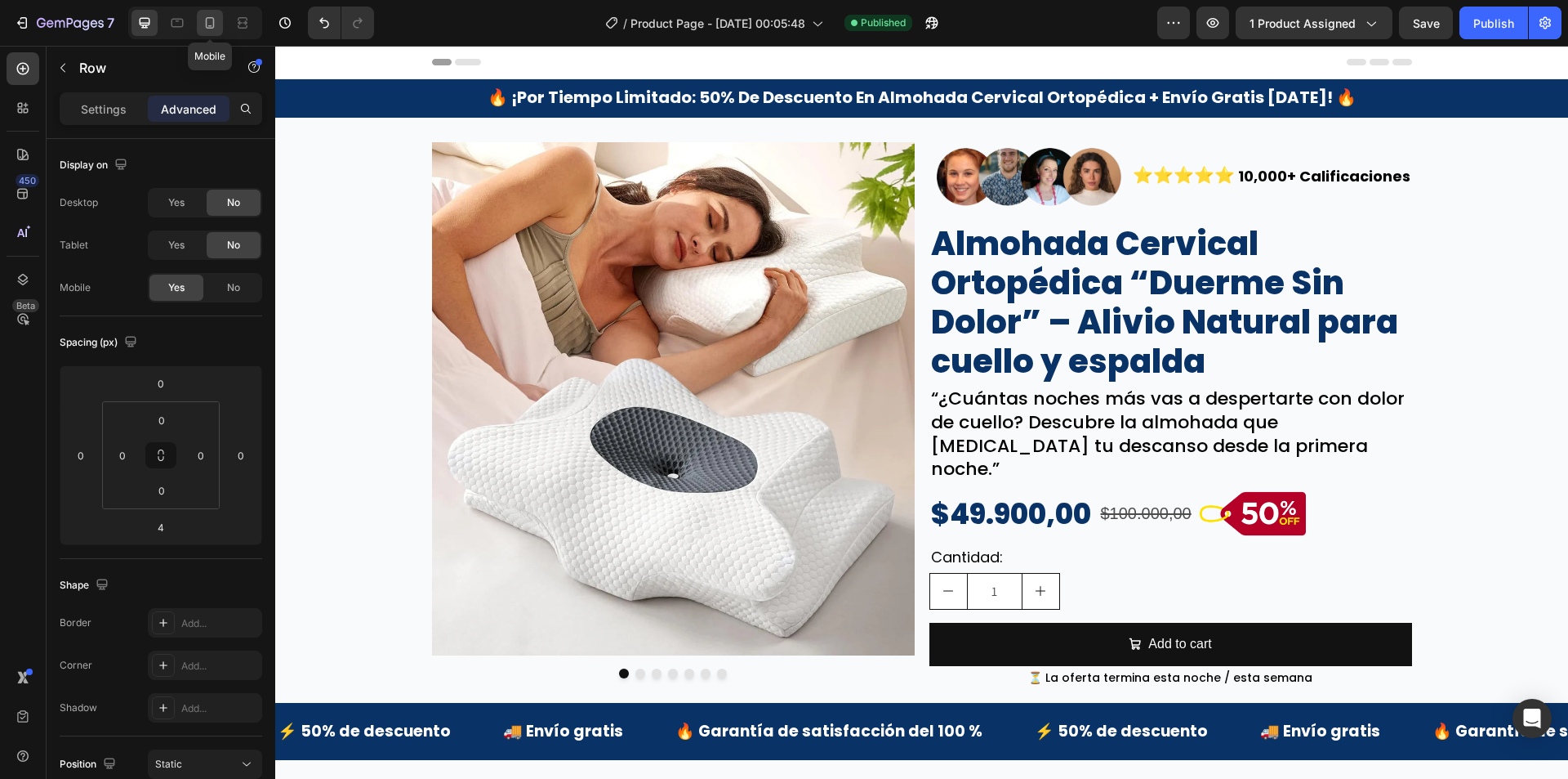
drag, startPoint x: 198, startPoint y: 18, endPoint x: 210, endPoint y: 19, distance: 12.0
click at [199, 18] on div at bounding box center [210, 23] width 26 height 26
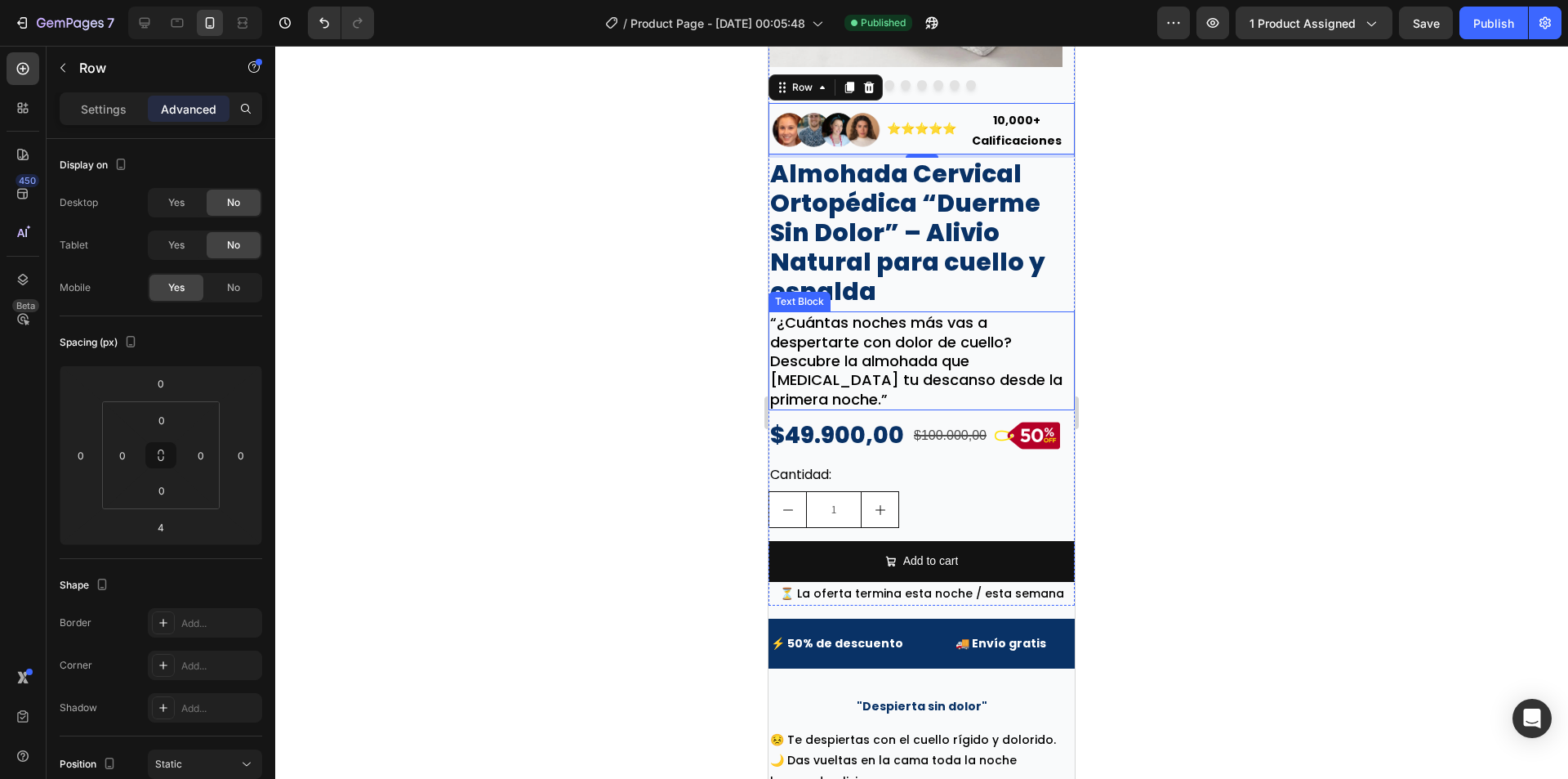
scroll to position [358, 0]
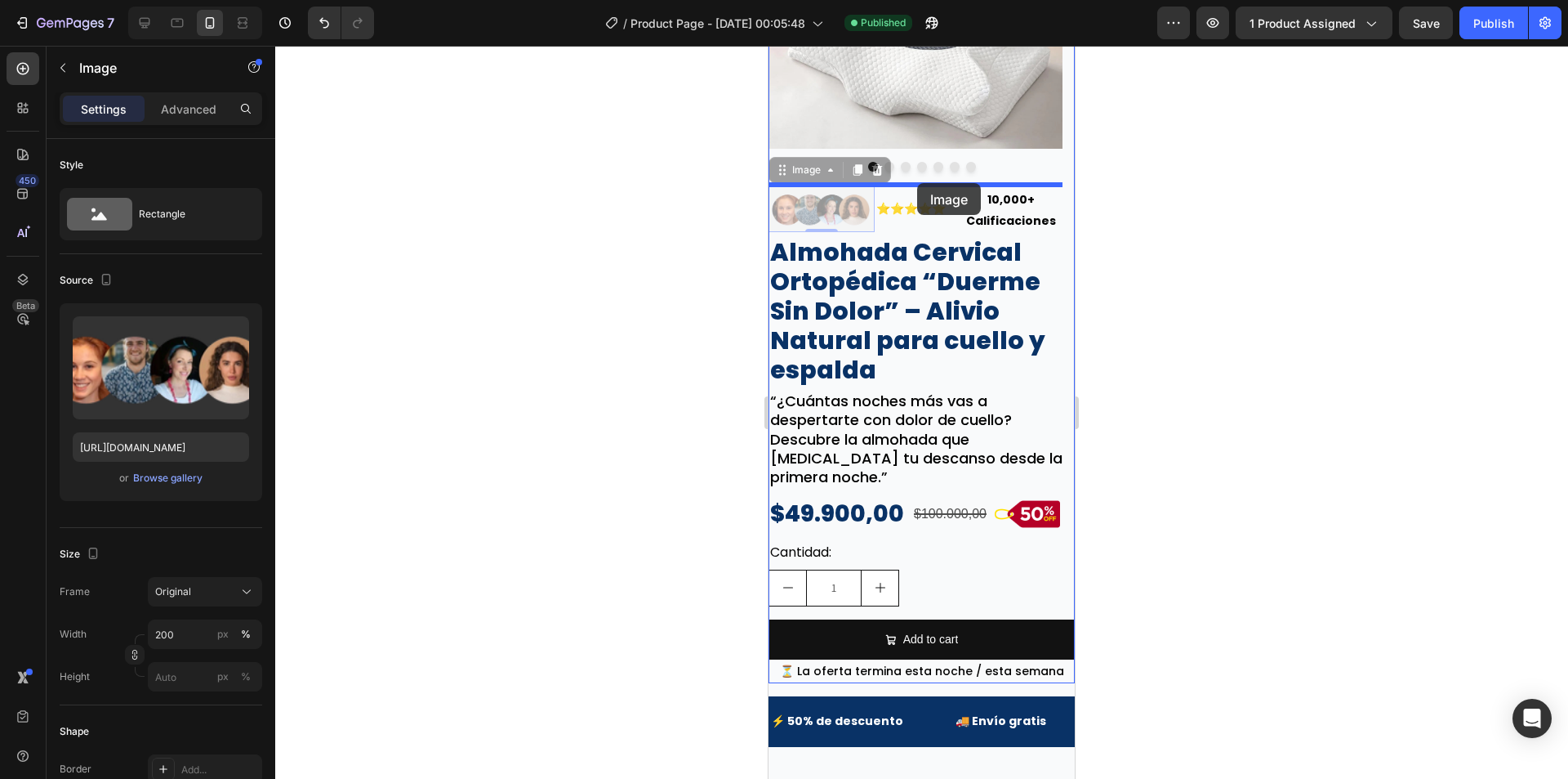
drag, startPoint x: 841, startPoint y: 206, endPoint x: 917, endPoint y: 183, distance: 79.4
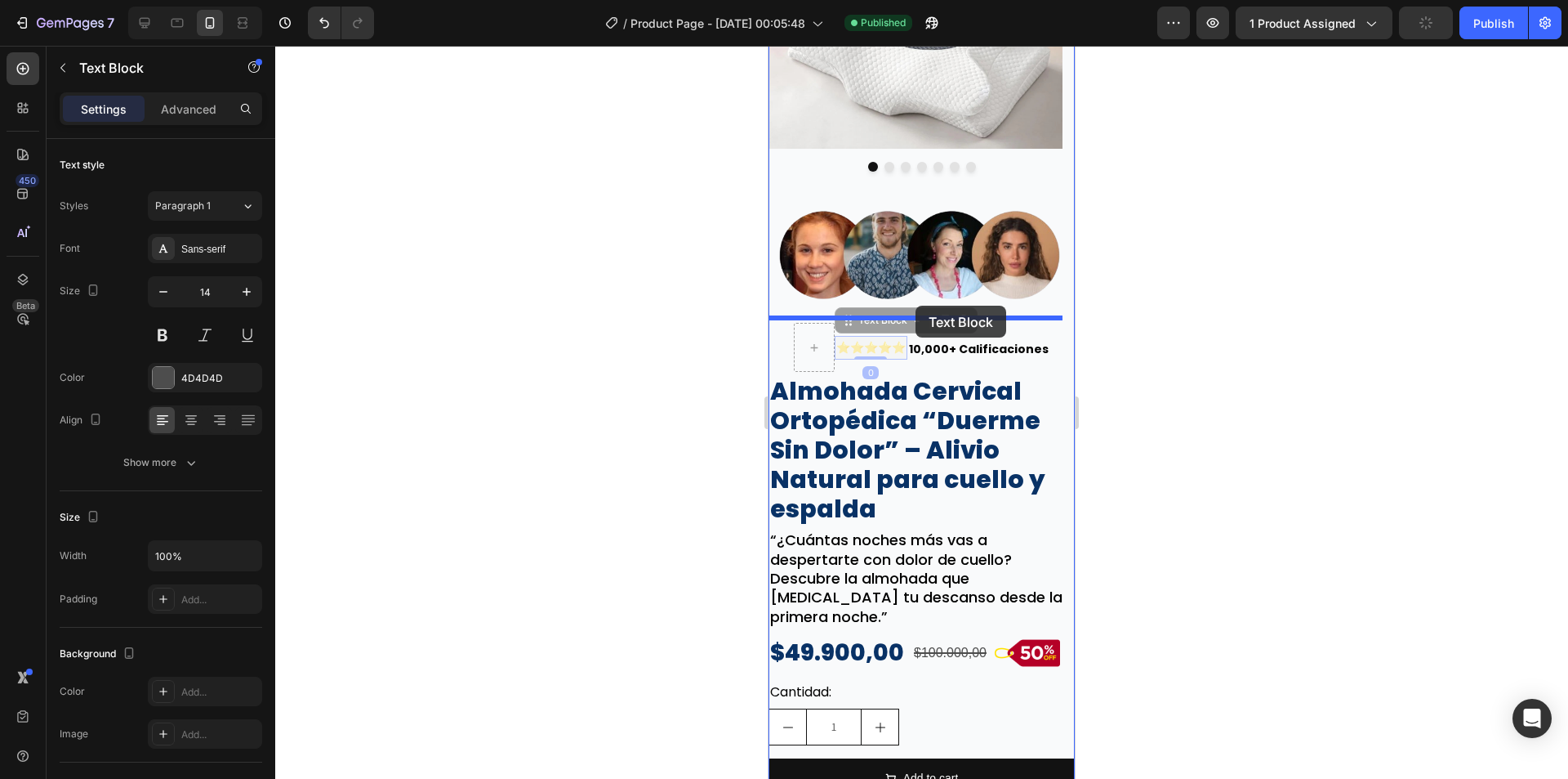
drag, startPoint x: 879, startPoint y: 343, endPoint x: 915, endPoint y: 305, distance: 52.3
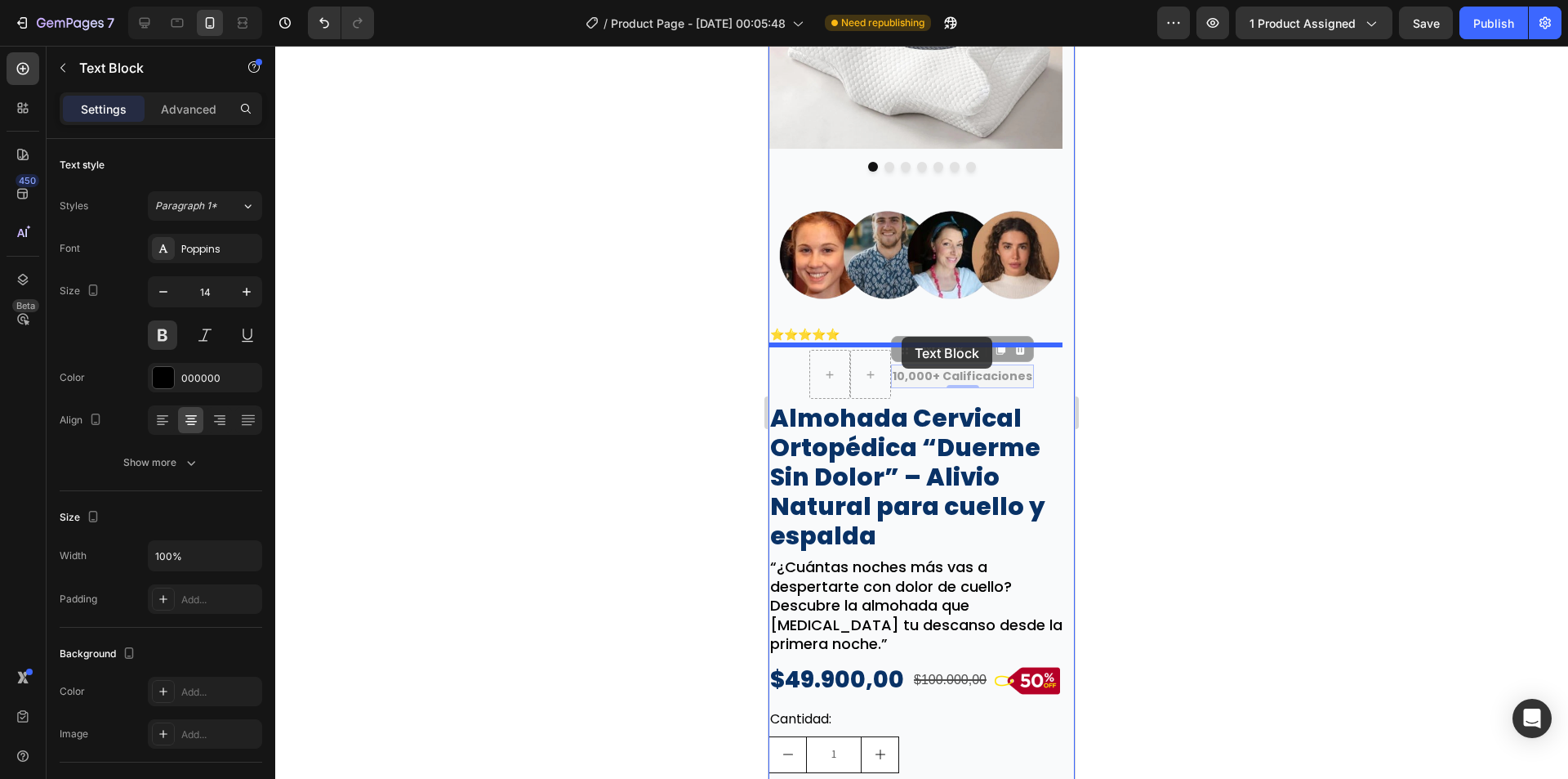
drag, startPoint x: 944, startPoint y: 376, endPoint x: 902, endPoint y: 337, distance: 57.3
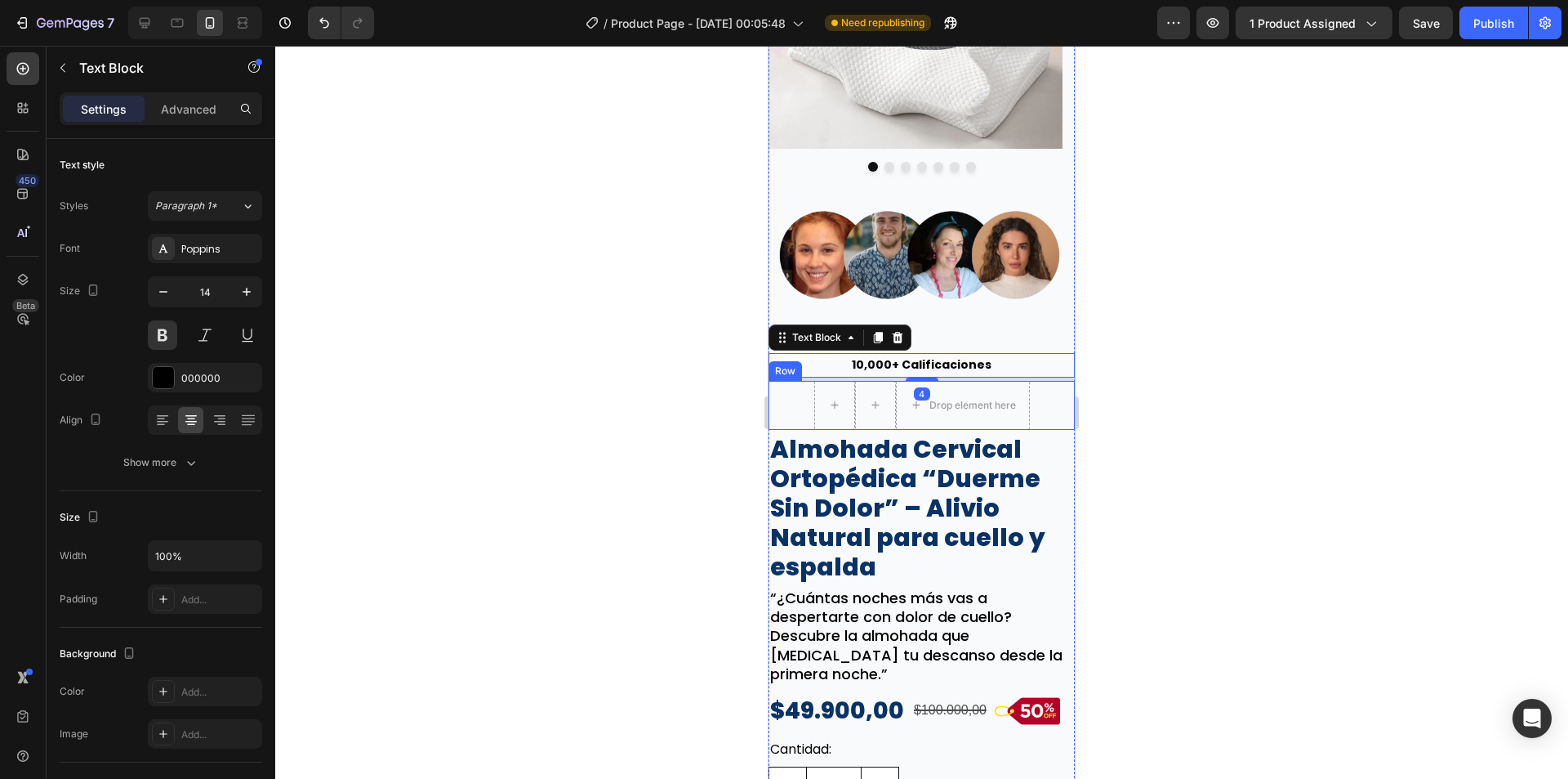
click at [1051, 404] on div "Drop element here Row" at bounding box center [921, 405] width 306 height 49
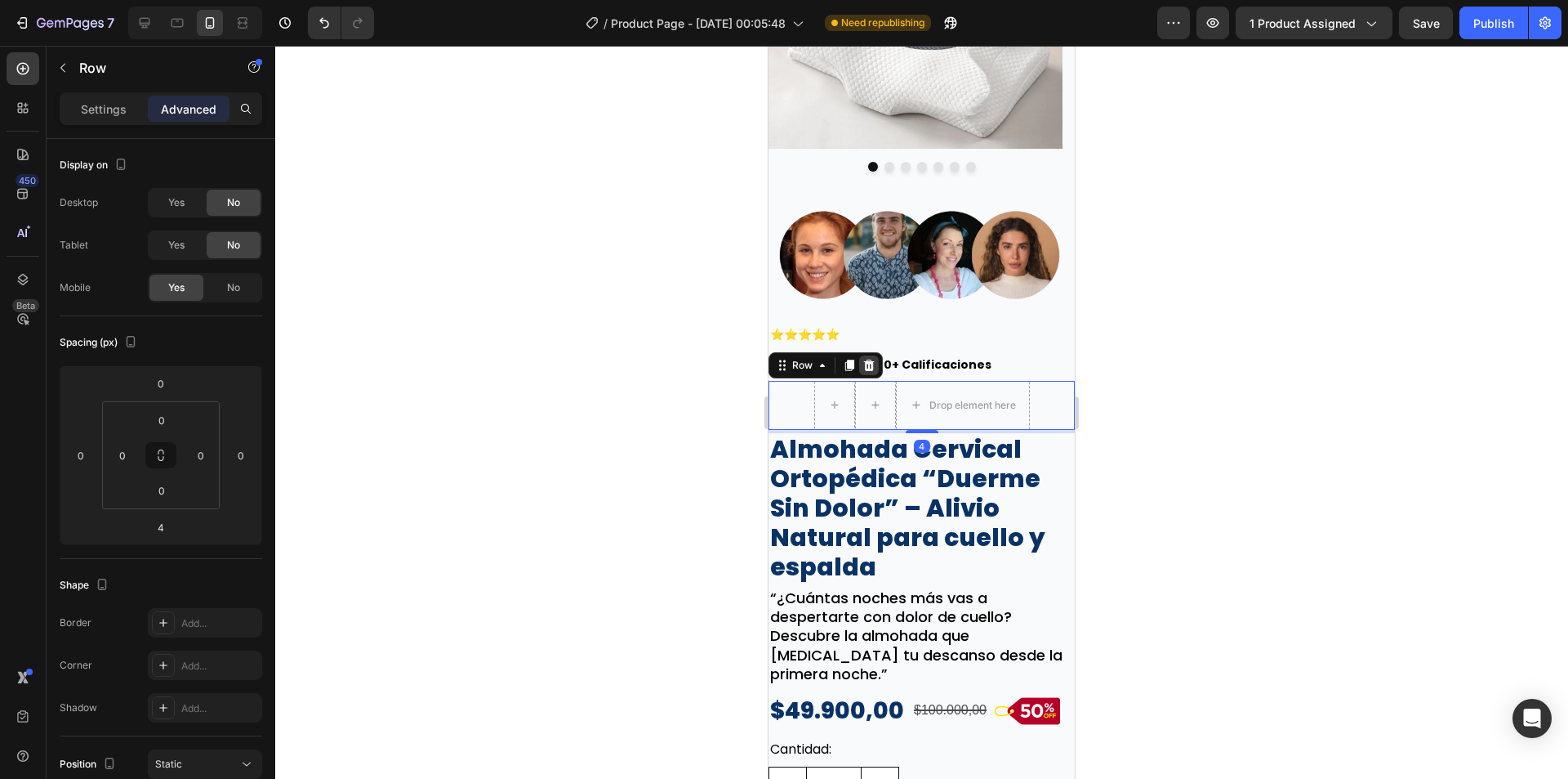
click at [870, 359] on icon at bounding box center [869, 365] width 11 height 12
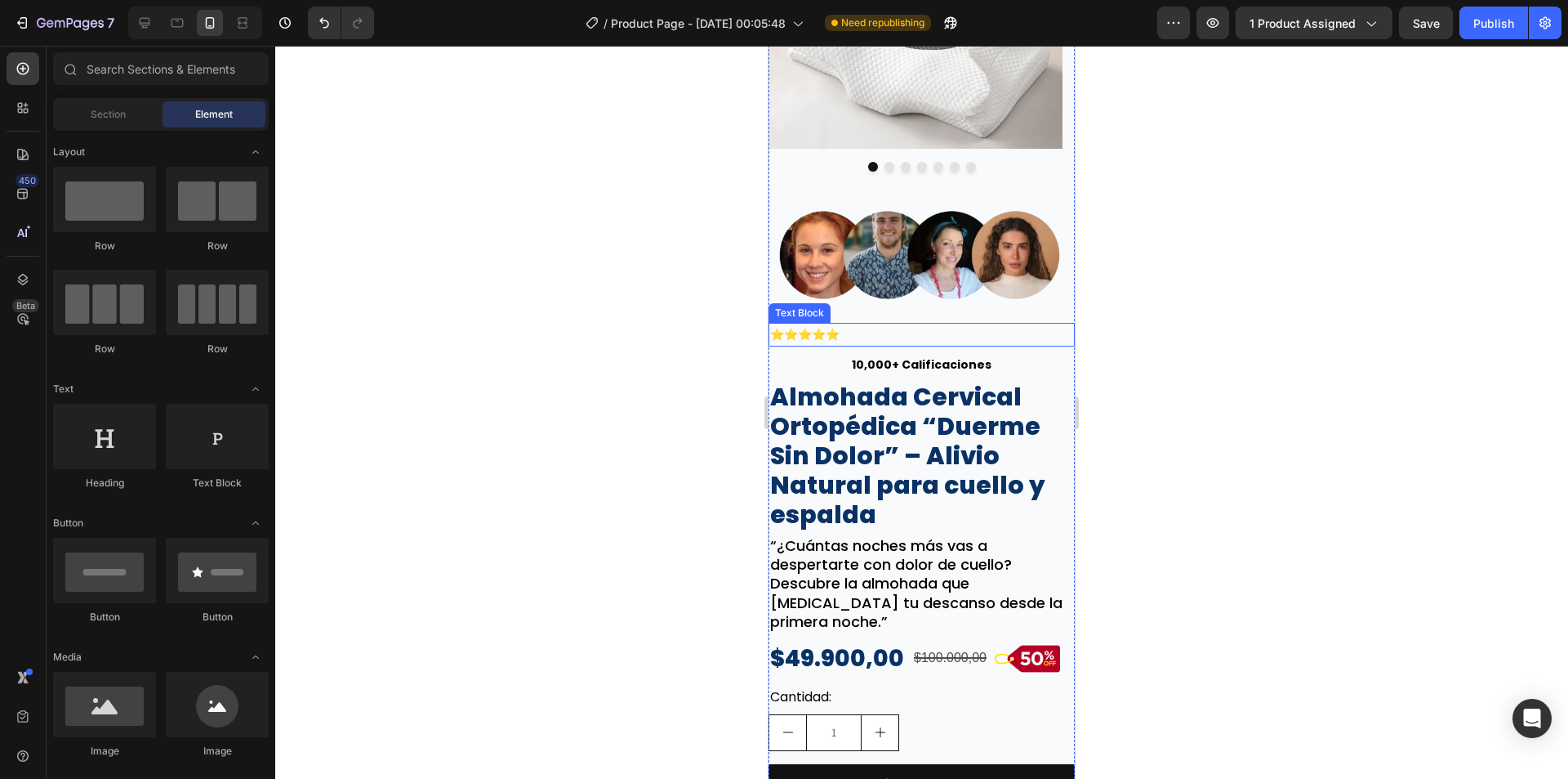
click at [882, 334] on p "⭐⭐⭐⭐⭐" at bounding box center [921, 335] width 303 height 20
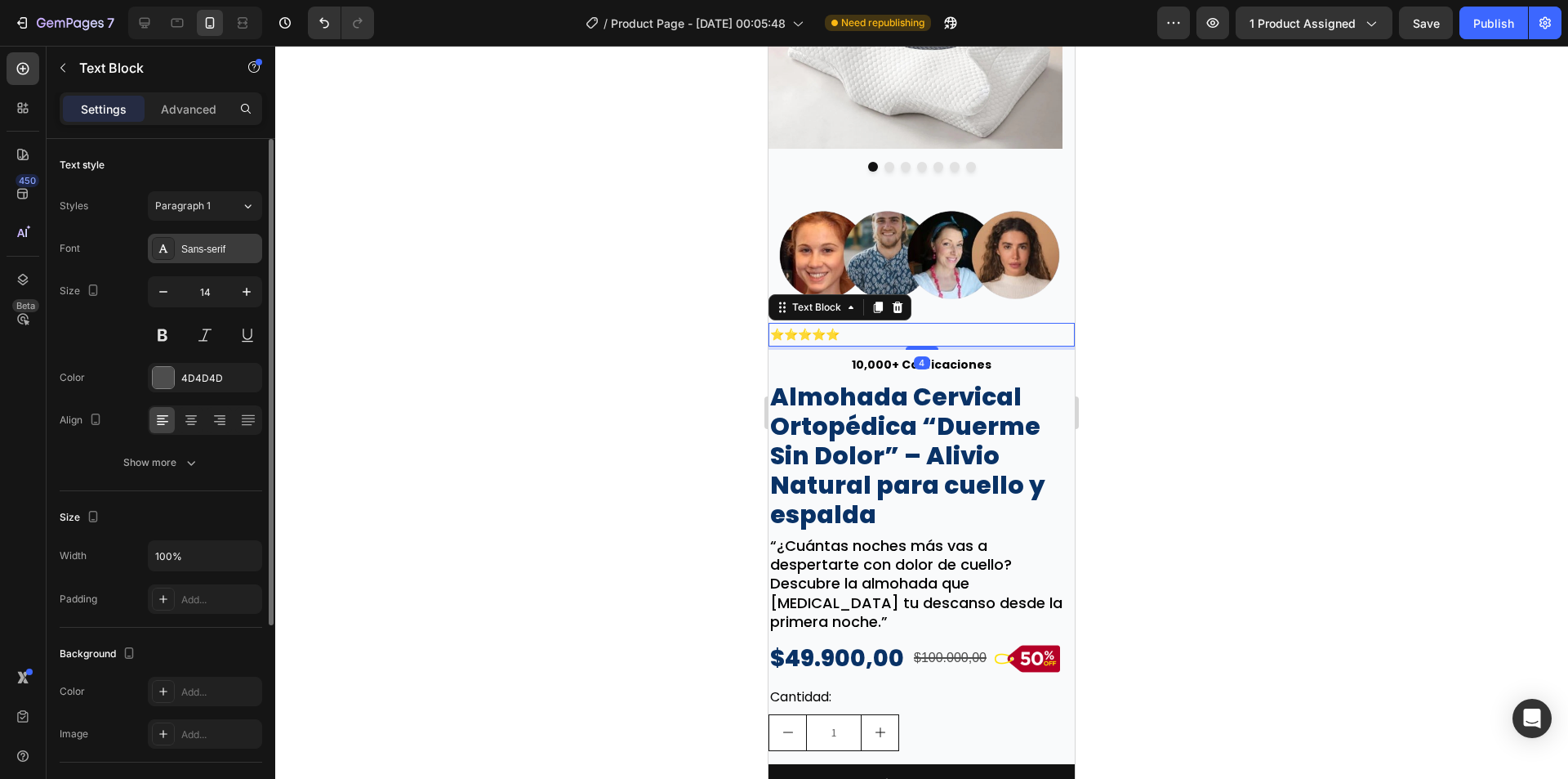
click at [215, 250] on div "Sans-serif" at bounding box center [219, 249] width 77 height 14
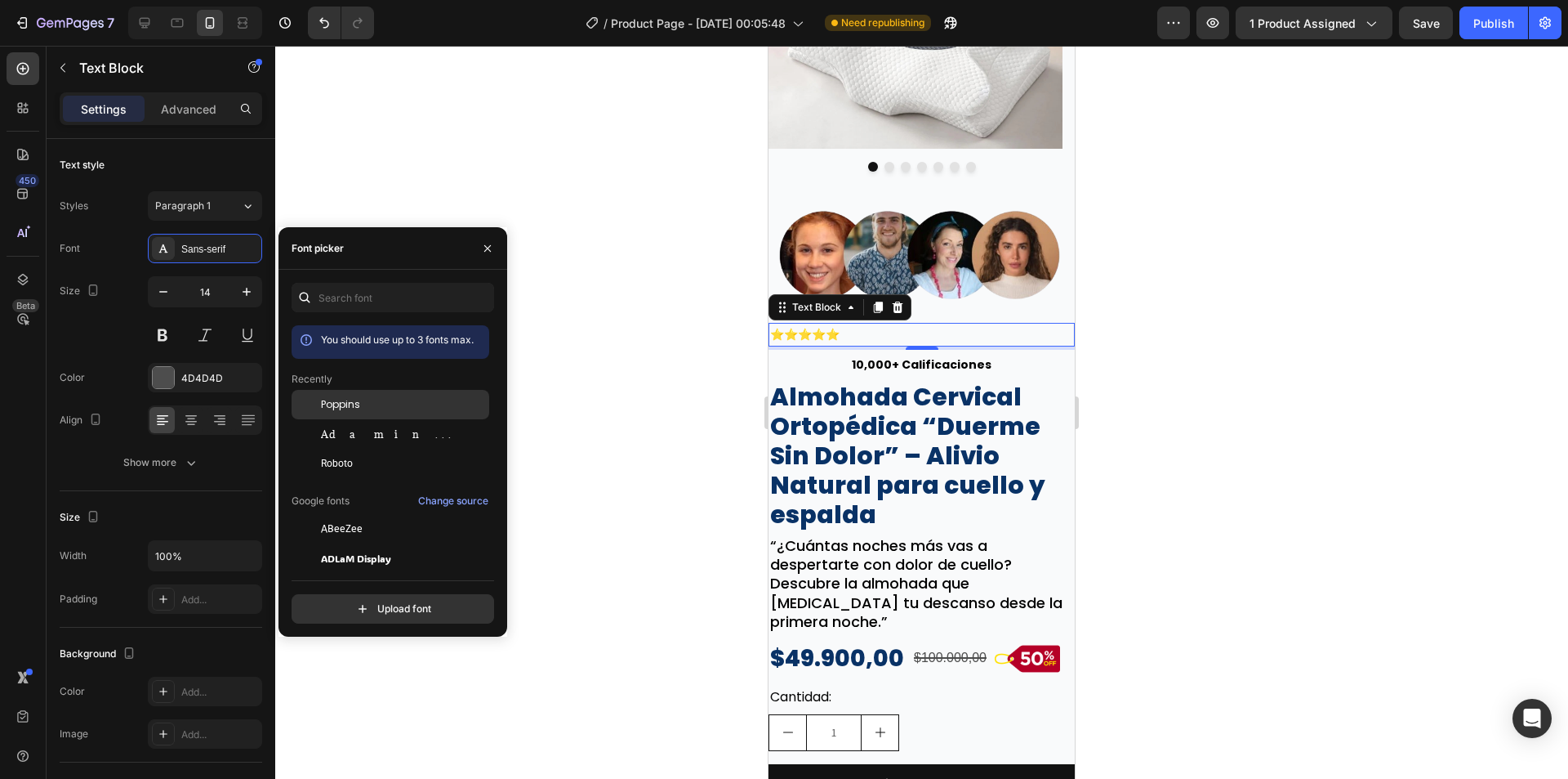
click at [329, 407] on span "Poppins" at bounding box center [341, 404] width 39 height 14
click at [262, 296] on div "Text style Styles Paragraph 1* Font Poppins Size 14 Color 4D4D4D Align Show mor…" at bounding box center [161, 623] width 229 height 968
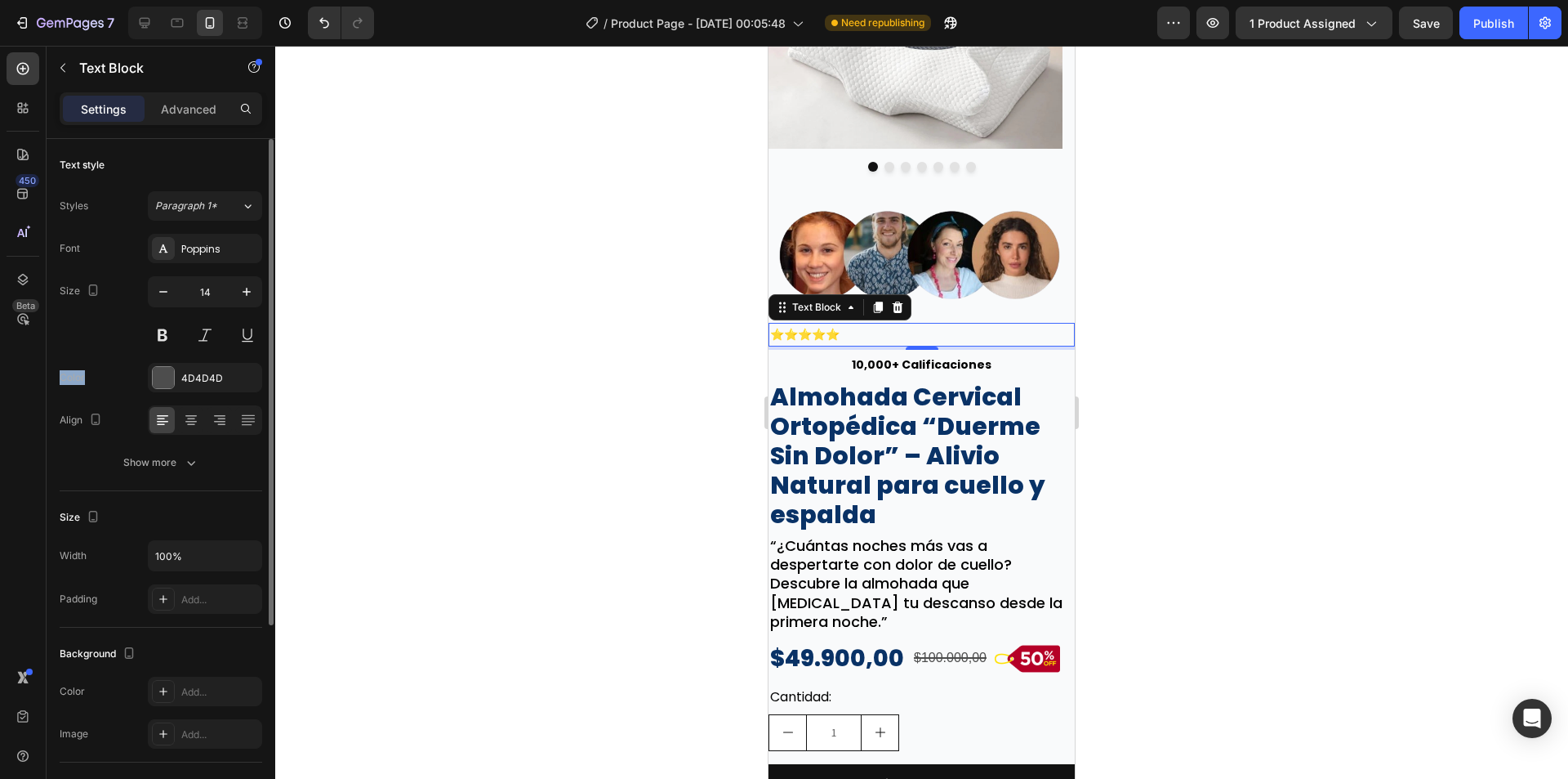
click at [262, 296] on div "Text style Styles Paragraph 1* Font Poppins Size 14 Color 4D4D4D Align Show mor…" at bounding box center [161, 623] width 229 height 968
click at [254, 294] on button "button" at bounding box center [246, 292] width 30 height 30
click at [254, 294] on icon "button" at bounding box center [246, 291] width 16 height 16
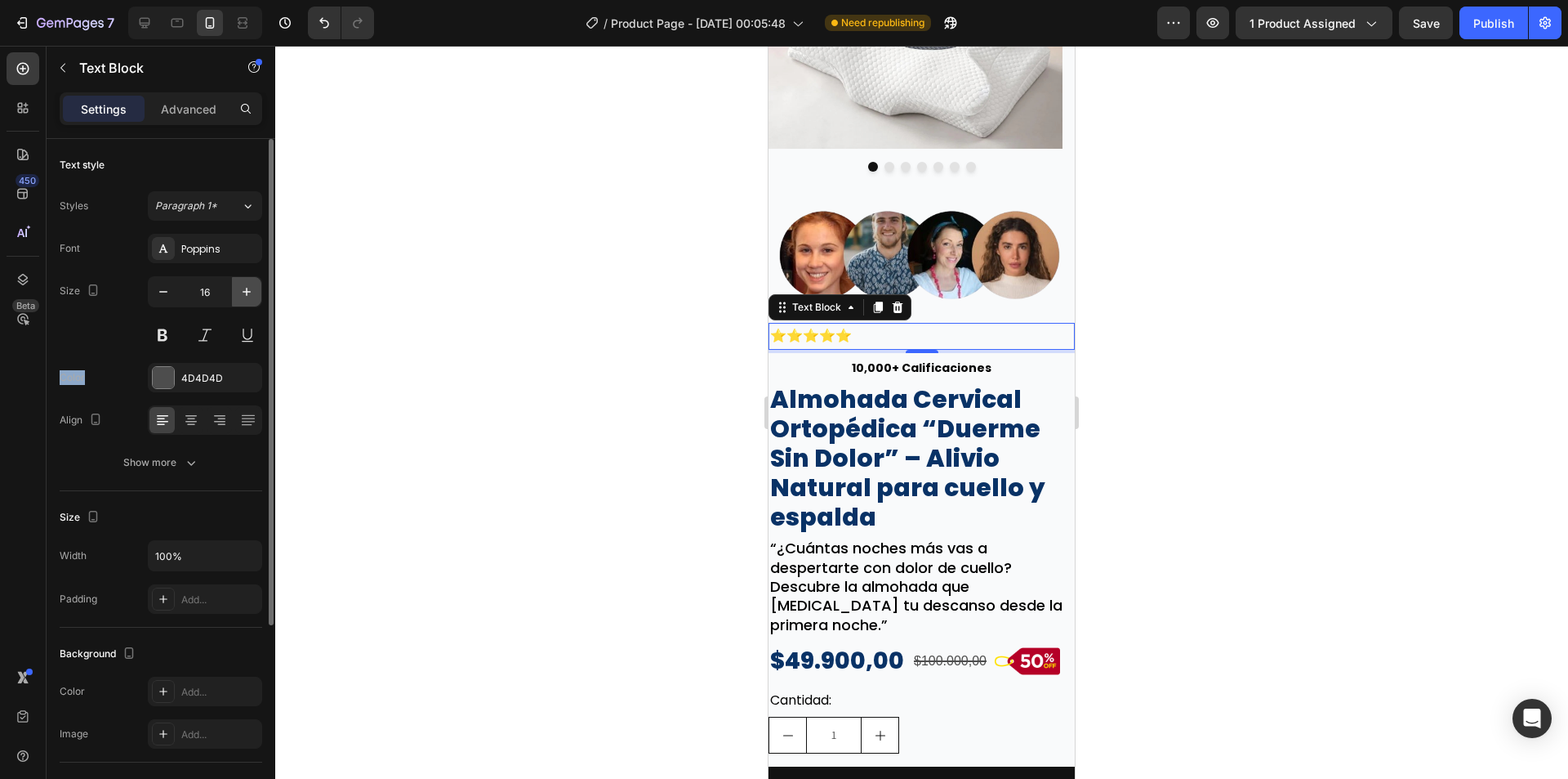
click at [254, 294] on icon "button" at bounding box center [246, 291] width 16 height 16
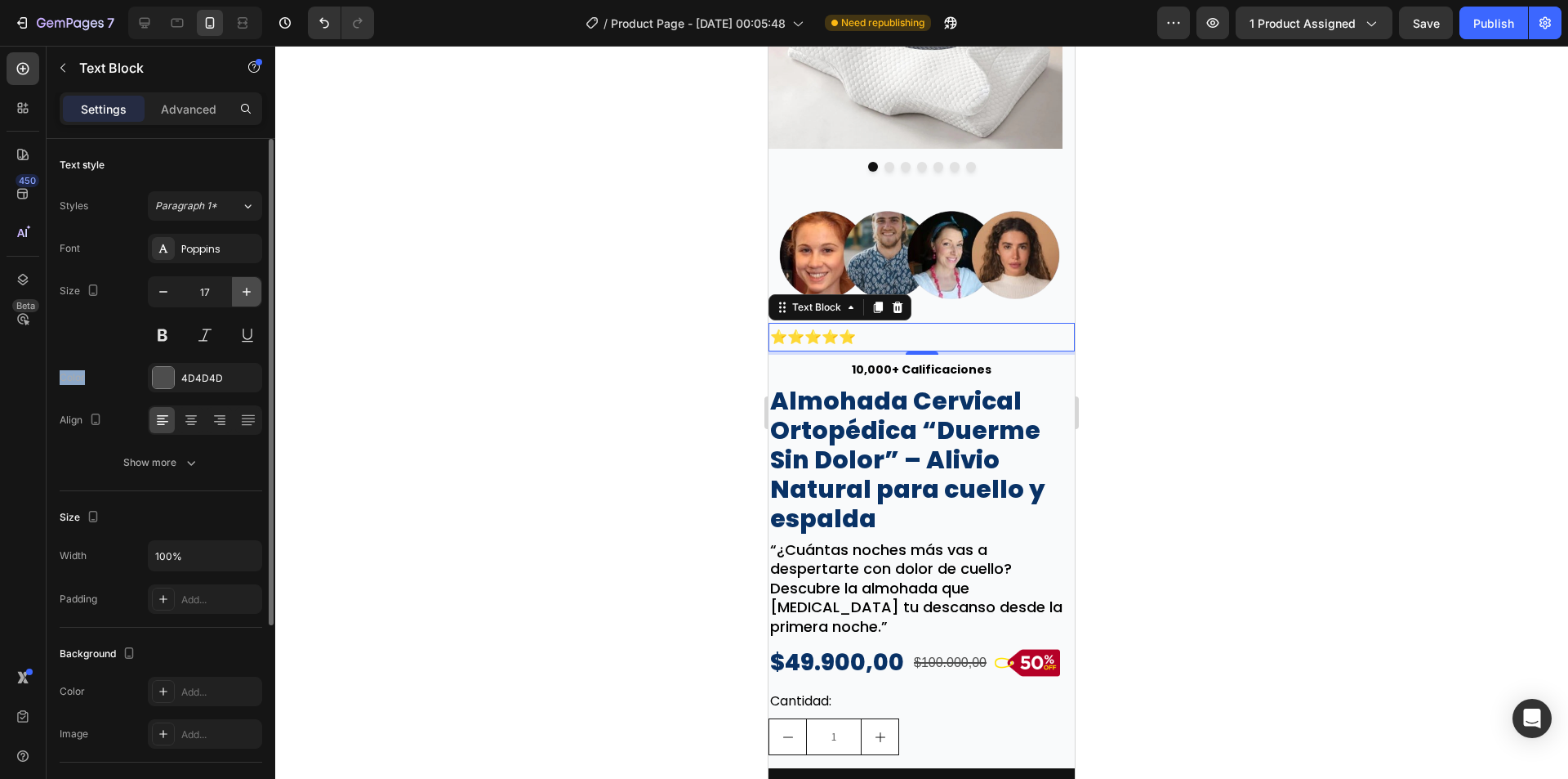
type input "18"
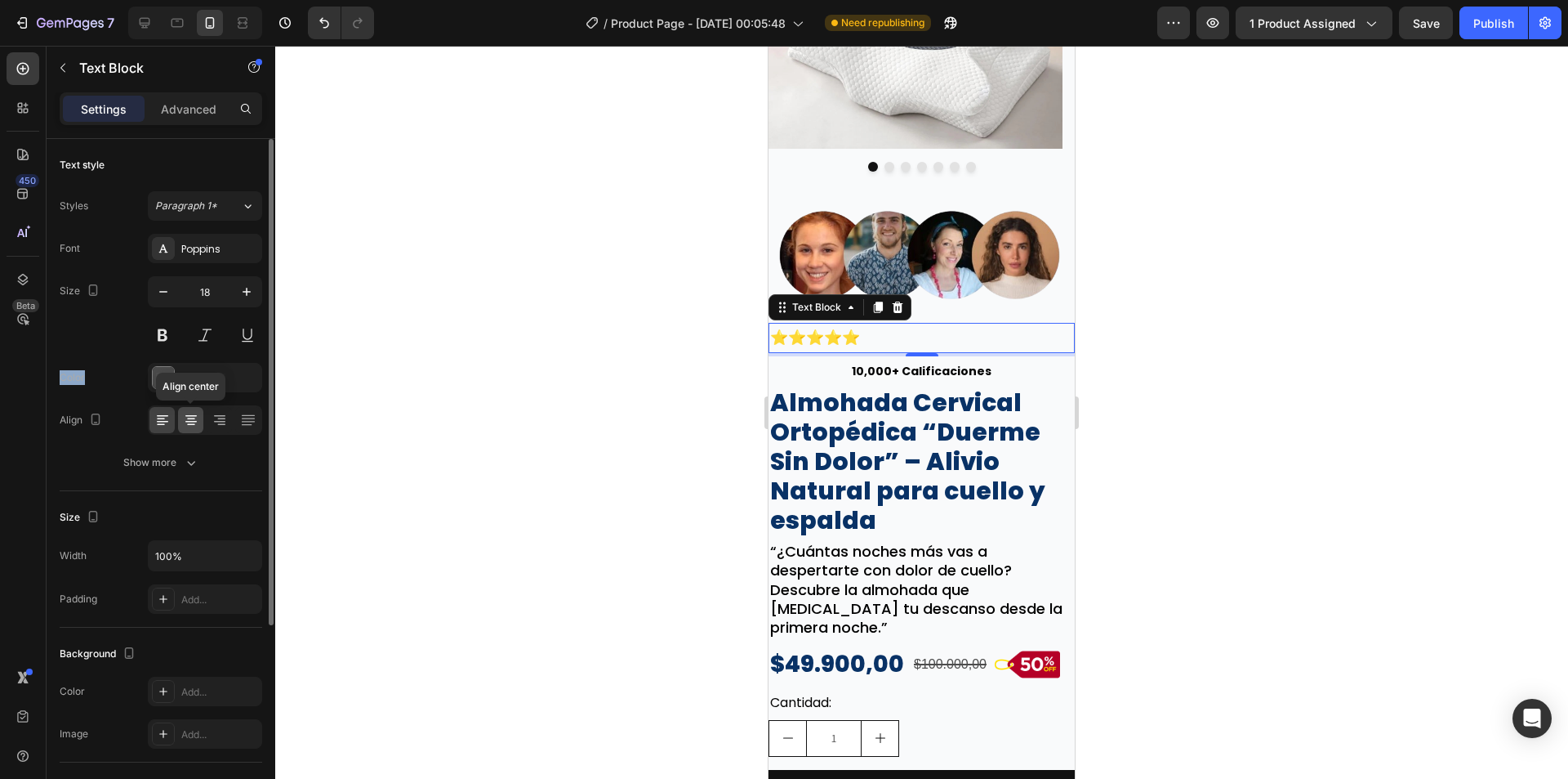
click at [192, 413] on icon at bounding box center [190, 420] width 16 height 16
click at [921, 363] on div "4" at bounding box center [921, 369] width 16 height 13
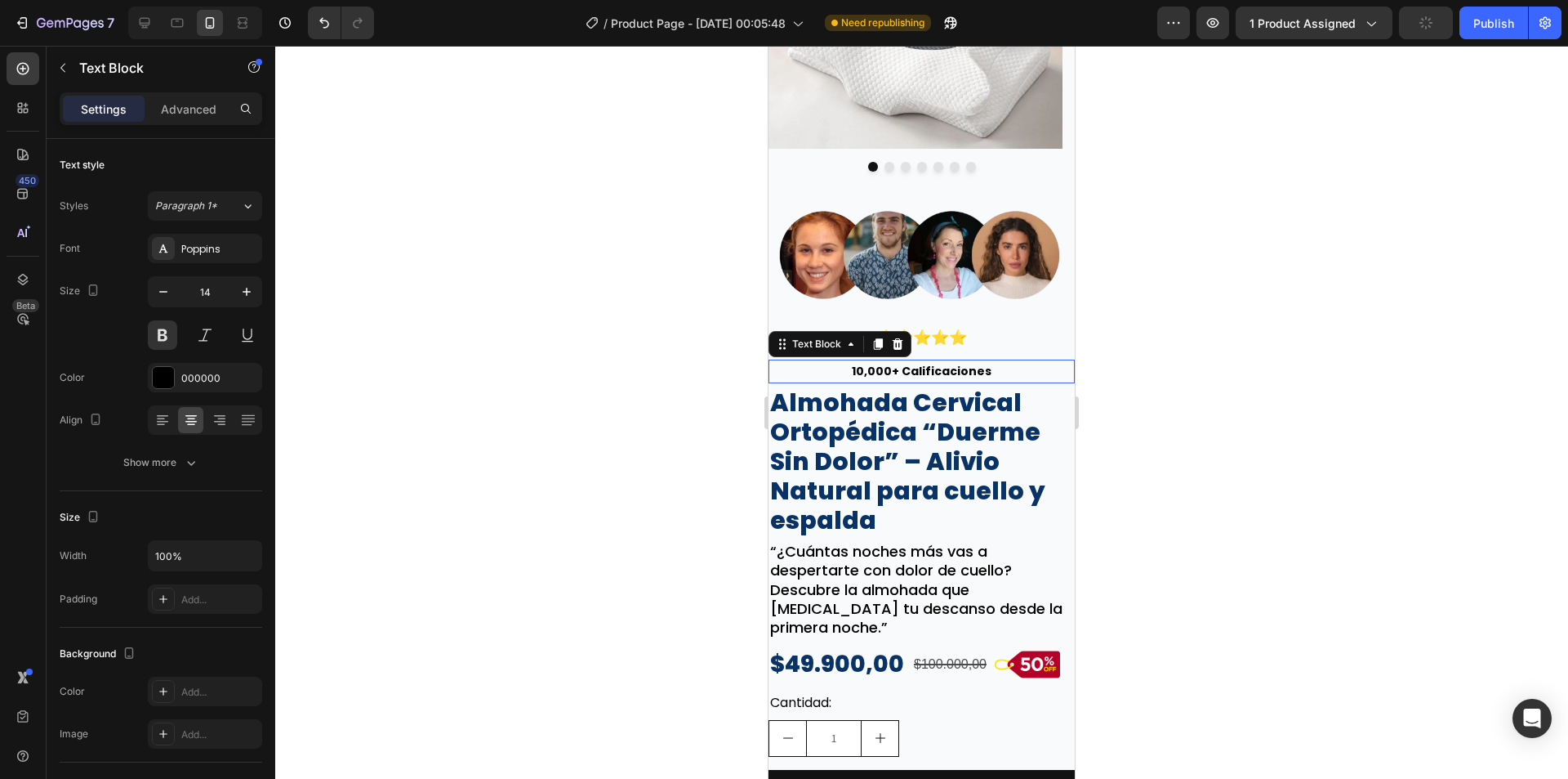
click at [949, 369] on p "10,000+ Calificaciones" at bounding box center [921, 371] width 303 height 20
click at [250, 300] on button "button" at bounding box center [246, 292] width 30 height 30
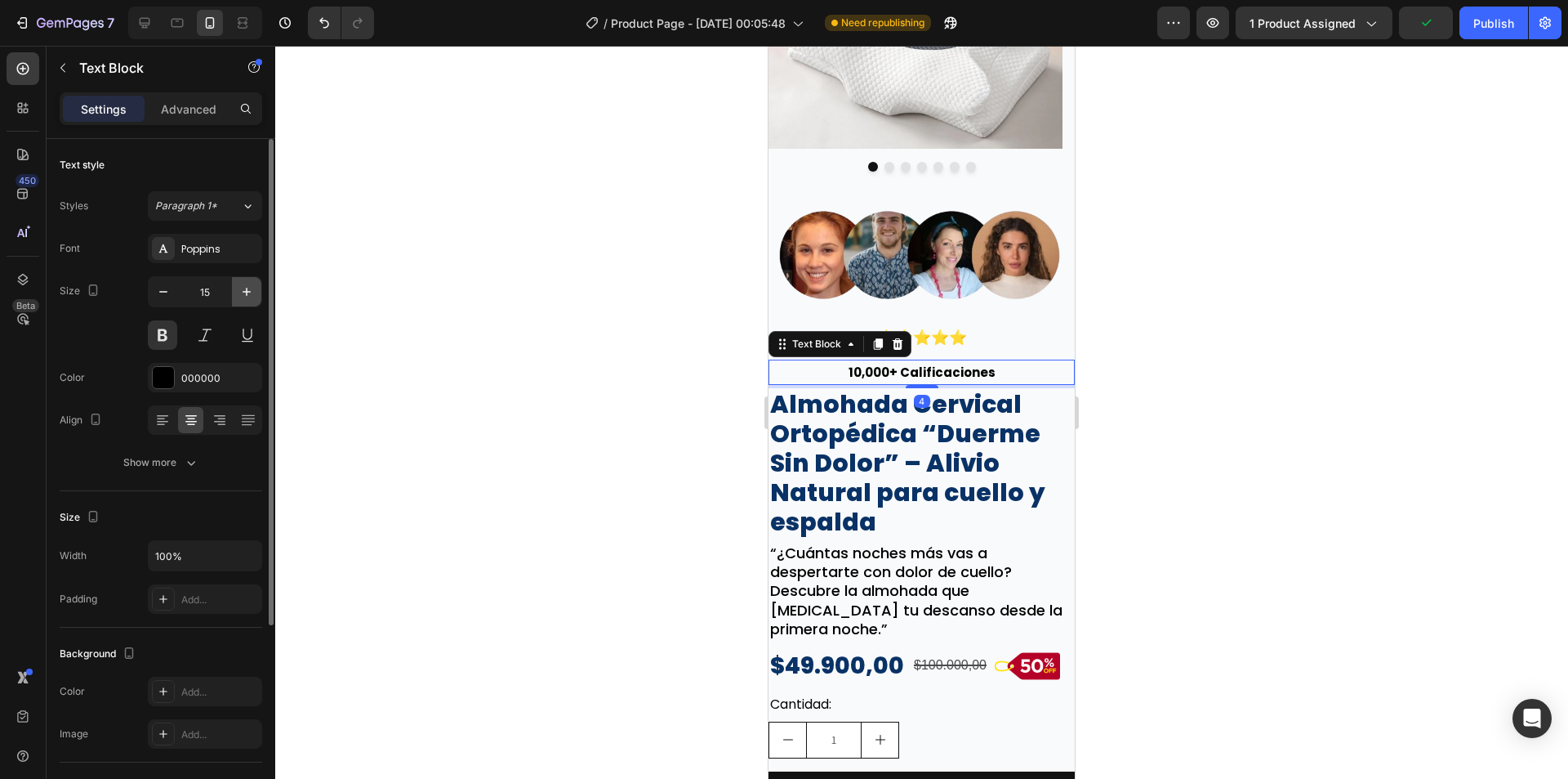
click at [250, 300] on button "button" at bounding box center [246, 292] width 30 height 30
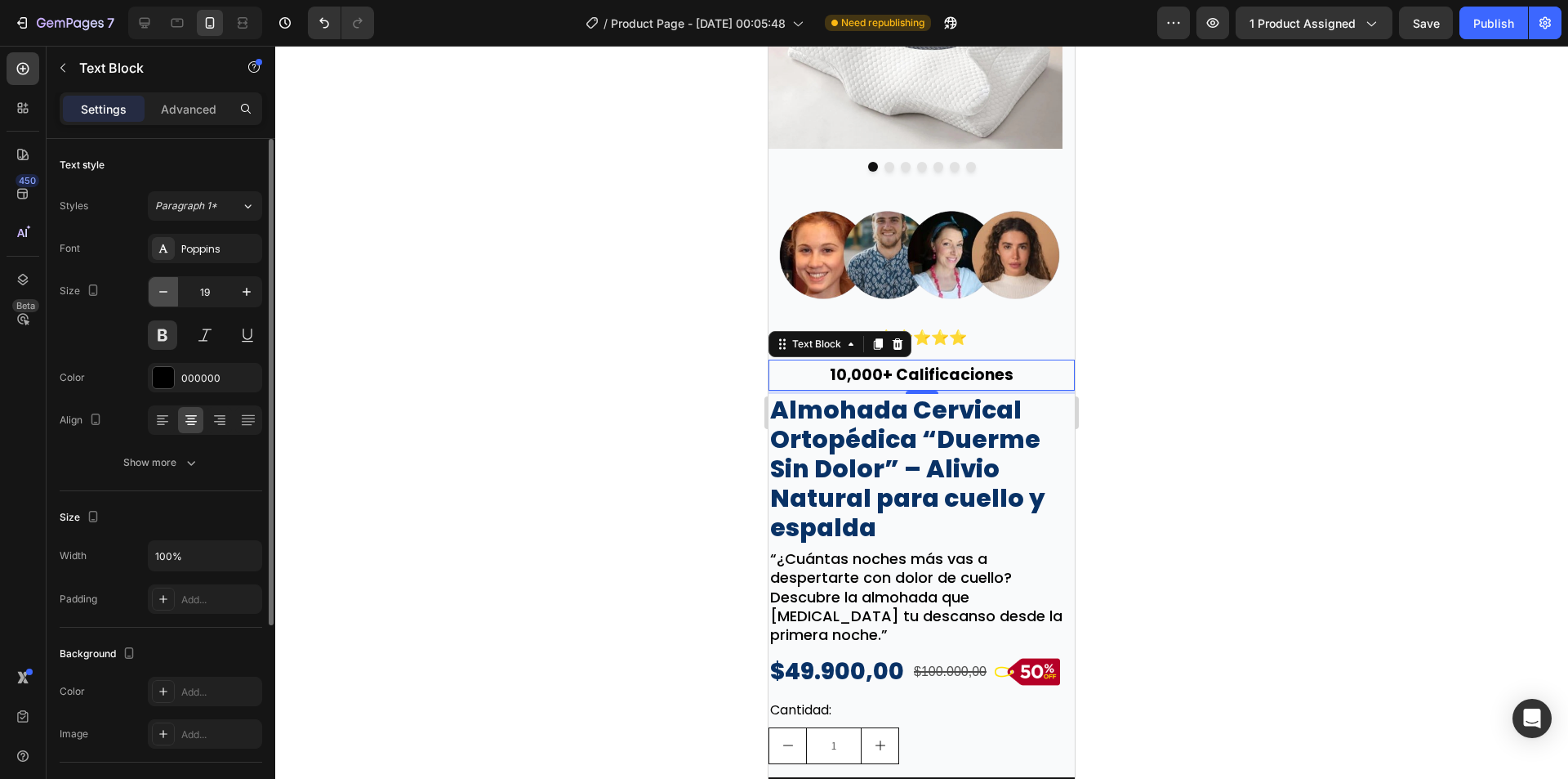
click at [165, 292] on icon "button" at bounding box center [163, 292] width 8 height 2
type input "18"
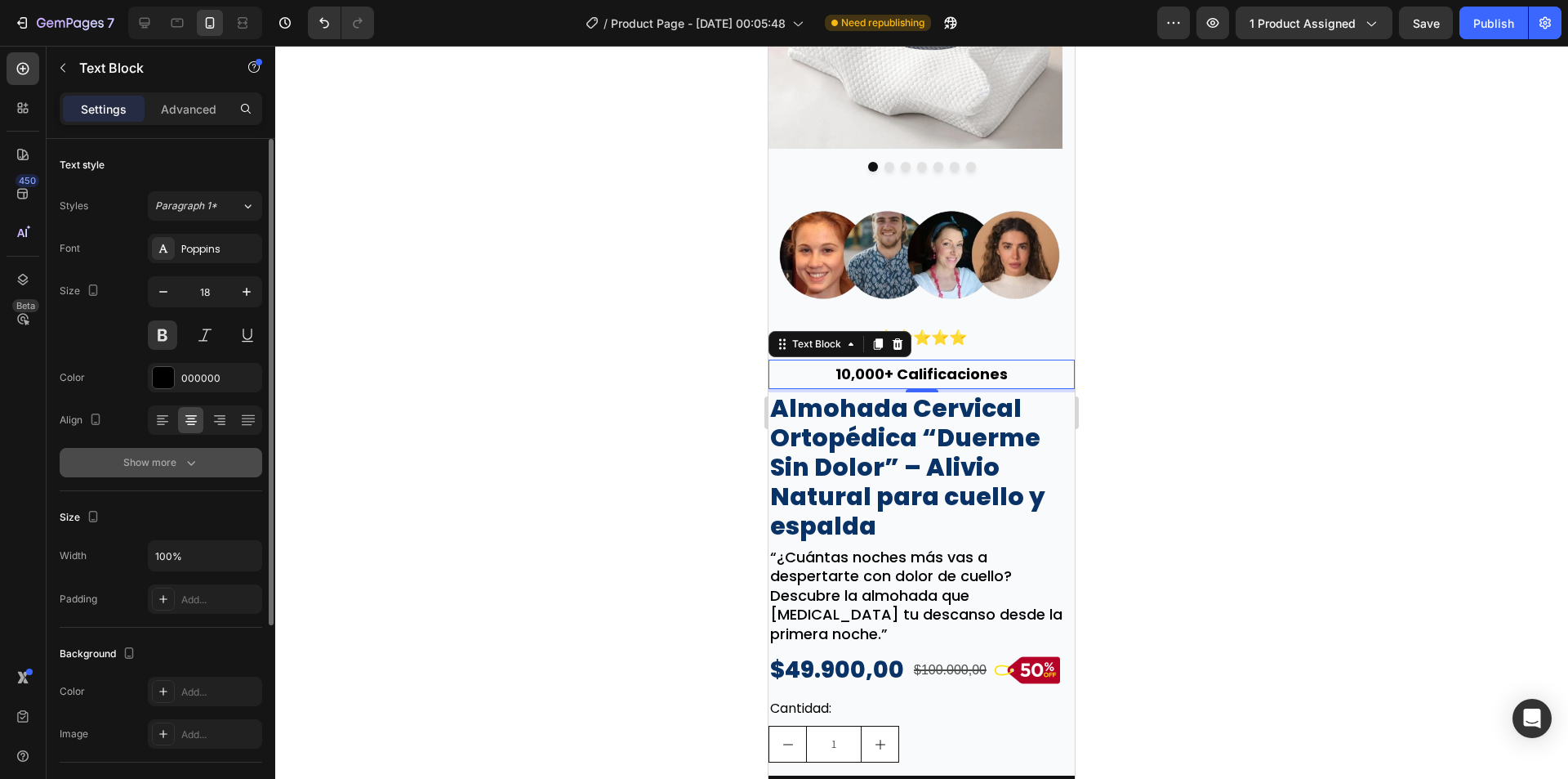
click at [184, 456] on icon "button" at bounding box center [190, 462] width 16 height 16
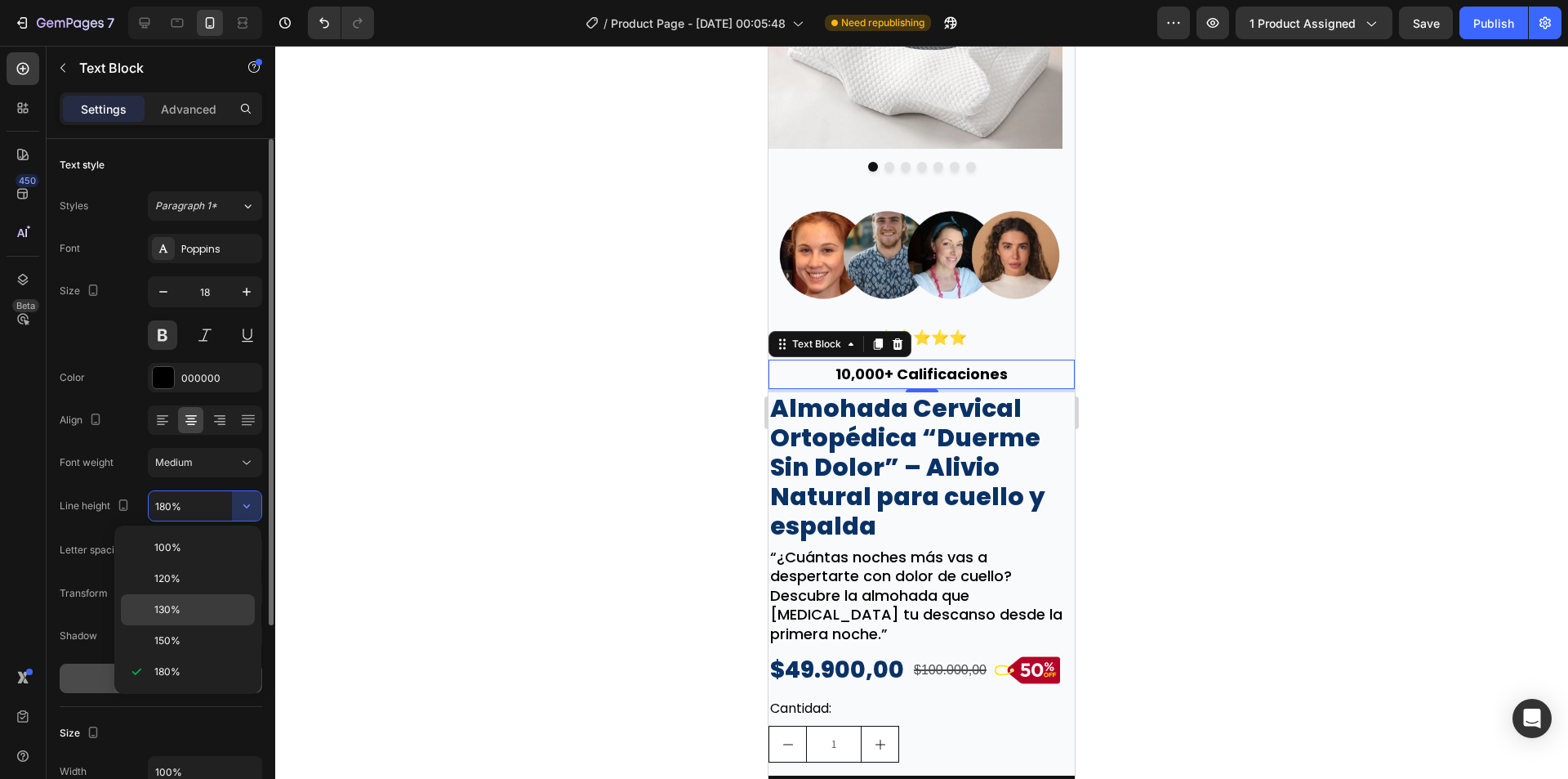
click at [181, 617] on div "130%" at bounding box center [188, 609] width 134 height 31
type input "130%"
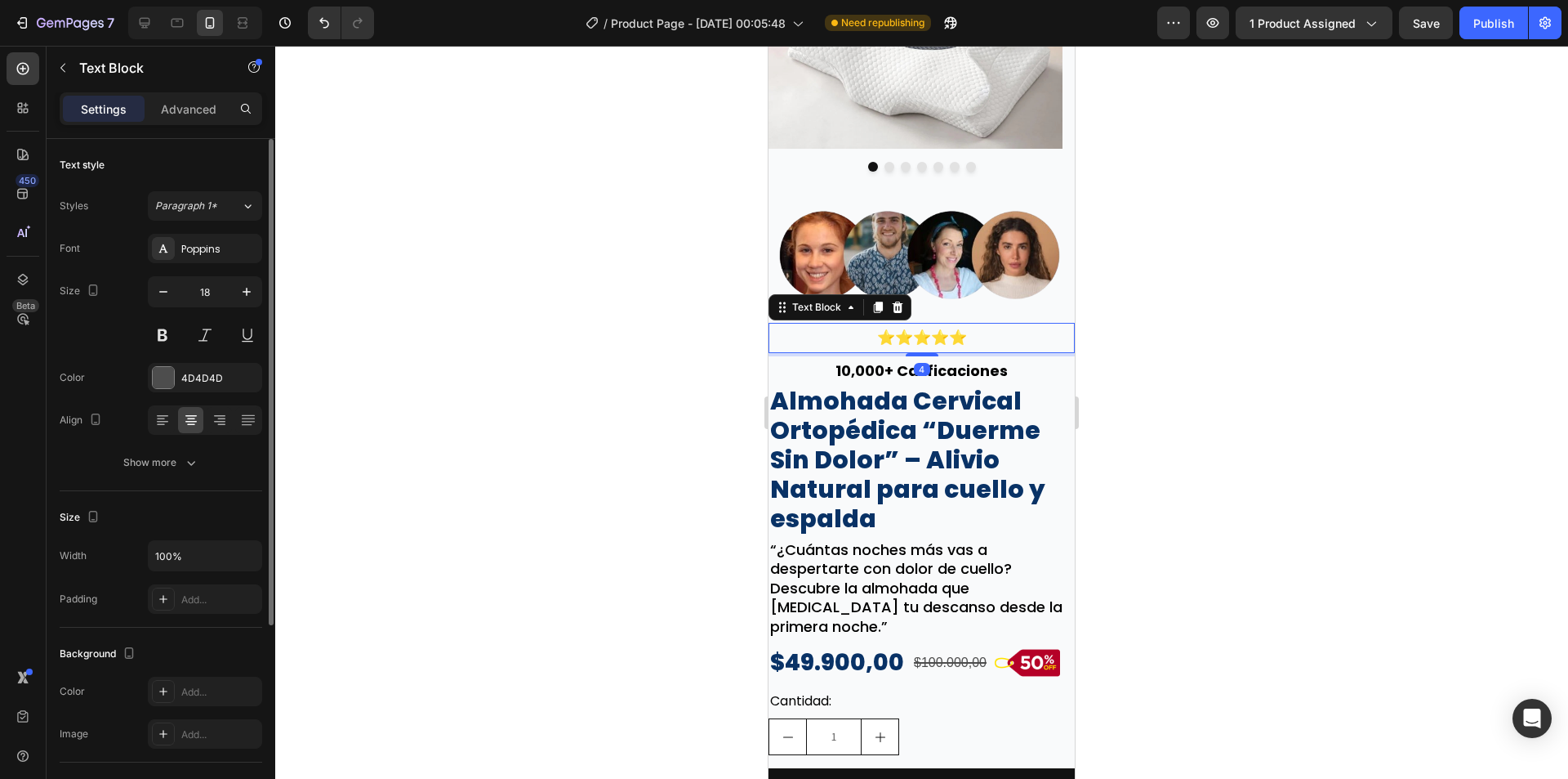
click at [1002, 332] on p "⭐⭐⭐⭐⭐" at bounding box center [921, 337] width 303 height 26
drag, startPoint x: 923, startPoint y: 349, endPoint x: 926, endPoint y: 336, distance: 13.3
click at [926, 336] on div "⭐⭐⭐⭐⭐ Text Block 3" at bounding box center [921, 337] width 306 height 30
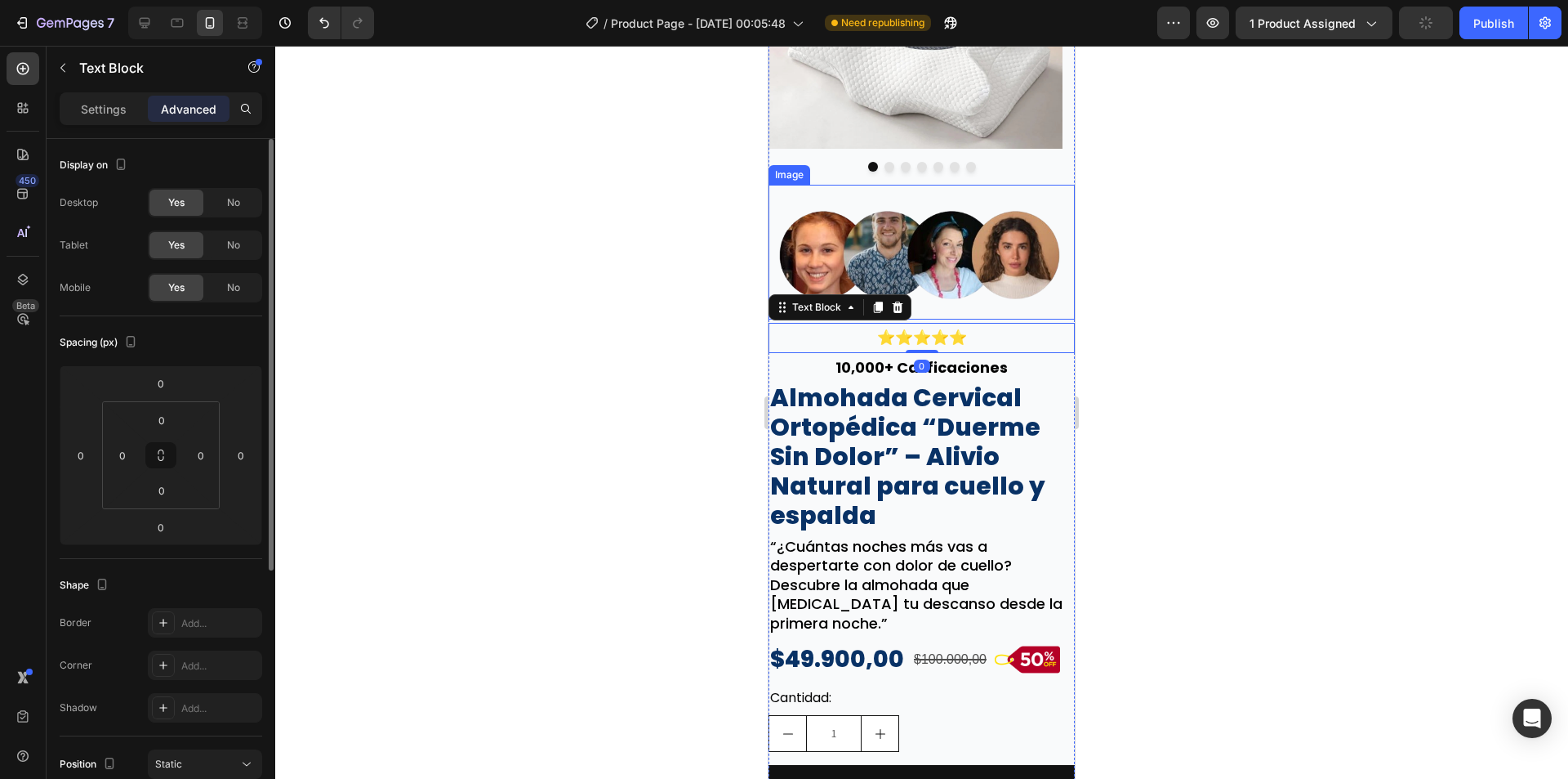
click at [1046, 304] on img at bounding box center [921, 251] width 306 height 134
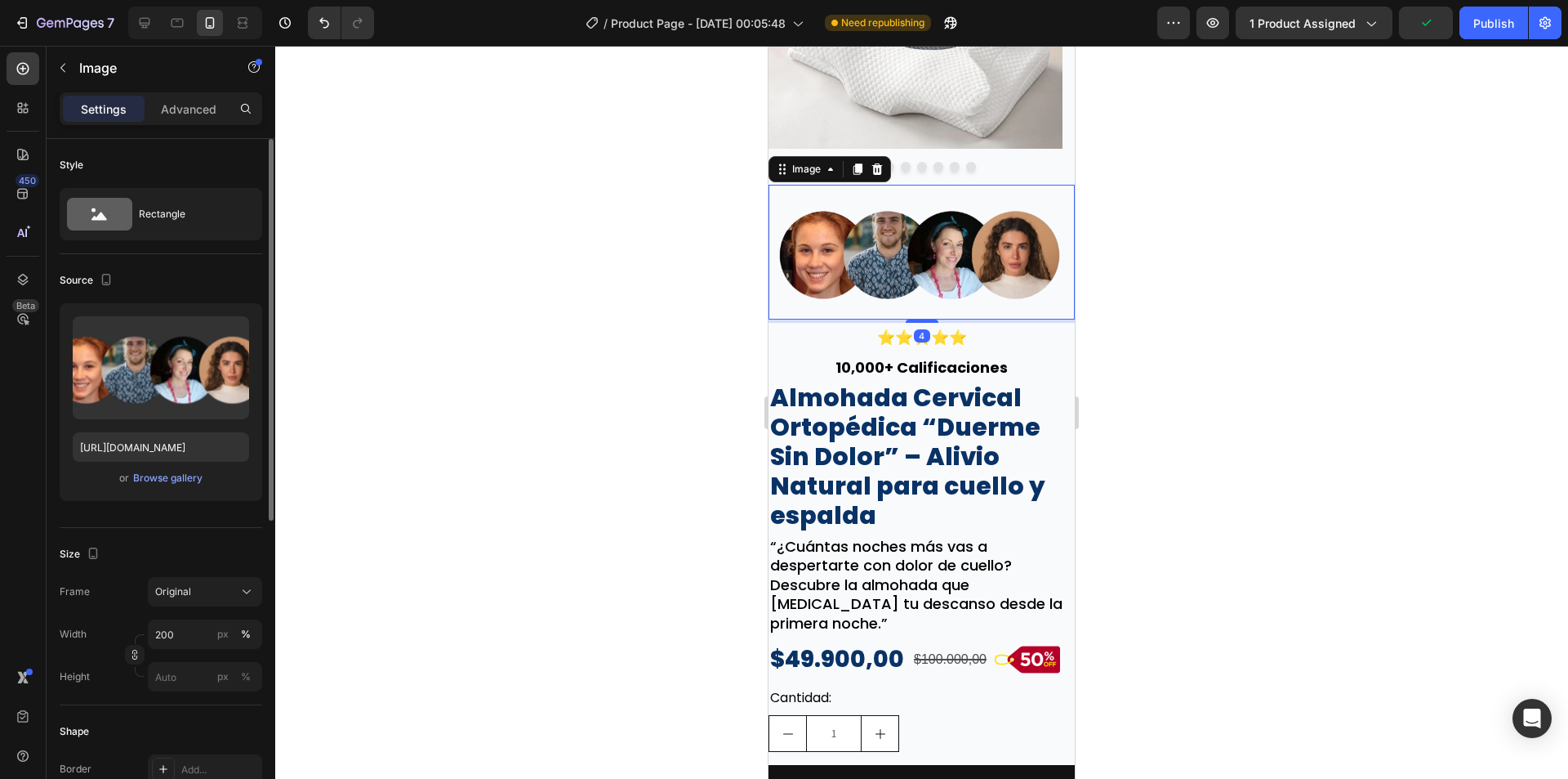
drag, startPoint x: 912, startPoint y: 315, endPoint x: 921, endPoint y: 299, distance: 18.4
click at [921, 299] on div "Image 4" at bounding box center [921, 251] width 306 height 134
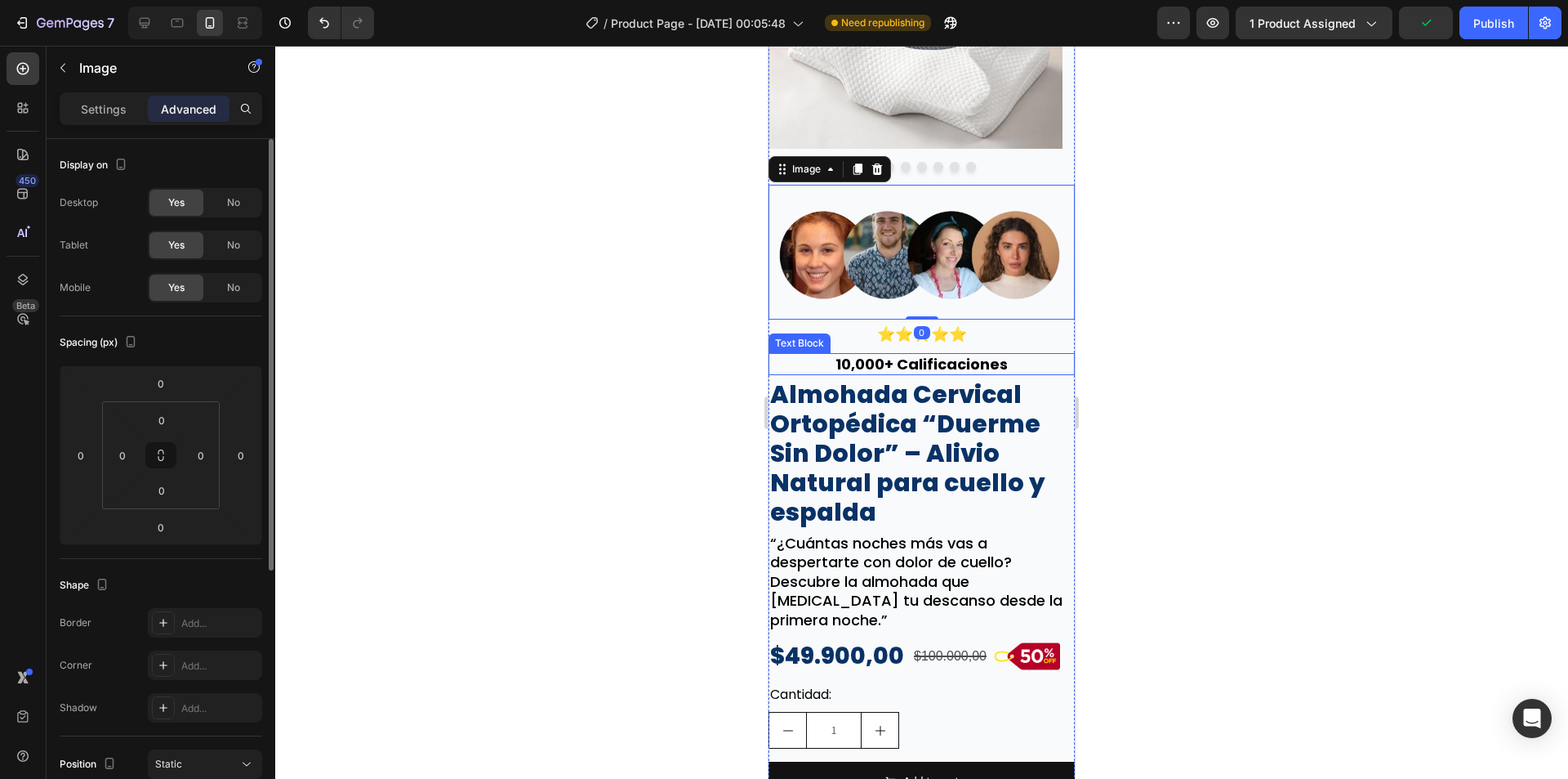
click at [989, 339] on p "⭐⭐⭐⭐⭐" at bounding box center [921, 334] width 303 height 26
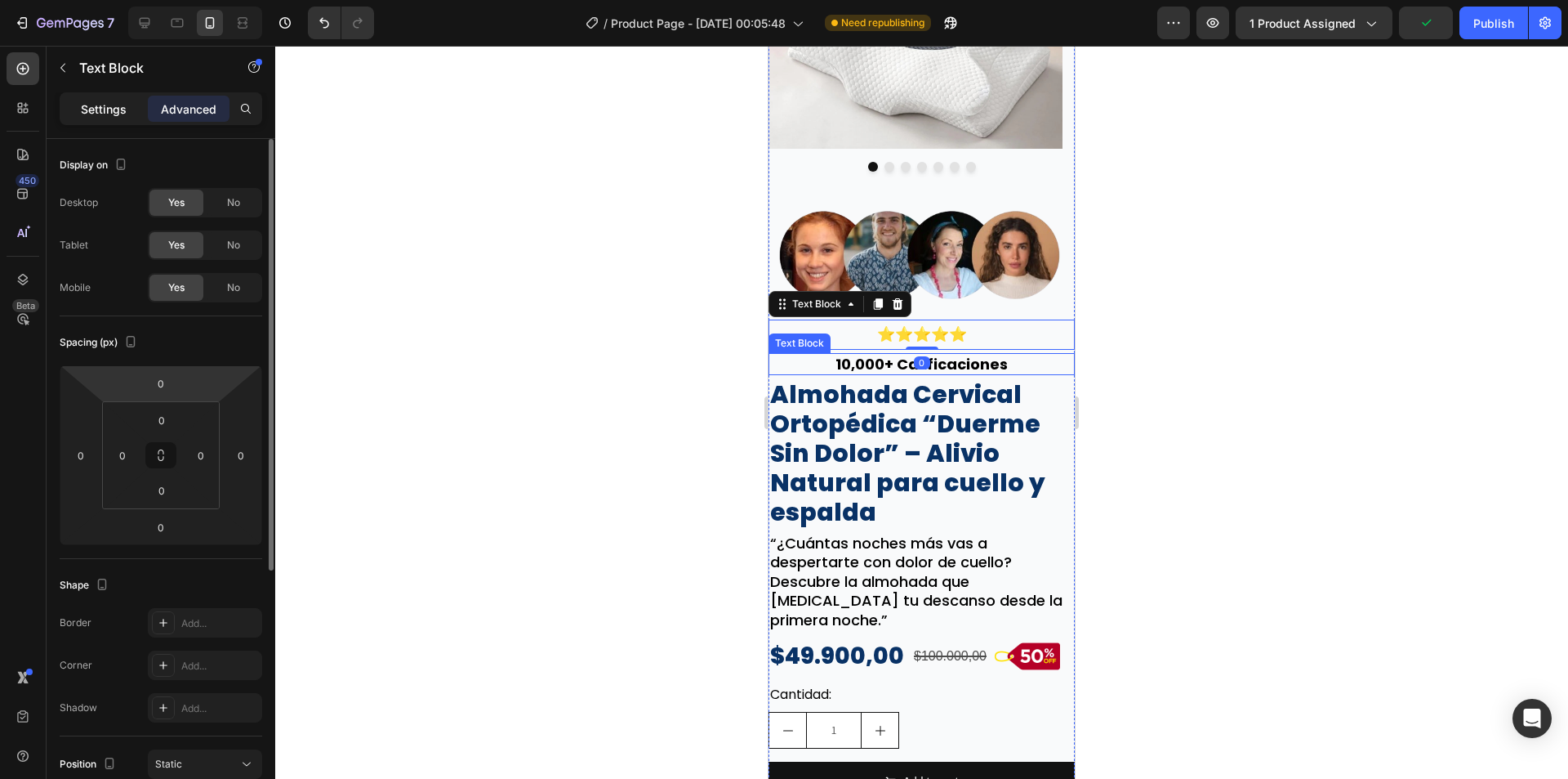
click at [103, 120] on div "Settings" at bounding box center [103, 108] width 82 height 26
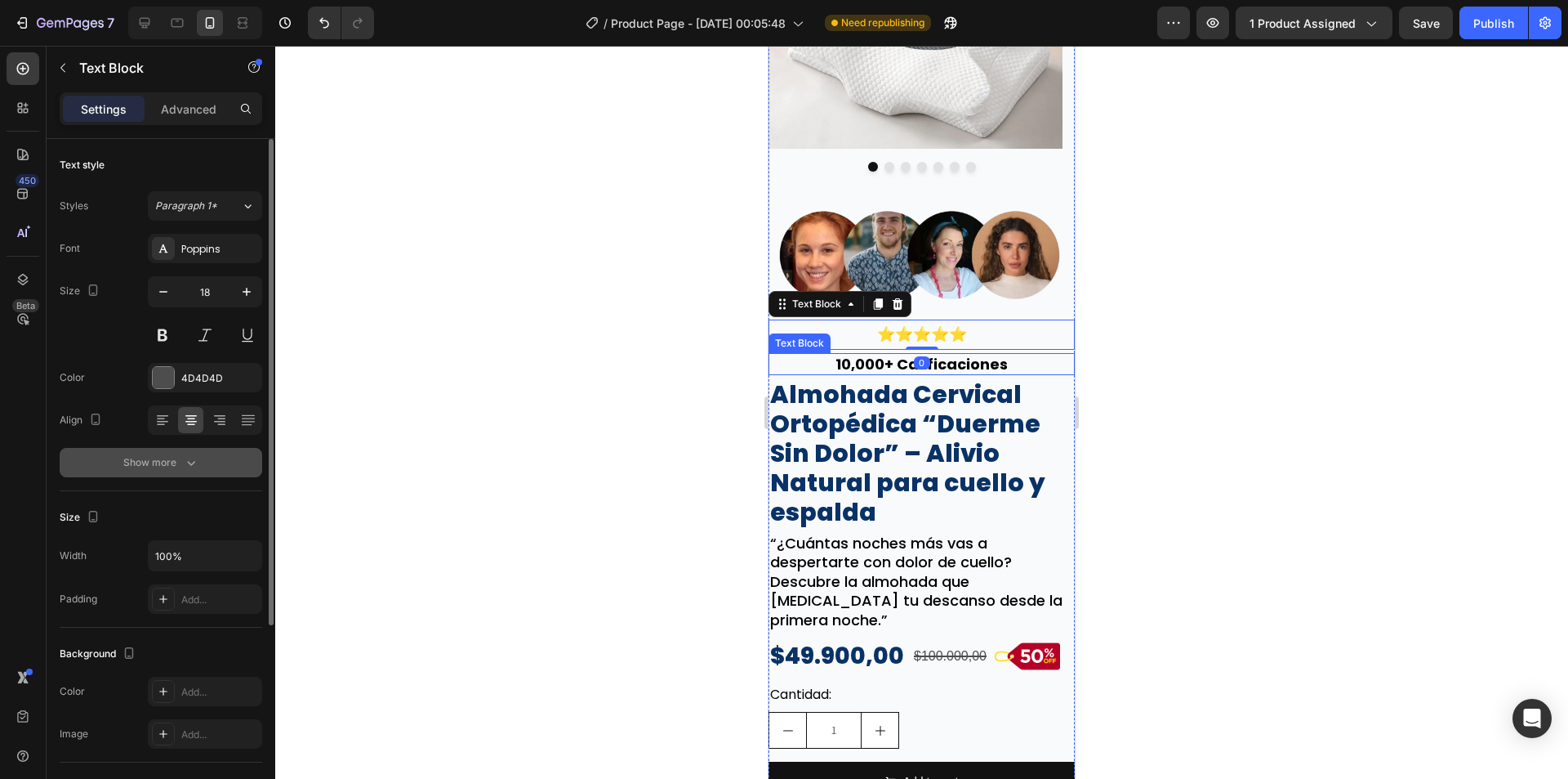
click at [164, 458] on div "Show more" at bounding box center [161, 462] width 76 height 16
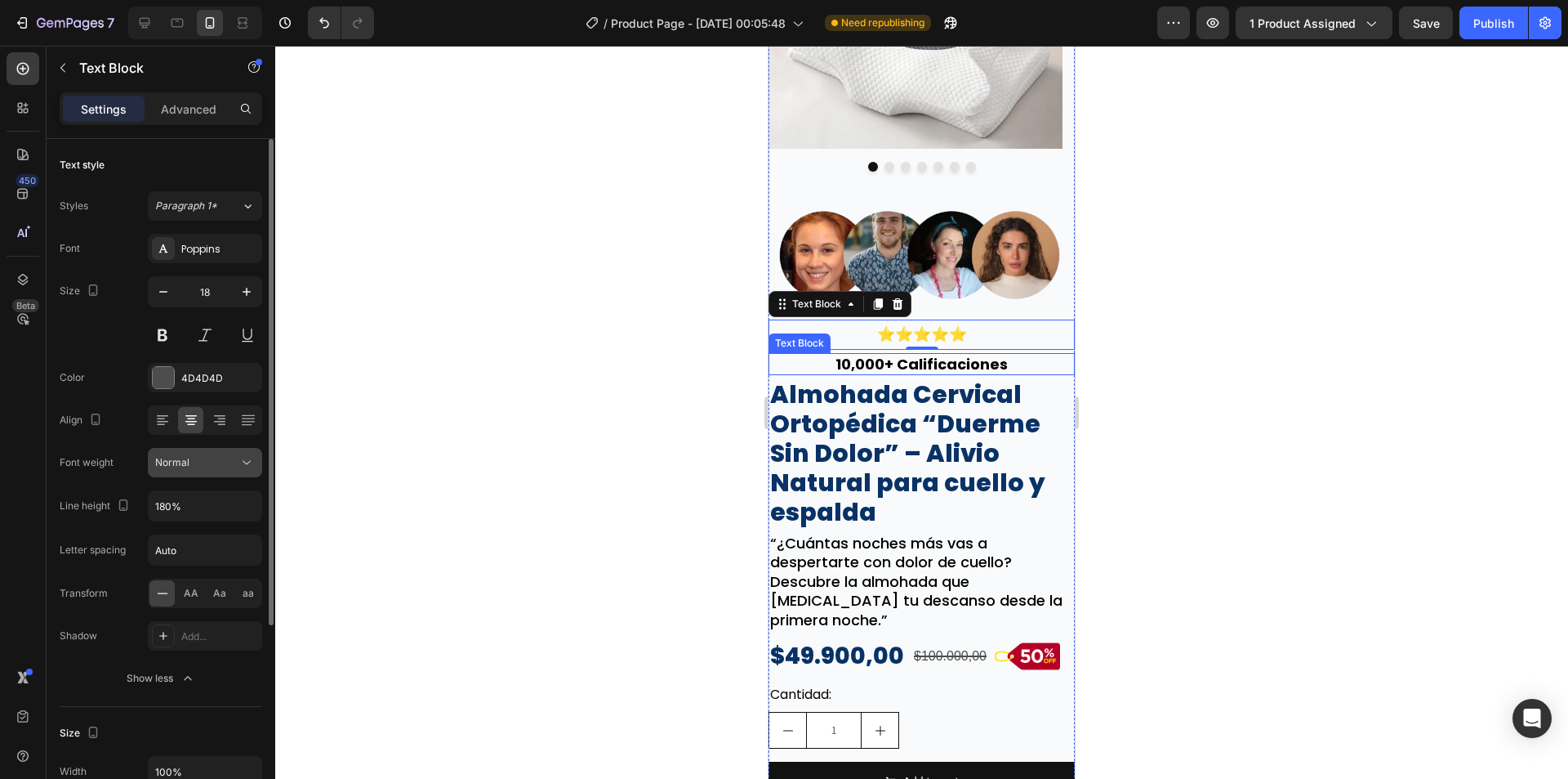
click at [247, 466] on icon at bounding box center [246, 462] width 16 height 16
click at [242, 474] on button "Normal" at bounding box center [205, 462] width 114 height 30
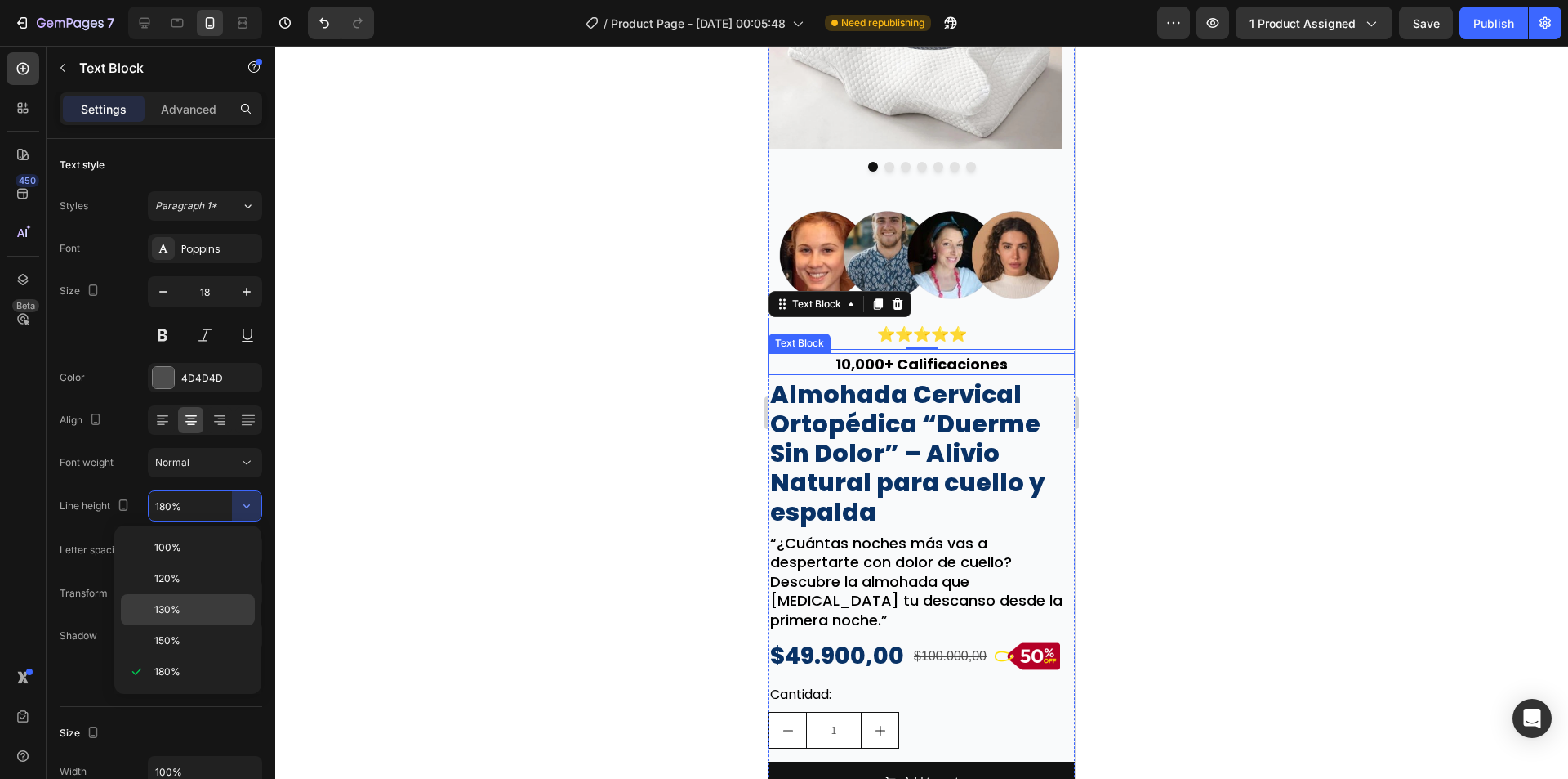
click at [177, 614] on span "130%" at bounding box center [167, 609] width 26 height 14
type input "130%"
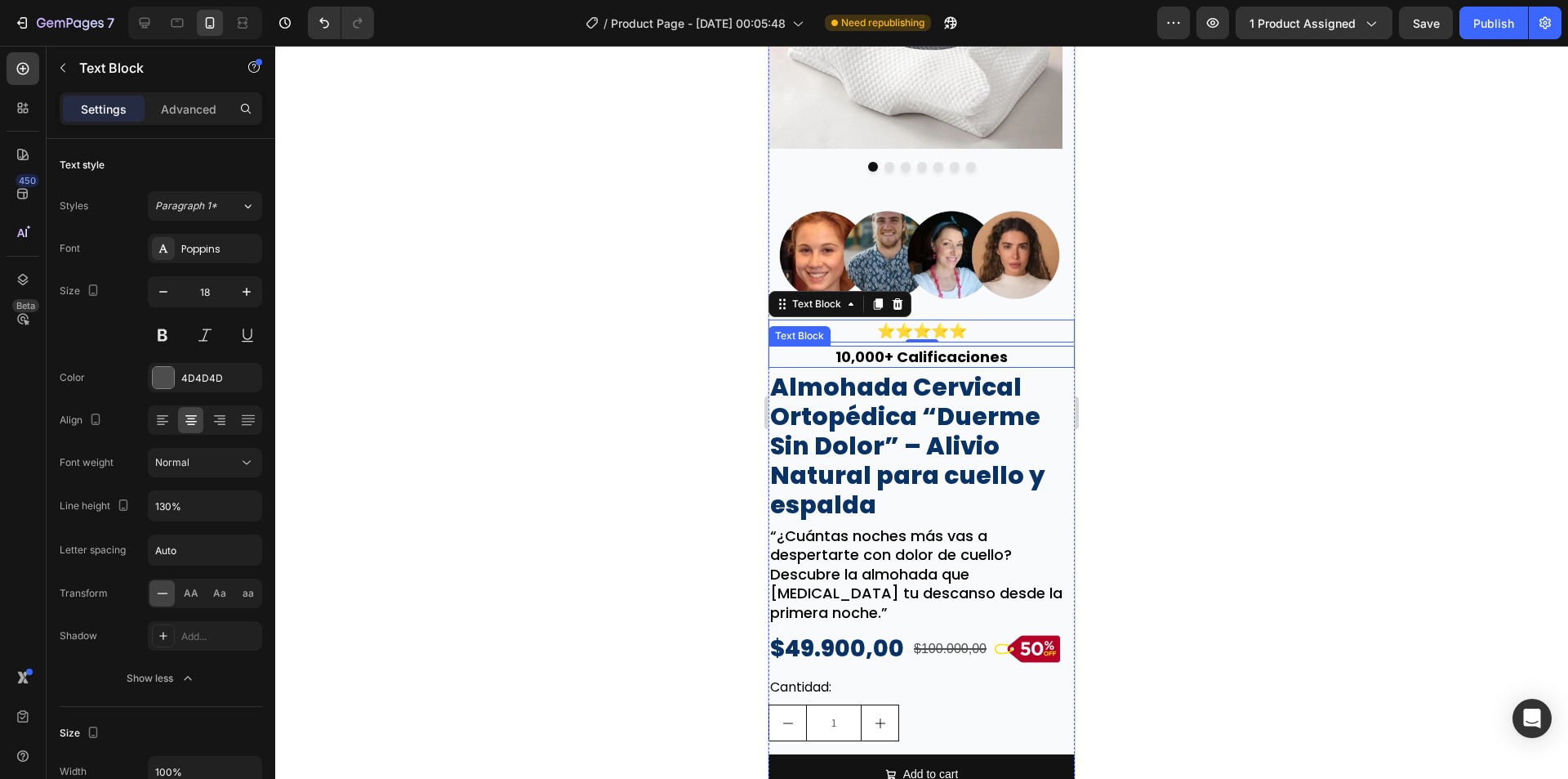
drag, startPoint x: 641, startPoint y: 414, endPoint x: 652, endPoint y: 412, distance: 11.2
click at [644, 414] on div at bounding box center [921, 412] width 1292 height 733
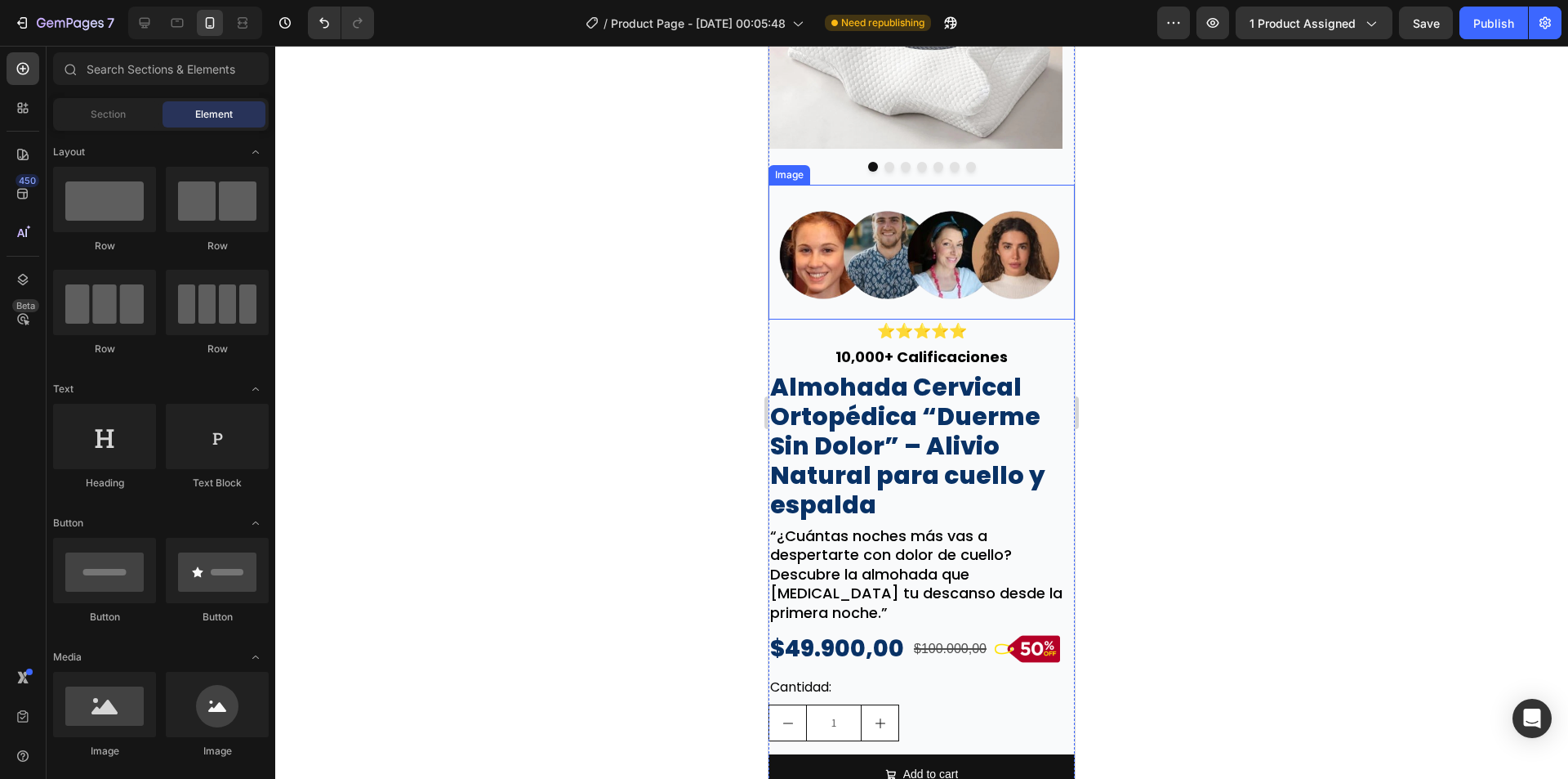
click at [1031, 284] on img at bounding box center [921, 251] width 306 height 134
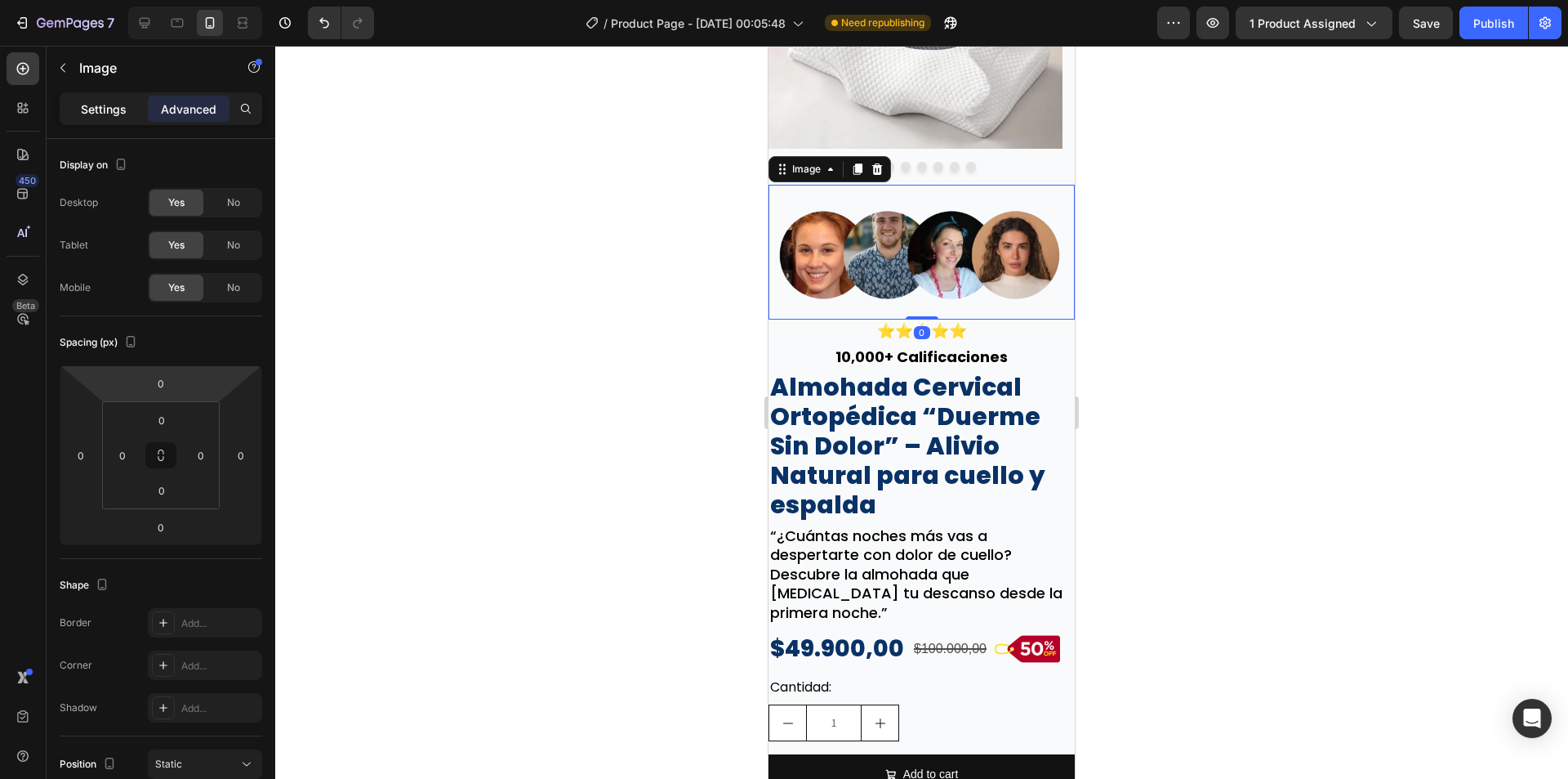
click at [103, 98] on div "Settings" at bounding box center [103, 108] width 82 height 26
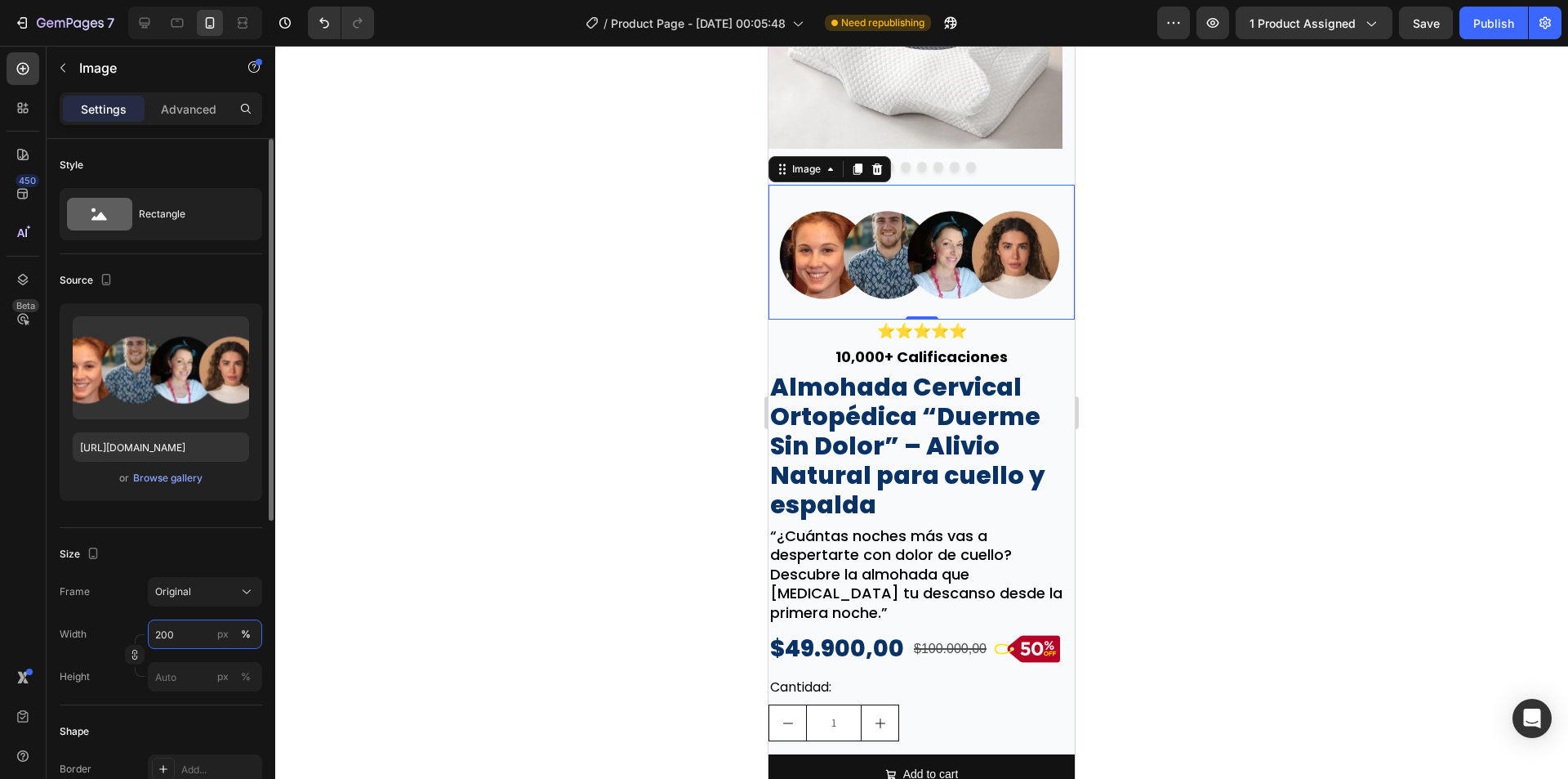
click at [185, 648] on input "200" at bounding box center [205, 634] width 114 height 30
type input "60"
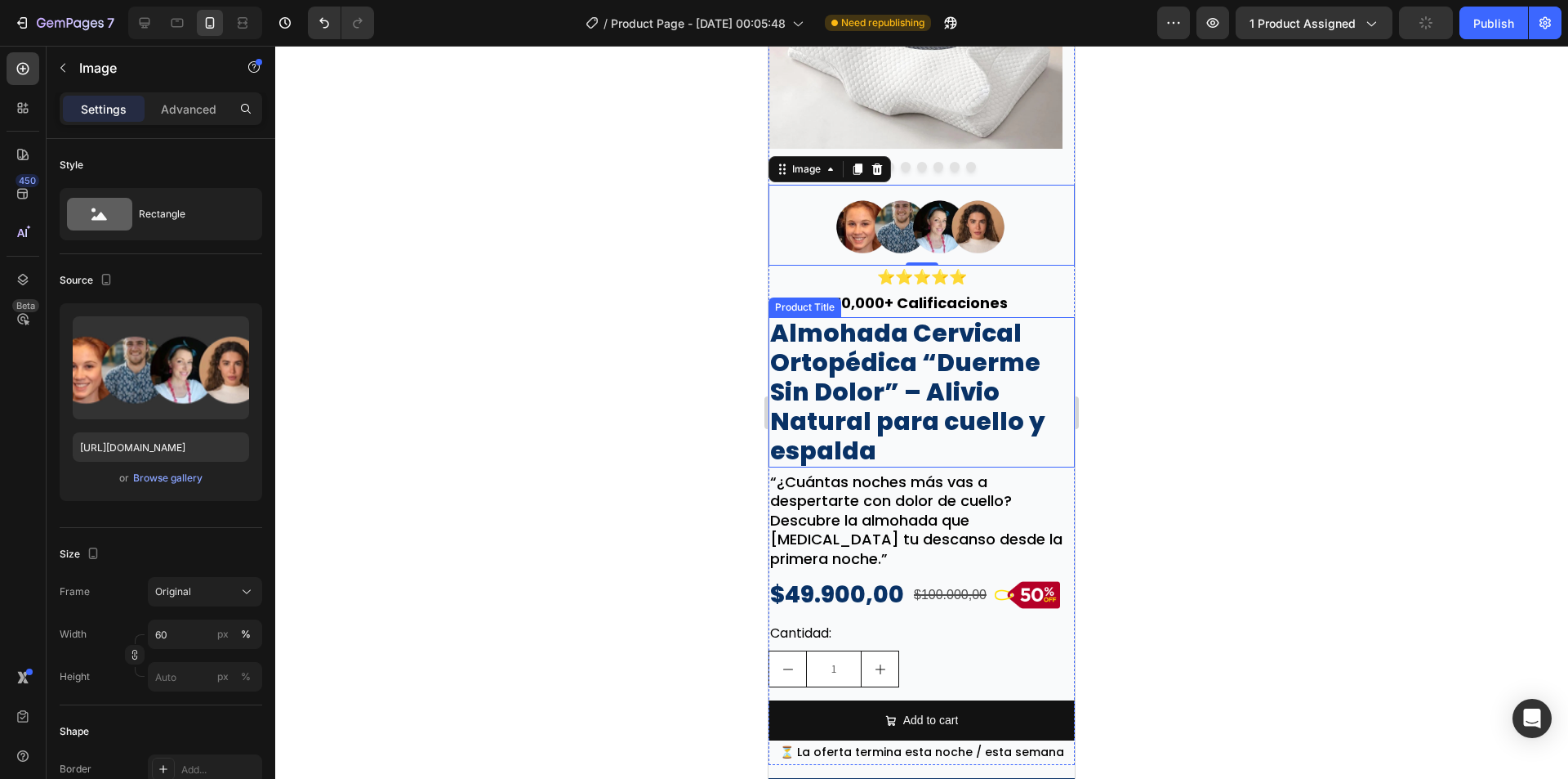
click at [1152, 406] on div at bounding box center [921, 412] width 1292 height 733
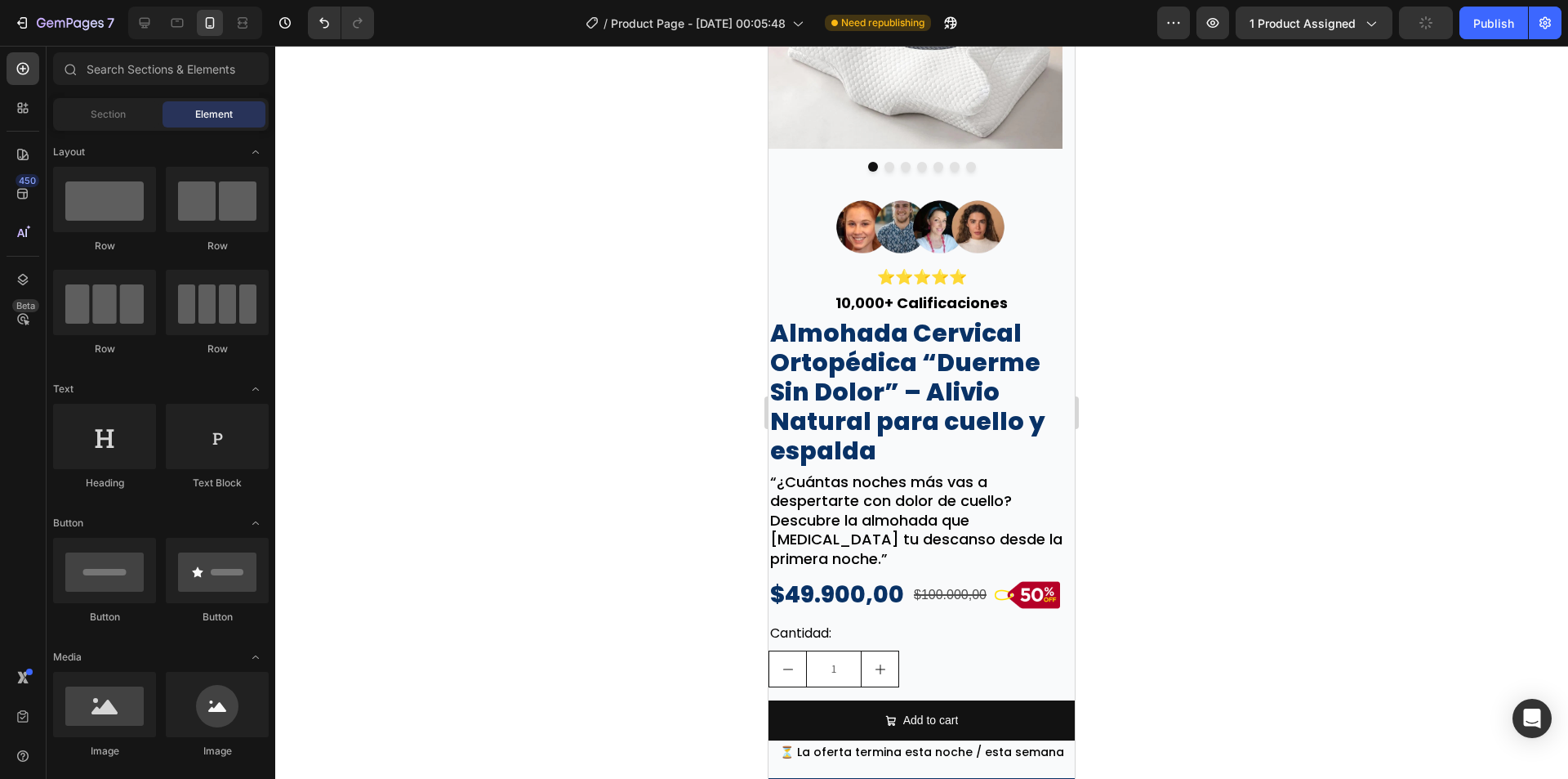
click at [985, 383] on h2 "Almohada Cervical Ortopédica “Duerme Sin Dolor” – Alivio Natural para cuello y …" at bounding box center [921, 392] width 306 height 151
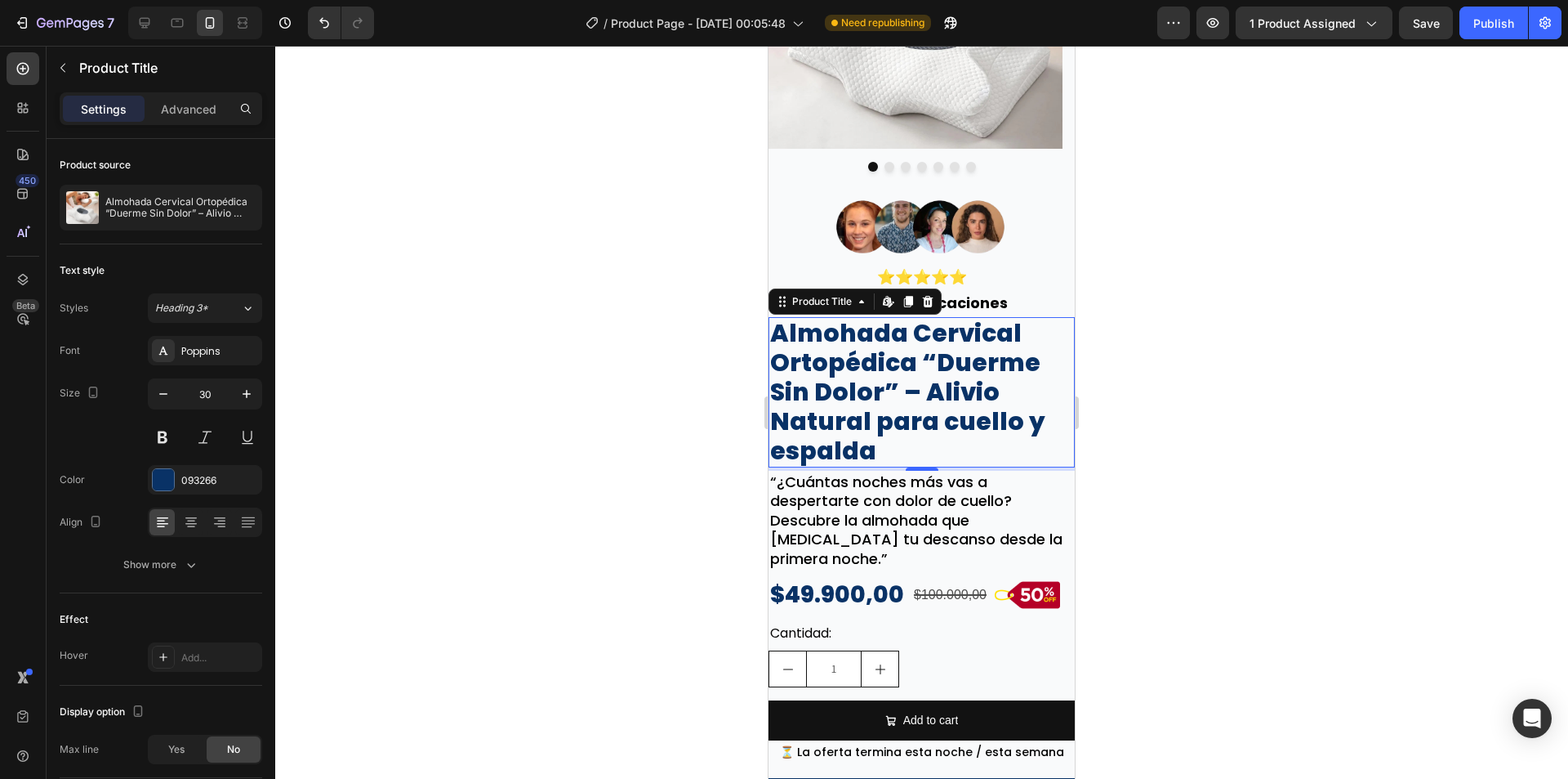
click at [956, 392] on h2 "Almohada Cervical Ortopédica “Duerme Sin Dolor” – Alivio Natural para cuello y …" at bounding box center [921, 392] width 306 height 151
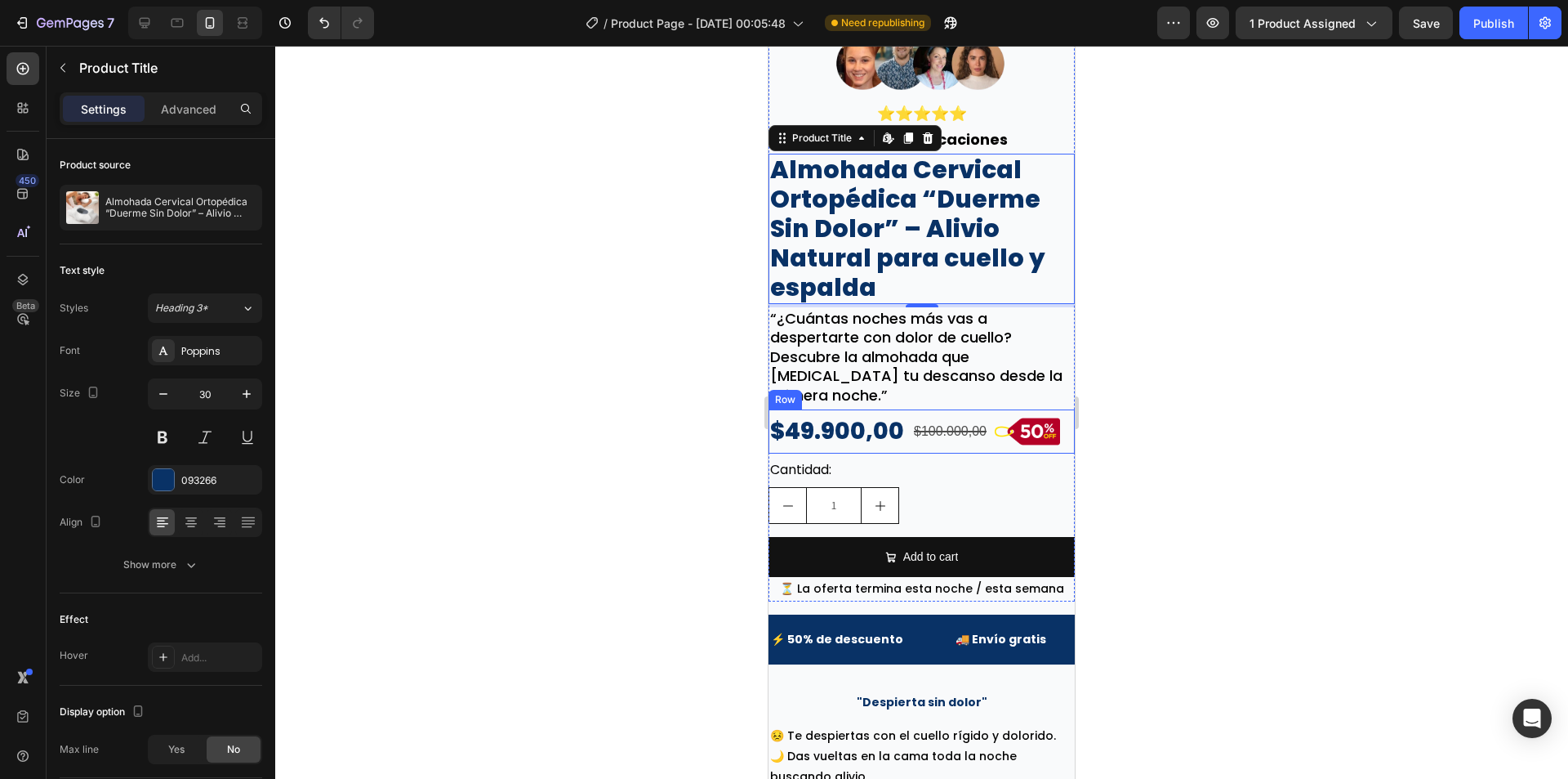
click at [906, 421] on div "$49.900,00 Product Price Product Price $100.000,00 Product Price Product Price …" at bounding box center [921, 431] width 306 height 44
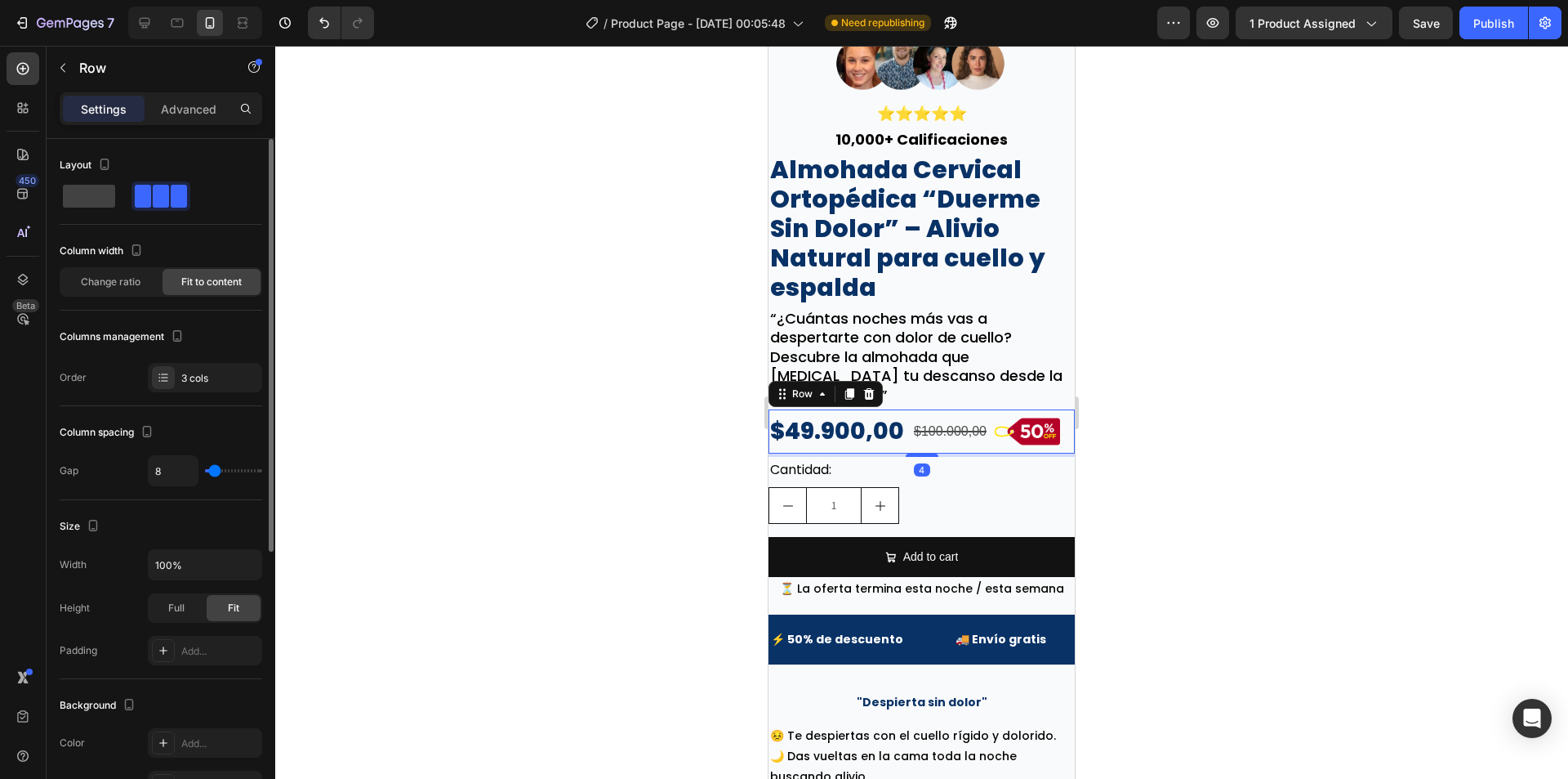
type input "9"
type input "0"
click at [205, 469] on input "range" at bounding box center [234, 471] width 57 height 3
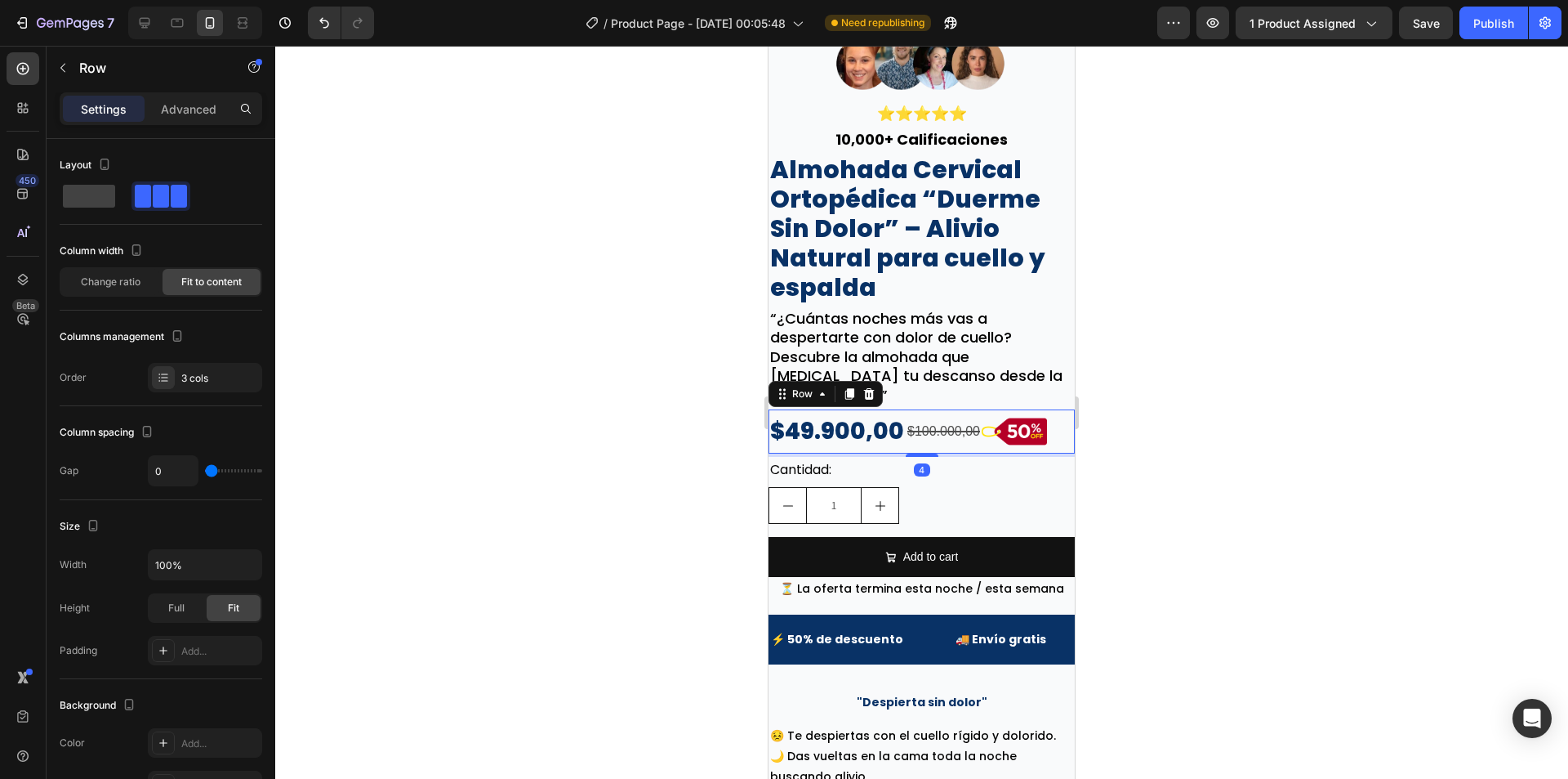
click at [928, 315] on p "“¿Cuántas noches más vas a despertarte con dolor de cuello? Descubre la almohad…" at bounding box center [921, 356] width 303 height 96
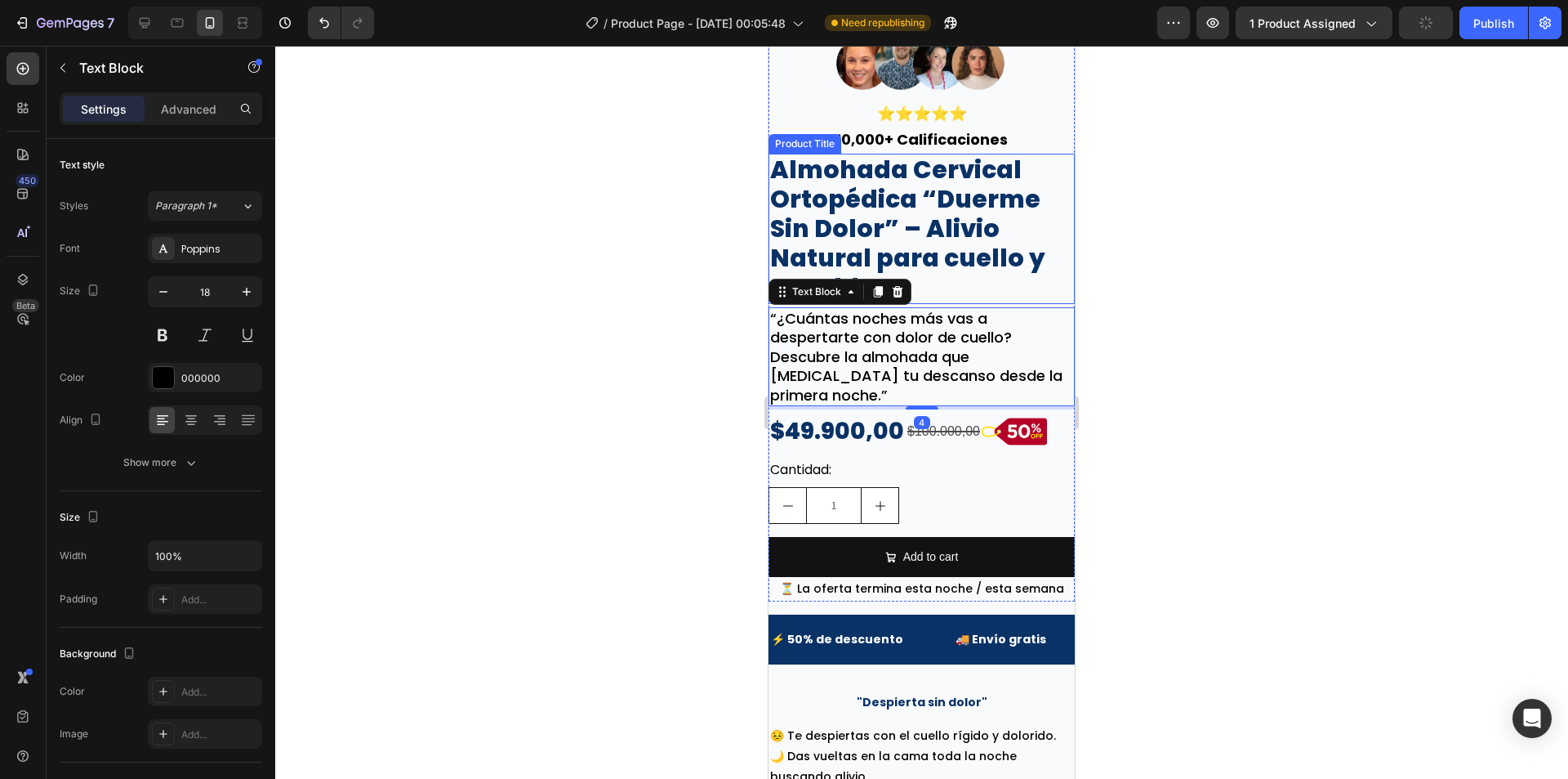
click at [963, 292] on h2 "Almohada Cervical Ortopédica “Duerme Sin Dolor” – Alivio Natural para cuello y …" at bounding box center [921, 229] width 306 height 151
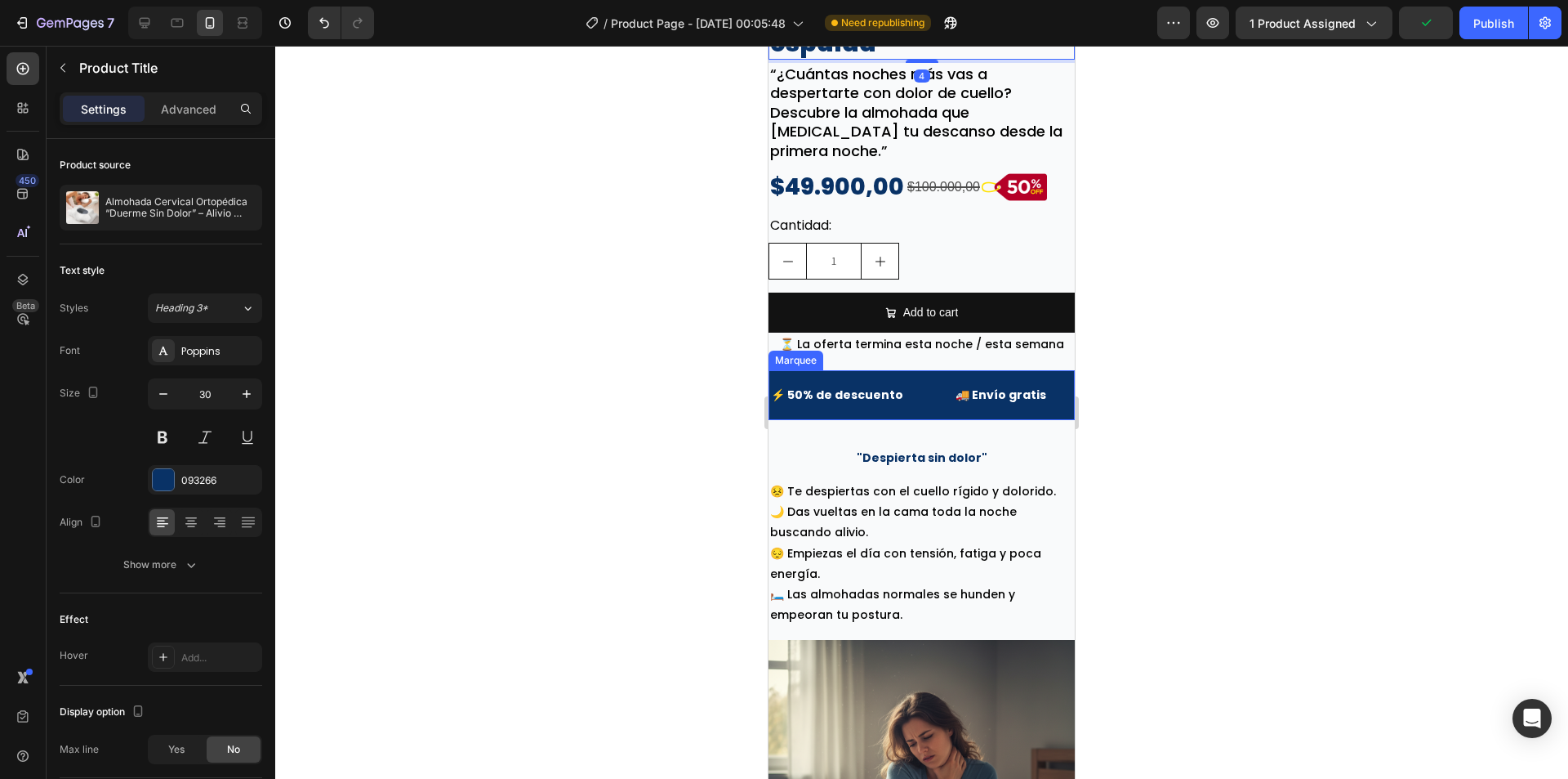
scroll to position [766, 0]
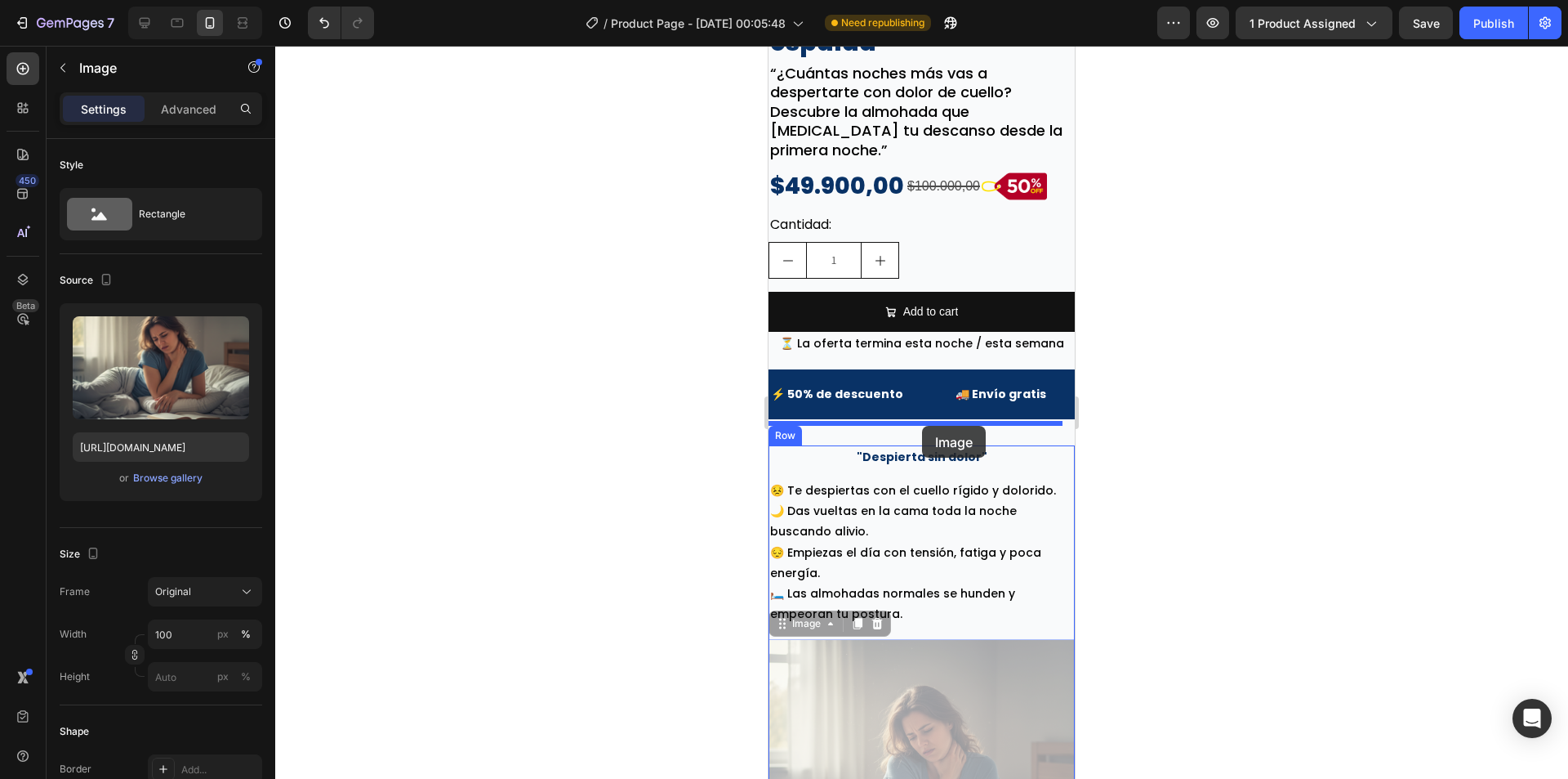
drag, startPoint x: 903, startPoint y: 663, endPoint x: 922, endPoint y: 425, distance: 238.8
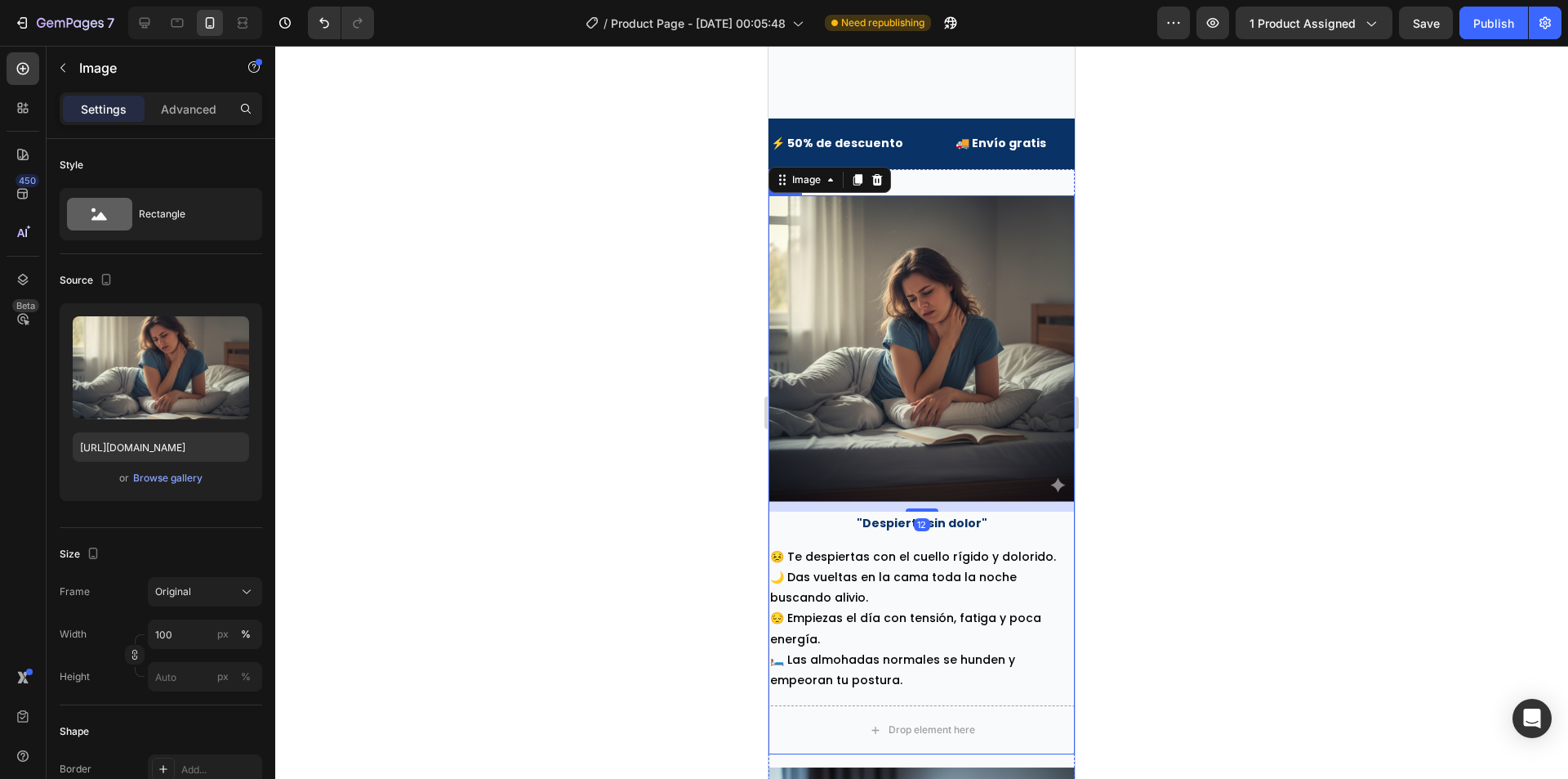
scroll to position [1094, 0]
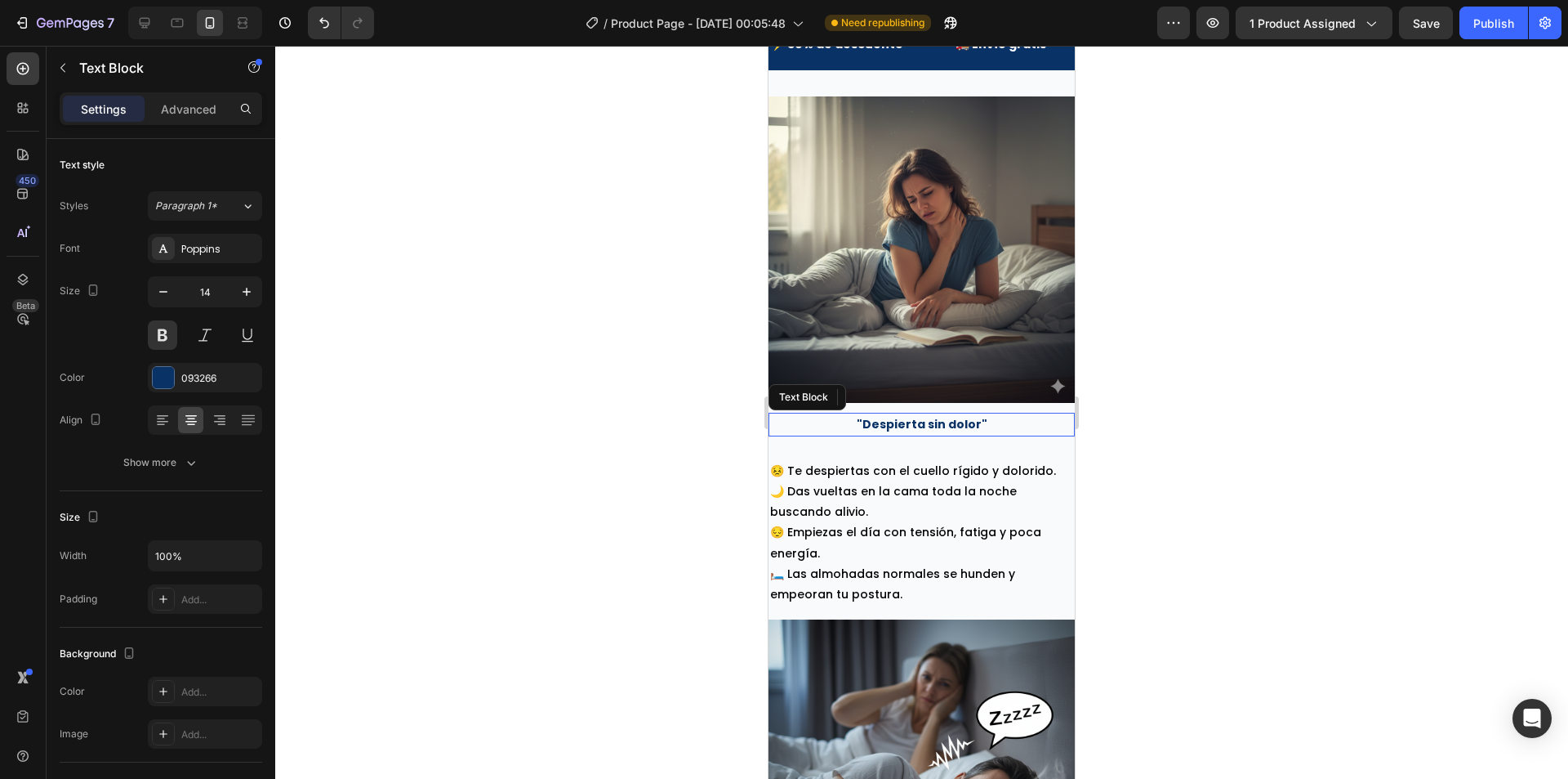
click at [959, 414] on p ""Despierta sin dolor"" at bounding box center [921, 425] width 303 height 20
click at [205, 300] on input "14" at bounding box center [205, 292] width 54 height 30
type input "22"
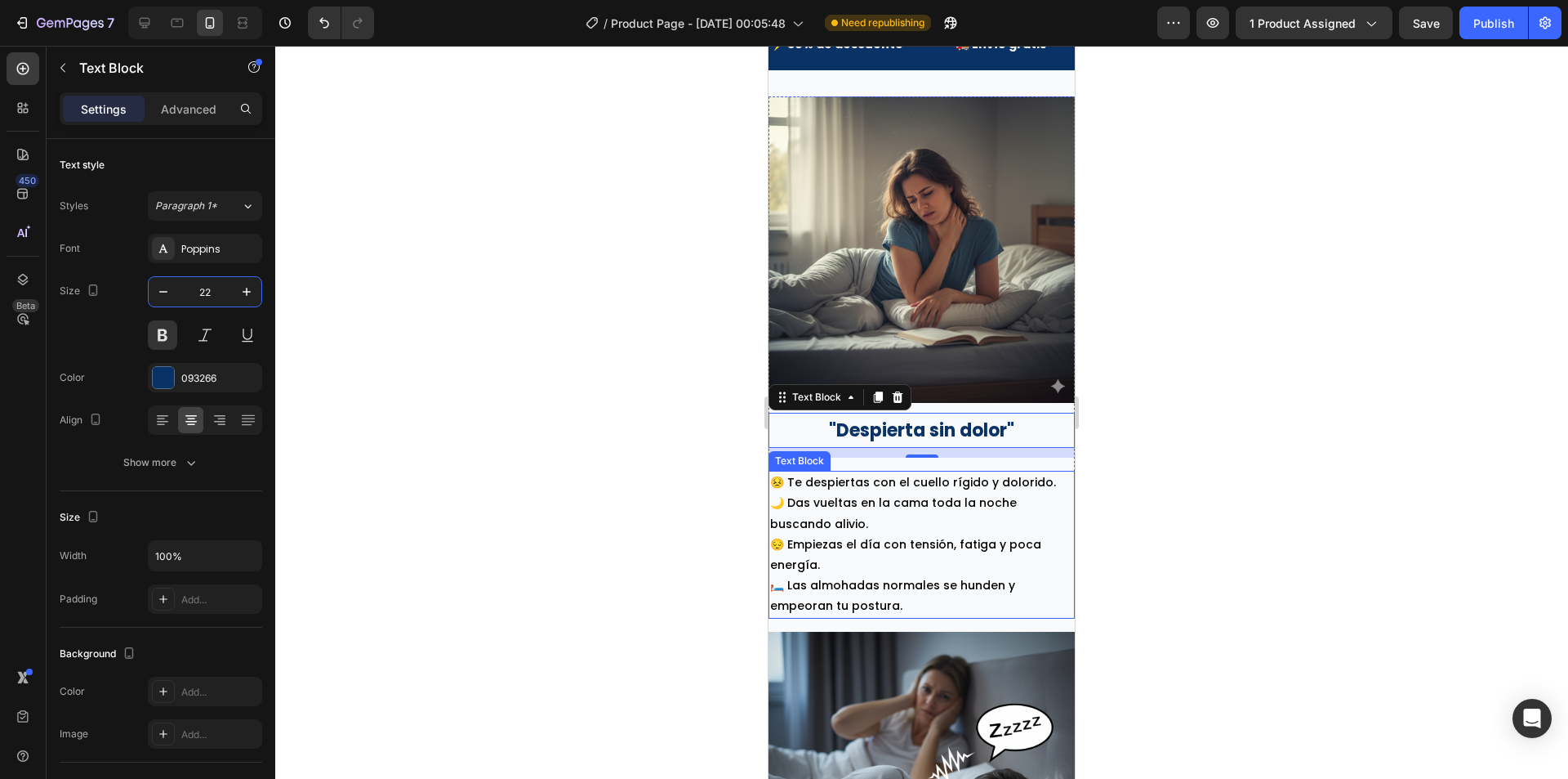
click at [959, 507] on p "🌙 Das vueltas en la cama toda la noche buscando alivio." at bounding box center [921, 513] width 303 height 41
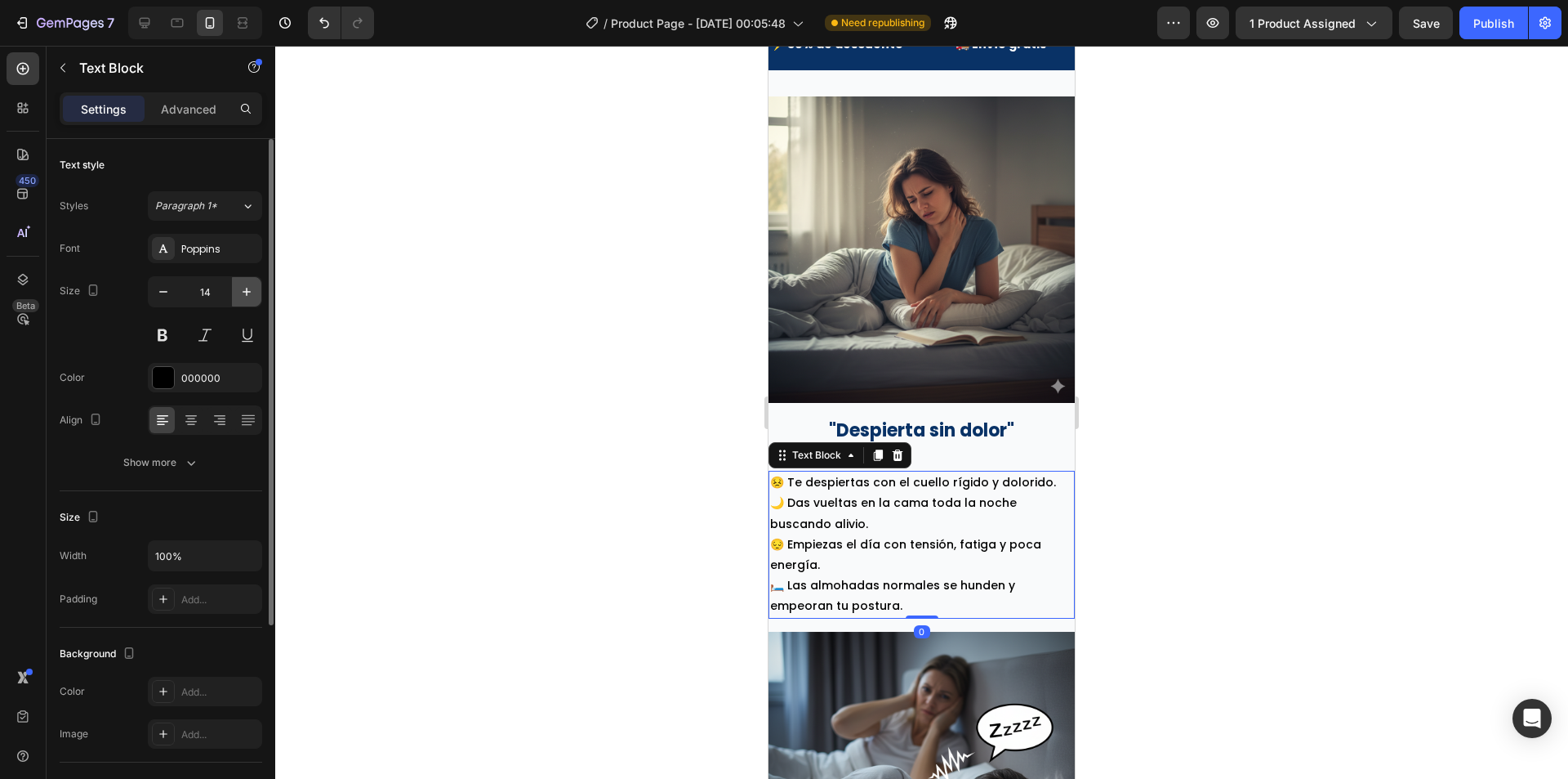
click at [238, 285] on icon "button" at bounding box center [246, 291] width 16 height 16
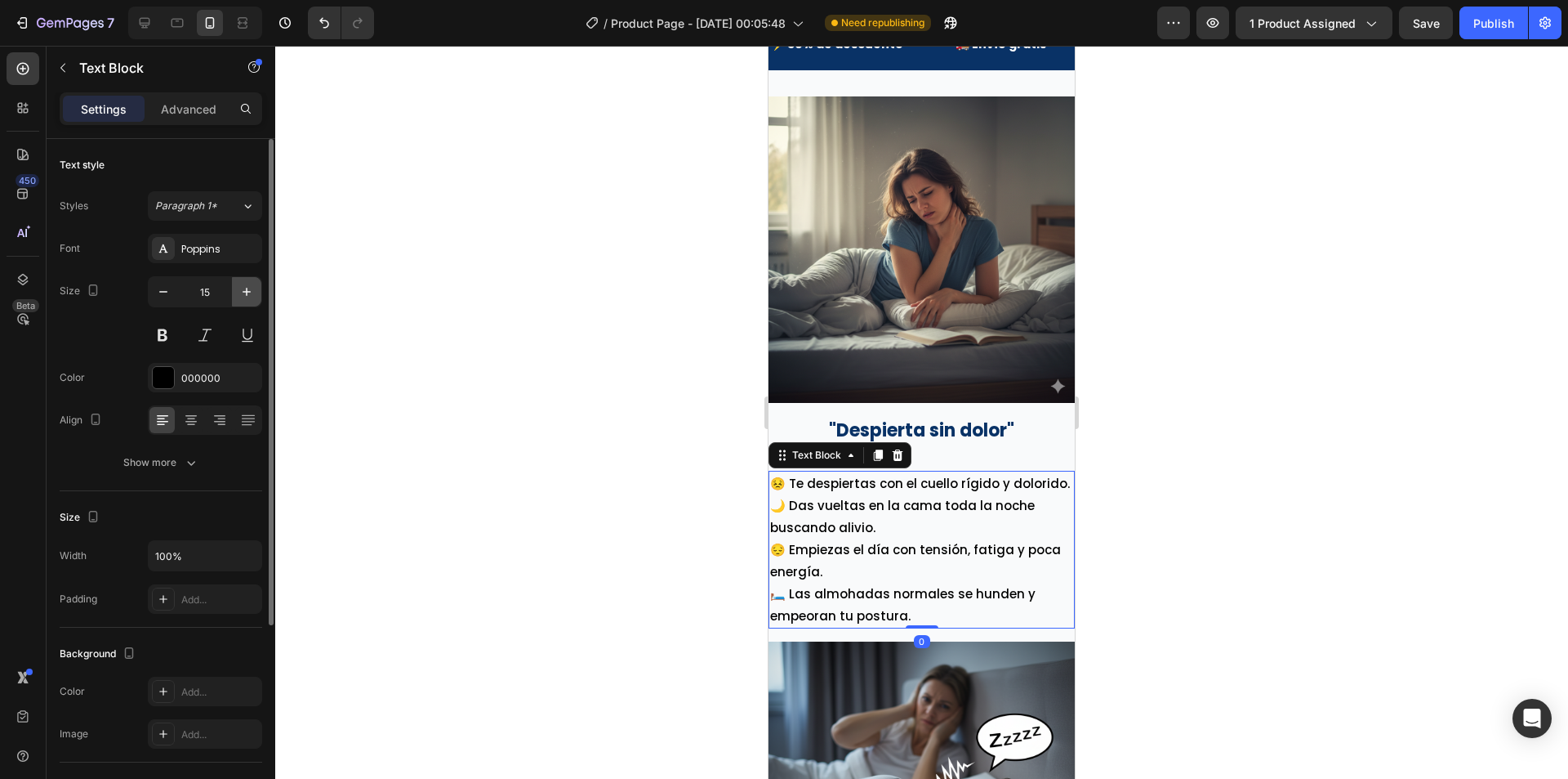
click at [238, 285] on icon "button" at bounding box center [246, 291] width 16 height 16
type input "16"
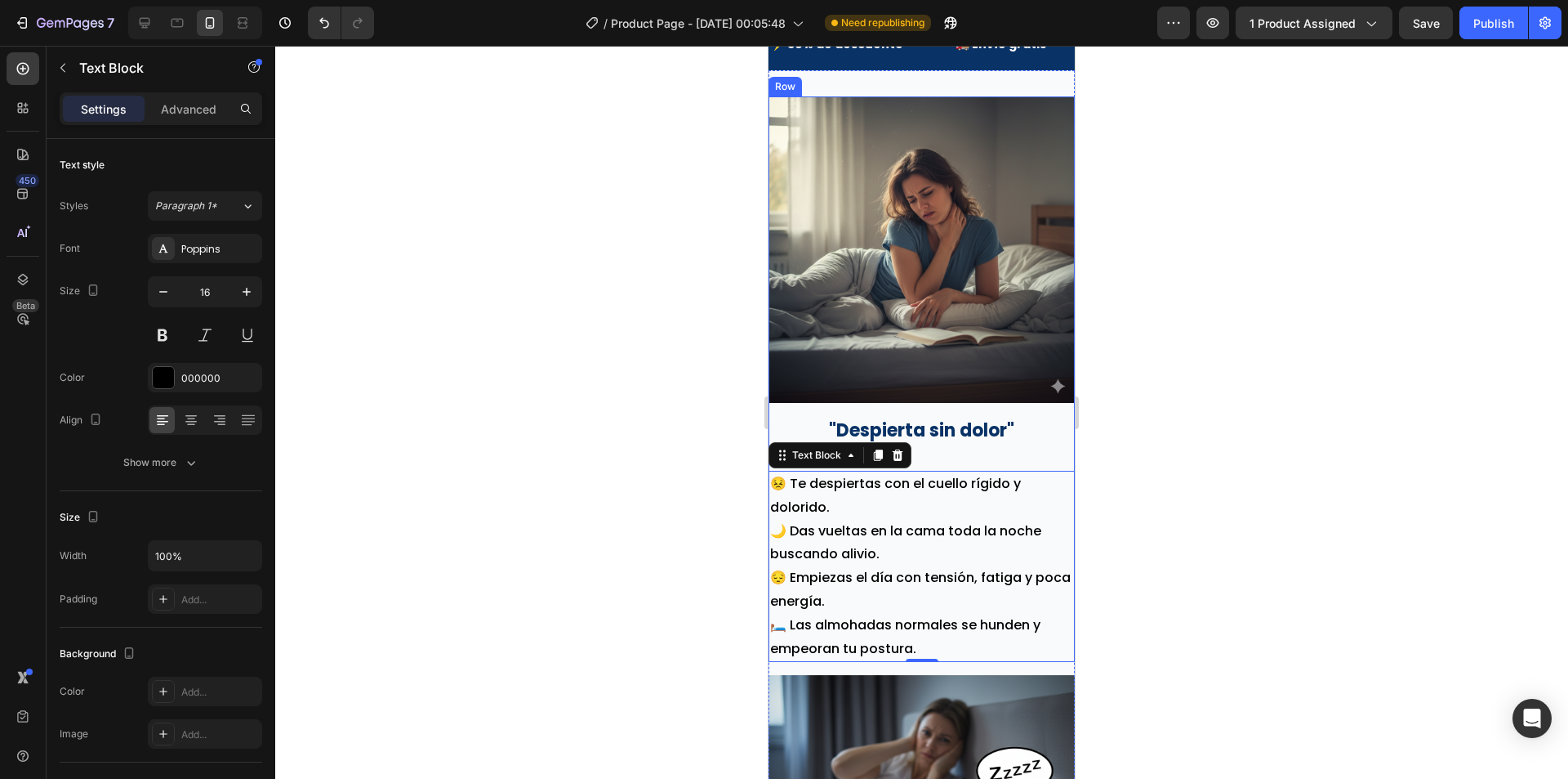
click at [989, 444] on div "Image "Despierta sin dolor" Text Block" at bounding box center [921, 277] width 306 height 362
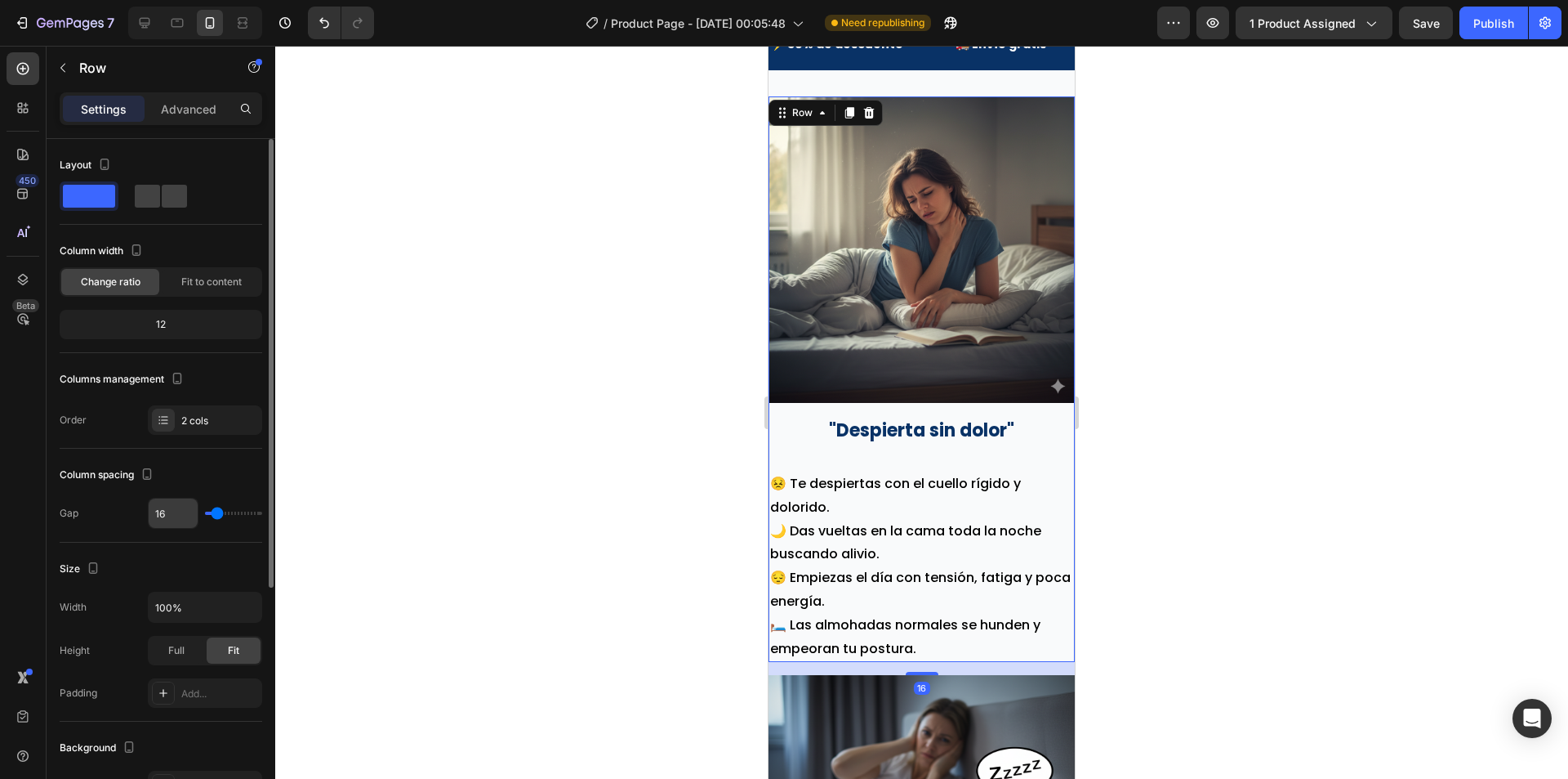
type input "9"
type input "4"
type input "0"
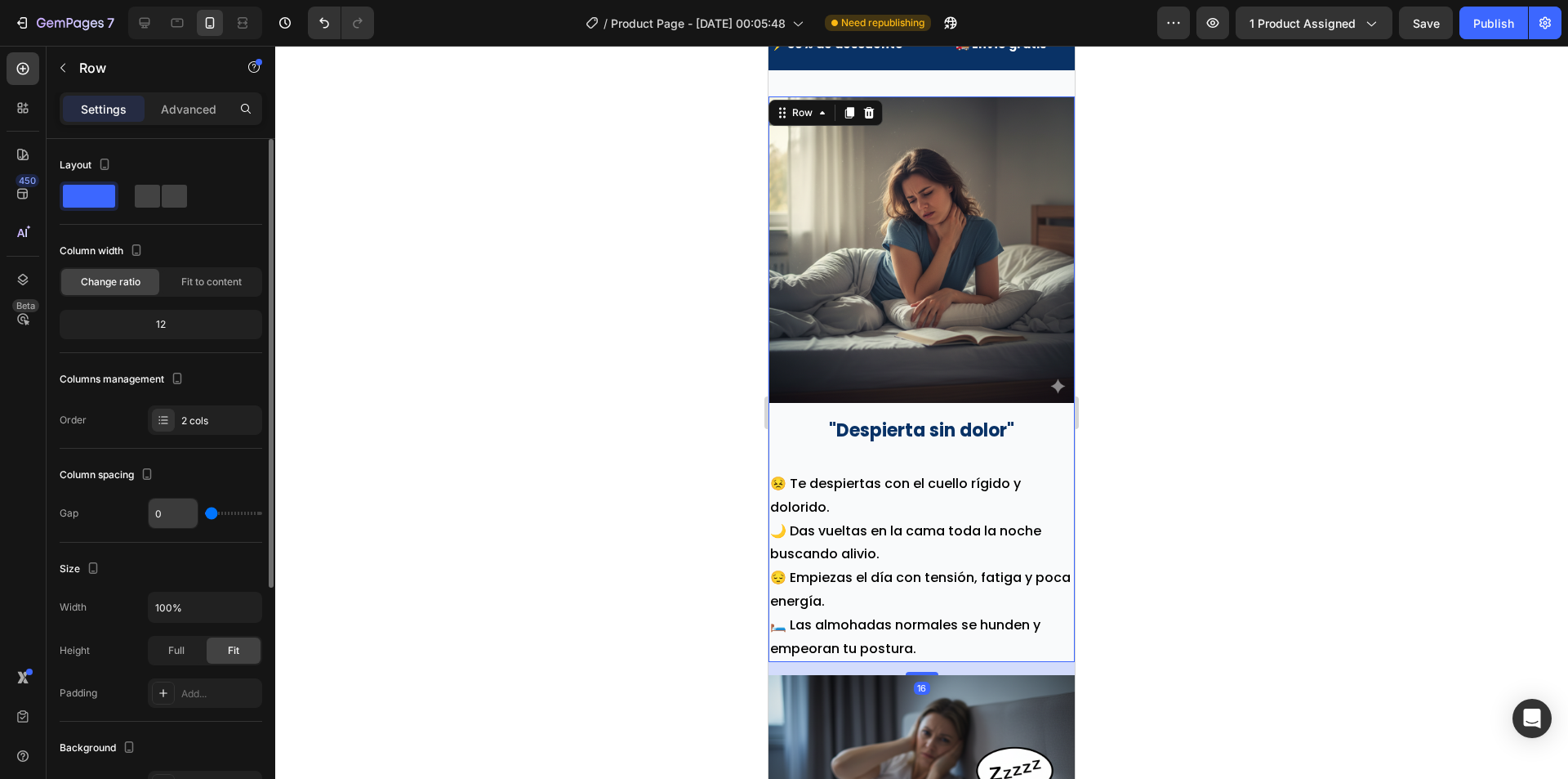
drag, startPoint x: 216, startPoint y: 519, endPoint x: 183, endPoint y: 516, distance: 33.1
type input "0"
click at [205, 515] on input "range" at bounding box center [234, 513] width 57 height 3
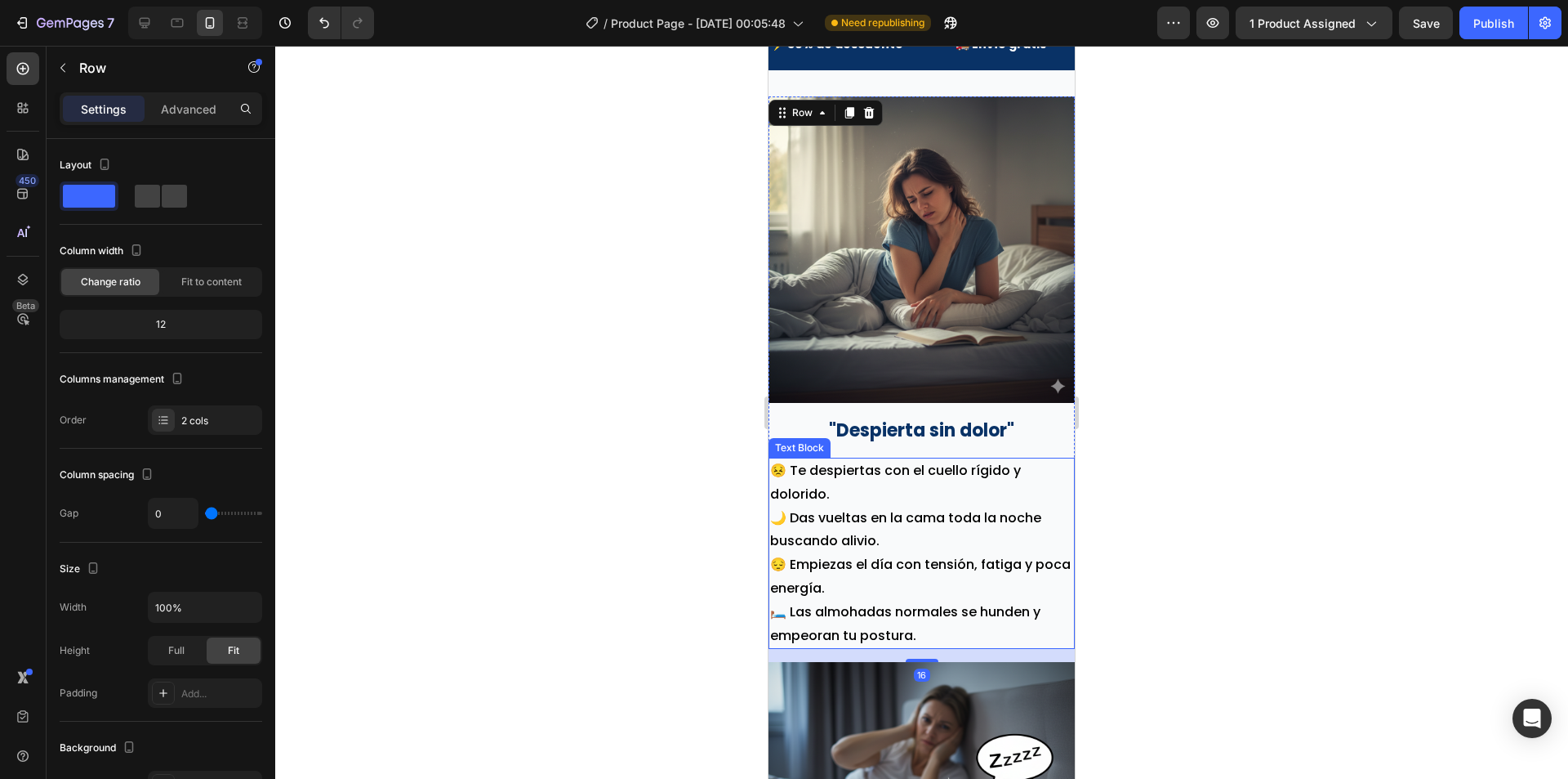
click at [918, 557] on p "😔 Empiezas el día con tensión, fatiga y poca energía." at bounding box center [921, 577] width 303 height 47
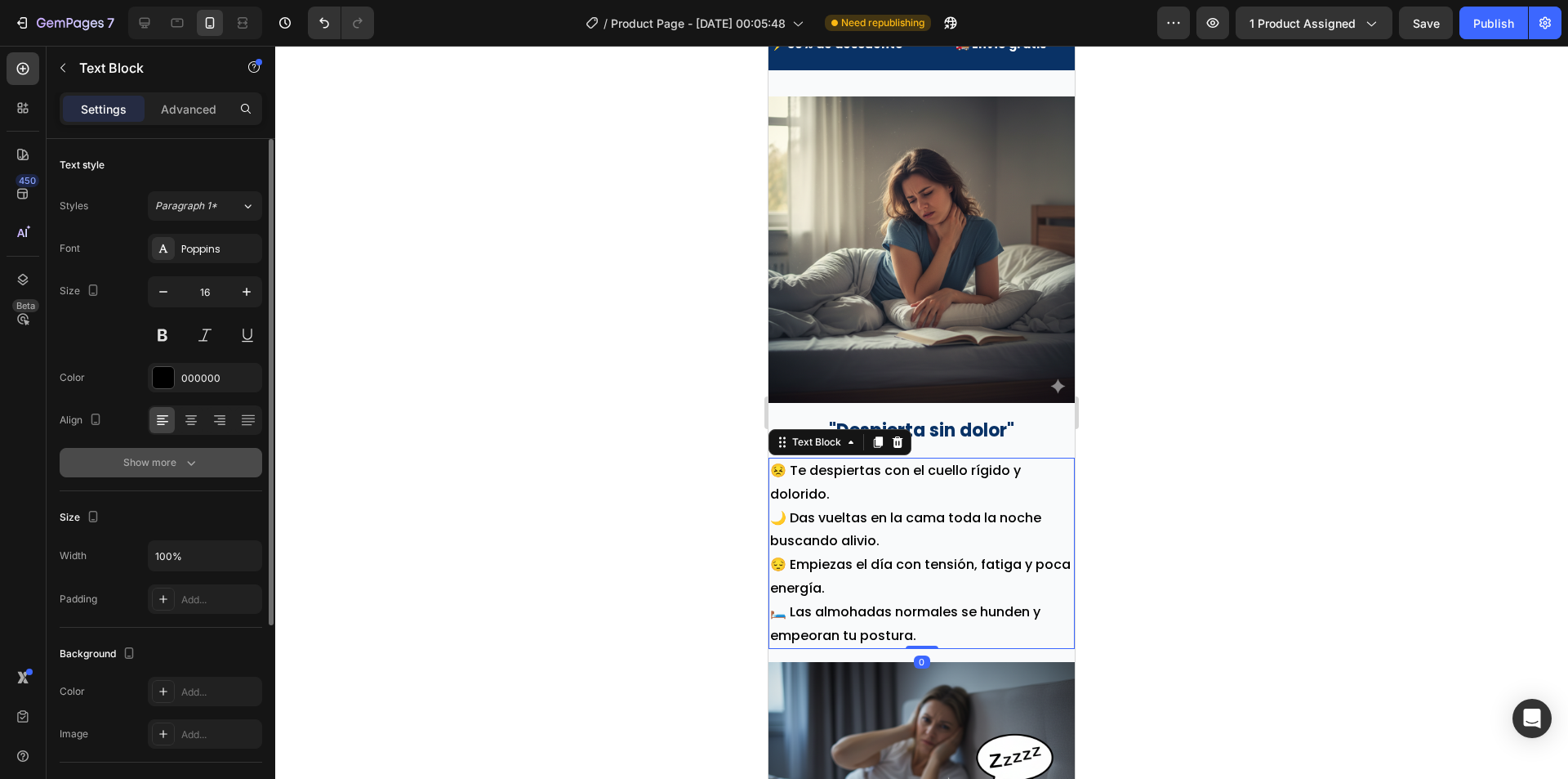
click at [152, 475] on button "Show more" at bounding box center [161, 462] width 203 height 30
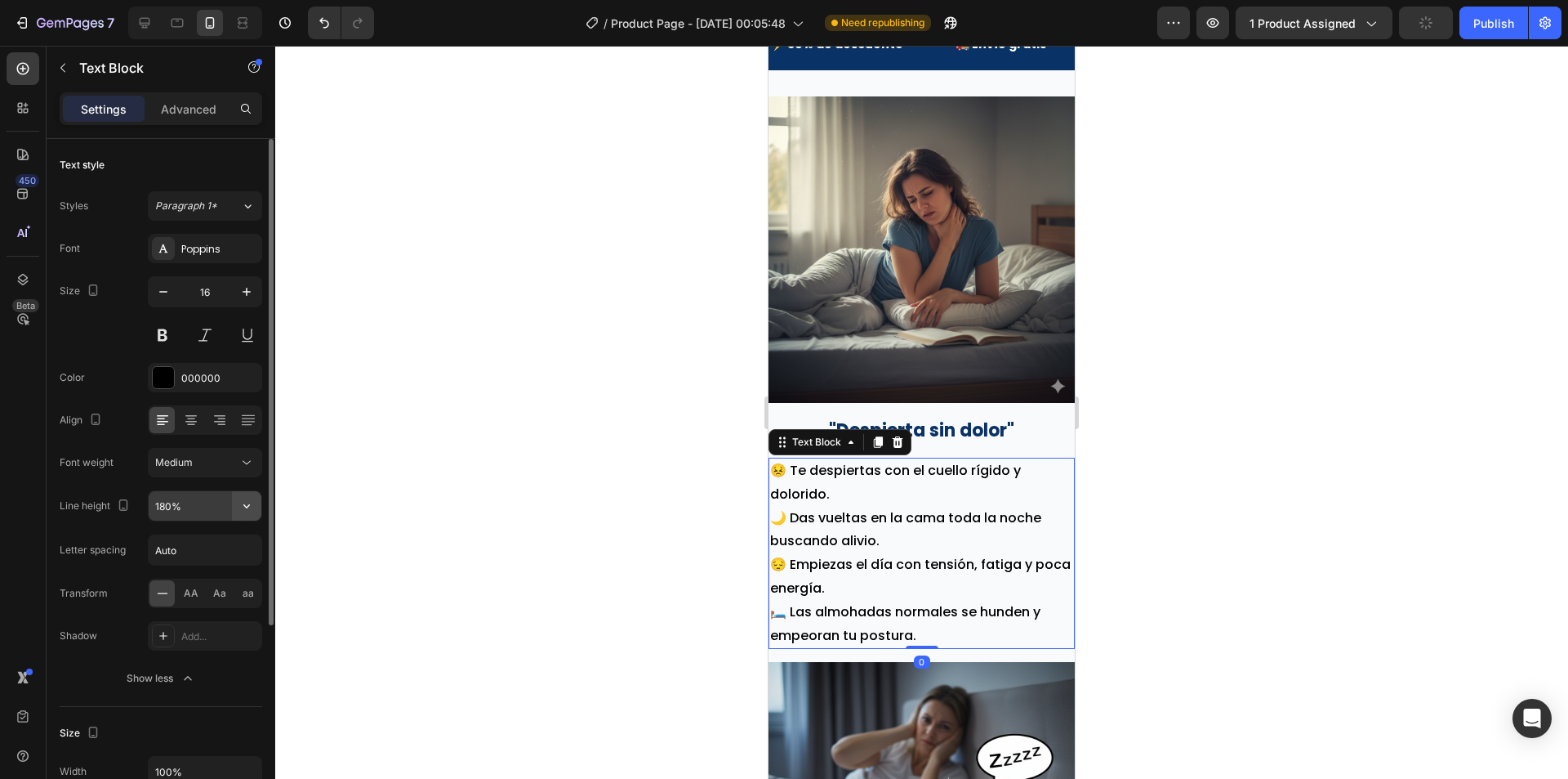
click at [249, 496] on button "button" at bounding box center [246, 506] width 30 height 30
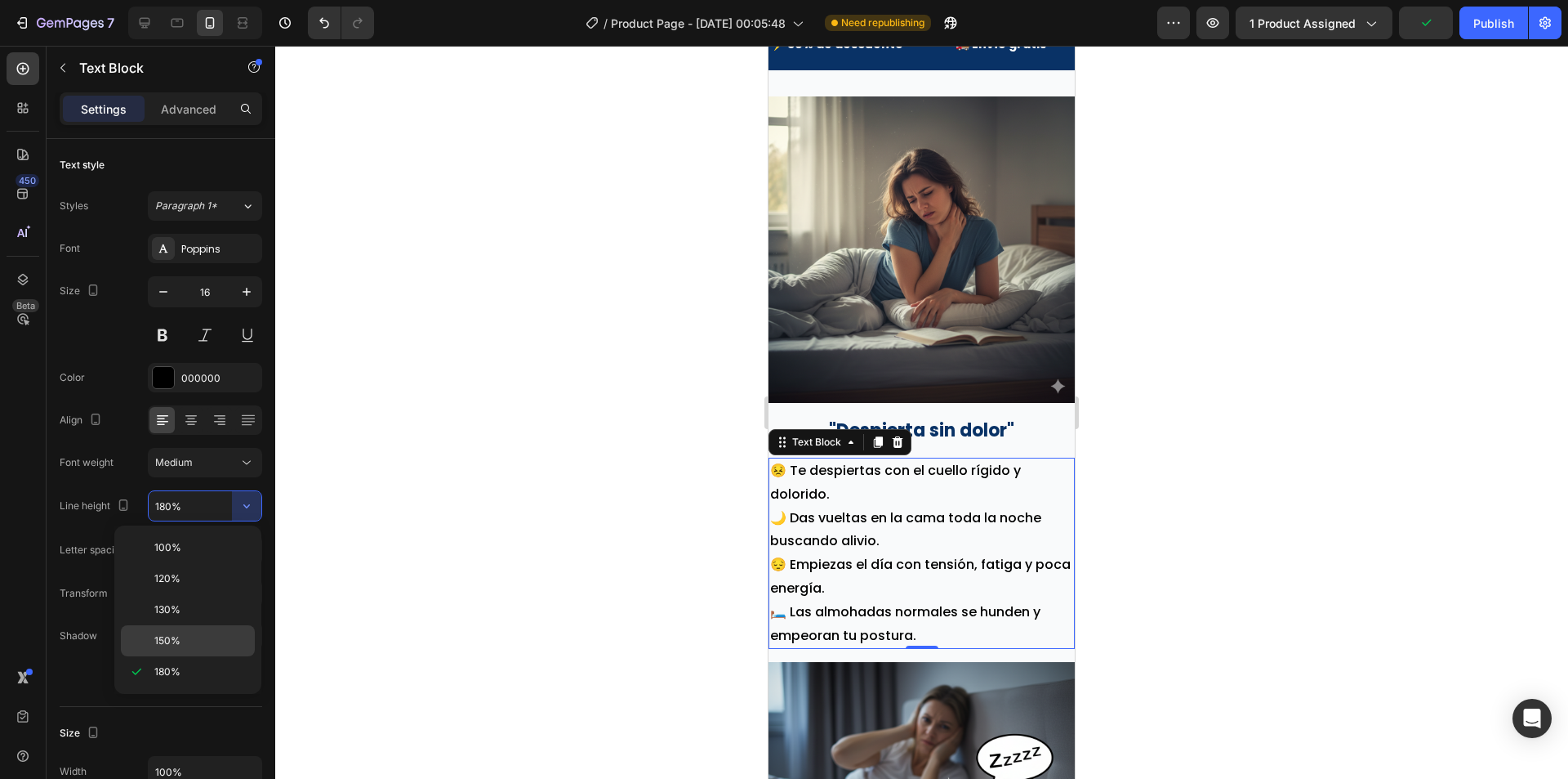
click at [170, 630] on div "150%" at bounding box center [188, 640] width 134 height 31
type input "150%"
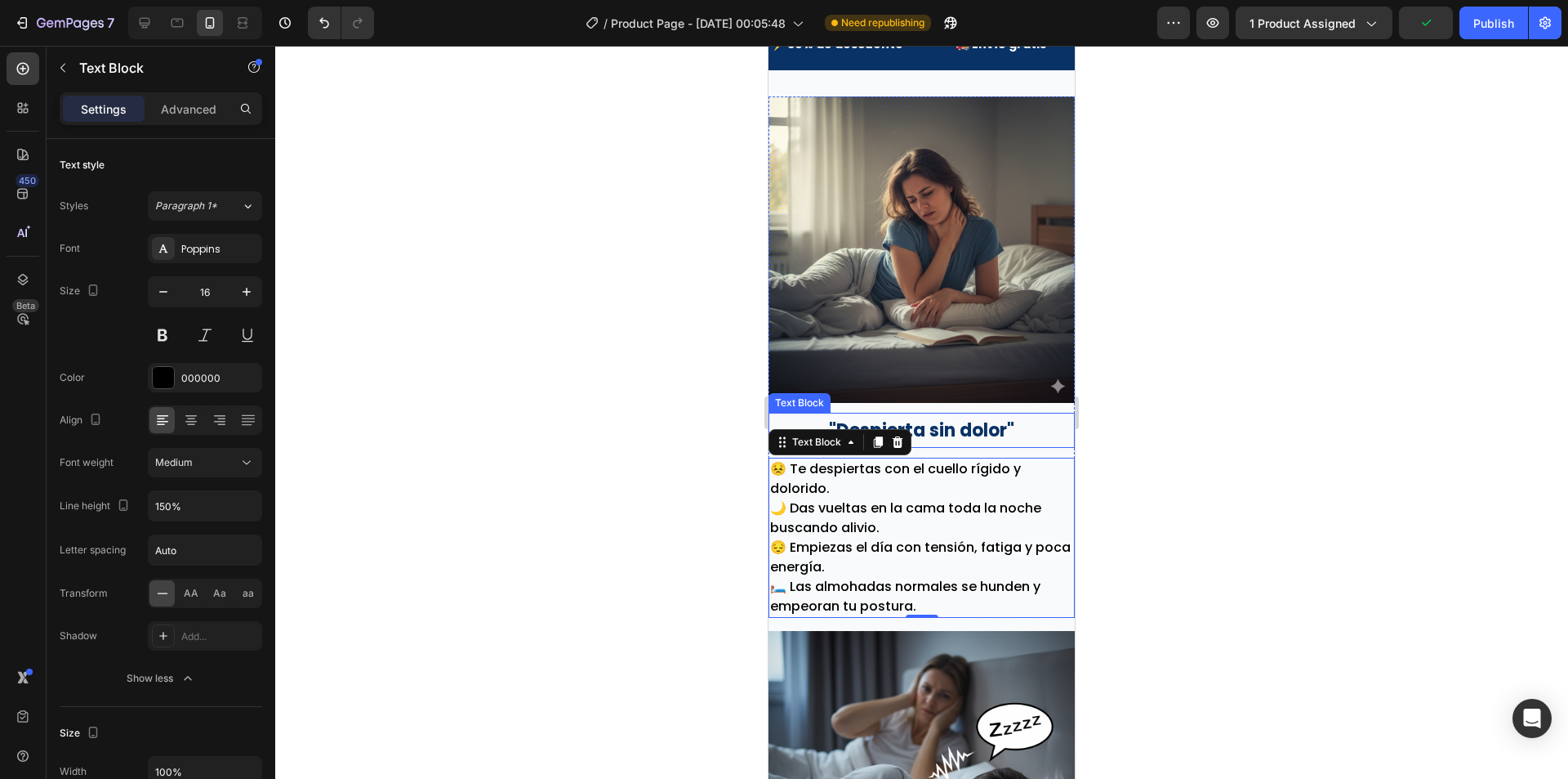
click at [1050, 428] on p ""Despierta sin dolor"" at bounding box center [921, 431] width 303 height 33
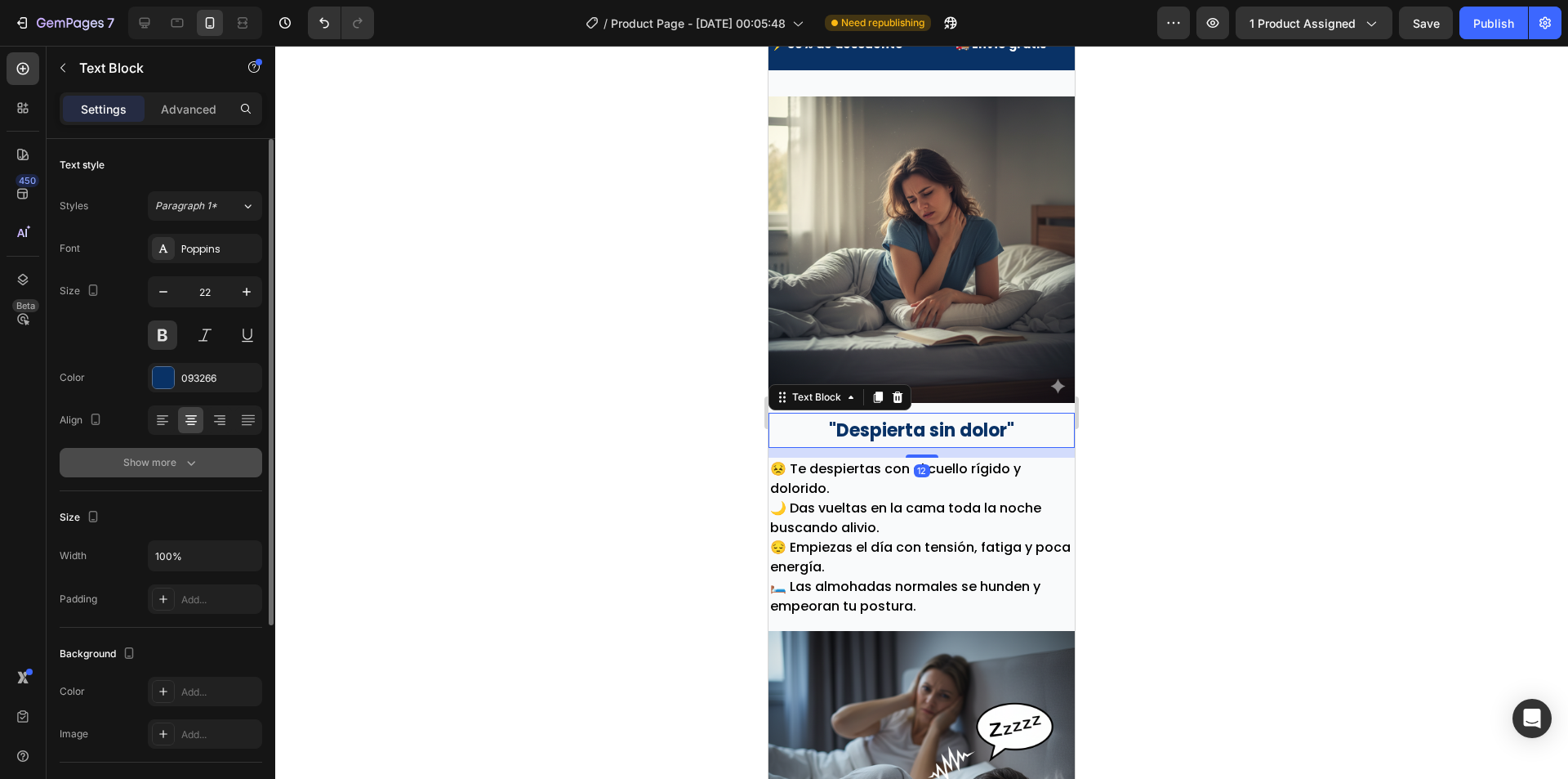
click at [149, 463] on div "Show more" at bounding box center [161, 462] width 76 height 16
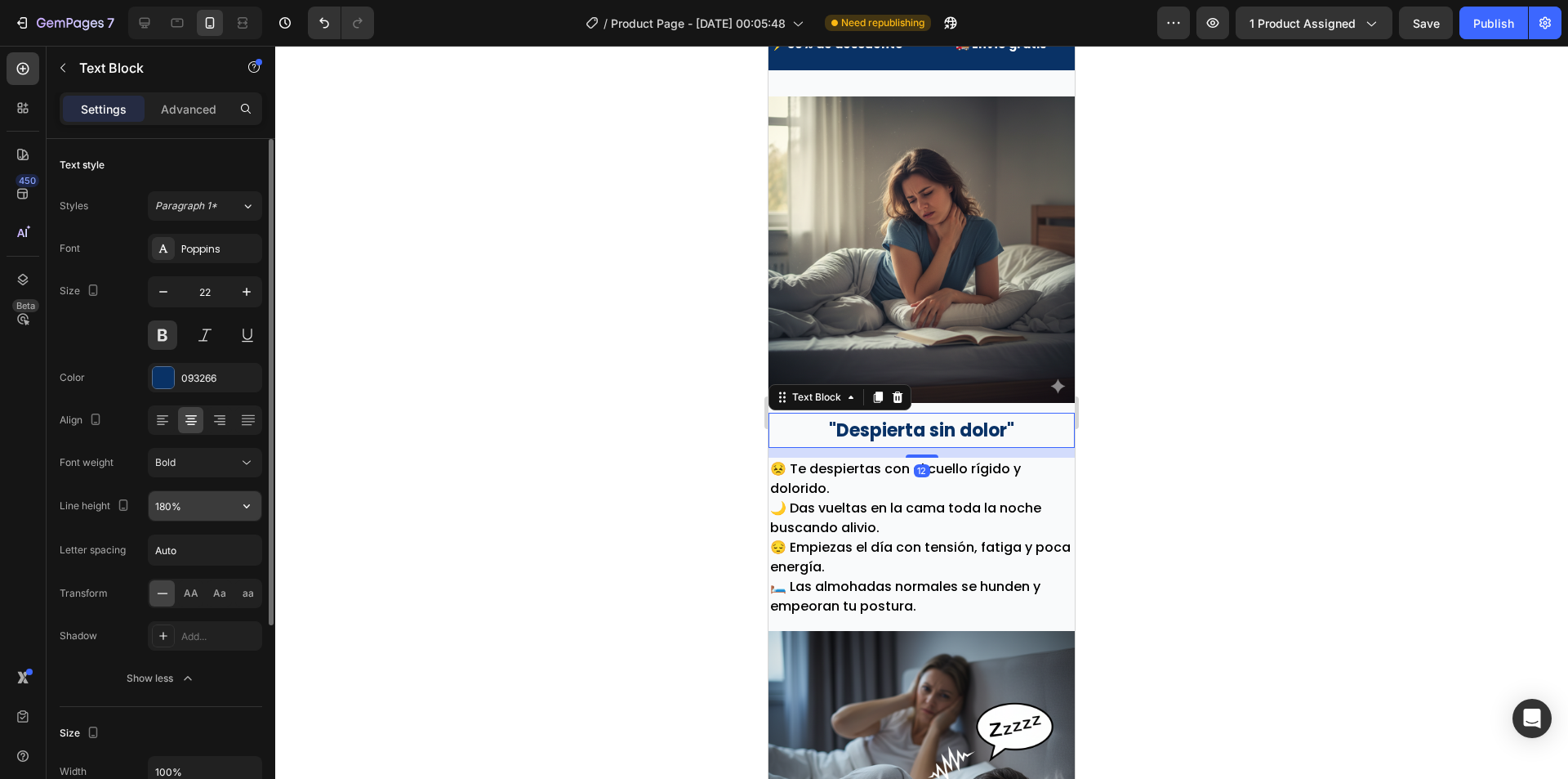
click at [237, 514] on button "button" at bounding box center [246, 506] width 30 height 30
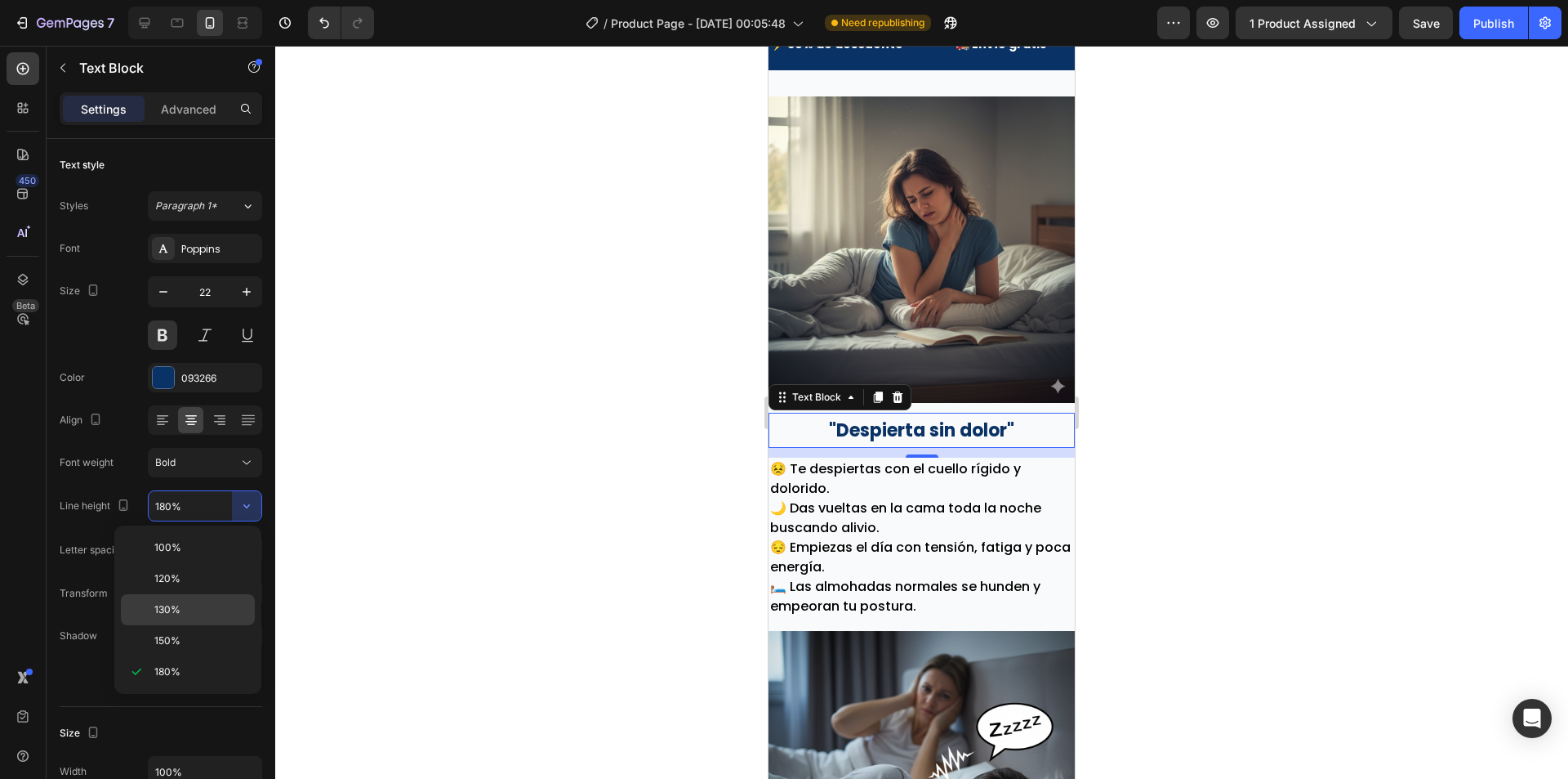
click at [181, 604] on p "130%" at bounding box center [201, 609] width 93 height 14
type input "130%"
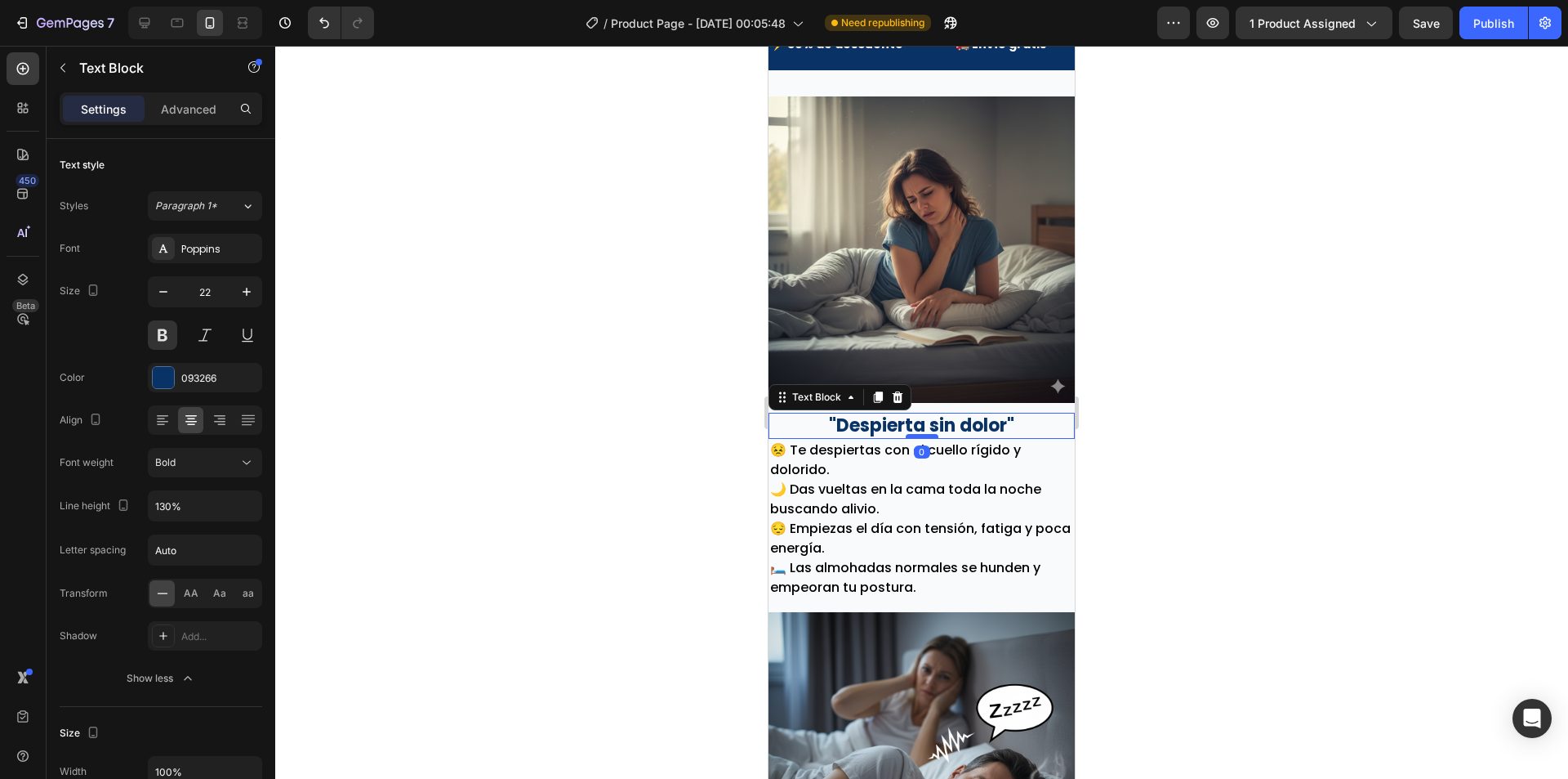
drag, startPoint x: 915, startPoint y: 434, endPoint x: 918, endPoint y: 424, distance: 10.4
click at [918, 434] on div at bounding box center [922, 436] width 33 height 5
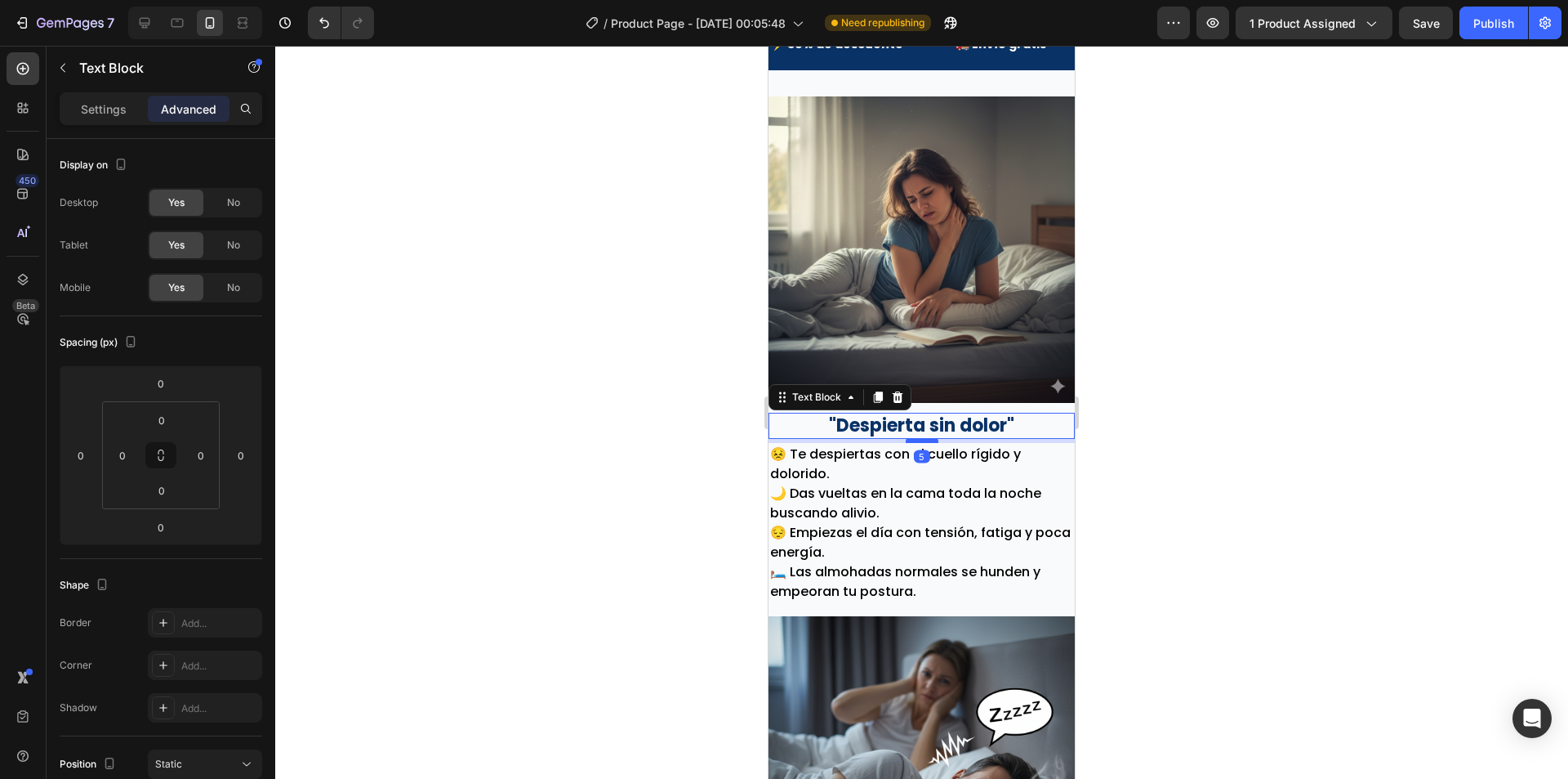
click at [922, 438] on div at bounding box center [922, 441] width 33 height 5
type input "5"
click at [1018, 420] on p ""Despierta sin dolor"" at bounding box center [921, 426] width 303 height 24
drag, startPoint x: 249, startPoint y: 373, endPoint x: 1157, endPoint y: 566, distance: 928.3
click at [1177, 592] on div at bounding box center [921, 412] width 1292 height 733
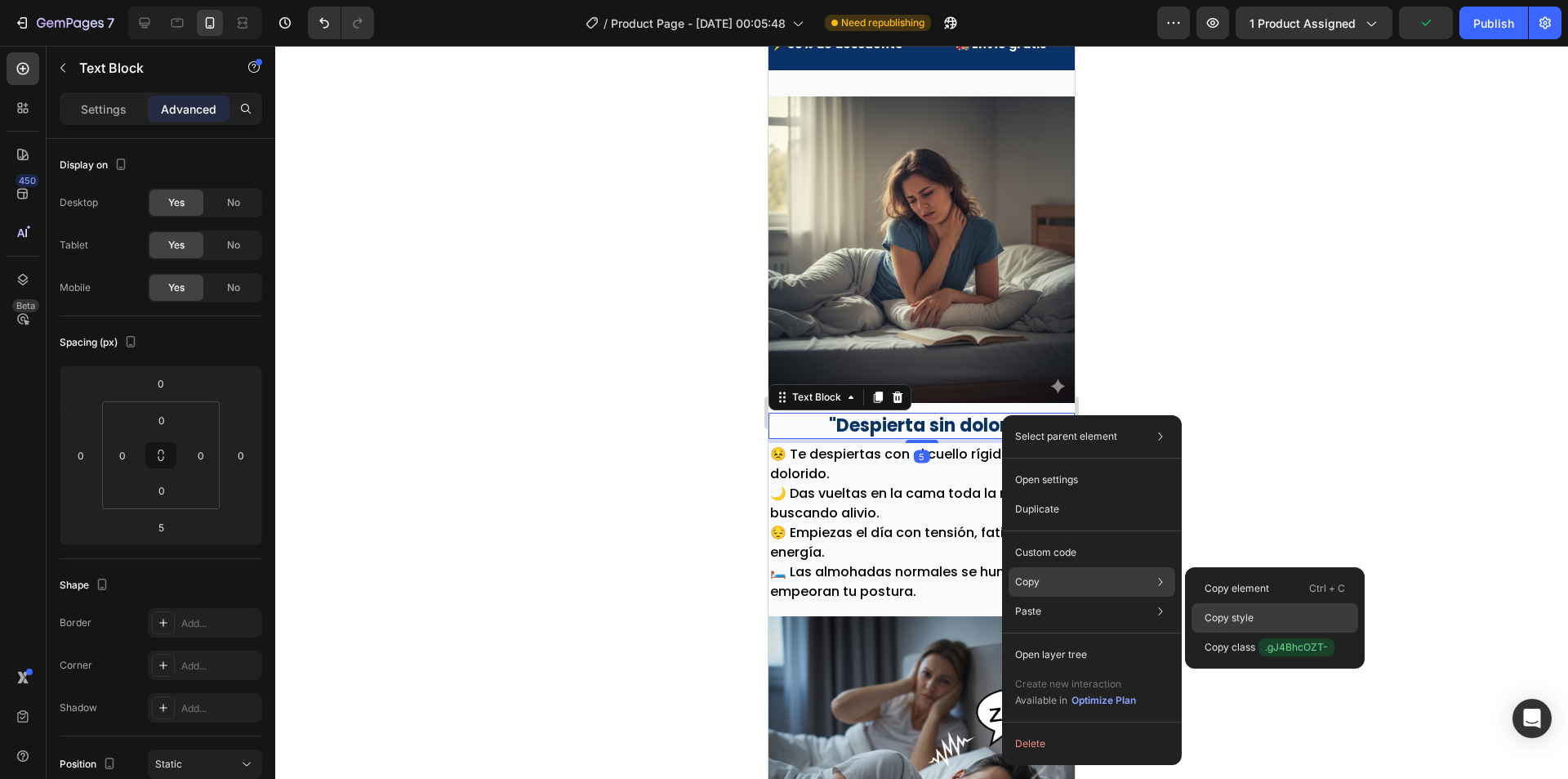
click at [1230, 619] on p "Copy style" at bounding box center [1229, 617] width 49 height 14
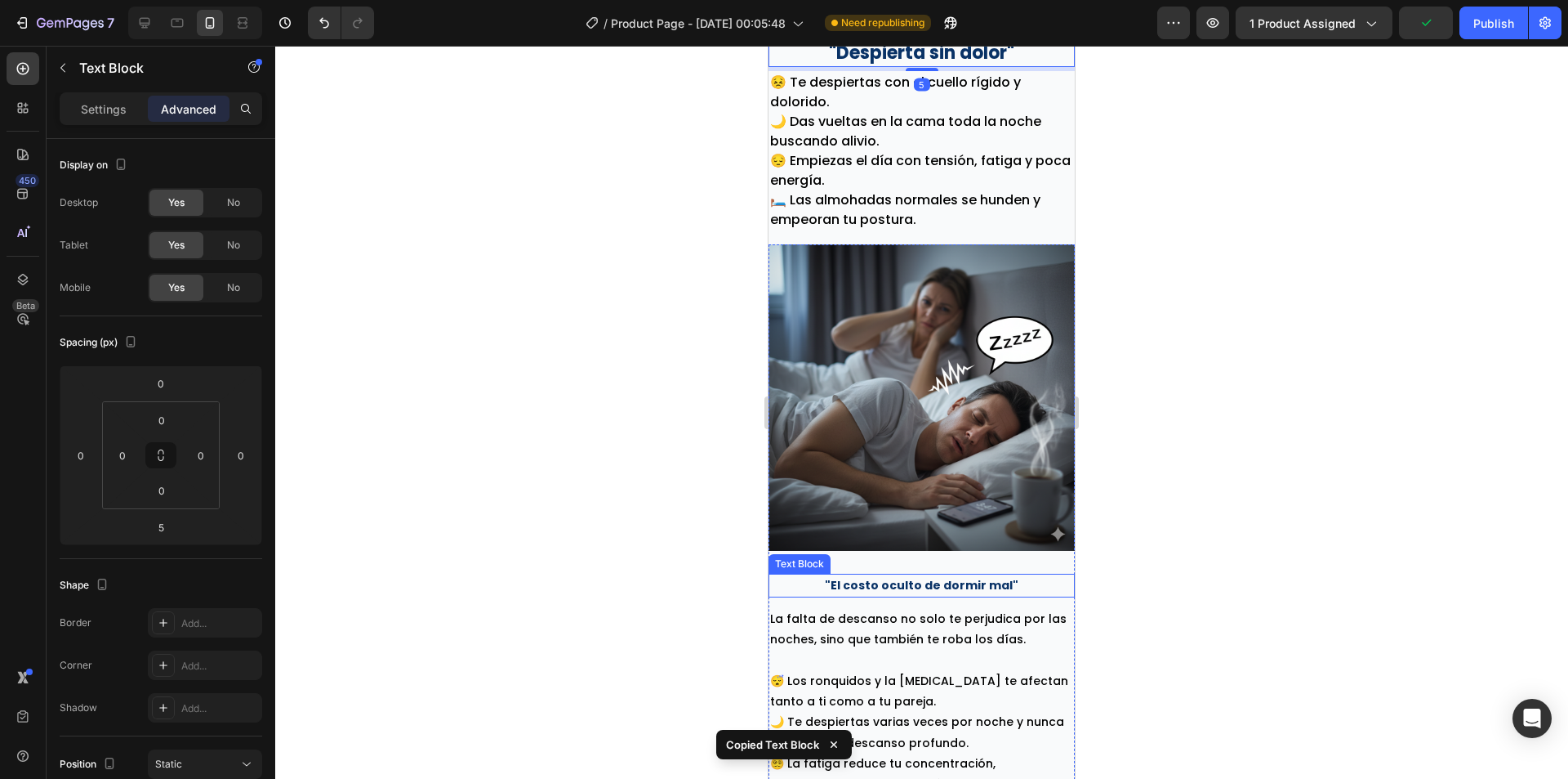
scroll to position [1502, 0]
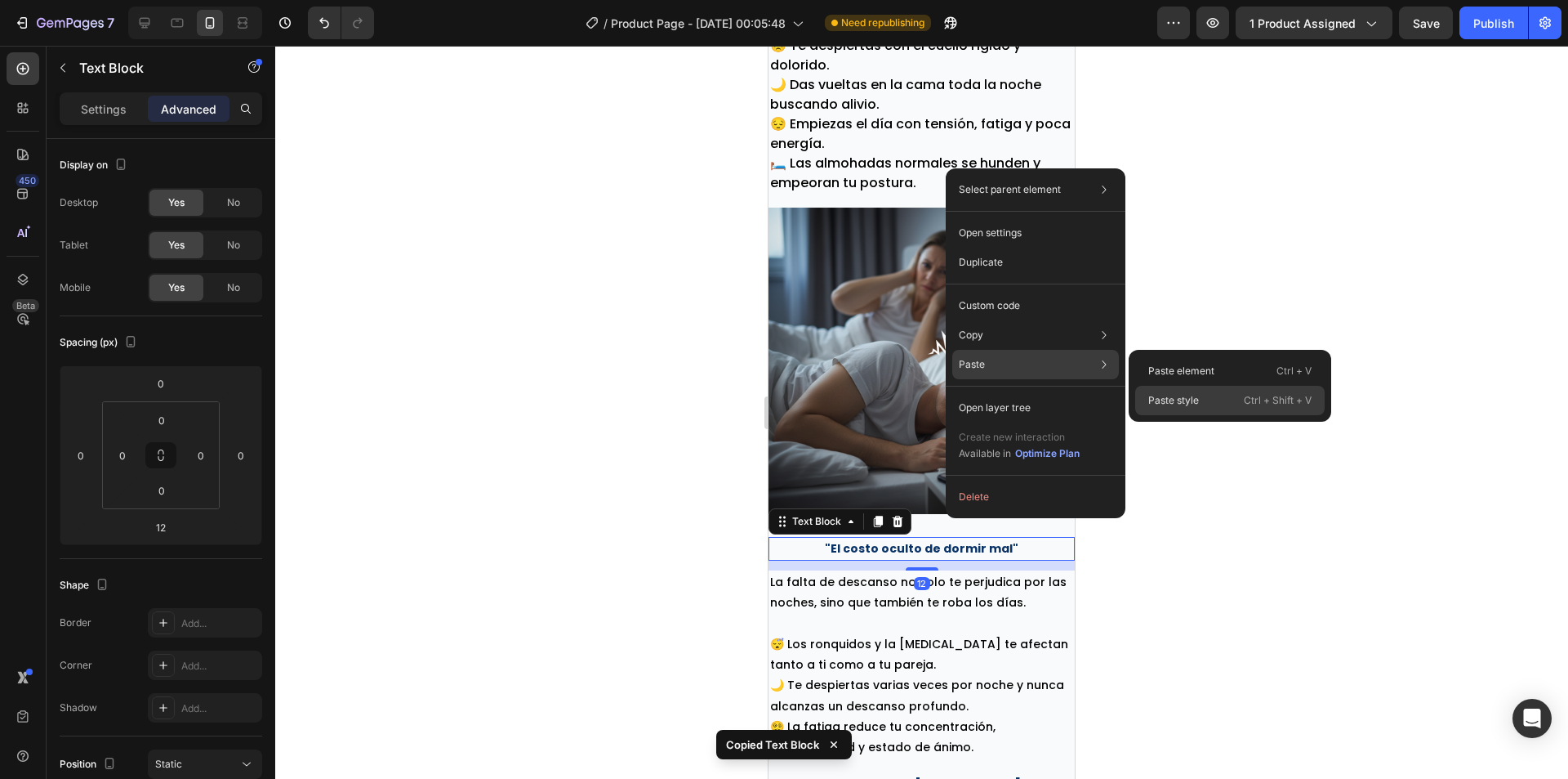
click at [1232, 405] on div "Paste style Ctrl + Shift + V" at bounding box center [1230, 400] width 189 height 30
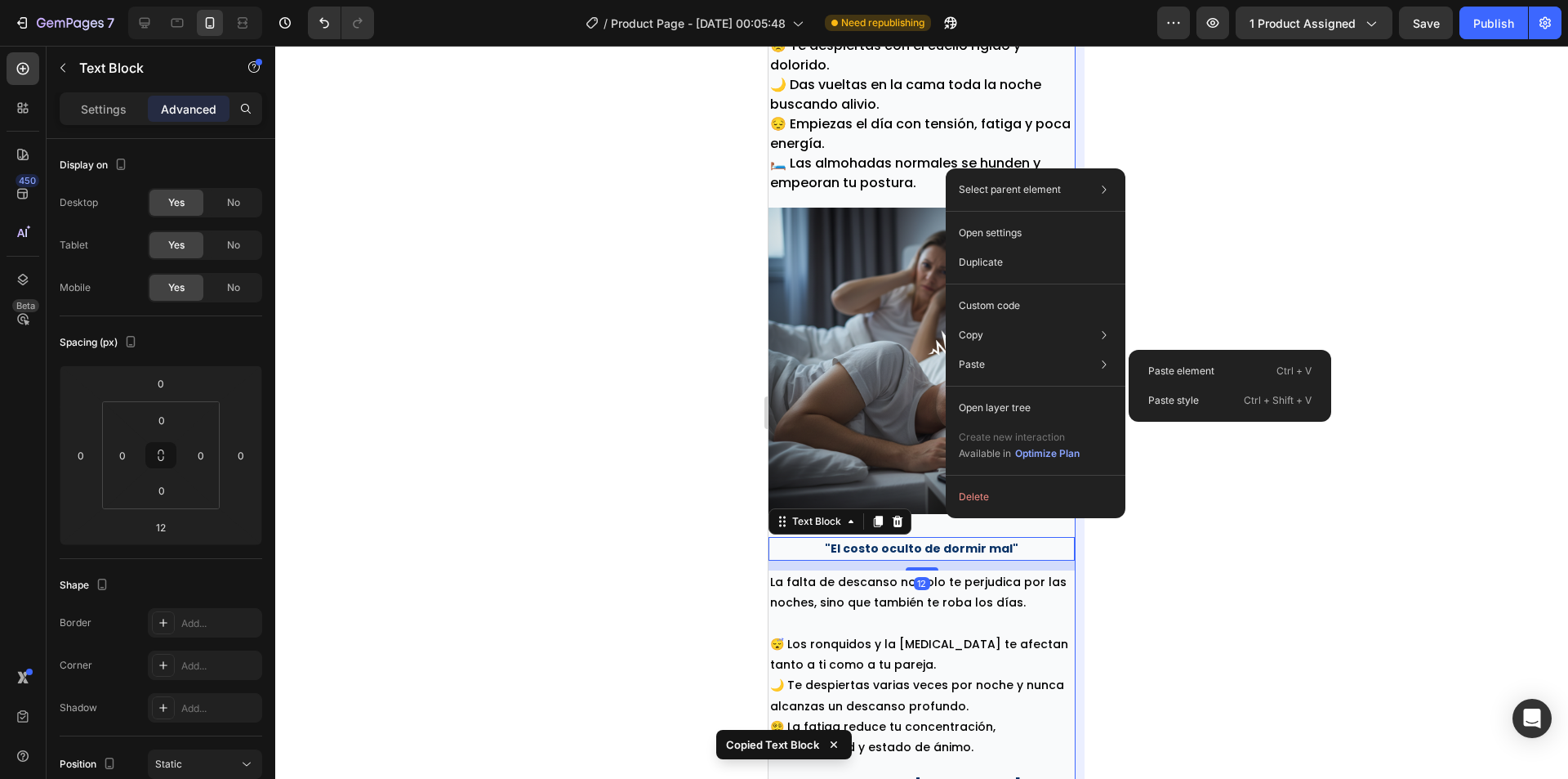
type input "5"
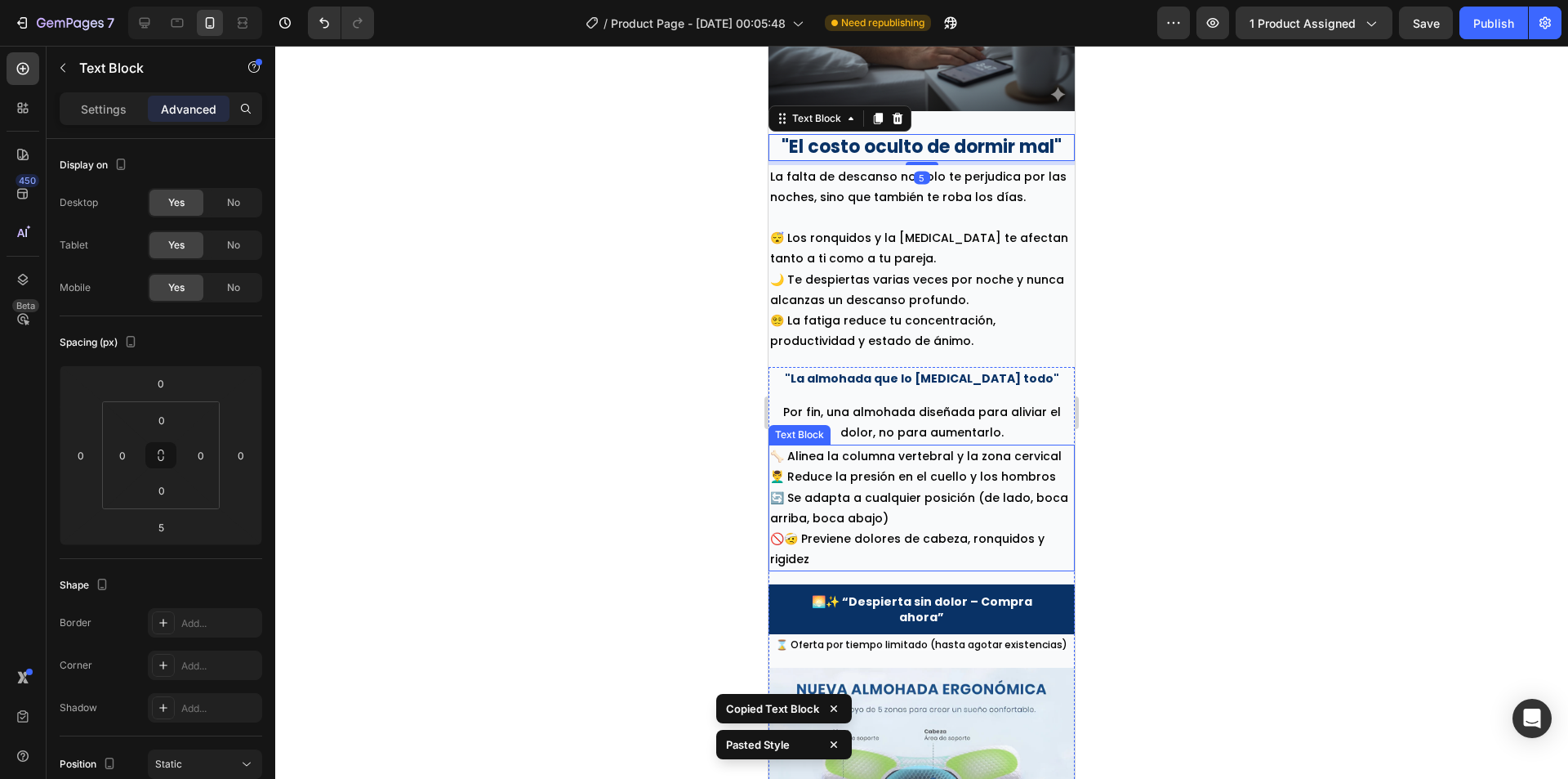
scroll to position [1911, 0]
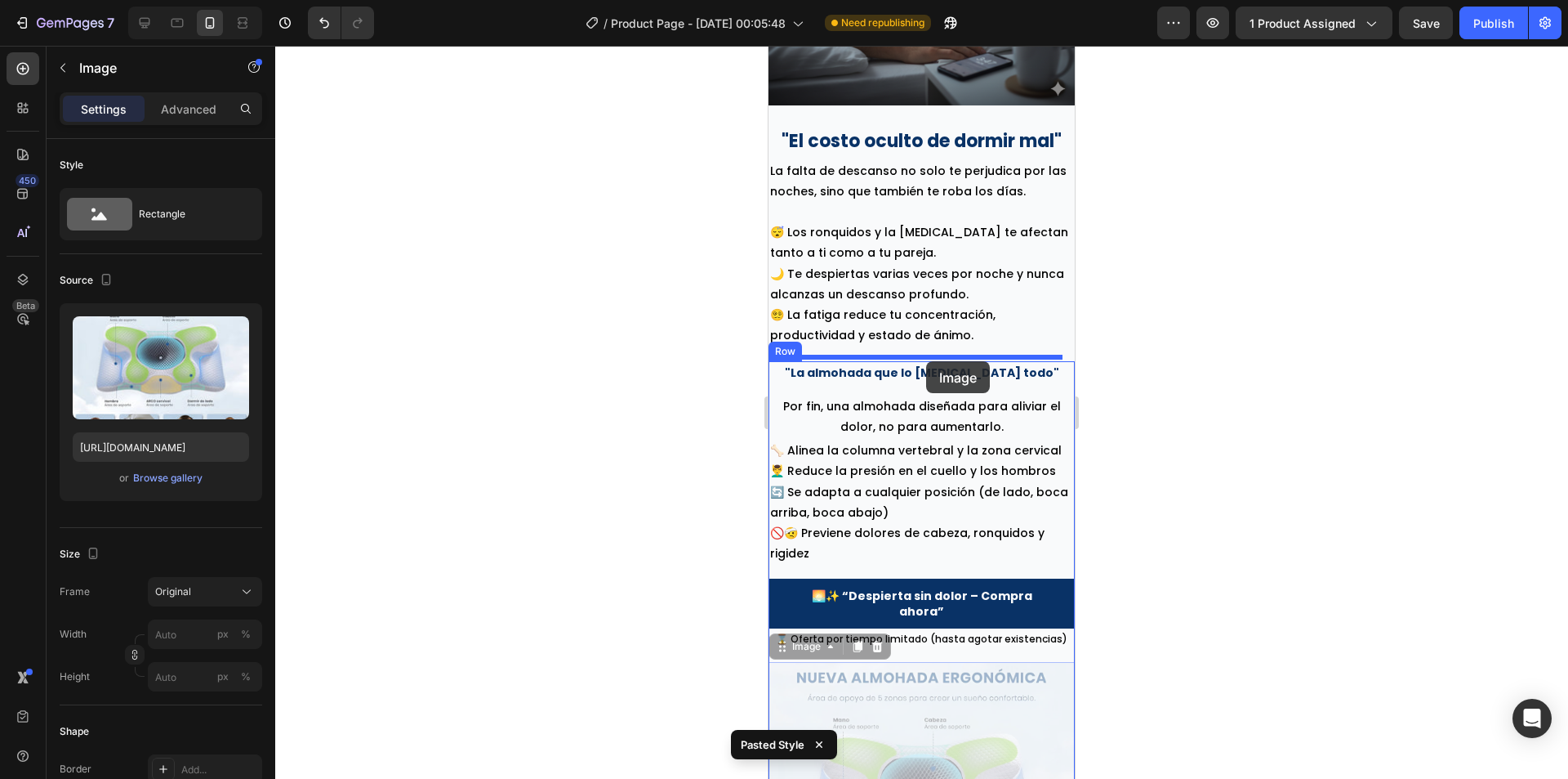
drag, startPoint x: 923, startPoint y: 726, endPoint x: 926, endPoint y: 361, distance: 365.0
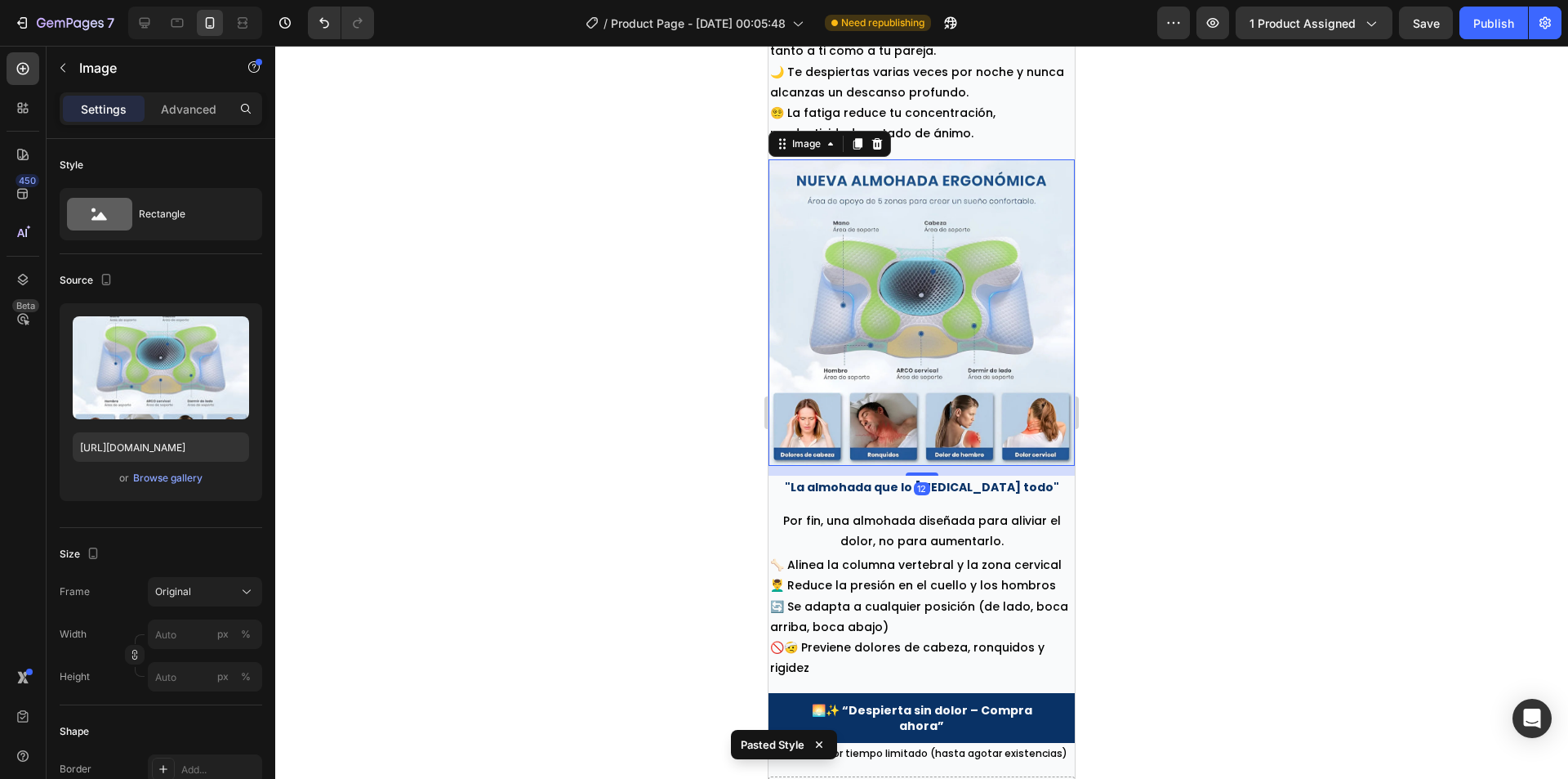
scroll to position [2156, 0]
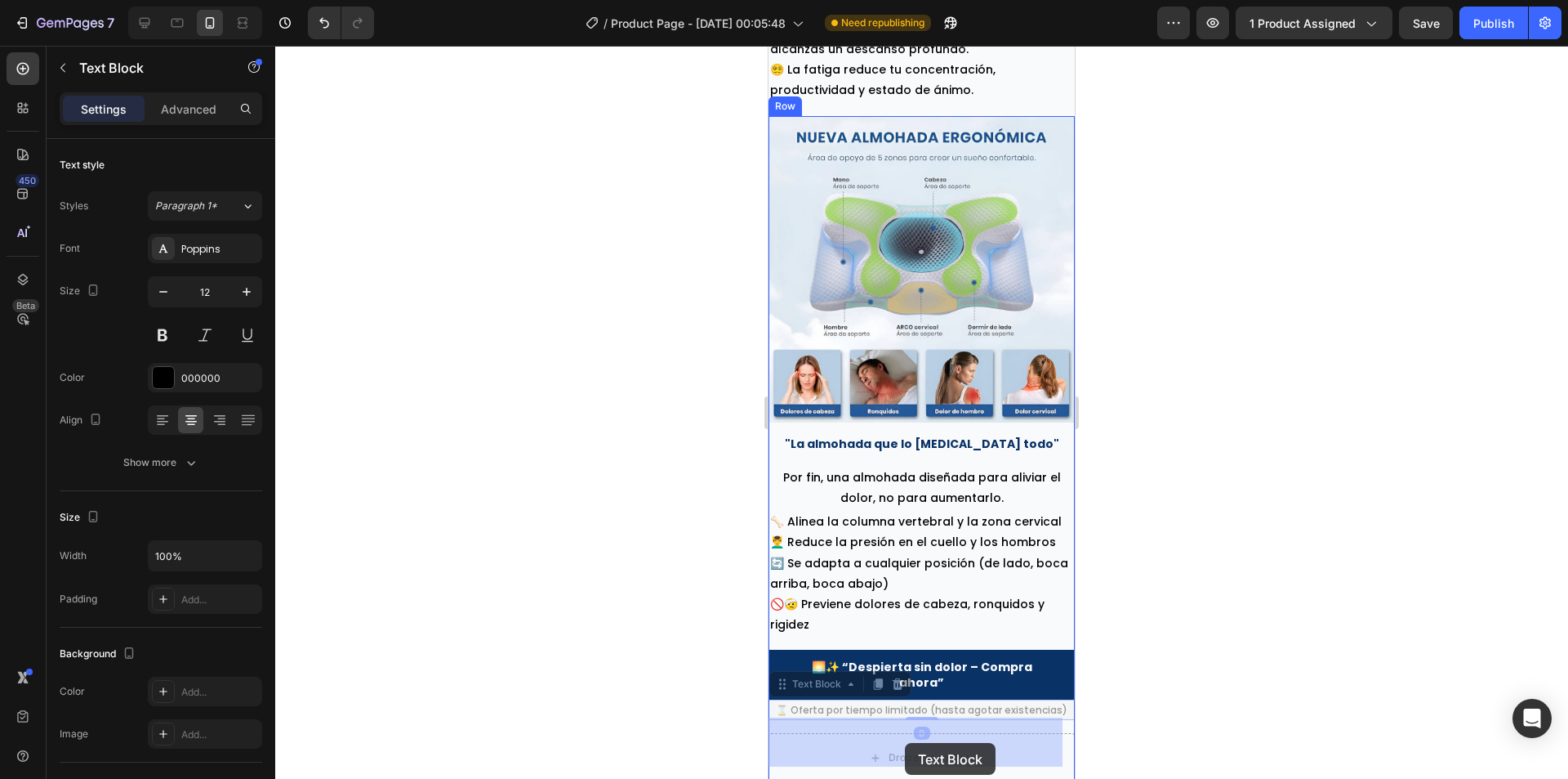
drag, startPoint x: 912, startPoint y: 691, endPoint x: 906, endPoint y: 738, distance: 47.4
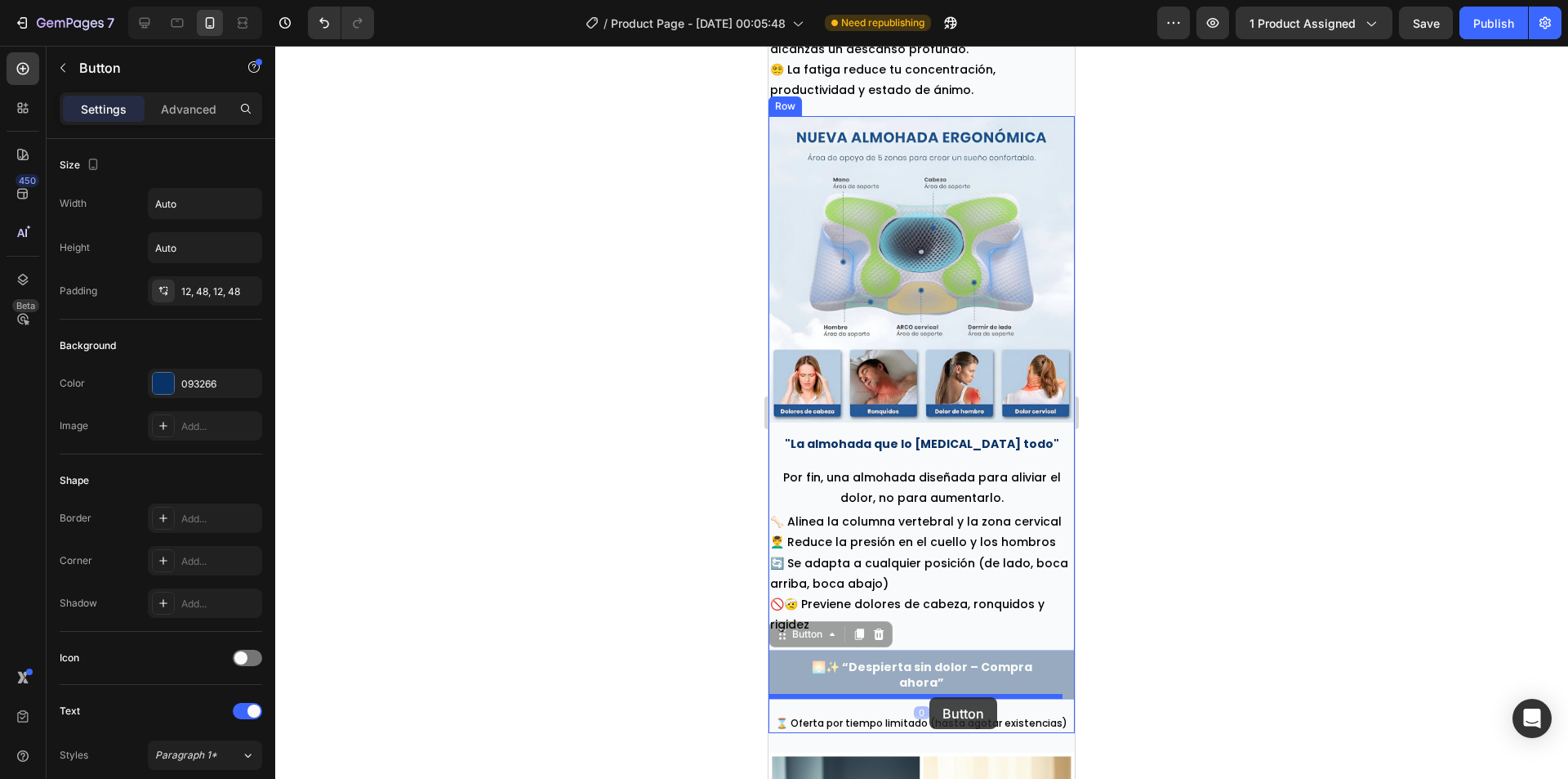
drag, startPoint x: 931, startPoint y: 667, endPoint x: 930, endPoint y: 697, distance: 30.0
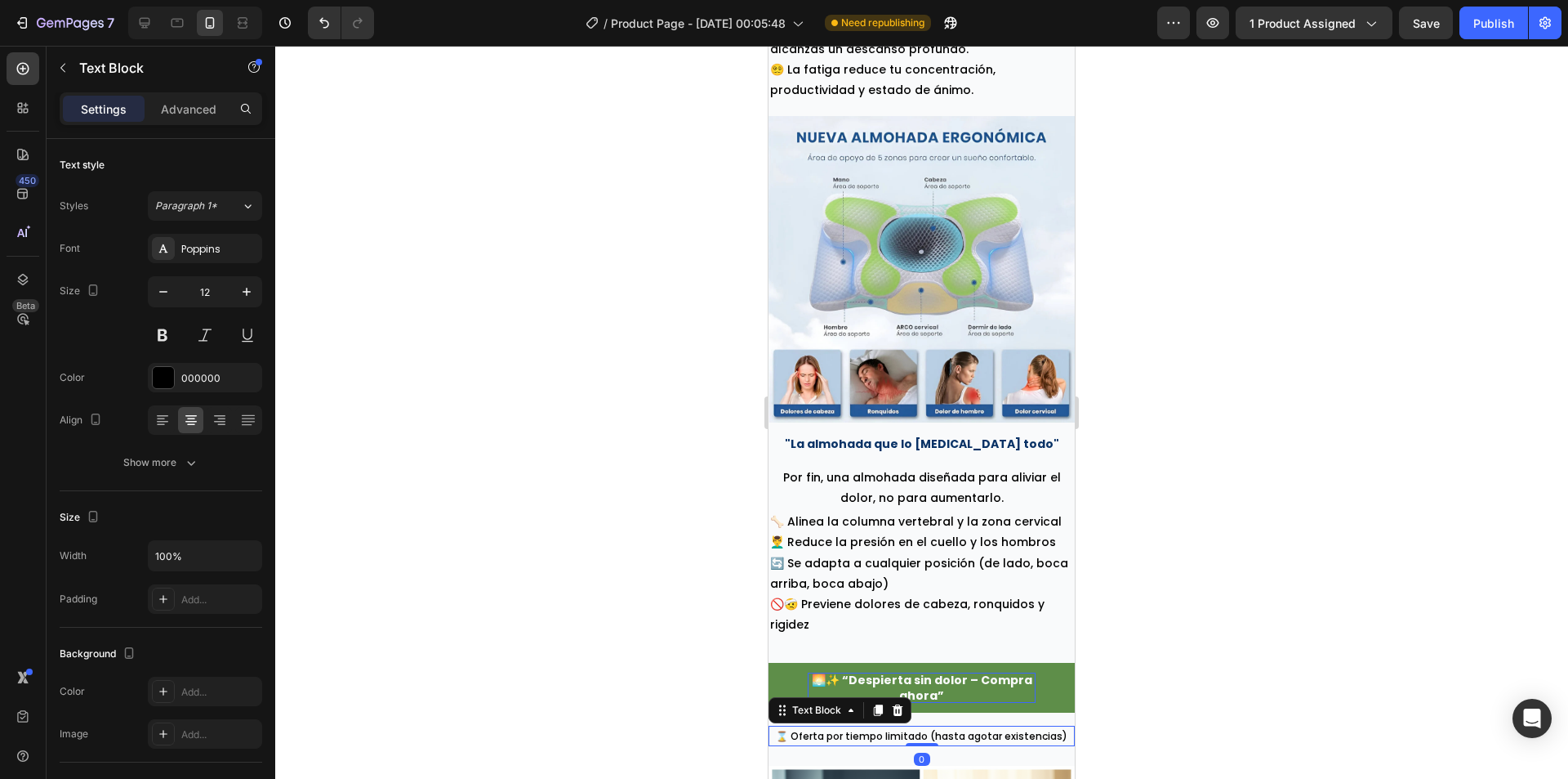
click at [940, 678] on p "🌅✨ “Despierta sin dolor – Compra ahora”" at bounding box center [922, 687] width 228 height 30
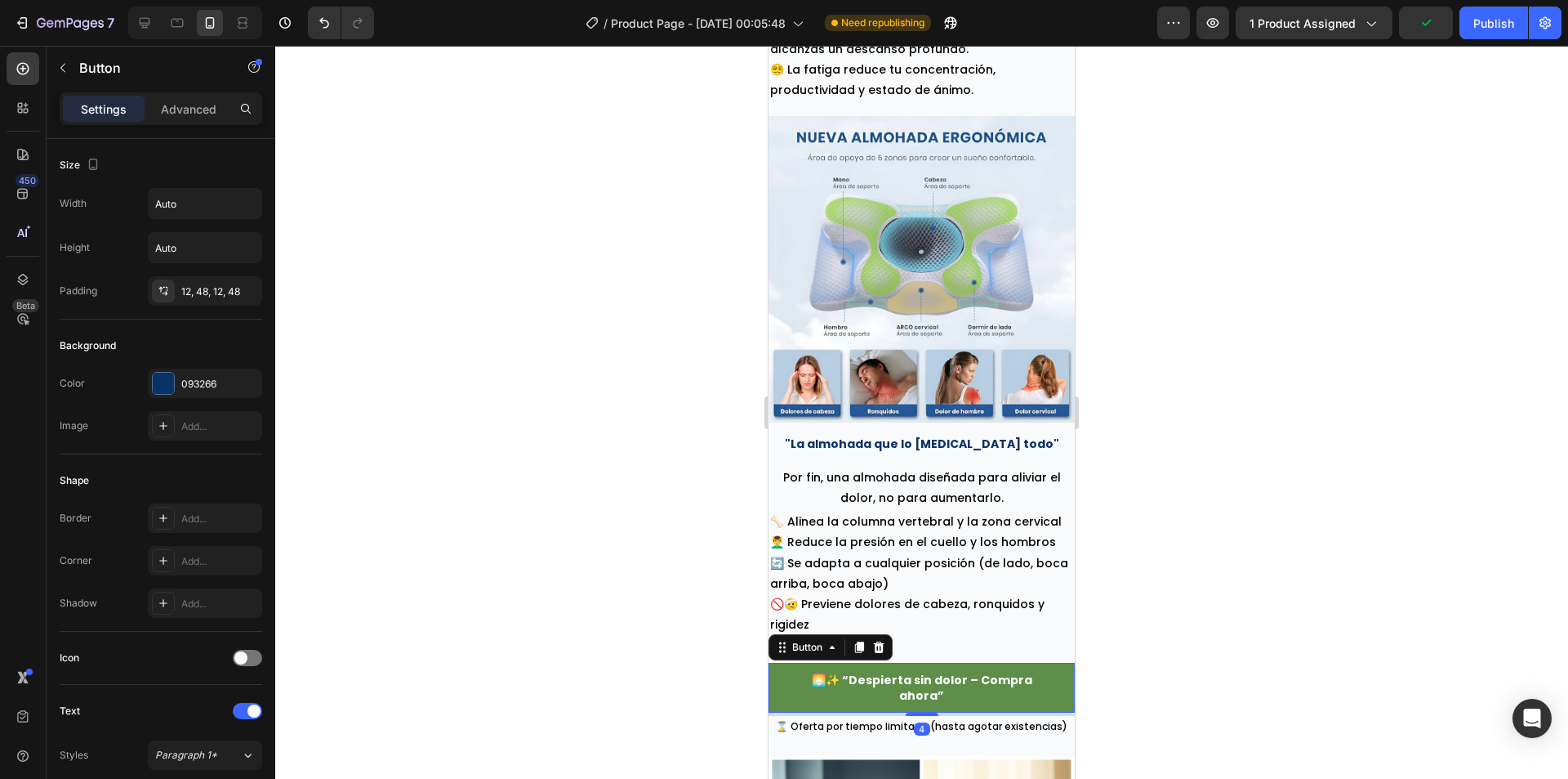
drag, startPoint x: 923, startPoint y: 707, endPoint x: 929, endPoint y: 691, distance: 17.1
click at [926, 713] on div at bounding box center [922, 715] width 33 height 3
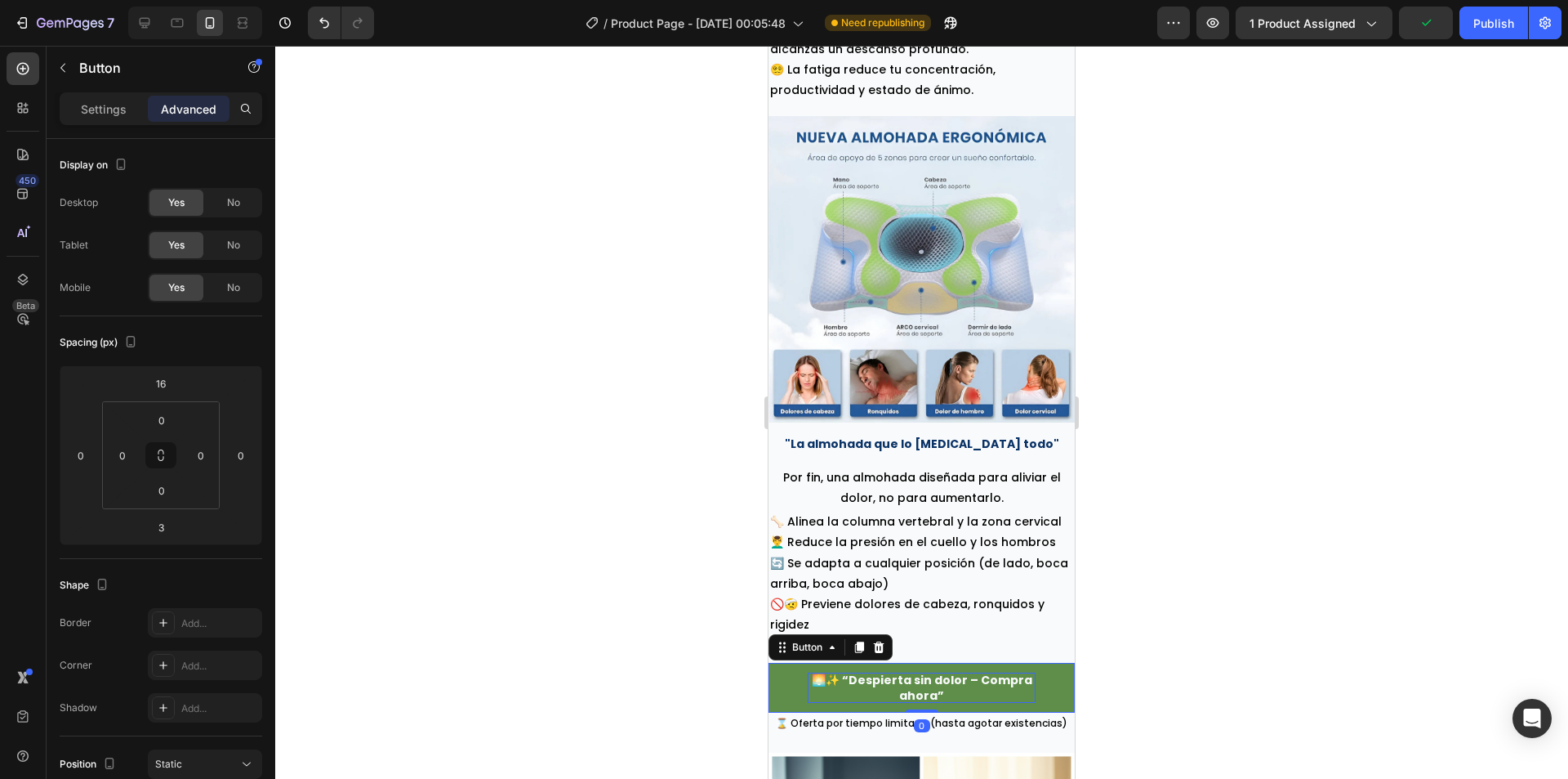
drag, startPoint x: 915, startPoint y: 695, endPoint x: 920, endPoint y: 678, distance: 17.7
click at [918, 680] on div "🌅✨ “Despierta sin dolor – Compra ahora” Button 0" at bounding box center [921, 688] width 306 height 49
type input "0"
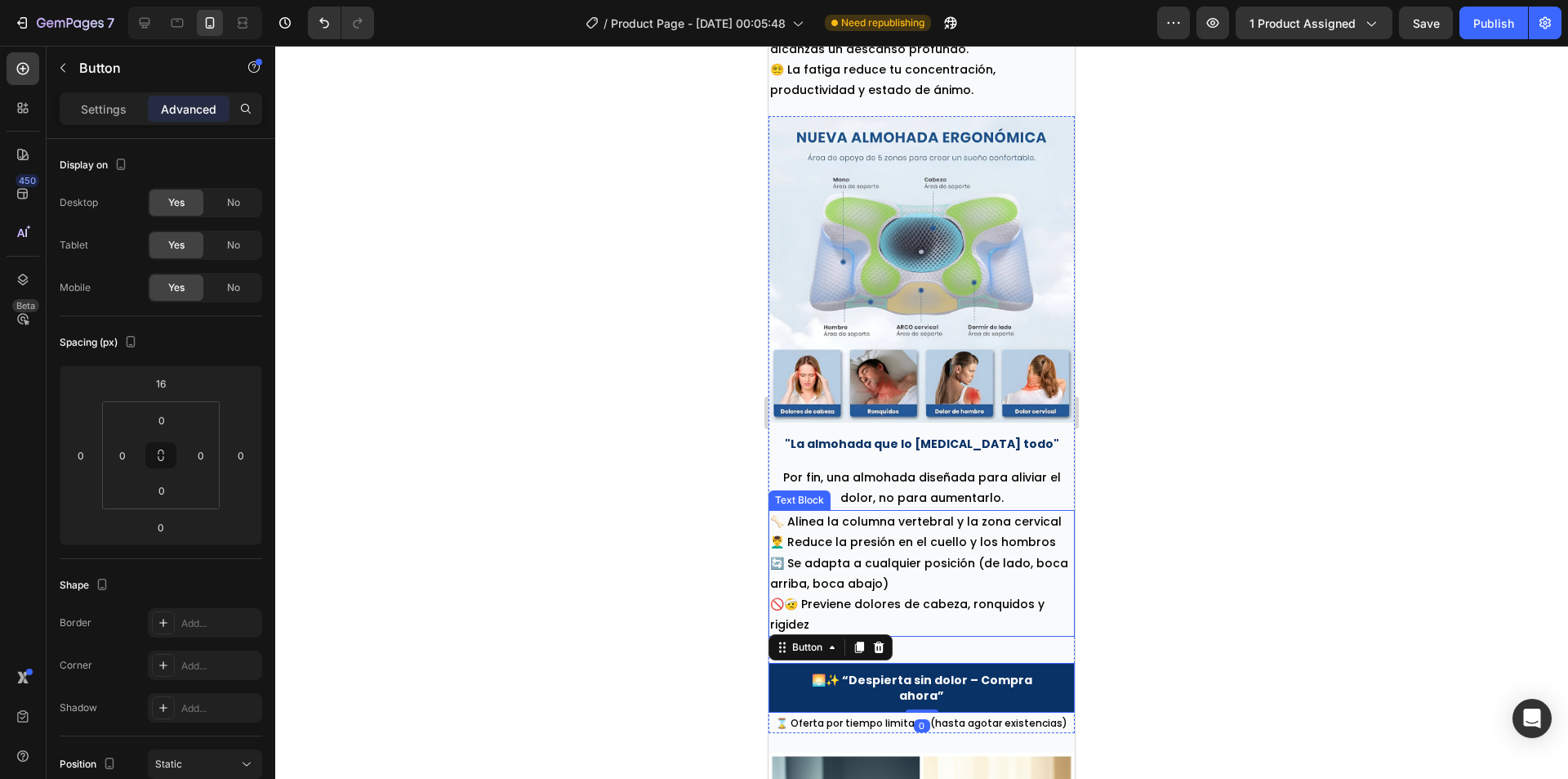
click at [952, 594] on p "🚫🤕 Previene dolores de cabeza, ronquidos y rigidez" at bounding box center [921, 614] width 303 height 41
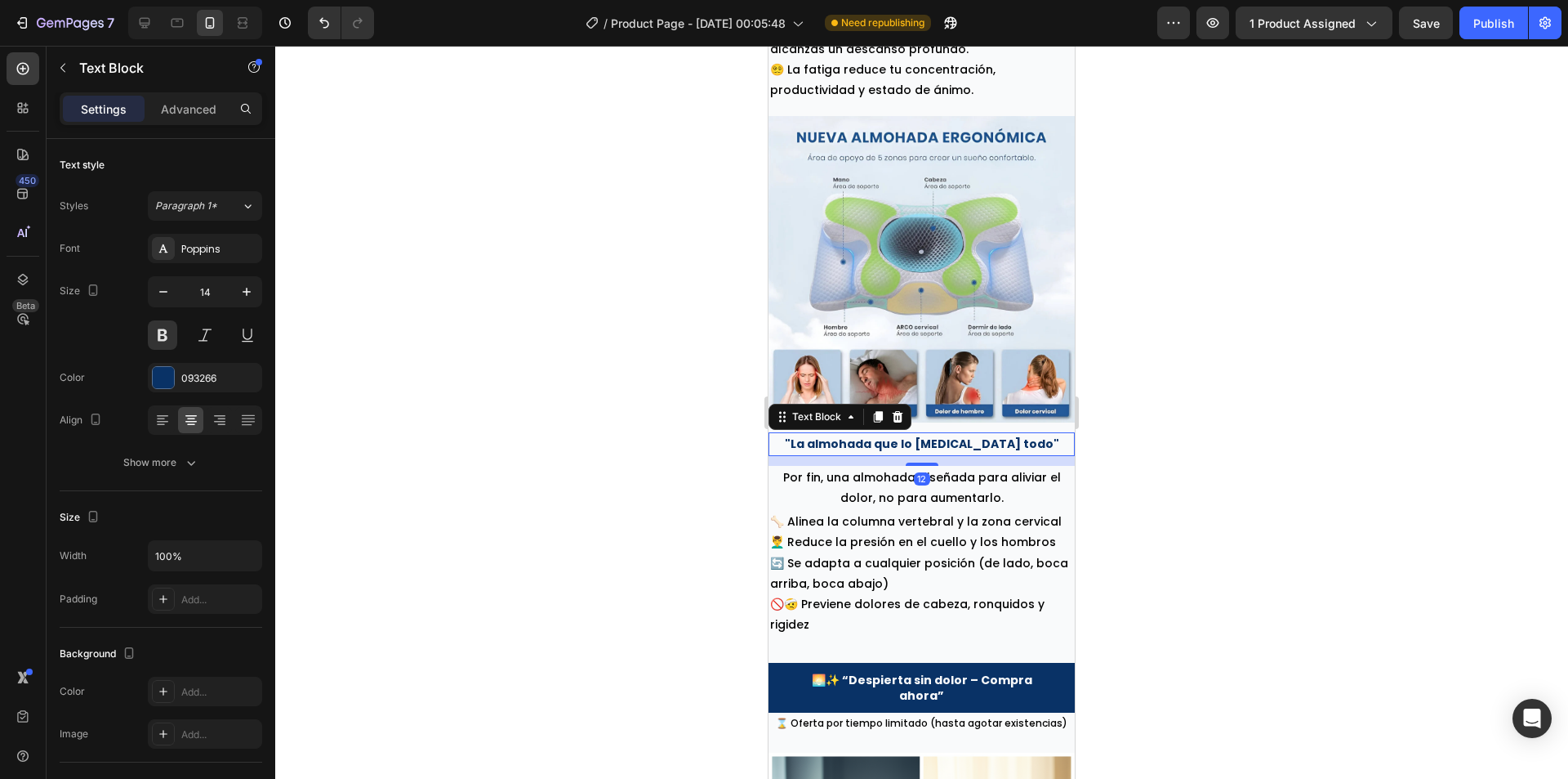
click at [934, 434] on p ""La almohada que lo [MEDICAL_DATA] todo"" at bounding box center [921, 444] width 303 height 20
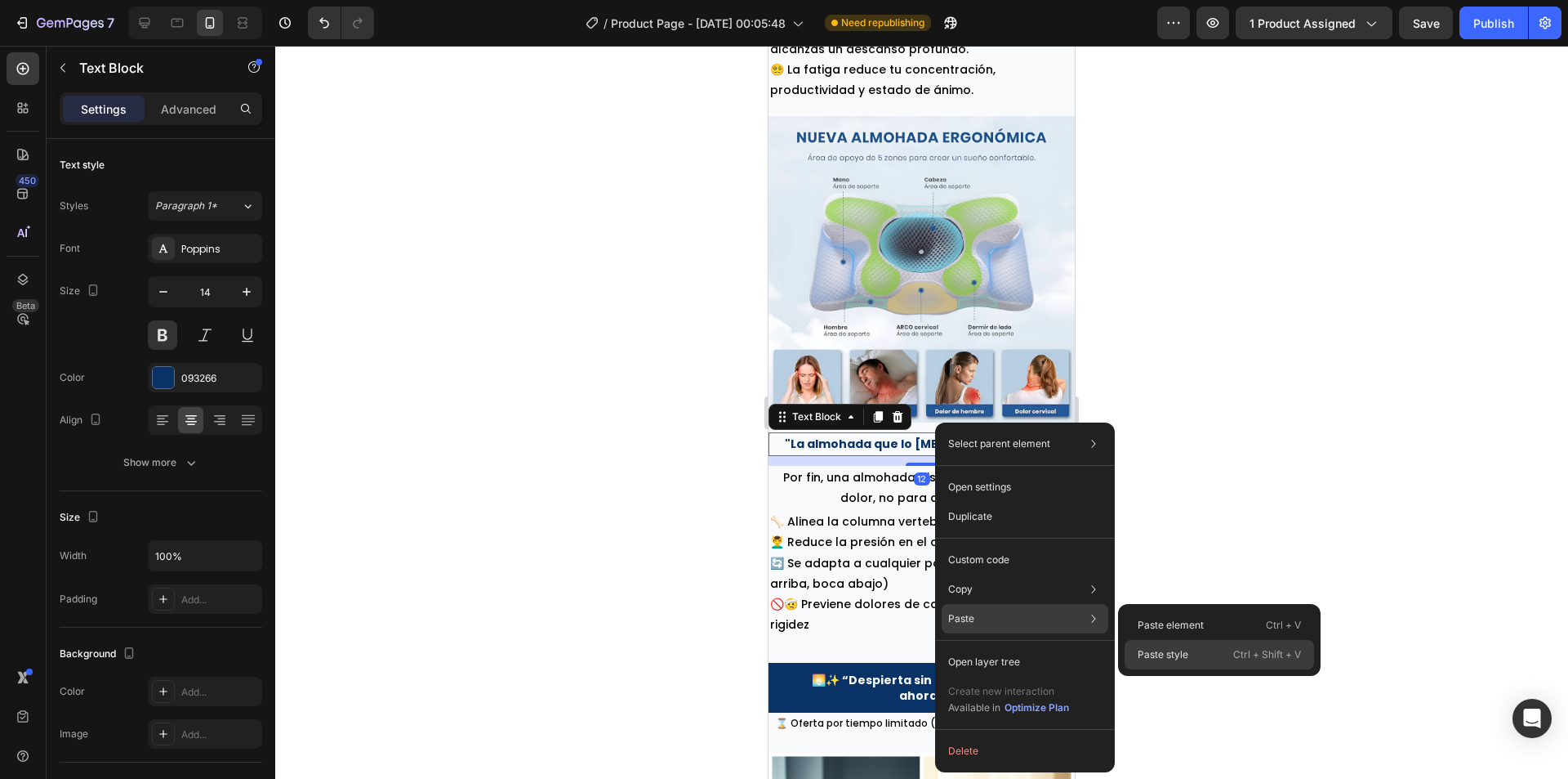
click at [1170, 656] on p "Paste style" at bounding box center [1163, 654] width 51 height 14
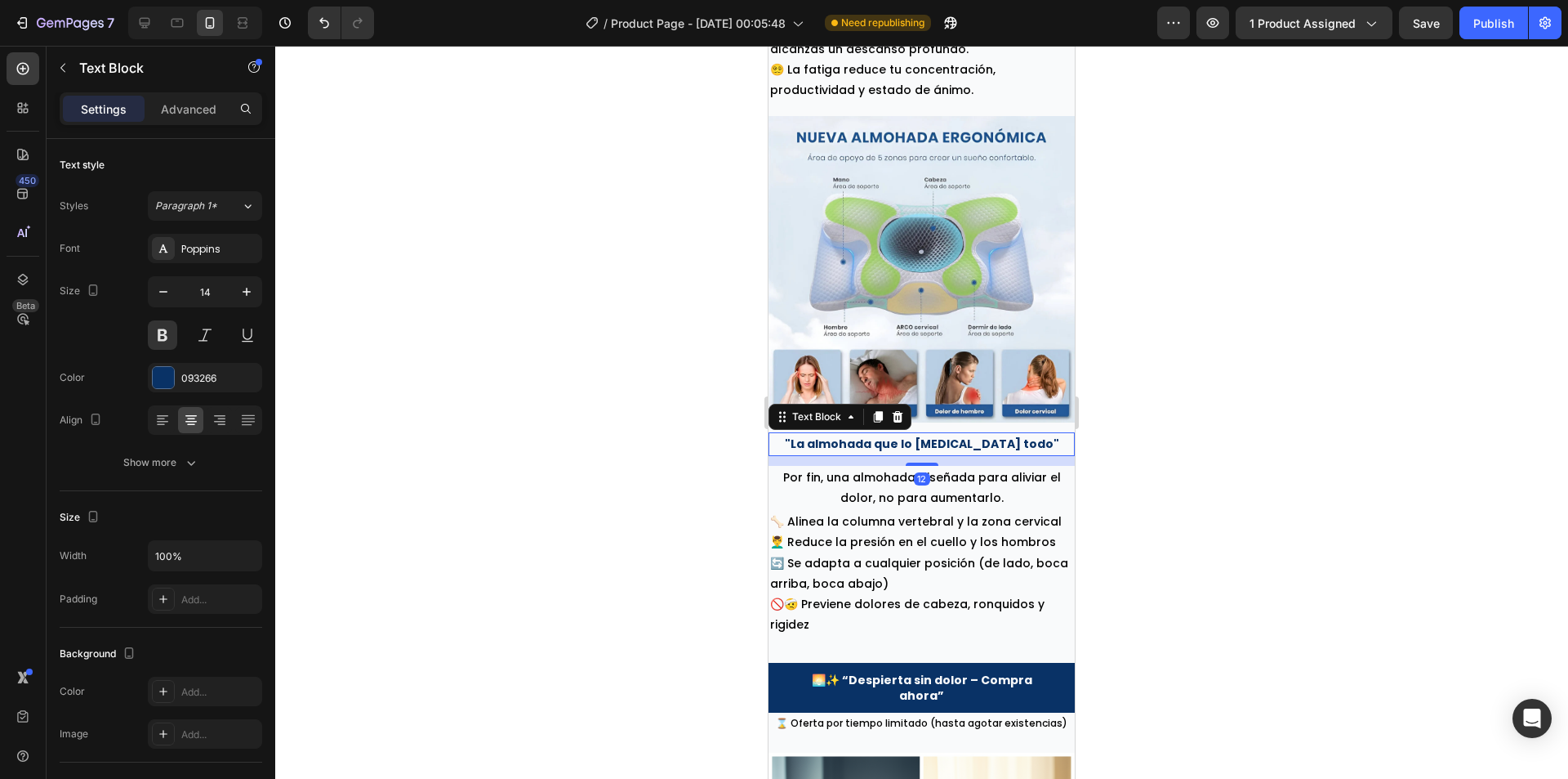
type input "22"
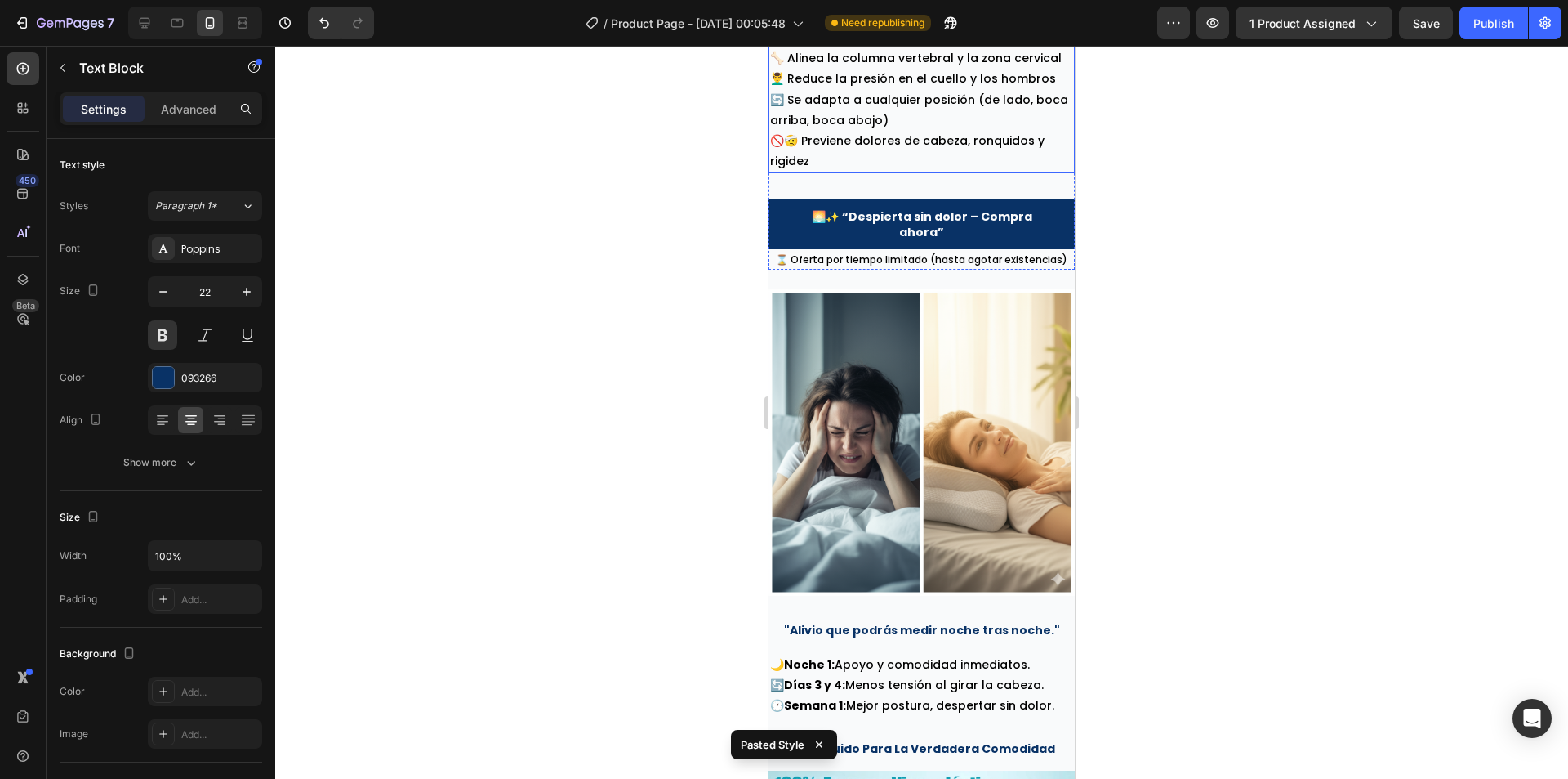
scroll to position [2647, 0]
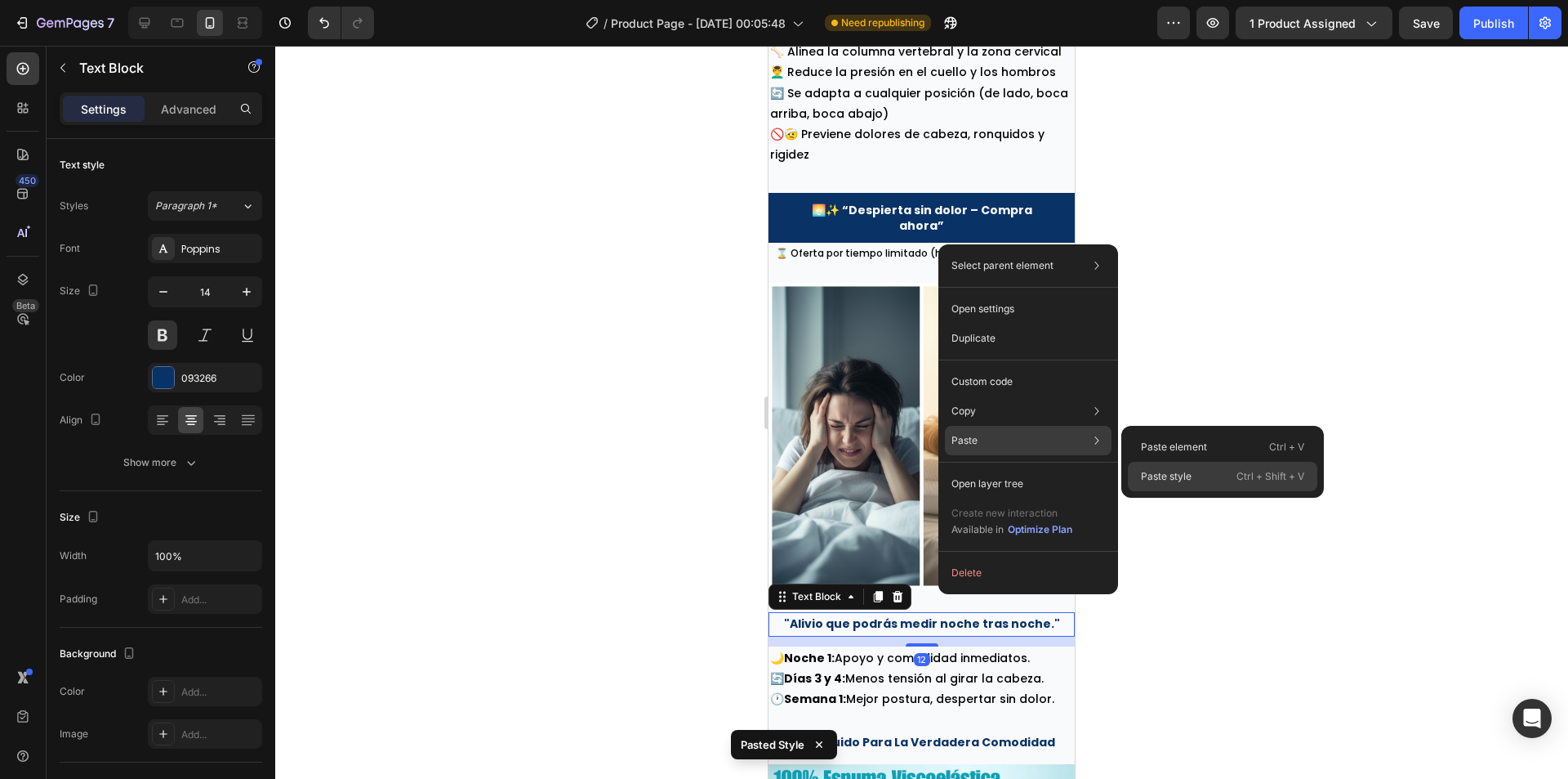
click at [1168, 474] on p "Paste style" at bounding box center [1166, 476] width 51 height 14
type input "22"
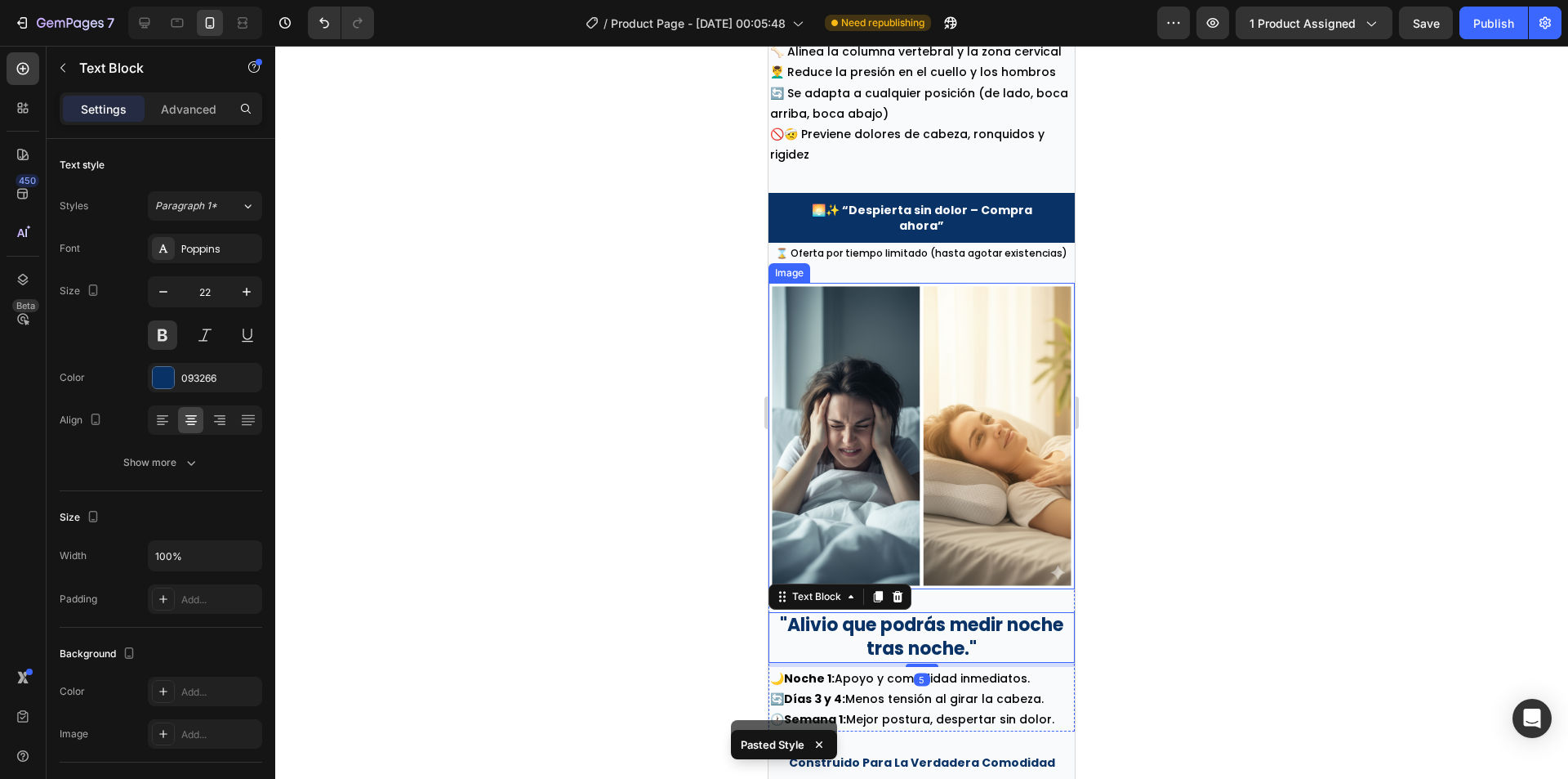
scroll to position [2810, 0]
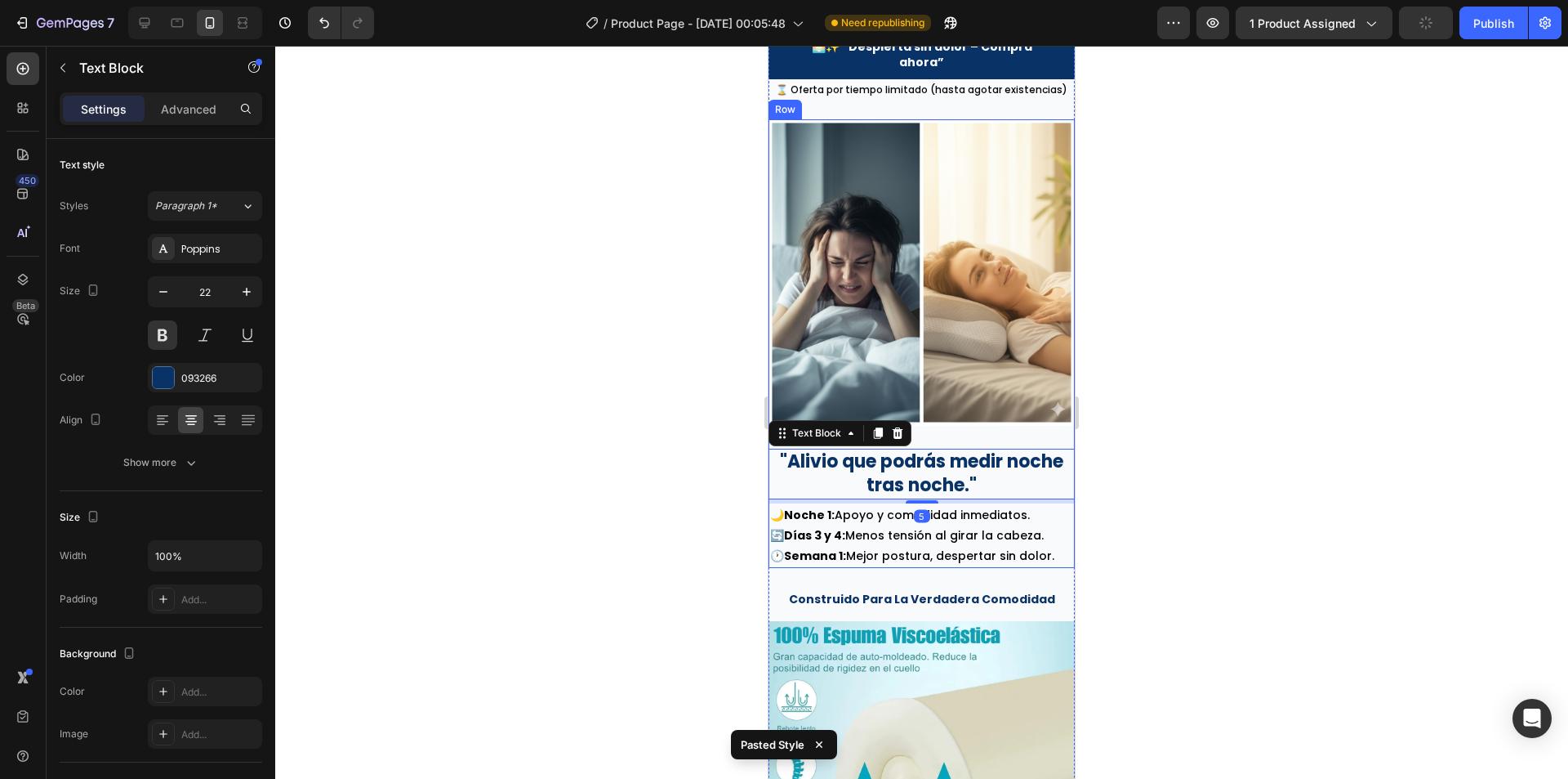
click at [991, 403] on div "Image" at bounding box center [921, 277] width 306 height 316
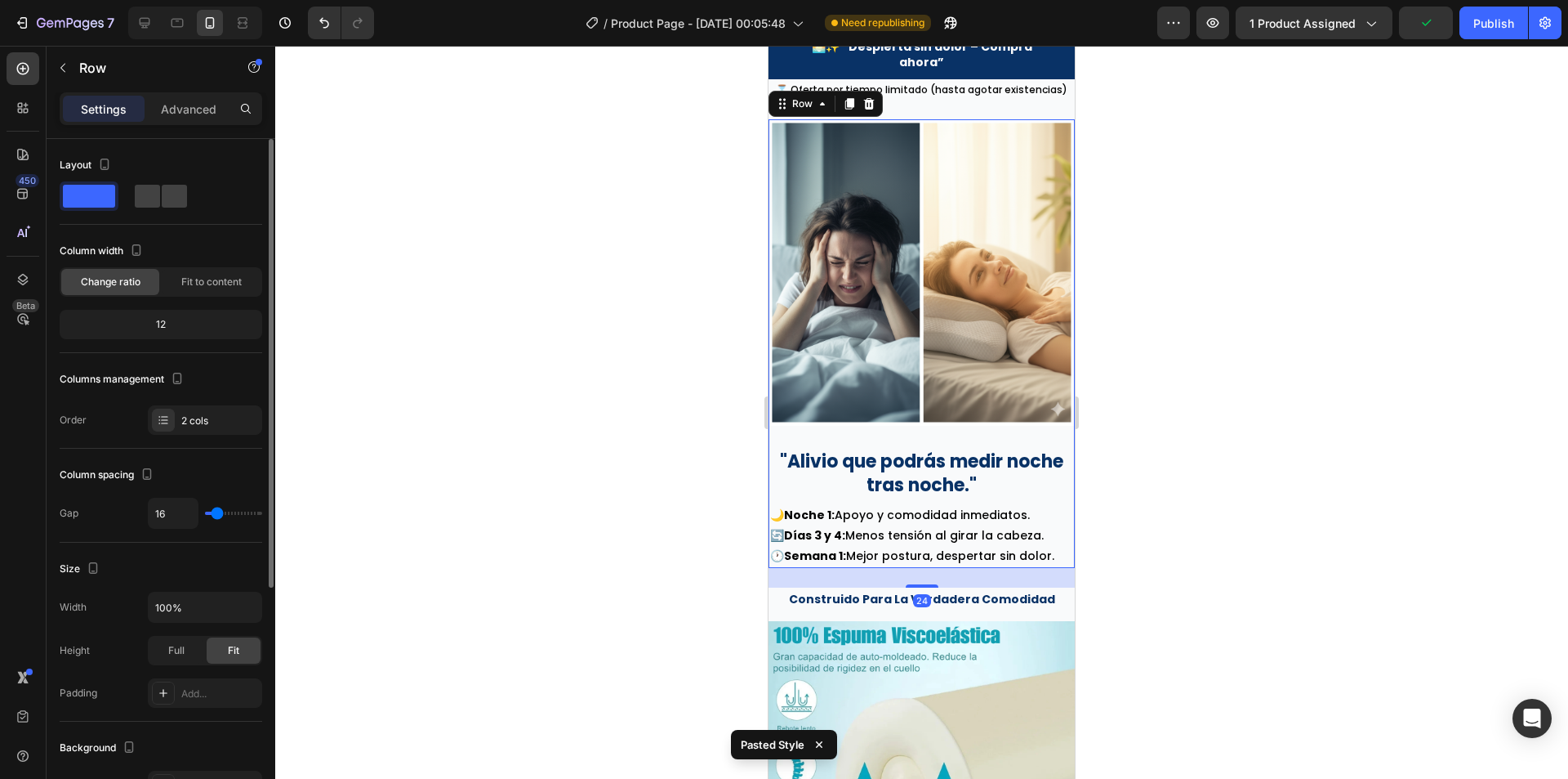
click at [224, 518] on div "16" at bounding box center [205, 513] width 114 height 31
type input "24"
type input "22"
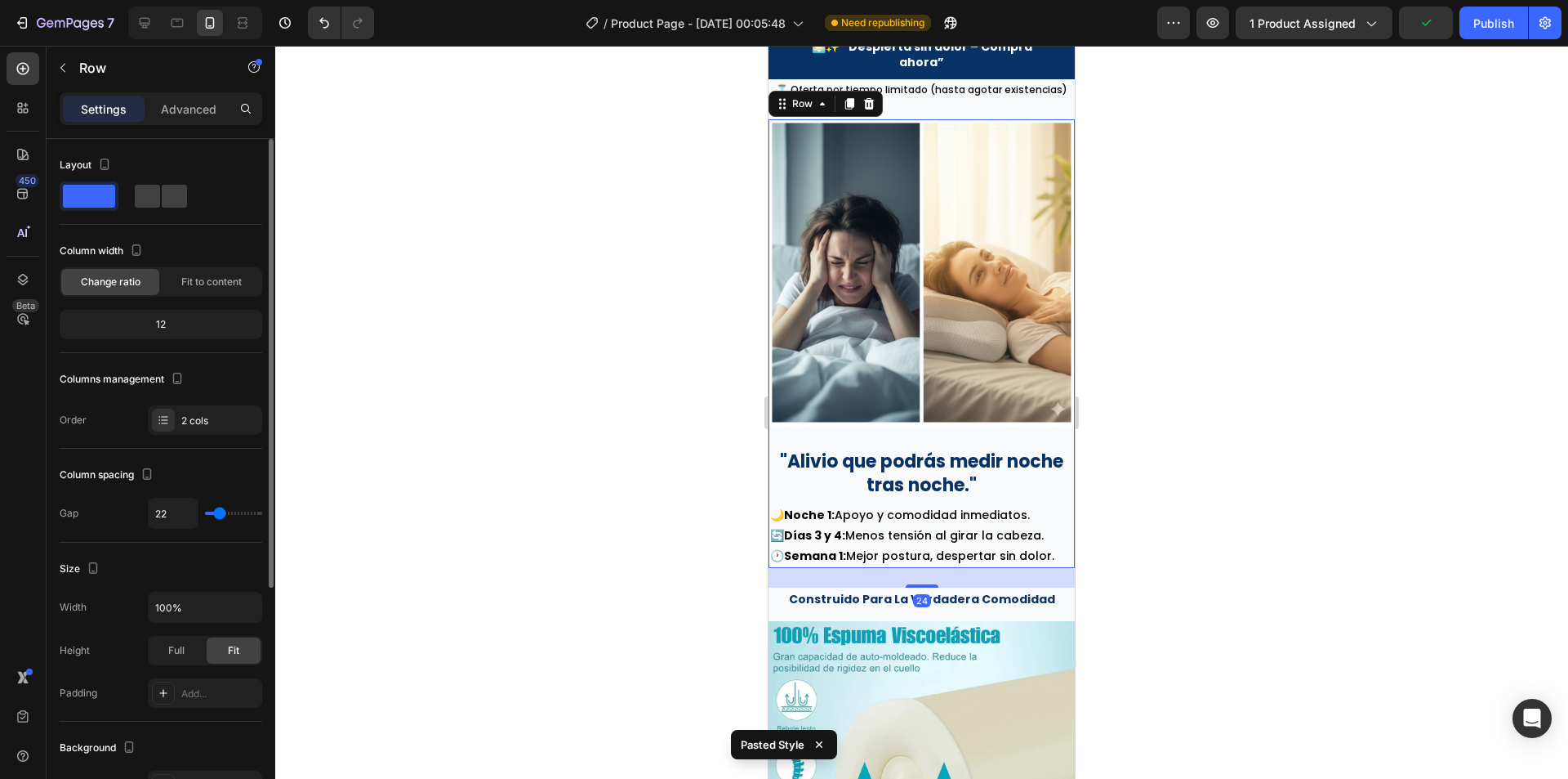
type input "18"
type input "9"
type input "0"
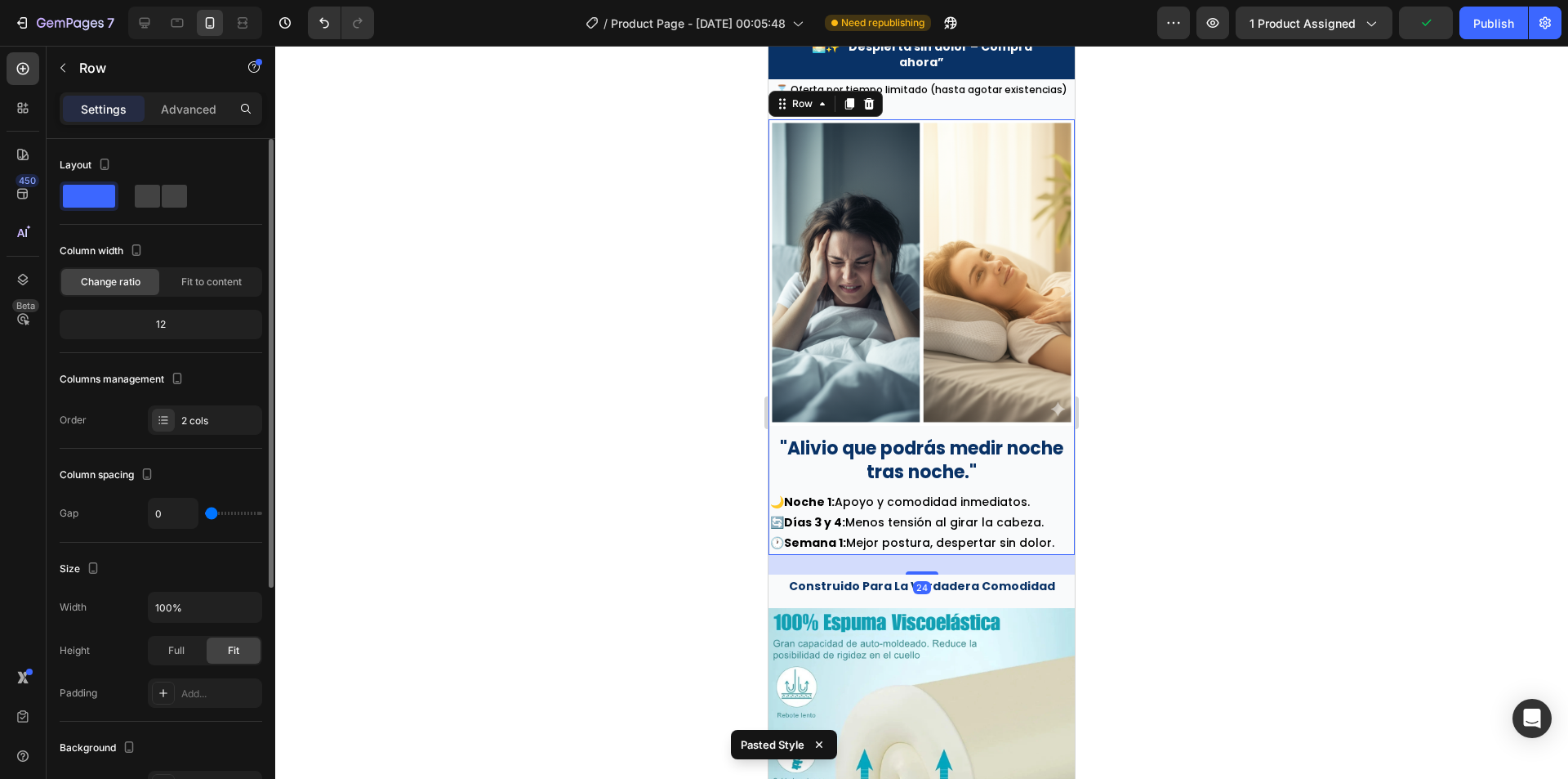
drag, startPoint x: 221, startPoint y: 514, endPoint x: 193, endPoint y: 514, distance: 28.0
type input "0"
click at [205, 514] on input "range" at bounding box center [234, 513] width 57 height 3
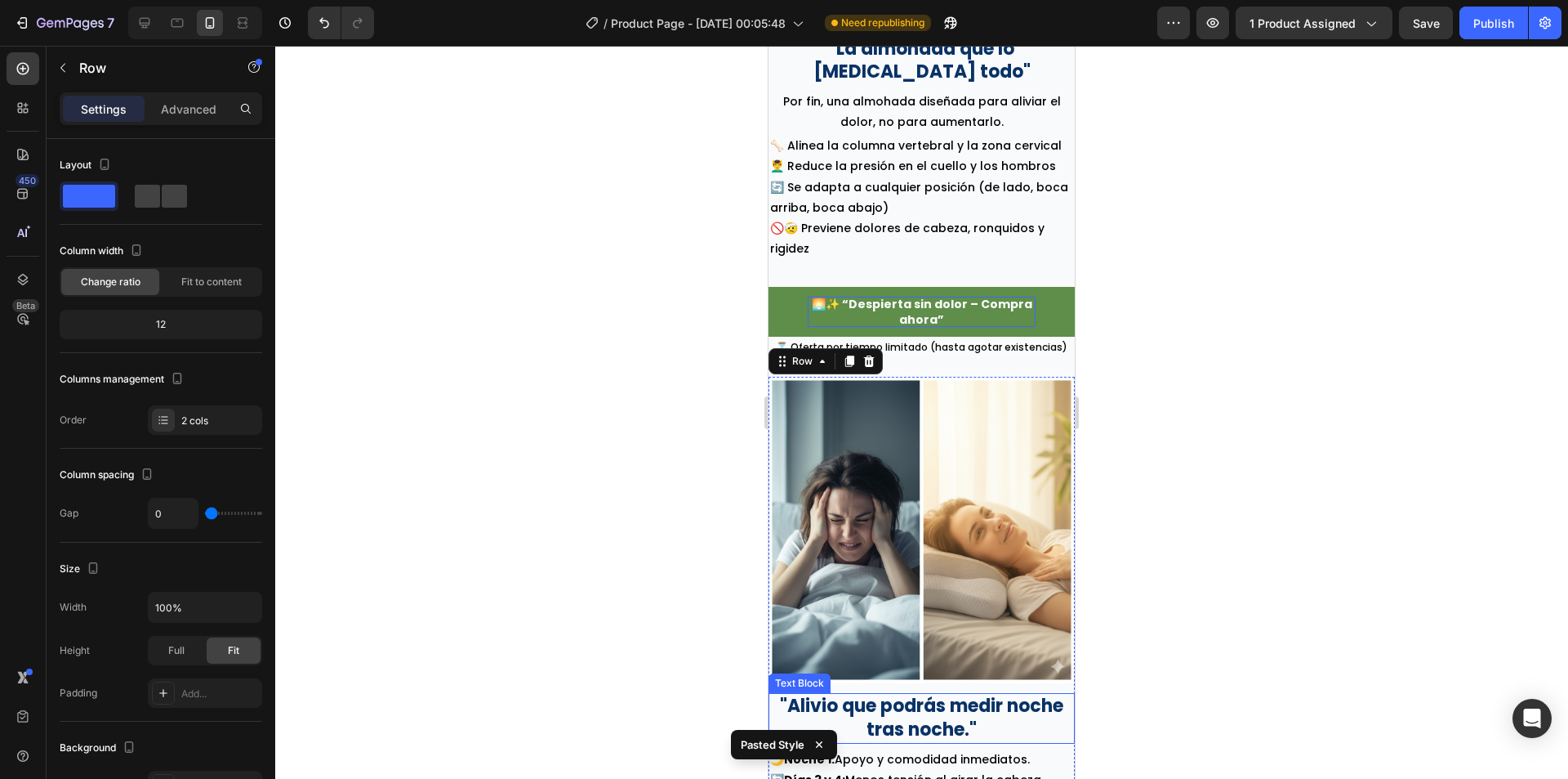
scroll to position [2482, 0]
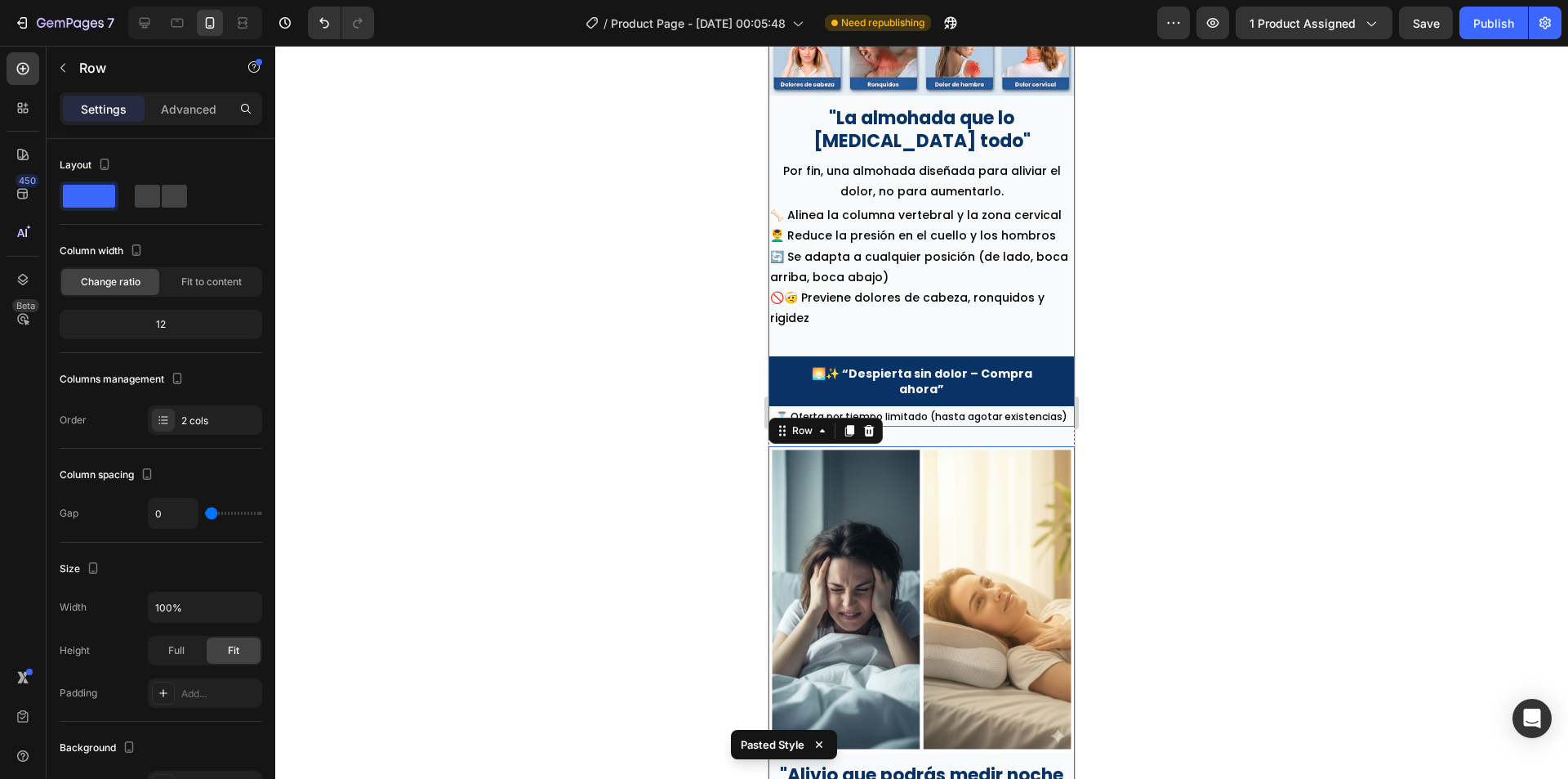
click at [903, 343] on div "🌅✨ “Despierta sin dolor – Compra ahora” Button" at bounding box center [921, 374] width 306 height 62
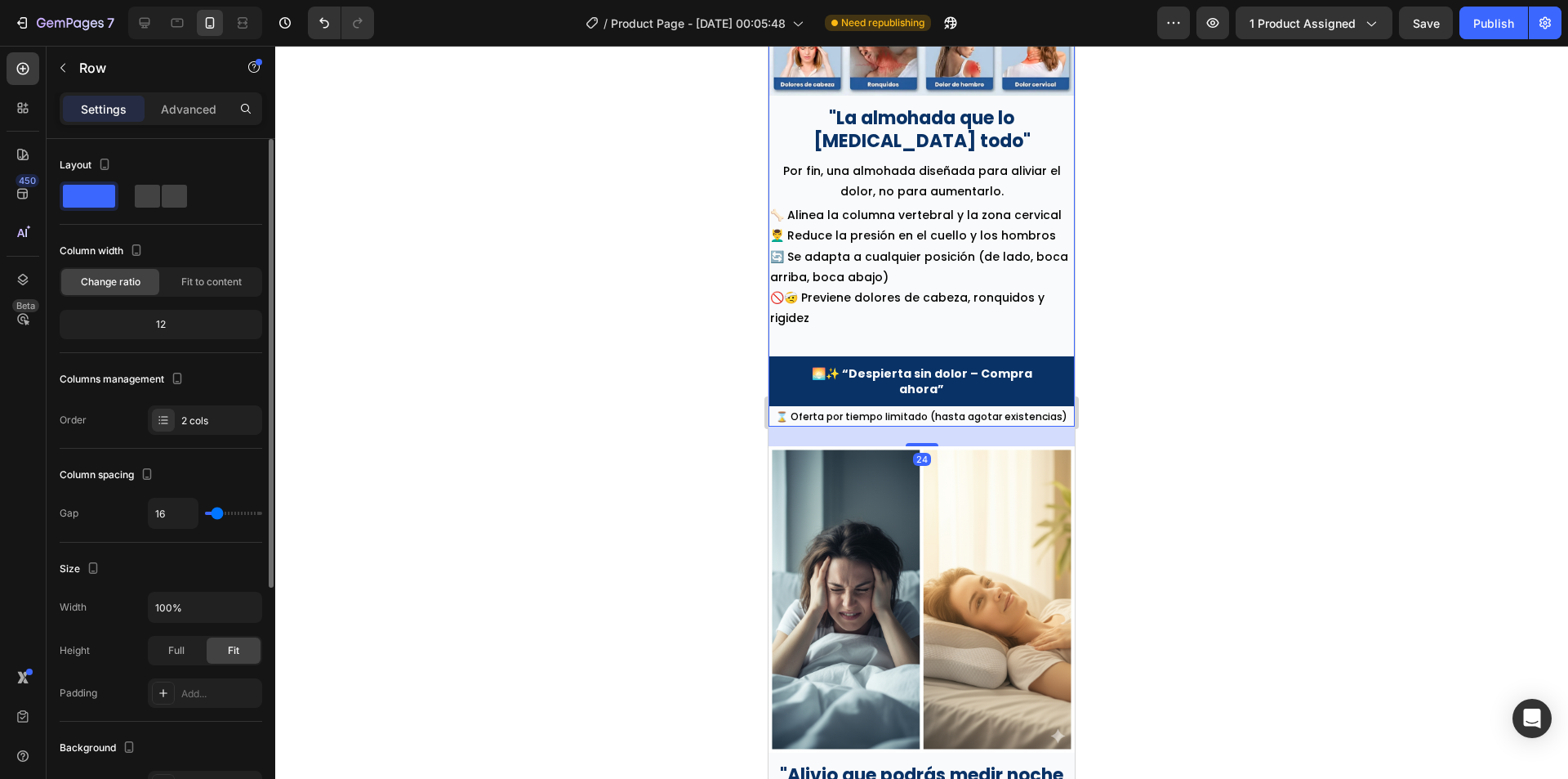
type input "0"
drag, startPoint x: 210, startPoint y: 513, endPoint x: 196, endPoint y: 513, distance: 14.0
type input "0"
click at [205, 513] on input "range" at bounding box center [234, 513] width 57 height 3
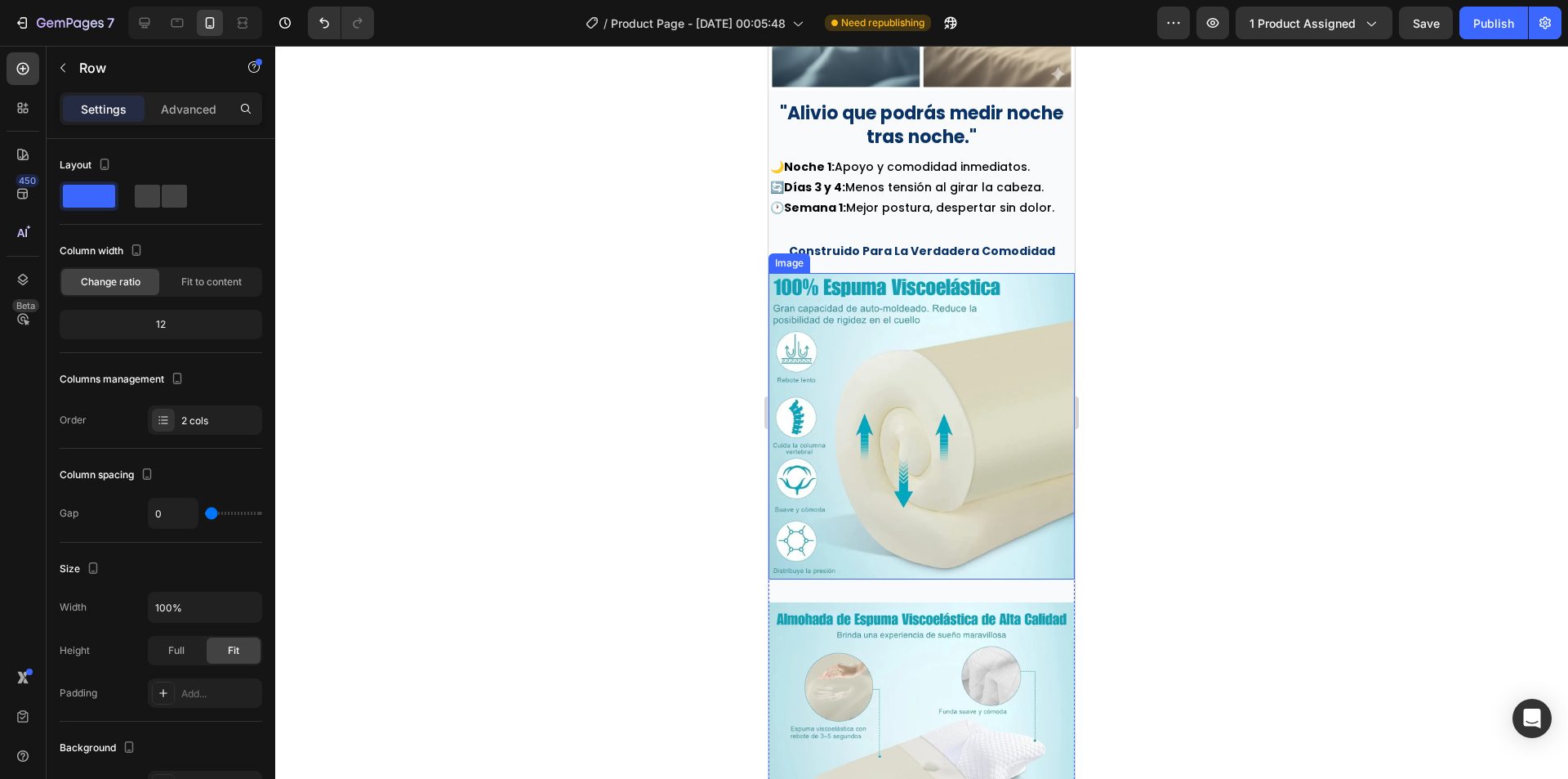
scroll to position [3136, 0]
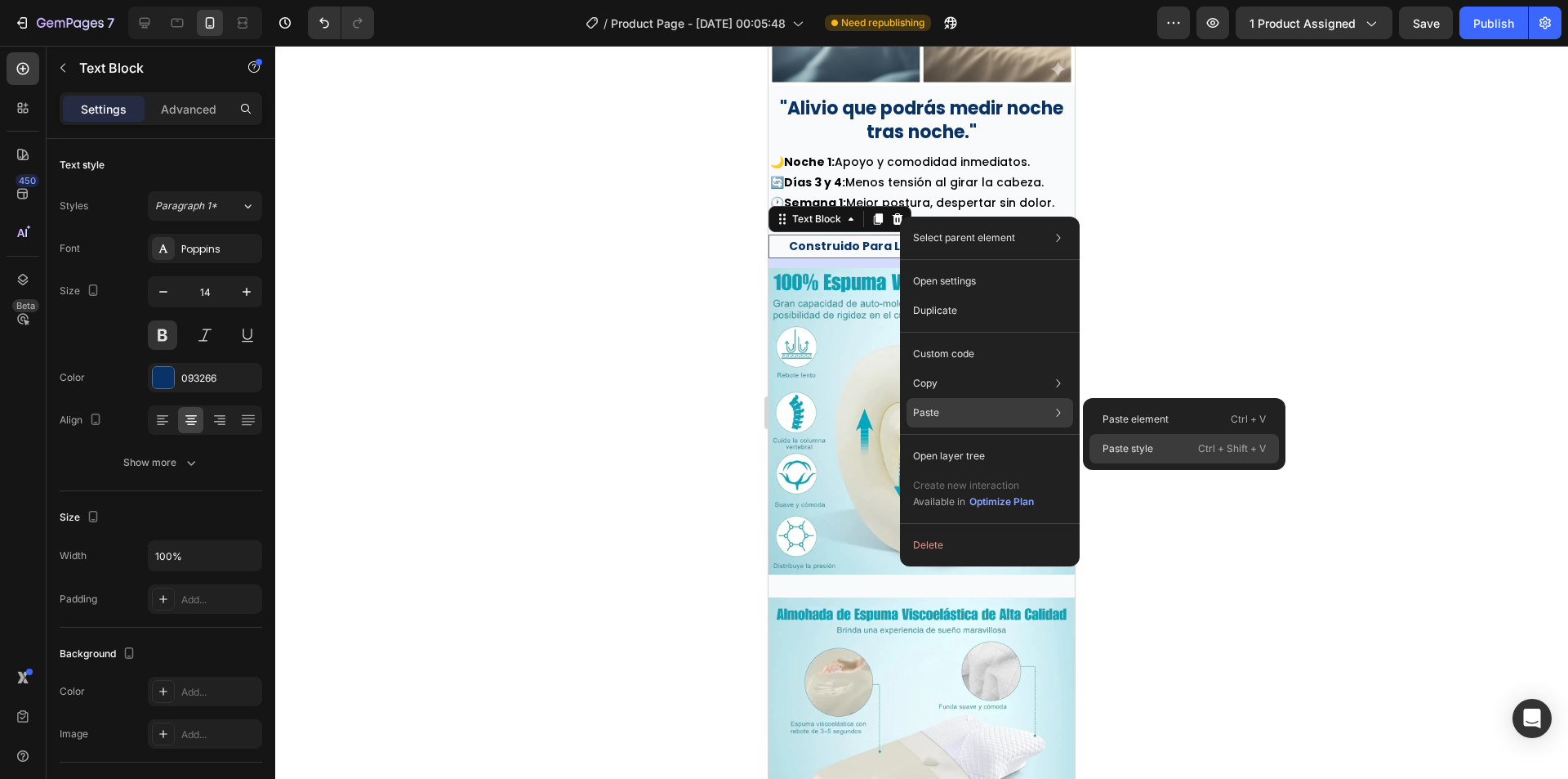
click at [1134, 442] on p "Paste style" at bounding box center [1128, 448] width 51 height 14
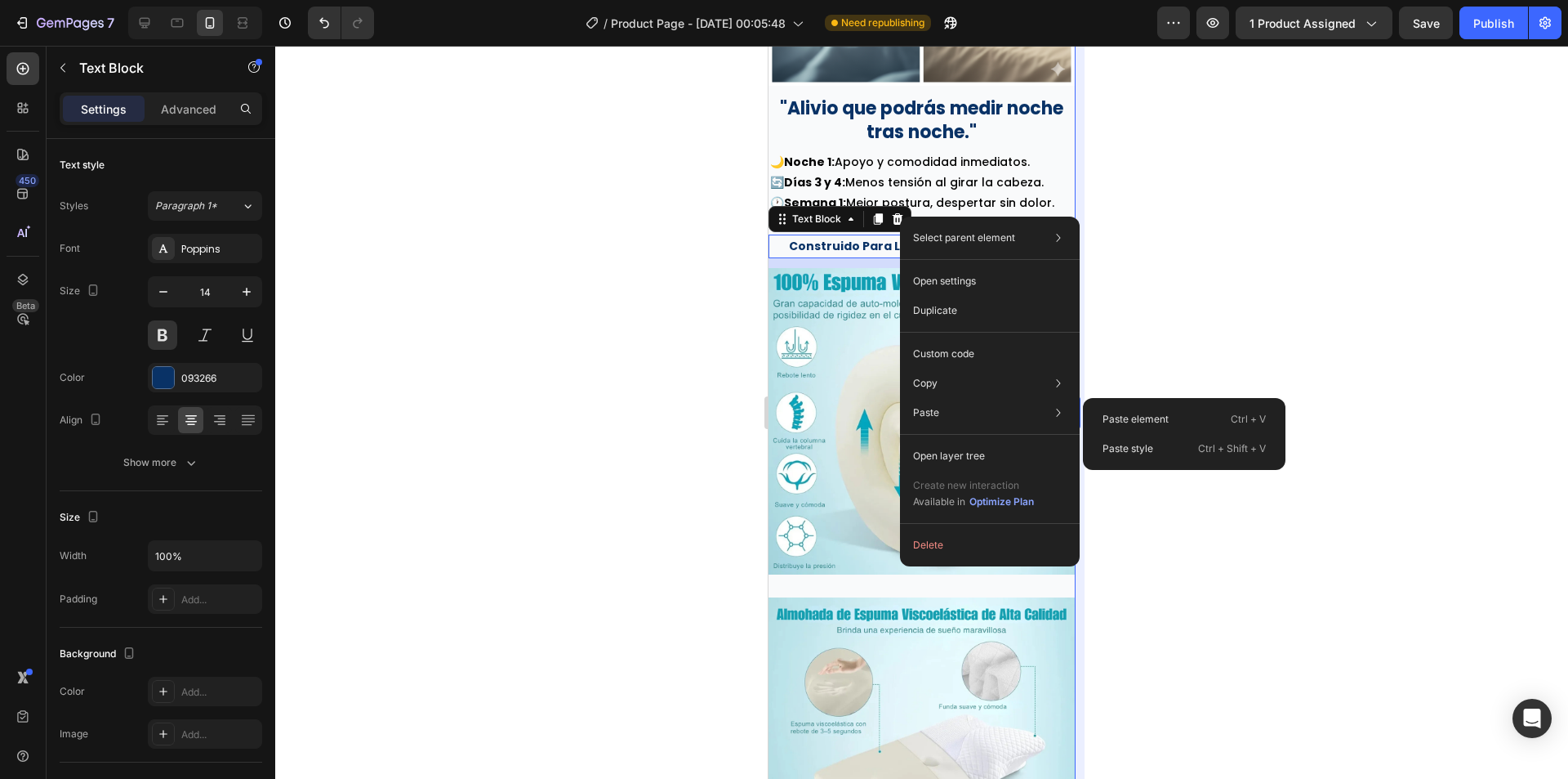
type input "22"
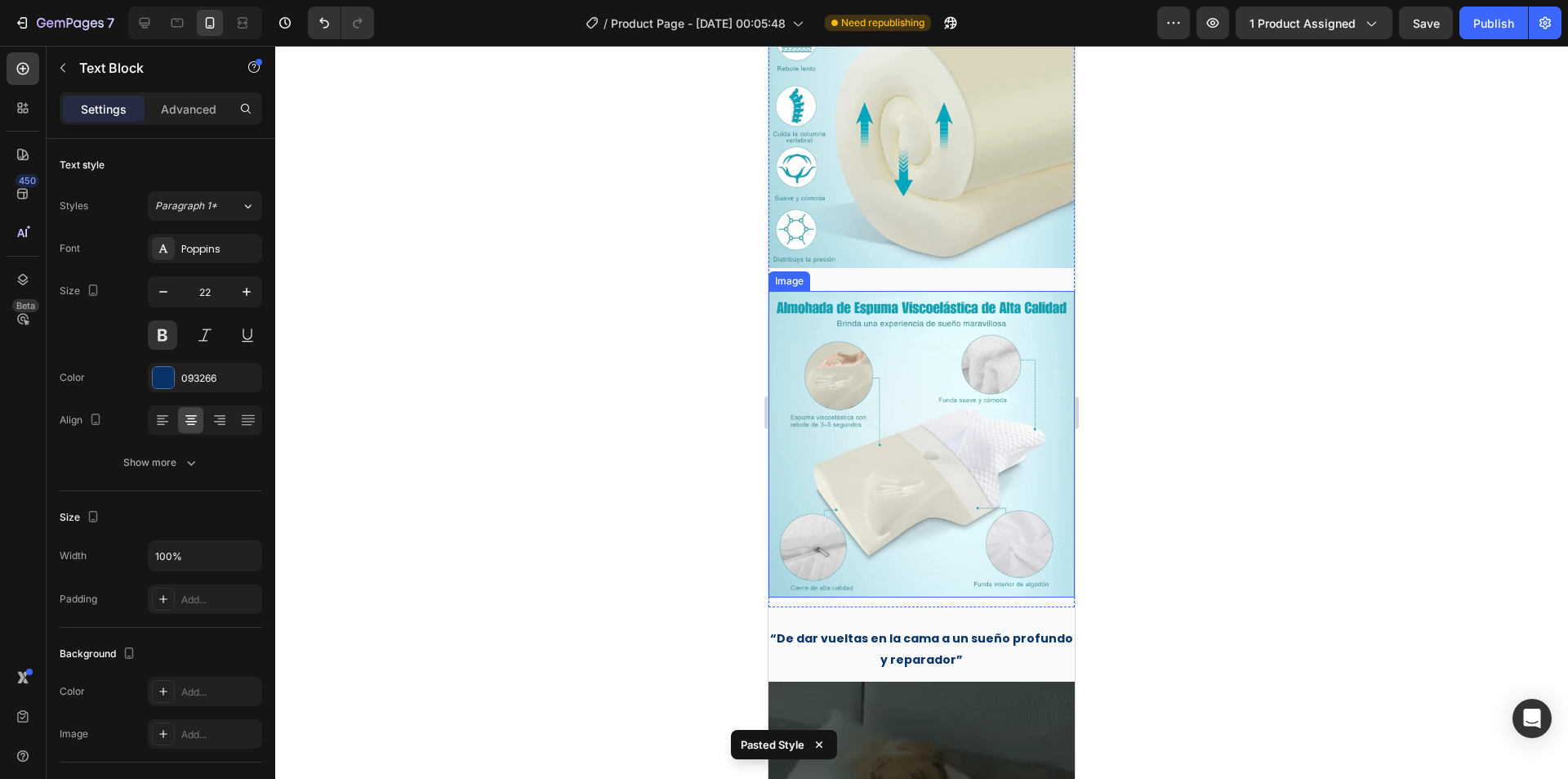
scroll to position [3545, 0]
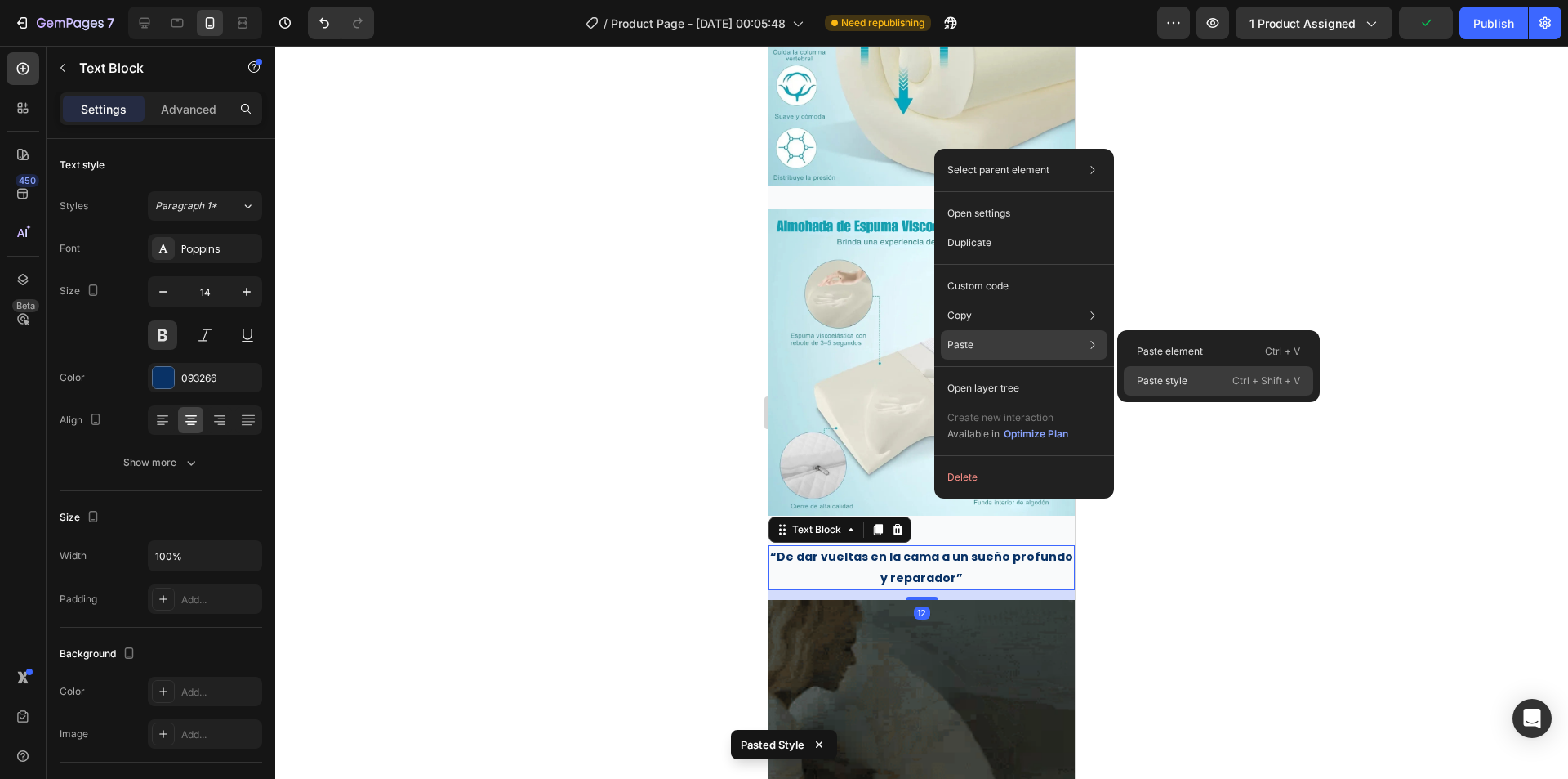
click at [1156, 381] on p "Paste style" at bounding box center [1162, 381] width 51 height 14
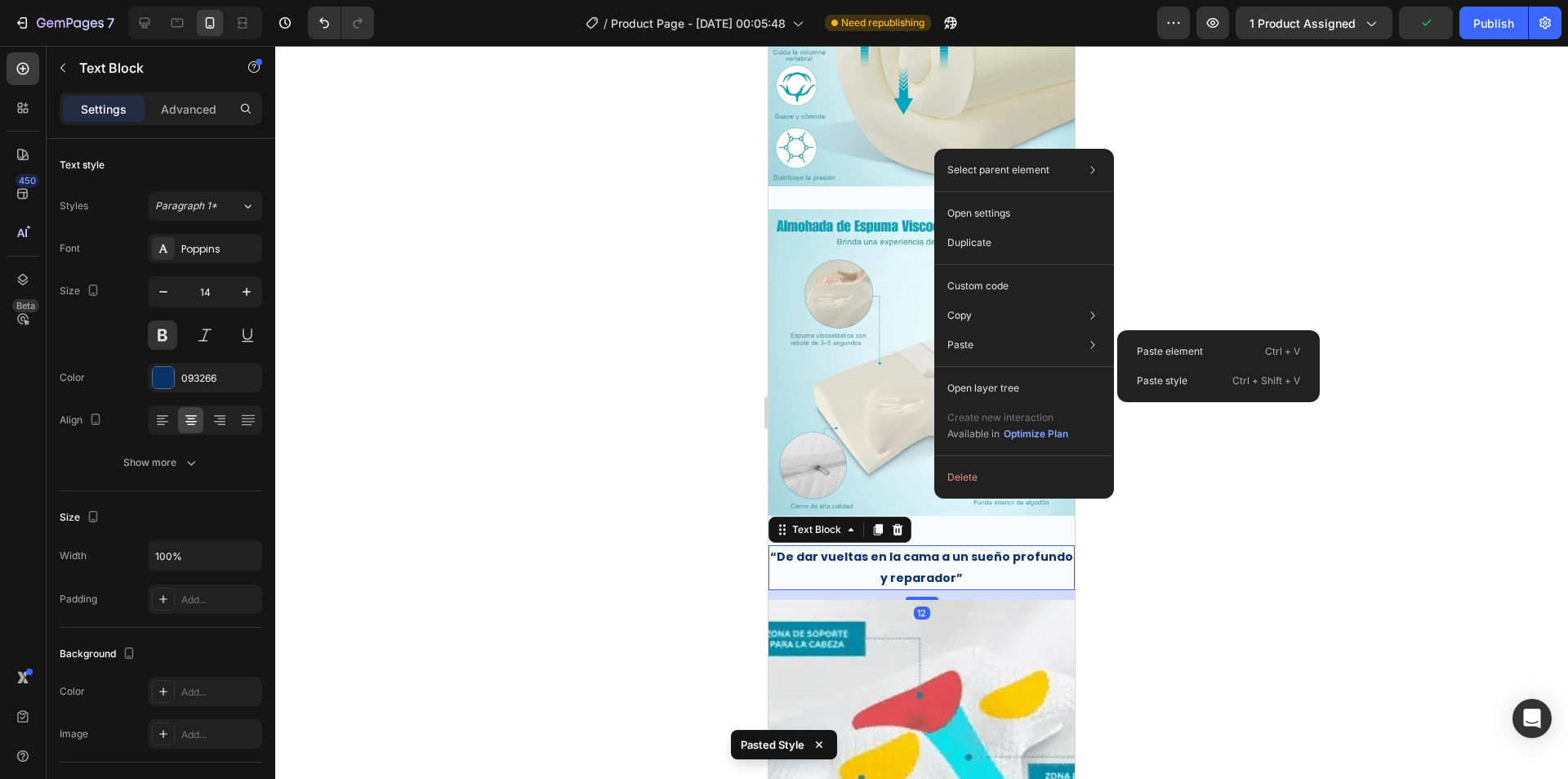
type input "22"
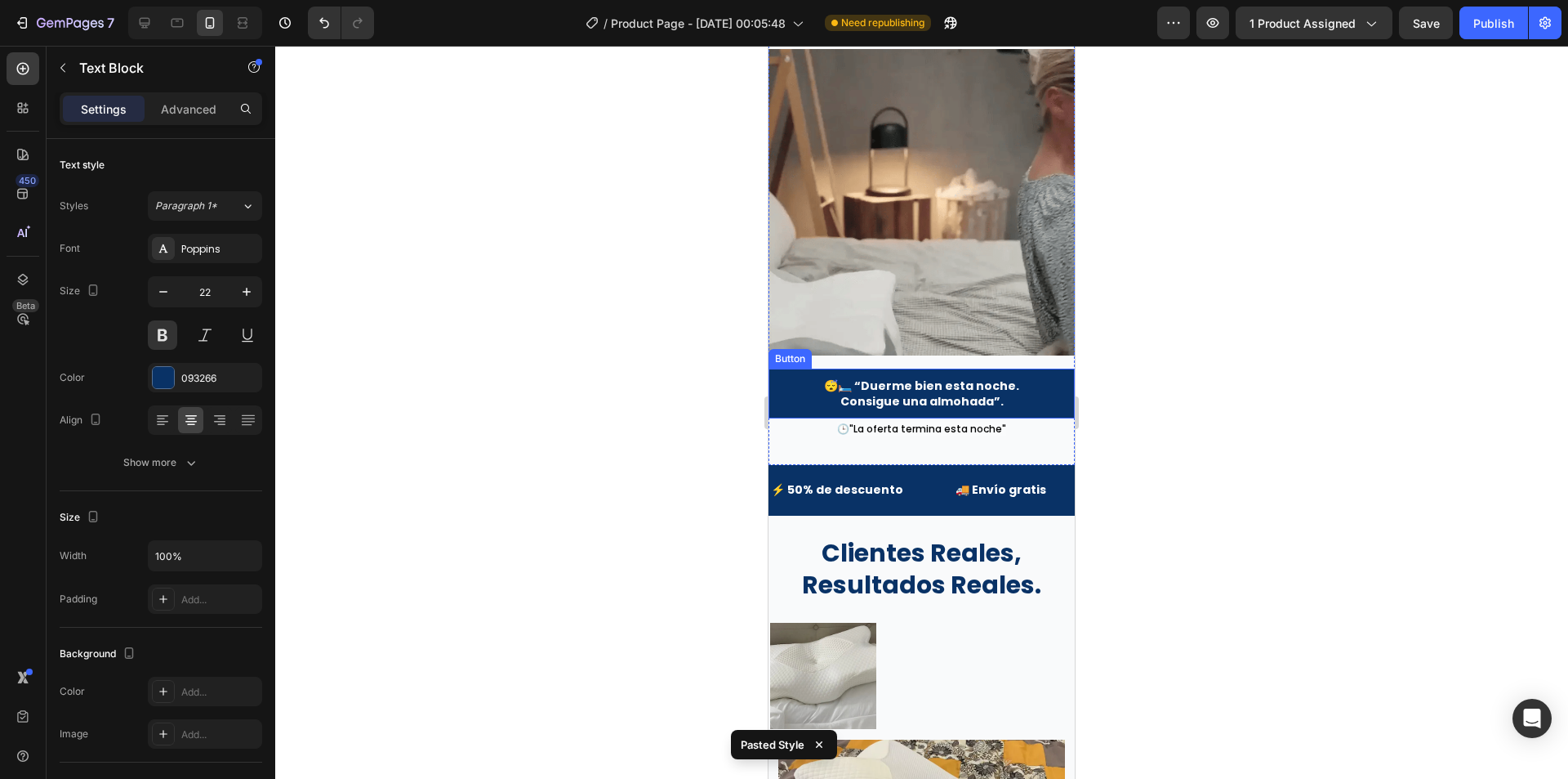
scroll to position [4444, 0]
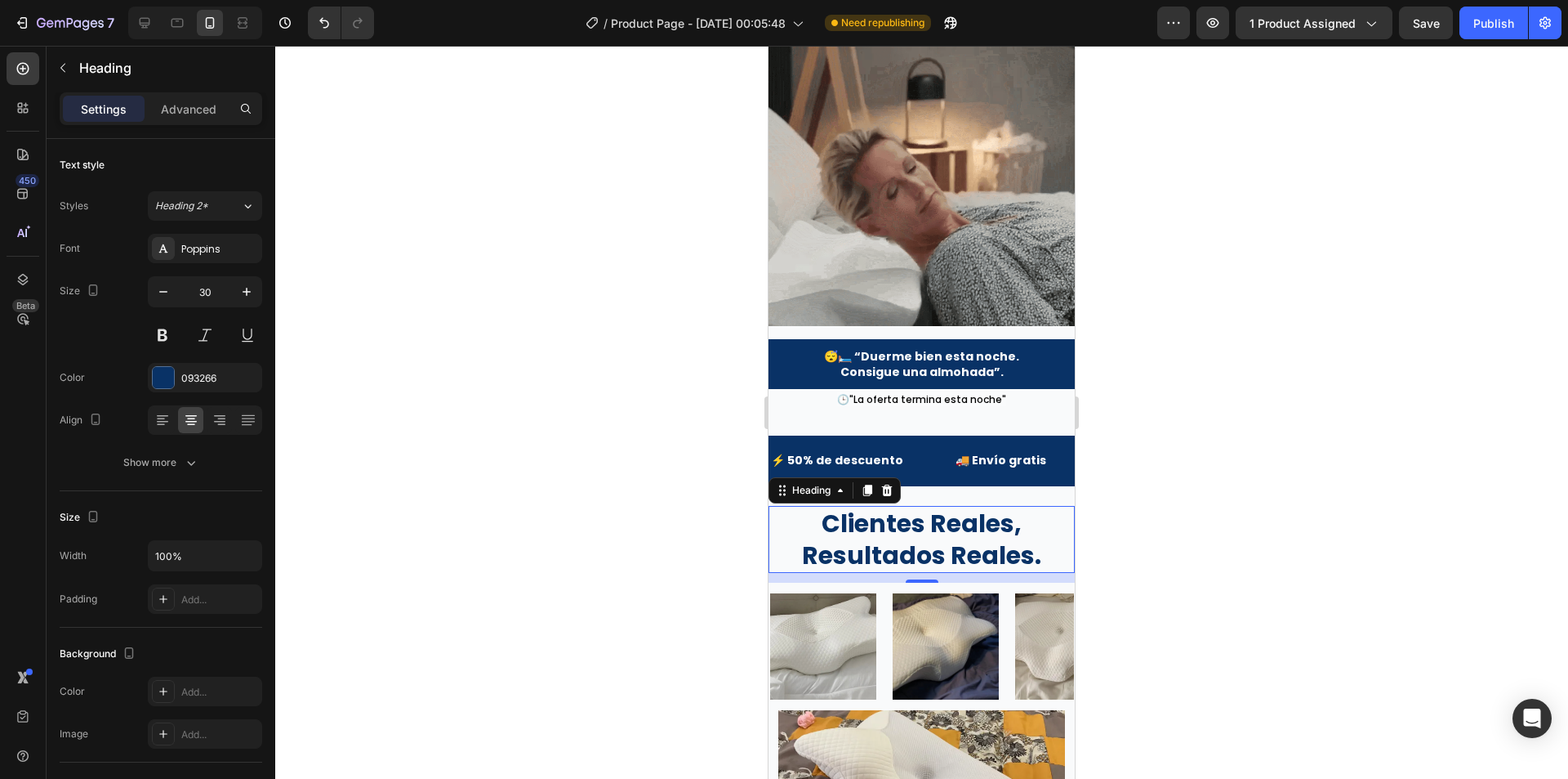
click at [873, 506] on h2 "clientes reales, resultados reales." at bounding box center [921, 539] width 306 height 67
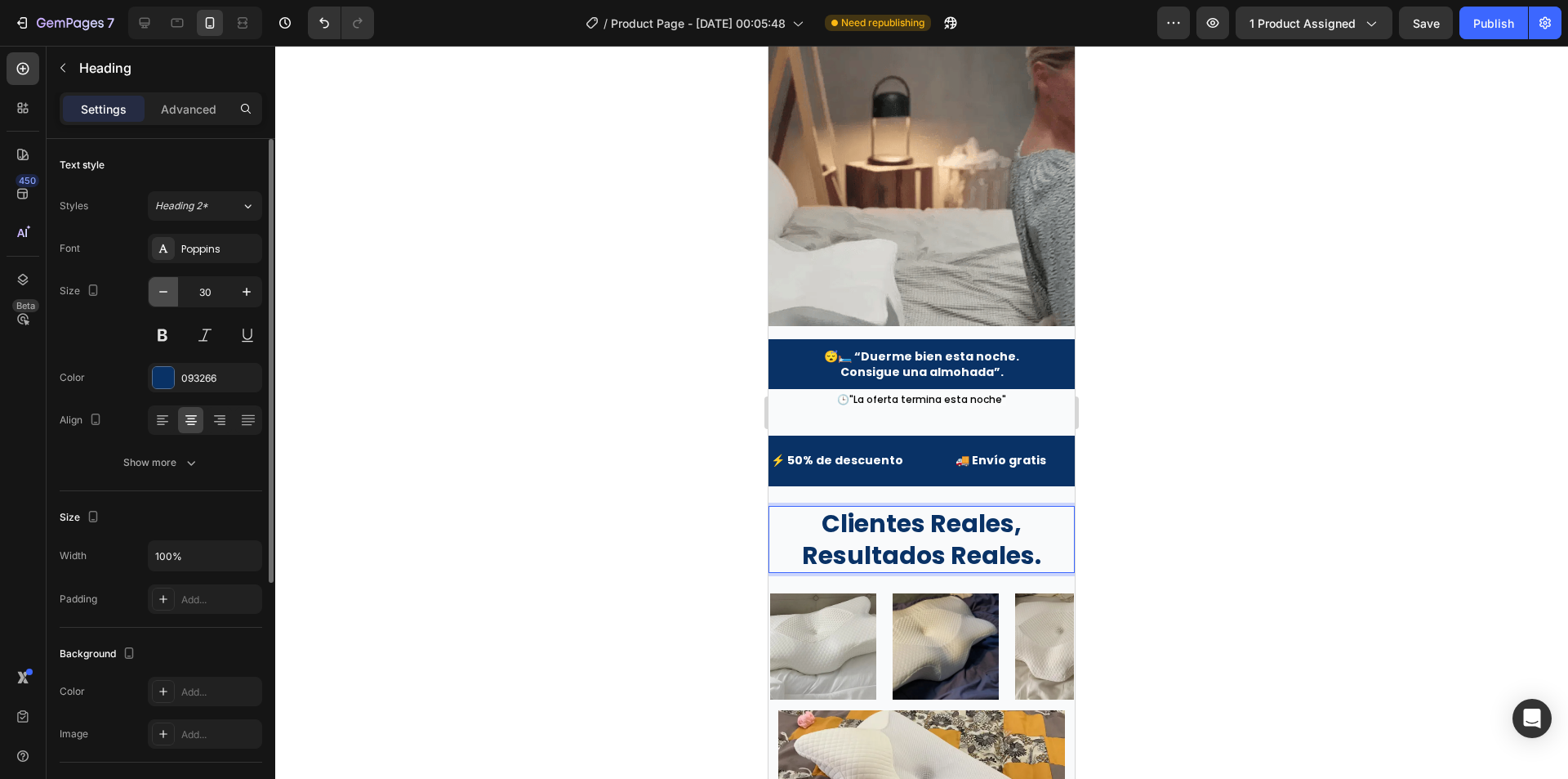
click at [170, 293] on icon "button" at bounding box center [163, 291] width 16 height 16
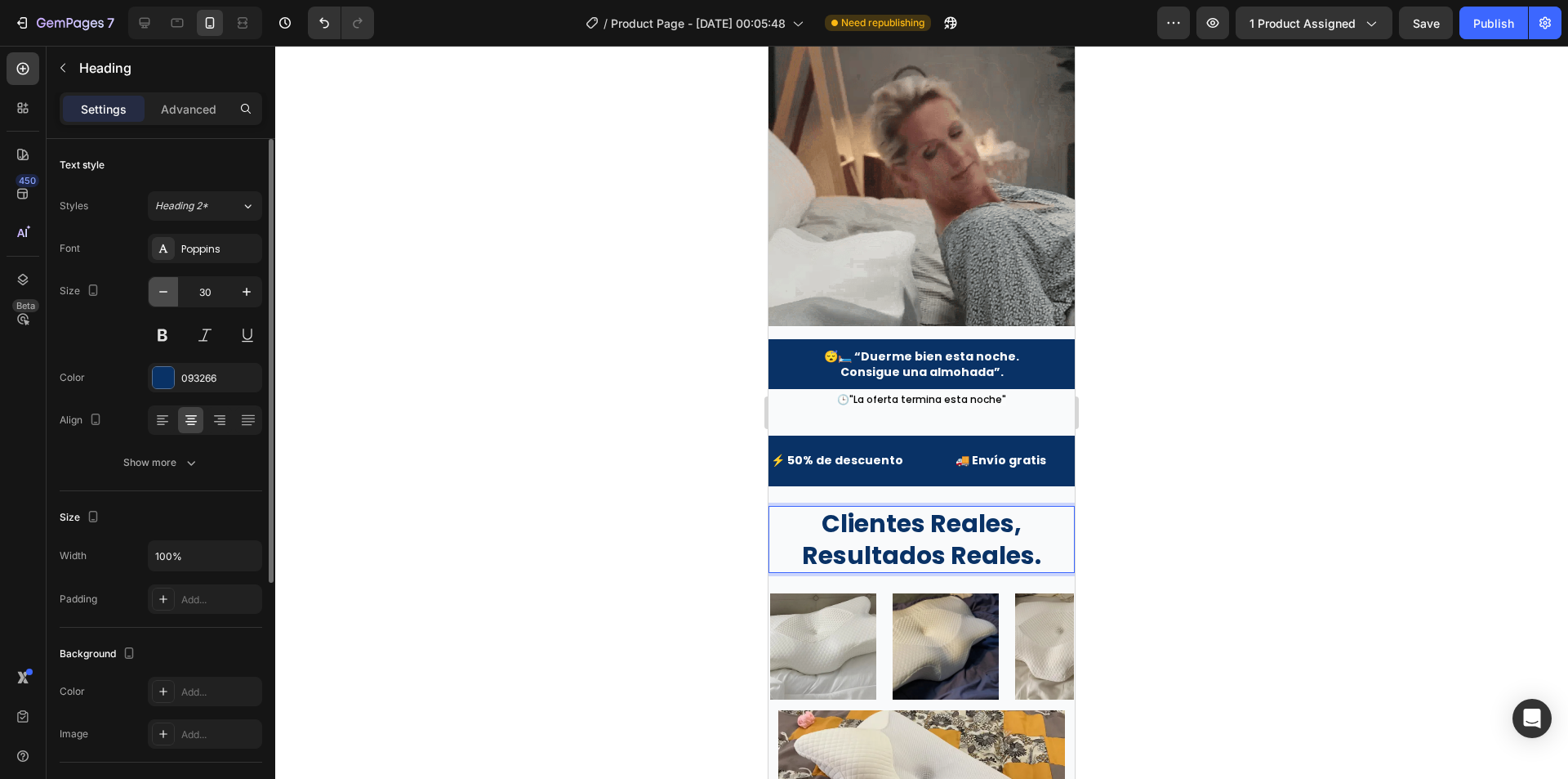
click at [170, 293] on icon "button" at bounding box center [163, 291] width 16 height 16
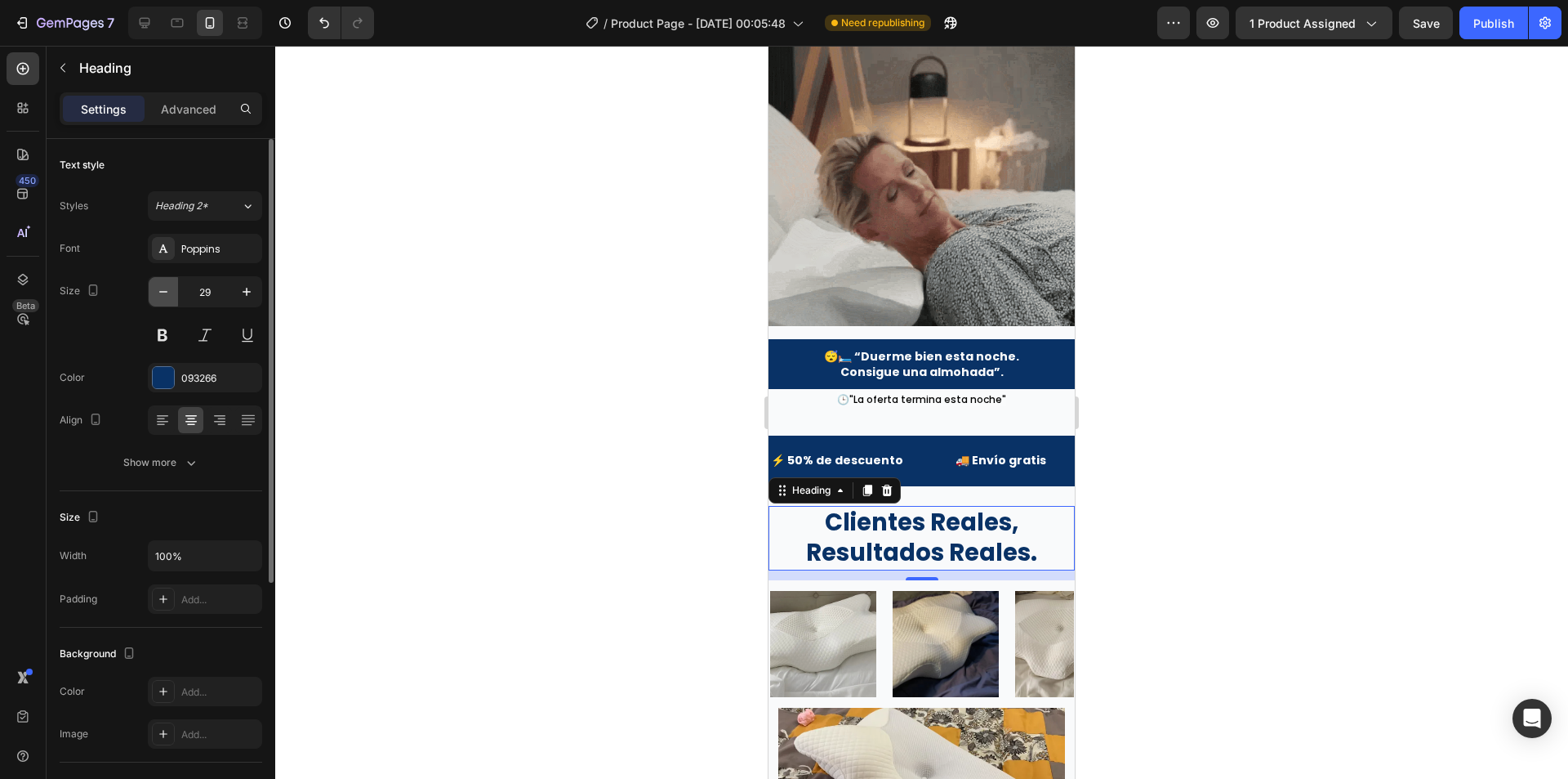
type input "28"
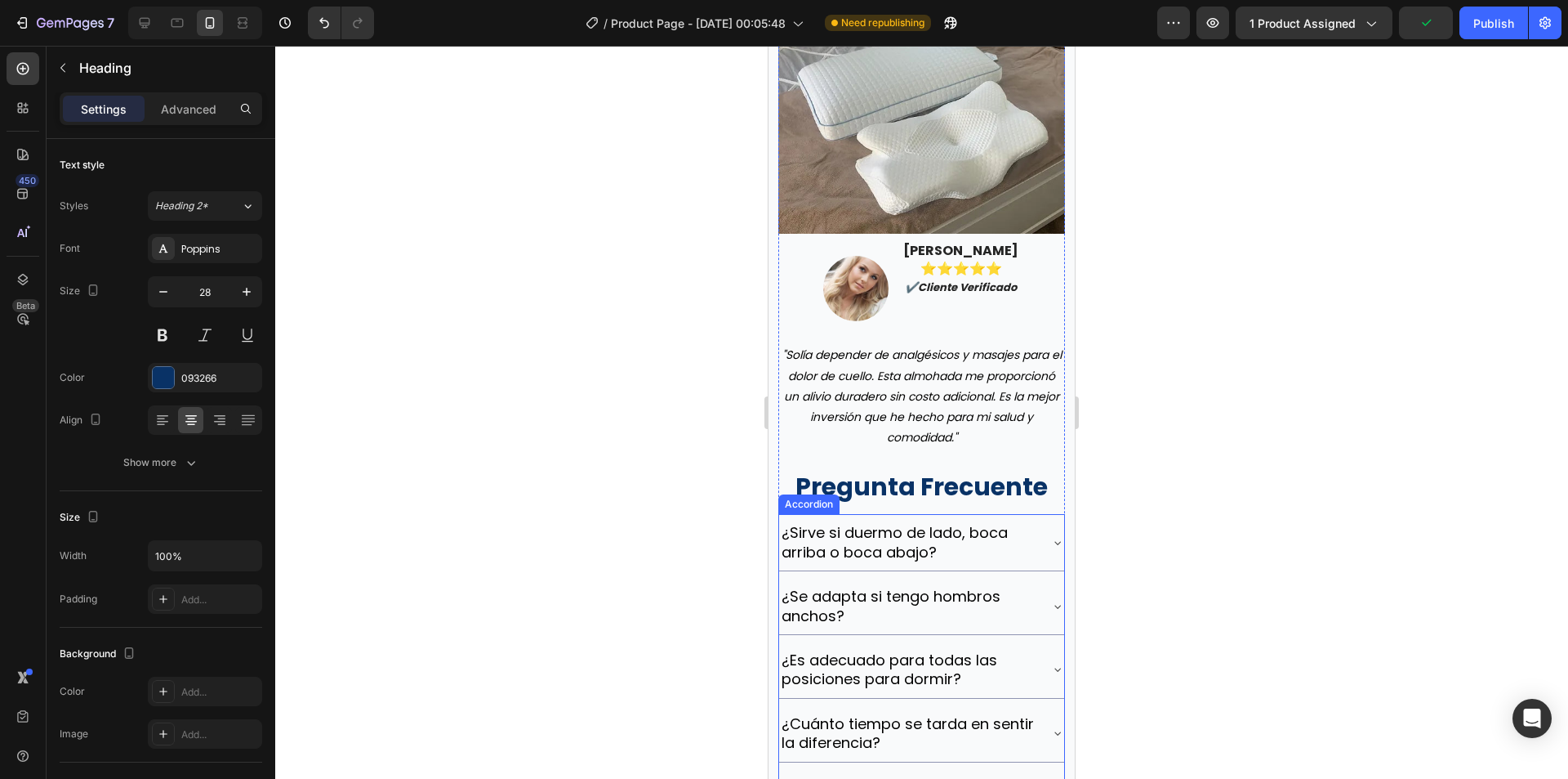
scroll to position [6323, 0]
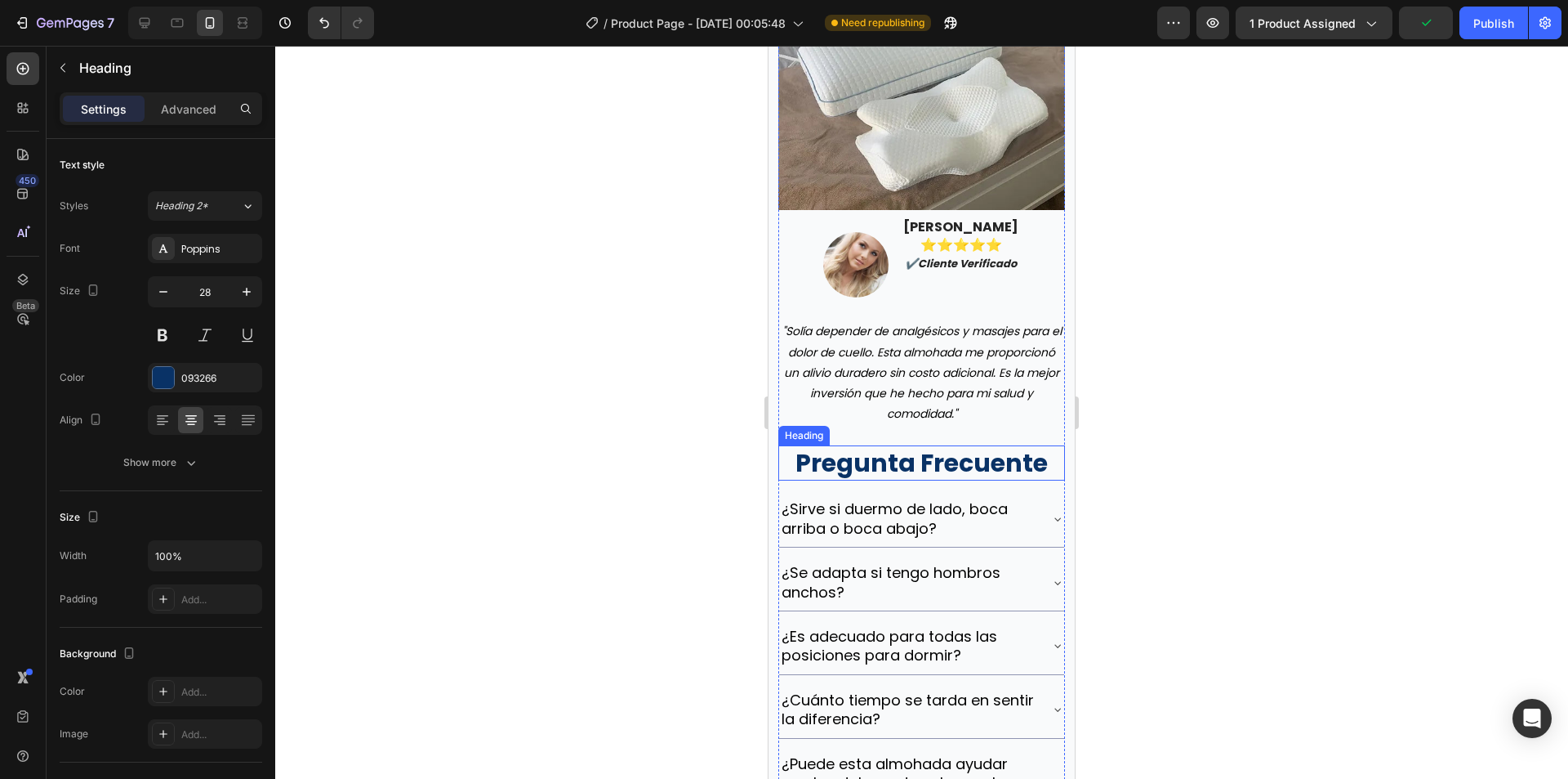
click at [902, 480] on h2 "pregunta frecuente" at bounding box center [921, 464] width 287 height 36
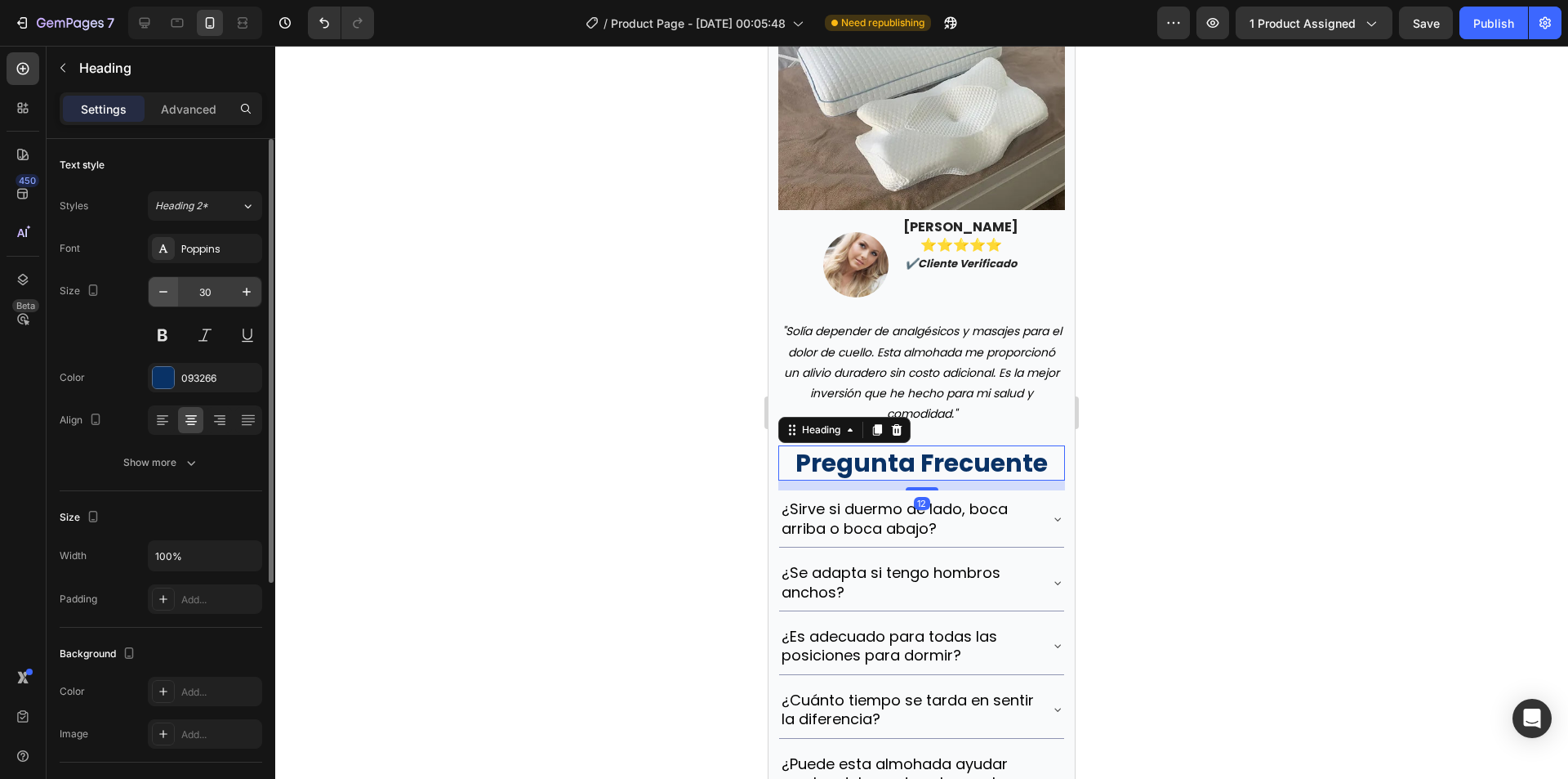
click at [160, 296] on icon "button" at bounding box center [163, 291] width 16 height 16
click at [161, 296] on icon "button" at bounding box center [163, 291] width 16 height 16
type input "28"
click at [617, 304] on div at bounding box center [921, 412] width 1292 height 733
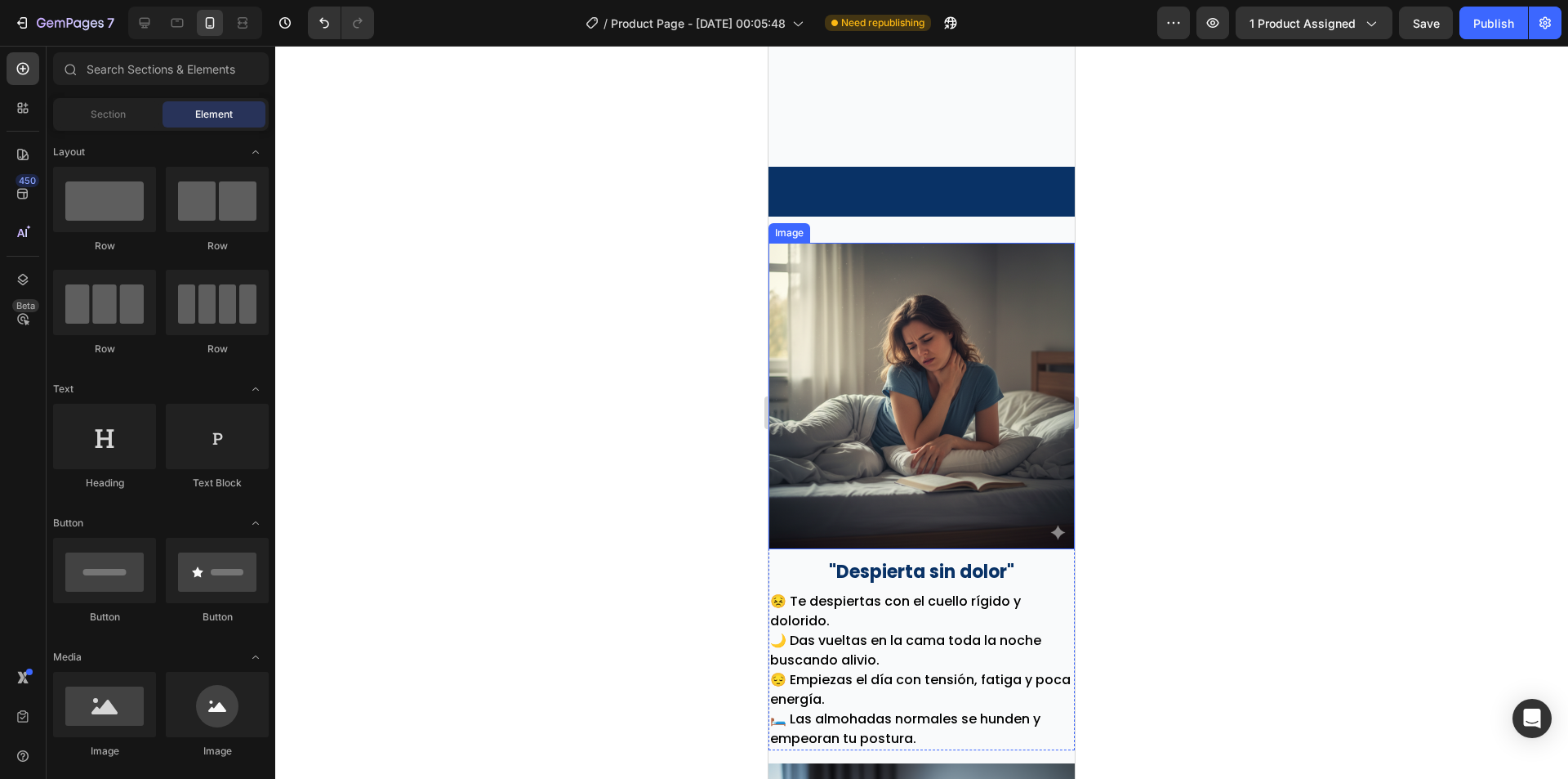
scroll to position [1175, 0]
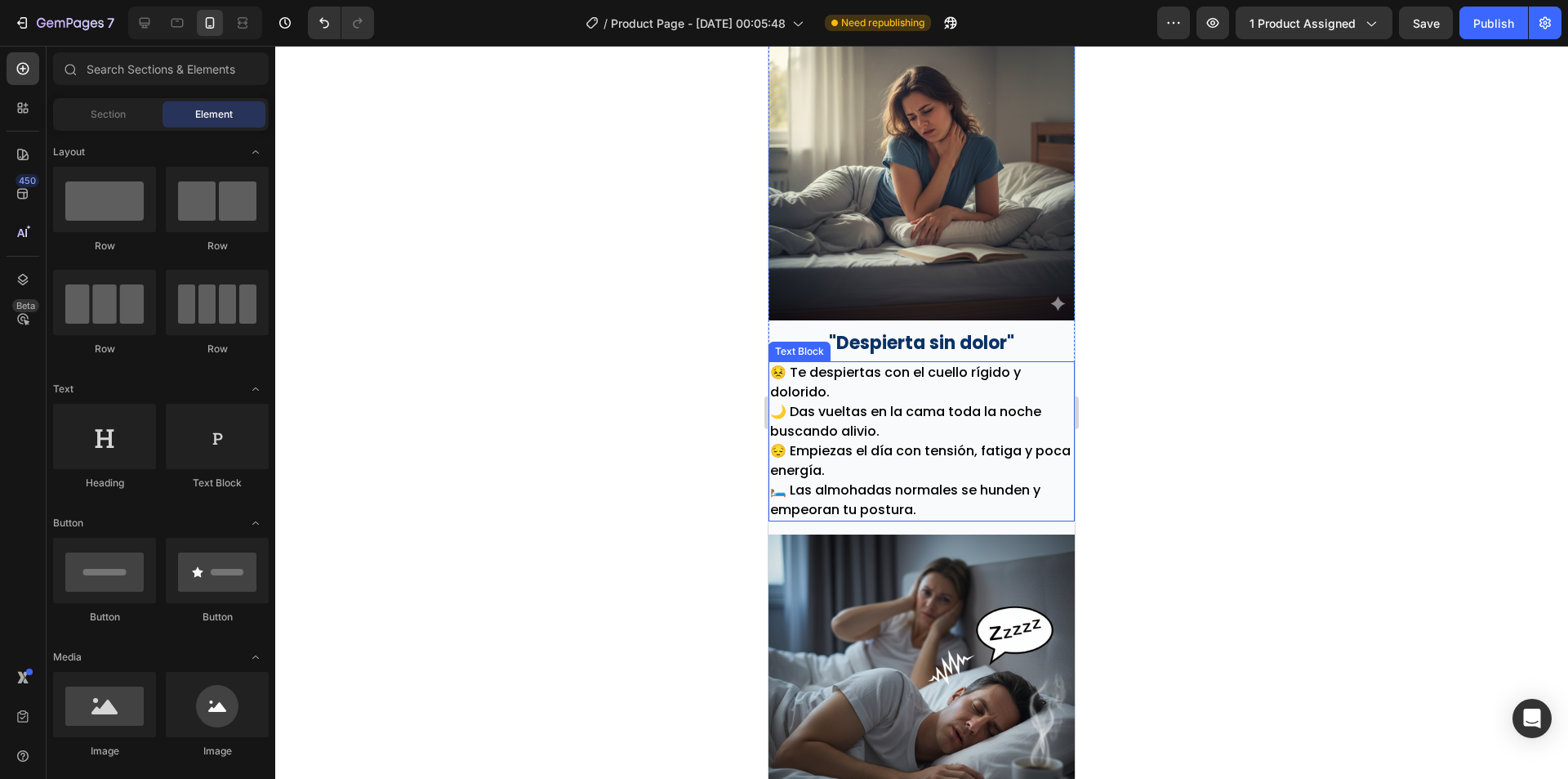
click at [842, 403] on p "🌙 Das vueltas en la cama toda la noche buscando alivio." at bounding box center [921, 421] width 303 height 39
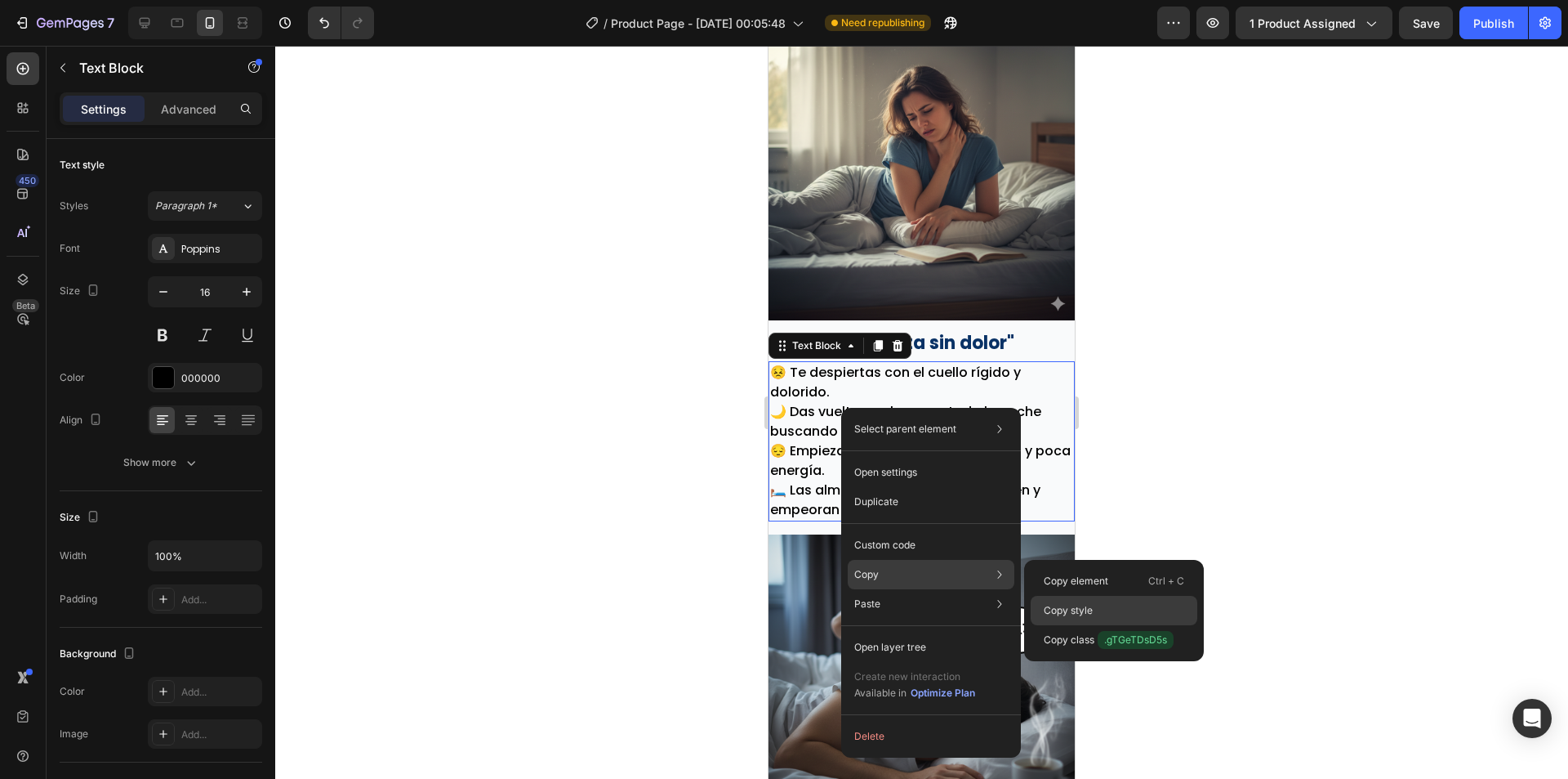
click at [1112, 600] on div "Copy style" at bounding box center [1113, 610] width 167 height 30
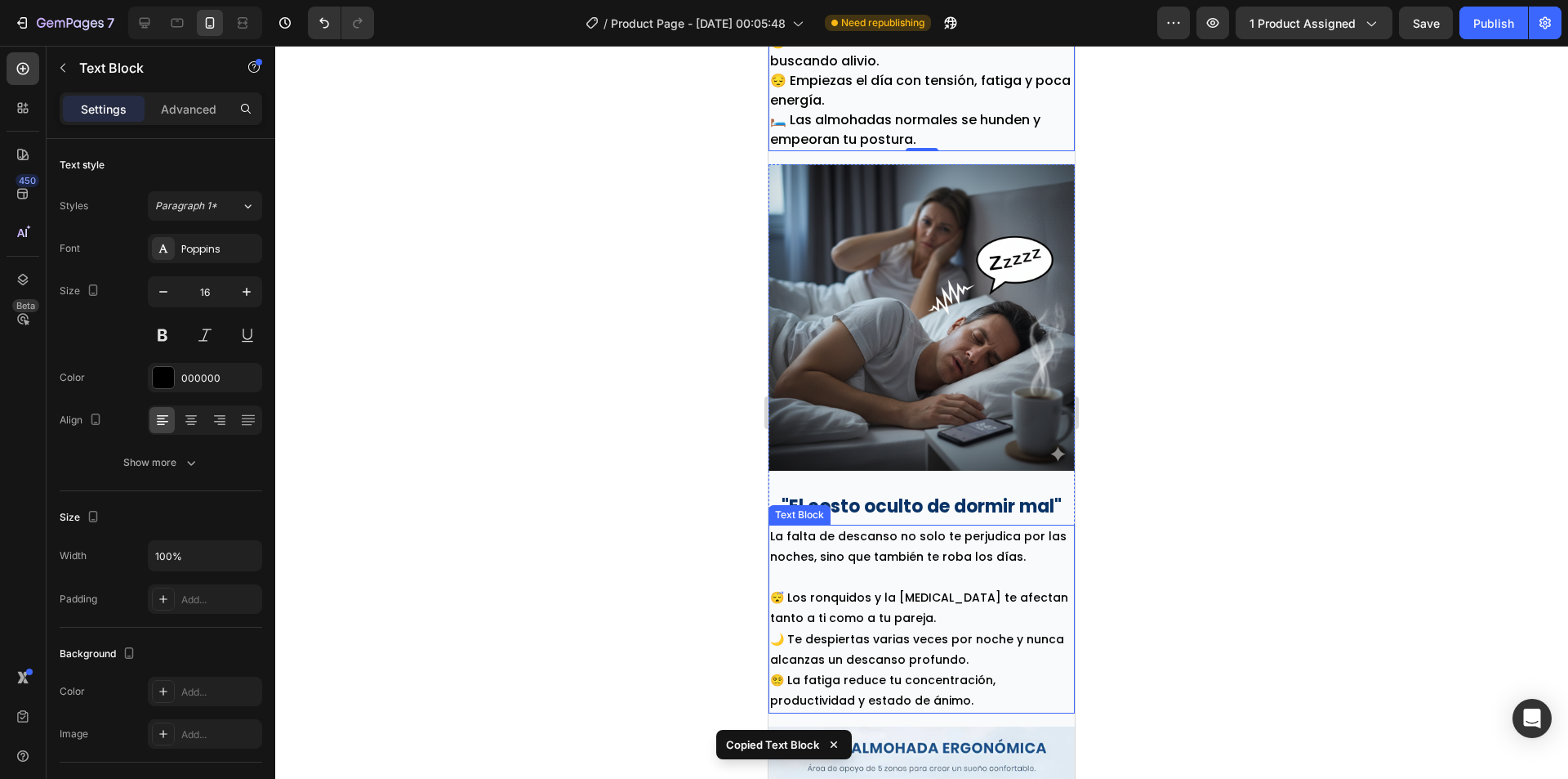
scroll to position [1583, 0]
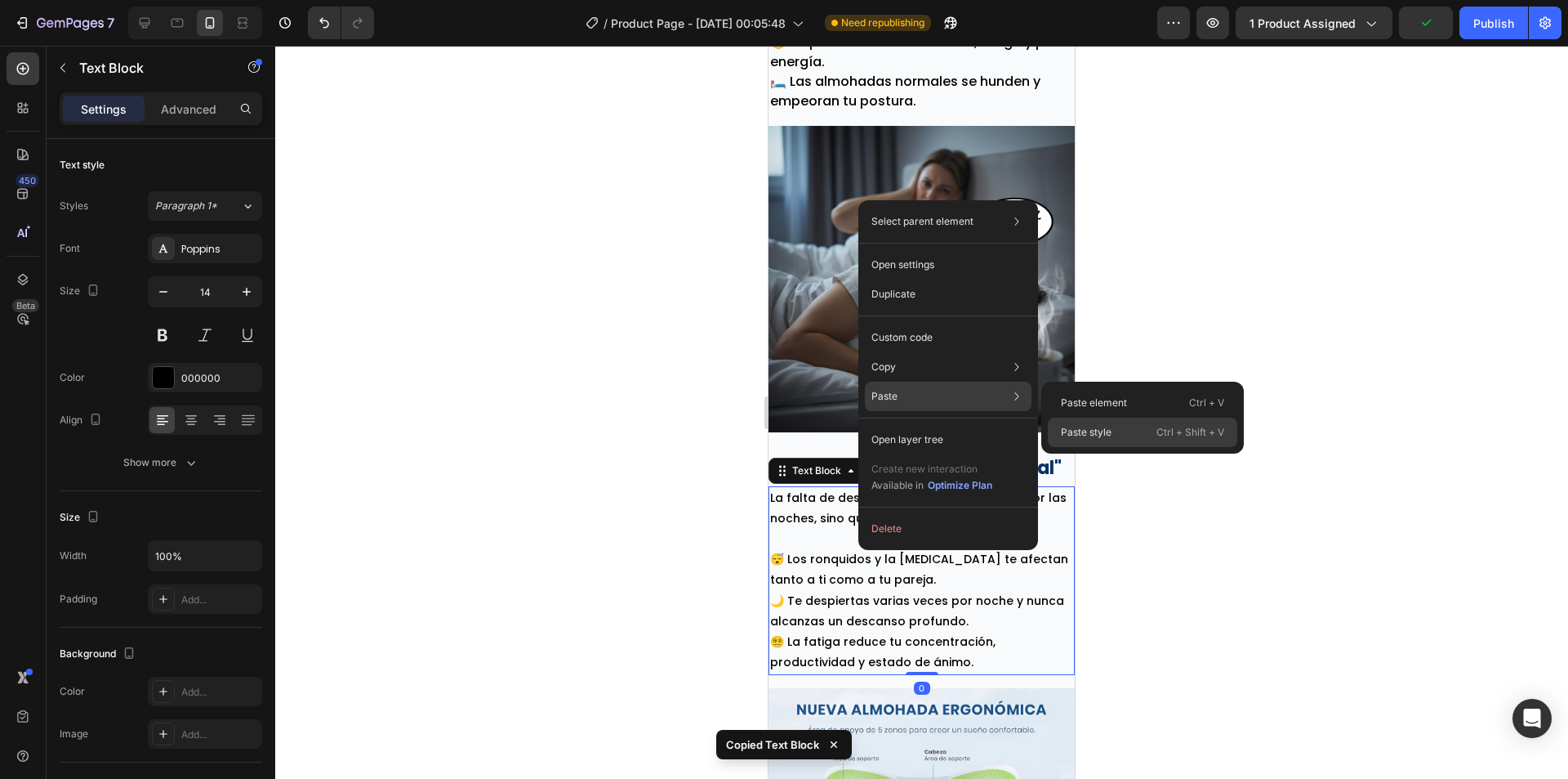
drag, startPoint x: 1153, startPoint y: 430, endPoint x: 183, endPoint y: 437, distance: 970.0
click at [1153, 430] on div "Paste style Ctrl + Shift + V" at bounding box center [1143, 432] width 189 height 30
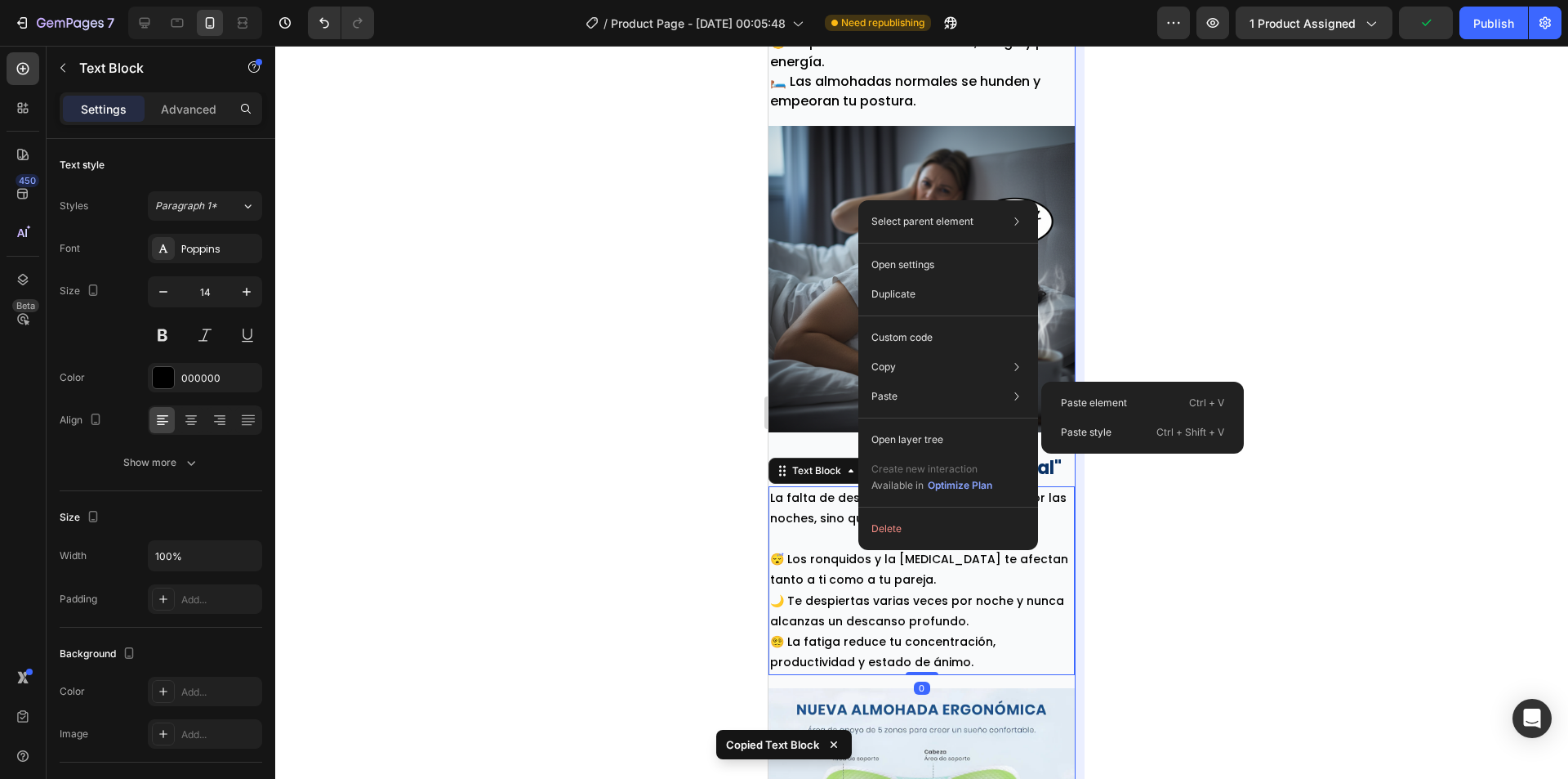
type input "16"
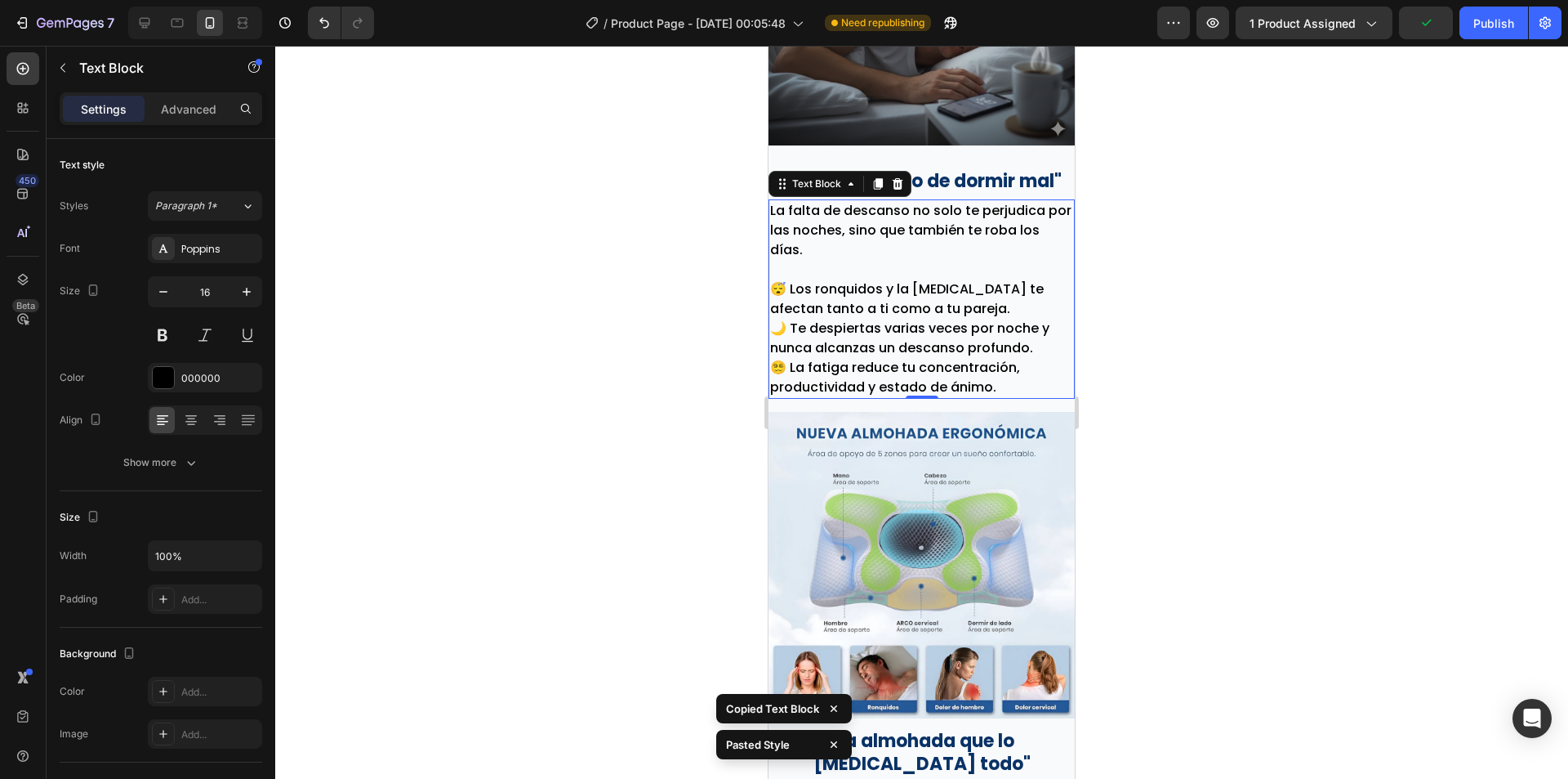
scroll to position [1829, 0]
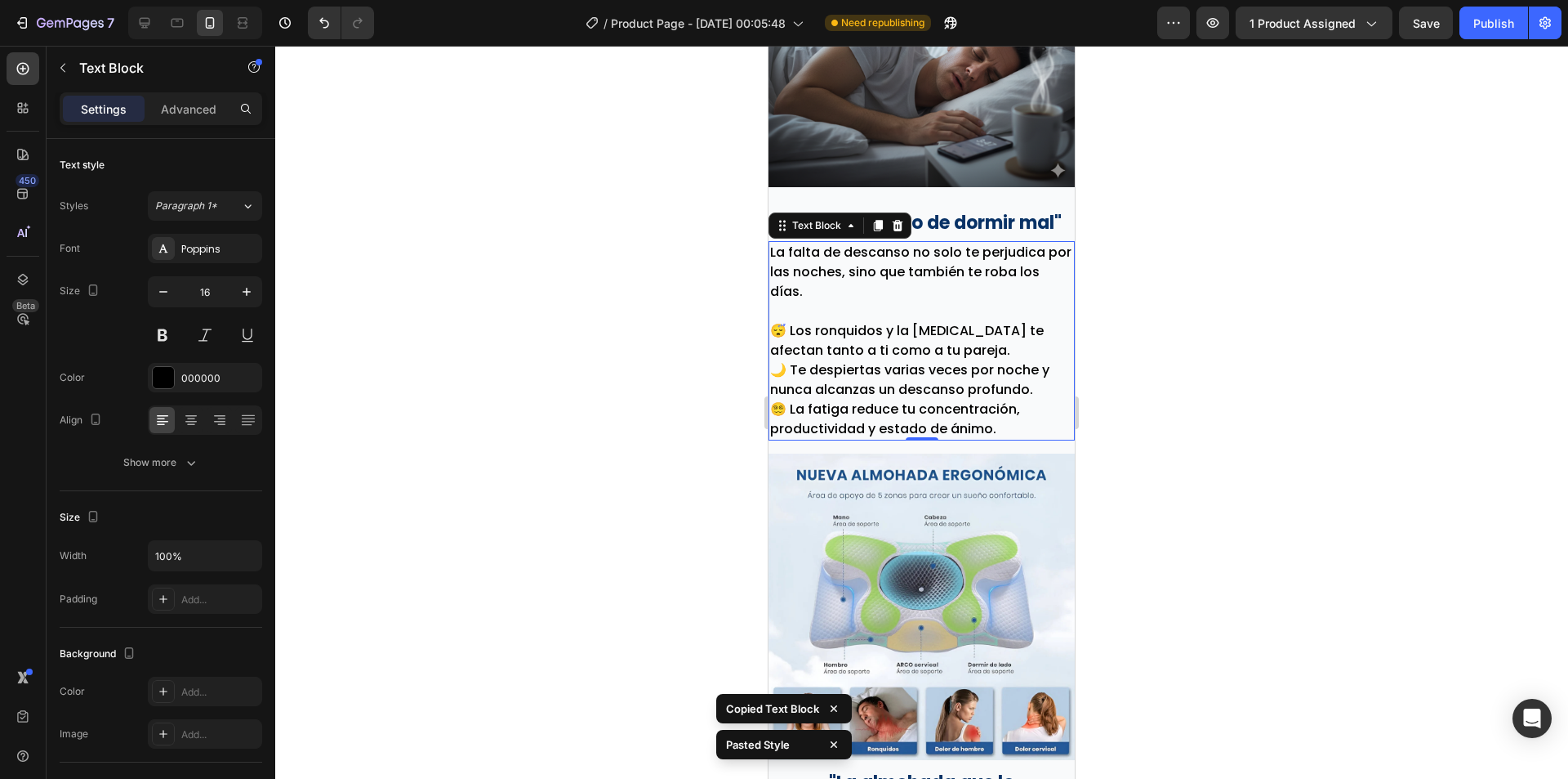
click at [811, 302] on p "😴 Los ronquidos y la obstrucción de las vías respiratorias te afectan tanto a t…" at bounding box center [921, 370] width 303 height 137
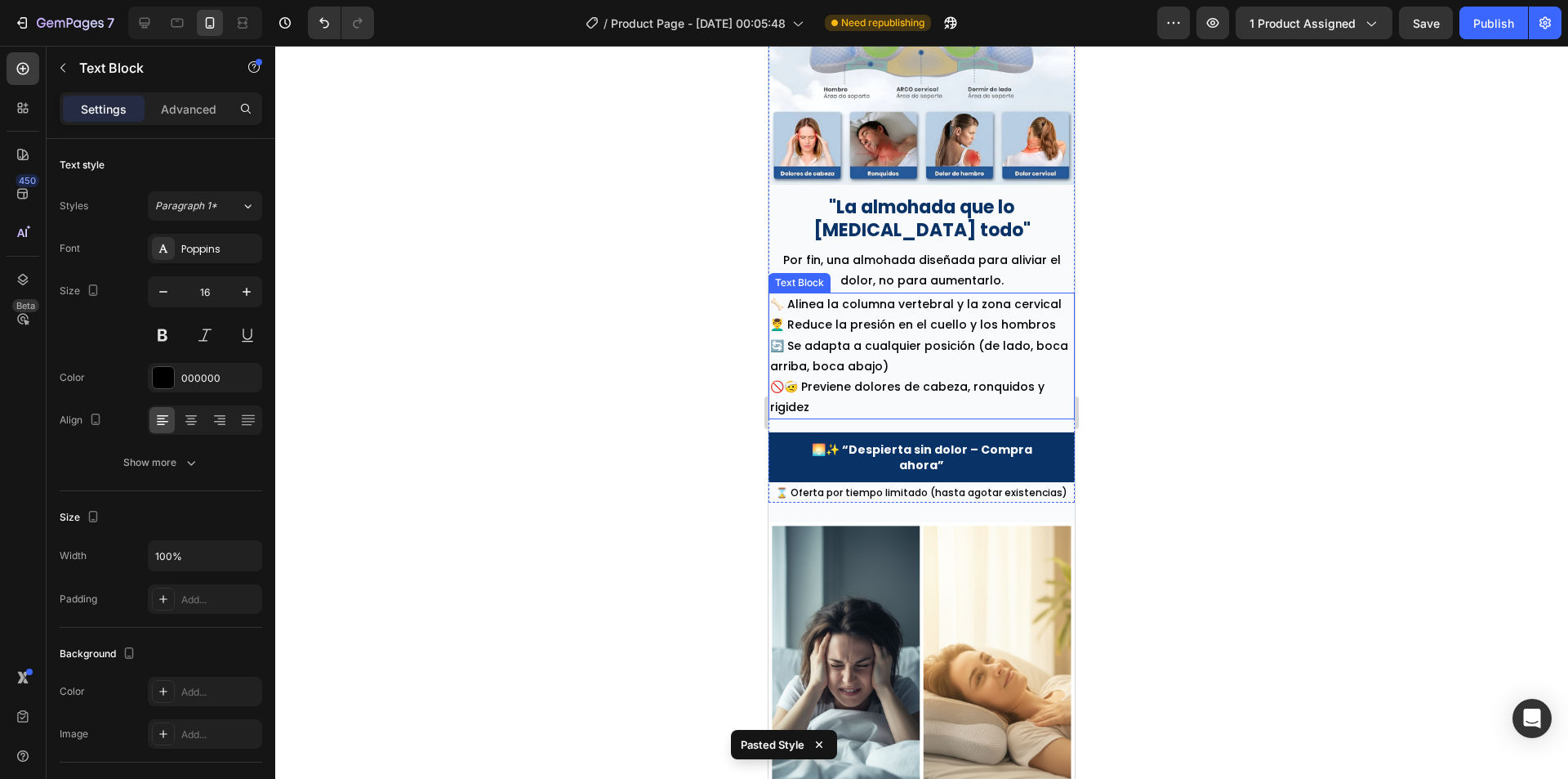
scroll to position [2401, 0]
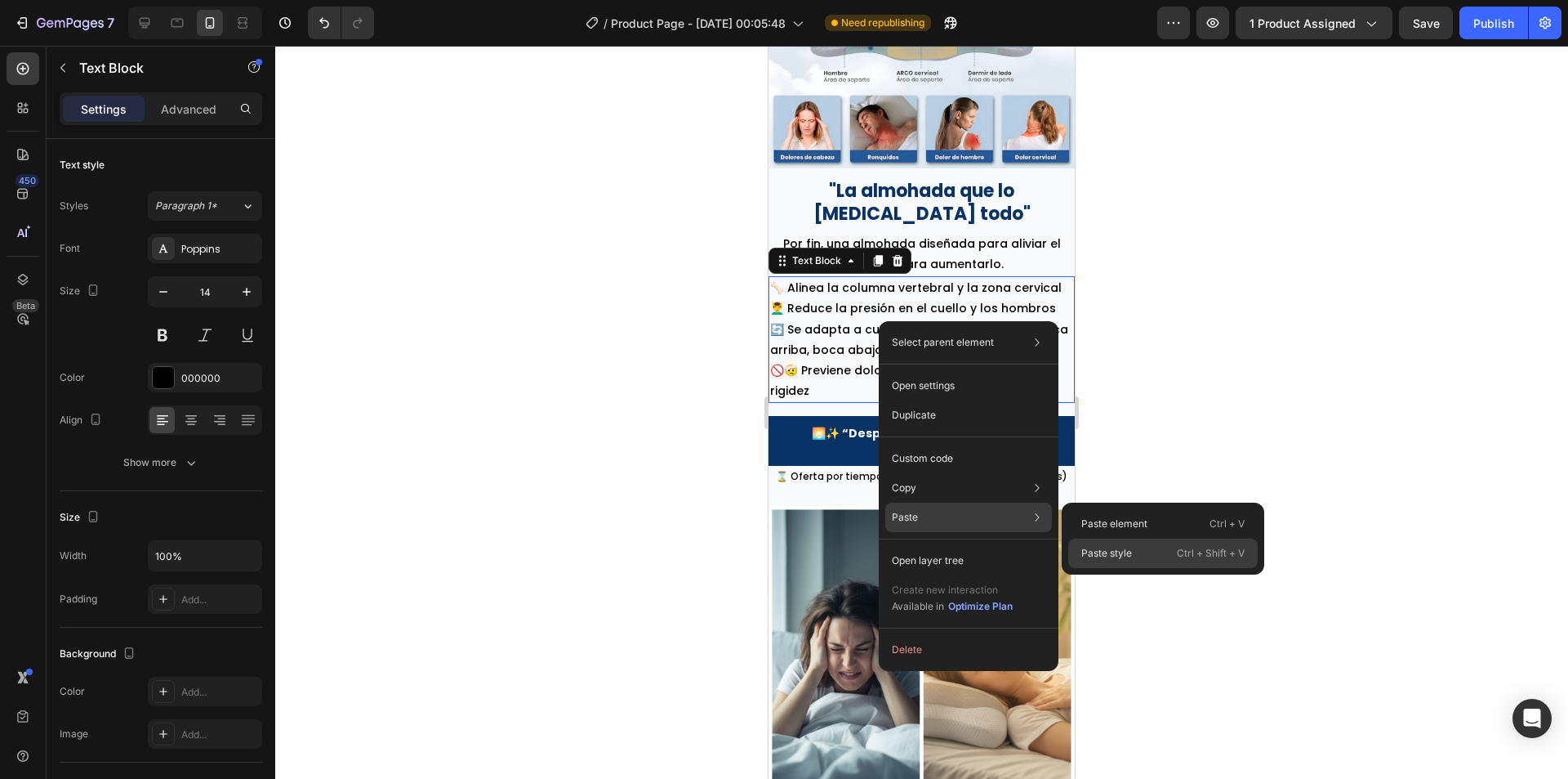
click at [1137, 544] on div "Paste style Ctrl + Shift + V" at bounding box center [1163, 553] width 189 height 30
type input "16"
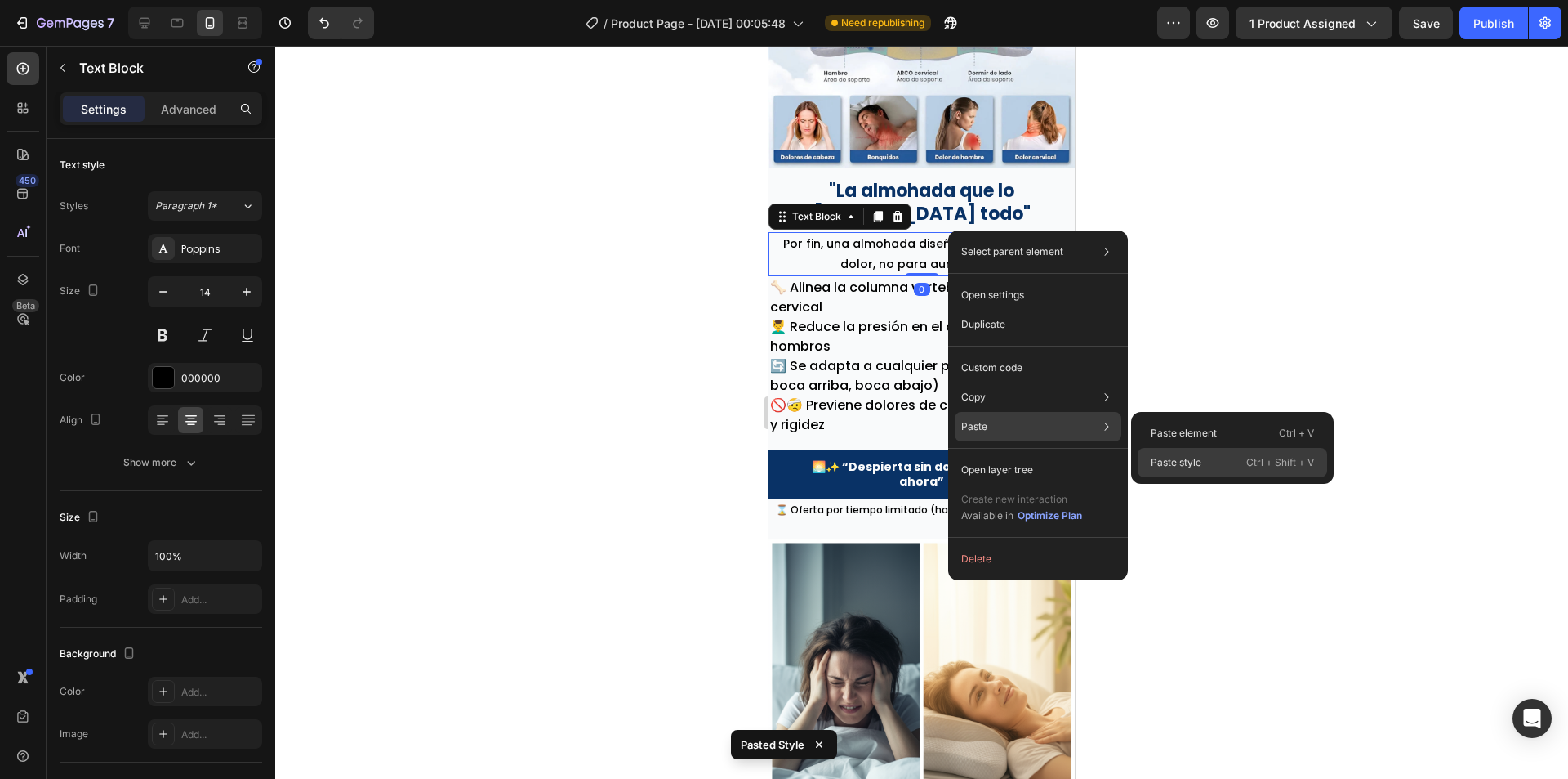
click at [1188, 467] on p "Paste style" at bounding box center [1176, 462] width 51 height 14
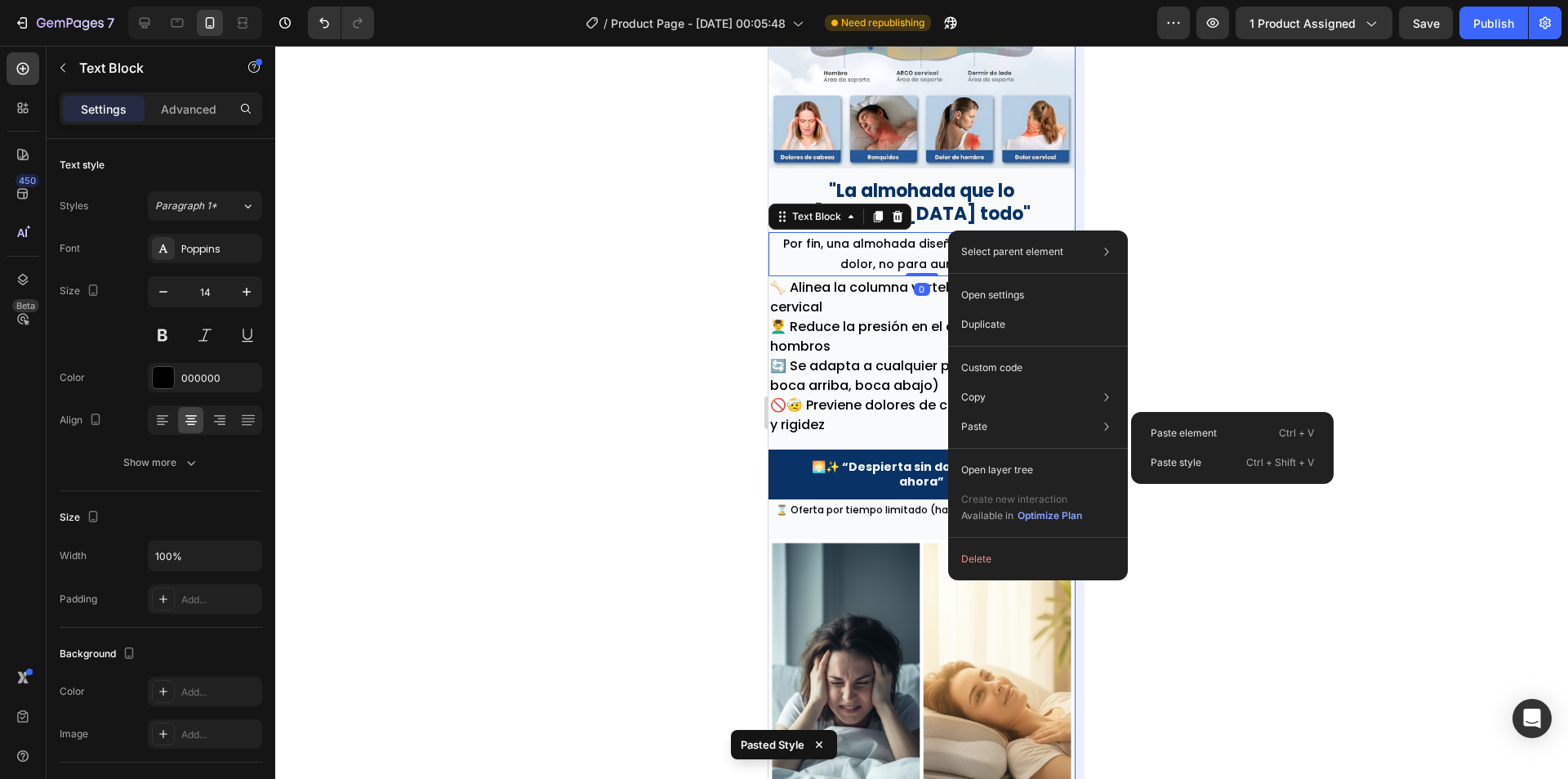
type input "16"
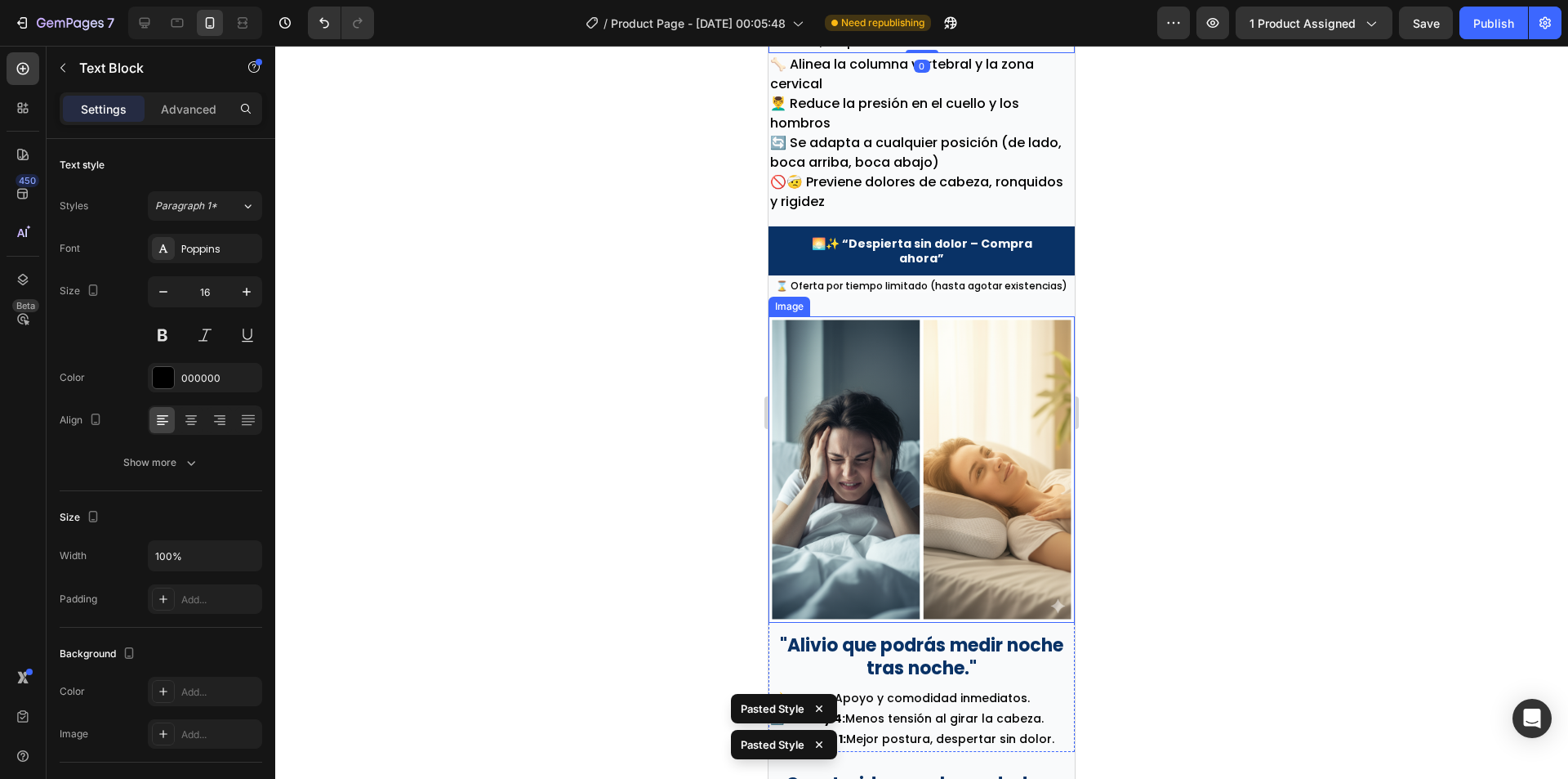
scroll to position [2728, 0]
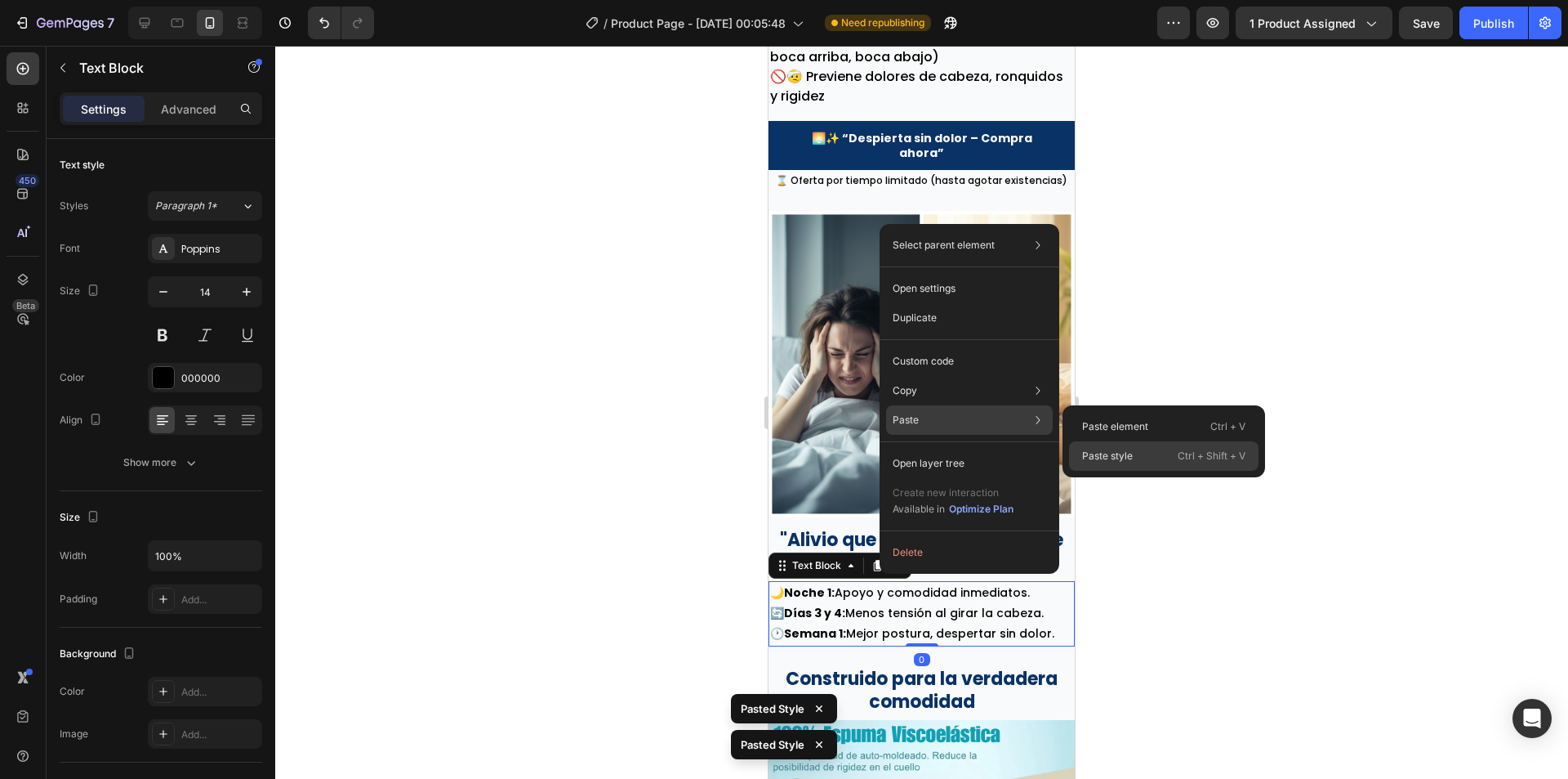
click at [1116, 458] on p "Paste style" at bounding box center [1107, 455] width 51 height 14
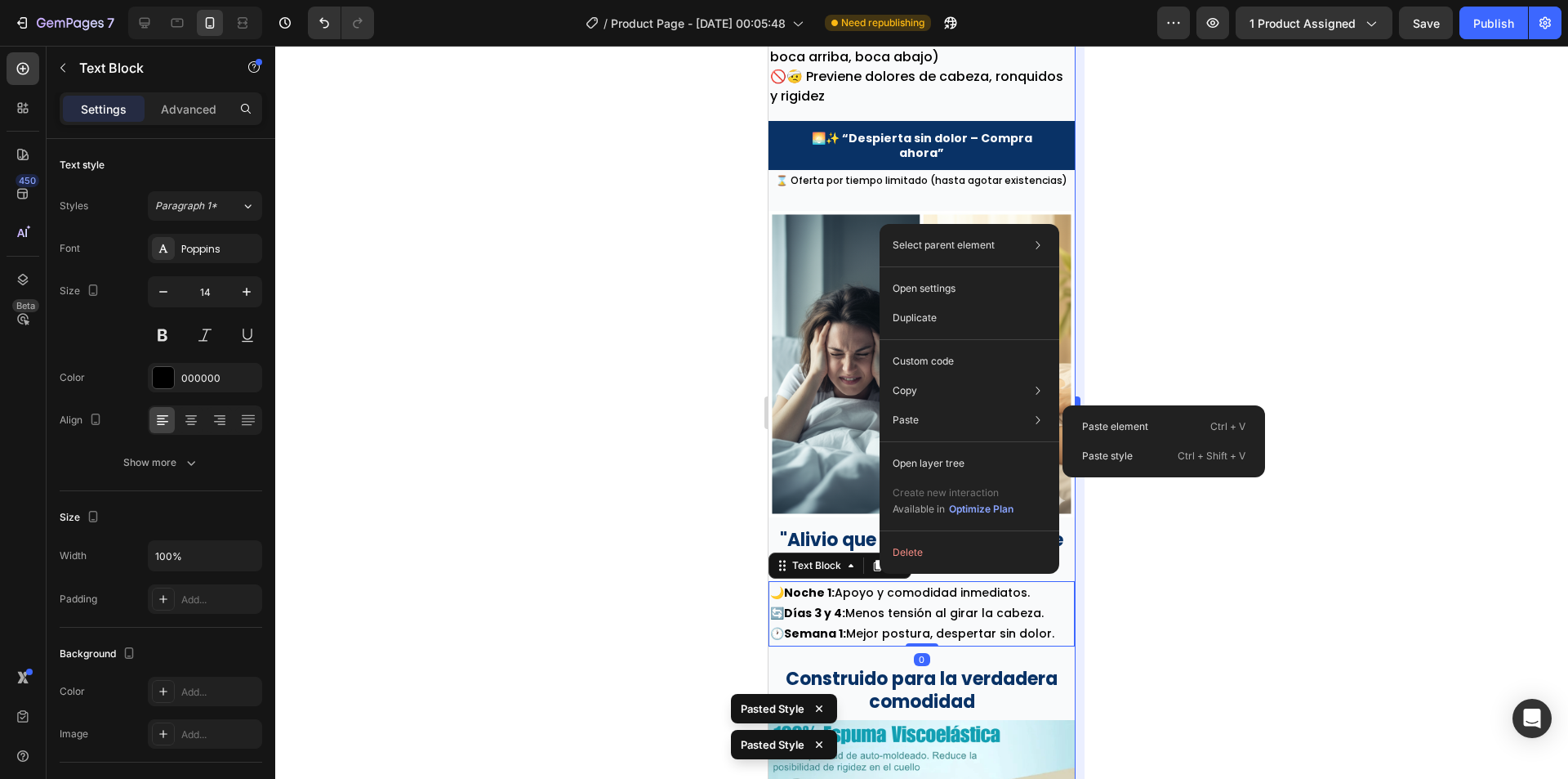
type input "16"
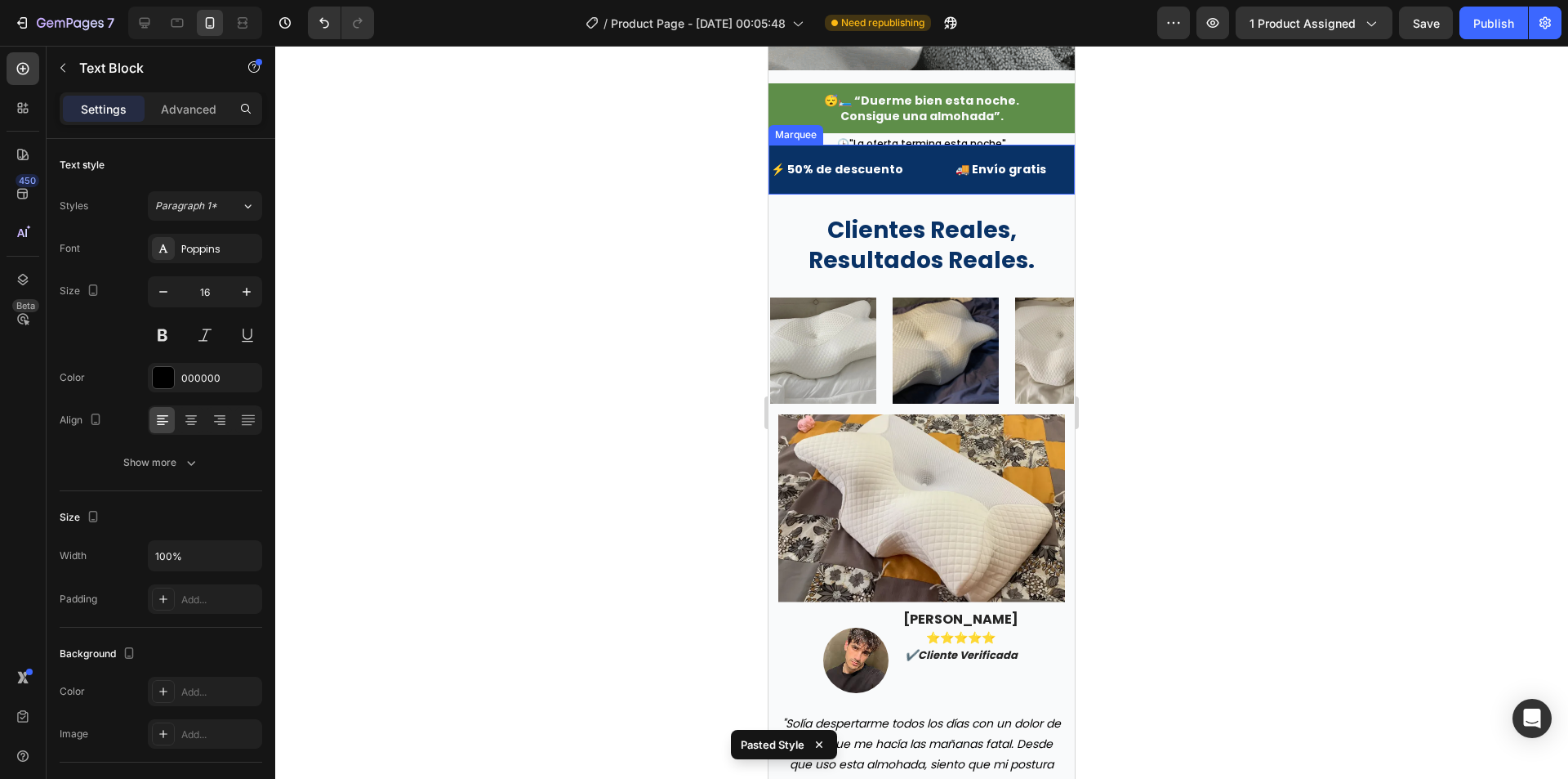
scroll to position [4607, 0]
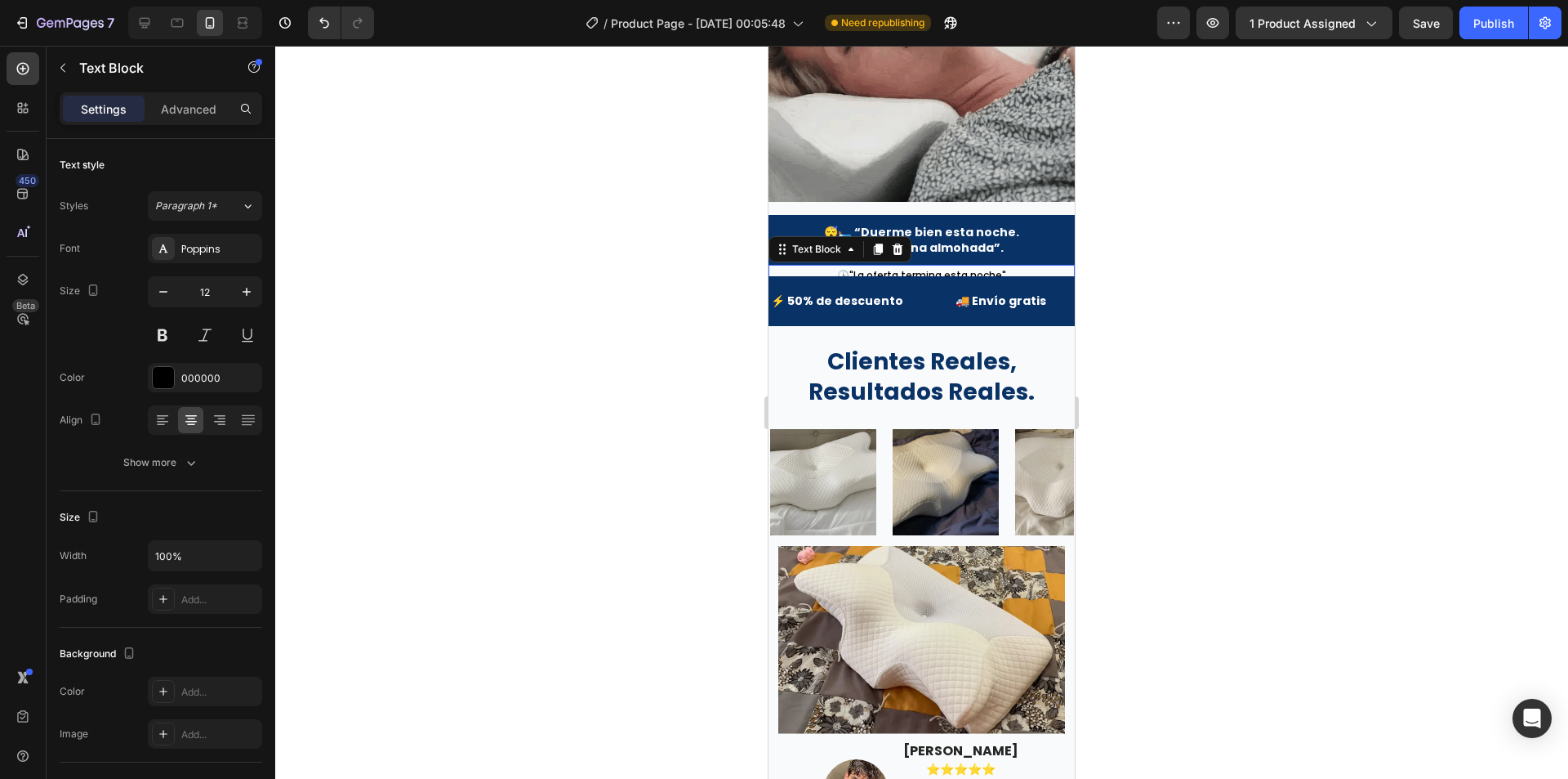
click at [920, 268] on span "🕒"La oferta termina esta noche"" at bounding box center [921, 275] width 169 height 14
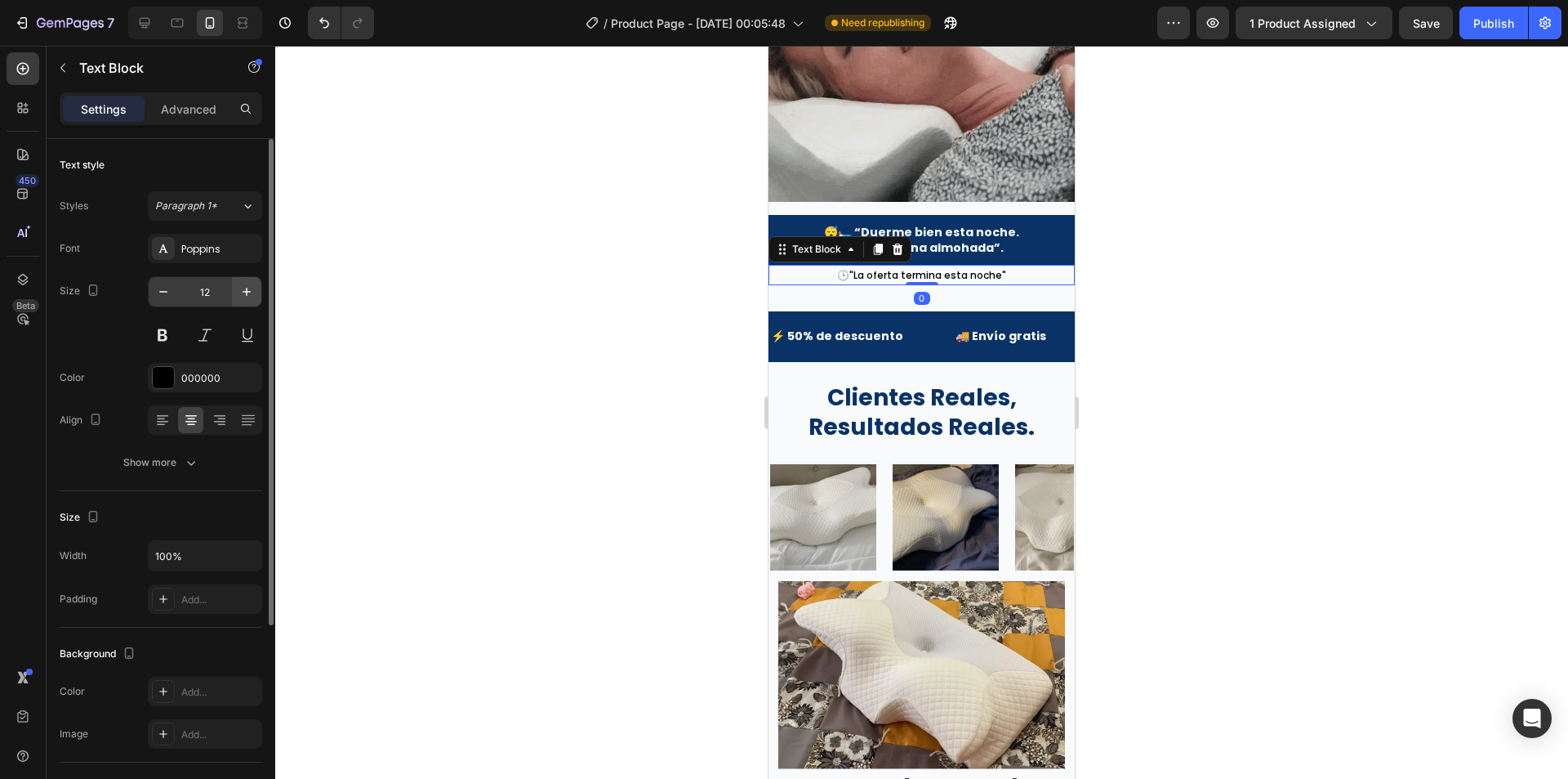
click at [238, 289] on button "button" at bounding box center [246, 292] width 30 height 30
click at [238, 289] on icon "button" at bounding box center [246, 291] width 16 height 16
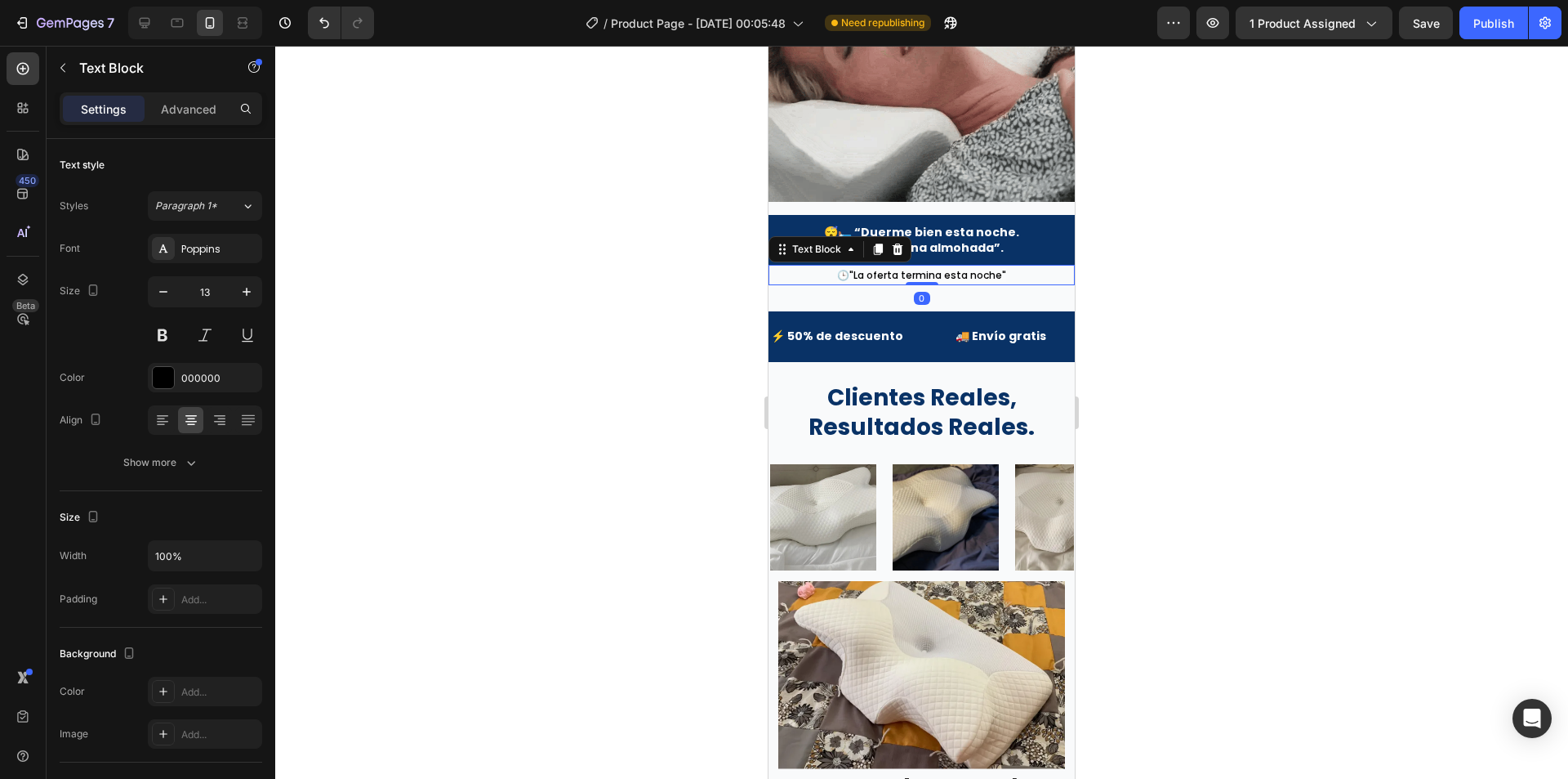
type input "14"
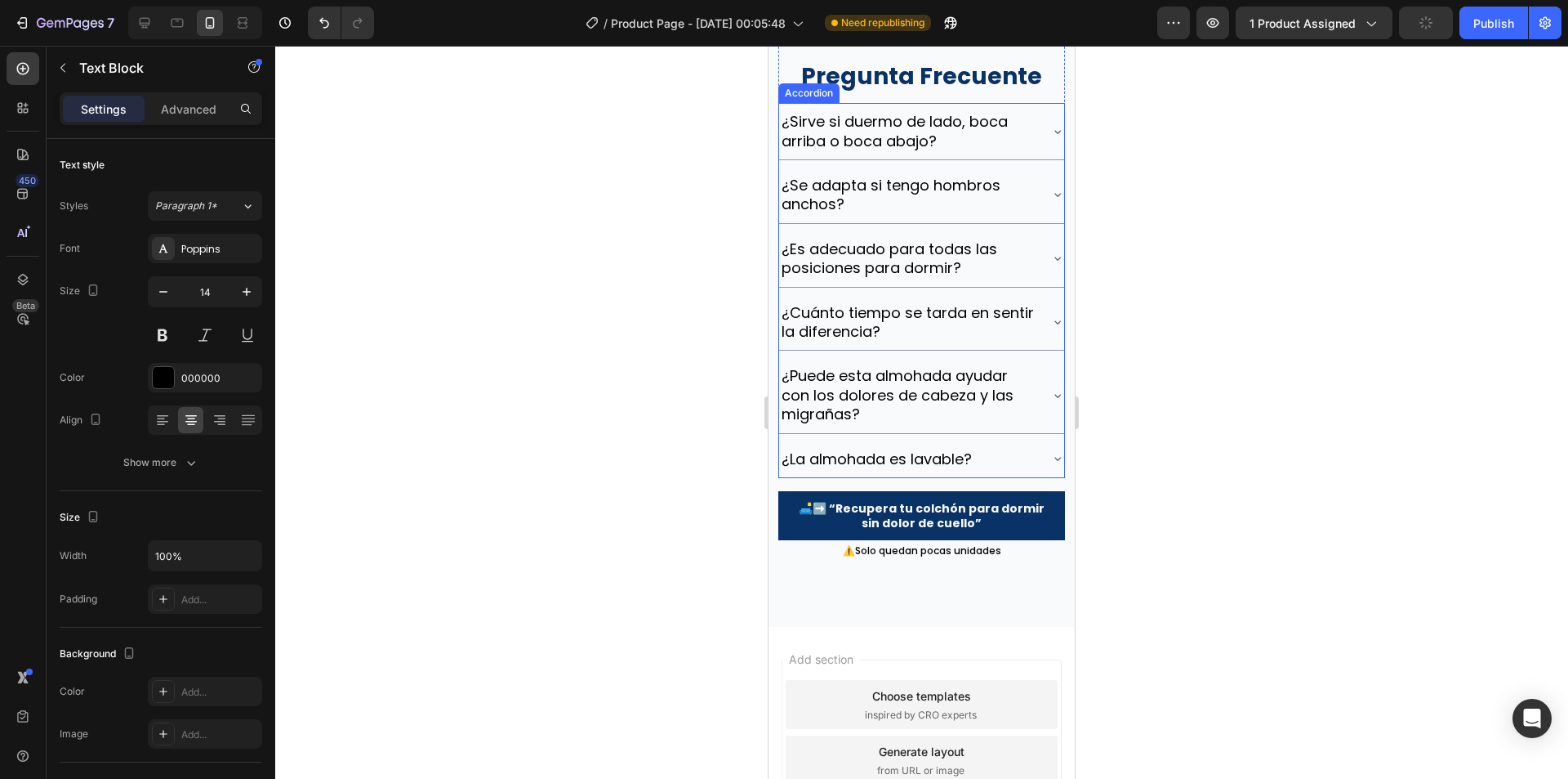
scroll to position [6896, 0]
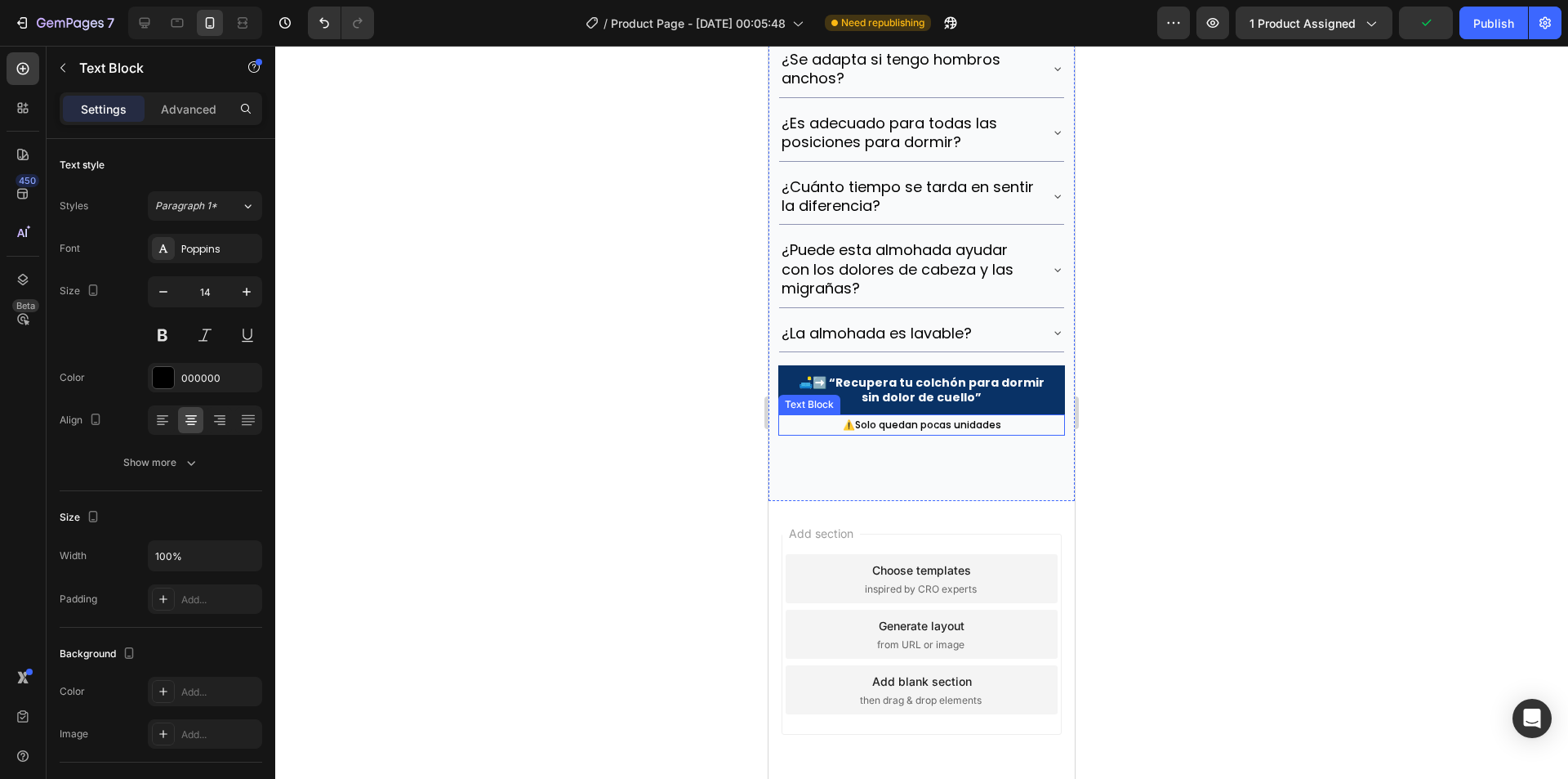
click at [882, 434] on p "⚠️Solo quedan pocas unidades" at bounding box center [921, 425] width 283 height 18
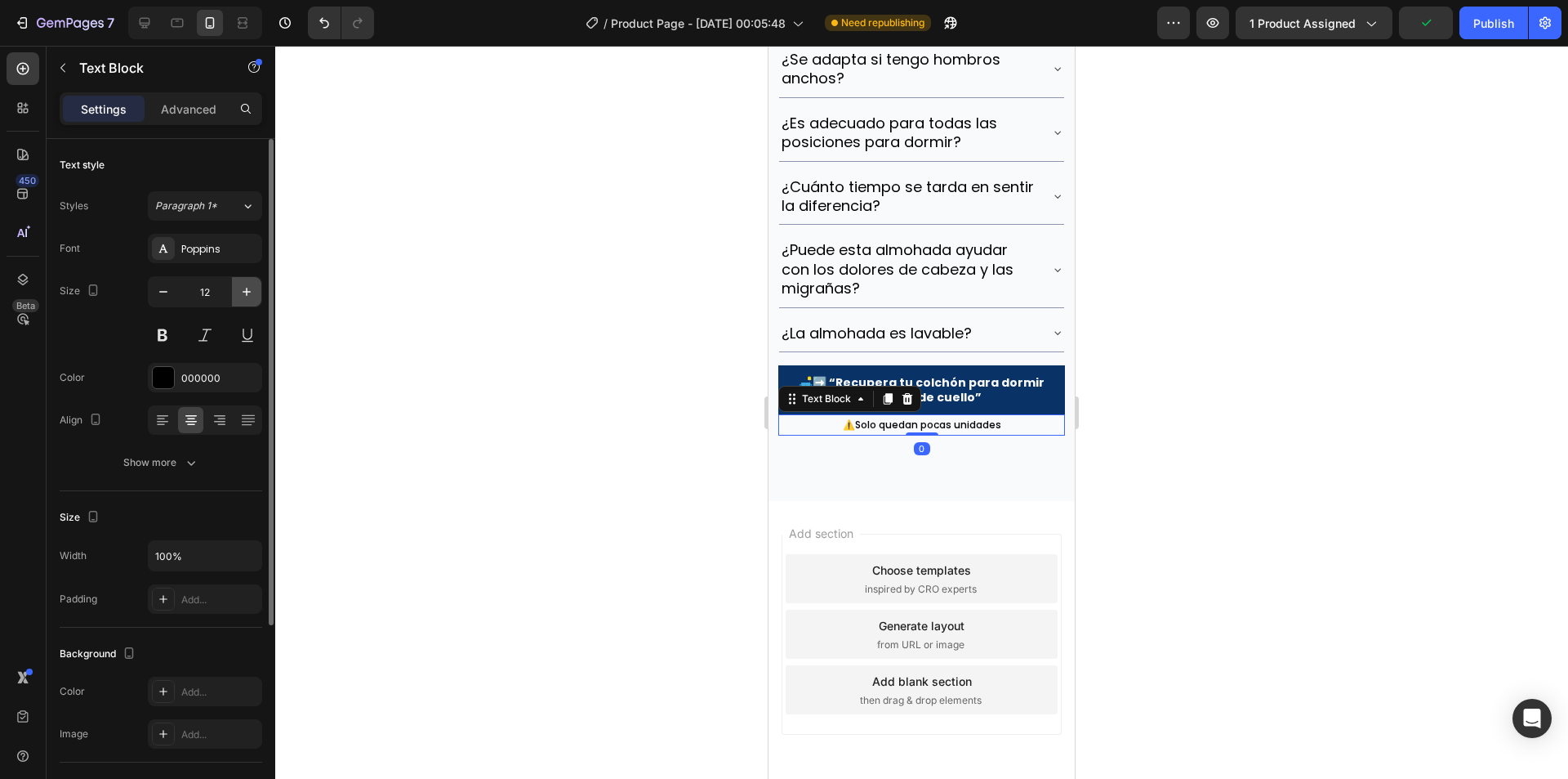
click at [238, 299] on icon "button" at bounding box center [246, 291] width 16 height 16
click at [239, 299] on icon "button" at bounding box center [246, 291] width 16 height 16
type input "14"
click at [703, 373] on div at bounding box center [921, 412] width 1292 height 733
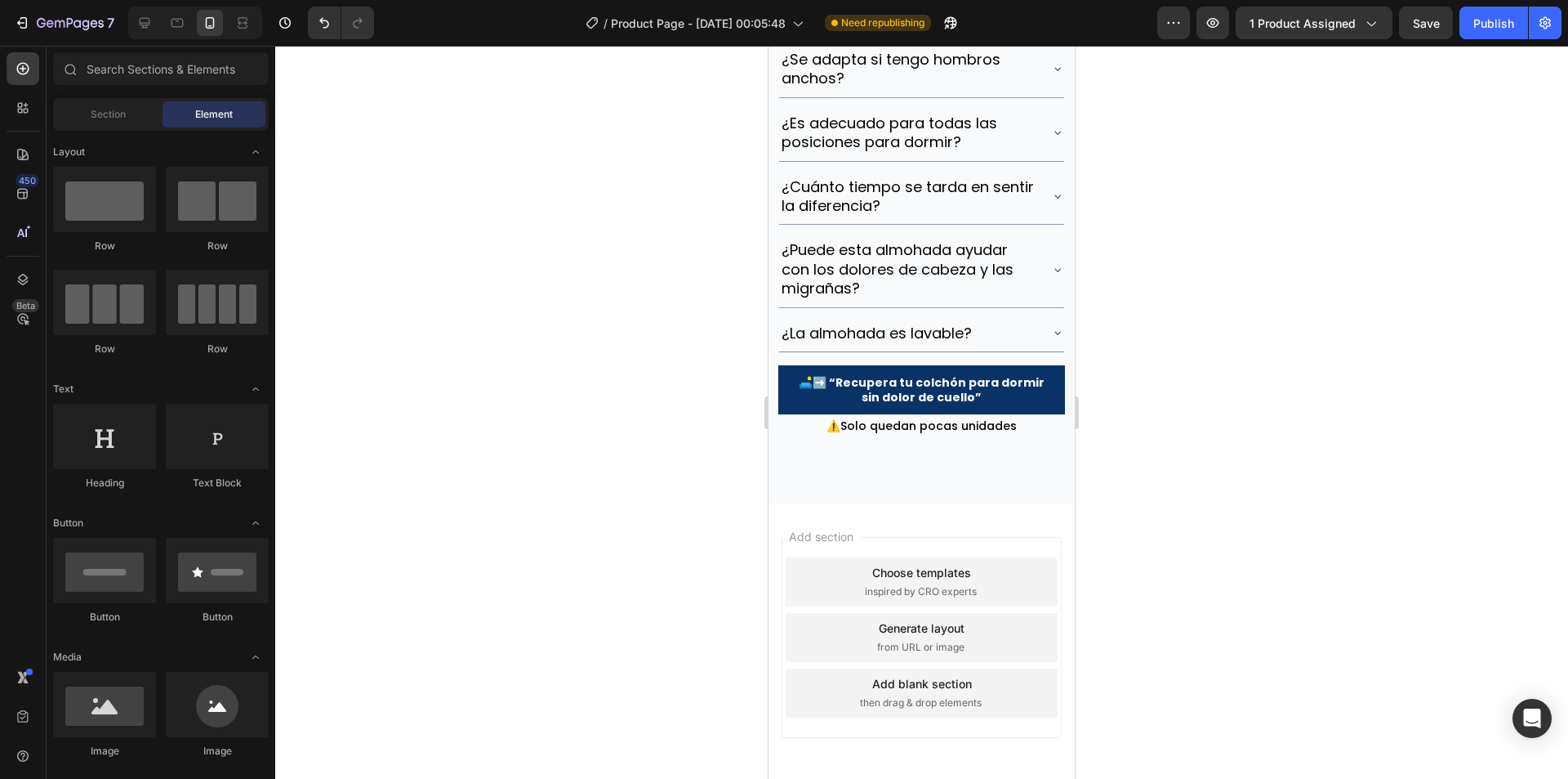
click at [1119, 404] on div at bounding box center [921, 412] width 1292 height 733
click at [1036, 351] on div "¿La almohada es lavable?" at bounding box center [921, 332] width 285 height 36
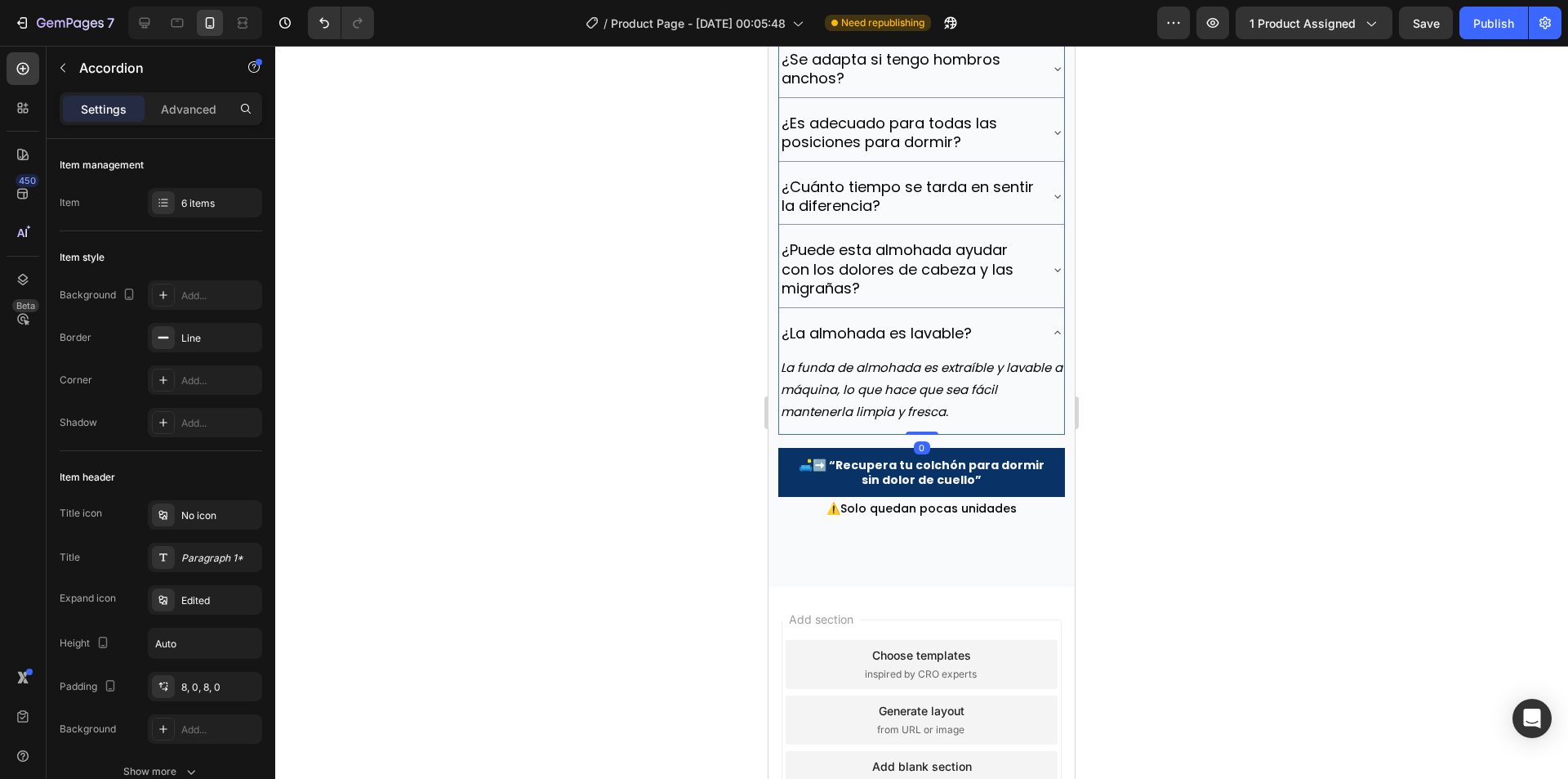
click at [1008, 345] on div "¿La almohada es lavable?" at bounding box center [909, 333] width 259 height 24
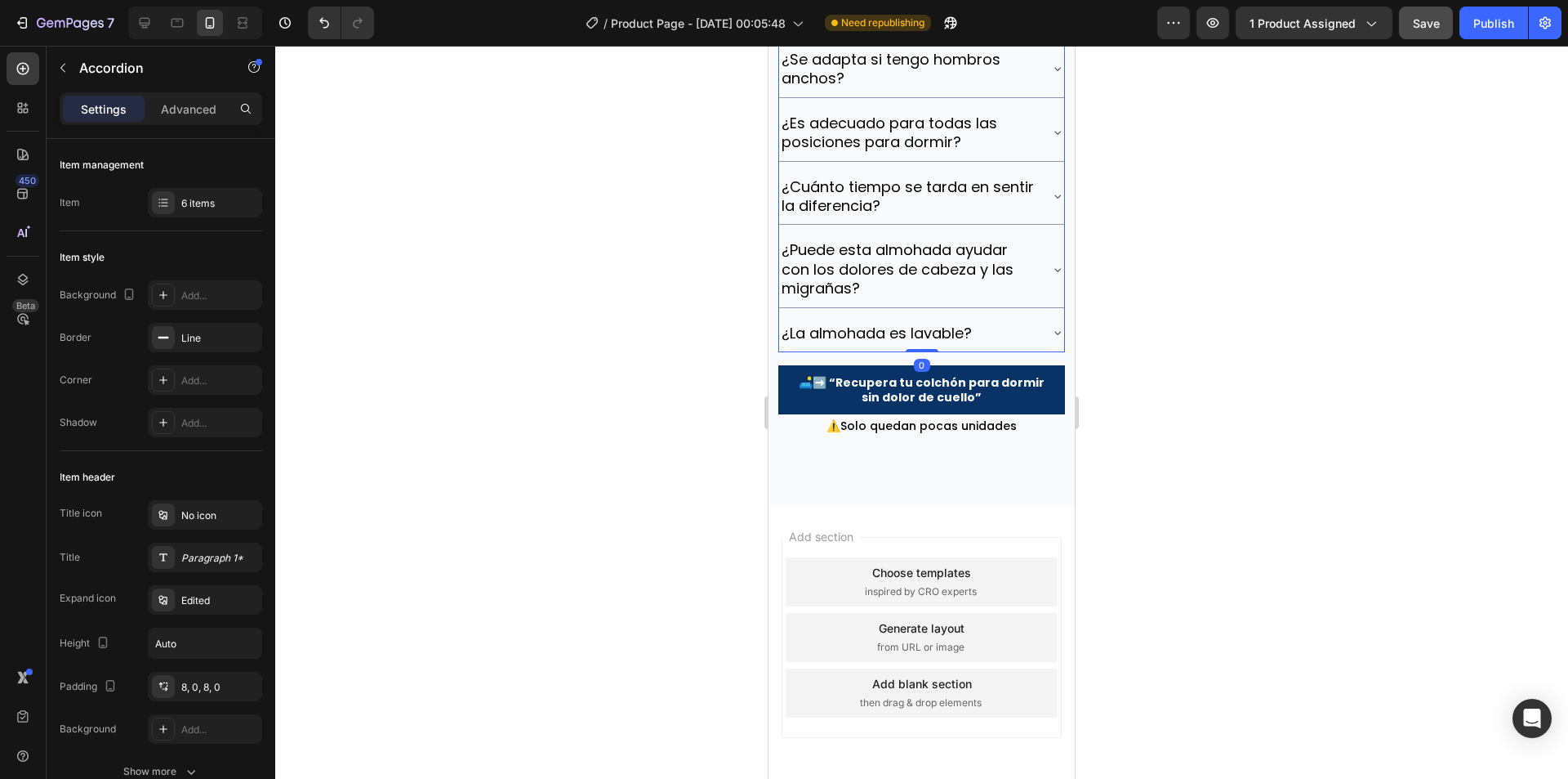
click at [1426, 14] on div "Save" at bounding box center [1427, 23] width 27 height 17
click at [1464, 18] on button "Publish" at bounding box center [1494, 23] width 68 height 33
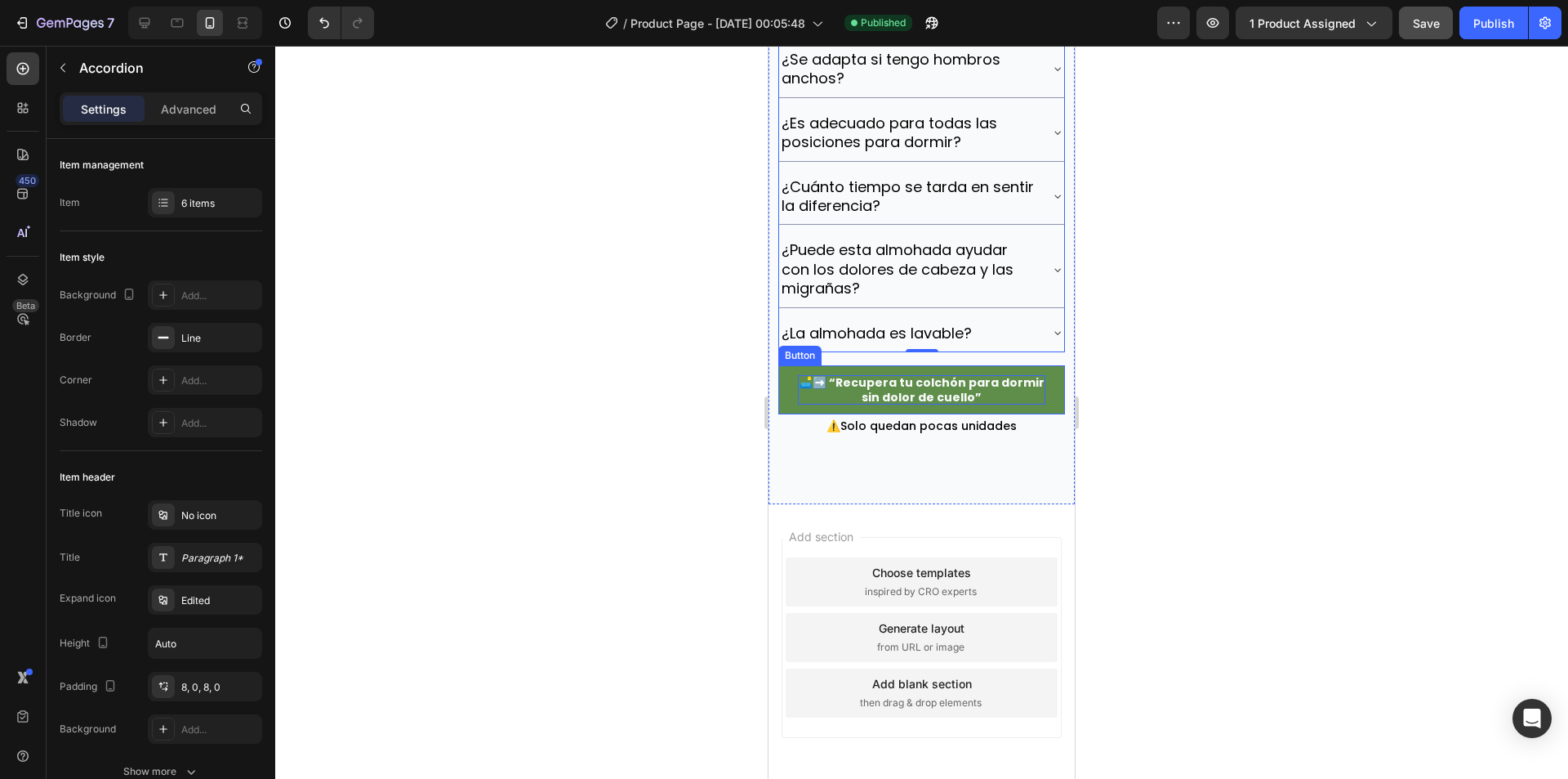
click at [880, 404] on p "🛋️➡️ “Recupera tu colchón para dormir sin dolor de cuello”" at bounding box center [921, 389] width 248 height 30
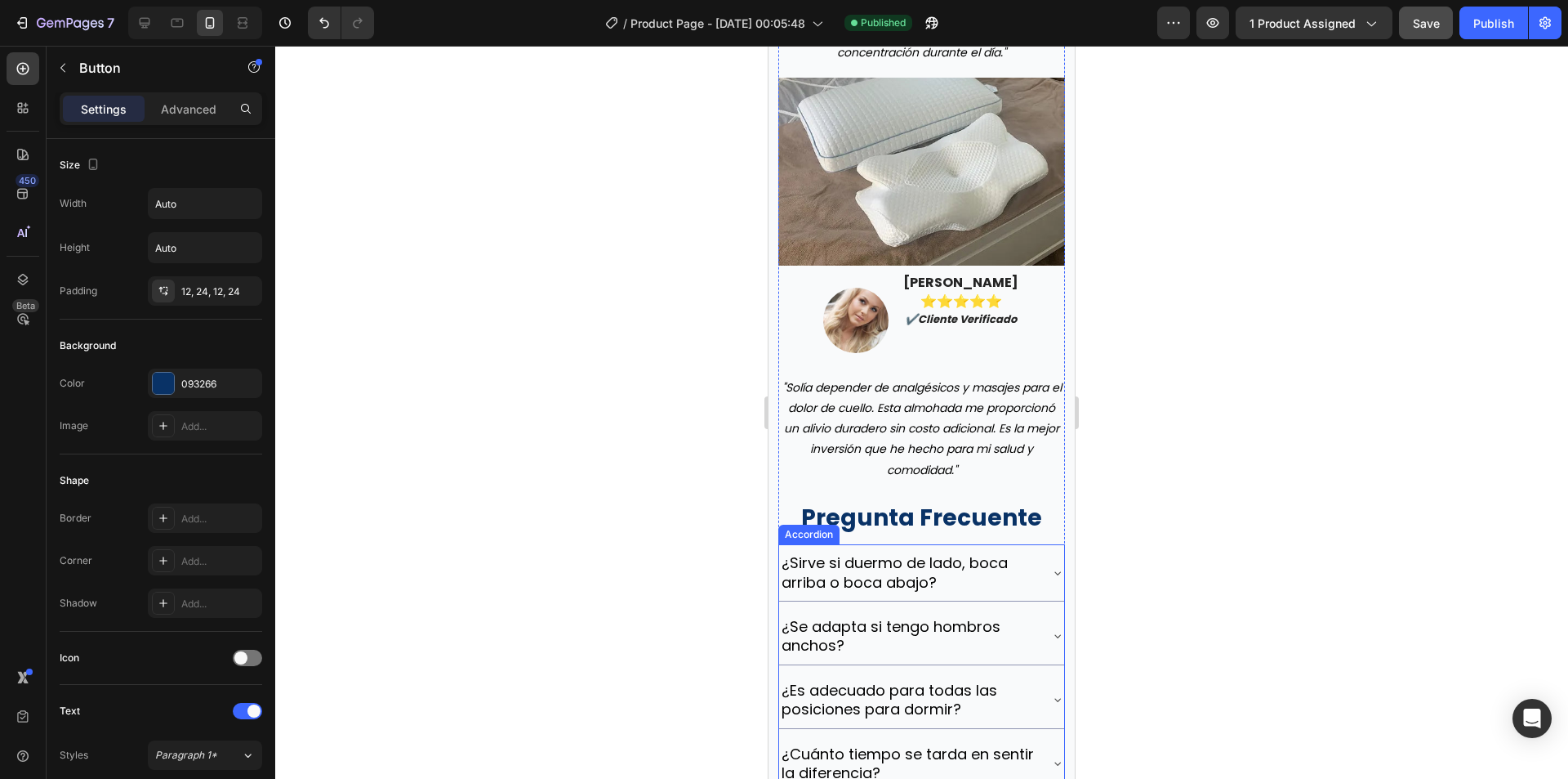
scroll to position [6323, 0]
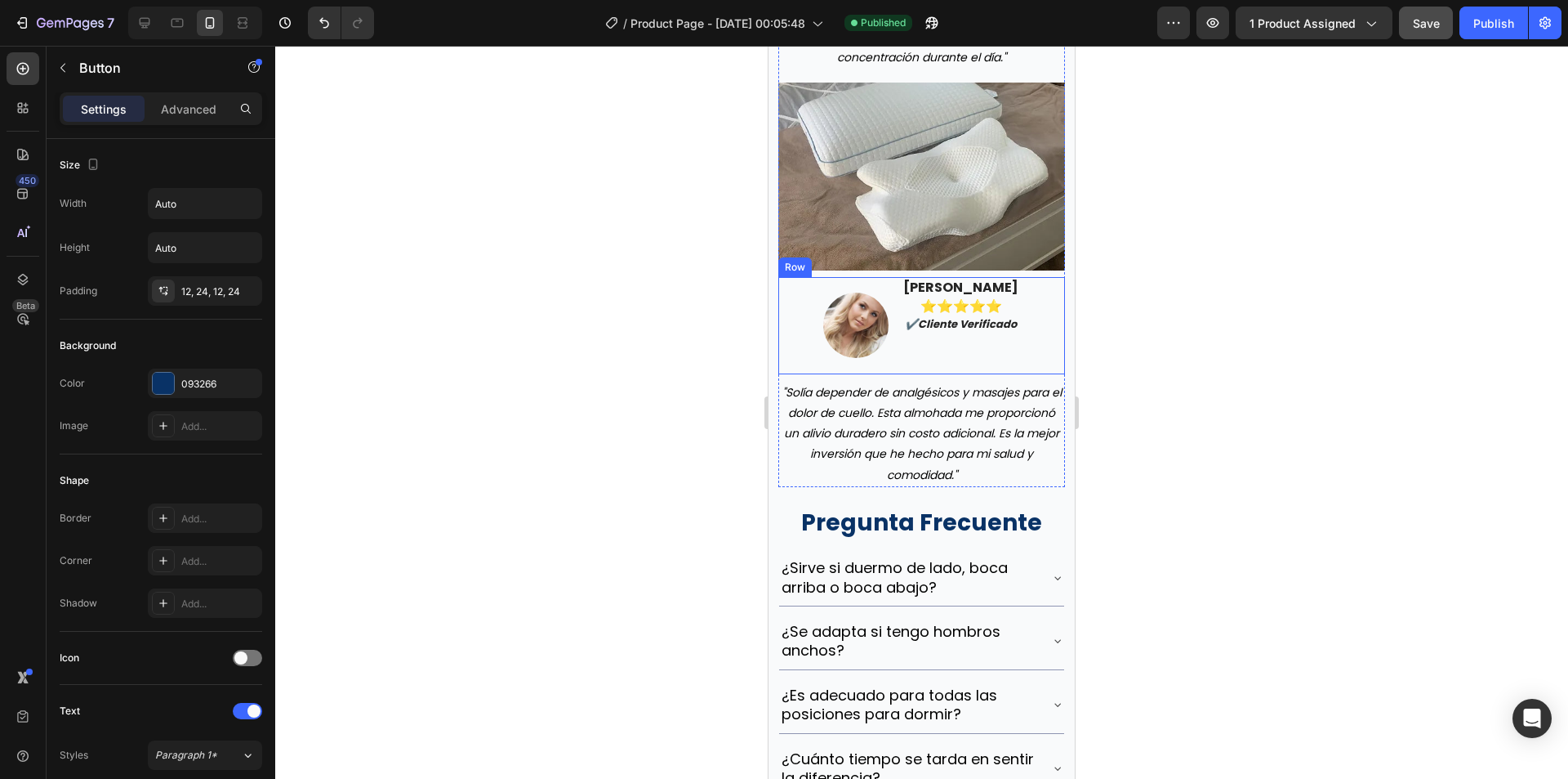
click at [939, 375] on div "maría gonzález ⭐️⭐️⭐️⭐️⭐️ ✔️cliente verificado Text block" at bounding box center [961, 326] width 118 height 97
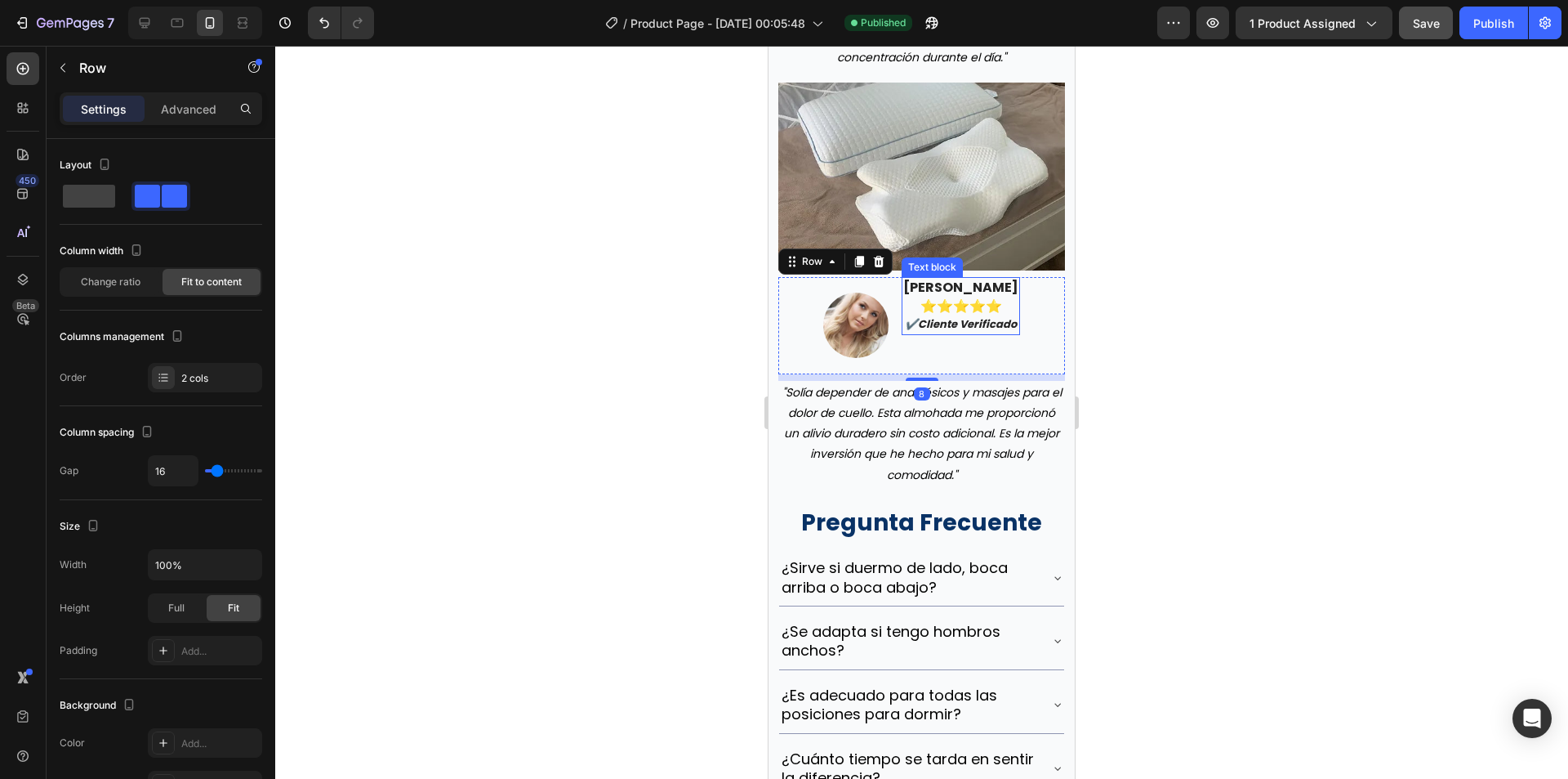
click at [952, 332] on strong "✔️cliente verificado" at bounding box center [961, 324] width 112 height 15
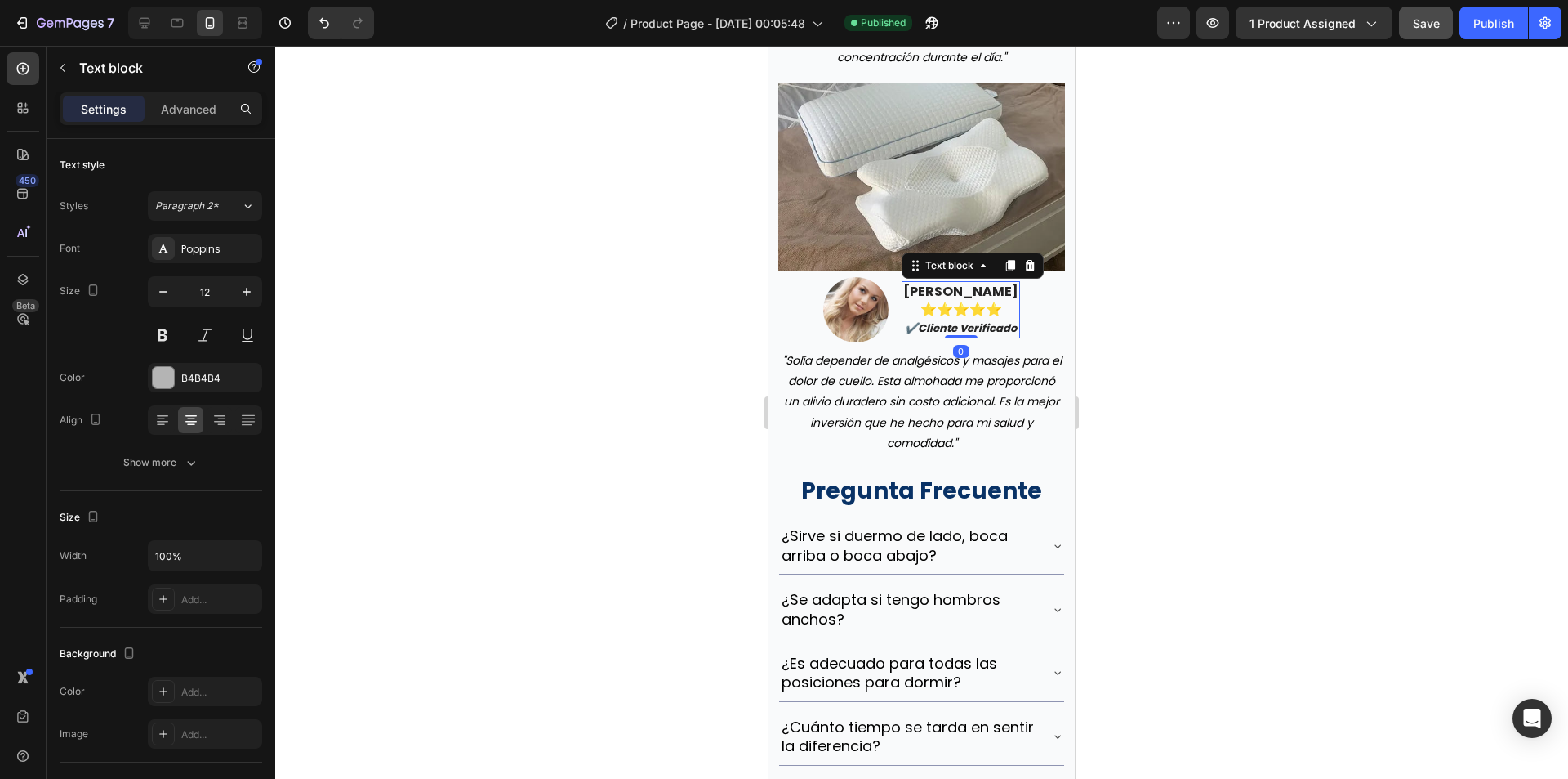
drag, startPoint x: 962, startPoint y: 414, endPoint x: 917, endPoint y: 375, distance: 59.5
click at [954, 339] on div "maría gonzález ⭐️⭐️⭐️⭐️⭐️ ✔️cliente verificado Text block 0" at bounding box center [961, 310] width 118 height 58
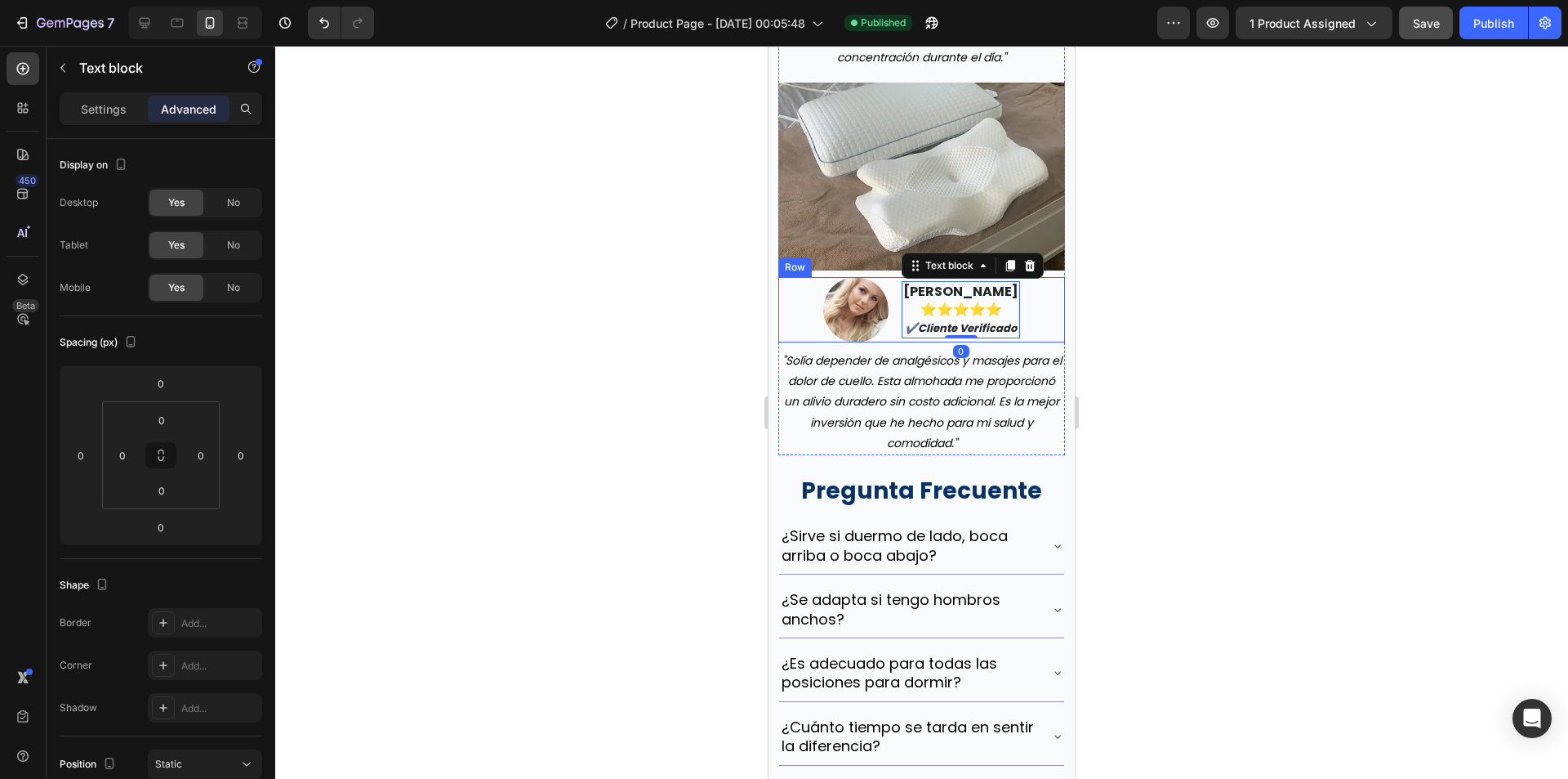
click at [868, 343] on img at bounding box center [855, 310] width 65 height 65
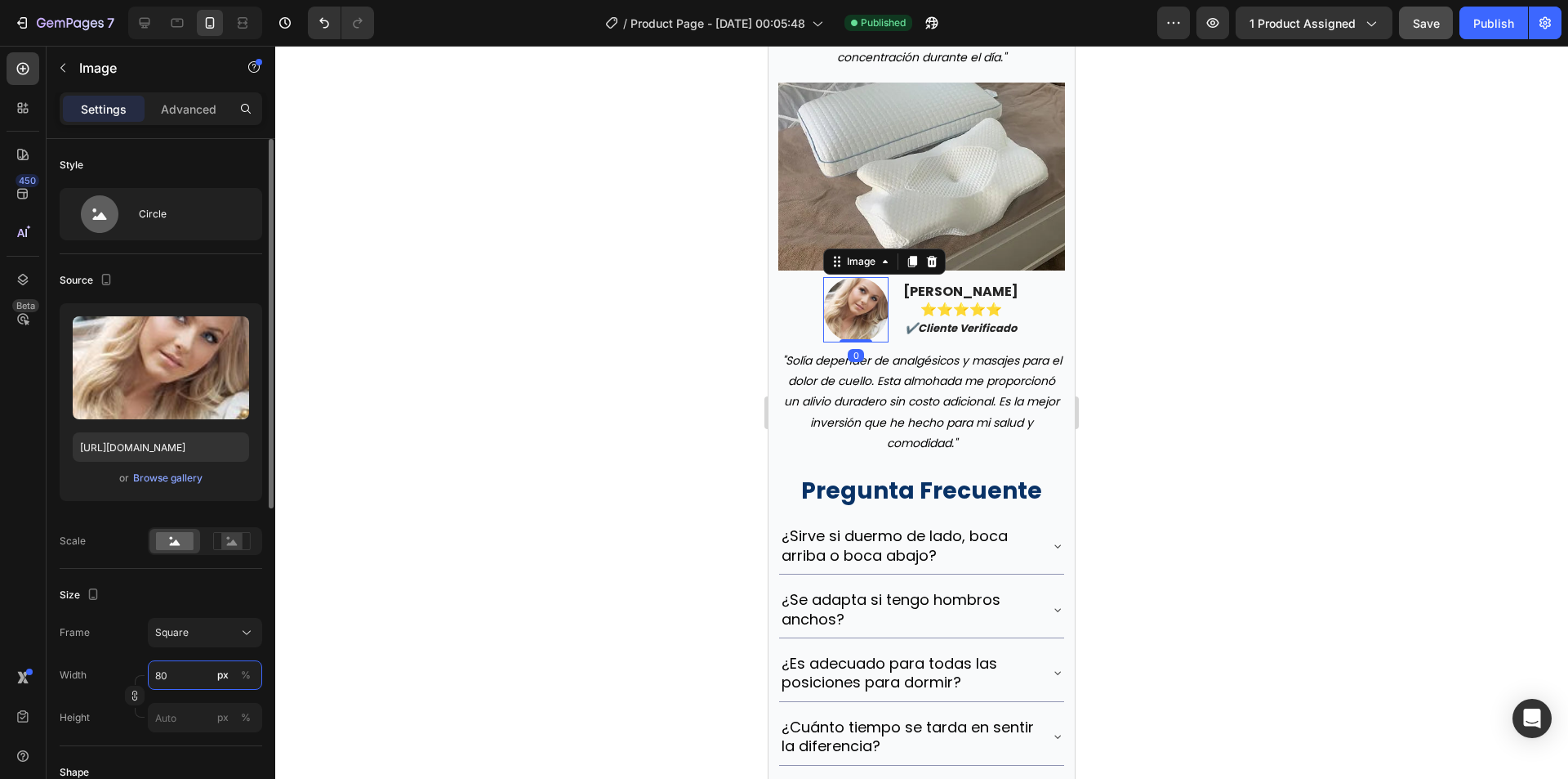
click at [188, 673] on input "80" at bounding box center [205, 675] width 114 height 30
type input "6"
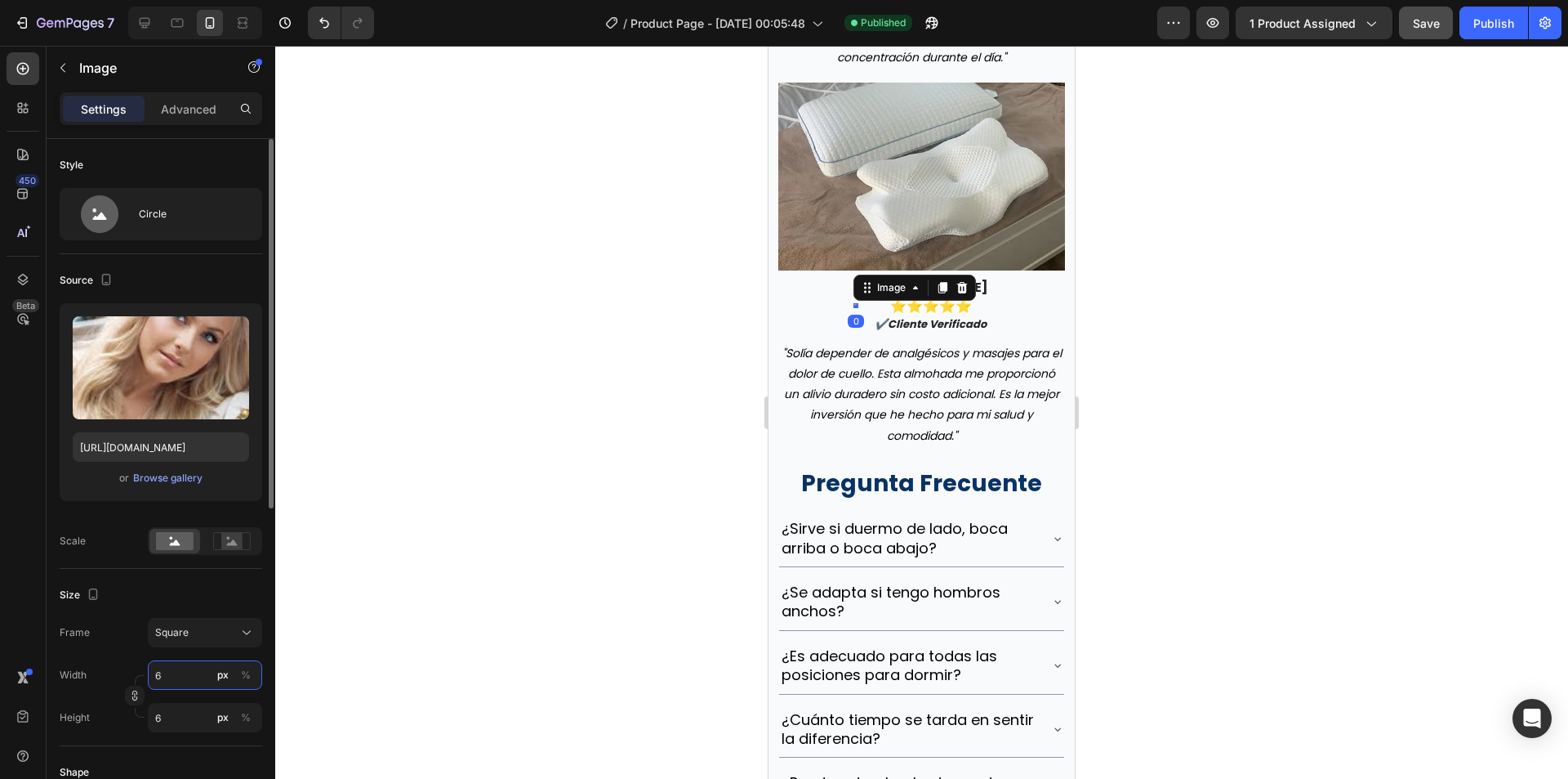
type input "60"
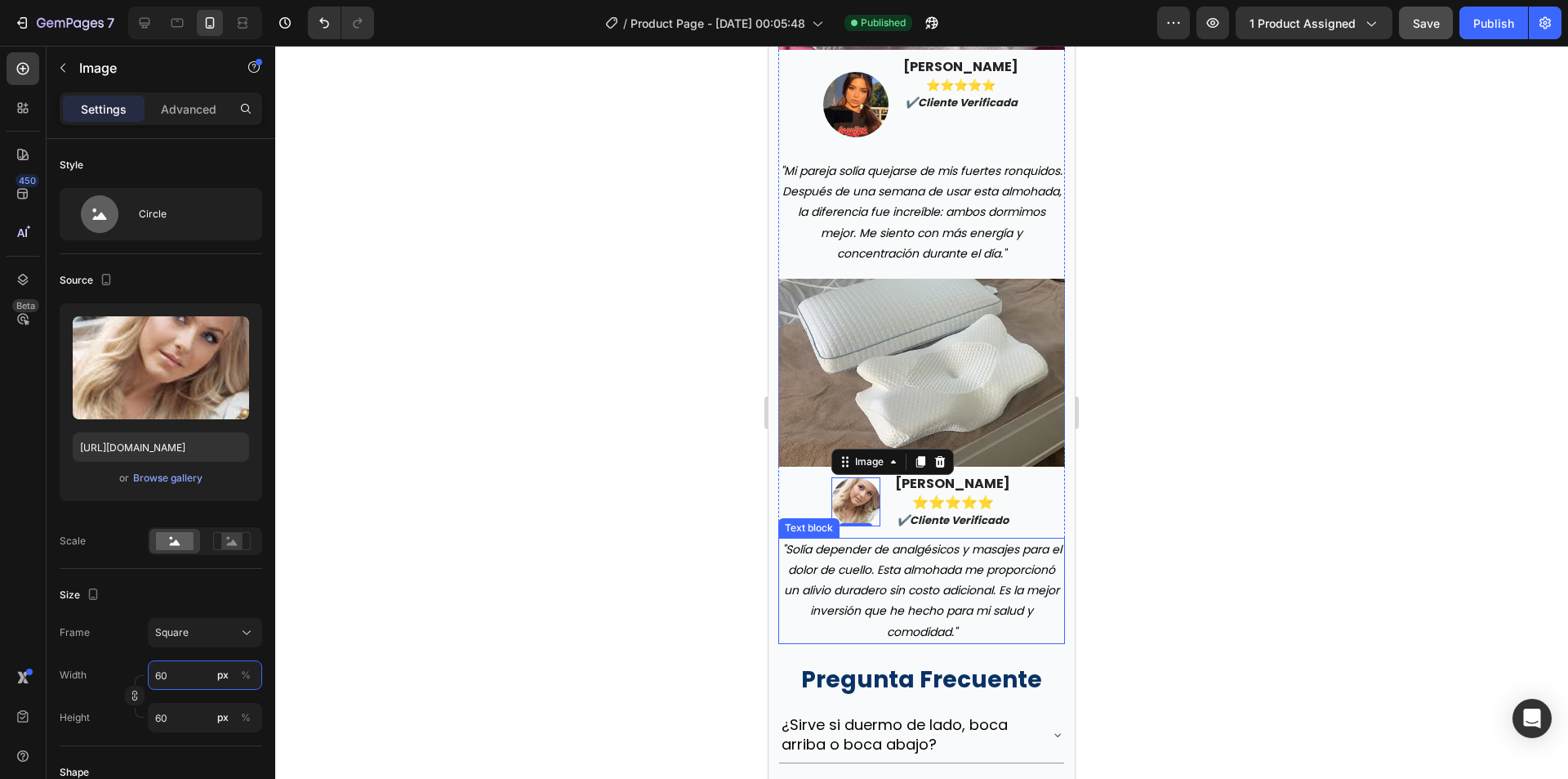
scroll to position [6079, 0]
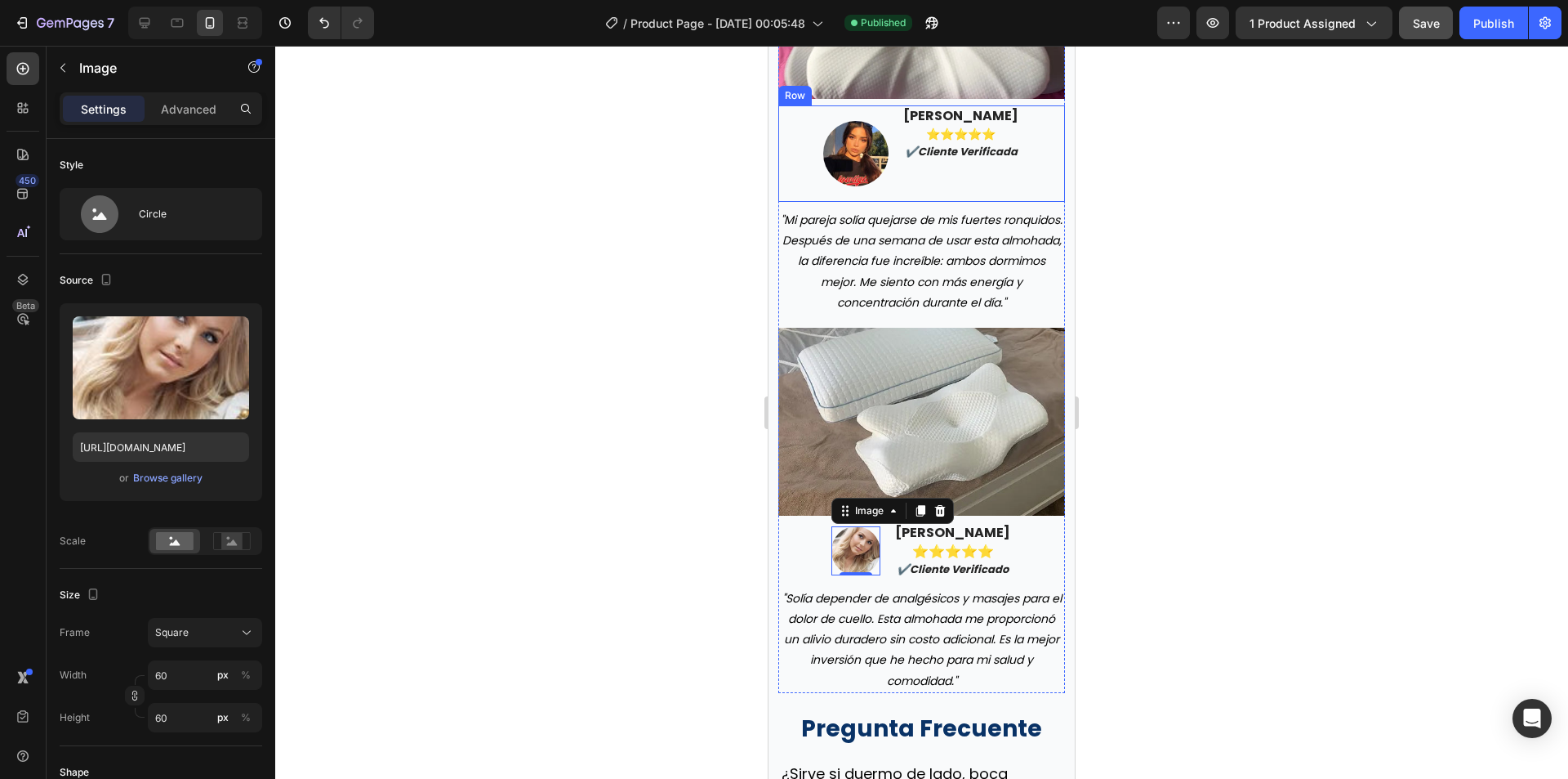
click at [944, 162] on div "sofía ramírez ⭐️⭐️⭐️⭐️⭐️ ✔️cliente verificada" at bounding box center [961, 134] width 118 height 58
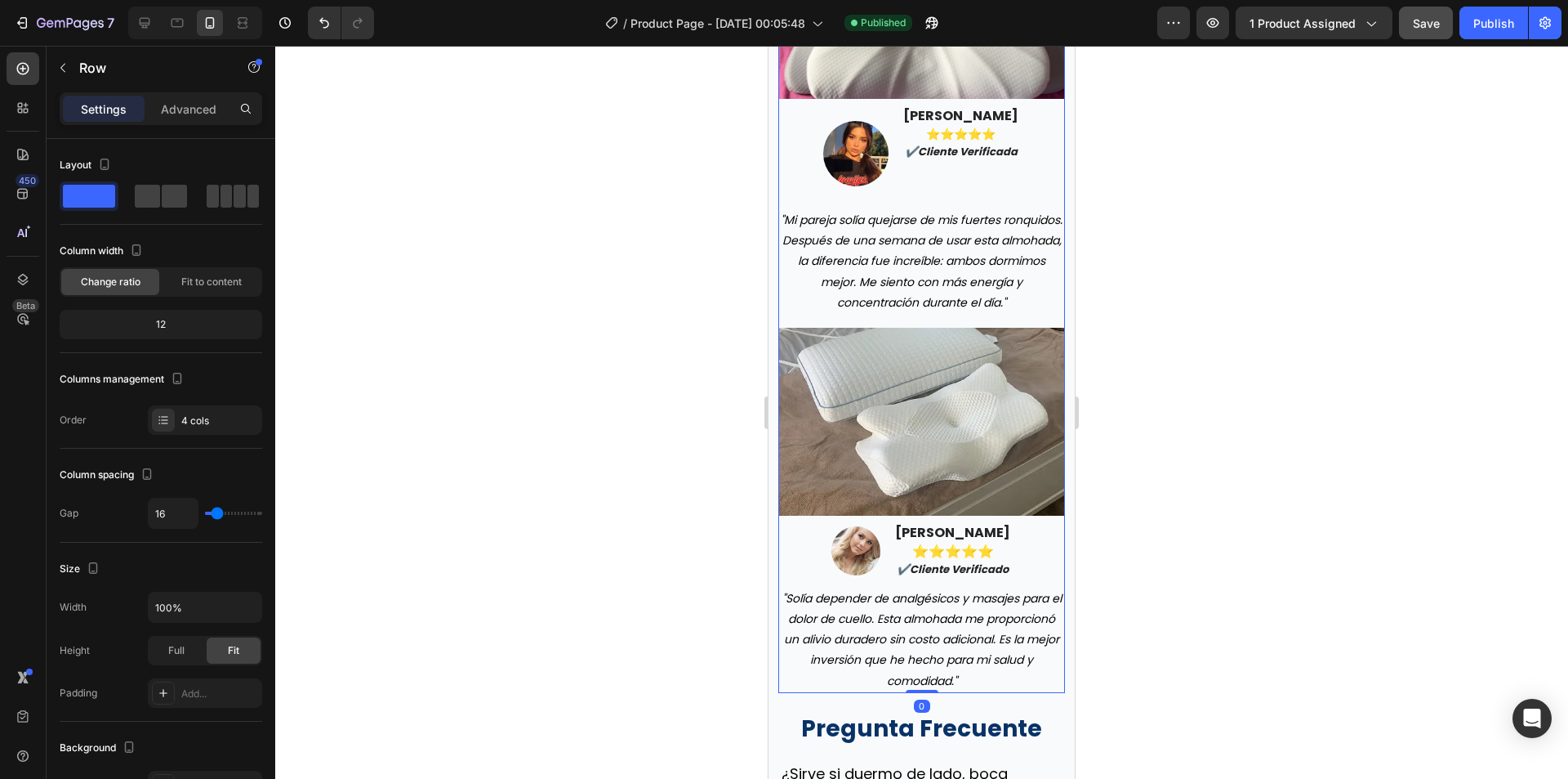
click at [959, 244] on div "Image Image sofía ramírez ⭐️⭐️⭐️⭐️⭐️ ✔️cliente verificada Text block Row "Mi pa…" at bounding box center [921, 112] width 287 height 403
click at [936, 142] on strong "⭐️⭐️⭐️⭐️⭐️" at bounding box center [961, 134] width 69 height 16
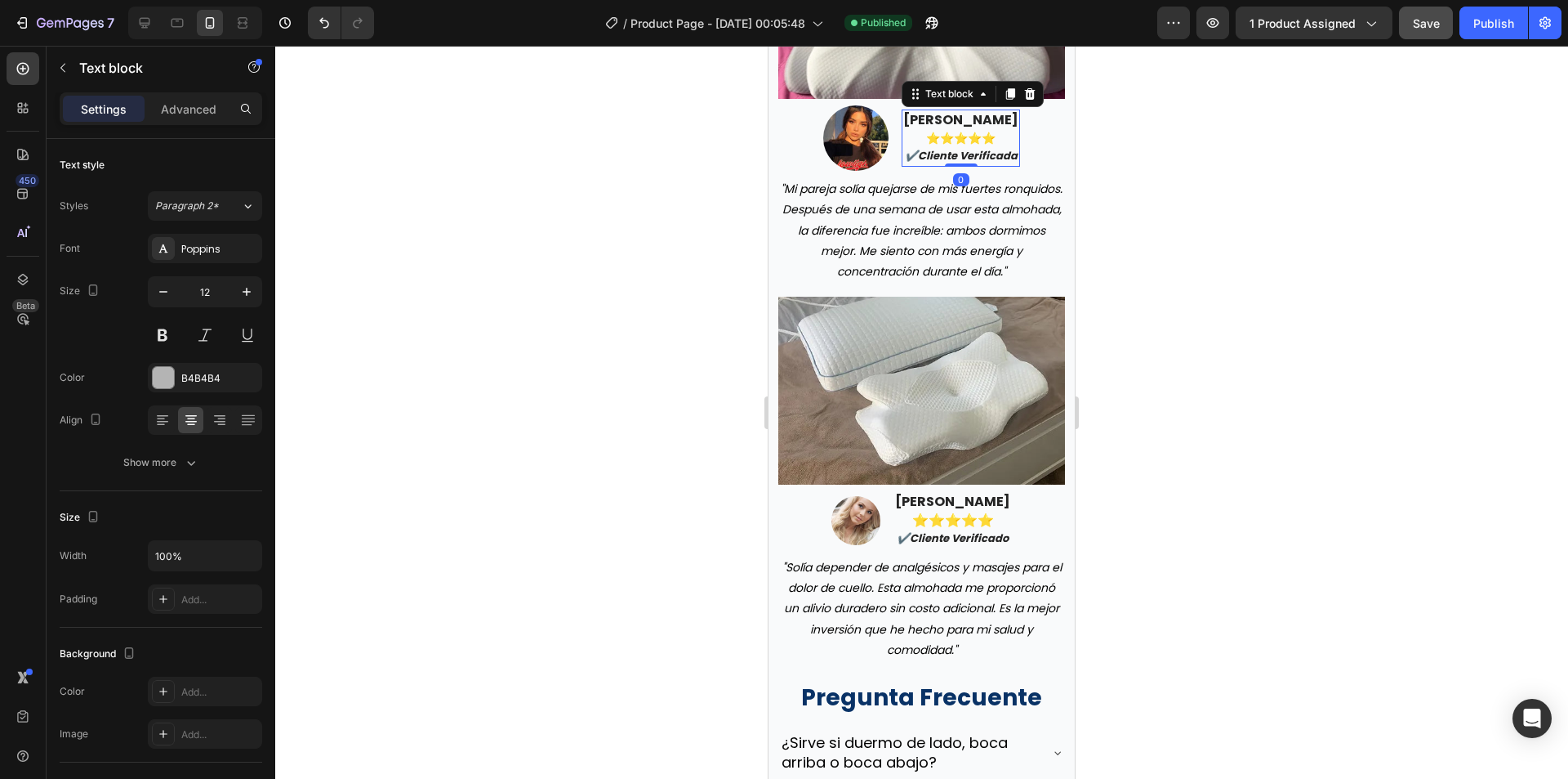
drag, startPoint x: 954, startPoint y: 240, endPoint x: 943, endPoint y: 156, distance: 84.7
click at [943, 156] on div "sofía ramírez ⭐️⭐️⭐️⭐️⭐️ ✔️cliente verificada Text block 0" at bounding box center [961, 138] width 118 height 58
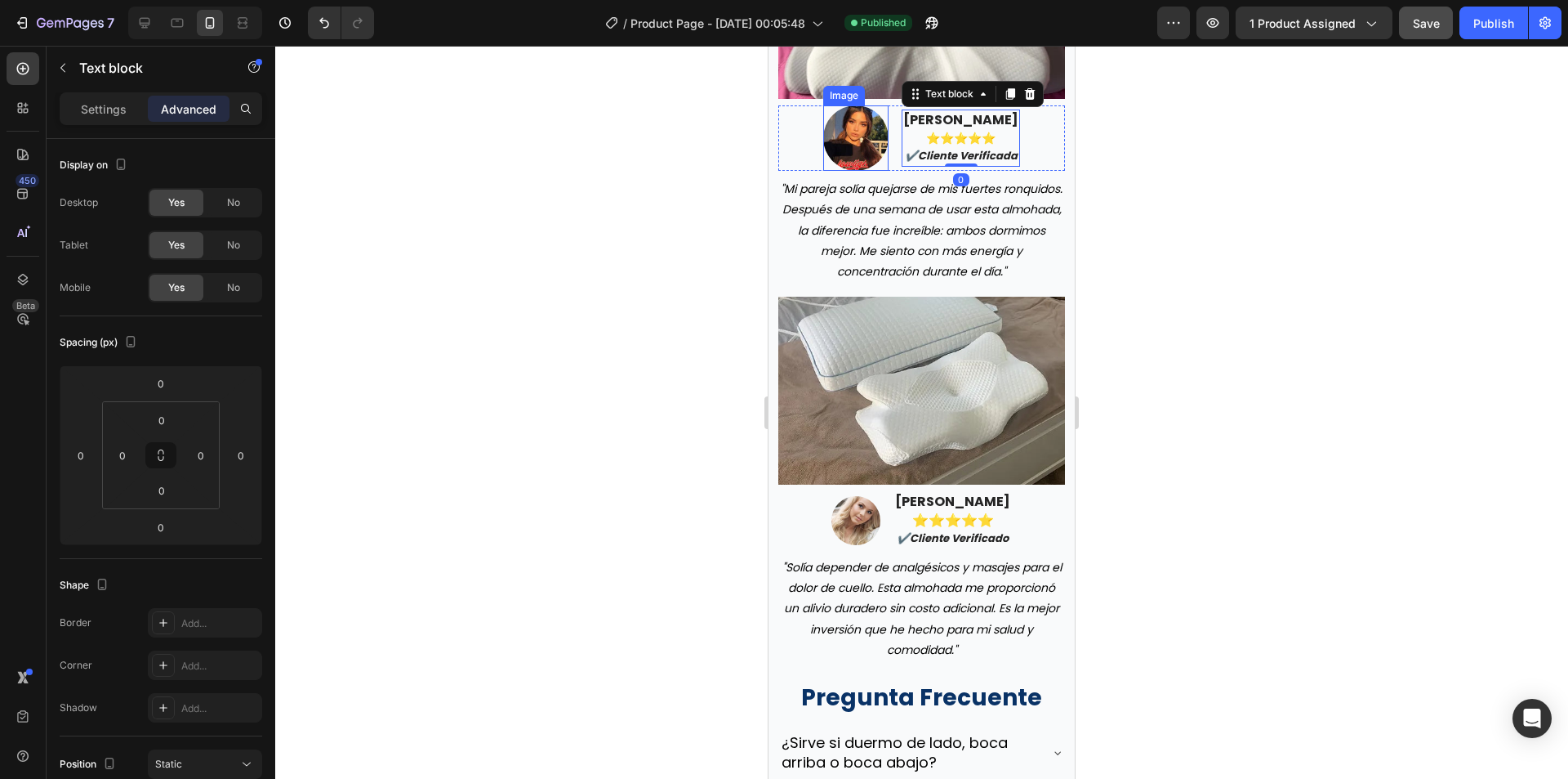
click at [839, 171] on img at bounding box center [855, 138] width 65 height 65
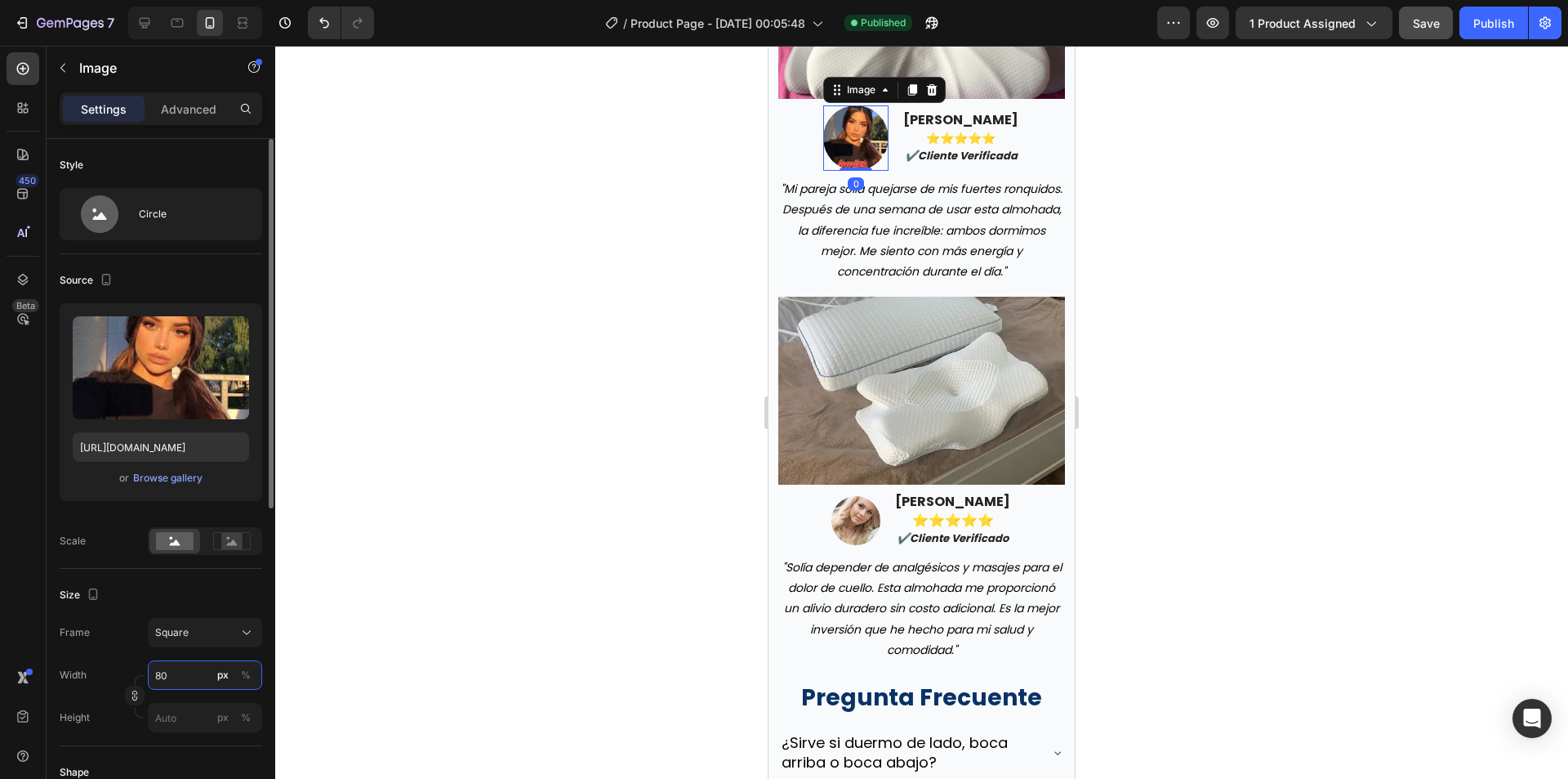
click at [180, 672] on input "80" at bounding box center [205, 675] width 114 height 30
type input "6"
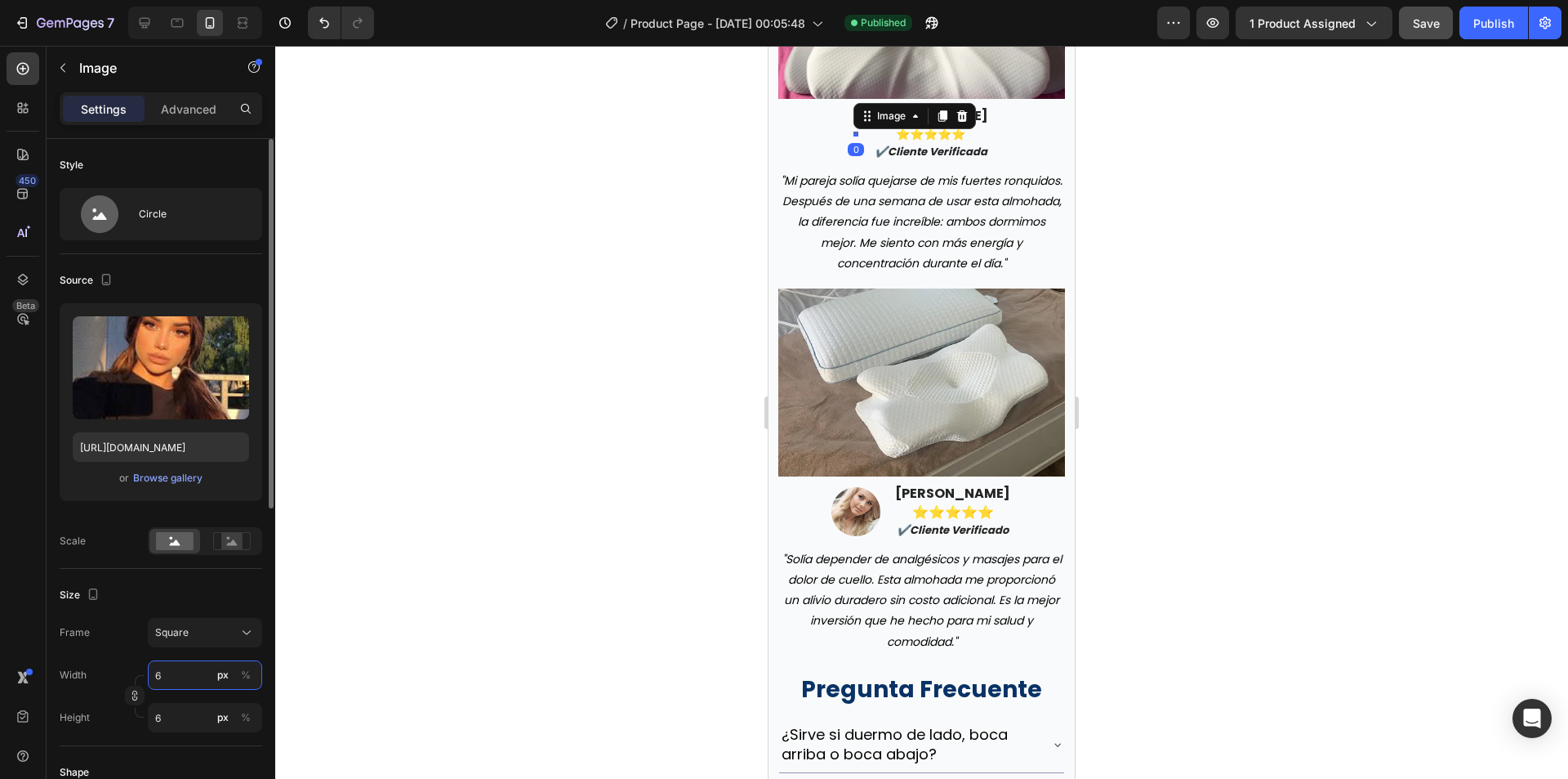
type input "60"
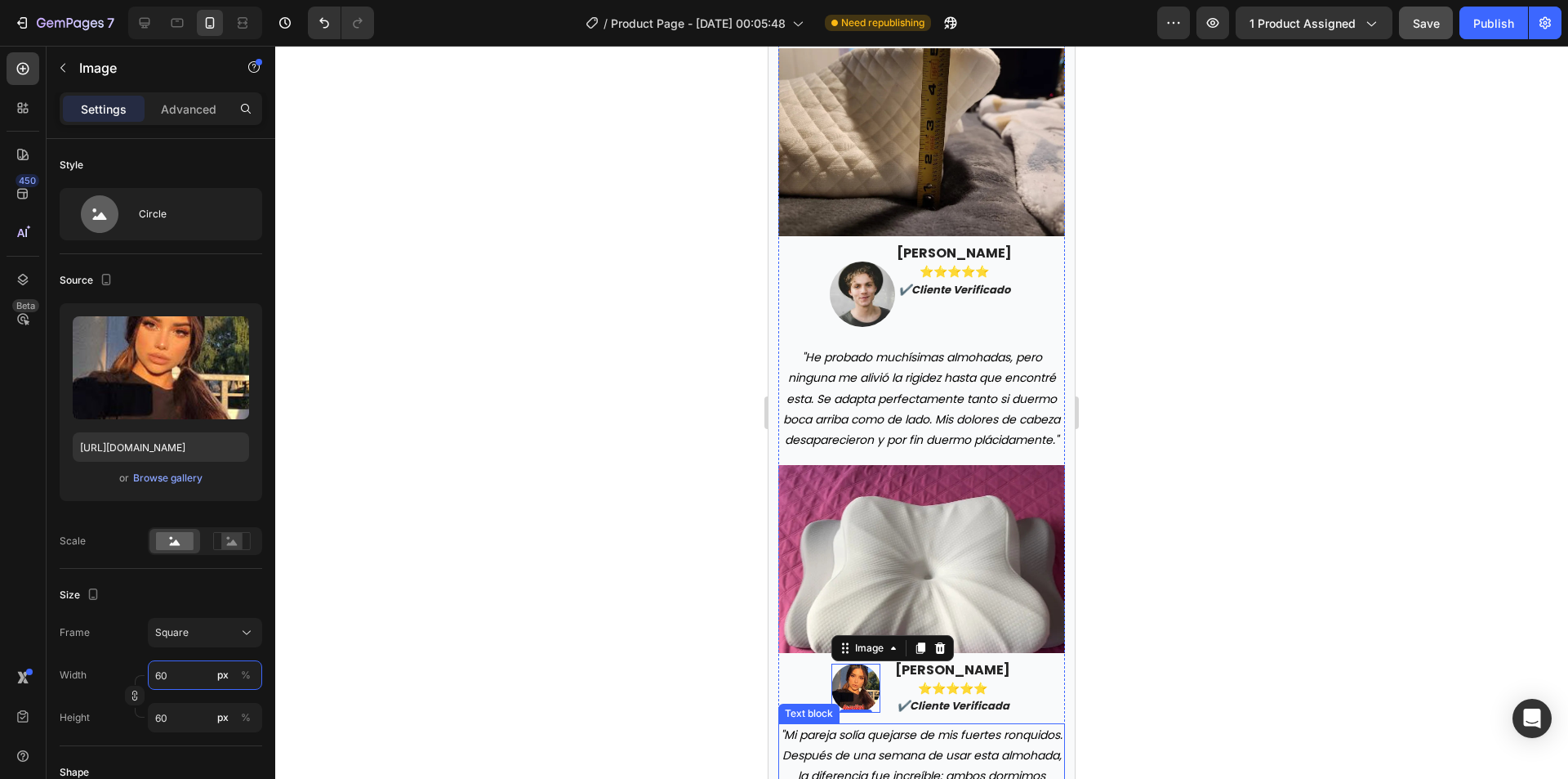
scroll to position [5506, 0]
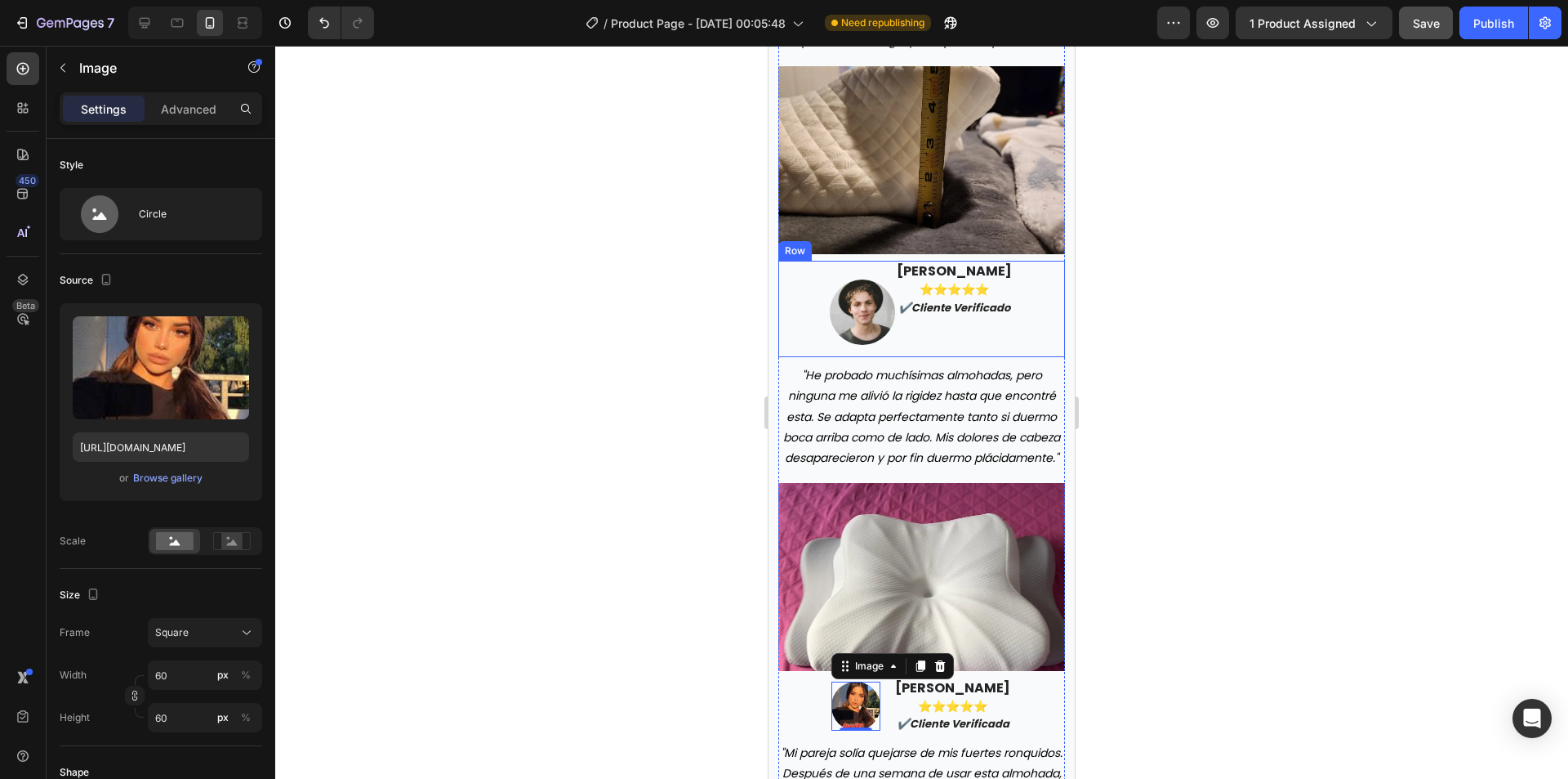
click at [932, 315] on strong "✔️cliente verificado" at bounding box center [954, 308] width 112 height 15
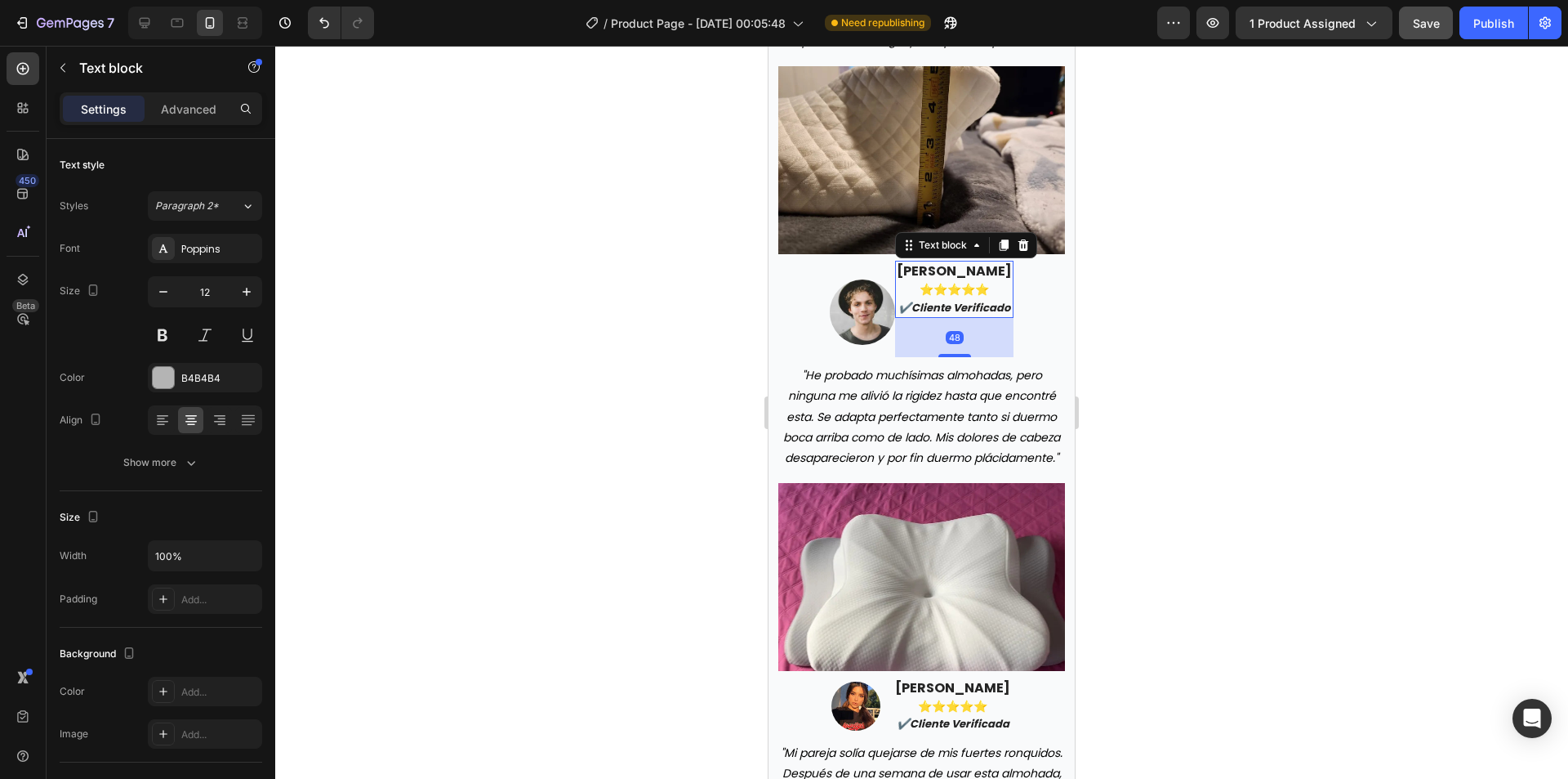
click at [945, 357] on div "48" at bounding box center [954, 337] width 118 height 39
drag, startPoint x: 948, startPoint y: 375, endPoint x: 937, endPoint y: 320, distance: 56.1
click at [945, 318] on div "diego fernández ⭐️⭐️⭐️⭐️⭐️ ✔️cliente verificado Text block 48" at bounding box center [954, 289] width 118 height 58
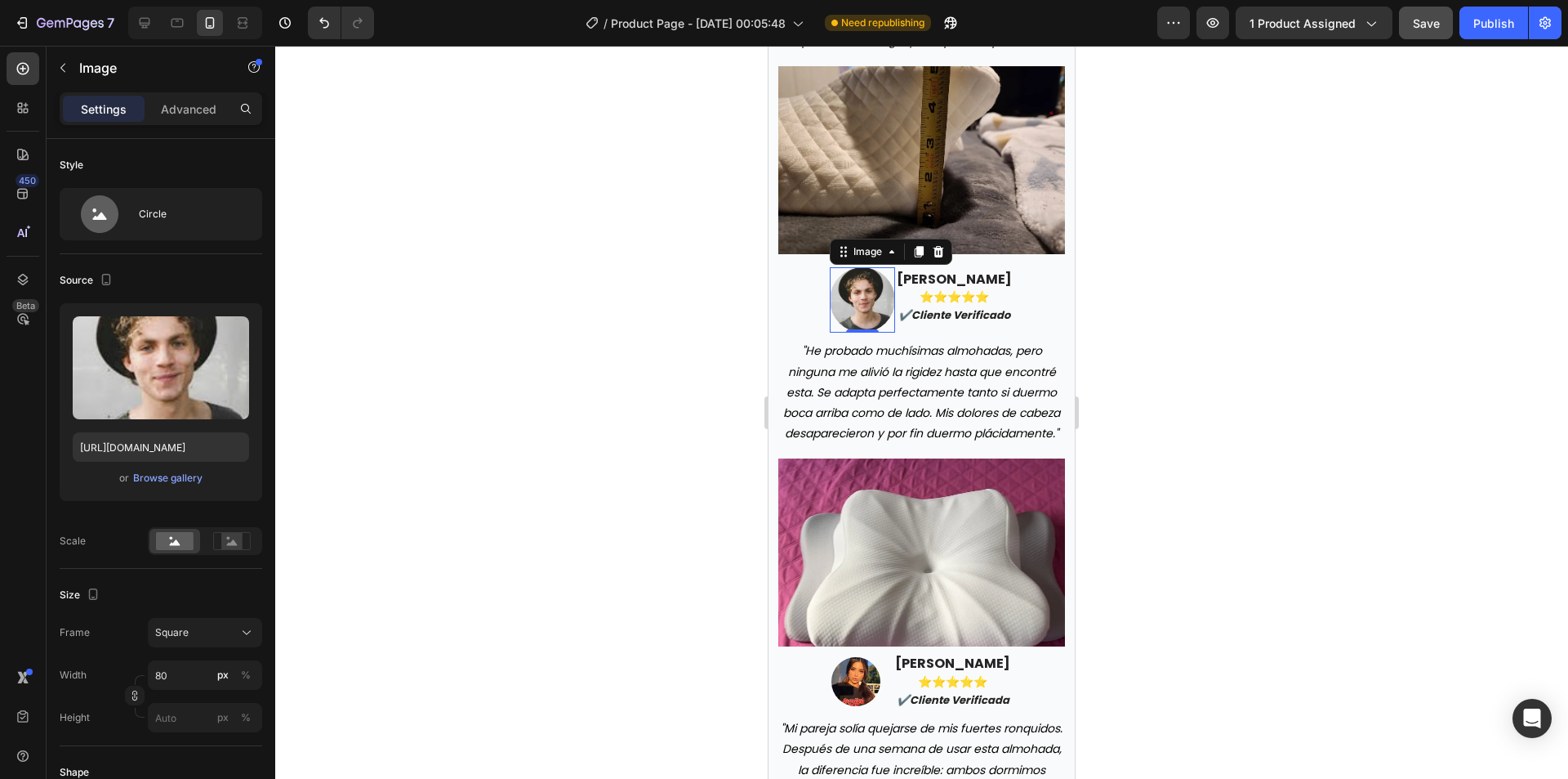
click at [856, 317] on img at bounding box center [862, 299] width 65 height 65
click at [182, 688] on input "80" at bounding box center [205, 675] width 114 height 30
type input "6"
type input "60"
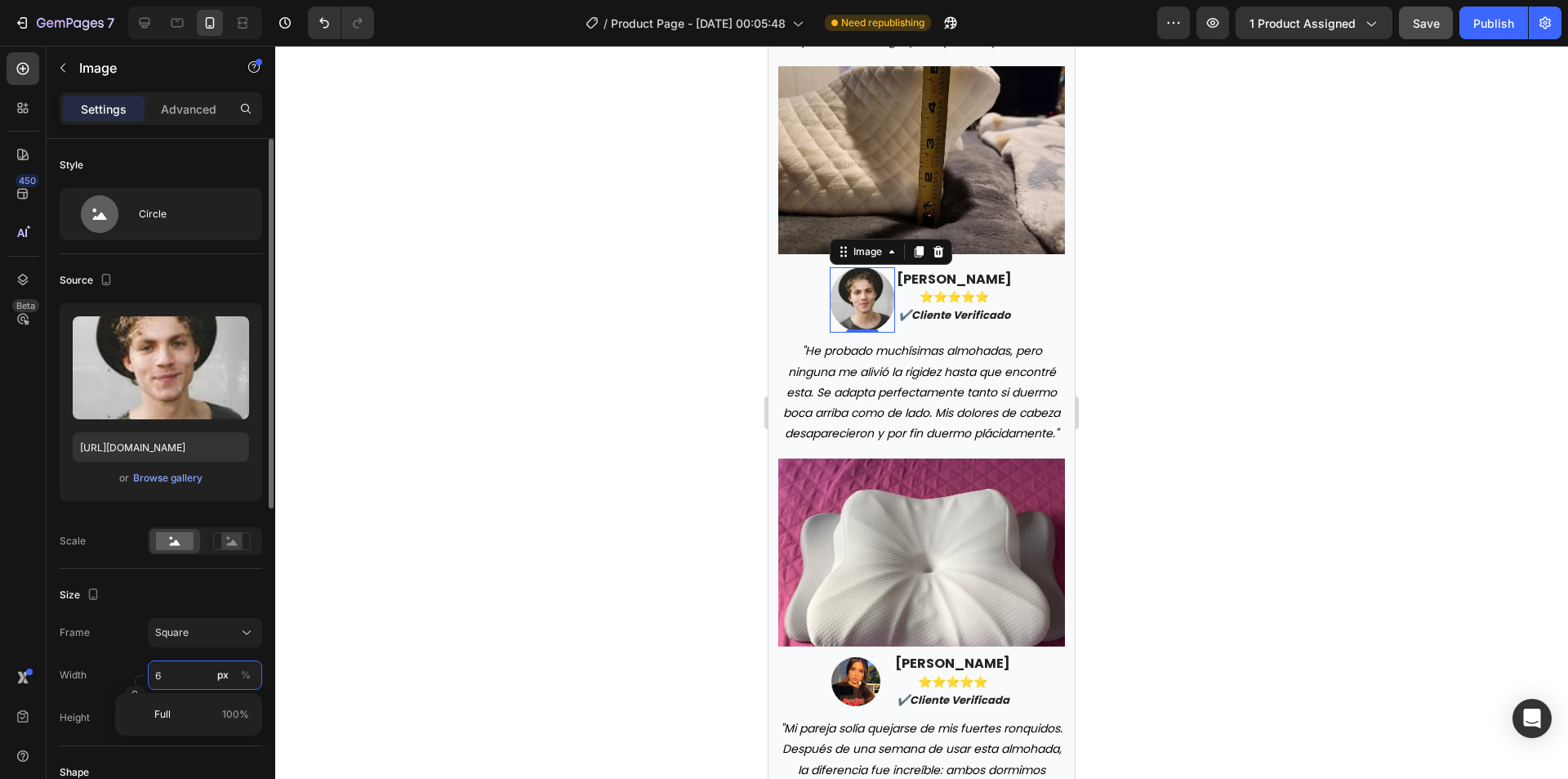
type input "60"
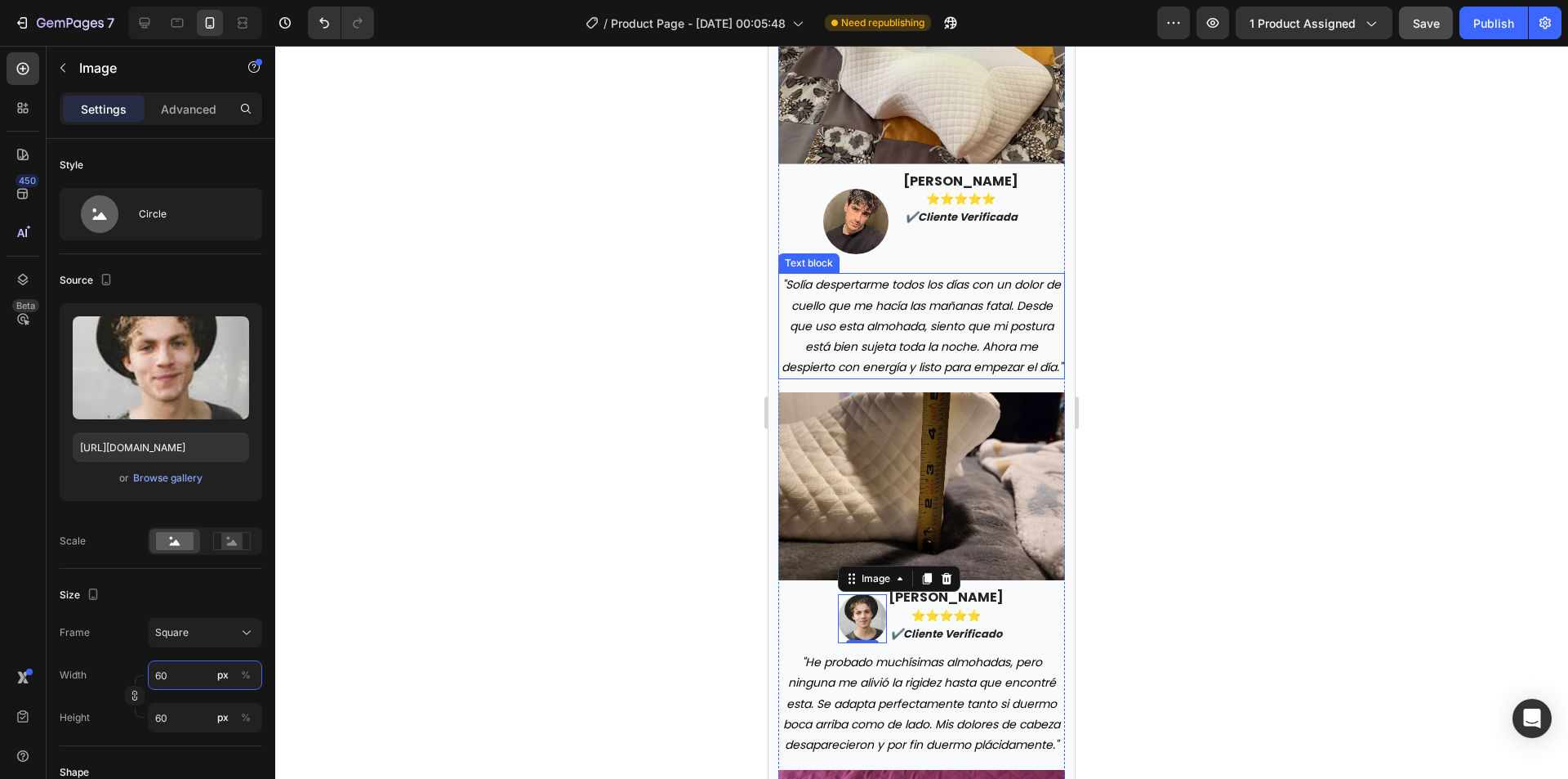
scroll to position [5180, 0]
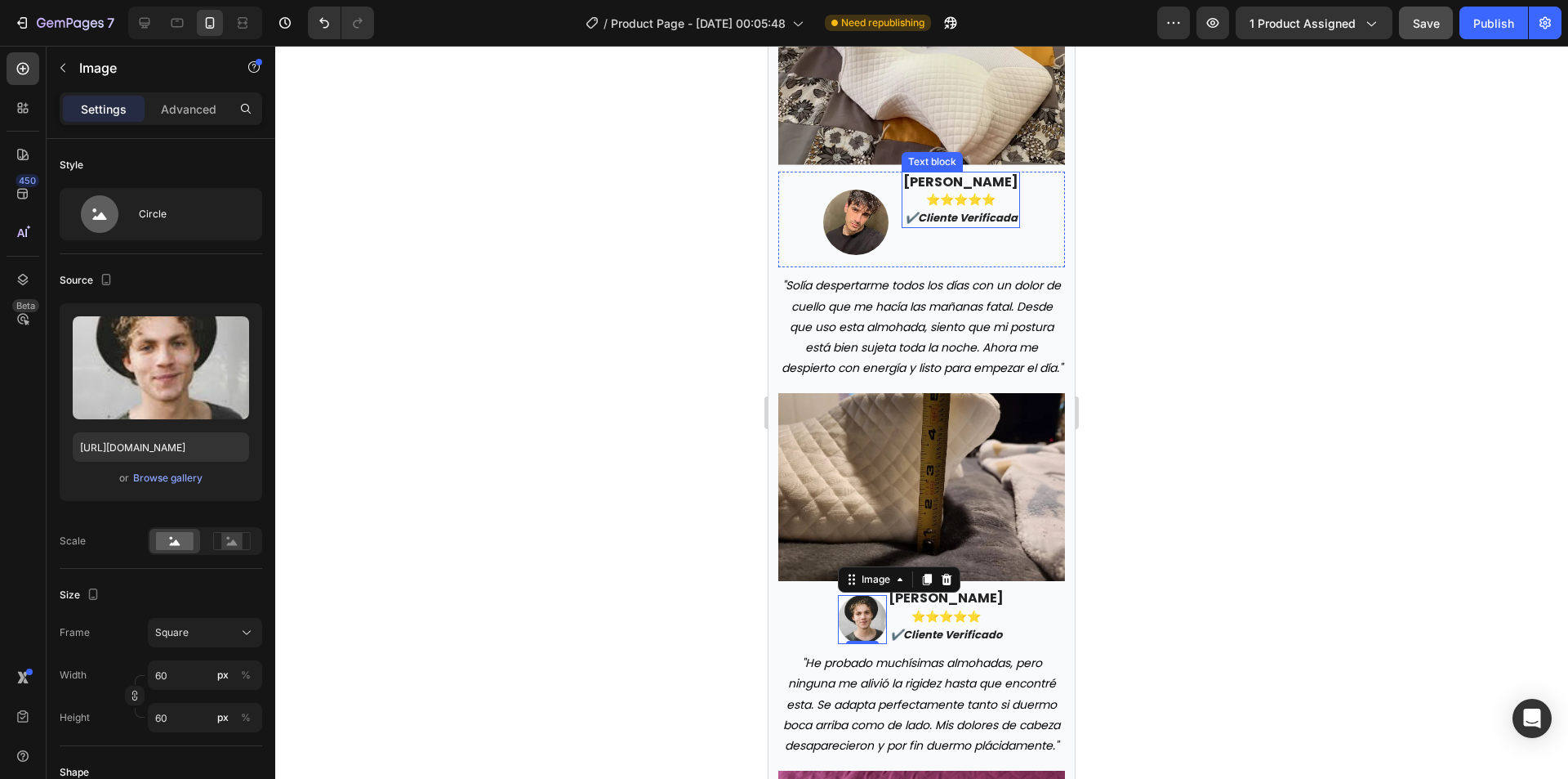
click at [923, 211] on strong "✔️cliente verificada" at bounding box center [961, 217] width 112 height 15
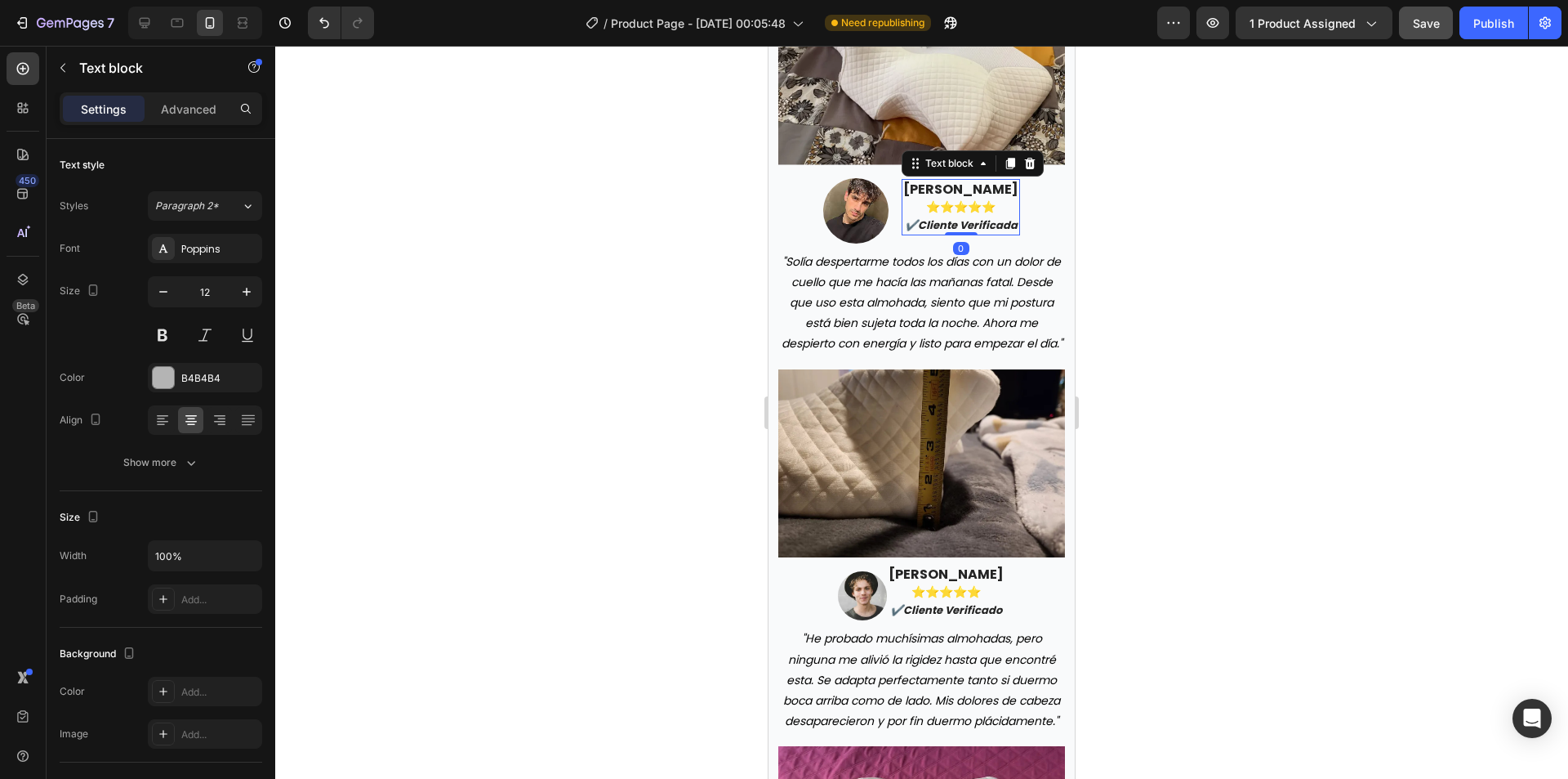
drag, startPoint x: 953, startPoint y: 266, endPoint x: 954, endPoint y: 185, distance: 81.0
click at [954, 185] on div "javier martínez ⭐️⭐️⭐️⭐️⭐️ ✔️cliente verificada Text block 0" at bounding box center [961, 208] width 118 height 58
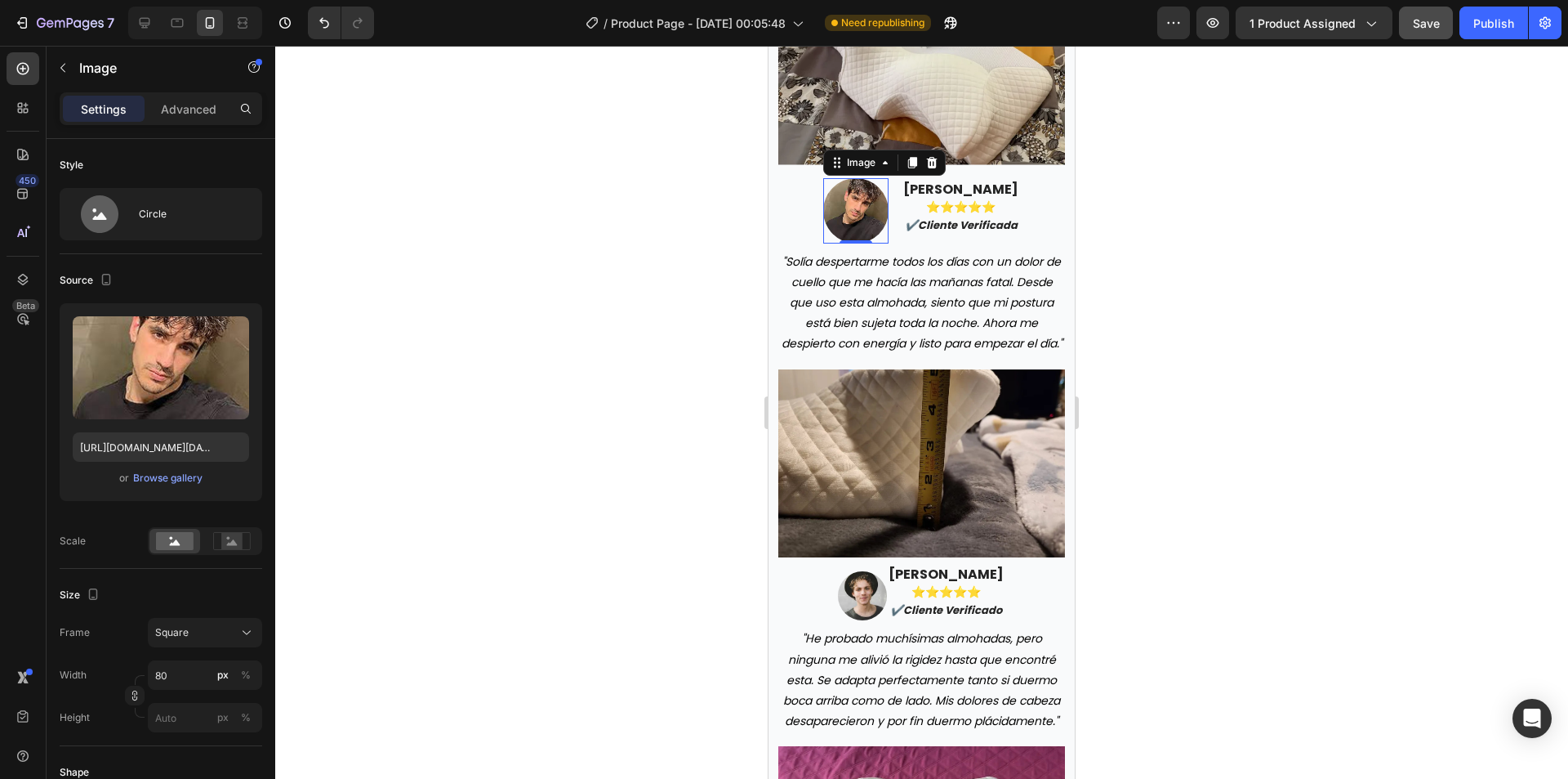
click at [841, 206] on img at bounding box center [855, 211] width 65 height 65
click at [179, 677] on input "80" at bounding box center [205, 675] width 114 height 30
type input "6"
type input "60"
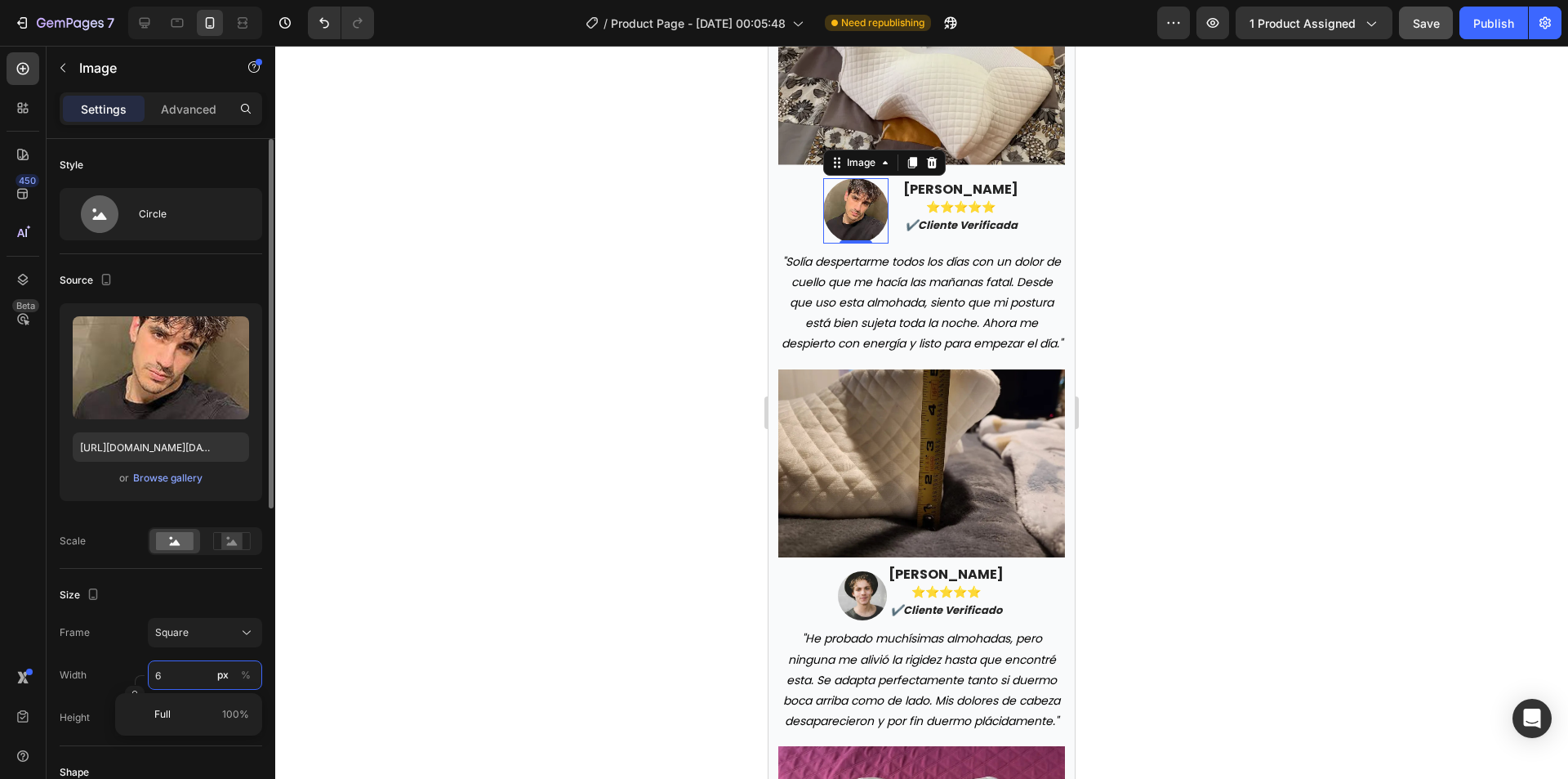
type input "60"
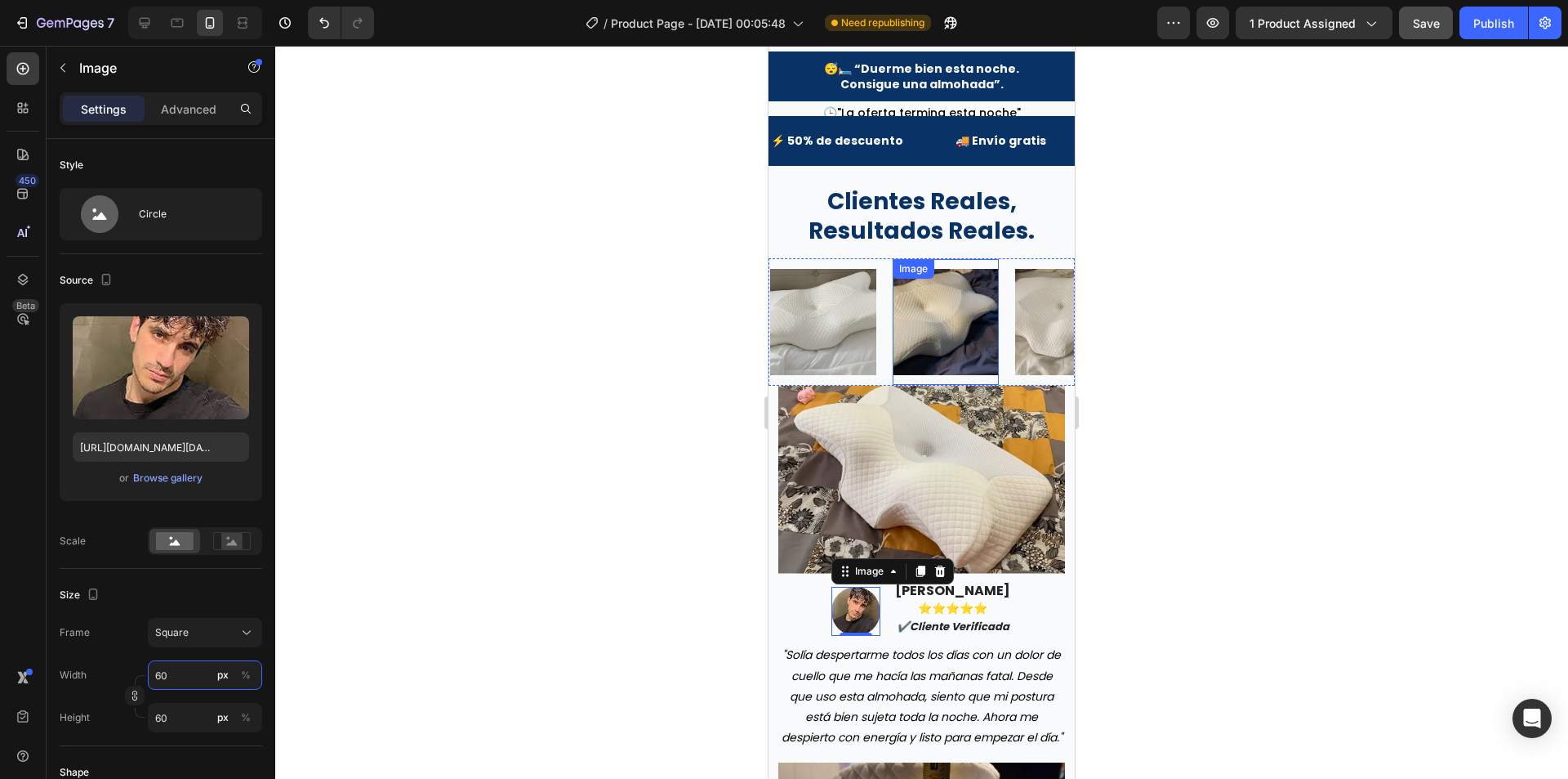
scroll to position [4607, 0]
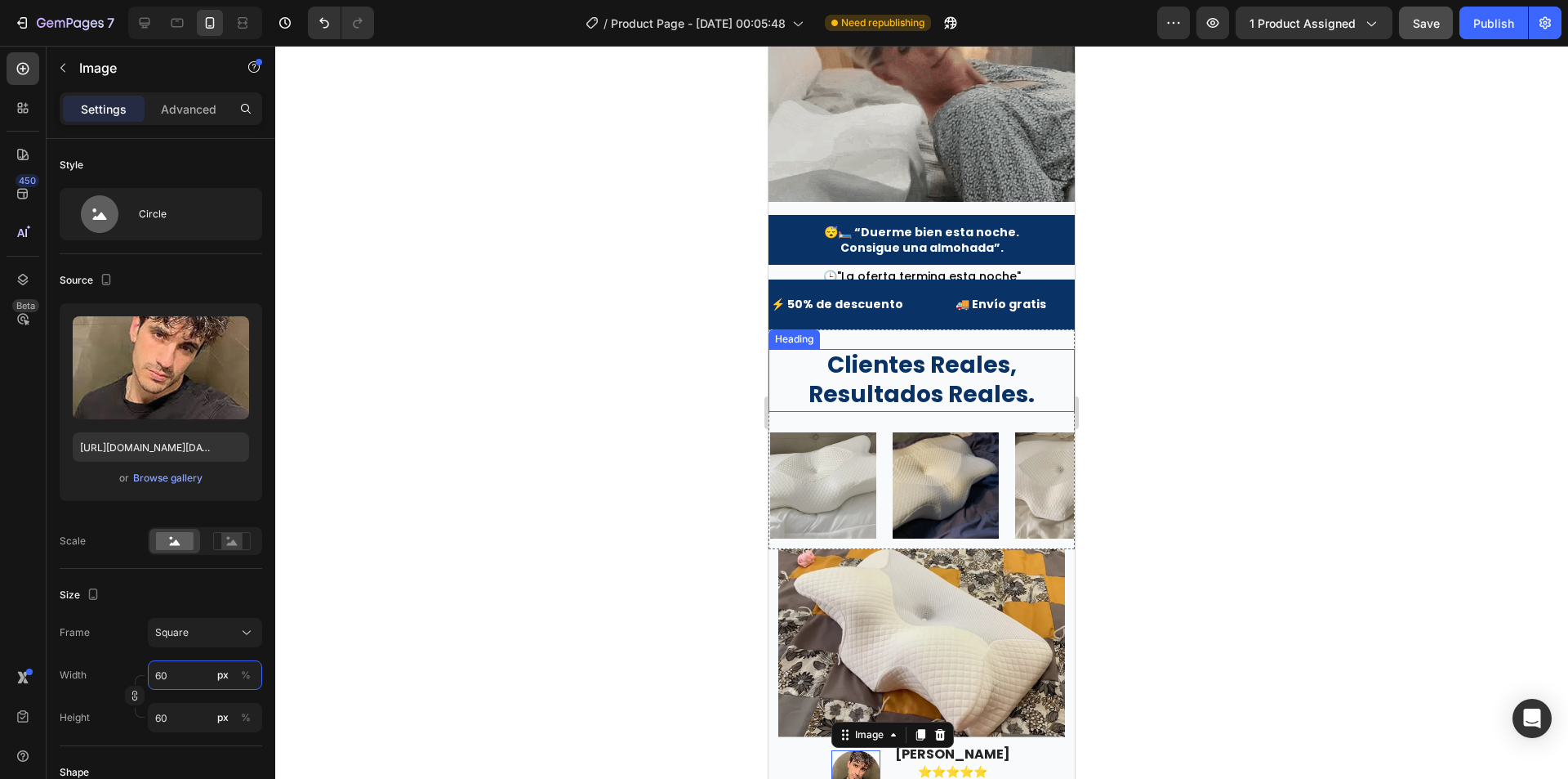
type input "60"
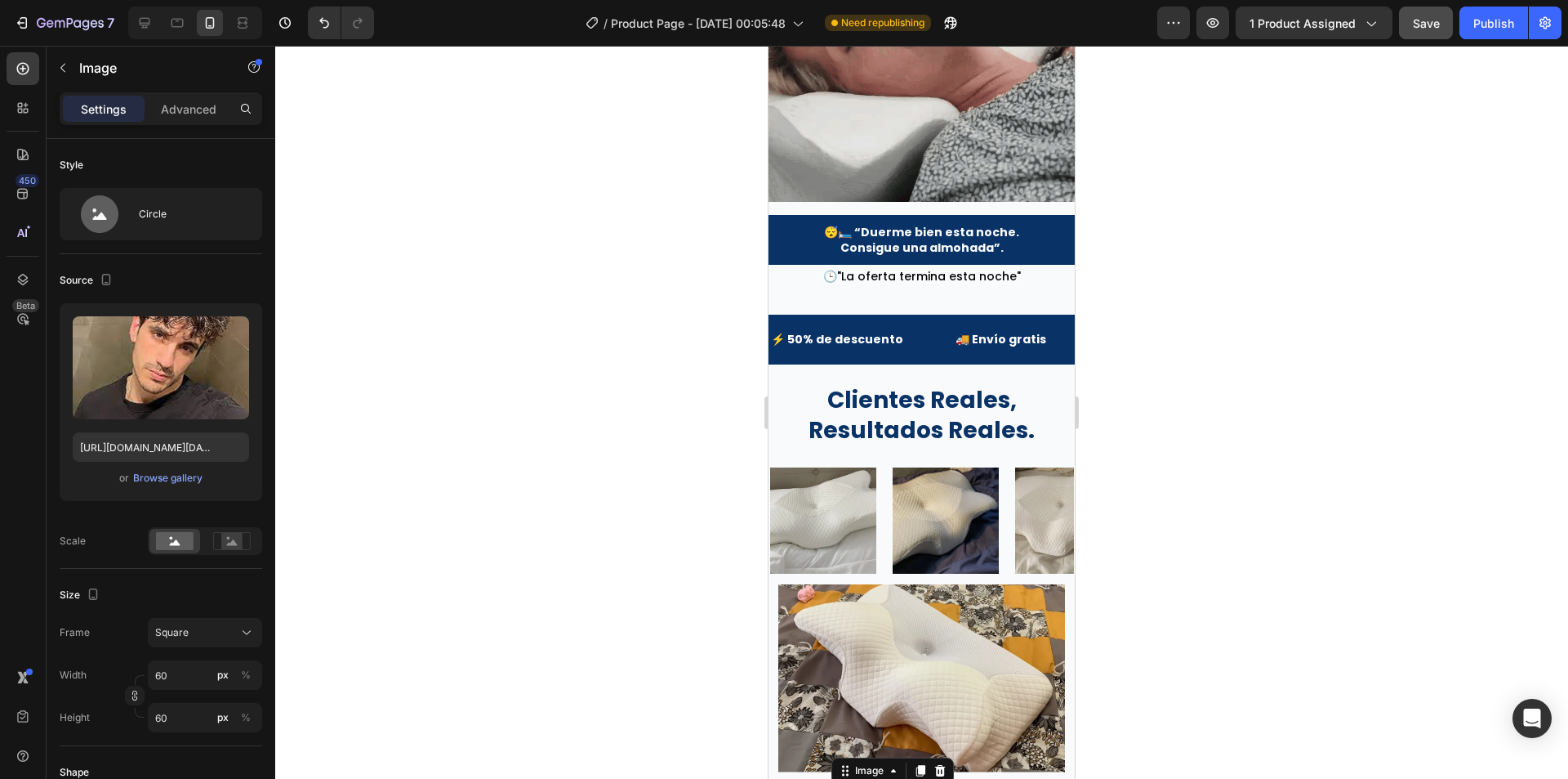
drag, startPoint x: 1179, startPoint y: 310, endPoint x: 228, endPoint y: 280, distance: 951.5
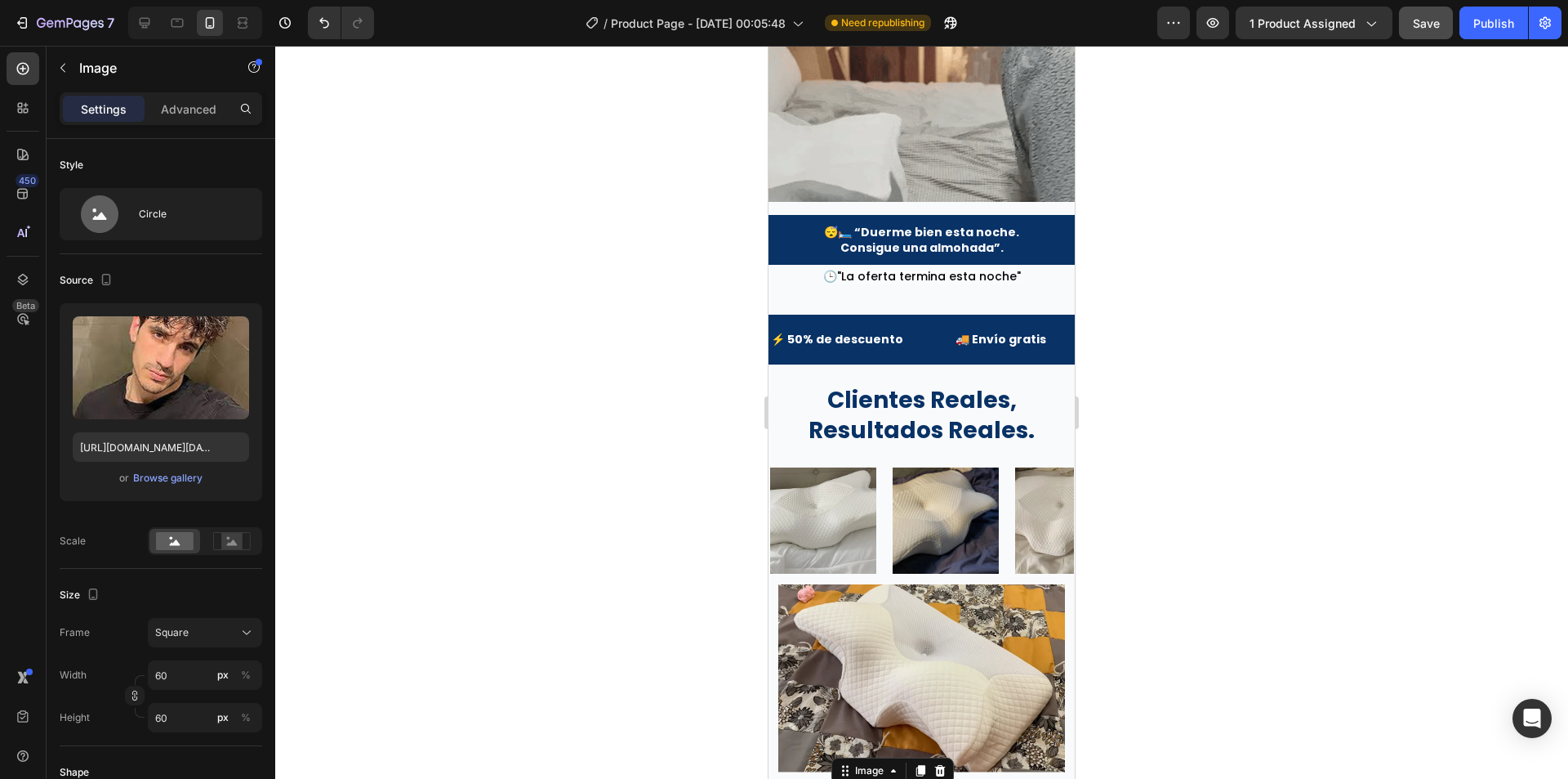
click at [1179, 310] on div at bounding box center [921, 412] width 1292 height 733
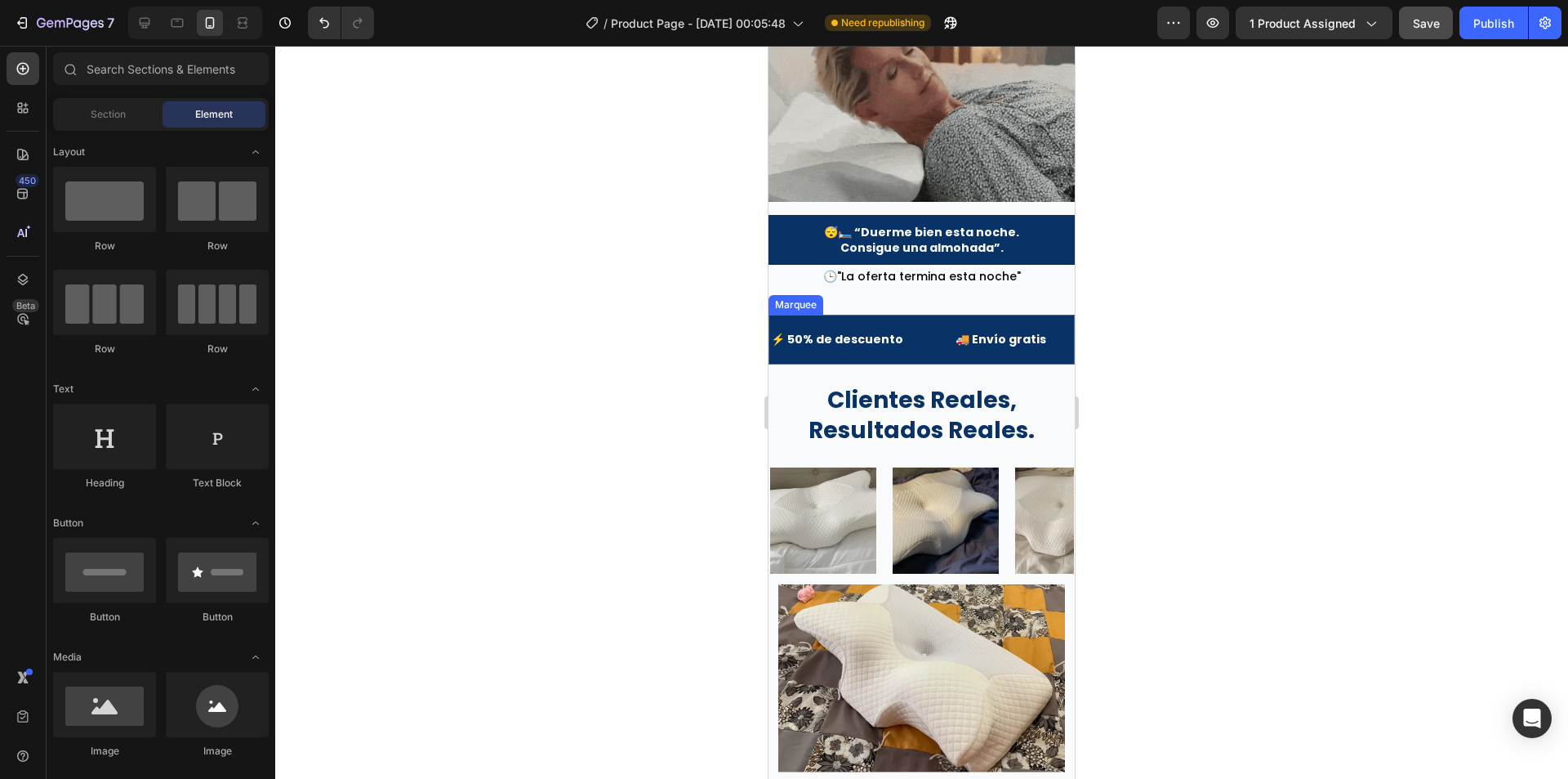
click at [931, 321] on div "⚡ 50% de descuento Text Block" at bounding box center [861, 339] width 184 height 36
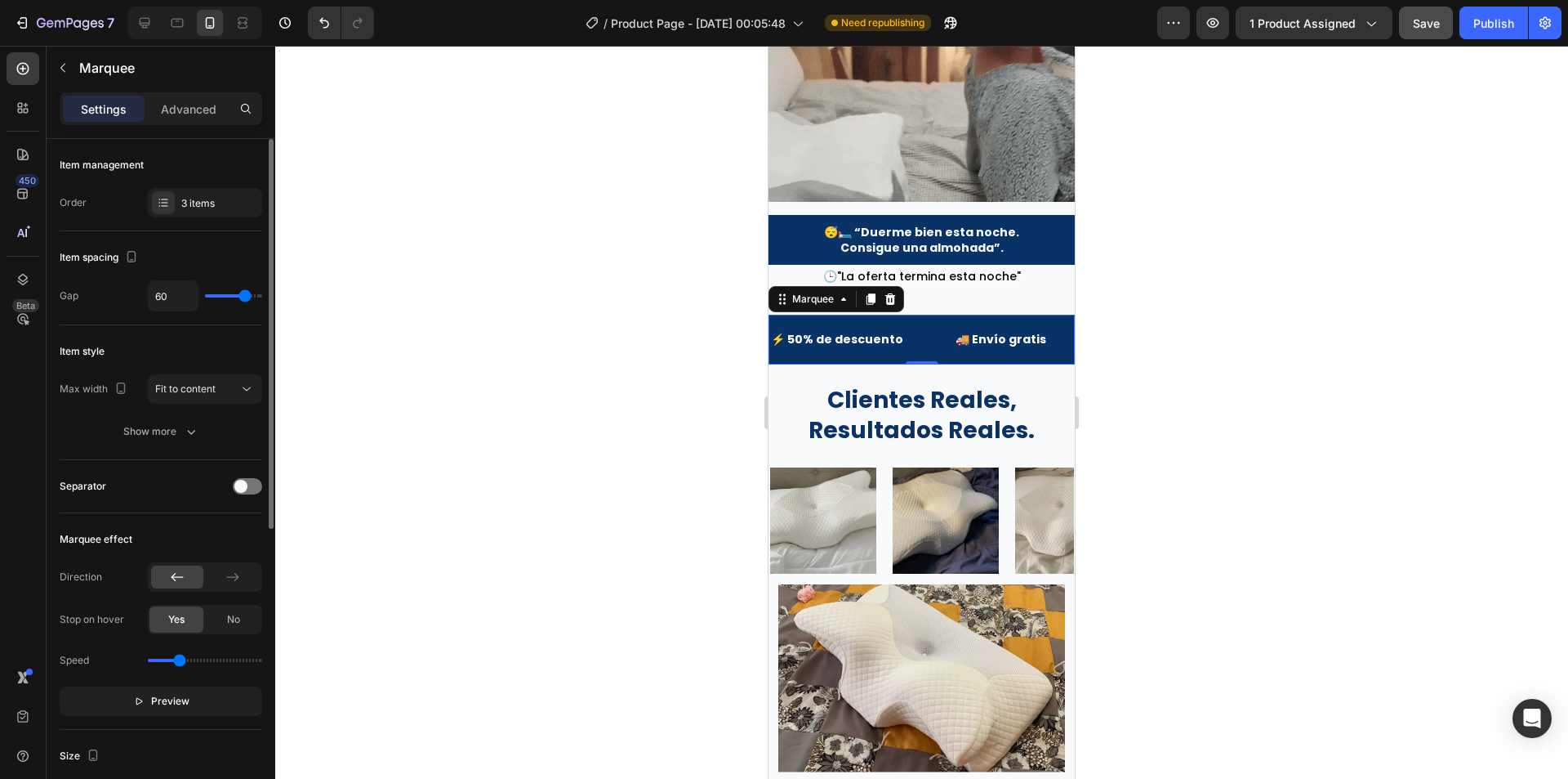
type input "56"
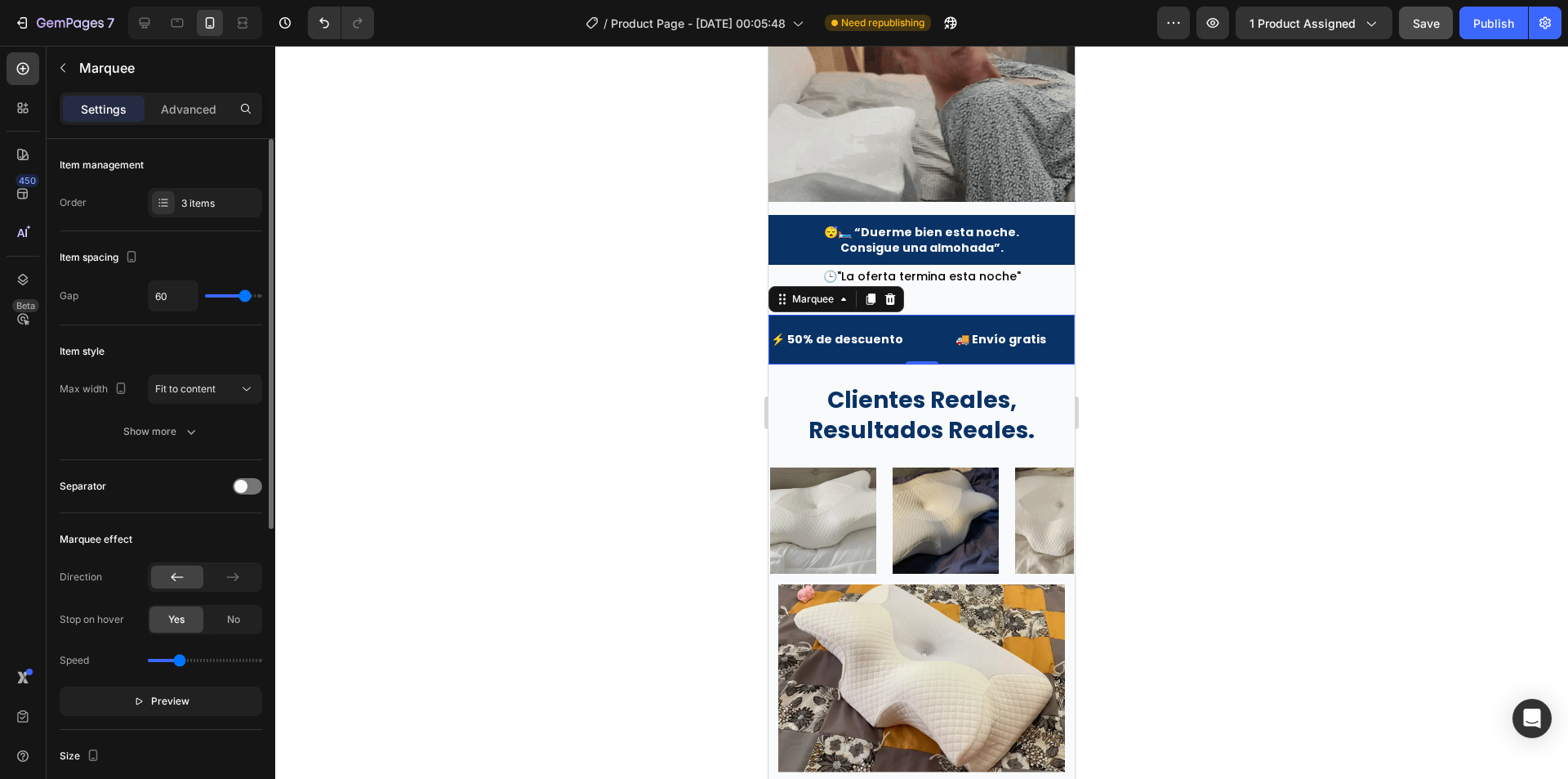
type input "56"
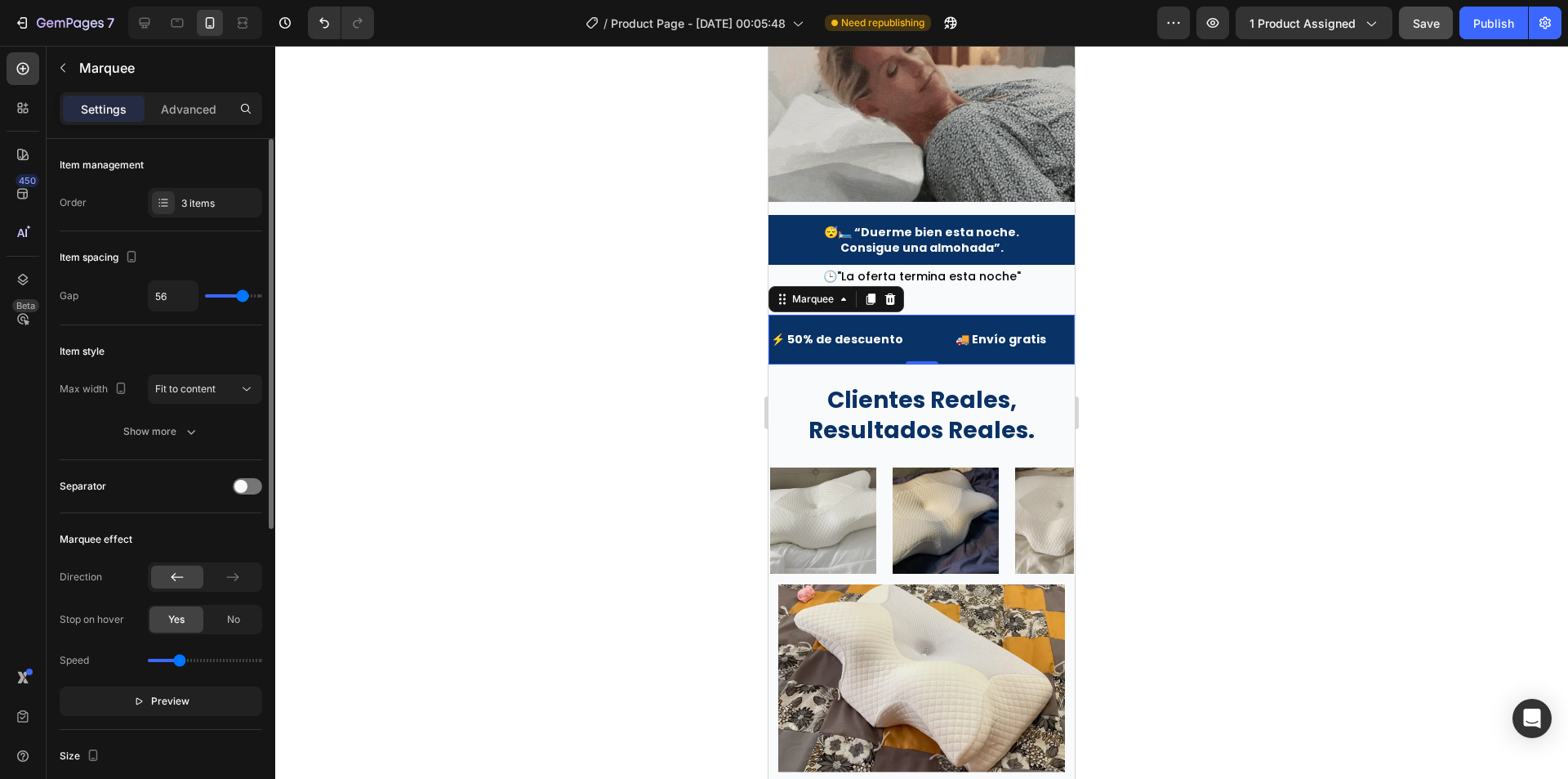
type input "53"
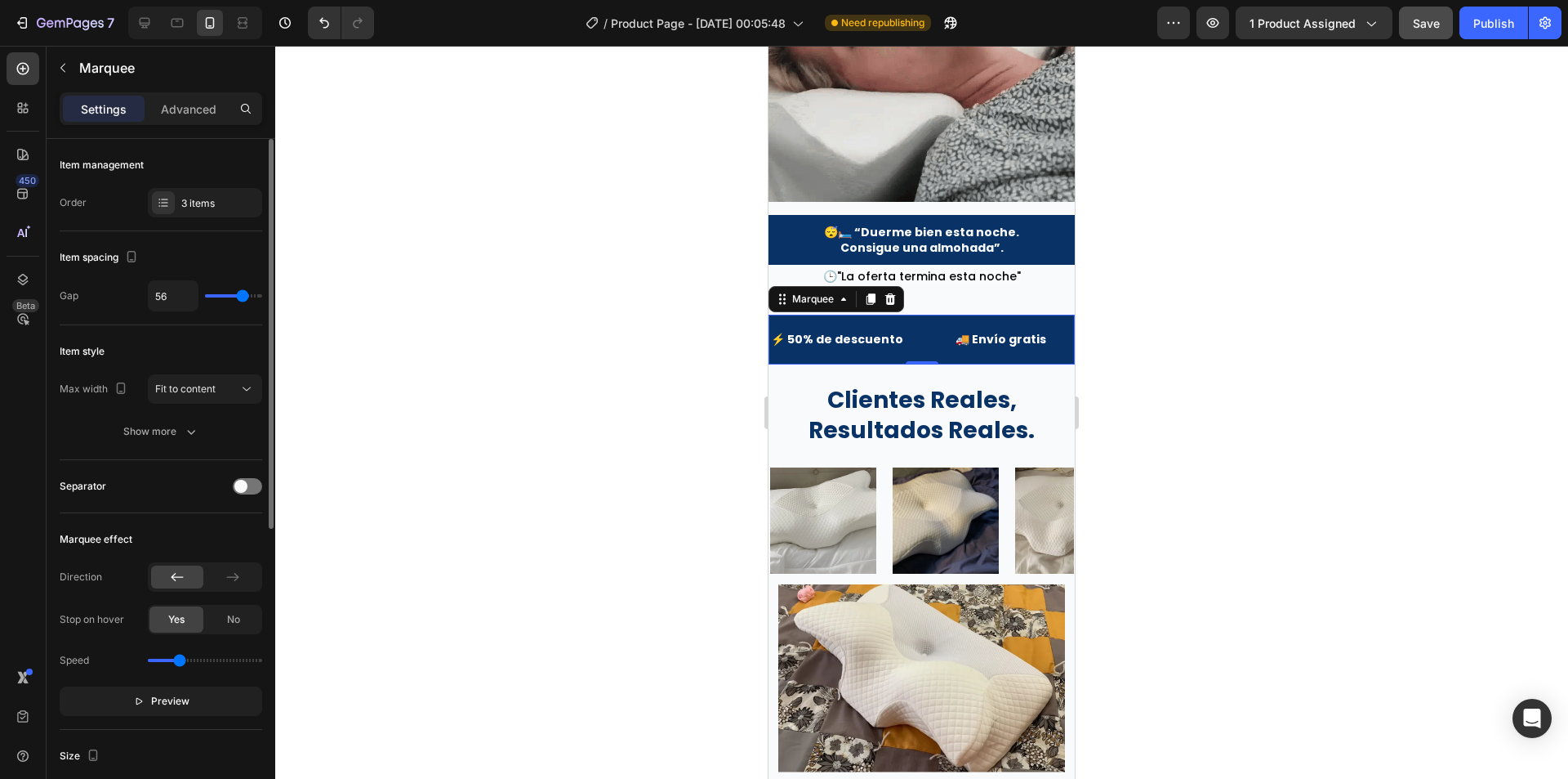
type input "53"
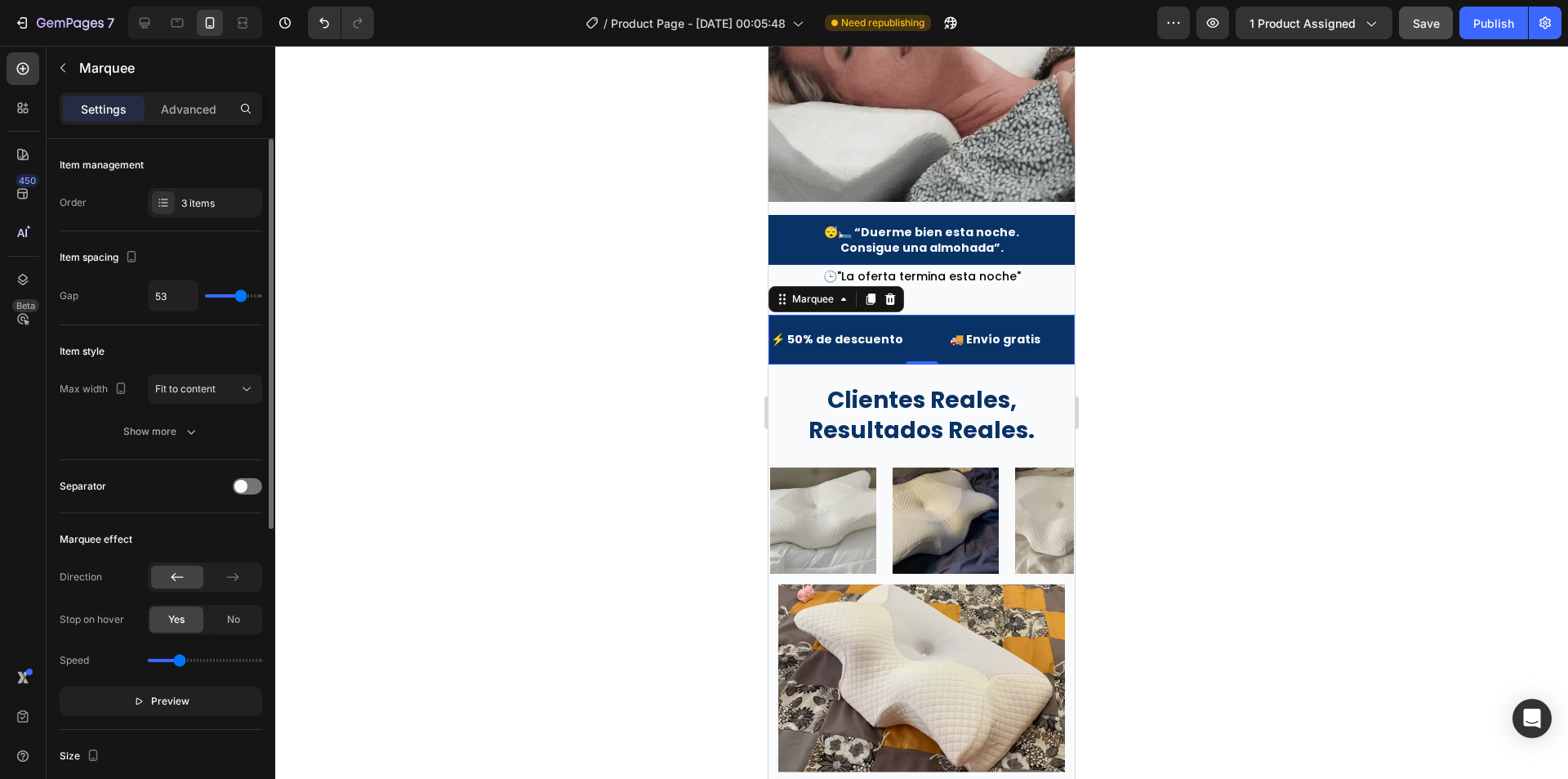
type input "52"
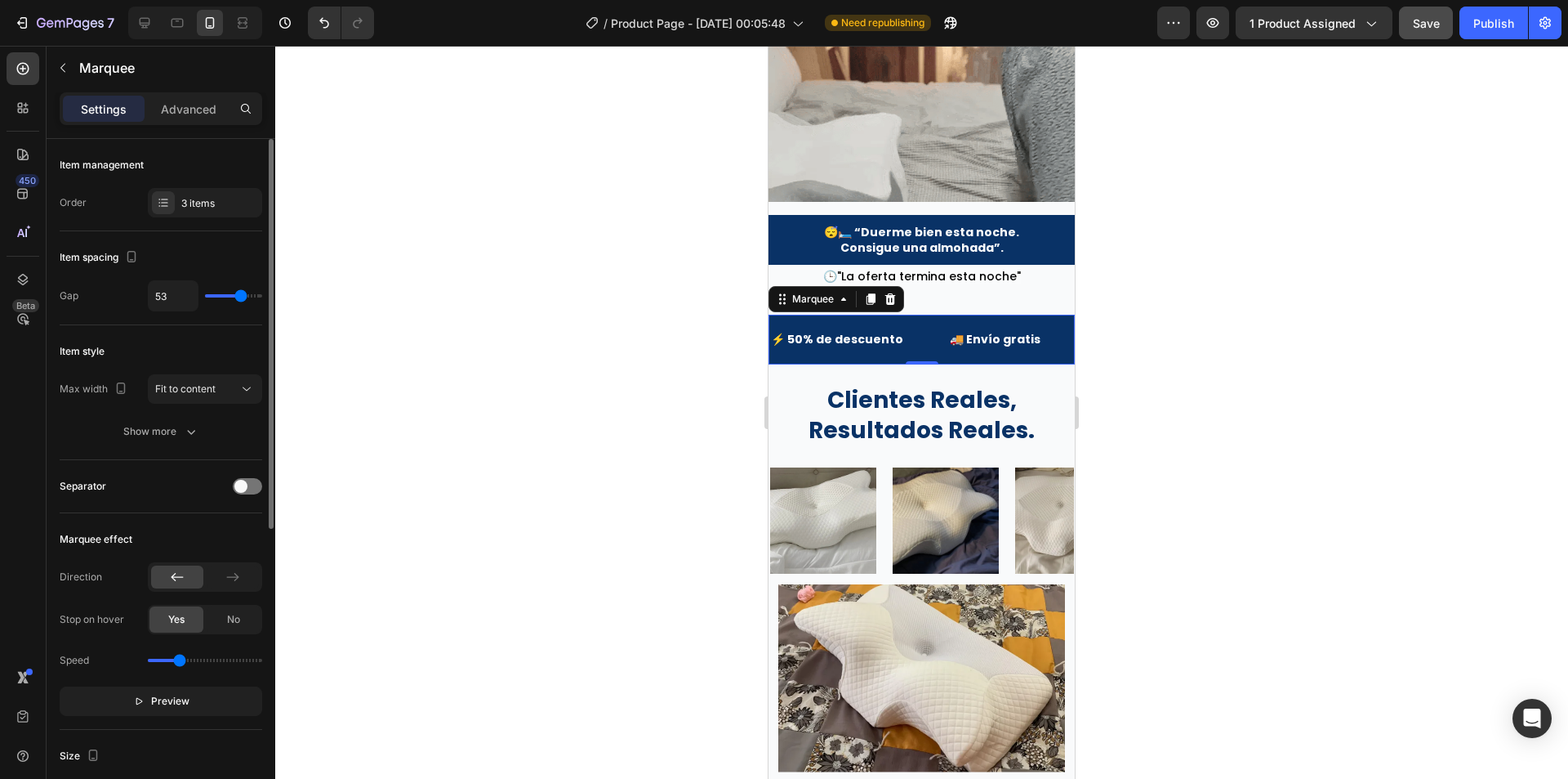
type input "52"
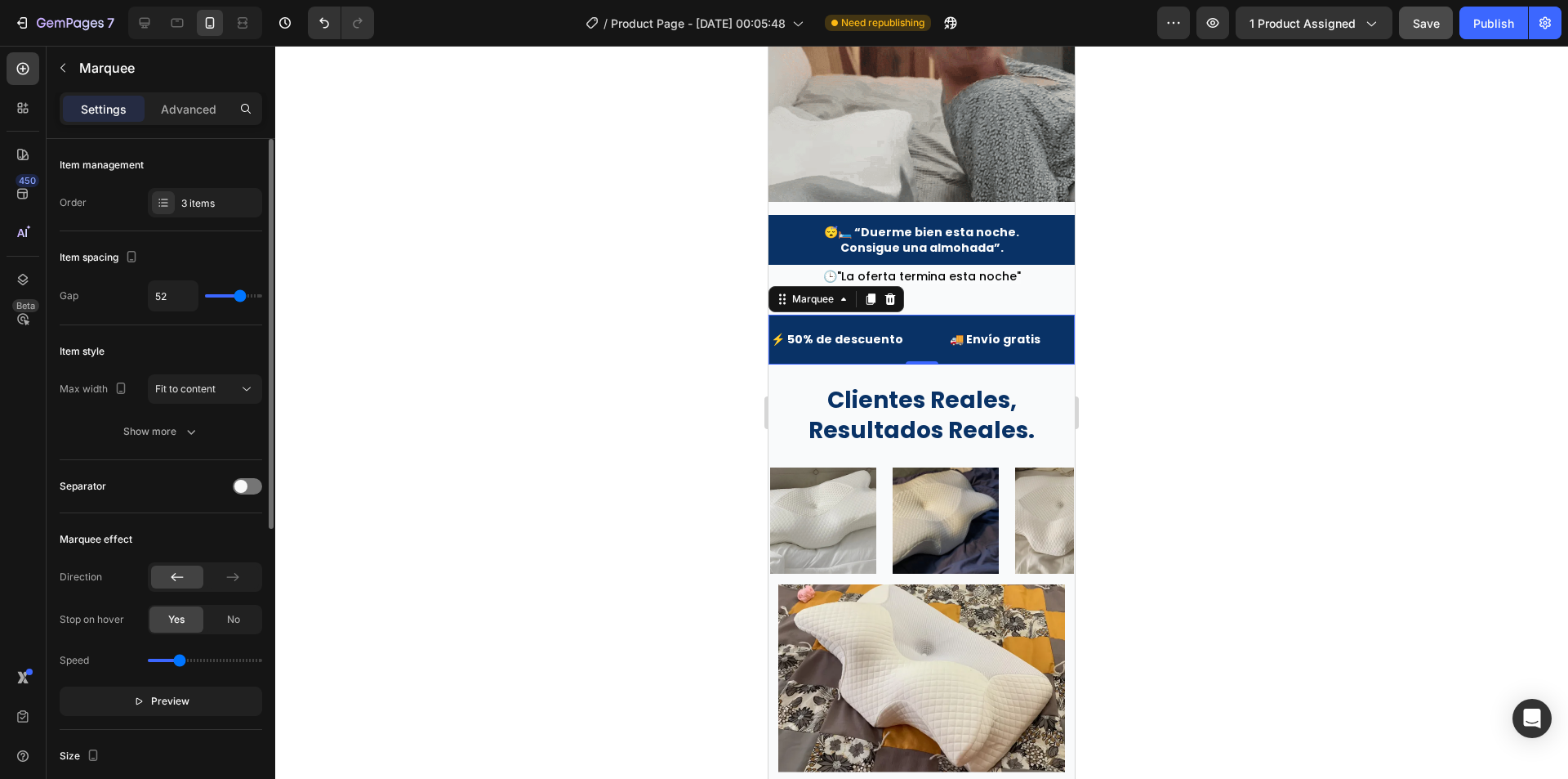
type input "50"
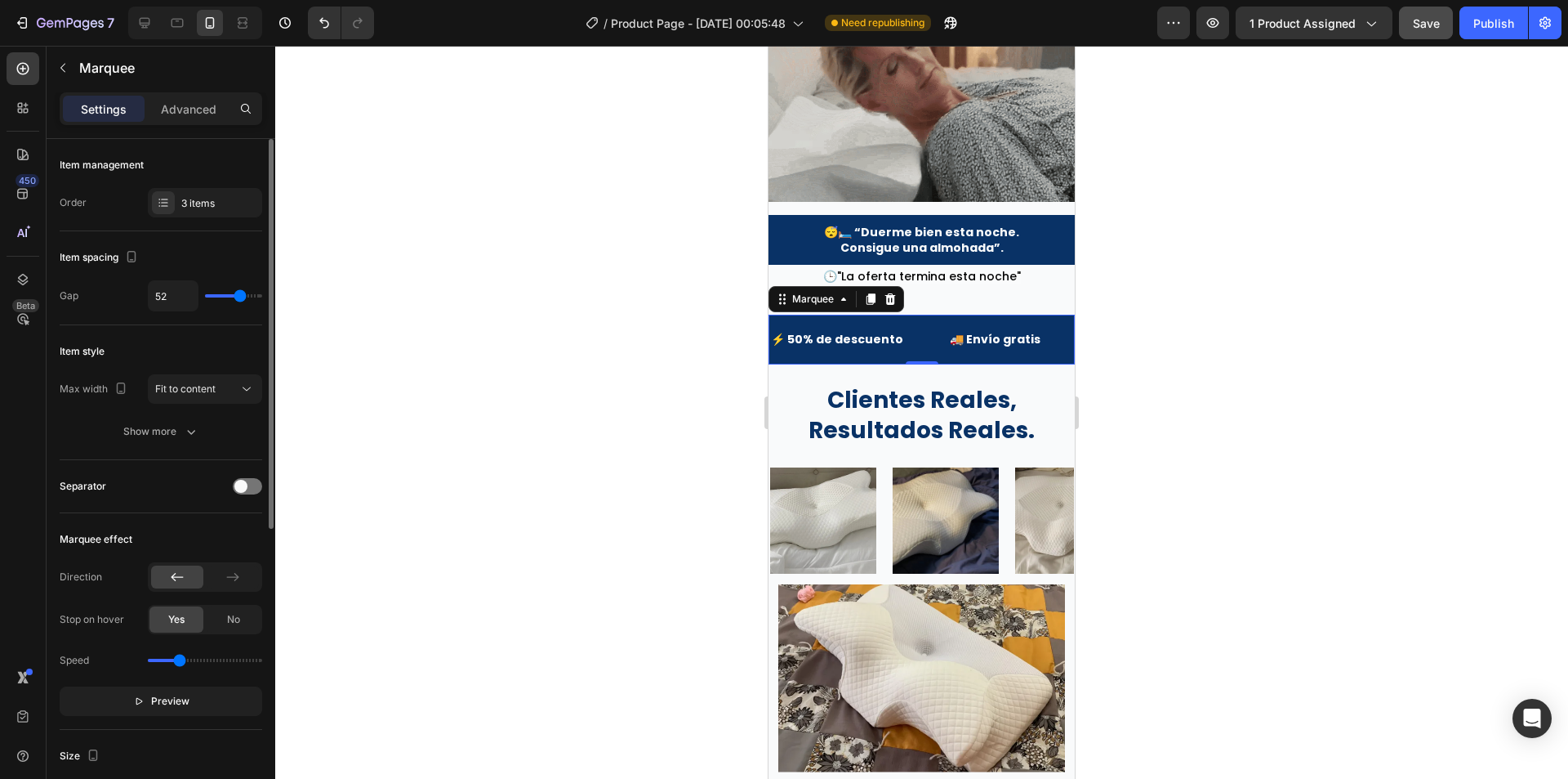
type input "50"
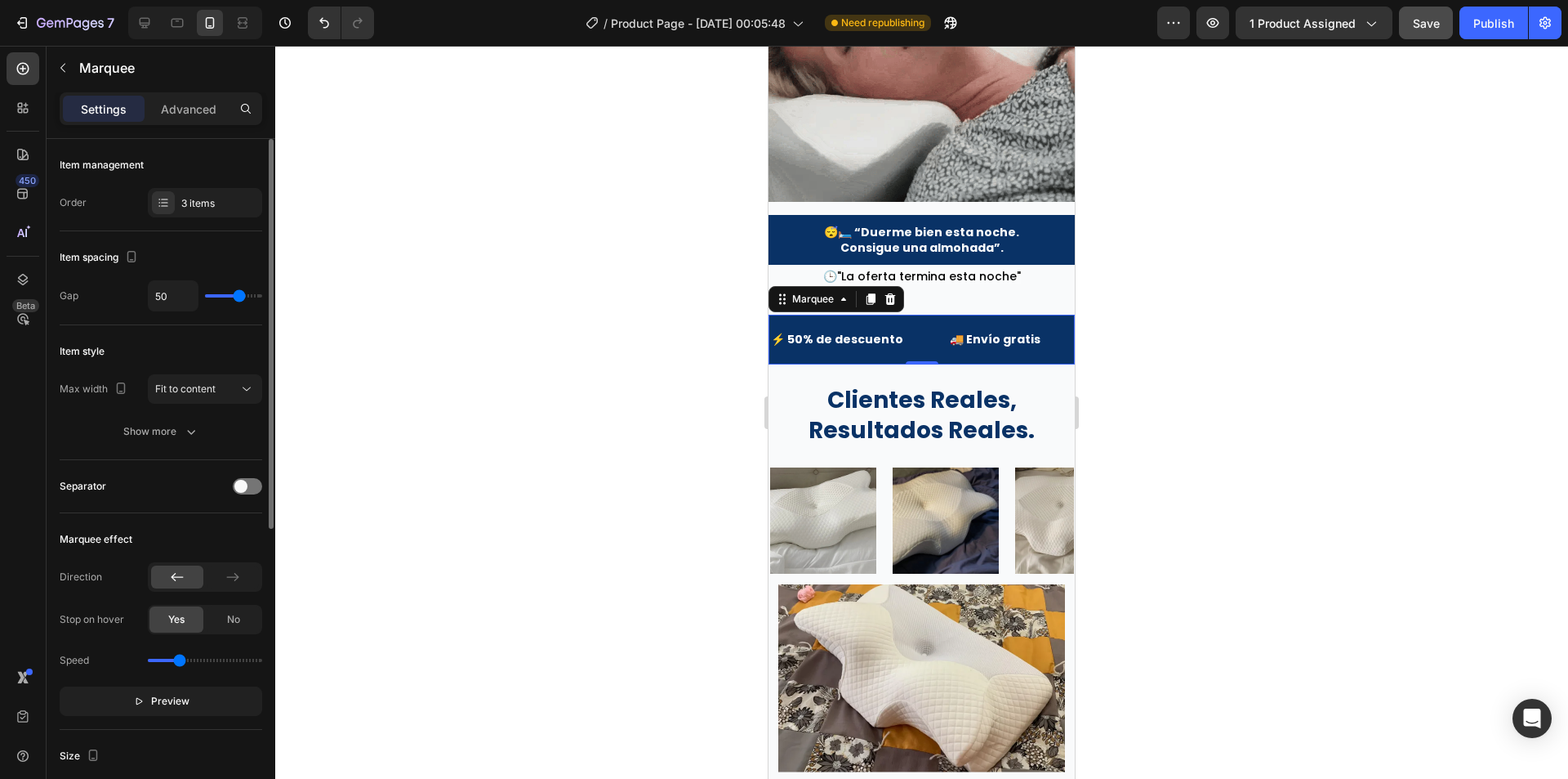
type input "49"
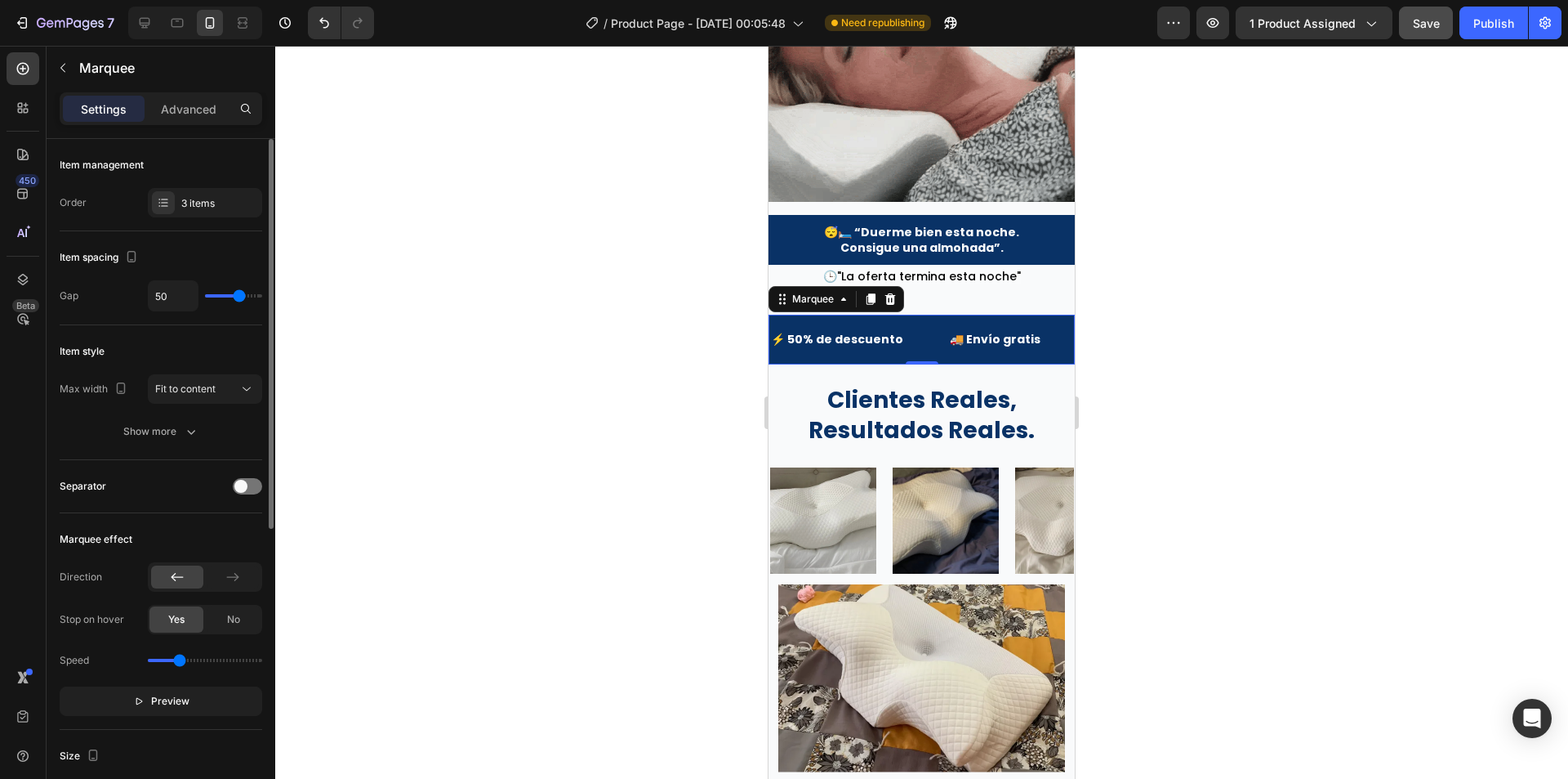
type input "49"
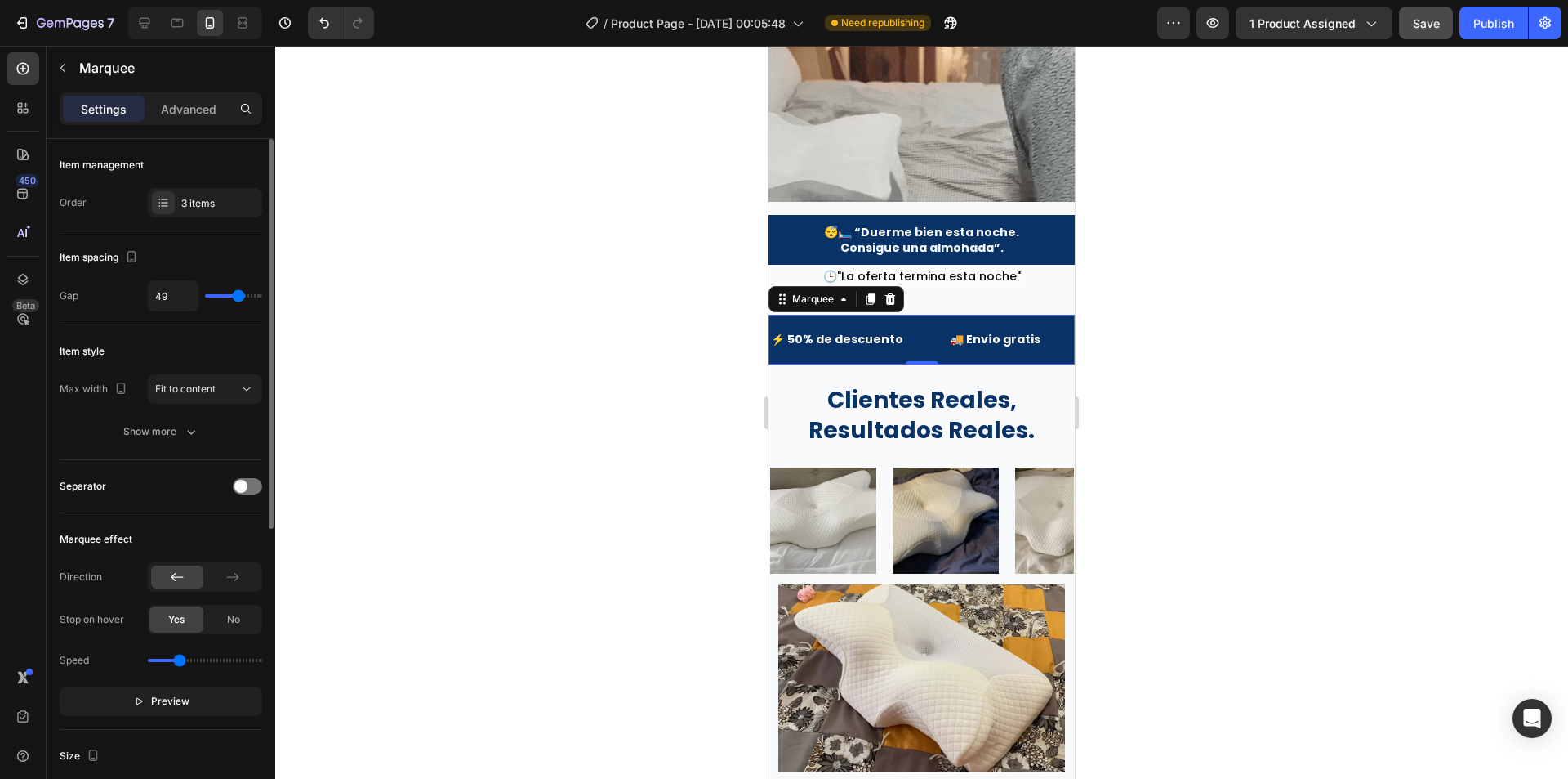
type input "47"
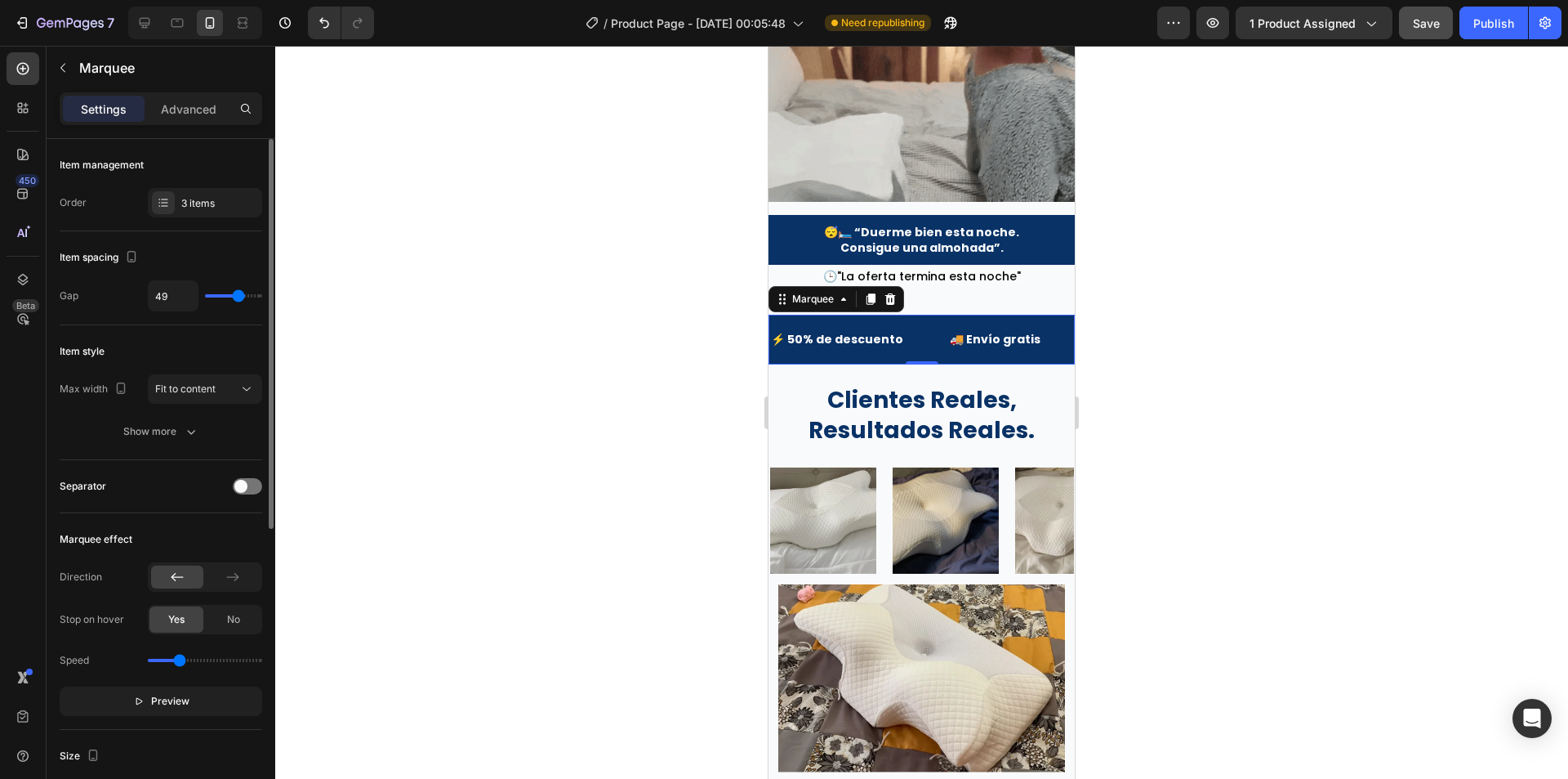
type input "47"
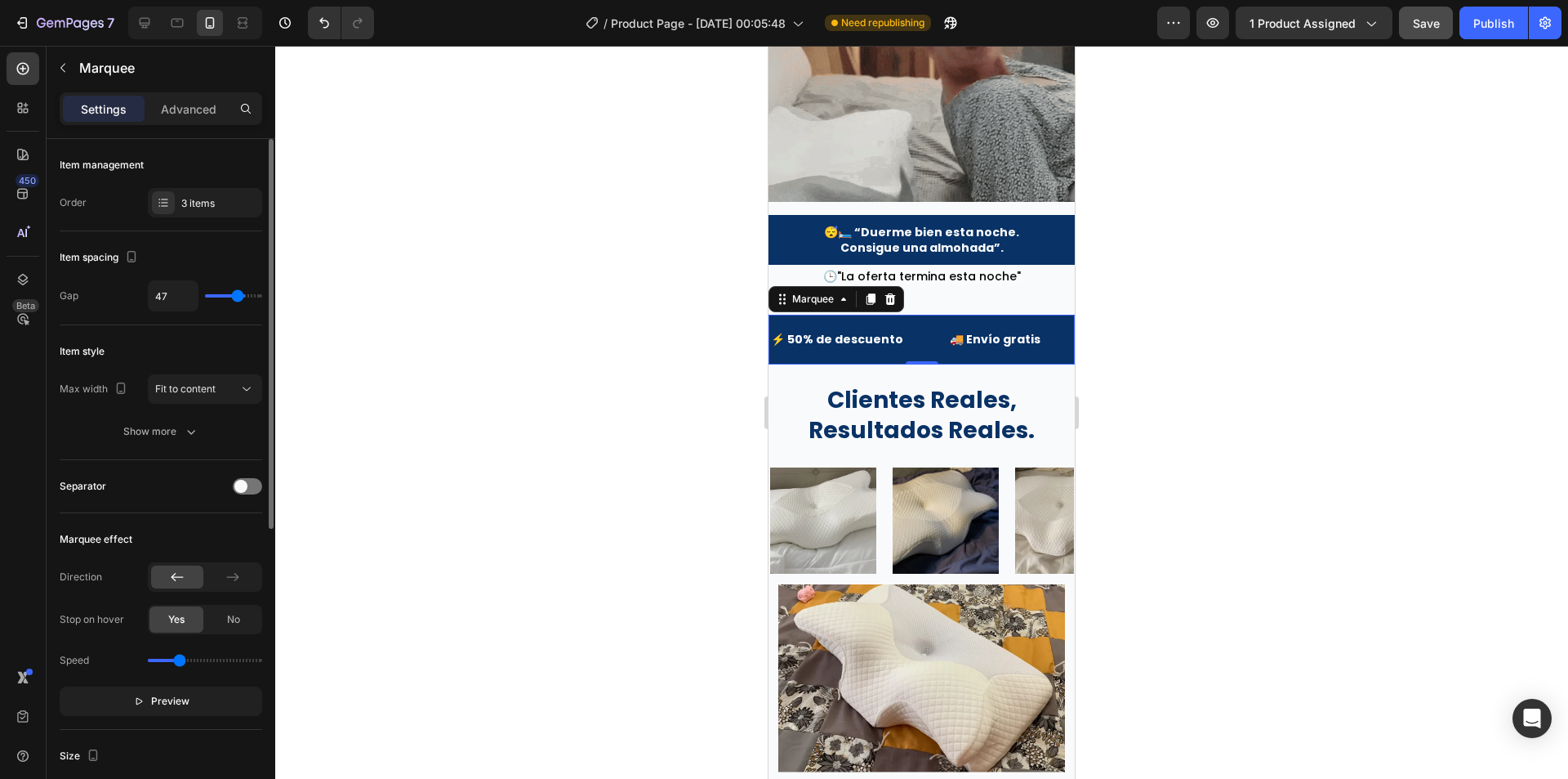
type input "46"
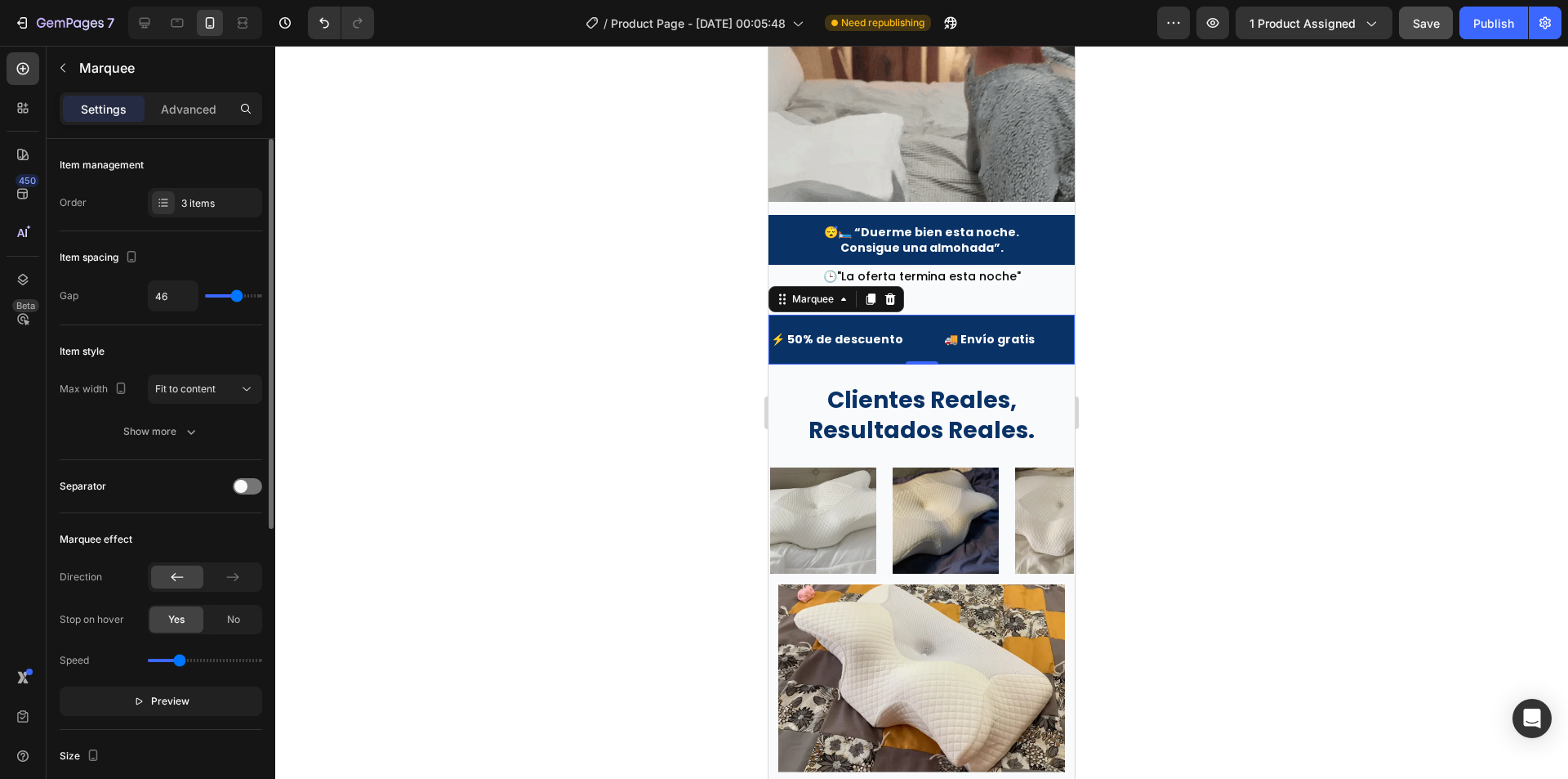
type input "44"
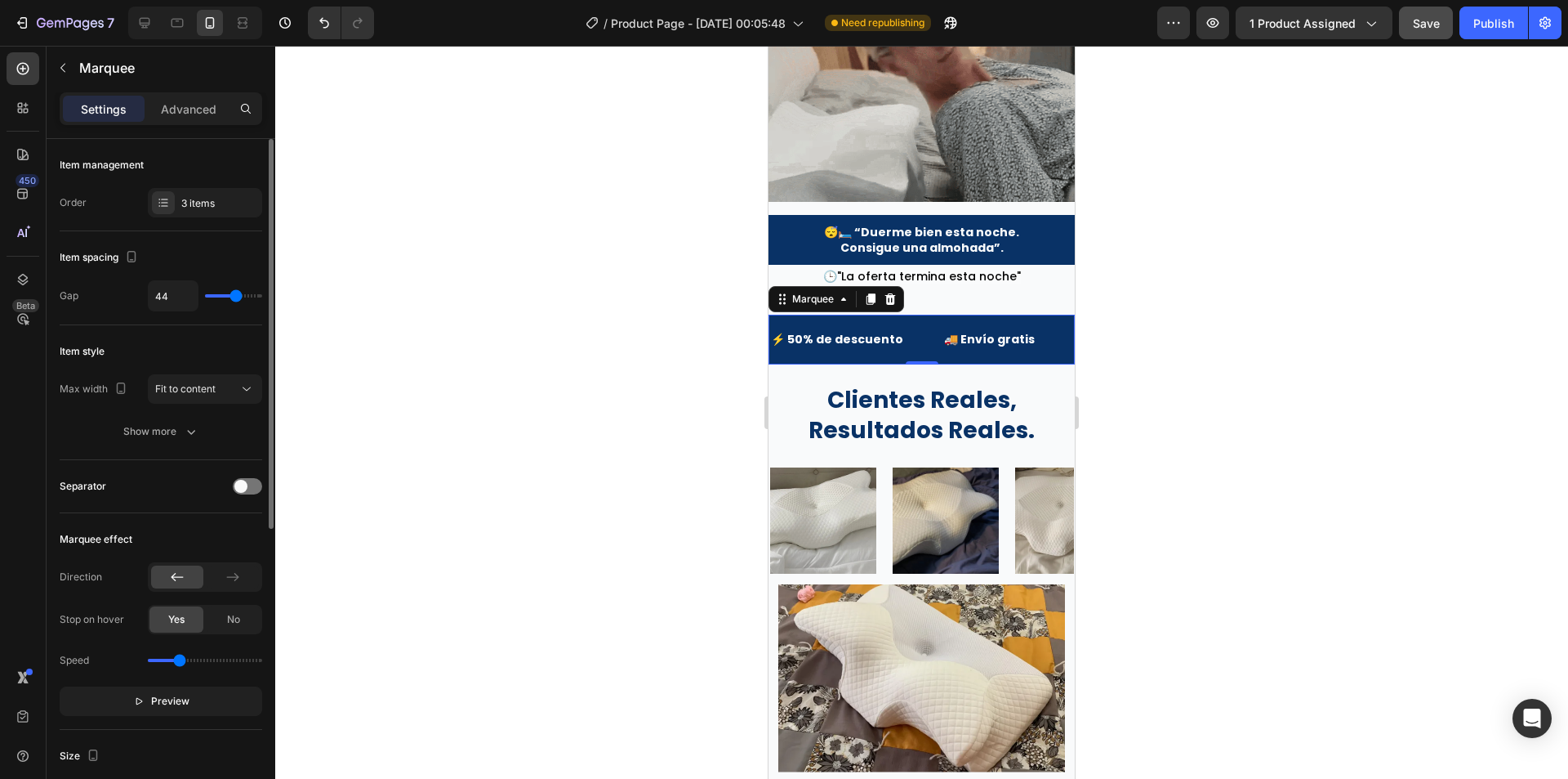
type input "43"
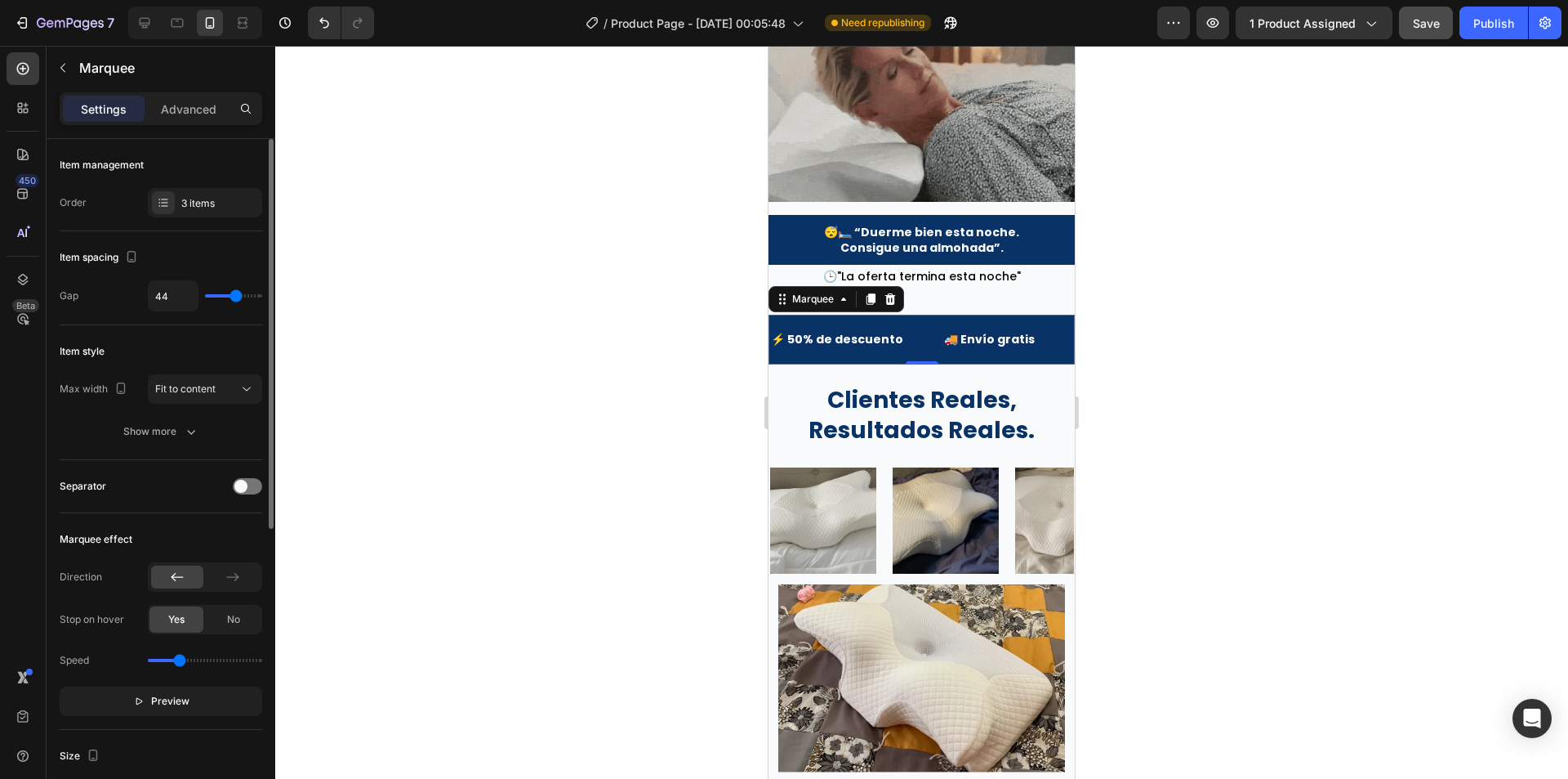
type input "43"
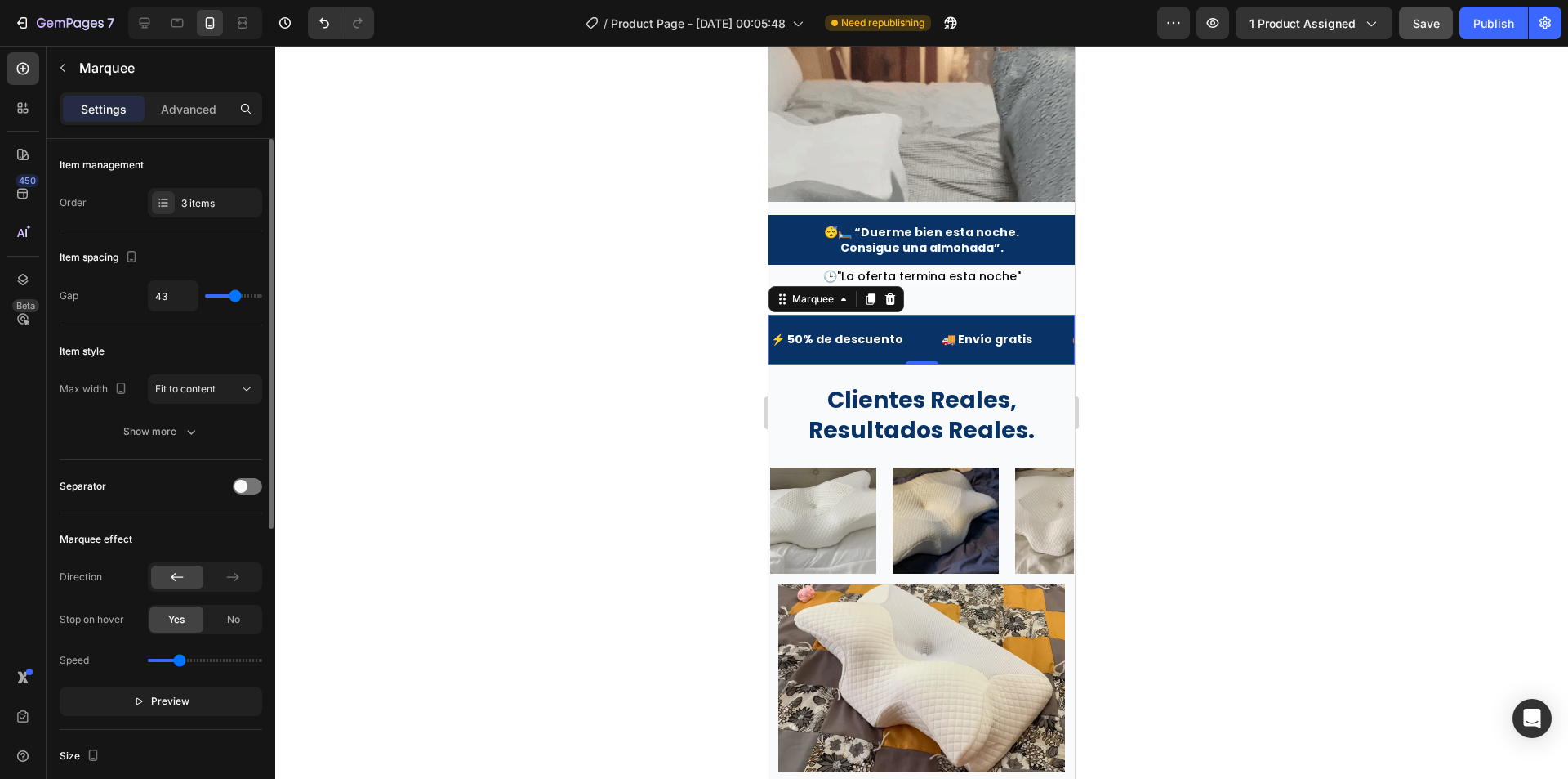
type input "41"
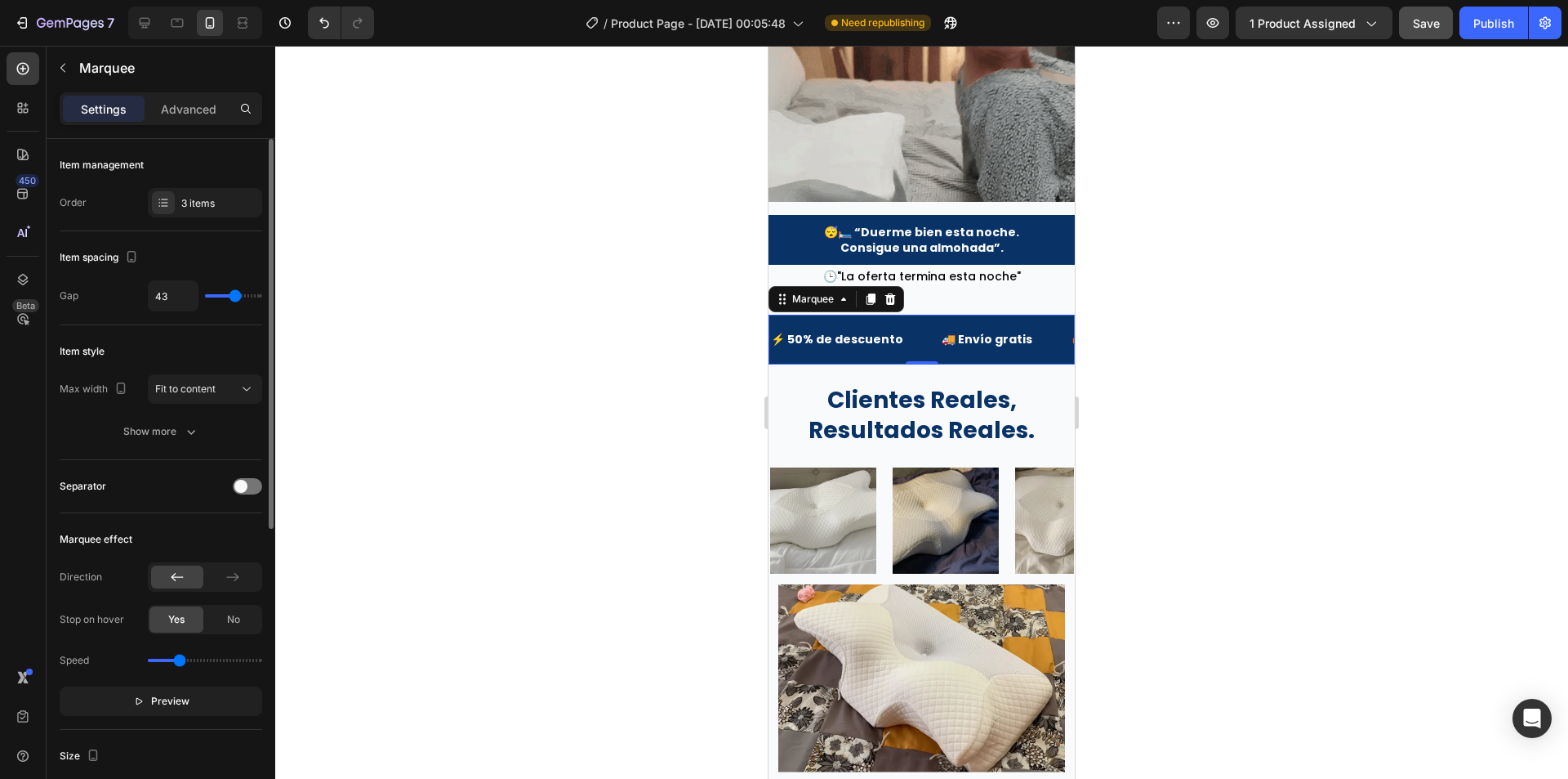
type input "41"
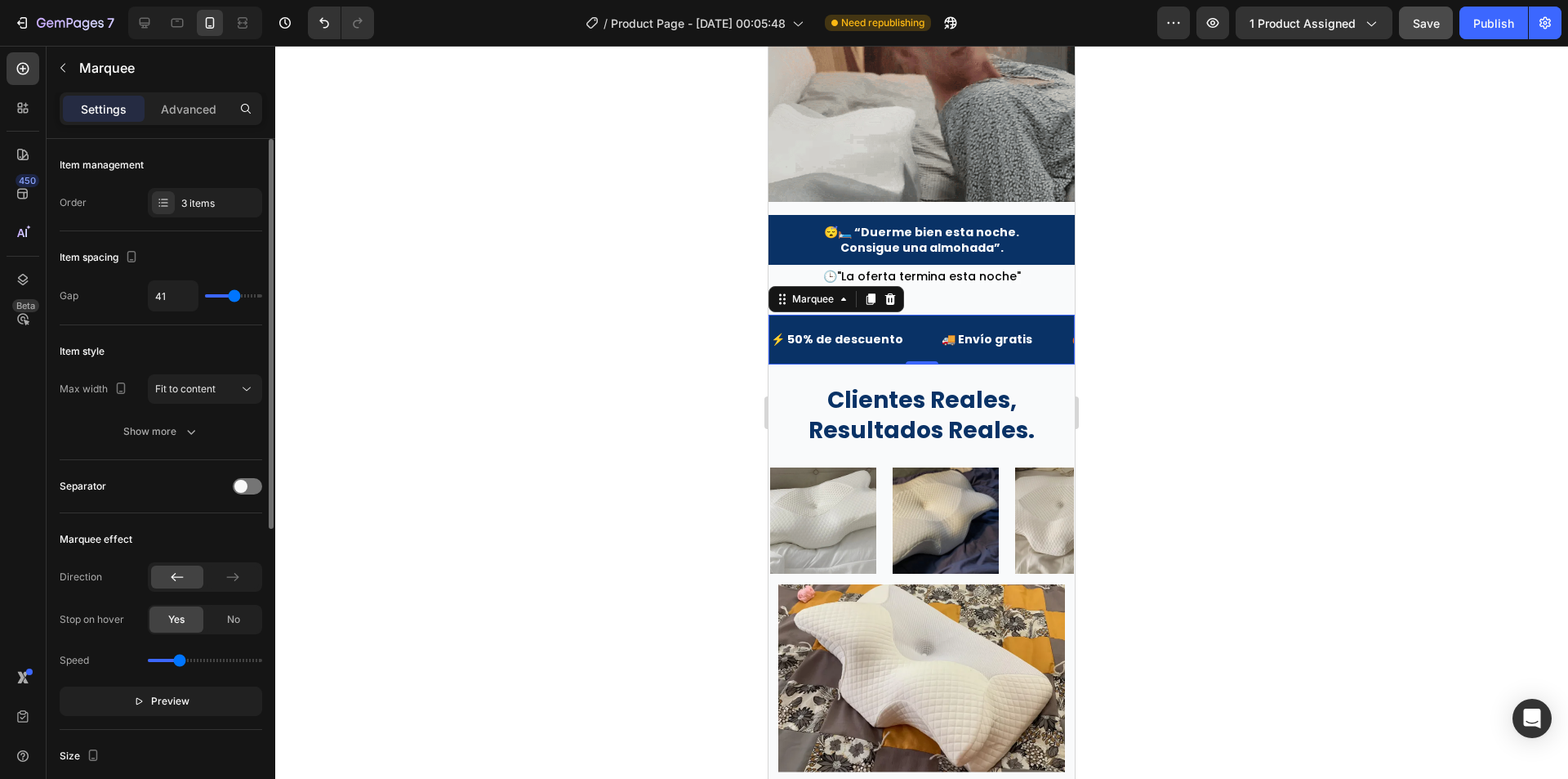
type input "39"
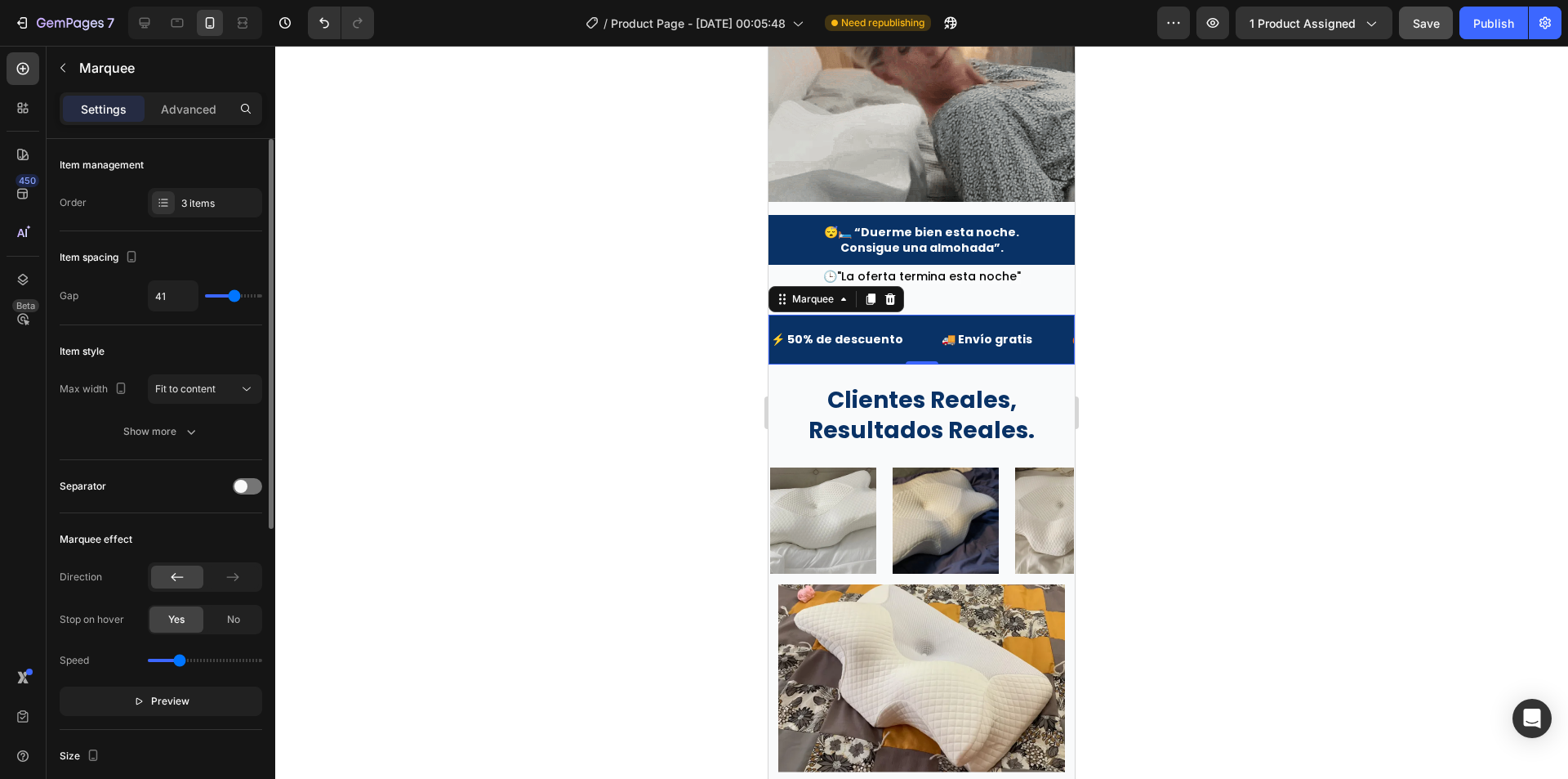
type input "39"
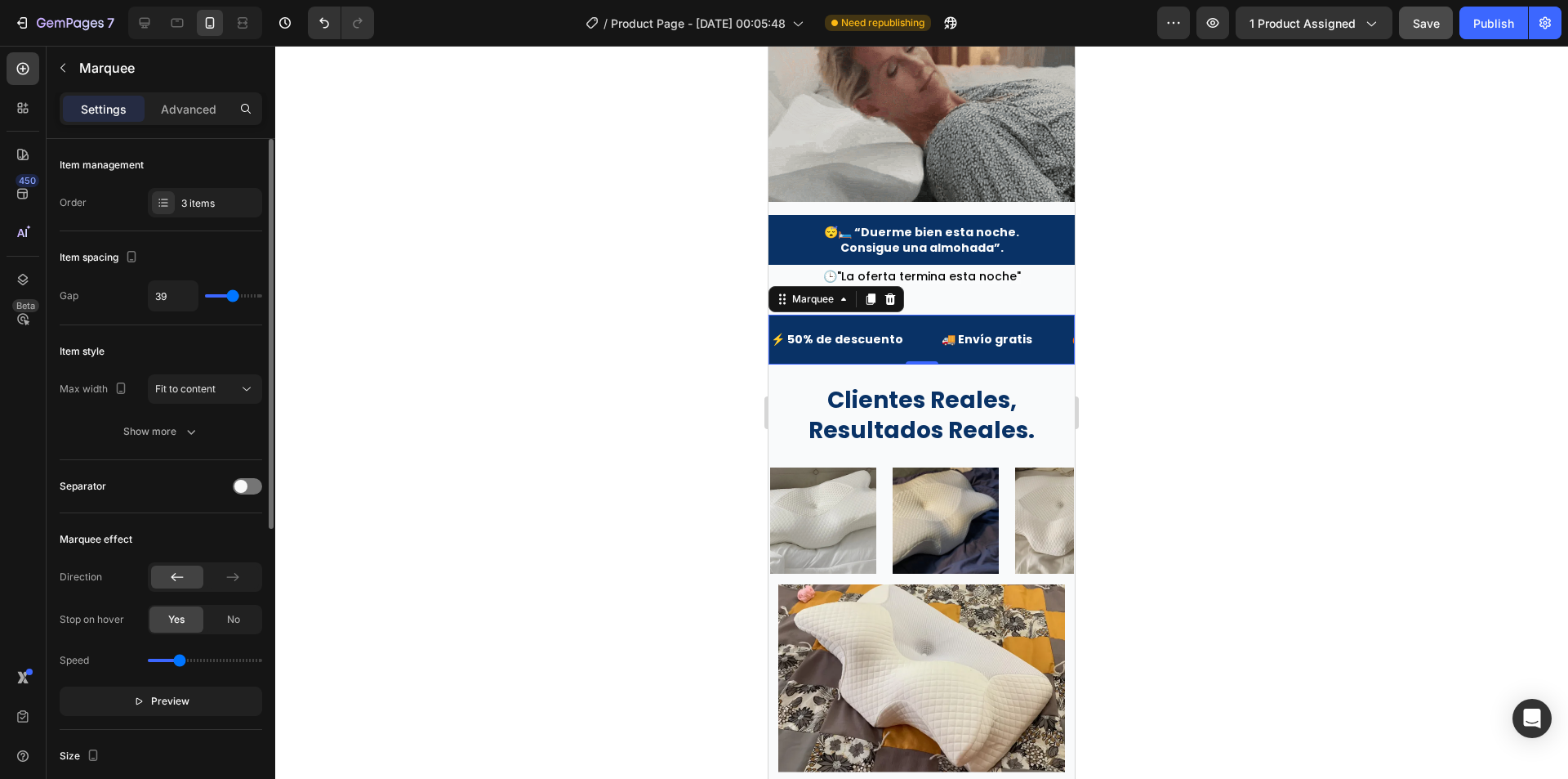
type input "37"
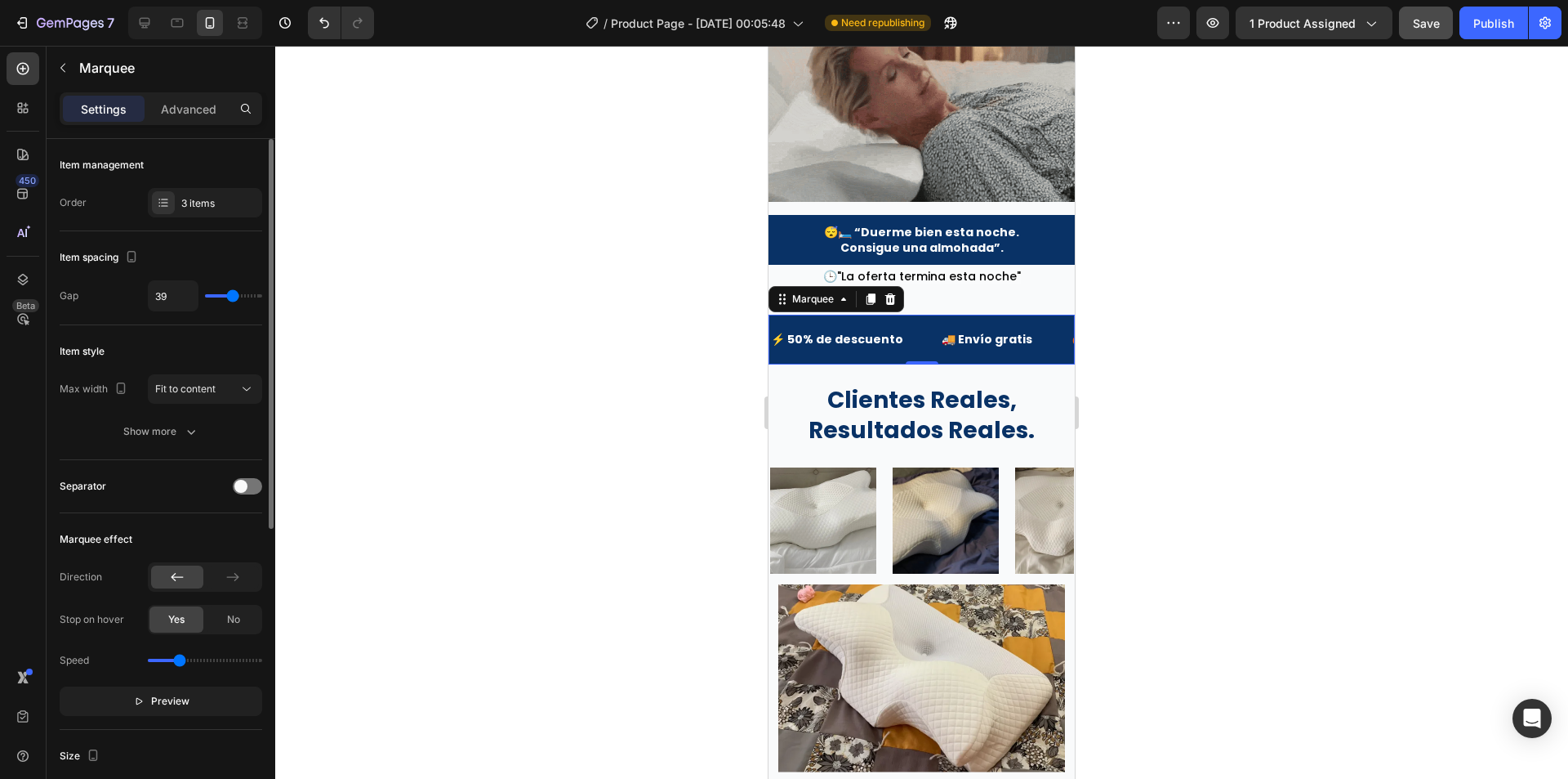
type input "37"
type input "36"
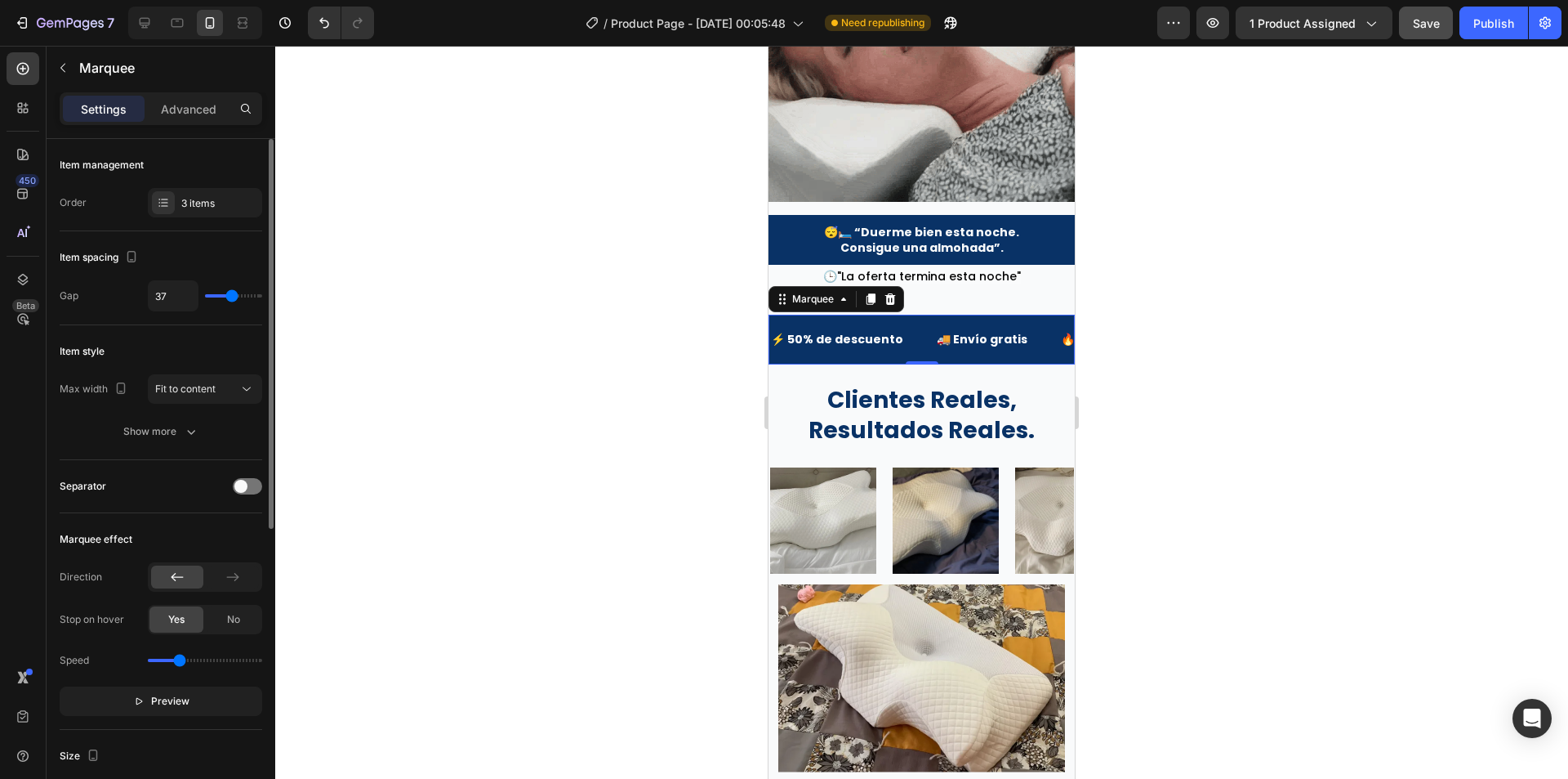
type input "36"
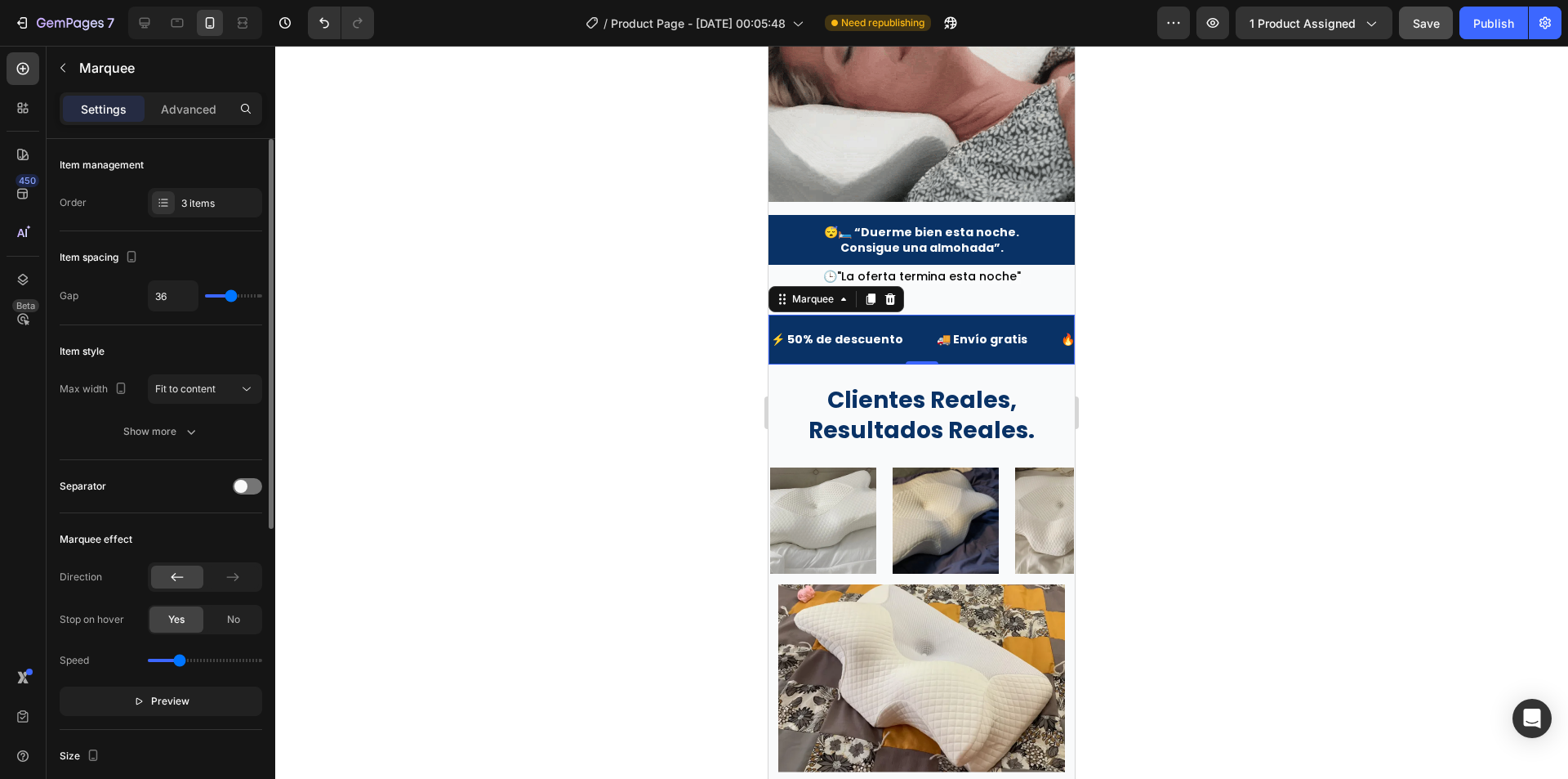
type input "34"
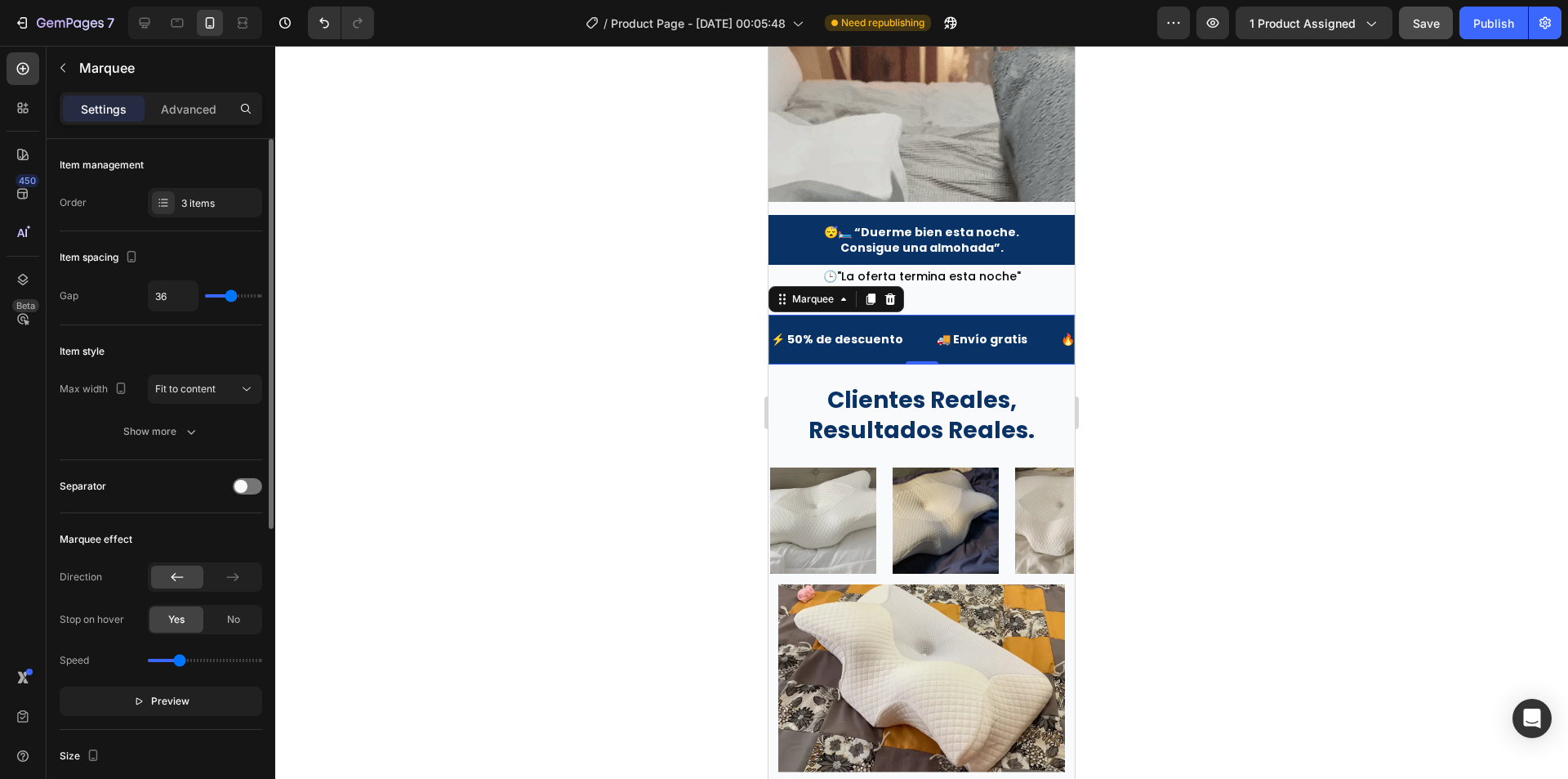
type input "34"
type input "33"
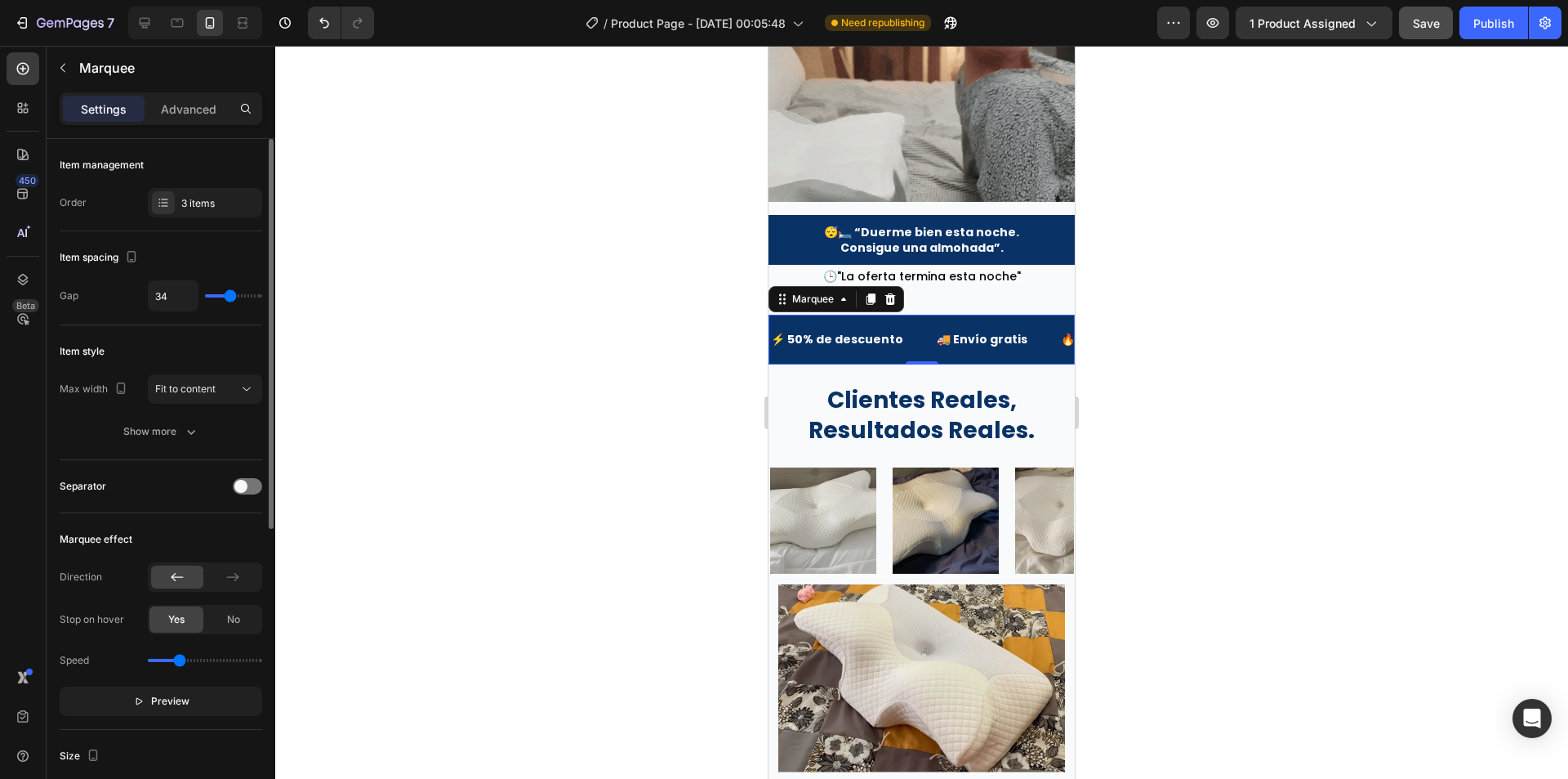
type input "33"
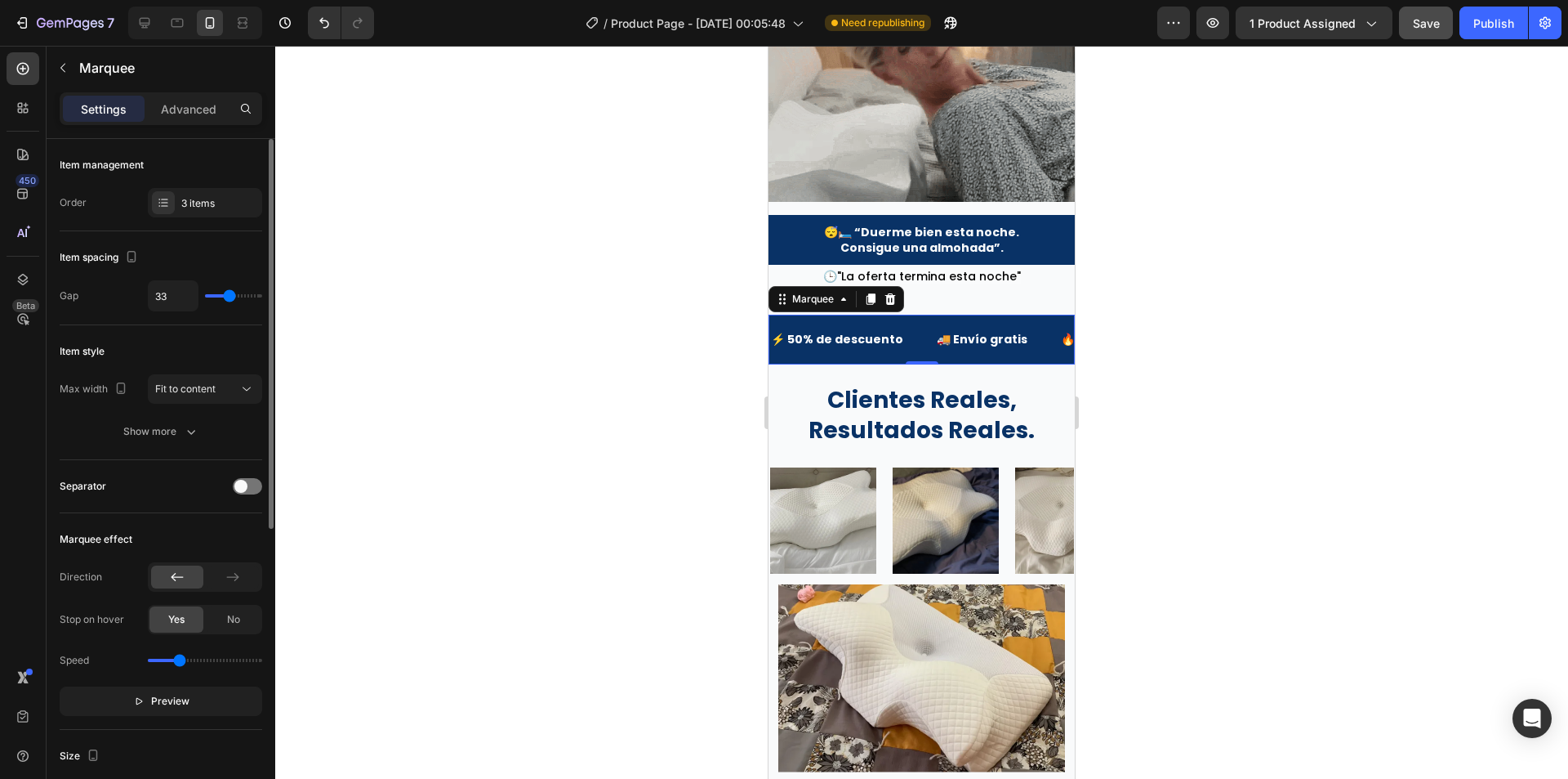
type input "31"
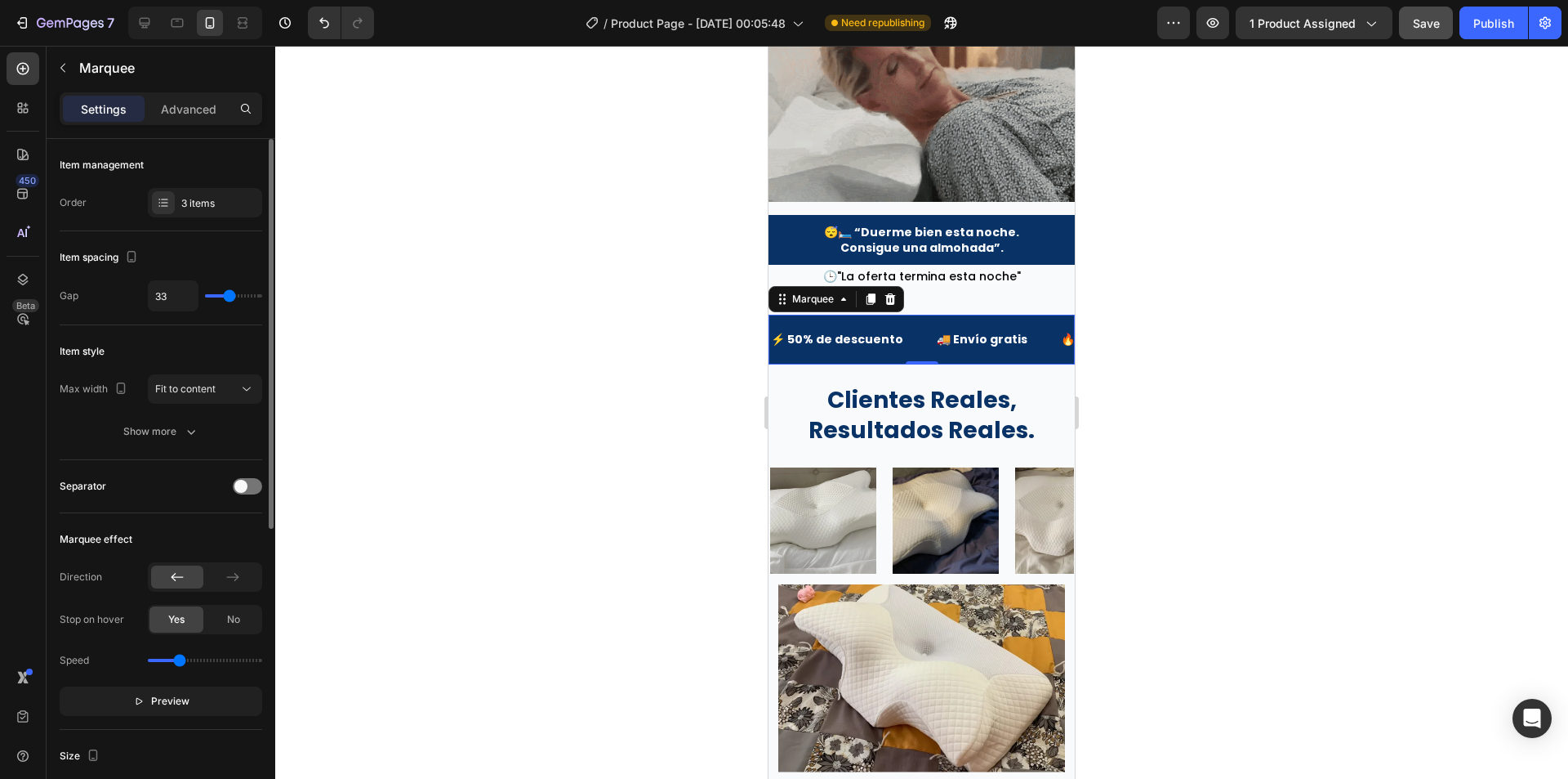
type input "31"
type input "30"
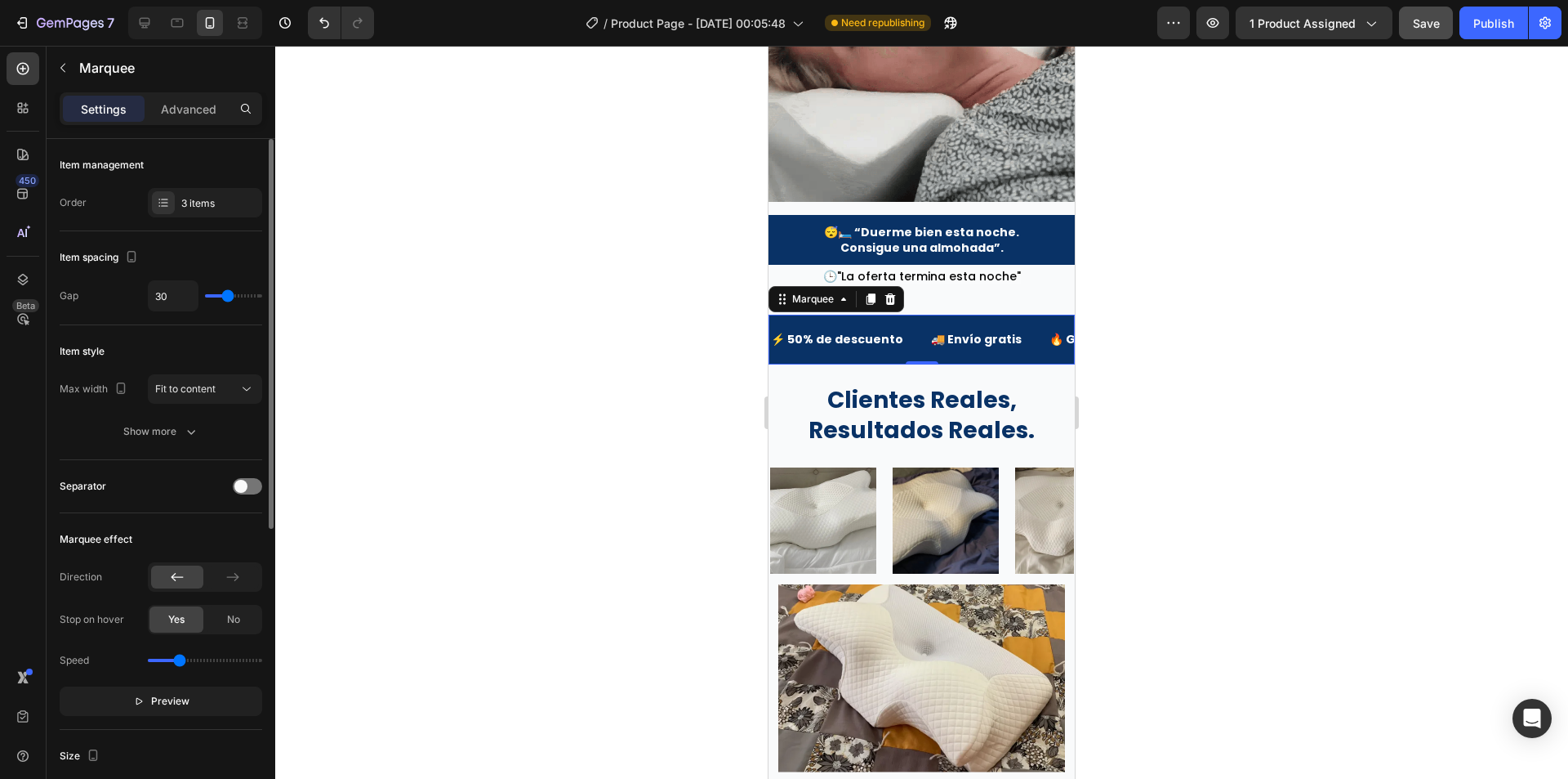
drag, startPoint x: 243, startPoint y: 294, endPoint x: 228, endPoint y: 294, distance: 15.0
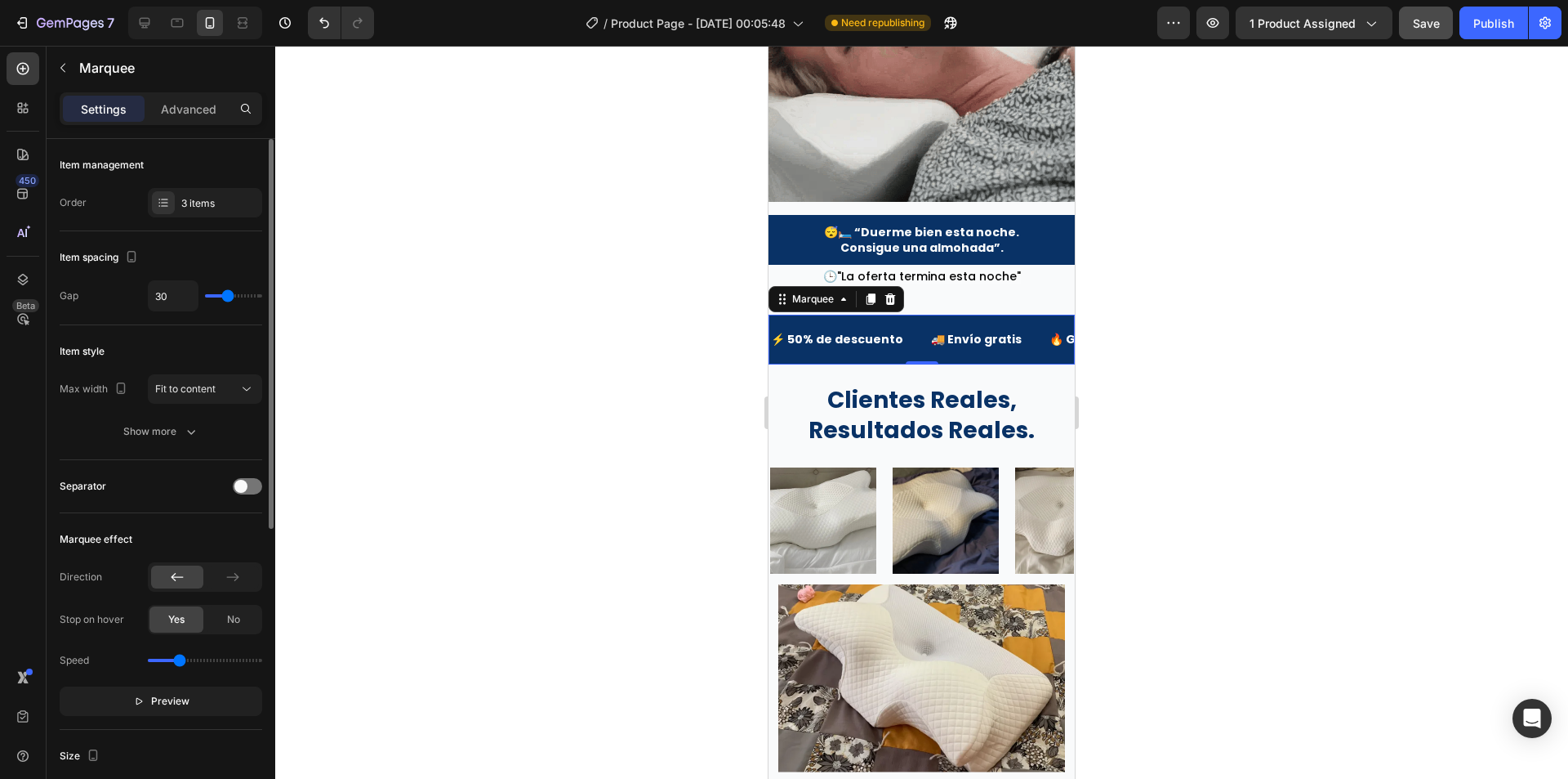
type input "30"
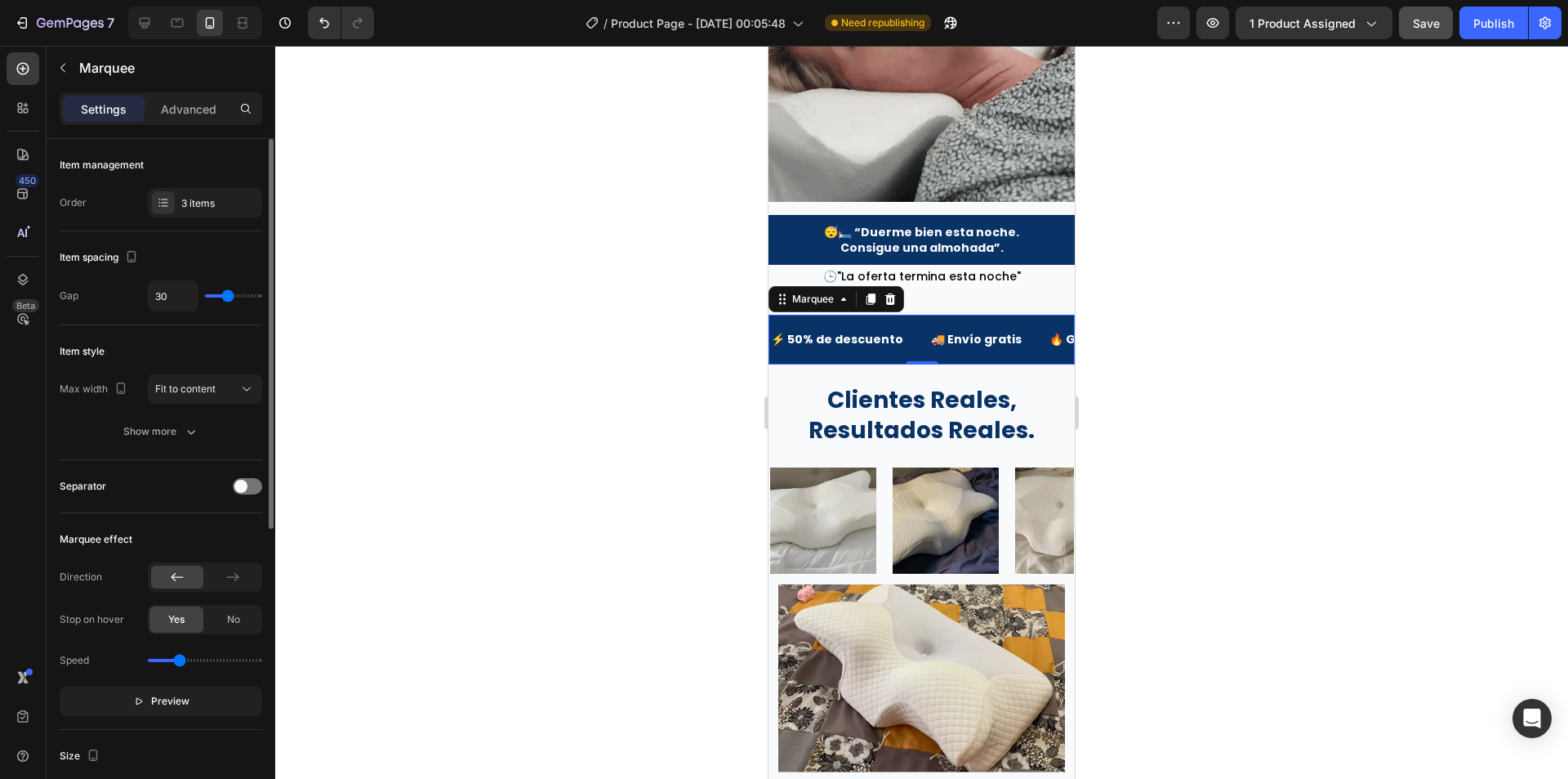
click at [228, 294] on input "range" at bounding box center [234, 296] width 57 height 3
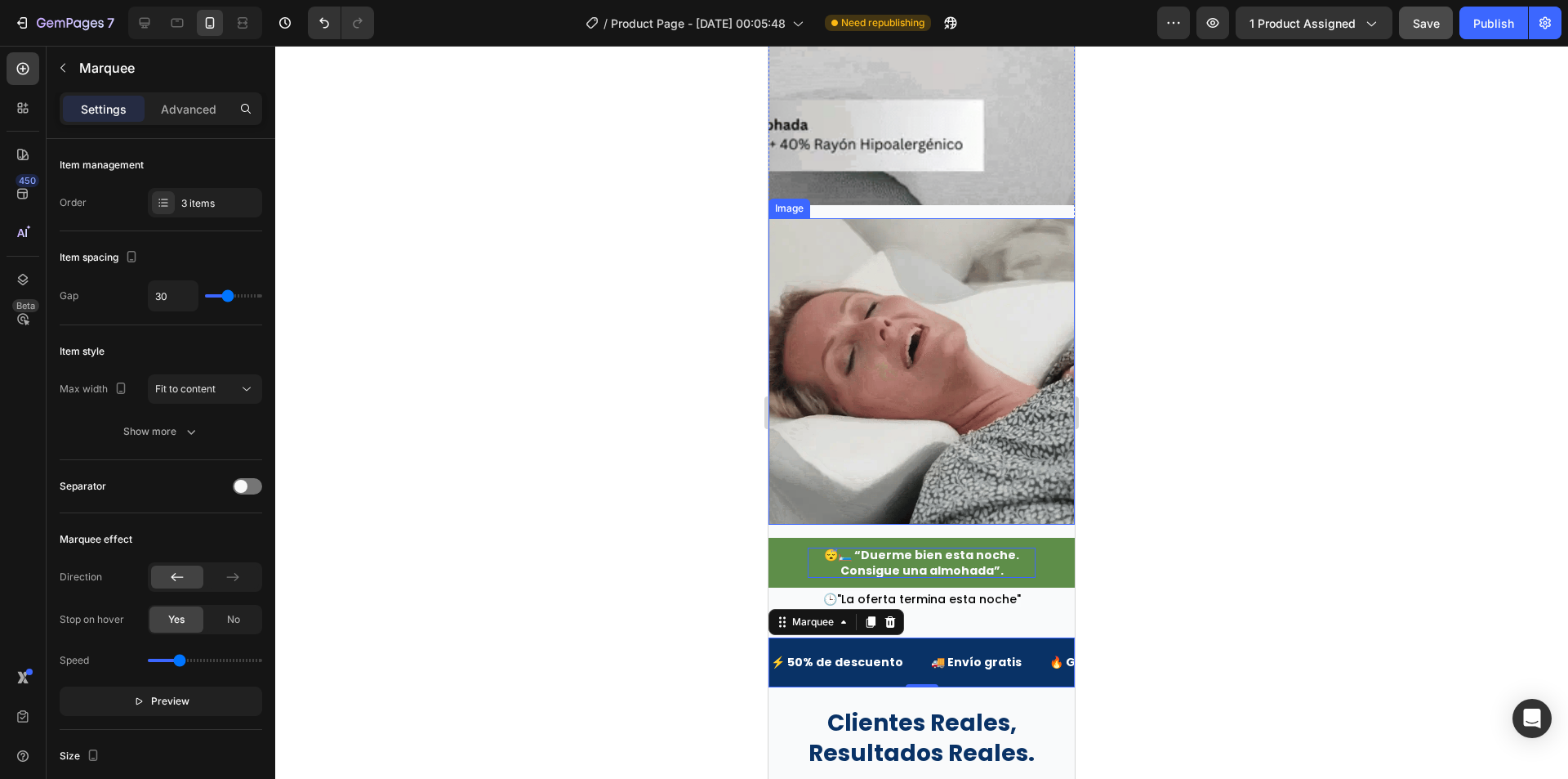
scroll to position [4281, 0]
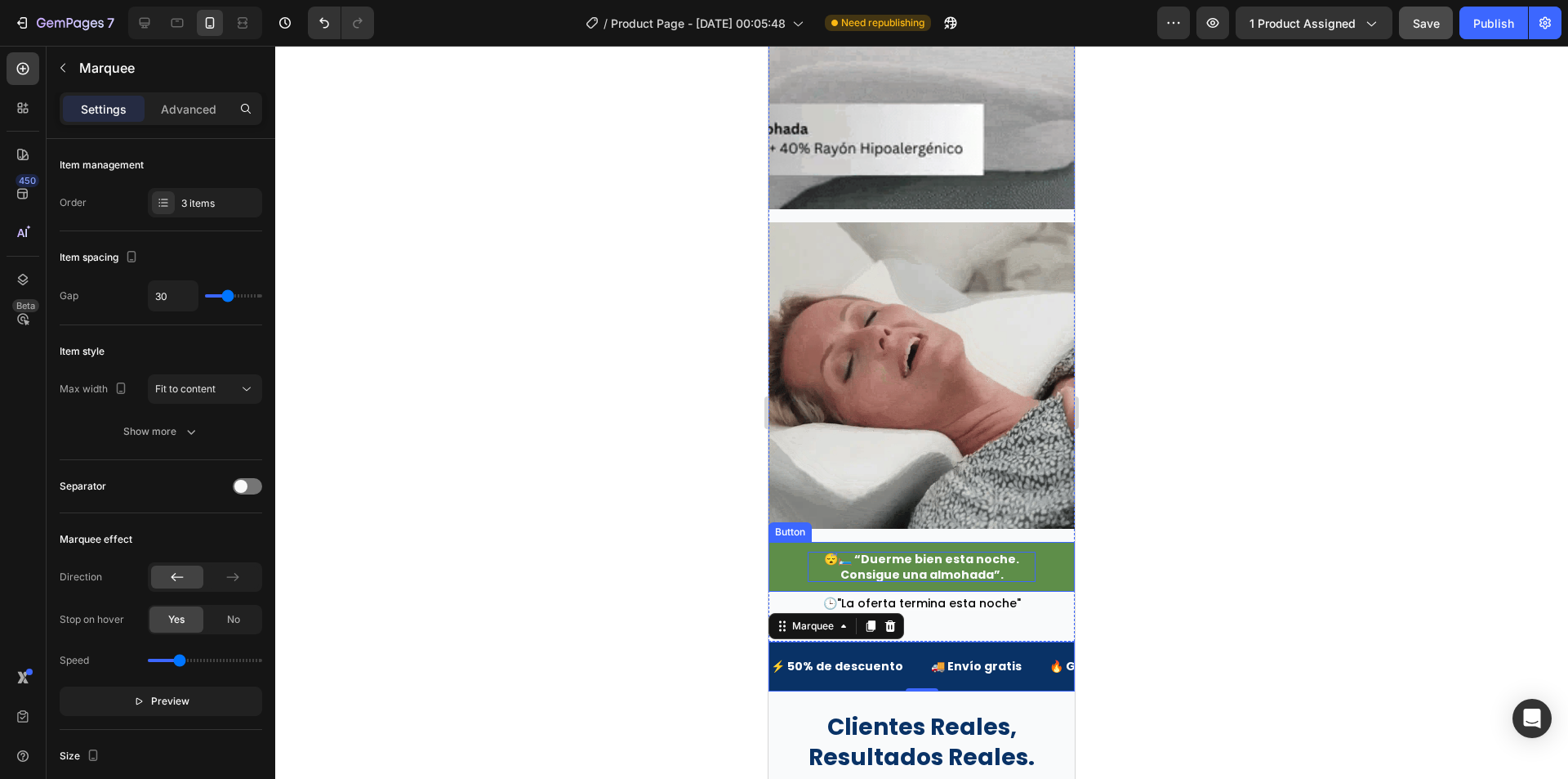
click at [949, 551] on p "😴🛏️ “Duerme bien esta noche. Consigue una almohada”." at bounding box center [922, 566] width 228 height 30
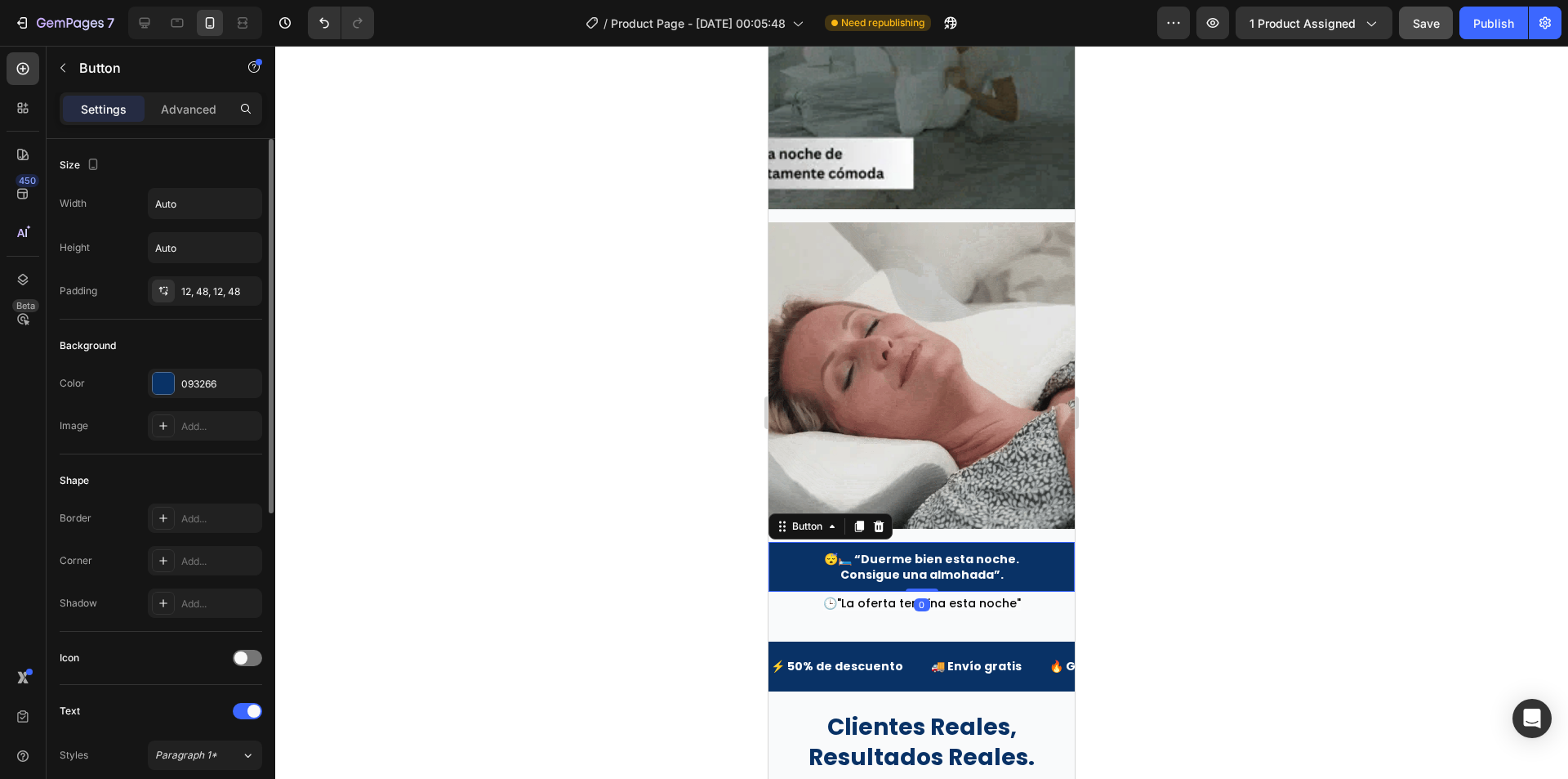
scroll to position [326, 0]
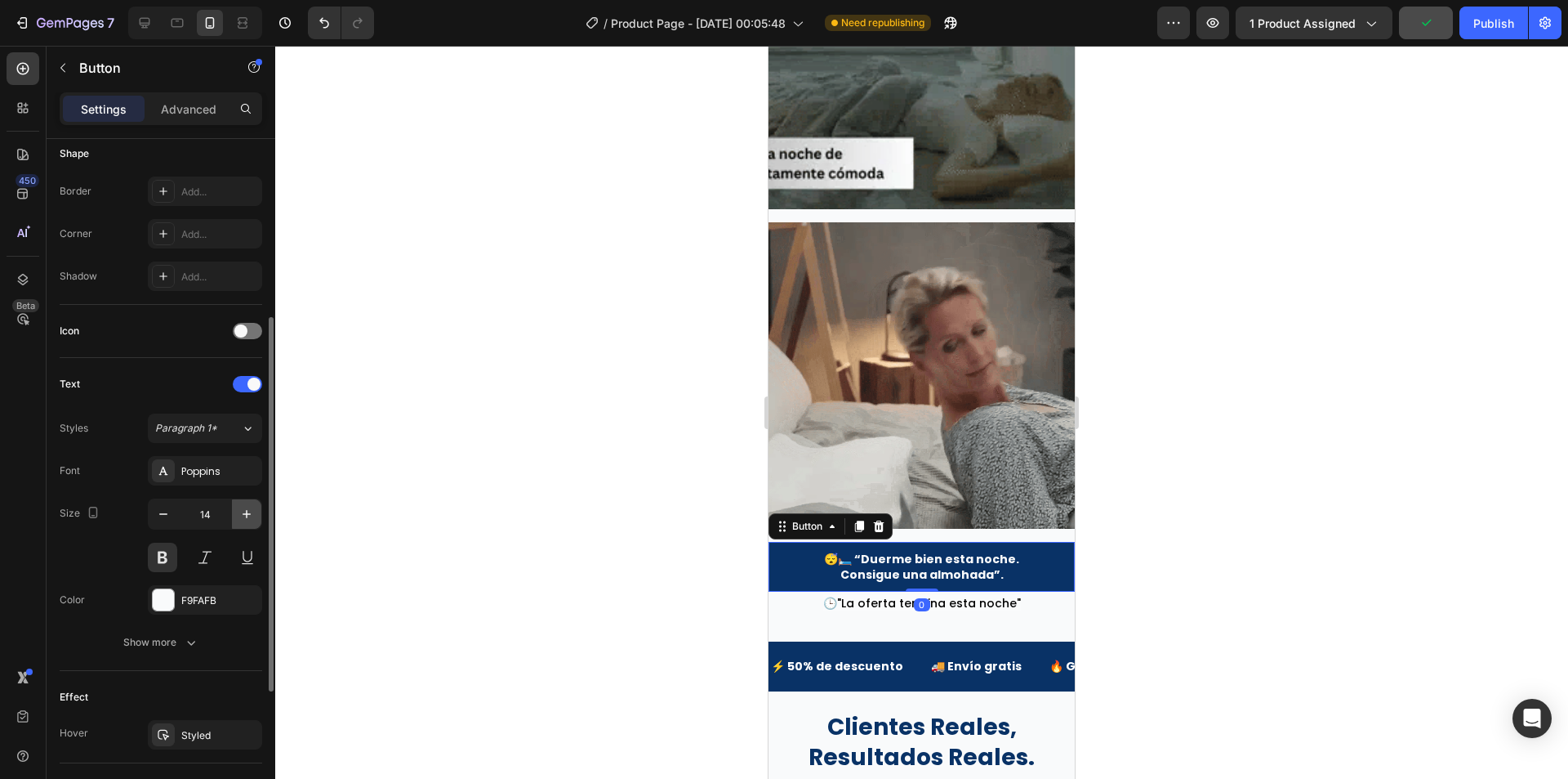
click at [243, 519] on icon "button" at bounding box center [246, 513] width 16 height 16
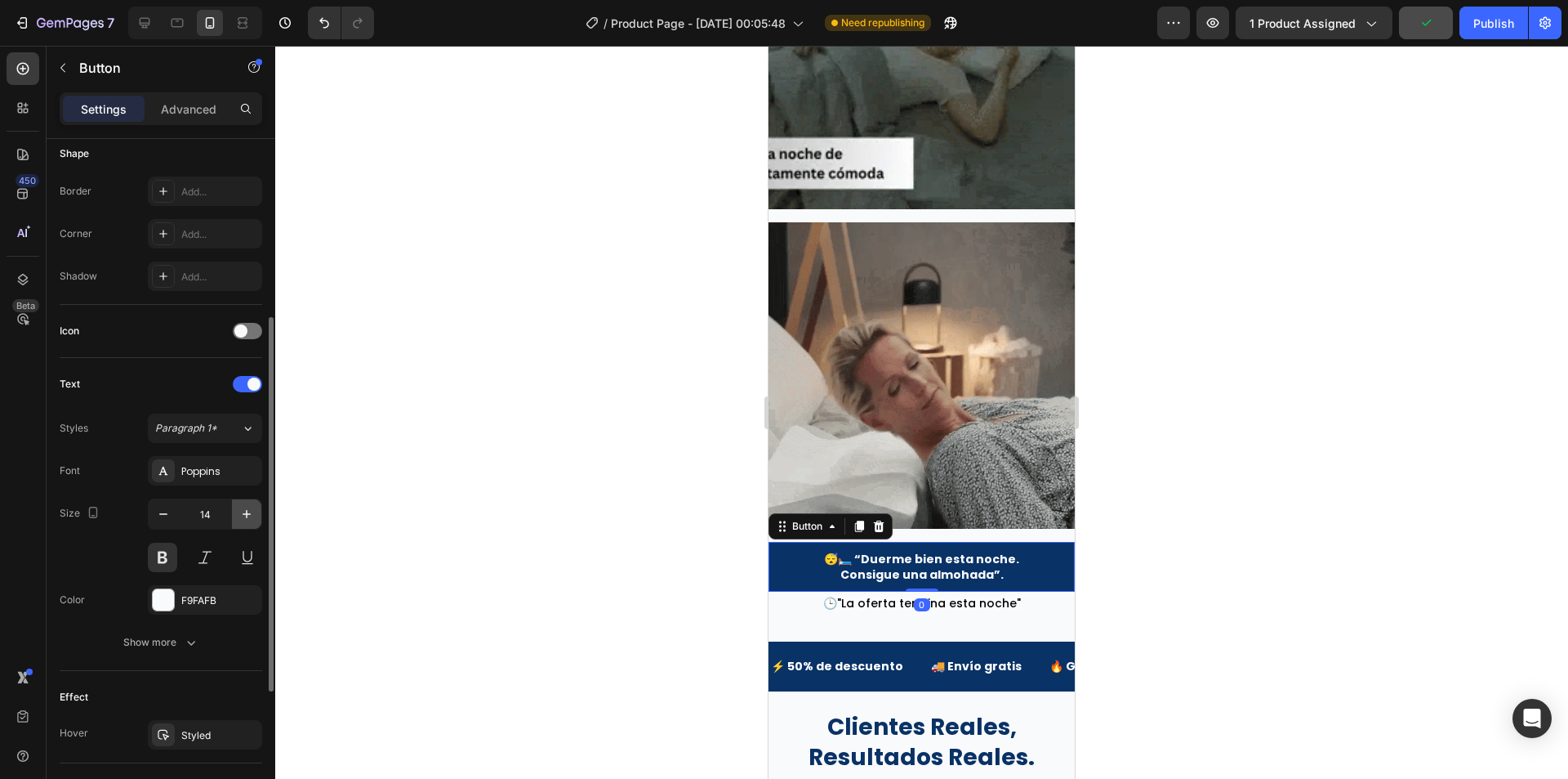
click at [243, 519] on icon "button" at bounding box center [246, 513] width 16 height 16
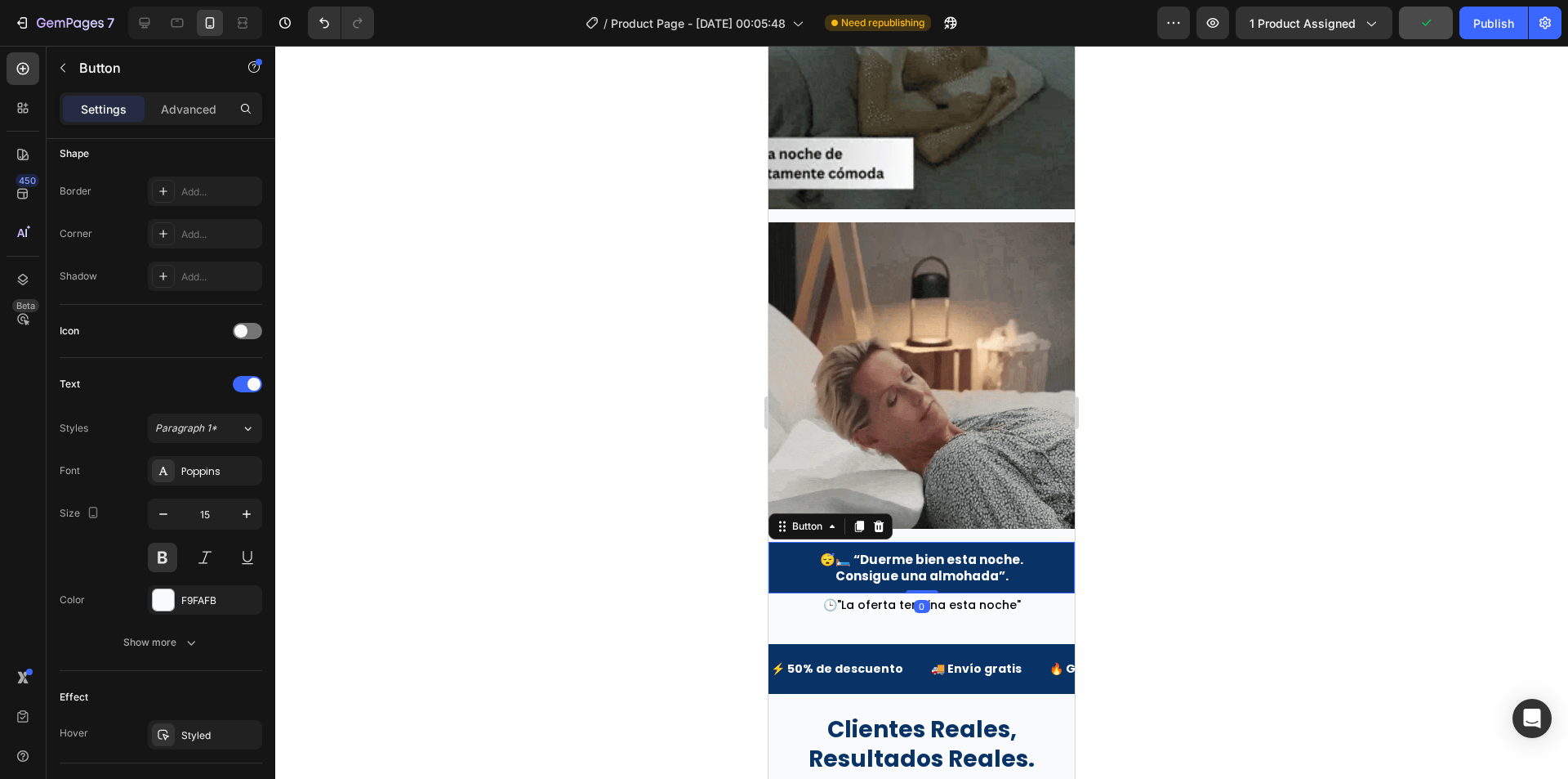
type input "16"
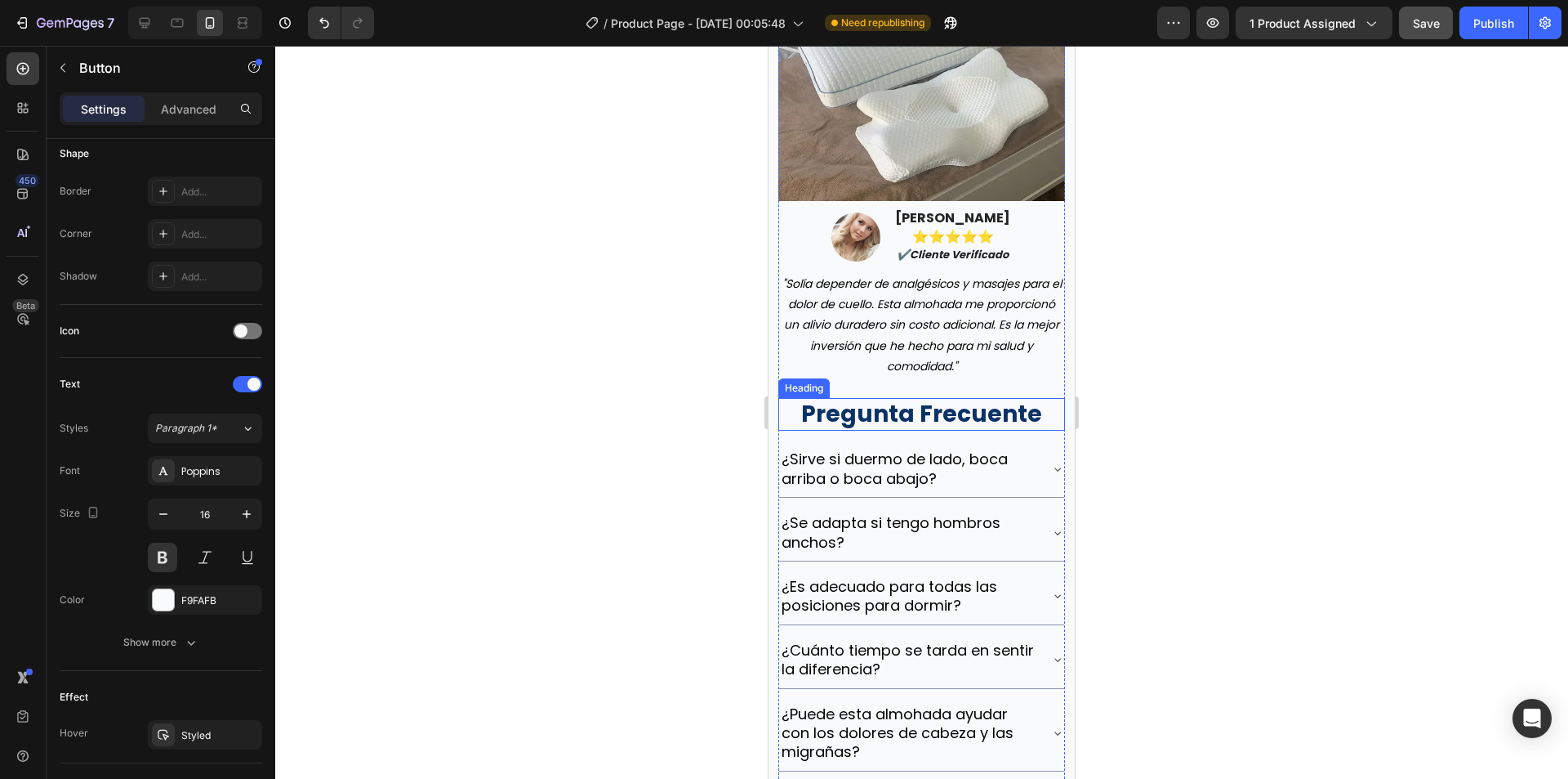
scroll to position [6487, 0]
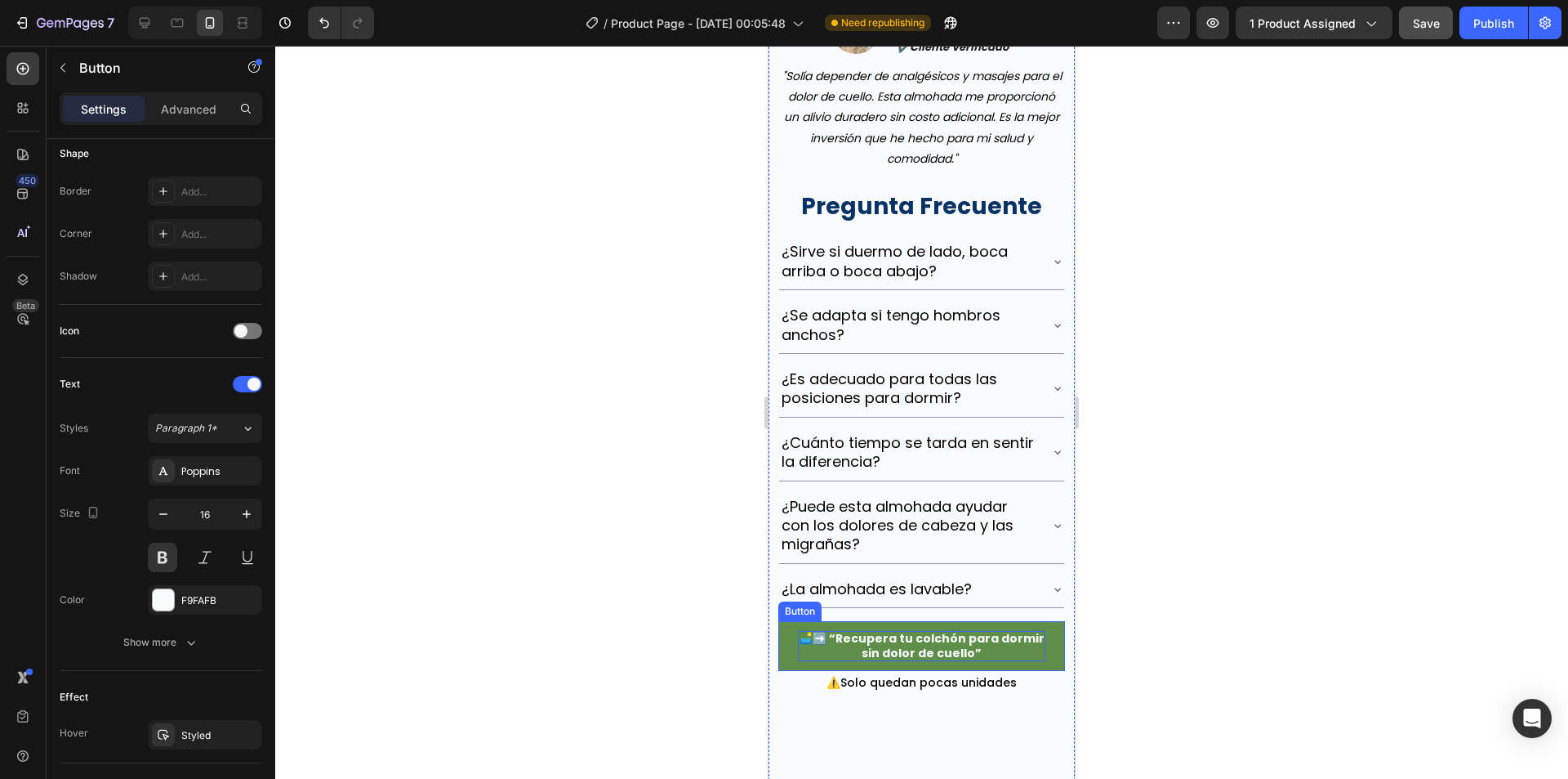
click at [905, 661] on p "🛋️➡️ “Recupera tu colchón para dormir sin dolor de cuello”" at bounding box center [921, 645] width 248 height 30
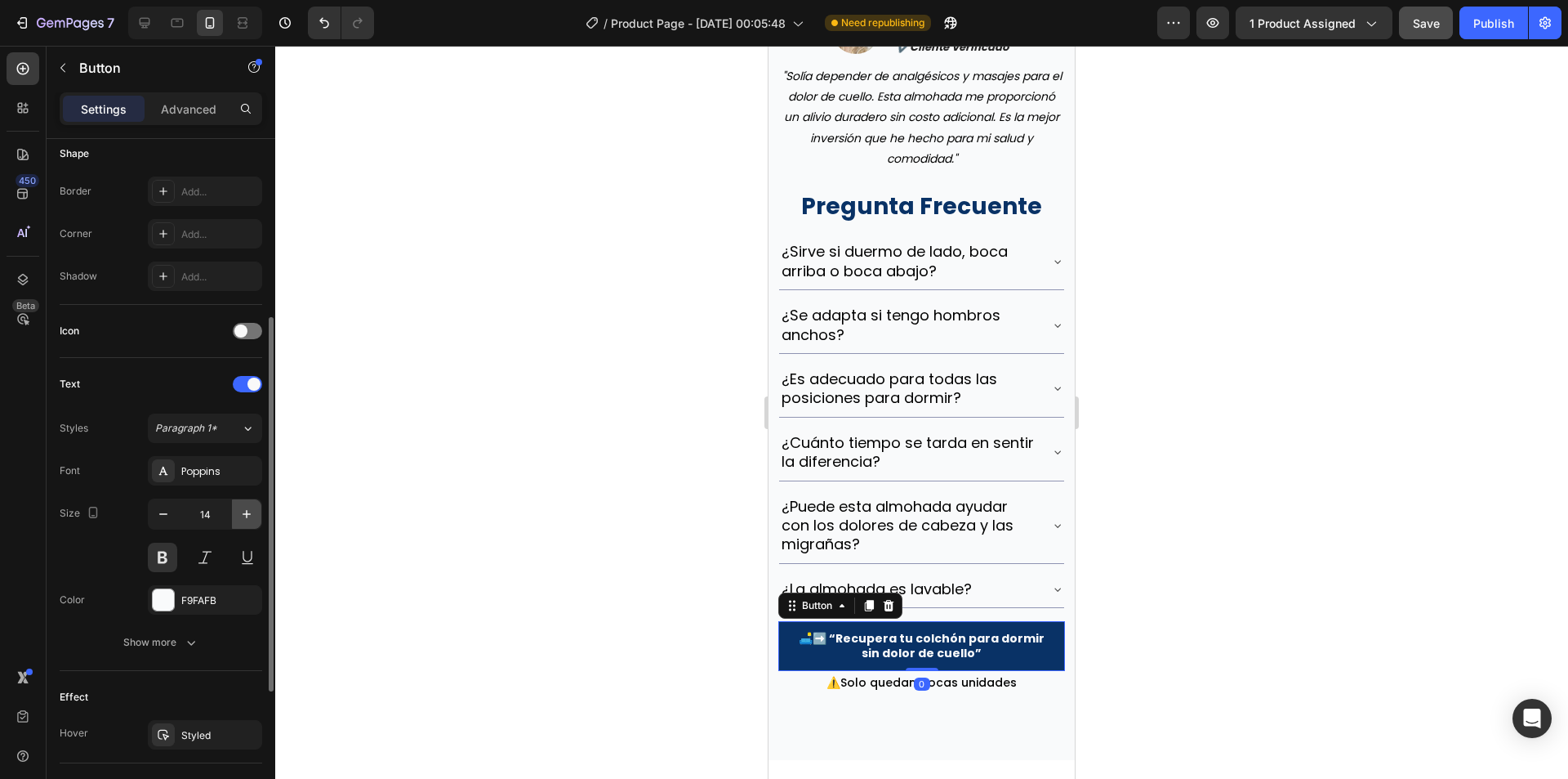
click at [239, 518] on icon "button" at bounding box center [246, 513] width 16 height 16
type input "16"
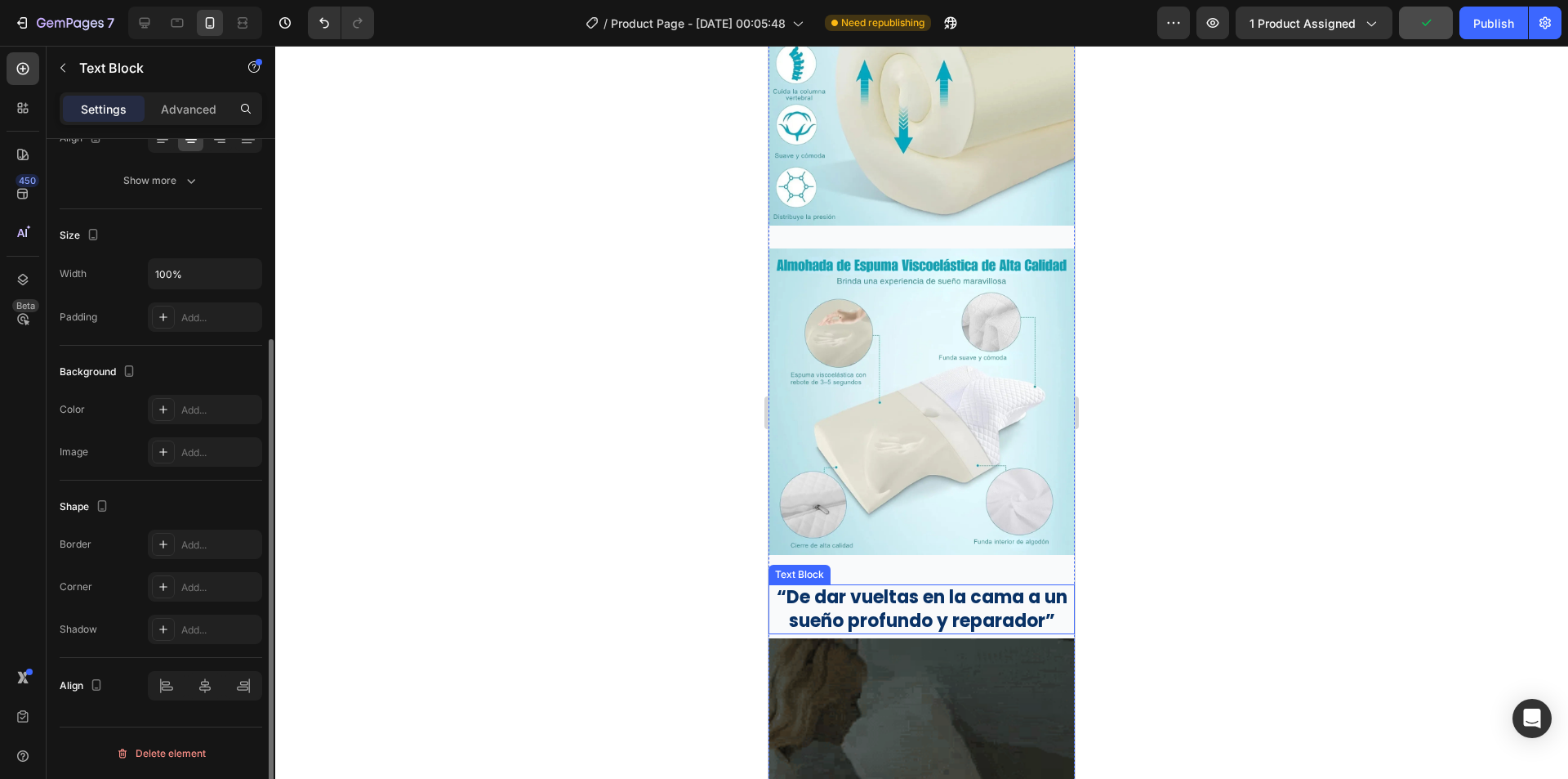
scroll to position [0, 0]
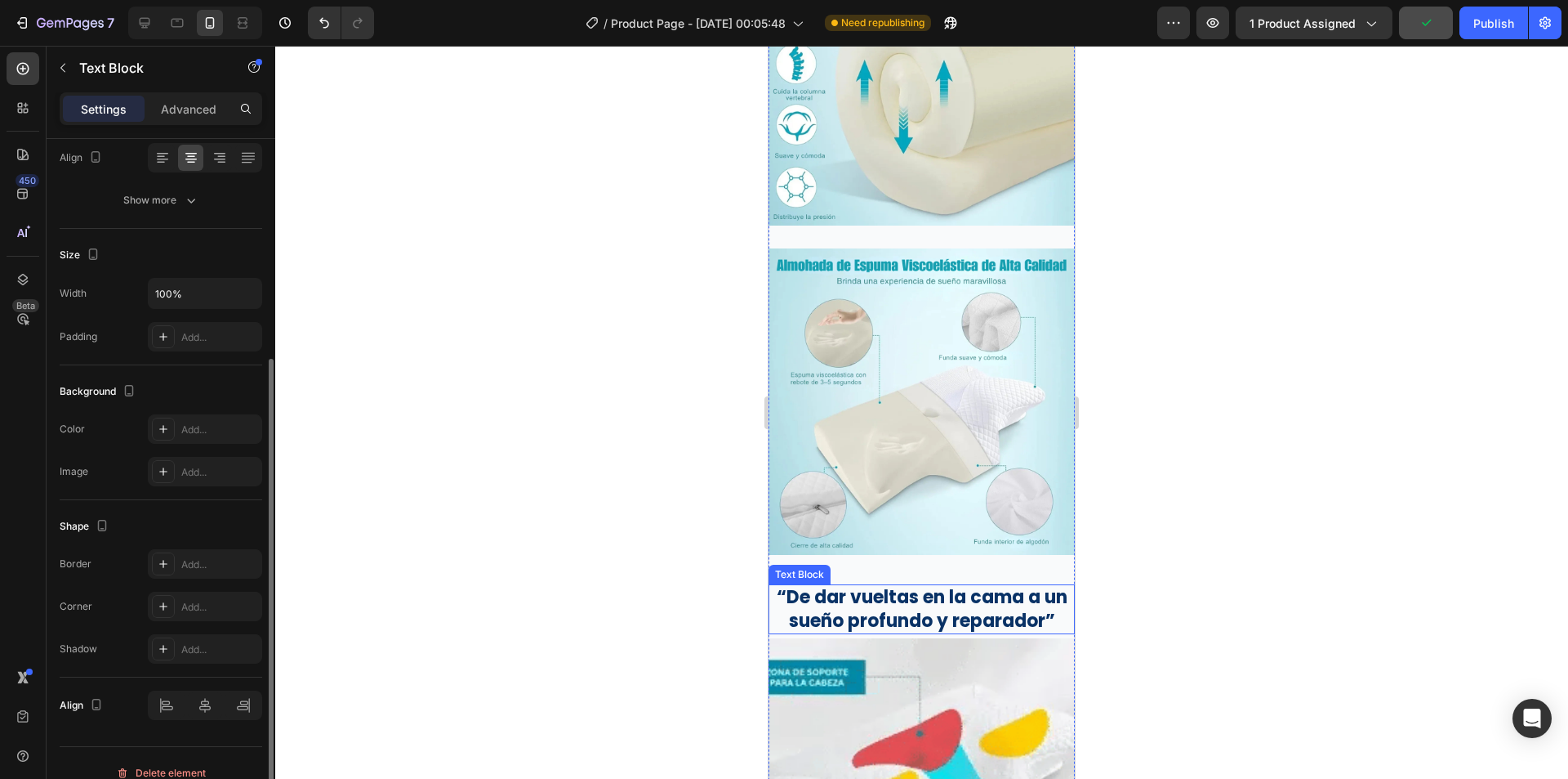
click at [930, 593] on p "“De dar vueltas en la cama a un sueño profundo y reparador”" at bounding box center [921, 609] width 303 height 47
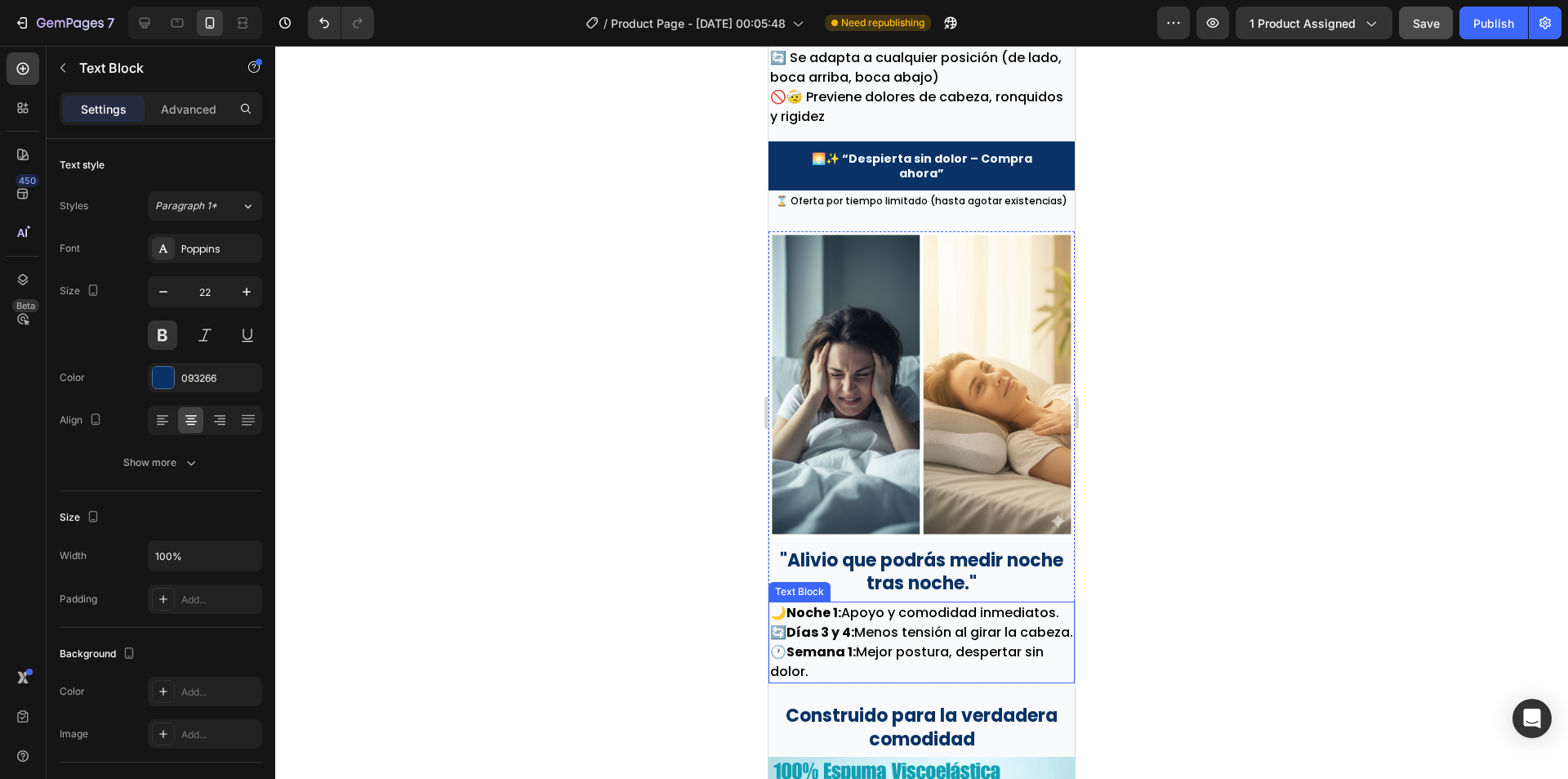
scroll to position [2647, 0]
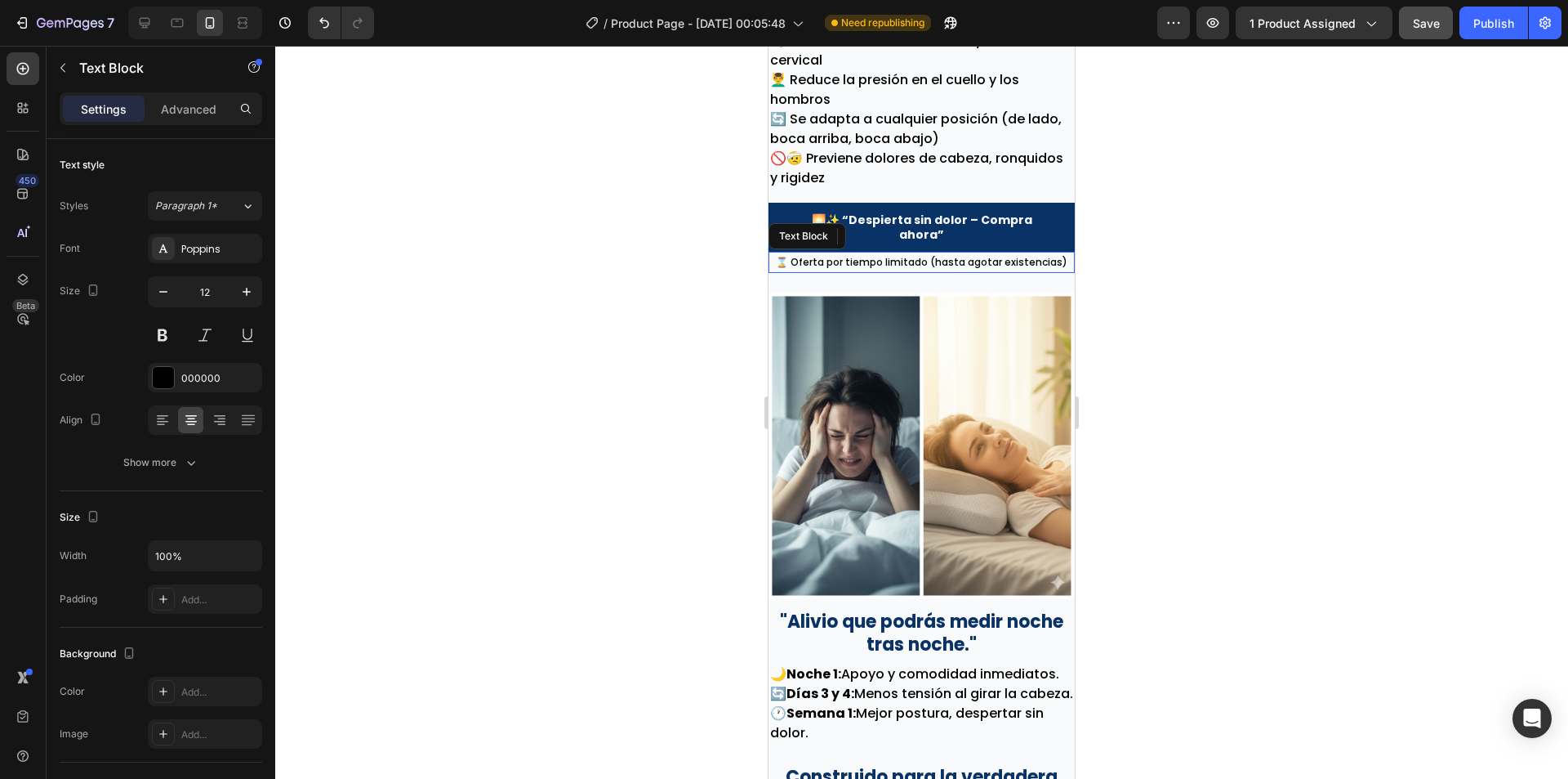
click at [862, 255] on span "⌛ Oferta por tiempo limitado (hasta agotar existencias)" at bounding box center [921, 261] width 292 height 14
click at [247, 299] on icon "button" at bounding box center [246, 291] width 16 height 16
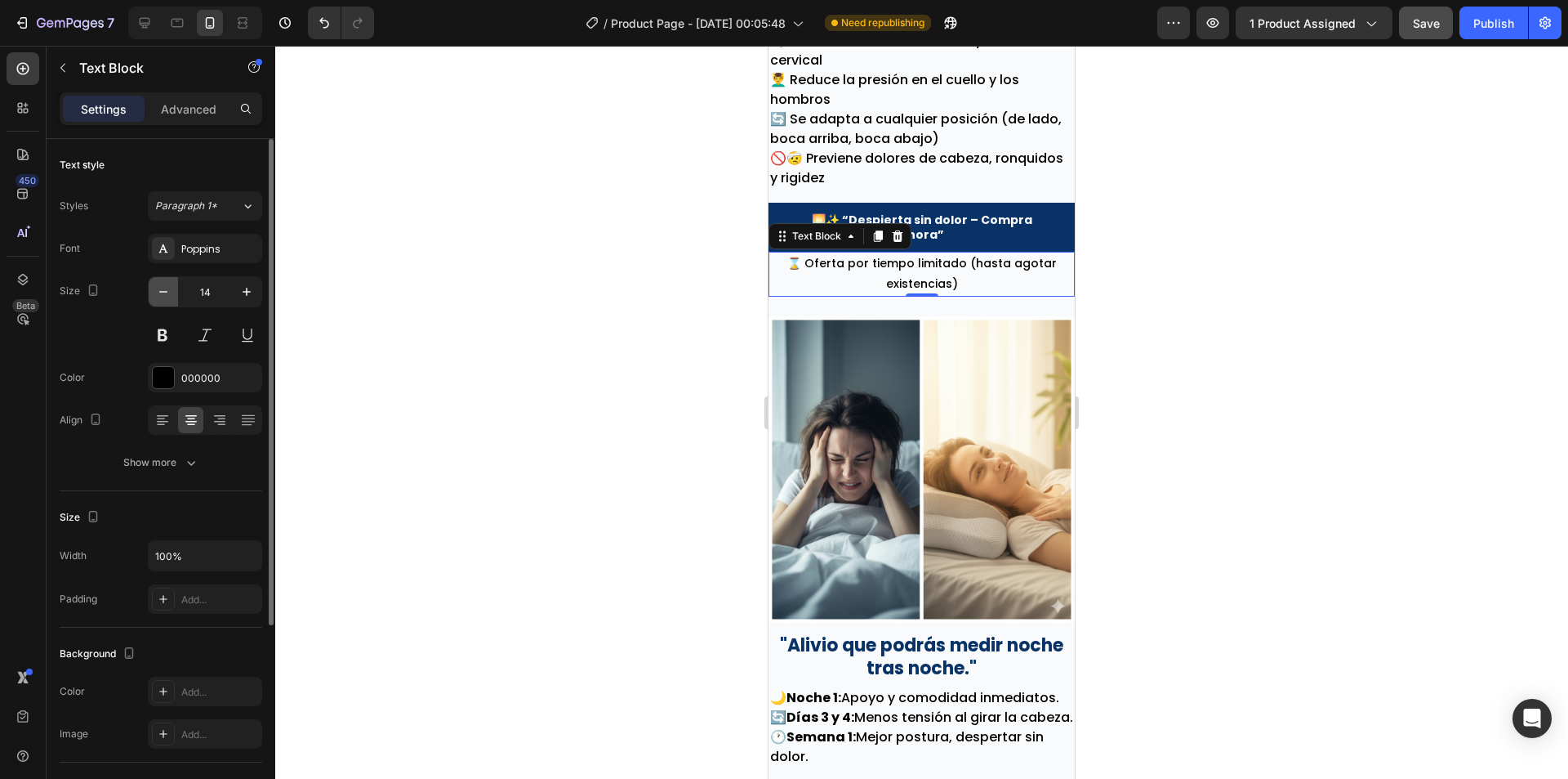
click at [170, 281] on button "button" at bounding box center [163, 292] width 30 height 30
type input "12"
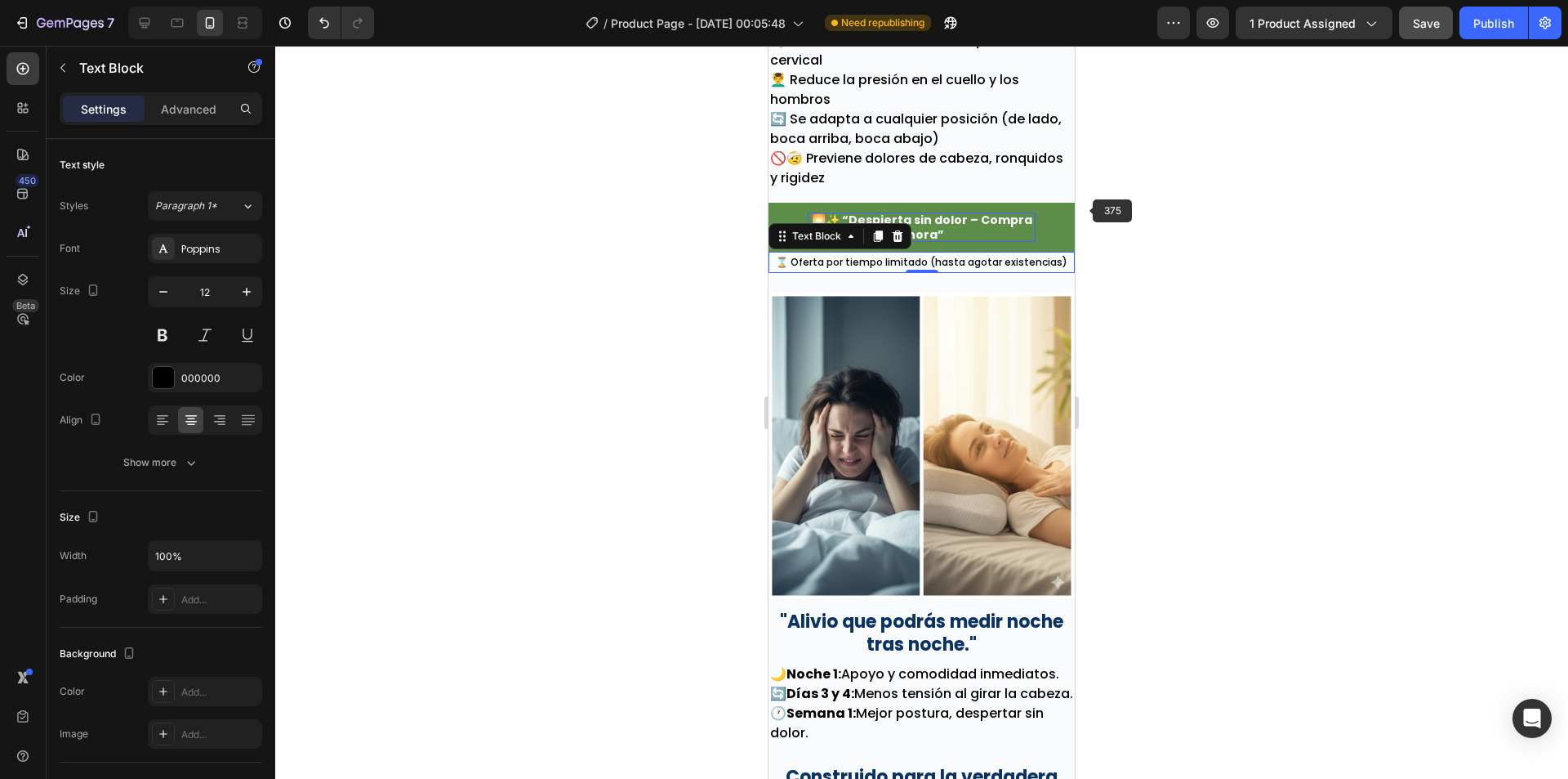
click at [981, 212] on p "🌅✨ “Despierta sin dolor – Compra ahora”" at bounding box center [922, 227] width 228 height 30
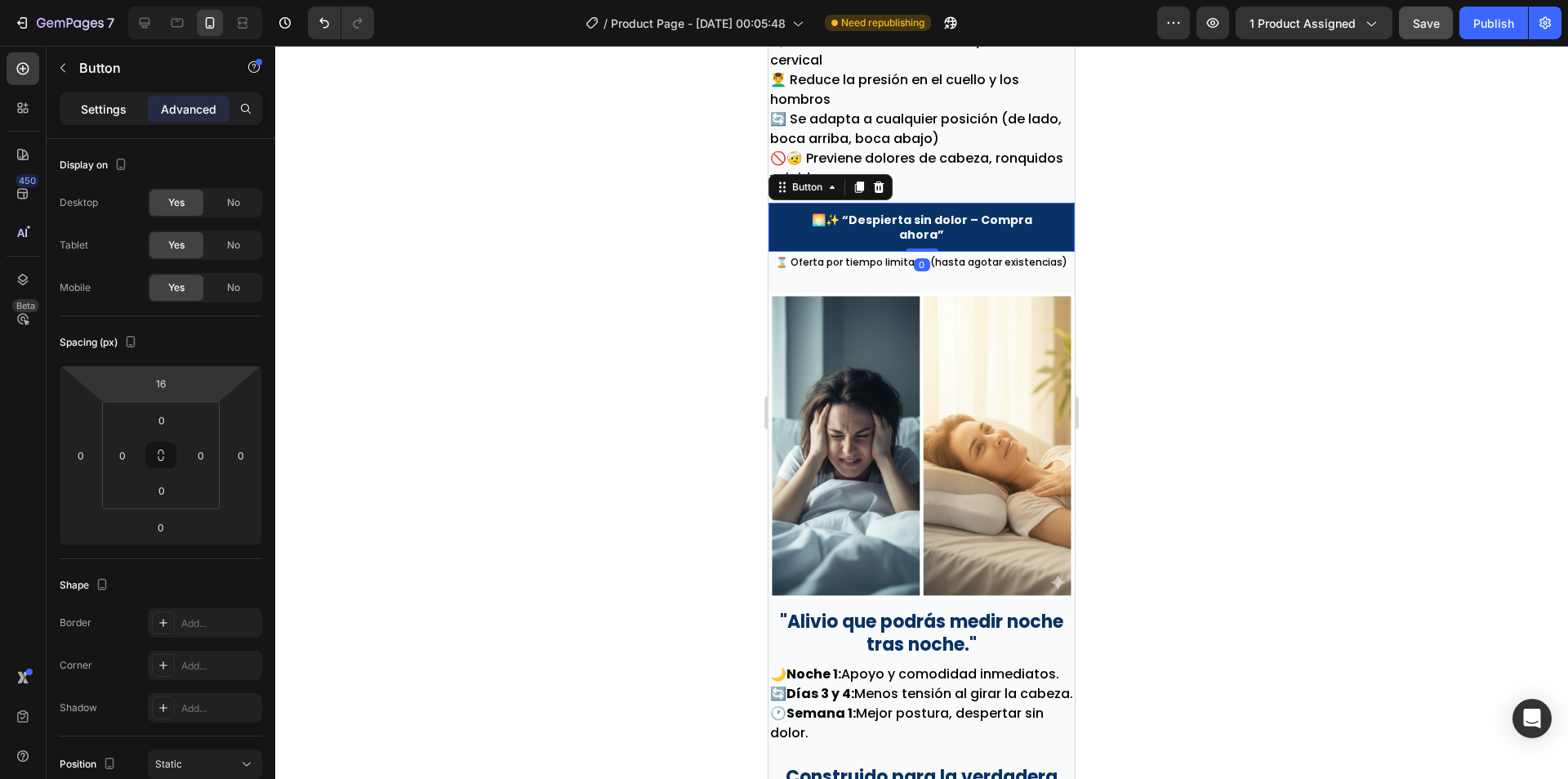
click at [108, 109] on p "Settings" at bounding box center [104, 109] width 46 height 17
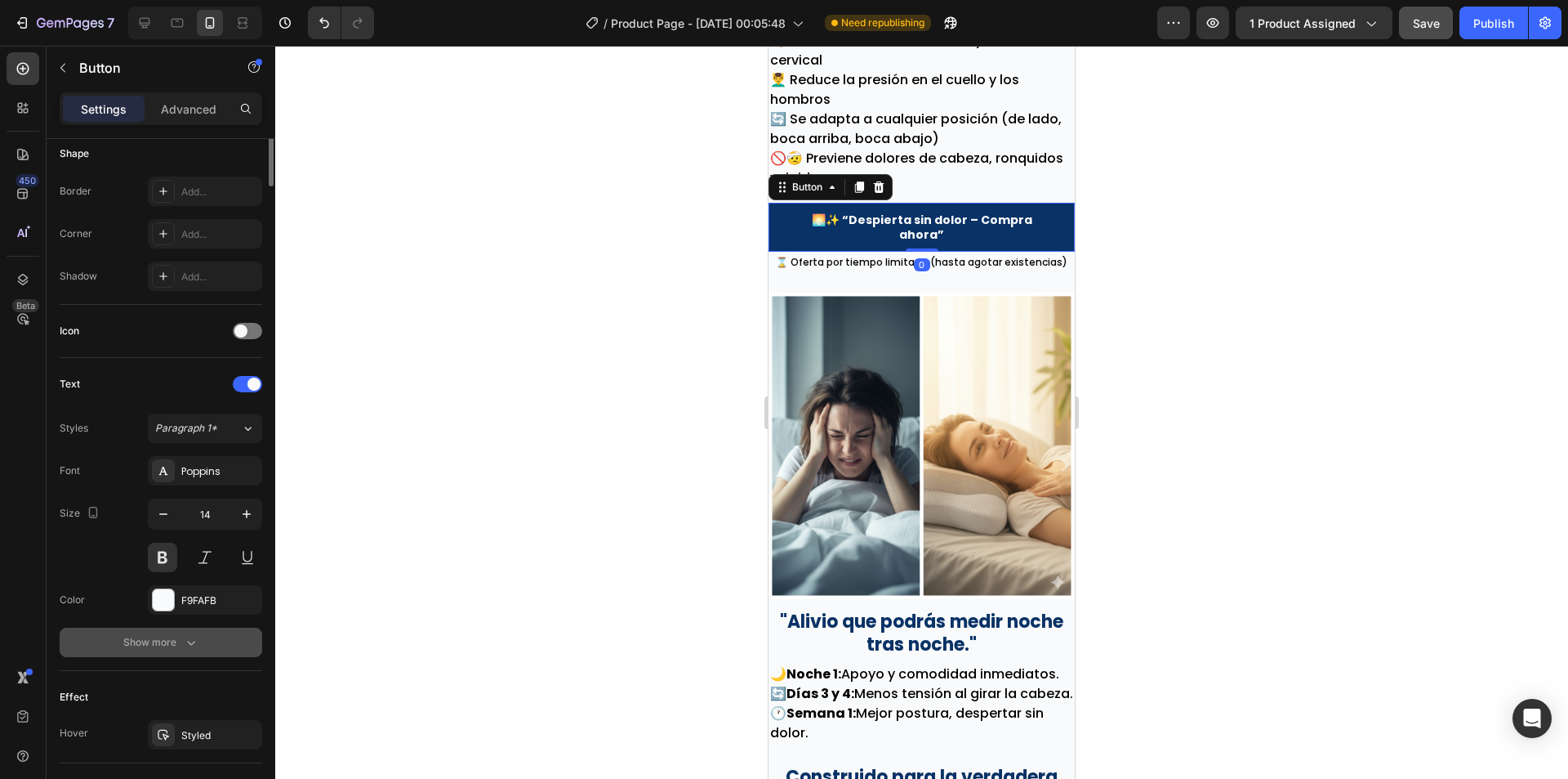
scroll to position [409, 0]
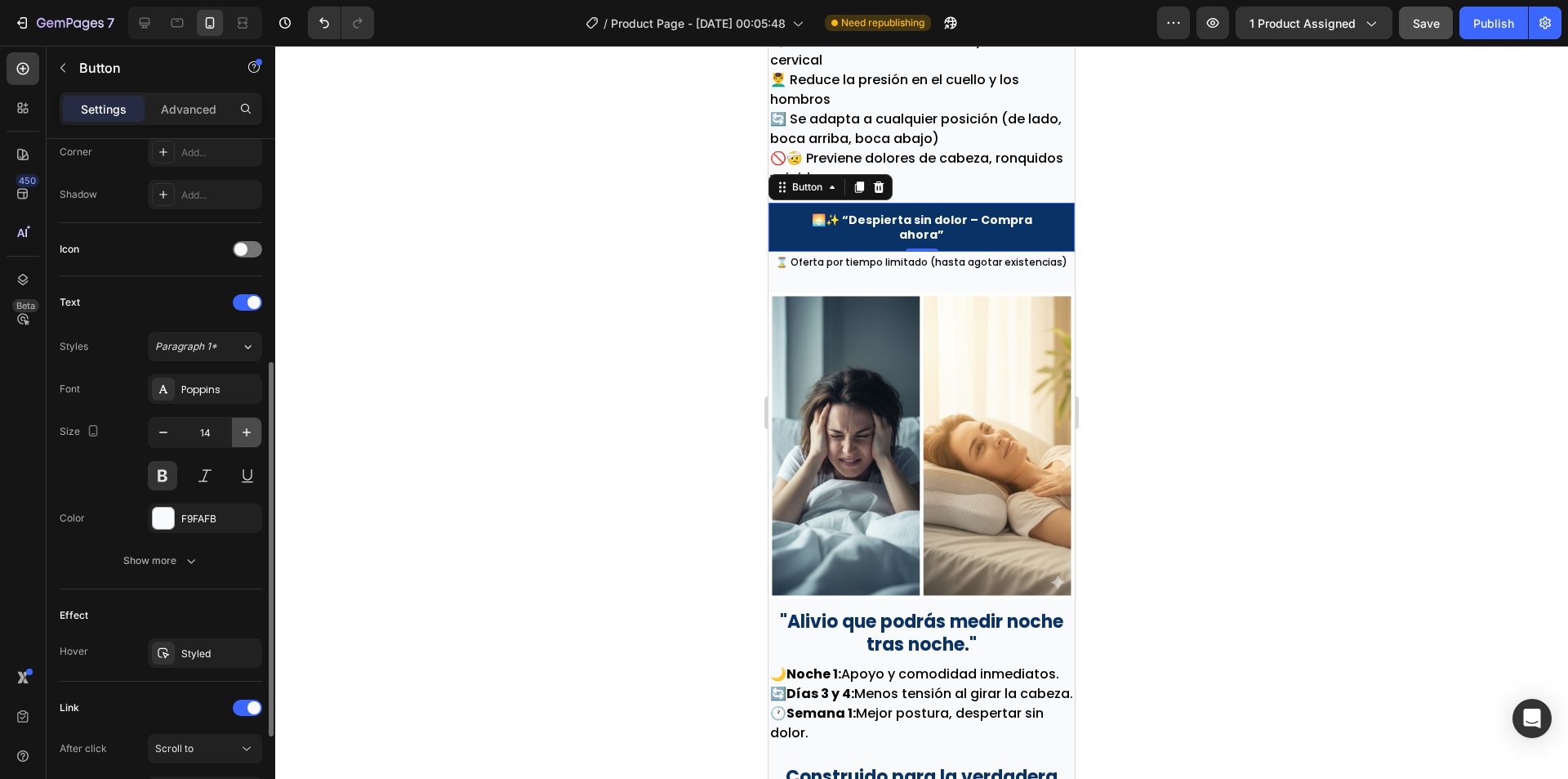
click at [248, 441] on button "button" at bounding box center [246, 432] width 30 height 30
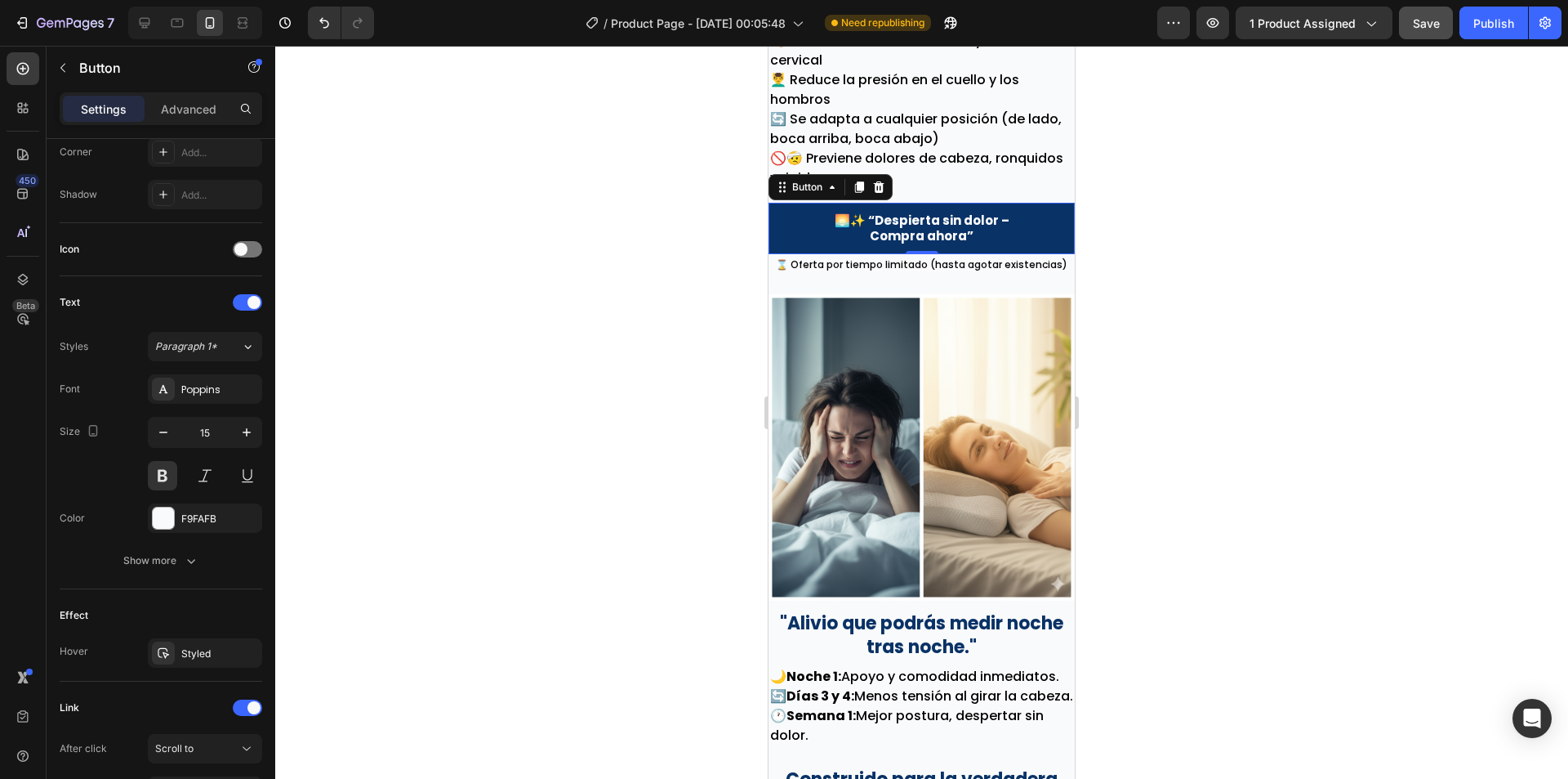
type input "16"
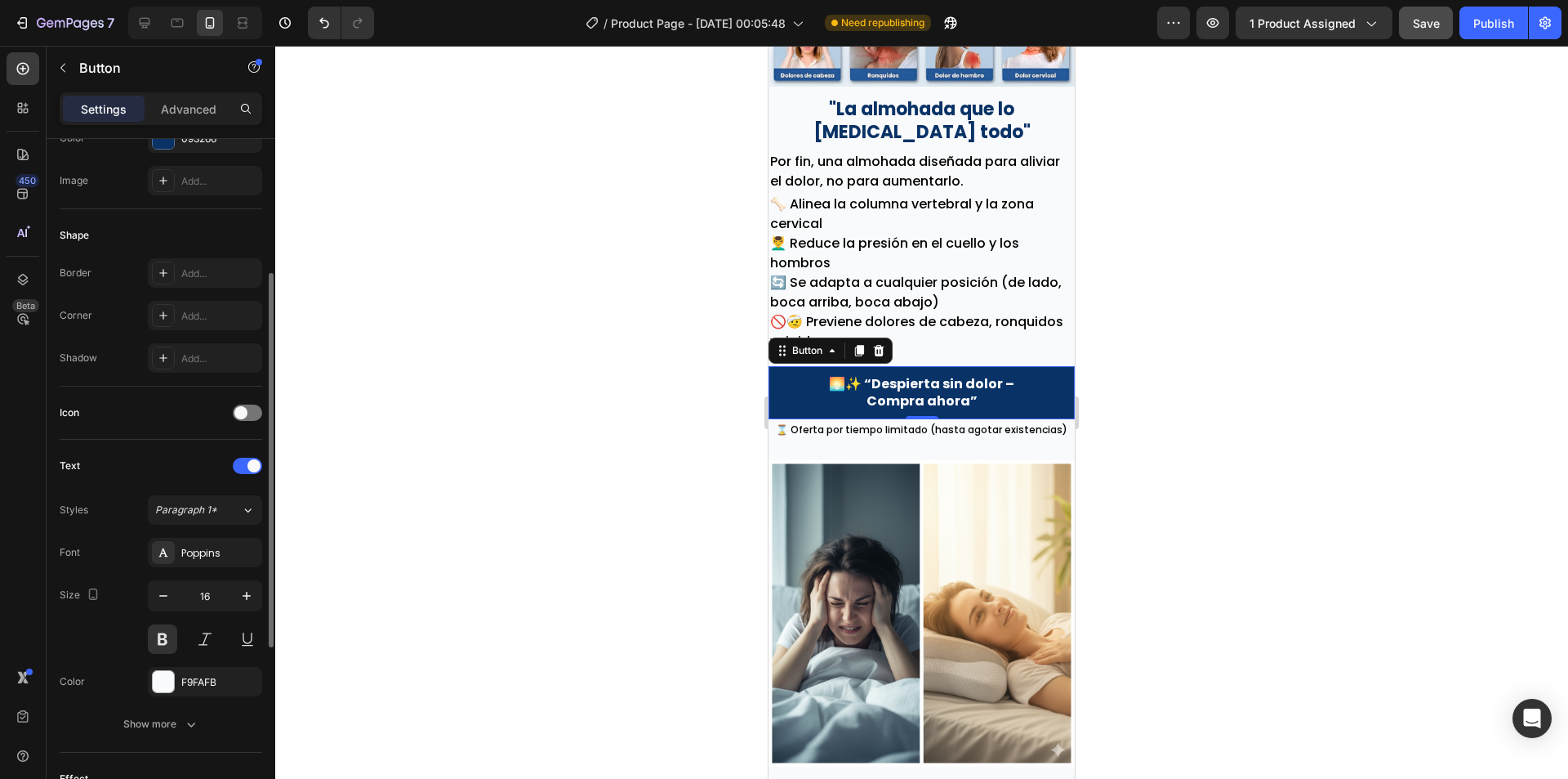
scroll to position [0, 0]
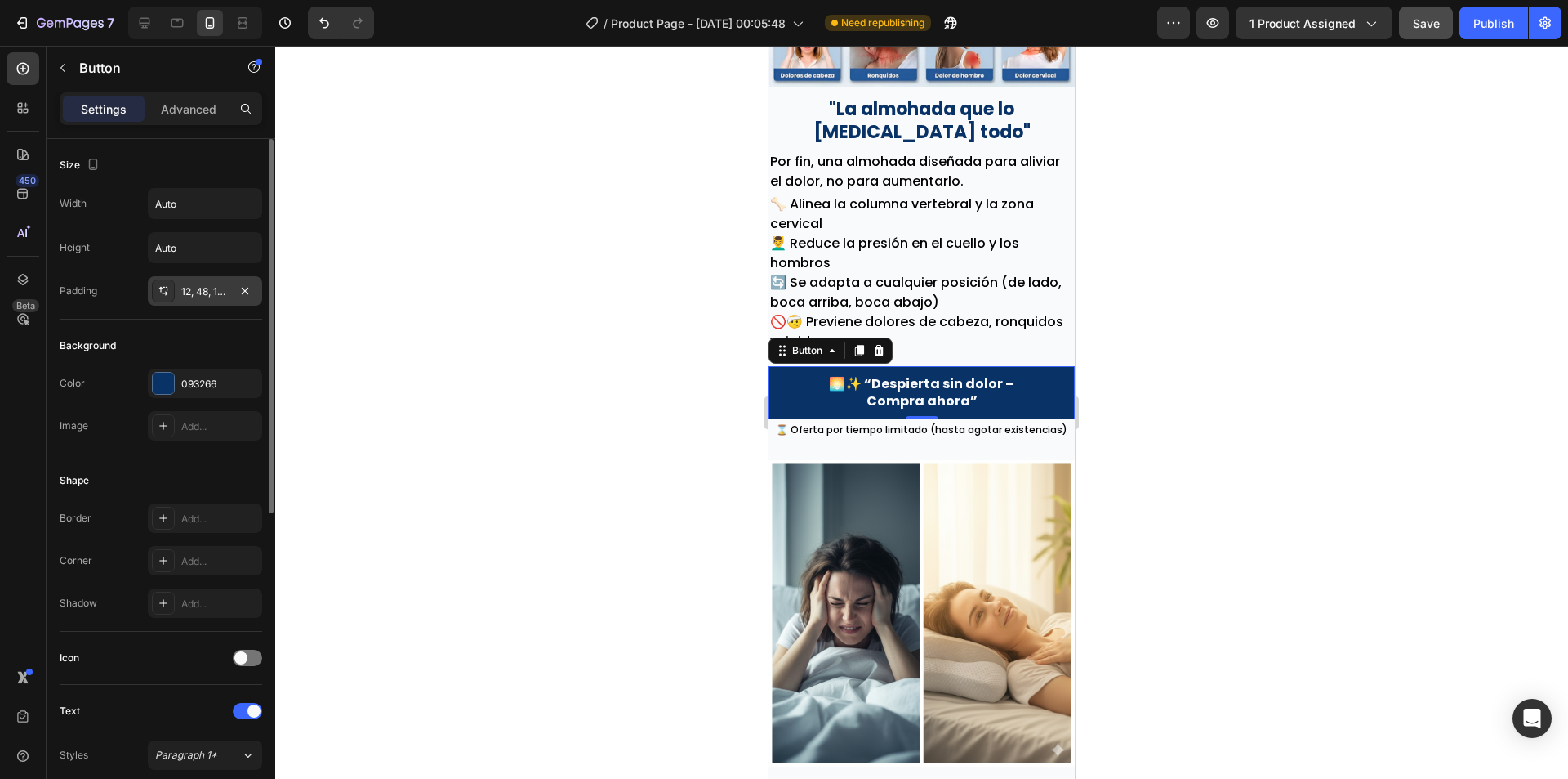
click at [217, 294] on div "12, 48, 12, 48" at bounding box center [205, 291] width 47 height 14
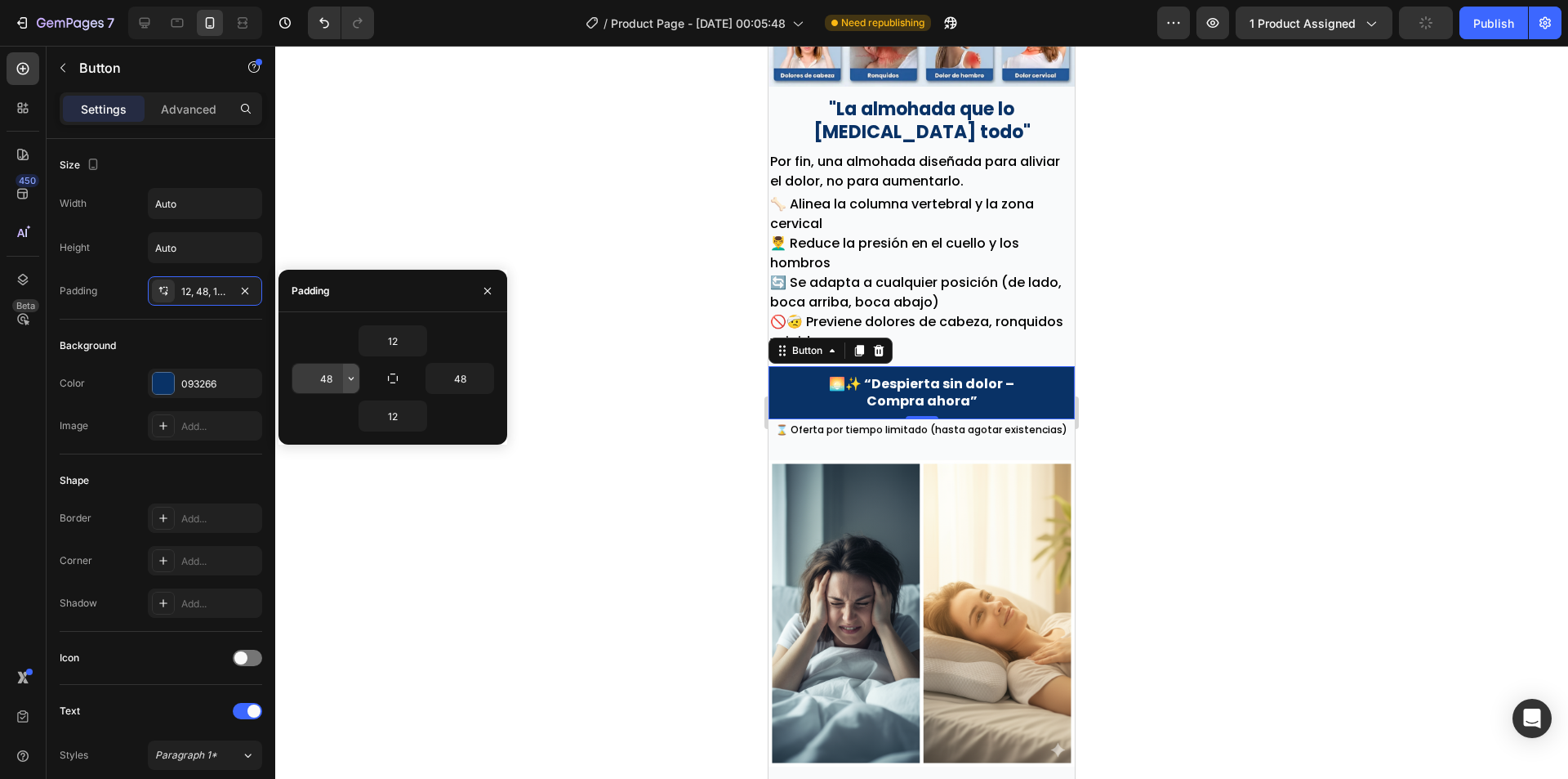
click at [352, 375] on icon "button" at bounding box center [351, 378] width 13 height 13
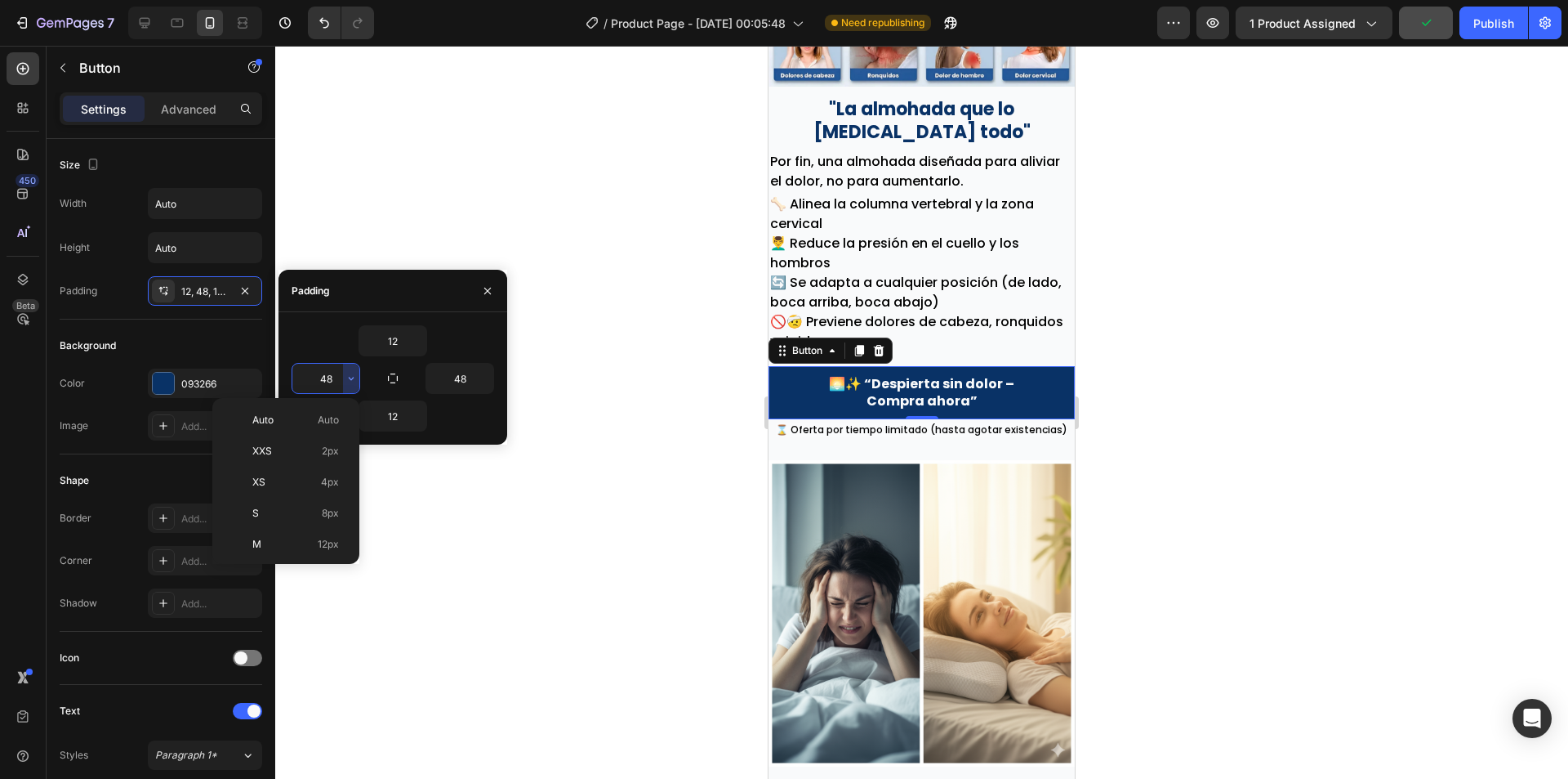
scroll to position [163, 0]
click at [328, 431] on div "XL 24px" at bounding box center [282, 442] width 128 height 31
type input "24"
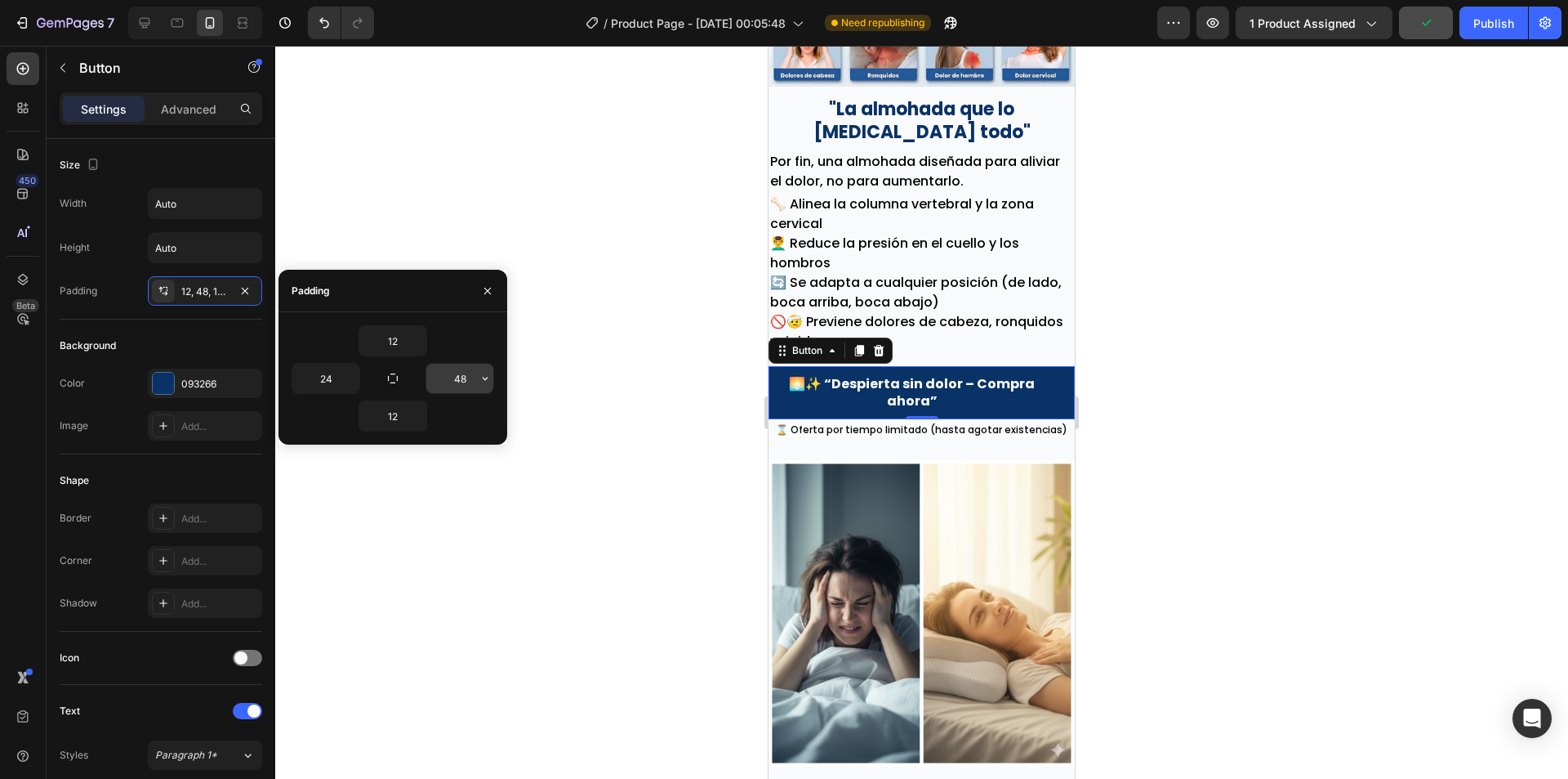
click at [487, 381] on icon "button" at bounding box center [484, 378] width 13 height 13
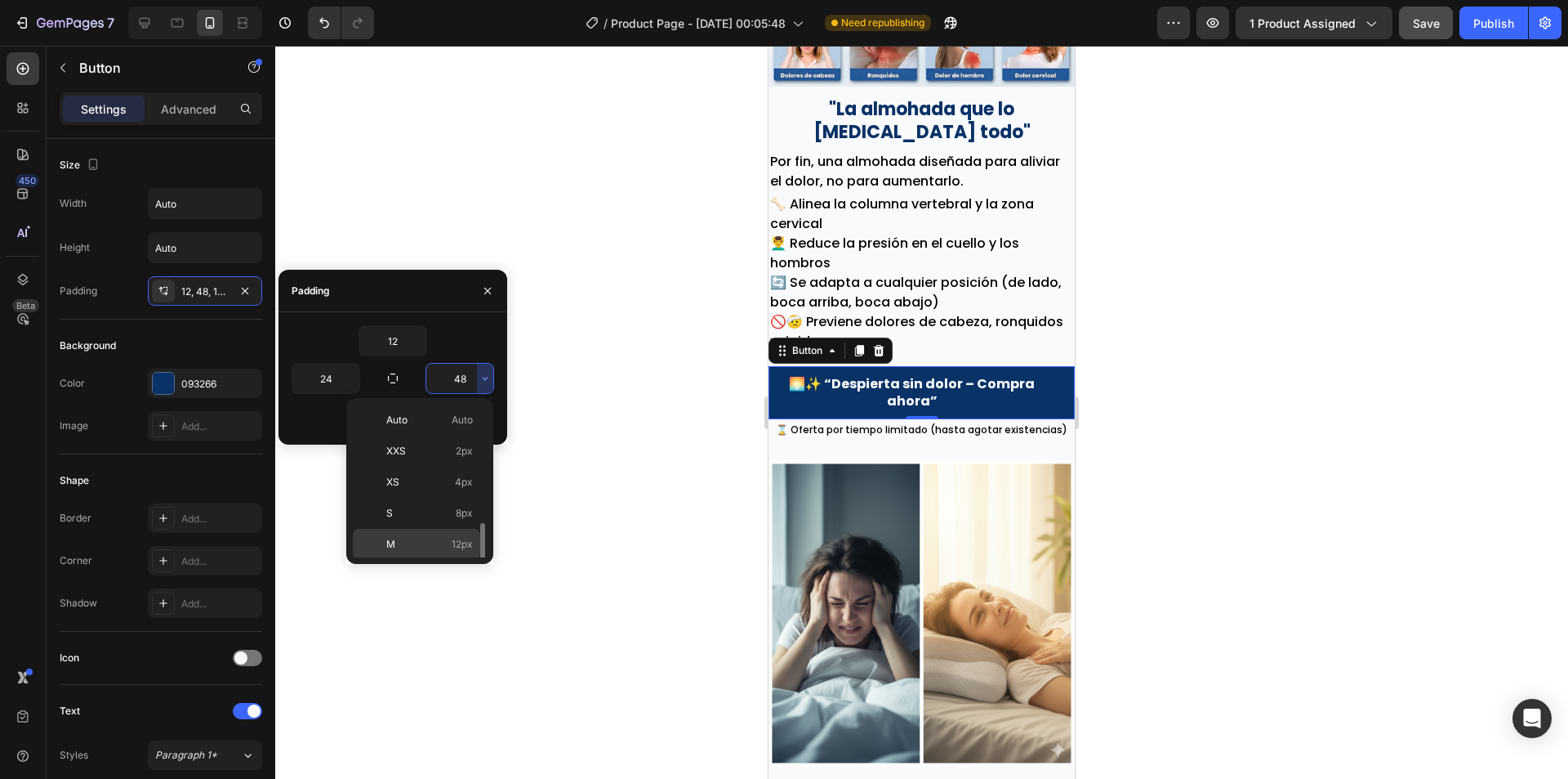
scroll to position [82, 0]
click at [447, 529] on p "XL 24px" at bounding box center [429, 524] width 86 height 14
type input "24"
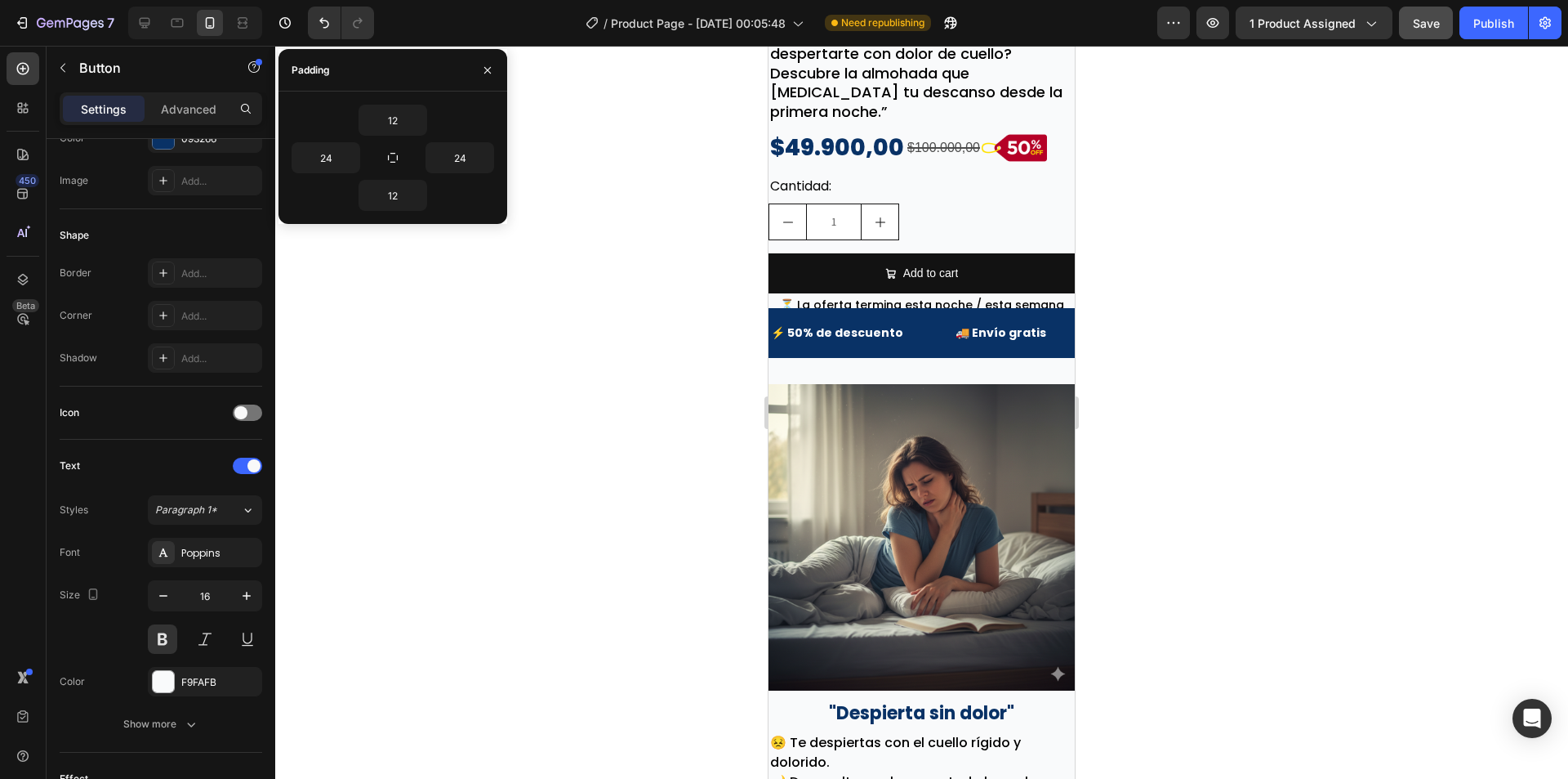
scroll to position [521, 0]
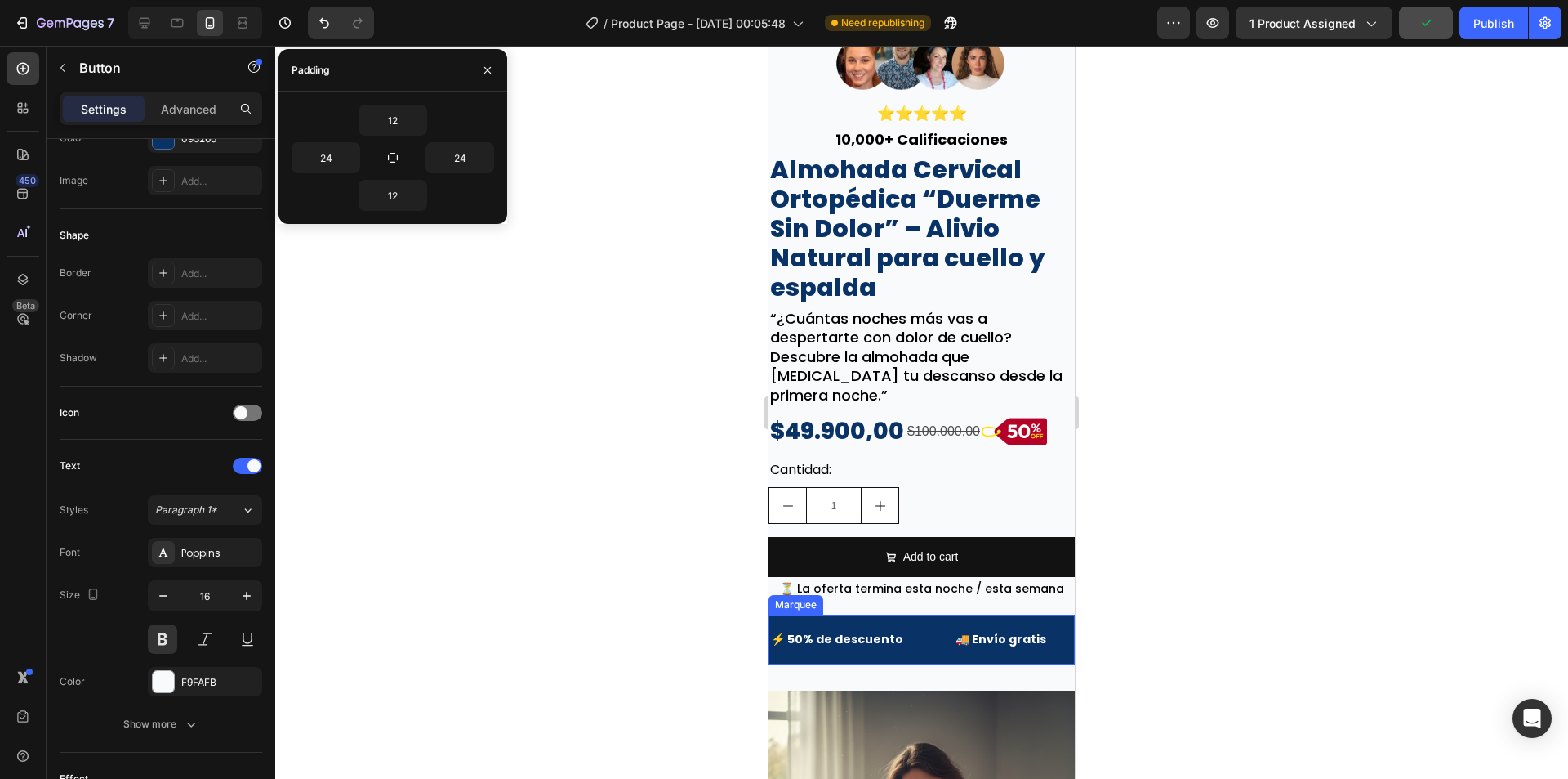
click at [924, 621] on div "⚡ 50% de descuento Text Block" at bounding box center [861, 639] width 184 height 36
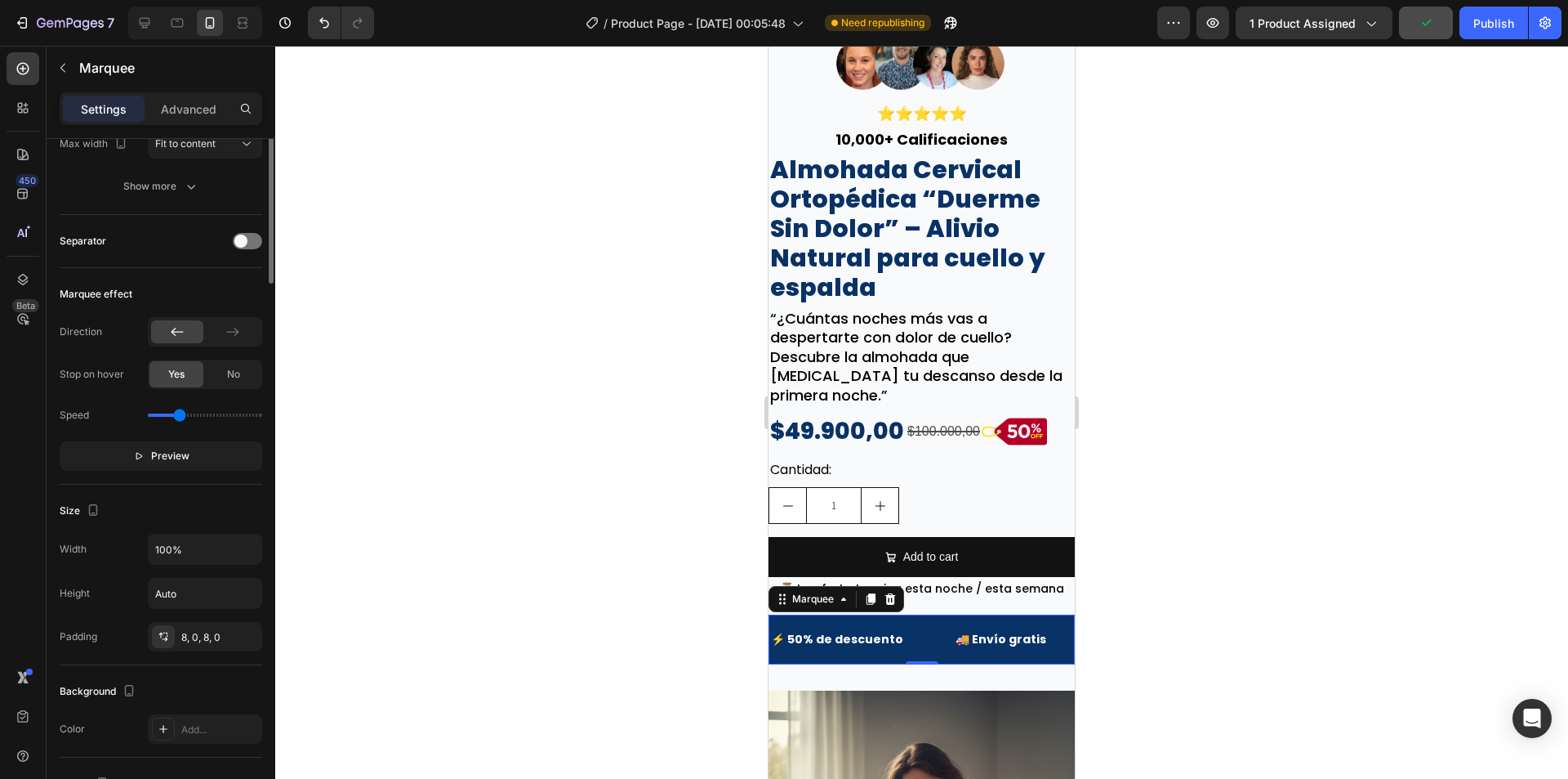
scroll to position [0, 0]
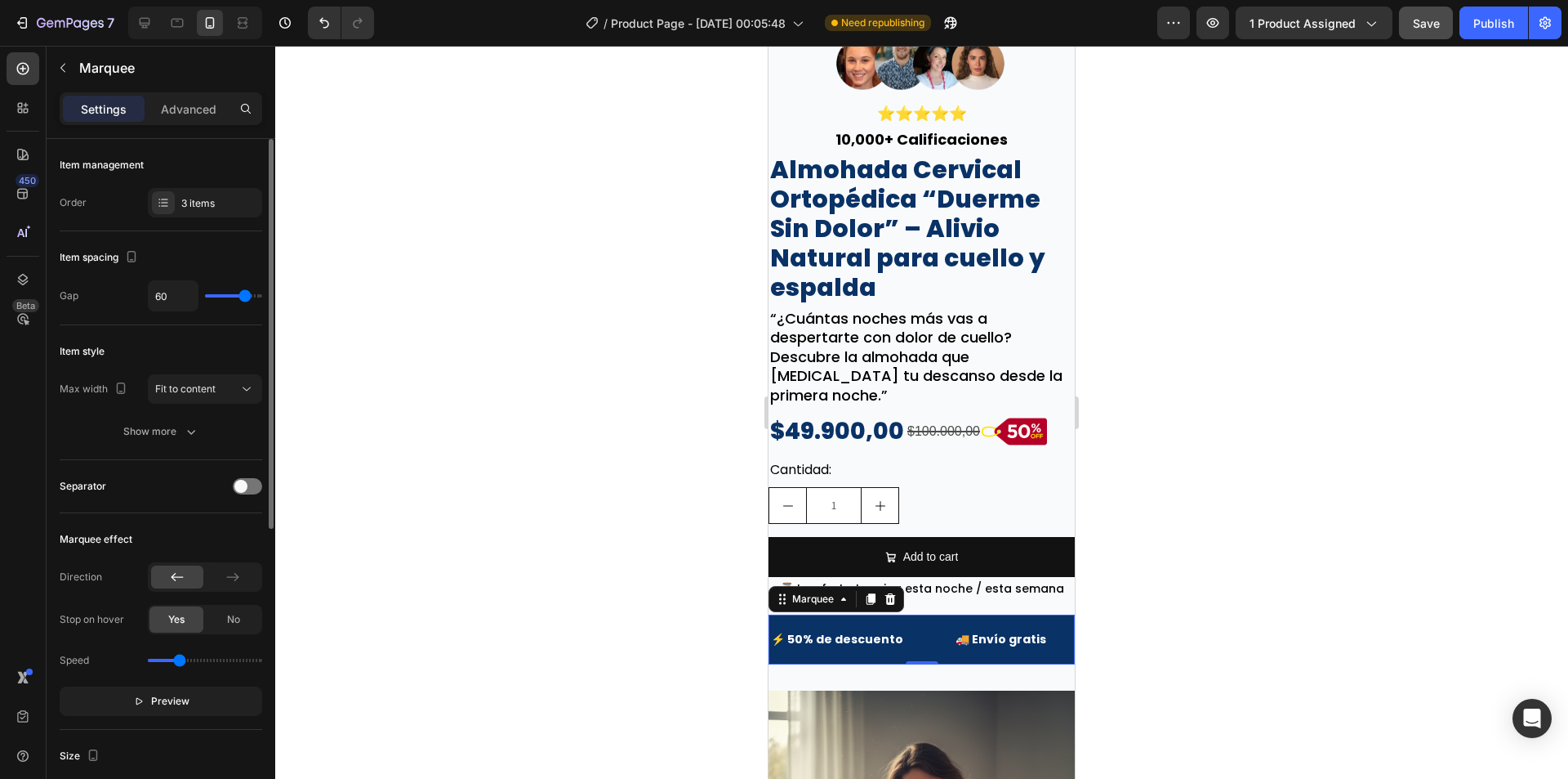
click at [179, 312] on div "Item spacing Gap 60" at bounding box center [161, 277] width 203 height 94
click at [173, 304] on input "60" at bounding box center [173, 295] width 49 height 30
type input "3"
type input "30"
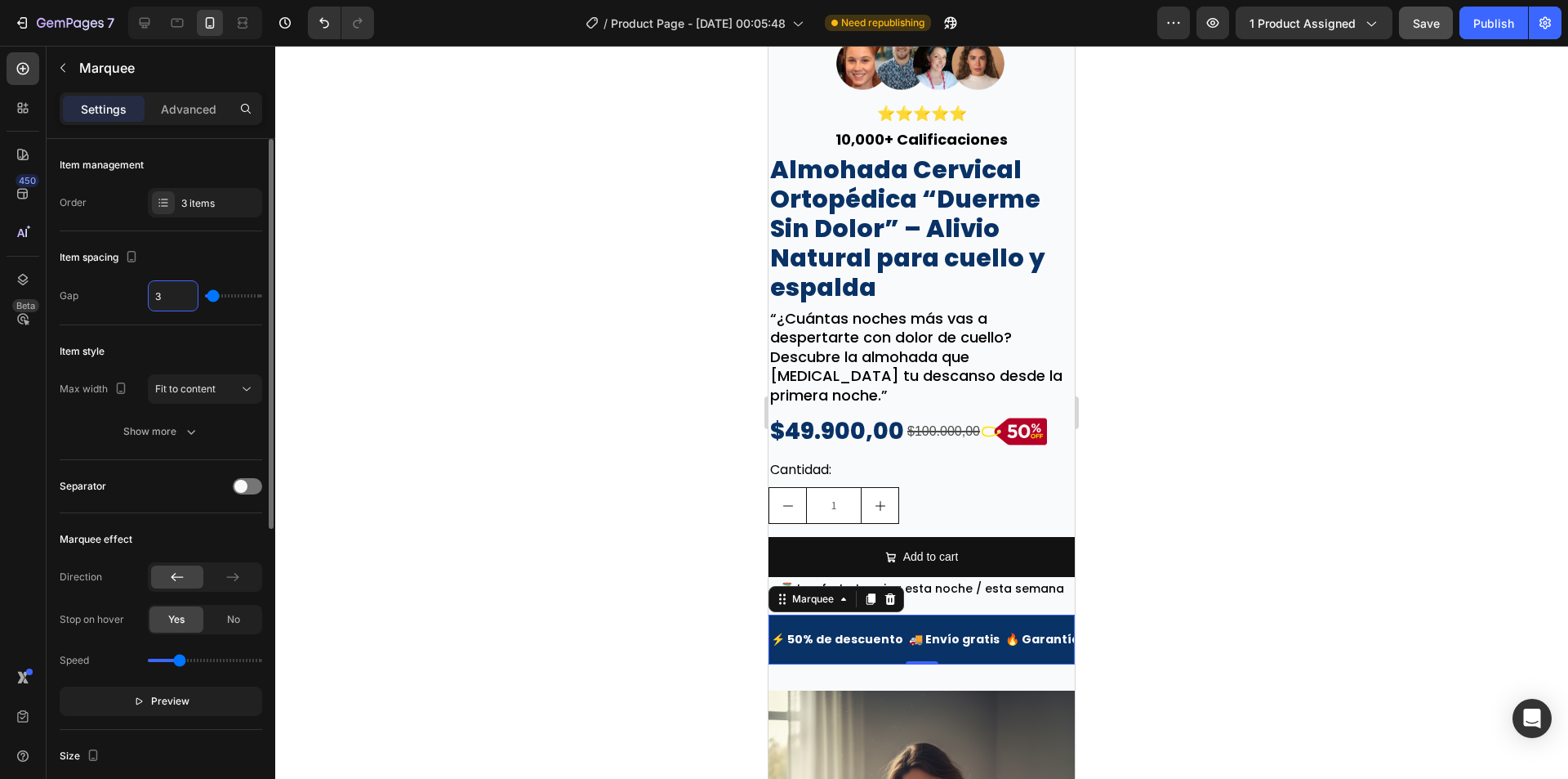
type input "30"
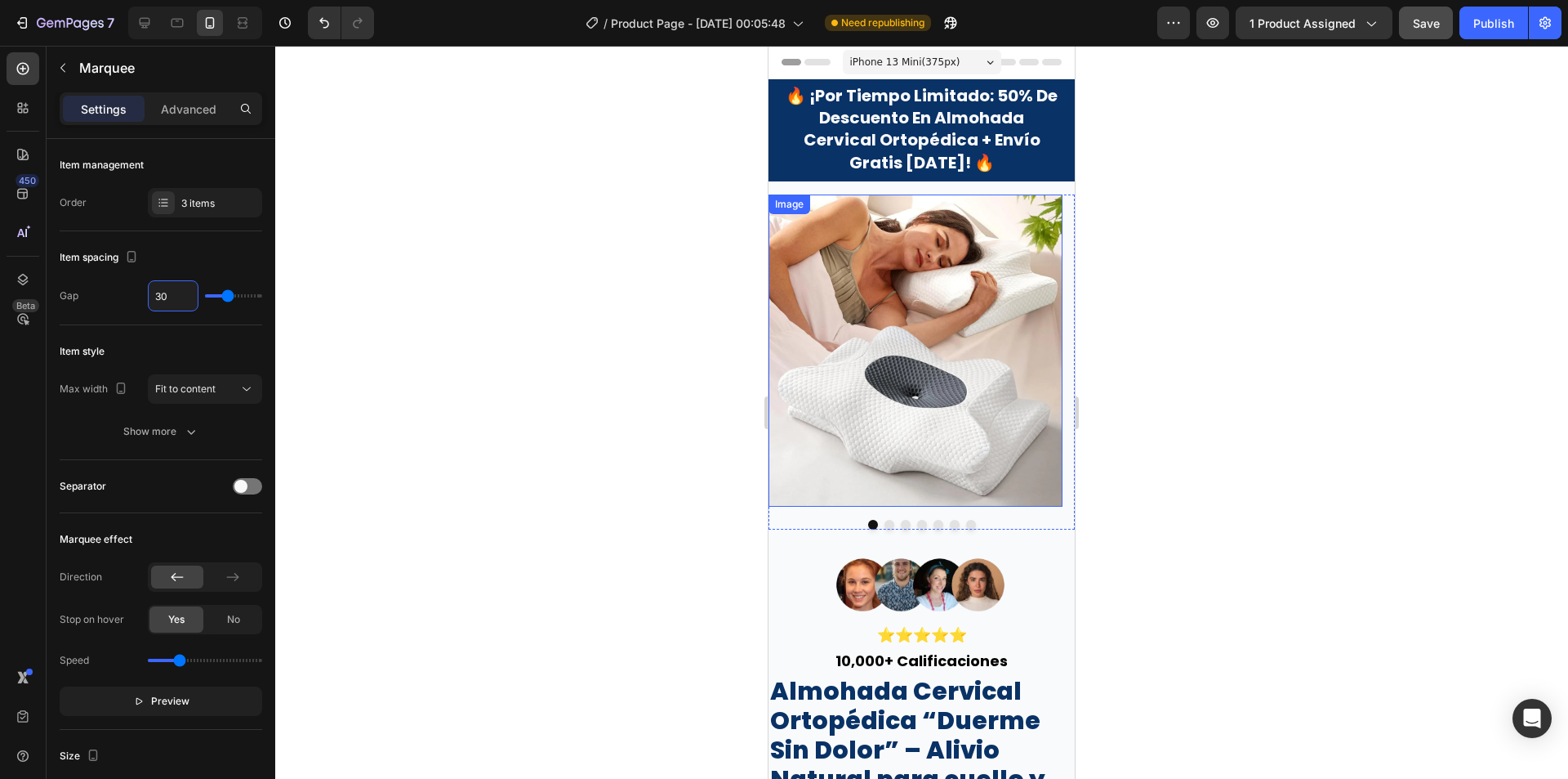
click at [916, 149] on span "🔥 ¡por tiempo limitado: 50% de descuento en almohada cervical ortopédica + enví…" at bounding box center [921, 129] width 272 height 90
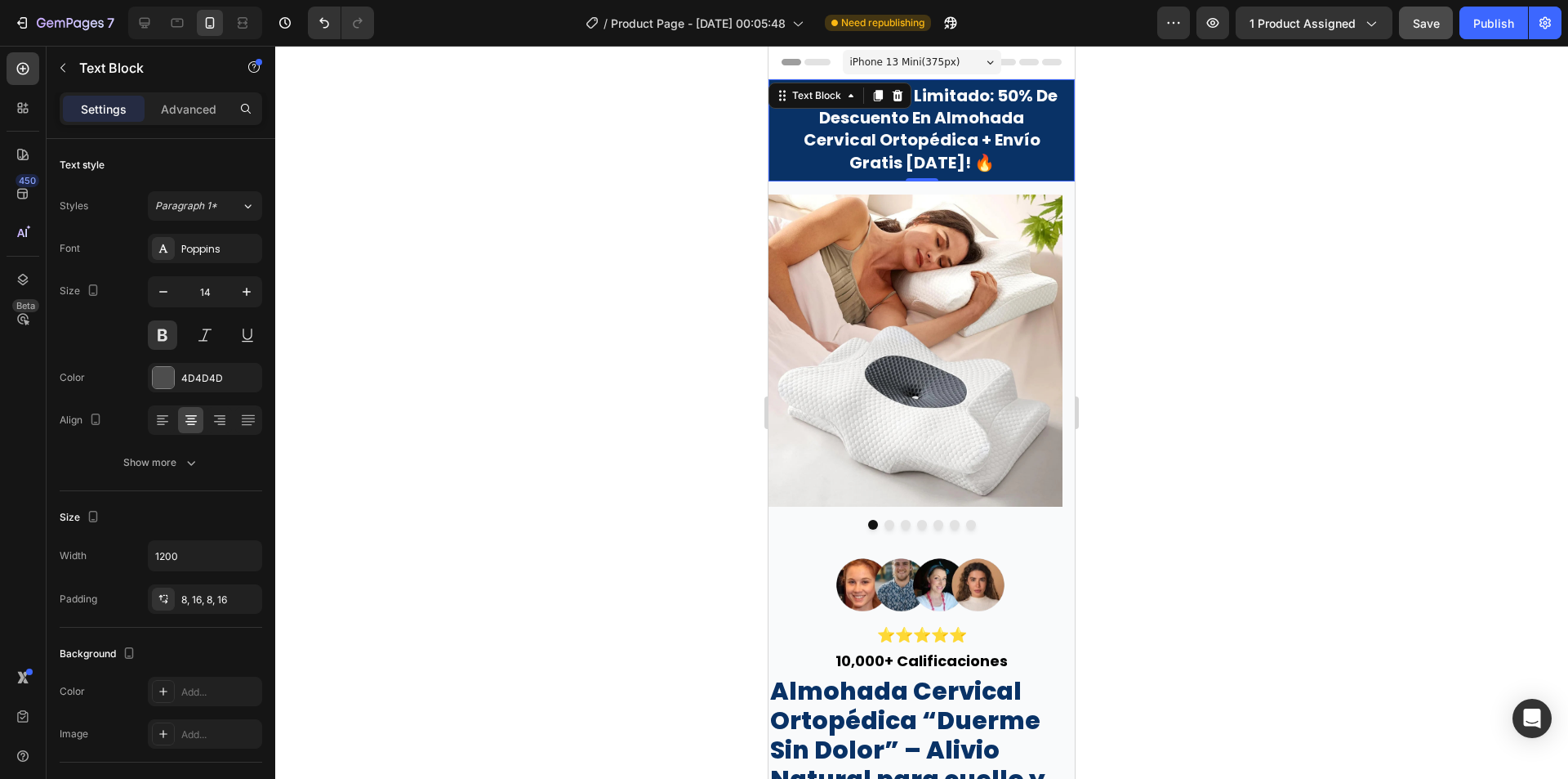
click at [949, 129] on span "🔥 ¡por tiempo limitado: 50% de descuento en almohada cervical ortopédica + enví…" at bounding box center [921, 129] width 272 height 90
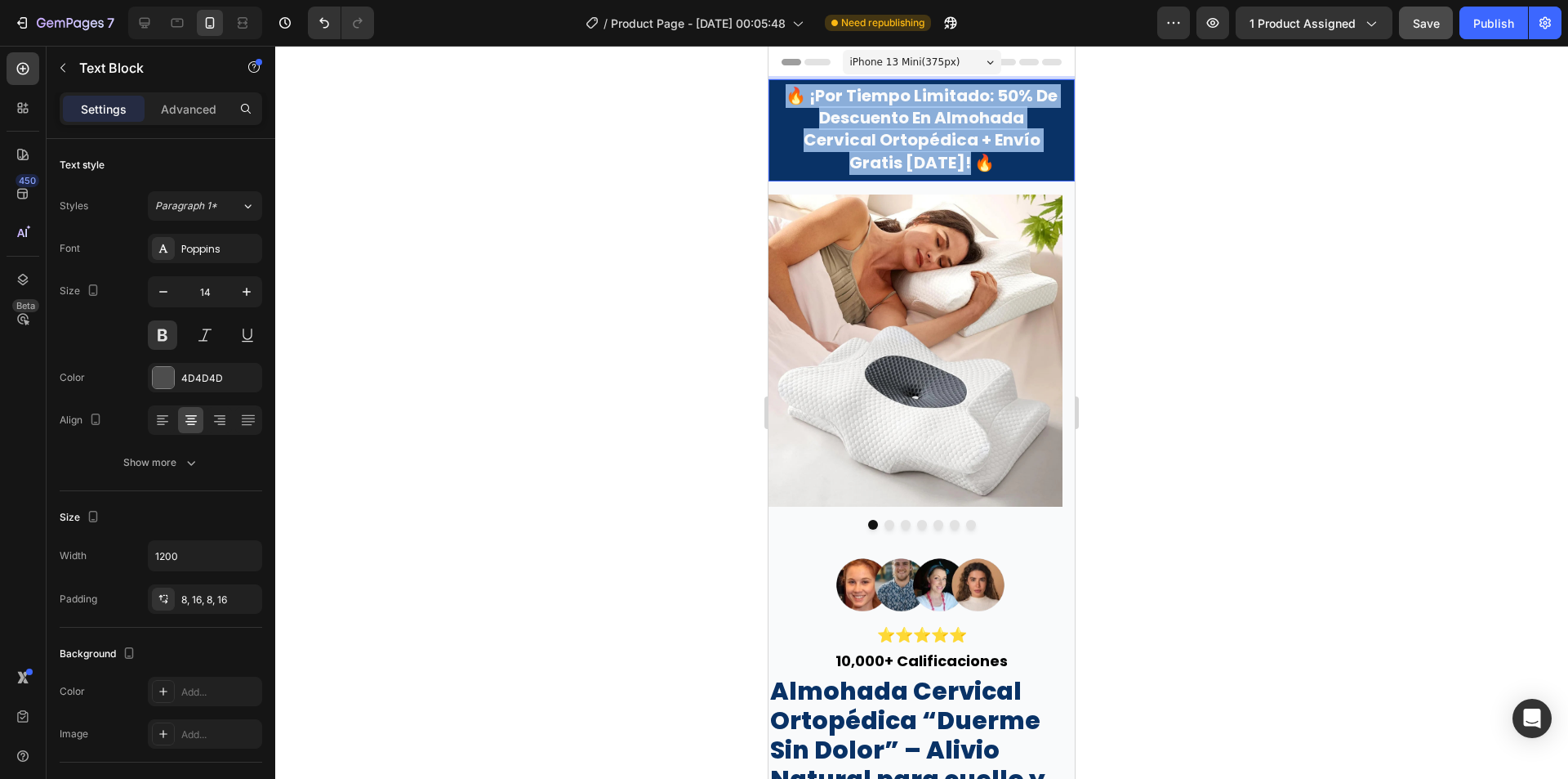
click at [949, 129] on span "🔥 ¡por tiempo limitado: 50% de descuento en almohada cervical ortopédica + enví…" at bounding box center [921, 129] width 272 height 90
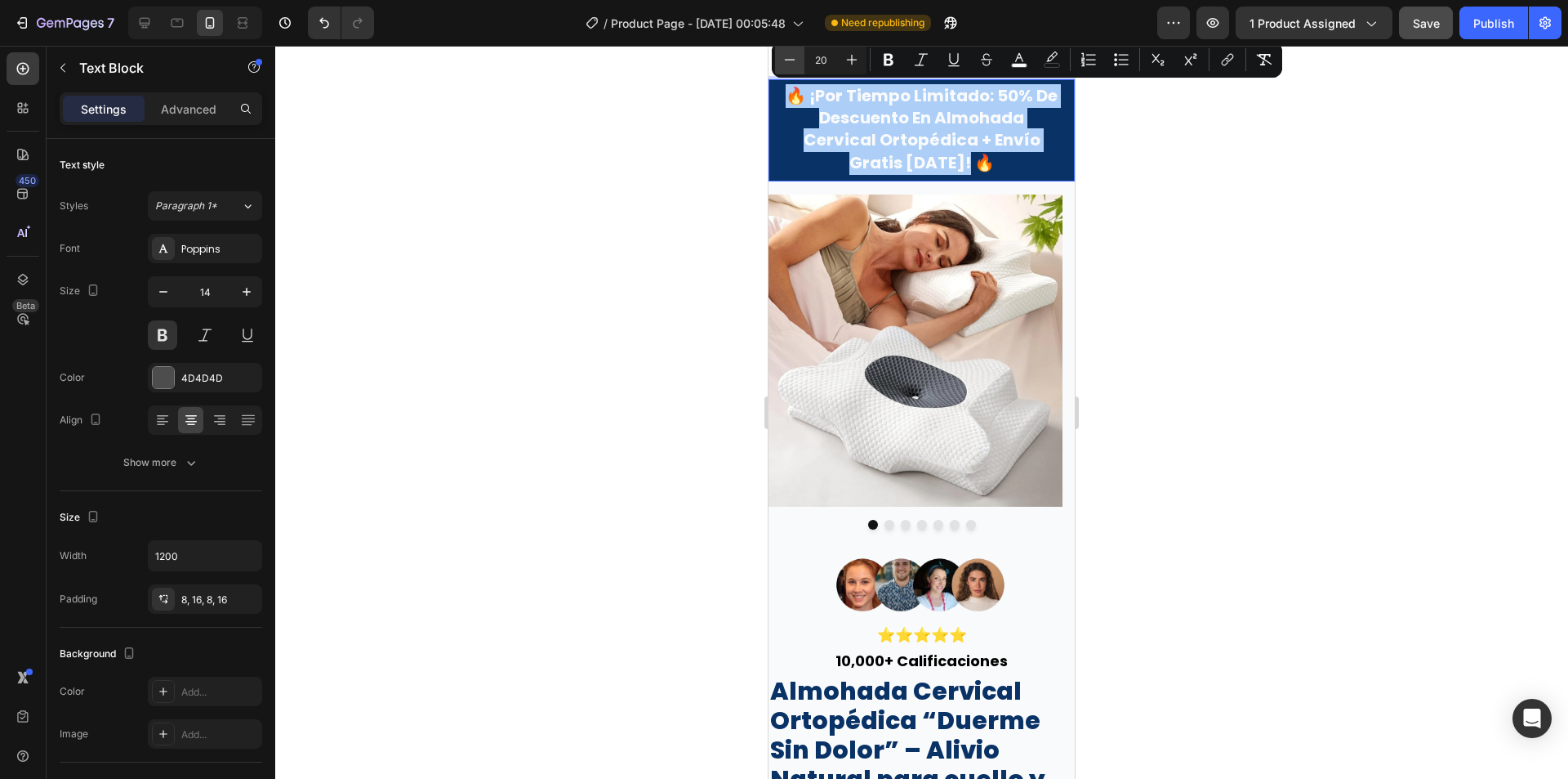
click at [802, 62] on button "Minus" at bounding box center [789, 59] width 30 height 30
click at [801, 62] on button "Minus" at bounding box center [789, 59] width 30 height 30
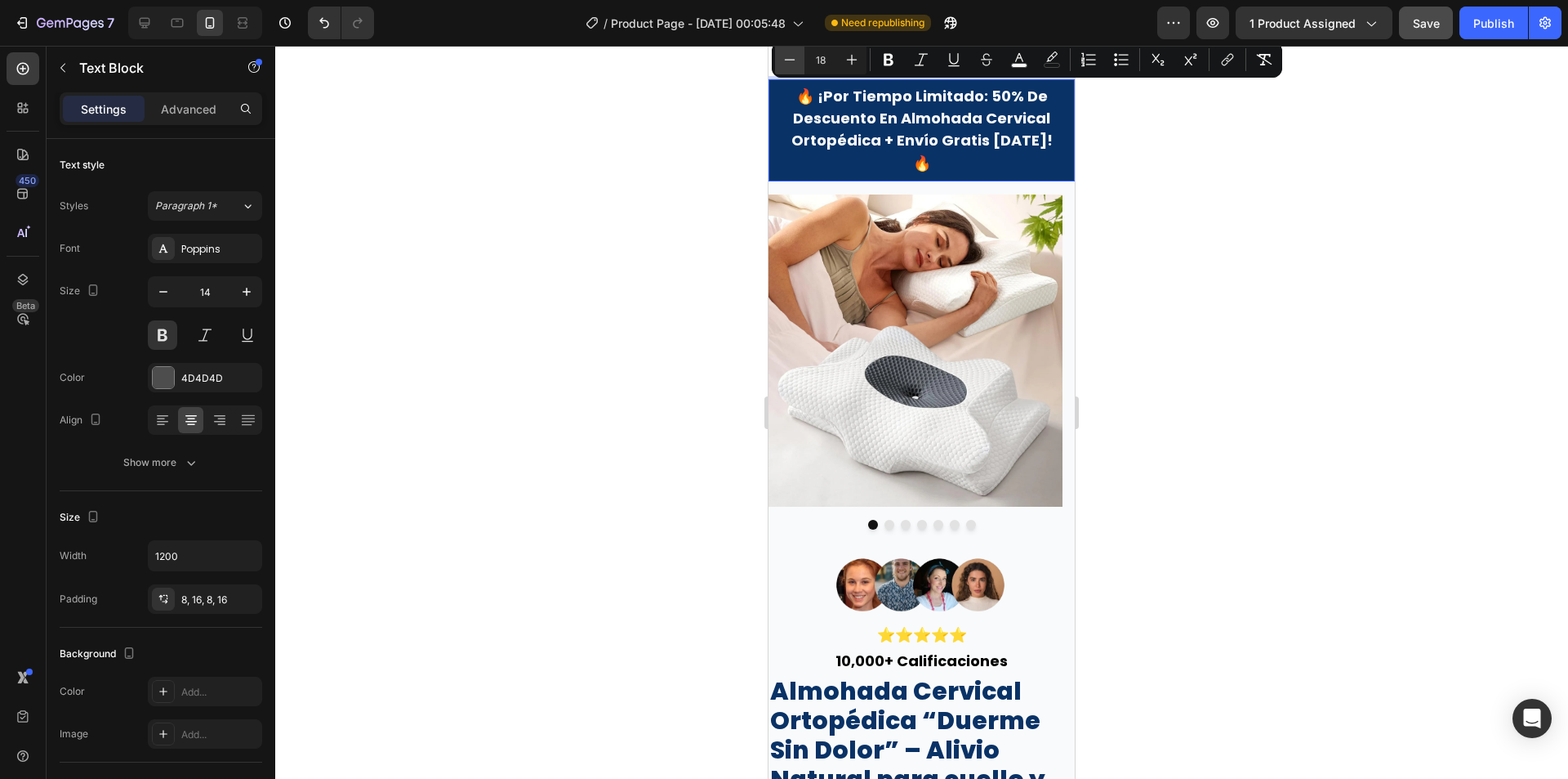
click at [801, 62] on button "Minus" at bounding box center [789, 59] width 30 height 30
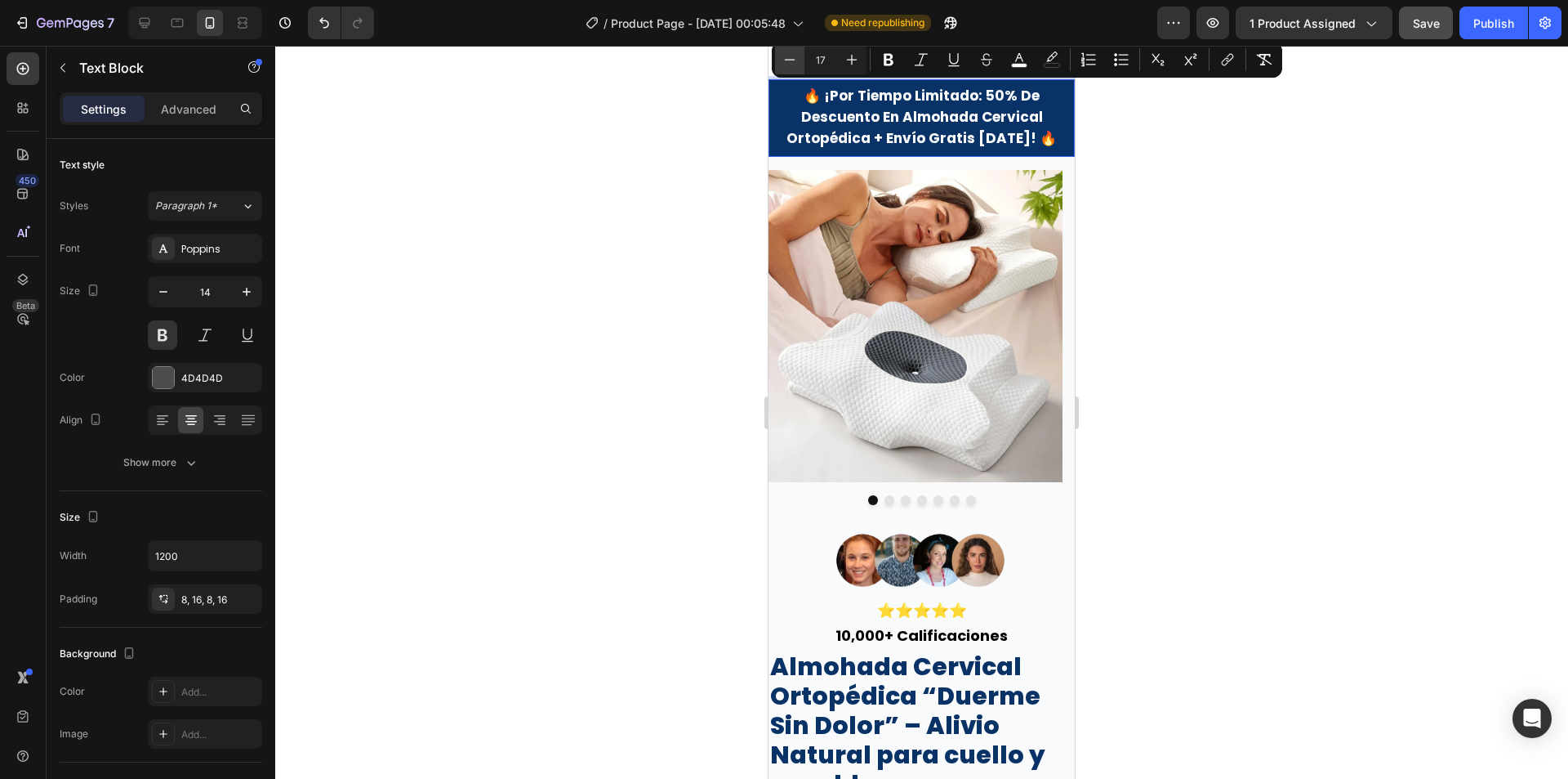
click at [801, 62] on button "Minus" at bounding box center [789, 59] width 30 height 30
type input "16"
click at [1195, 239] on div at bounding box center [921, 412] width 1292 height 733
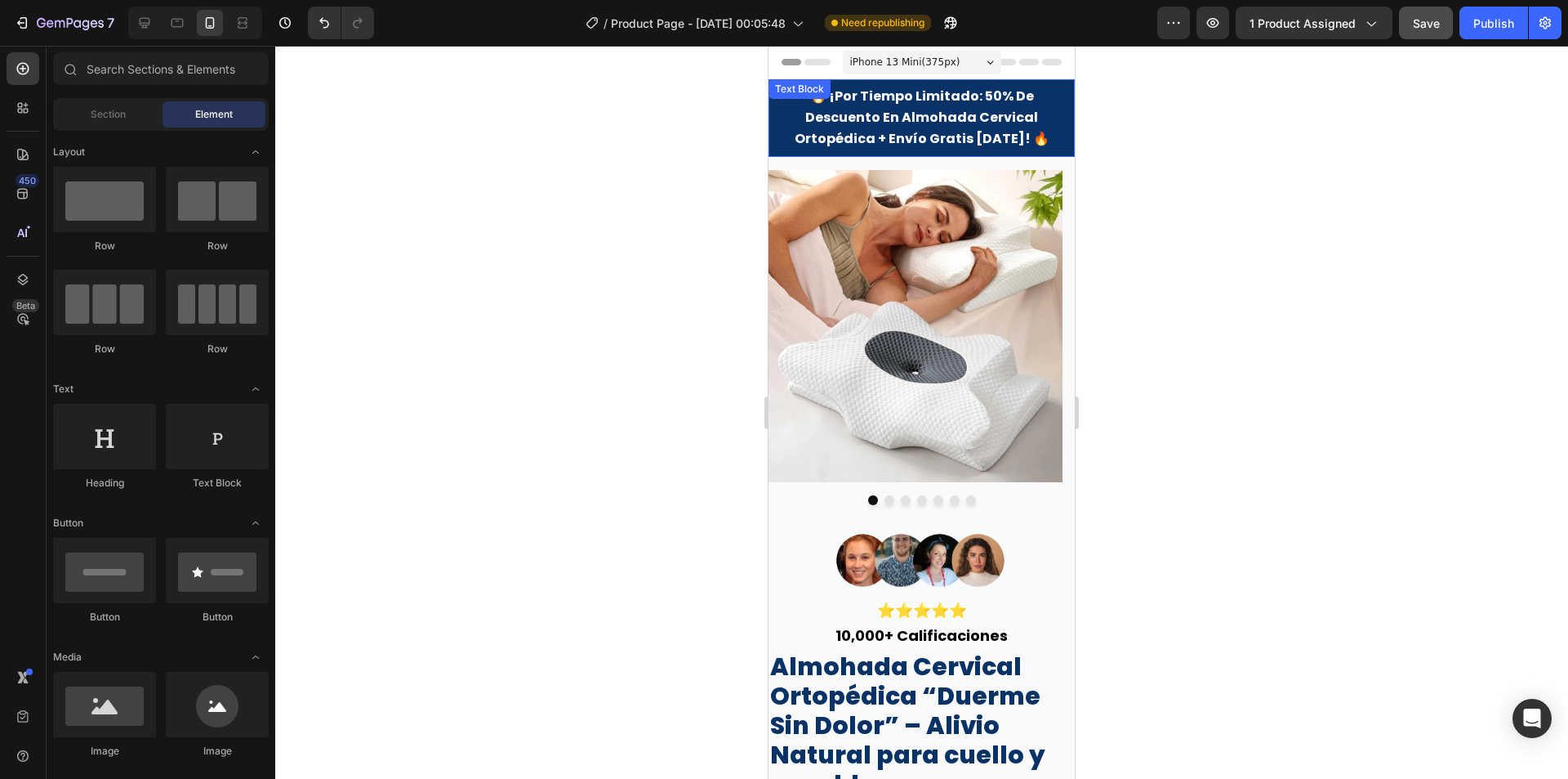
click at [937, 129] on p "🔥 ¡por tiempo limitado: 50% de descuento en almohada cervical ortopédica + enví…" at bounding box center [921, 118] width 280 height 64
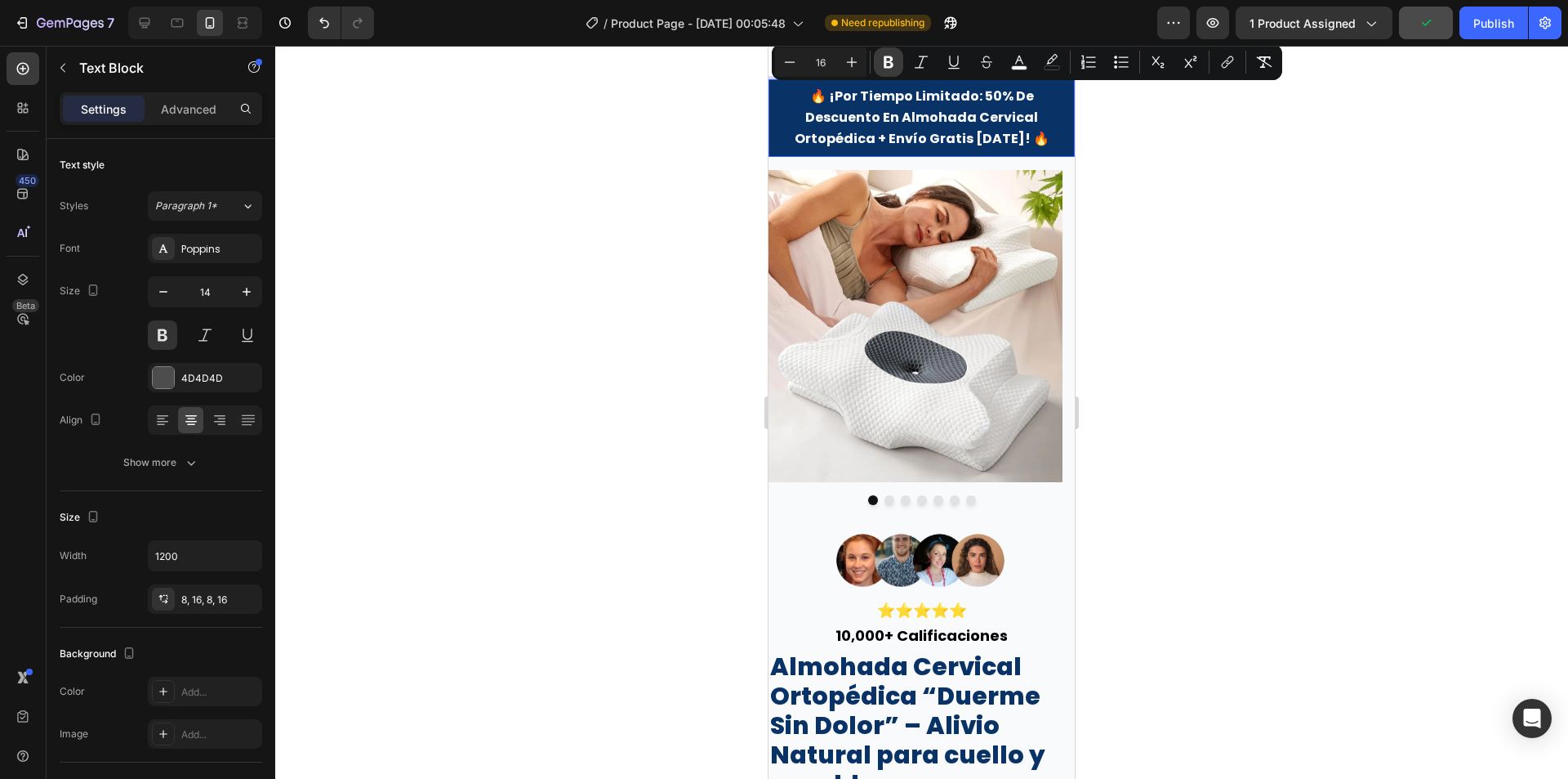
click at [884, 70] on button "Bold" at bounding box center [888, 62] width 30 height 30
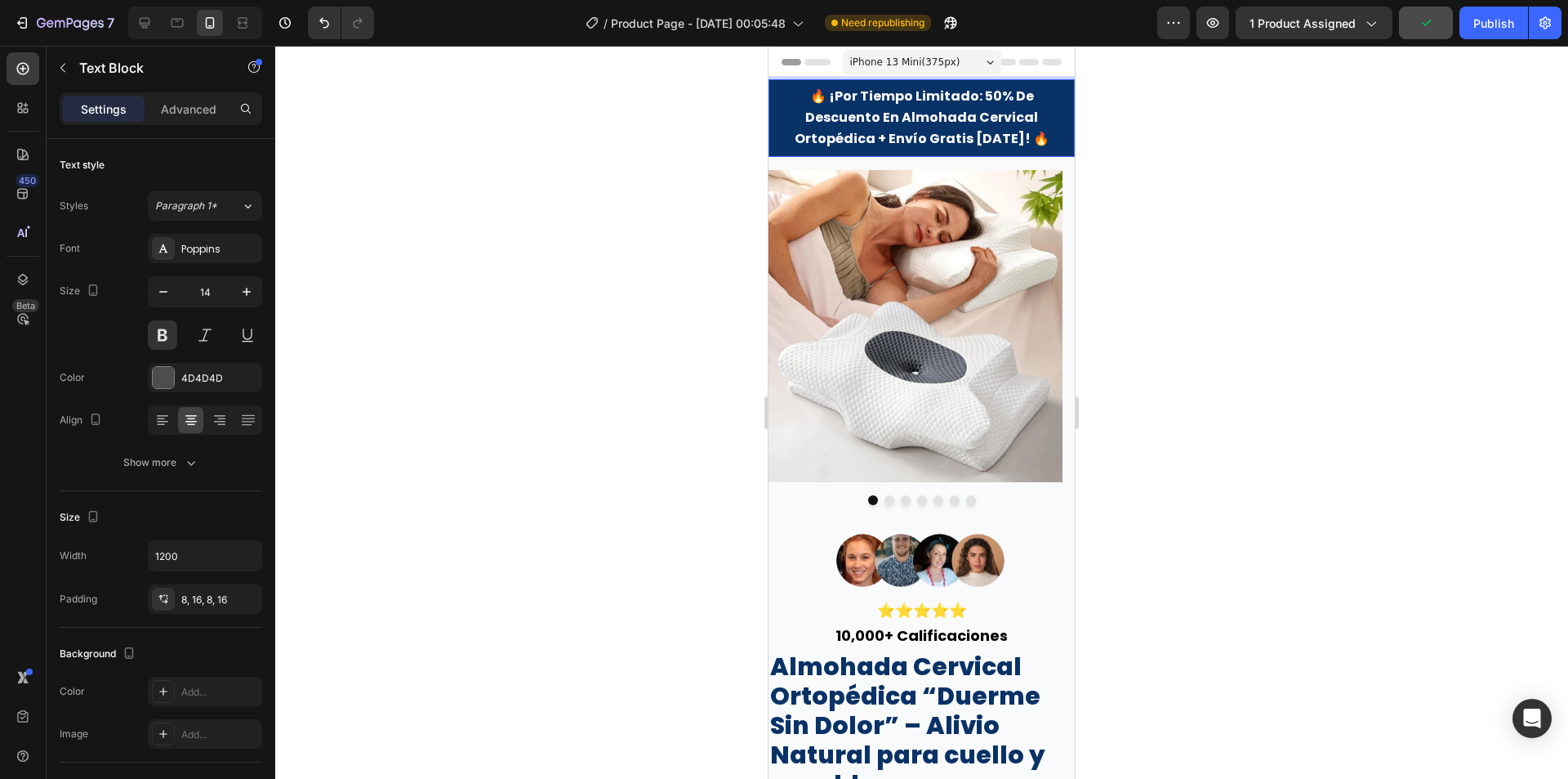
click at [1139, 222] on div at bounding box center [921, 412] width 1292 height 733
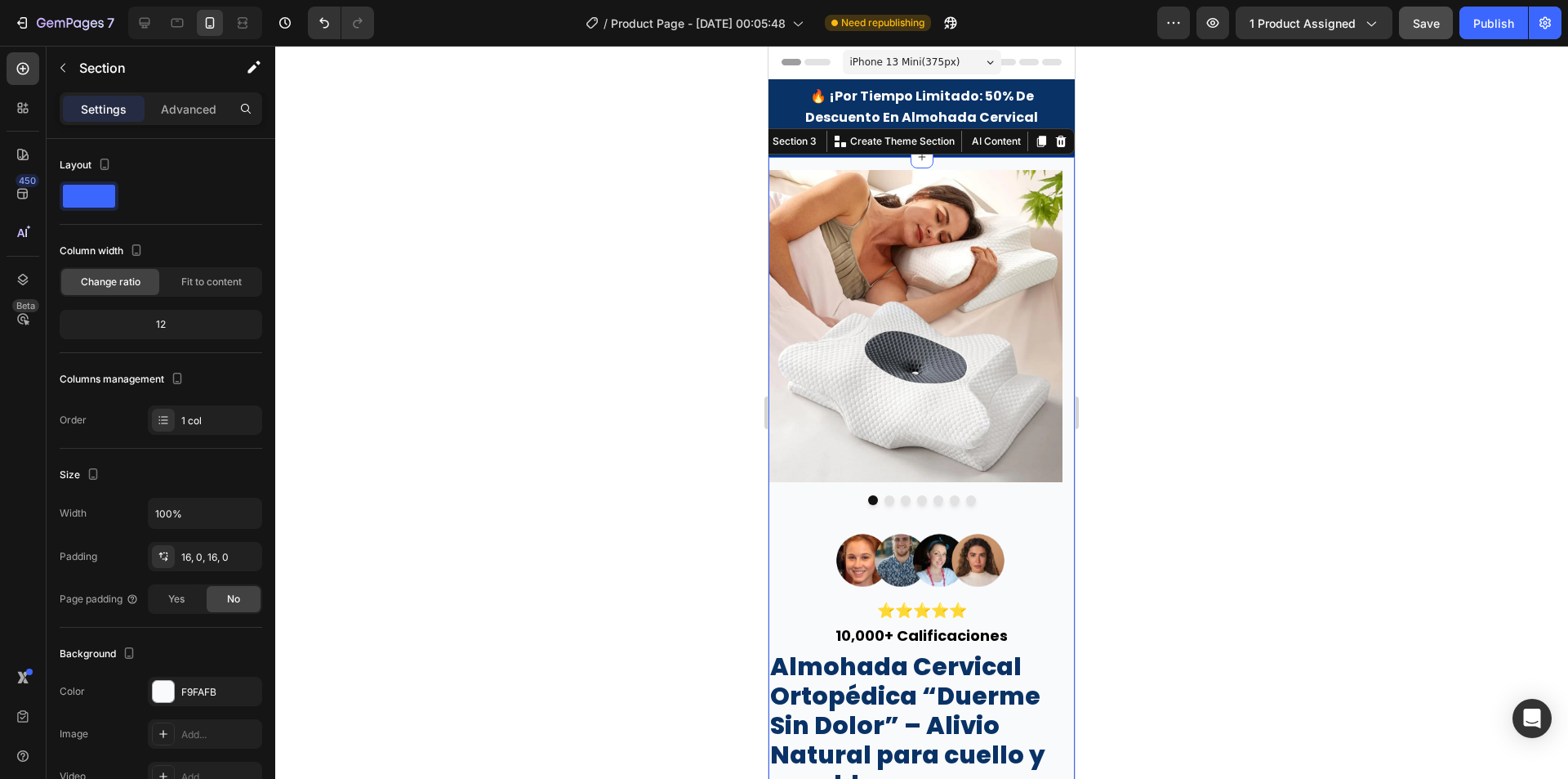
click at [812, 166] on div "Image Image Image Image Image Image Image Carousel Image ⭐⭐⭐⭐⭐ Text Block 10,00…" at bounding box center [921, 634] width 306 height 955
click at [174, 114] on p "Advanced" at bounding box center [188, 109] width 56 height 17
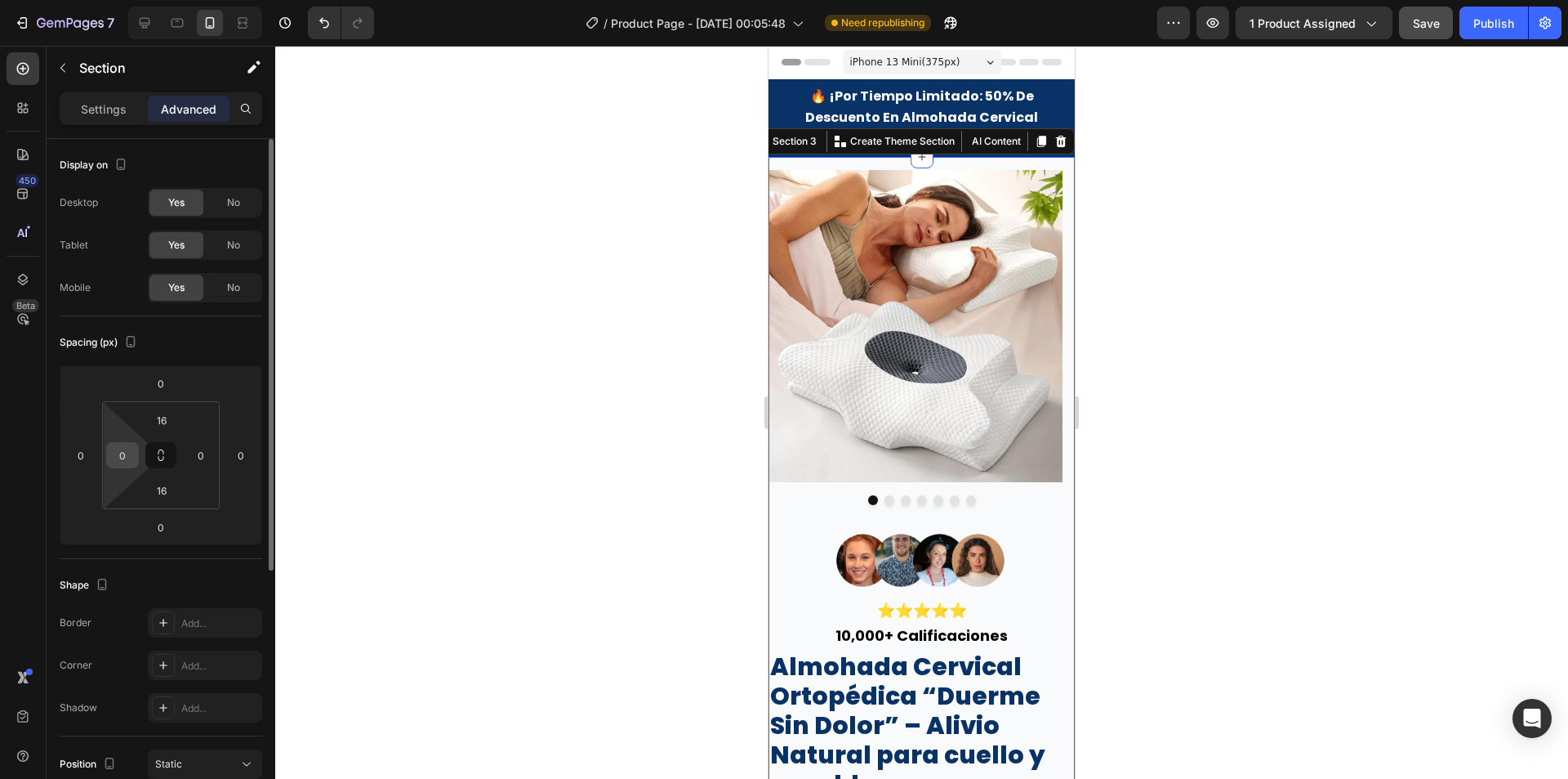
click at [117, 447] on input "0" at bounding box center [122, 455] width 25 height 25
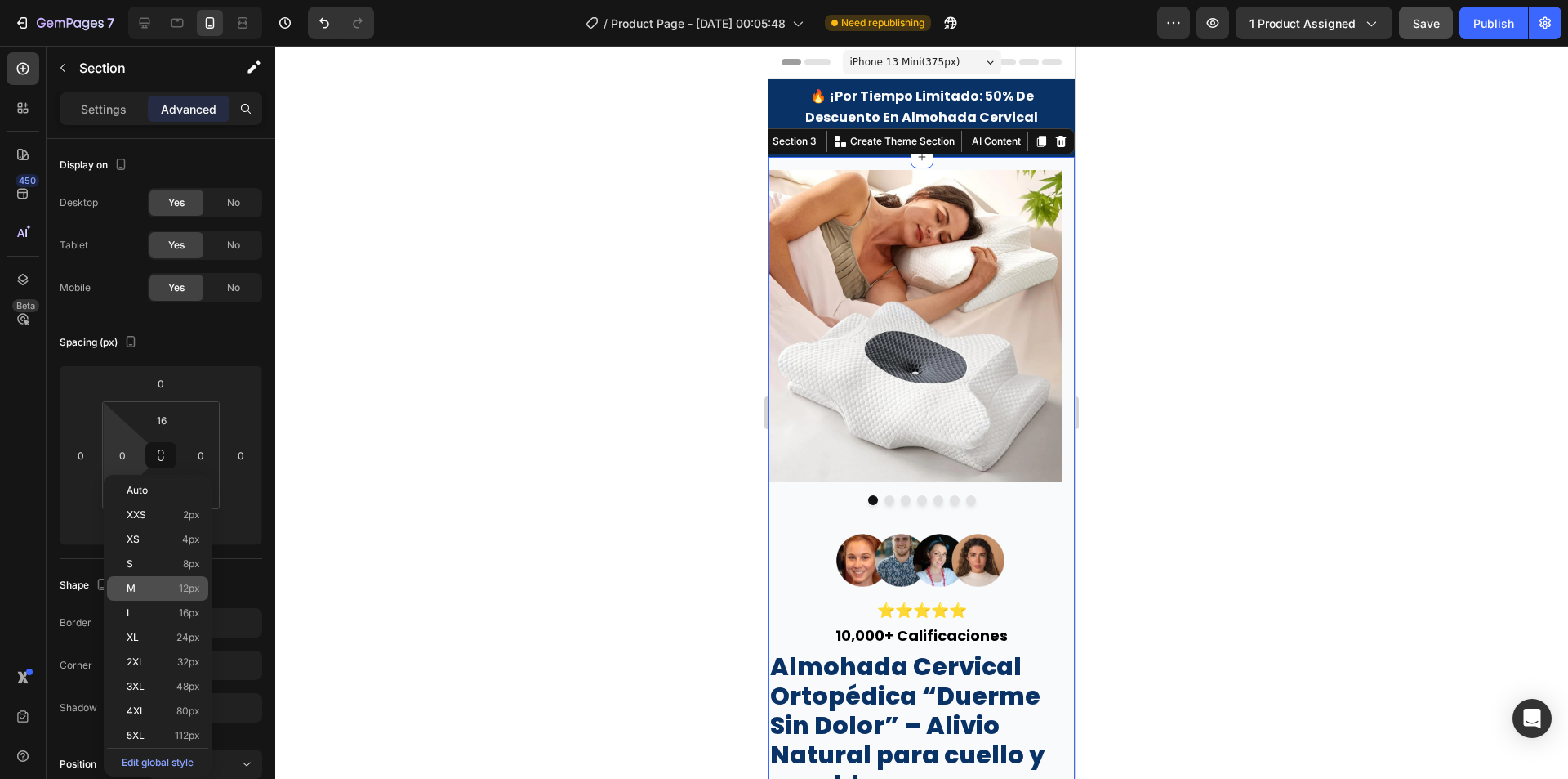
click at [174, 584] on p "M 12px" at bounding box center [163, 589] width 74 height 12
type input "12"
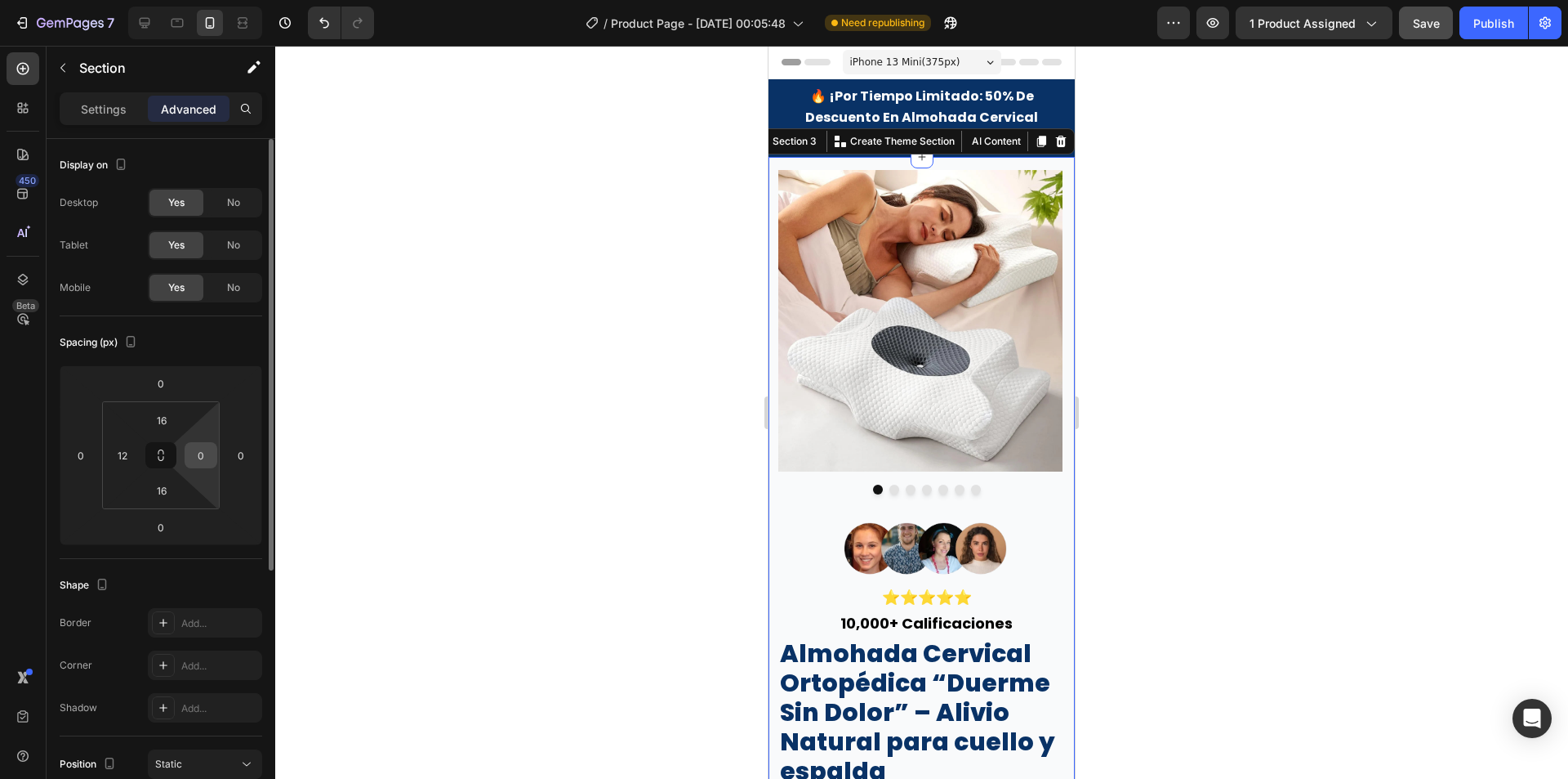
click at [206, 444] on input "0" at bounding box center [200, 455] width 25 height 25
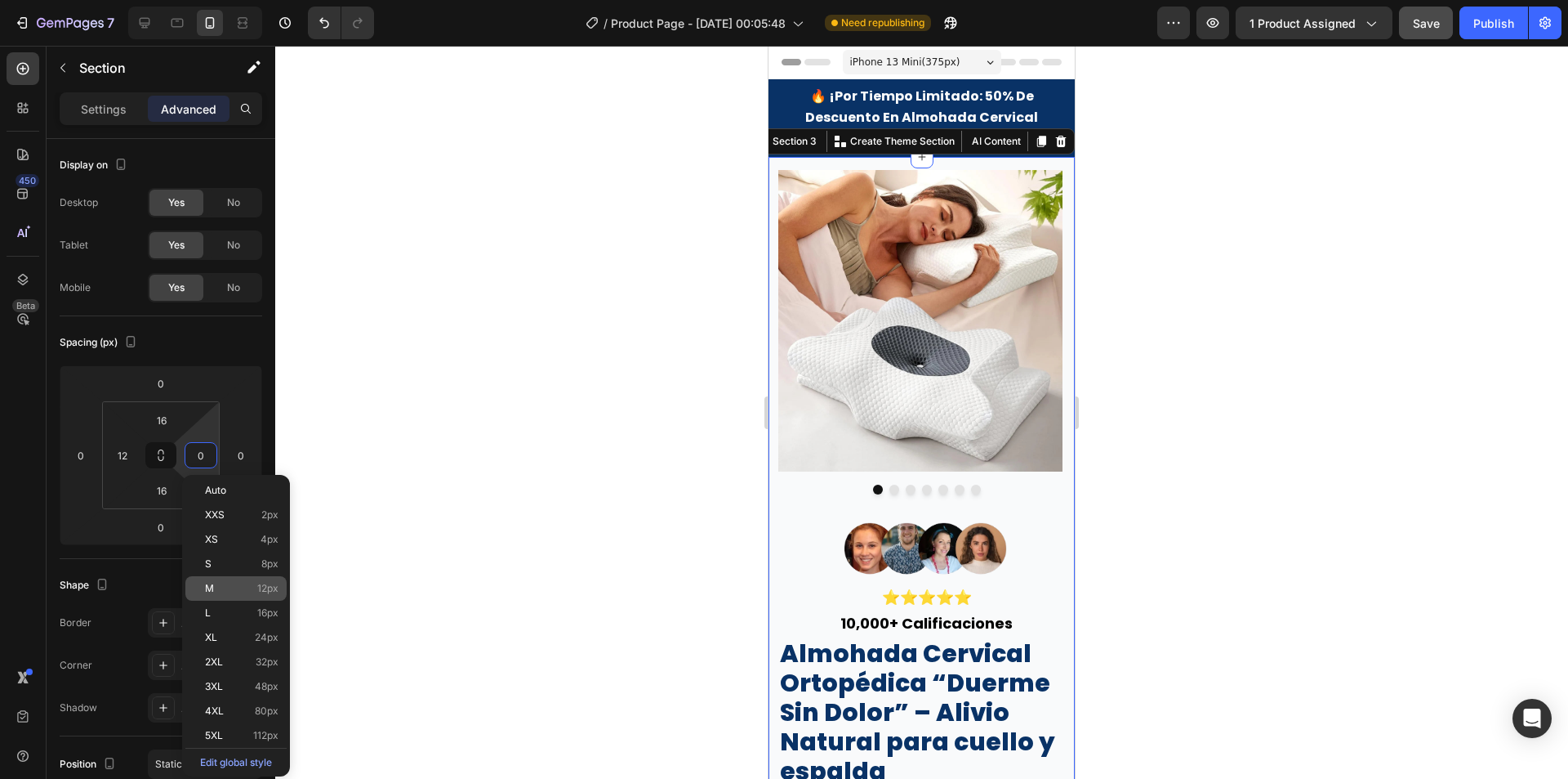
drag, startPoint x: 227, startPoint y: 590, endPoint x: 341, endPoint y: 562, distance: 117.4
click at [228, 590] on p "M 12px" at bounding box center [242, 589] width 74 height 12
type input "12"
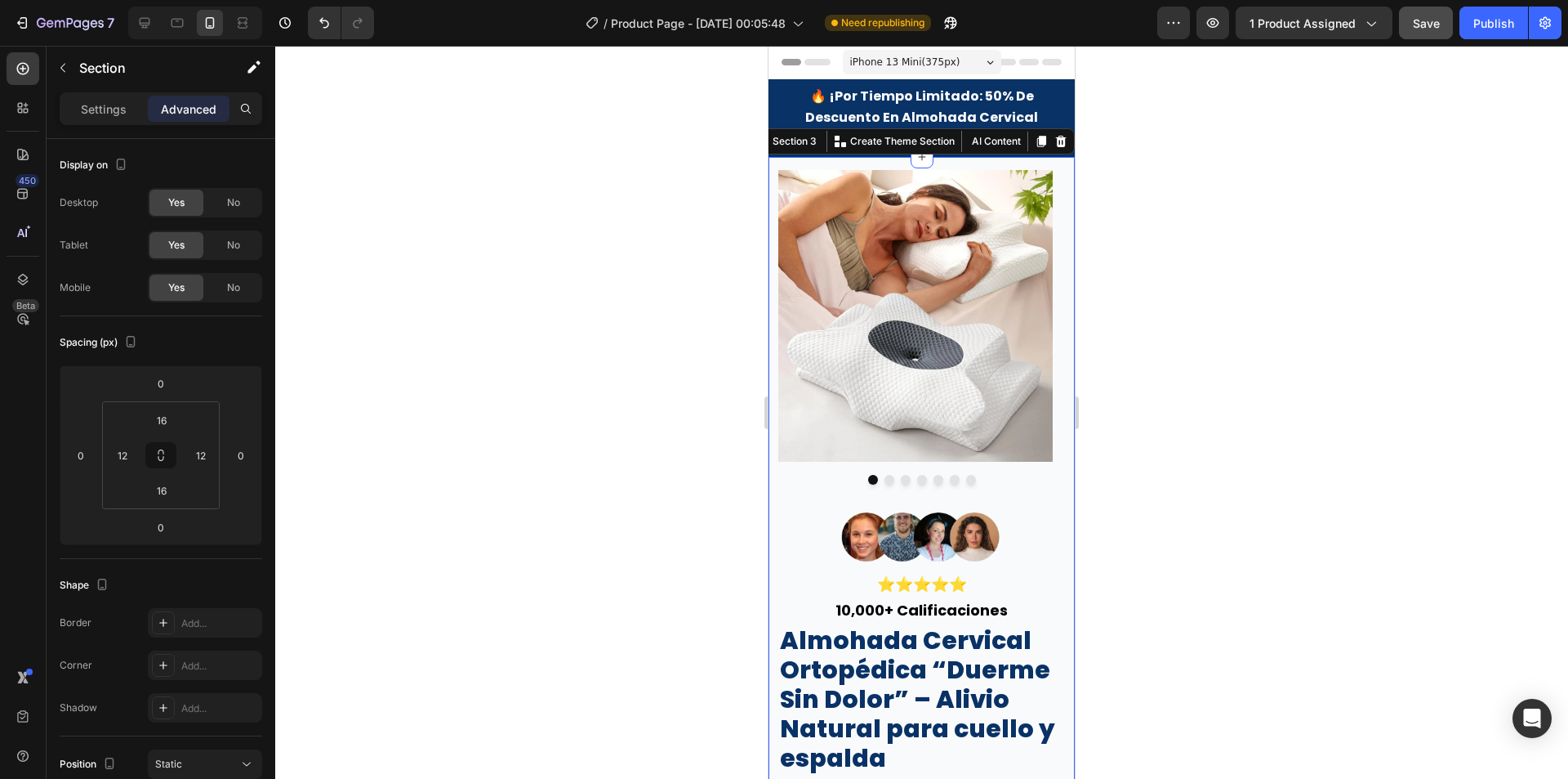
click at [669, 399] on div at bounding box center [921, 412] width 1292 height 733
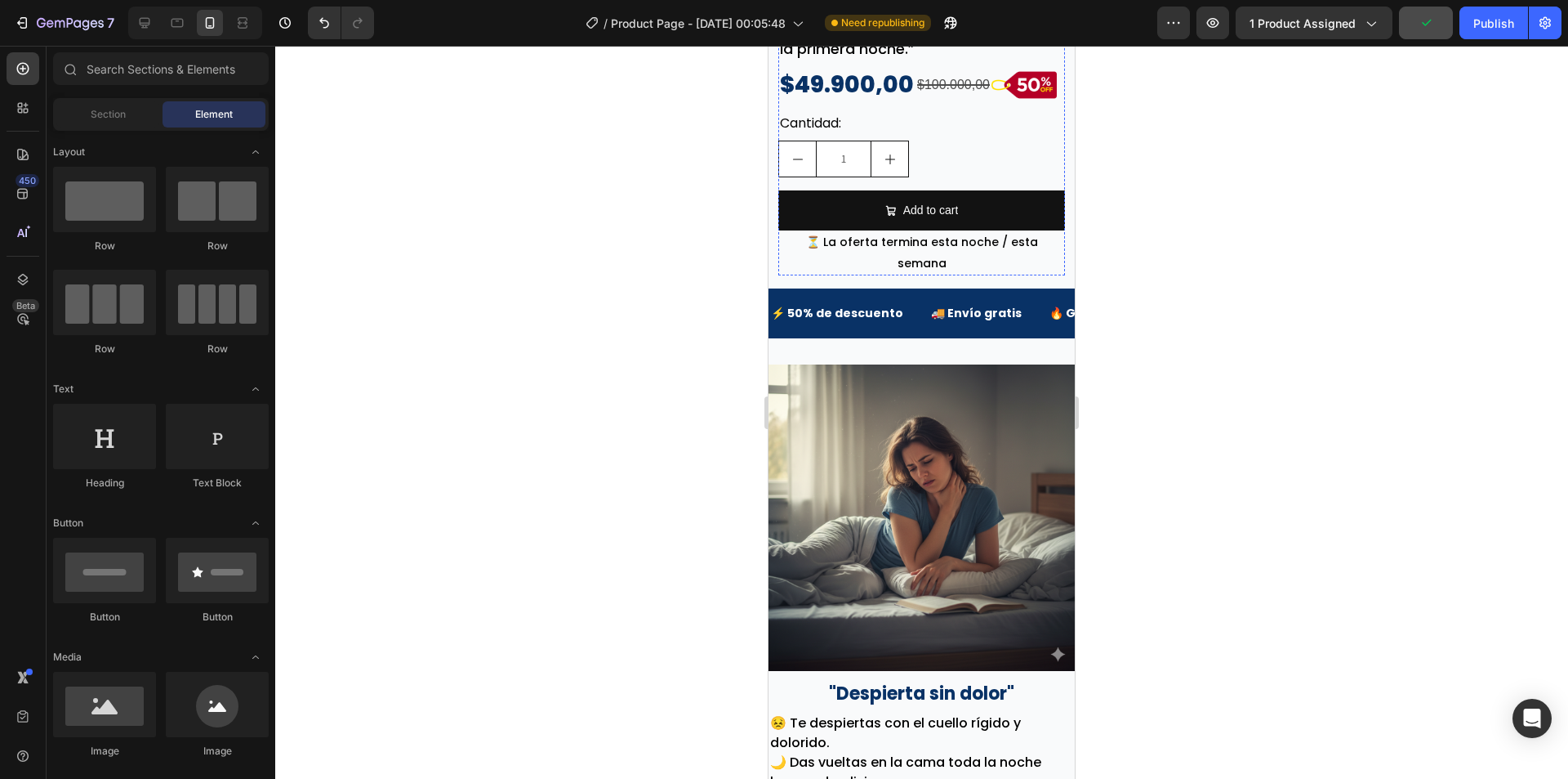
scroll to position [572, 0]
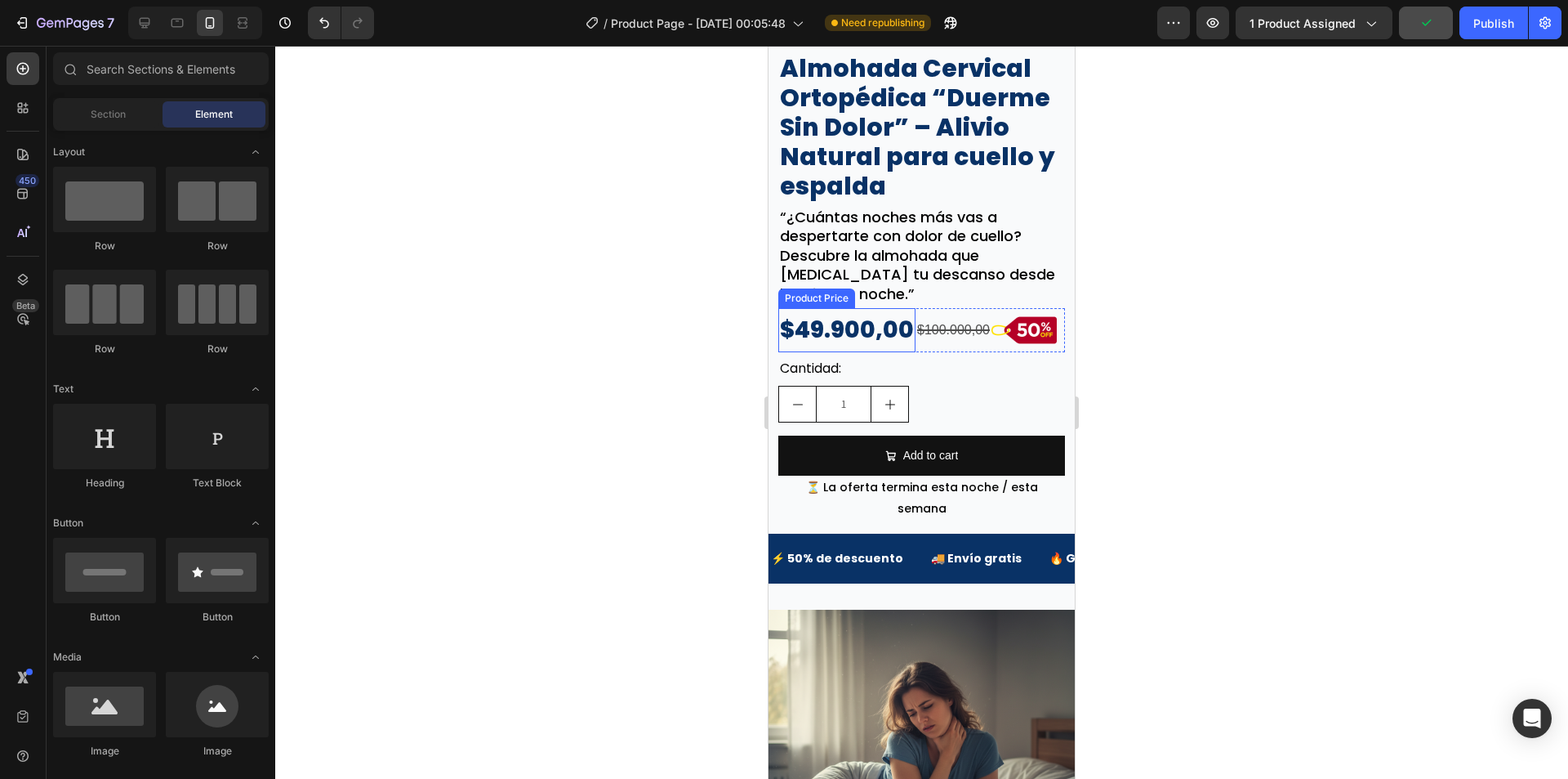
click at [877, 352] on div "$49.900,00" at bounding box center [847, 330] width 137 height 44
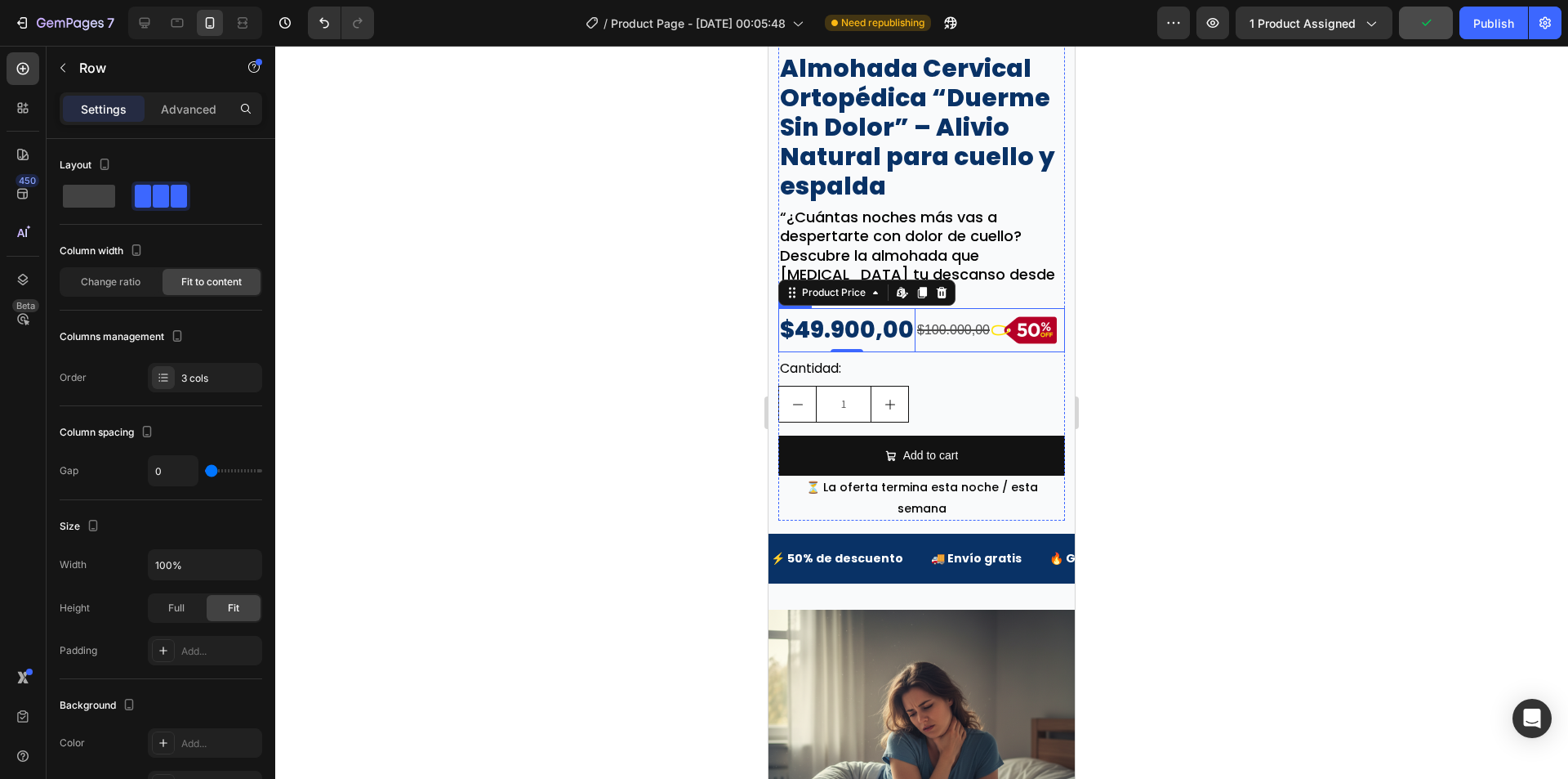
click at [927, 352] on div "$100.000,00 Product Price Product Price" at bounding box center [953, 330] width 76 height 44
click at [205, 469] on input "range" at bounding box center [234, 471] width 57 height 3
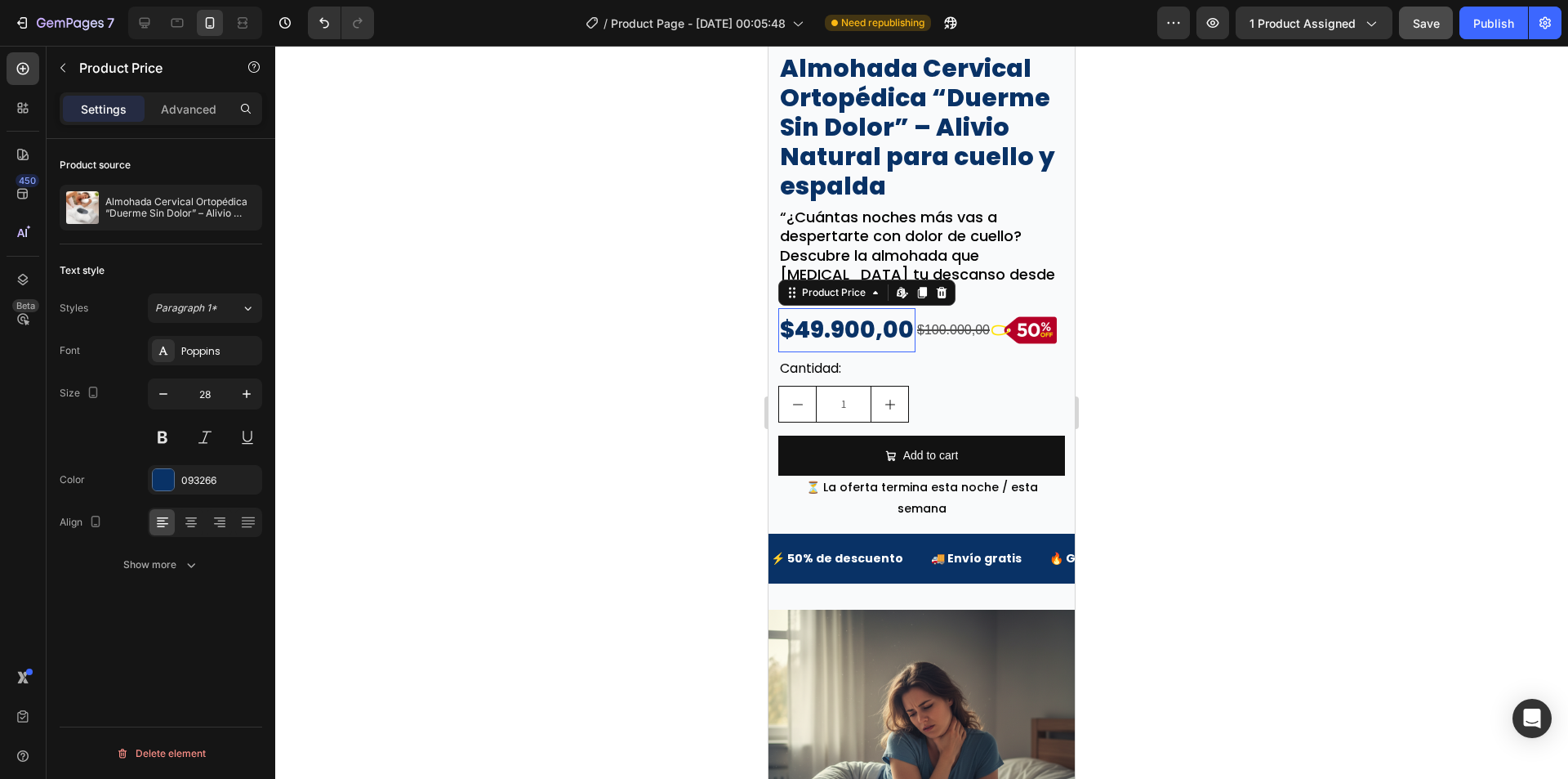
click at [808, 337] on div "$49.900,00" at bounding box center [847, 330] width 137 height 44
click at [942, 344] on div "$100.000,00" at bounding box center [953, 331] width 76 height 27
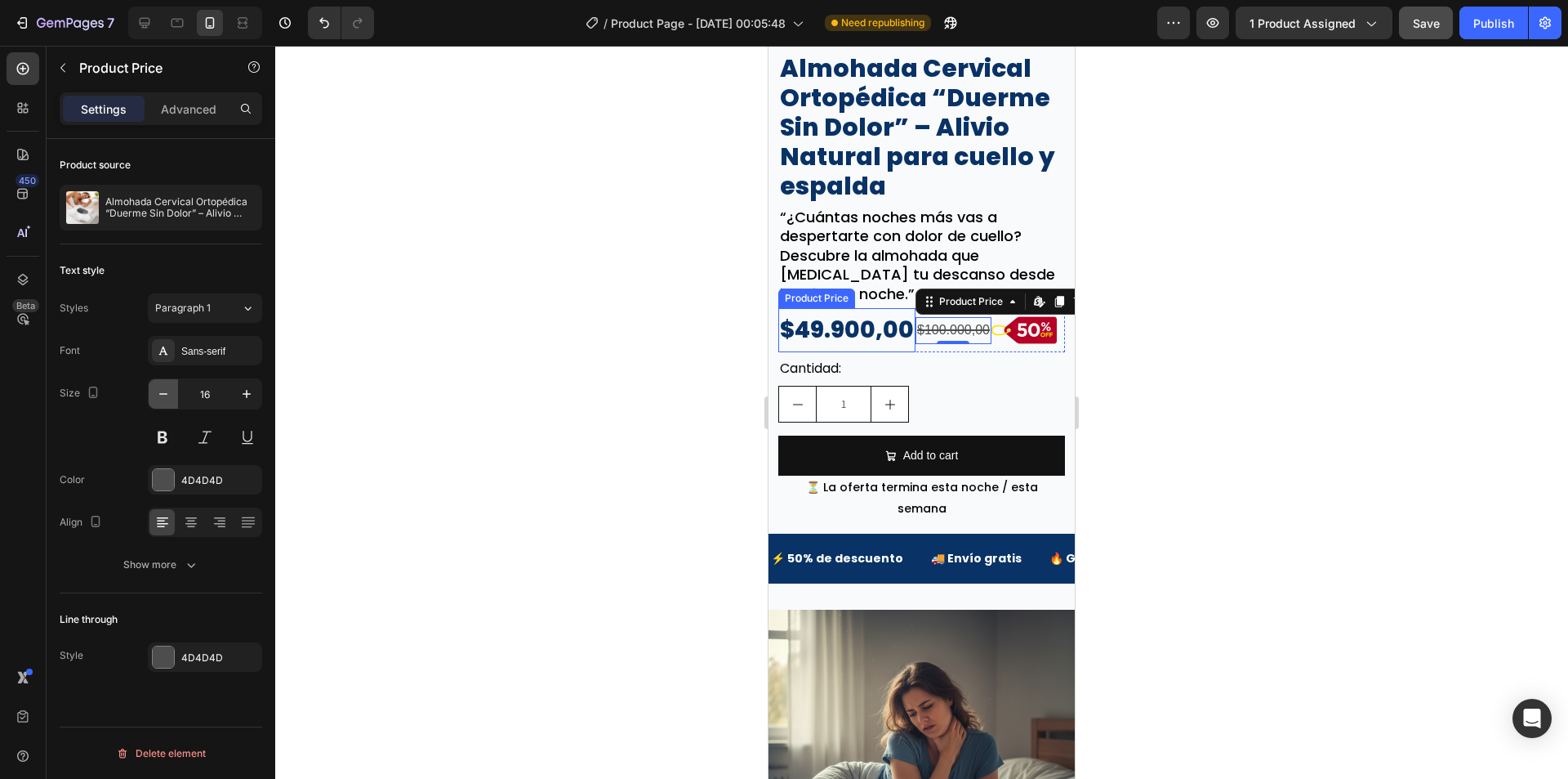
click at [169, 399] on icon "button" at bounding box center [163, 393] width 16 height 16
type input "15"
click at [982, 375] on p "Cantidad:" at bounding box center [921, 369] width 283 height 24
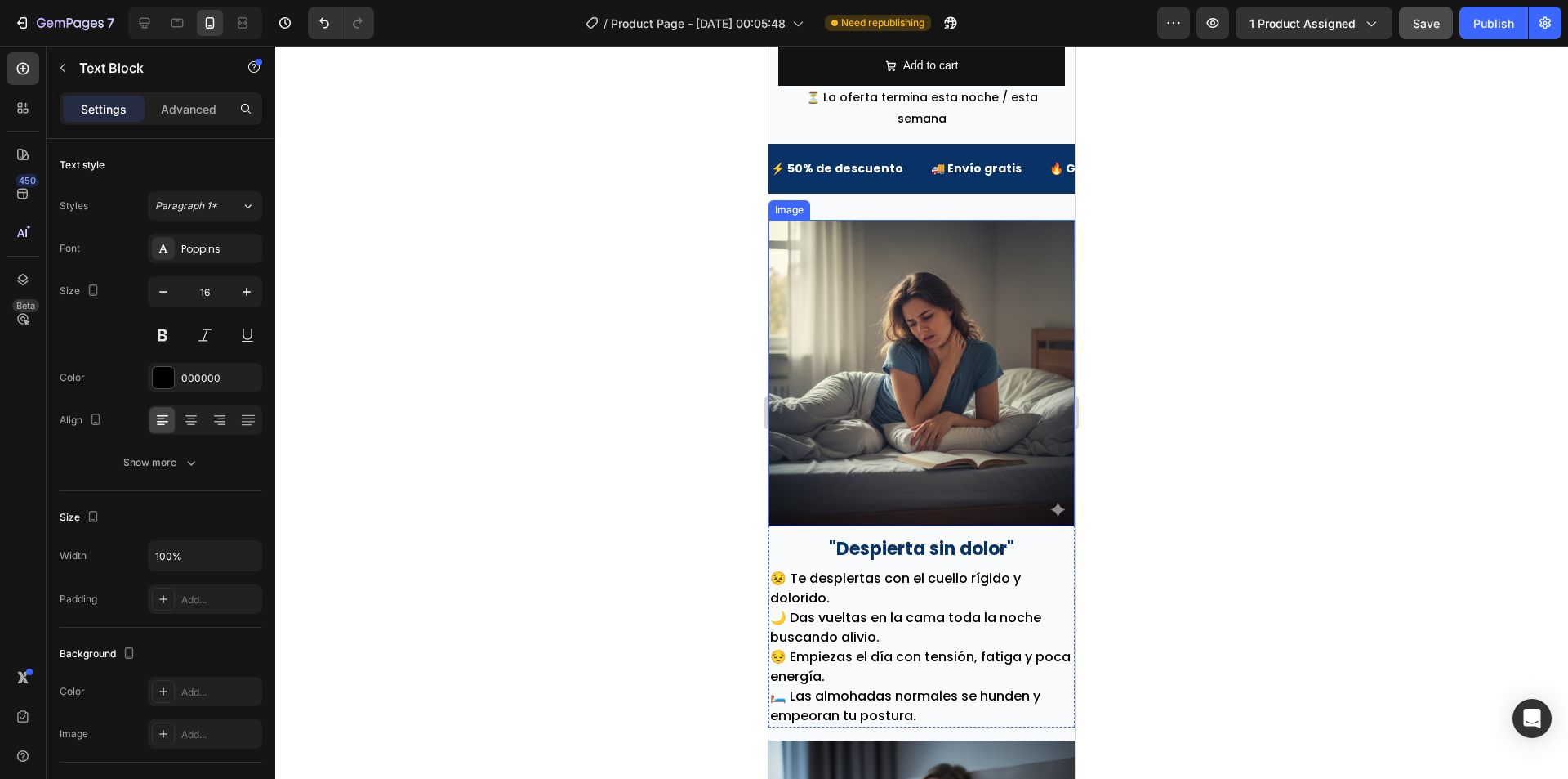
scroll to position [980, 0]
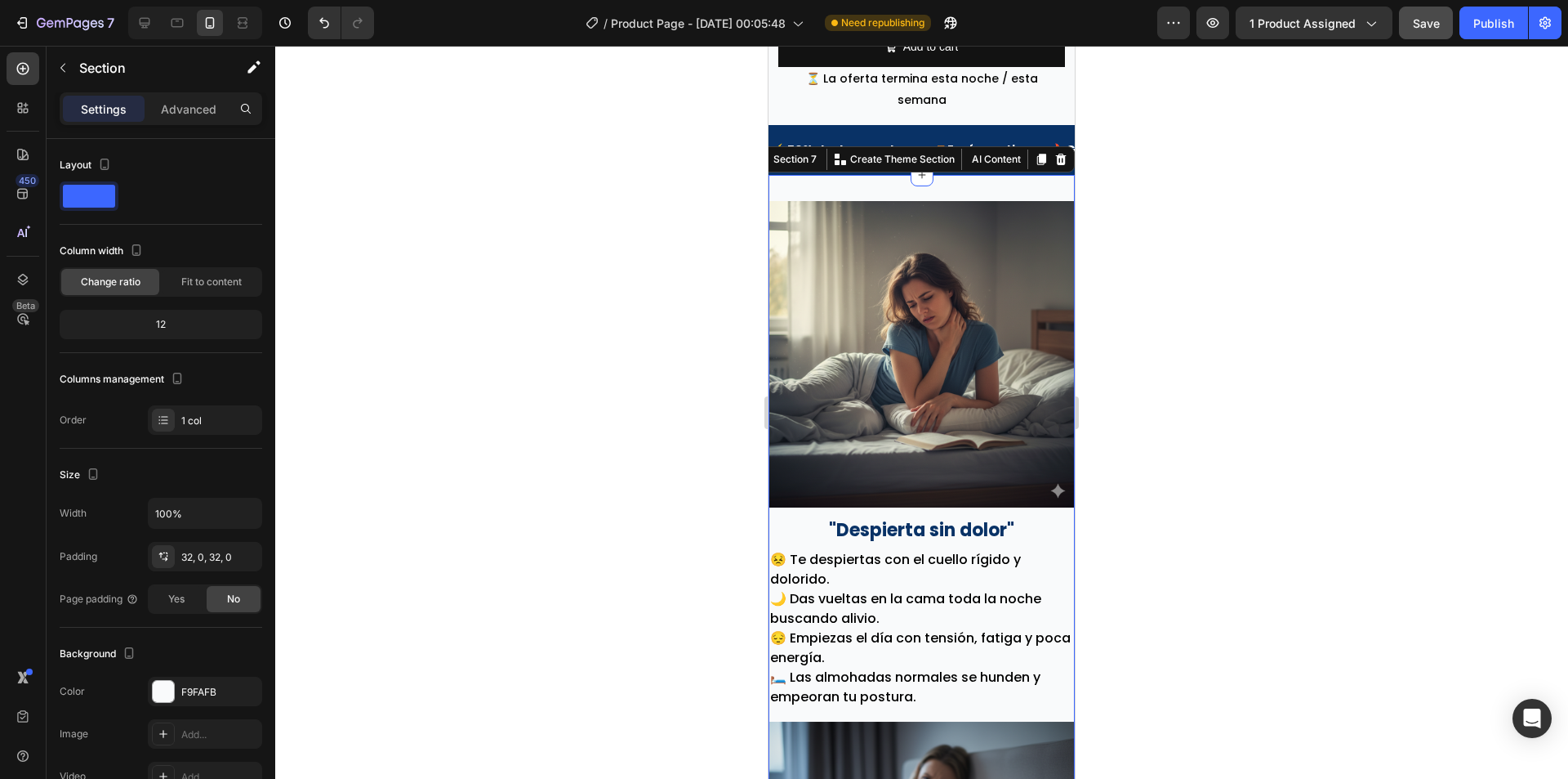
click at [166, 109] on p "Advanced" at bounding box center [188, 109] width 56 height 17
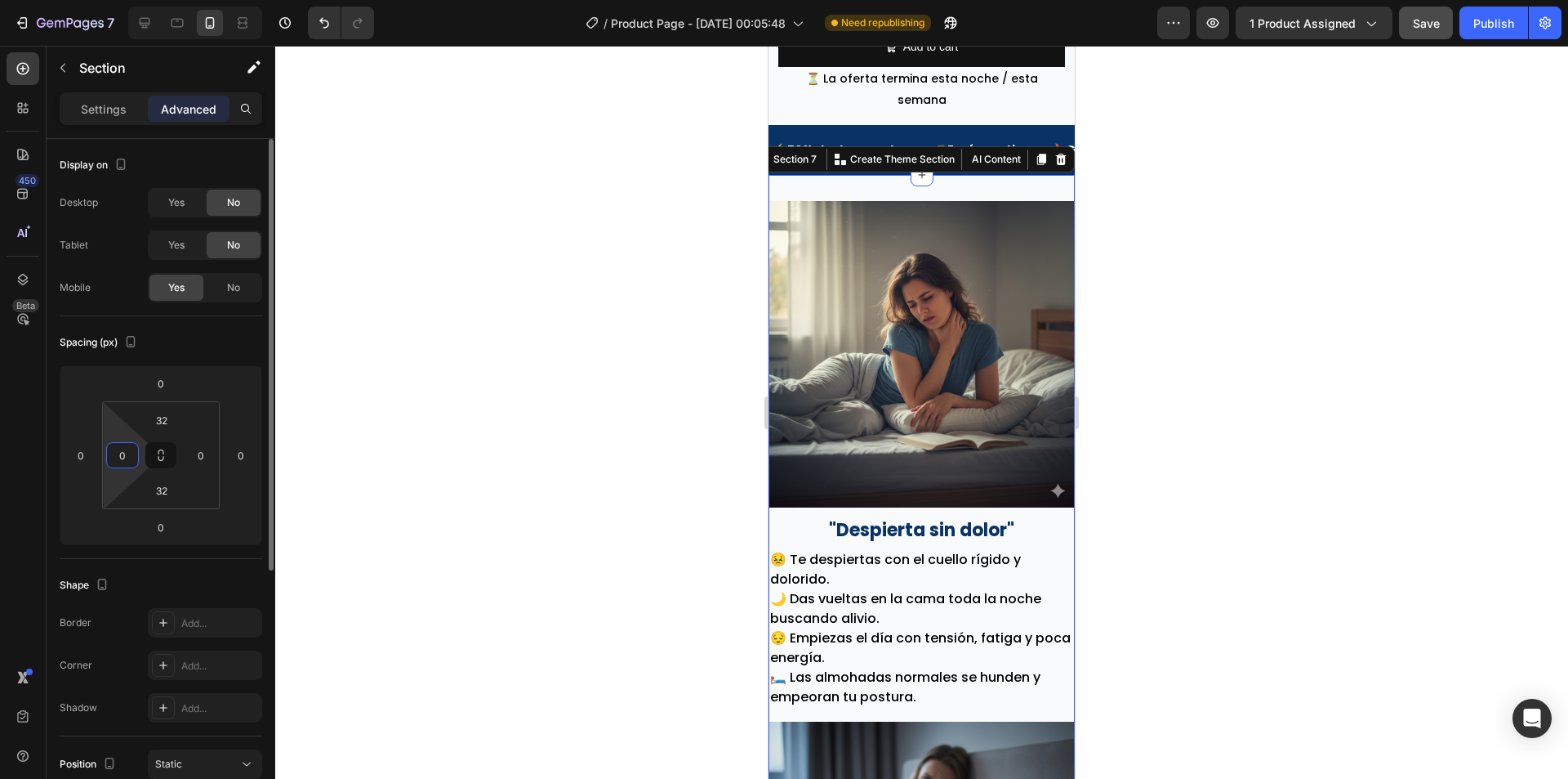
click at [128, 458] on input "0" at bounding box center [122, 455] width 25 height 25
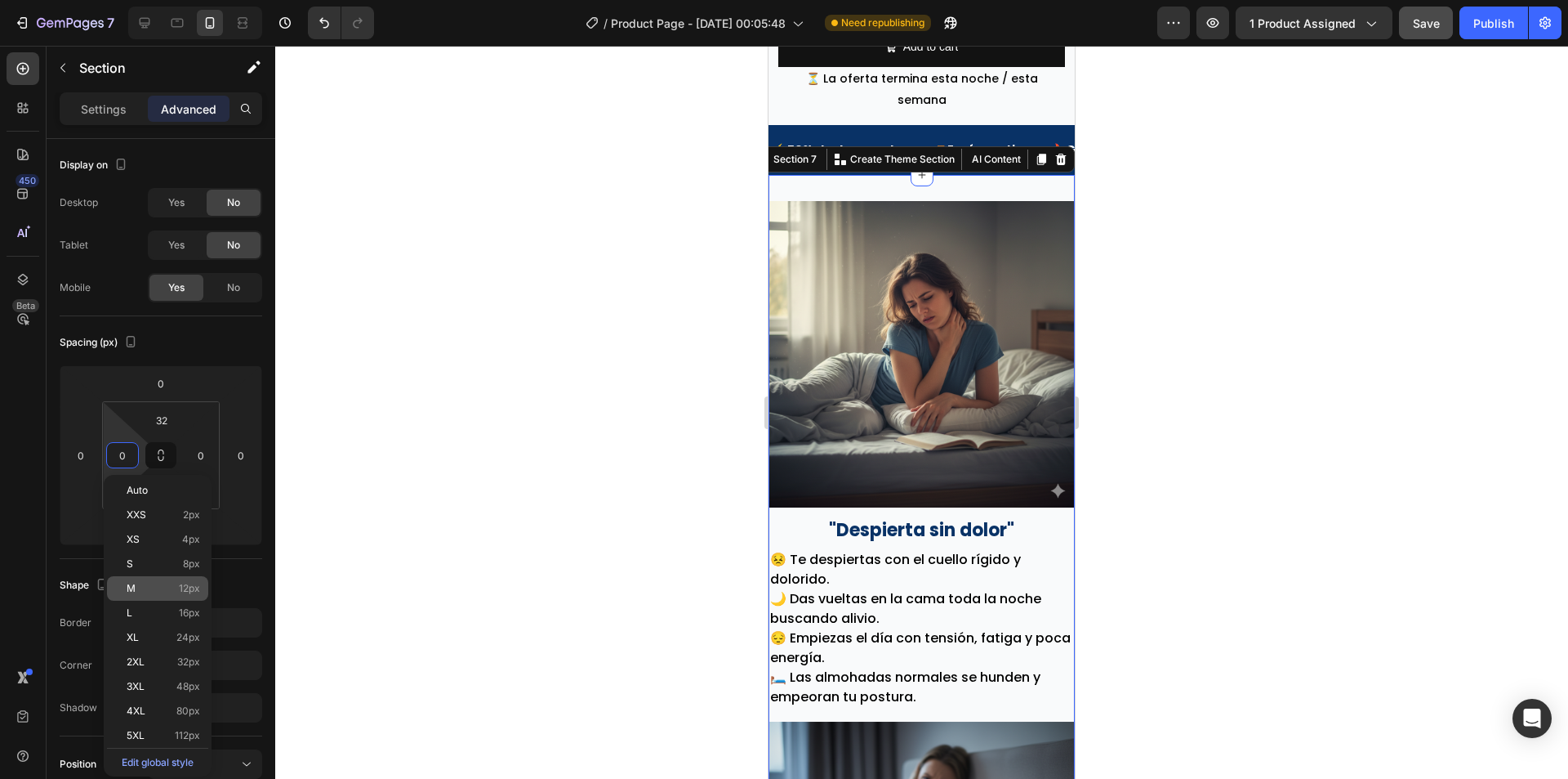
click at [188, 581] on div "M 12px" at bounding box center [158, 588] width 101 height 25
type input "12"
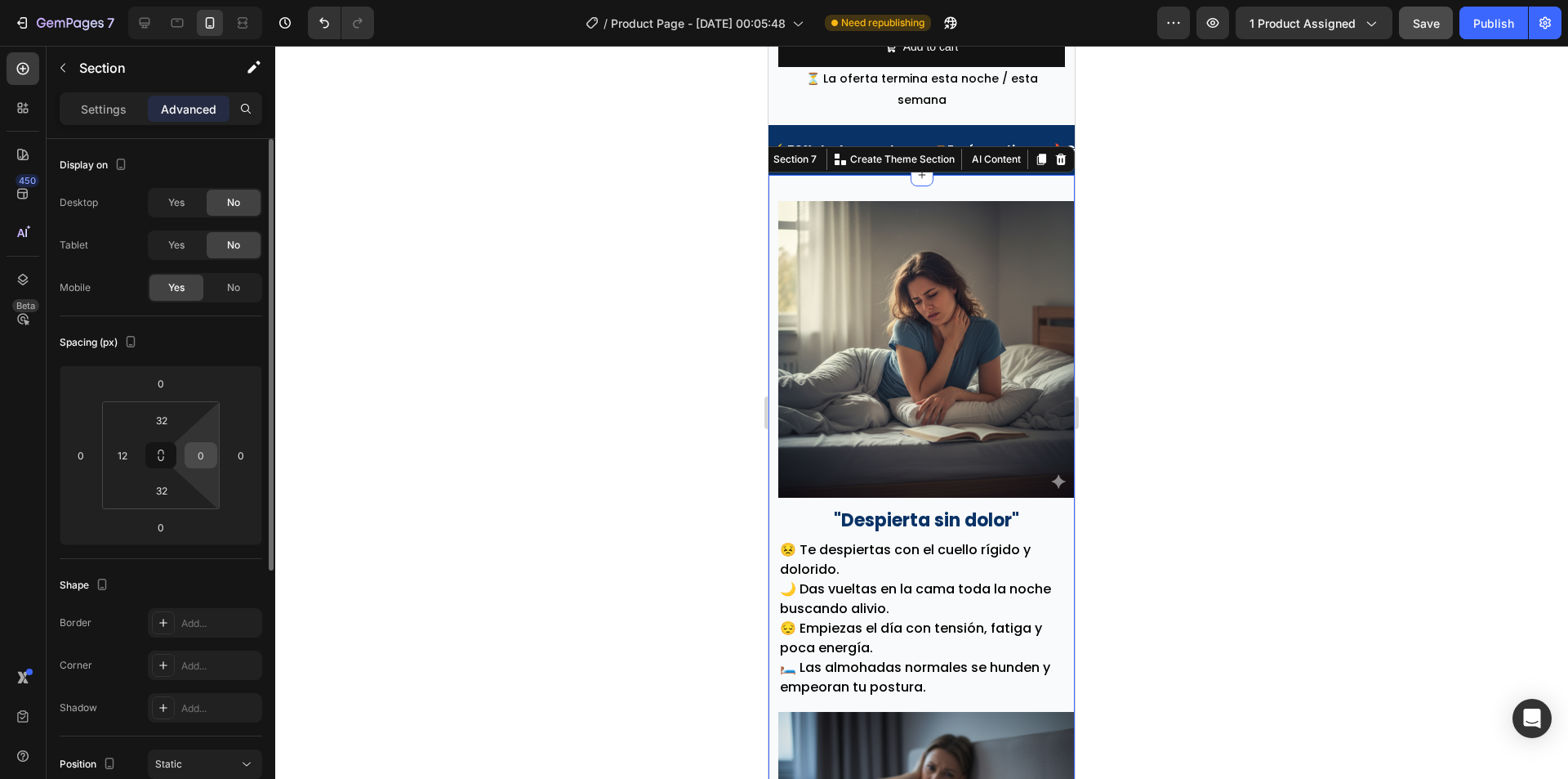
click at [200, 455] on input "0" at bounding box center [200, 455] width 25 height 25
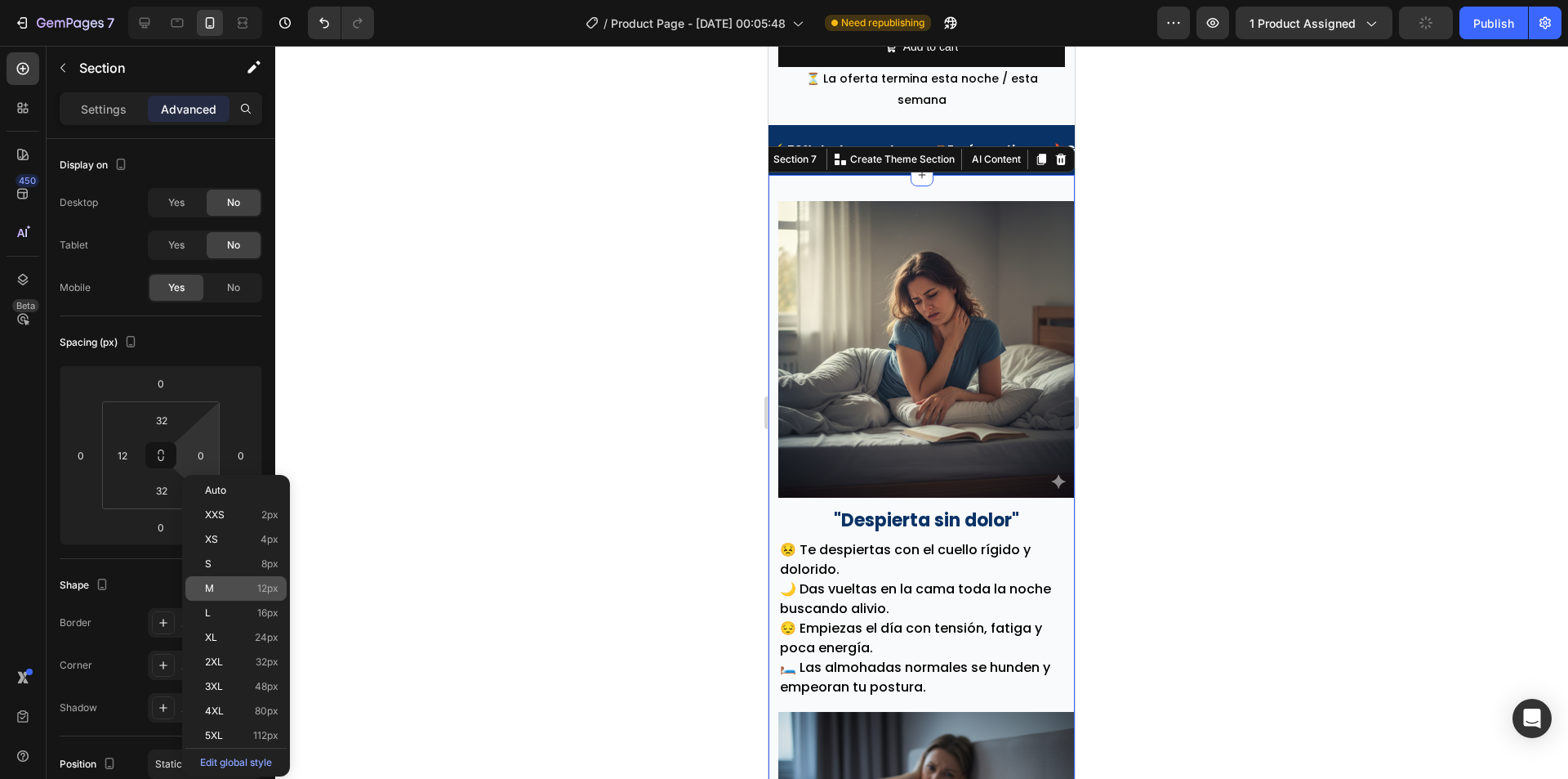
click at [249, 586] on p "M 12px" at bounding box center [242, 589] width 74 height 12
type input "12"
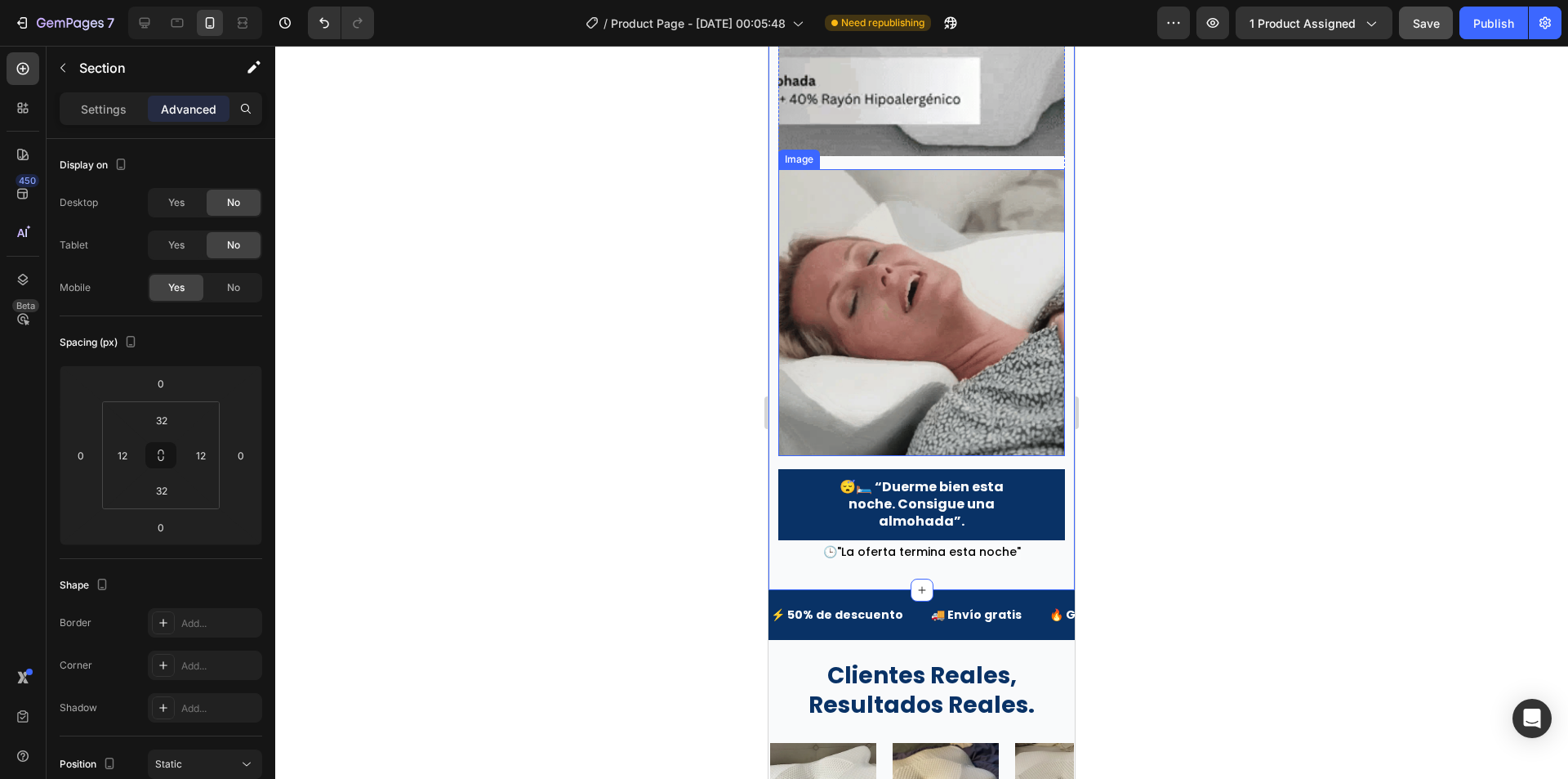
scroll to position [4577, 0]
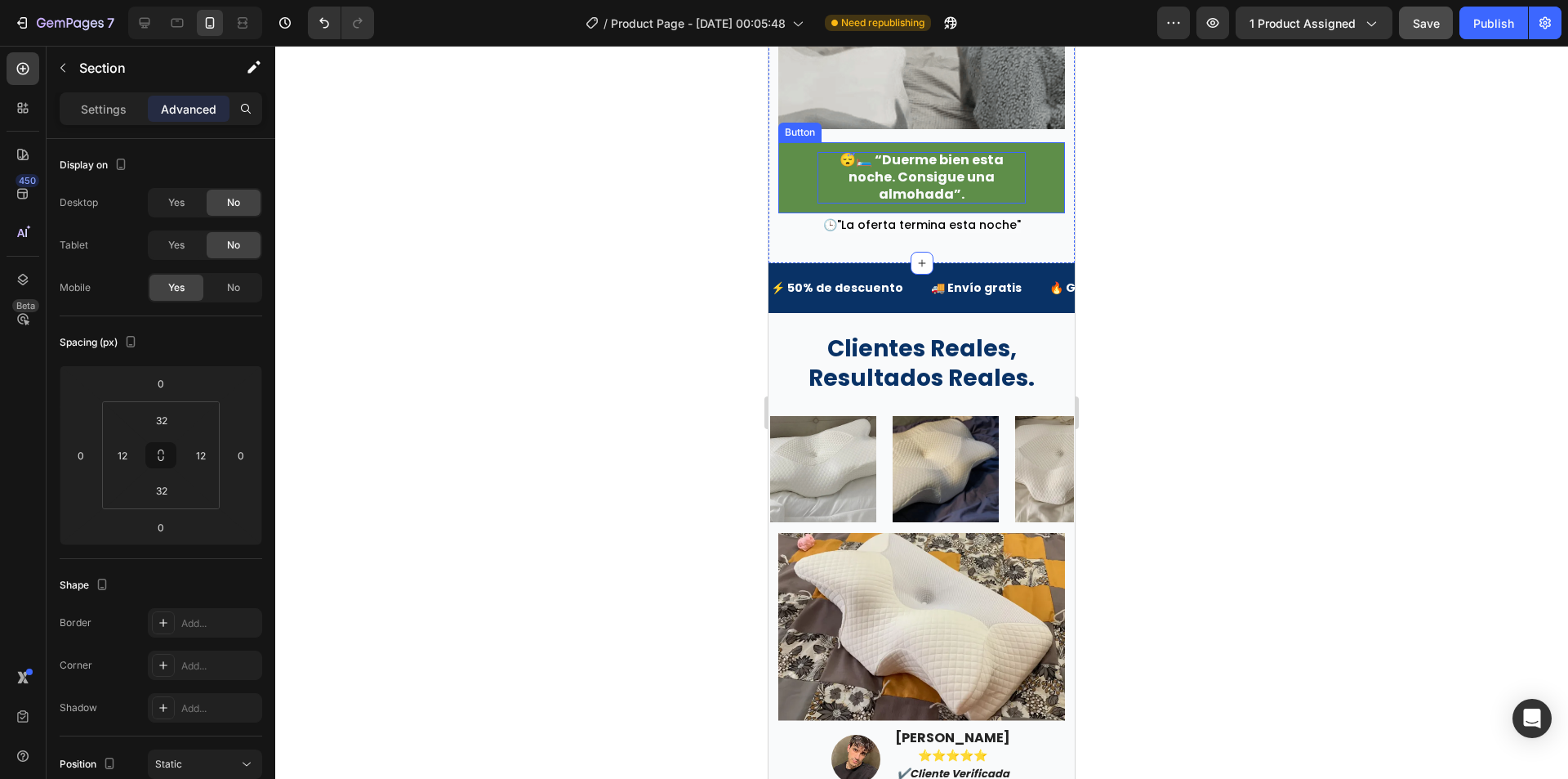
click at [884, 152] on p "😴🛏️ “Duerme bien esta noche. Consigue una almohada”." at bounding box center [921, 178] width 208 height 51
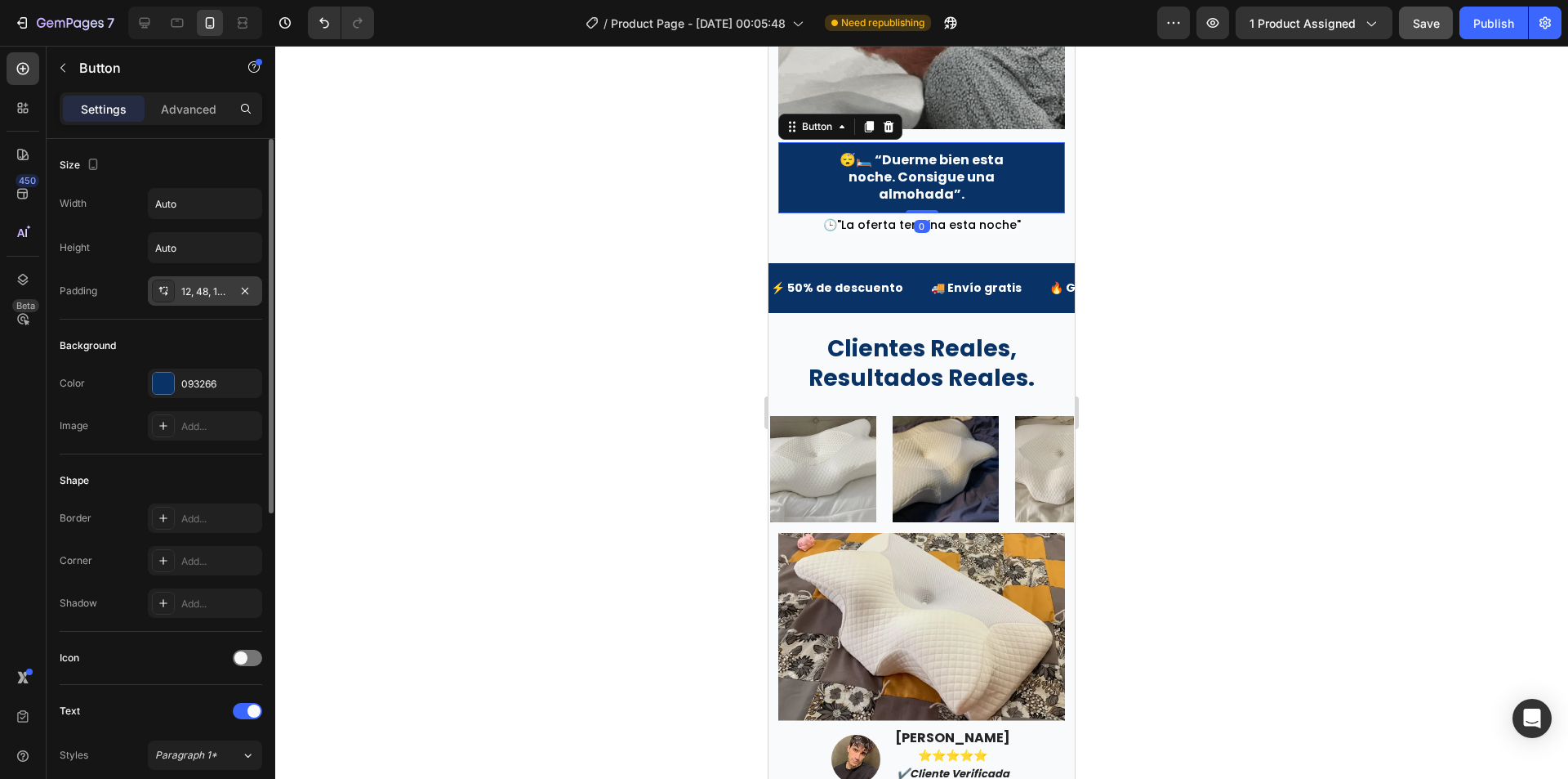
click at [168, 300] on div at bounding box center [163, 290] width 23 height 23
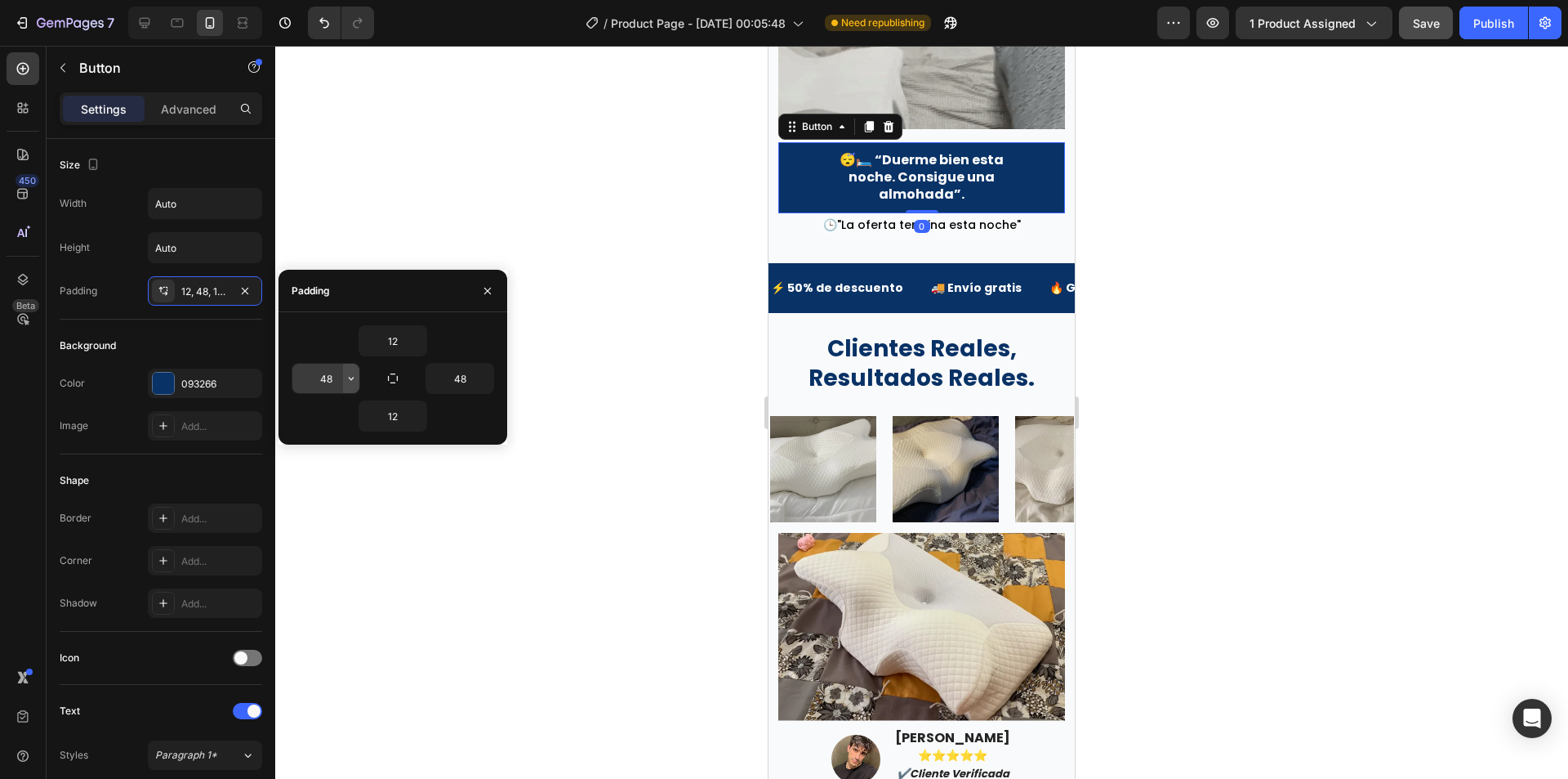
click at [346, 379] on icon "button" at bounding box center [351, 378] width 13 height 13
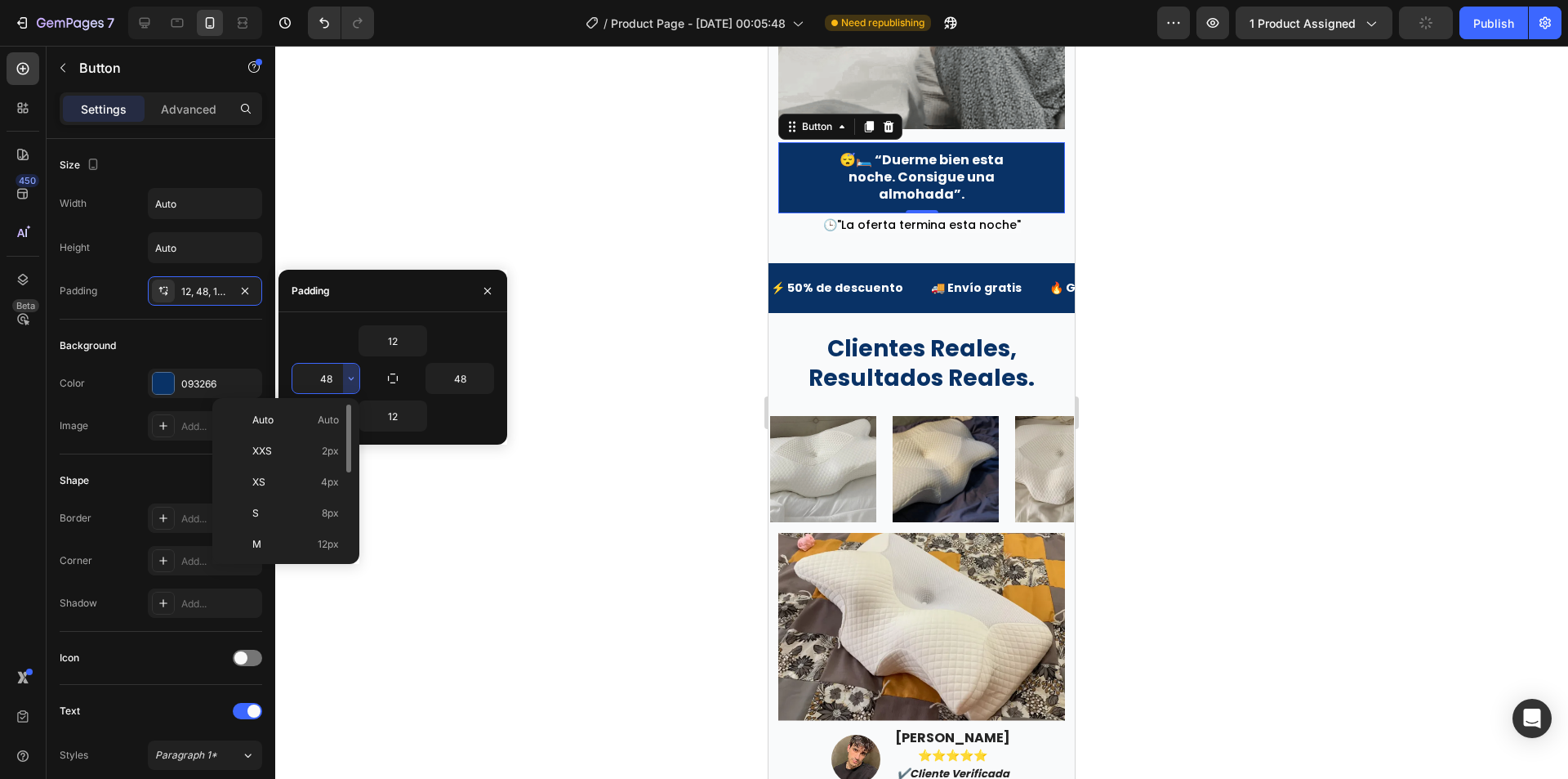
scroll to position [82, 0]
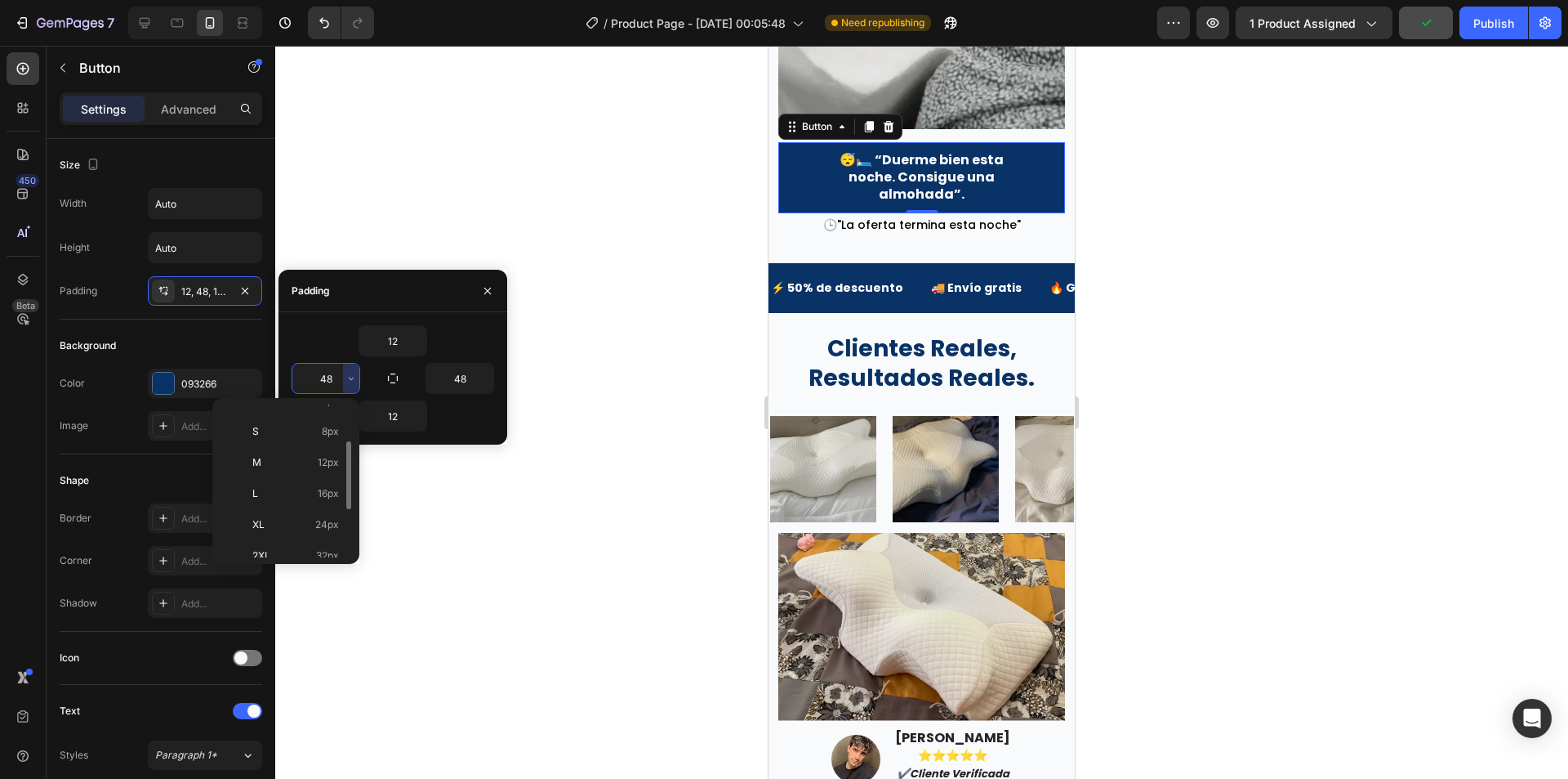
click at [328, 516] on div "XL 24px" at bounding box center [282, 524] width 128 height 31
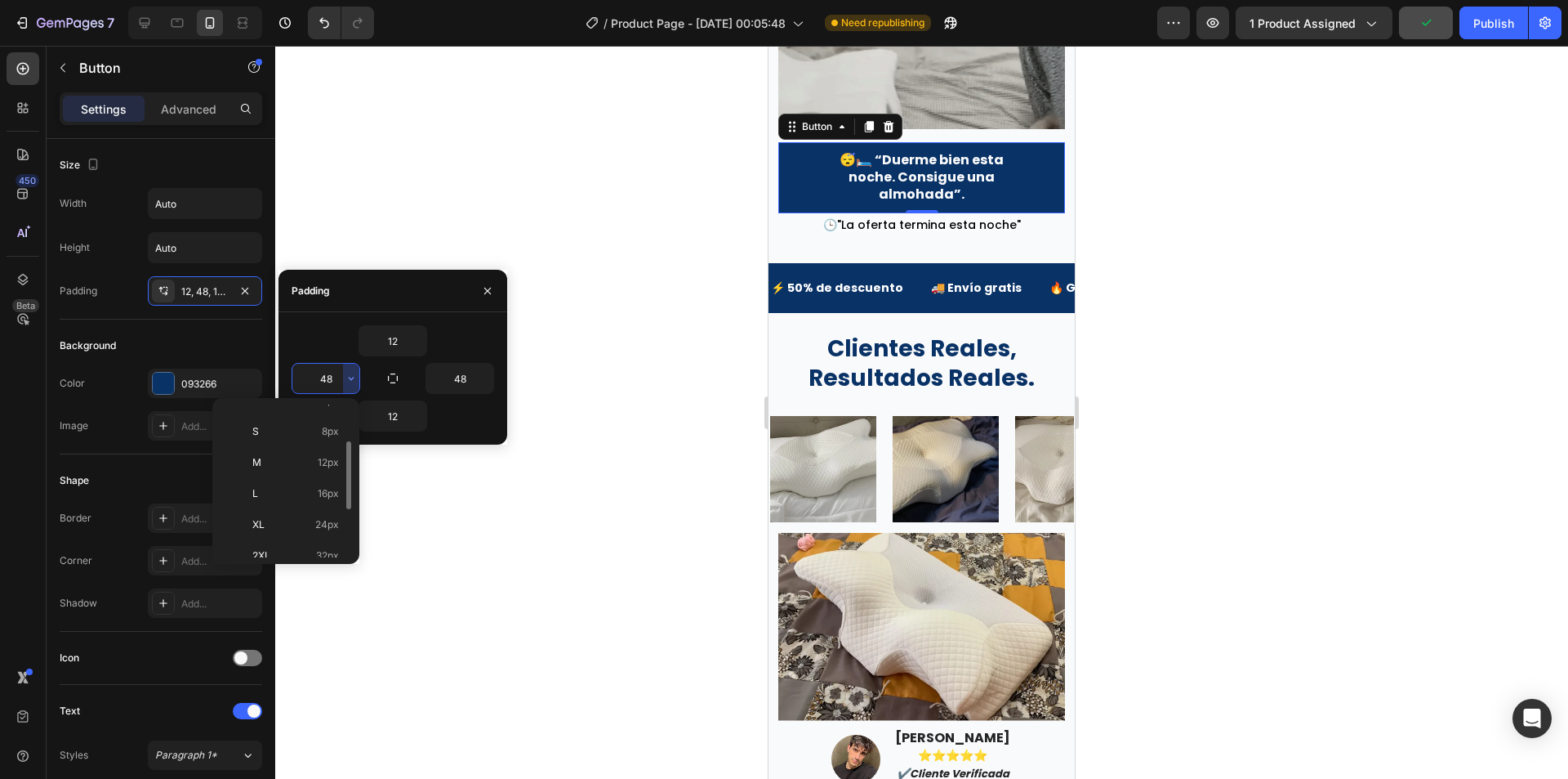
type input "24"
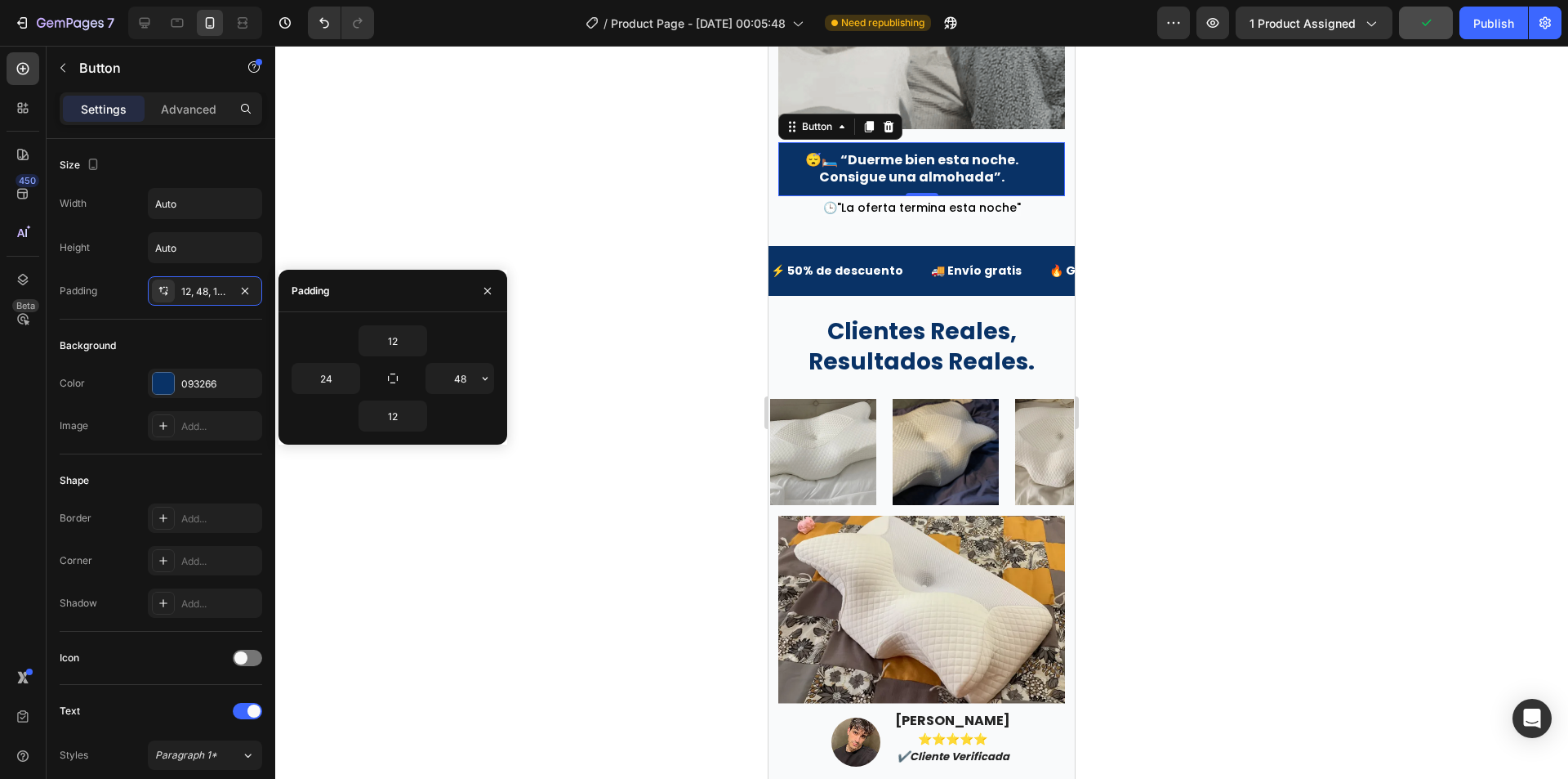
click at [489, 382] on icon "button" at bounding box center [484, 378] width 13 height 13
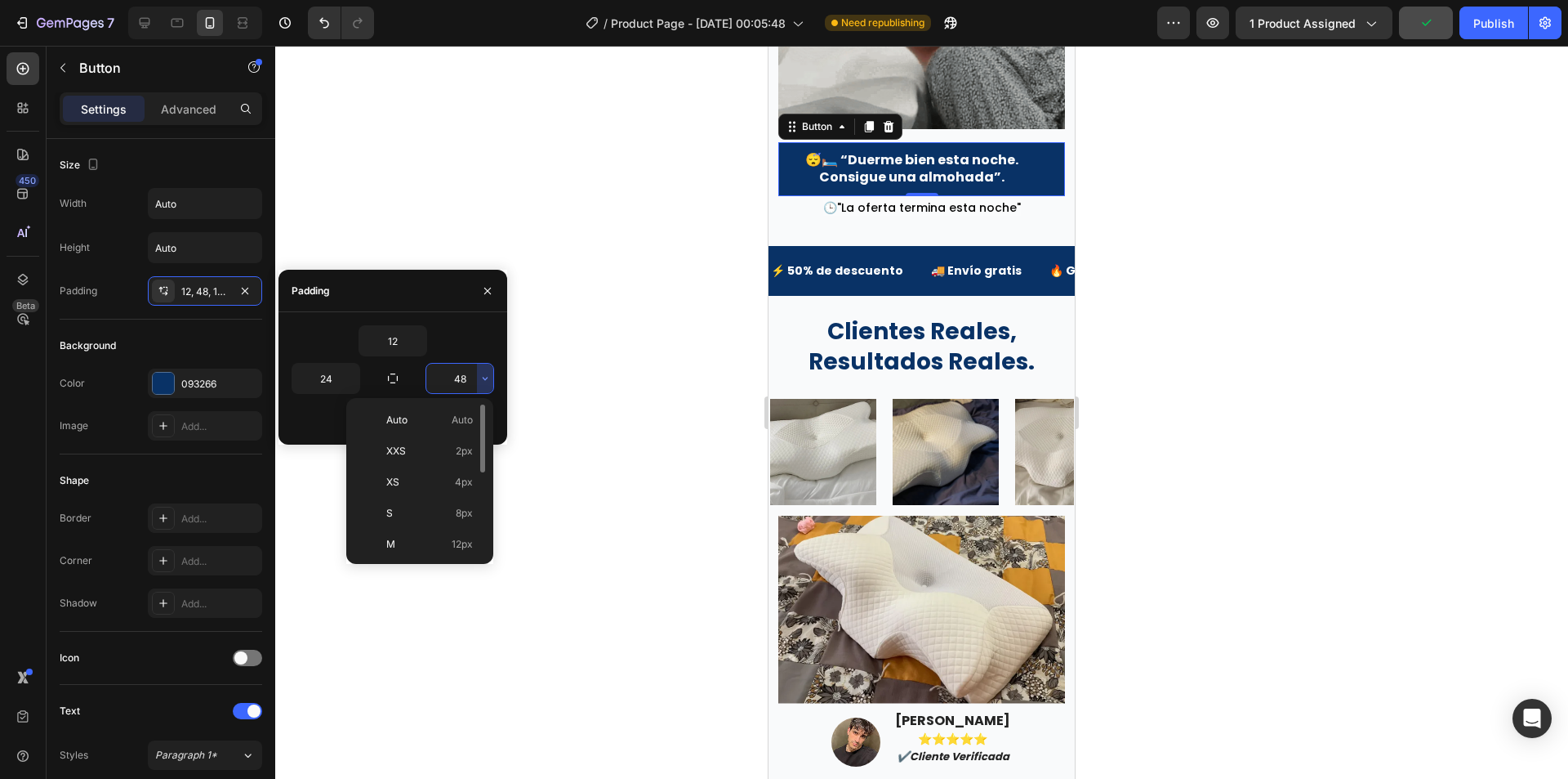
scroll to position [163, 0]
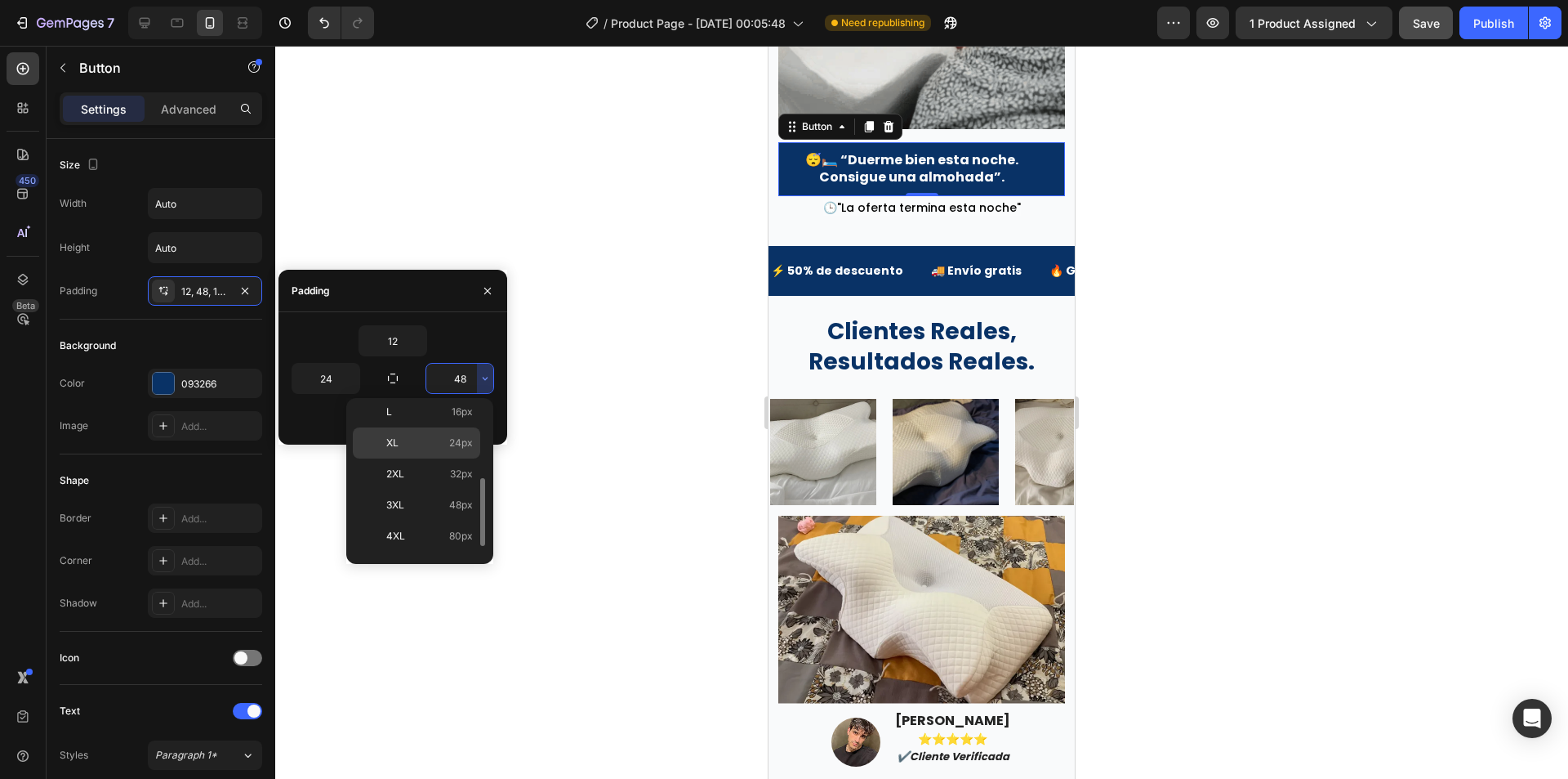
click at [457, 444] on span "24px" at bounding box center [461, 442] width 24 height 14
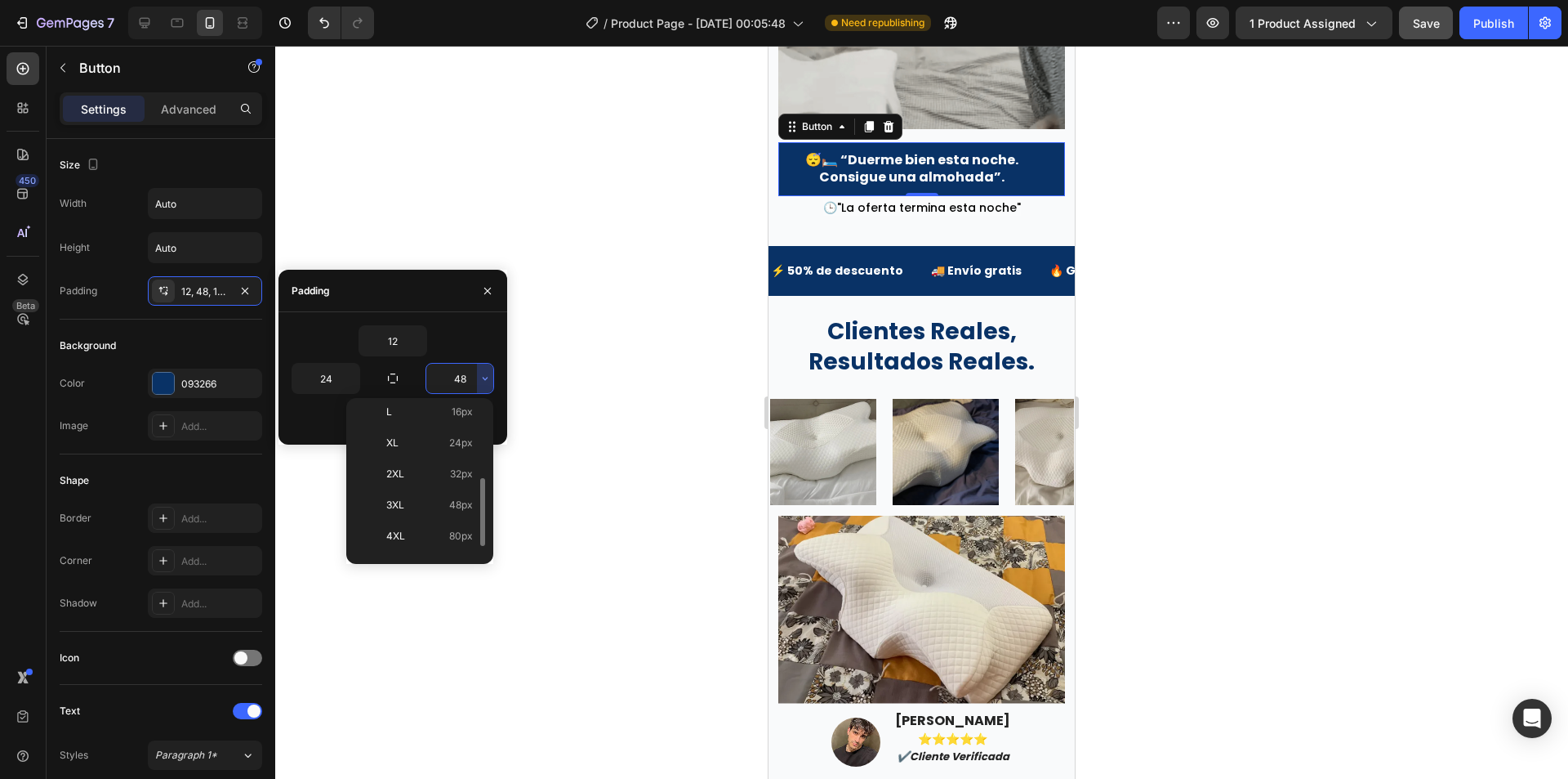
type input "24"
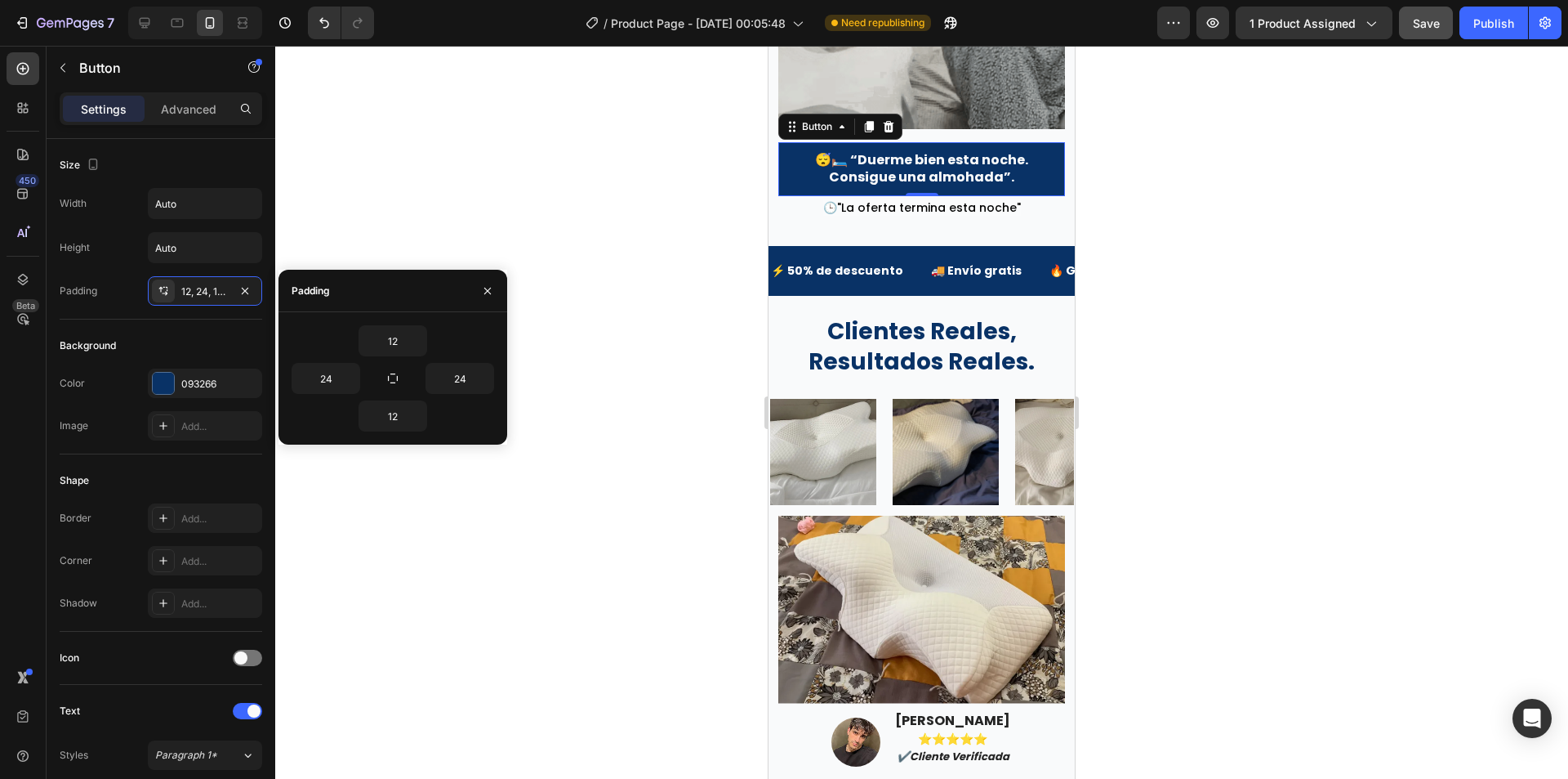
click at [724, 318] on div at bounding box center [921, 412] width 1292 height 733
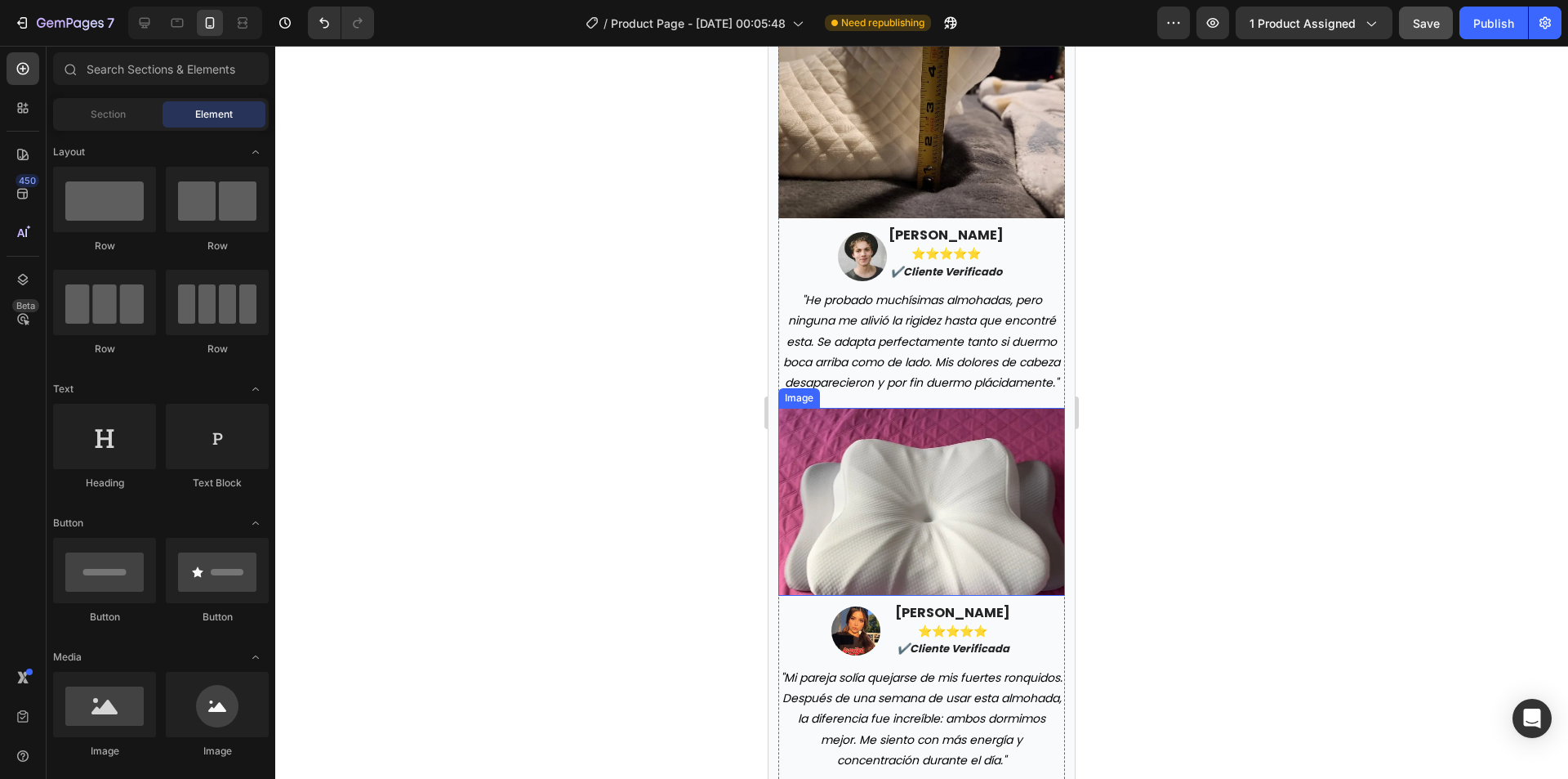
scroll to position [5394, 0]
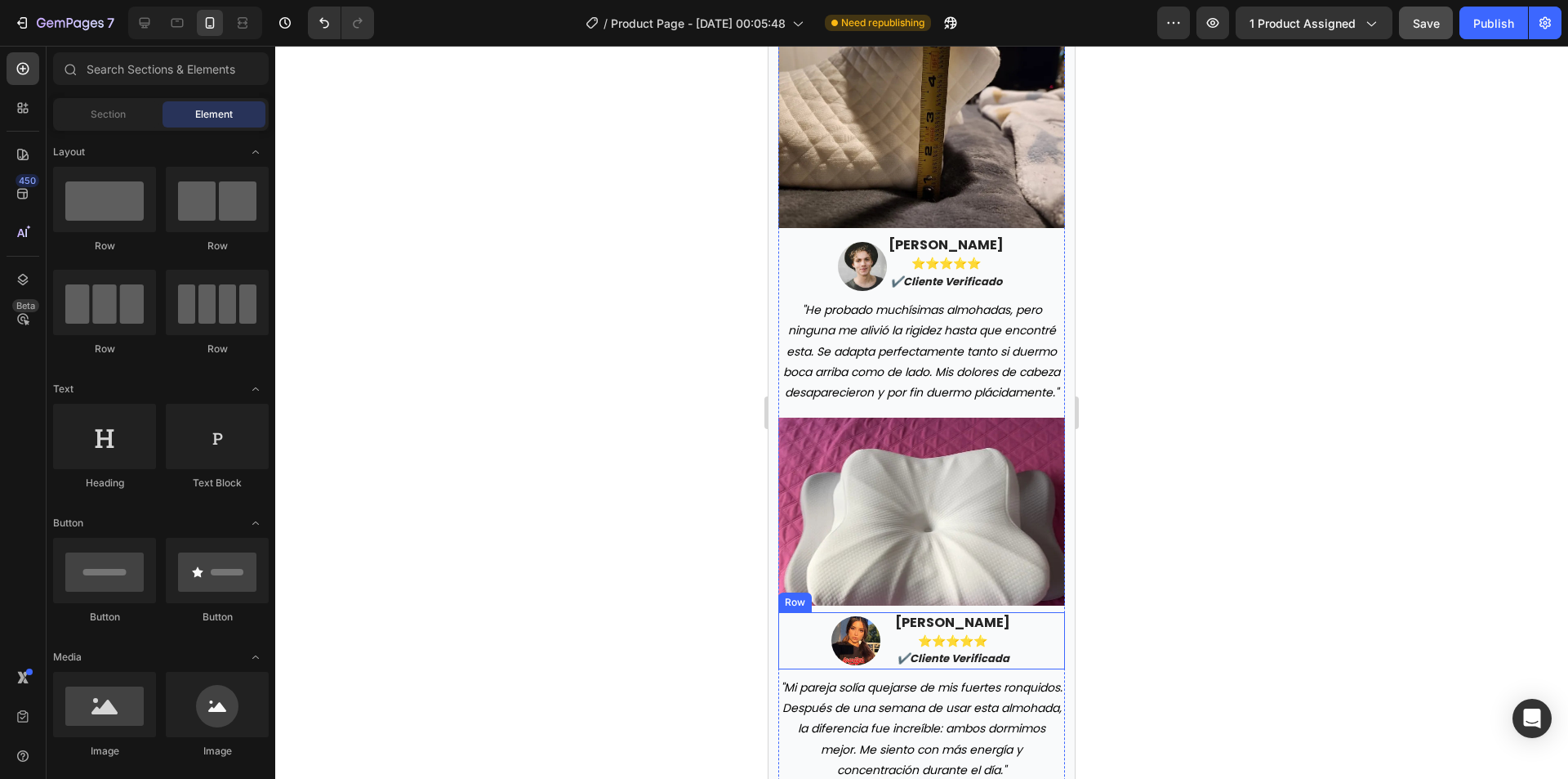
click at [884, 669] on div "Image sofía ramírez ⭐️⭐️⭐️⭐️⭐️ ✔️cliente verificada Text block Row" at bounding box center [921, 641] width 287 height 58
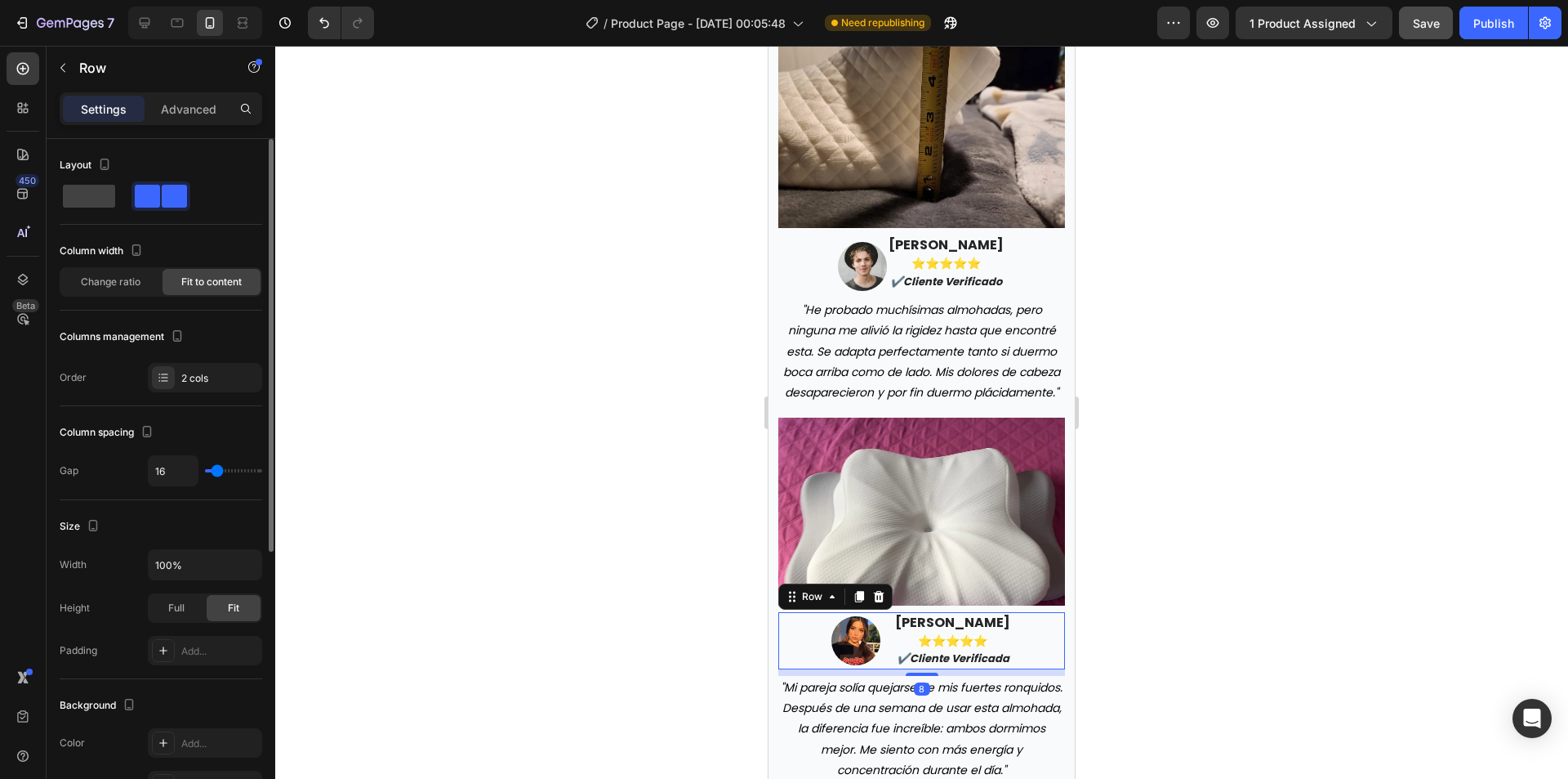
type input "7"
type input "0"
drag, startPoint x: 215, startPoint y: 469, endPoint x: 178, endPoint y: 469, distance: 37.0
type input "0"
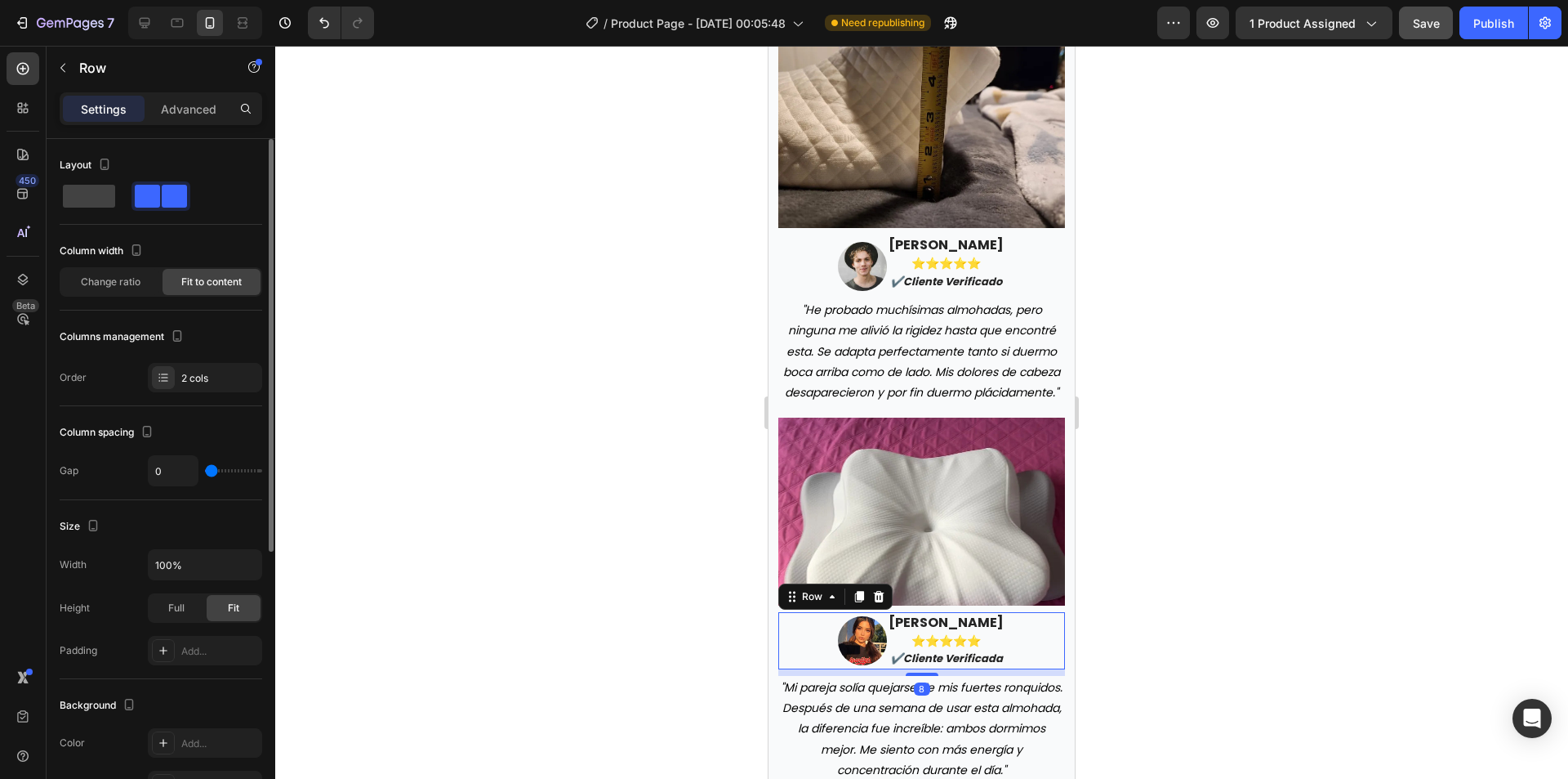
click at [205, 469] on input "range" at bounding box center [234, 471] width 57 height 3
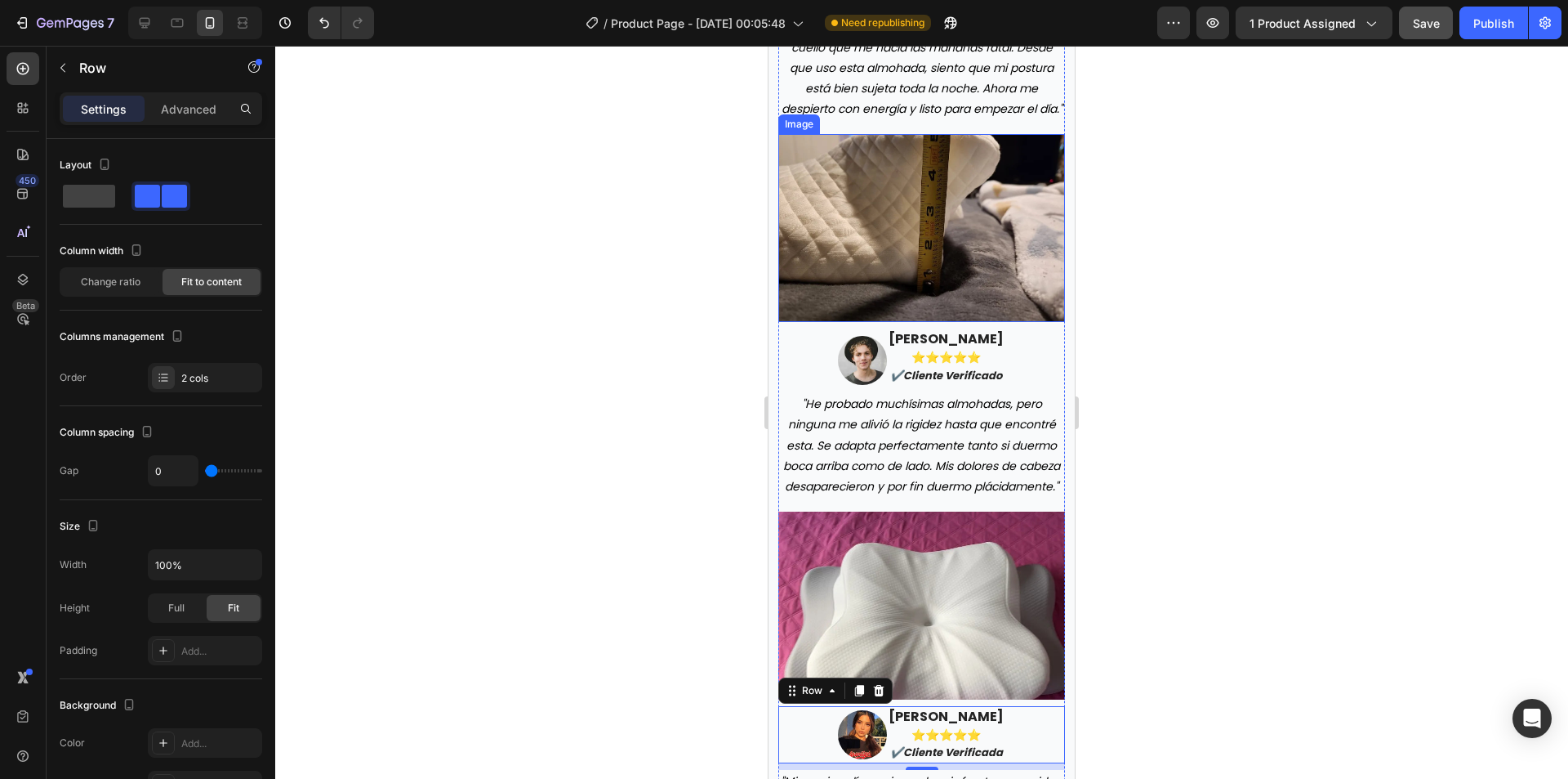
scroll to position [5149, 0]
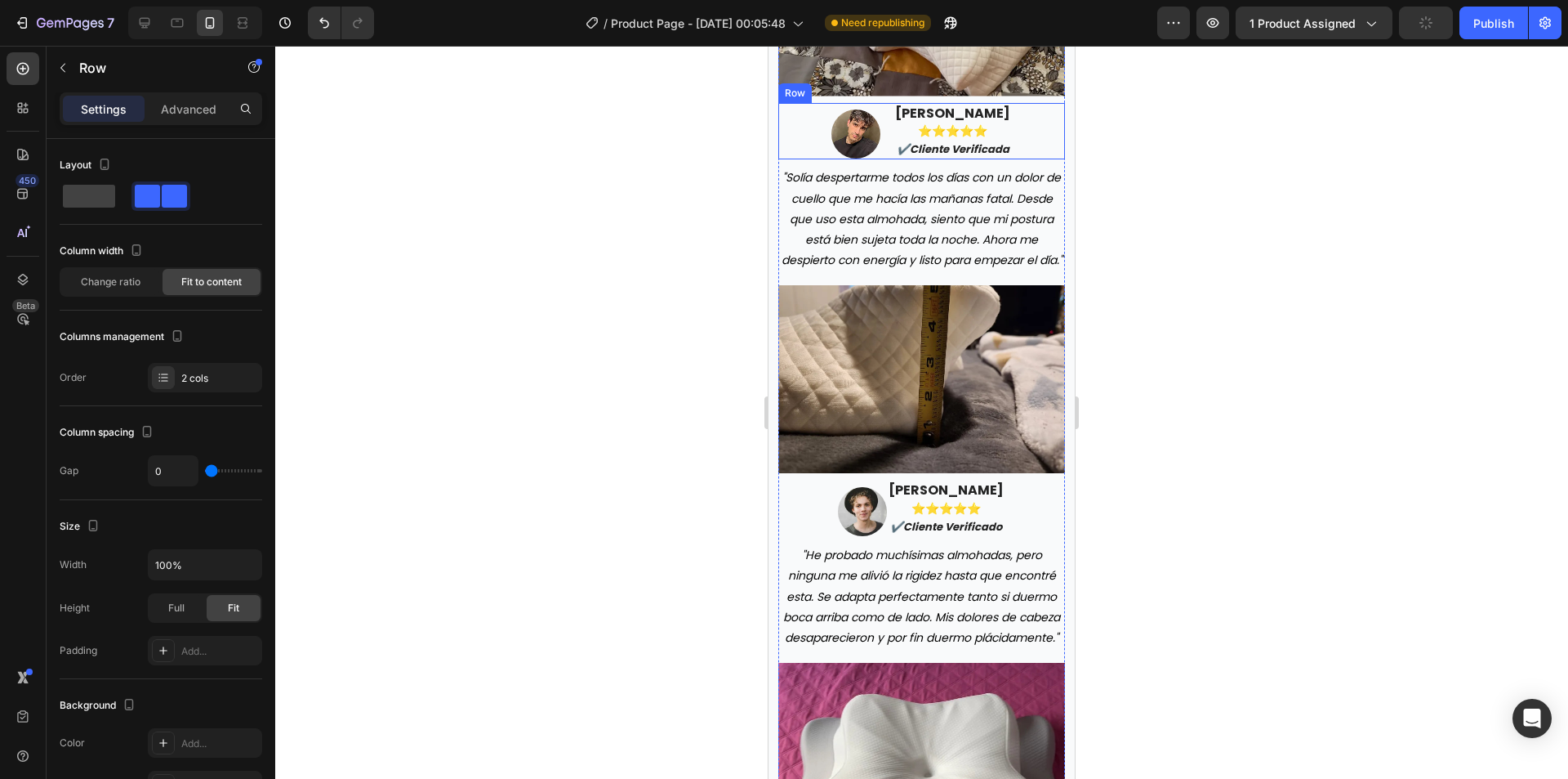
click at [882, 149] on div "Image javier martínez ⭐️⭐️⭐️⭐️⭐️ ✔️cliente verificada Text block Row" at bounding box center [921, 132] width 287 height 58
type input "0"
drag, startPoint x: 213, startPoint y: 465, endPoint x: 203, endPoint y: 471, distance: 11.7
type input "0"
click at [205, 469] on input "range" at bounding box center [234, 471] width 57 height 3
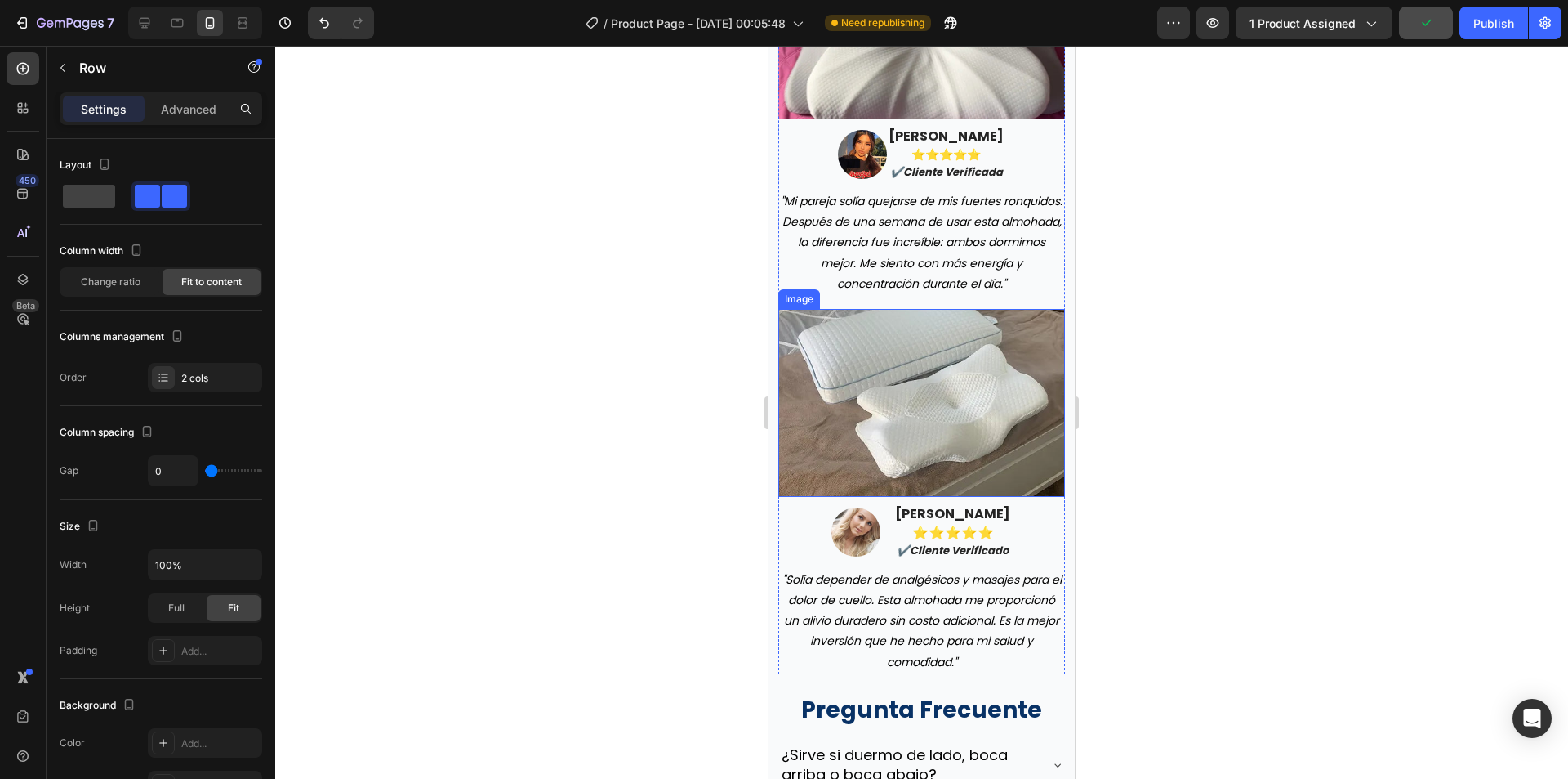
scroll to position [5884, 0]
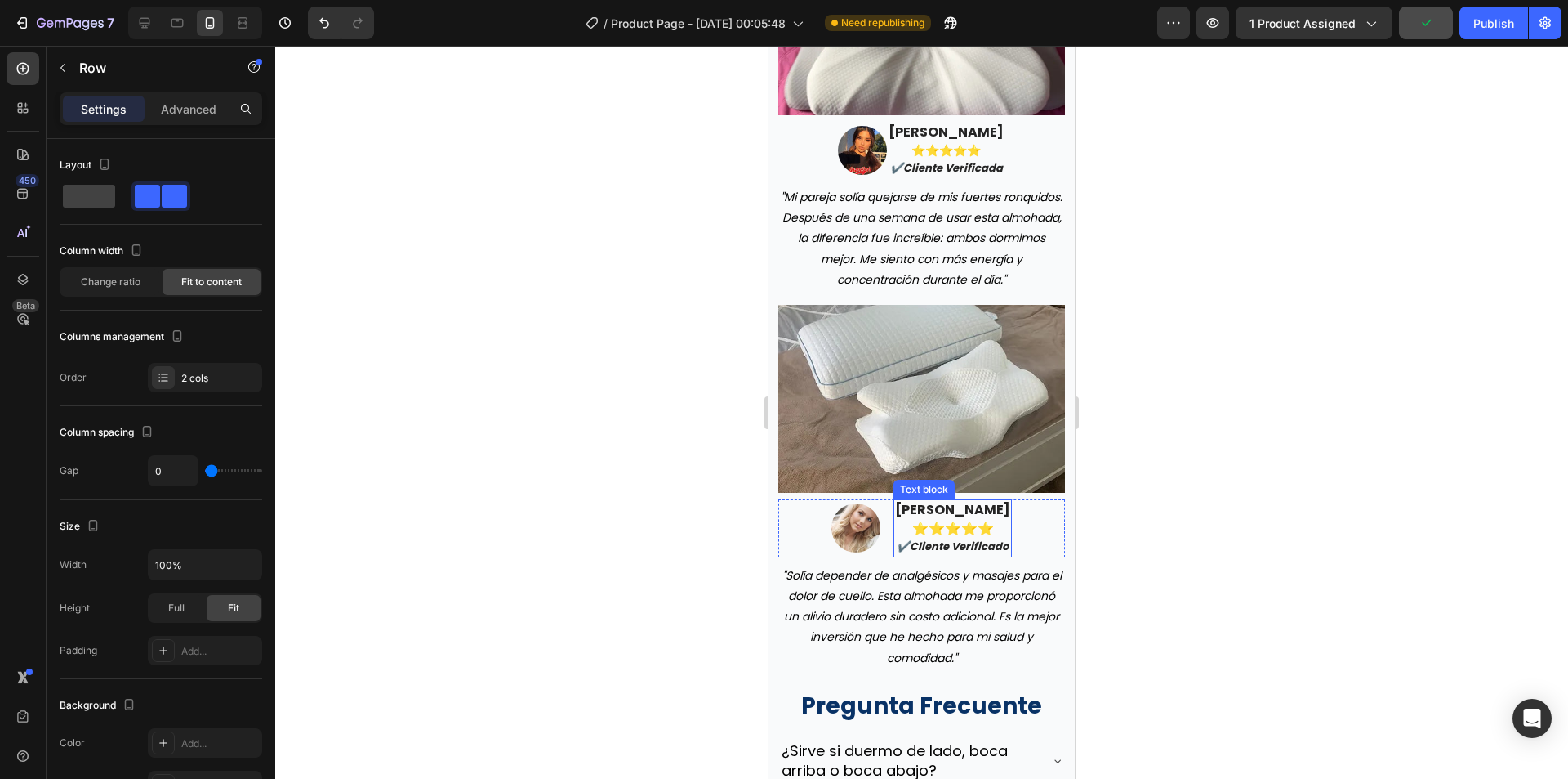
click at [887, 557] on div "Image maría gonzález ⭐️⭐️⭐️⭐️⭐️ ✔️cliente verificado Text block Row" at bounding box center [921, 528] width 287 height 58
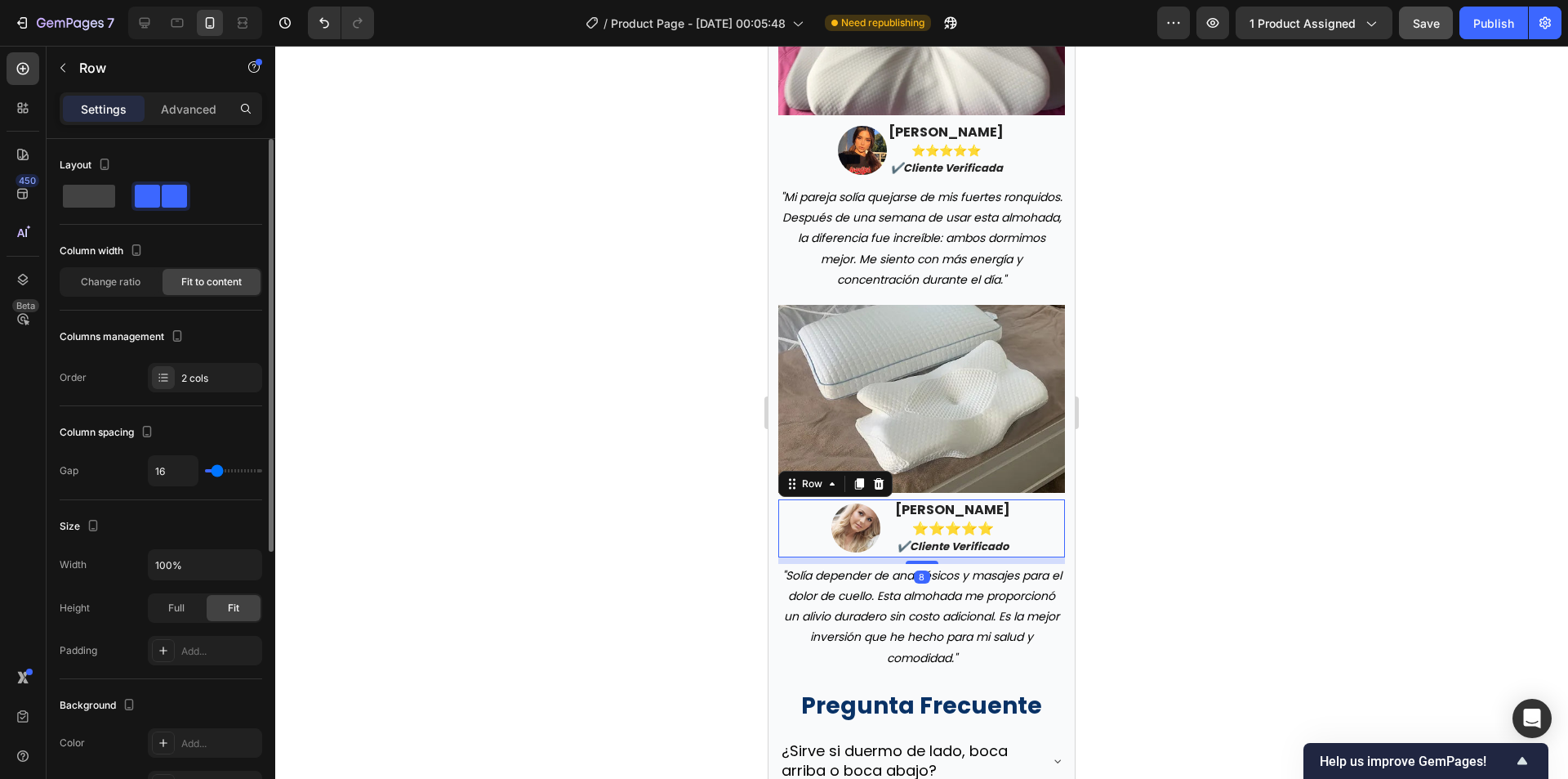
type input "7"
type input "4"
type input "0"
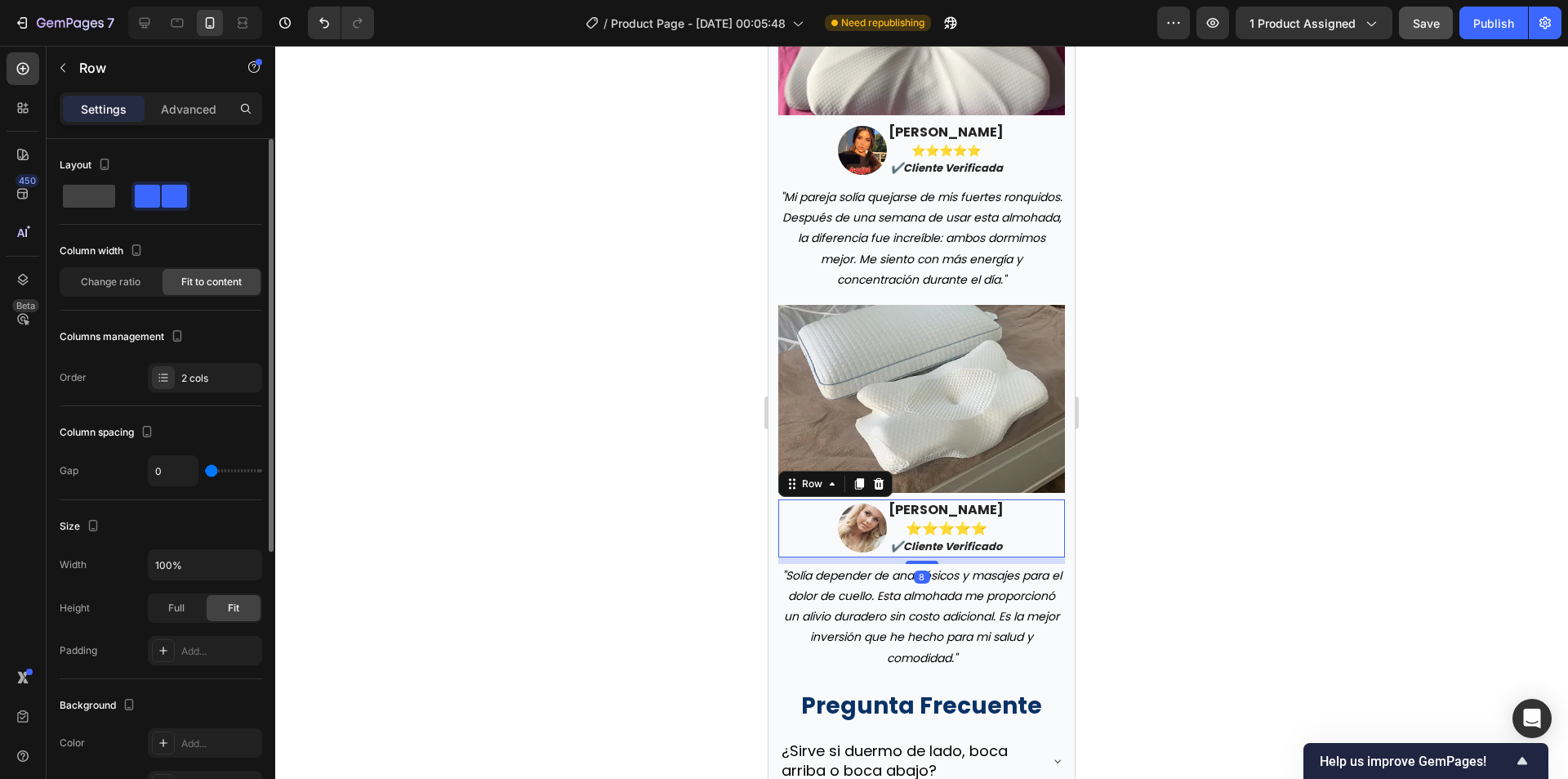
drag, startPoint x: 215, startPoint y: 464, endPoint x: 166, endPoint y: 465, distance: 49.0
type input "0"
click at [205, 469] on input "range" at bounding box center [234, 471] width 57 height 3
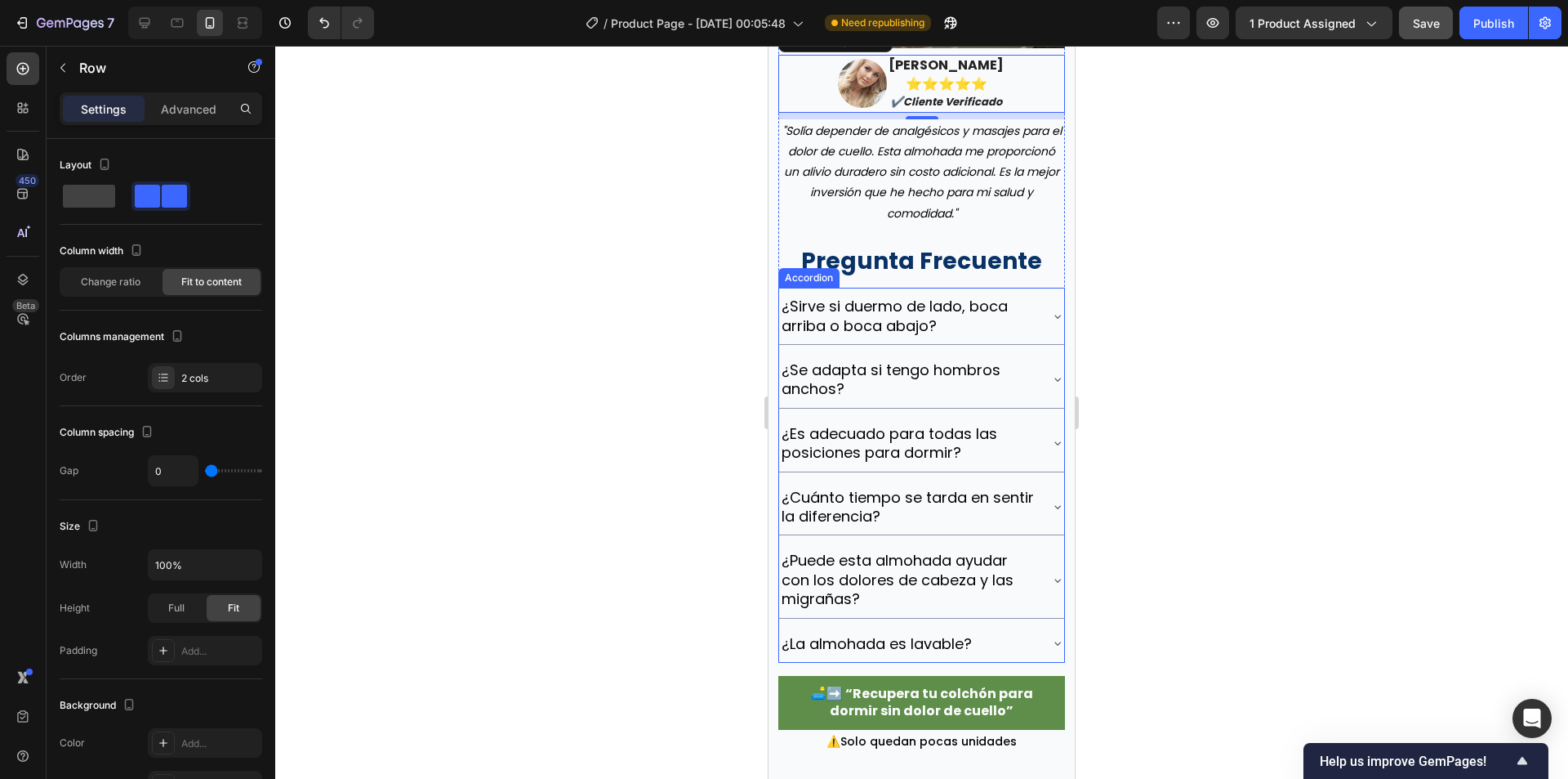
scroll to position [6619, 0]
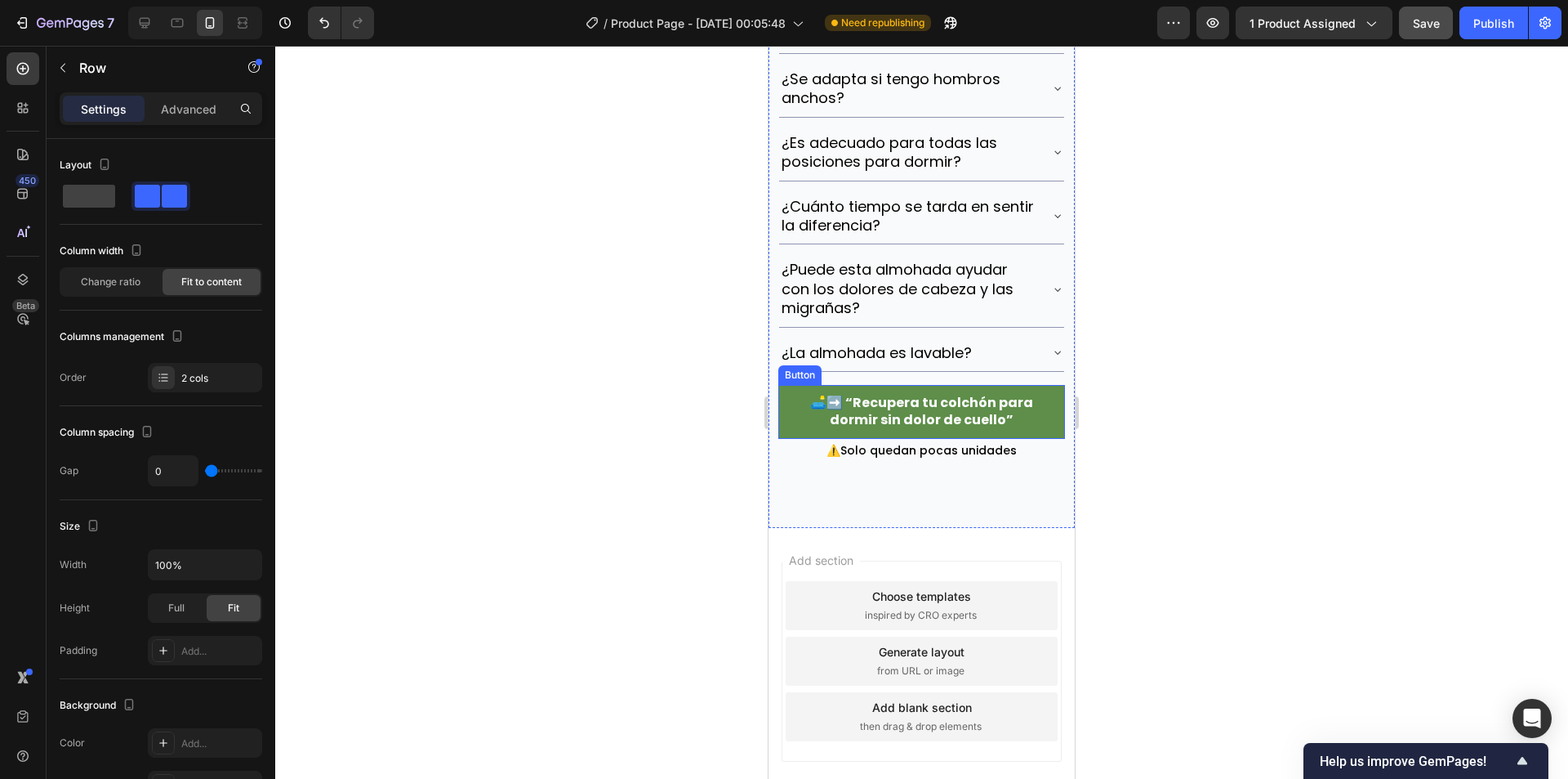
click at [790, 439] on button "🛋️➡️ “Recupera tu colchón para dormir sin dolor de cuello”" at bounding box center [921, 412] width 287 height 54
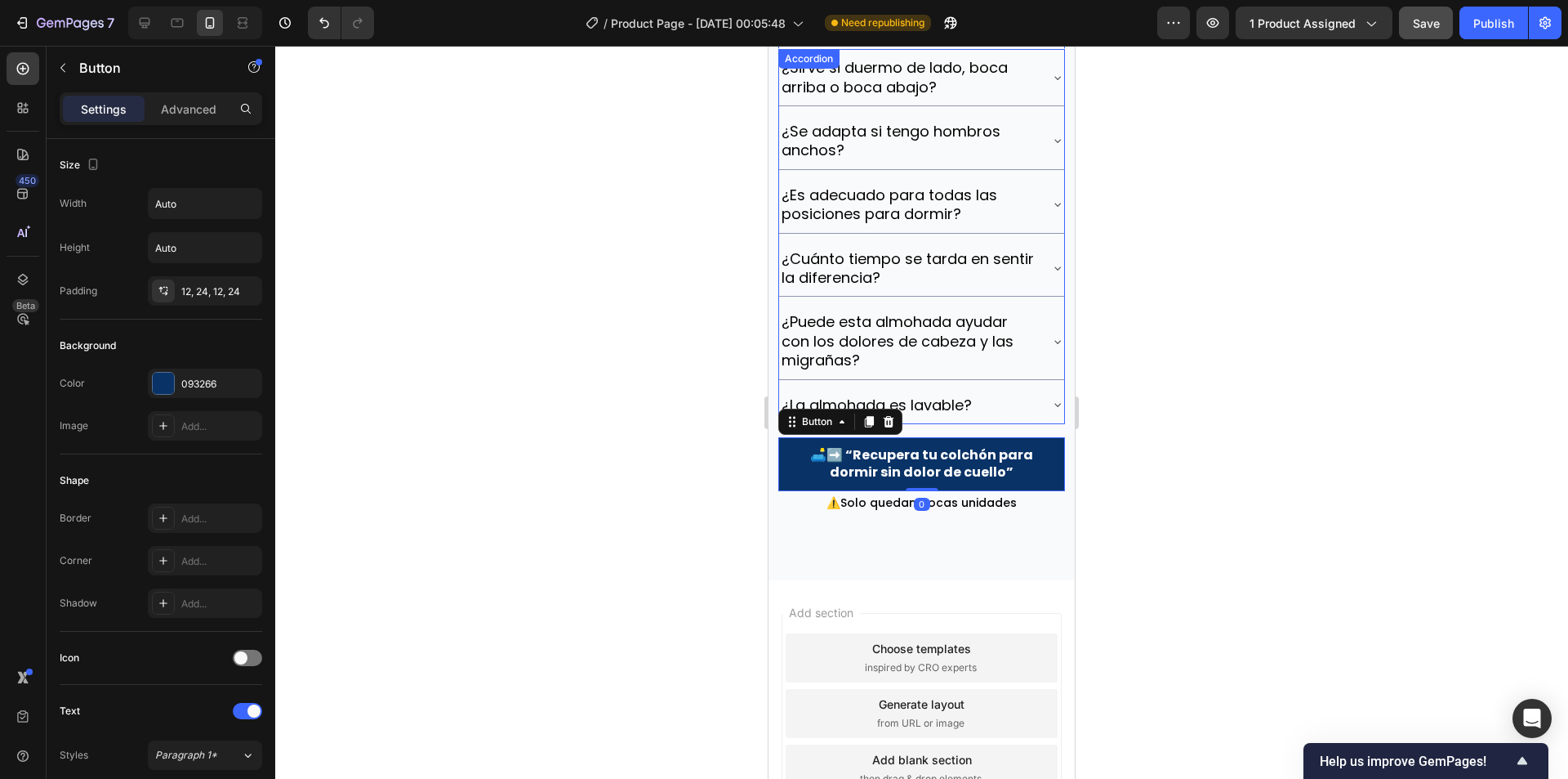
scroll to position [6538, 0]
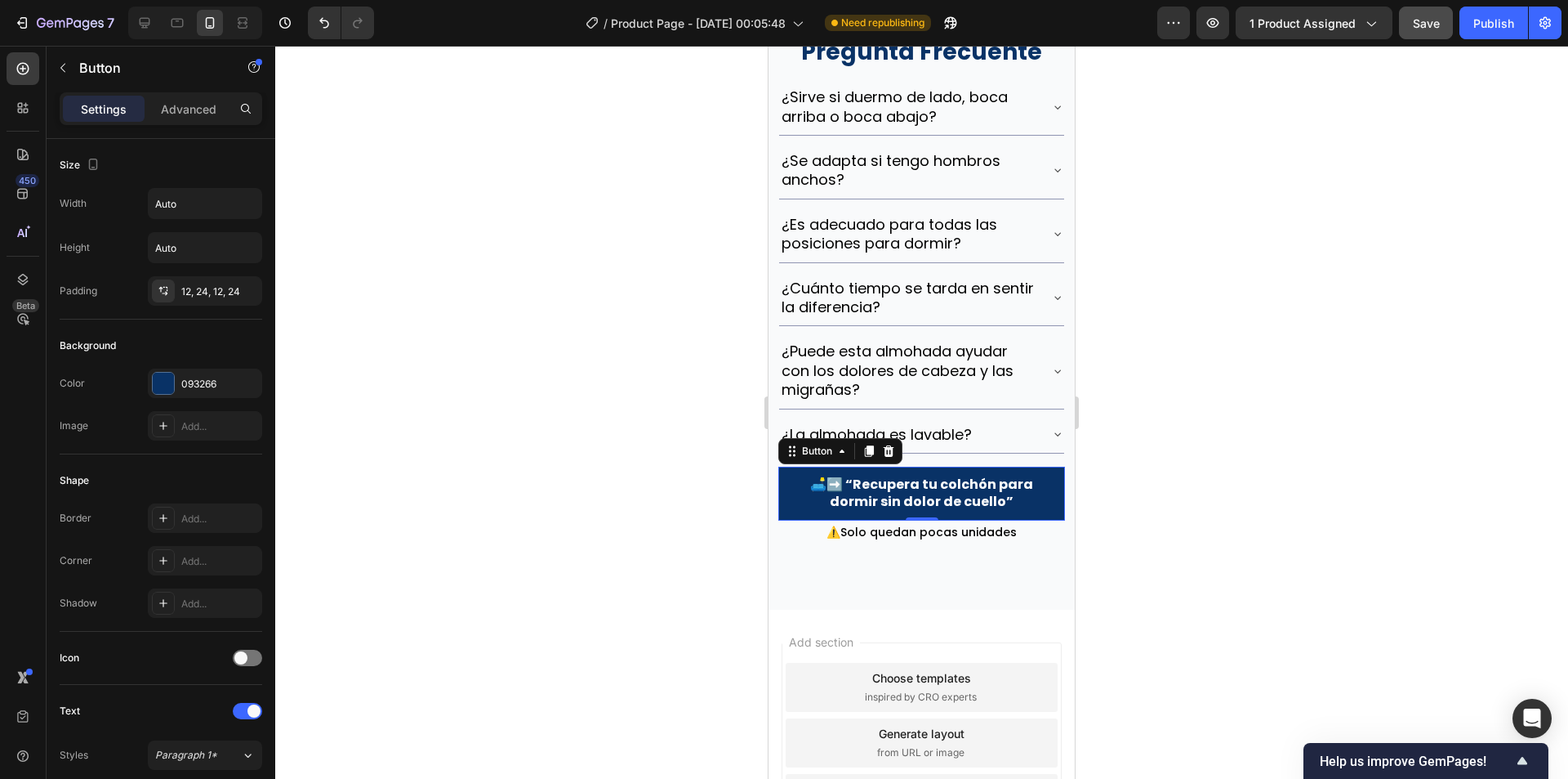
click at [1434, 22] on span "Save" at bounding box center [1427, 23] width 27 height 14
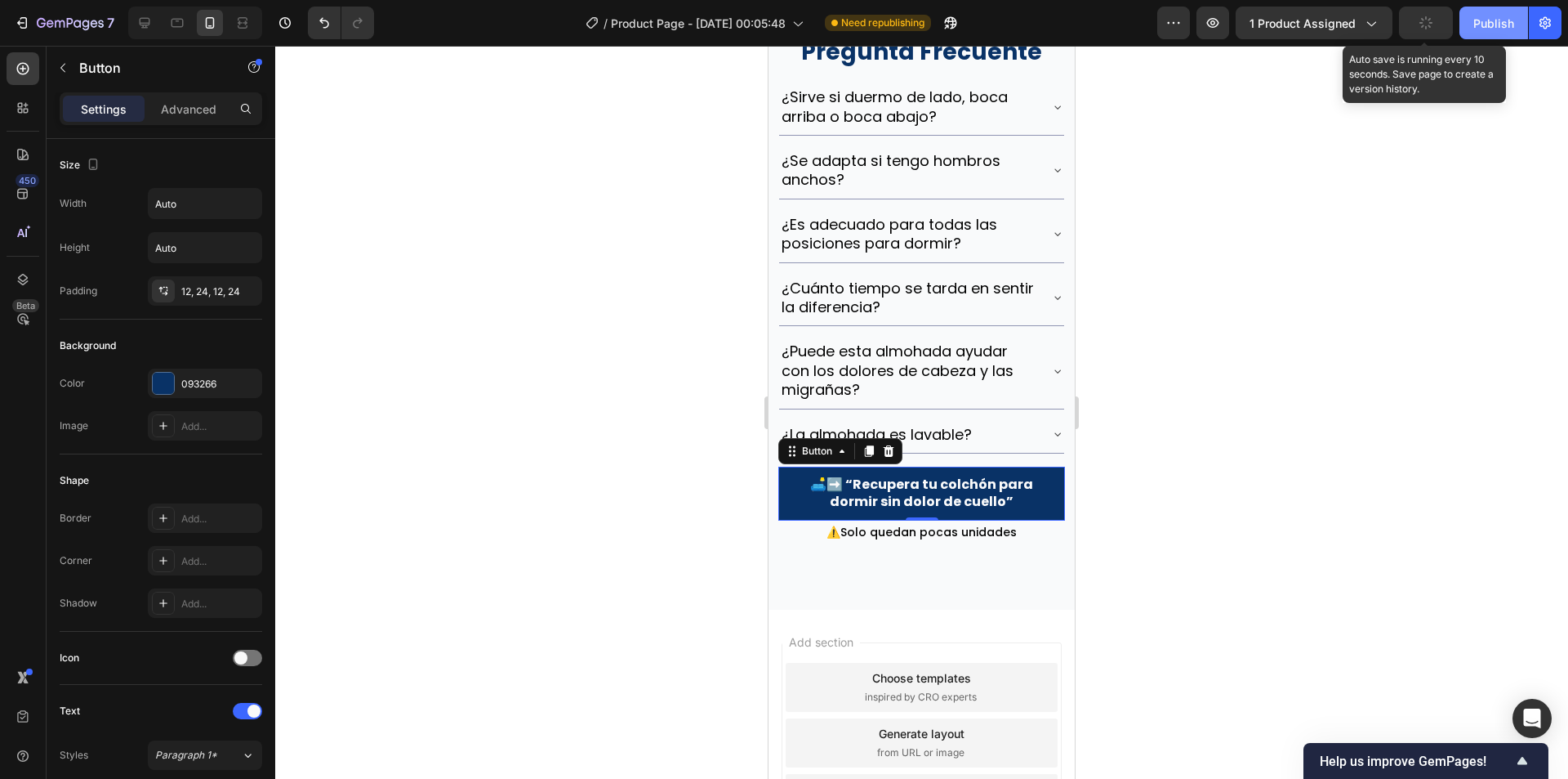
click at [1474, 23] on div "Publish" at bounding box center [1494, 23] width 41 height 17
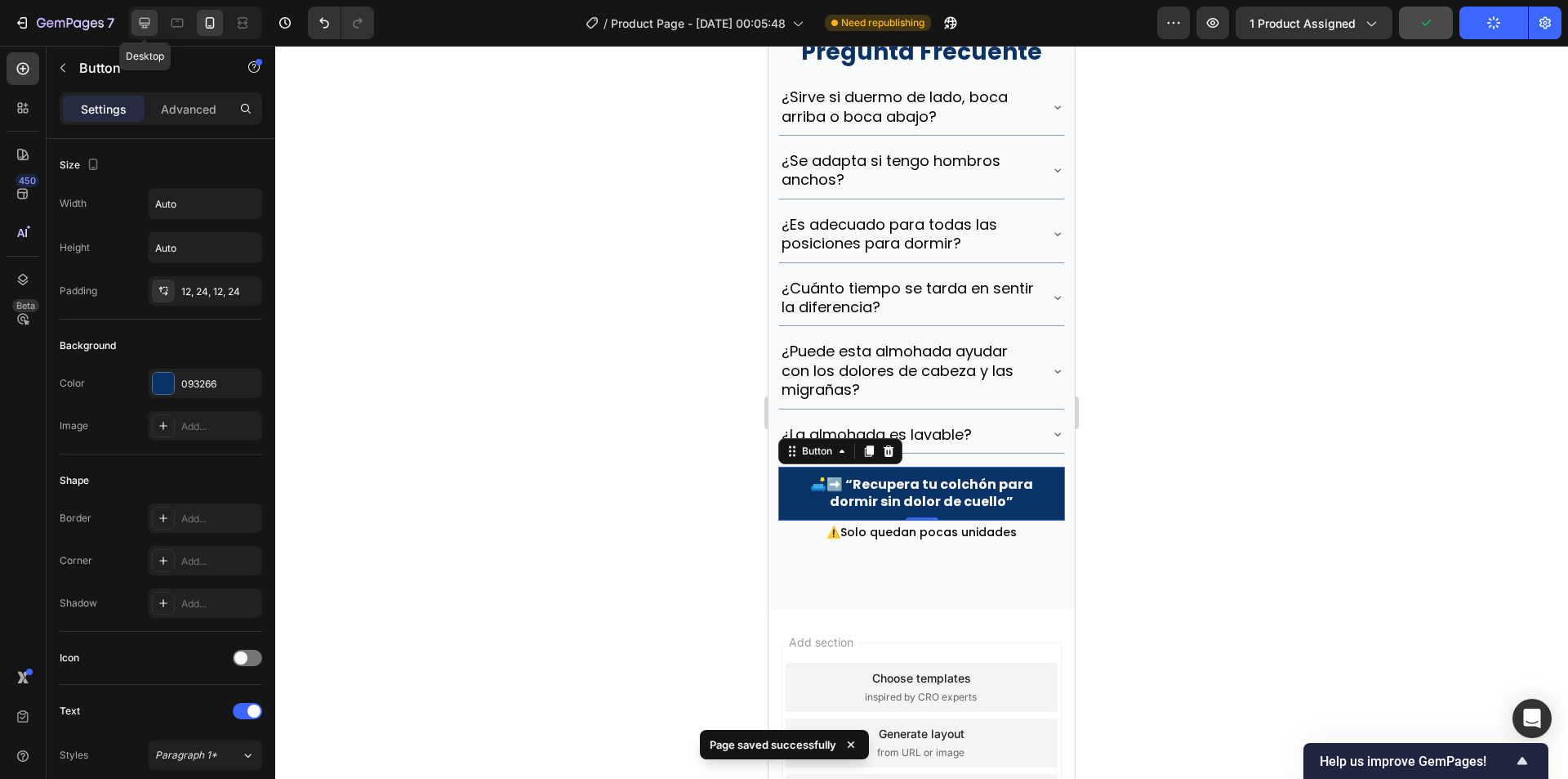
click at [145, 19] on icon at bounding box center [145, 23] width 11 height 11
type input "20"
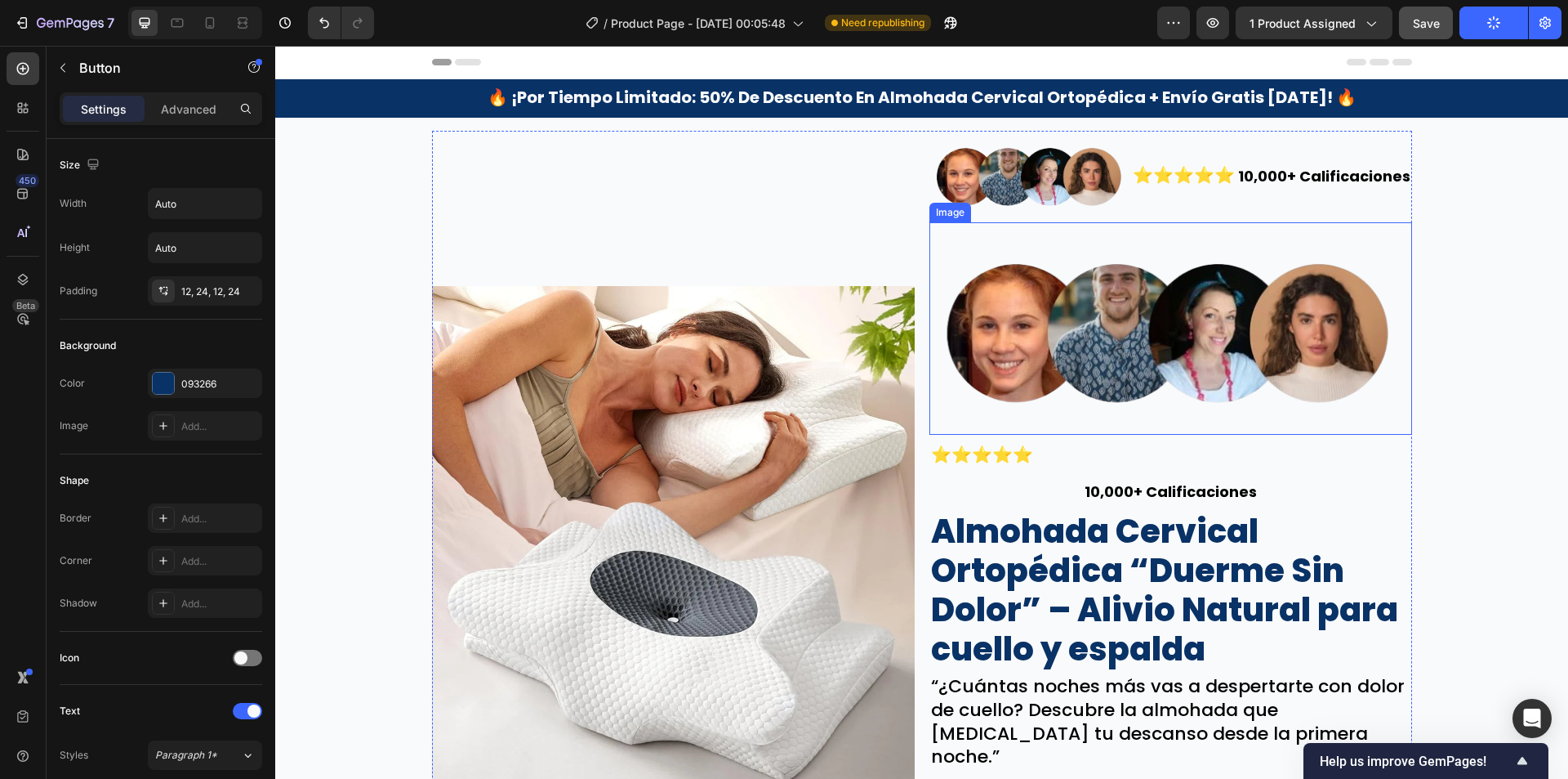
click at [1150, 348] on img at bounding box center [1171, 328] width 483 height 212
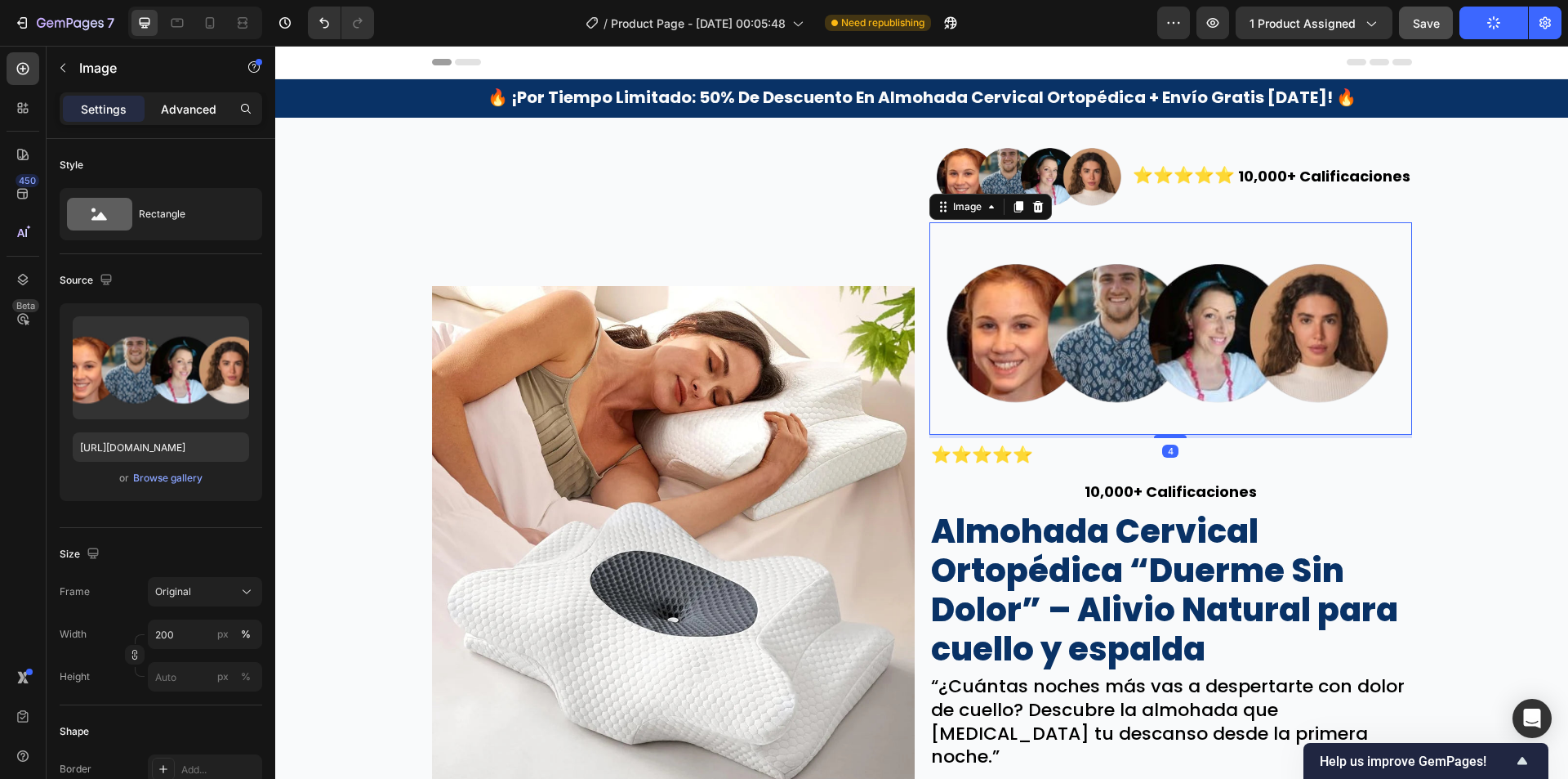
click at [199, 115] on p "Advanced" at bounding box center [188, 109] width 56 height 17
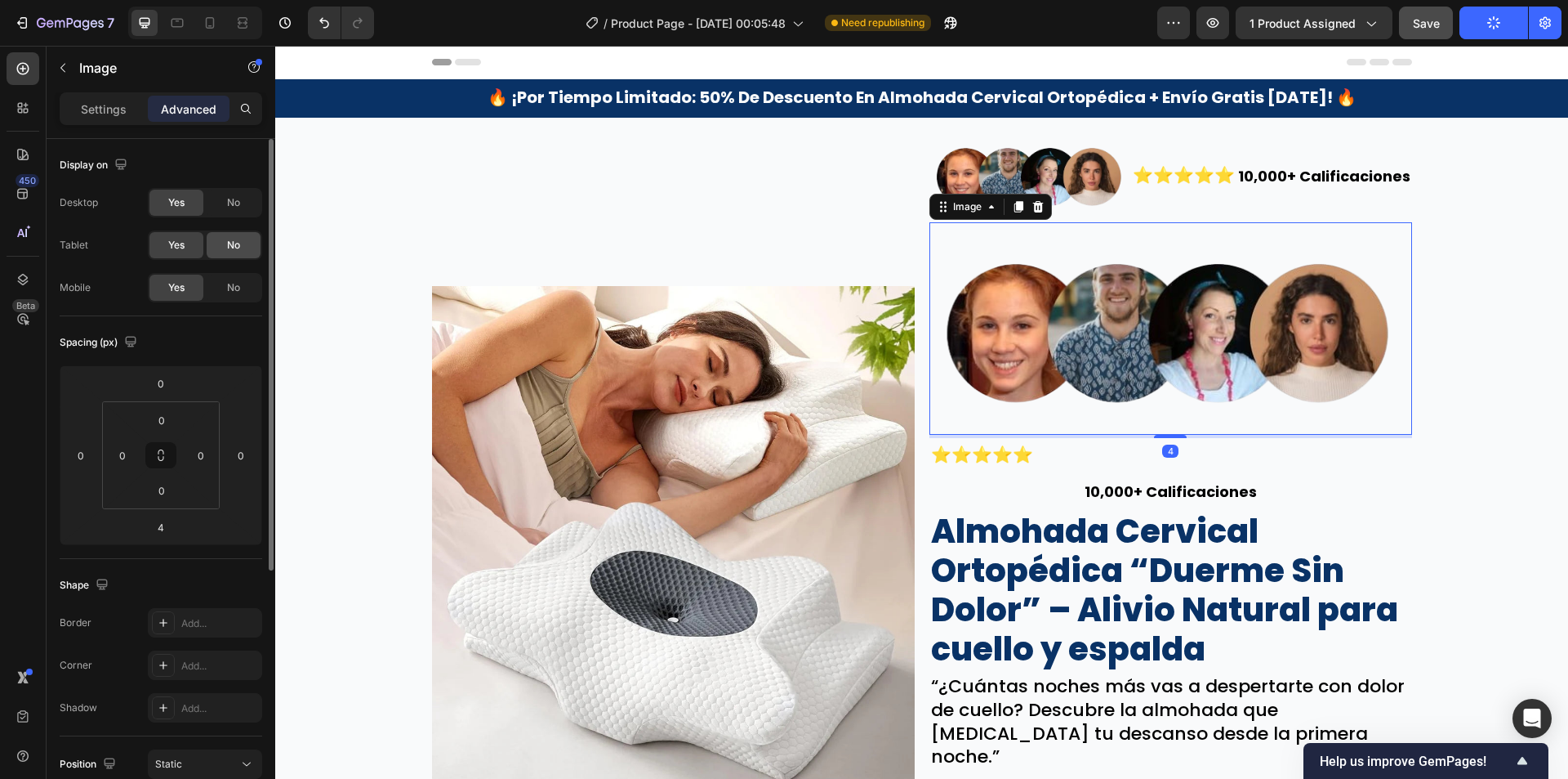
click at [225, 249] on div "No" at bounding box center [233, 244] width 54 height 26
click at [237, 193] on div "No" at bounding box center [233, 202] width 54 height 26
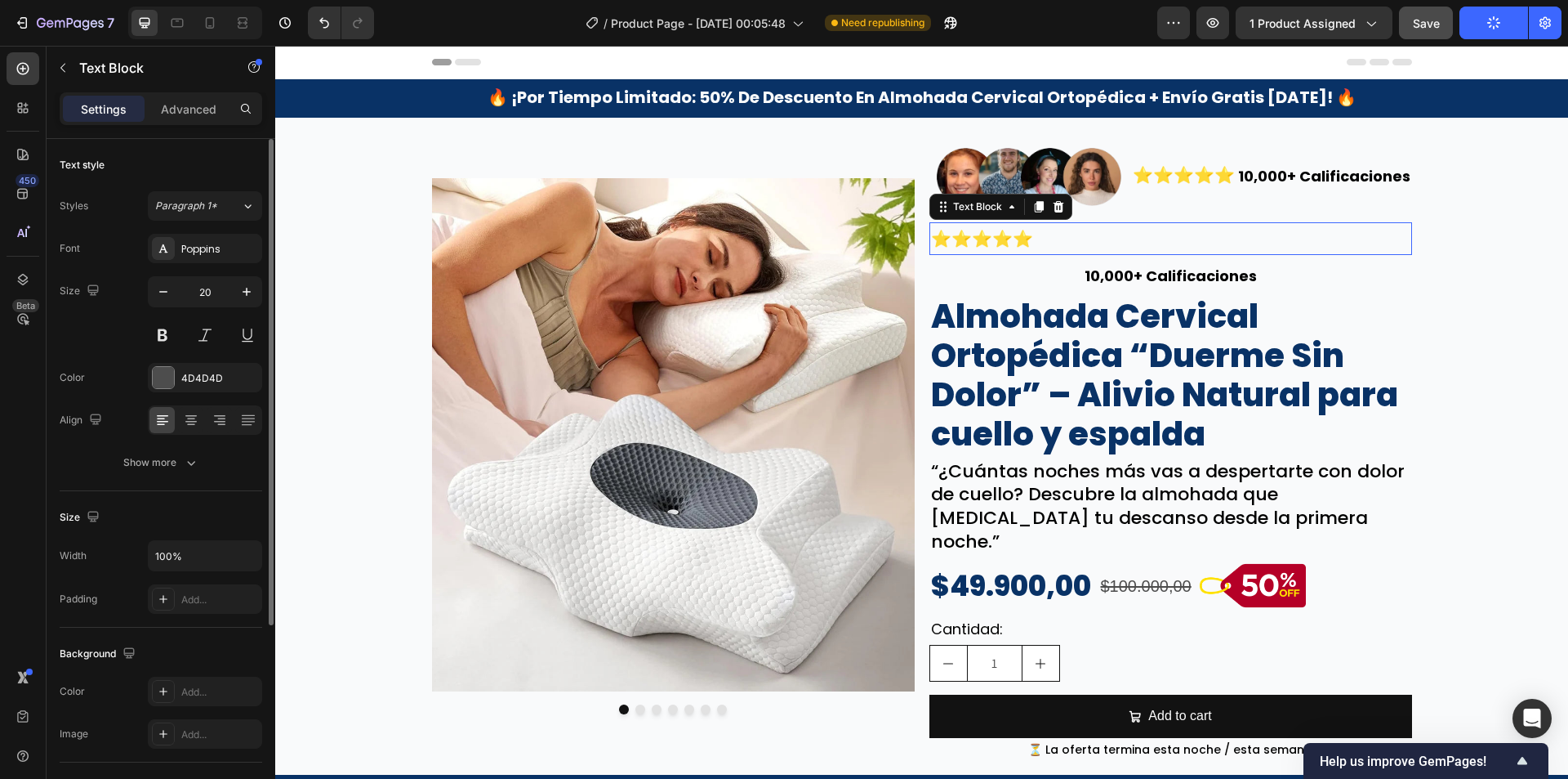
click at [1062, 239] on p "⭐⭐⭐⭐⭐" at bounding box center [1170, 239] width 479 height 30
click at [205, 120] on div "Advanced" at bounding box center [188, 108] width 82 height 26
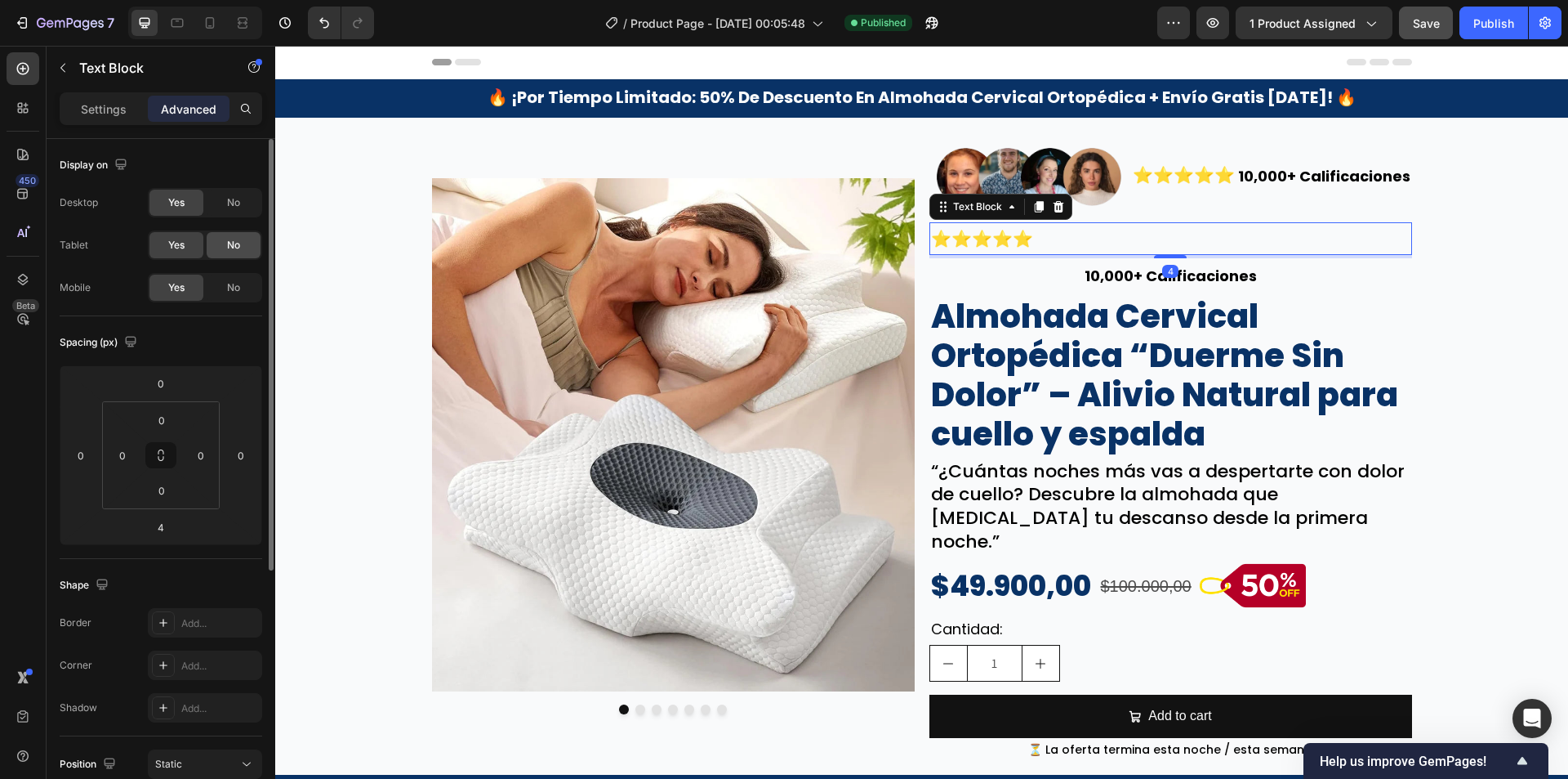
click at [238, 239] on span "No" at bounding box center [233, 244] width 13 height 14
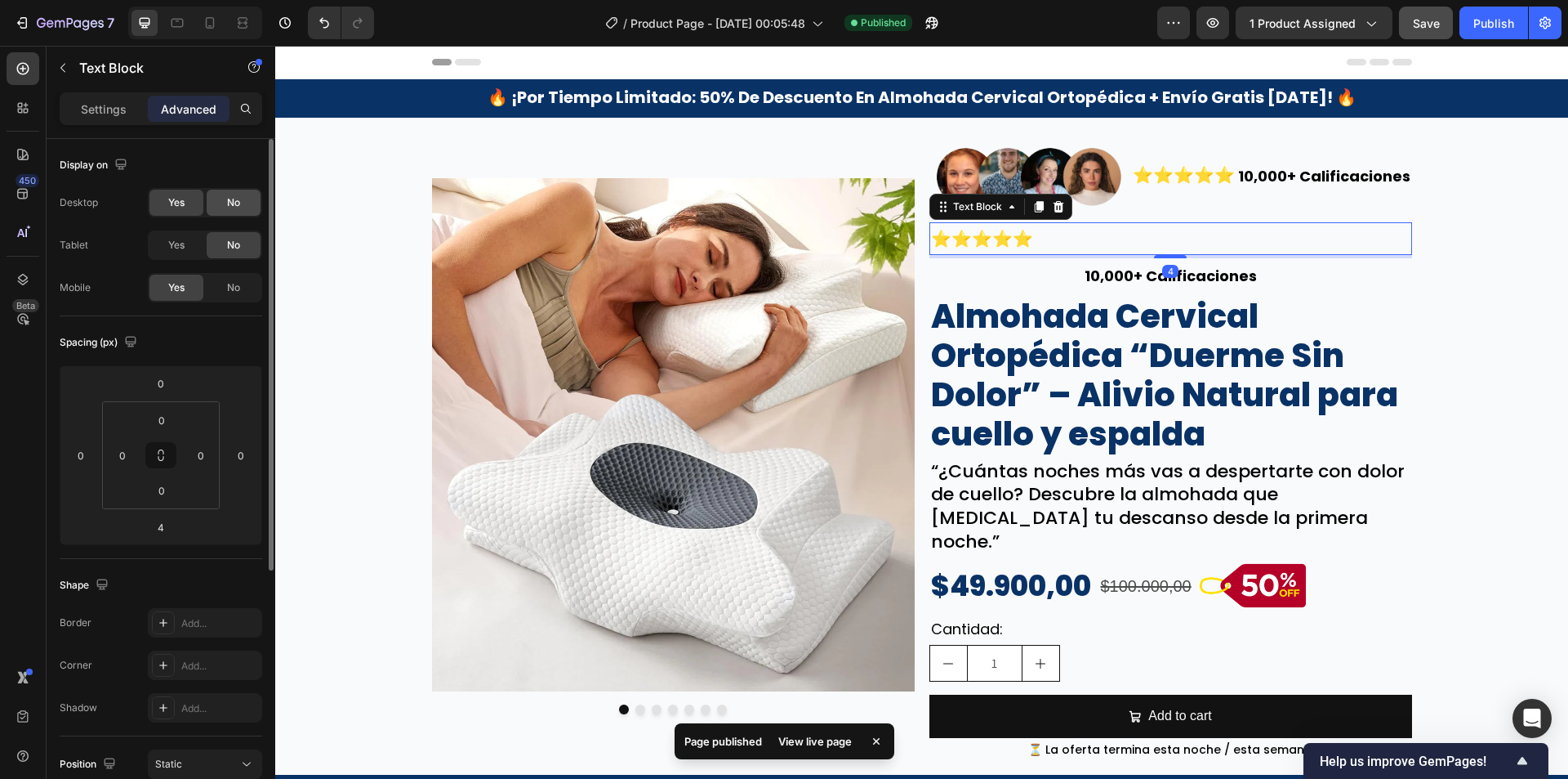
click at [234, 189] on div "No" at bounding box center [233, 202] width 54 height 26
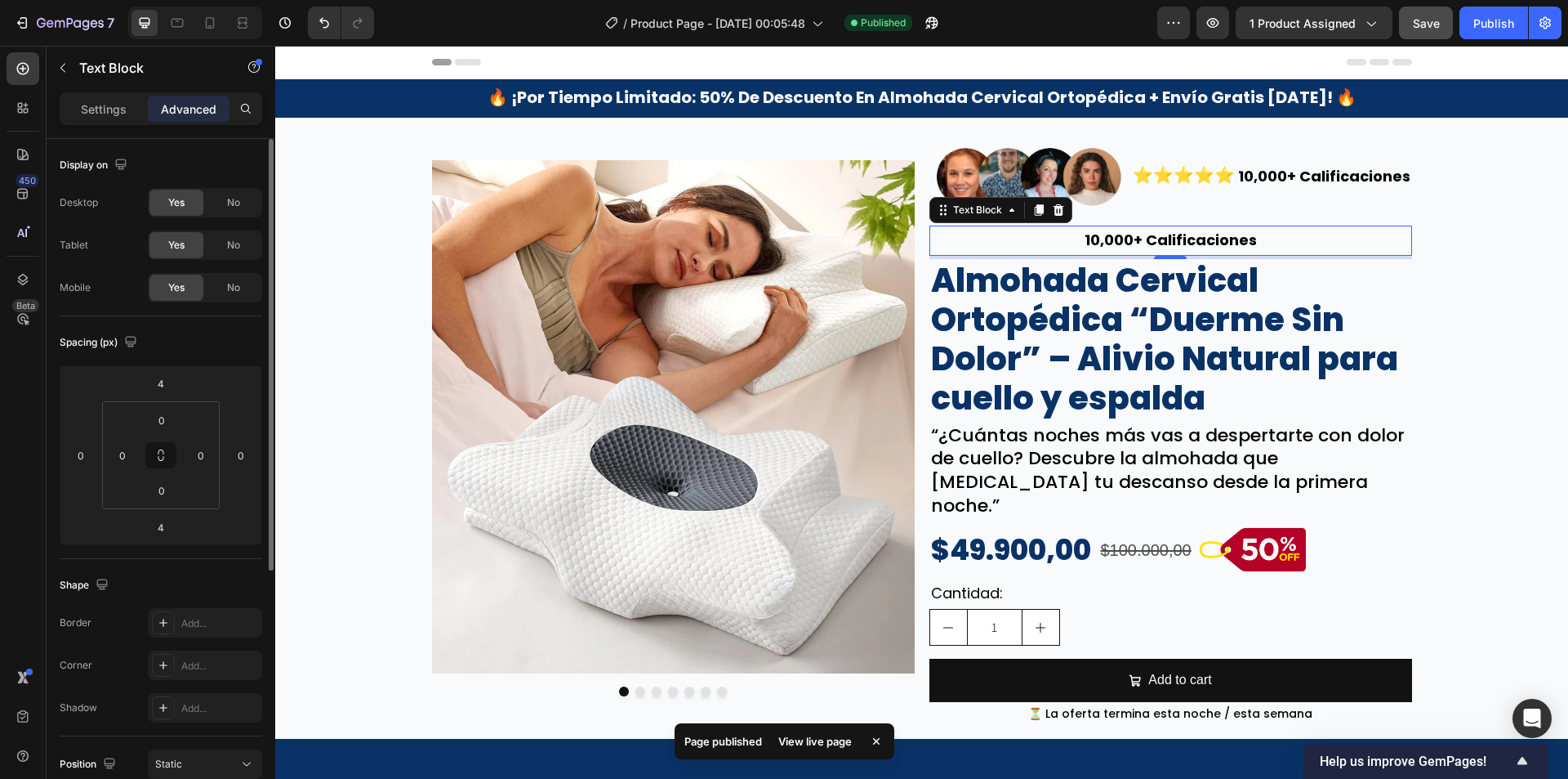
click at [1129, 228] on p "10,000+ Calificaciones" at bounding box center [1170, 240] width 479 height 26
click at [210, 242] on div "No" at bounding box center [233, 244] width 54 height 26
click at [217, 191] on div "No" at bounding box center [233, 202] width 54 height 26
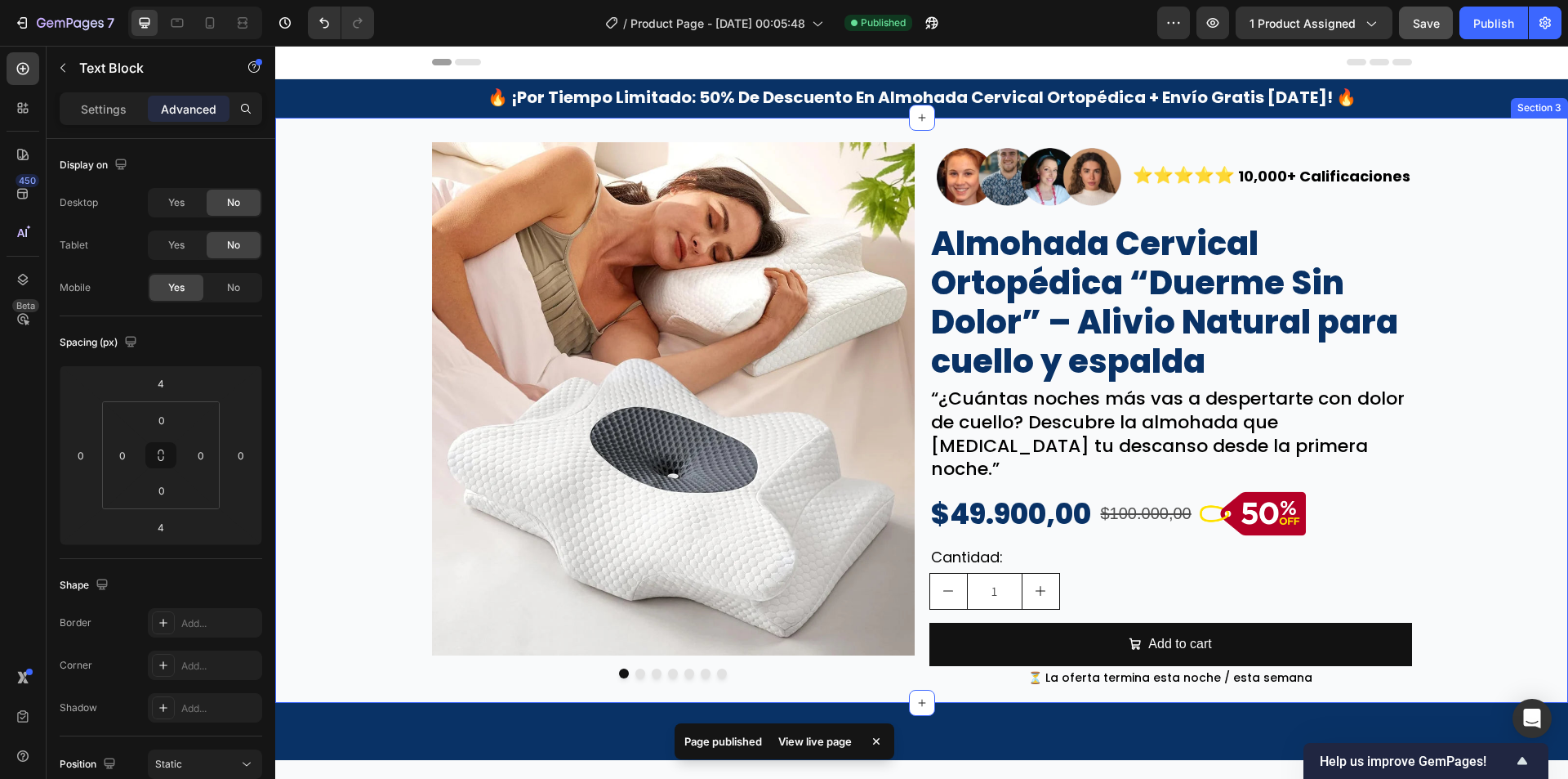
click at [1471, 293] on div "Image Image Image Image Image Image Image Carousel Image ⭐⭐⭐⭐⭐ Text Block 10,00…" at bounding box center [921, 410] width 1292 height 559
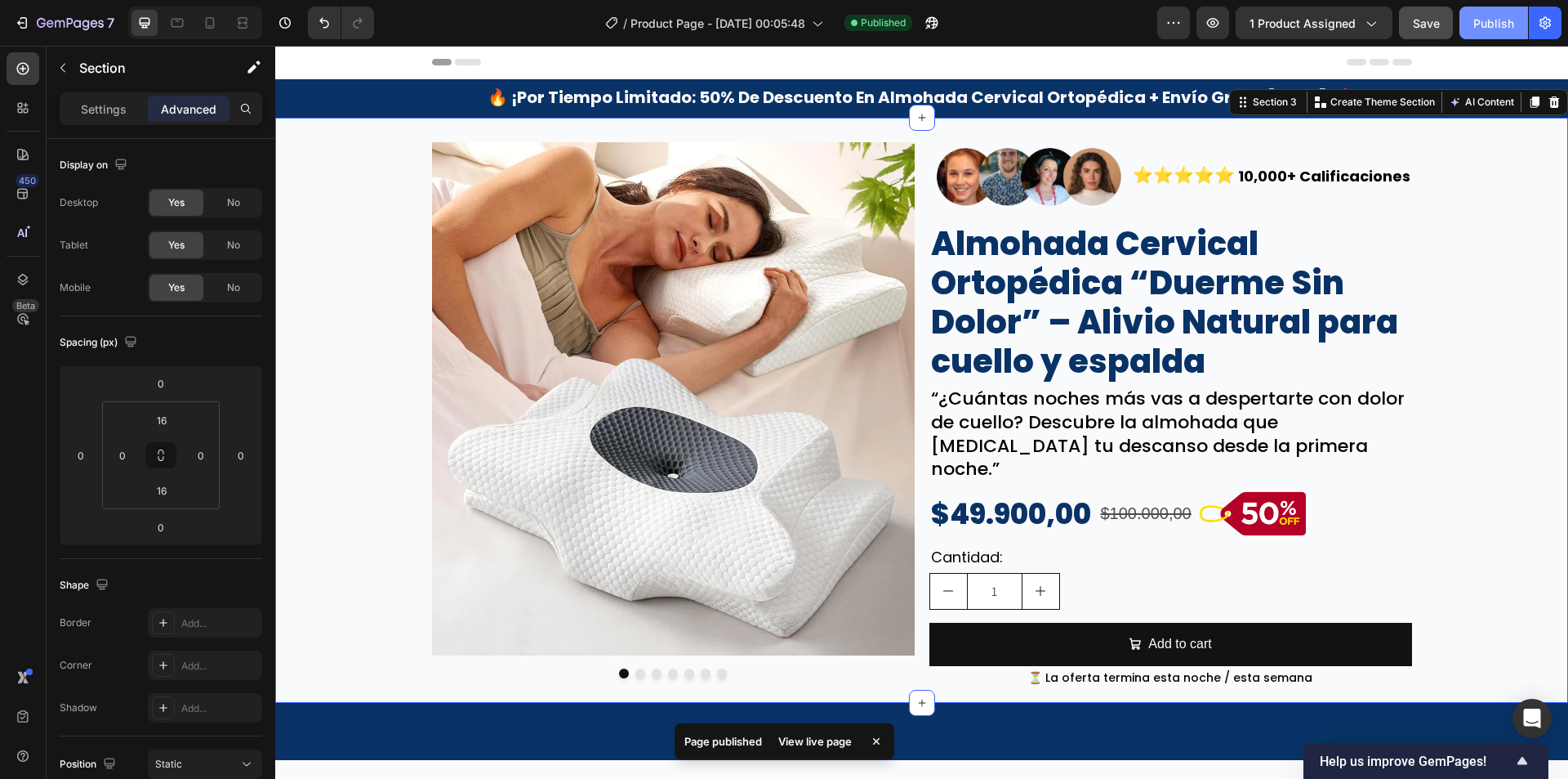
drag, startPoint x: 1436, startPoint y: 41, endPoint x: 1489, endPoint y: 35, distance: 53.3
click at [1436, 41] on div "7 Version history / Product Page - Sep 29, 00:05:48 Published Preview 1 product…" at bounding box center [784, 23] width 1568 height 47
click at [1490, 35] on button "Publish" at bounding box center [1494, 23] width 68 height 33
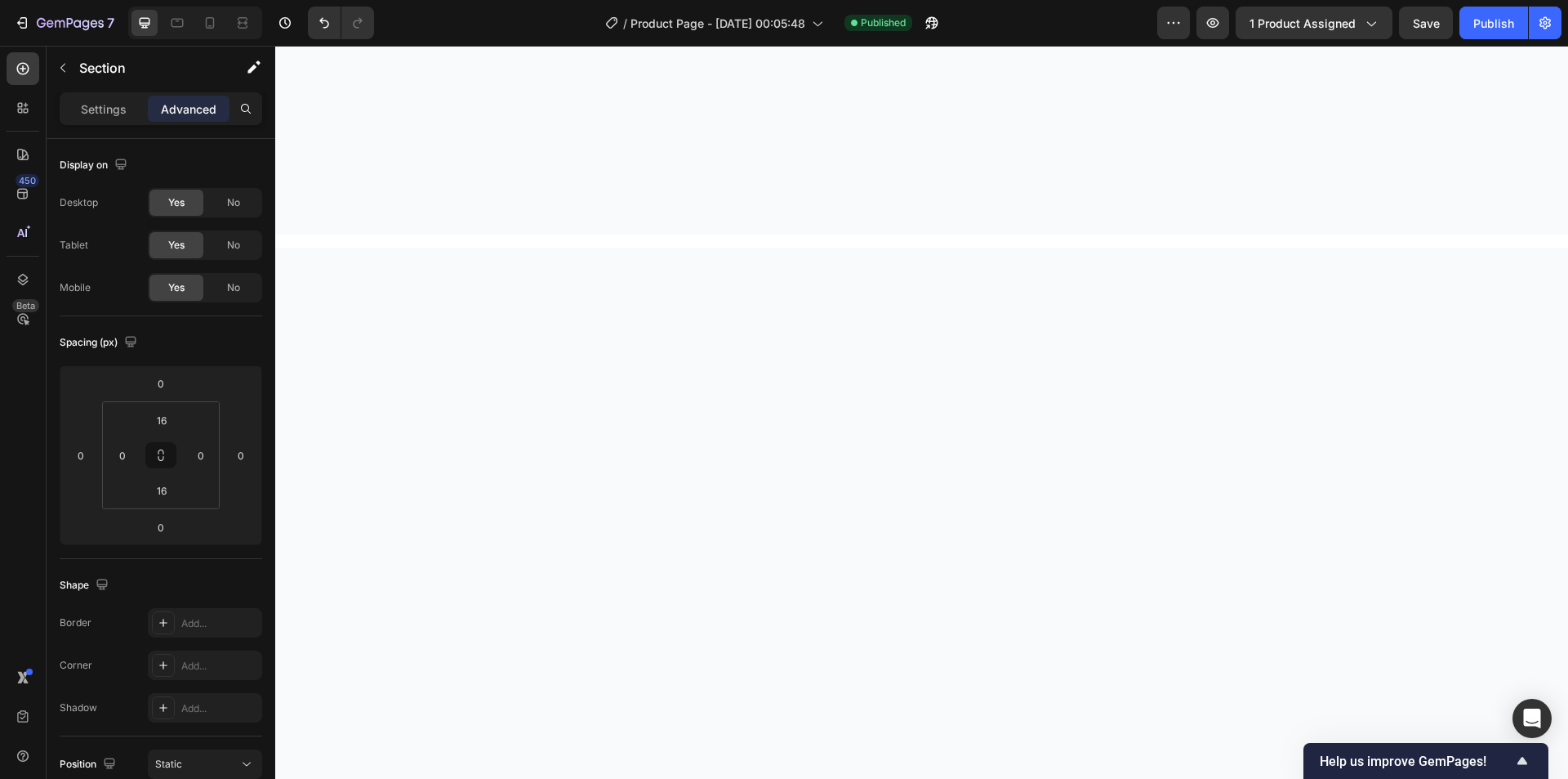
scroll to position [2779, 0]
click at [948, 26] on button "button" at bounding box center [932, 23] width 33 height 33
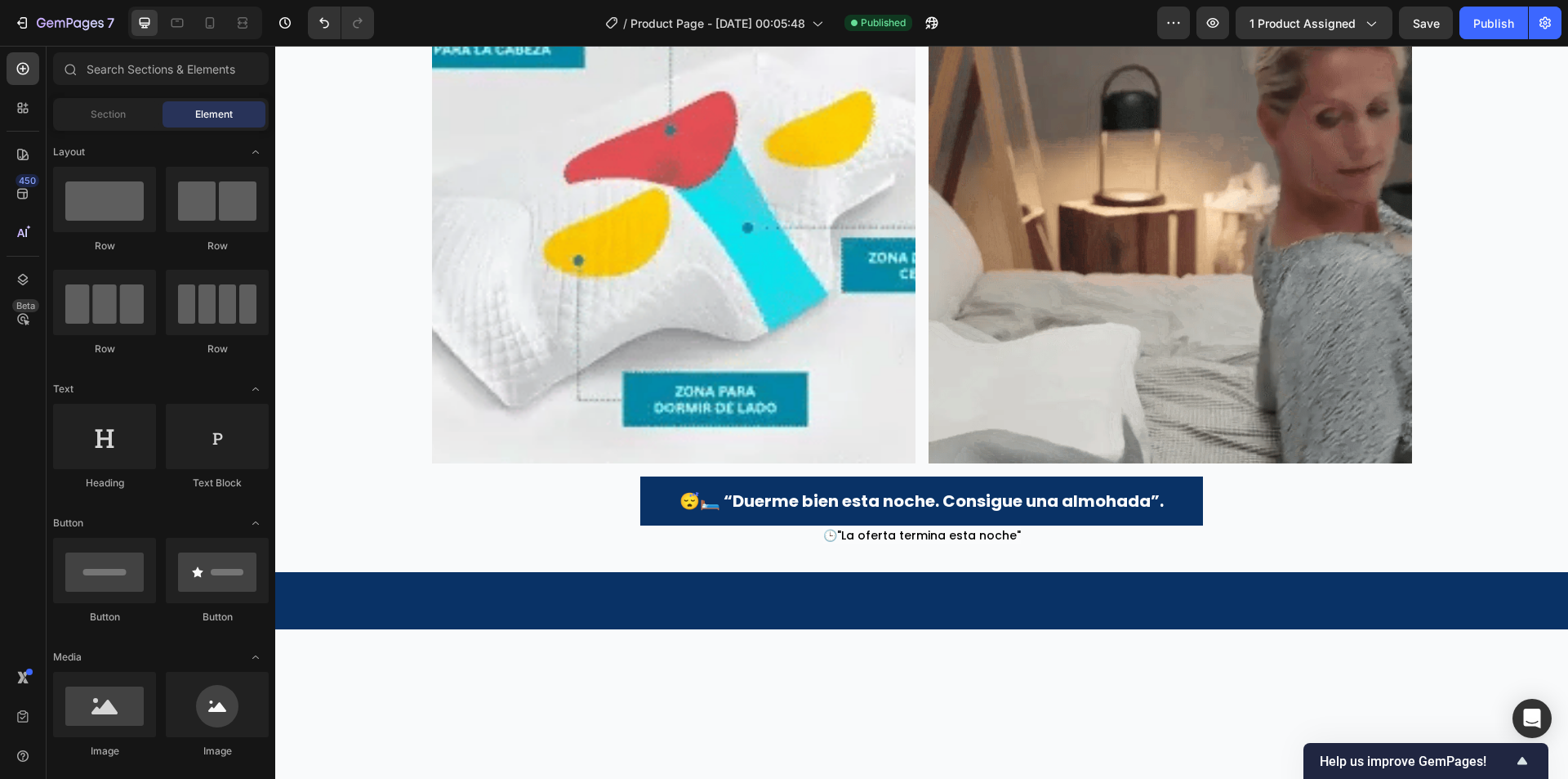
scroll to position [0, 0]
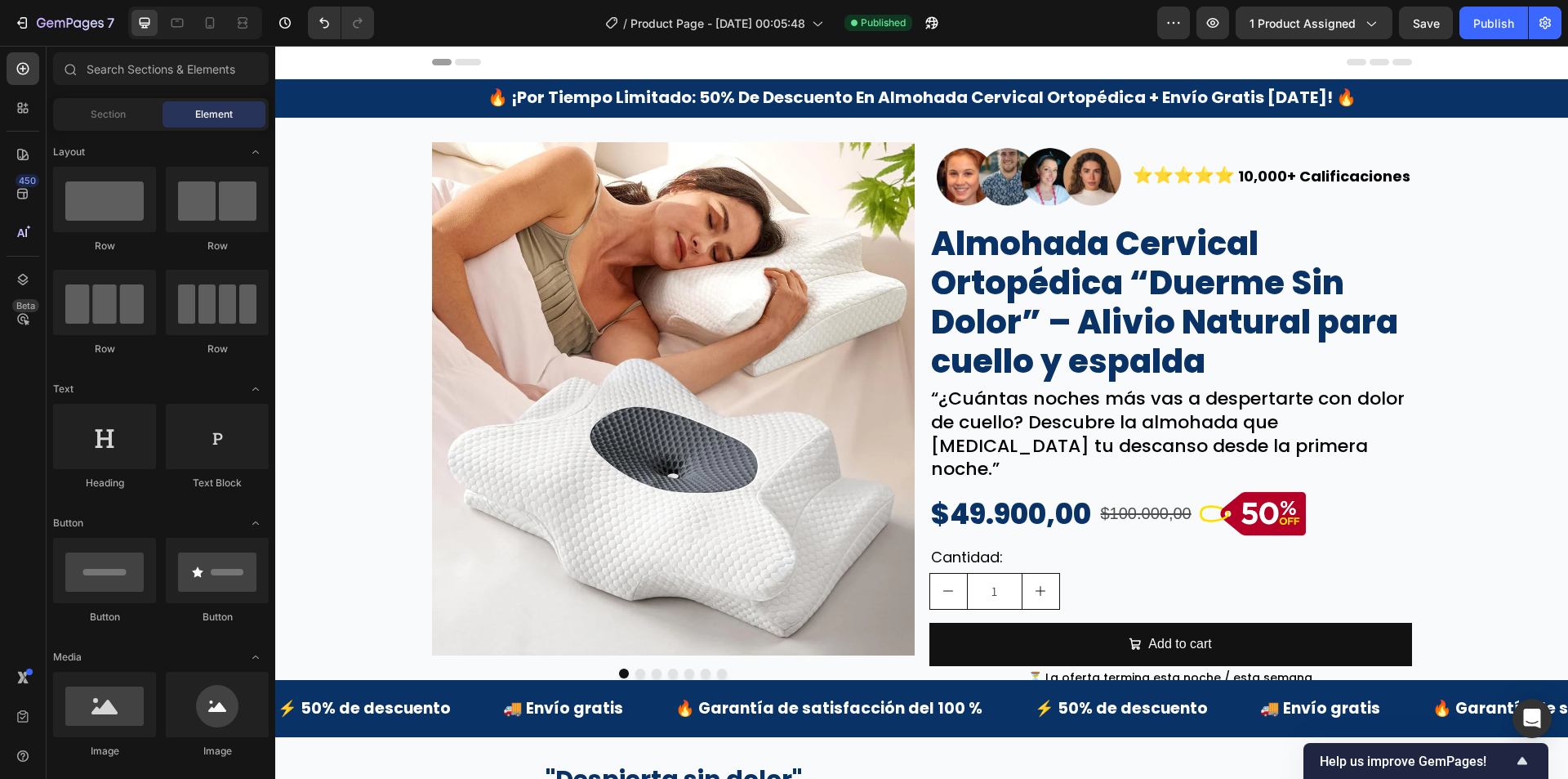
click at [461, 67] on div "Header" at bounding box center [921, 62] width 980 height 33
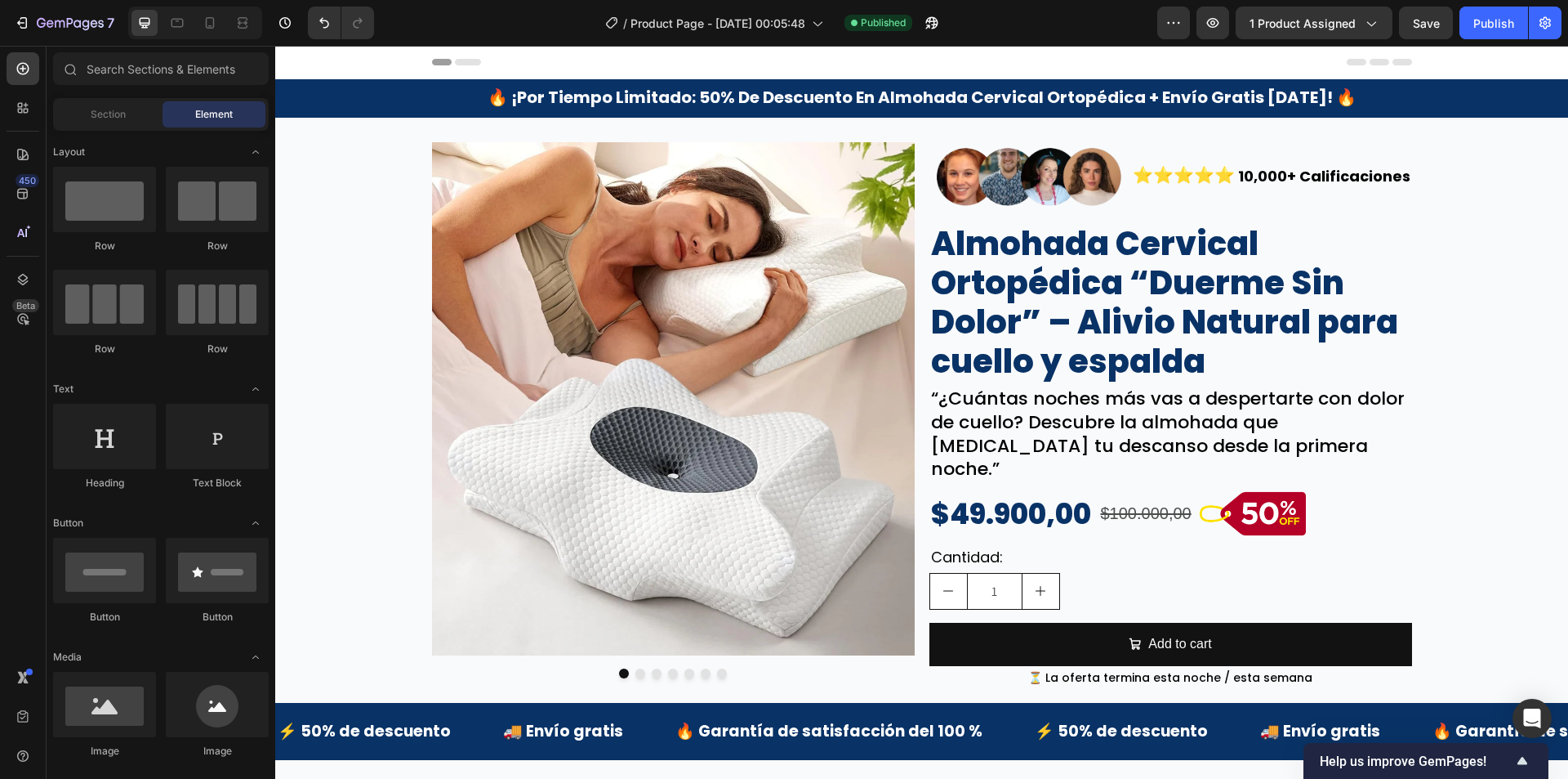
click at [305, 63] on div "Header" at bounding box center [314, 62] width 60 height 19
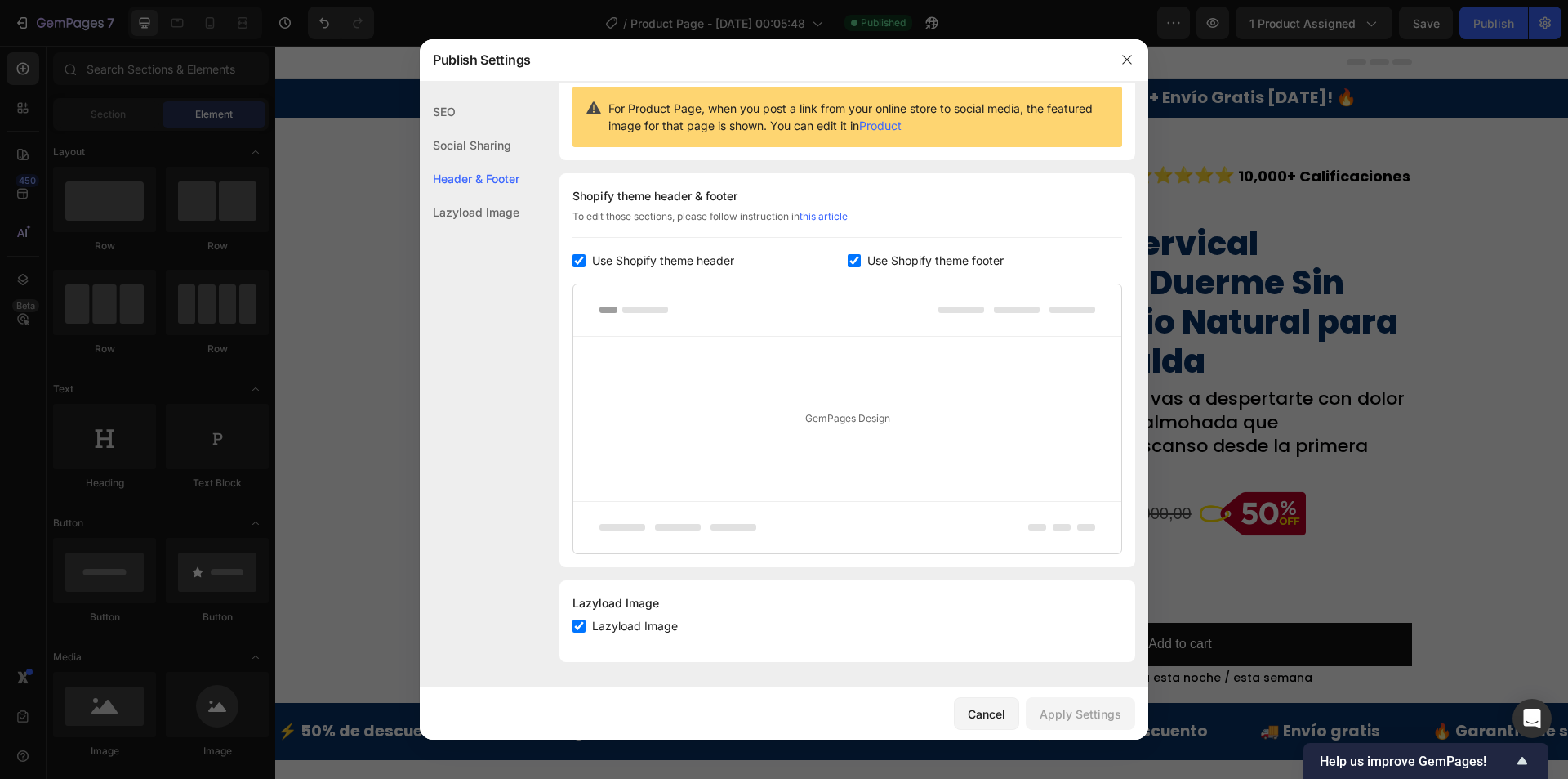
click at [581, 256] on input "checkbox" at bounding box center [578, 260] width 13 height 13
checkbox input "false"
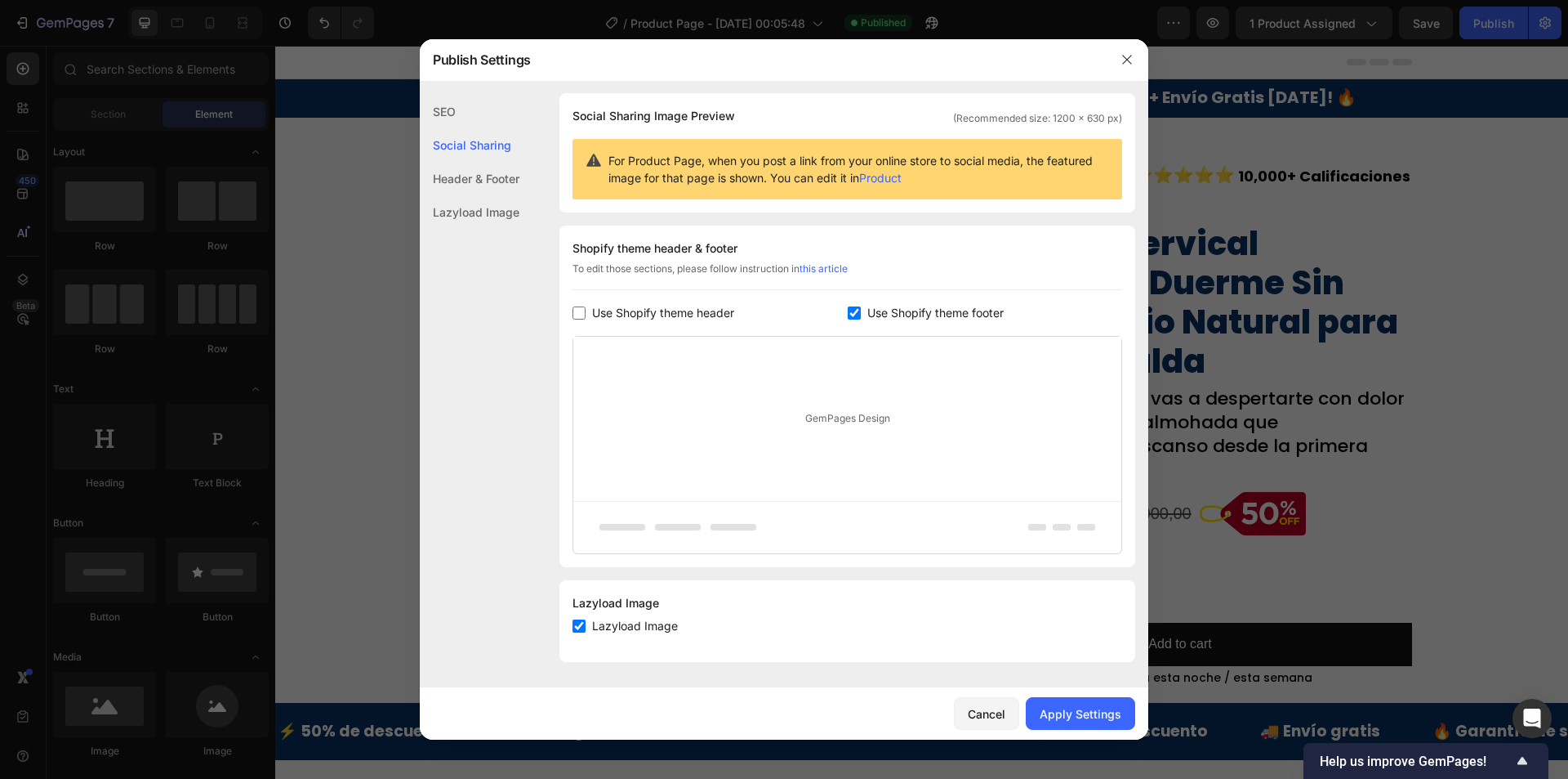
click at [851, 310] on input "checkbox" at bounding box center [854, 312] width 13 height 13
checkbox input "false"
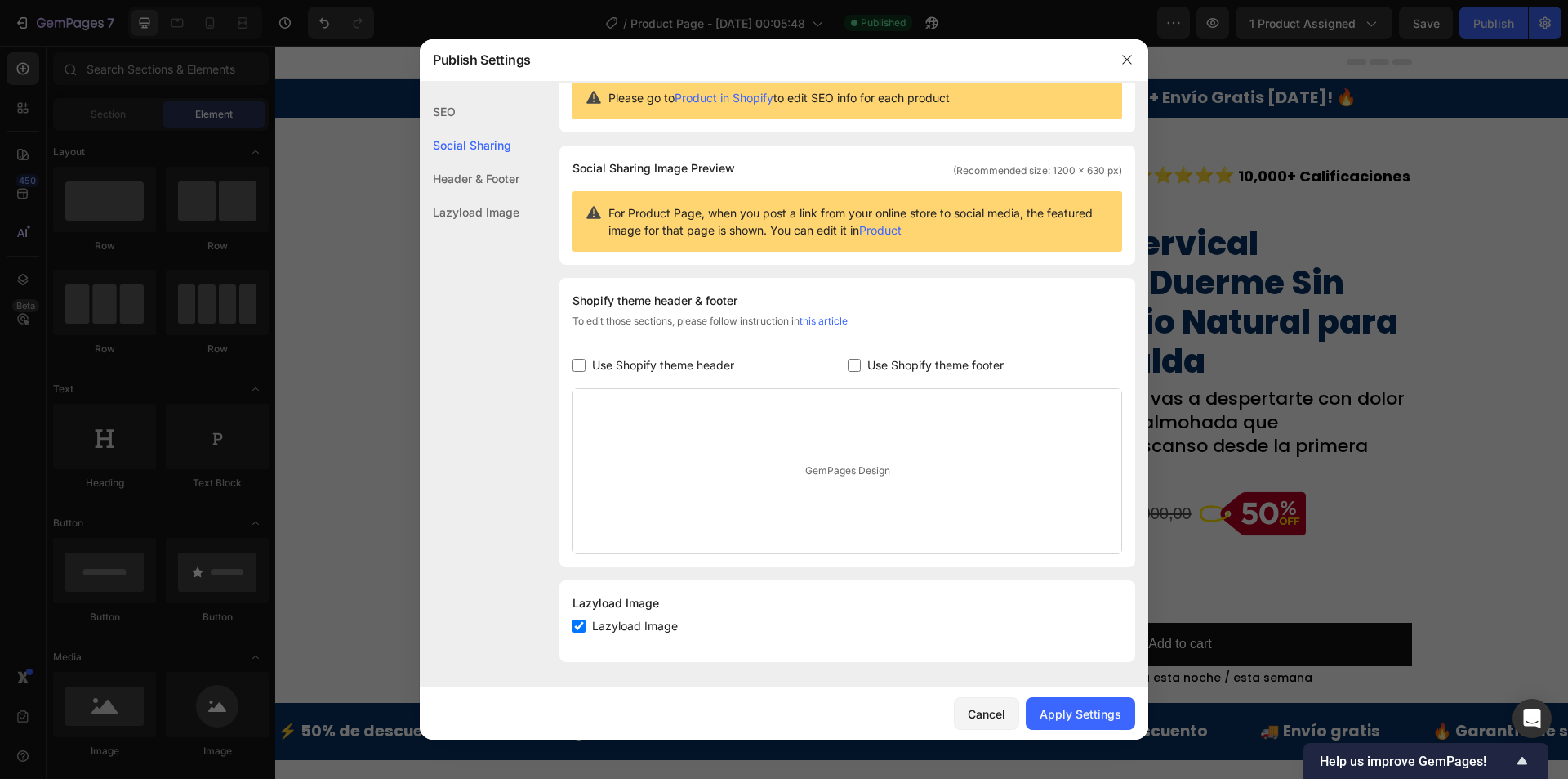
click at [579, 634] on div "Lazyload Image" at bounding box center [847, 626] width 549 height 19
checkbox input "false"
click at [1062, 715] on div "Apply Settings" at bounding box center [1080, 714] width 82 height 17
click at [1124, 53] on icon "button" at bounding box center [1127, 59] width 13 height 13
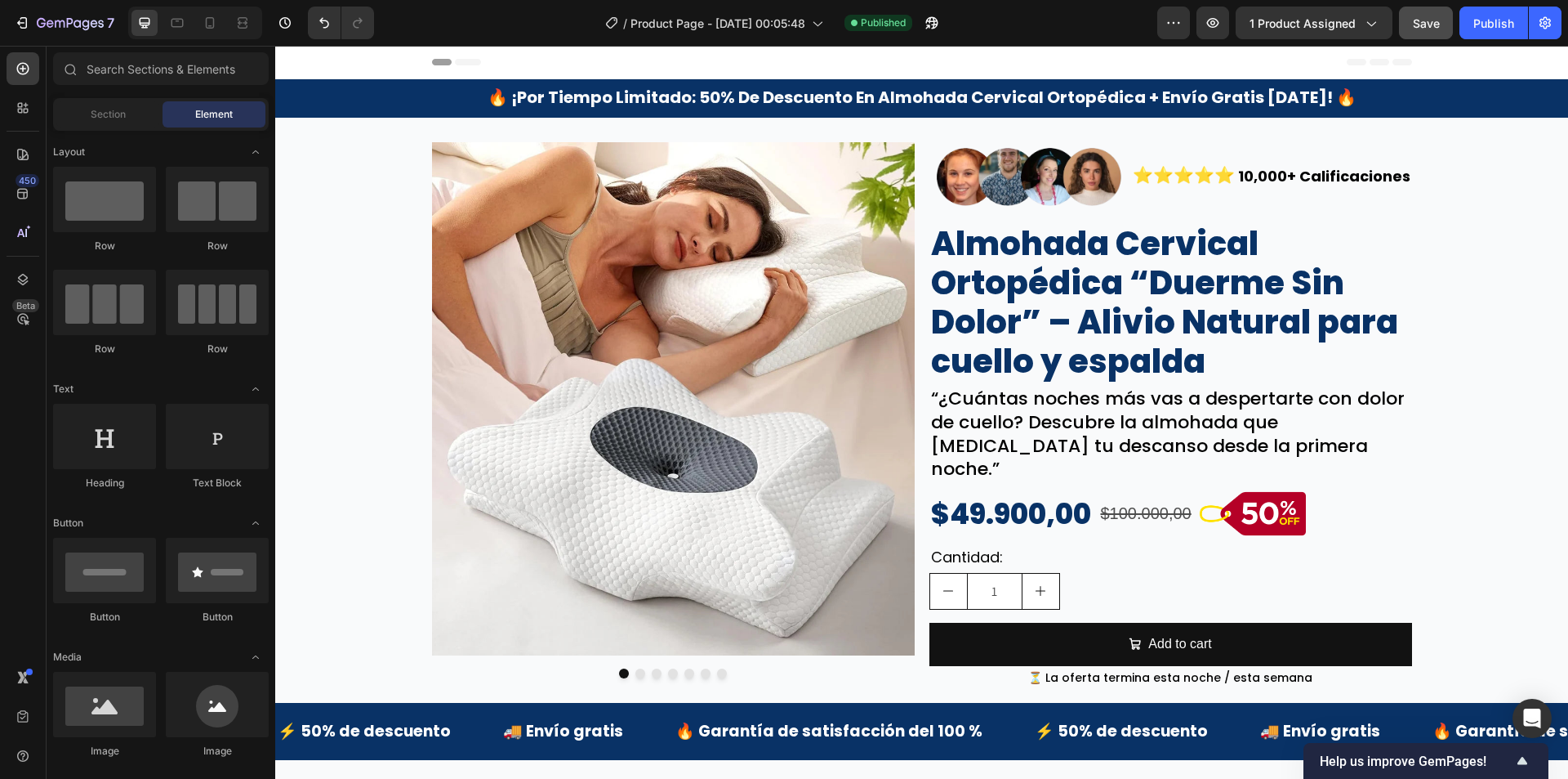
click at [1451, 25] on button "Save" at bounding box center [1426, 23] width 54 height 33
click at [1485, 25] on div "Publish" at bounding box center [1494, 23] width 41 height 17
